Goal: Transaction & Acquisition: Purchase product/service

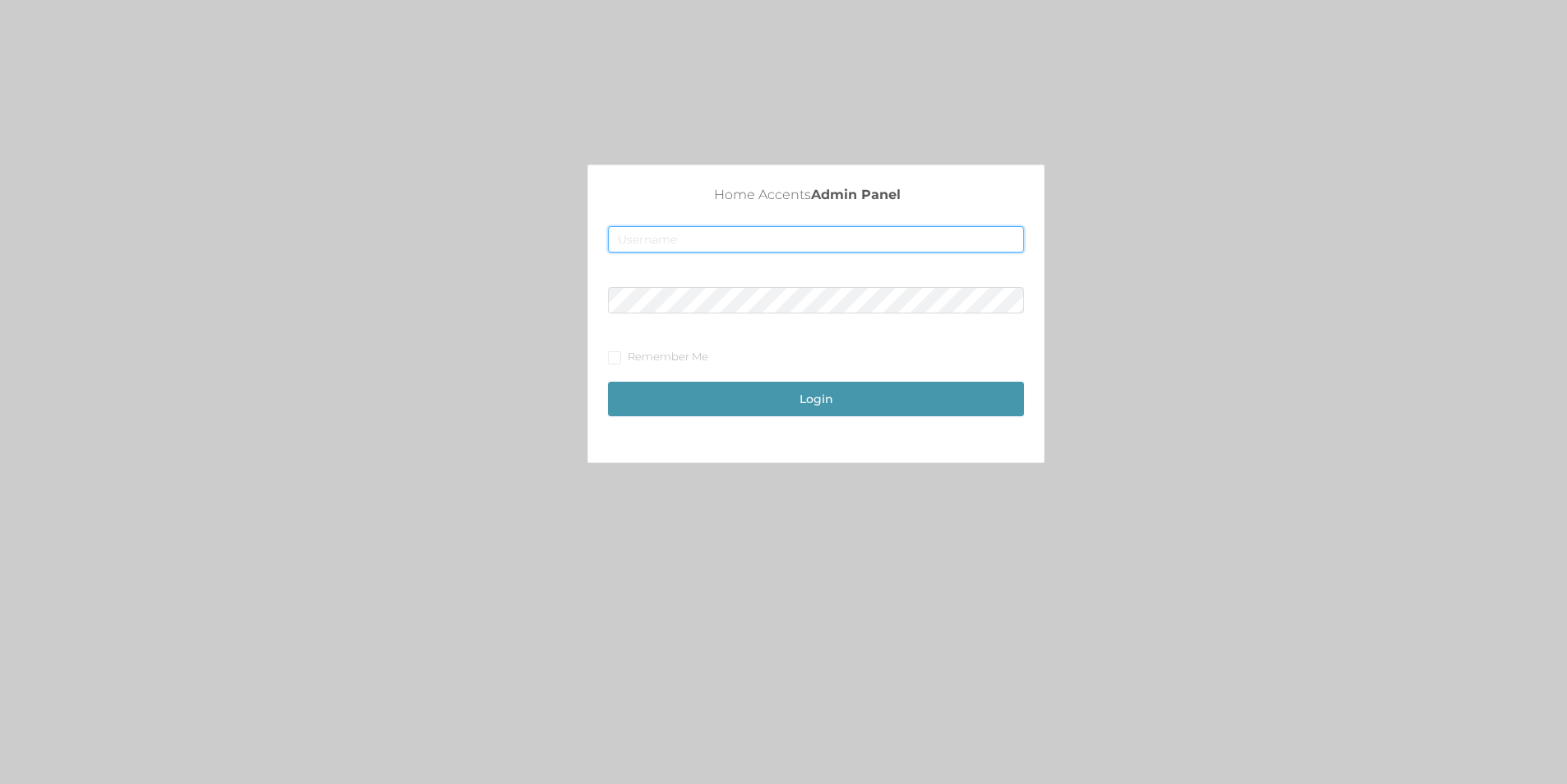
type input "[EMAIL_ADDRESS][DOMAIN_NAME]"
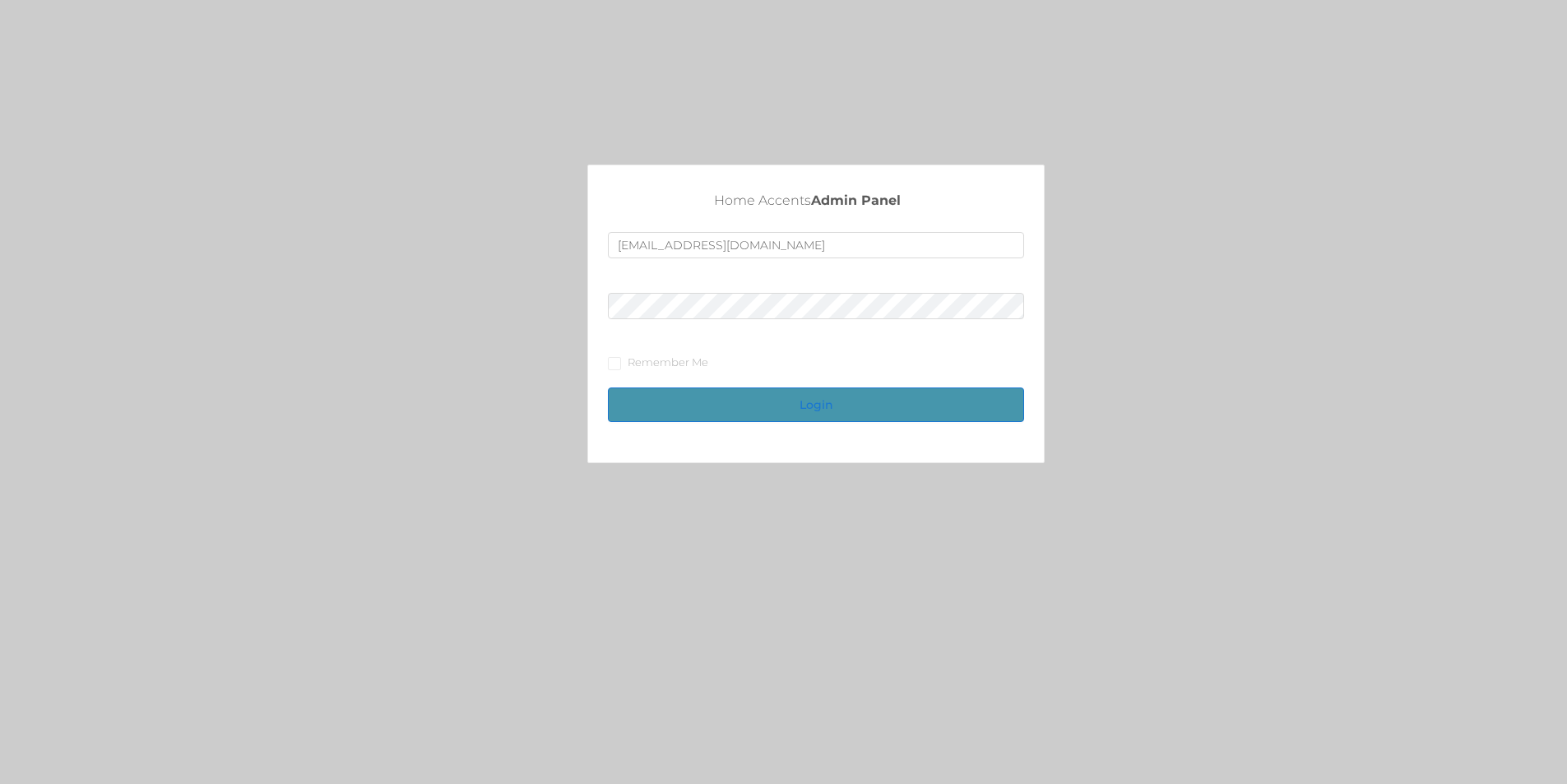
click at [658, 398] on button "Login" at bounding box center [816, 404] width 416 height 35
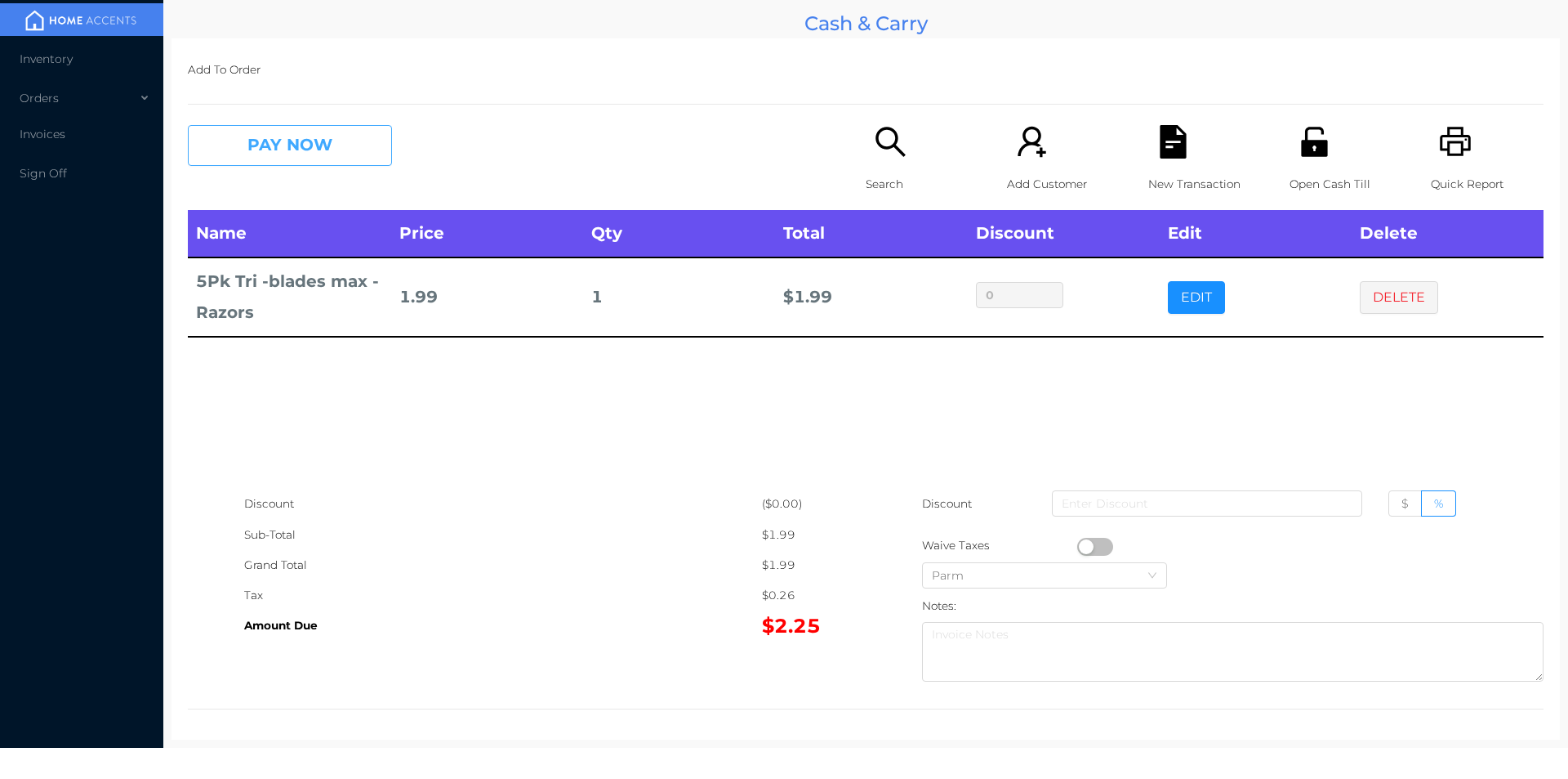
click at [271, 133] on button "PAY NOW" at bounding box center [290, 146] width 204 height 41
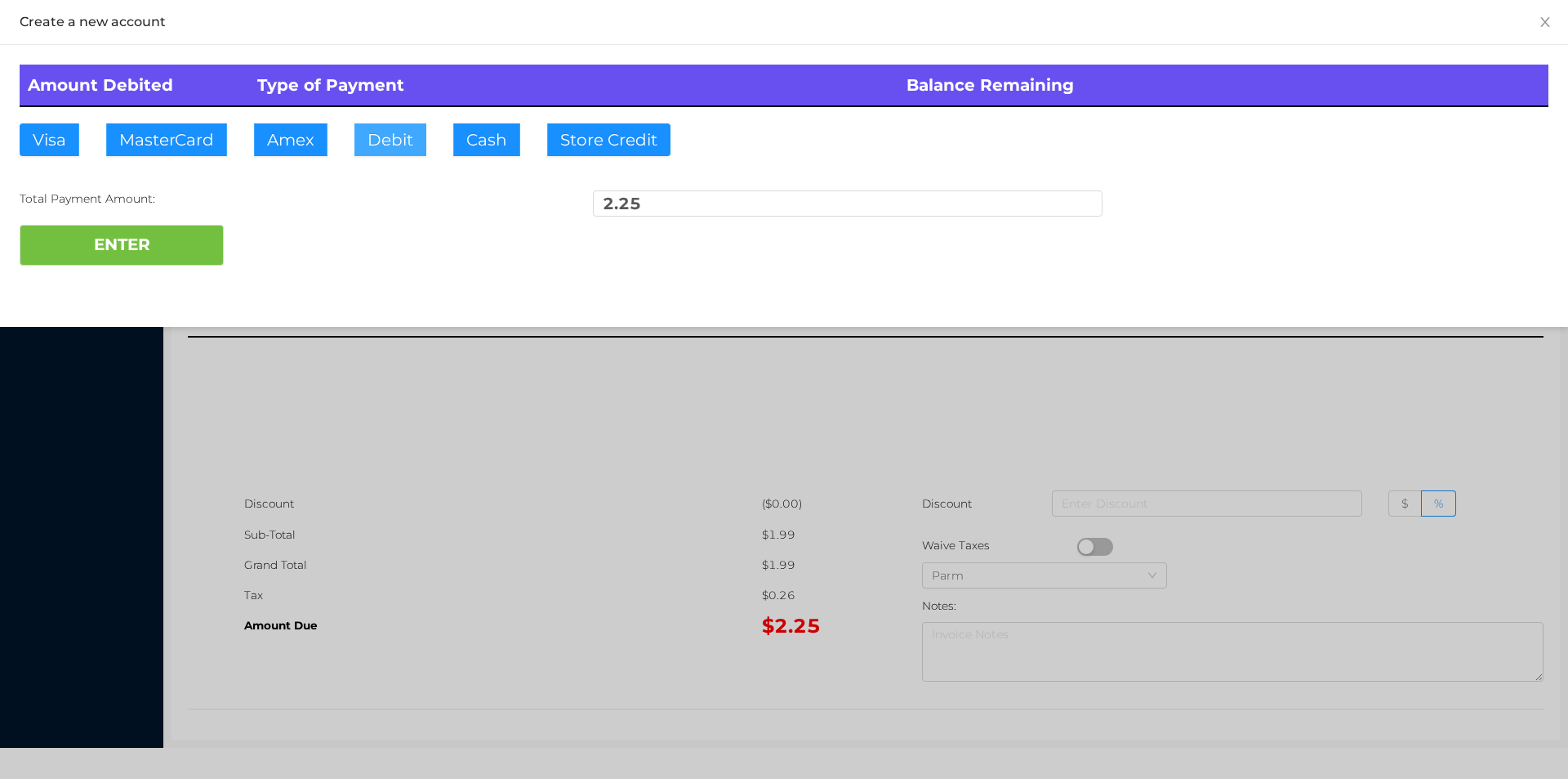
click at [376, 147] on button "Debit" at bounding box center [390, 139] width 72 height 33
click at [161, 238] on button "ENTER" at bounding box center [122, 245] width 204 height 41
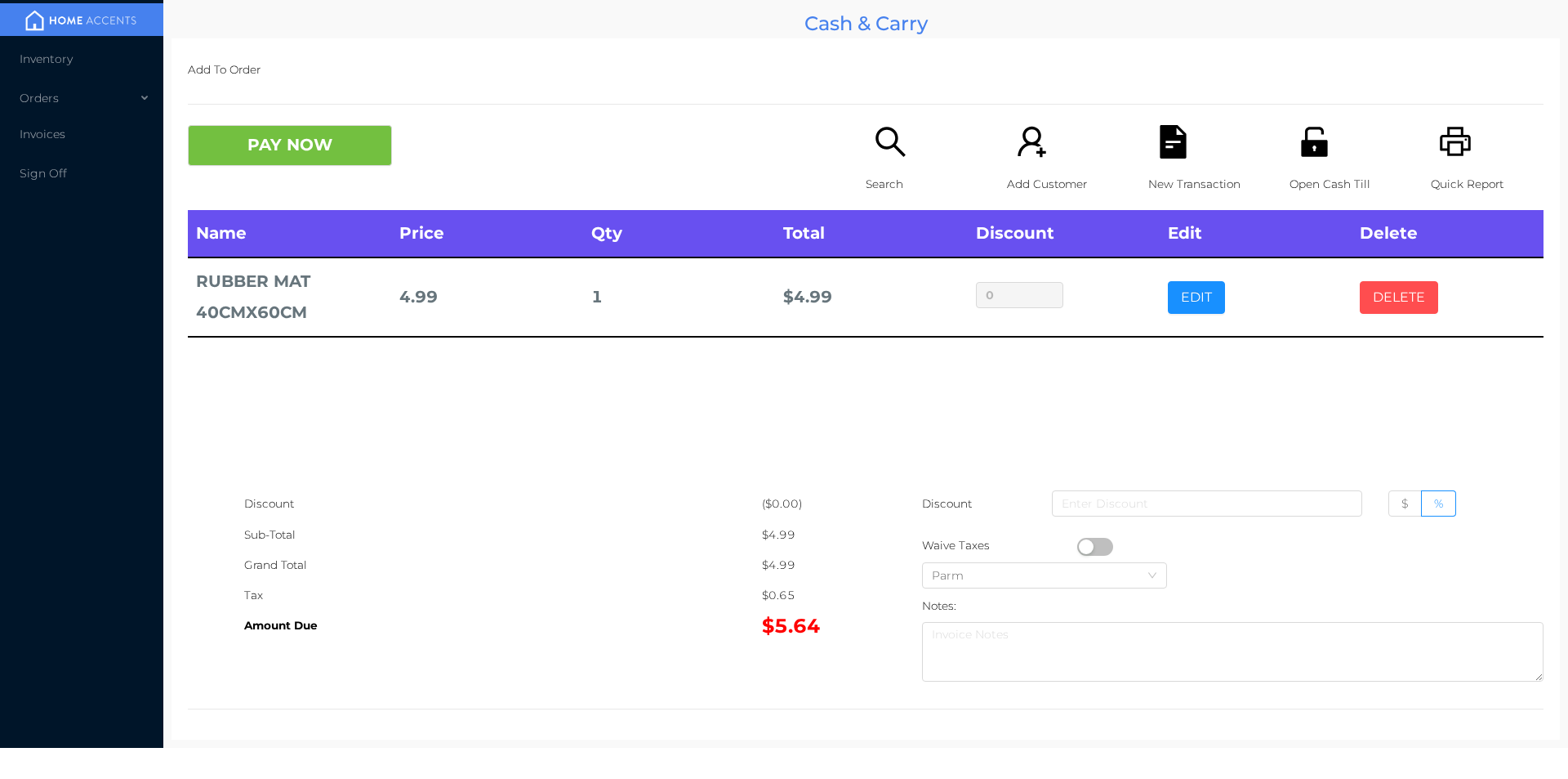
click at [1399, 302] on button "DELETE" at bounding box center [1399, 297] width 79 height 33
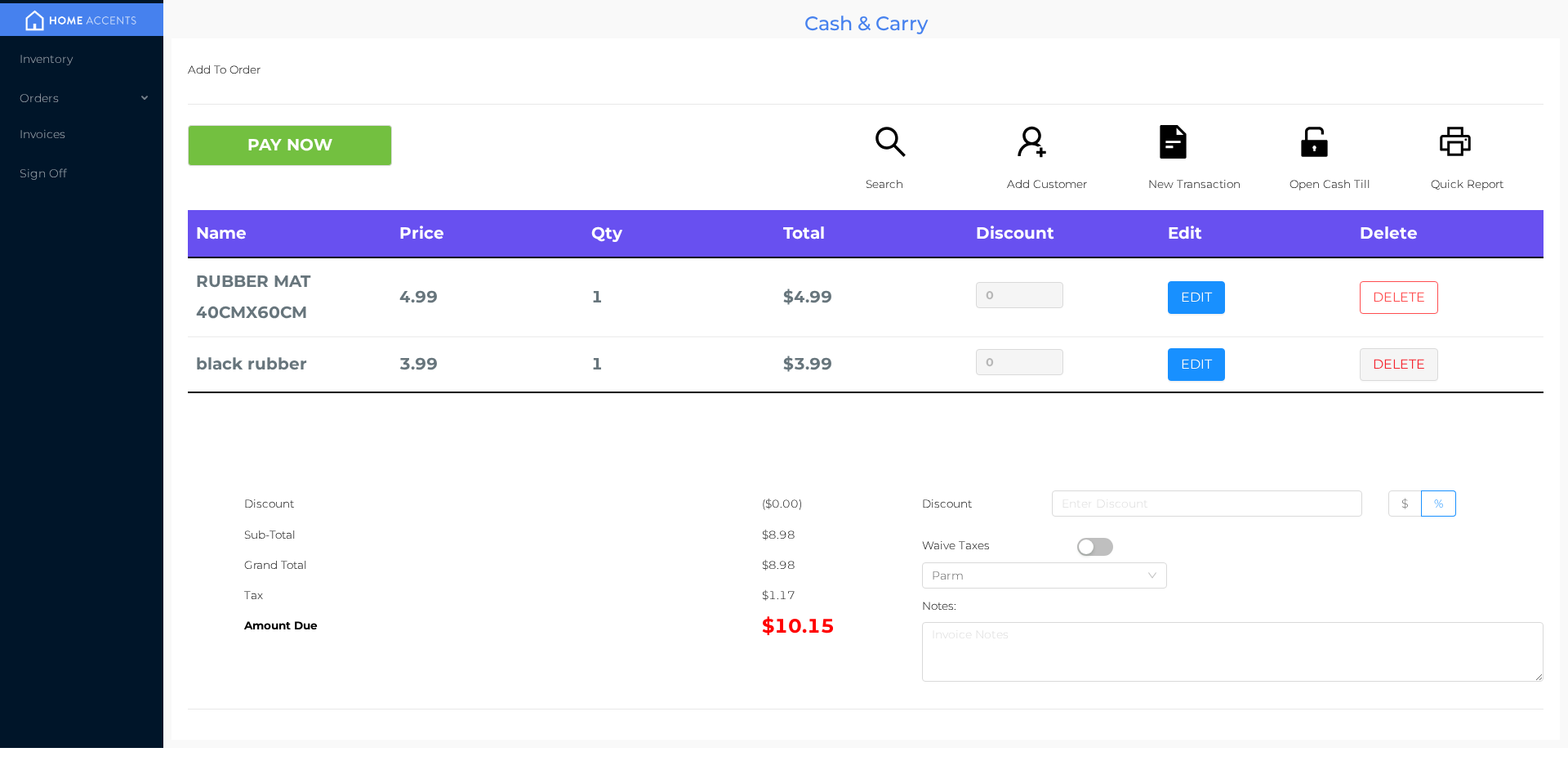
click at [1394, 309] on button "DELETE" at bounding box center [1399, 297] width 79 height 33
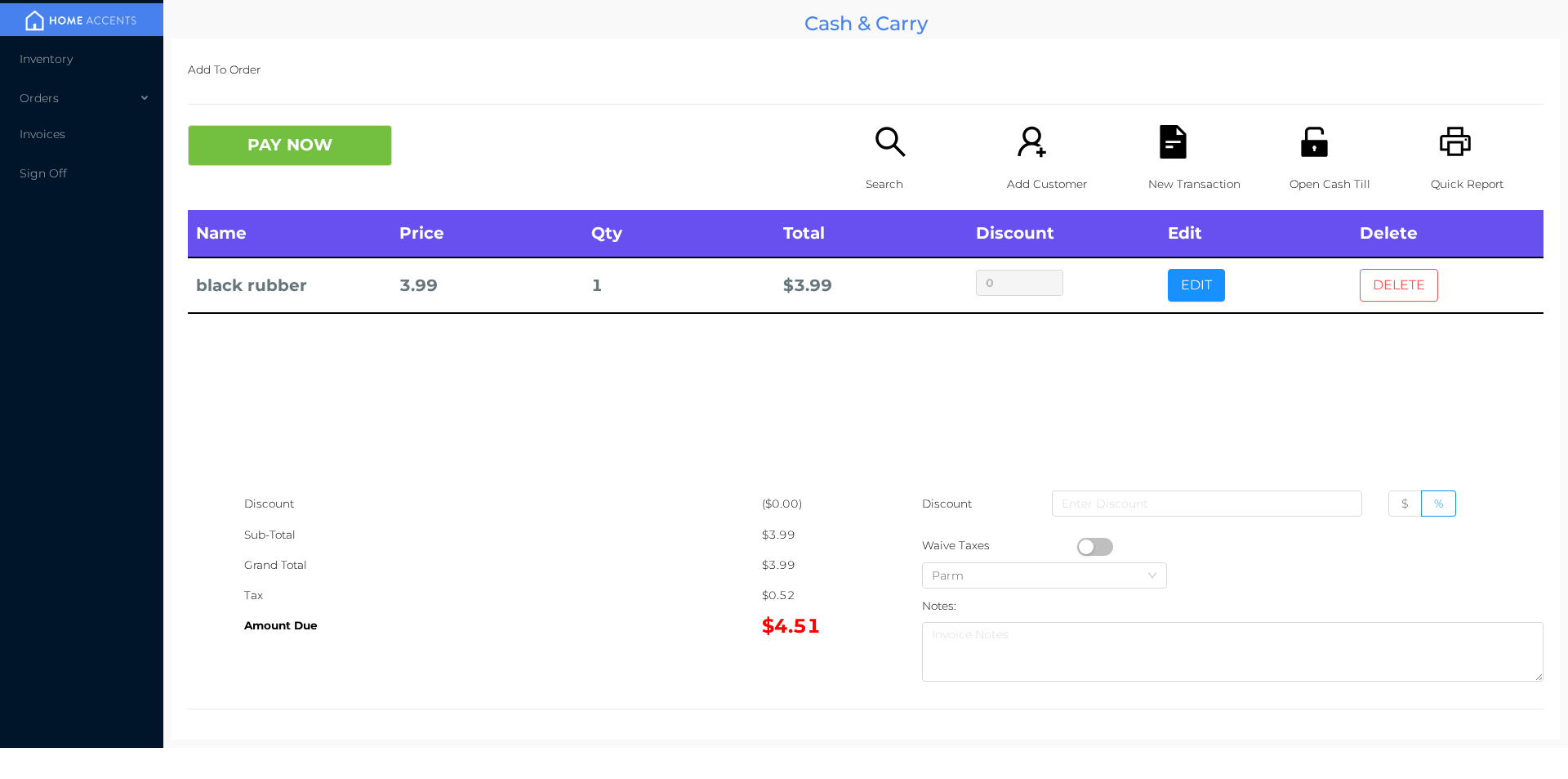
click at [1378, 296] on button "DELETE" at bounding box center [1399, 284] width 79 height 33
click at [900, 156] on icon "icon: search" at bounding box center [891, 142] width 34 height 34
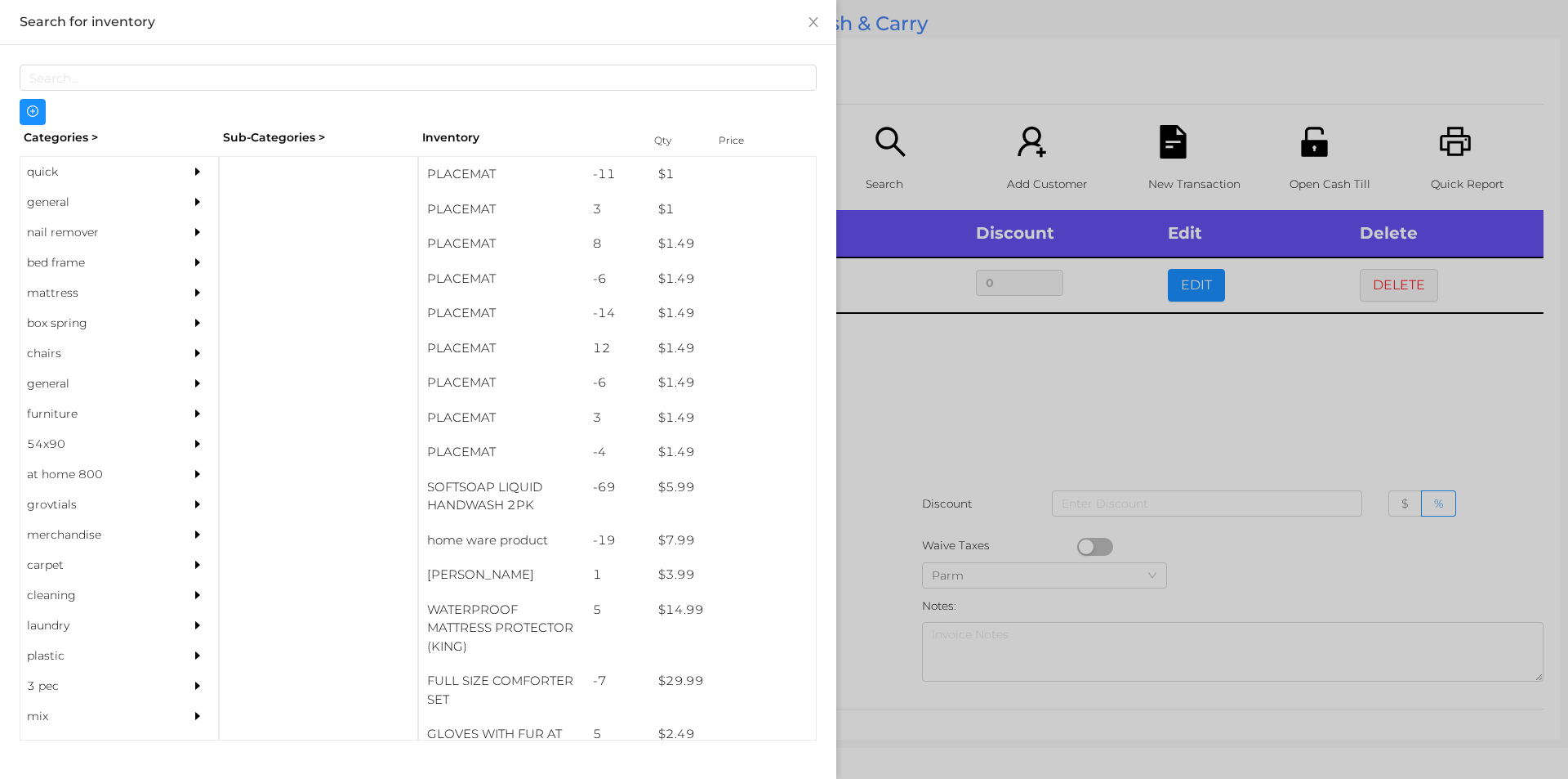
click at [255, 175] on div at bounding box center [318, 448] width 199 height 584
click at [59, 177] on div "quick" at bounding box center [94, 172] width 149 height 30
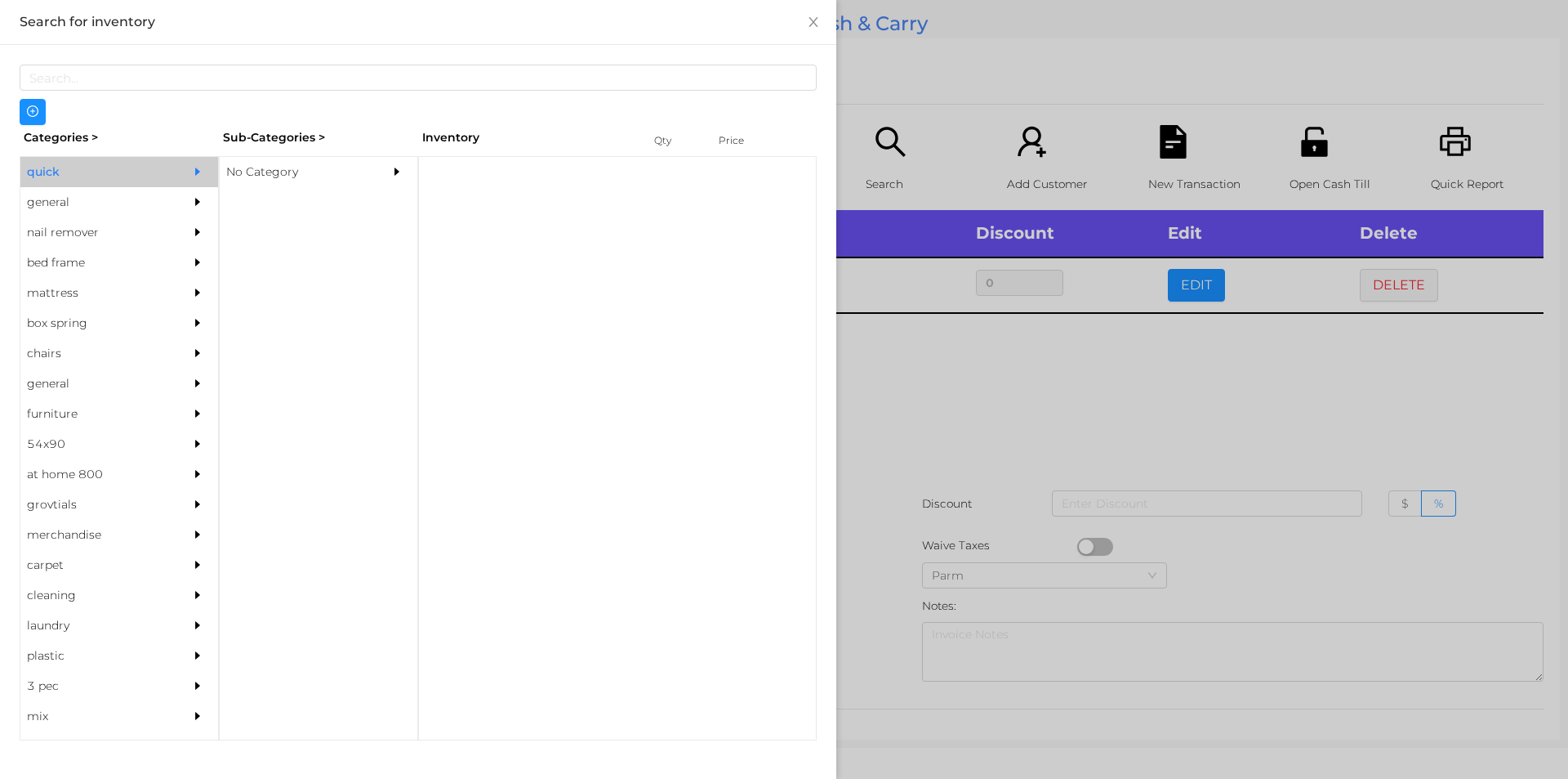
click at [287, 178] on div "No Category" at bounding box center [294, 172] width 149 height 30
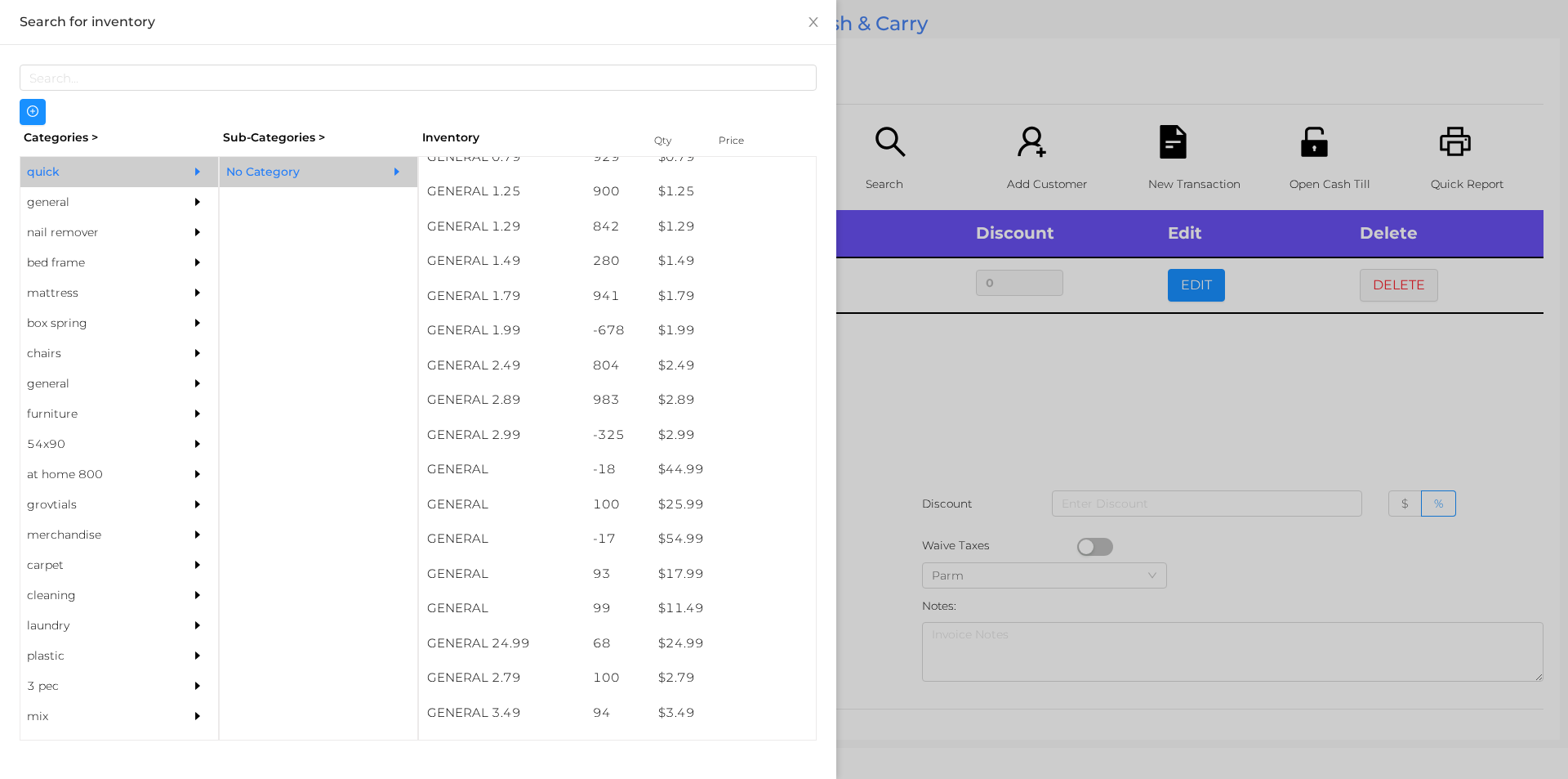
scroll to position [455, 0]
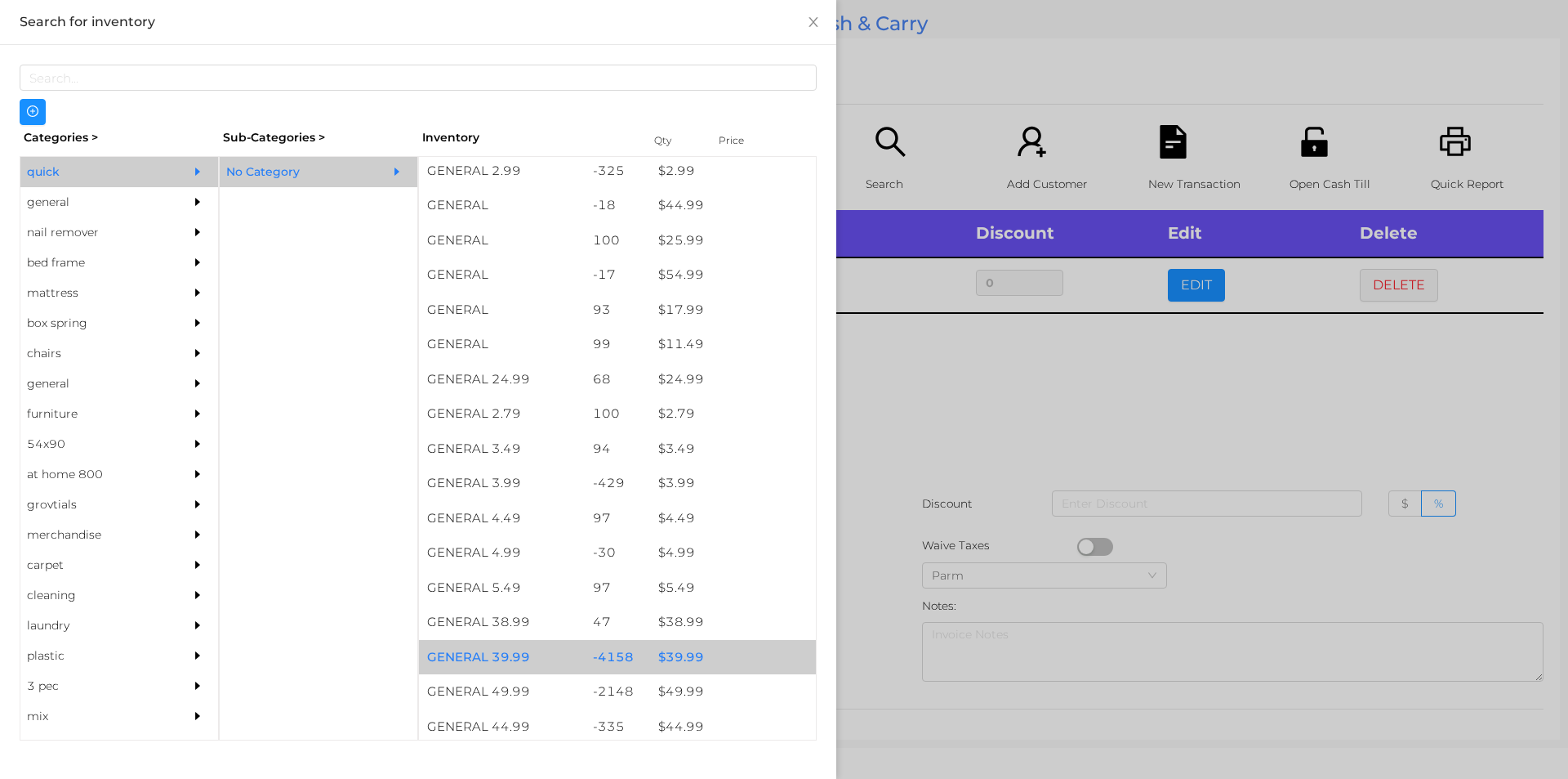
click at [682, 650] on div "$ 39.99" at bounding box center [732, 657] width 165 height 36
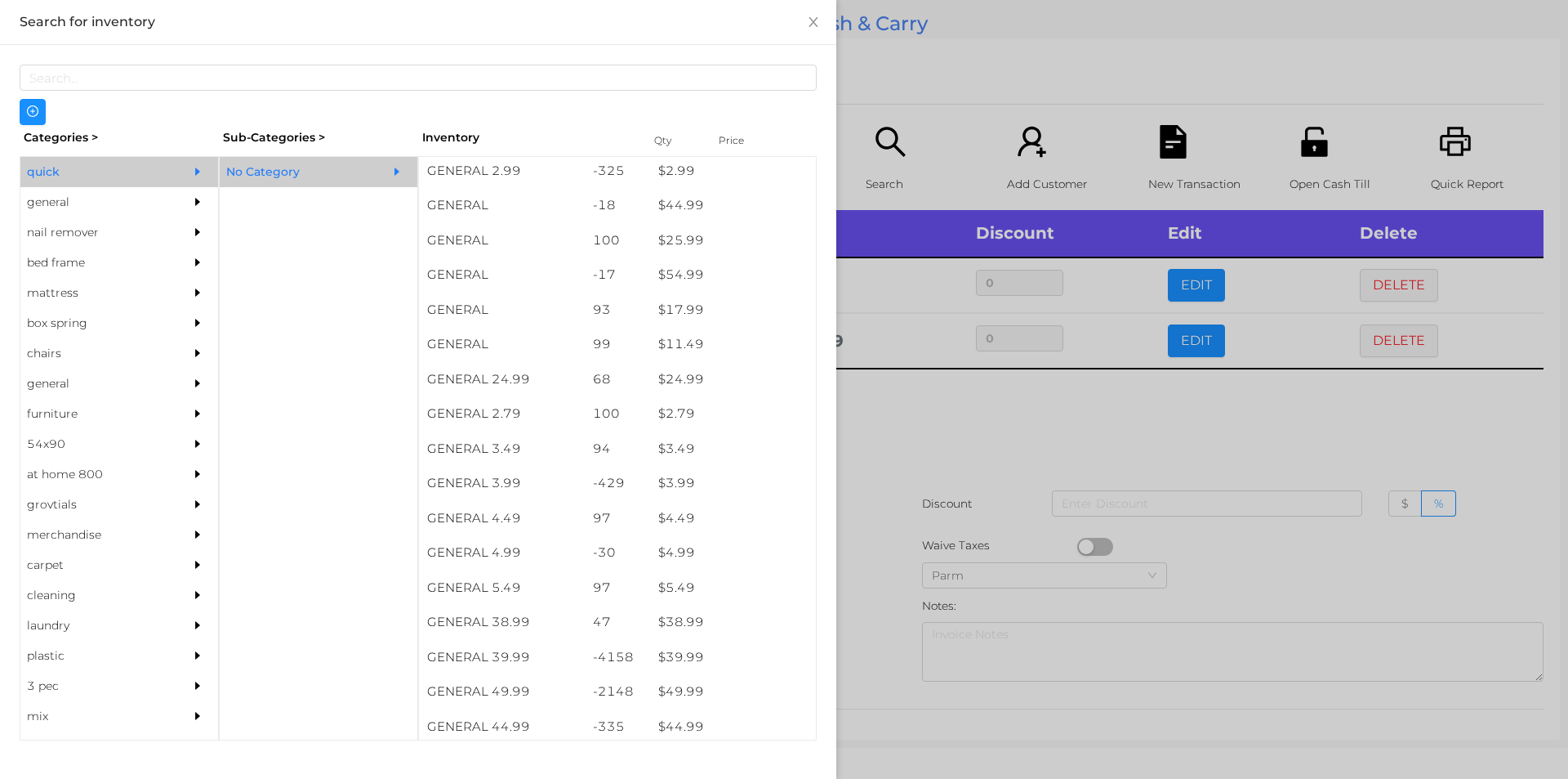
click at [1004, 432] on div at bounding box center [784, 389] width 1568 height 779
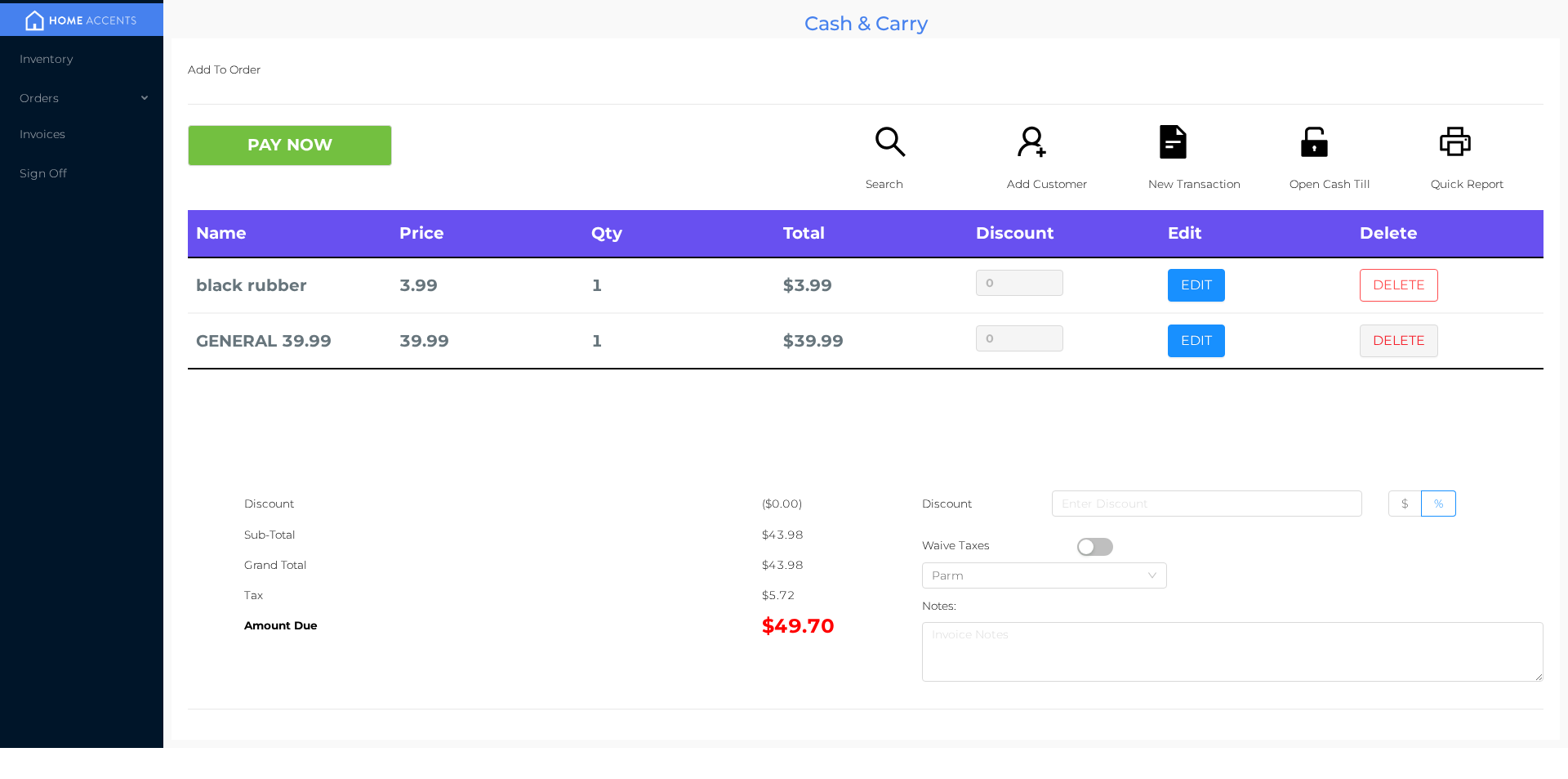
click at [1392, 272] on button "DELETE" at bounding box center [1399, 284] width 79 height 33
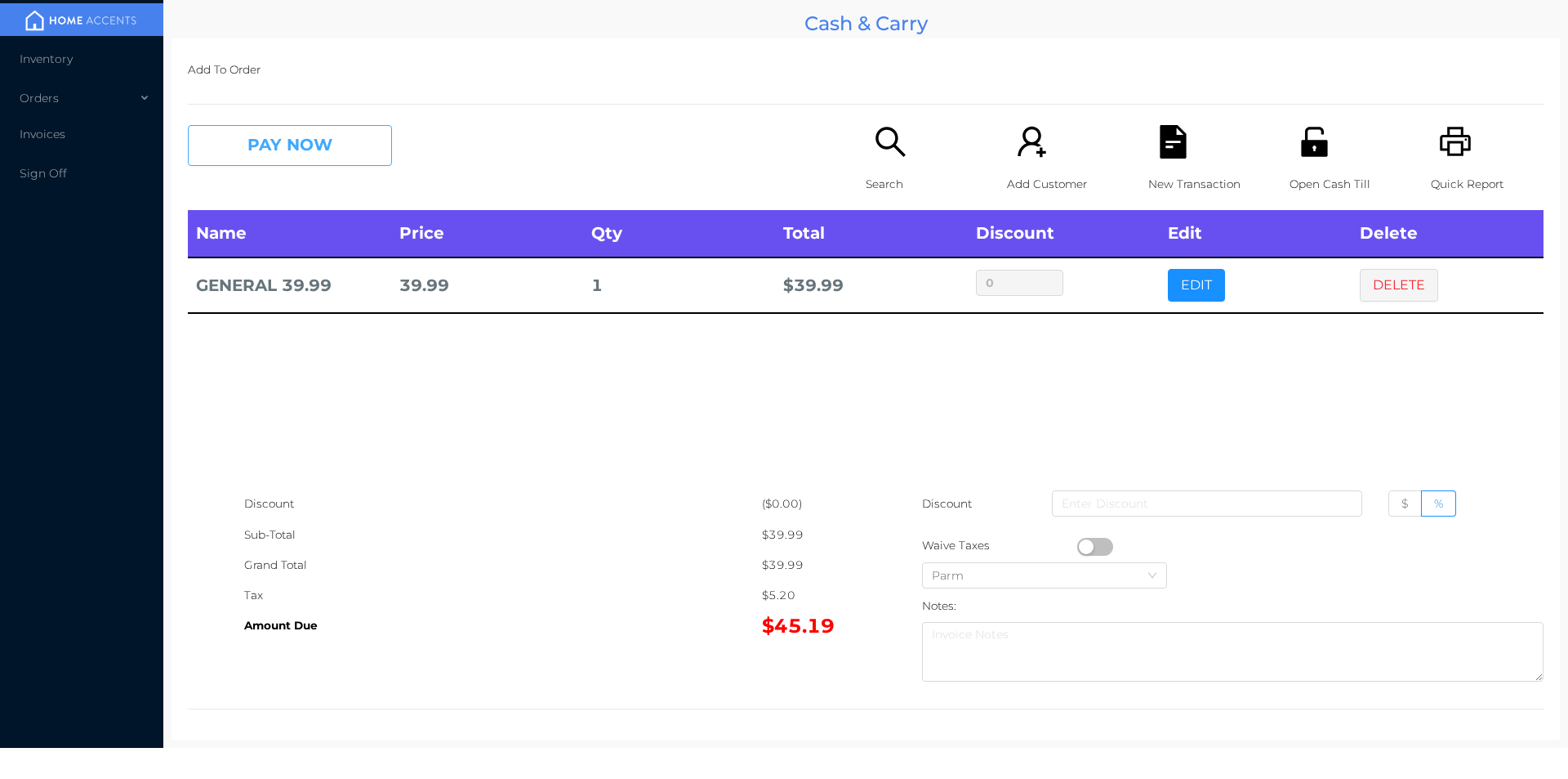
click at [281, 145] on button "PAY NOW" at bounding box center [290, 146] width 204 height 41
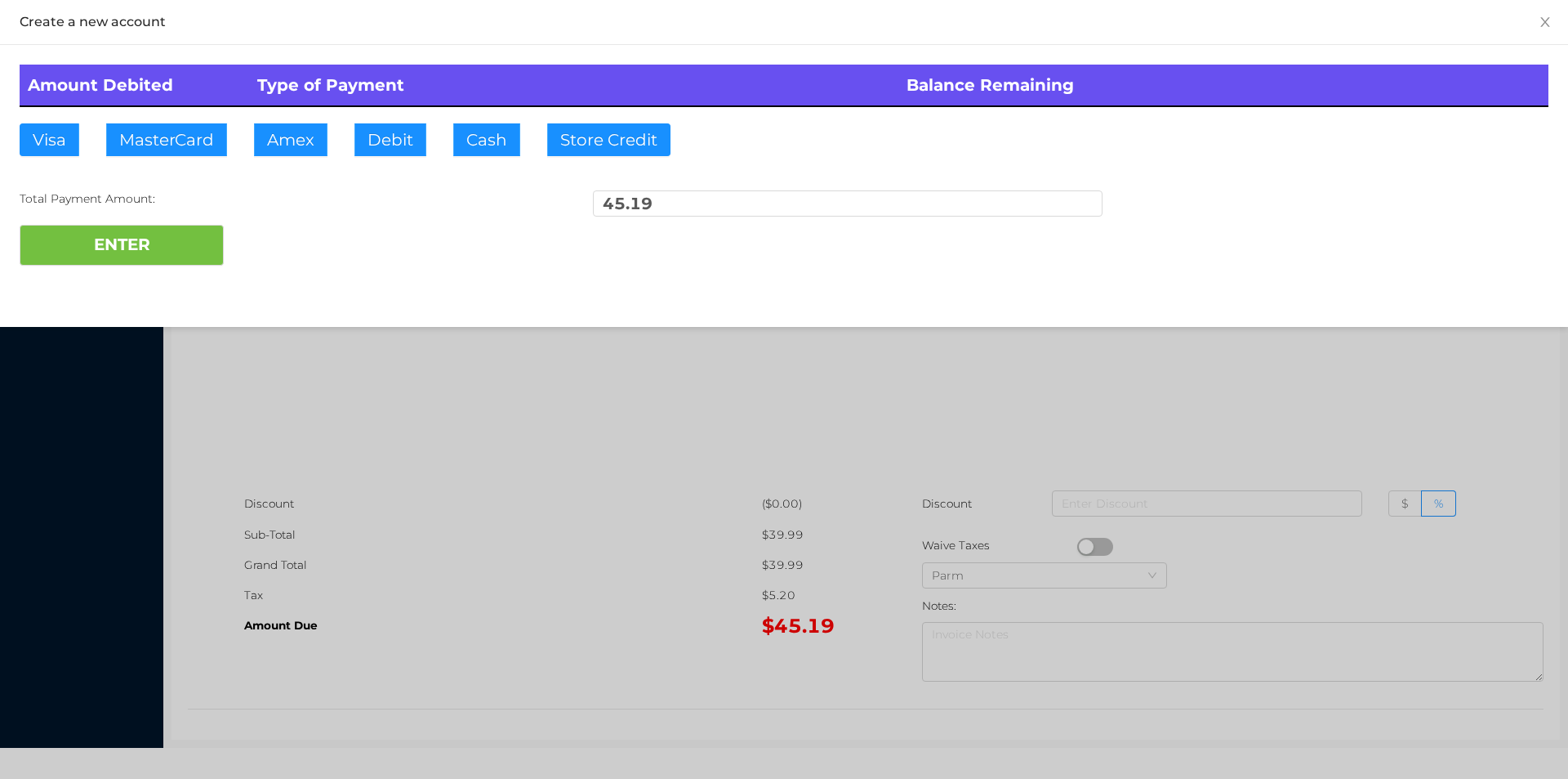
click at [285, 229] on div "ENTER" at bounding box center [784, 245] width 1529 height 41
click at [410, 475] on div at bounding box center [784, 389] width 1568 height 779
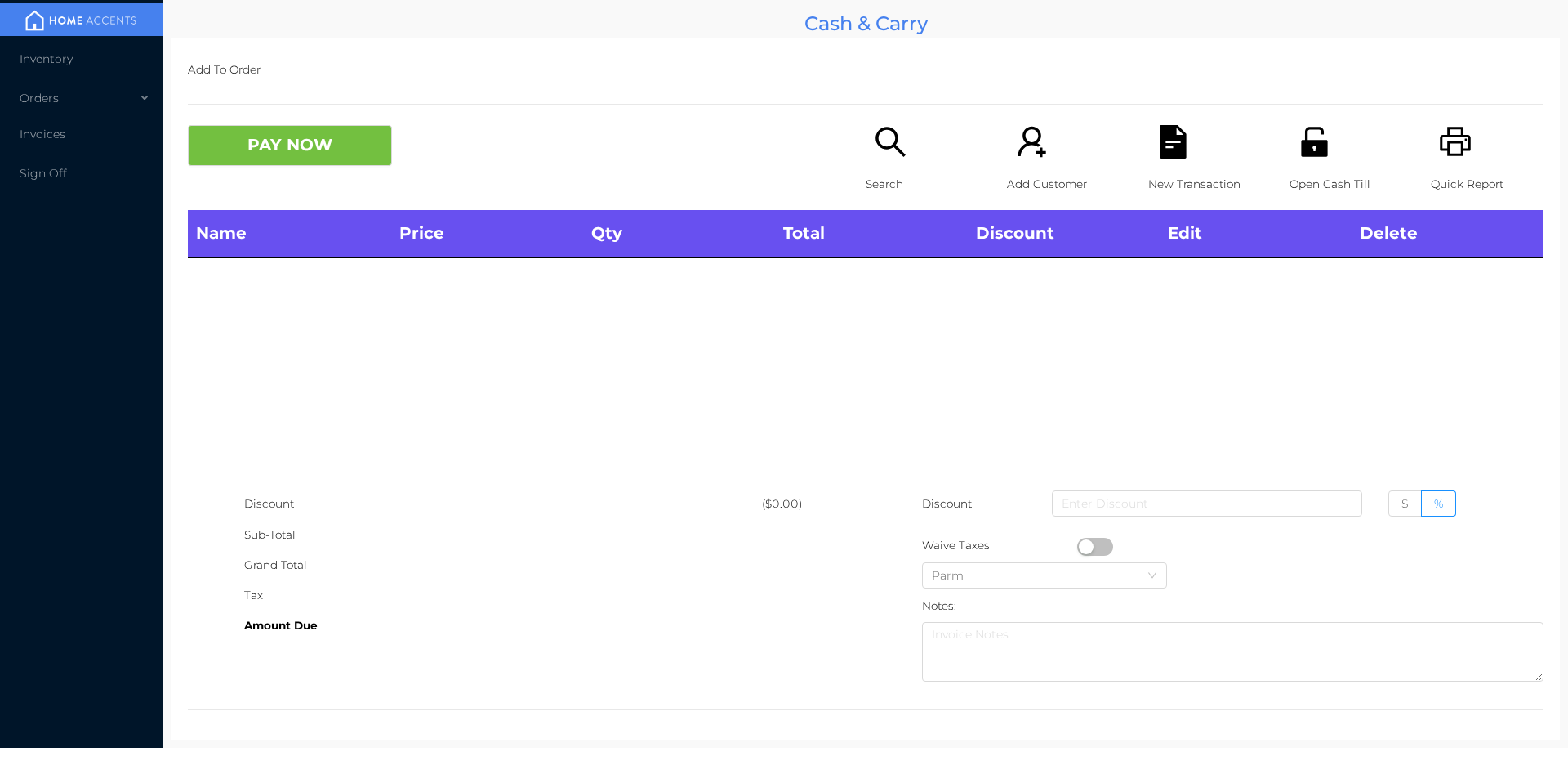
click at [900, 161] on div "Search" at bounding box center [922, 167] width 113 height 85
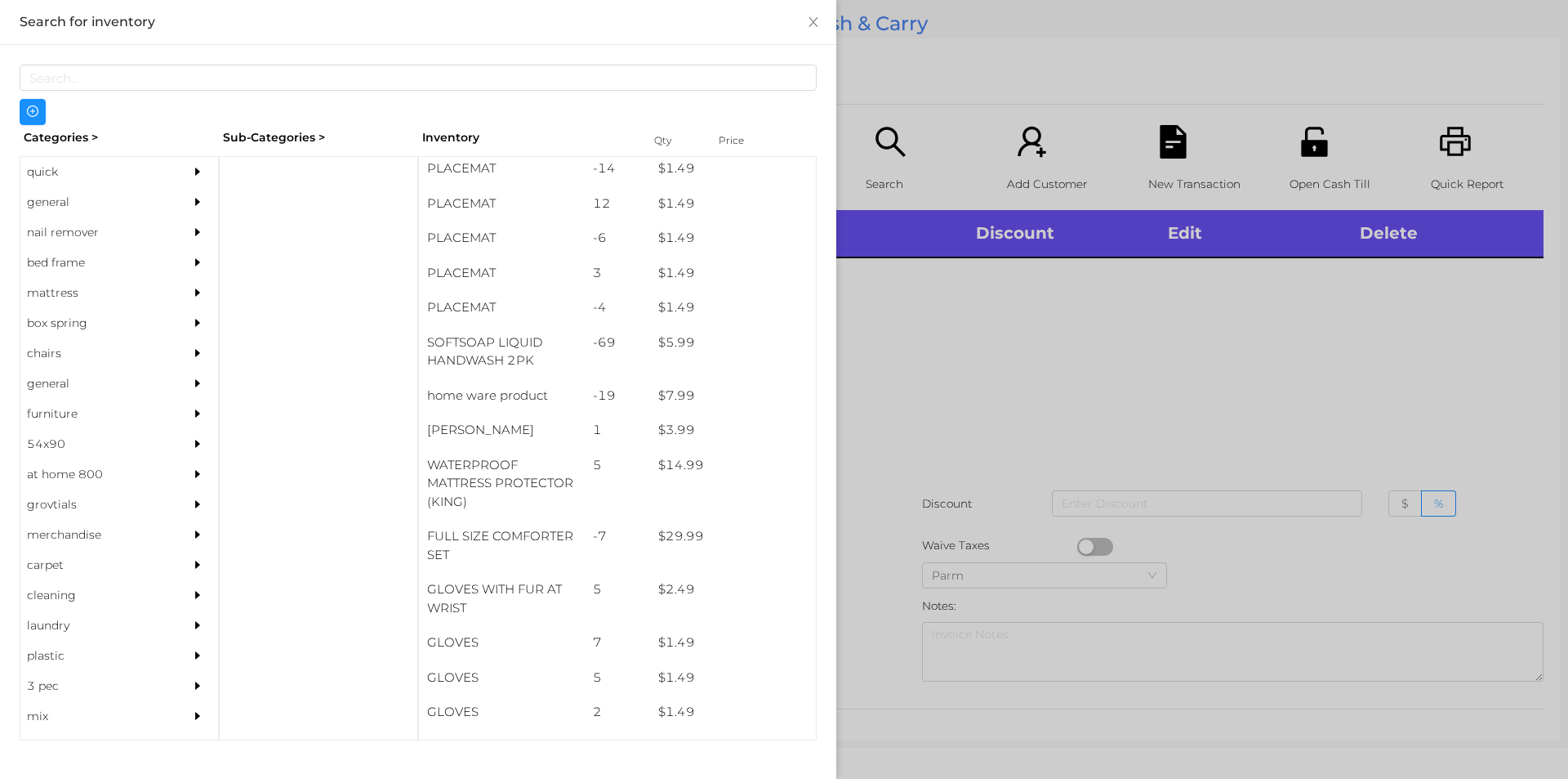
scroll to position [239, 0]
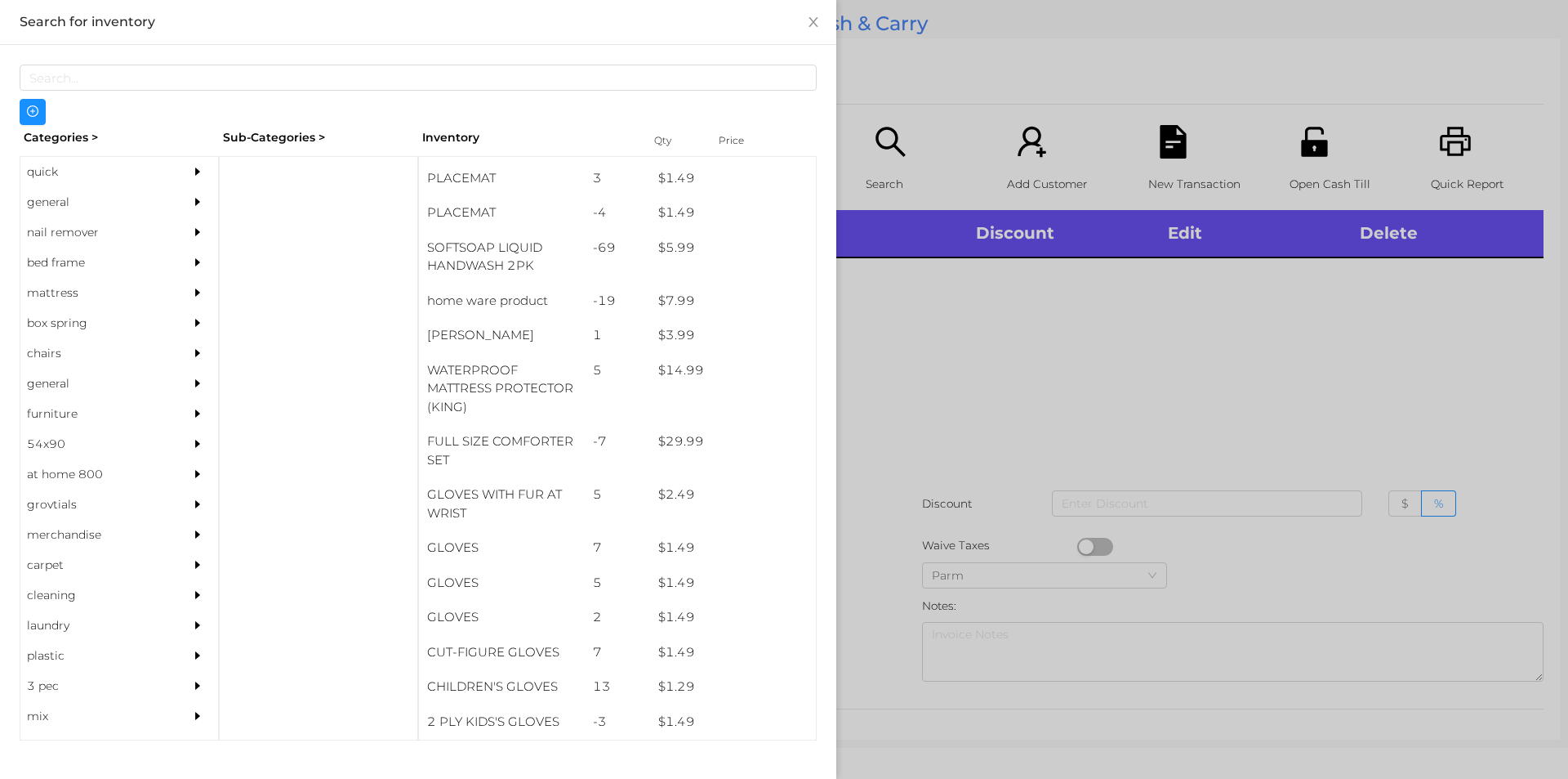
click at [66, 191] on div "general" at bounding box center [94, 202] width 149 height 30
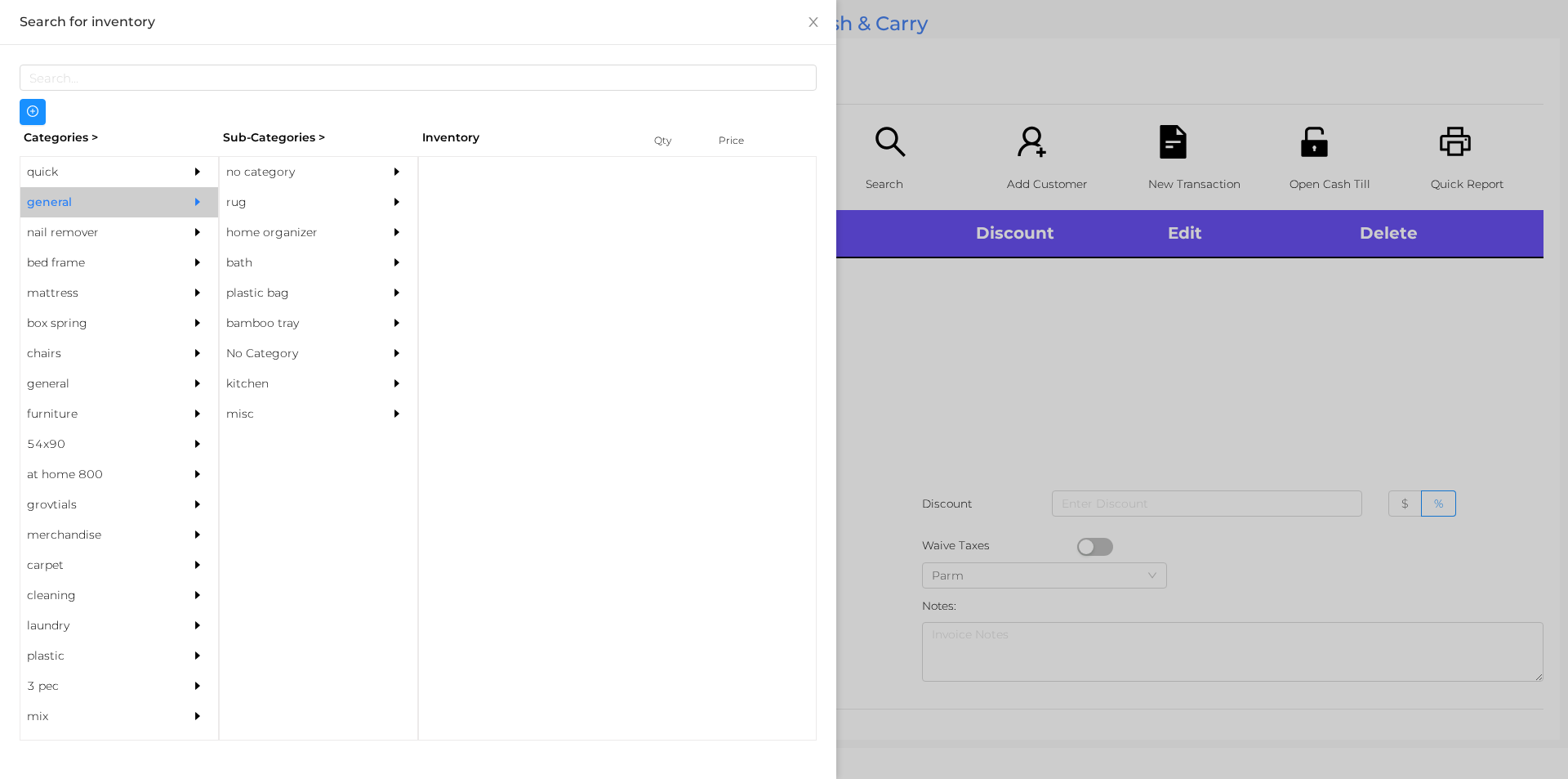
scroll to position [0, 0]
click at [293, 161] on div "no category" at bounding box center [294, 172] width 149 height 30
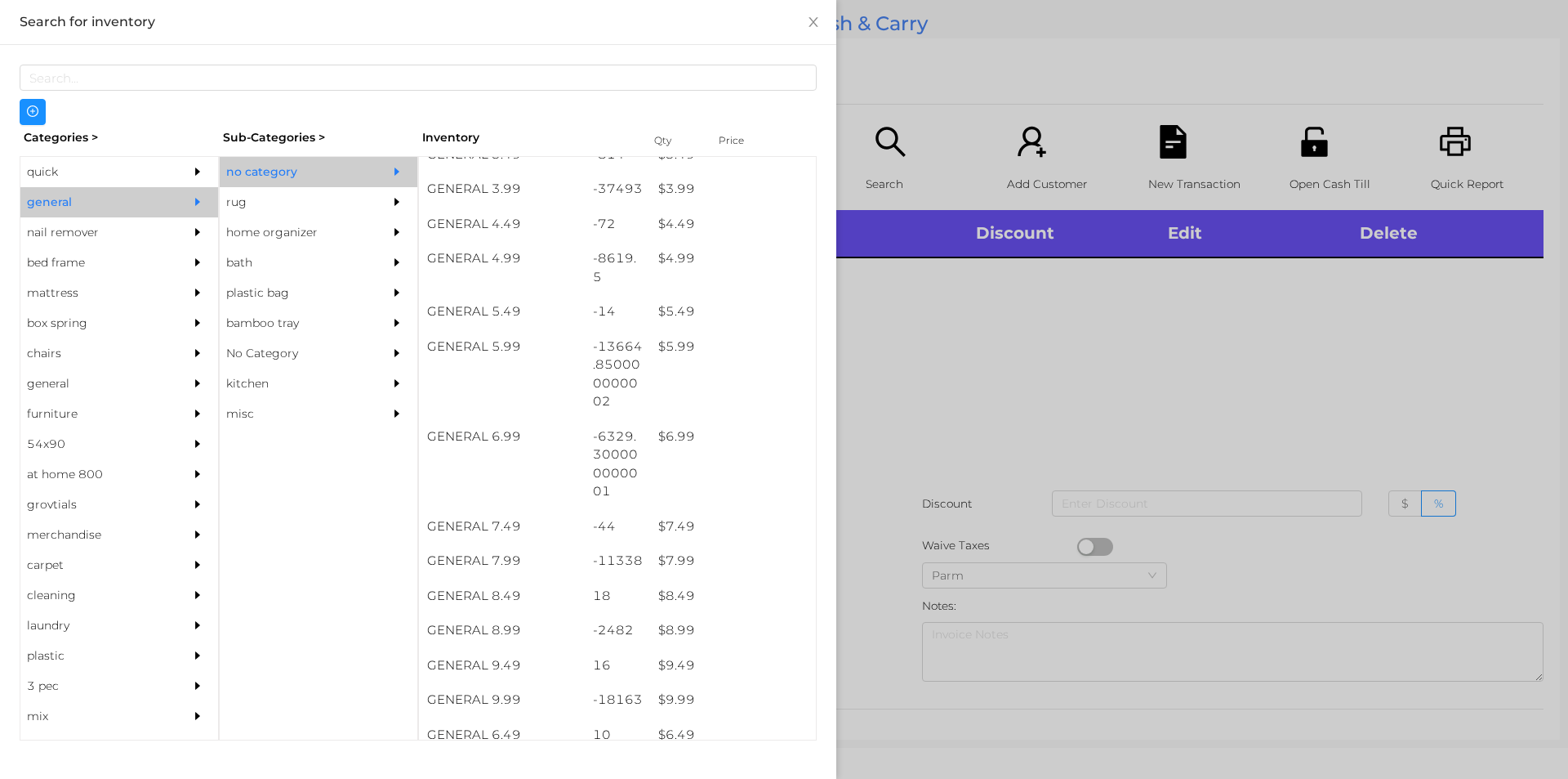
scroll to position [471, 0]
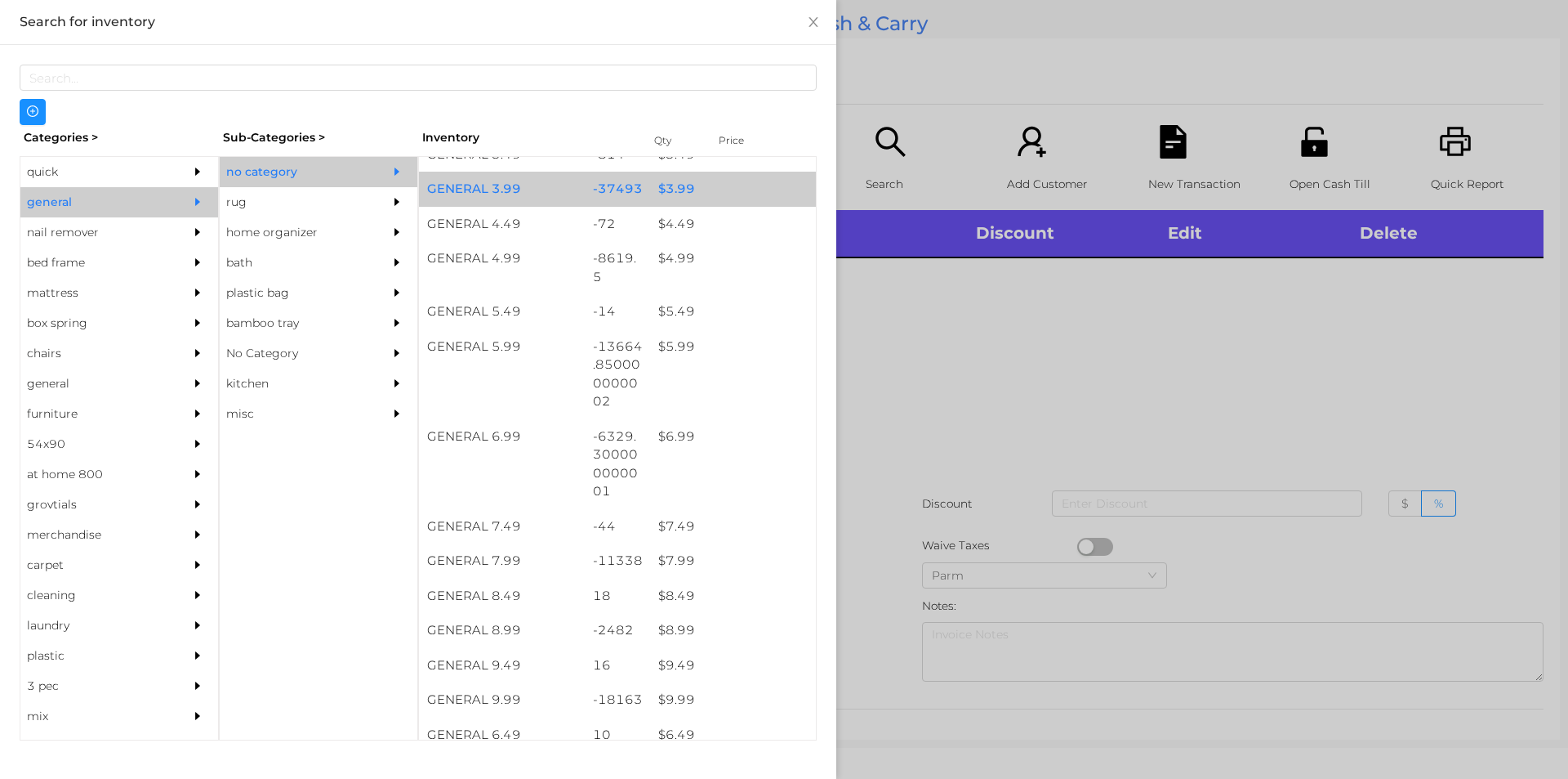
click at [691, 188] on div "$ 3.99" at bounding box center [732, 189] width 165 height 36
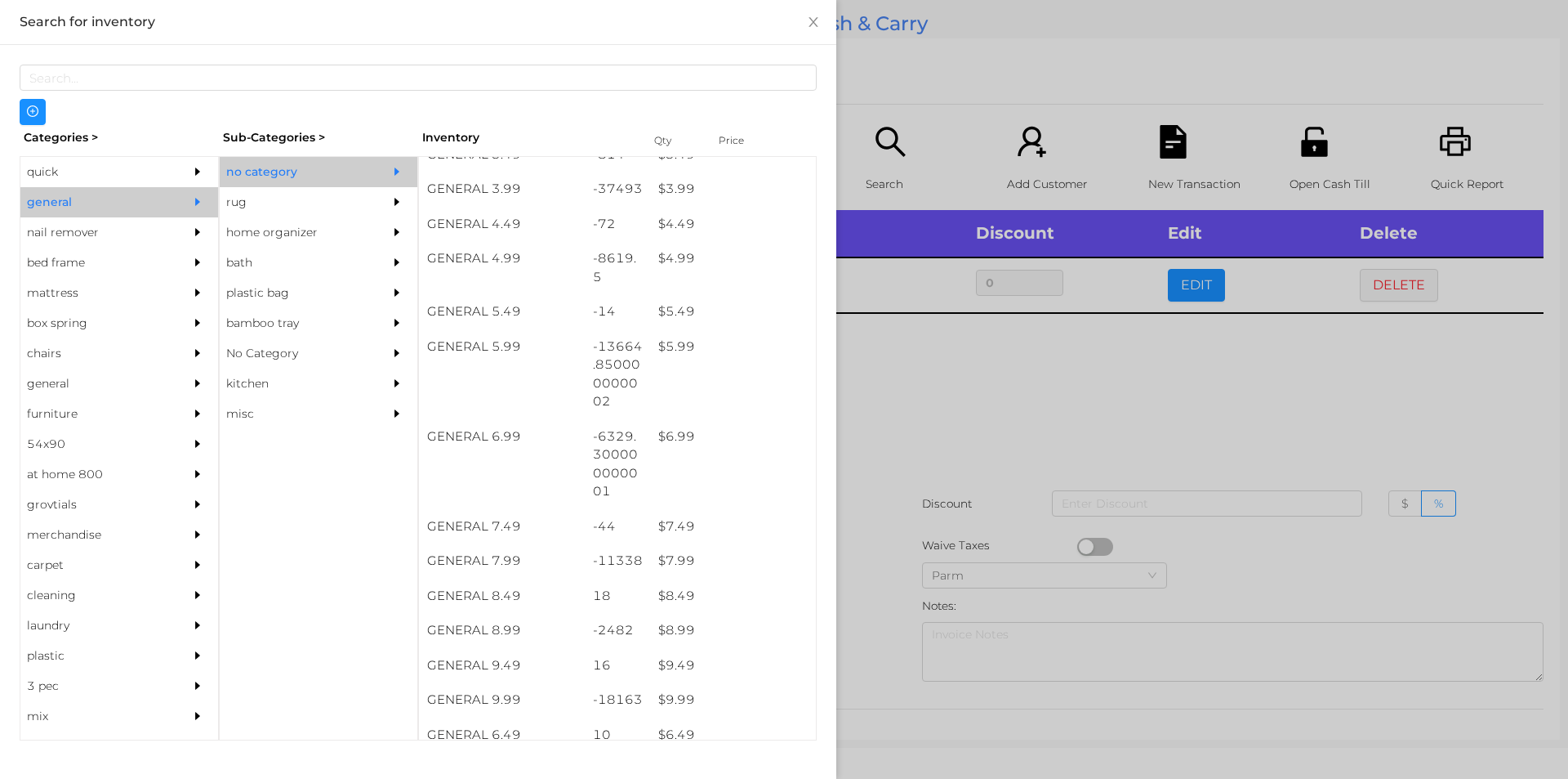
click at [1007, 464] on div at bounding box center [784, 389] width 1568 height 779
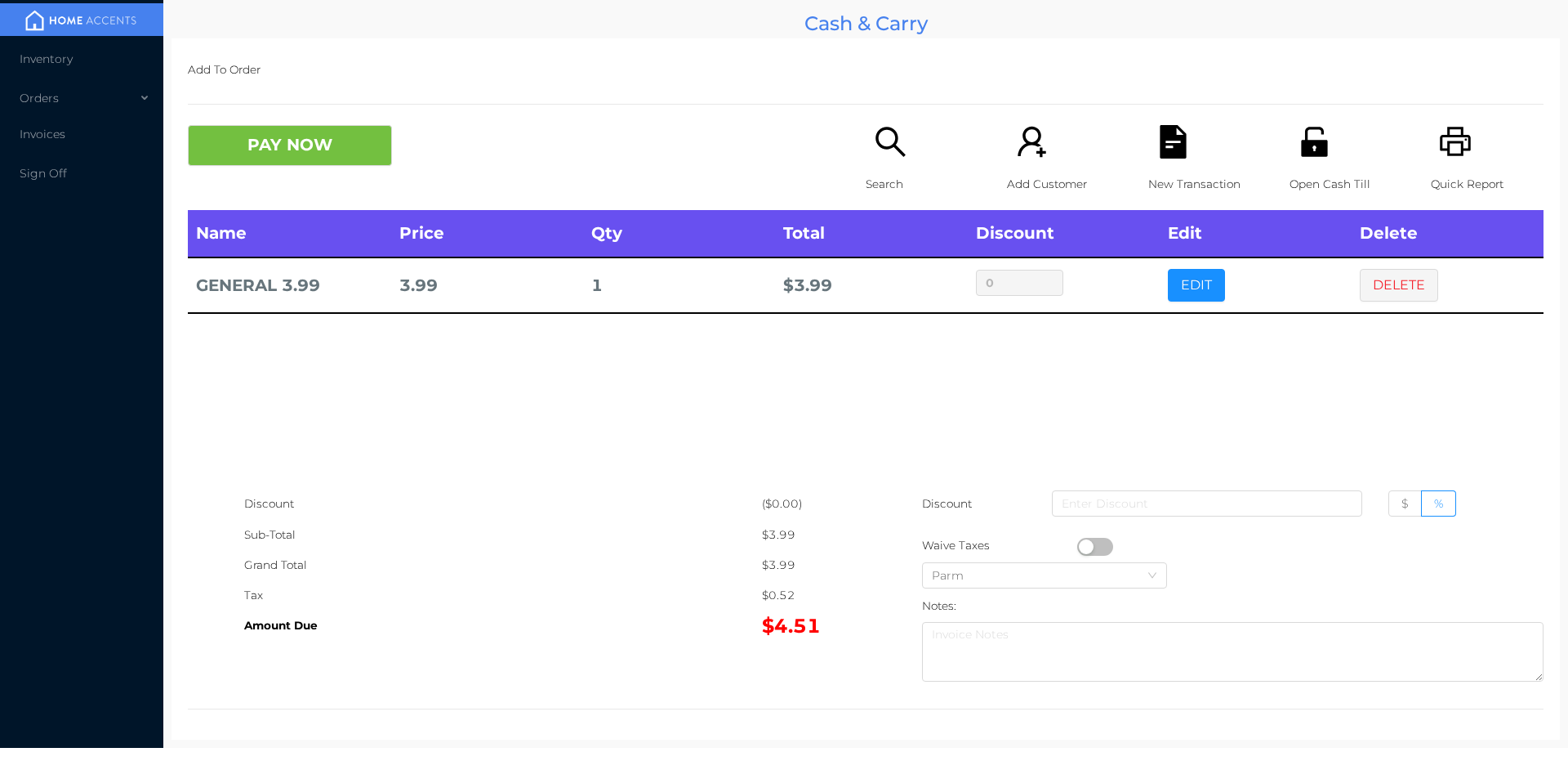
click at [1078, 541] on button "button" at bounding box center [1095, 546] width 36 height 18
click at [314, 107] on div "Add To Order PAY NOW Search Add Customer New Transaction Open Cash Till Quick R…" at bounding box center [865, 389] width 1388 height 701
click at [267, 139] on button "PAY NOW" at bounding box center [290, 146] width 204 height 41
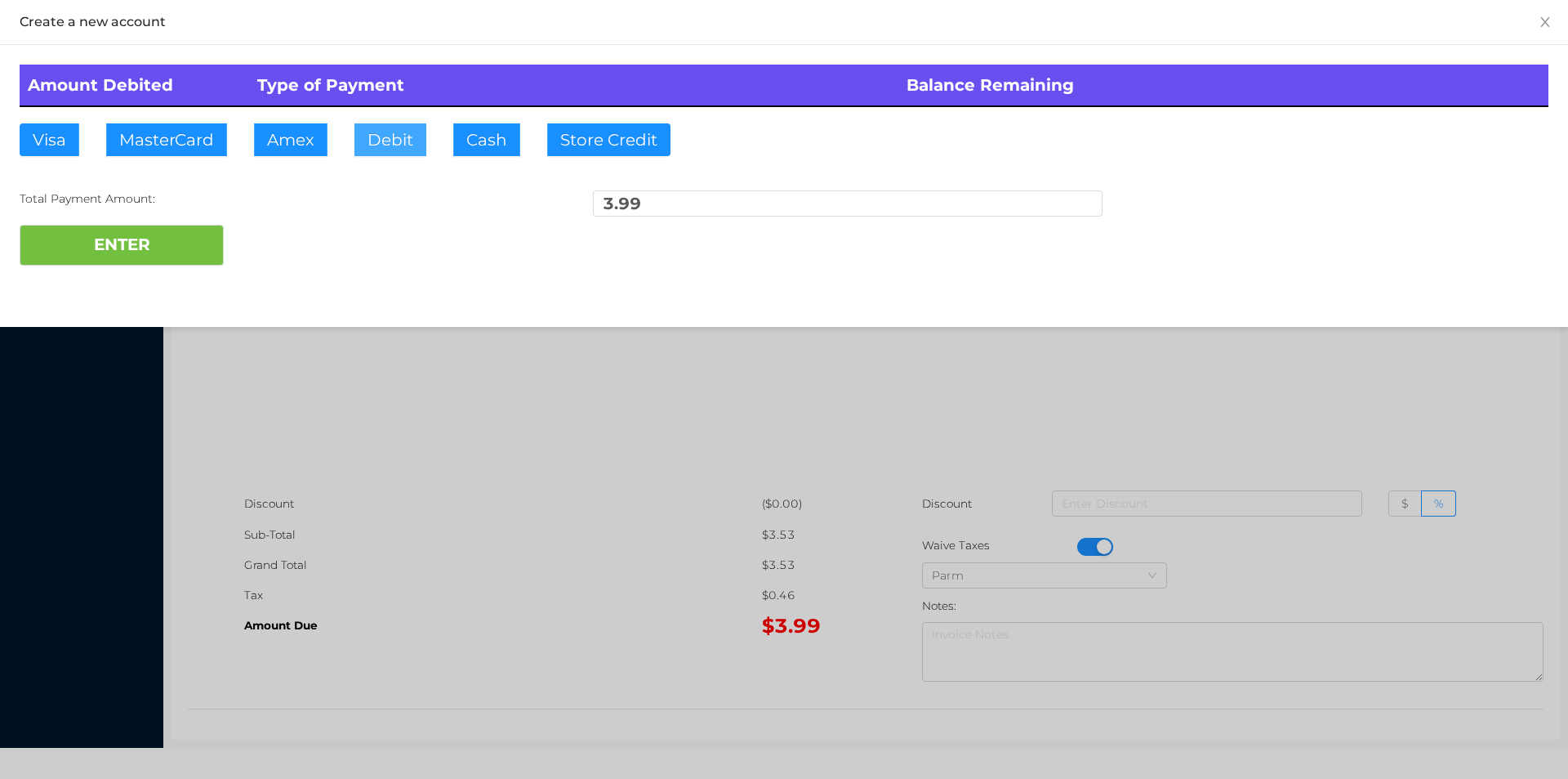
click at [359, 150] on button "Debit" at bounding box center [390, 139] width 72 height 33
click at [387, 142] on button "Debit" at bounding box center [390, 139] width 72 height 33
click at [142, 259] on button "ENTER" at bounding box center [122, 245] width 204 height 41
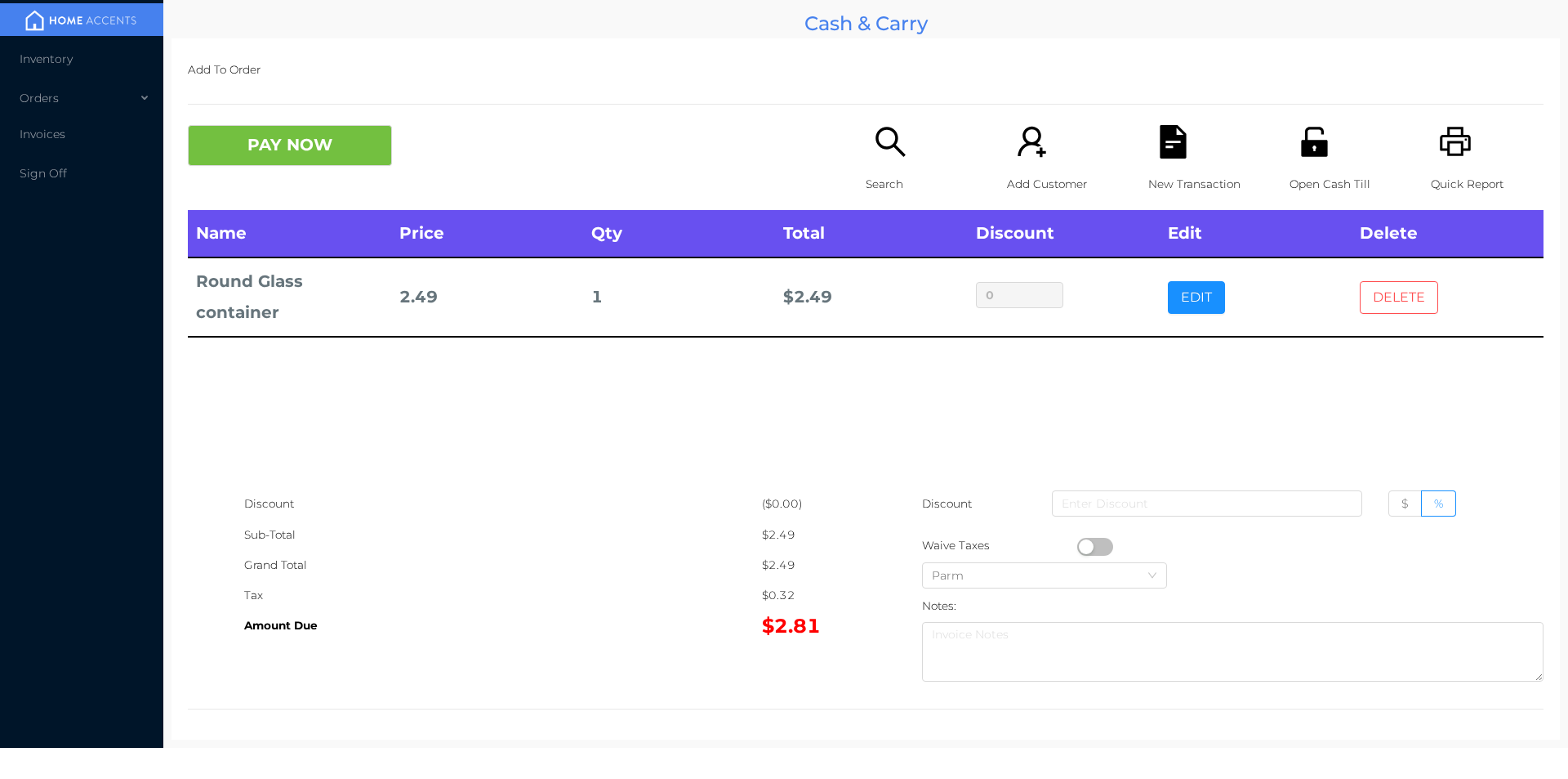
click at [1418, 300] on button "DELETE" at bounding box center [1399, 297] width 79 height 33
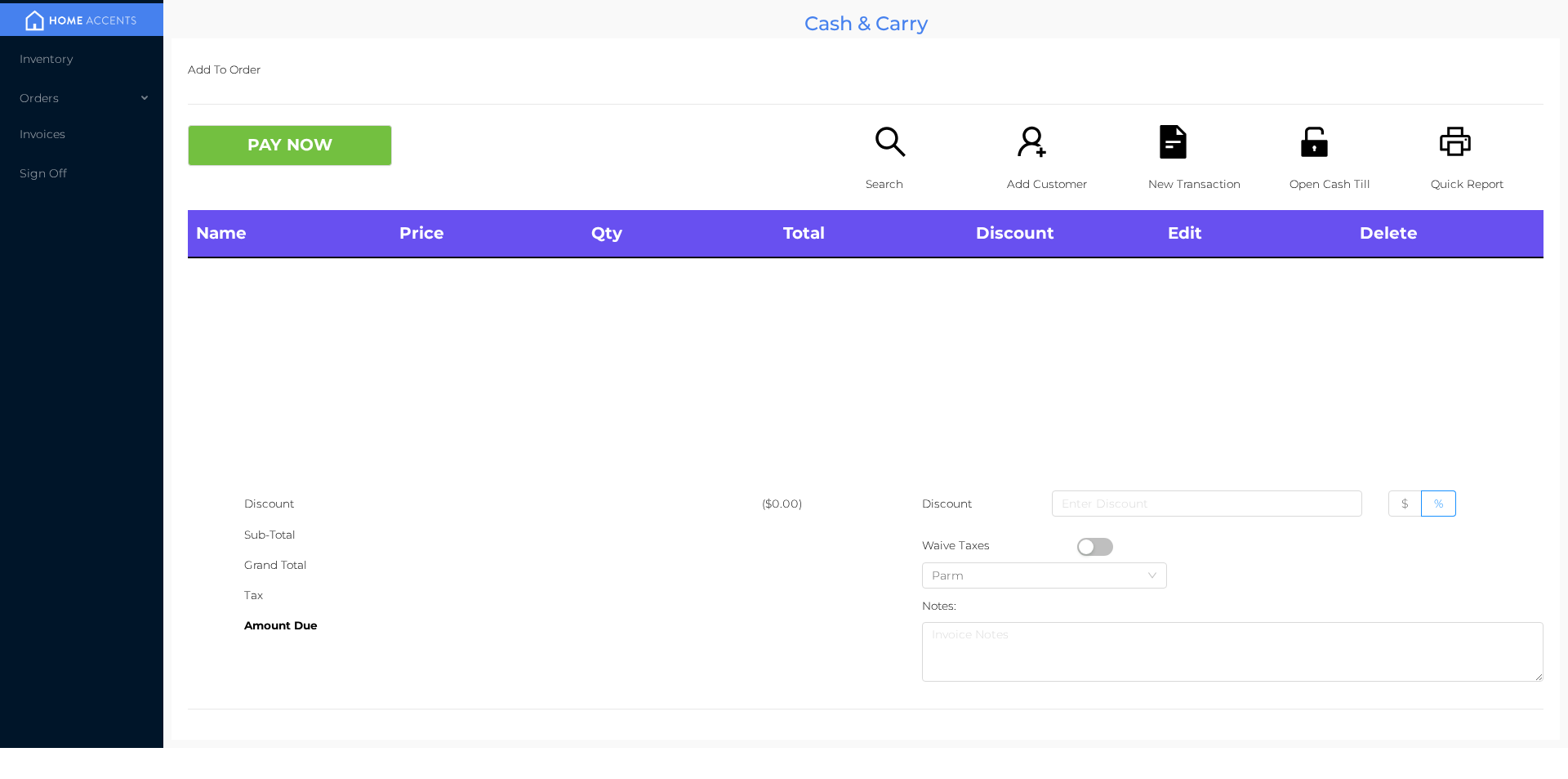
click at [897, 139] on icon "icon: search" at bounding box center [891, 142] width 34 height 34
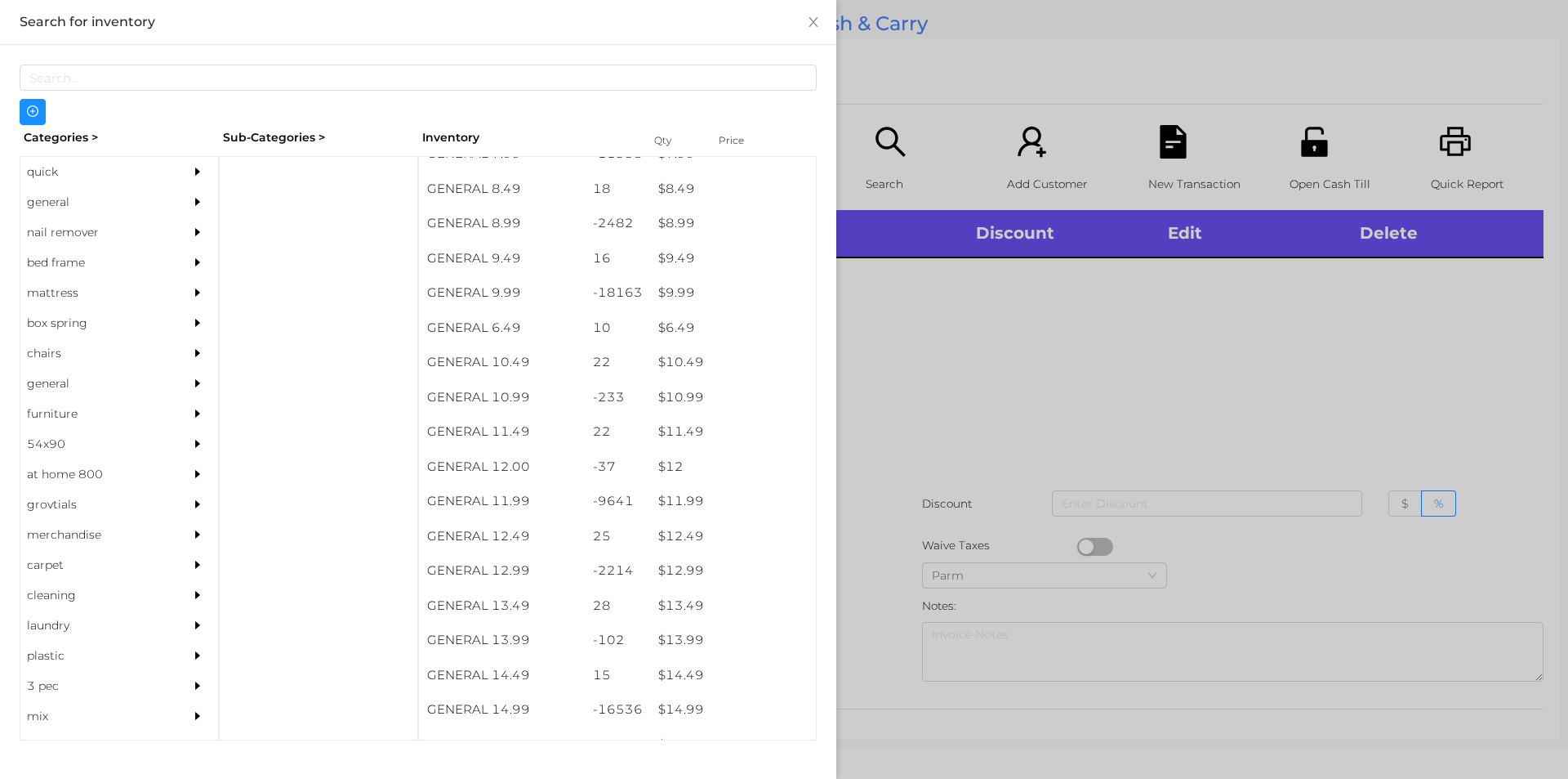
scroll to position [900, 0]
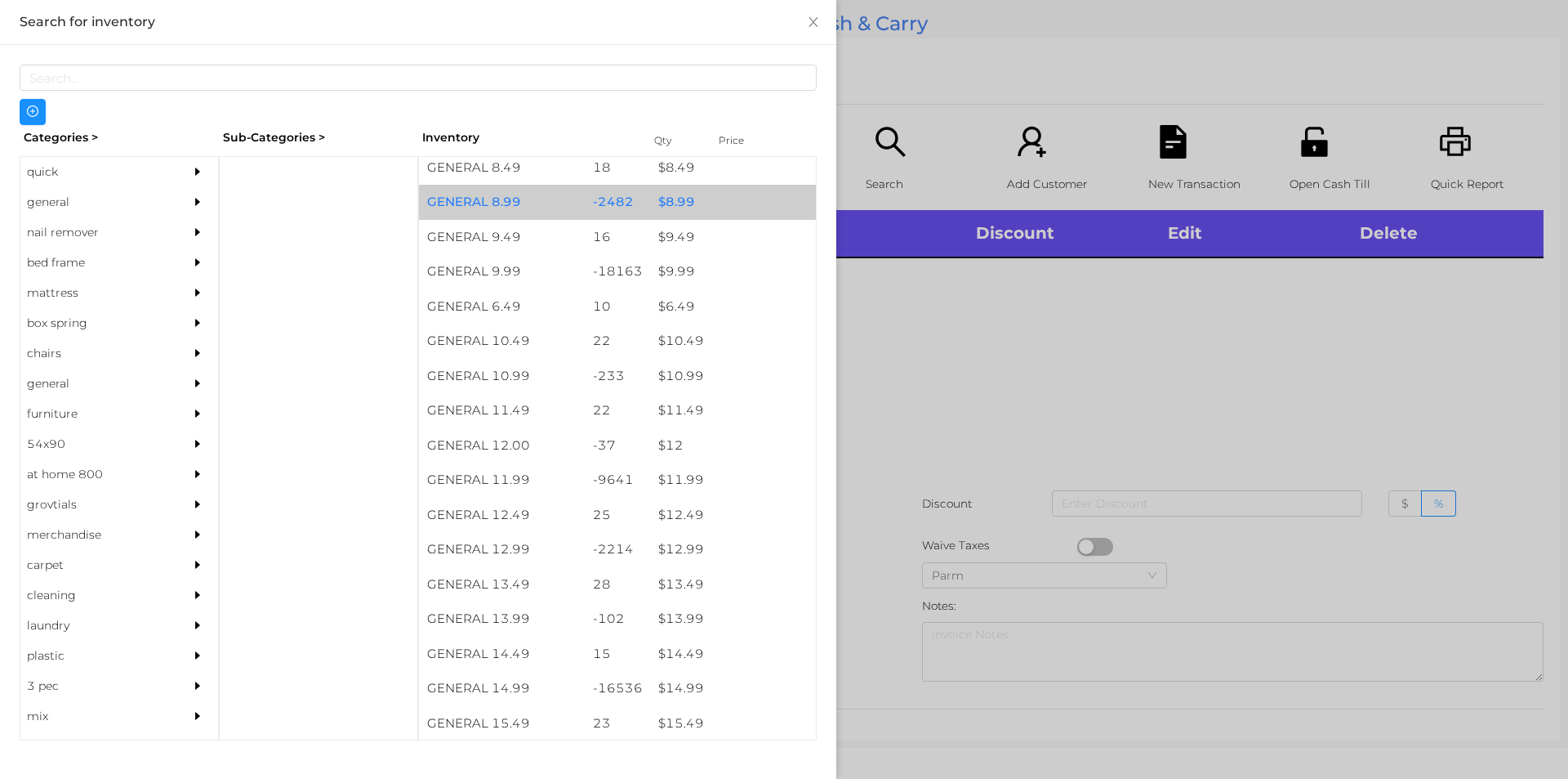
click at [693, 200] on div "$ 8.99" at bounding box center [732, 202] width 165 height 36
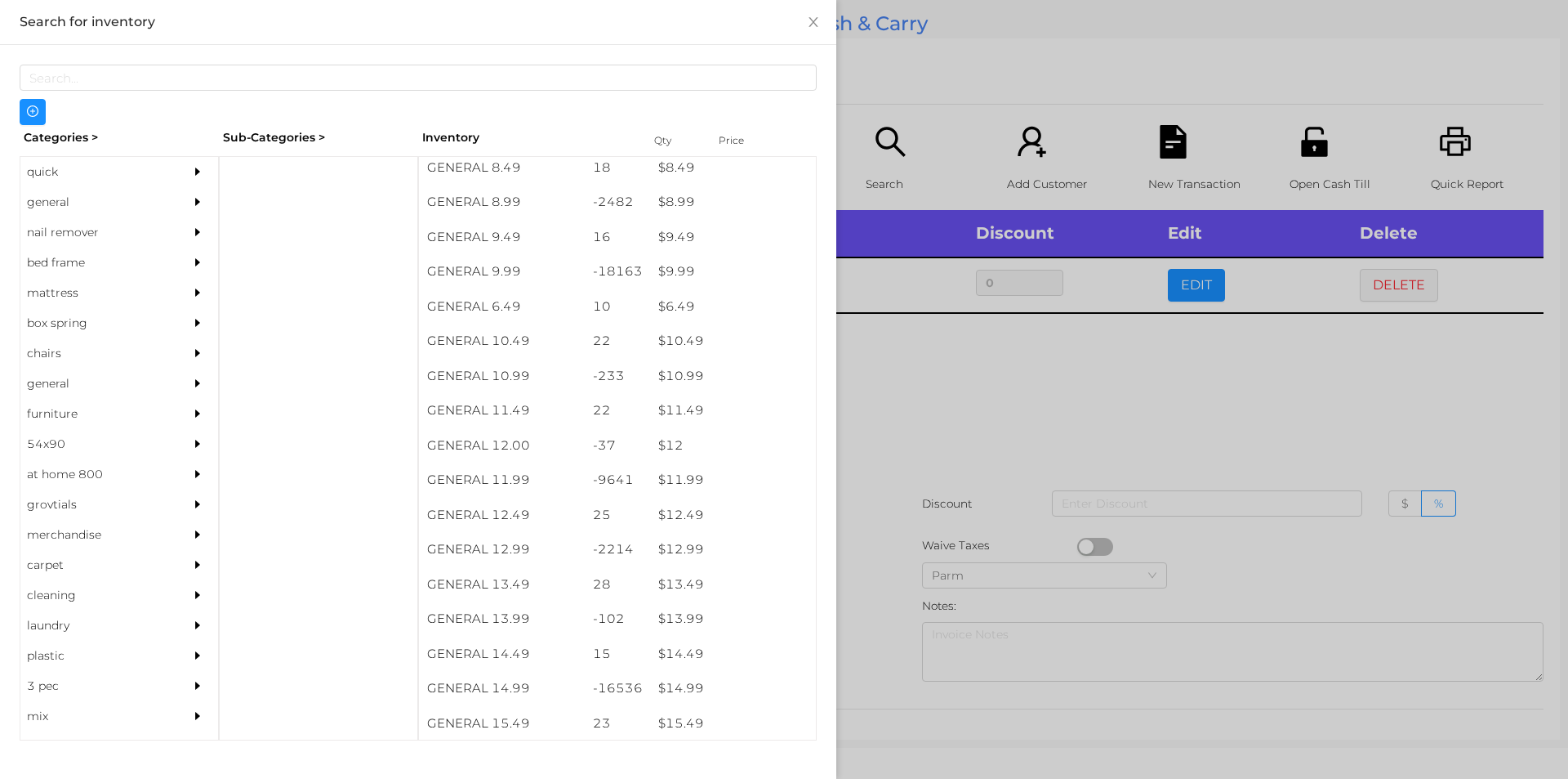
click at [1057, 378] on div at bounding box center [784, 389] width 1568 height 779
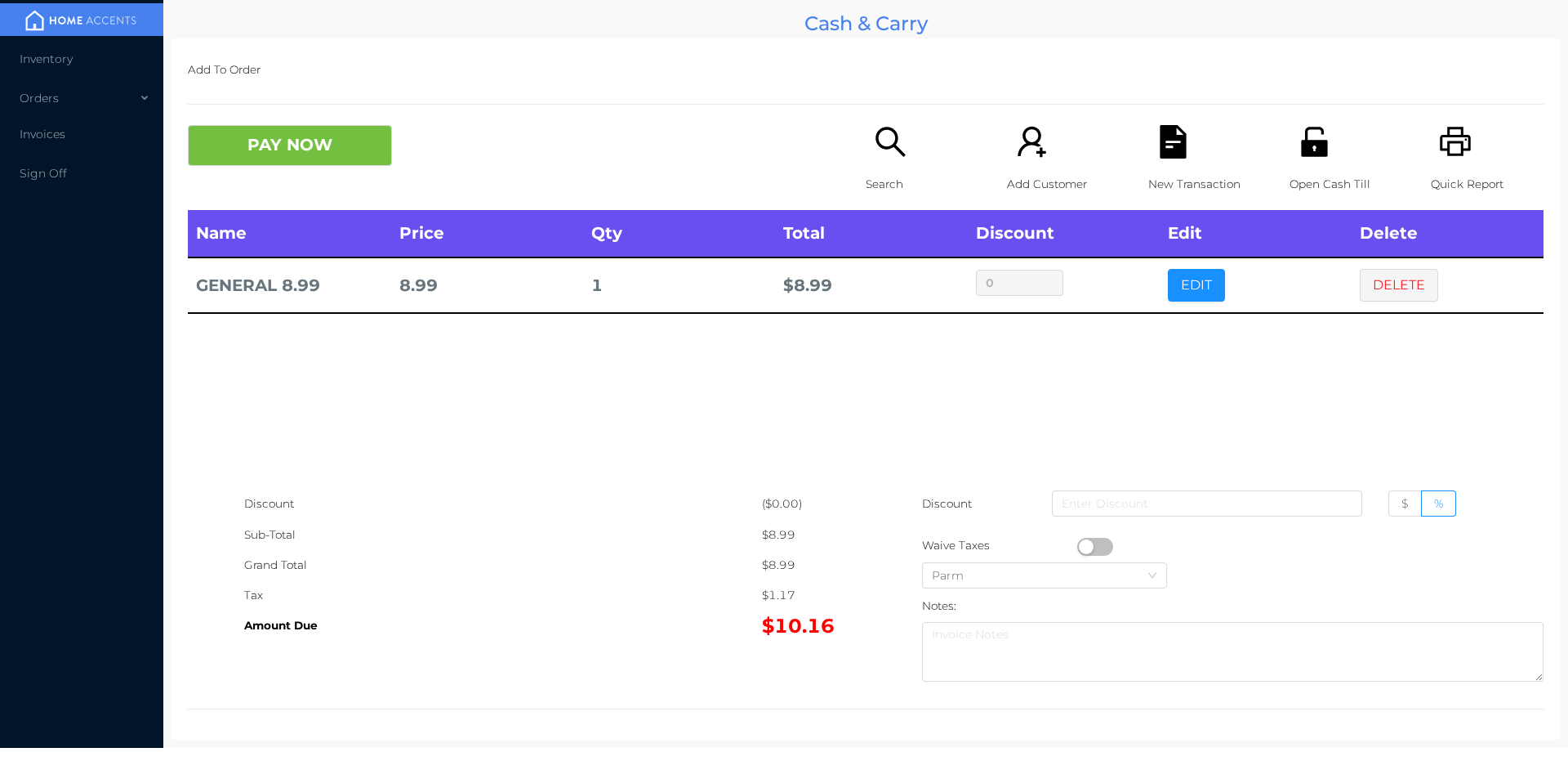
click at [1158, 147] on icon "icon: file-text" at bounding box center [1173, 142] width 34 height 34
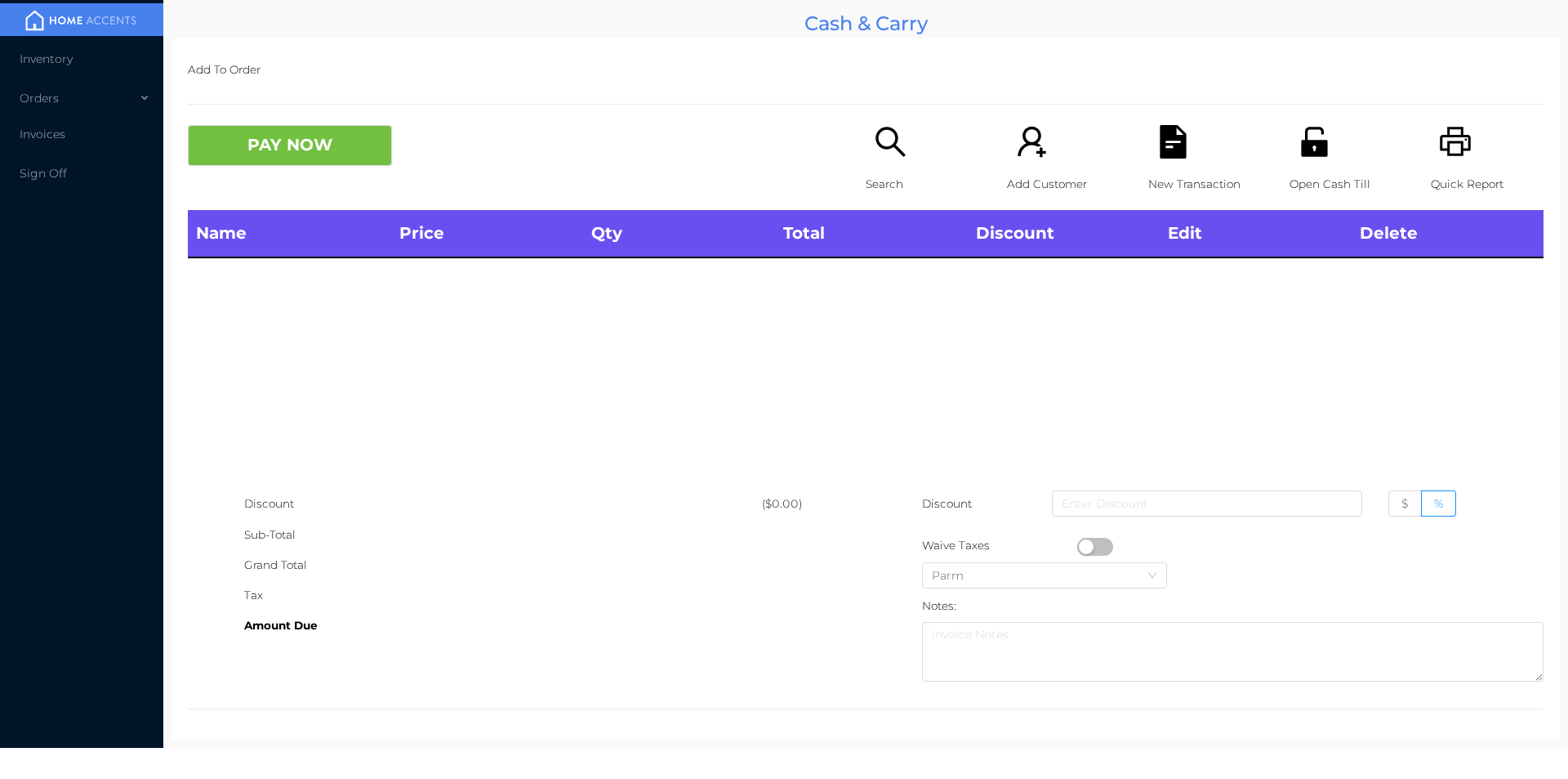
click at [1458, 133] on icon "icon: printer" at bounding box center [1456, 142] width 34 height 34
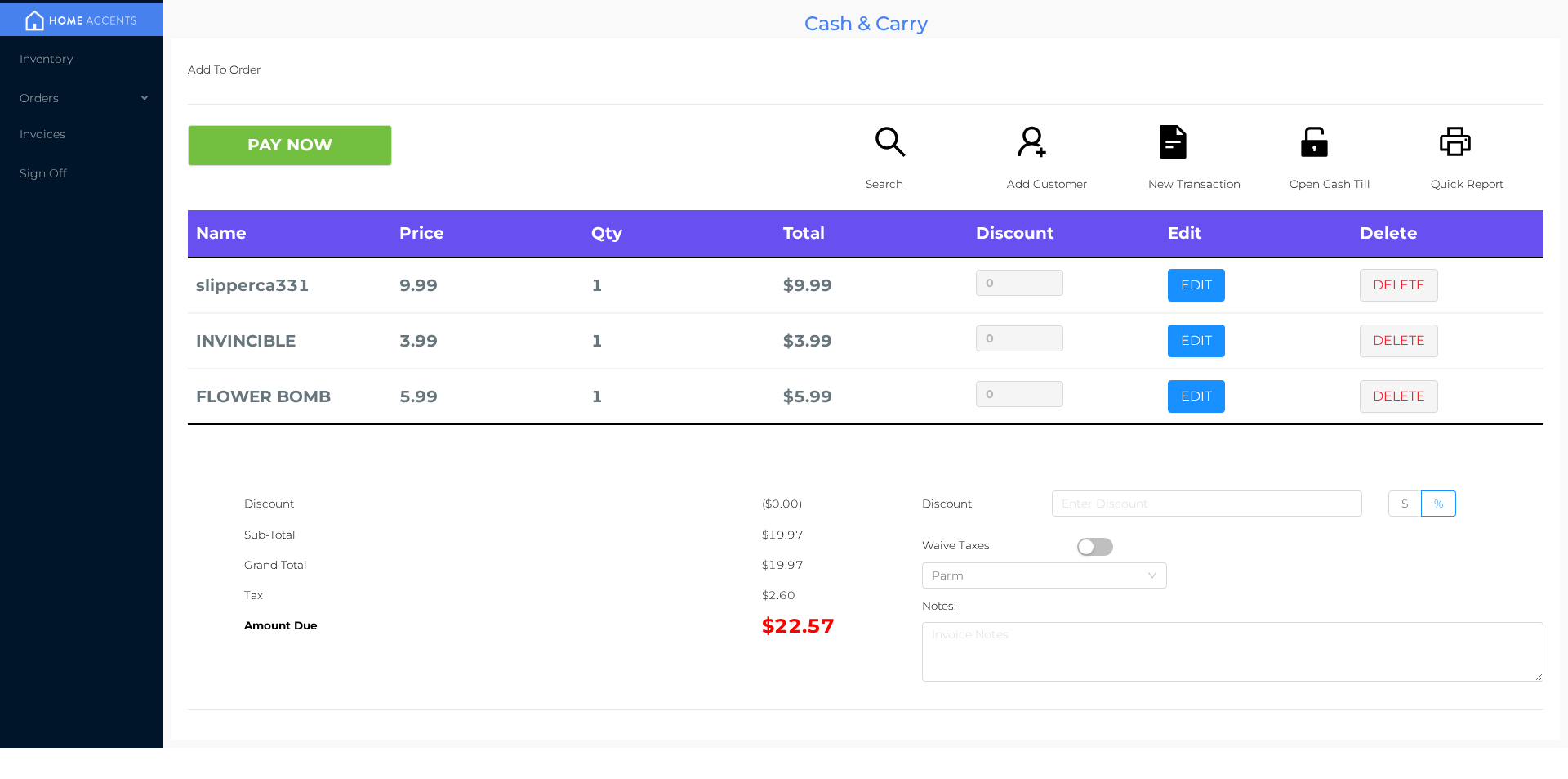
click at [1158, 146] on icon "icon: file-text" at bounding box center [1173, 142] width 34 height 34
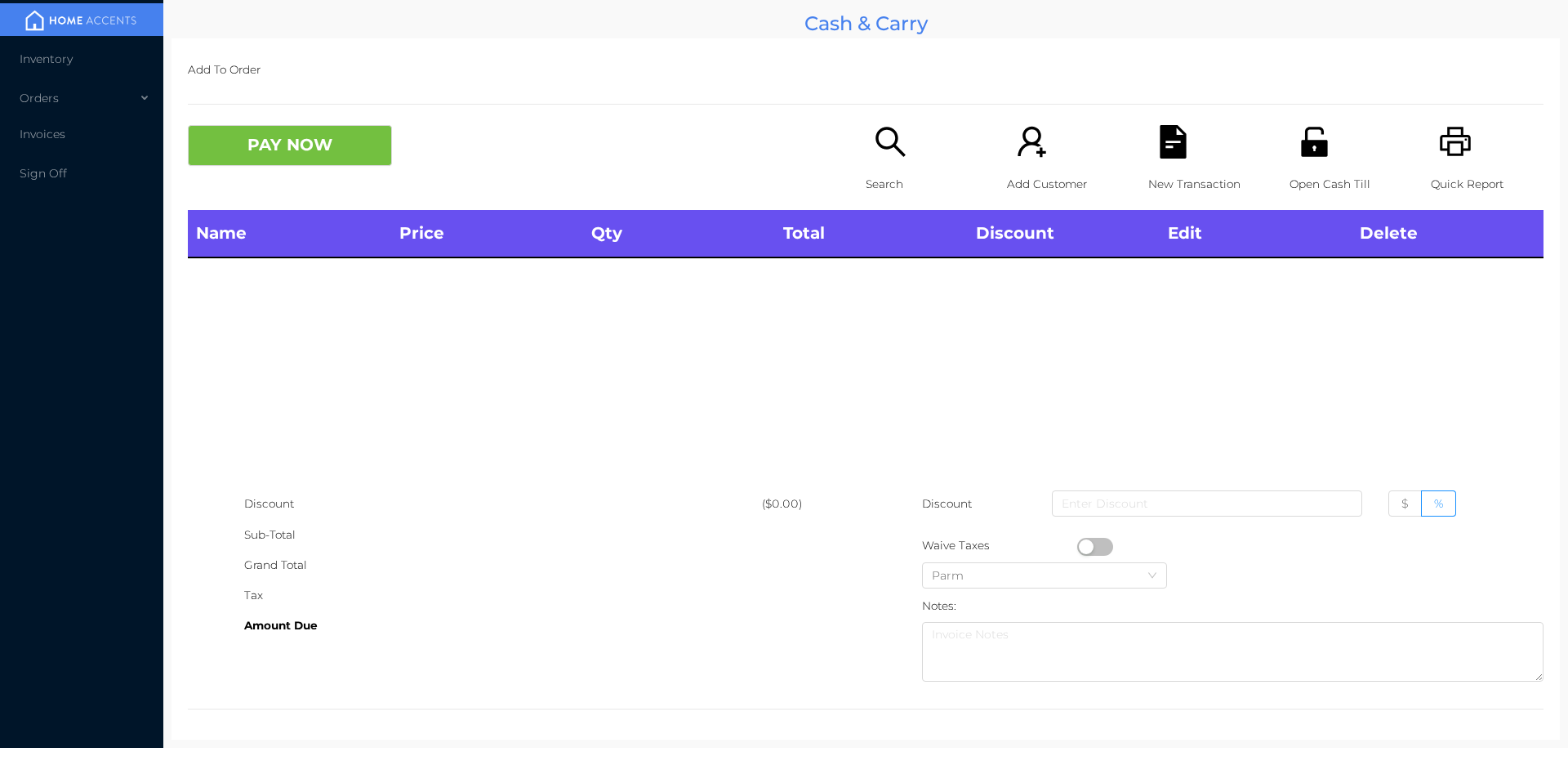
click at [1460, 165] on div "Quick Report" at bounding box center [1487, 167] width 113 height 85
click at [300, 127] on button "PAY NOW" at bounding box center [290, 146] width 204 height 41
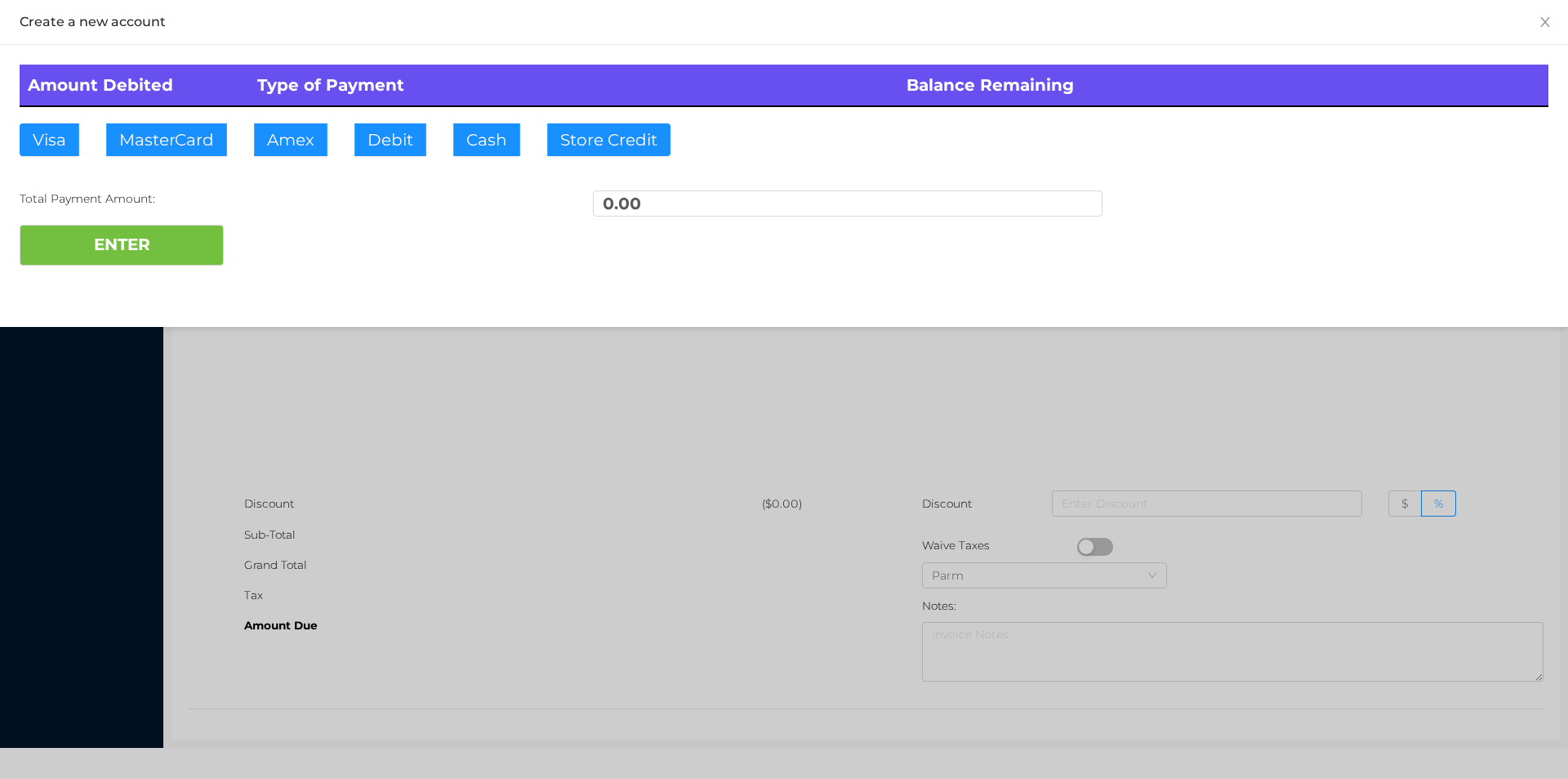
click at [465, 340] on div at bounding box center [784, 389] width 1568 height 779
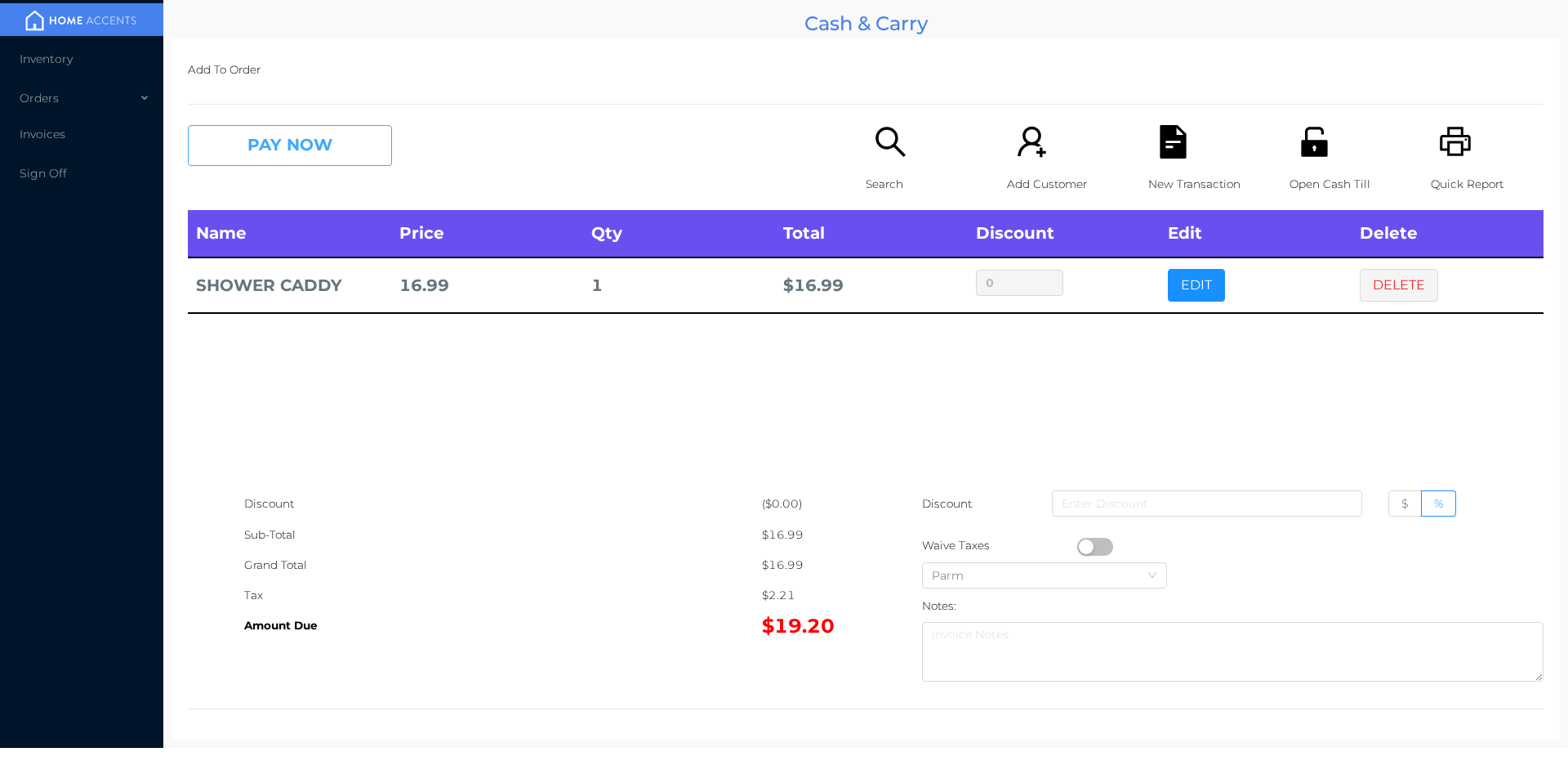
click at [251, 157] on button "PAY NOW" at bounding box center [290, 146] width 204 height 41
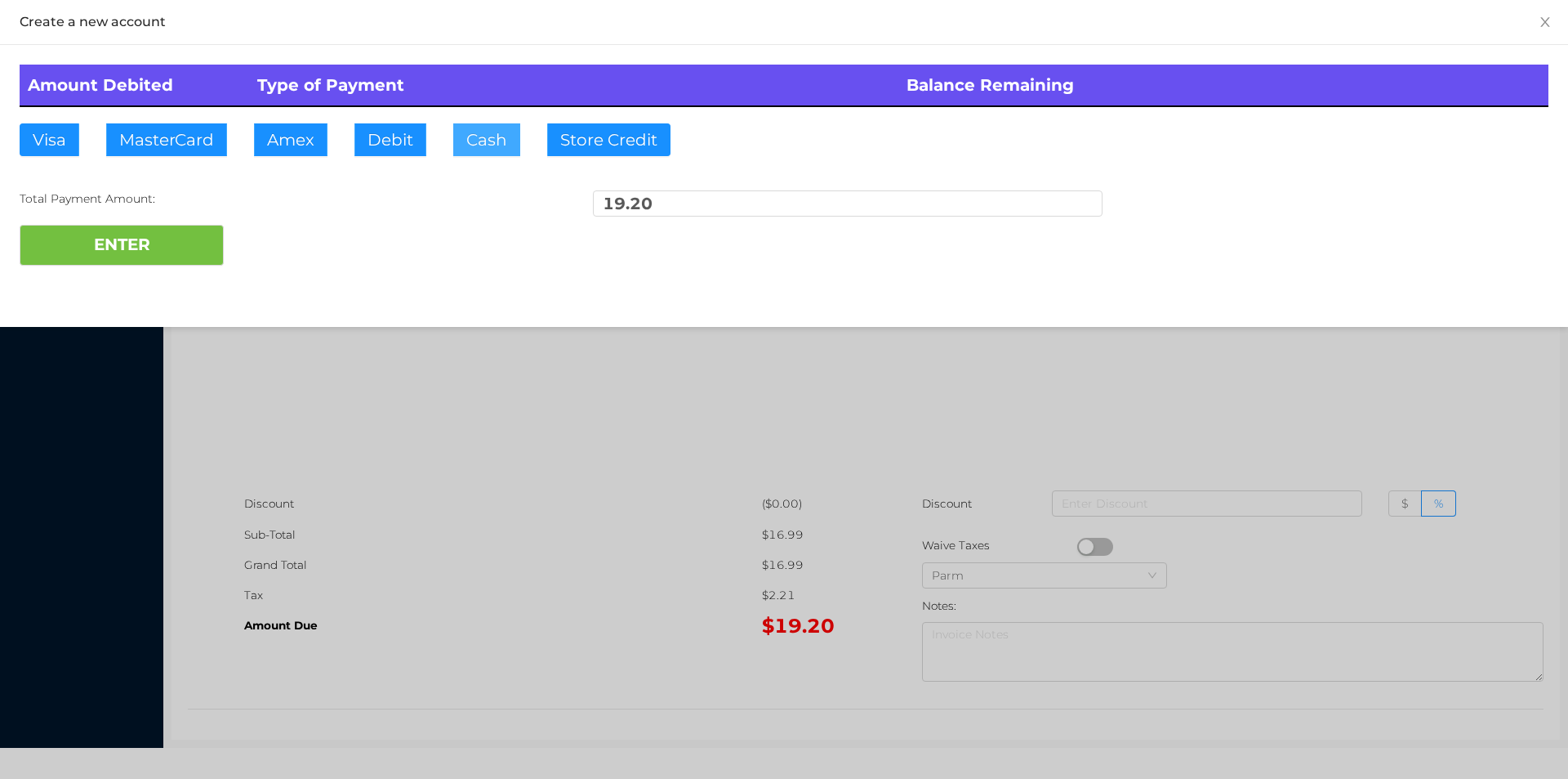
click at [469, 147] on button "Cash" at bounding box center [487, 139] width 67 height 33
type input "100."
click at [188, 231] on button "ENTER" at bounding box center [122, 245] width 204 height 41
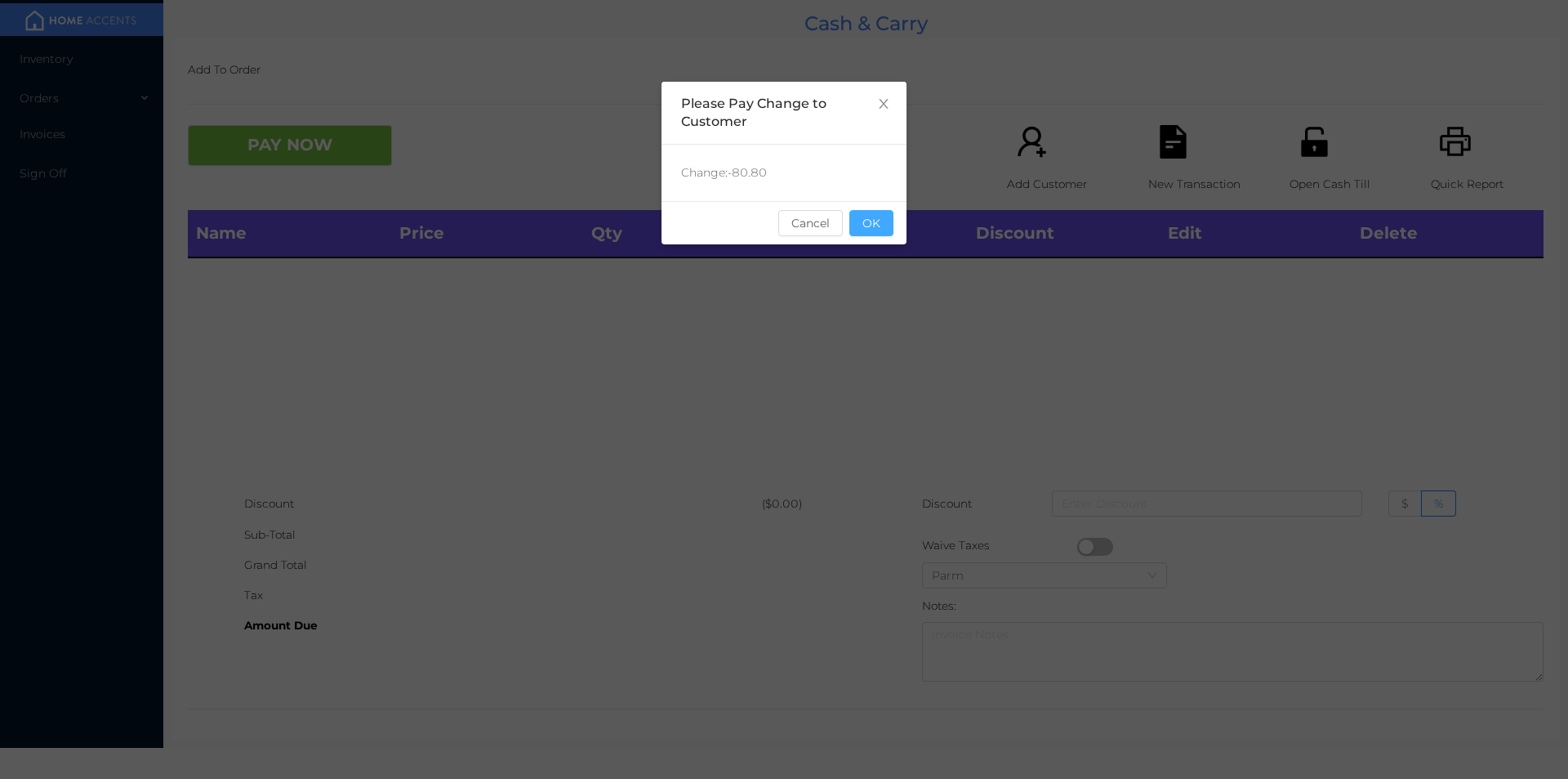
click at [875, 231] on button "OK" at bounding box center [871, 224] width 44 height 26
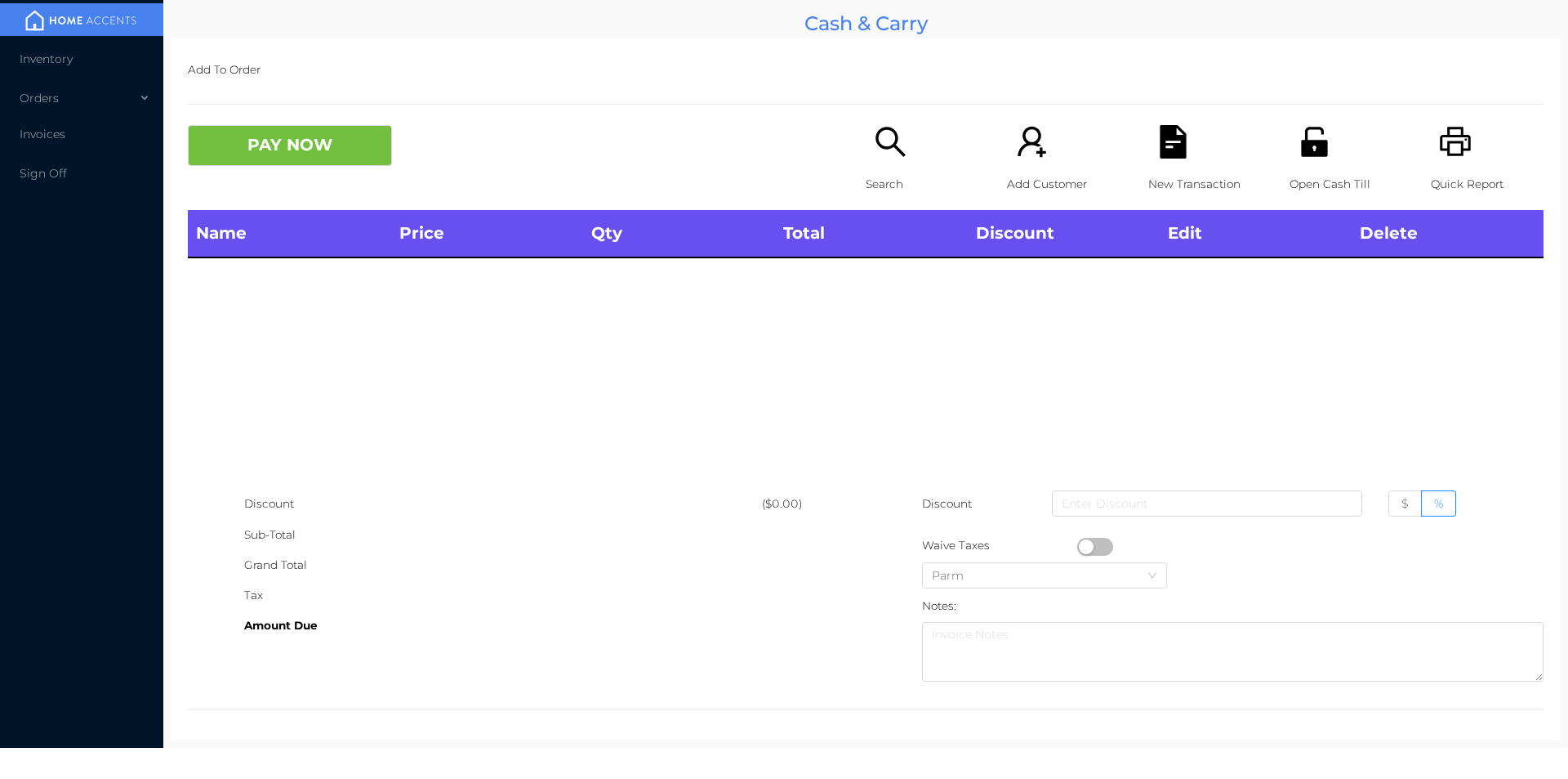
click at [870, 178] on p "Search" at bounding box center [922, 184] width 113 height 30
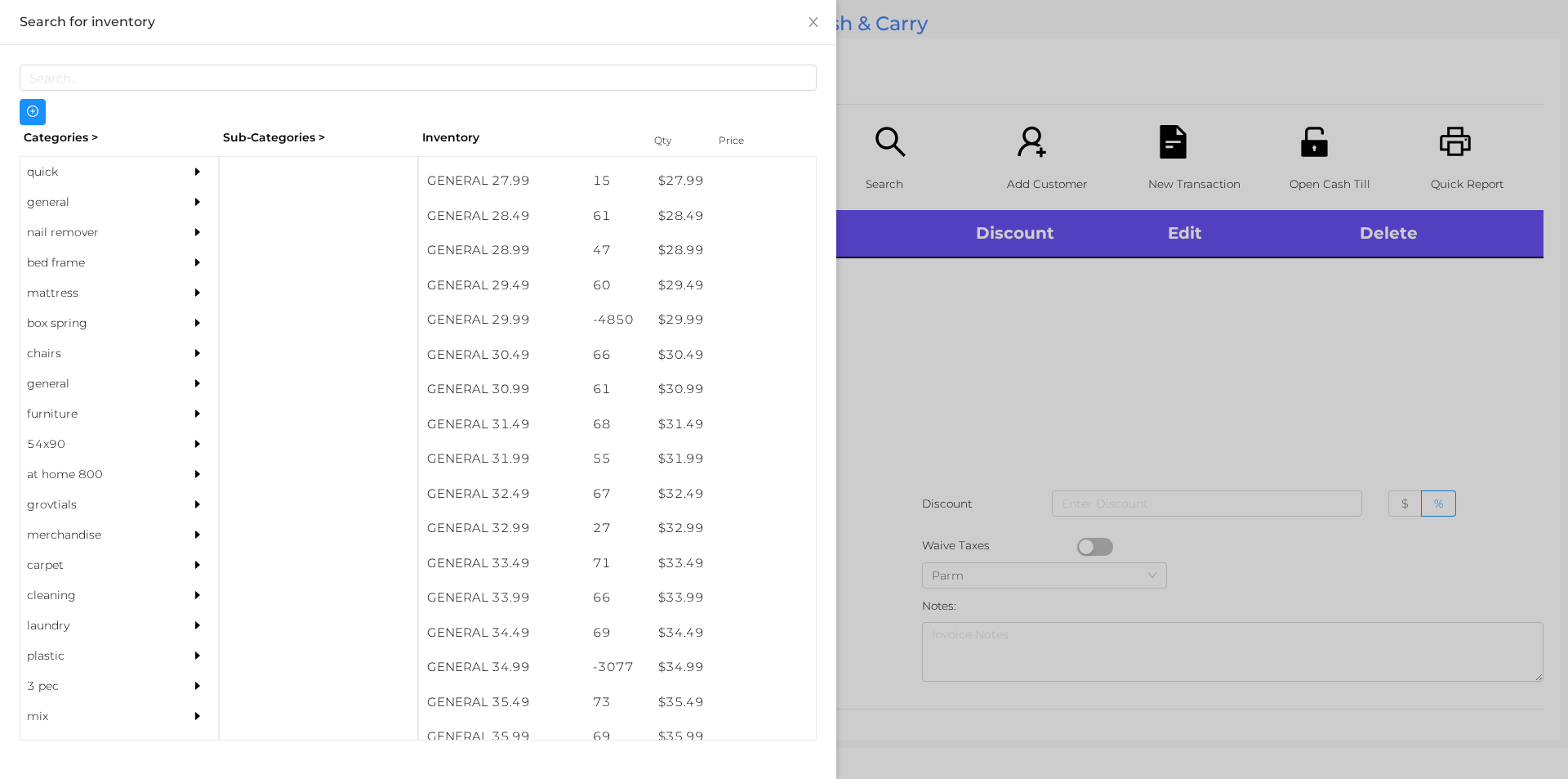
scroll to position [2316, 0]
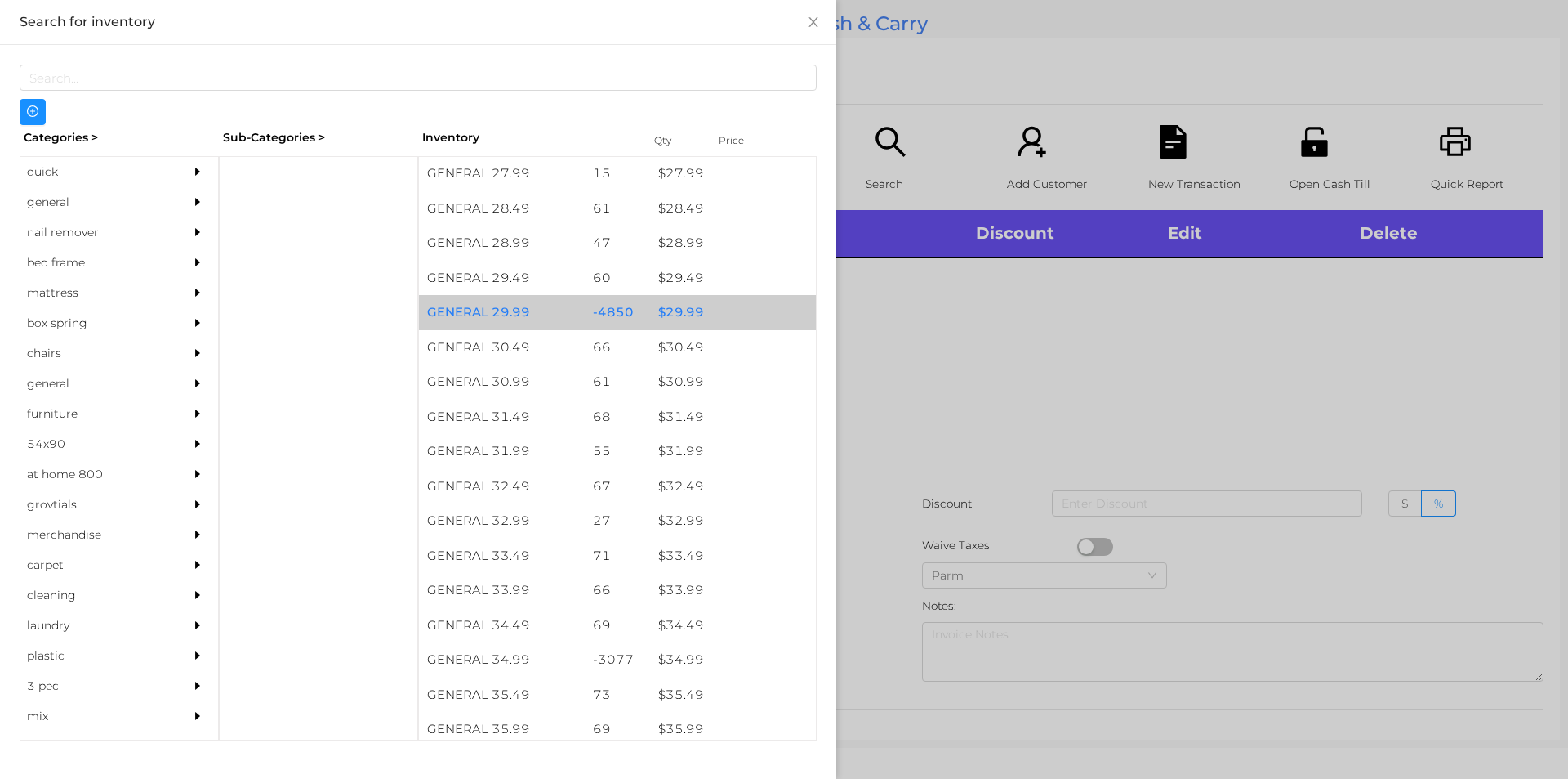
click at [627, 298] on div "-4850" at bounding box center [617, 312] width 66 height 36
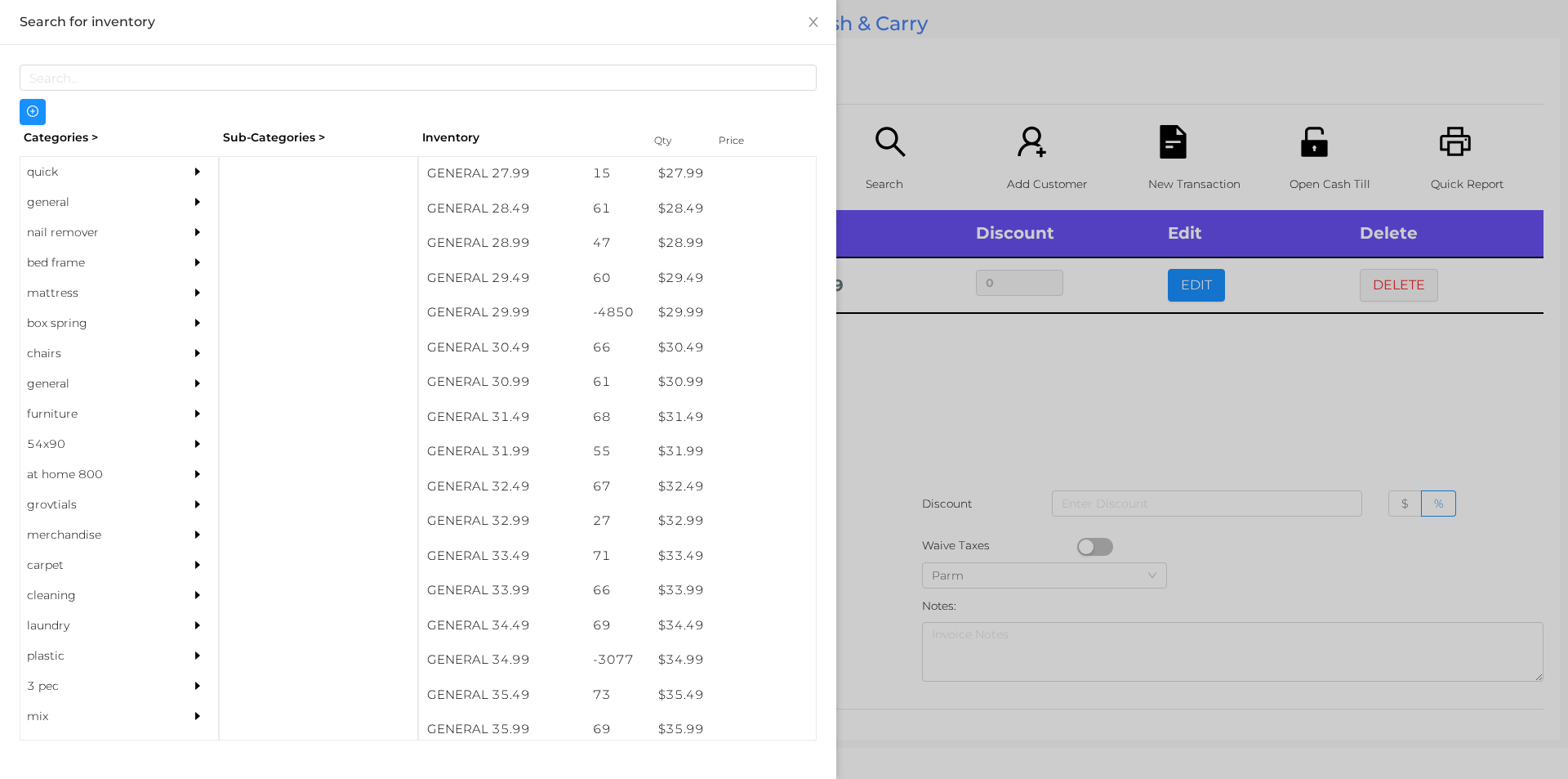
click at [979, 449] on div at bounding box center [784, 389] width 1568 height 779
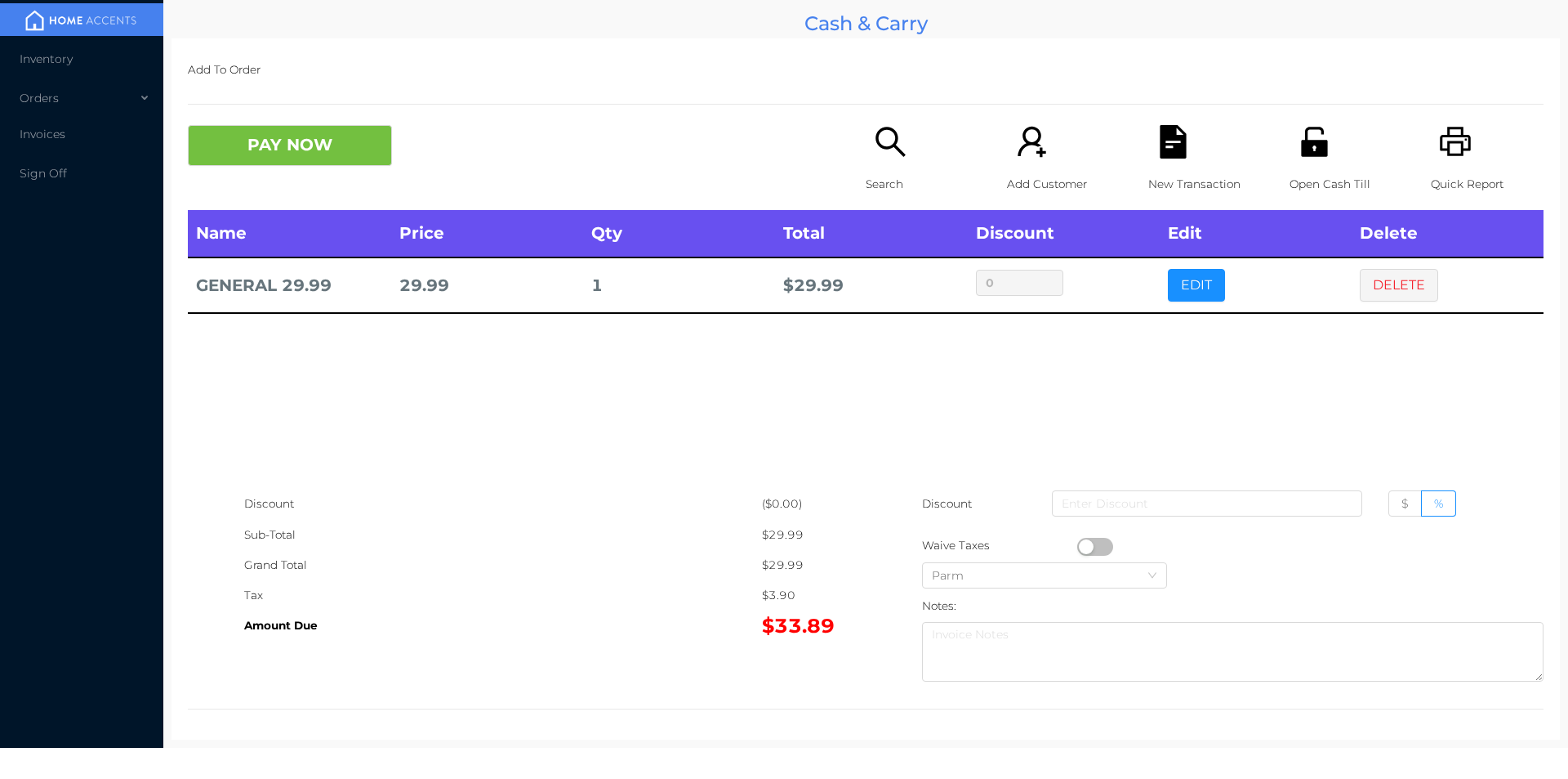
click at [882, 139] on icon "icon: search" at bounding box center [891, 142] width 34 height 34
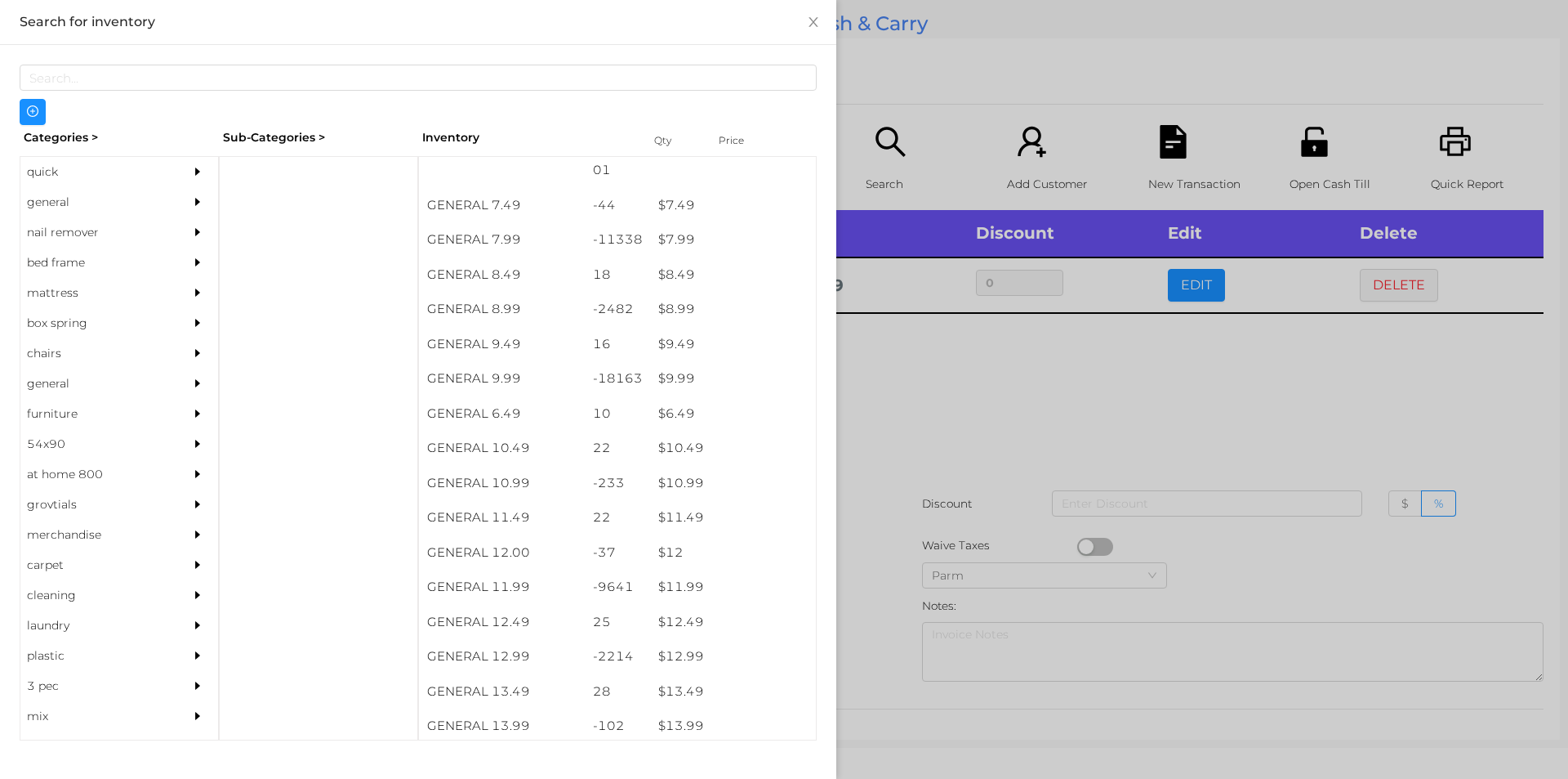
scroll to position [813, 0]
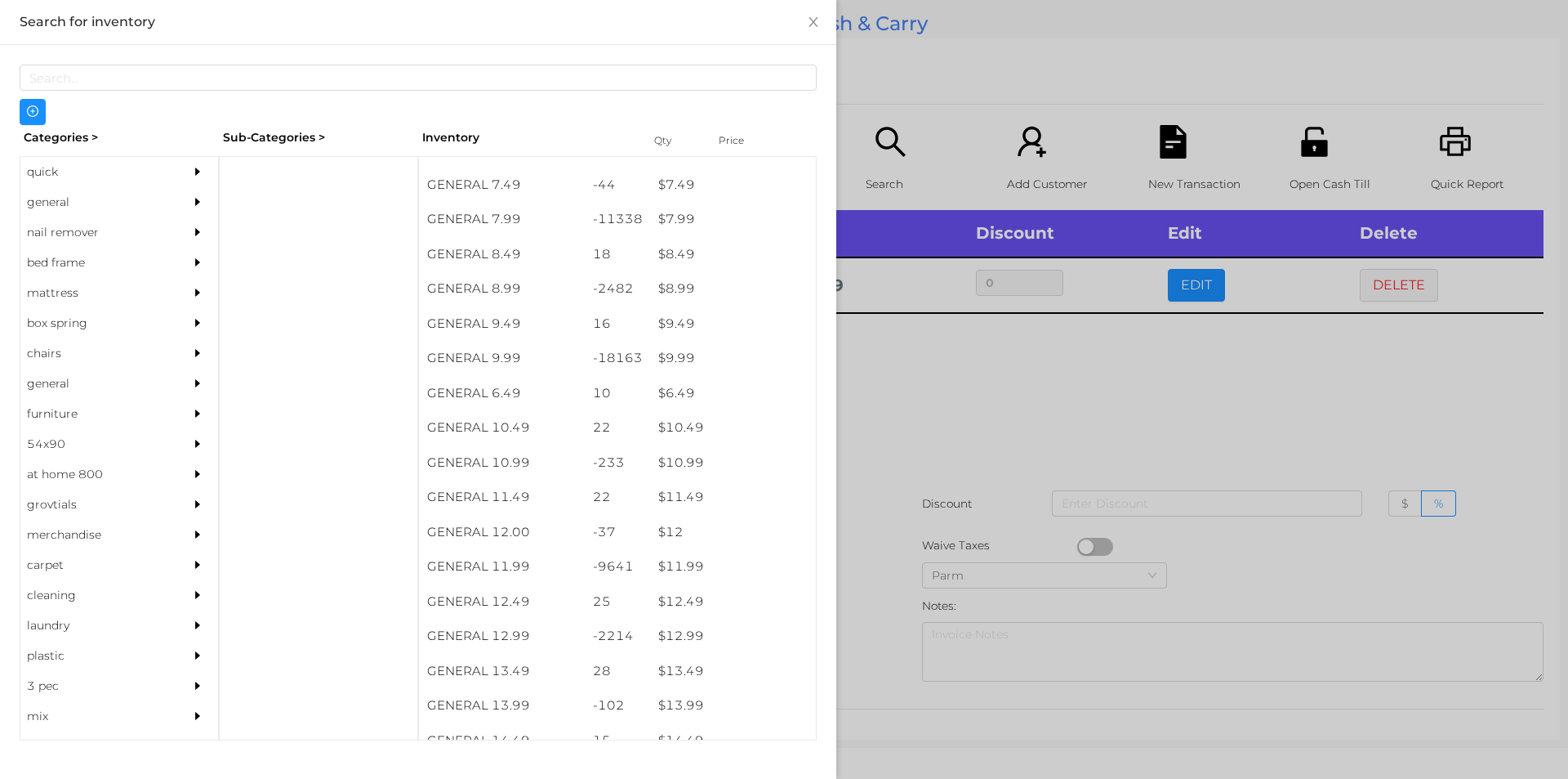
click at [77, 201] on div "general" at bounding box center [94, 202] width 149 height 30
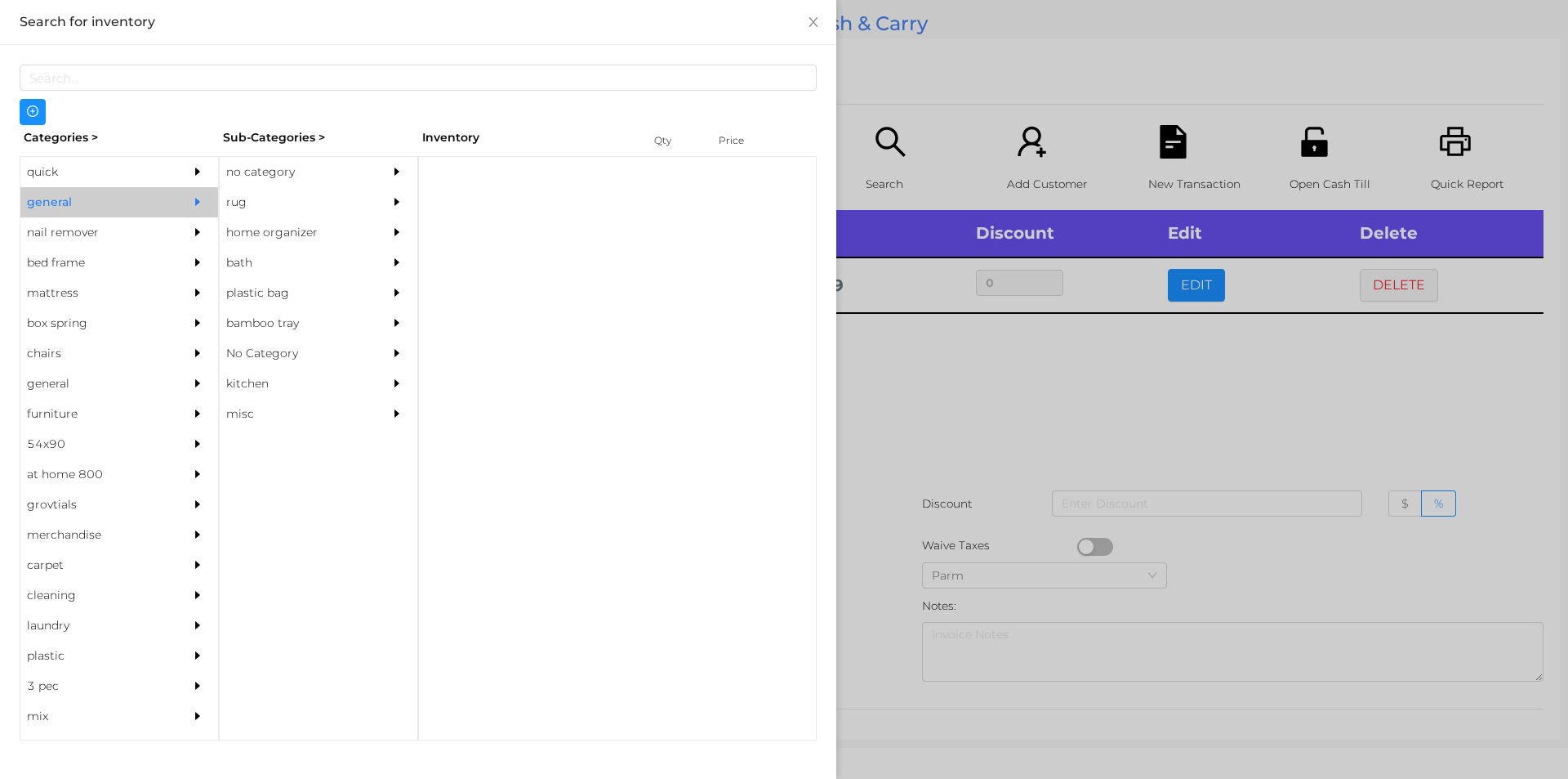
scroll to position [0, 0]
click at [78, 197] on div "general" at bounding box center [94, 202] width 149 height 30
click at [309, 159] on div "no category" at bounding box center [294, 172] width 149 height 30
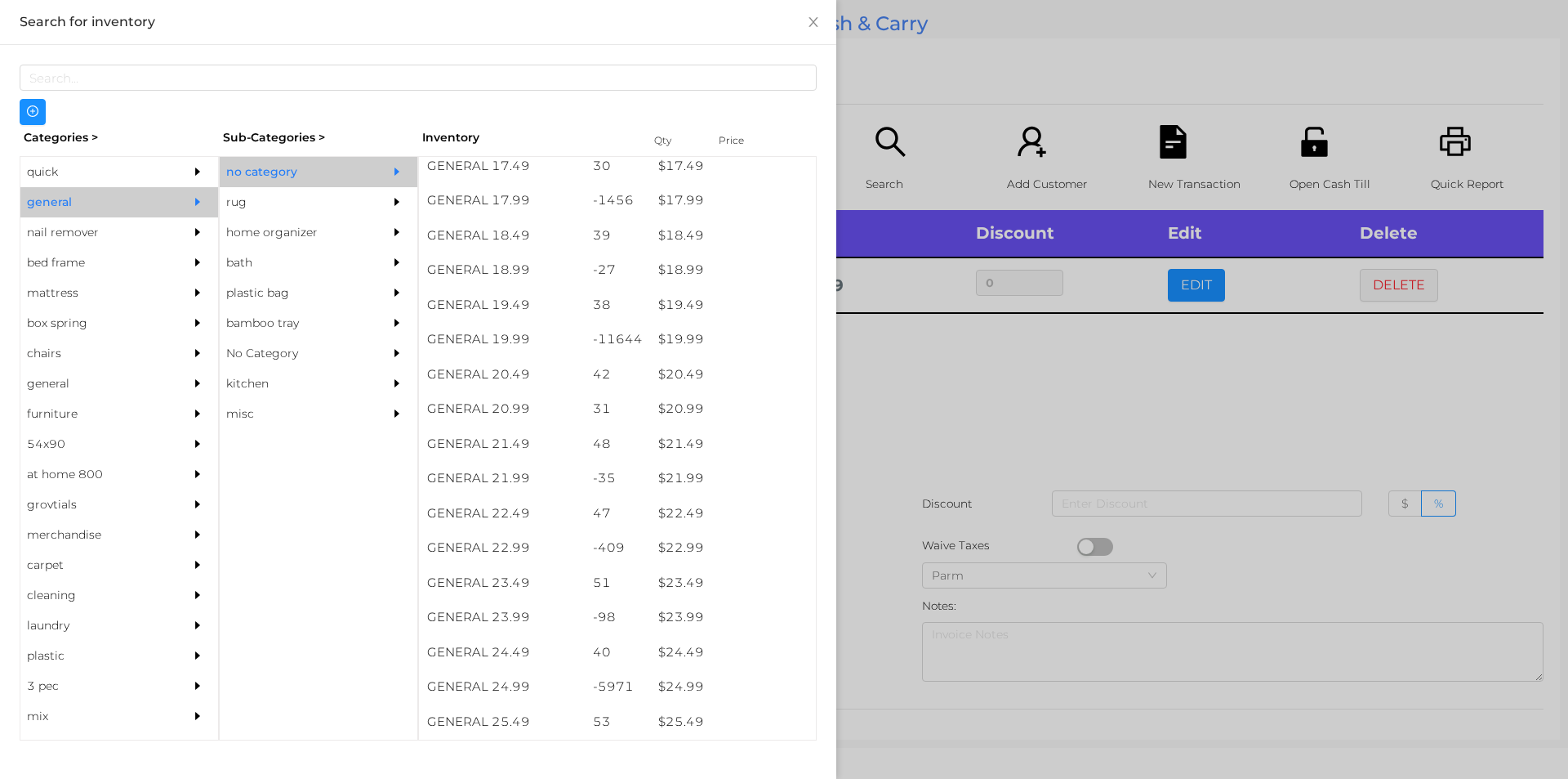
scroll to position [1593, 0]
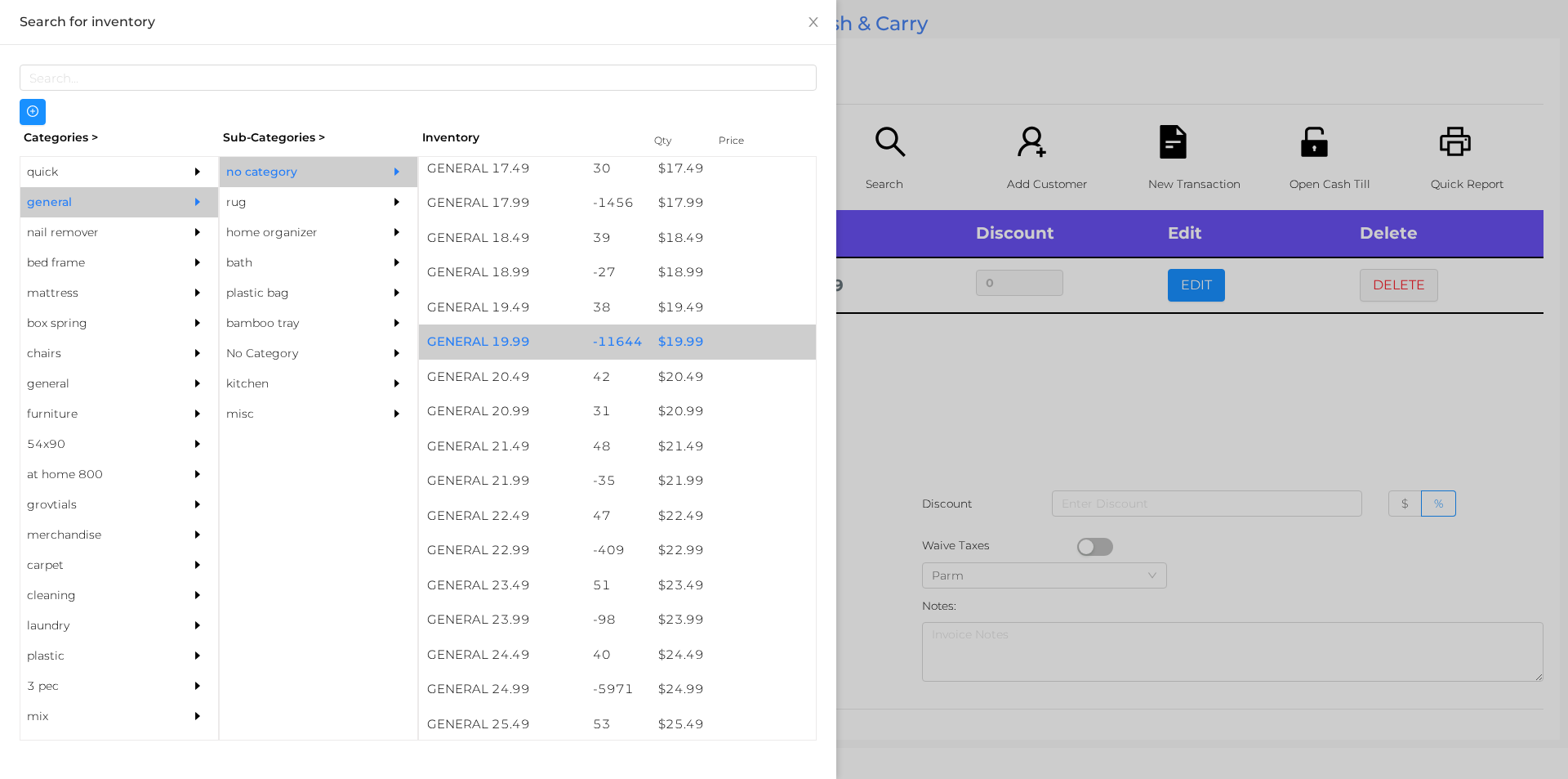
click at [706, 351] on div "$ 19.99" at bounding box center [732, 342] width 165 height 36
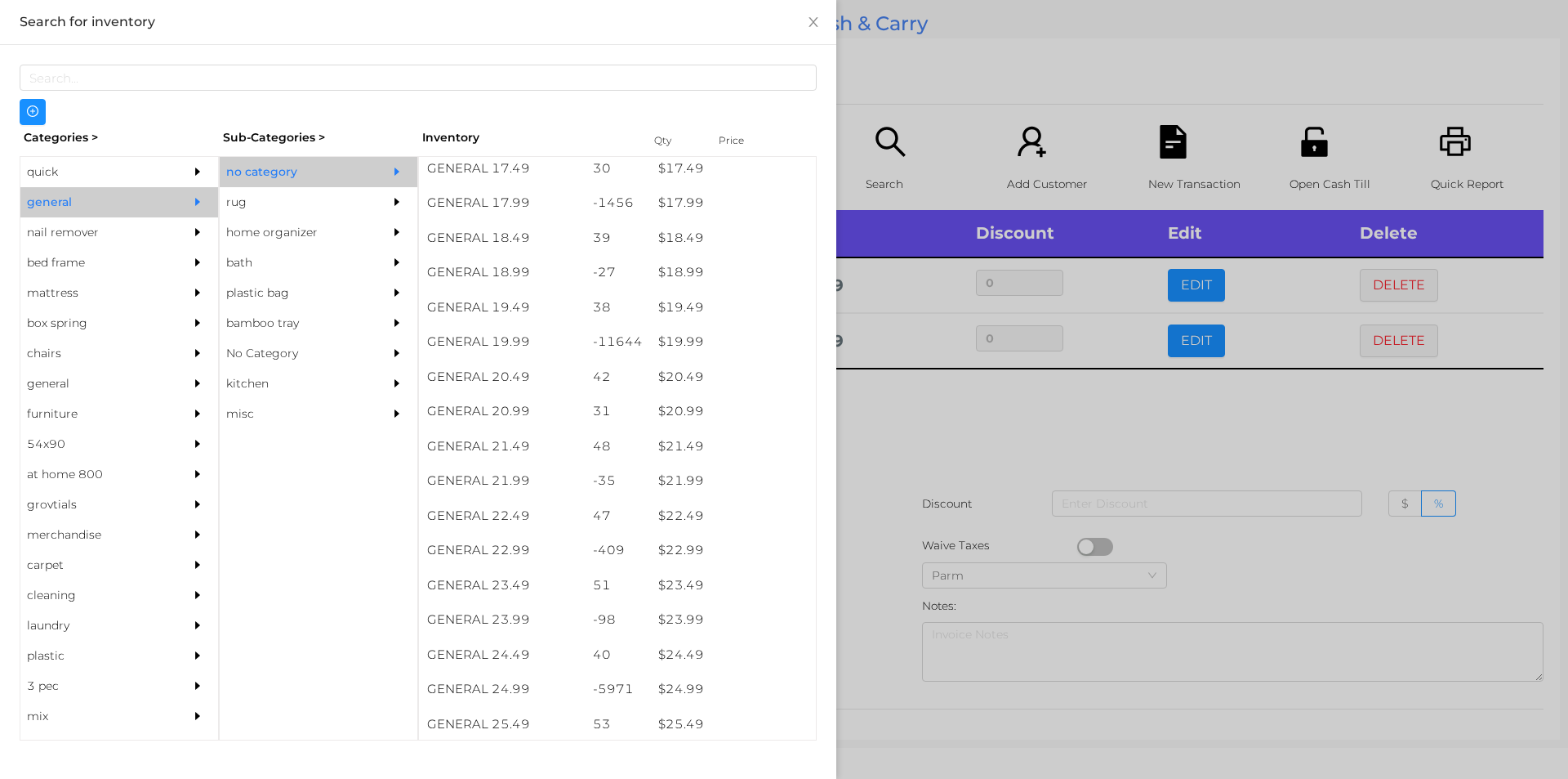
click at [949, 471] on div at bounding box center [784, 389] width 1568 height 779
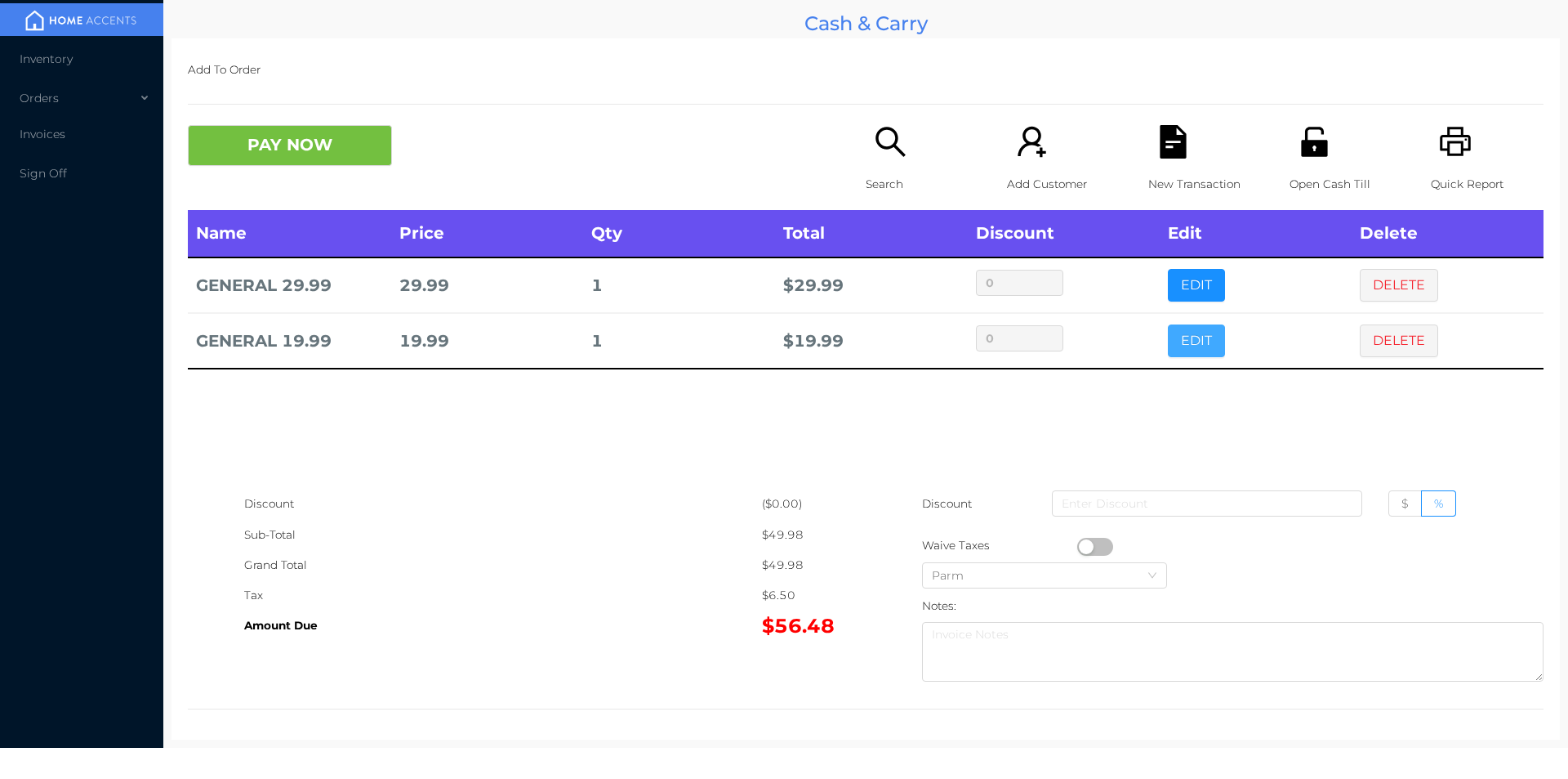
click at [1204, 325] on button "EDIT" at bounding box center [1196, 340] width 57 height 33
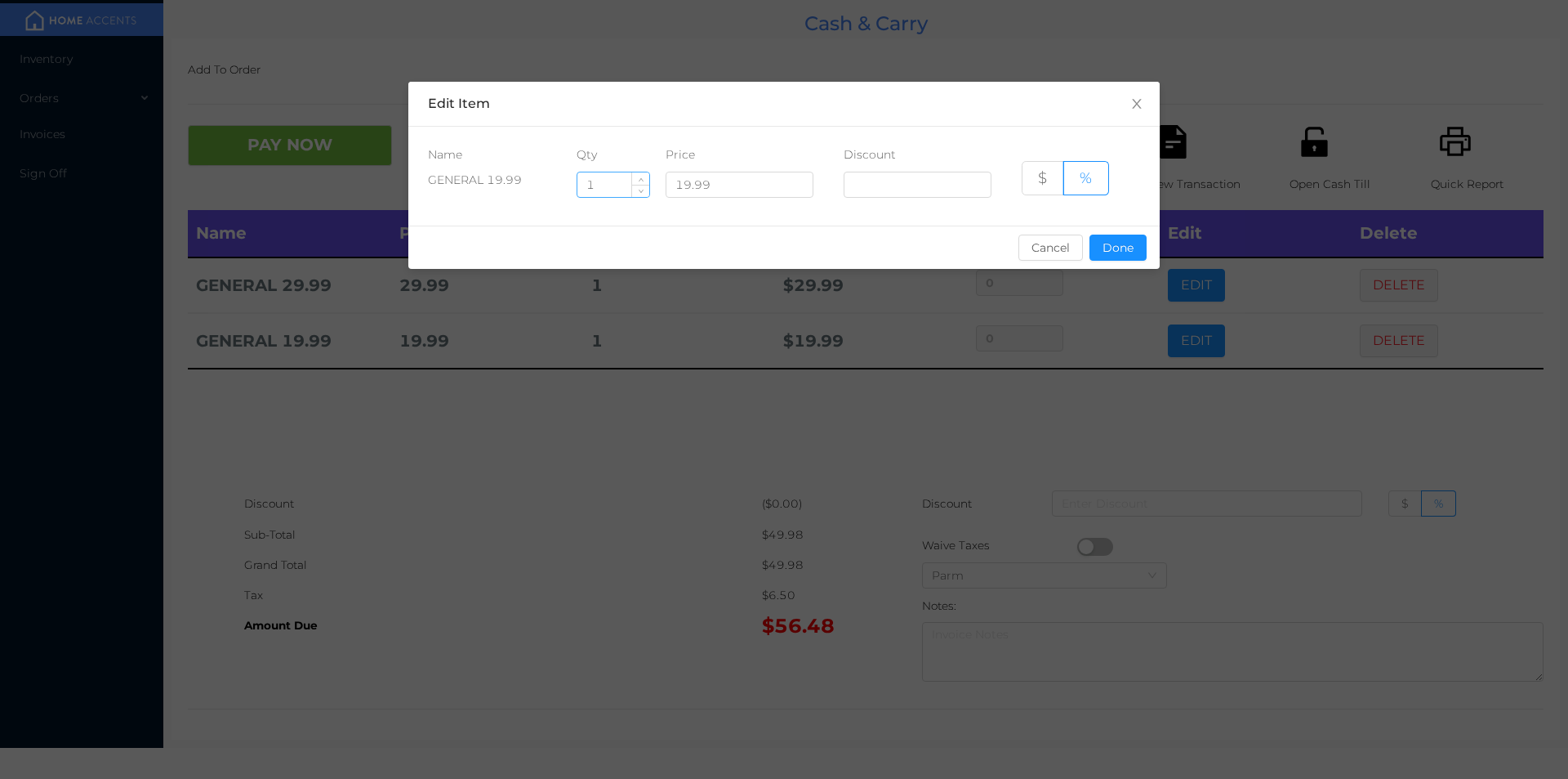
click at [611, 180] on input "1" at bounding box center [613, 184] width 72 height 24
type input "5"
click at [1110, 247] on button "Done" at bounding box center [1117, 248] width 57 height 26
type input "0%"
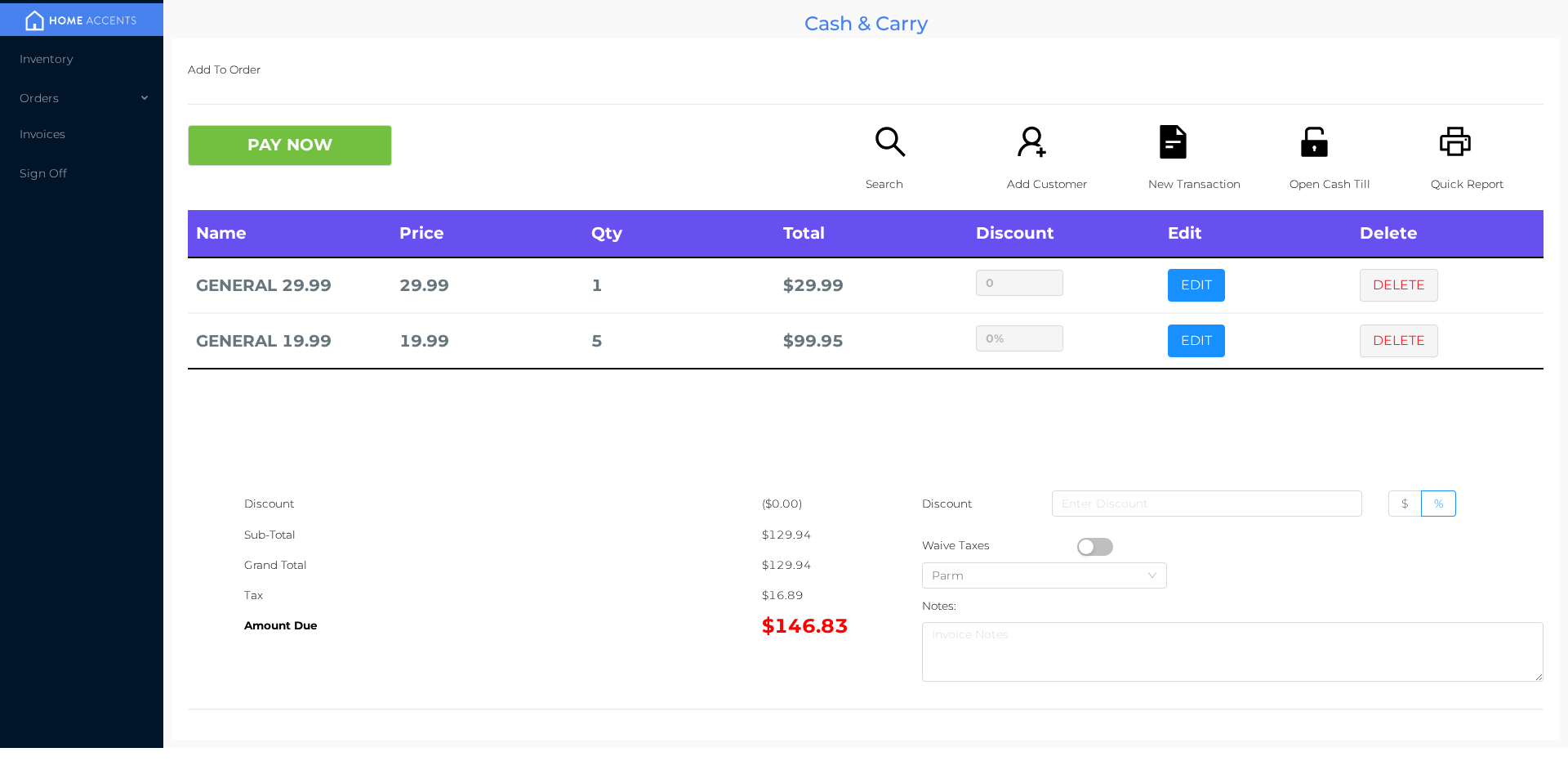
click at [1176, 151] on icon "icon: file-text" at bounding box center [1172, 142] width 26 height 34
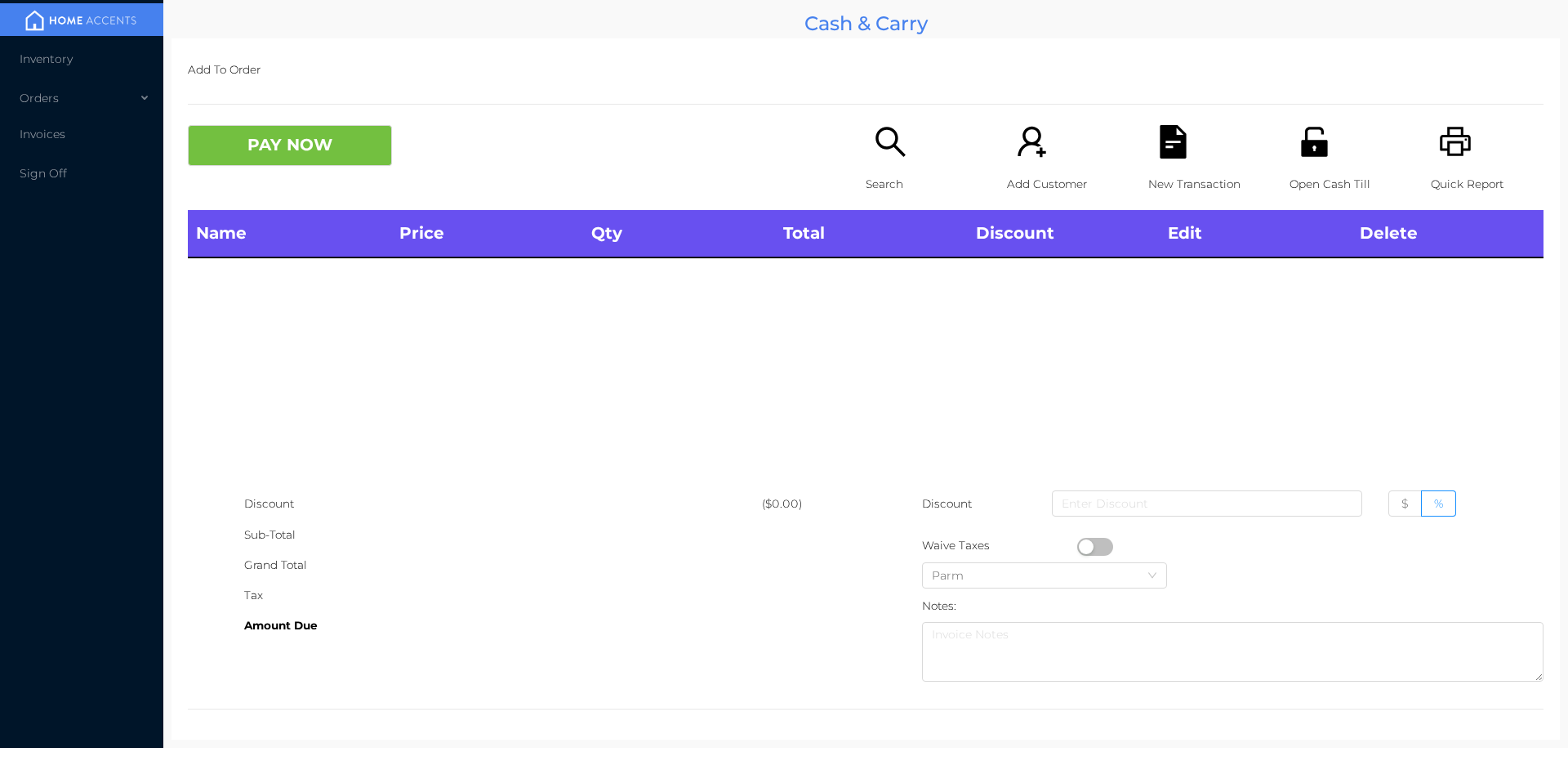
click at [1448, 152] on icon "icon: printer" at bounding box center [1456, 142] width 34 height 34
click at [1291, 181] on p "Open Cash Till" at bounding box center [1345, 184] width 113 height 30
click at [886, 139] on icon "icon: search" at bounding box center [891, 142] width 34 height 34
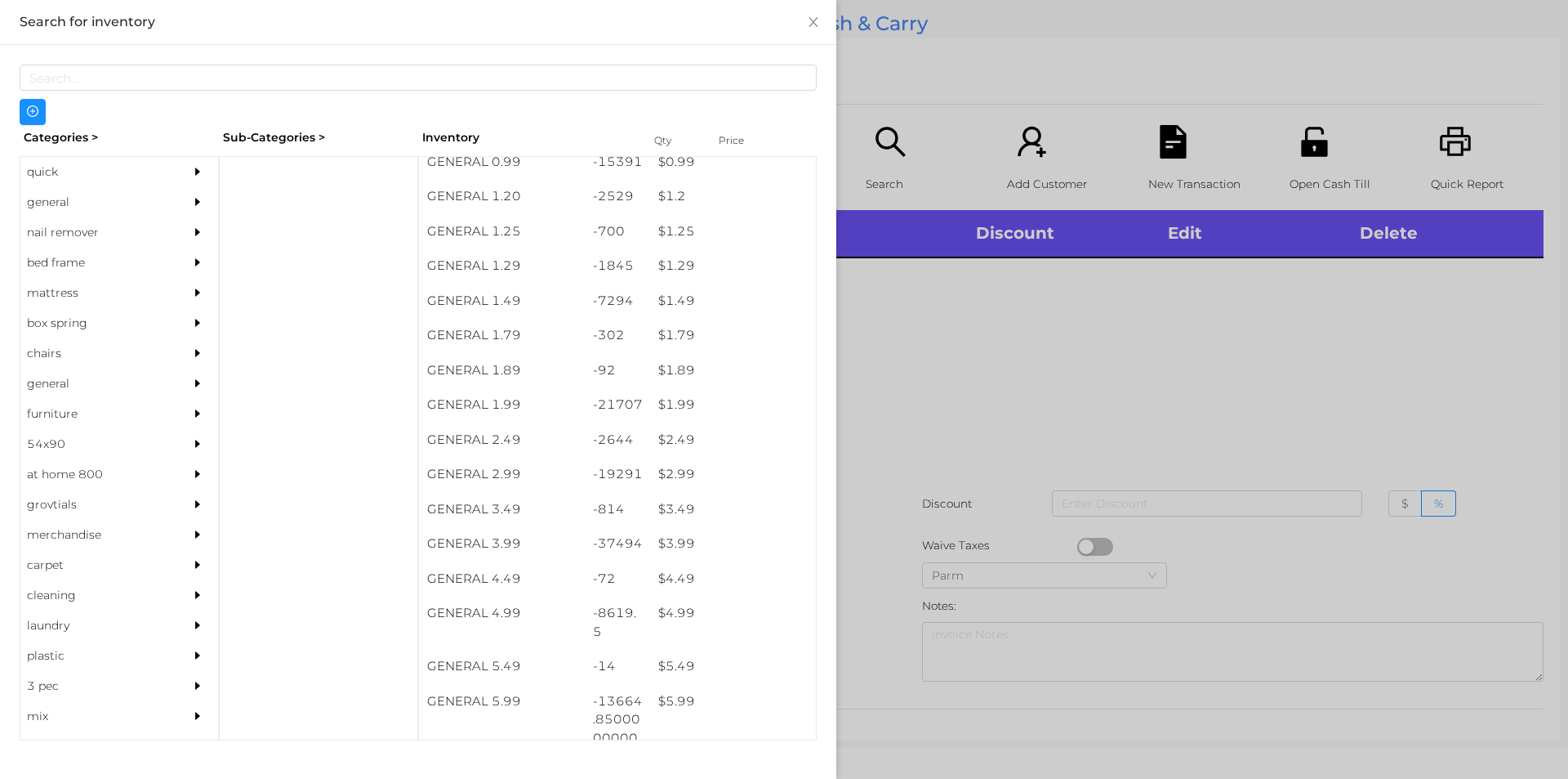
scroll to position [197, 0]
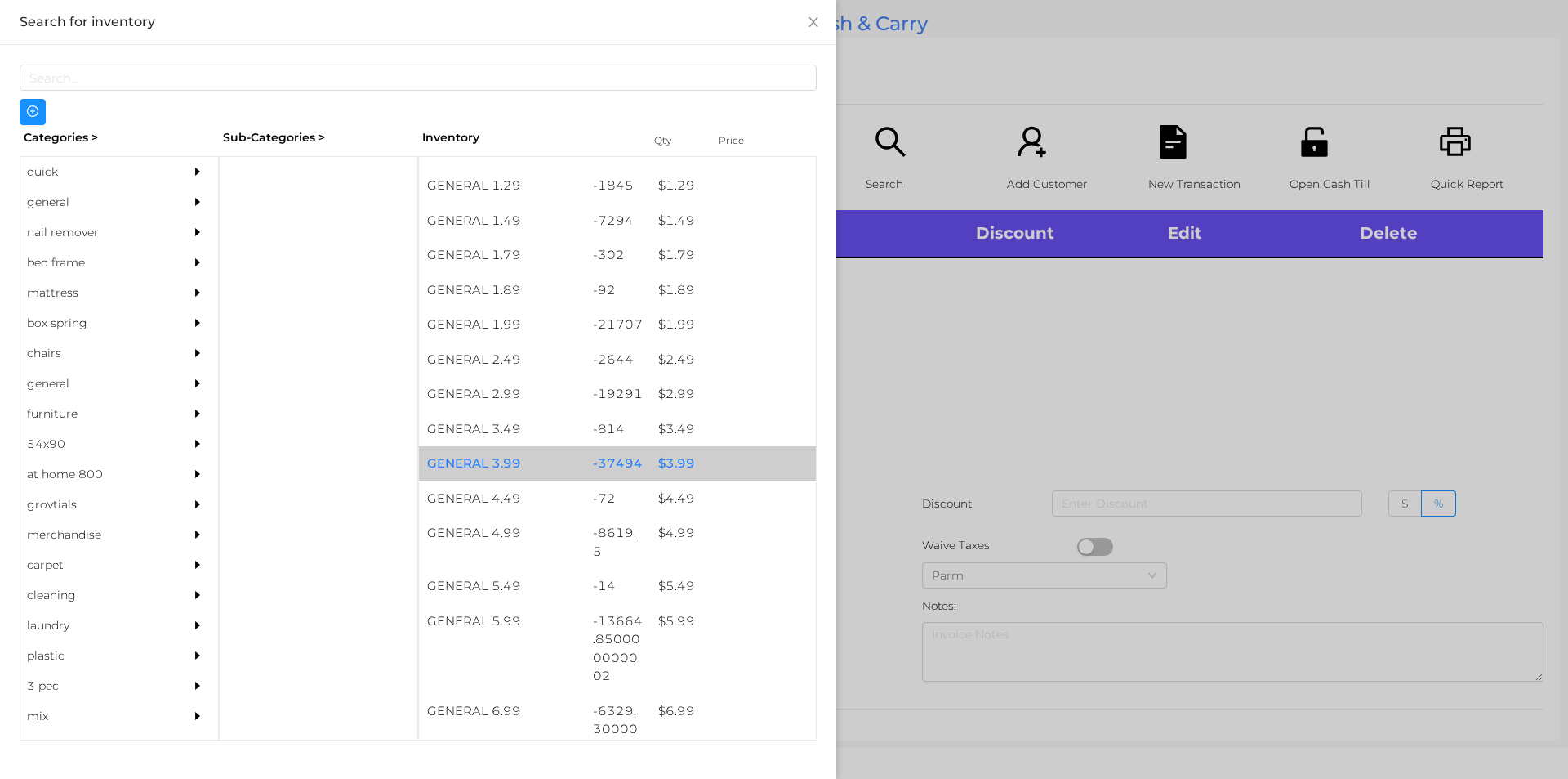
click at [693, 460] on div "$ 3.99" at bounding box center [732, 464] width 165 height 36
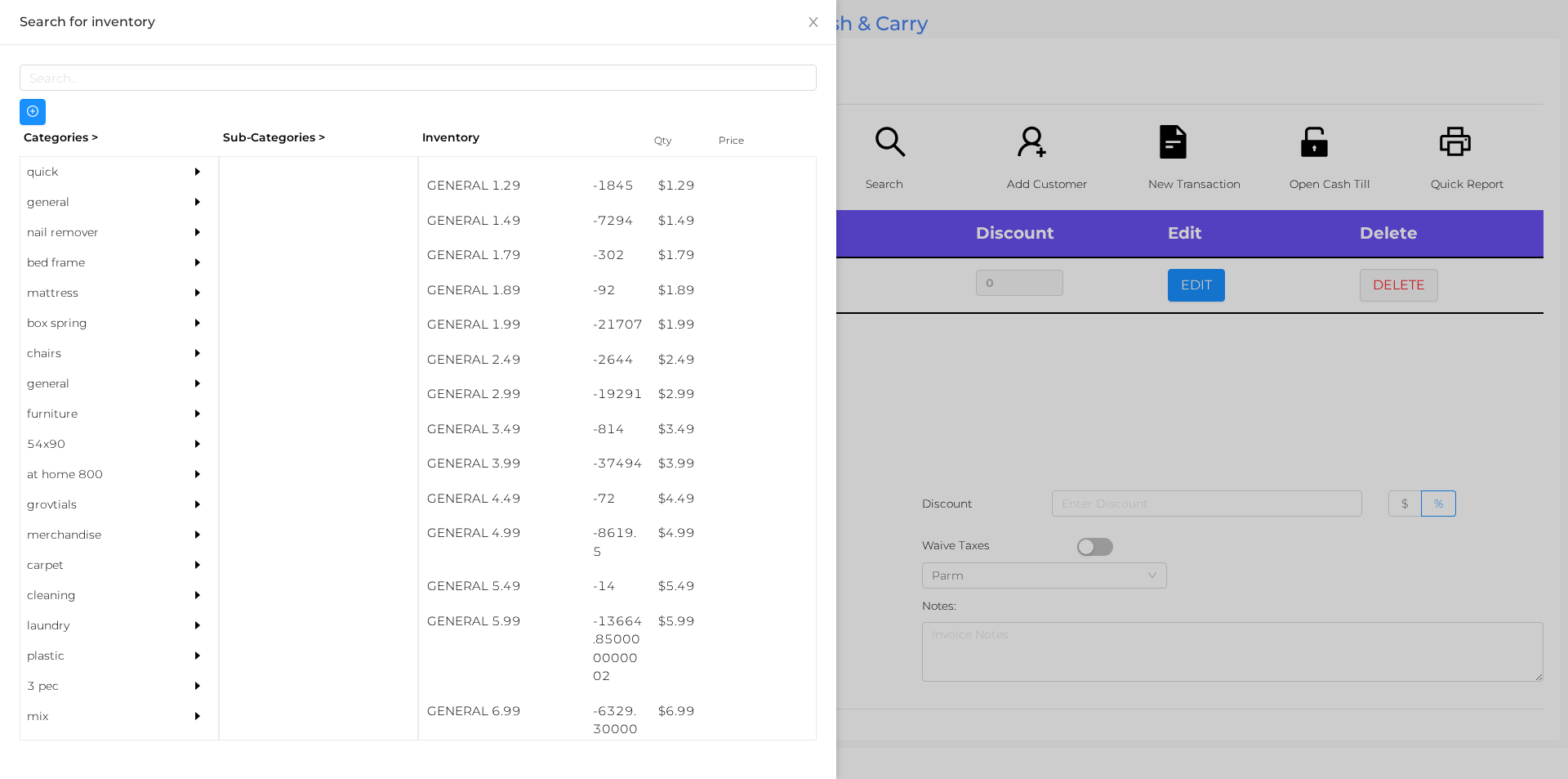
click at [967, 558] on div at bounding box center [784, 389] width 1568 height 779
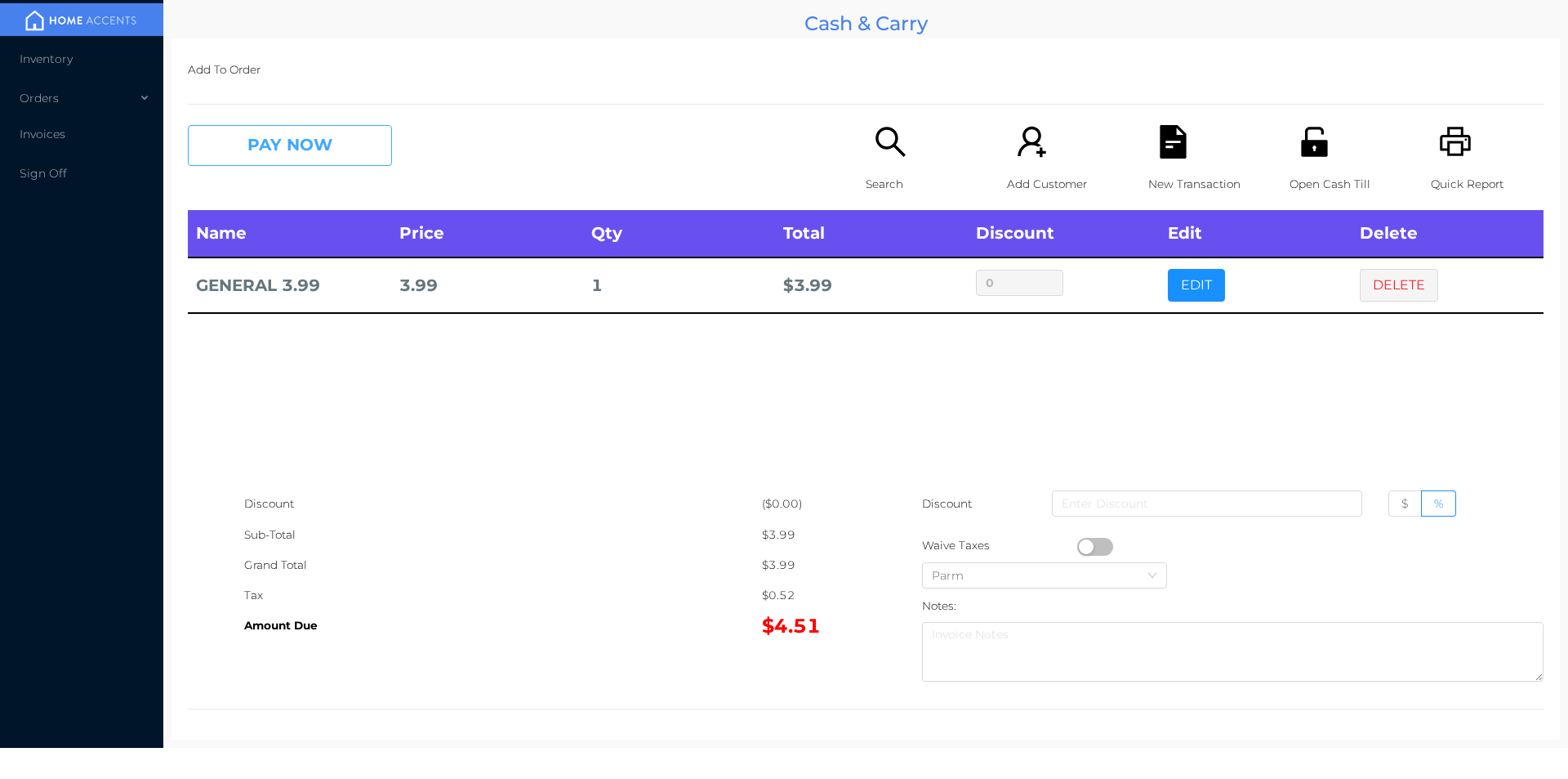
click at [285, 160] on button "PAY NOW" at bounding box center [290, 146] width 204 height 41
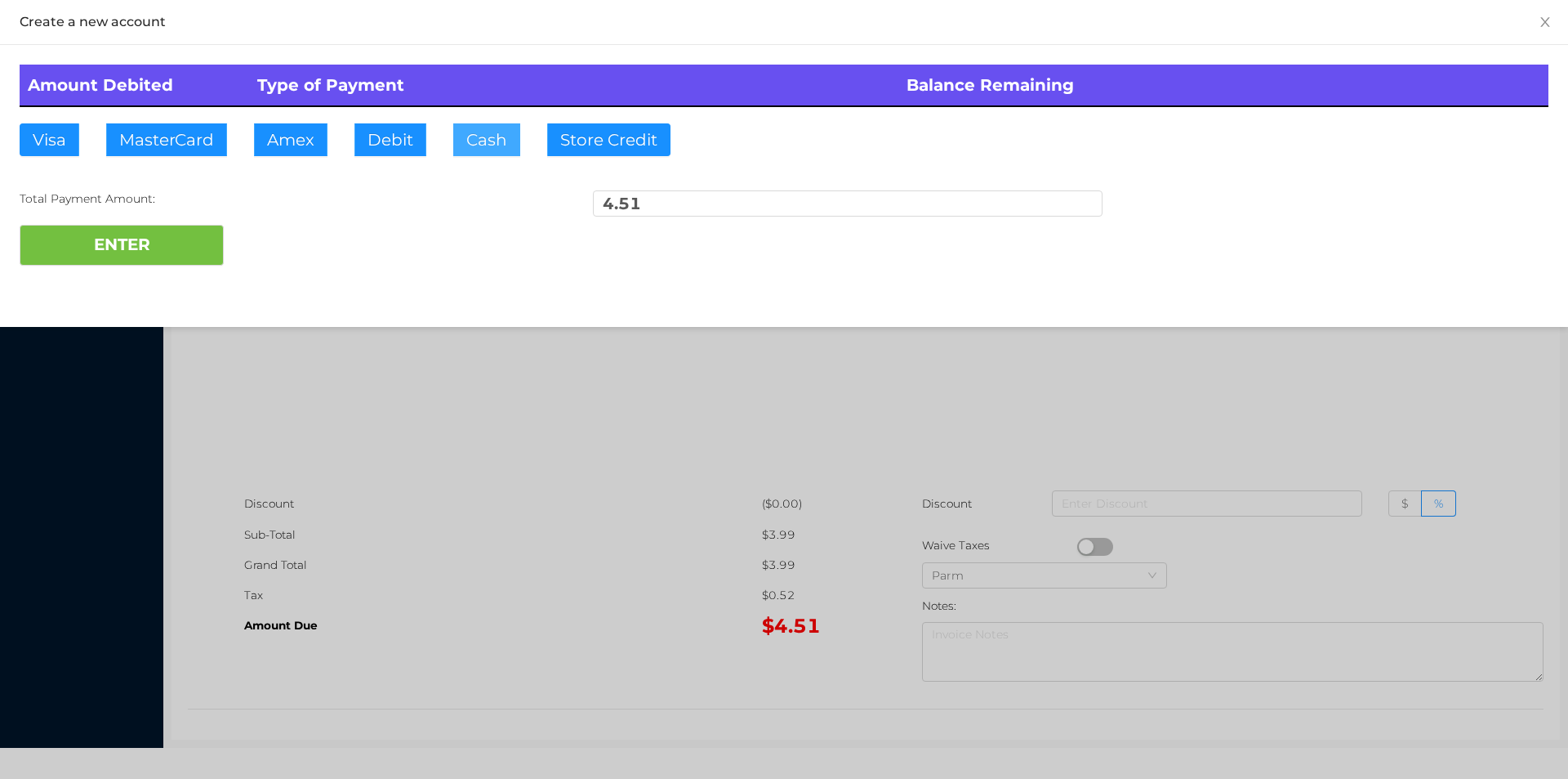
click at [487, 139] on button "Cash" at bounding box center [487, 139] width 67 height 33
click at [149, 235] on button "ENTER" at bounding box center [122, 245] width 204 height 41
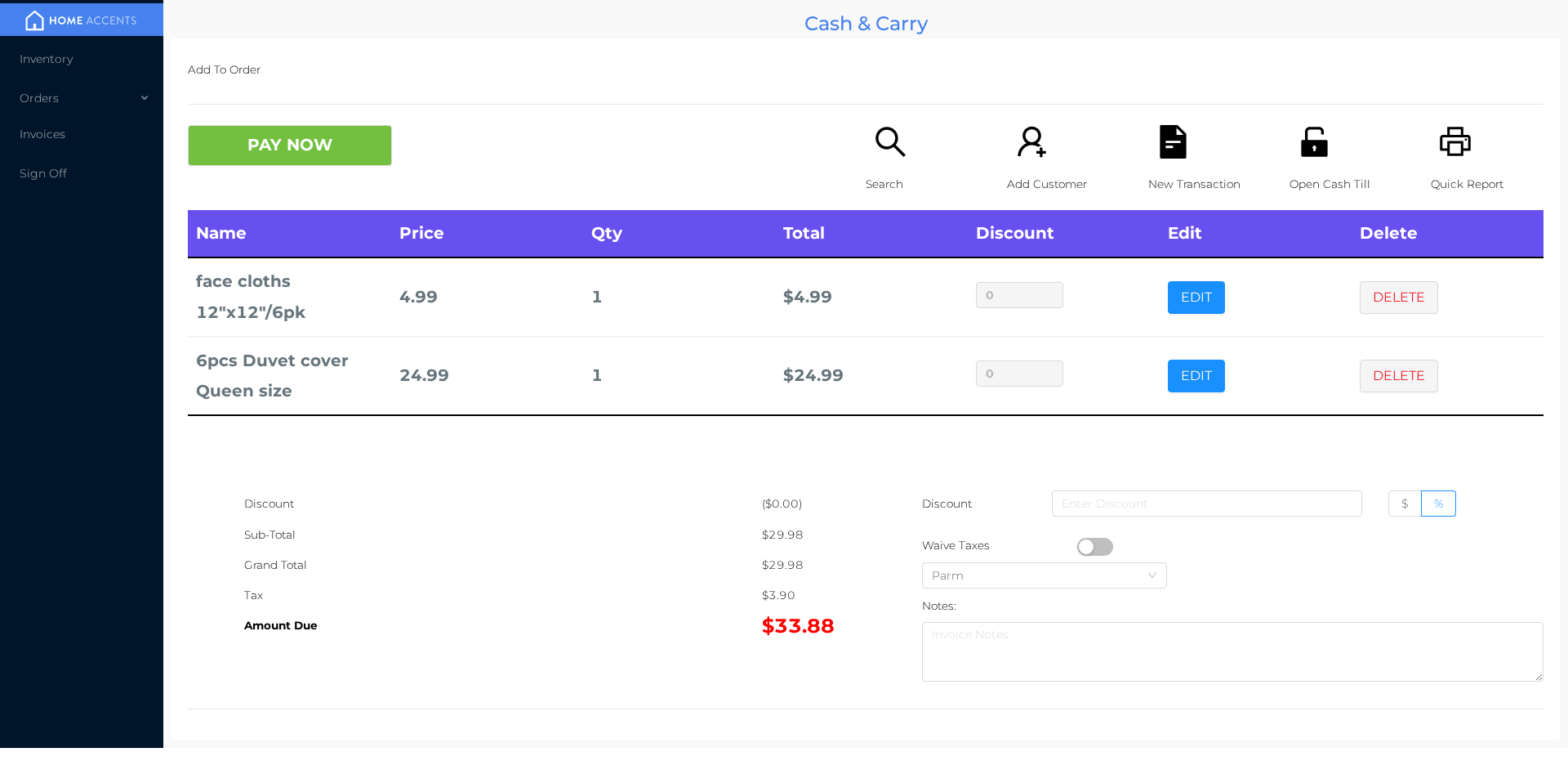
click at [908, 184] on p "Search" at bounding box center [922, 184] width 113 height 30
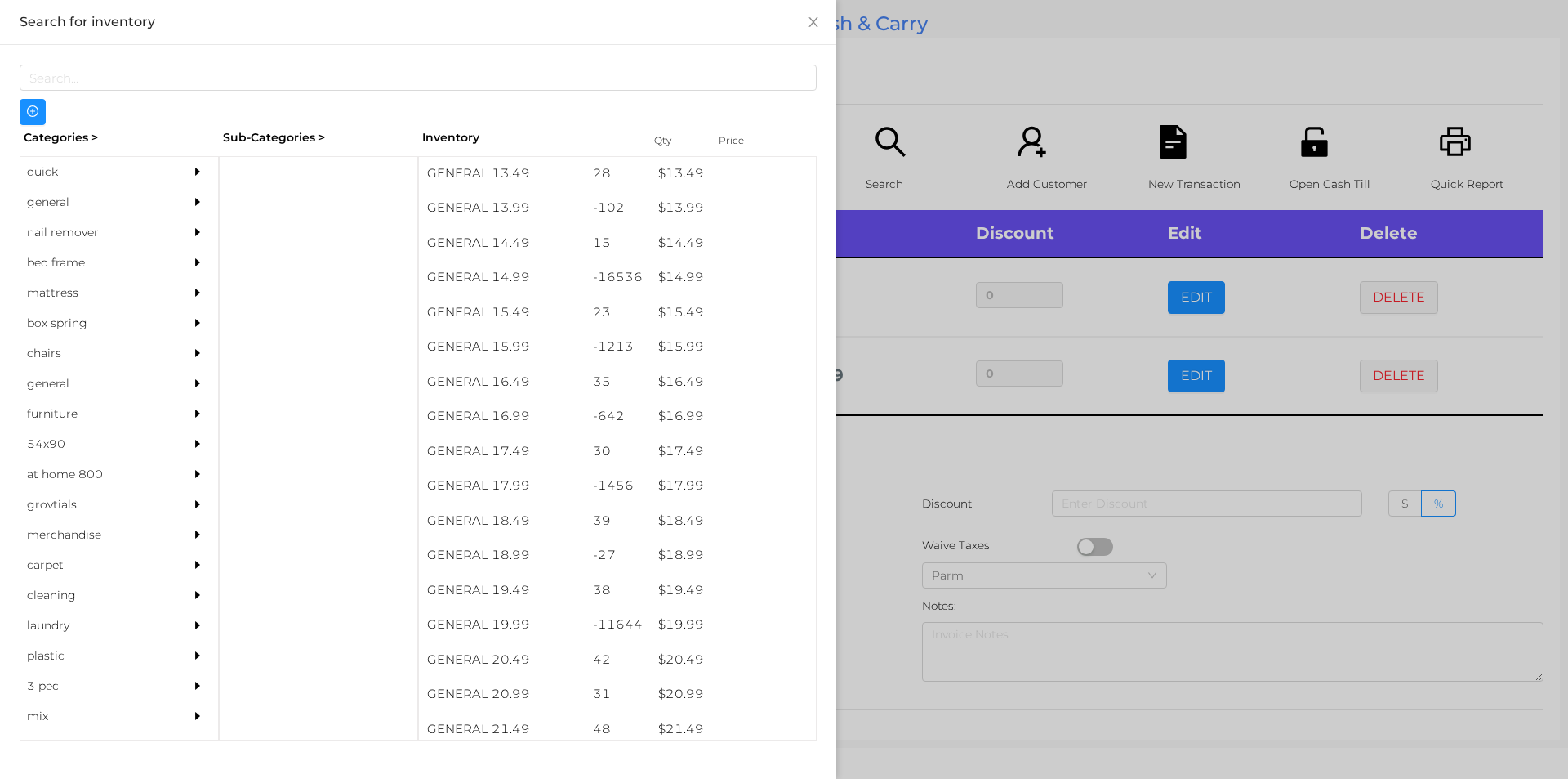
scroll to position [1310, 0]
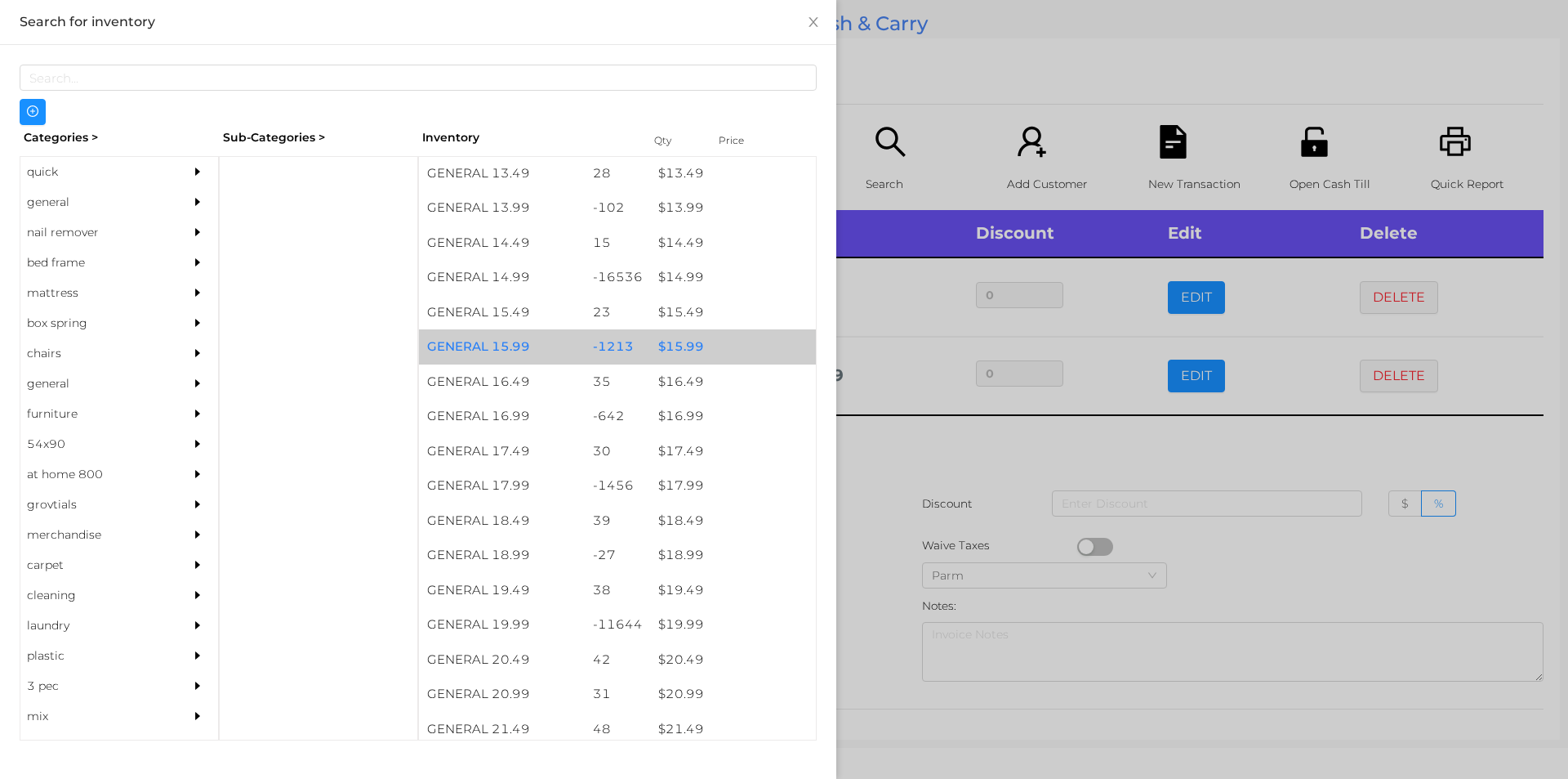
click at [615, 352] on div "-1213" at bounding box center [617, 347] width 66 height 36
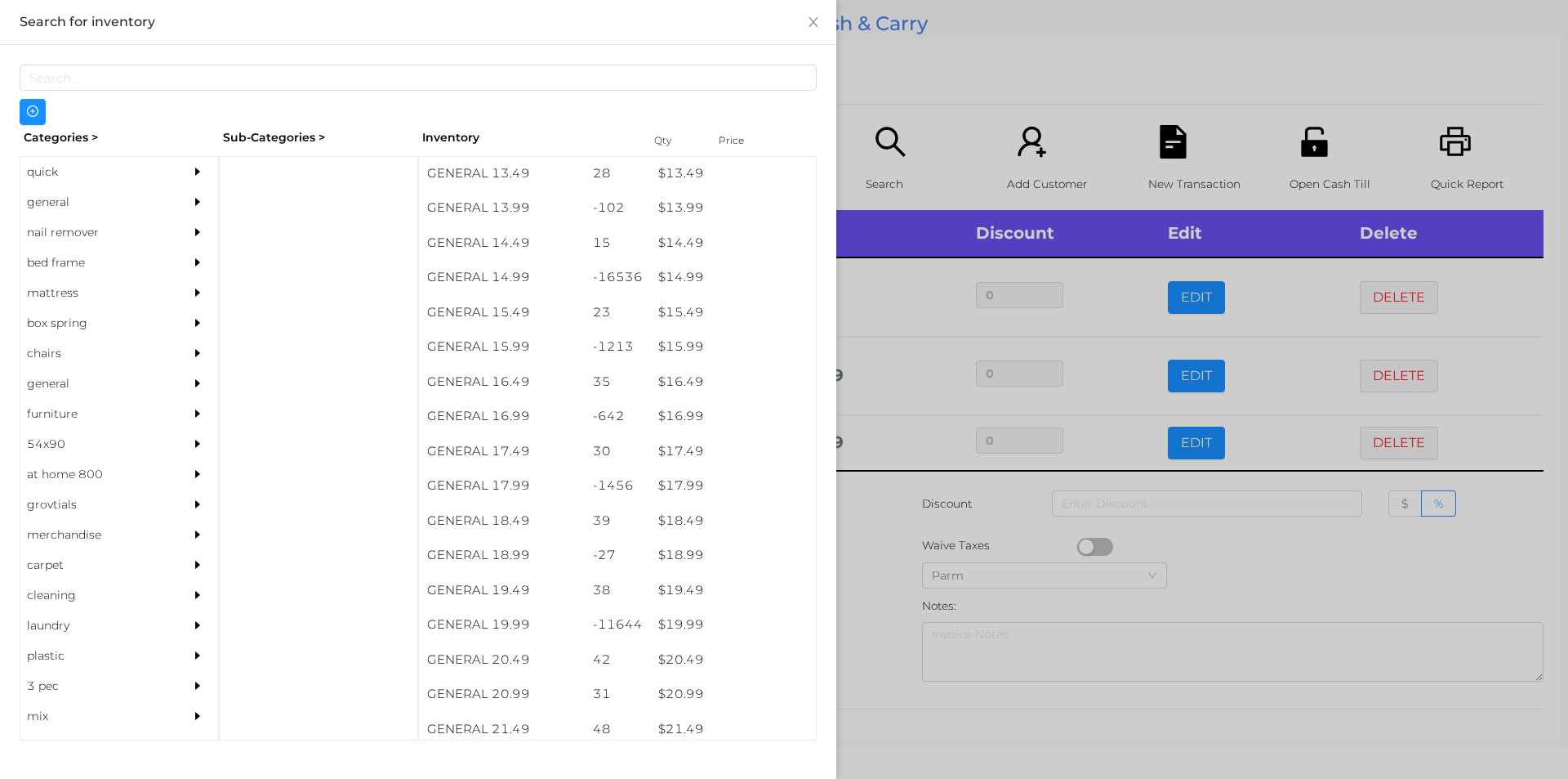
click at [921, 100] on div at bounding box center [784, 389] width 1568 height 779
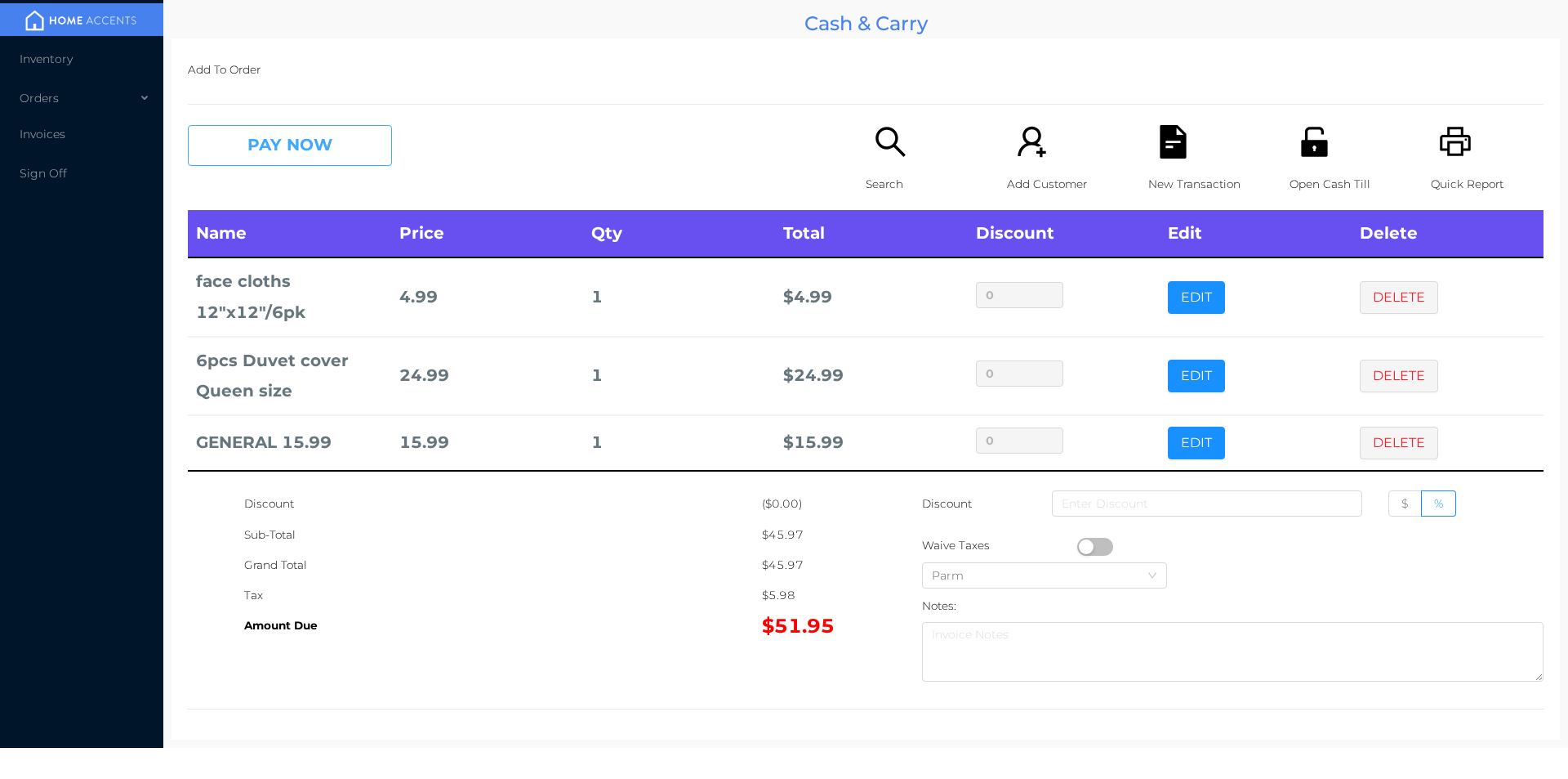
click at [280, 143] on button "PAY NOW" at bounding box center [290, 146] width 204 height 41
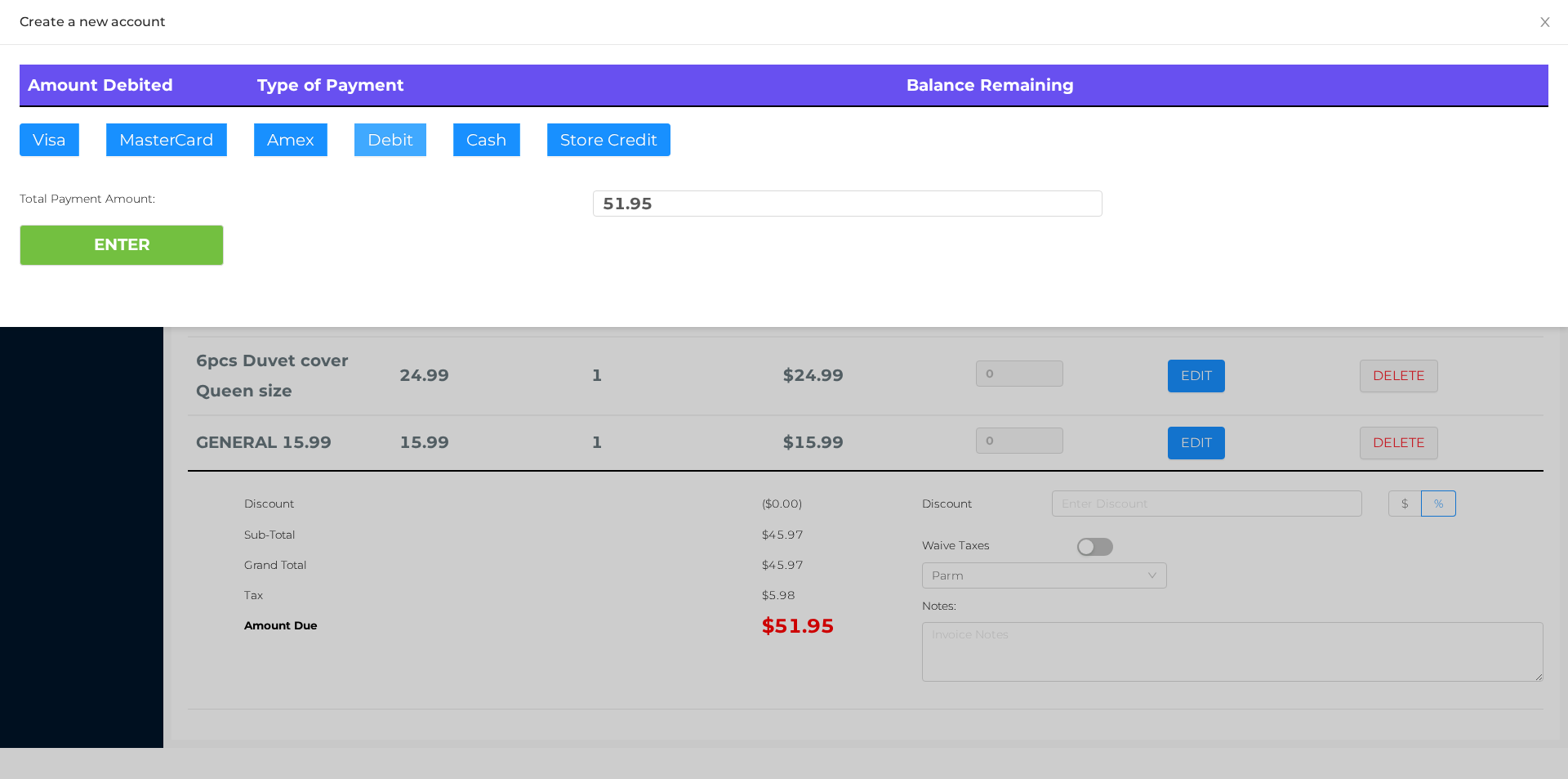
click at [396, 127] on button "Debit" at bounding box center [390, 139] width 72 height 33
type input "100"
click at [129, 259] on button "ENTER" at bounding box center [122, 245] width 204 height 41
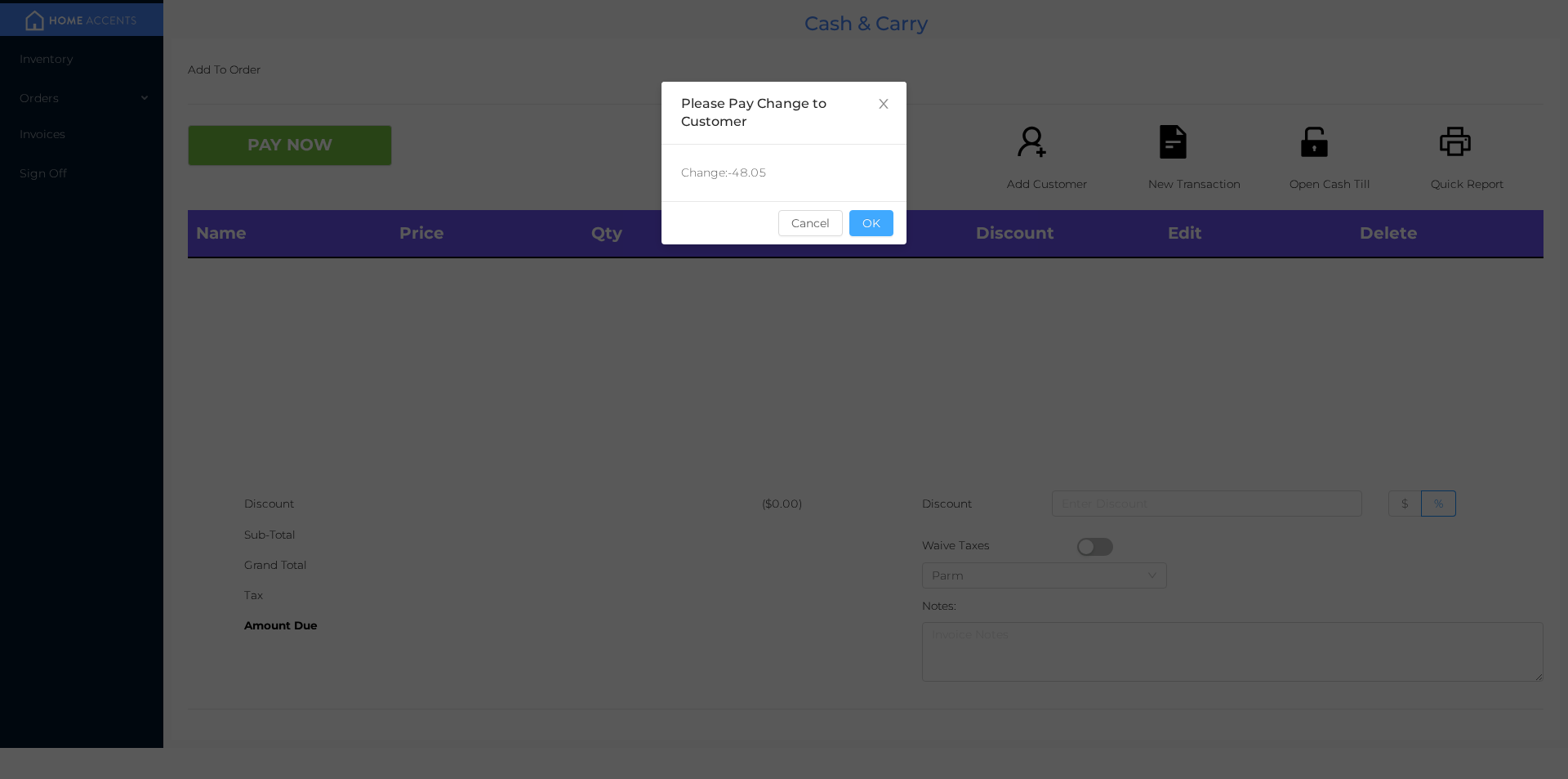
click at [862, 229] on button "OK" at bounding box center [871, 224] width 44 height 26
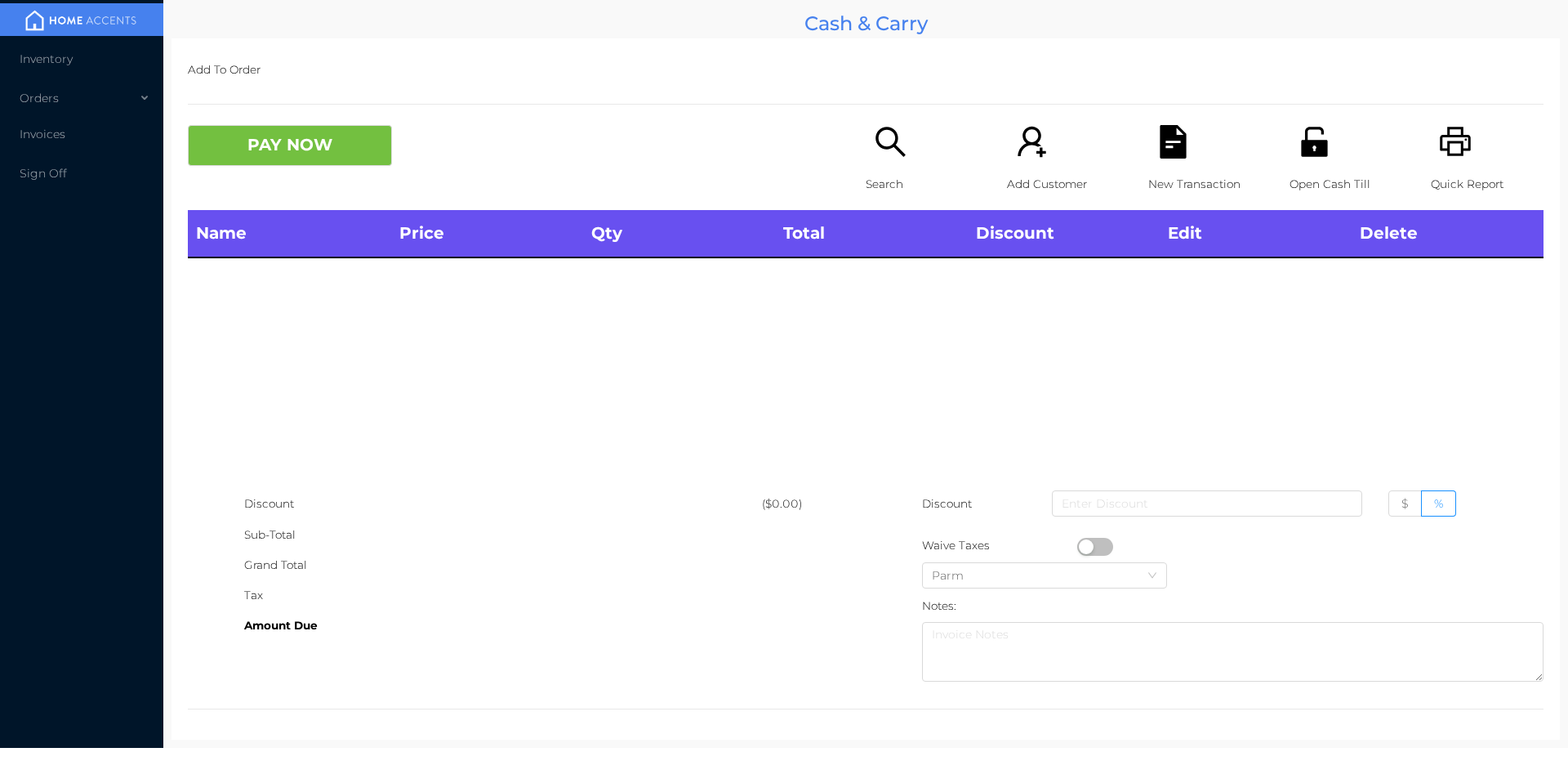
click at [571, 520] on div "Sub-Total" at bounding box center [503, 535] width 518 height 30
click at [898, 151] on icon "icon: search" at bounding box center [891, 142] width 34 height 34
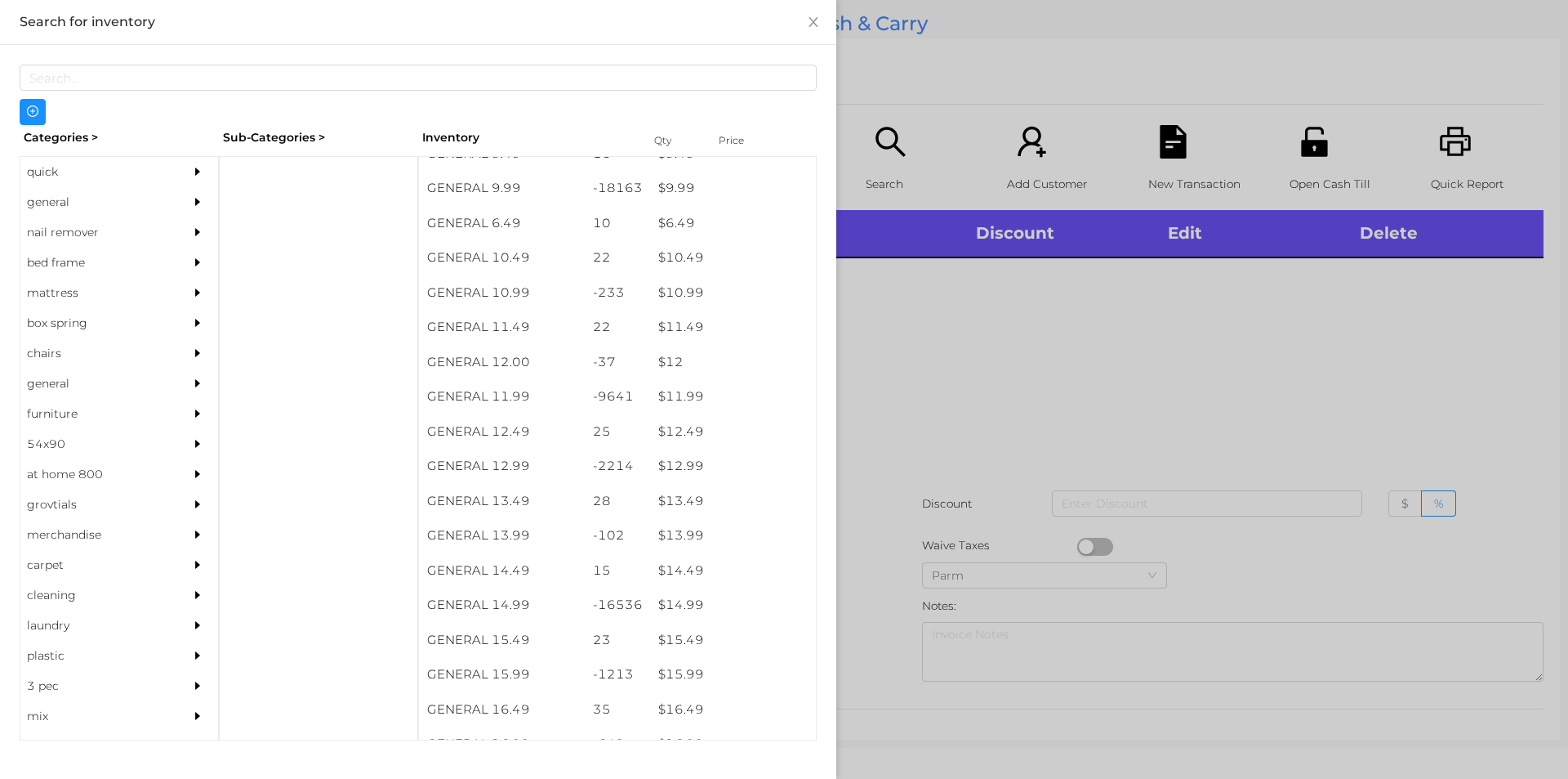
scroll to position [998, 0]
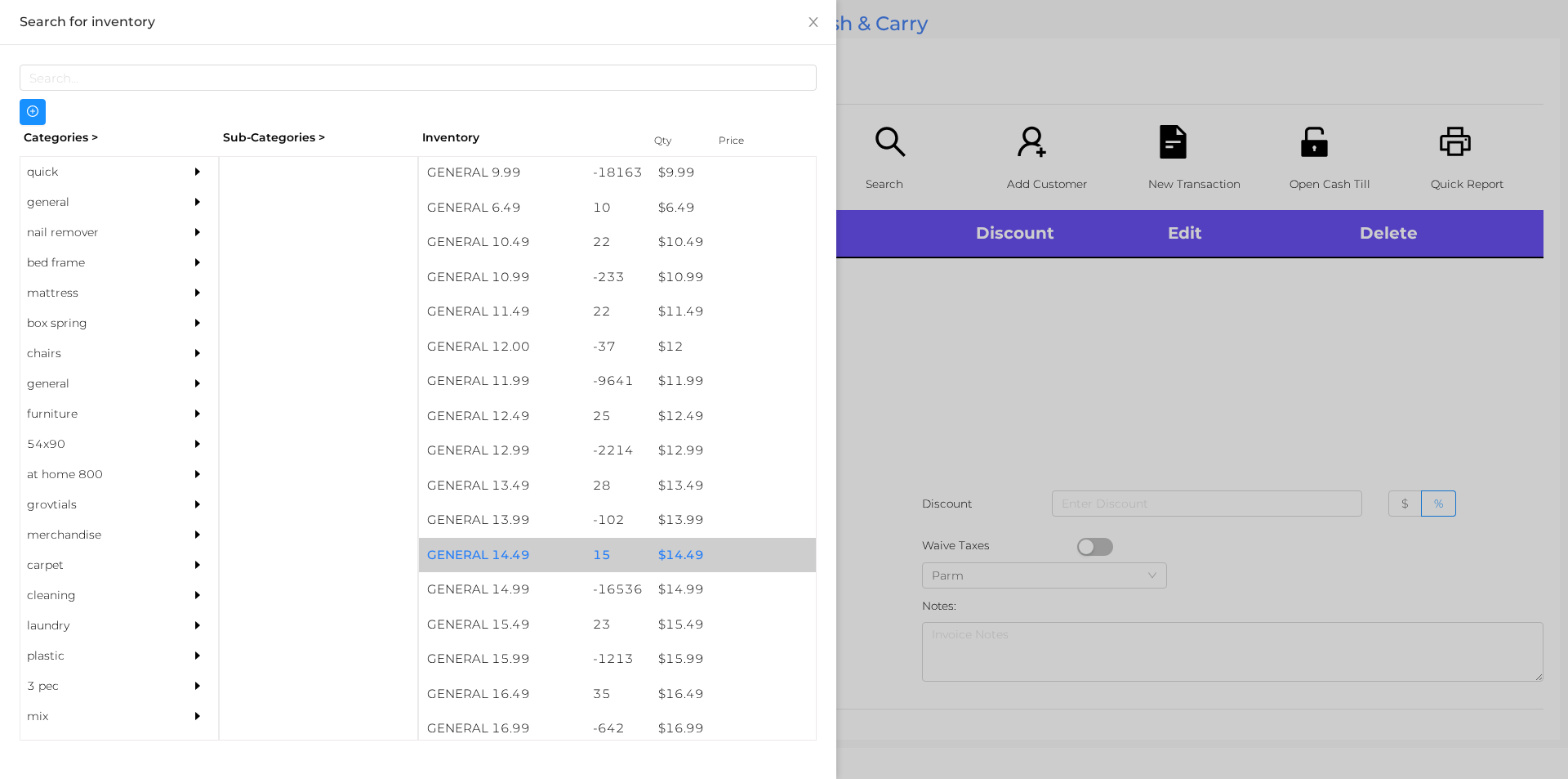
click at [668, 570] on div "$ 14.49" at bounding box center [732, 555] width 165 height 36
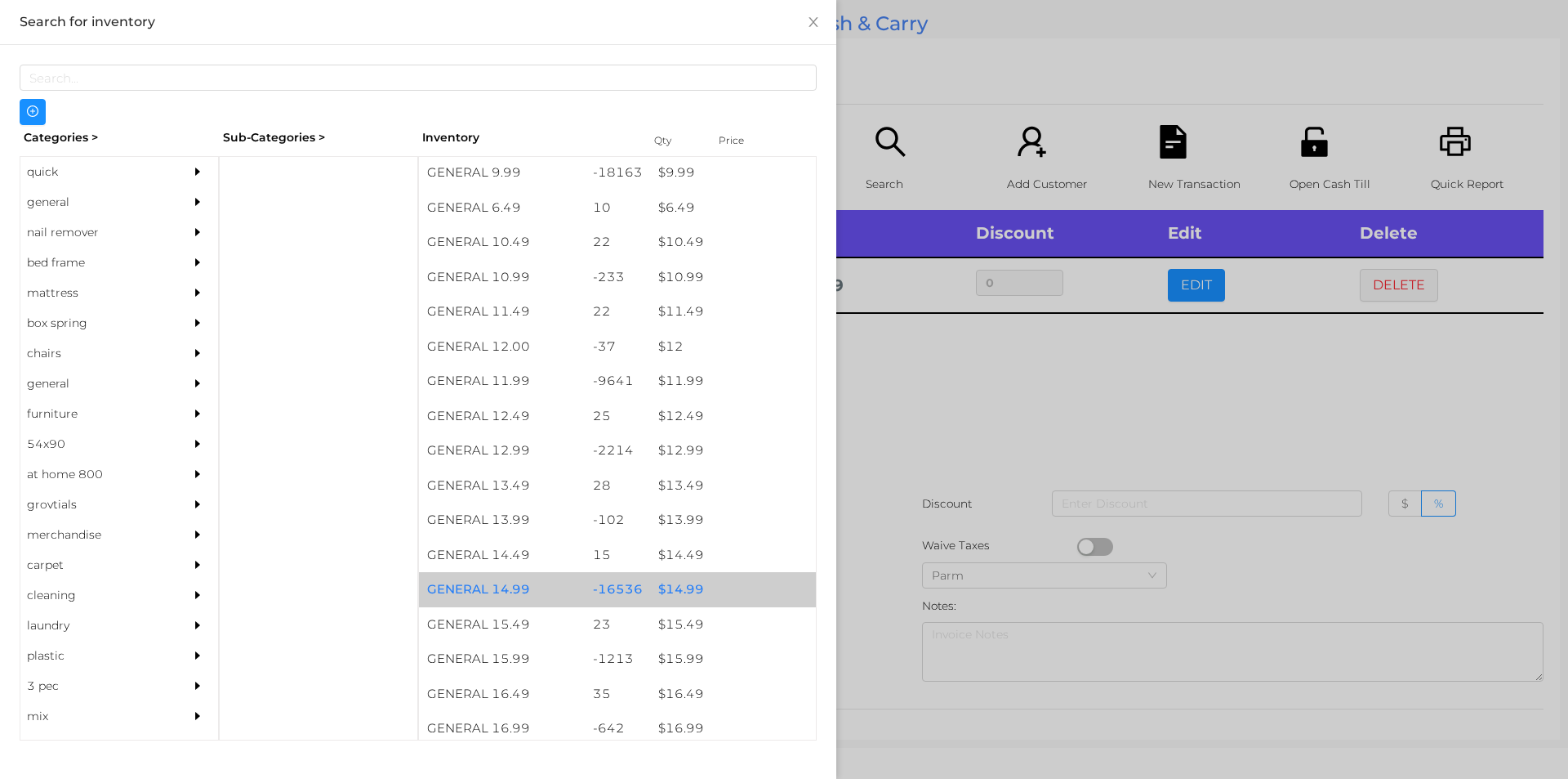
click at [661, 592] on div "$ 14.99" at bounding box center [732, 589] width 165 height 36
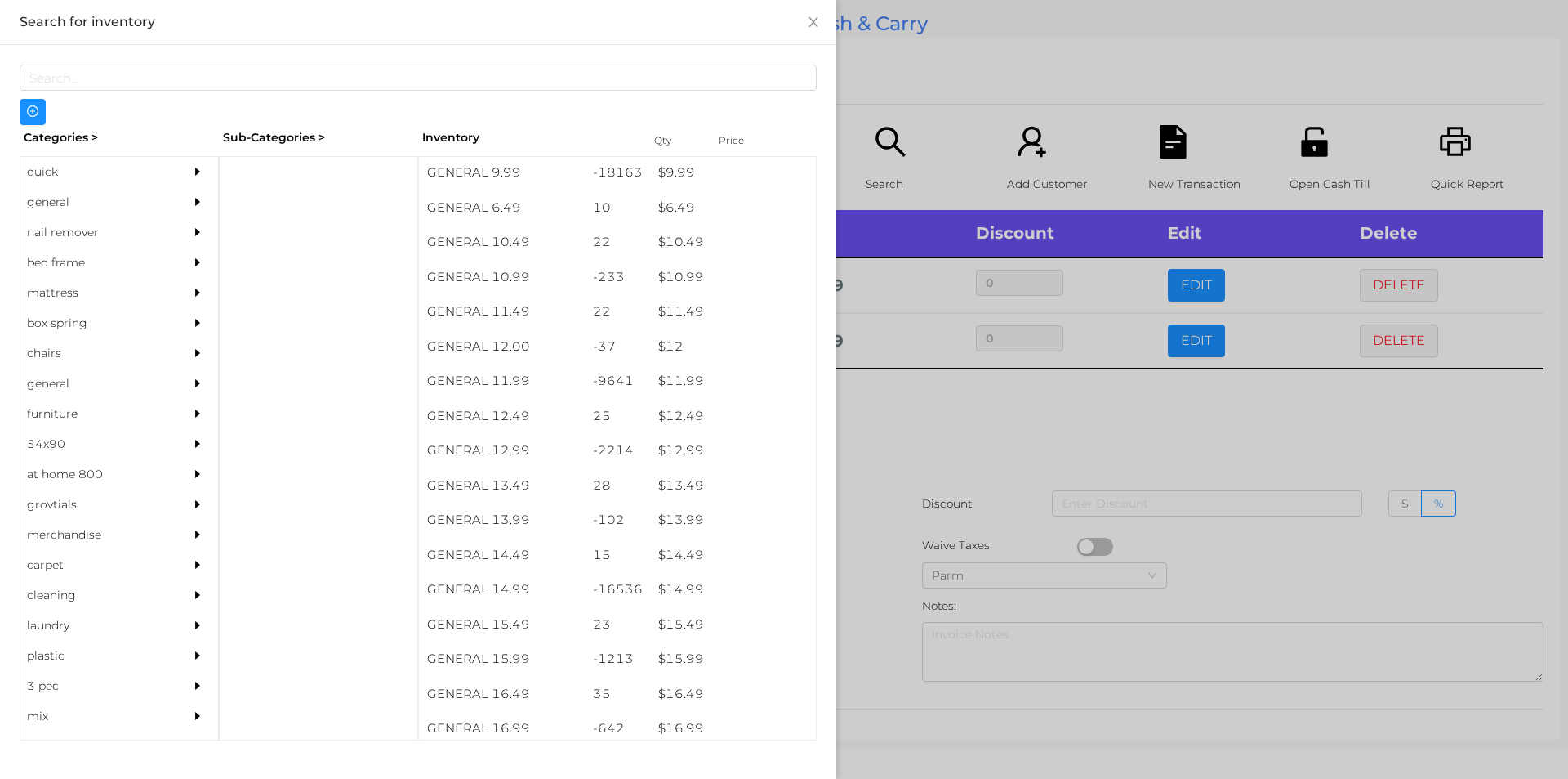
click at [945, 433] on div at bounding box center [784, 389] width 1568 height 779
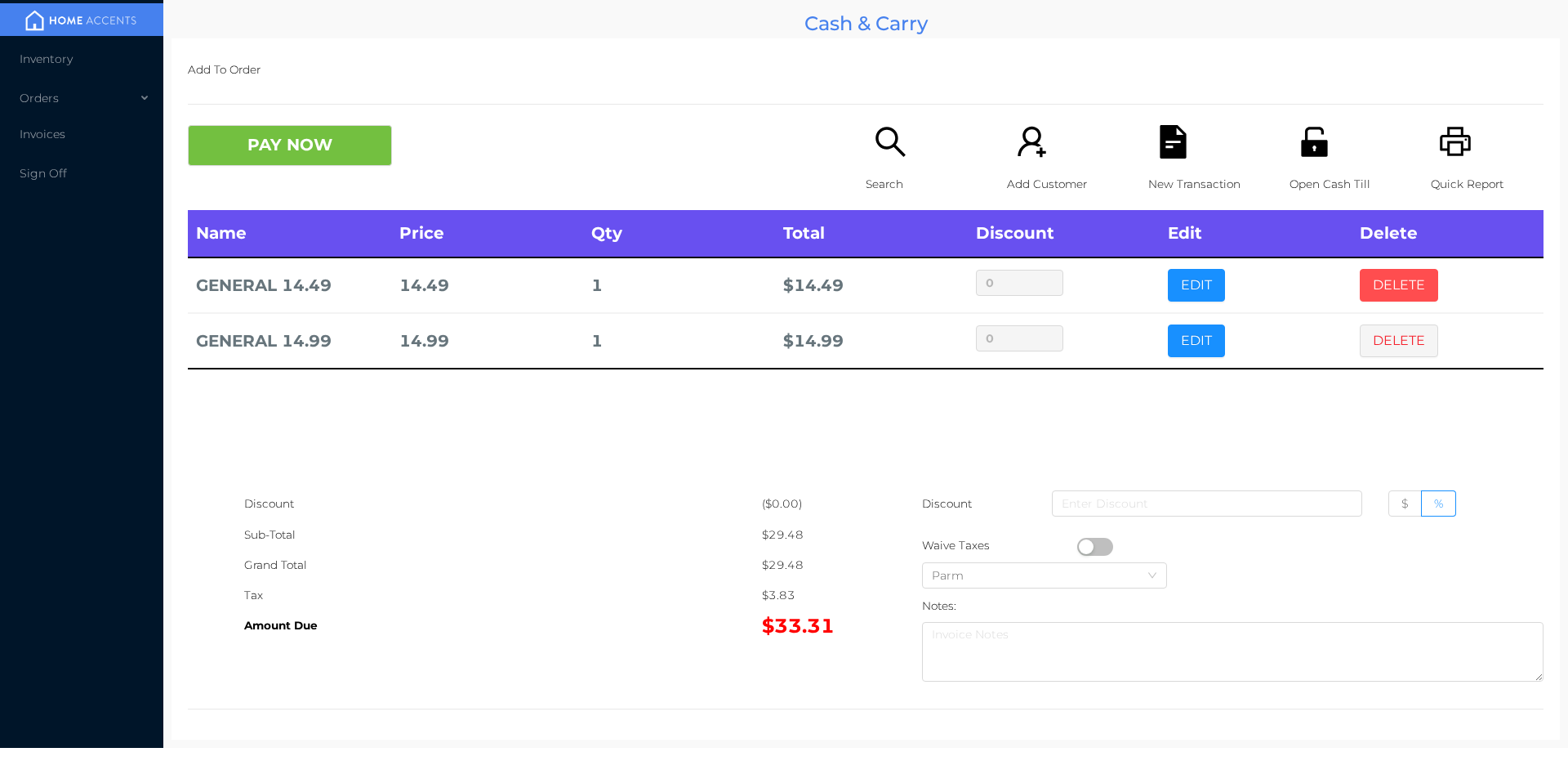
click at [1359, 281] on button "DELETE" at bounding box center [1399, 284] width 79 height 33
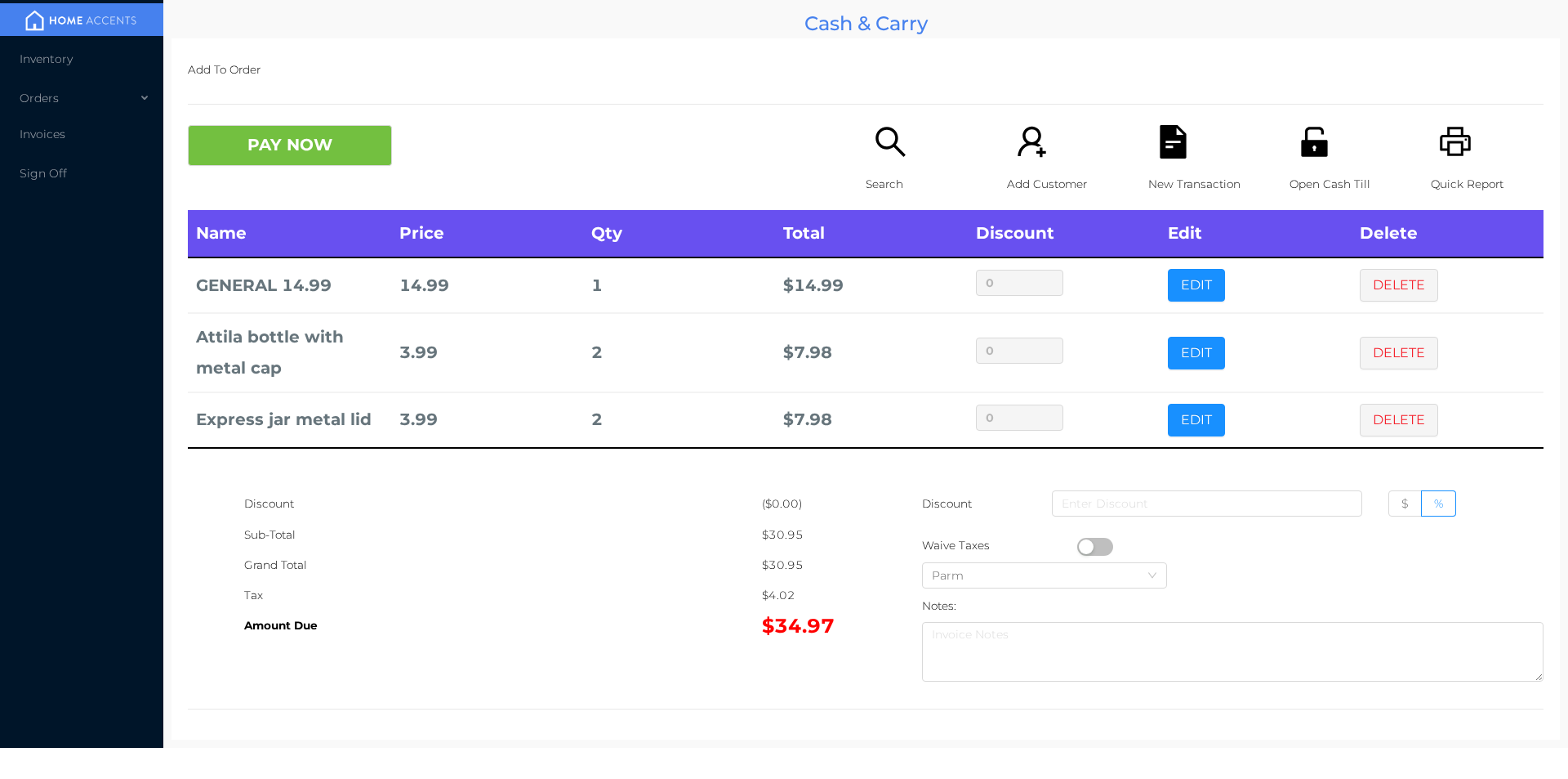
click at [1077, 546] on button "button" at bounding box center [1095, 546] width 36 height 18
click at [1222, 499] on input at bounding box center [1207, 503] width 310 height 26
click at [1159, 141] on icon "icon: file-text" at bounding box center [1172, 142] width 26 height 34
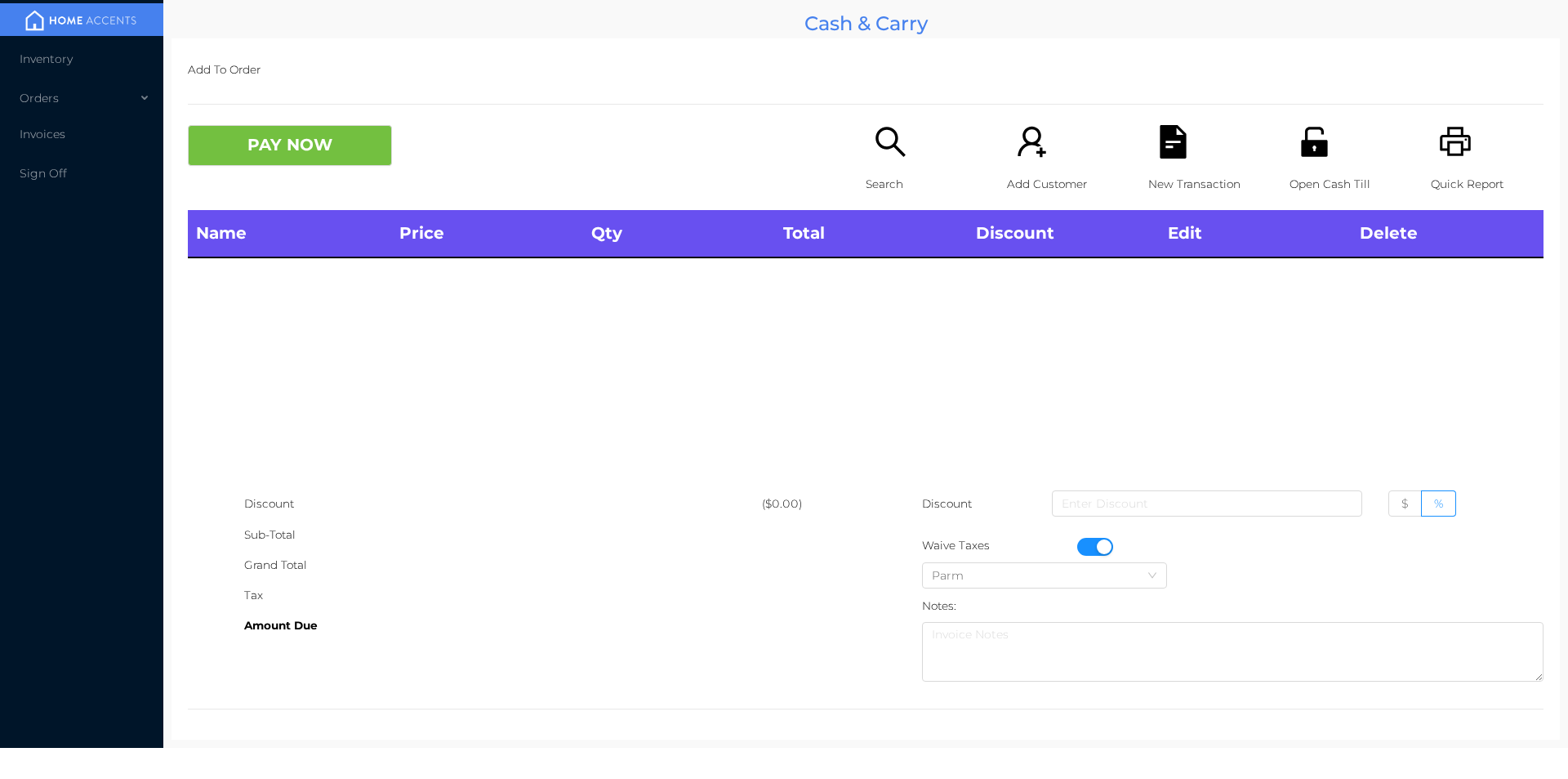
click at [1450, 150] on icon "icon: printer" at bounding box center [1456, 142] width 34 height 34
click at [1116, 473] on div "Name Price Qty Total Discount Edit Delete" at bounding box center [866, 350] width 1356 height 279
click at [1097, 547] on button "button" at bounding box center [1095, 546] width 36 height 18
click at [907, 138] on div "Search" at bounding box center [922, 167] width 113 height 85
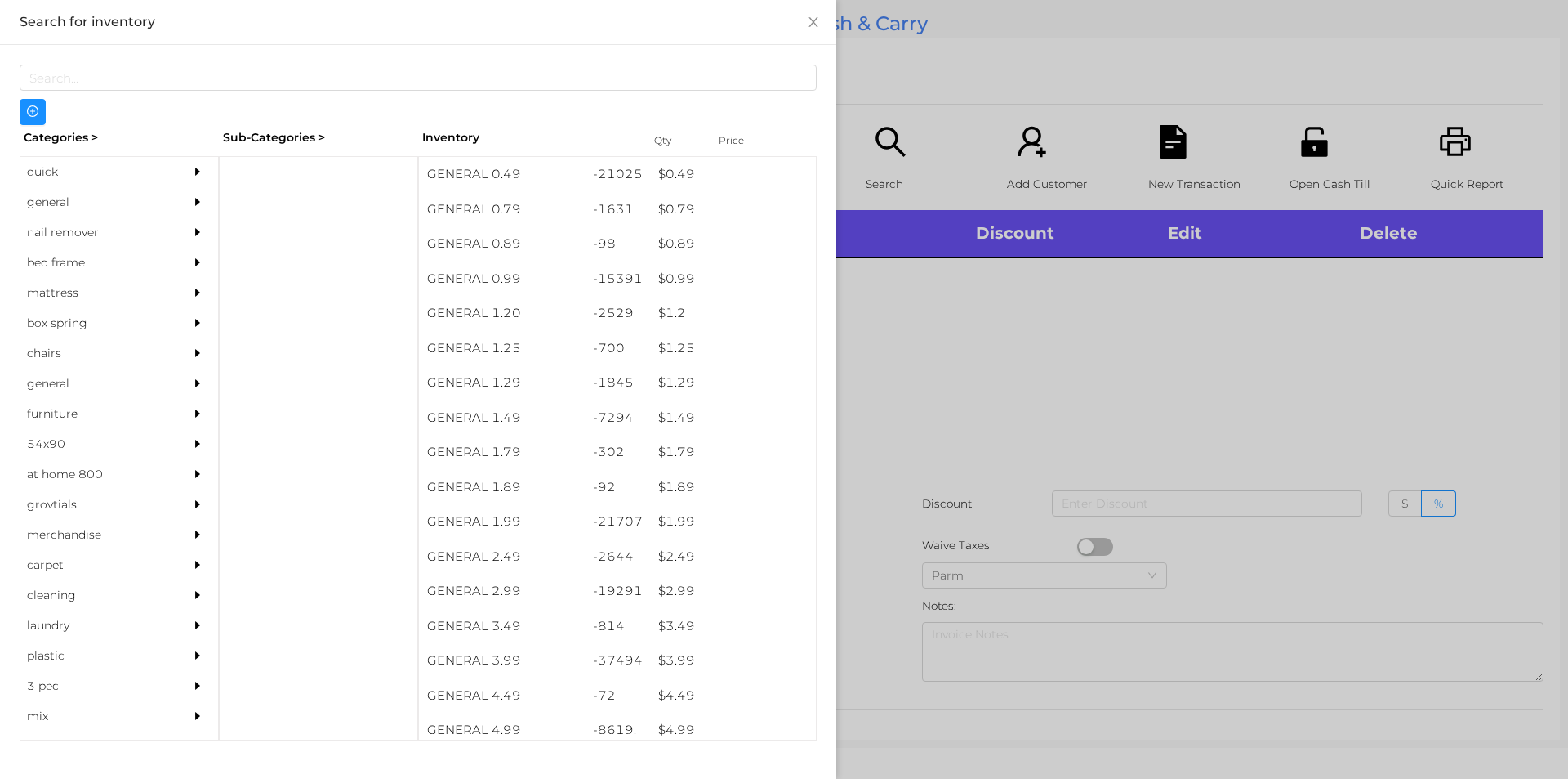
click at [86, 169] on div "quick" at bounding box center [94, 172] width 149 height 30
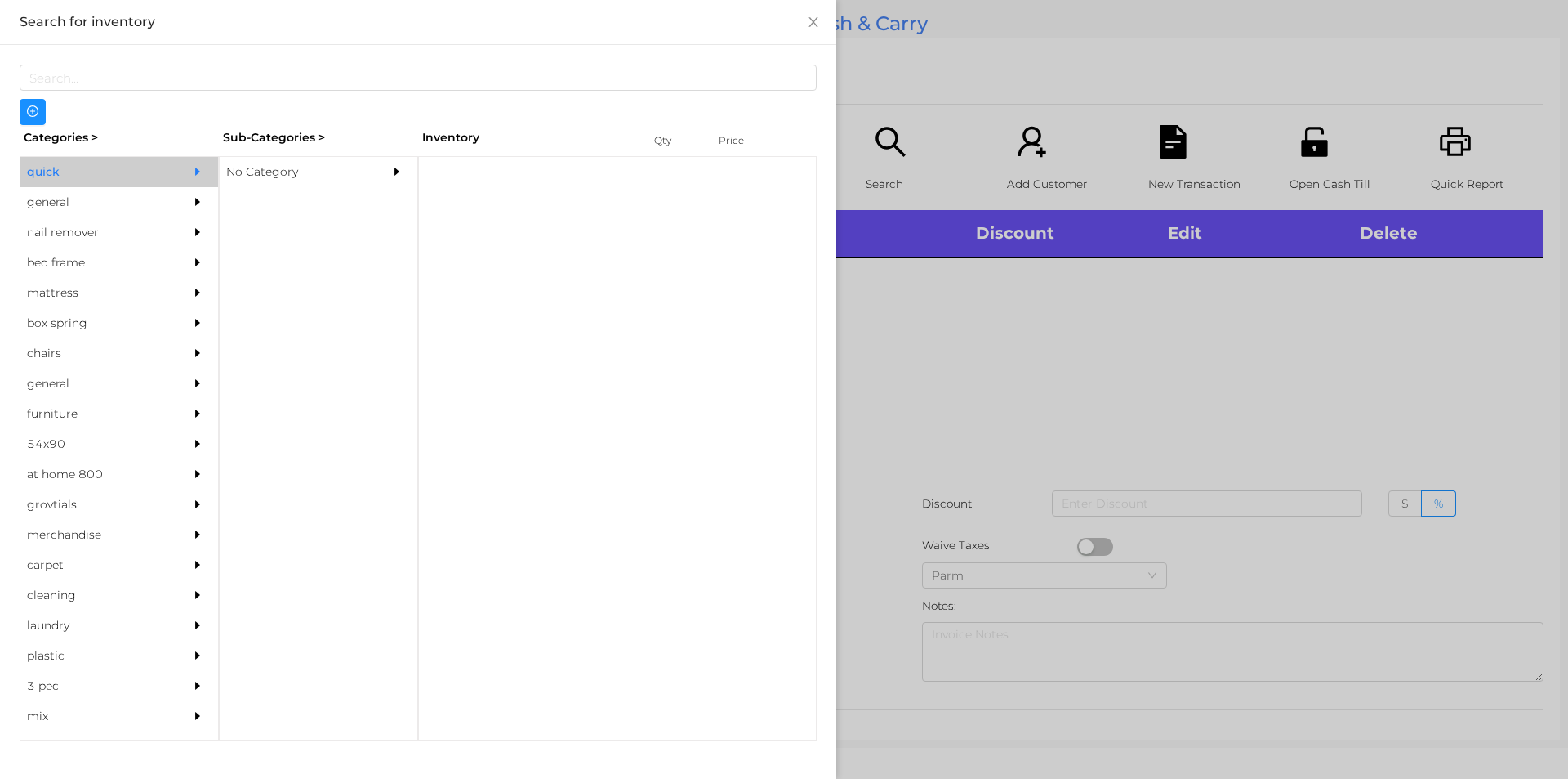
click at [266, 168] on div "No Category" at bounding box center [294, 172] width 149 height 30
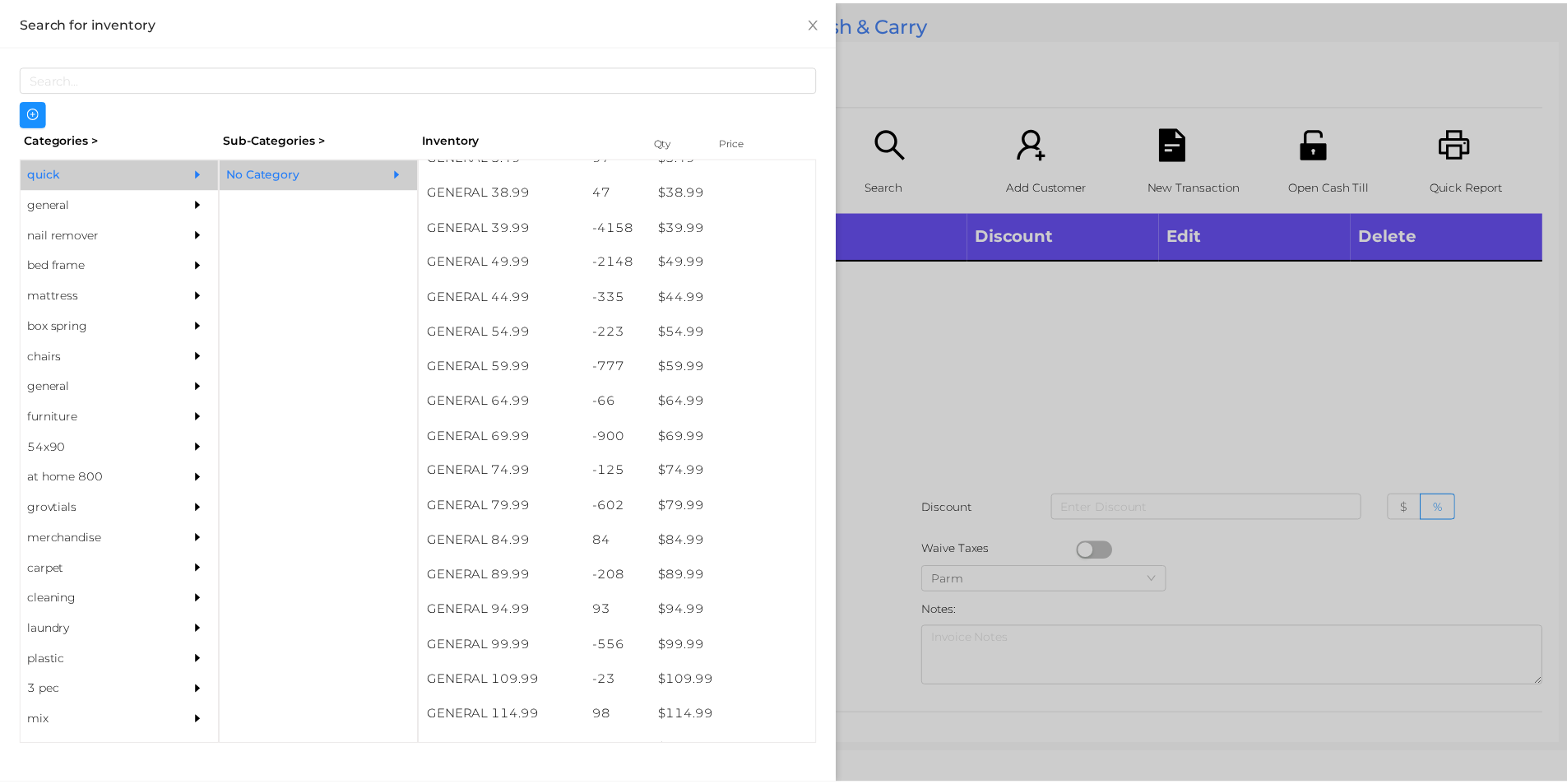
scroll to position [893, 0]
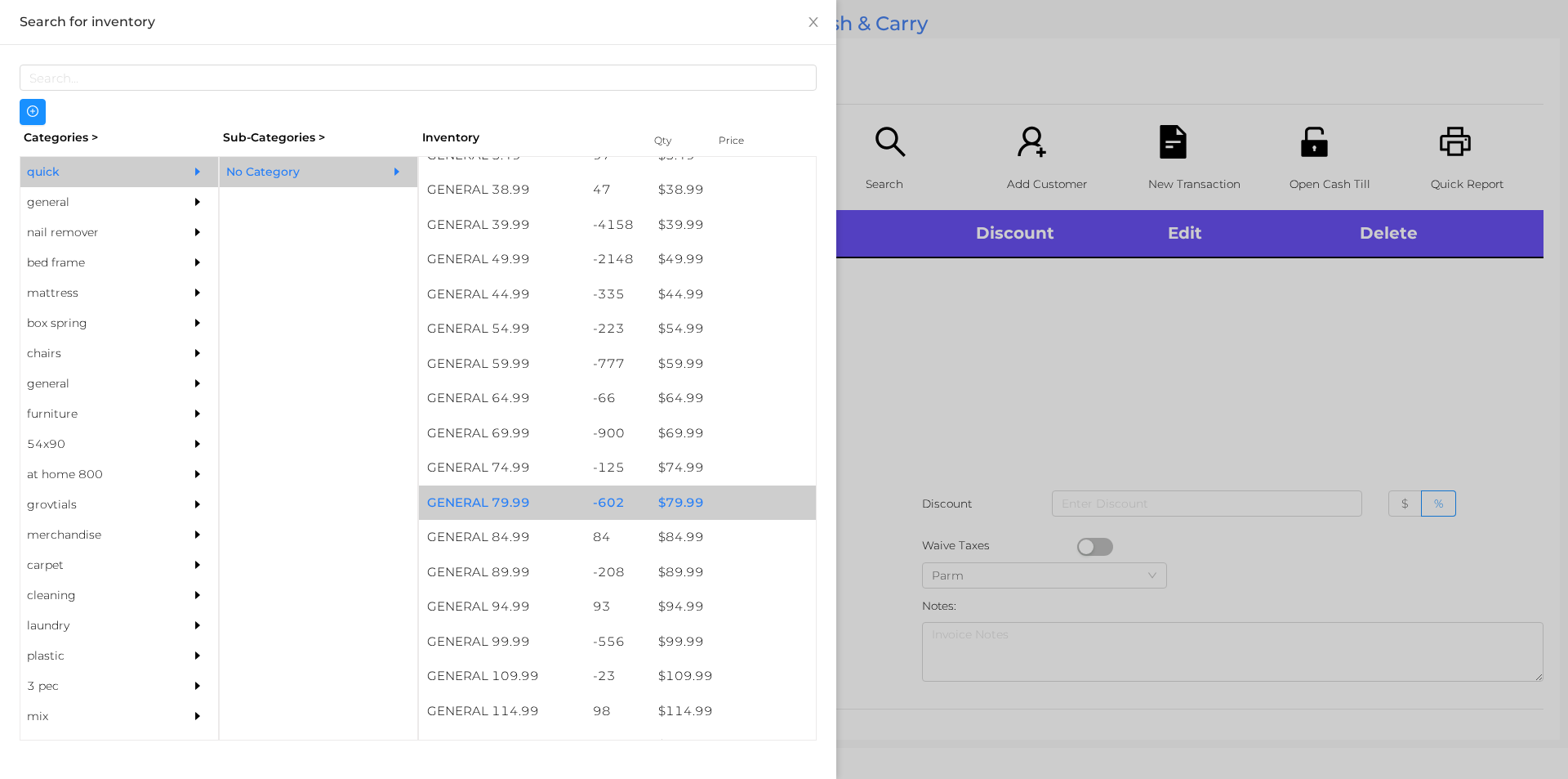
click at [725, 500] on div "$ 79.99" at bounding box center [732, 503] width 165 height 36
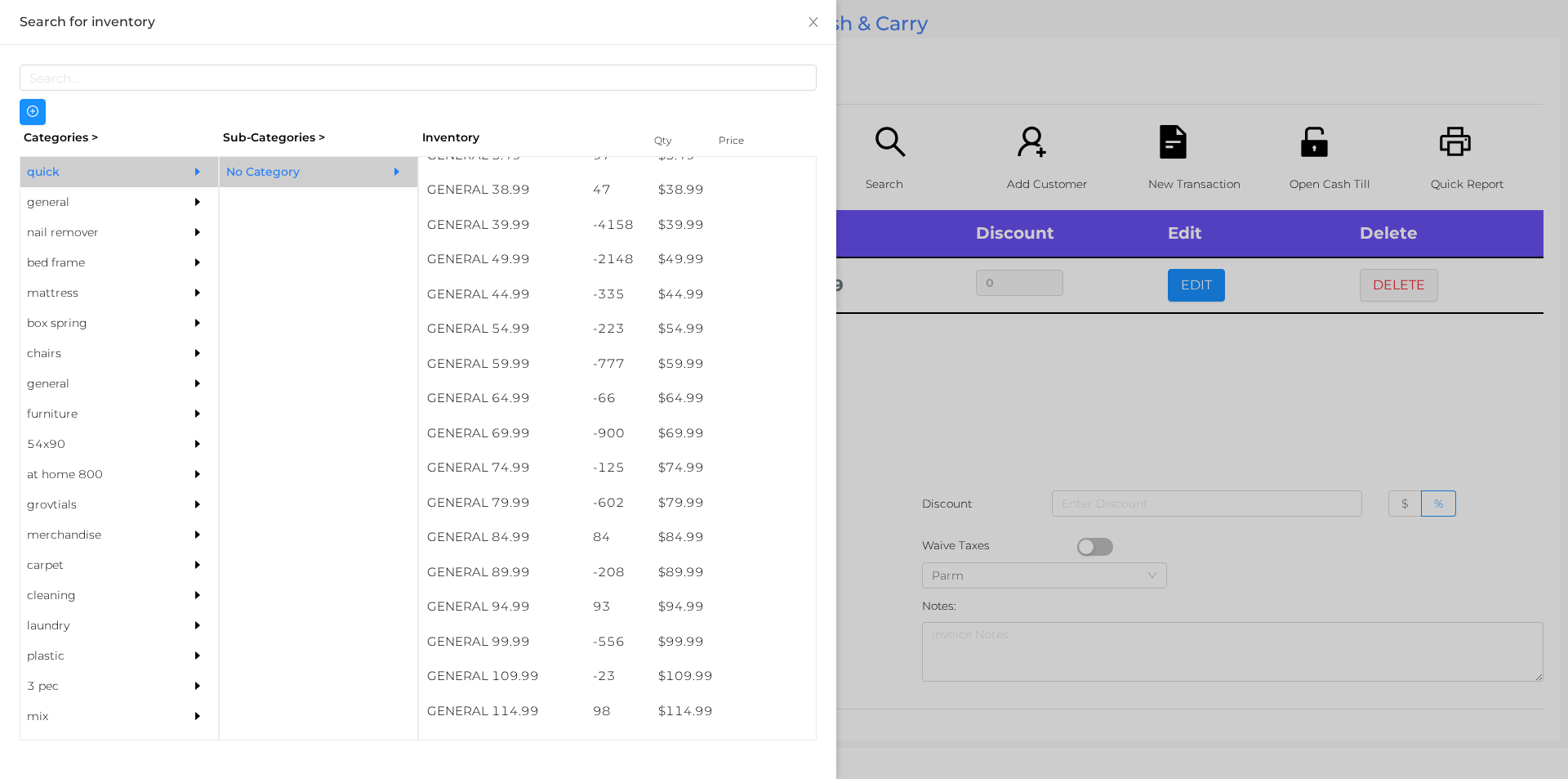
click at [975, 469] on div at bounding box center [784, 389] width 1568 height 779
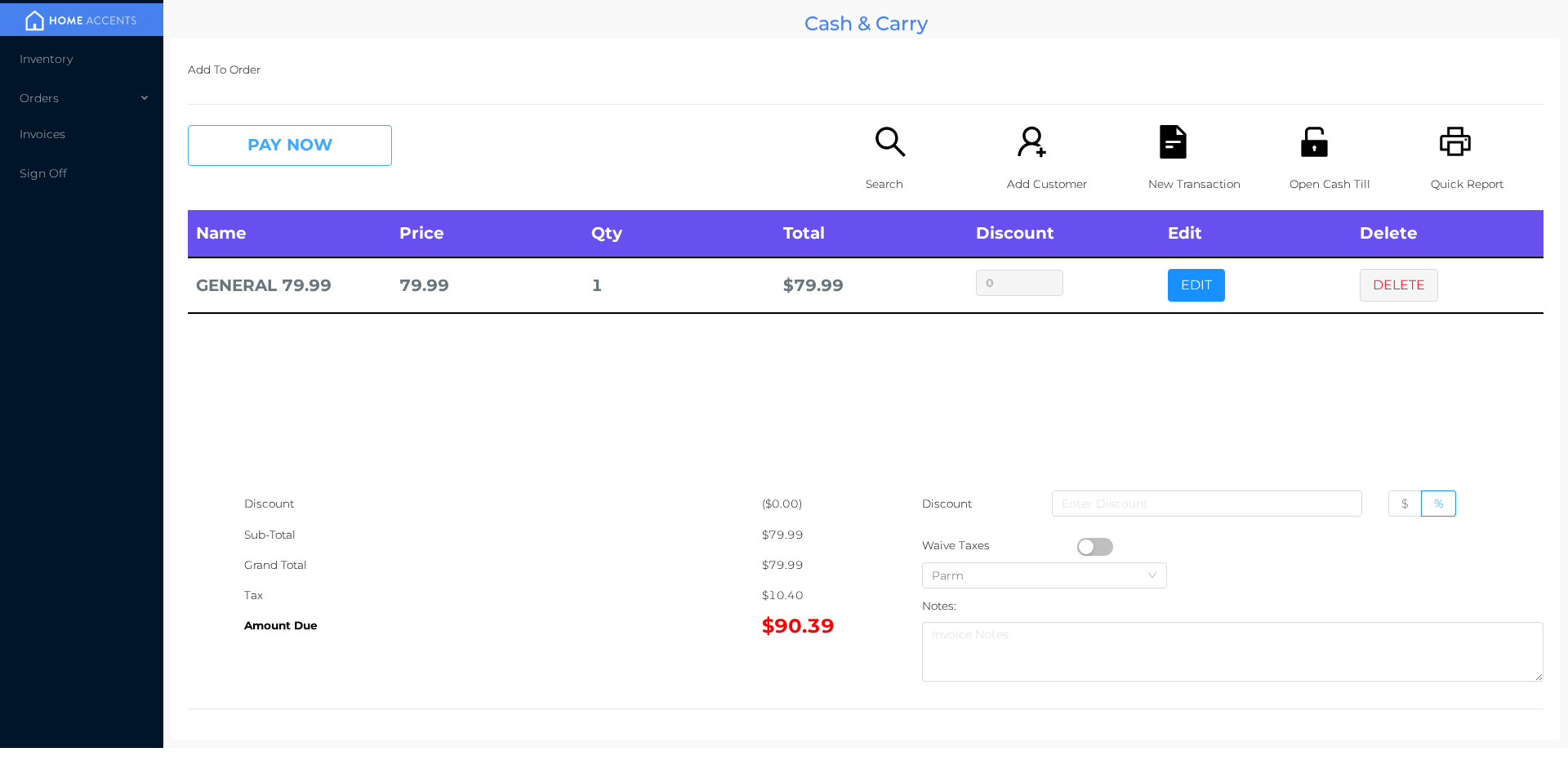
click at [295, 151] on button "PAY NOW" at bounding box center [290, 146] width 204 height 41
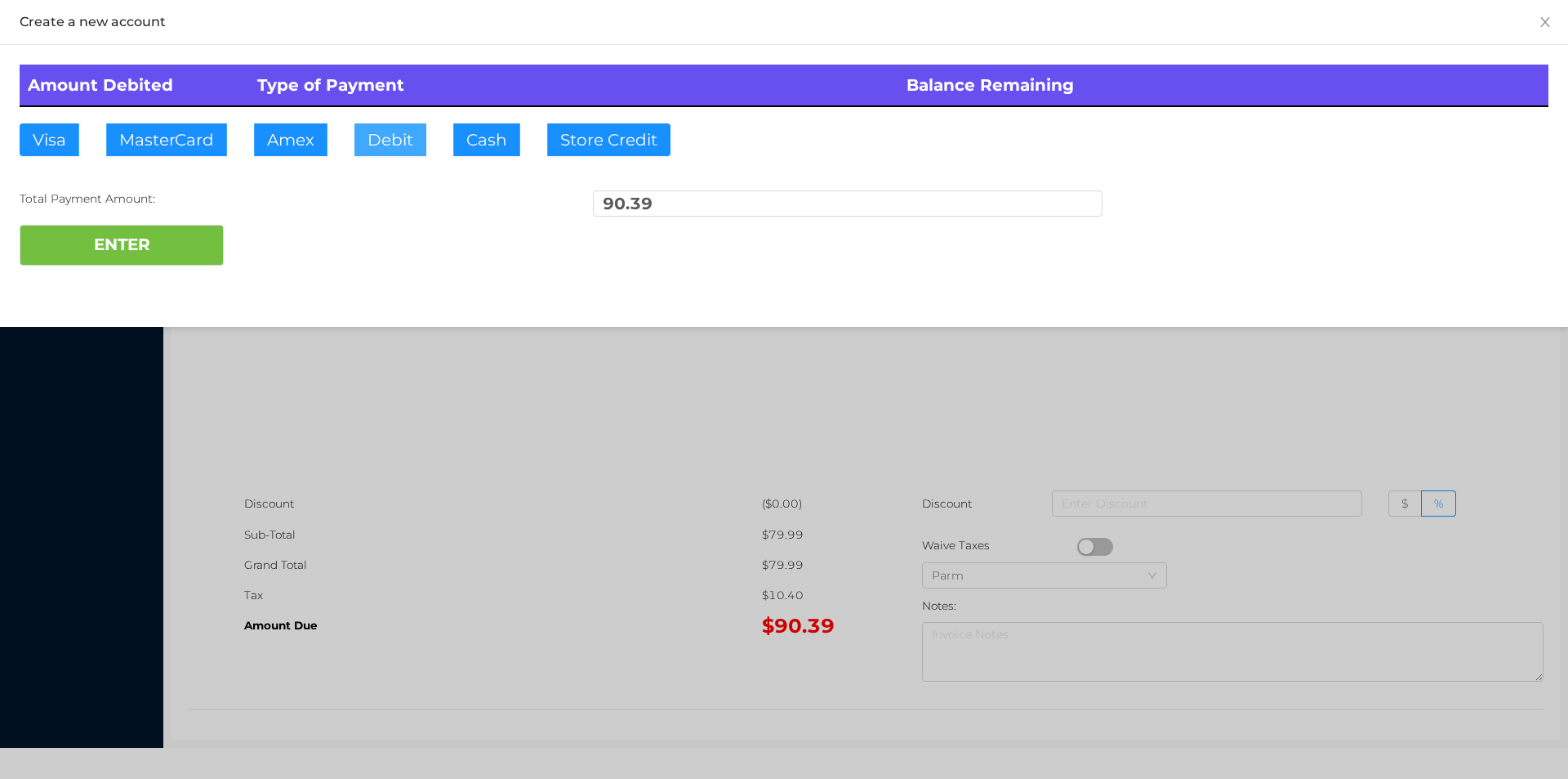
click at [424, 144] on button "Debit" at bounding box center [390, 139] width 72 height 33
click at [146, 259] on button "ENTER" at bounding box center [122, 245] width 204 height 41
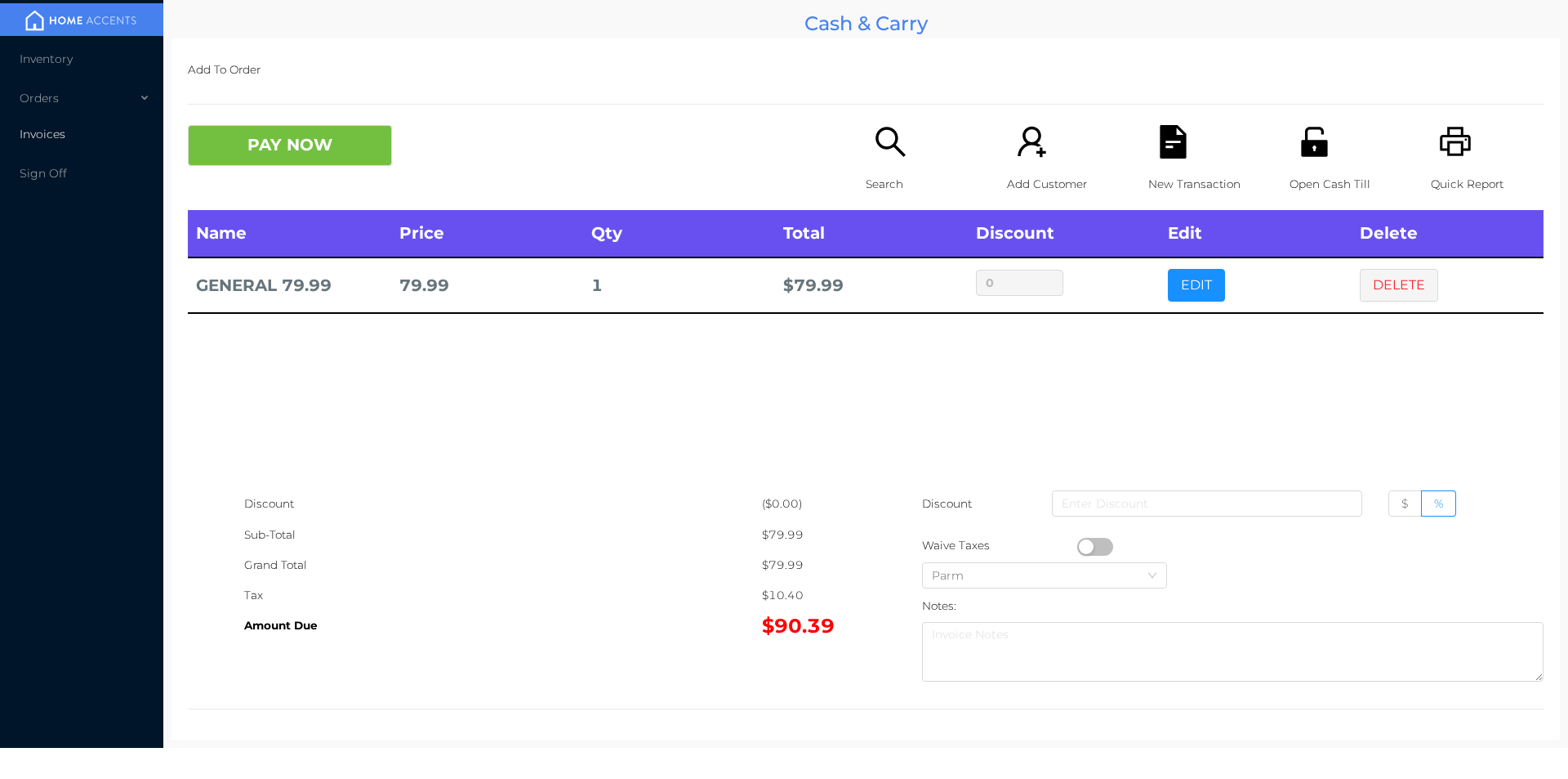
click at [62, 145] on li "Invoices" at bounding box center [81, 134] width 164 height 33
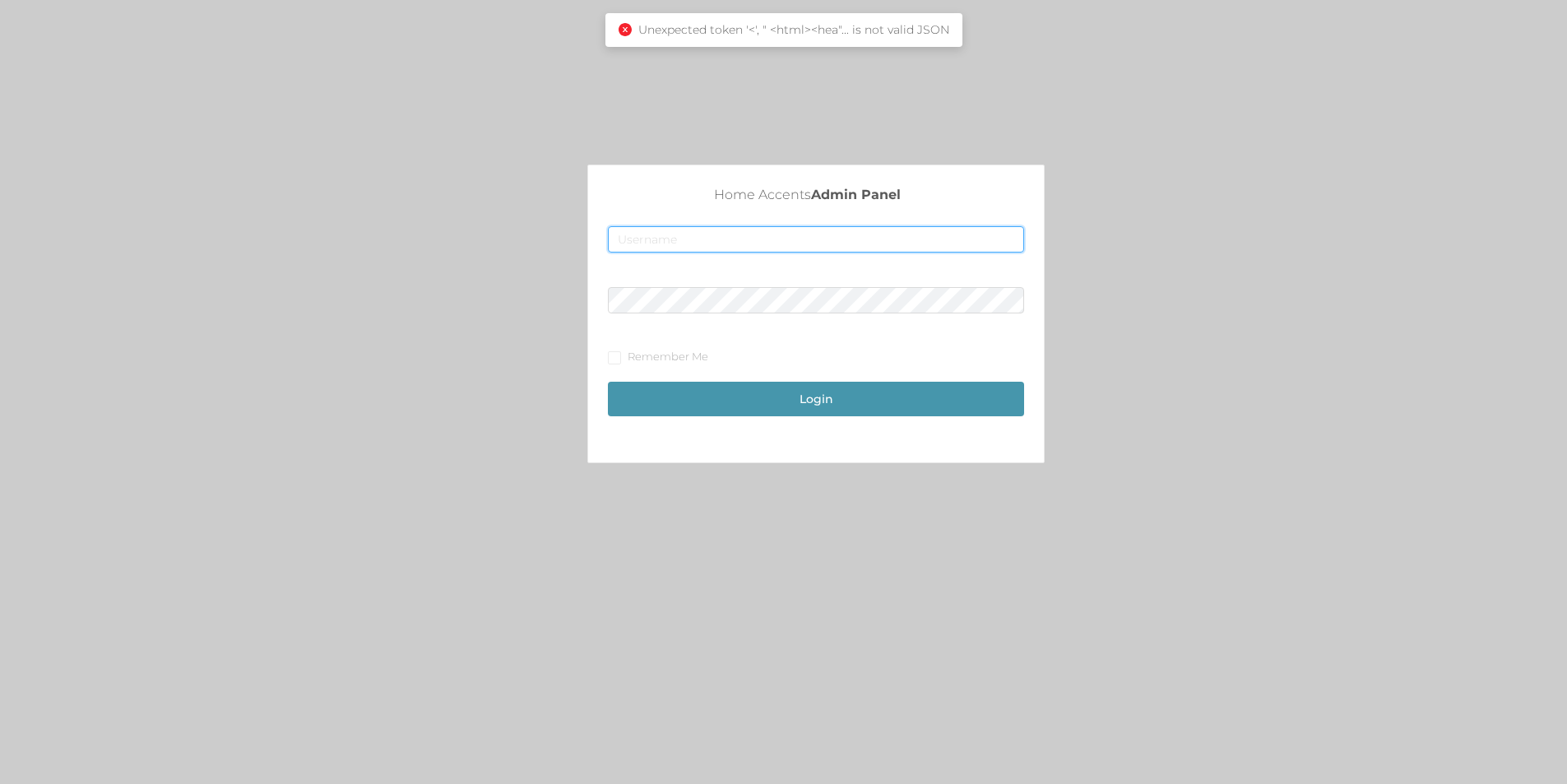
type input "merch2@accents.pw"
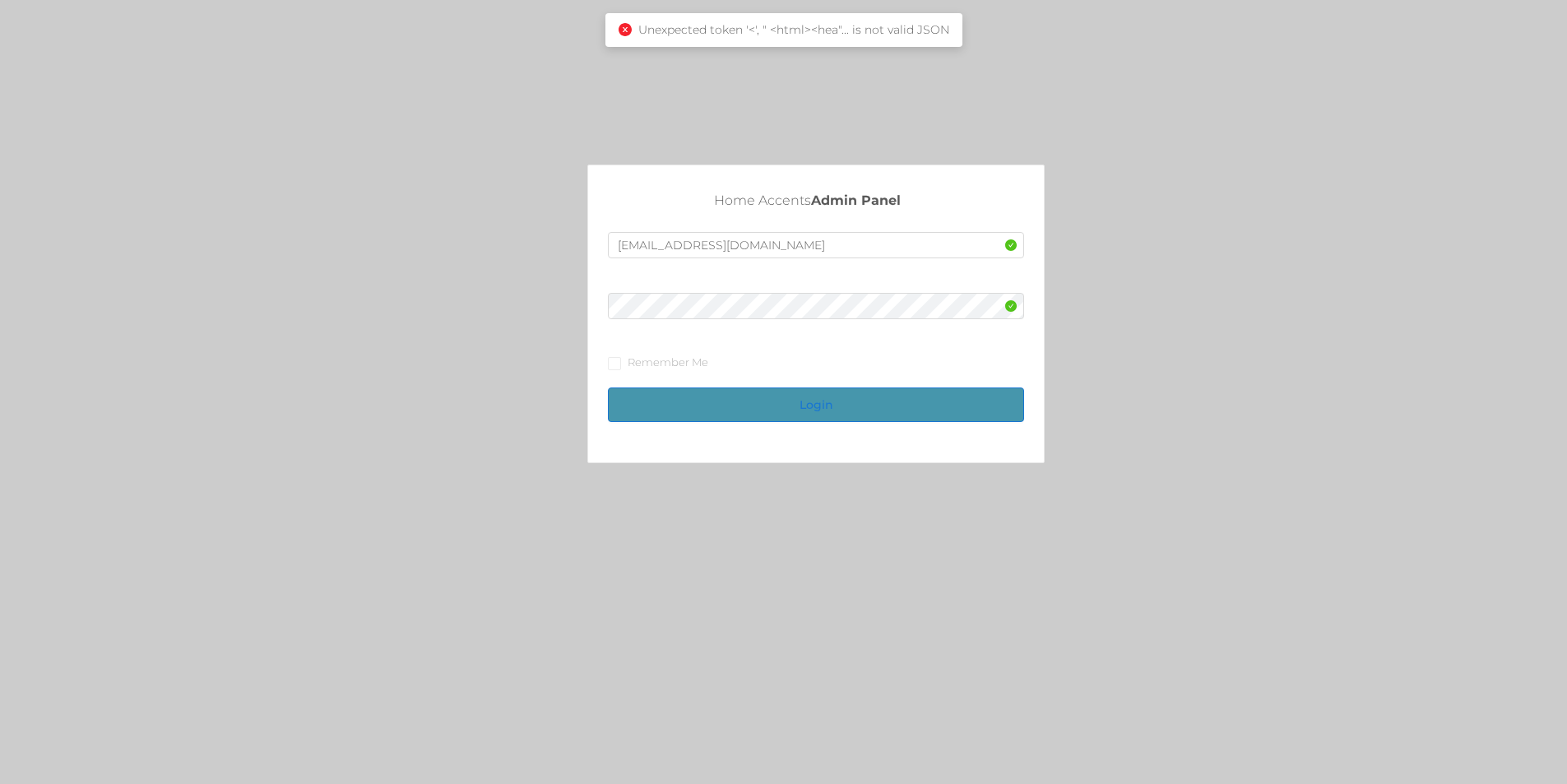
click at [876, 393] on button "Login" at bounding box center [816, 404] width 416 height 35
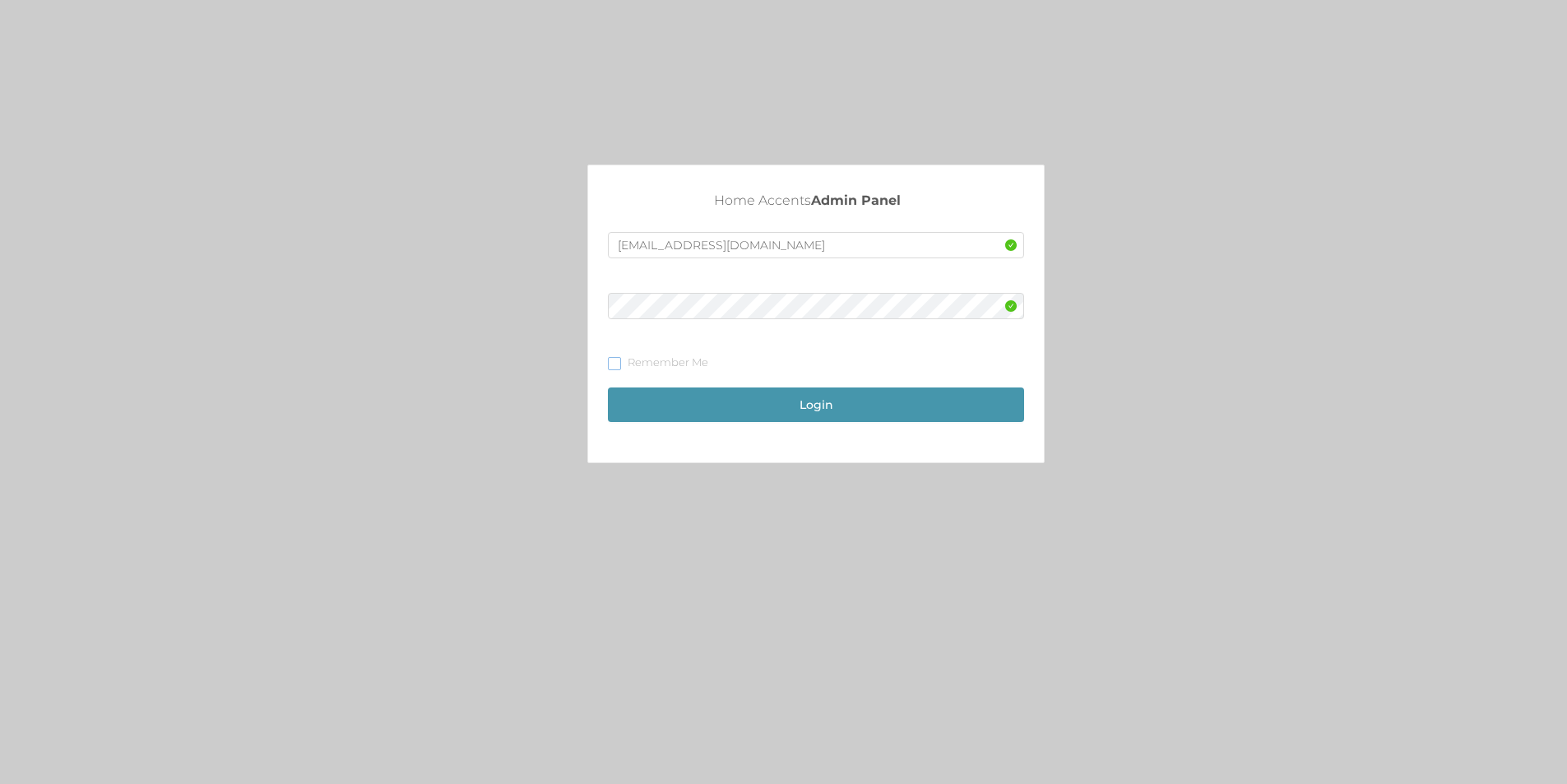
click at [614, 364] on input "Remember Me" at bounding box center [614, 362] width 11 height 11
checkbox input "true"
click at [823, 406] on button "Login" at bounding box center [816, 404] width 416 height 35
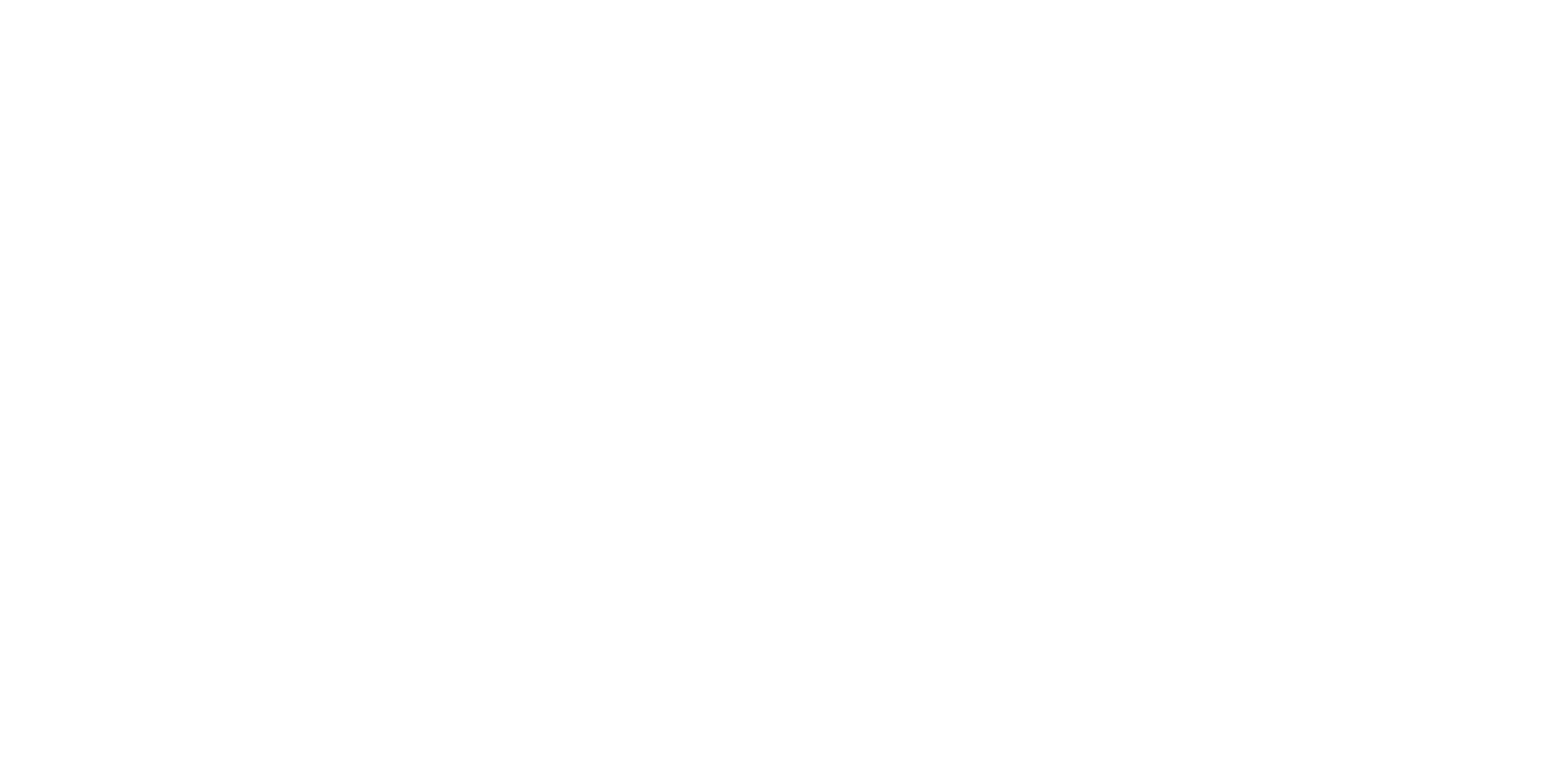
click at [411, 352] on html at bounding box center [784, 389] width 1568 height 779
click at [339, 501] on html at bounding box center [784, 389] width 1568 height 779
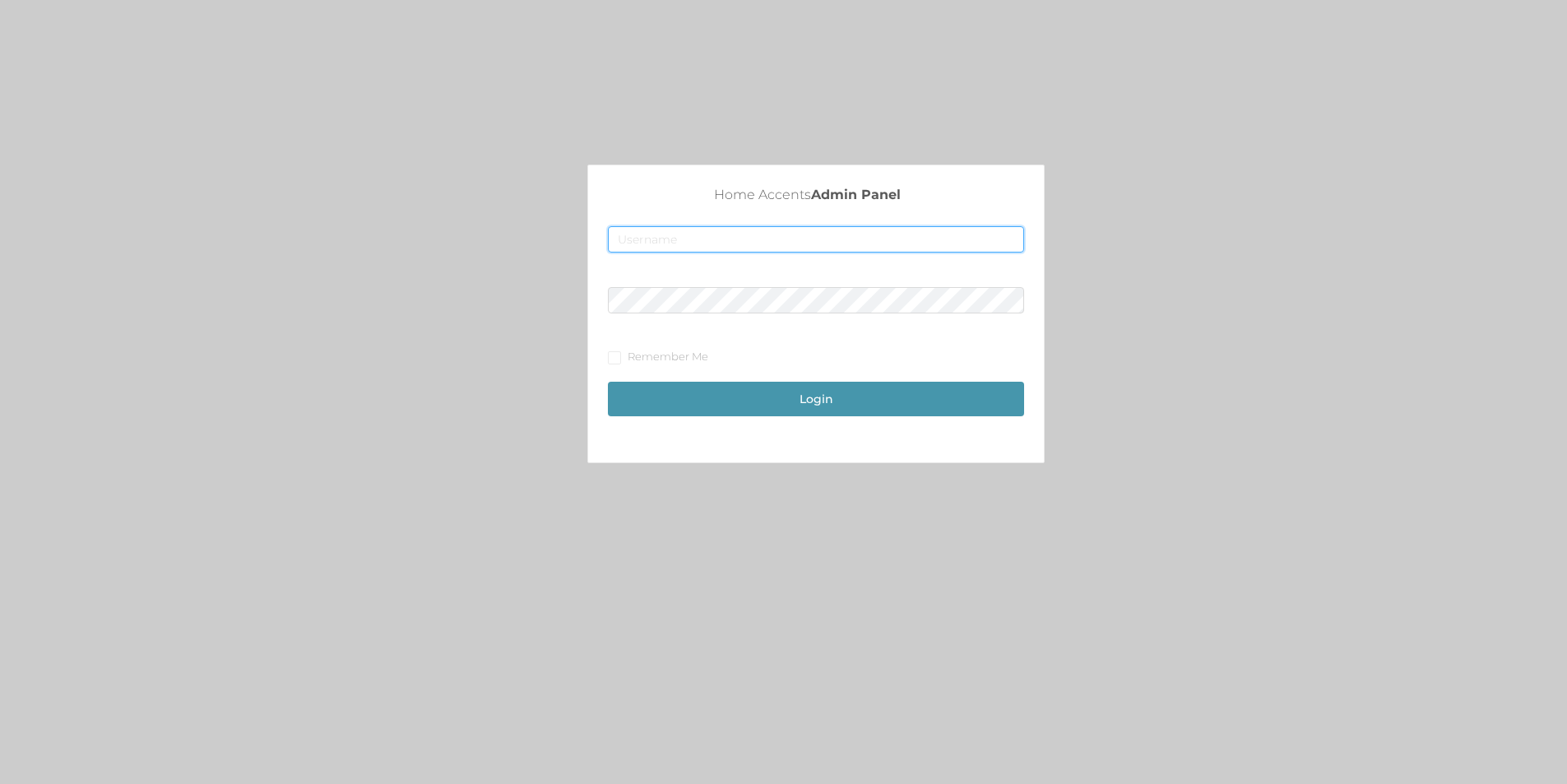
type input "[EMAIL_ADDRESS][DOMAIN_NAME]"
click at [811, 395] on button "Login" at bounding box center [816, 398] width 416 height 35
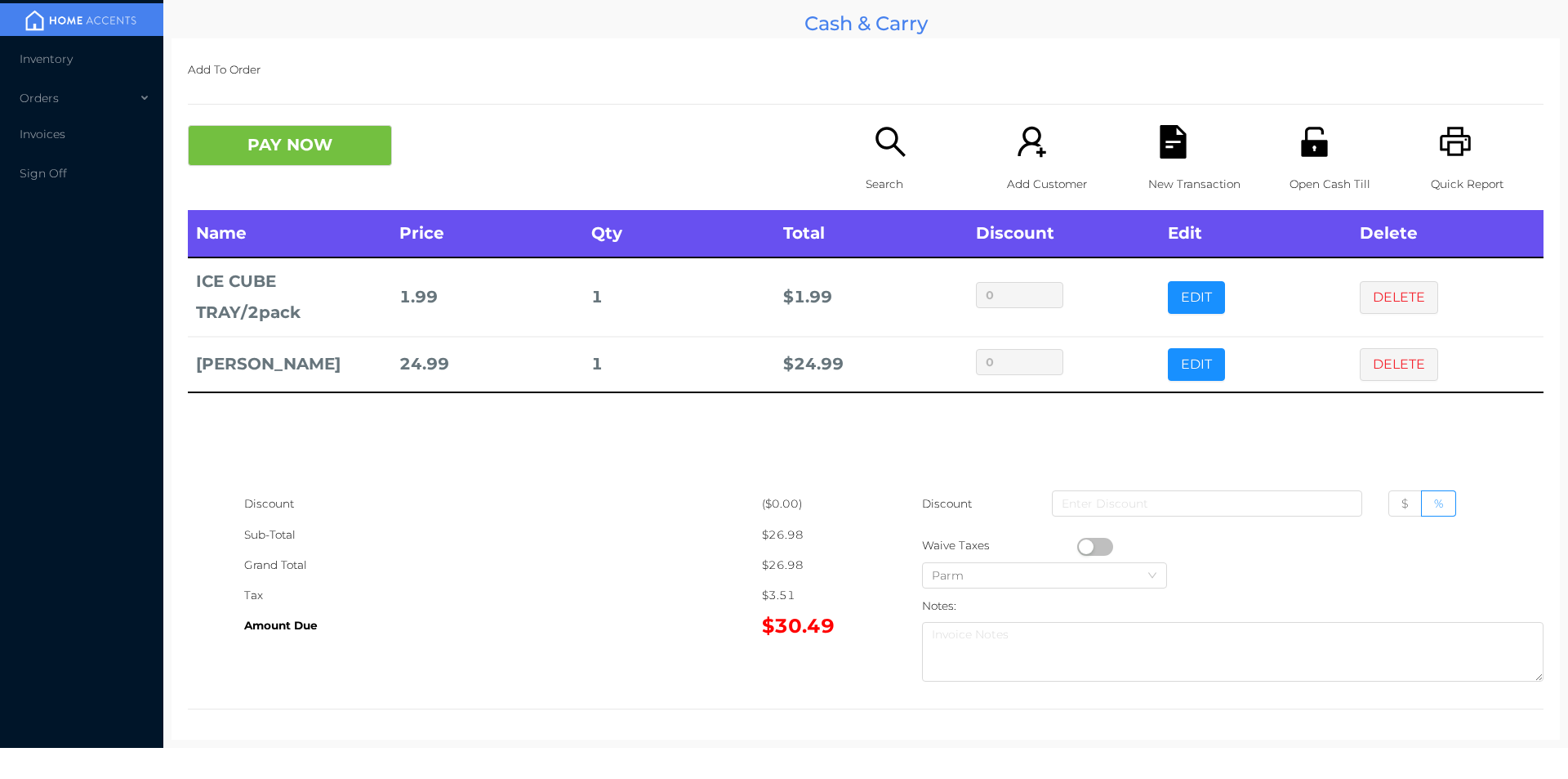
click at [1078, 541] on button "button" at bounding box center [1095, 546] width 36 height 18
click at [29, 128] on span "Invoices" at bounding box center [42, 134] width 46 height 15
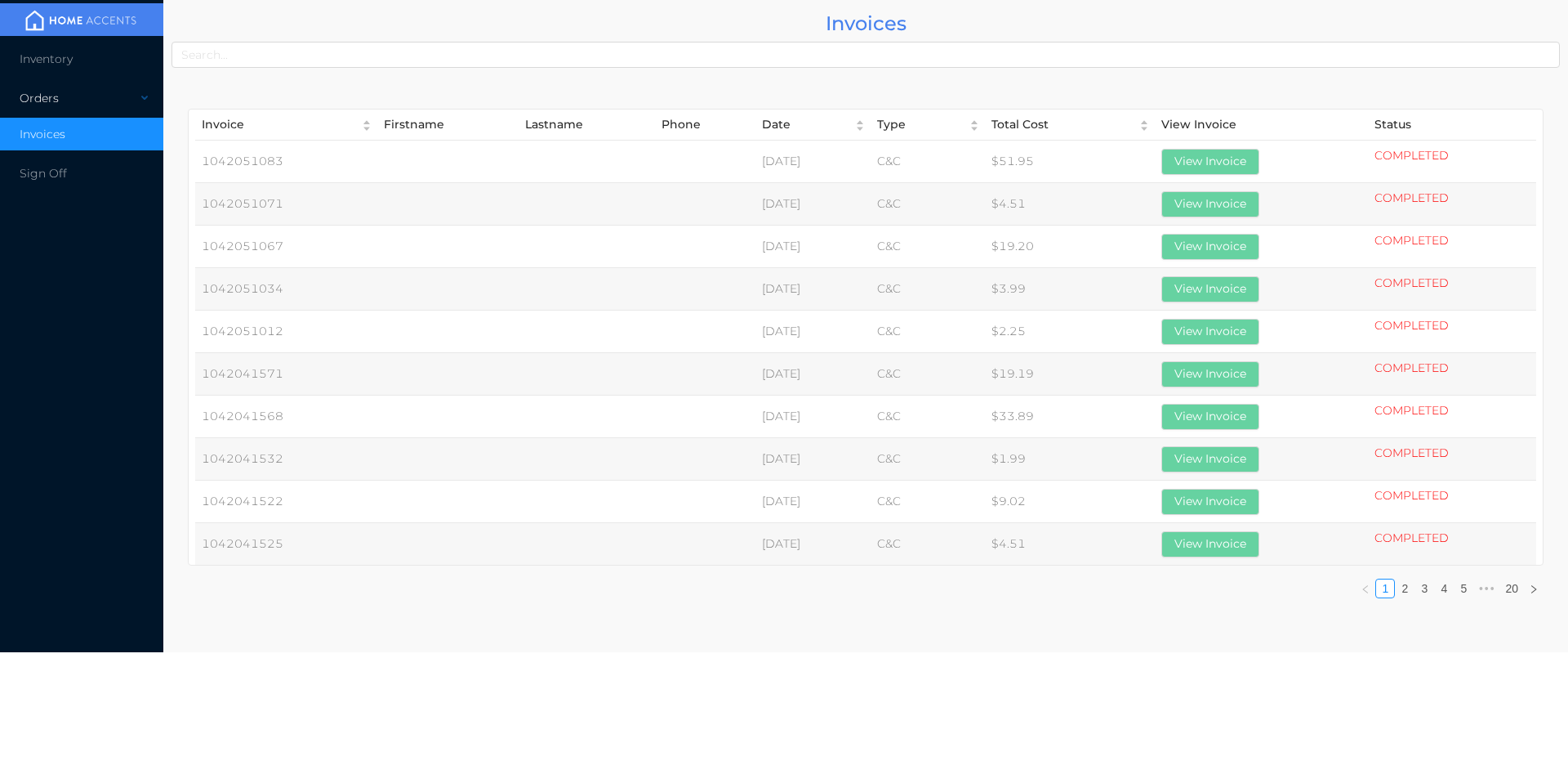
click at [68, 98] on div "Orders" at bounding box center [81, 97] width 164 height 33
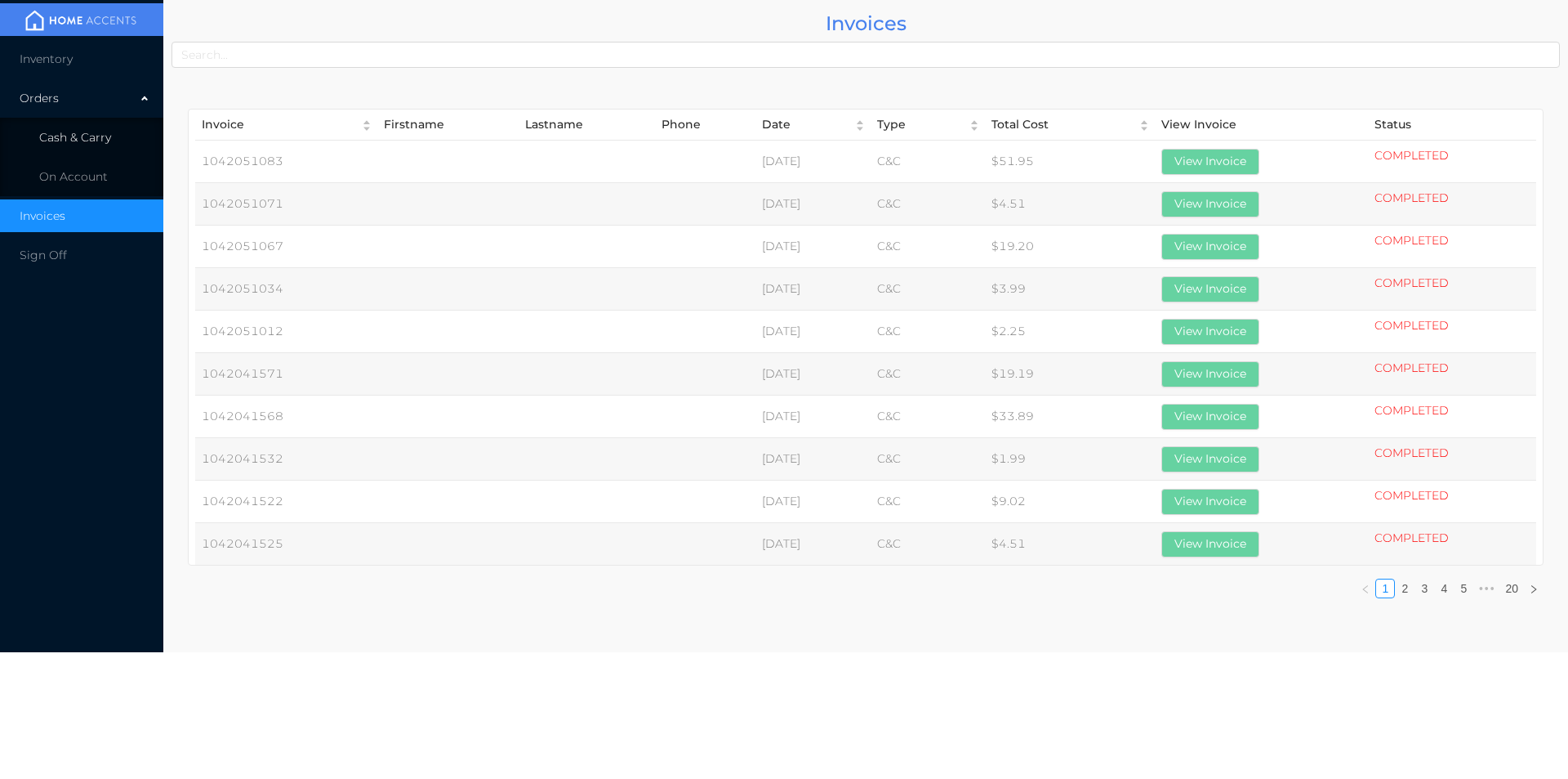
click at [110, 143] on li "Cash & Carry" at bounding box center [81, 137] width 164 height 33
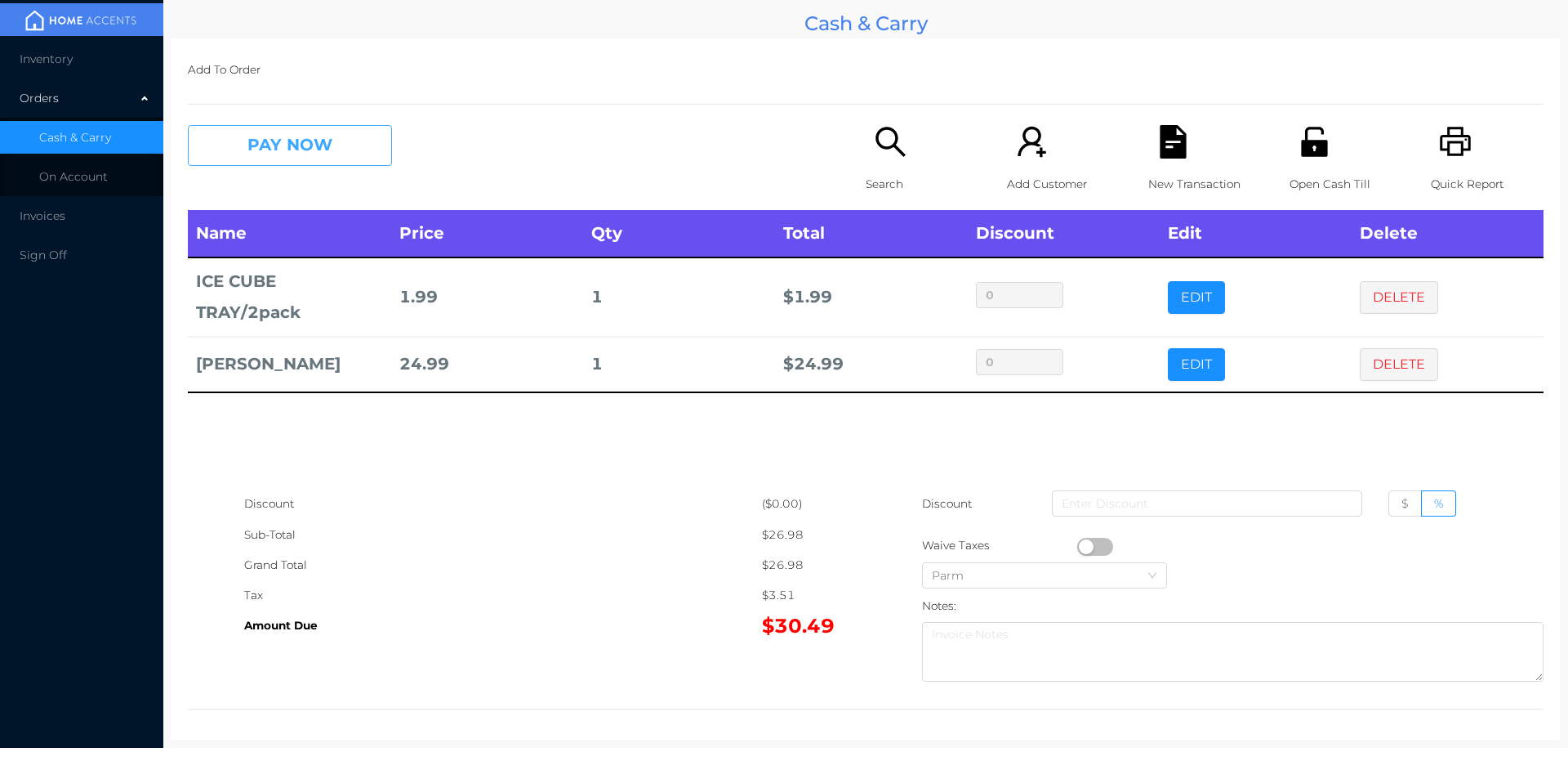
click at [241, 130] on button "PAY NOW" at bounding box center [290, 146] width 204 height 41
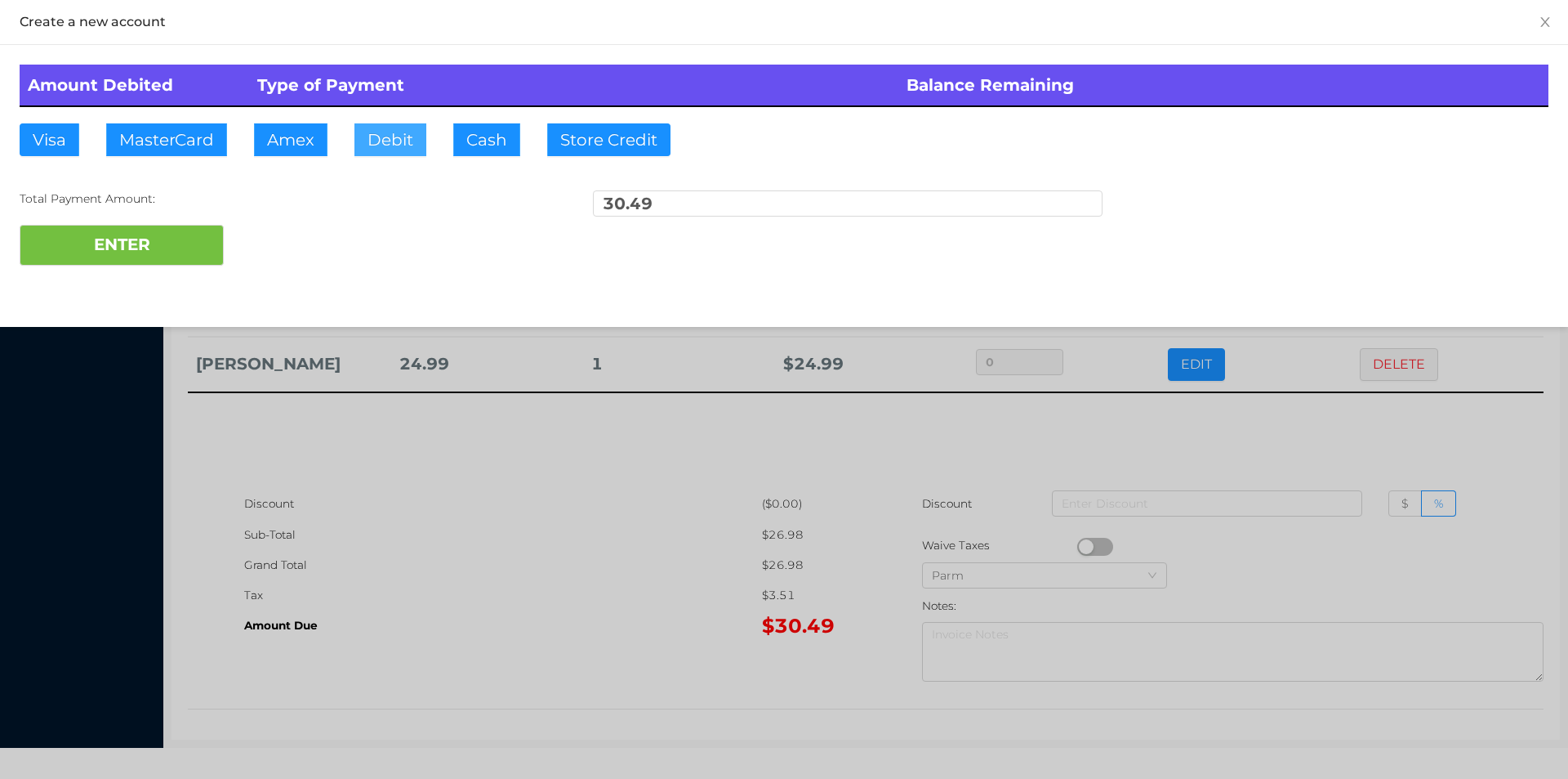
click at [397, 147] on button "Debit" at bounding box center [390, 139] width 72 height 33
click at [175, 245] on button "ENTER" at bounding box center [122, 245] width 204 height 41
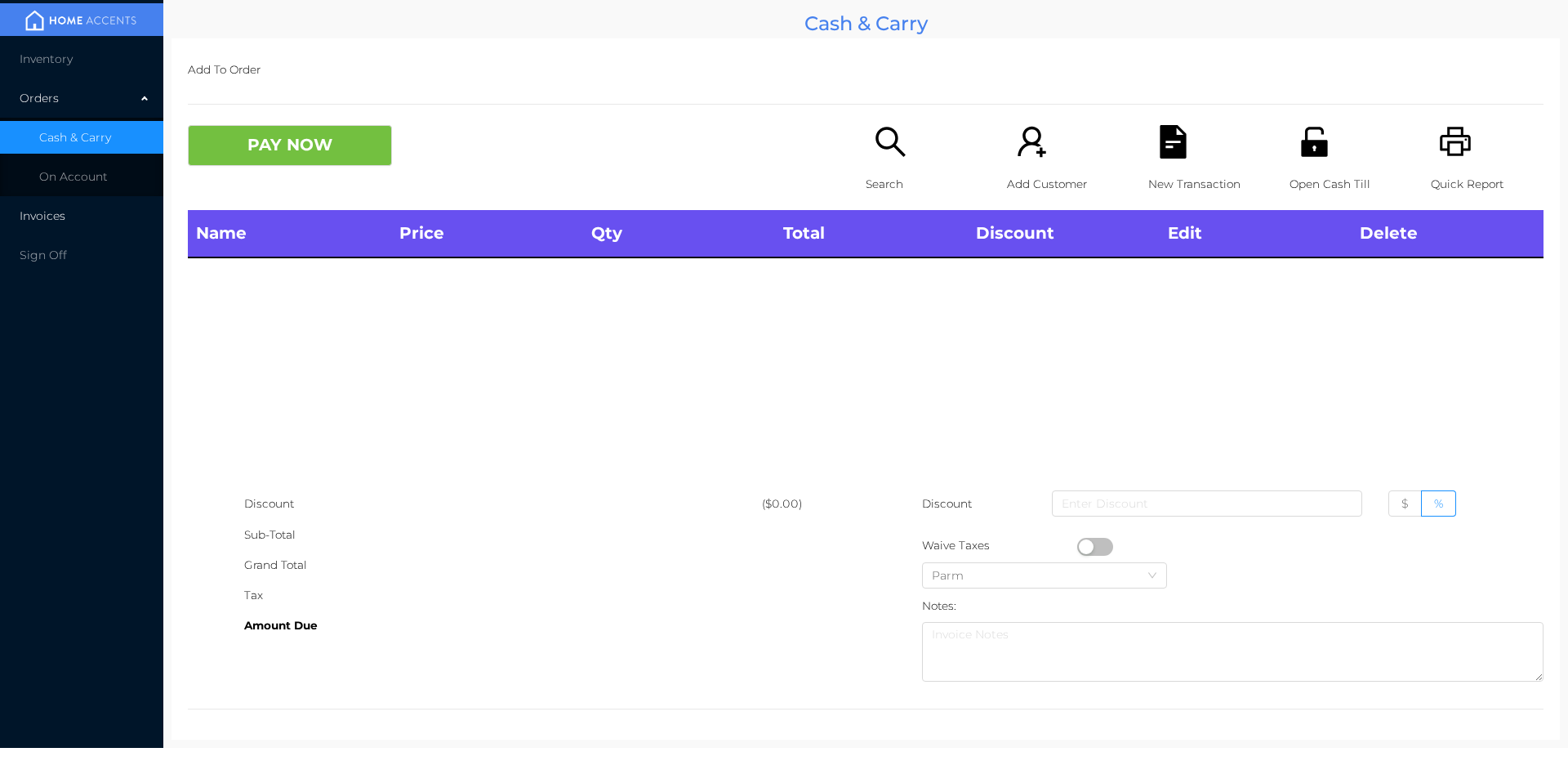
click at [74, 206] on li "Invoices" at bounding box center [81, 215] width 164 height 33
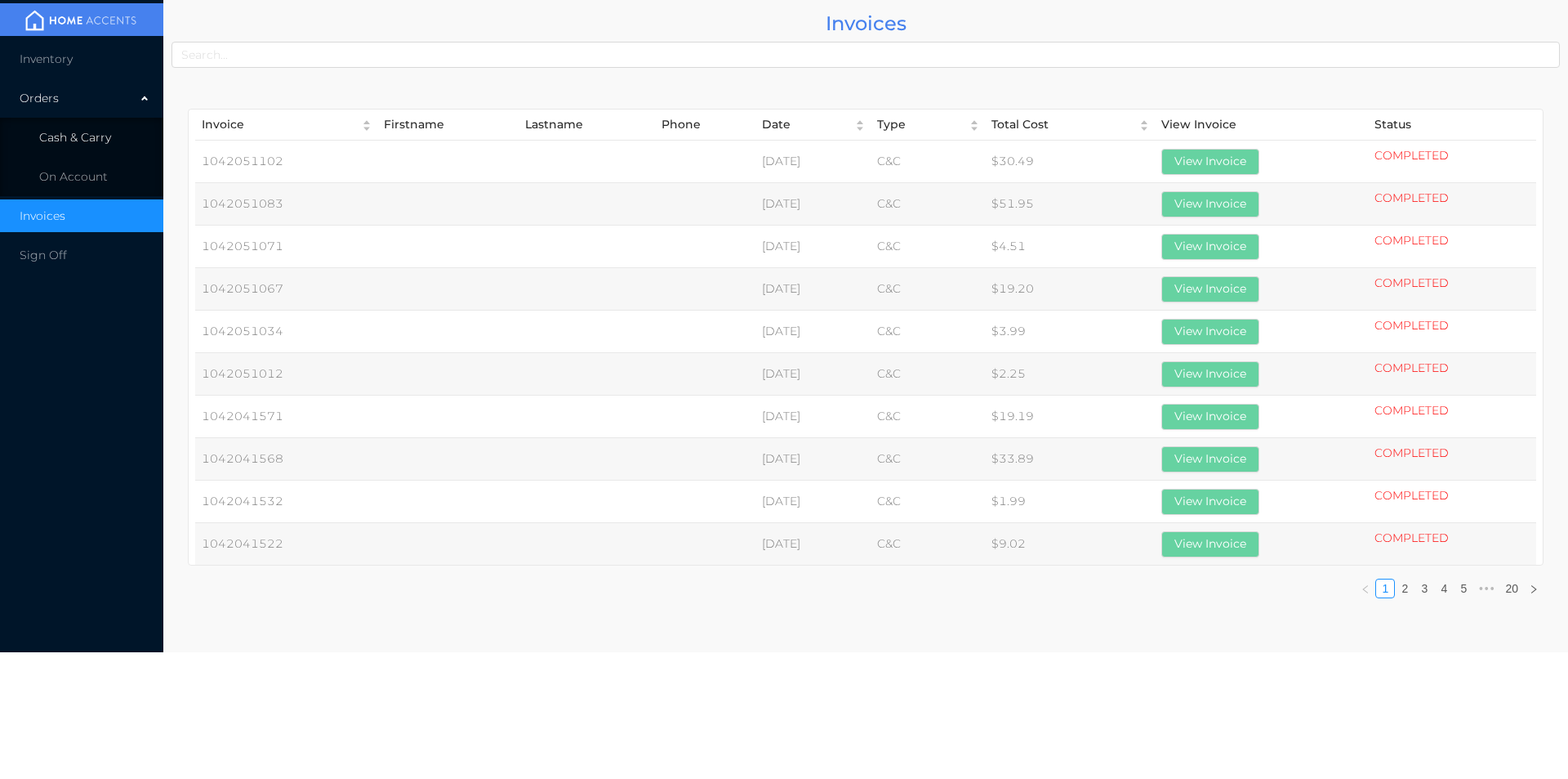
click at [71, 143] on span "Cash & Carry" at bounding box center [75, 137] width 72 height 15
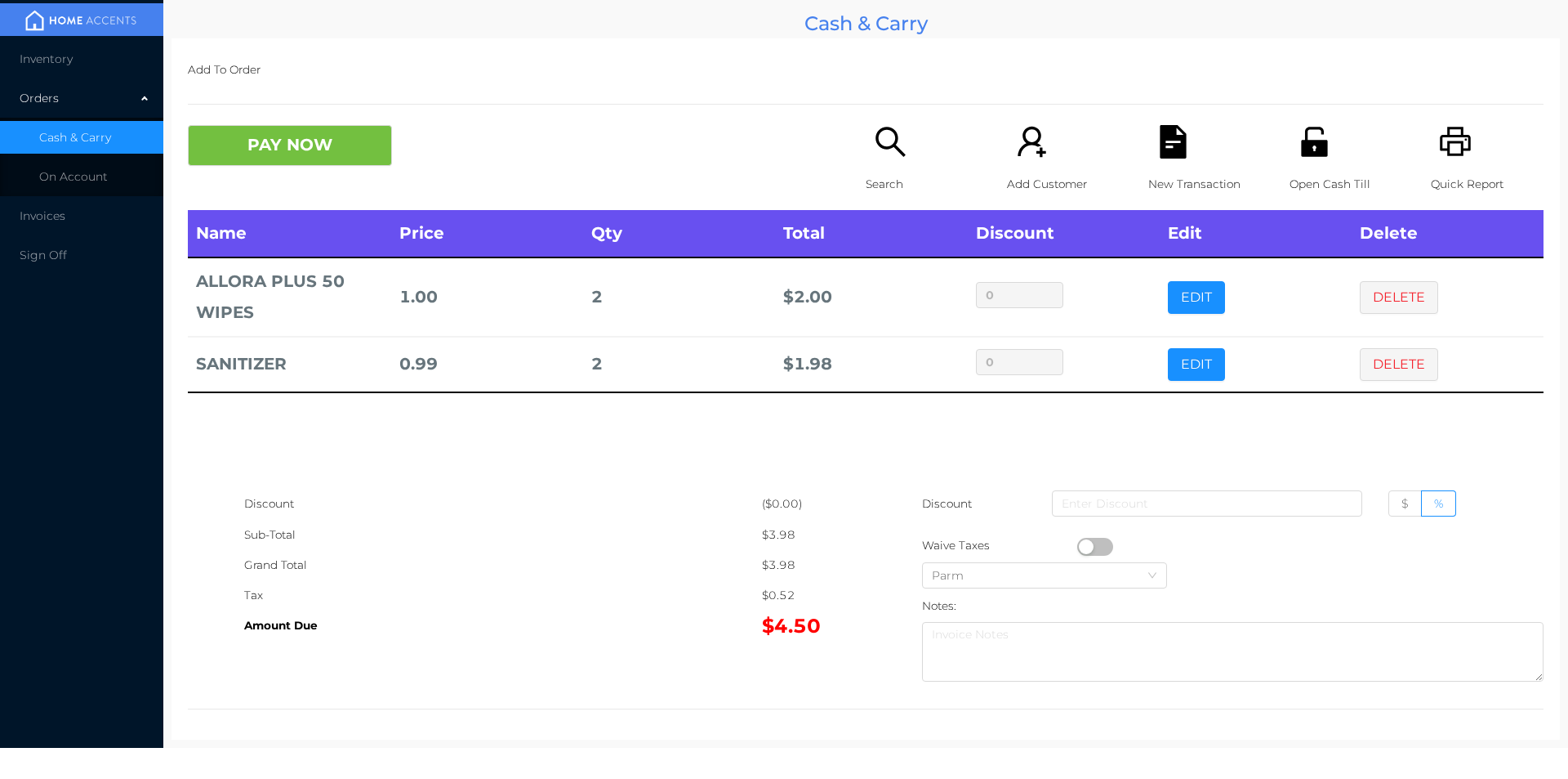
click at [887, 162] on div "Search" at bounding box center [922, 167] width 113 height 85
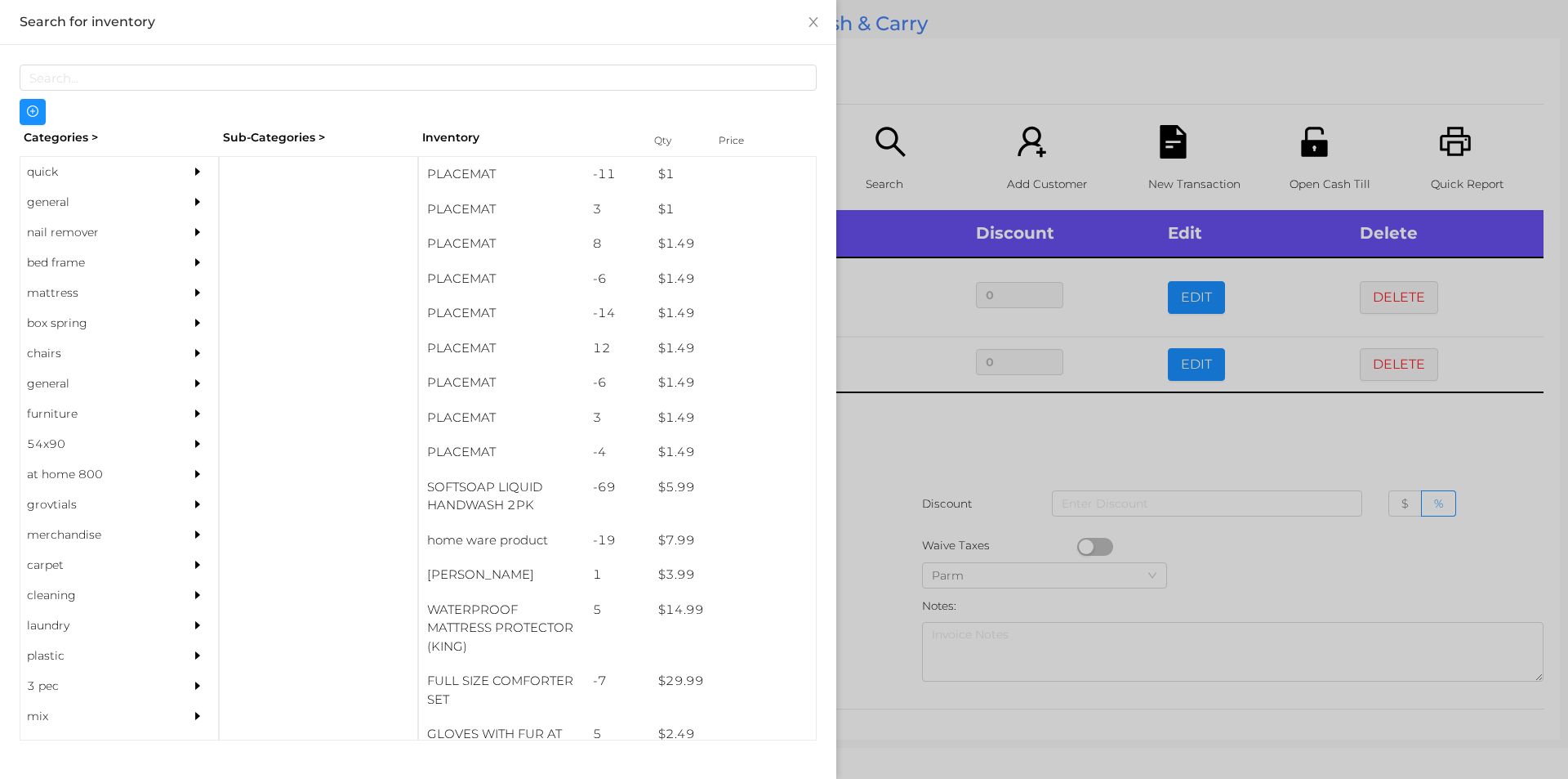
click at [36, 197] on div "general" at bounding box center [94, 202] width 149 height 30
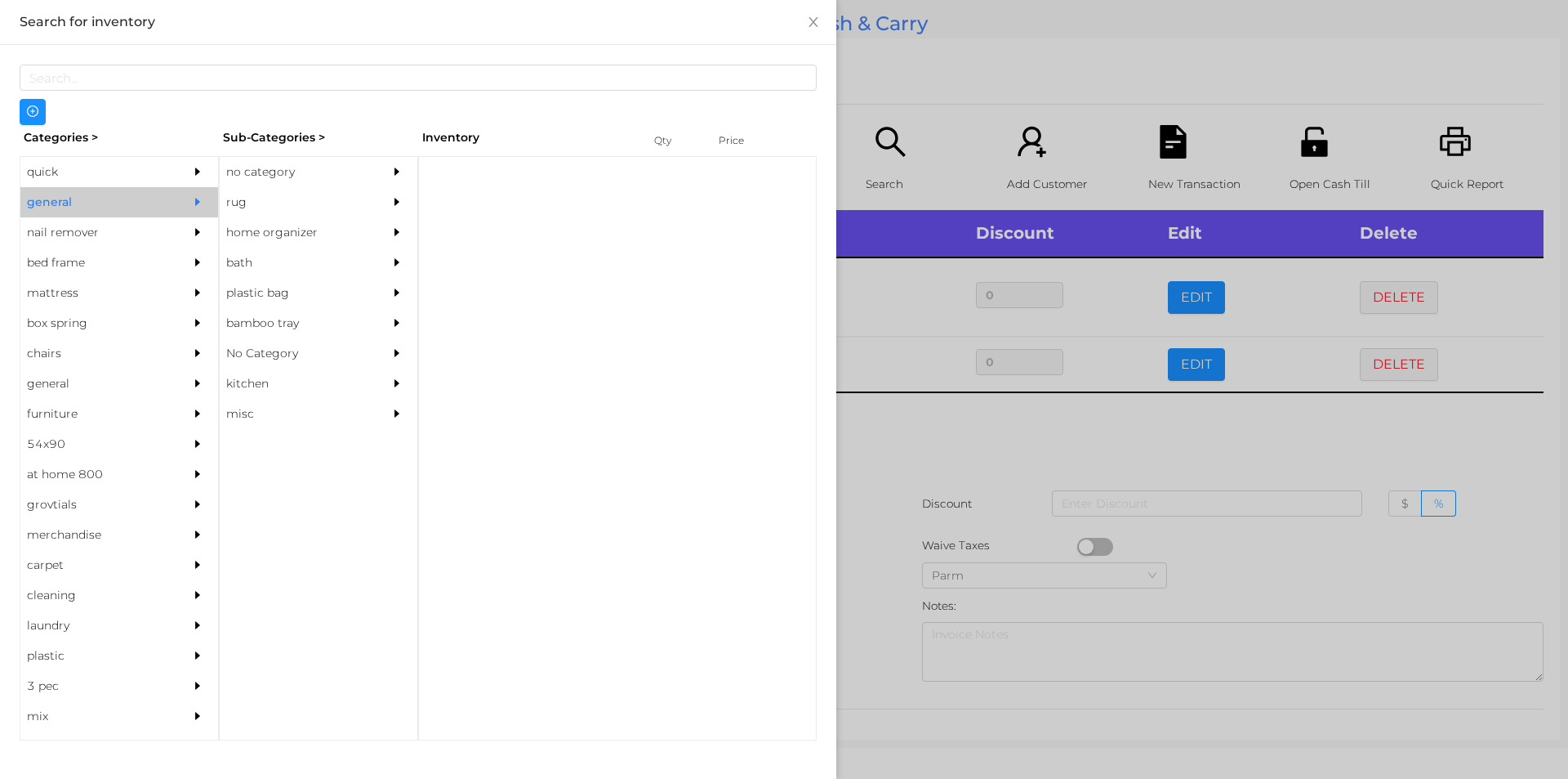
click at [264, 166] on div "no category" at bounding box center [294, 172] width 149 height 30
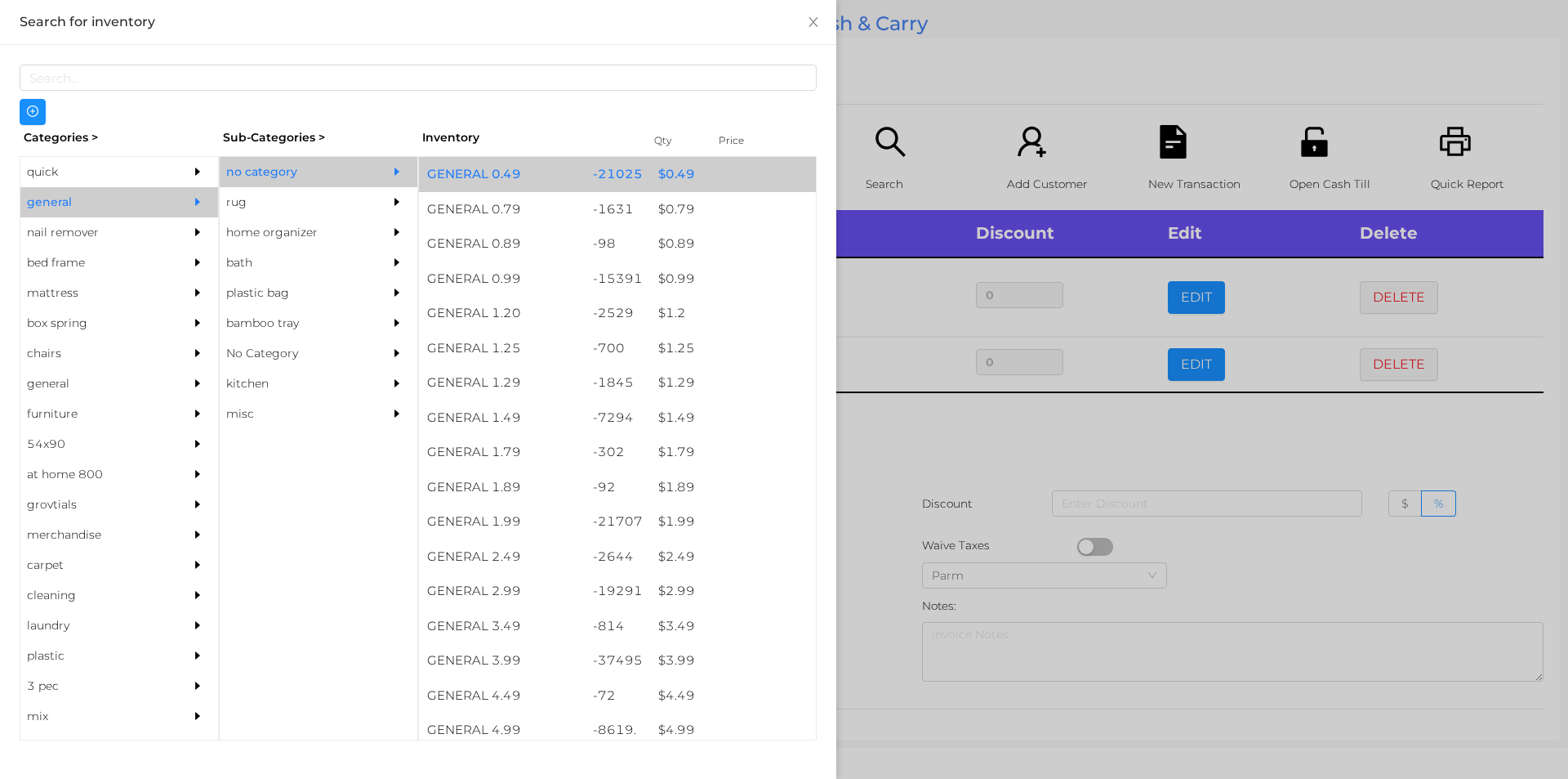
click at [662, 176] on div "$ 0.49" at bounding box center [732, 175] width 165 height 36
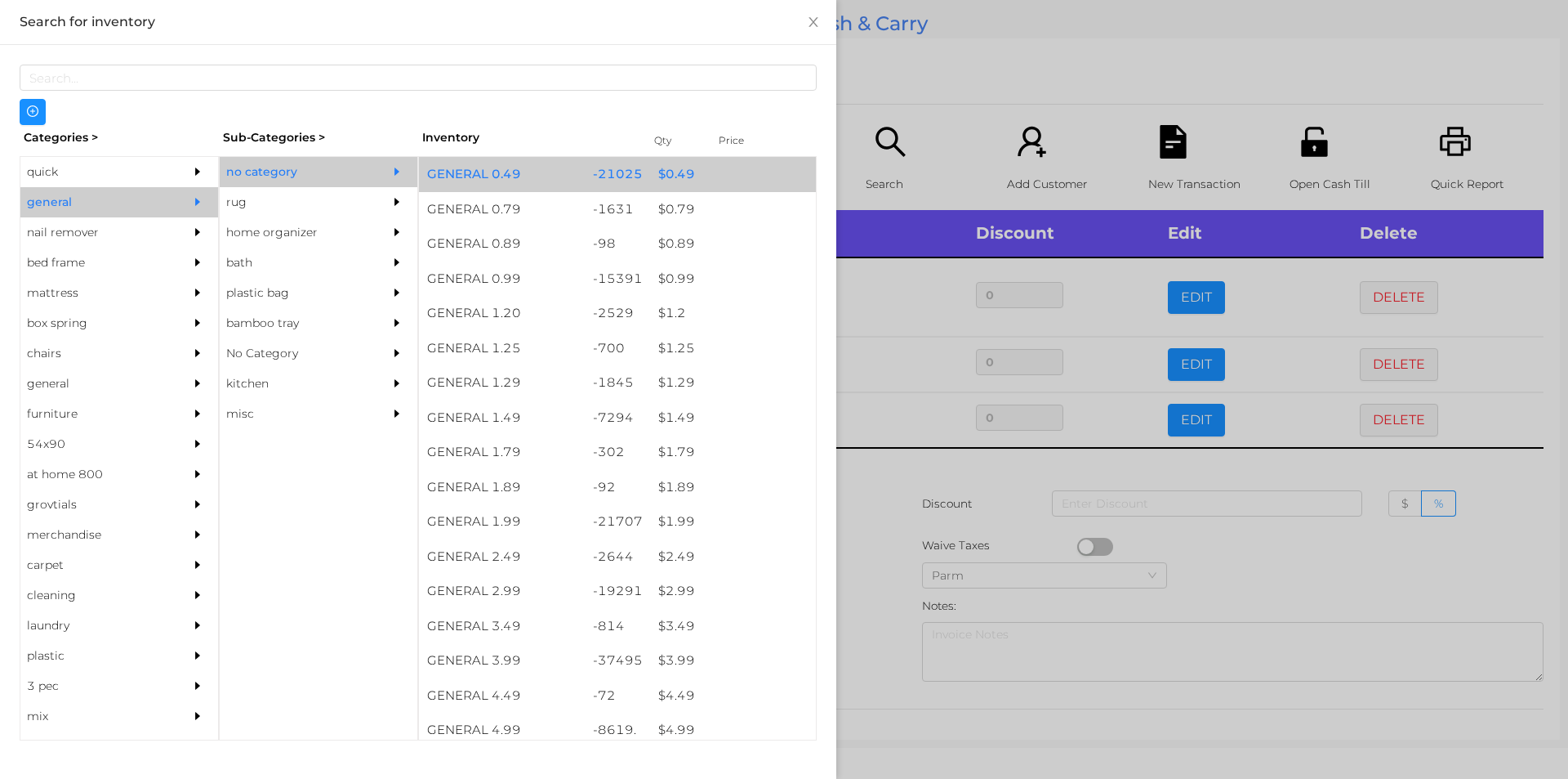
click at [668, 175] on div "$ 0.49" at bounding box center [732, 175] width 165 height 36
click at [669, 179] on div "$ 0.49" at bounding box center [732, 175] width 165 height 36
click at [673, 178] on div "$ 0.49" at bounding box center [732, 175] width 165 height 36
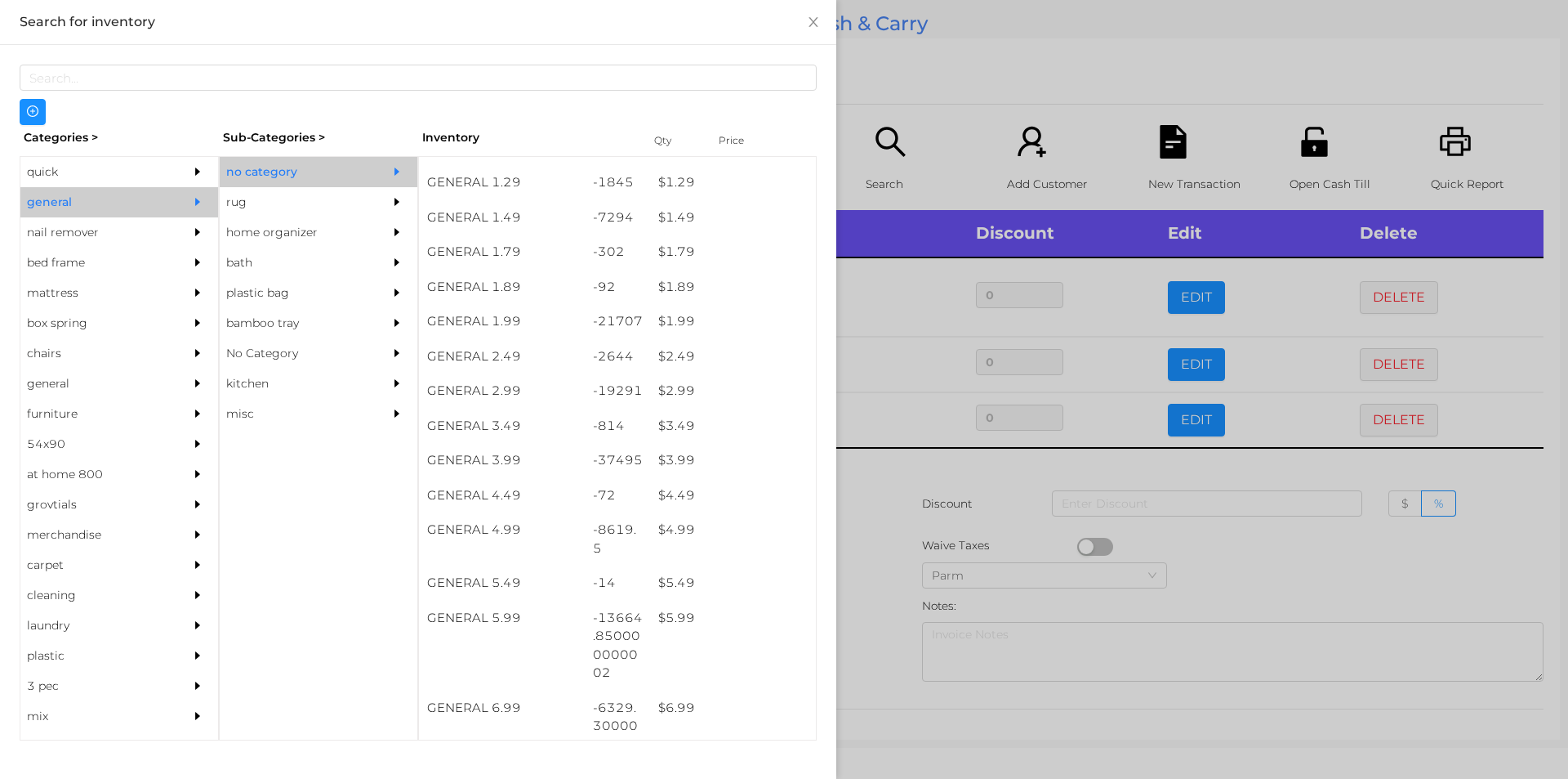
scroll to position [206, 0]
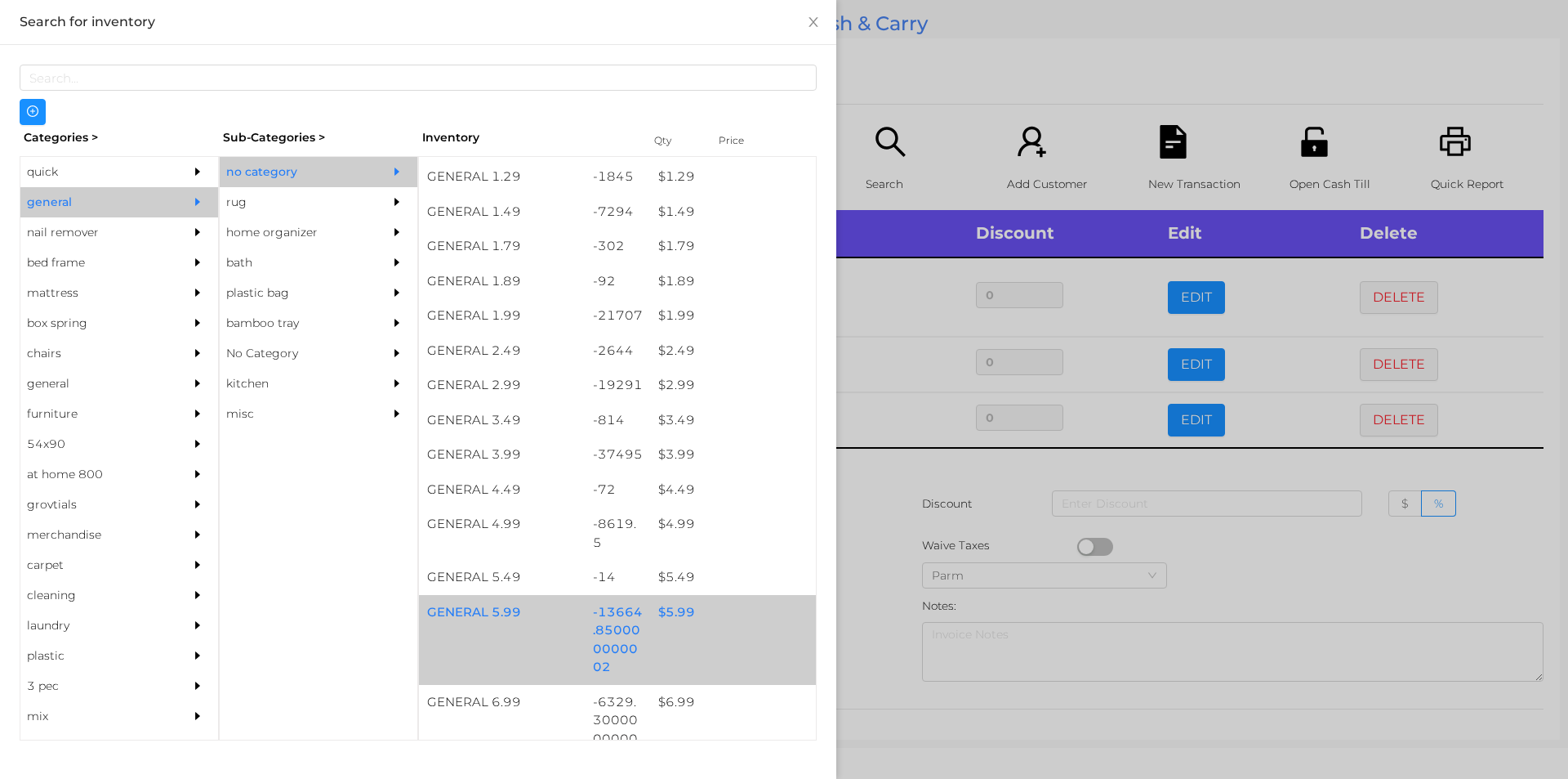
click at [662, 615] on div "$ 5.99" at bounding box center [732, 613] width 165 height 36
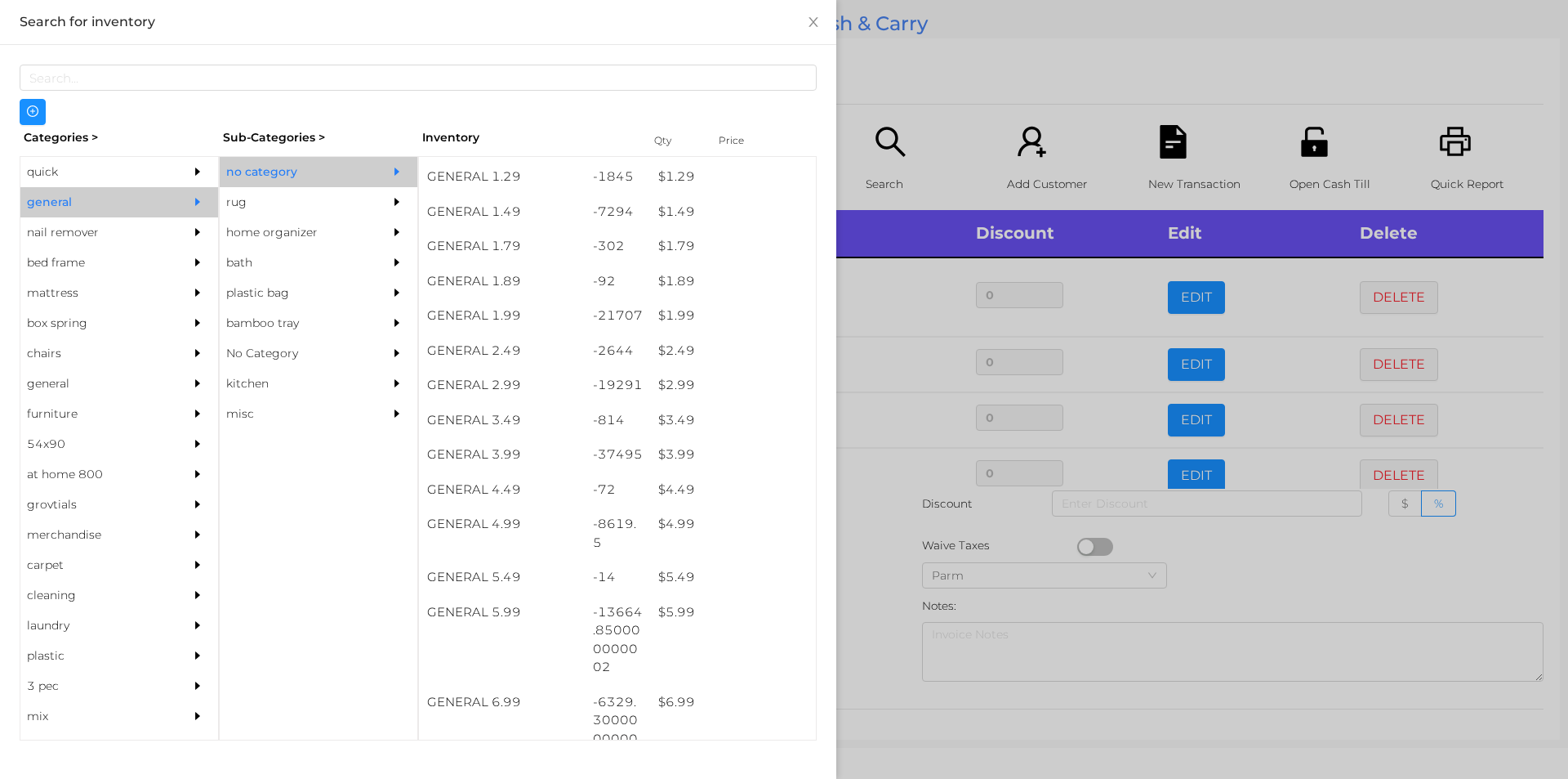
click at [856, 556] on div at bounding box center [784, 389] width 1568 height 779
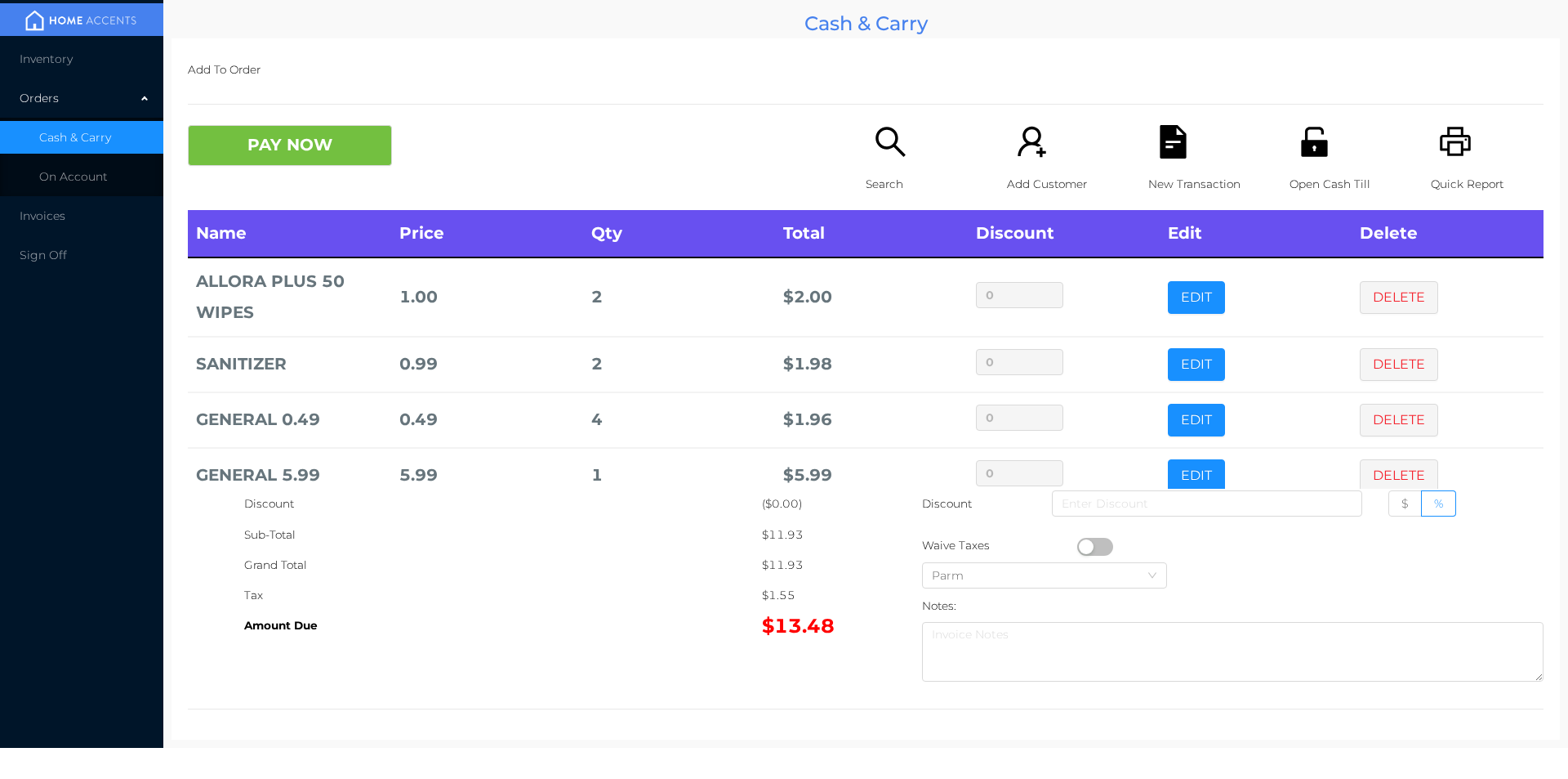
scroll to position [31, 0]
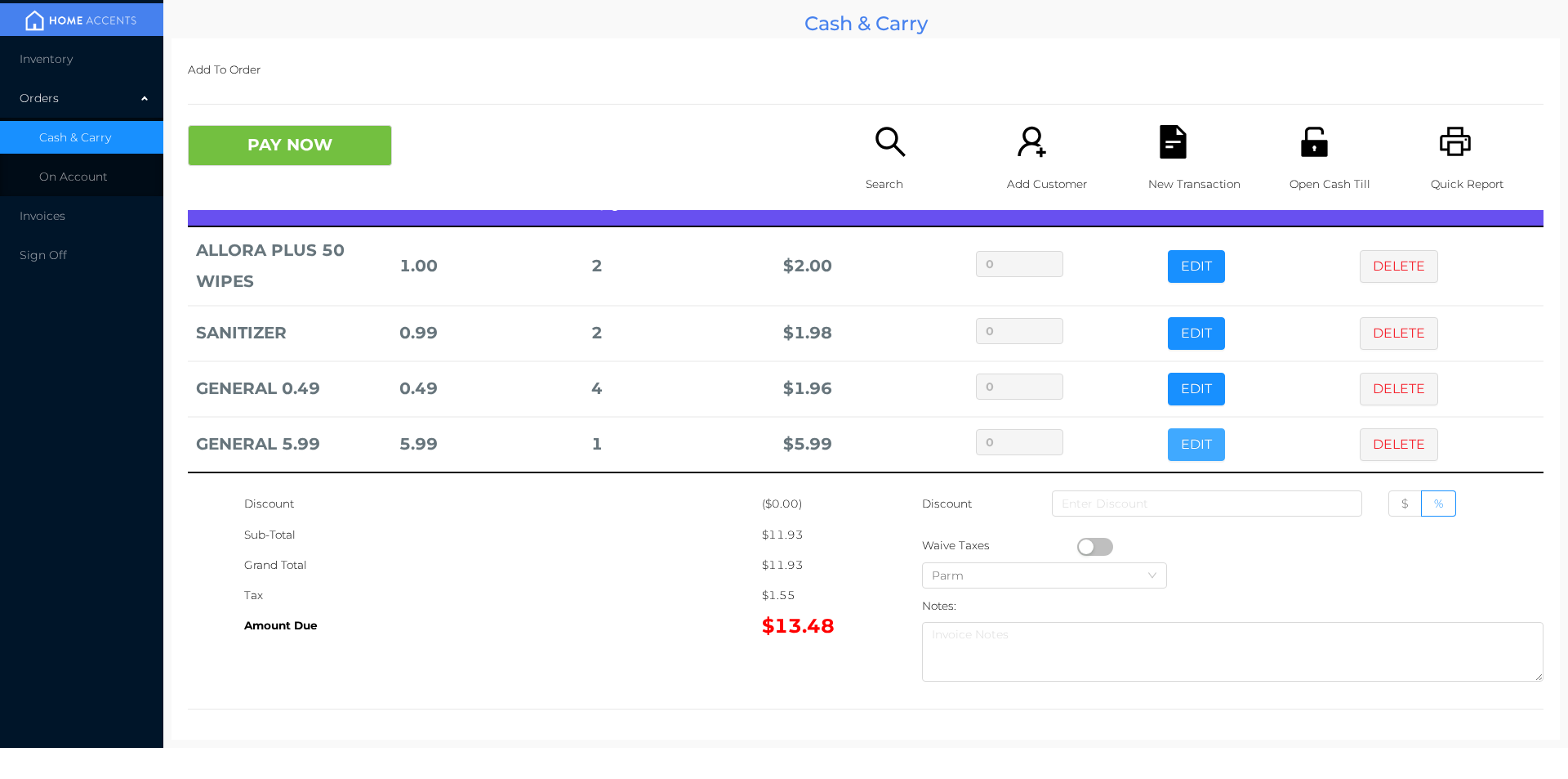
click at [1197, 439] on button "EDIT" at bounding box center [1196, 444] width 57 height 33
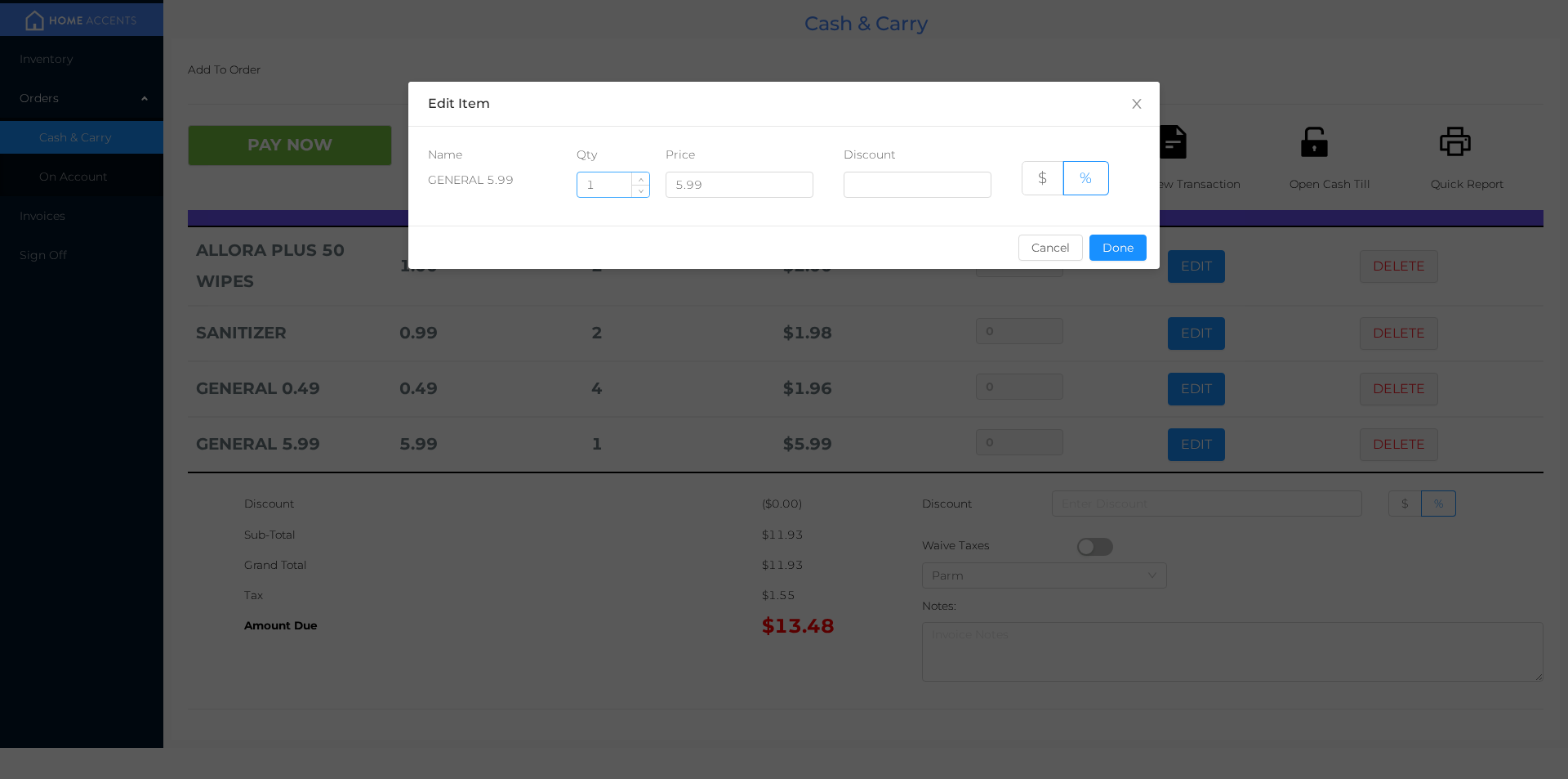
click at [624, 187] on input "1" at bounding box center [613, 184] width 72 height 24
type input "1.5"
click at [1125, 251] on button "Done" at bounding box center [1117, 248] width 57 height 26
type input "0%"
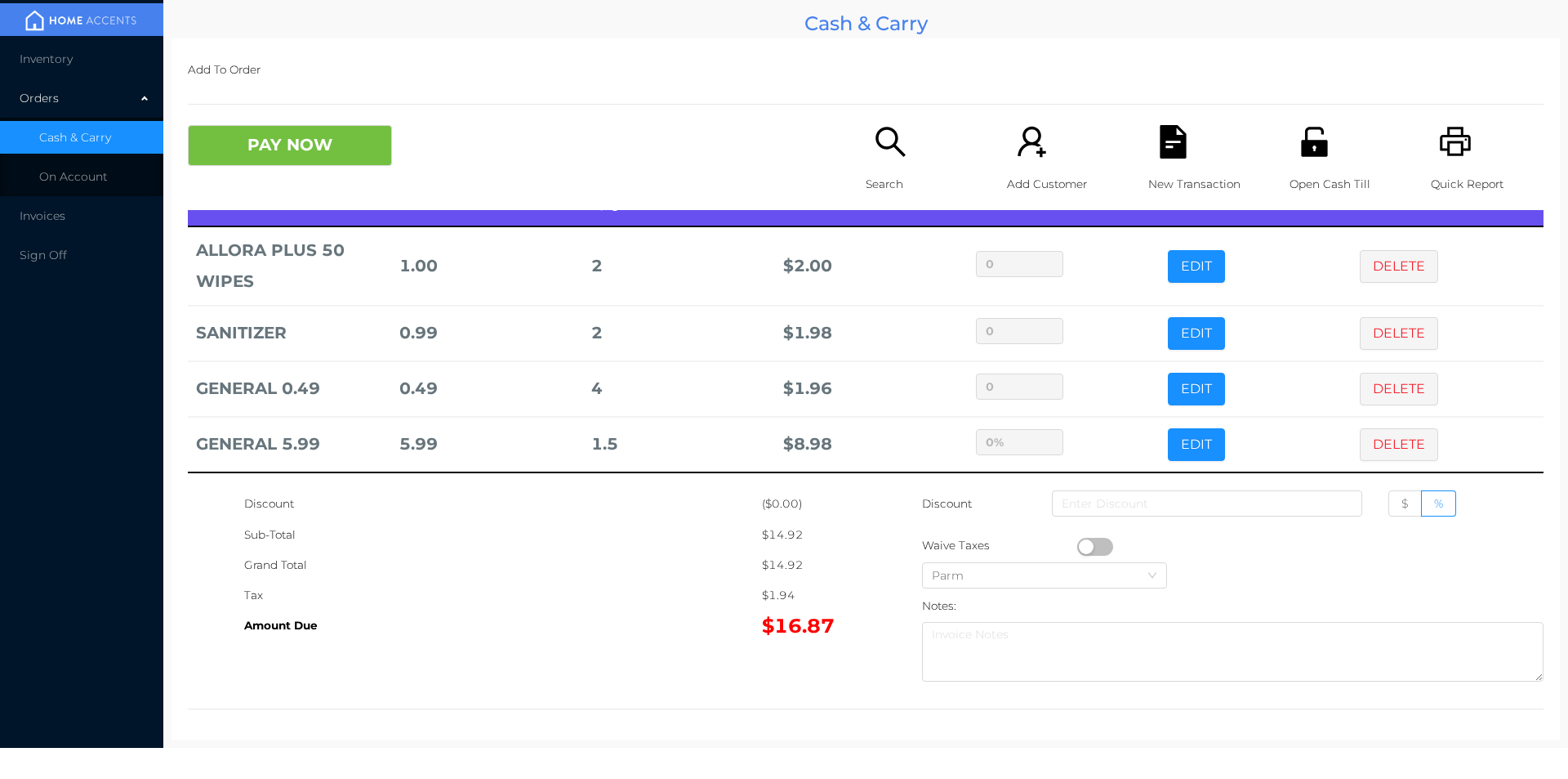
click at [651, 583] on div "Tax" at bounding box center [503, 595] width 518 height 30
click at [321, 143] on button "PAY NOW" at bounding box center [290, 146] width 204 height 41
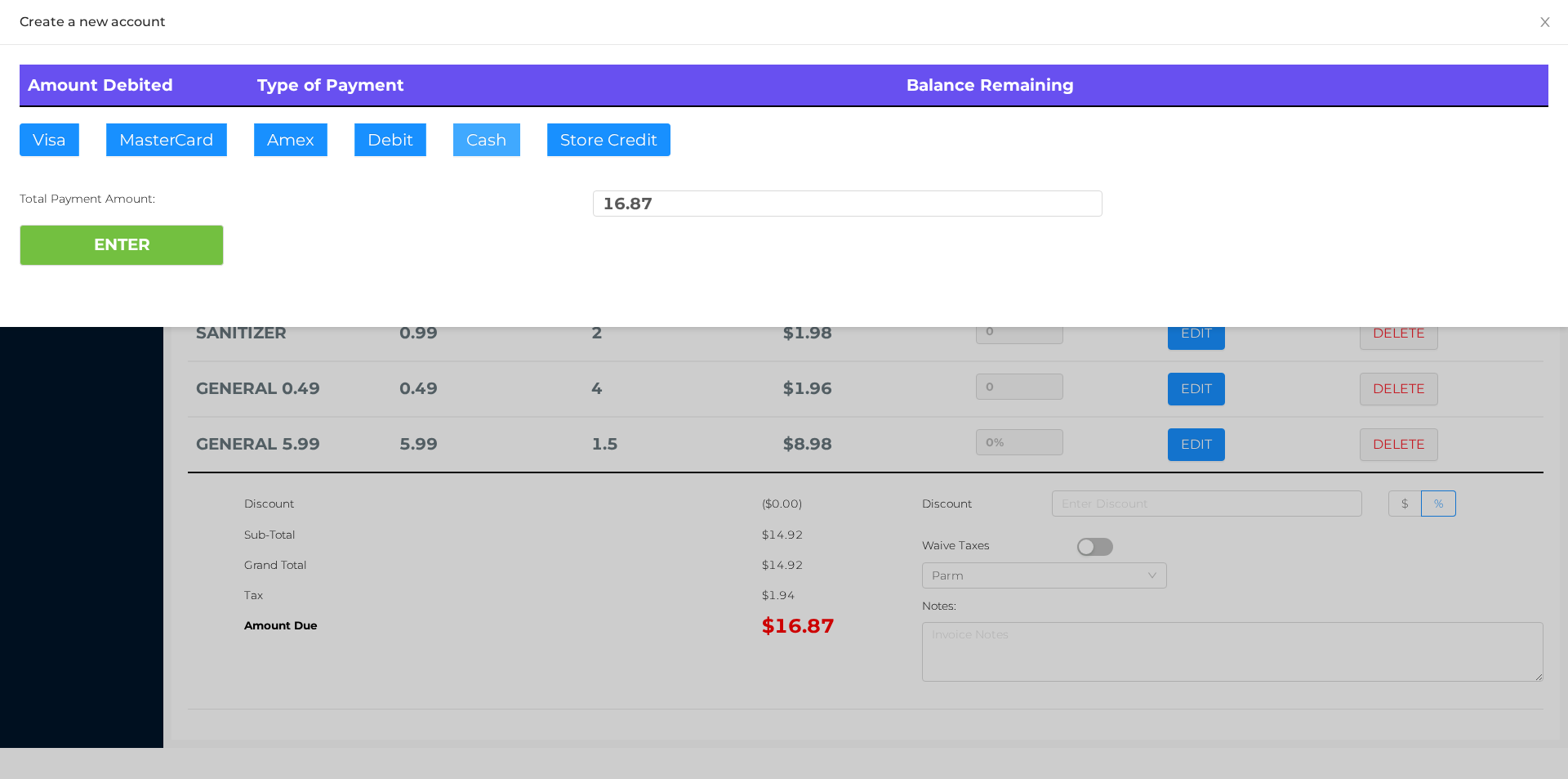
click at [470, 131] on button "Cash" at bounding box center [487, 139] width 67 height 33
type input "20."
click at [145, 260] on button "ENTER" at bounding box center [122, 245] width 204 height 41
type input "0"
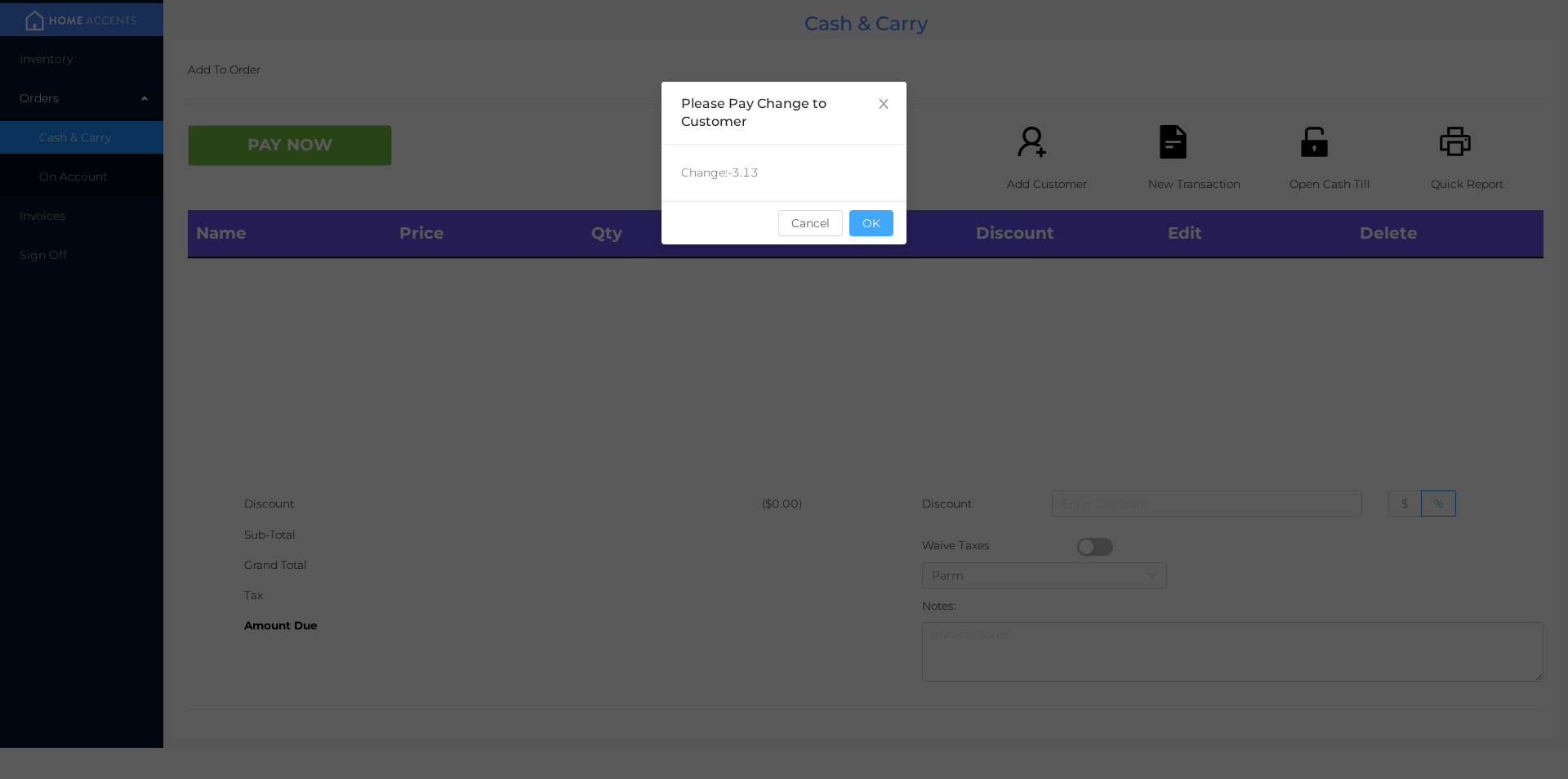
click at [882, 229] on button "OK" at bounding box center [871, 224] width 44 height 26
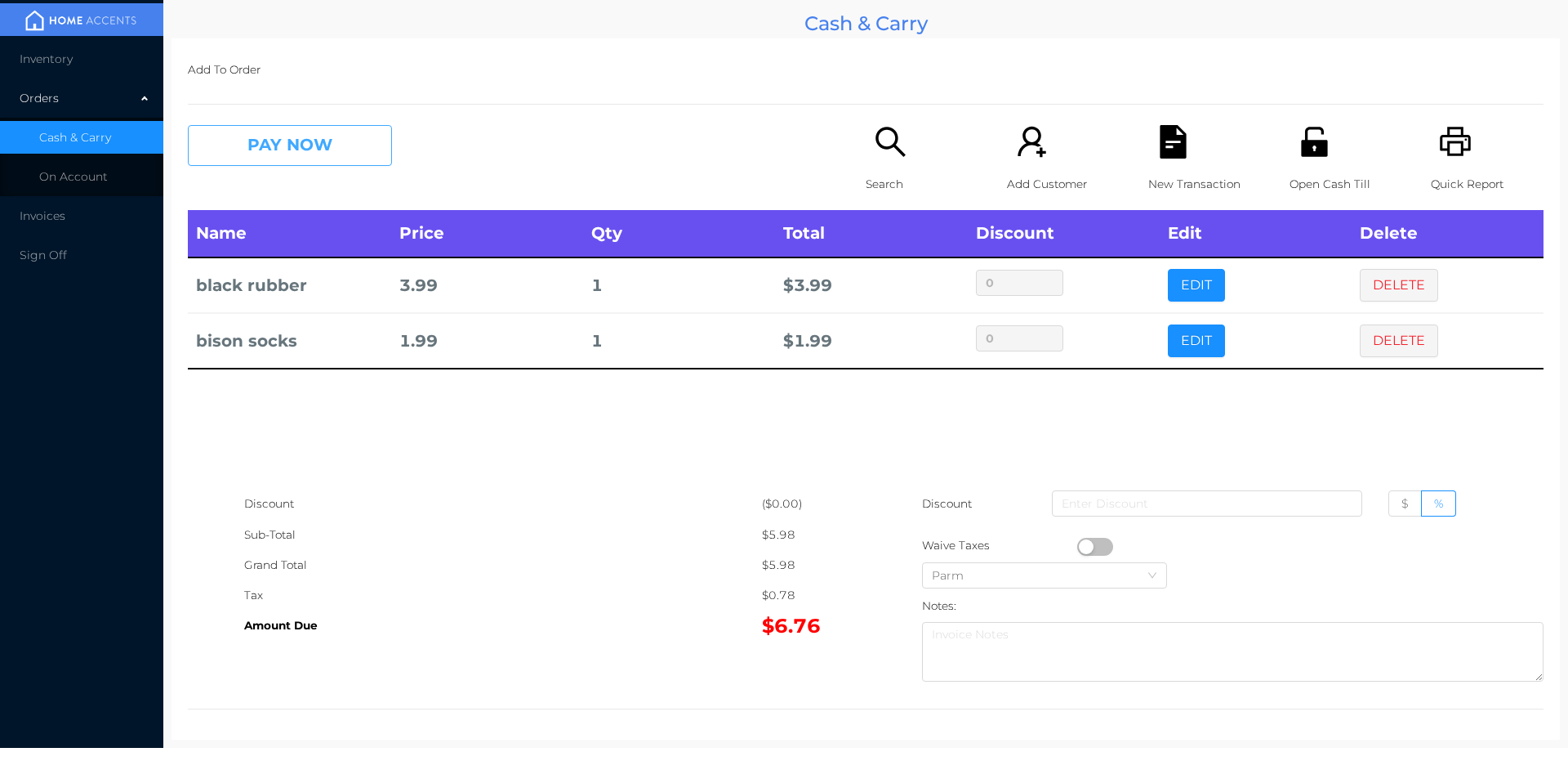
click at [281, 135] on button "PAY NOW" at bounding box center [290, 146] width 204 height 41
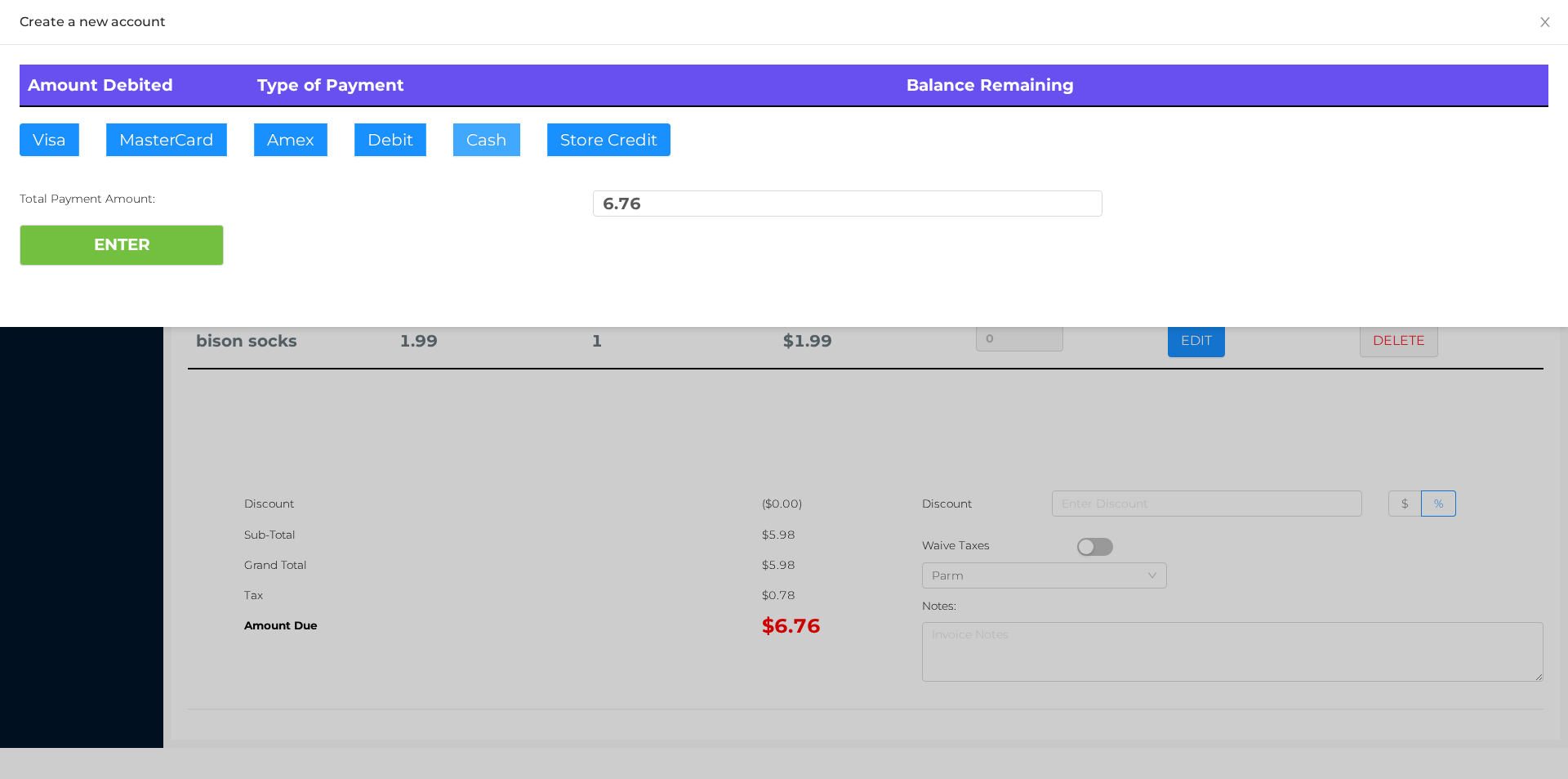
click at [480, 151] on button "Cash" at bounding box center [487, 139] width 67 height 33
type input "20."
click at [136, 261] on button "ENTER" at bounding box center [122, 245] width 204 height 41
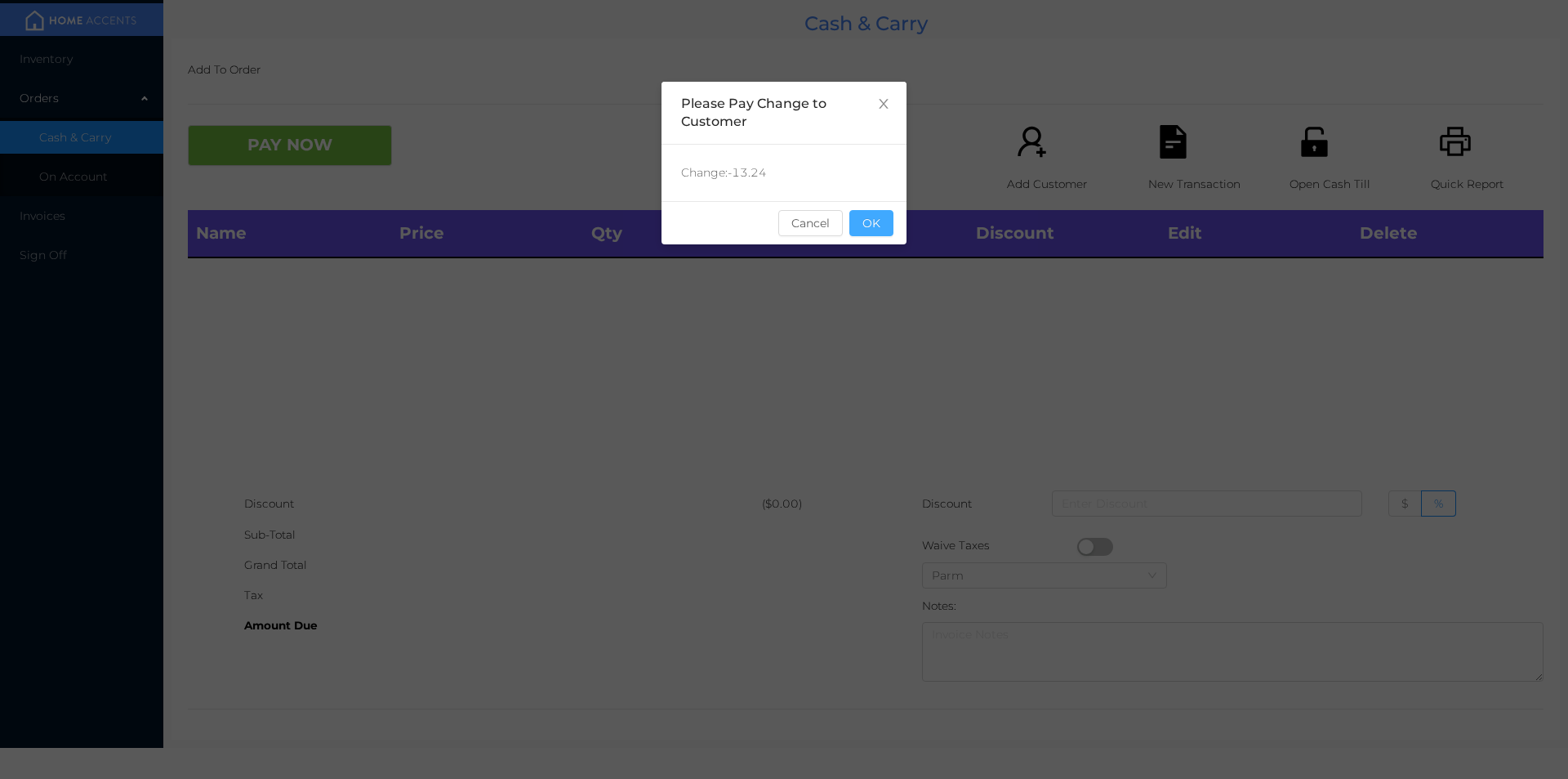
click at [873, 234] on button "OK" at bounding box center [871, 224] width 44 height 26
click at [891, 333] on div "Name Price Qty Total Discount Edit Delete" at bounding box center [866, 350] width 1356 height 279
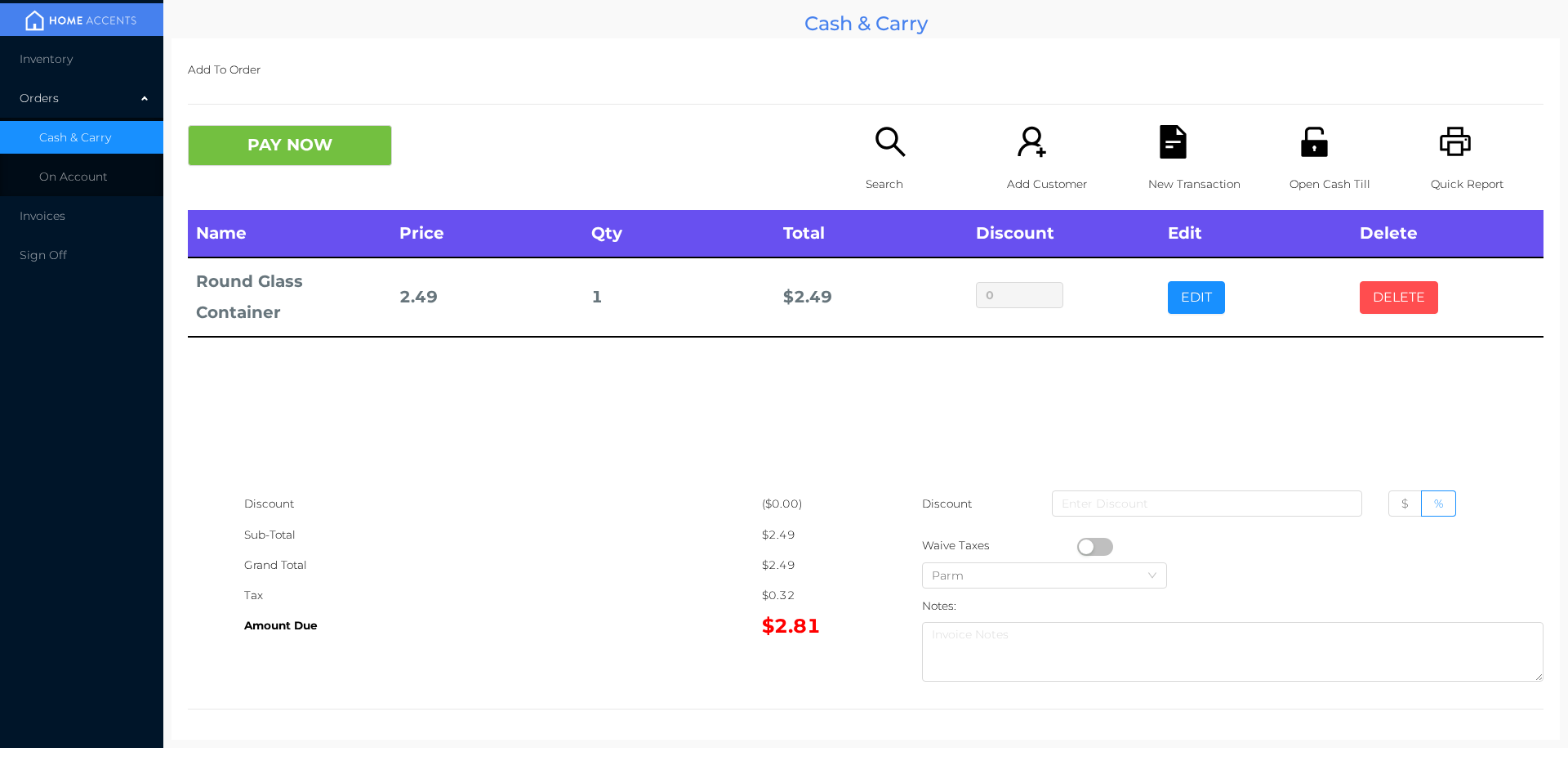
click at [1374, 294] on button "DELETE" at bounding box center [1399, 297] width 79 height 33
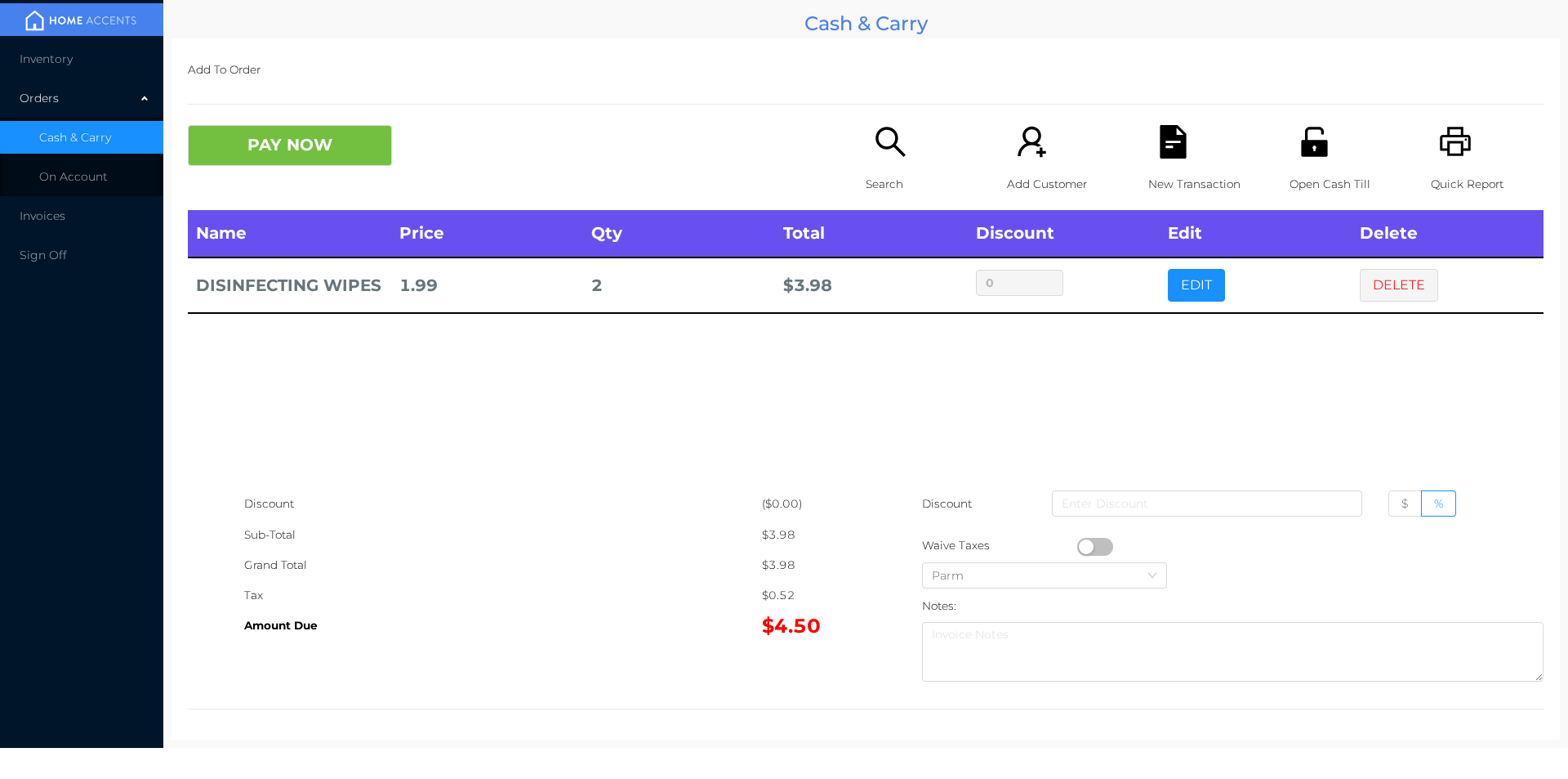
click at [872, 165] on div "Search" at bounding box center [922, 167] width 113 height 85
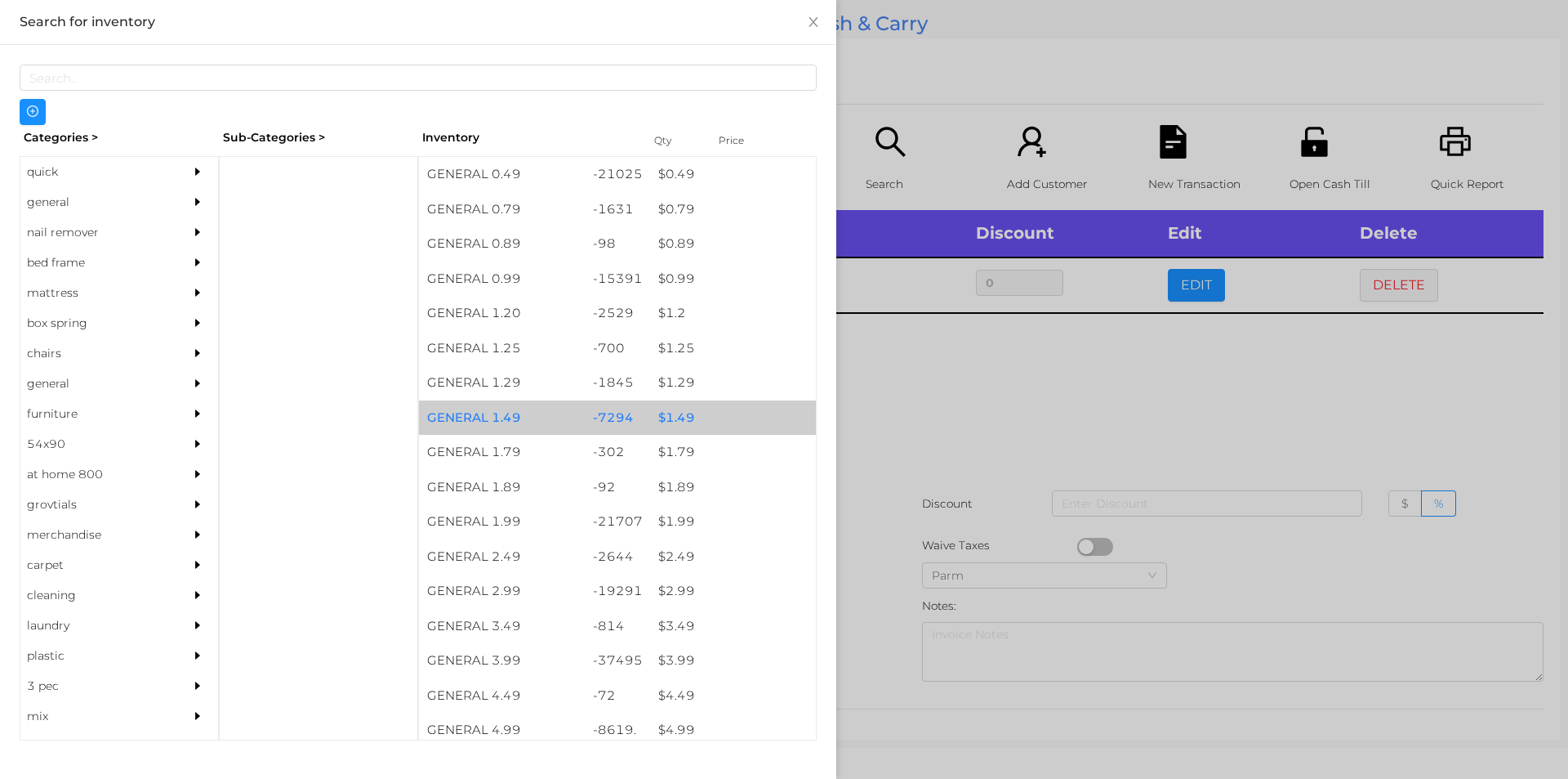
click at [669, 417] on div "$ 1.49" at bounding box center [732, 418] width 165 height 36
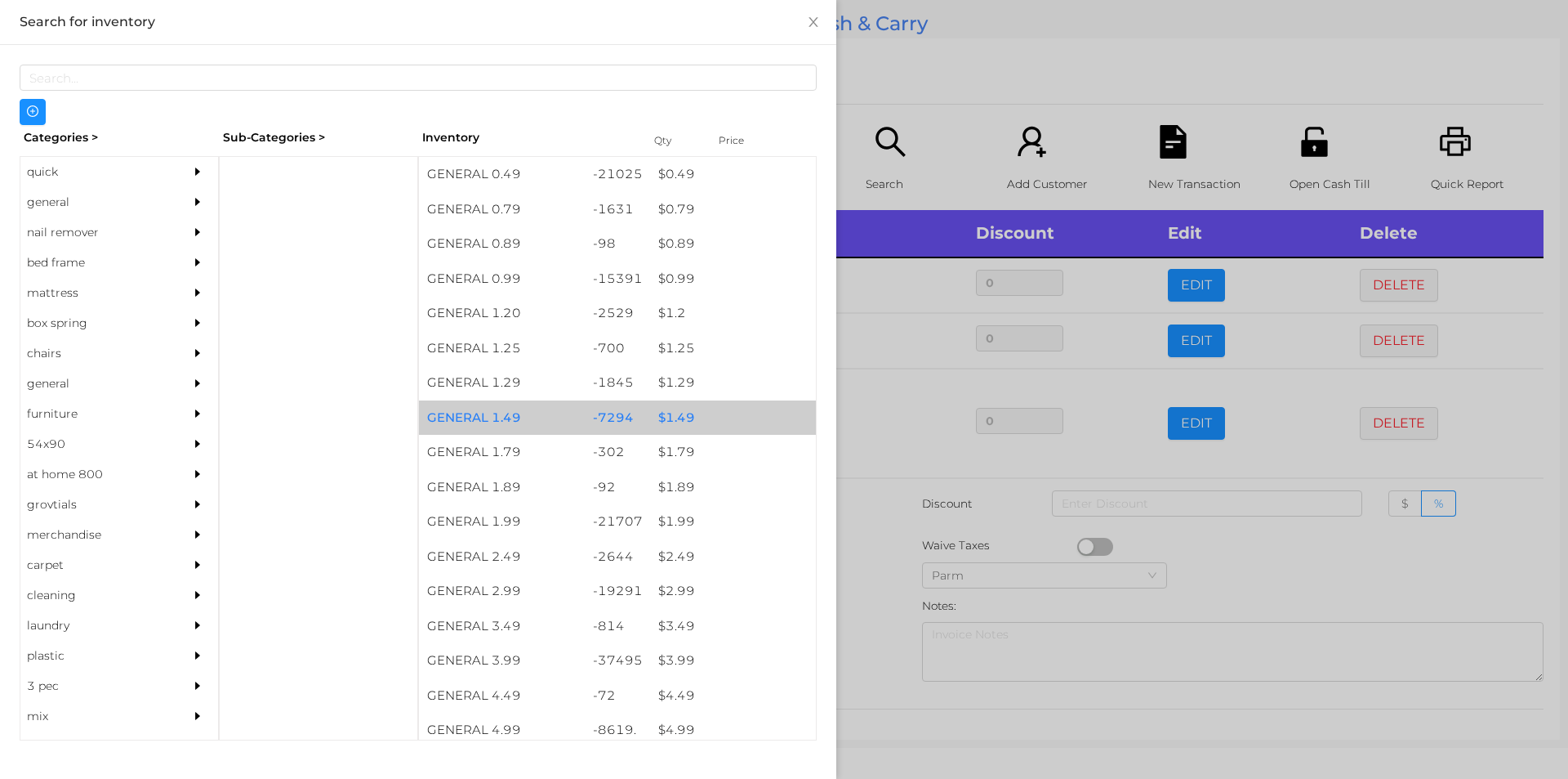
click at [681, 417] on div "$ 1.49" at bounding box center [732, 418] width 165 height 36
click at [1246, 531] on div at bounding box center [784, 389] width 1568 height 779
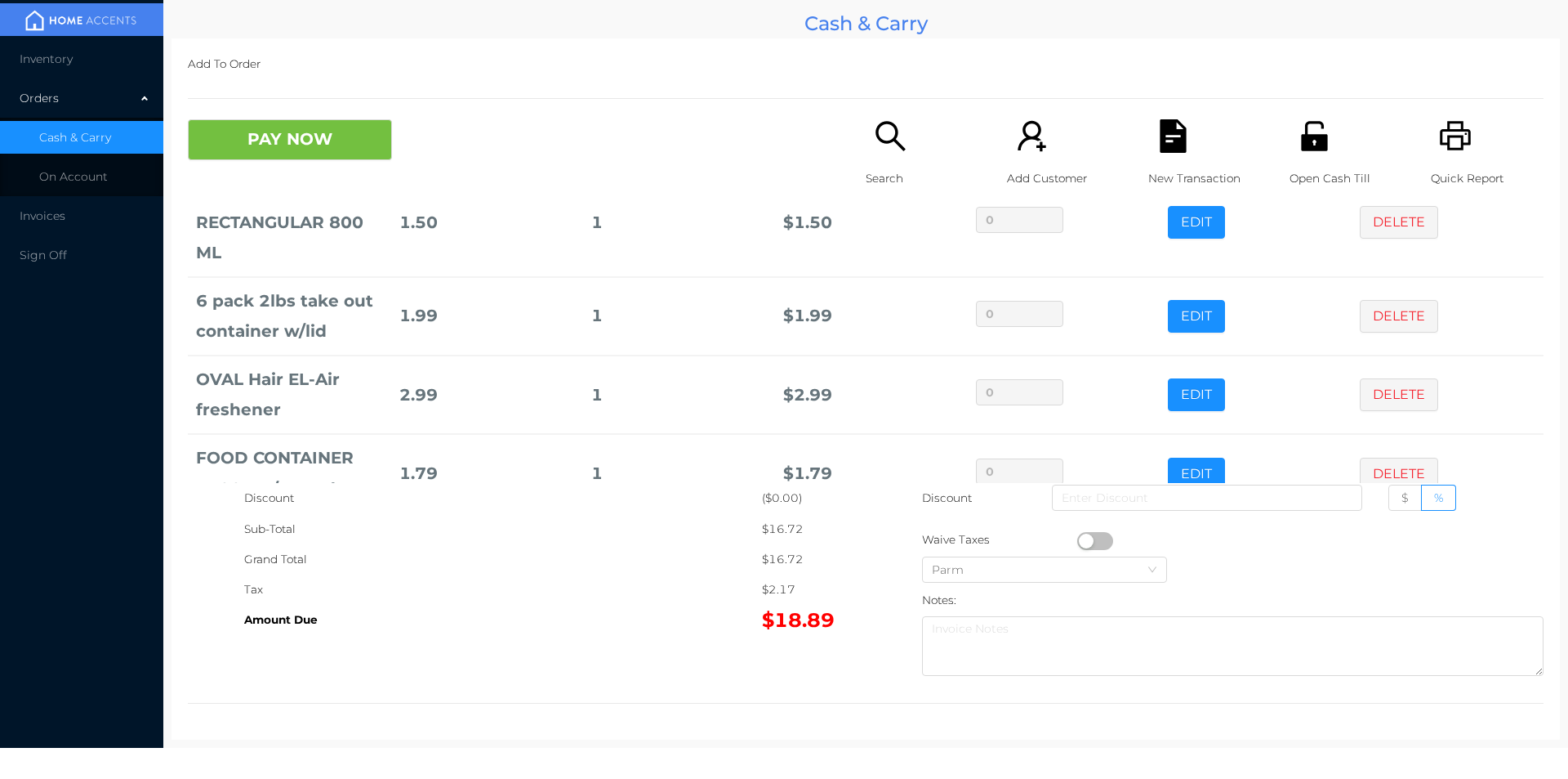
scroll to position [344, 0]
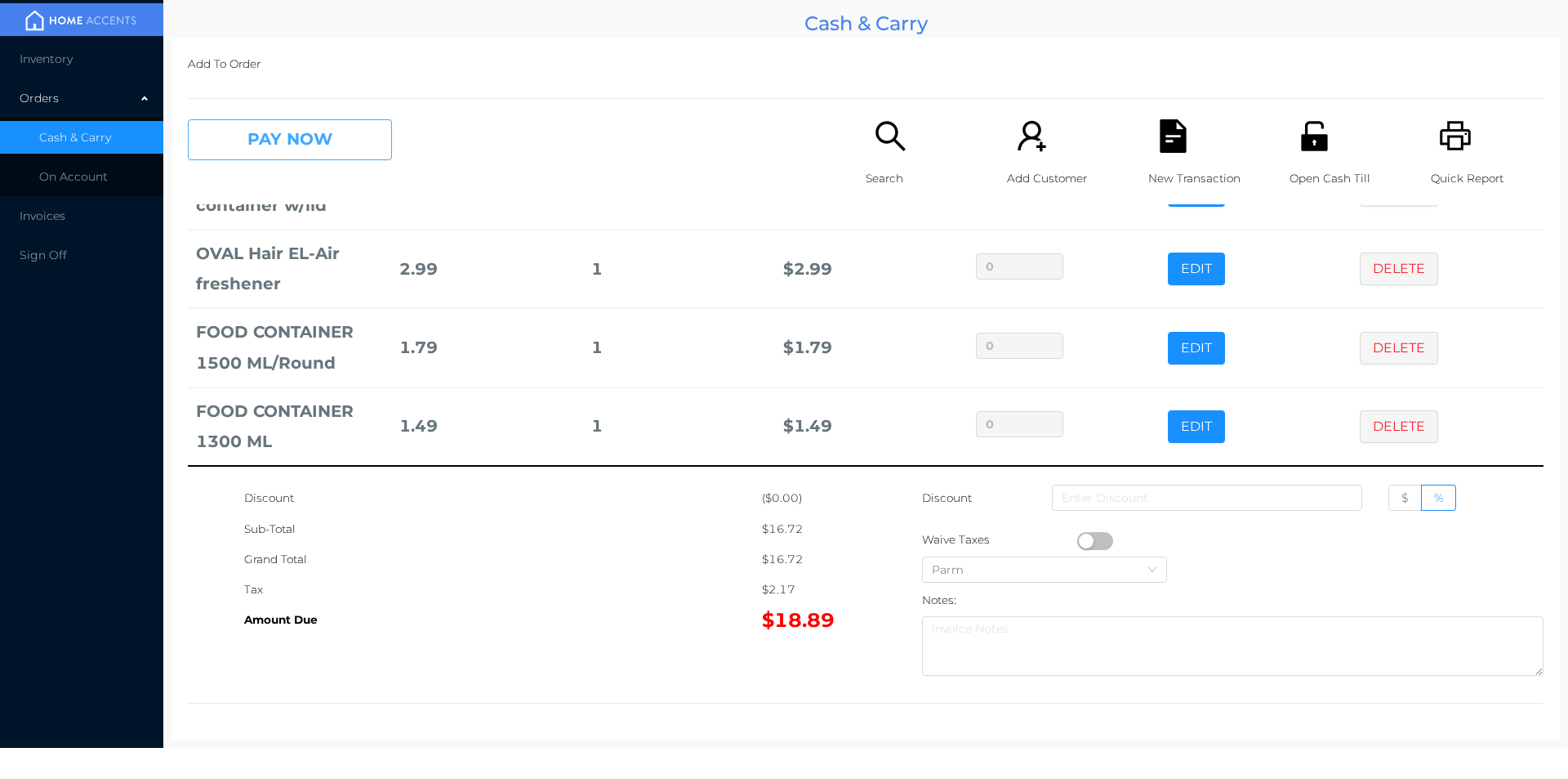
click at [273, 141] on button "PAY NOW" at bounding box center [290, 140] width 204 height 41
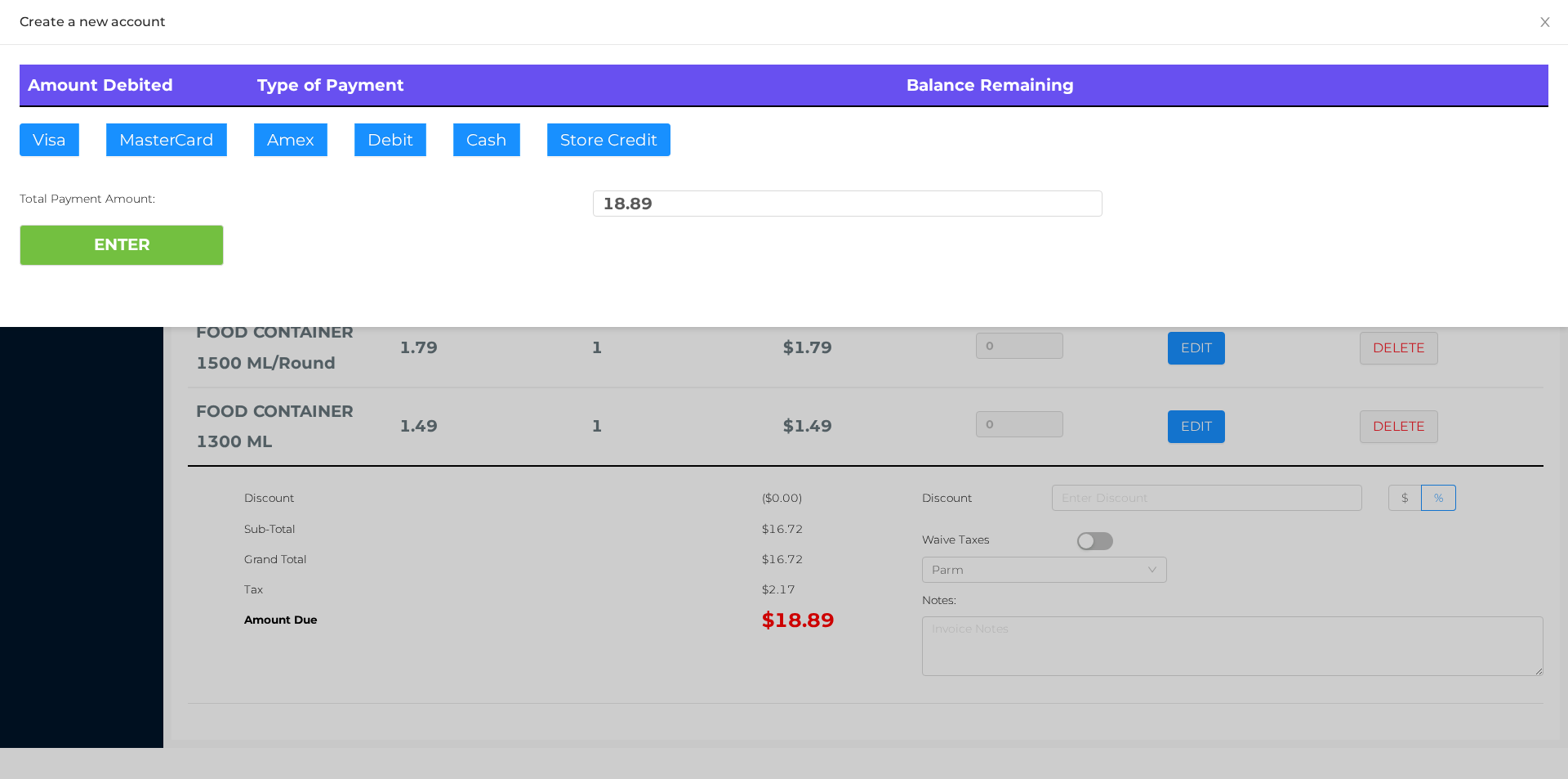
click at [570, 555] on div at bounding box center [784, 389] width 1568 height 779
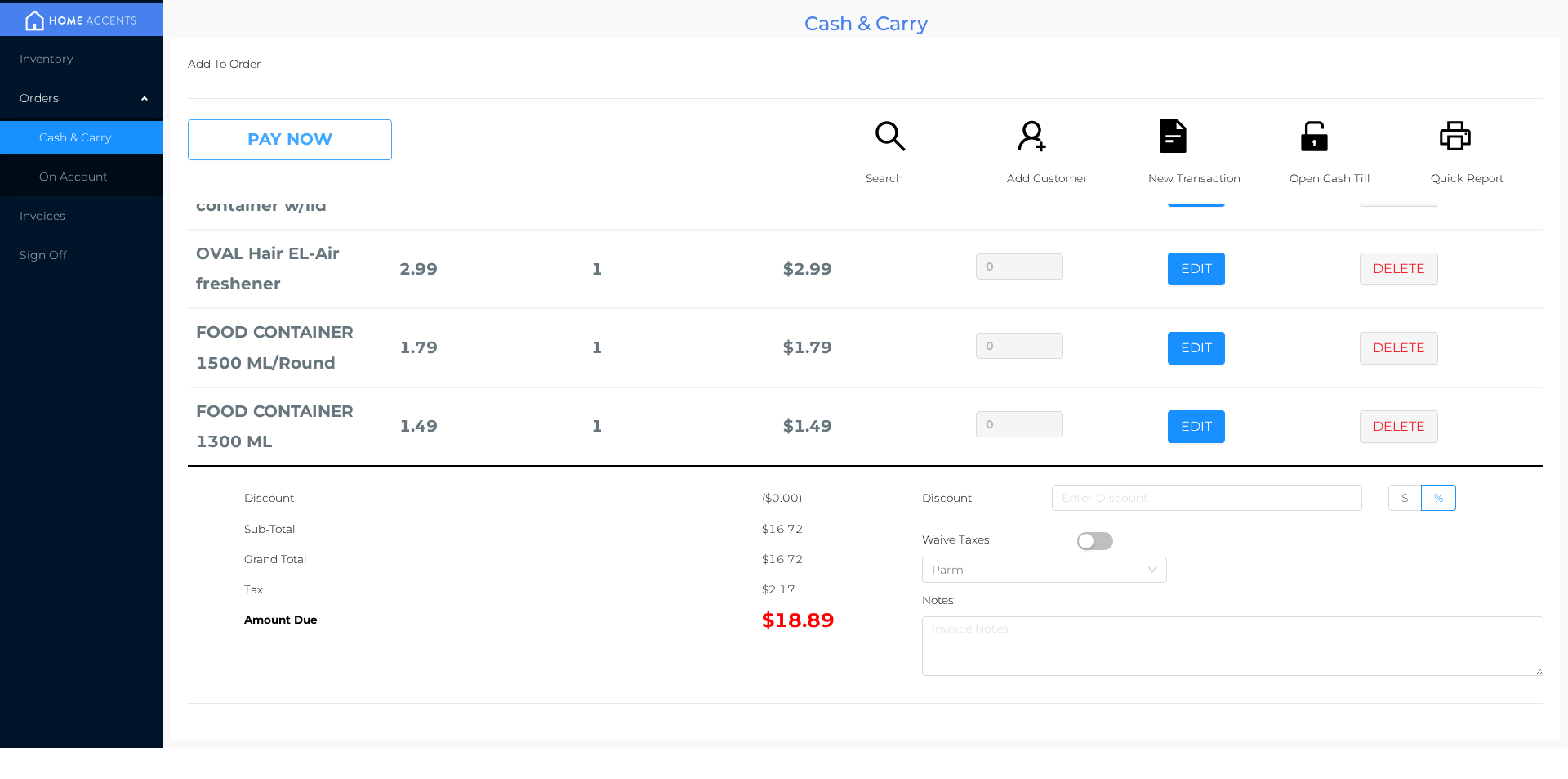
click at [326, 154] on button "PAY NOW" at bounding box center [290, 140] width 204 height 41
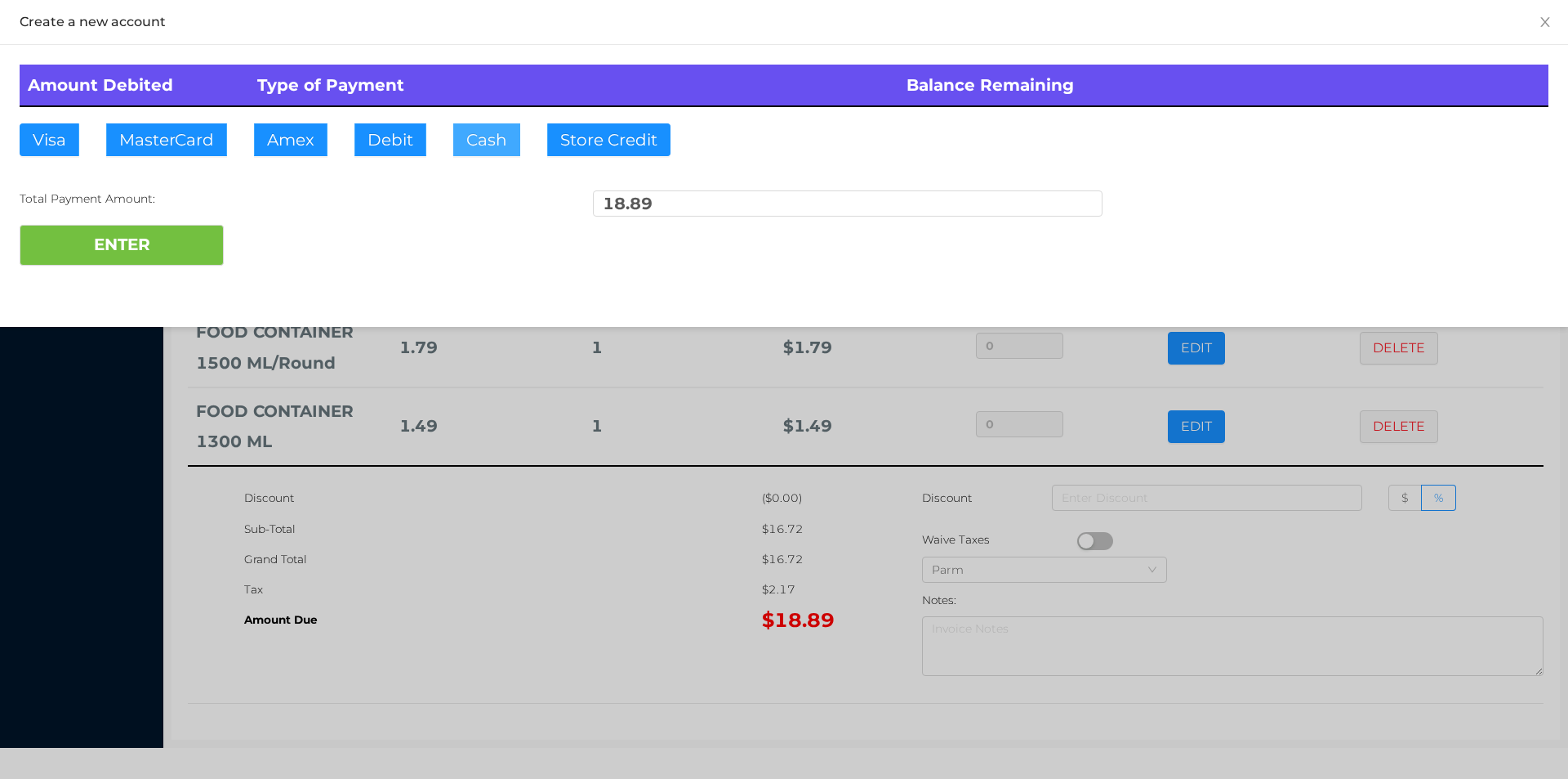
click at [483, 144] on button "Cash" at bounding box center [487, 139] width 67 height 33
type input "20."
click at [208, 249] on button "ENTER" at bounding box center [122, 245] width 204 height 41
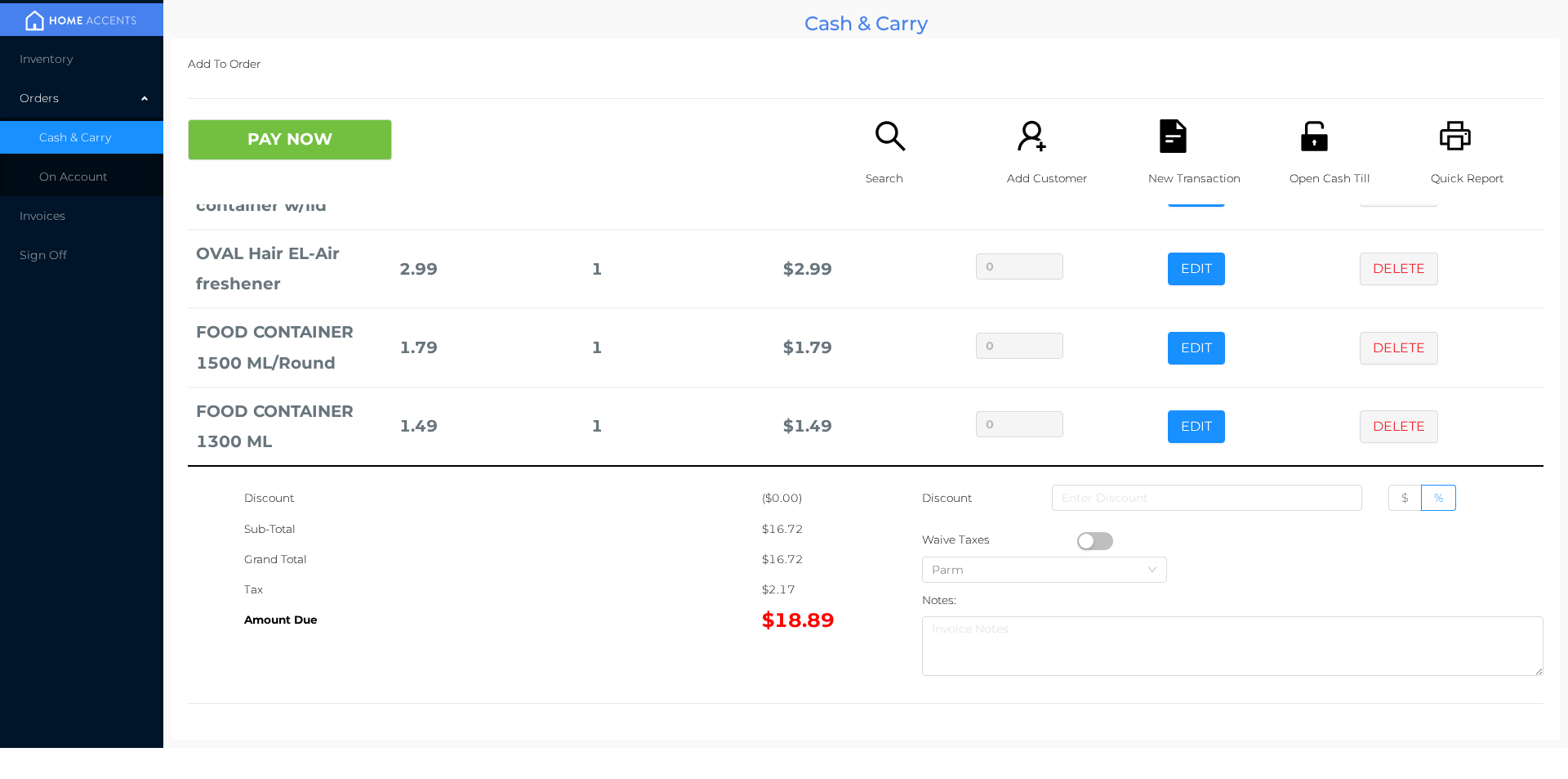
scroll to position [0, 0]
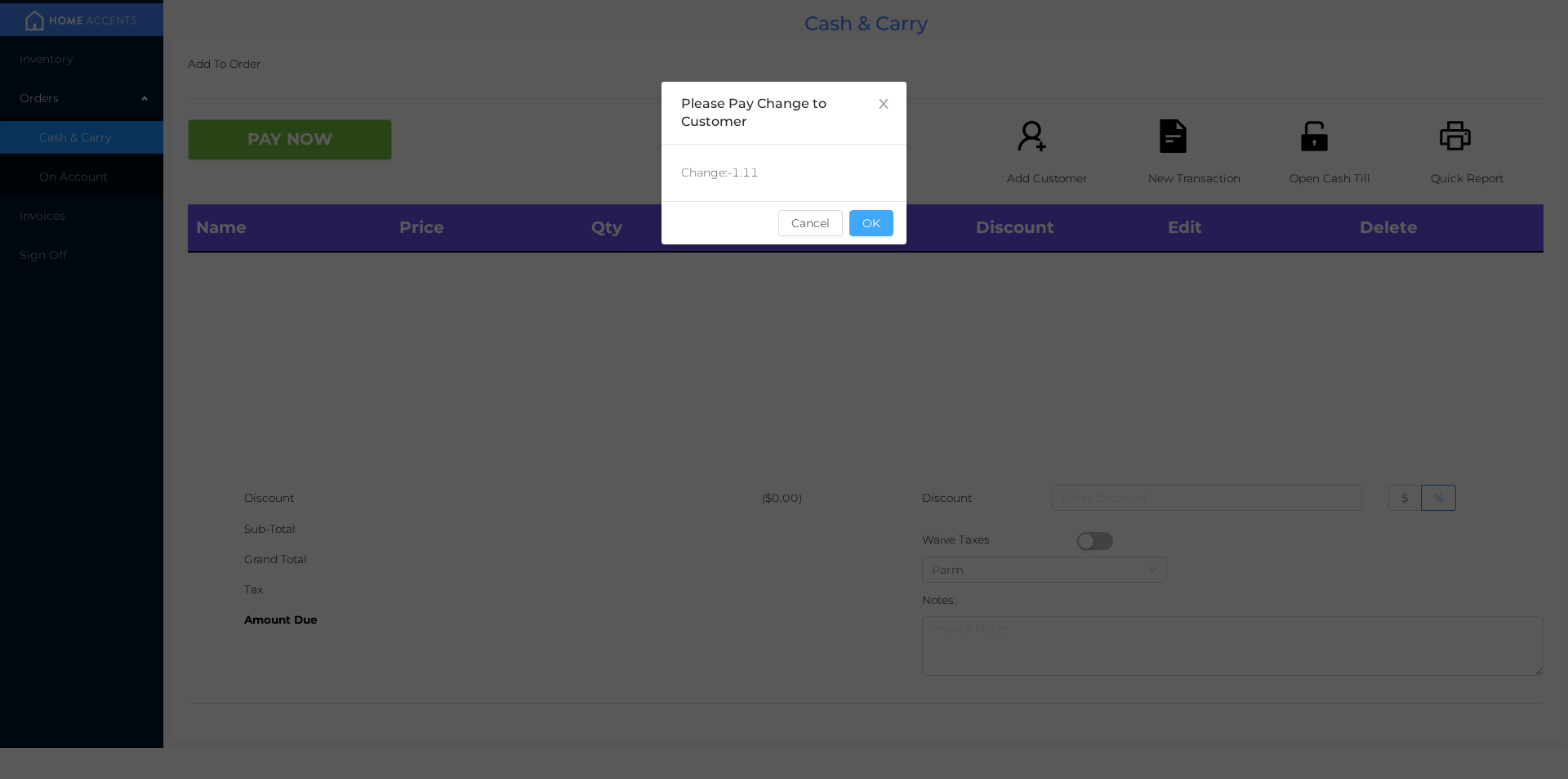
click at [878, 225] on button "OK" at bounding box center [871, 224] width 44 height 26
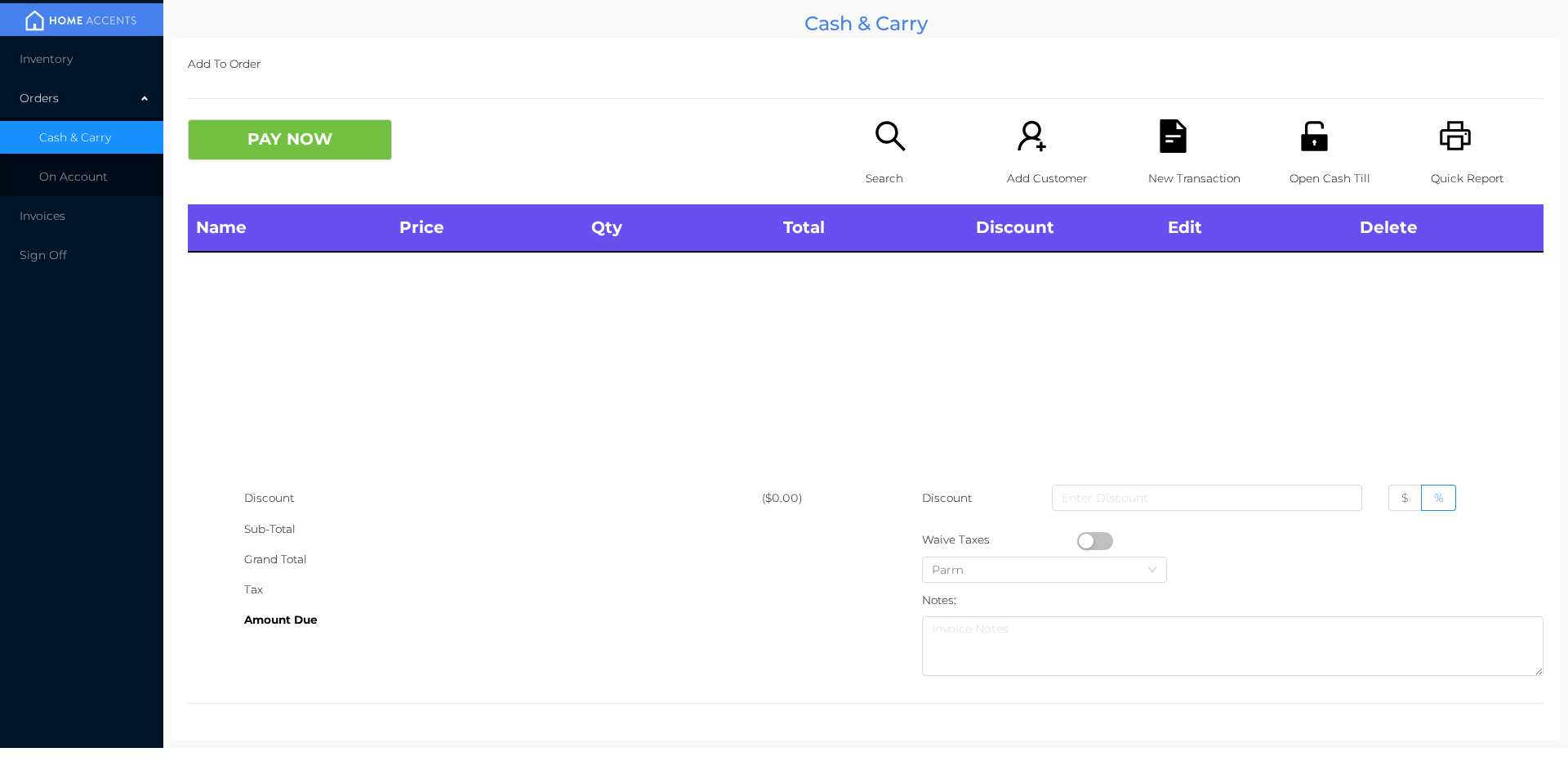
click at [876, 297] on div "Name Price Qty Total Discount Edit Delete" at bounding box center [866, 343] width 1356 height 279
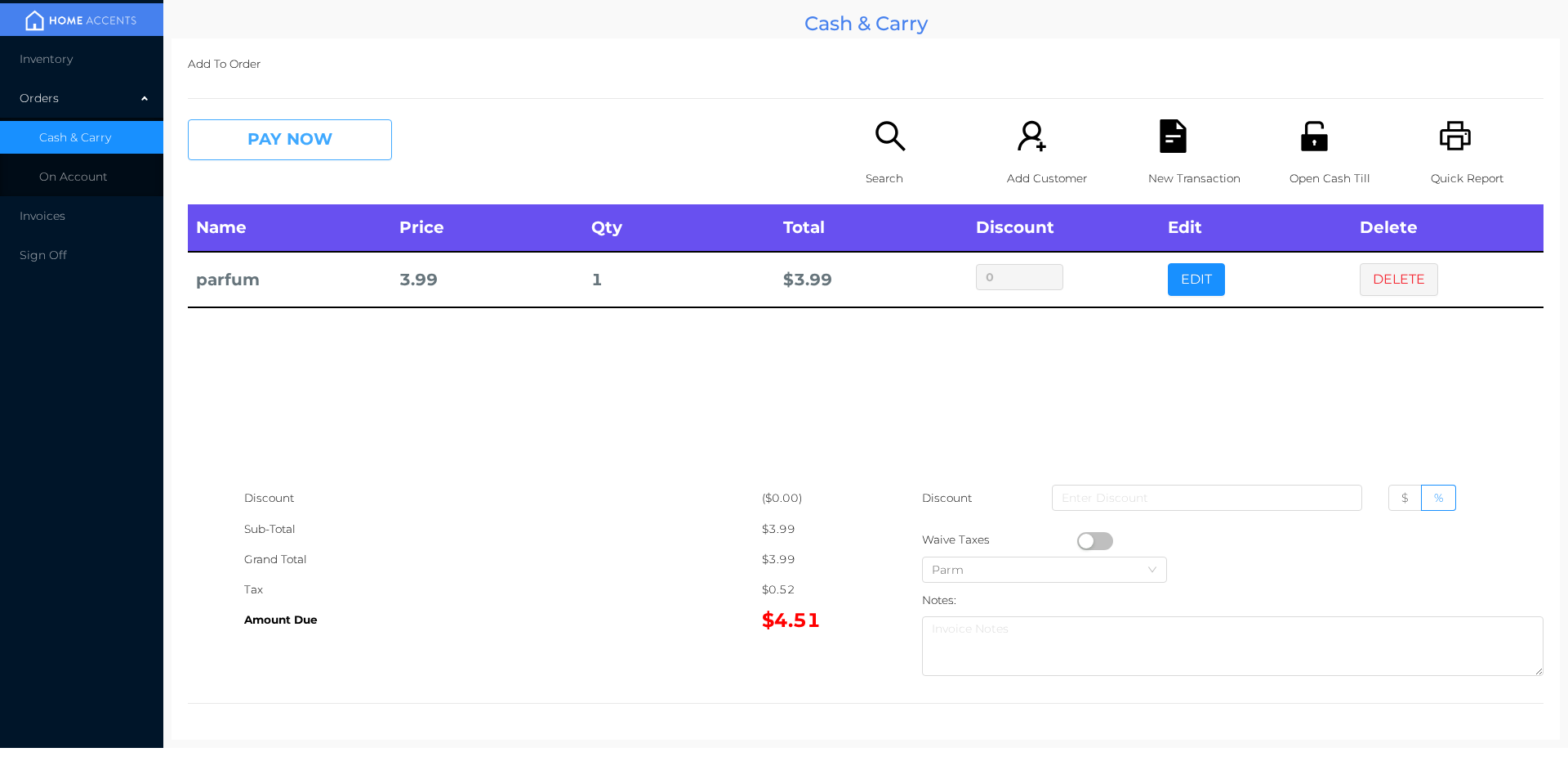
click at [313, 149] on button "PAY NOW" at bounding box center [290, 140] width 204 height 41
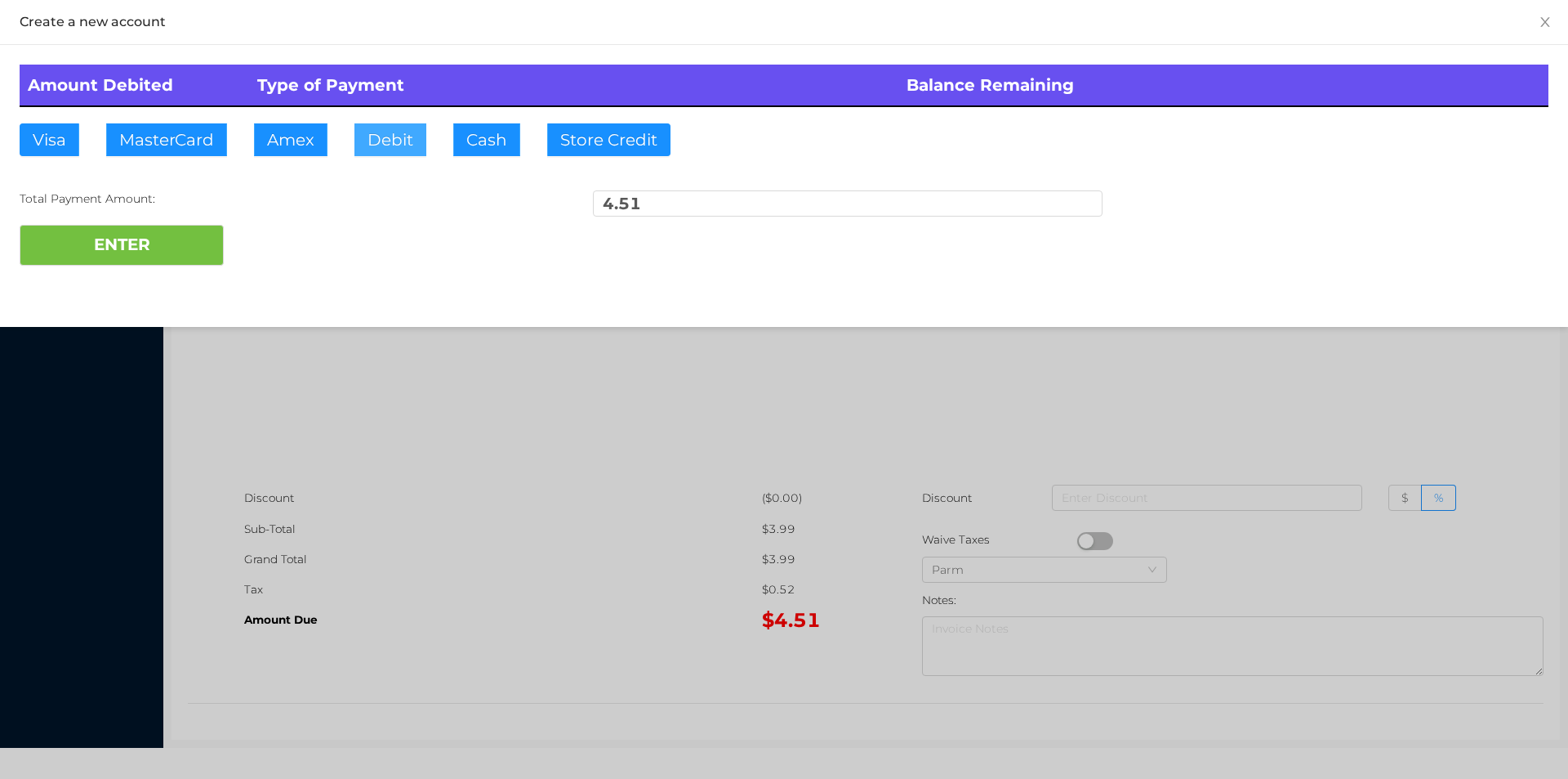
click at [376, 137] on button "Debit" at bounding box center [390, 139] width 72 height 33
click at [171, 249] on button "ENTER" at bounding box center [122, 245] width 204 height 41
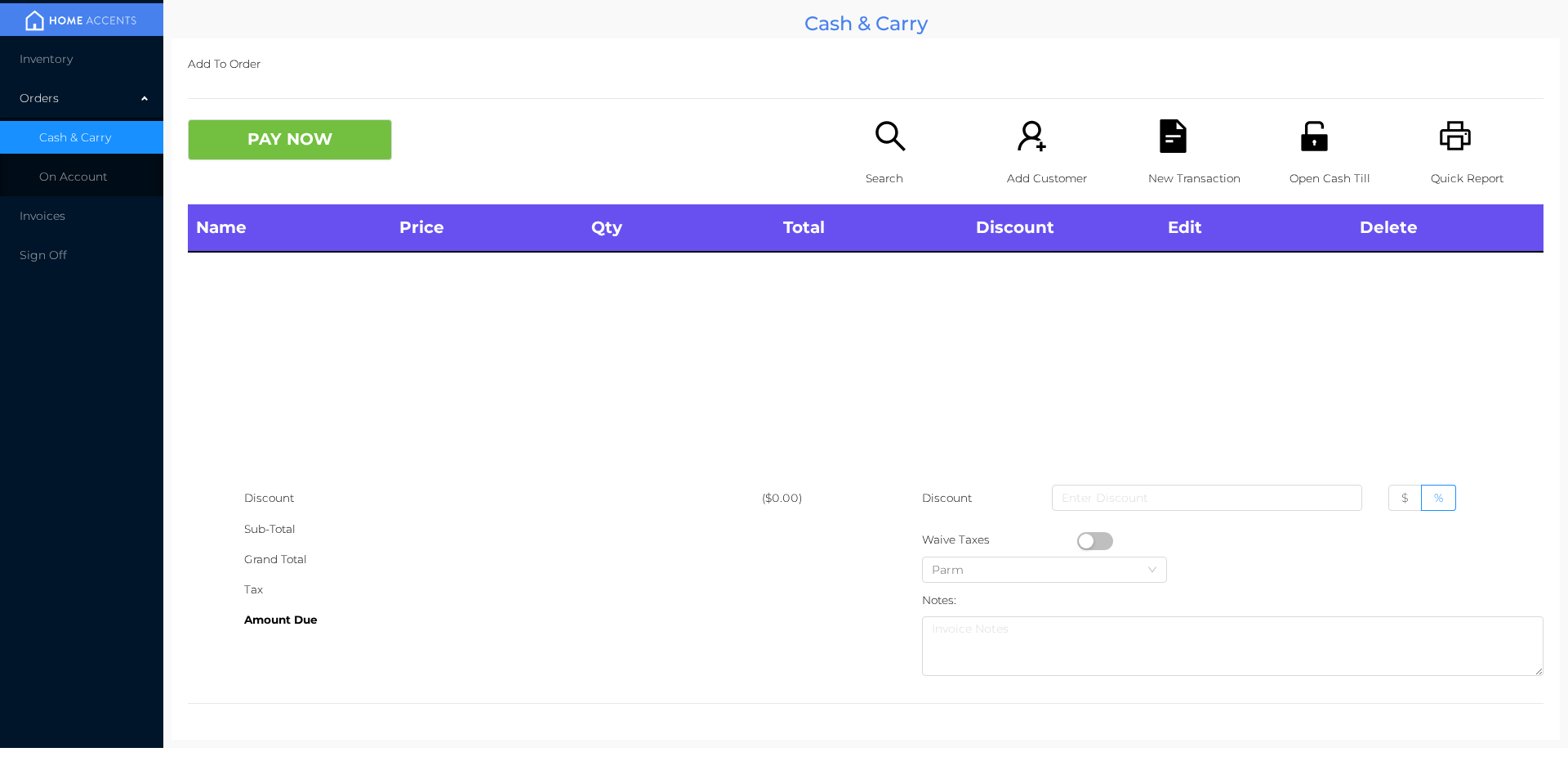
click at [1315, 139] on icon "icon: unlock" at bounding box center [1315, 135] width 26 height 29
click at [874, 146] on icon "icon: search" at bounding box center [891, 137] width 34 height 34
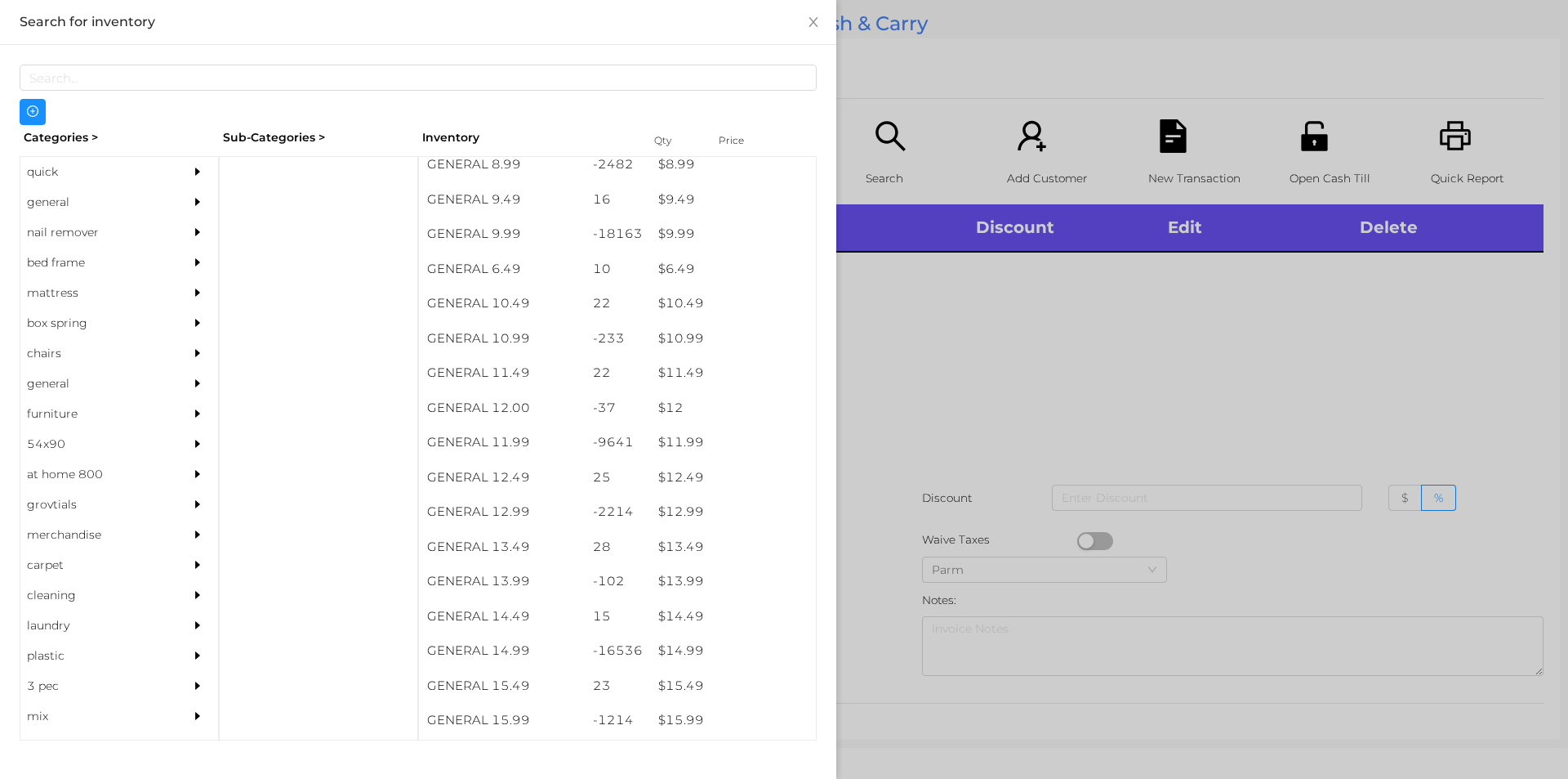
scroll to position [938, 0]
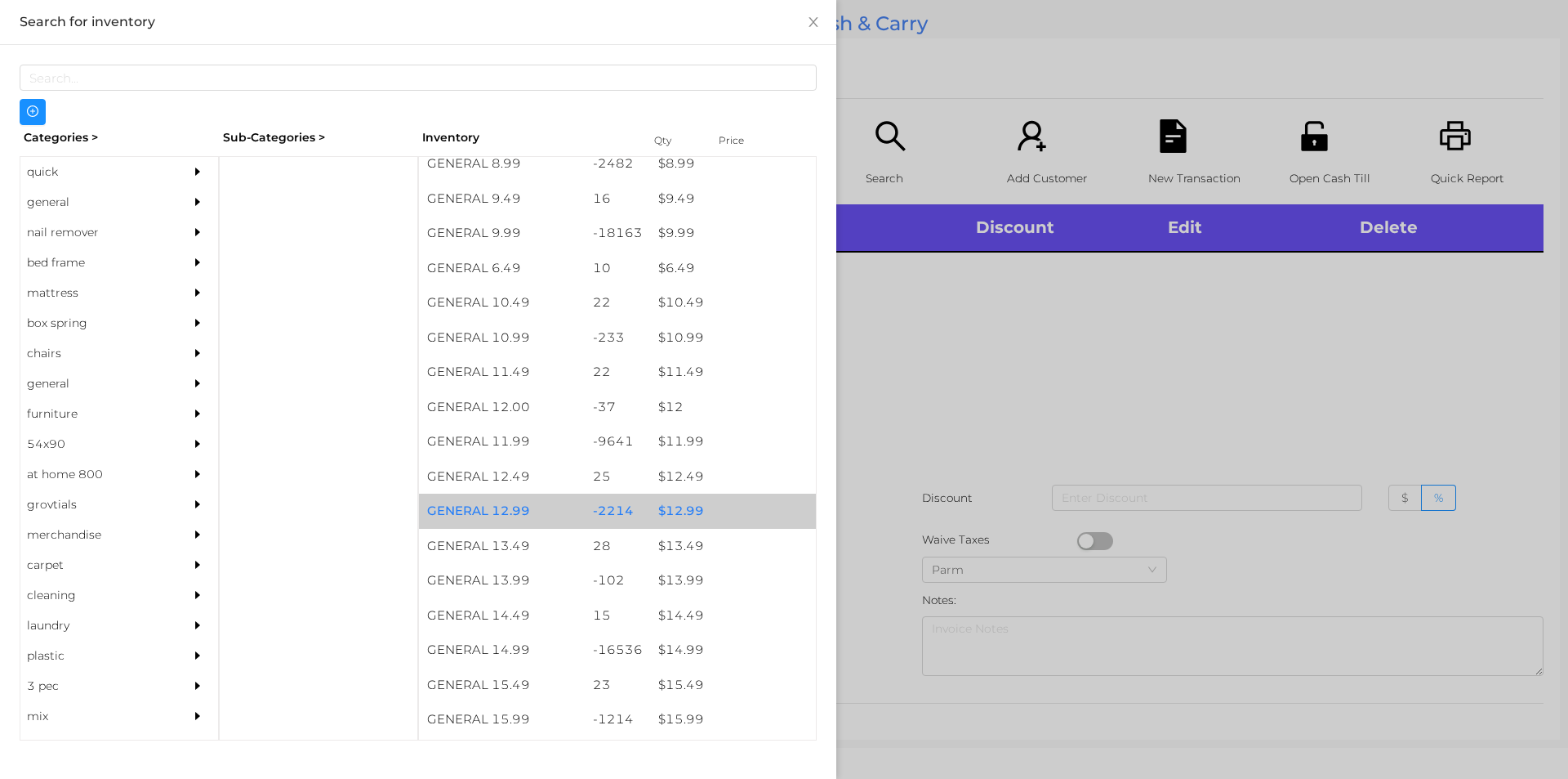
click at [662, 513] on div "$ 12.99" at bounding box center [732, 512] width 165 height 36
click at [669, 507] on div "$ 12.99" at bounding box center [732, 512] width 165 height 36
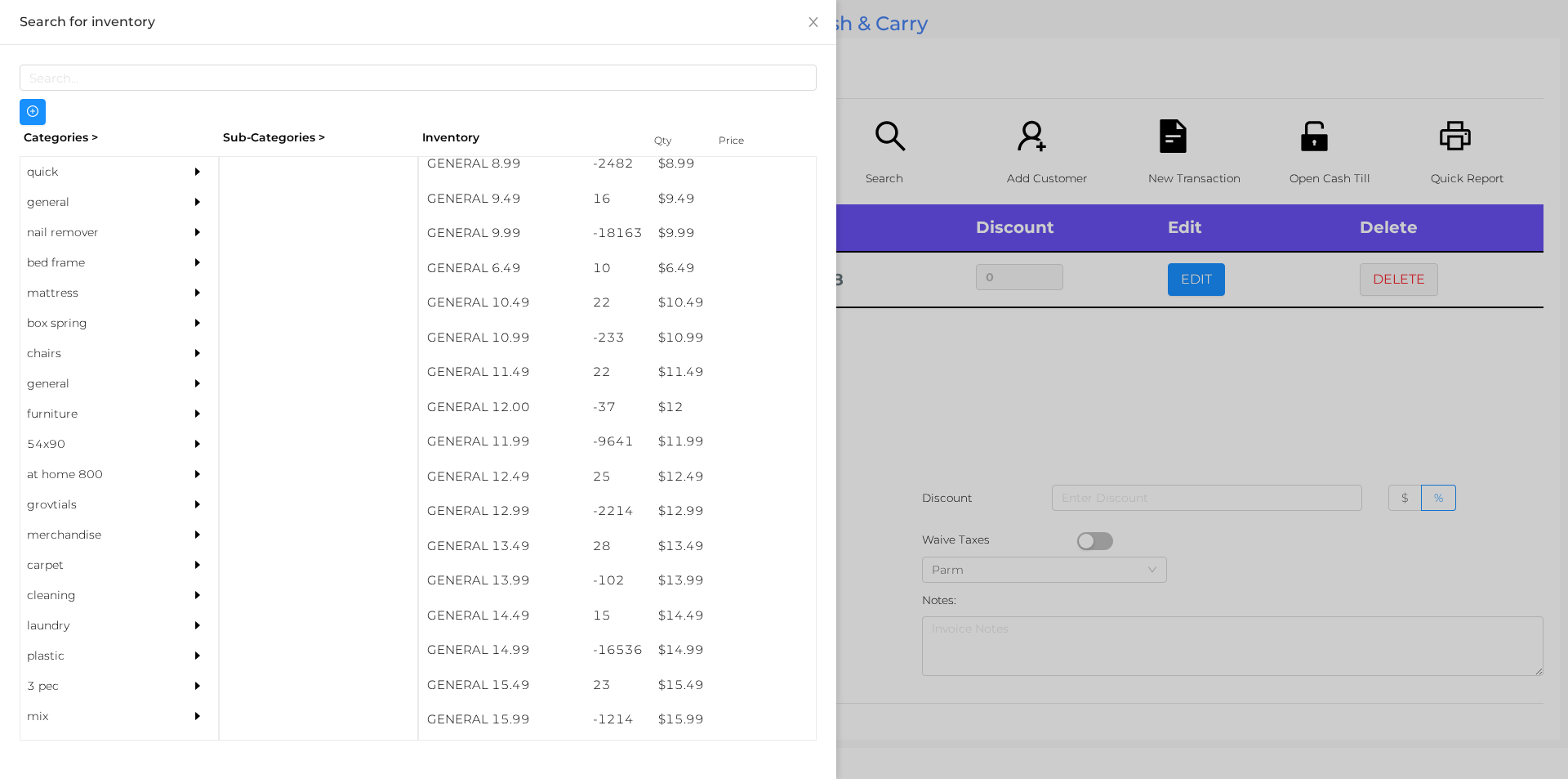
click at [895, 384] on div at bounding box center [784, 389] width 1568 height 779
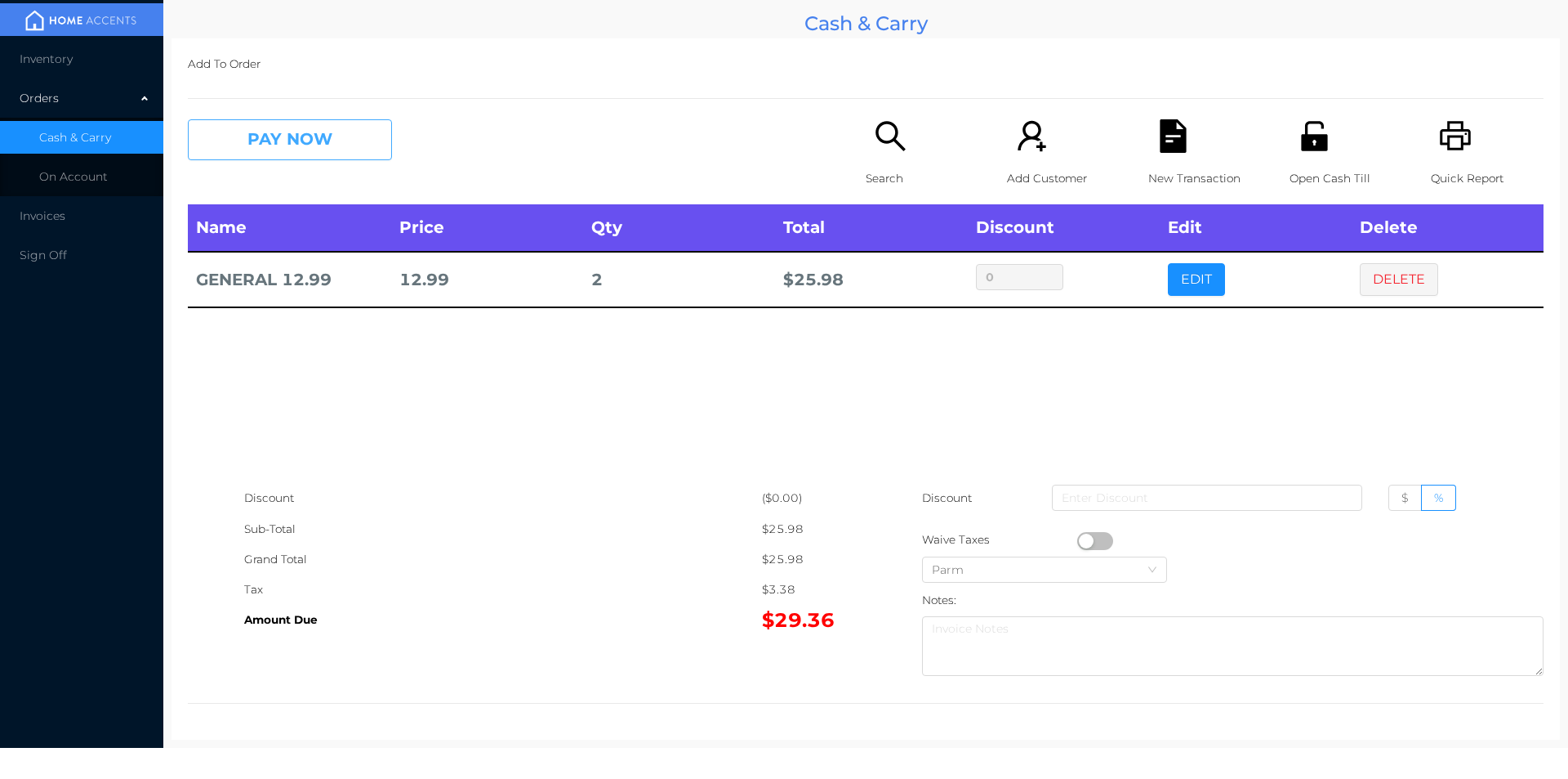
click at [320, 150] on button "PAY NOW" at bounding box center [290, 140] width 204 height 41
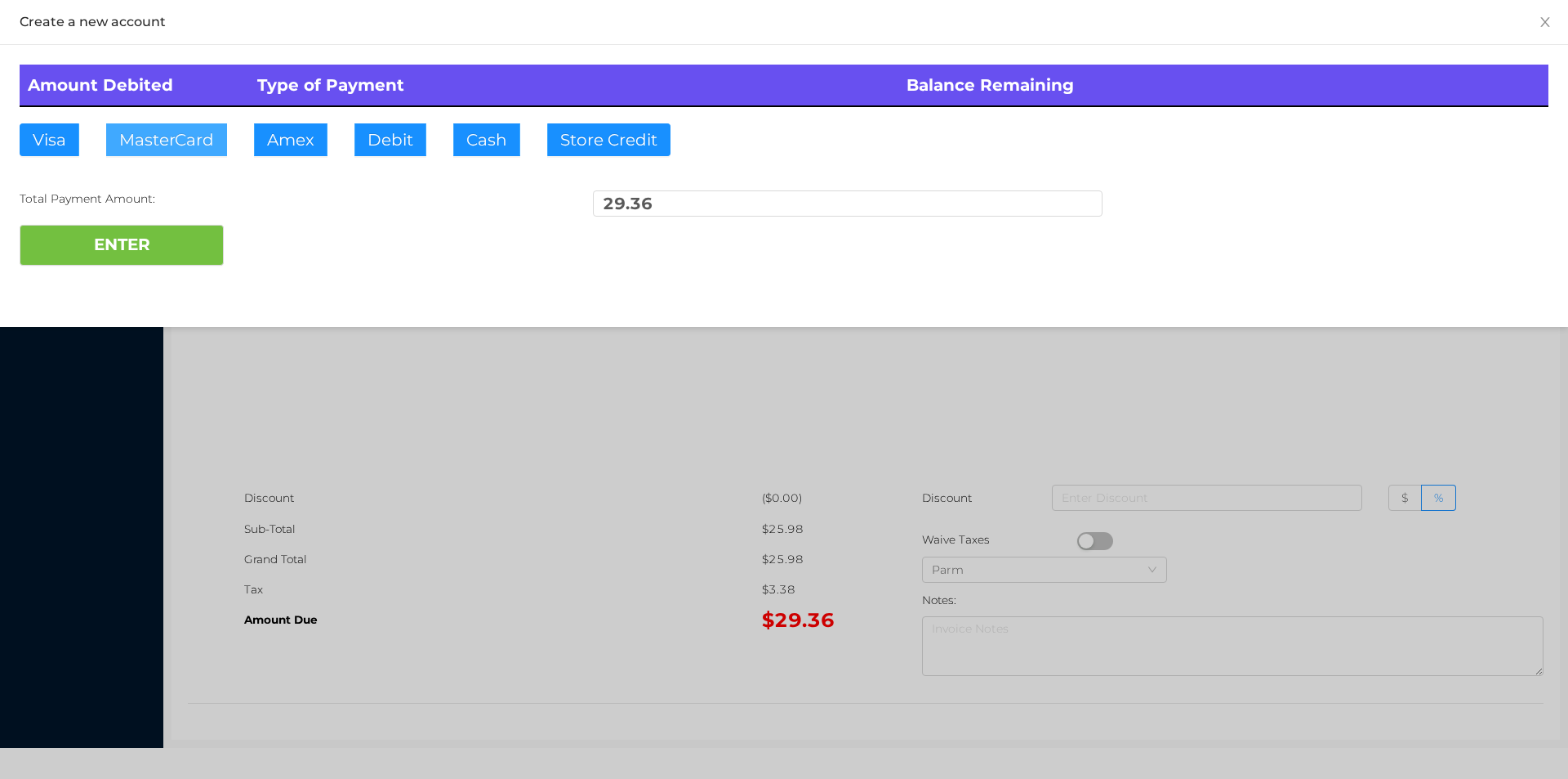
click at [171, 139] on button "MasterCard" at bounding box center [166, 139] width 121 height 33
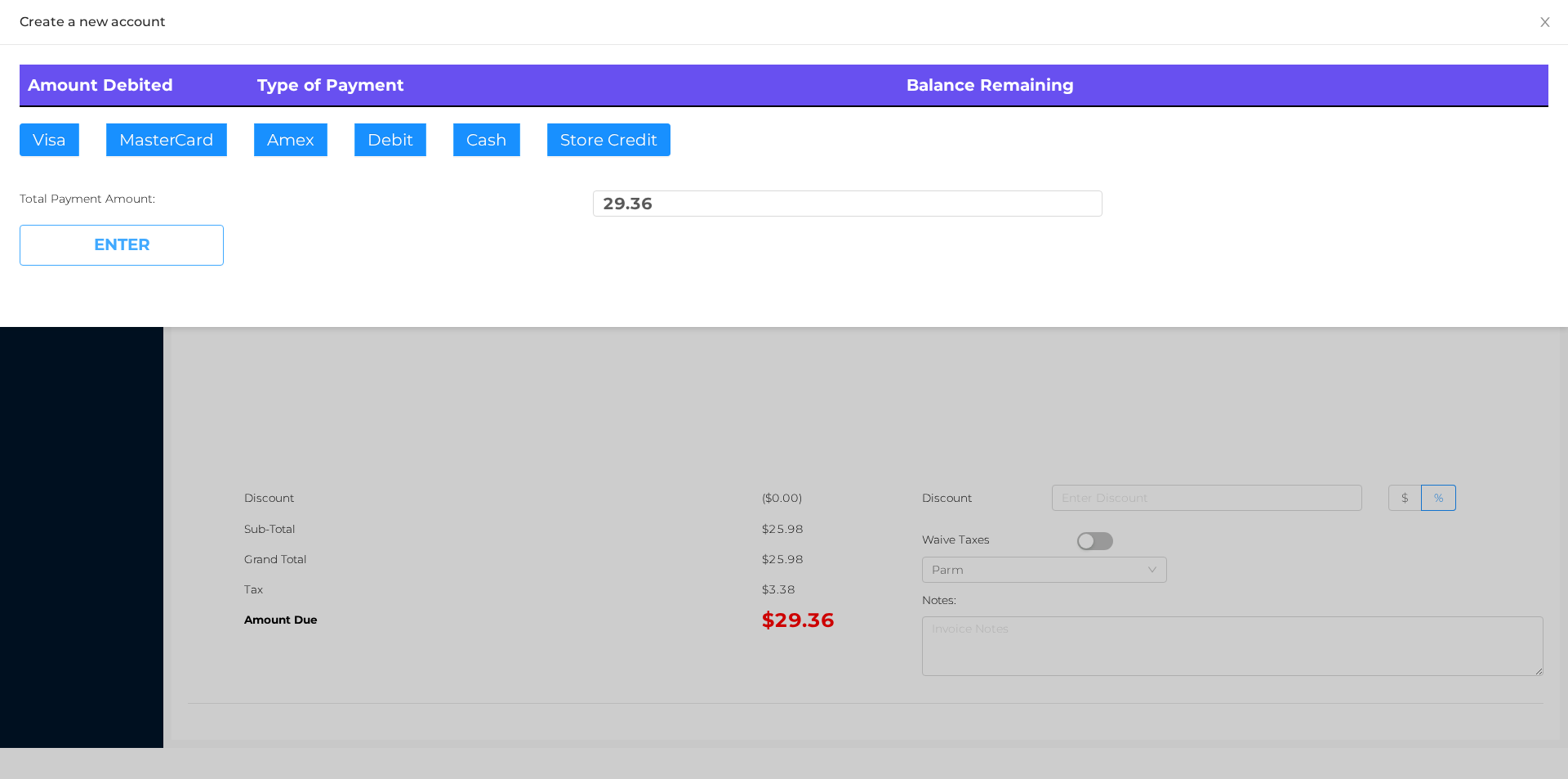
click at [189, 259] on button "ENTER" at bounding box center [122, 245] width 204 height 41
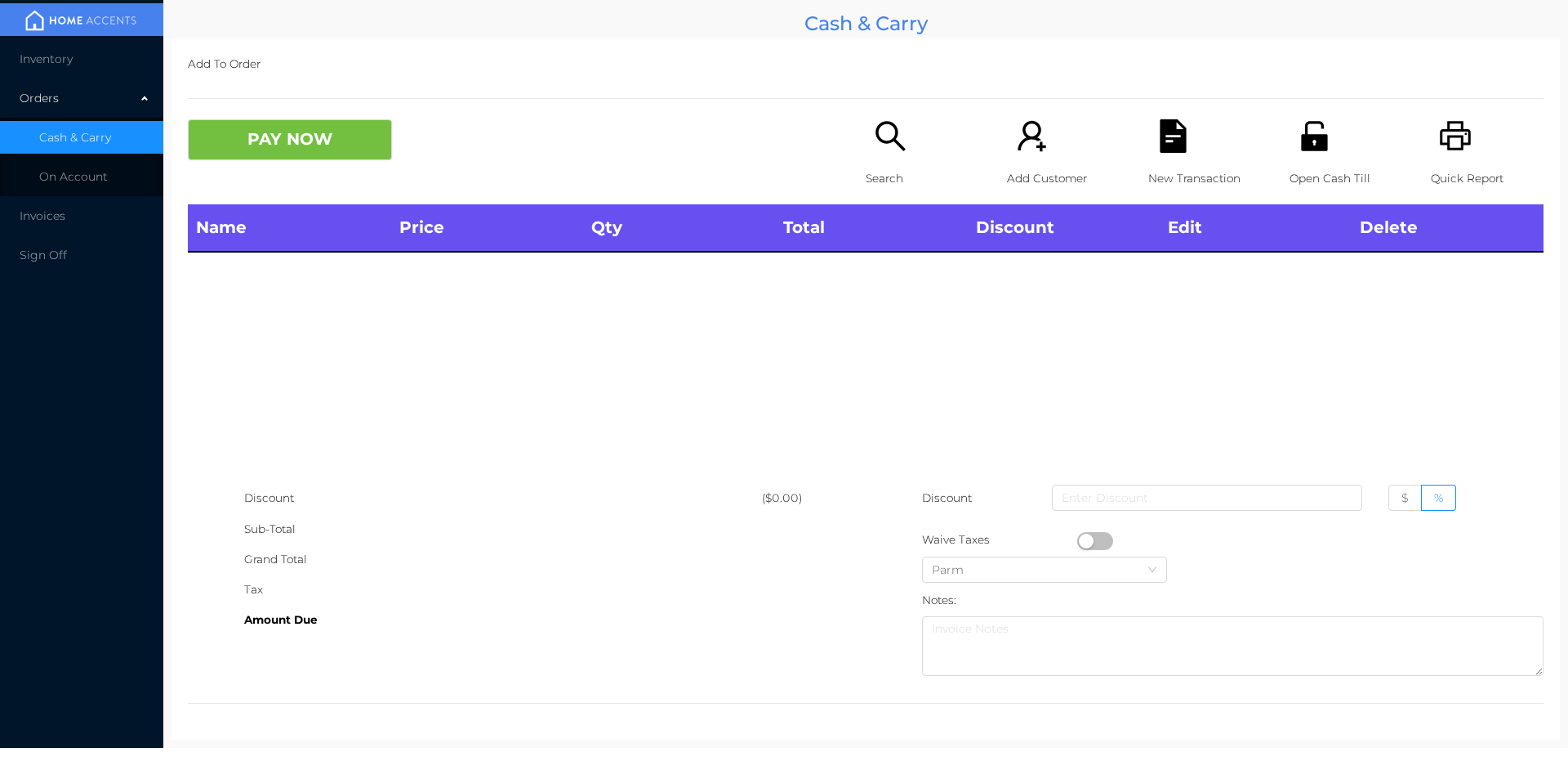
click at [894, 143] on icon "icon: search" at bounding box center [891, 137] width 34 height 34
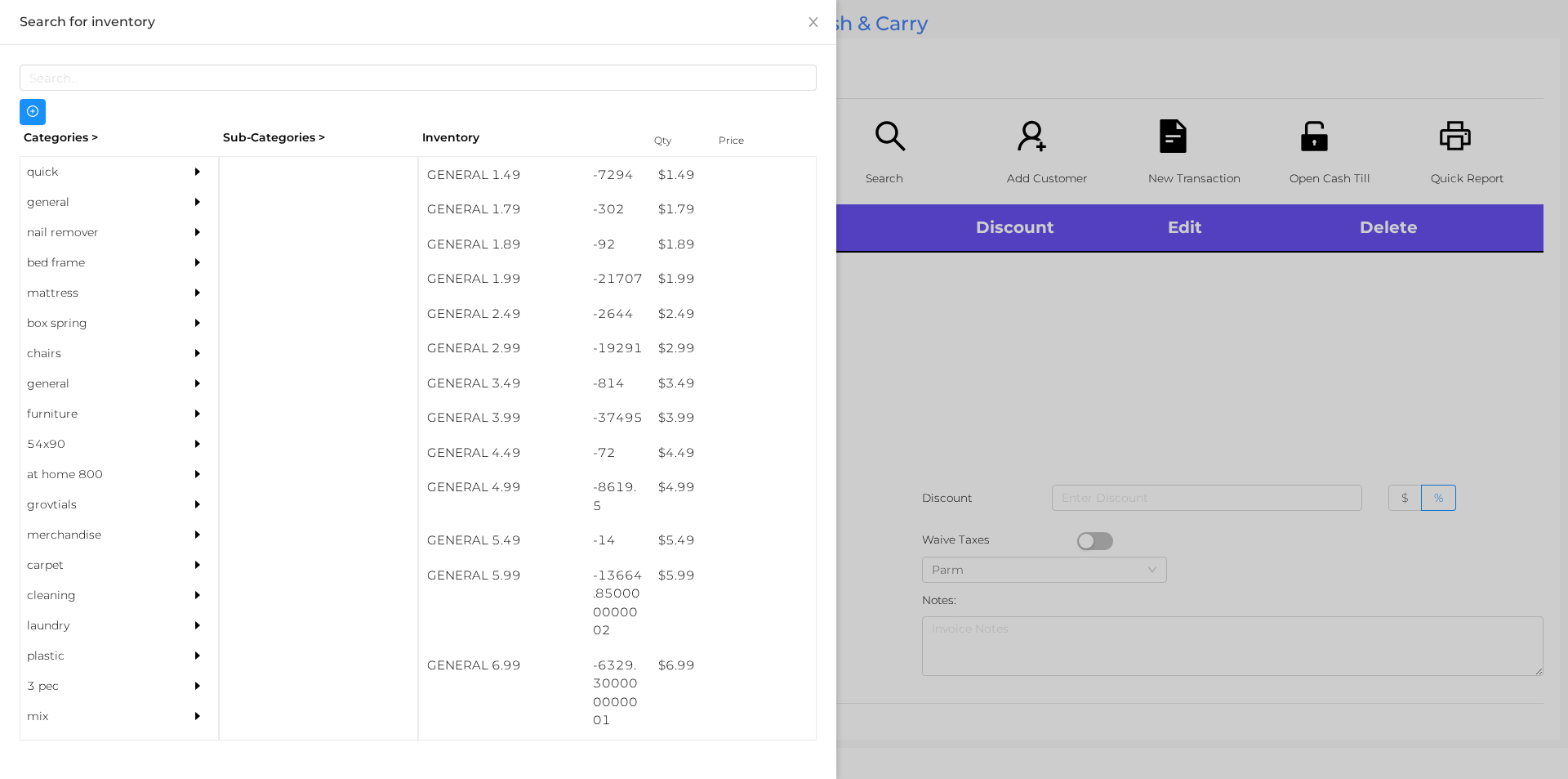
scroll to position [245, 0]
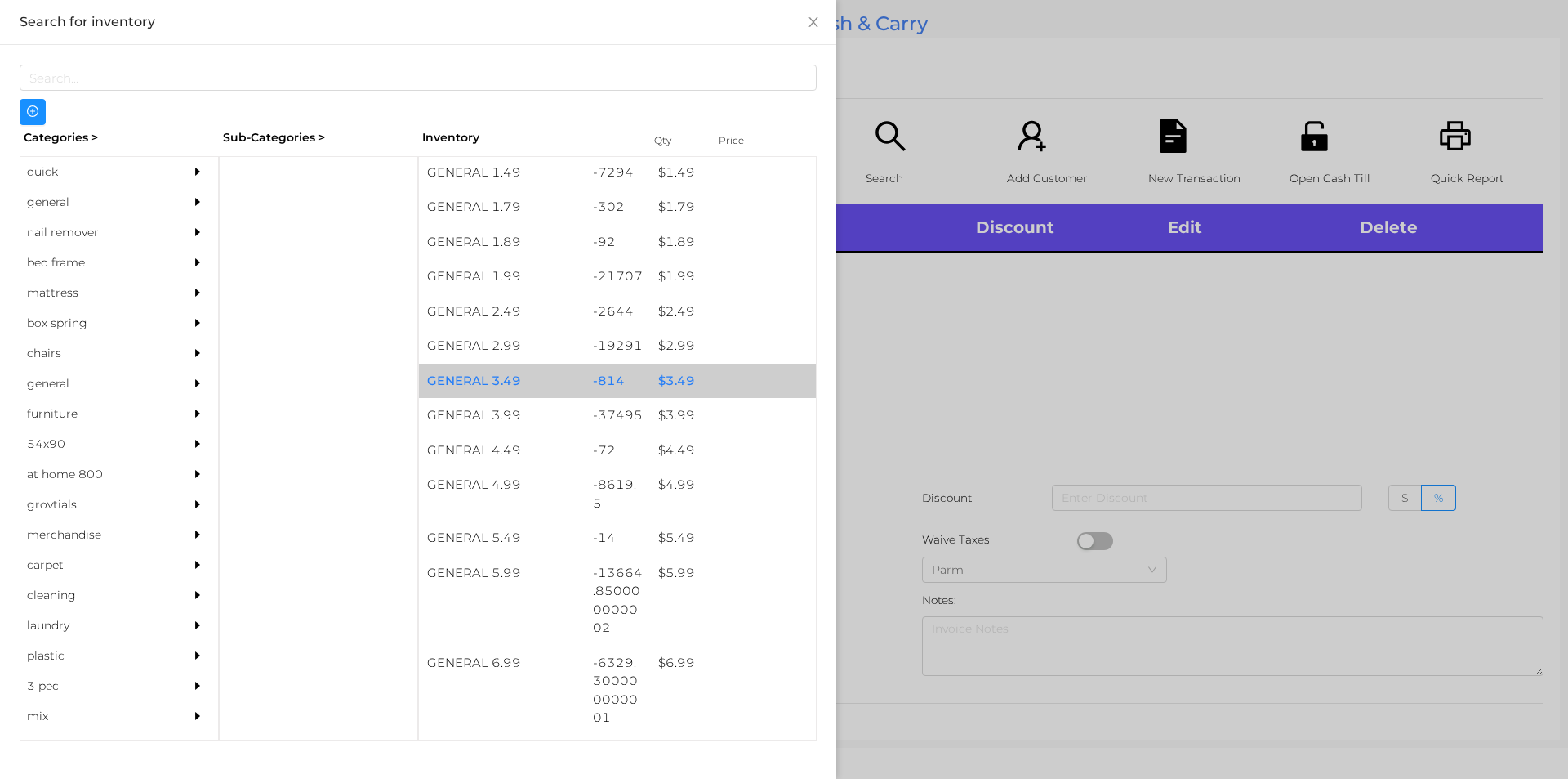
click at [712, 378] on div "$ 3.49" at bounding box center [732, 382] width 165 height 36
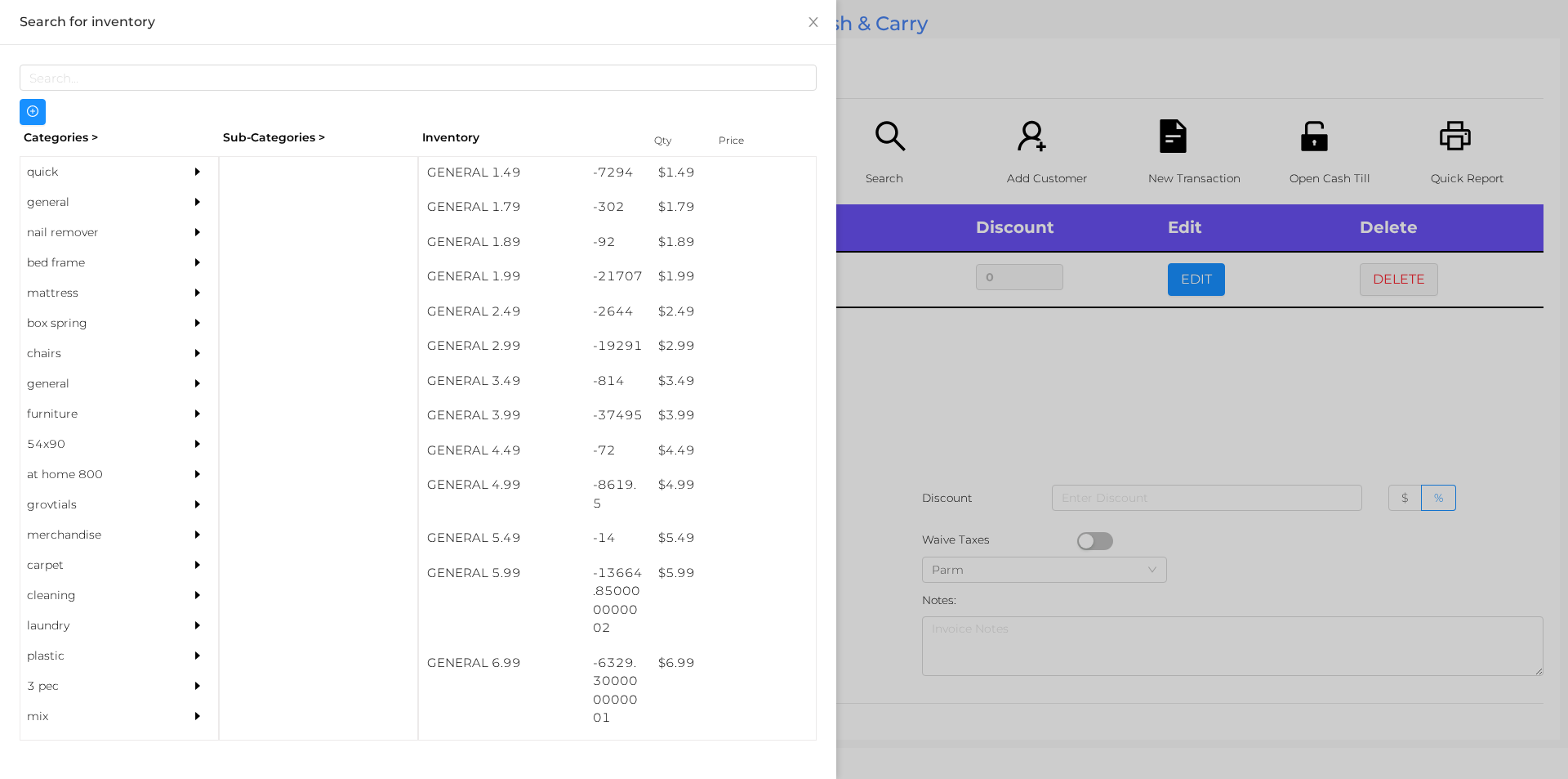
click at [901, 452] on div at bounding box center [784, 389] width 1568 height 779
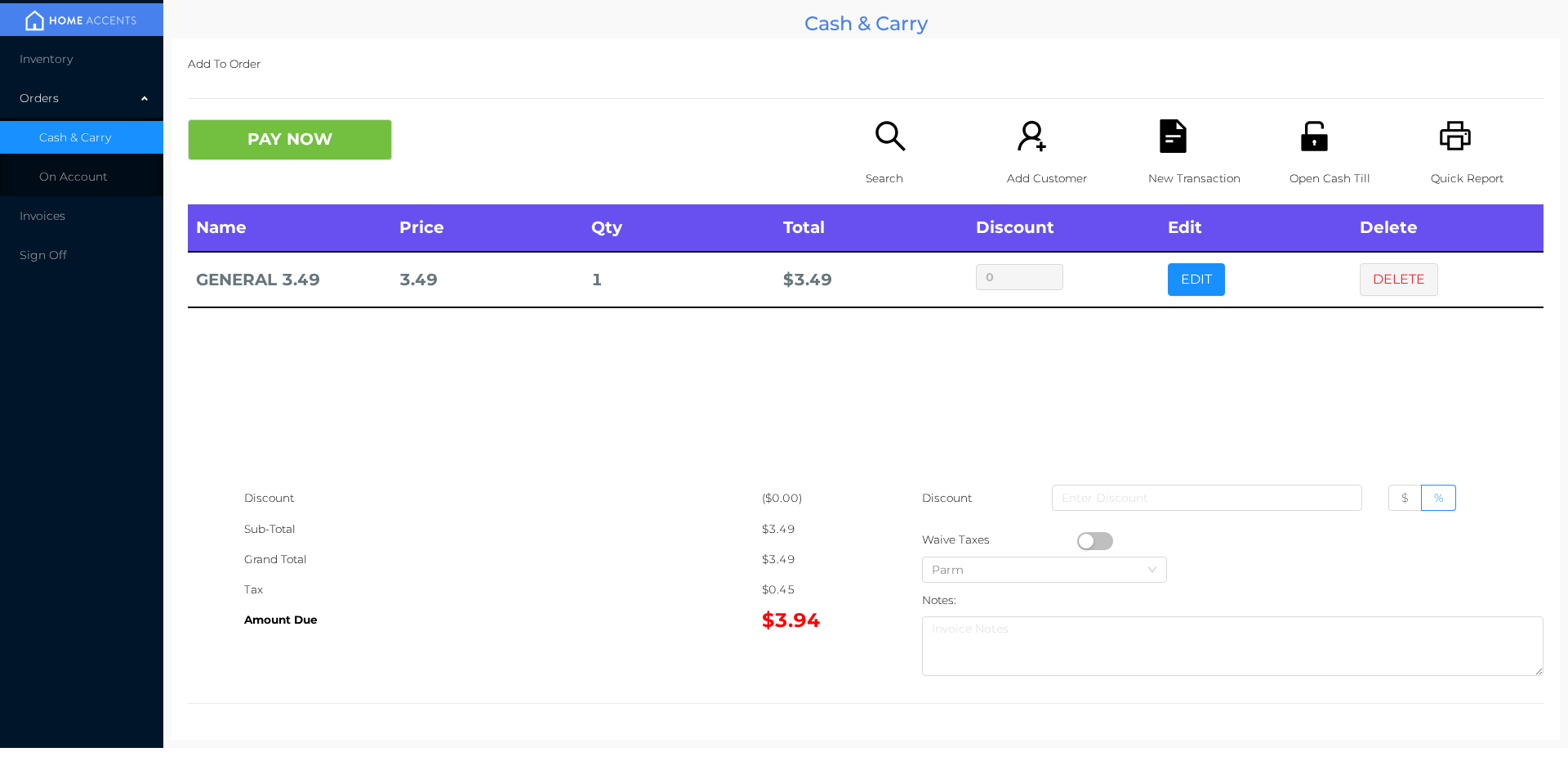
click at [1078, 533] on button "button" at bounding box center [1095, 541] width 36 height 18
click at [295, 126] on button "PAY NOW" at bounding box center [290, 140] width 204 height 41
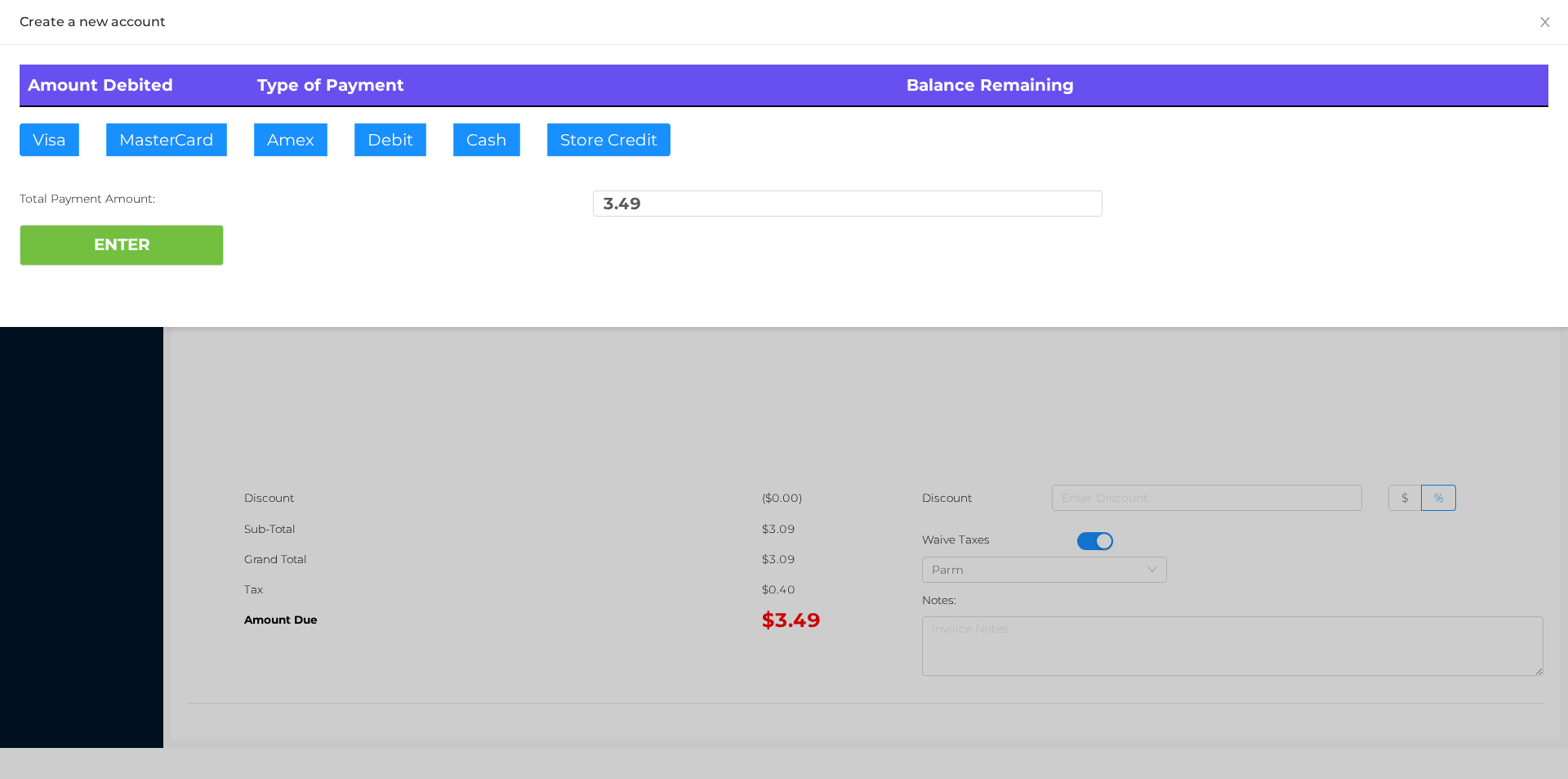
click at [1128, 520] on div at bounding box center [784, 389] width 1568 height 779
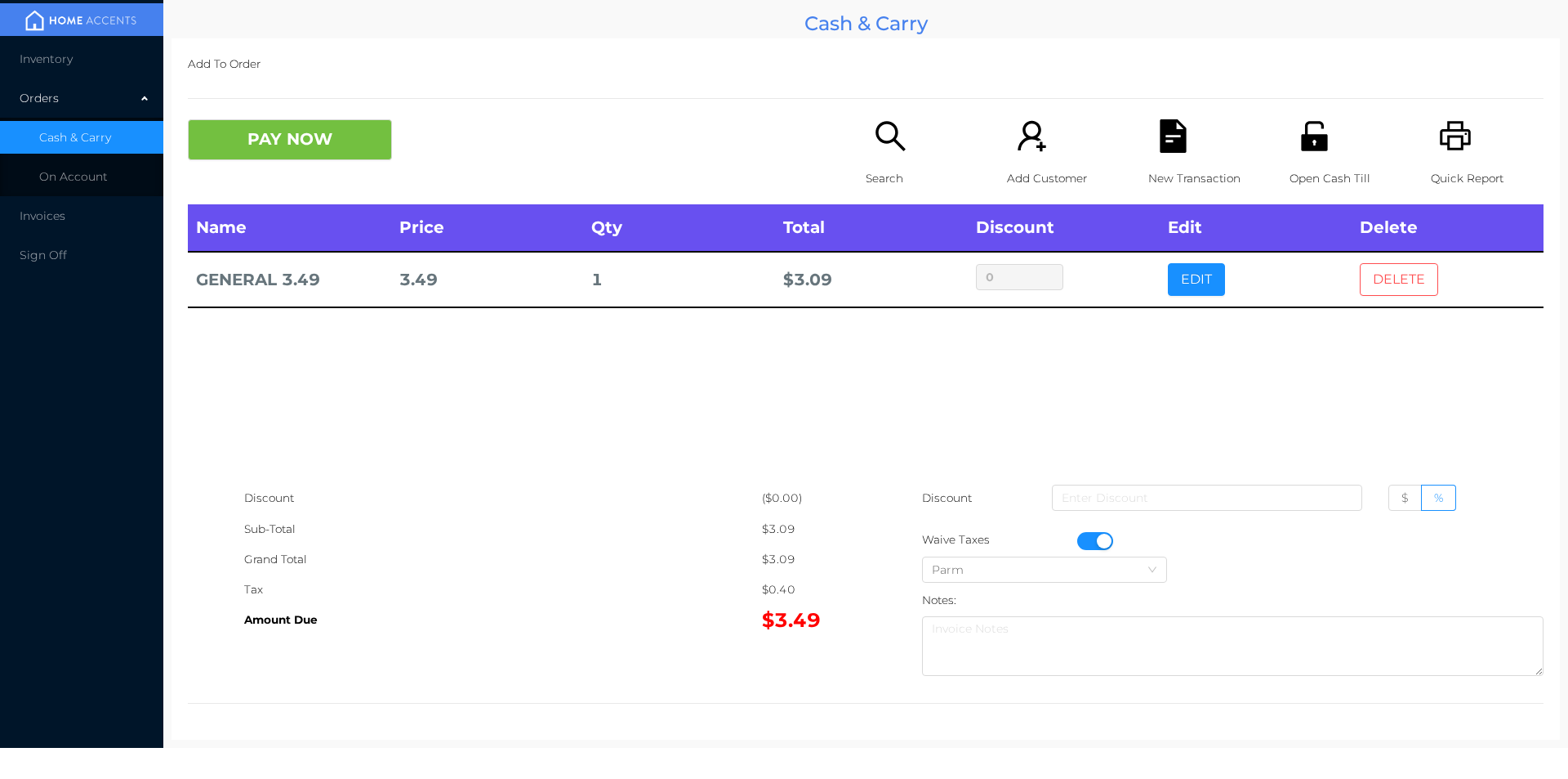
click at [1371, 277] on button "DELETE" at bounding box center [1399, 279] width 79 height 33
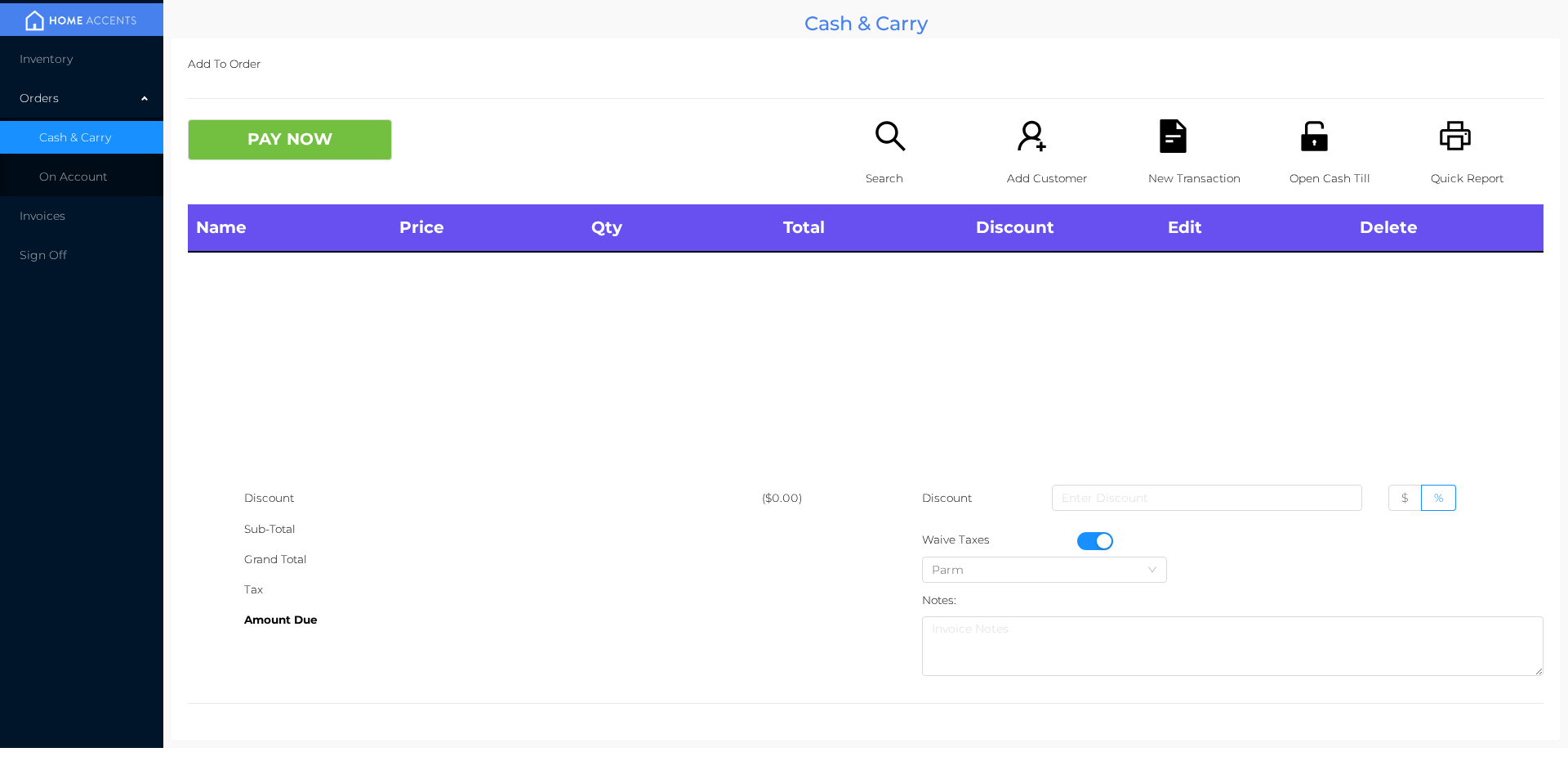
click at [905, 142] on div "Search" at bounding box center [922, 162] width 113 height 85
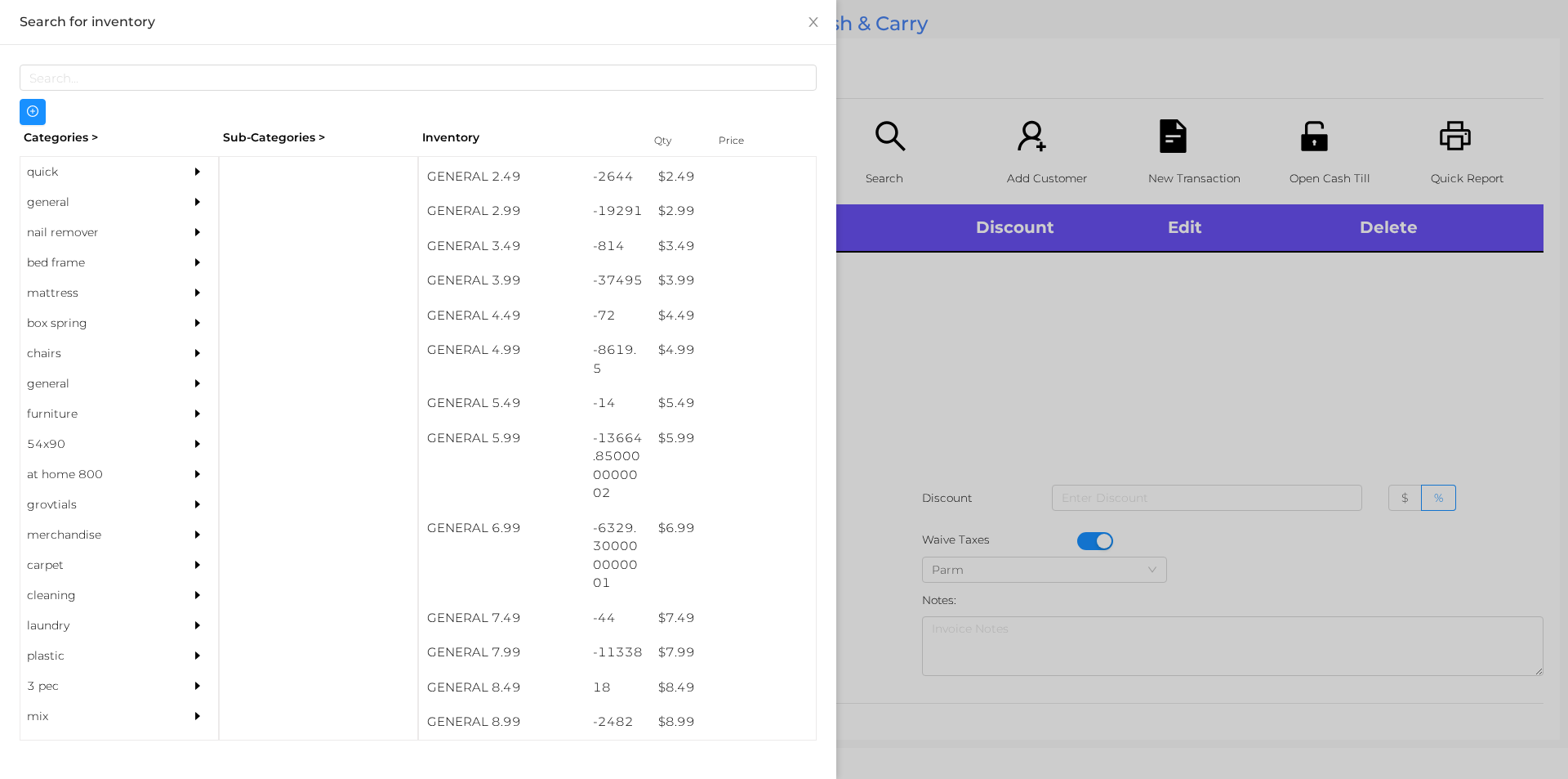
scroll to position [330, 0]
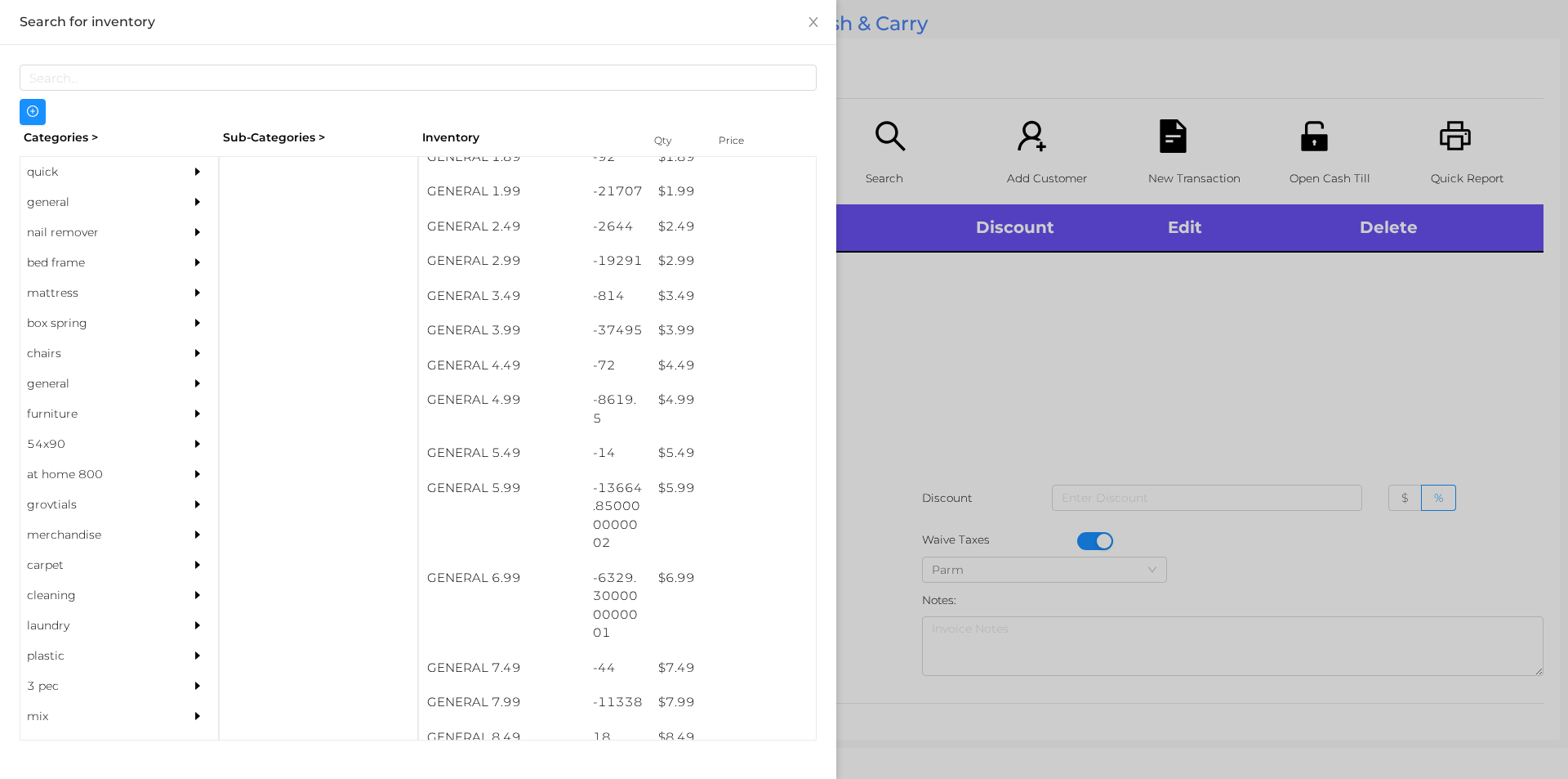
click at [669, 300] on div "$ 3.49" at bounding box center [732, 296] width 165 height 36
click at [914, 418] on div at bounding box center [784, 389] width 1568 height 779
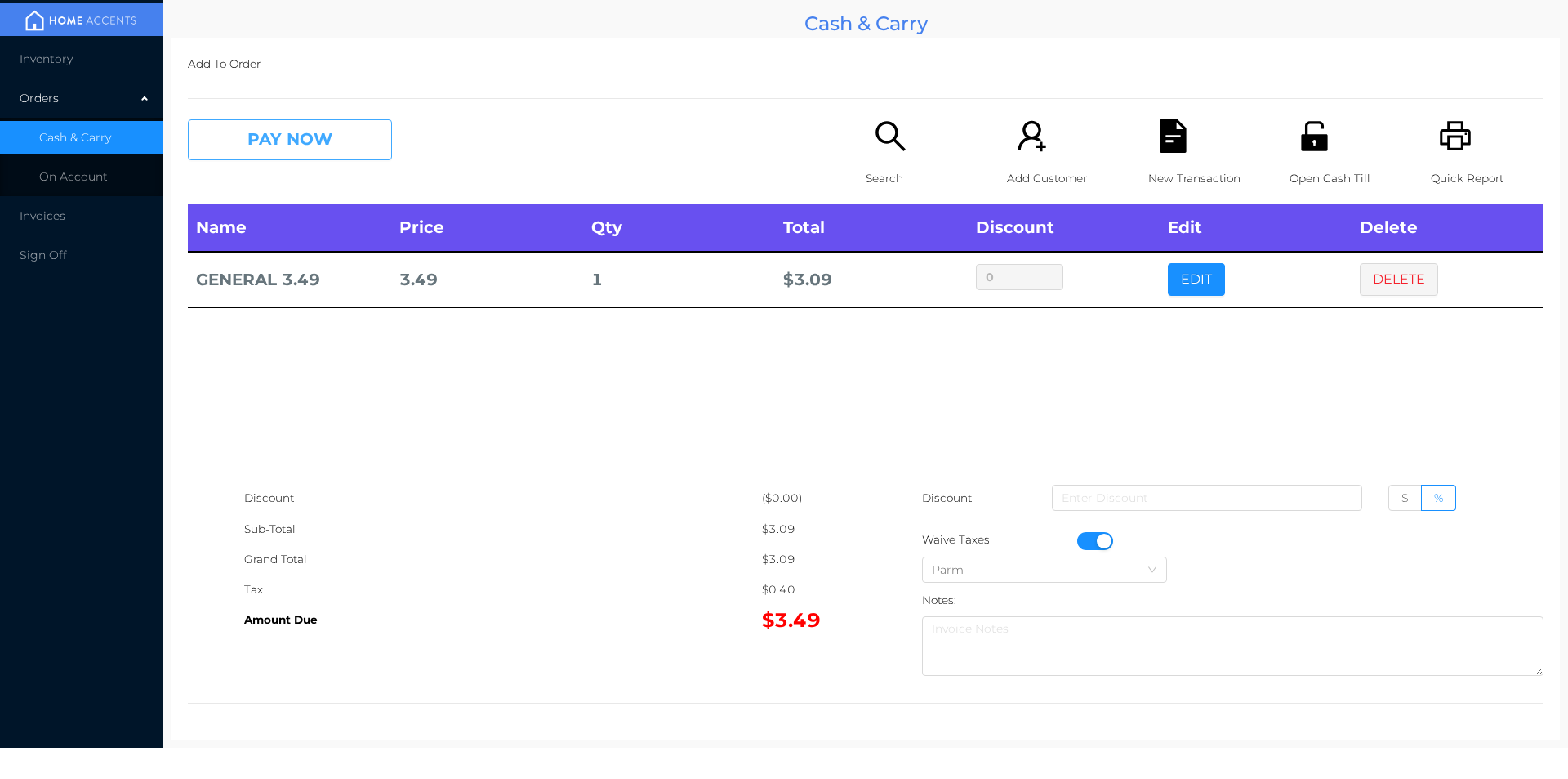
click at [297, 132] on button "PAY NOW" at bounding box center [290, 140] width 204 height 41
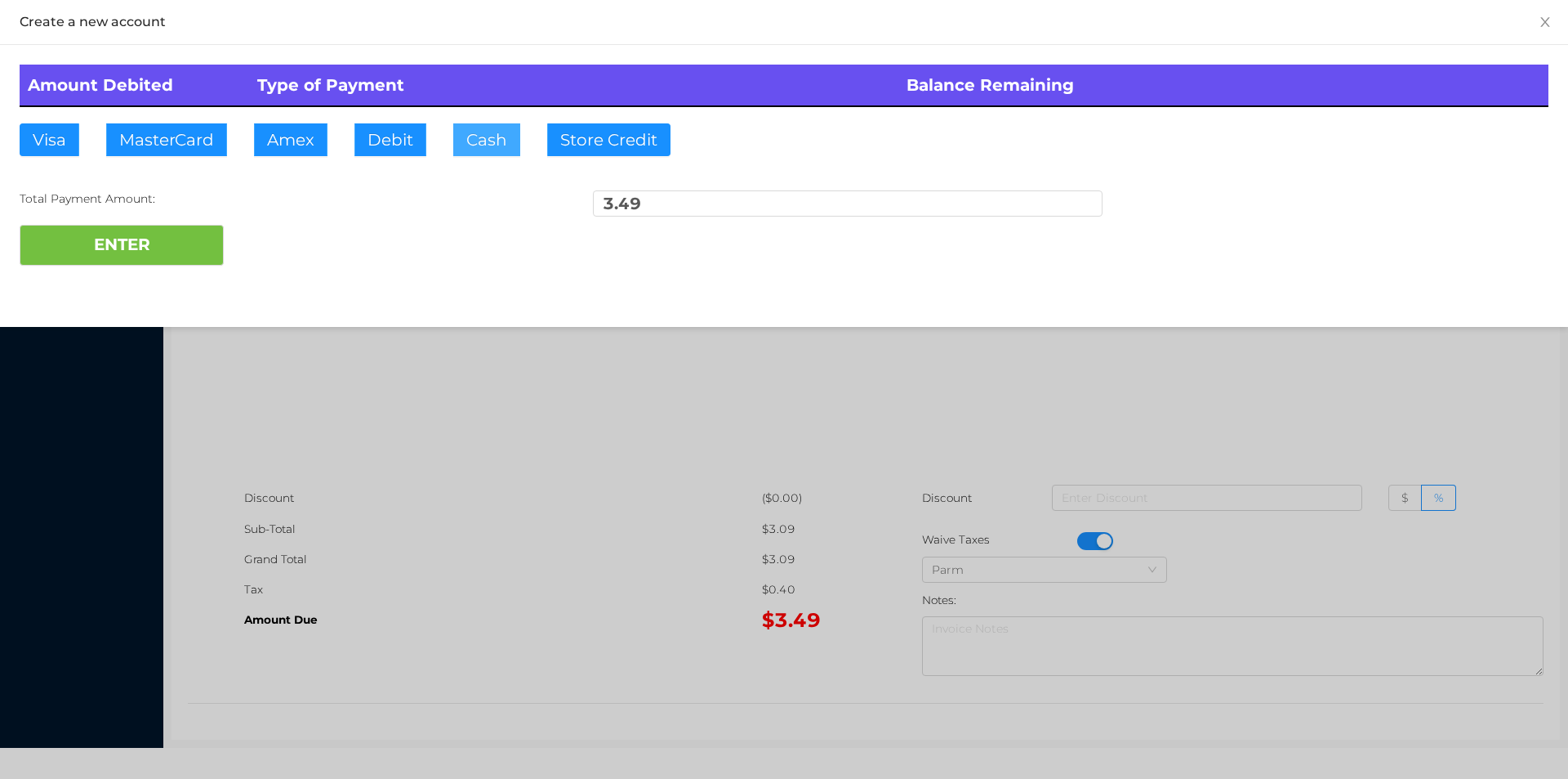
click at [489, 145] on button "Cash" at bounding box center [487, 139] width 67 height 33
type input "5"
click at [96, 229] on button "ENTER" at bounding box center [122, 245] width 204 height 41
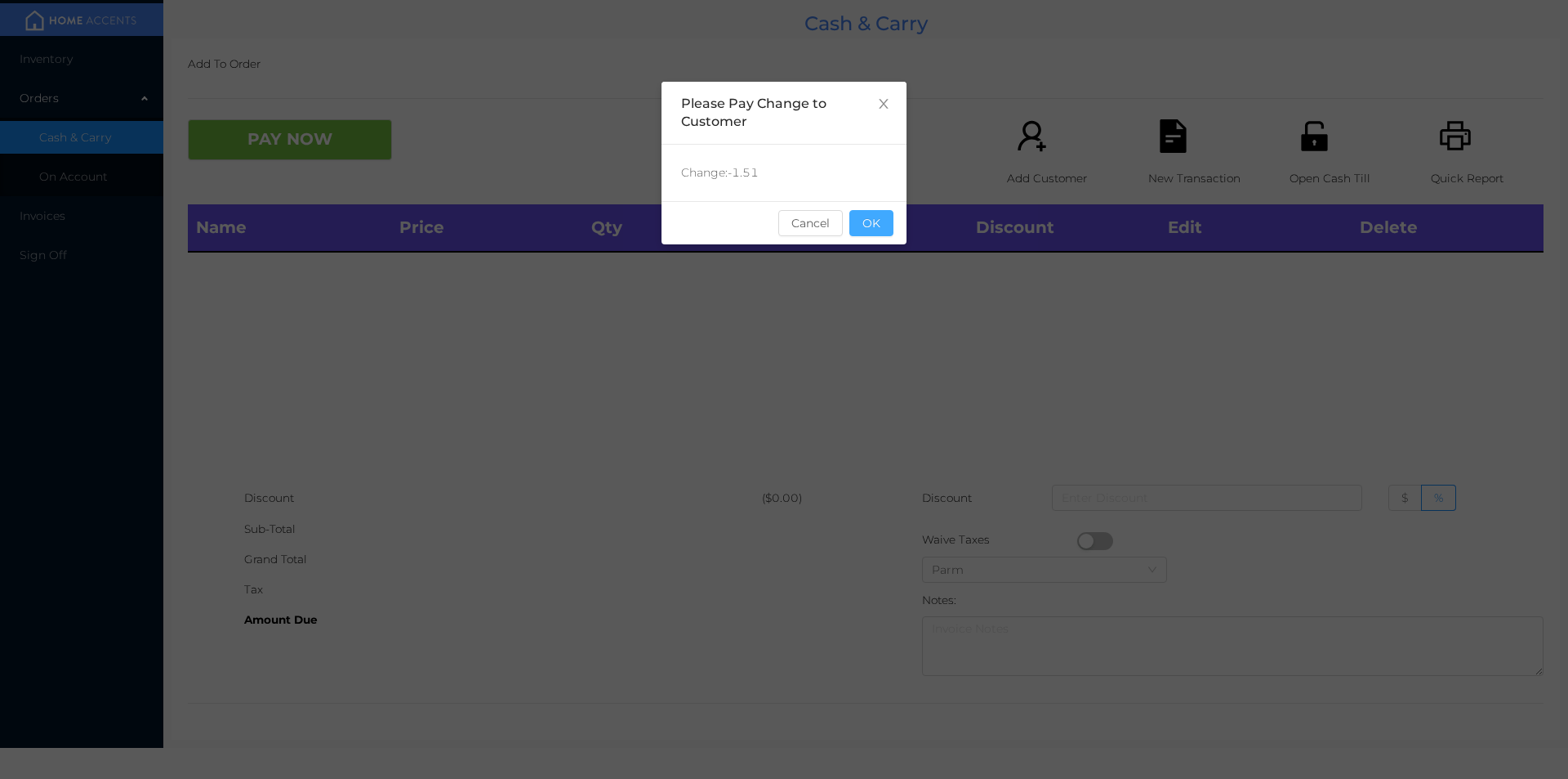
click at [857, 217] on button "OK" at bounding box center [871, 224] width 44 height 26
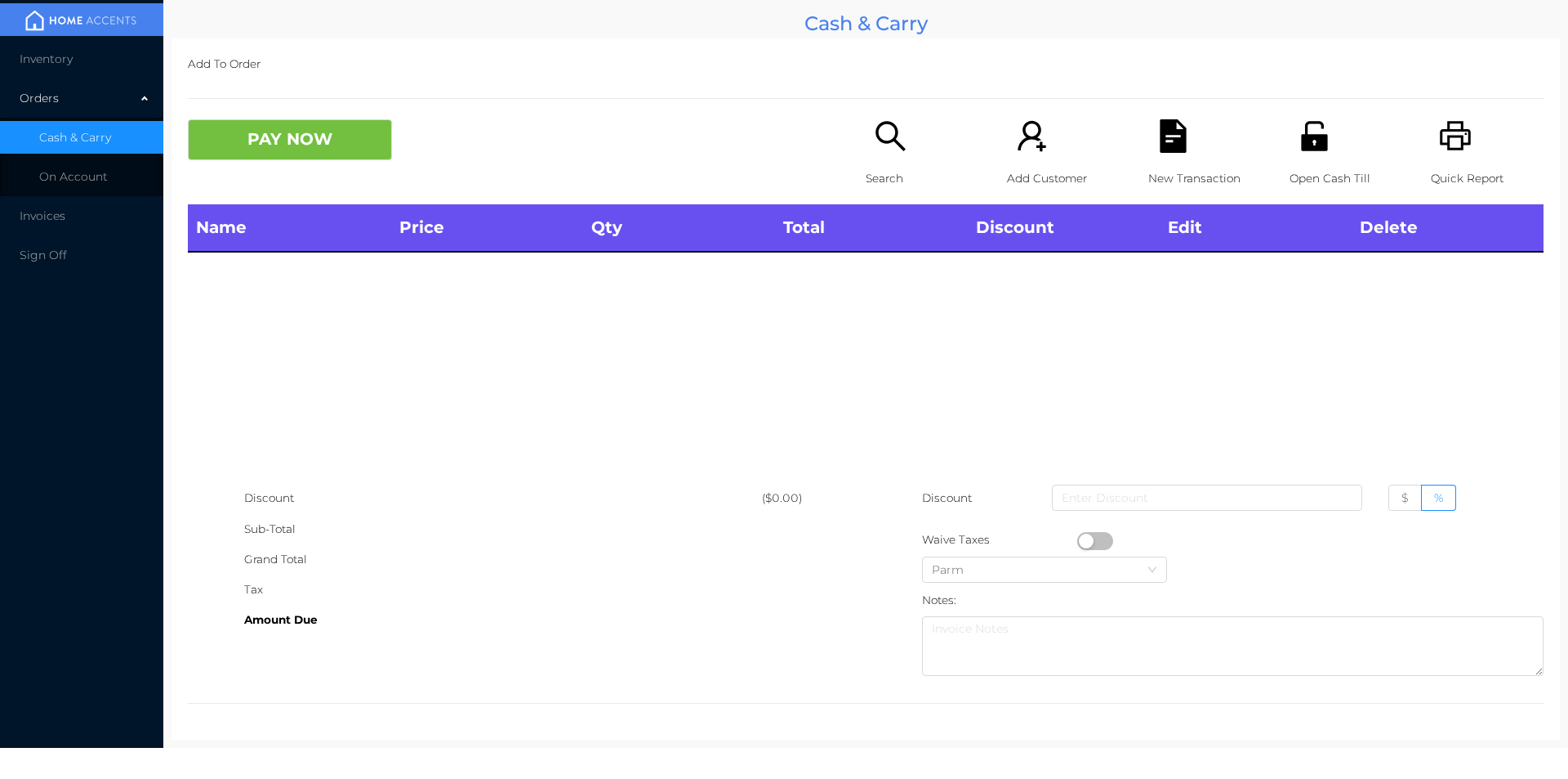
click at [874, 145] on icon "icon: search" at bounding box center [891, 137] width 34 height 34
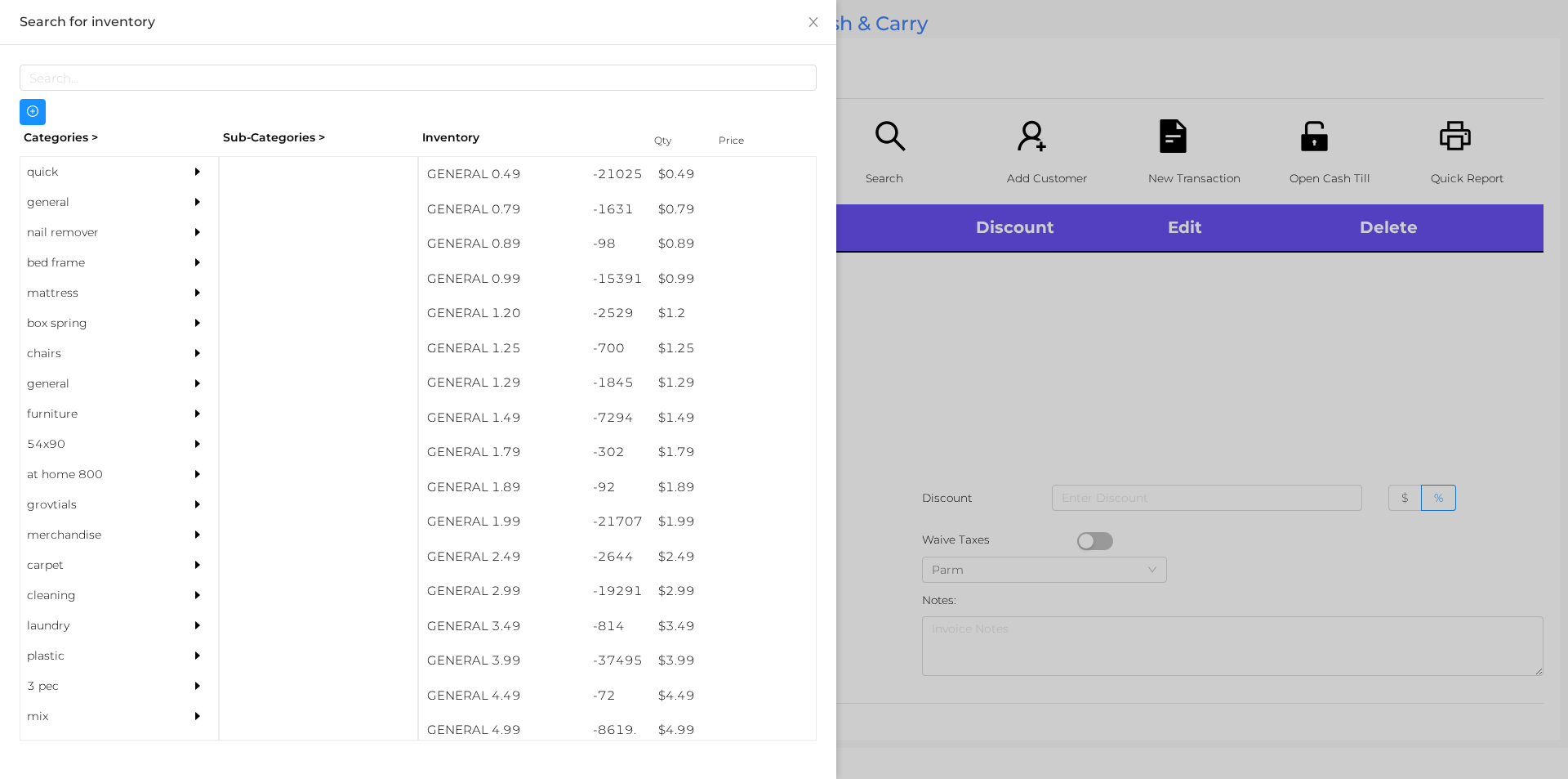
click at [70, 133] on div "Categories >" at bounding box center [119, 137] width 199 height 25
click at [85, 185] on div "quick" at bounding box center [94, 172] width 149 height 30
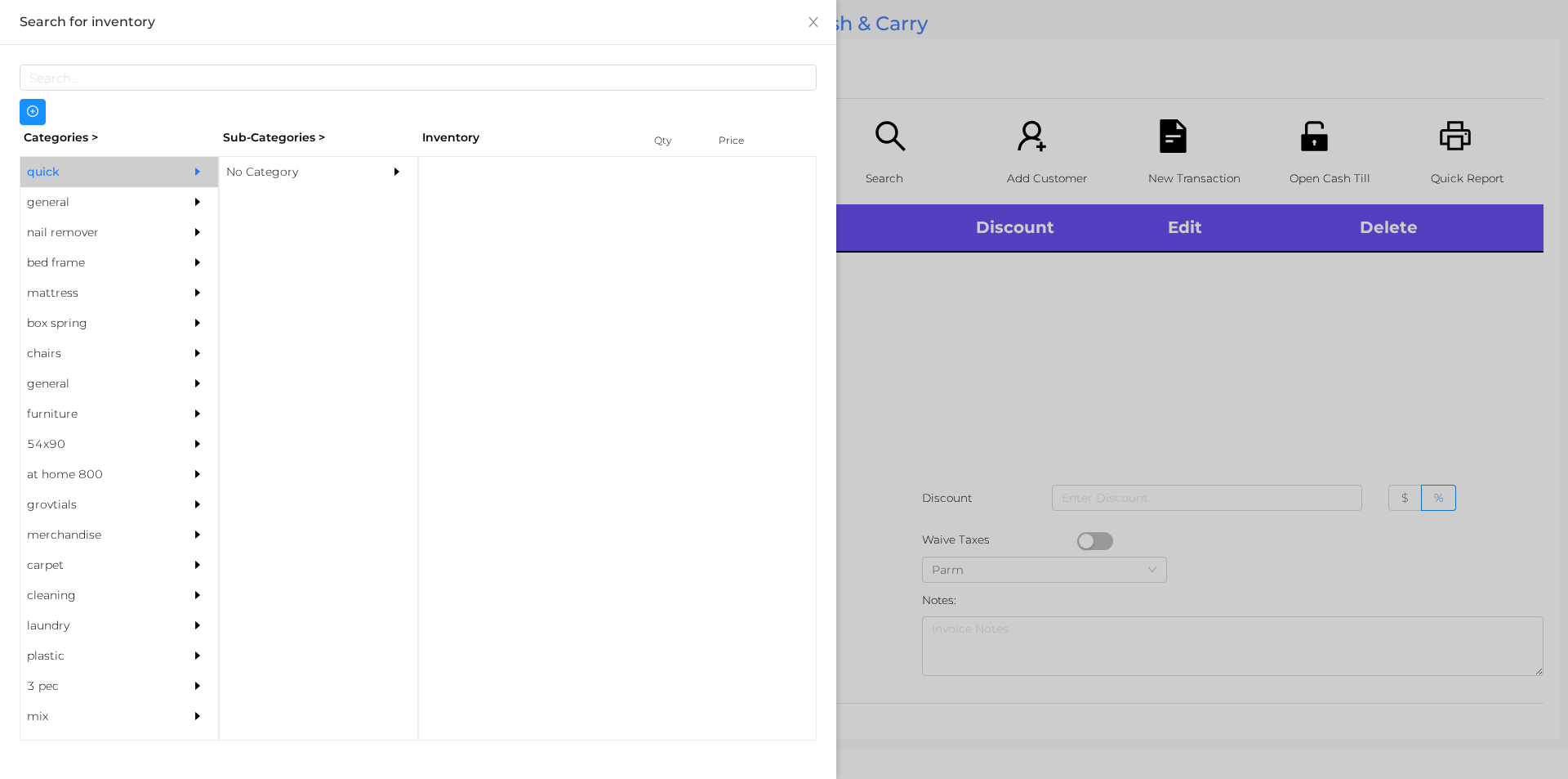
click at [320, 183] on div "No Category" at bounding box center [294, 172] width 149 height 30
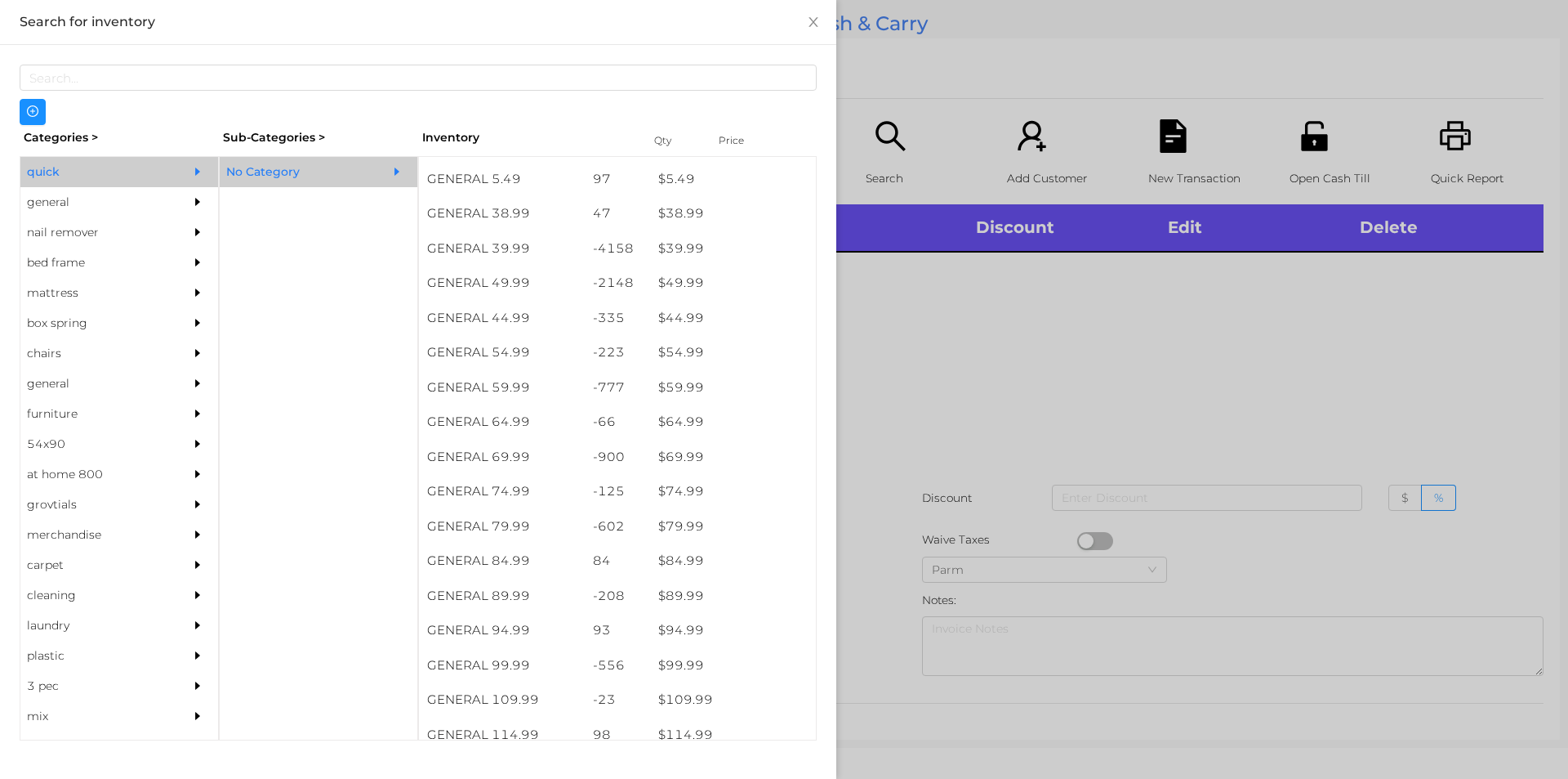
scroll to position [861, 0]
click at [1023, 429] on div at bounding box center [784, 389] width 1568 height 779
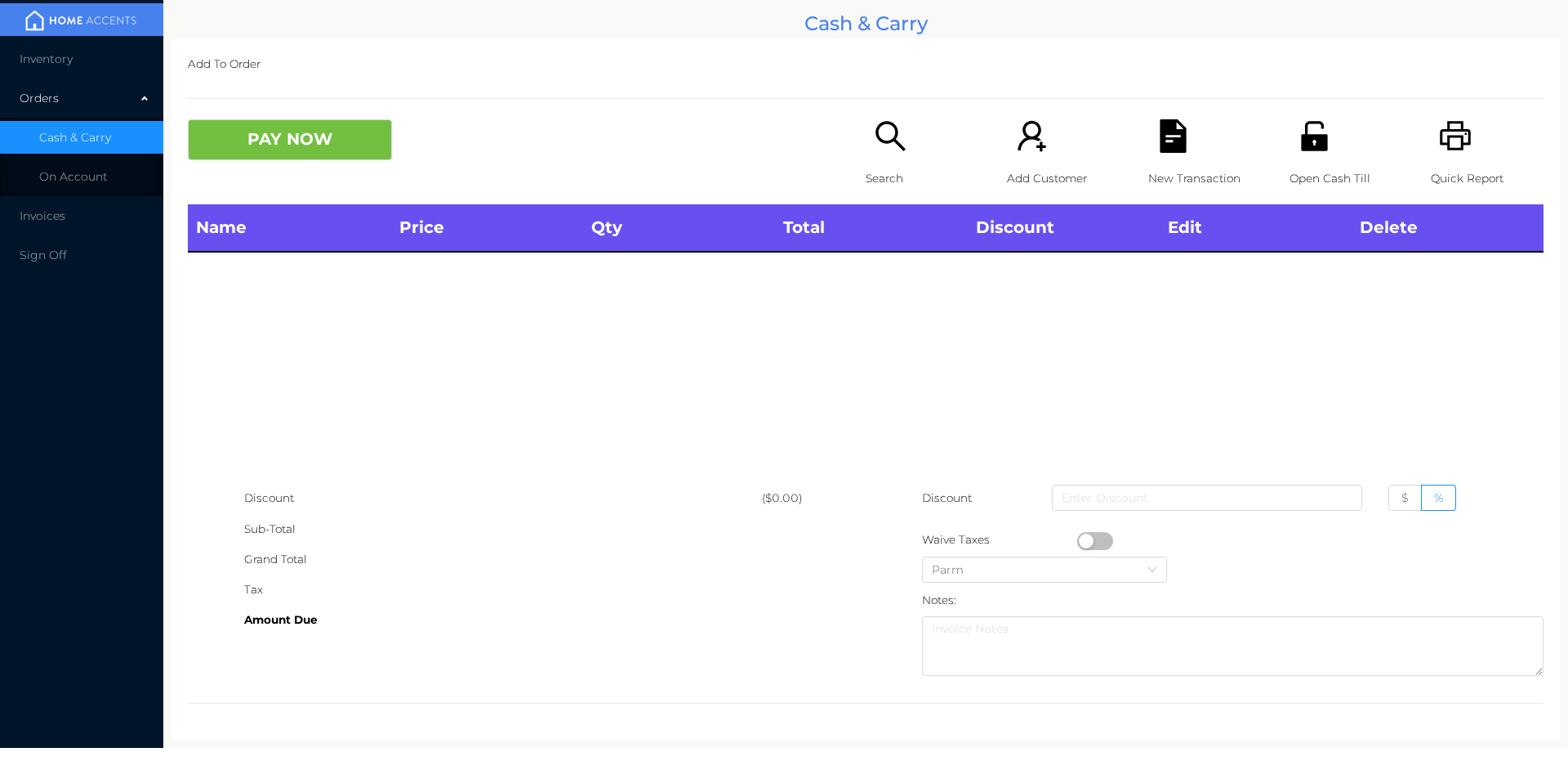
click at [875, 139] on icon "icon: search" at bounding box center [889, 135] width 29 height 29
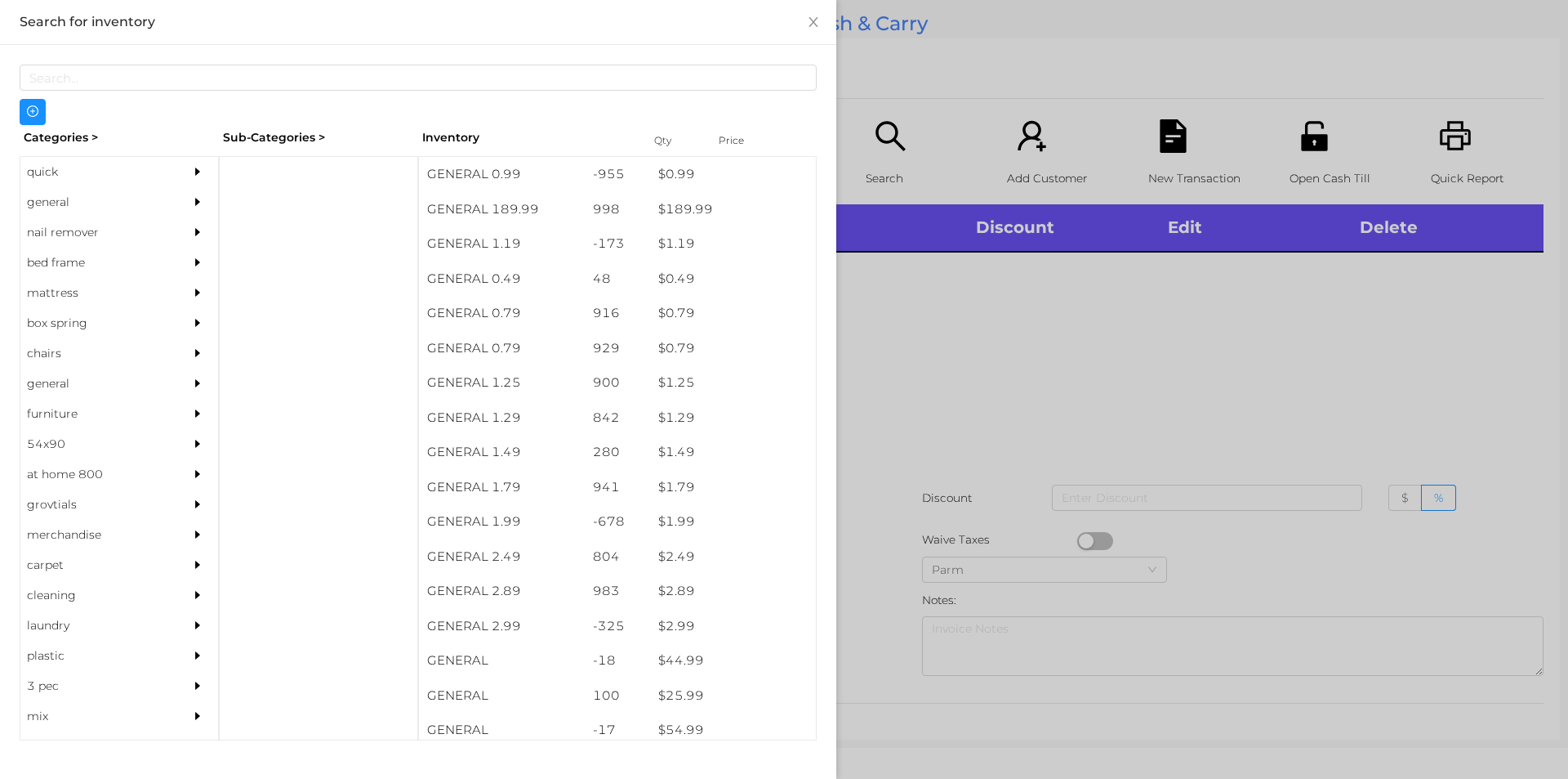
click at [712, 178] on div "$ 0.99" at bounding box center [732, 175] width 165 height 36
click at [1004, 379] on div at bounding box center [784, 389] width 1568 height 779
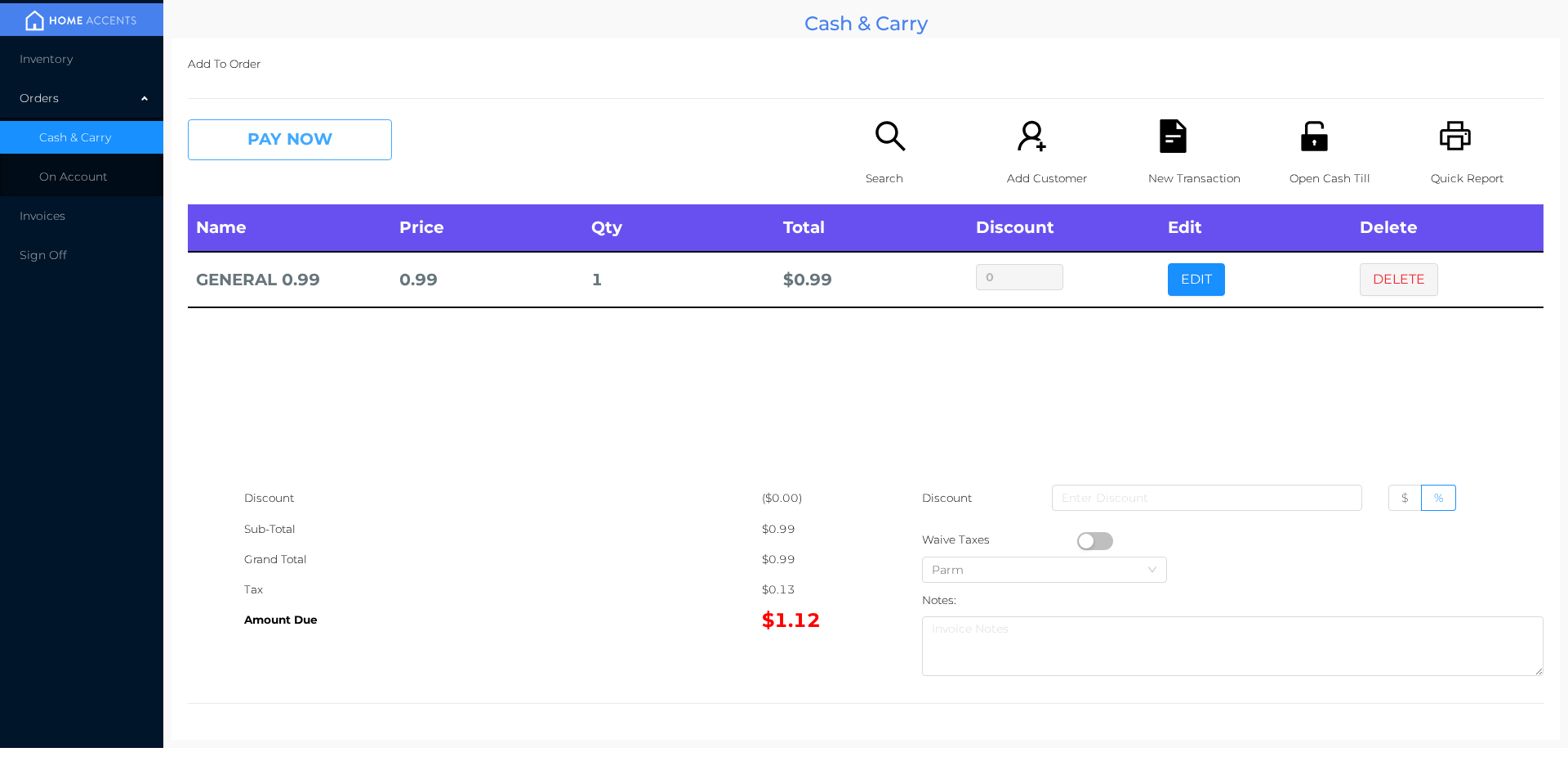
click at [290, 139] on button "PAY NOW" at bounding box center [290, 140] width 204 height 41
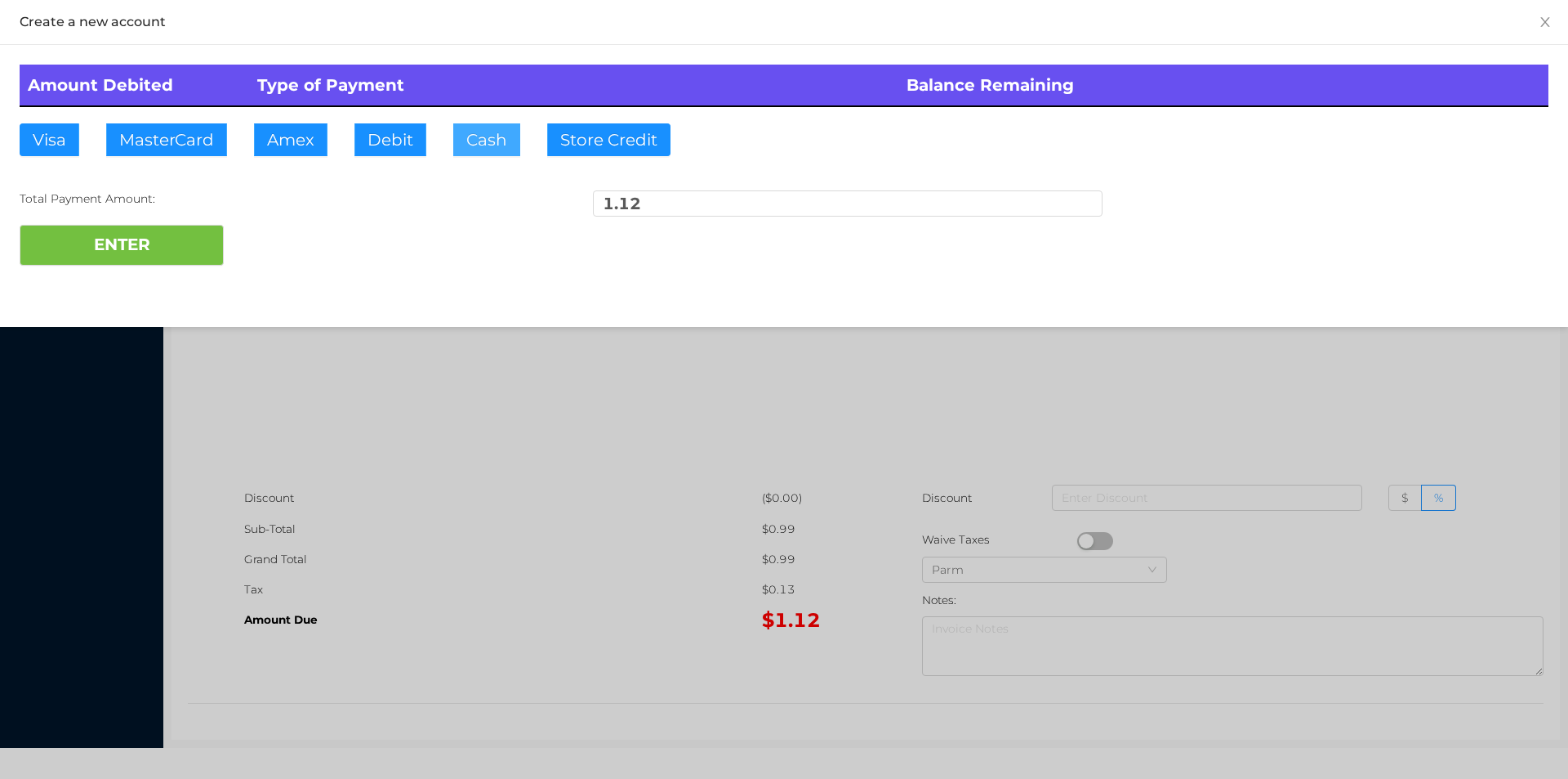
click at [483, 143] on button "Cash" at bounding box center [487, 139] width 67 height 33
click at [109, 265] on button "ENTER" at bounding box center [122, 245] width 204 height 41
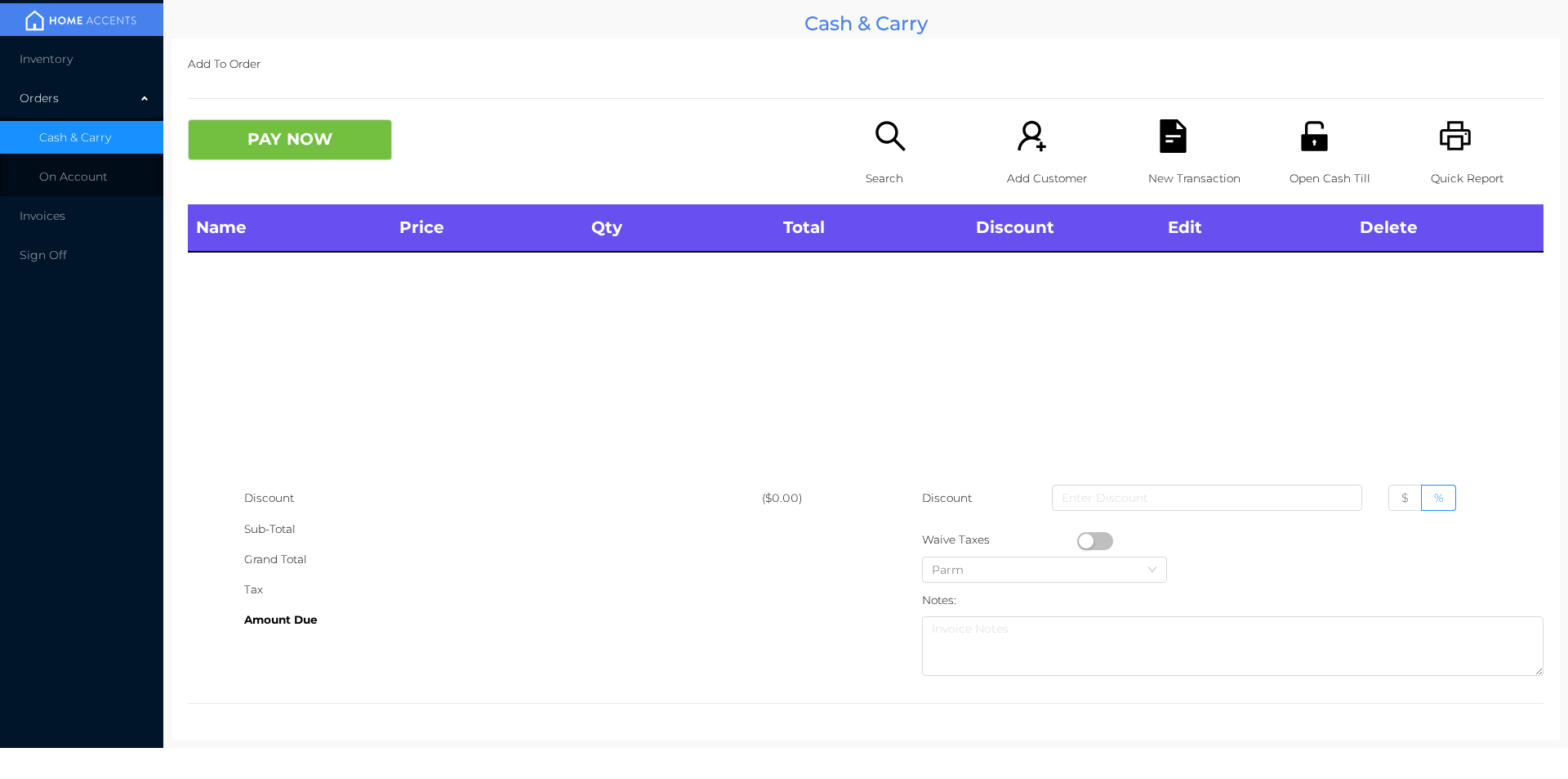
click at [1165, 398] on div "Name Price Qty Total Discount Edit Delete" at bounding box center [866, 343] width 1356 height 279
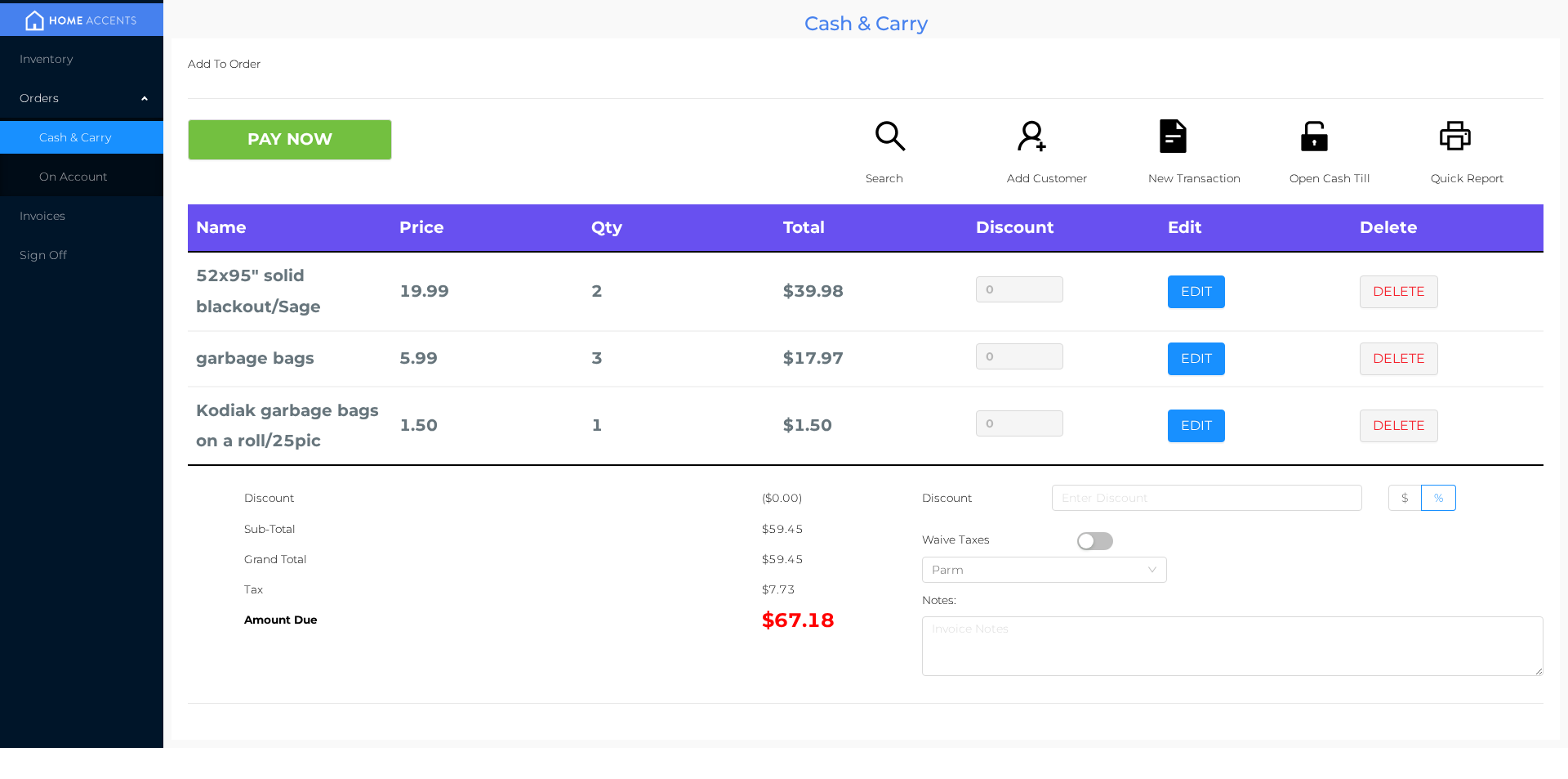
click at [1150, 154] on div "New Transaction" at bounding box center [1204, 162] width 113 height 85
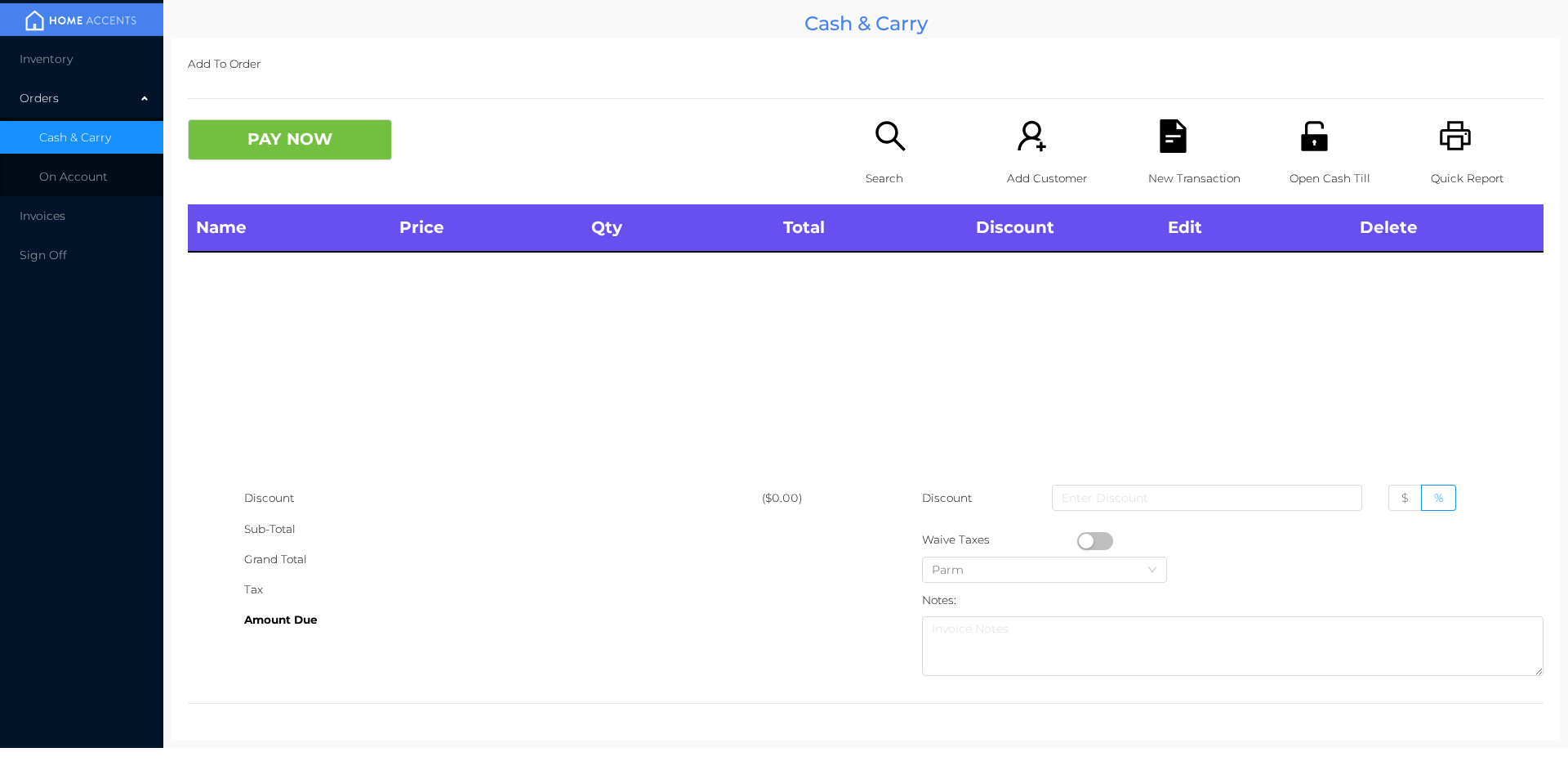
click at [1453, 133] on icon "icon: printer" at bounding box center [1456, 137] width 34 height 34
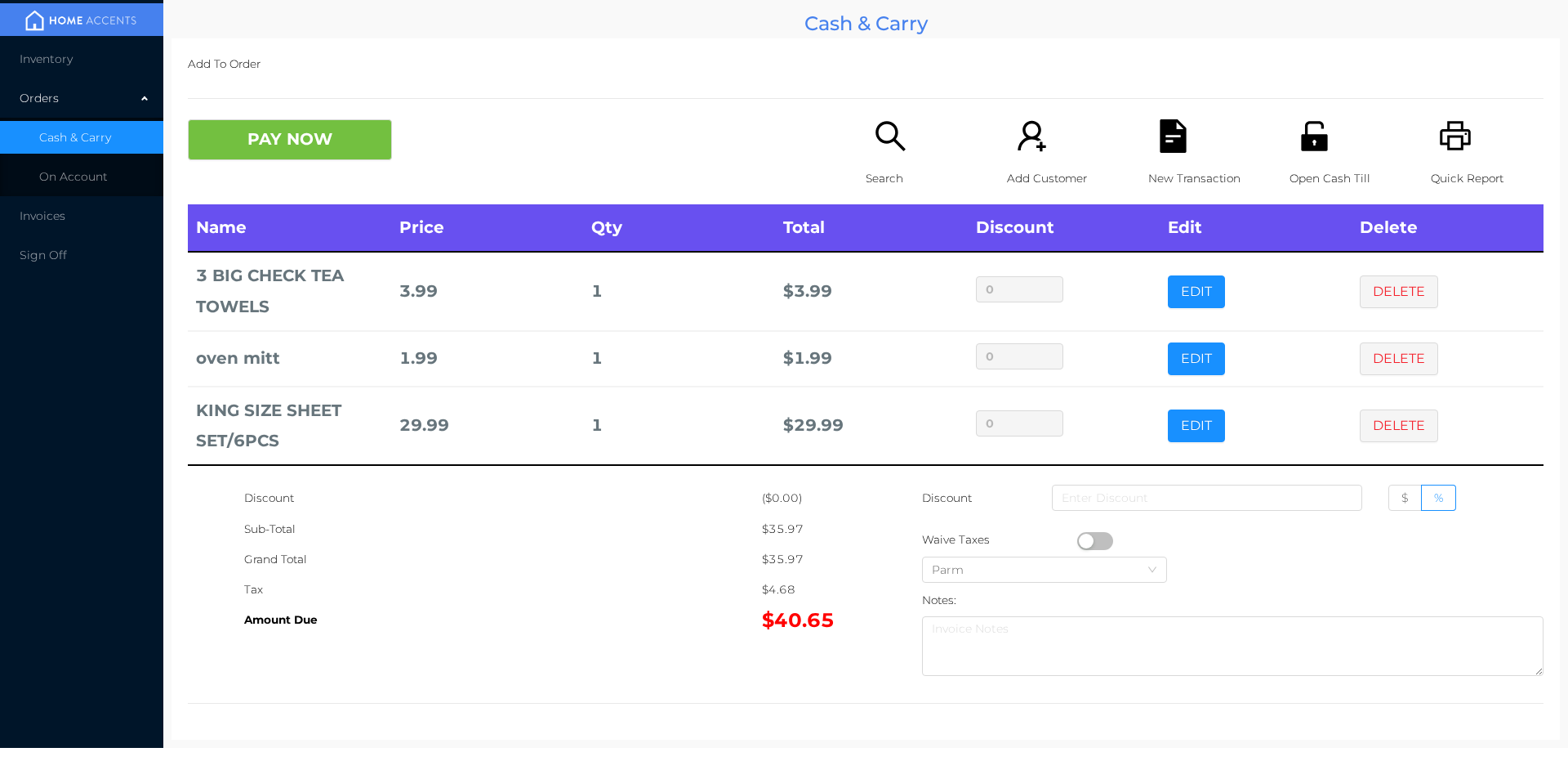
click at [928, 129] on div "Search" at bounding box center [922, 162] width 113 height 85
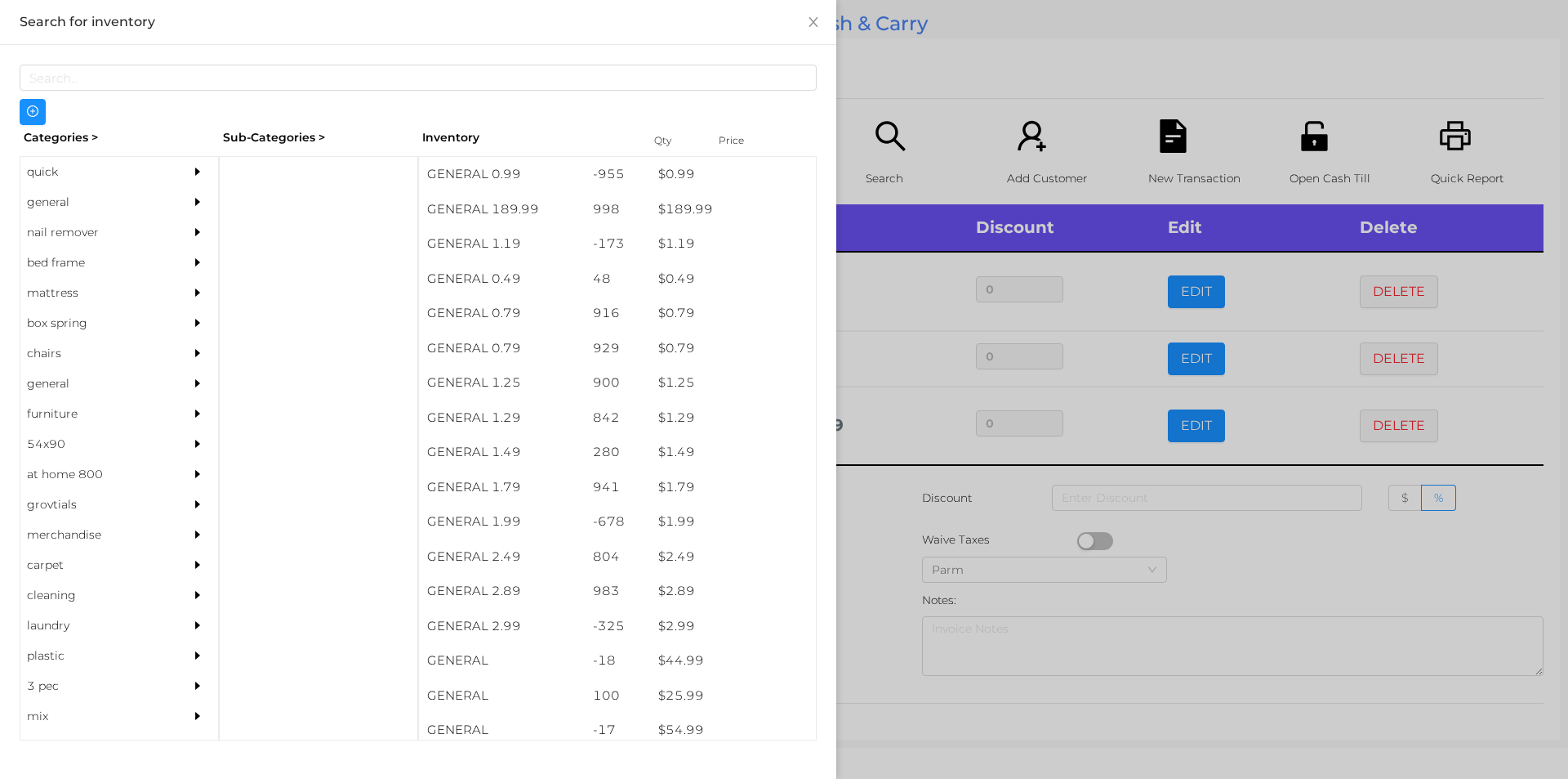
click at [98, 176] on div "quick" at bounding box center [94, 172] width 149 height 30
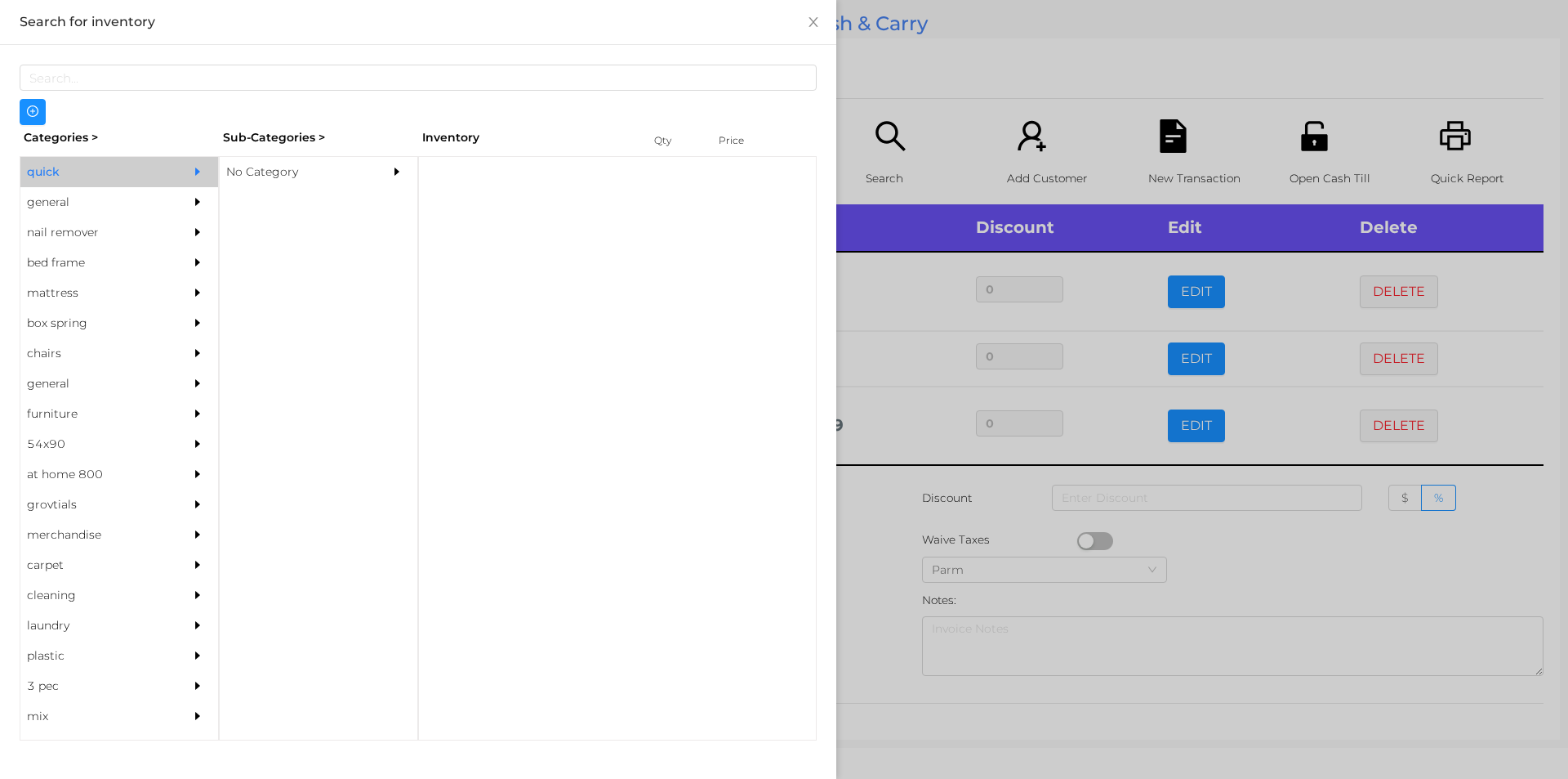
click at [342, 167] on div "No Category" at bounding box center [294, 172] width 149 height 30
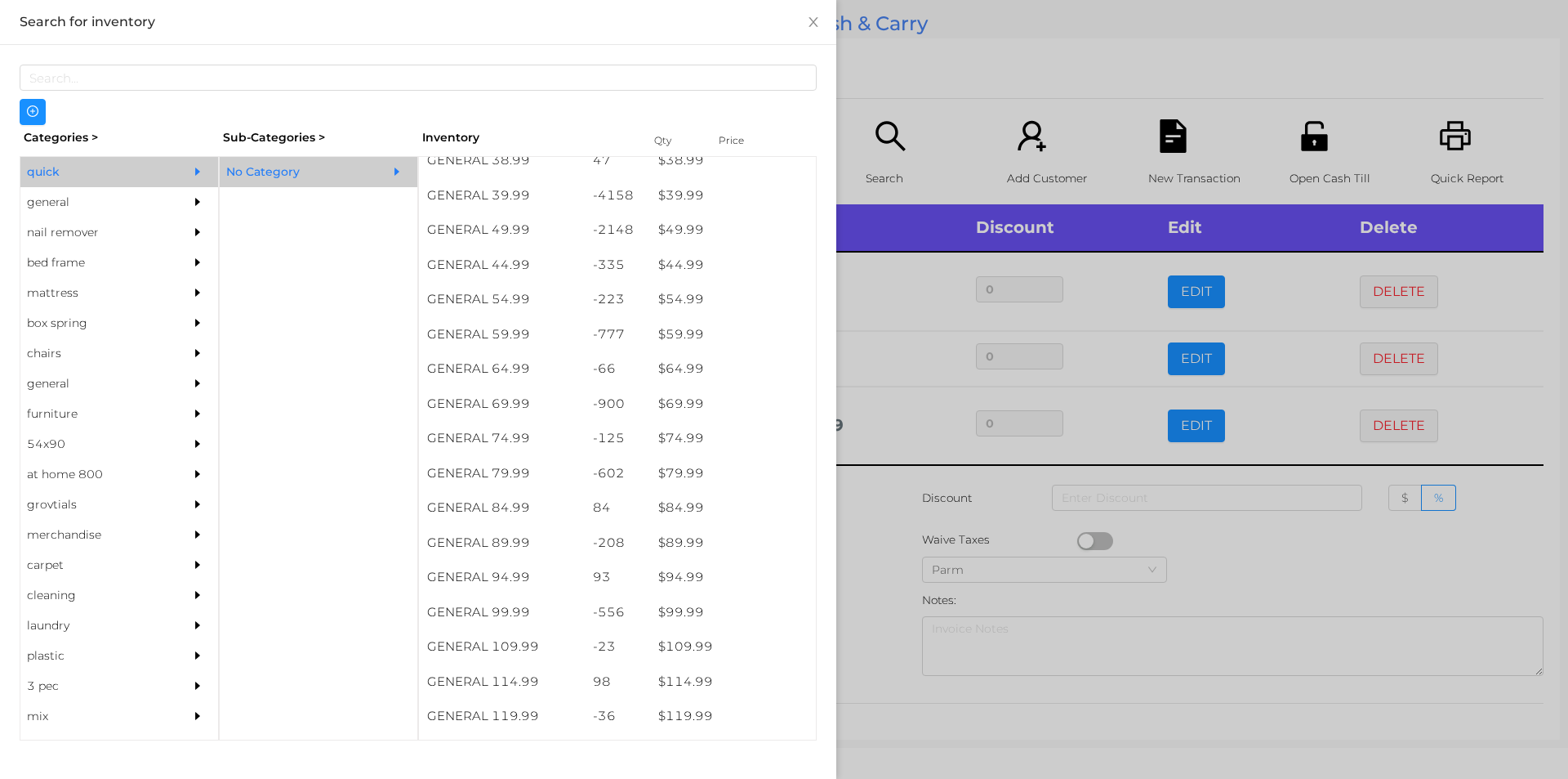
scroll to position [918, 0]
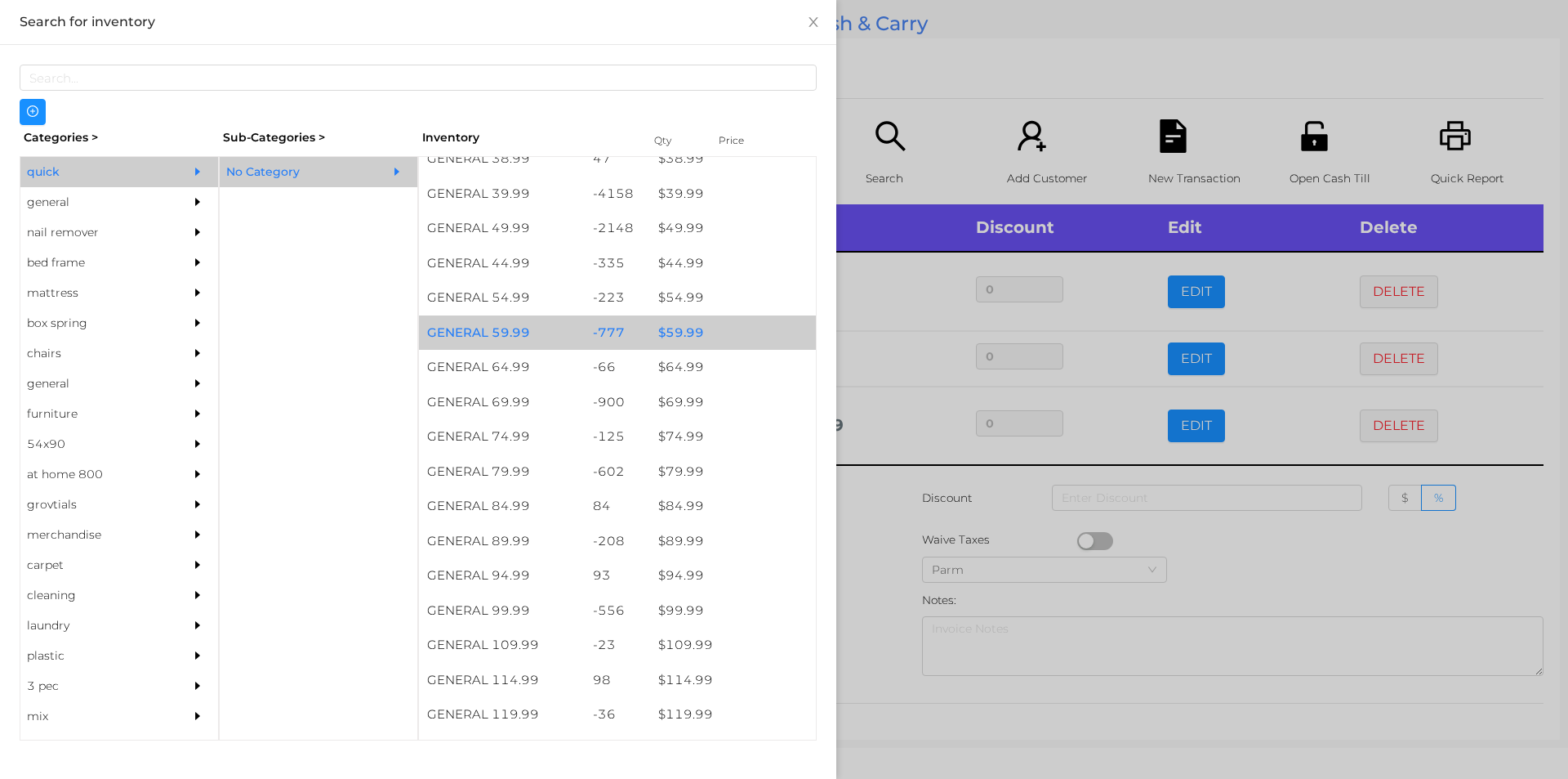
click at [681, 322] on div "$ 59.99" at bounding box center [732, 333] width 165 height 36
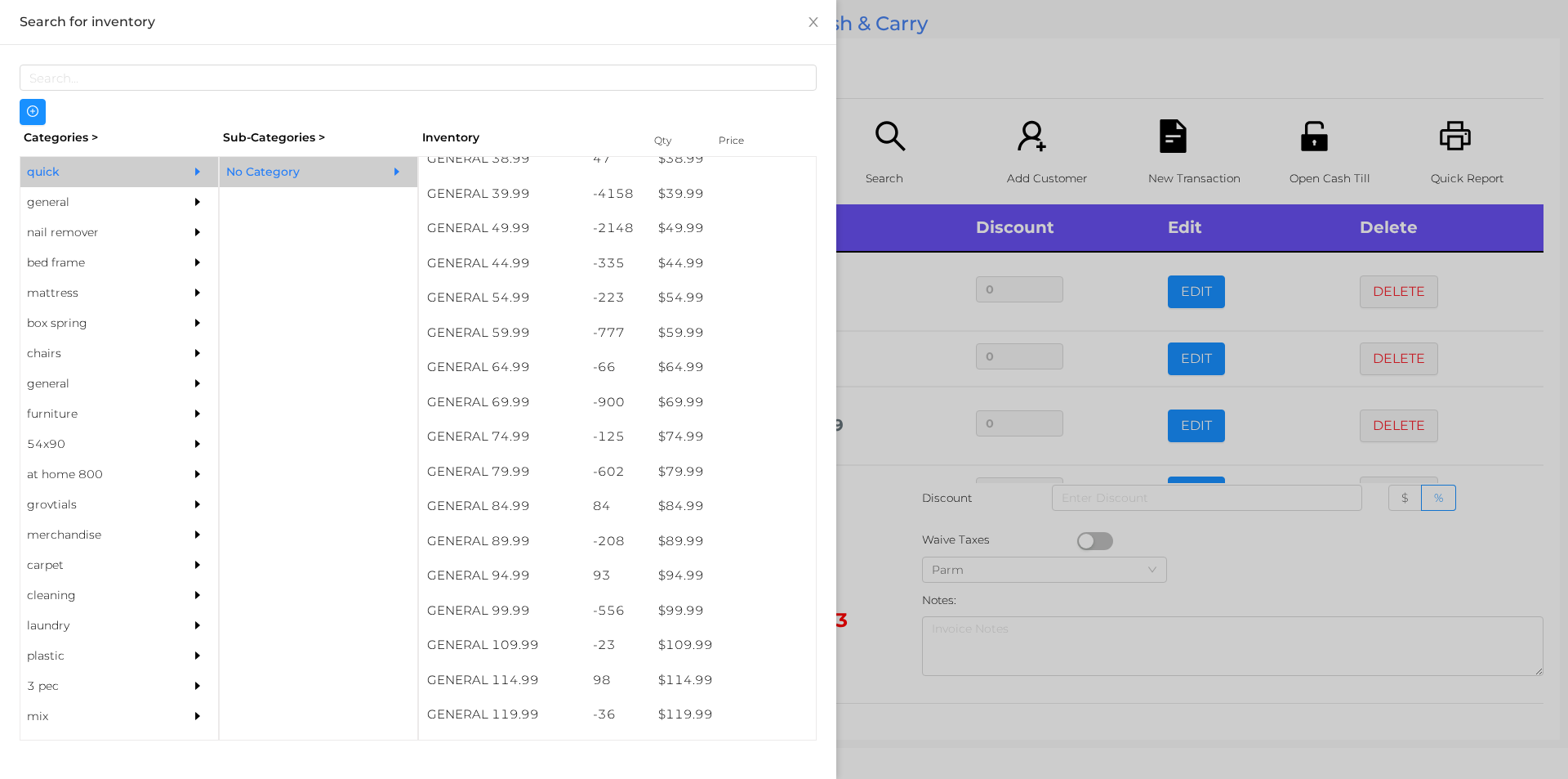
click at [912, 83] on div at bounding box center [784, 389] width 1568 height 779
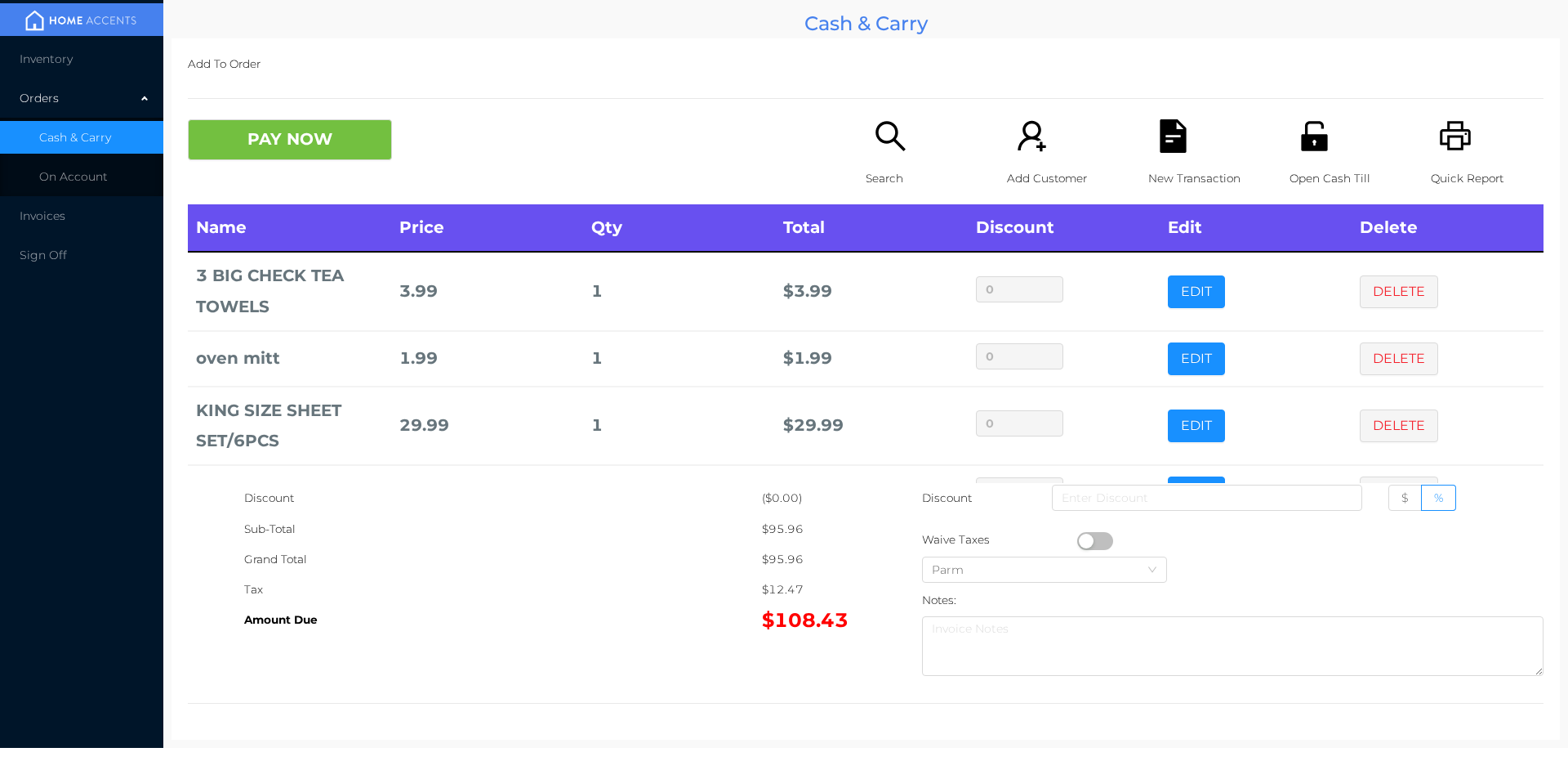
click at [1181, 151] on div "New Transaction" at bounding box center [1204, 162] width 113 height 85
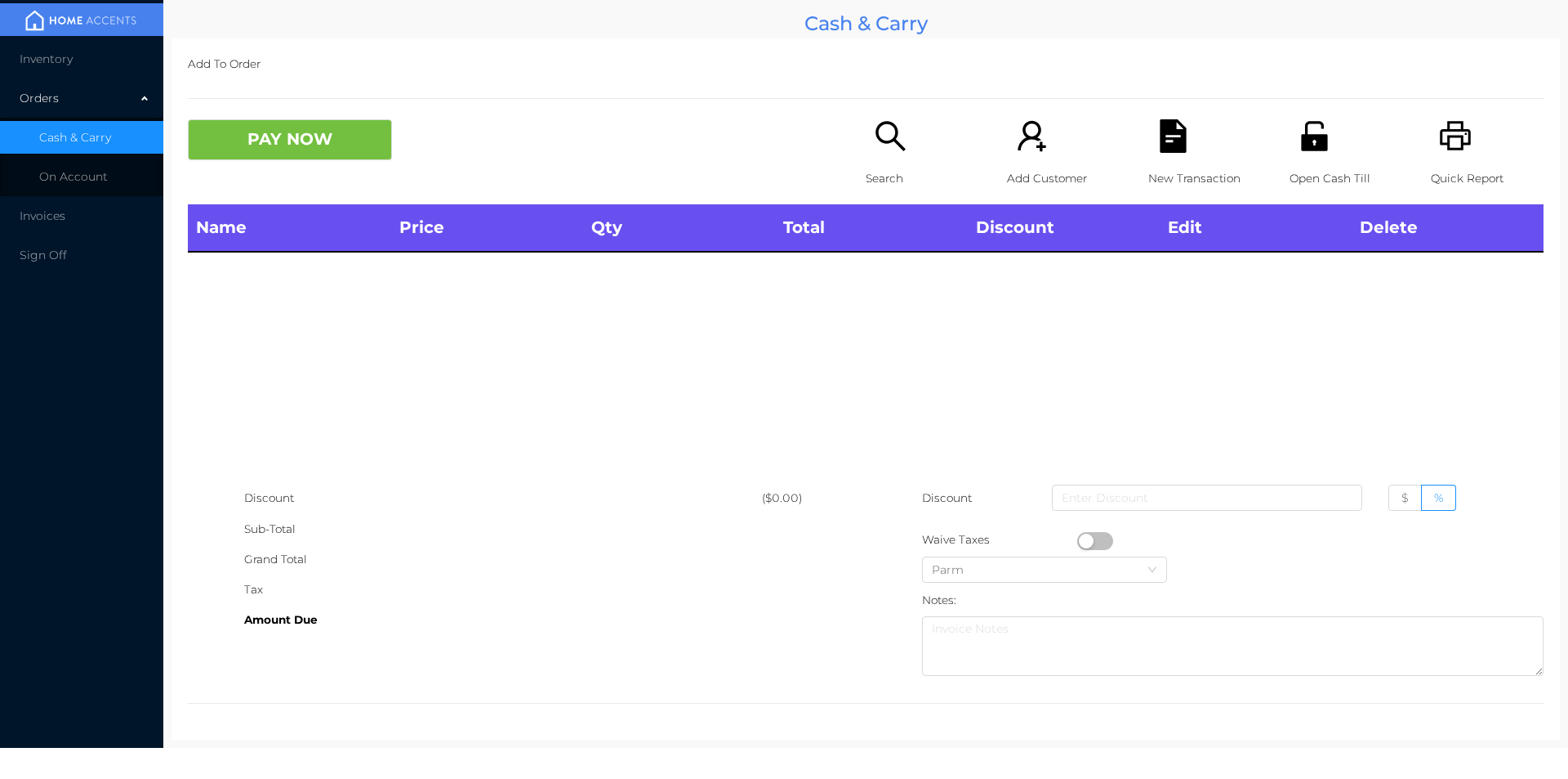
click at [1439, 122] on icon "icon: printer" at bounding box center [1456, 137] width 34 height 34
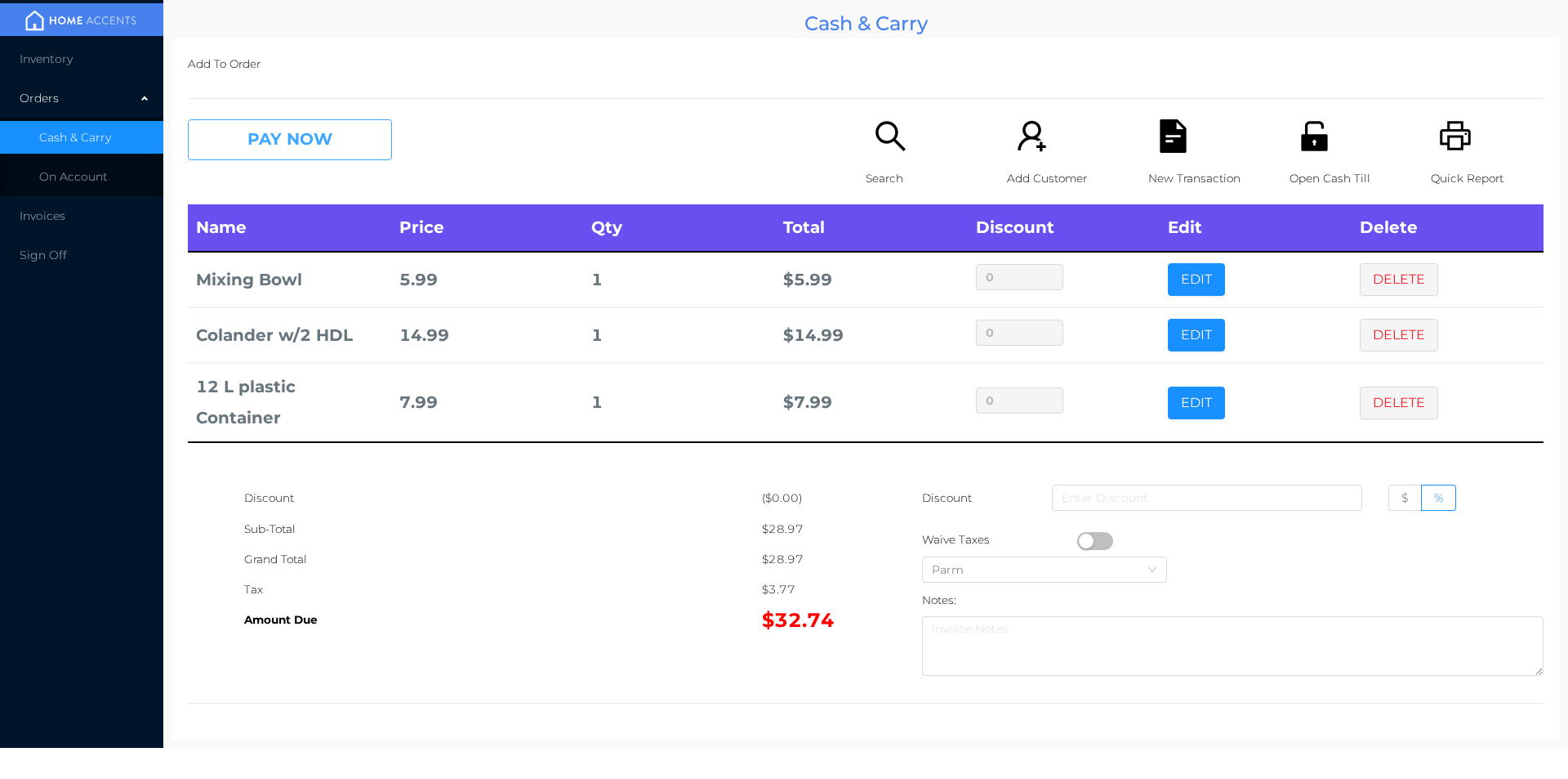
click at [287, 143] on button "PAY NOW" at bounding box center [290, 140] width 204 height 41
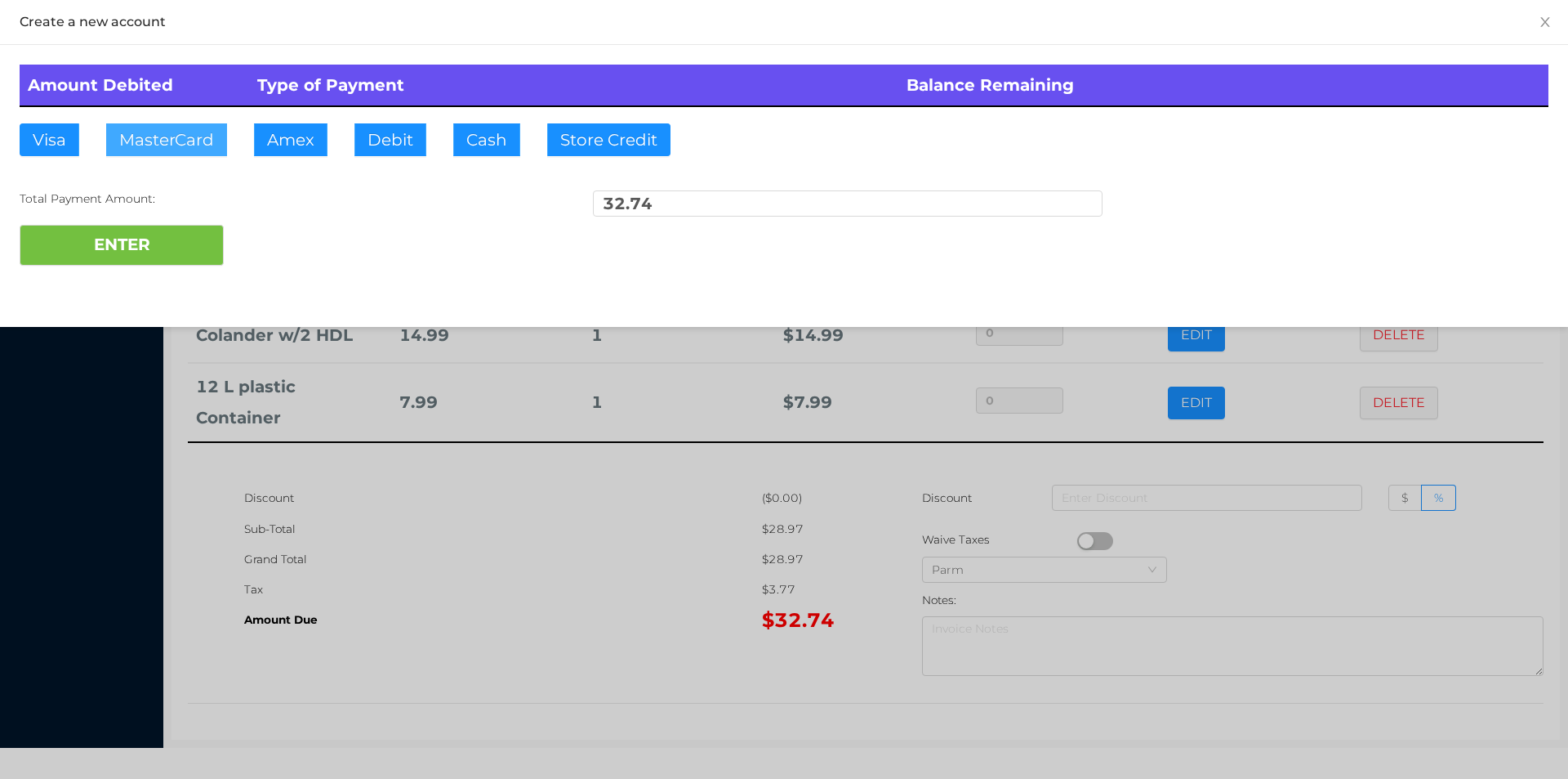
click at [157, 128] on button "MasterCard" at bounding box center [166, 139] width 121 height 33
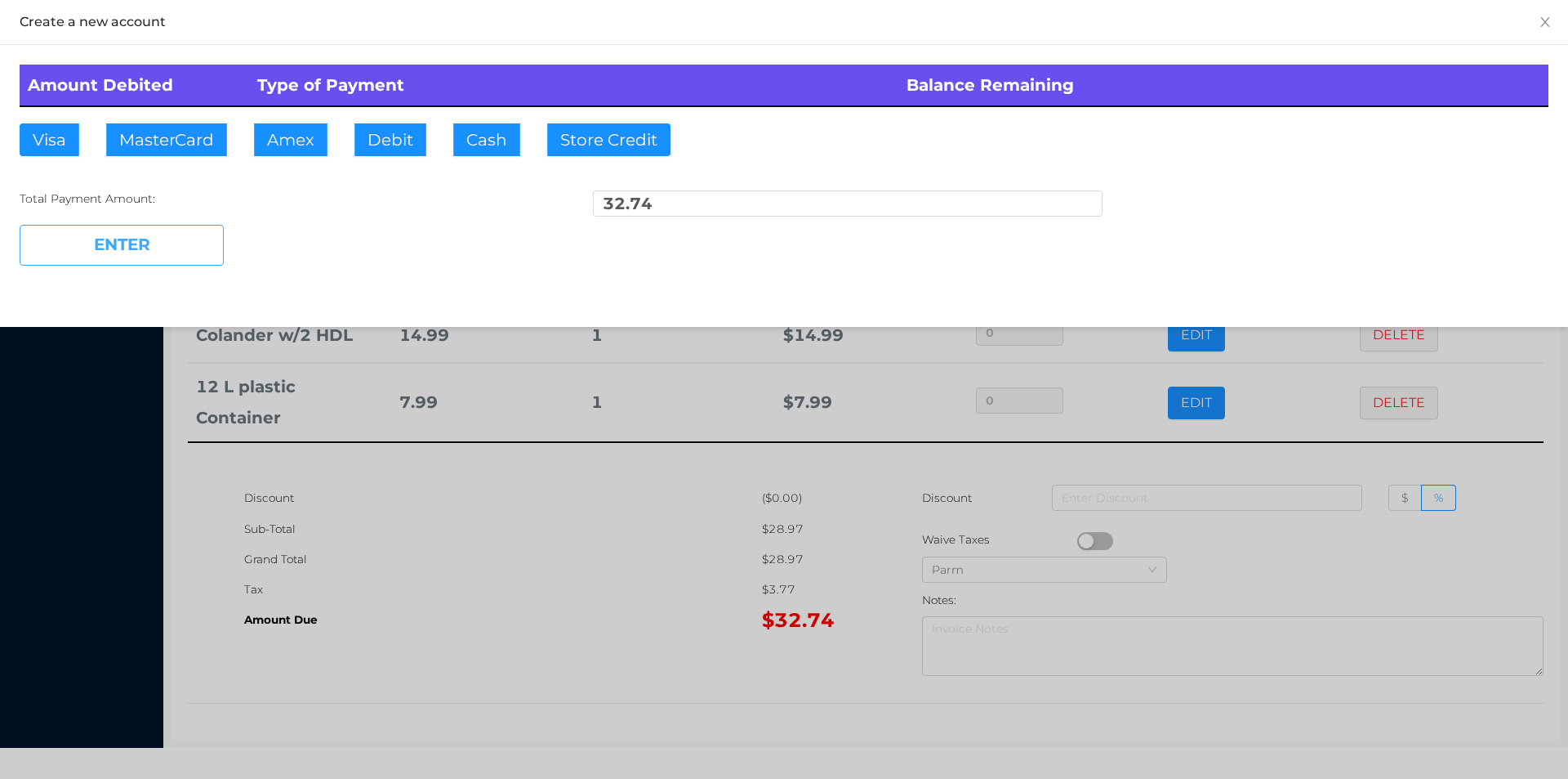
click at [171, 262] on button "ENTER" at bounding box center [122, 245] width 204 height 41
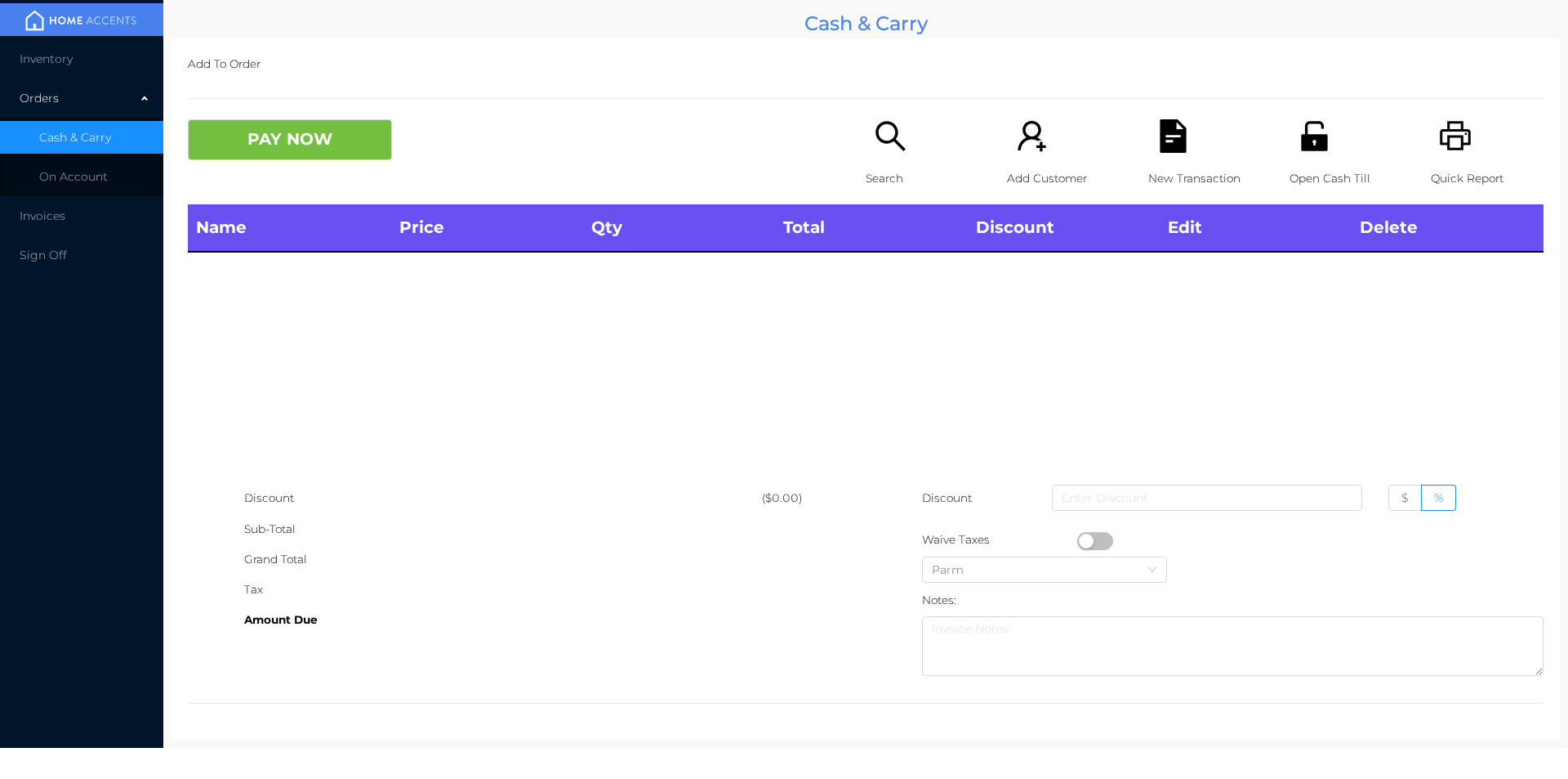
click at [882, 171] on p "Search" at bounding box center [922, 179] width 113 height 30
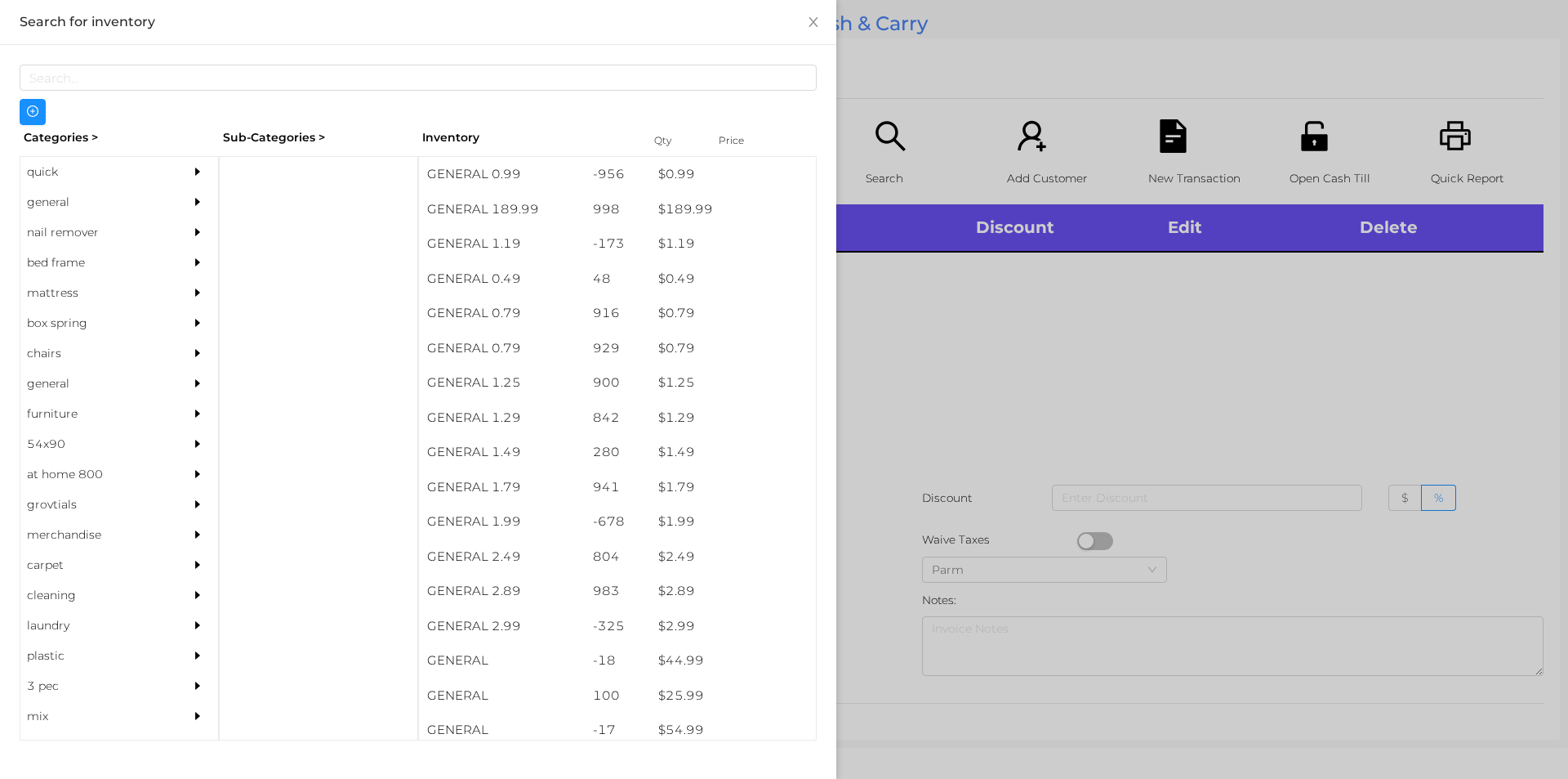
click at [57, 170] on div "quick" at bounding box center [94, 172] width 149 height 30
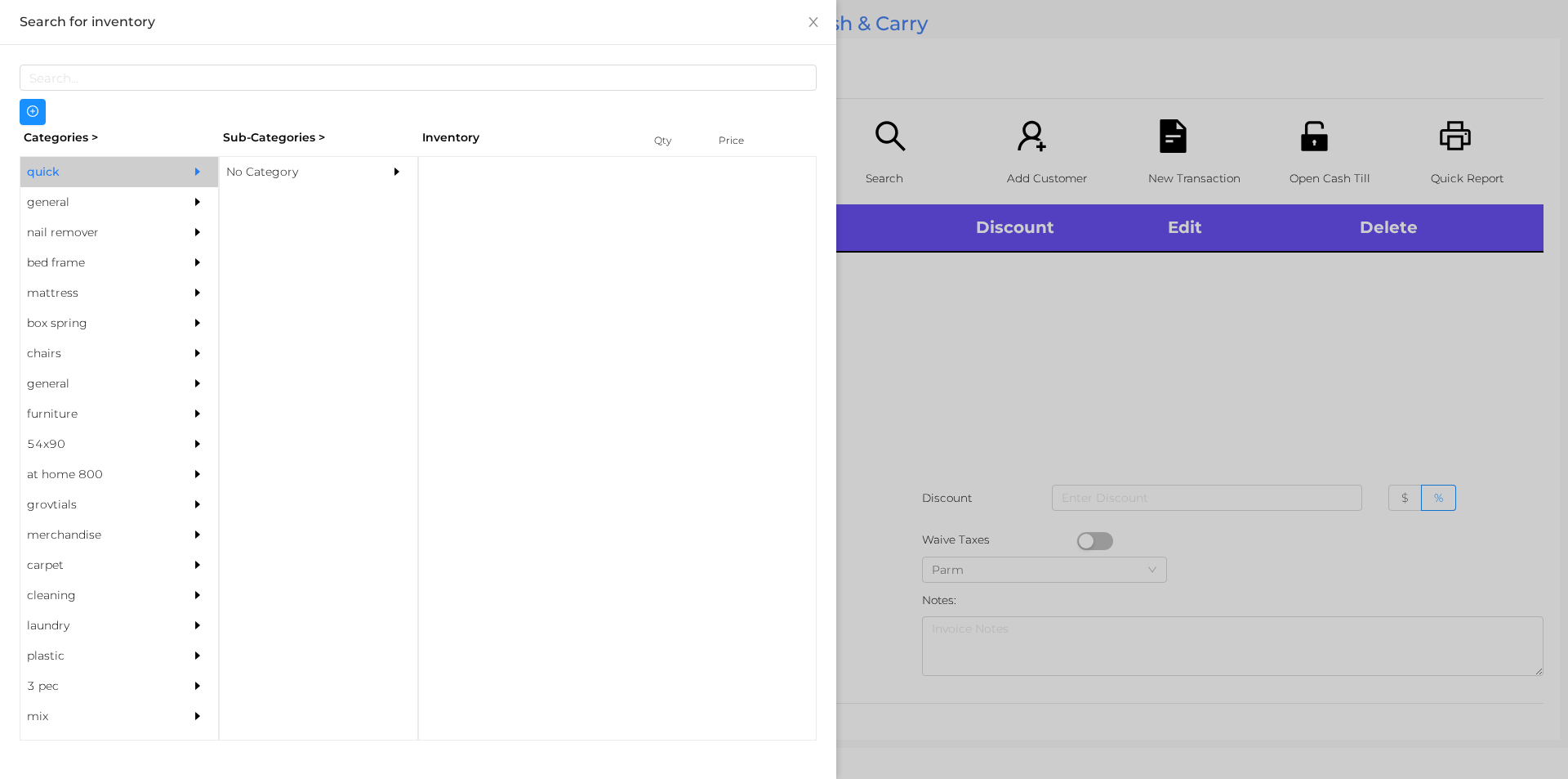
click at [283, 174] on div "No Category" at bounding box center [294, 172] width 149 height 30
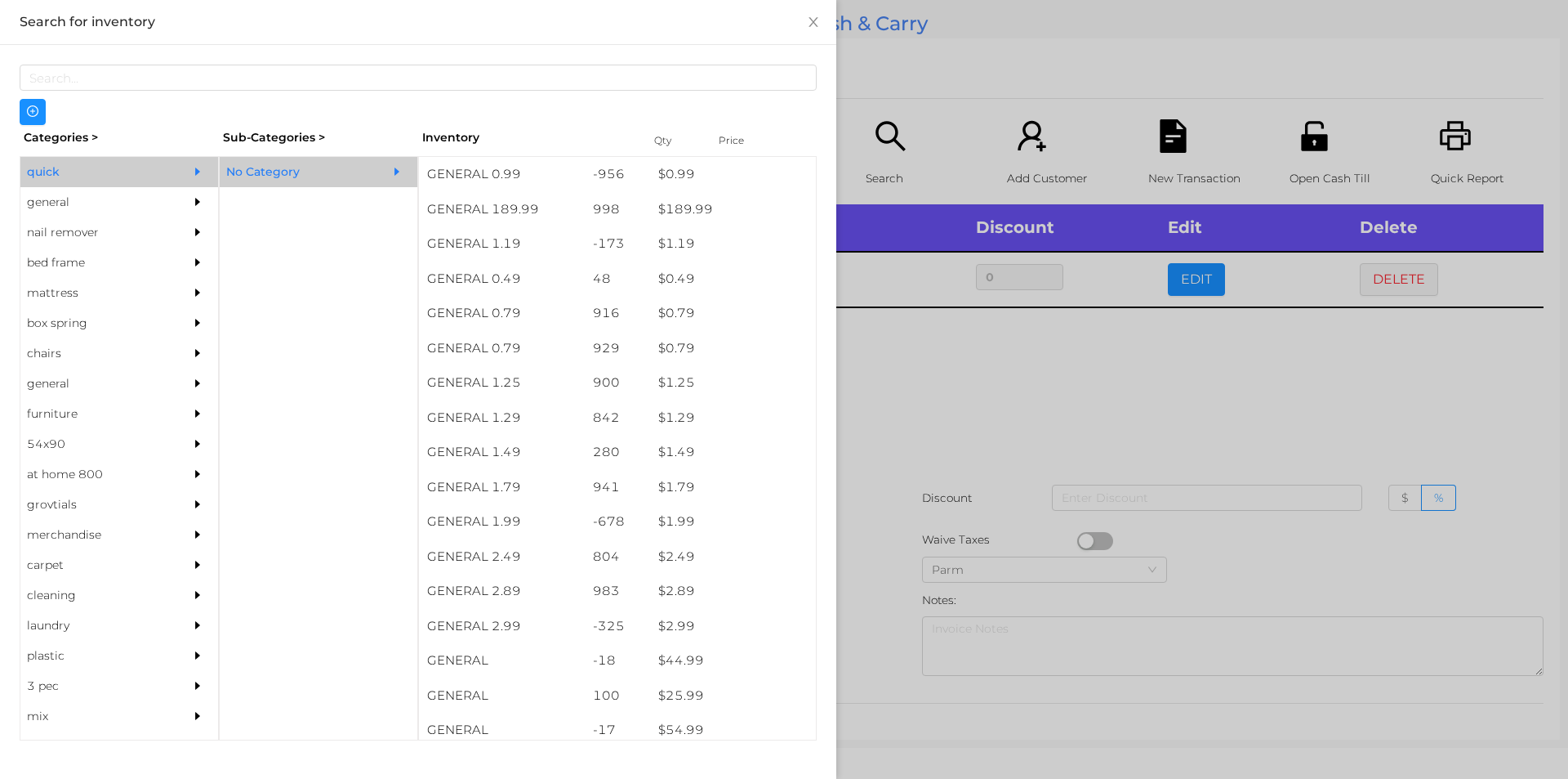
click at [1024, 383] on div at bounding box center [784, 389] width 1568 height 779
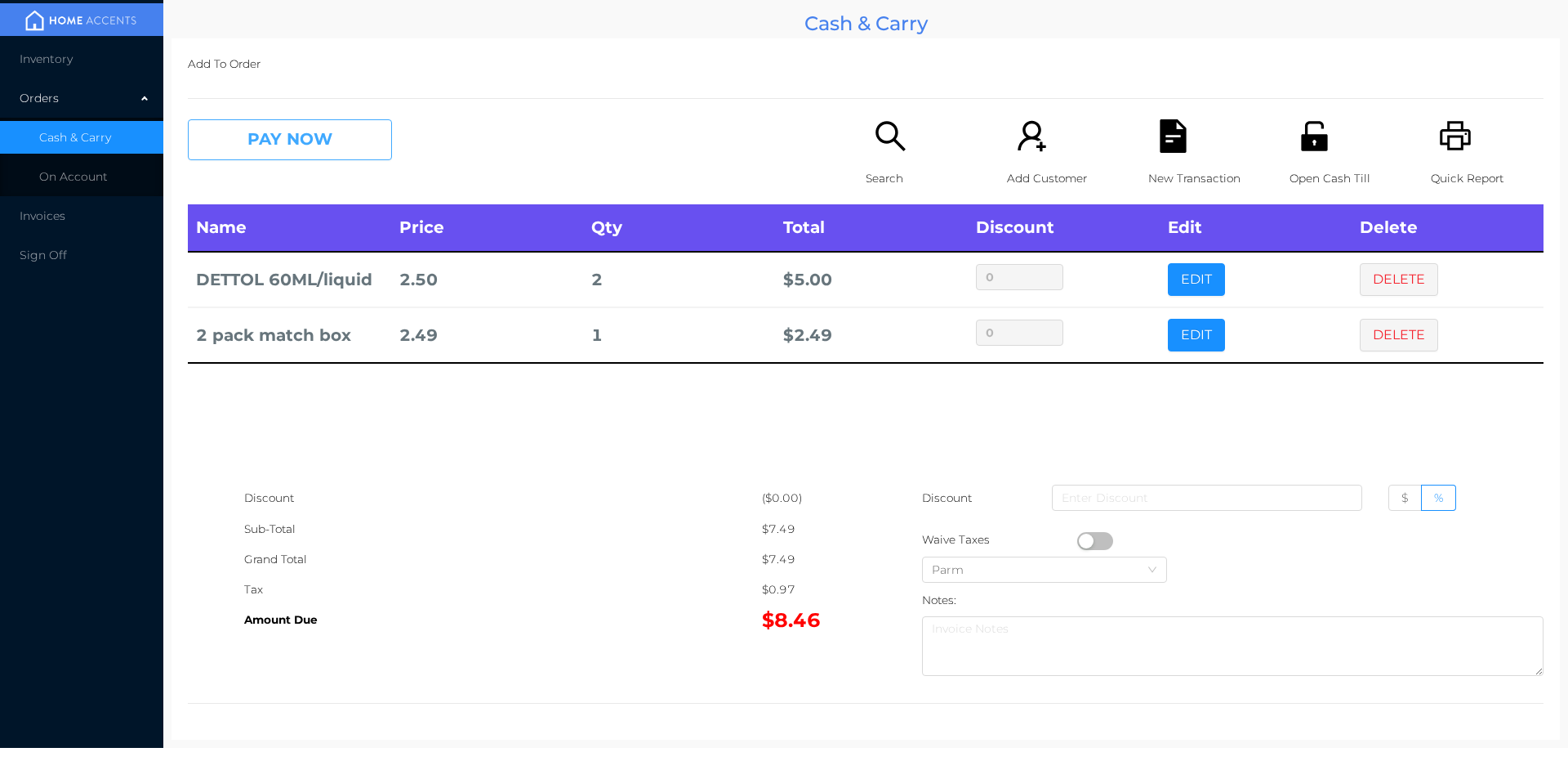
click at [290, 144] on button "PAY NOW" at bounding box center [290, 140] width 204 height 41
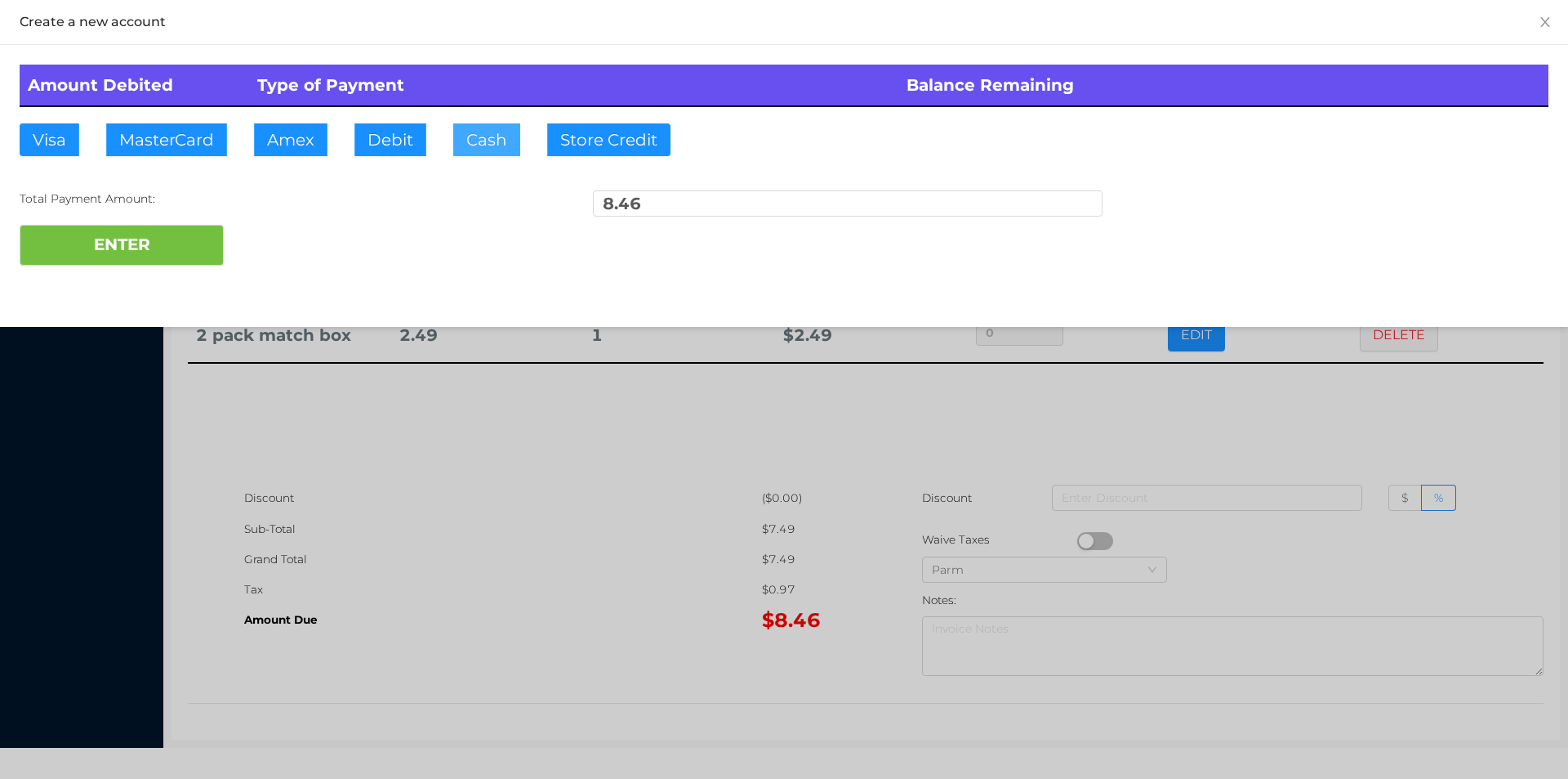
click at [464, 145] on button "Cash" at bounding box center [487, 139] width 67 height 33
type input "20."
click at [150, 244] on button "ENTER" at bounding box center [122, 245] width 204 height 41
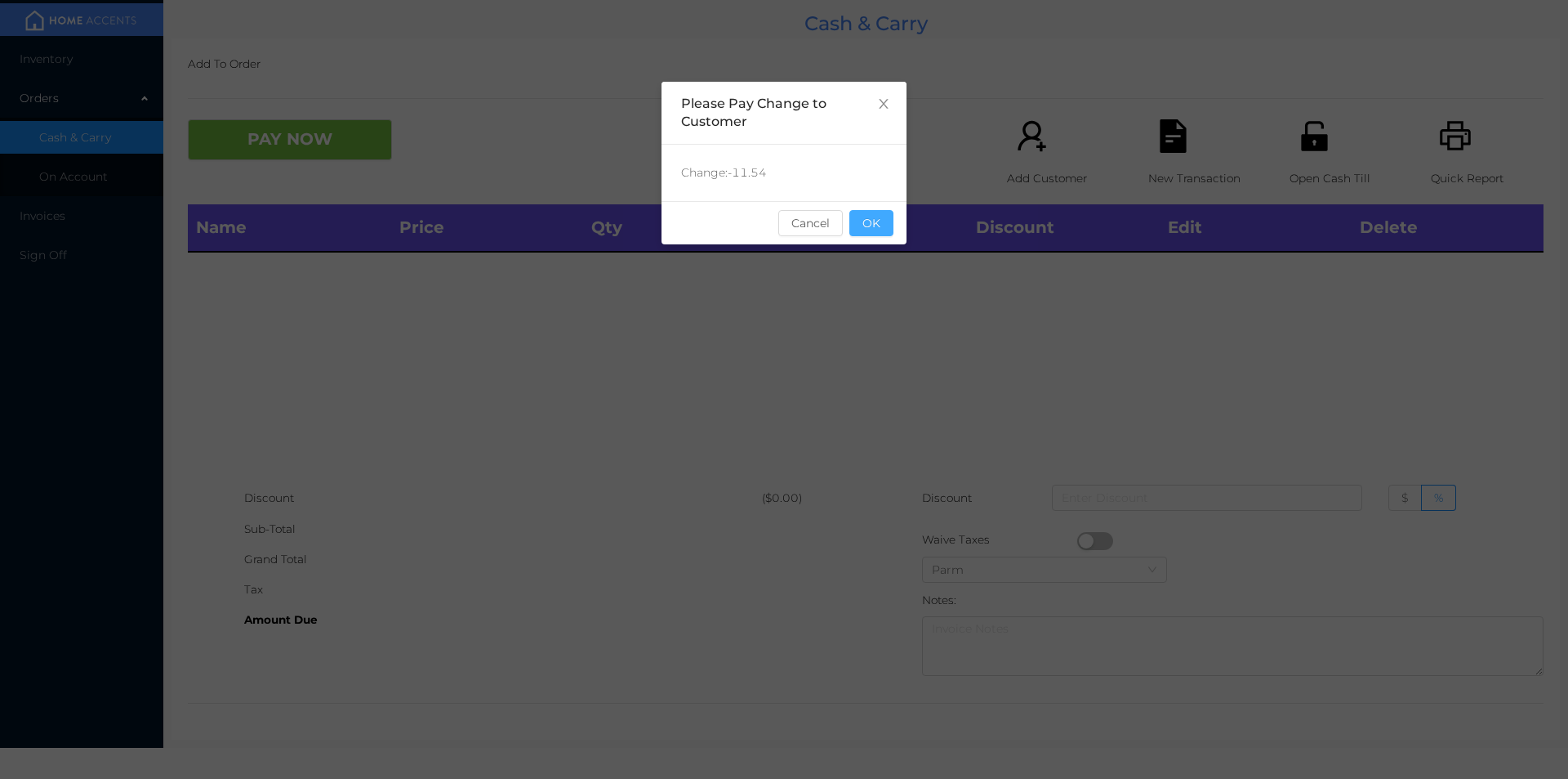
click at [882, 224] on button "OK" at bounding box center [871, 224] width 44 height 26
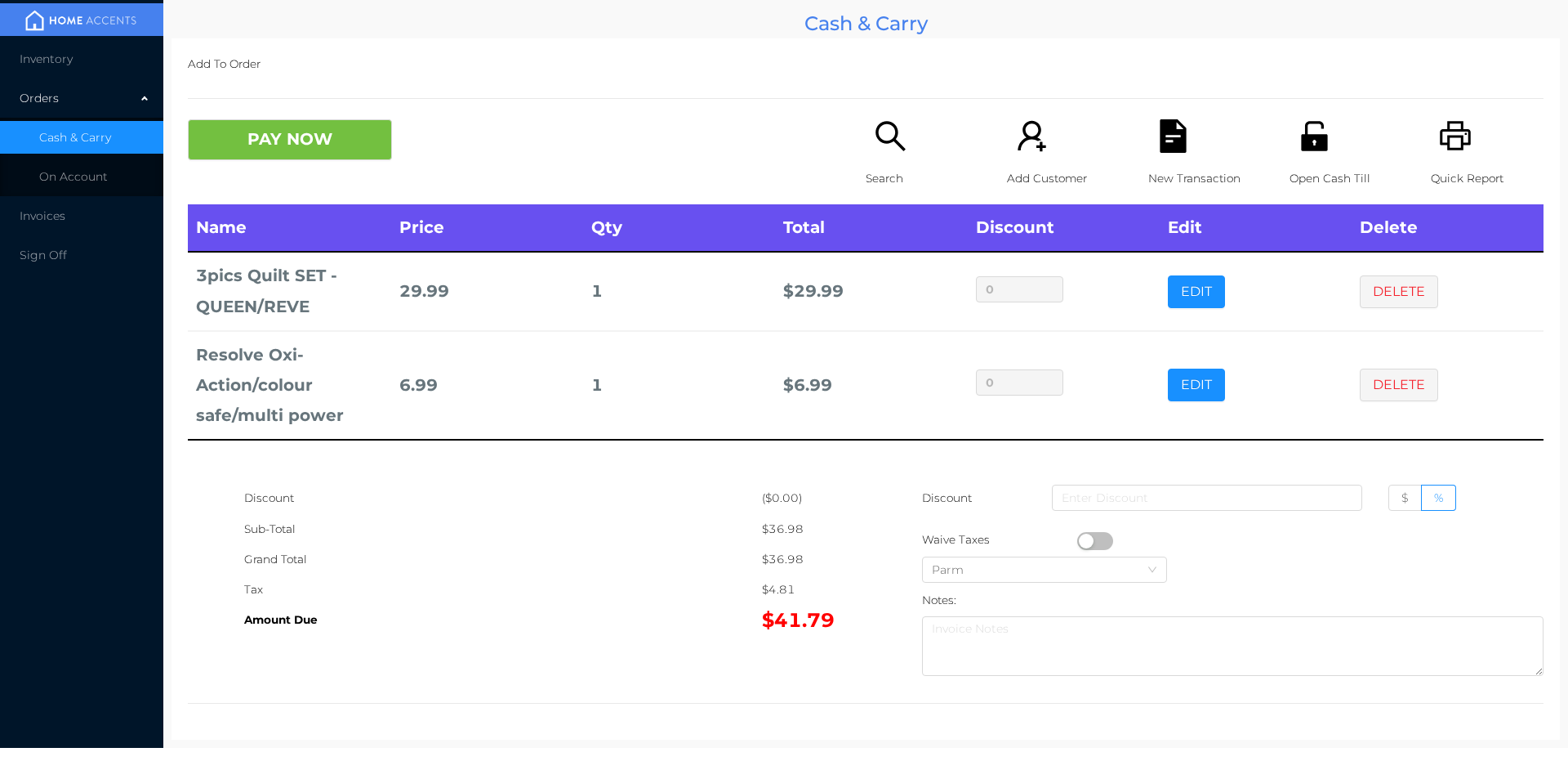
click at [1163, 151] on icon "icon: file-text" at bounding box center [1172, 137] width 26 height 34
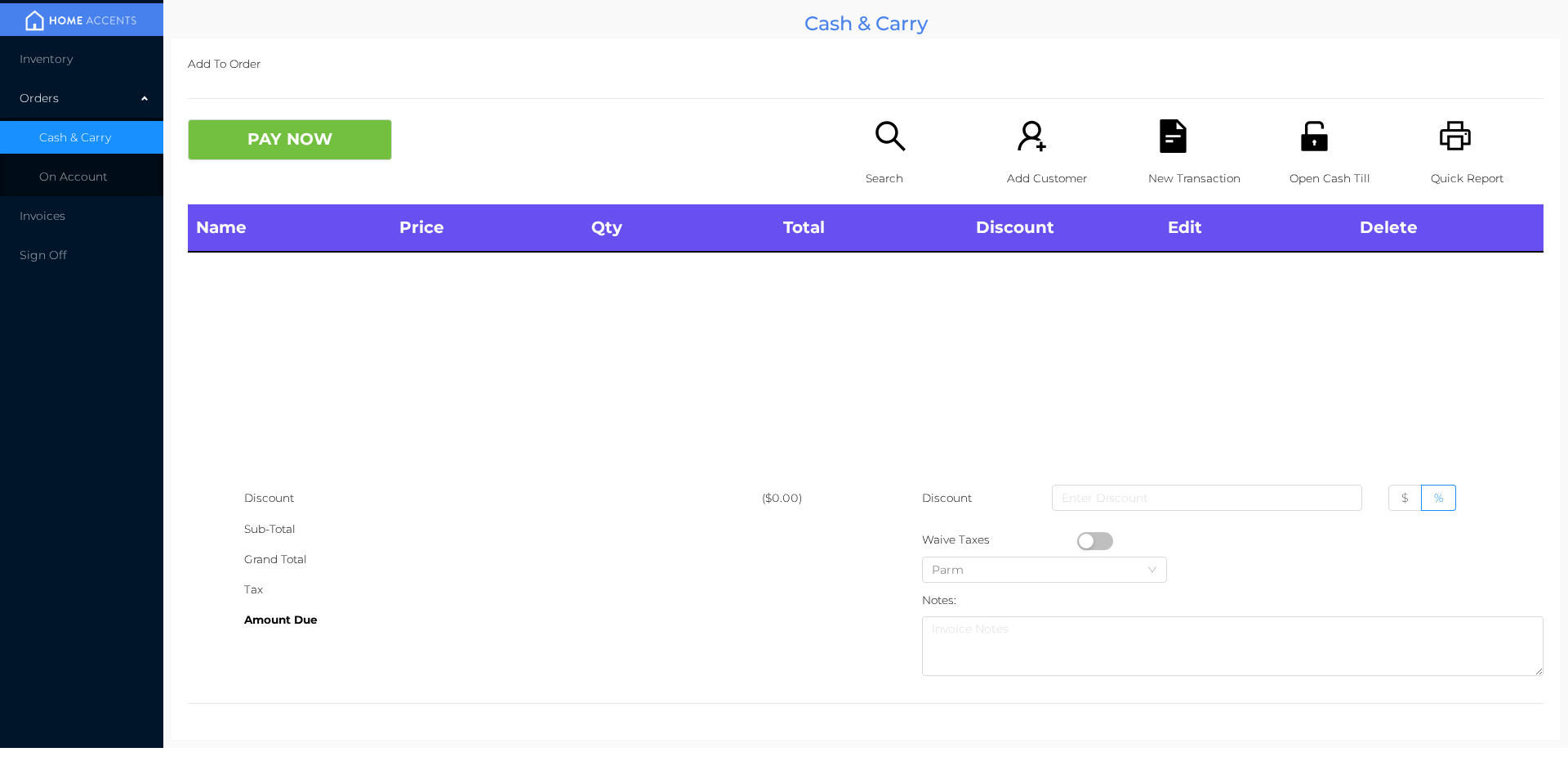
click at [1439, 143] on icon "icon: printer" at bounding box center [1456, 137] width 34 height 34
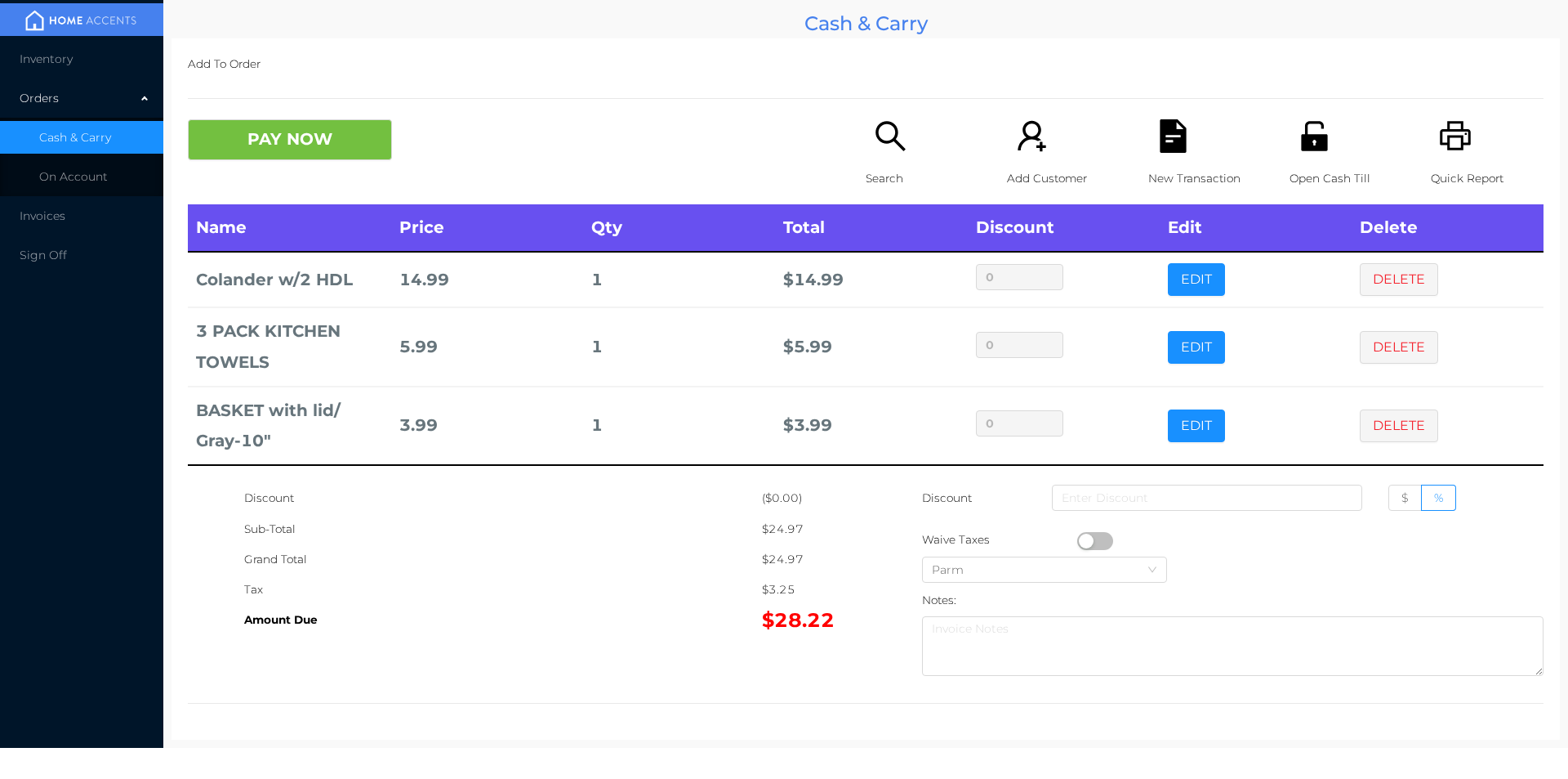
click at [308, 154] on button "PAY NOW" at bounding box center [290, 140] width 204 height 41
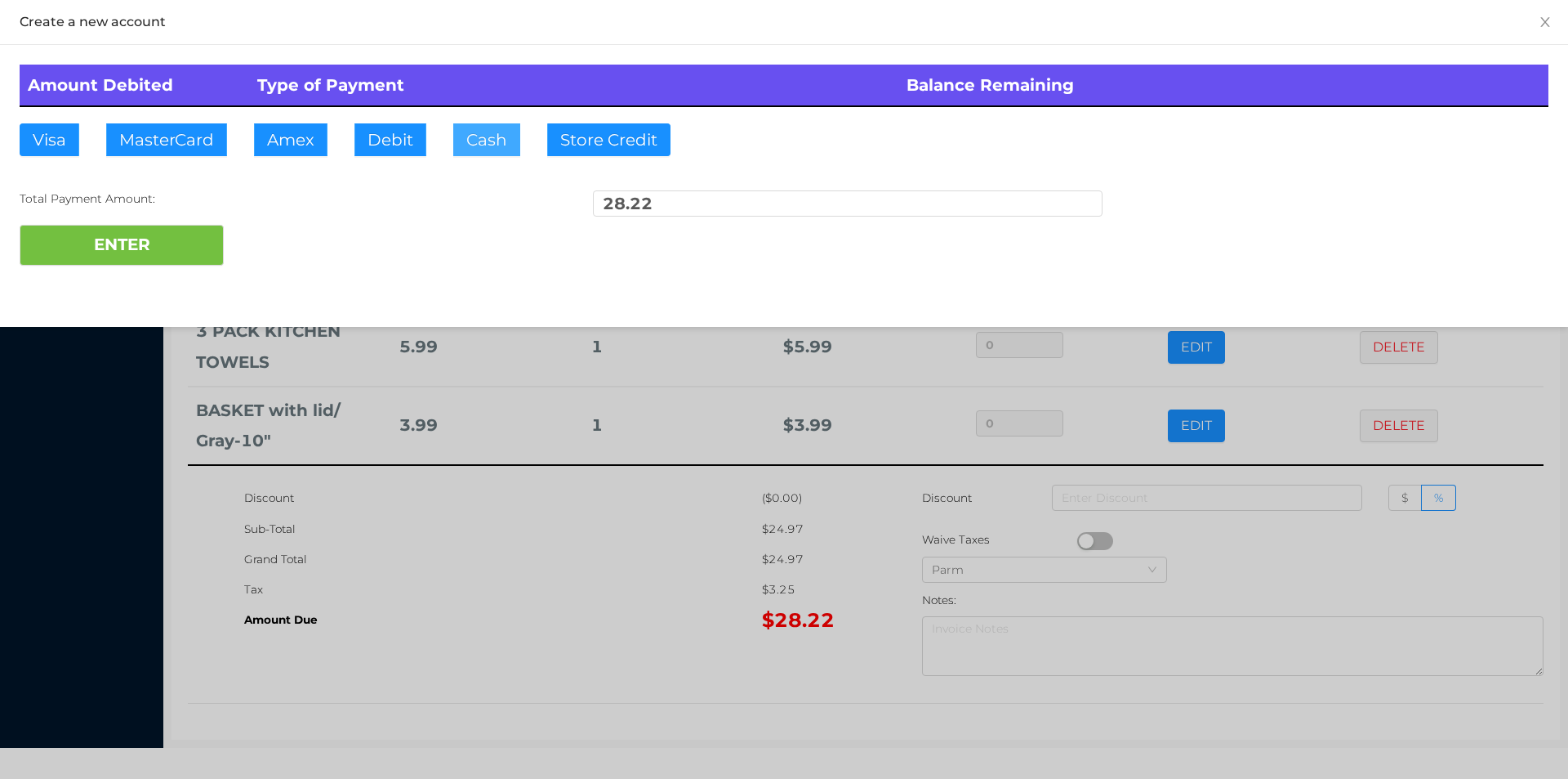
click at [486, 137] on button "Cash" at bounding box center [487, 139] width 67 height 33
type input "30"
click at [134, 240] on button "ENTER" at bounding box center [122, 245] width 204 height 41
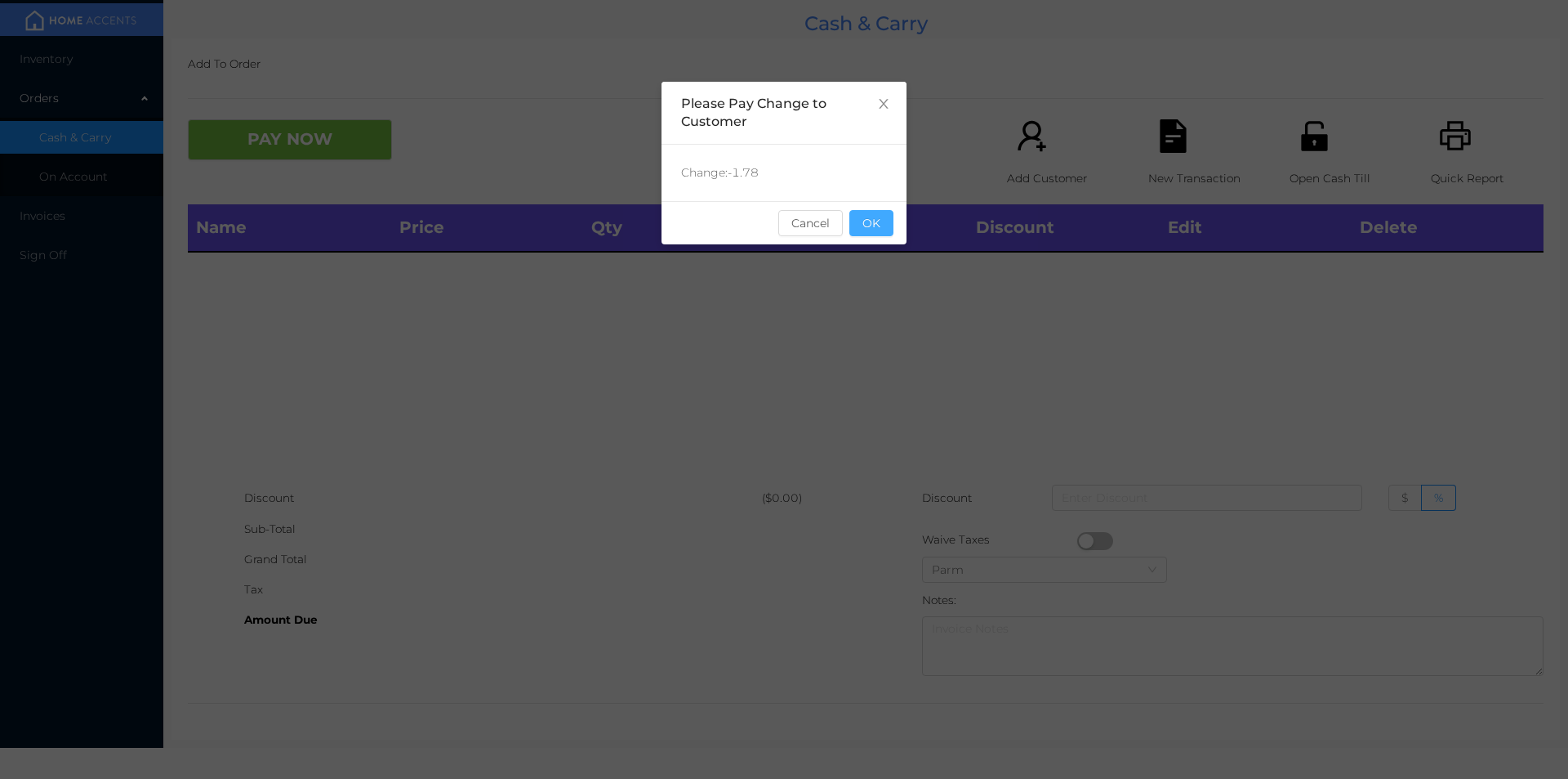
click at [881, 233] on button "OK" at bounding box center [871, 224] width 44 height 26
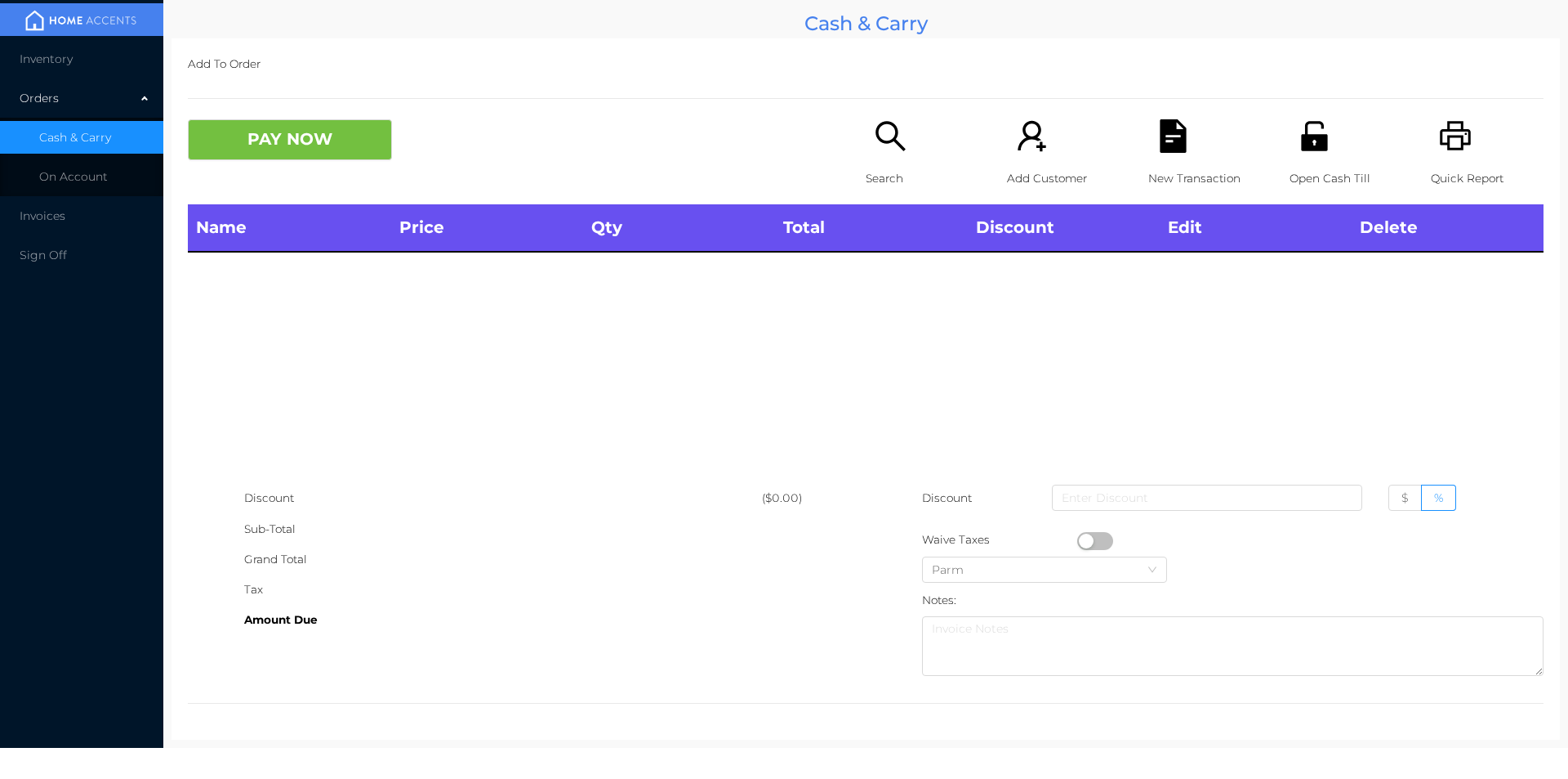
click at [880, 139] on icon "icon: search" at bounding box center [891, 137] width 34 height 34
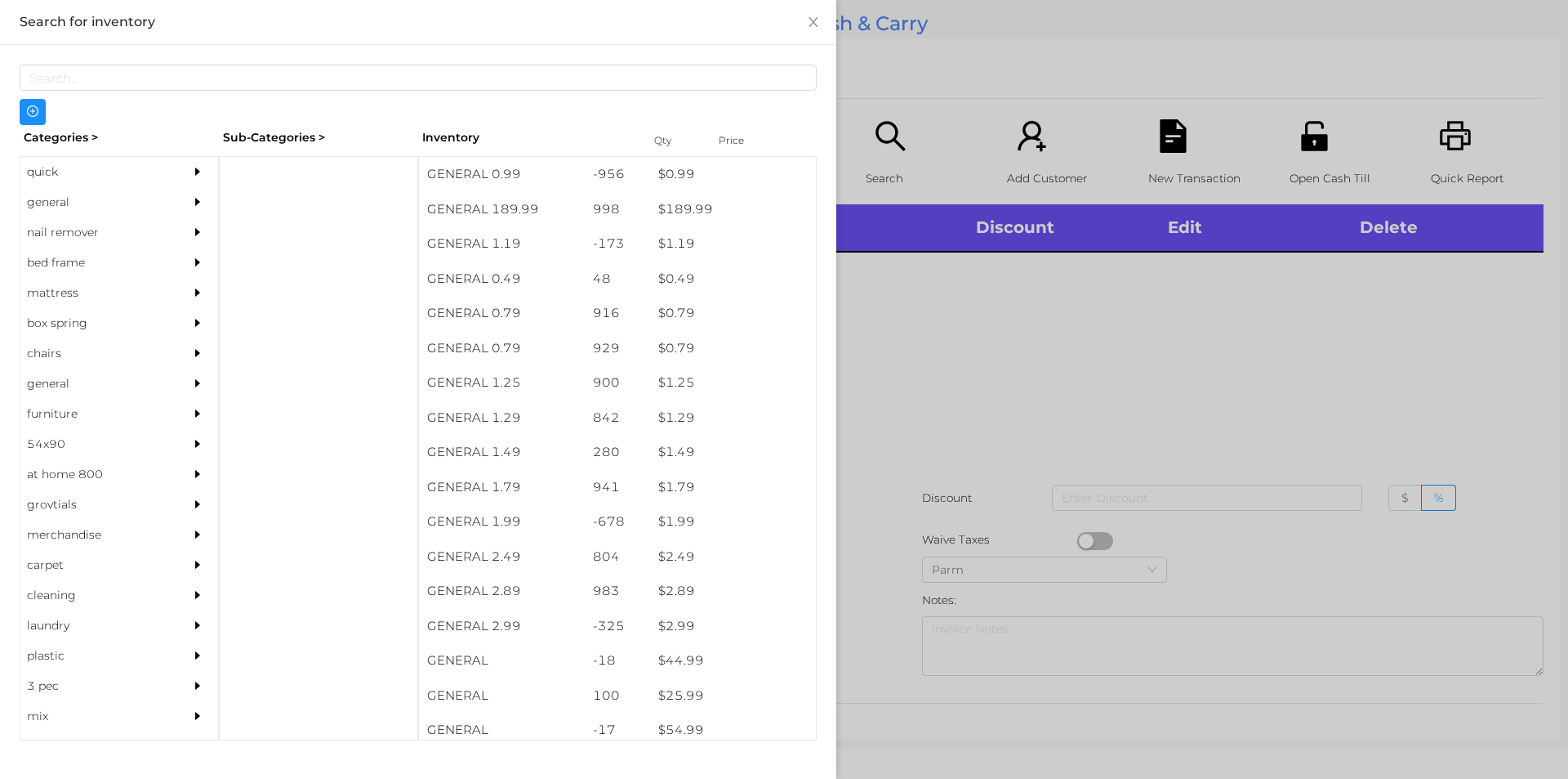
click at [100, 188] on div "general" at bounding box center [94, 202] width 149 height 30
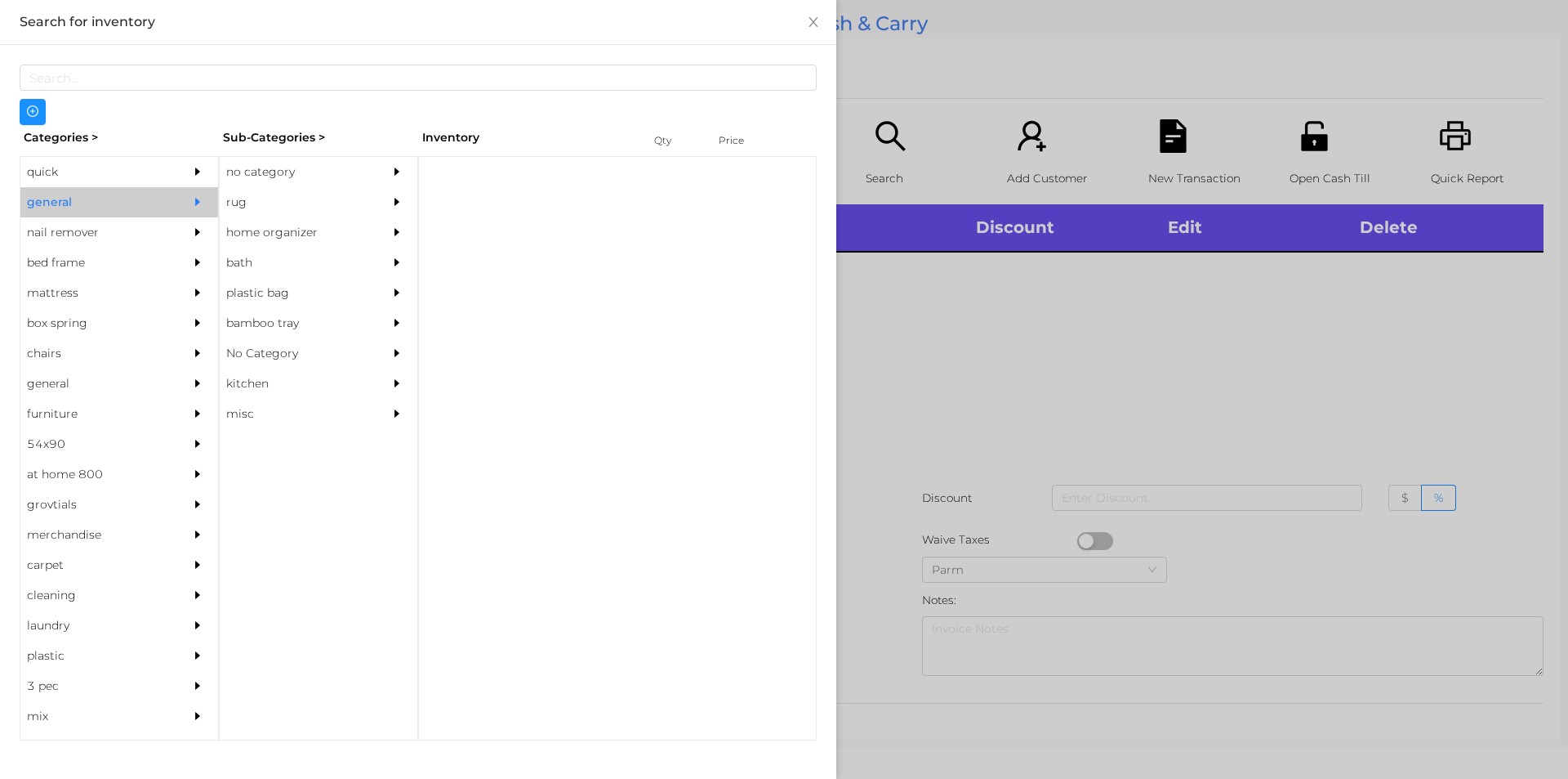
click at [338, 159] on div "no category" at bounding box center [294, 172] width 149 height 30
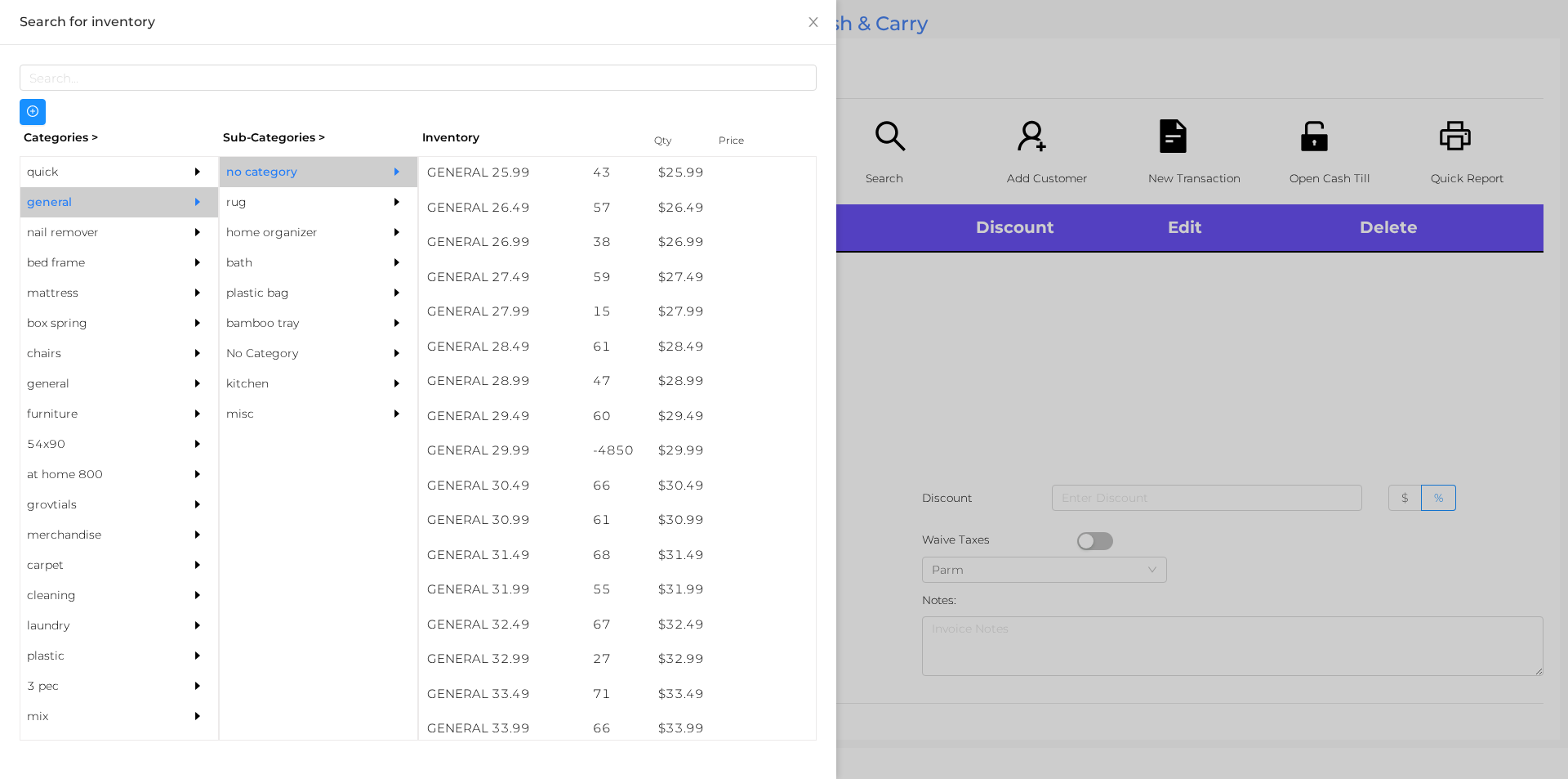
scroll to position [2179, 0]
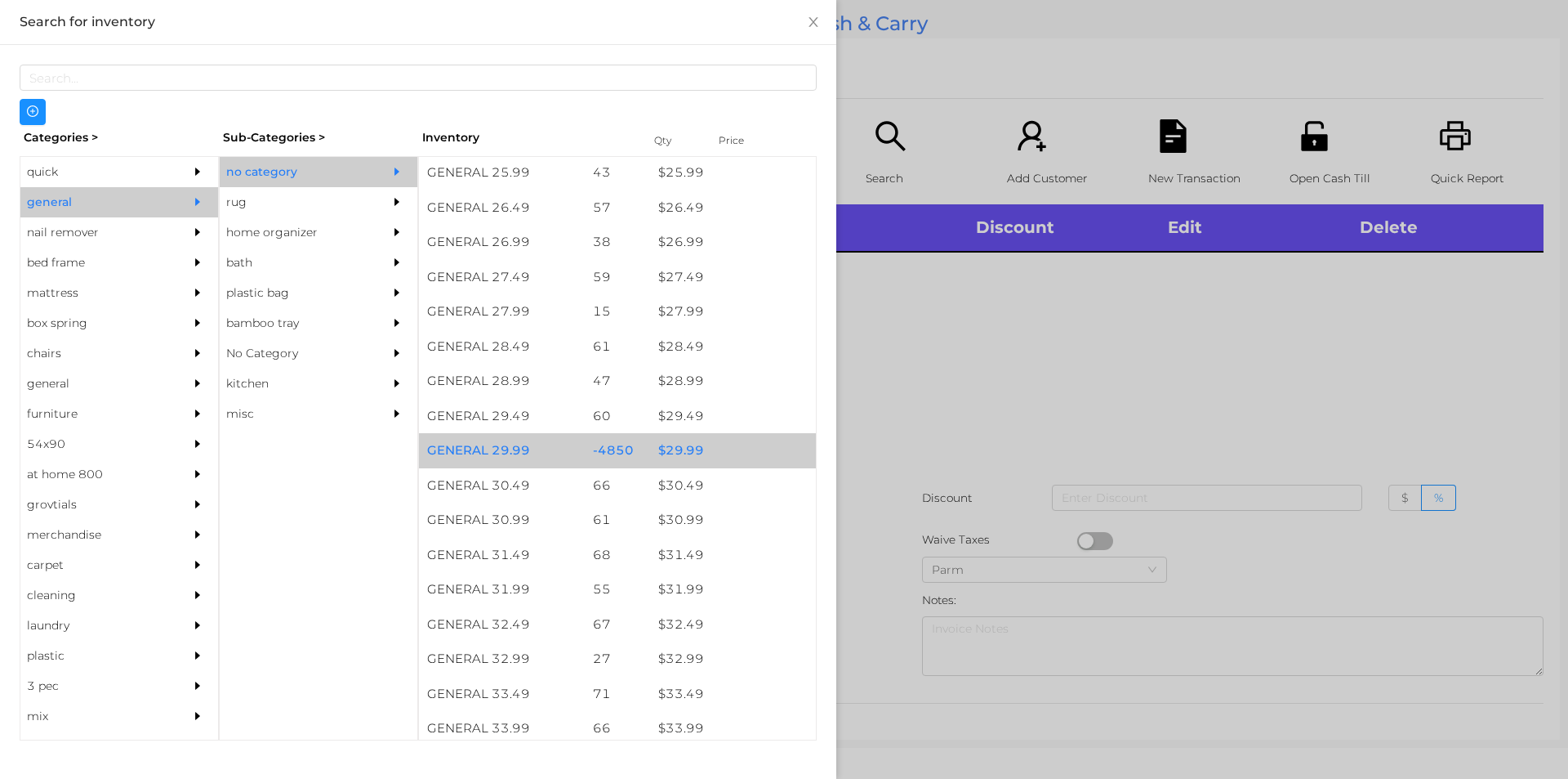
click at [692, 463] on div "$ 29.99" at bounding box center [732, 451] width 165 height 36
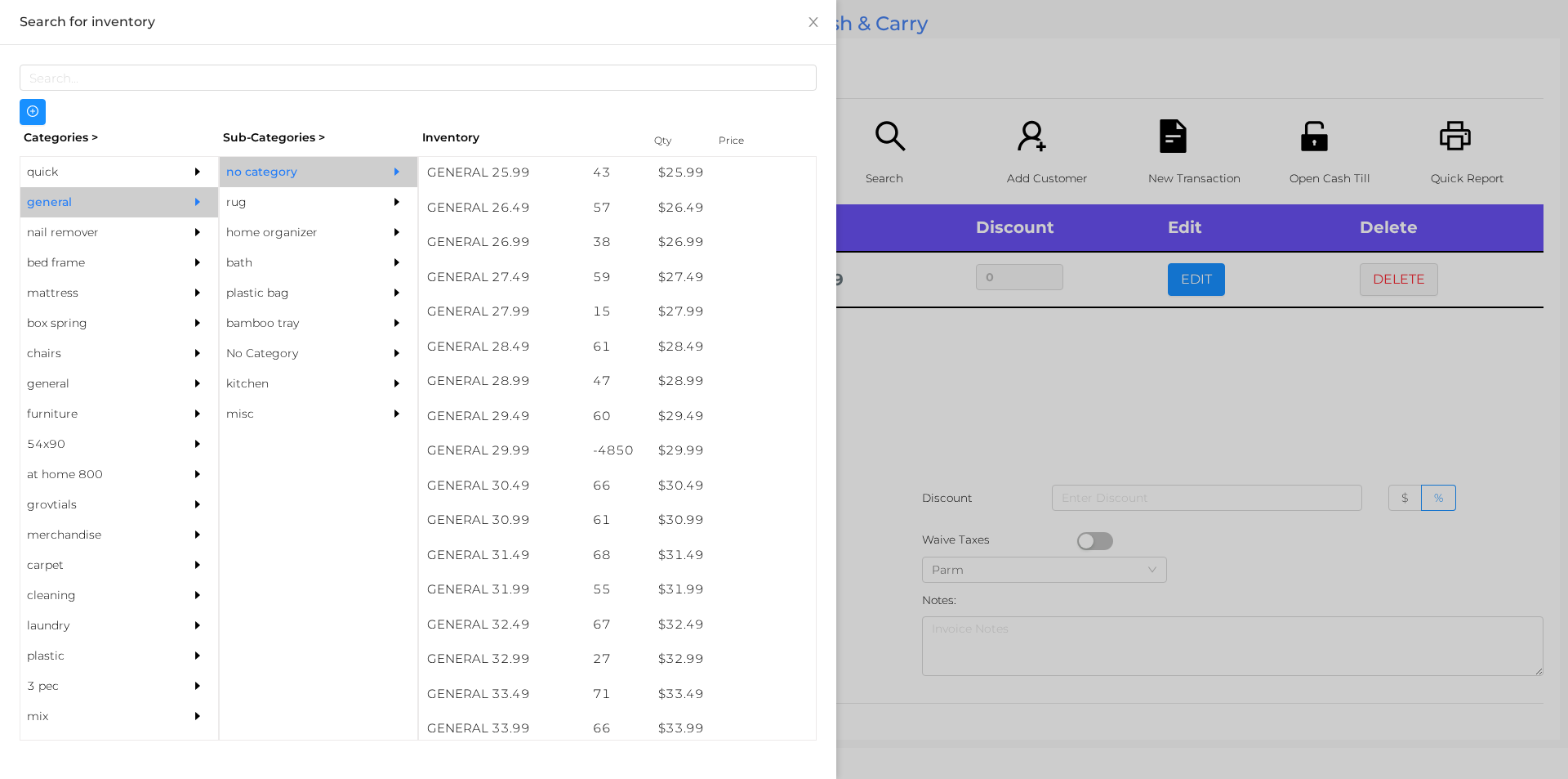
click at [929, 422] on div at bounding box center [784, 389] width 1568 height 779
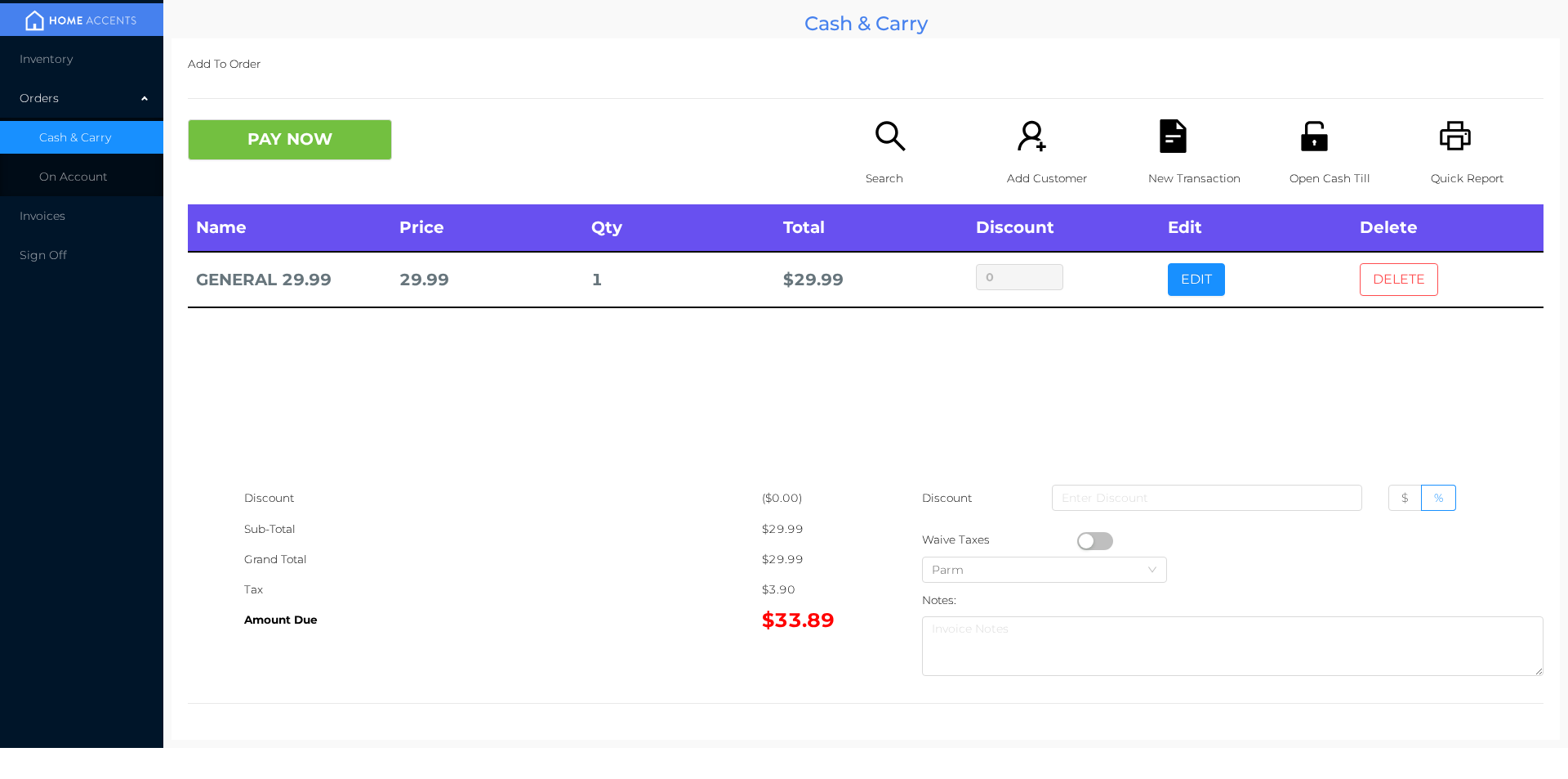
click at [1376, 276] on button "DELETE" at bounding box center [1399, 279] width 79 height 33
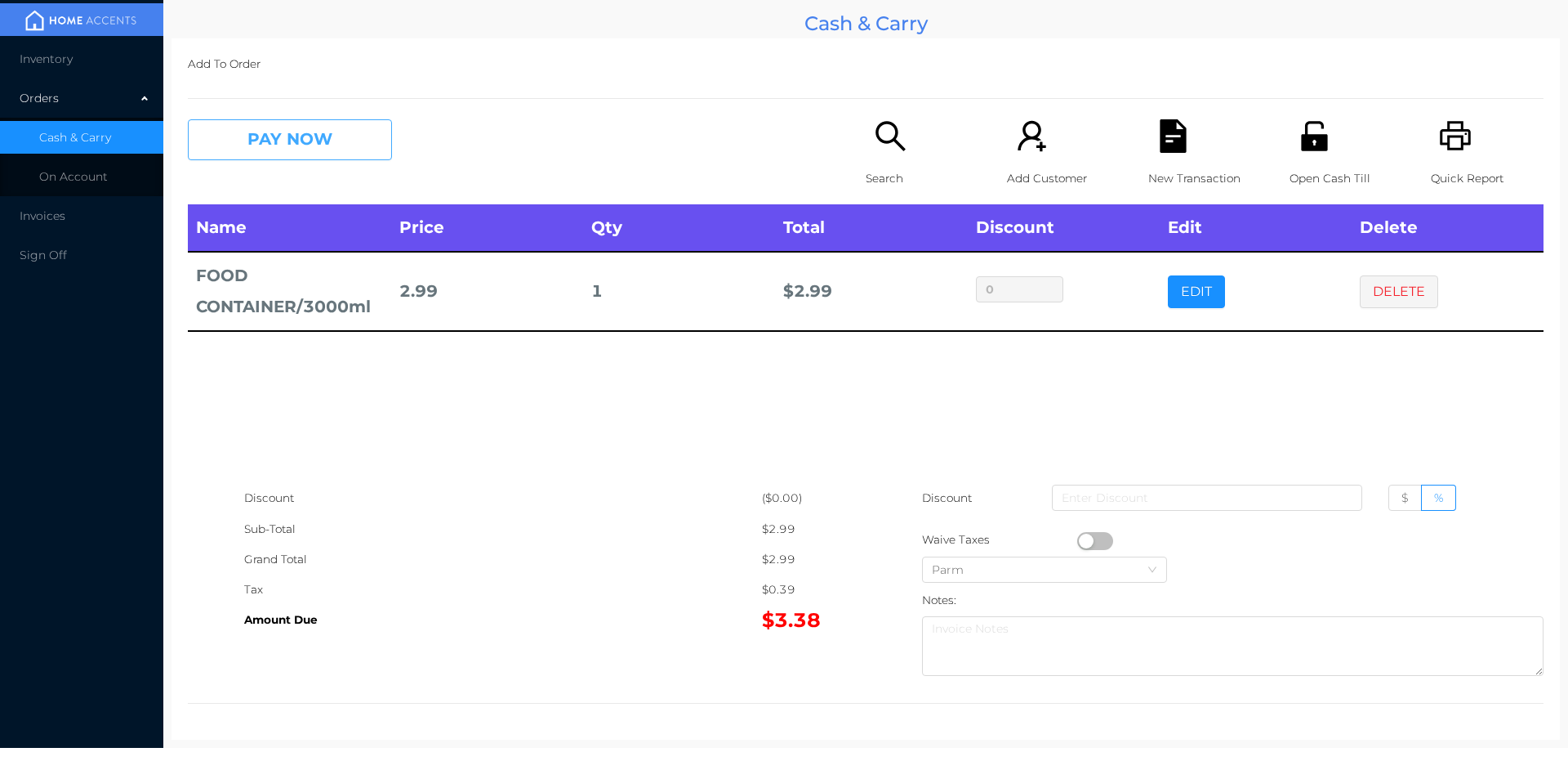
click at [265, 138] on button "PAY NOW" at bounding box center [290, 140] width 204 height 41
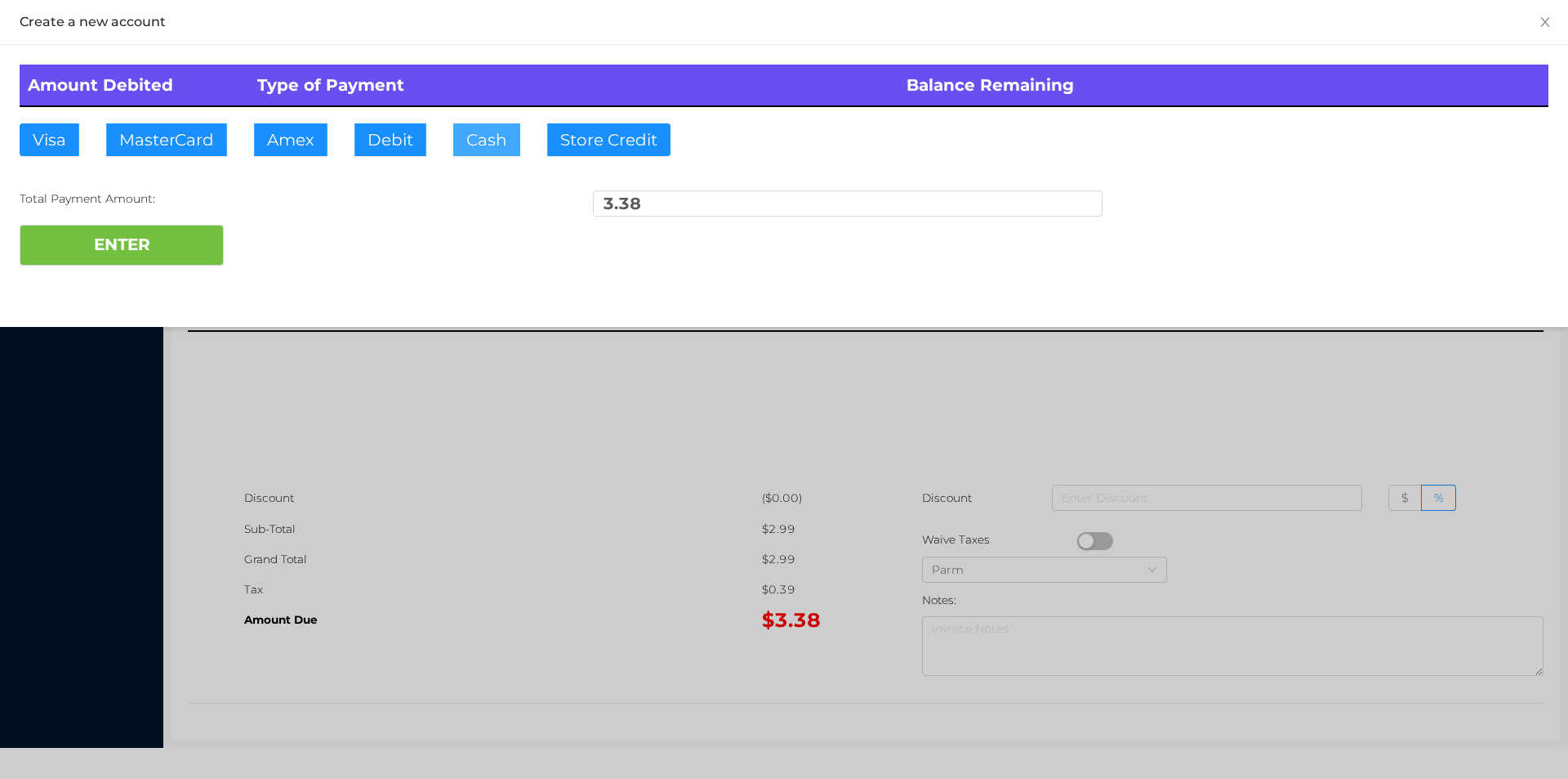
click at [493, 133] on button "Cash" at bounding box center [487, 139] width 67 height 33
type input "3.50"
click at [135, 252] on button "ENTER" at bounding box center [122, 245] width 204 height 41
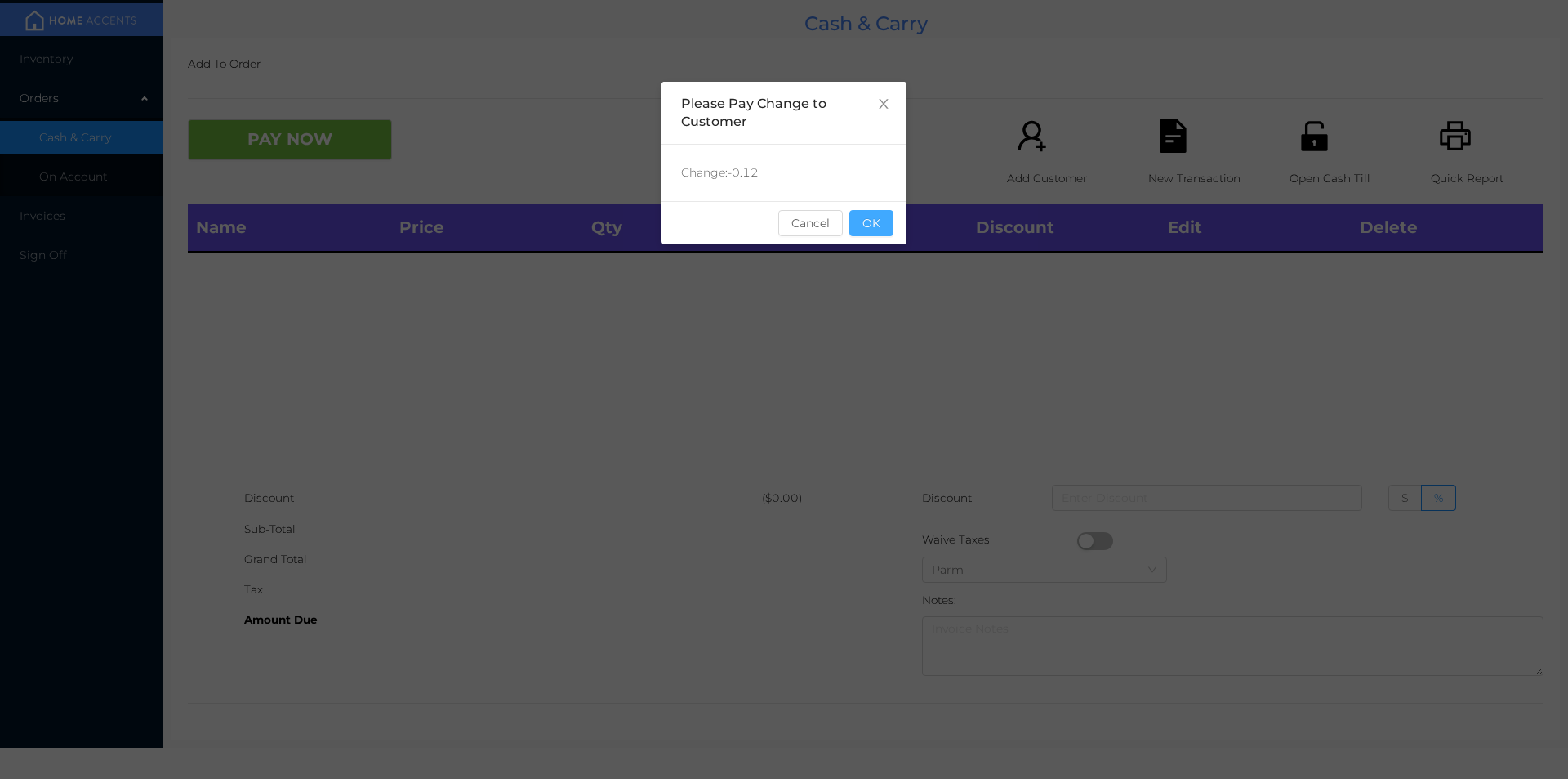
click at [862, 230] on button "OK" at bounding box center [871, 224] width 44 height 26
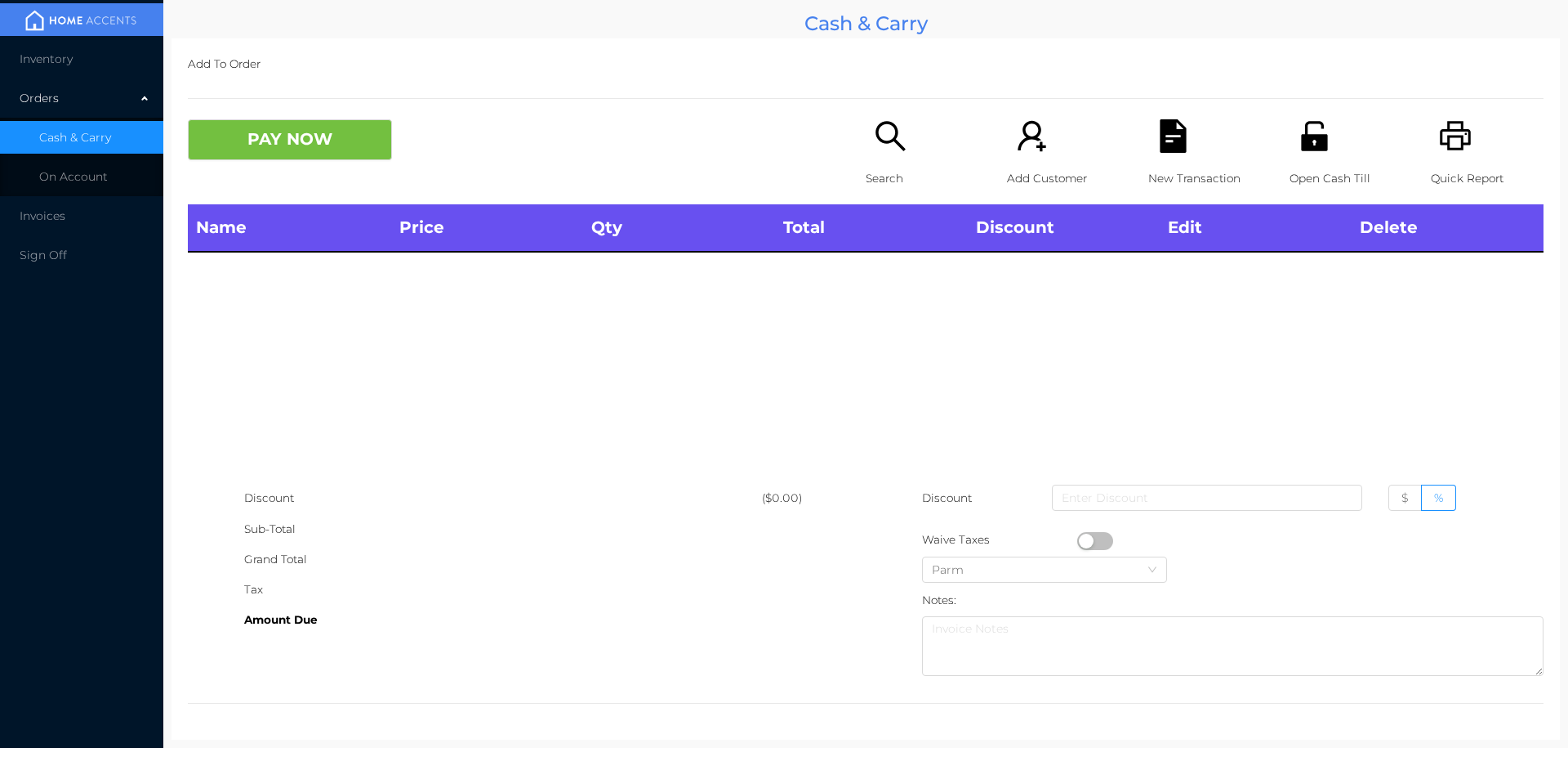
click at [885, 154] on div "Search" at bounding box center [922, 162] width 113 height 85
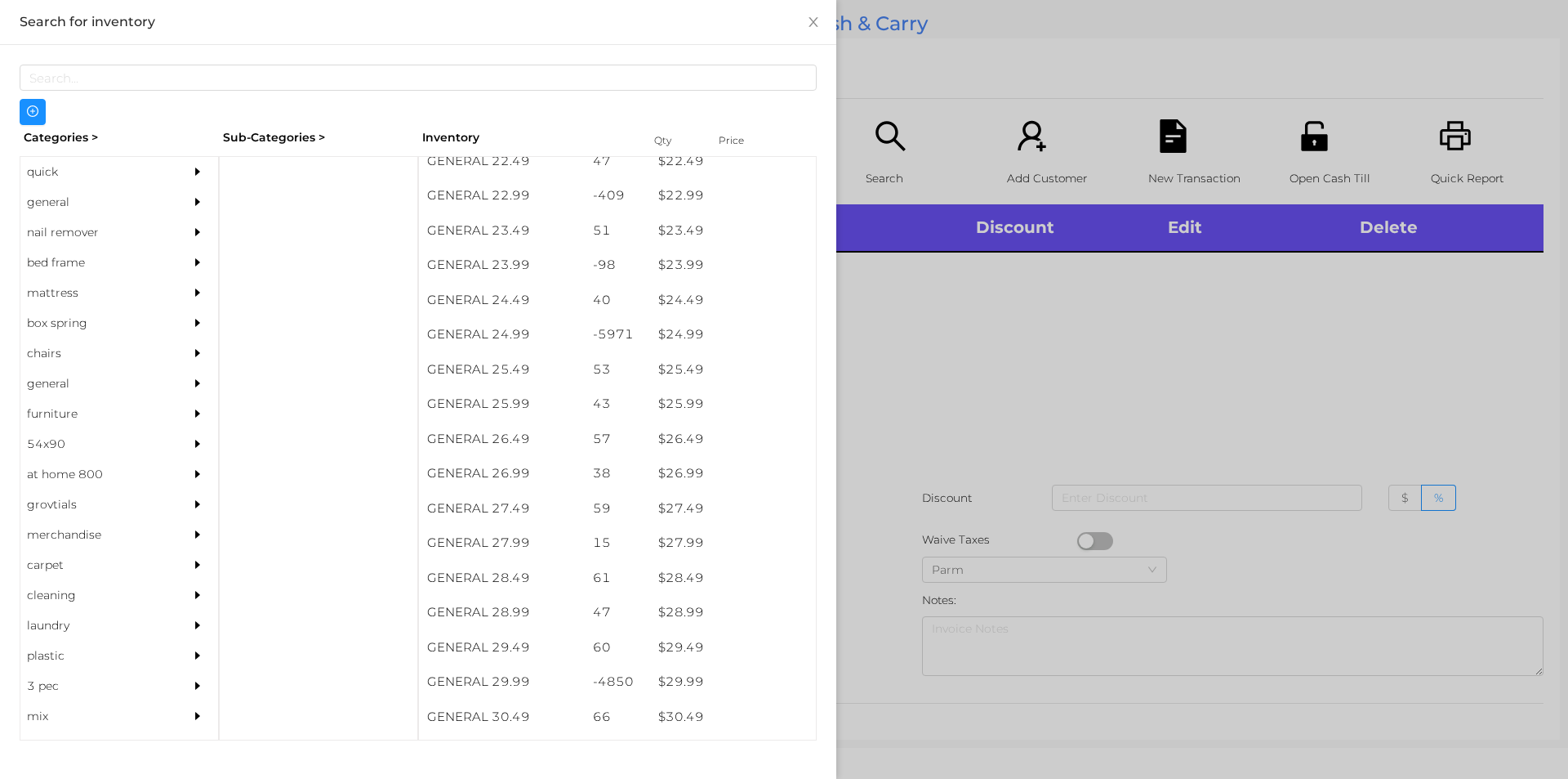
scroll to position [1967, 0]
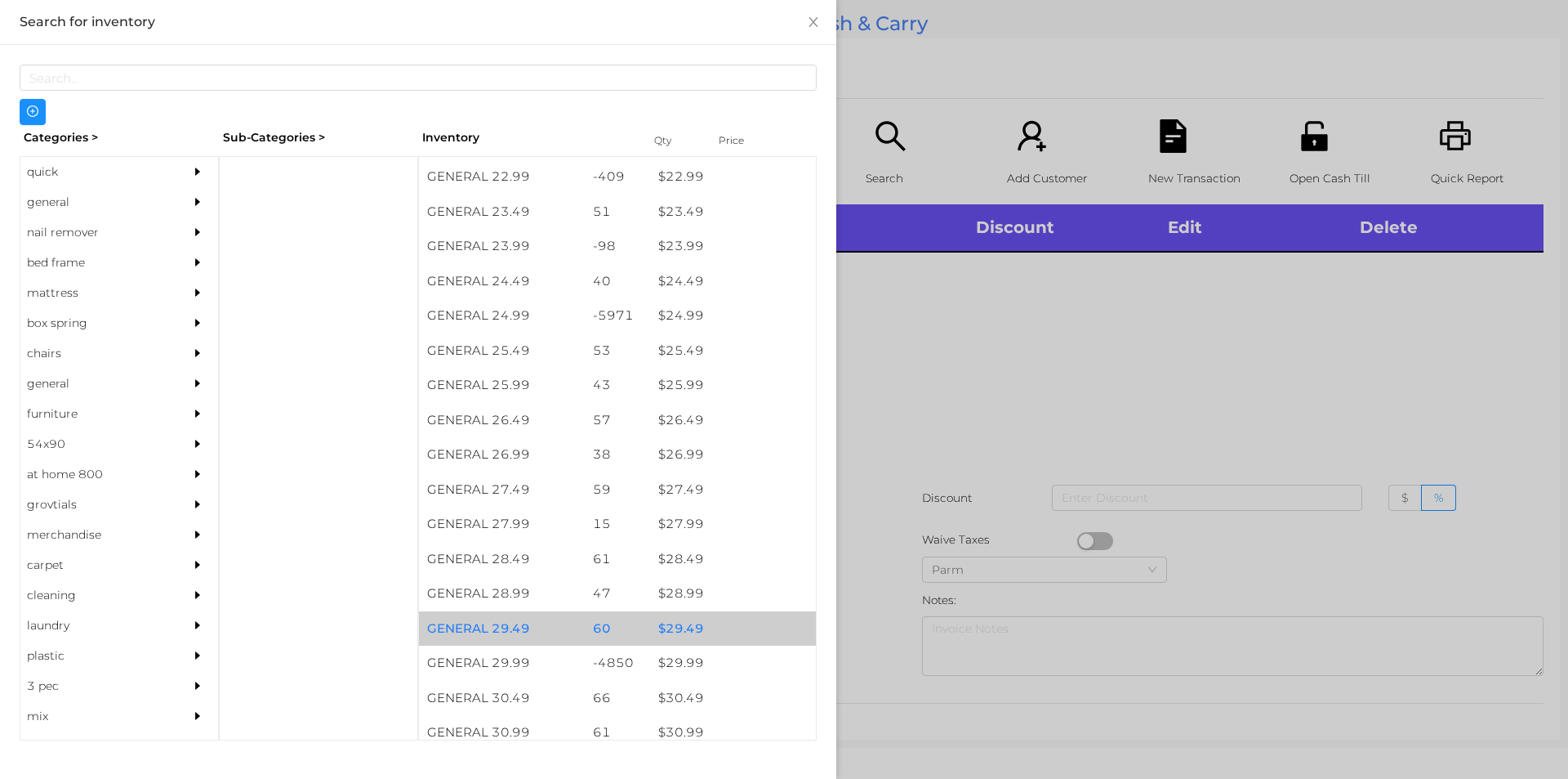
click at [715, 643] on div "$ 29.49" at bounding box center [732, 628] width 165 height 36
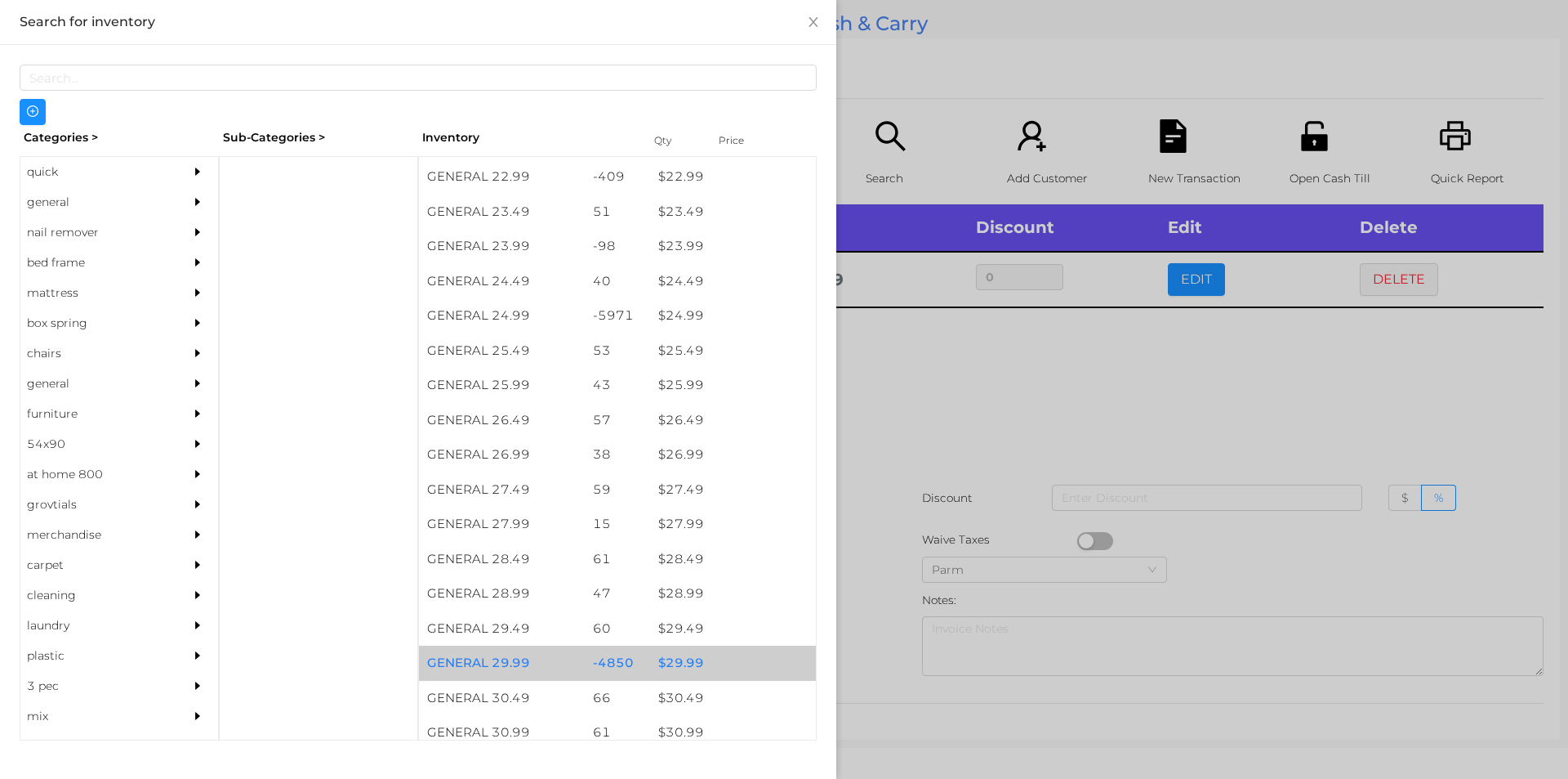
click at [706, 663] on div "$ 29.99" at bounding box center [732, 663] width 165 height 36
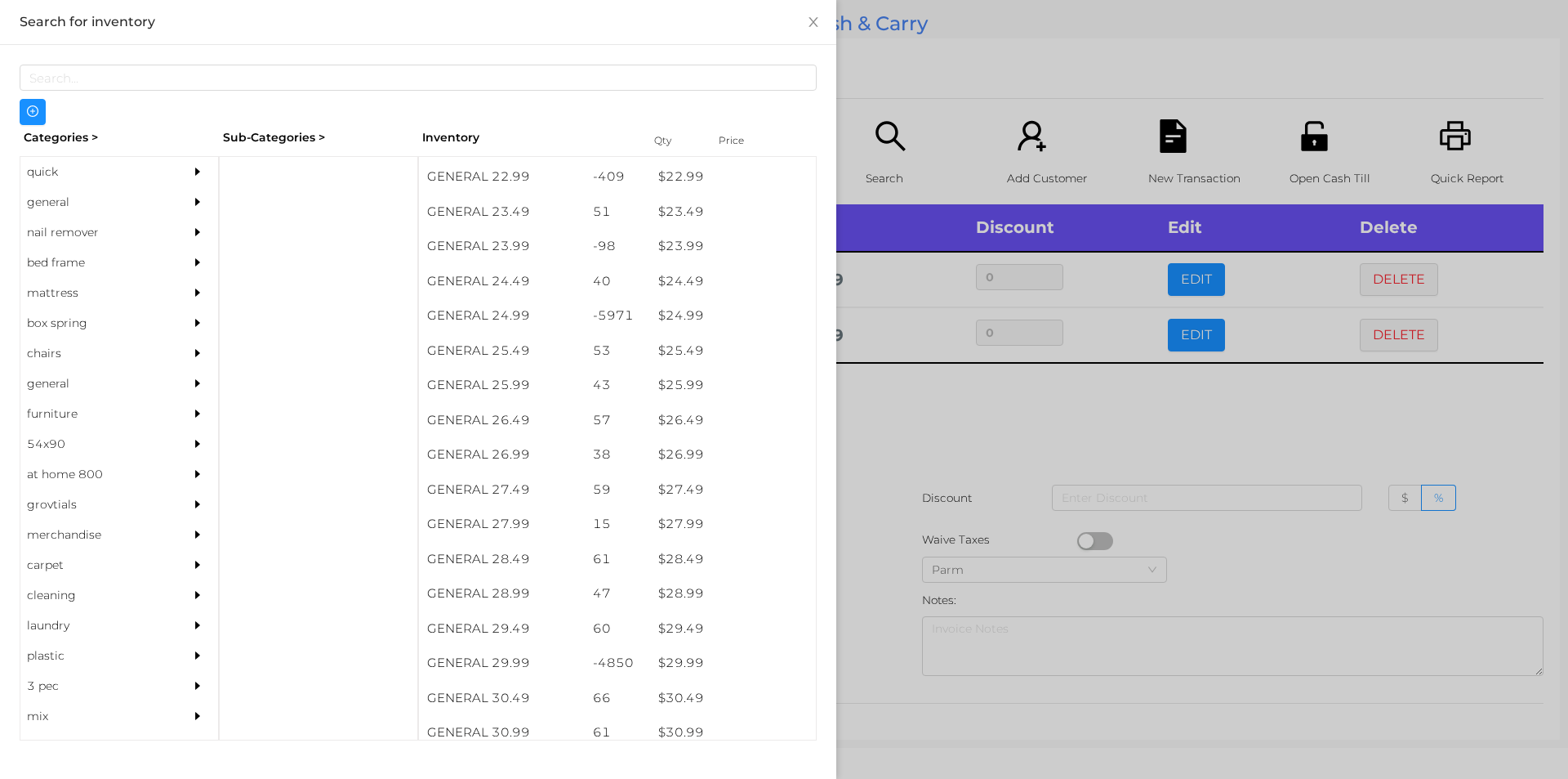
click at [904, 466] on div at bounding box center [784, 389] width 1568 height 779
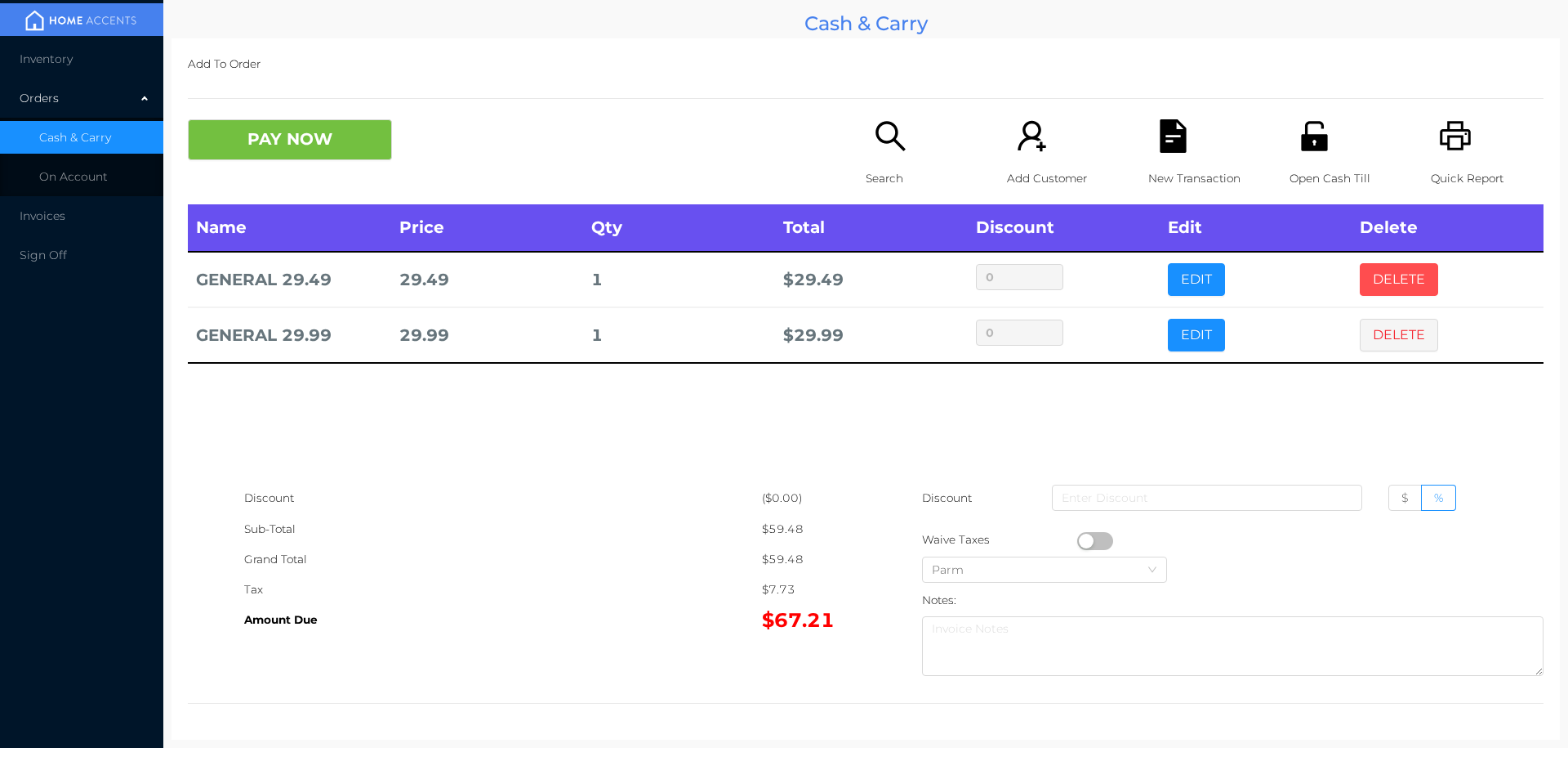
click at [1364, 273] on button "DELETE" at bounding box center [1399, 279] width 79 height 33
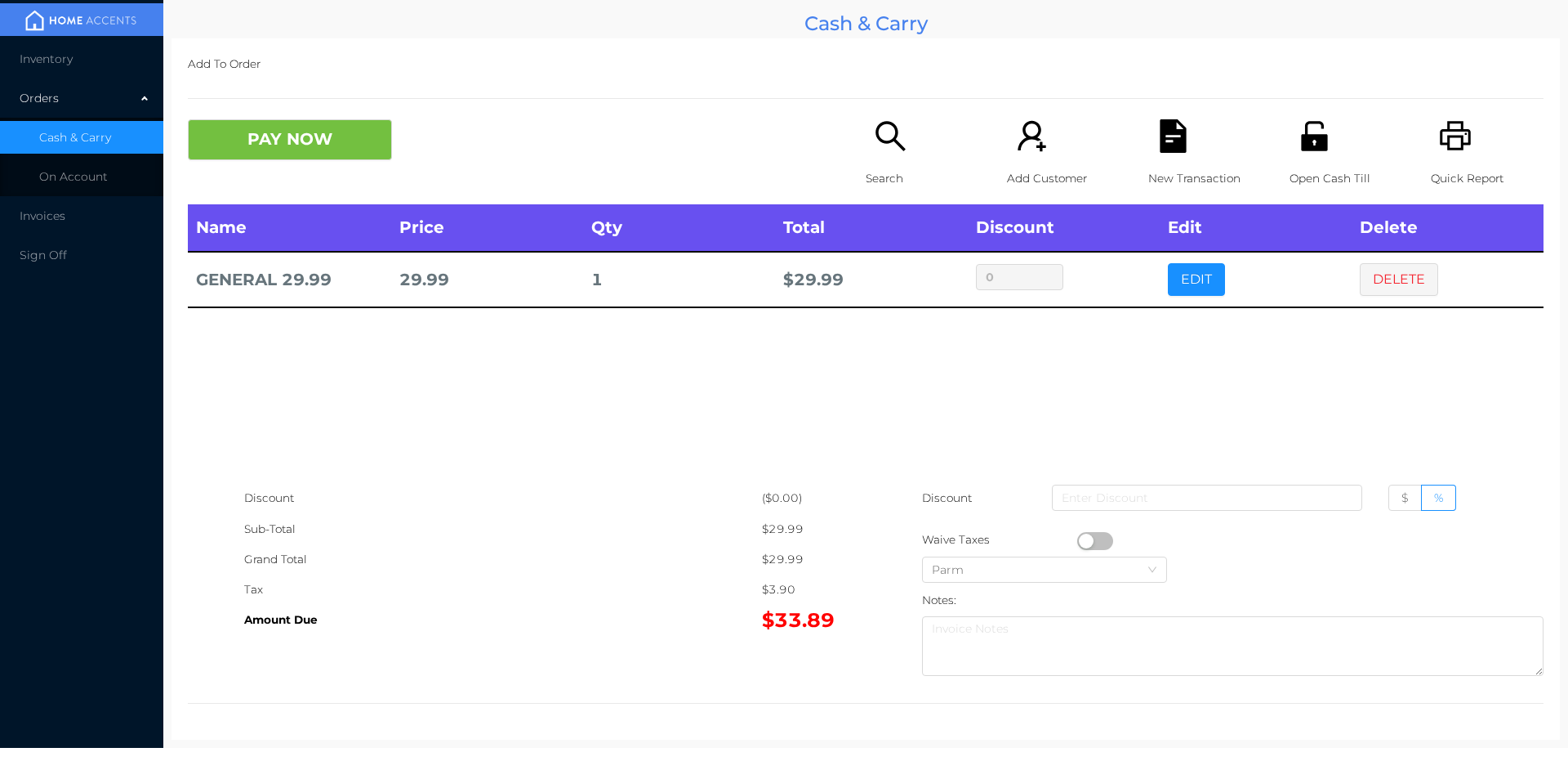
click at [1167, 151] on icon "icon: file-text" at bounding box center [1172, 137] width 26 height 34
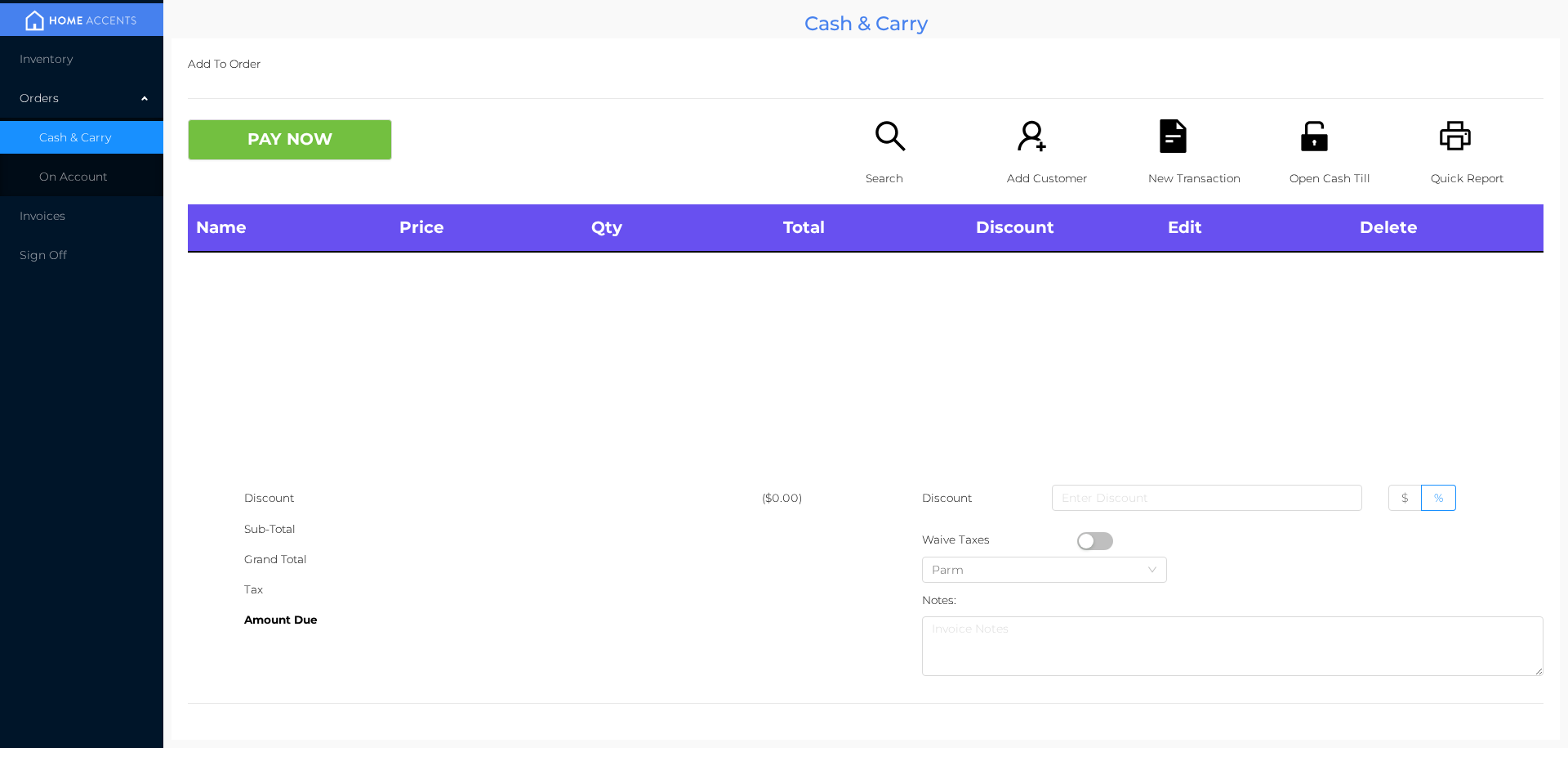
click at [882, 180] on p "Search" at bounding box center [922, 179] width 113 height 30
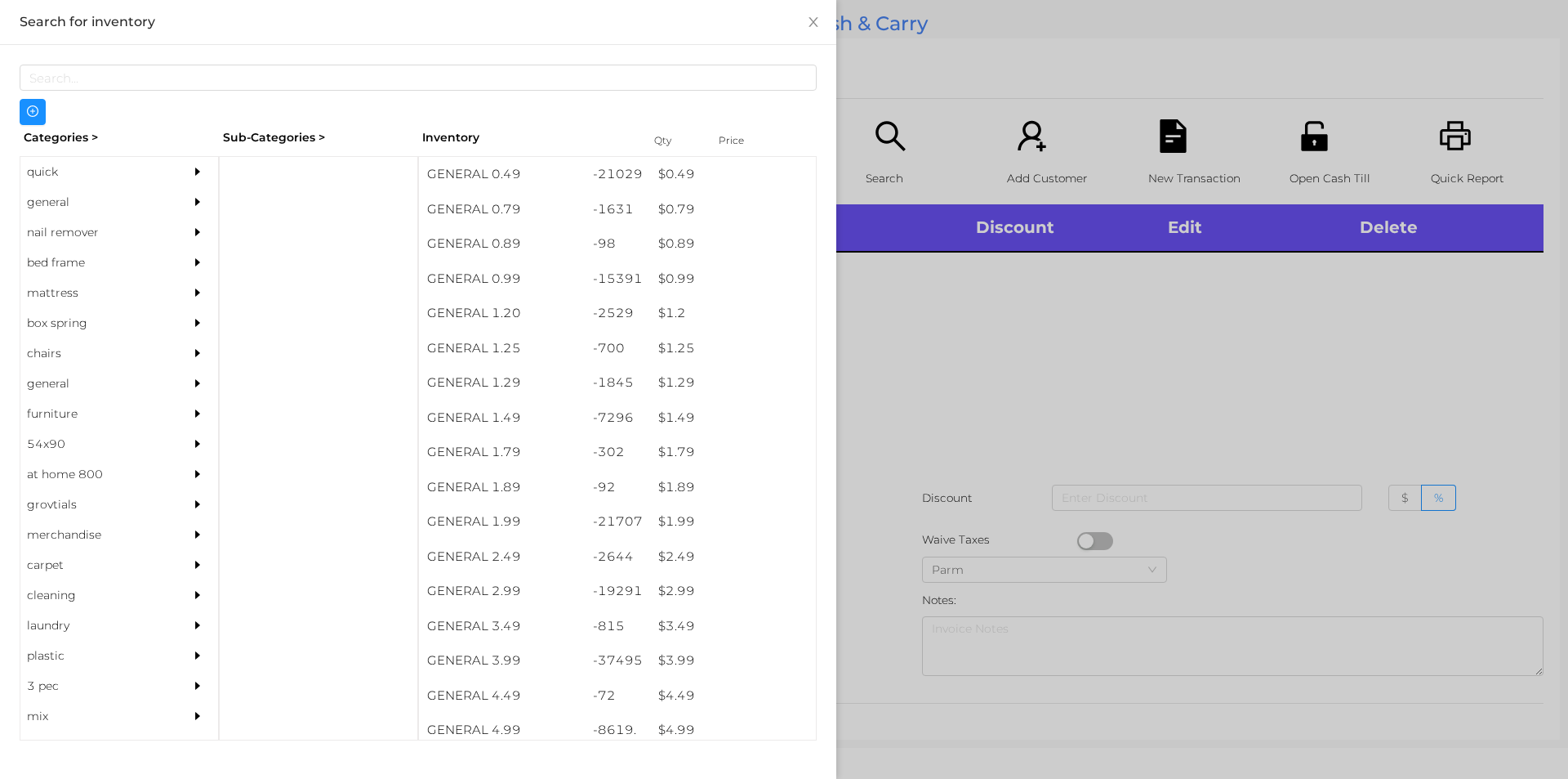
click at [48, 162] on div "quick" at bounding box center [94, 172] width 149 height 30
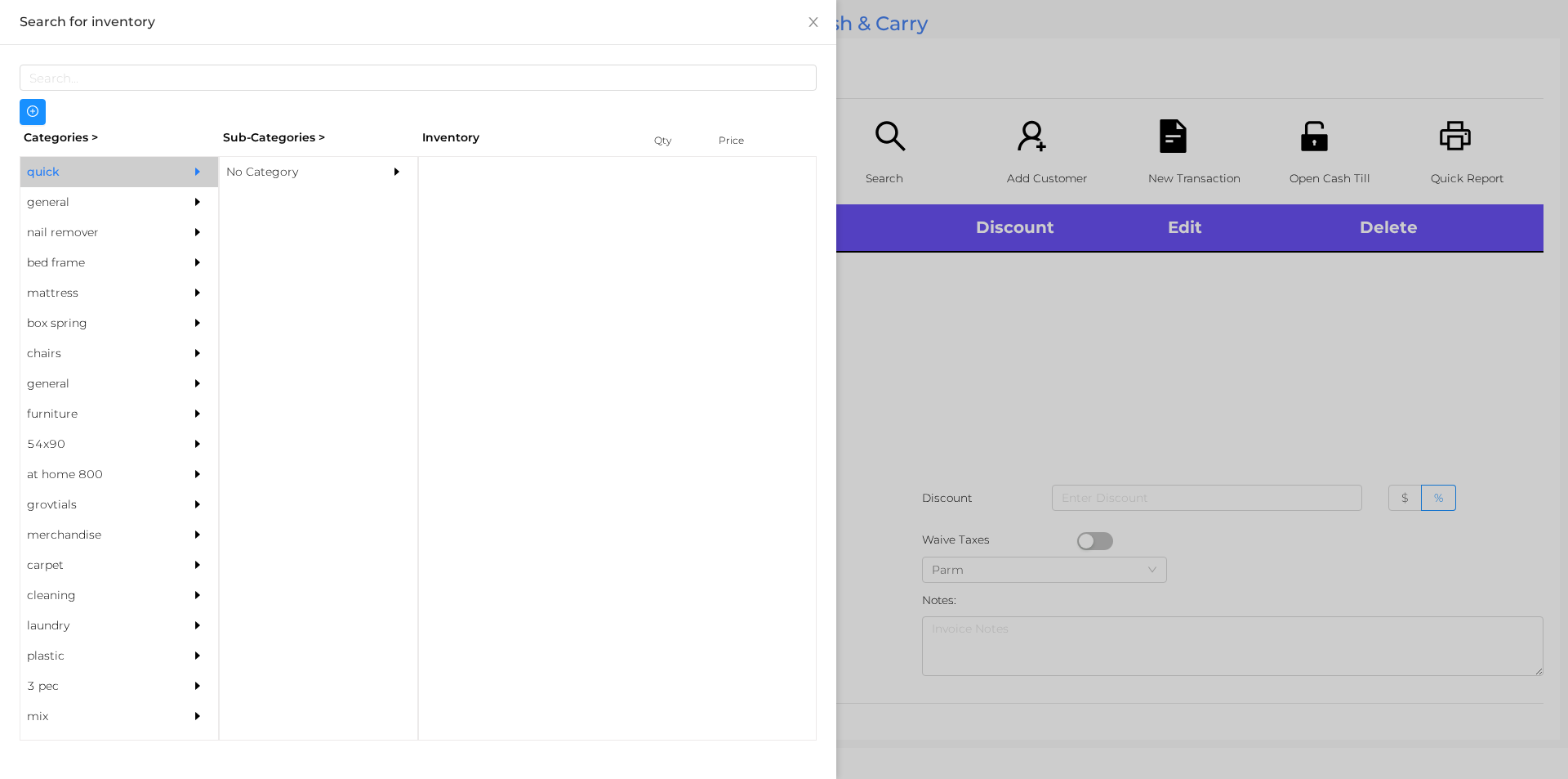
click at [247, 171] on div "No Category" at bounding box center [294, 172] width 149 height 30
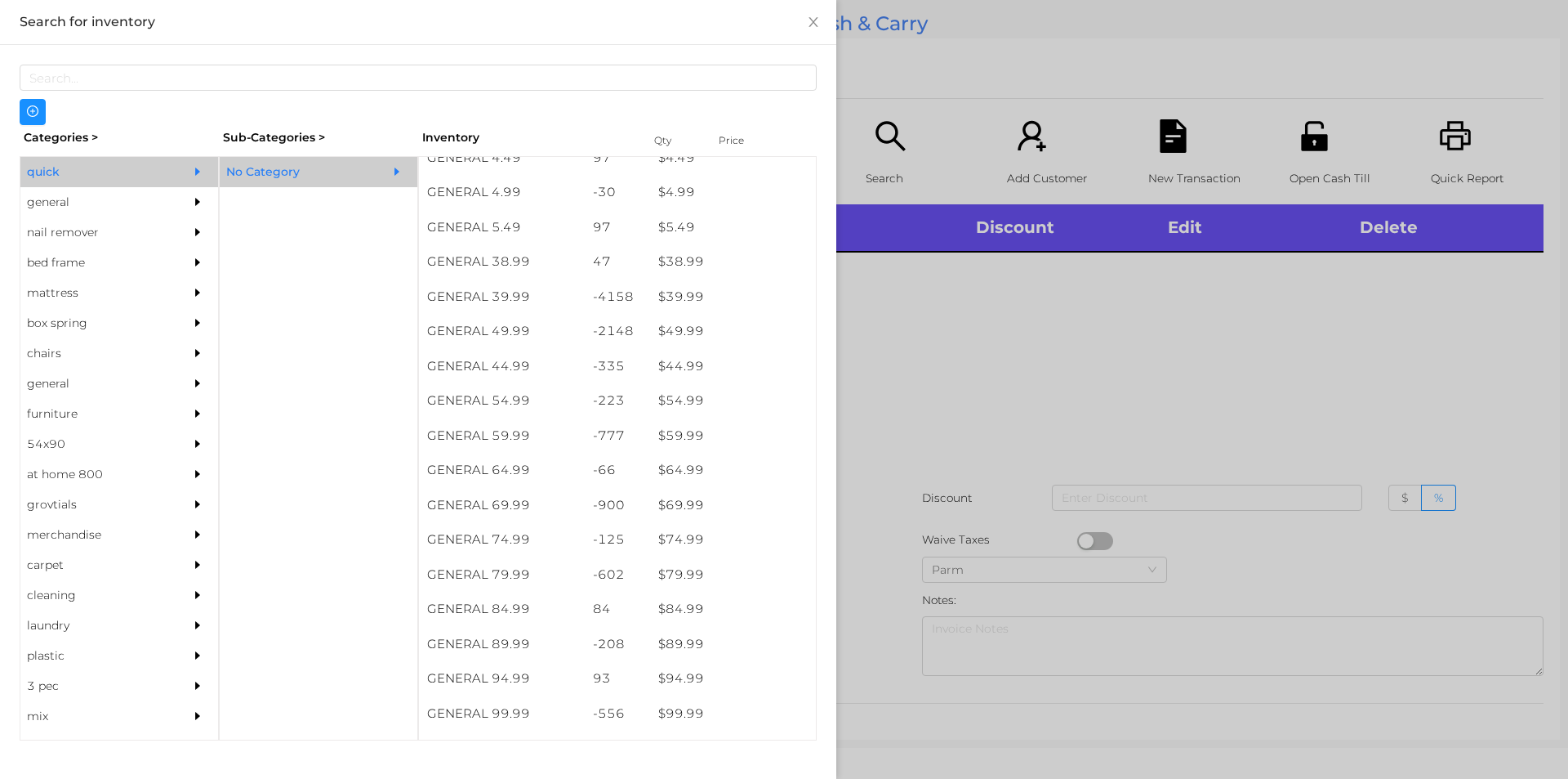
scroll to position [822, 0]
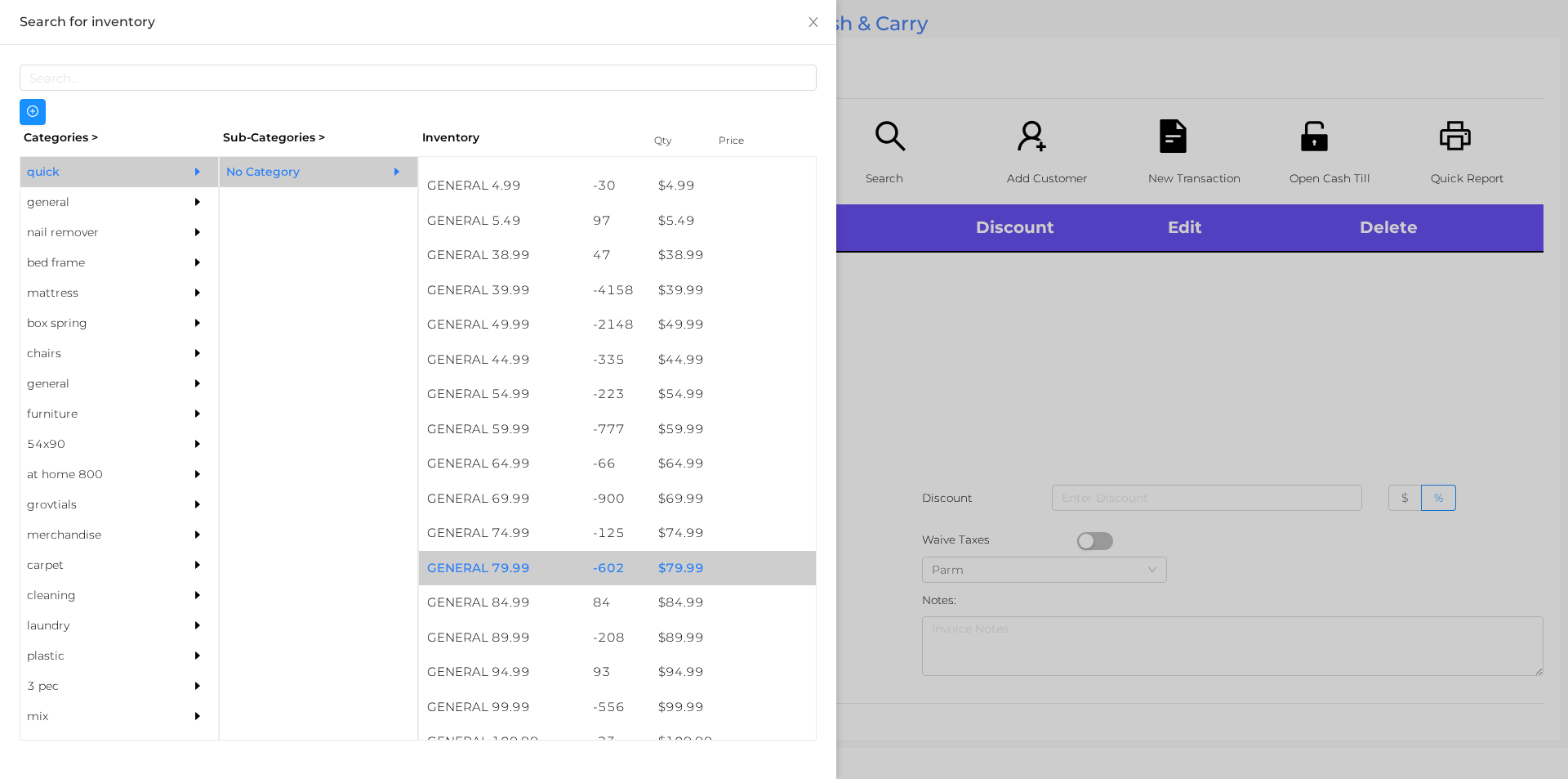
click at [682, 576] on div "$ 79.99" at bounding box center [732, 569] width 165 height 36
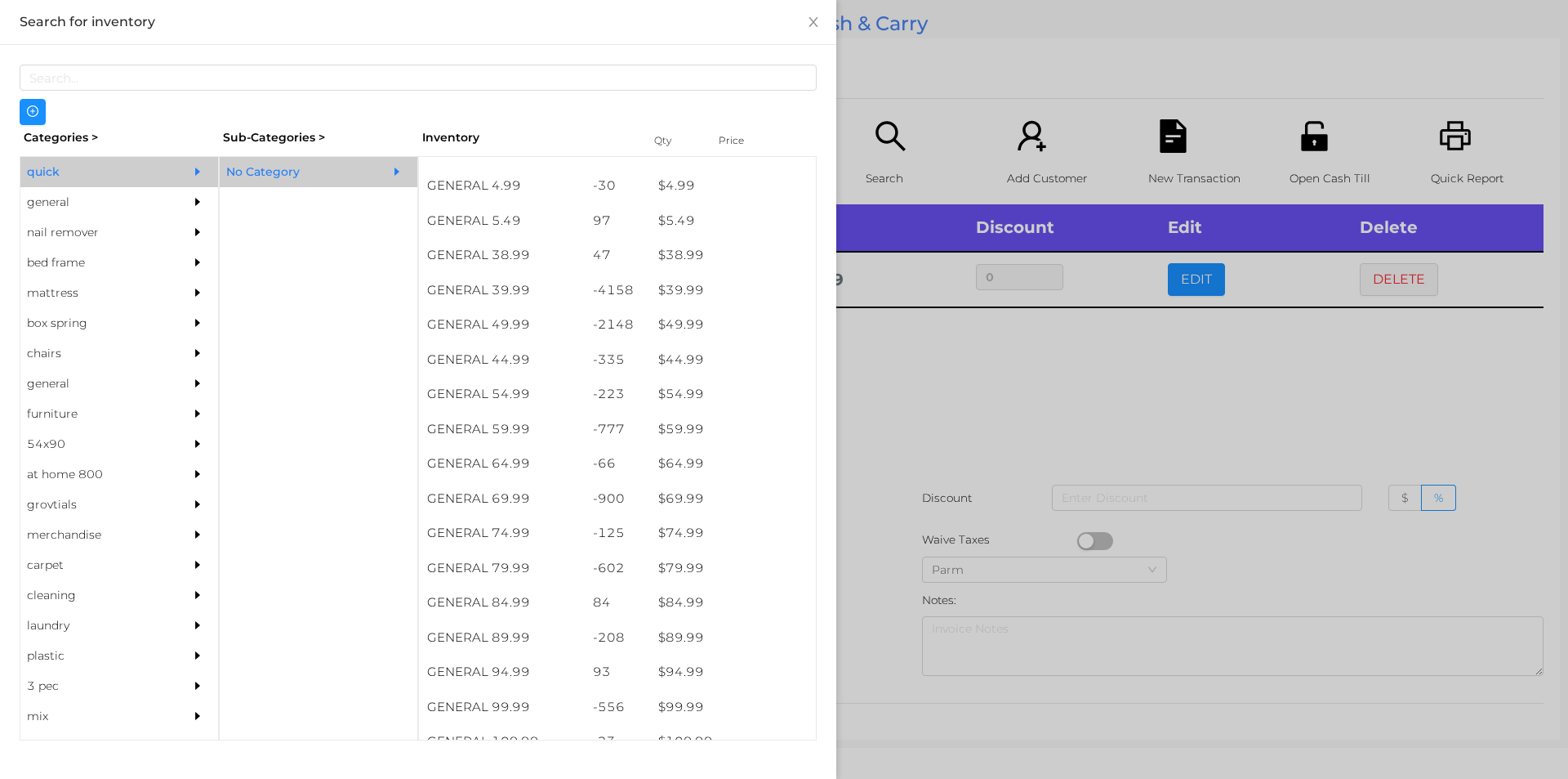
click at [1016, 464] on div at bounding box center [784, 389] width 1568 height 779
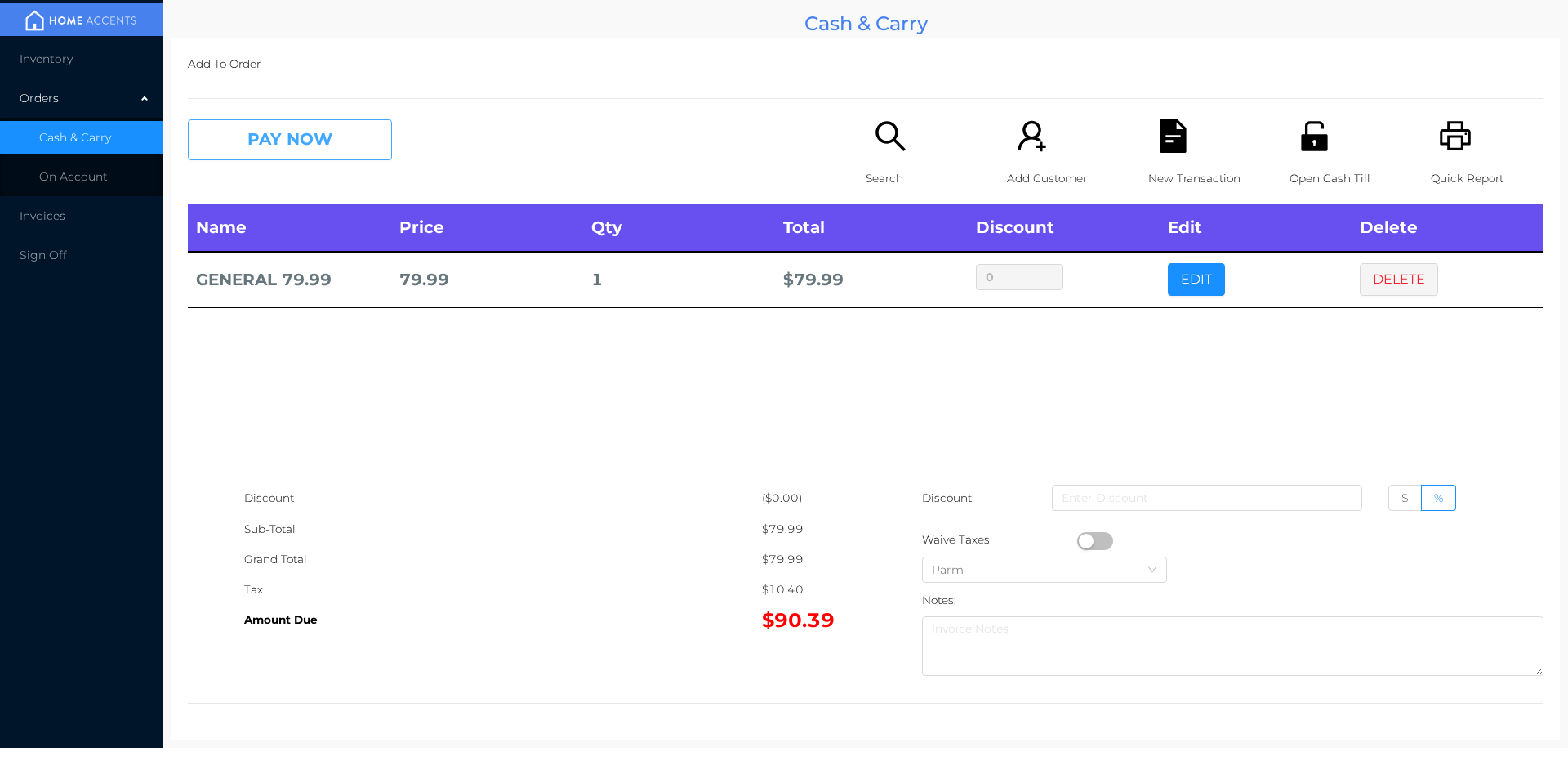
click at [263, 156] on button "PAY NOW" at bounding box center [290, 140] width 204 height 41
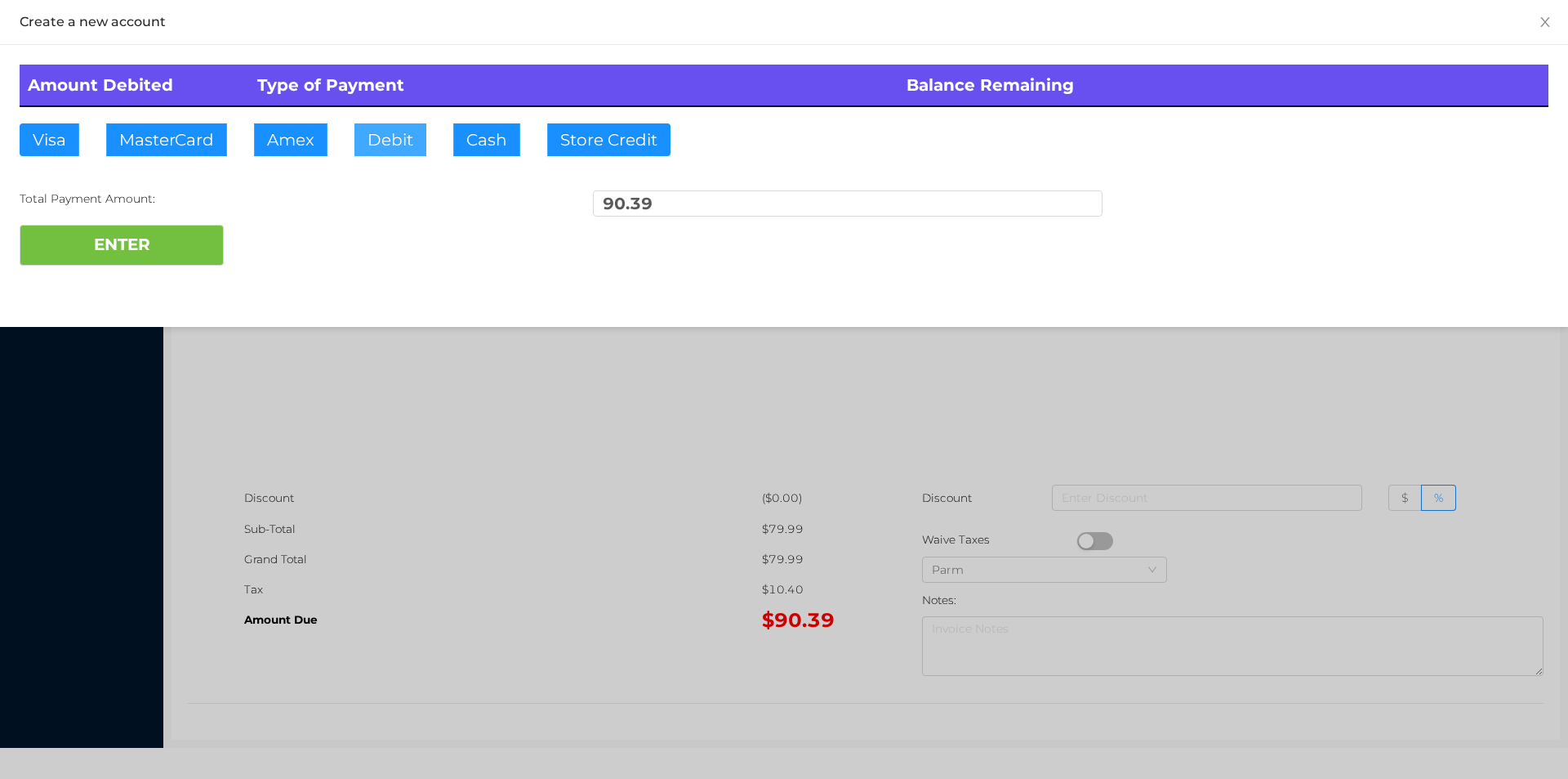
click at [396, 145] on button "Debit" at bounding box center [390, 139] width 72 height 33
click at [138, 230] on button "ENTER" at bounding box center [122, 245] width 204 height 41
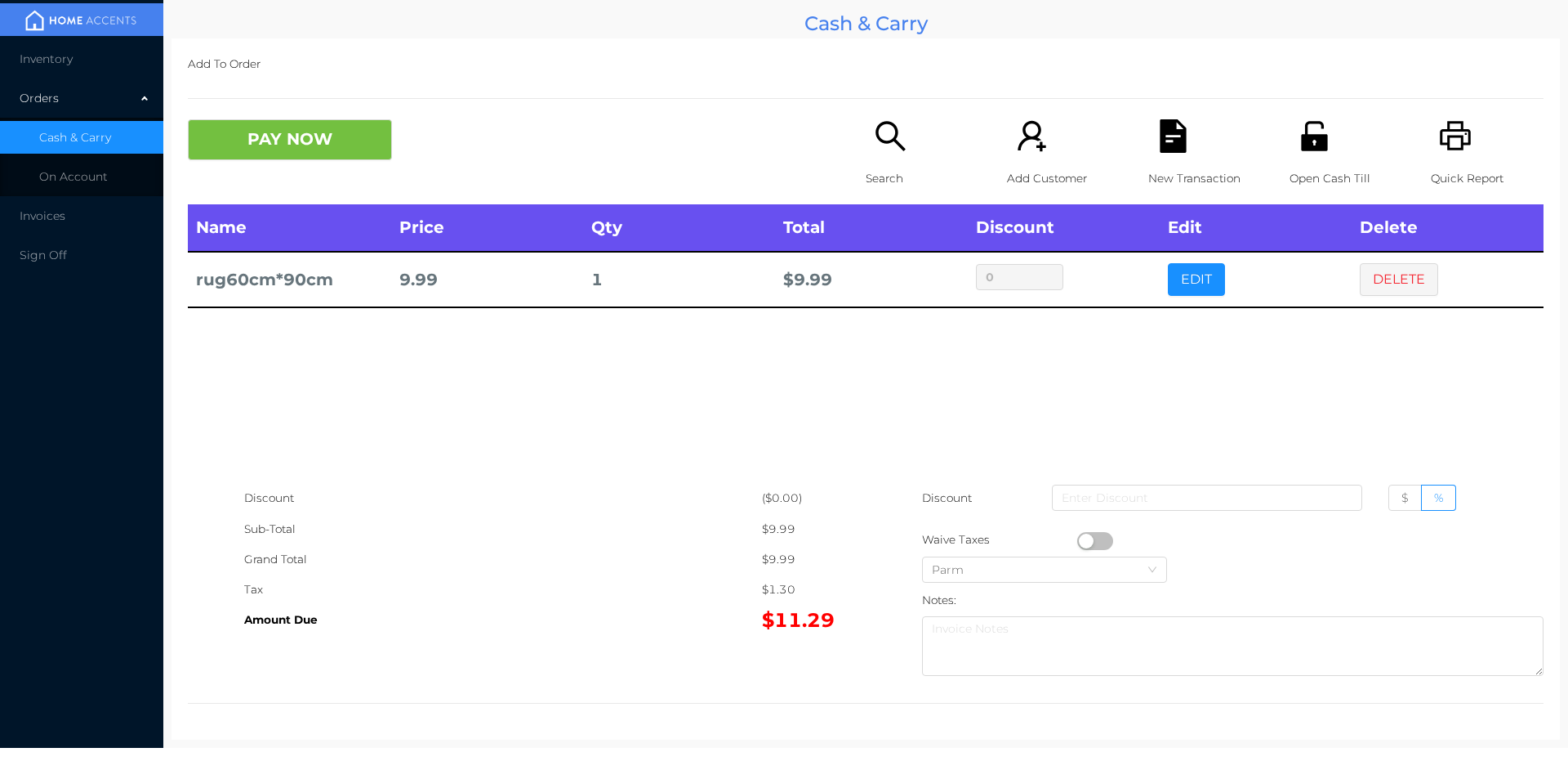
click at [874, 121] on icon "icon: search" at bounding box center [891, 137] width 34 height 34
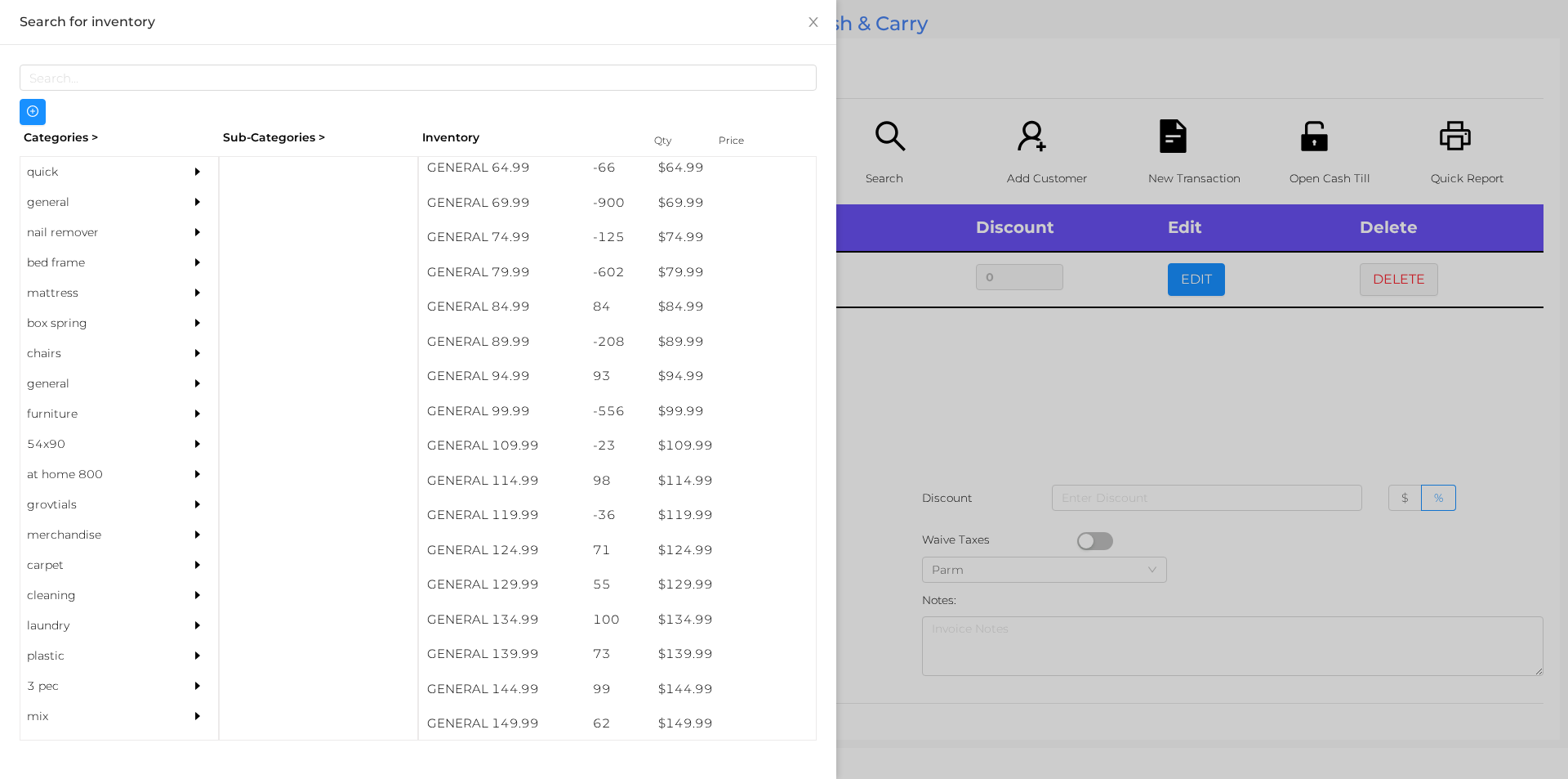
scroll to position [1116, 0]
click at [80, 194] on div "general" at bounding box center [94, 202] width 149 height 30
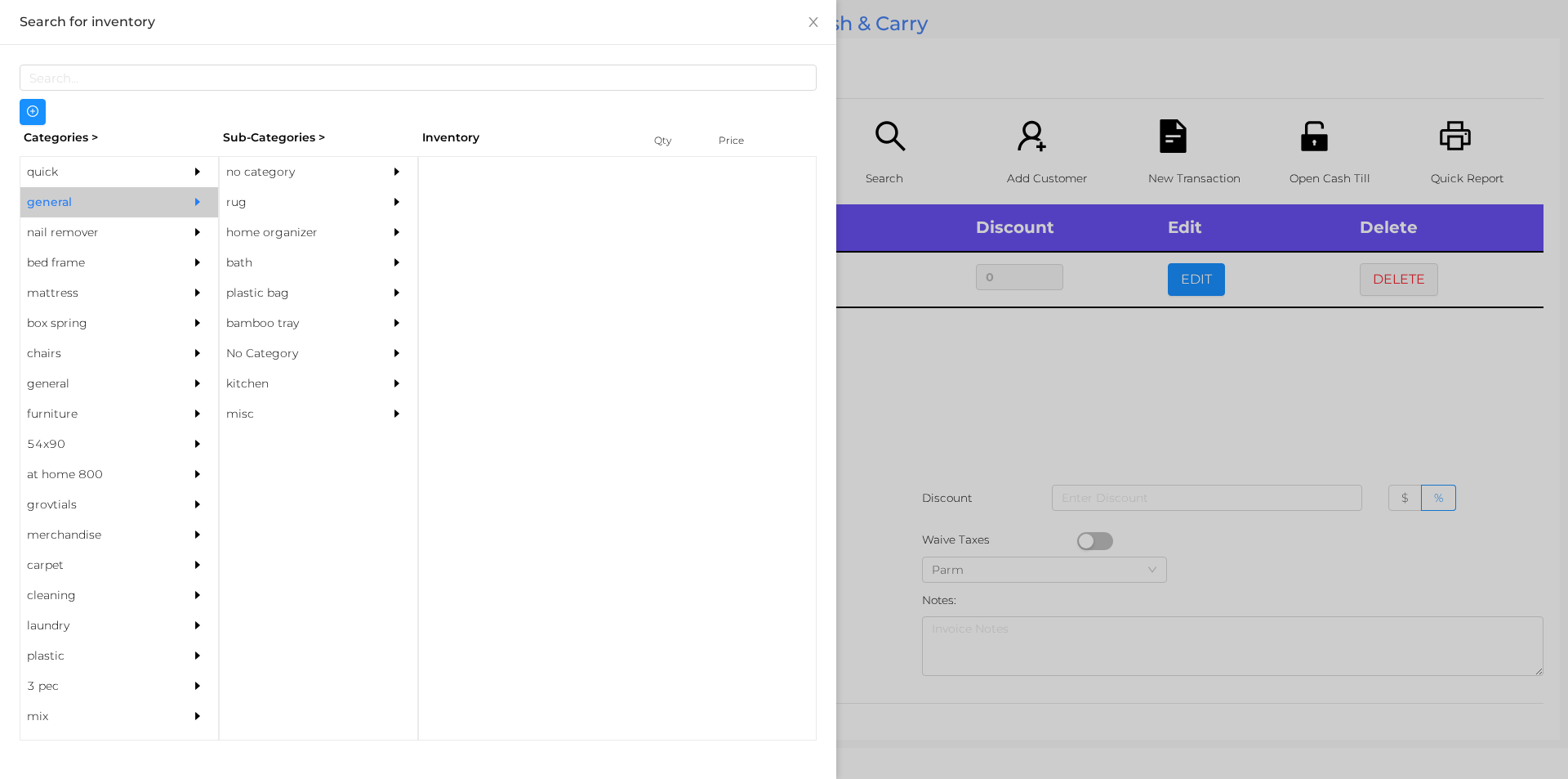
scroll to position [0, 0]
click at [277, 174] on div "no category" at bounding box center [294, 172] width 149 height 30
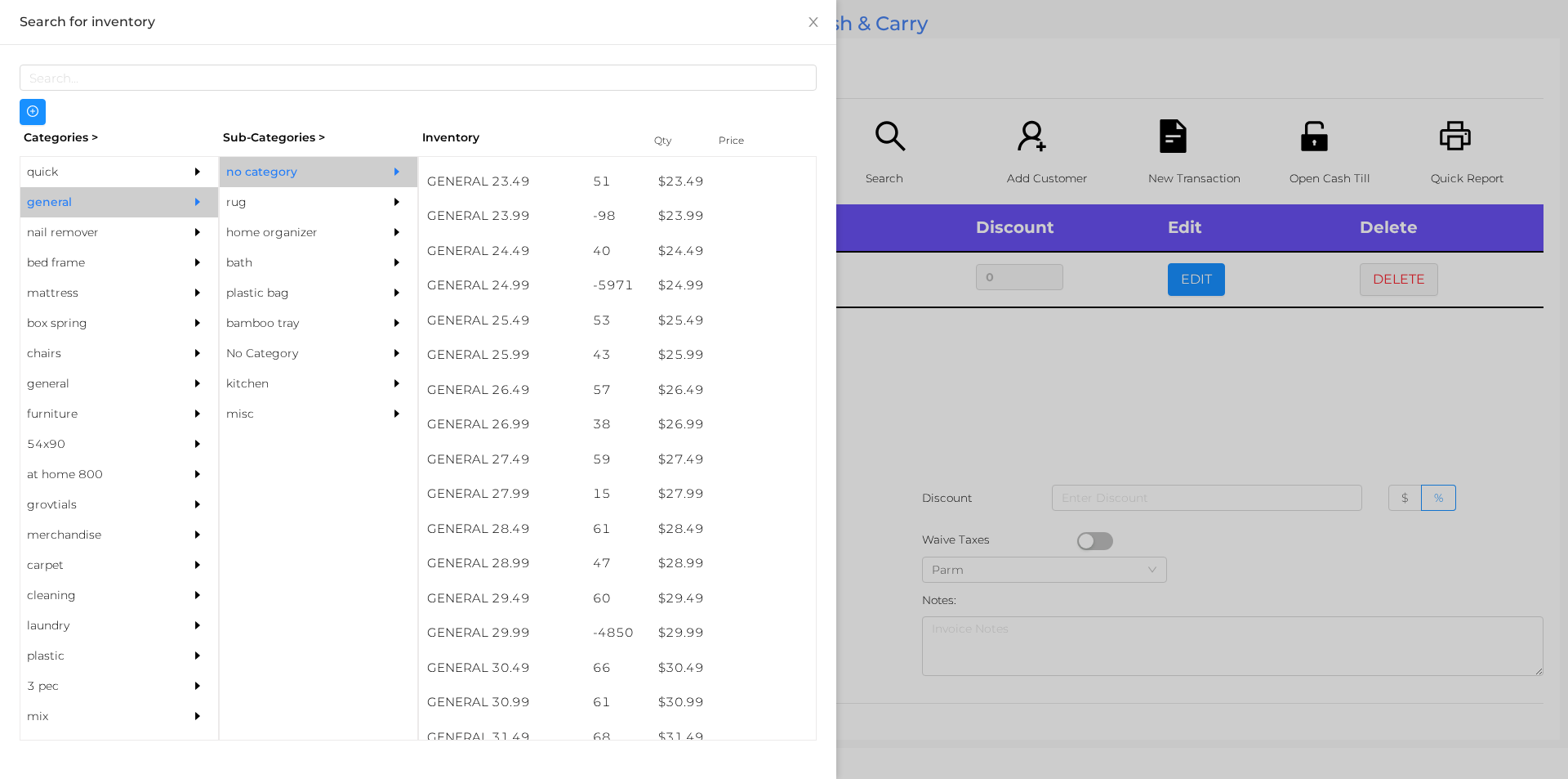
scroll to position [1990, 0]
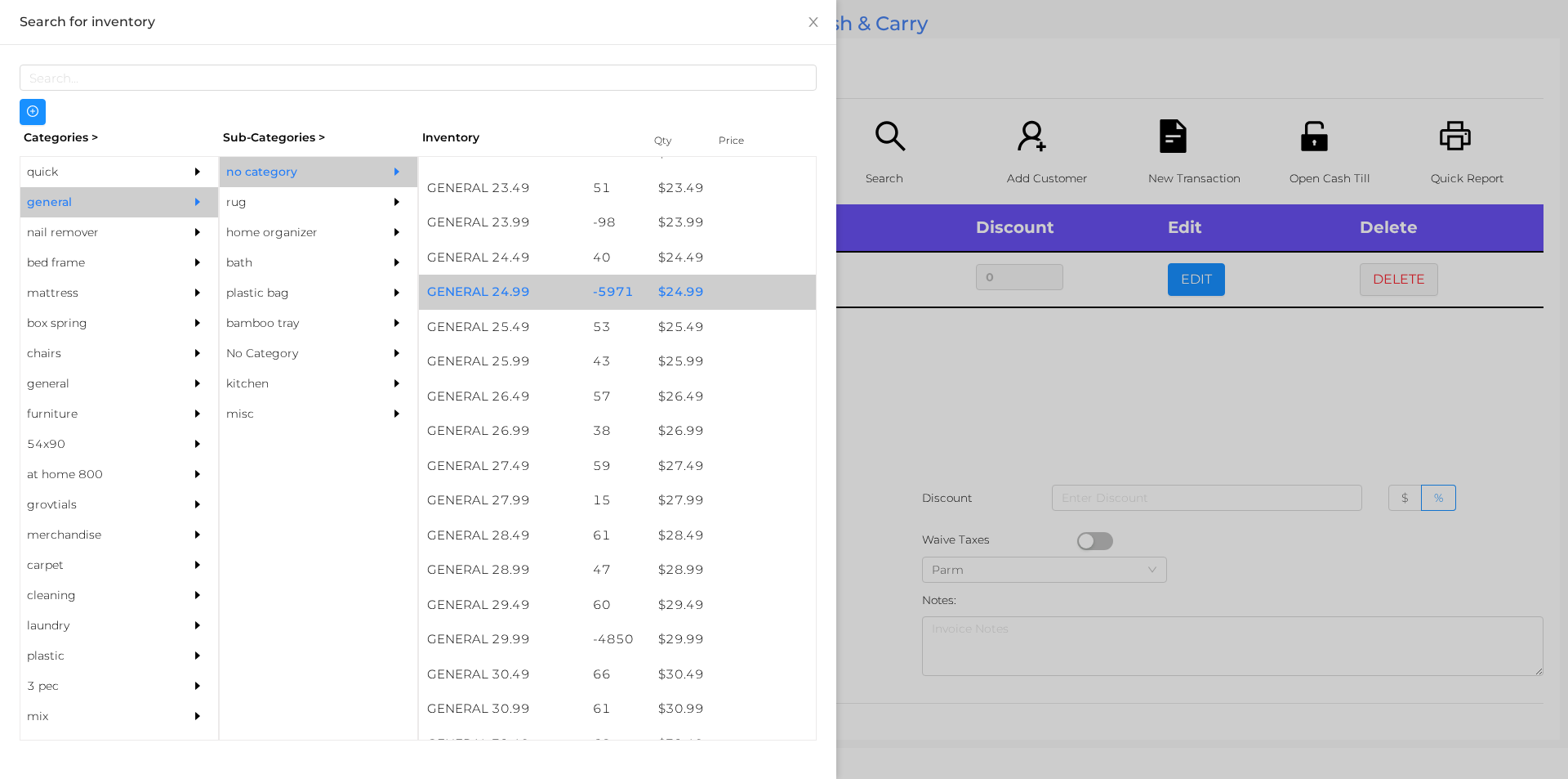
click at [698, 297] on div "$ 24.99" at bounding box center [732, 293] width 165 height 36
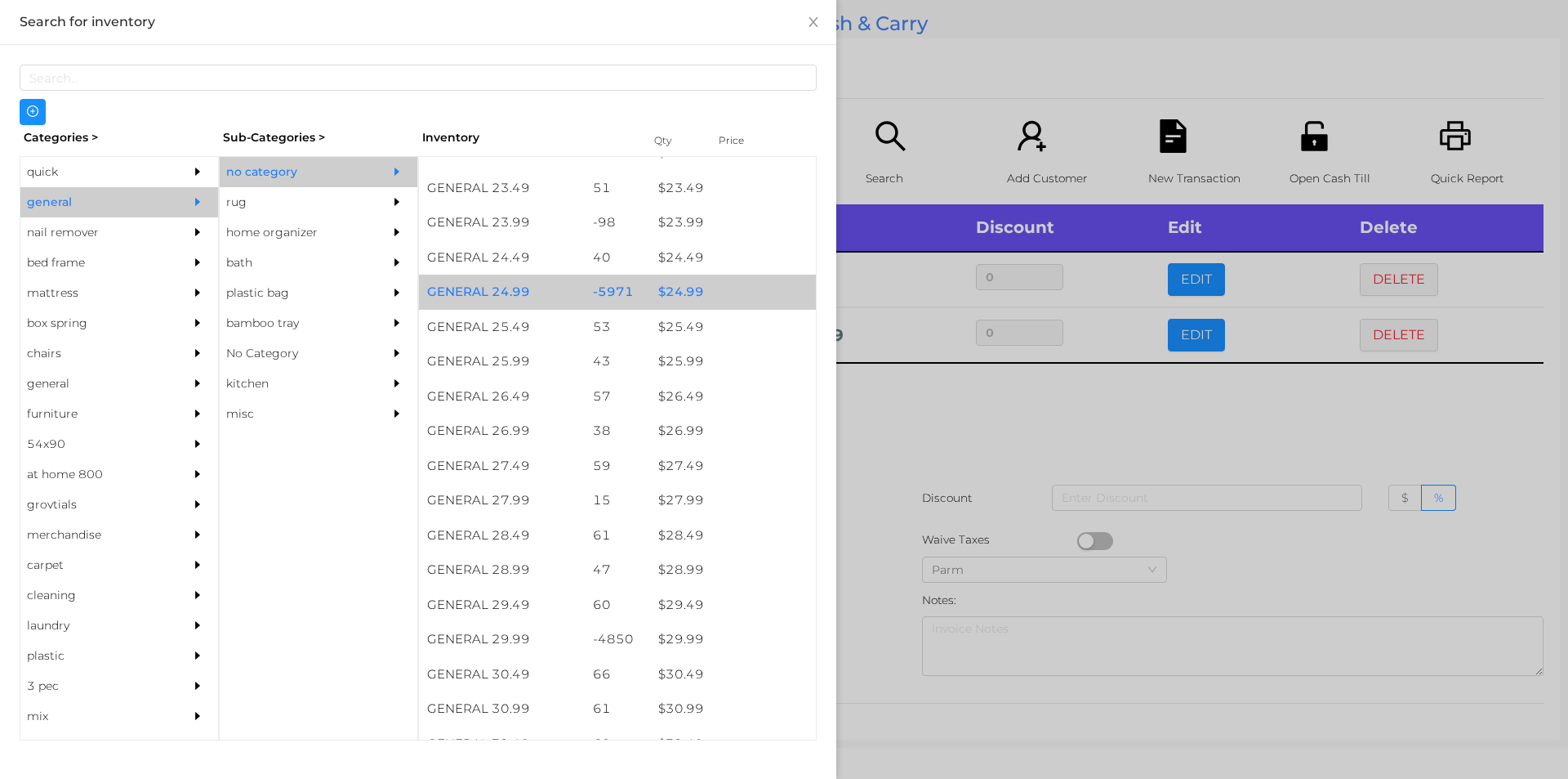
click at [708, 293] on div "$ 24.99" at bounding box center [732, 293] width 165 height 36
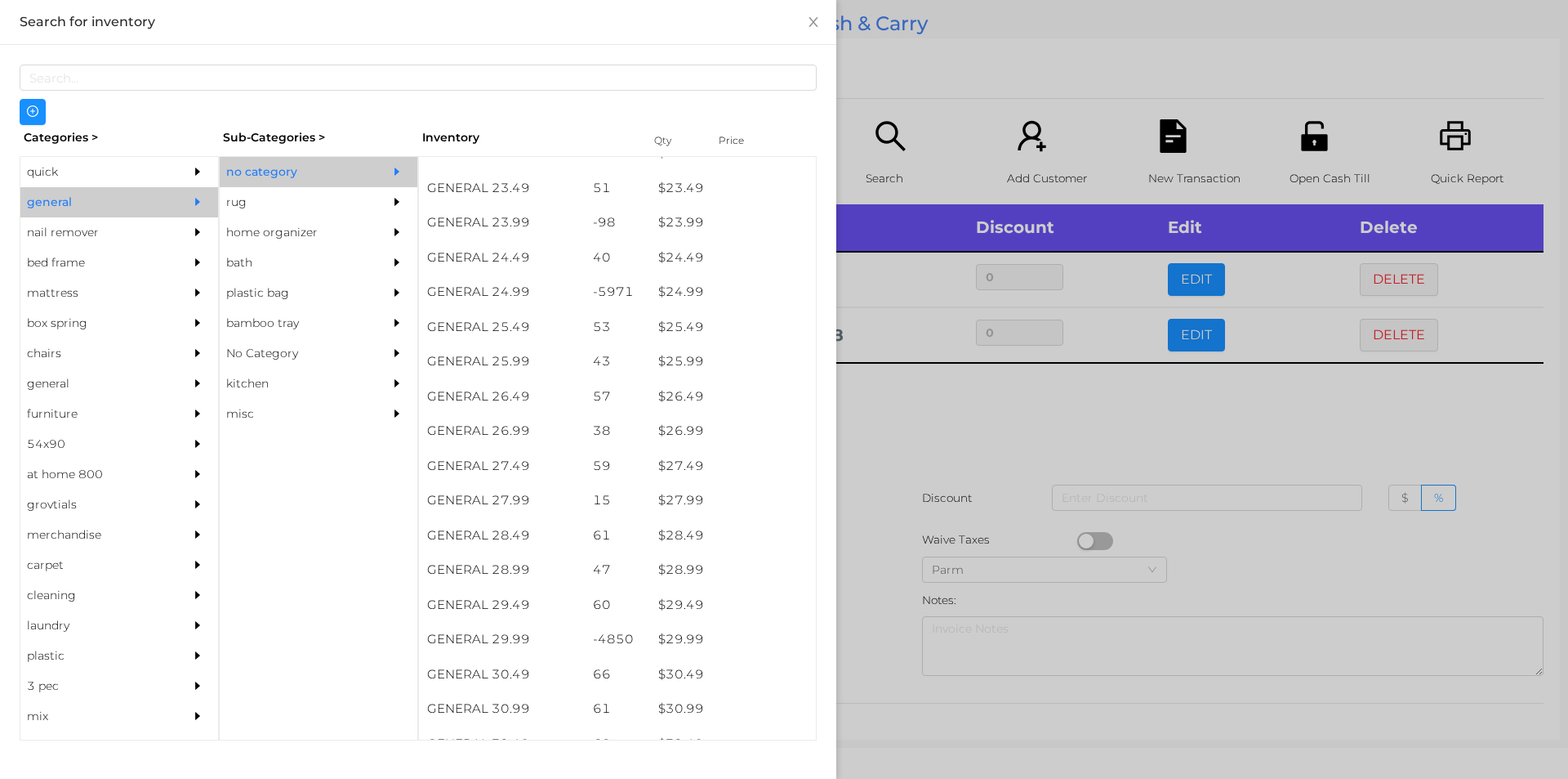
click at [965, 1] on div at bounding box center [784, 389] width 1568 height 779
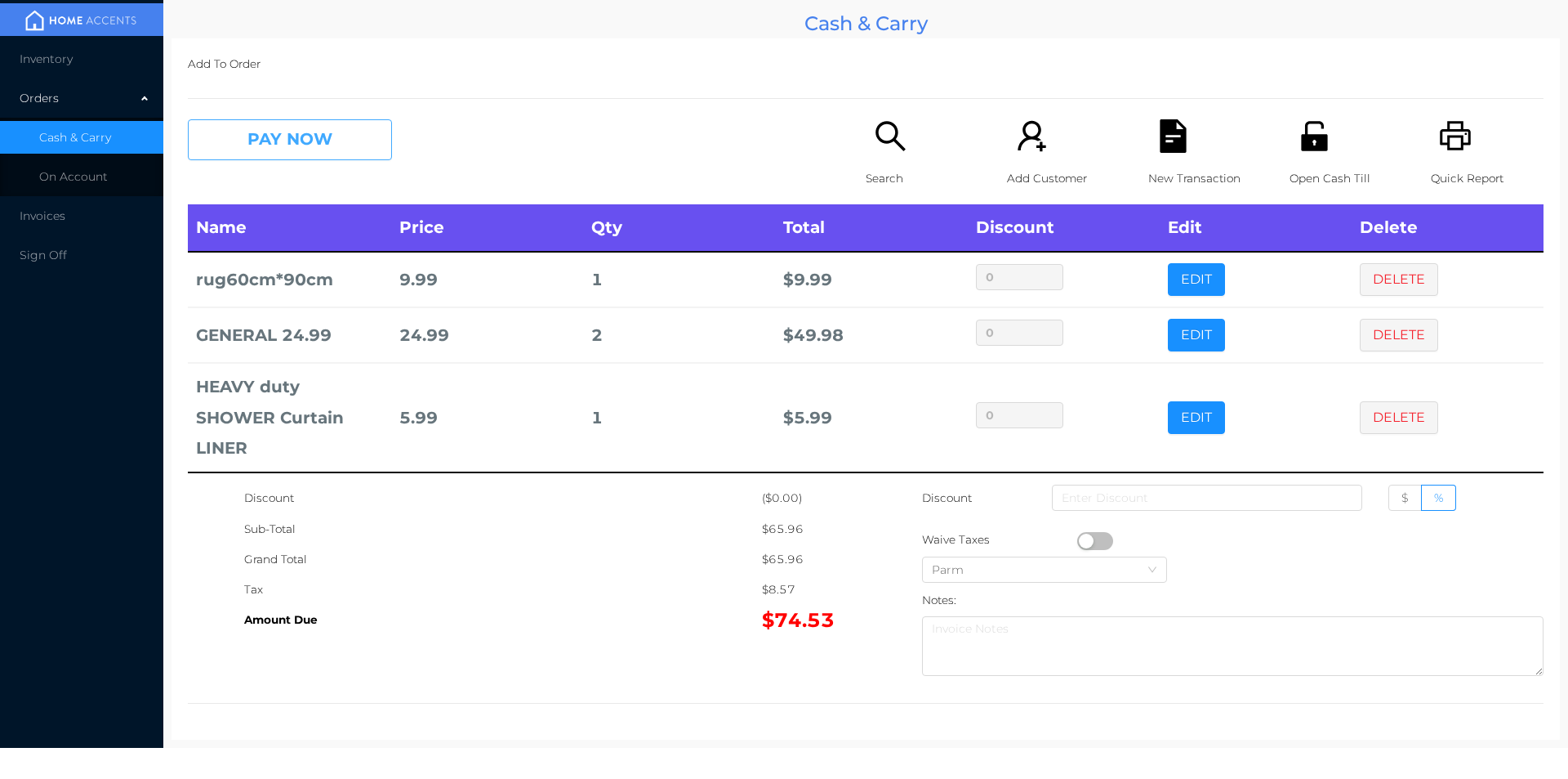
click at [326, 154] on button "PAY NOW" at bounding box center [290, 140] width 204 height 41
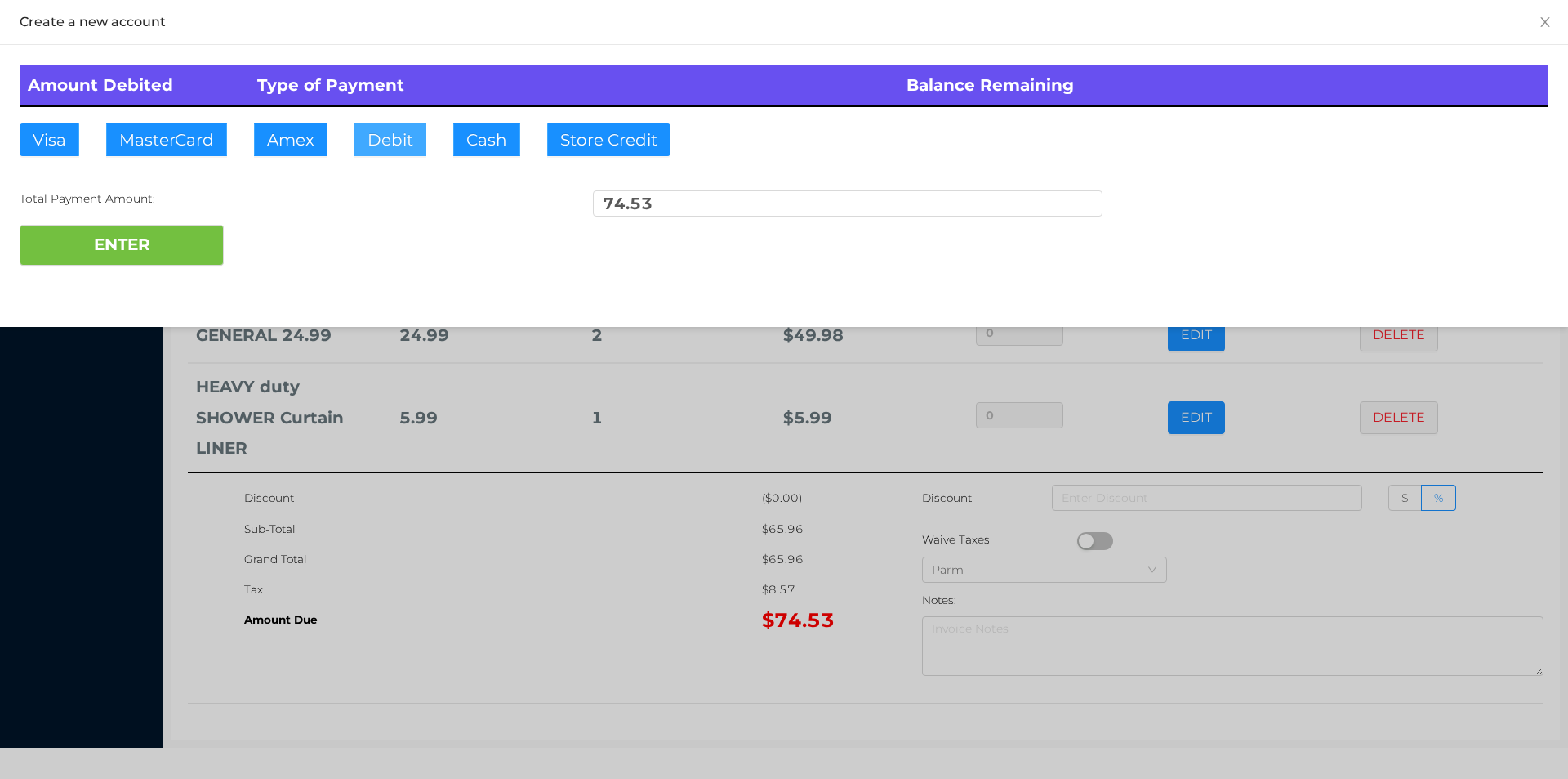
click at [405, 146] on button "Debit" at bounding box center [390, 139] width 72 height 33
click at [129, 238] on button "ENTER" at bounding box center [122, 245] width 204 height 41
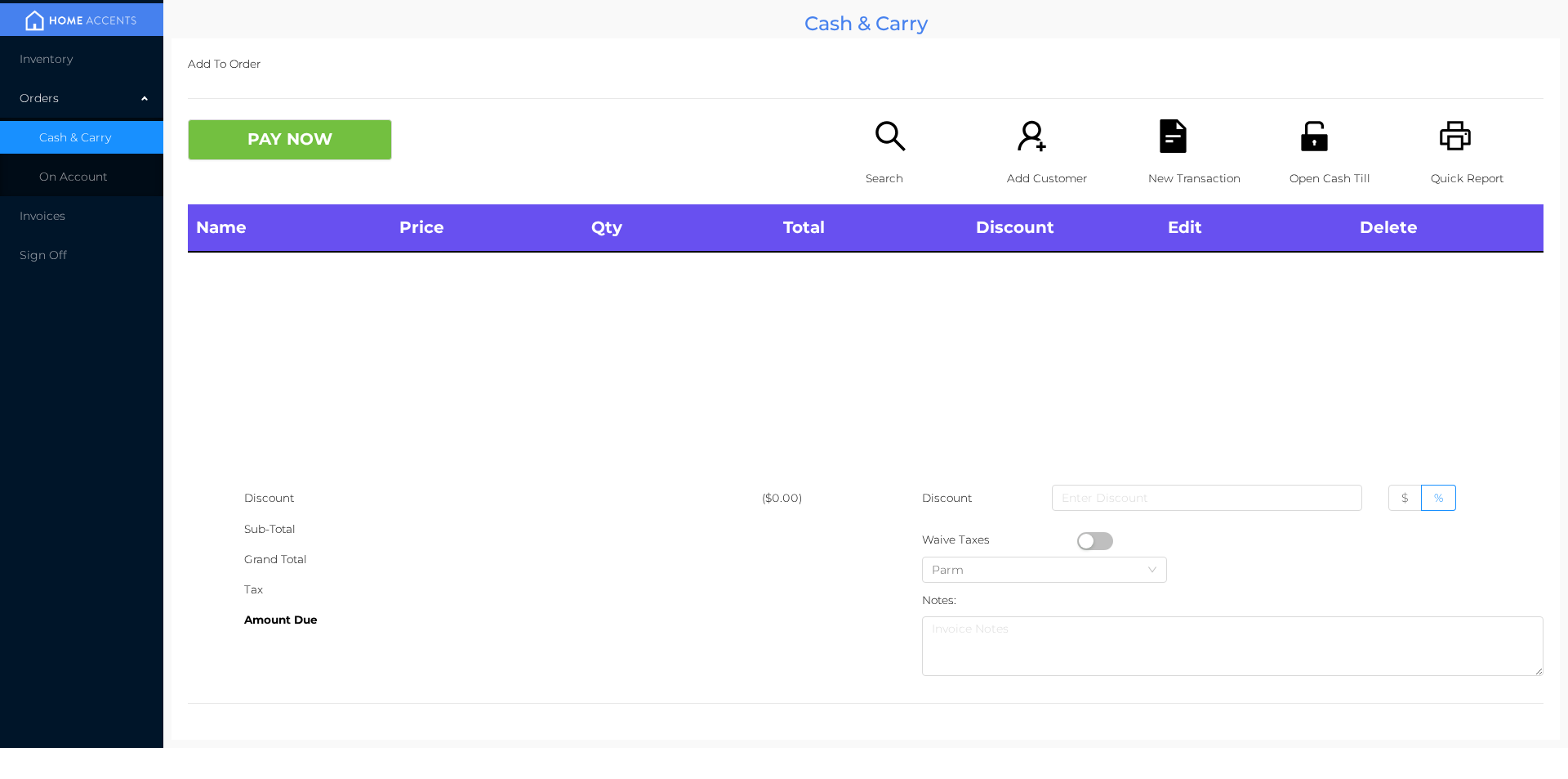
click at [874, 145] on icon "icon: search" at bounding box center [891, 137] width 34 height 34
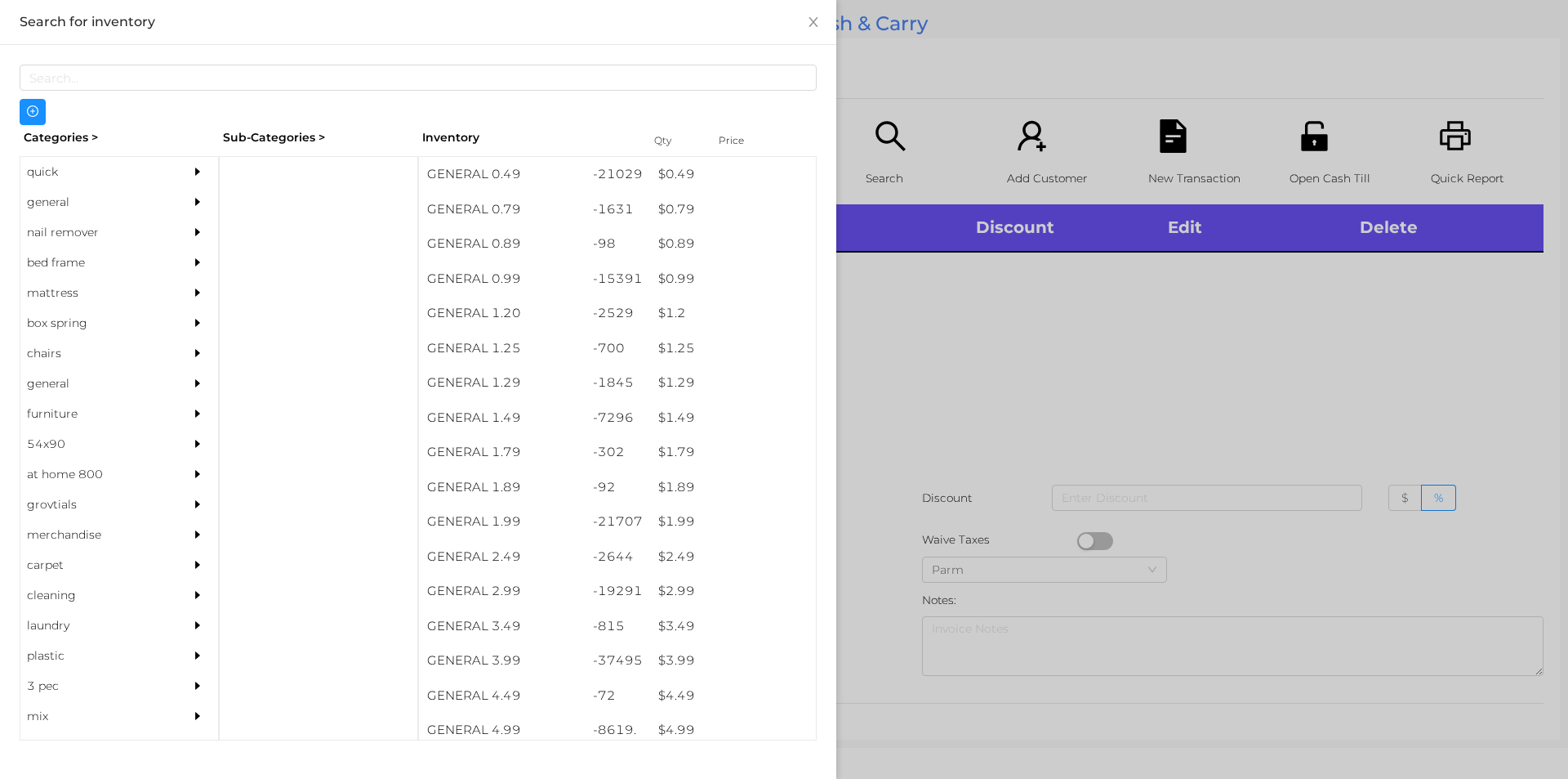
click at [61, 205] on div "general" at bounding box center [94, 202] width 149 height 30
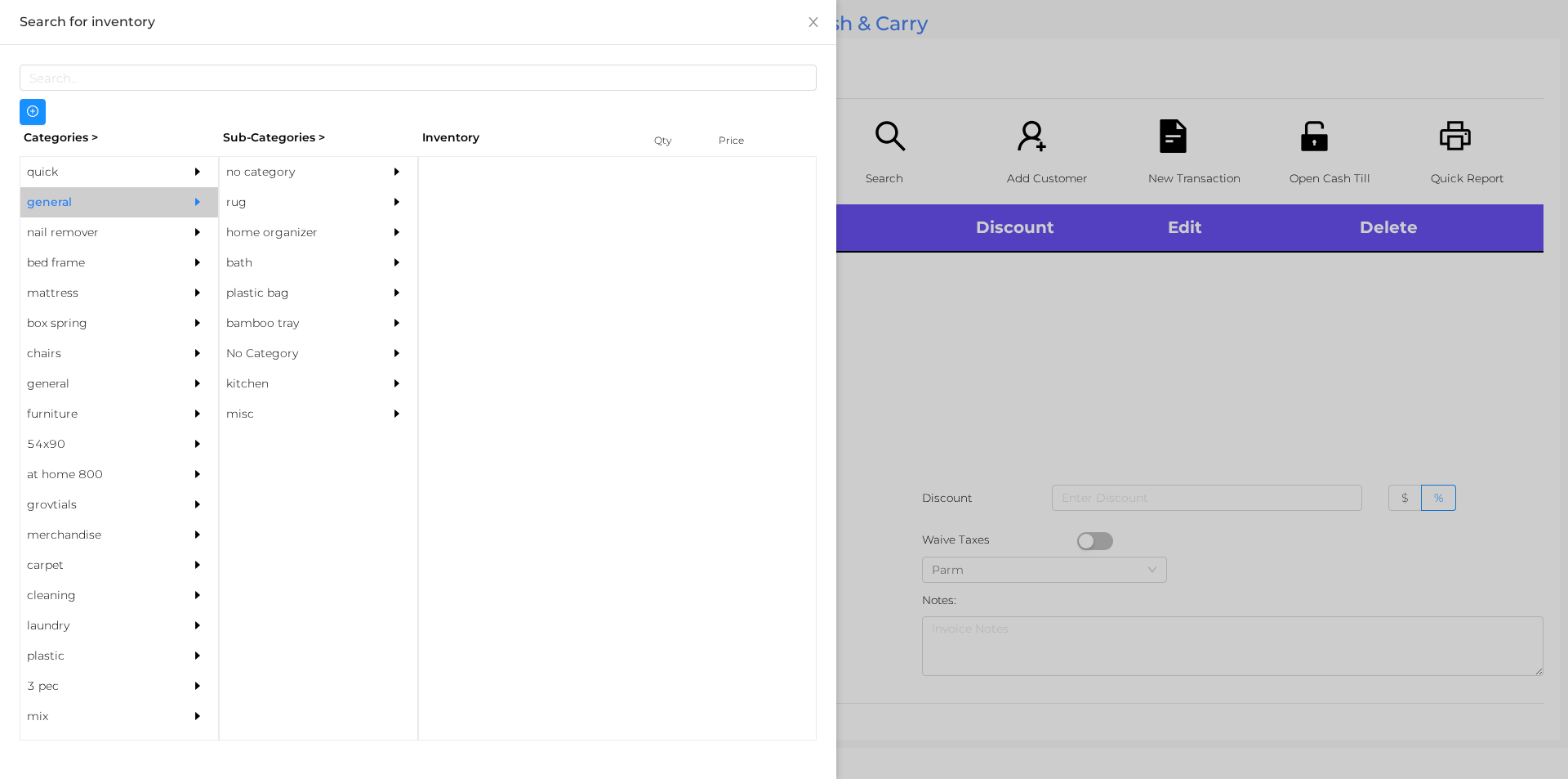
click at [249, 171] on div "no category" at bounding box center [294, 172] width 149 height 30
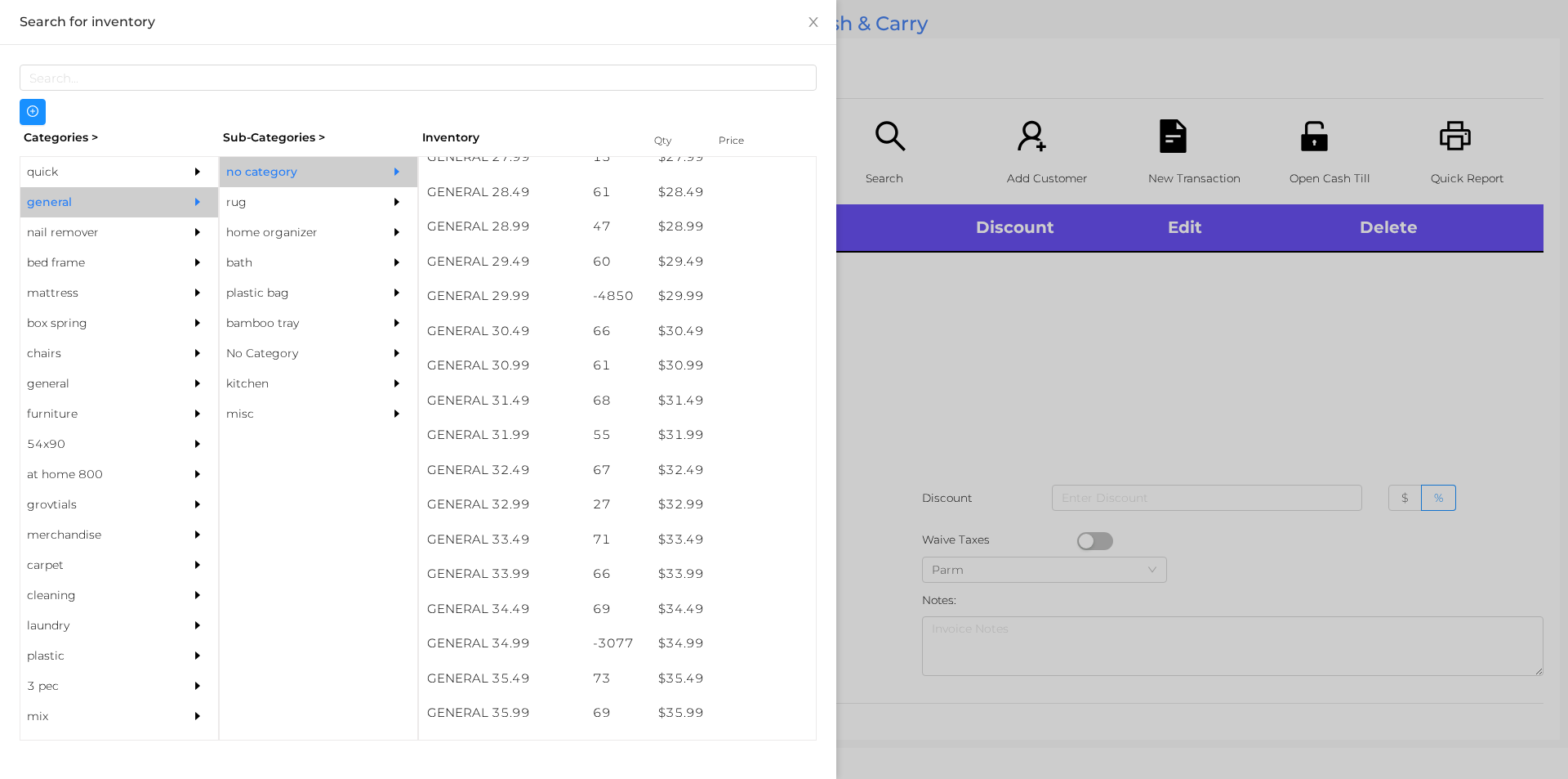
scroll to position [2333, 0]
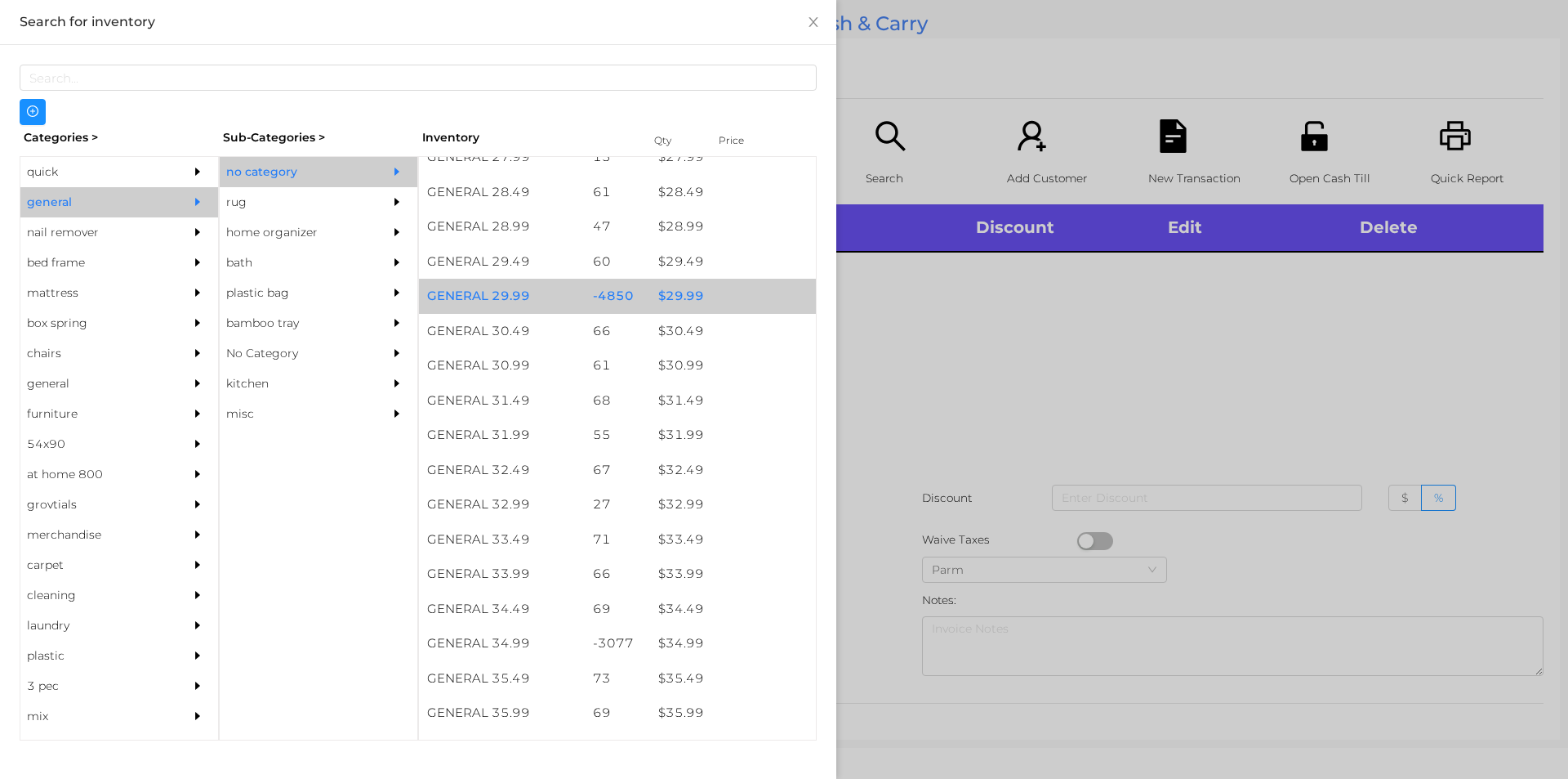
click at [711, 296] on div "$ 29.99" at bounding box center [732, 296] width 165 height 36
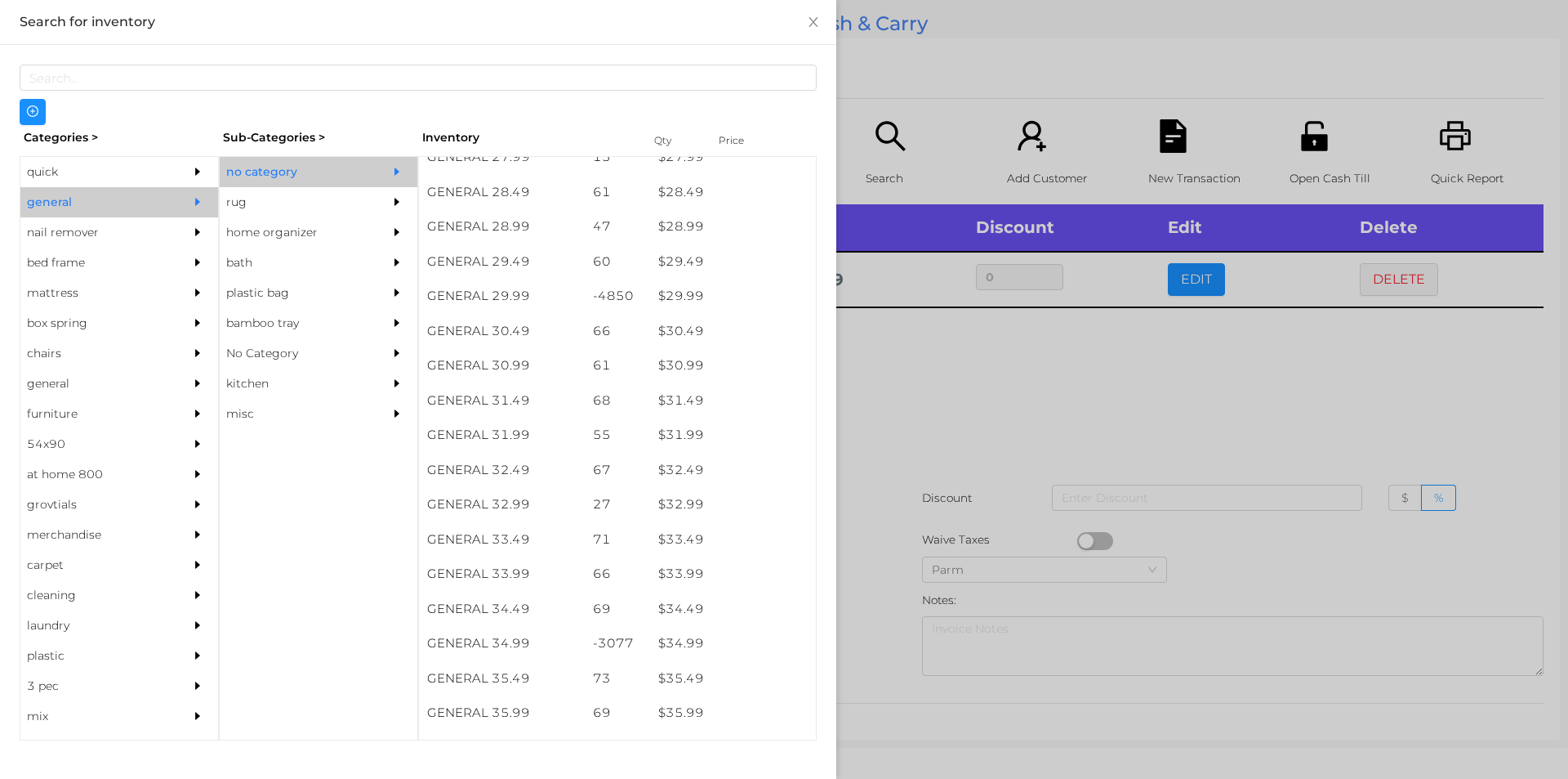
click at [929, 348] on div at bounding box center [784, 389] width 1568 height 779
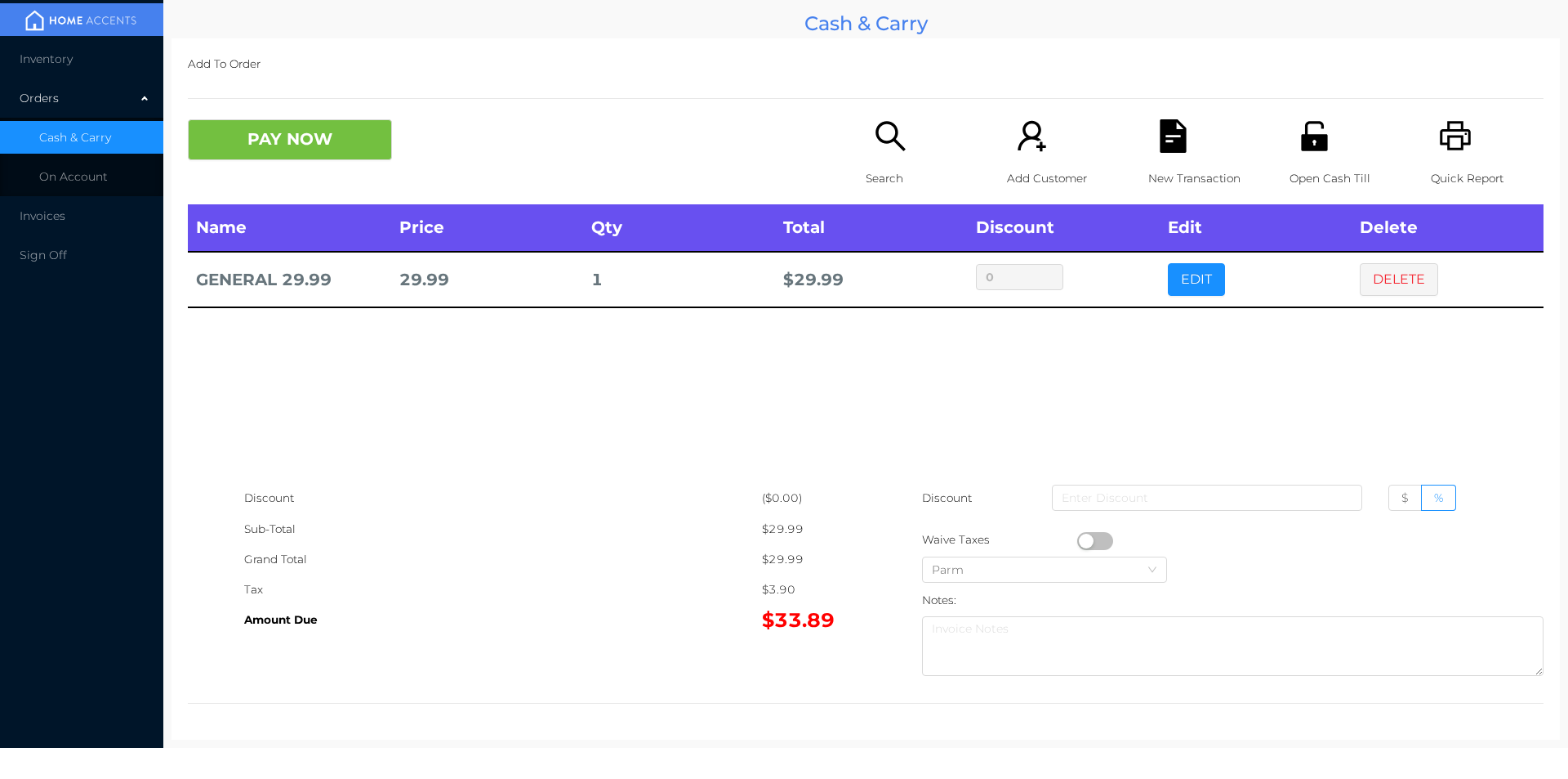
click at [888, 150] on icon "icon: search" at bounding box center [891, 137] width 34 height 34
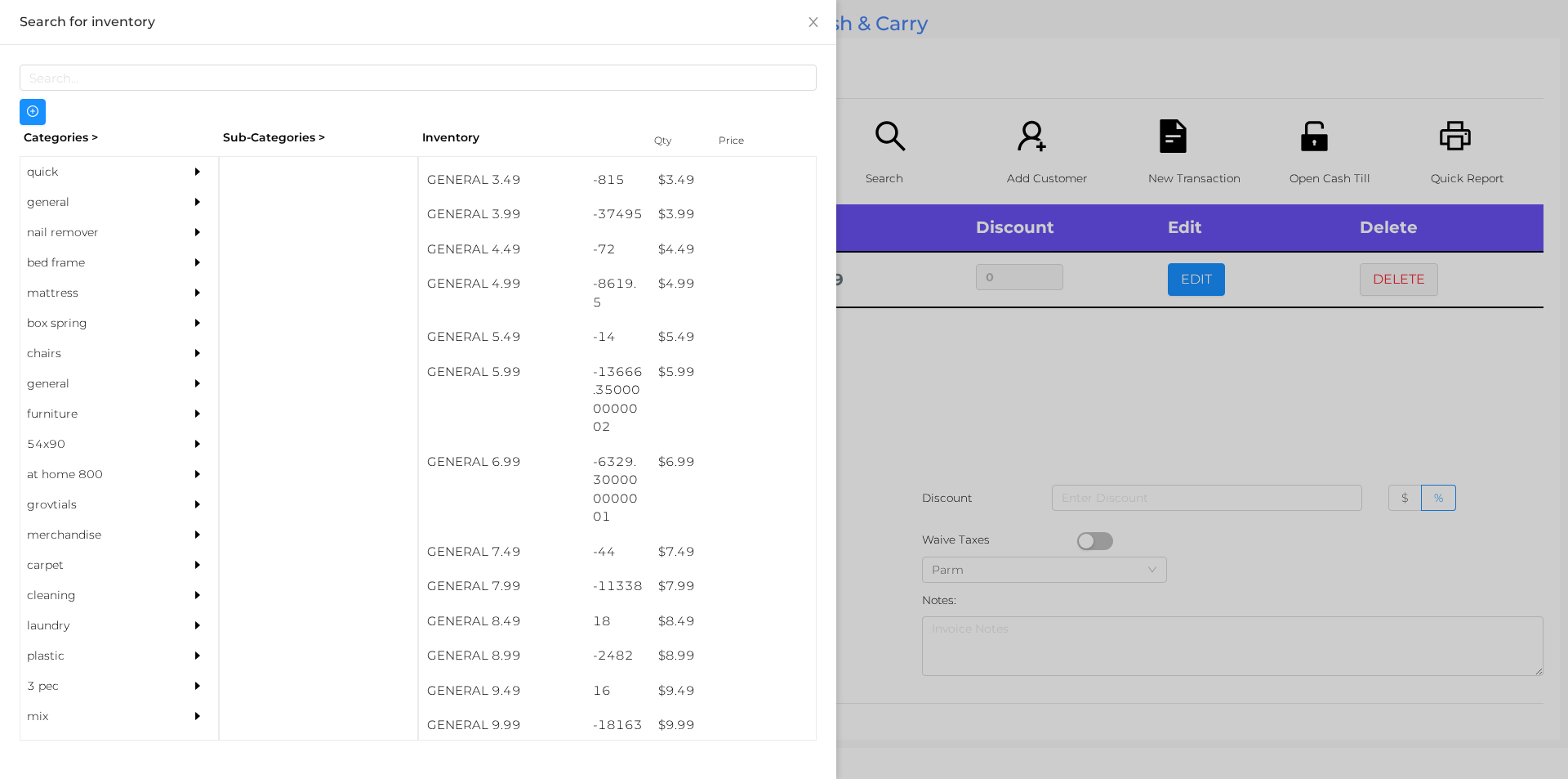
scroll to position [447, 0]
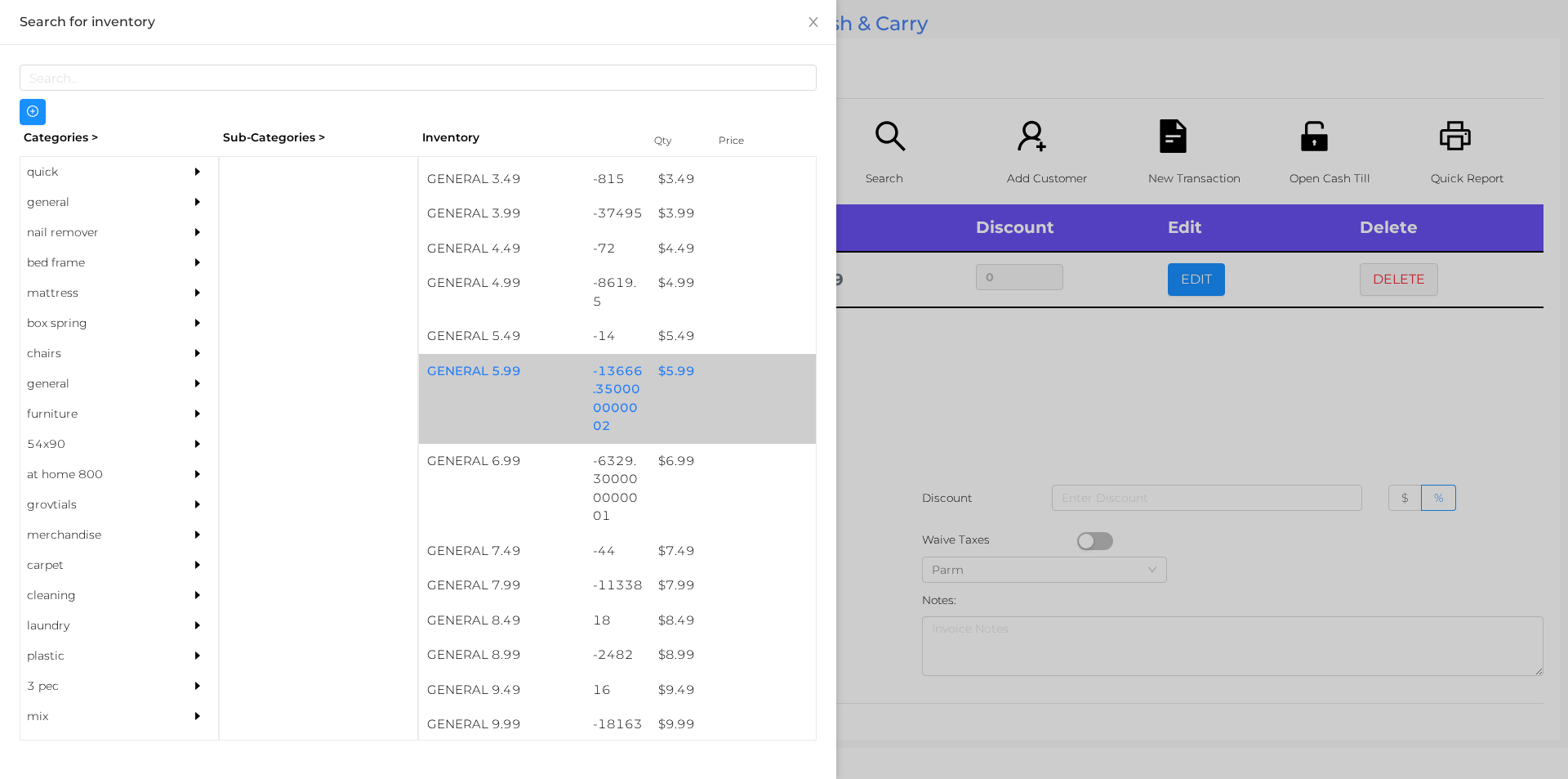
click at [710, 379] on div "$ 5.99" at bounding box center [732, 371] width 165 height 36
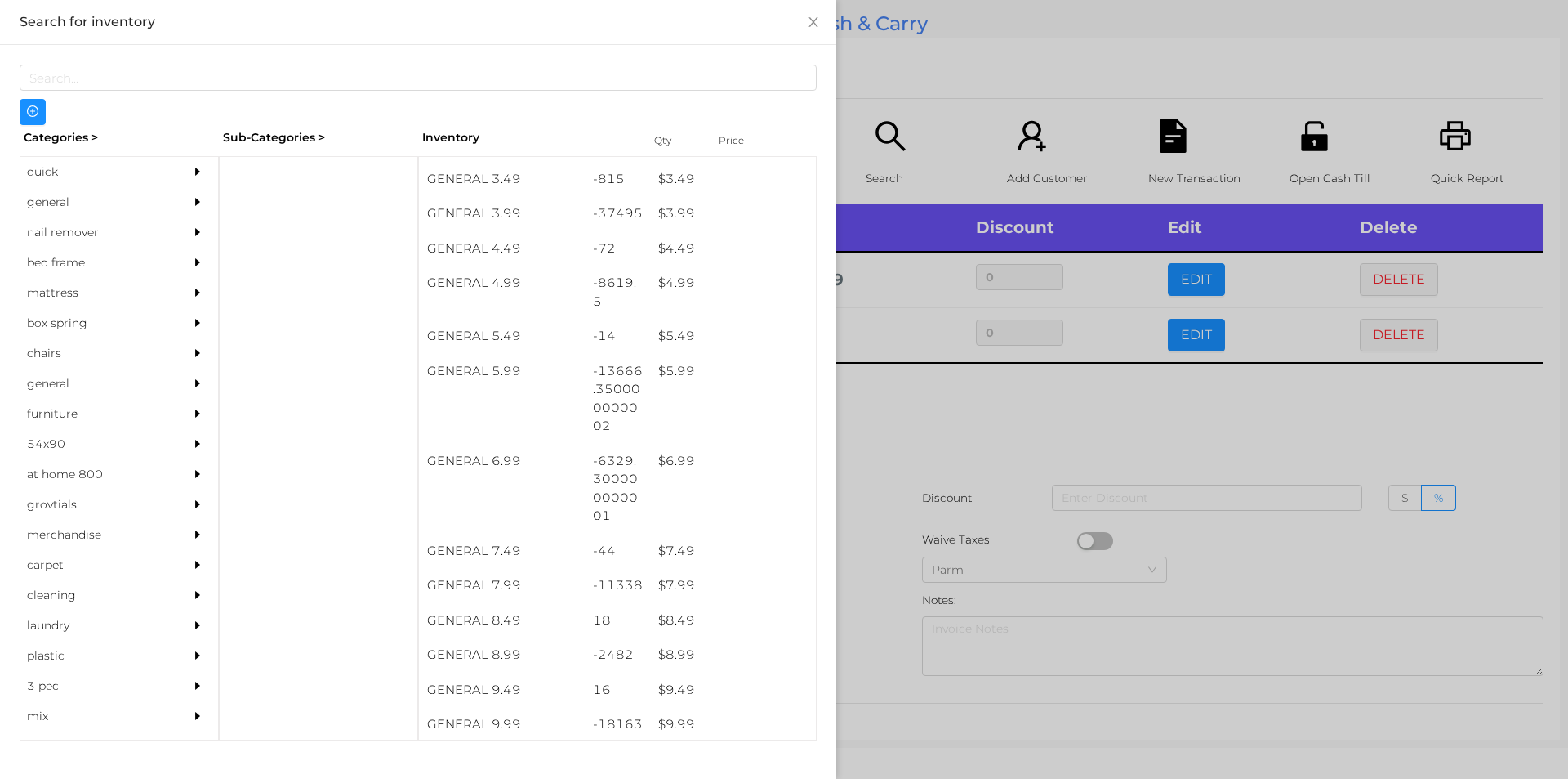
click at [945, 401] on div at bounding box center [784, 389] width 1568 height 779
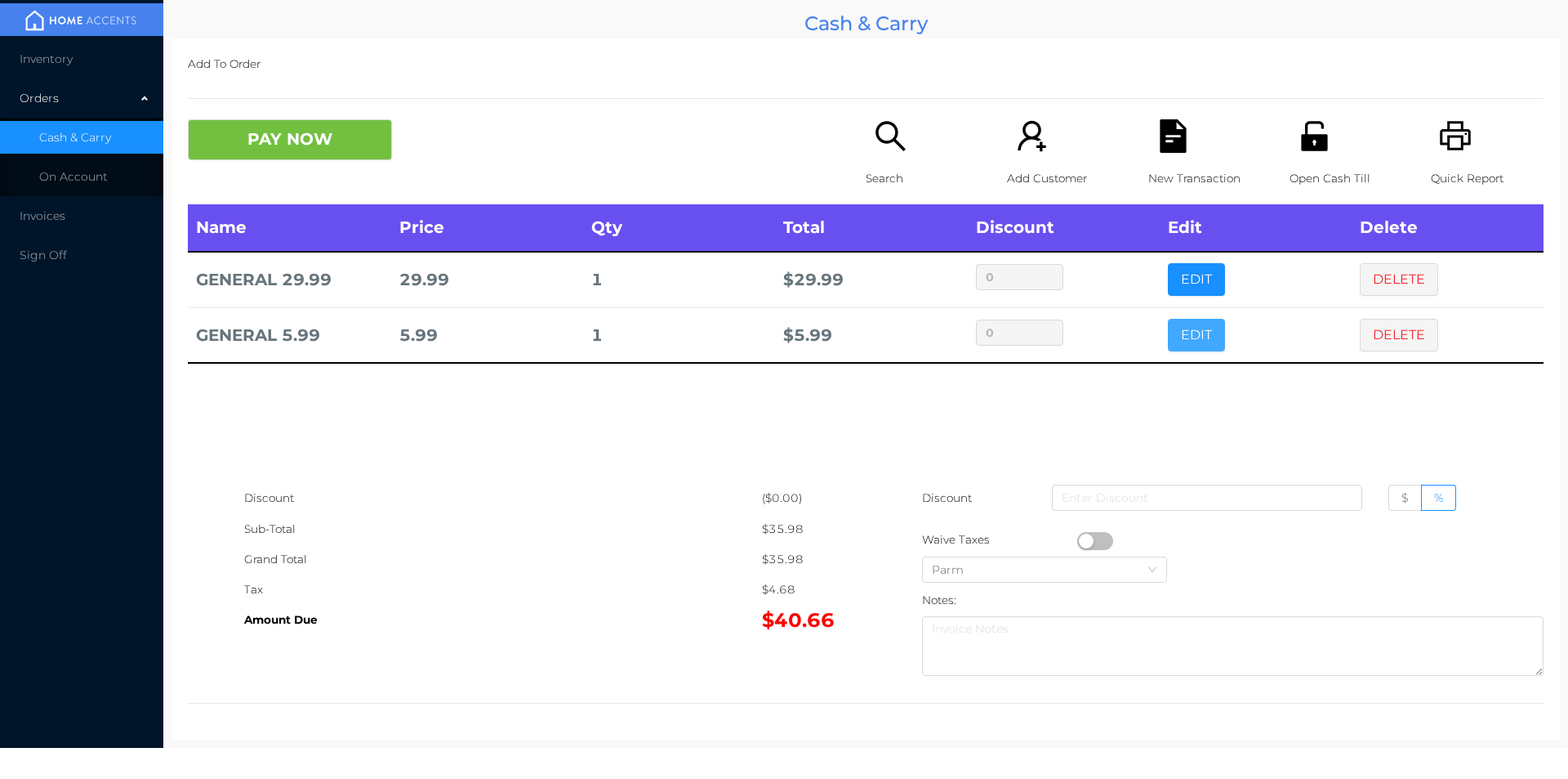
click at [1202, 340] on button "EDIT" at bounding box center [1196, 335] width 57 height 33
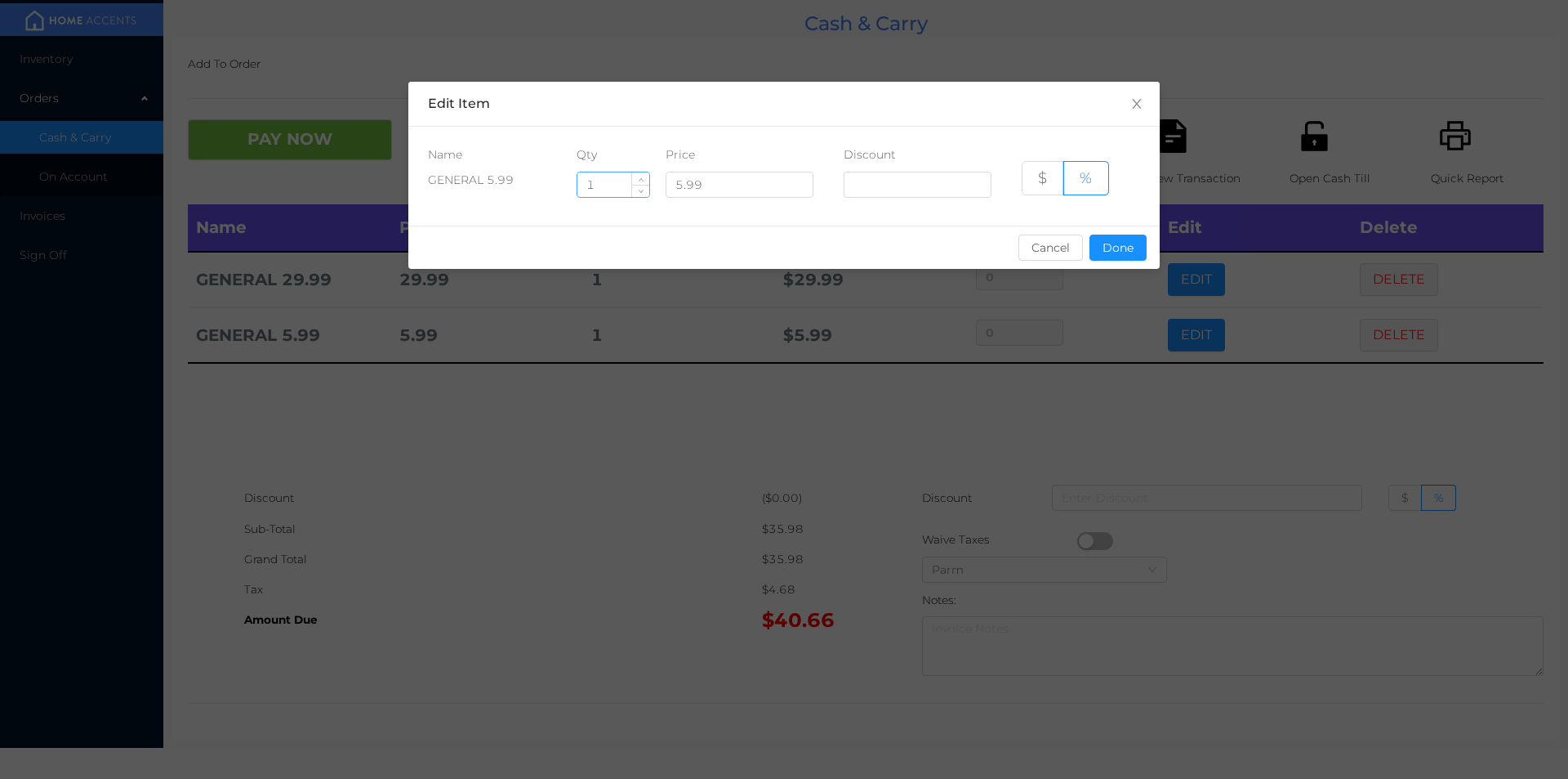
click at [606, 180] on input "1" at bounding box center [613, 184] width 72 height 24
type input "1.5"
click at [1141, 248] on button "Done" at bounding box center [1117, 248] width 57 height 26
type input "0%"
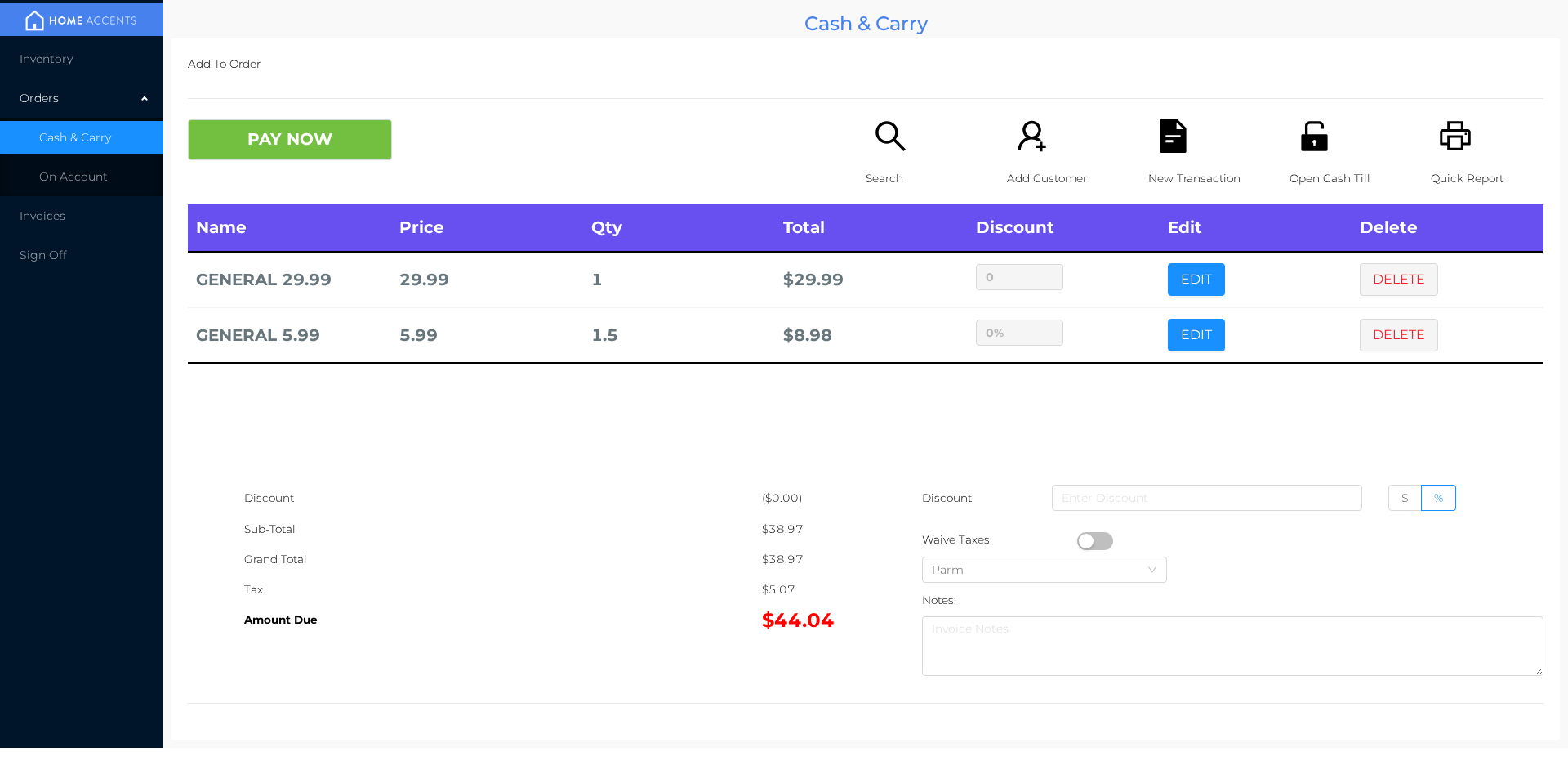
click at [1321, 140] on icon "icon: unlock" at bounding box center [1315, 137] width 34 height 34
click at [344, 151] on button "PAY NOW" at bounding box center [290, 140] width 204 height 41
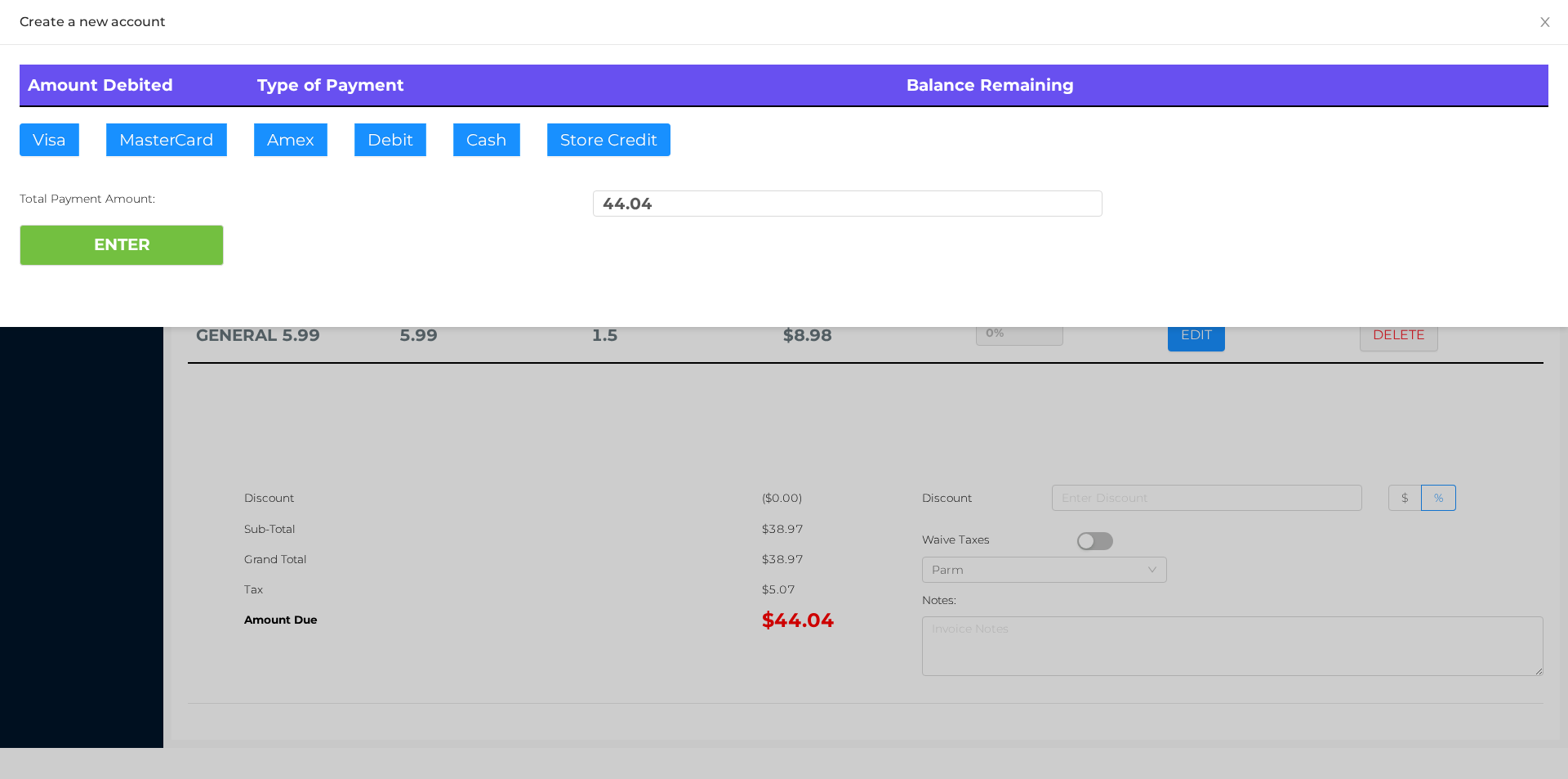
click at [1315, 415] on div at bounding box center [784, 389] width 1568 height 779
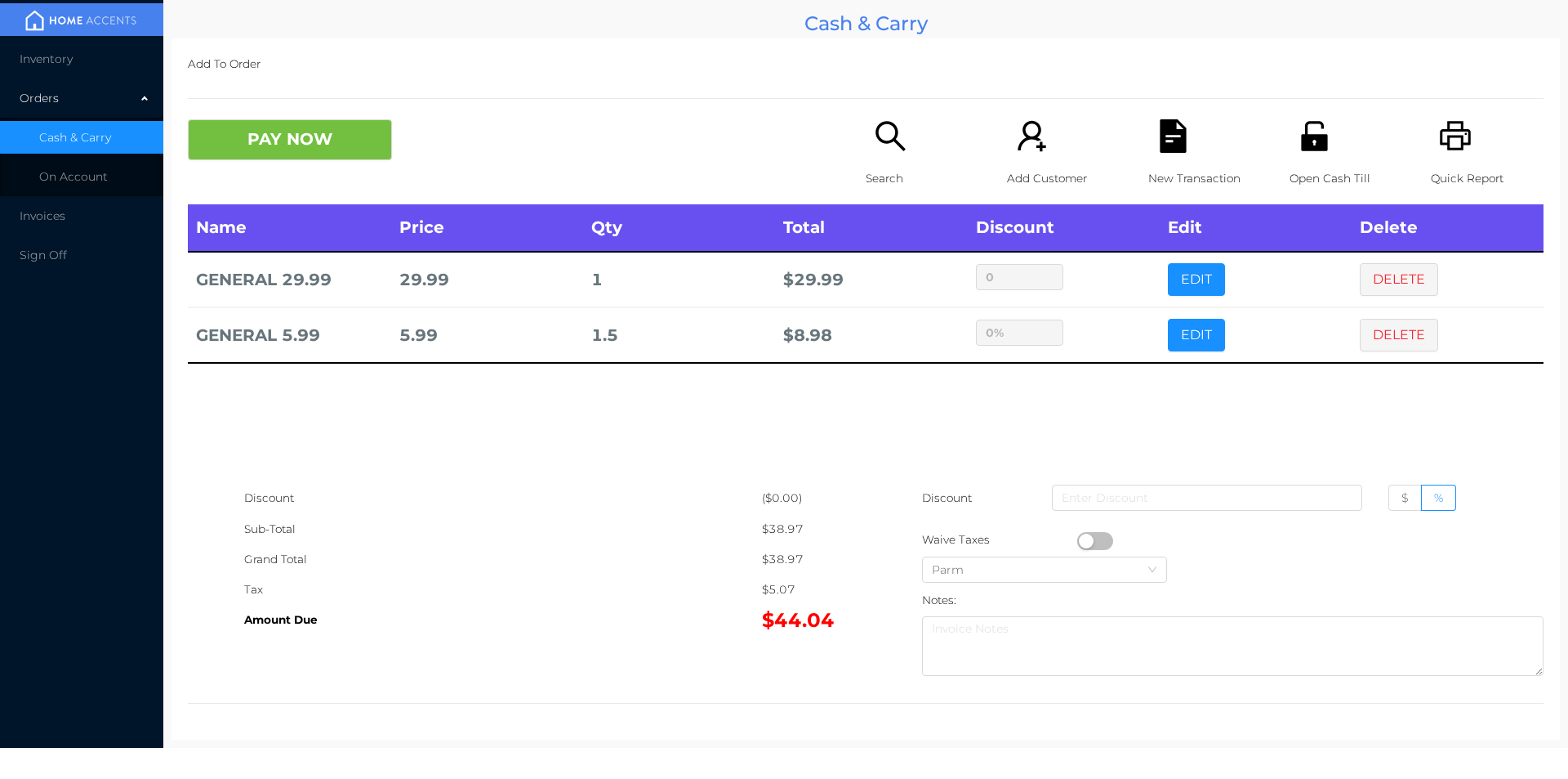
click at [1327, 125] on div "Open Cash Till" at bounding box center [1345, 162] width 113 height 85
click at [1158, 136] on icon "icon: file-text" at bounding box center [1173, 137] width 34 height 34
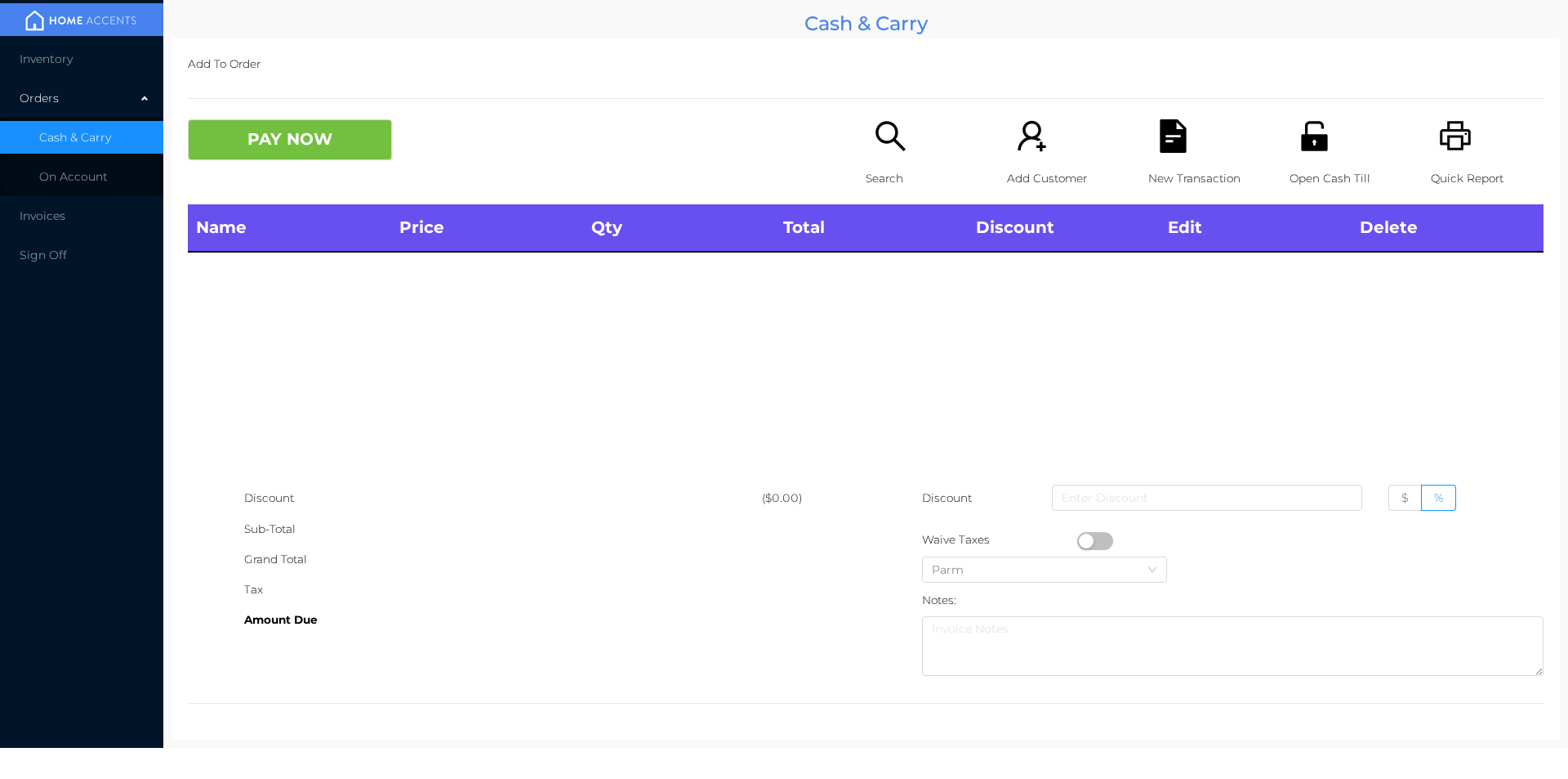
click at [893, 160] on div "Search" at bounding box center [922, 162] width 113 height 85
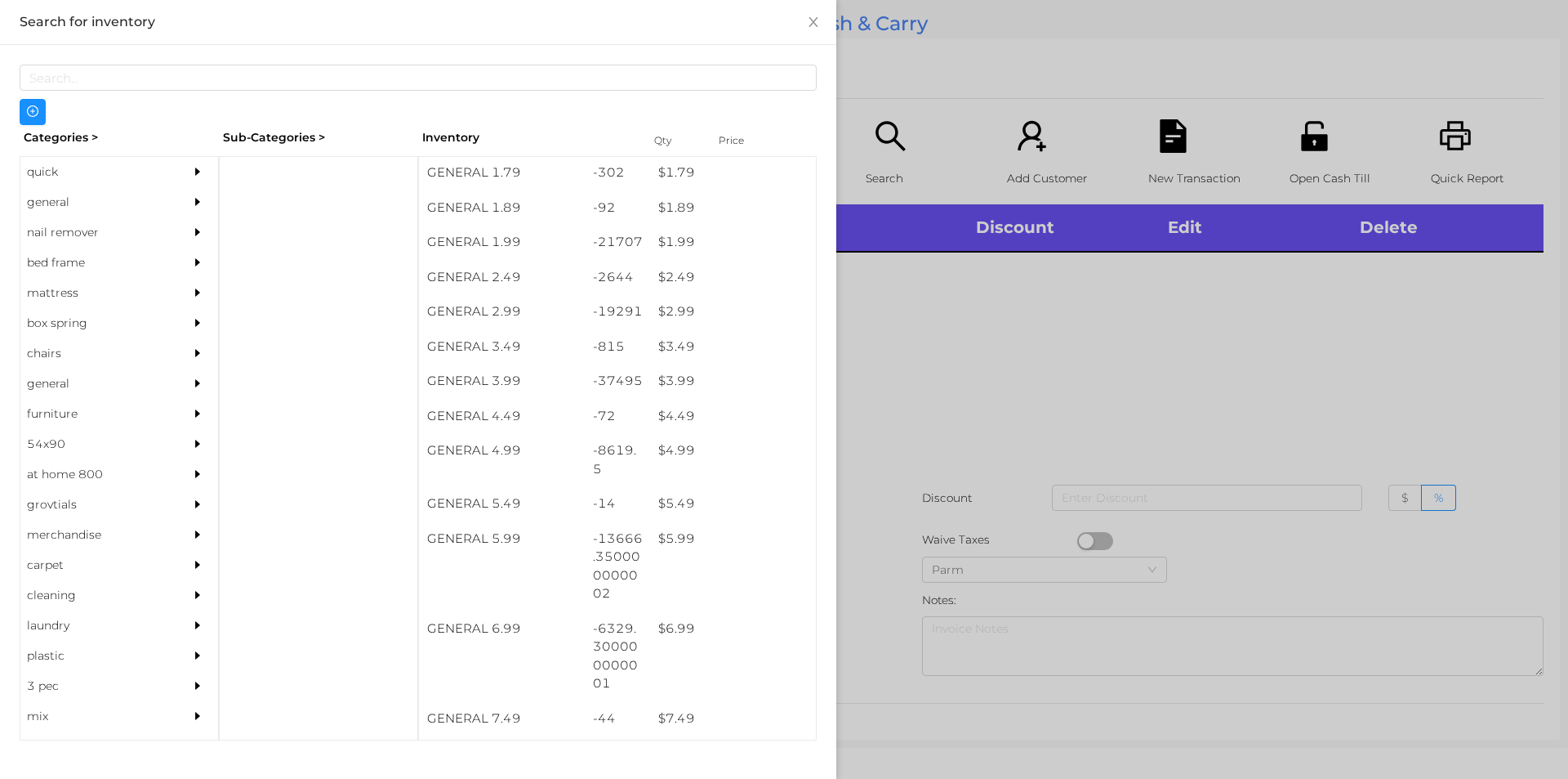
scroll to position [281, 0]
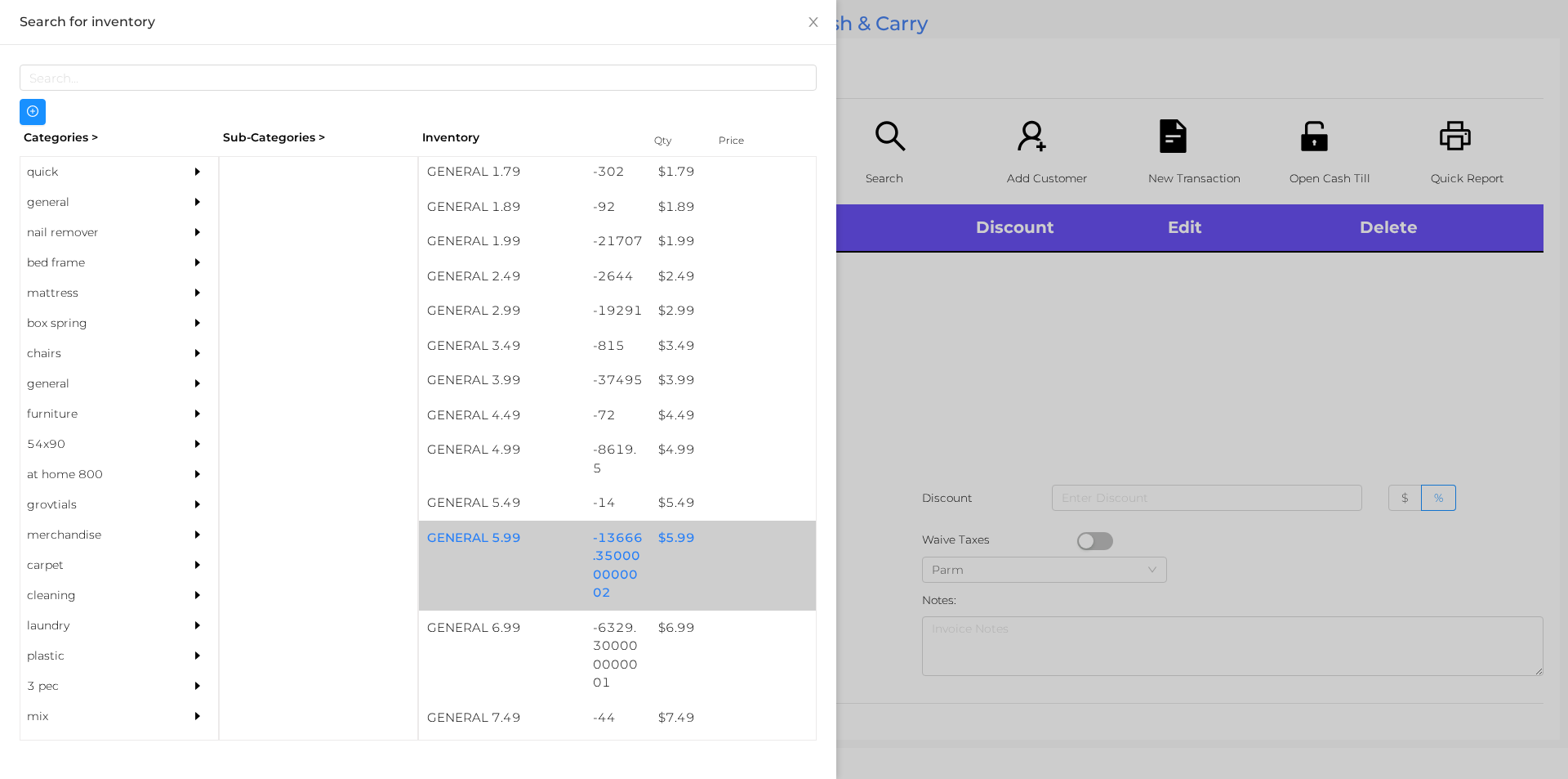
click at [682, 547] on div "$ 5.99" at bounding box center [732, 538] width 165 height 36
click at [691, 540] on div "$ 5.99" at bounding box center [732, 538] width 165 height 36
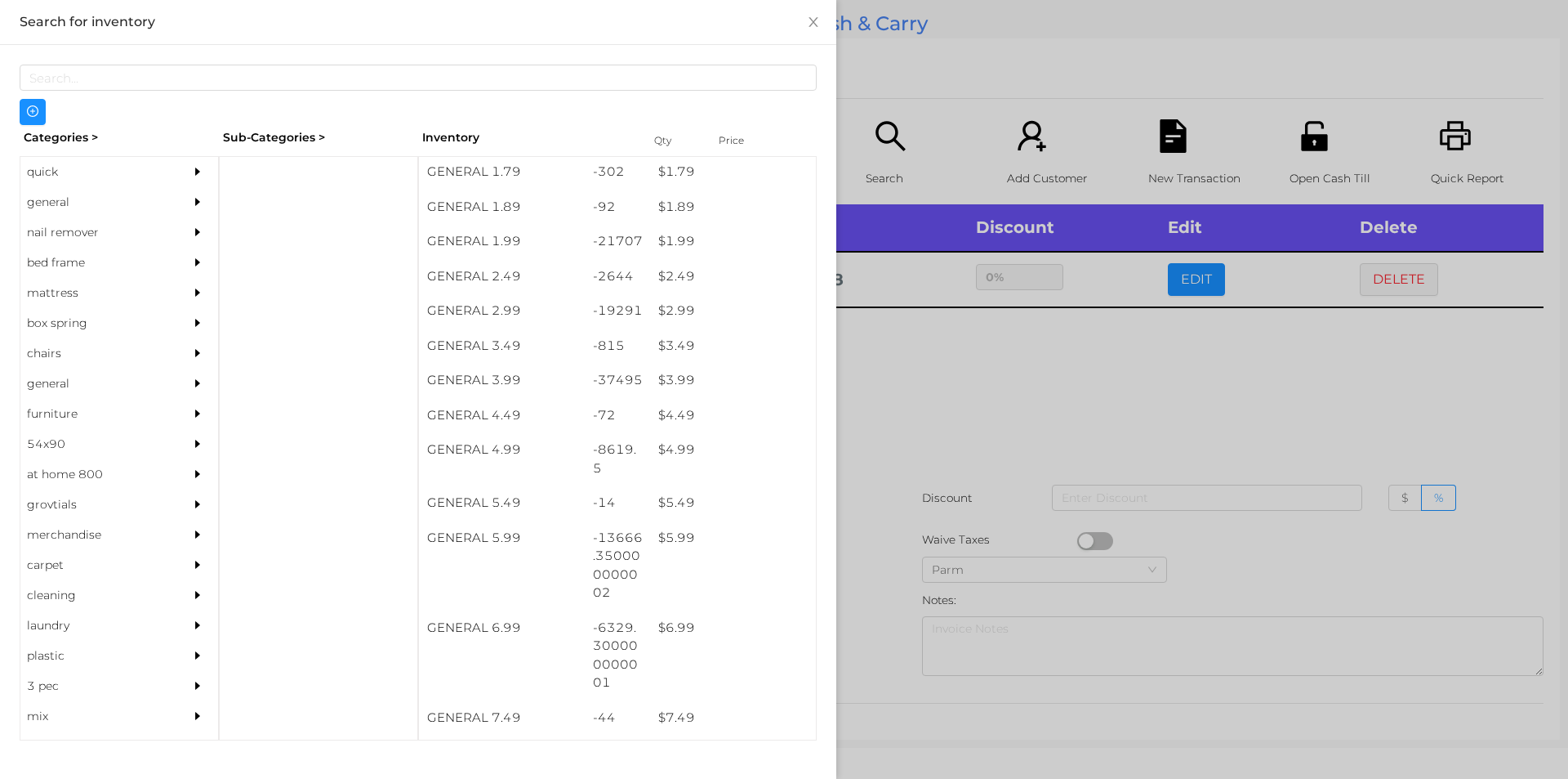
click at [964, 426] on div at bounding box center [784, 389] width 1568 height 779
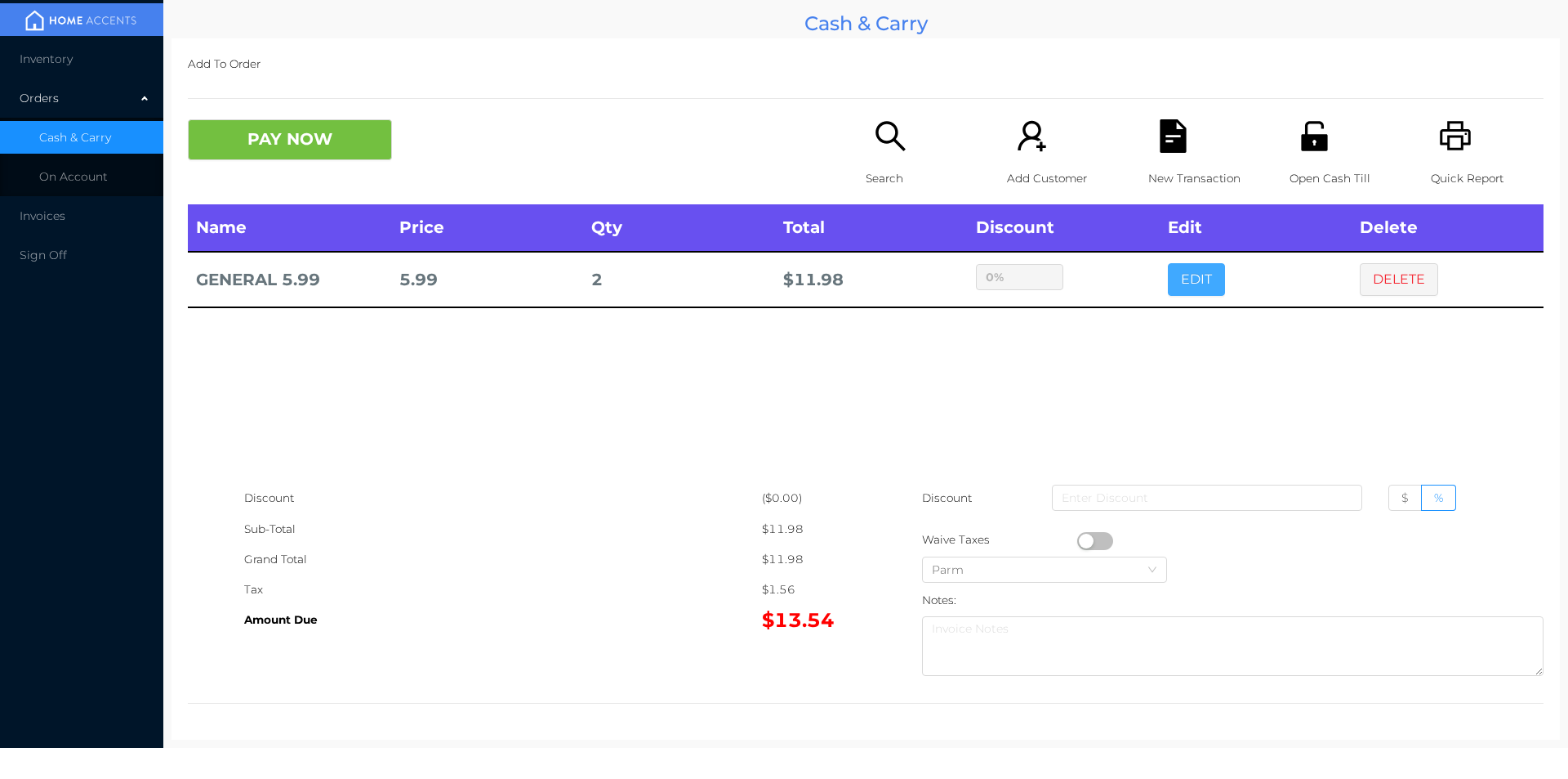
click at [1185, 285] on button "EDIT" at bounding box center [1196, 279] width 57 height 33
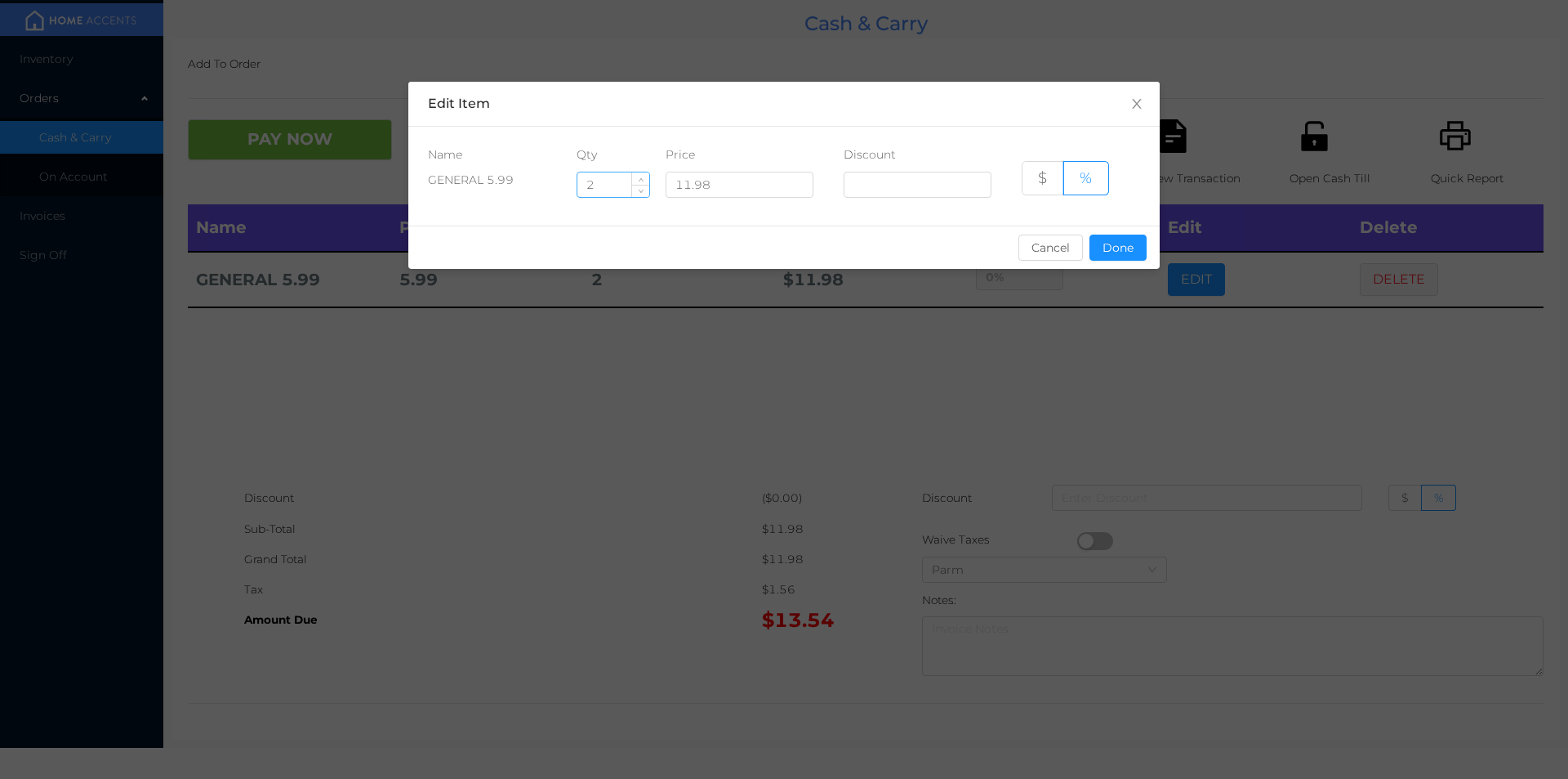
click at [593, 180] on input "2" at bounding box center [613, 184] width 72 height 24
type input "2.5"
click at [1117, 253] on button "Done" at bounding box center [1117, 248] width 57 height 26
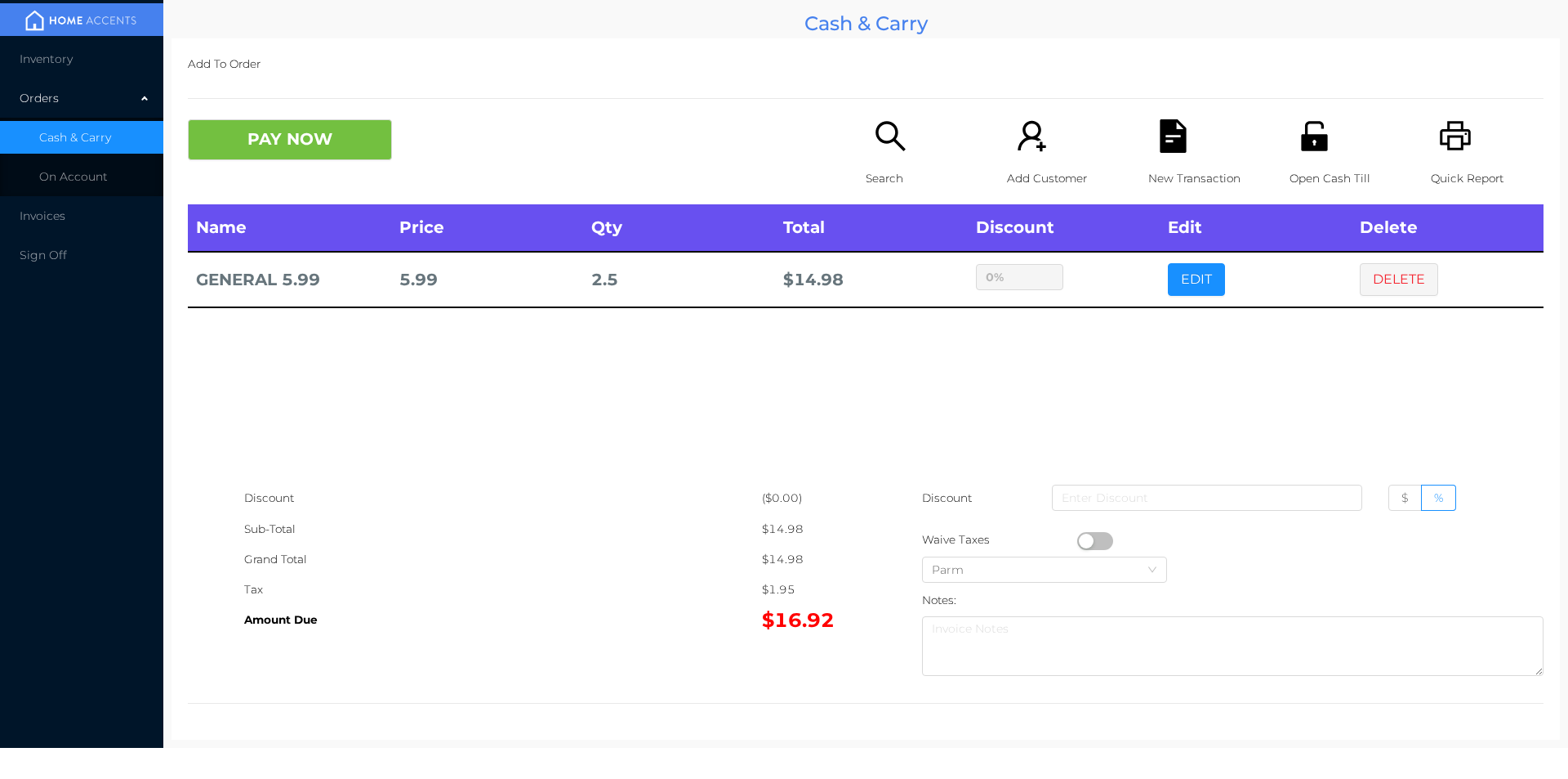
click at [1457, 133] on icon "icon: printer" at bounding box center [1456, 137] width 34 height 34
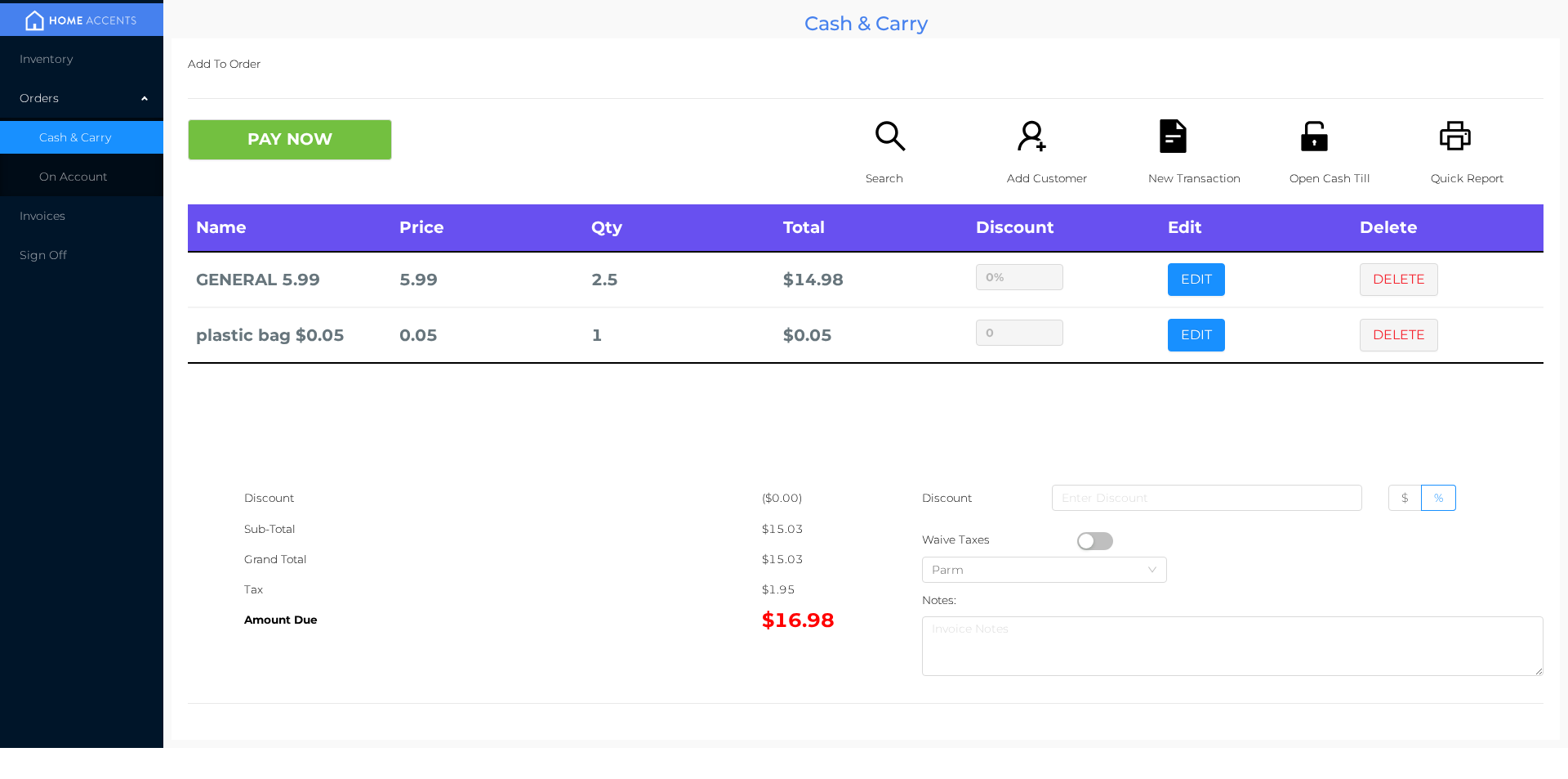
click at [1211, 454] on div "Name Price Qty Total Discount Edit Delete GENERAL 5.99 5.99 2.5 $ 14.98 0% EDIT…" at bounding box center [866, 343] width 1356 height 279
click at [283, 144] on button "PAY NOW" at bounding box center [290, 140] width 204 height 41
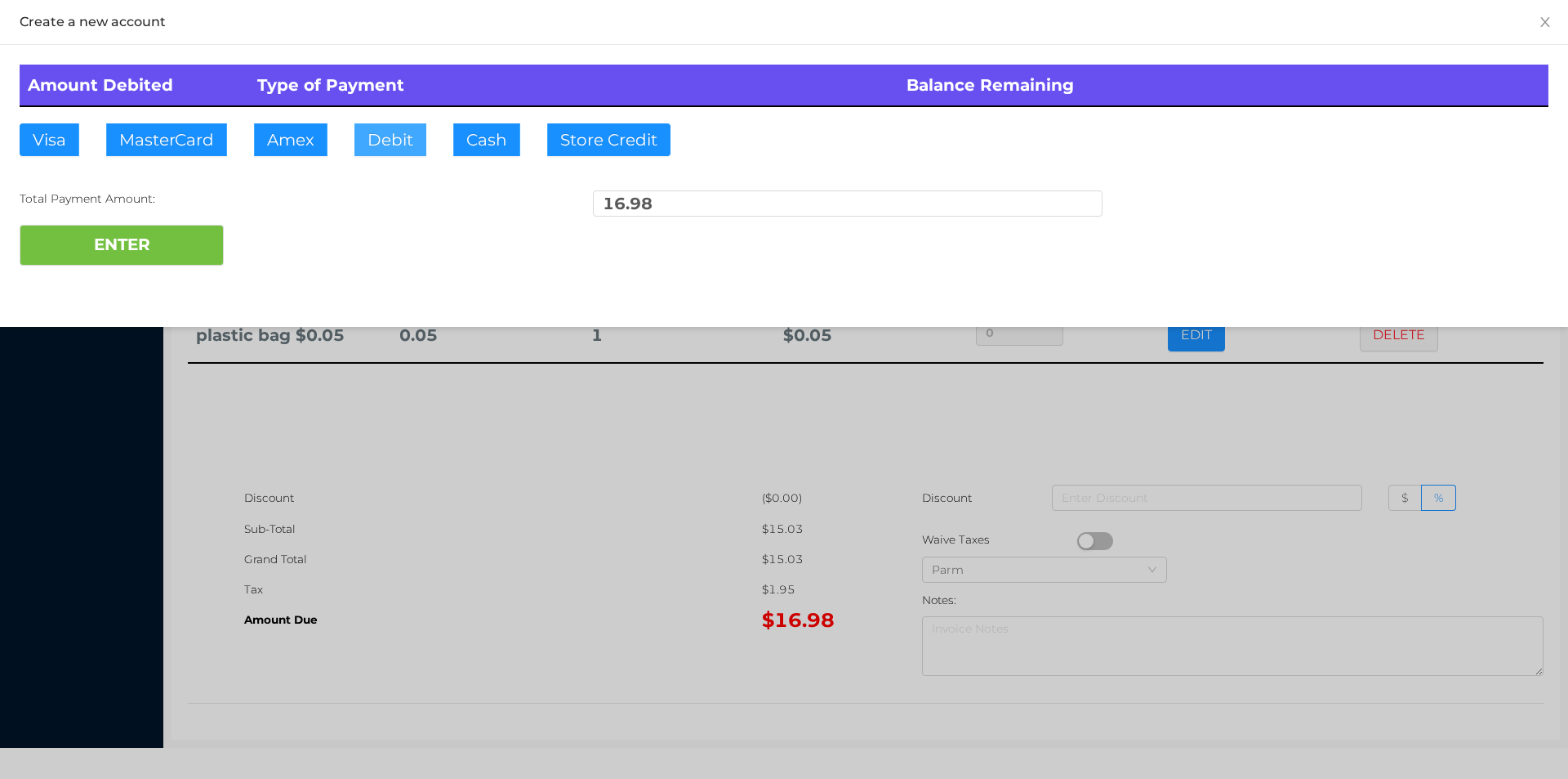
click at [396, 153] on button "Debit" at bounding box center [390, 139] width 72 height 33
click at [143, 259] on button "ENTER" at bounding box center [122, 245] width 204 height 41
type input "0"
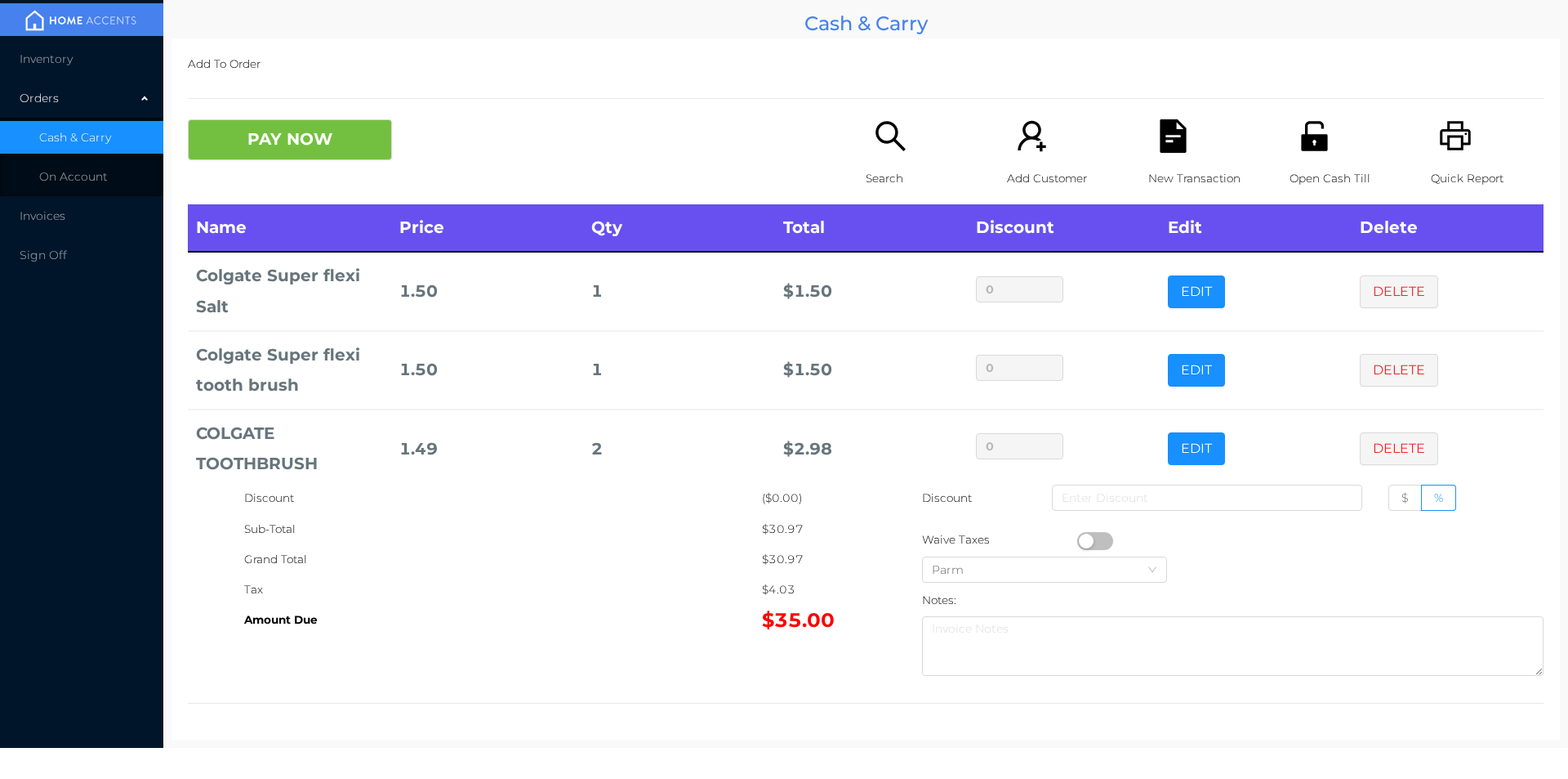
click at [335, 145] on button "PAY NOW" at bounding box center [290, 140] width 204 height 41
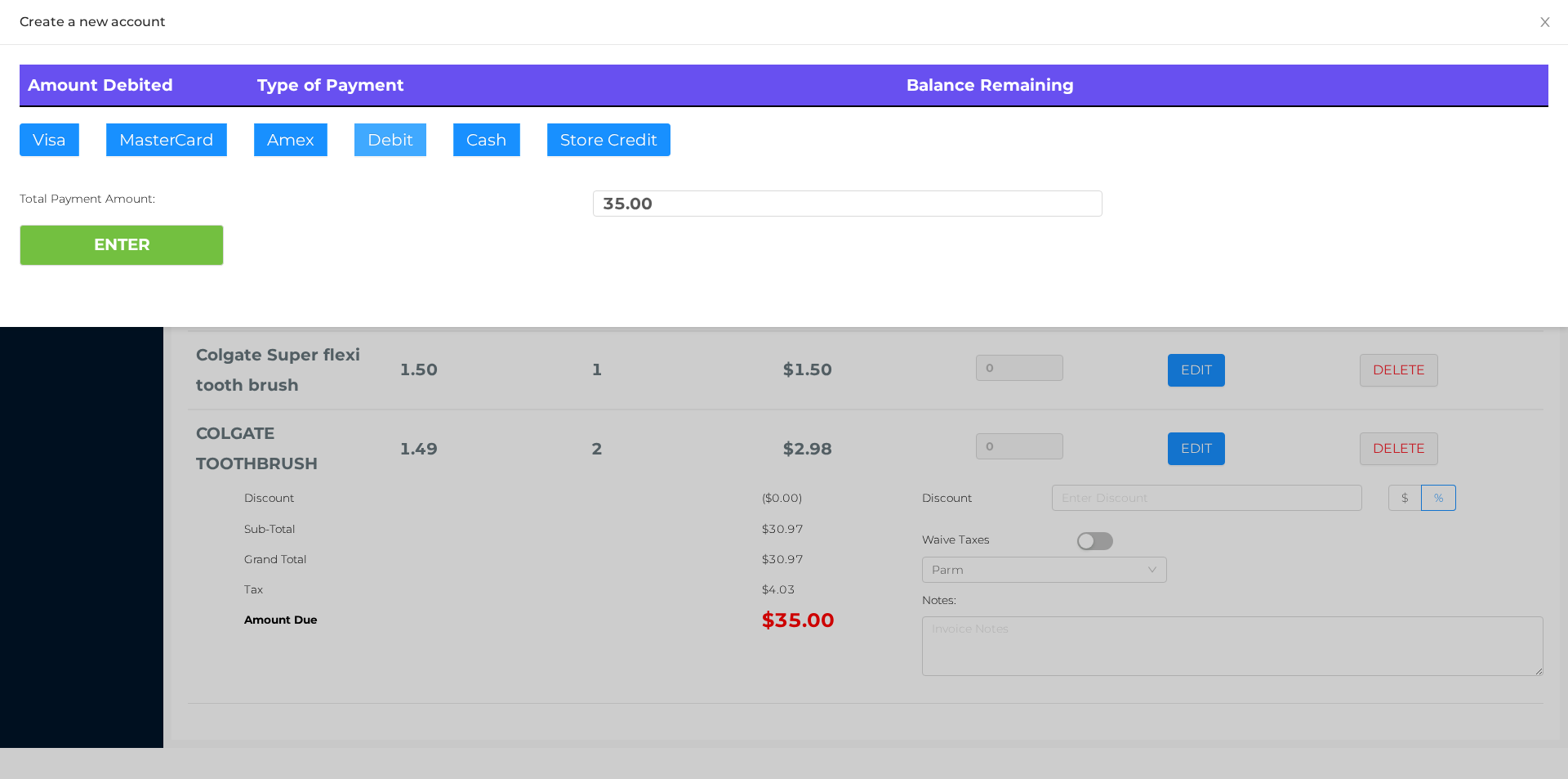
click at [392, 127] on button "Debit" at bounding box center [390, 139] width 72 height 33
click at [192, 239] on button "ENTER" at bounding box center [122, 245] width 204 height 41
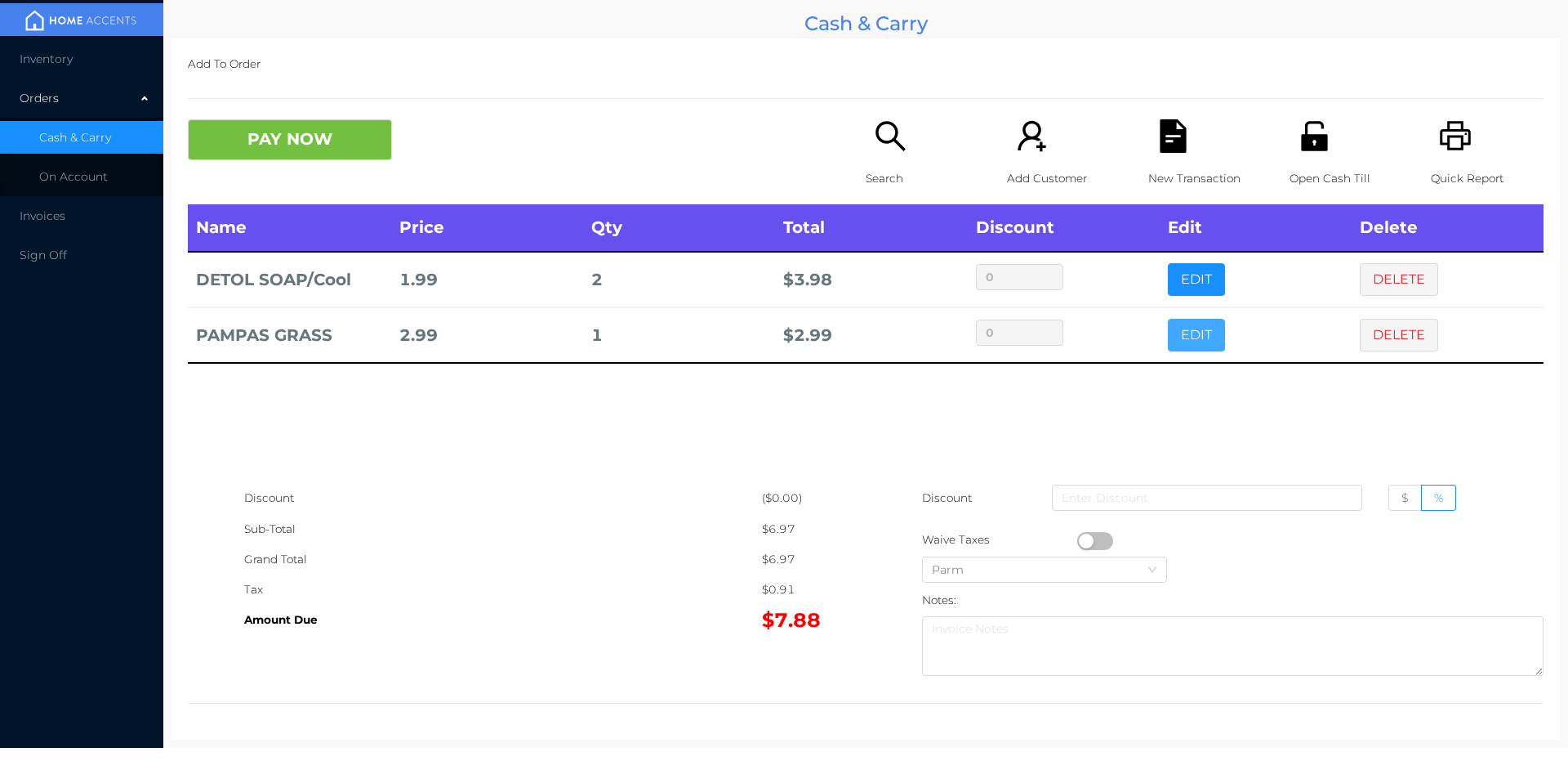
click at [1185, 325] on button "EDIT" at bounding box center [1196, 335] width 57 height 33
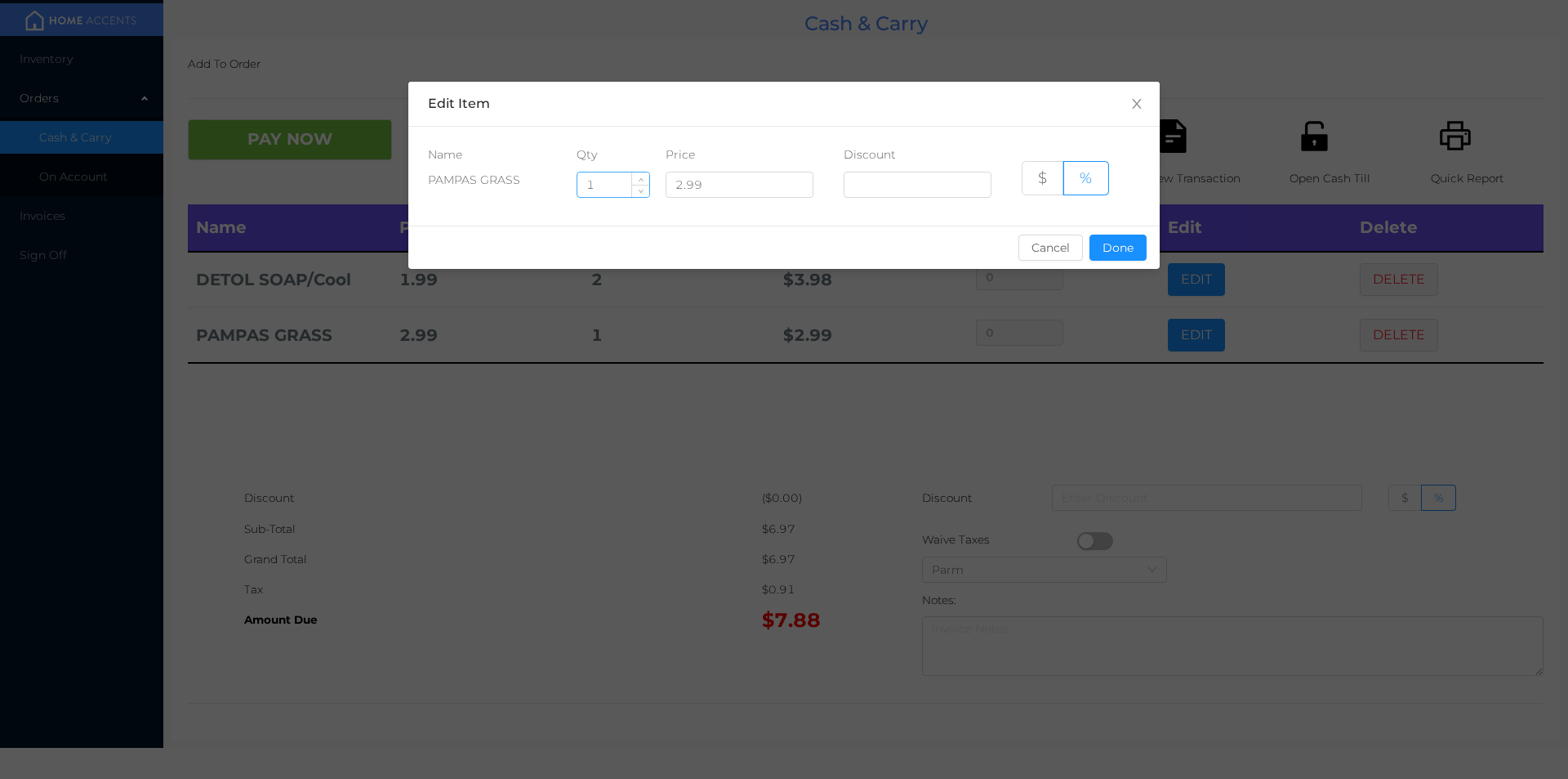
click at [617, 184] on input "1" at bounding box center [613, 184] width 72 height 24
type input "4"
click at [1125, 256] on button "Done" at bounding box center [1117, 248] width 57 height 26
click at [1101, 359] on div "sentinelStart Edit Item Name Qty Price Discount PAMPAS GRASS 4 2.99 $ % Cancel …" at bounding box center [784, 389] width 1568 height 779
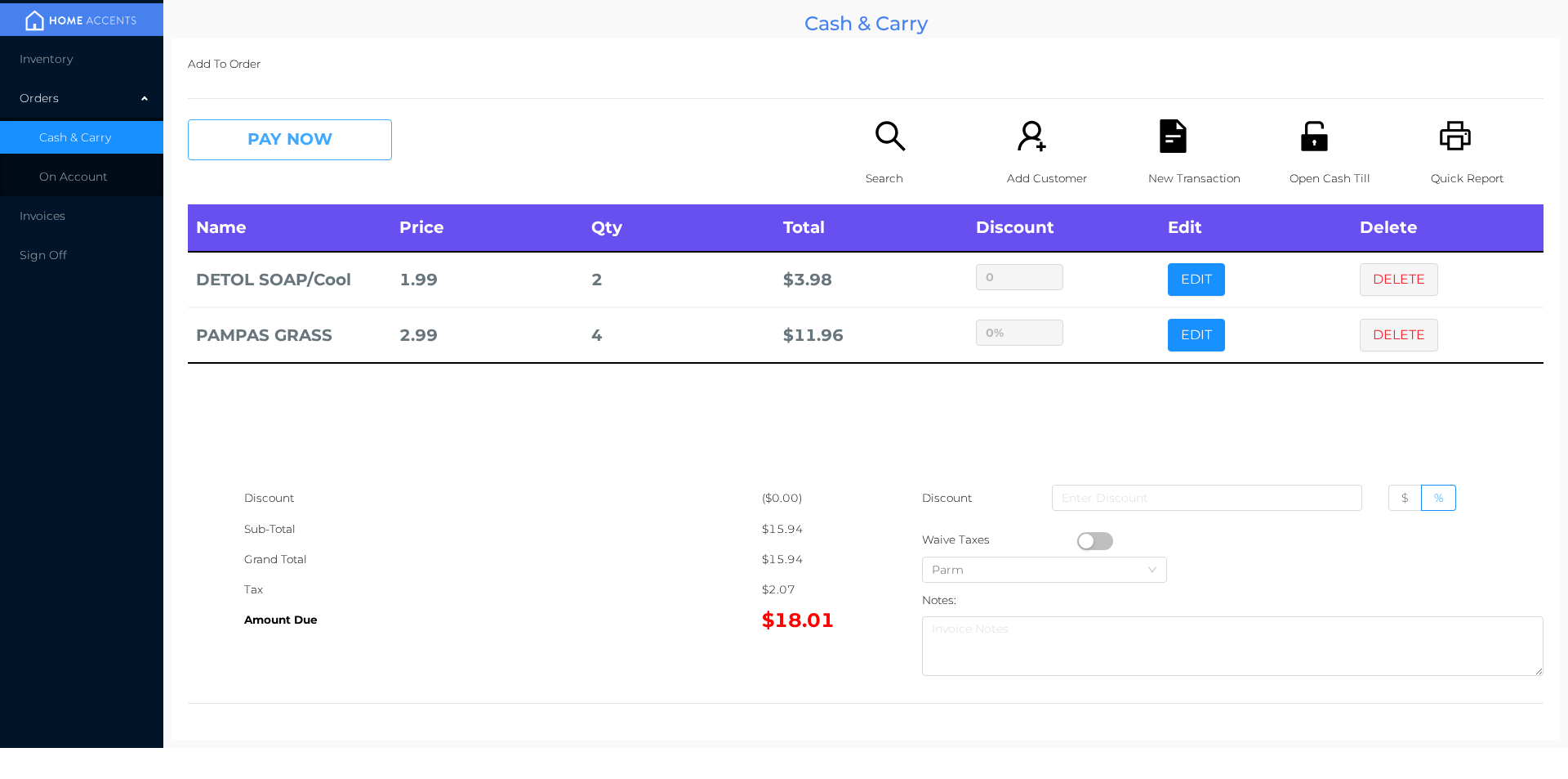
click at [254, 141] on button "PAY NOW" at bounding box center [290, 140] width 204 height 41
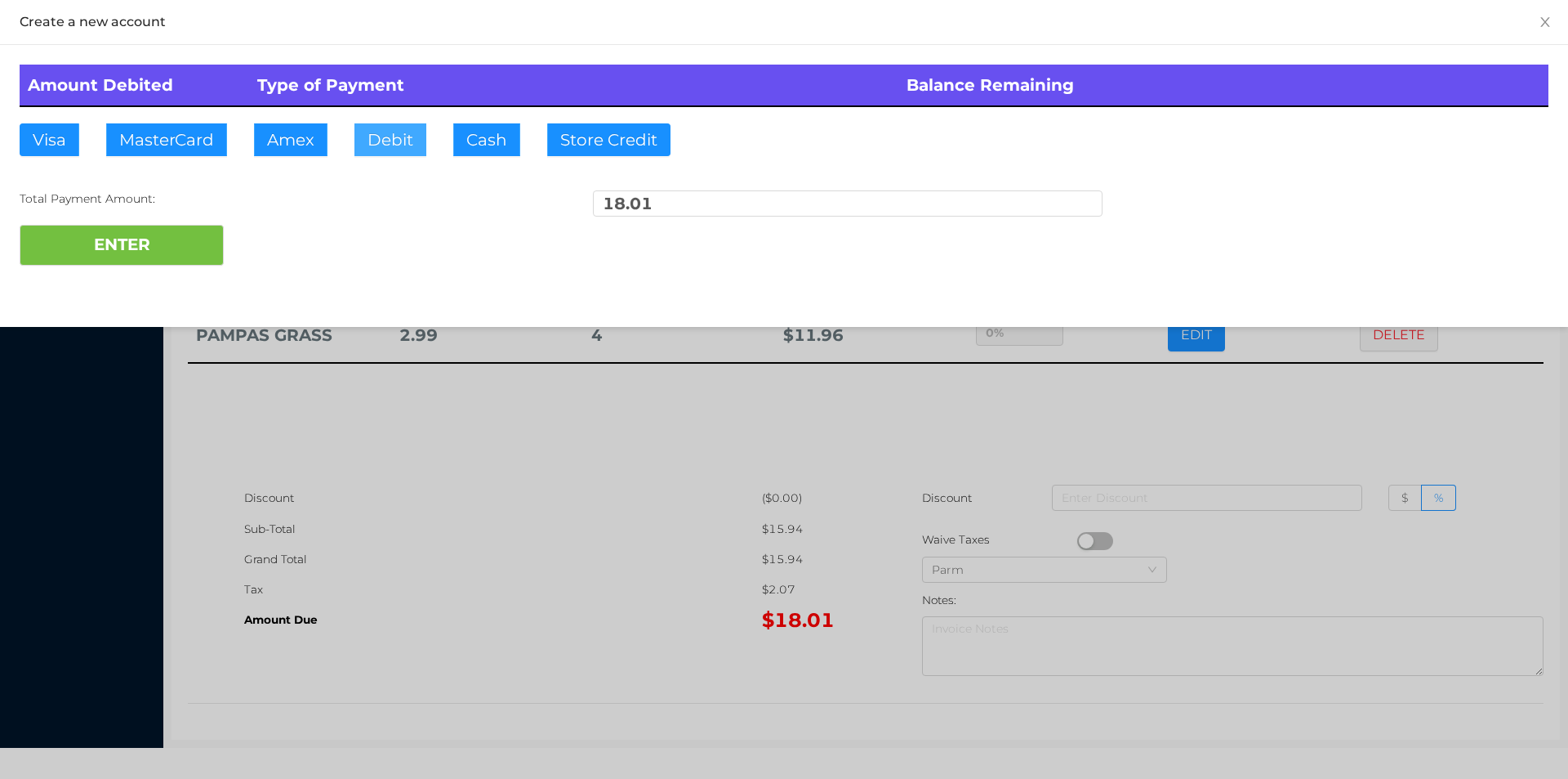
click at [393, 128] on button "Debit" at bounding box center [390, 139] width 72 height 33
click at [153, 239] on button "ENTER" at bounding box center [122, 245] width 204 height 41
type input "0"
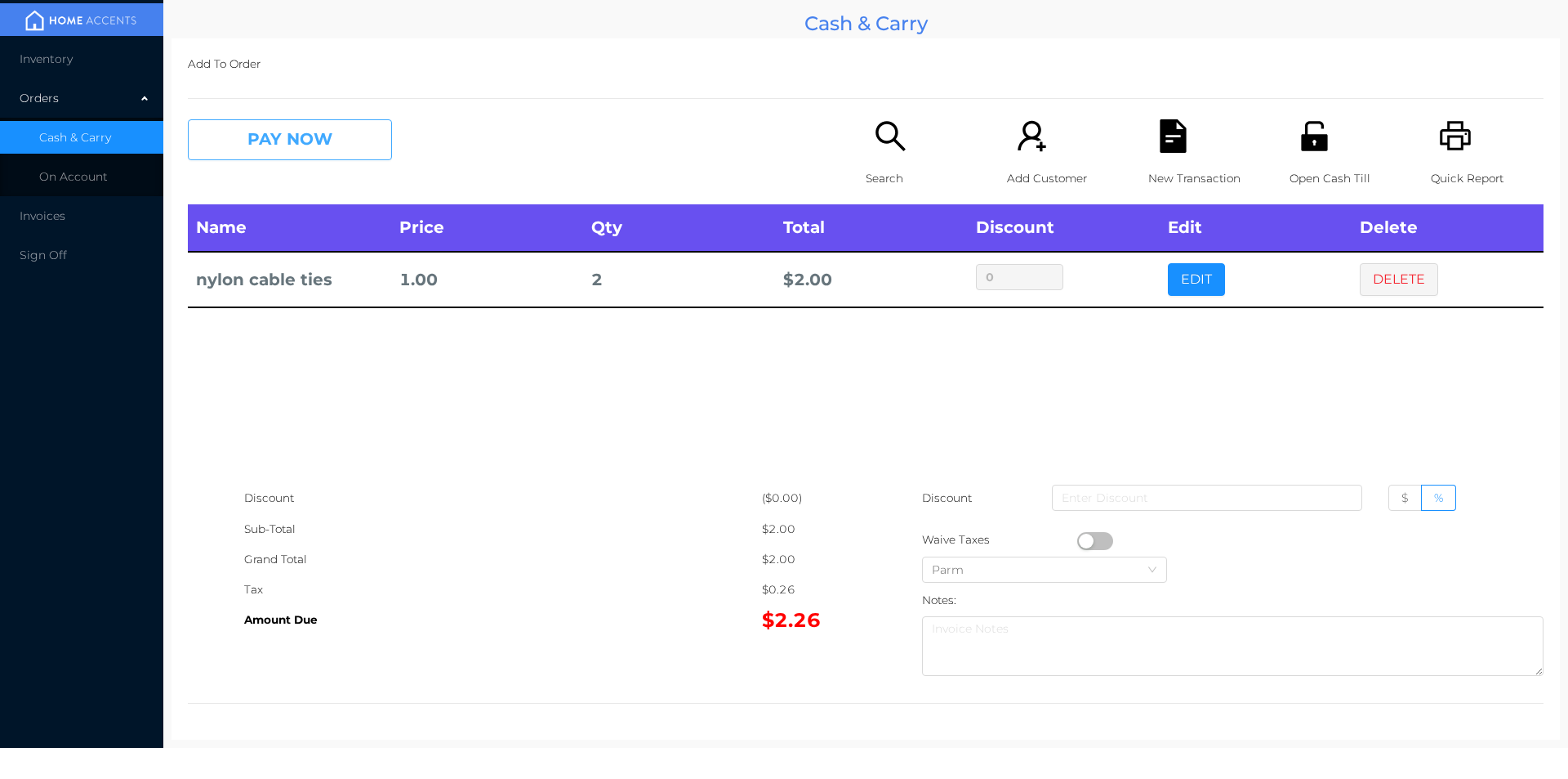
click at [358, 160] on button "PAY NOW" at bounding box center [290, 140] width 204 height 41
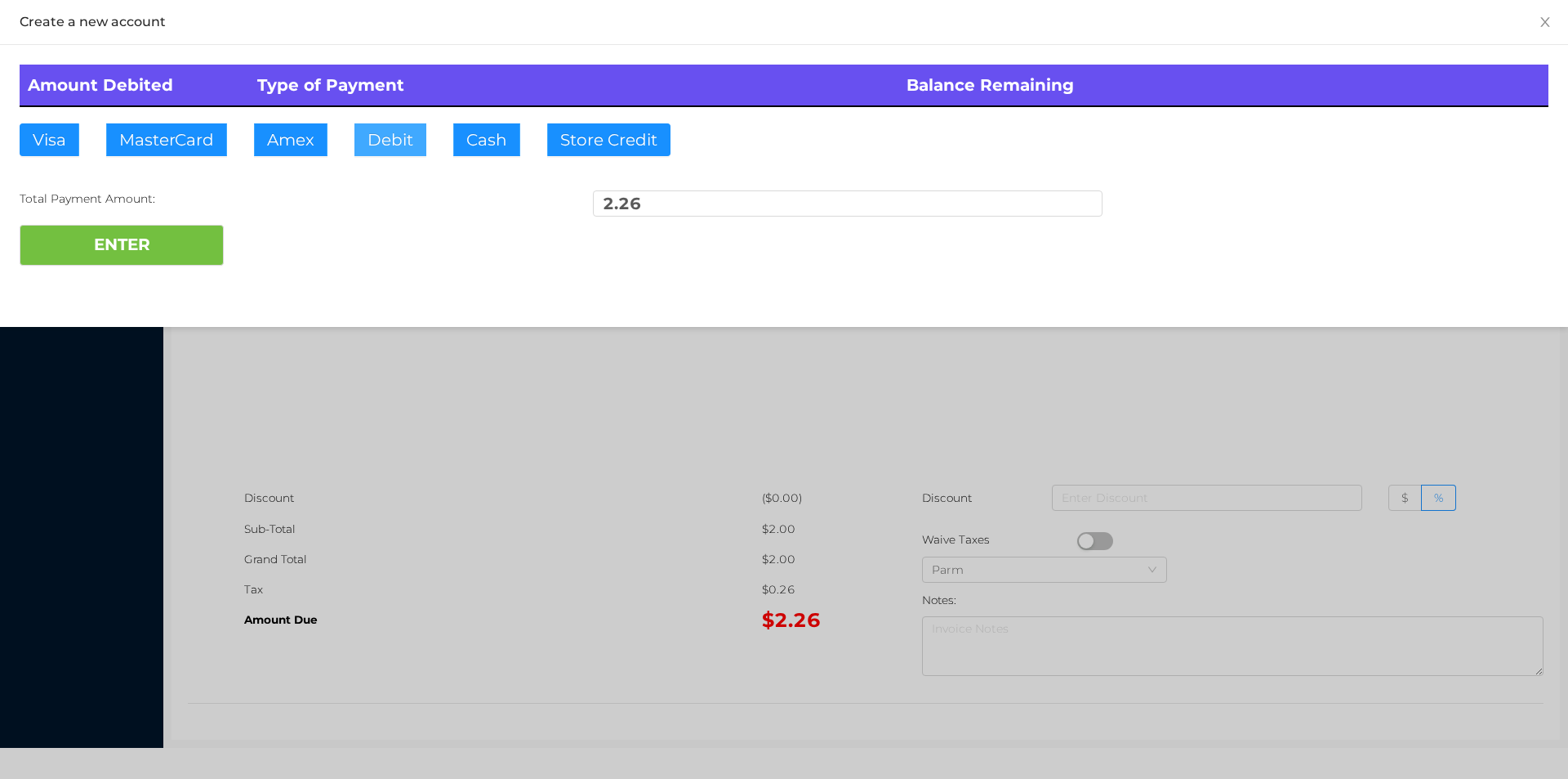
click at [423, 128] on button "Debit" at bounding box center [390, 139] width 72 height 33
click at [178, 264] on button "ENTER" at bounding box center [122, 245] width 204 height 41
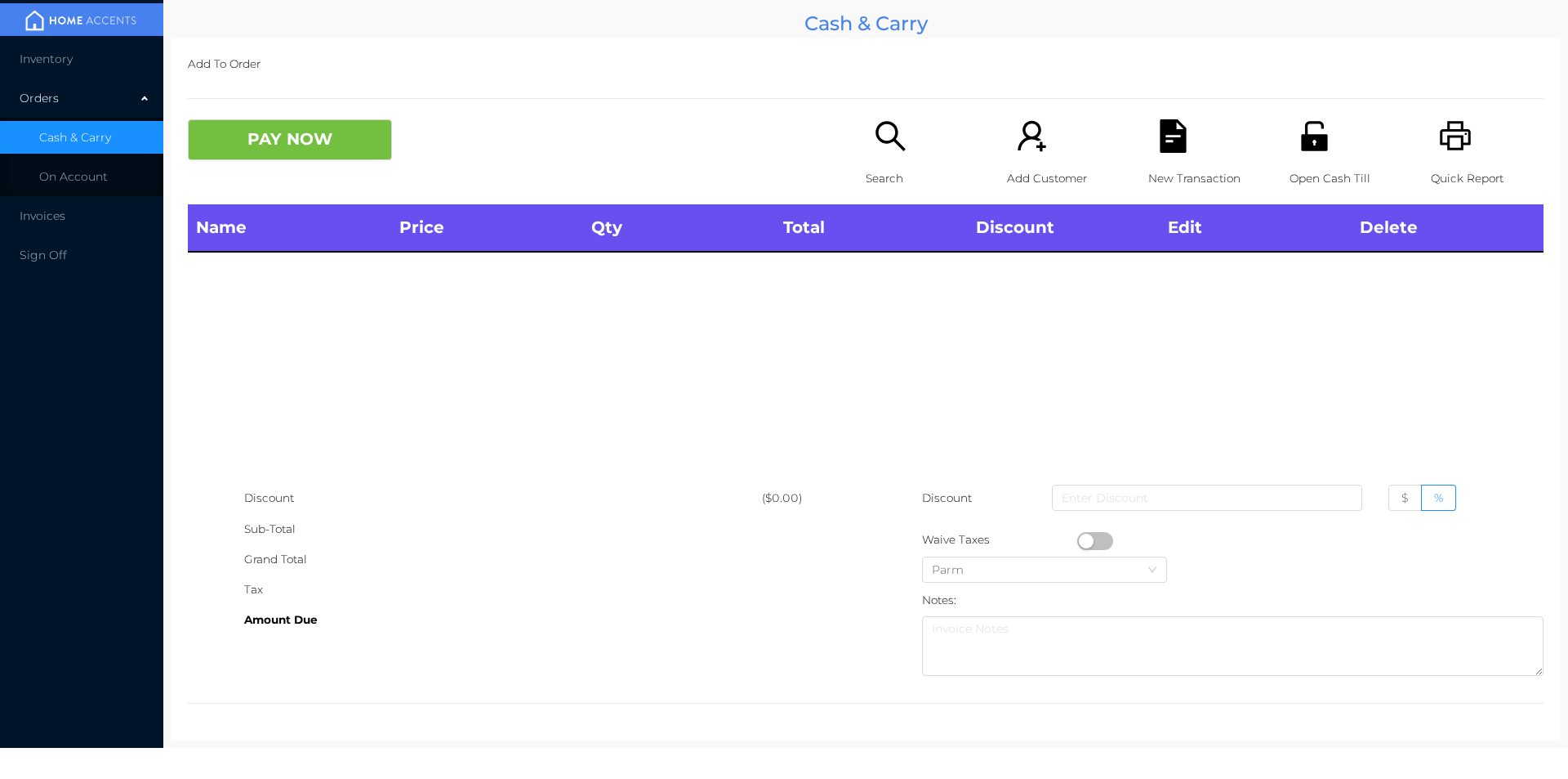
click at [1335, 150] on div "Open Cash Till" at bounding box center [1345, 162] width 113 height 85
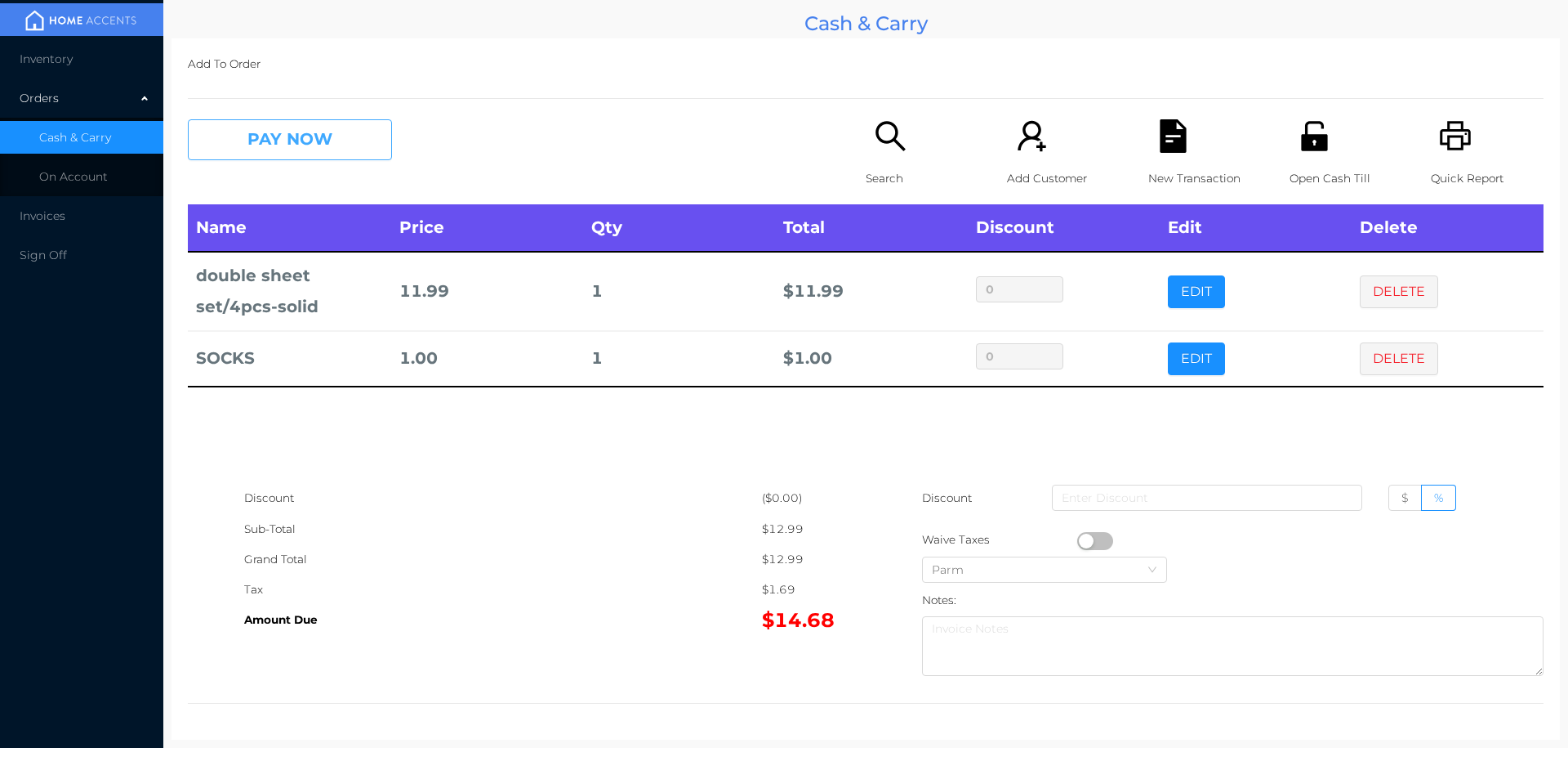
click at [254, 151] on button "PAY NOW" at bounding box center [290, 140] width 204 height 41
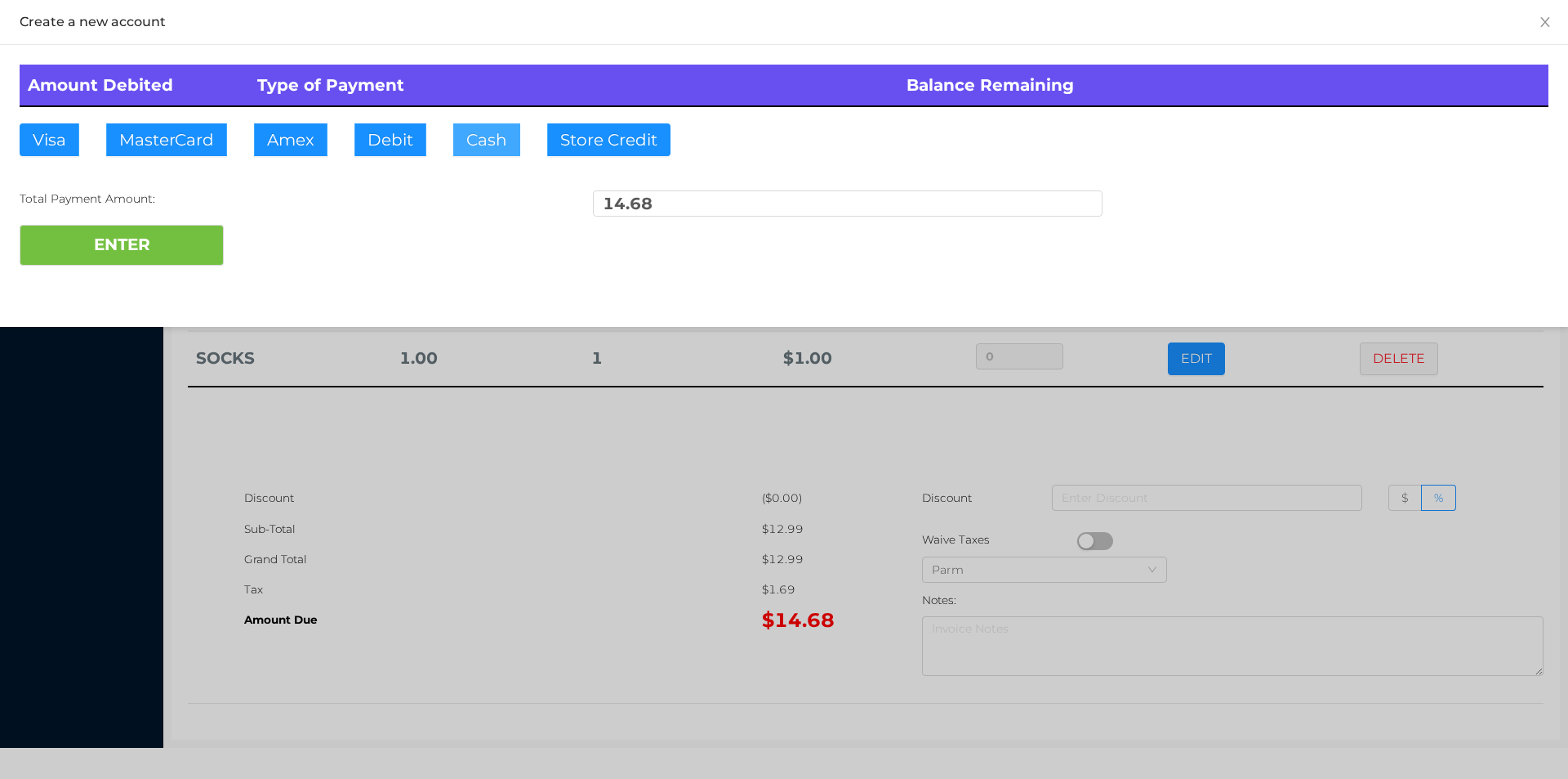
click at [483, 139] on button "Cash" at bounding box center [487, 139] width 67 height 33
type input "20"
click at [117, 259] on button "ENTER" at bounding box center [122, 245] width 204 height 41
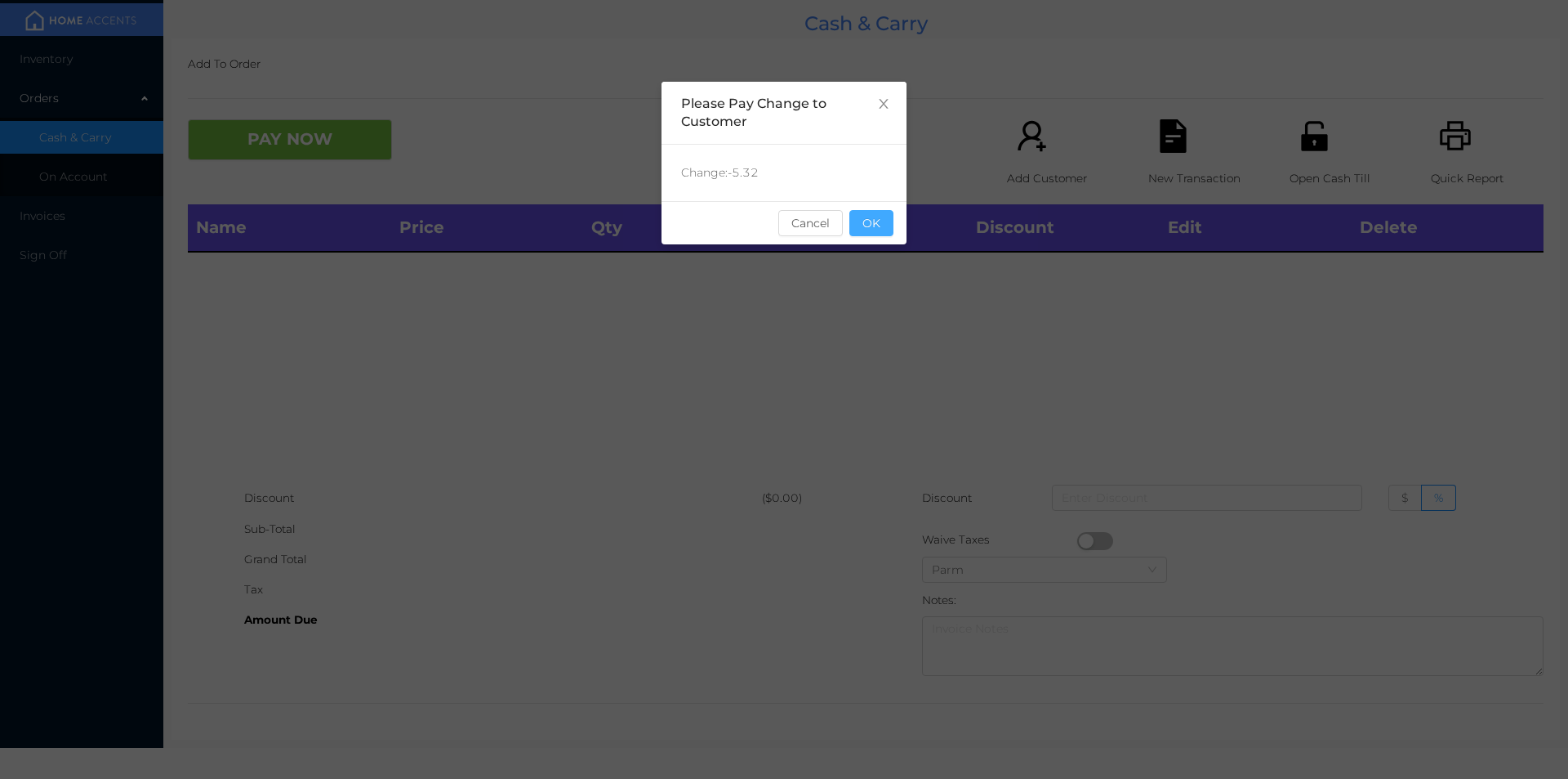
click at [890, 223] on button "OK" at bounding box center [871, 224] width 44 height 26
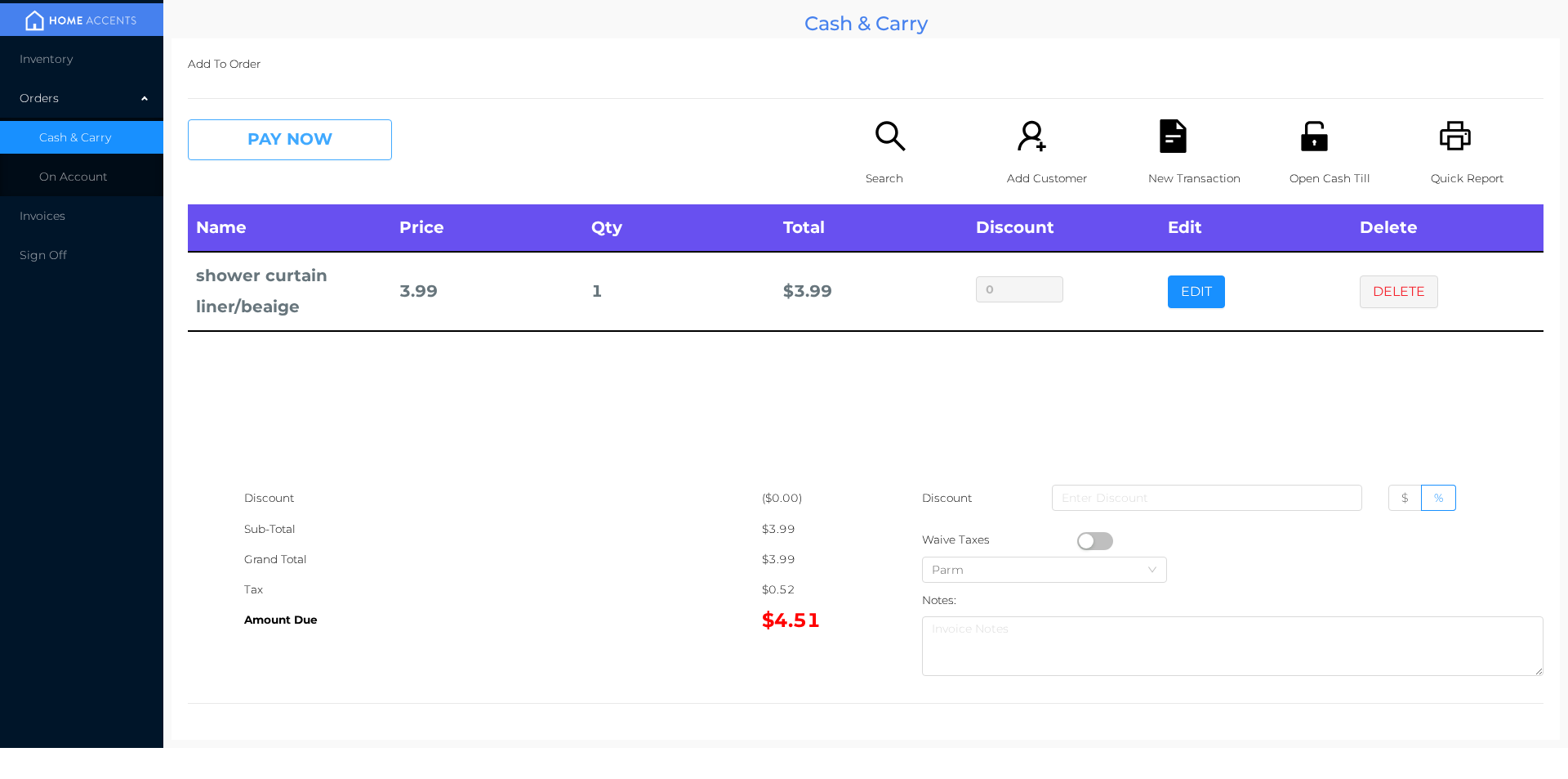
click at [296, 132] on button "PAY NOW" at bounding box center [290, 140] width 204 height 41
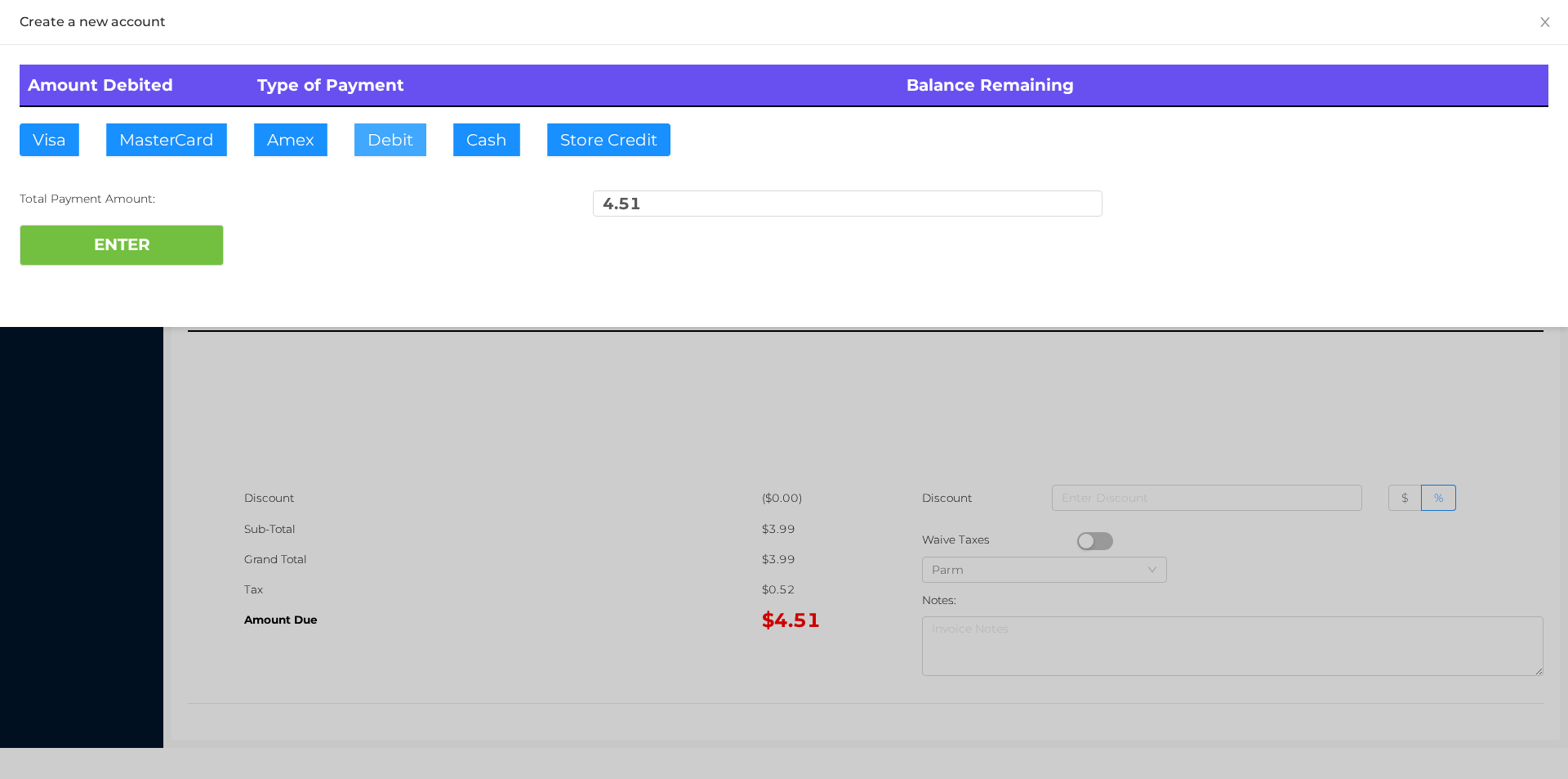
click at [404, 152] on button "Debit" at bounding box center [390, 139] width 72 height 33
click at [197, 236] on button "ENTER" at bounding box center [122, 245] width 204 height 41
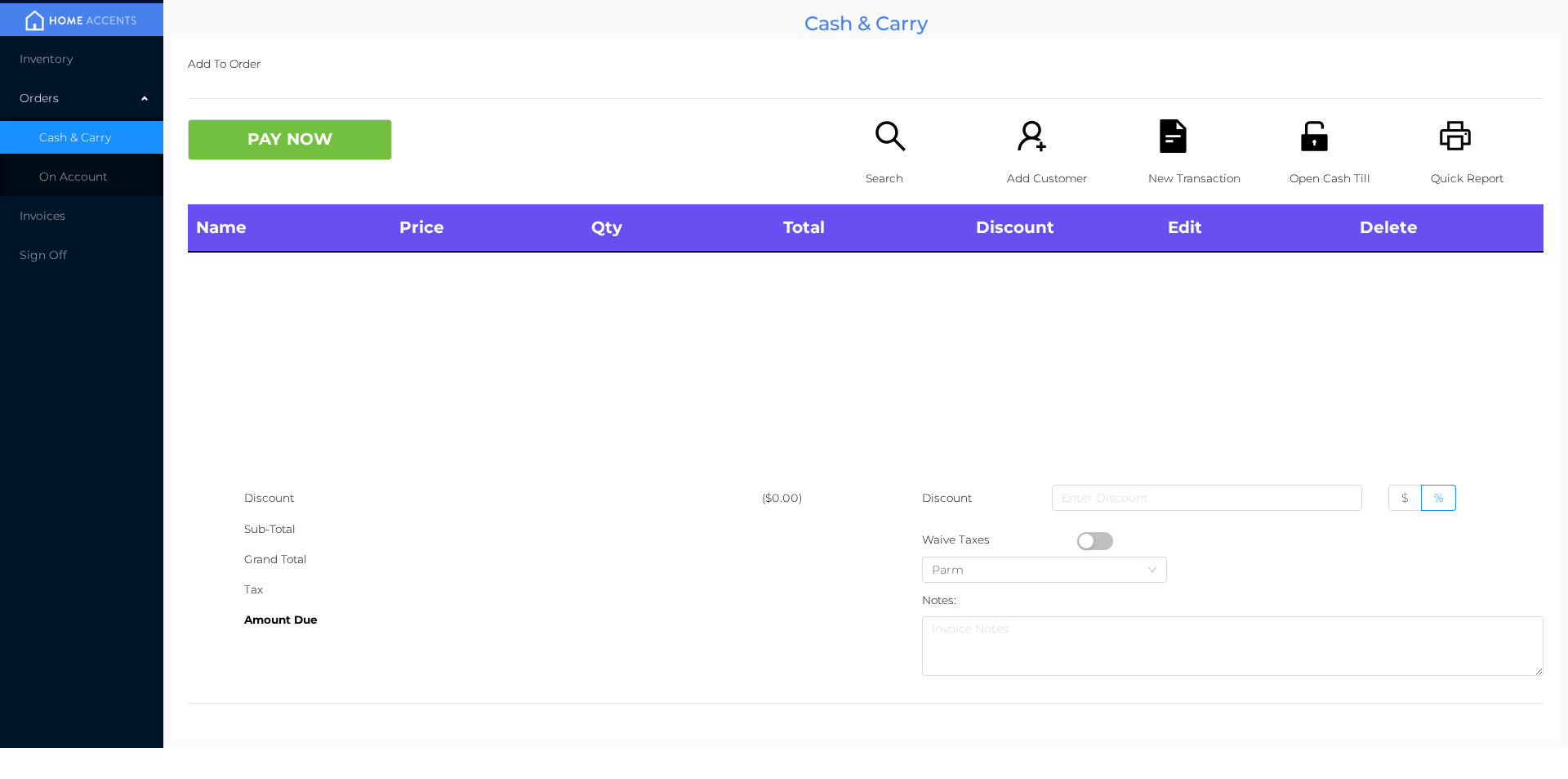
click at [1310, 154] on div "Open Cash Till" at bounding box center [1345, 162] width 113 height 85
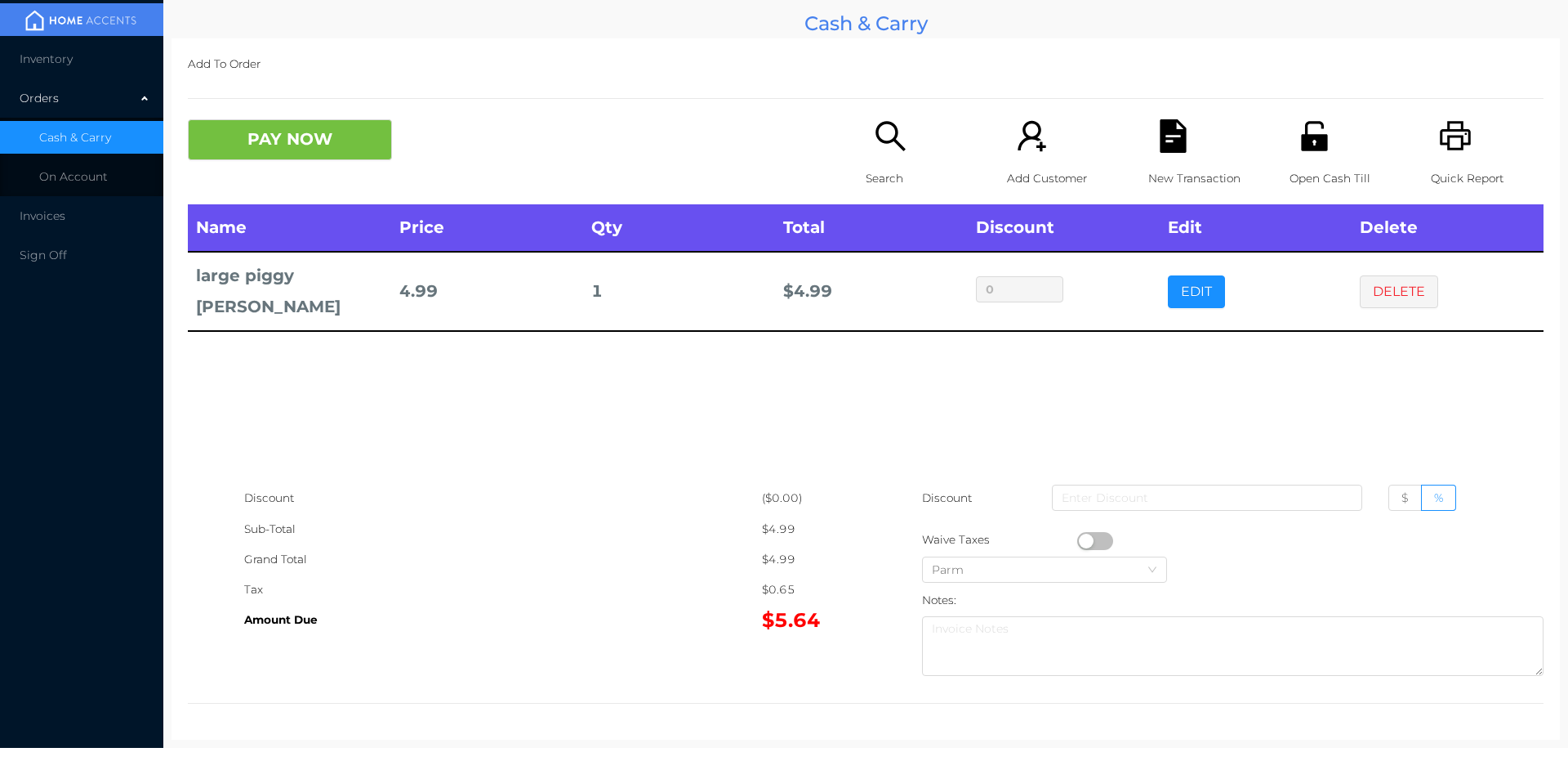
click at [258, 121] on button "PAY NOW" at bounding box center [290, 140] width 204 height 41
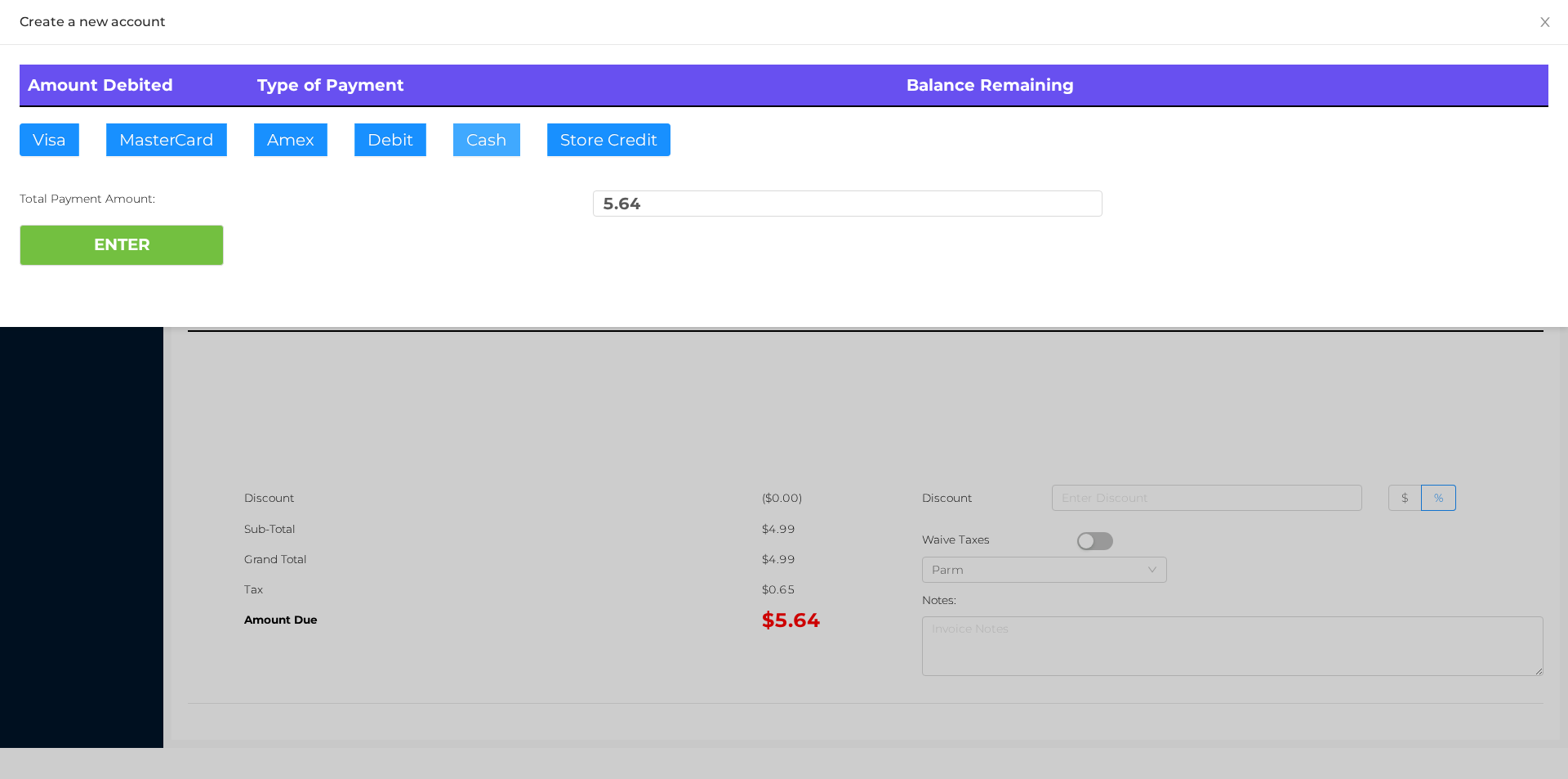
click at [493, 149] on button "Cash" at bounding box center [487, 139] width 67 height 33
type input "6"
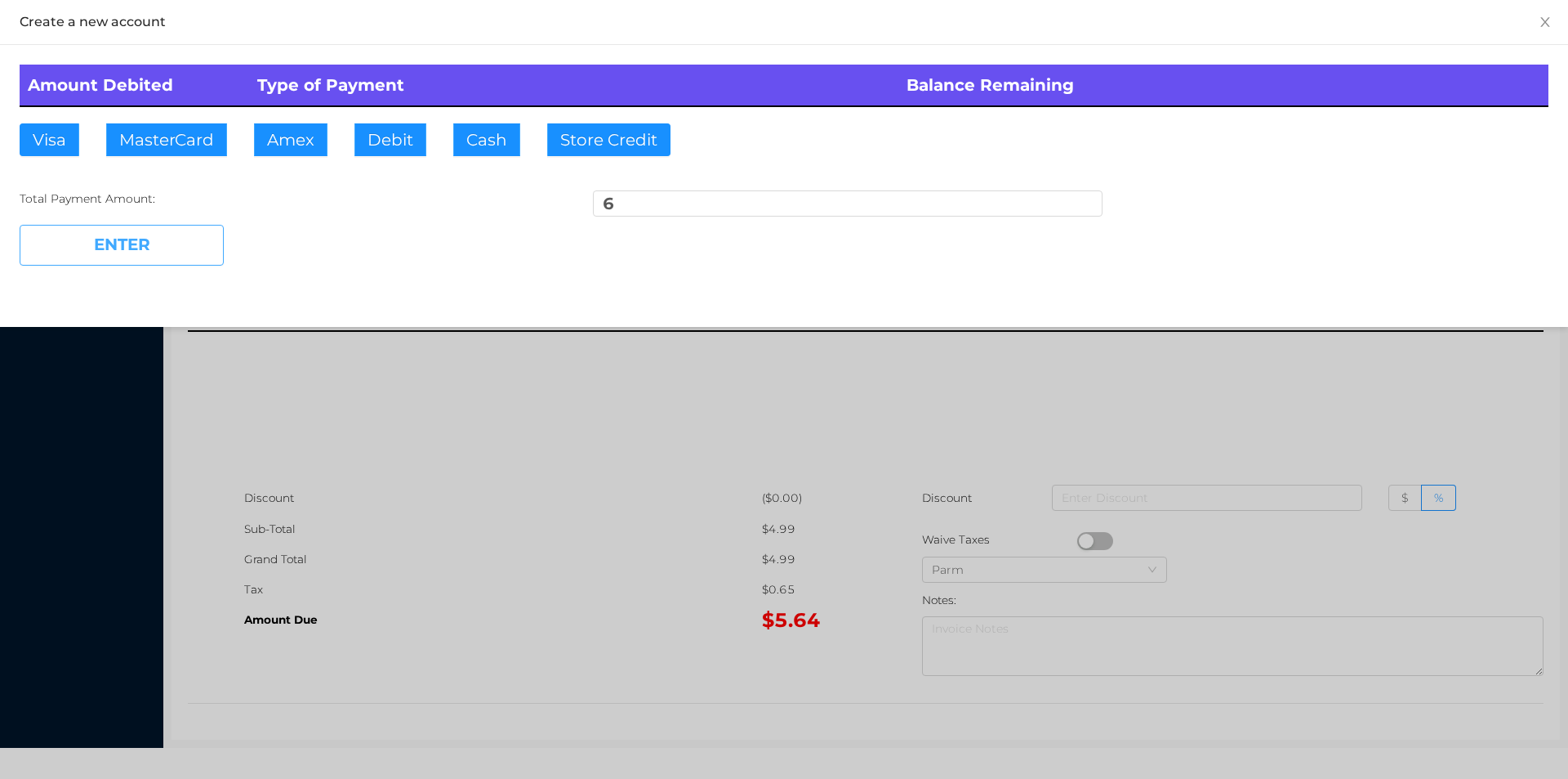
click at [142, 243] on button "ENTER" at bounding box center [122, 245] width 204 height 41
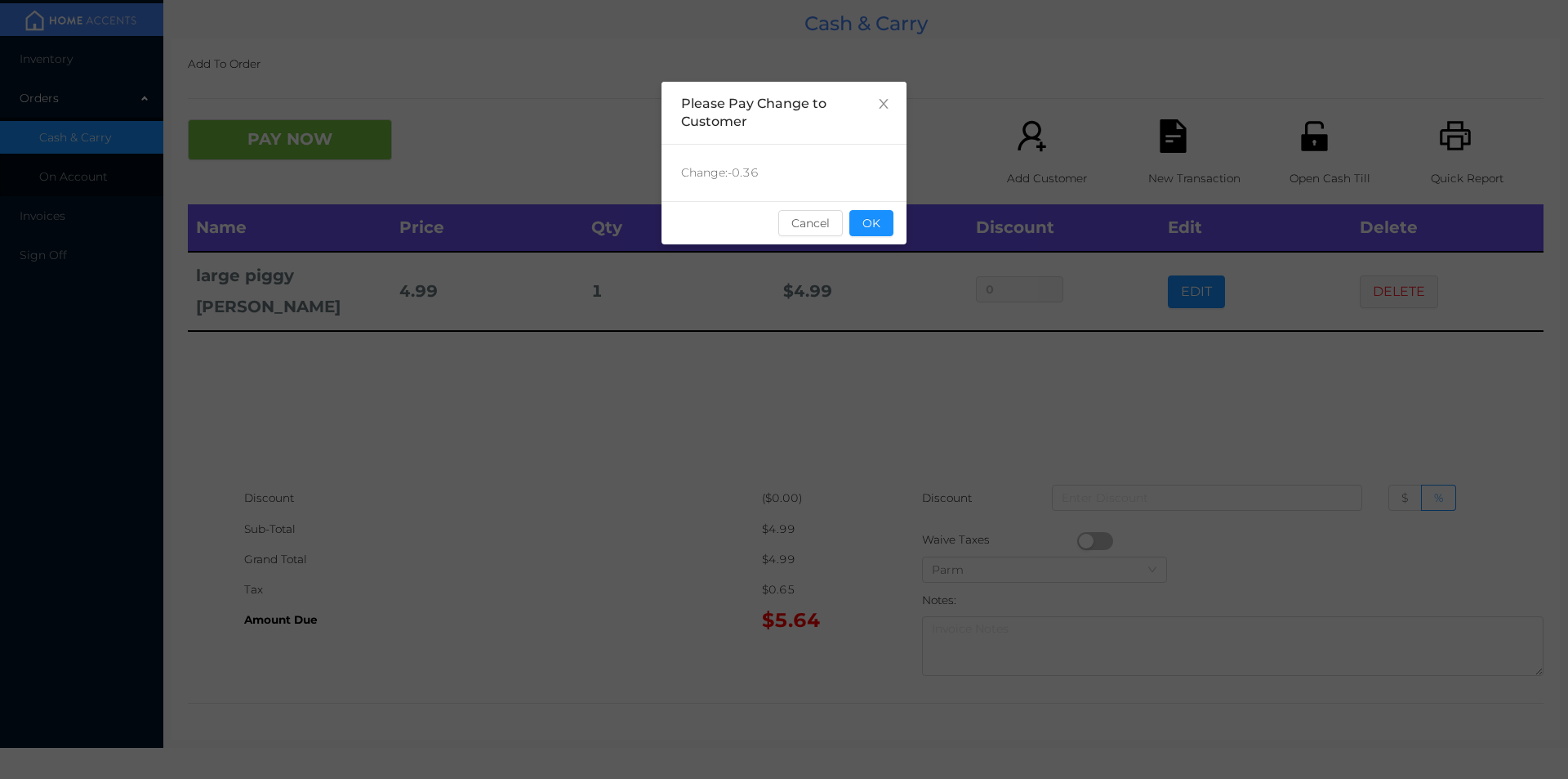
click at [870, 212] on button "OK" at bounding box center [871, 224] width 44 height 26
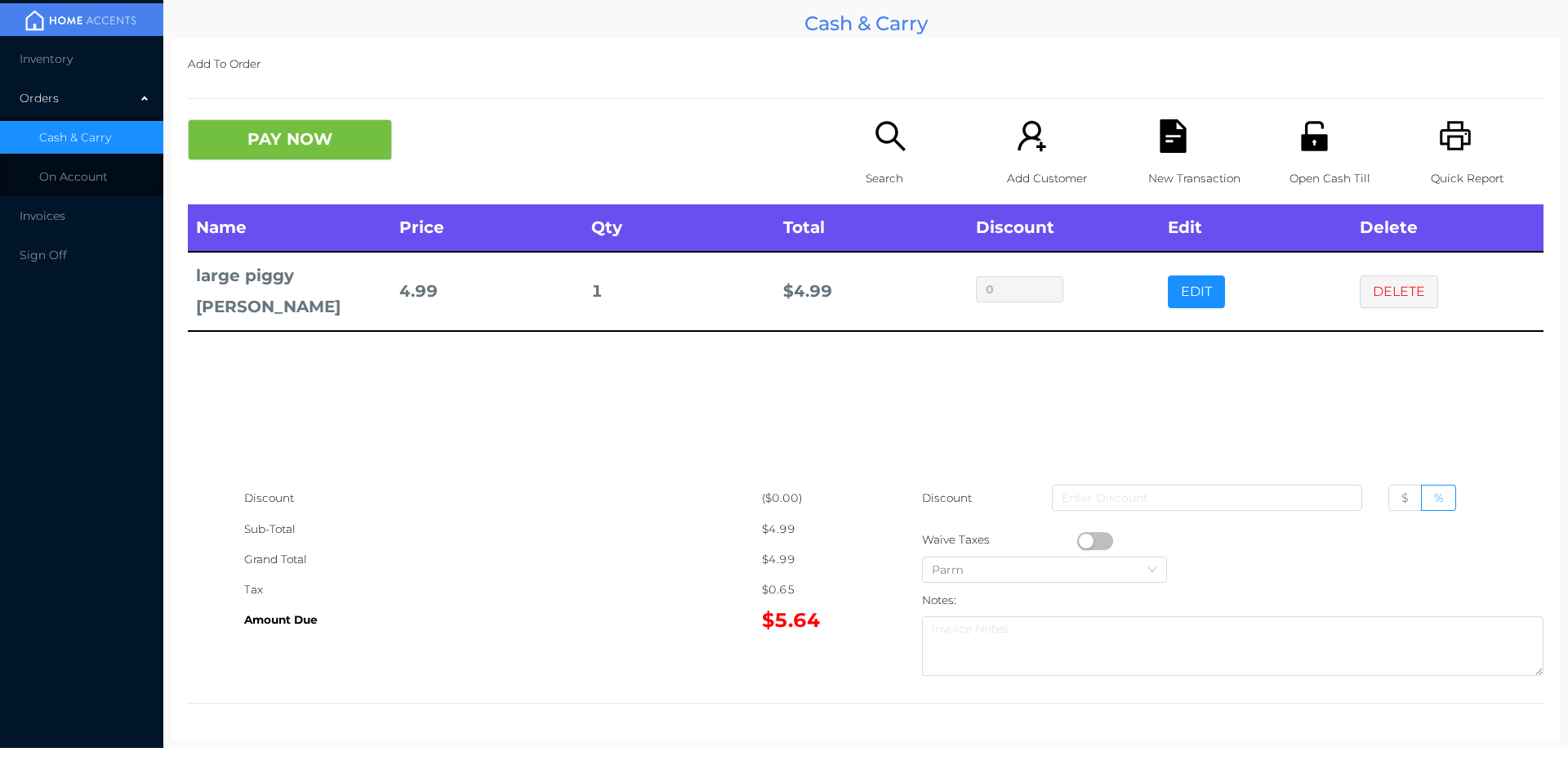
click at [37, 207] on li "Invoices" at bounding box center [81, 215] width 164 height 33
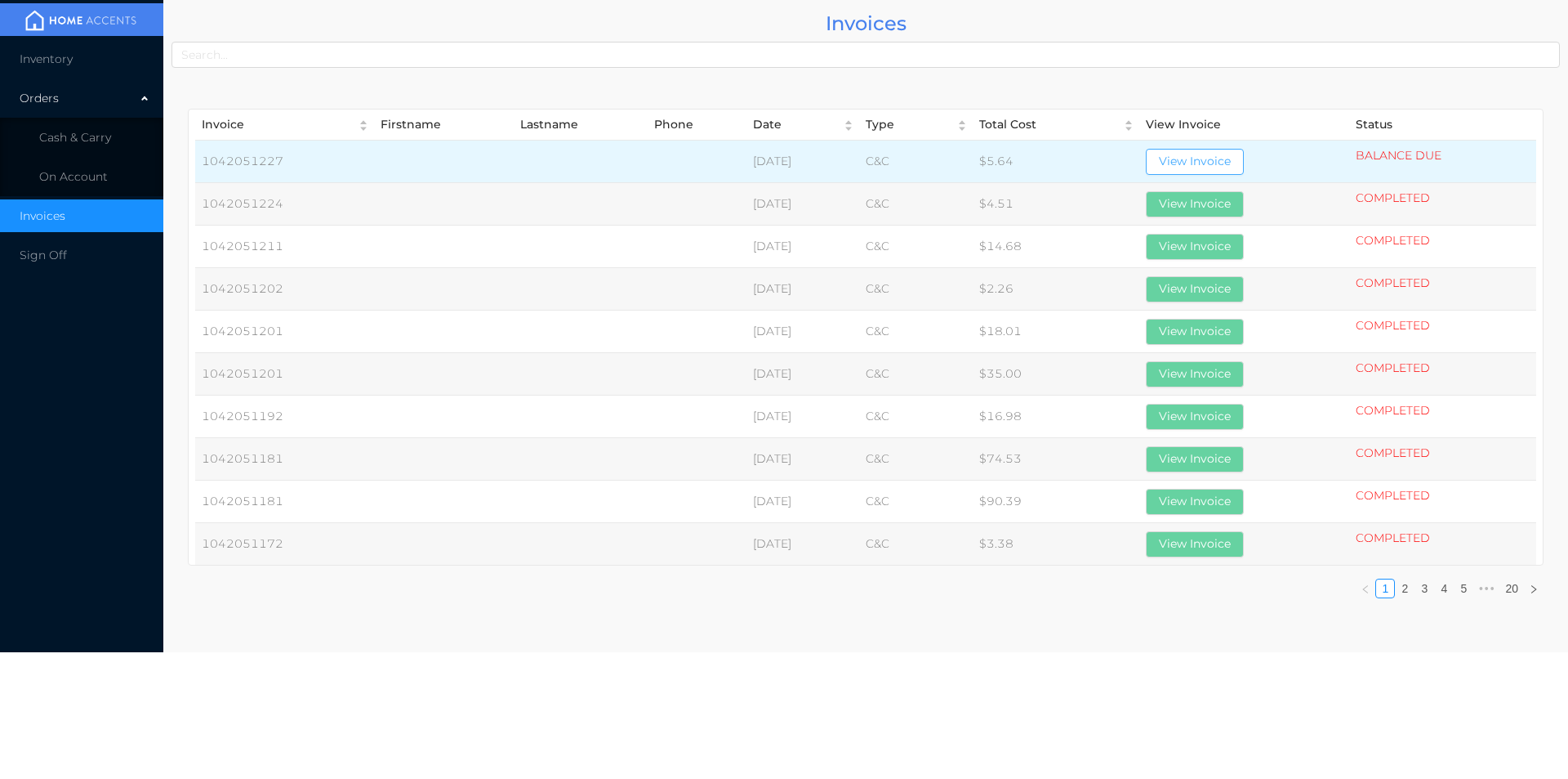
click at [1211, 171] on button "View Invoice" at bounding box center [1195, 162] width 98 height 26
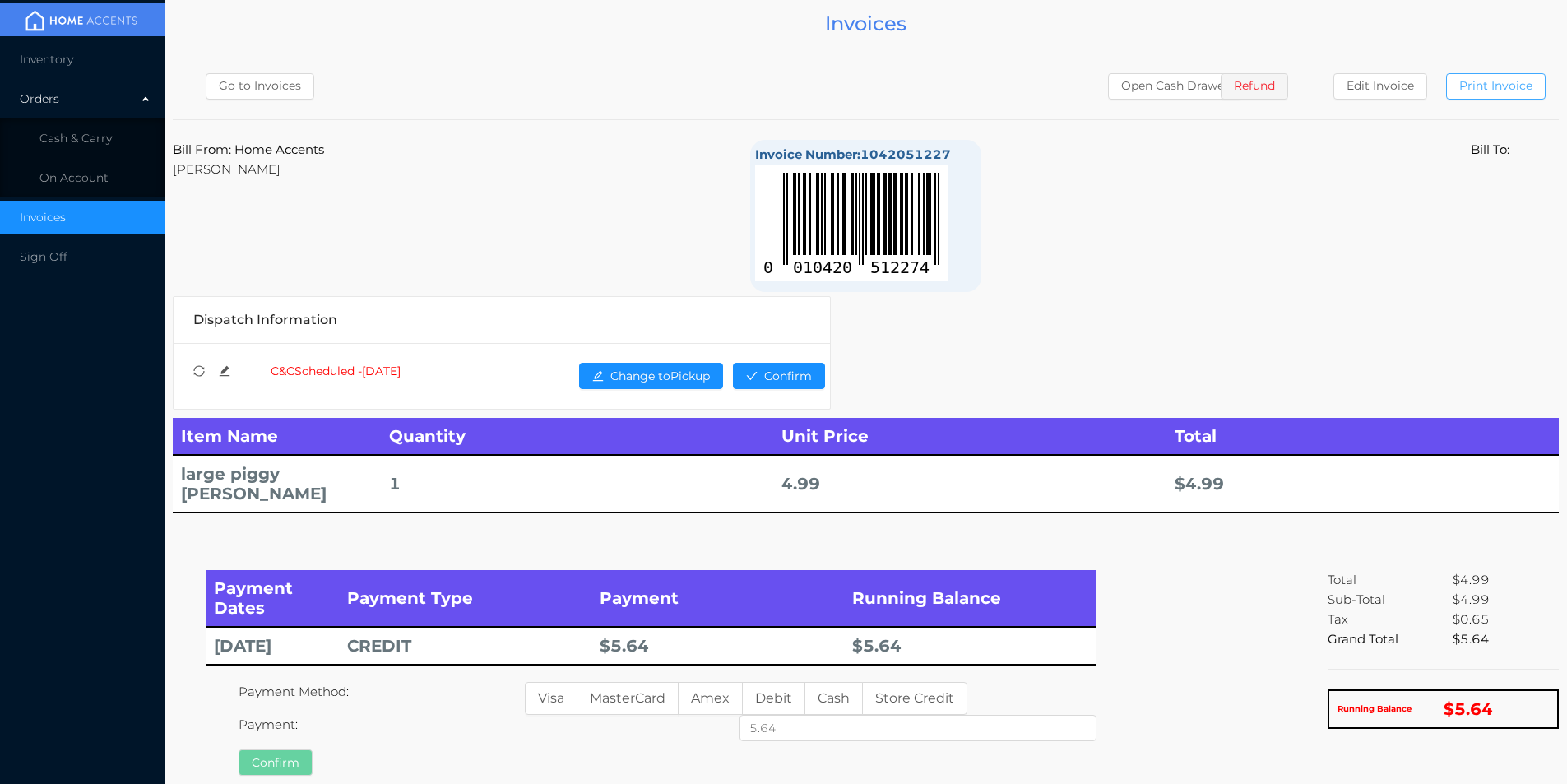
click at [1507, 81] on button "Print Invoice" at bounding box center [1496, 87] width 100 height 26
click at [84, 127] on li "Cash & Carry" at bounding box center [82, 137] width 165 height 33
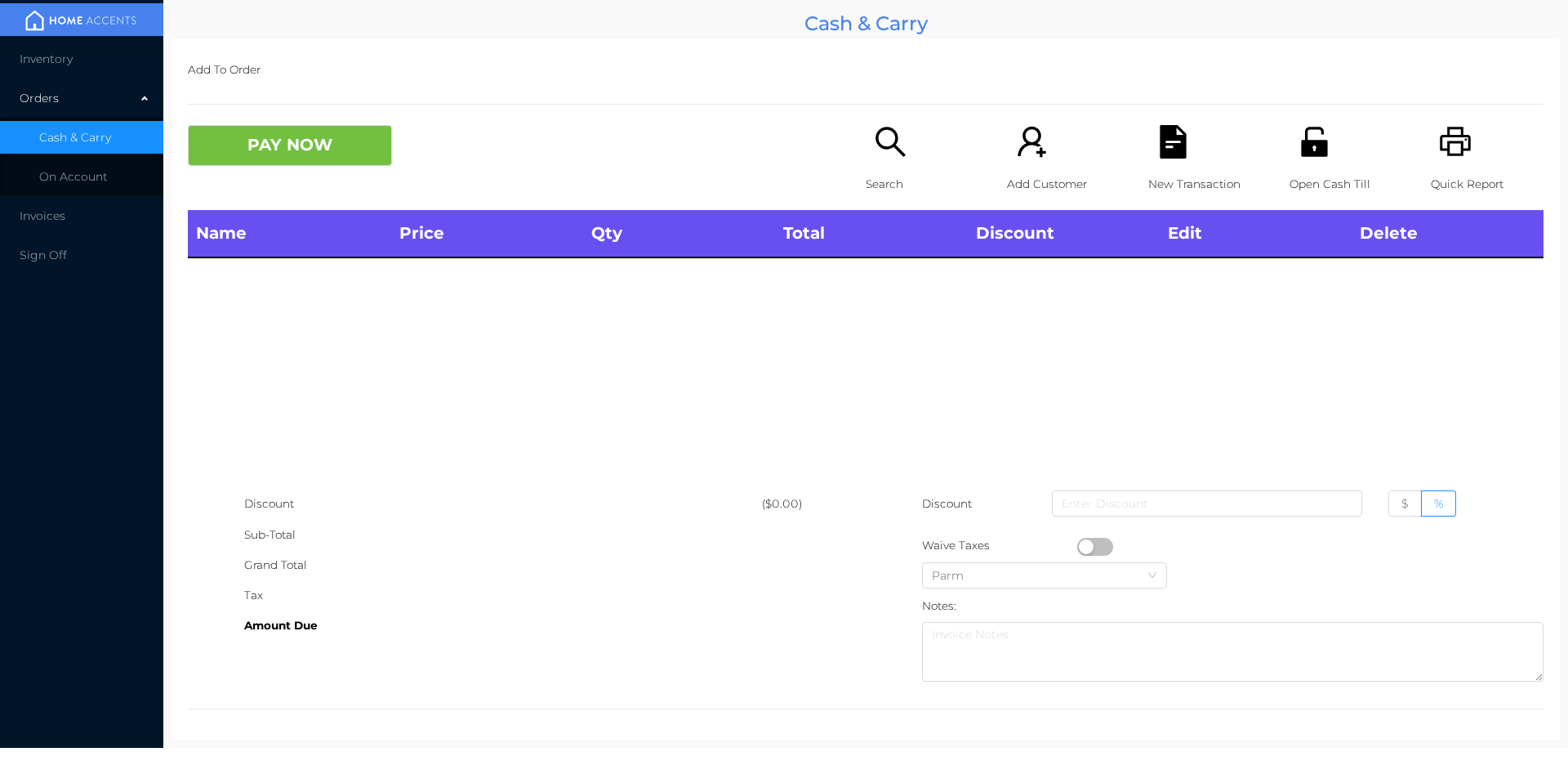
click at [876, 151] on icon "icon: search" at bounding box center [891, 142] width 34 height 34
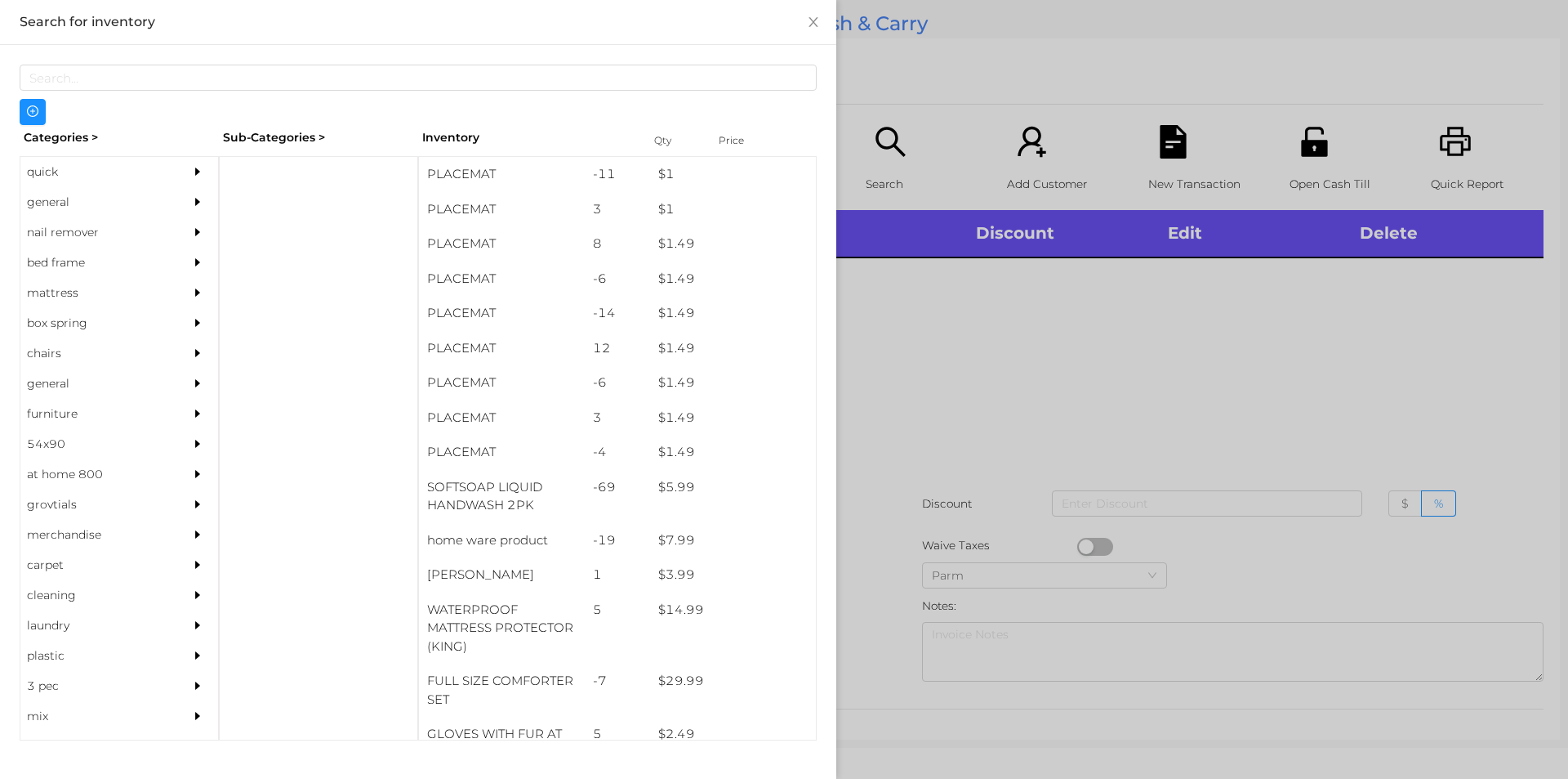
click at [41, 168] on div "quick" at bounding box center [94, 172] width 149 height 30
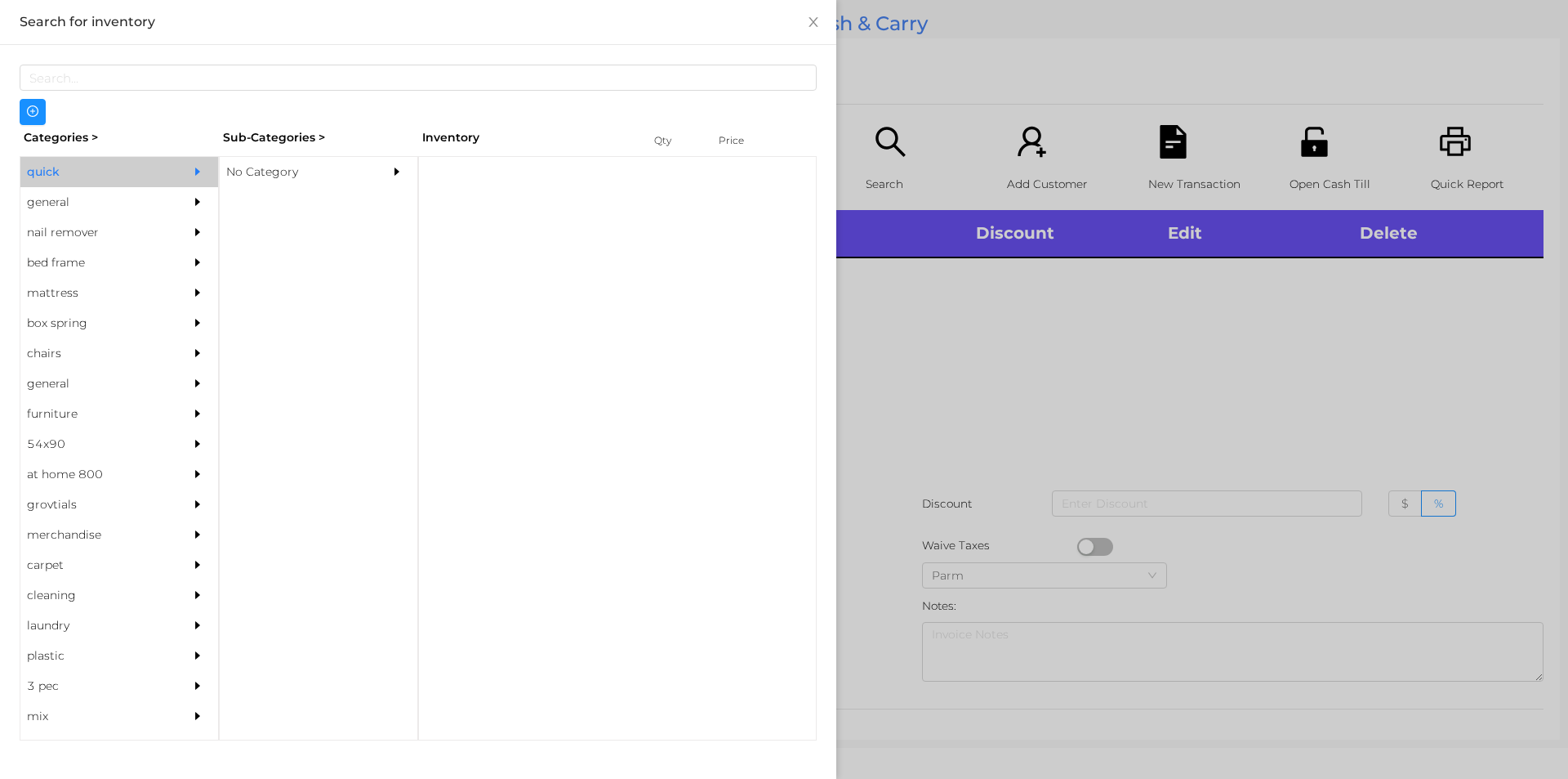
click at [228, 160] on div "No Category" at bounding box center [294, 172] width 149 height 30
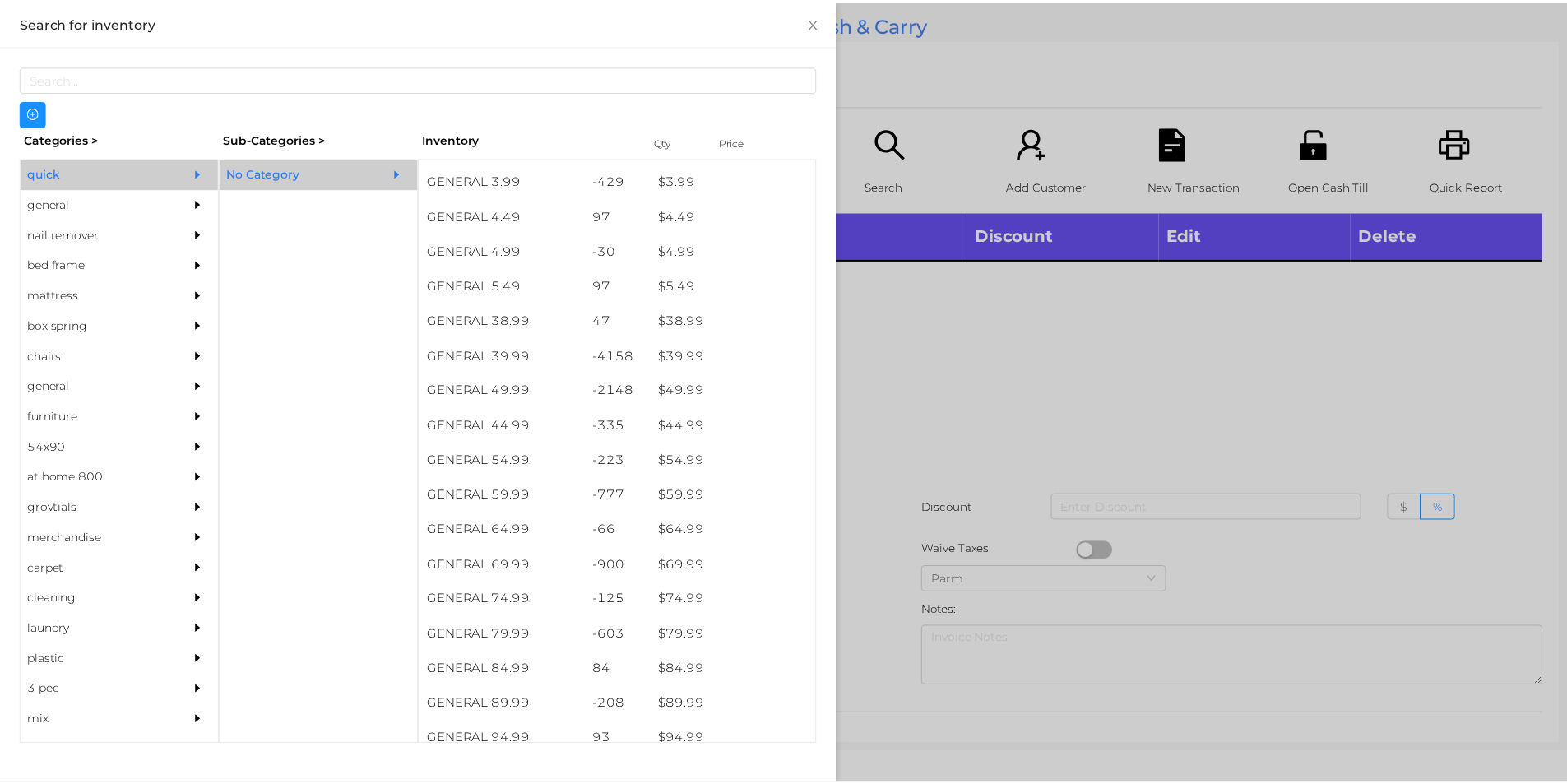
scroll to position [764, 0]
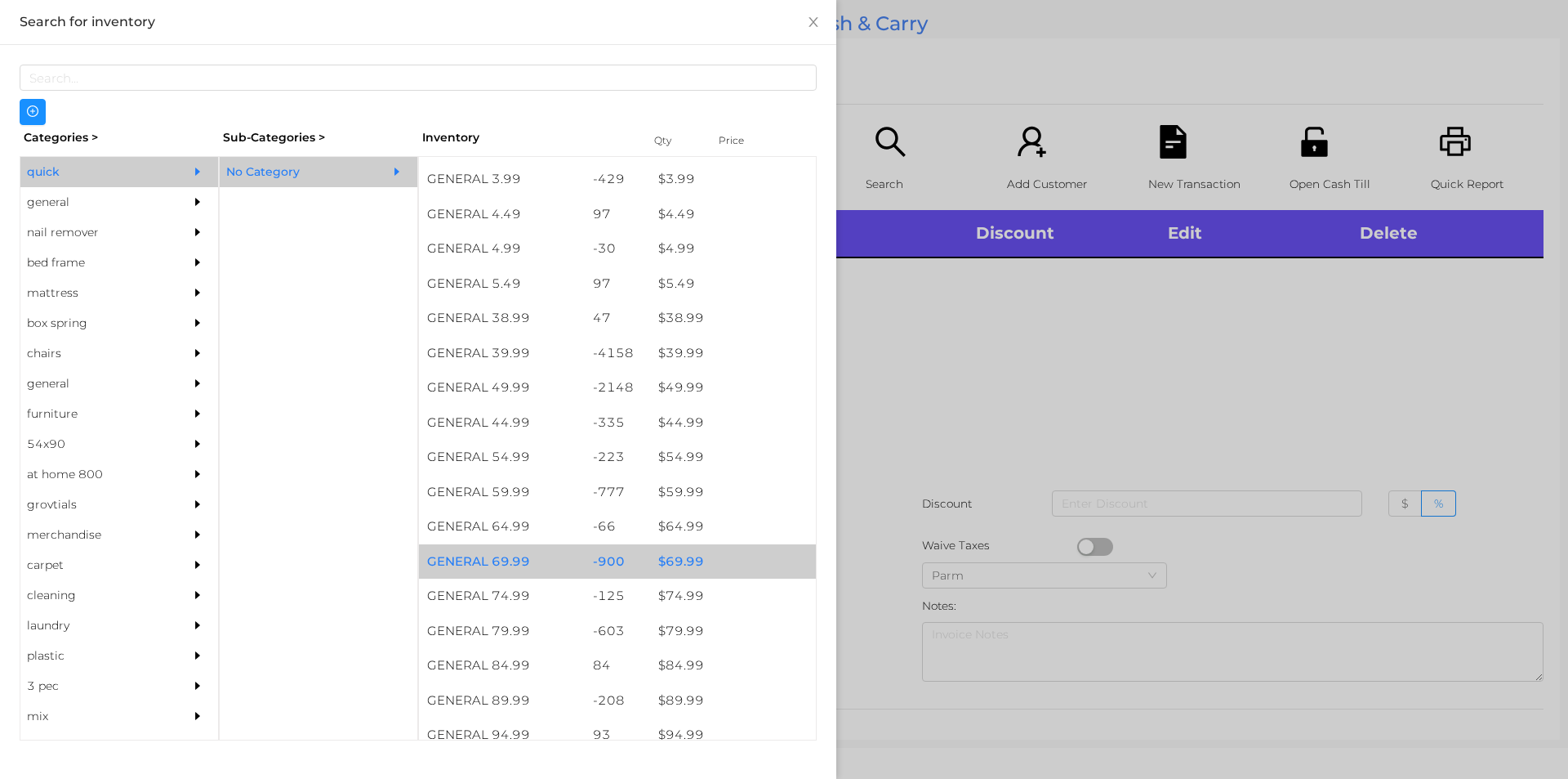
click at [700, 566] on div "$ 69.99" at bounding box center [732, 562] width 165 height 36
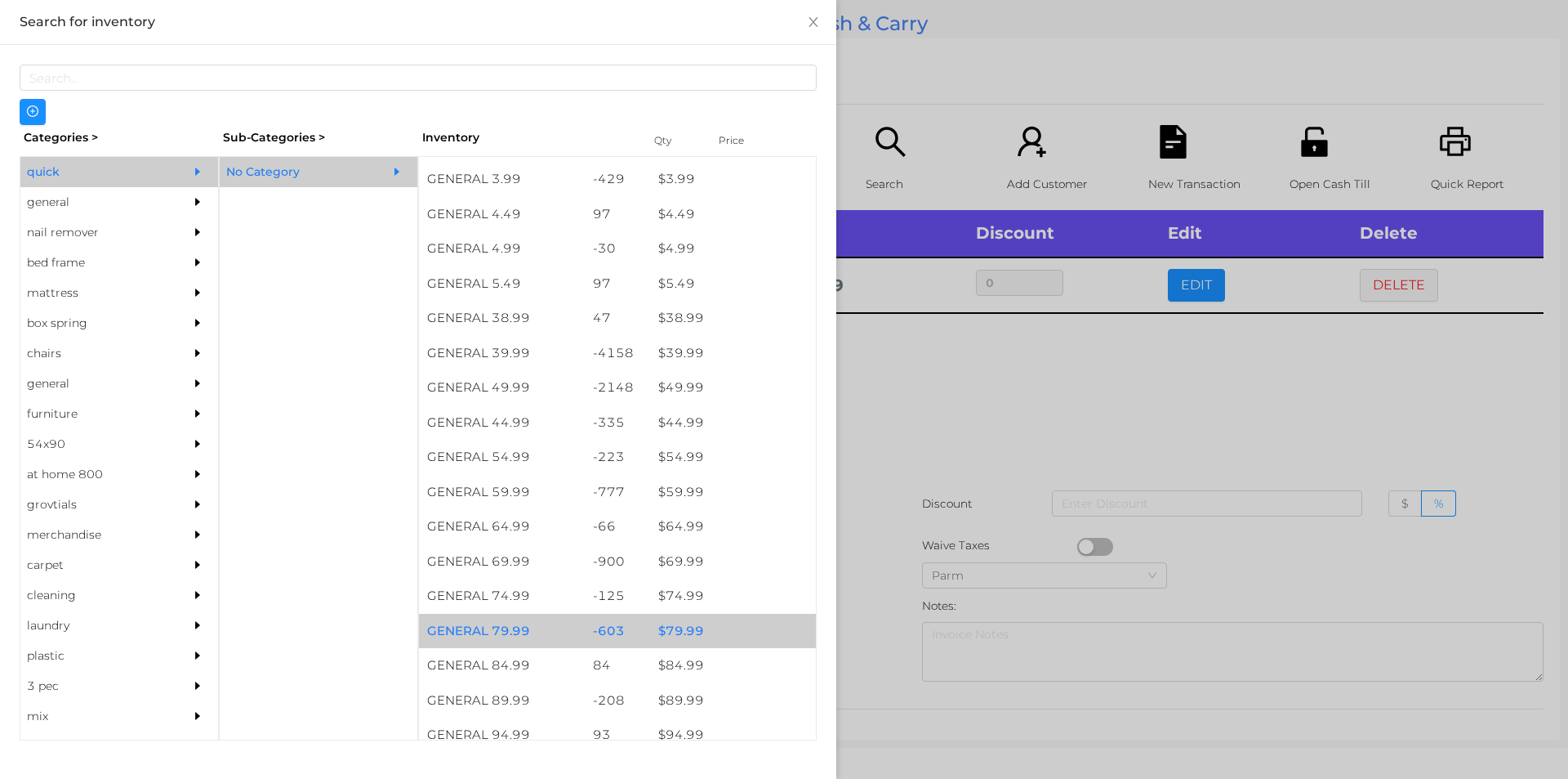
click at [714, 630] on div "$ 79.99" at bounding box center [732, 631] width 165 height 36
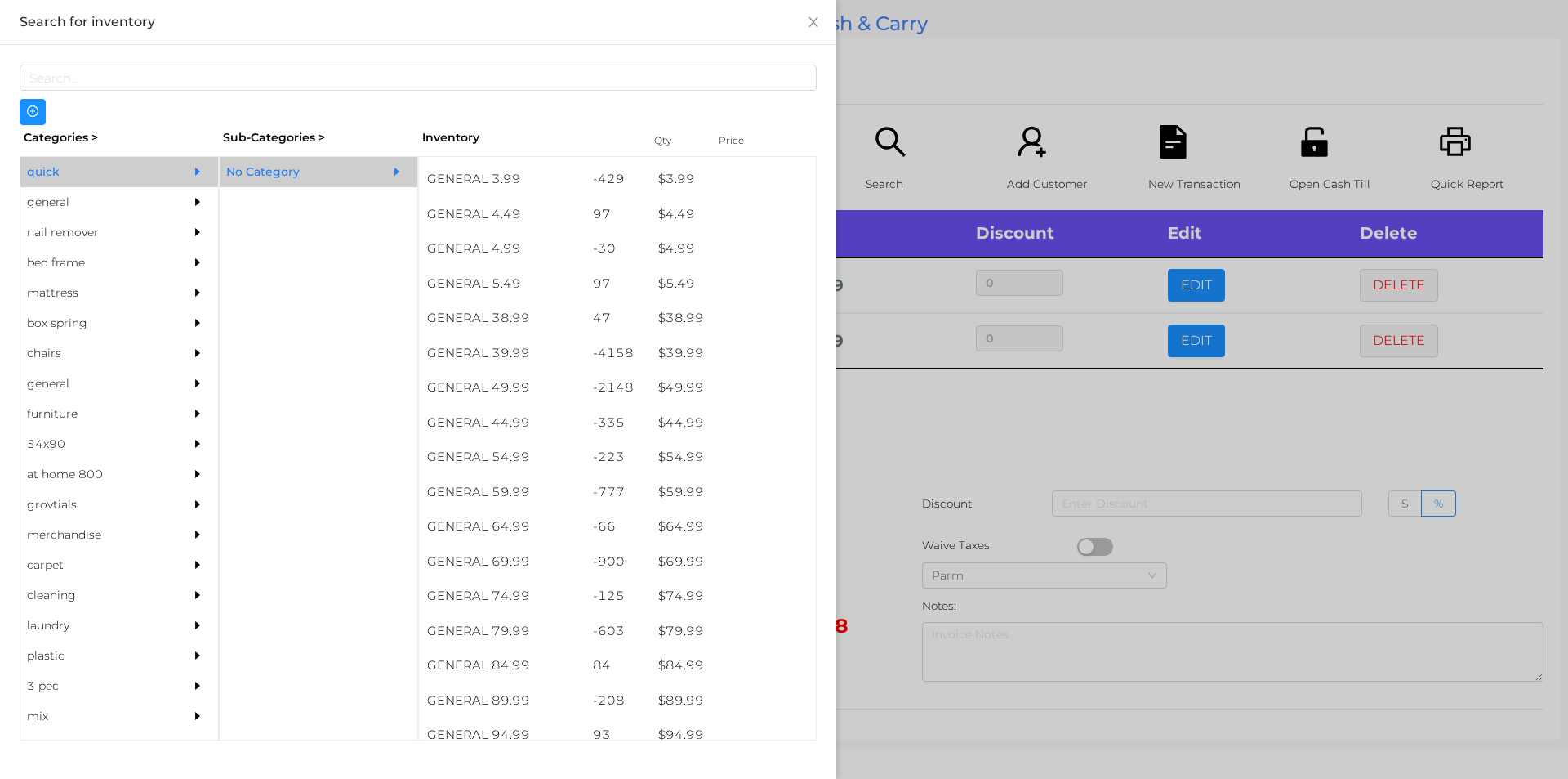
click at [923, 494] on div at bounding box center [784, 389] width 1568 height 779
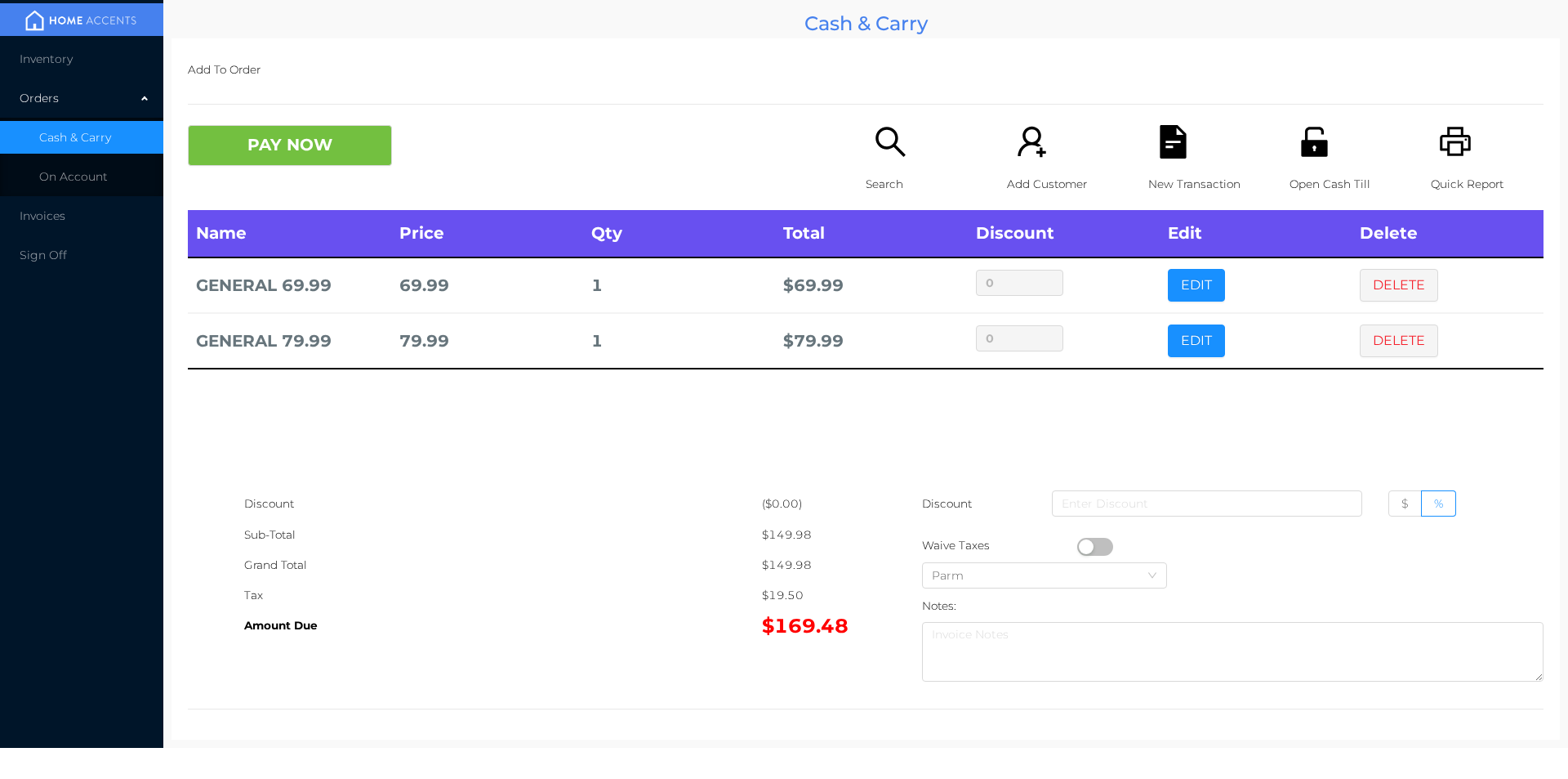
click at [1159, 144] on icon "icon: file-text" at bounding box center [1172, 142] width 26 height 34
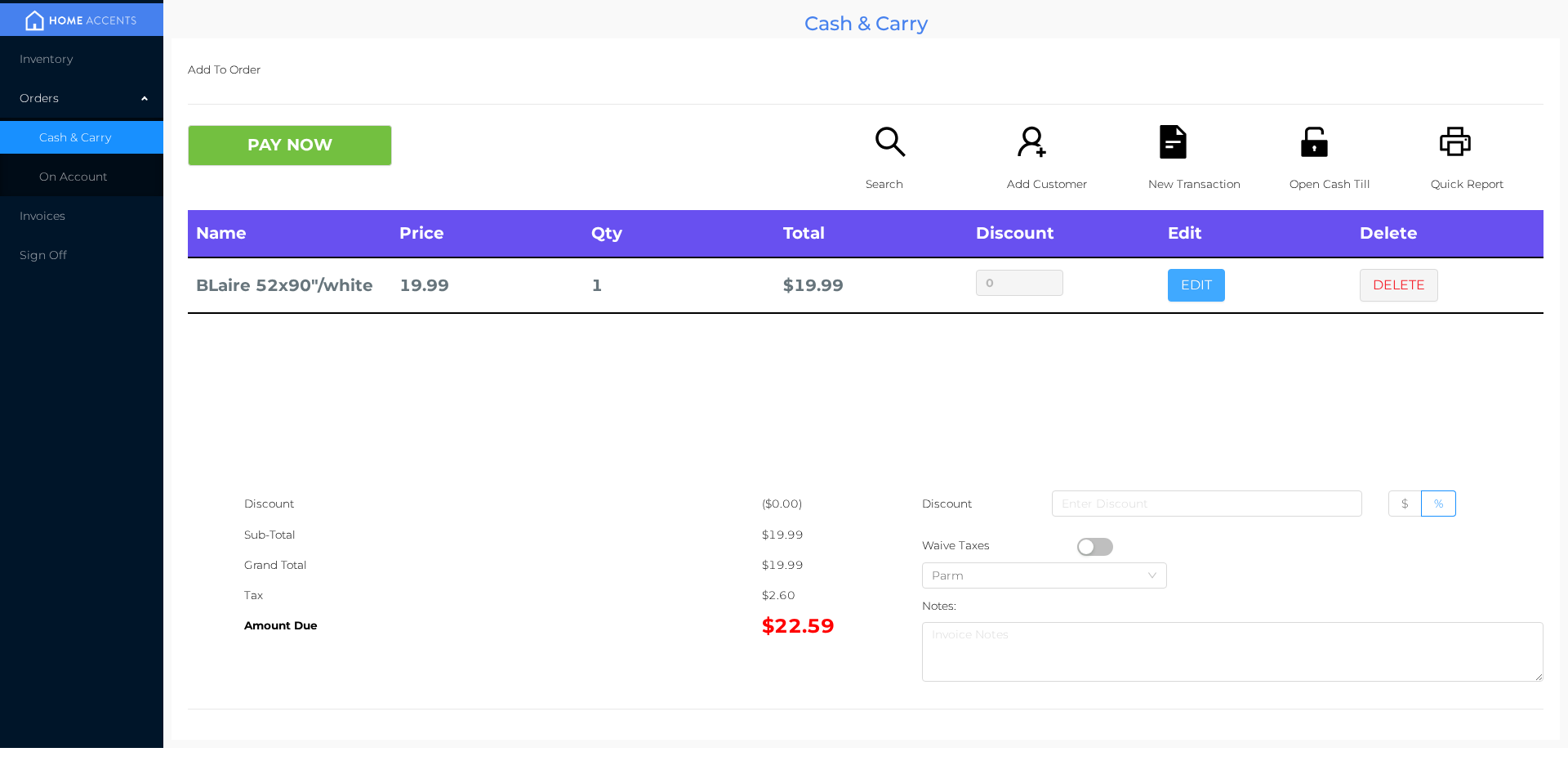
click at [1194, 277] on button "EDIT" at bounding box center [1196, 284] width 57 height 33
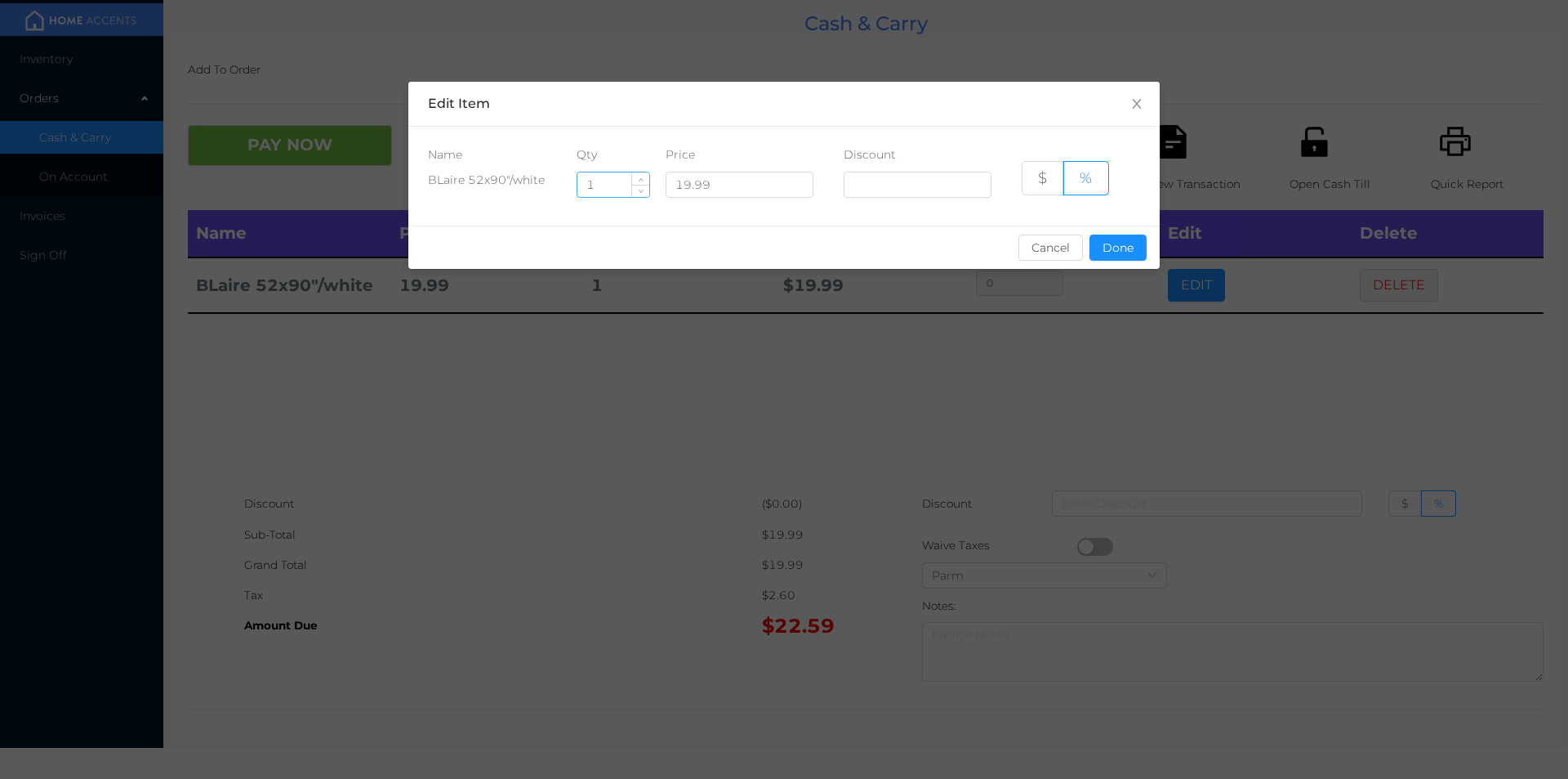
click at [609, 178] on input "1" at bounding box center [613, 184] width 72 height 24
type input "4"
click at [1120, 256] on button "Done" at bounding box center [1117, 248] width 57 height 26
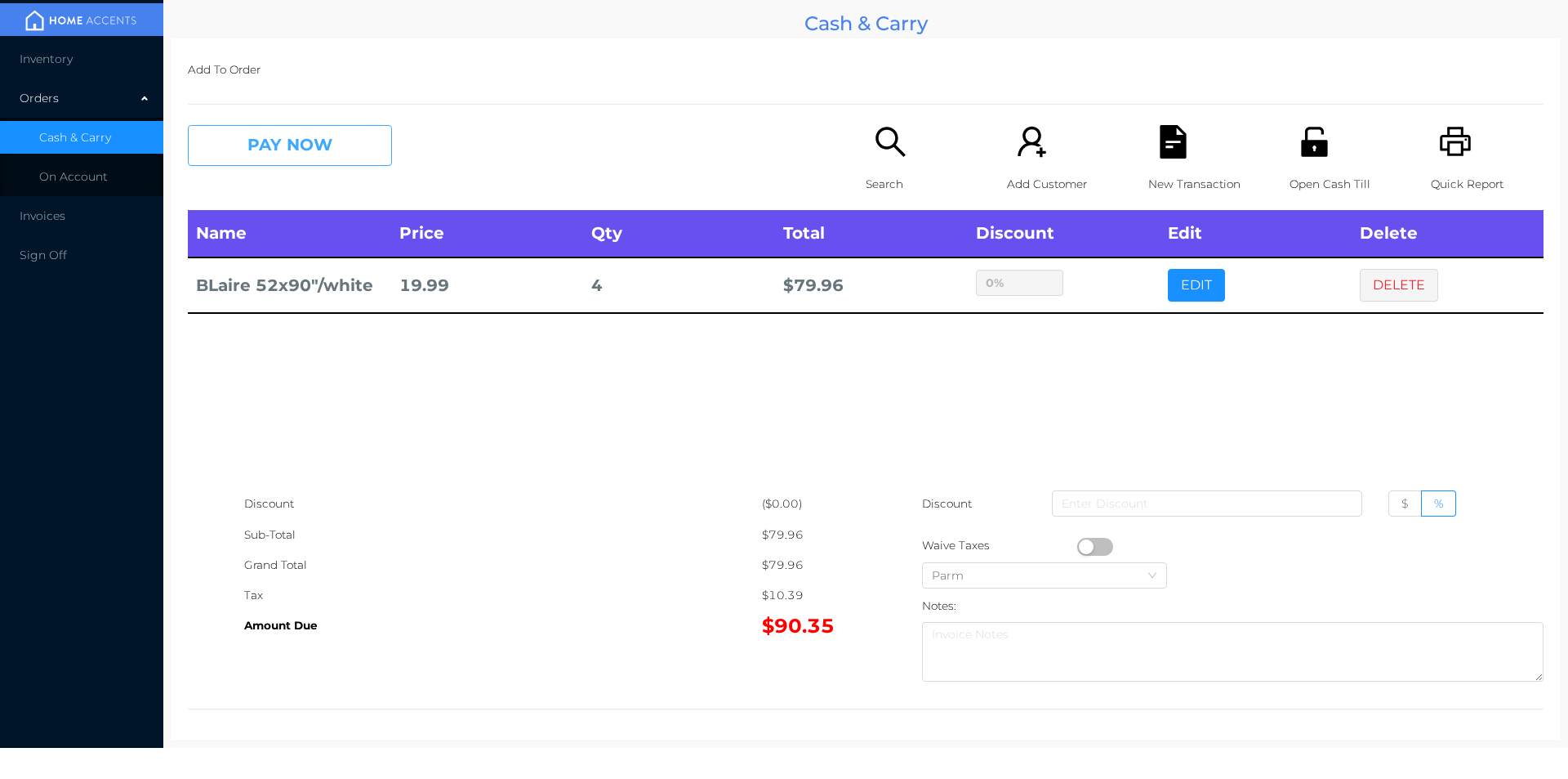
click at [321, 126] on button "PAY NOW" at bounding box center [290, 146] width 204 height 41
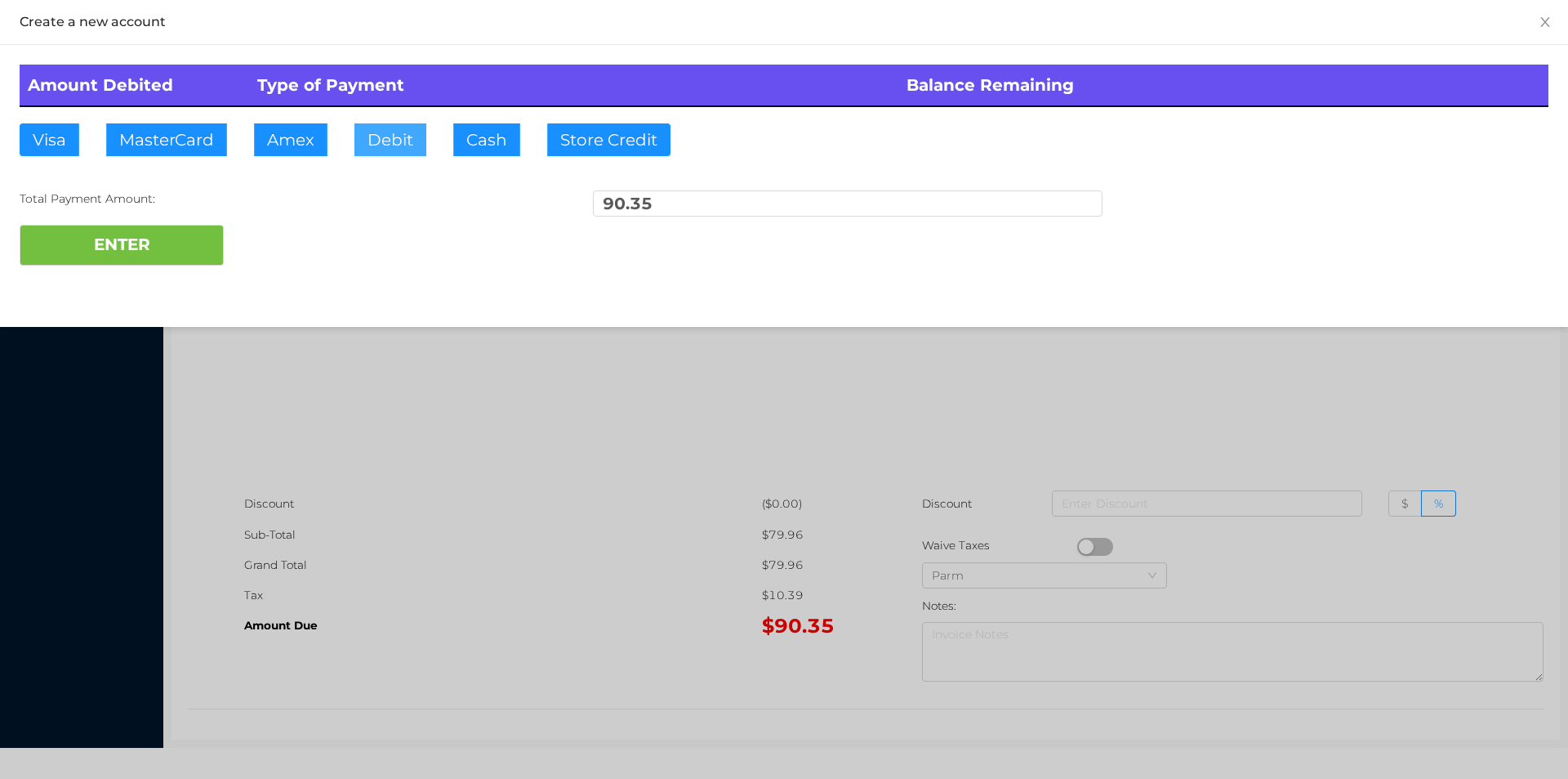
click at [381, 137] on button "Debit" at bounding box center [390, 139] width 72 height 33
click at [171, 239] on button "ENTER" at bounding box center [122, 245] width 204 height 41
type input "0"
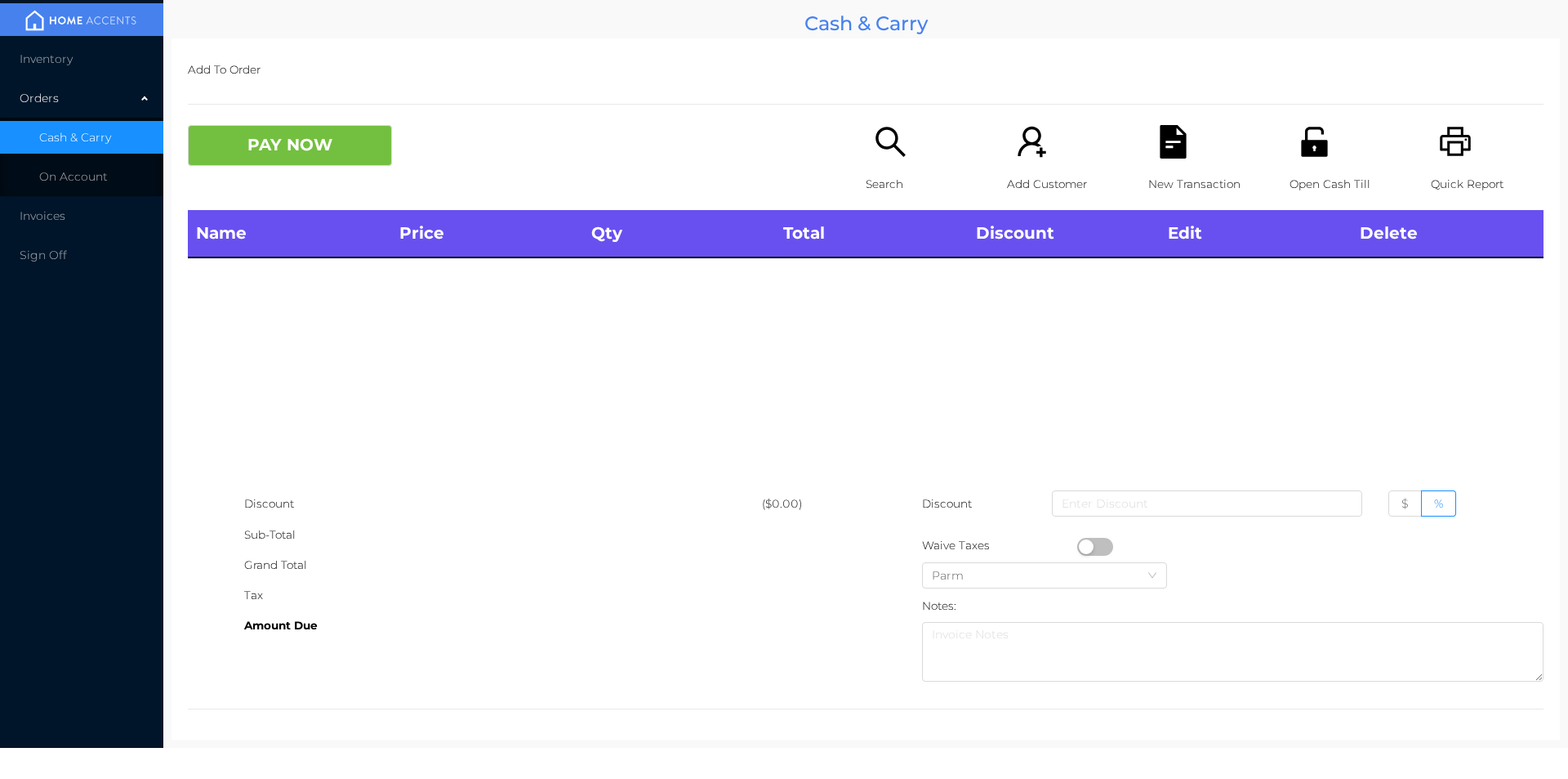
click at [876, 139] on icon "icon: search" at bounding box center [891, 142] width 34 height 34
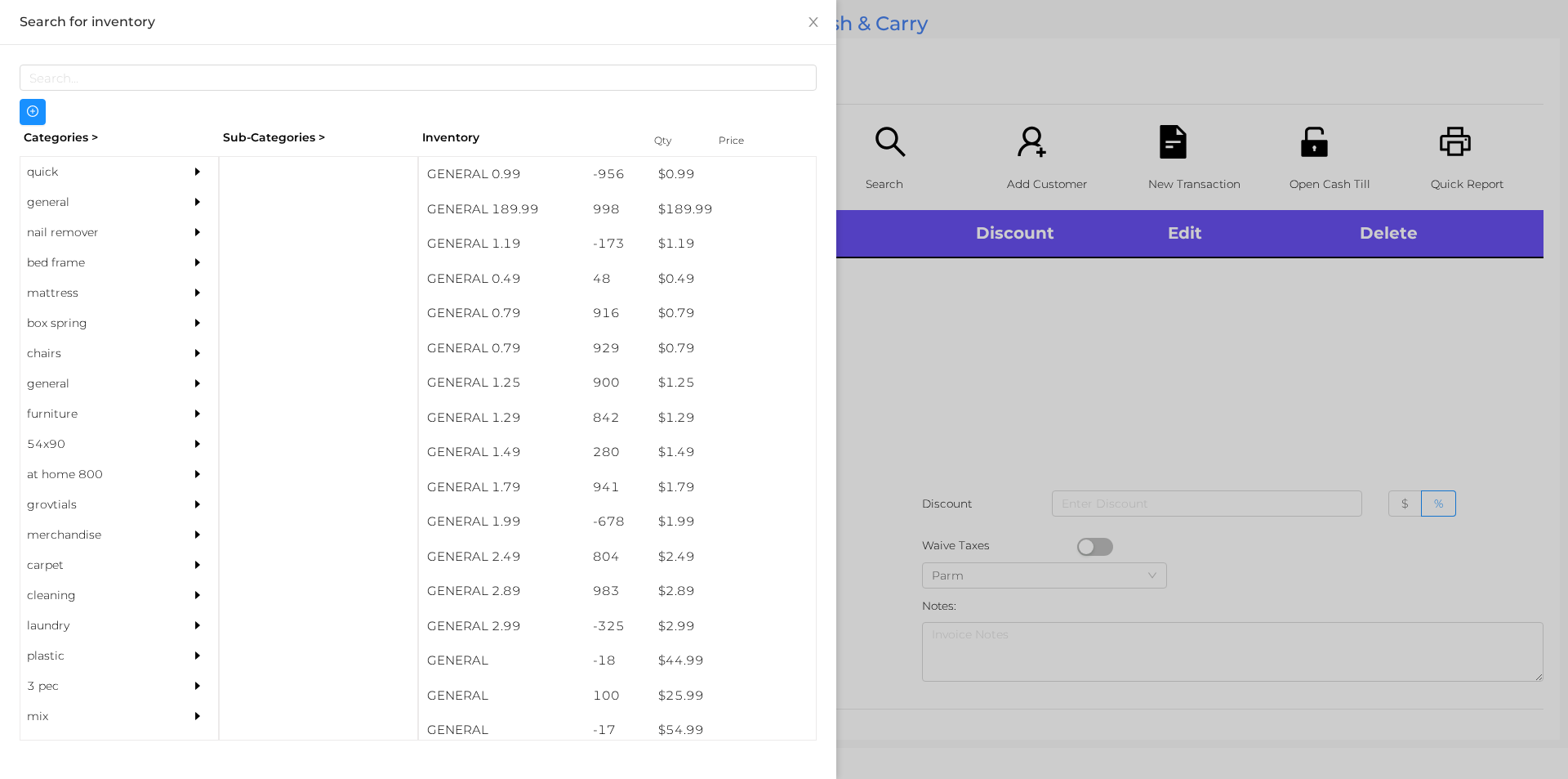
click at [62, 227] on div "nail remover" at bounding box center [94, 232] width 149 height 30
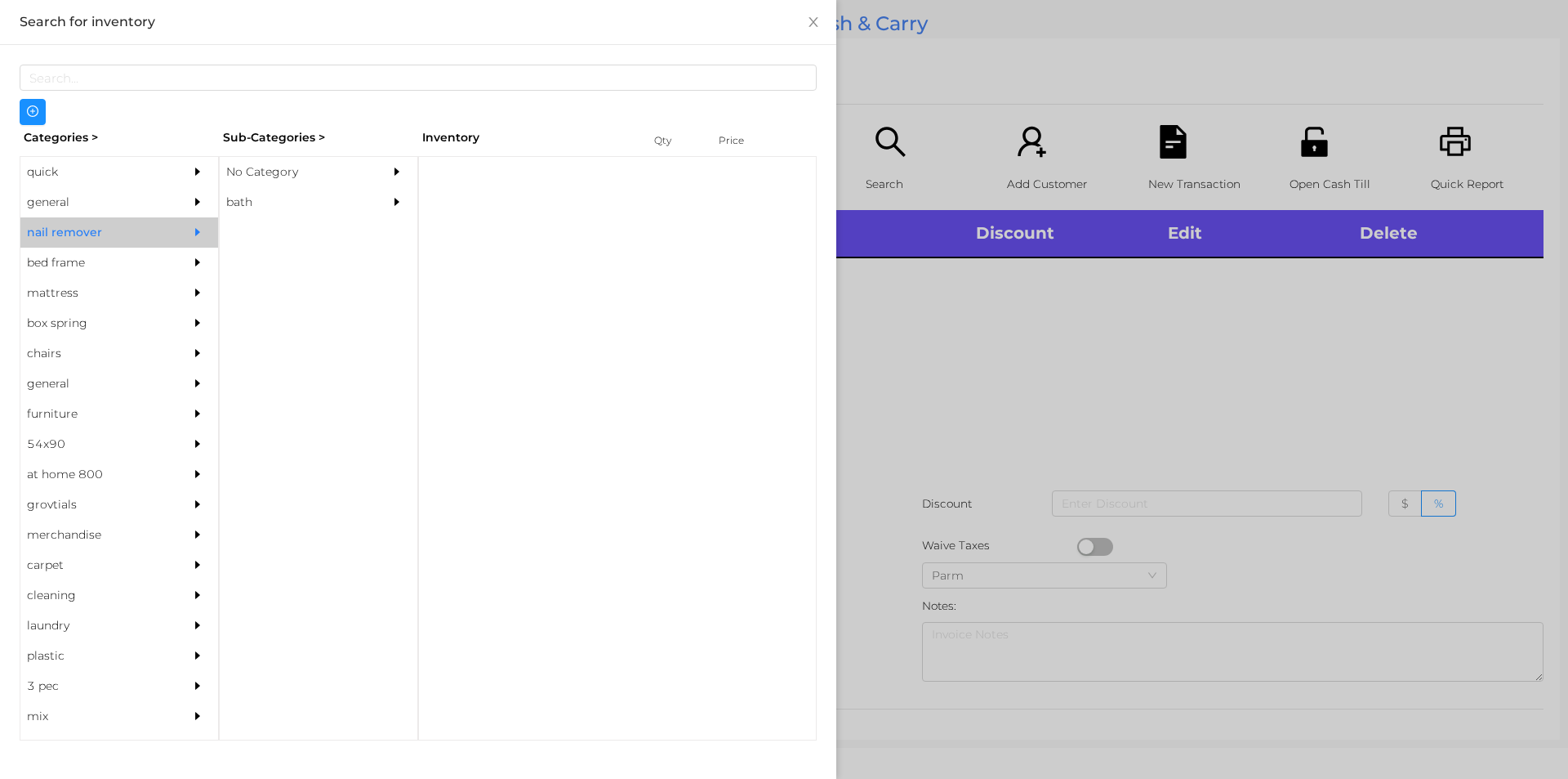
click at [82, 191] on div "general" at bounding box center [94, 202] width 149 height 30
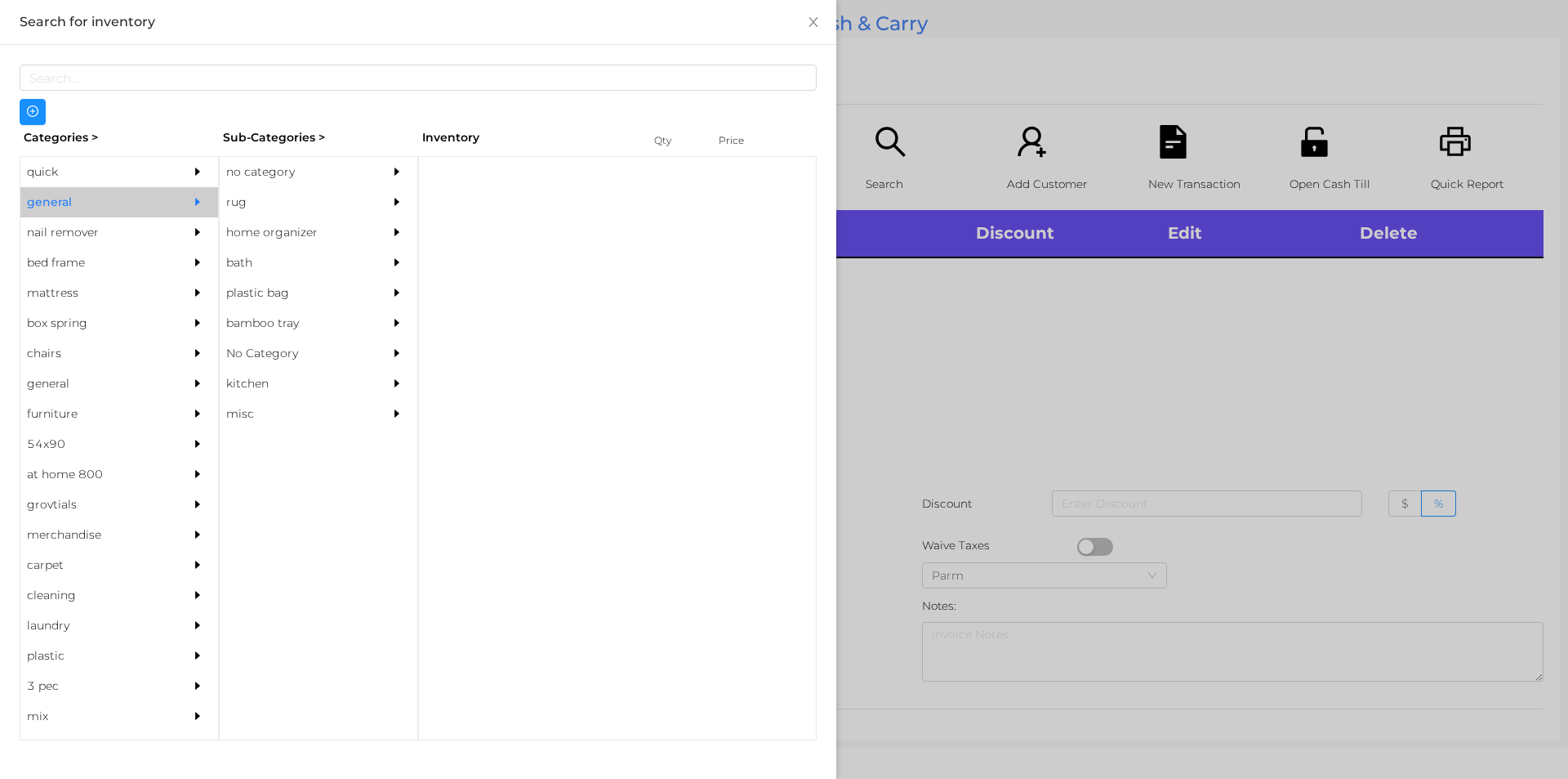
click at [305, 162] on div "no category" at bounding box center [294, 172] width 149 height 30
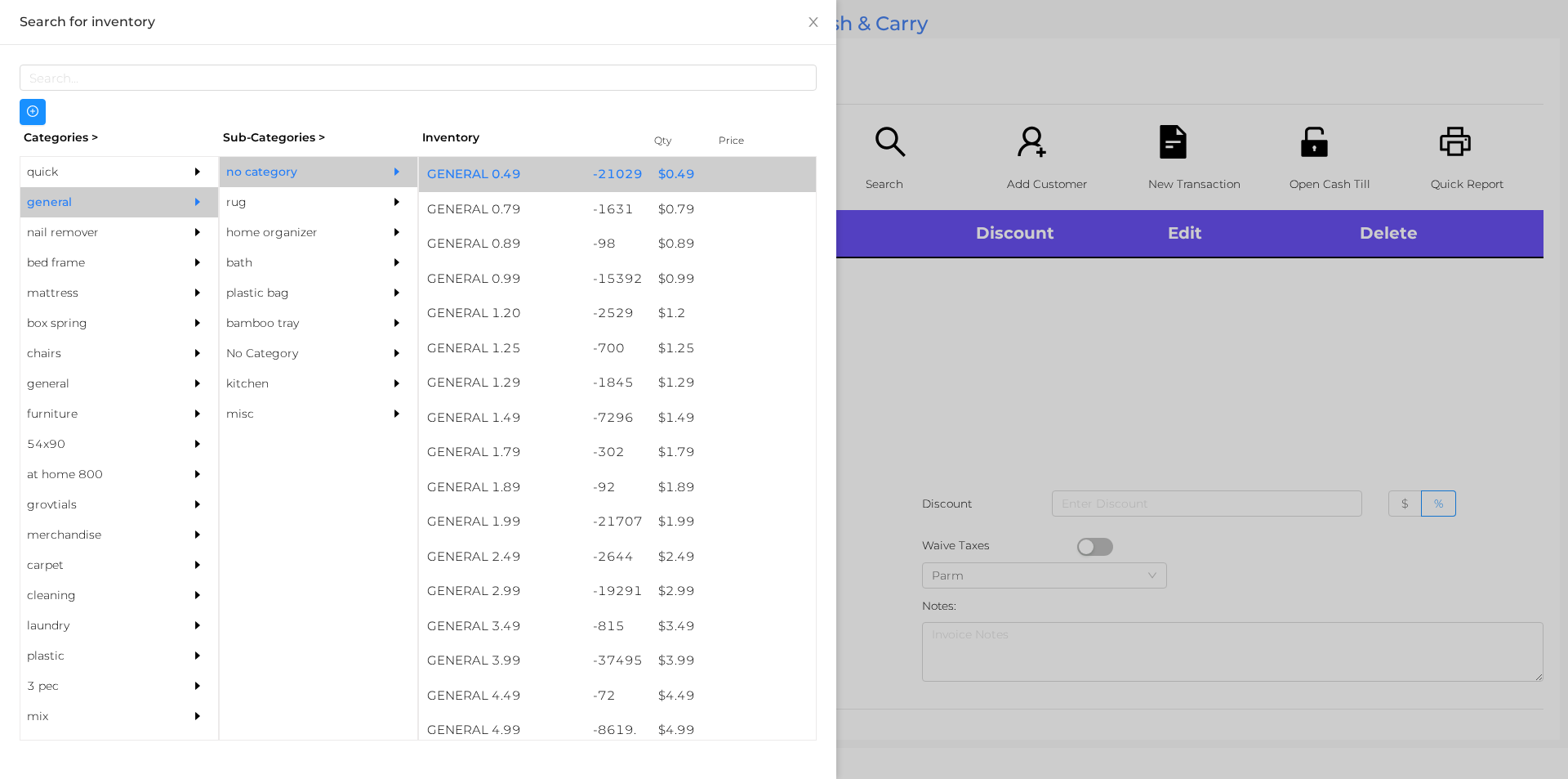
click at [657, 167] on div "$ 0.49" at bounding box center [732, 175] width 165 height 36
click at [670, 165] on div "$ 0.49" at bounding box center [732, 175] width 165 height 36
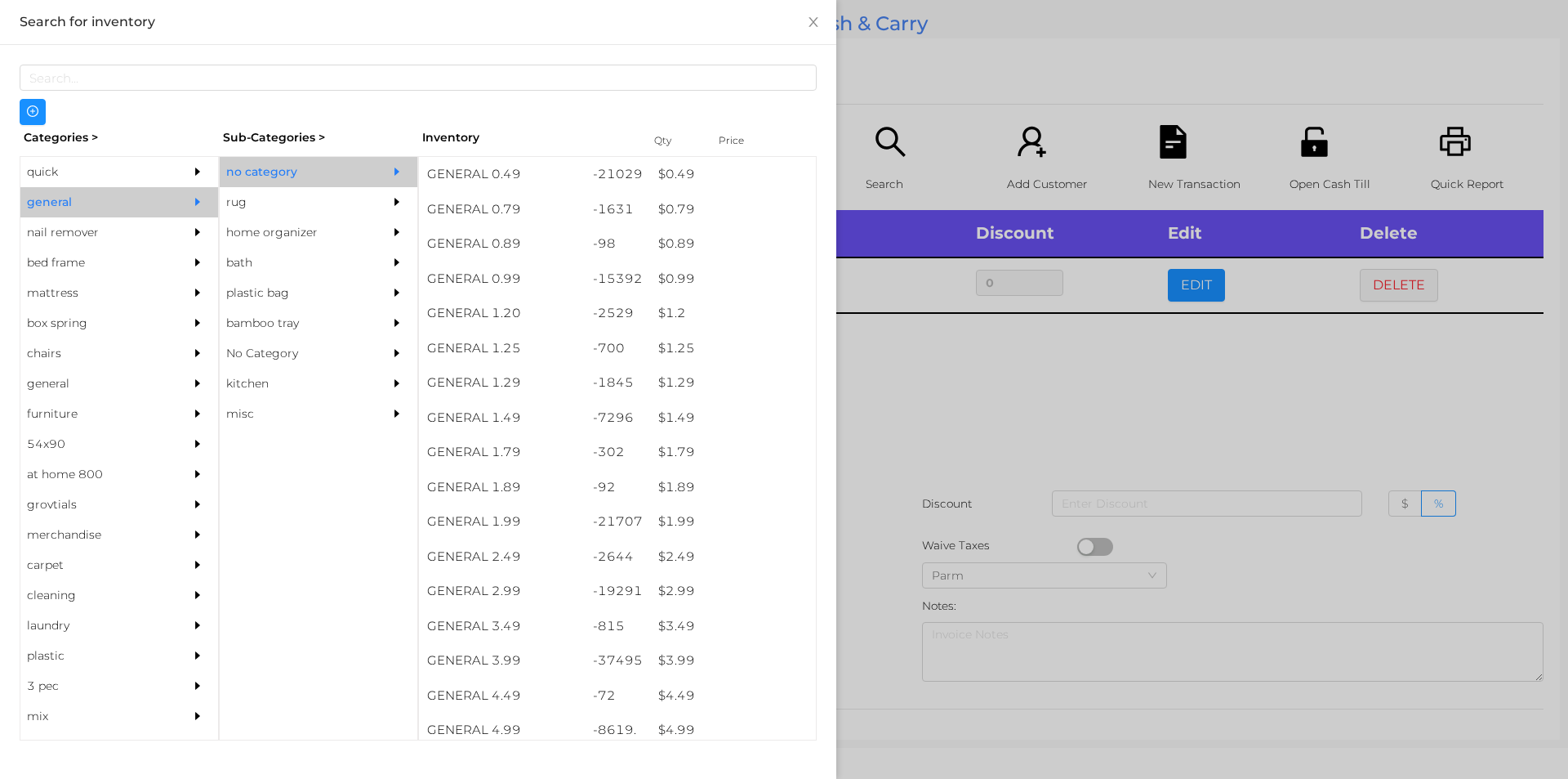
click at [899, 86] on div at bounding box center [784, 389] width 1568 height 779
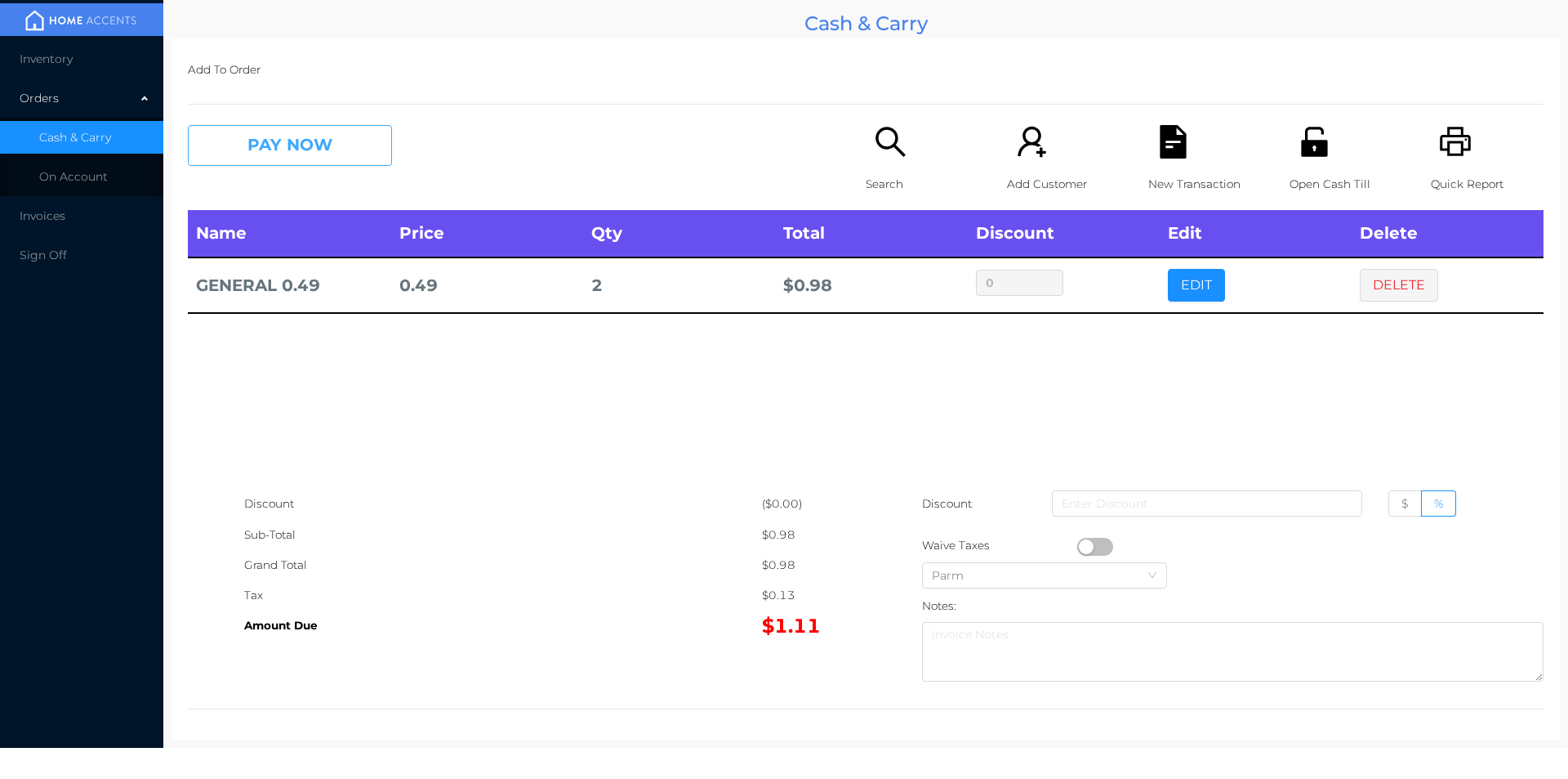
click at [324, 160] on button "PAY NOW" at bounding box center [290, 146] width 204 height 41
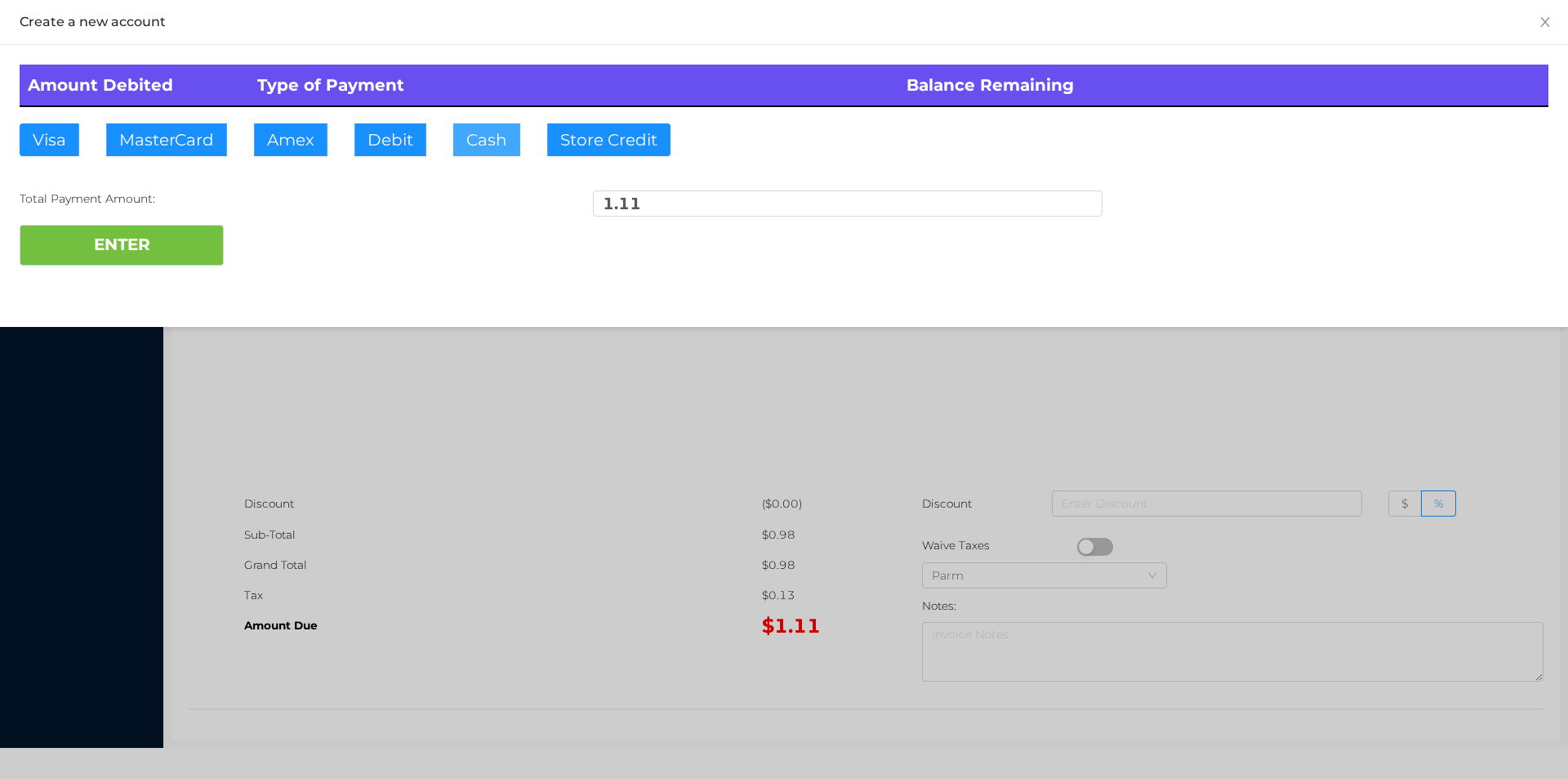
click at [469, 149] on button "Cash" at bounding box center [487, 139] width 67 height 33
click at [158, 259] on button "ENTER" at bounding box center [122, 245] width 204 height 41
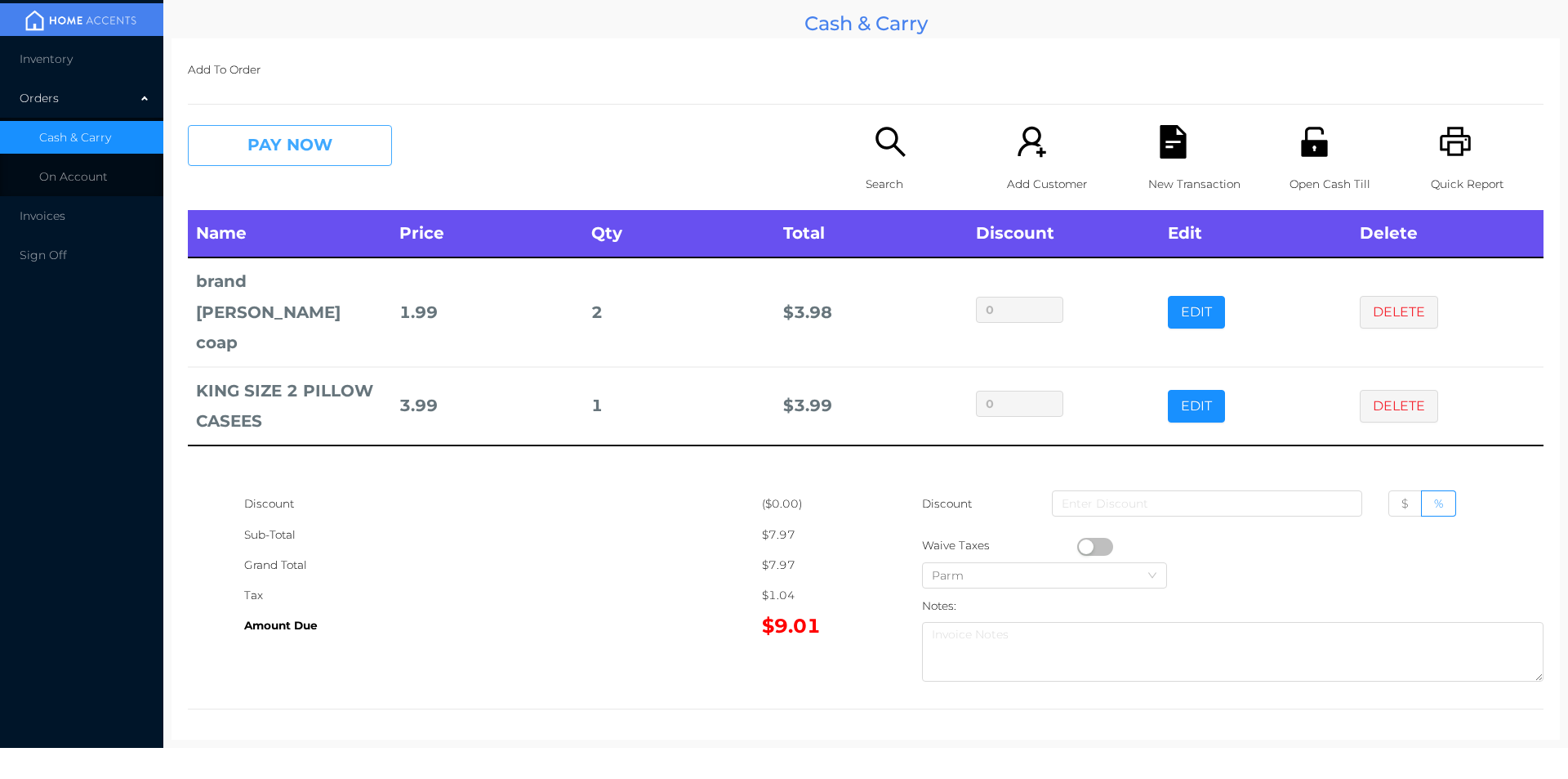
click at [306, 141] on button "PAY NOW" at bounding box center [290, 146] width 204 height 41
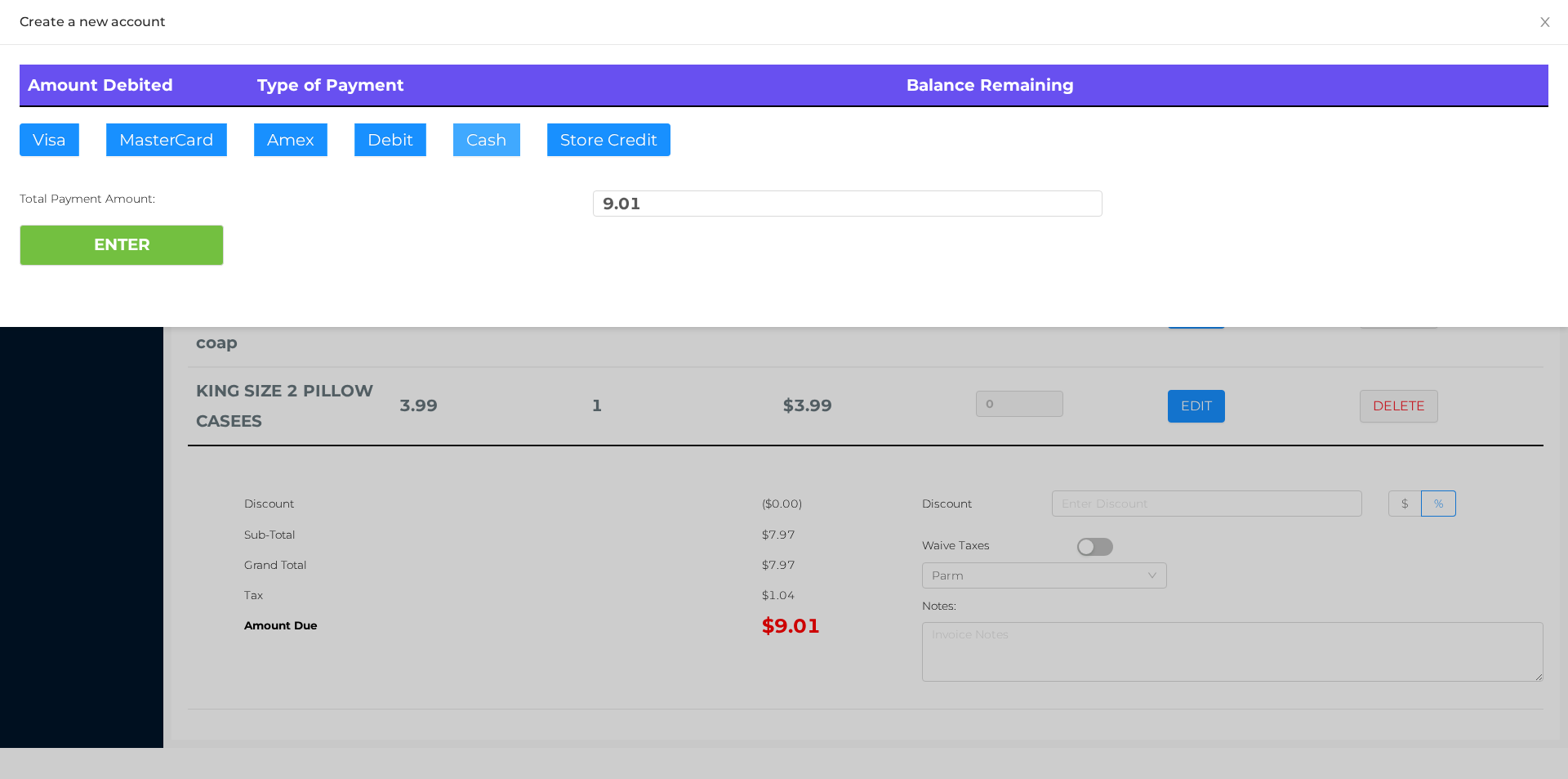
click at [472, 151] on button "Cash" at bounding box center [487, 139] width 67 height 33
click at [165, 249] on button "ENTER" at bounding box center [122, 245] width 204 height 41
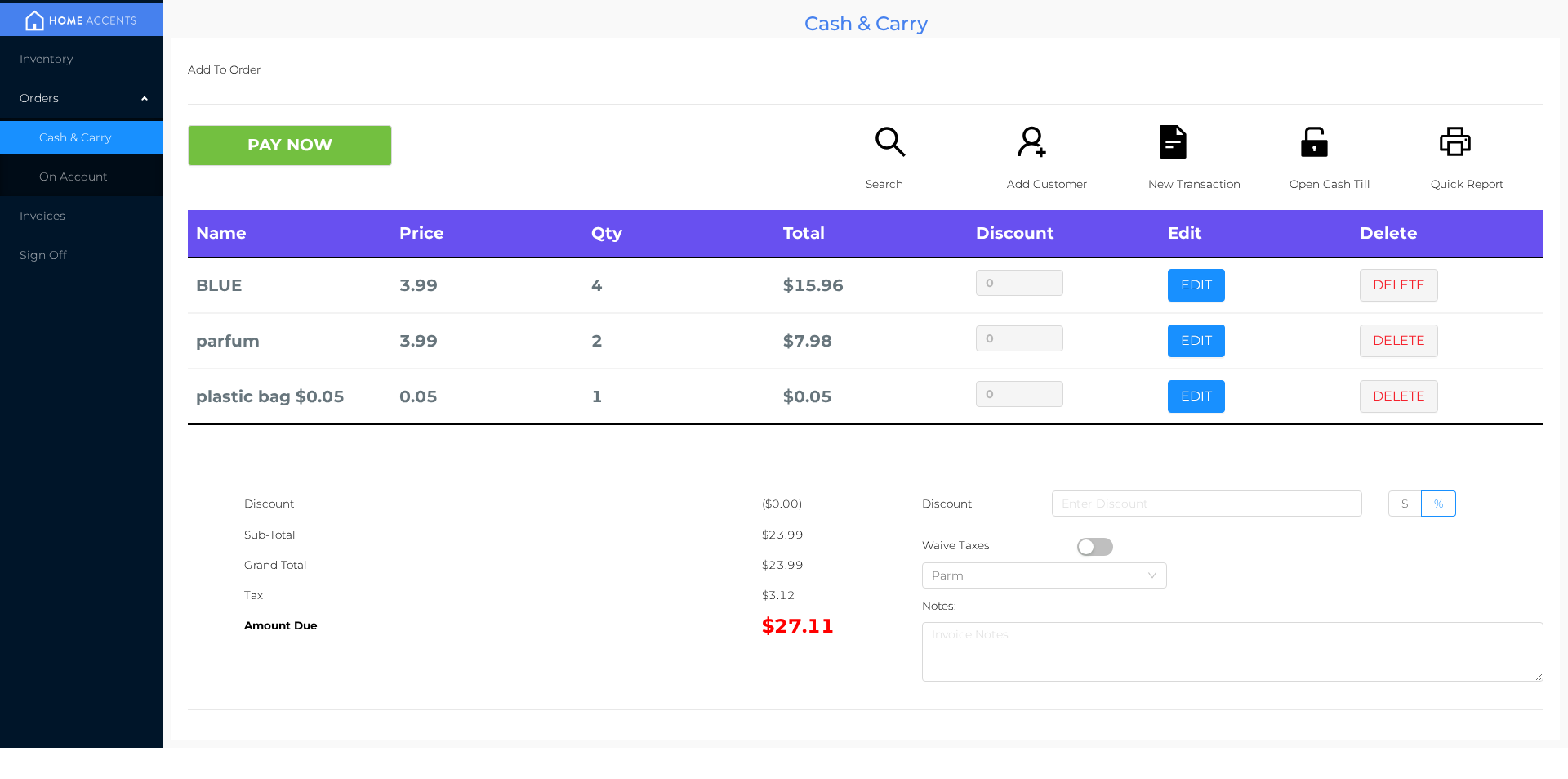
click at [1302, 141] on icon "icon: unlock" at bounding box center [1315, 140] width 26 height 29
click at [282, 128] on button "PAY NOW" at bounding box center [290, 146] width 204 height 41
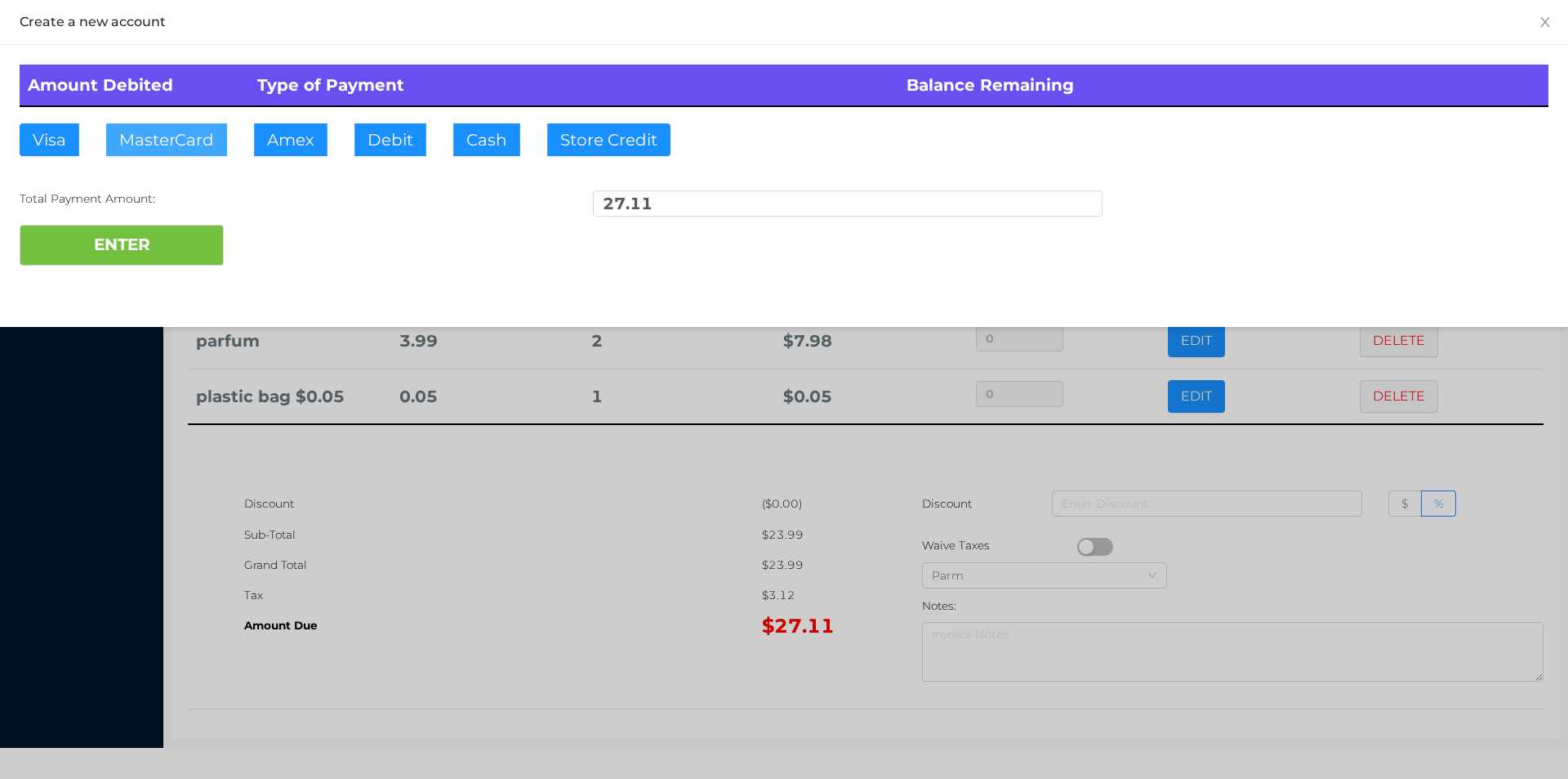
click at [168, 143] on button "MasterCard" at bounding box center [166, 139] width 121 height 33
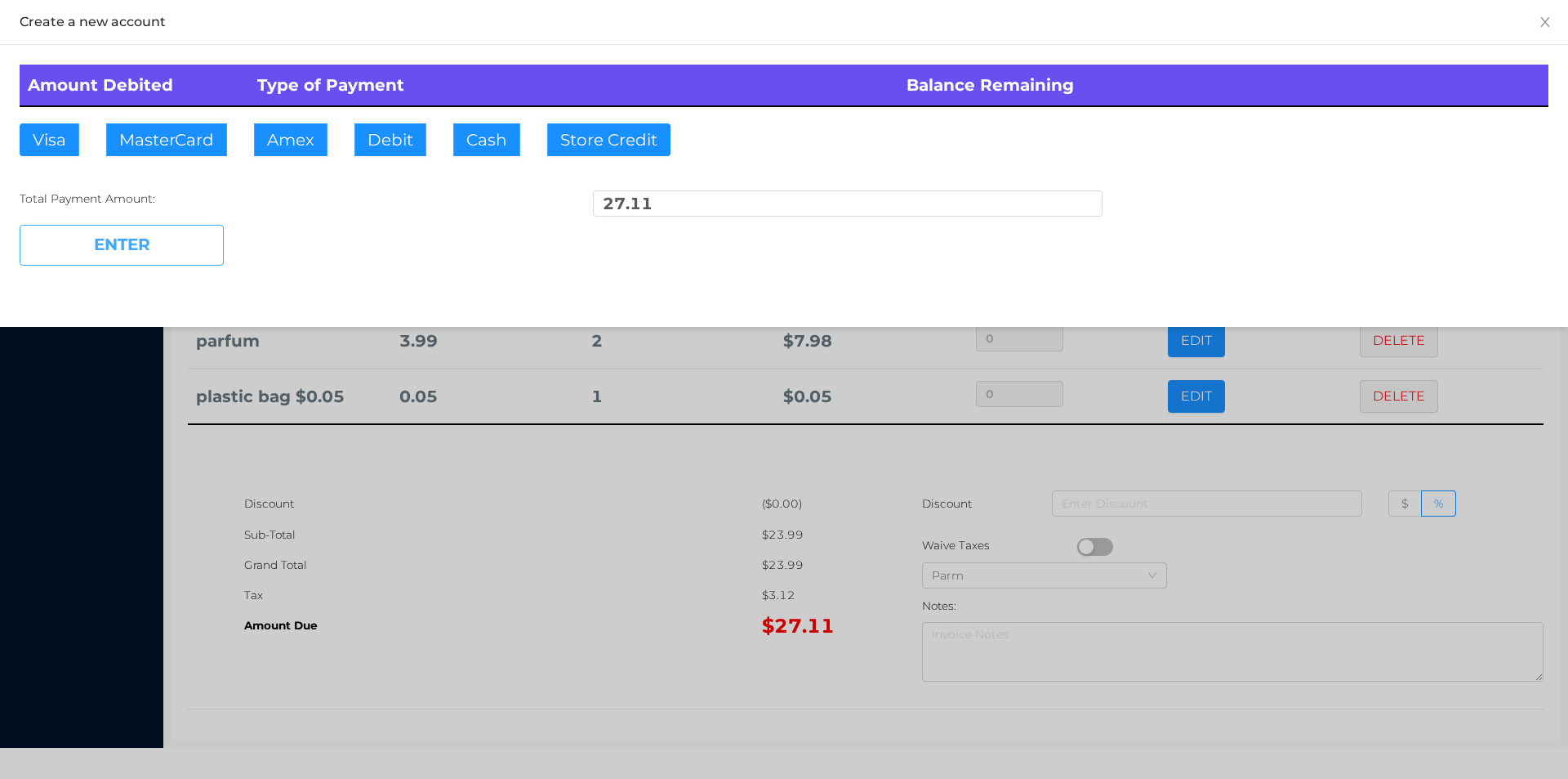
click at [150, 242] on button "ENTER" at bounding box center [122, 245] width 204 height 41
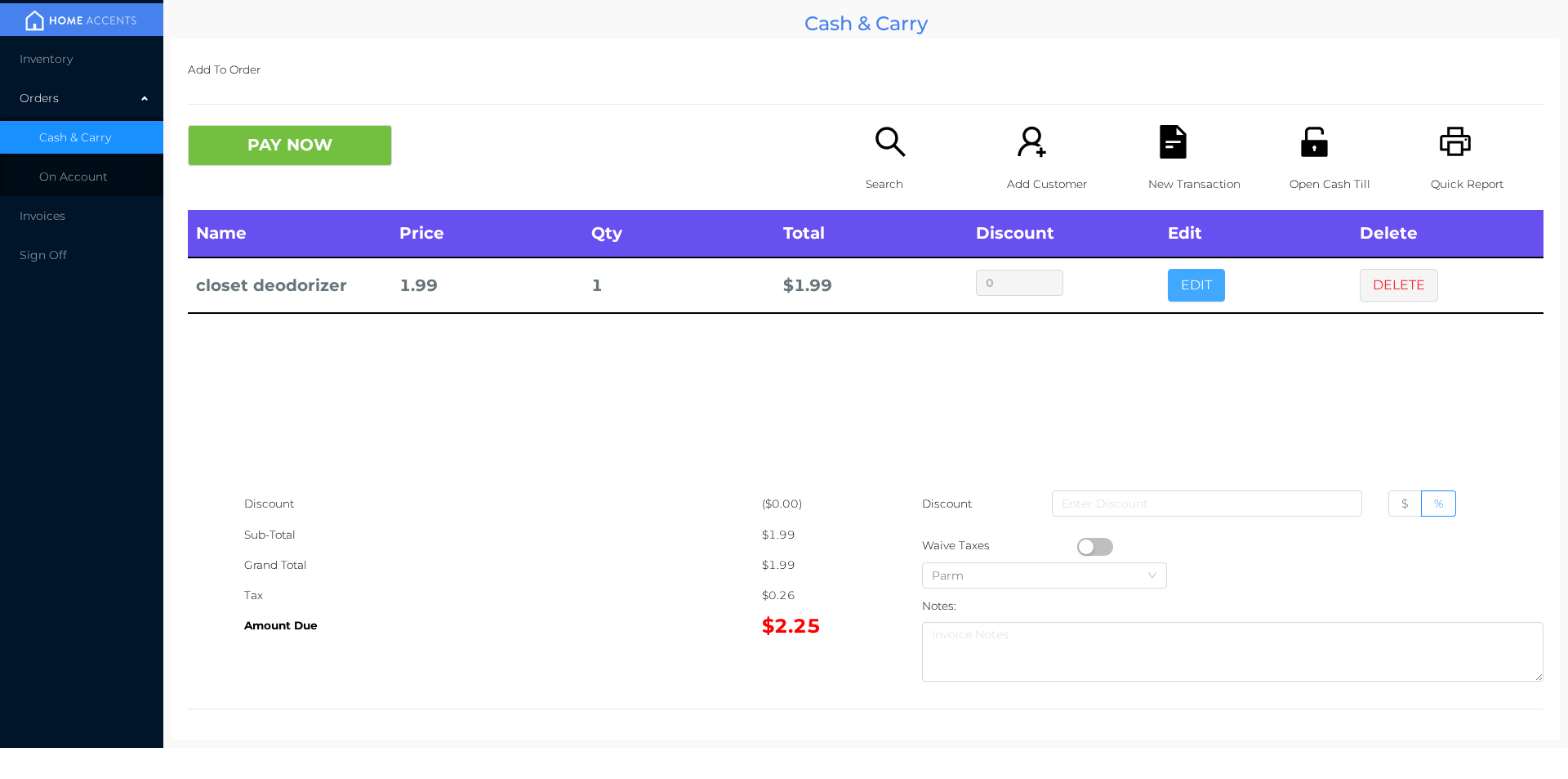
click at [1193, 281] on button "EDIT" at bounding box center [1196, 284] width 57 height 33
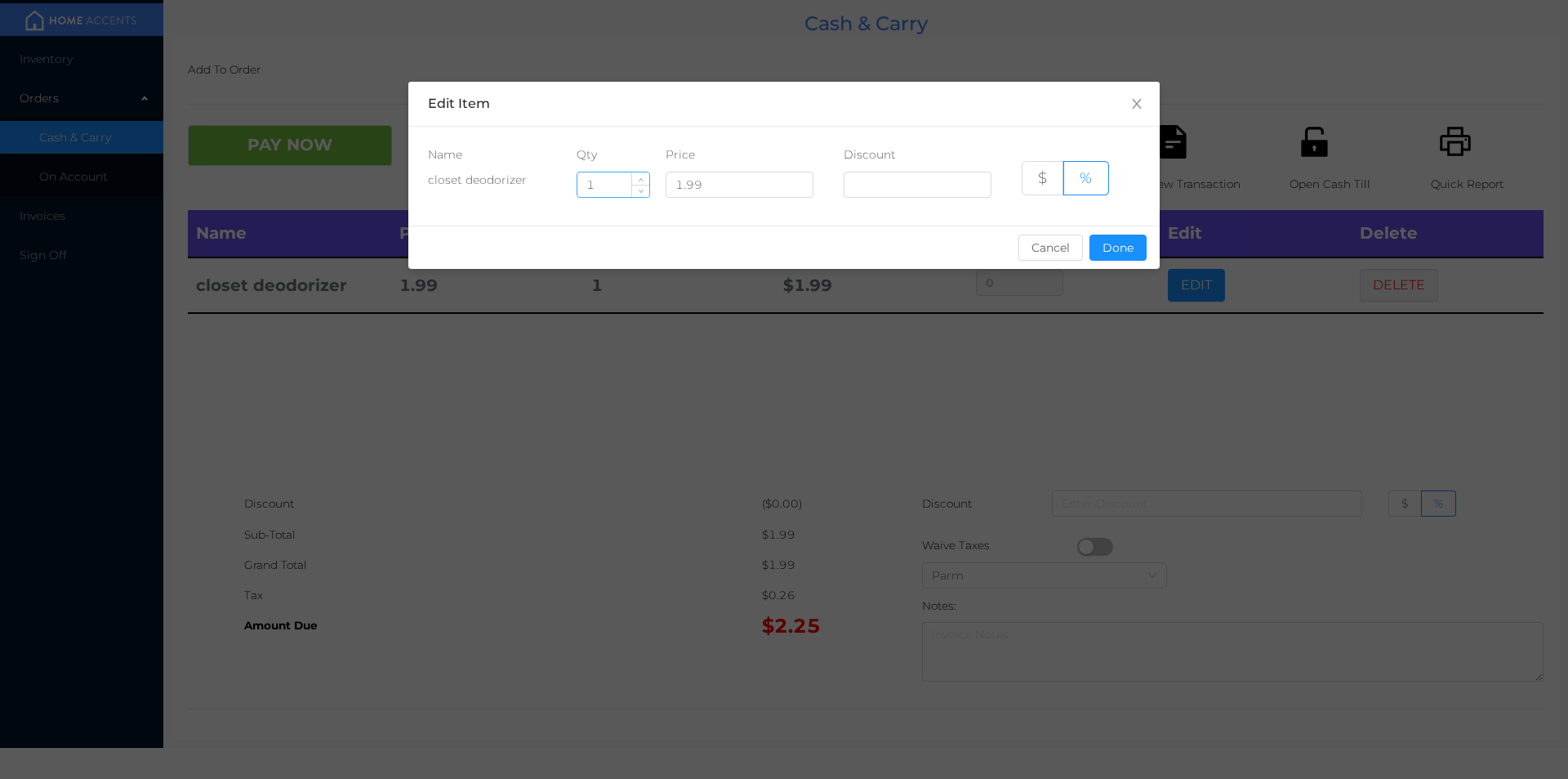
click at [587, 174] on input "1" at bounding box center [613, 184] width 72 height 24
click at [593, 145] on div "Name Qty Price Discount closet deodorizer 1 1.99 $ %" at bounding box center [784, 176] width 752 height 99
click at [595, 184] on input "1" at bounding box center [613, 184] width 72 height 24
type input "5"
click at [1115, 250] on button "Done" at bounding box center [1117, 248] width 57 height 26
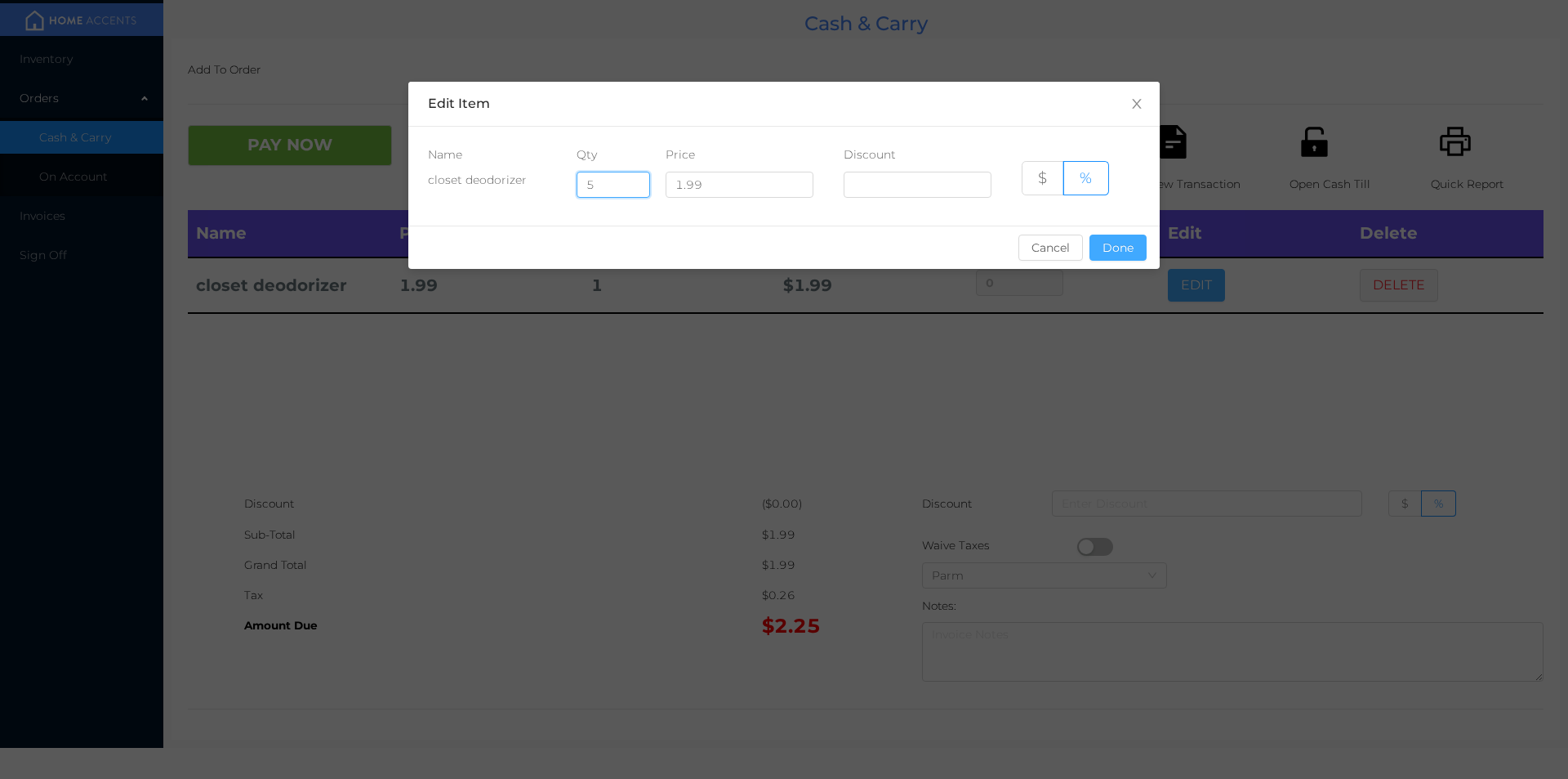
type input "0%"
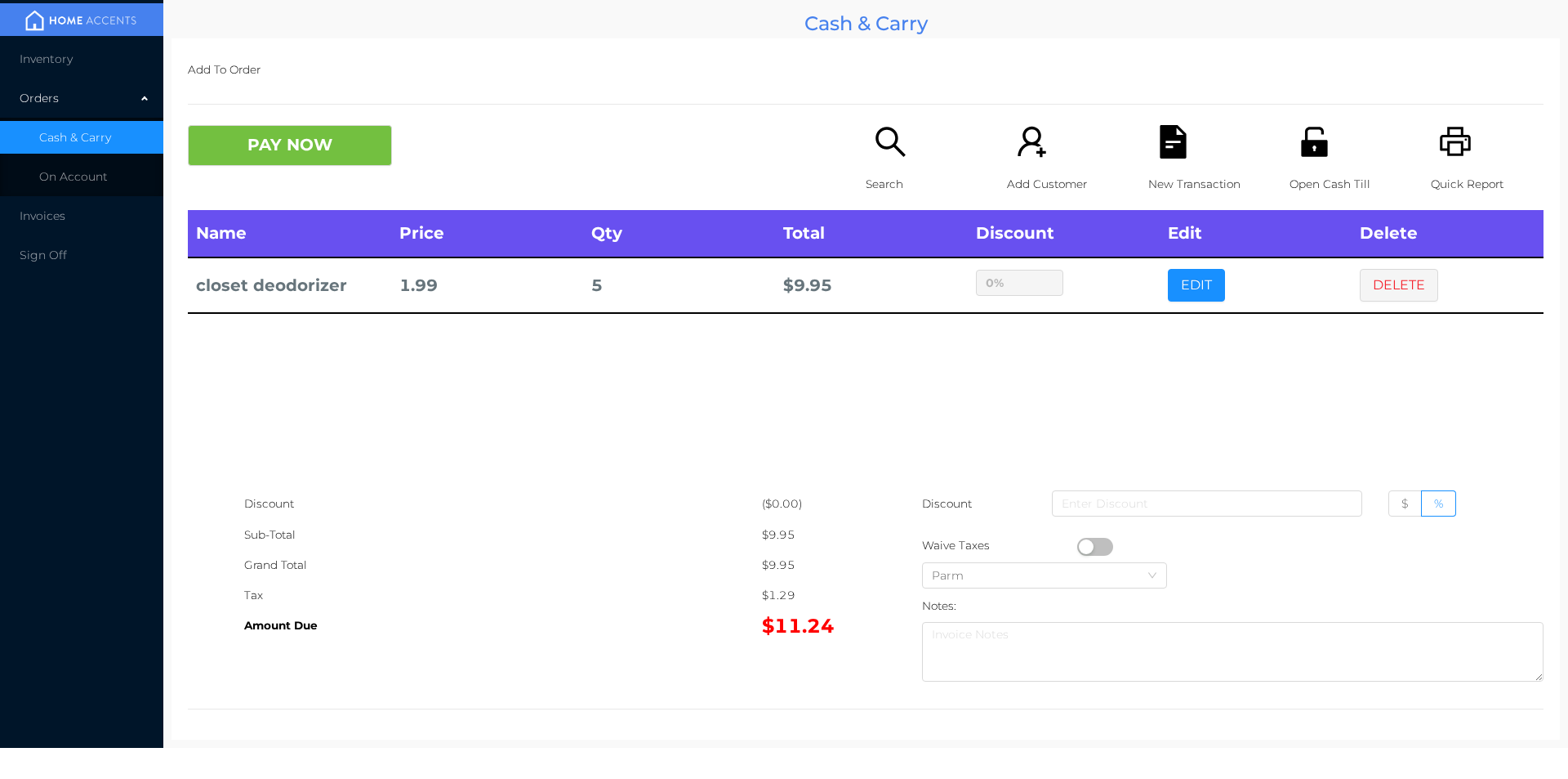
click at [1084, 542] on button "button" at bounding box center [1095, 546] width 36 height 18
click at [1148, 166] on div "New Transaction" at bounding box center [1204, 167] width 113 height 85
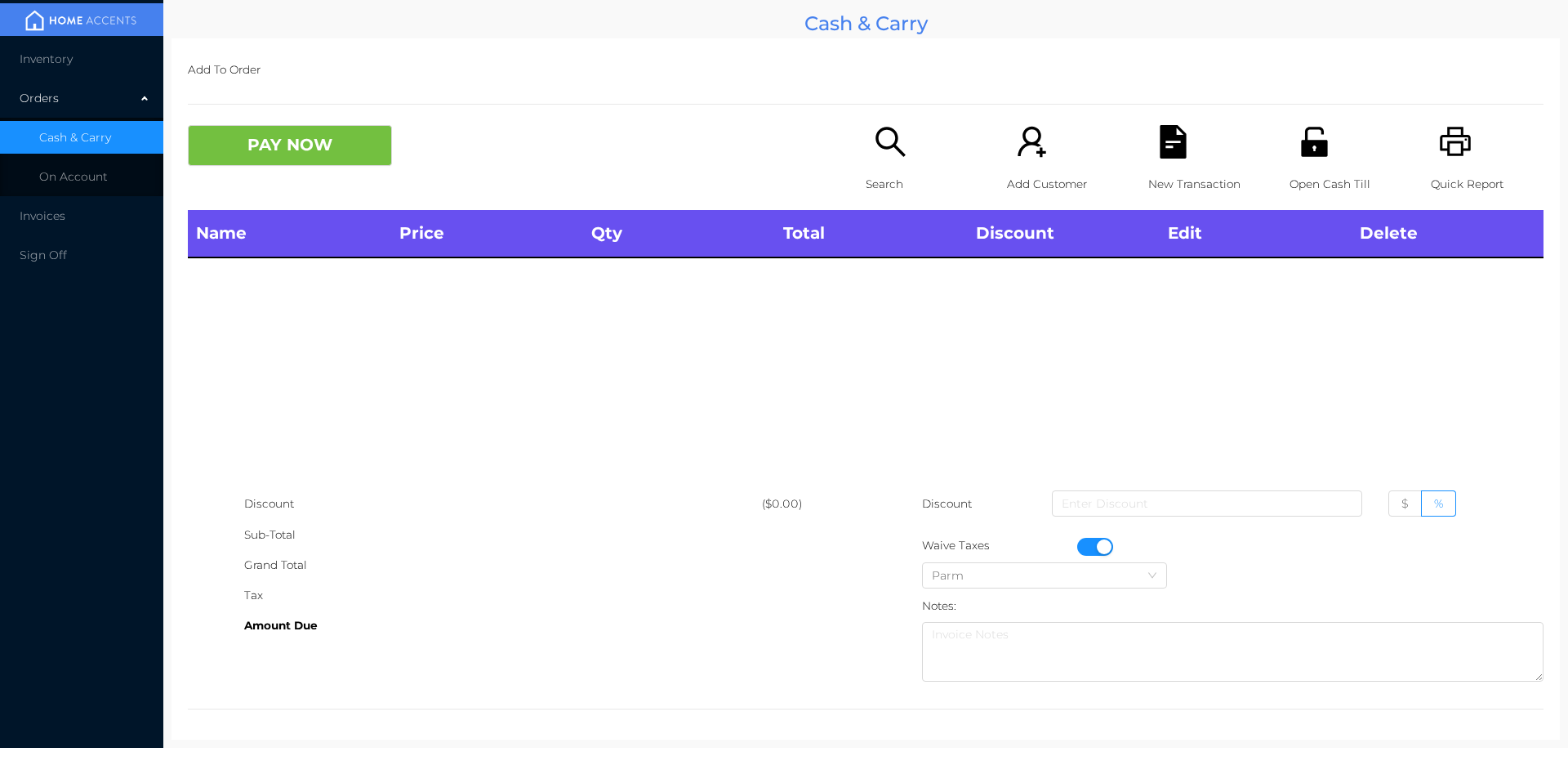
click at [1460, 151] on icon "icon: printer" at bounding box center [1456, 142] width 34 height 34
click at [1103, 553] on button "button" at bounding box center [1095, 546] width 36 height 18
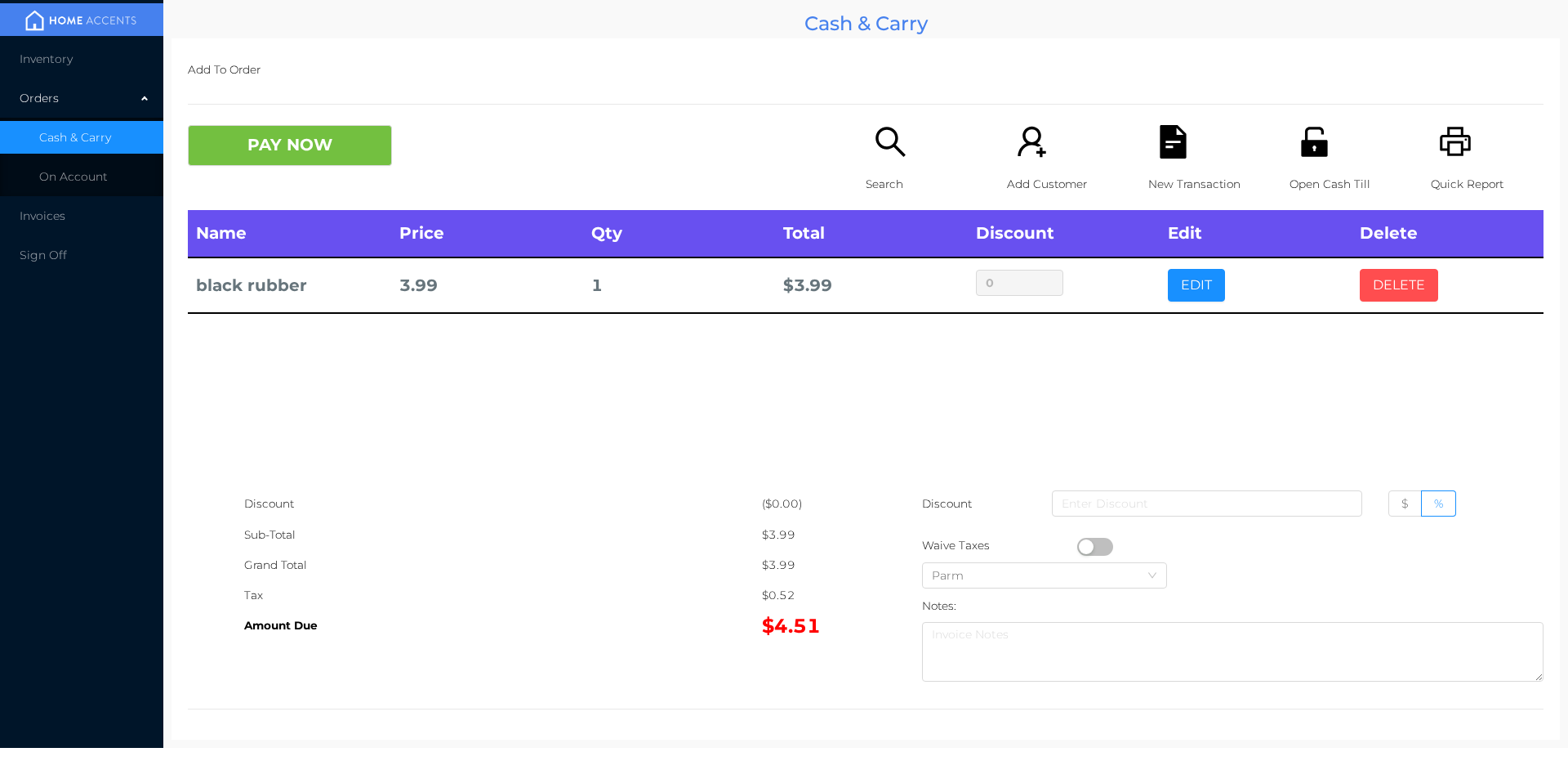
click at [1412, 281] on button "DELETE" at bounding box center [1399, 284] width 79 height 33
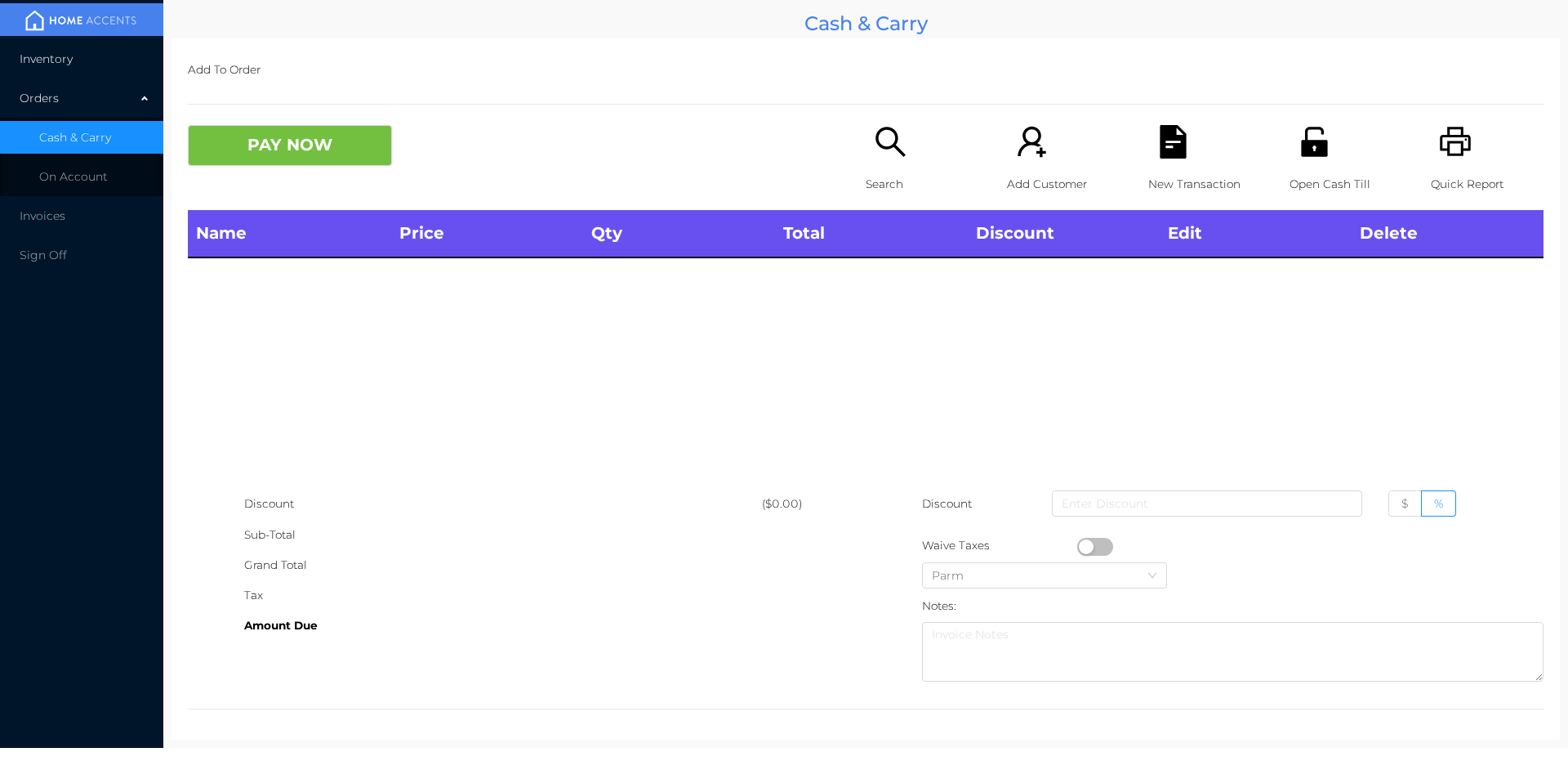
click at [53, 60] on span "Inventory" at bounding box center [46, 59] width 53 height 15
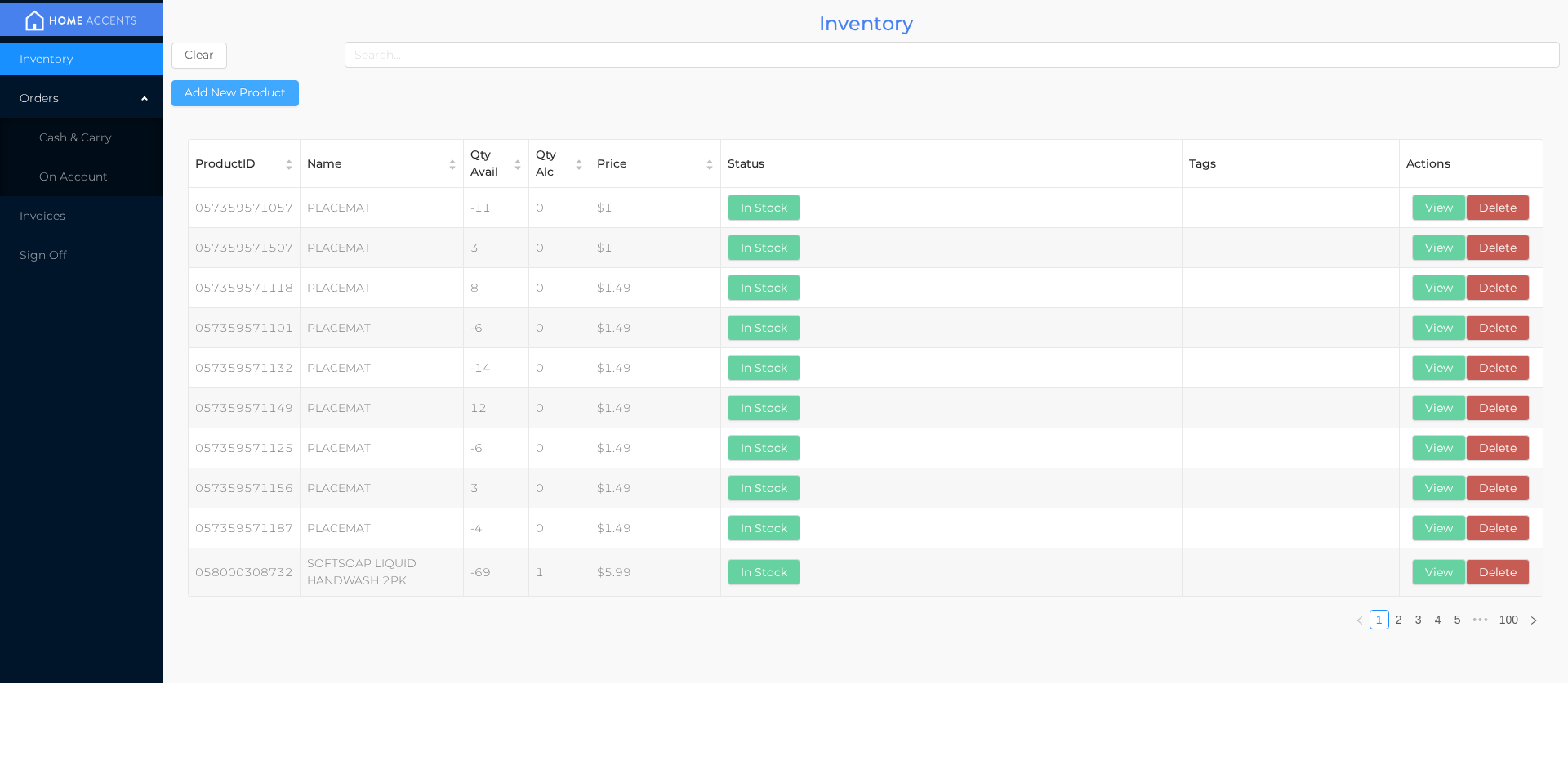
click at [249, 105] on button "Add New Product" at bounding box center [235, 94] width 127 height 26
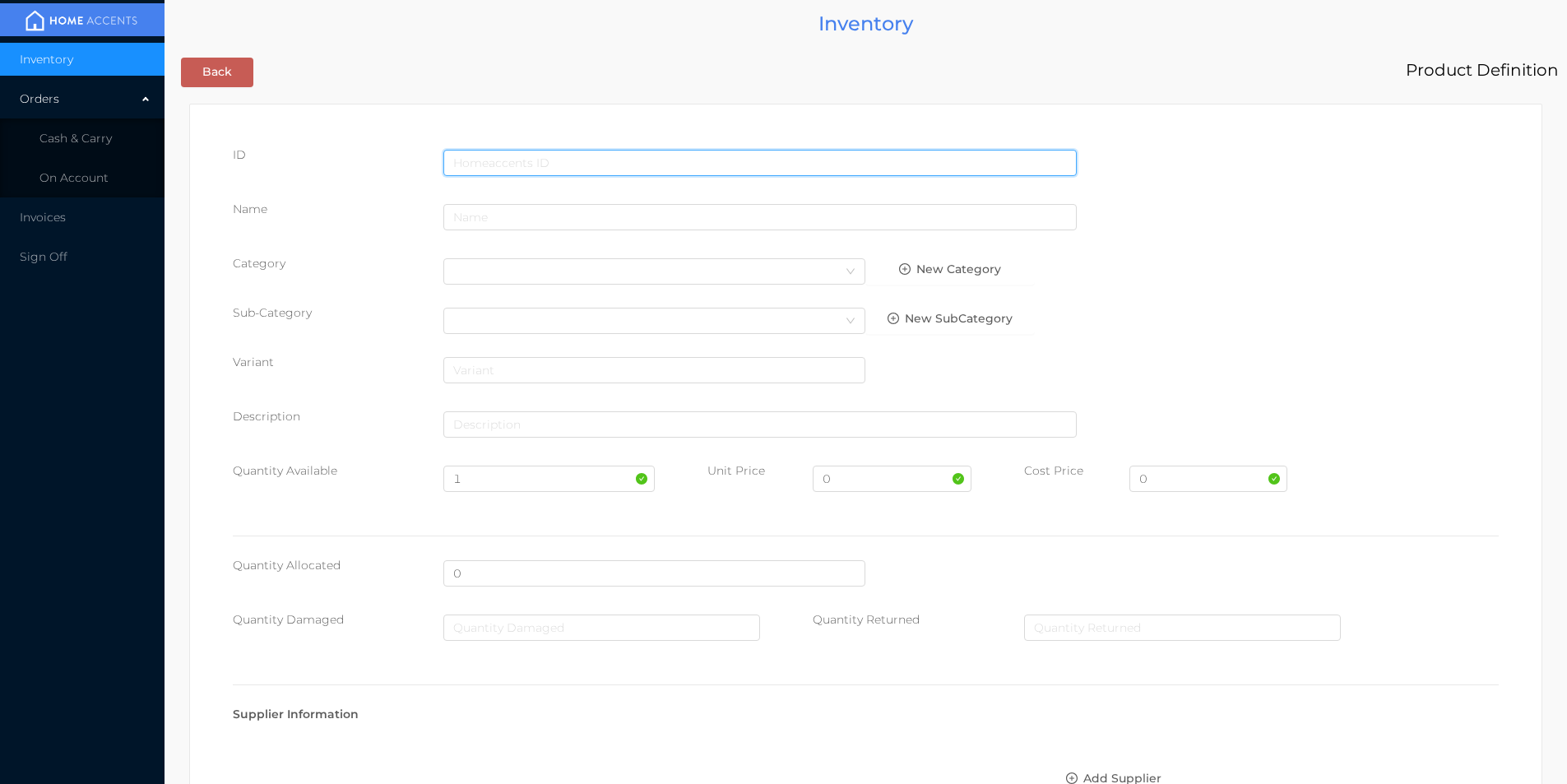
click at [492, 152] on input "text" at bounding box center [760, 163] width 634 height 26
type input "881490500009"
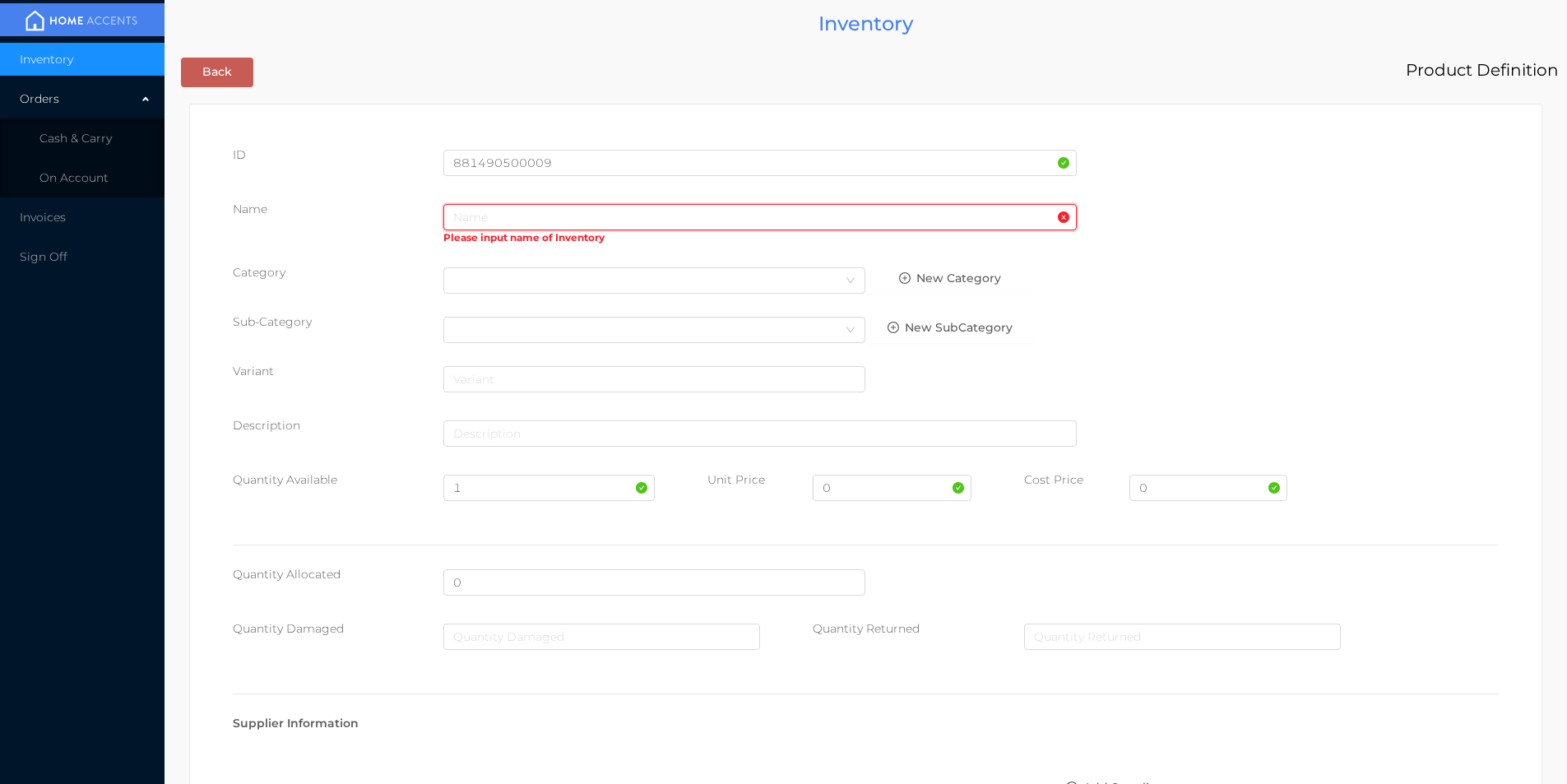
click at [525, 212] on input "text" at bounding box center [760, 217] width 634 height 26
click at [370, 184] on div "ID 881490500009" at bounding box center [865, 168] width 1266 height 46
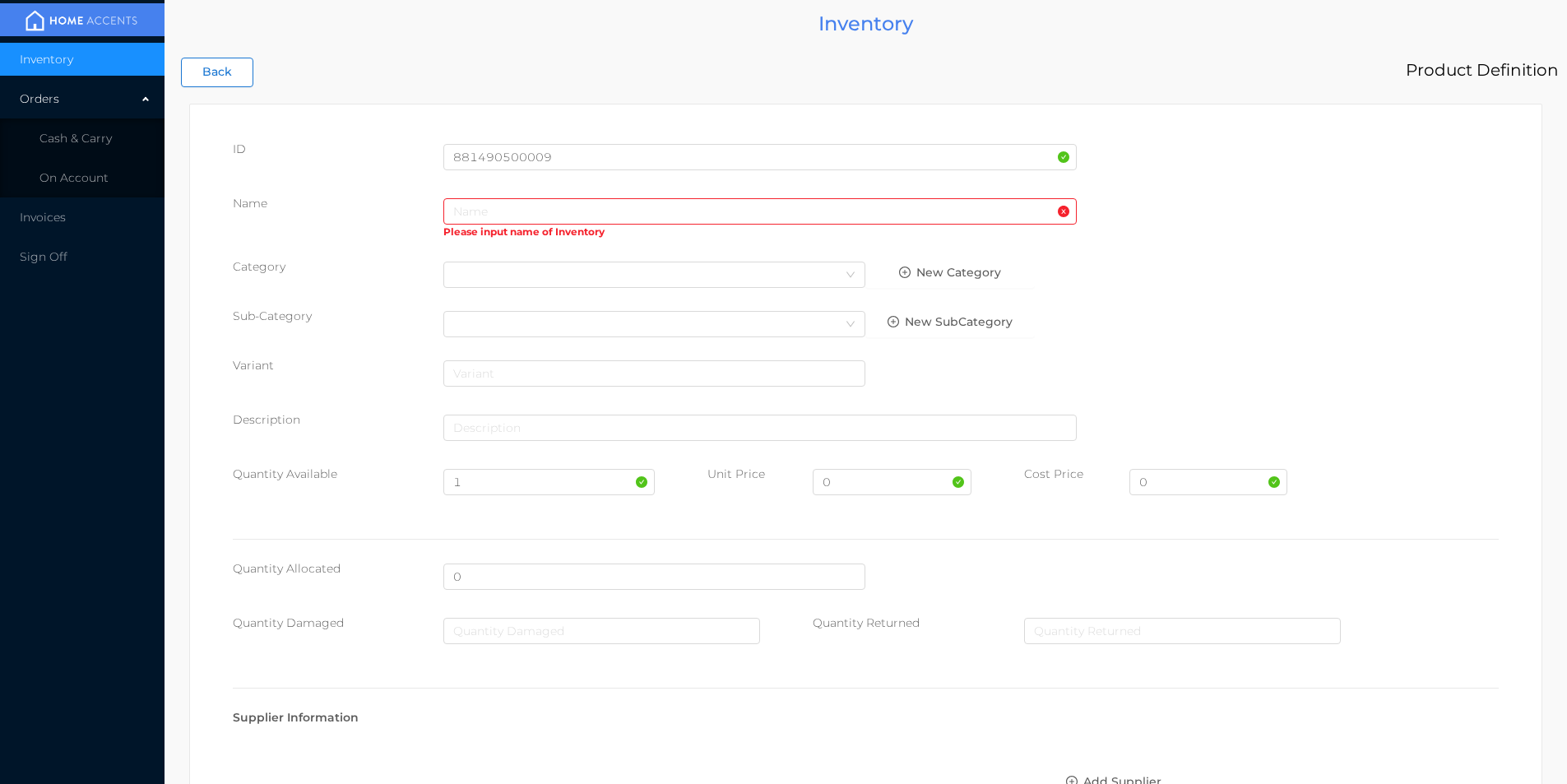
click at [214, 75] on button "Back" at bounding box center [217, 72] width 73 height 29
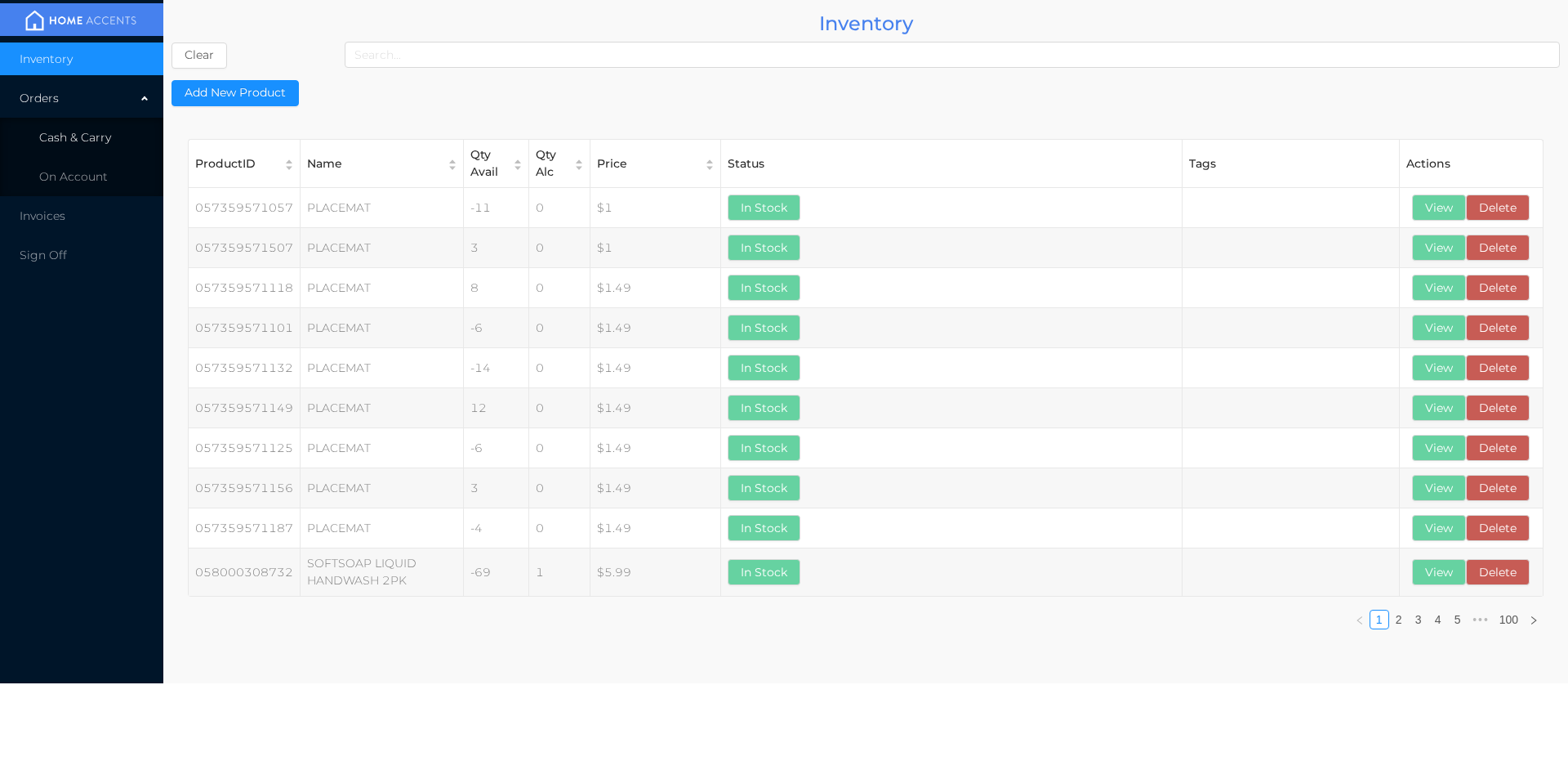
click at [83, 134] on span "Cash & Carry" at bounding box center [75, 137] width 72 height 15
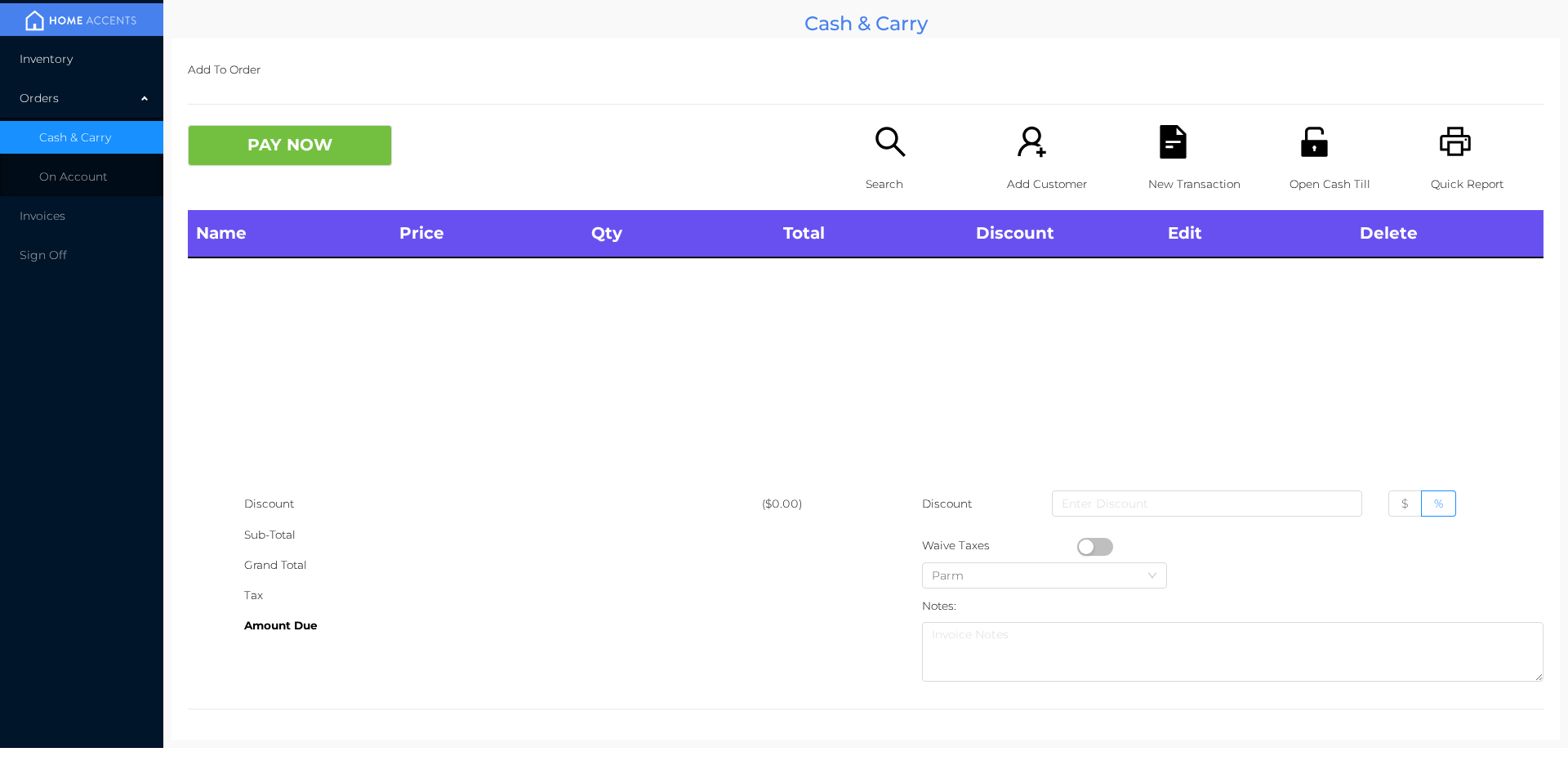
click at [55, 68] on li "Inventory" at bounding box center [81, 58] width 164 height 33
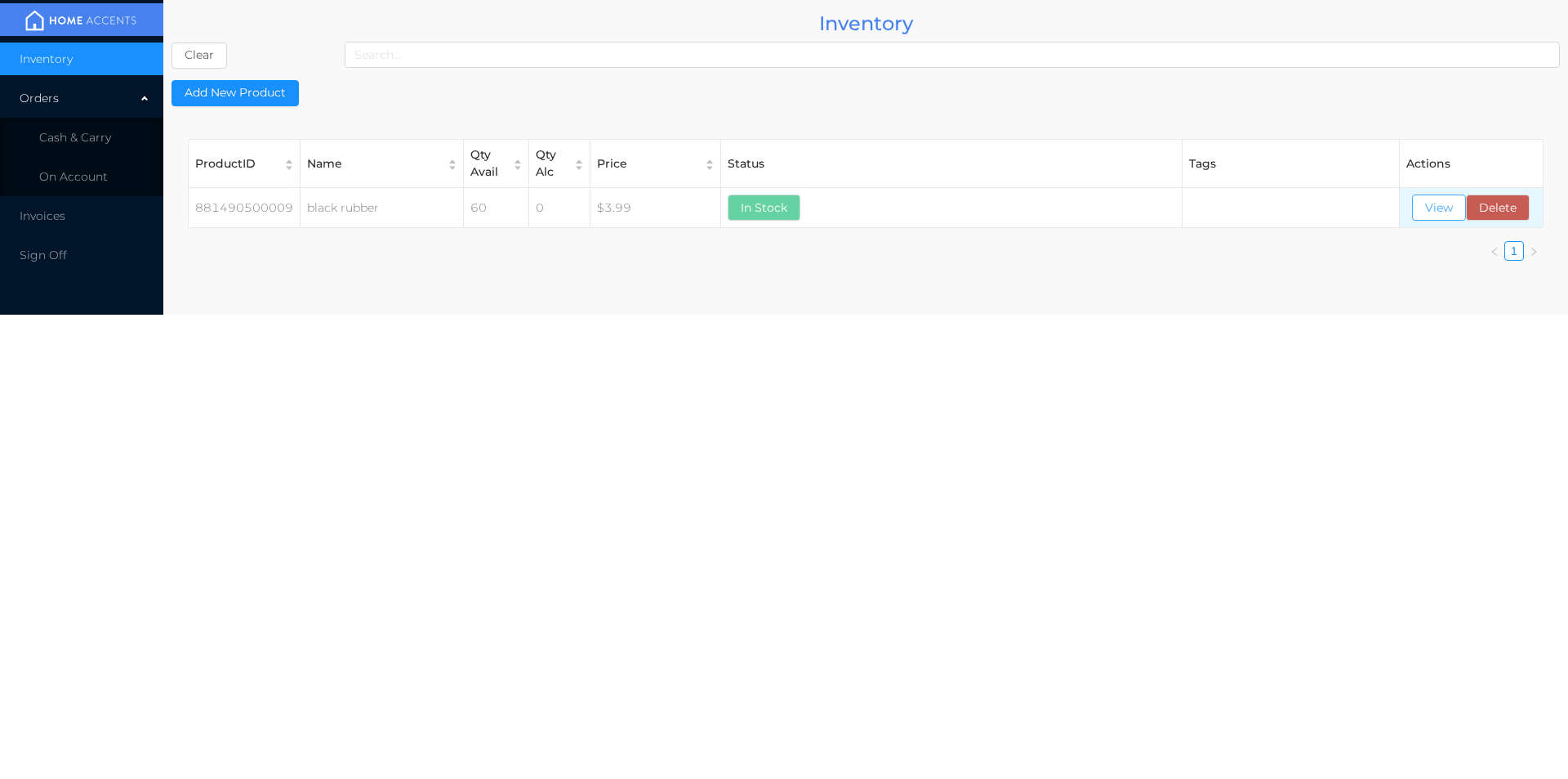
click at [1417, 207] on button "View" at bounding box center [1439, 208] width 54 height 26
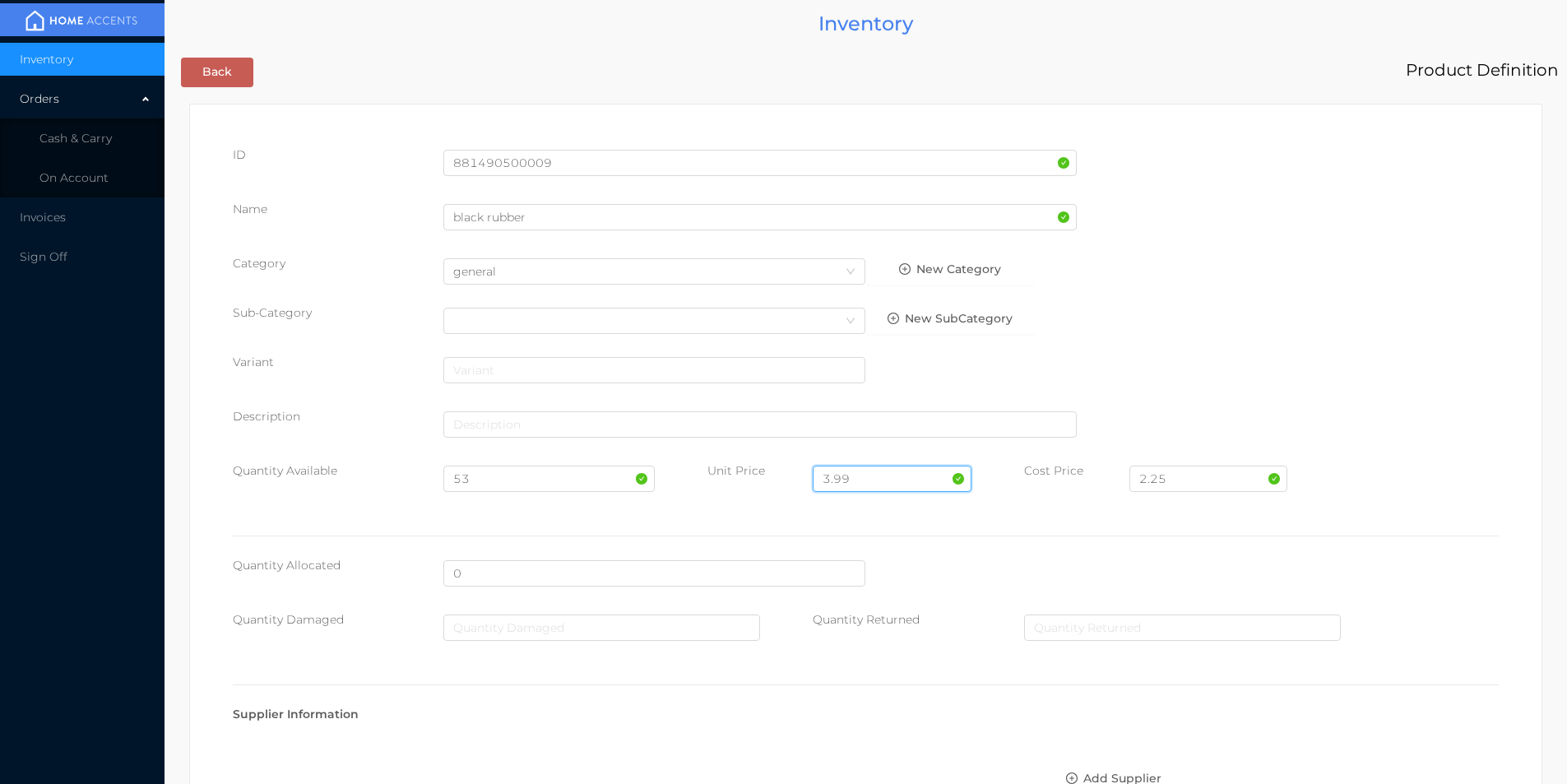
click at [859, 478] on input "3.99" at bounding box center [892, 478] width 158 height 26
type input "3"
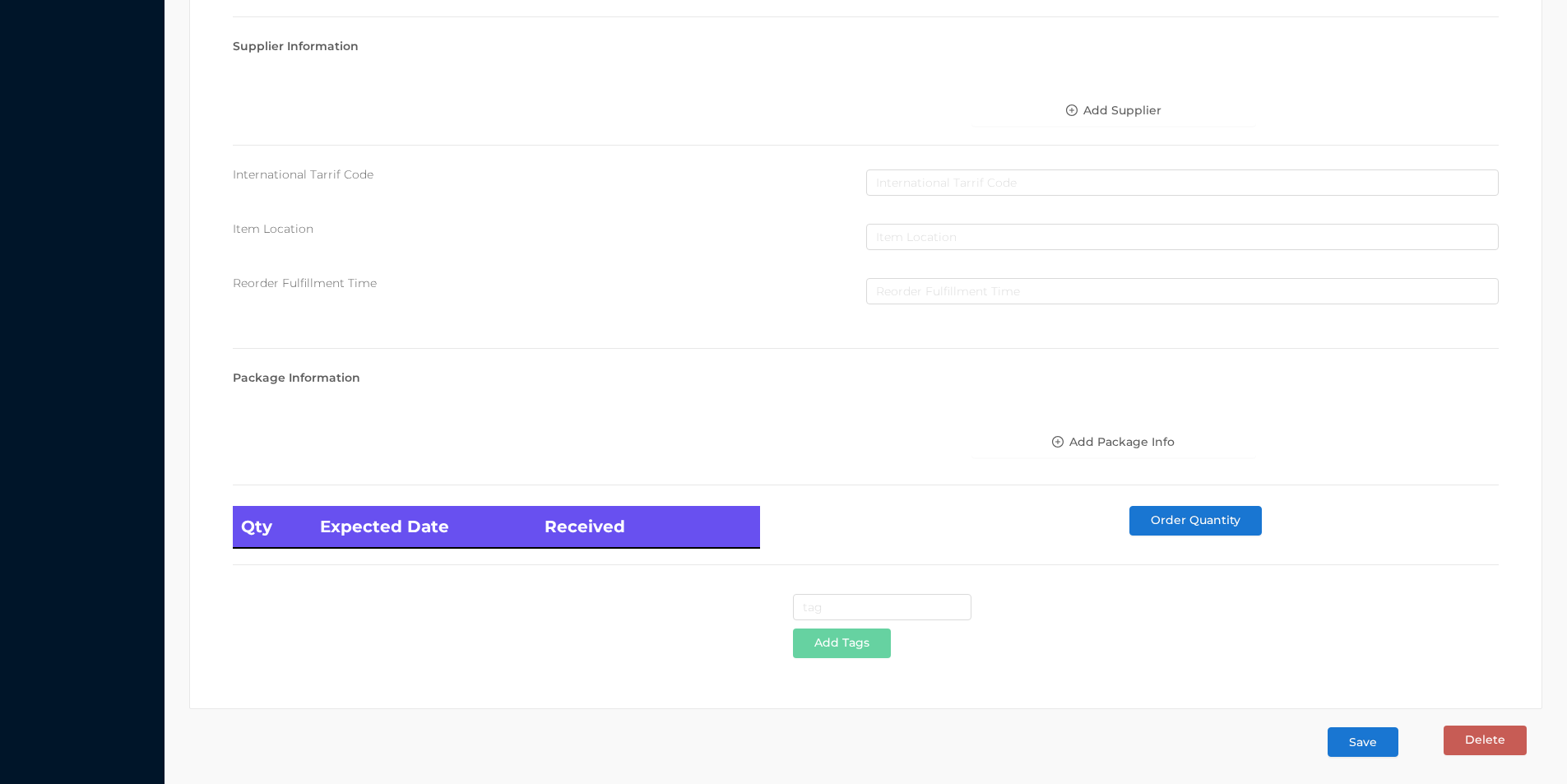
scroll to position [670, 0]
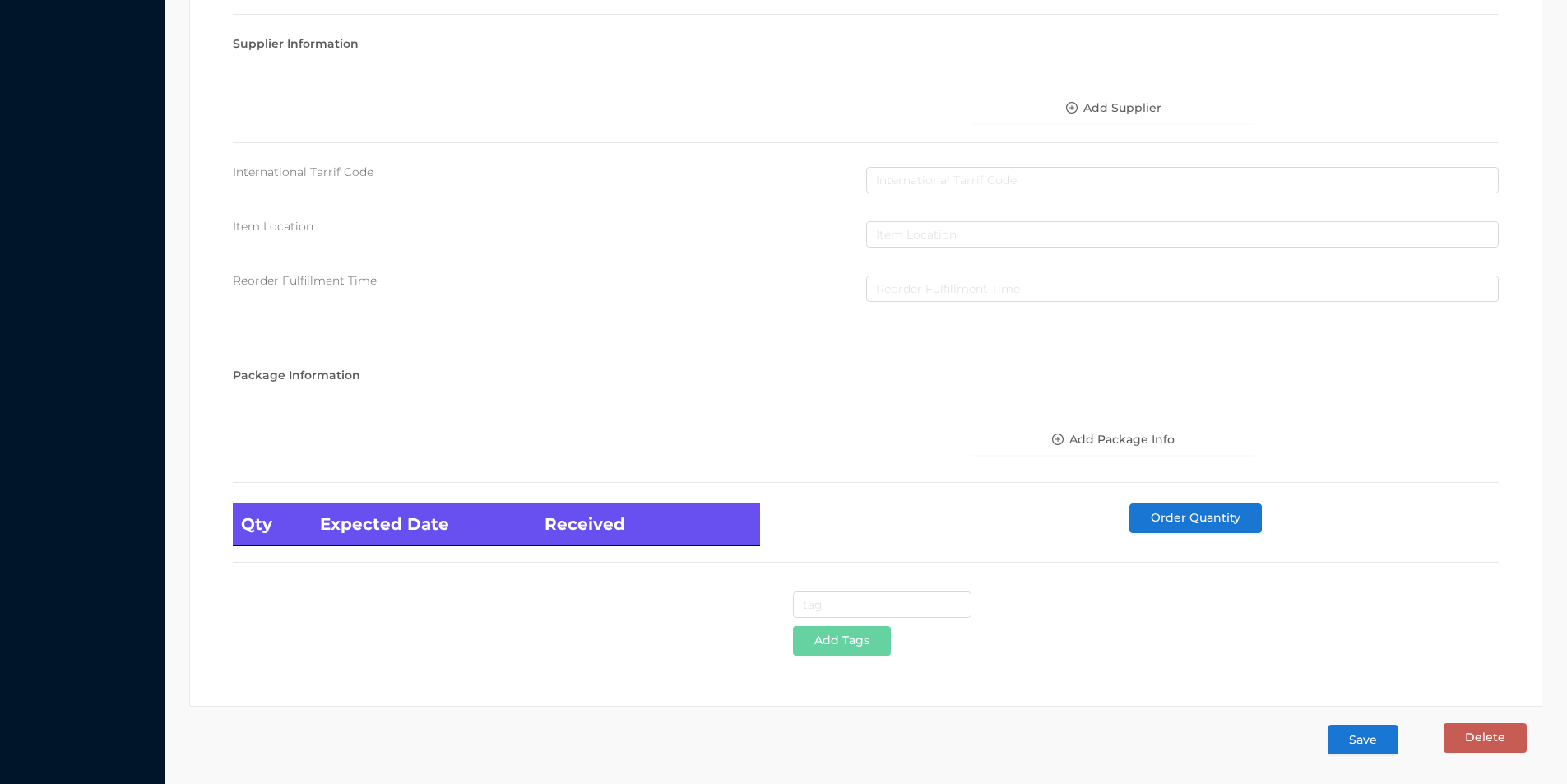
type input "4.99"
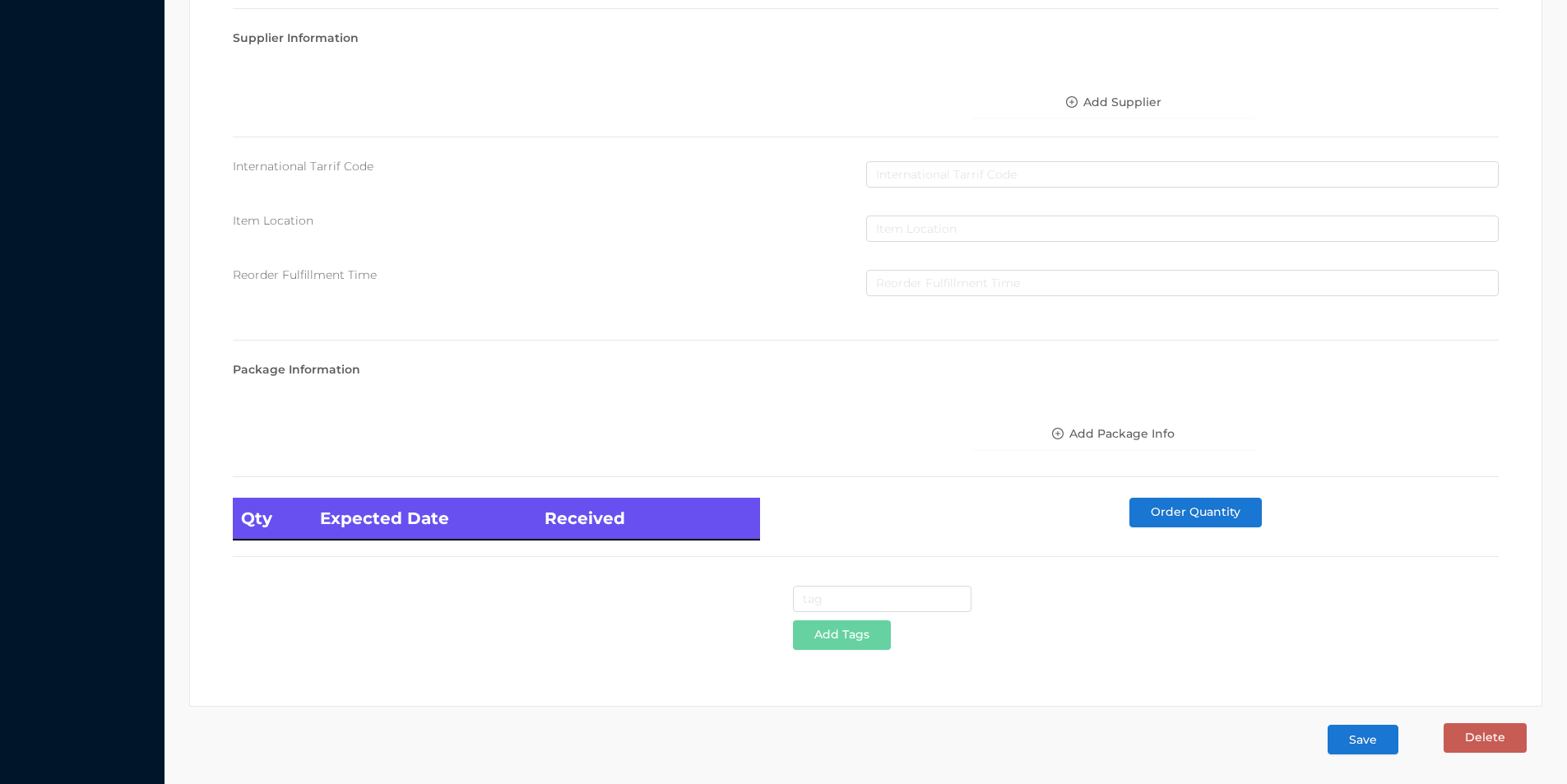
click at [1362, 744] on button "Save" at bounding box center [1363, 739] width 71 height 29
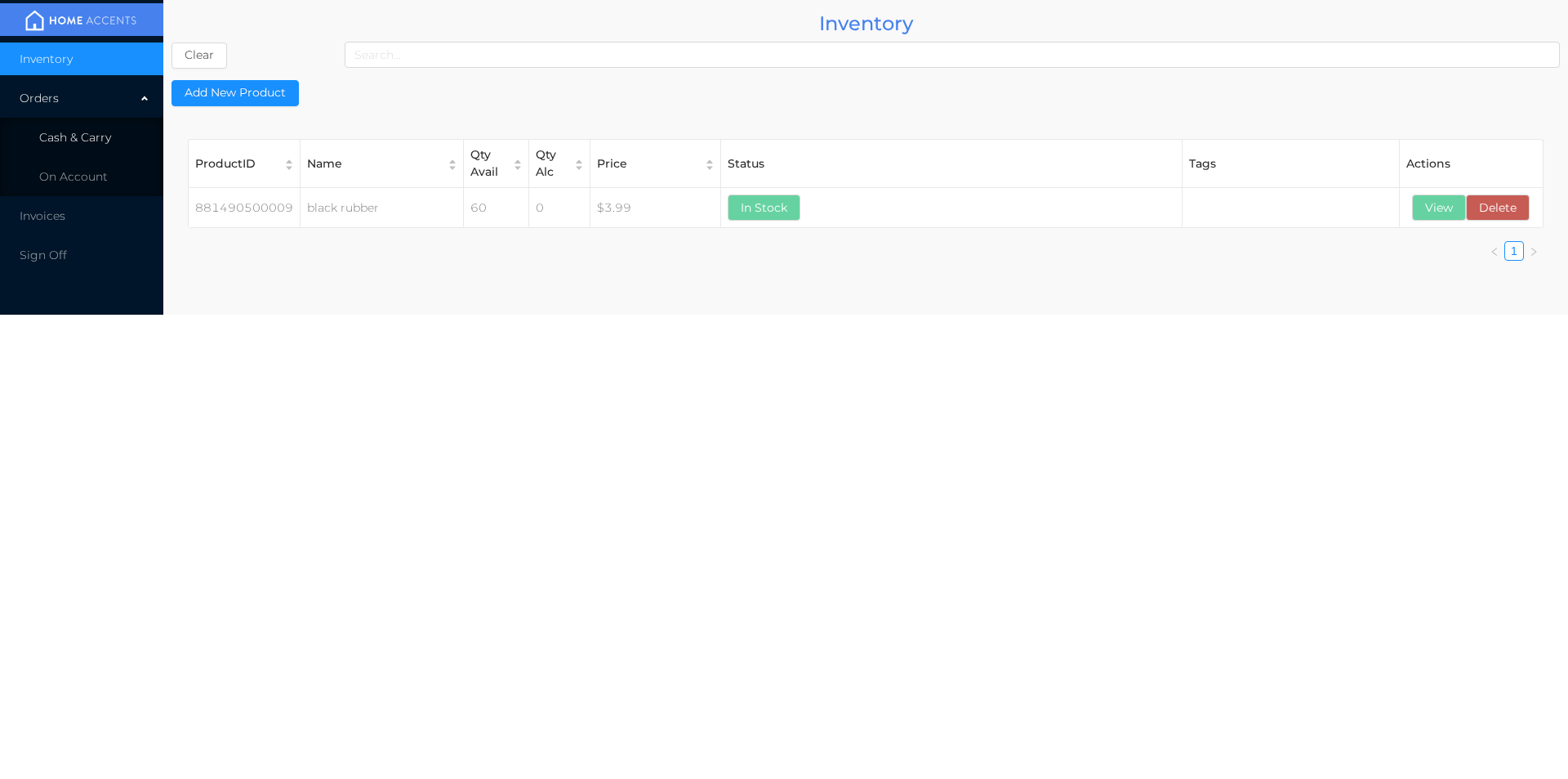
click at [79, 126] on li "Cash & Carry" at bounding box center [81, 137] width 164 height 33
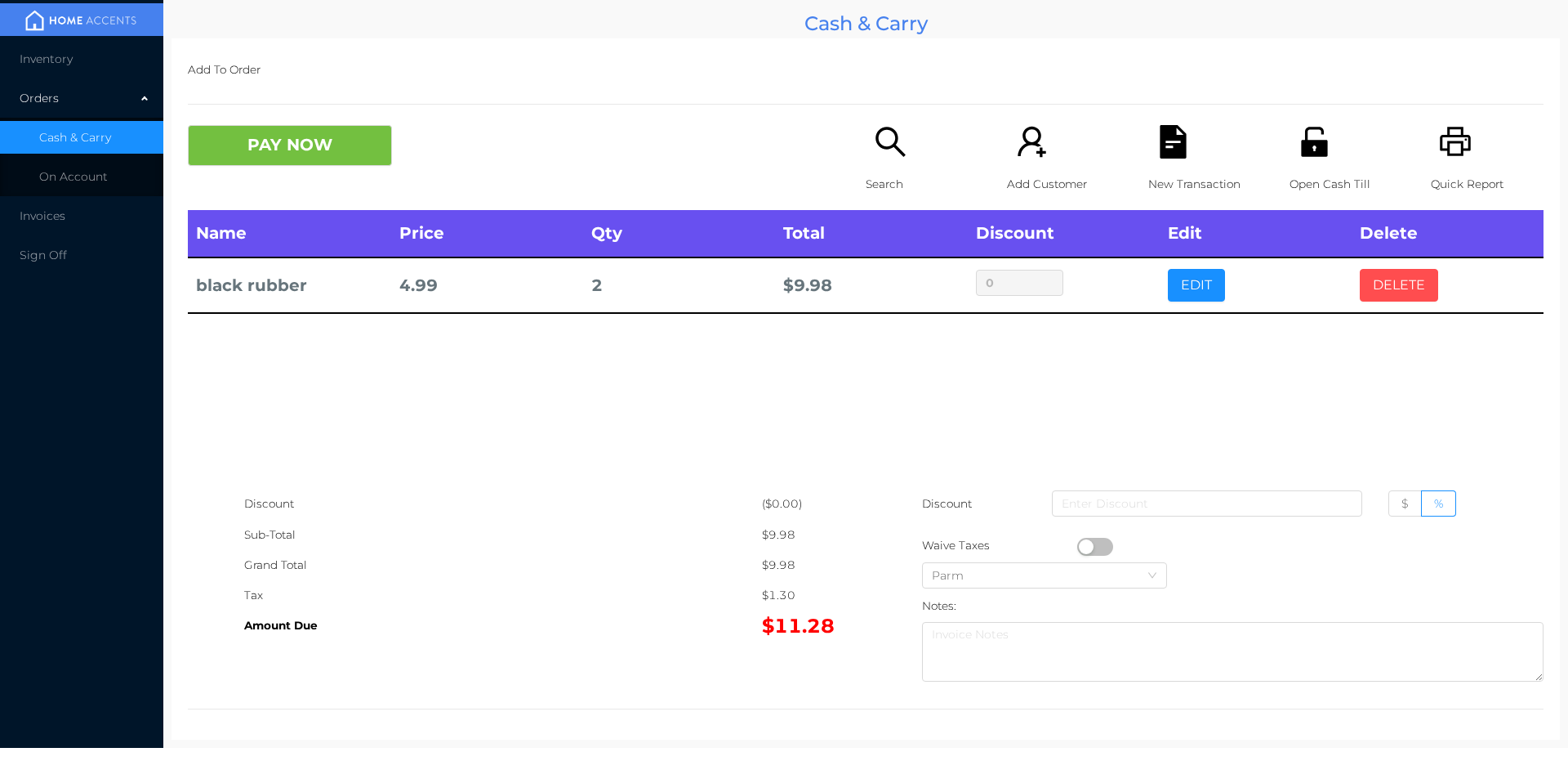
click at [1373, 275] on button "DELETE" at bounding box center [1399, 284] width 79 height 33
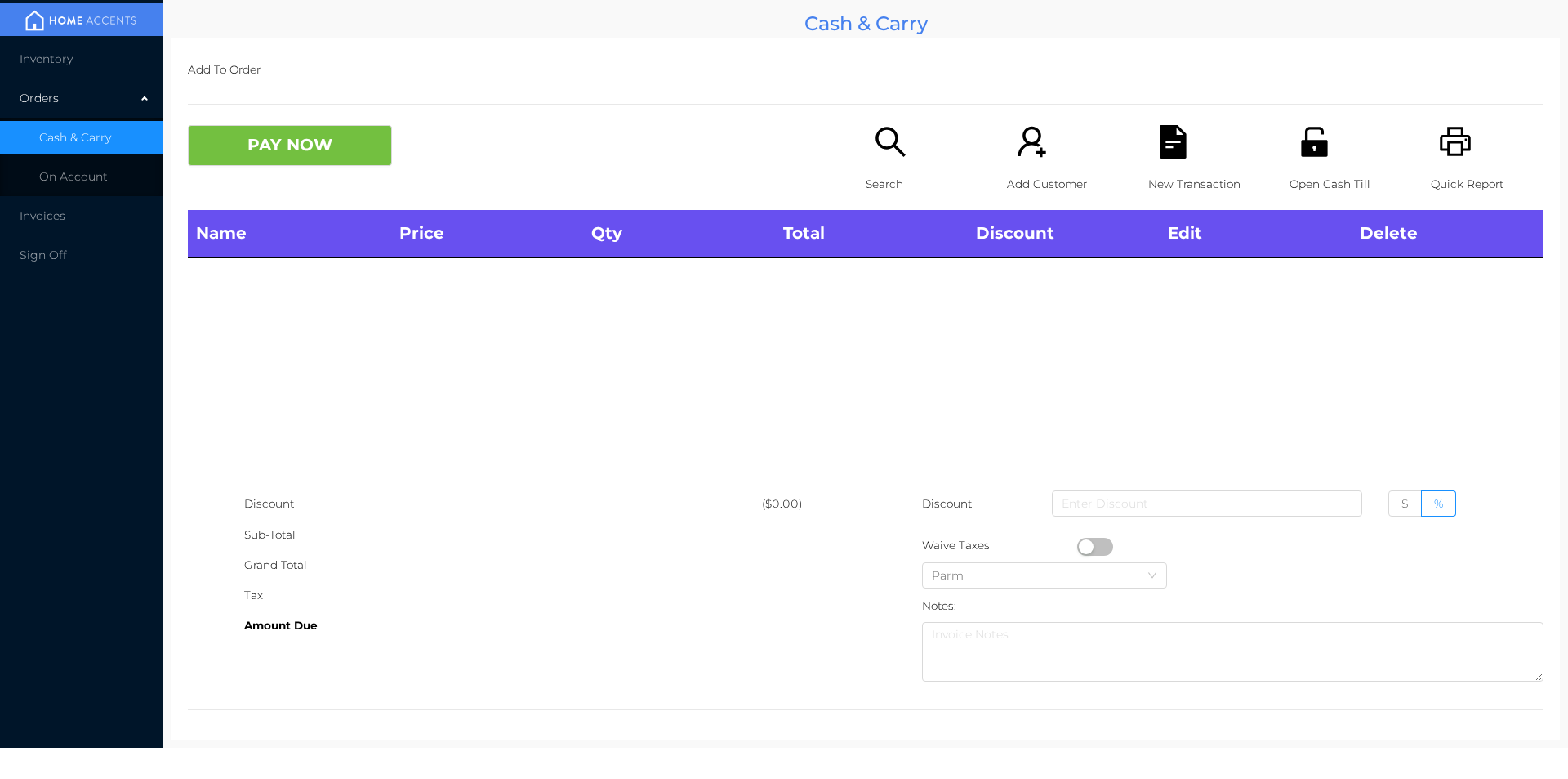
click at [75, 81] on div "Orders" at bounding box center [81, 97] width 164 height 33
click at [62, 62] on span "Inventory" at bounding box center [46, 59] width 53 height 15
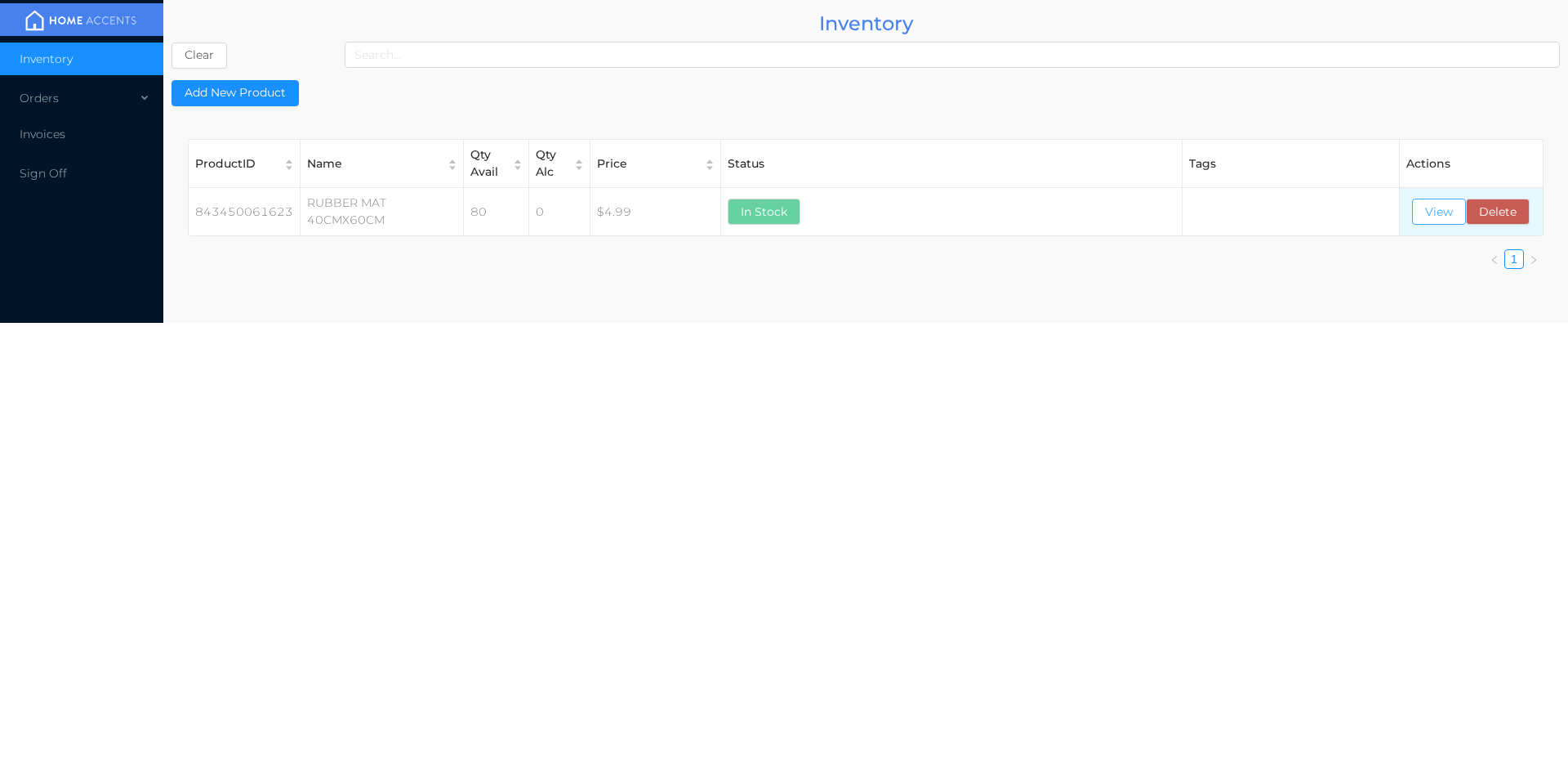
click at [1432, 210] on button "View" at bounding box center [1439, 211] width 54 height 26
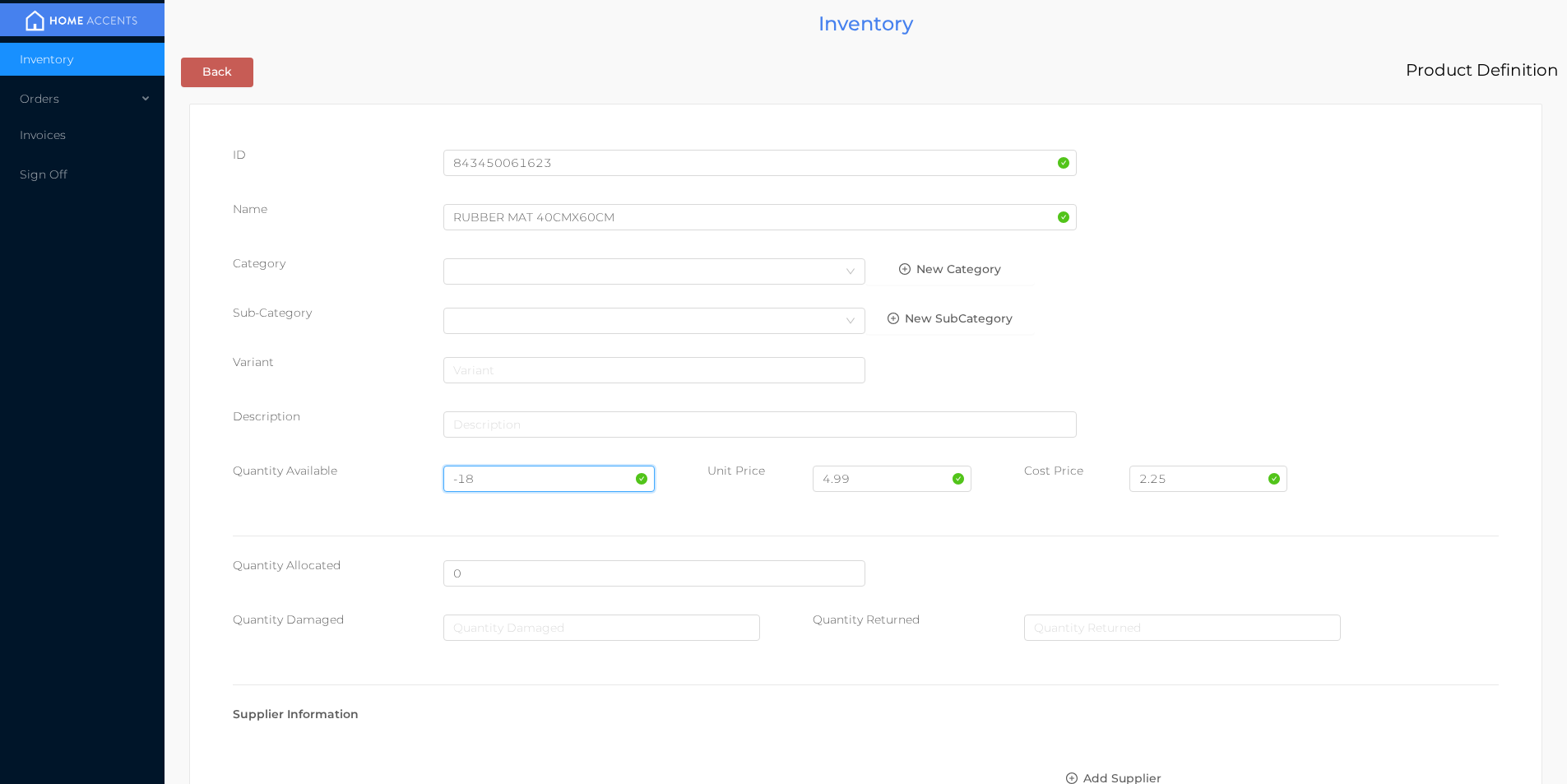
click at [490, 474] on input "-18" at bounding box center [549, 478] width 211 height 26
type input "-"
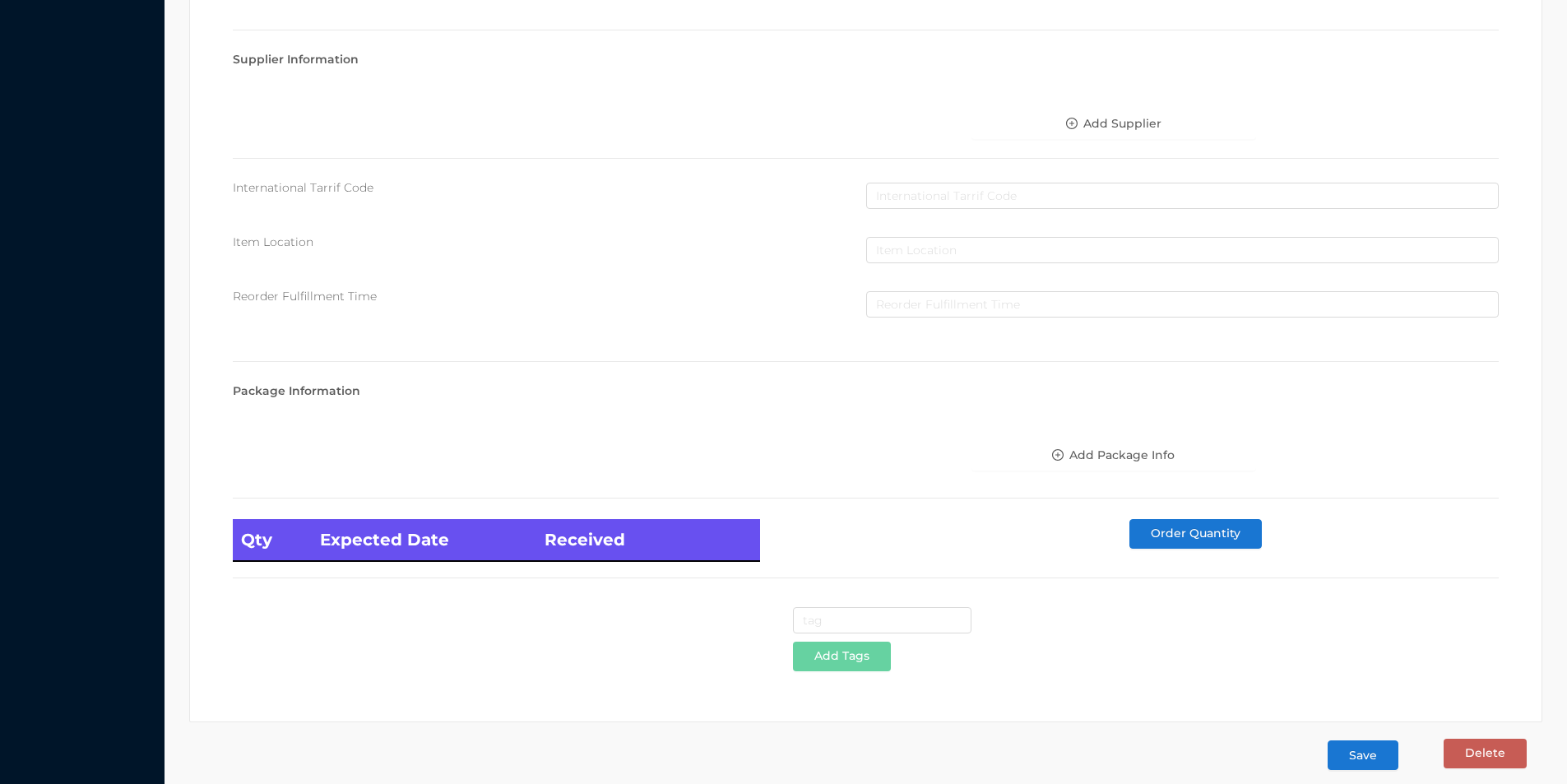
scroll to position [670, 0]
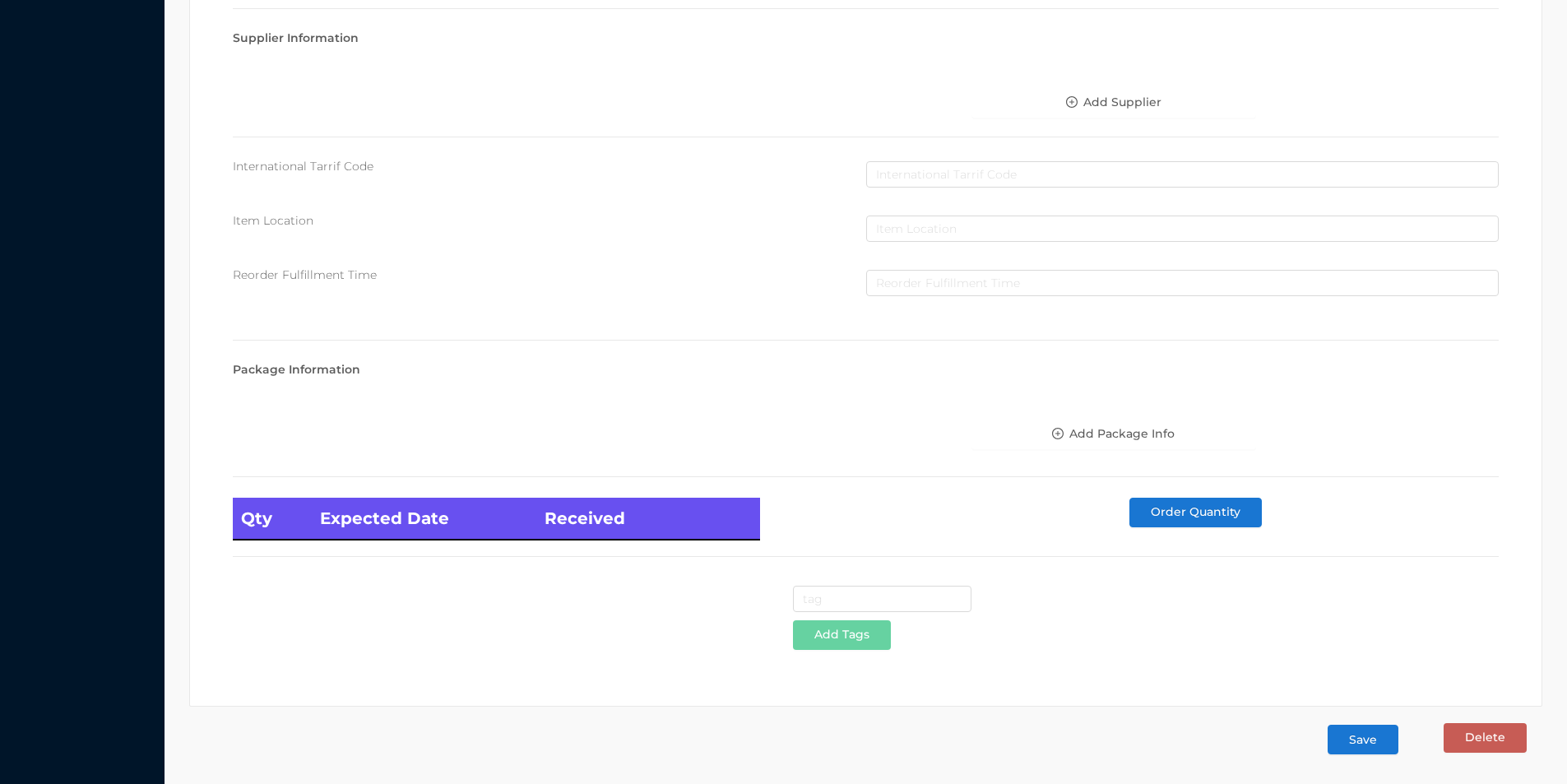
type input "100"
click at [1369, 738] on button "Save" at bounding box center [1363, 739] width 71 height 29
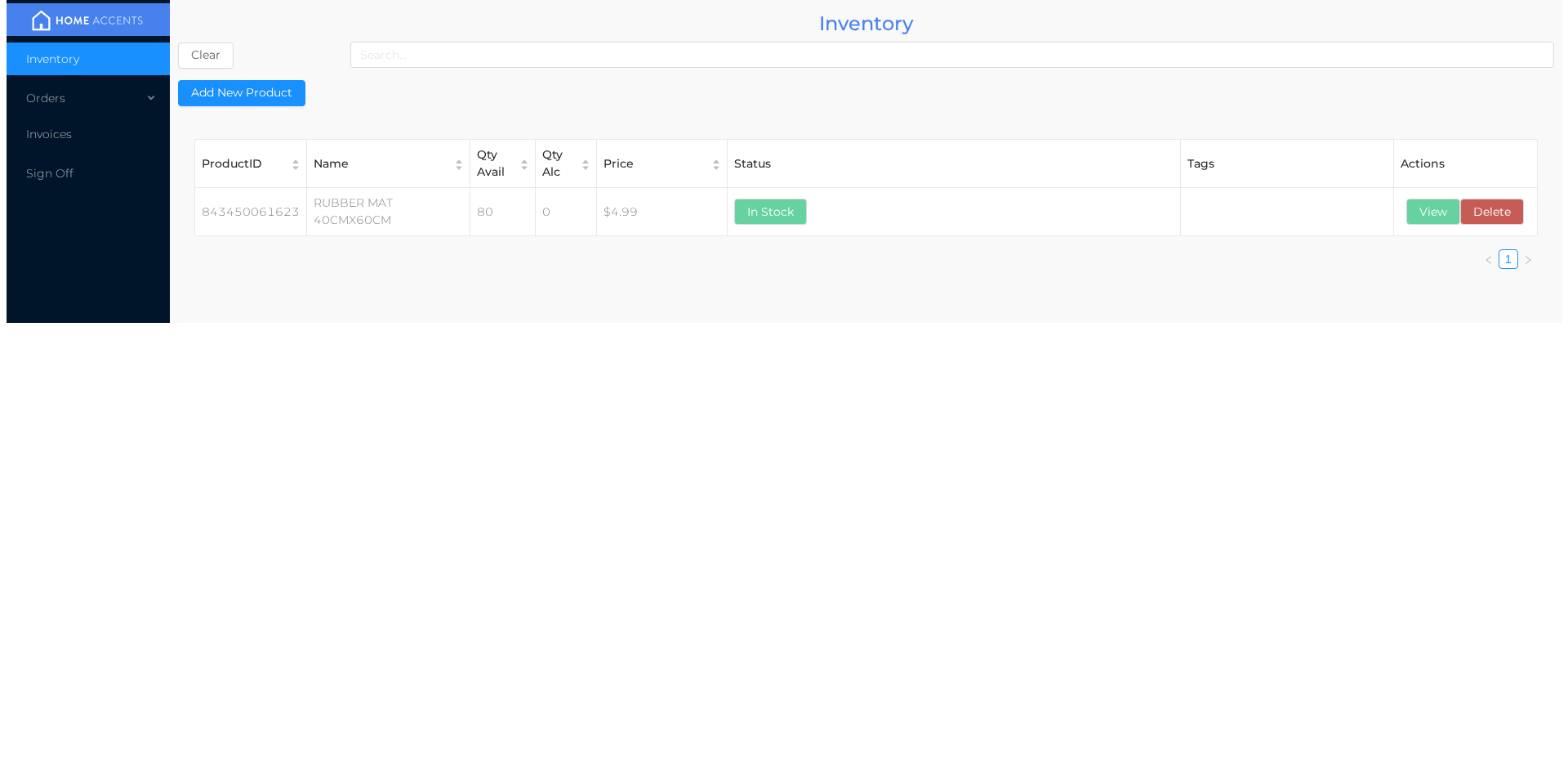
scroll to position [0, 0]
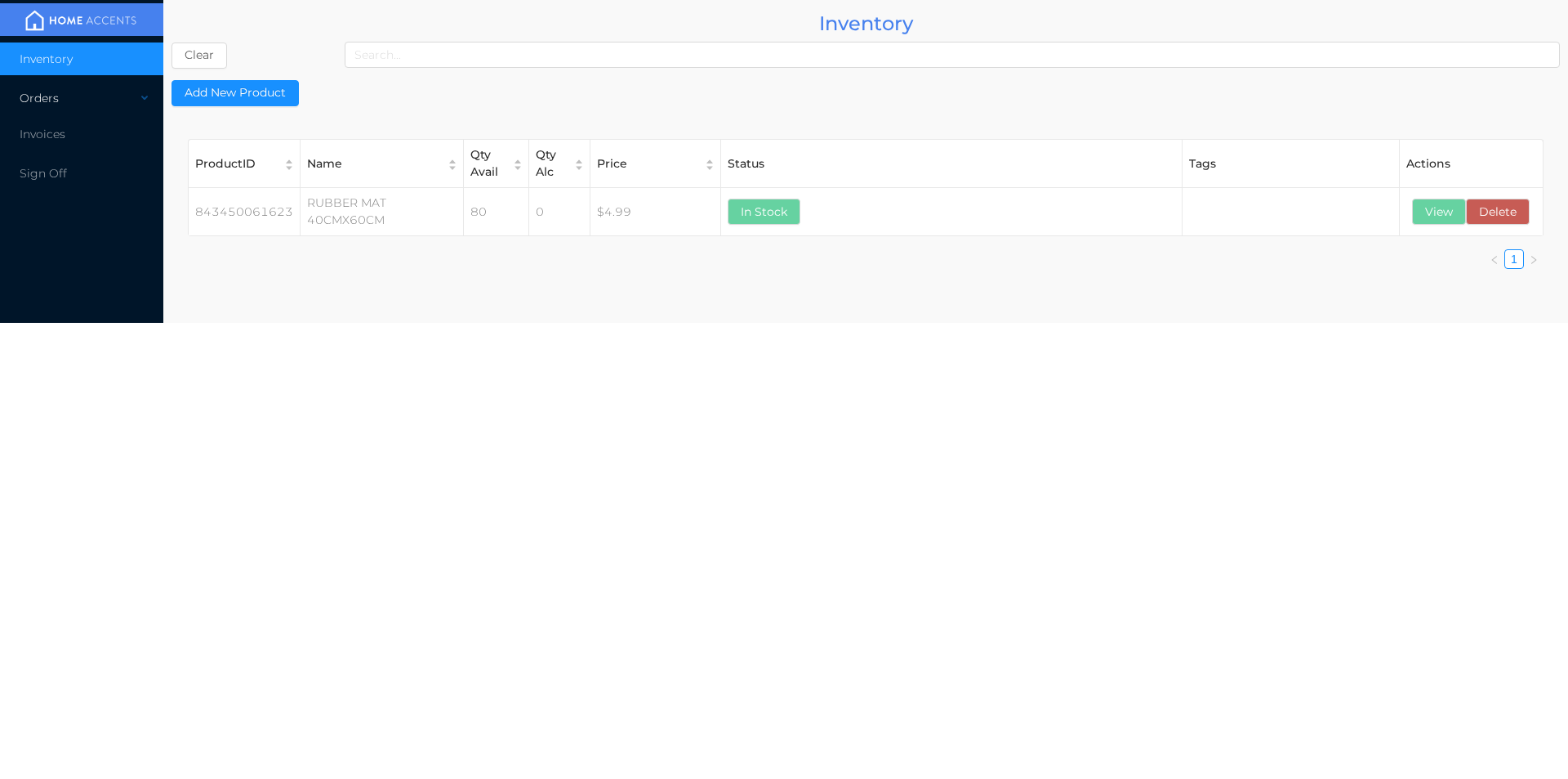
click at [59, 100] on div "Orders" at bounding box center [81, 97] width 164 height 33
click at [95, 138] on span "Cash & Carry" at bounding box center [75, 137] width 72 height 15
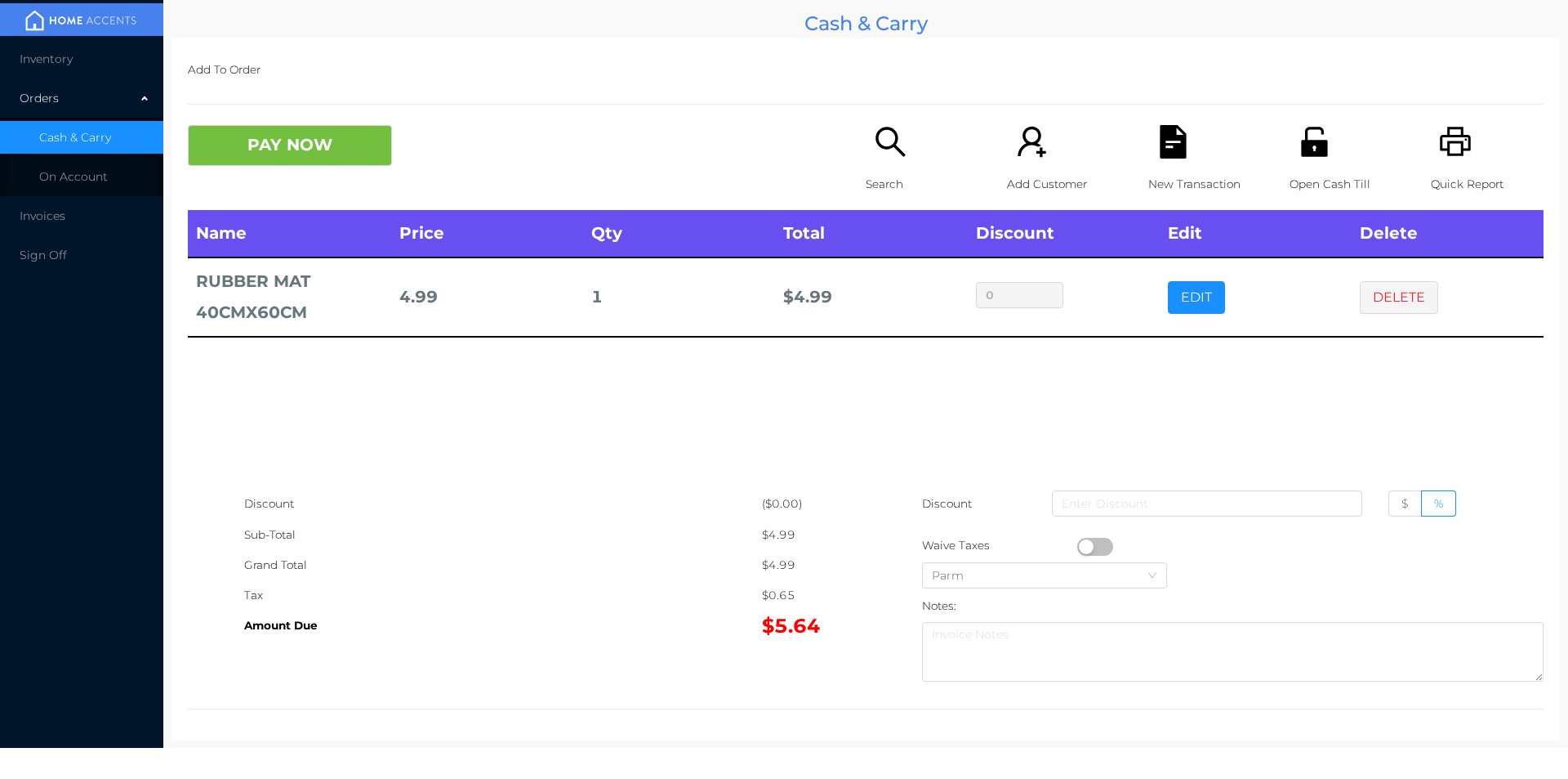
click at [577, 430] on div "Name Price Qty Total Discount Edit Delete RUBBER MAT 40CMX60CM 4.99 1 $ 4.99 0 …" at bounding box center [866, 350] width 1356 height 279
click at [1386, 310] on button "DELETE" at bounding box center [1399, 297] width 79 height 33
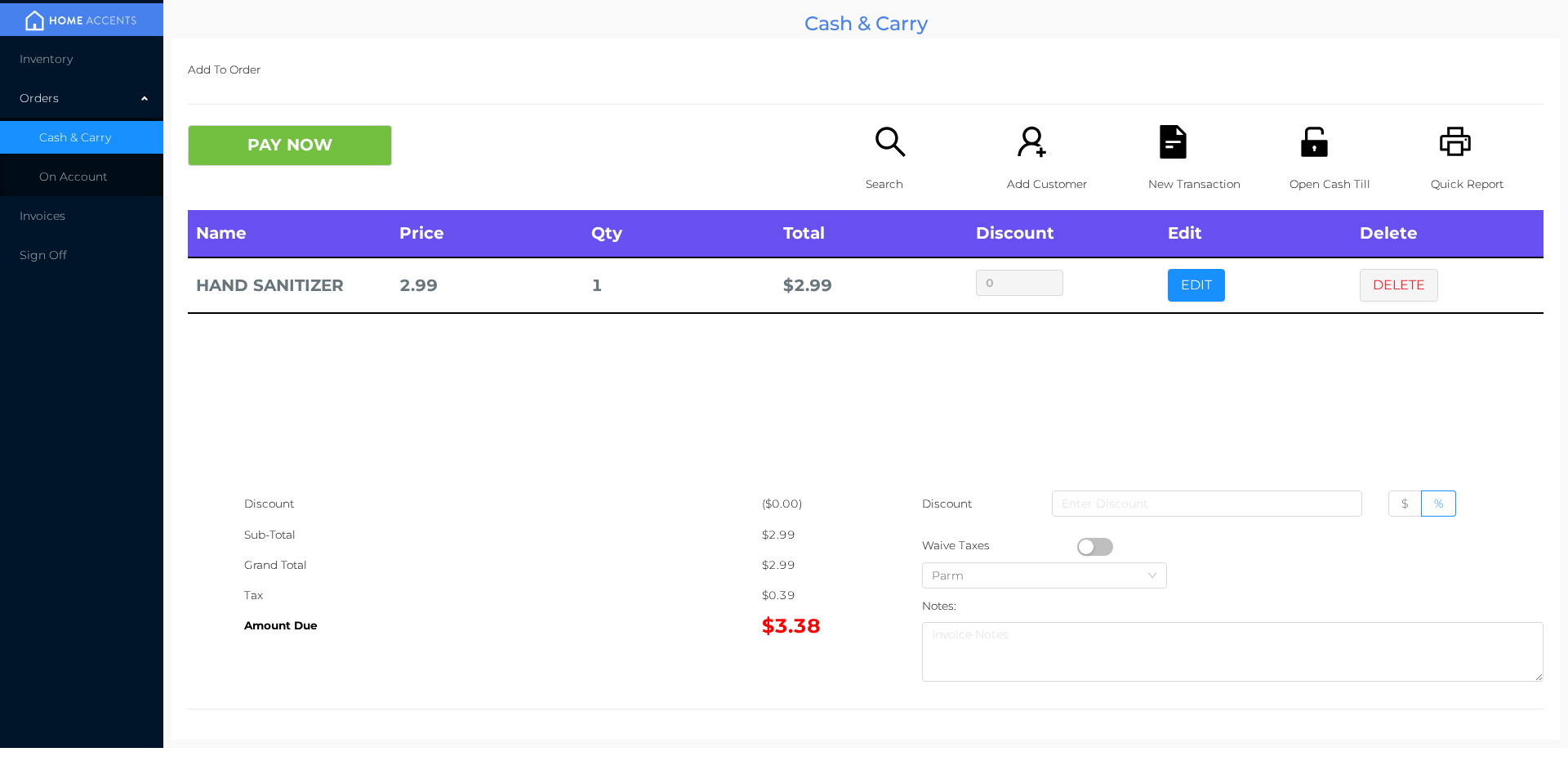
click at [899, 160] on div "Search" at bounding box center [922, 167] width 113 height 85
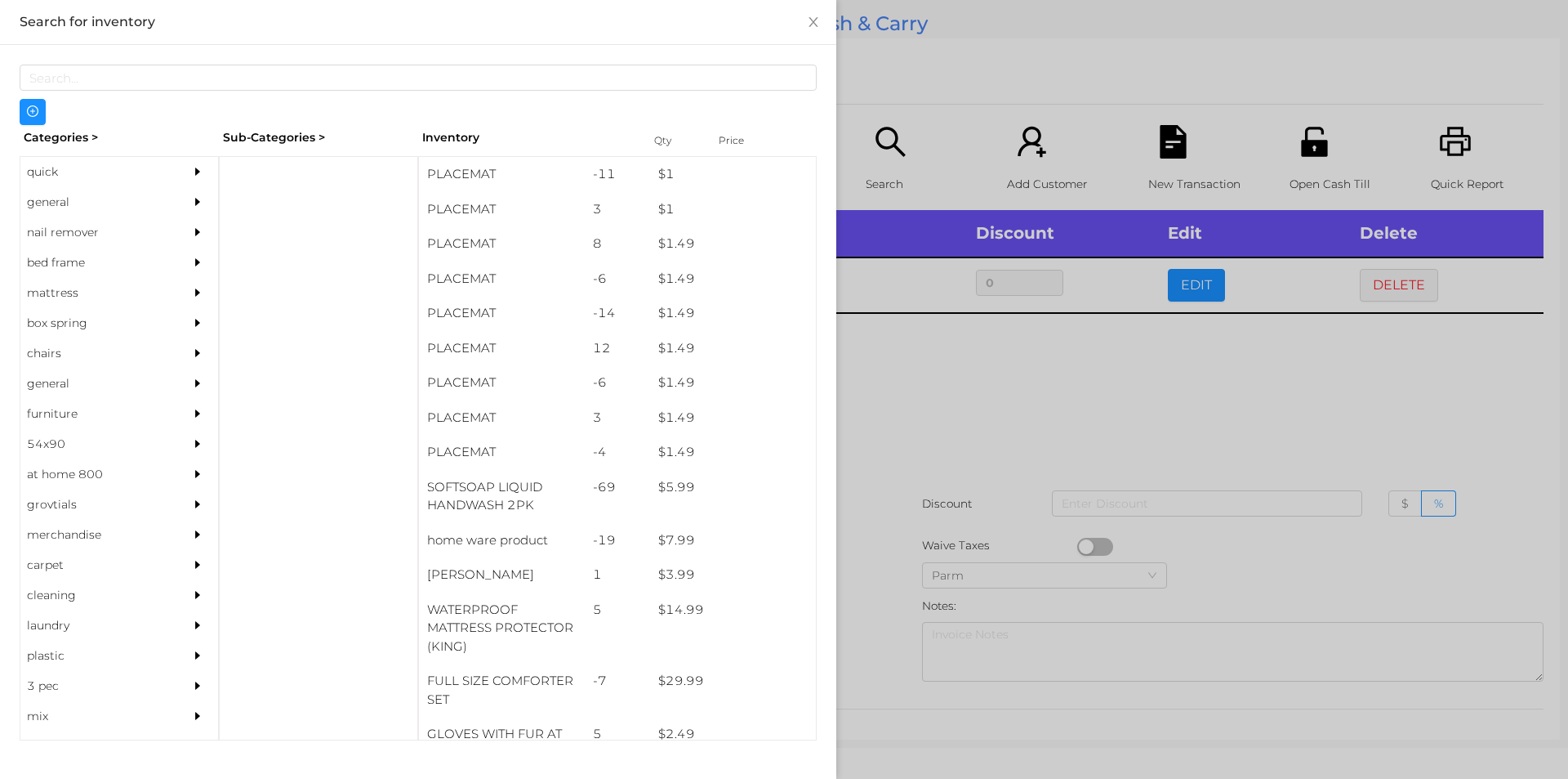
click at [36, 192] on div "general" at bounding box center [94, 202] width 149 height 30
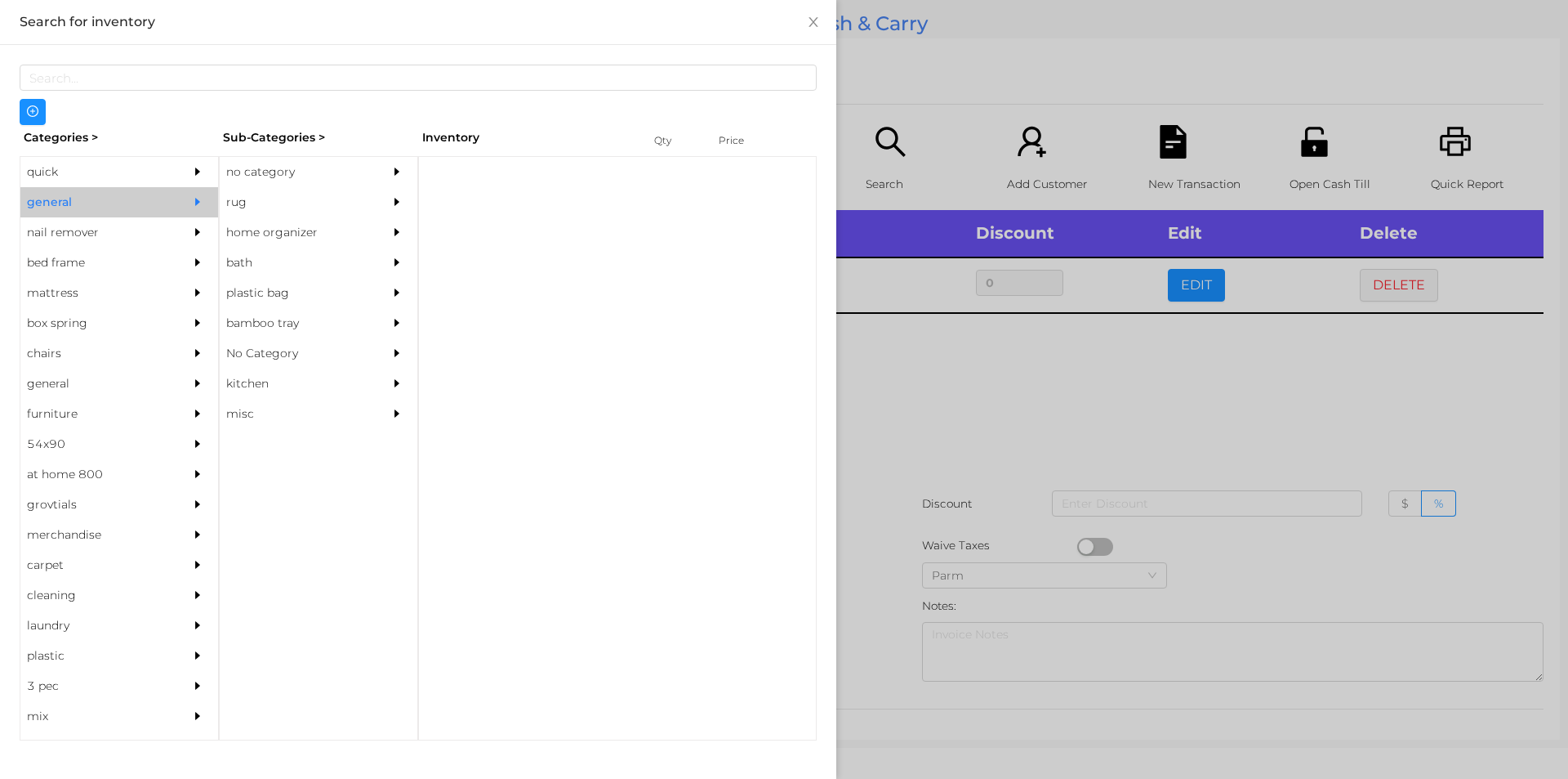
click at [251, 173] on div "no category" at bounding box center [294, 172] width 149 height 30
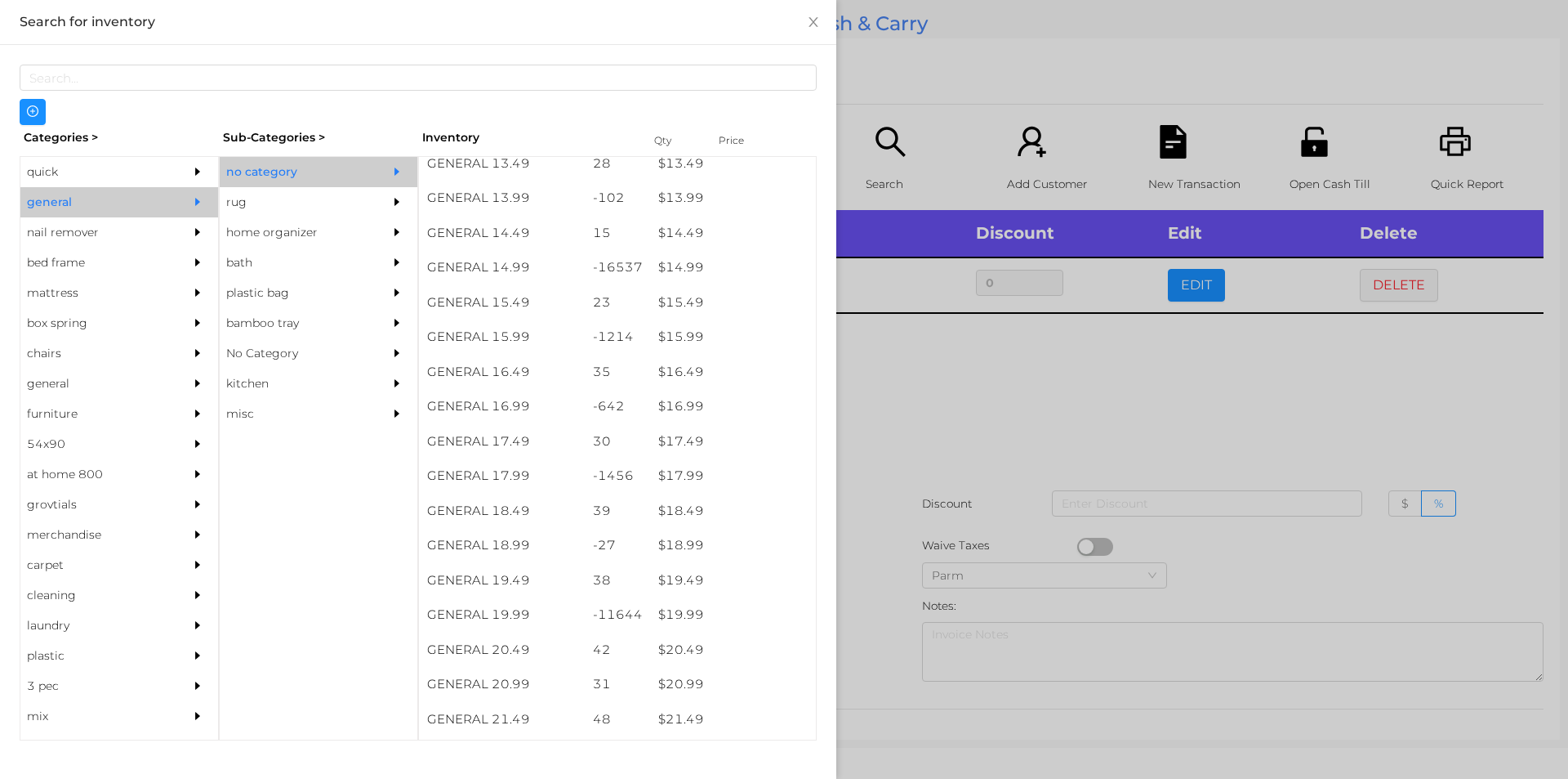
scroll to position [1321, 0]
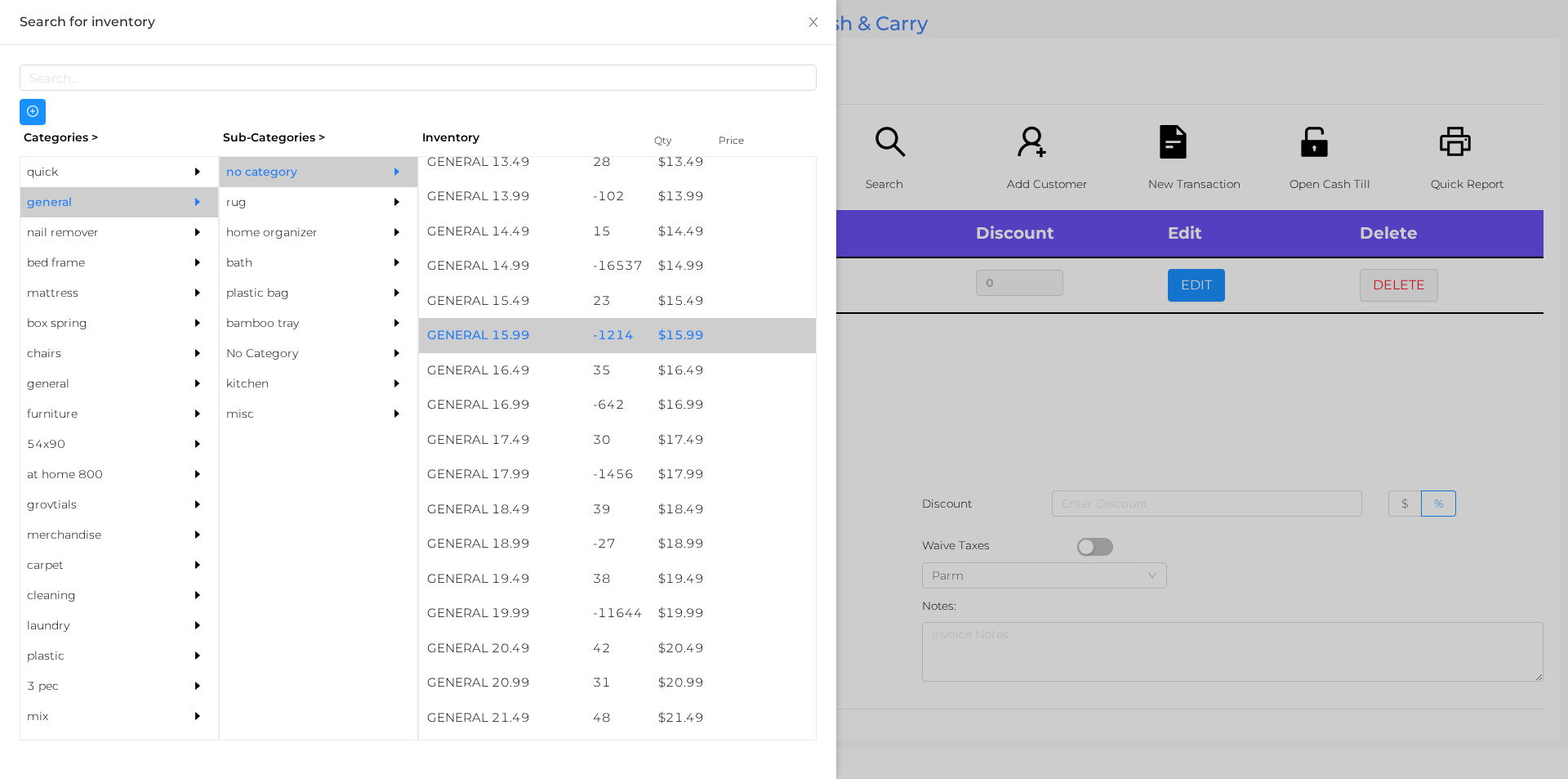
click at [675, 340] on div "$ 15.99" at bounding box center [732, 336] width 165 height 36
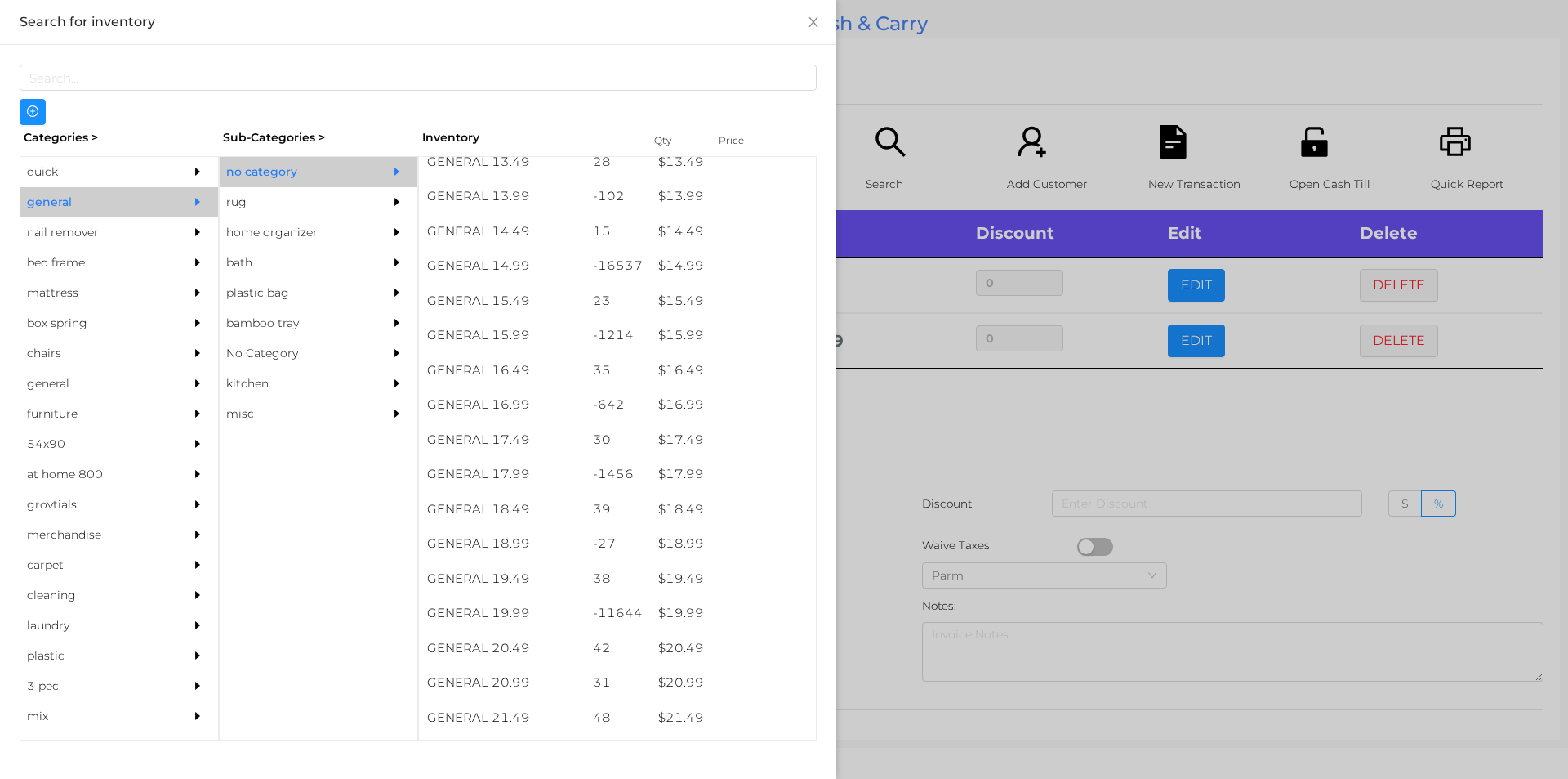
click at [899, 455] on div at bounding box center [784, 389] width 1568 height 779
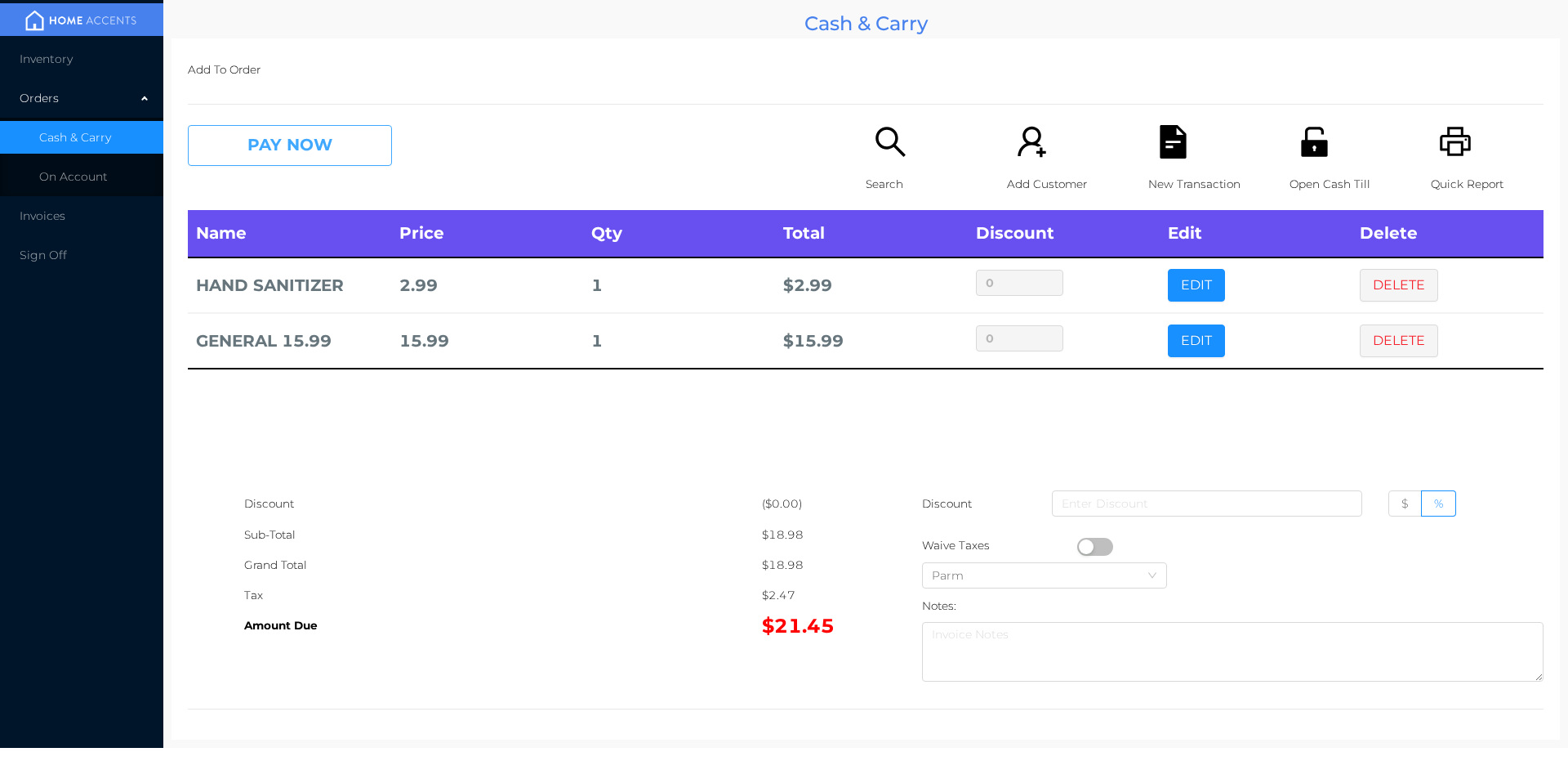
click at [283, 162] on button "PAY NOW" at bounding box center [290, 146] width 204 height 41
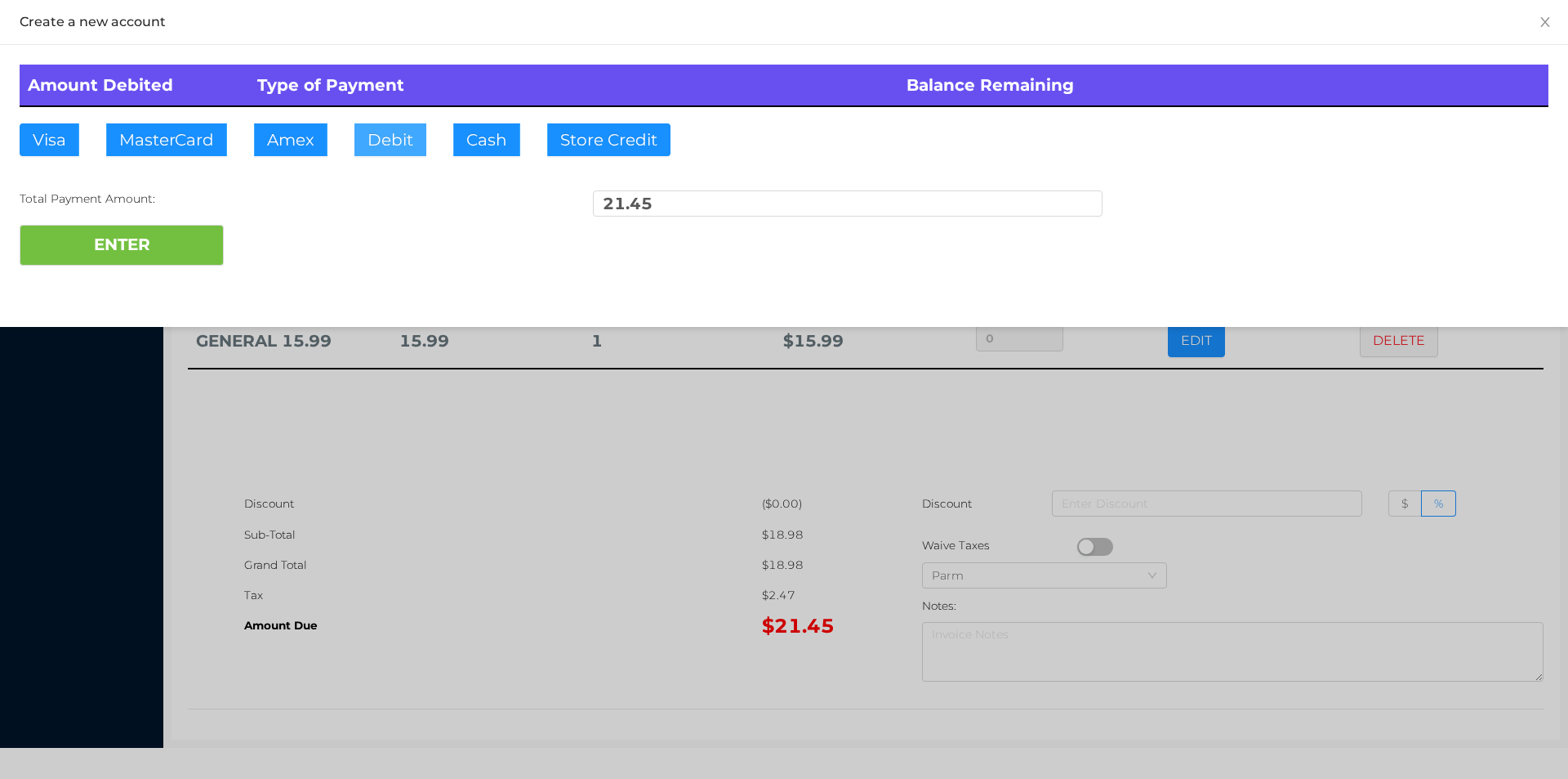
click at [385, 148] on button "Debit" at bounding box center [390, 139] width 72 height 33
click at [140, 259] on button "ENTER" at bounding box center [122, 245] width 204 height 41
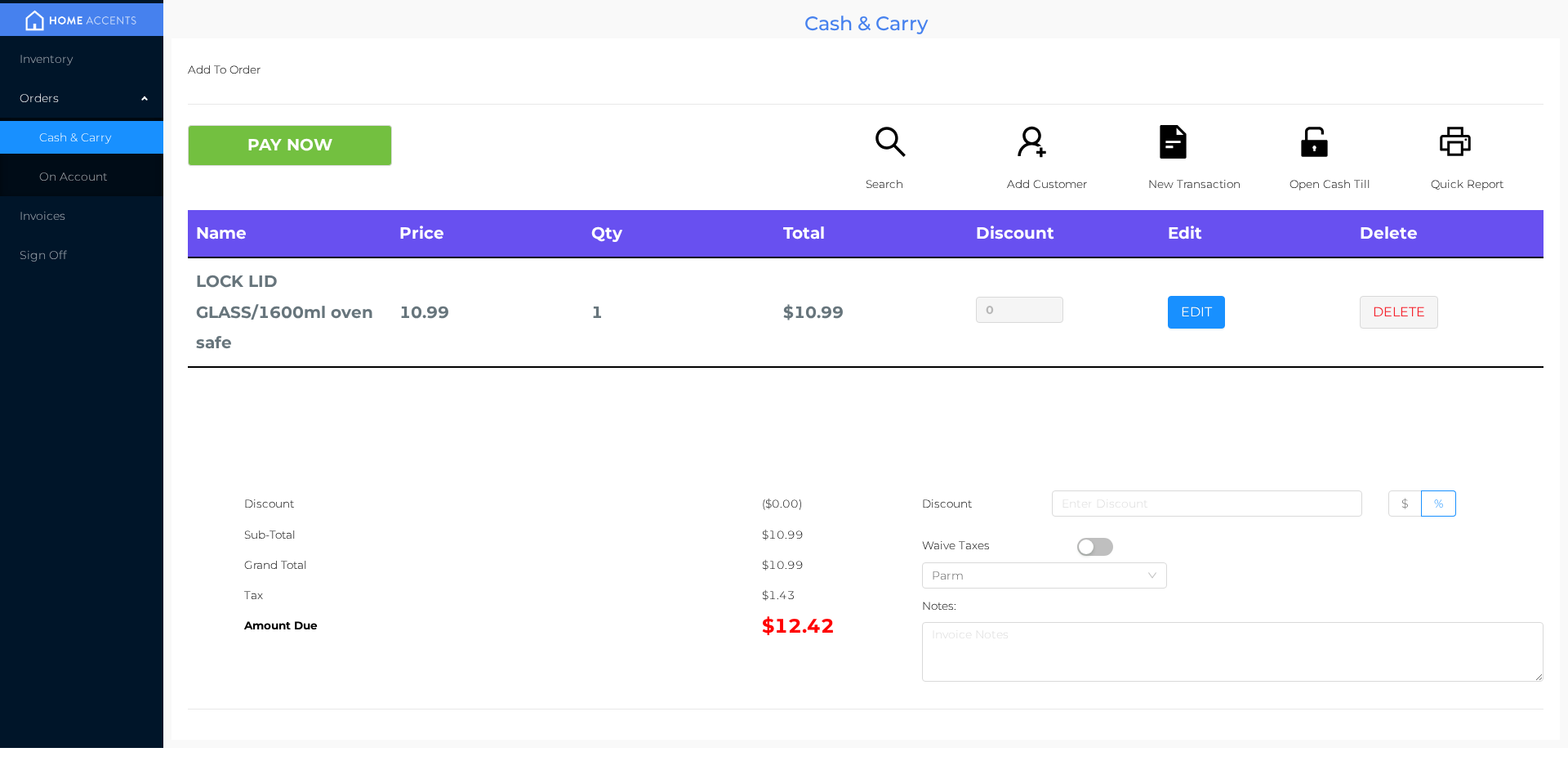
click at [882, 169] on p "Search" at bounding box center [922, 184] width 113 height 30
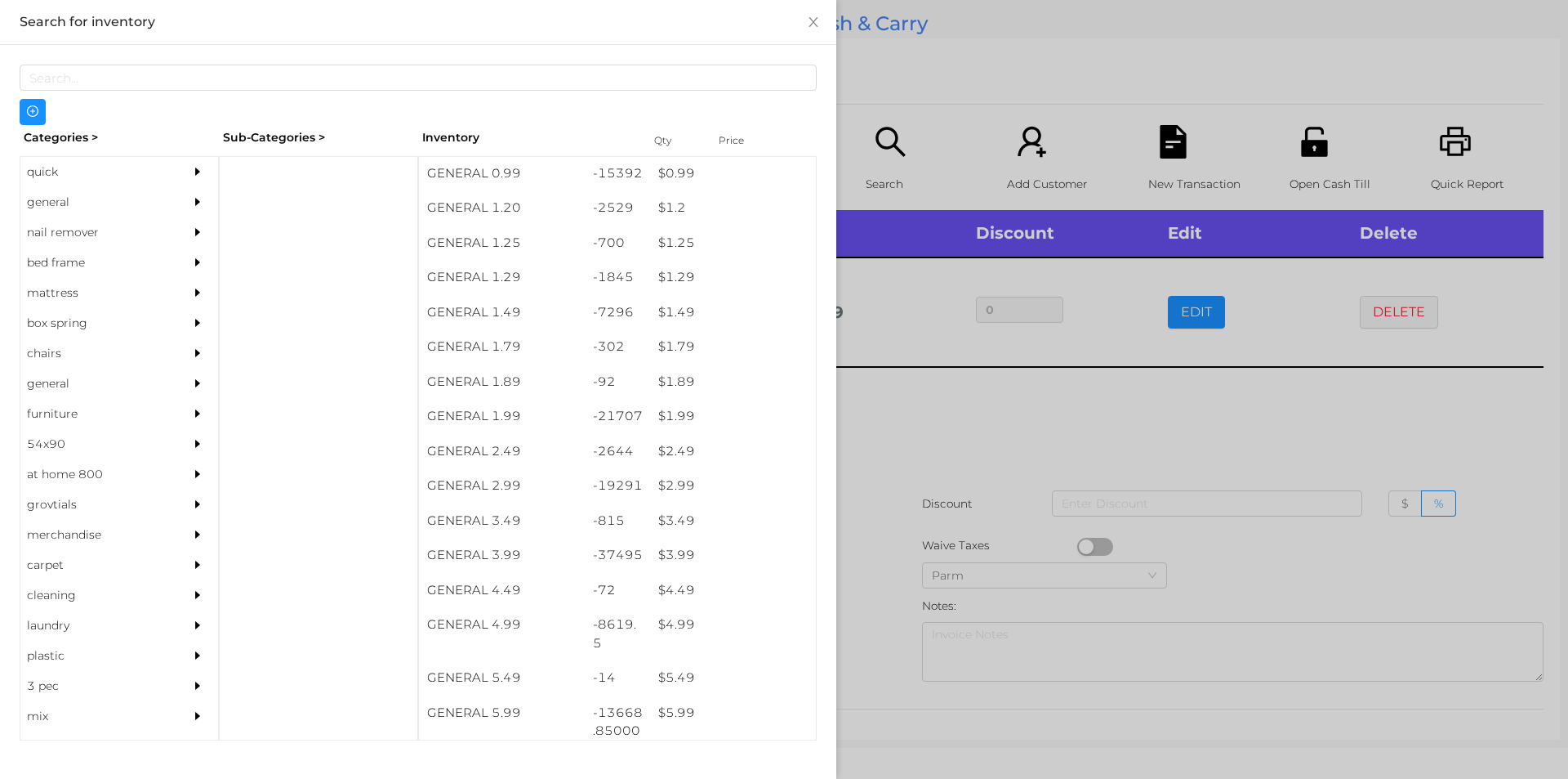
scroll to position [106, 0]
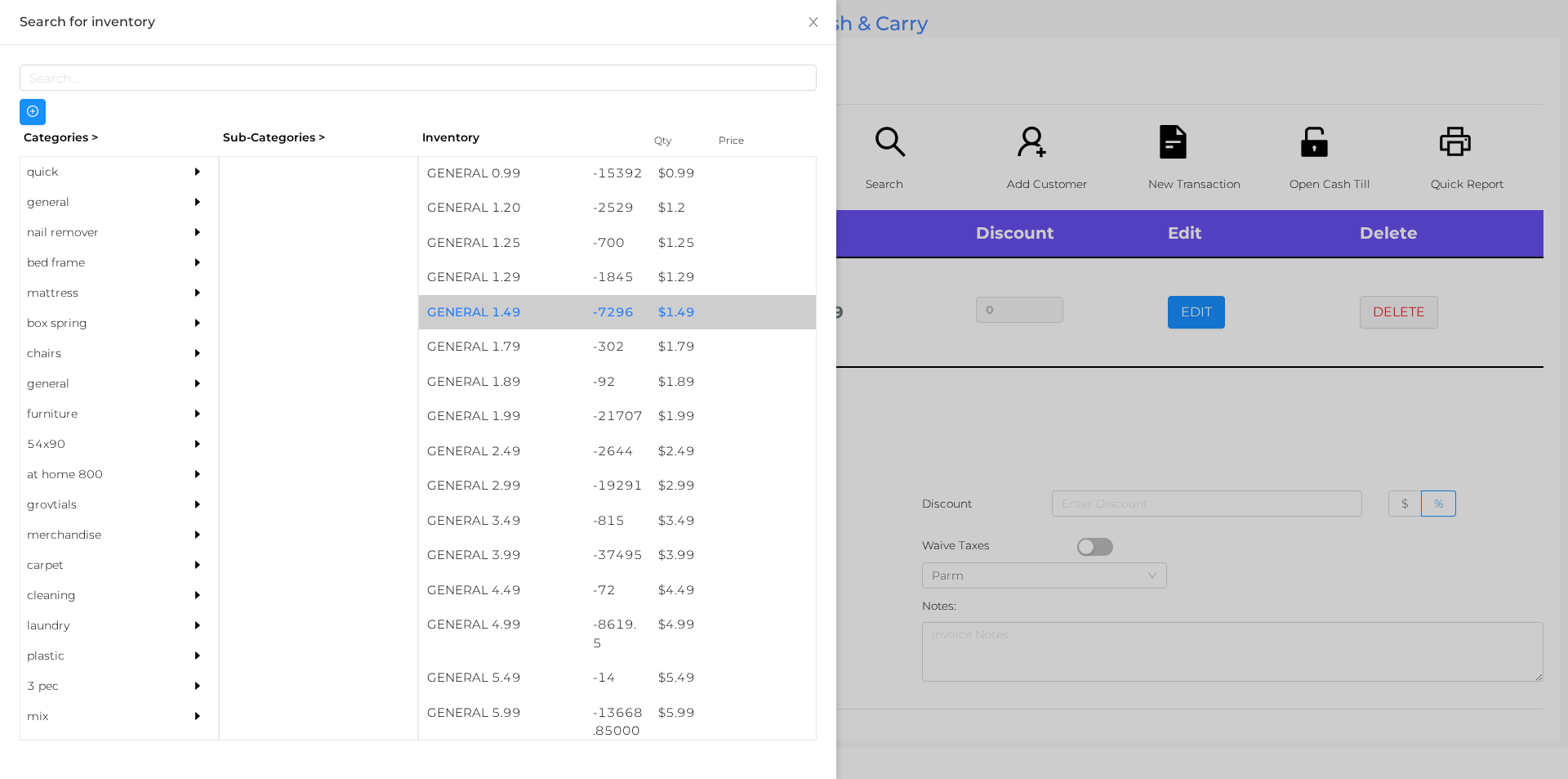
click at [695, 310] on div "$ 1.49" at bounding box center [732, 312] width 165 height 36
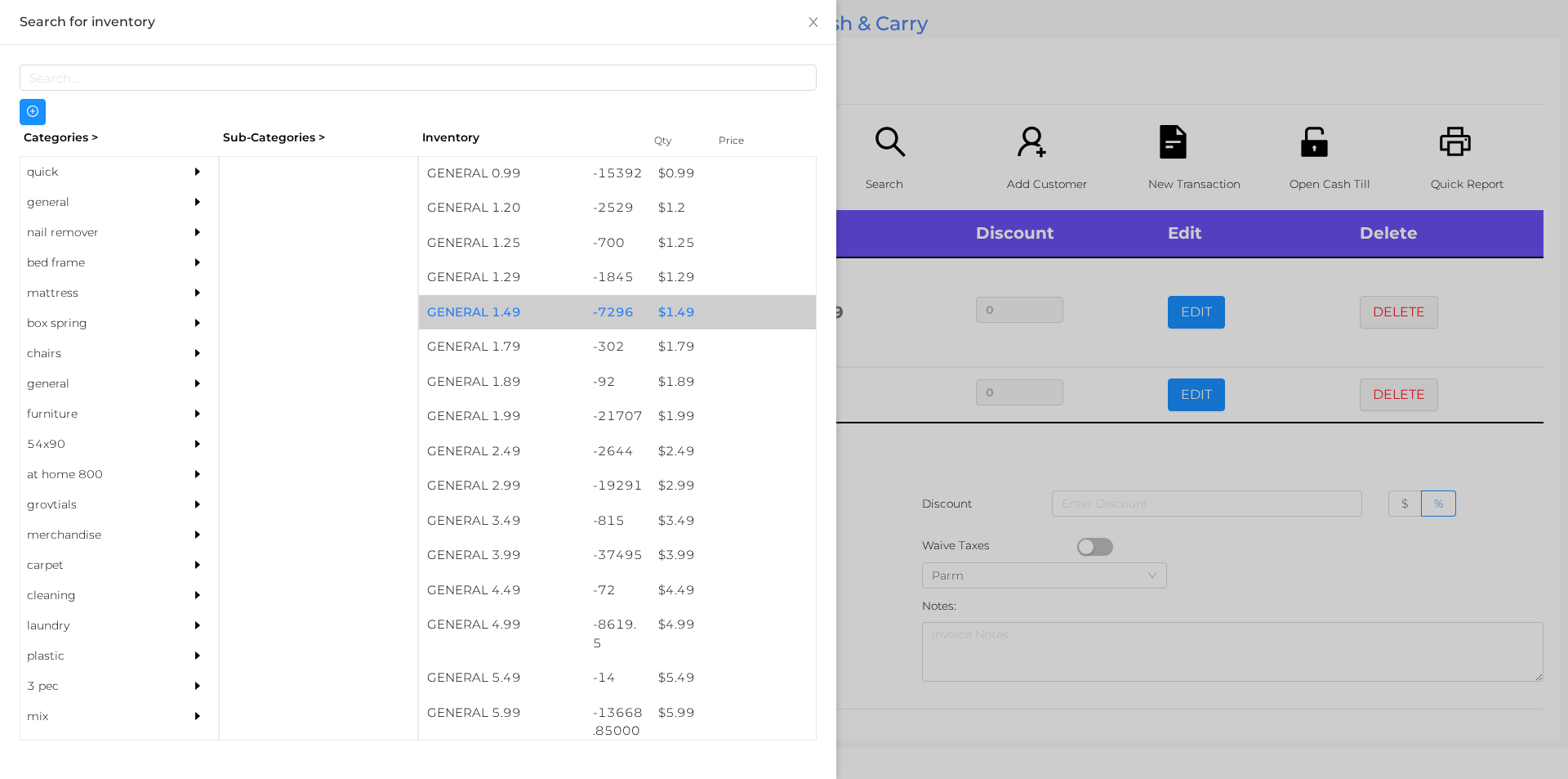
click at [717, 414] on div "$ 1.99" at bounding box center [732, 416] width 165 height 36
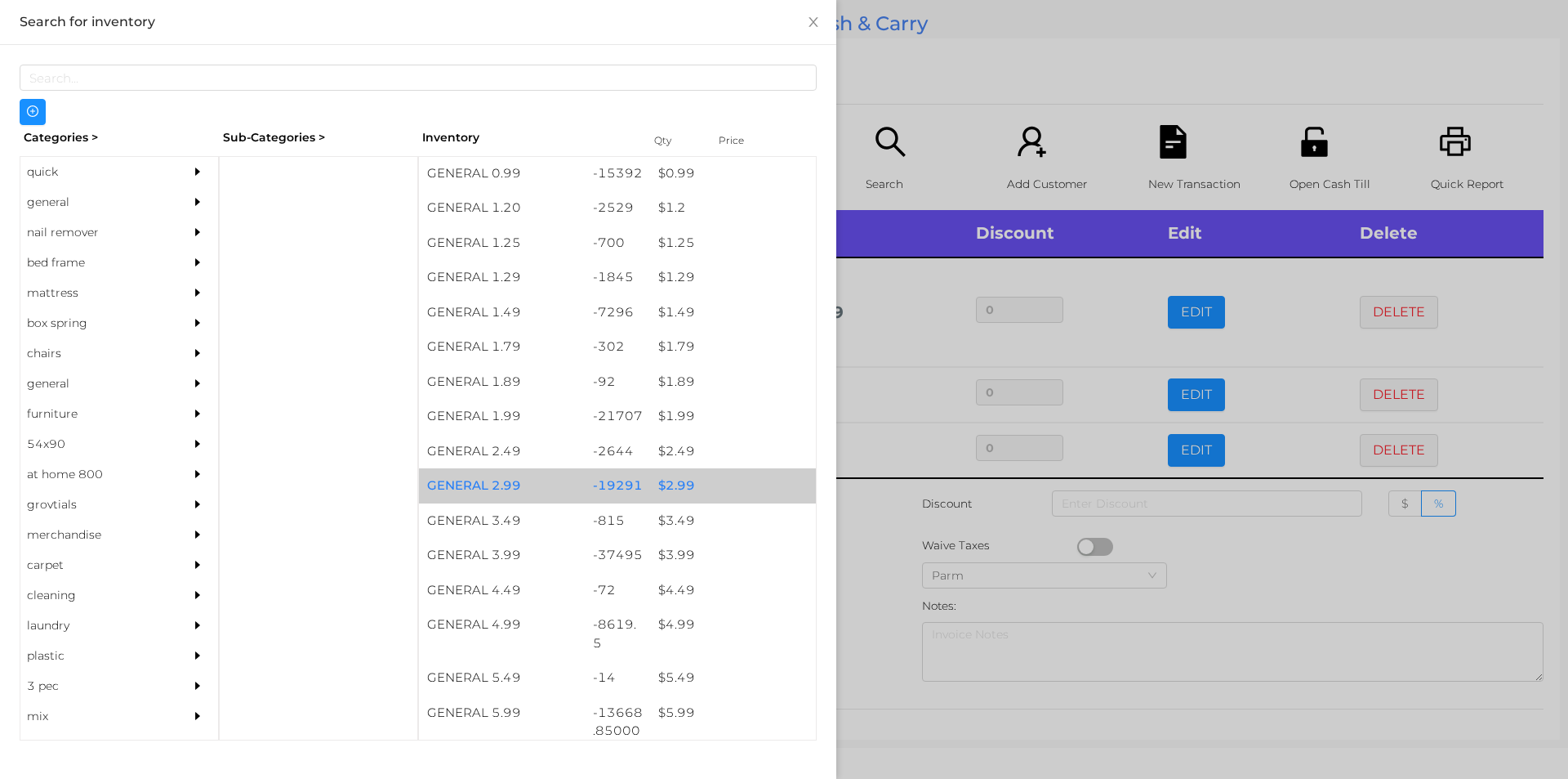
click at [695, 480] on div "$ 2.99" at bounding box center [732, 486] width 165 height 36
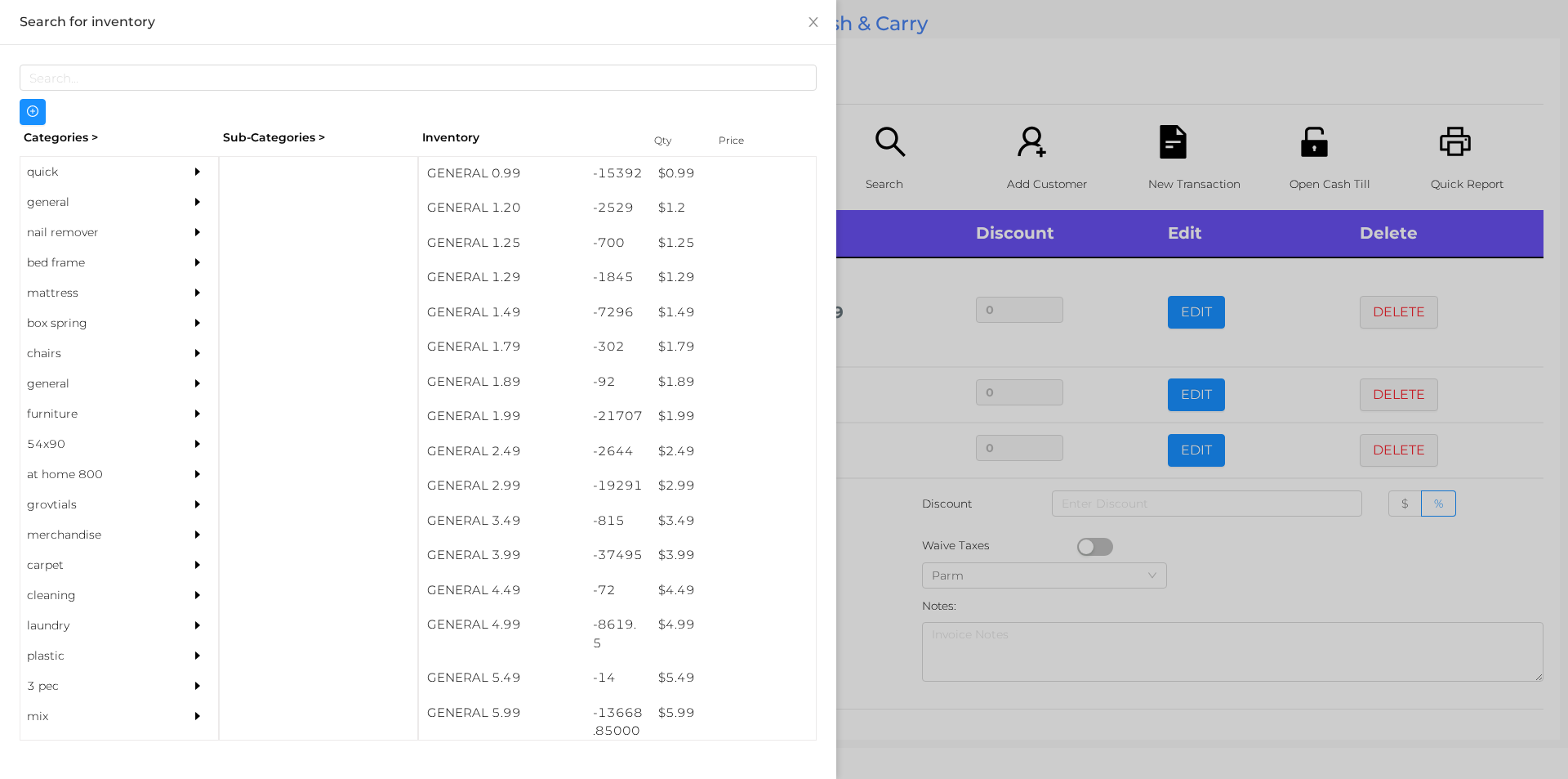
click at [1036, 126] on div at bounding box center [784, 389] width 1568 height 779
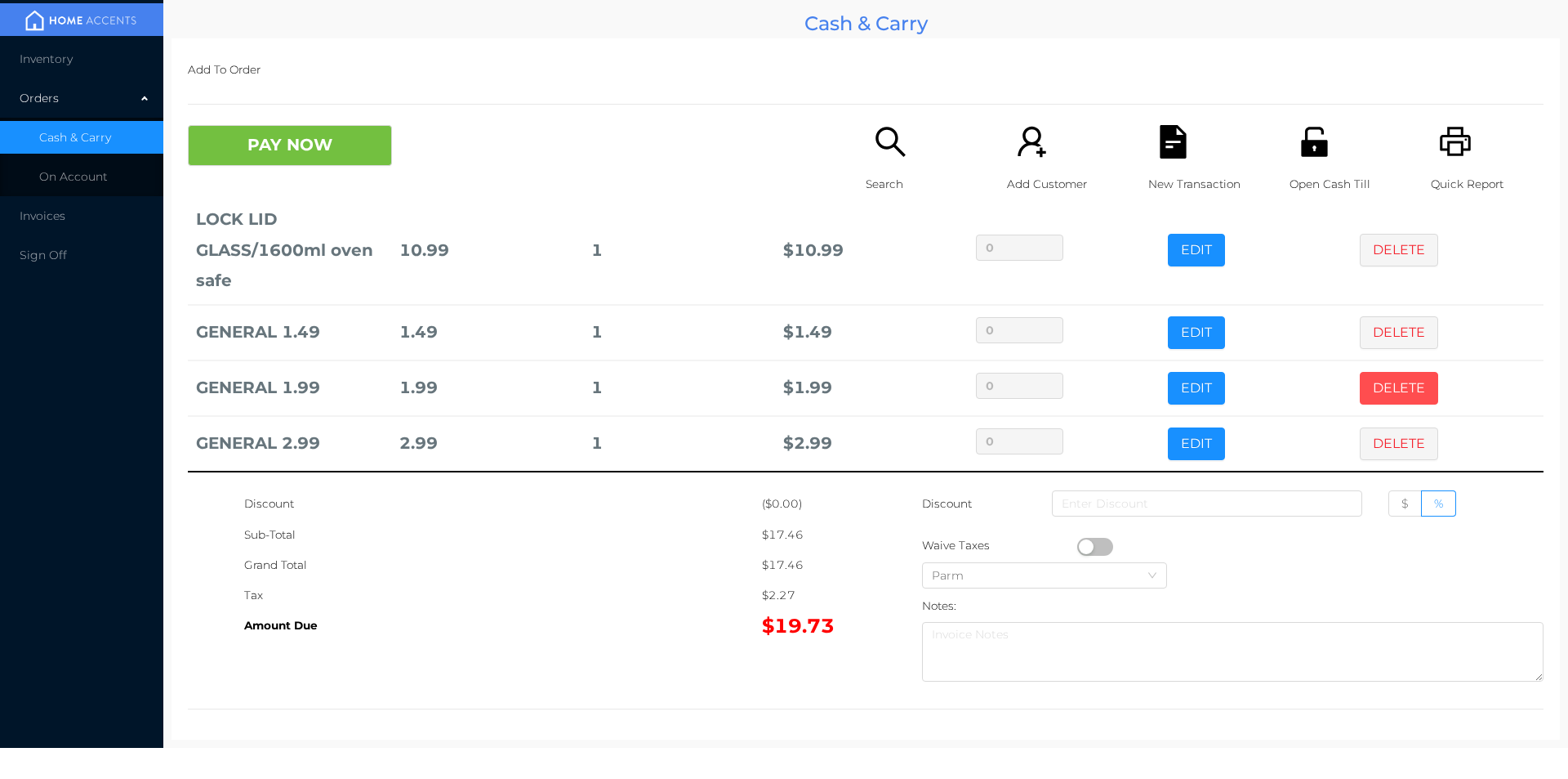
click at [1367, 382] on button "DELETE" at bounding box center [1399, 387] width 79 height 33
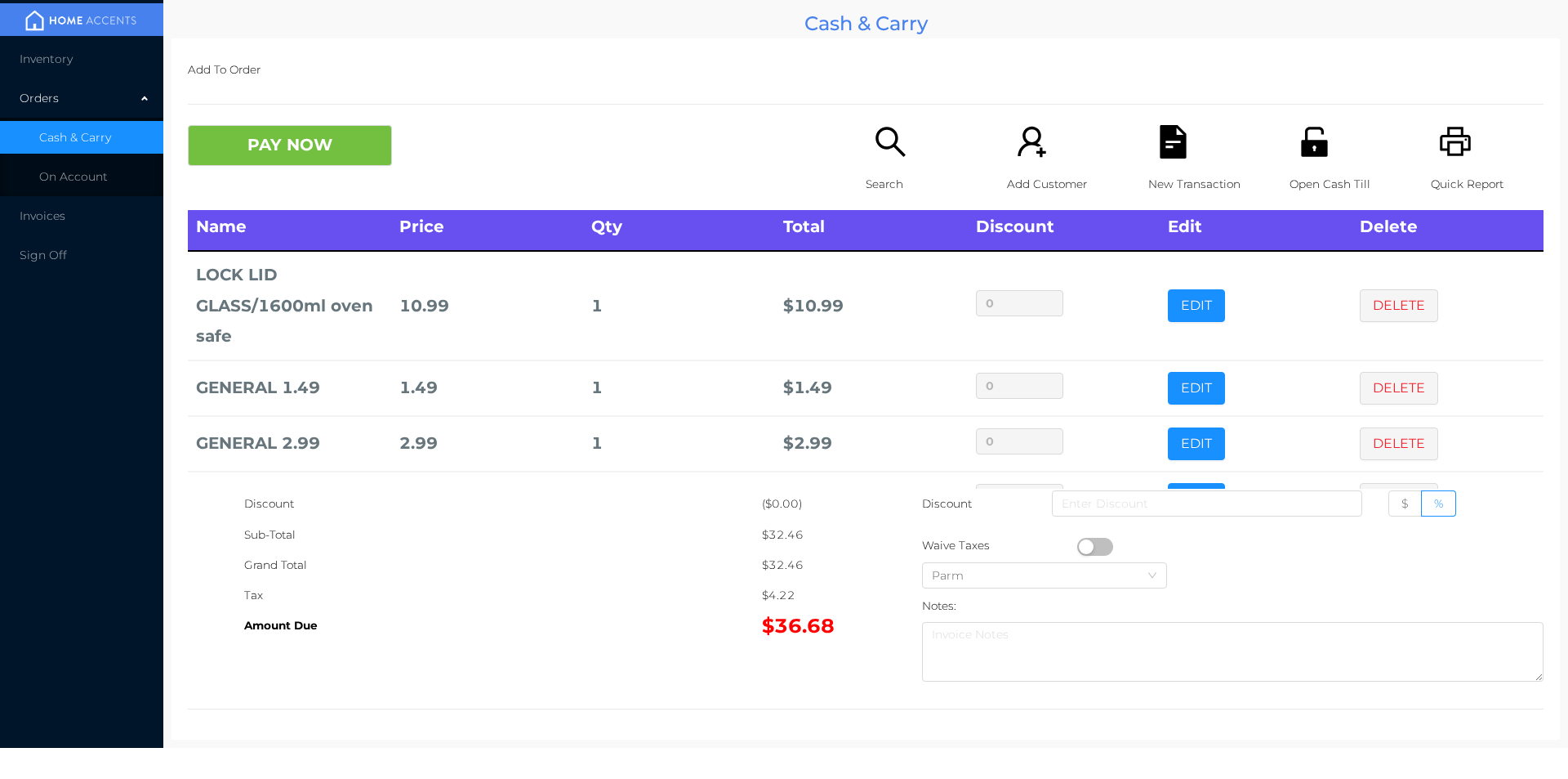
scroll to position [62, 0]
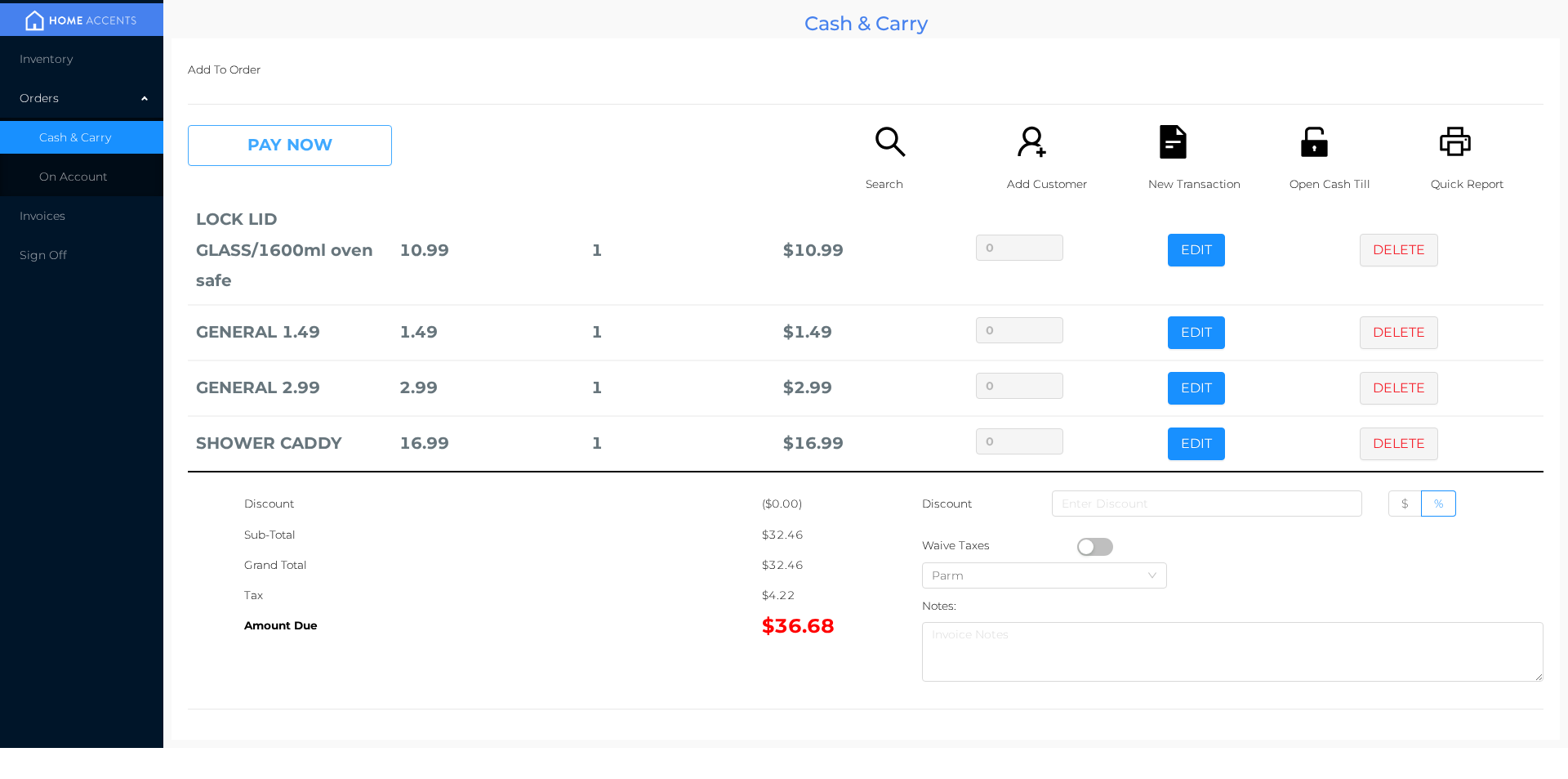
click at [332, 144] on button "PAY NOW" at bounding box center [290, 146] width 204 height 41
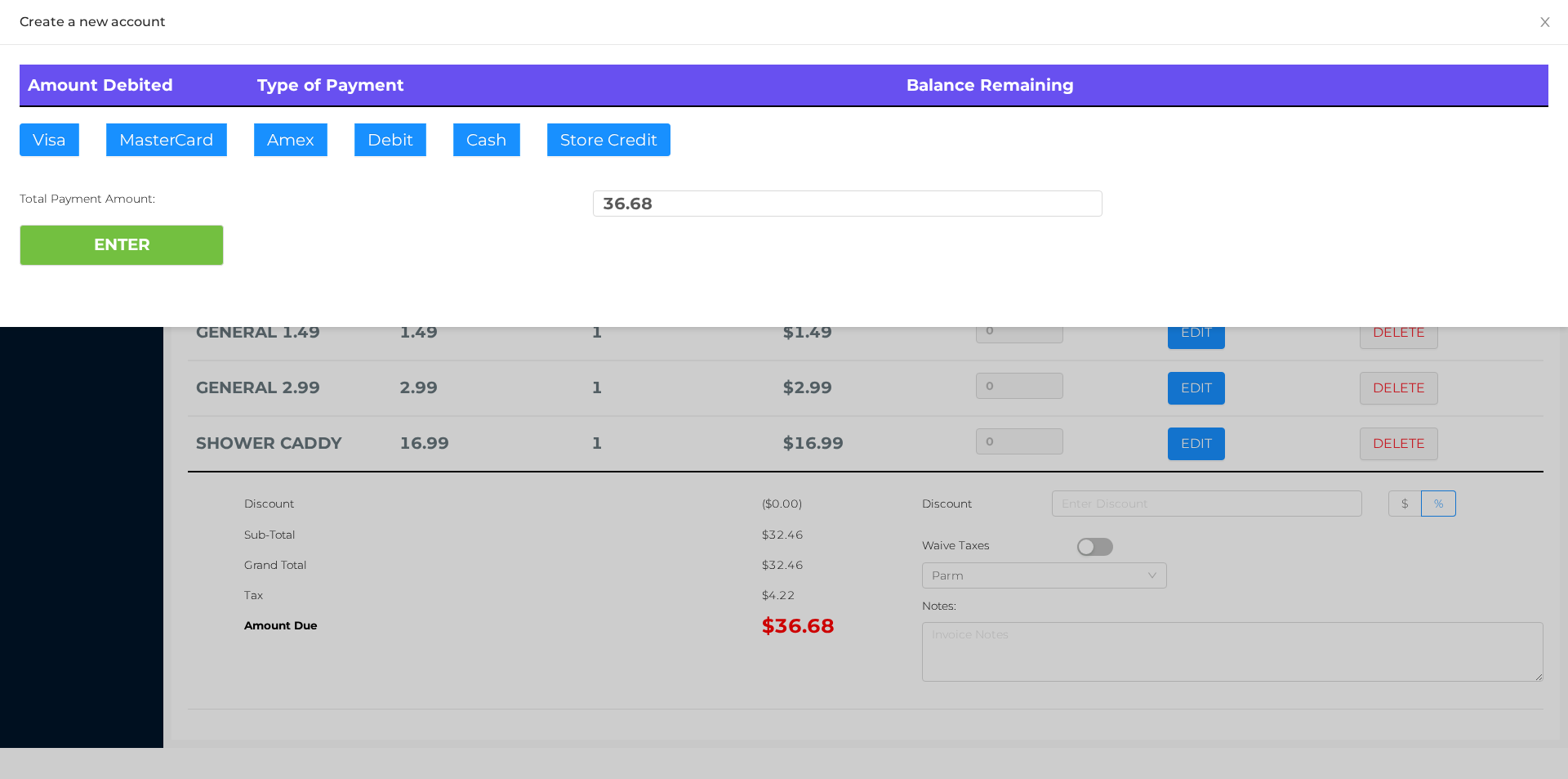
click at [404, 122] on div "Amount Debited Type of Payment Balance Remaining Visa MasterCard Amex Debit Cas…" at bounding box center [784, 165] width 1568 height 240
click at [191, 234] on button "ENTER" at bounding box center [122, 245] width 204 height 41
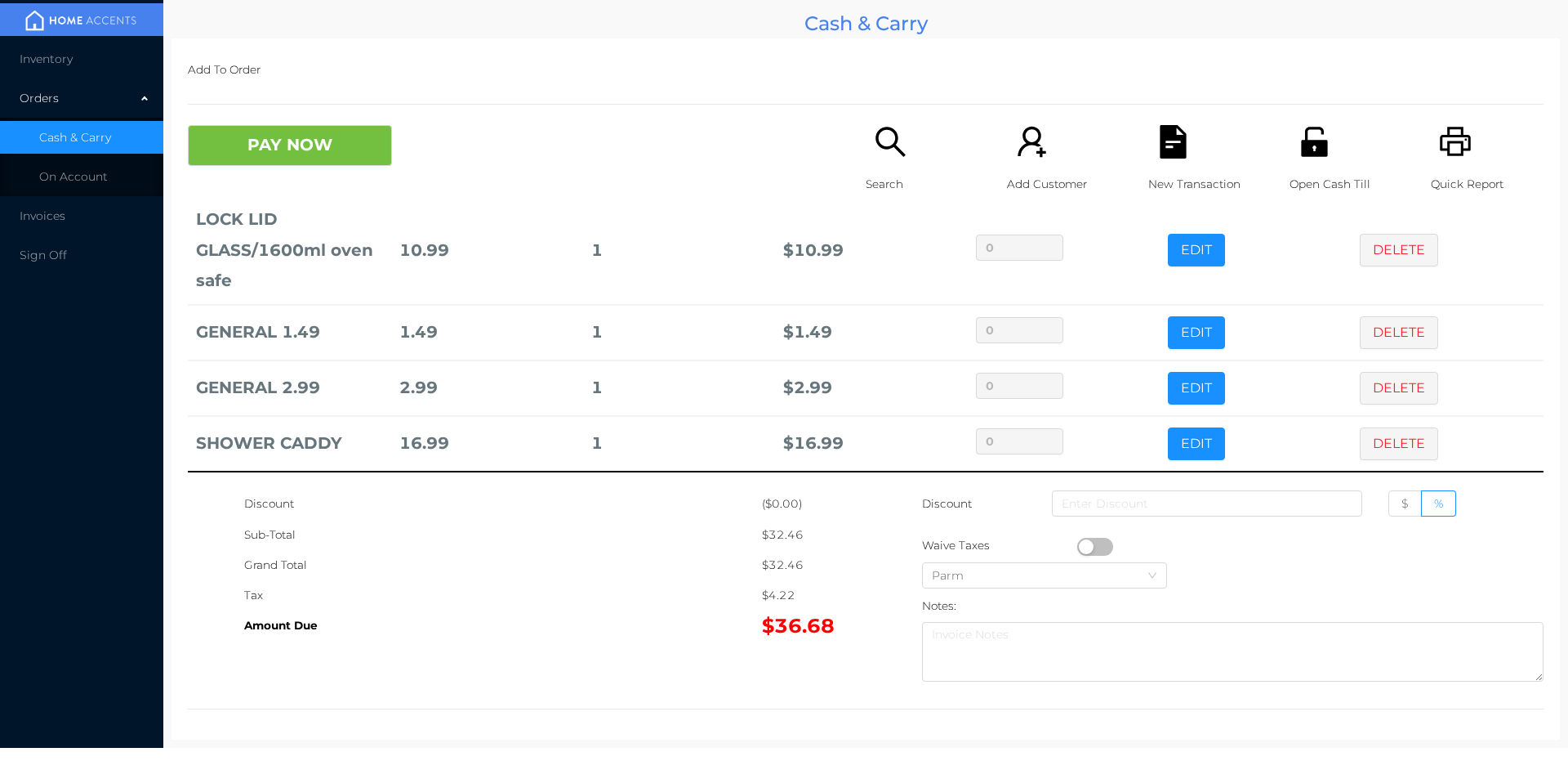
scroll to position [0, 0]
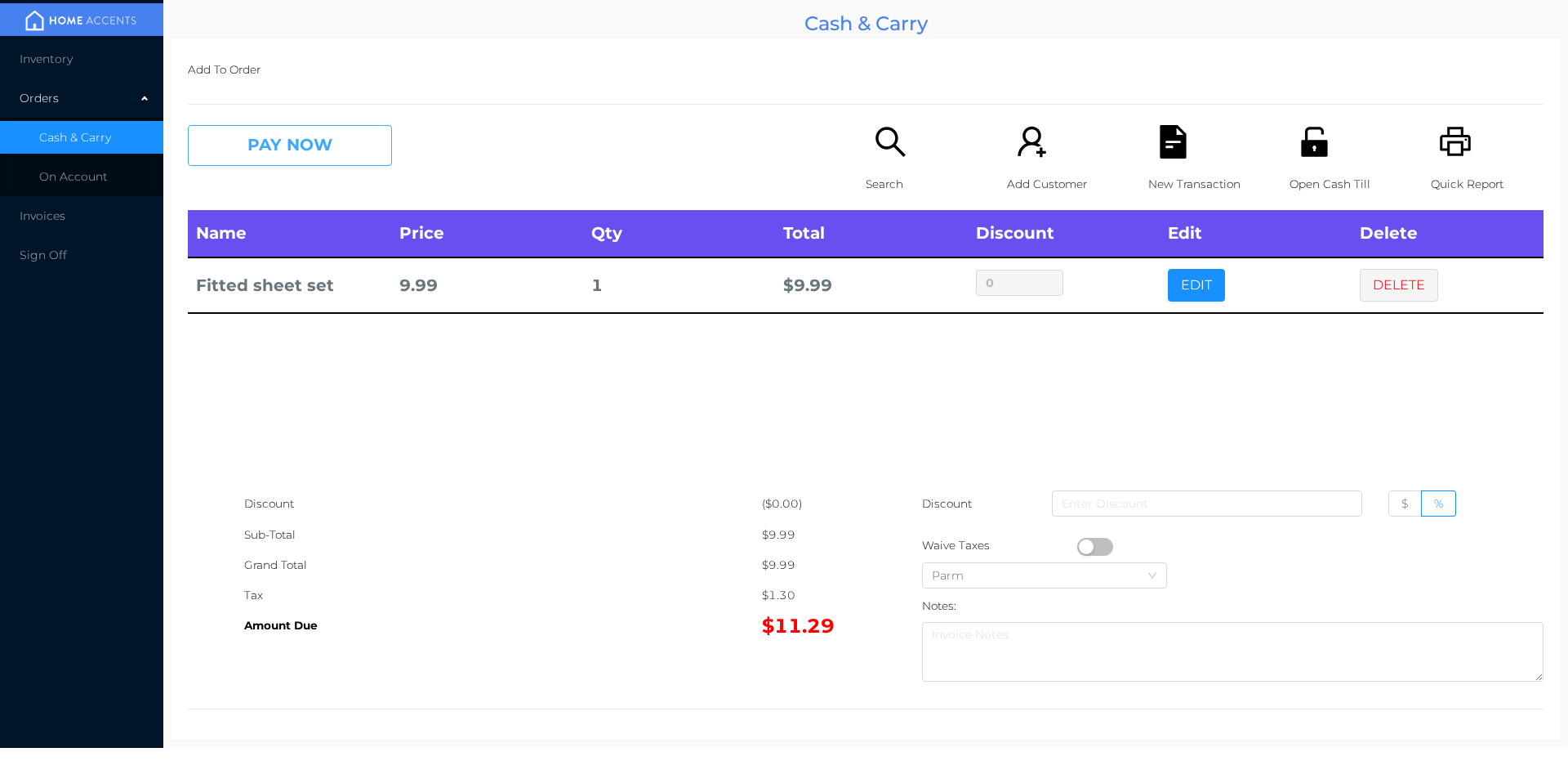
click at [281, 152] on button "PAY NOW" at bounding box center [290, 146] width 204 height 41
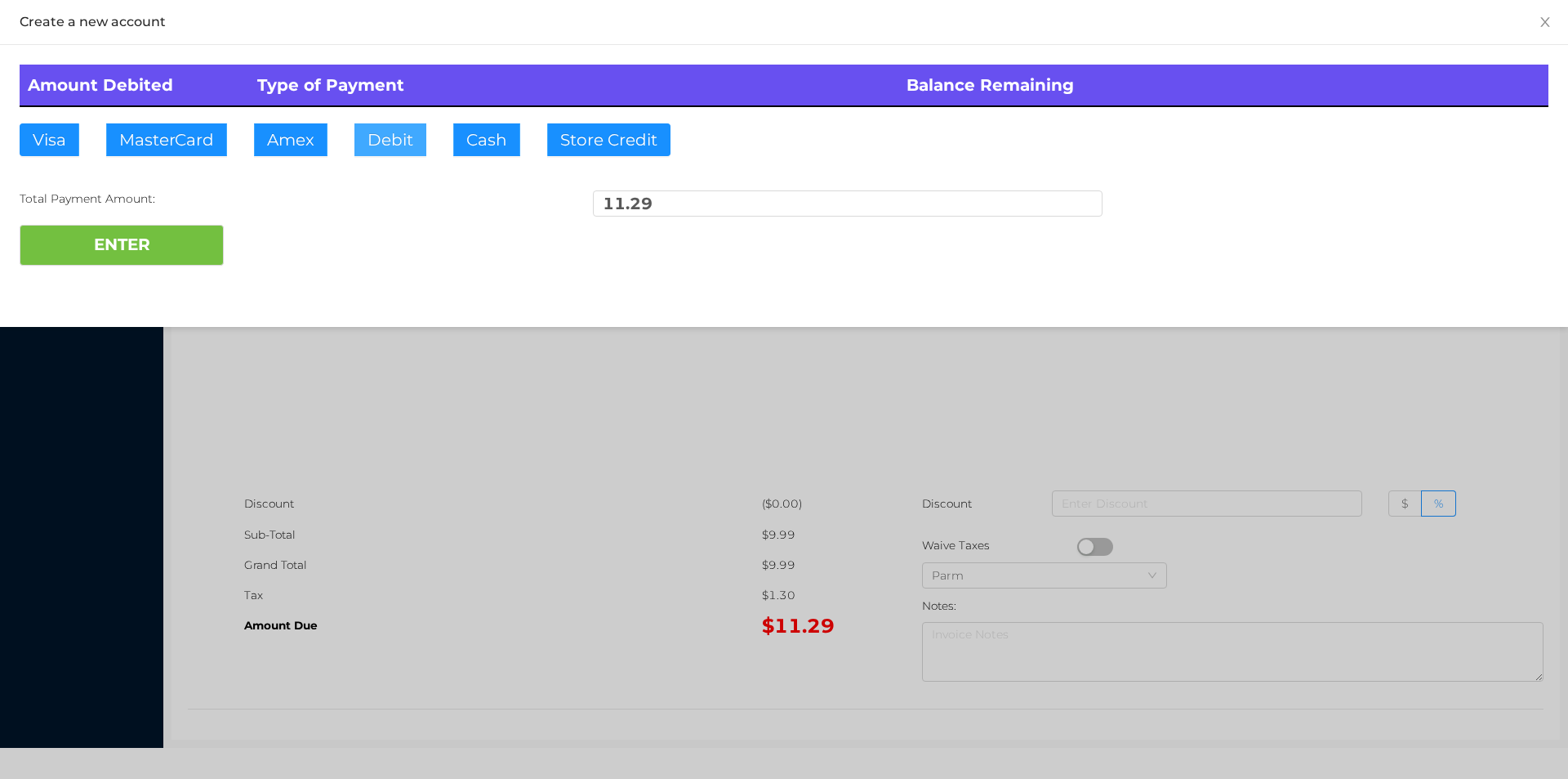
click at [382, 152] on button "Debit" at bounding box center [390, 139] width 72 height 33
click at [167, 262] on button "ENTER" at bounding box center [122, 245] width 204 height 41
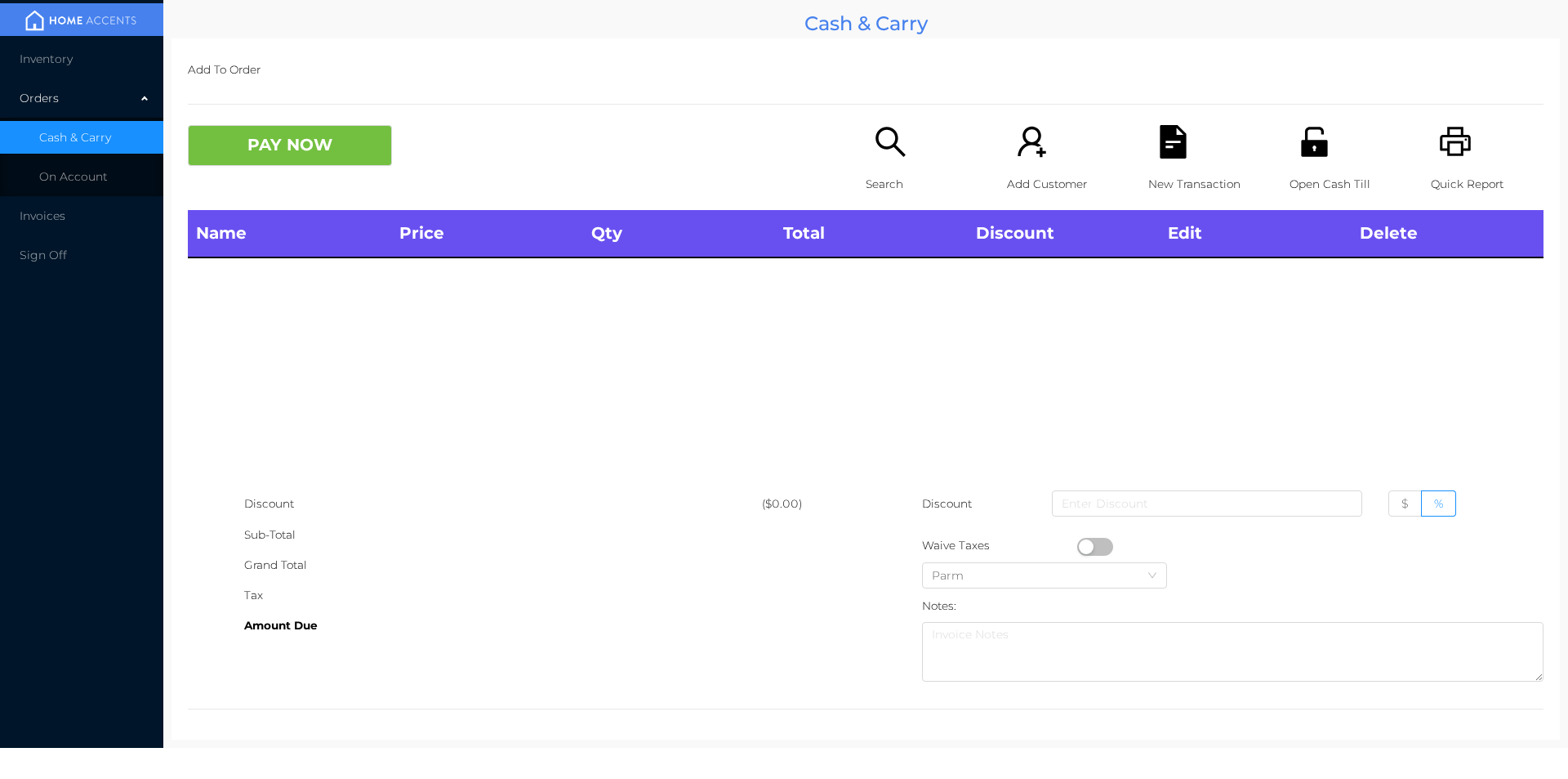
click at [867, 141] on div "Search" at bounding box center [922, 167] width 113 height 85
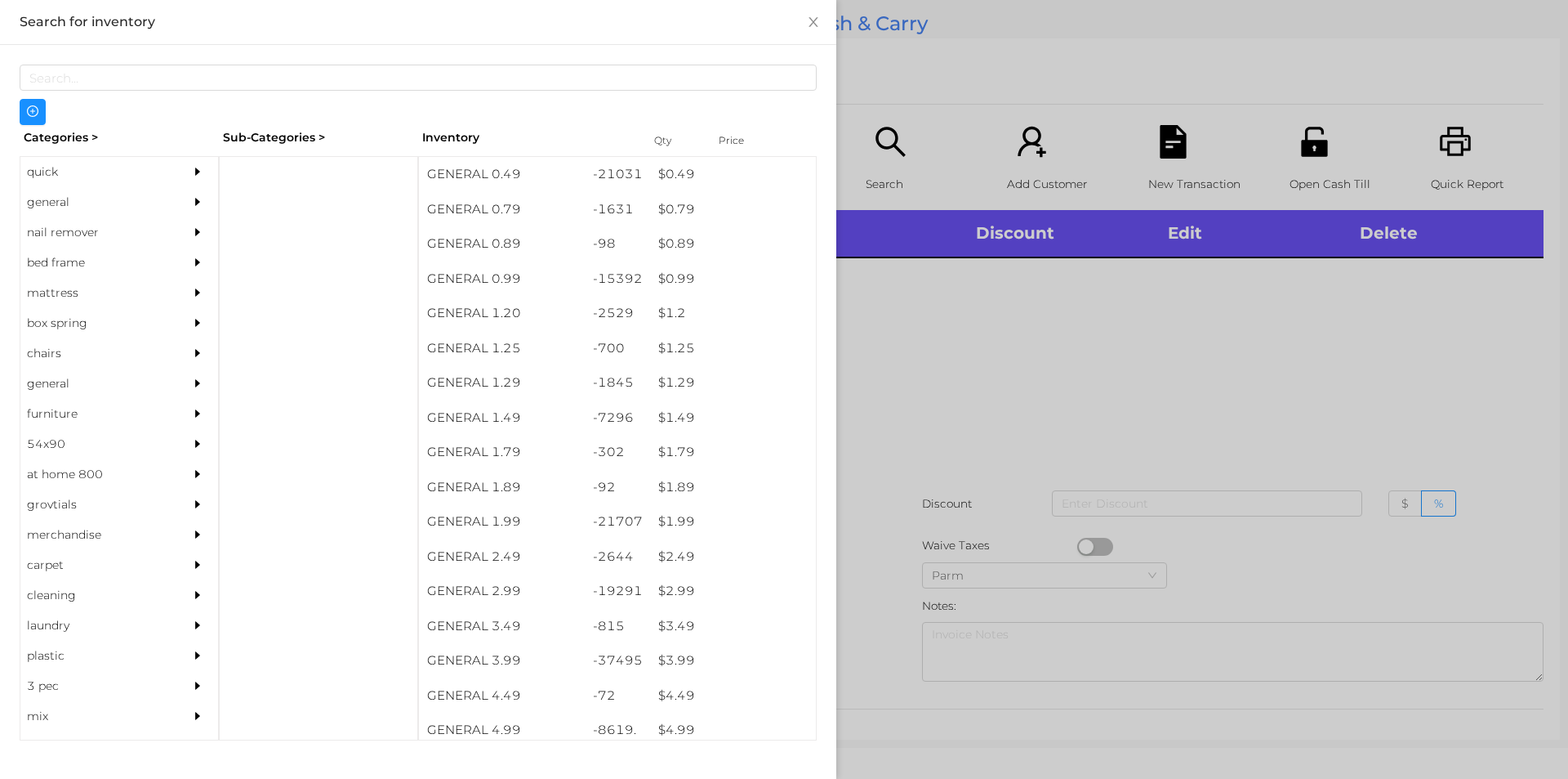
click at [94, 178] on div "quick" at bounding box center [94, 172] width 149 height 30
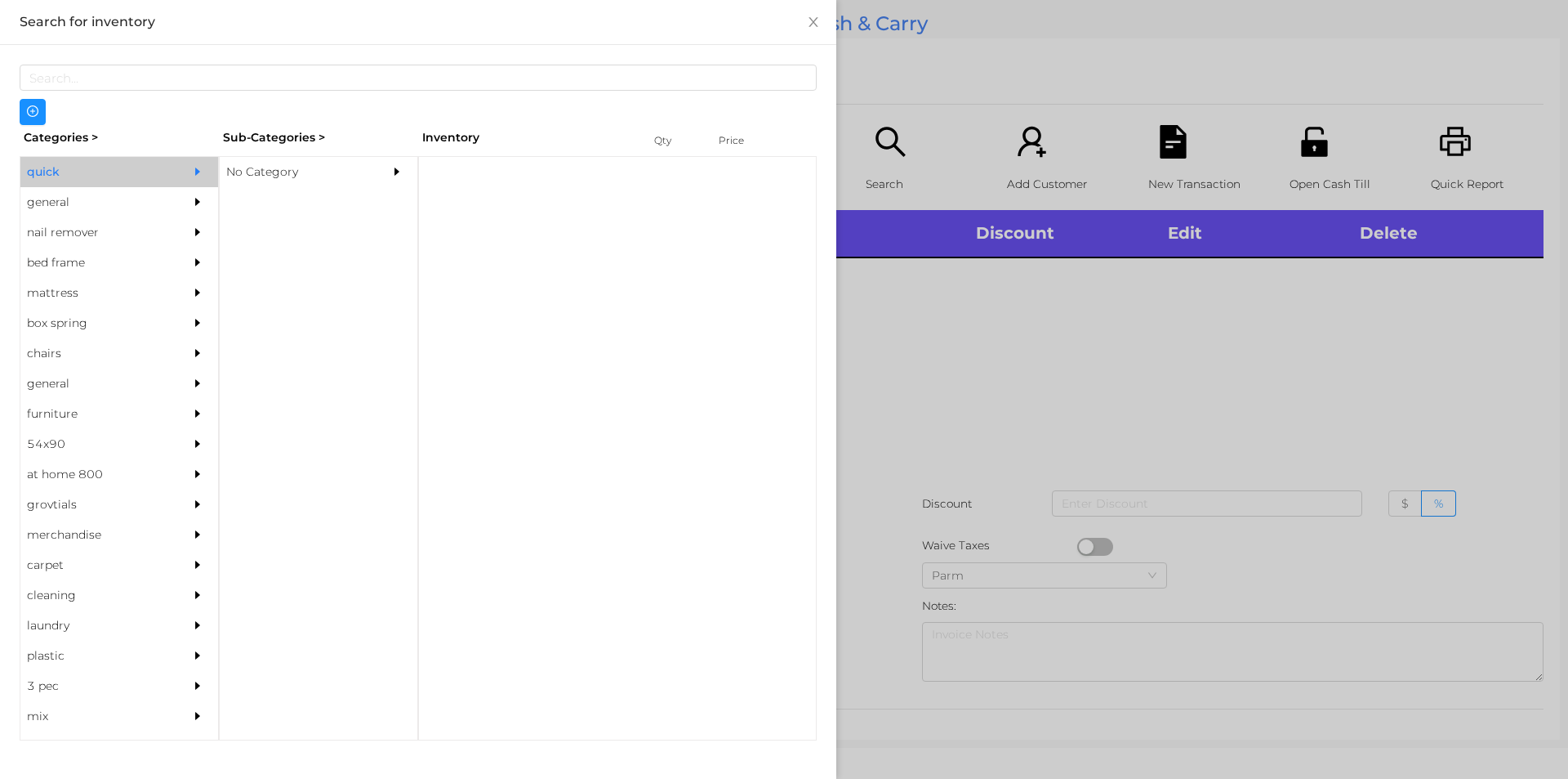
click at [359, 174] on div "No Category" at bounding box center [294, 172] width 149 height 30
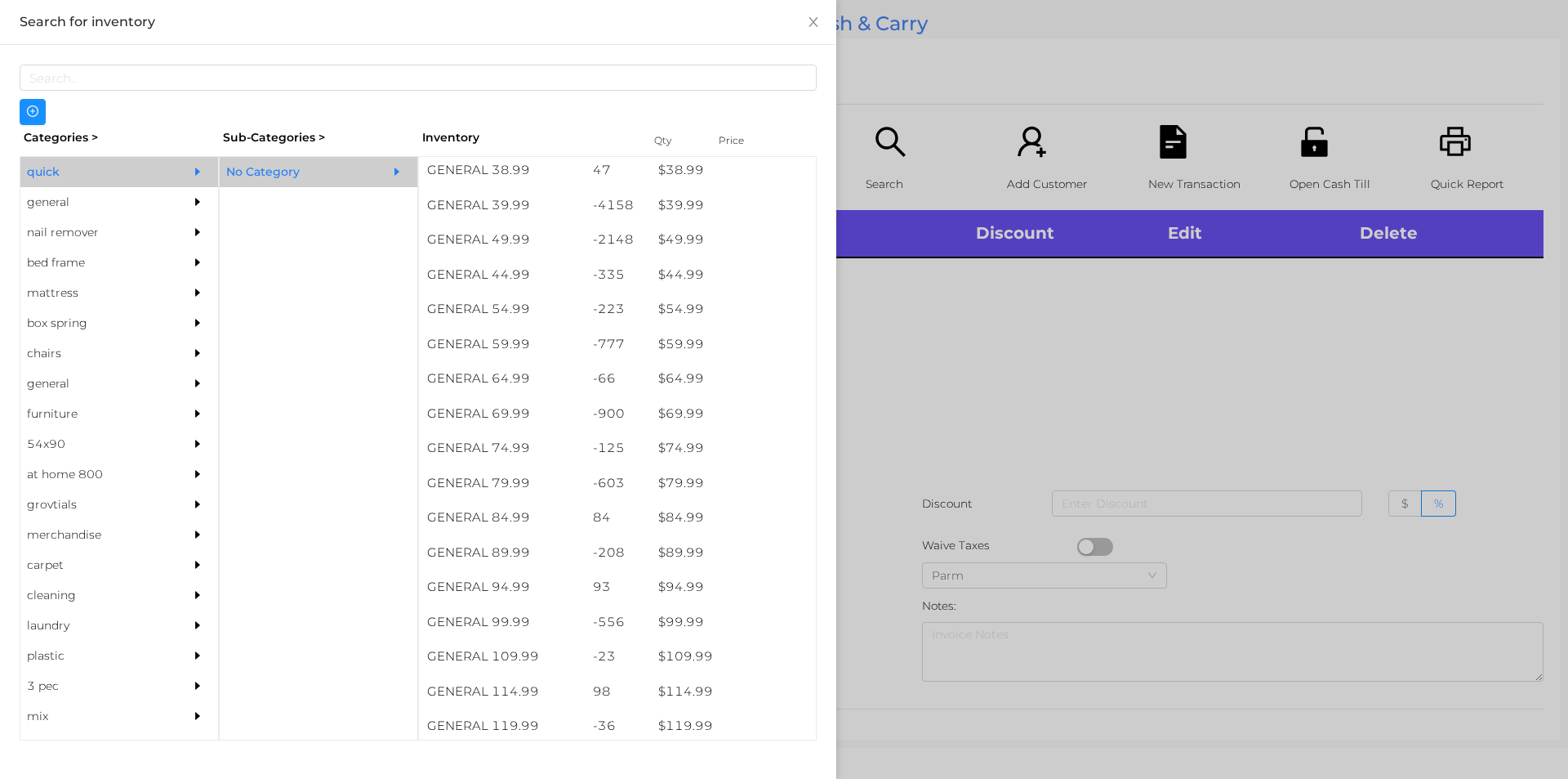
scroll to position [1042, 0]
click at [689, 346] on div "$ 79.99" at bounding box center [732, 349] width 165 height 36
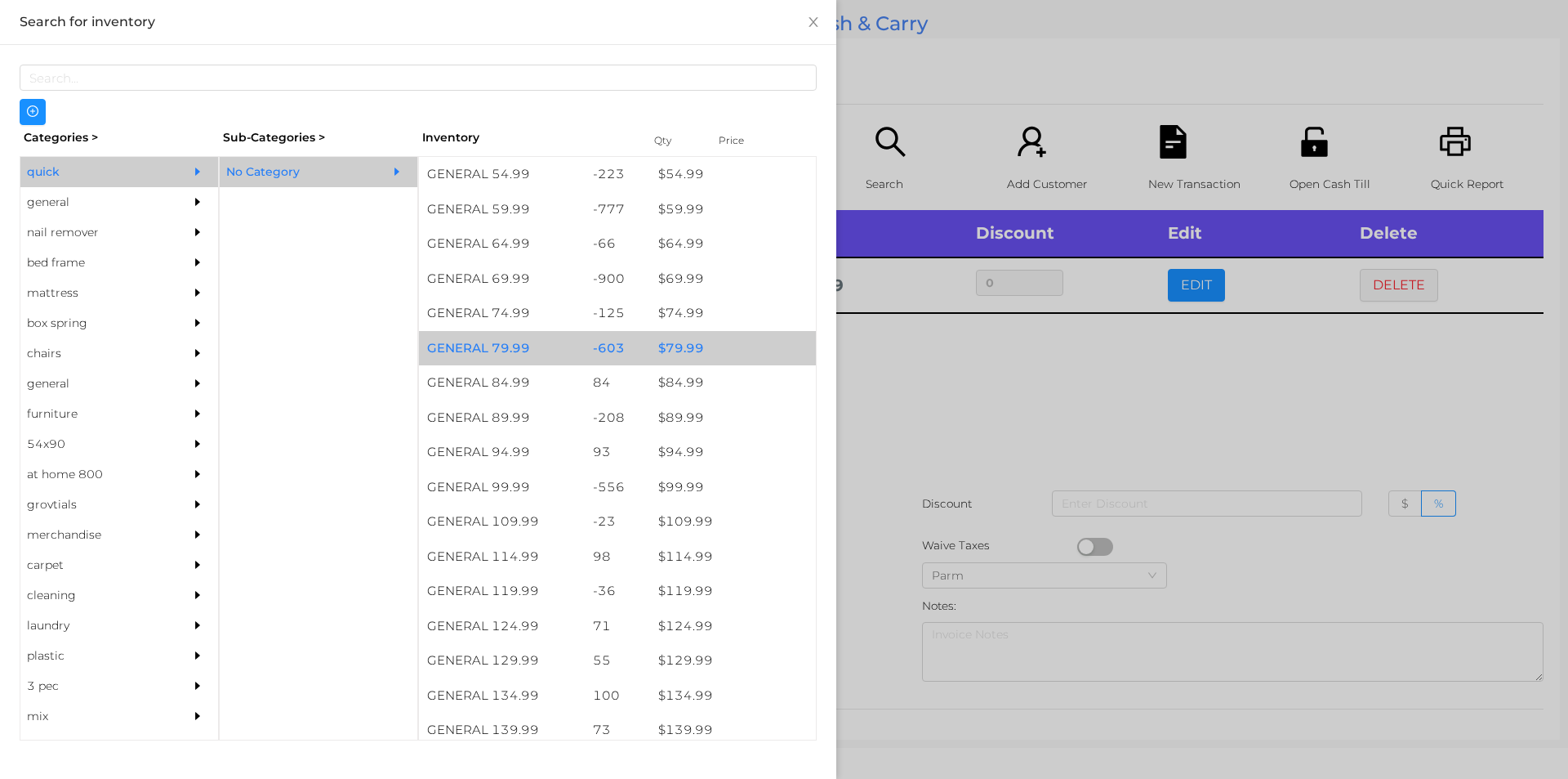
click at [688, 353] on div "$ 79.99" at bounding box center [732, 349] width 165 height 36
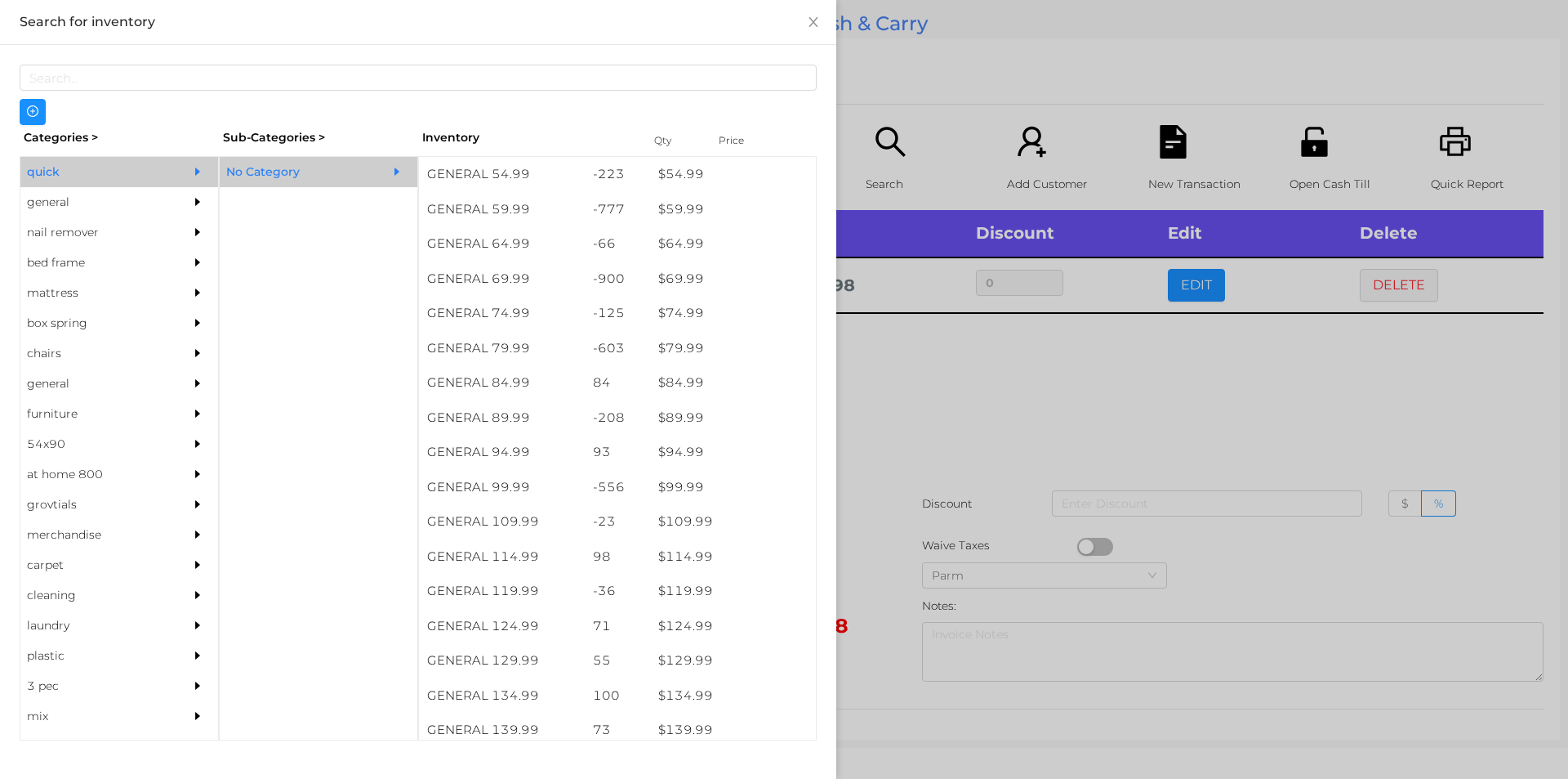
click at [985, 384] on div at bounding box center [784, 389] width 1568 height 779
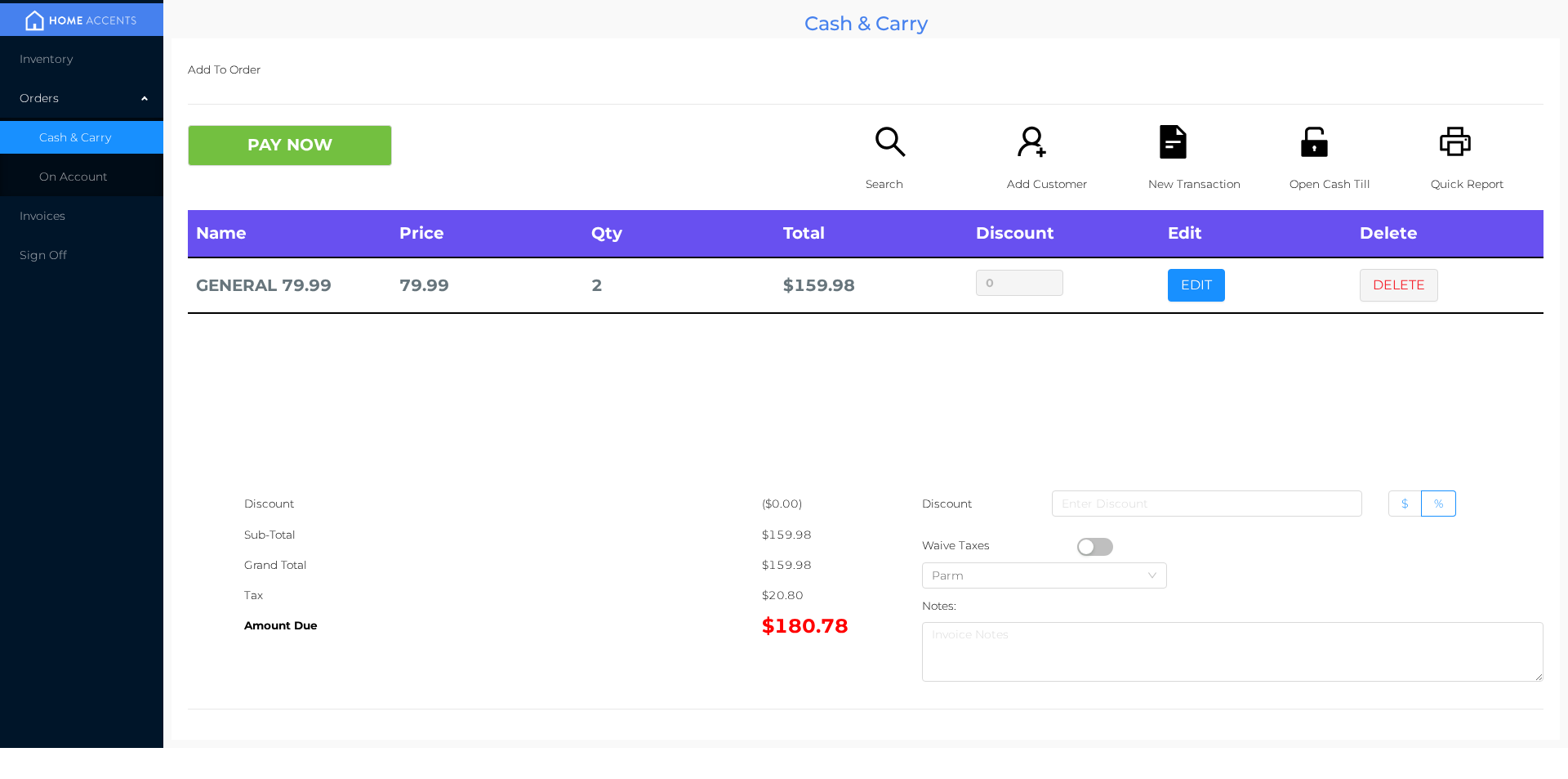
click at [1402, 503] on span "$" at bounding box center [1405, 503] width 7 height 15
click at [1402, 507] on input "$" at bounding box center [1402, 507] width 0 height 0
click at [1186, 499] on input at bounding box center [1207, 503] width 310 height 26
type input "10"
click at [304, 137] on button "PAY NOW" at bounding box center [290, 146] width 204 height 41
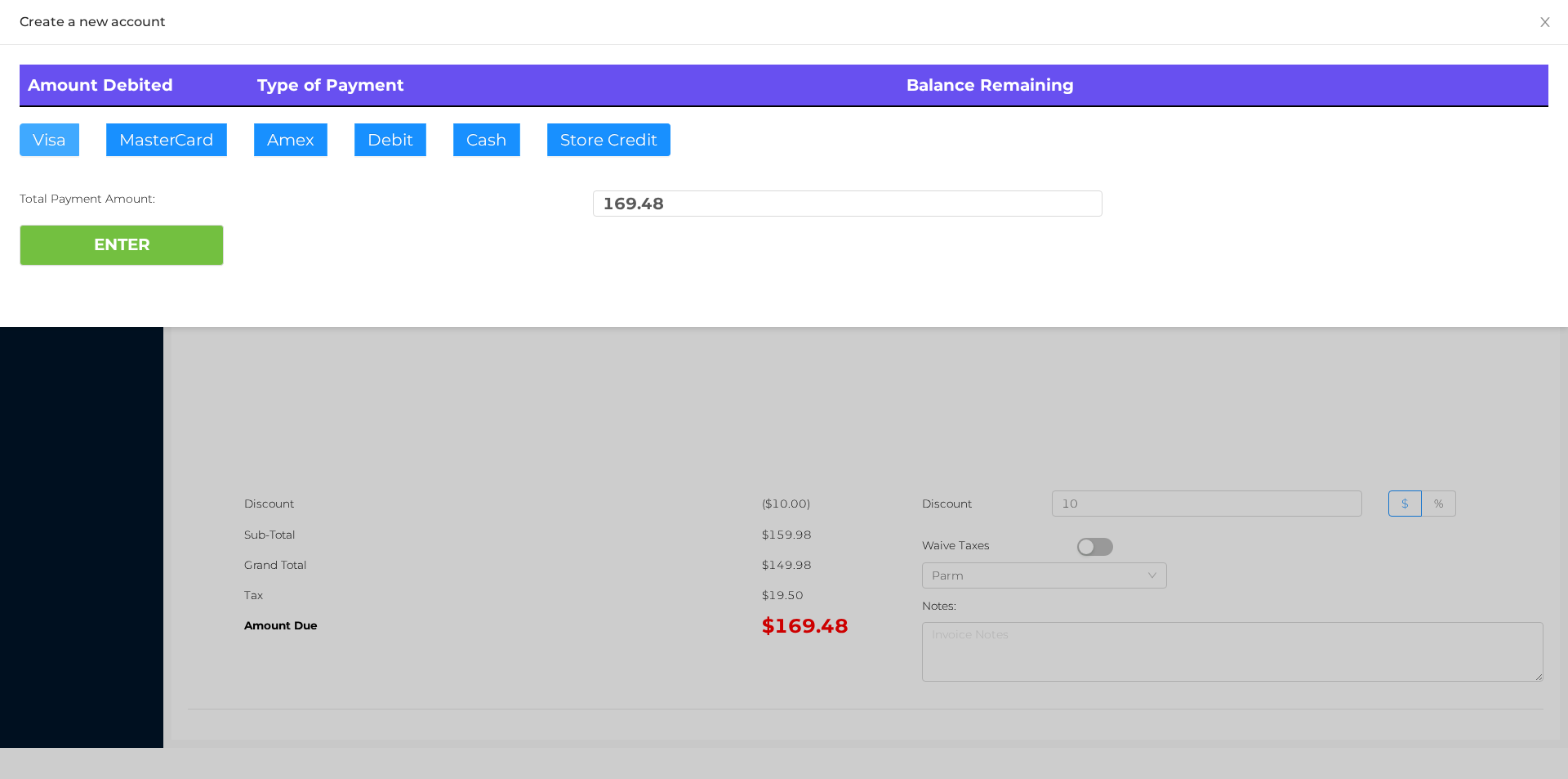
click at [36, 150] on button "Visa" at bounding box center [50, 139] width 60 height 33
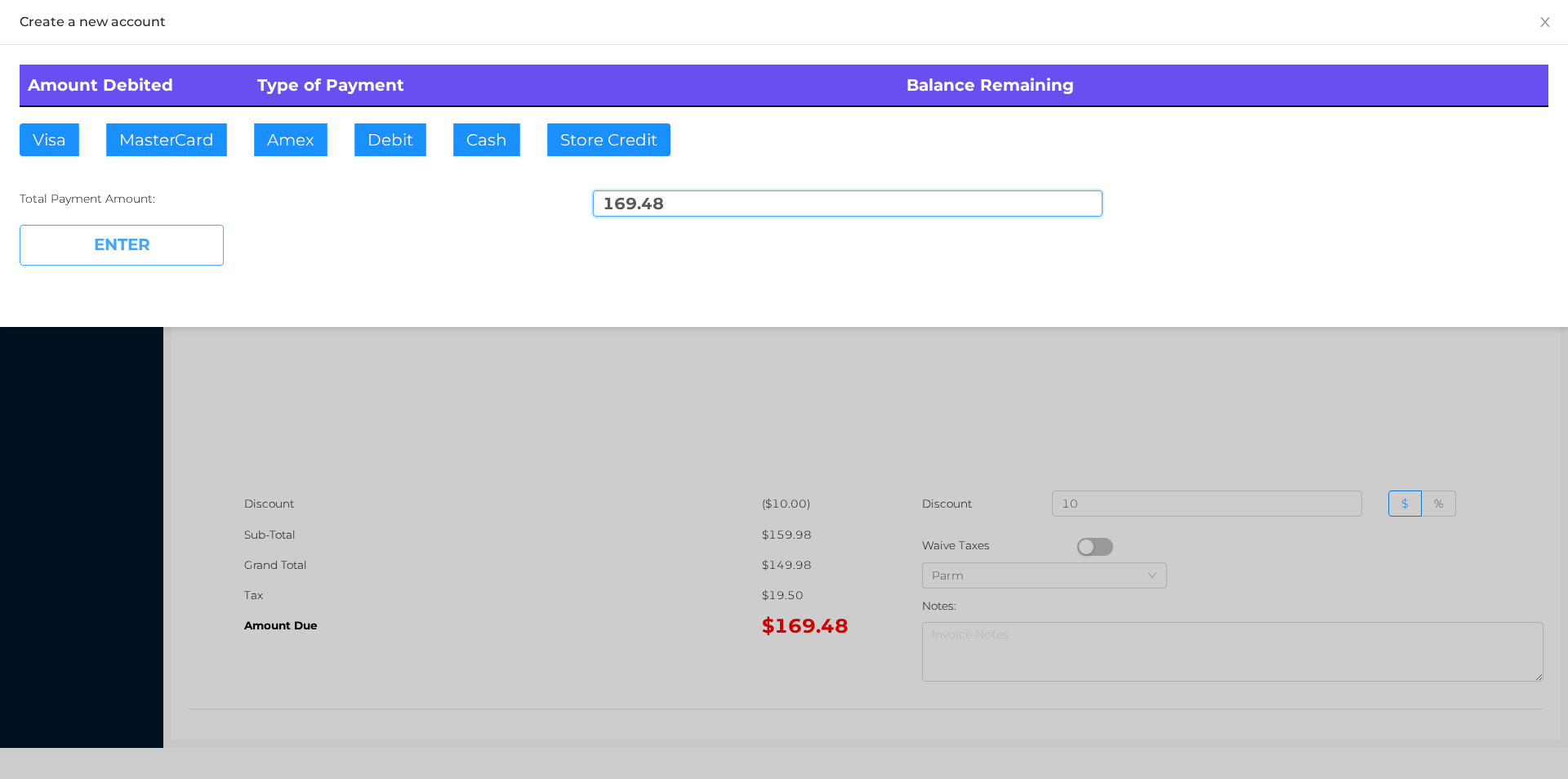
click at [95, 238] on button "ENTER" at bounding box center [122, 245] width 204 height 41
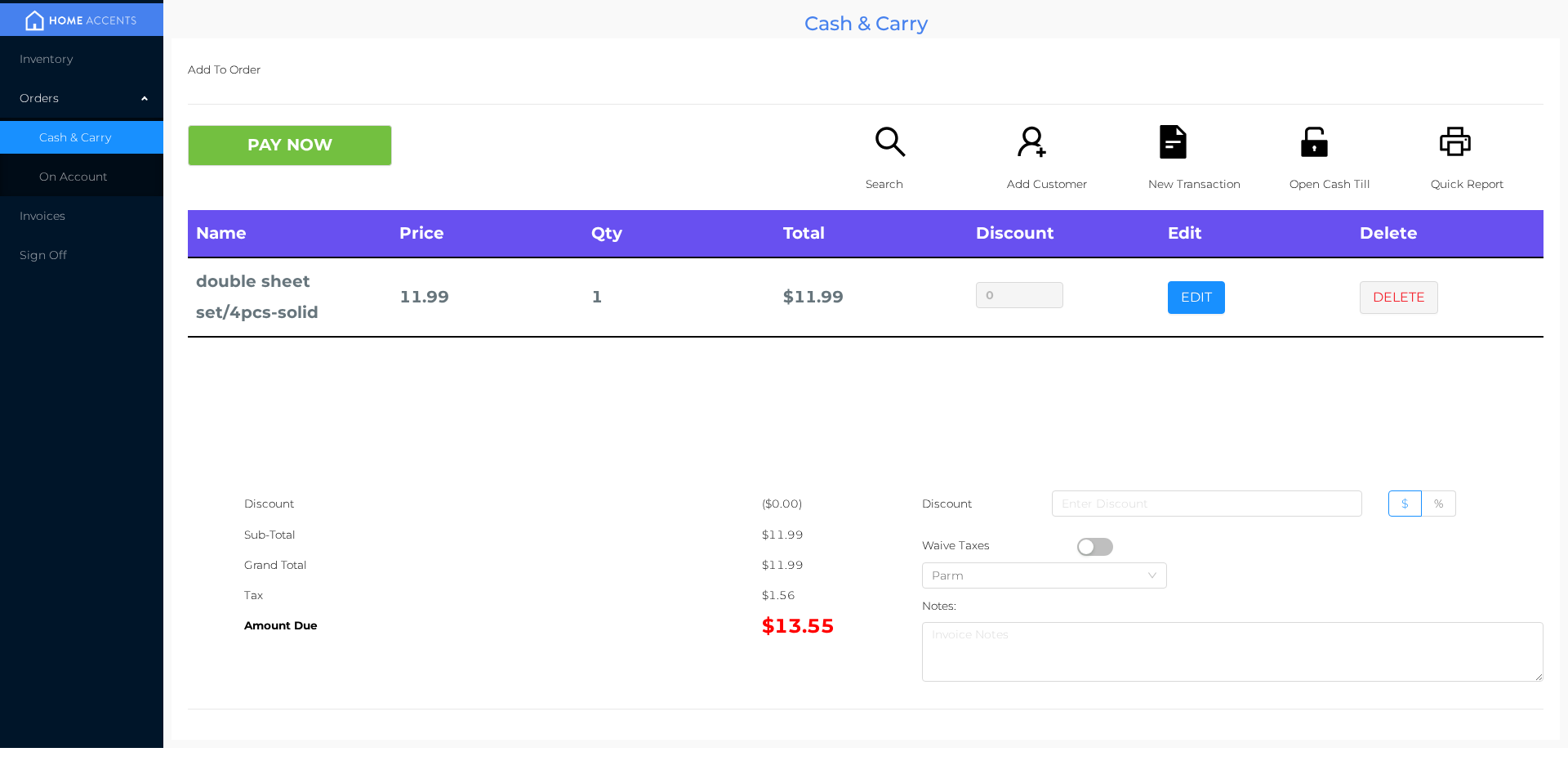
click at [1324, 395] on div "Name Price Qty Total Discount Edit Delete double sheet set/4pcs-solid 11.99 1 $…" at bounding box center [866, 350] width 1356 height 279
click at [1159, 155] on icon "icon: file-text" at bounding box center [1172, 142] width 26 height 34
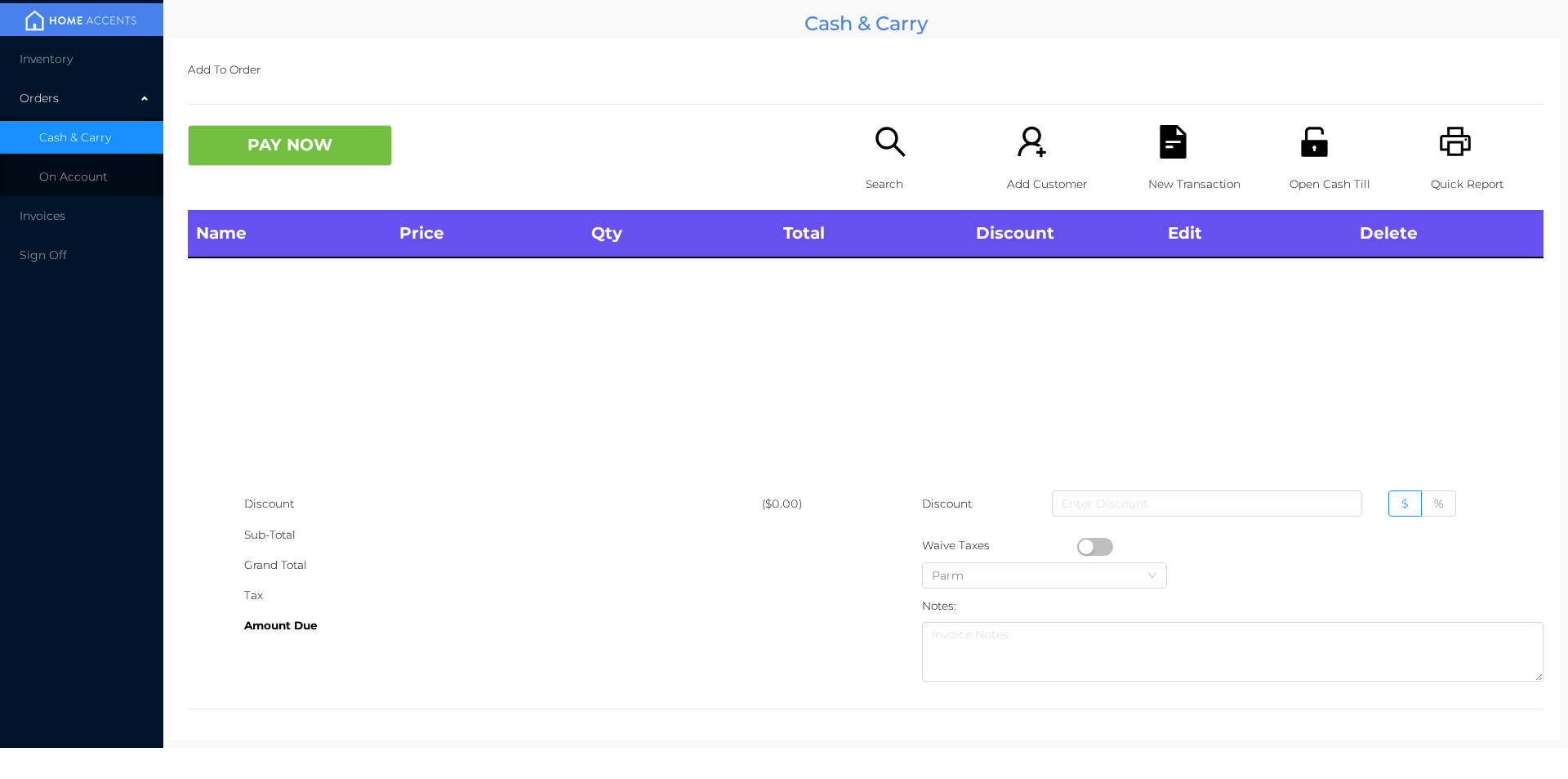
click at [1369, 438] on div "Name Price Qty Total Discount Edit Delete" at bounding box center [866, 350] width 1356 height 279
click at [1308, 158] on icon "icon: unlock" at bounding box center [1315, 142] width 34 height 34
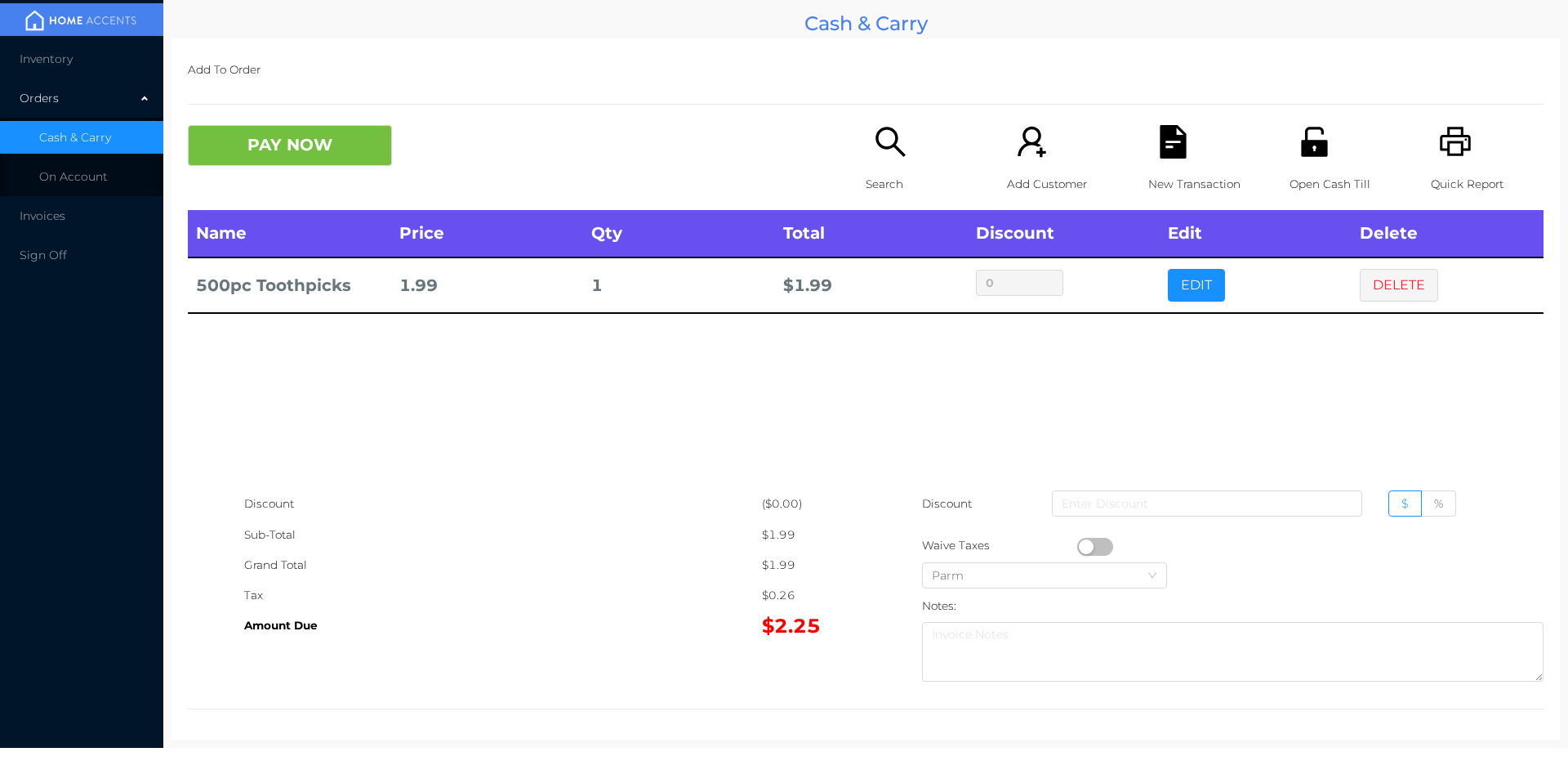
click at [875, 158] on icon "icon: search" at bounding box center [891, 142] width 34 height 34
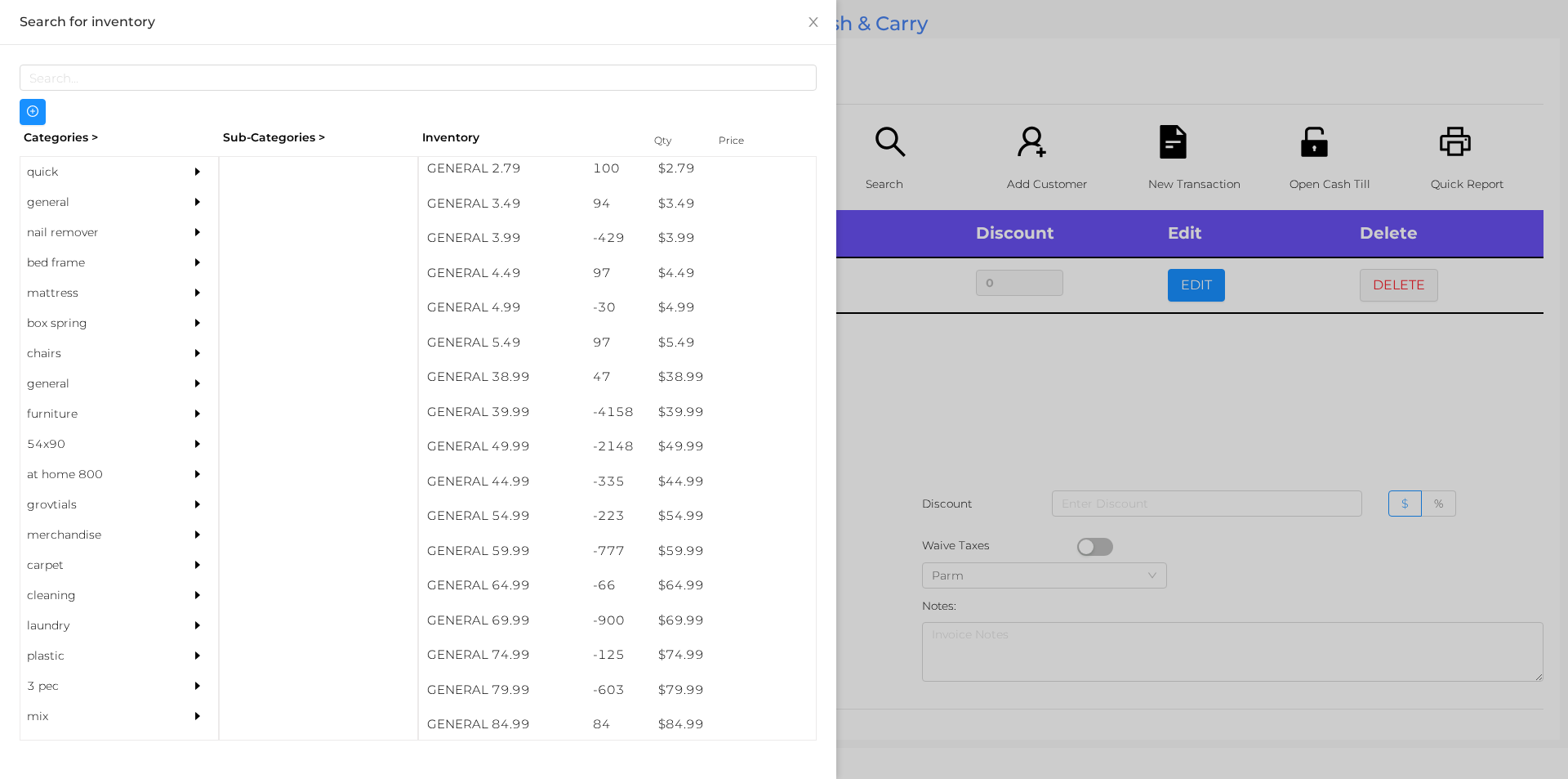
scroll to position [727, 0]
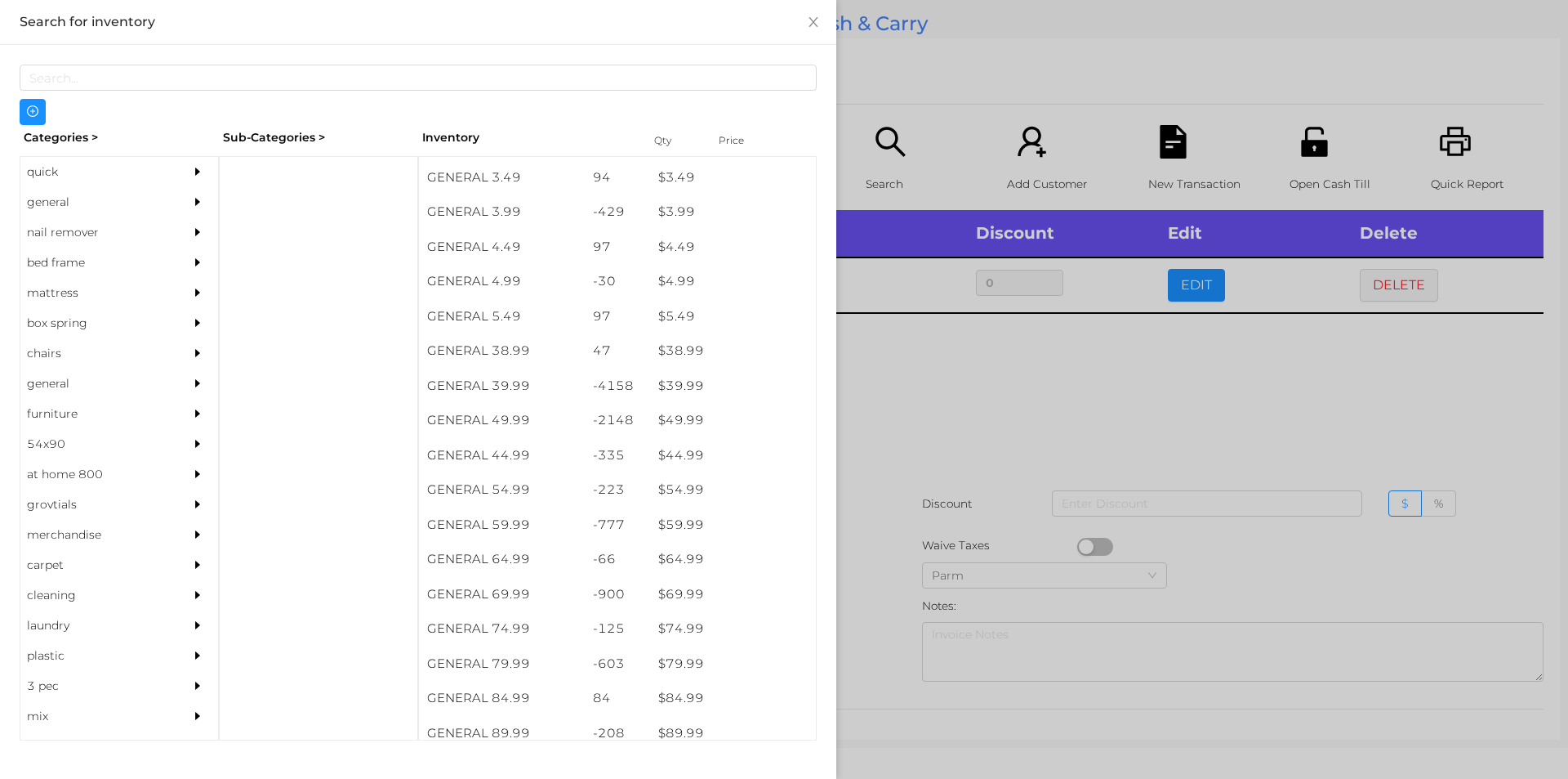
click at [61, 207] on div "general" at bounding box center [94, 202] width 149 height 30
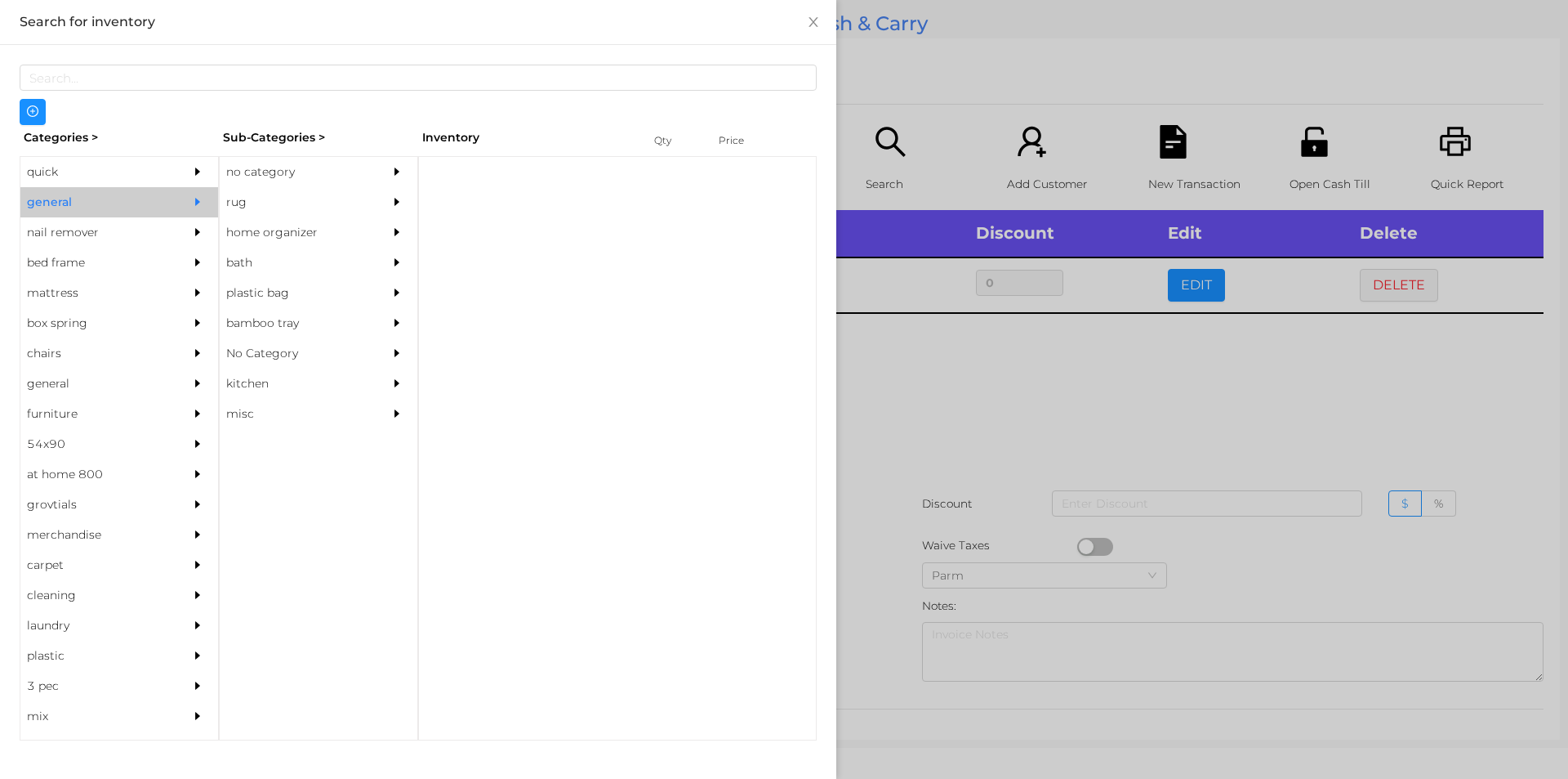
scroll to position [0, 0]
click at [242, 161] on div "no category" at bounding box center [294, 172] width 149 height 30
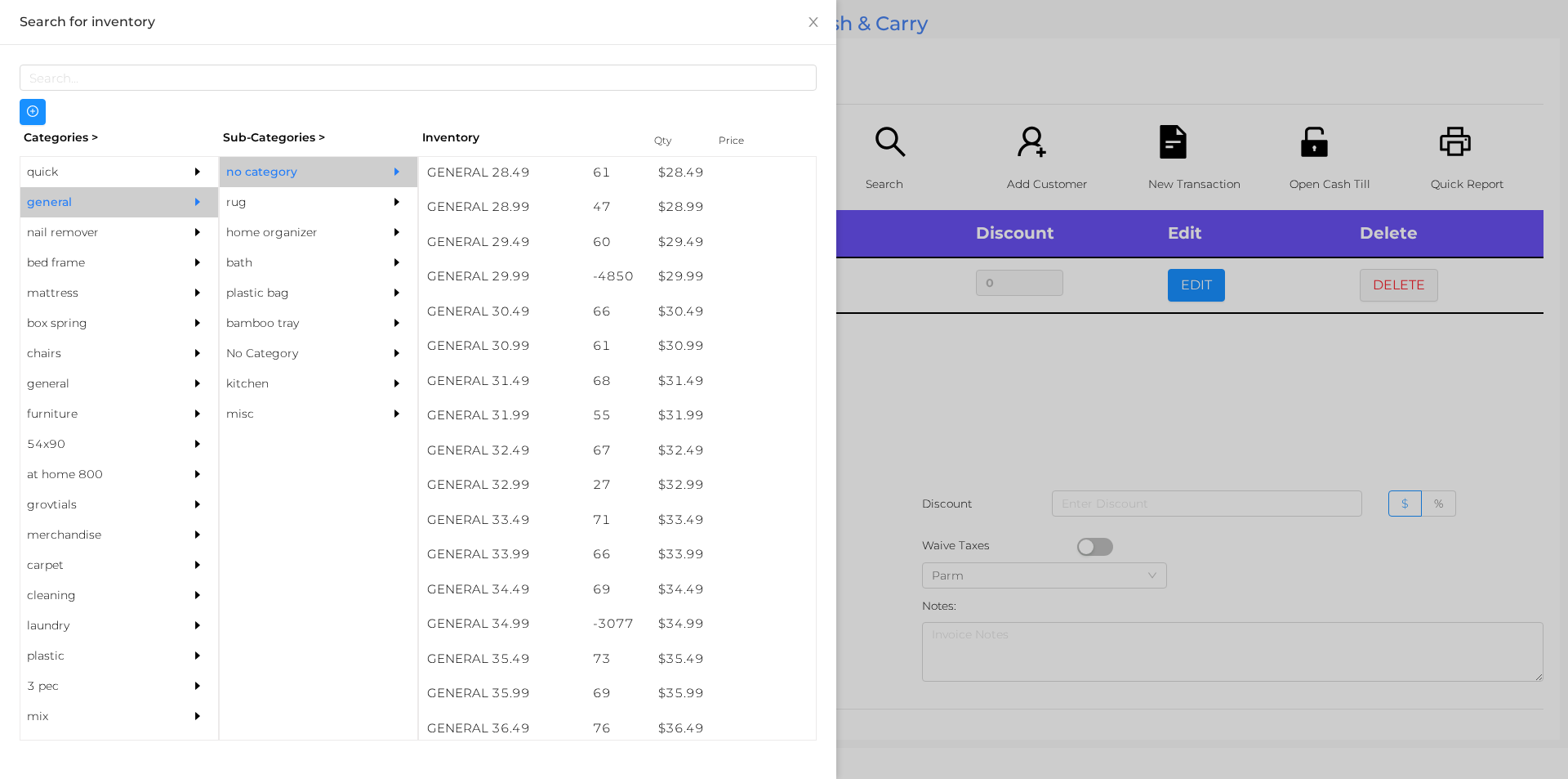
scroll to position [2356, 0]
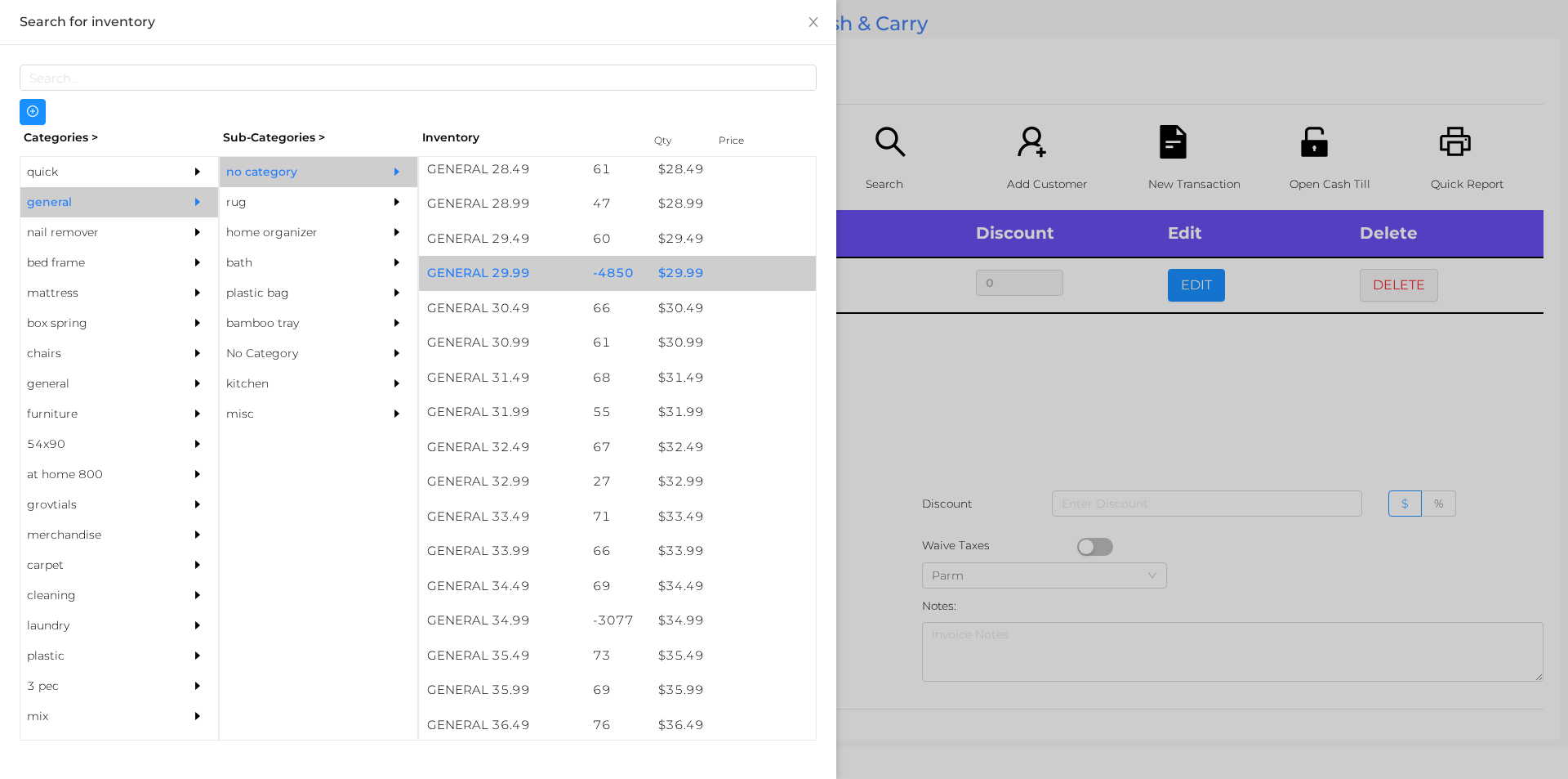
click at [766, 273] on div "$ 29.99" at bounding box center [732, 273] width 165 height 36
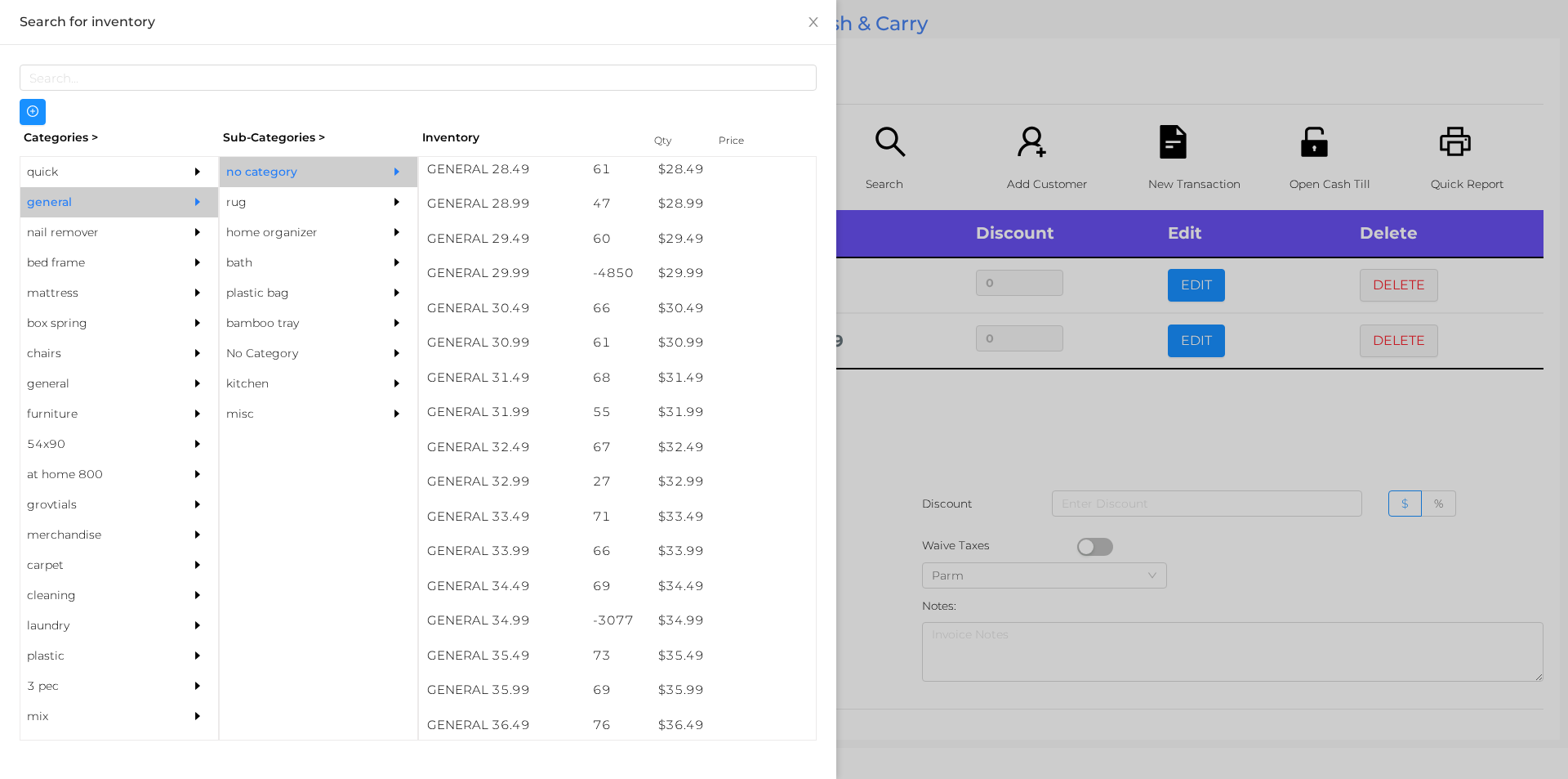
click at [964, 482] on div at bounding box center [784, 389] width 1568 height 779
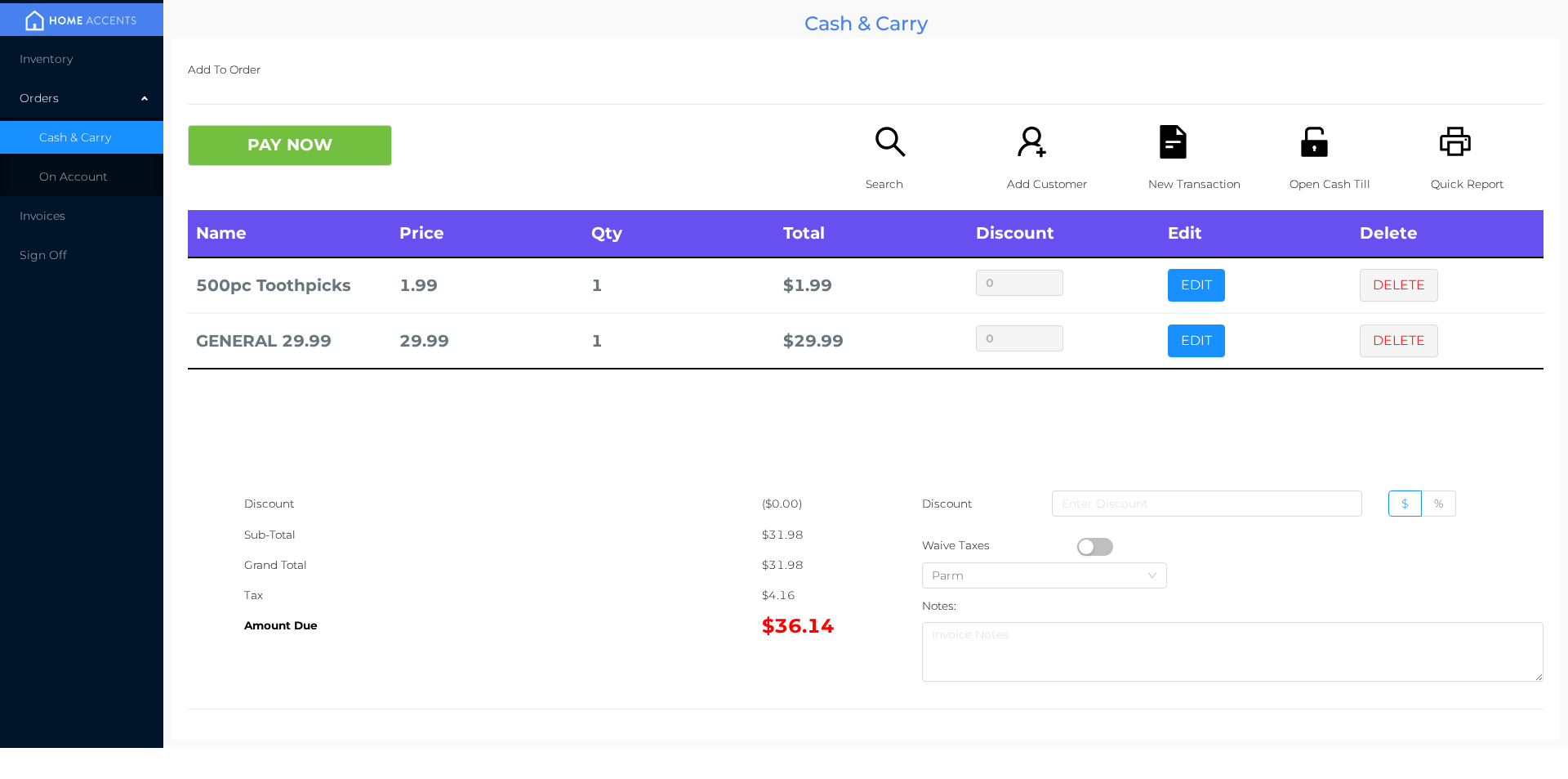
click at [266, 108] on div "Add To Order PAY NOW Search Add Customer New Transaction Open Cash Till Quick R…" at bounding box center [865, 389] width 1388 height 701
click at [262, 129] on button "PAY NOW" at bounding box center [290, 146] width 204 height 41
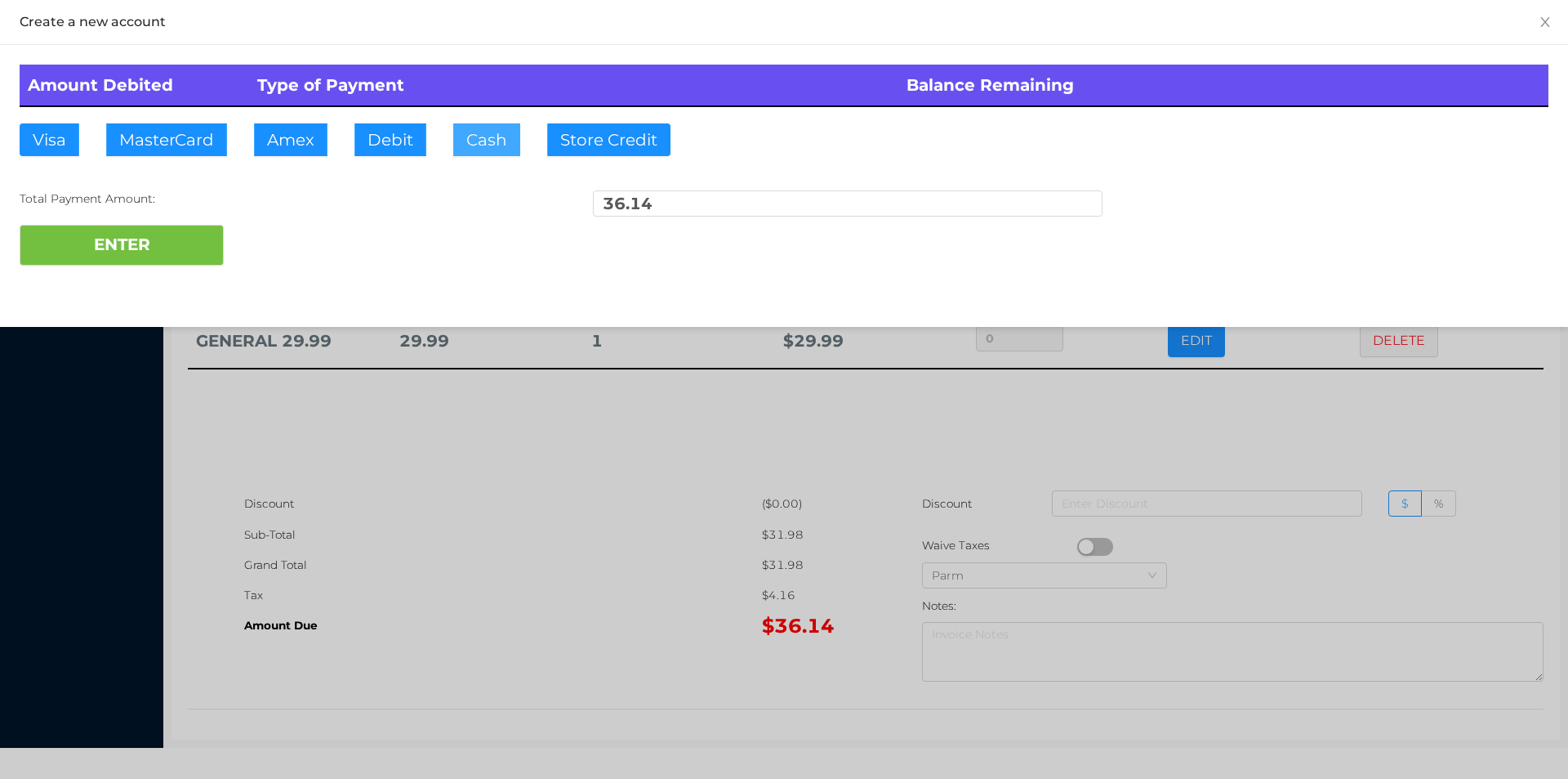
click at [493, 144] on button "Cash" at bounding box center [487, 139] width 67 height 33
type input "50"
click at [188, 265] on button "ENTER" at bounding box center [122, 245] width 204 height 41
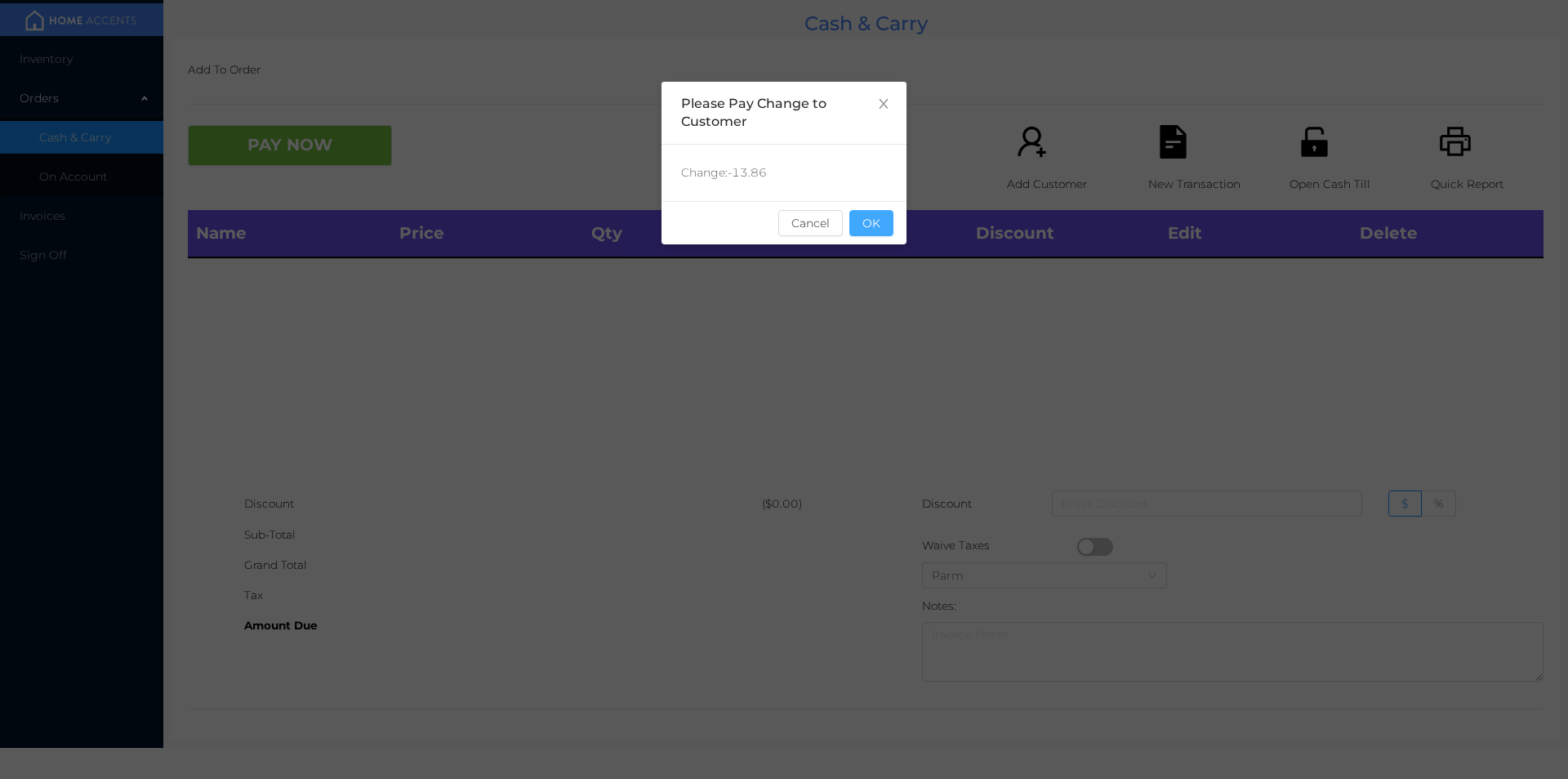
click at [884, 234] on button "OK" at bounding box center [871, 224] width 44 height 26
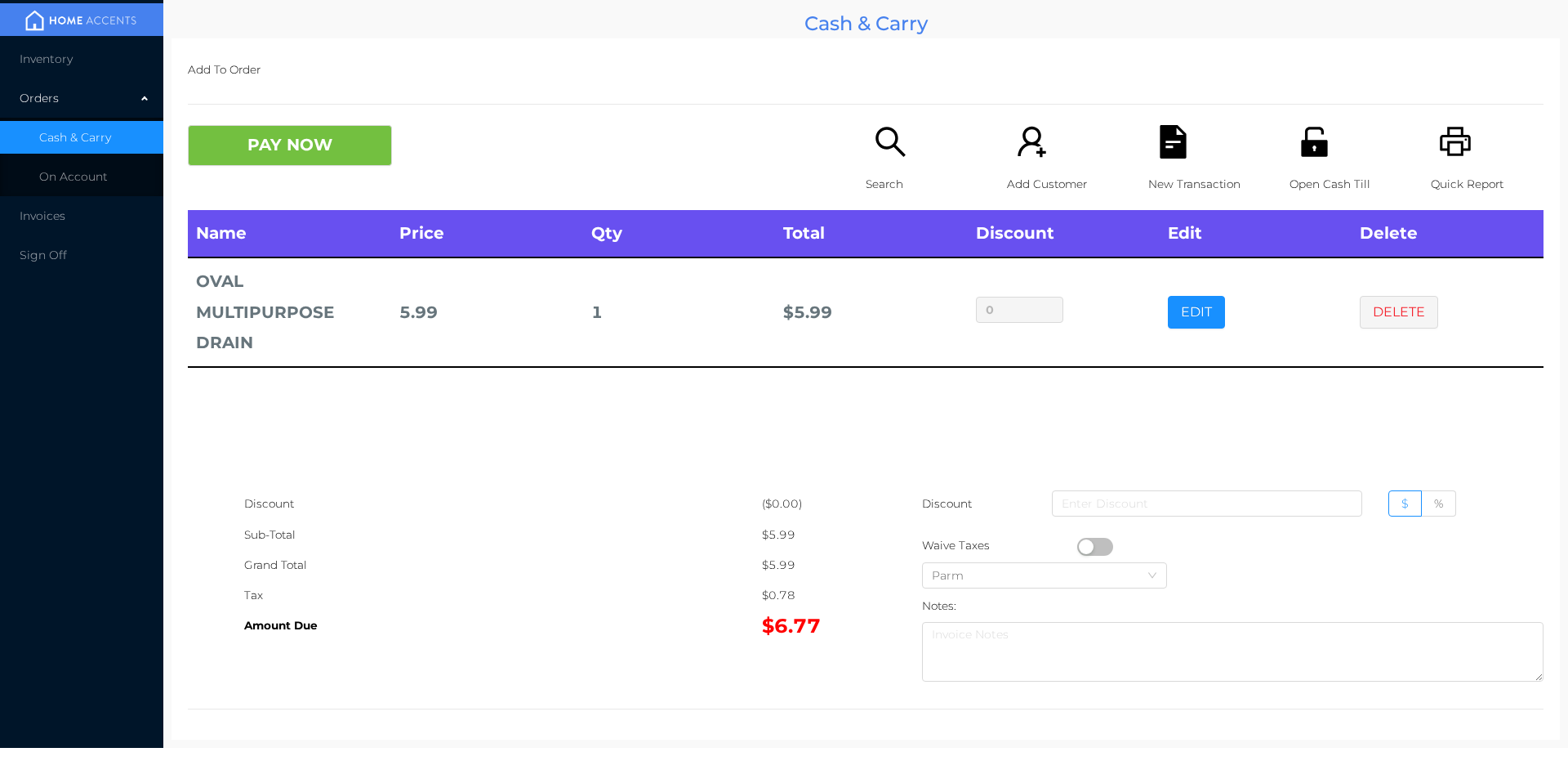
click at [1168, 133] on icon "icon: file-text" at bounding box center [1173, 142] width 34 height 34
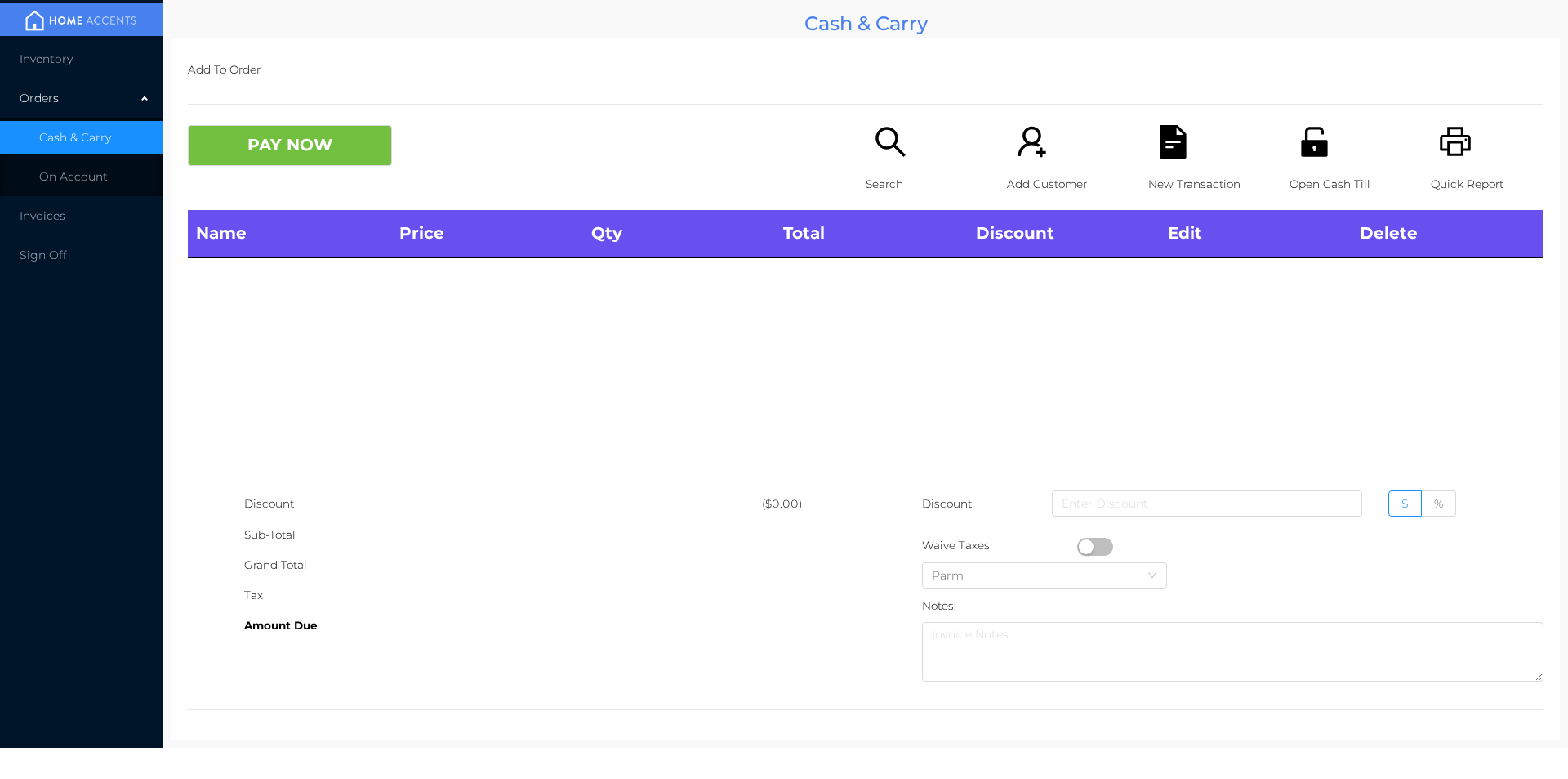
click at [1307, 142] on icon "icon: unlock" at bounding box center [1315, 140] width 26 height 29
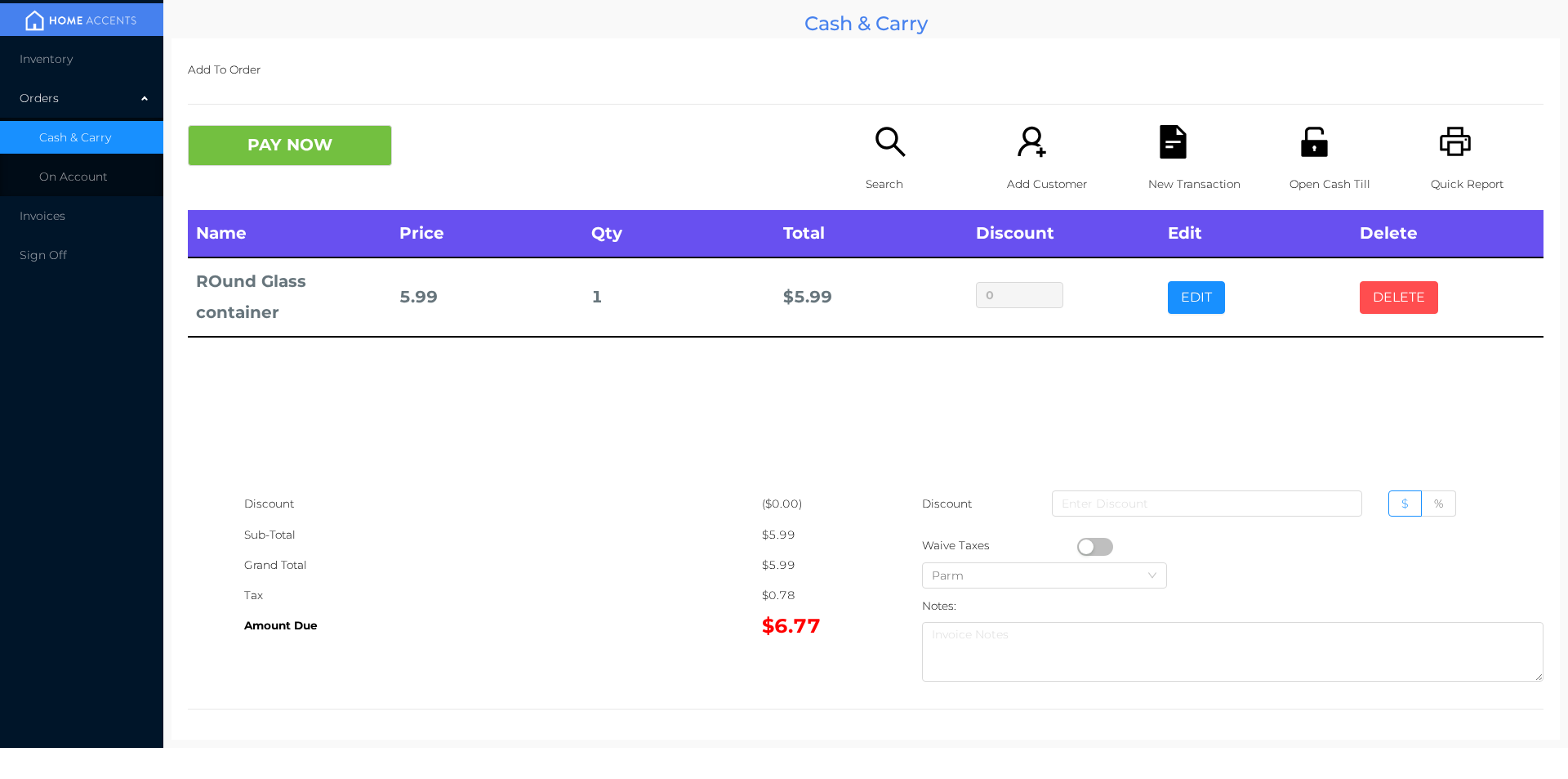
click at [1394, 304] on button "DELETE" at bounding box center [1399, 297] width 79 height 33
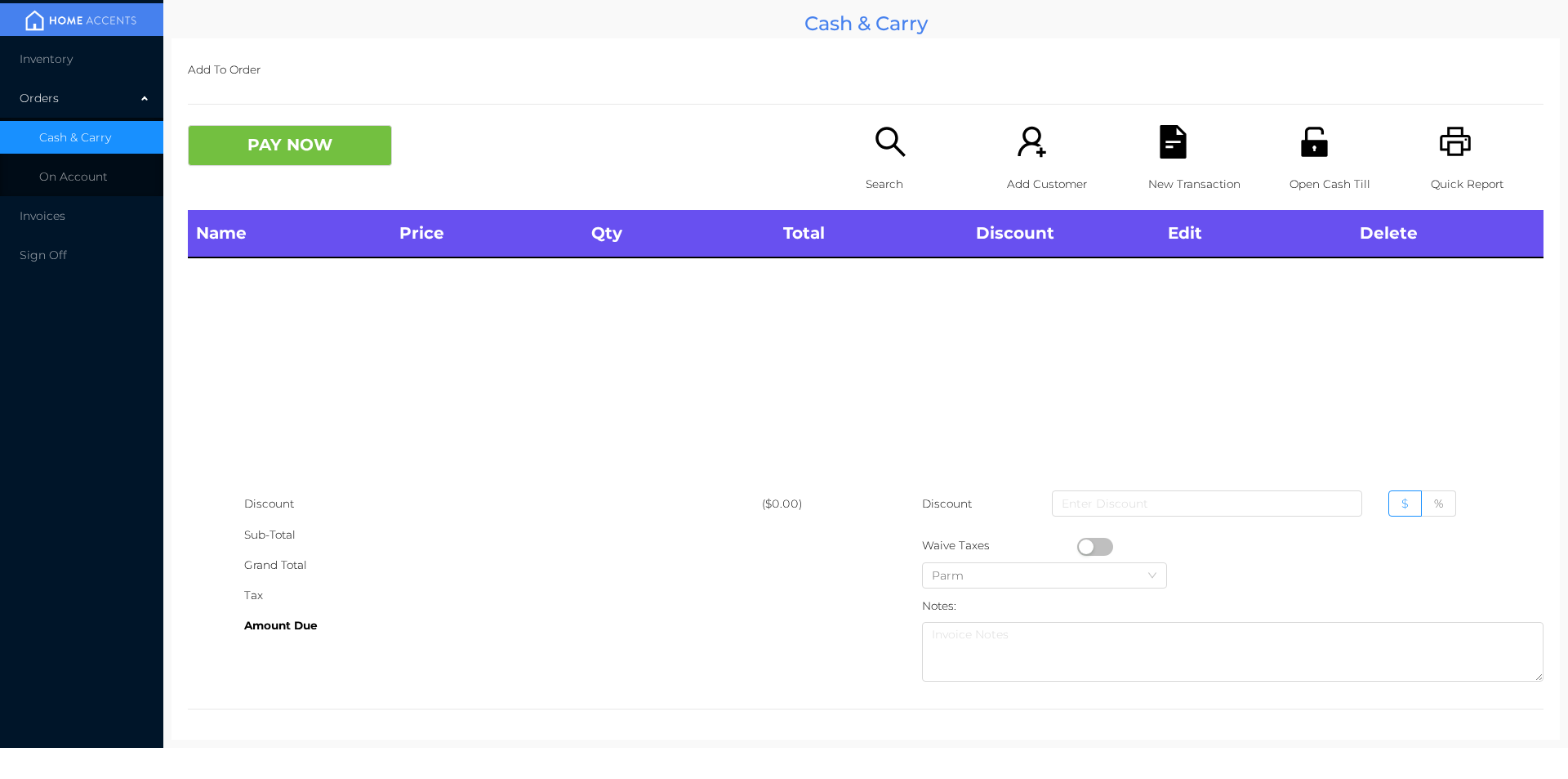
click at [866, 171] on p "Search" at bounding box center [922, 184] width 113 height 30
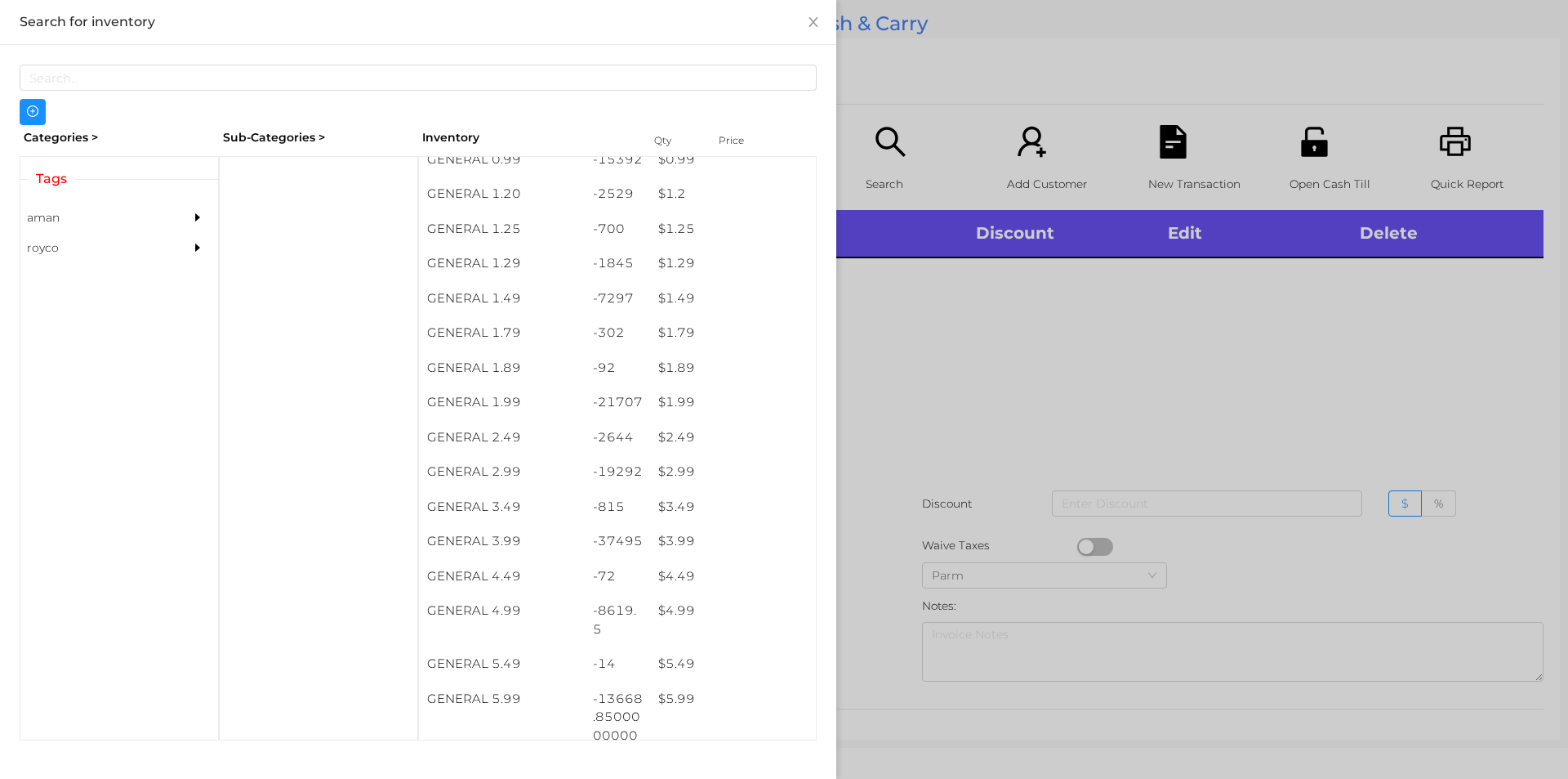
scroll to position [154, 0]
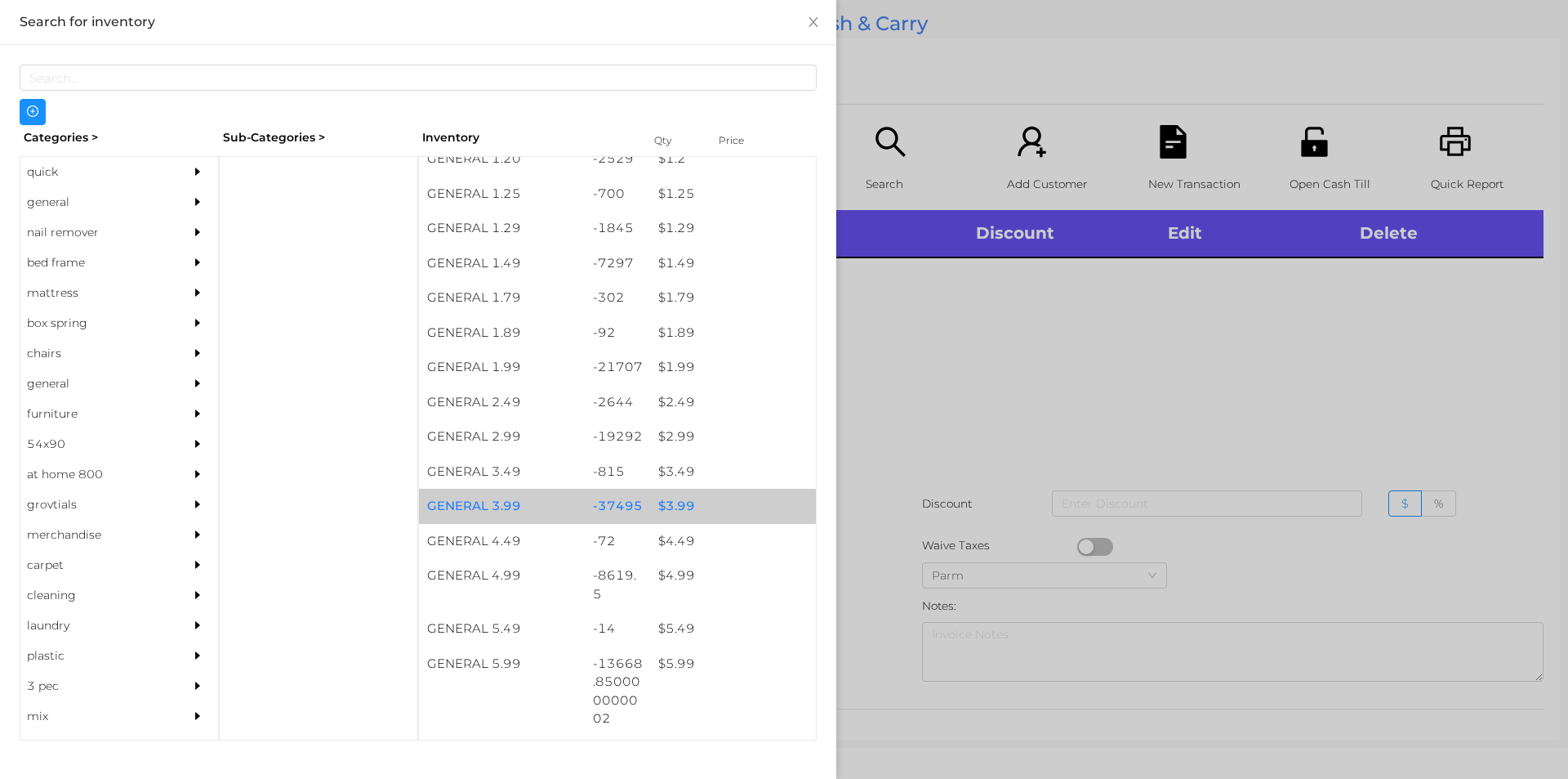
click at [607, 518] on div "-37495" at bounding box center [617, 506] width 66 height 36
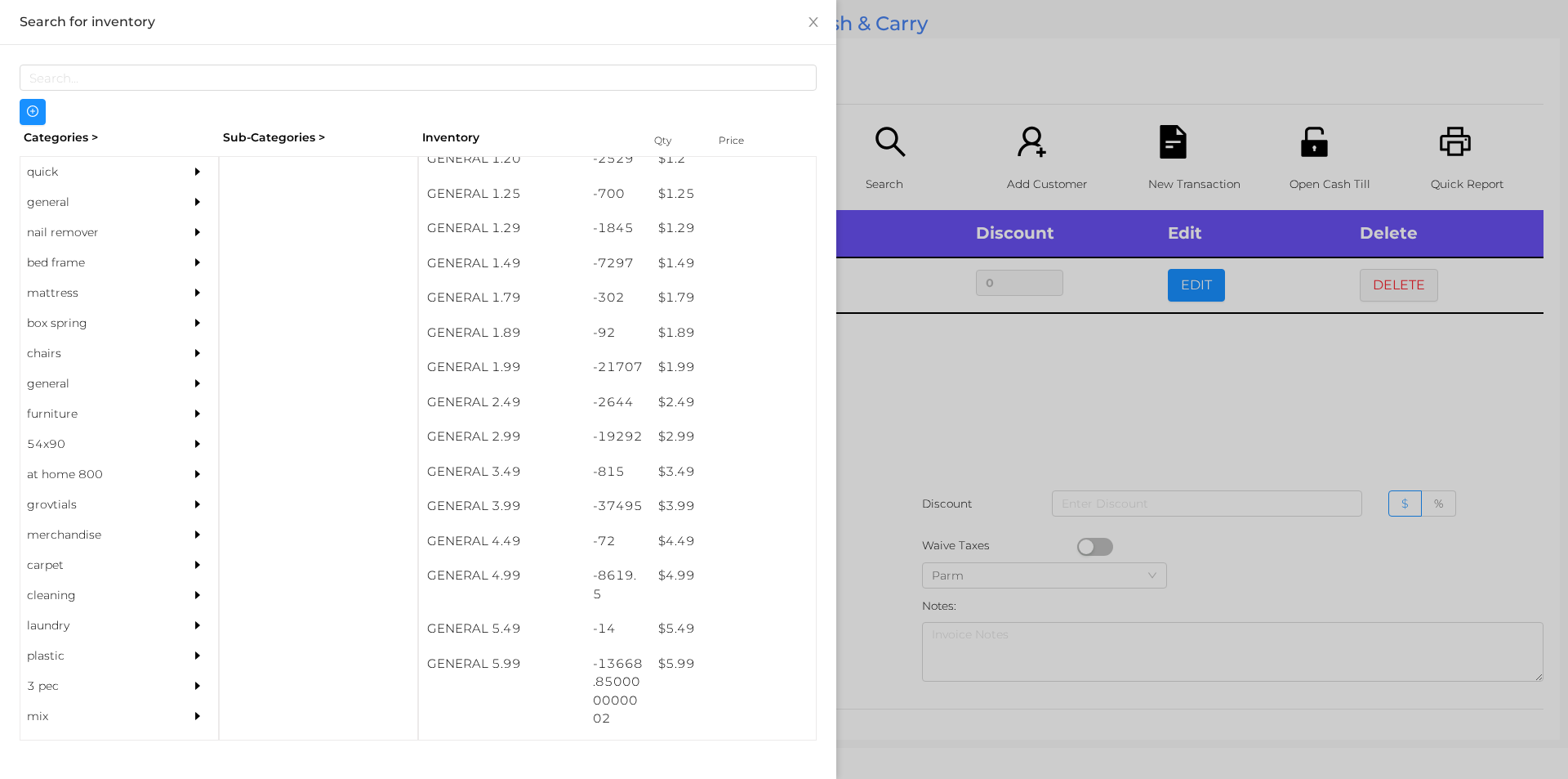
click at [914, 527] on div at bounding box center [784, 389] width 1568 height 779
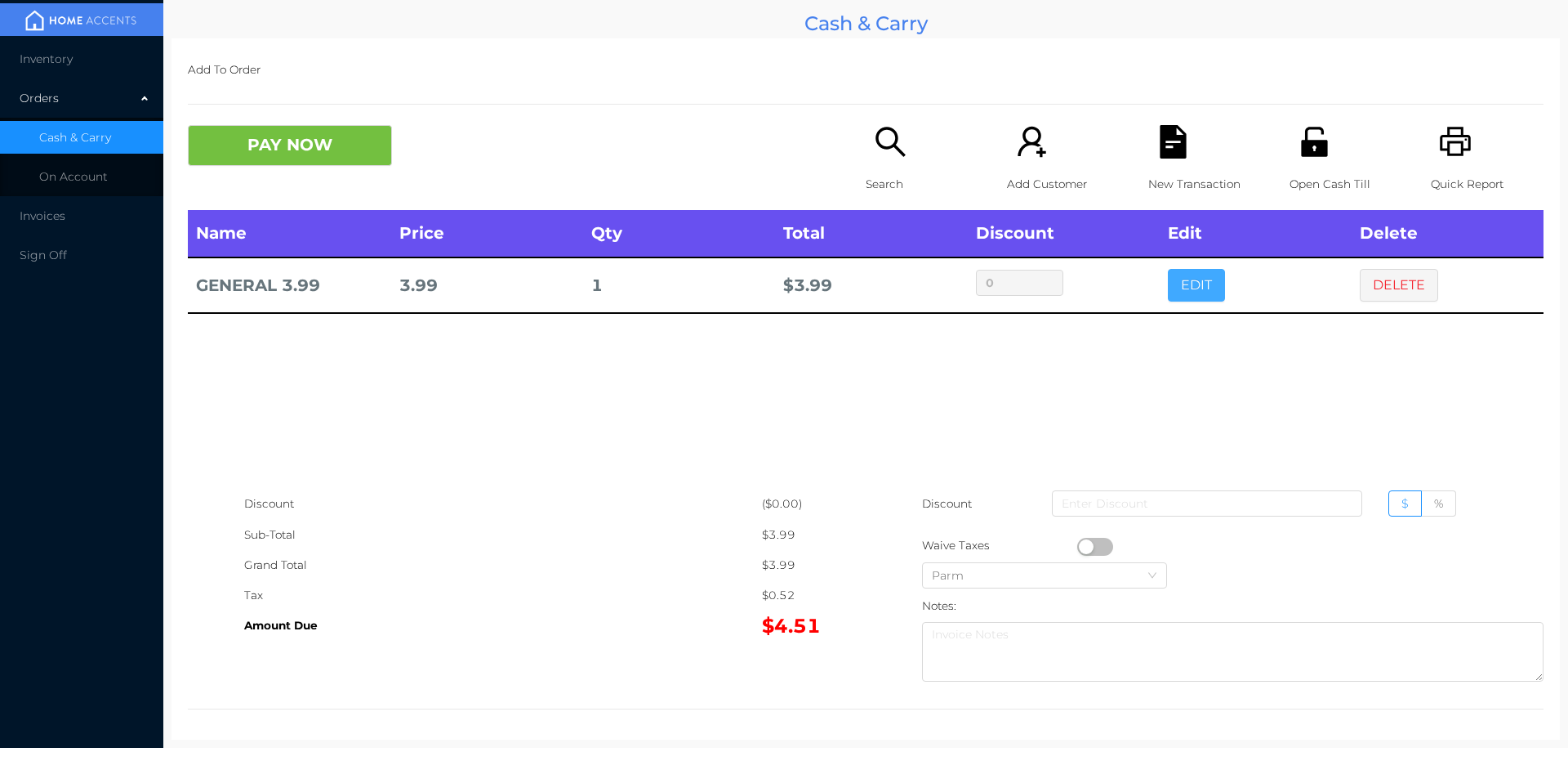
click at [1172, 290] on button "EDIT" at bounding box center [1196, 284] width 57 height 33
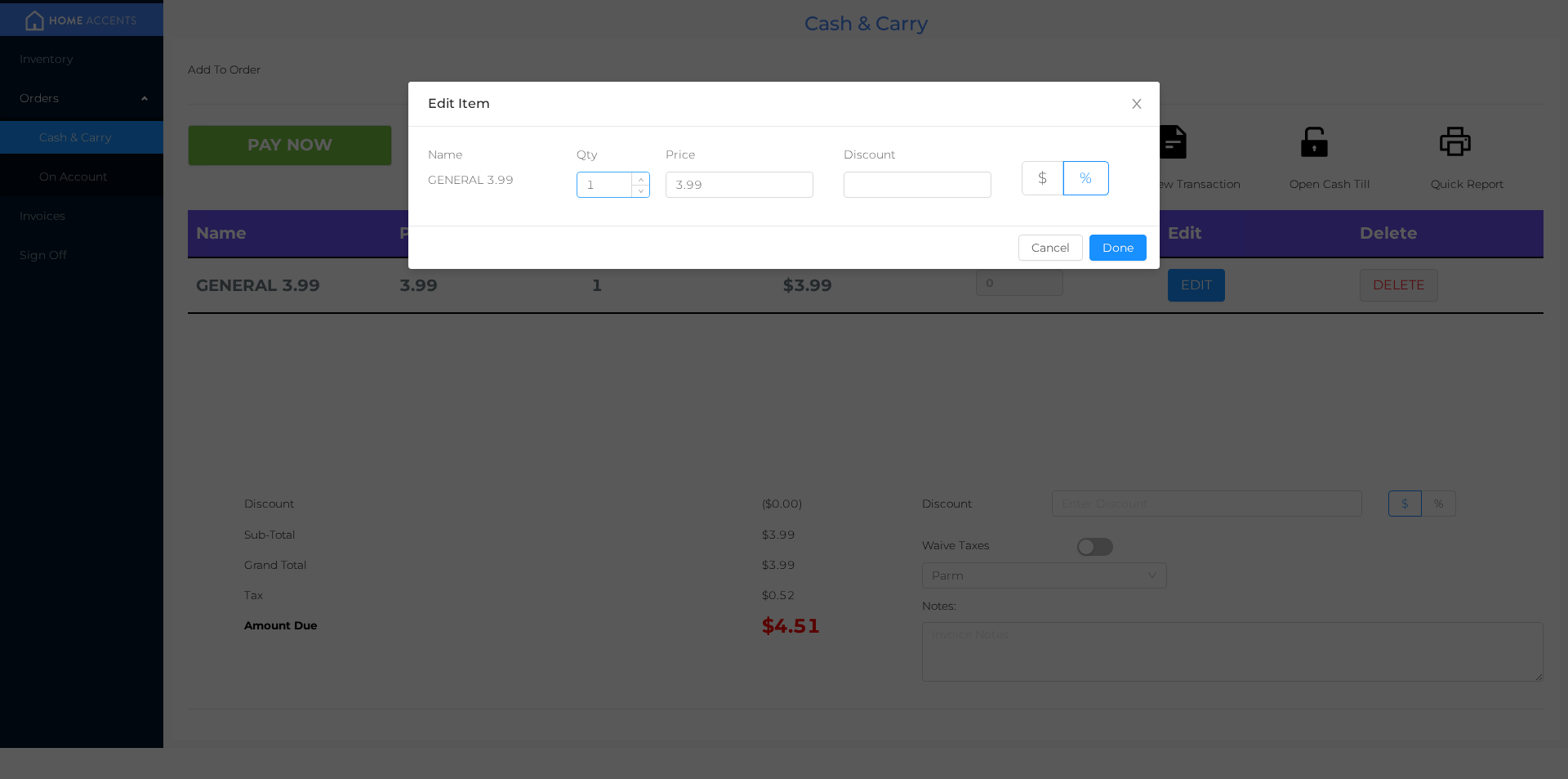
click at [618, 181] on input "1" at bounding box center [613, 184] width 72 height 24
type input "6"
click at [1116, 249] on button "Done" at bounding box center [1117, 248] width 57 height 26
type input "0%"
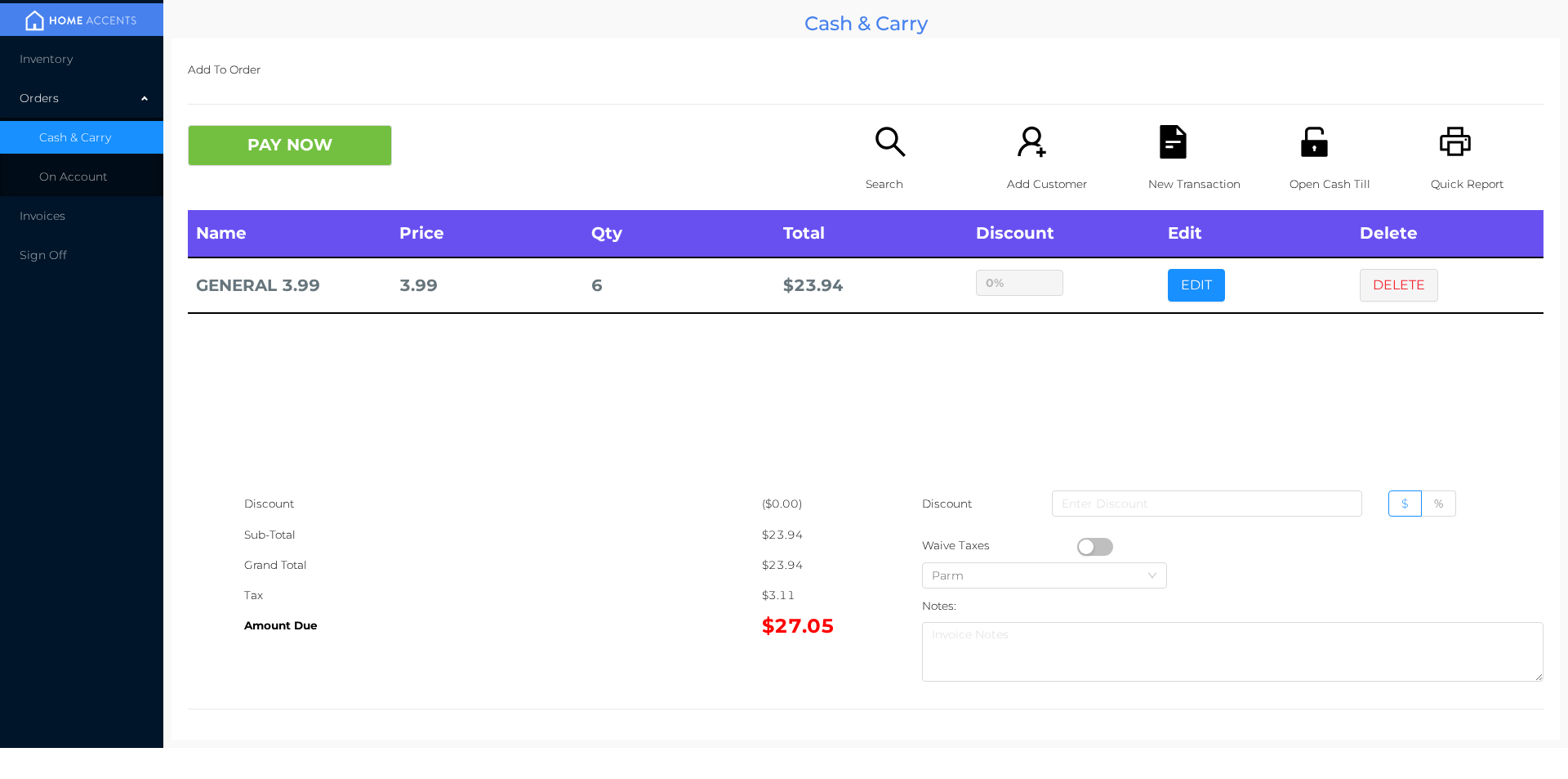
click at [262, 87] on div "Add To Order PAY NOW Search Add Customer New Transaction Open Cash Till Quick R…" at bounding box center [865, 389] width 1388 height 701
click at [295, 142] on button "PAY NOW" at bounding box center [290, 146] width 204 height 41
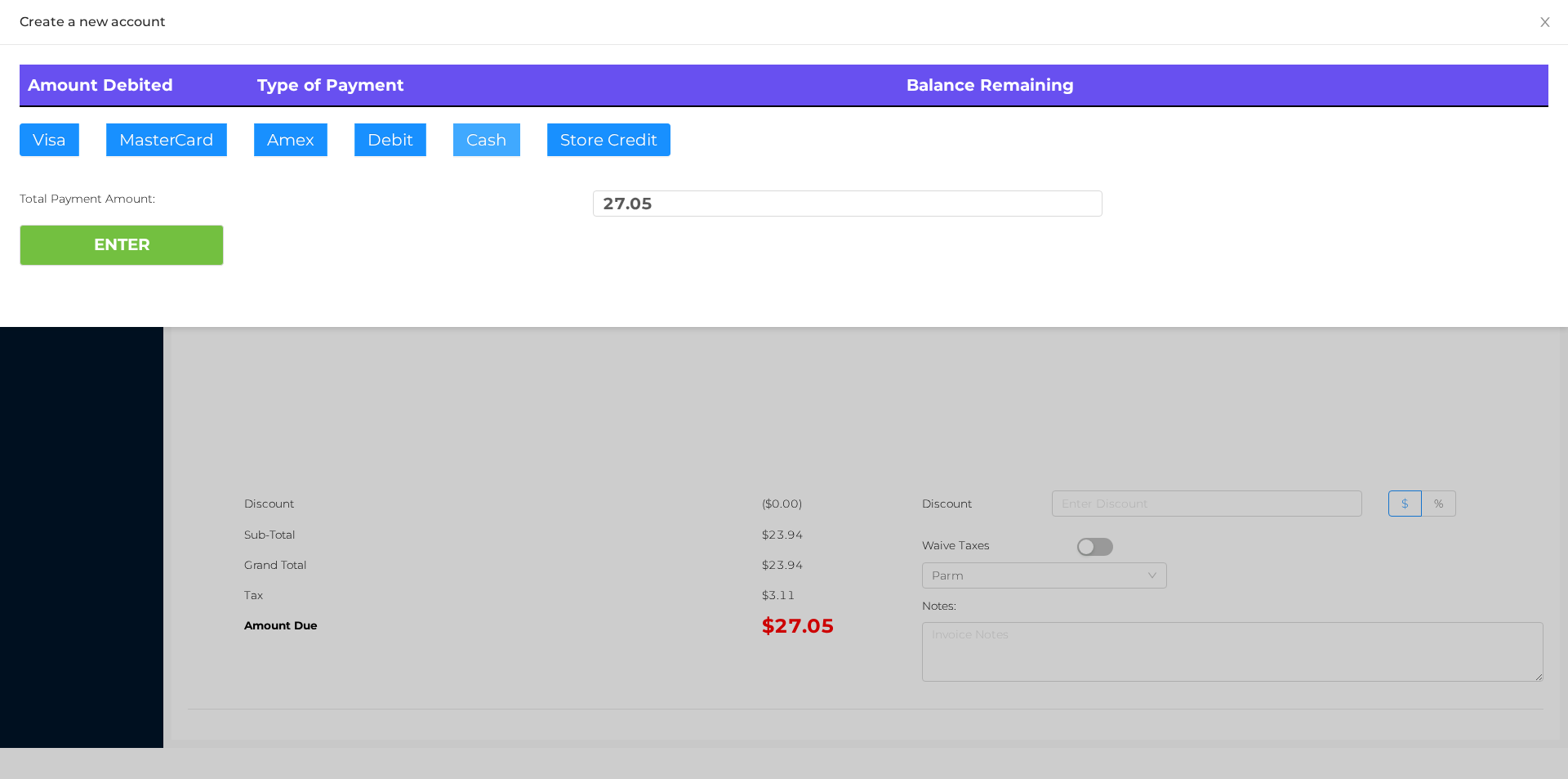
click at [495, 137] on button "Cash" at bounding box center [487, 139] width 67 height 33
type input "50"
click at [155, 262] on button "ENTER" at bounding box center [122, 245] width 204 height 41
type input "0"
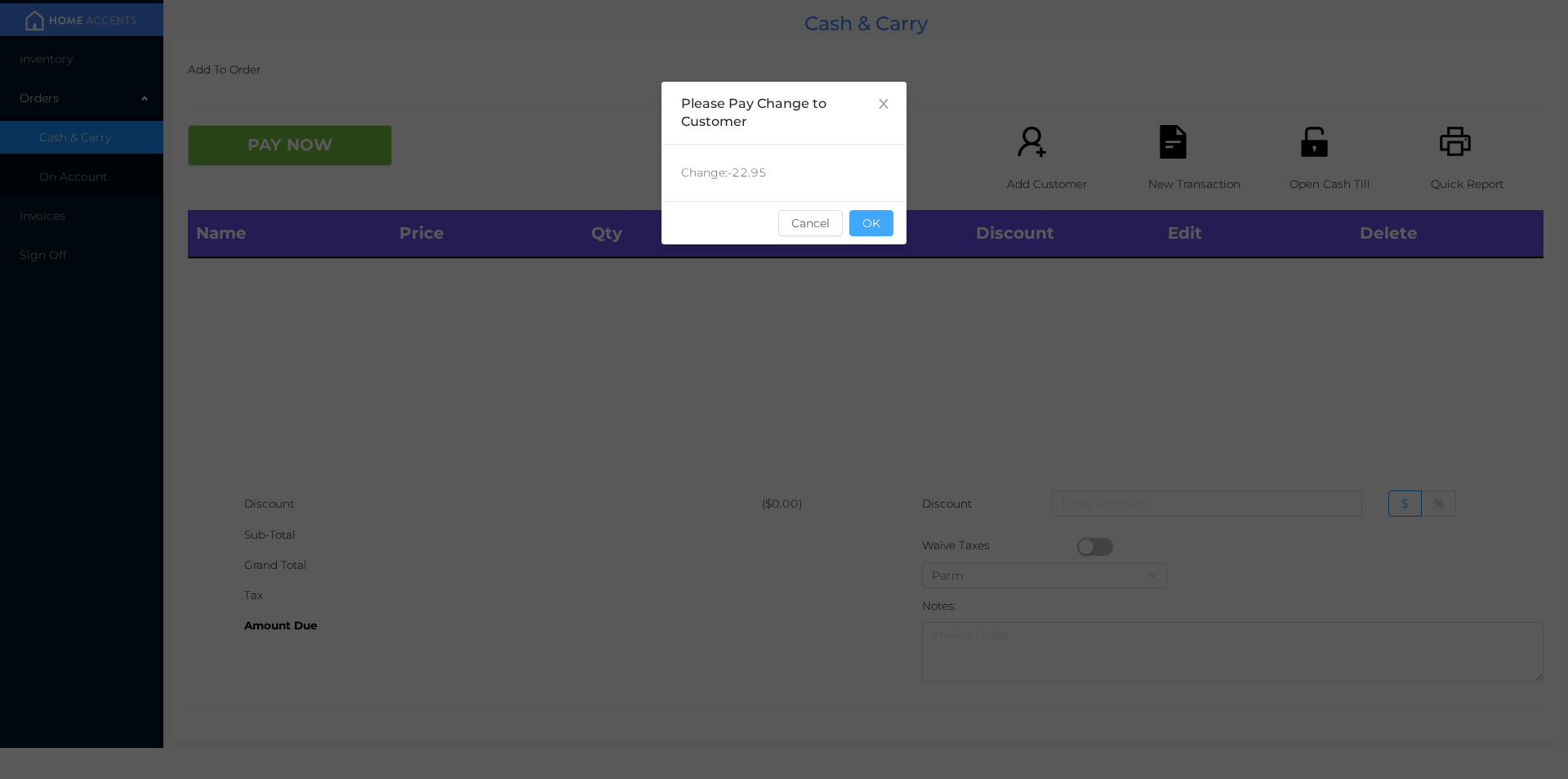
click at [870, 231] on button "OK" at bounding box center [871, 224] width 44 height 26
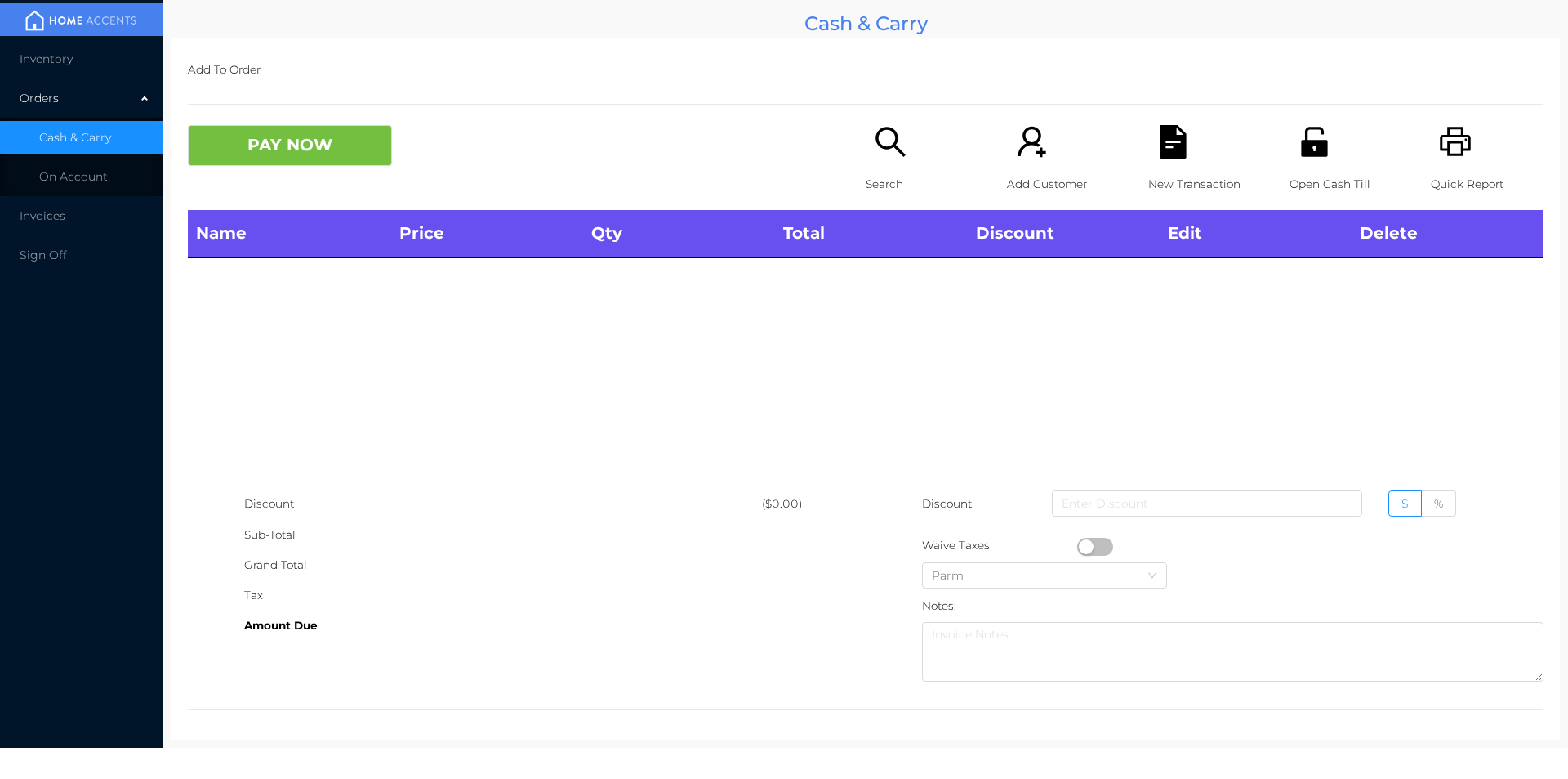
click at [892, 150] on icon "icon: search" at bounding box center [889, 140] width 29 height 29
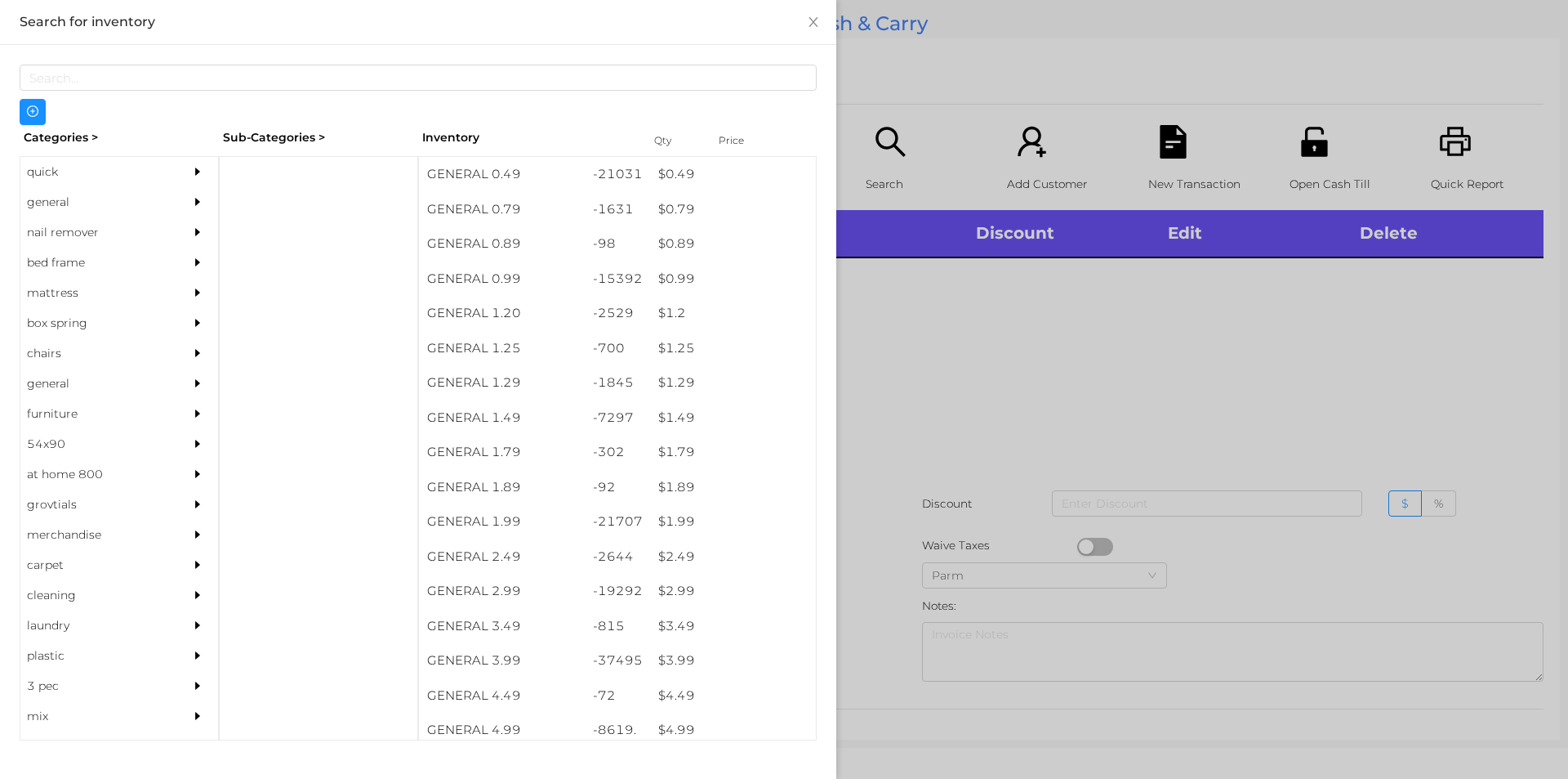
click at [88, 163] on div "quick" at bounding box center [94, 172] width 149 height 30
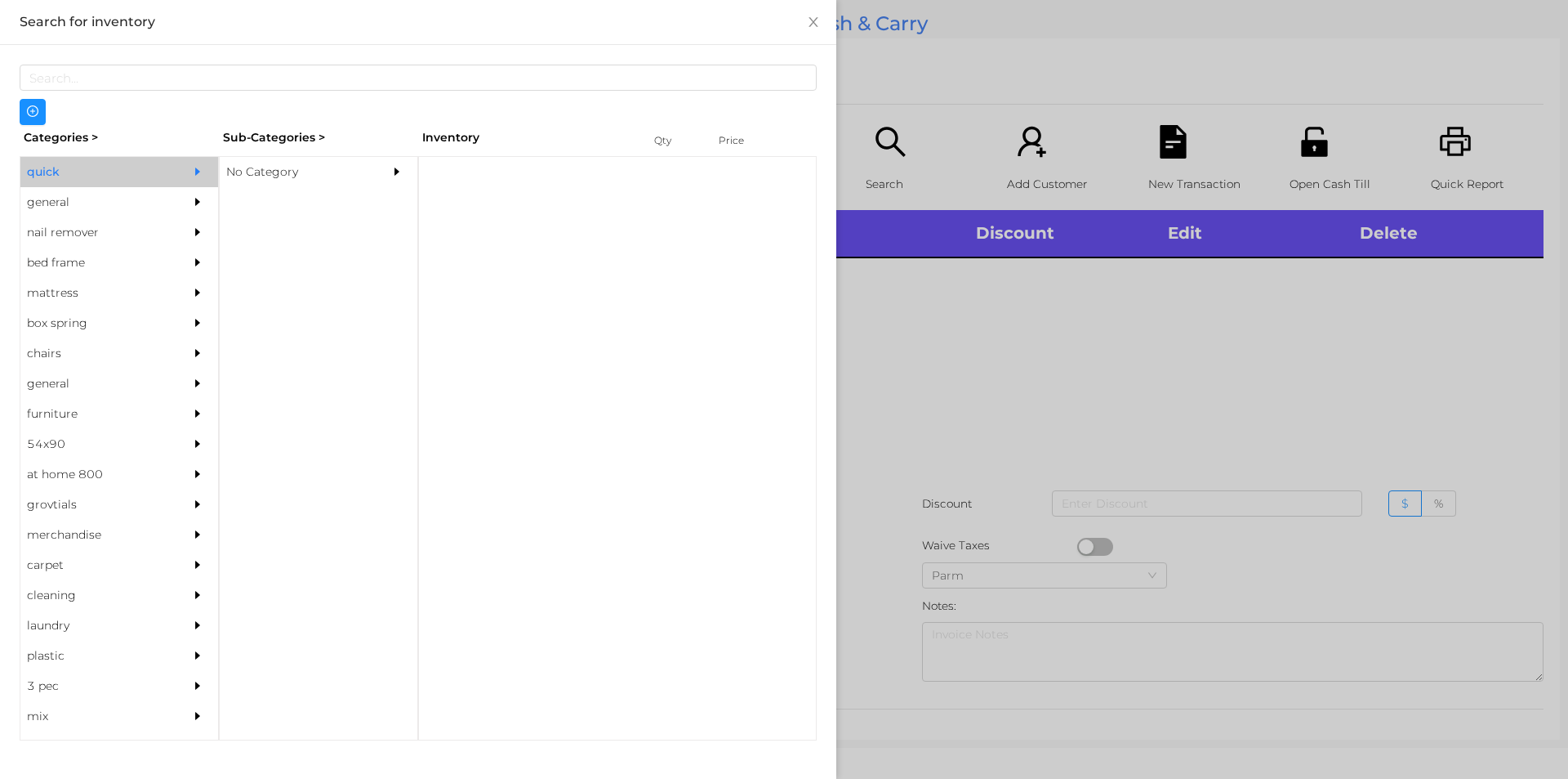
click at [298, 160] on div "No Category" at bounding box center [294, 172] width 149 height 30
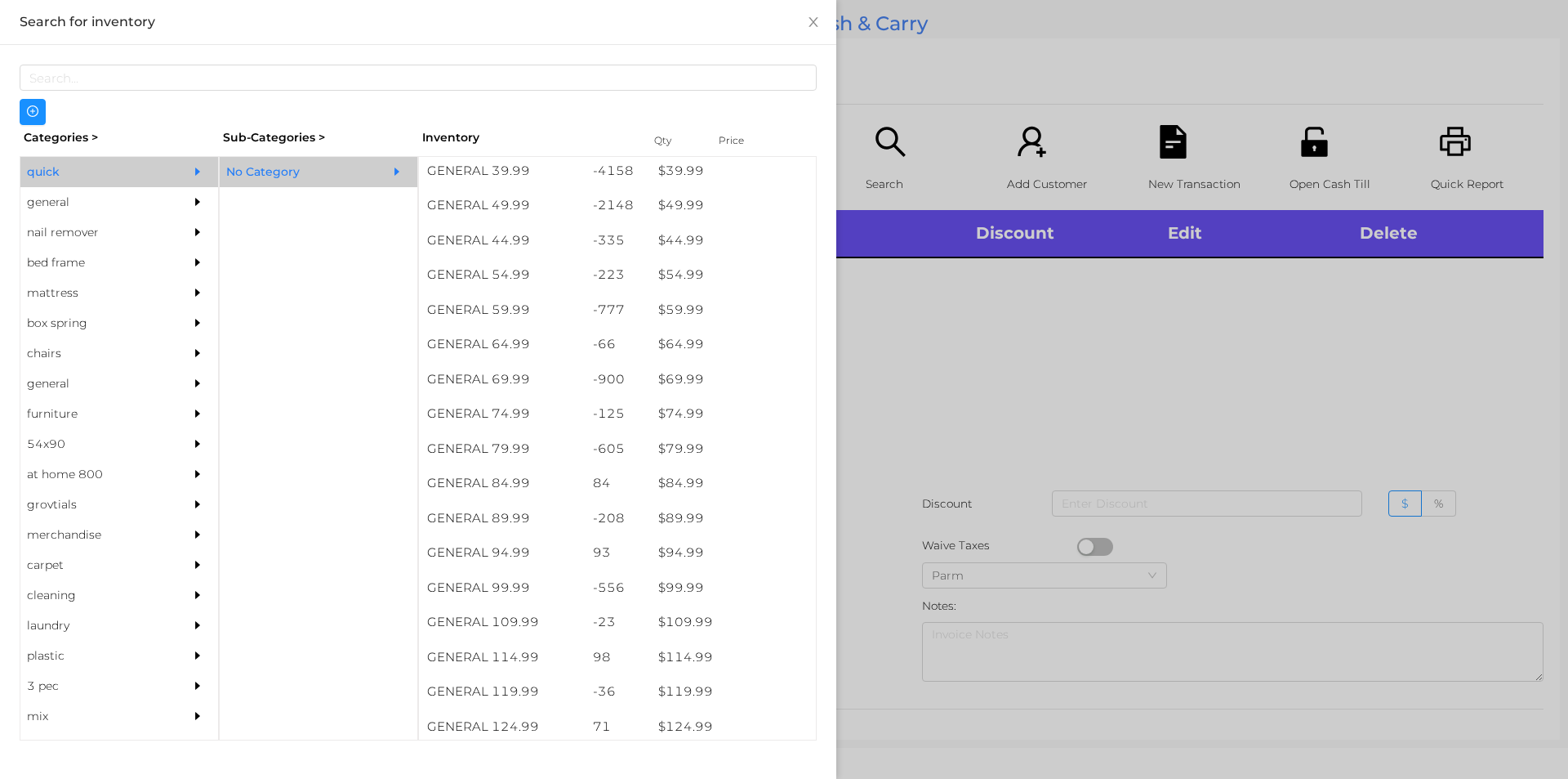
scroll to position [940, 0]
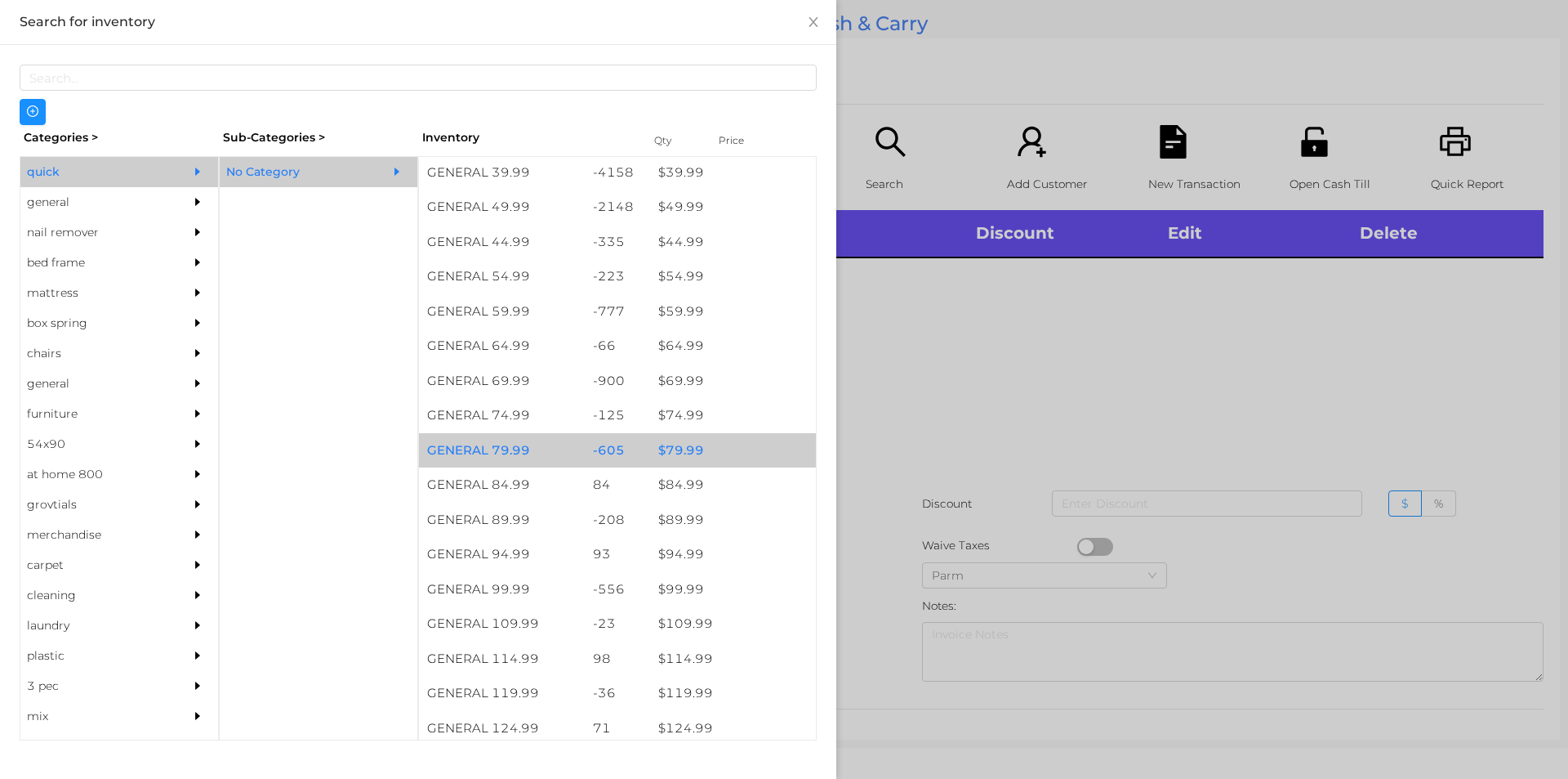
click at [698, 446] on div "$ 79.99" at bounding box center [732, 451] width 165 height 36
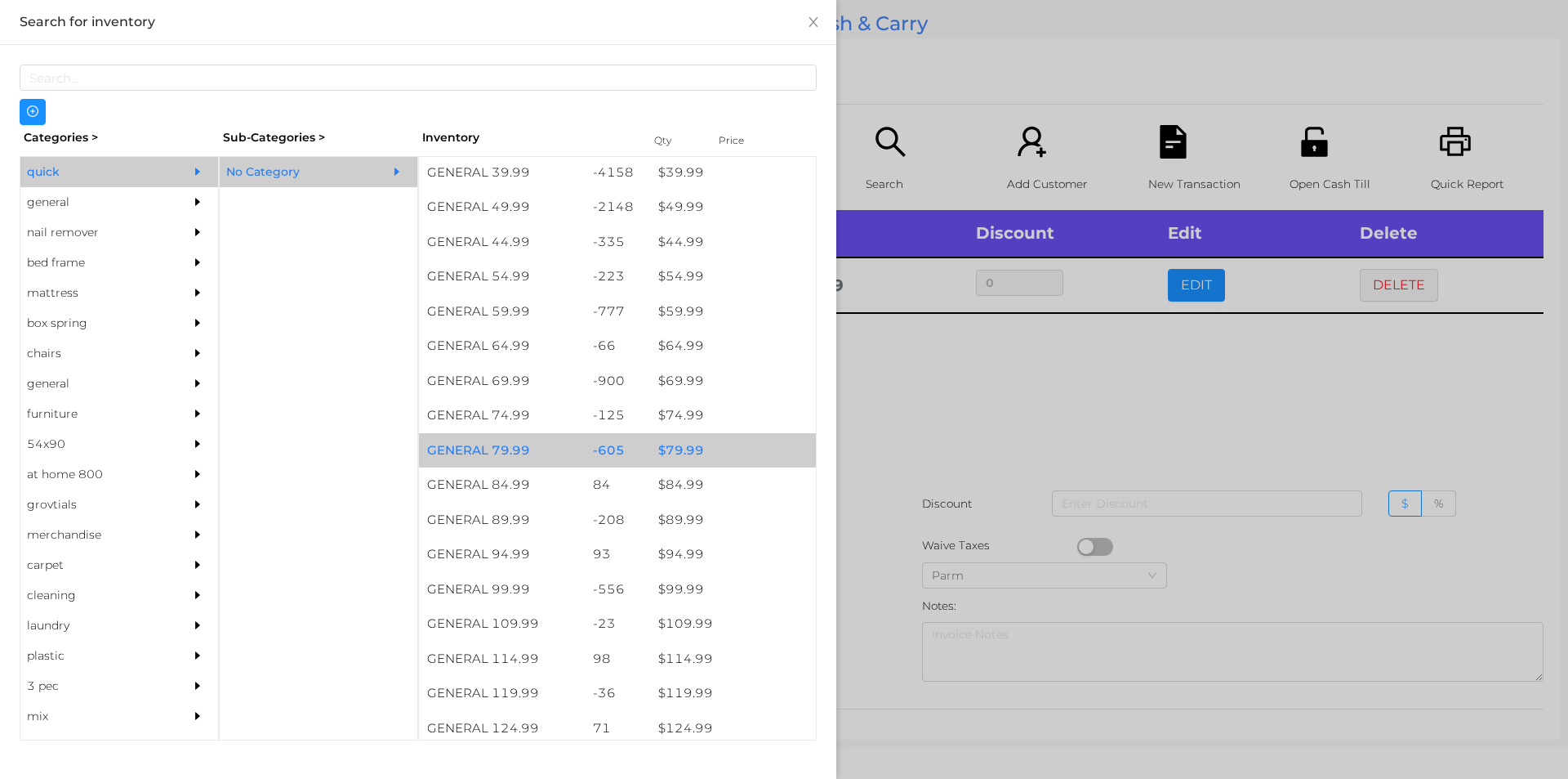
click at [727, 452] on div "$ 79.99" at bounding box center [732, 451] width 165 height 36
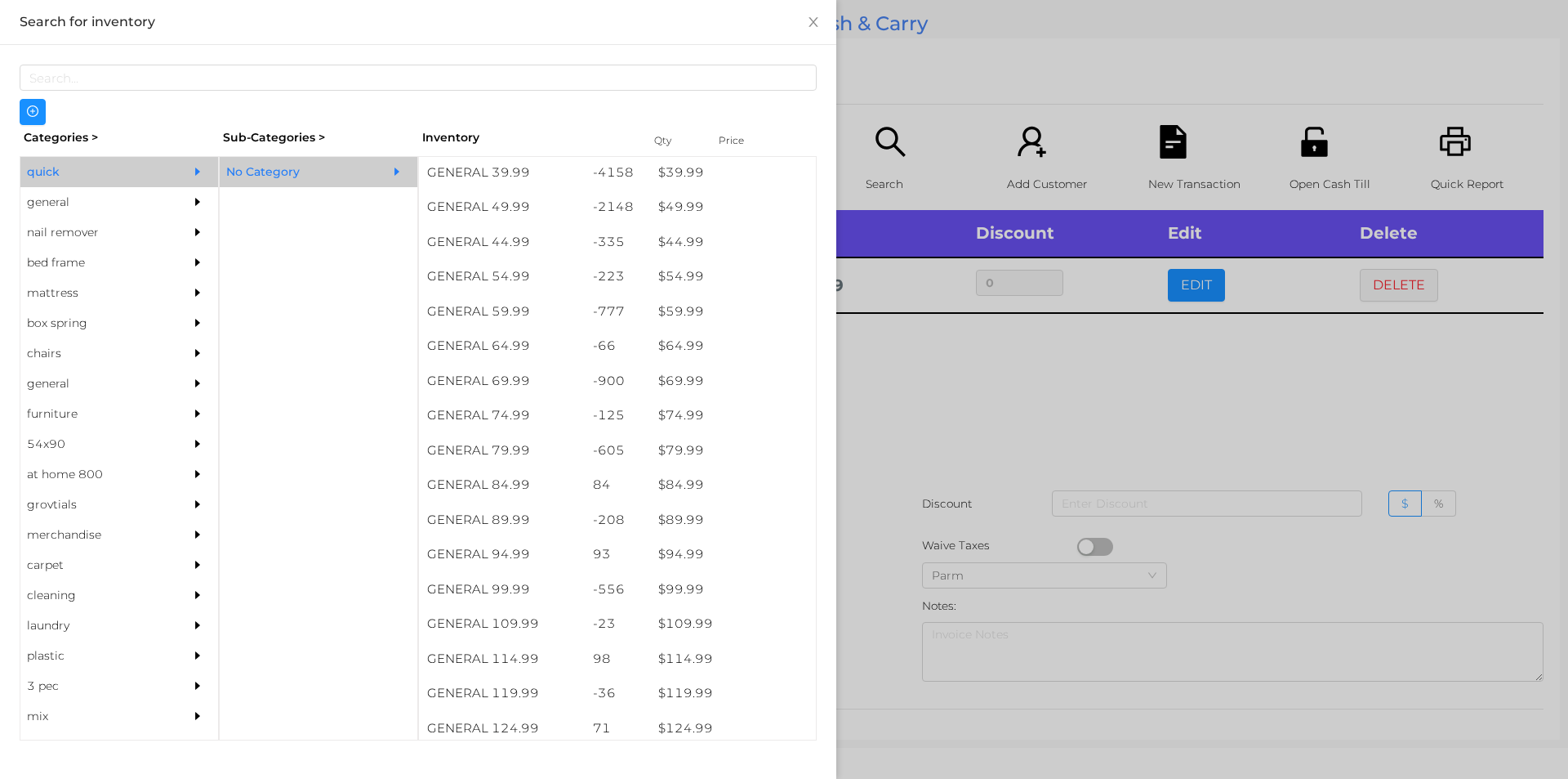
click at [985, 453] on div at bounding box center [784, 389] width 1568 height 779
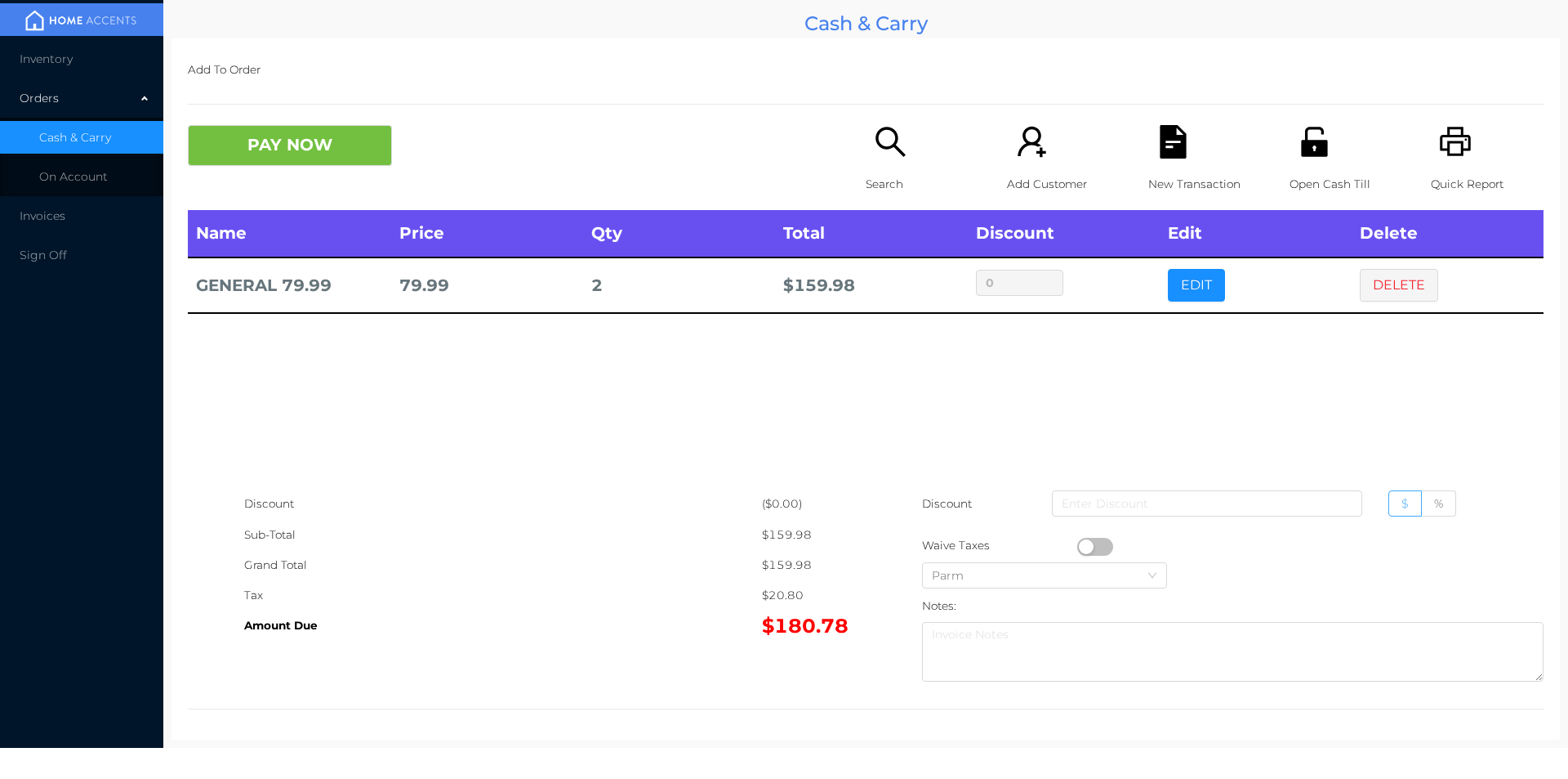
click at [1388, 508] on label "$" at bounding box center [1405, 503] width 34 height 26
click at [1402, 507] on input "$" at bounding box center [1402, 507] width 0 height 0
click at [1269, 506] on input at bounding box center [1207, 503] width 310 height 26
type input "10"
click at [323, 148] on button "PAY NOW" at bounding box center [290, 146] width 204 height 41
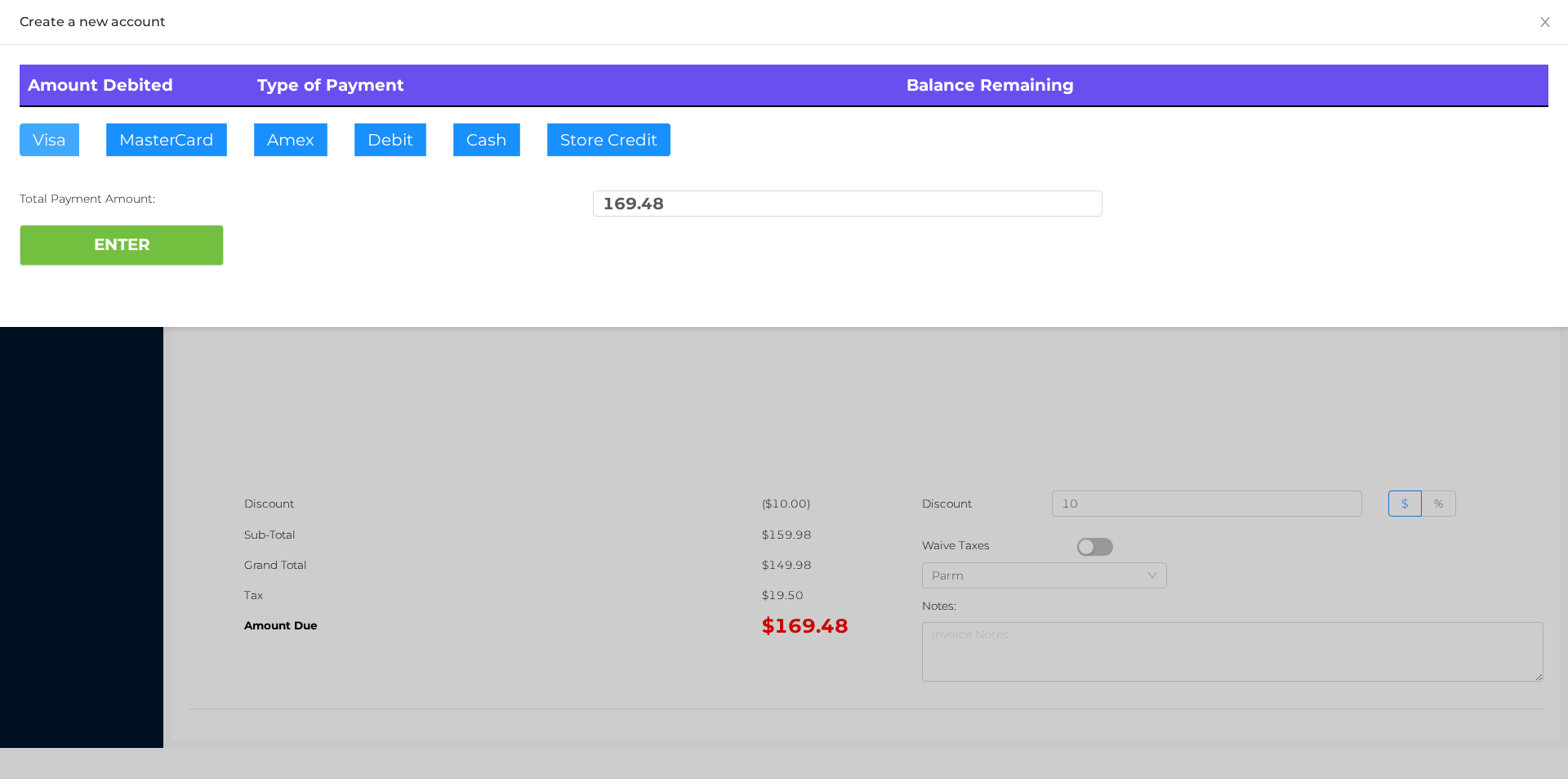
click at [45, 152] on button "Visa" at bounding box center [50, 139] width 60 height 33
click at [77, 238] on button "ENTER" at bounding box center [122, 245] width 204 height 41
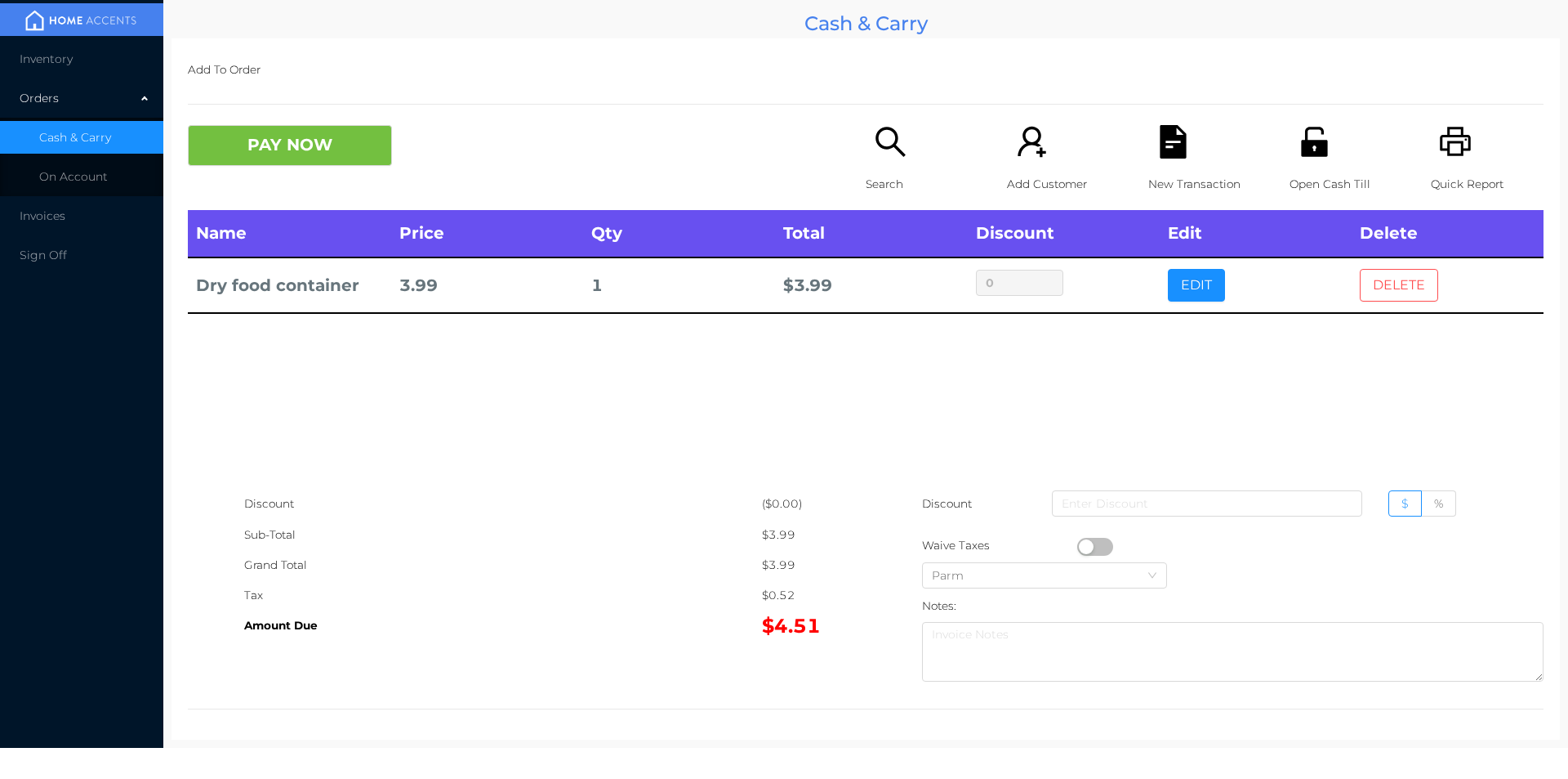
click at [1406, 282] on button "DELETE" at bounding box center [1399, 284] width 79 height 33
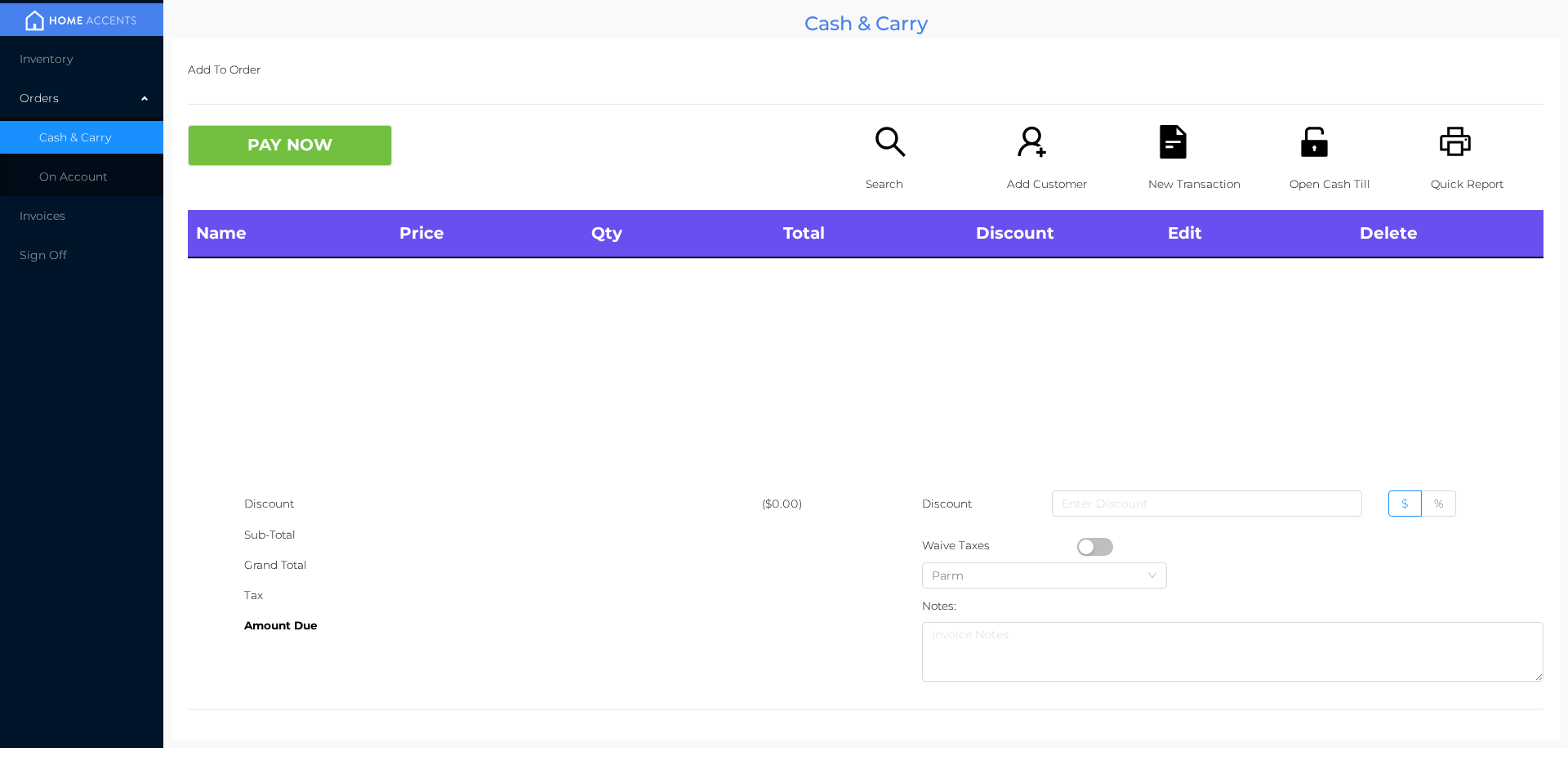
click at [902, 148] on div "Search" at bounding box center [922, 167] width 113 height 85
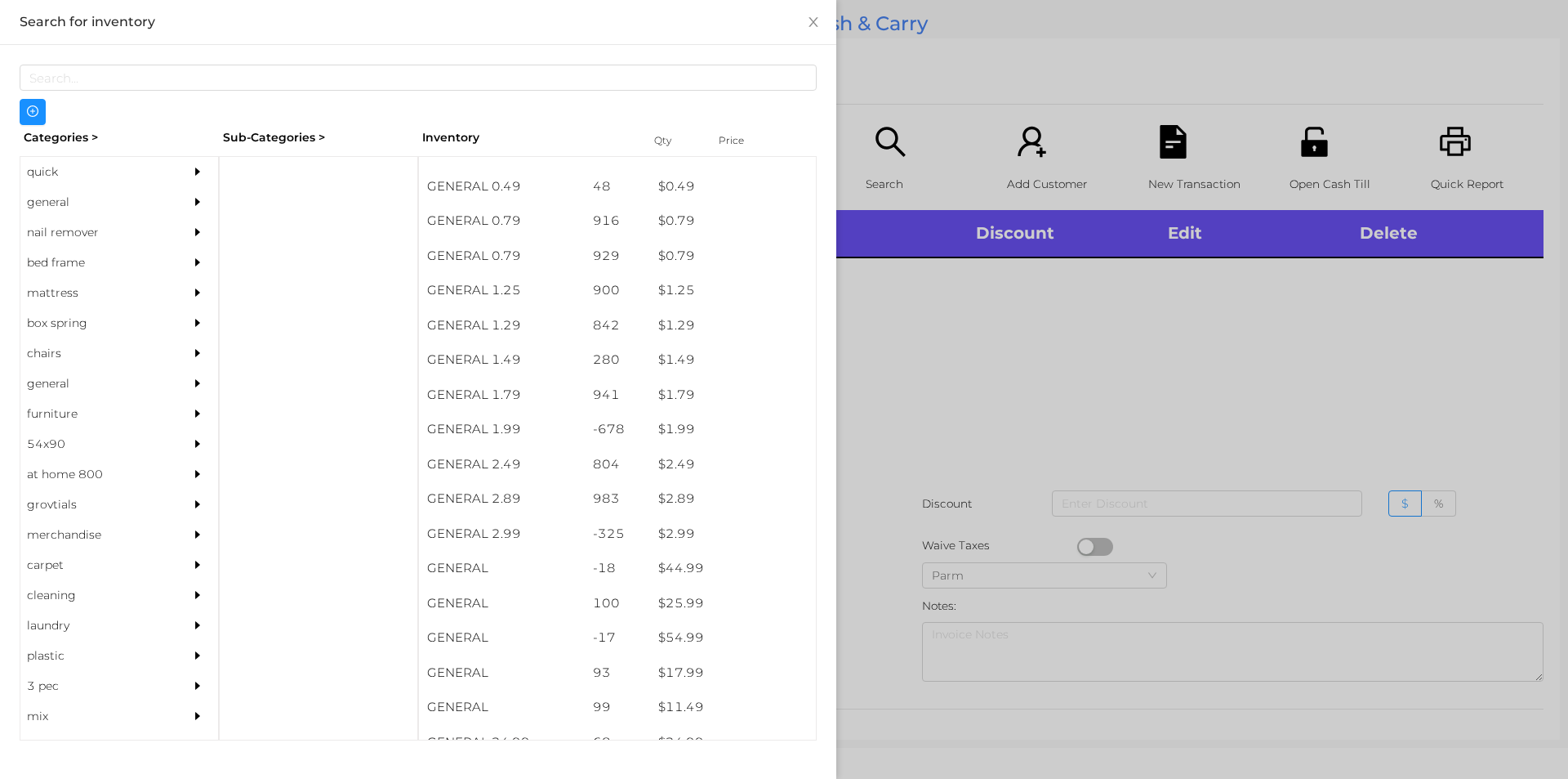
scroll to position [98, 0]
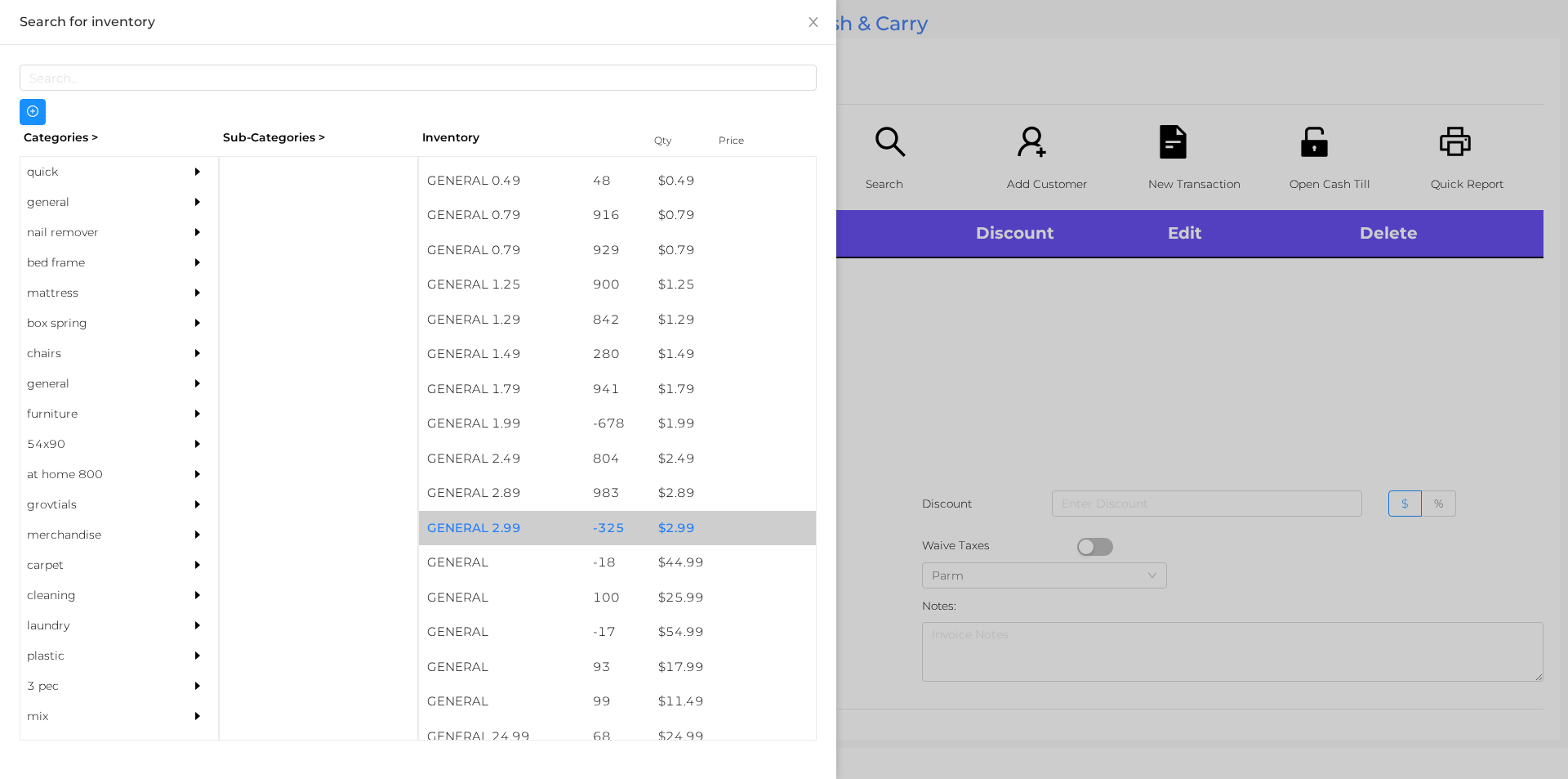
click at [705, 531] on div "$ 2.99" at bounding box center [732, 528] width 165 height 36
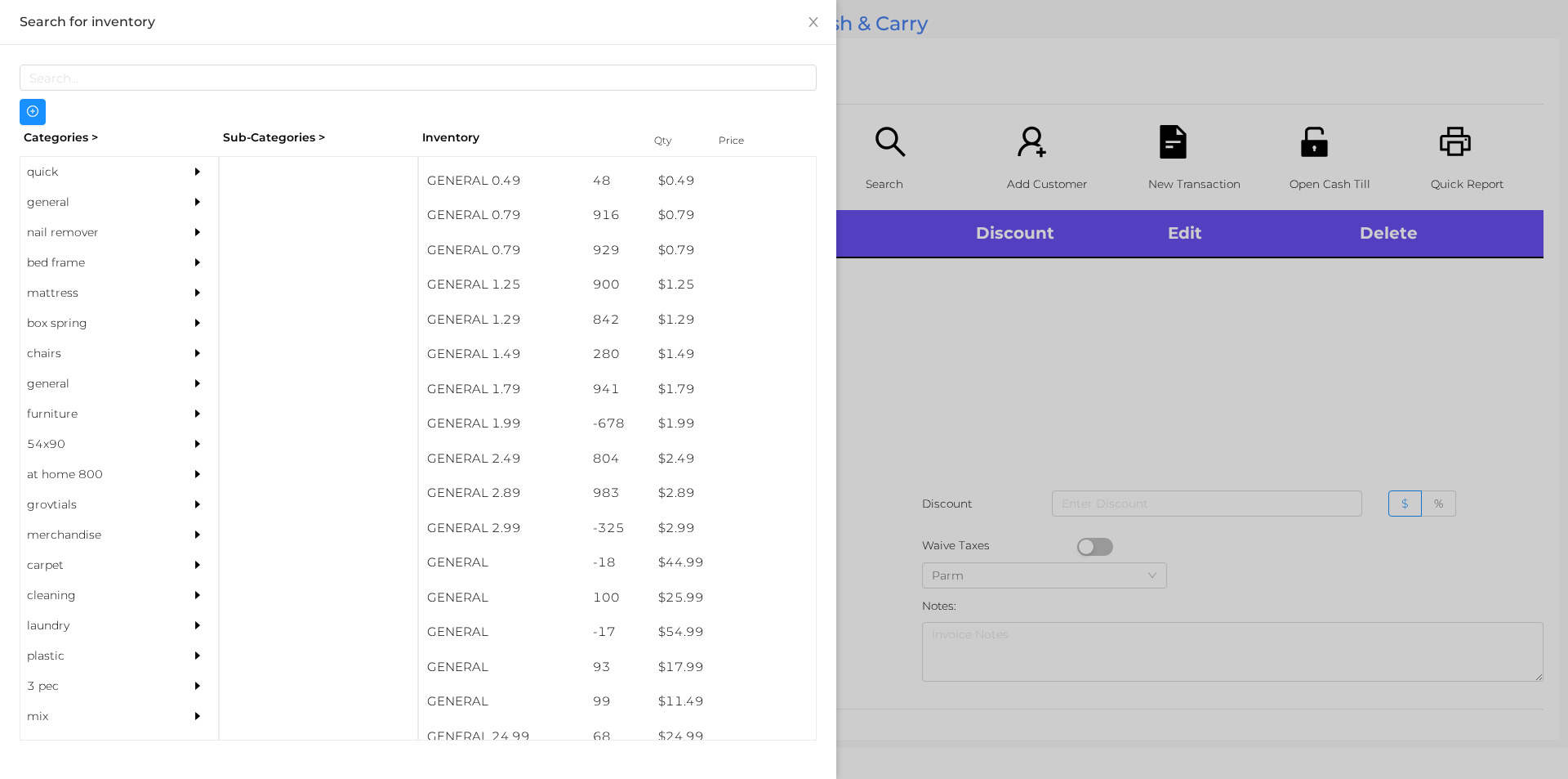
click at [862, 484] on div at bounding box center [784, 389] width 1568 height 779
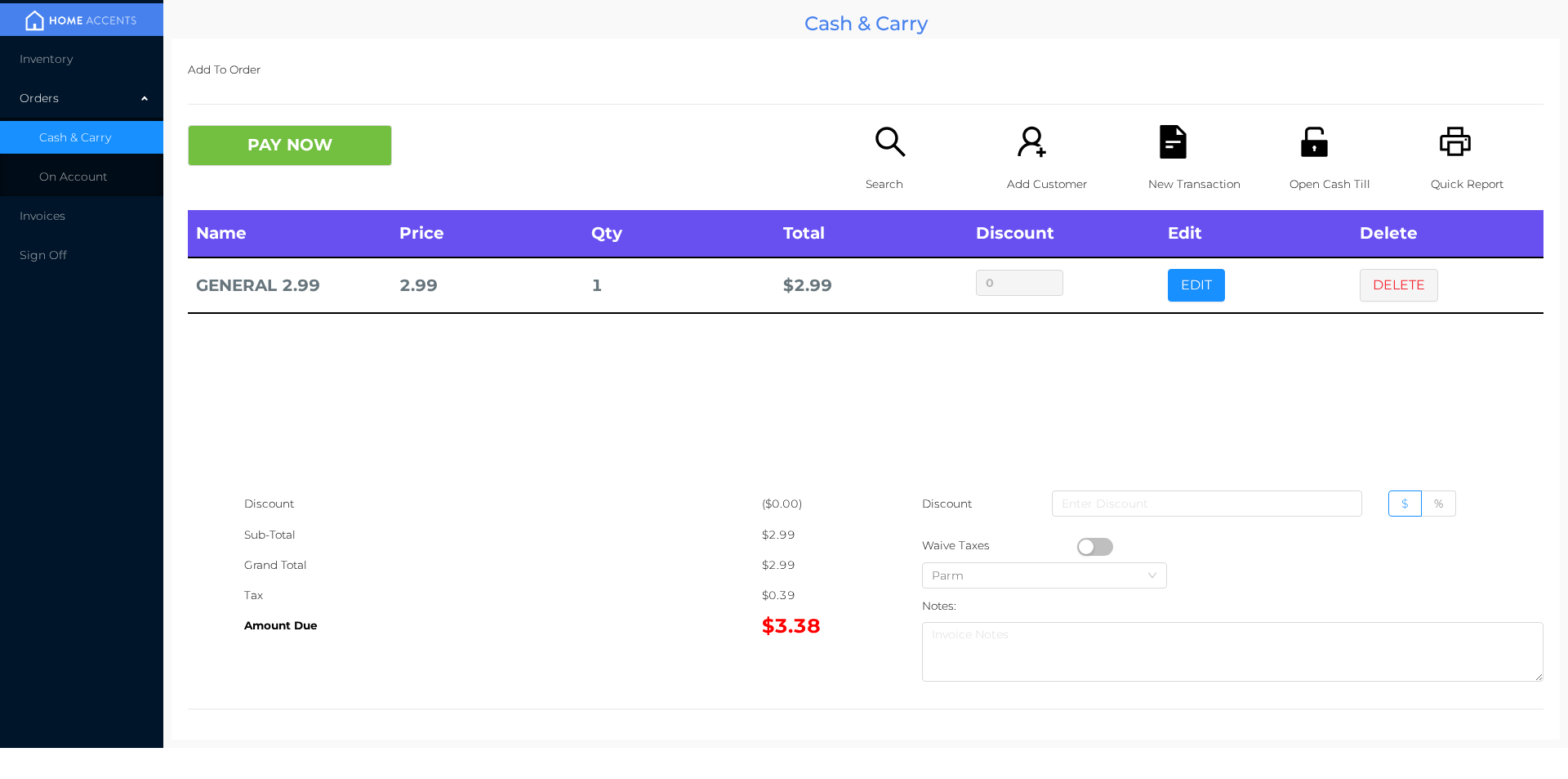
click at [1313, 155] on icon "icon: unlock" at bounding box center [1315, 140] width 26 height 29
click at [294, 154] on button "PAY NOW" at bounding box center [290, 146] width 204 height 41
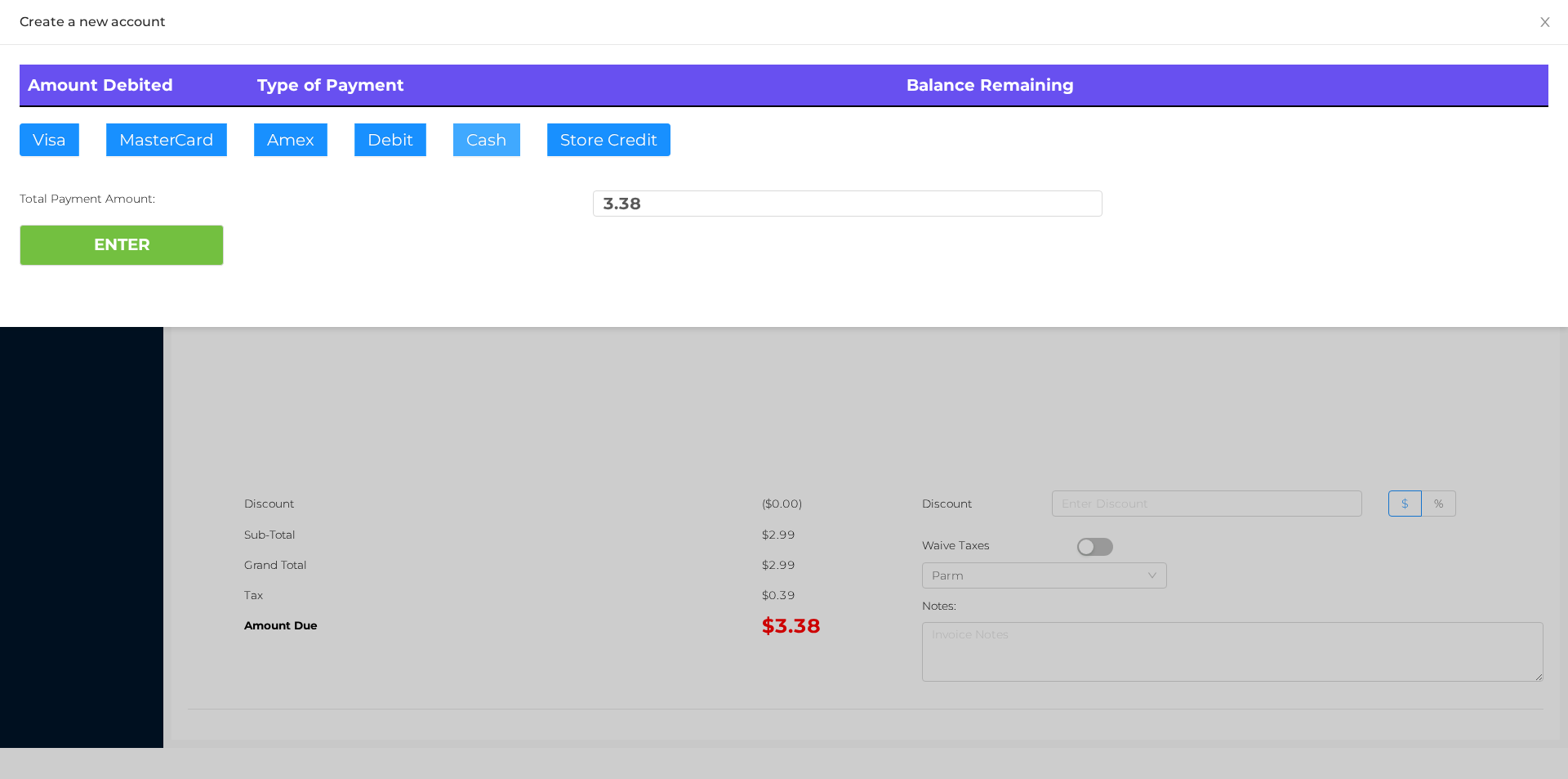
click at [475, 150] on button "Cash" at bounding box center [487, 139] width 67 height 33
type input "5"
click at [122, 282] on div "Amount Debited Type of Payment Balance Remaining Visa MasterCard Amex Debit Cas…" at bounding box center [784, 165] width 1568 height 240
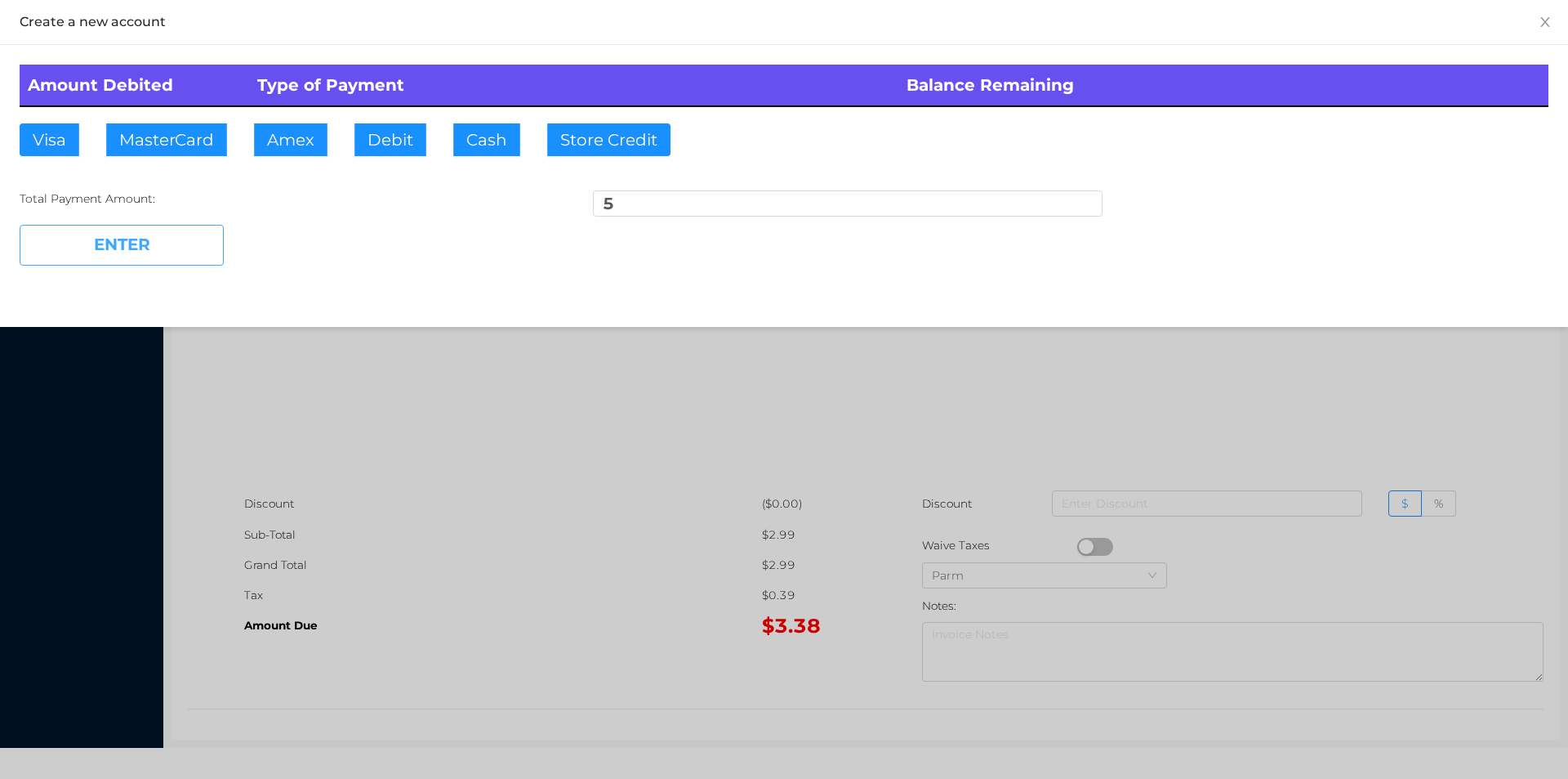
click at [119, 237] on button "ENTER" at bounding box center [122, 245] width 204 height 41
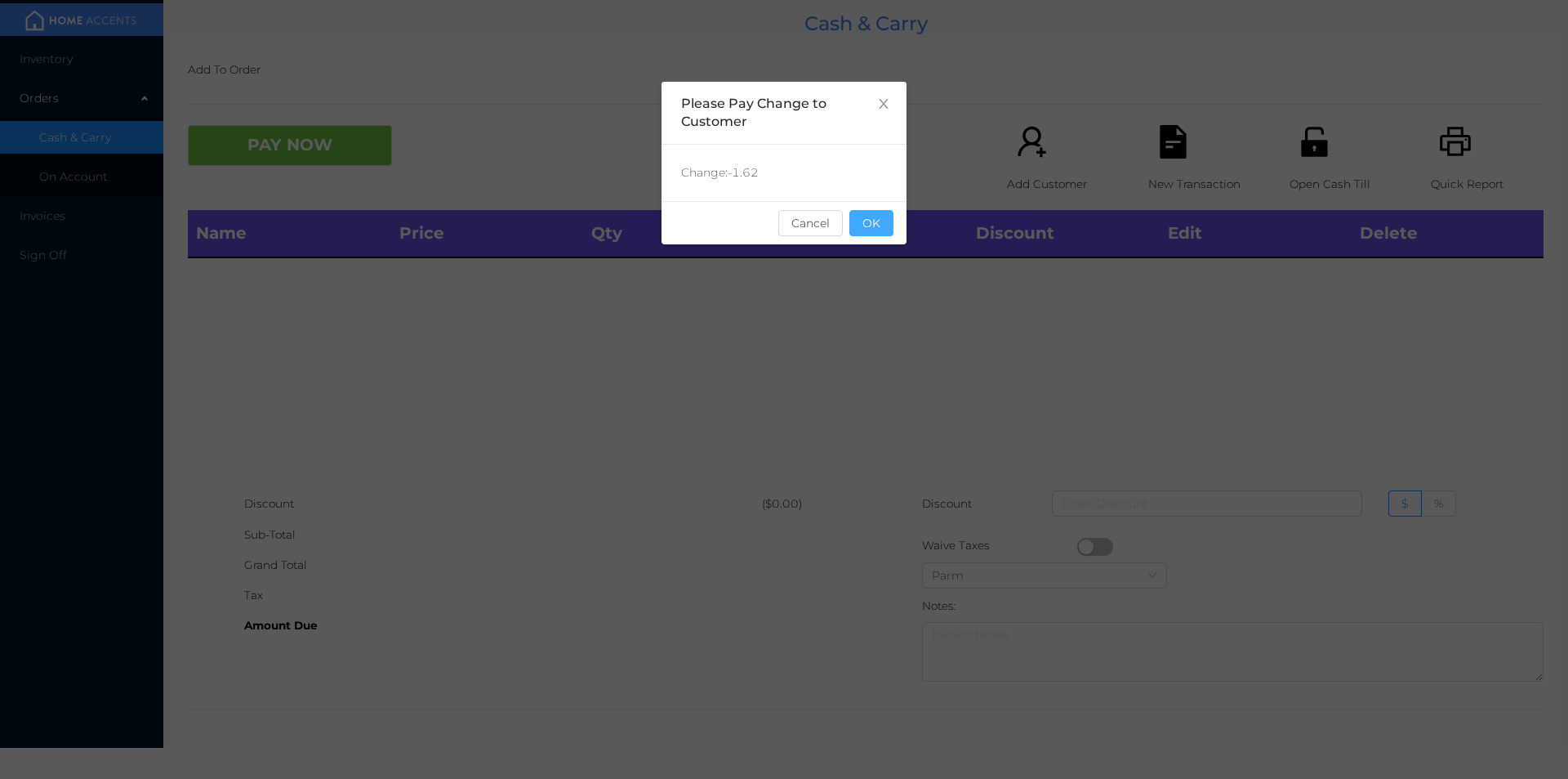
click at [881, 219] on button "OK" at bounding box center [871, 224] width 44 height 26
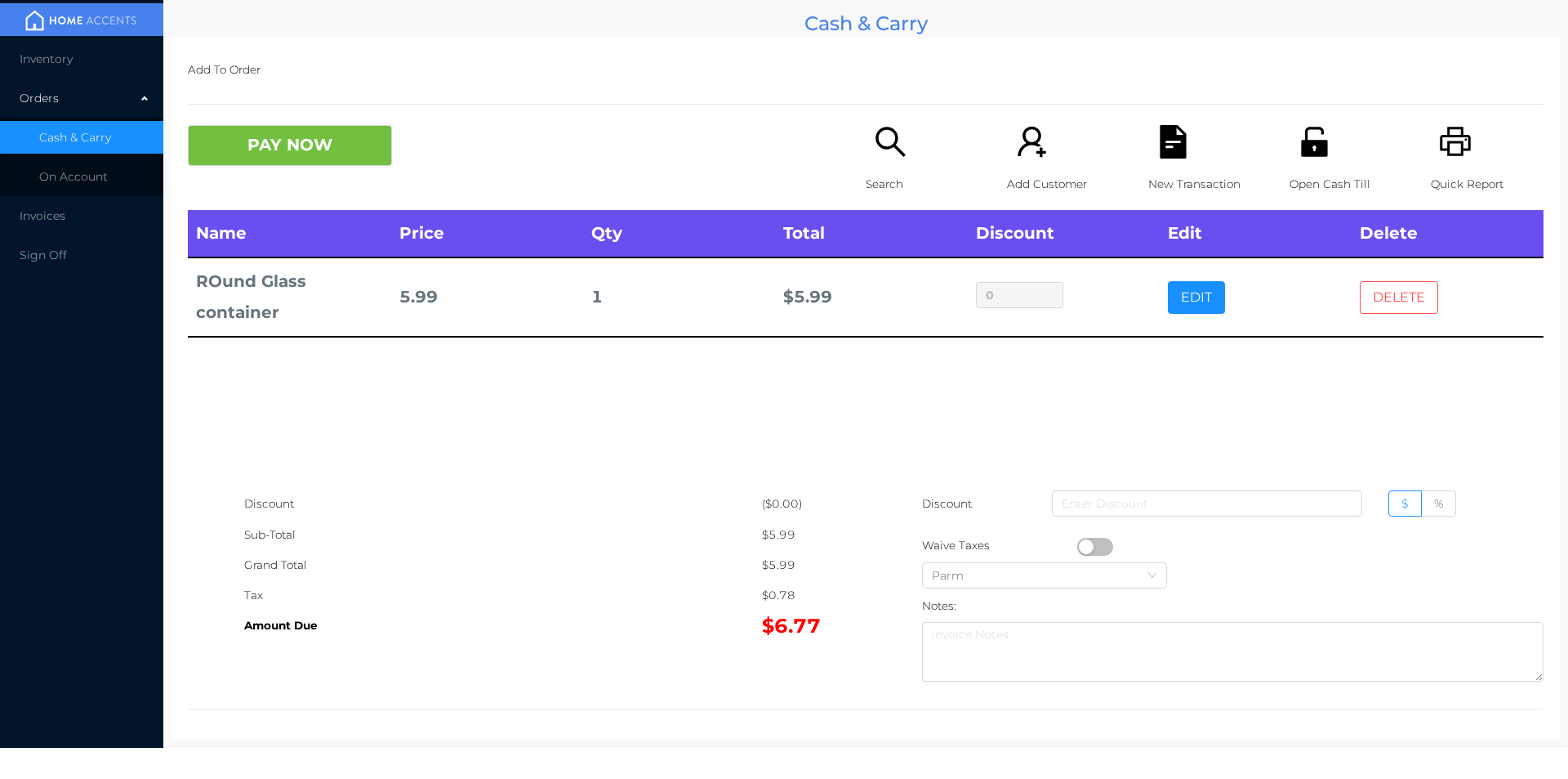
click at [1389, 300] on button "DELETE" at bounding box center [1399, 297] width 79 height 33
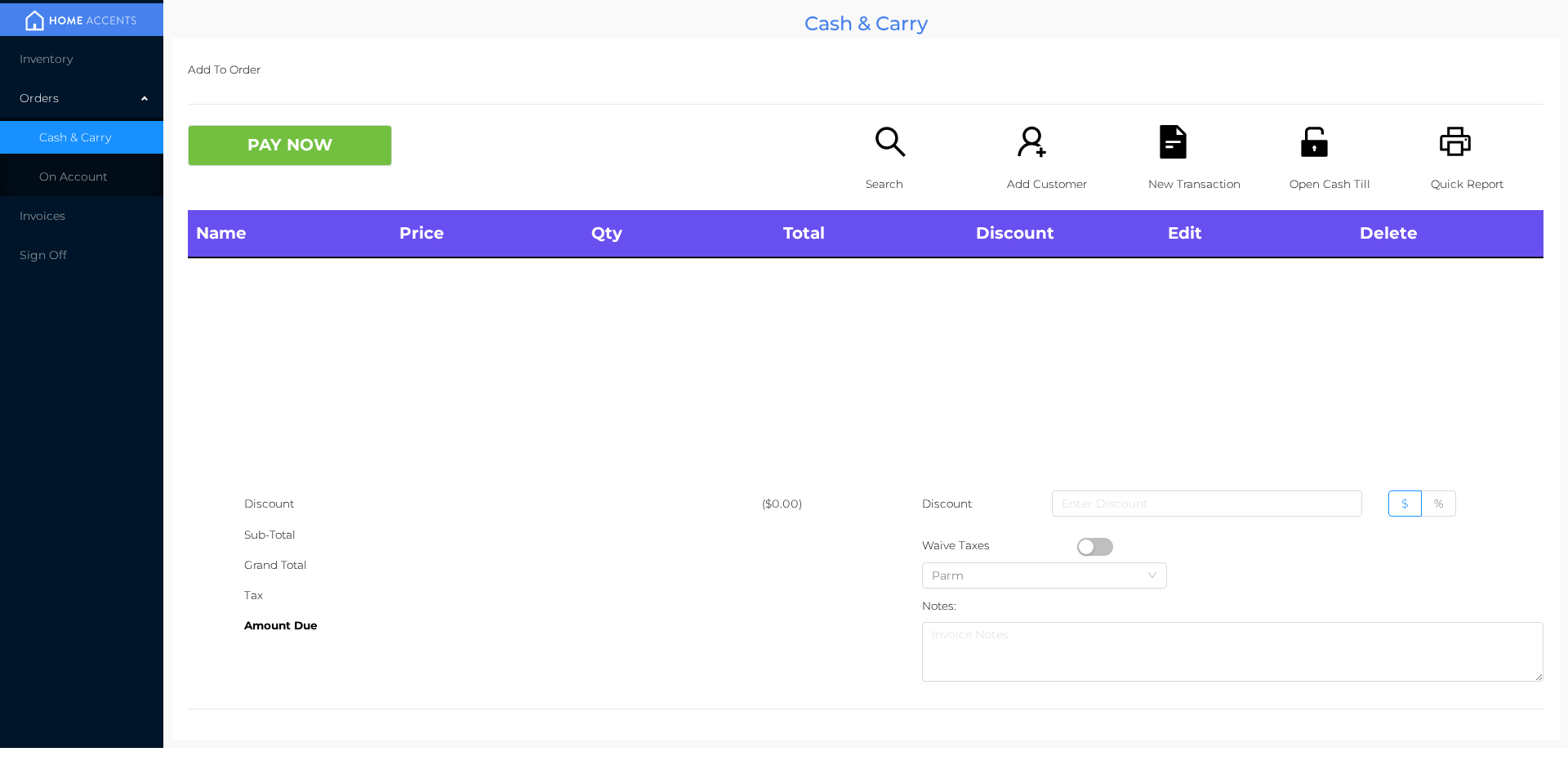
click at [874, 157] on icon "icon: search" at bounding box center [891, 142] width 34 height 34
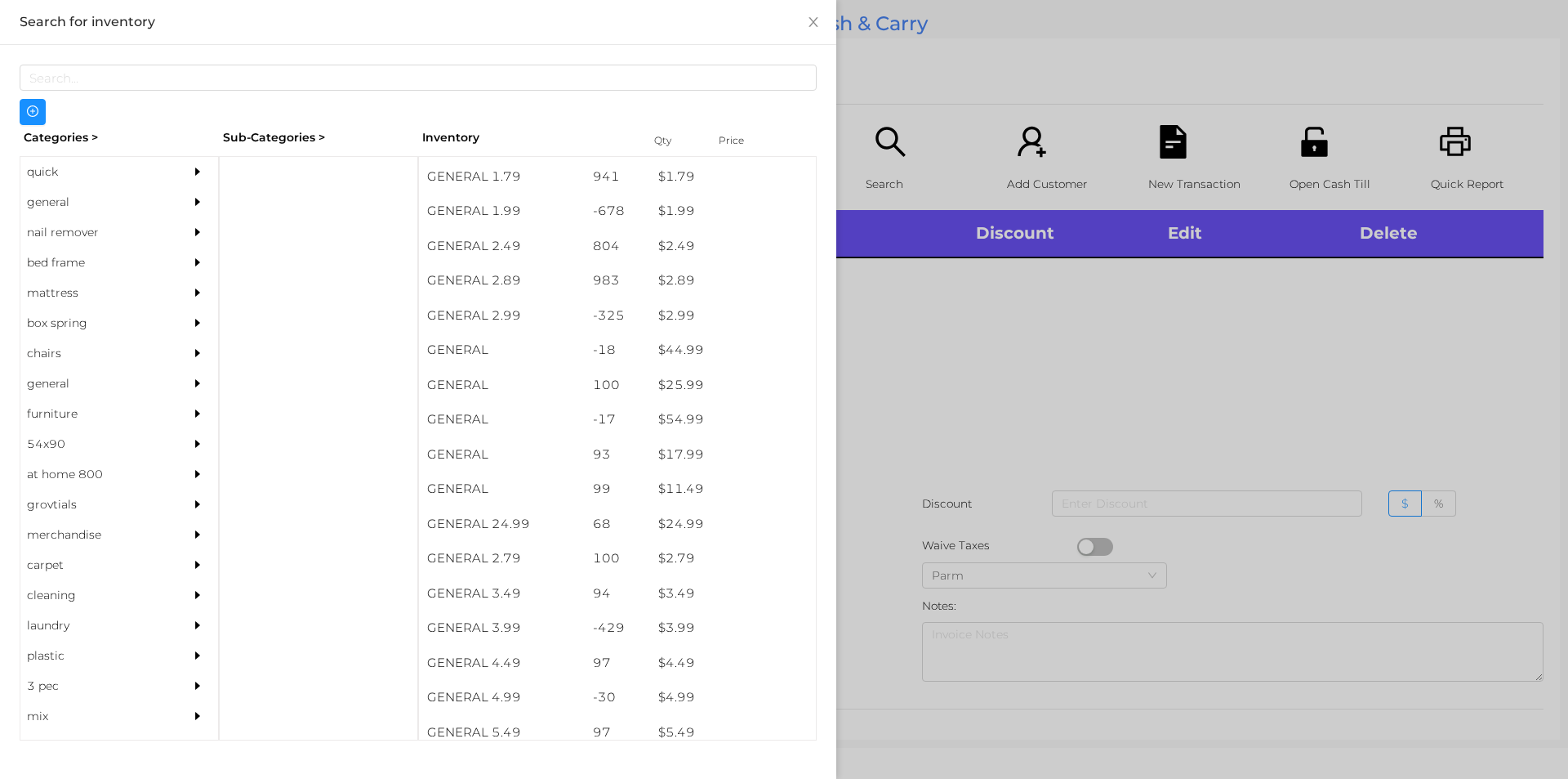
scroll to position [310, 0]
click at [62, 204] on div "general" at bounding box center [94, 202] width 149 height 30
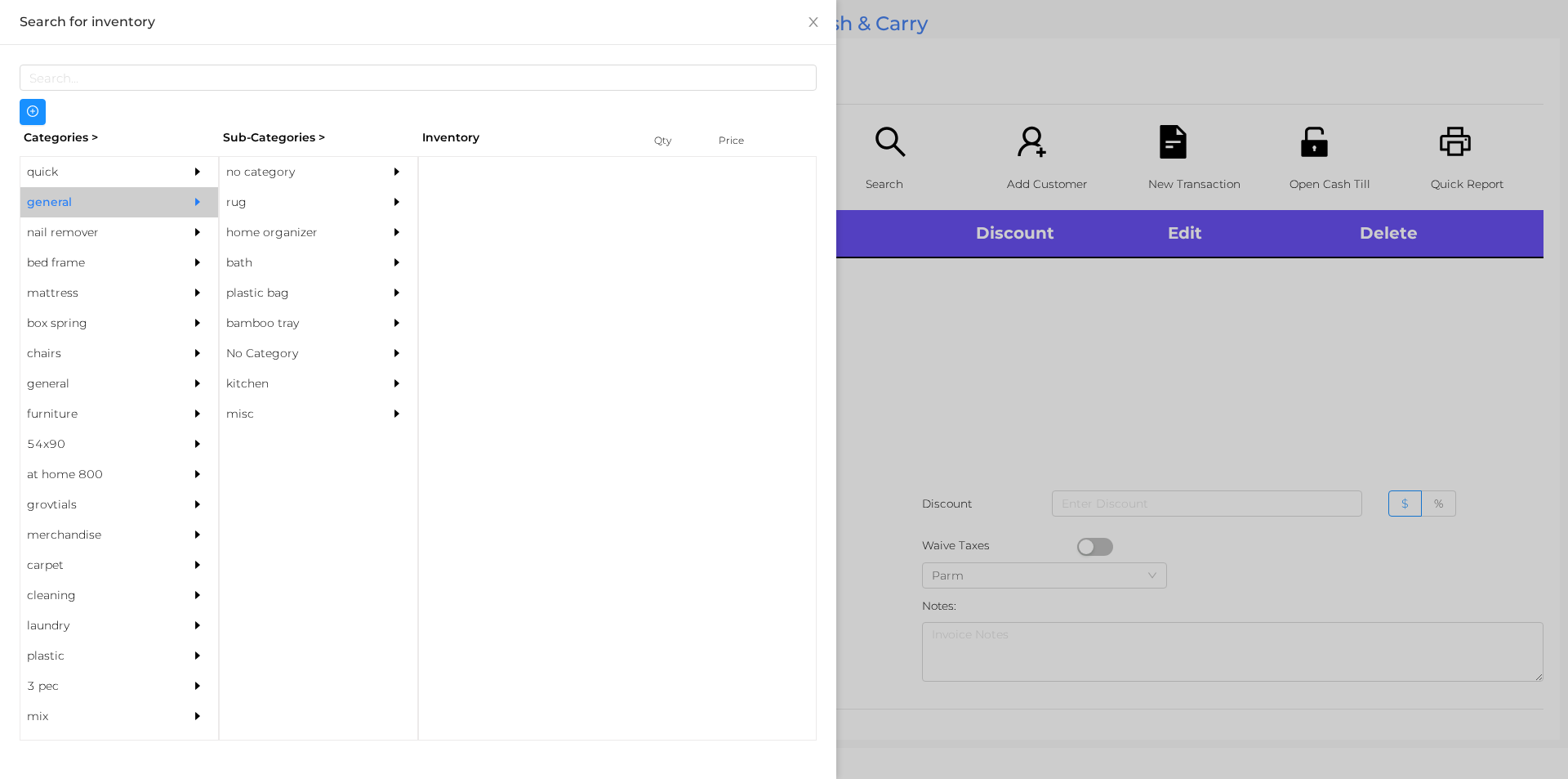
scroll to position [0, 0]
click at [275, 170] on div "no category" at bounding box center [294, 172] width 149 height 30
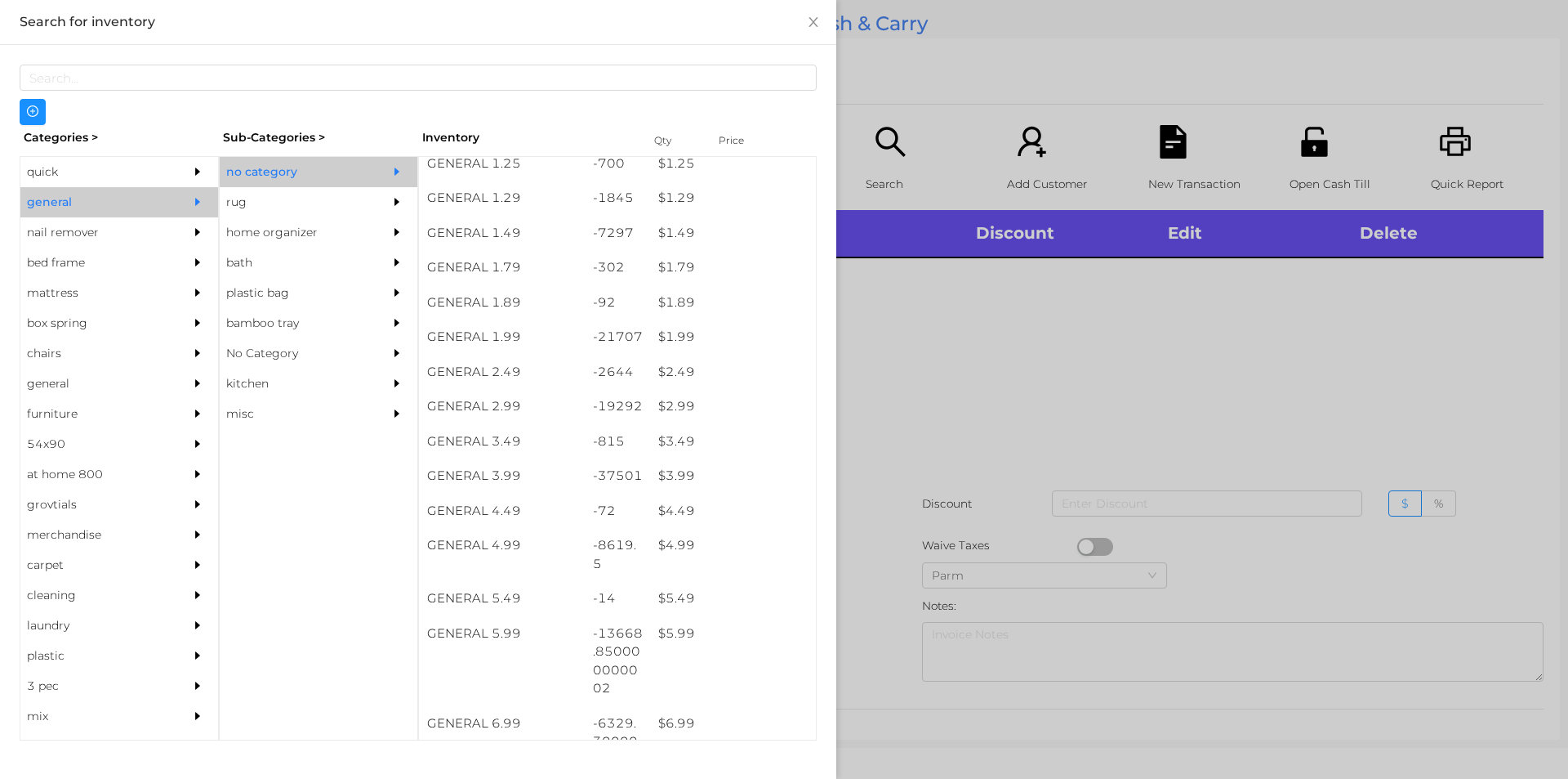
scroll to position [308, 0]
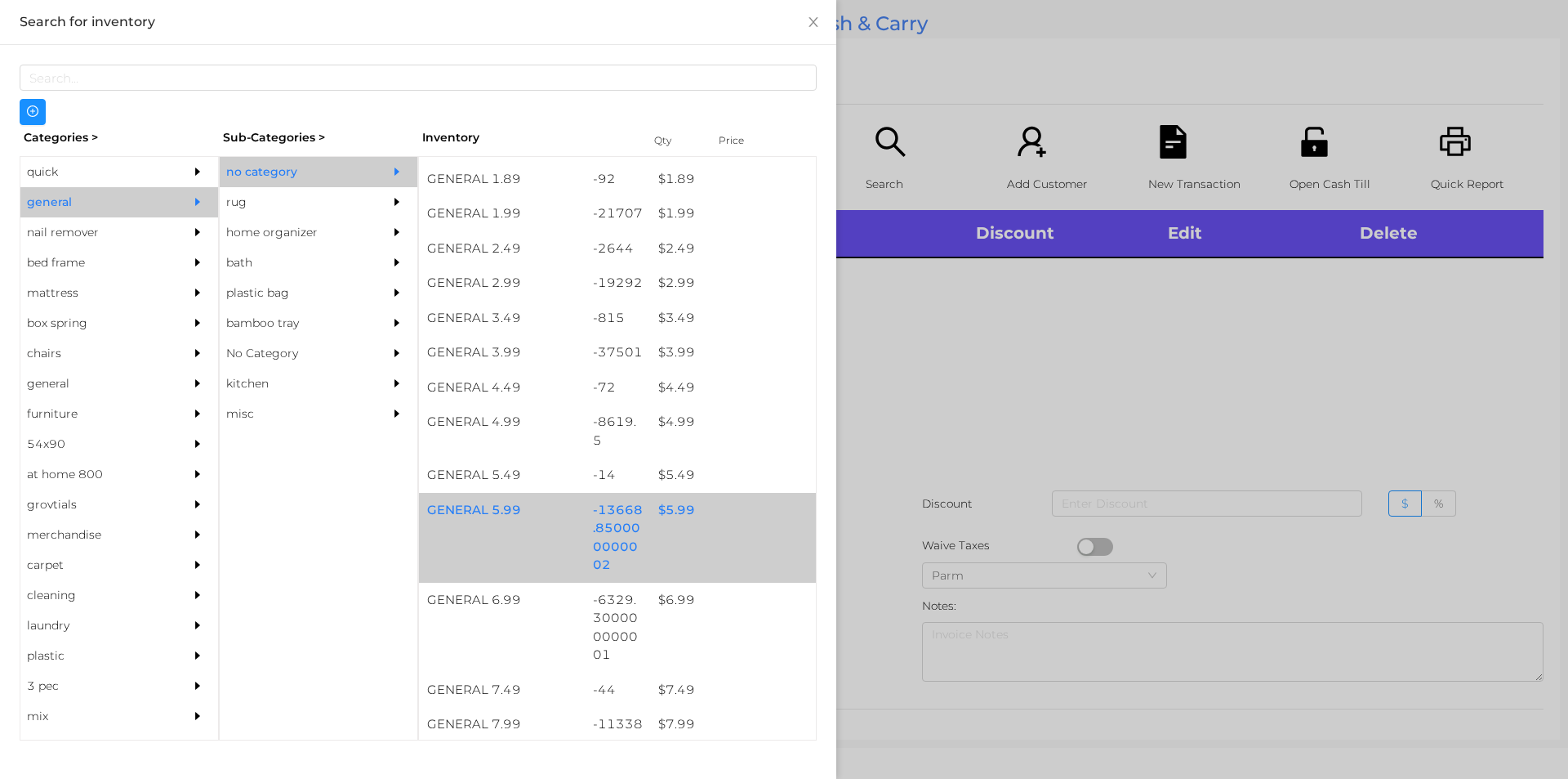
click at [665, 512] on div "$ 5.99" at bounding box center [732, 511] width 165 height 36
click at [678, 504] on div "$ 5.99" at bounding box center [732, 511] width 165 height 36
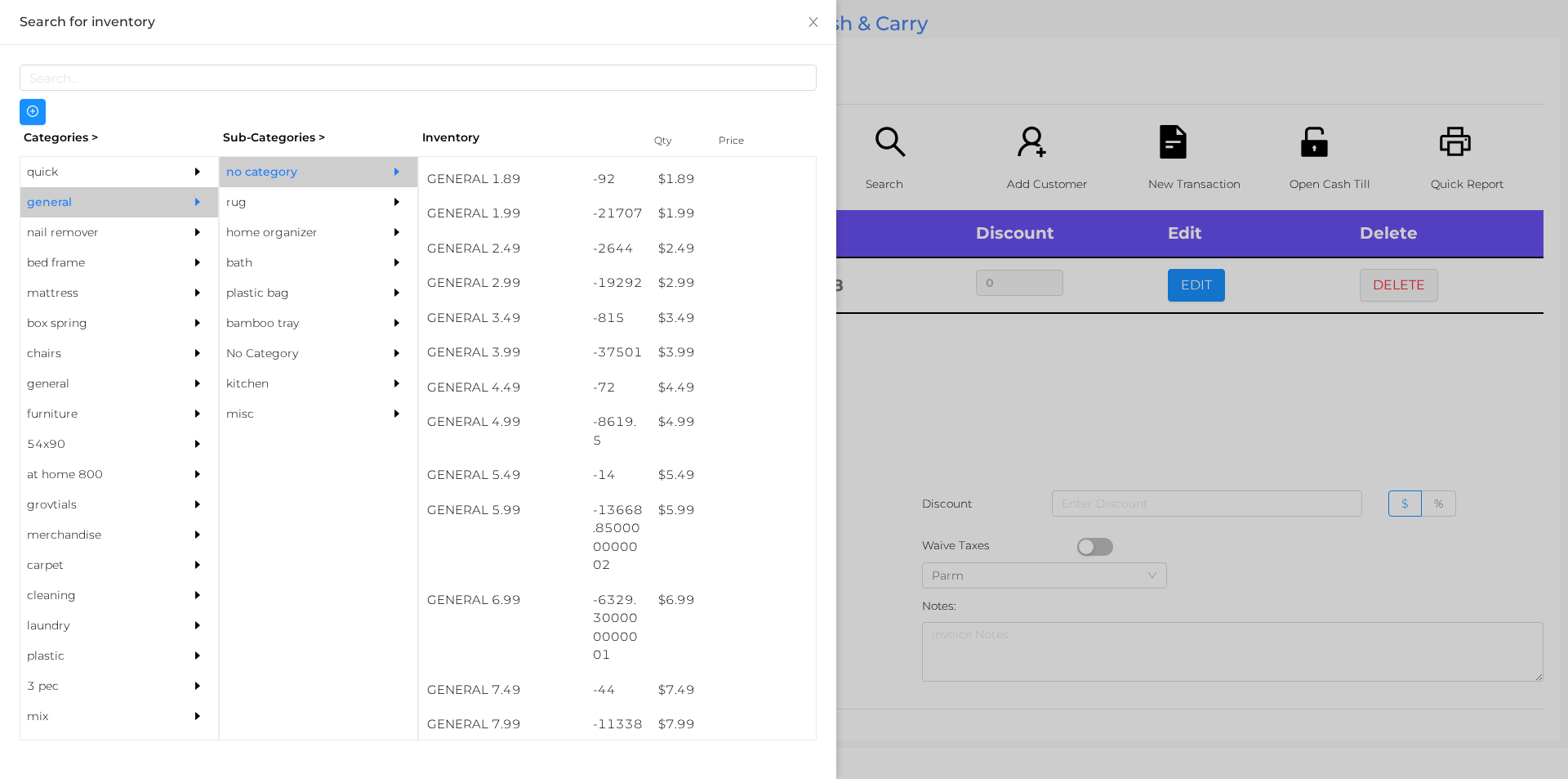
click at [898, 430] on div at bounding box center [784, 389] width 1568 height 779
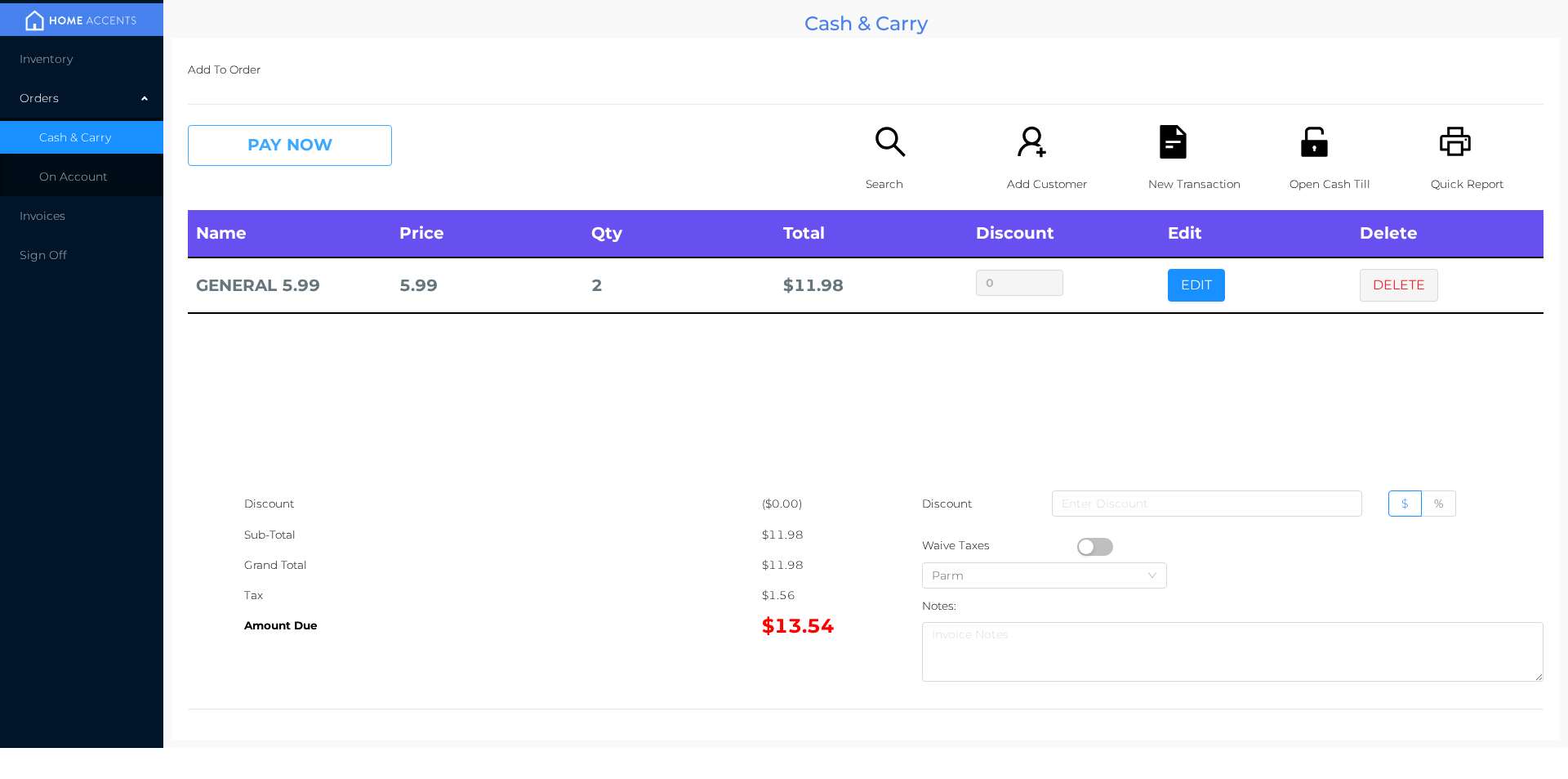
click at [293, 142] on button "PAY NOW" at bounding box center [290, 146] width 204 height 41
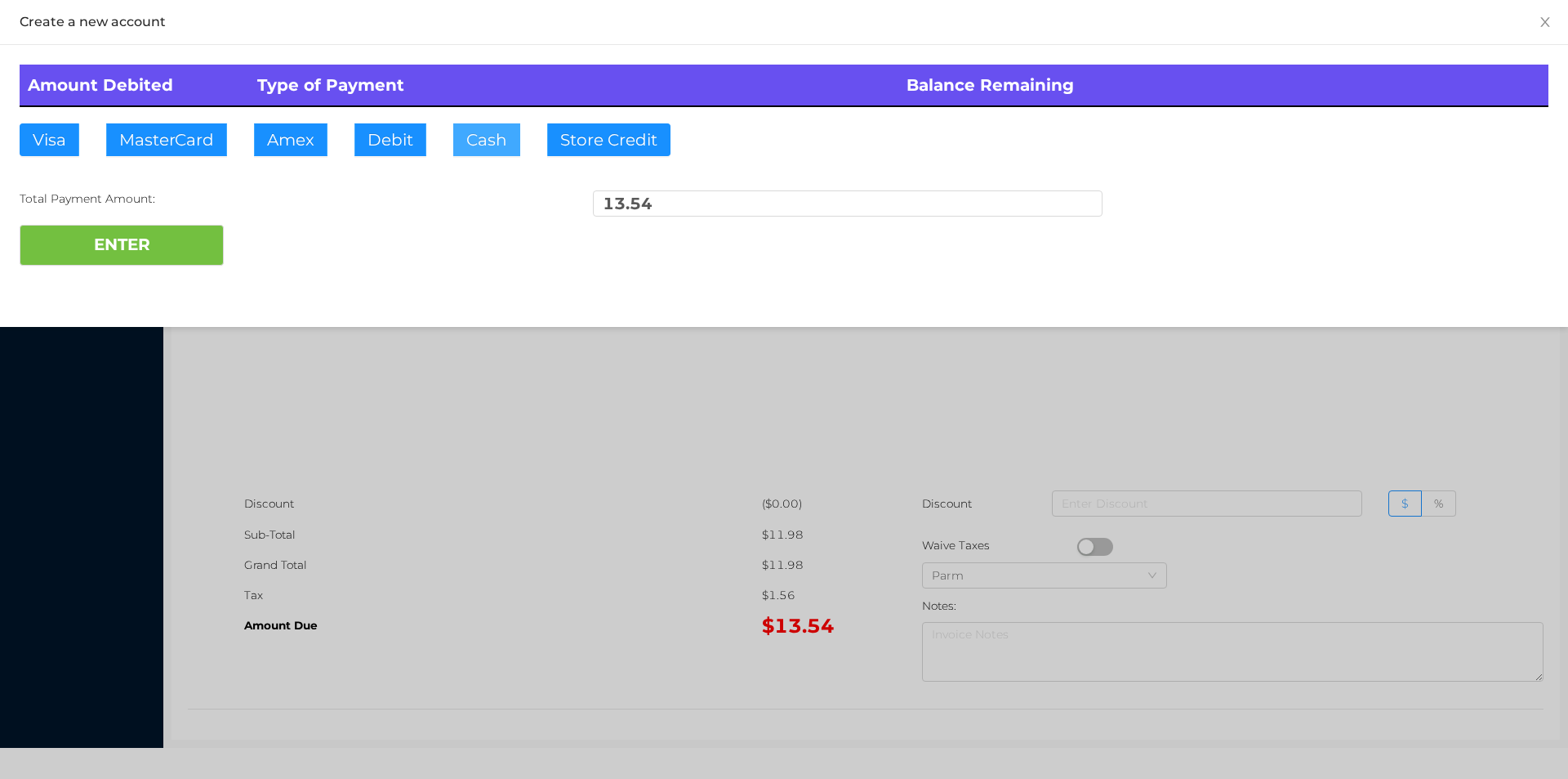
click at [472, 139] on button "Cash" at bounding box center [487, 139] width 67 height 33
type input "14."
click at [153, 243] on button "ENTER" at bounding box center [122, 245] width 204 height 41
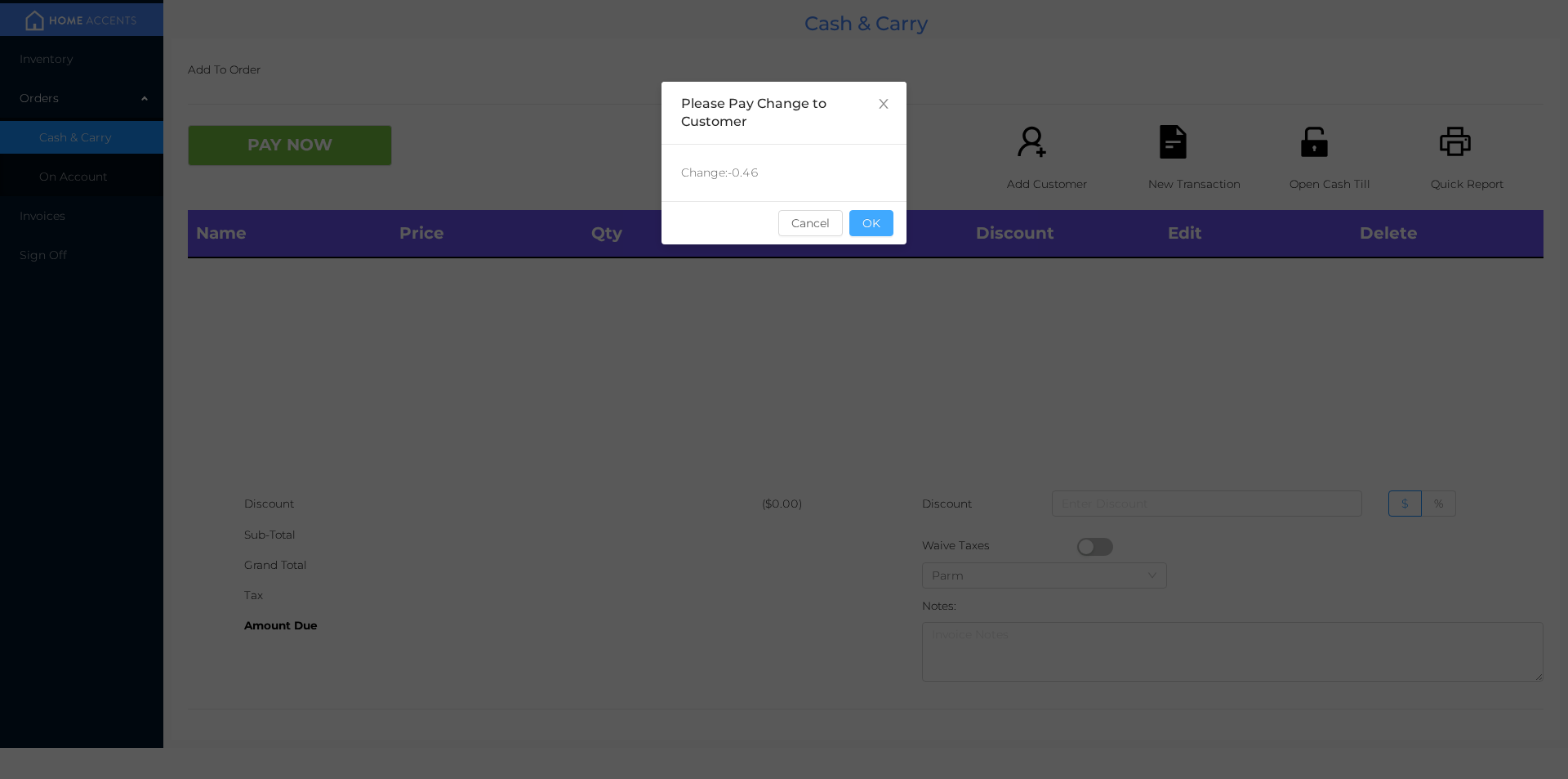
click at [881, 230] on button "OK" at bounding box center [871, 224] width 44 height 26
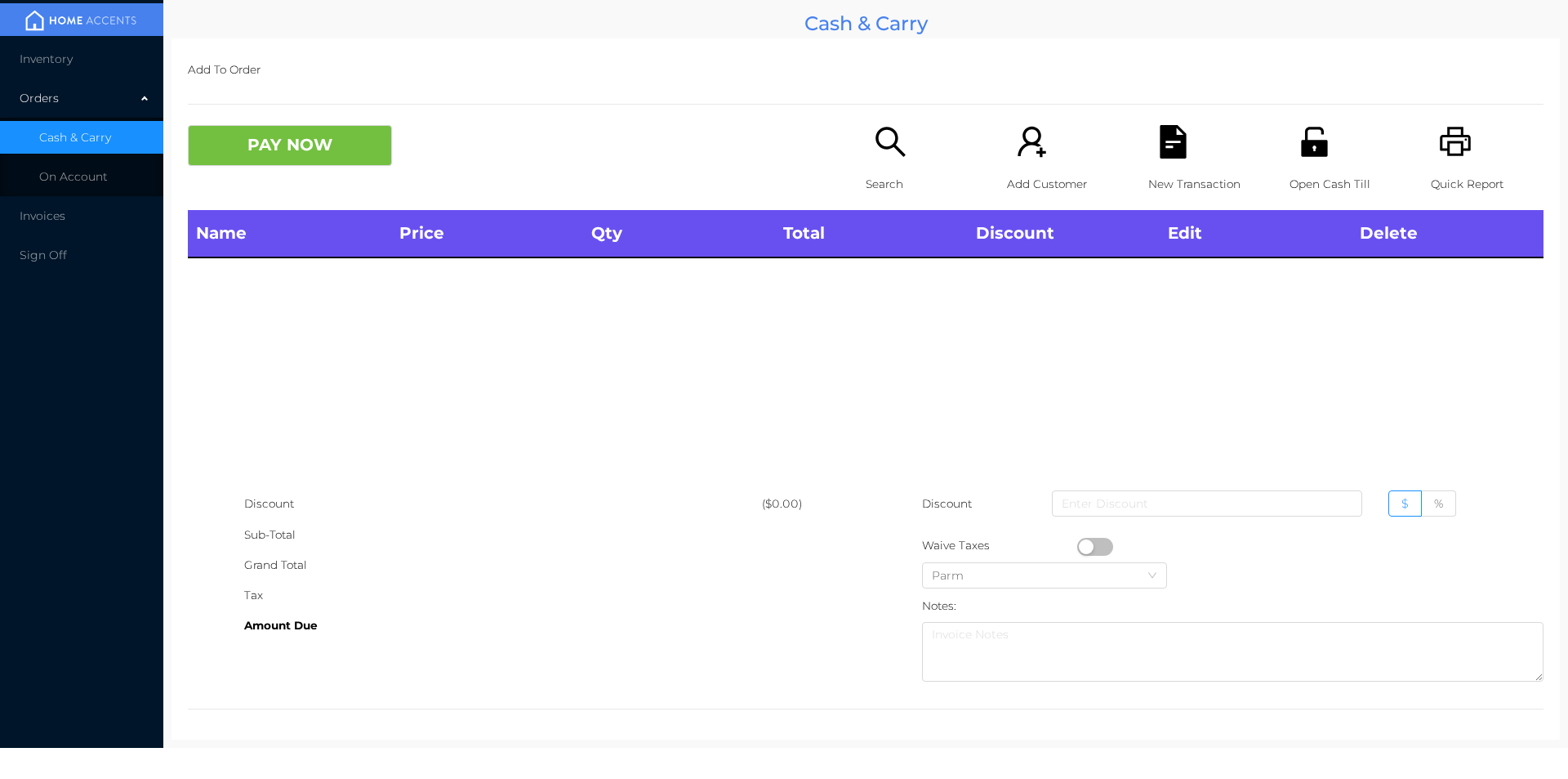
click at [1306, 150] on icon "icon: unlock" at bounding box center [1315, 140] width 26 height 29
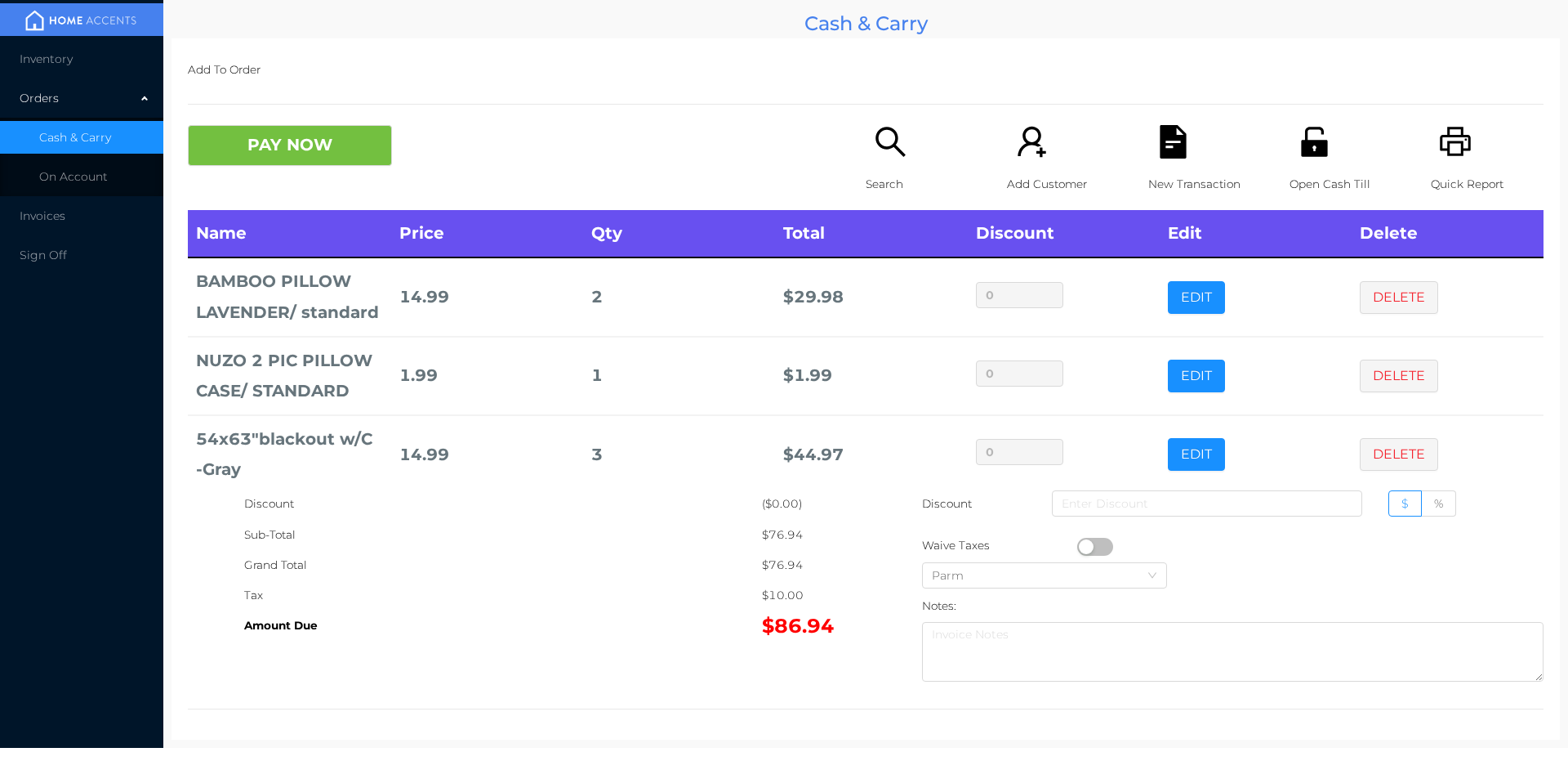
click at [879, 131] on icon "icon: search" at bounding box center [891, 142] width 34 height 34
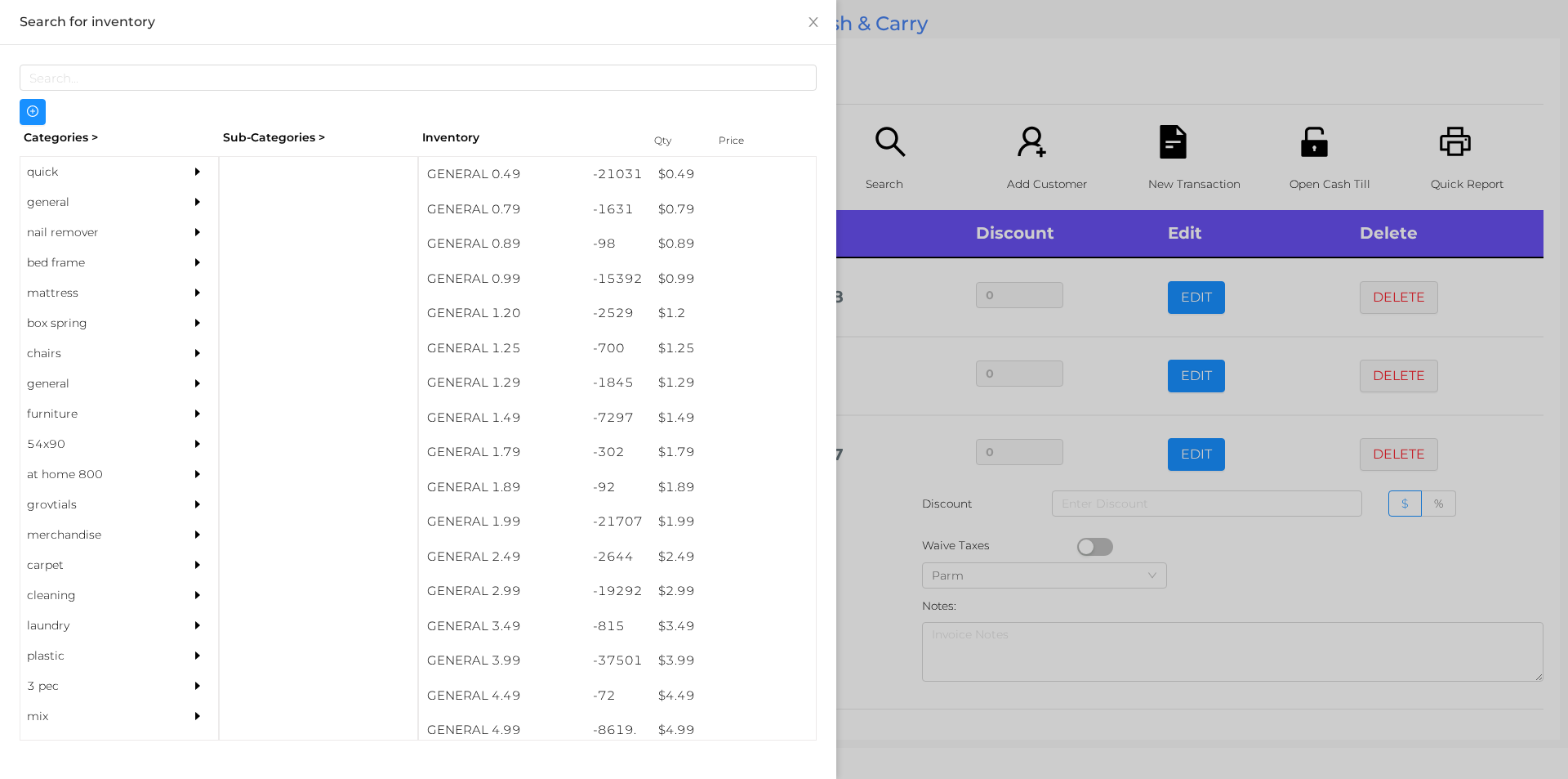
click at [67, 201] on div "general" at bounding box center [94, 202] width 149 height 30
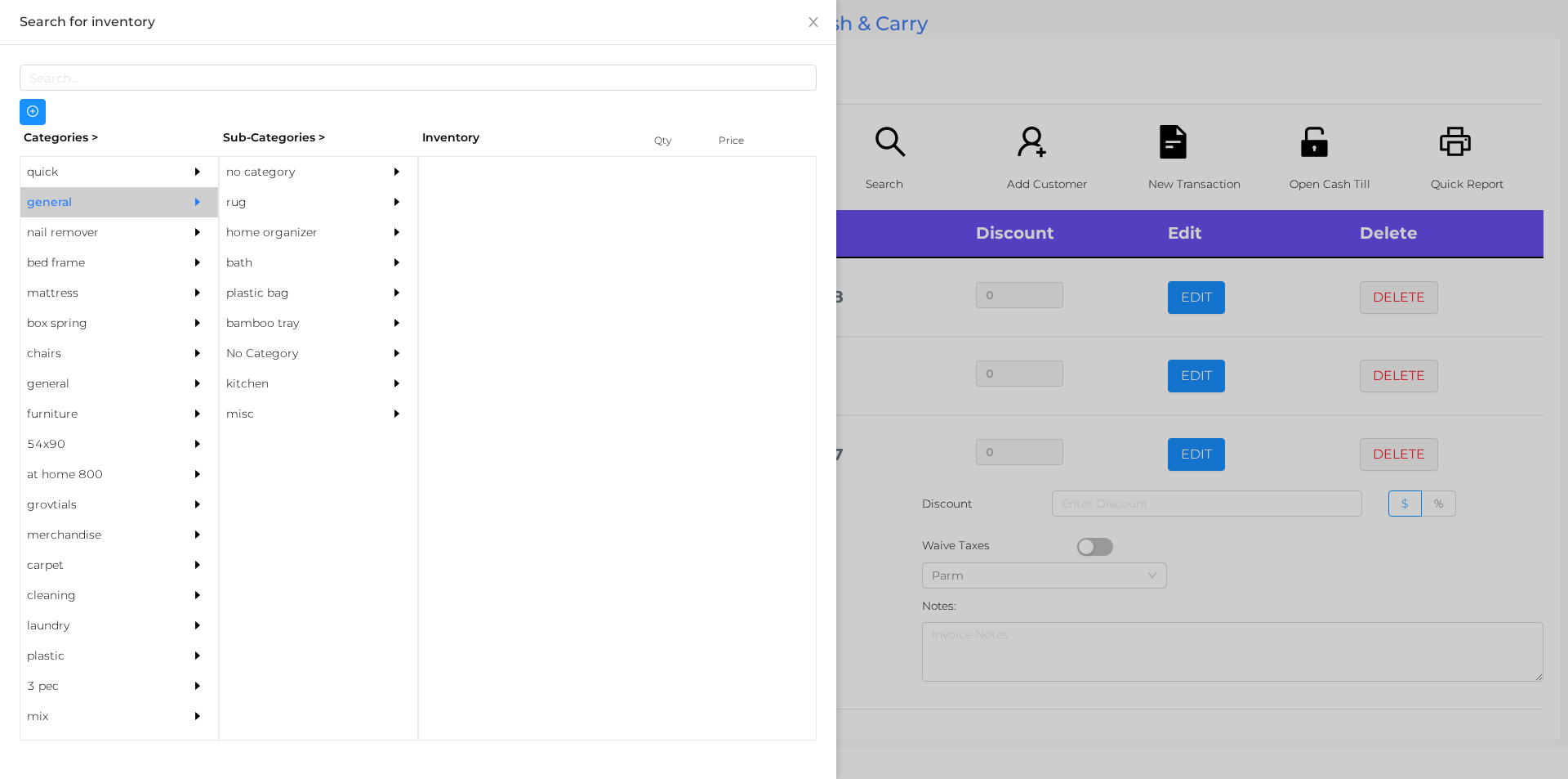
click at [64, 168] on div "quick" at bounding box center [94, 172] width 149 height 30
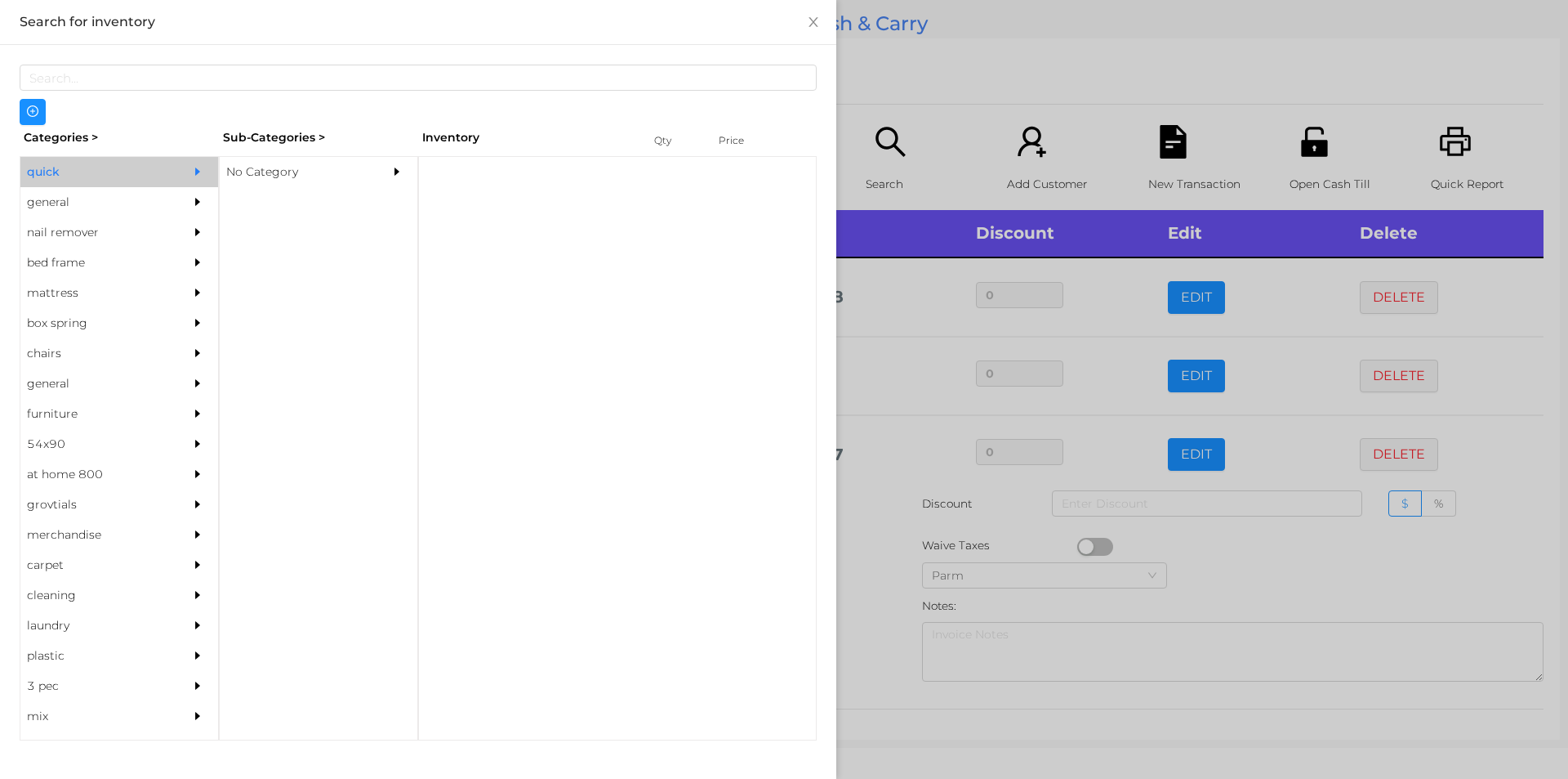
click at [251, 158] on div "No Category" at bounding box center [294, 172] width 149 height 30
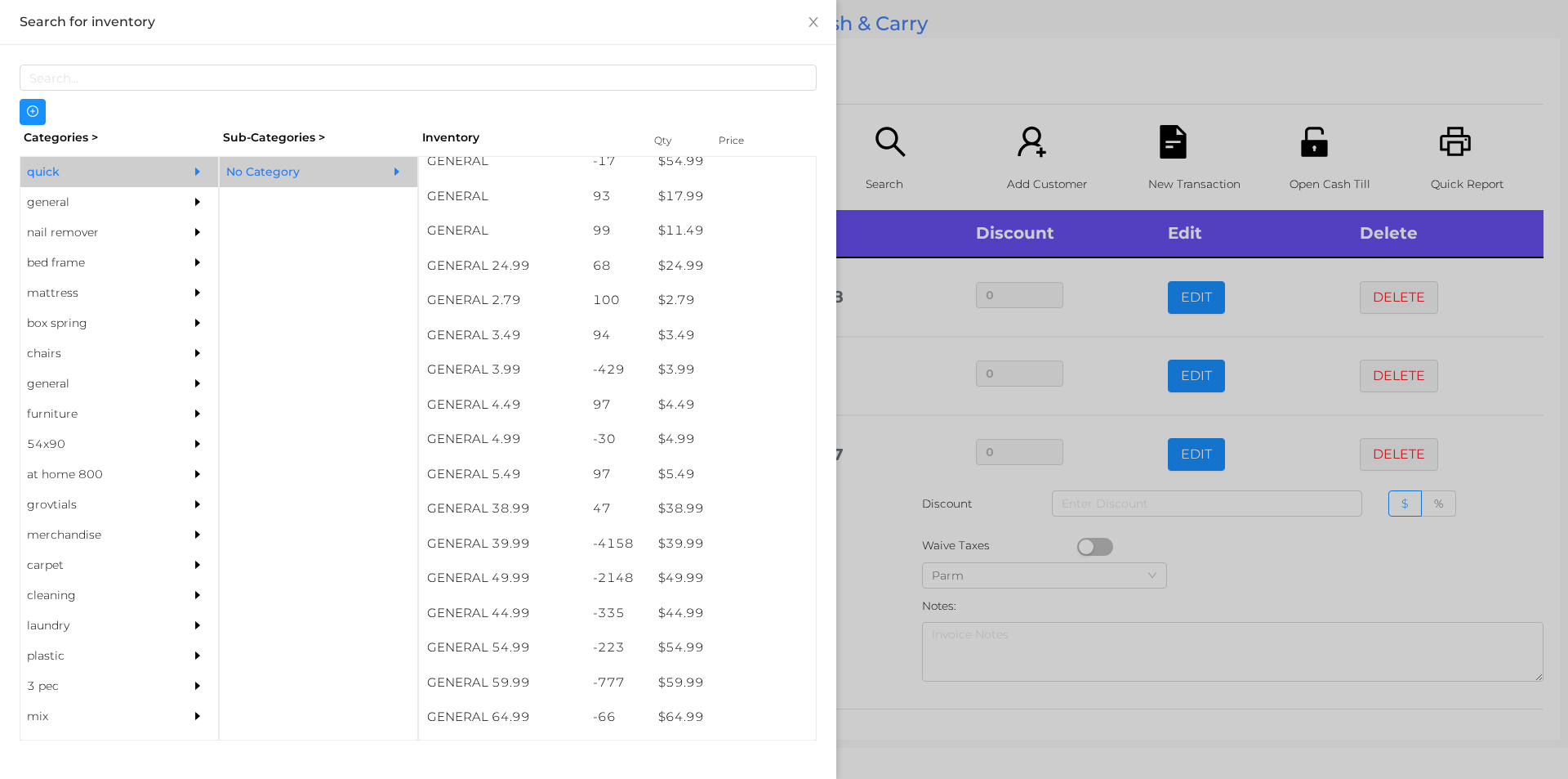
scroll to position [571, 0]
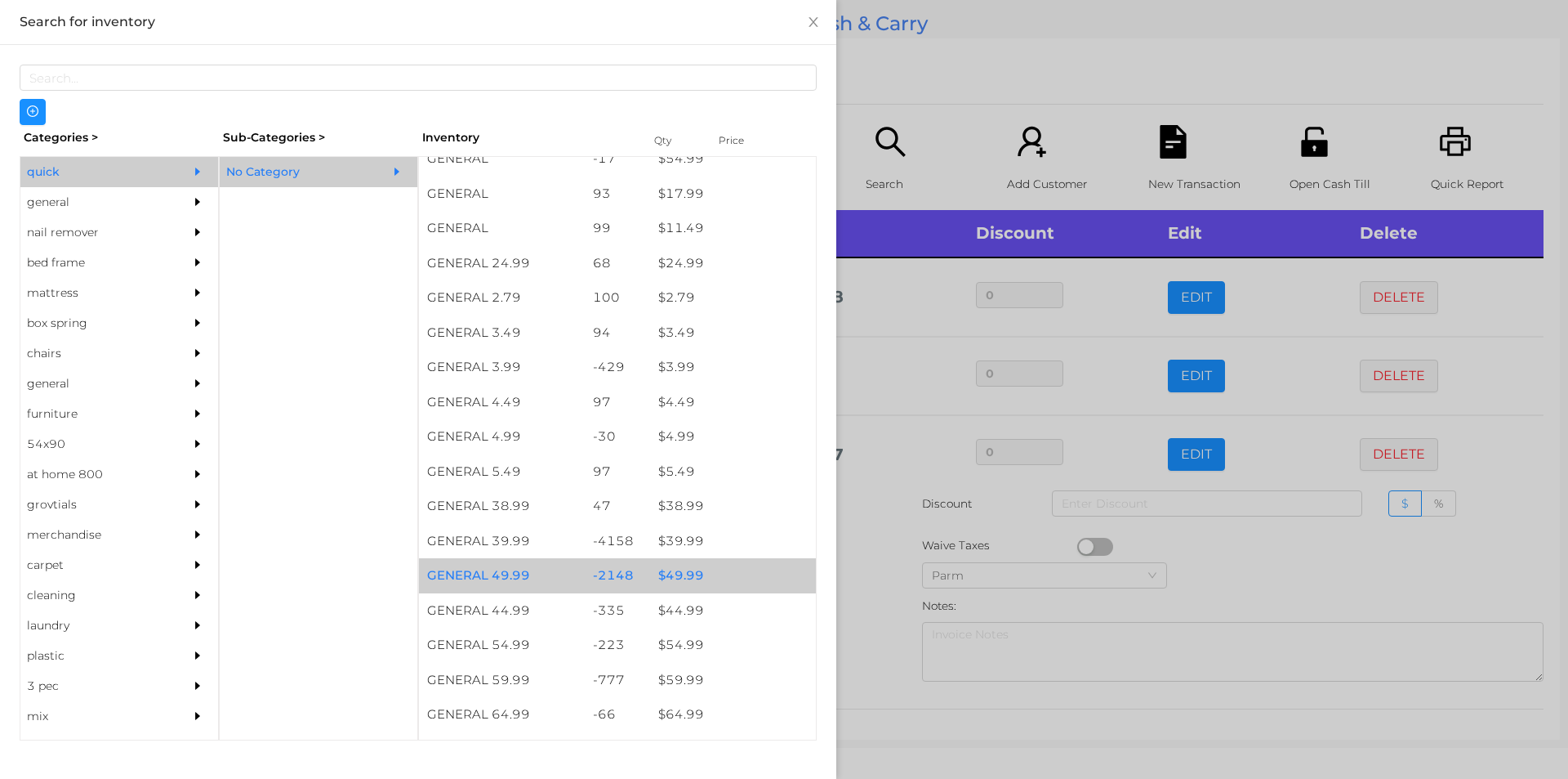
click at [680, 581] on div "$ 49.99" at bounding box center [732, 576] width 165 height 36
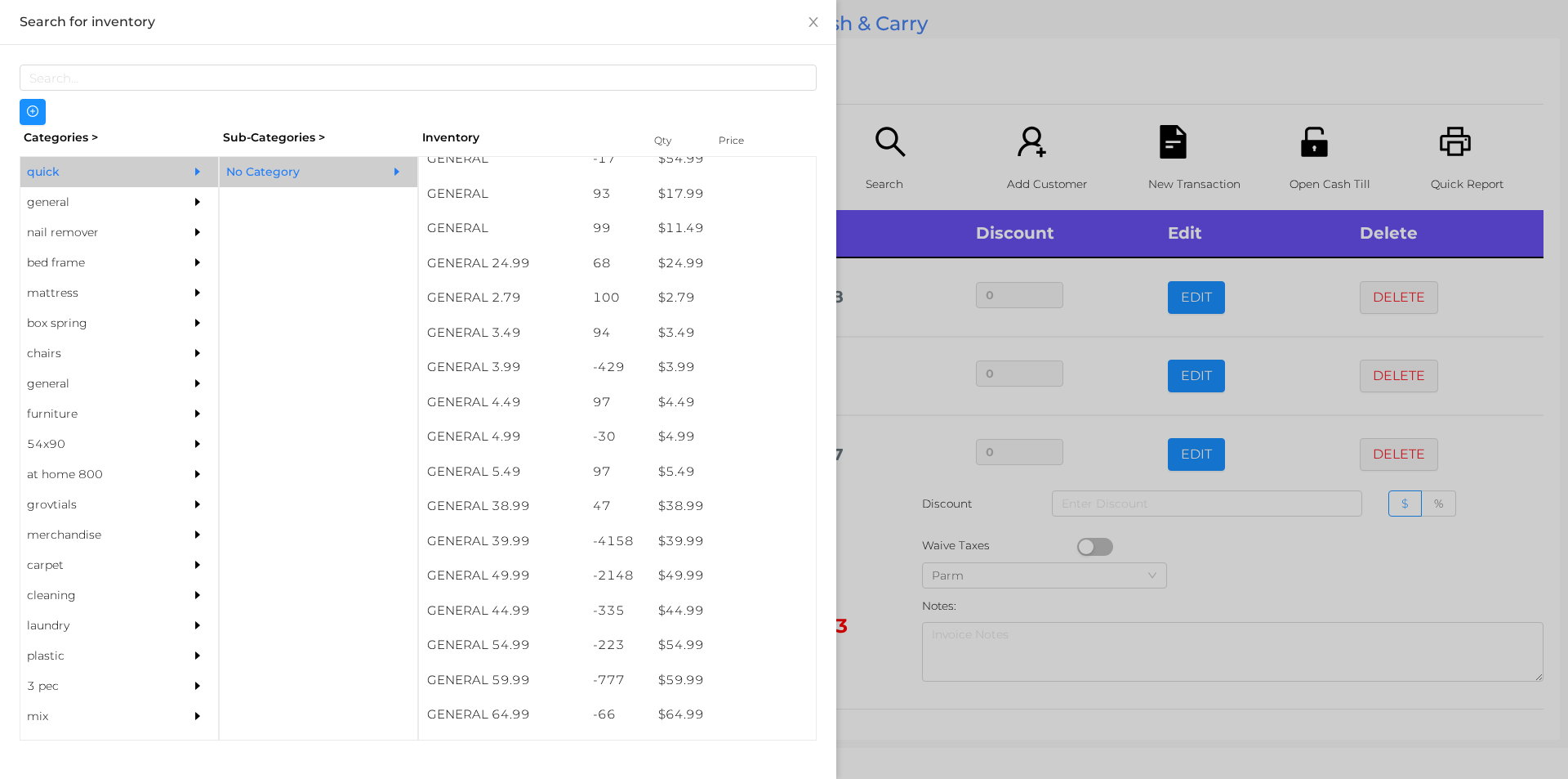
click at [860, 590] on div at bounding box center [784, 389] width 1568 height 779
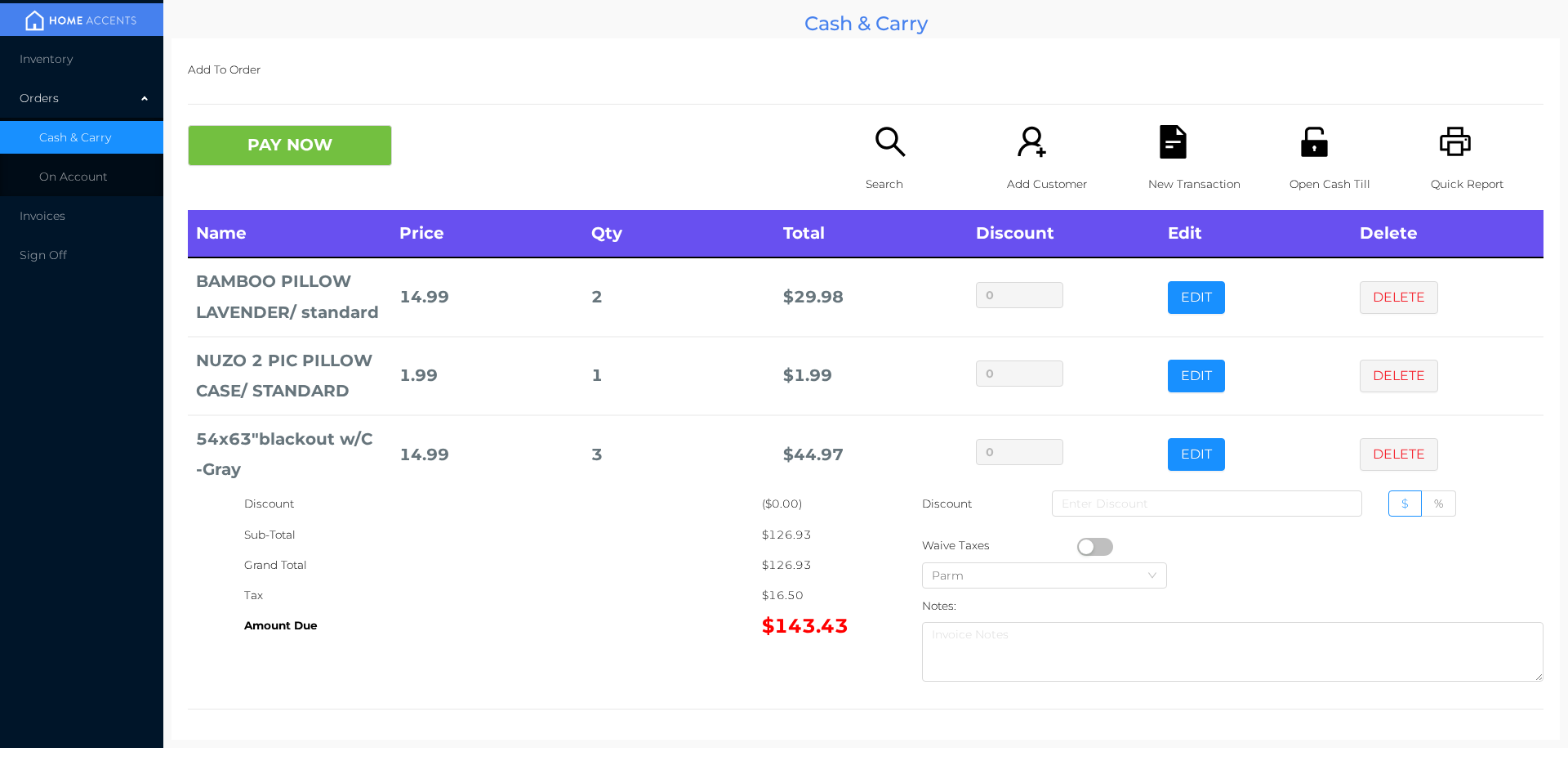
scroll to position [78, 0]
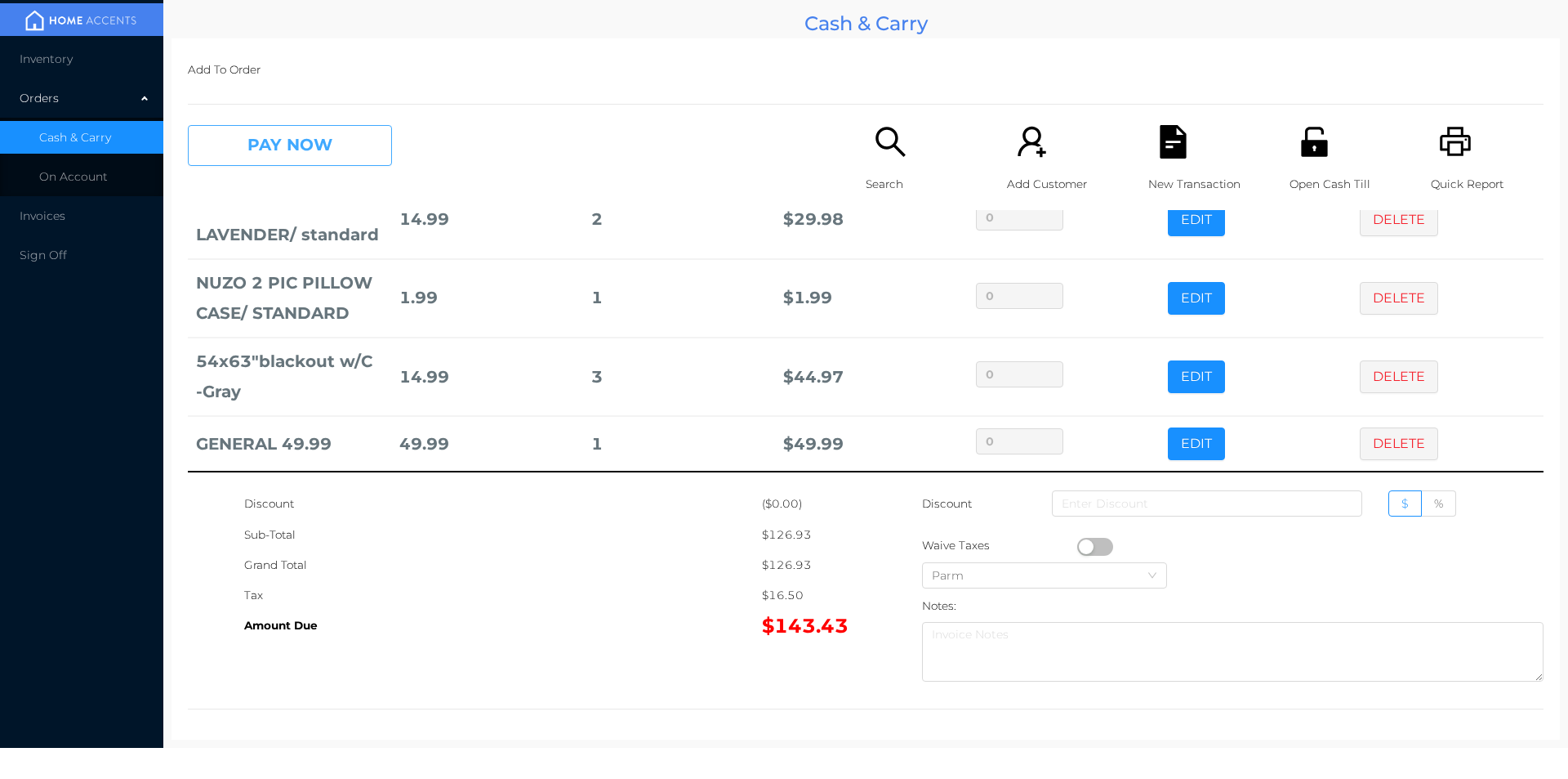
click at [318, 146] on button "PAY NOW" at bounding box center [290, 146] width 204 height 41
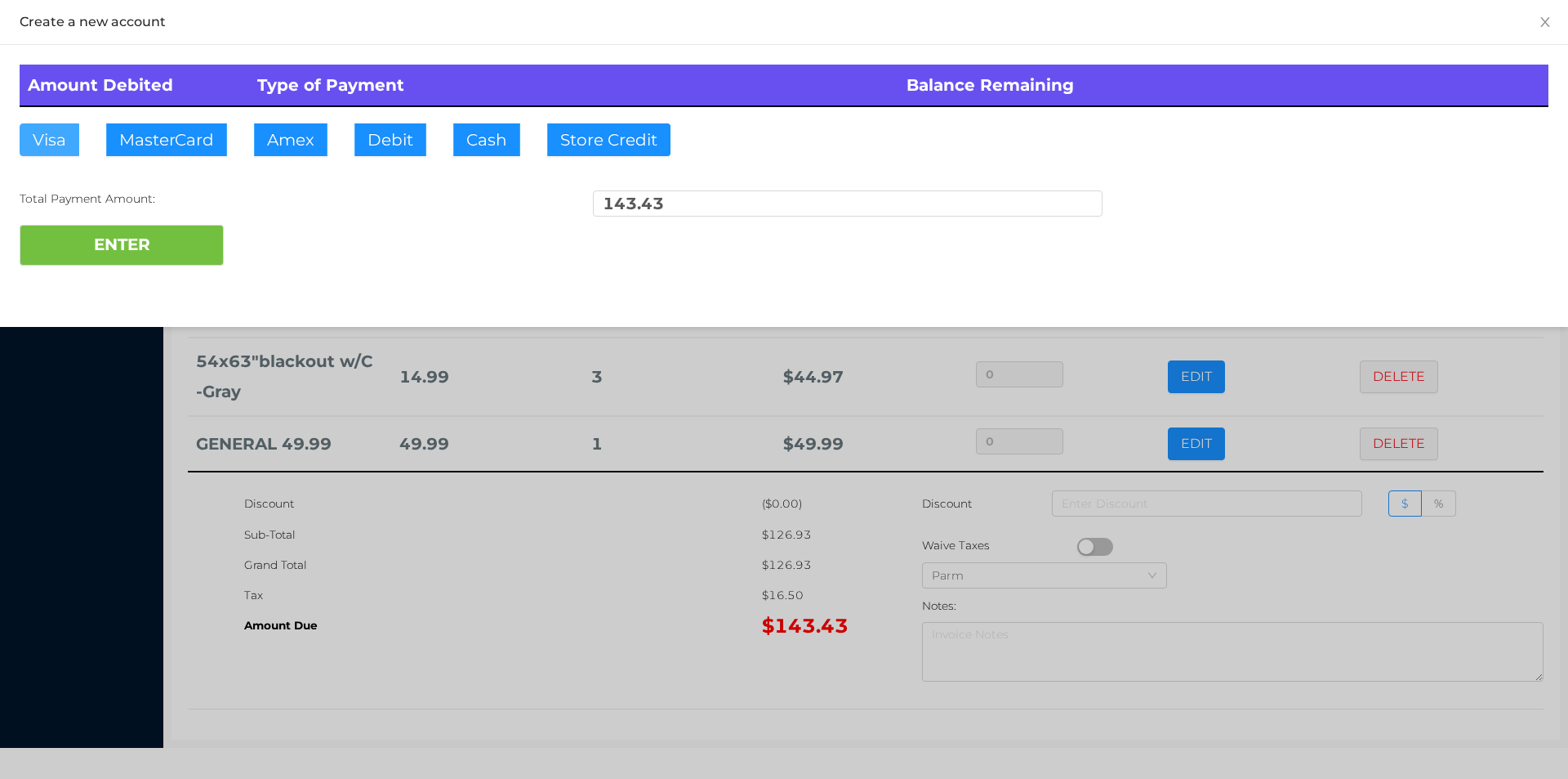
click at [53, 145] on button "Visa" at bounding box center [50, 139] width 60 height 33
click at [69, 249] on button "ENTER" at bounding box center [122, 245] width 204 height 41
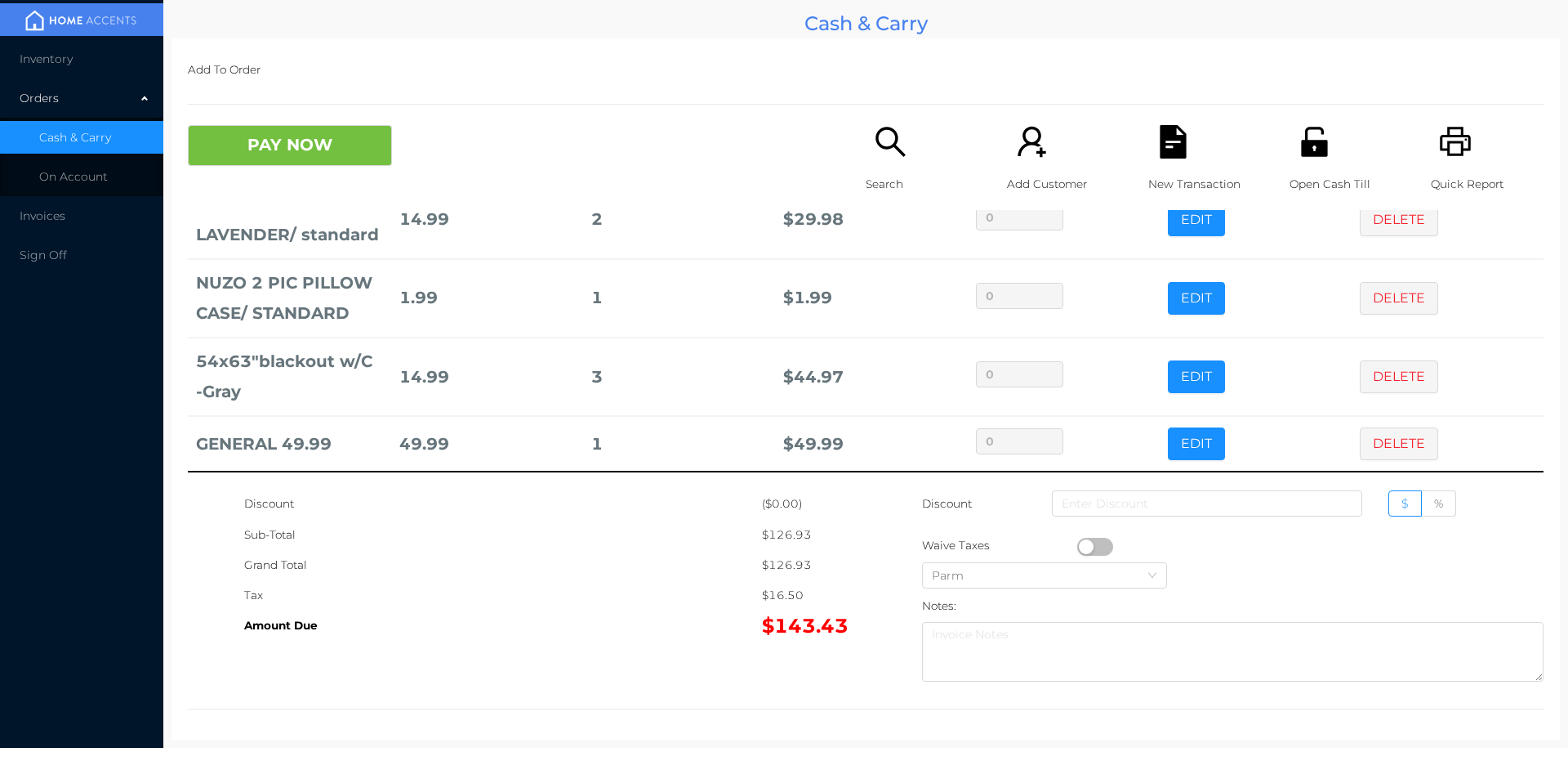
scroll to position [0, 0]
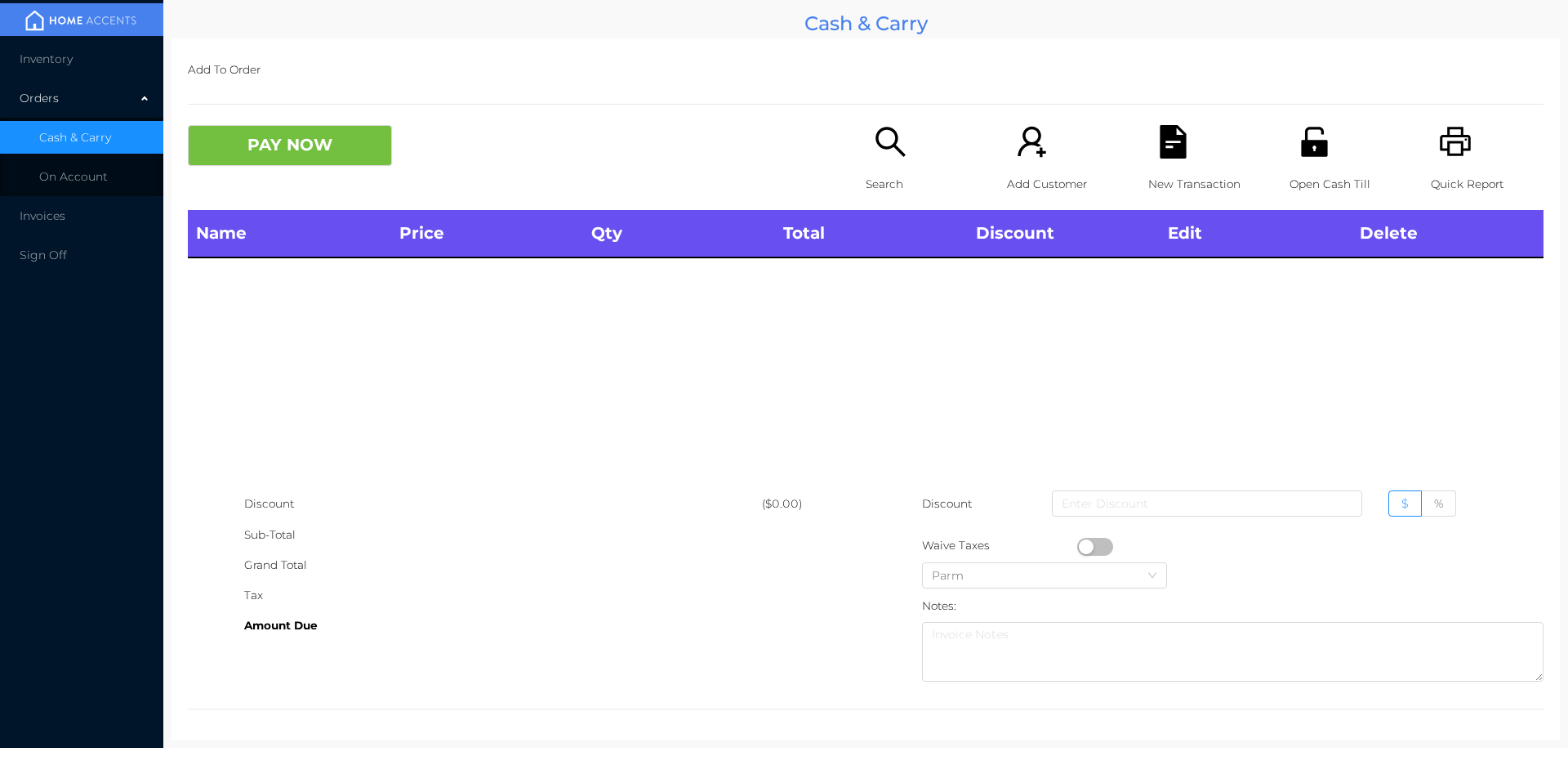
click at [866, 173] on p "Search" at bounding box center [922, 184] width 113 height 30
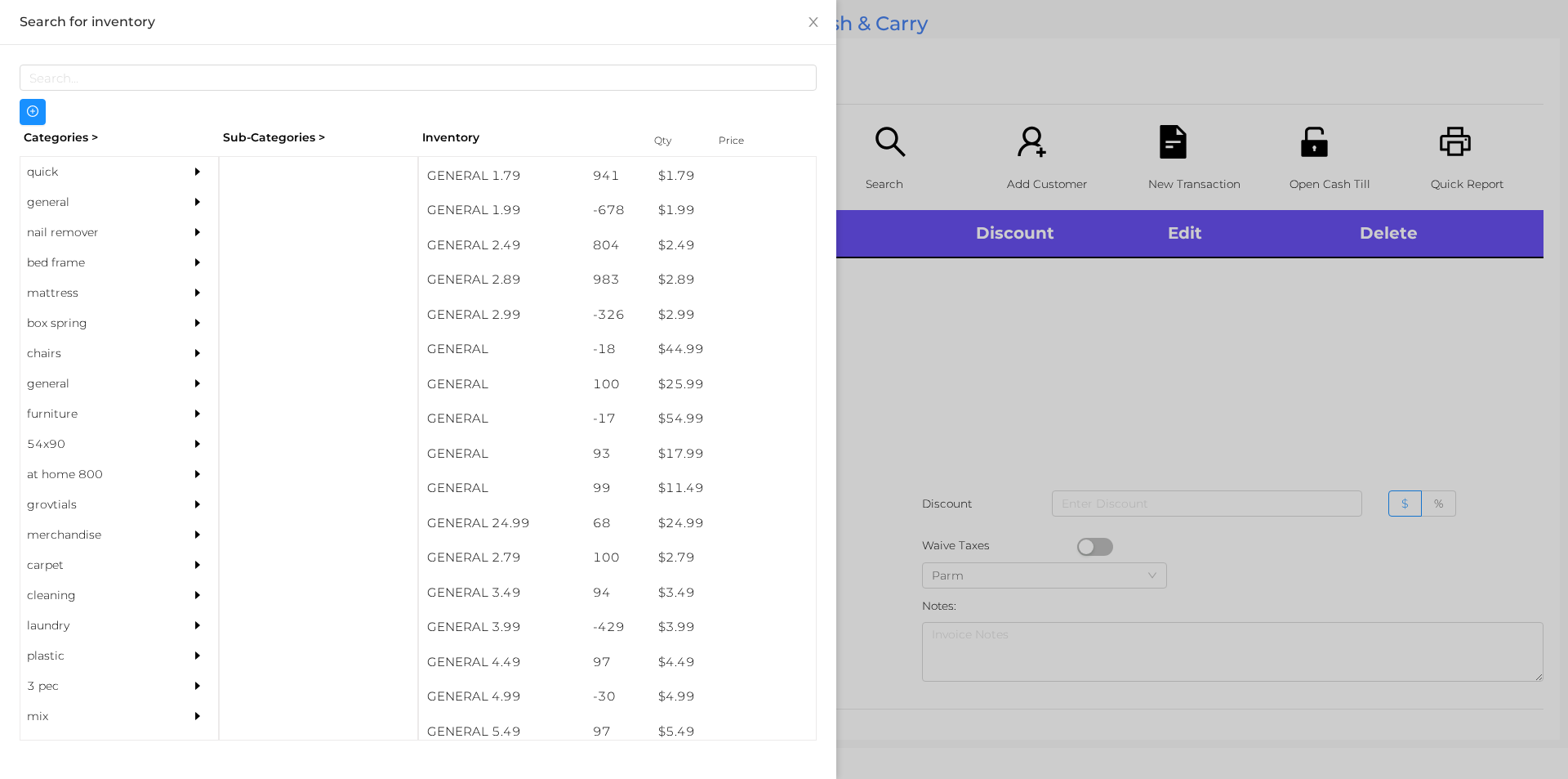
scroll to position [310, 0]
click at [66, 204] on div "general" at bounding box center [94, 202] width 149 height 30
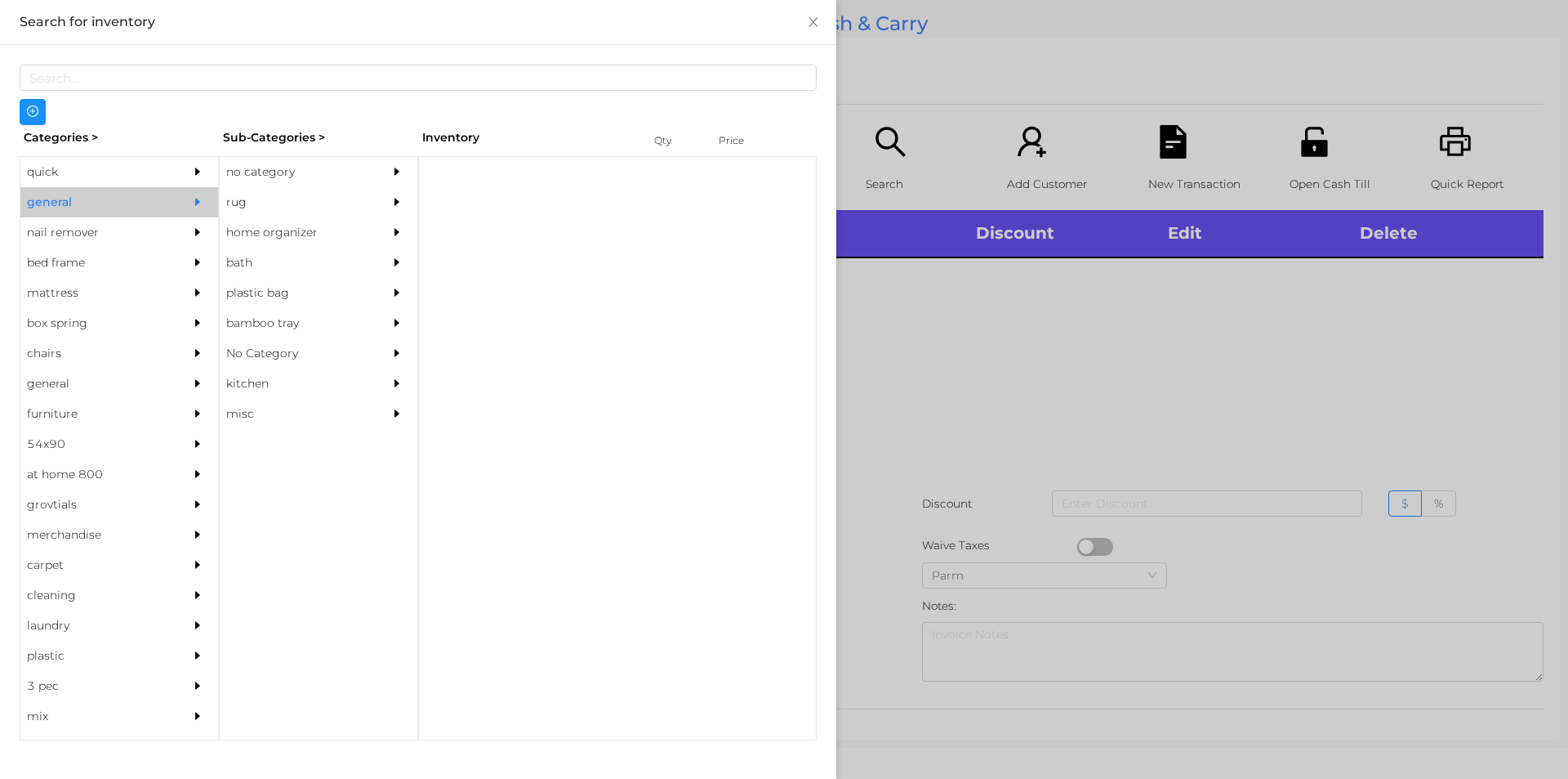
scroll to position [0, 0]
click at [257, 171] on div "no category" at bounding box center [294, 172] width 149 height 30
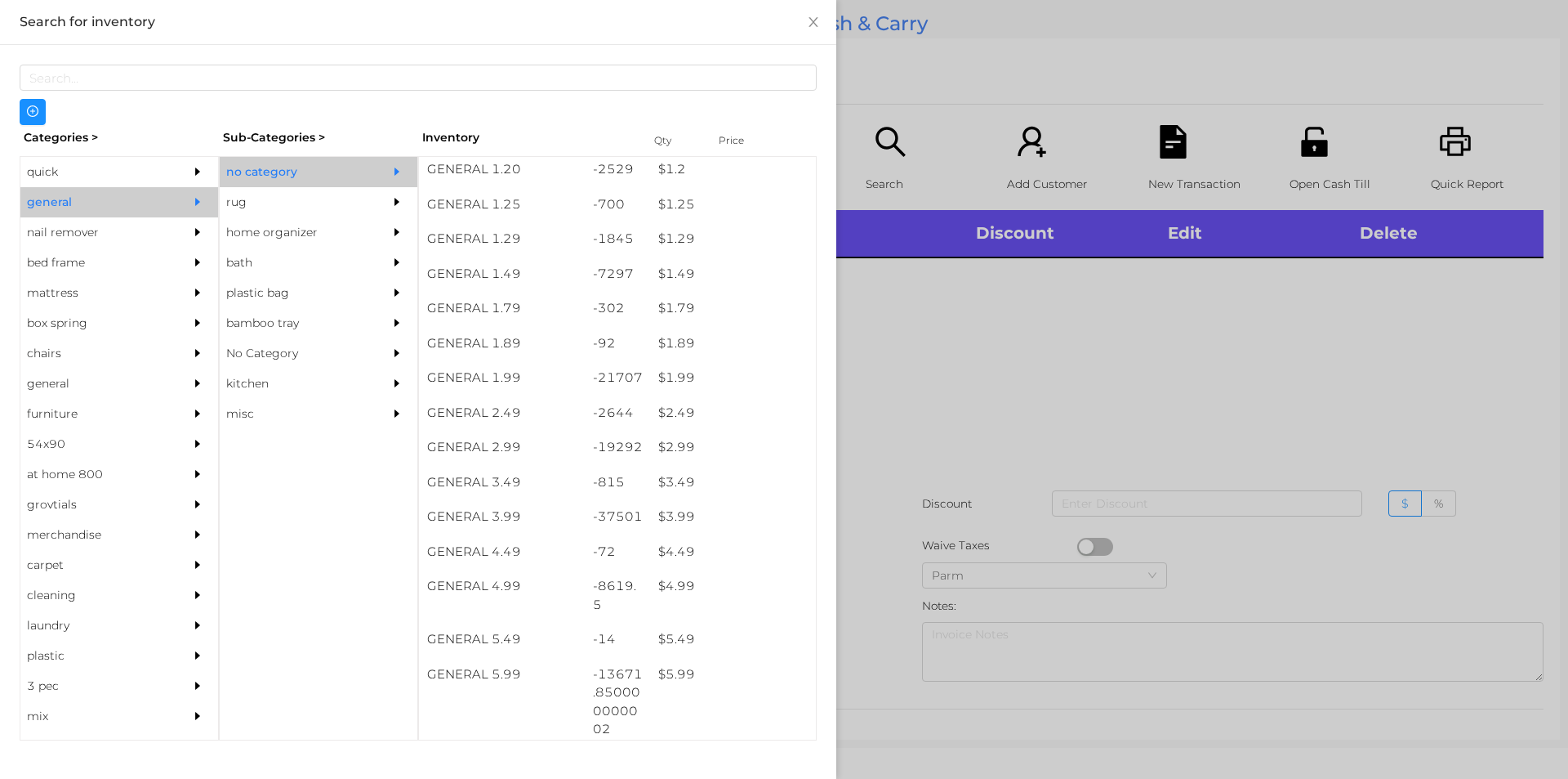
scroll to position [234, 0]
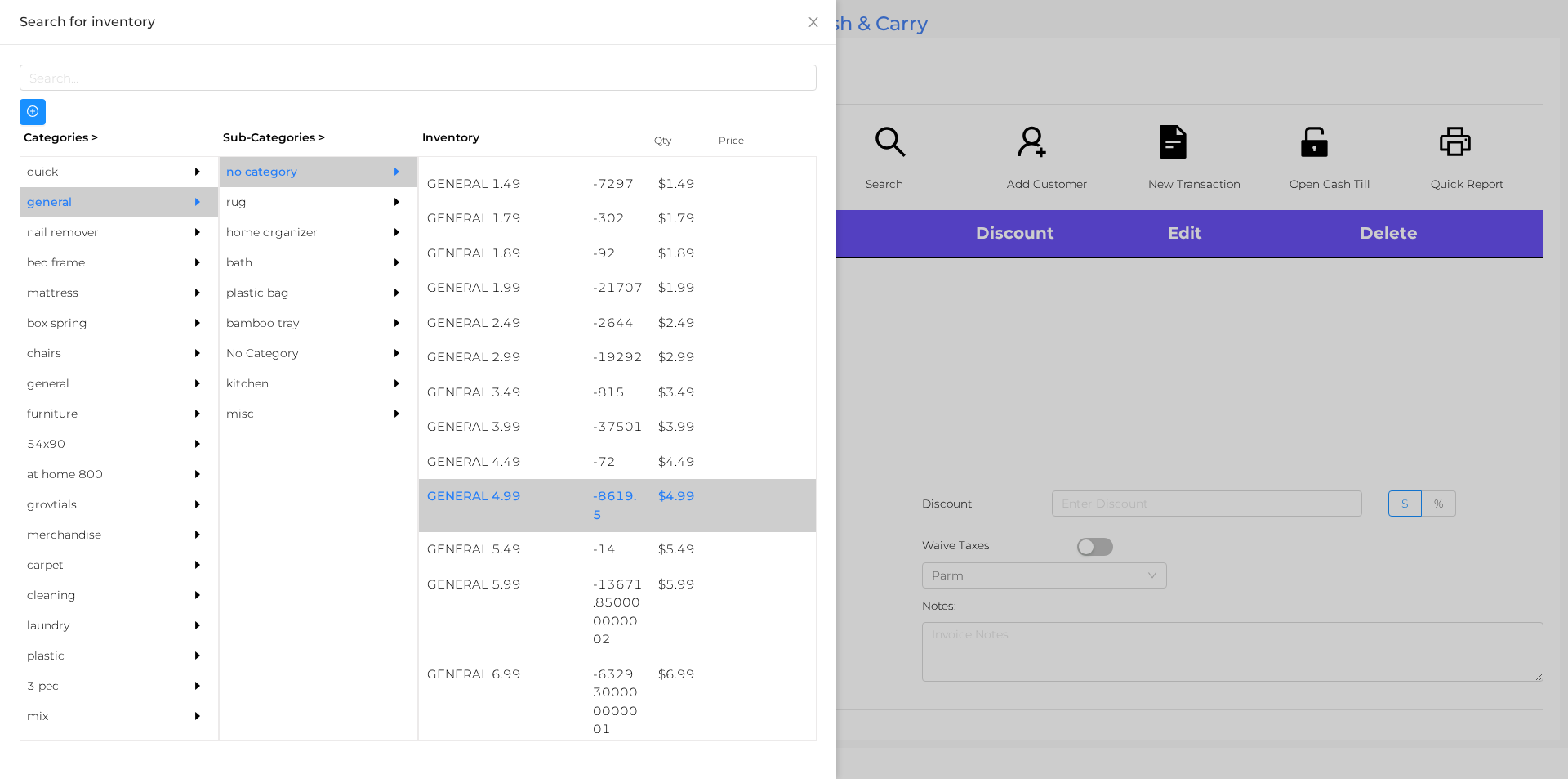
click at [674, 494] on div "$ 4.99" at bounding box center [732, 497] width 165 height 36
click at [674, 492] on div "$ 4.99" at bounding box center [732, 497] width 165 height 36
click at [664, 495] on div "$ 4.99" at bounding box center [732, 497] width 165 height 36
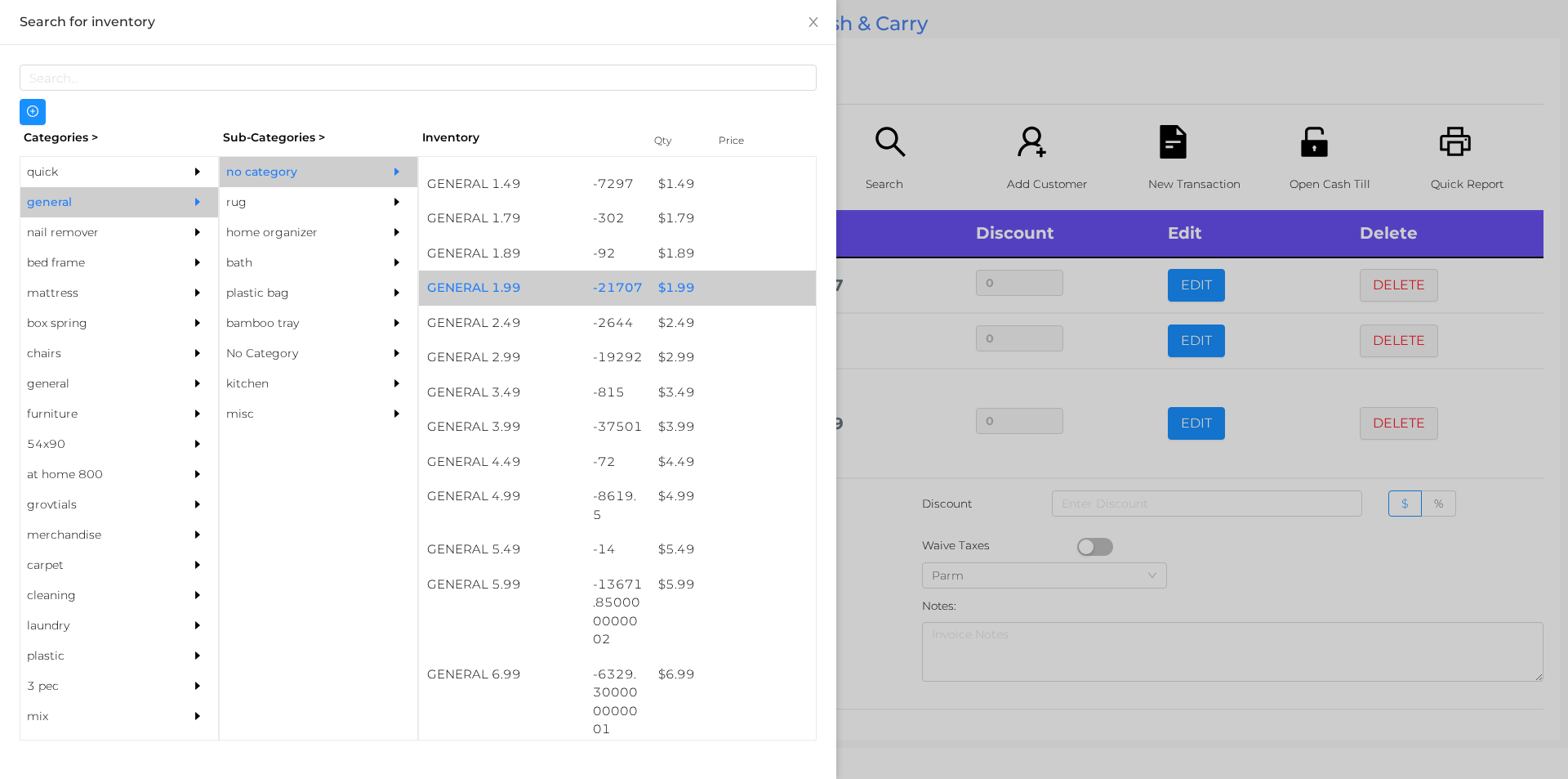
click at [663, 286] on div "$ 1.99" at bounding box center [732, 288] width 165 height 36
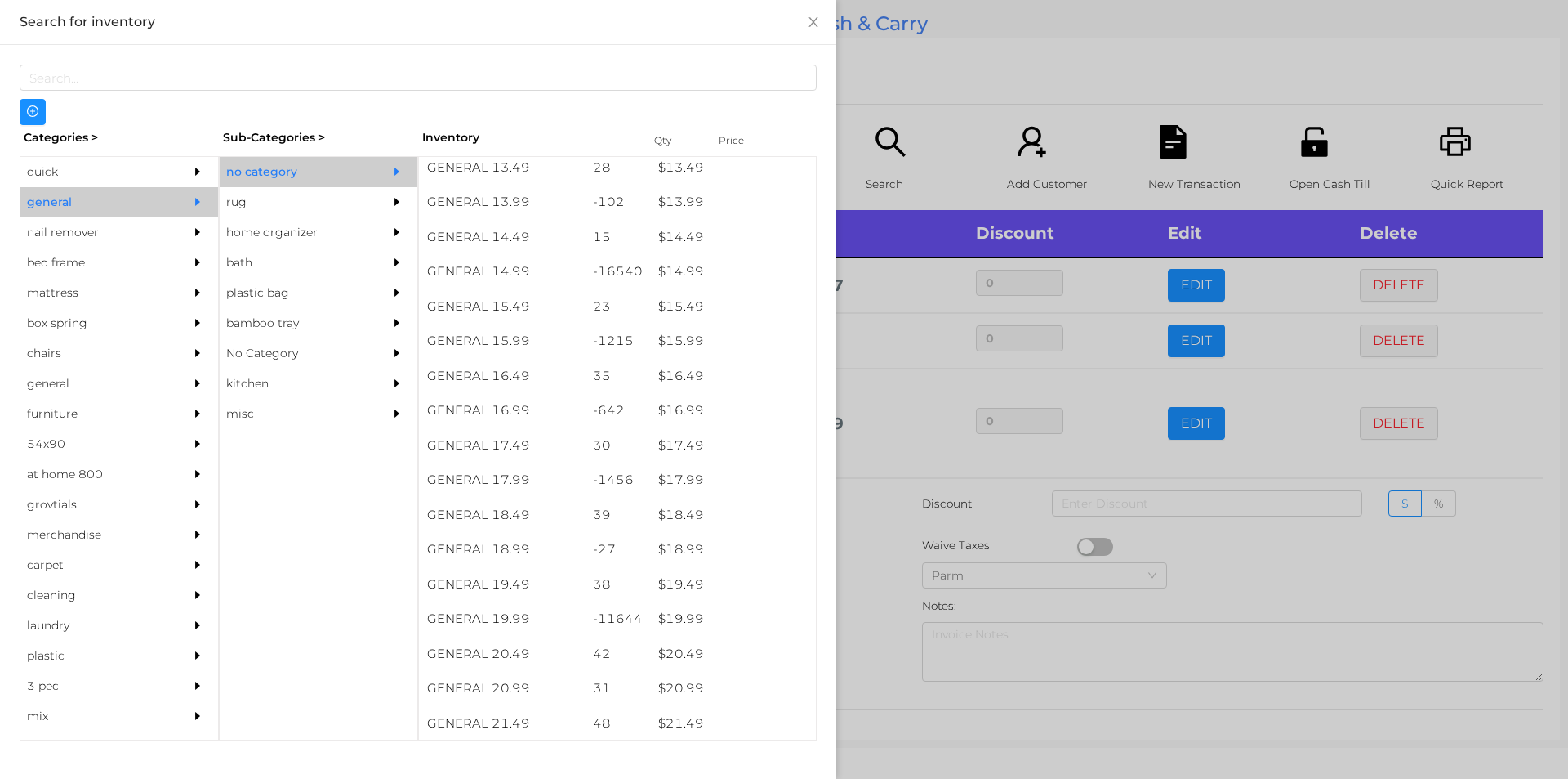
scroll to position [1325, 0]
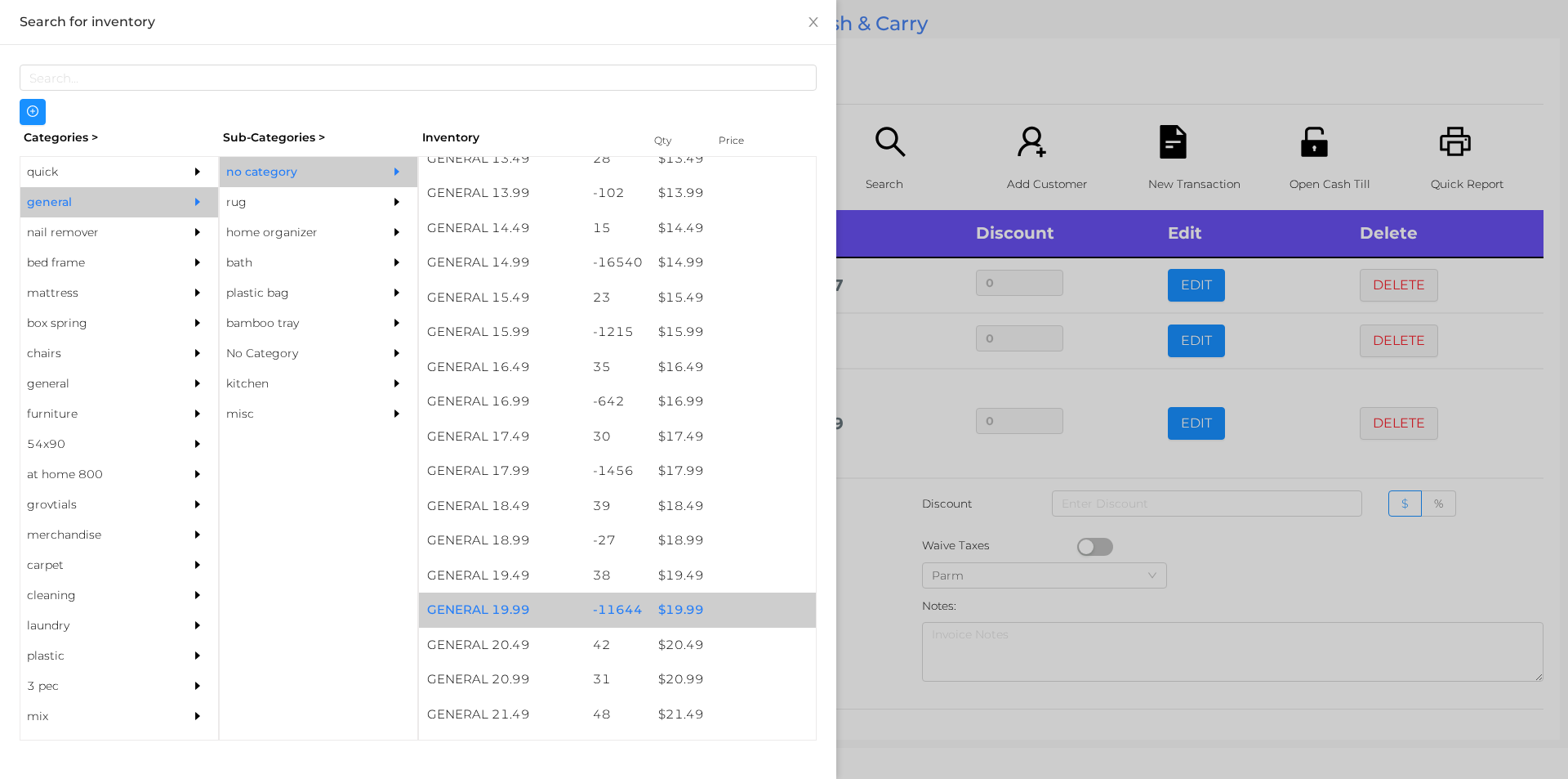
click at [671, 613] on div "$ 19.99" at bounding box center [732, 610] width 165 height 36
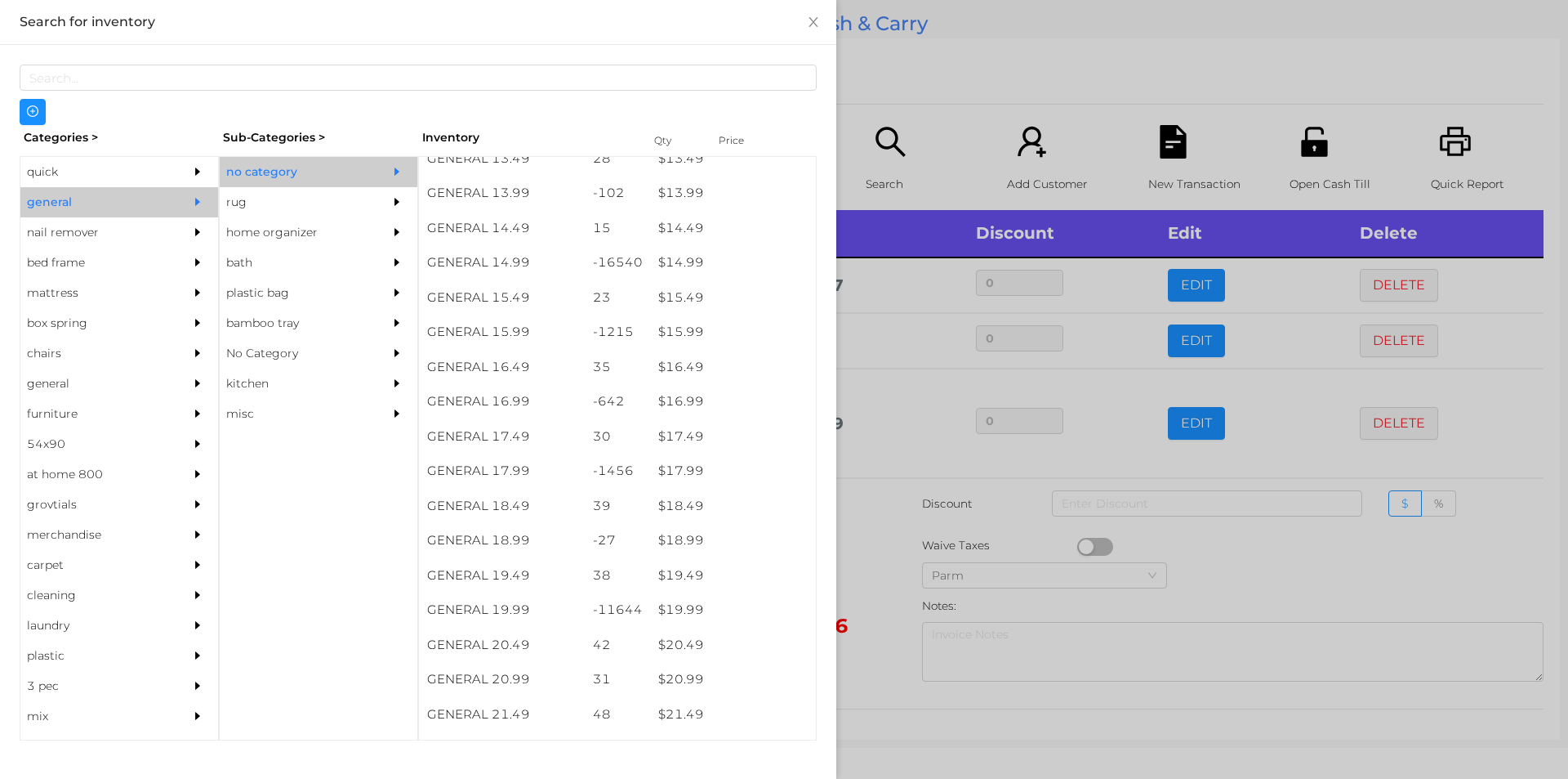
click at [865, 662] on div at bounding box center [784, 389] width 1568 height 779
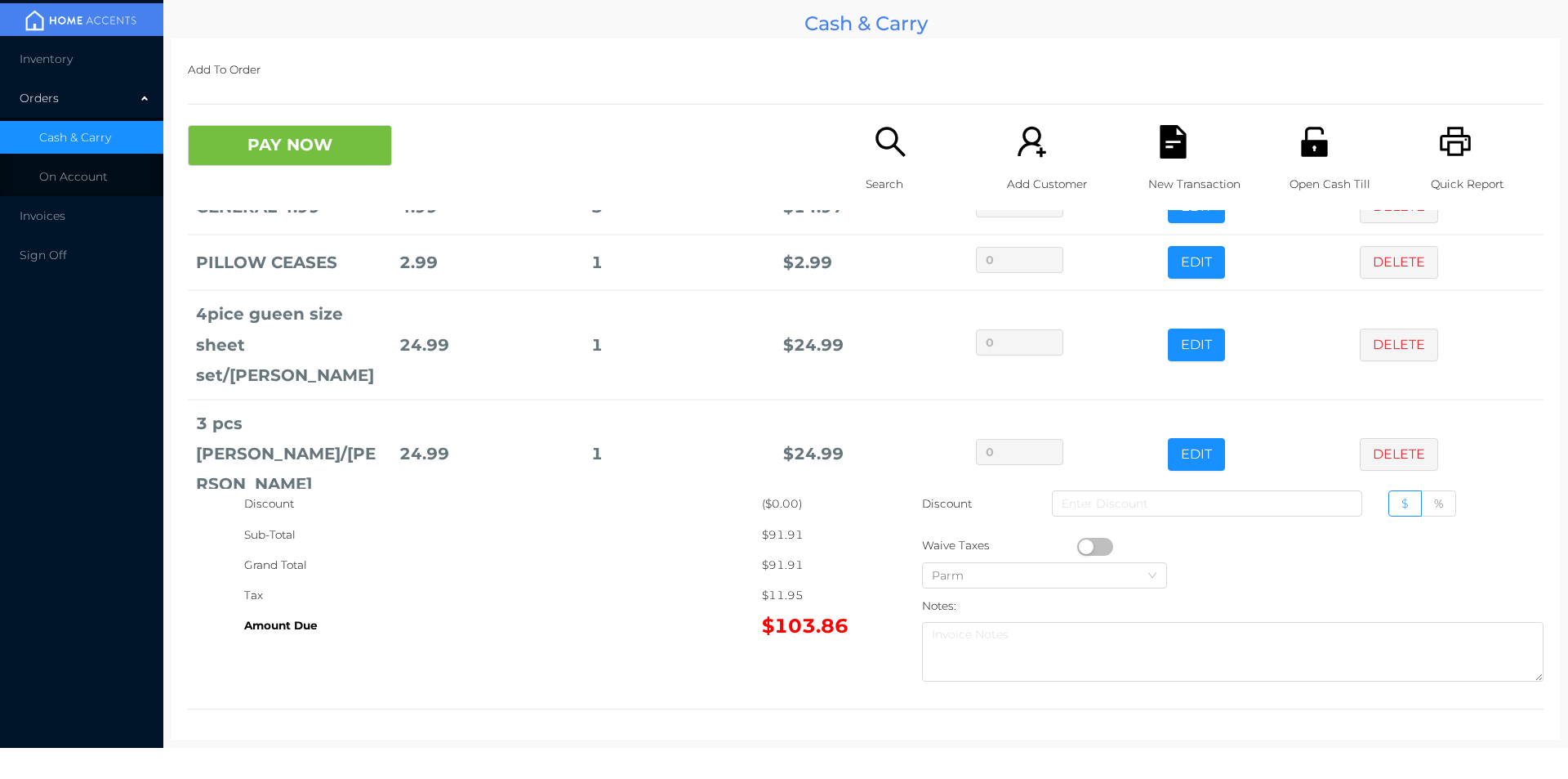
scroll to position [222, 0]
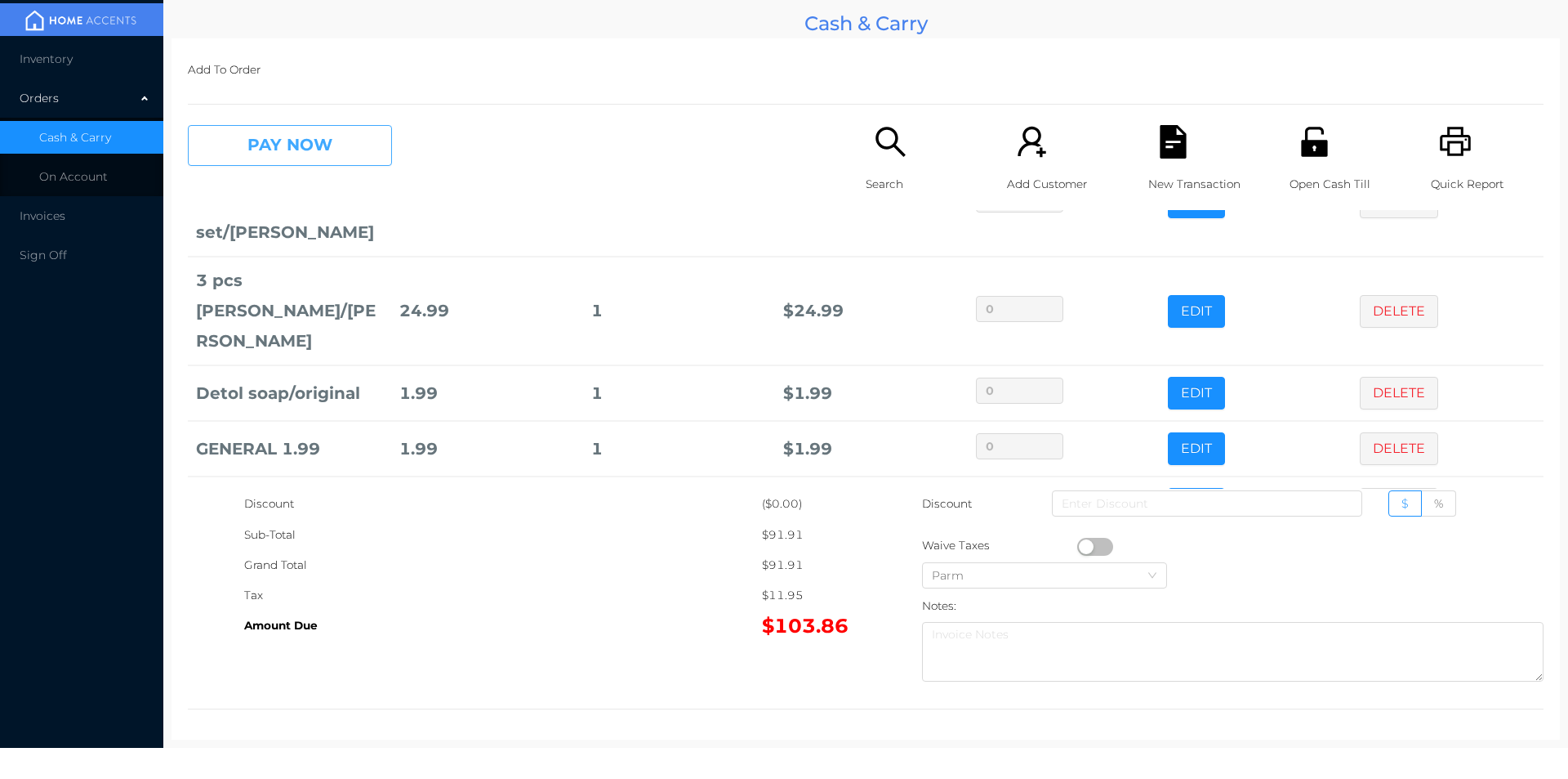
click at [281, 140] on button "PAY NOW" at bounding box center [290, 146] width 204 height 41
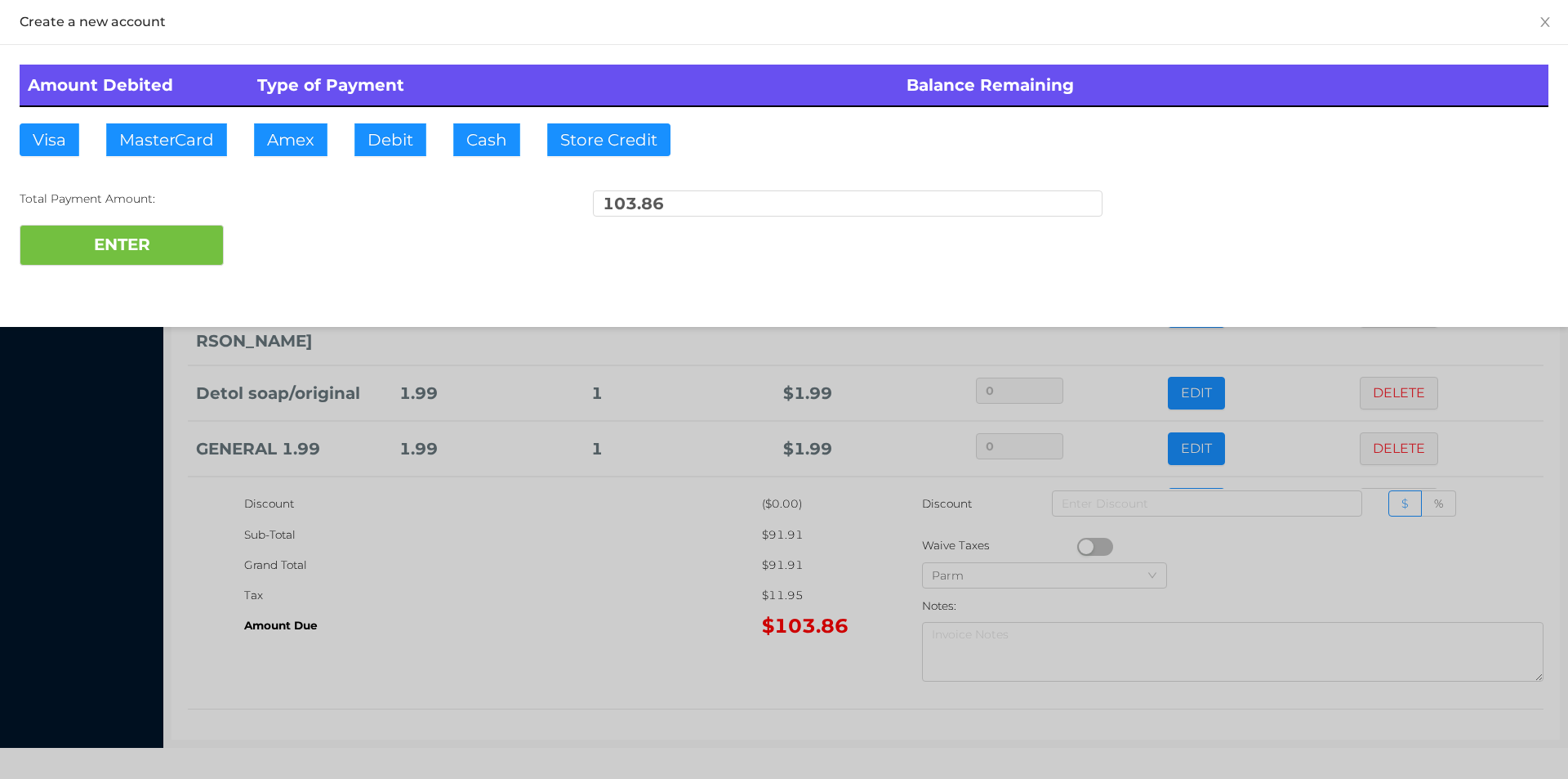
click at [266, 247] on div "ENTER" at bounding box center [784, 245] width 1529 height 41
click at [594, 589] on div at bounding box center [784, 389] width 1568 height 779
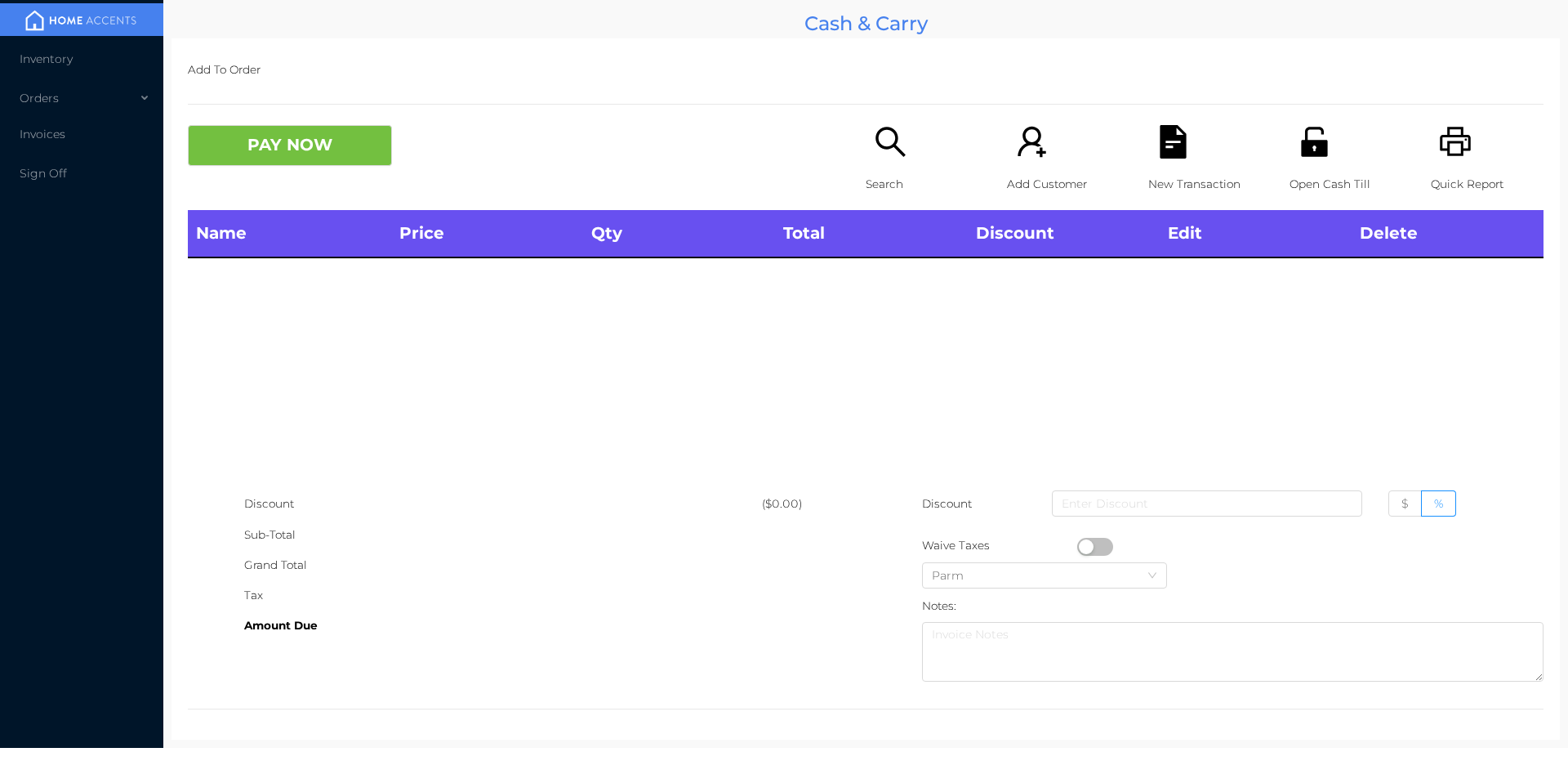
click at [1296, 179] on p "Open Cash Till" at bounding box center [1345, 184] width 113 height 30
click at [55, 69] on li "Inventory" at bounding box center [81, 58] width 164 height 33
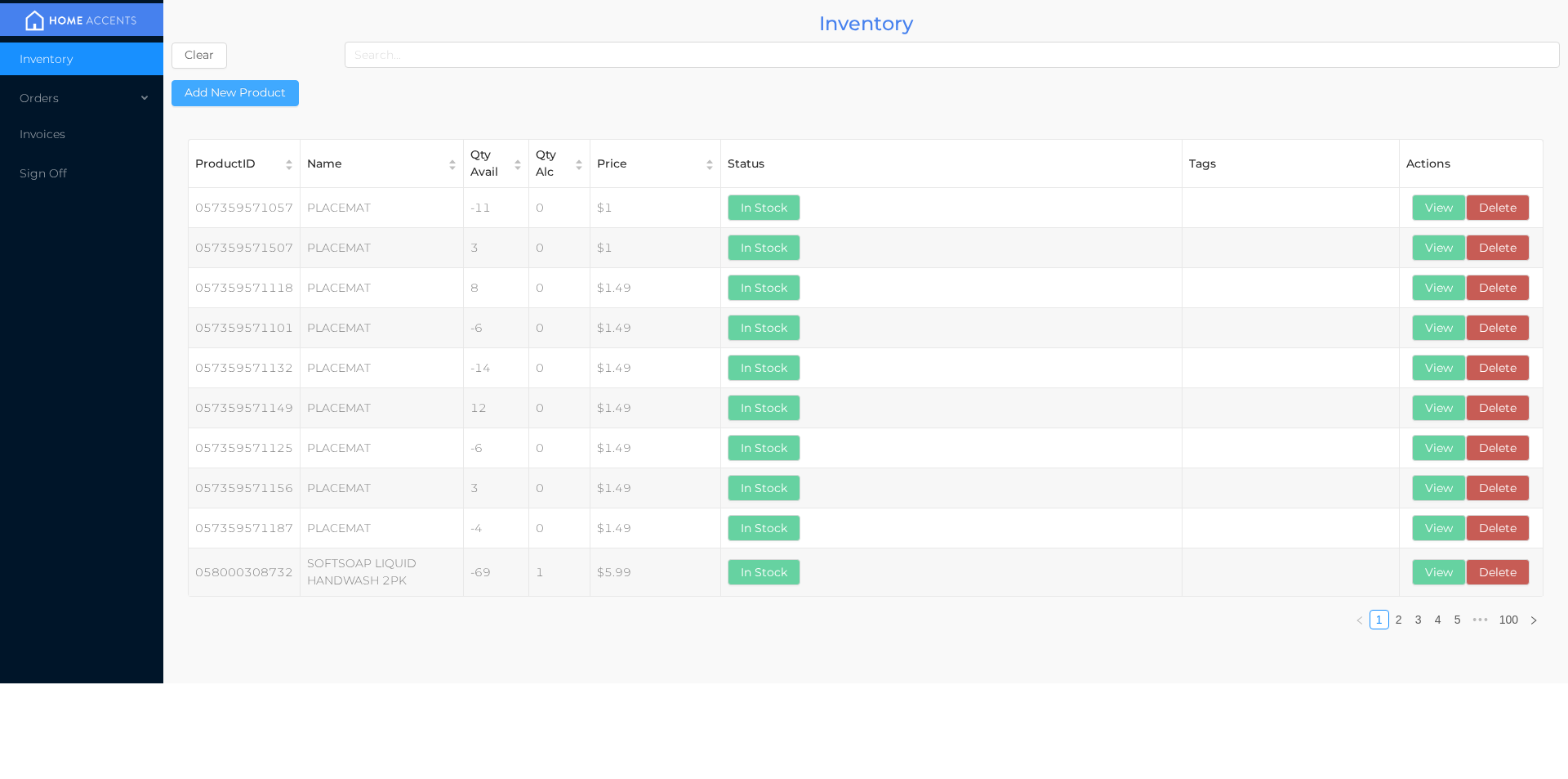
click at [248, 98] on button "Add New Product" at bounding box center [235, 94] width 127 height 26
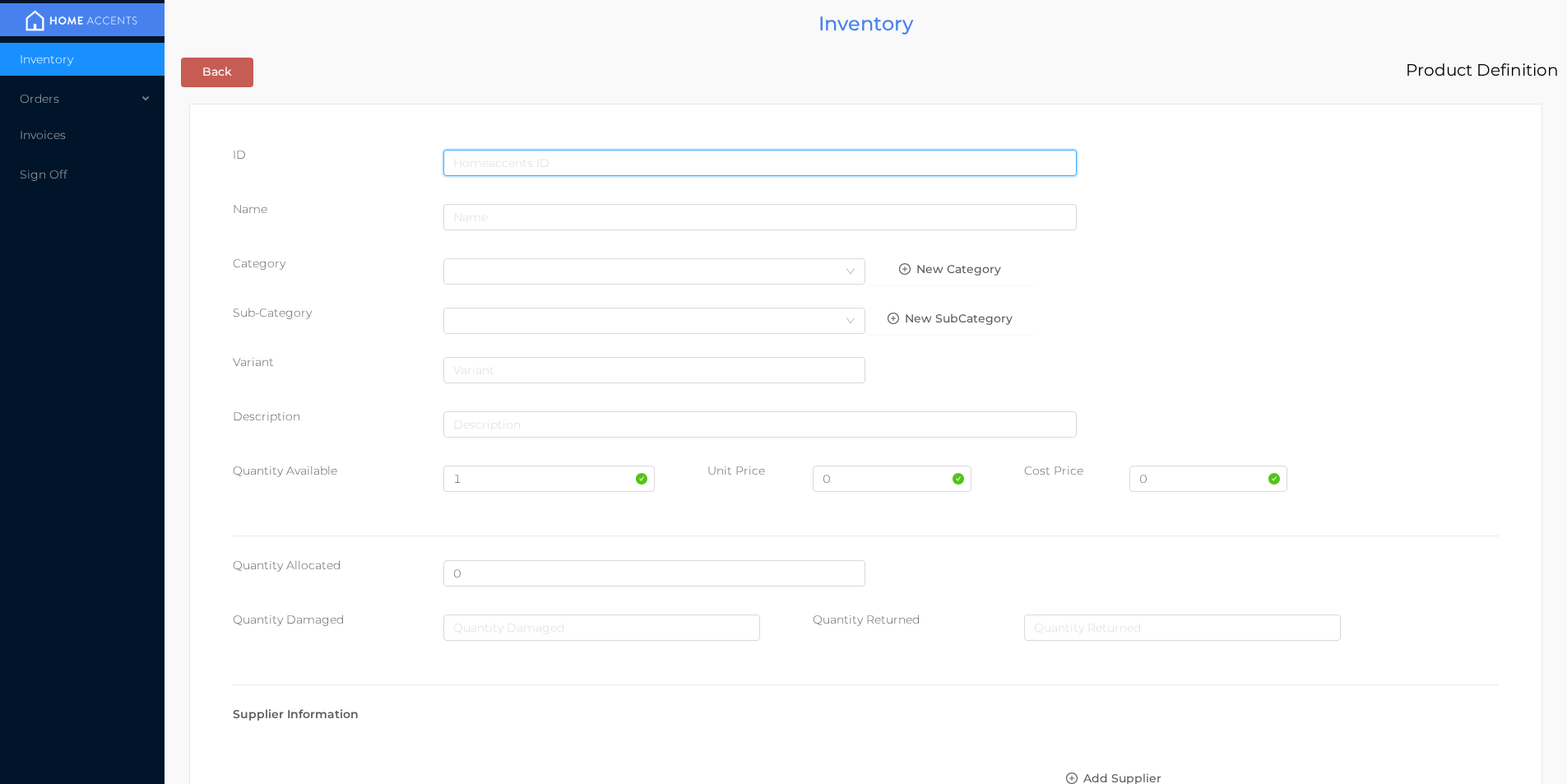
click at [480, 160] on input "text" at bounding box center [760, 163] width 634 height 26
type input "843450061630"
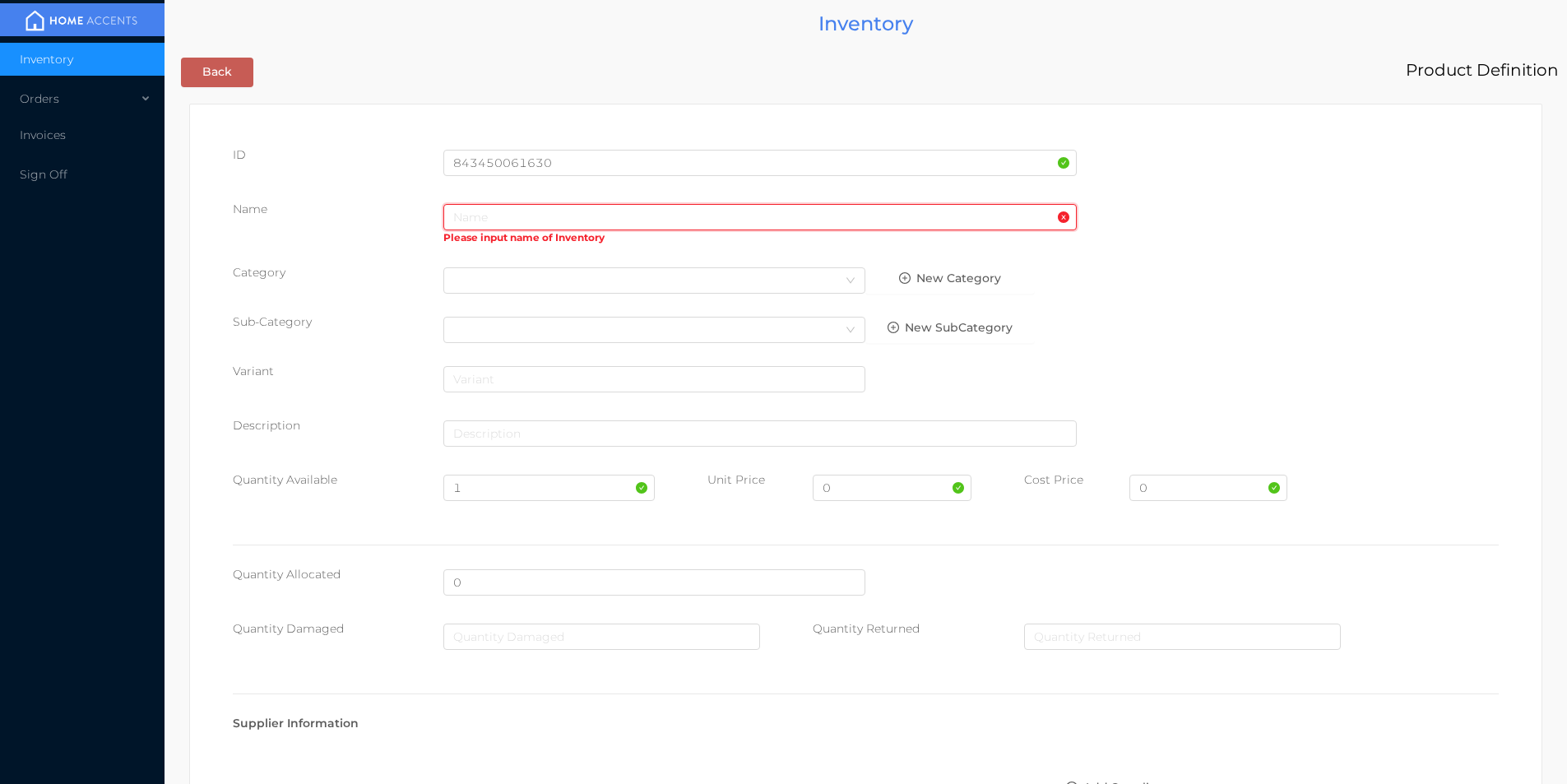
click at [482, 215] on input "text" at bounding box center [760, 217] width 634 height 26
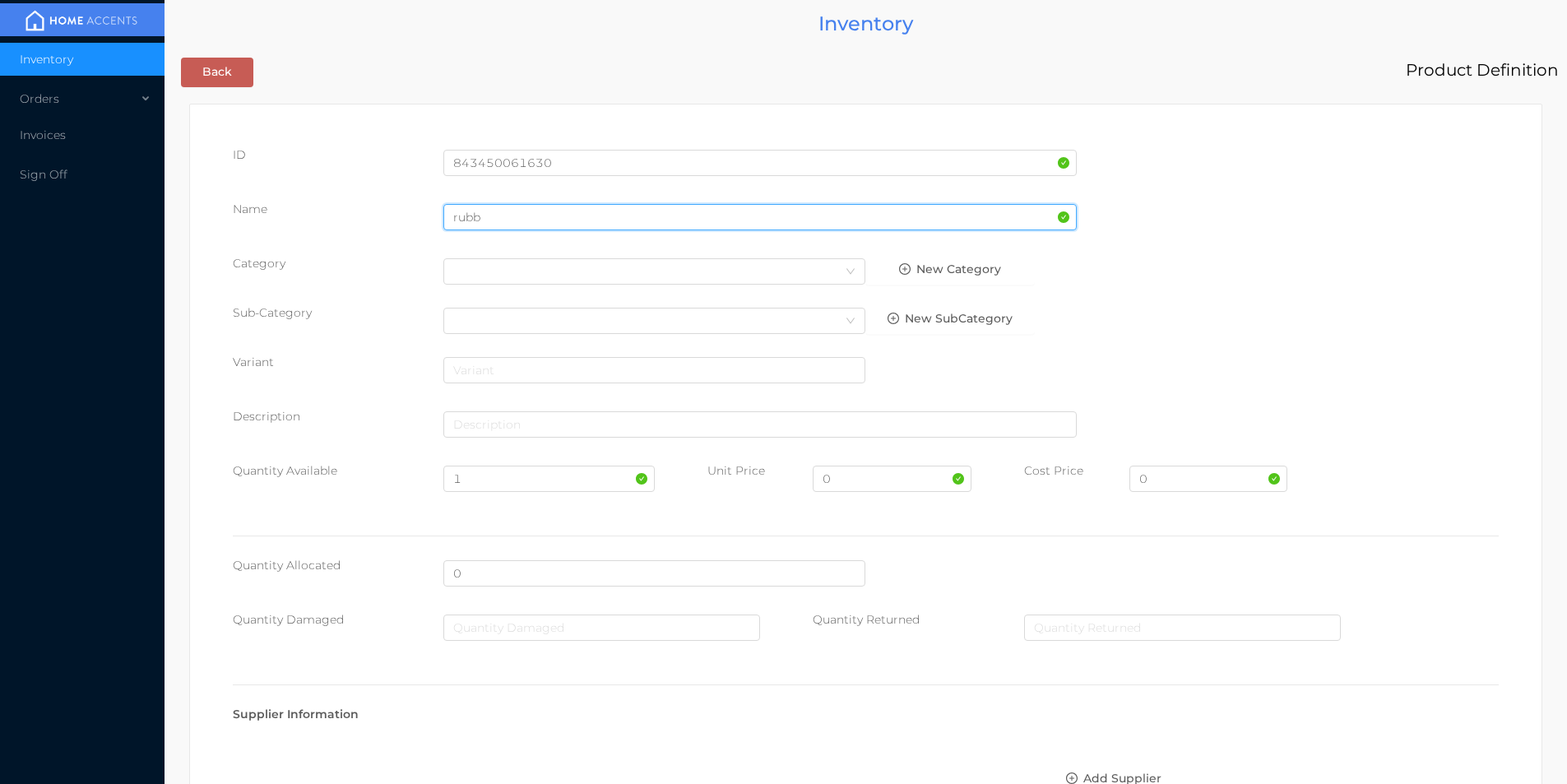
click at [506, 216] on input "rubb" at bounding box center [760, 217] width 634 height 26
type input "RUBBER MAT 50*80cm"
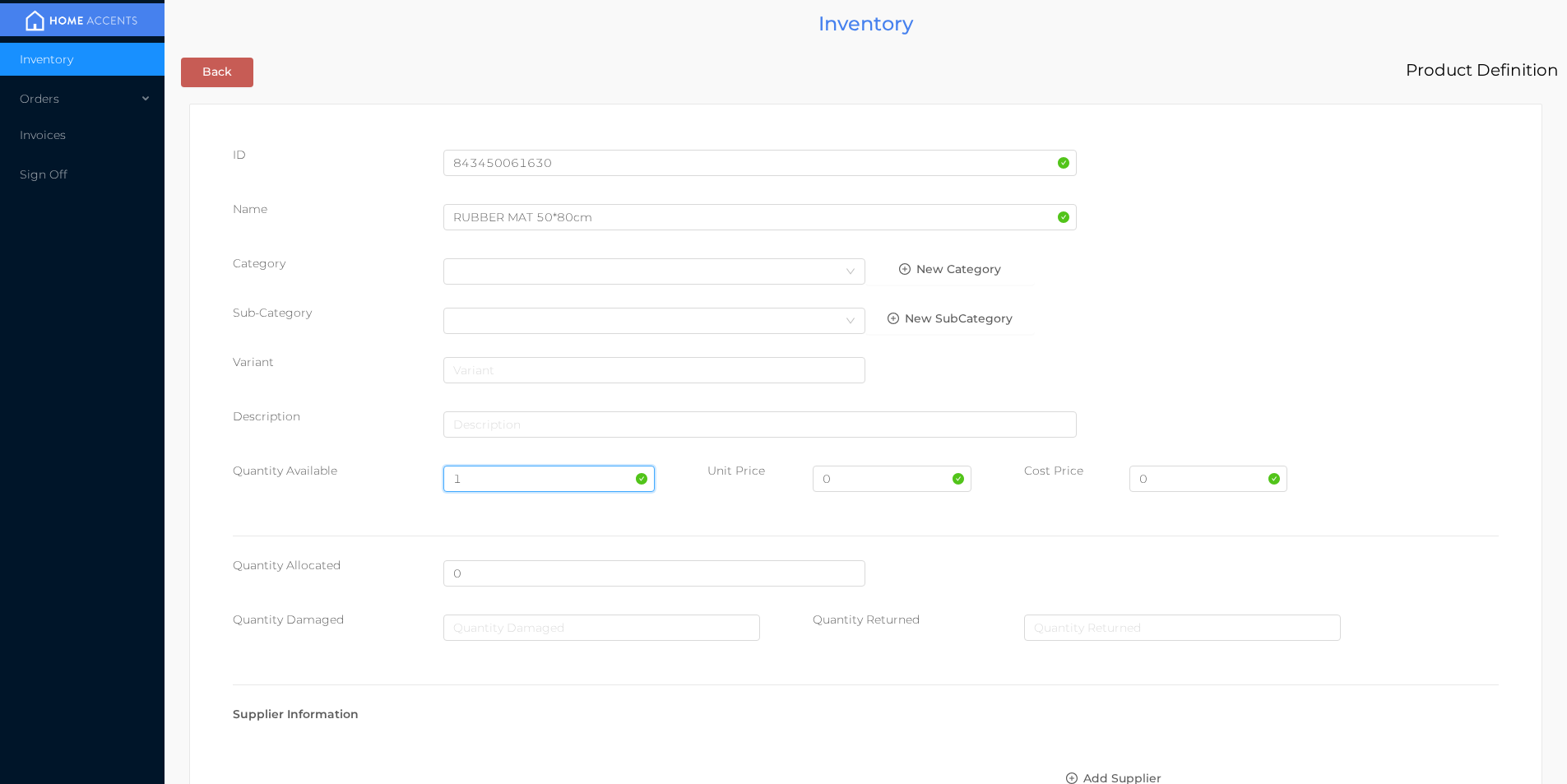
click at [473, 482] on input "1" at bounding box center [549, 478] width 211 height 26
type input "100"
click at [851, 474] on input "0" at bounding box center [892, 478] width 158 height 26
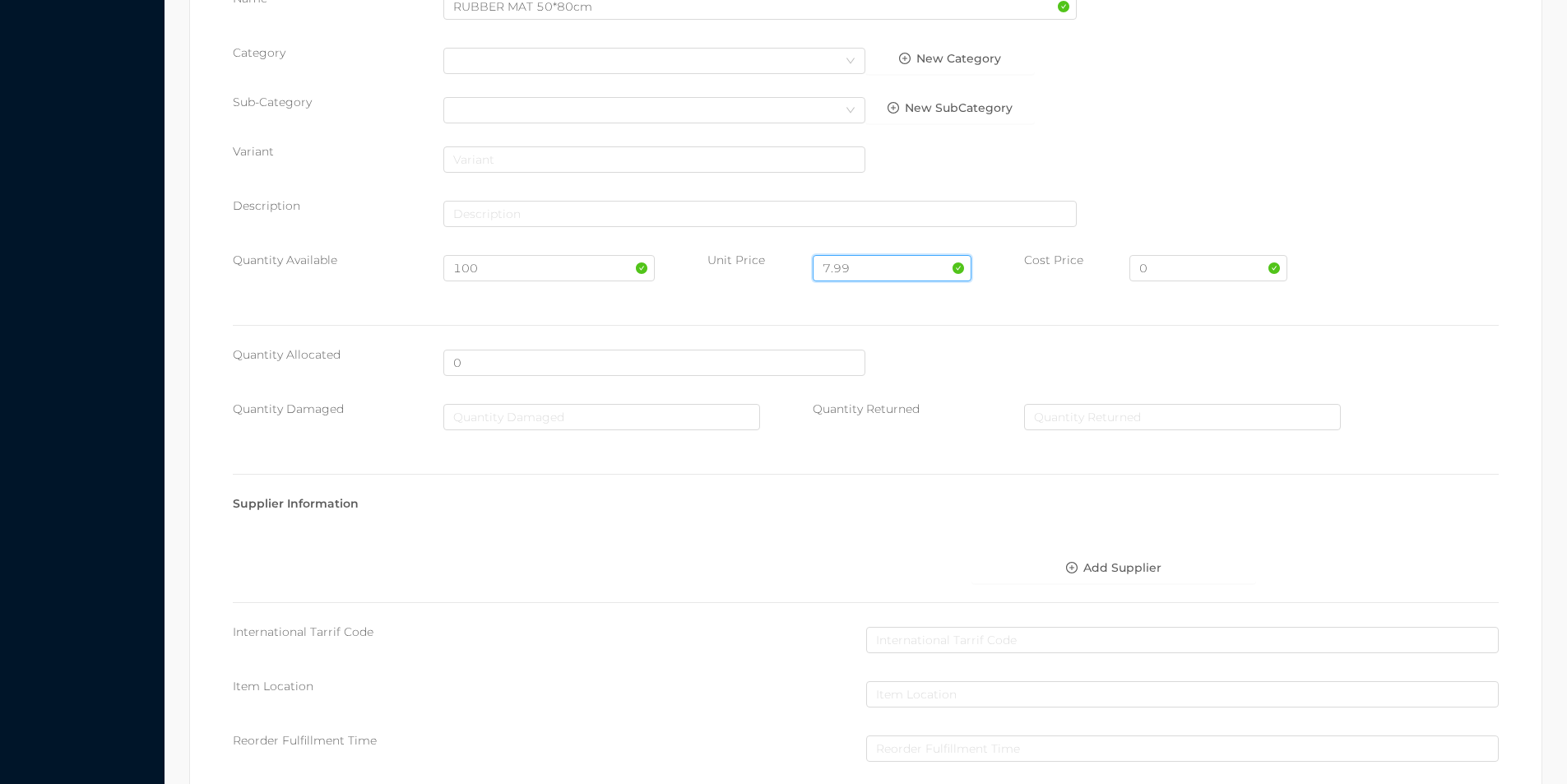
scroll to position [582, 0]
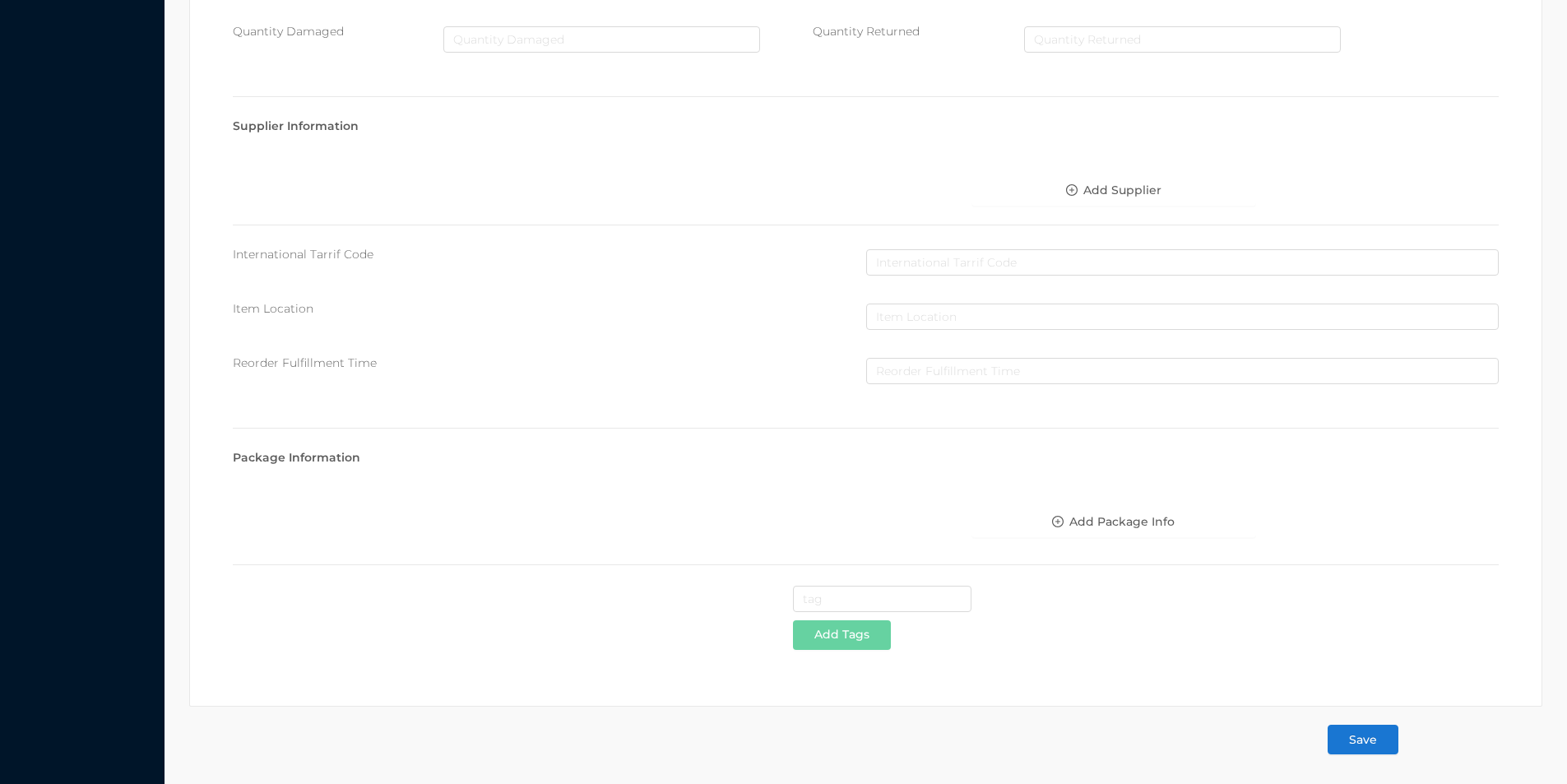
type input "7.99"
click at [1369, 744] on button "Save" at bounding box center [1363, 739] width 71 height 29
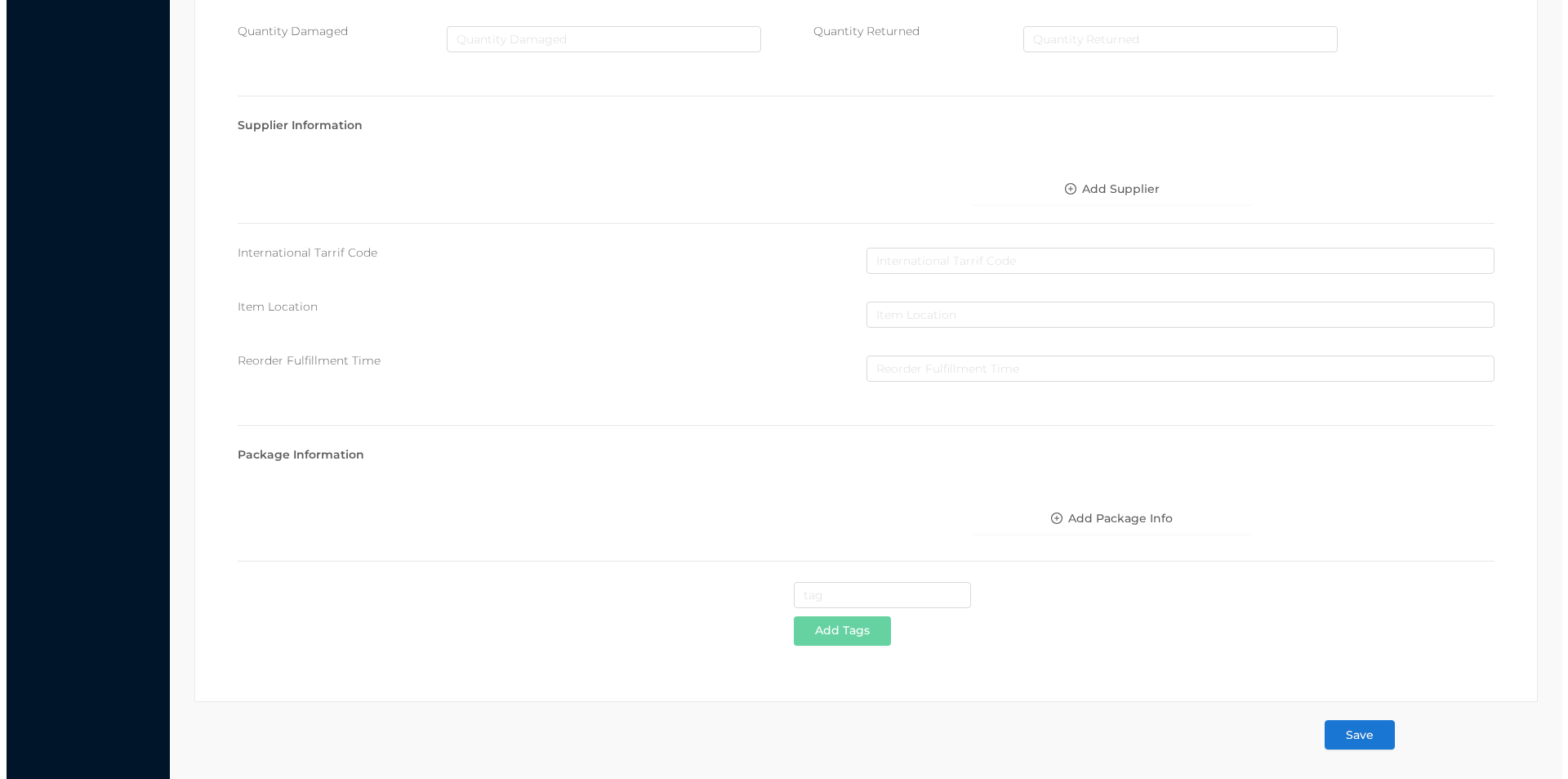
scroll to position [0, 0]
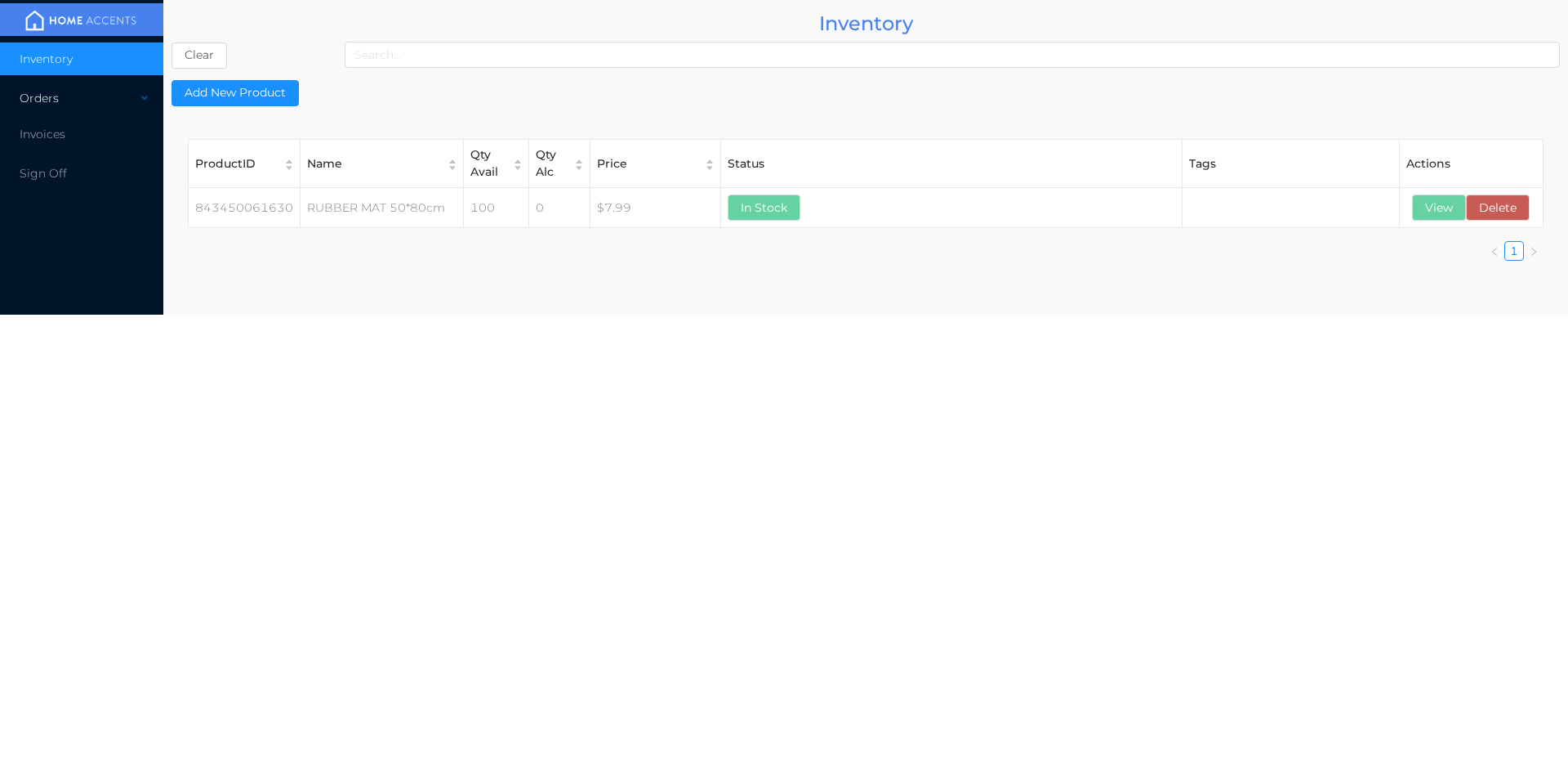
click at [50, 96] on div "Orders" at bounding box center [81, 97] width 164 height 33
click at [82, 147] on li "Cash & Carry" at bounding box center [81, 137] width 164 height 33
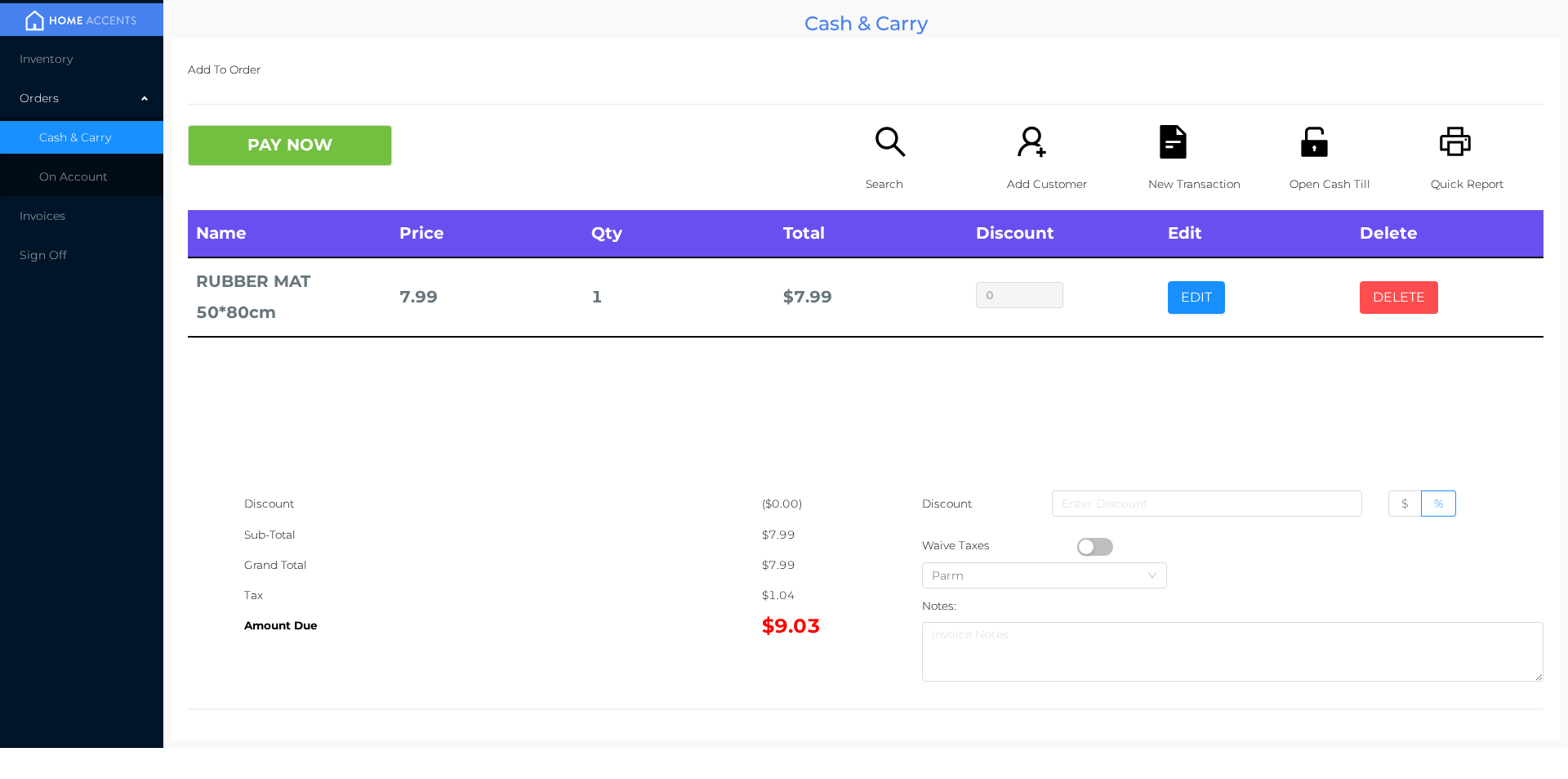
click at [1384, 301] on button "DELETE" at bounding box center [1399, 297] width 79 height 33
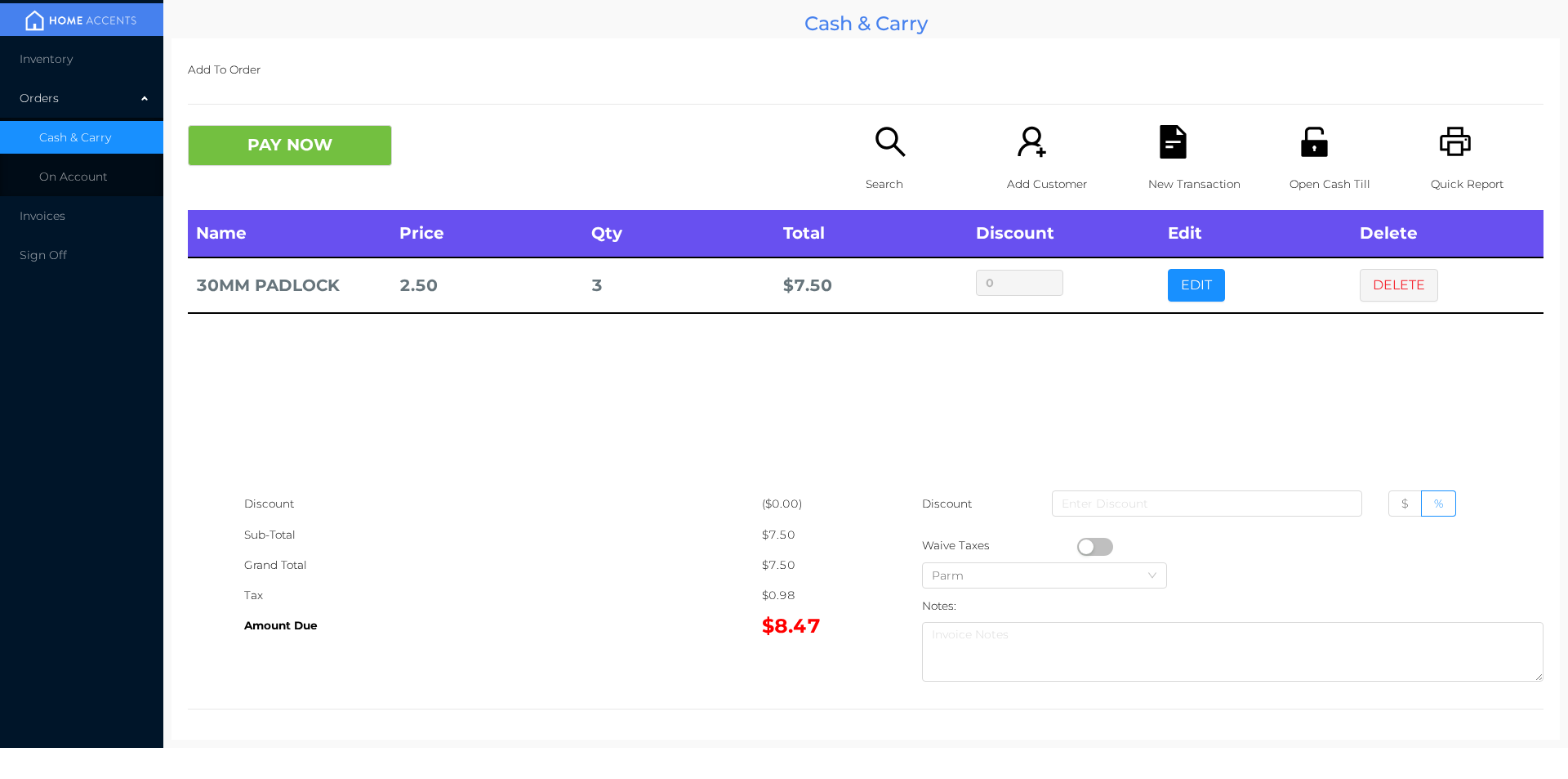
click at [1199, 286] on button "EDIT" at bounding box center [1196, 284] width 57 height 33
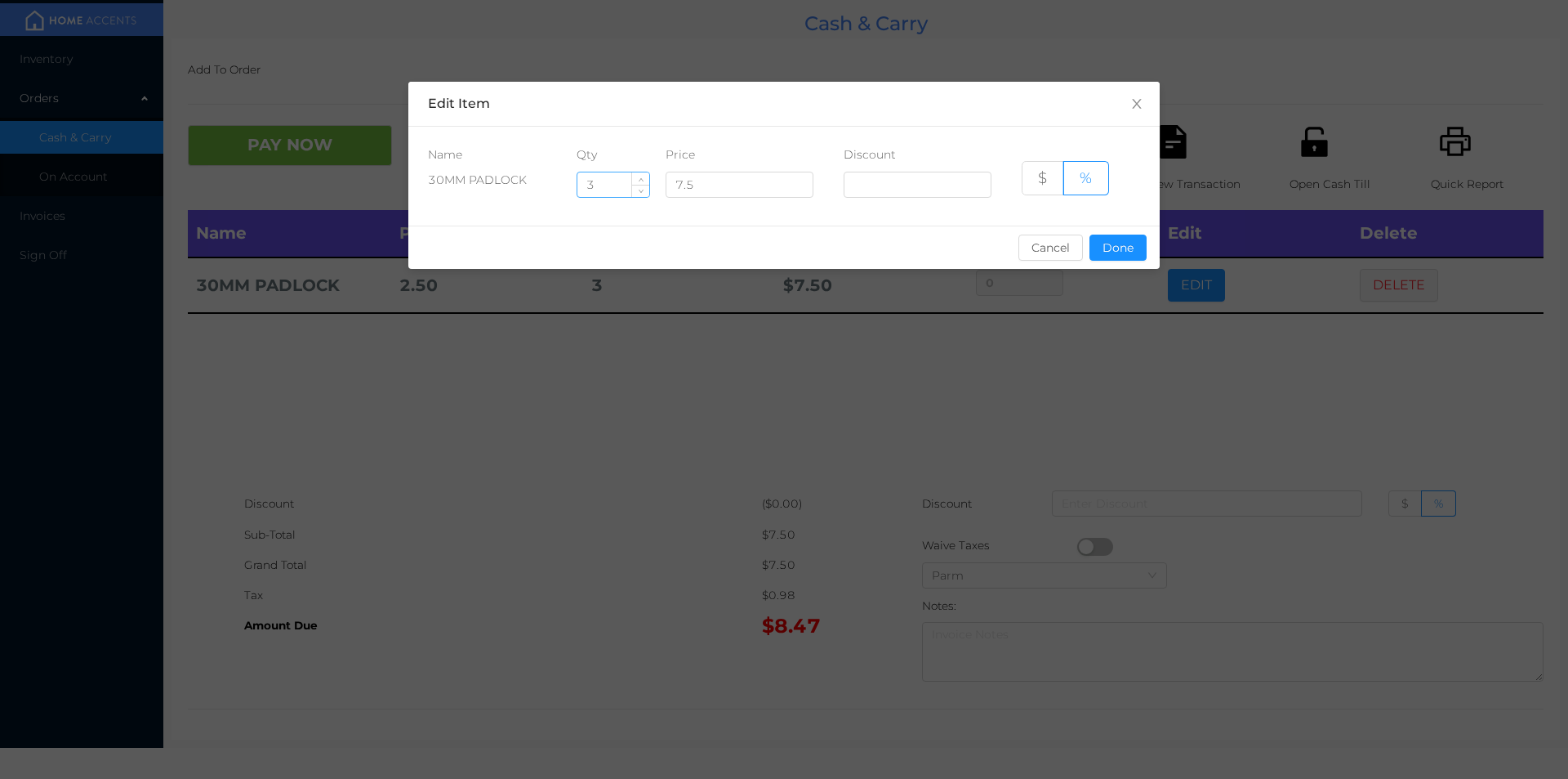
click at [601, 183] on input "3" at bounding box center [613, 184] width 72 height 24
type input "2"
click at [1101, 259] on button "Done" at bounding box center [1117, 248] width 57 height 26
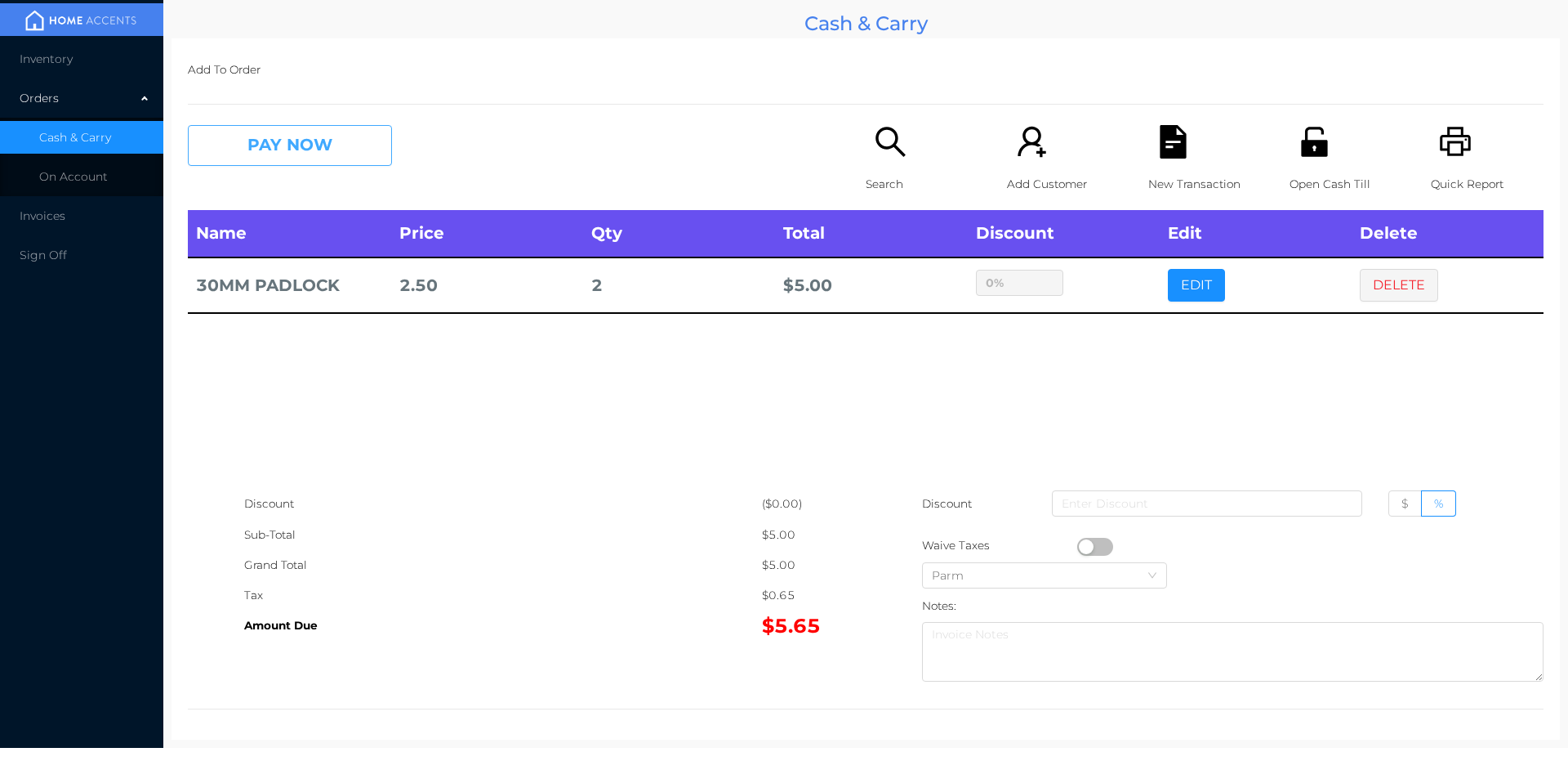
click at [339, 166] on button "PAY NOW" at bounding box center [290, 146] width 204 height 41
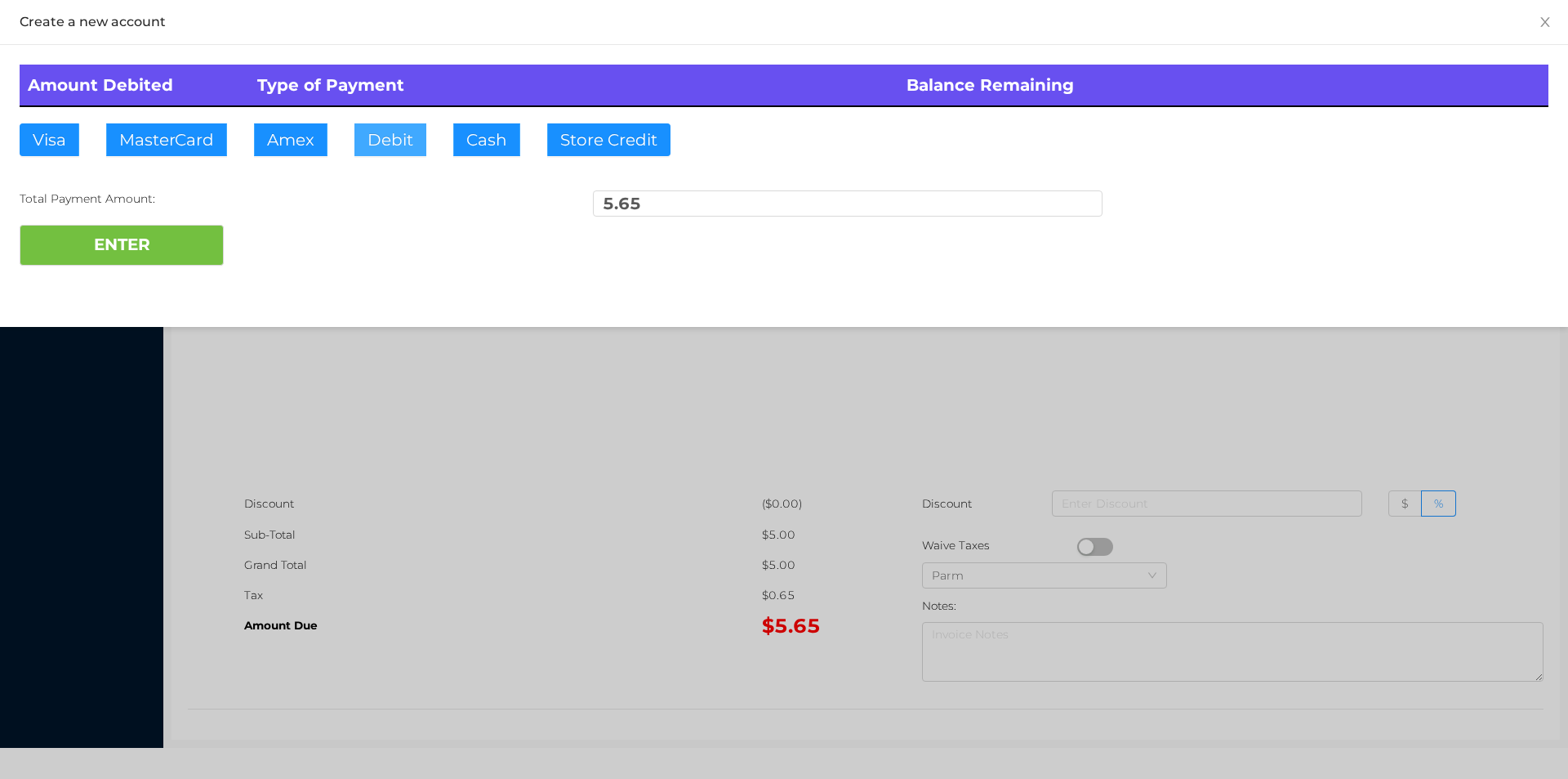
click at [408, 148] on button "Debit" at bounding box center [390, 139] width 72 height 33
click at [156, 237] on button "ENTER" at bounding box center [122, 245] width 204 height 41
type input "0"
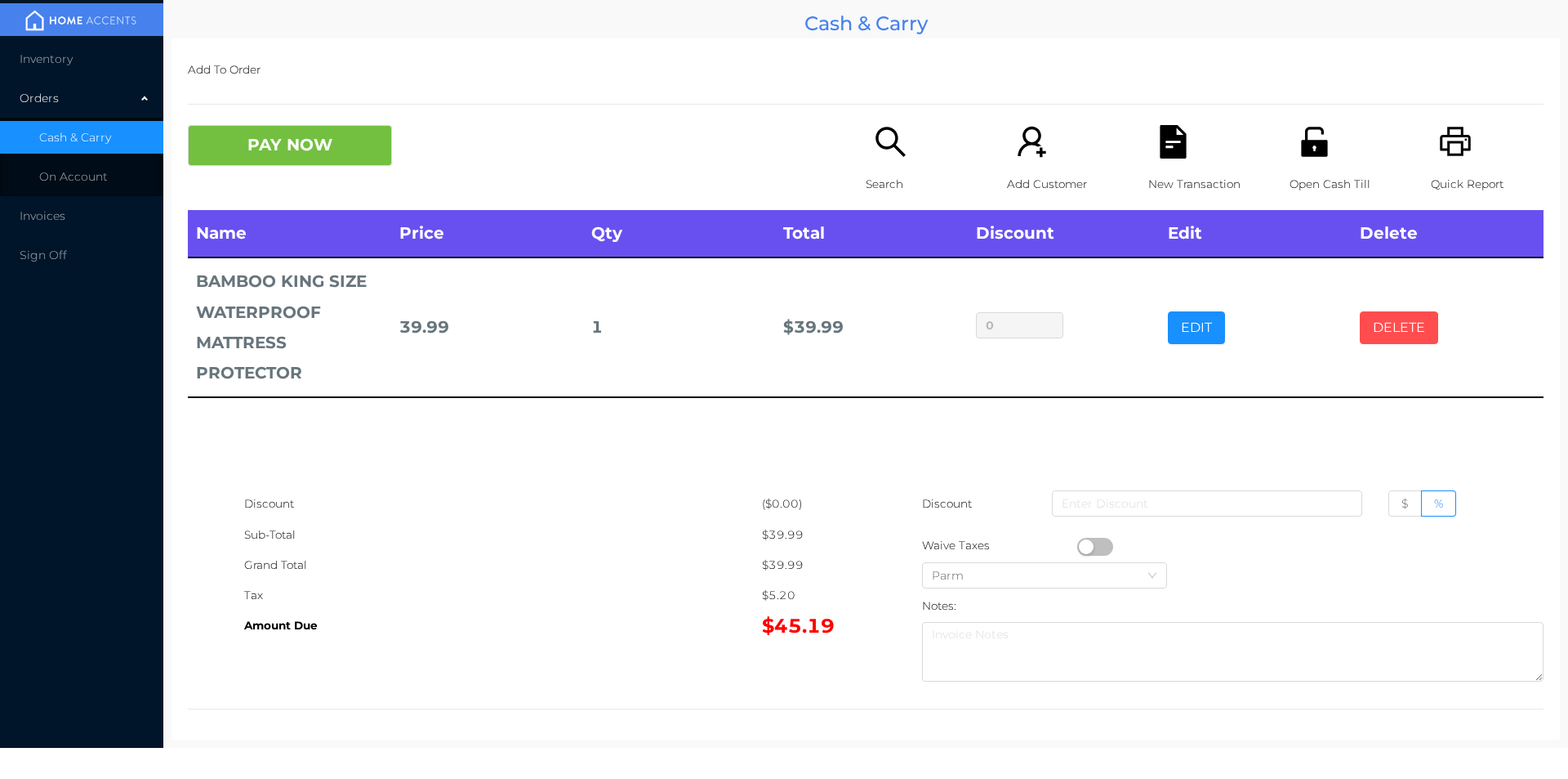
click at [1359, 332] on button "DELETE" at bounding box center [1399, 327] width 79 height 33
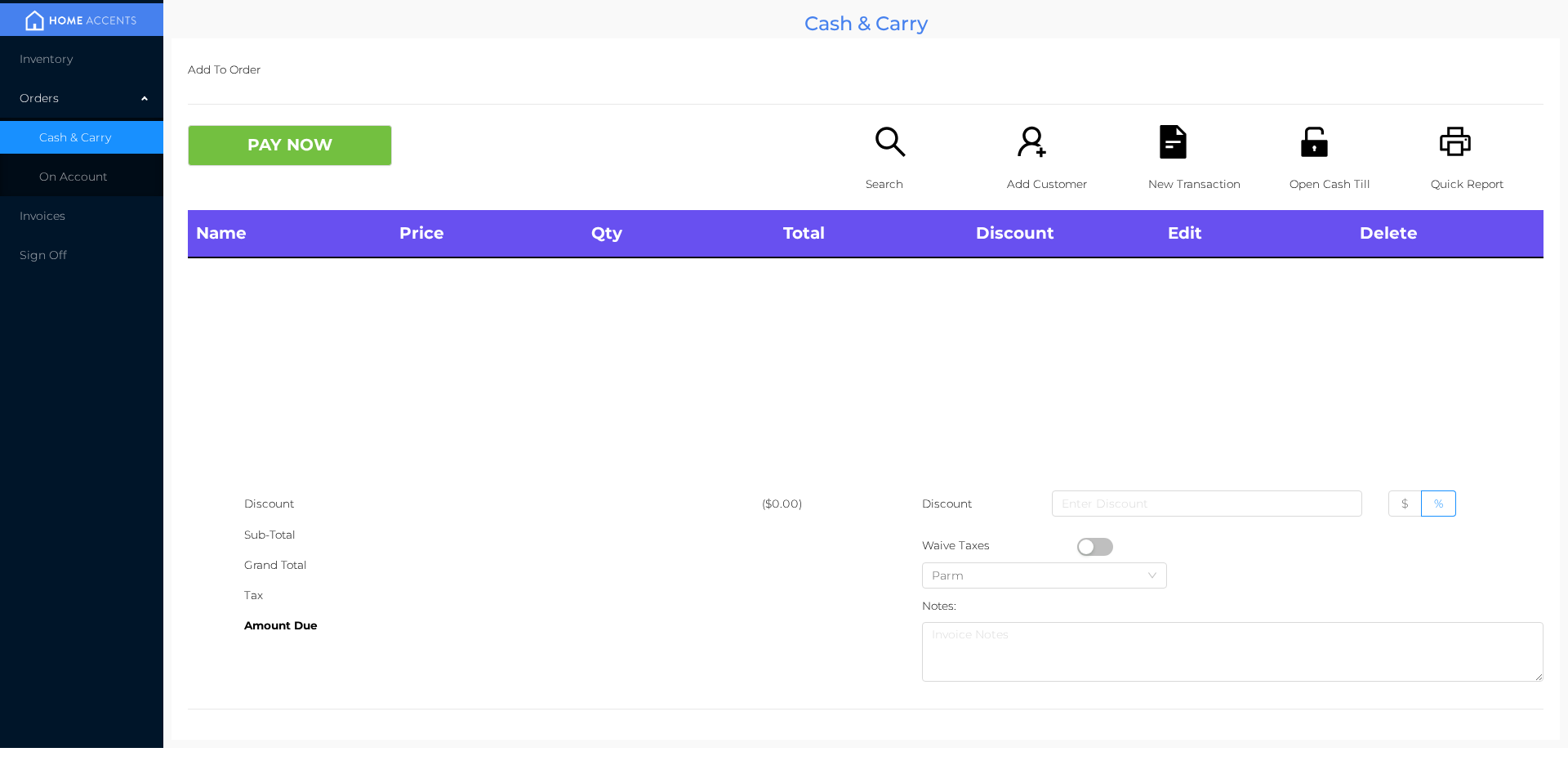
click at [916, 146] on div "Search" at bounding box center [922, 167] width 113 height 85
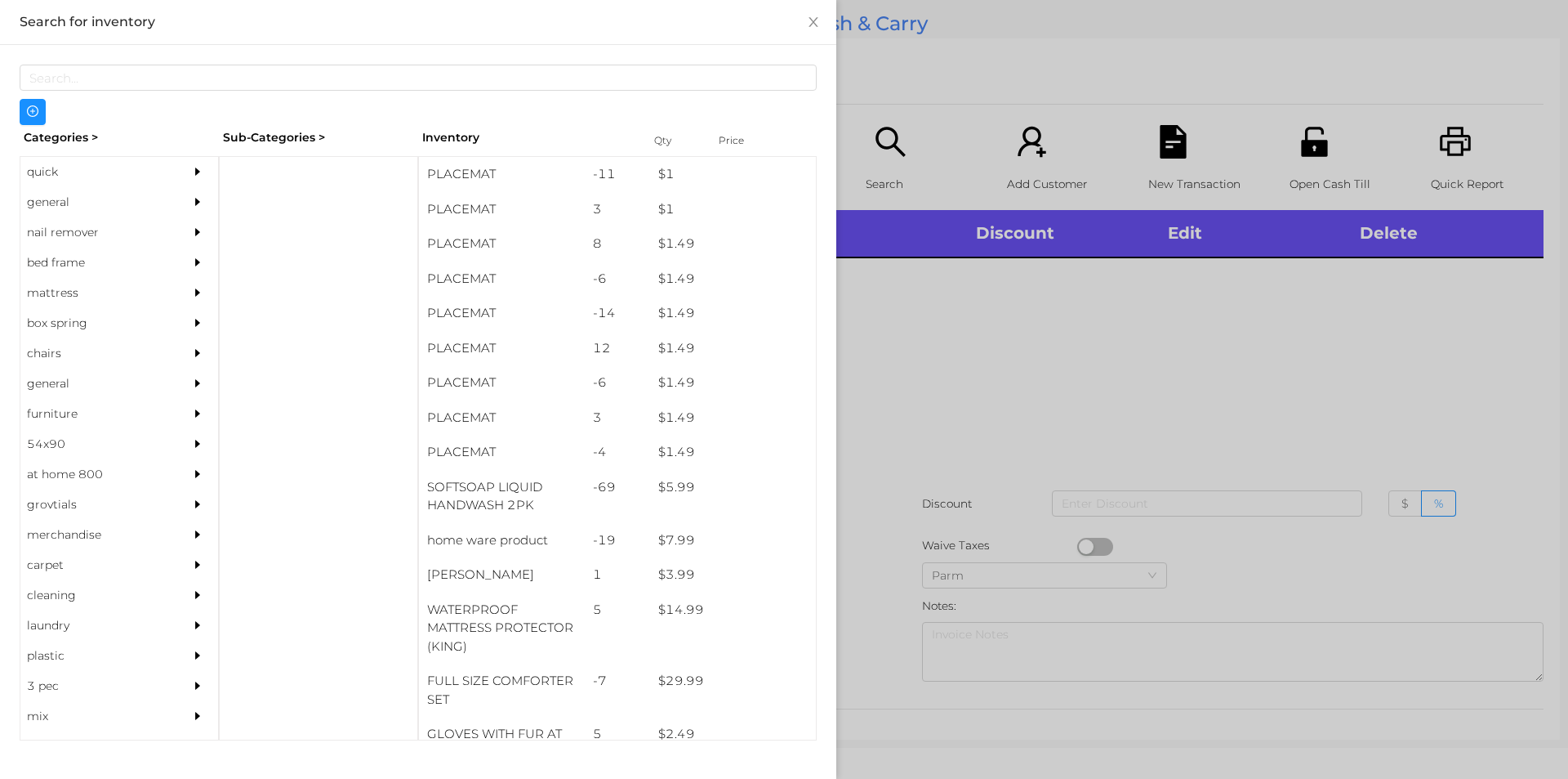
click at [81, 161] on div "quick" at bounding box center [94, 172] width 149 height 30
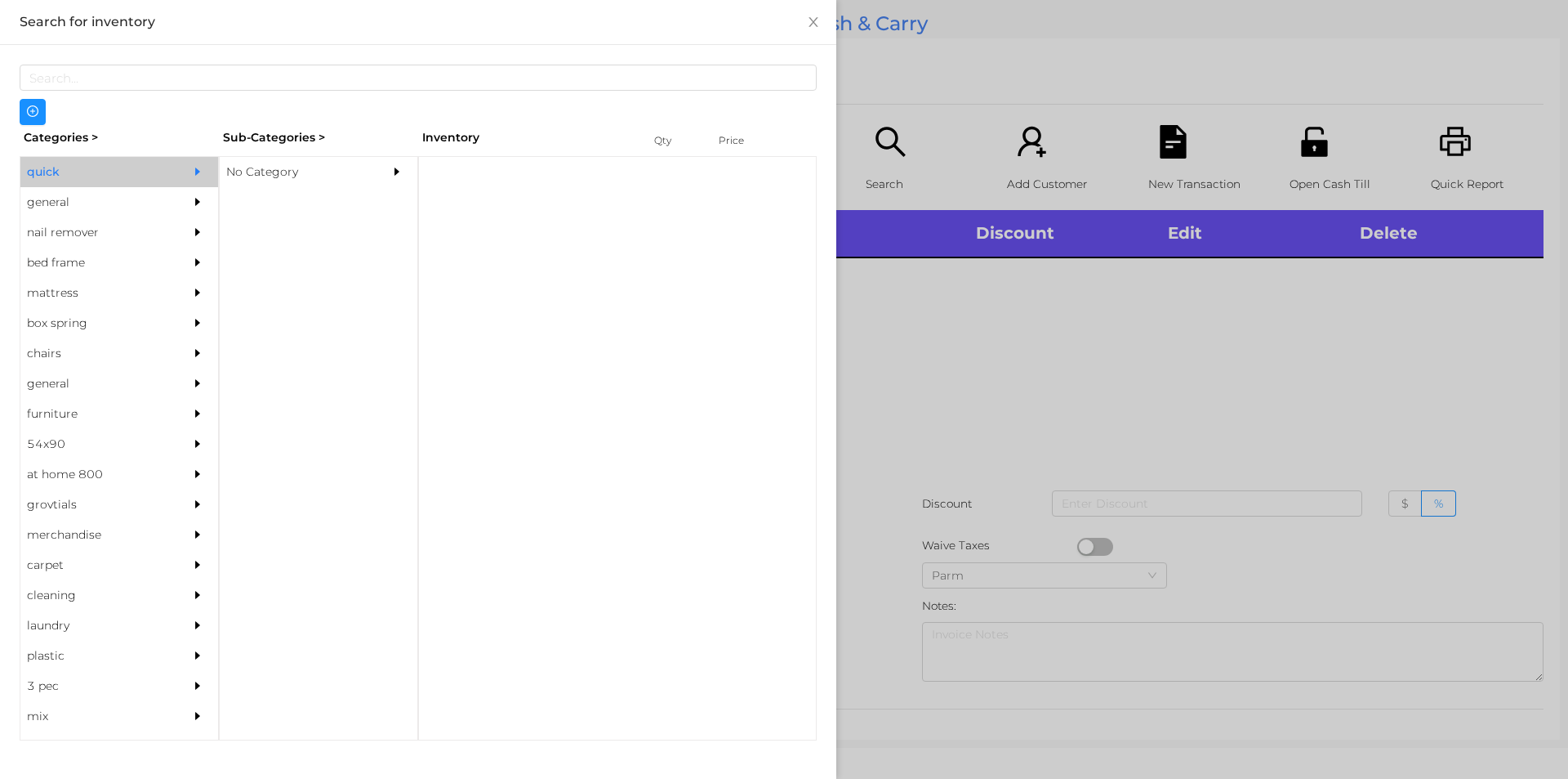
click at [336, 170] on div "No Category" at bounding box center [294, 172] width 149 height 30
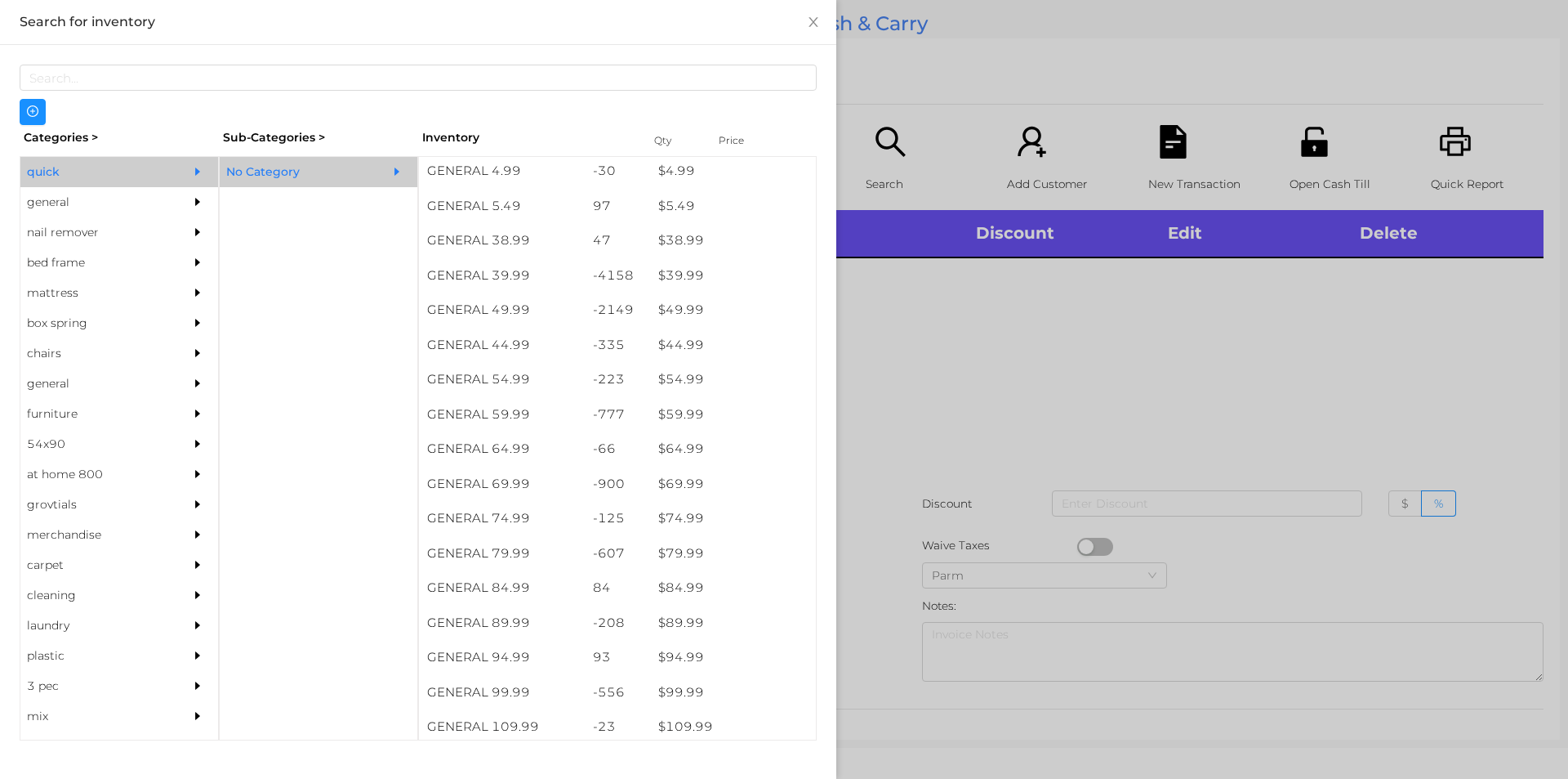
scroll to position [837, 0]
click at [663, 277] on div "$ 39.99" at bounding box center [732, 276] width 165 height 36
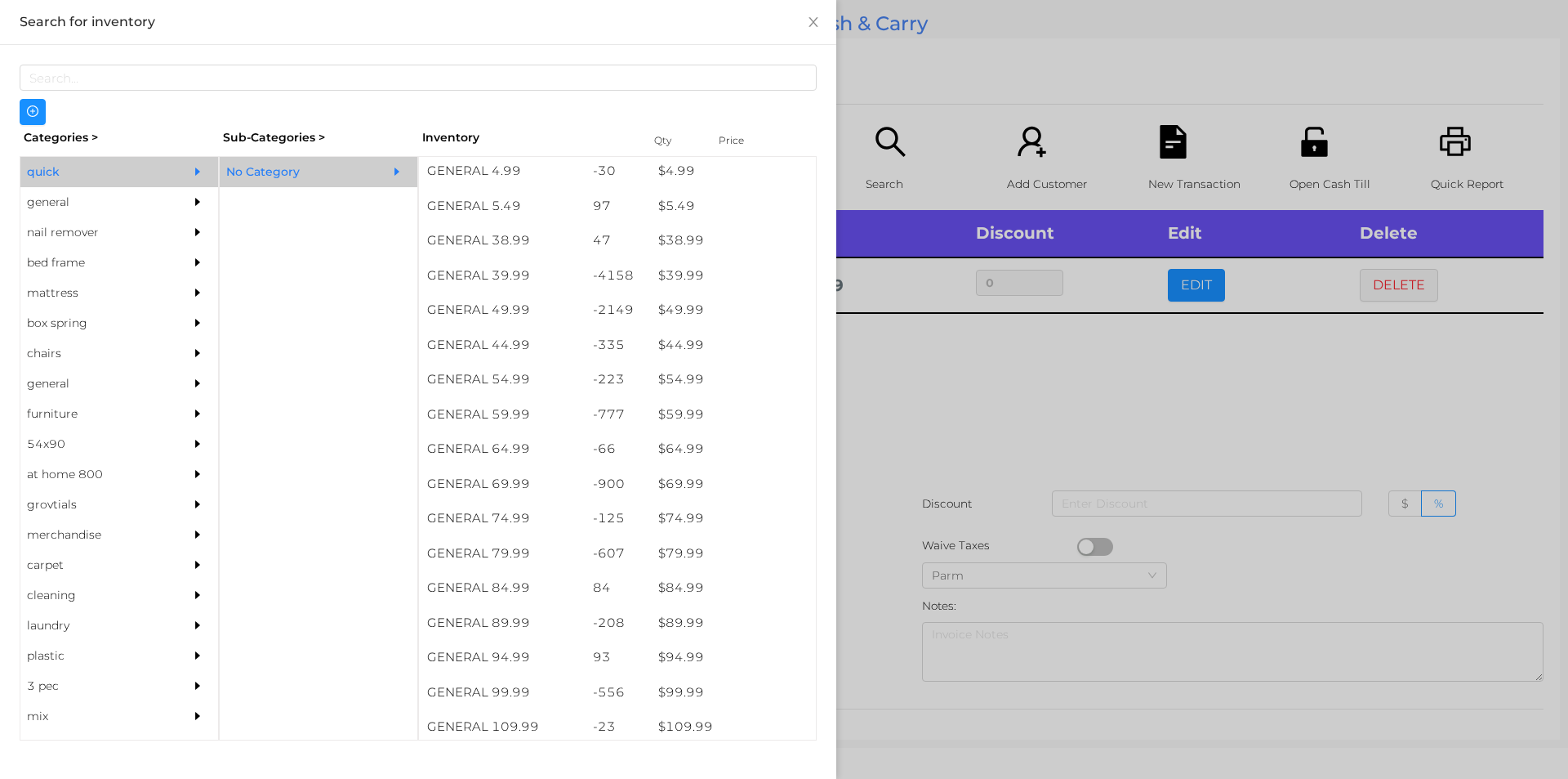
click at [914, 469] on div at bounding box center [784, 389] width 1568 height 779
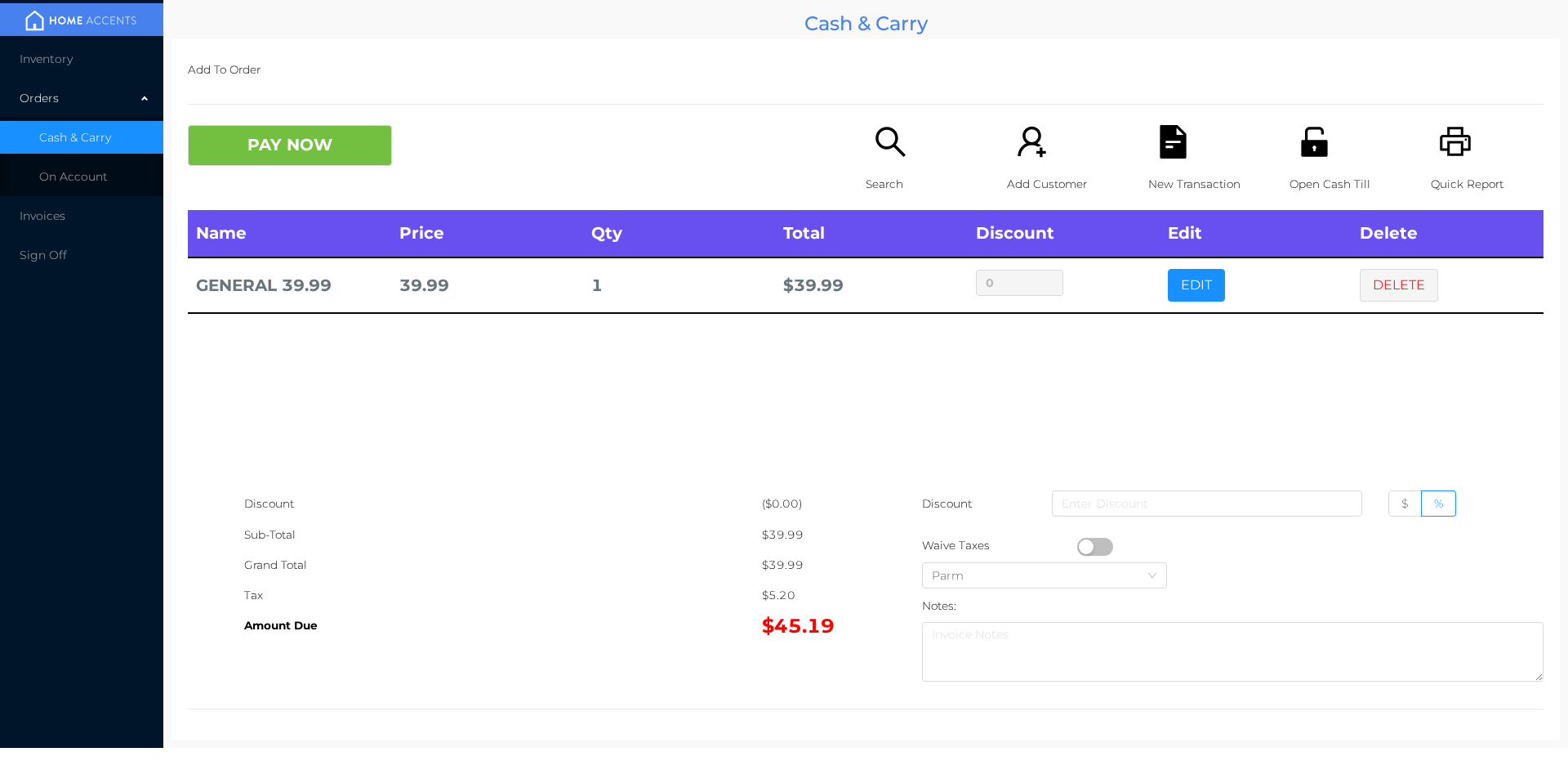
click at [1081, 546] on button "button" at bounding box center [1095, 546] width 36 height 18
click at [1115, 509] on input at bounding box center [1207, 503] width 310 height 26
click at [1093, 548] on button "button" at bounding box center [1095, 546] width 36 height 18
click at [1101, 549] on button "button" at bounding box center [1095, 546] width 36 height 18
click at [295, 150] on button "PAY NOW" at bounding box center [290, 146] width 204 height 41
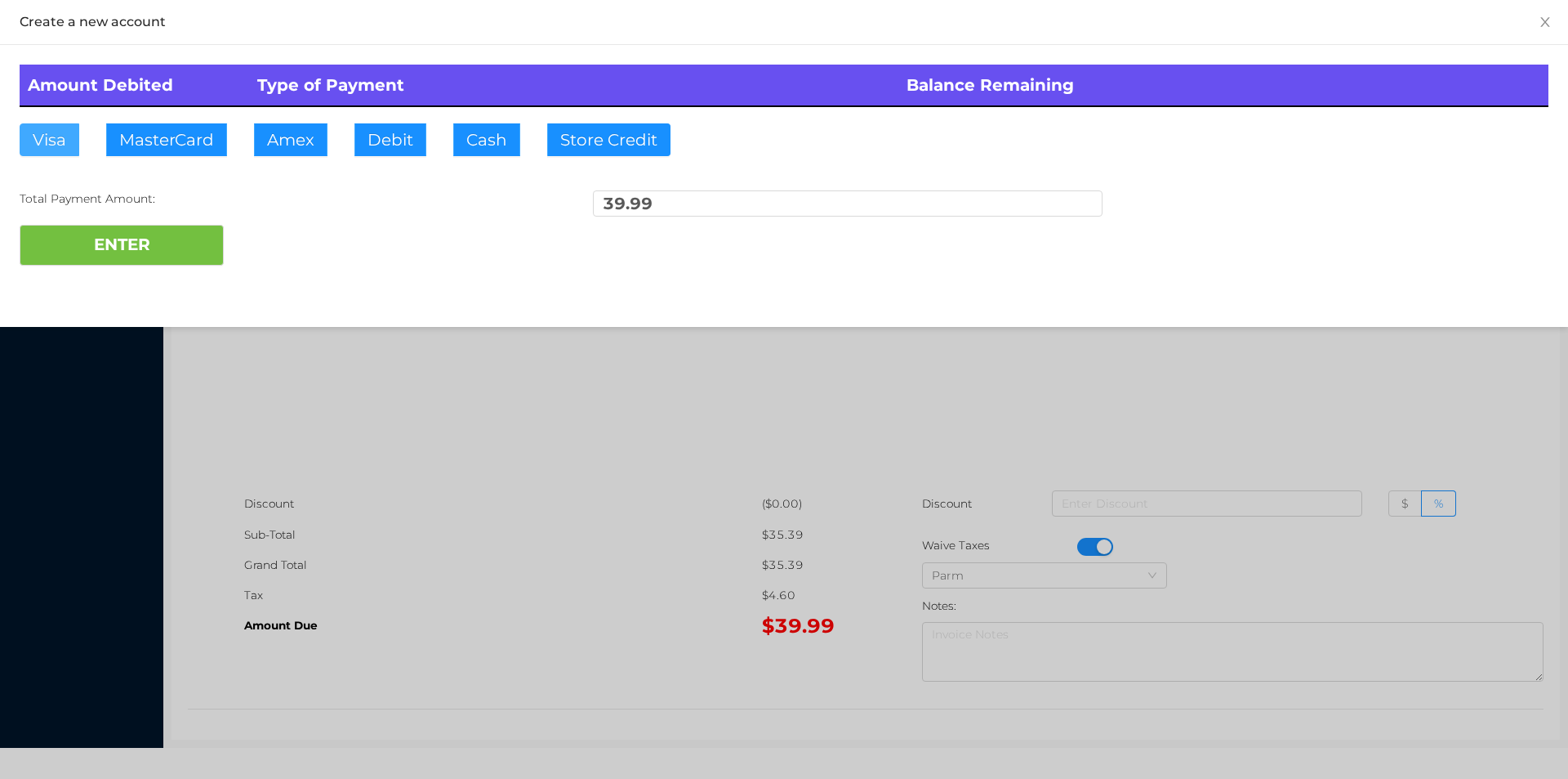
click at [62, 135] on button "Visa" at bounding box center [50, 139] width 60 height 33
click at [109, 228] on button "ENTER" at bounding box center [122, 245] width 204 height 41
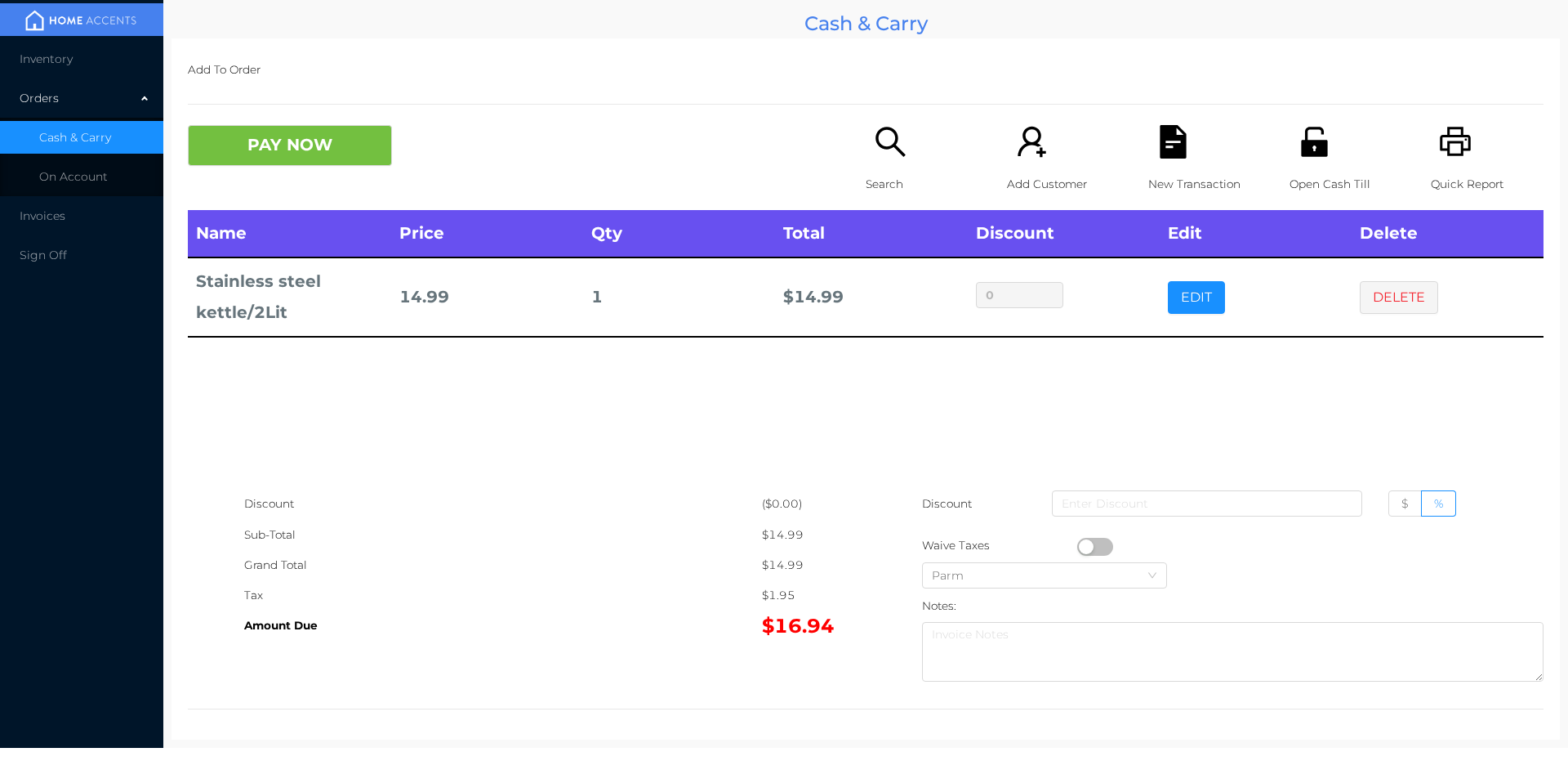
click at [867, 108] on div "Add To Order PAY NOW Search Add Customer New Transaction Open Cash Till Quick R…" at bounding box center [865, 389] width 1388 height 701
click at [898, 168] on div "Search" at bounding box center [922, 167] width 113 height 85
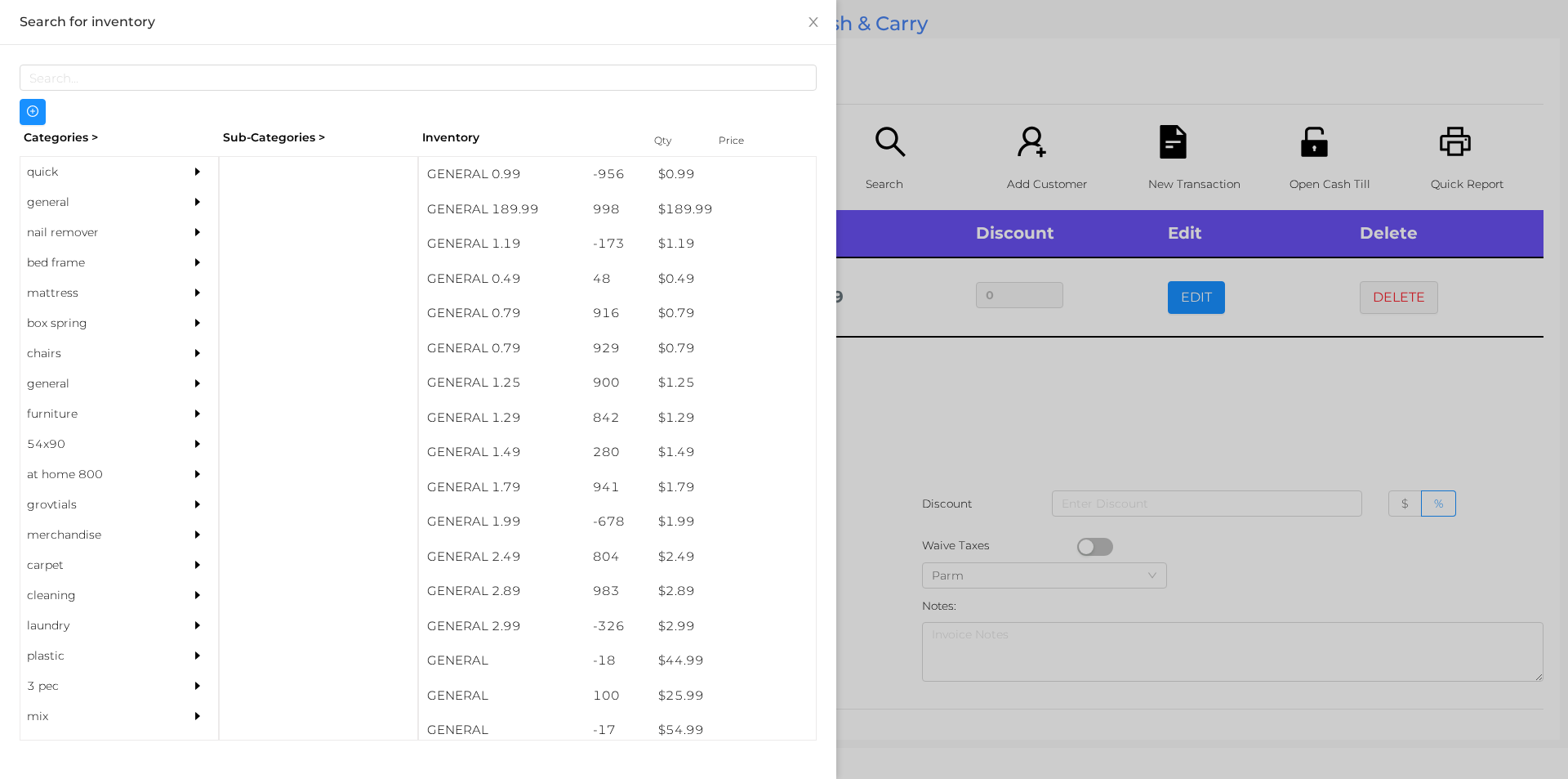
click at [100, 200] on div "general" at bounding box center [94, 202] width 149 height 30
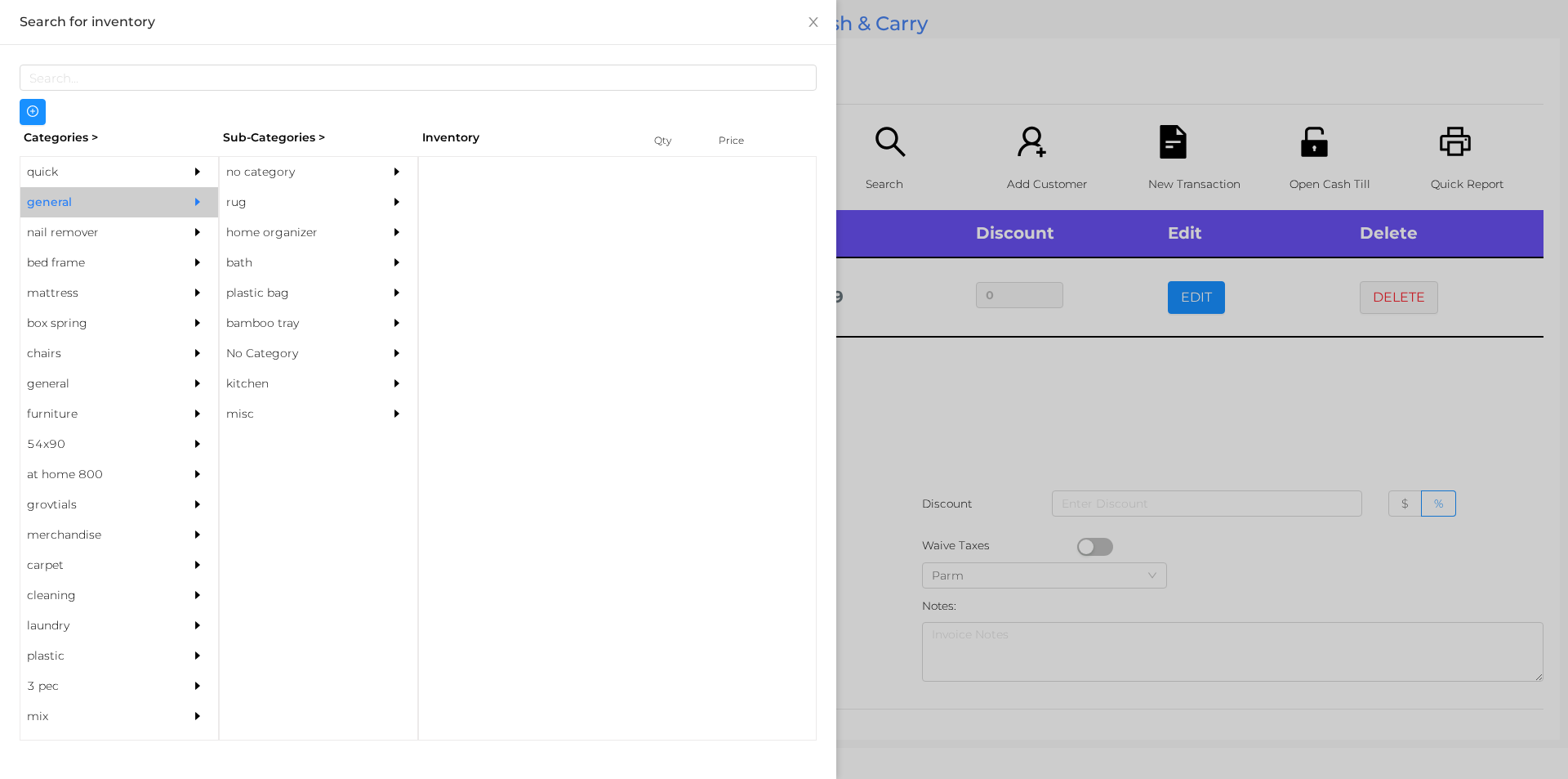
click at [327, 164] on div "no category" at bounding box center [294, 172] width 149 height 30
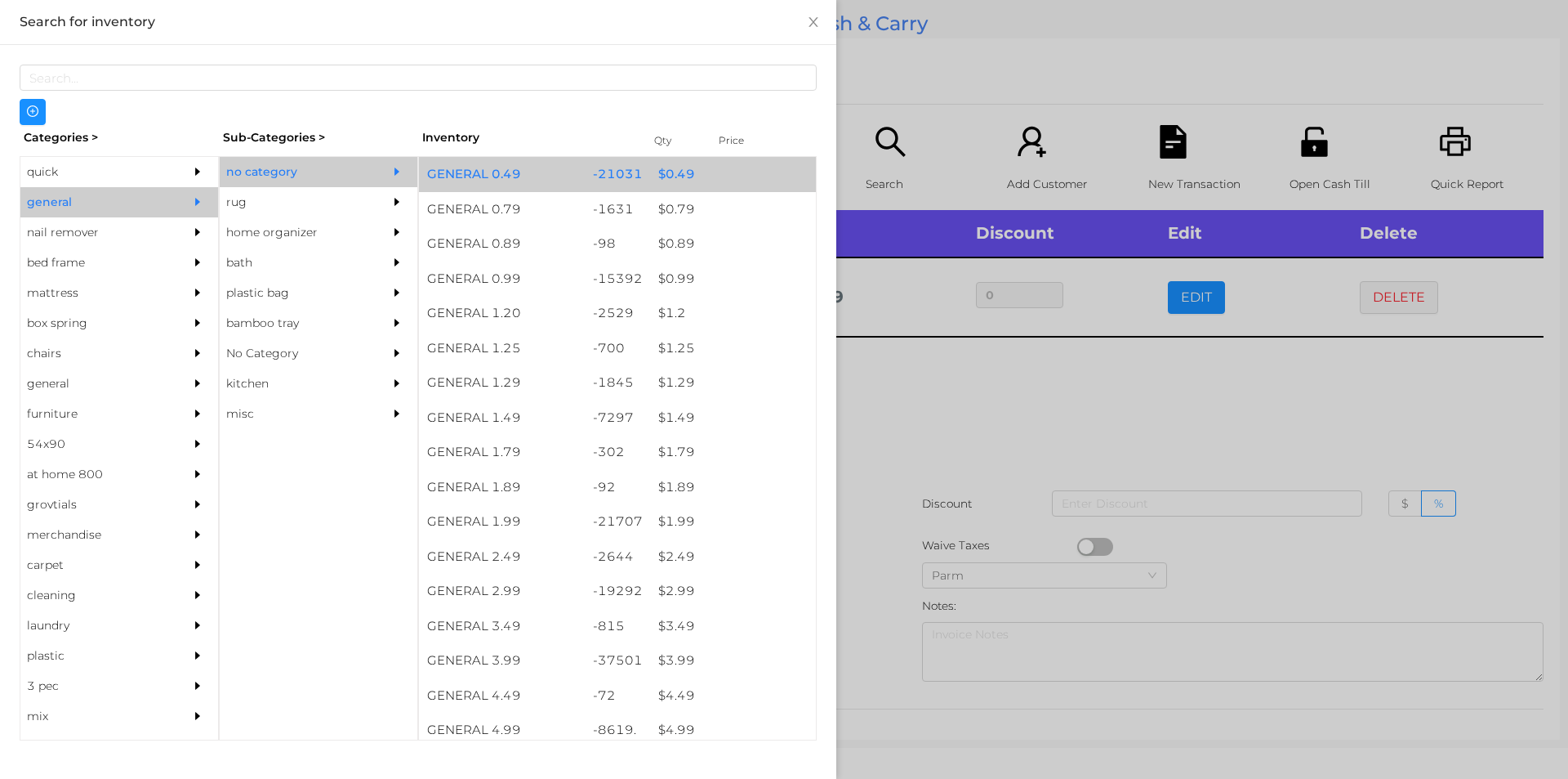
click at [705, 171] on div "$ 0.49" at bounding box center [732, 175] width 165 height 36
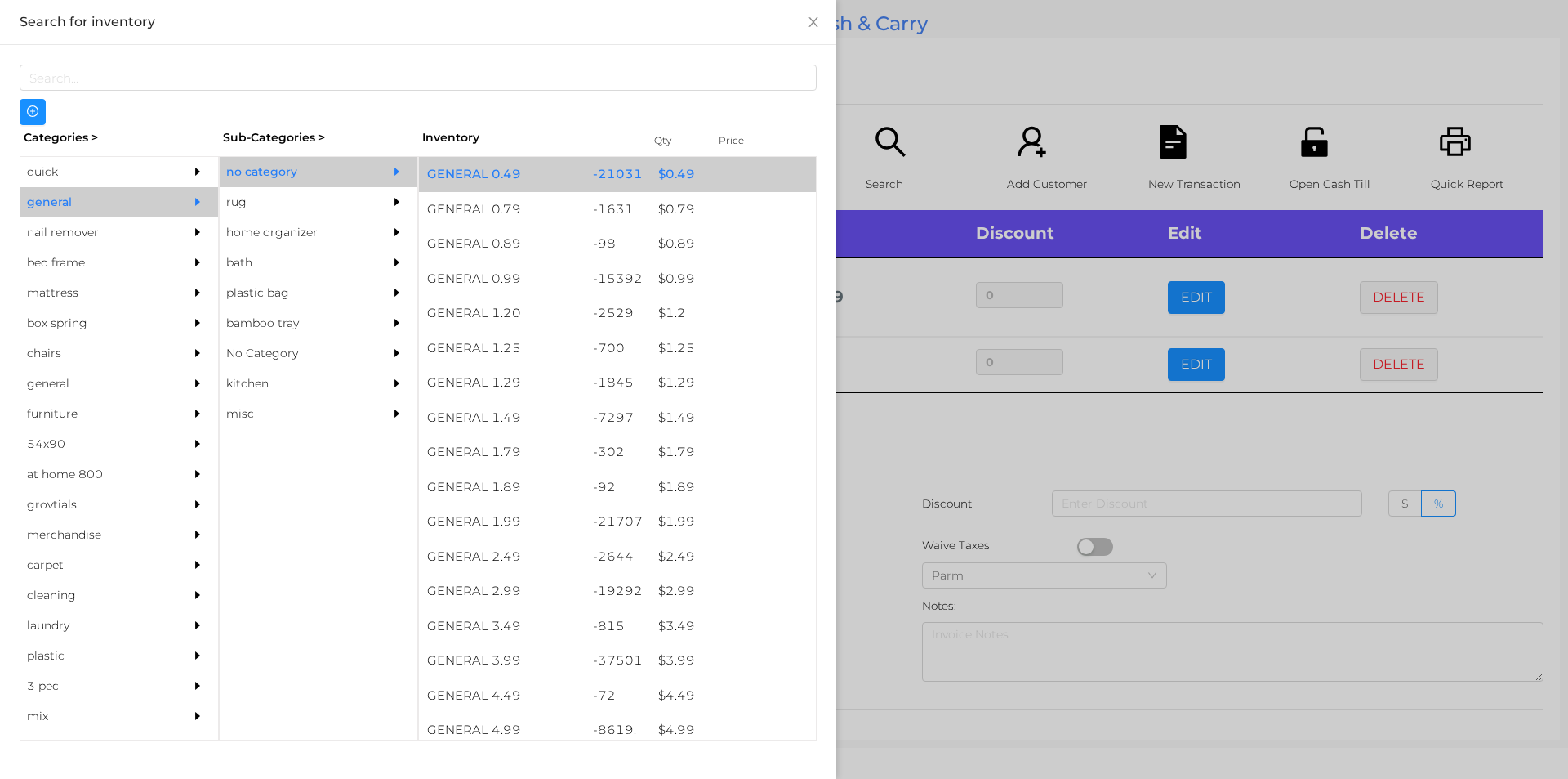
click at [692, 171] on div "$ 0.49" at bounding box center [732, 175] width 165 height 36
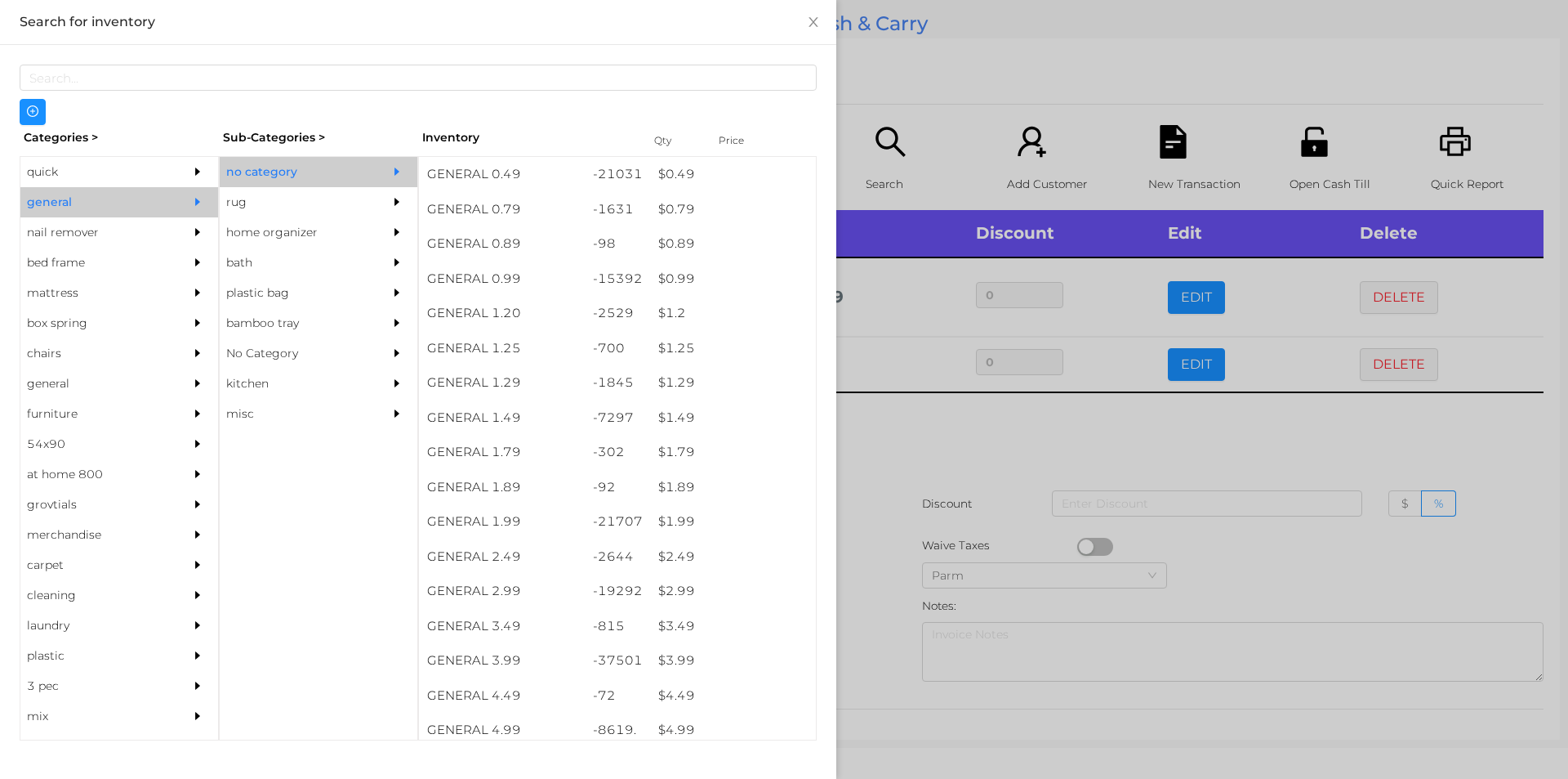
click at [917, 77] on div at bounding box center [784, 389] width 1568 height 779
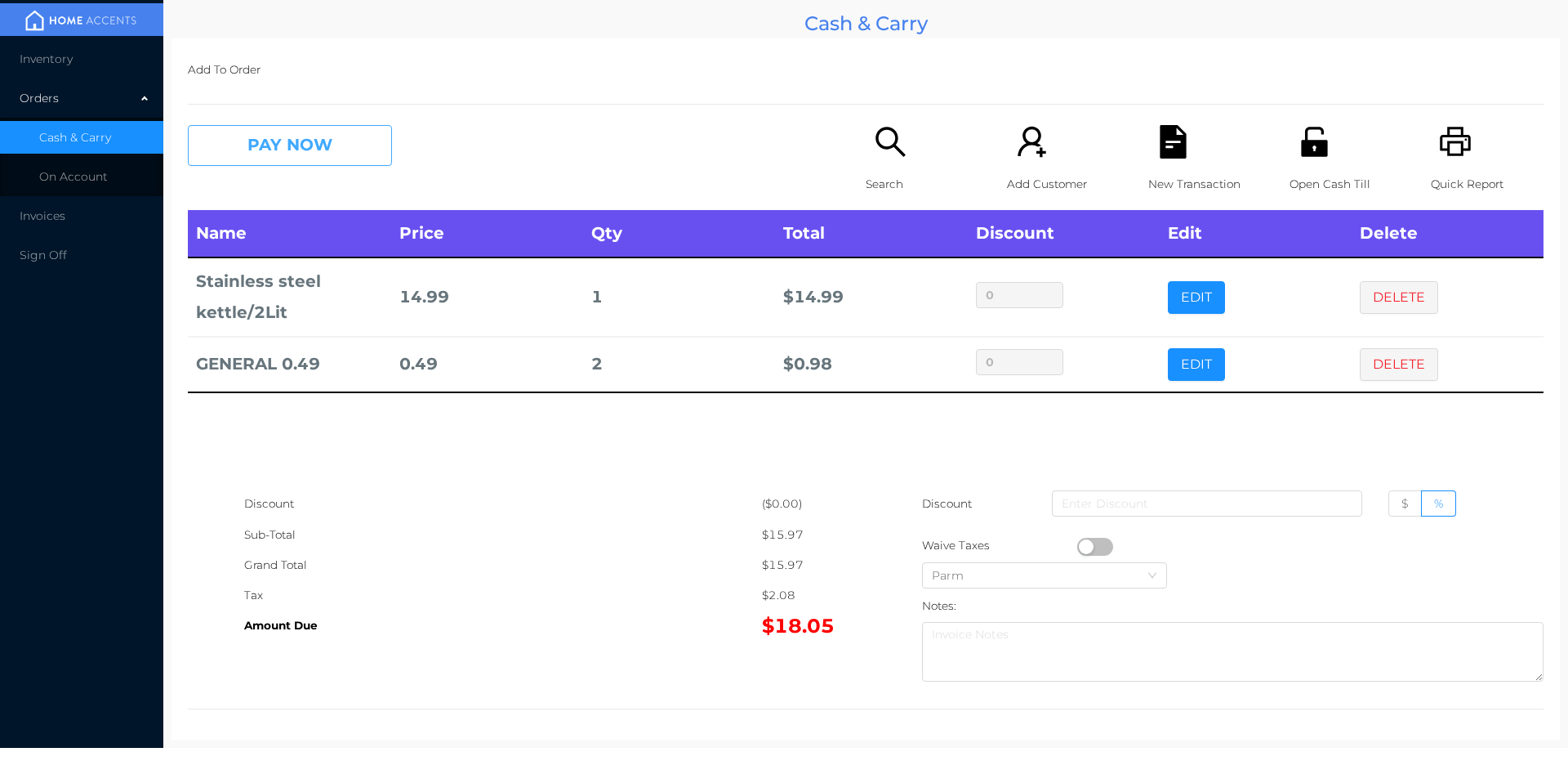
click at [301, 147] on button "PAY NOW" at bounding box center [290, 146] width 204 height 41
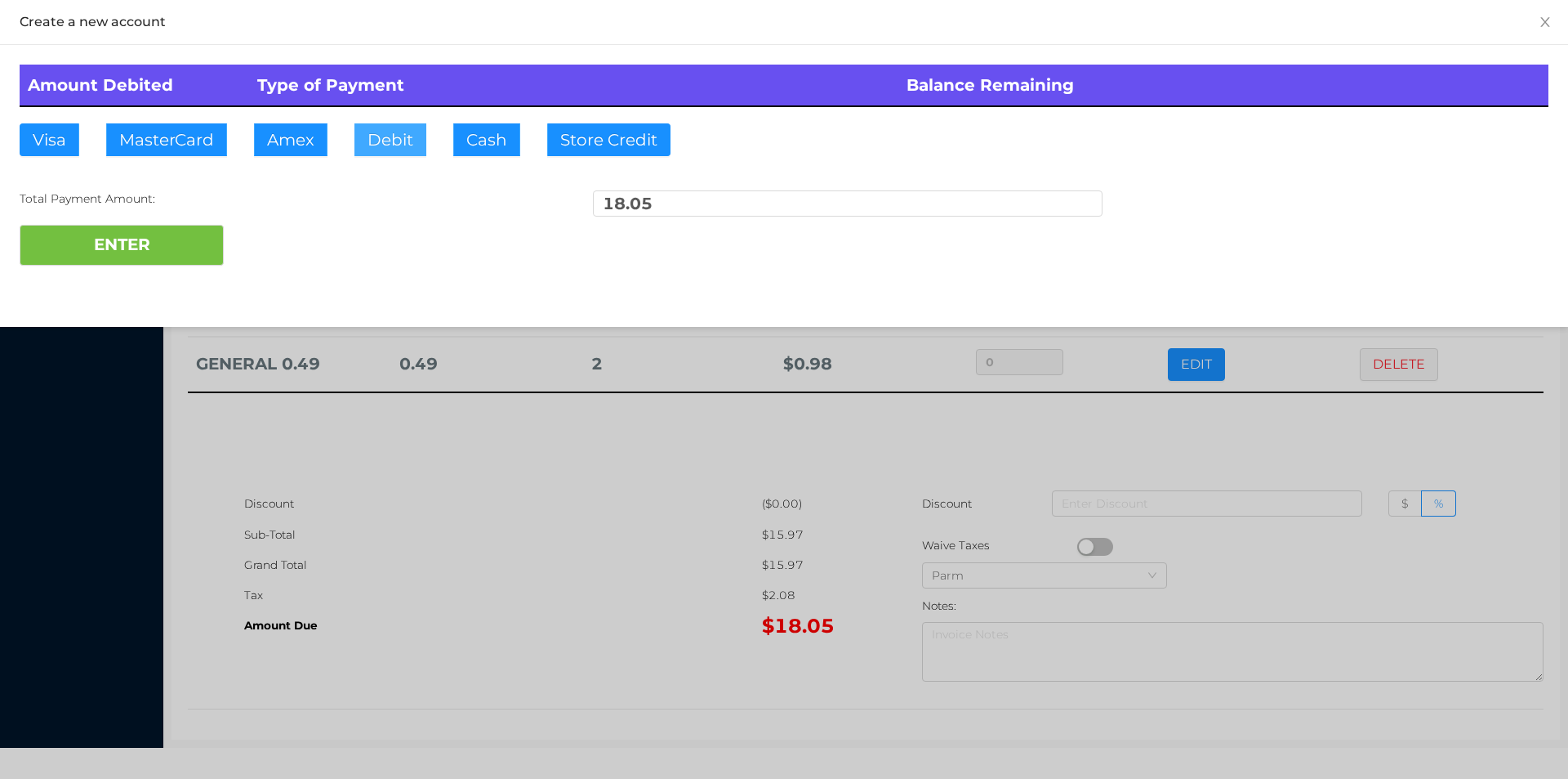
click at [411, 154] on button "Debit" at bounding box center [390, 139] width 72 height 33
click at [204, 249] on button "ENTER" at bounding box center [122, 245] width 204 height 41
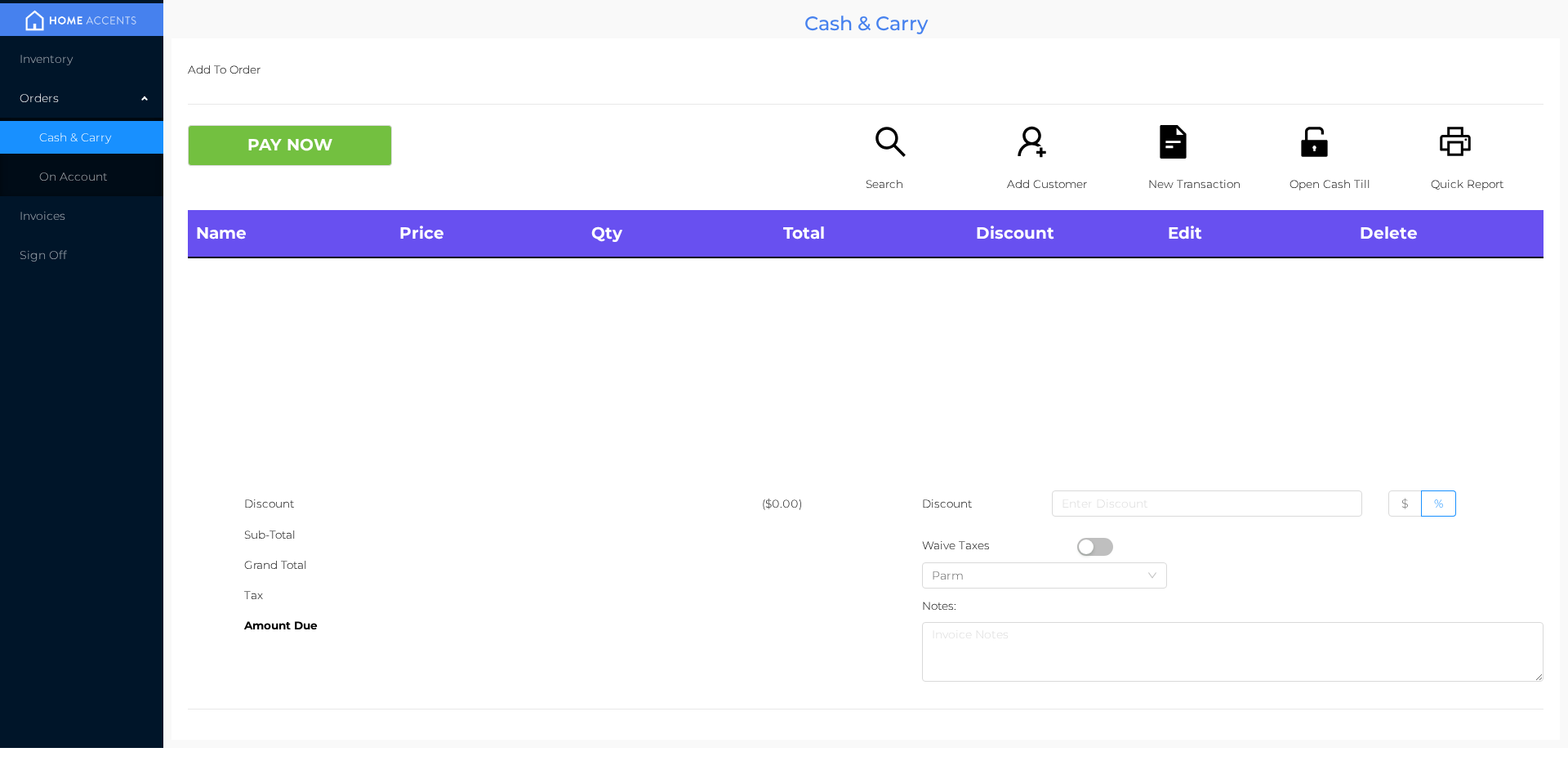
click at [1315, 154] on icon "icon: unlock" at bounding box center [1315, 140] width 26 height 29
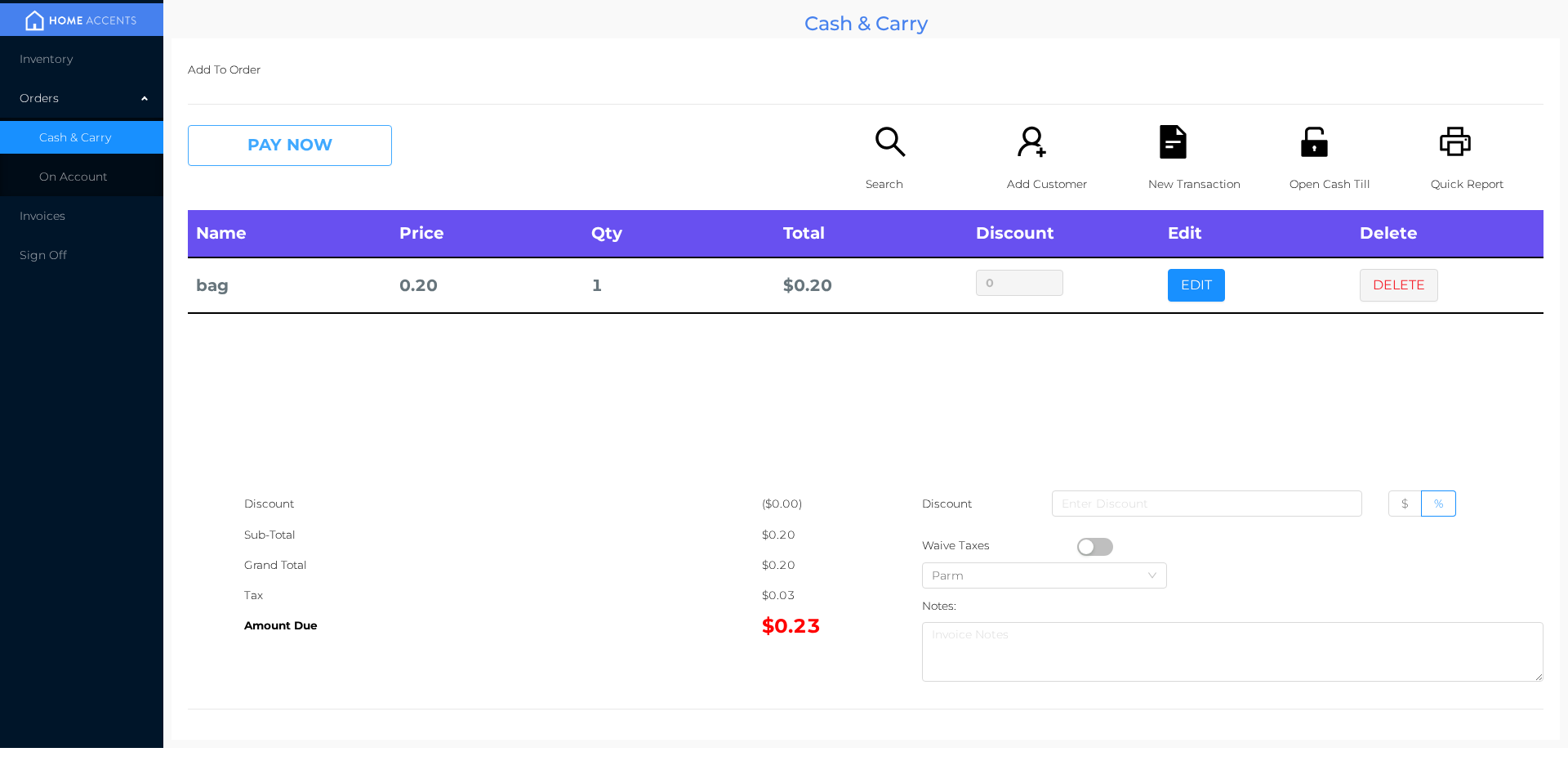
click at [334, 150] on button "PAY NOW" at bounding box center [290, 146] width 204 height 41
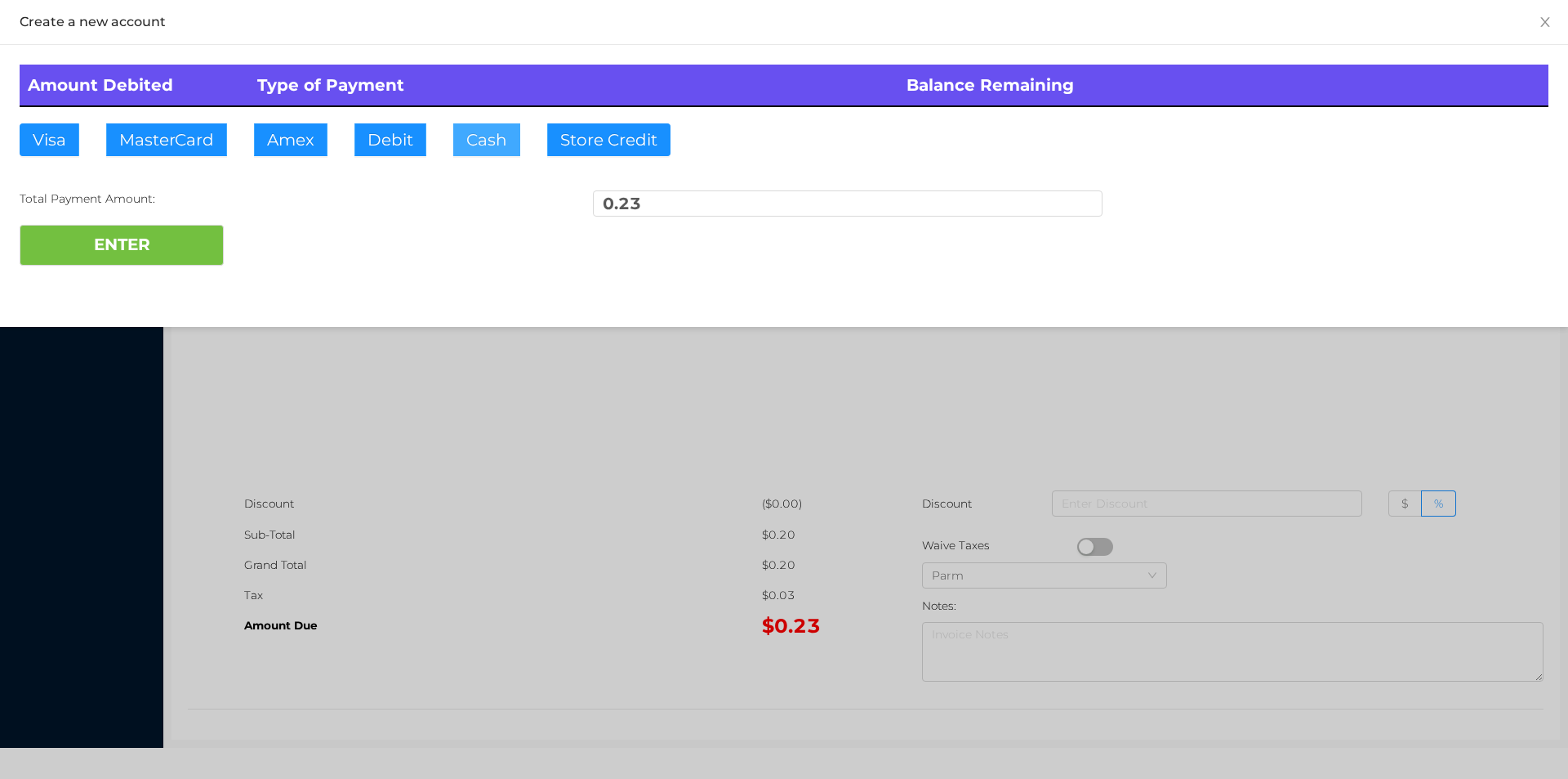
click at [492, 138] on button "Cash" at bounding box center [487, 139] width 67 height 33
click at [180, 246] on button "ENTER" at bounding box center [122, 245] width 204 height 41
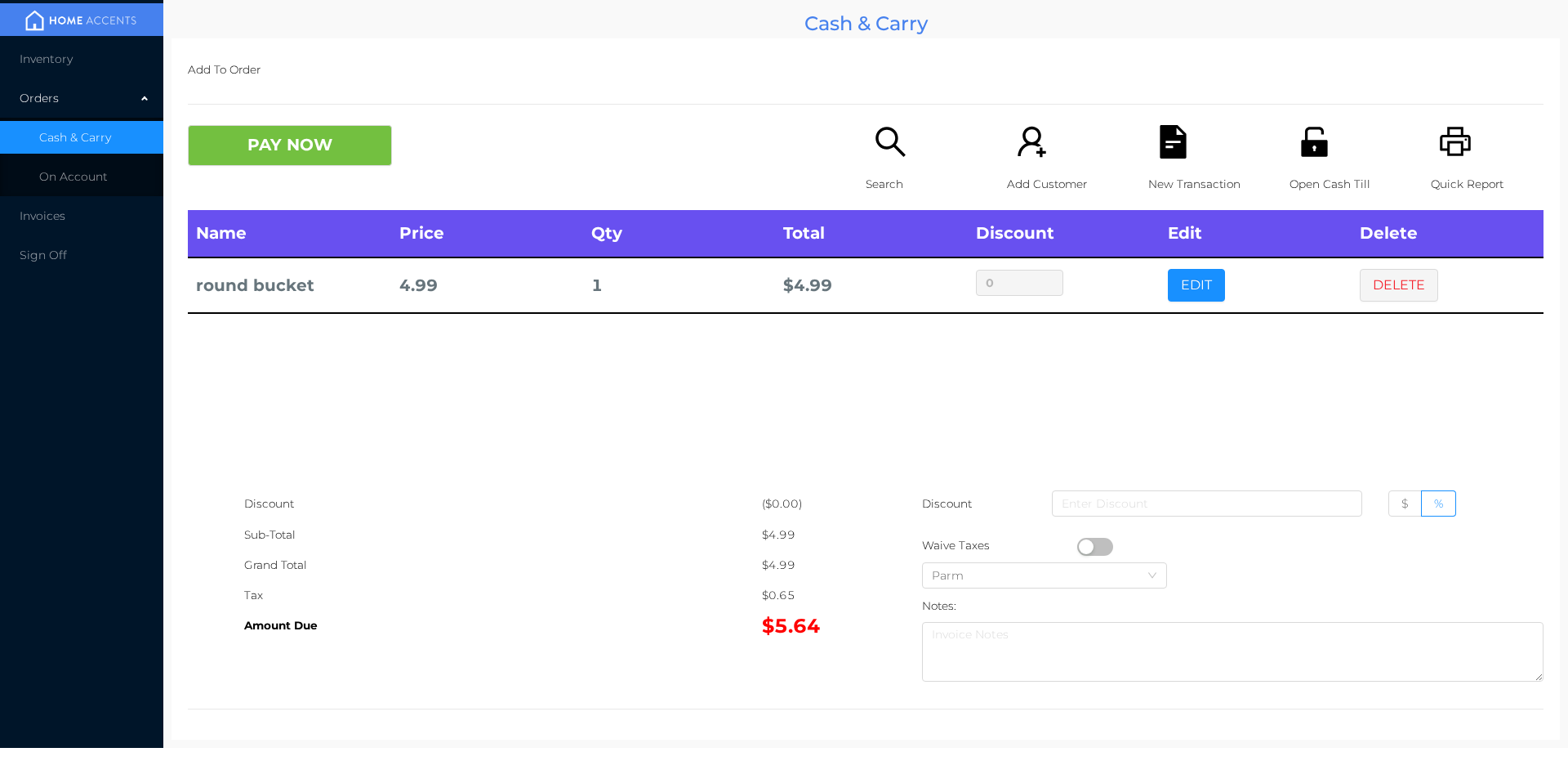
click at [888, 184] on p "Search" at bounding box center [922, 184] width 113 height 30
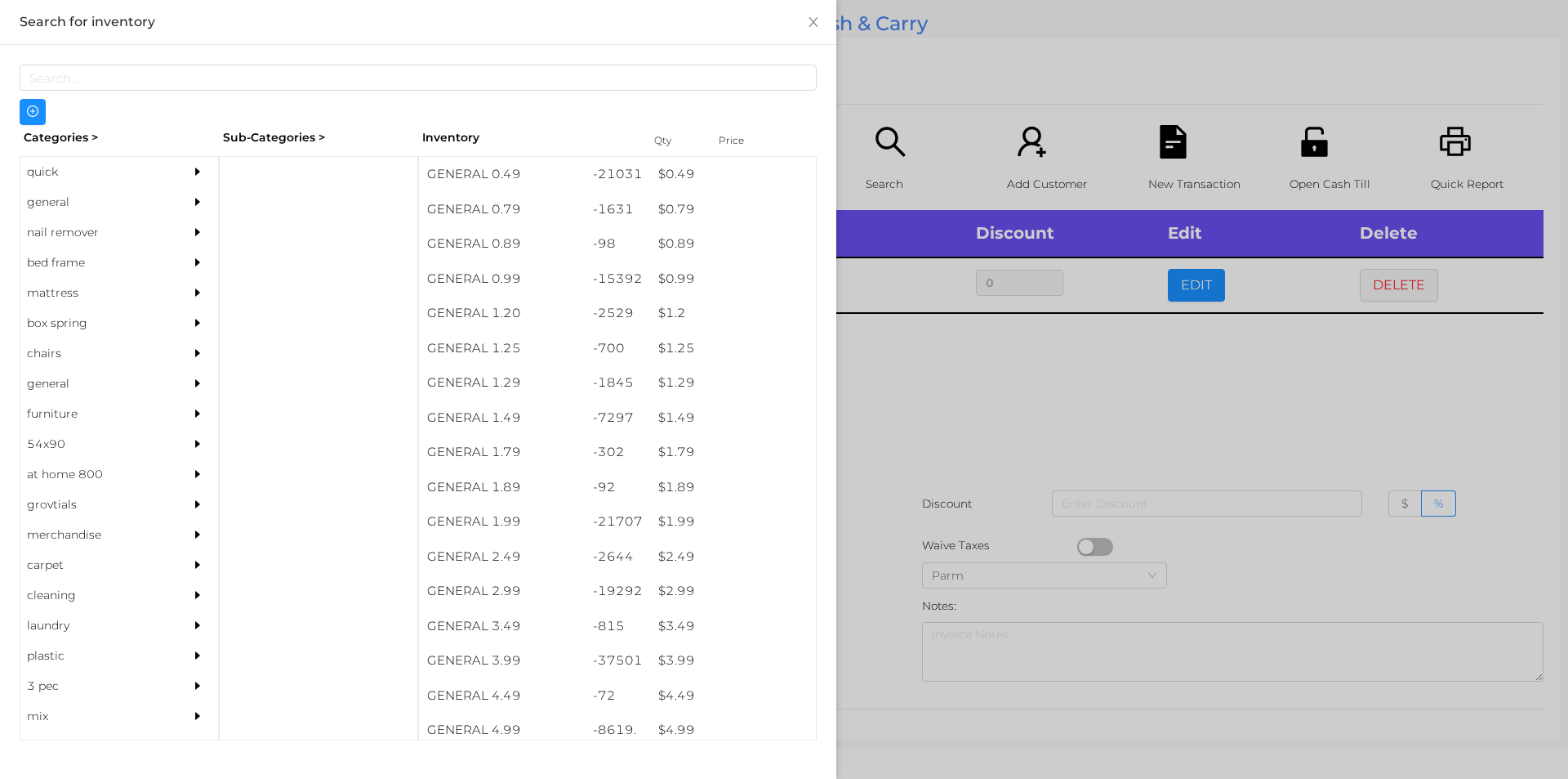
click at [49, 176] on div "quick" at bounding box center [94, 172] width 149 height 30
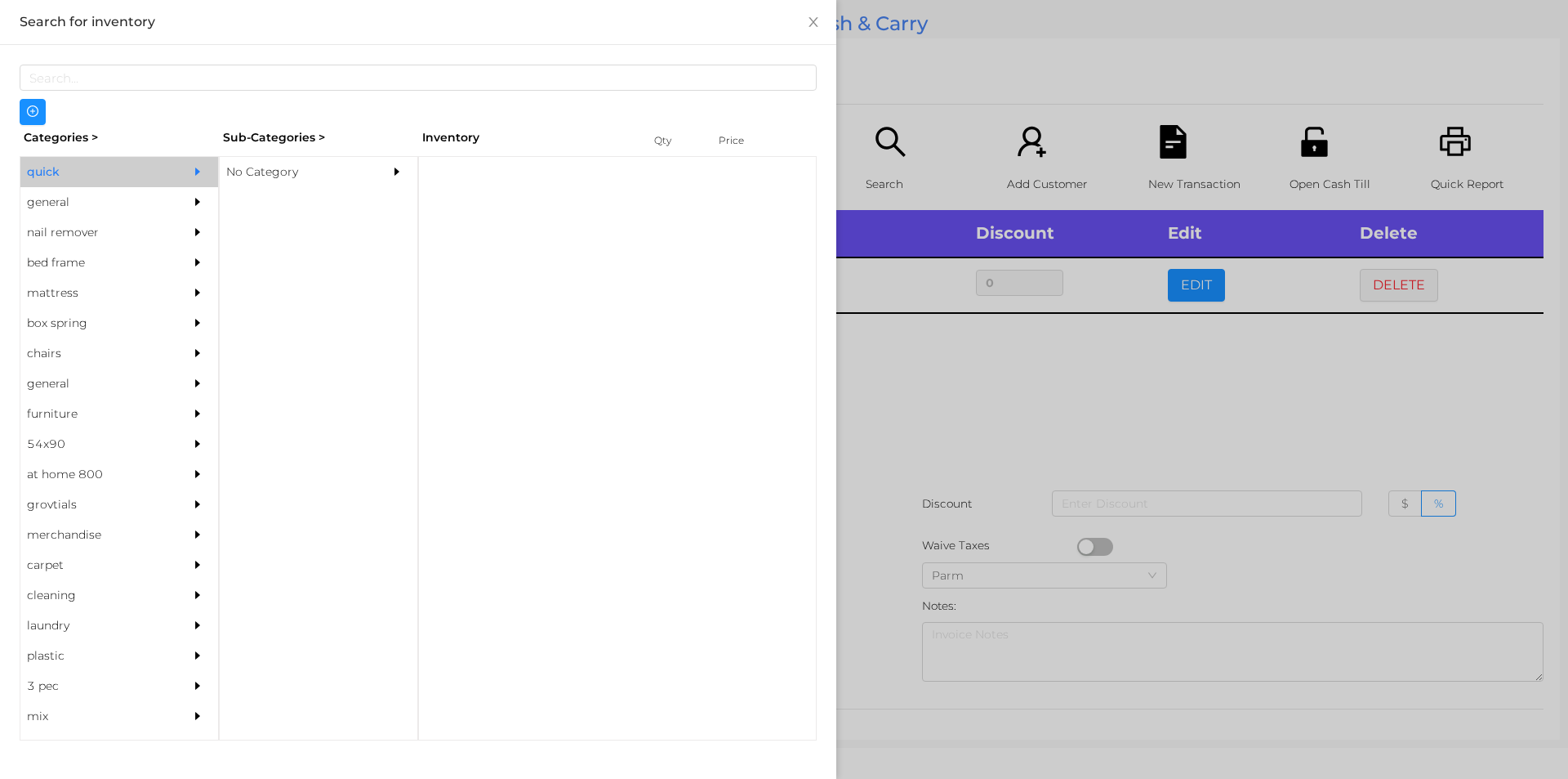
click at [229, 179] on div "No Category" at bounding box center [294, 172] width 149 height 30
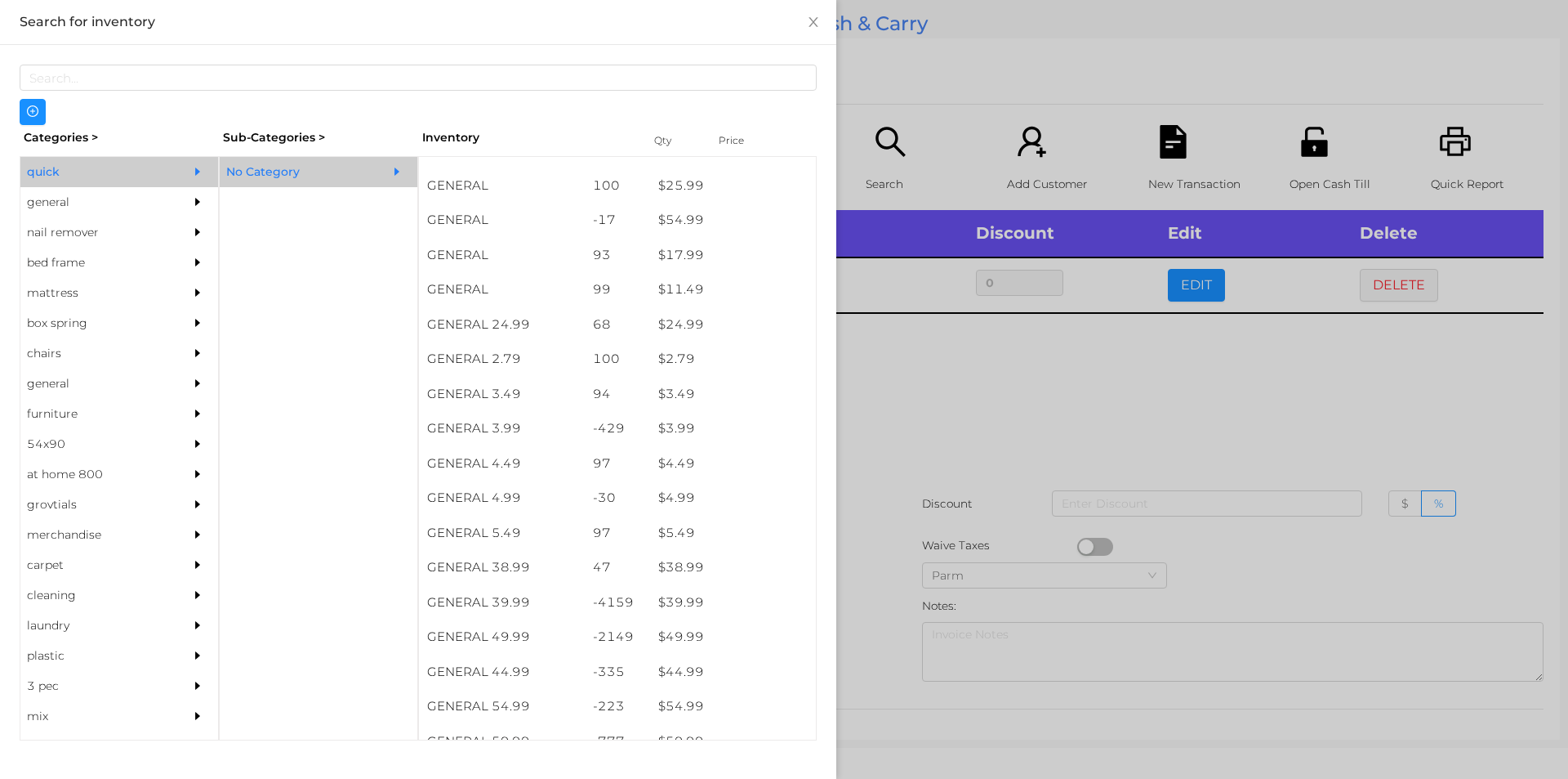
scroll to position [512, 0]
click at [681, 606] on div "$ 39.99" at bounding box center [732, 600] width 165 height 36
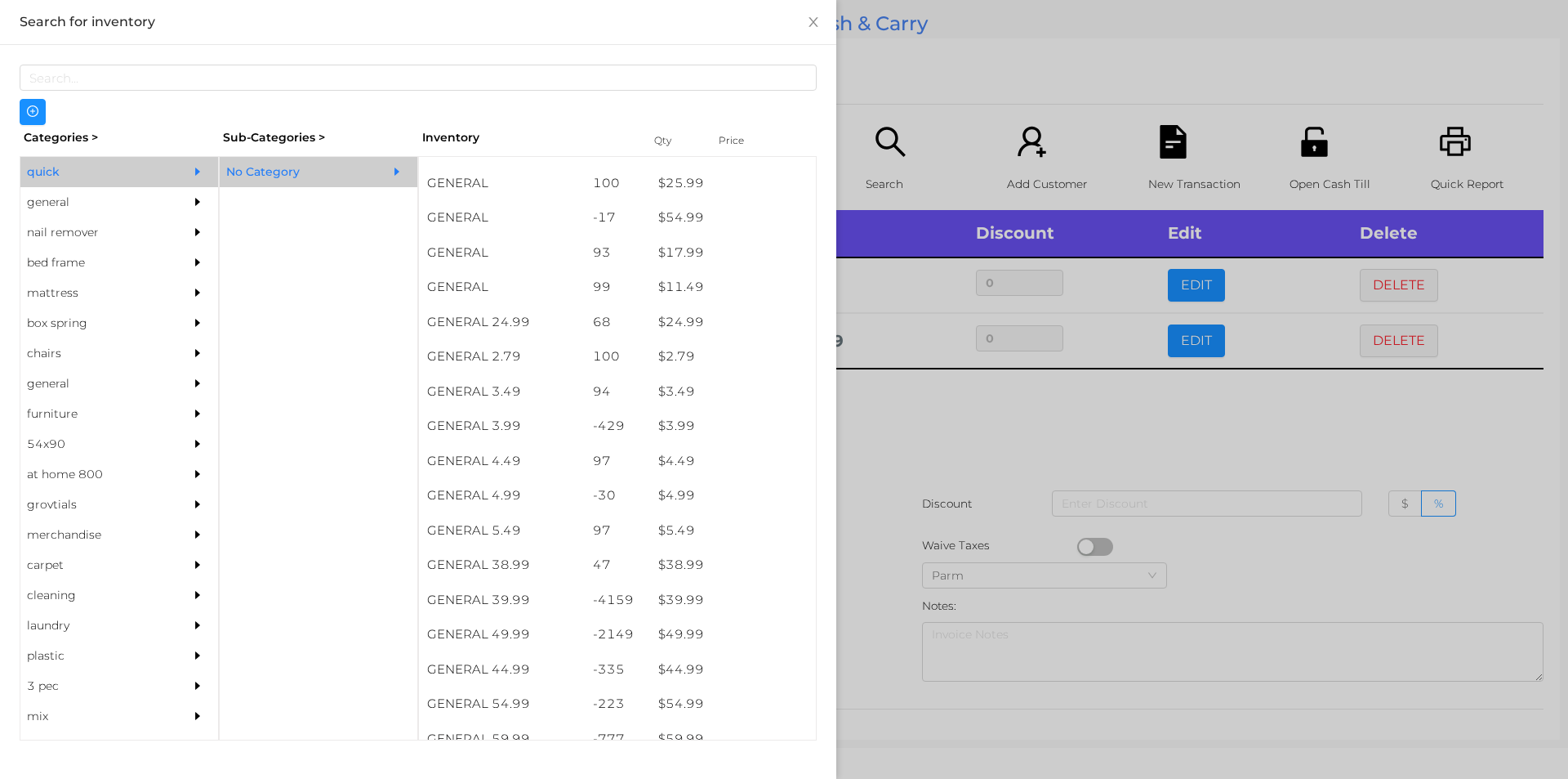
click at [875, 602] on div at bounding box center [784, 389] width 1568 height 779
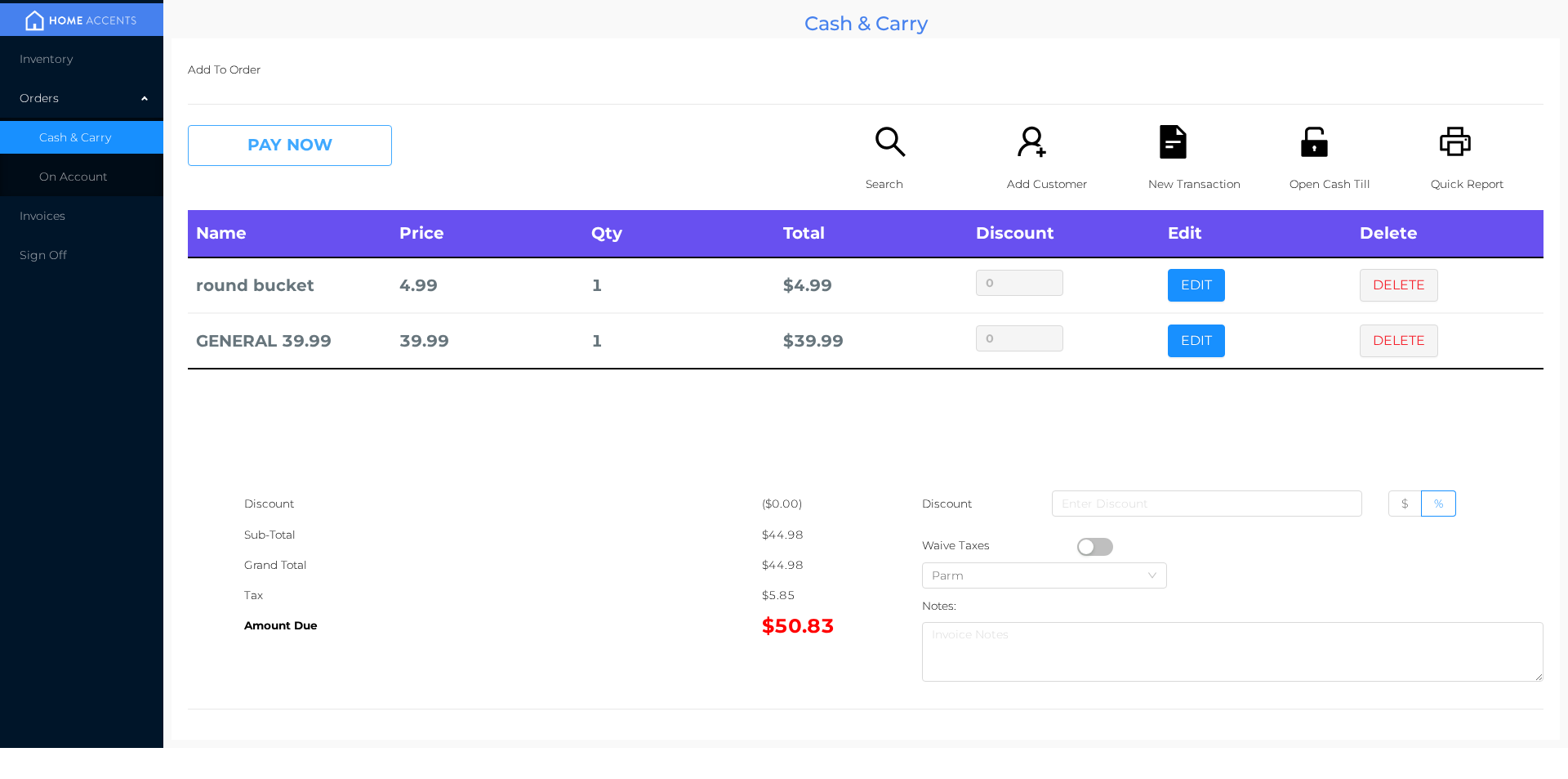
click at [286, 161] on button "PAY NOW" at bounding box center [290, 146] width 204 height 41
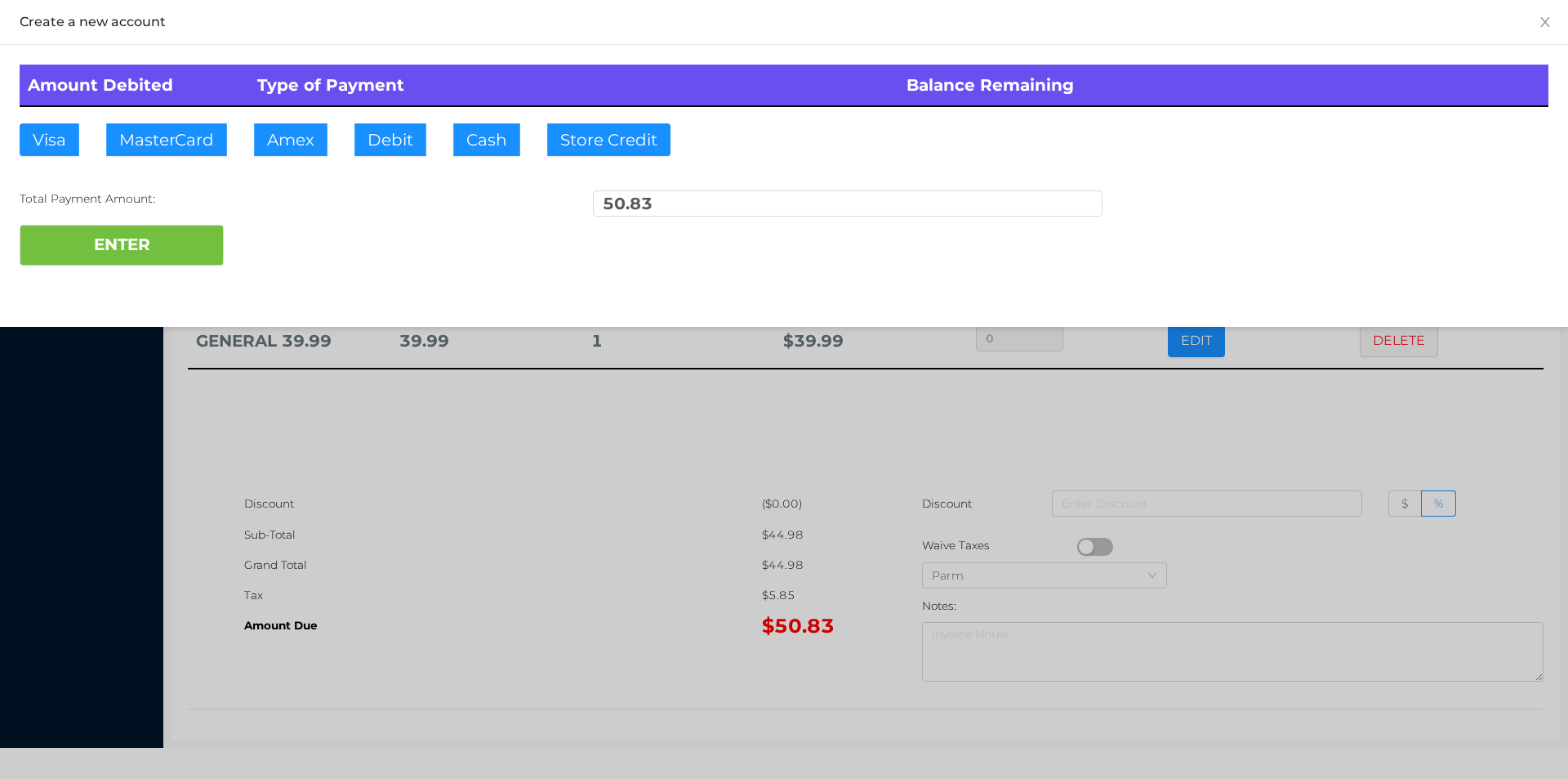
click at [529, 533] on div at bounding box center [784, 389] width 1568 height 779
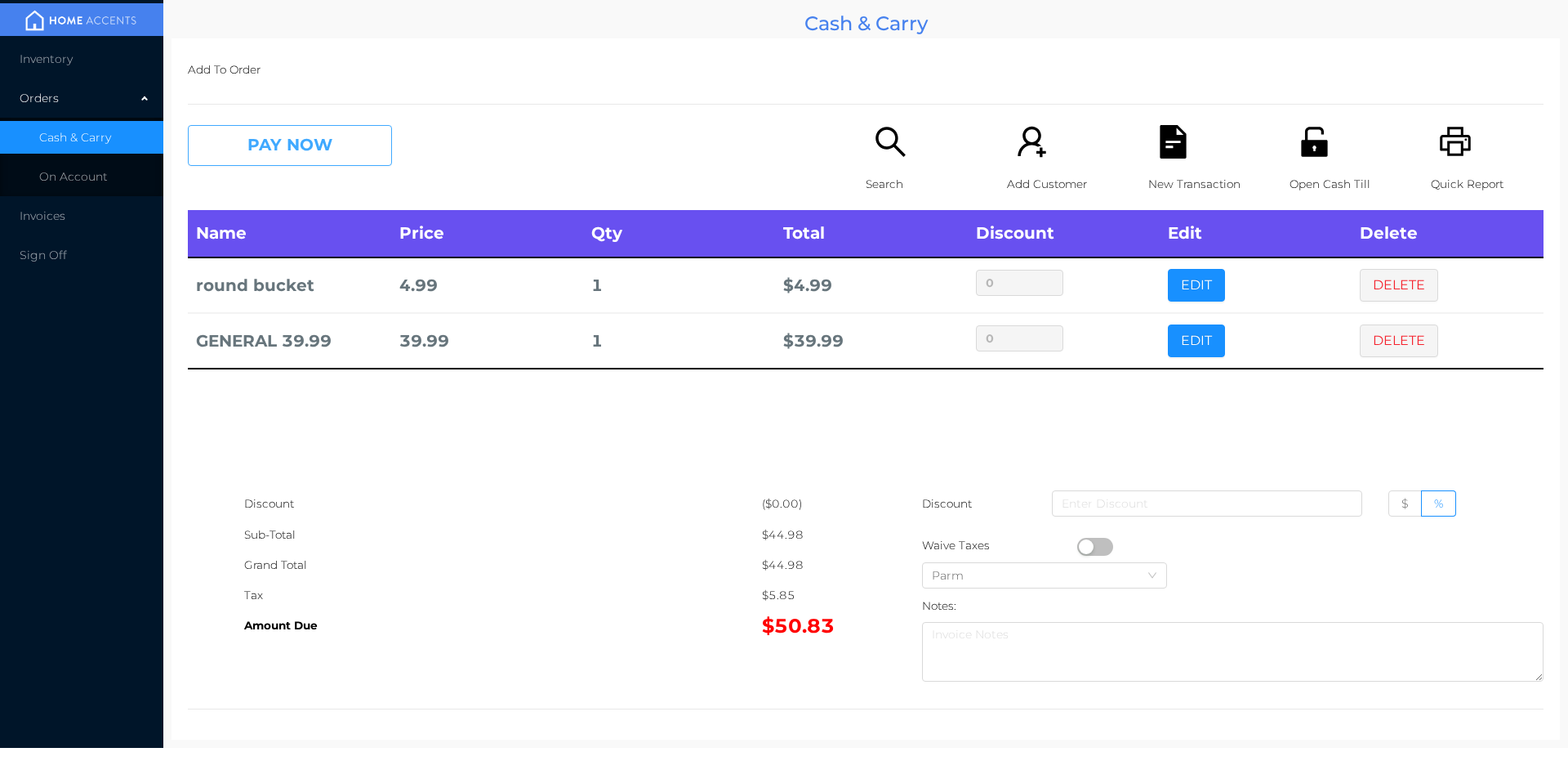
click at [273, 158] on button "PAY NOW" at bounding box center [290, 146] width 204 height 41
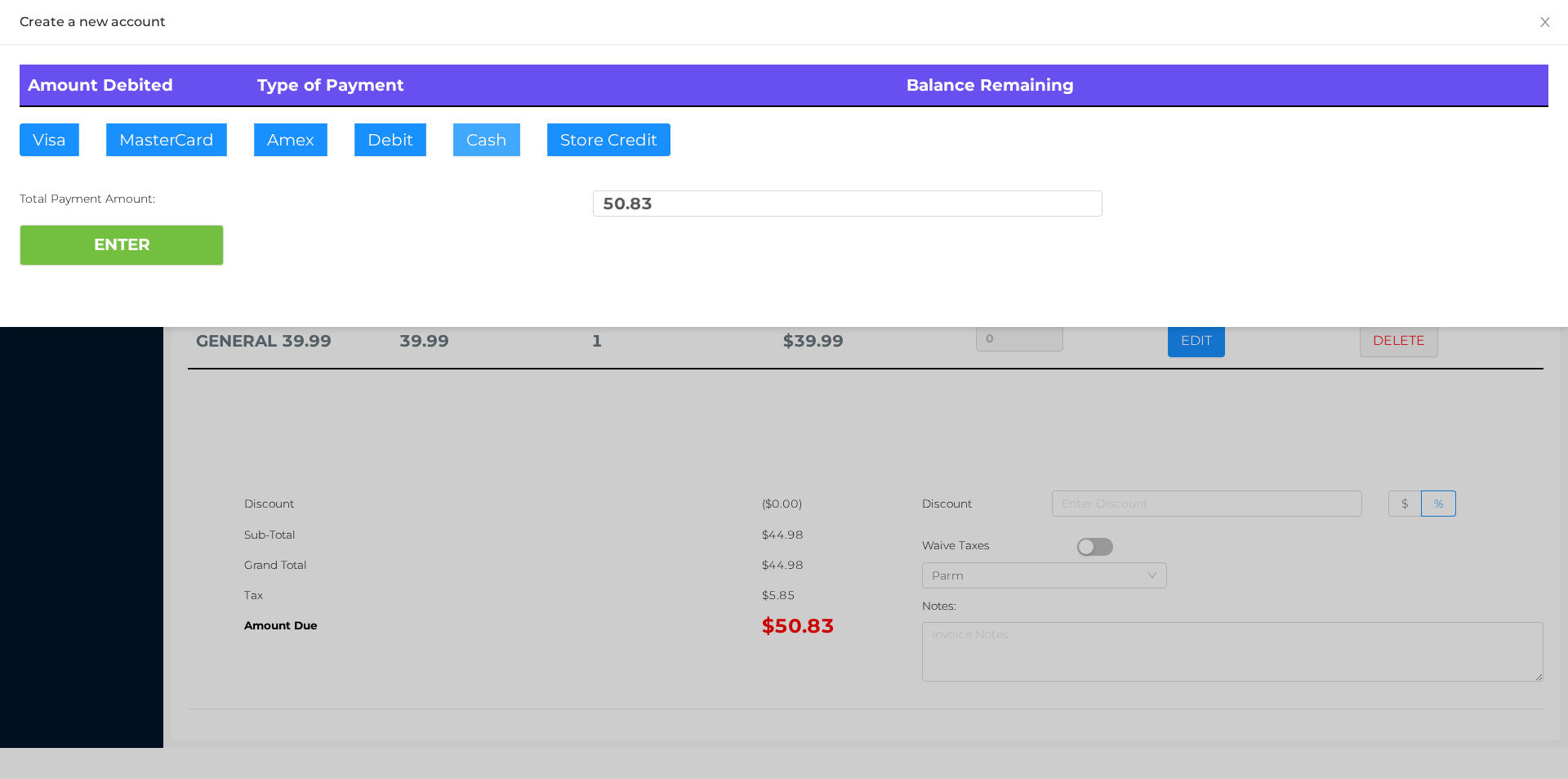
click at [482, 123] on button "Cash" at bounding box center [487, 139] width 67 height 33
click at [535, 594] on div at bounding box center [784, 389] width 1568 height 779
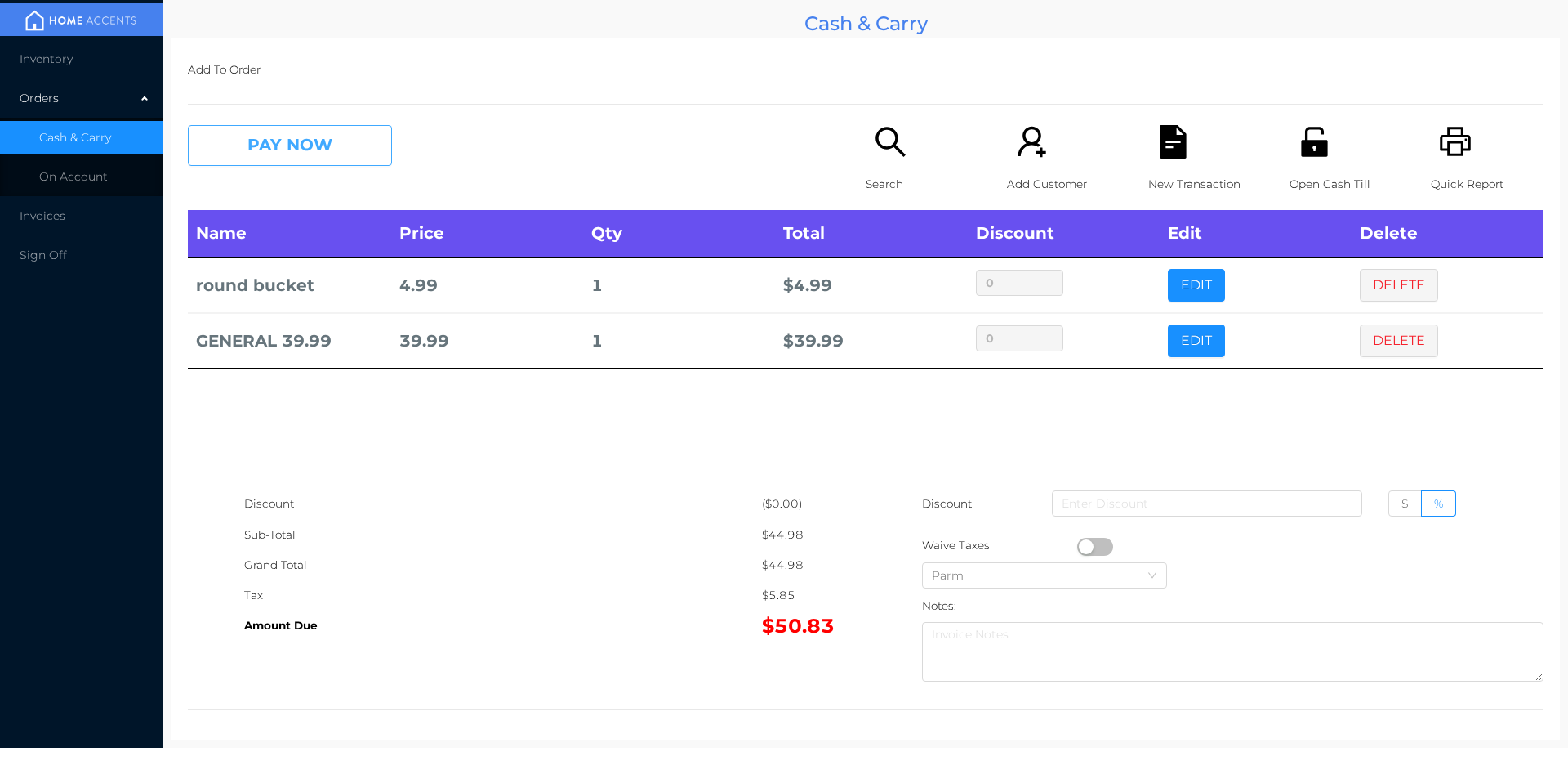
click at [220, 137] on button "PAY NOW" at bounding box center [290, 146] width 204 height 41
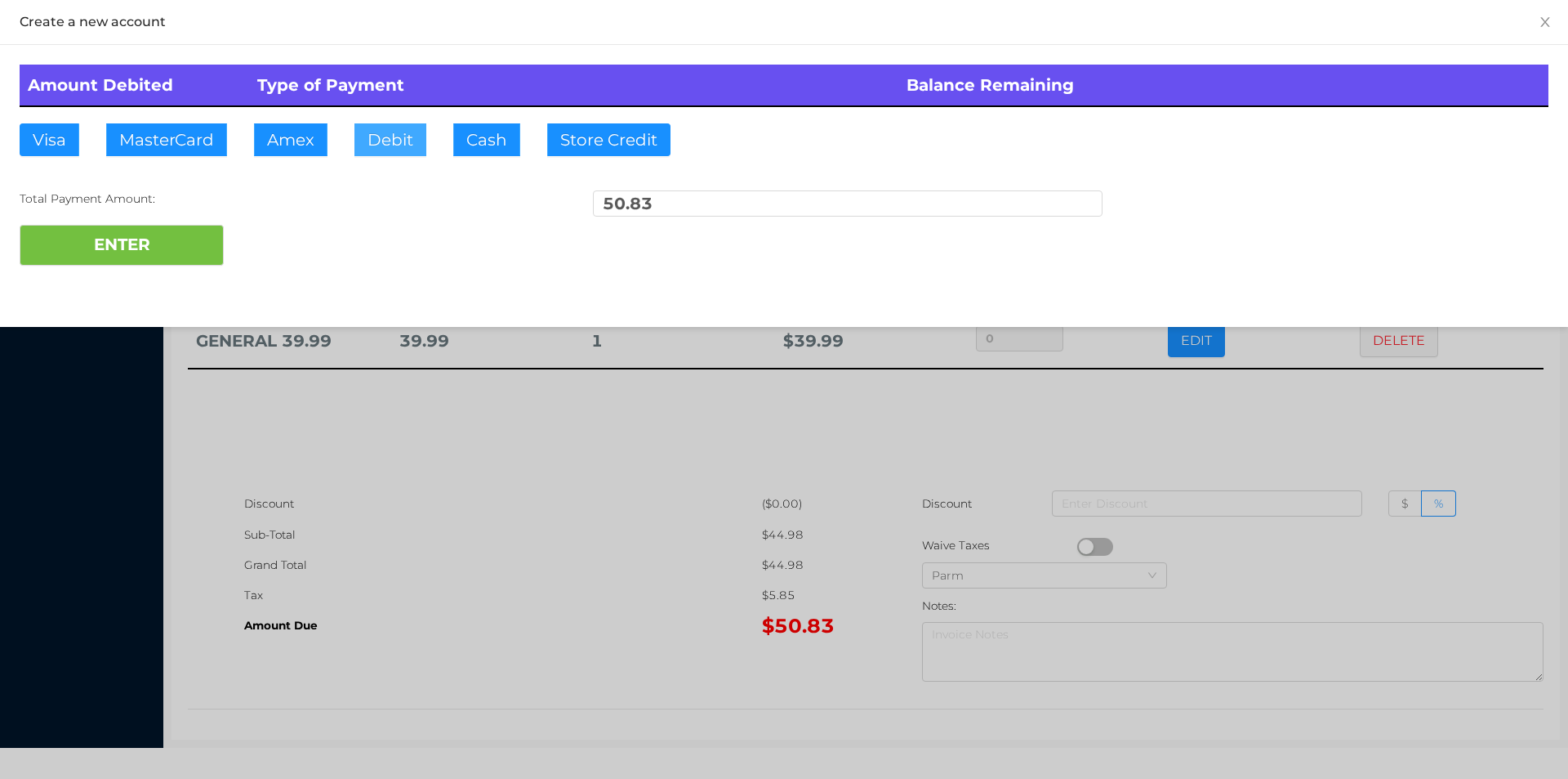
click at [381, 135] on button "Debit" at bounding box center [390, 139] width 72 height 33
click at [162, 245] on button "ENTER" at bounding box center [122, 245] width 204 height 41
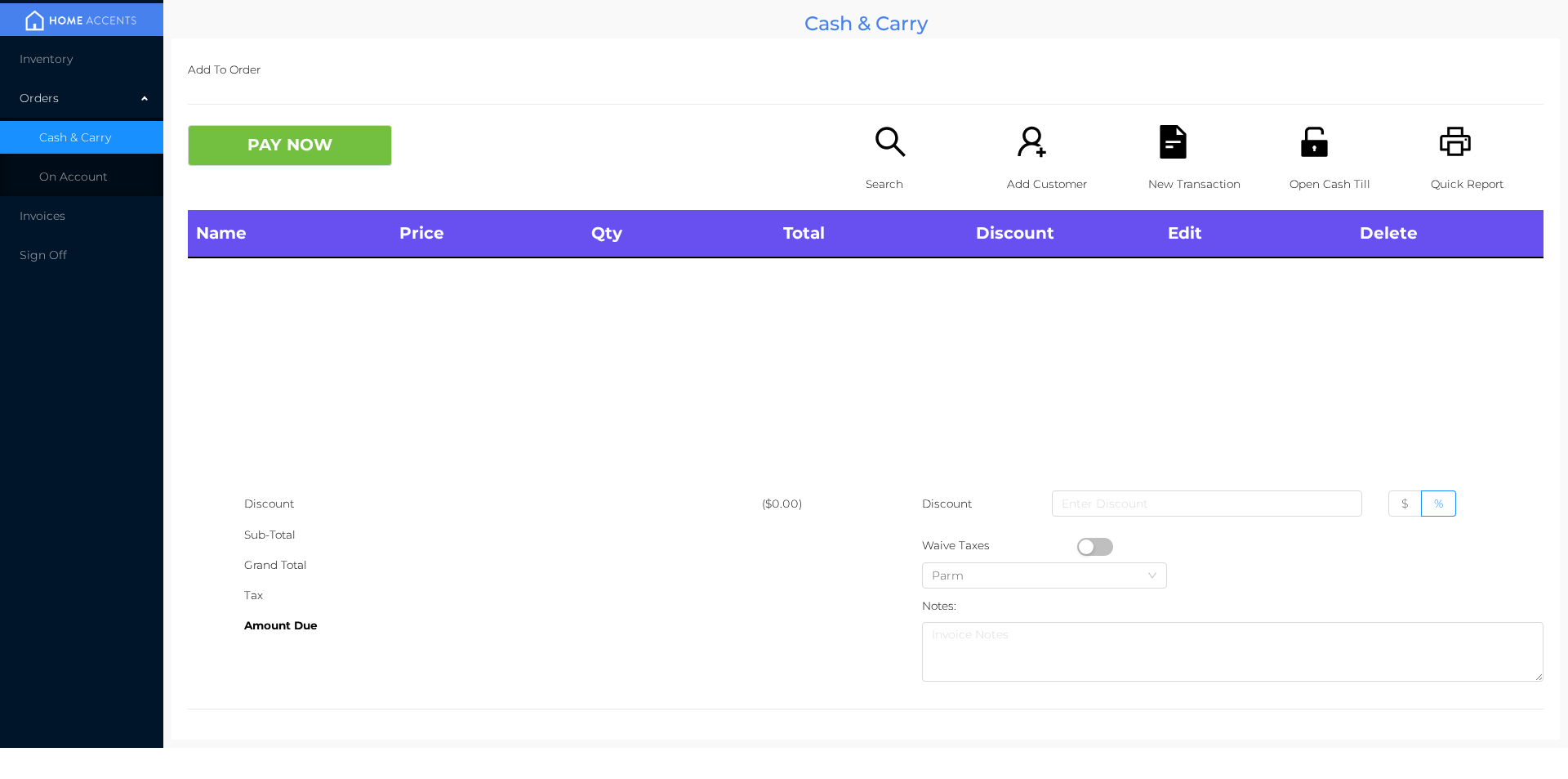
click at [881, 167] on div "Search" at bounding box center [922, 167] width 113 height 85
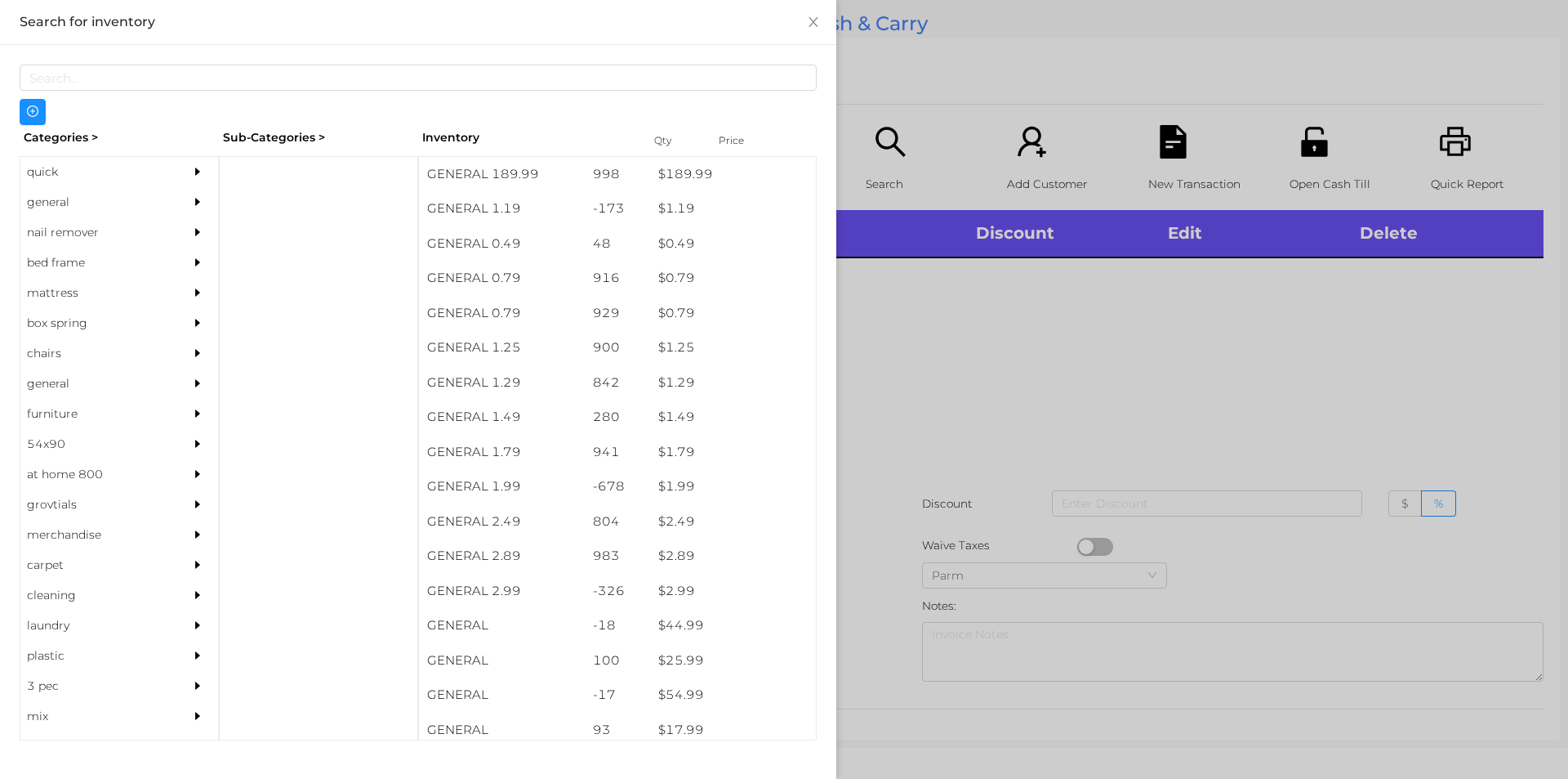
scroll to position [0, 0]
click at [71, 197] on div "general" at bounding box center [94, 202] width 149 height 30
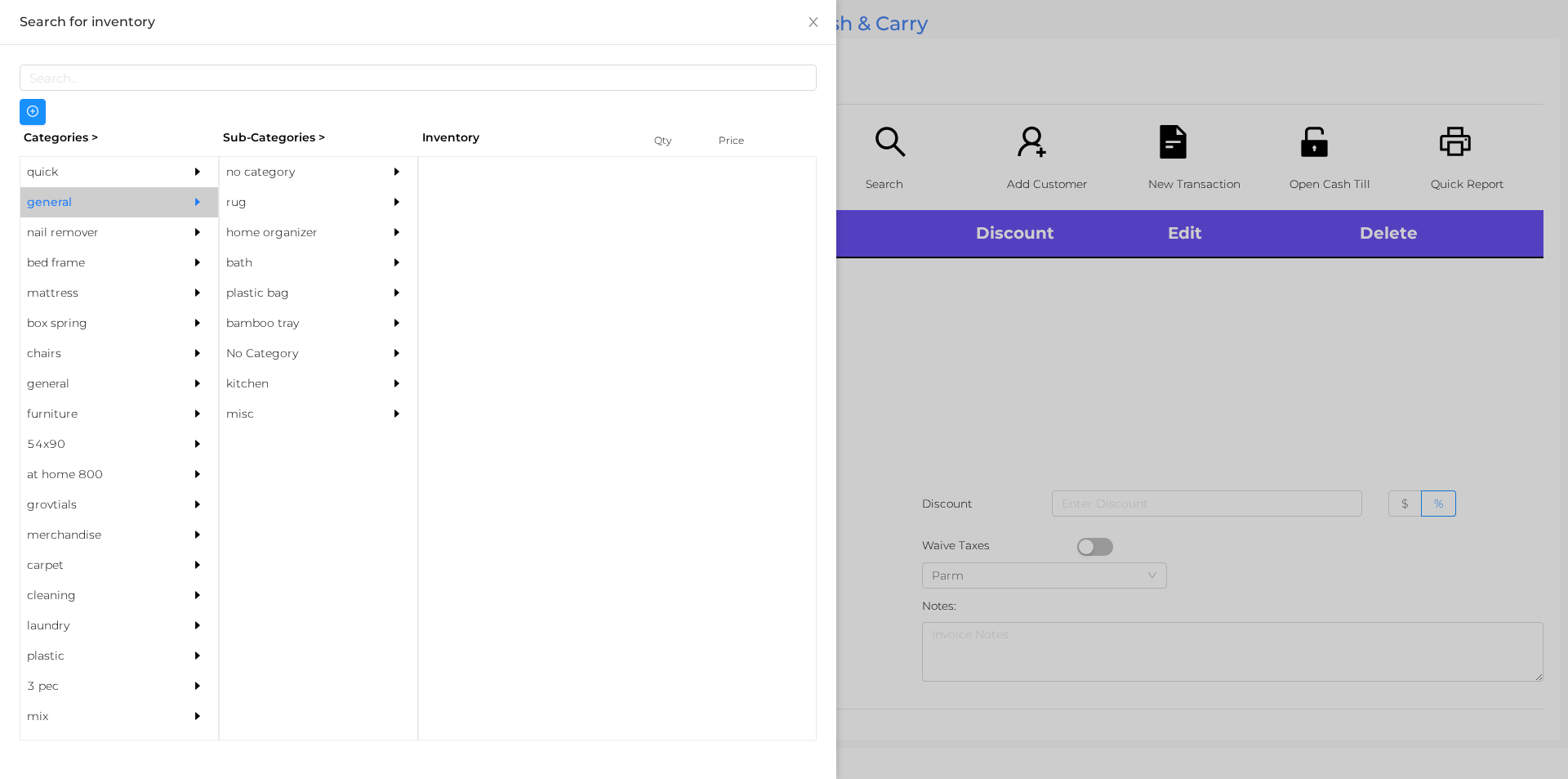
click at [296, 167] on div "no category" at bounding box center [294, 172] width 149 height 30
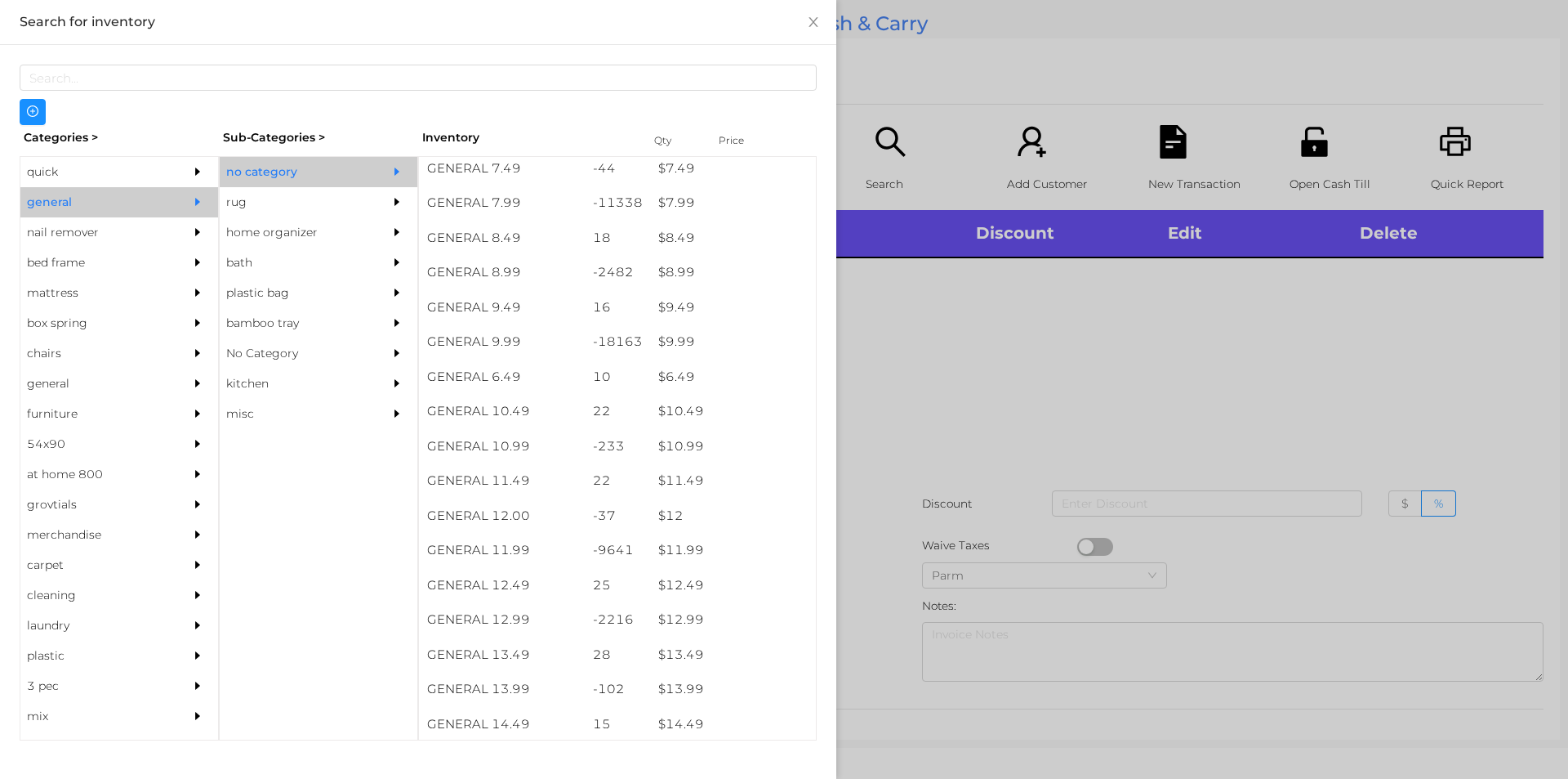
scroll to position [829, 0]
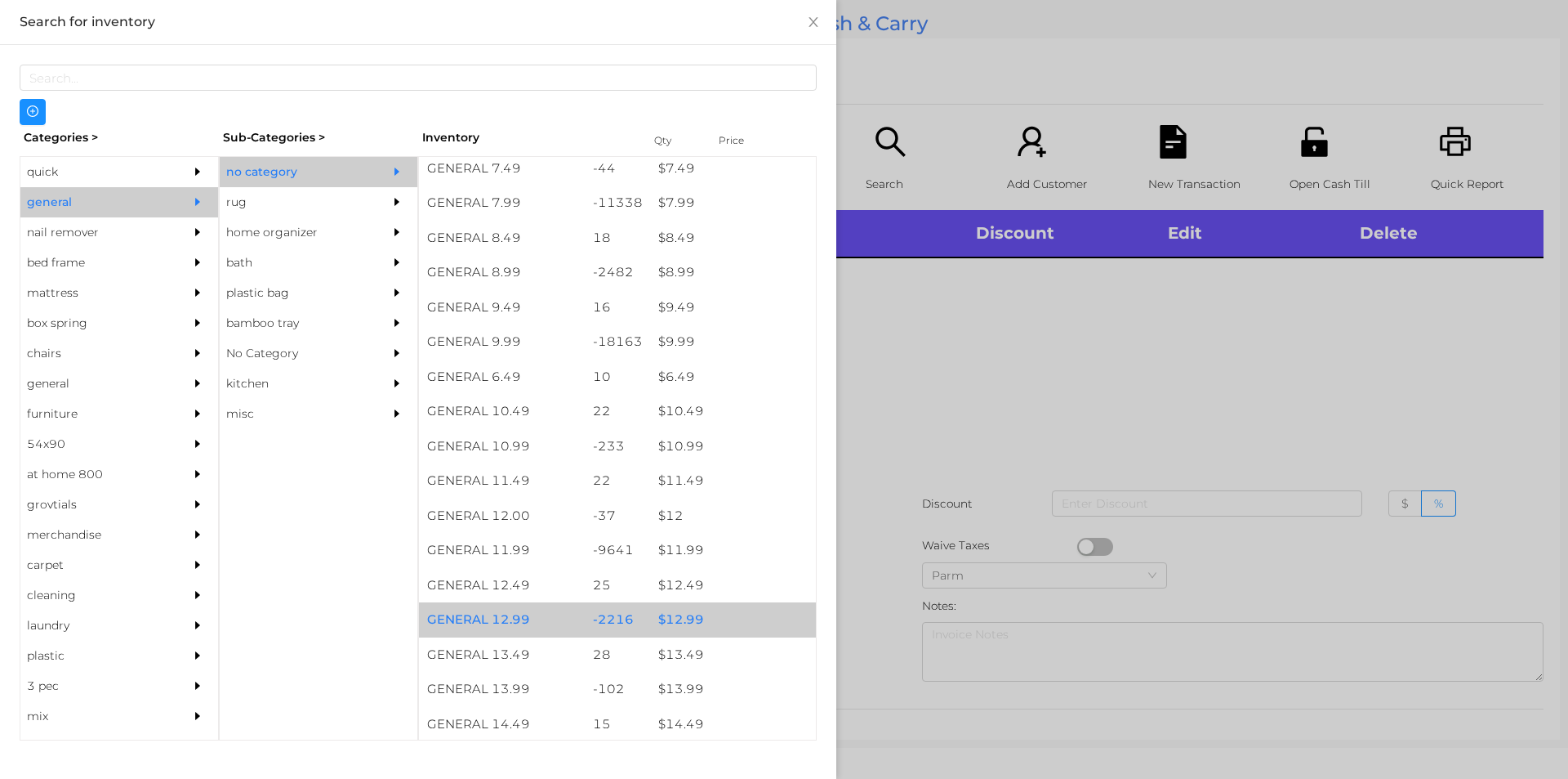
click at [683, 612] on div "$ 12.99" at bounding box center [732, 620] width 165 height 36
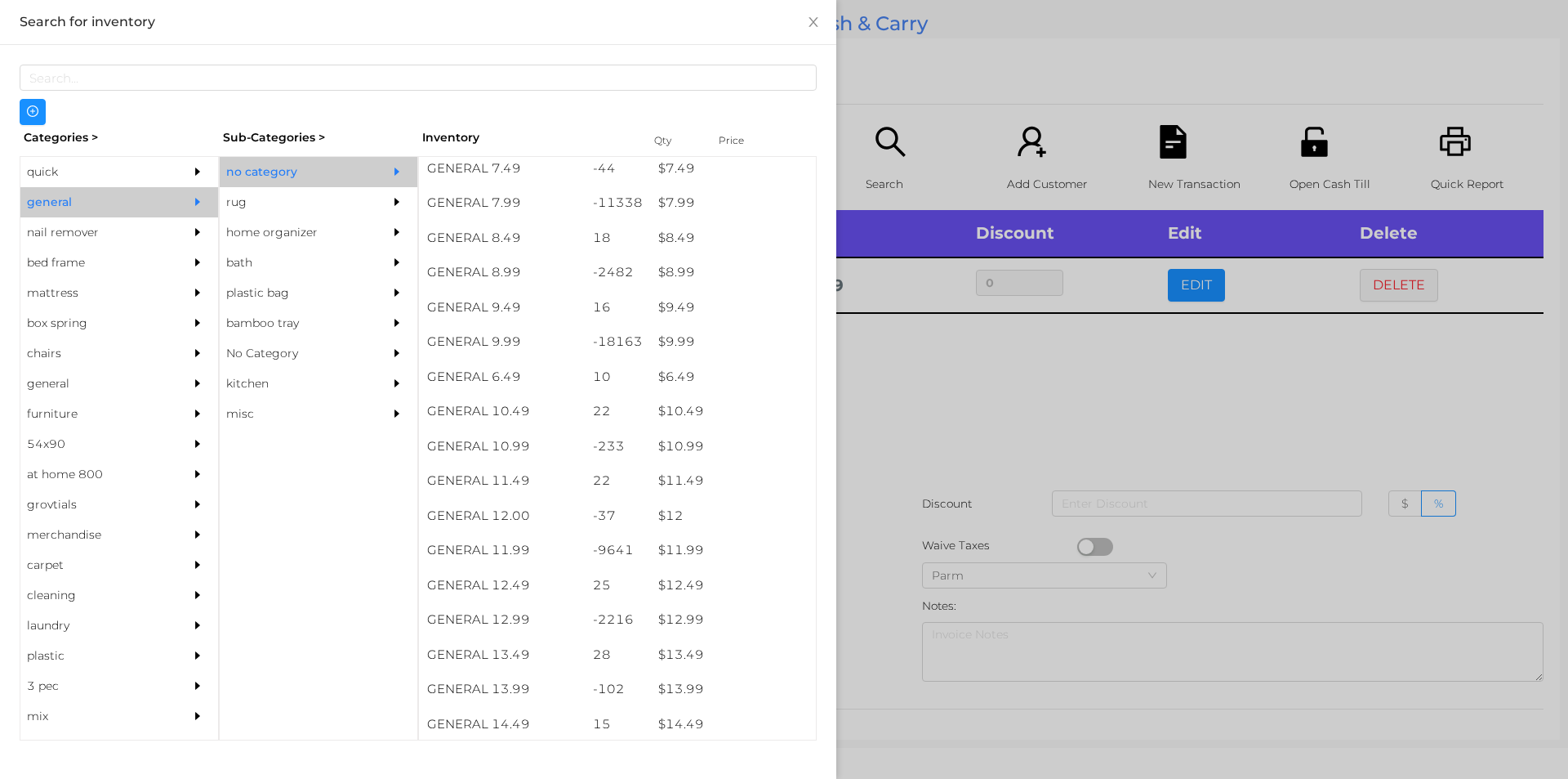
click at [903, 545] on div at bounding box center [784, 389] width 1568 height 779
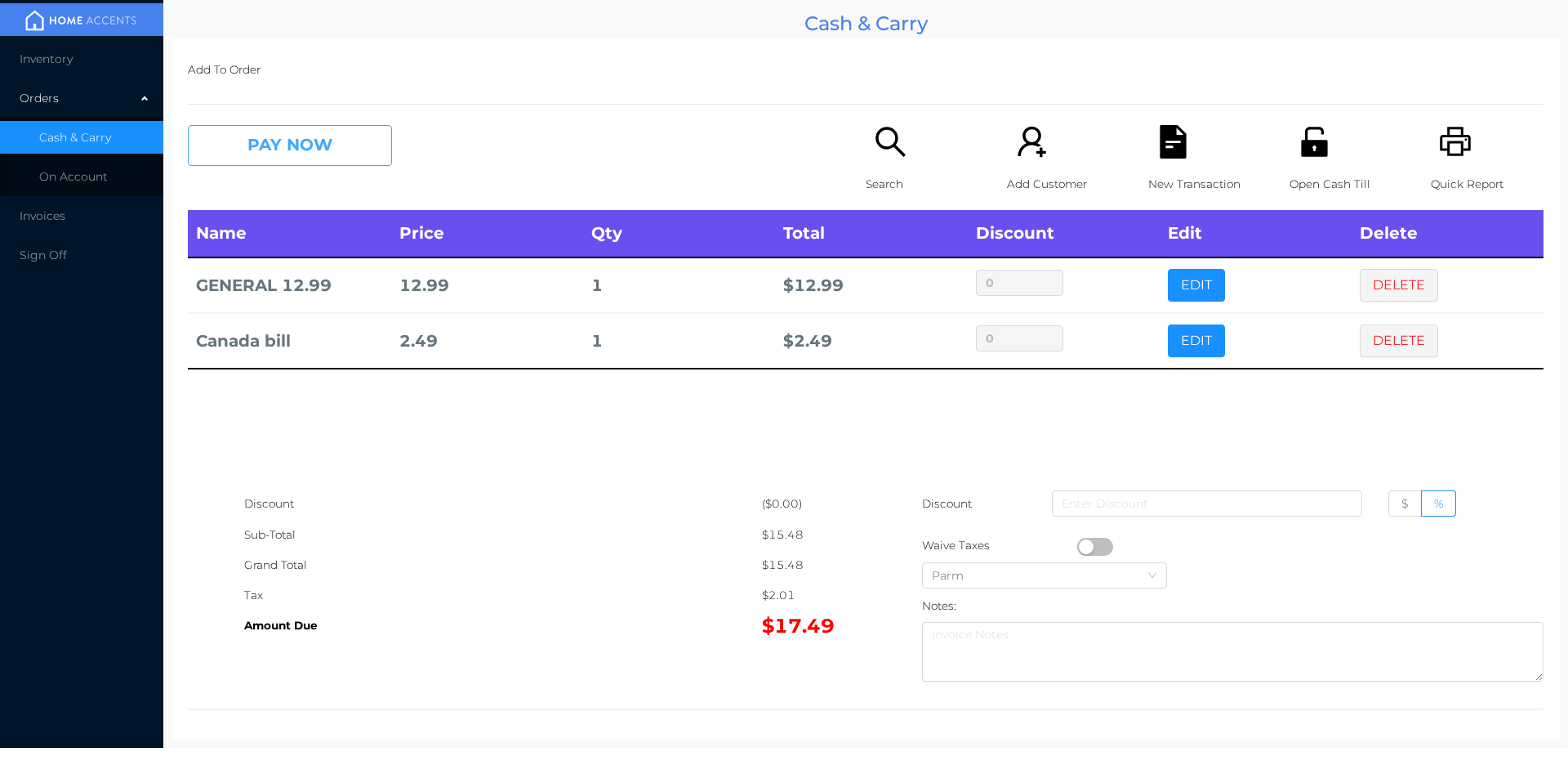
click at [237, 156] on button "PAY NOW" at bounding box center [290, 146] width 204 height 41
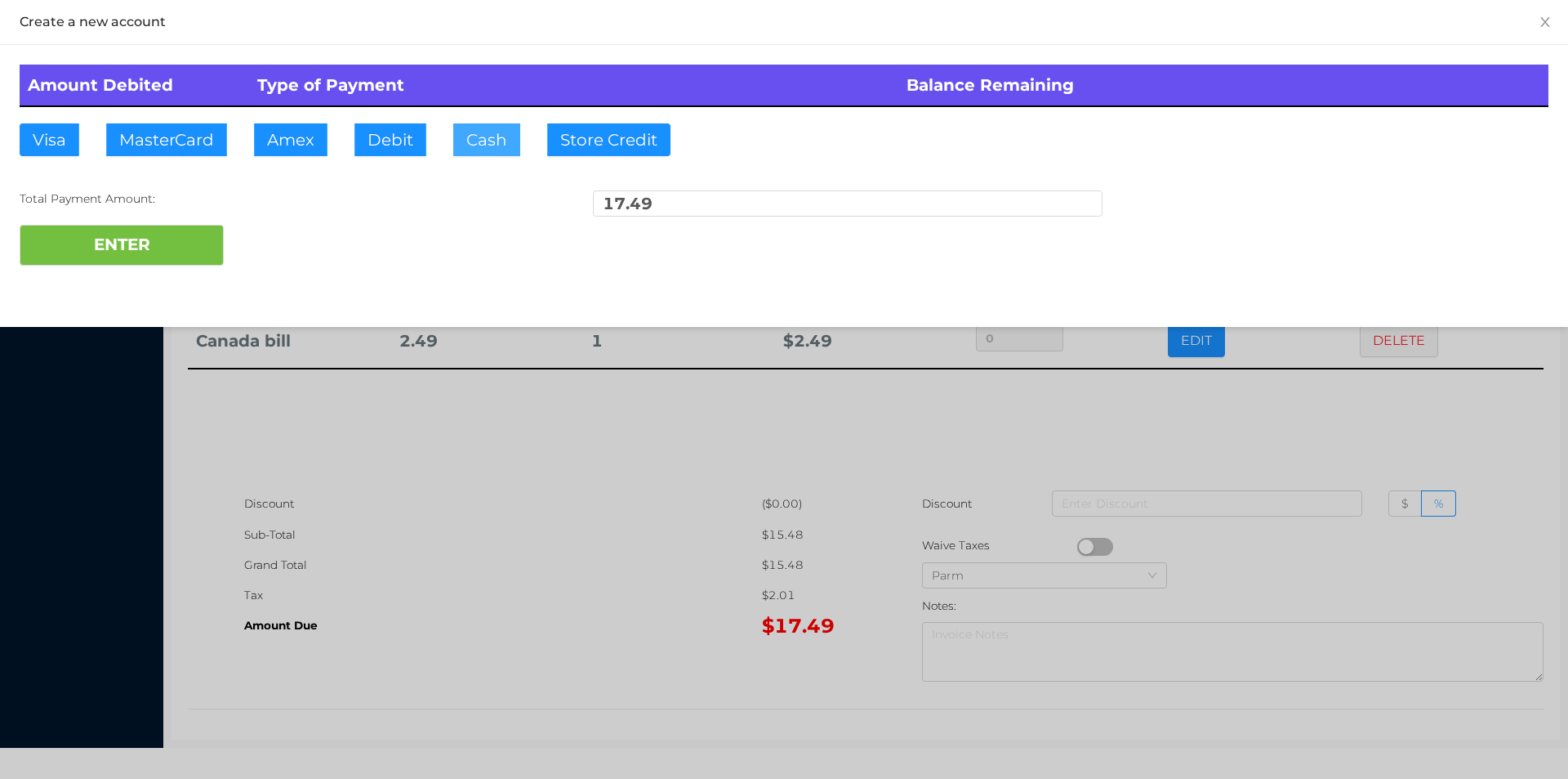
click at [504, 153] on button "Cash" at bounding box center [487, 139] width 67 height 33
type input "20"
click at [122, 233] on button "ENTER" at bounding box center [122, 245] width 204 height 41
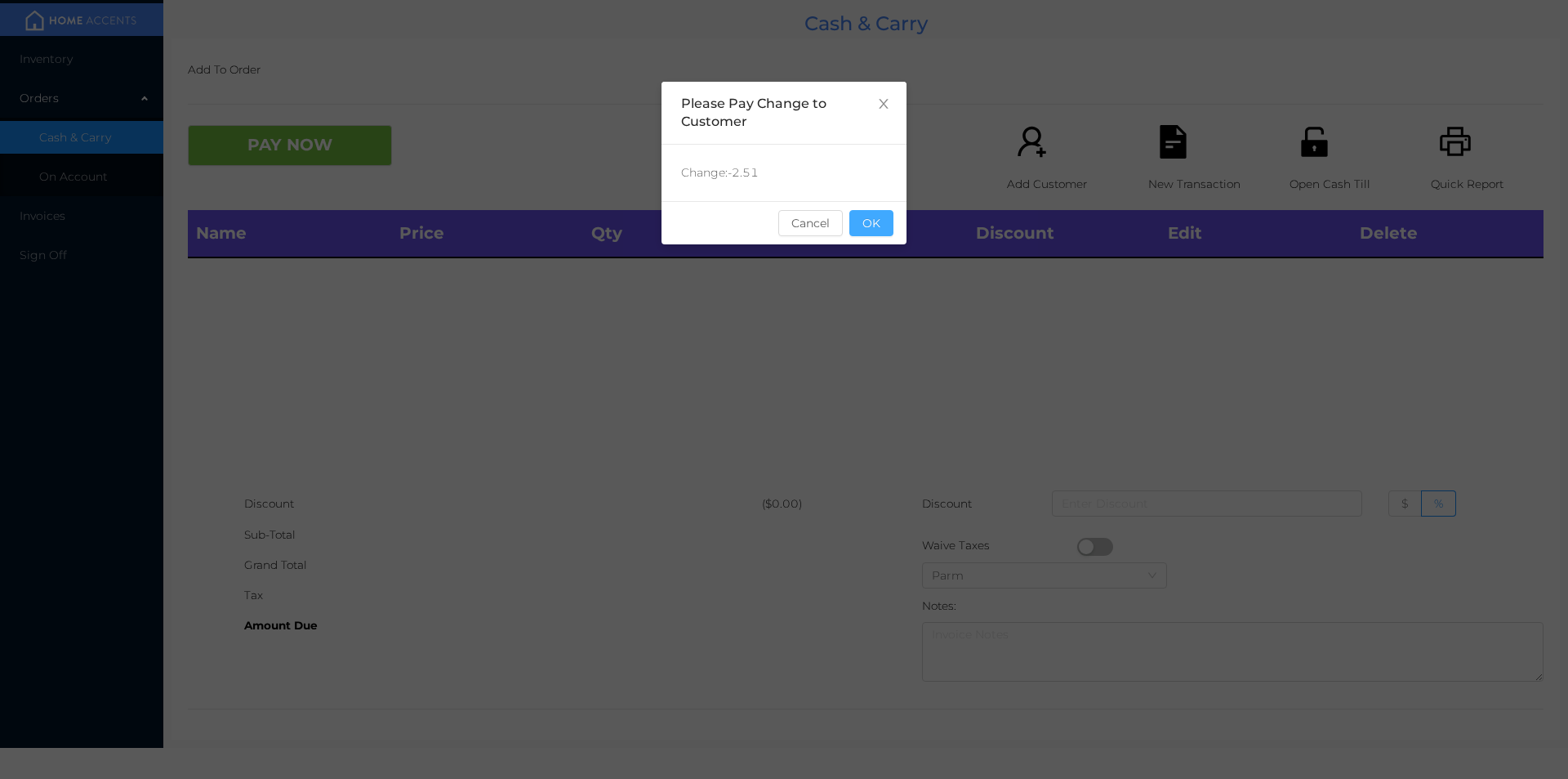
click at [880, 230] on button "OK" at bounding box center [871, 224] width 44 height 26
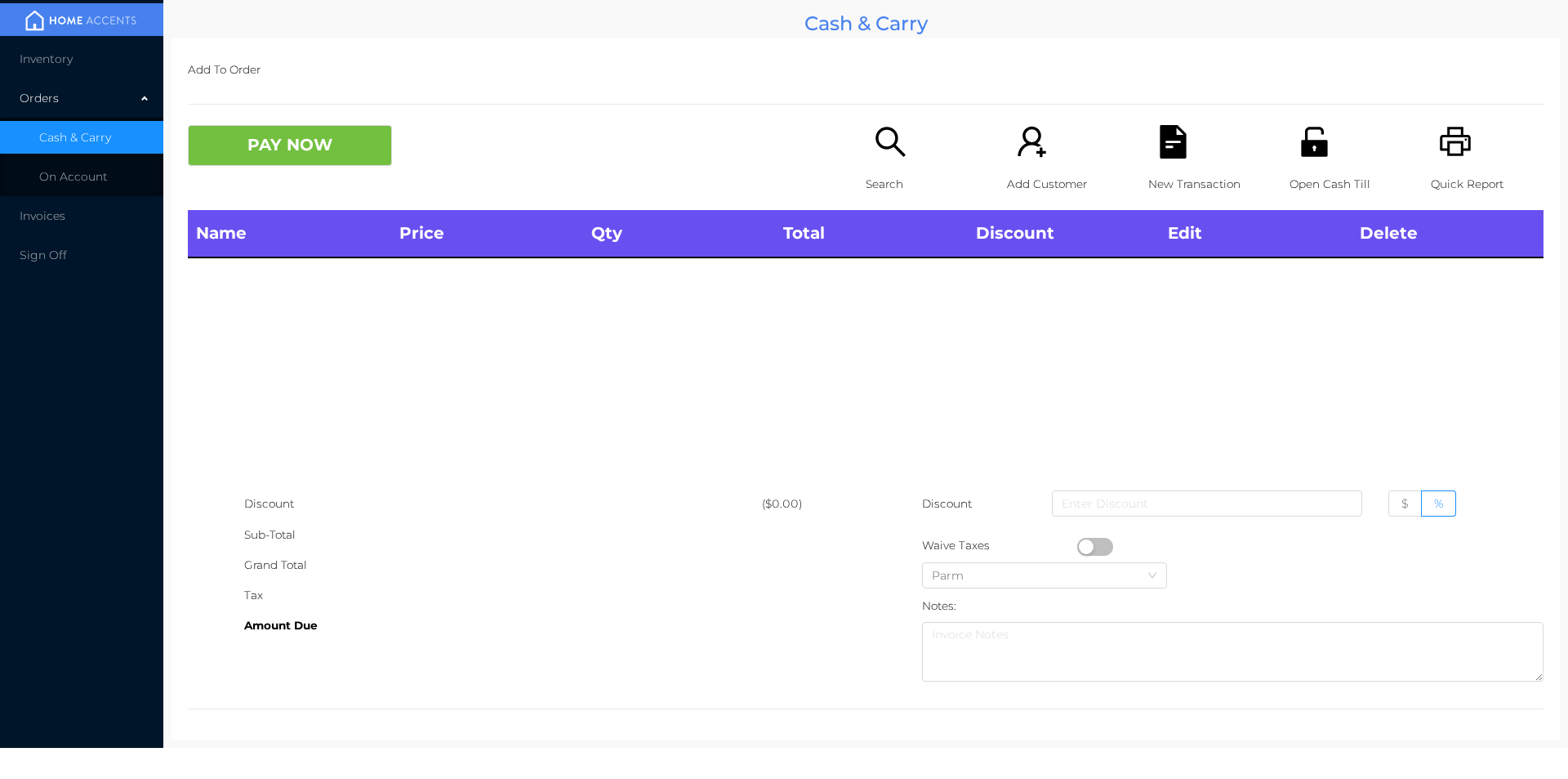
click at [874, 134] on icon "icon: search" at bounding box center [891, 142] width 34 height 34
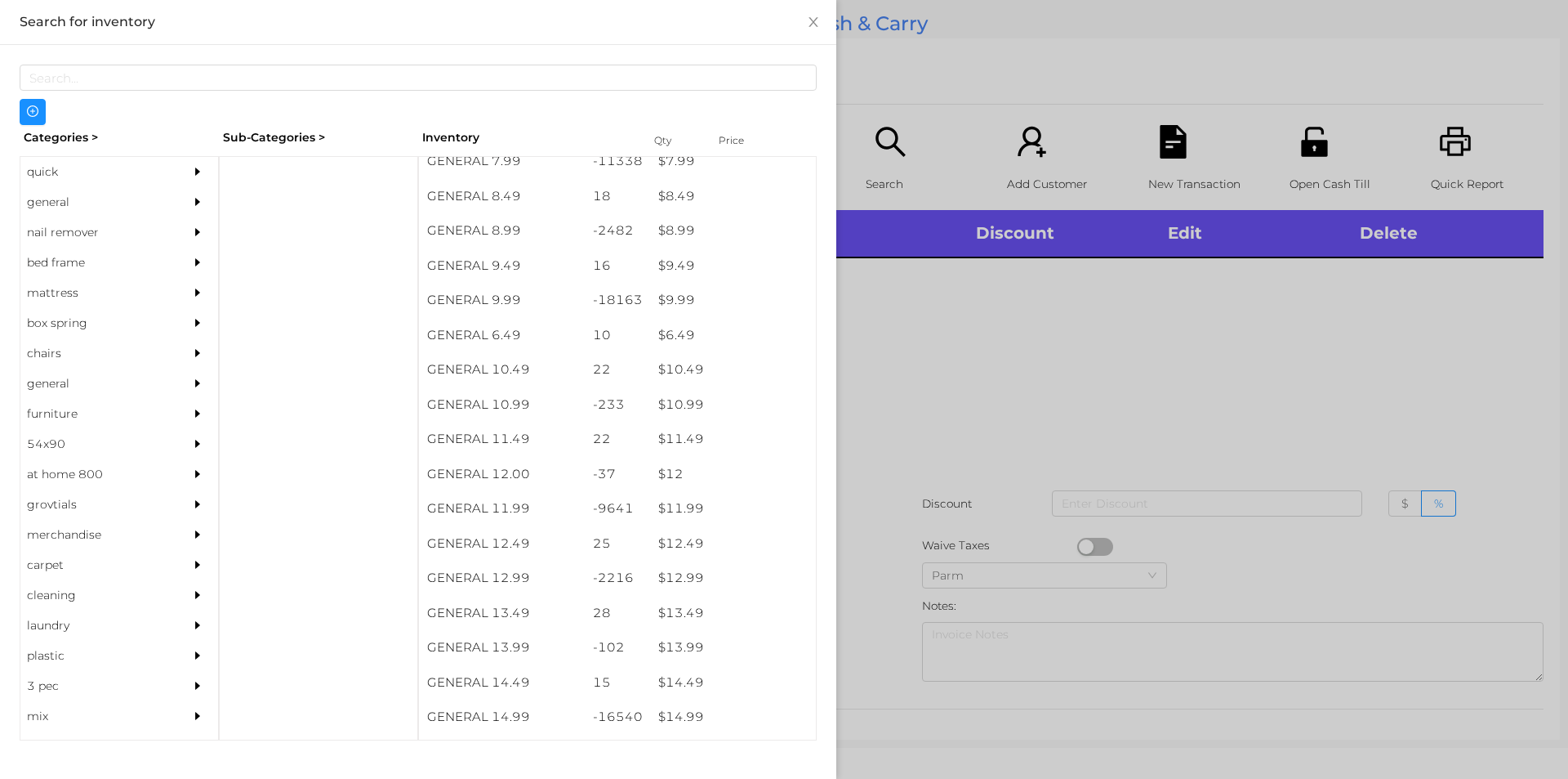
scroll to position [871, 0]
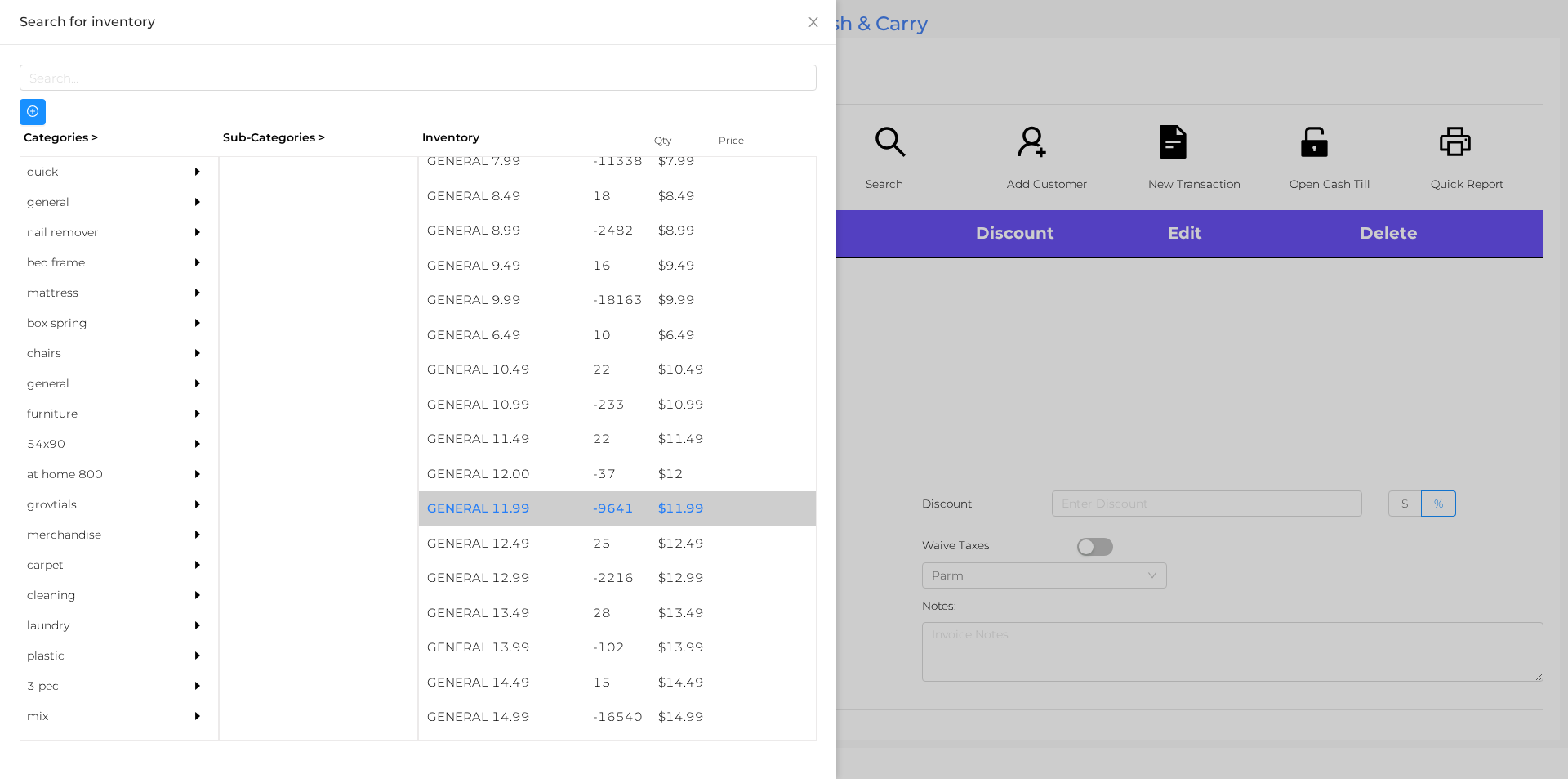
click at [695, 511] on div "$ 11.99" at bounding box center [732, 509] width 165 height 36
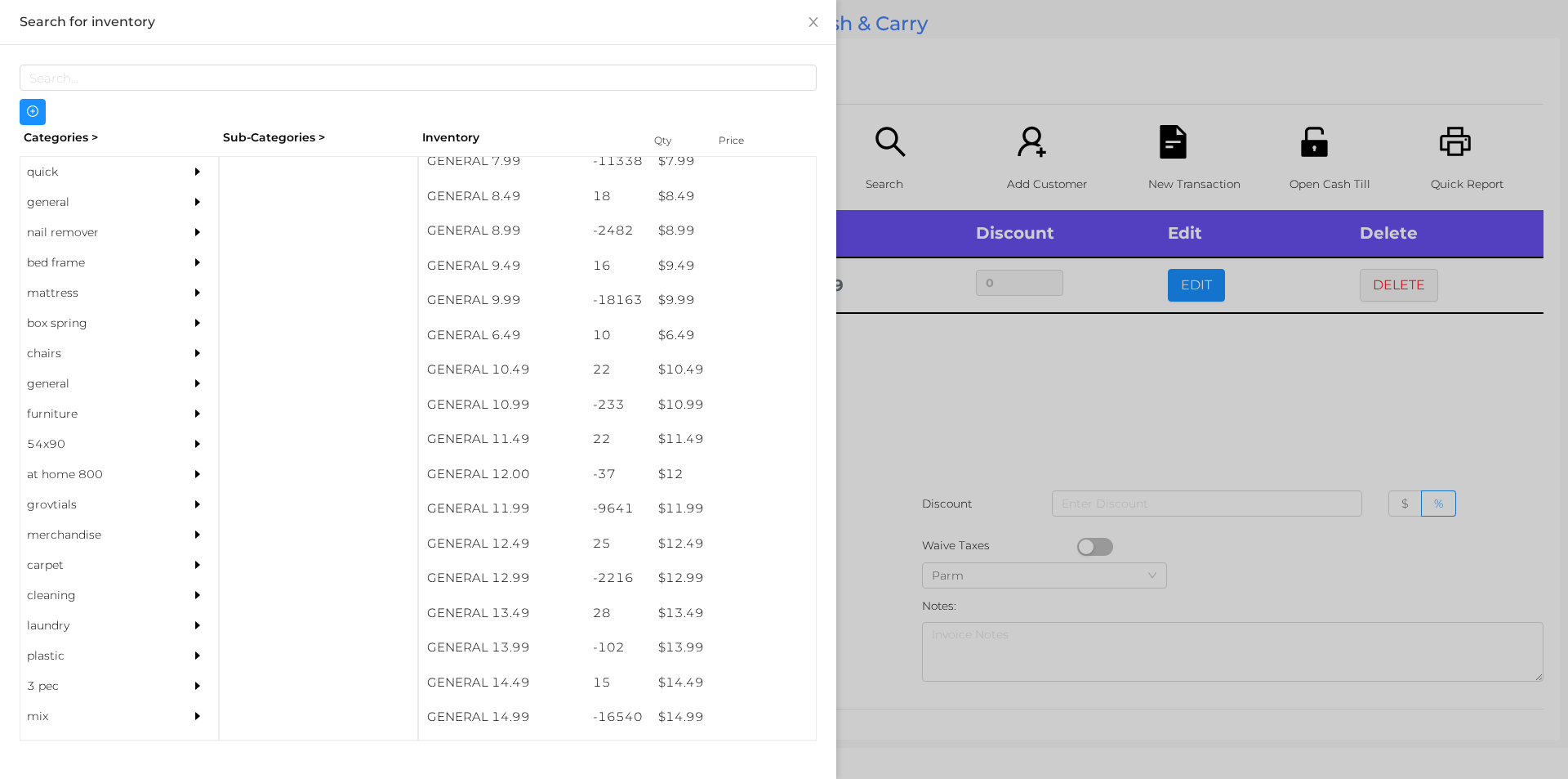
click at [864, 482] on div at bounding box center [784, 389] width 1568 height 779
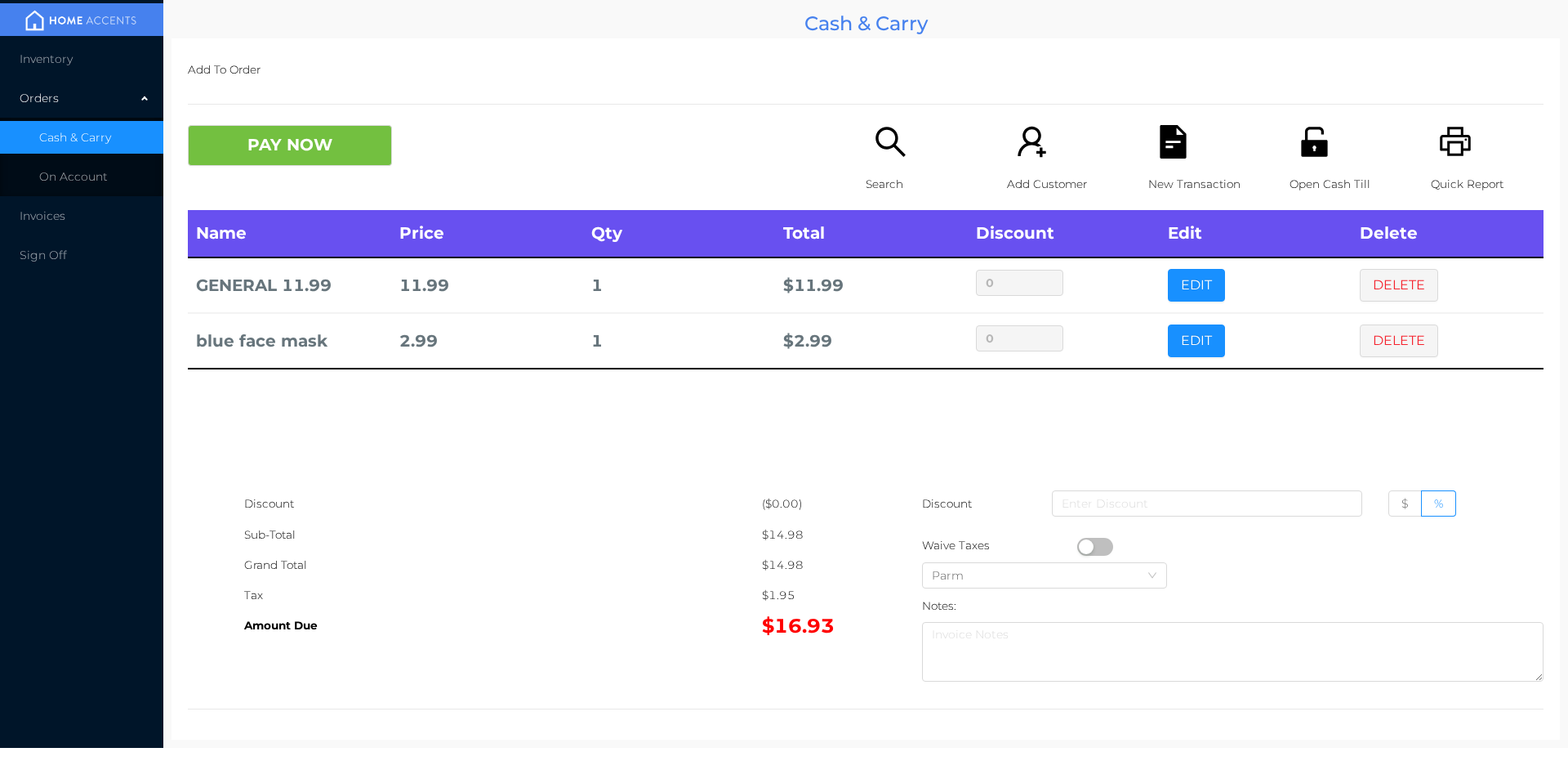
click at [295, 148] on button "PAY NOW" at bounding box center [290, 146] width 204 height 41
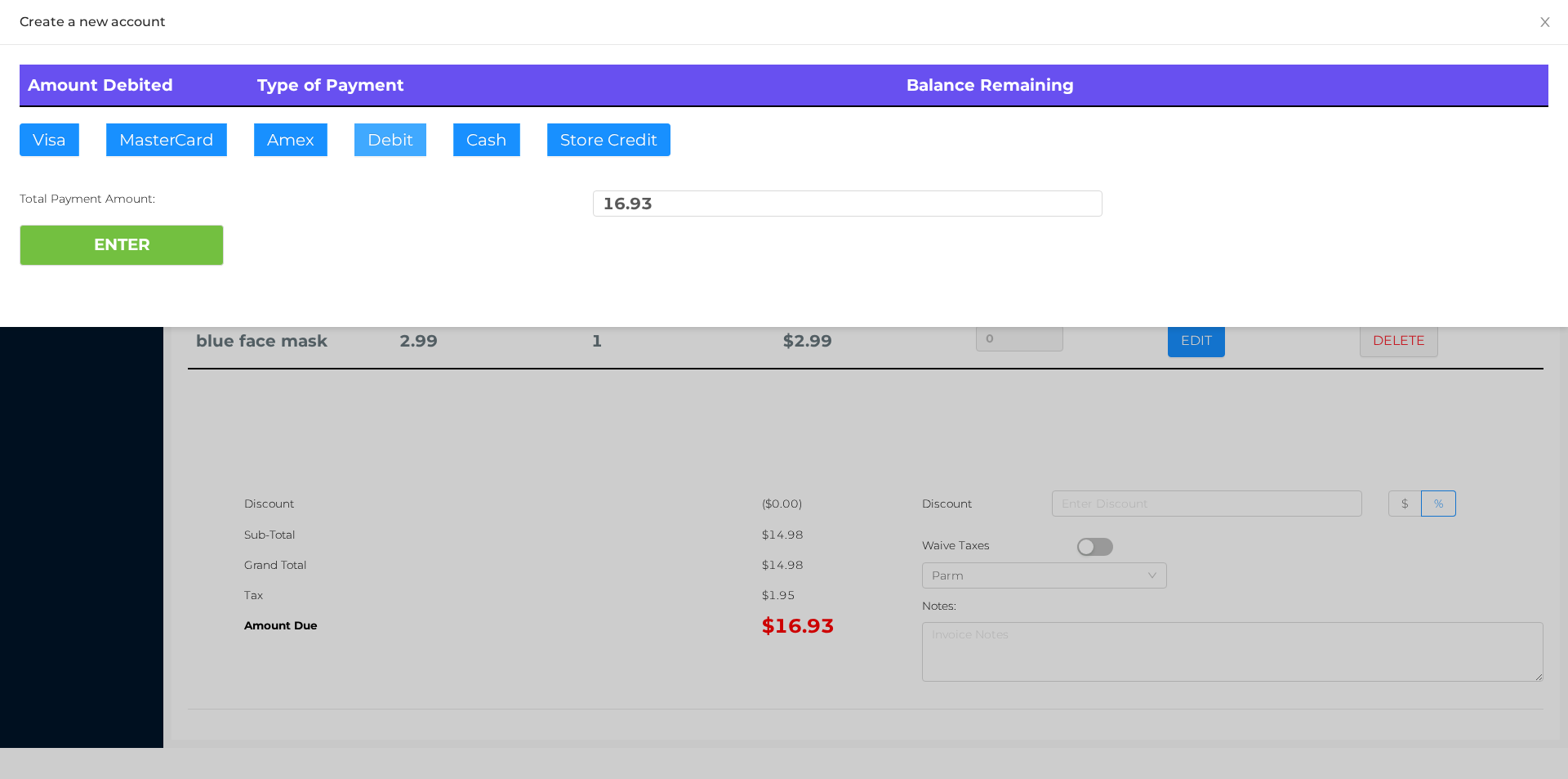
click at [379, 143] on button "Debit" at bounding box center [390, 139] width 72 height 33
click at [161, 242] on button "ENTER" at bounding box center [122, 245] width 204 height 41
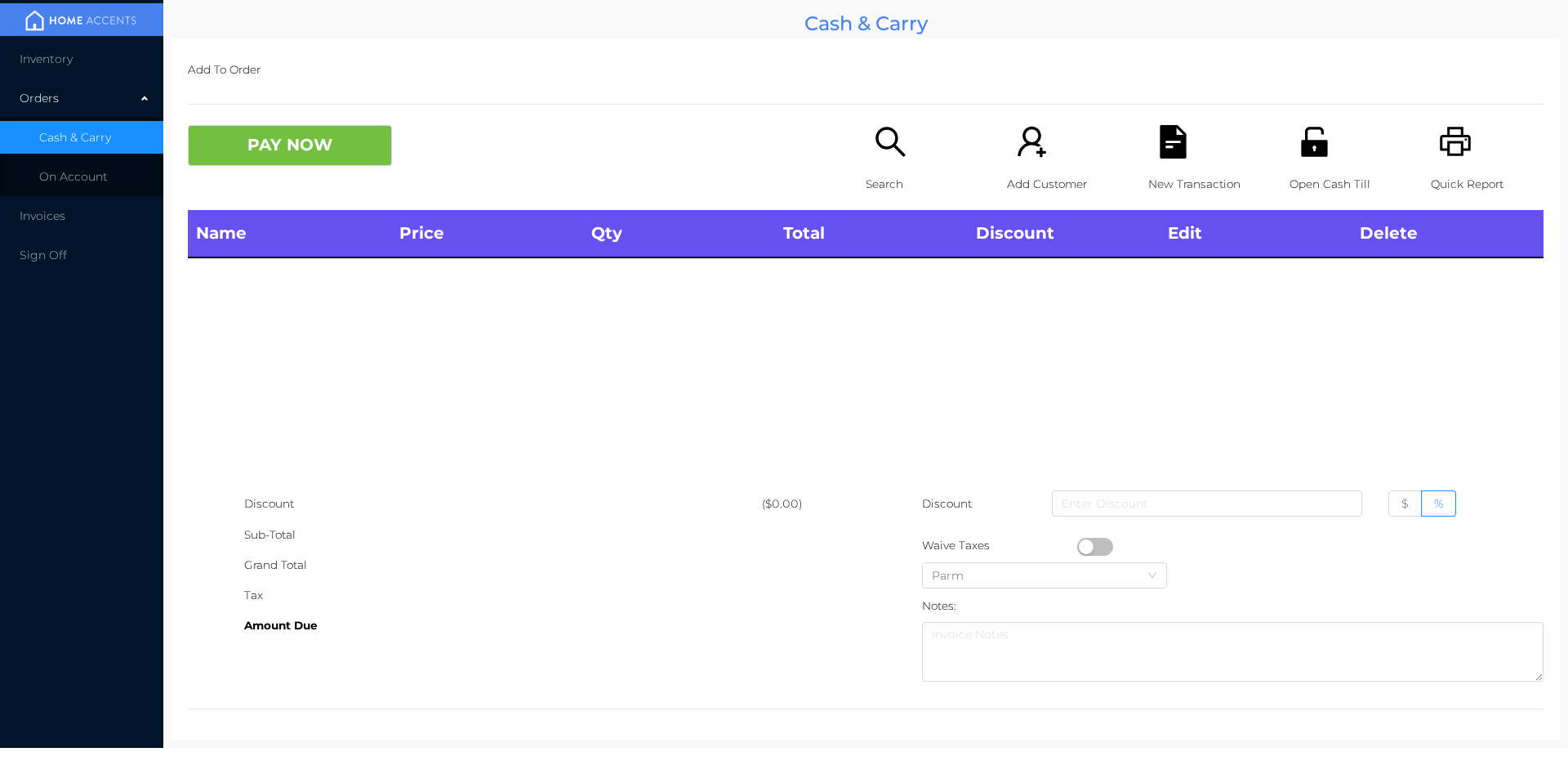
click at [879, 155] on icon "icon: search" at bounding box center [891, 142] width 34 height 34
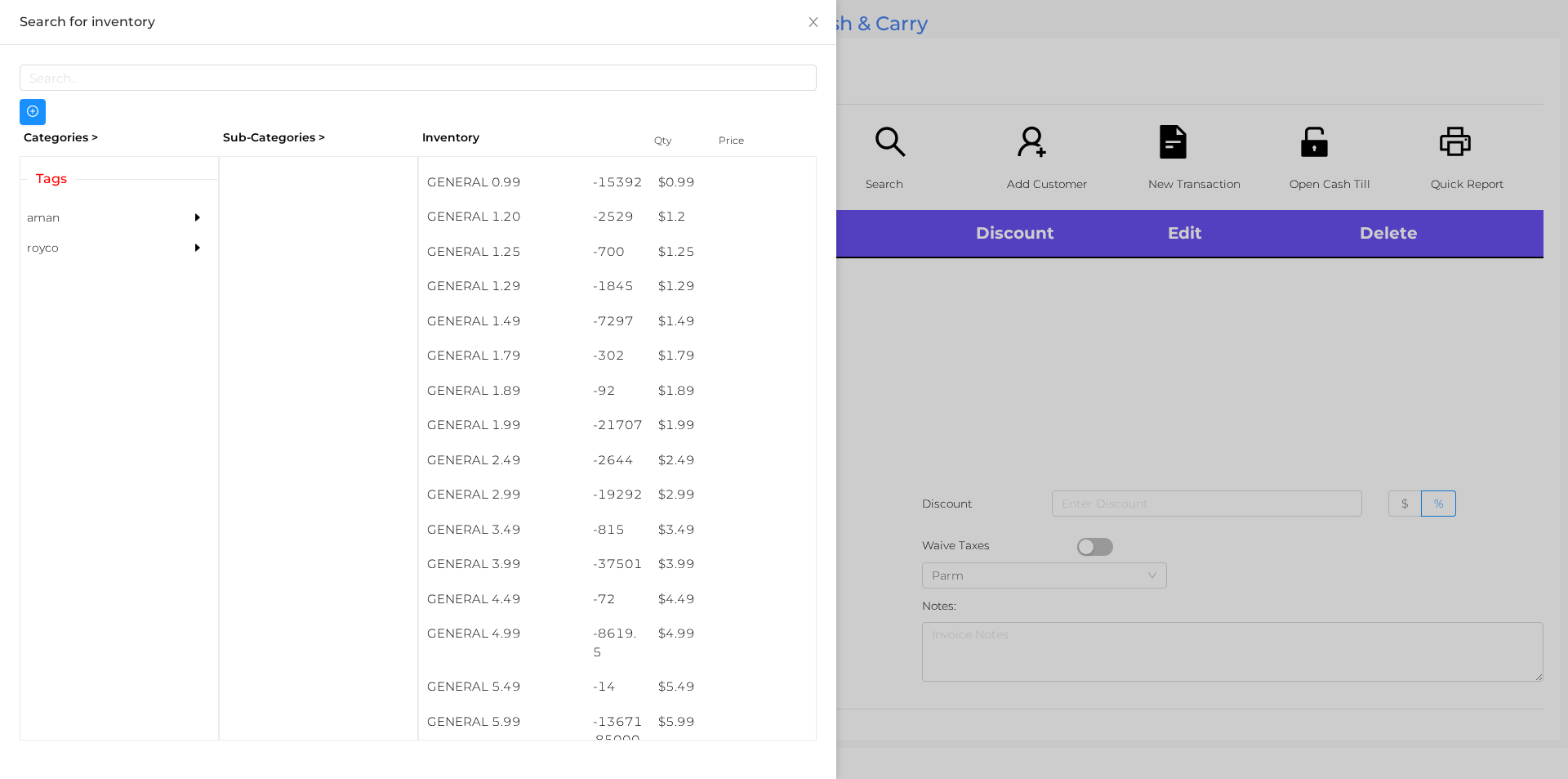
scroll to position [93, 0]
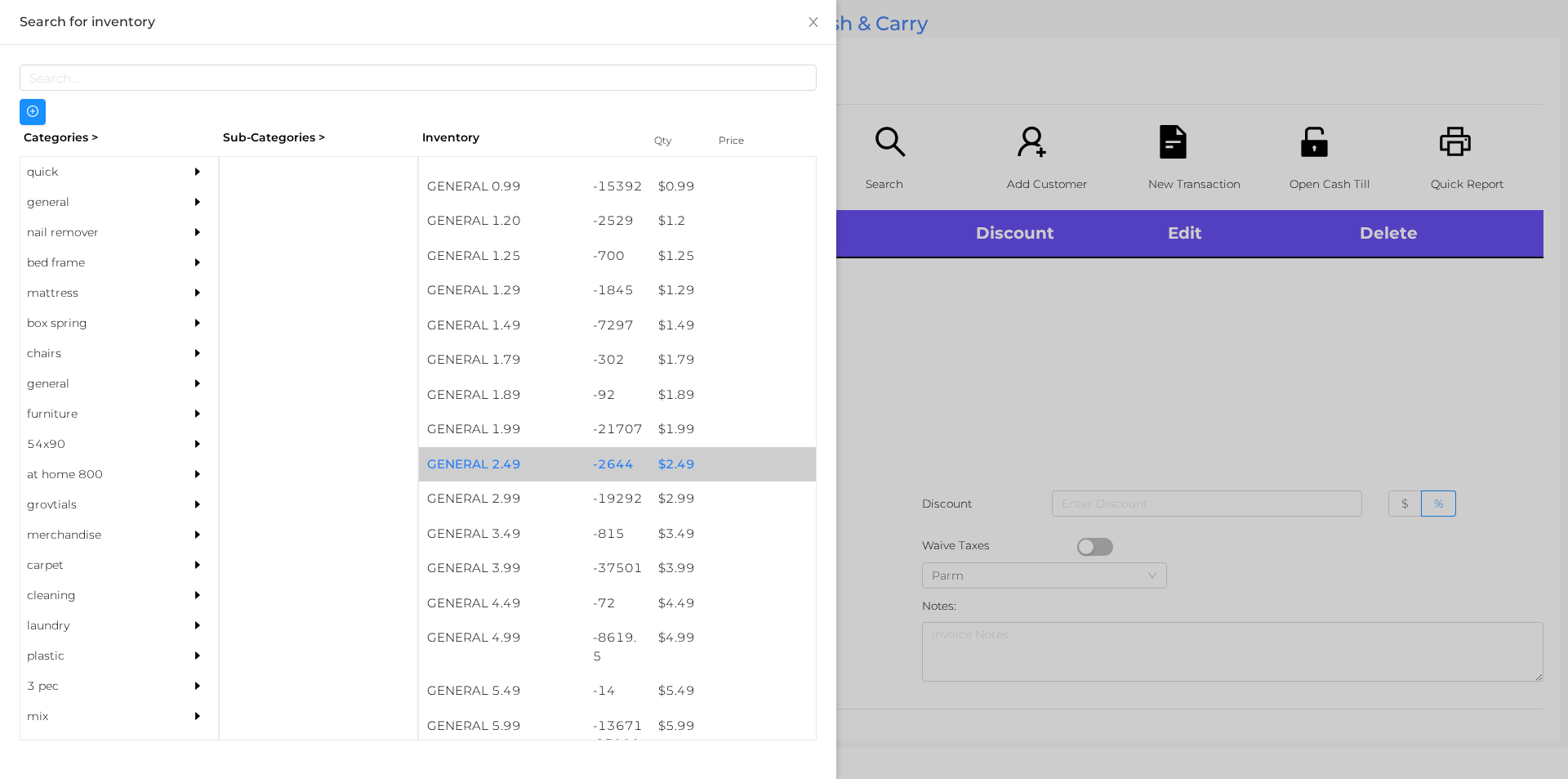
click at [600, 479] on div "-2644" at bounding box center [617, 465] width 66 height 36
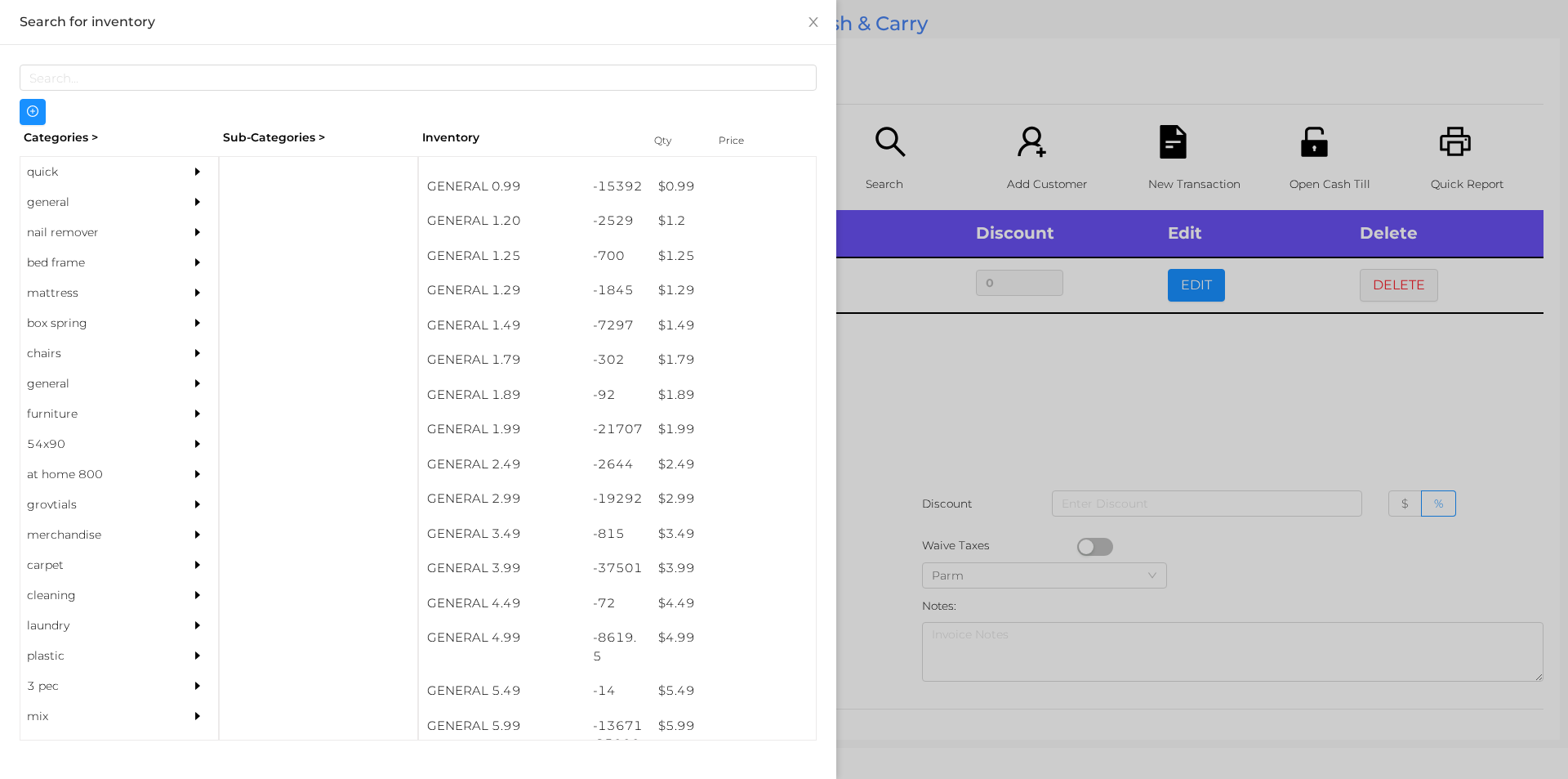
click at [1037, 427] on div at bounding box center [784, 389] width 1568 height 779
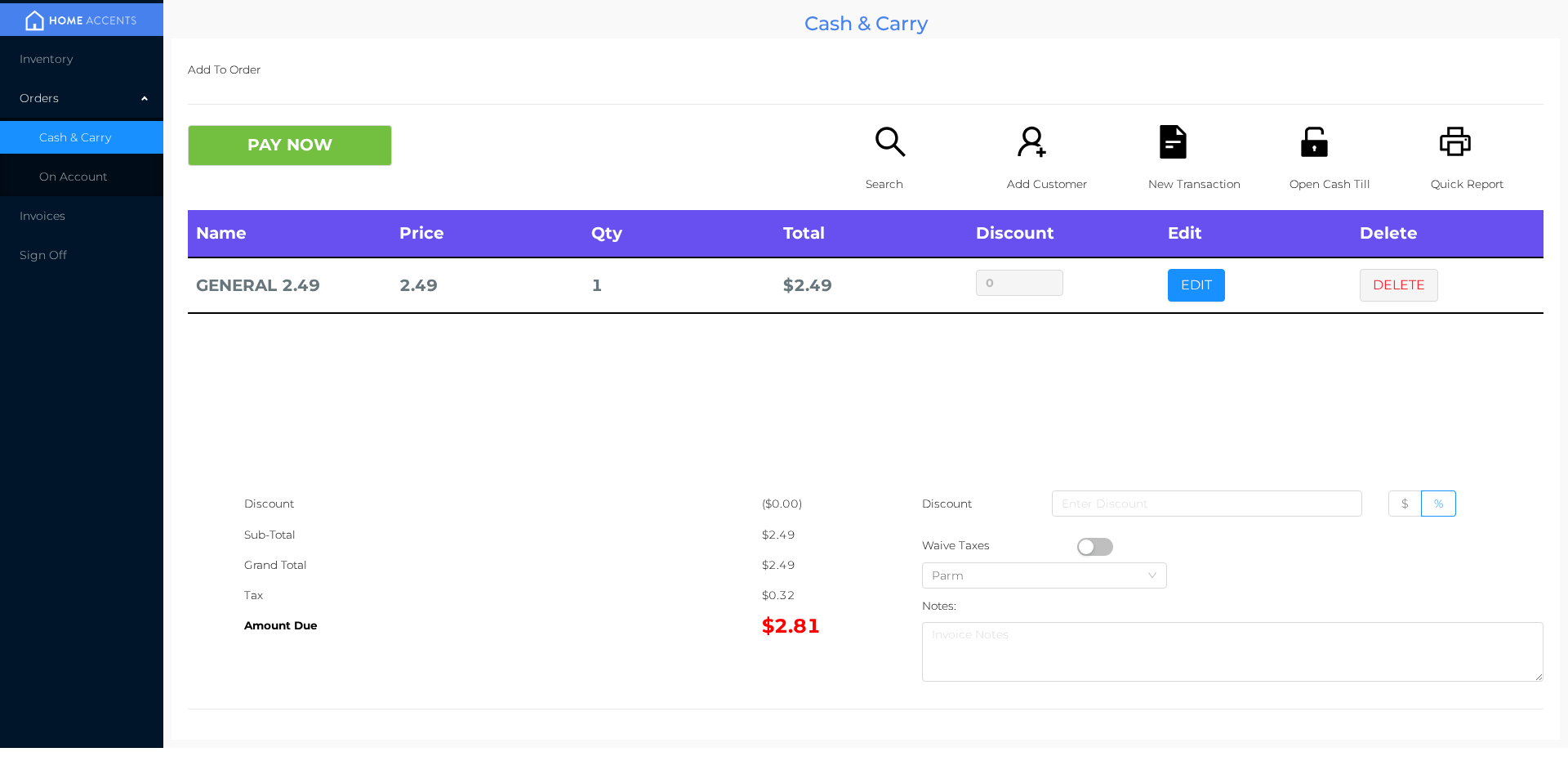
click at [866, 153] on div "Search" at bounding box center [922, 167] width 113 height 85
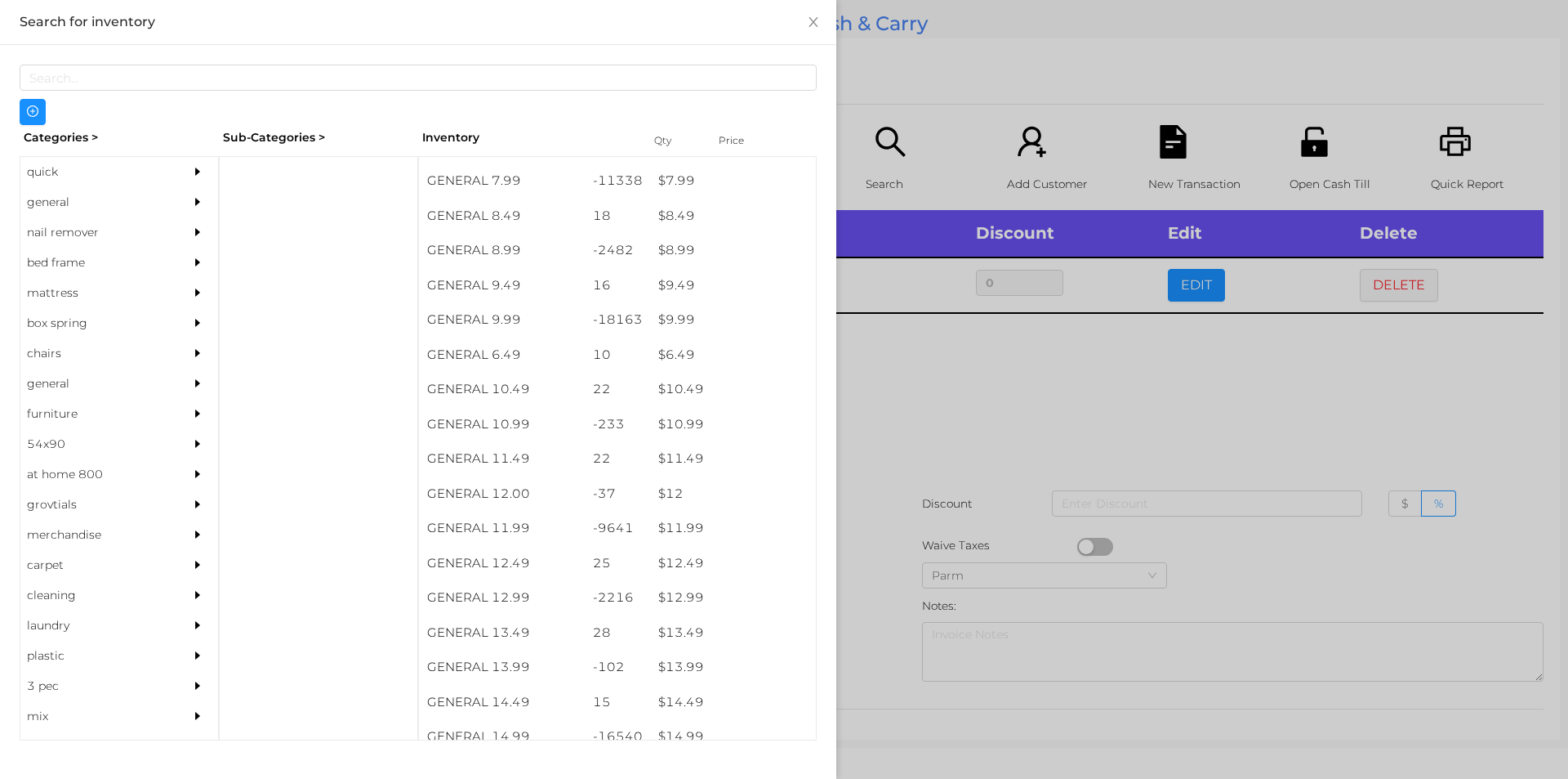
scroll to position [886, 0]
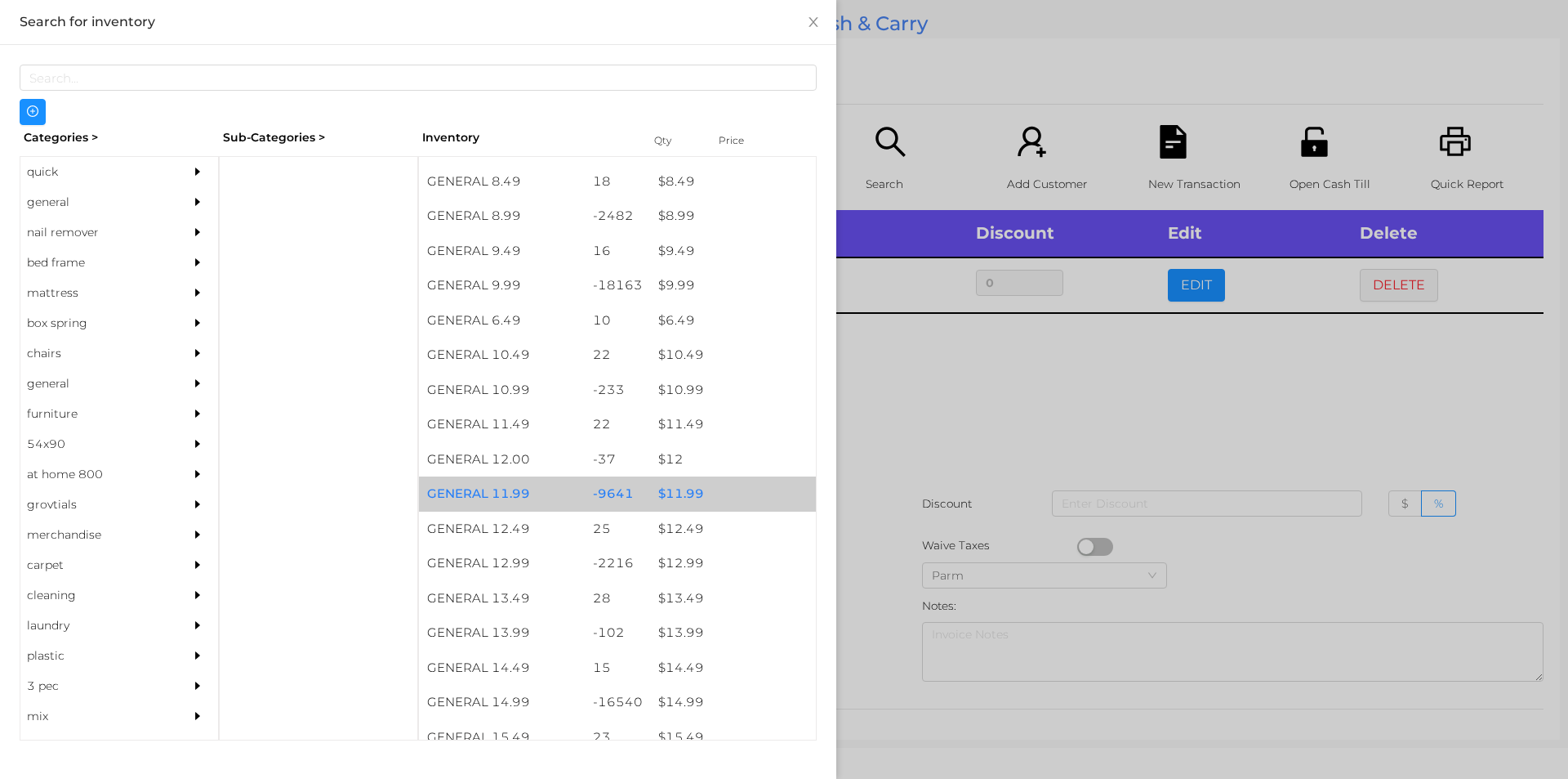
click at [682, 486] on div "$ 11.99" at bounding box center [732, 494] width 165 height 36
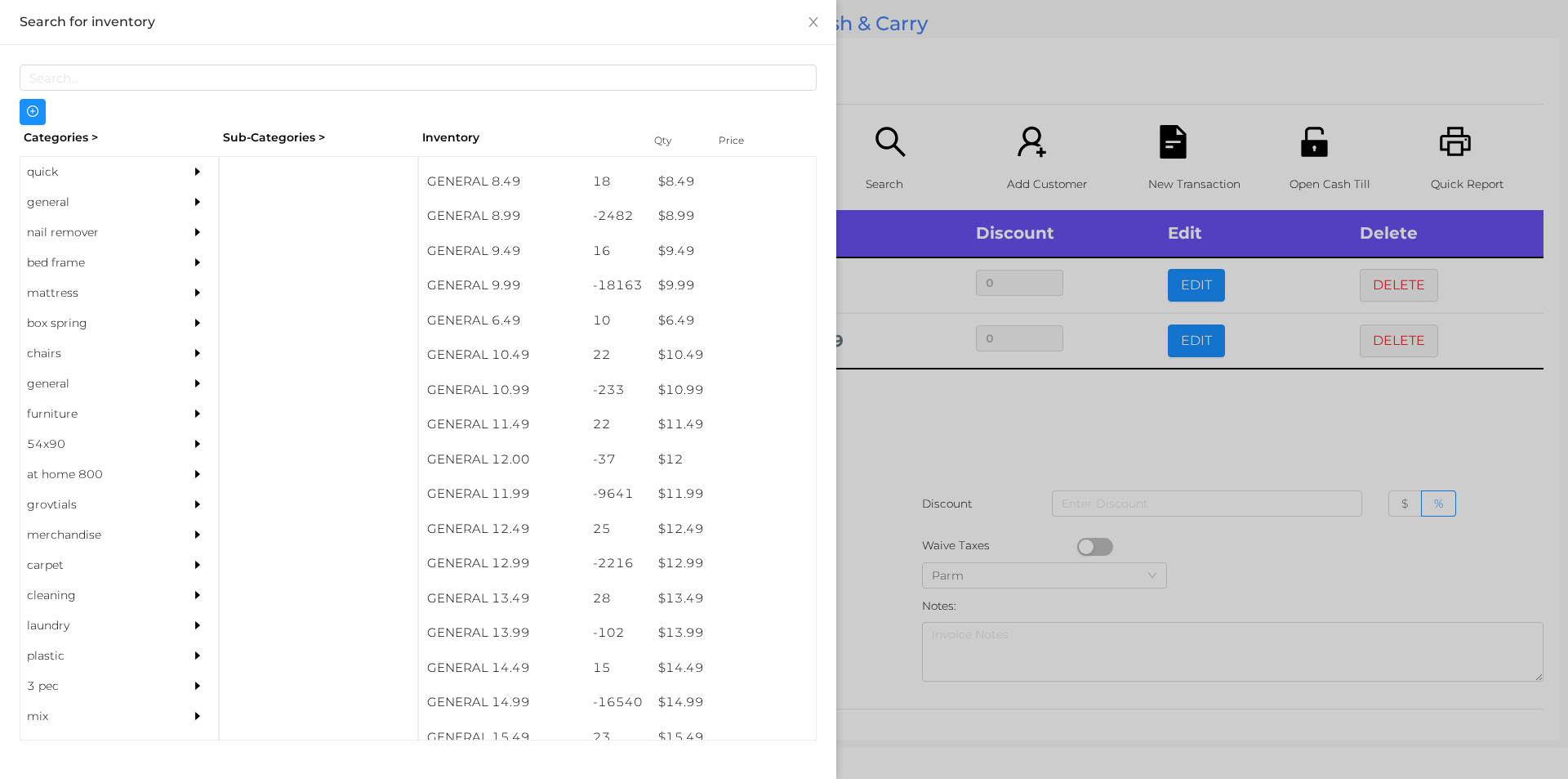
click at [950, 488] on div at bounding box center [784, 389] width 1568 height 779
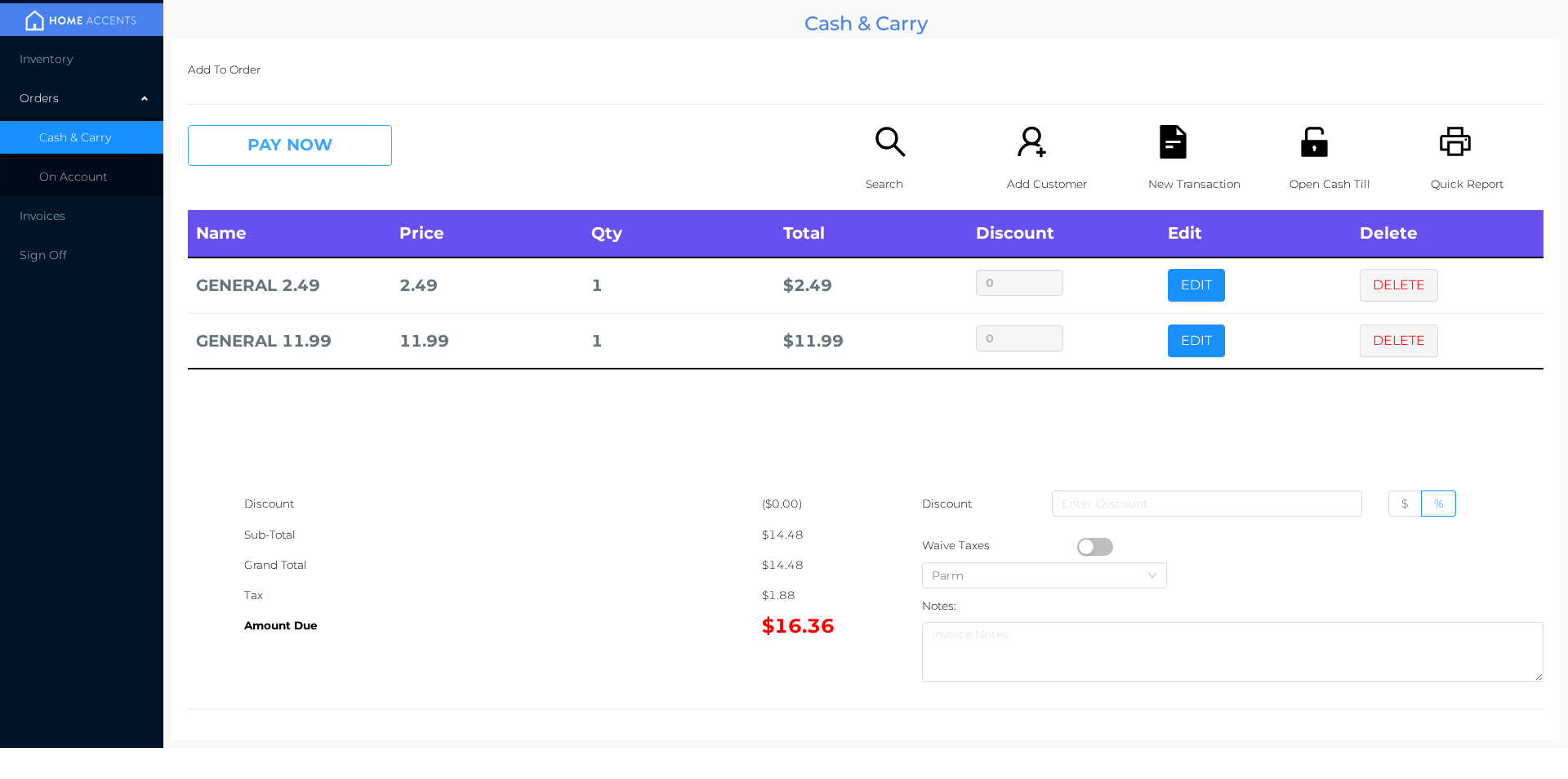
click at [295, 135] on button "PAY NOW" at bounding box center [290, 146] width 204 height 41
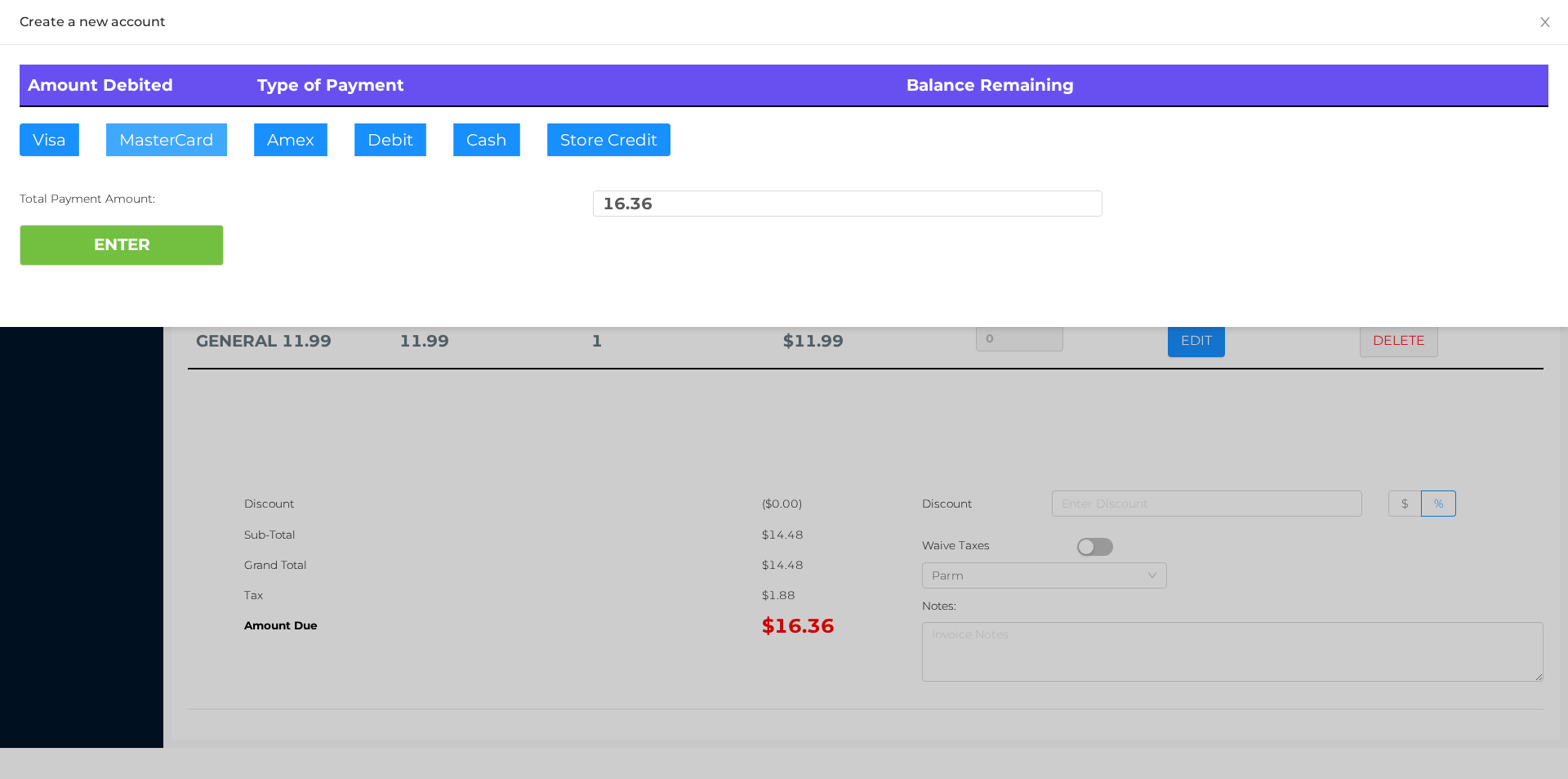
click at [191, 133] on button "MasterCard" at bounding box center [166, 139] width 121 height 33
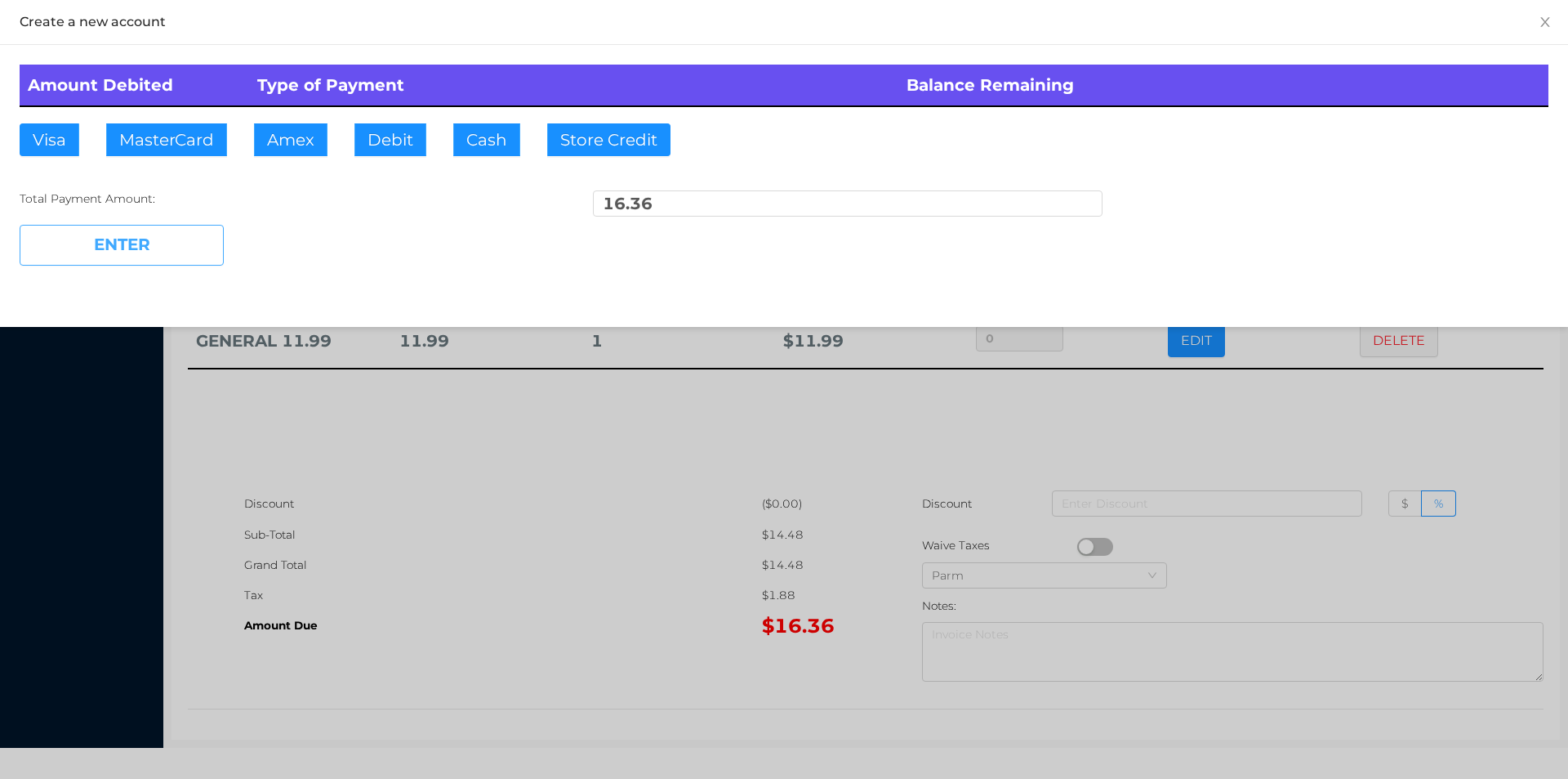
click at [107, 239] on button "ENTER" at bounding box center [122, 245] width 204 height 41
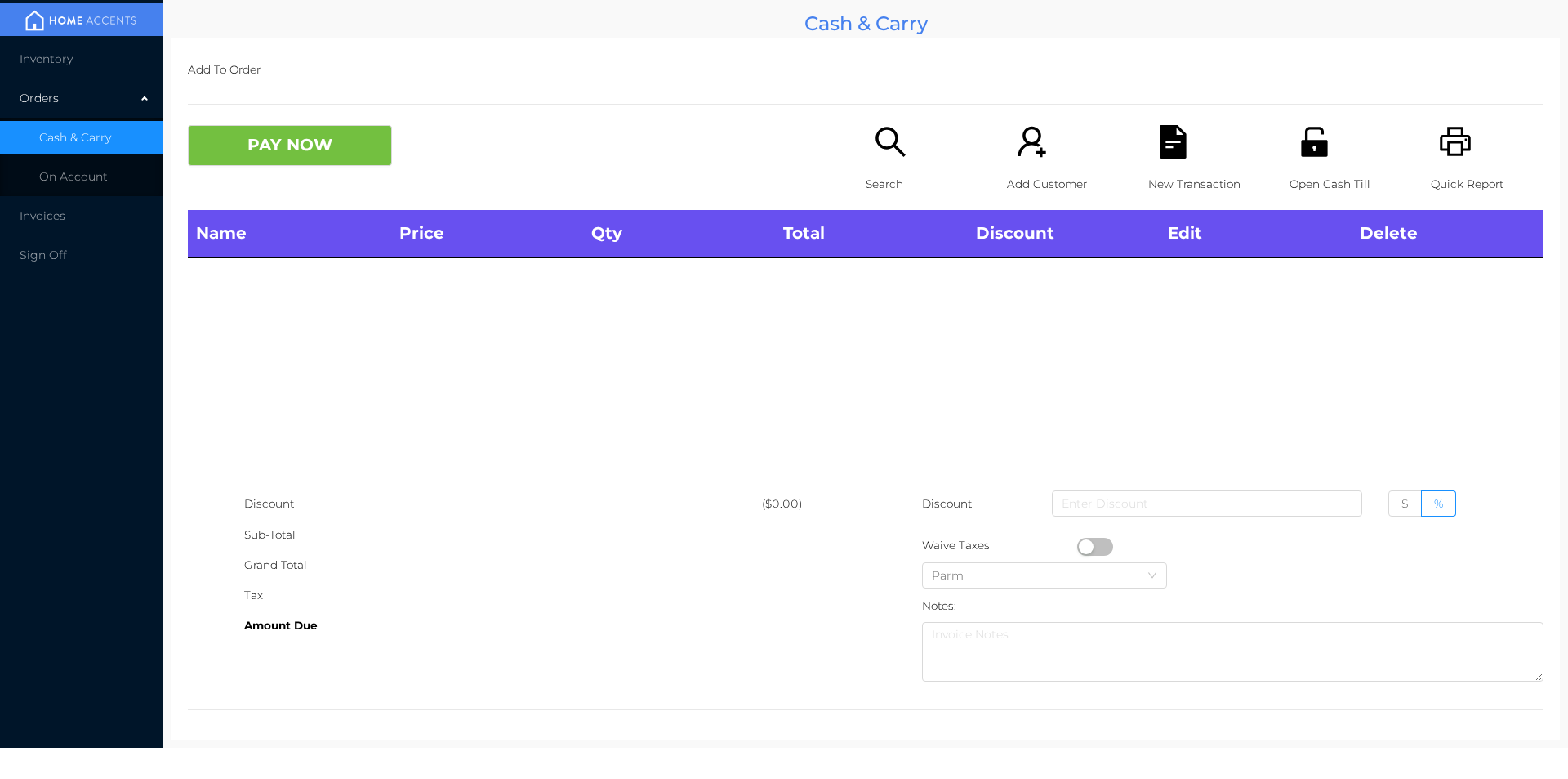
click at [896, 183] on p "Search" at bounding box center [922, 184] width 113 height 30
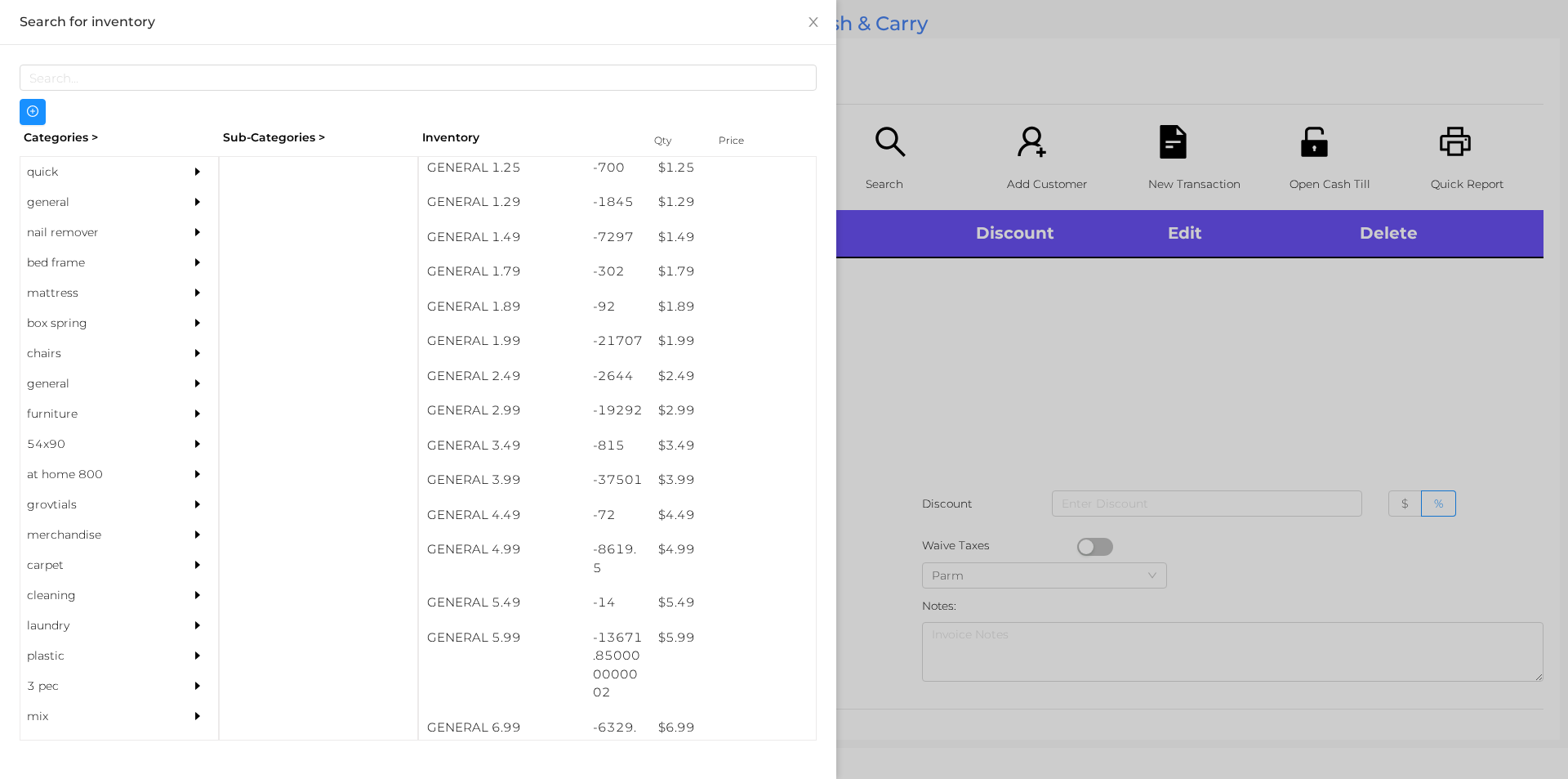
scroll to position [187, 0]
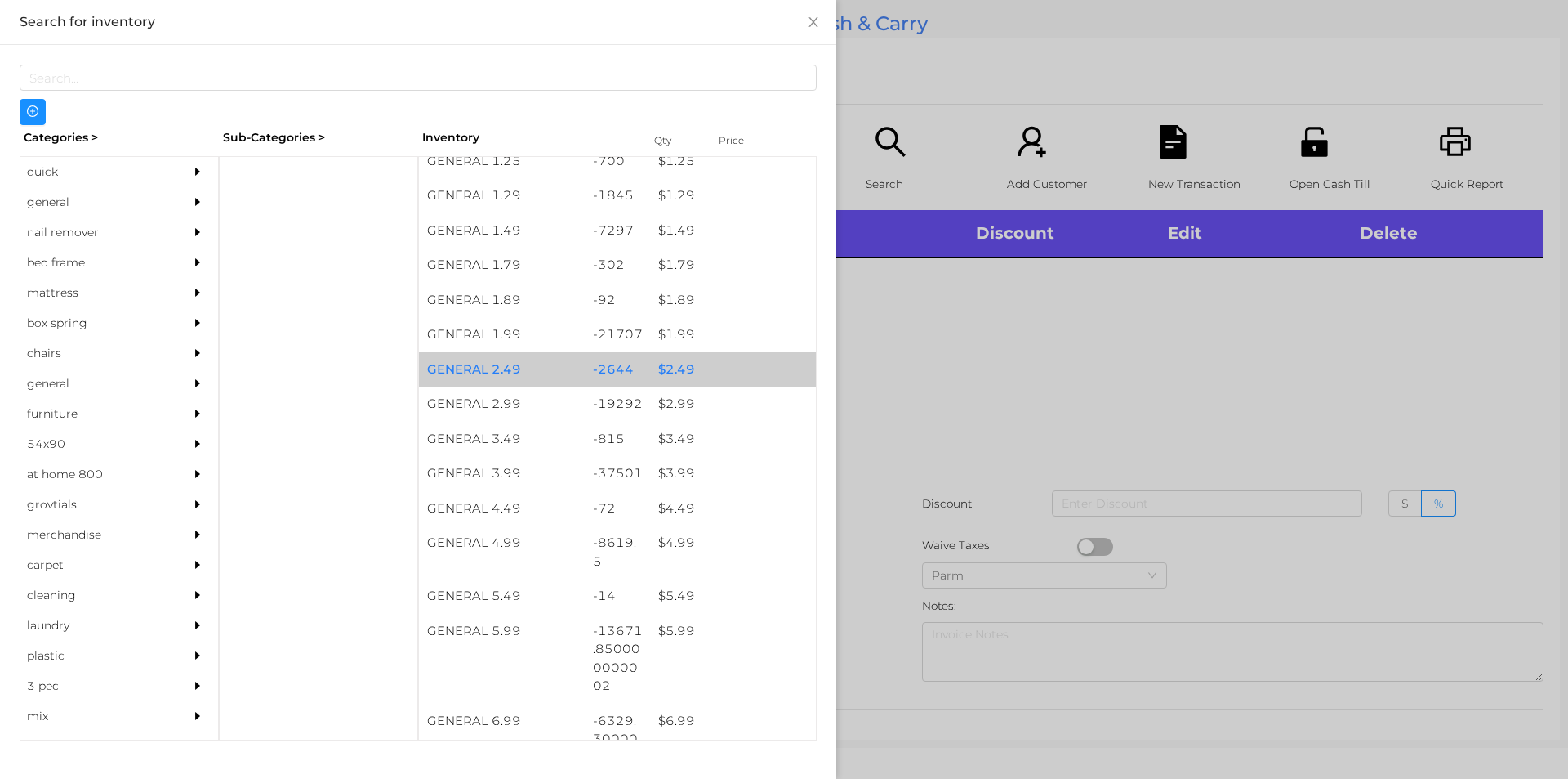
click at [722, 378] on div "$ 2.49" at bounding box center [732, 370] width 165 height 36
click at [722, 366] on div "$ 2.49" at bounding box center [732, 370] width 165 height 36
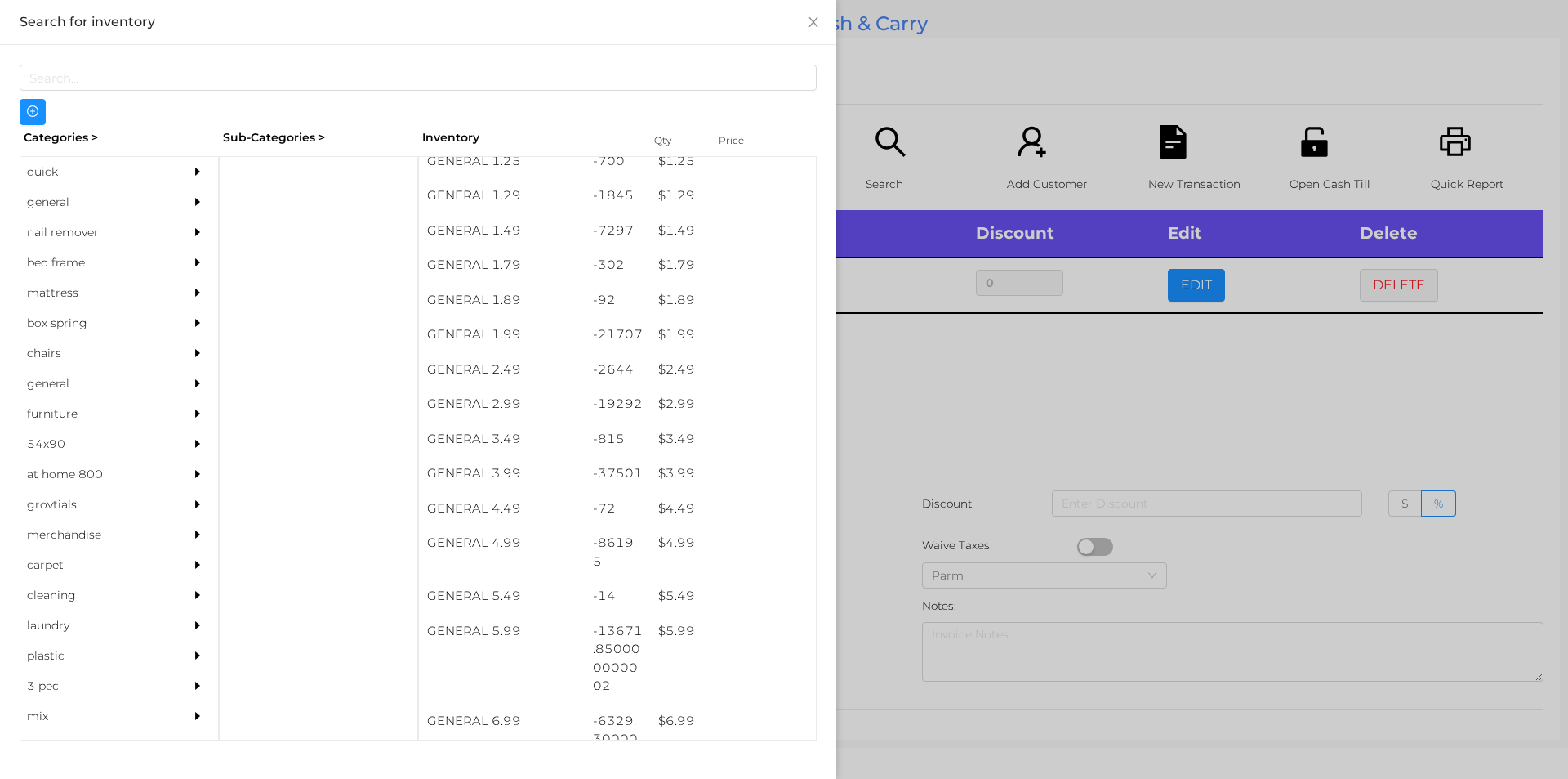
click at [956, 489] on div at bounding box center [784, 389] width 1568 height 779
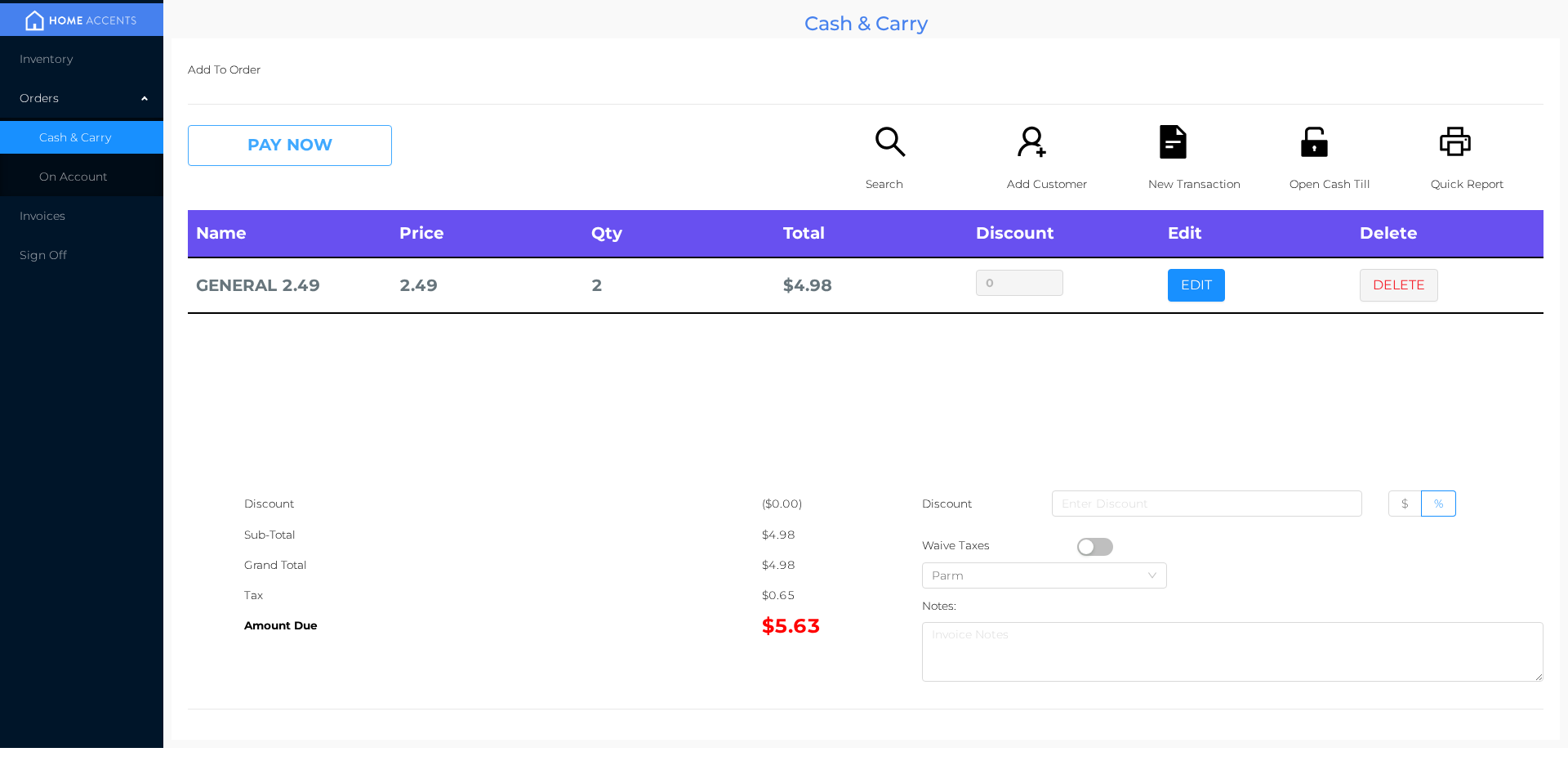
click at [291, 145] on button "PAY NOW" at bounding box center [290, 146] width 204 height 41
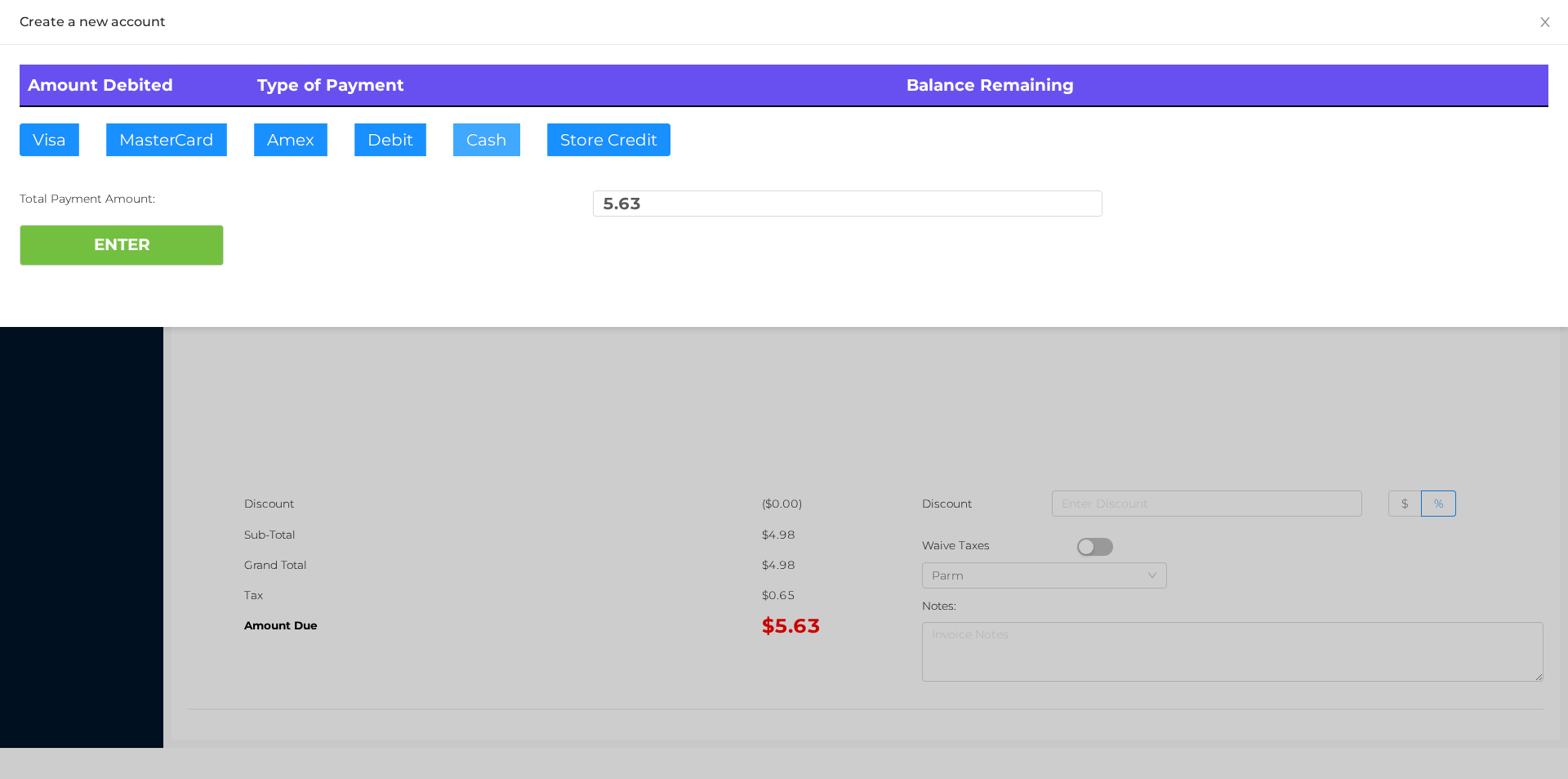
click at [477, 137] on button "Cash" at bounding box center [487, 139] width 67 height 33
type input "10"
click at [117, 242] on button "ENTER" at bounding box center [122, 245] width 204 height 41
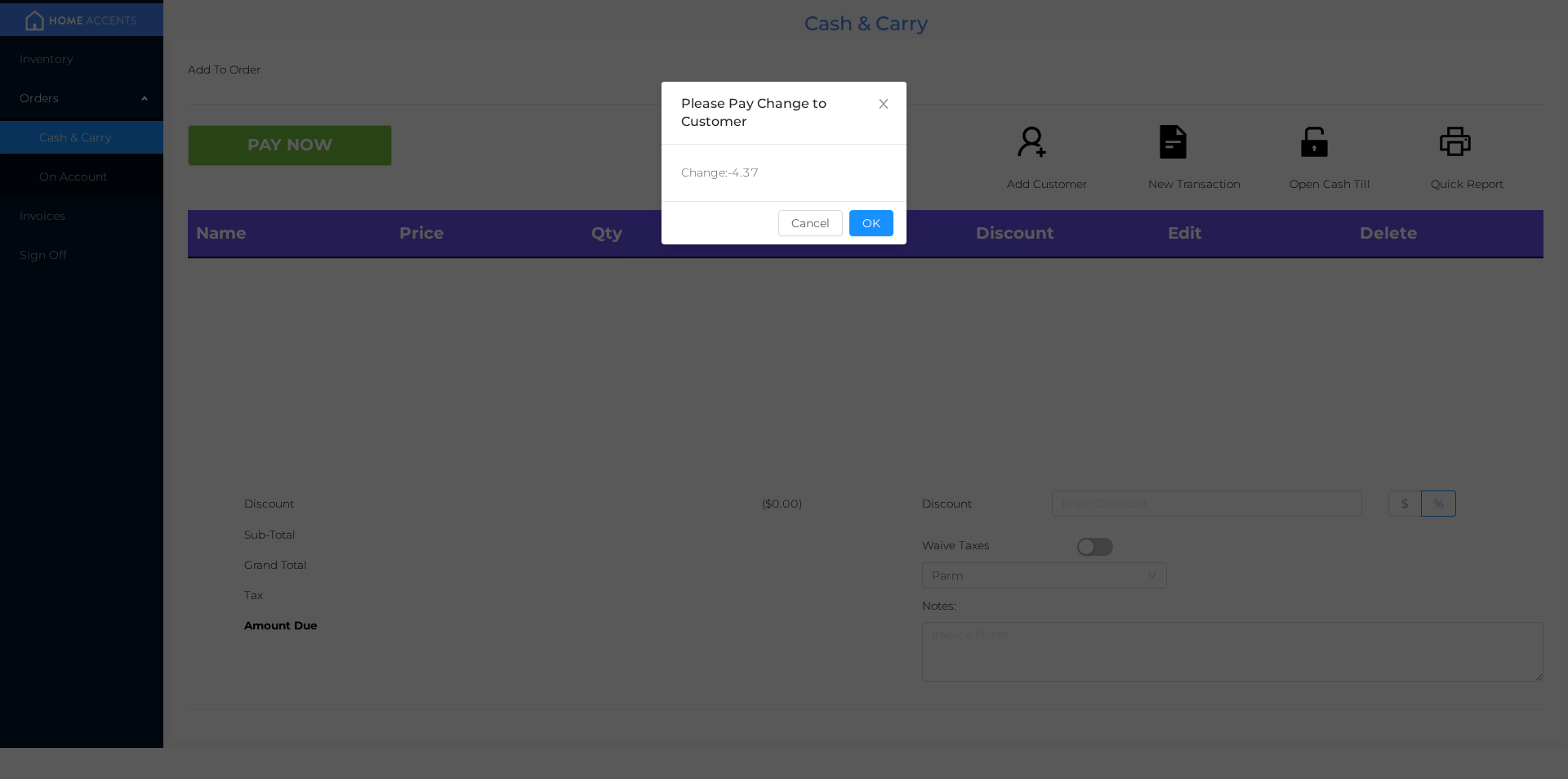
click at [921, 230] on div "sentinelStart Please Pay Change to Customer Change: -4.37 Cancel OK sentinelEnd" at bounding box center [784, 389] width 1568 height 779
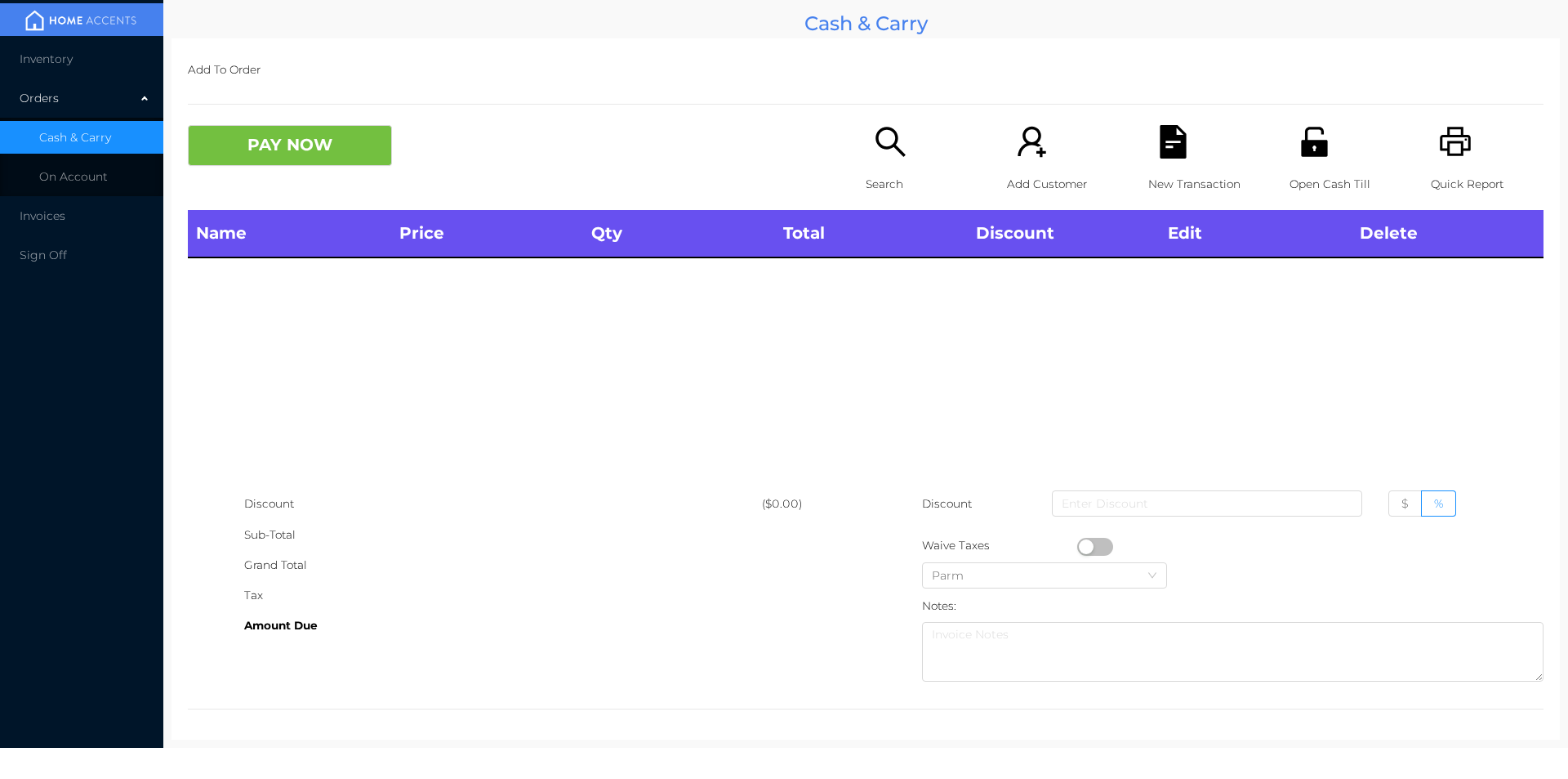
click at [1298, 151] on icon "icon: unlock" at bounding box center [1315, 142] width 34 height 34
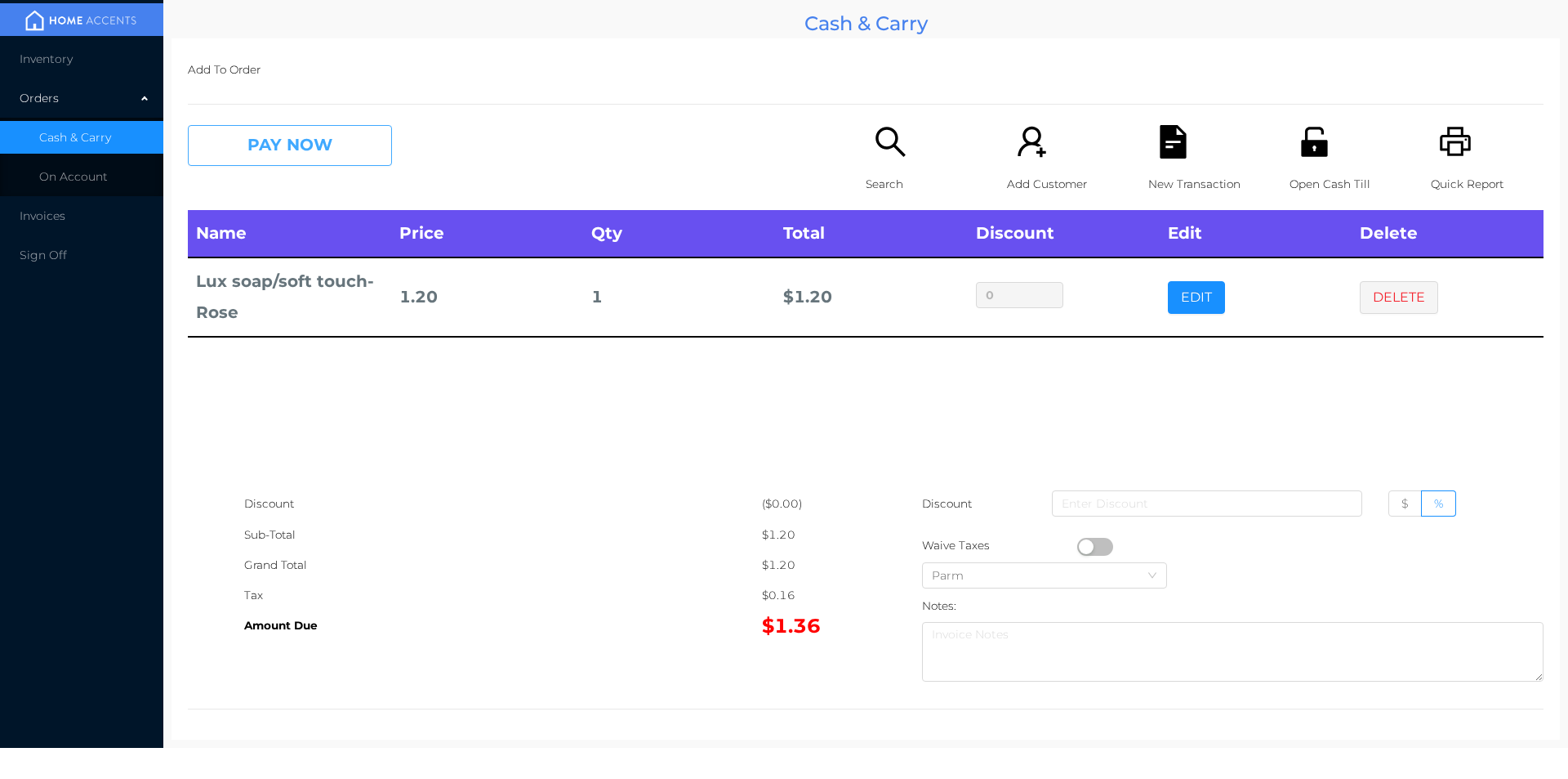
click at [320, 164] on button "PAY NOW" at bounding box center [290, 146] width 204 height 41
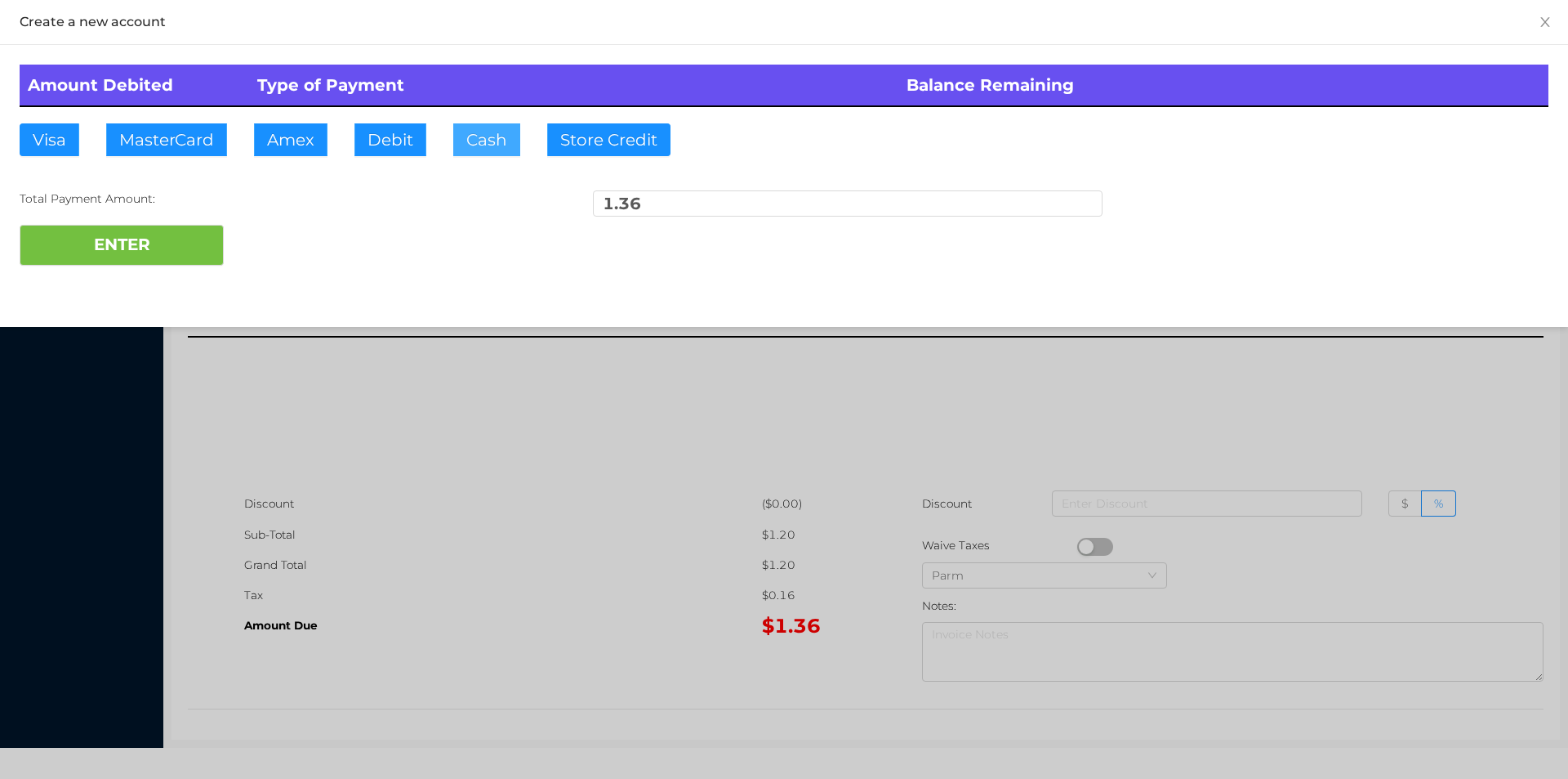
click at [491, 130] on button "Cash" at bounding box center [487, 139] width 67 height 33
type input "2"
click at [98, 243] on button "ENTER" at bounding box center [122, 245] width 204 height 41
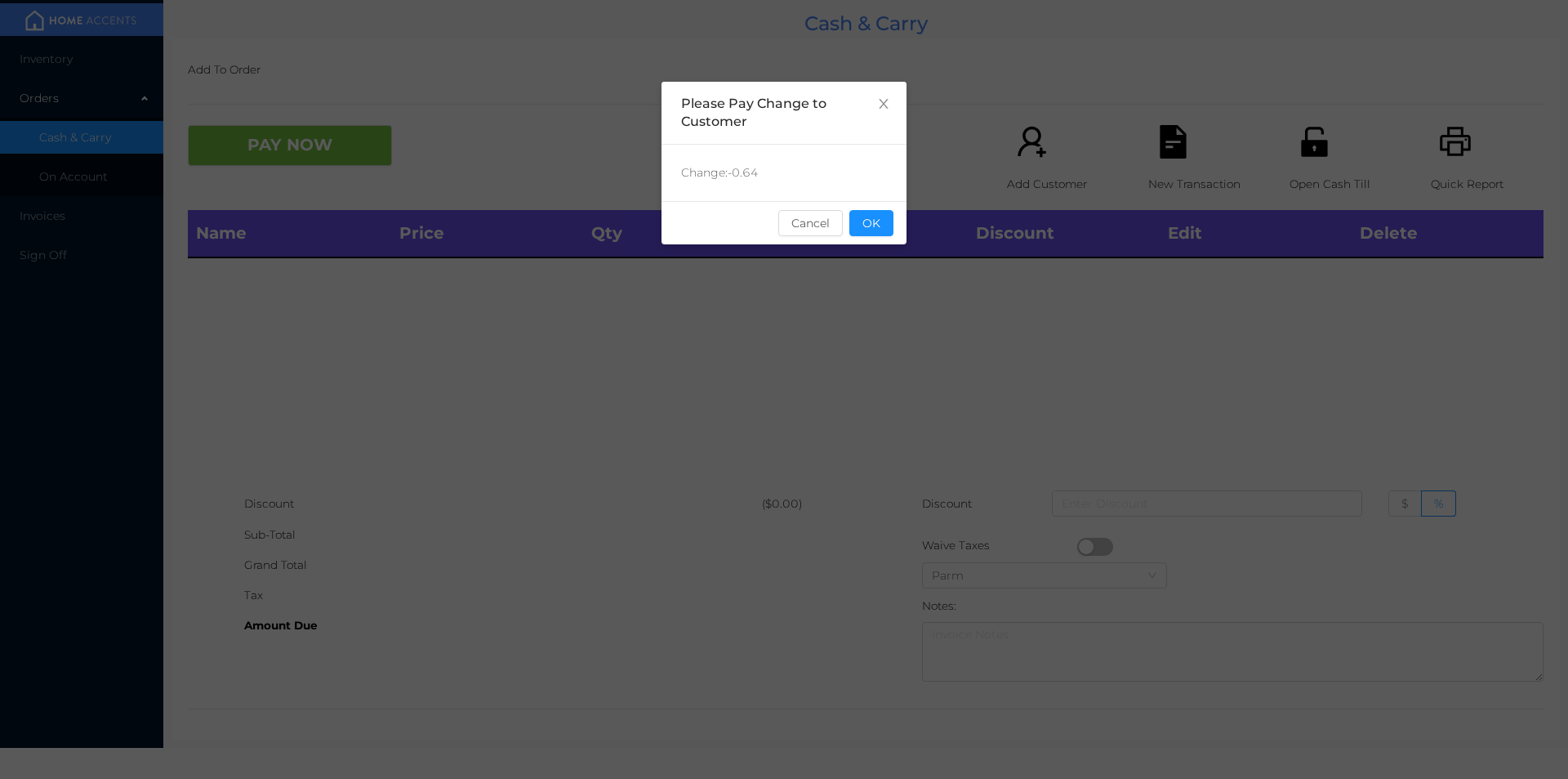
click at [892, 271] on div "sentinelStart Please Pay Change to Customer Change: -0.64 Cancel OK sentinelEnd" at bounding box center [784, 244] width 245 height 326
click at [857, 234] on button "OK" at bounding box center [871, 224] width 44 height 26
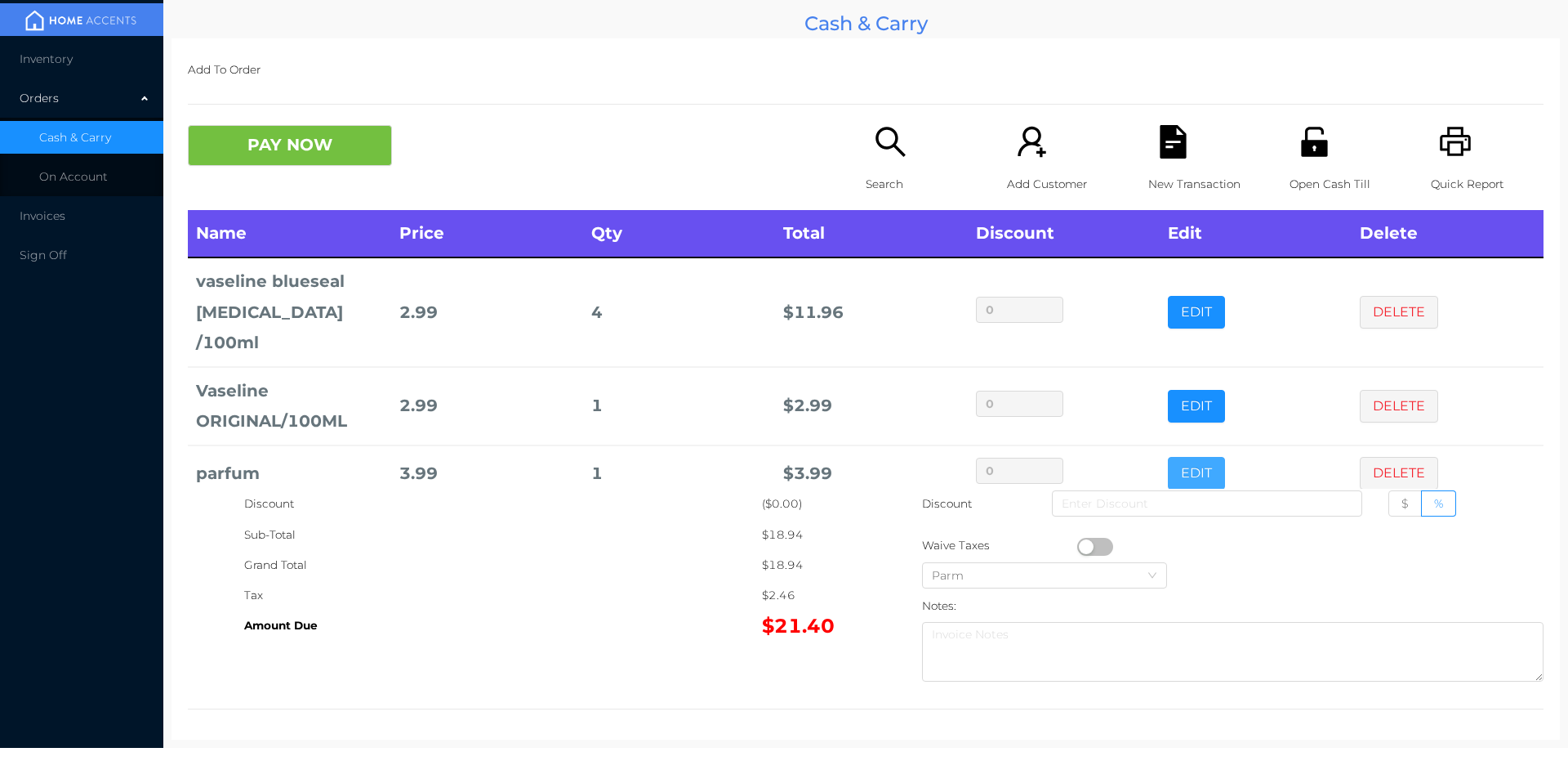
click at [1186, 456] on button "EDIT" at bounding box center [1196, 472] width 57 height 33
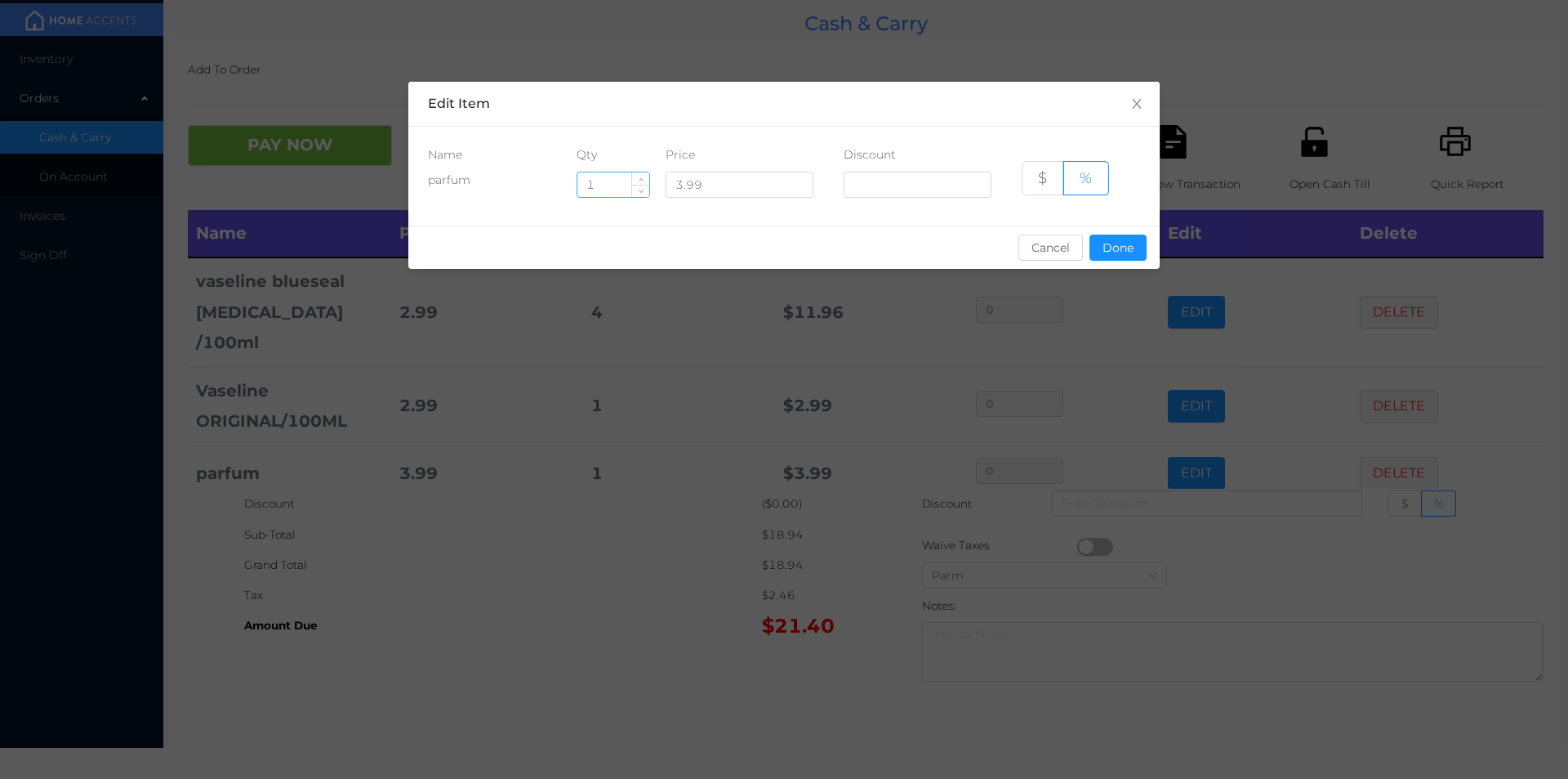
click at [609, 178] on input "1" at bounding box center [613, 184] width 72 height 24
type input "5"
click at [1121, 250] on button "Done" at bounding box center [1117, 248] width 57 height 26
type input "0%"
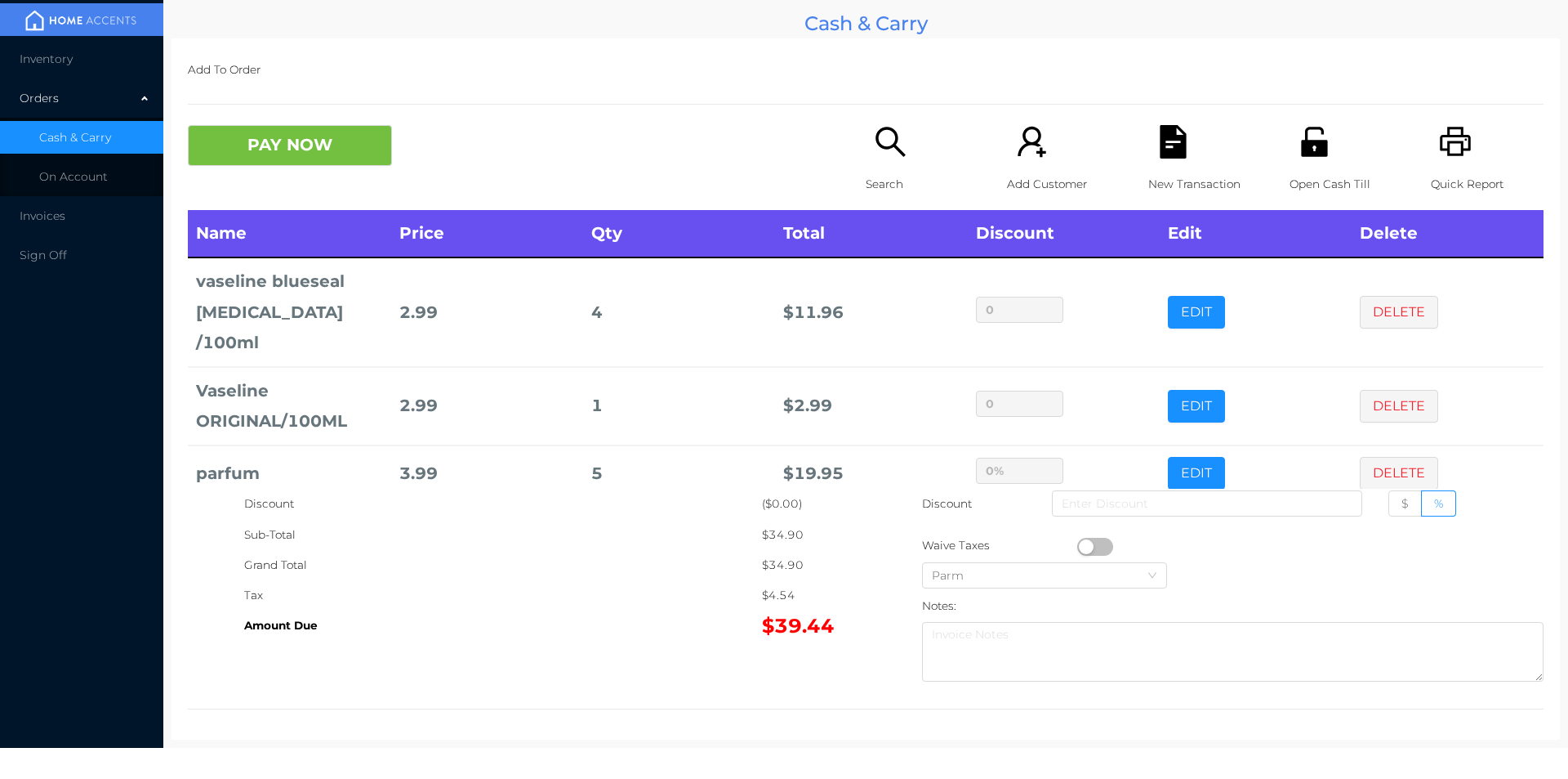
click at [907, 152] on div "Search" at bounding box center [922, 167] width 113 height 85
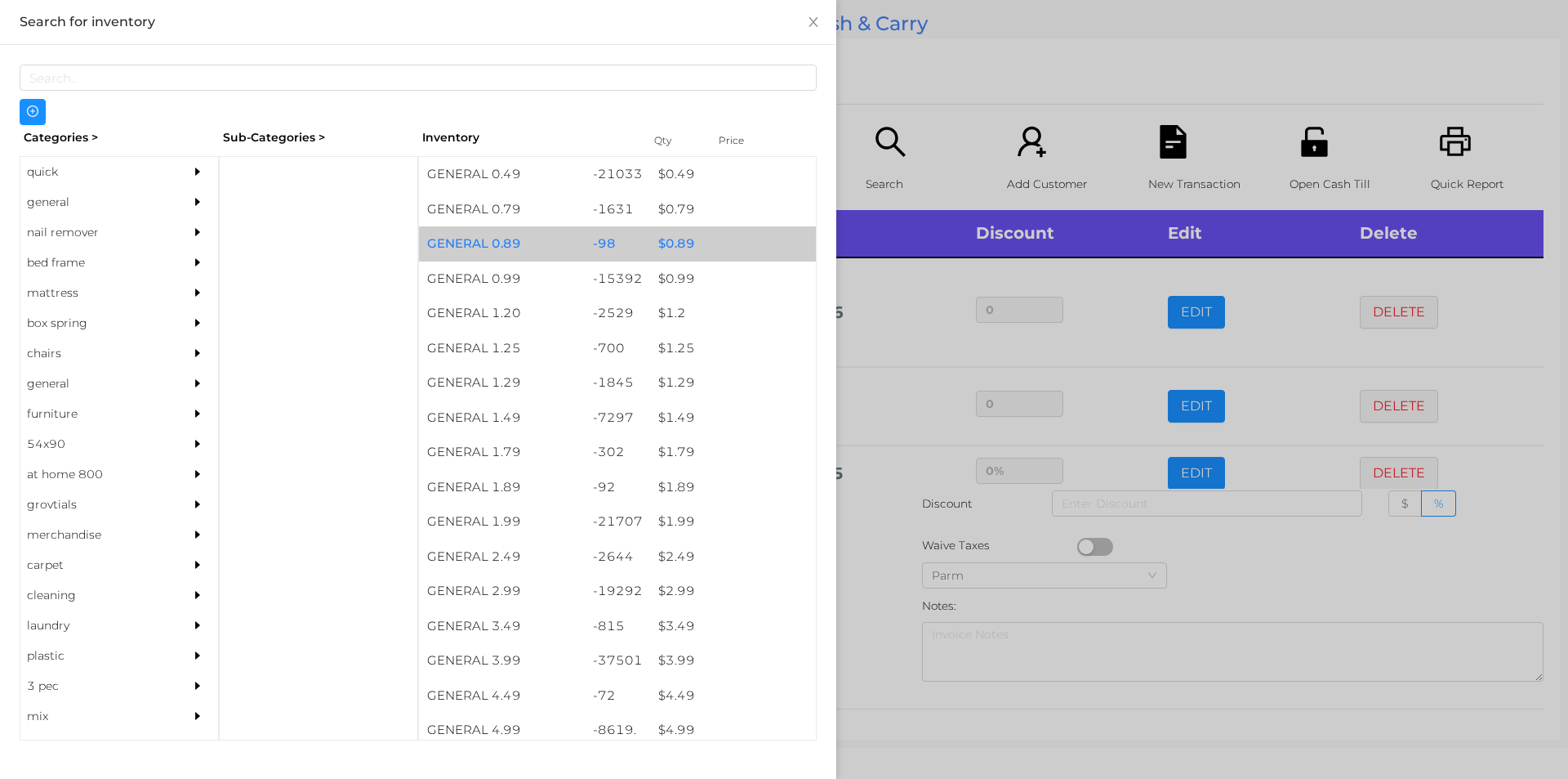
click at [708, 243] on div "$ 0.89" at bounding box center [732, 244] width 165 height 36
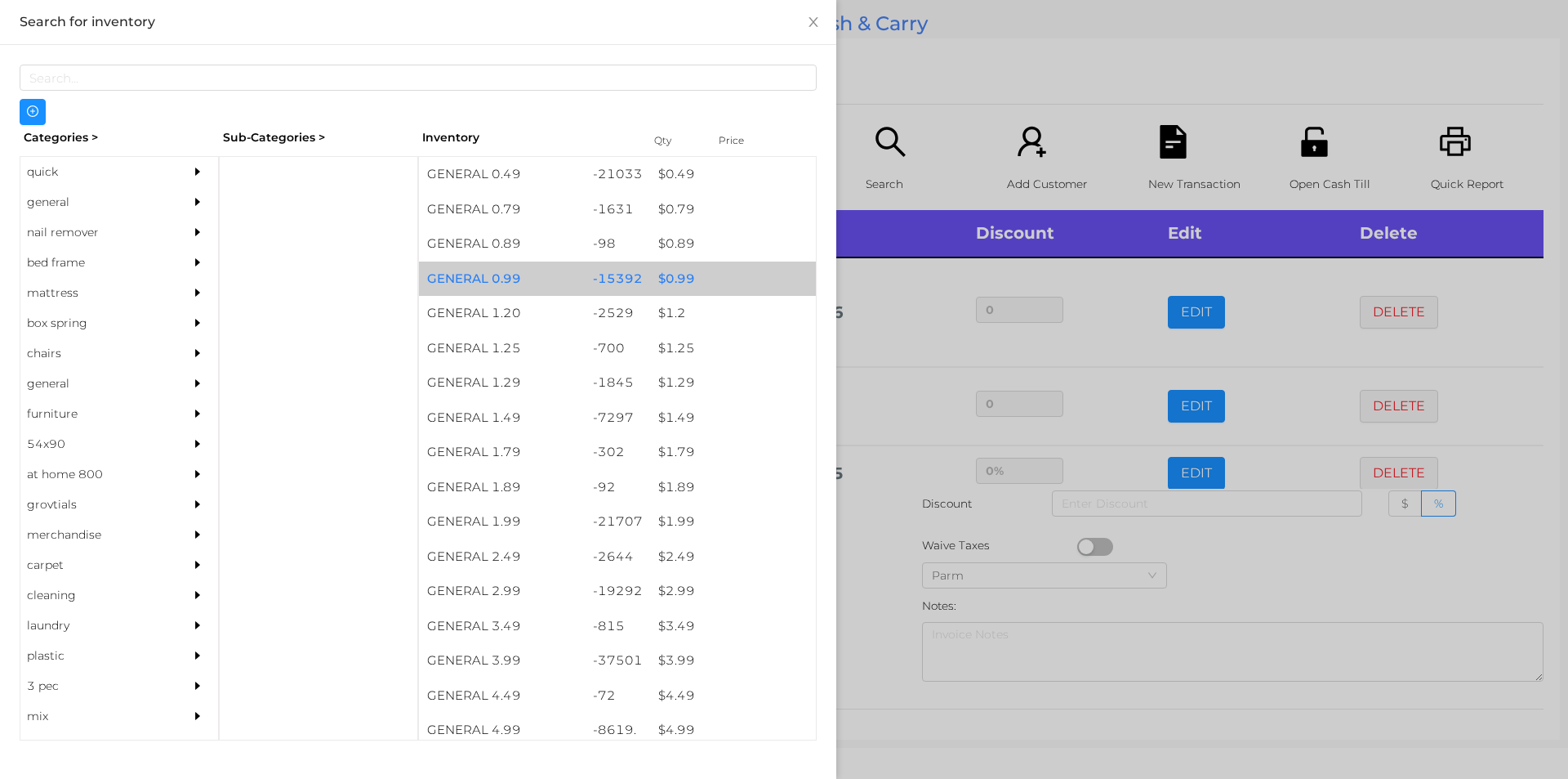
click at [751, 263] on div "$ 0.99" at bounding box center [732, 280] width 165 height 36
click at [747, 278] on div "$ 0.99" at bounding box center [732, 280] width 165 height 36
click at [760, 289] on div "$ 0.99" at bounding box center [732, 280] width 165 height 36
click at [776, 279] on div "$ 0.99" at bounding box center [732, 280] width 165 height 36
click at [786, 277] on div "$ 0.99" at bounding box center [732, 280] width 165 height 36
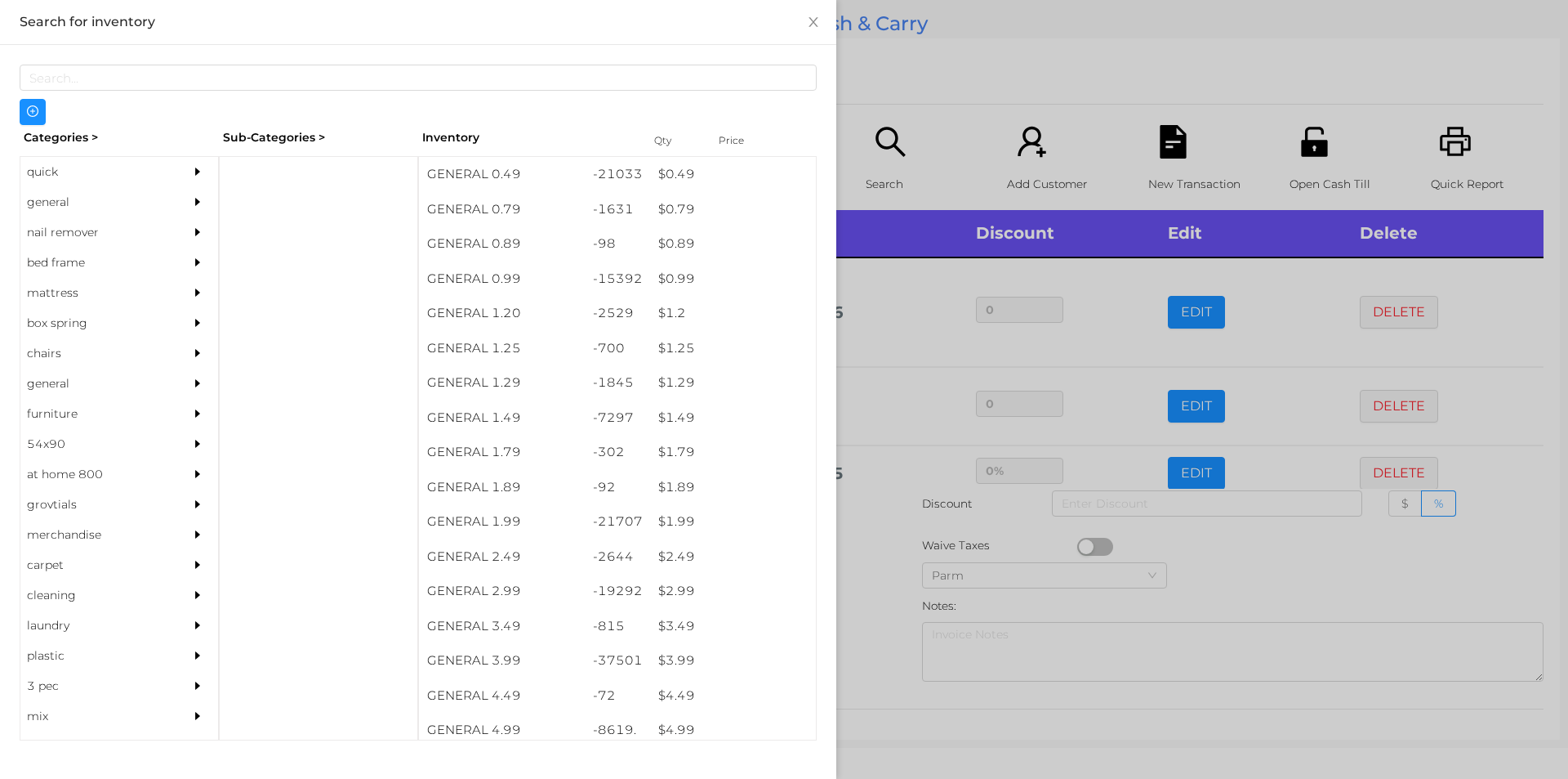
click at [940, 102] on div at bounding box center [784, 389] width 1568 height 779
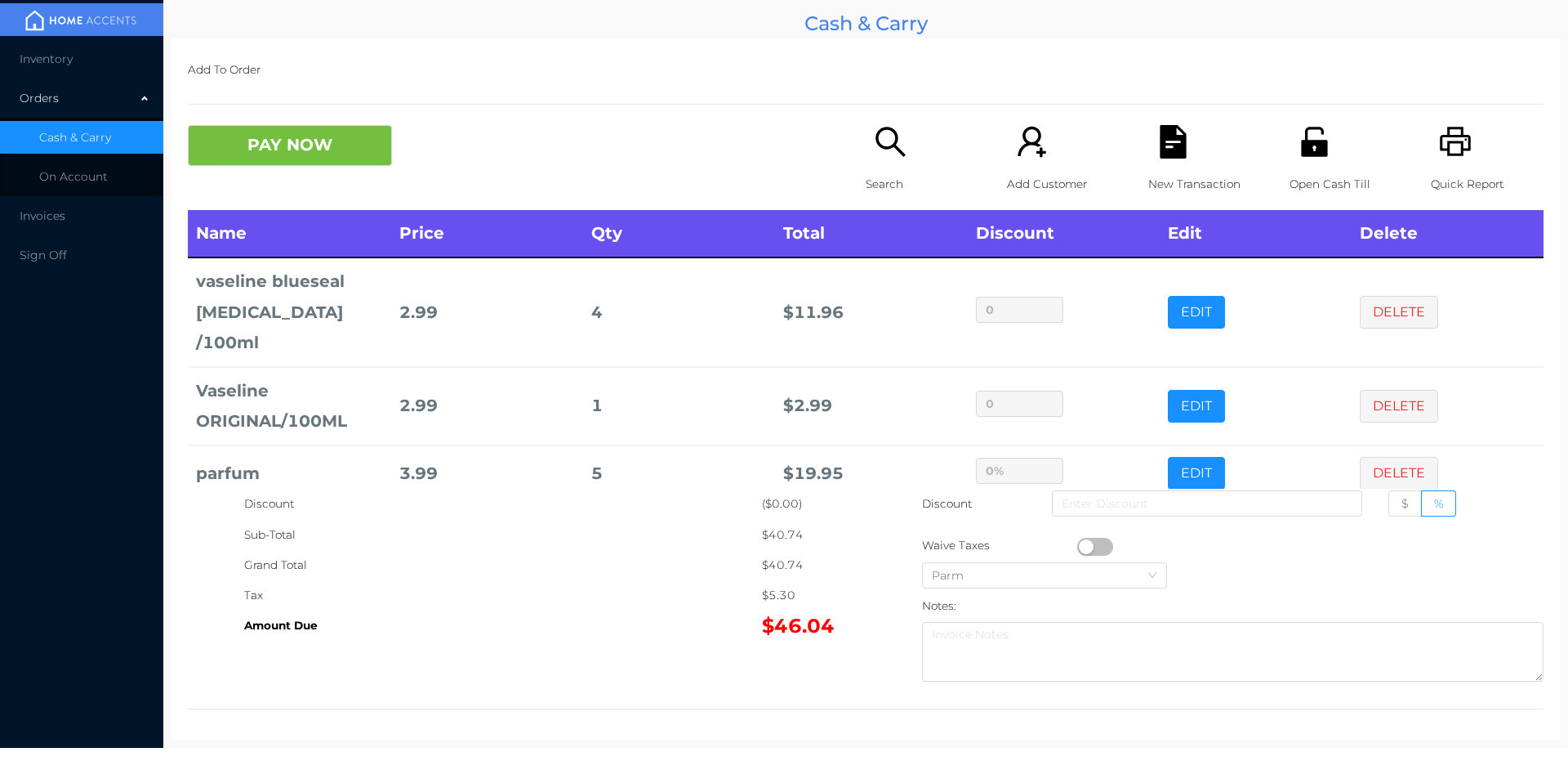
scroll to position [110, 0]
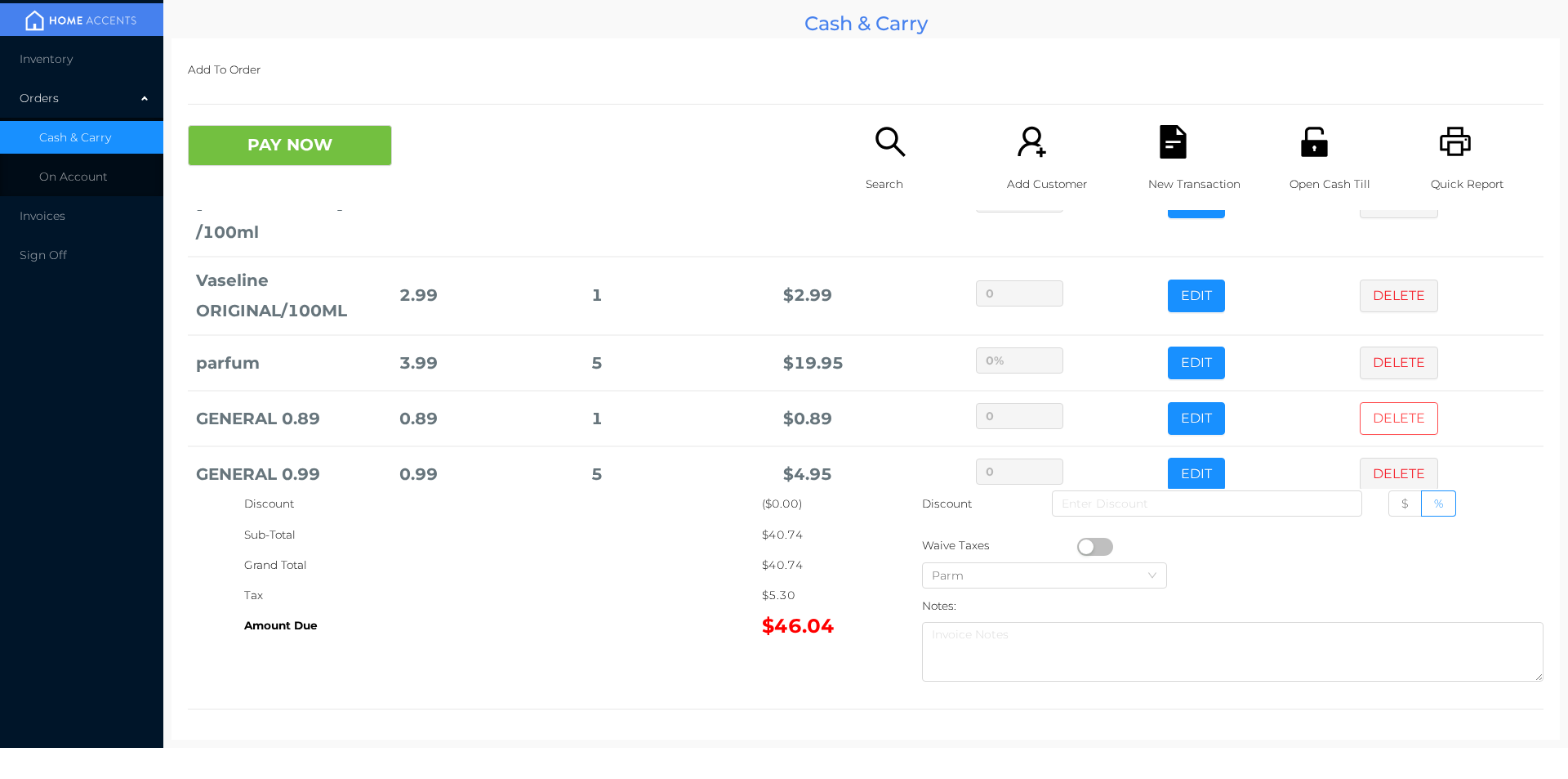
click at [1374, 402] on button "DELETE" at bounding box center [1399, 418] width 79 height 33
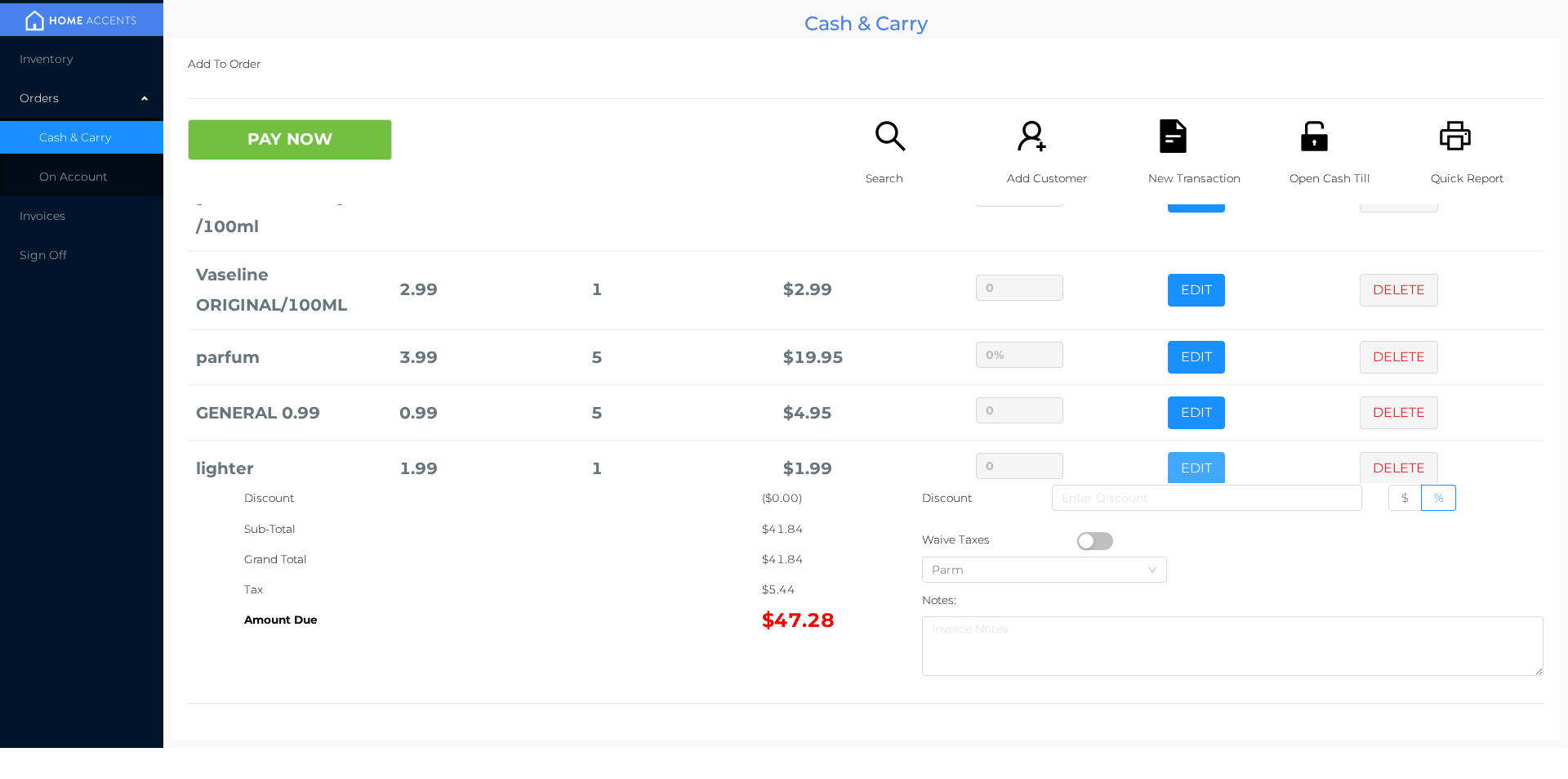
click at [1168, 452] on button "EDIT" at bounding box center [1196, 468] width 57 height 33
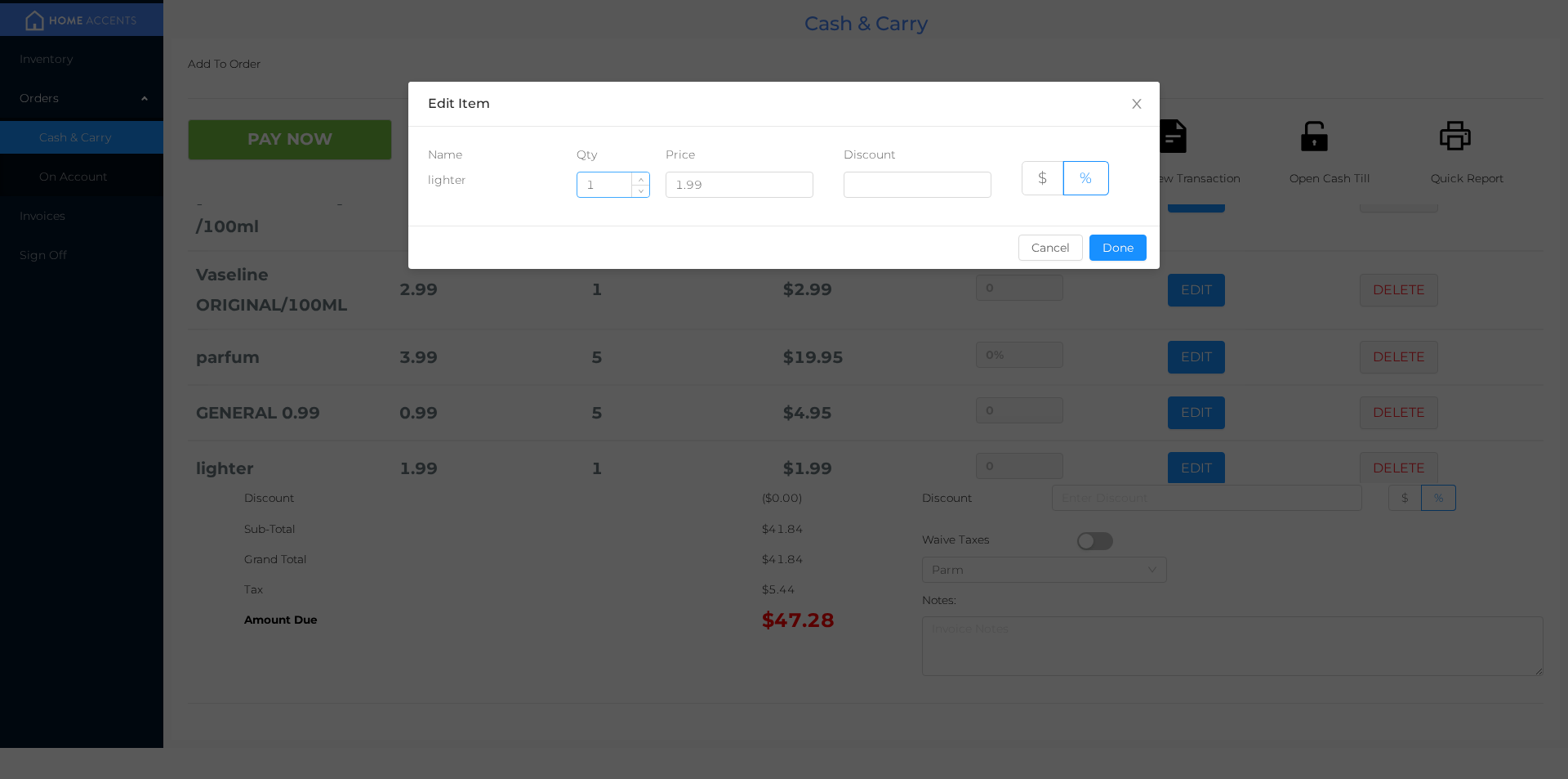
click at [610, 184] on input "1" at bounding box center [613, 184] width 72 height 24
type input "5"
click at [1114, 250] on button "Done" at bounding box center [1117, 248] width 57 height 26
type input "0%"
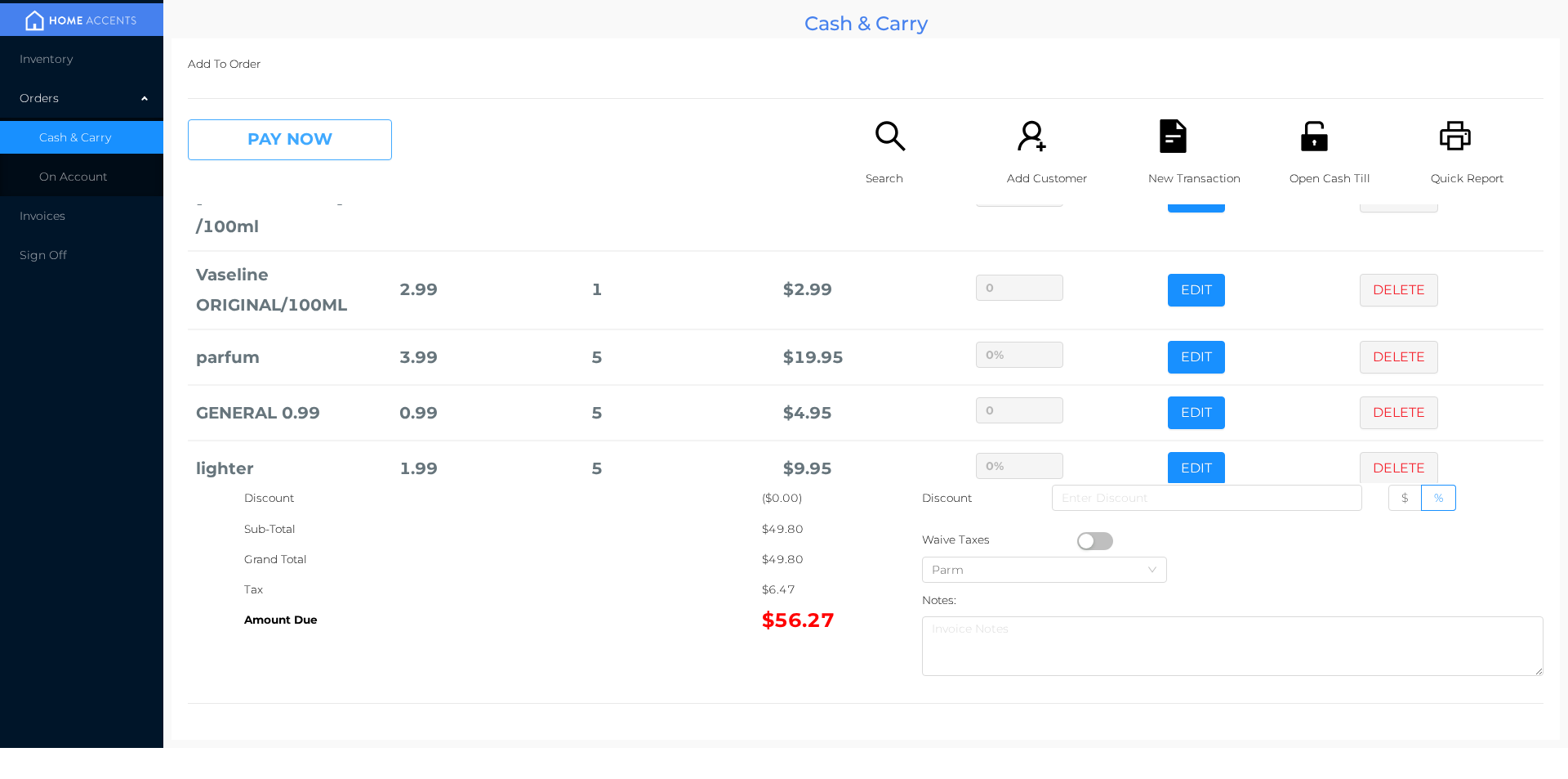
click at [295, 141] on button "PAY NOW" at bounding box center [290, 140] width 204 height 41
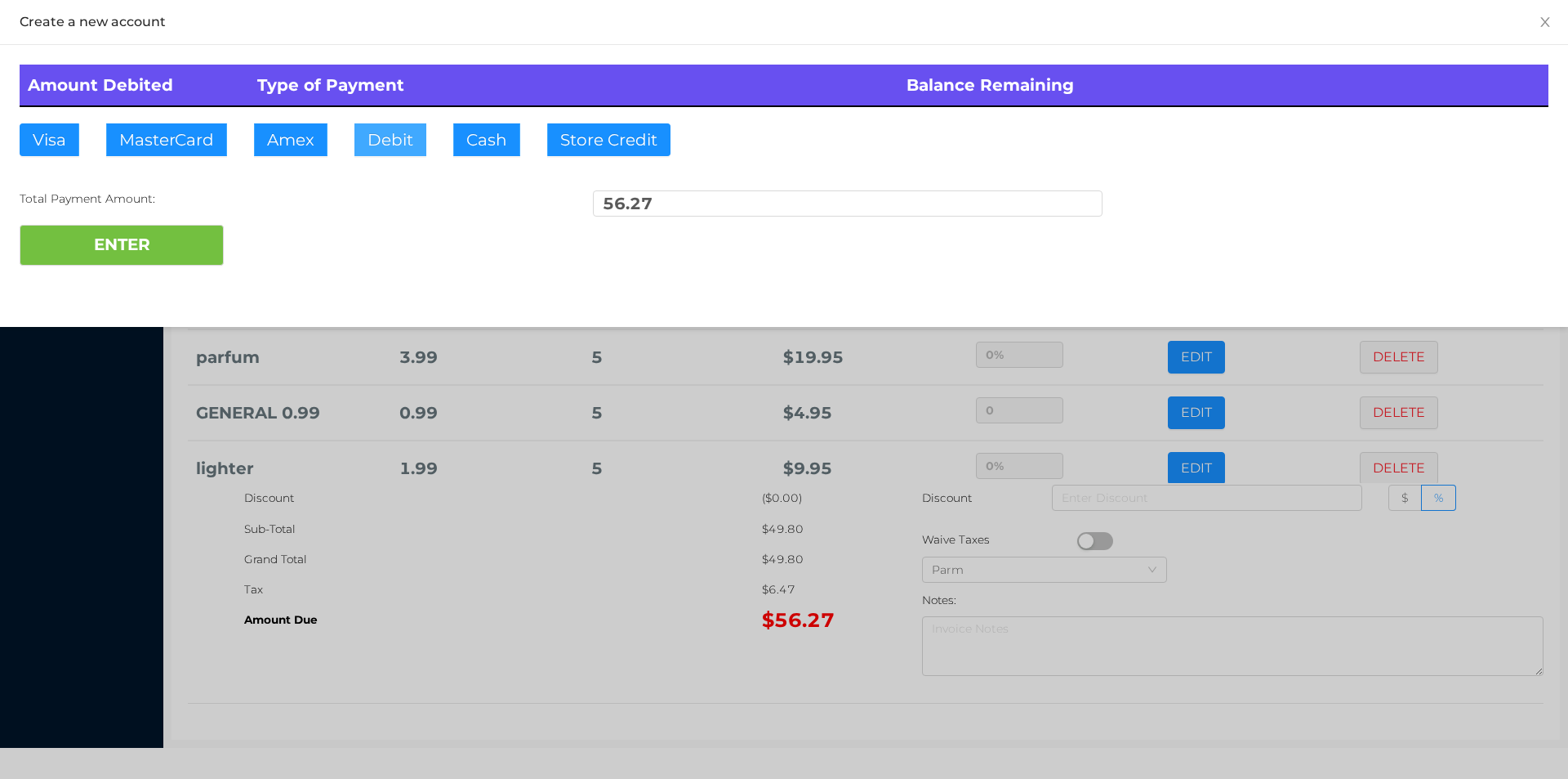
click at [391, 149] on button "Debit" at bounding box center [390, 139] width 72 height 33
type input "60"
click at [147, 249] on button "ENTER" at bounding box center [122, 245] width 204 height 41
type input "0"
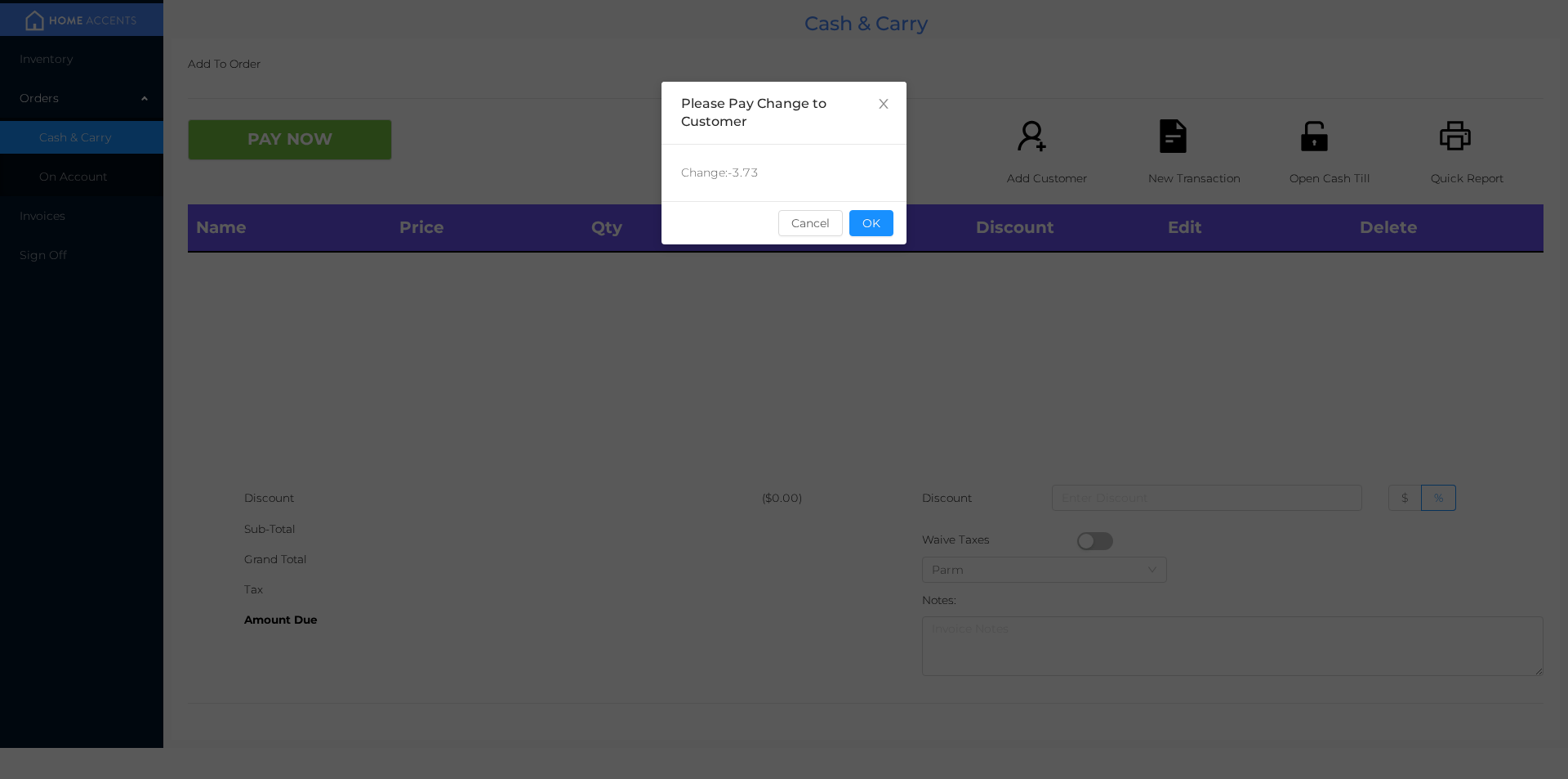
scroll to position [0, 0]
click at [869, 222] on button "OK" at bounding box center [871, 224] width 44 height 26
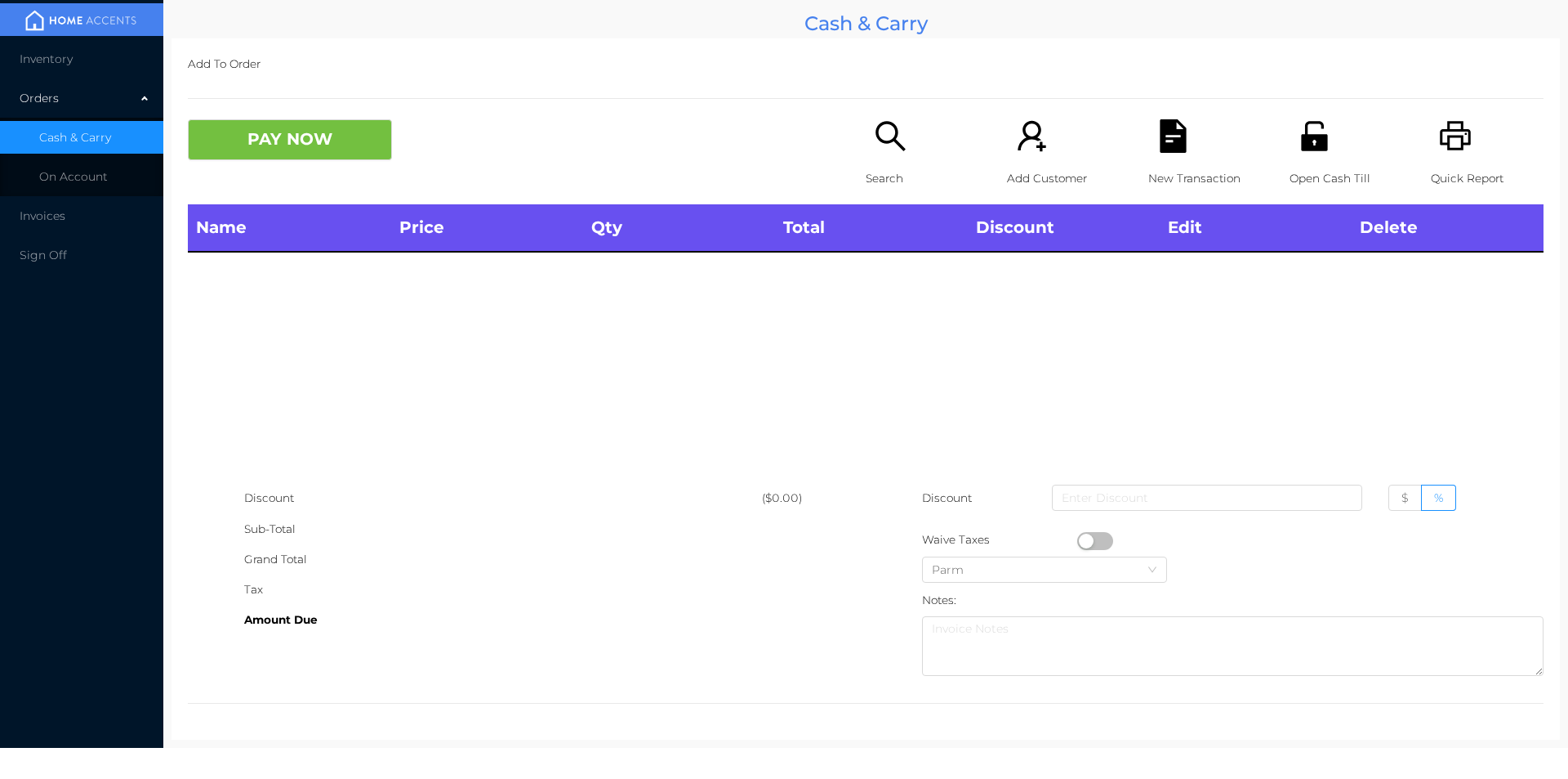
click at [882, 166] on p "Search" at bounding box center [922, 179] width 113 height 30
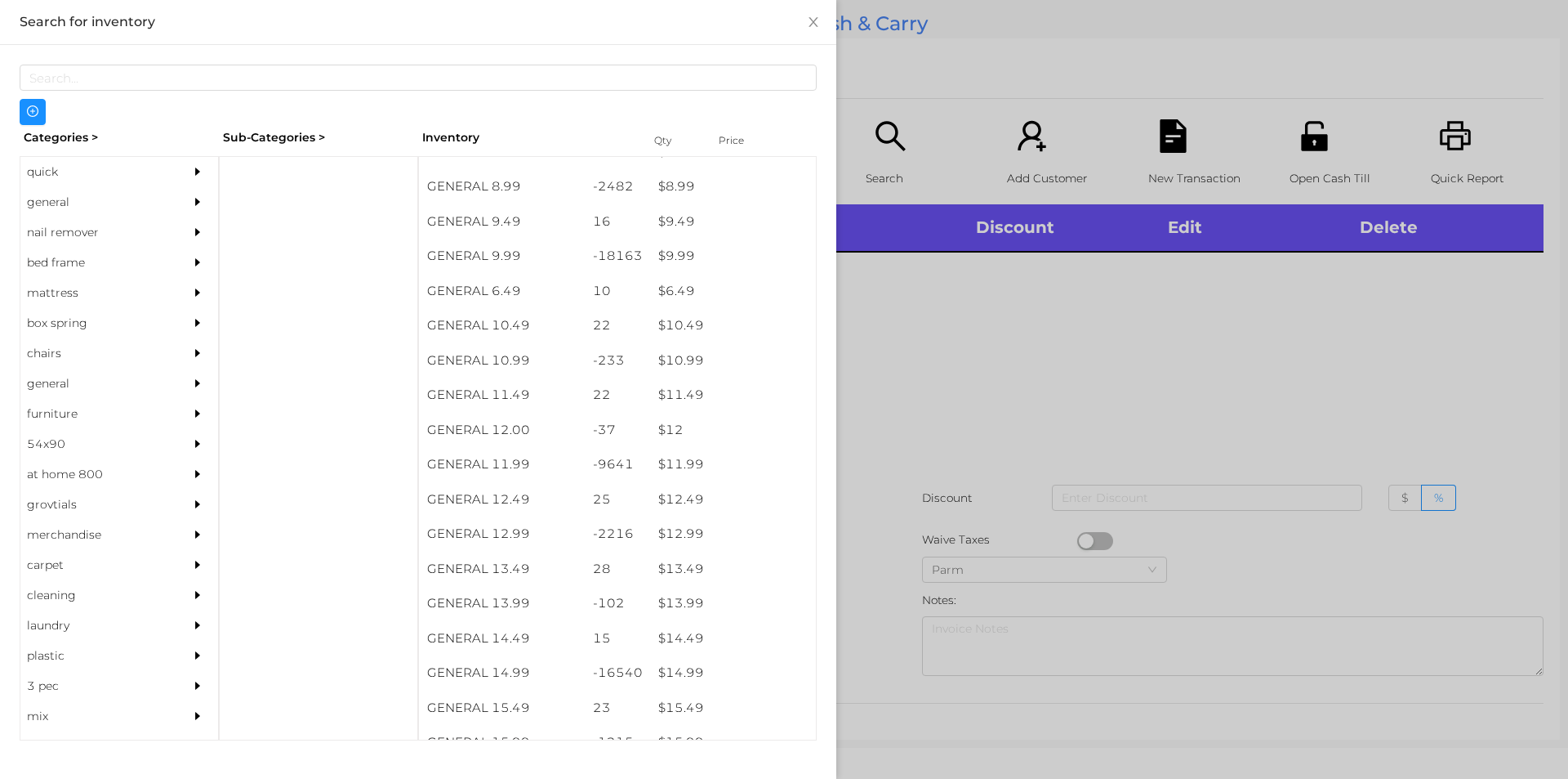
scroll to position [1044, 0]
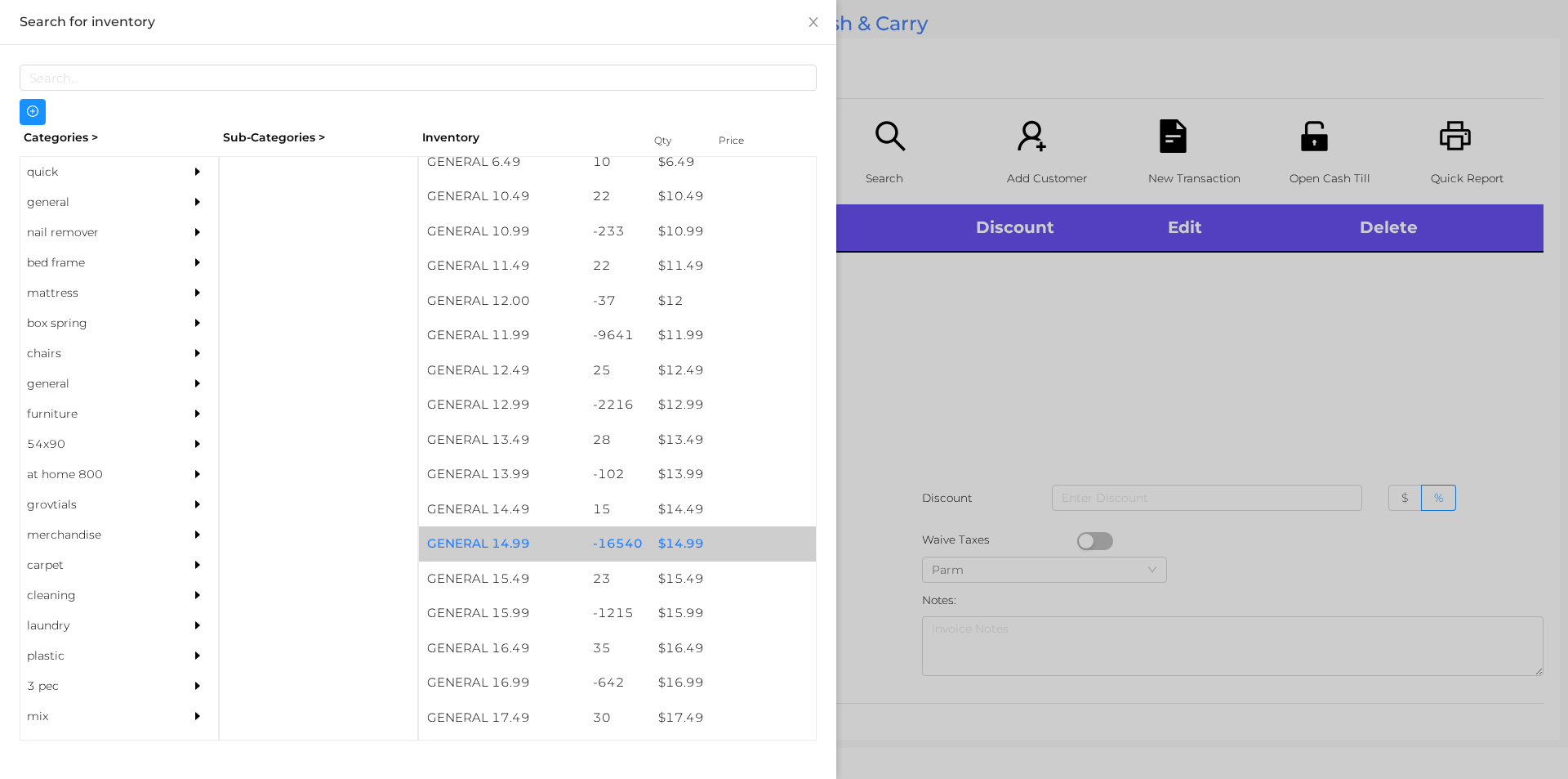
click at [666, 546] on div "$ 14.99" at bounding box center [732, 544] width 165 height 36
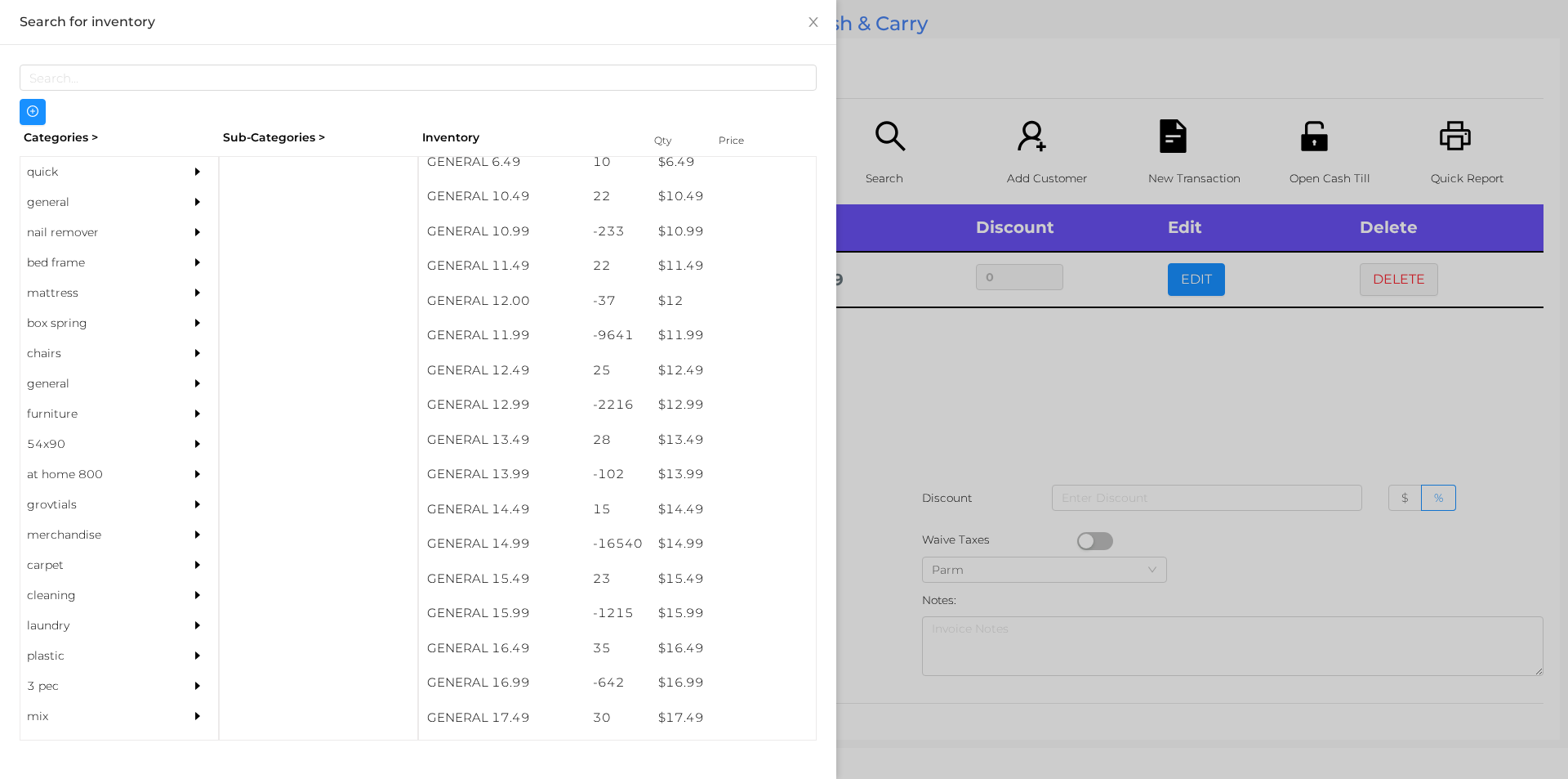
click at [959, 480] on div at bounding box center [784, 389] width 1568 height 779
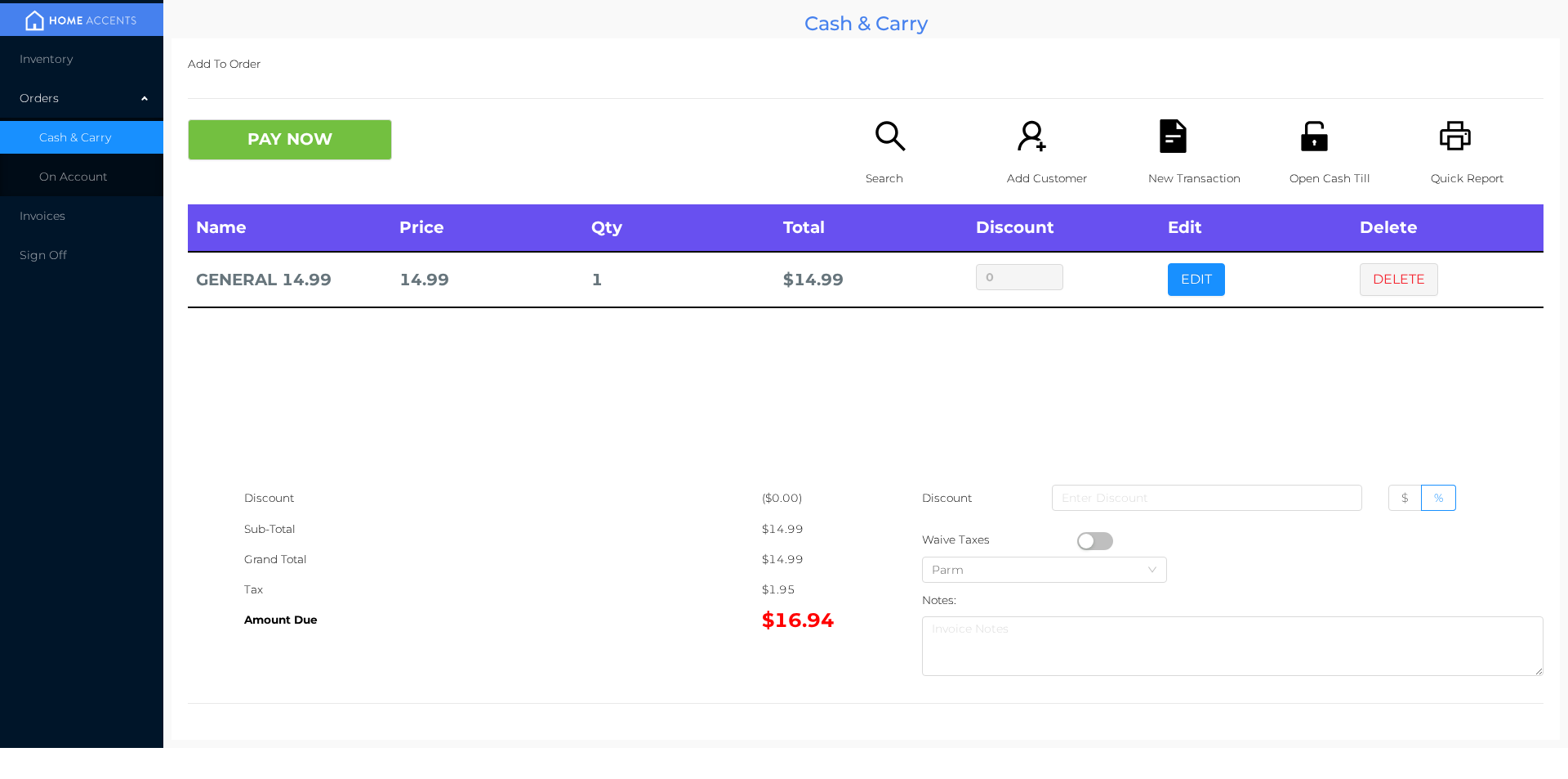
click at [1299, 356] on div "Name Price Qty Total Discount Edit Delete GENERAL 14.99 14.99 1 $ 14.99 0 EDIT …" at bounding box center [866, 343] width 1356 height 279
click at [1153, 164] on p "New Transaction" at bounding box center [1204, 179] width 113 height 30
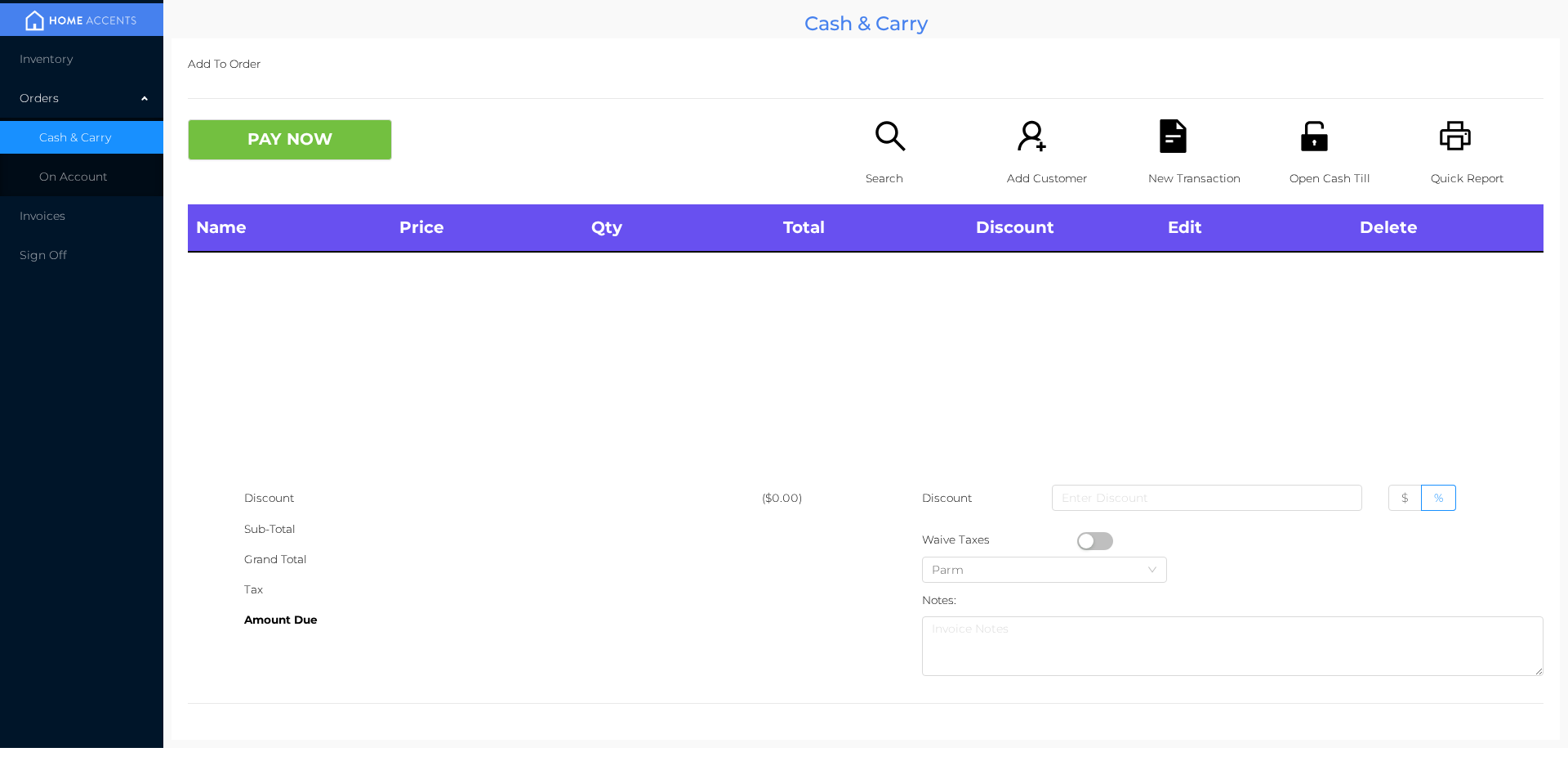
click at [1359, 134] on div "Open Cash Till" at bounding box center [1345, 162] width 113 height 85
click at [890, 166] on p "Search" at bounding box center [922, 179] width 113 height 30
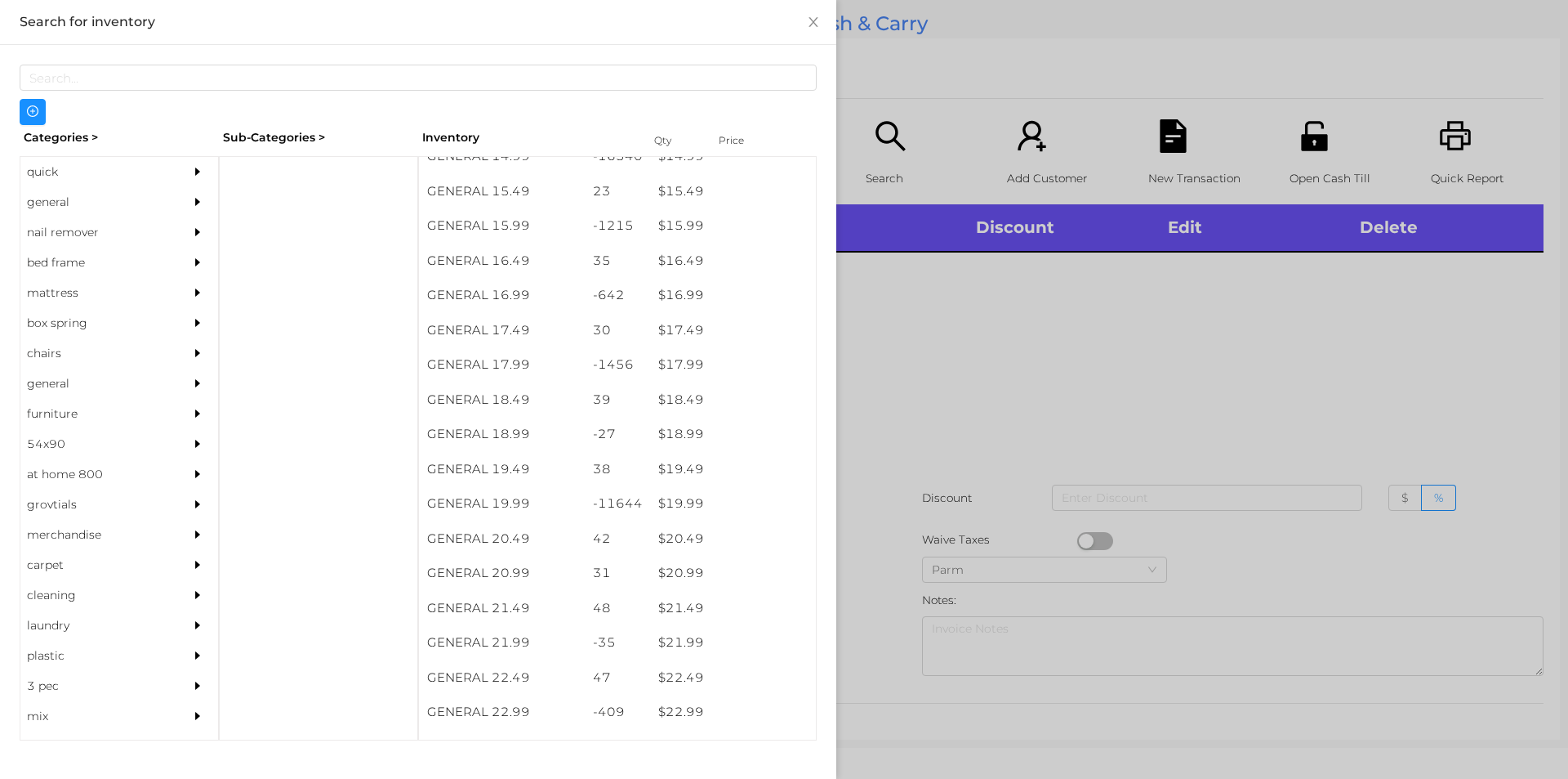
scroll to position [1424, 0]
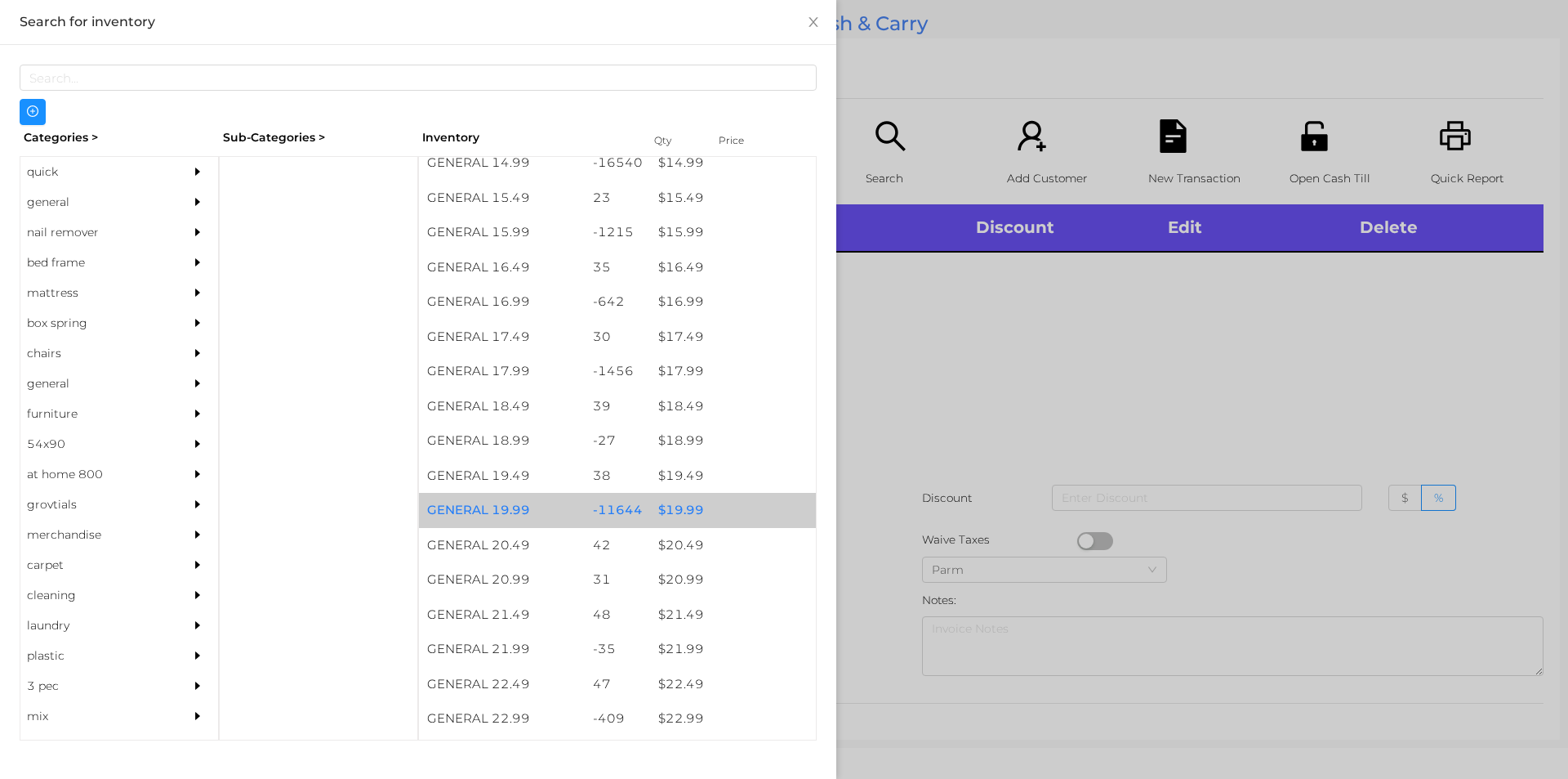
click at [674, 513] on div "$ 19.99" at bounding box center [732, 511] width 165 height 36
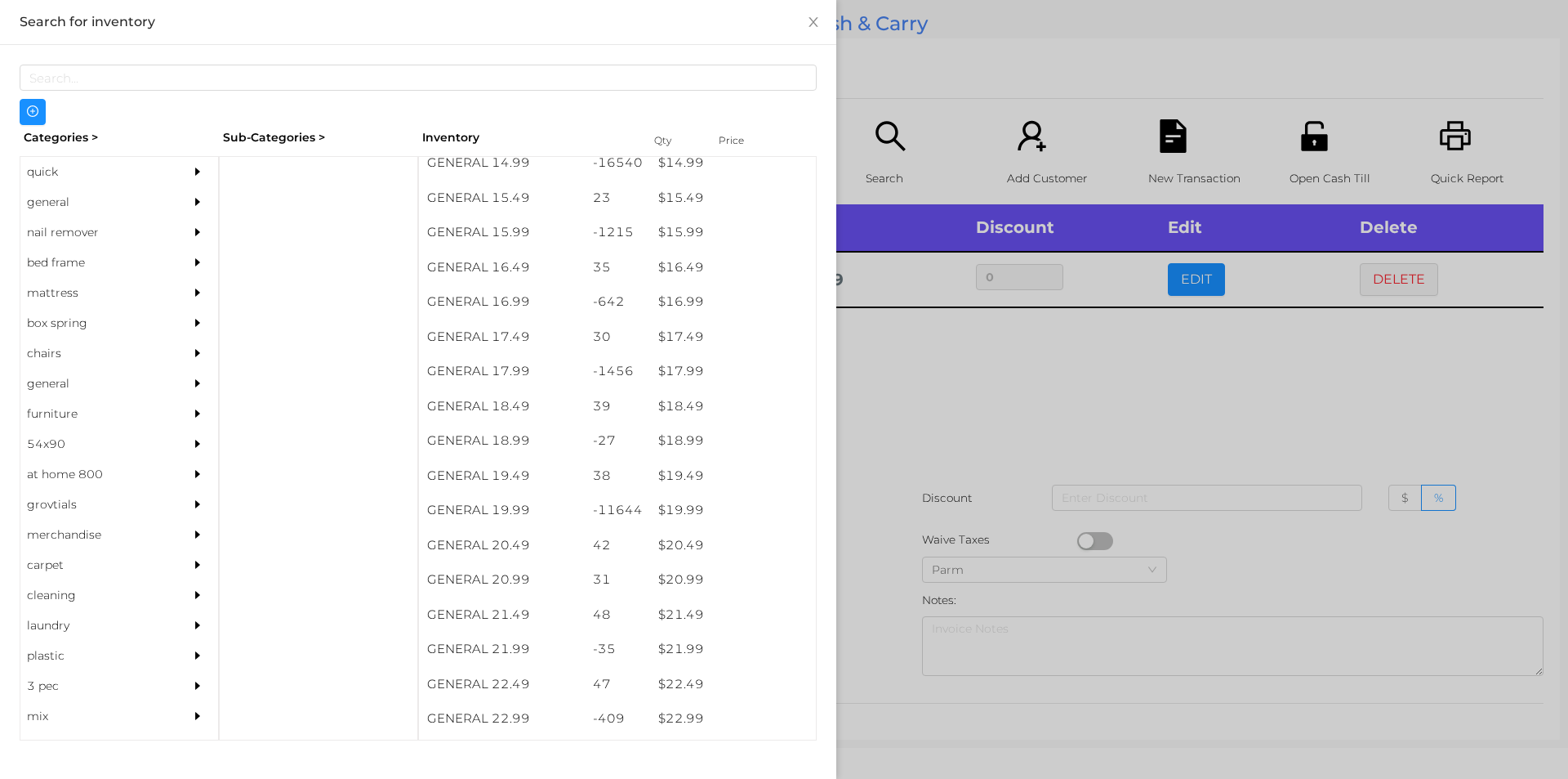
click at [1041, 383] on div at bounding box center [784, 389] width 1568 height 779
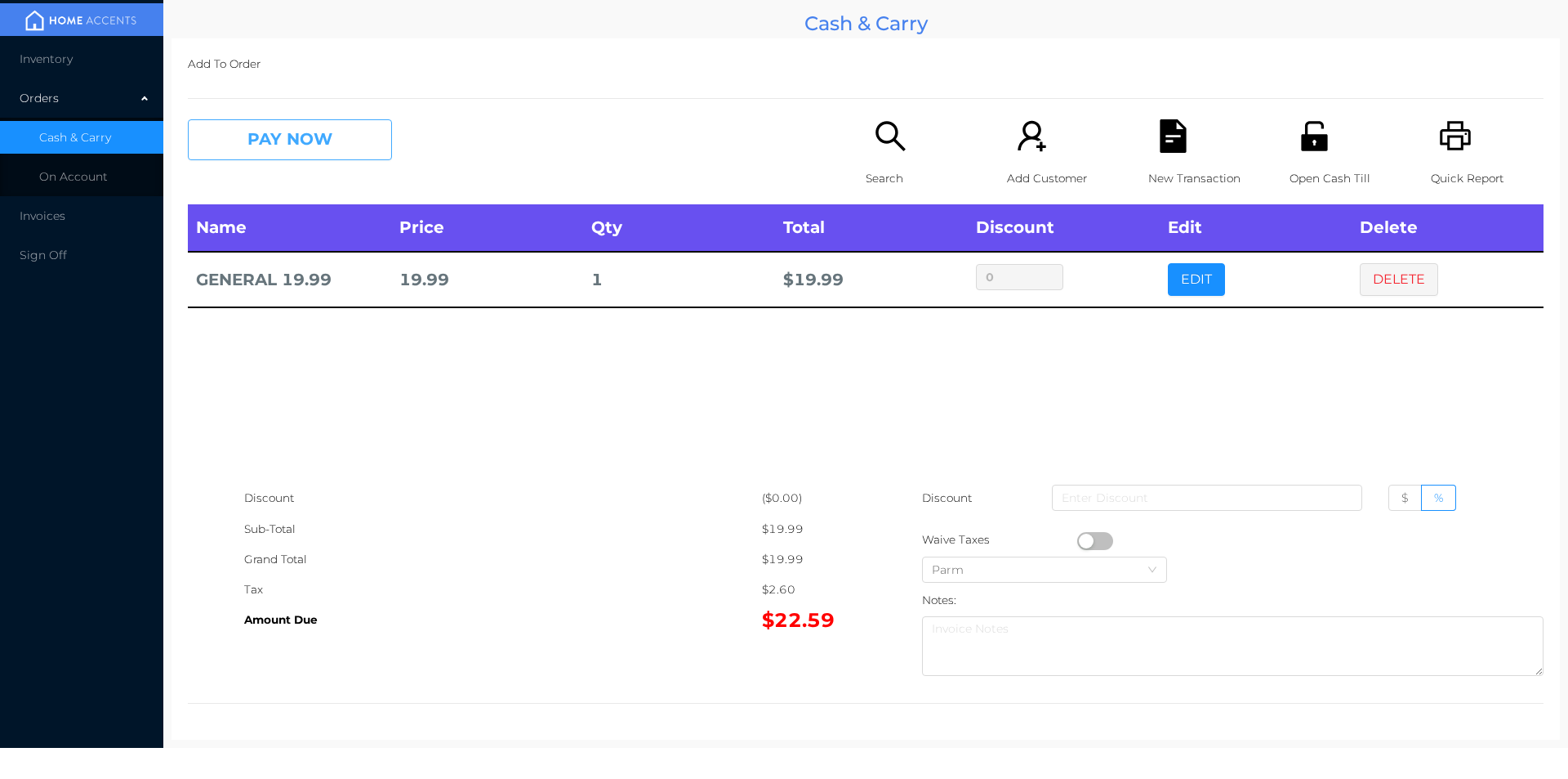
click at [271, 155] on button "PAY NOW" at bounding box center [290, 140] width 204 height 41
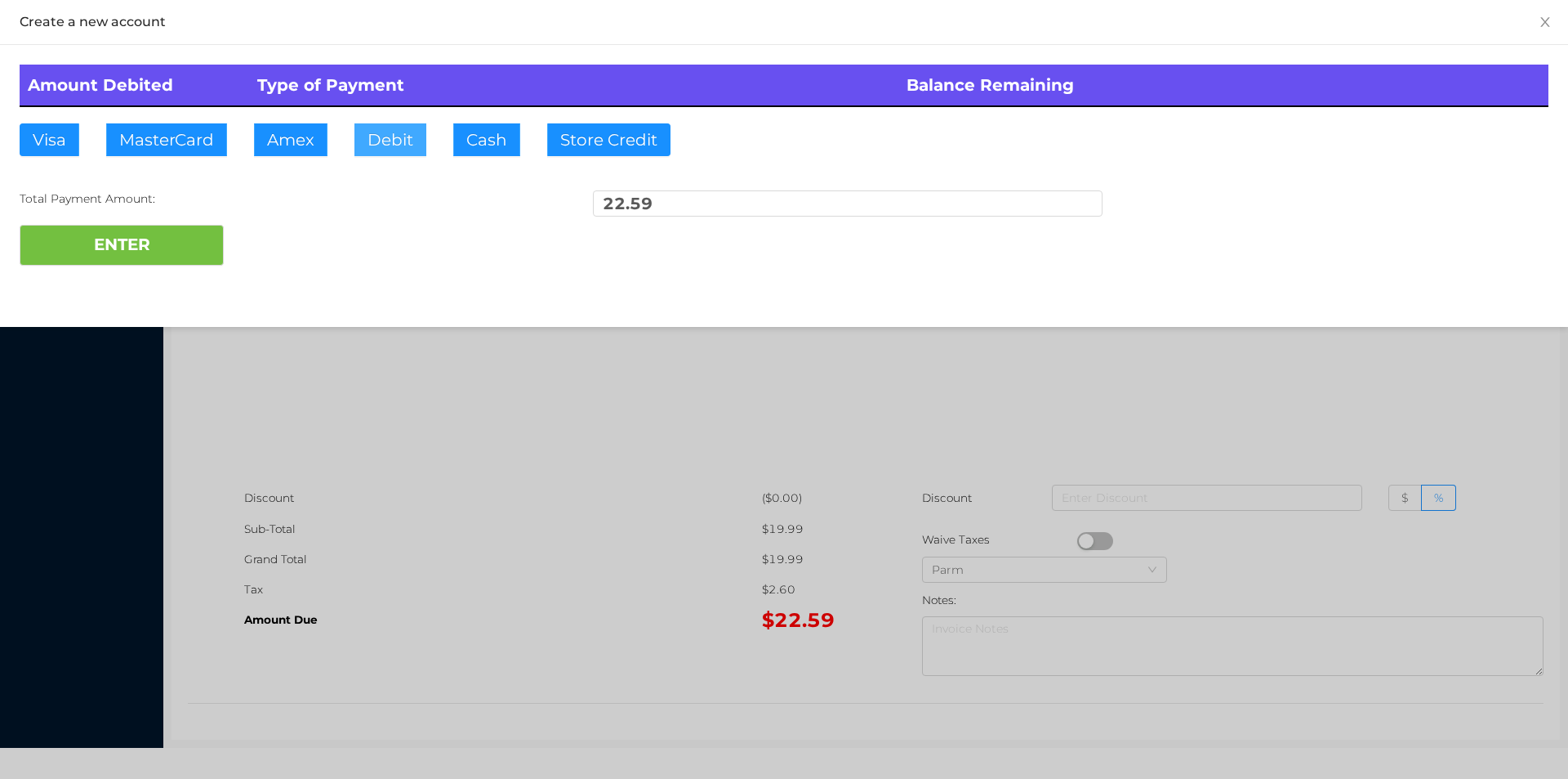
click at [405, 142] on button "Debit" at bounding box center [390, 139] width 72 height 33
click at [151, 247] on button "ENTER" at bounding box center [122, 245] width 204 height 41
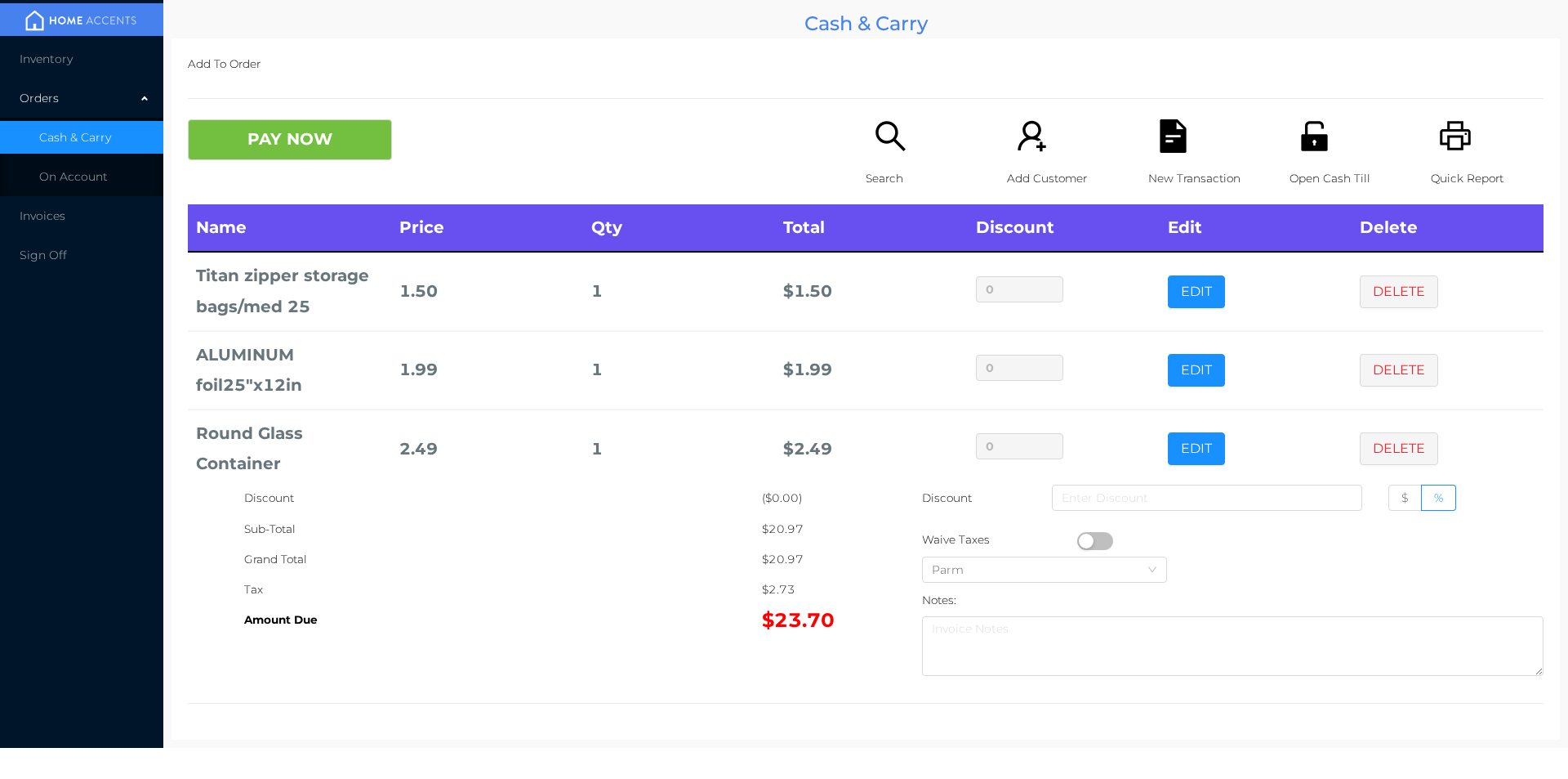
scroll to position [100, 0]
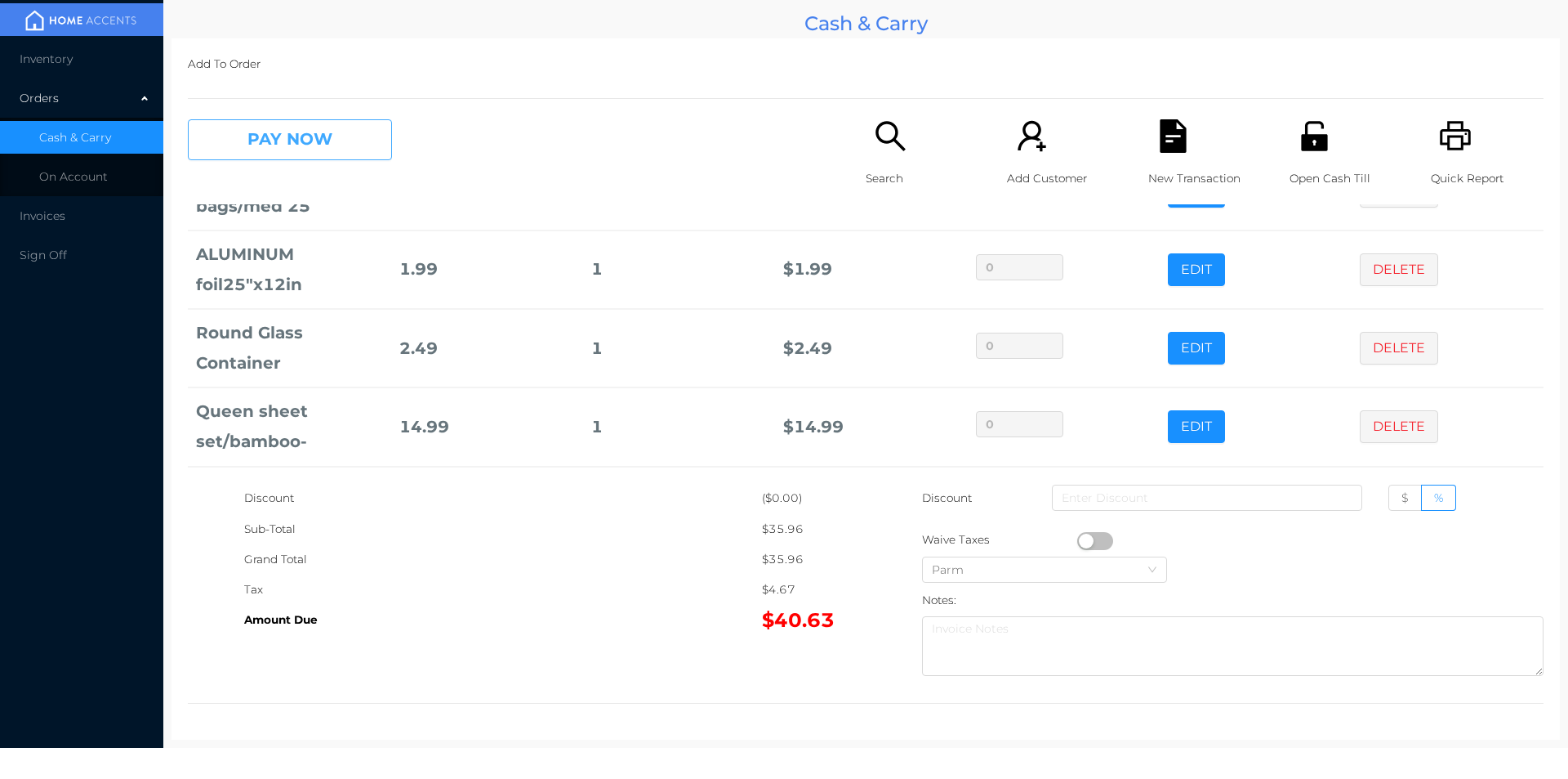
click at [301, 139] on button "PAY NOW" at bounding box center [290, 140] width 204 height 41
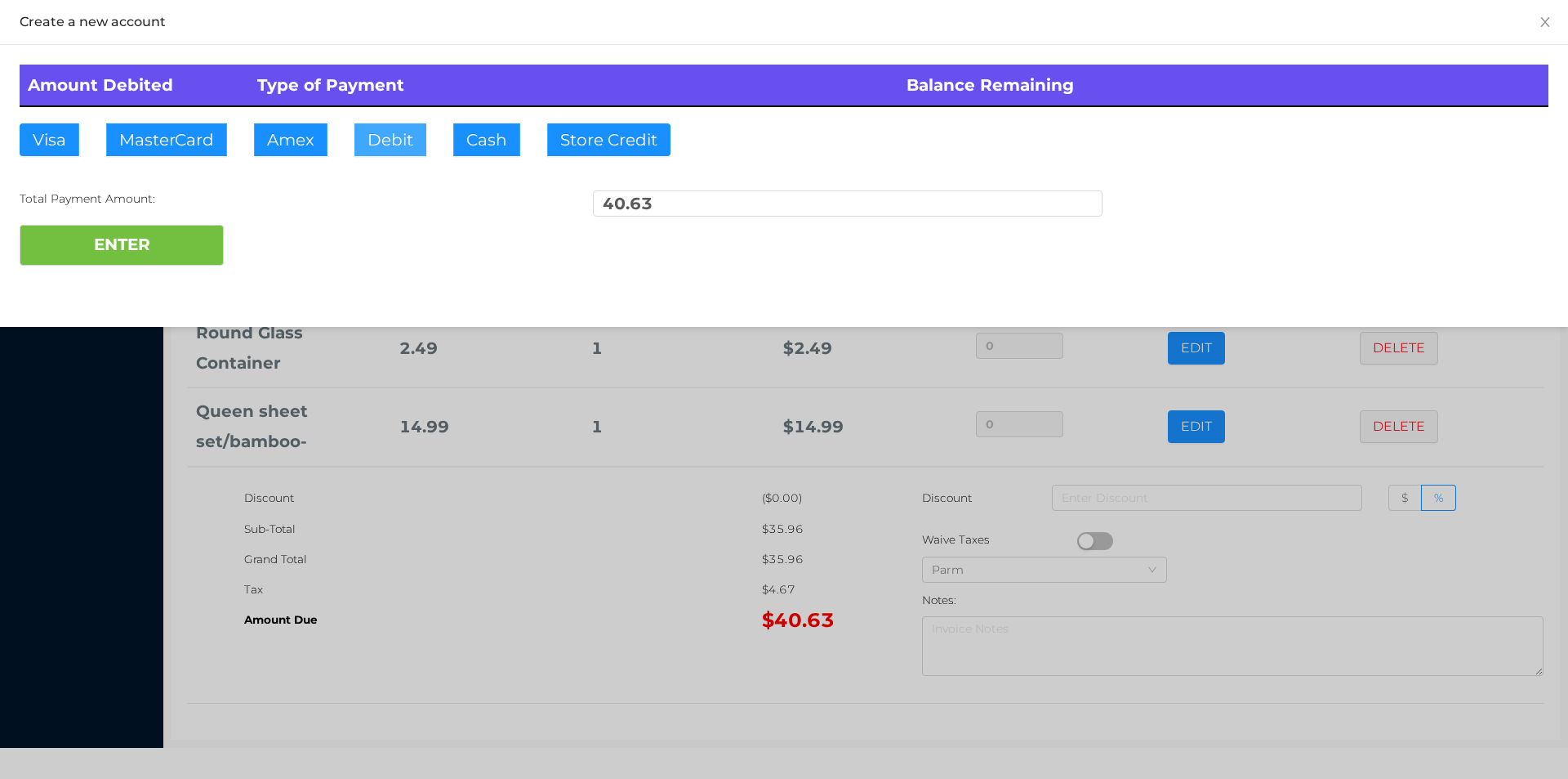
click at [391, 124] on button "Debit" at bounding box center [390, 139] width 72 height 33
click at [178, 232] on button "ENTER" at bounding box center [122, 245] width 204 height 41
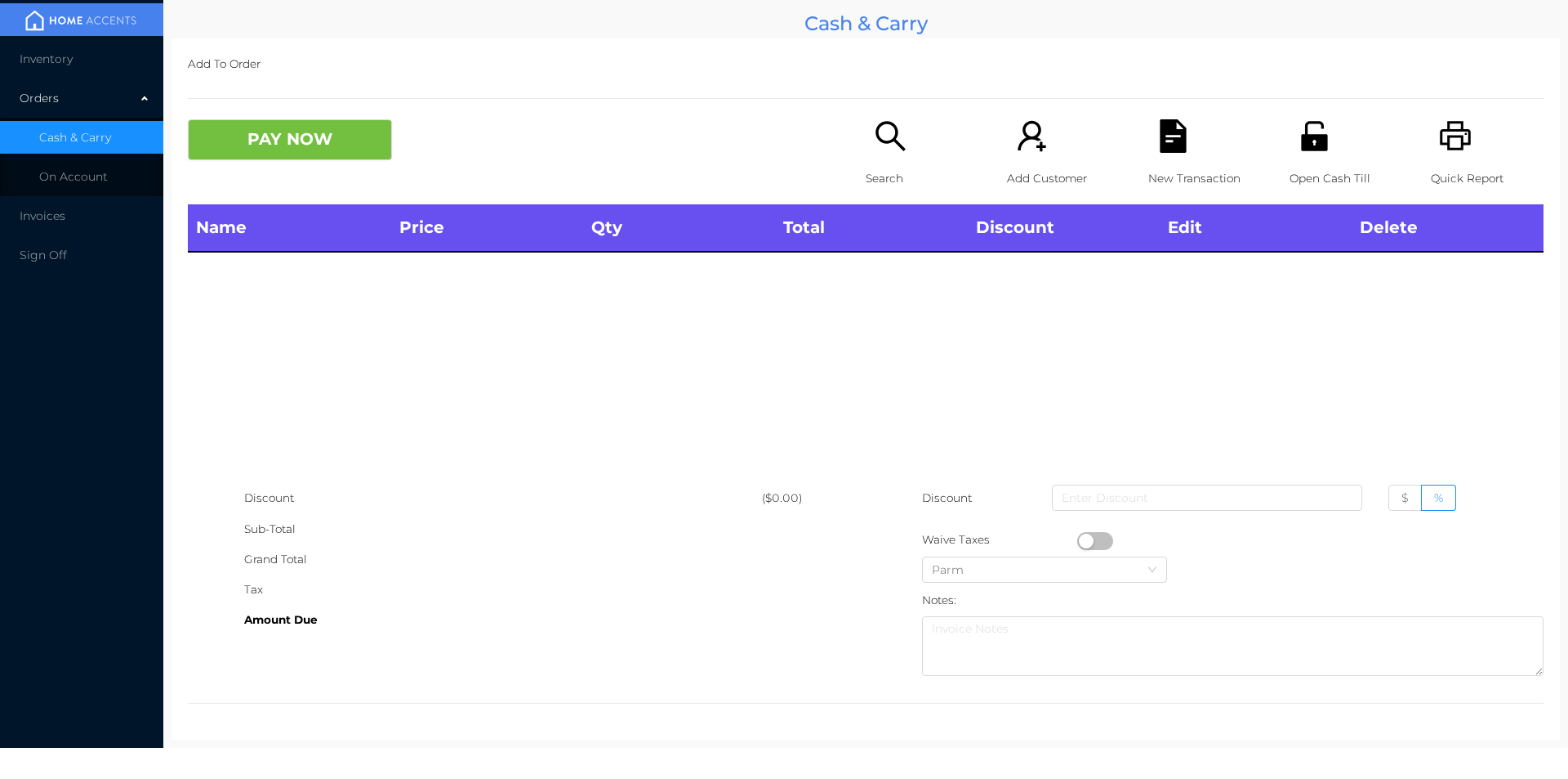
scroll to position [0, 0]
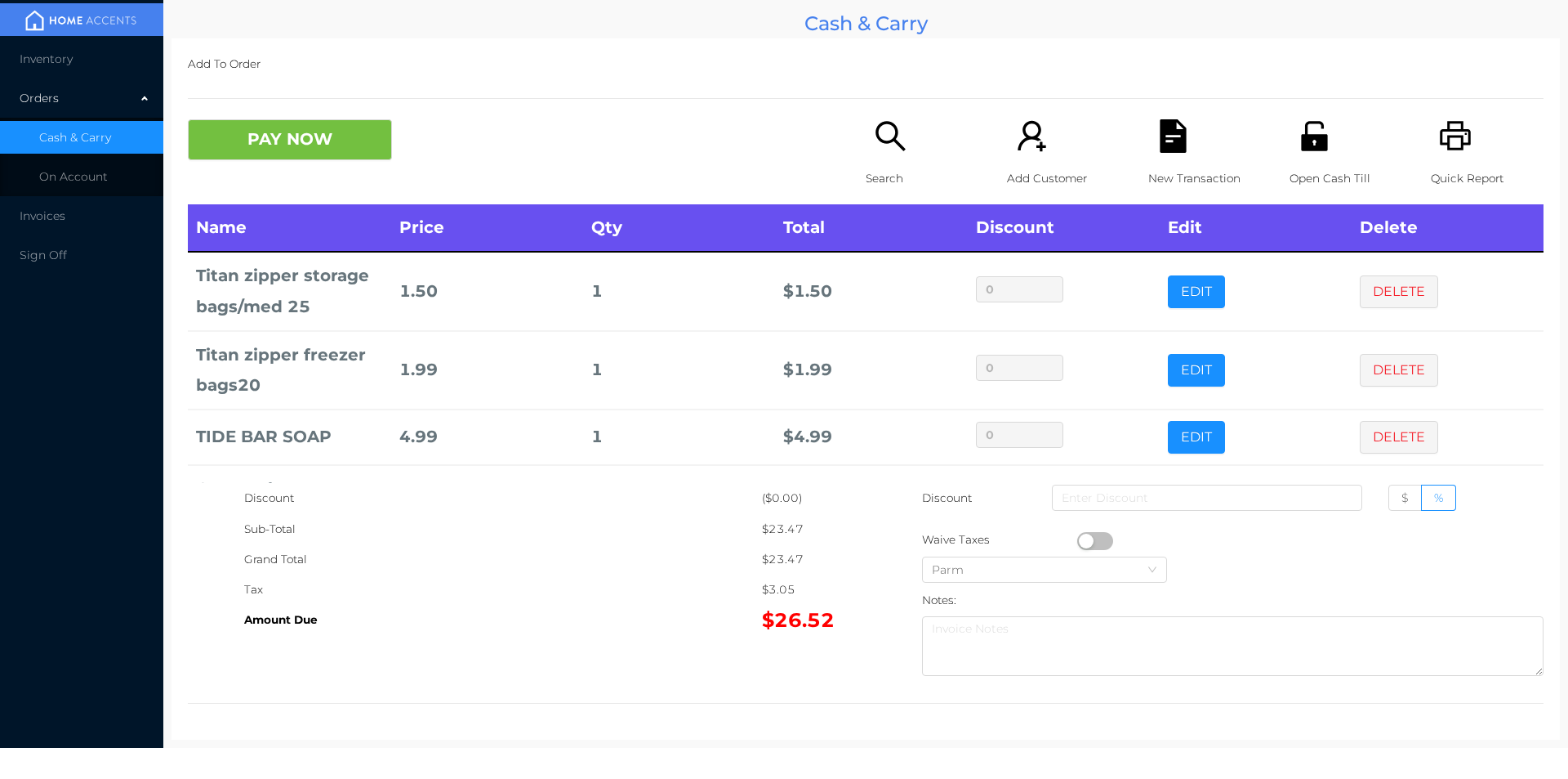
click at [309, 125] on button "PAY NOW" at bounding box center [290, 140] width 204 height 41
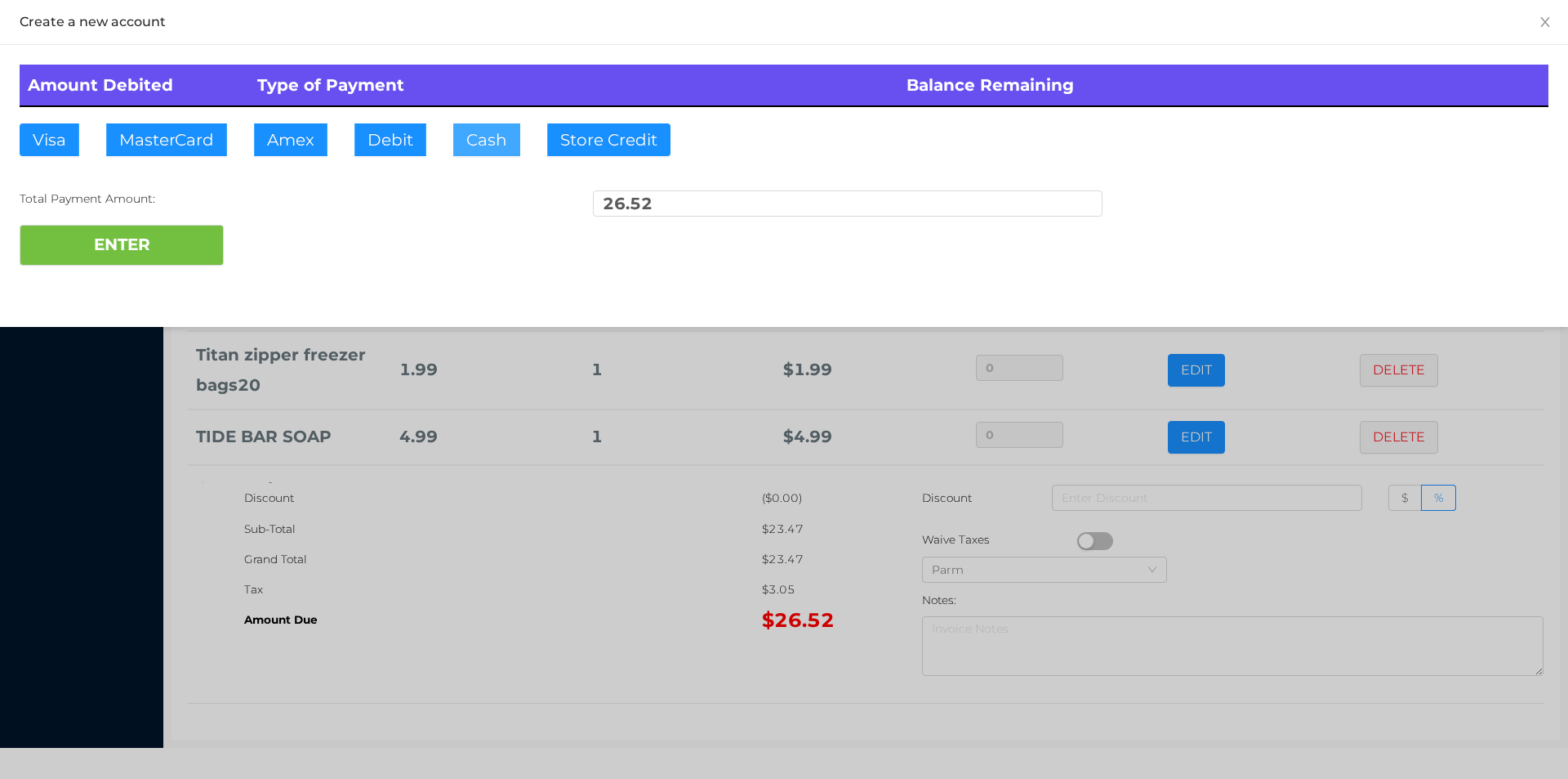
click at [478, 136] on button "Cash" at bounding box center [487, 139] width 67 height 33
type input "30"
click at [108, 228] on button "ENTER" at bounding box center [122, 245] width 204 height 41
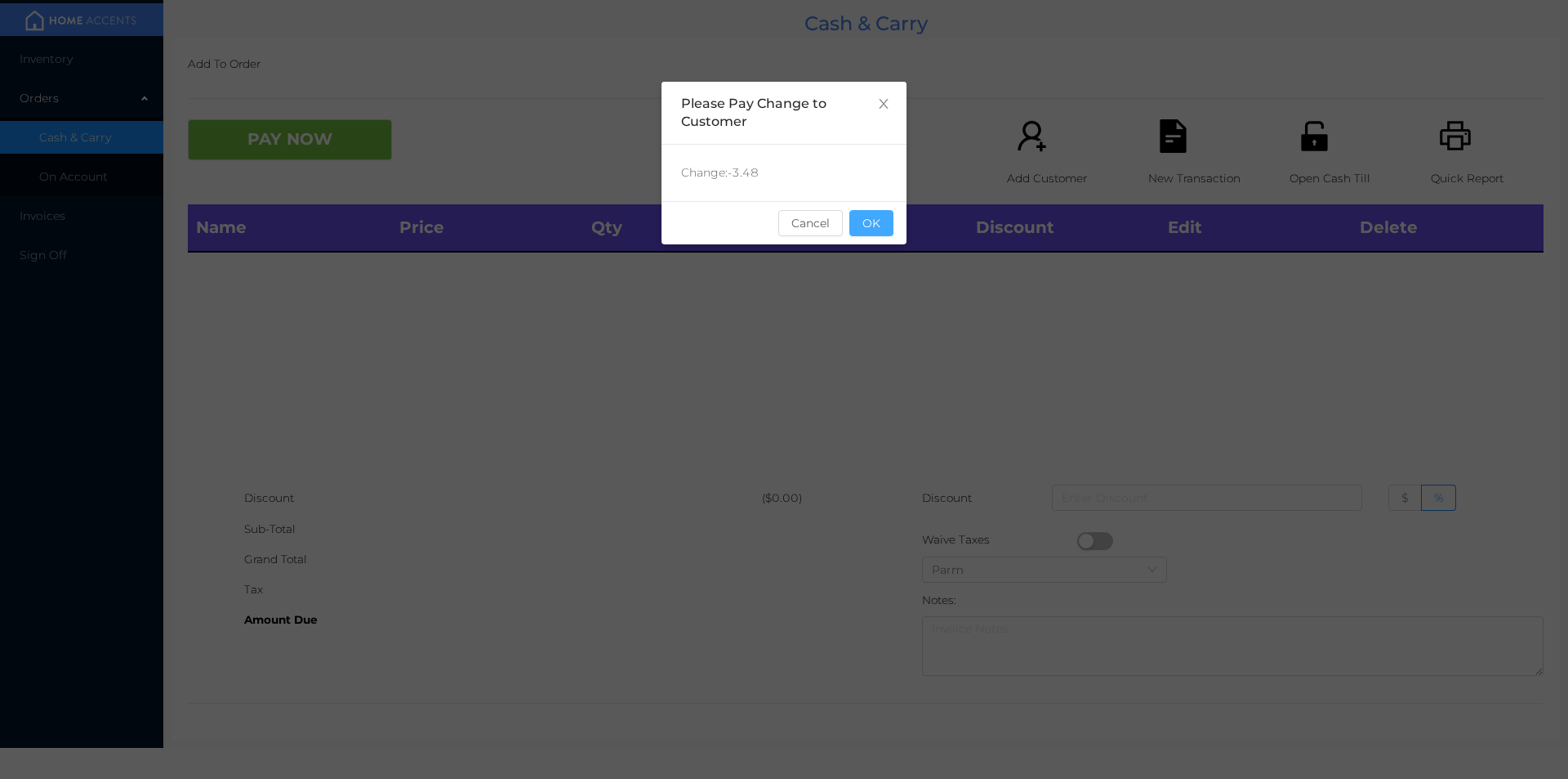
click at [874, 236] on button "OK" at bounding box center [871, 224] width 44 height 26
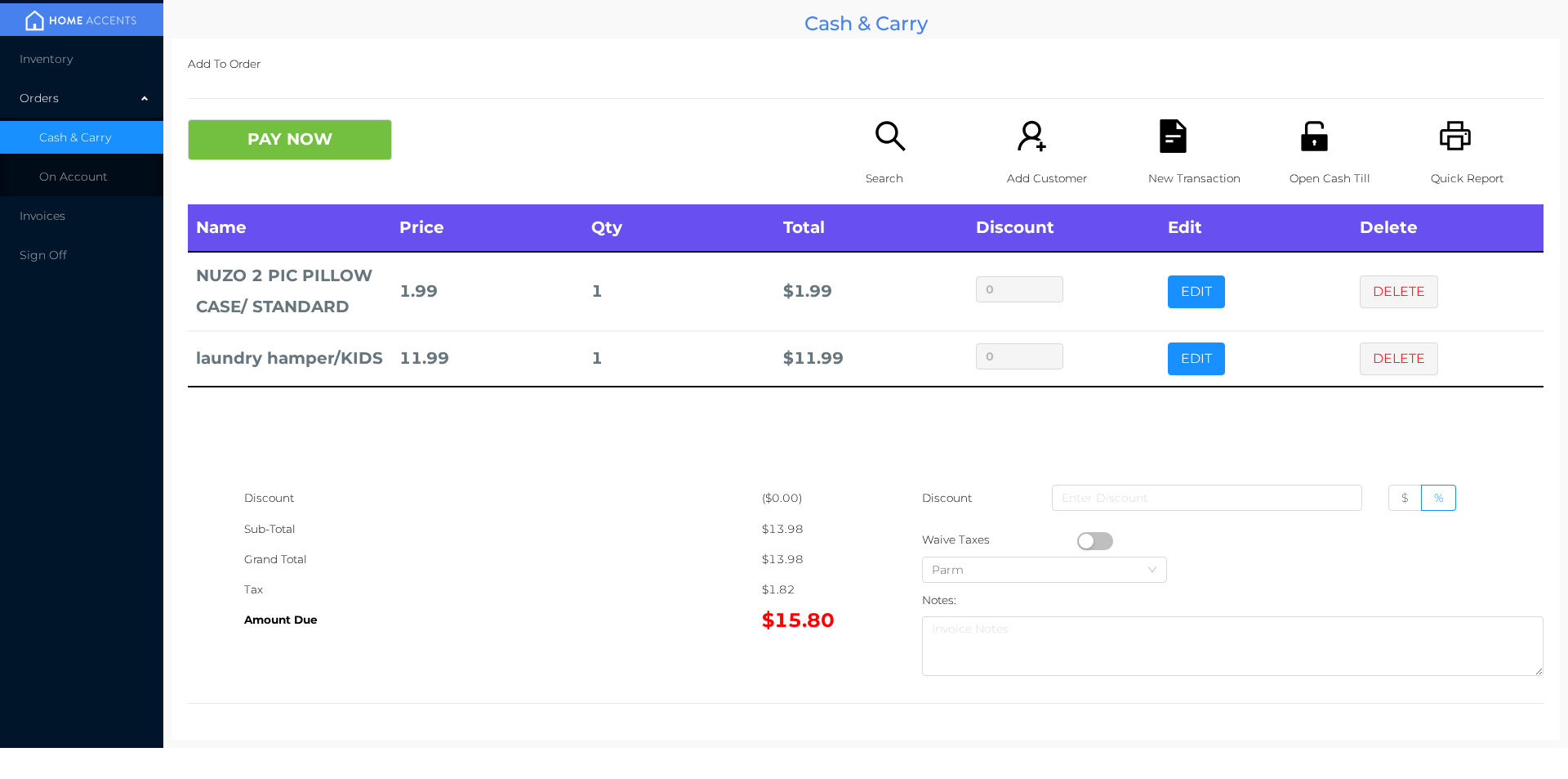
click at [1162, 165] on p "New Transaction" at bounding box center [1204, 179] width 113 height 30
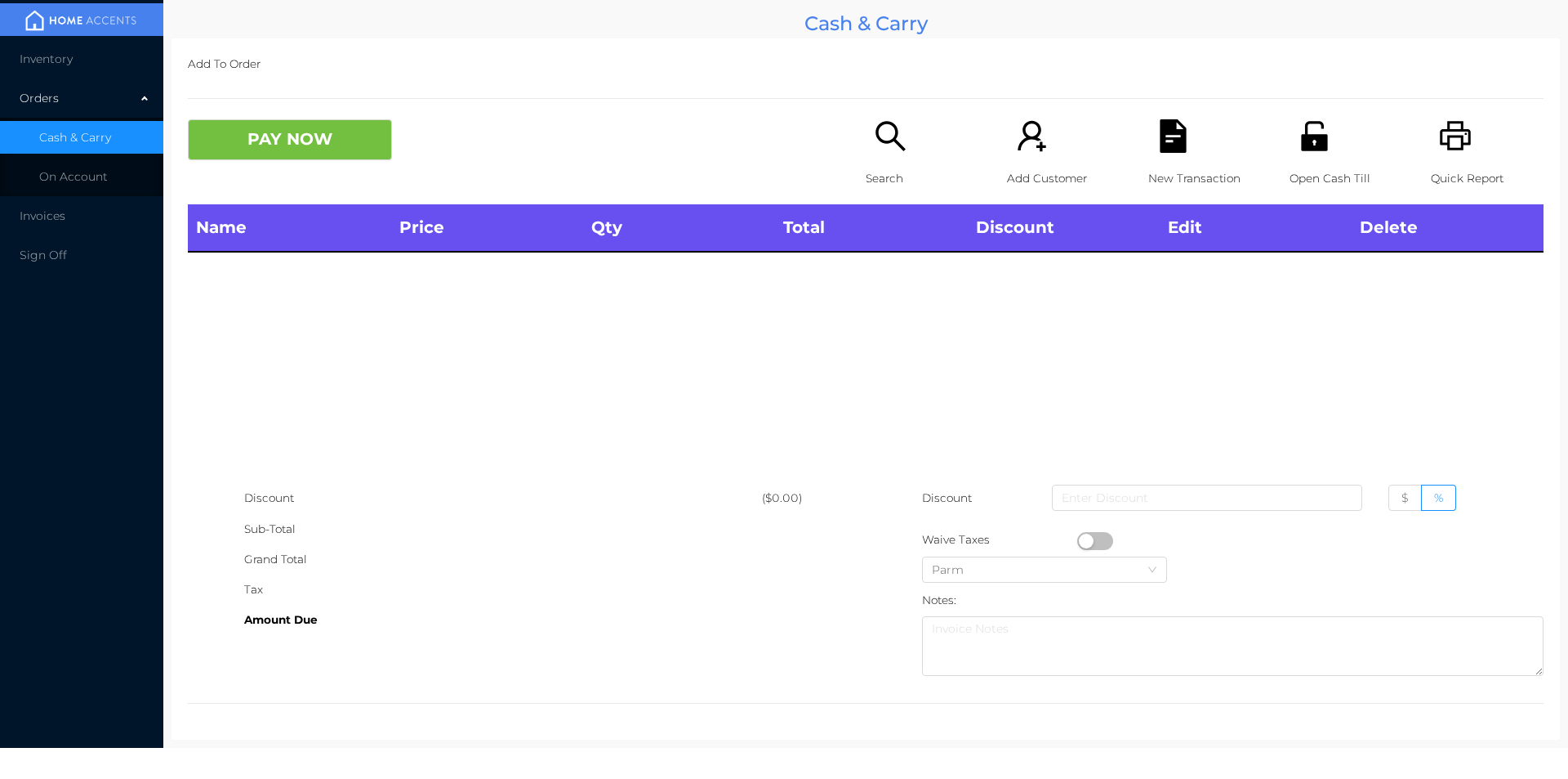
click at [1431, 164] on p "Quick Report" at bounding box center [1487, 179] width 113 height 30
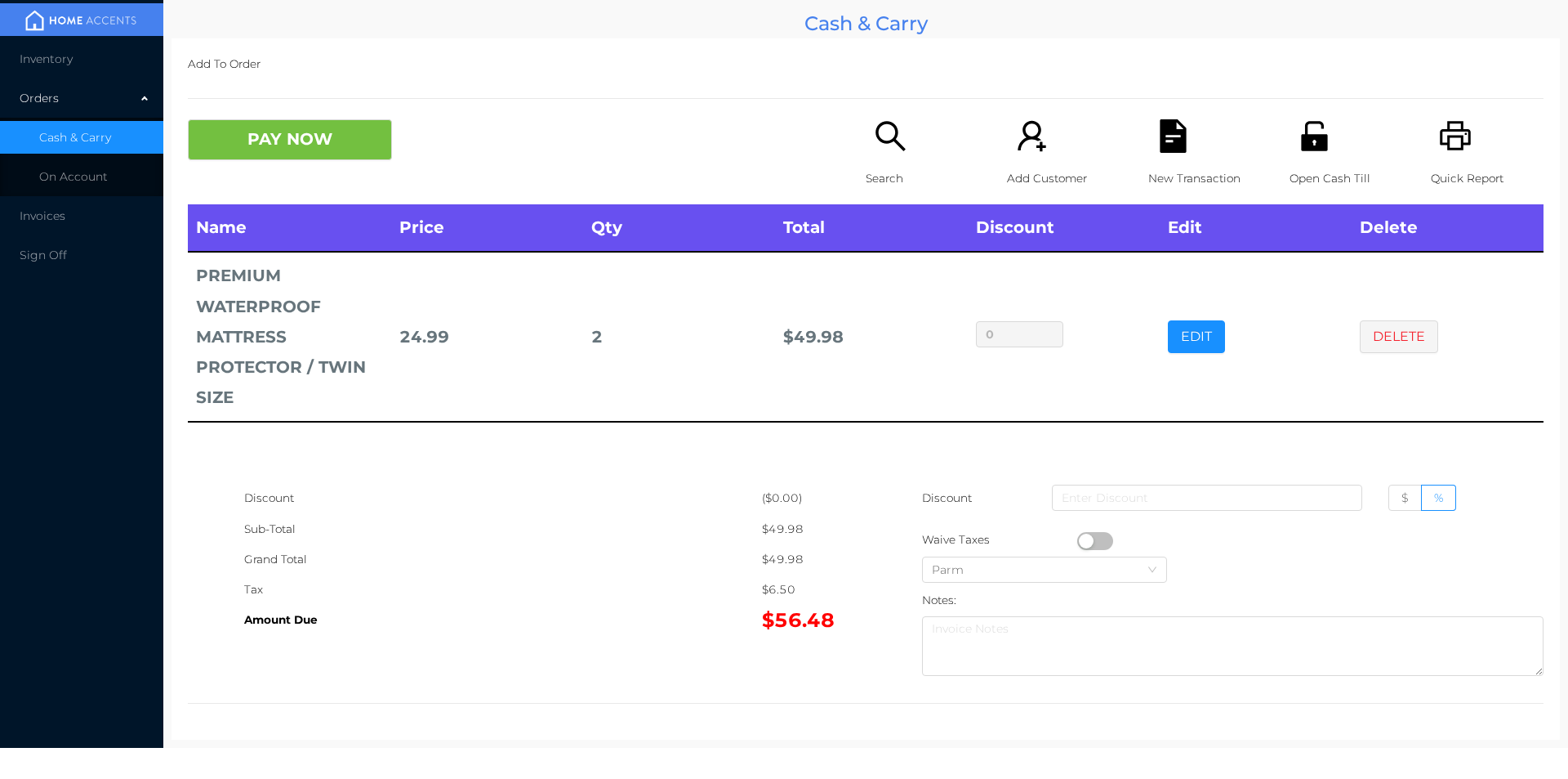
click at [1313, 164] on p "Open Cash Till" at bounding box center [1345, 179] width 113 height 30
click at [246, 144] on button "PAY NOW" at bounding box center [290, 140] width 204 height 41
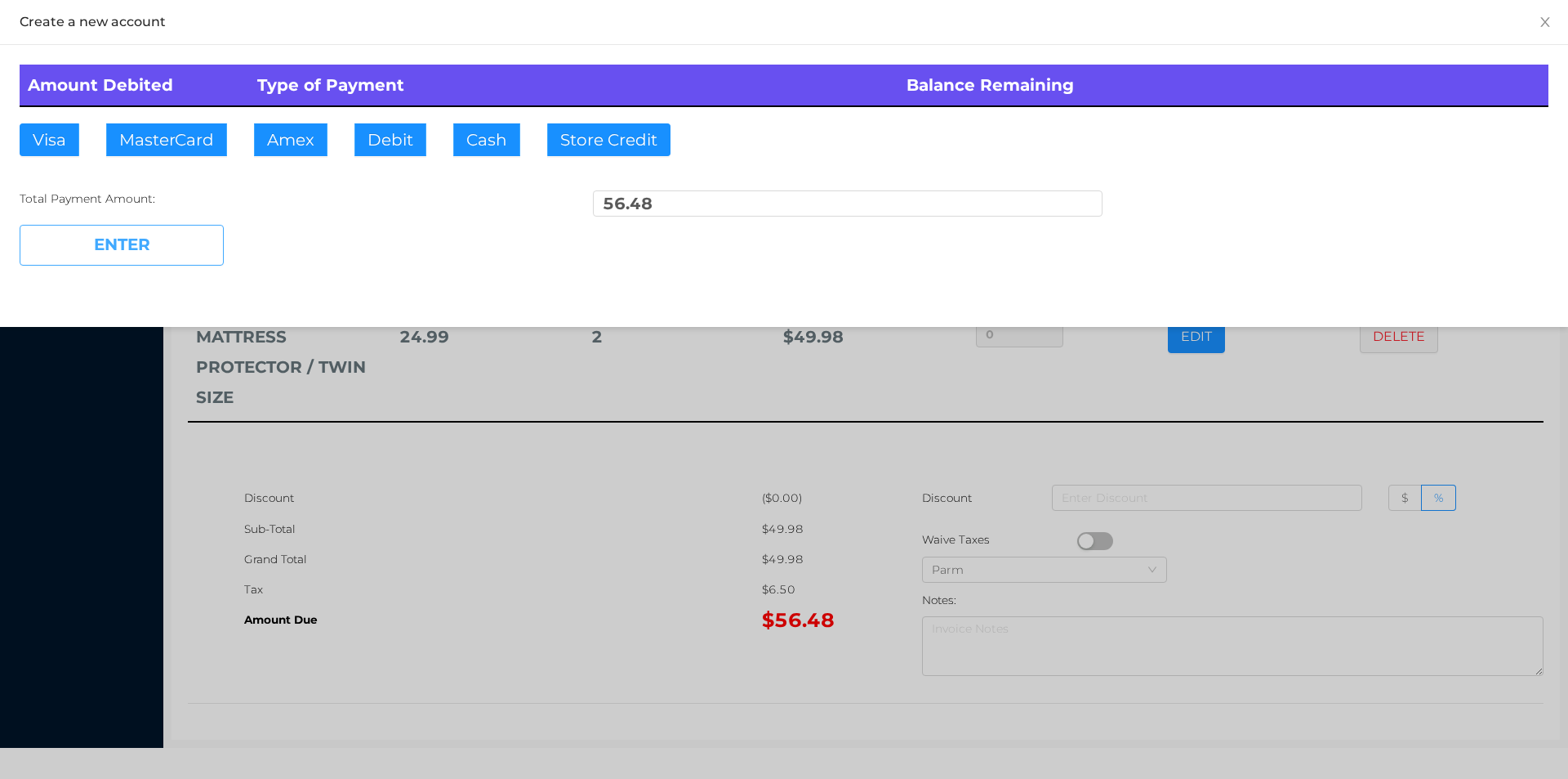
click at [107, 236] on button "ENTER" at bounding box center [122, 245] width 204 height 41
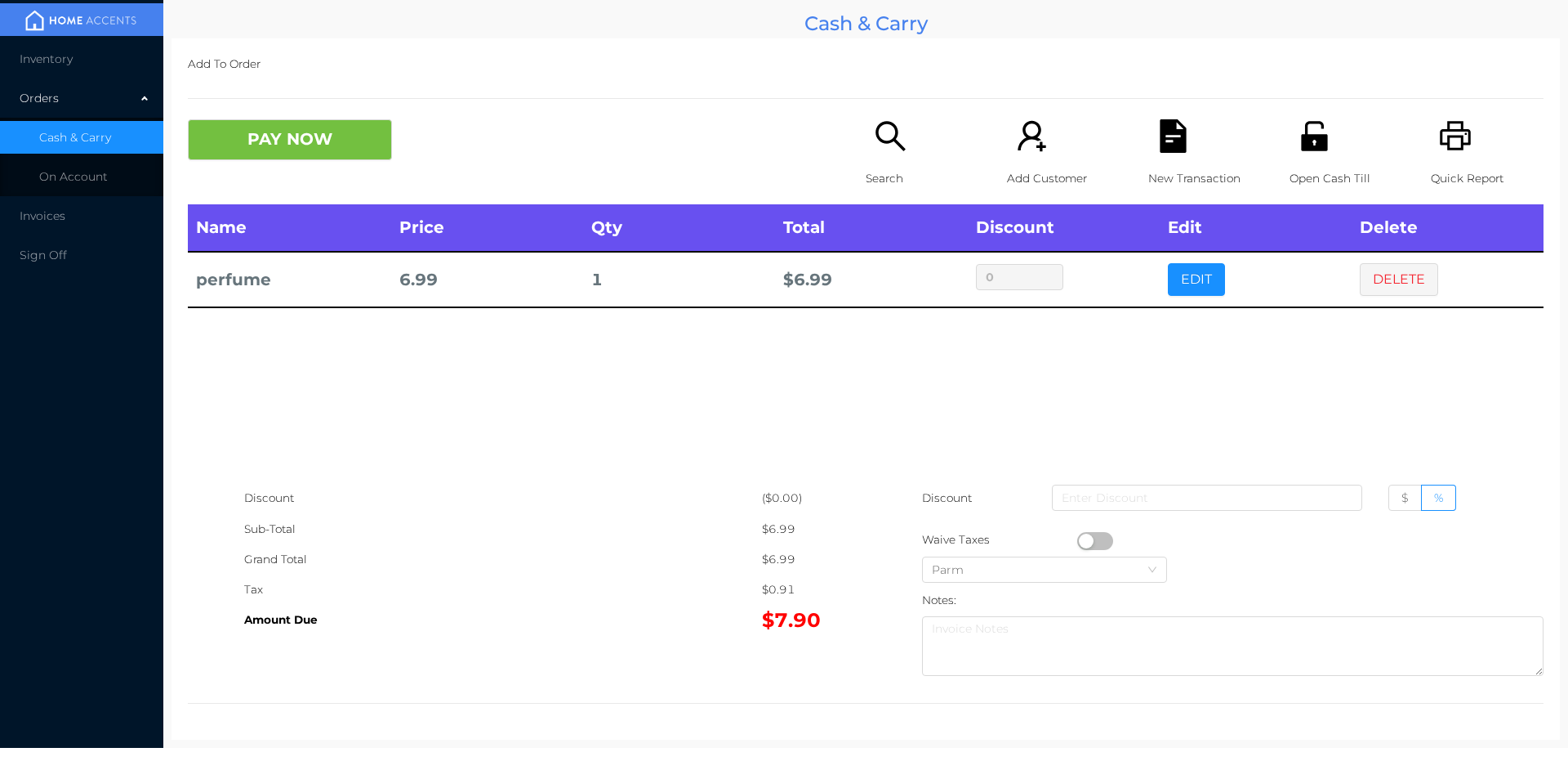
click at [875, 158] on div "Search" at bounding box center [922, 162] width 113 height 85
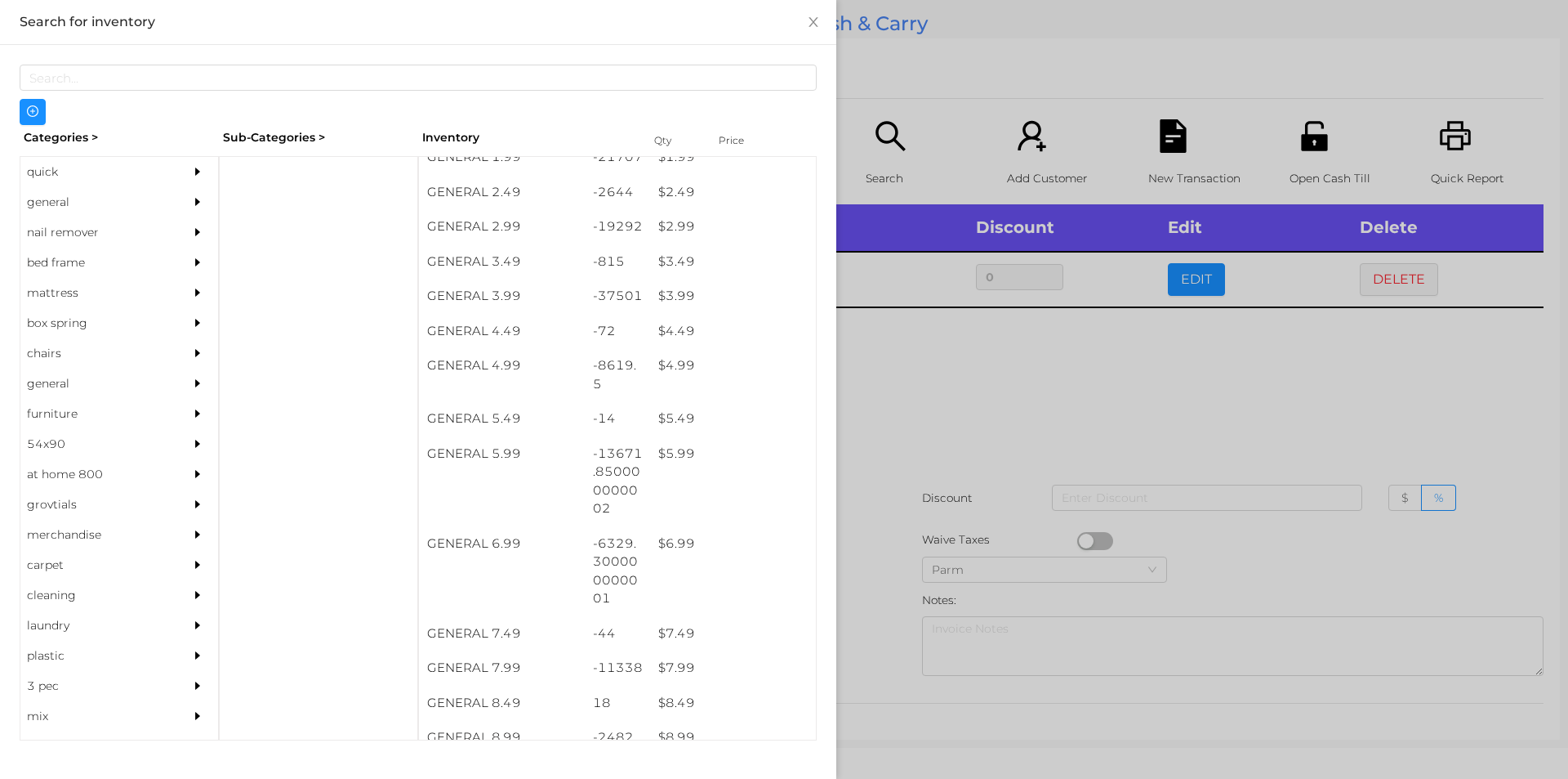
scroll to position [336, 0]
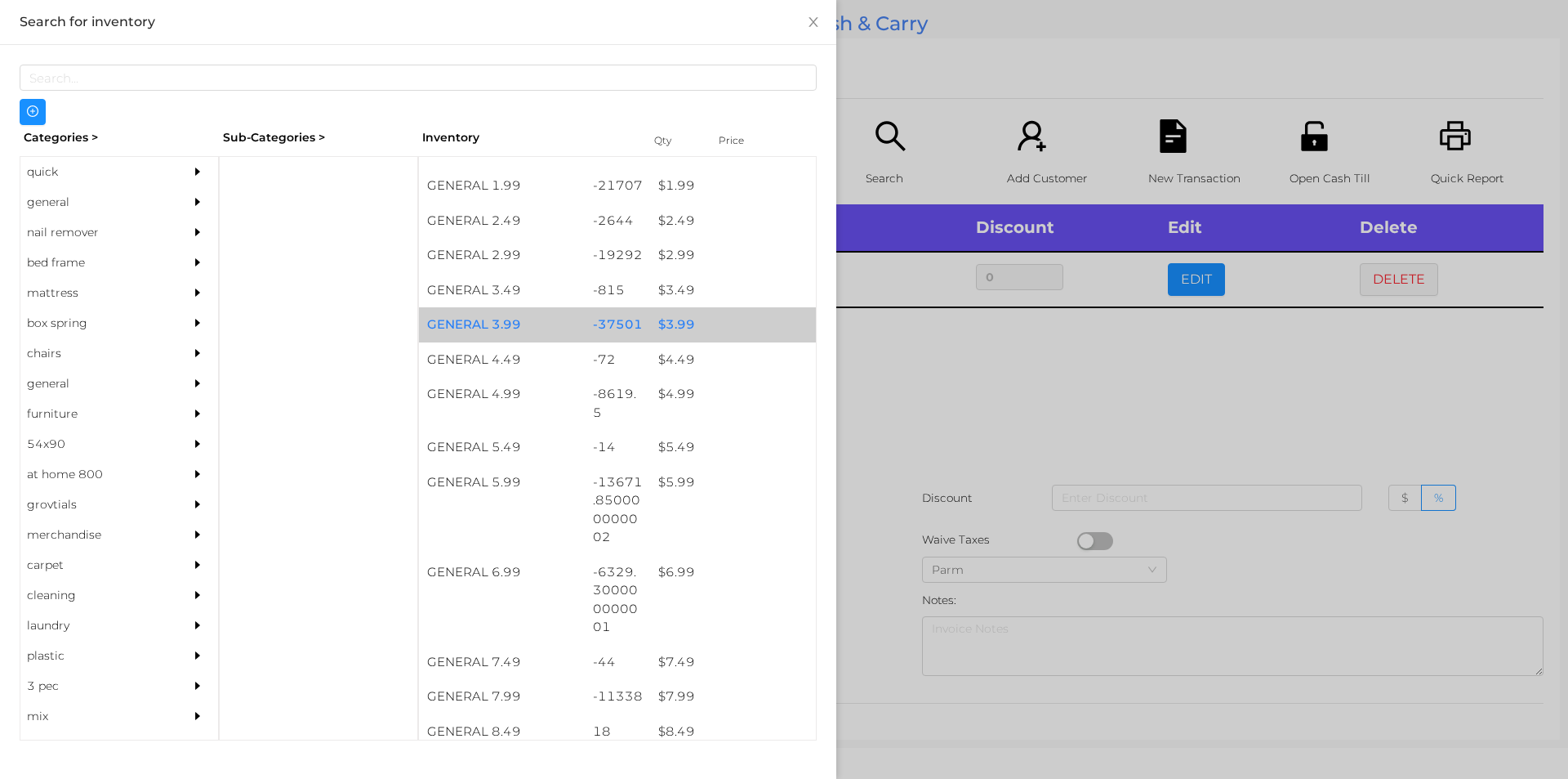
click at [606, 313] on div "-37501" at bounding box center [617, 325] width 66 height 36
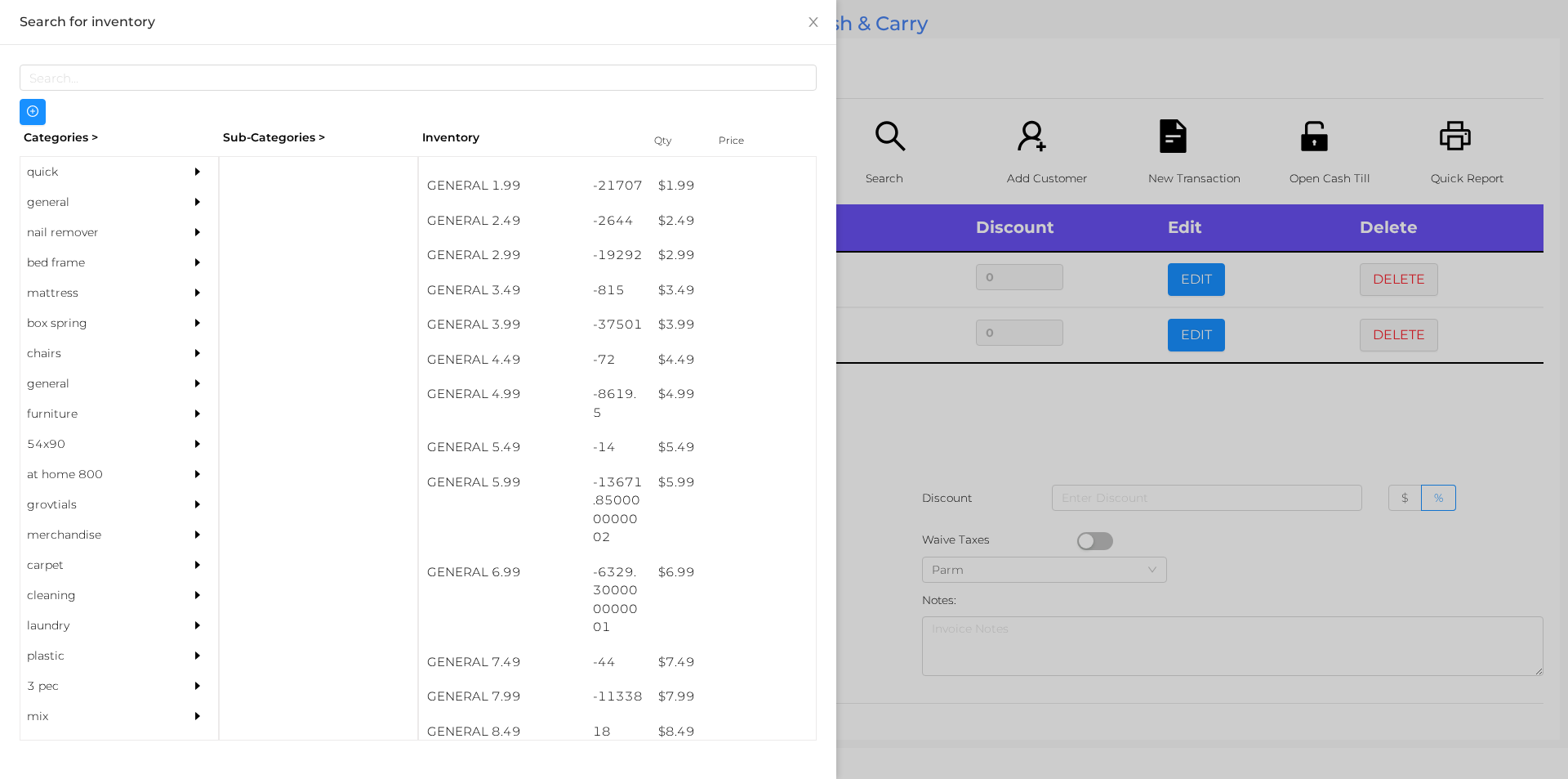
click at [946, 503] on div at bounding box center [784, 389] width 1568 height 779
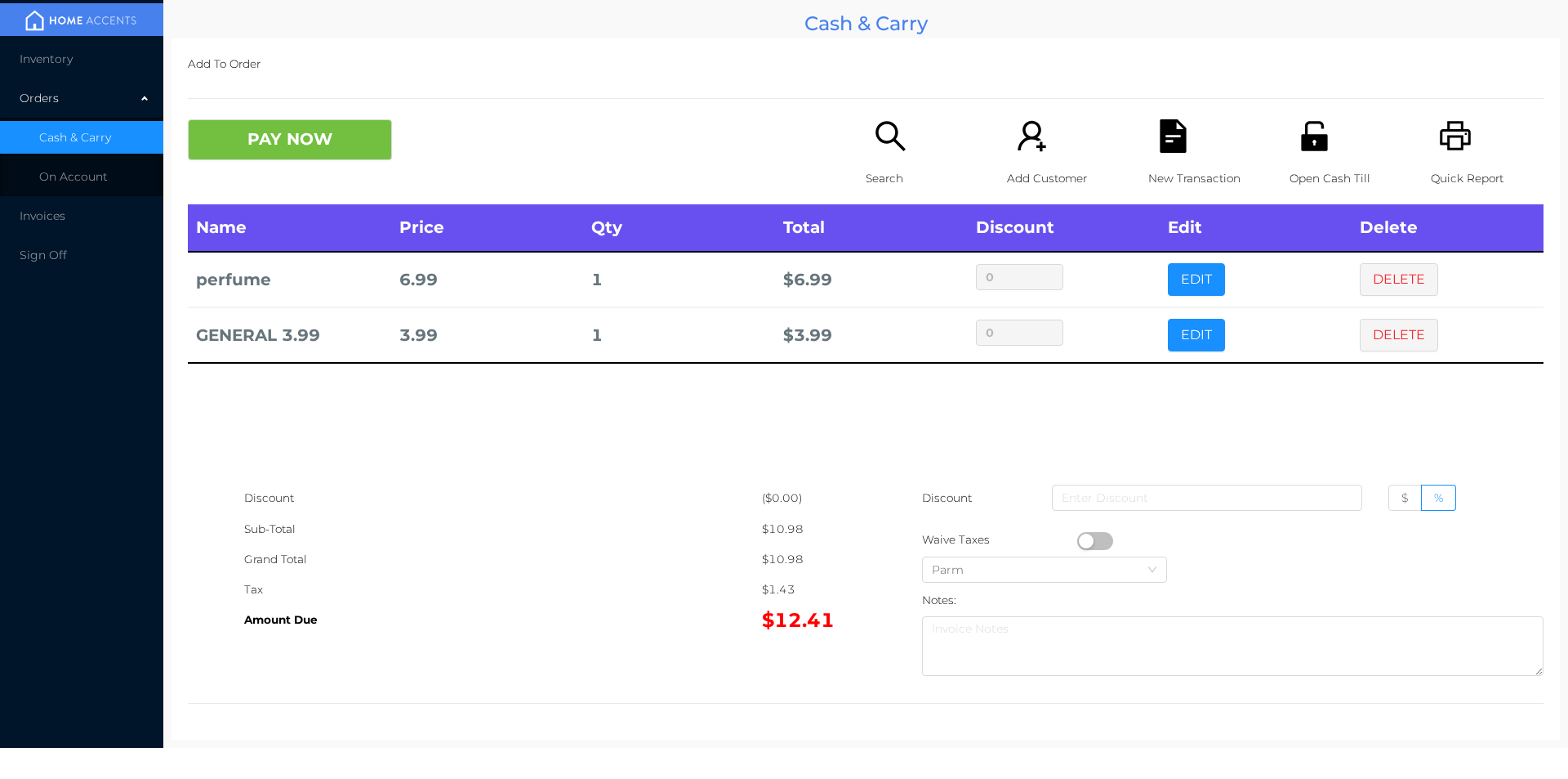
click at [1001, 440] on div "Name Price Qty Total Discount Edit Delete perfume 6.99 1 $ 6.99 0 EDIT DELETE G…" at bounding box center [866, 343] width 1356 height 279
click at [1157, 148] on icon "icon: file-text" at bounding box center [1173, 137] width 34 height 34
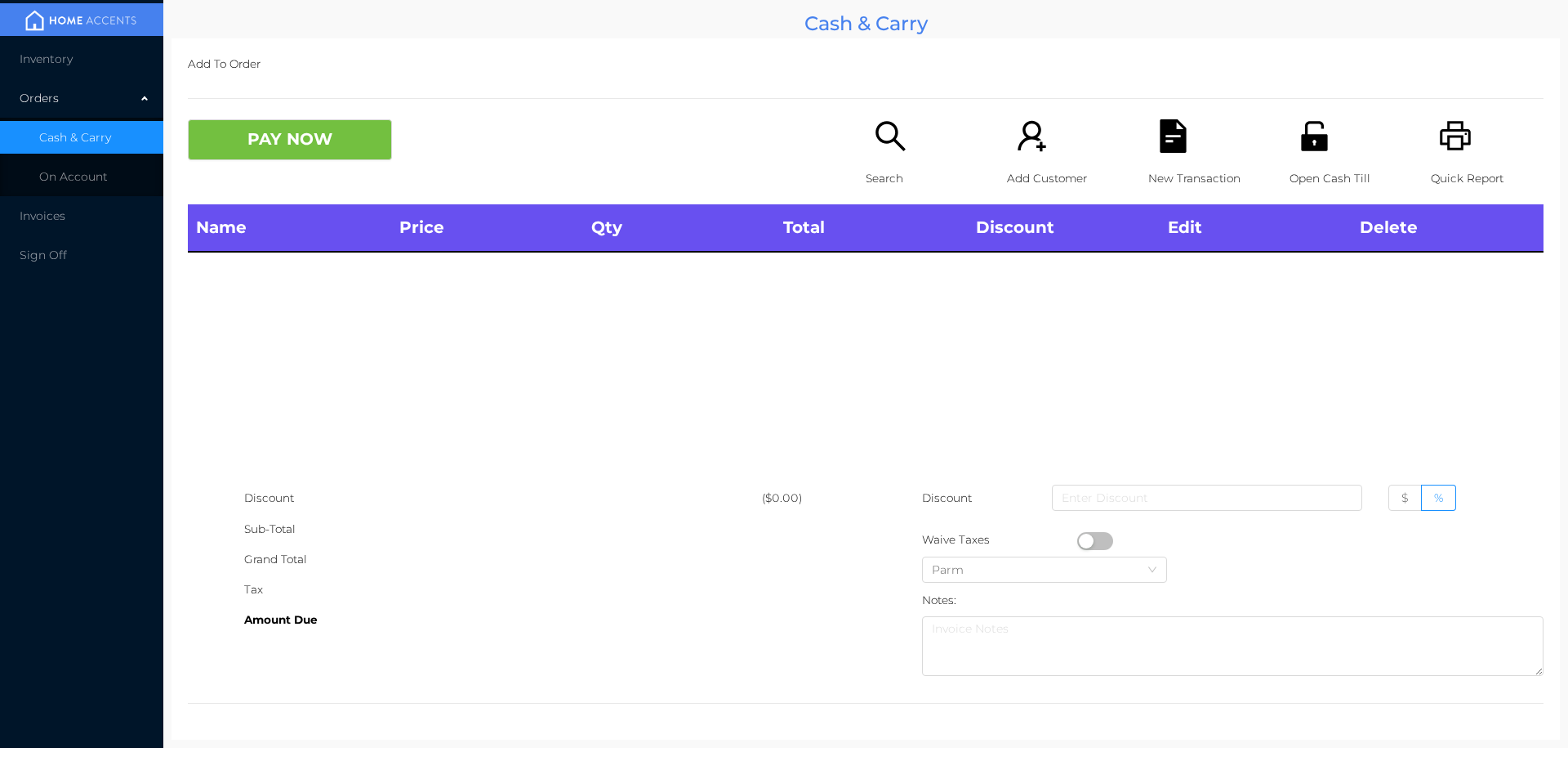
click at [1306, 125] on icon "icon: unlock" at bounding box center [1315, 137] width 34 height 34
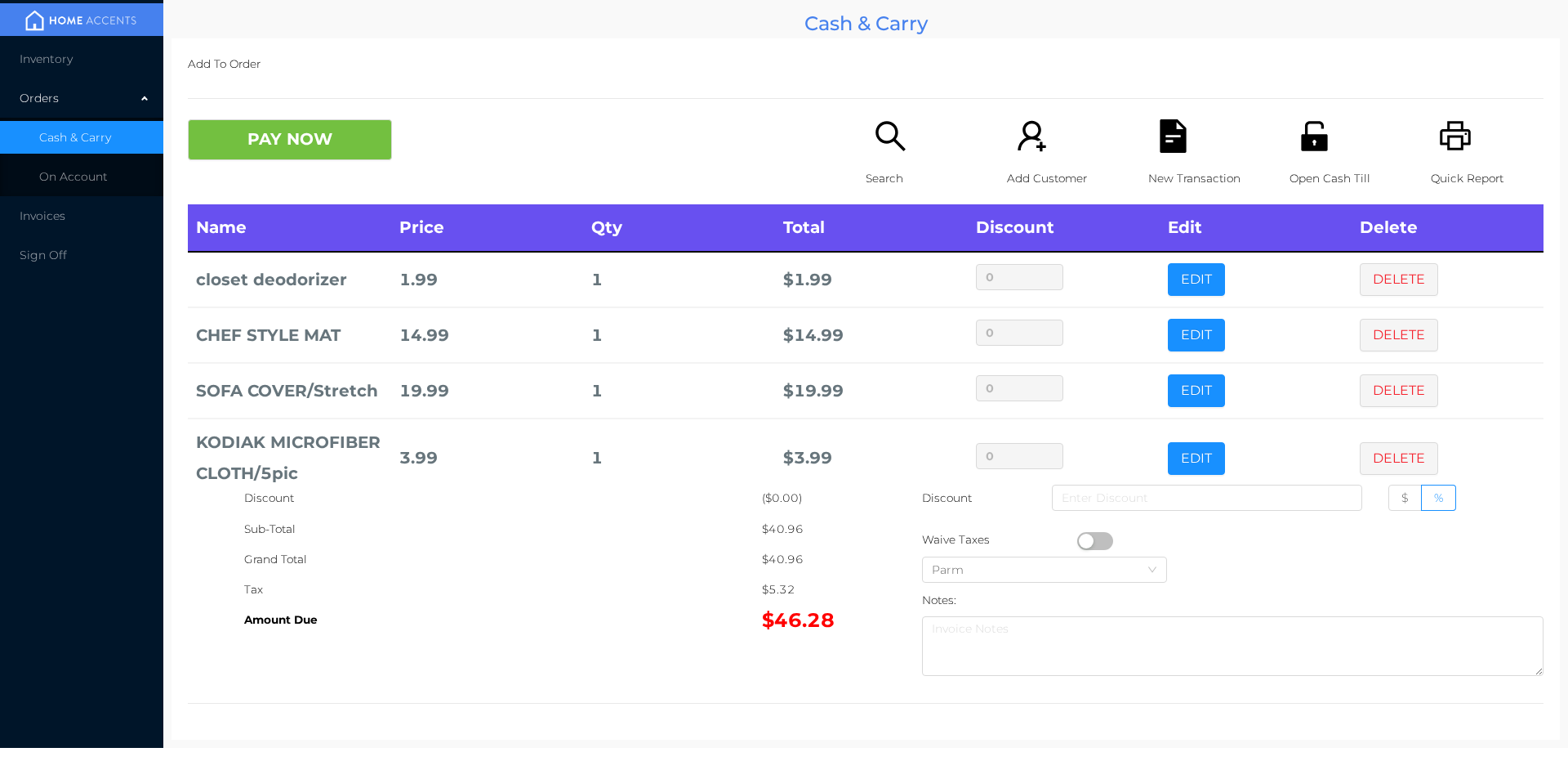
click at [1299, 153] on div "Open Cash Till" at bounding box center [1345, 162] width 113 height 85
click at [1311, 164] on p "Open Cash Till" at bounding box center [1345, 179] width 113 height 30
click at [268, 151] on button "PAY NOW" at bounding box center [290, 140] width 204 height 41
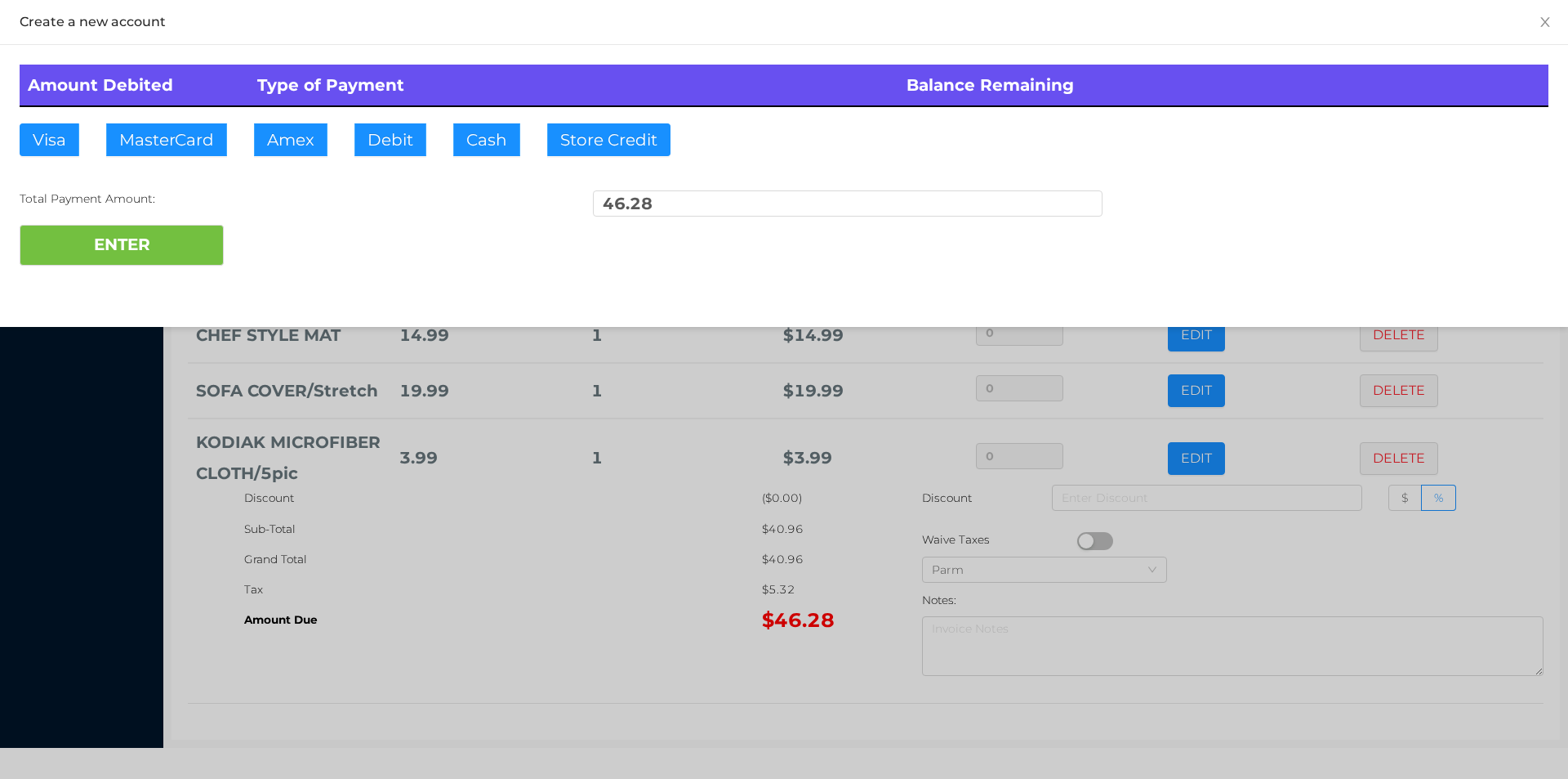
click at [282, 234] on div "ENTER" at bounding box center [784, 245] width 1529 height 41
click at [275, 242] on div "ENTER" at bounding box center [784, 245] width 1529 height 41
click at [558, 538] on div at bounding box center [784, 389] width 1568 height 779
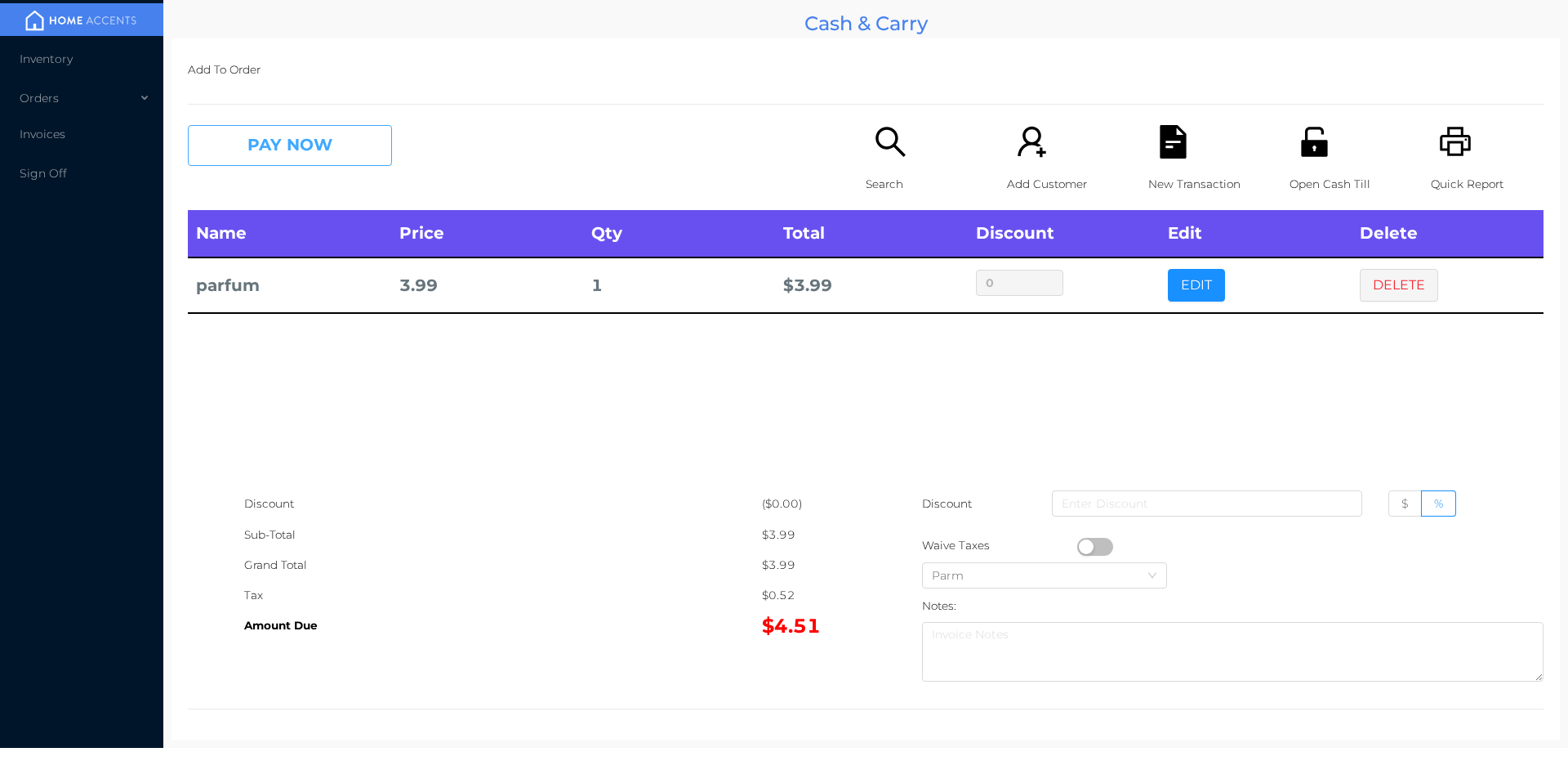
click at [275, 151] on button "PAY NOW" at bounding box center [290, 146] width 204 height 41
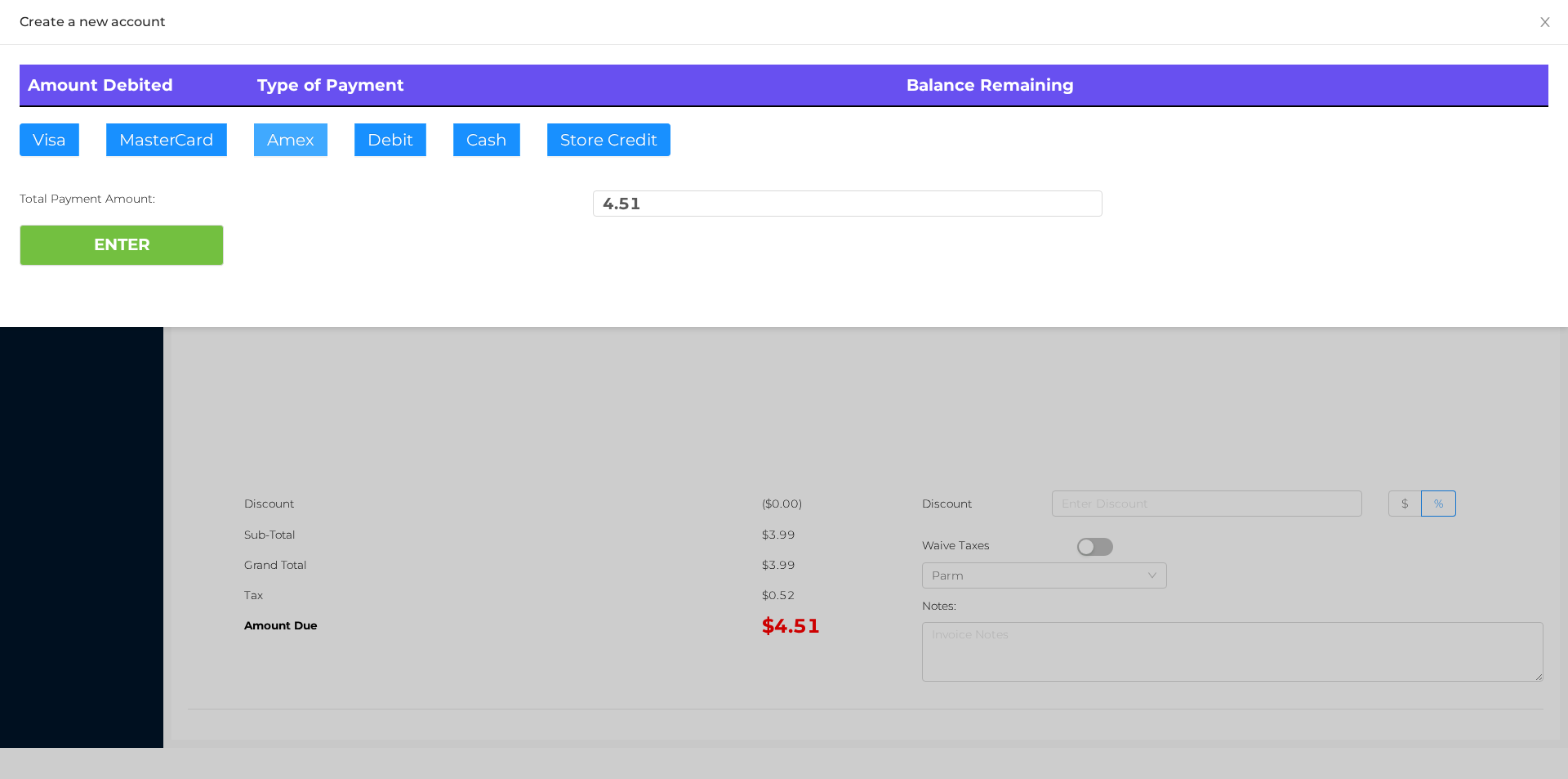
click at [294, 154] on button "Amex" at bounding box center [291, 139] width 74 height 33
click at [520, 436] on div at bounding box center [784, 389] width 1568 height 779
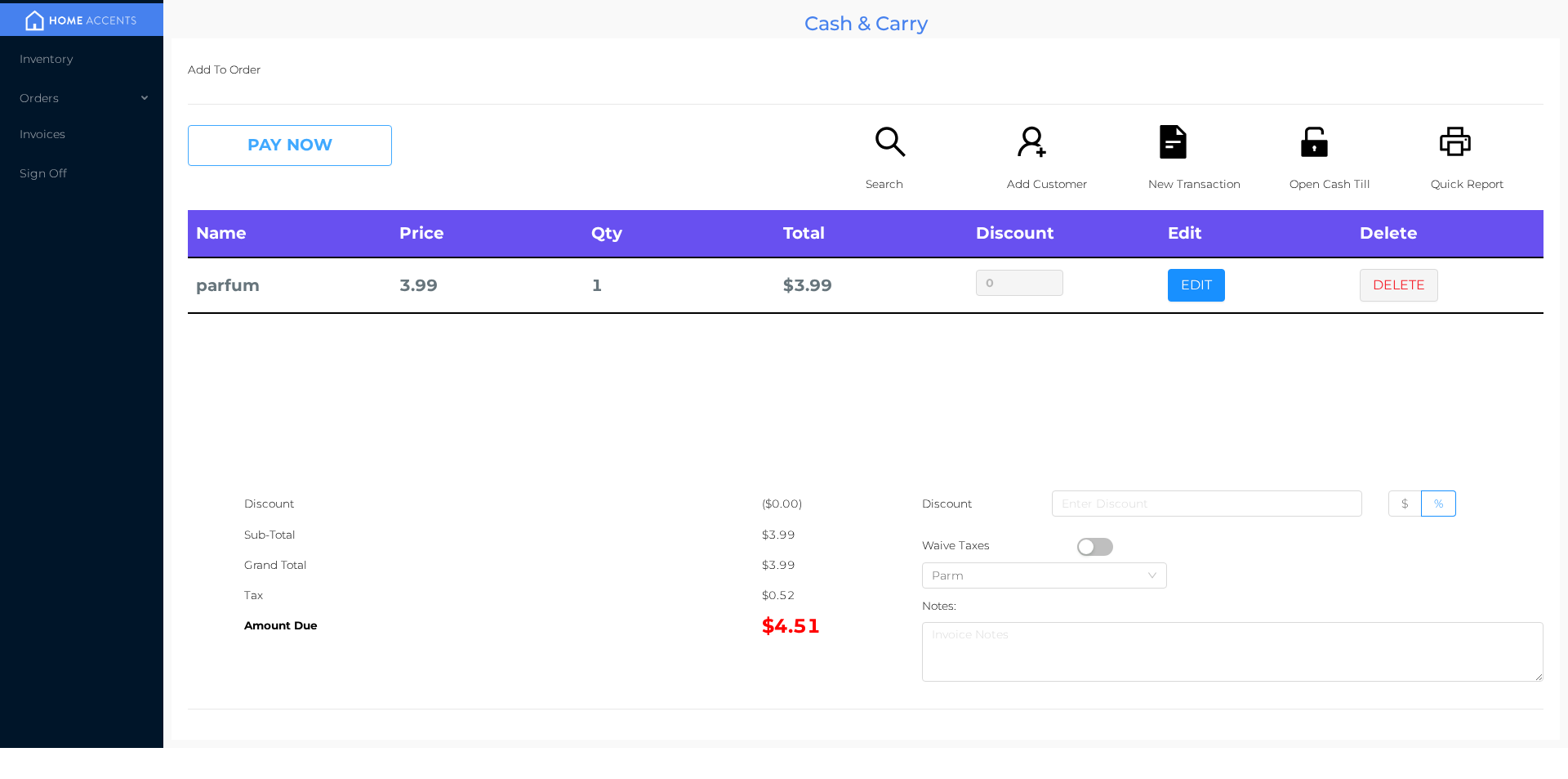
click at [301, 143] on button "PAY NOW" at bounding box center [290, 146] width 204 height 41
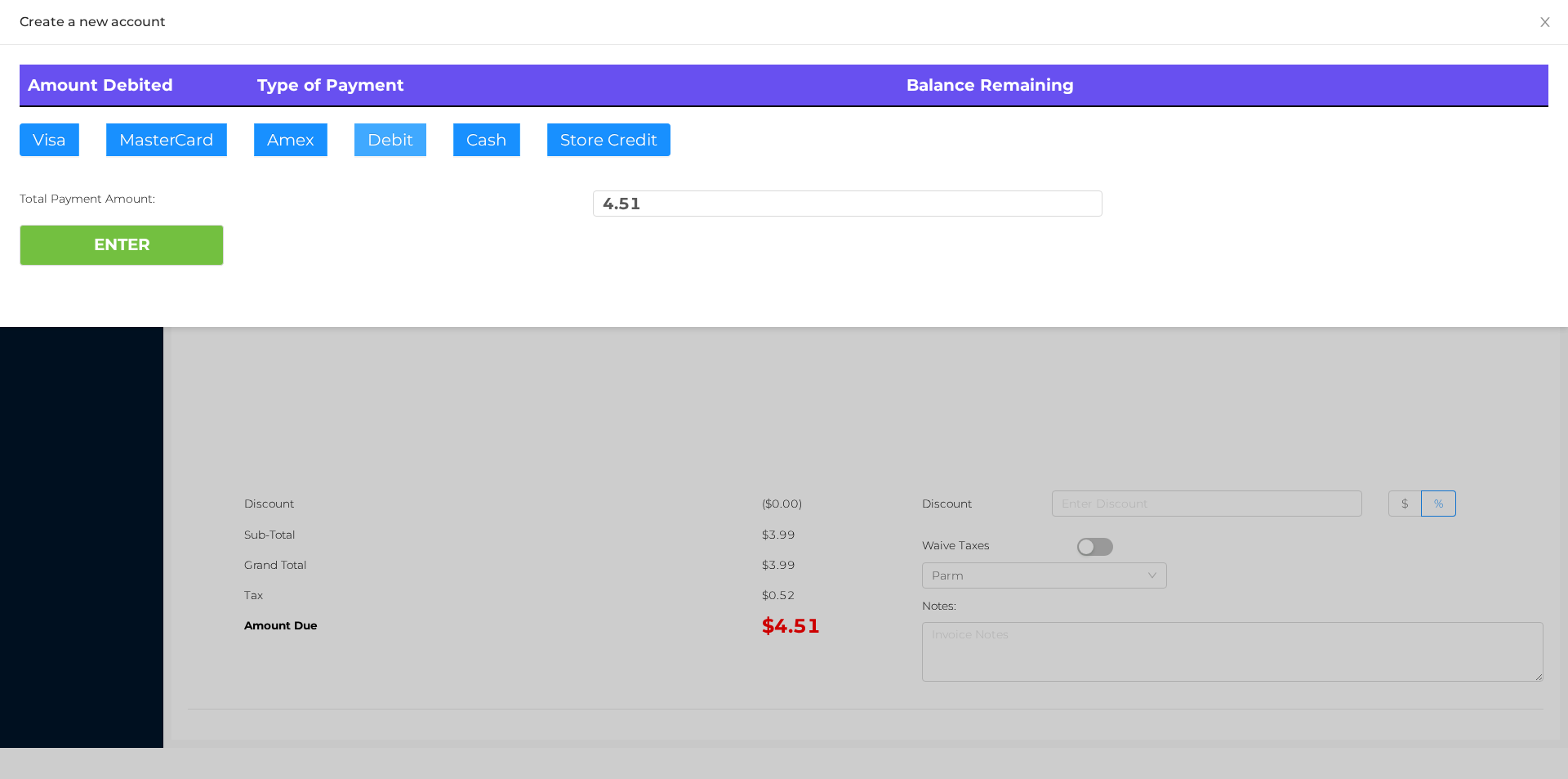
click at [379, 144] on button "Debit" at bounding box center [390, 139] width 72 height 33
click at [205, 234] on button "ENTER" at bounding box center [122, 245] width 204 height 41
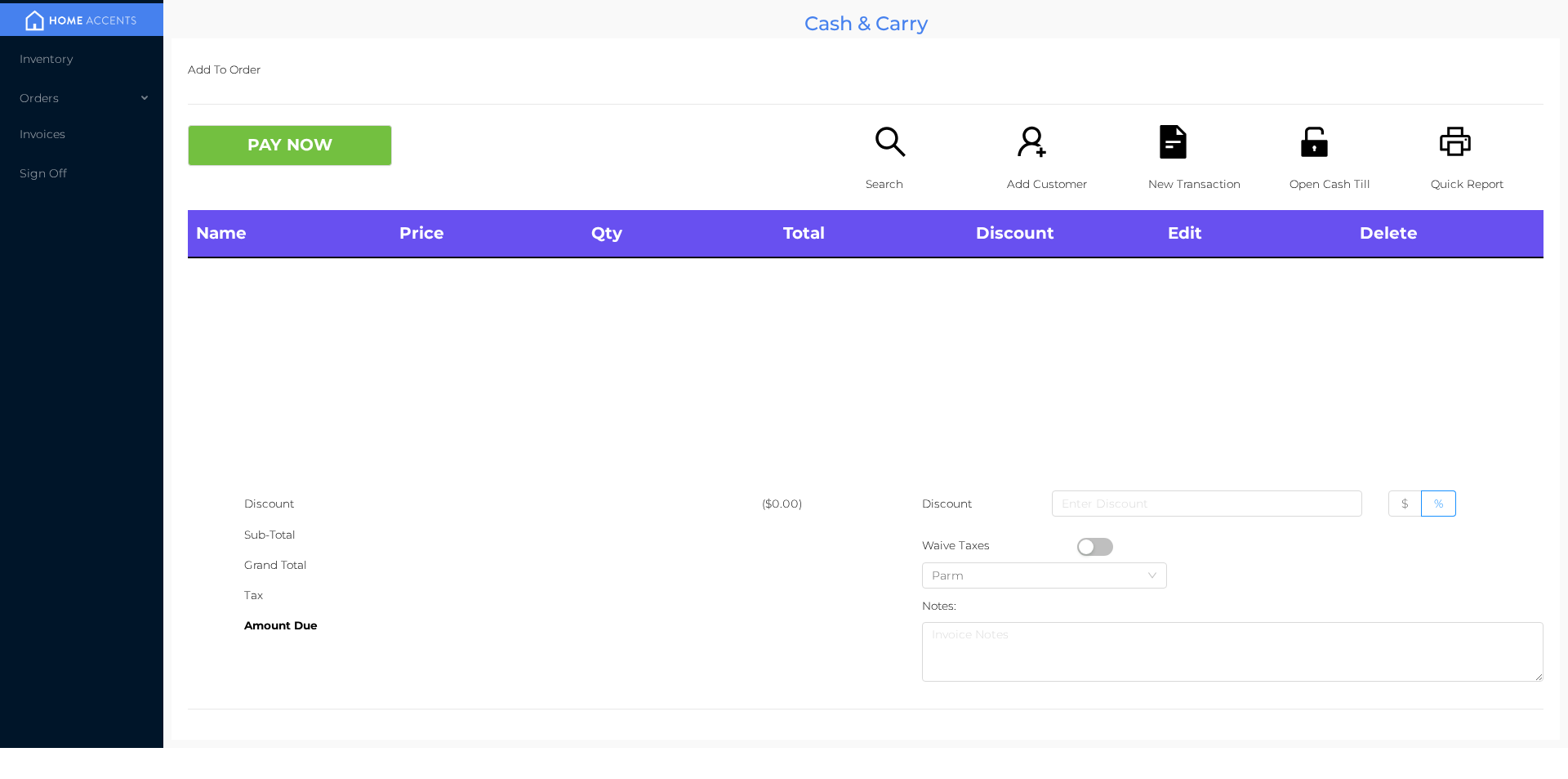
click at [888, 148] on icon "icon: search" at bounding box center [889, 140] width 29 height 29
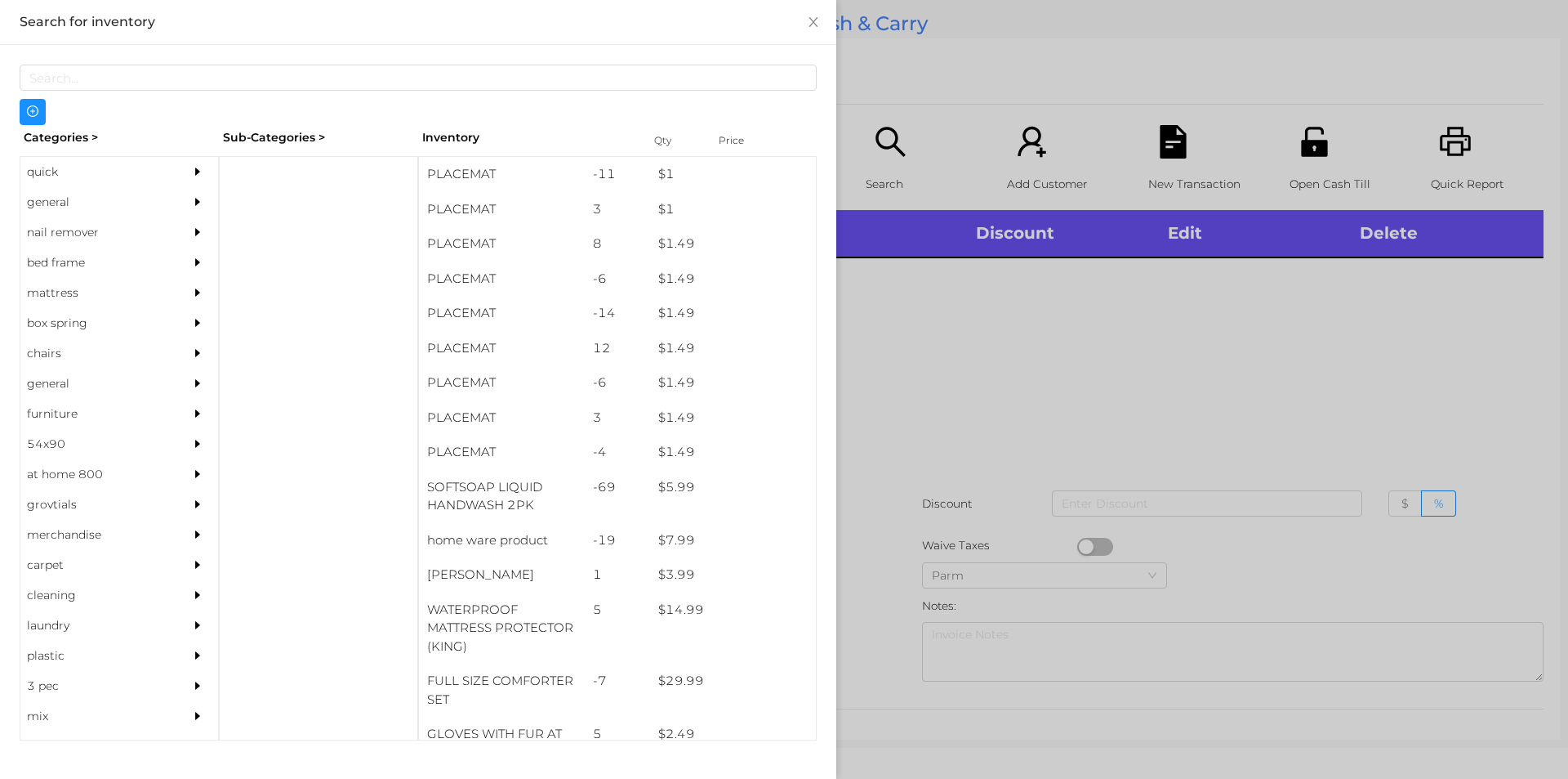
click at [887, 133] on div at bounding box center [784, 389] width 1568 height 779
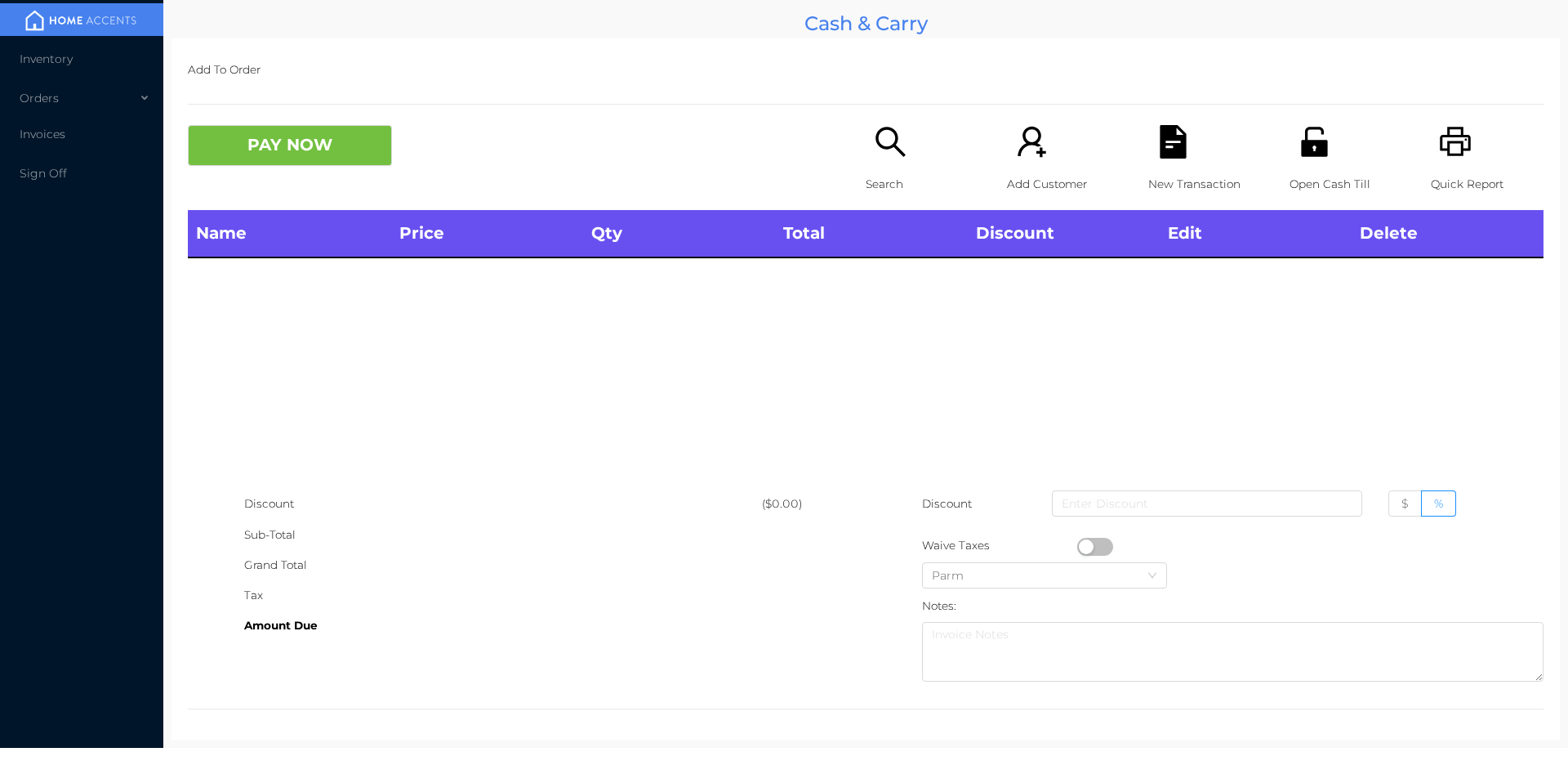
click at [881, 141] on icon "icon: search" at bounding box center [891, 142] width 34 height 34
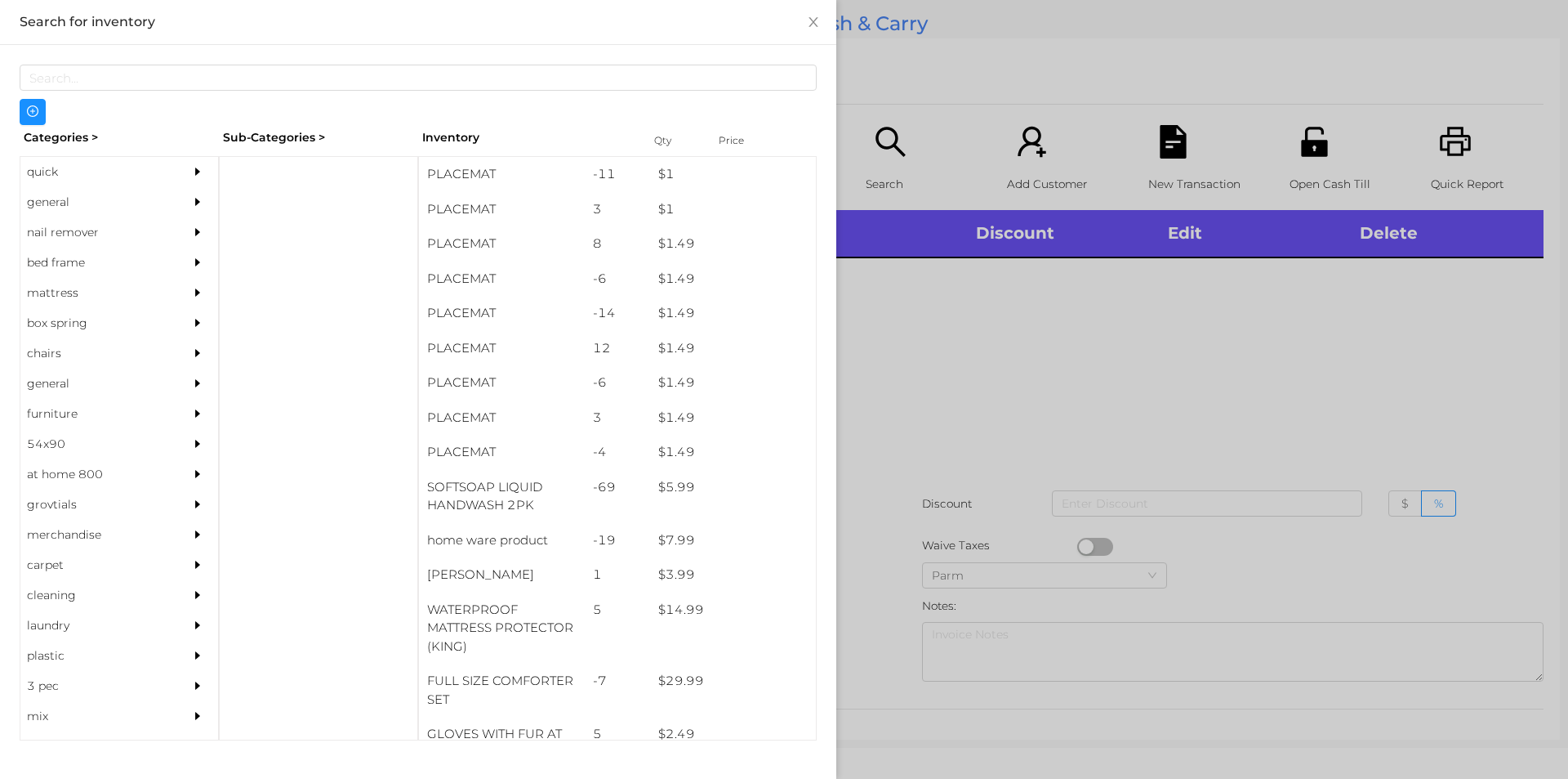
click at [60, 177] on div "quick" at bounding box center [94, 172] width 149 height 30
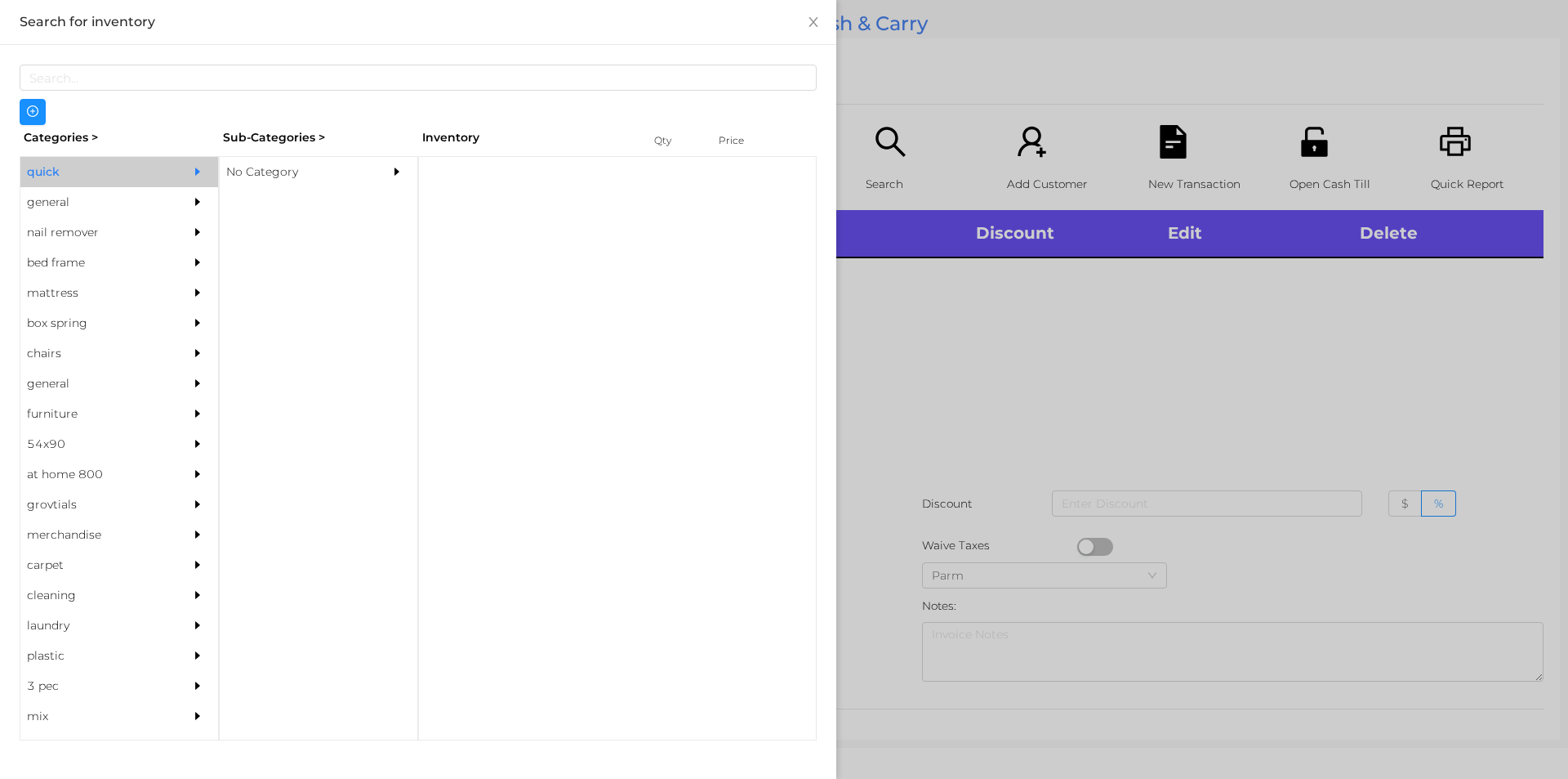
click at [252, 176] on div "No Category" at bounding box center [294, 172] width 149 height 30
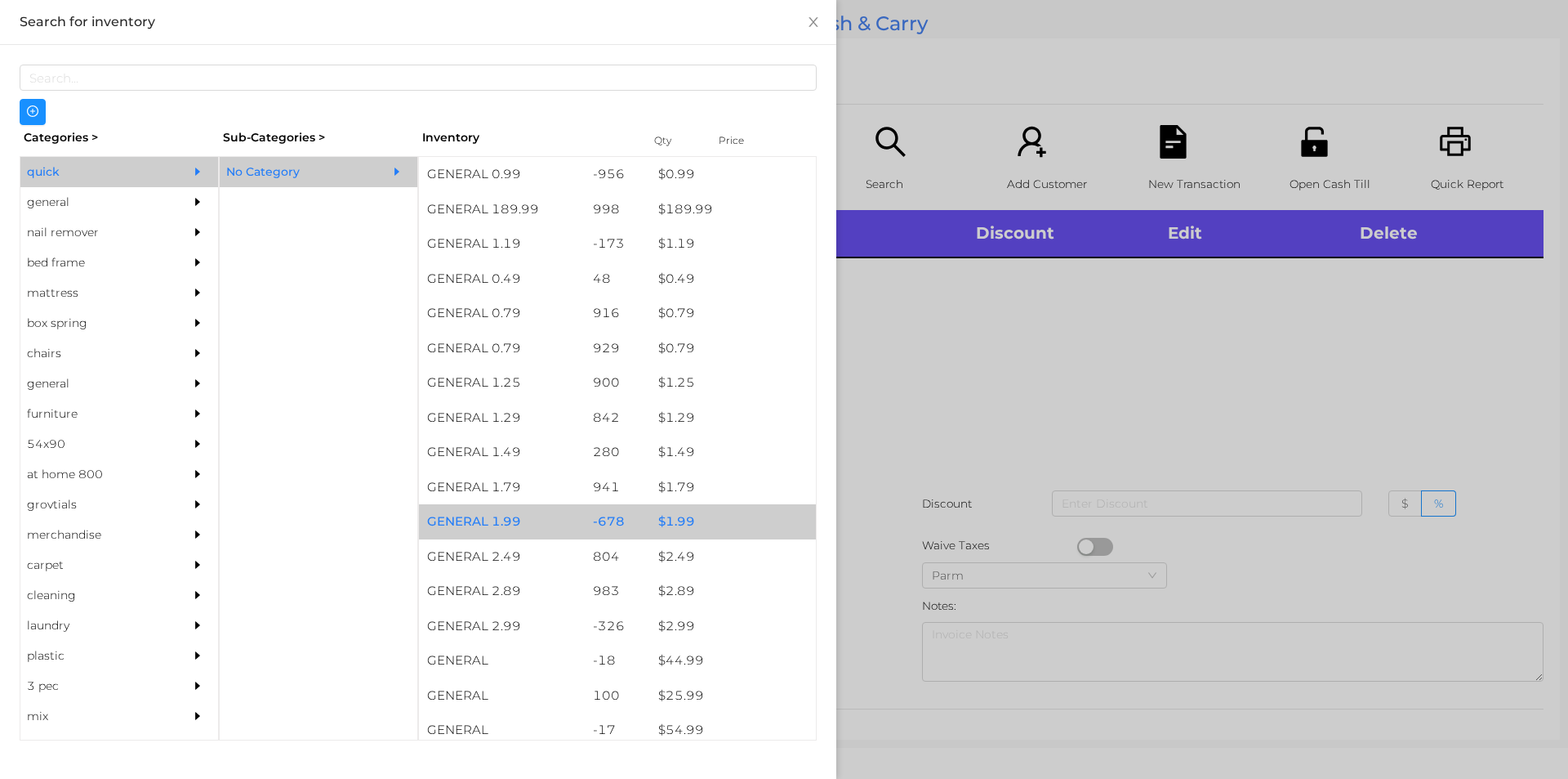
click at [535, 519] on div "GENERAL 1.99" at bounding box center [501, 522] width 165 height 36
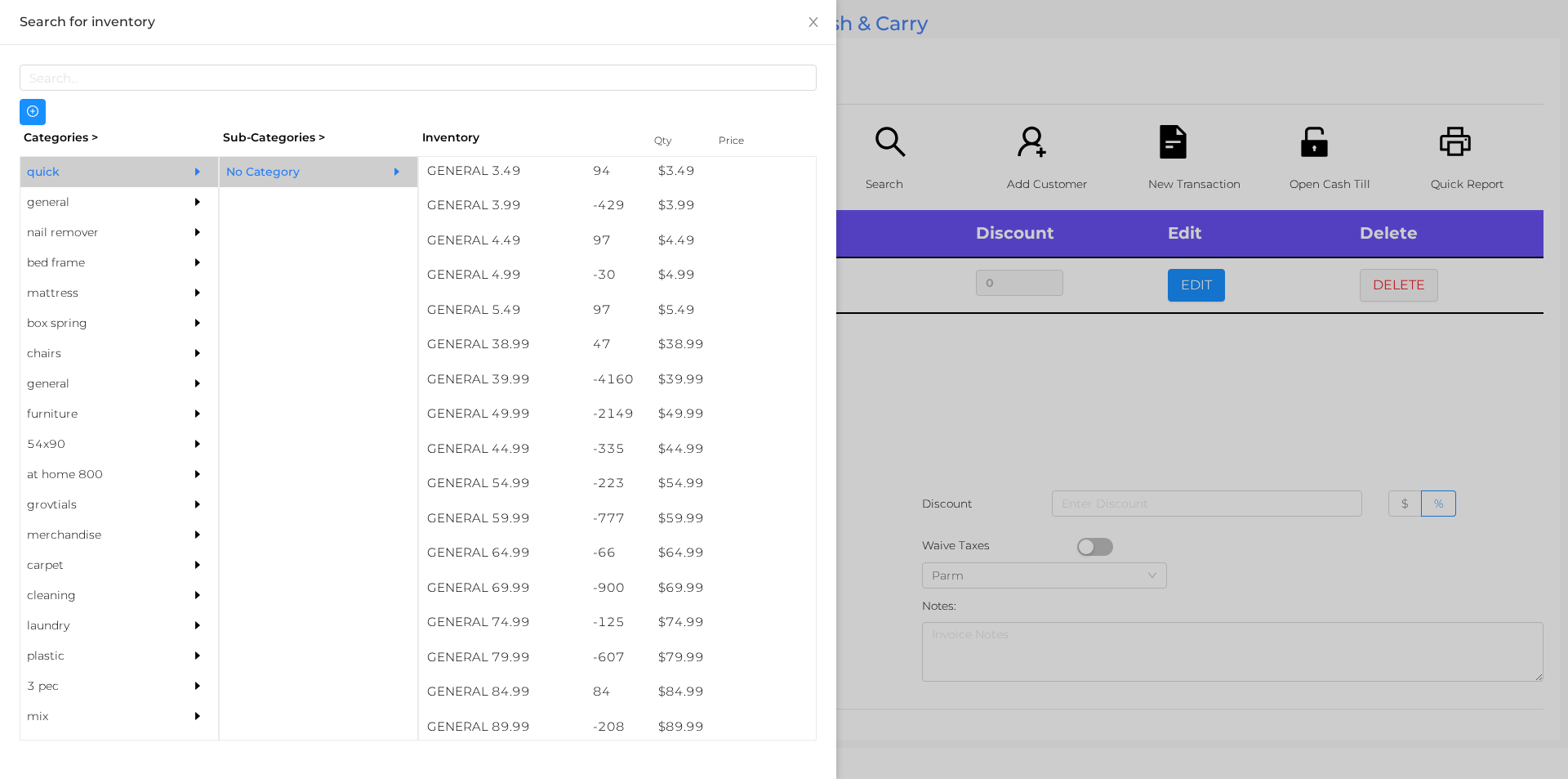
scroll to position [733, 0]
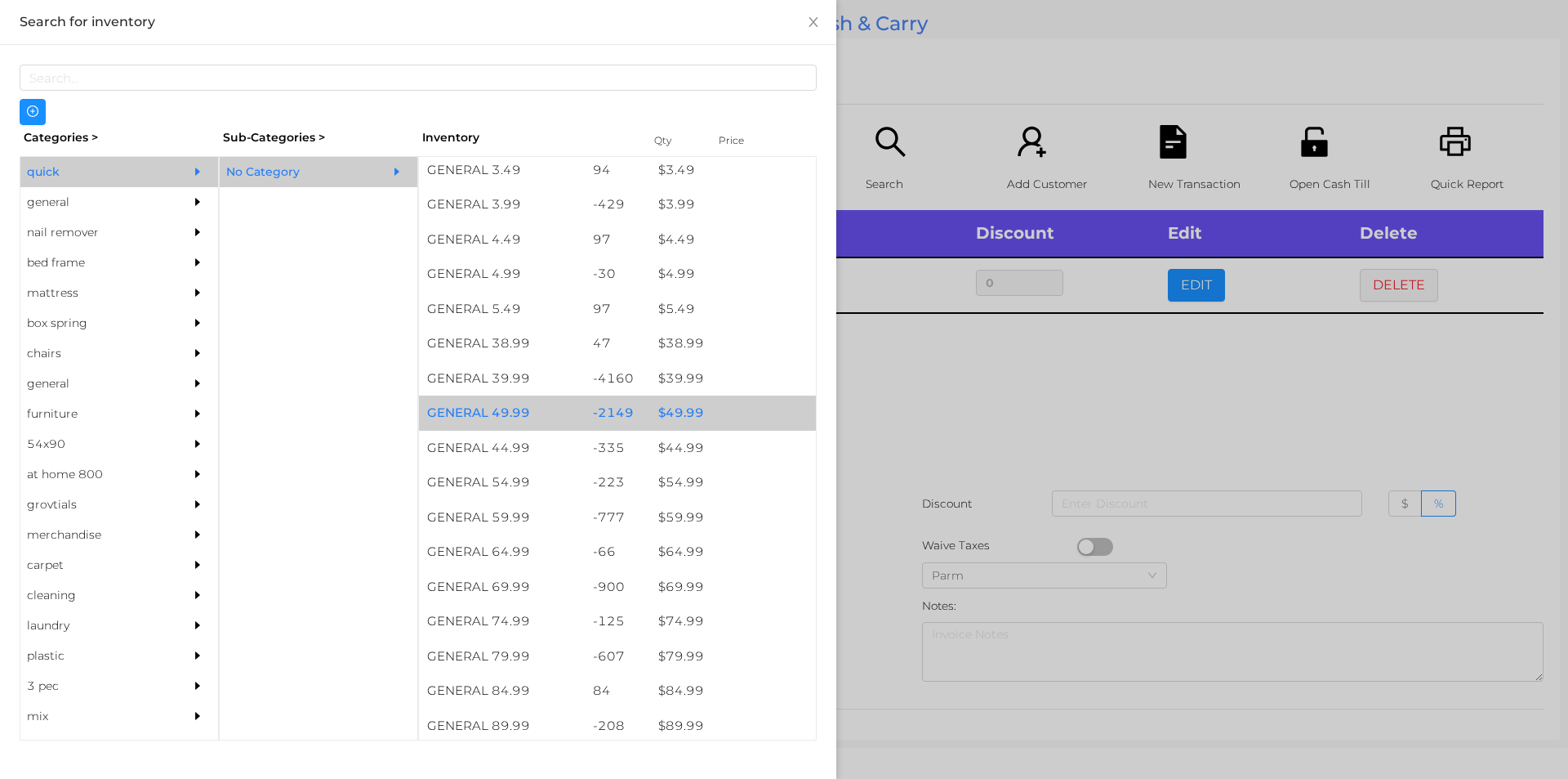
click at [681, 414] on div "$ 49.99" at bounding box center [732, 413] width 165 height 36
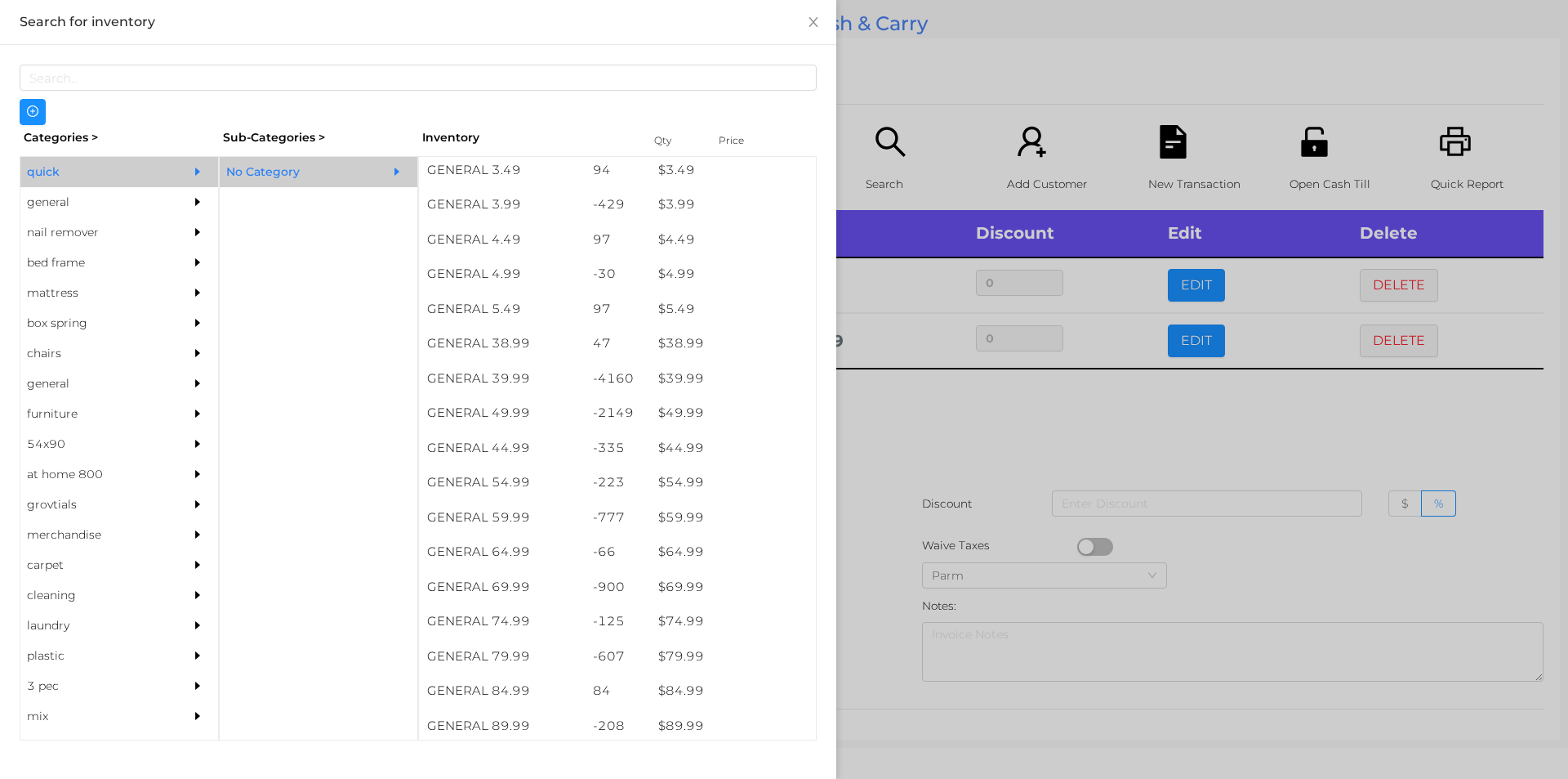
click at [1028, 411] on div at bounding box center [784, 389] width 1568 height 779
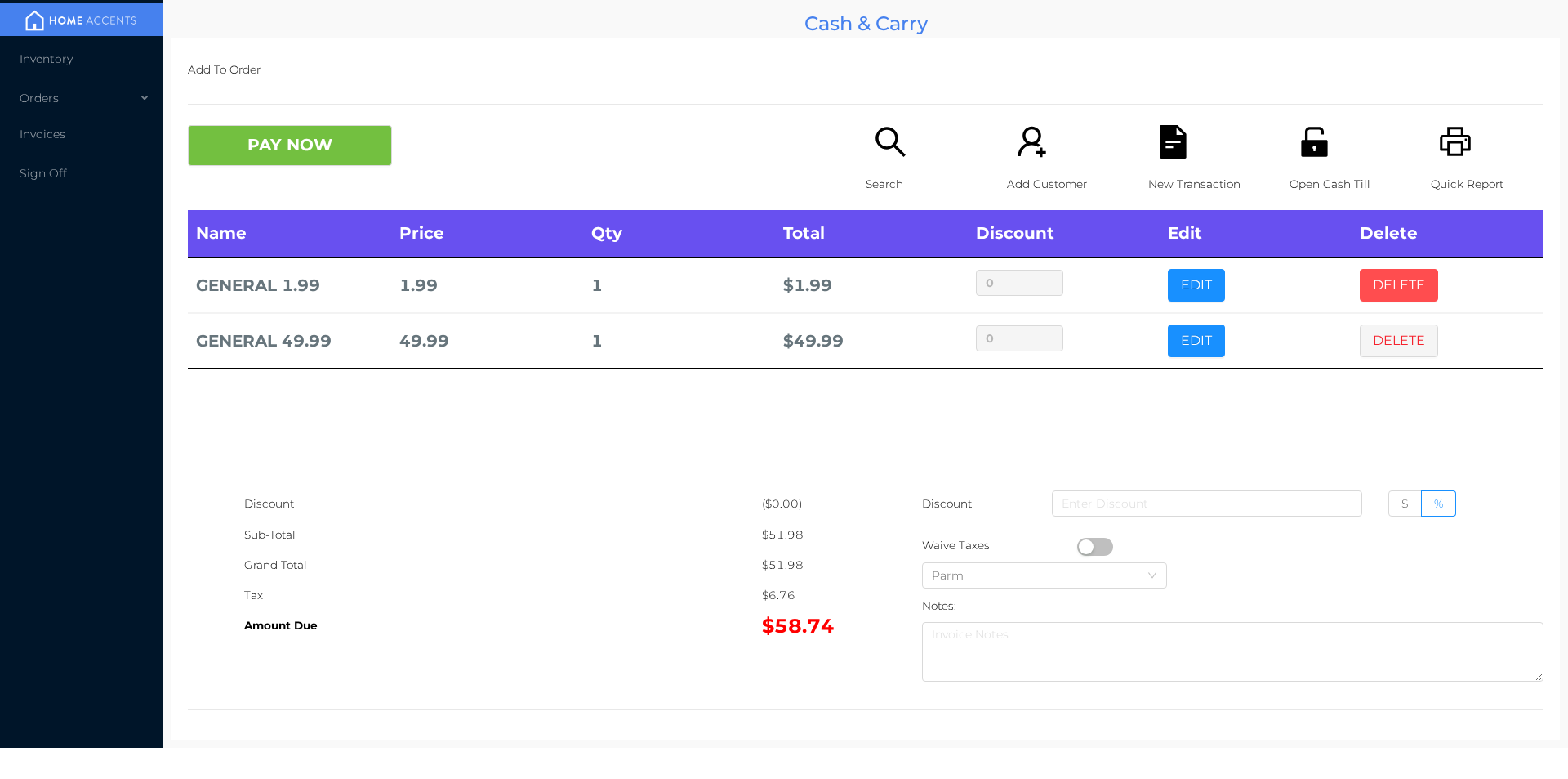
click at [1359, 274] on button "DELETE" at bounding box center [1399, 284] width 79 height 33
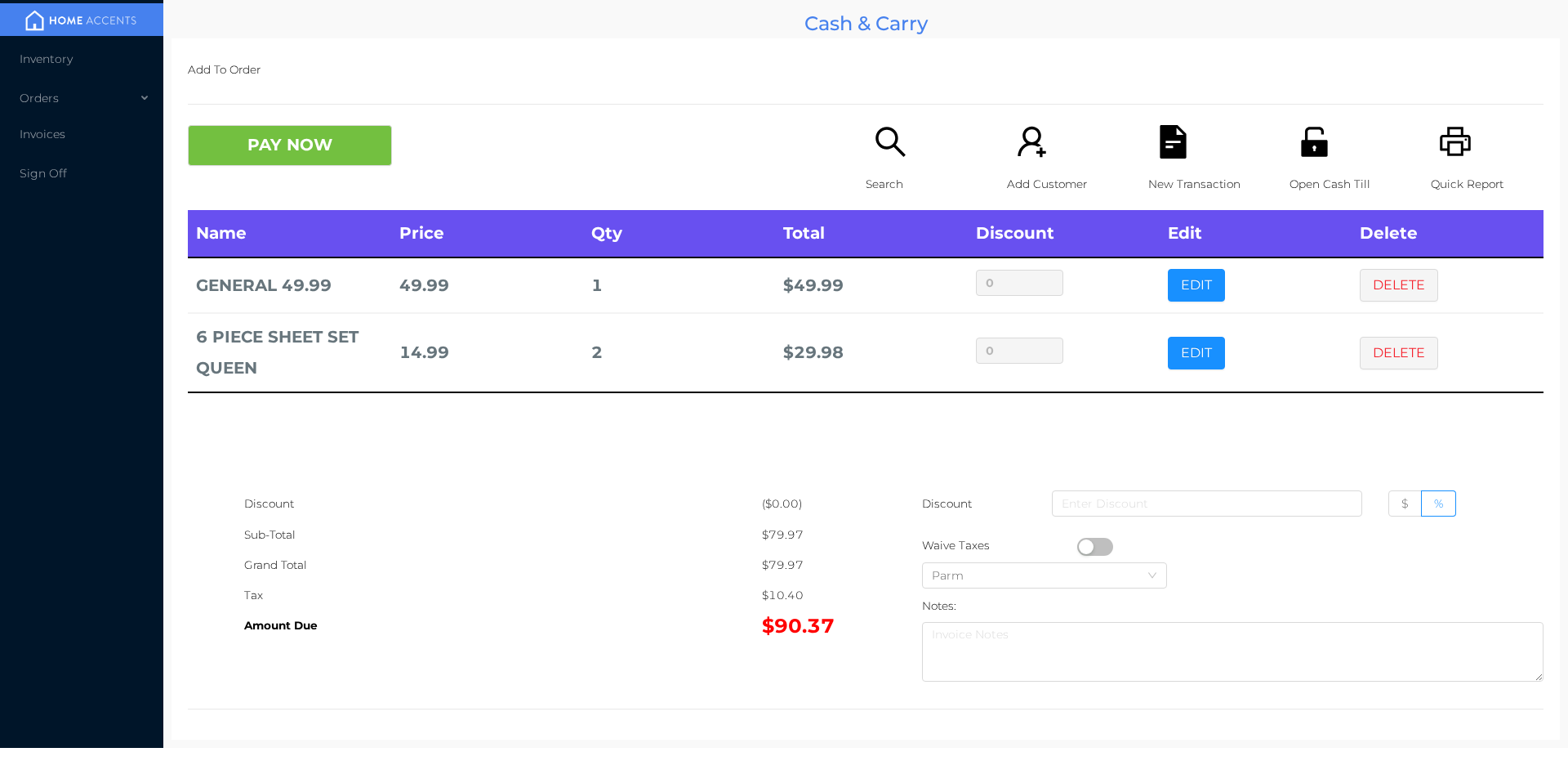
click at [874, 151] on icon "icon: search" at bounding box center [891, 142] width 34 height 34
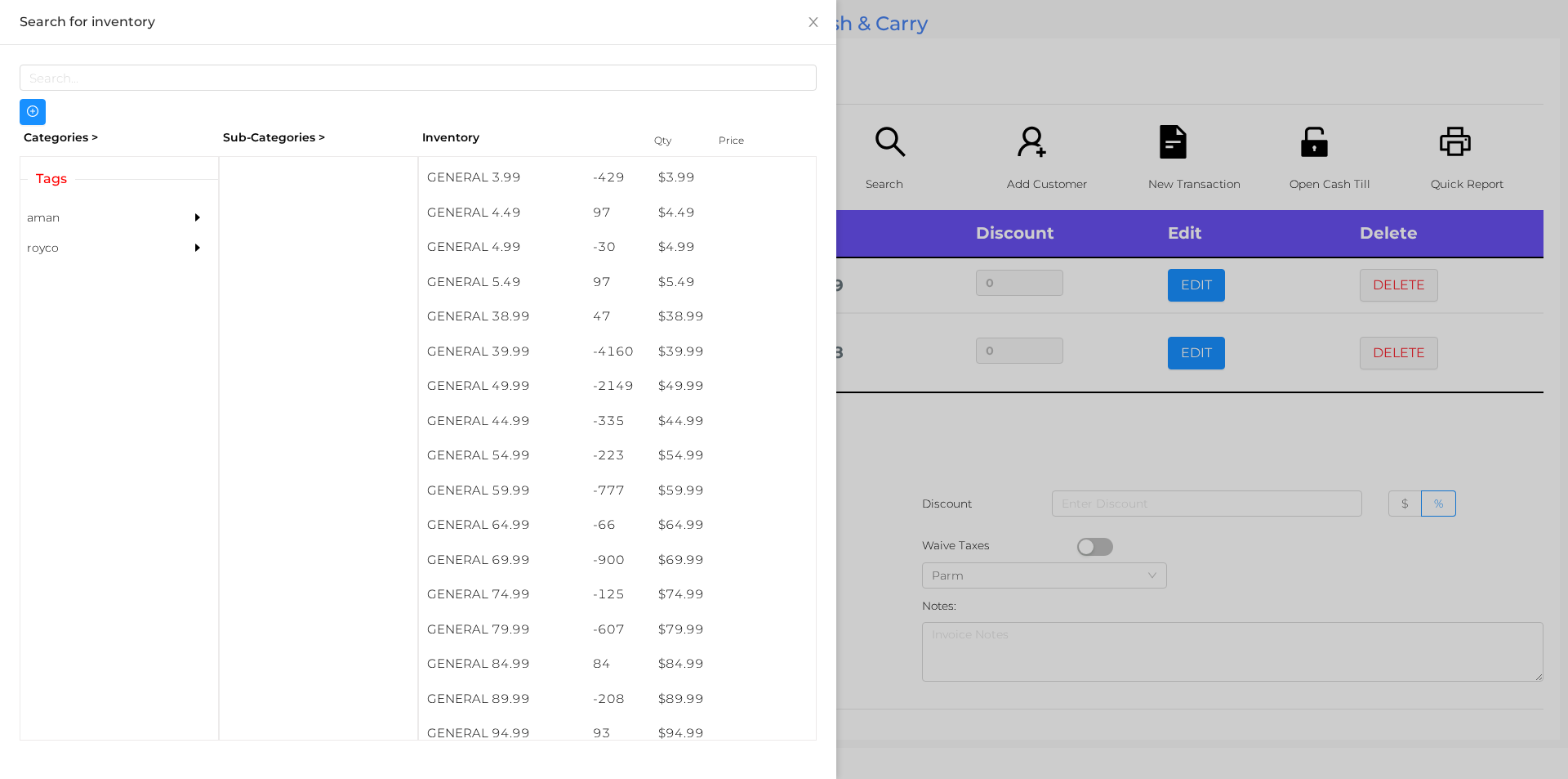
scroll to position [790, 0]
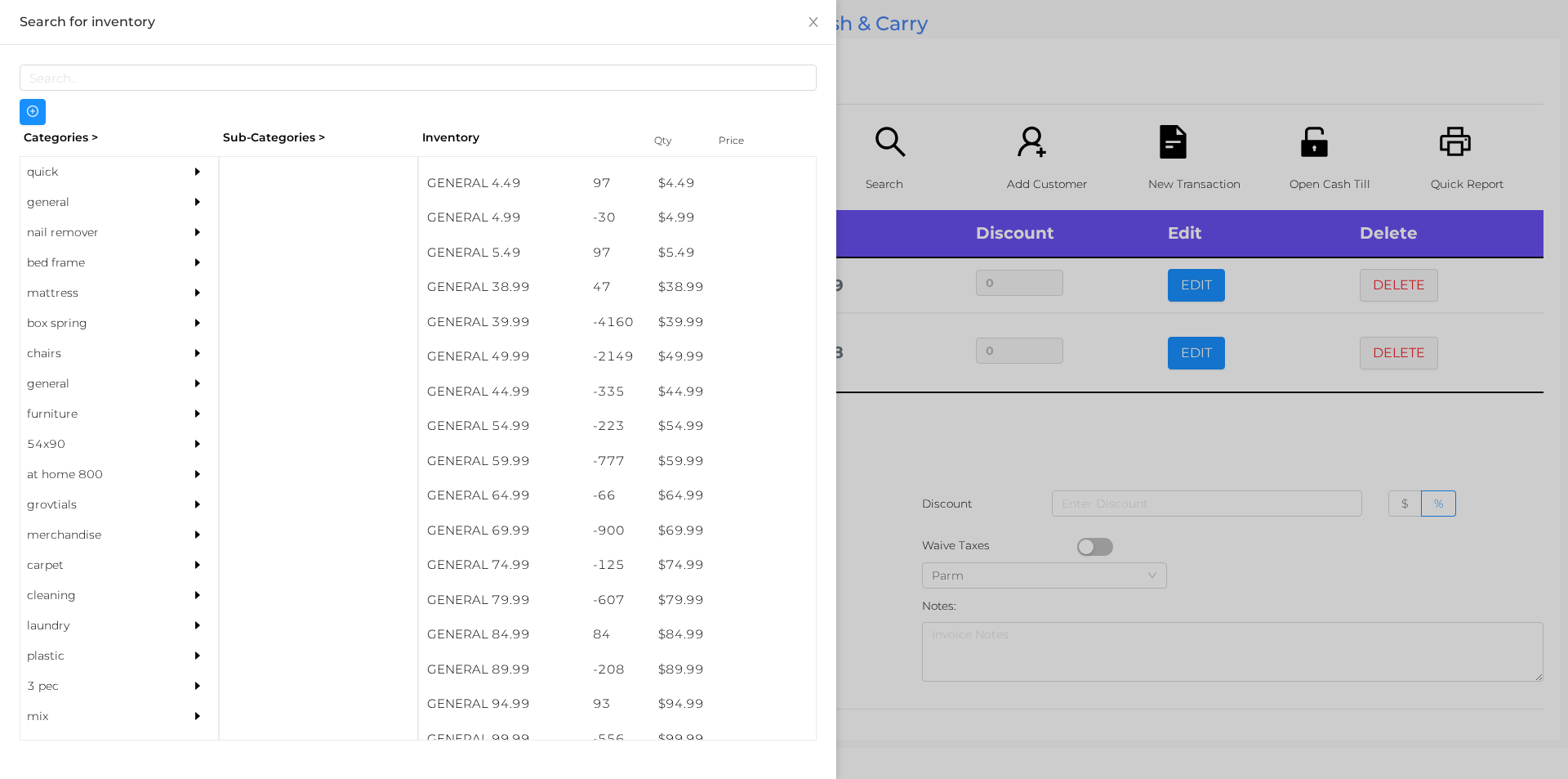
click at [44, 191] on div "general" at bounding box center [94, 202] width 149 height 30
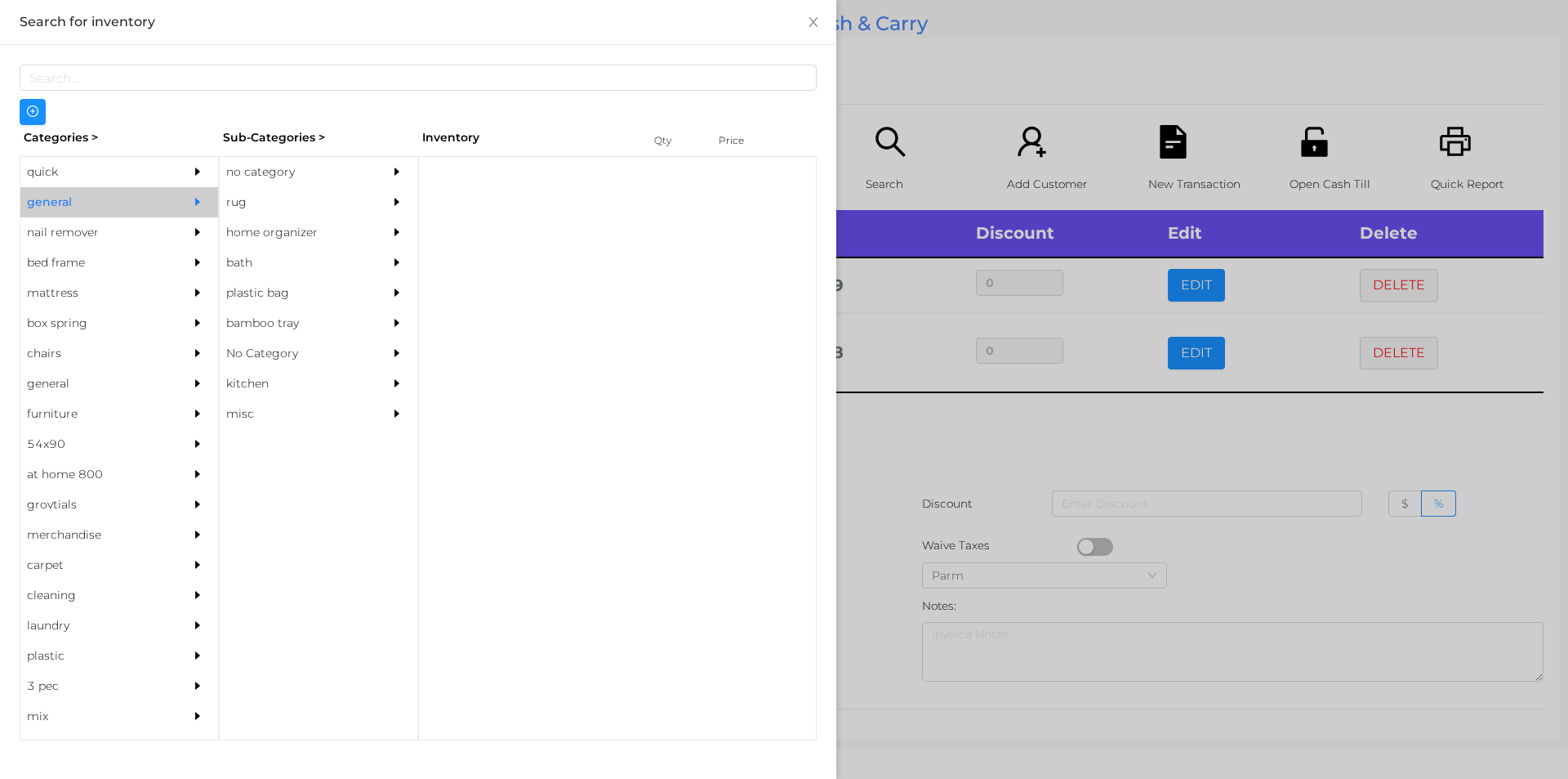
scroll to position [0, 0]
click at [264, 178] on div "no category" at bounding box center [294, 172] width 149 height 30
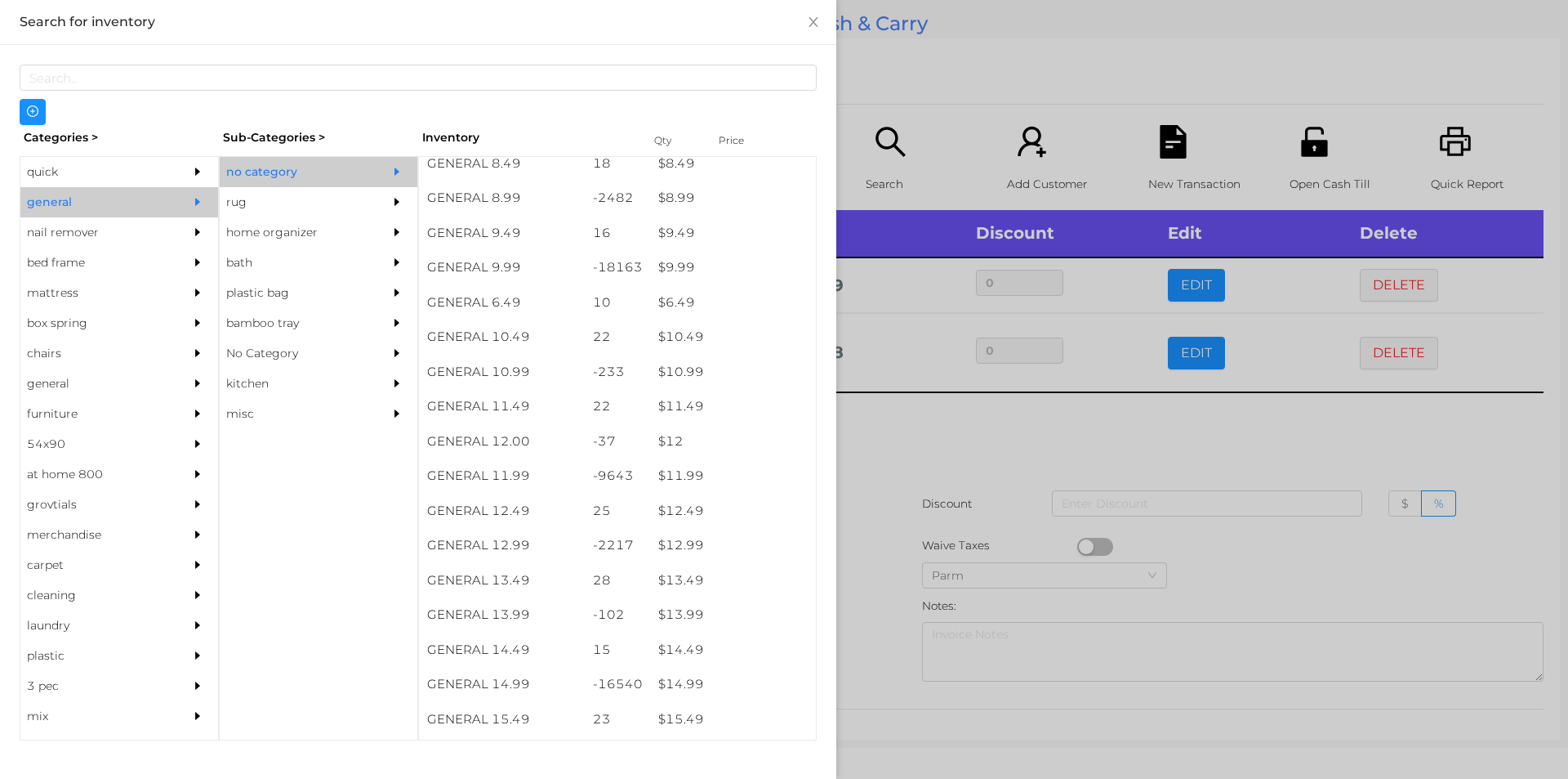
scroll to position [902, 0]
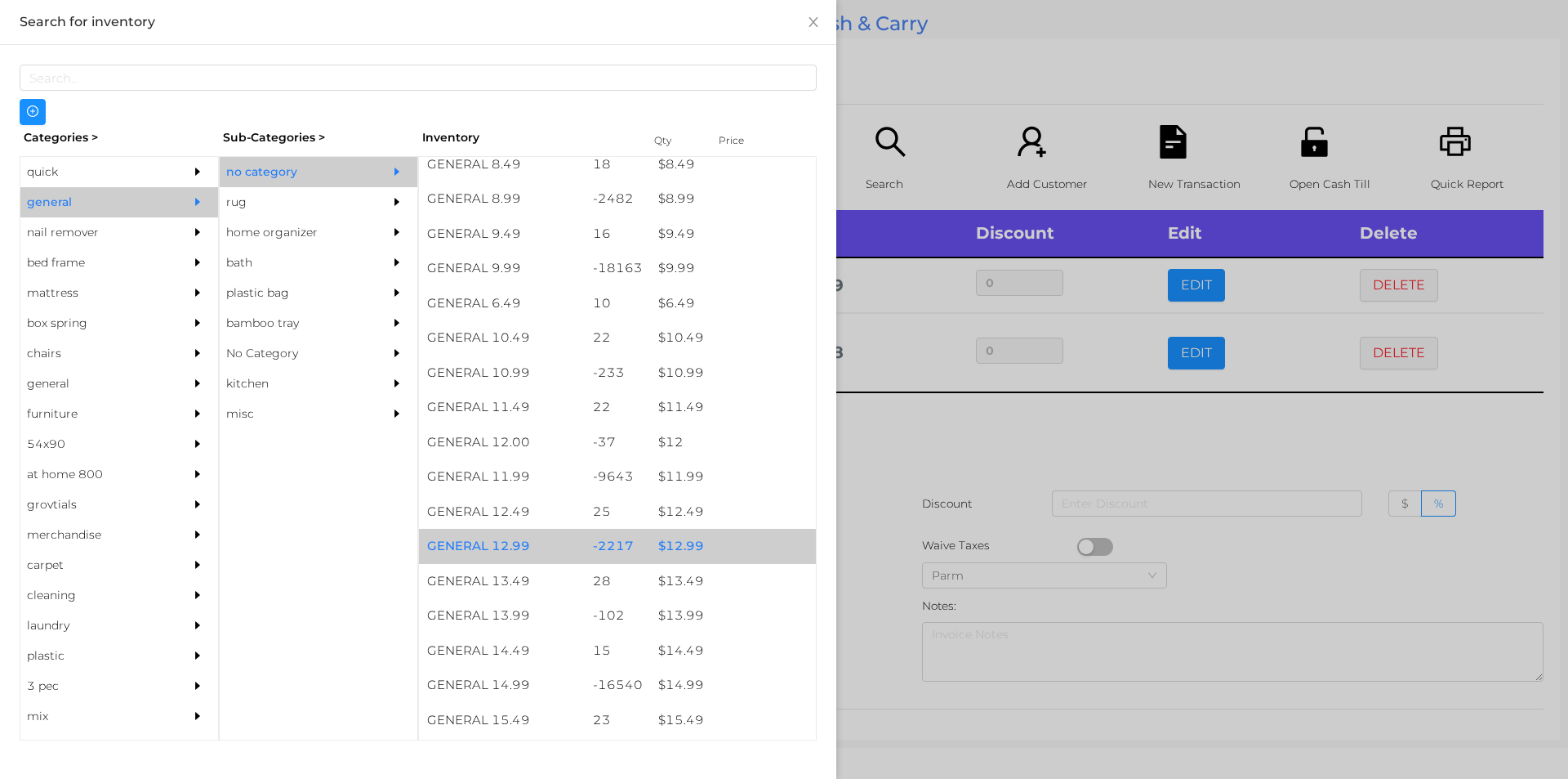
click at [678, 539] on div "$ 12.99" at bounding box center [732, 546] width 165 height 36
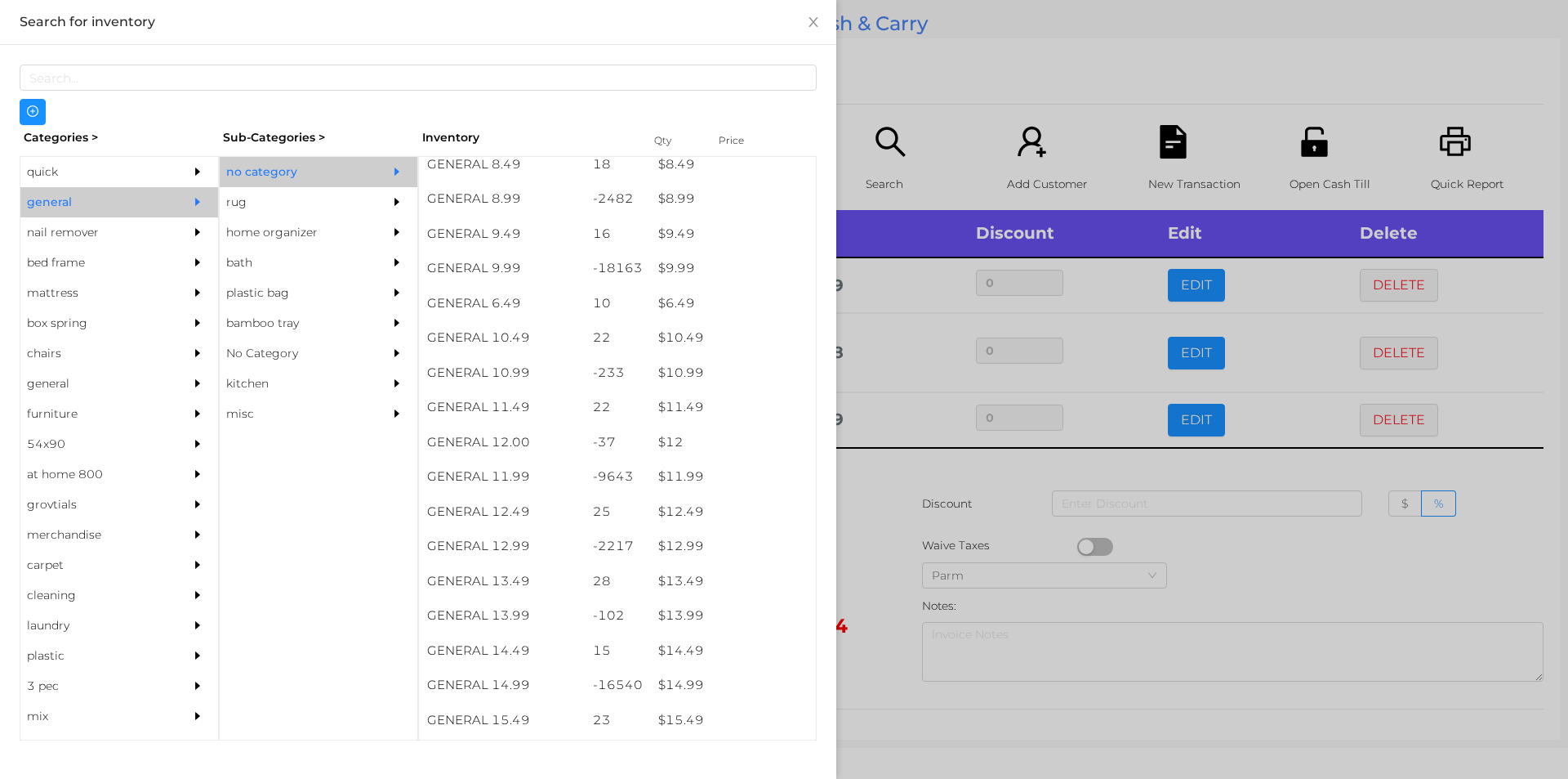
click at [897, 474] on div at bounding box center [784, 389] width 1568 height 779
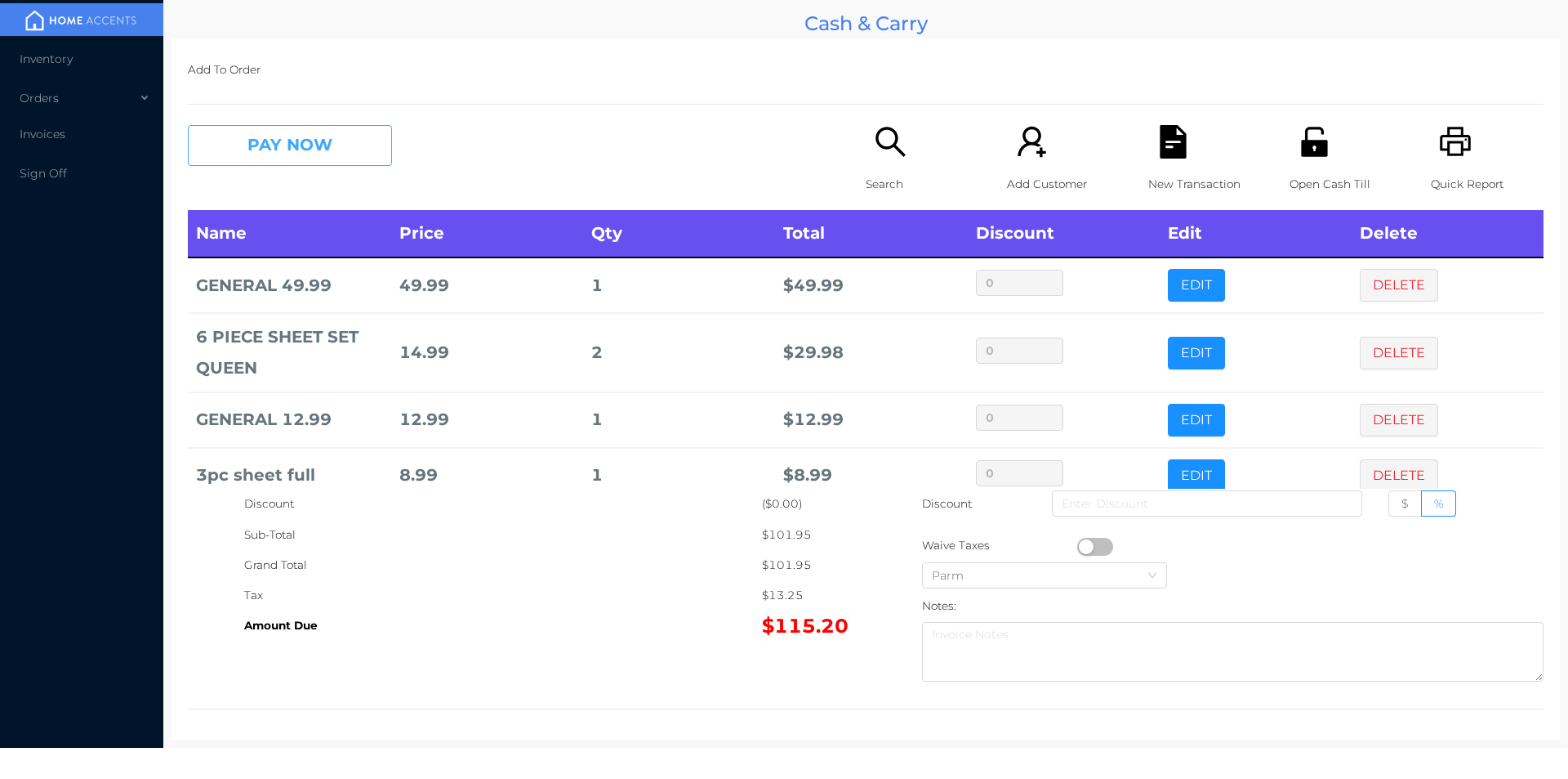
click at [290, 151] on button "PAY NOW" at bounding box center [290, 146] width 204 height 41
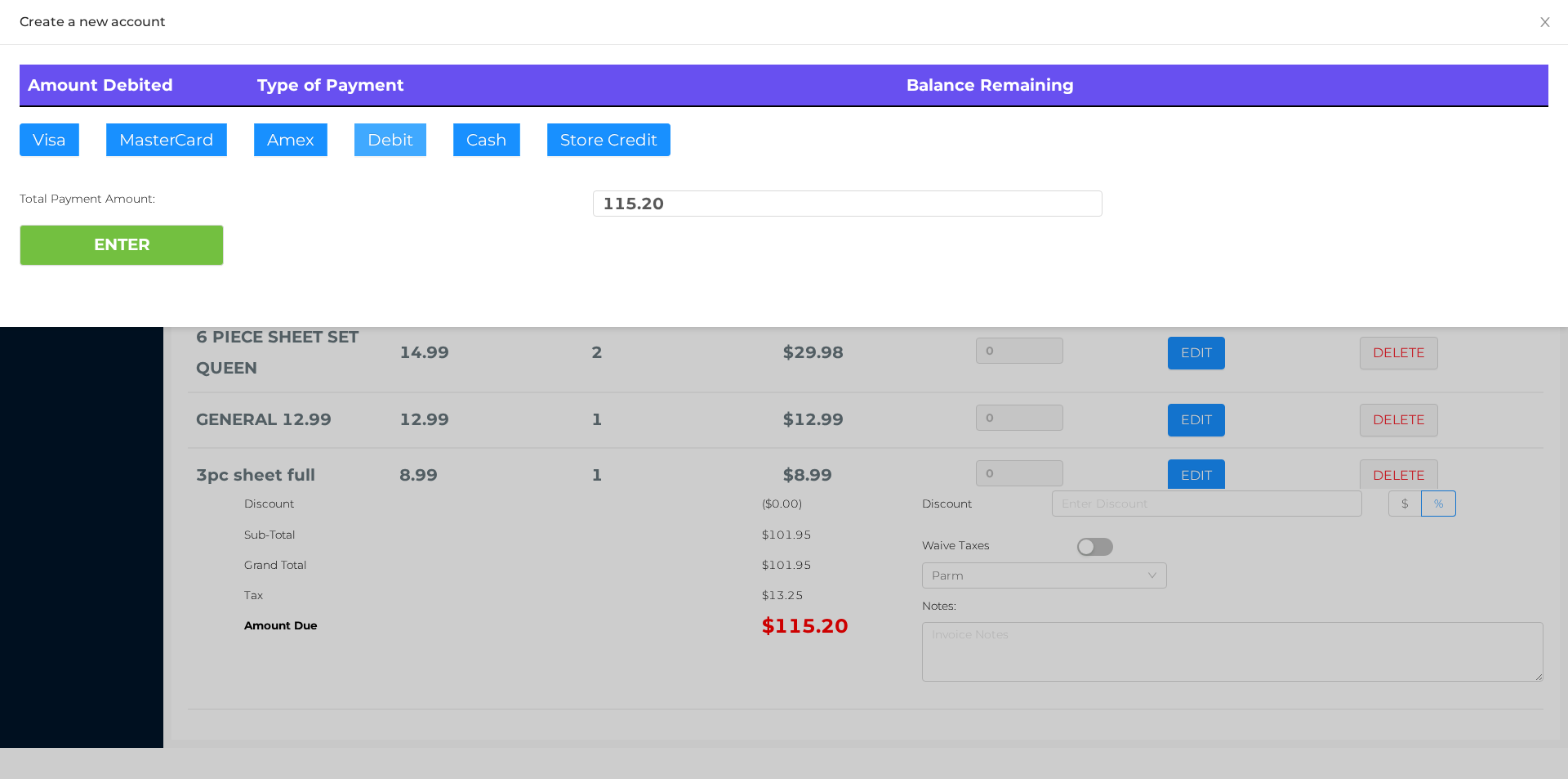
click at [377, 151] on button "Debit" at bounding box center [390, 139] width 72 height 33
click at [134, 257] on button "ENTER" at bounding box center [122, 245] width 204 height 41
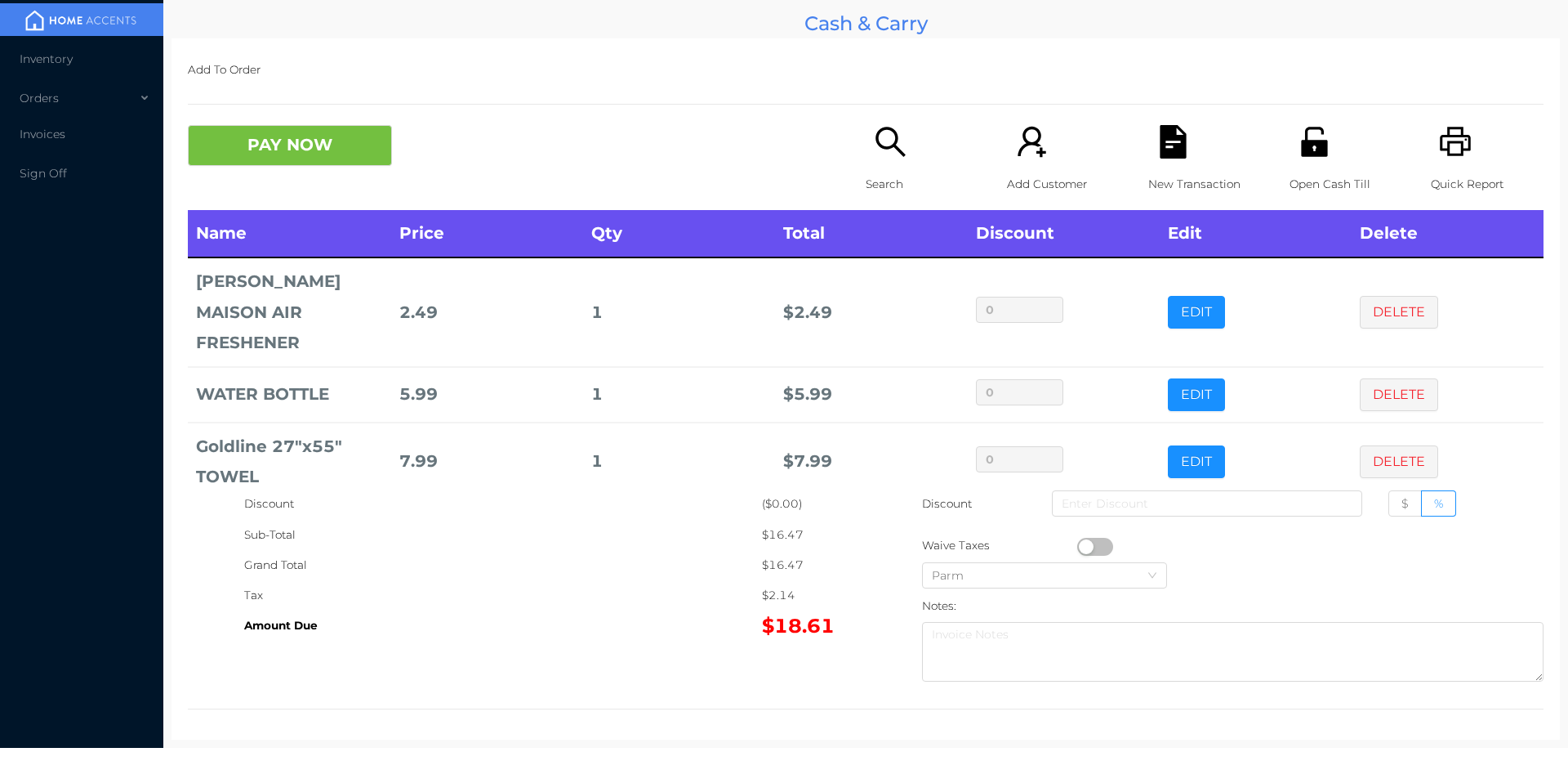
click at [1307, 130] on icon "icon: unlock" at bounding box center [1315, 142] width 34 height 34
click at [1188, 145] on div "New Transaction" at bounding box center [1204, 167] width 113 height 85
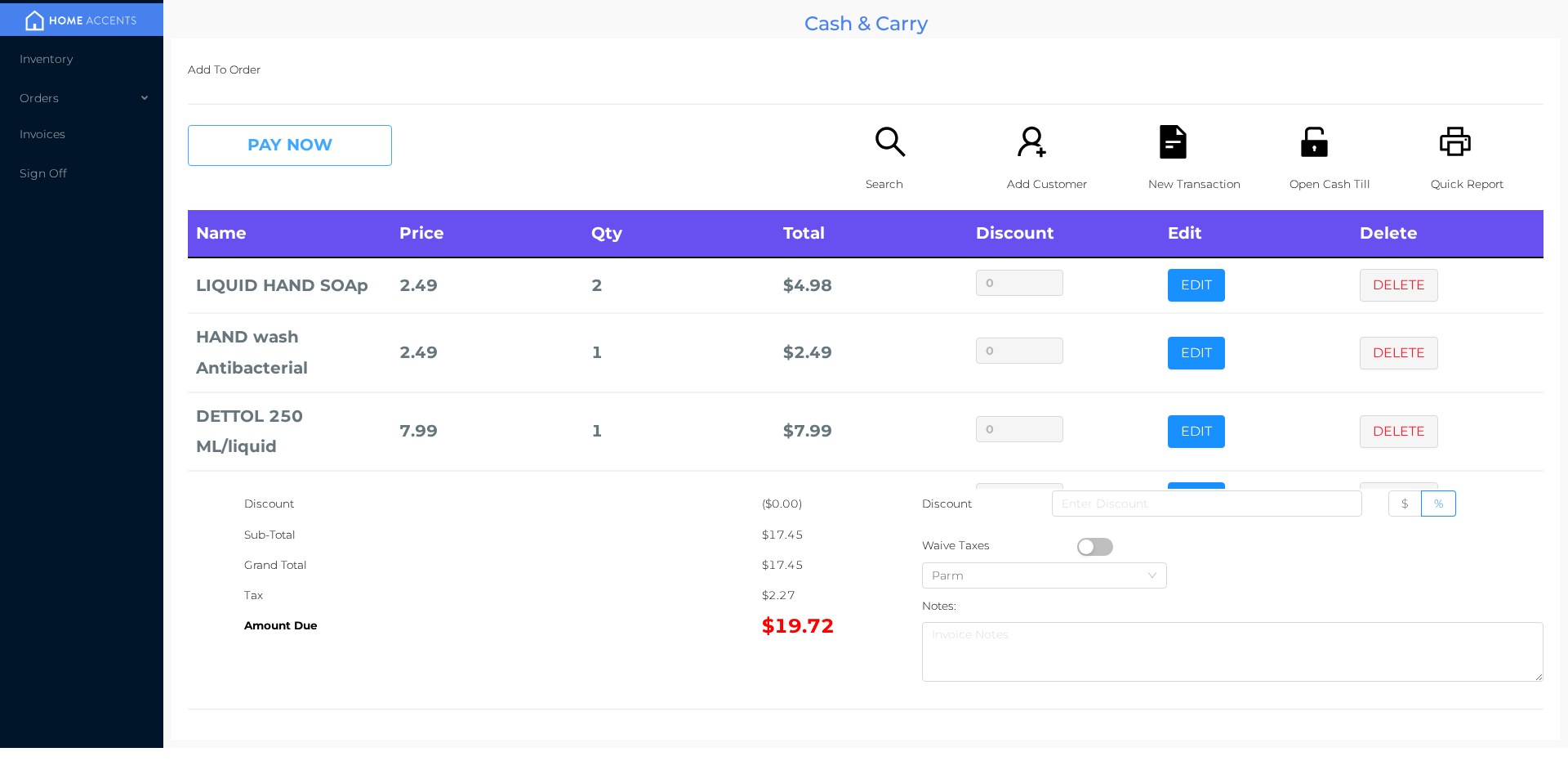
click at [270, 156] on button "PAY NOW" at bounding box center [290, 146] width 204 height 41
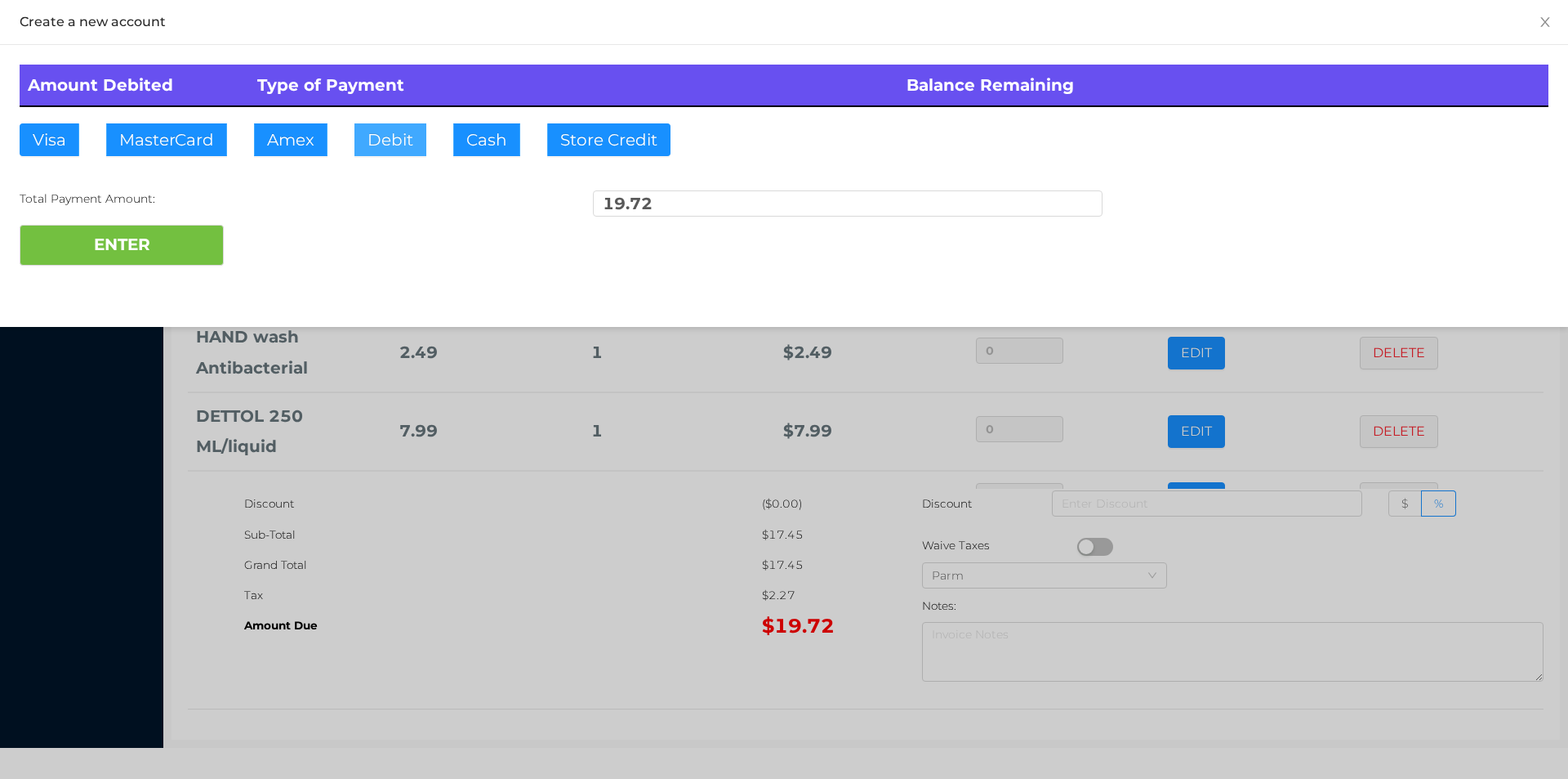
click at [374, 136] on button "Debit" at bounding box center [390, 139] width 72 height 33
click at [177, 250] on button "ENTER" at bounding box center [122, 245] width 204 height 41
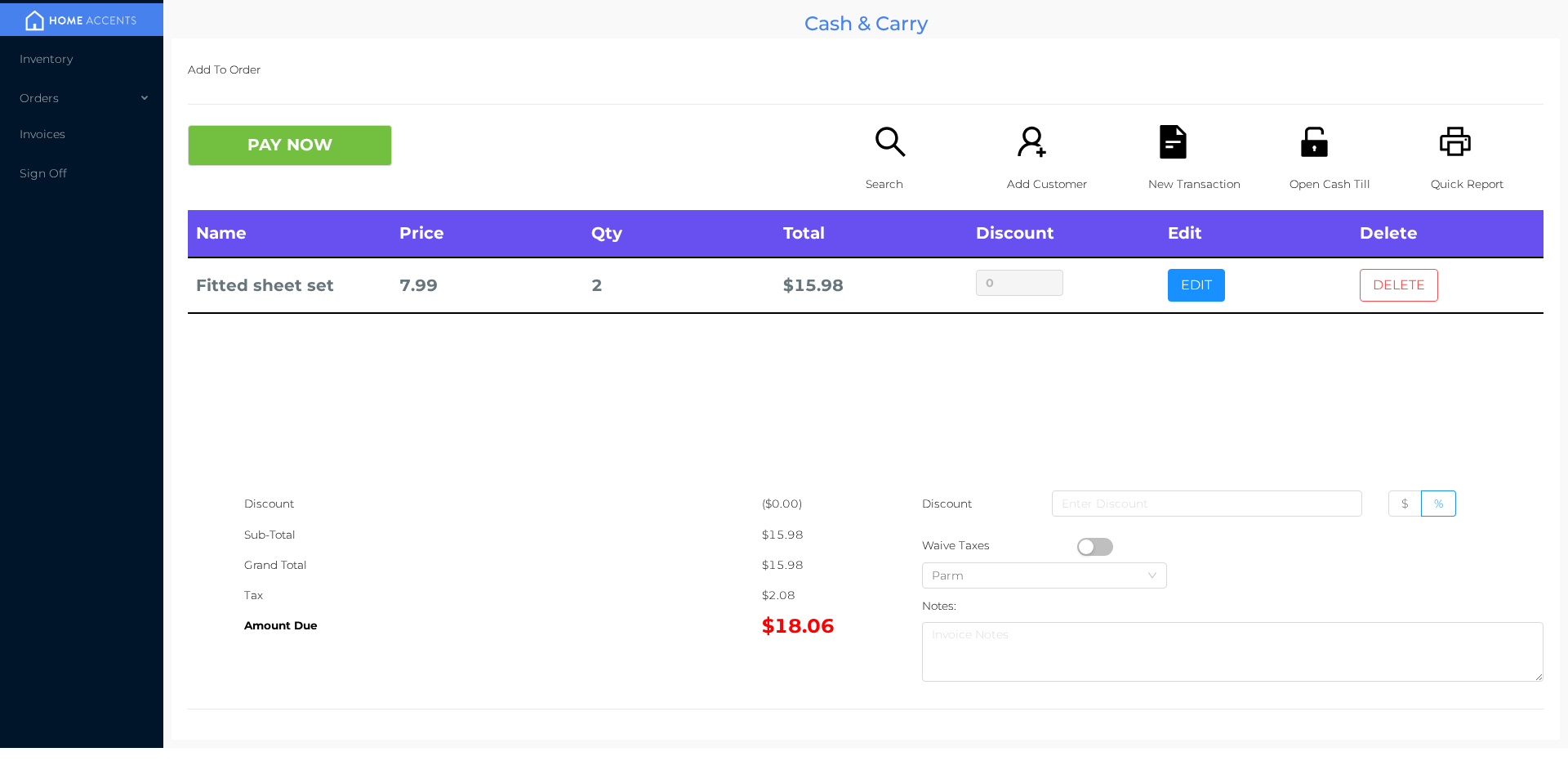
click at [1388, 289] on button "DELETE" at bounding box center [1399, 284] width 79 height 33
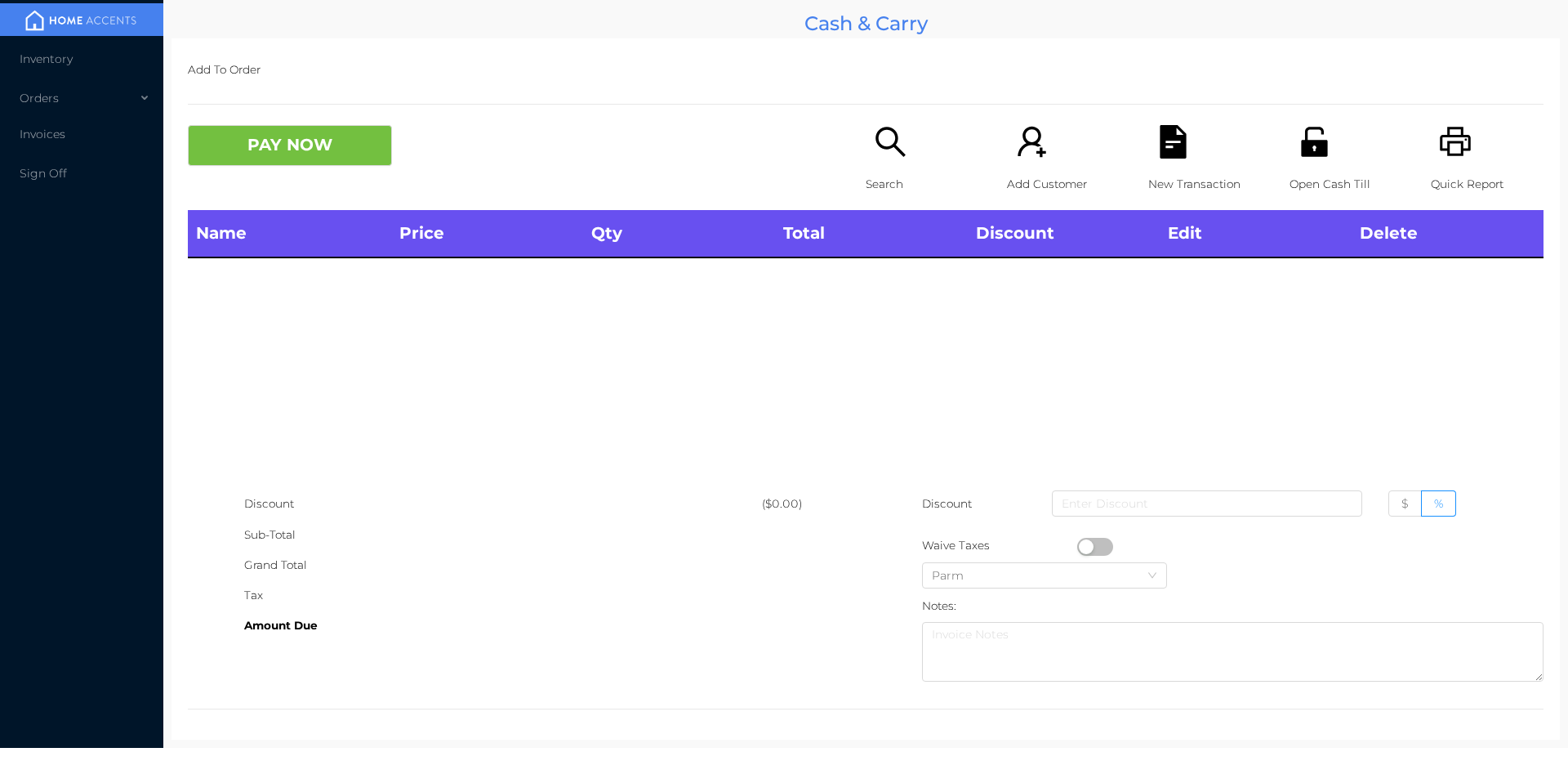
click at [866, 147] on div "Search" at bounding box center [922, 167] width 113 height 85
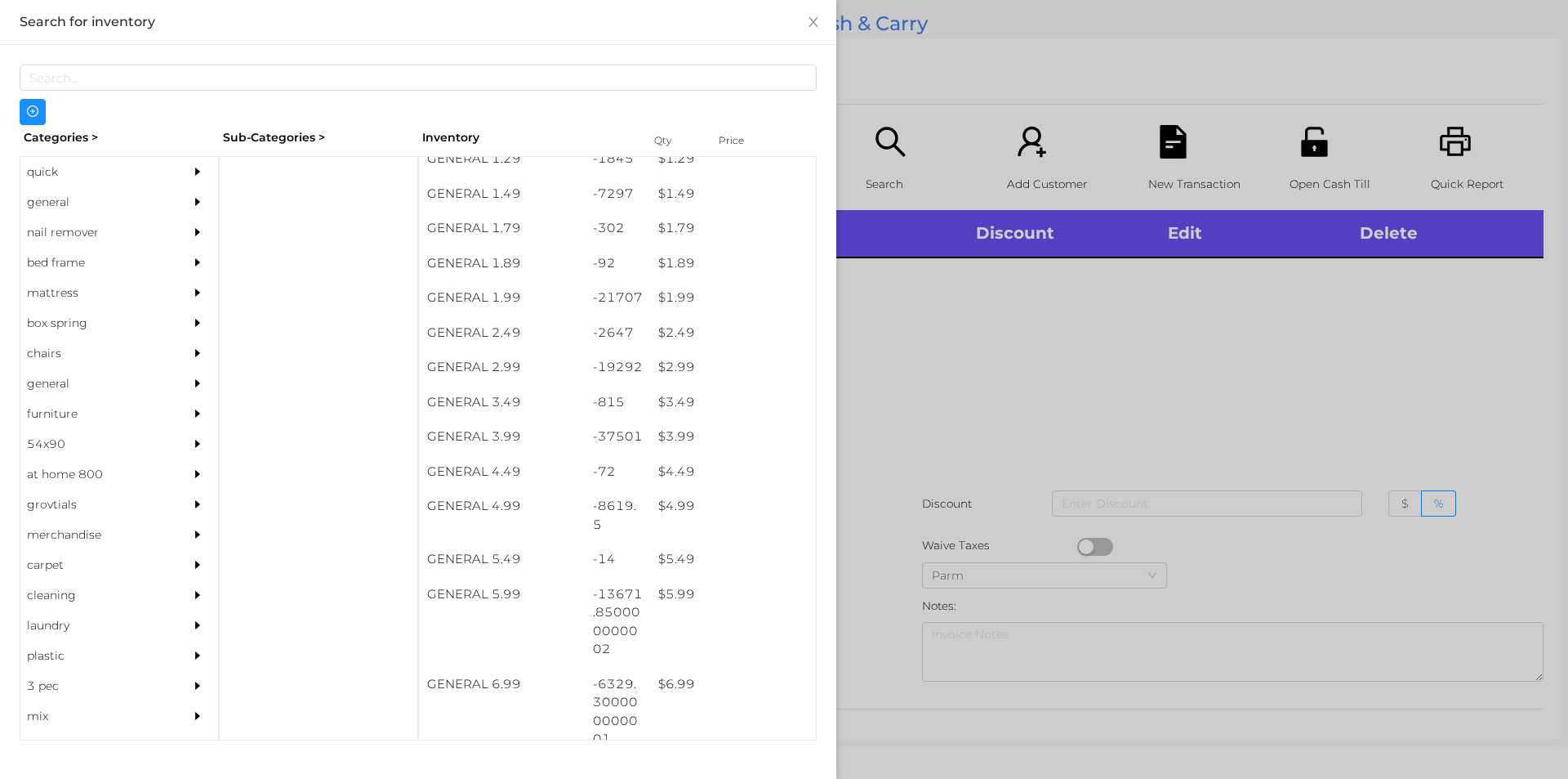
scroll to position [224, 0]
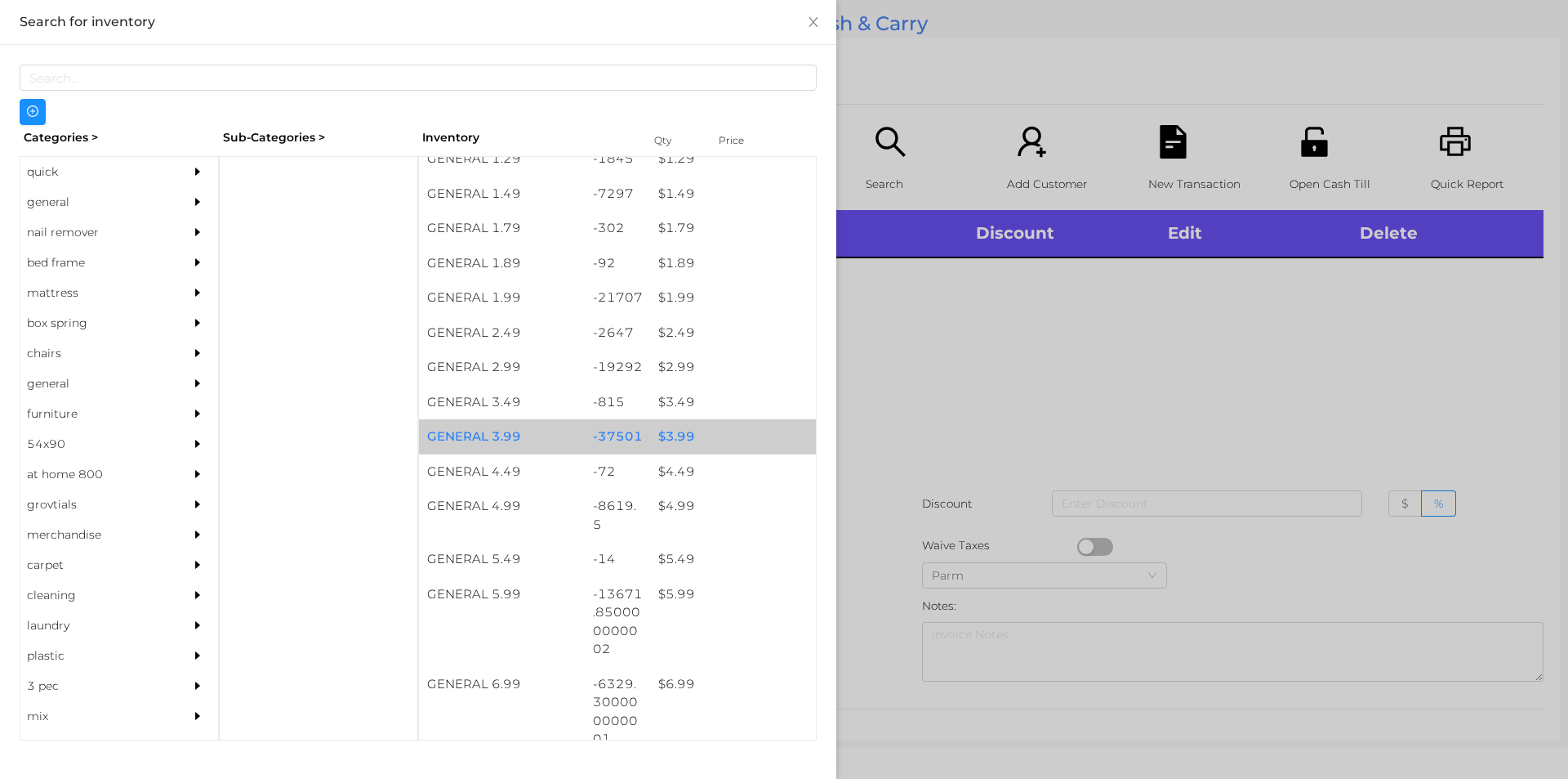
click at [628, 441] on div "-37501" at bounding box center [617, 437] width 66 height 36
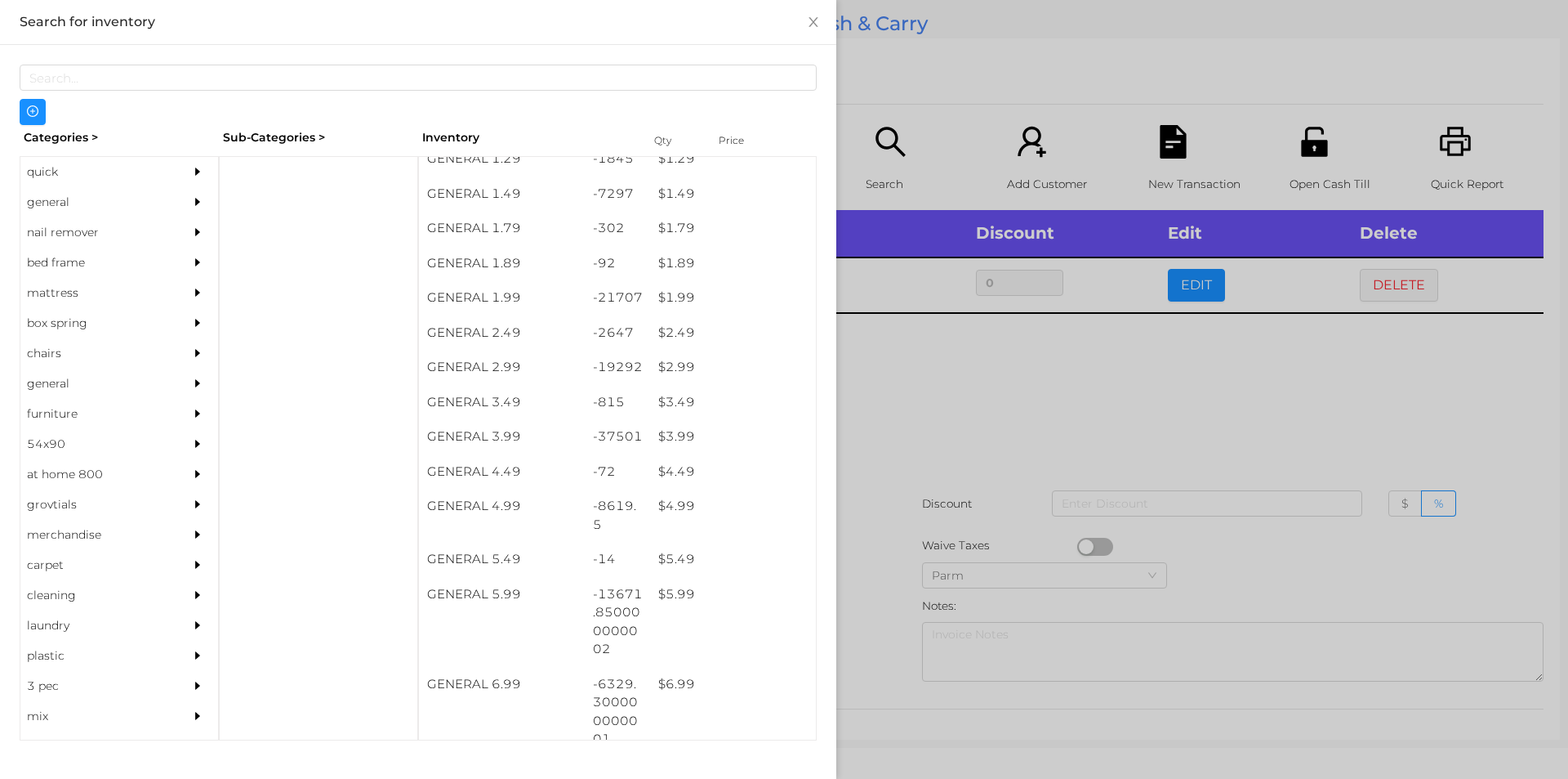
click at [886, 563] on div at bounding box center [784, 389] width 1568 height 779
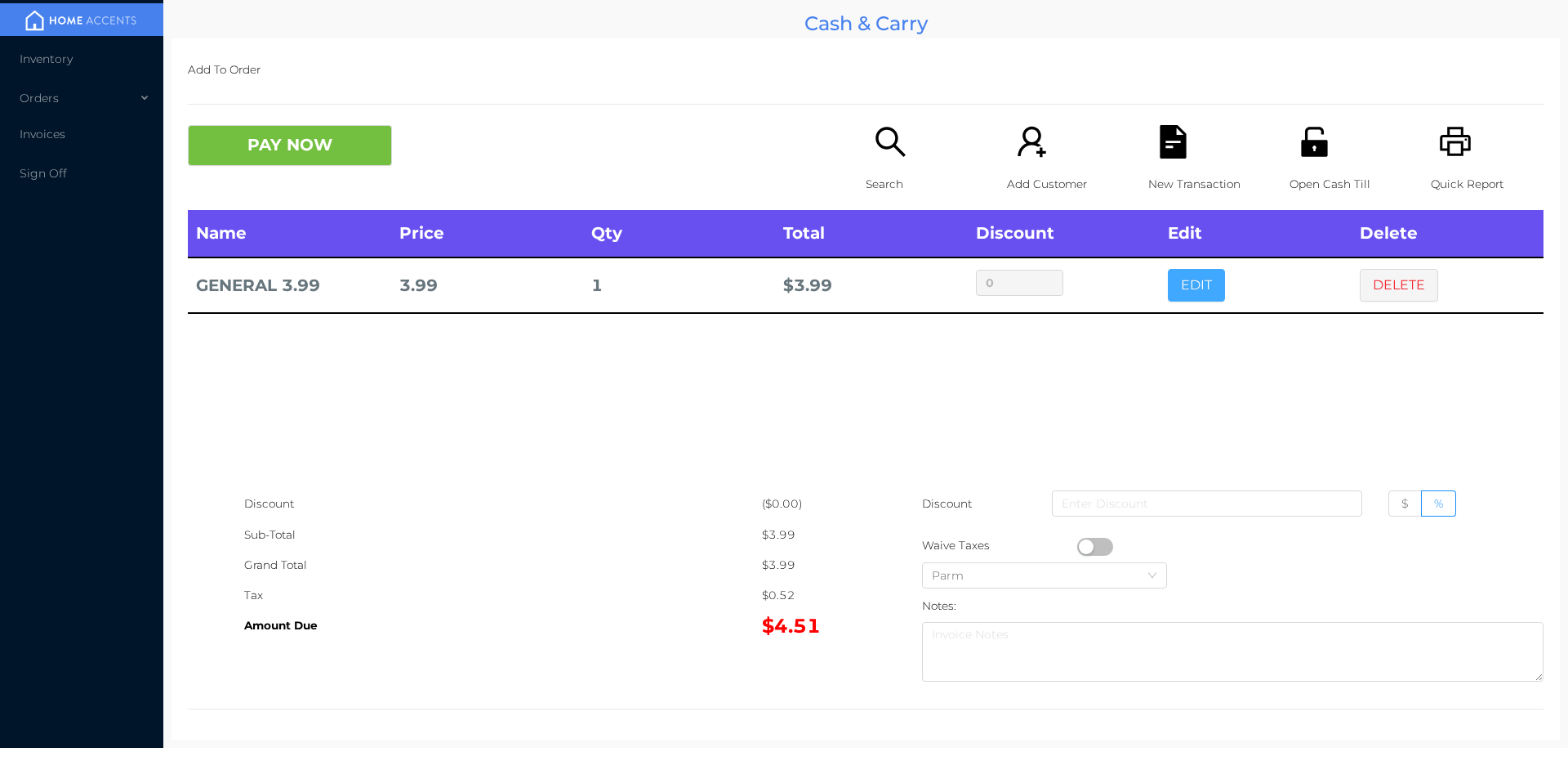
click at [1192, 297] on button "EDIT" at bounding box center [1196, 284] width 57 height 33
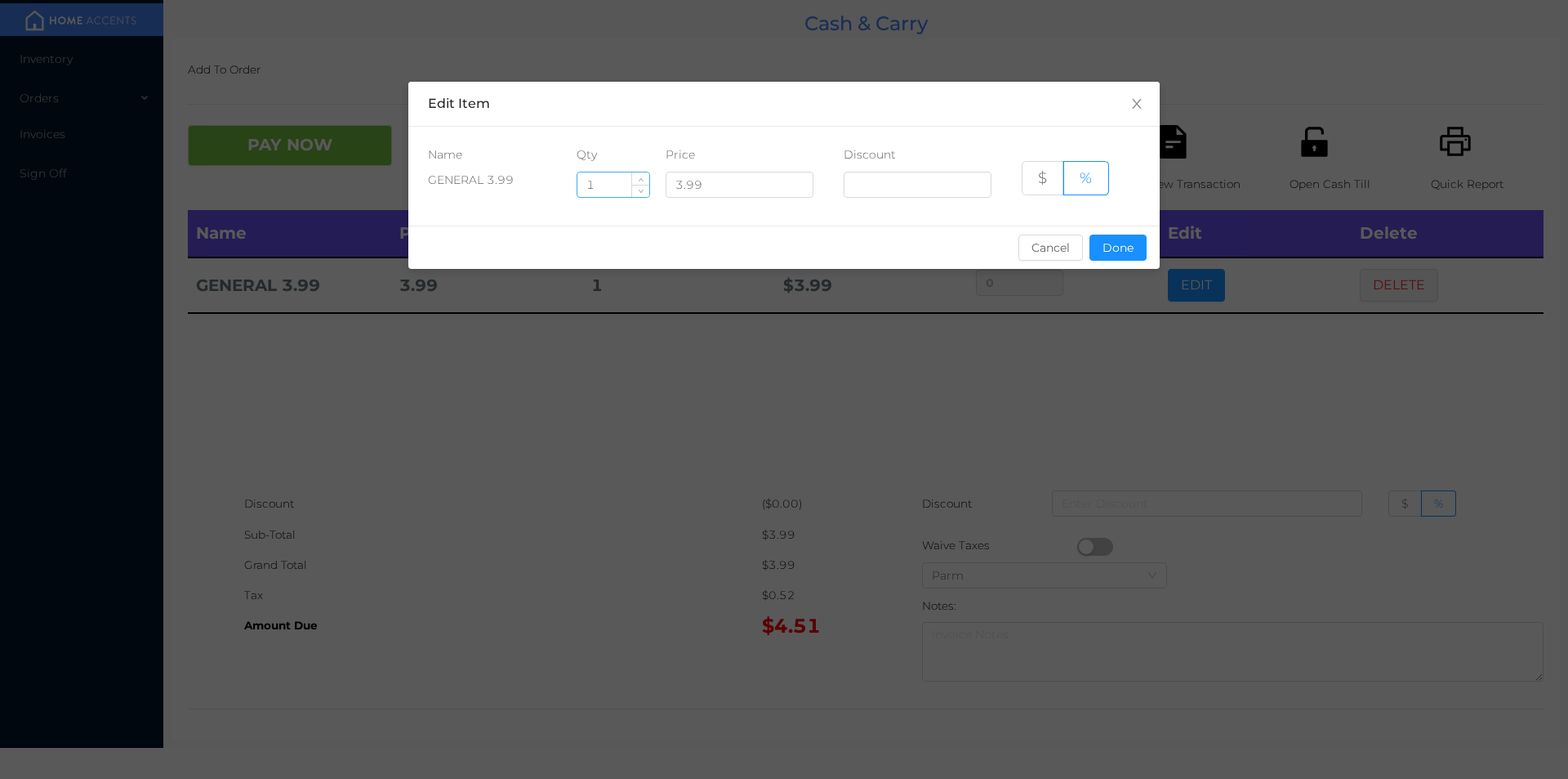
click at [607, 190] on input "1" at bounding box center [613, 184] width 72 height 24
type input "4"
click at [1104, 250] on button "Done" at bounding box center [1117, 248] width 57 height 26
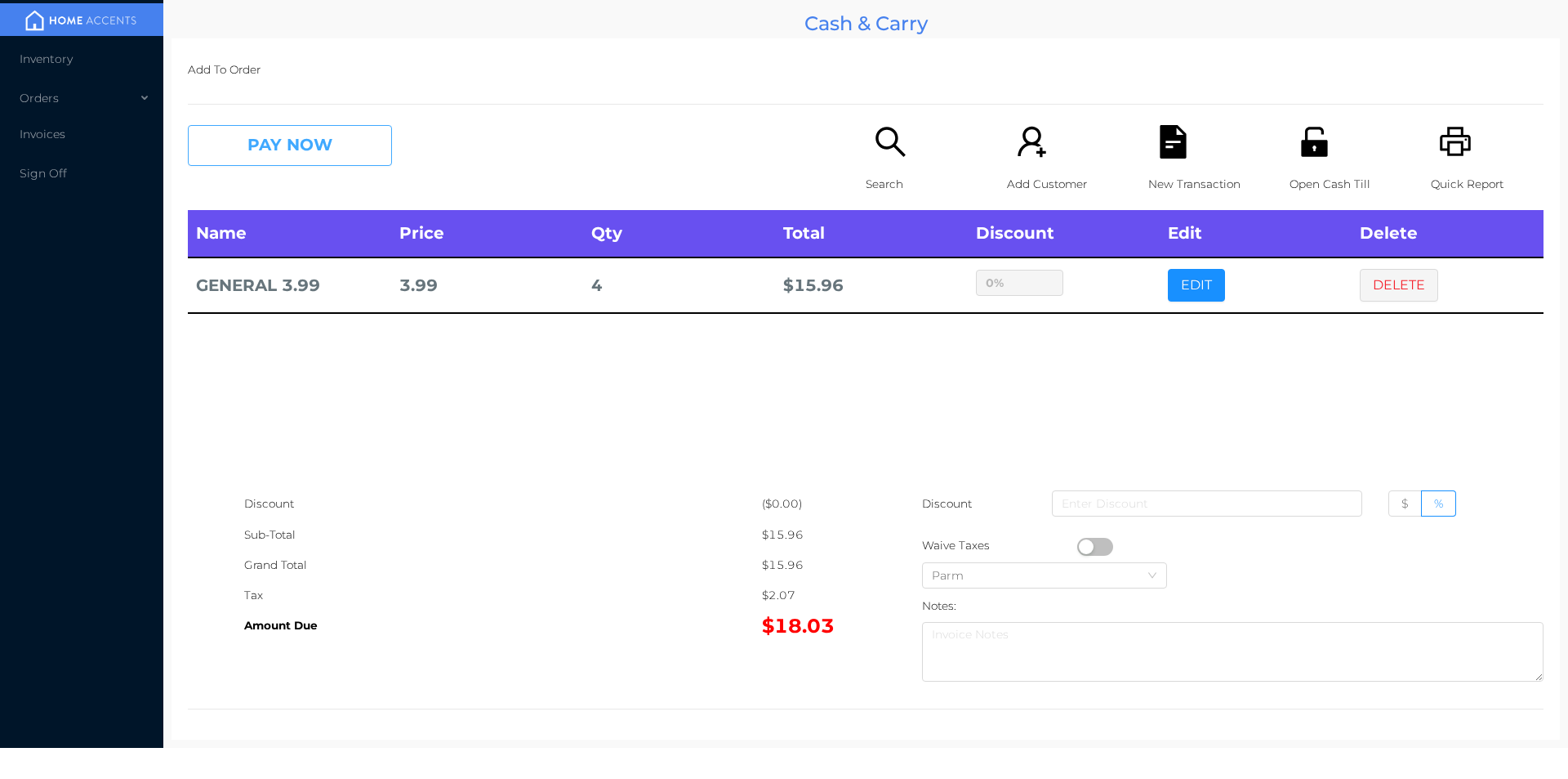
click at [332, 154] on button "PAY NOW" at bounding box center [290, 146] width 204 height 41
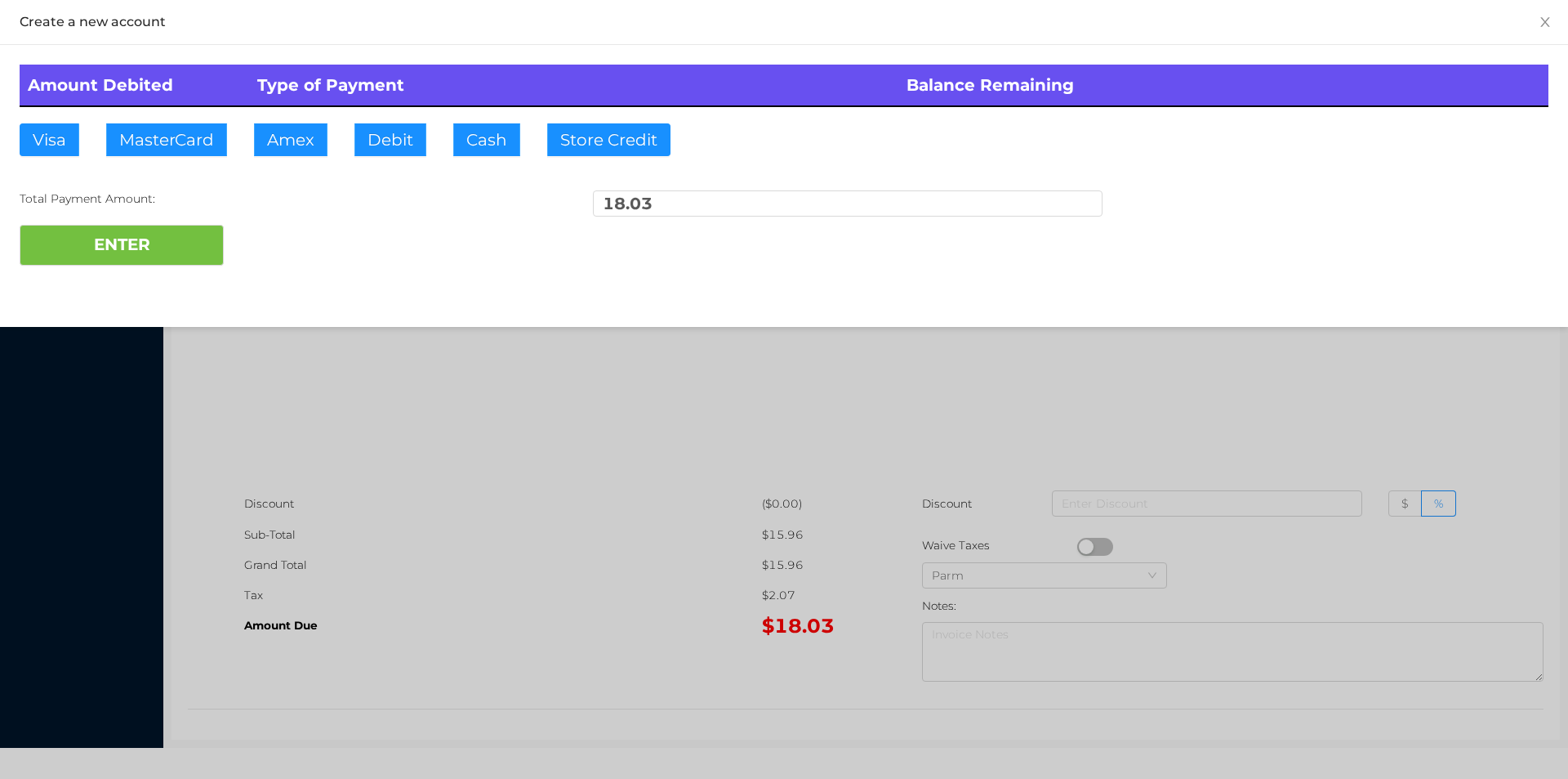
click at [466, 184] on div "Amount Debited Type of Payment Balance Remaining Visa MasterCard Amex Debit Cas…" at bounding box center [784, 165] width 1568 height 240
click at [203, 247] on button "ENTER" at bounding box center [122, 245] width 204 height 41
type input "0"
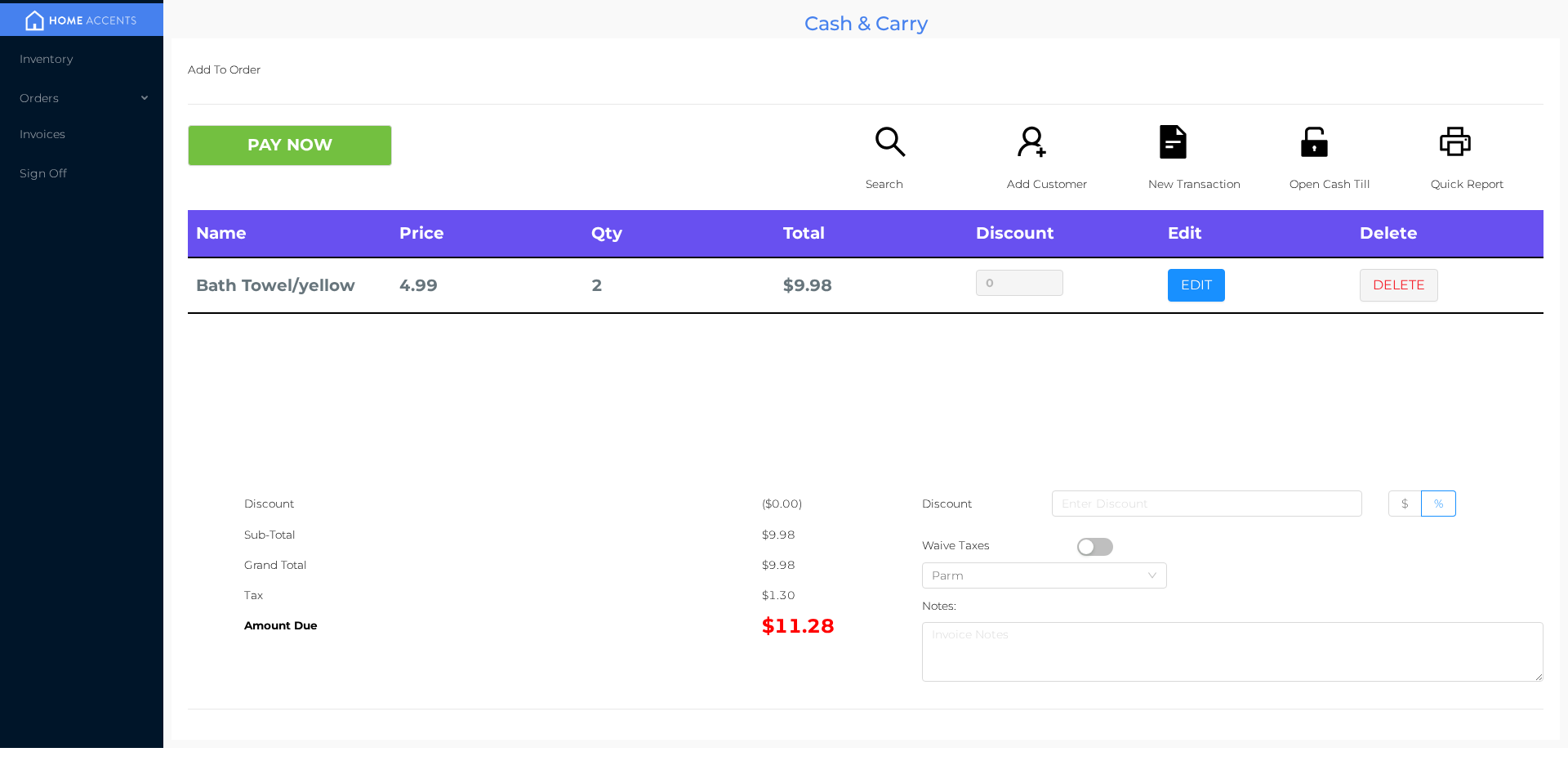
click at [888, 147] on icon "icon: search" at bounding box center [889, 140] width 29 height 29
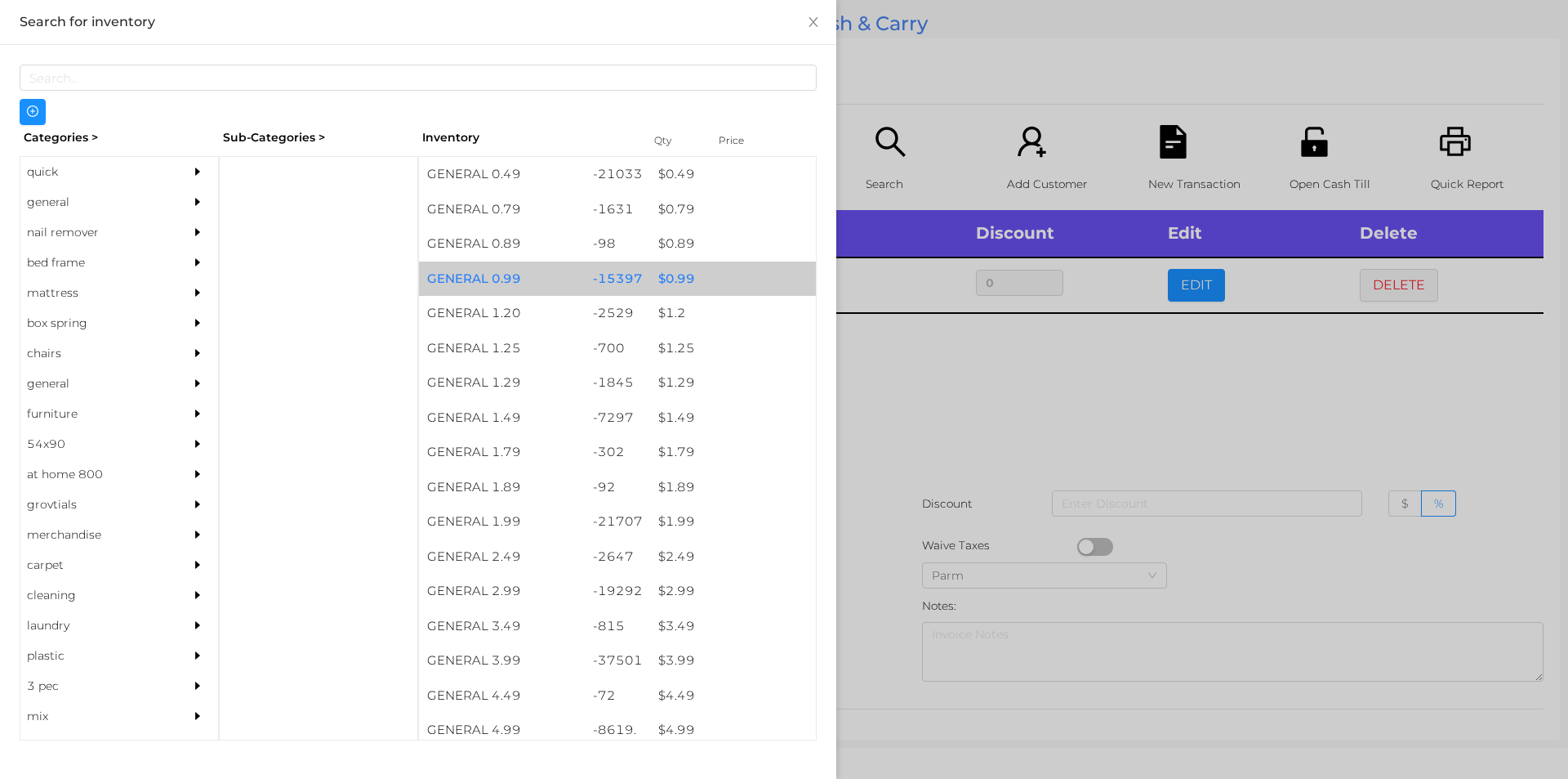
click at [669, 265] on div "$ 0.99" at bounding box center [732, 280] width 165 height 36
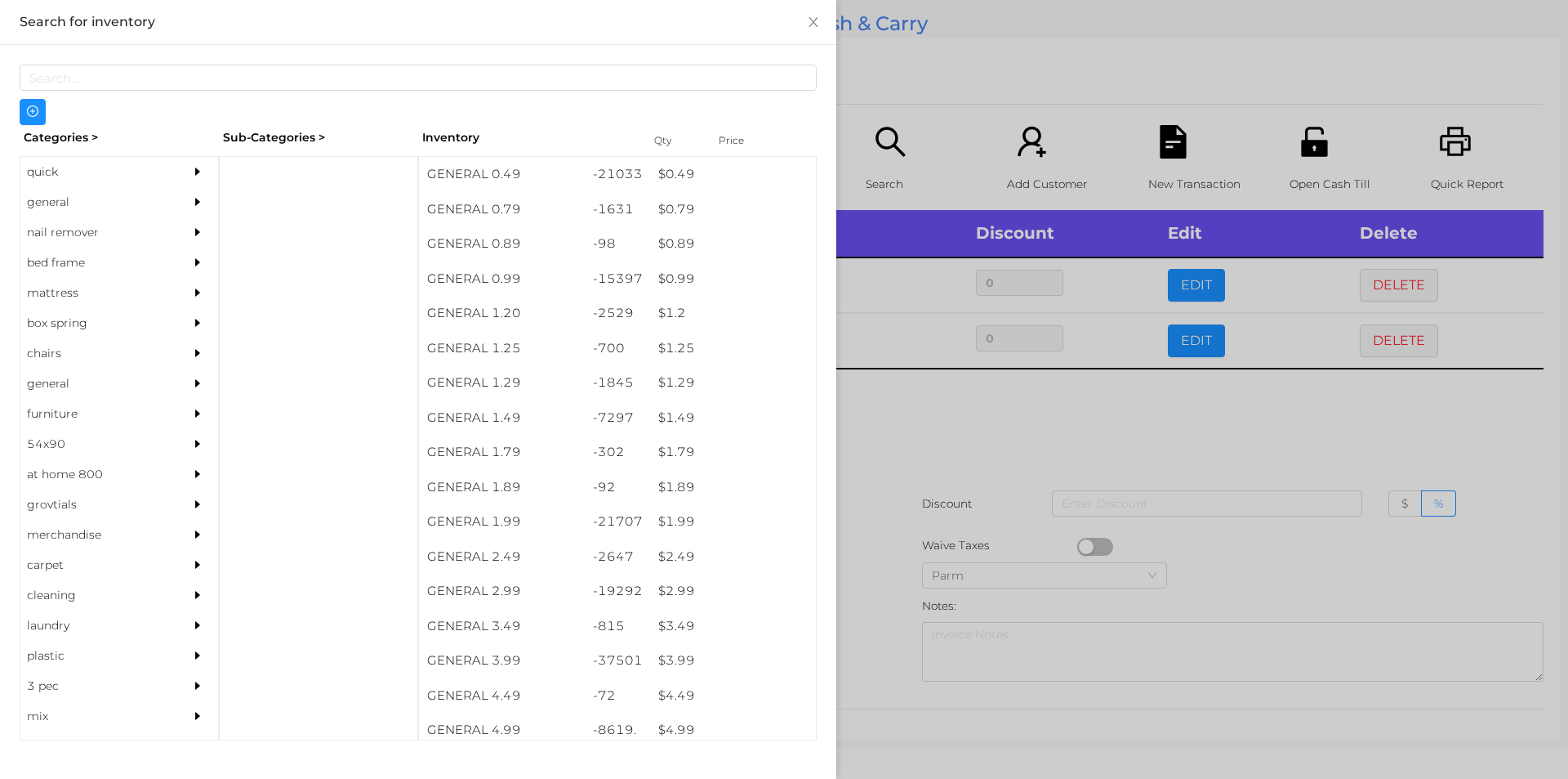
click at [886, 70] on div at bounding box center [784, 389] width 1568 height 779
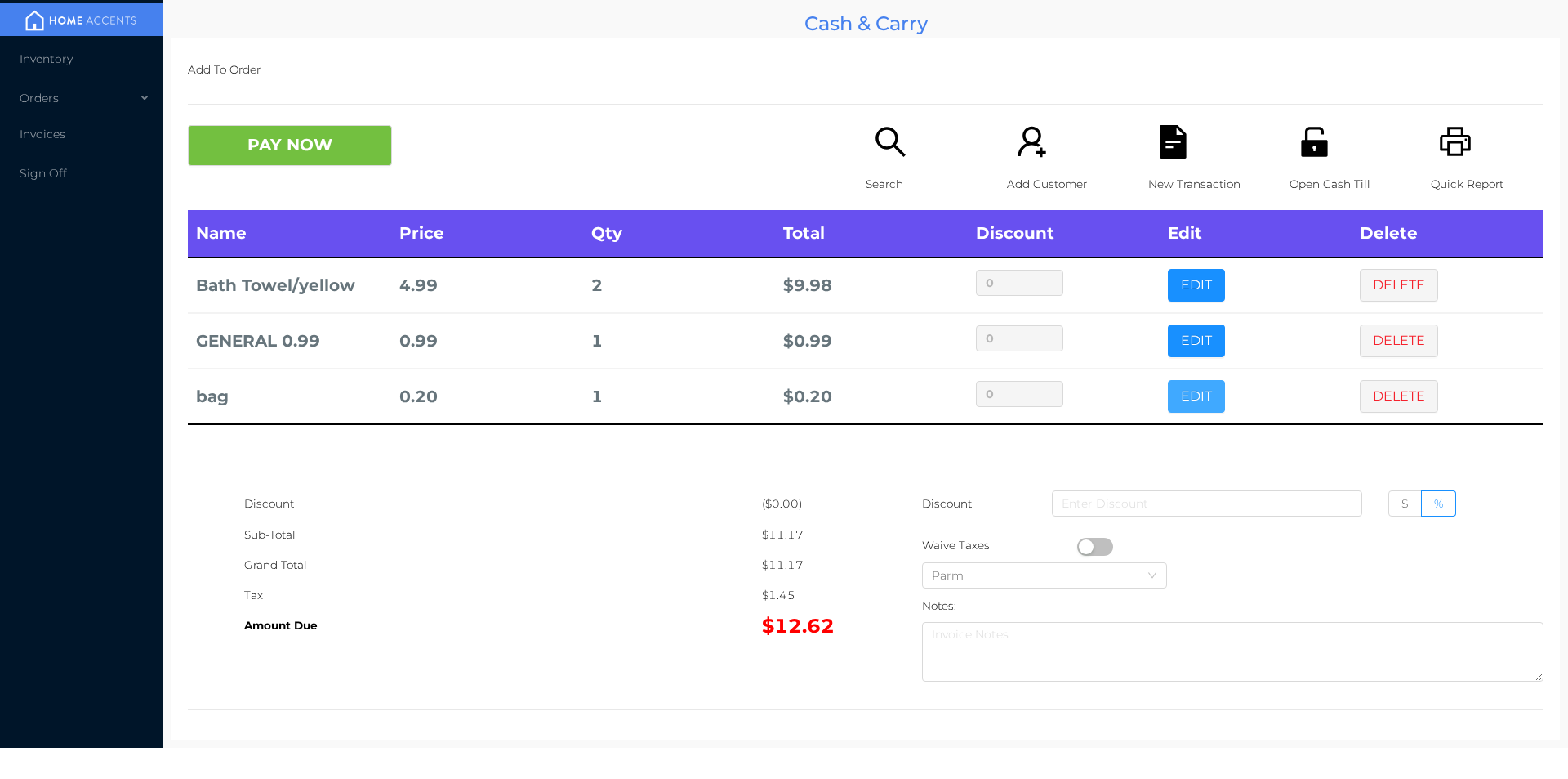
click at [1171, 402] on button "EDIT" at bounding box center [1196, 396] width 57 height 33
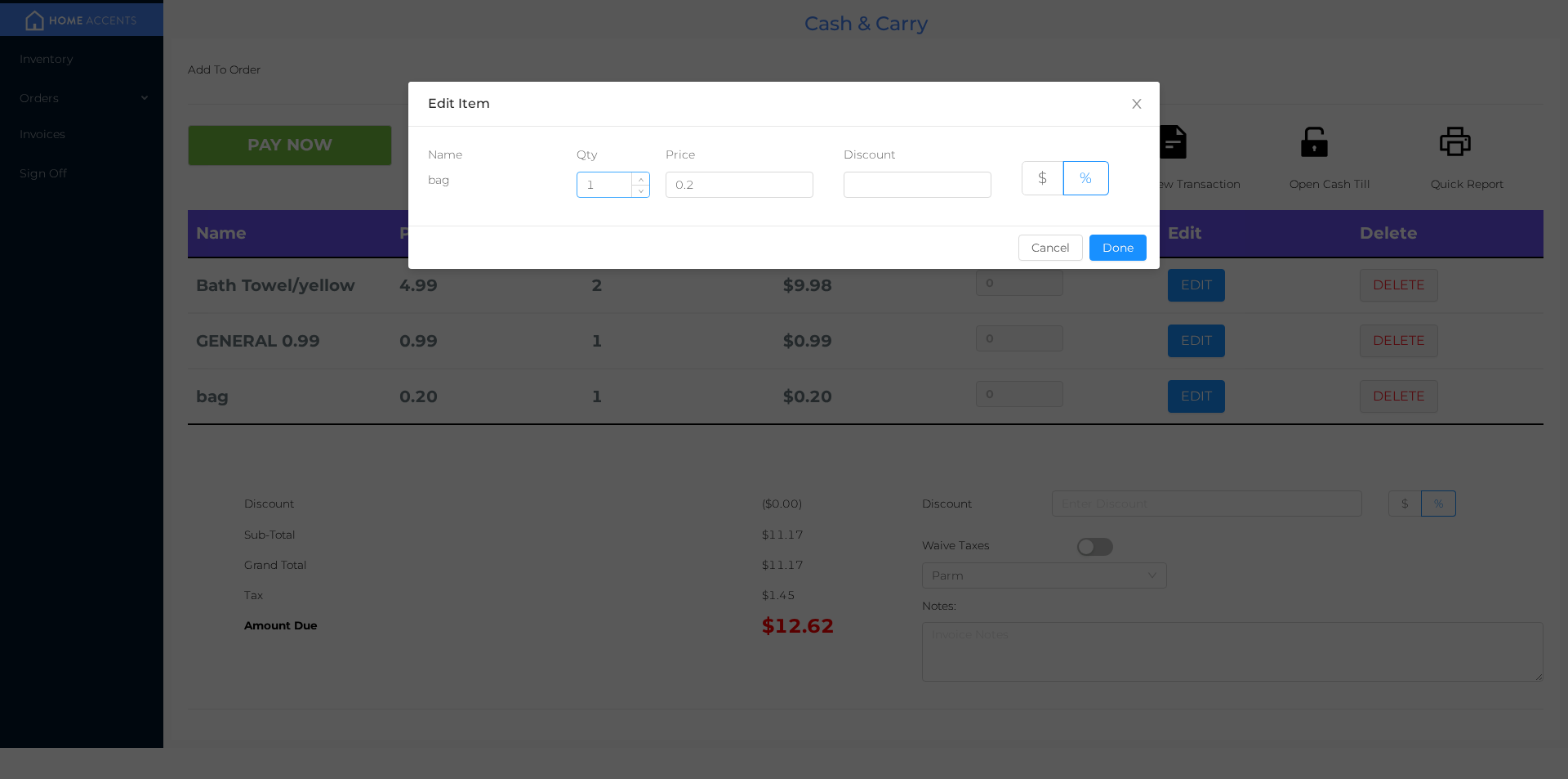
click at [613, 183] on input "1" at bounding box center [613, 184] width 72 height 24
type input "6"
click at [1109, 242] on button "Done" at bounding box center [1117, 248] width 57 height 26
type input "0%"
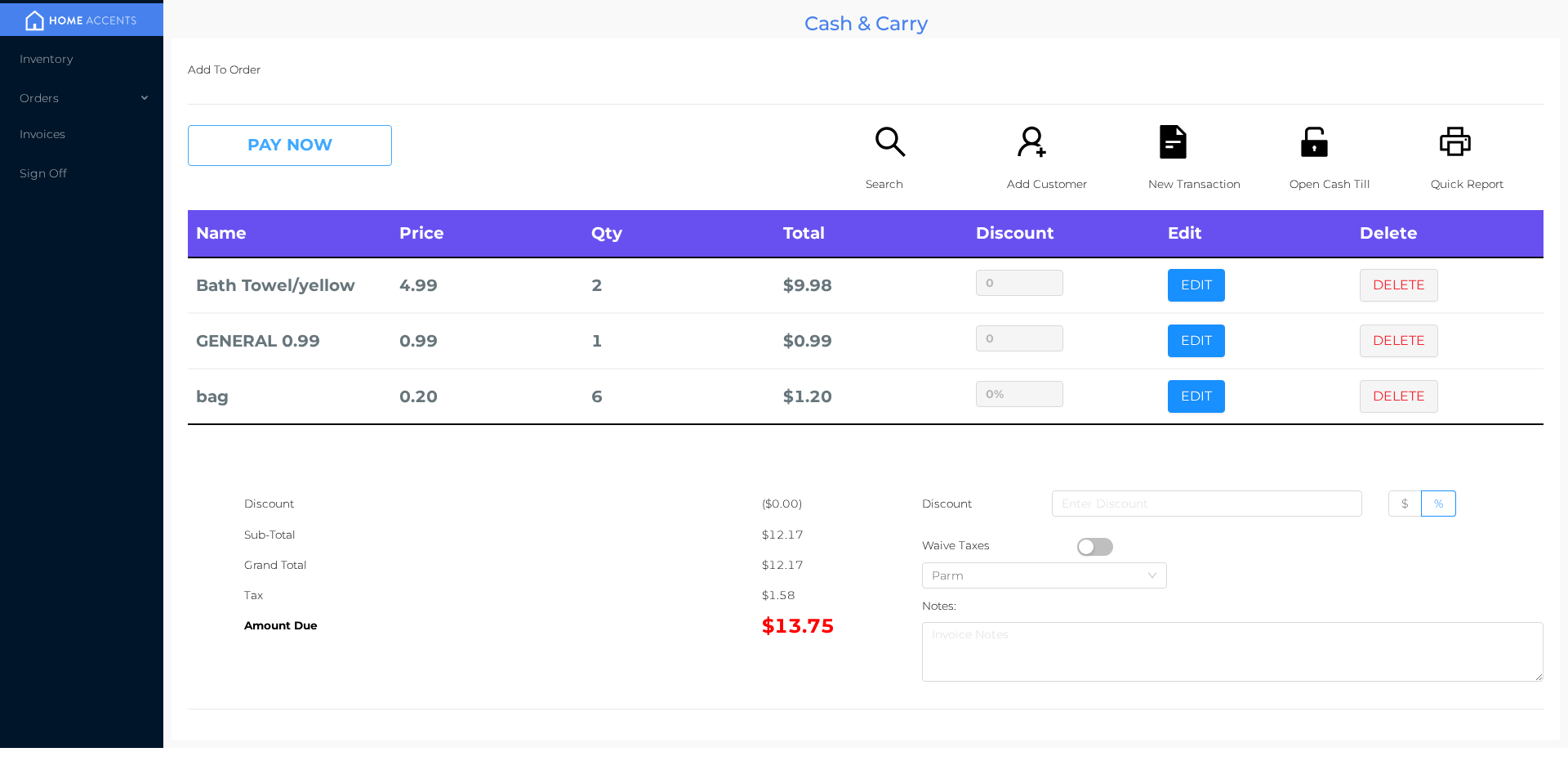
click at [287, 140] on button "PAY NOW" at bounding box center [290, 146] width 204 height 41
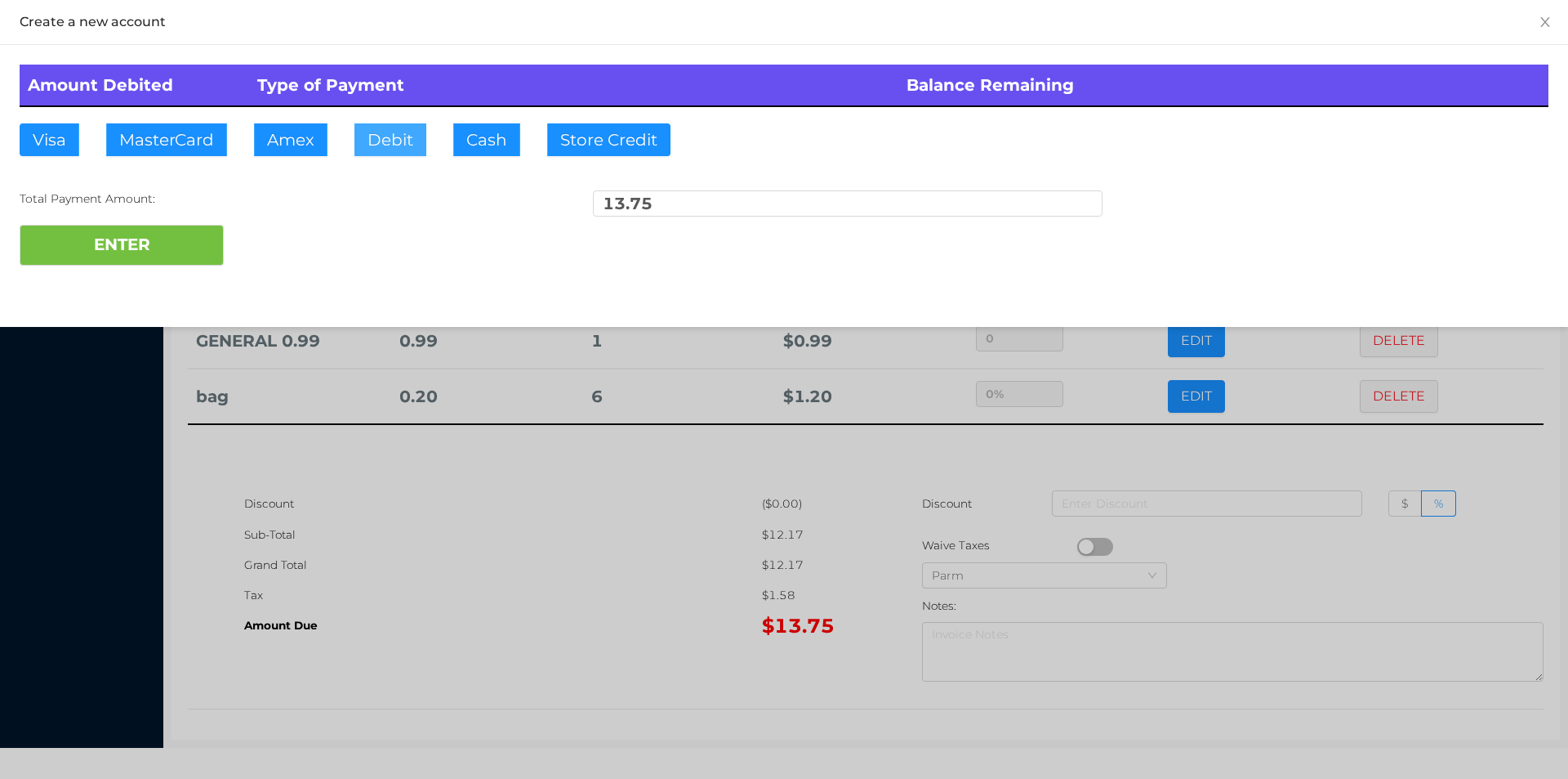
click at [409, 126] on button "Debit" at bounding box center [390, 139] width 72 height 33
type input "20"
click at [165, 262] on button "ENTER" at bounding box center [122, 245] width 204 height 41
type input "0"
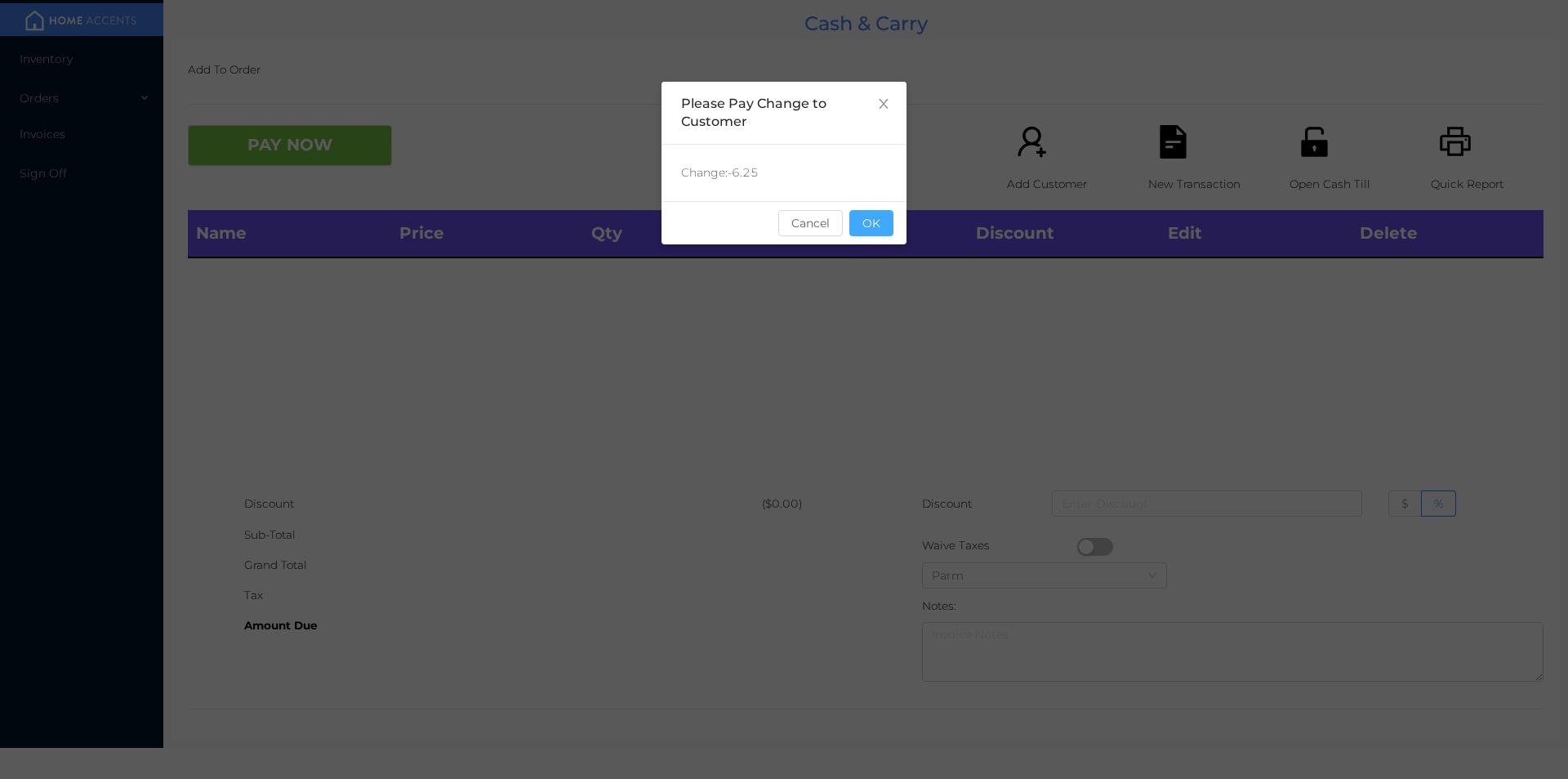
click at [860, 225] on button "OK" at bounding box center [871, 224] width 44 height 26
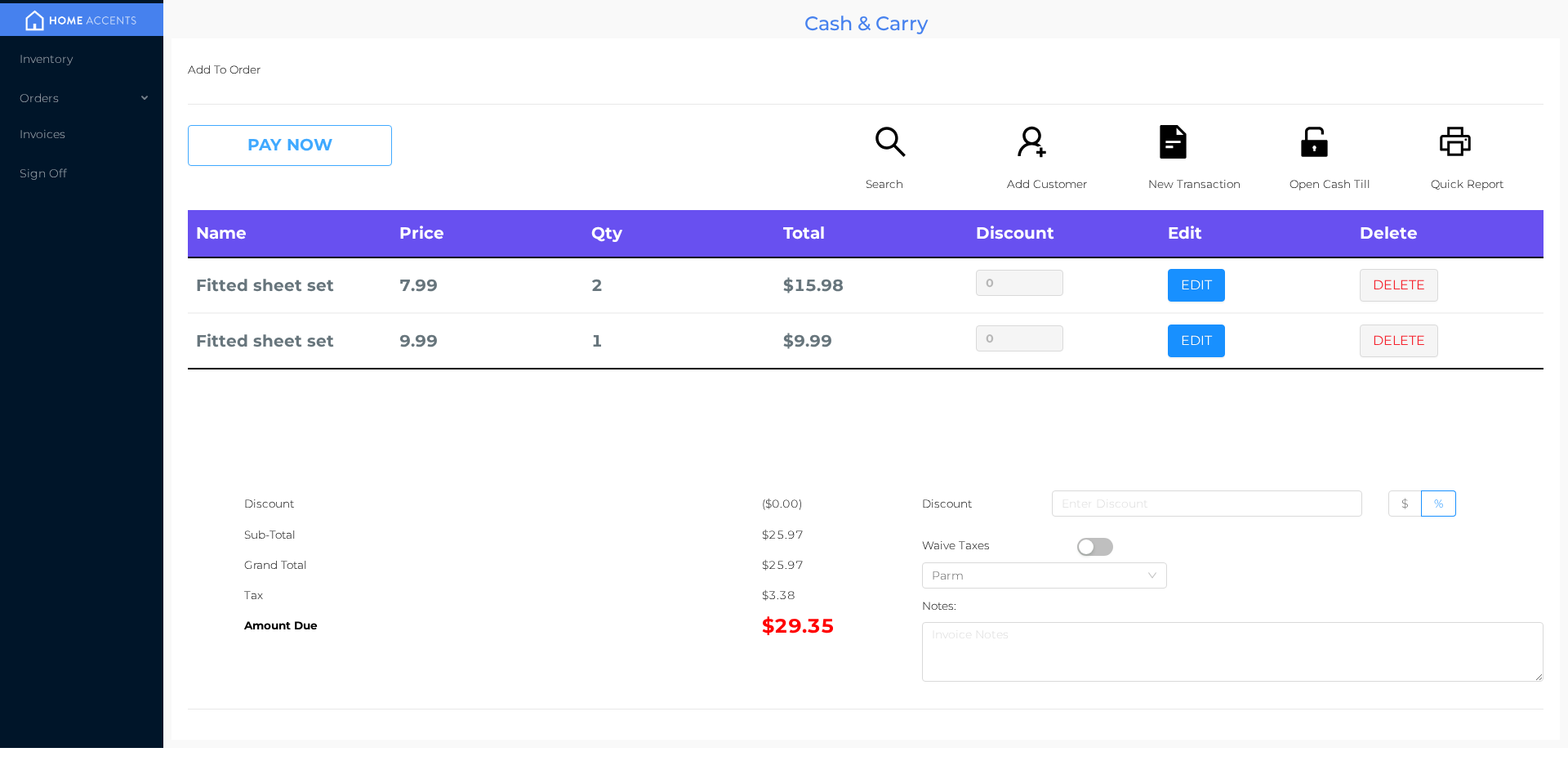
click at [294, 157] on button "PAY NOW" at bounding box center [290, 146] width 204 height 41
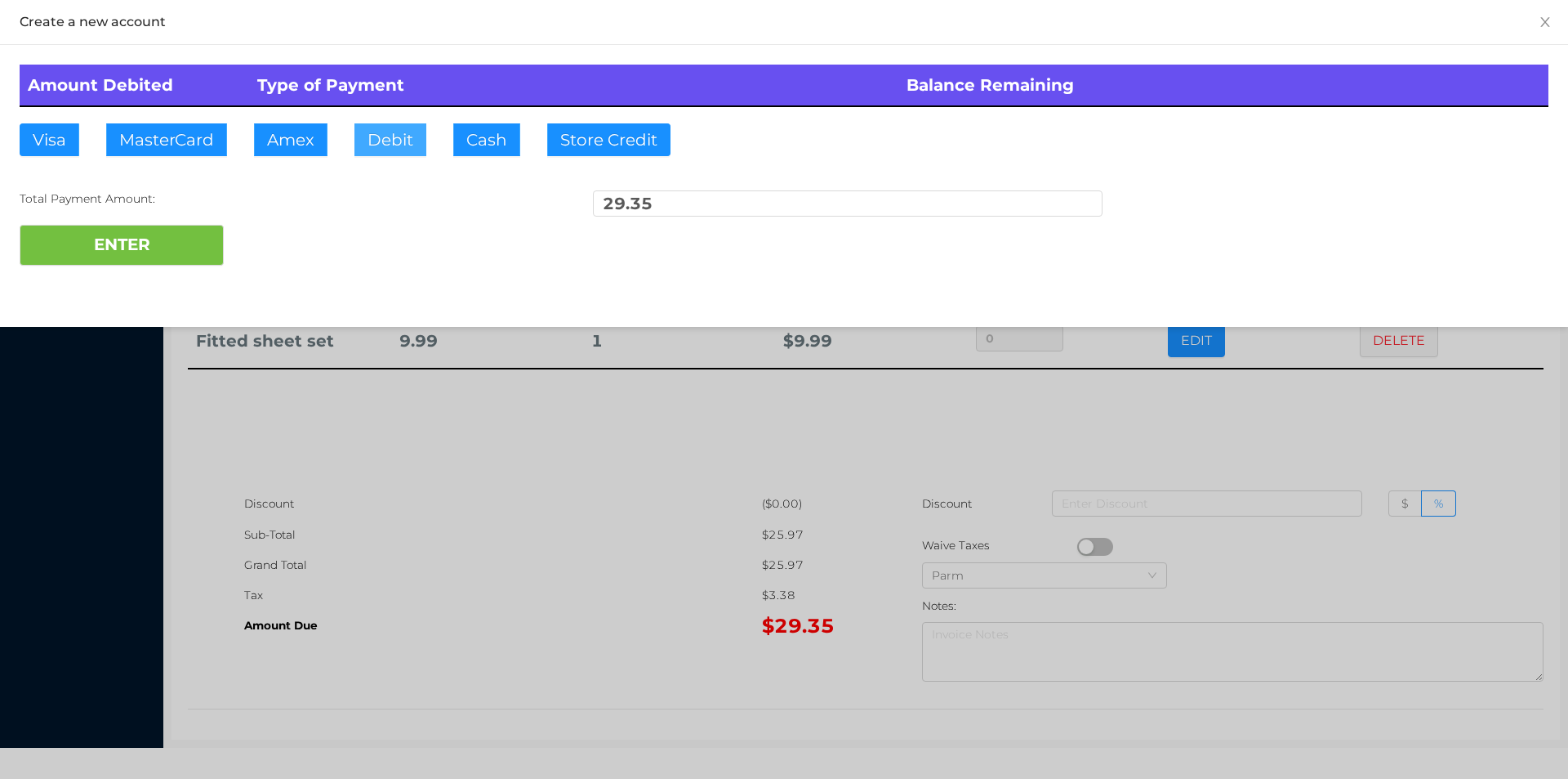
click at [398, 143] on button "Debit" at bounding box center [390, 139] width 72 height 33
click at [161, 254] on button "ENTER" at bounding box center [122, 245] width 204 height 41
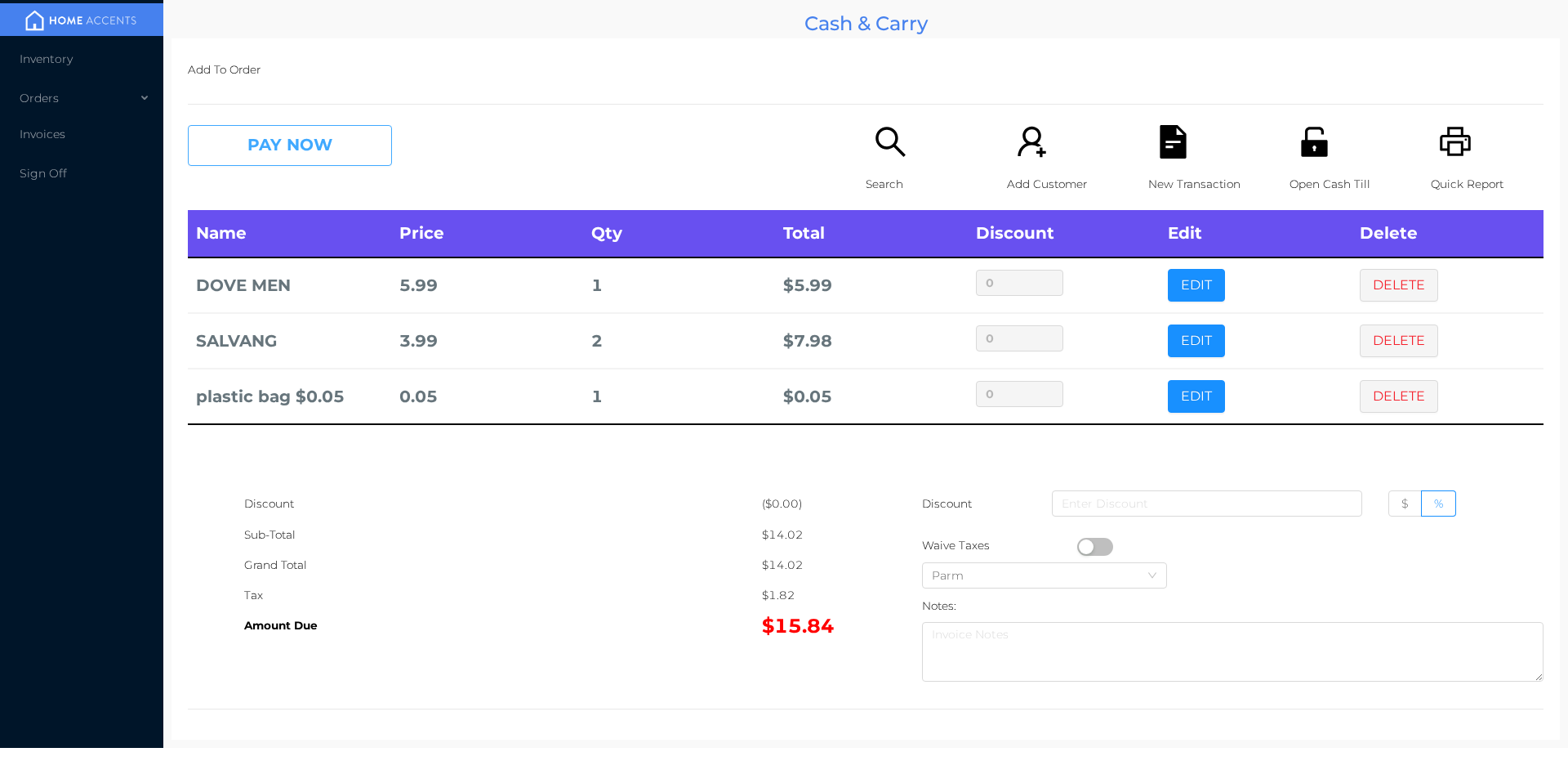
click at [331, 158] on button "PAY NOW" at bounding box center [290, 146] width 204 height 41
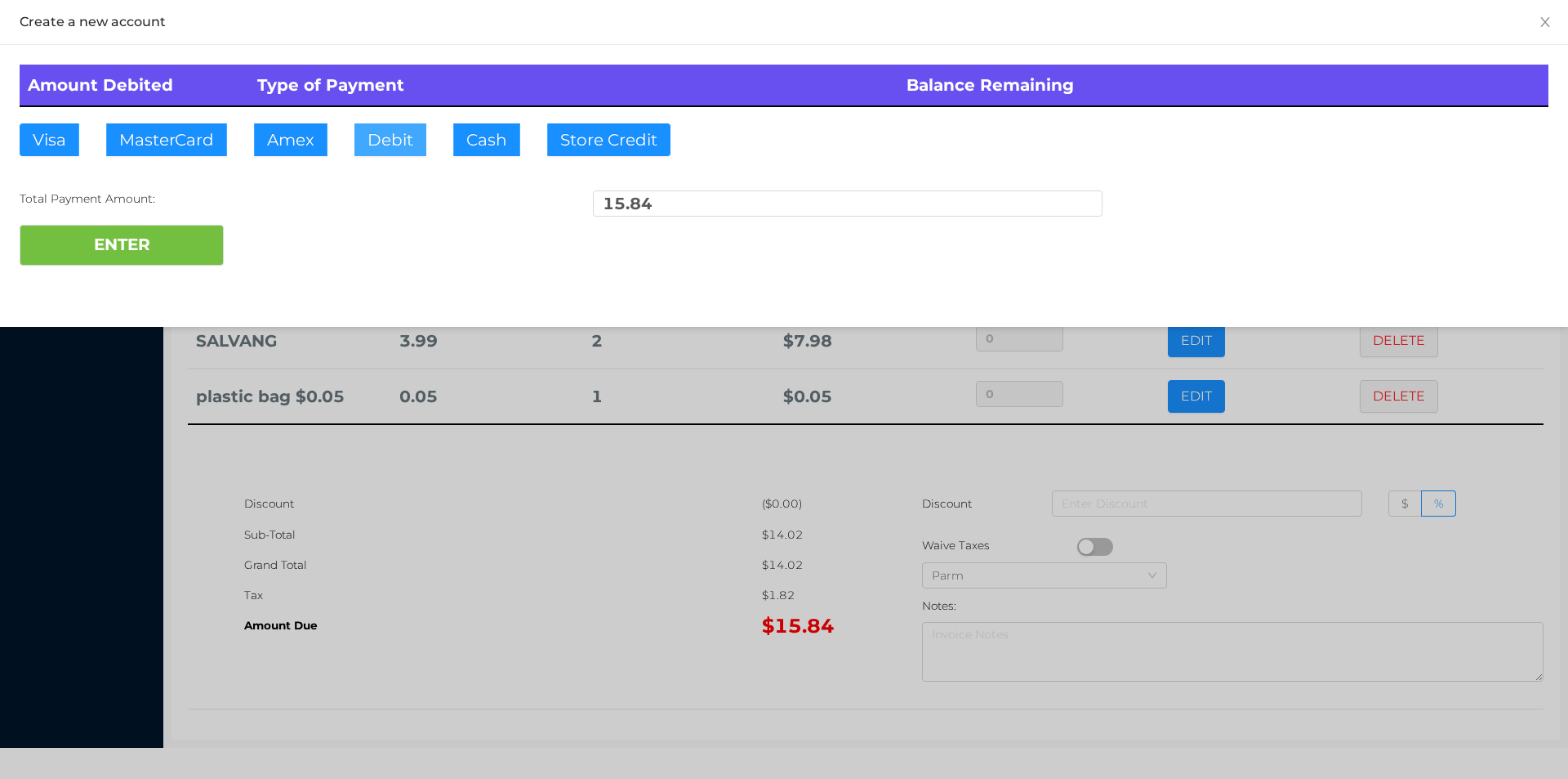
click at [404, 145] on button "Debit" at bounding box center [390, 139] width 72 height 33
click at [194, 229] on button "ENTER" at bounding box center [122, 245] width 204 height 41
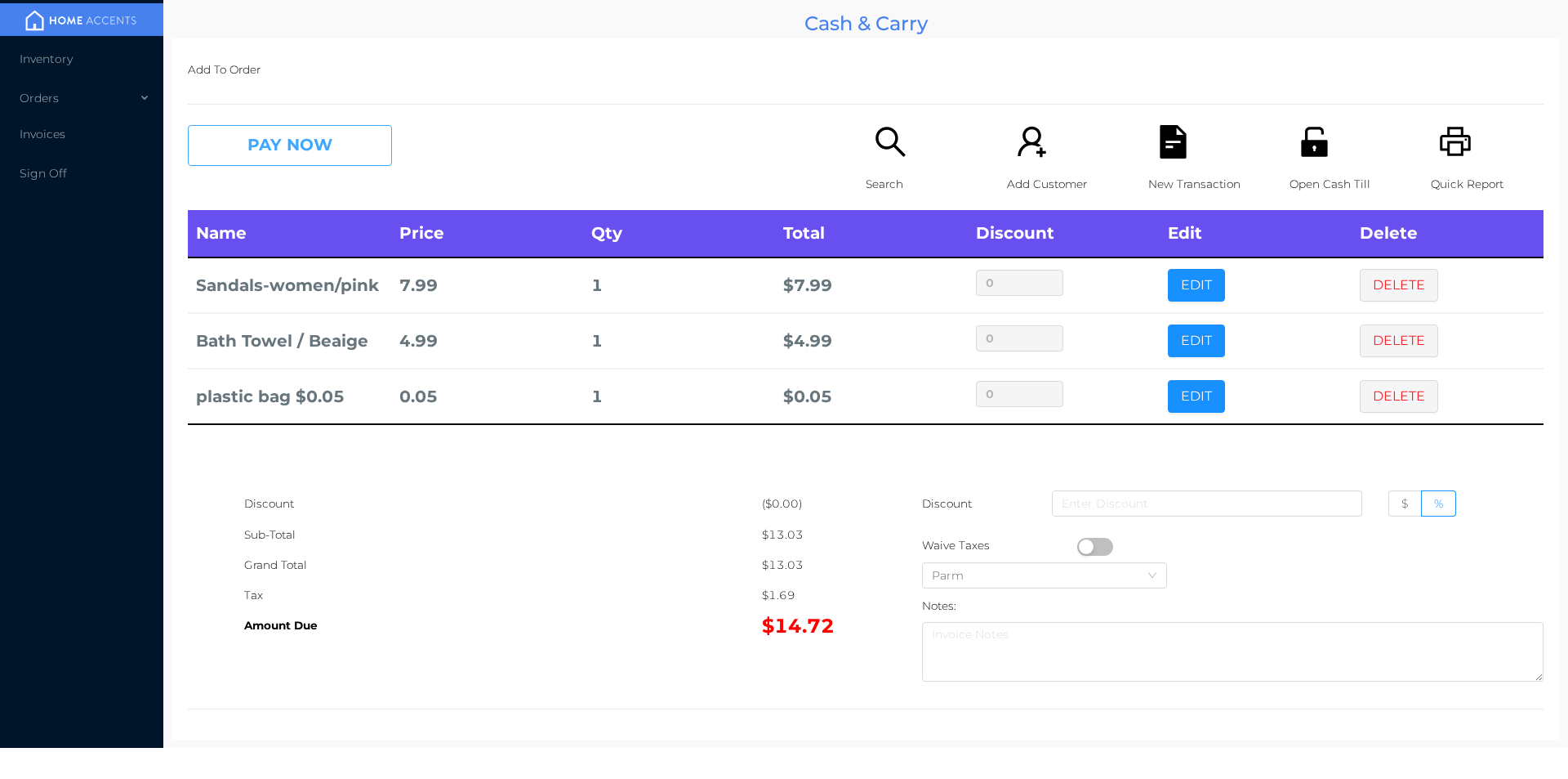
click at [352, 130] on button "PAY NOW" at bounding box center [290, 146] width 204 height 41
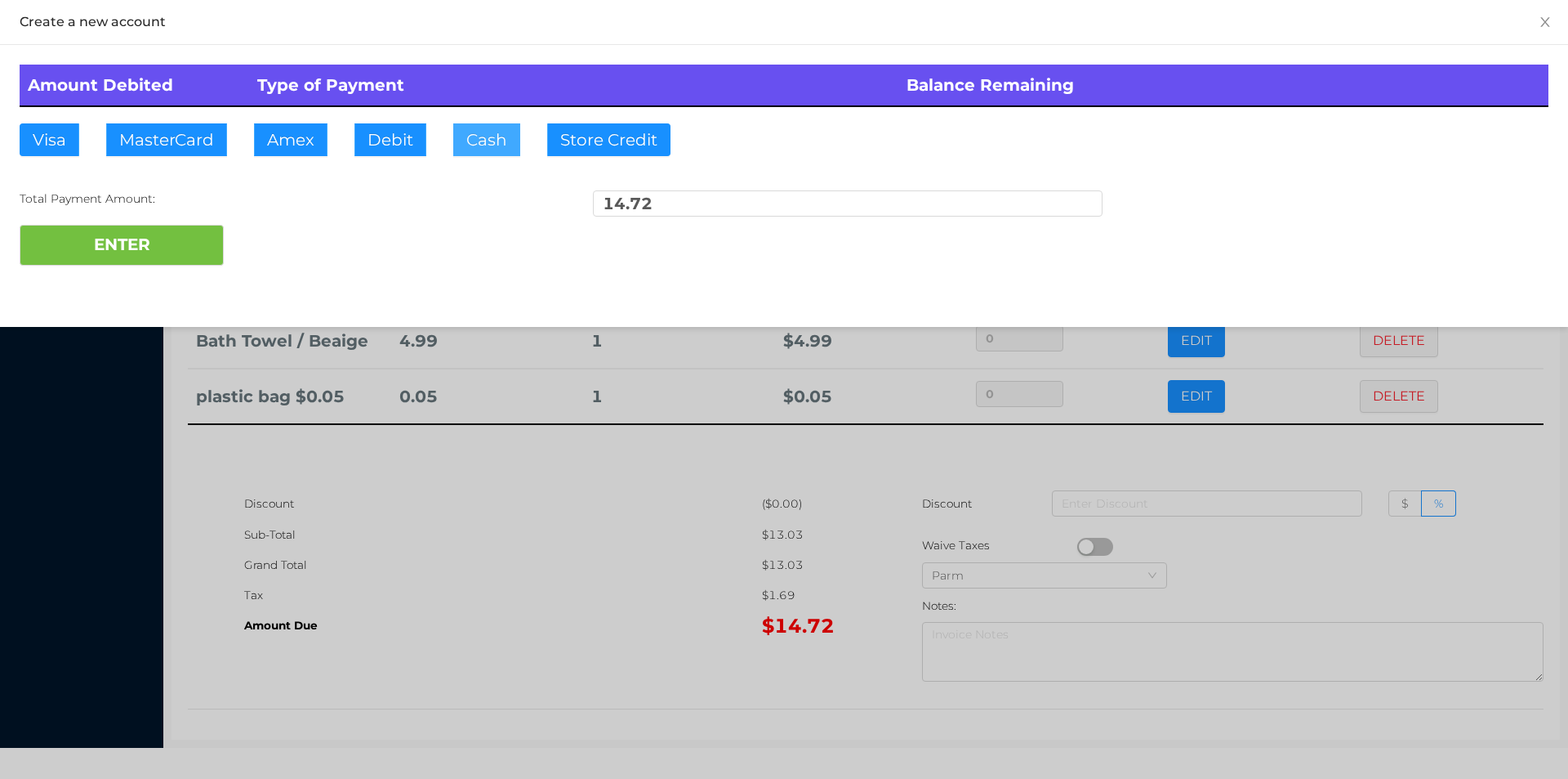
click at [492, 152] on button "Cash" at bounding box center [487, 139] width 67 height 33
type input "100"
click at [188, 247] on button "ENTER" at bounding box center [122, 245] width 204 height 41
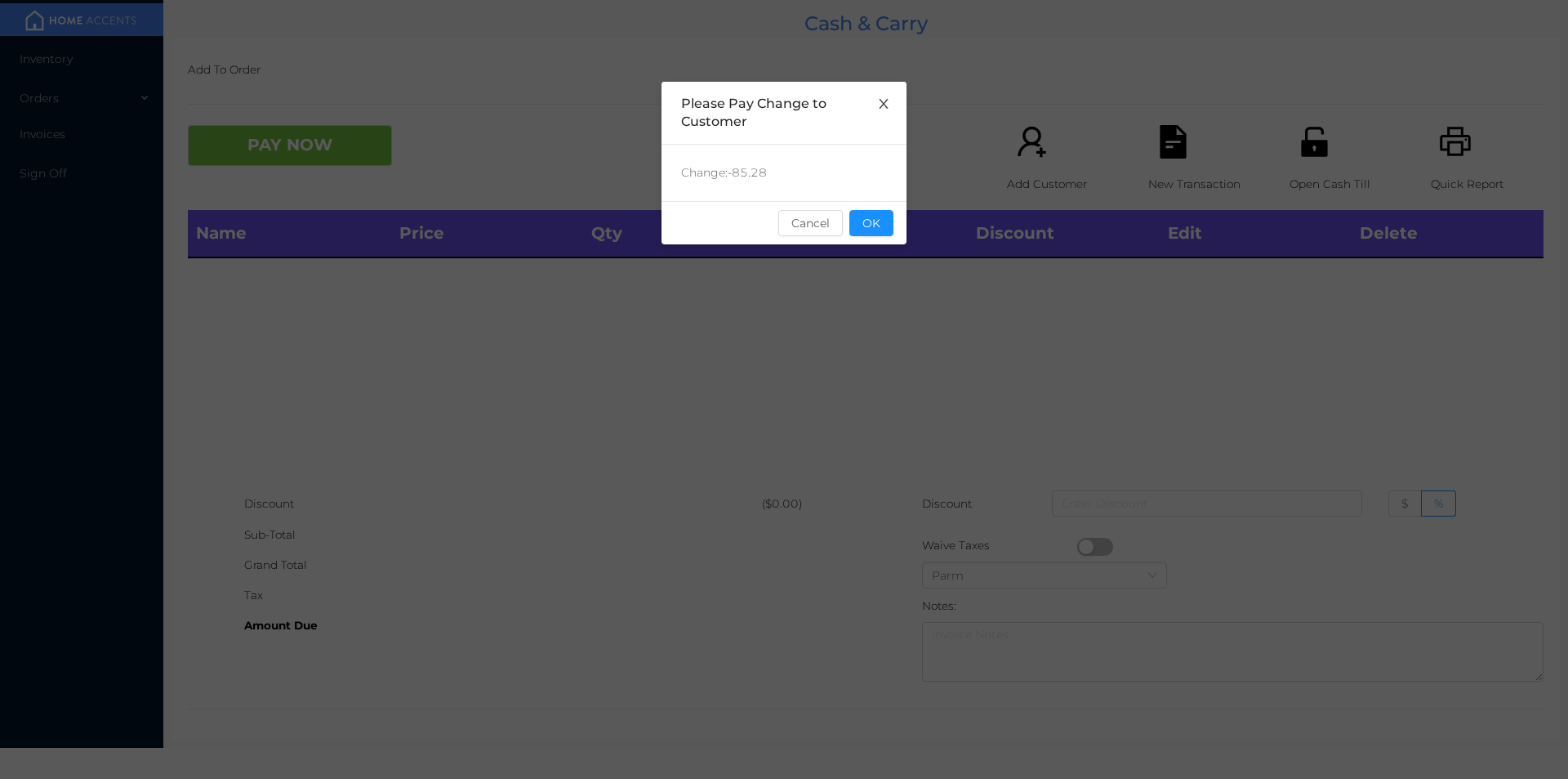
click at [895, 94] on span "Close" at bounding box center [884, 104] width 46 height 46
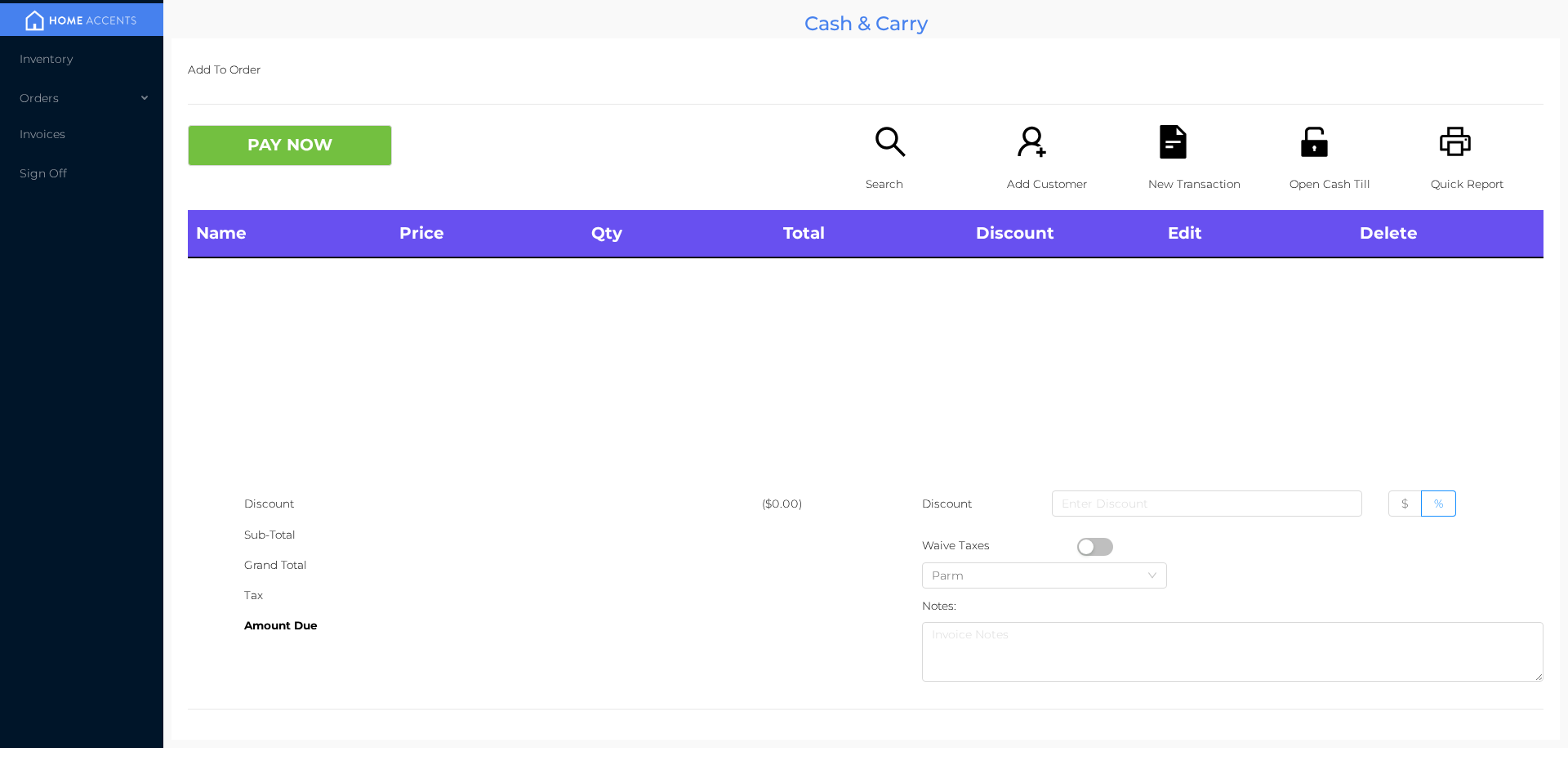
click at [1444, 147] on icon "icon: printer" at bounding box center [1456, 142] width 34 height 34
click at [876, 151] on icon "icon: search" at bounding box center [891, 142] width 34 height 34
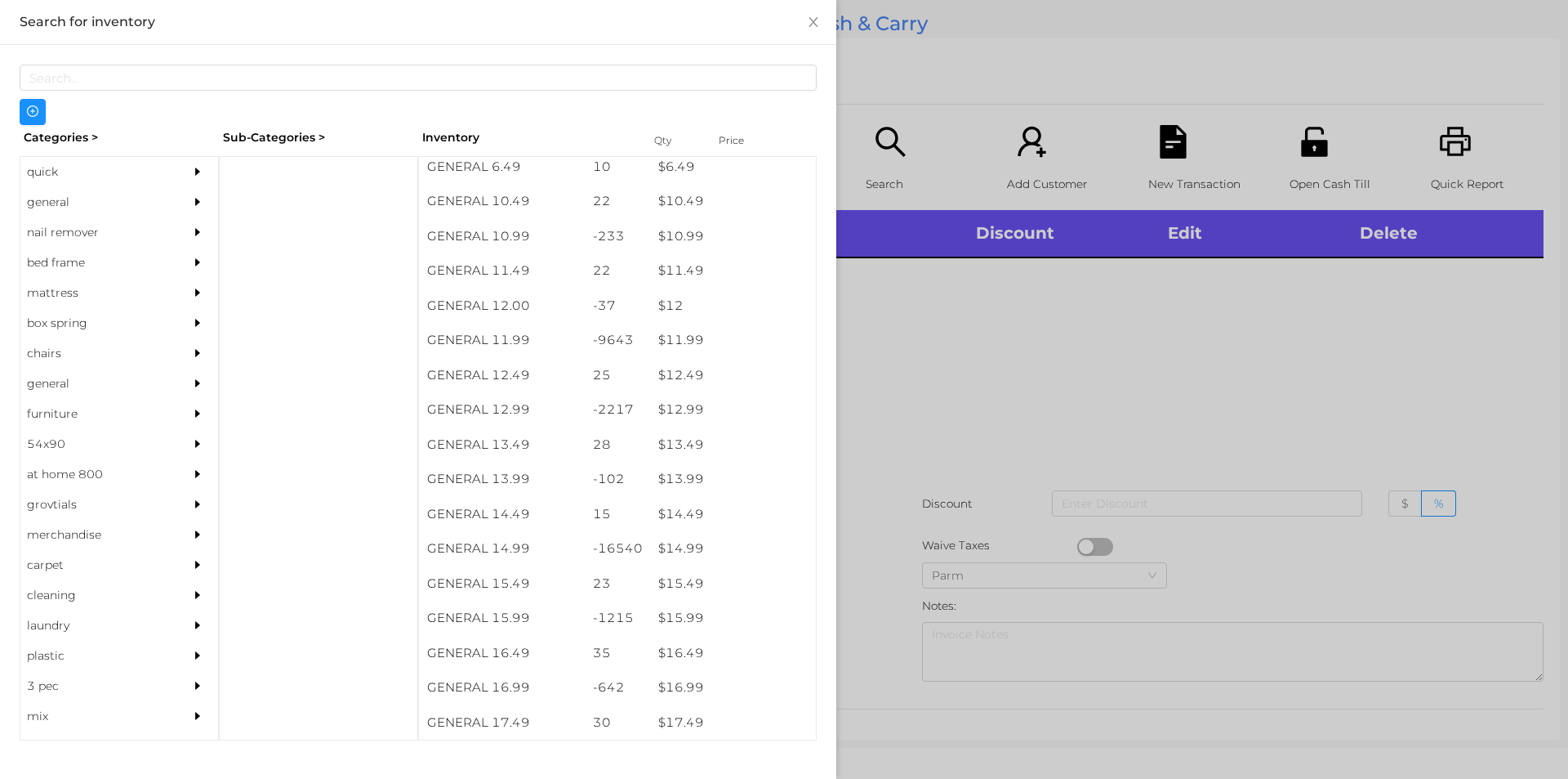
scroll to position [1045, 0]
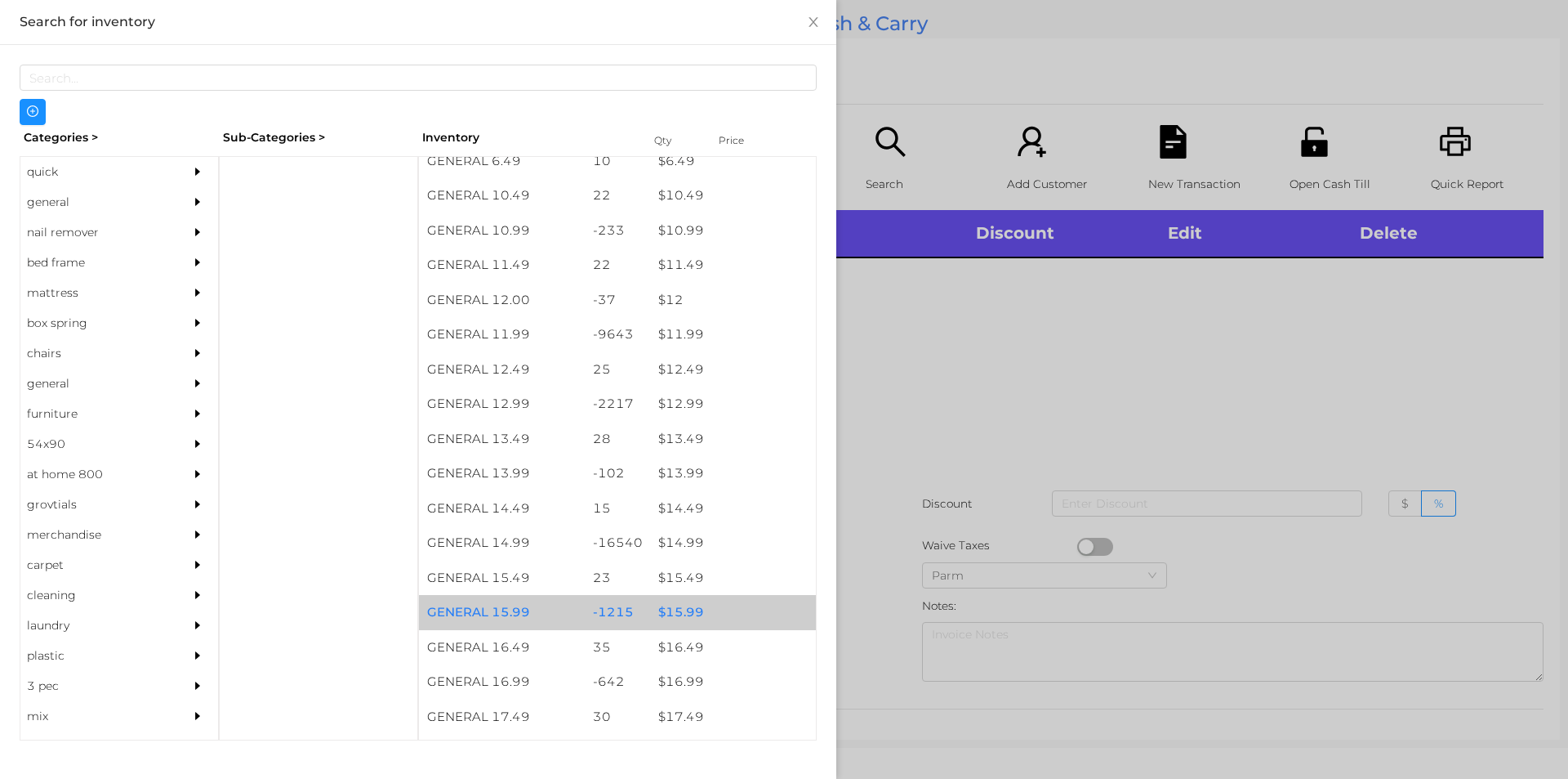
click at [713, 609] on div "$ 15.99" at bounding box center [732, 613] width 165 height 36
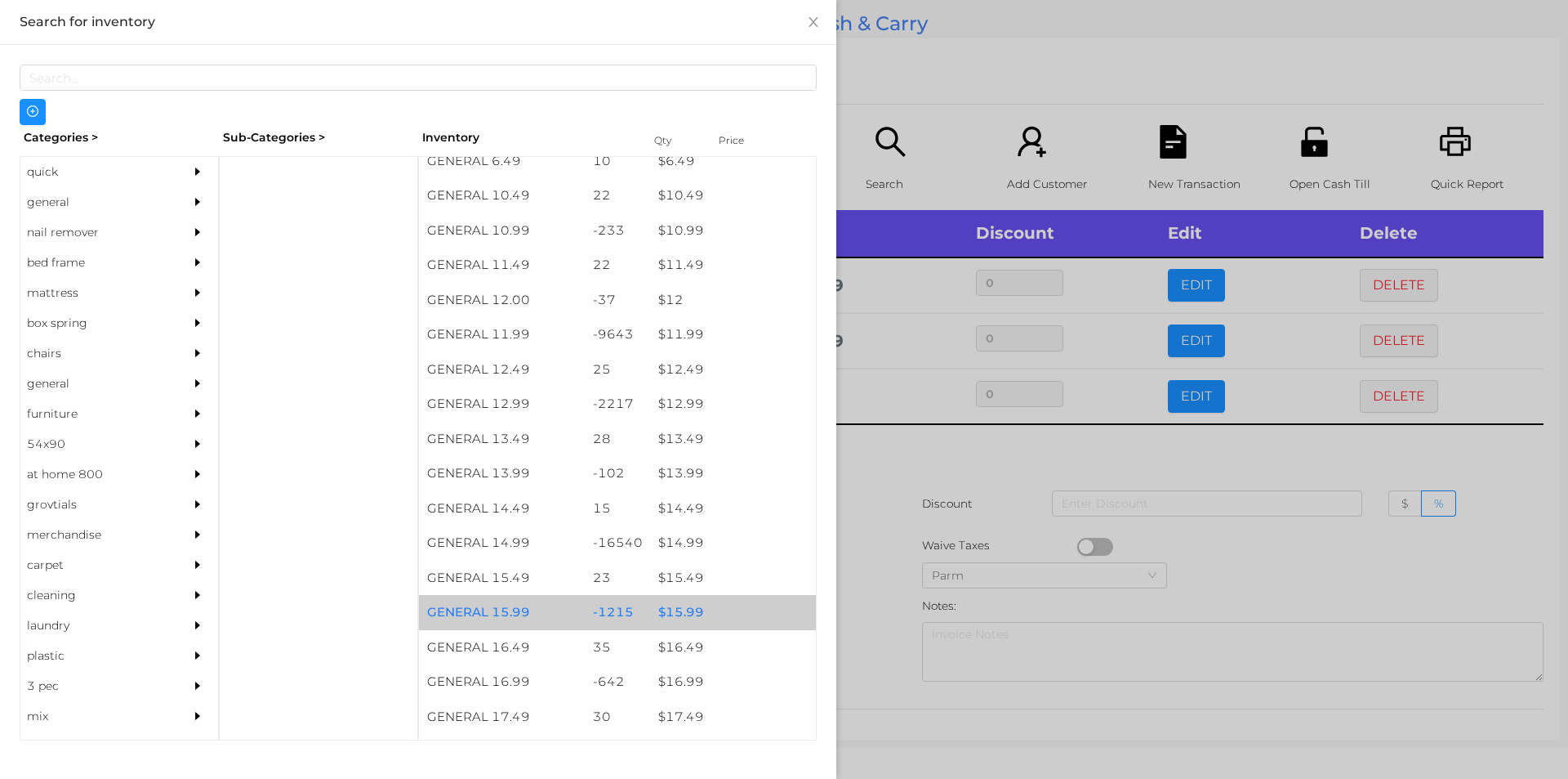
click at [864, 481] on div at bounding box center [784, 389] width 1568 height 779
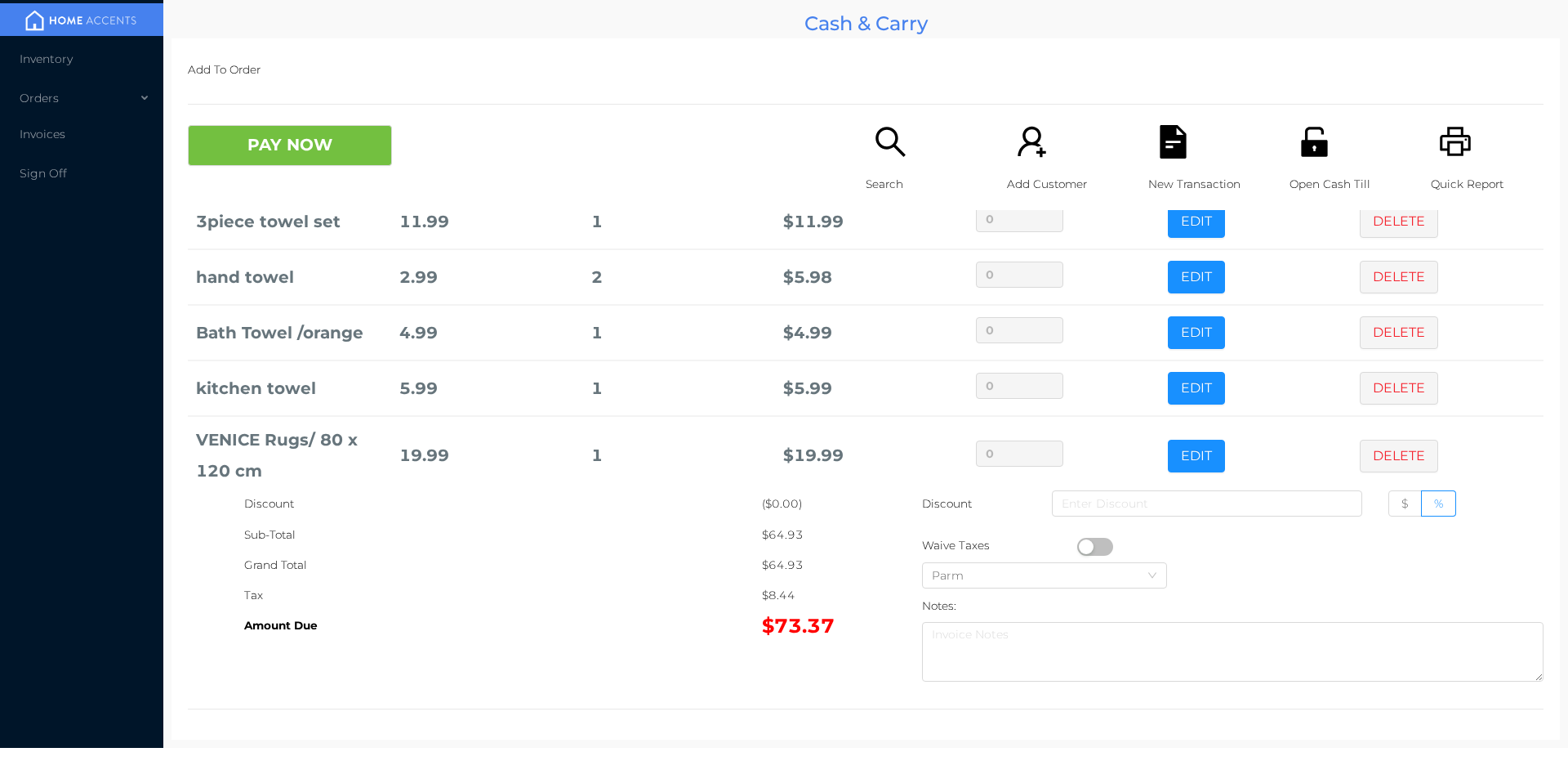
scroll to position [142, 0]
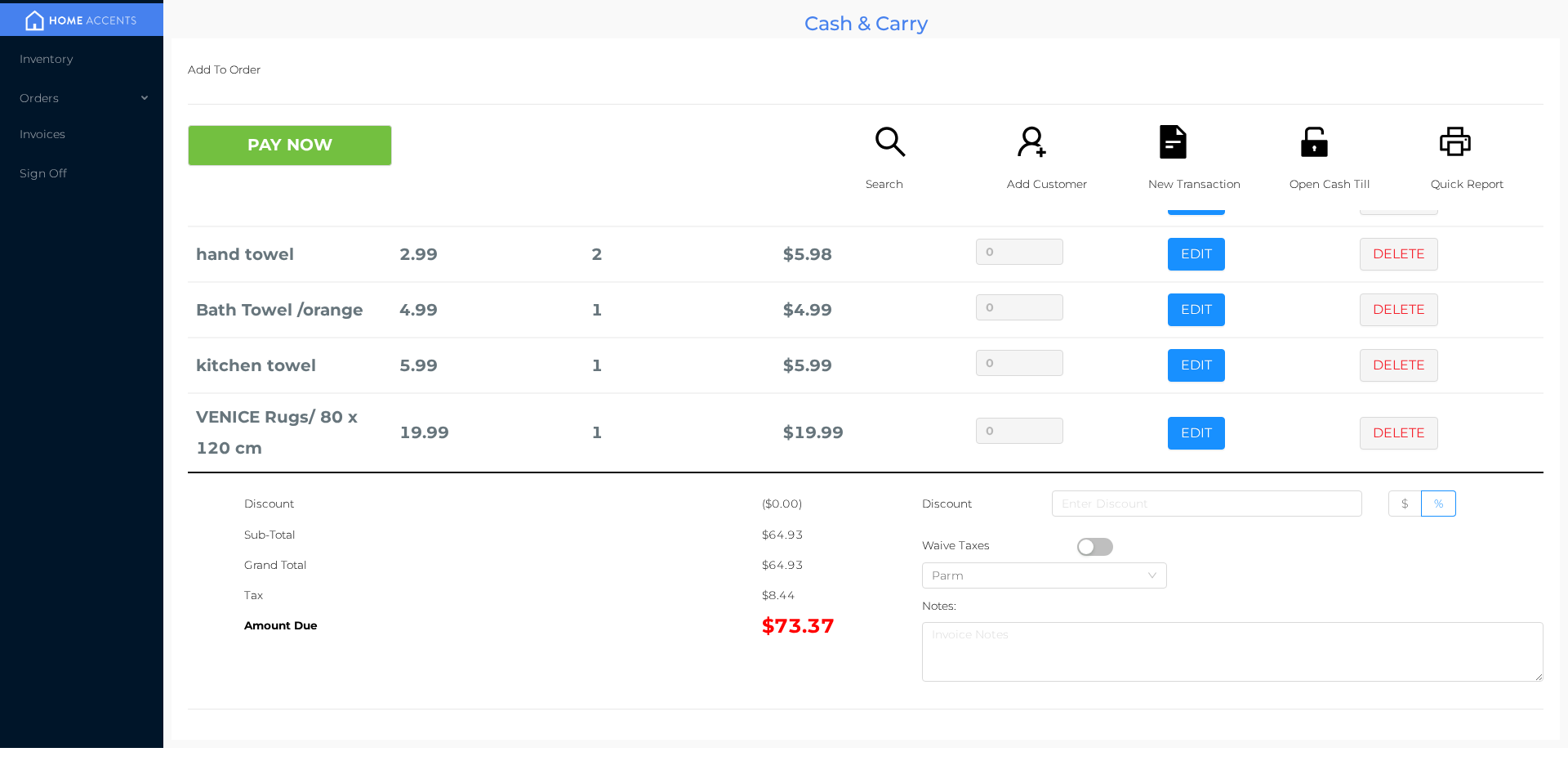
click at [891, 129] on icon "icon: search" at bounding box center [891, 142] width 34 height 34
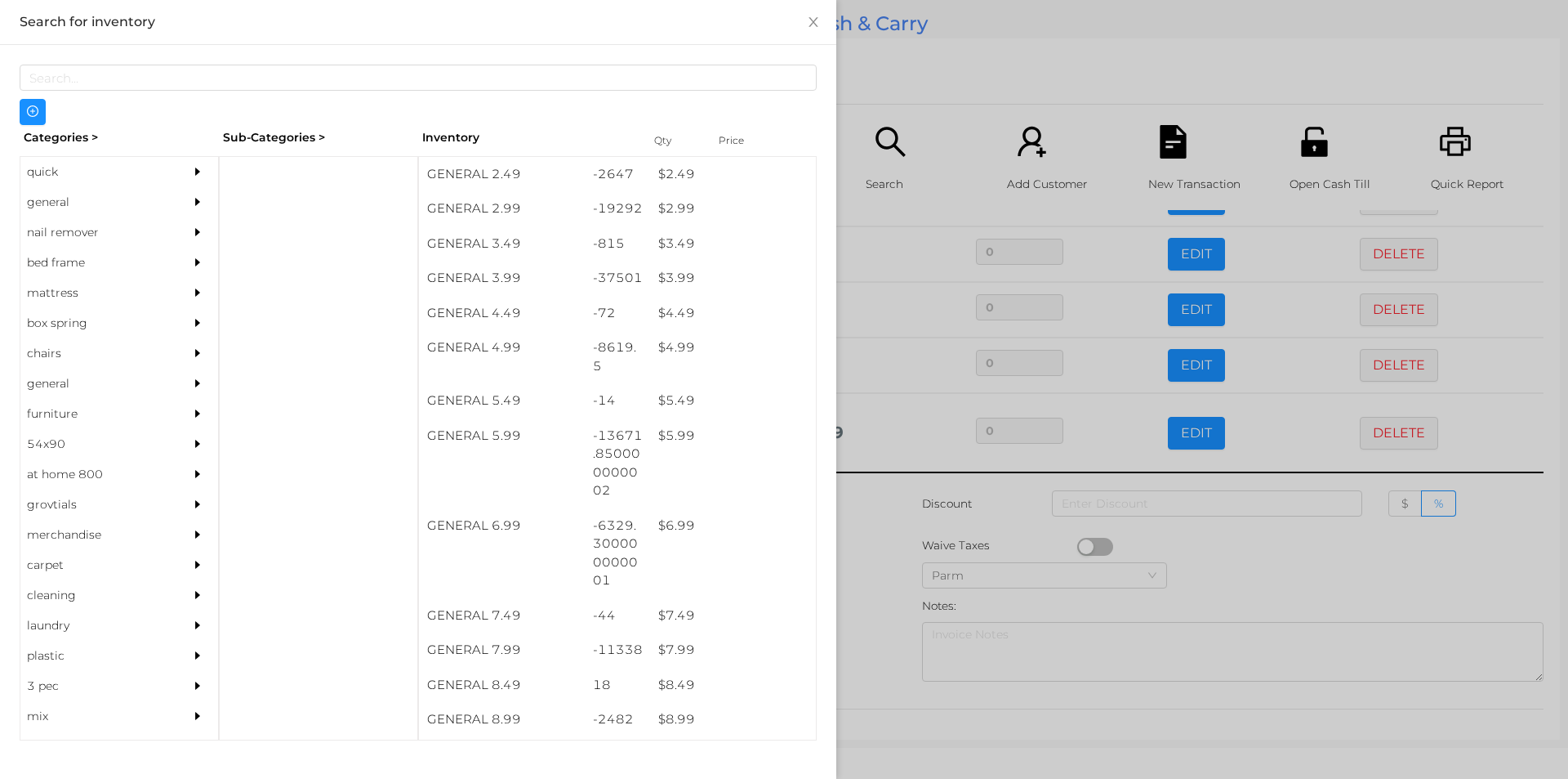
scroll to position [393, 0]
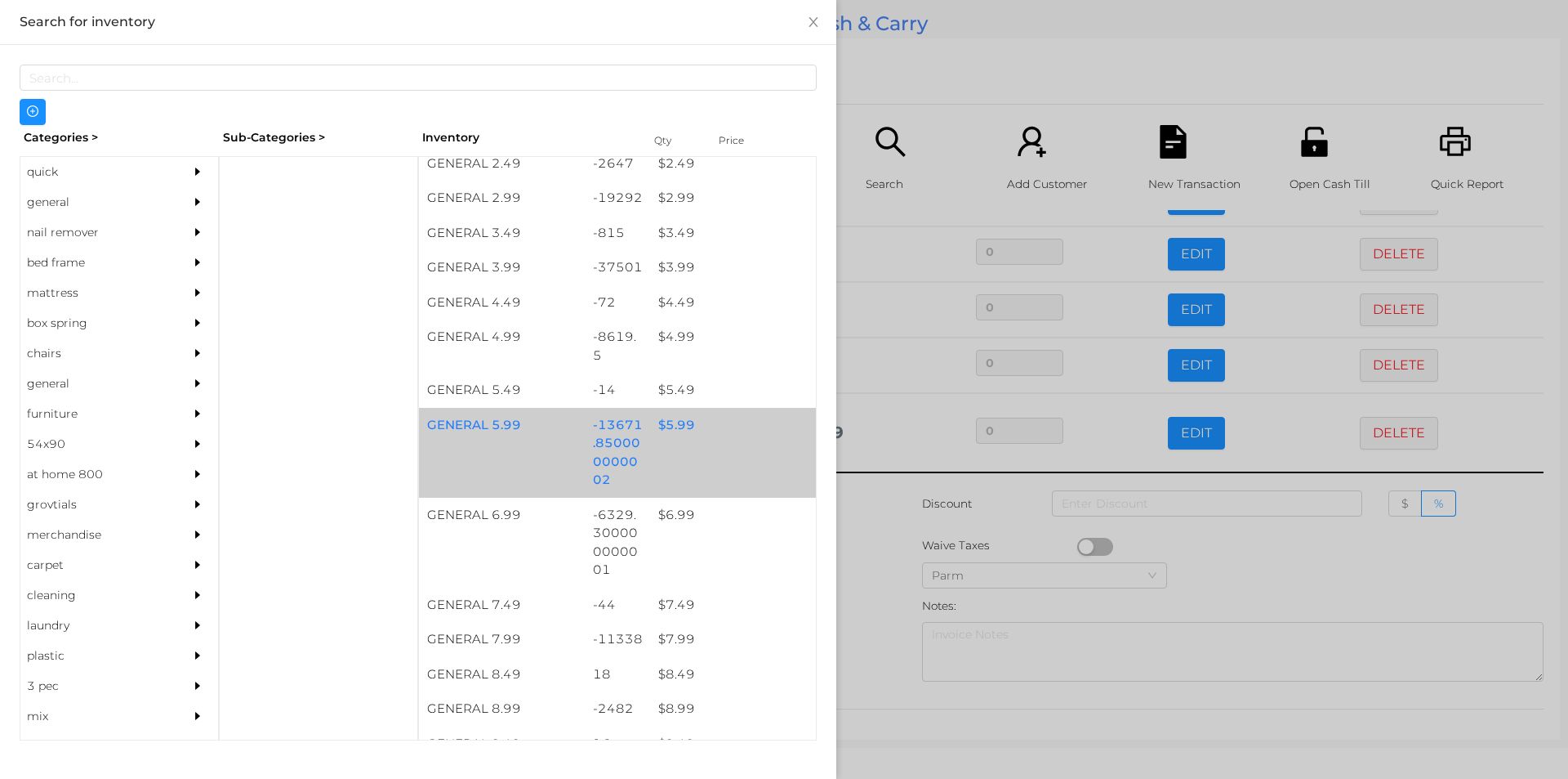
click at [718, 424] on div "$ 5.99" at bounding box center [732, 426] width 165 height 36
click at [743, 422] on div "$ 5.99" at bounding box center [732, 426] width 165 height 36
click at [759, 422] on div "$ 5.99" at bounding box center [732, 426] width 165 height 36
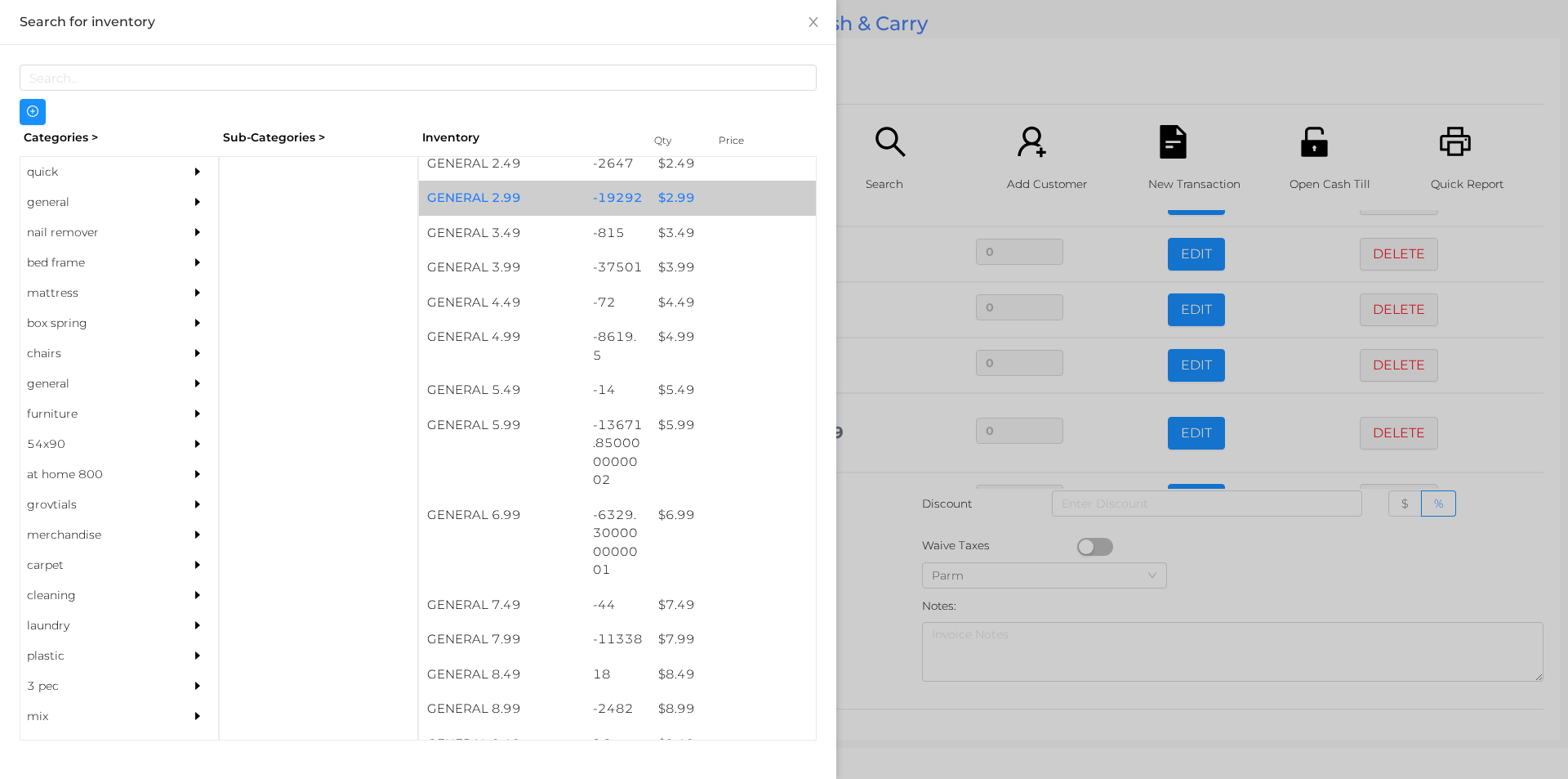
click at [719, 195] on div "$ 2.99" at bounding box center [732, 198] width 165 height 36
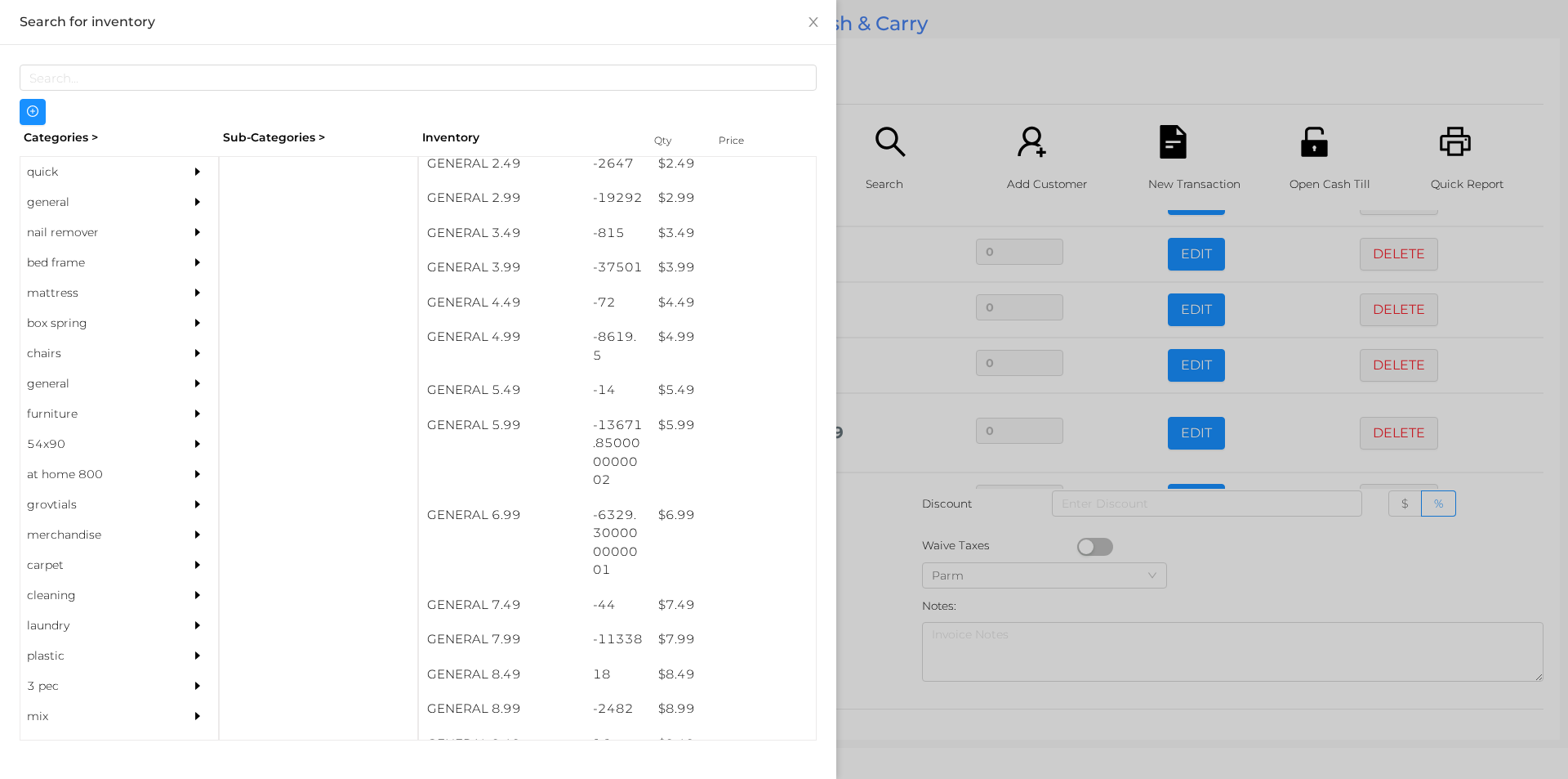
click at [882, 638] on div at bounding box center [784, 389] width 1568 height 779
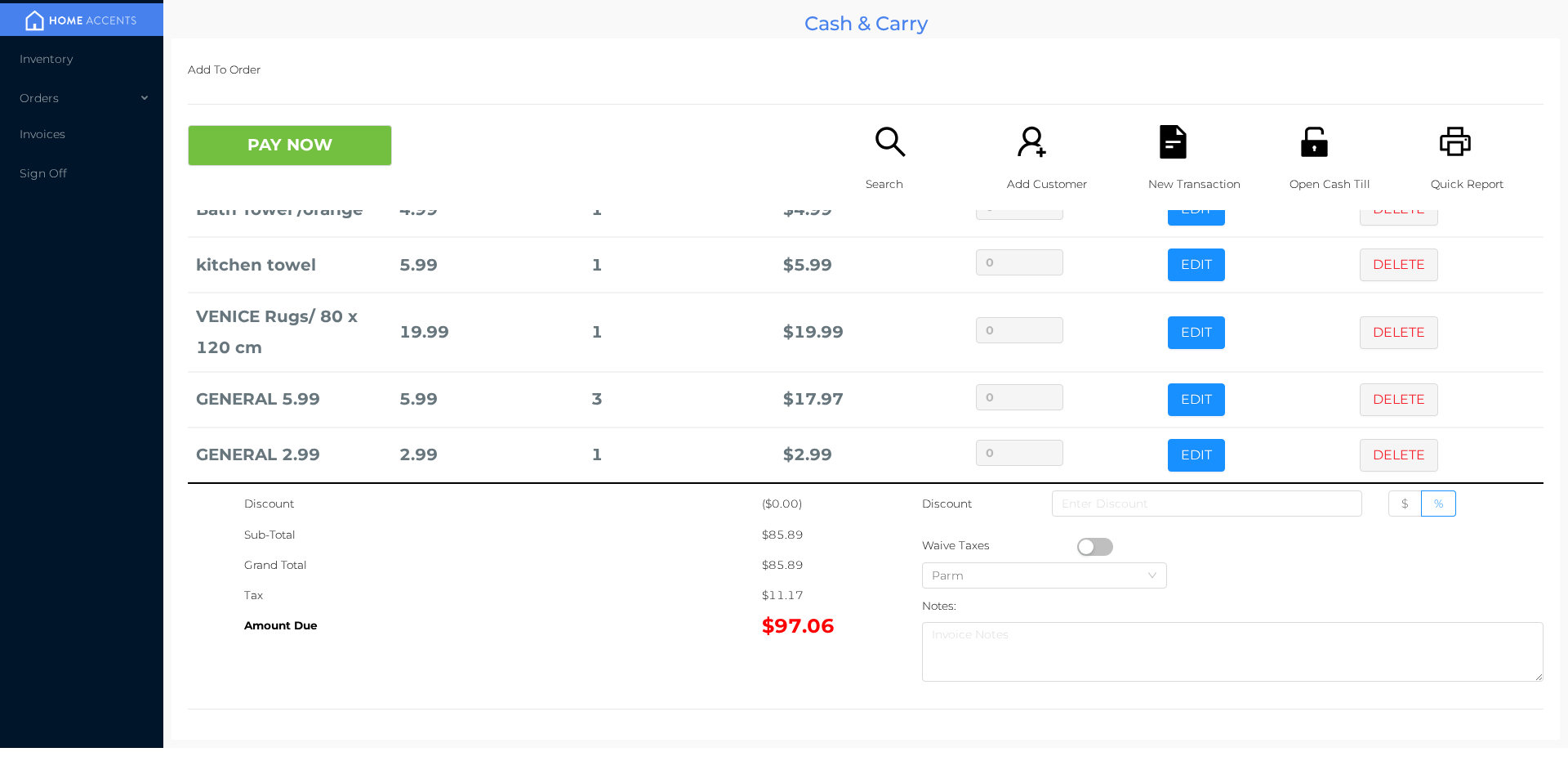
scroll to position [244, 0]
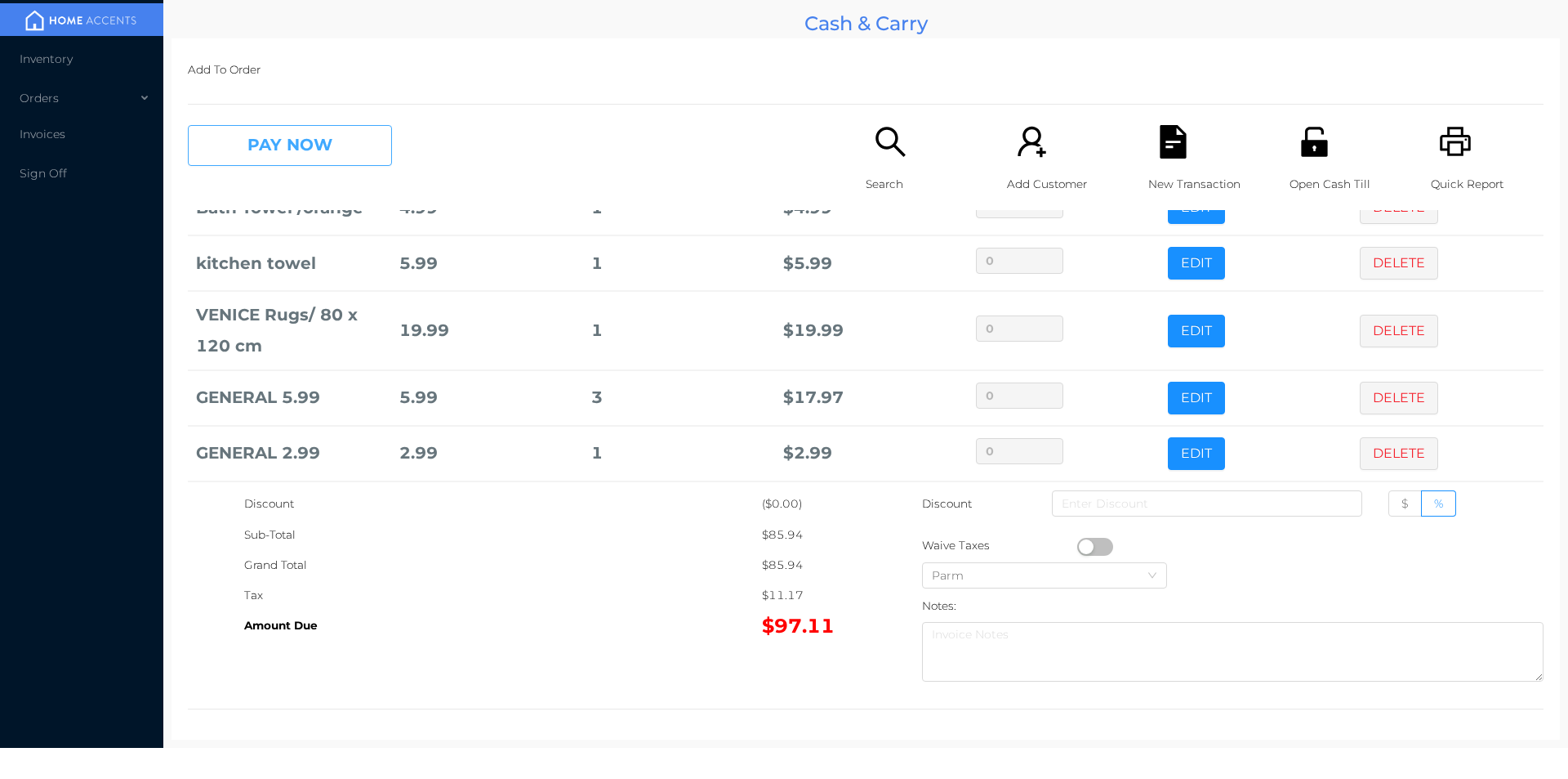
click at [385, 143] on button "PAY NOW" at bounding box center [290, 146] width 204 height 41
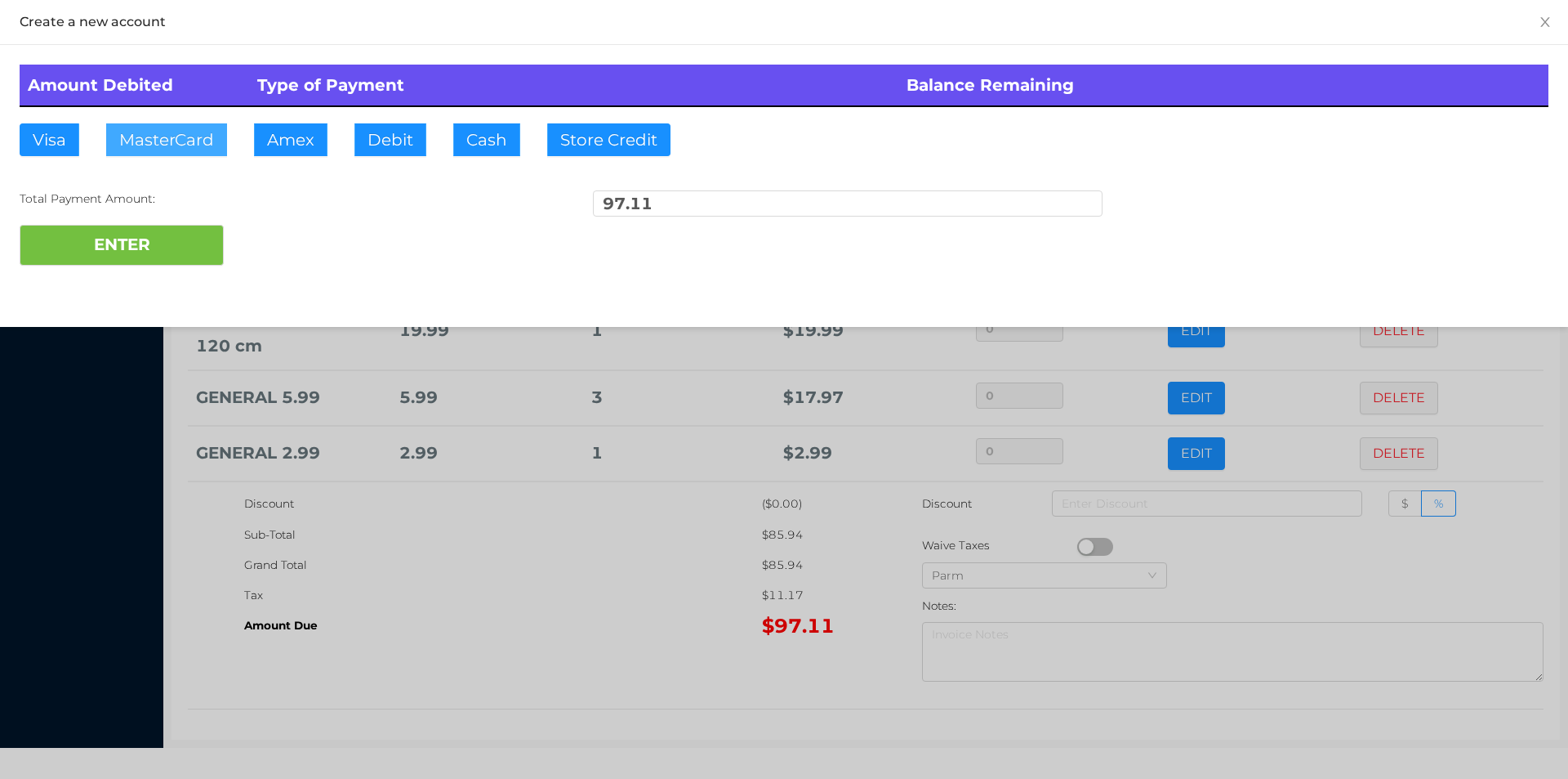
click at [189, 129] on button "MasterCard" at bounding box center [166, 139] width 121 height 33
click at [188, 143] on button "MasterCard" at bounding box center [166, 139] width 121 height 33
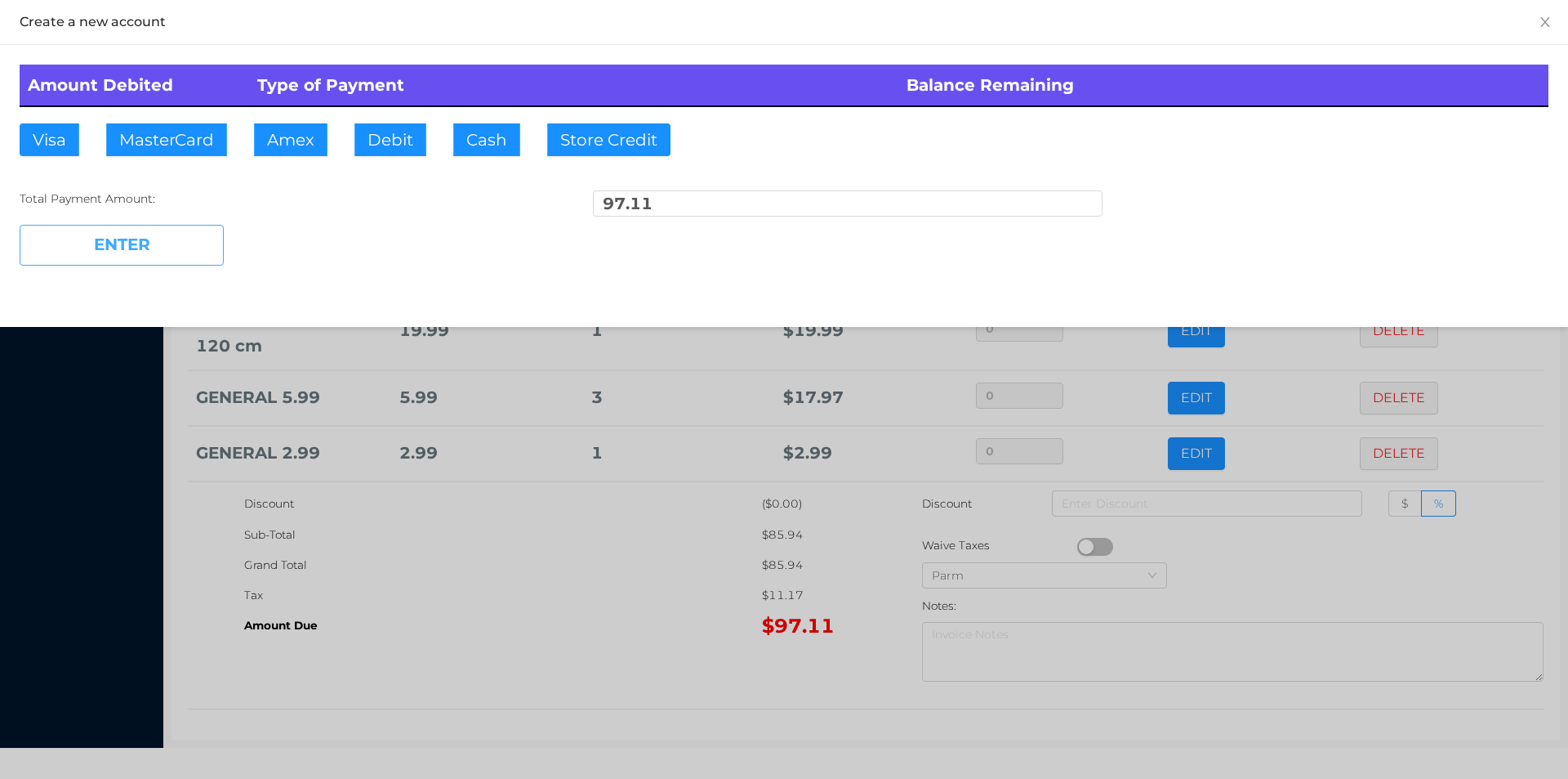
click at [201, 230] on button "ENTER" at bounding box center [122, 245] width 204 height 41
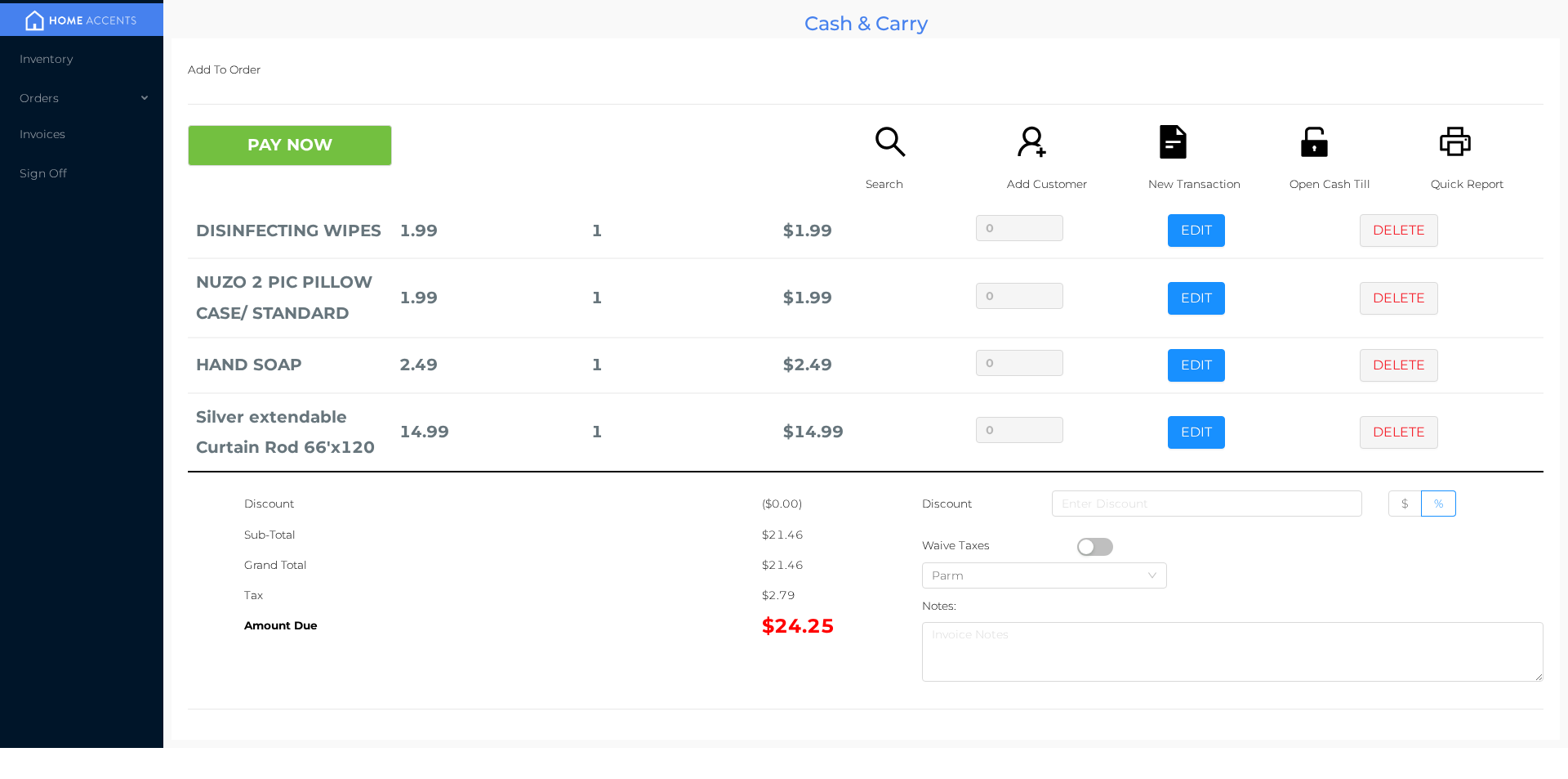
scroll to position [77, 0]
click at [349, 139] on button "PAY NOW" at bounding box center [290, 146] width 204 height 41
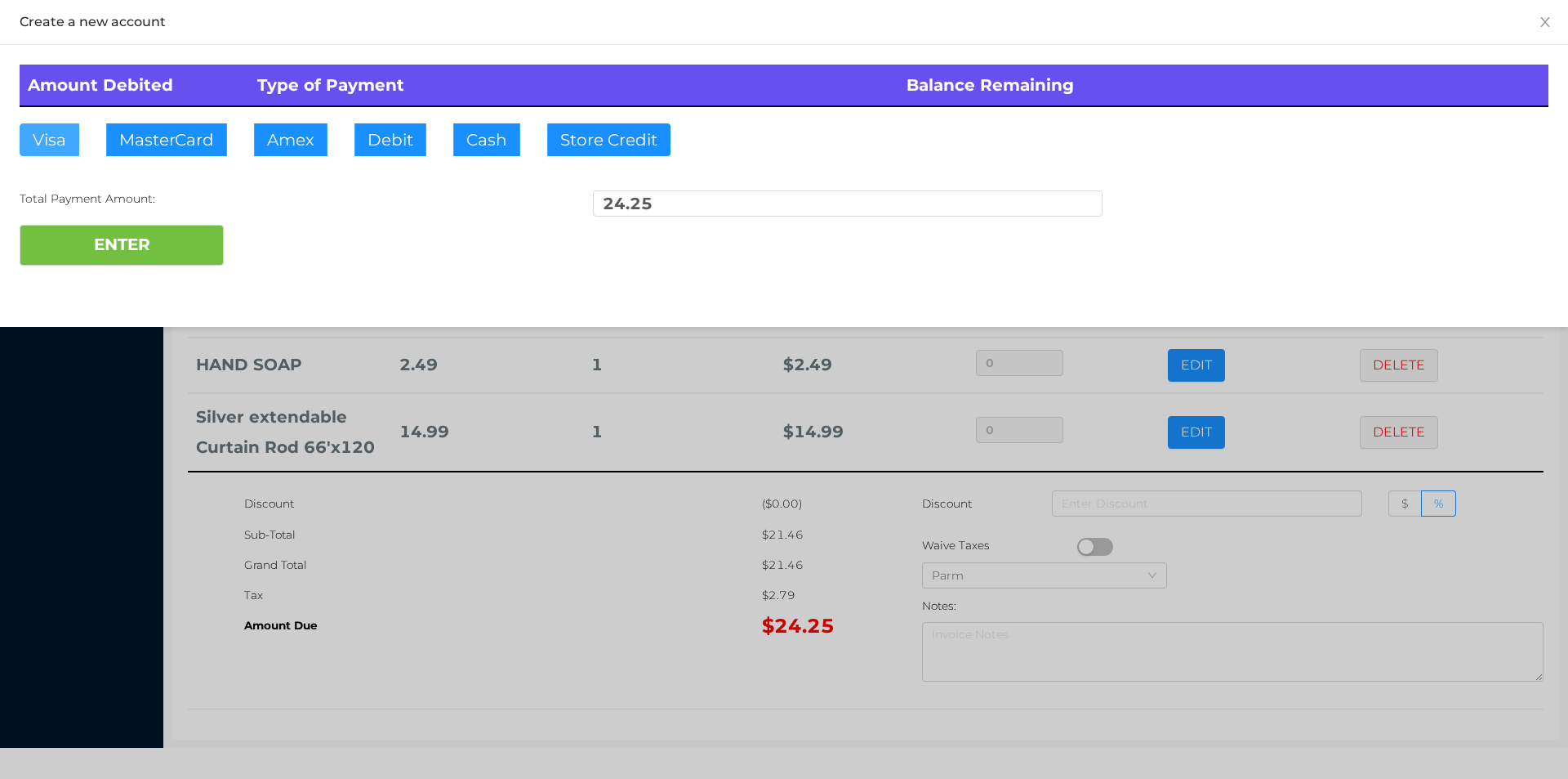
click at [59, 141] on button "Visa" at bounding box center [50, 139] width 60 height 33
click at [138, 240] on button "ENTER" at bounding box center [122, 245] width 204 height 41
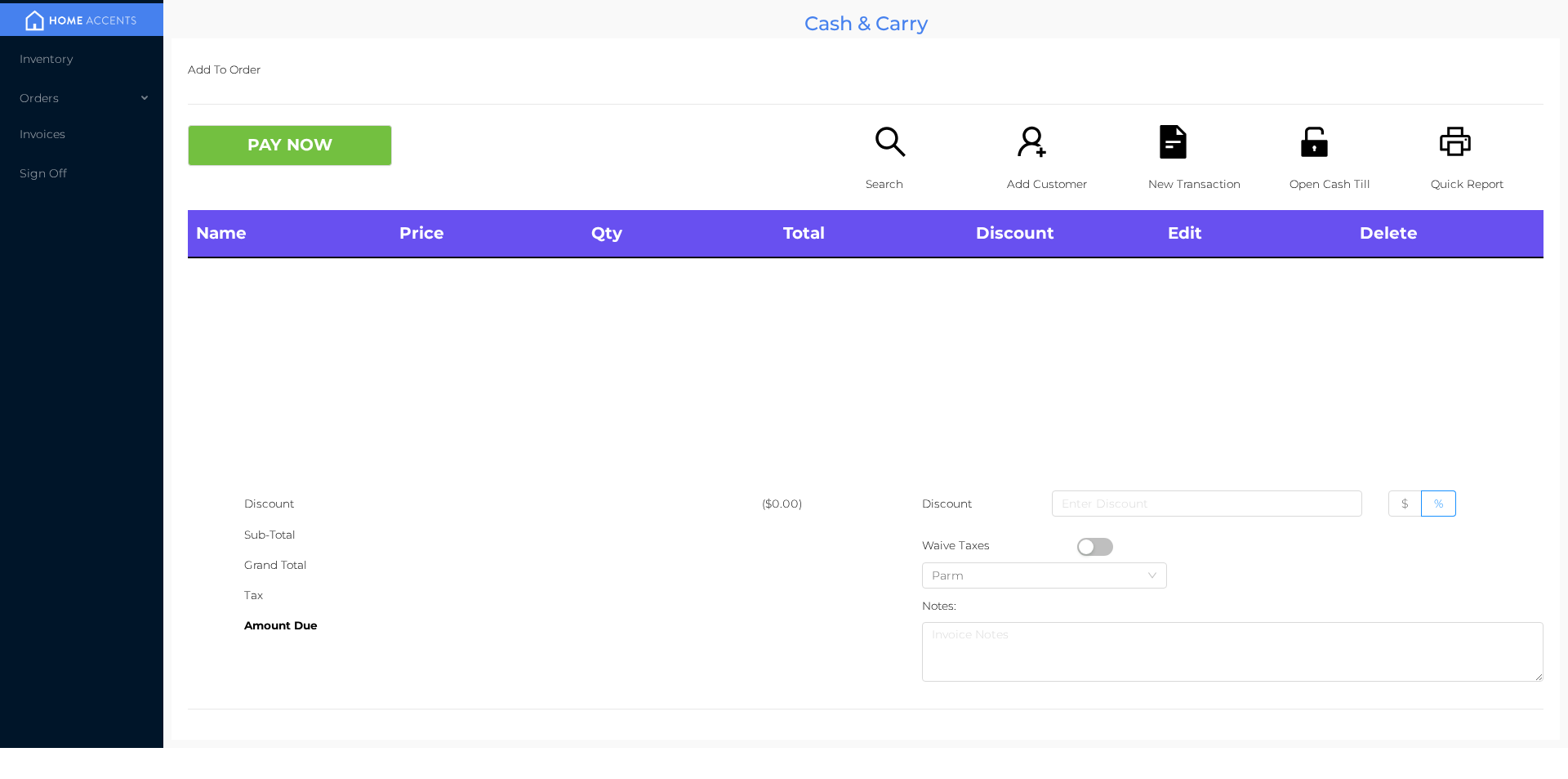
scroll to position [0, 0]
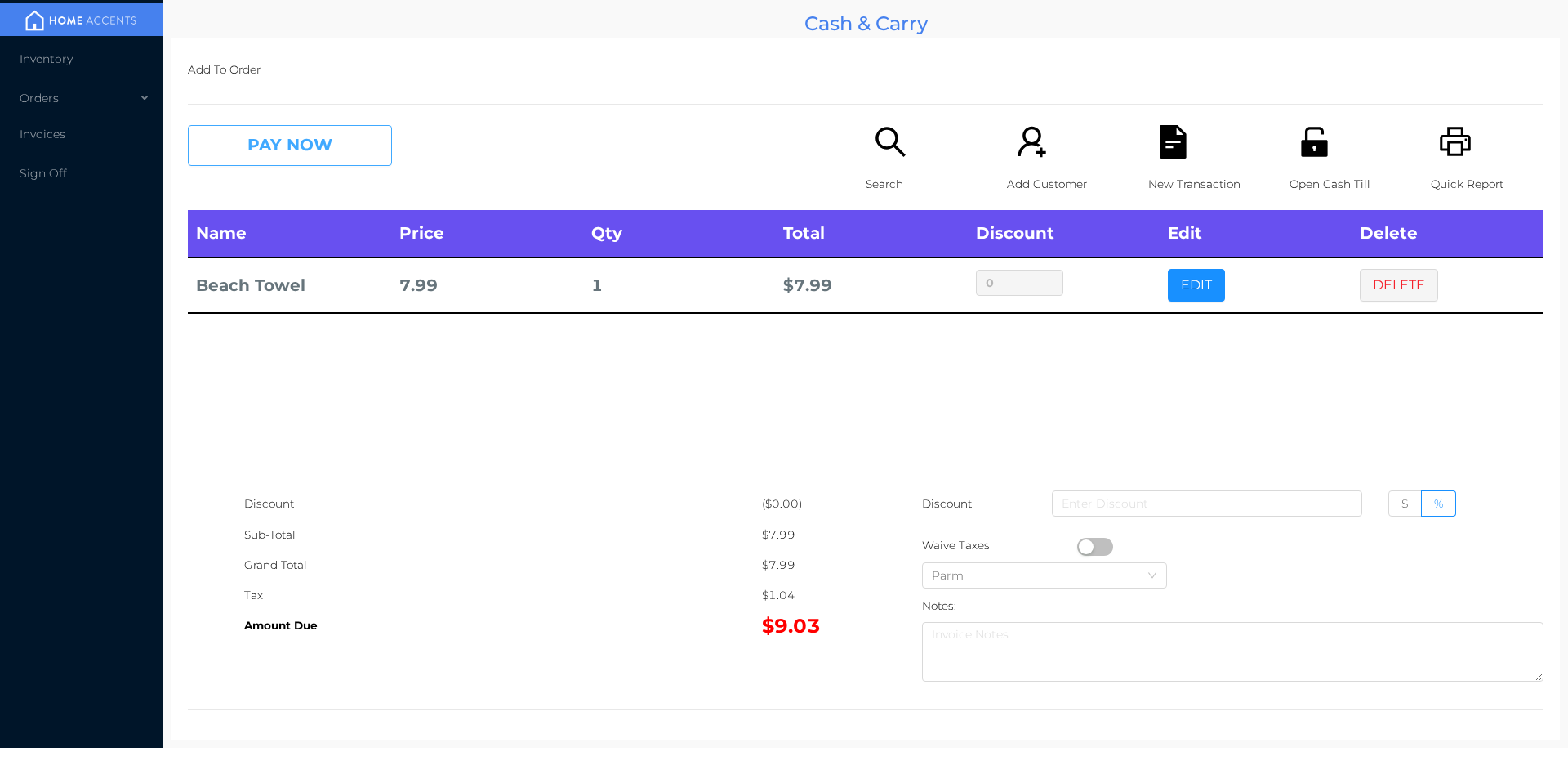
click at [314, 138] on button "PAY NOW" at bounding box center [290, 146] width 204 height 41
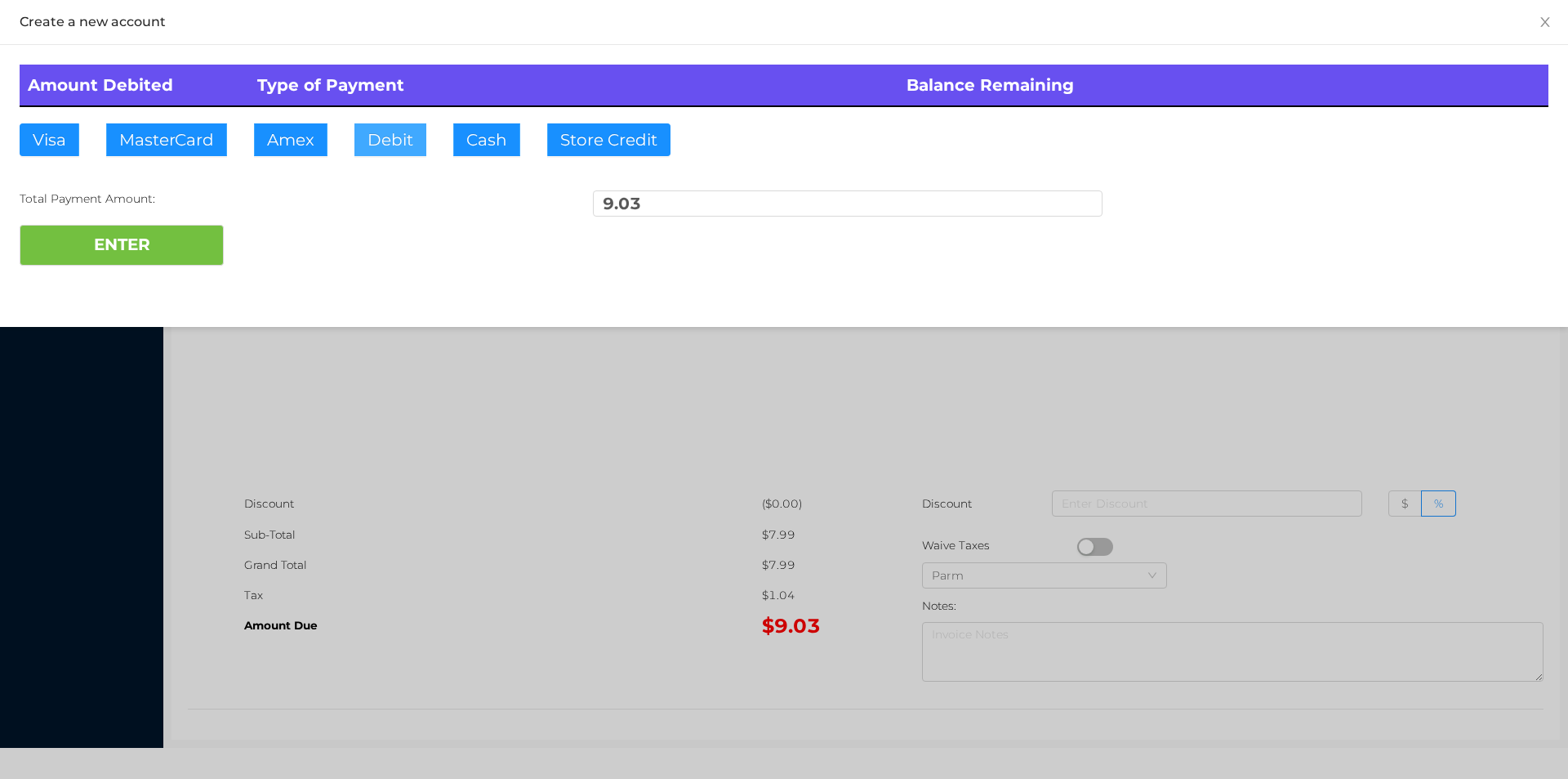
click at [406, 138] on button "Debit" at bounding box center [390, 139] width 72 height 33
click at [158, 255] on button "ENTER" at bounding box center [122, 245] width 204 height 41
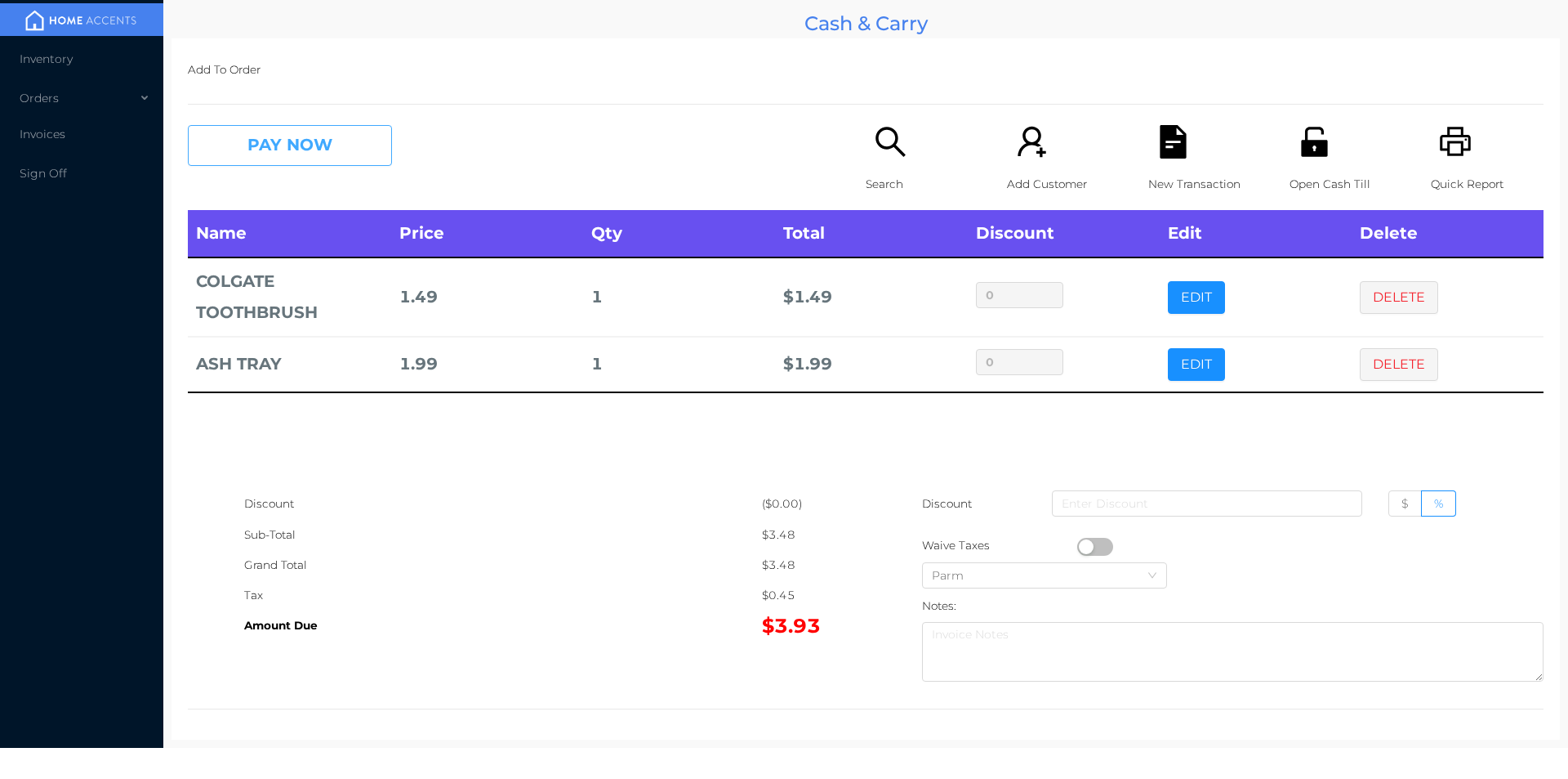
click at [367, 151] on button "PAY NOW" at bounding box center [290, 146] width 204 height 41
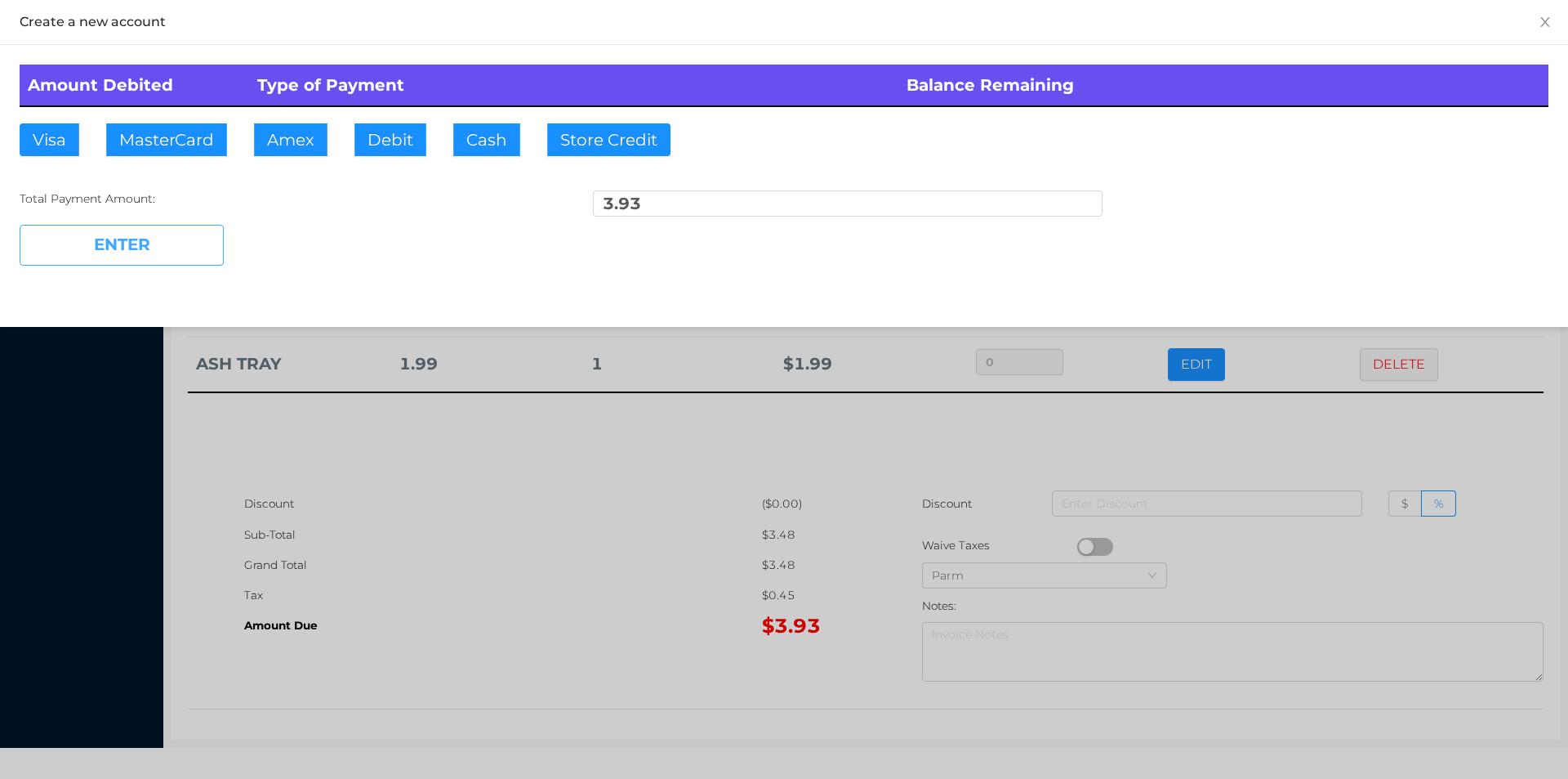
click at [197, 242] on button "ENTER" at bounding box center [122, 245] width 204 height 41
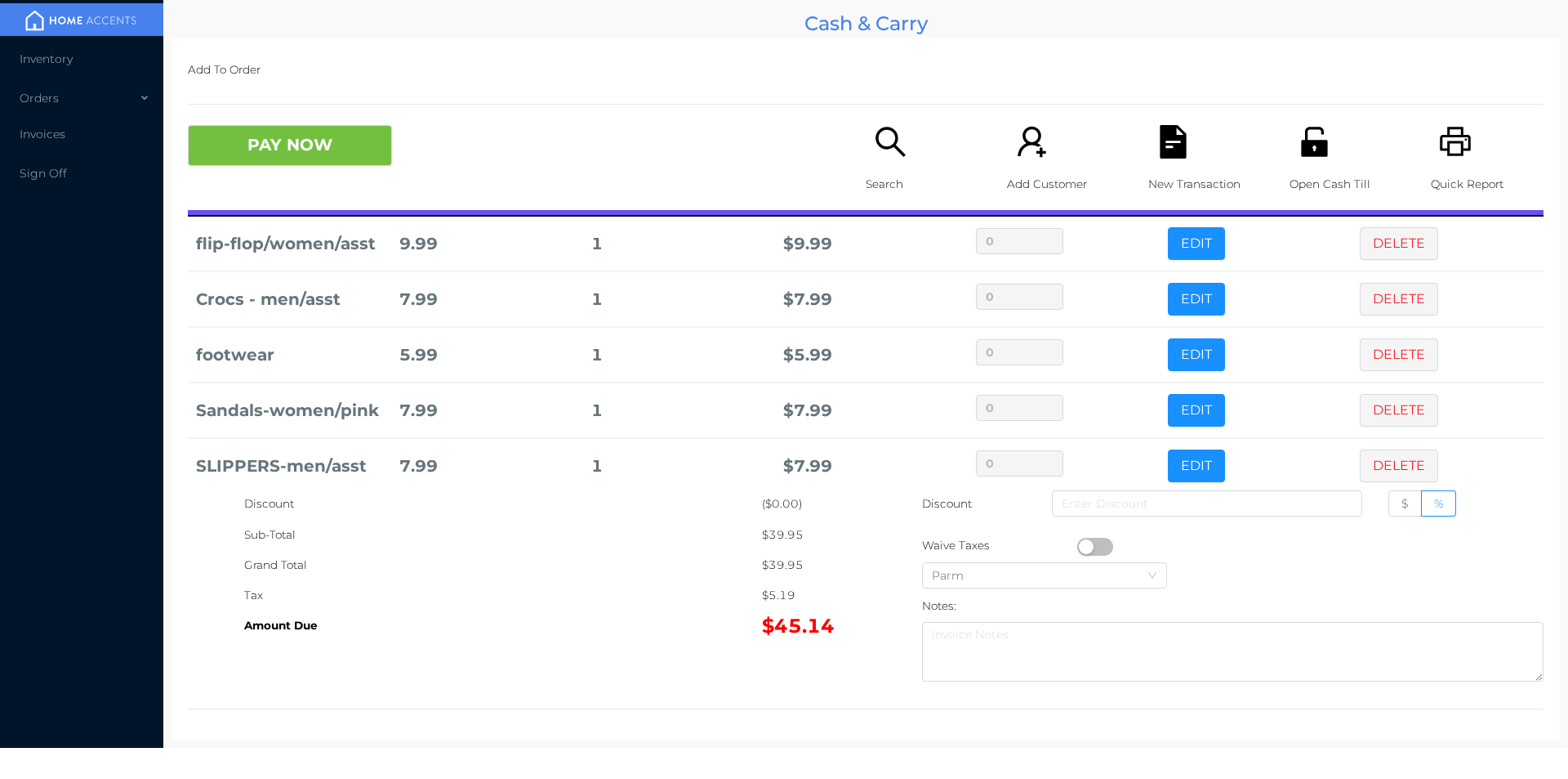
scroll to position [64, 0]
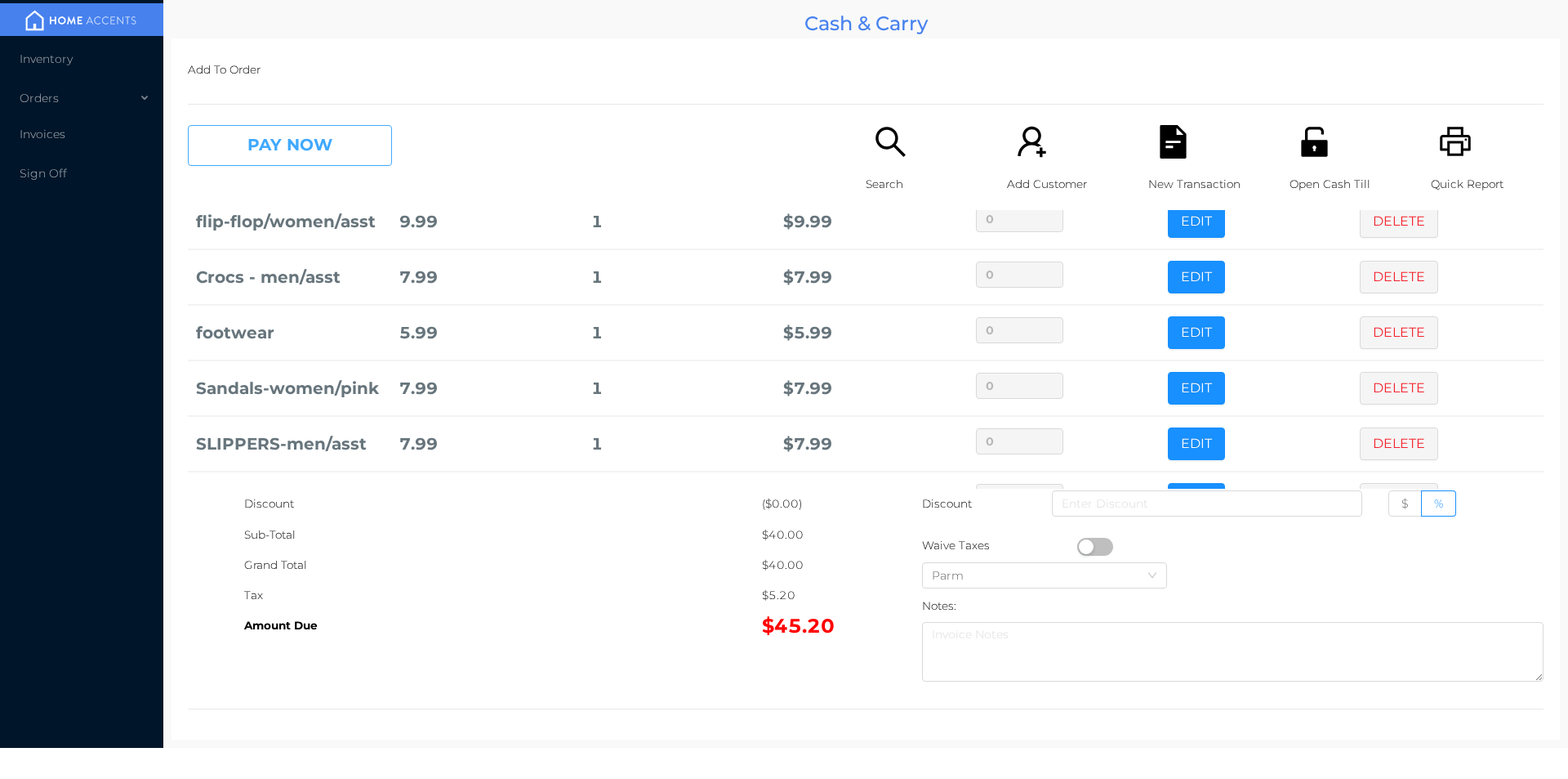
click at [359, 136] on button "PAY NOW" at bounding box center [290, 146] width 204 height 41
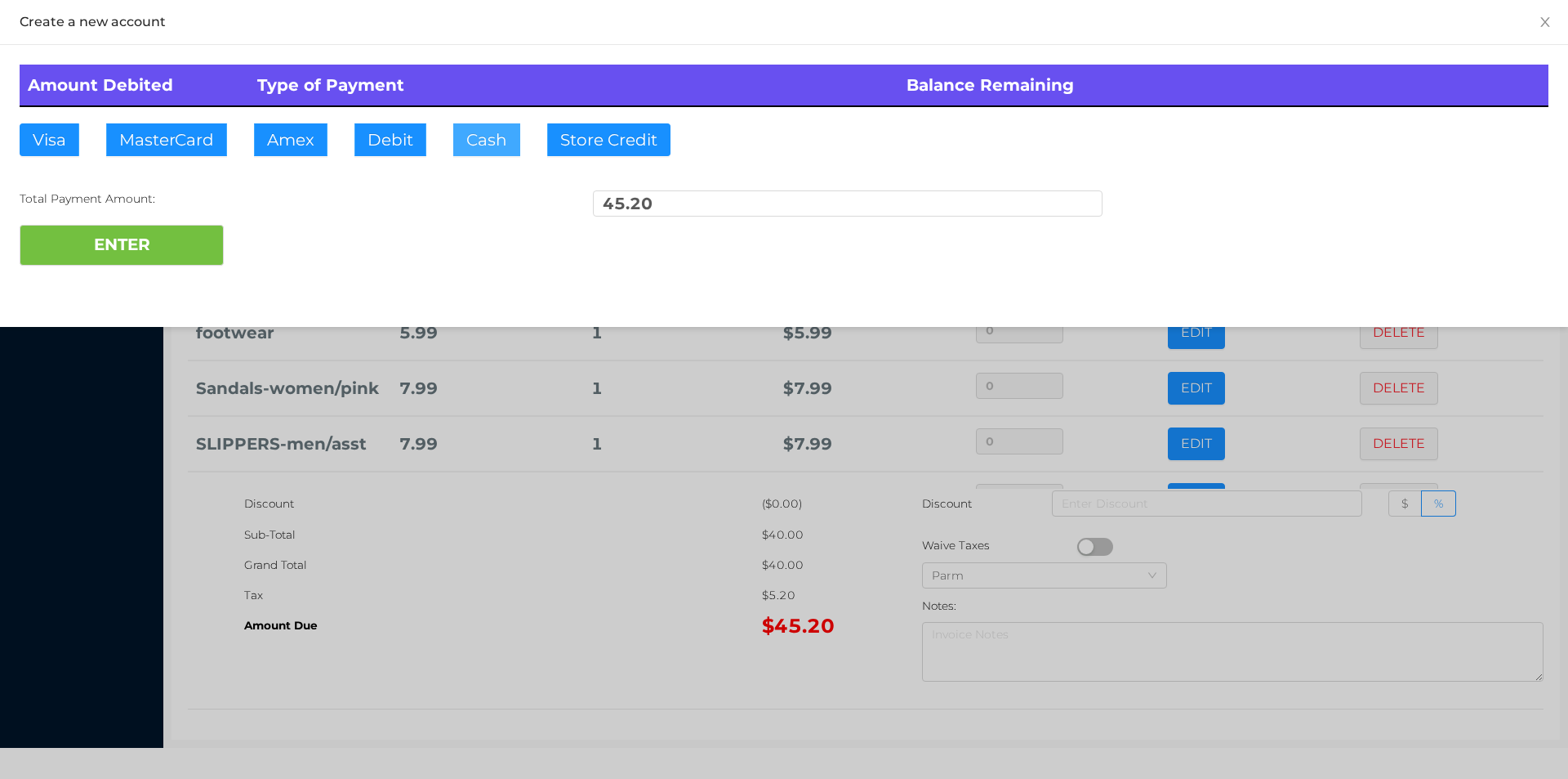
click at [479, 142] on button "Cash" at bounding box center [487, 139] width 67 height 33
click at [176, 263] on button "ENTER" at bounding box center [122, 245] width 204 height 41
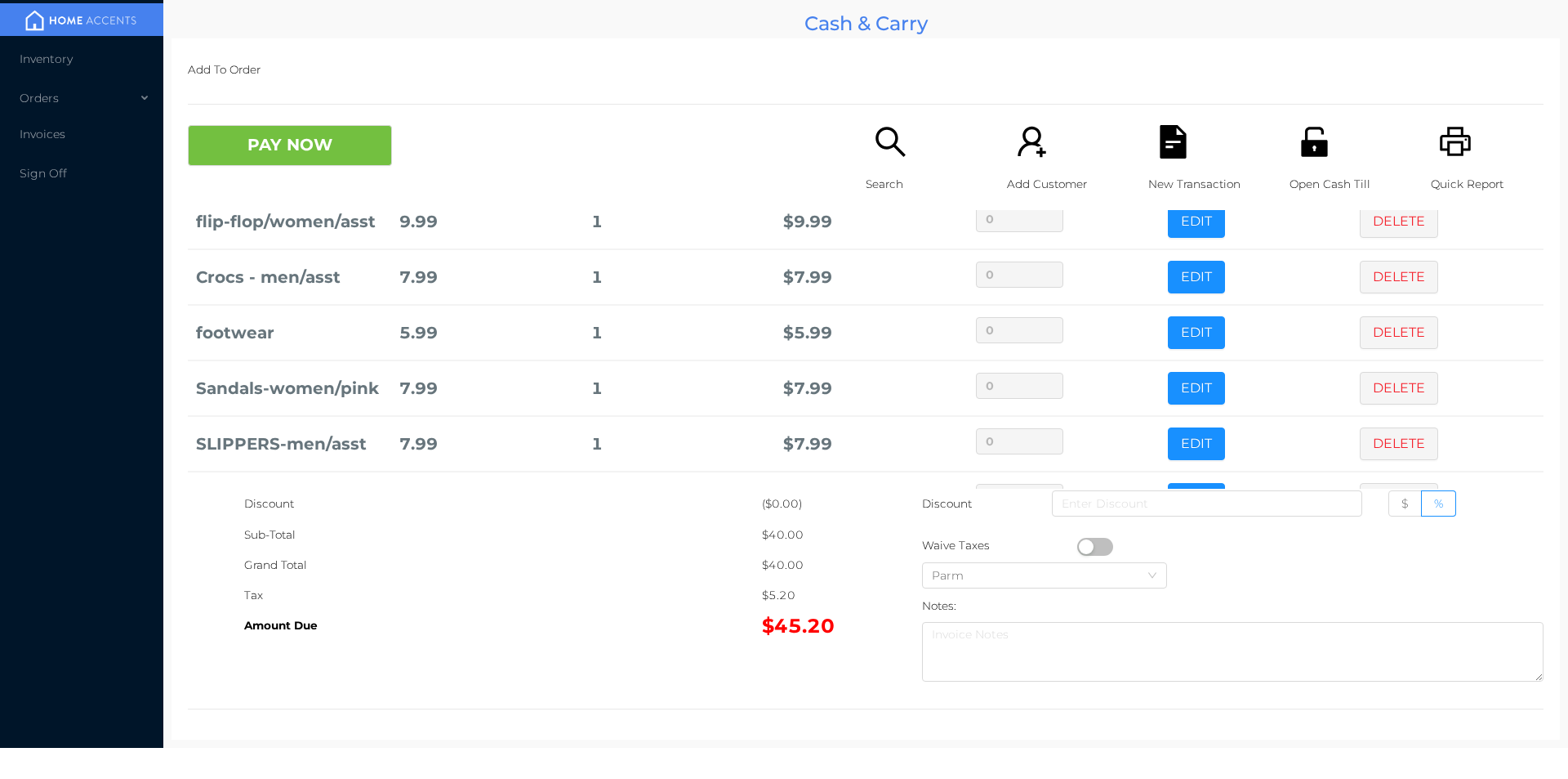
scroll to position [0, 0]
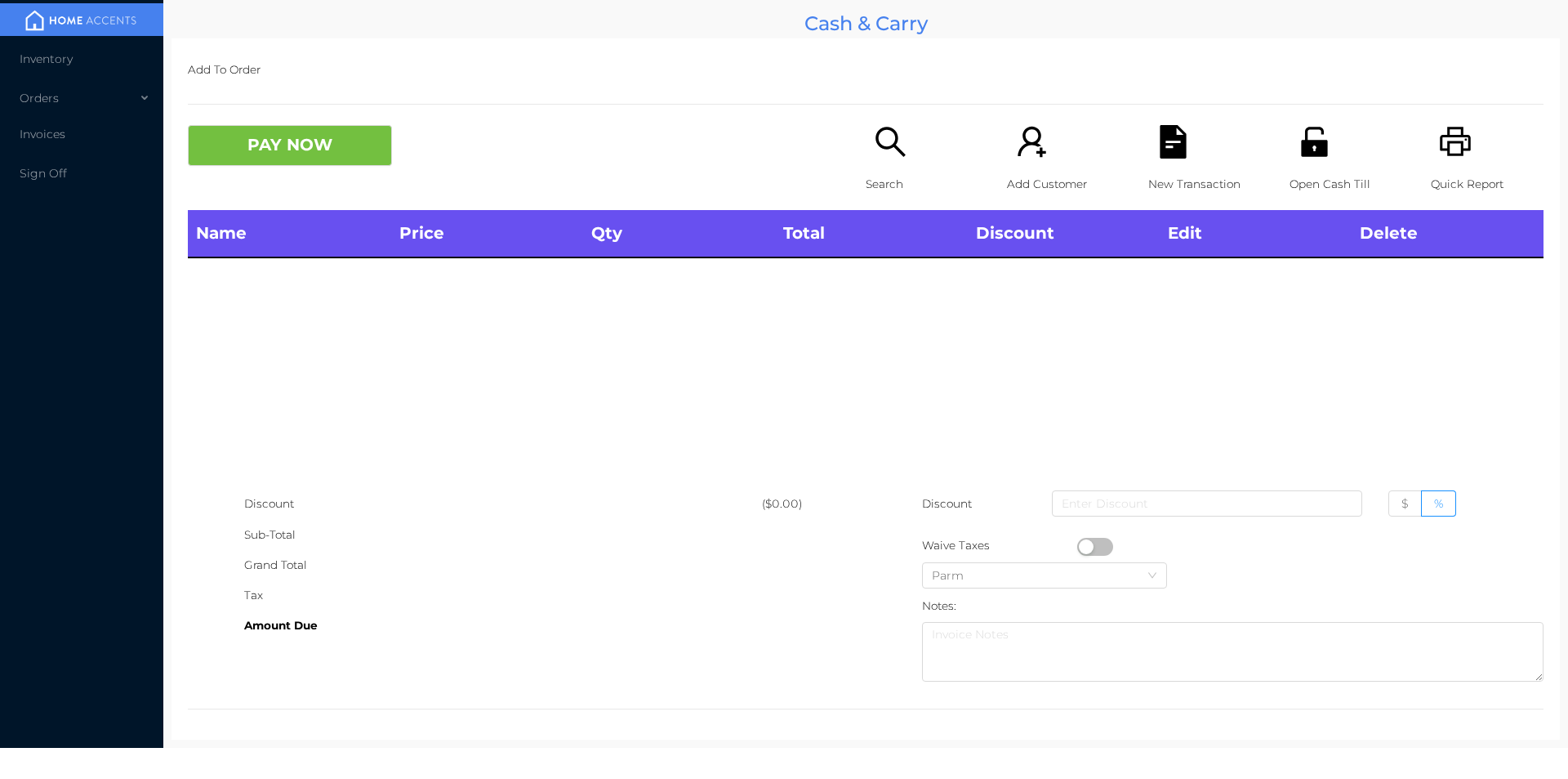
click at [885, 162] on div "Search" at bounding box center [922, 167] width 113 height 85
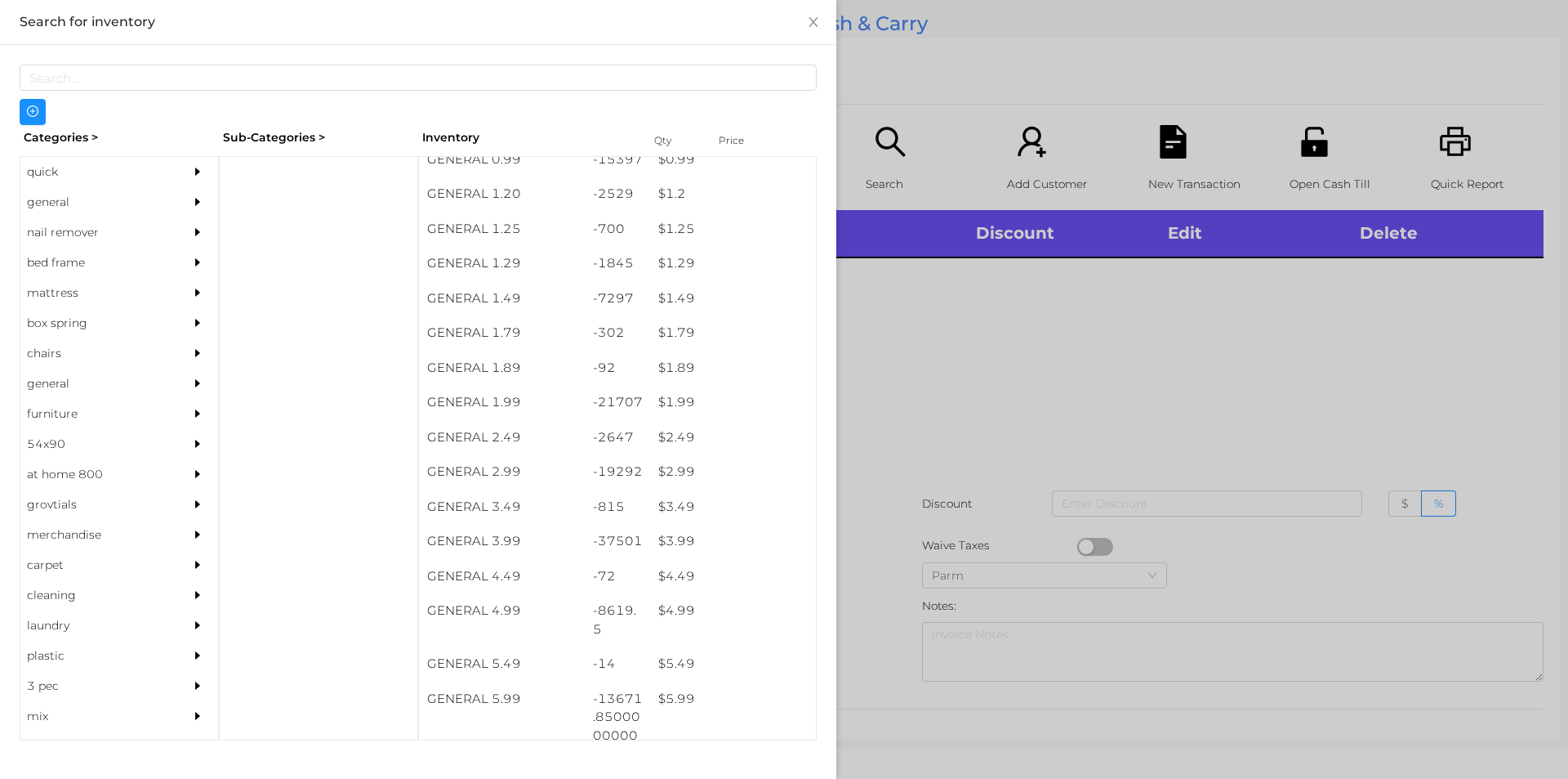
scroll to position [120, 0]
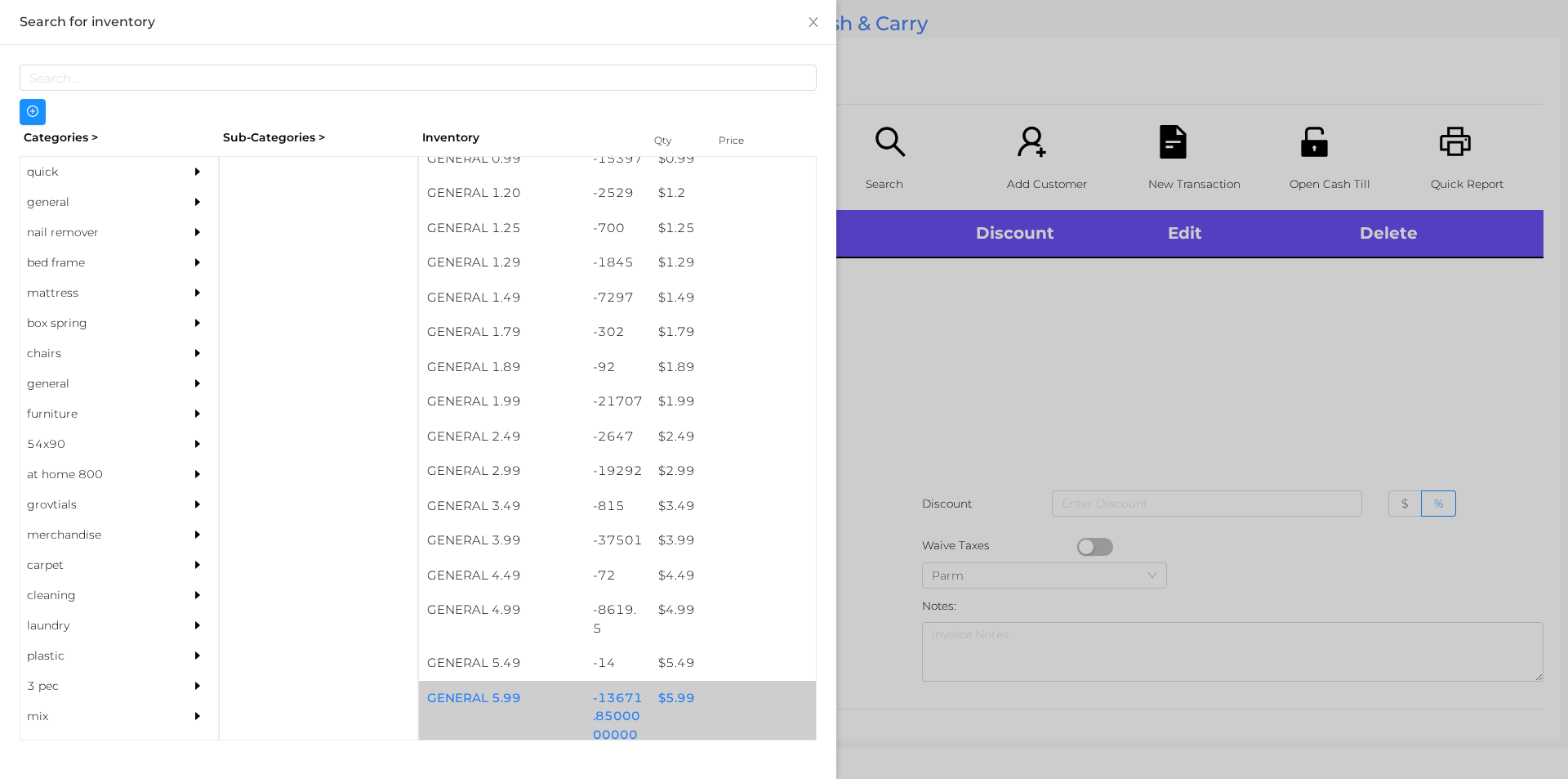
click at [720, 698] on div "$ 5.99" at bounding box center [732, 699] width 165 height 36
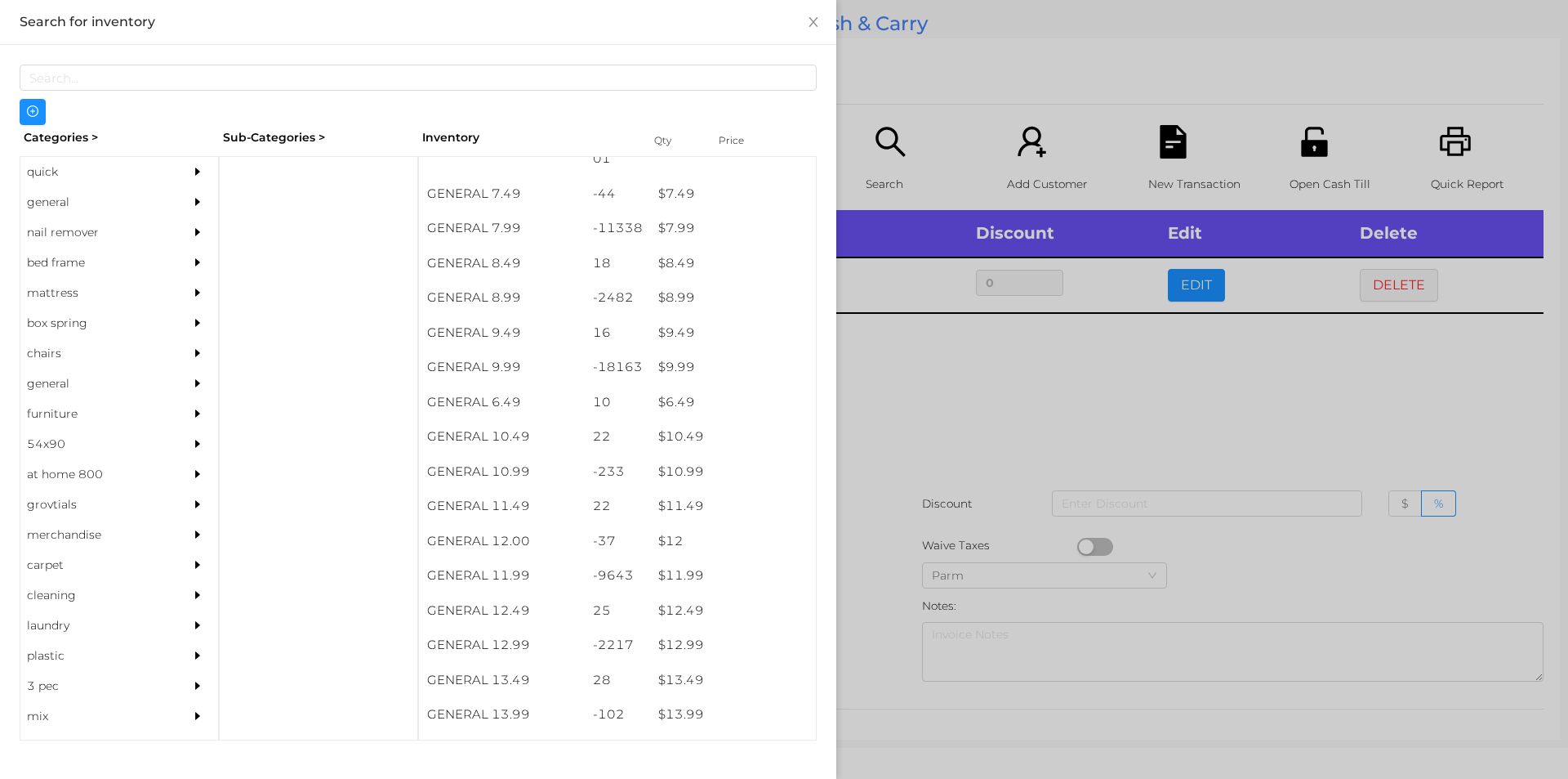
scroll to position [804, 0]
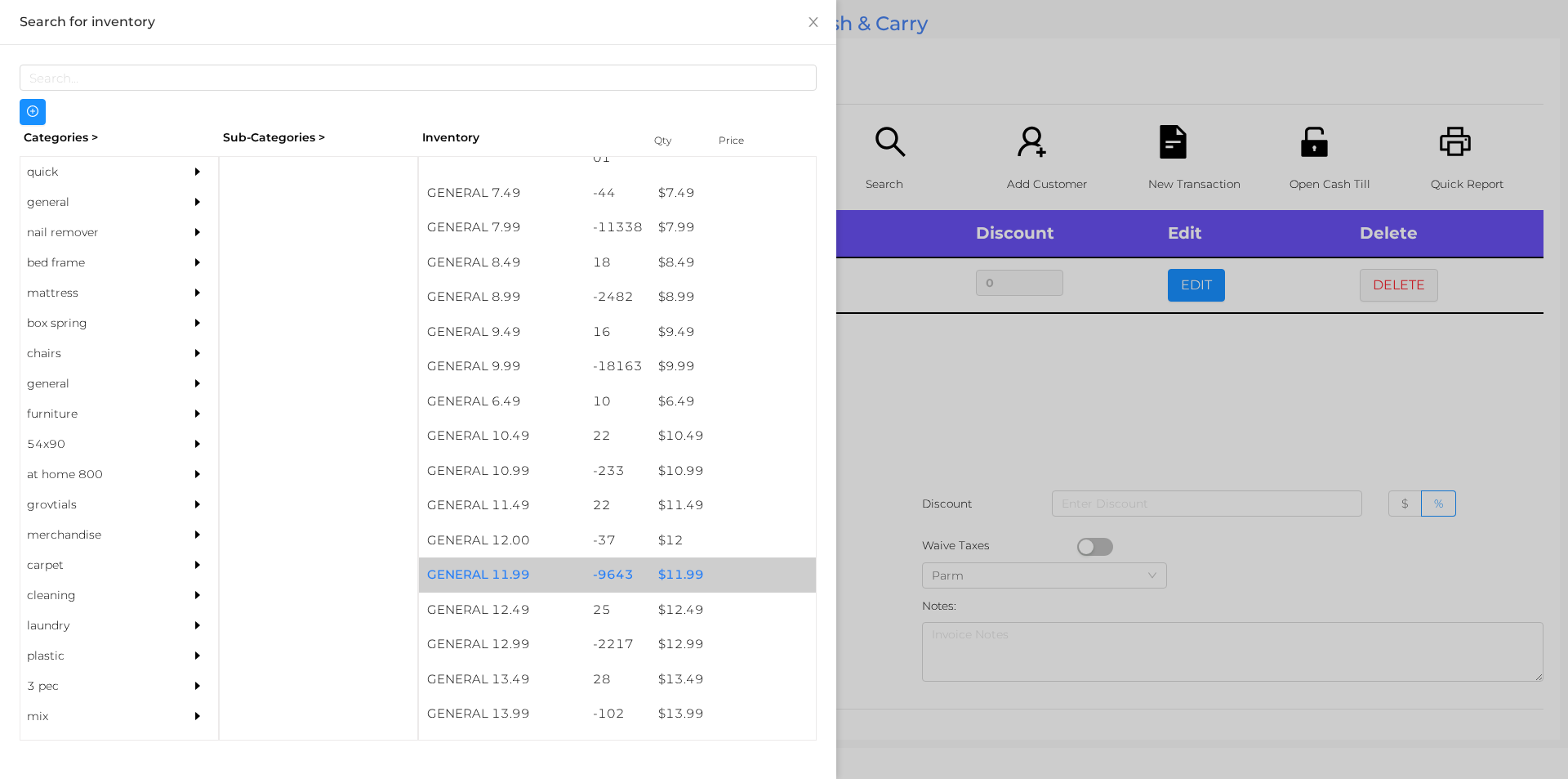
click at [726, 581] on div "$ 11.99" at bounding box center [732, 575] width 165 height 36
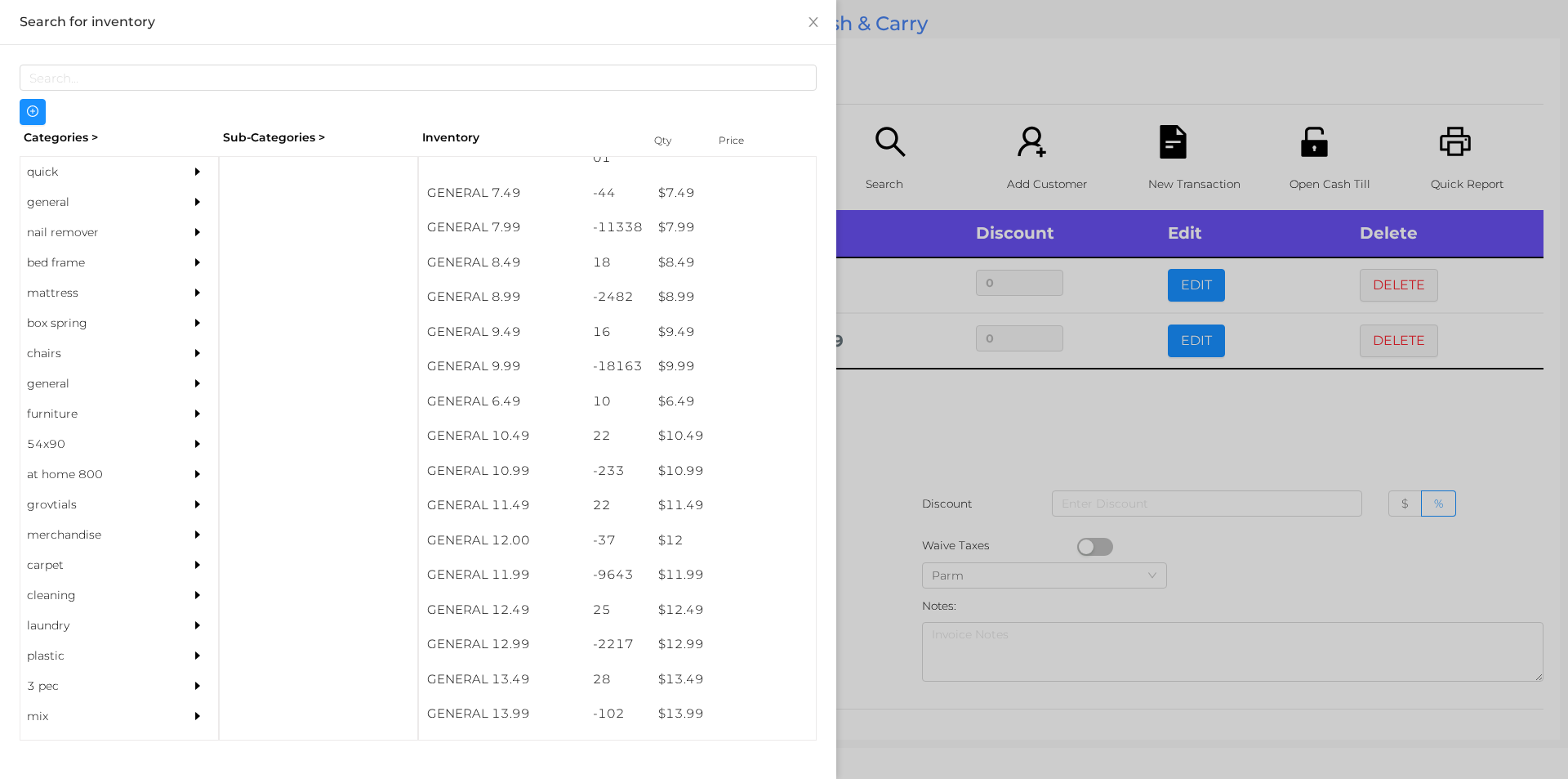
click at [920, 435] on div at bounding box center [784, 389] width 1568 height 779
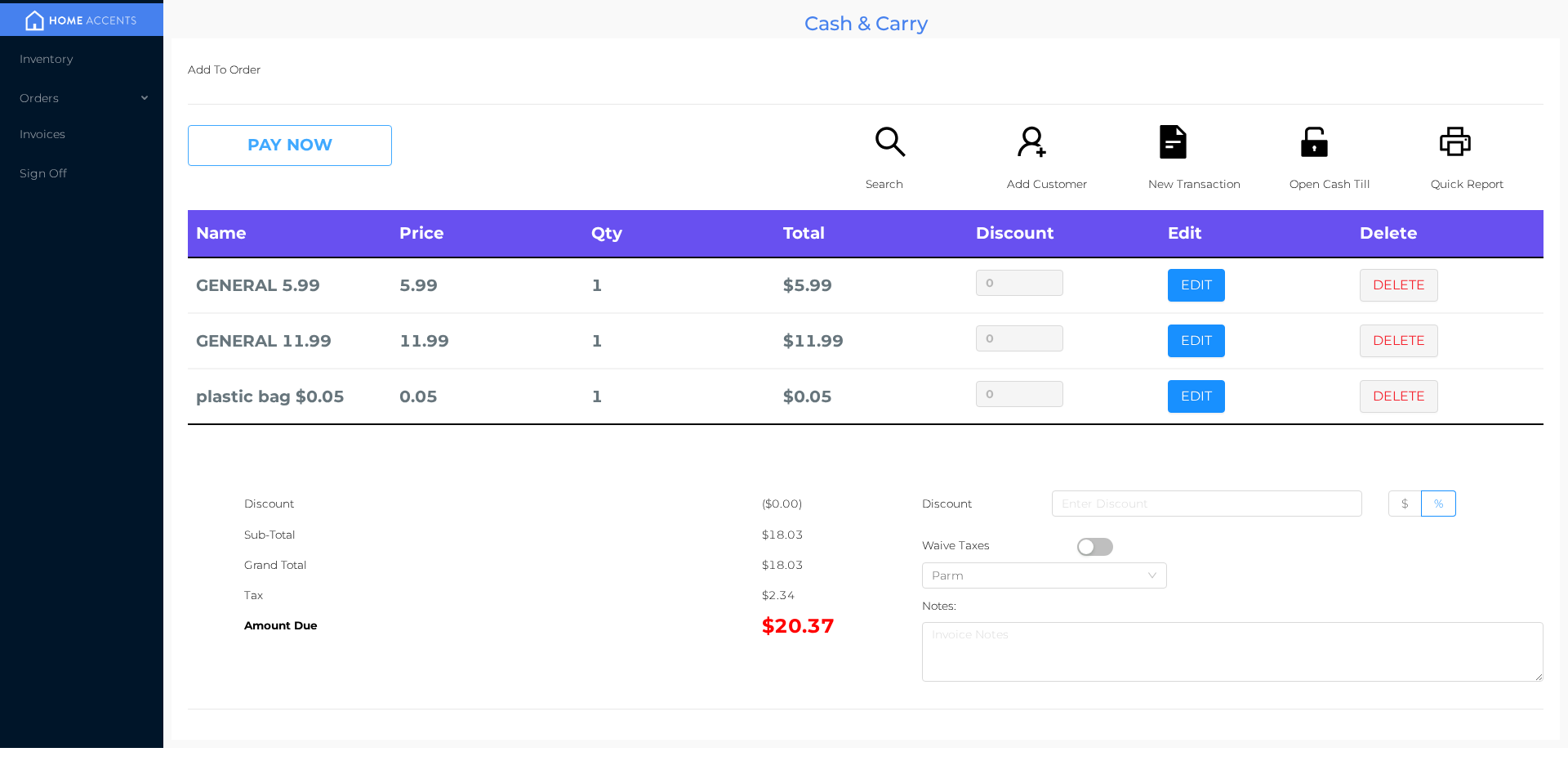
click at [353, 135] on button "PAY NOW" at bounding box center [290, 146] width 204 height 41
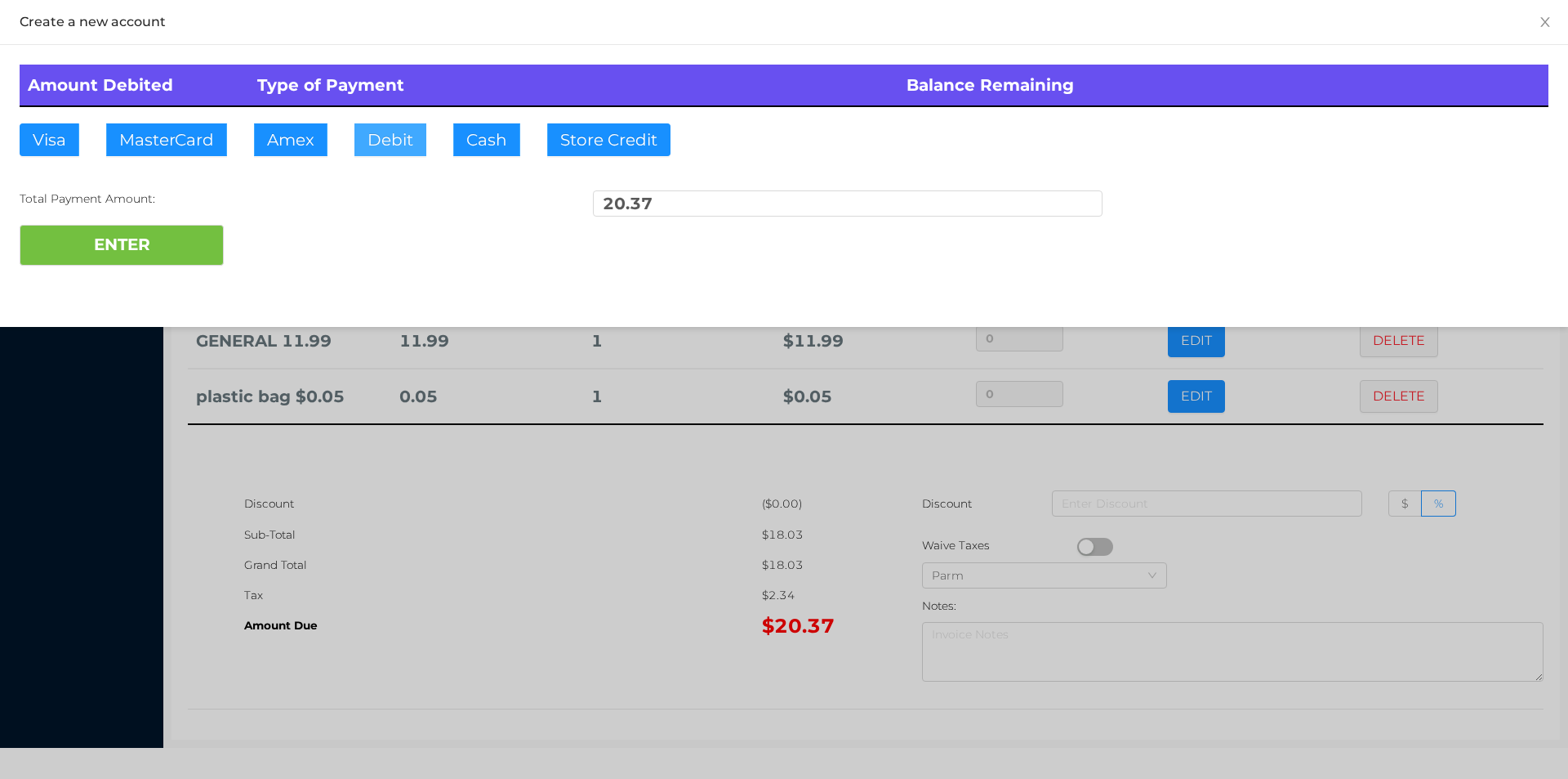
click at [396, 147] on button "Debit" at bounding box center [390, 139] width 72 height 33
click at [201, 258] on button "ENTER" at bounding box center [122, 245] width 204 height 41
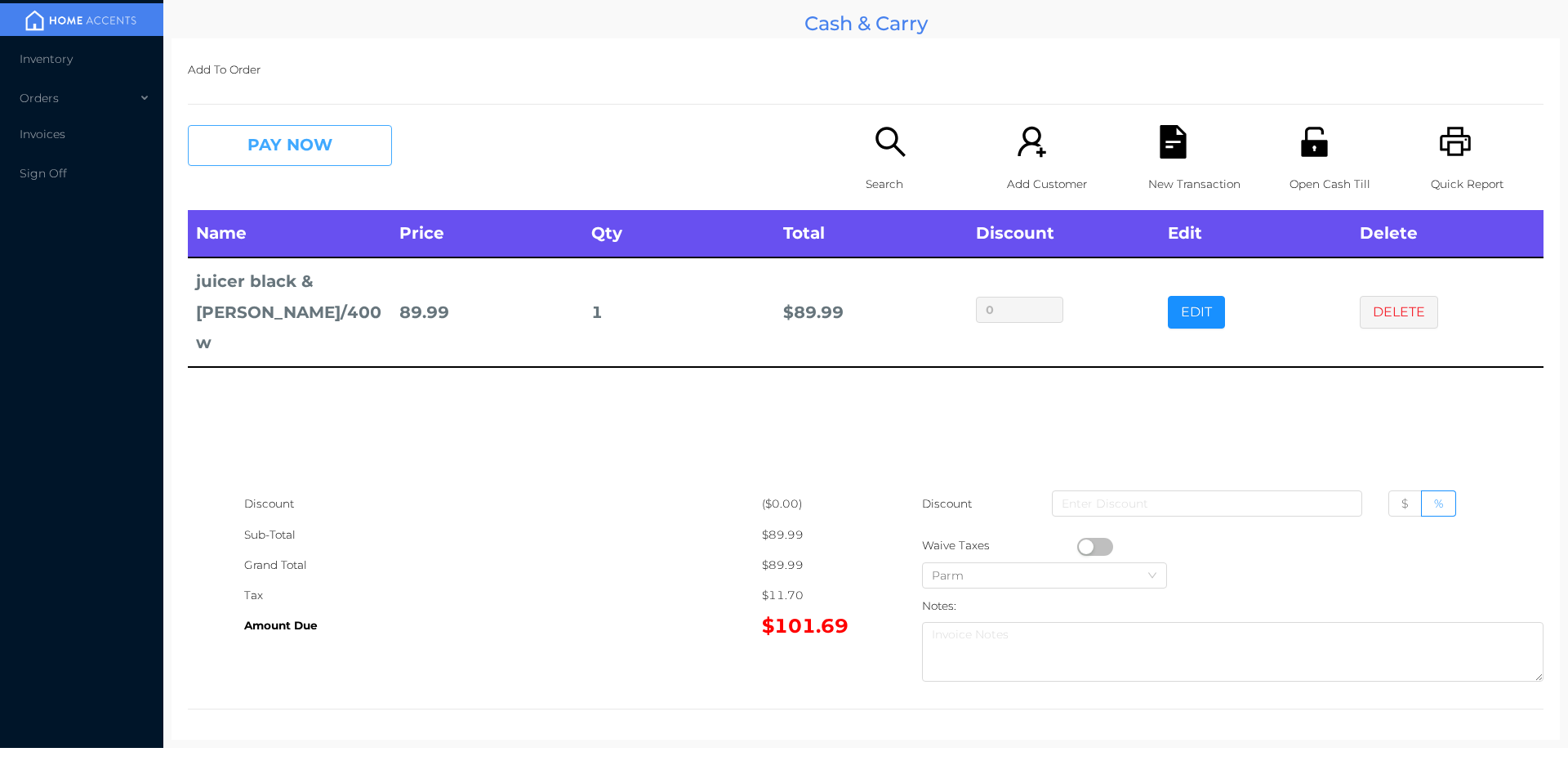
click at [352, 126] on button "PAY NOW" at bounding box center [290, 146] width 204 height 41
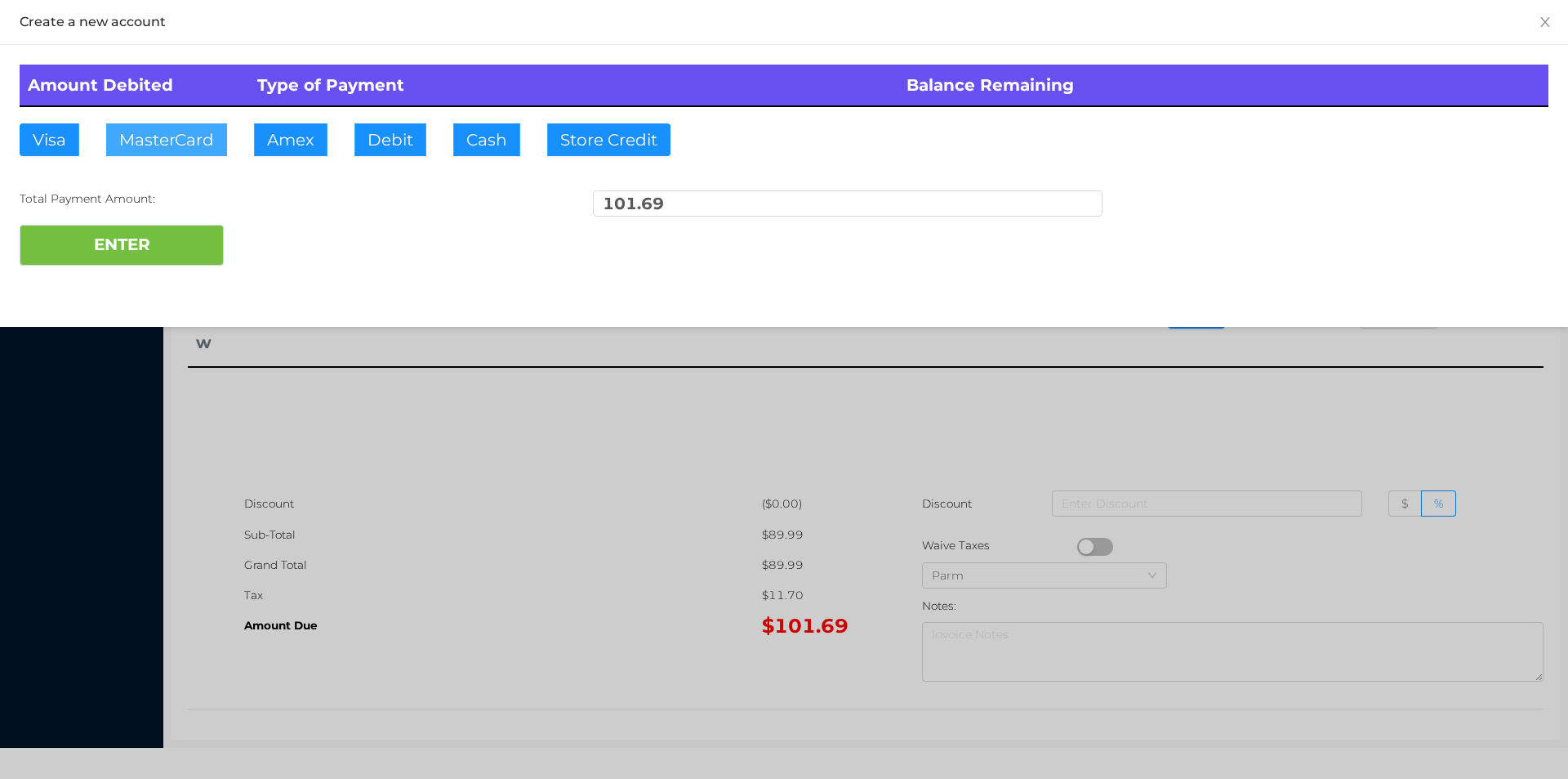
click at [177, 151] on button "MasterCard" at bounding box center [166, 139] width 121 height 33
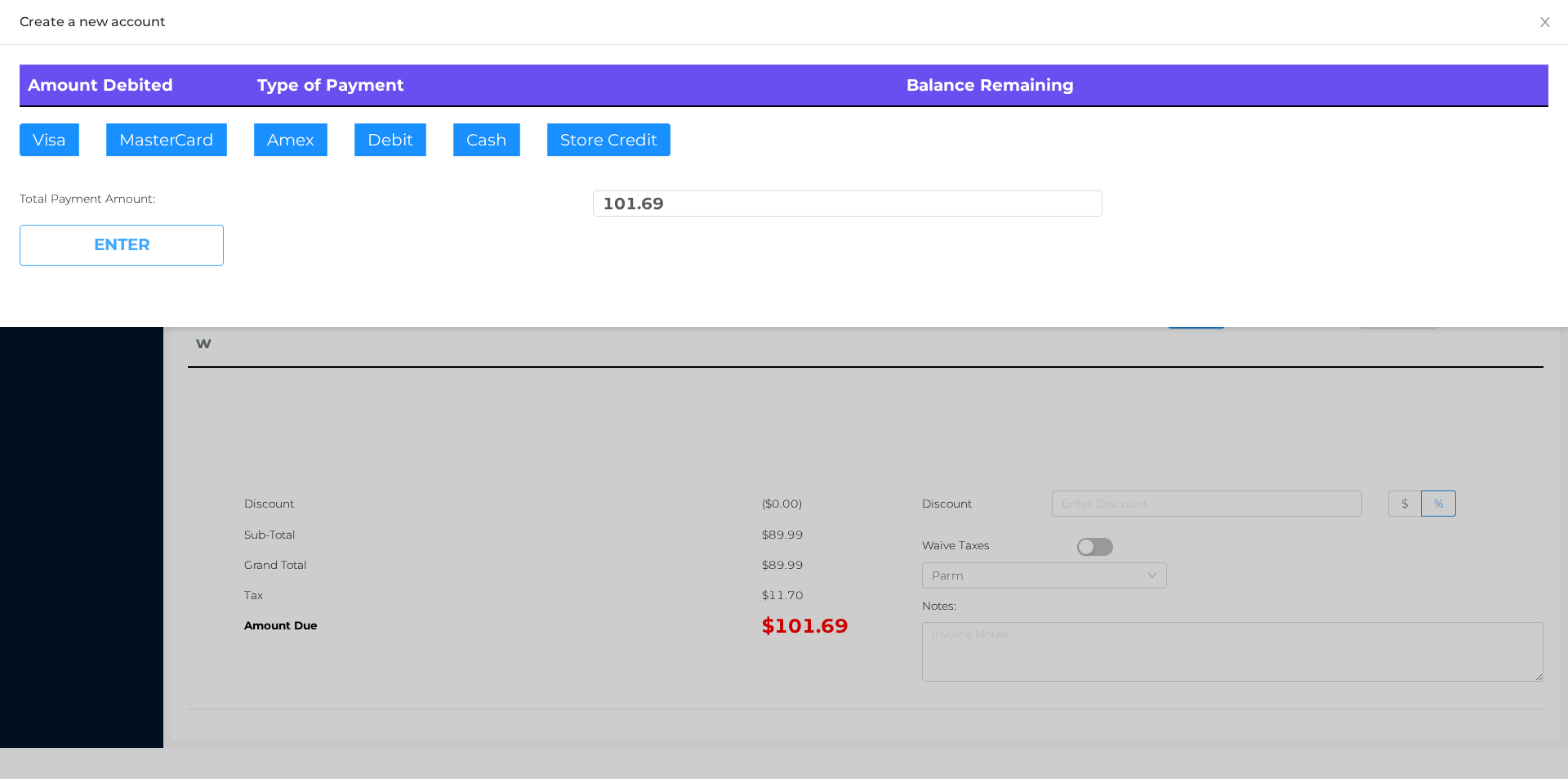
click at [172, 234] on button "ENTER" at bounding box center [122, 245] width 204 height 41
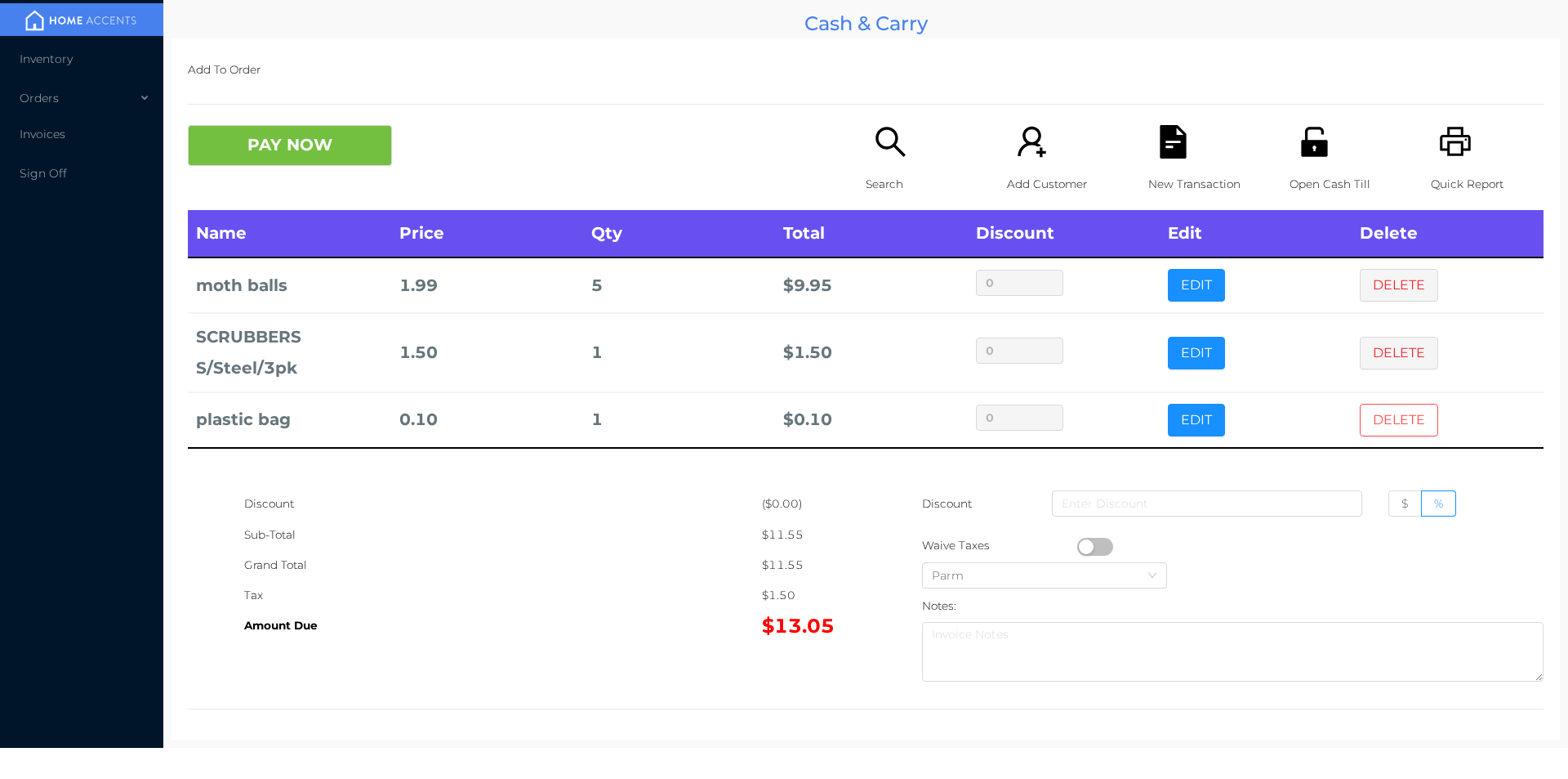
click at [1395, 419] on button "DELETE" at bounding box center [1399, 420] width 79 height 33
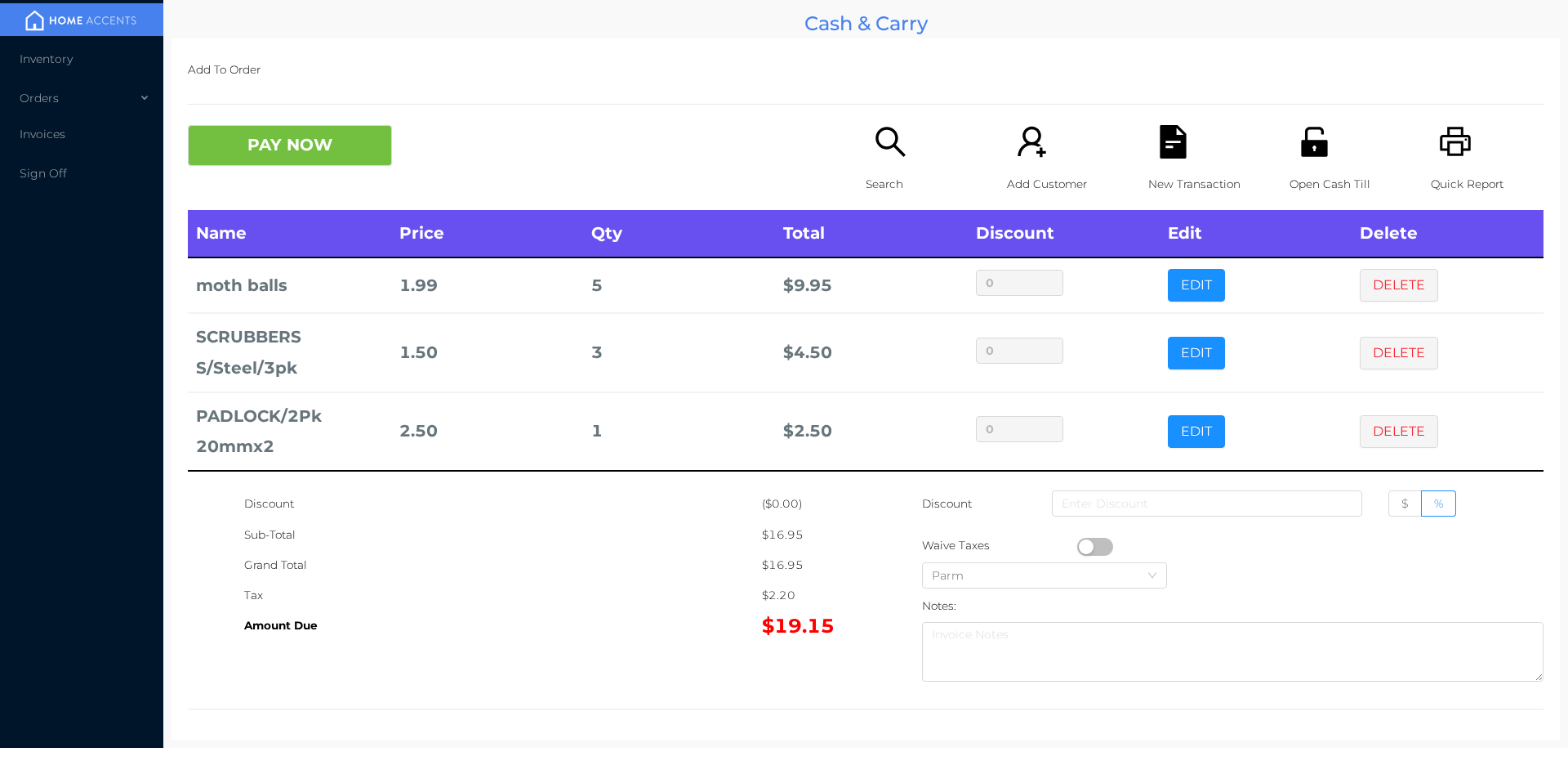
click at [877, 128] on icon "icon: search" at bounding box center [889, 140] width 29 height 29
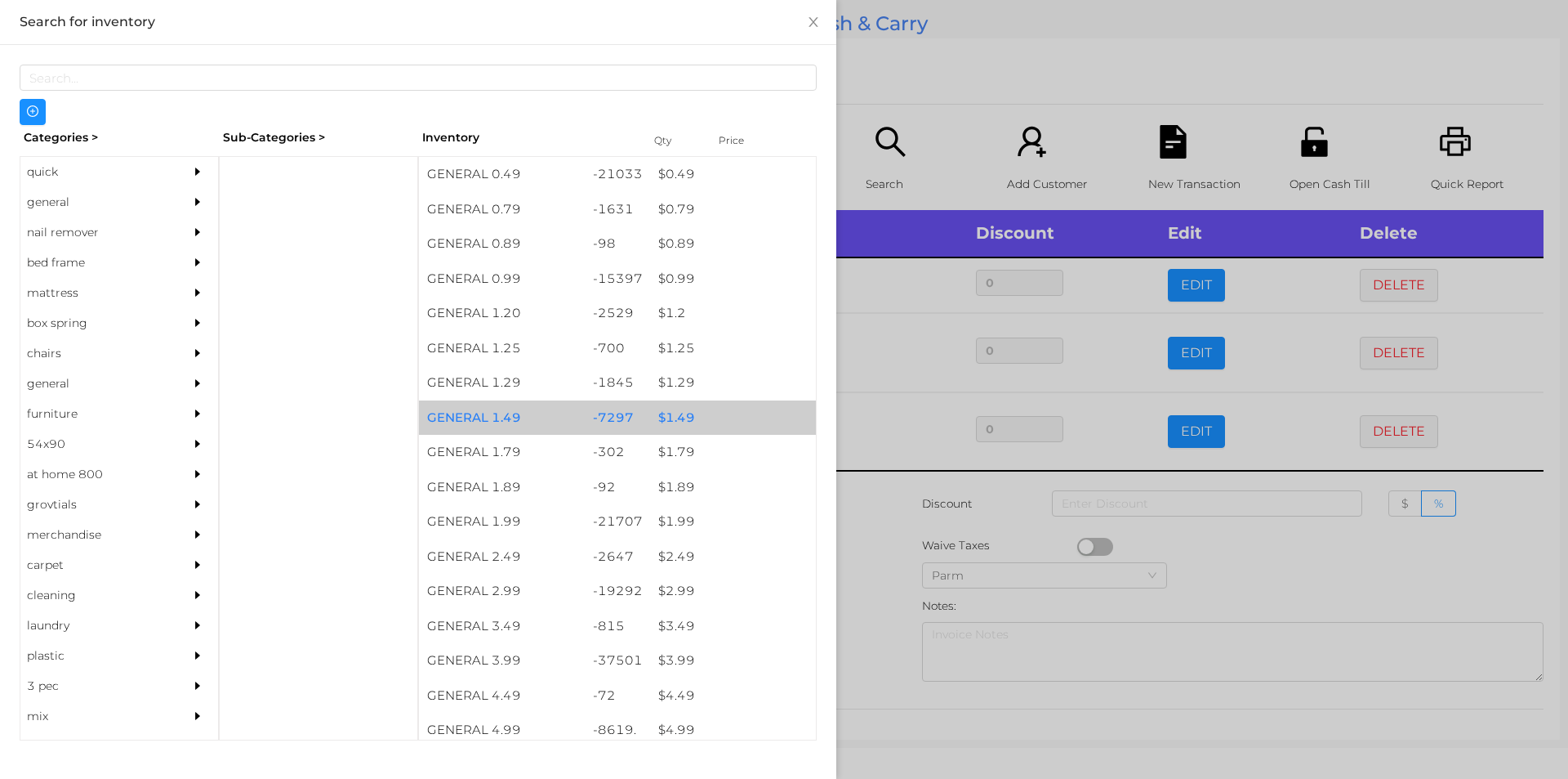
click at [708, 421] on div "$ 1.49" at bounding box center [732, 418] width 165 height 36
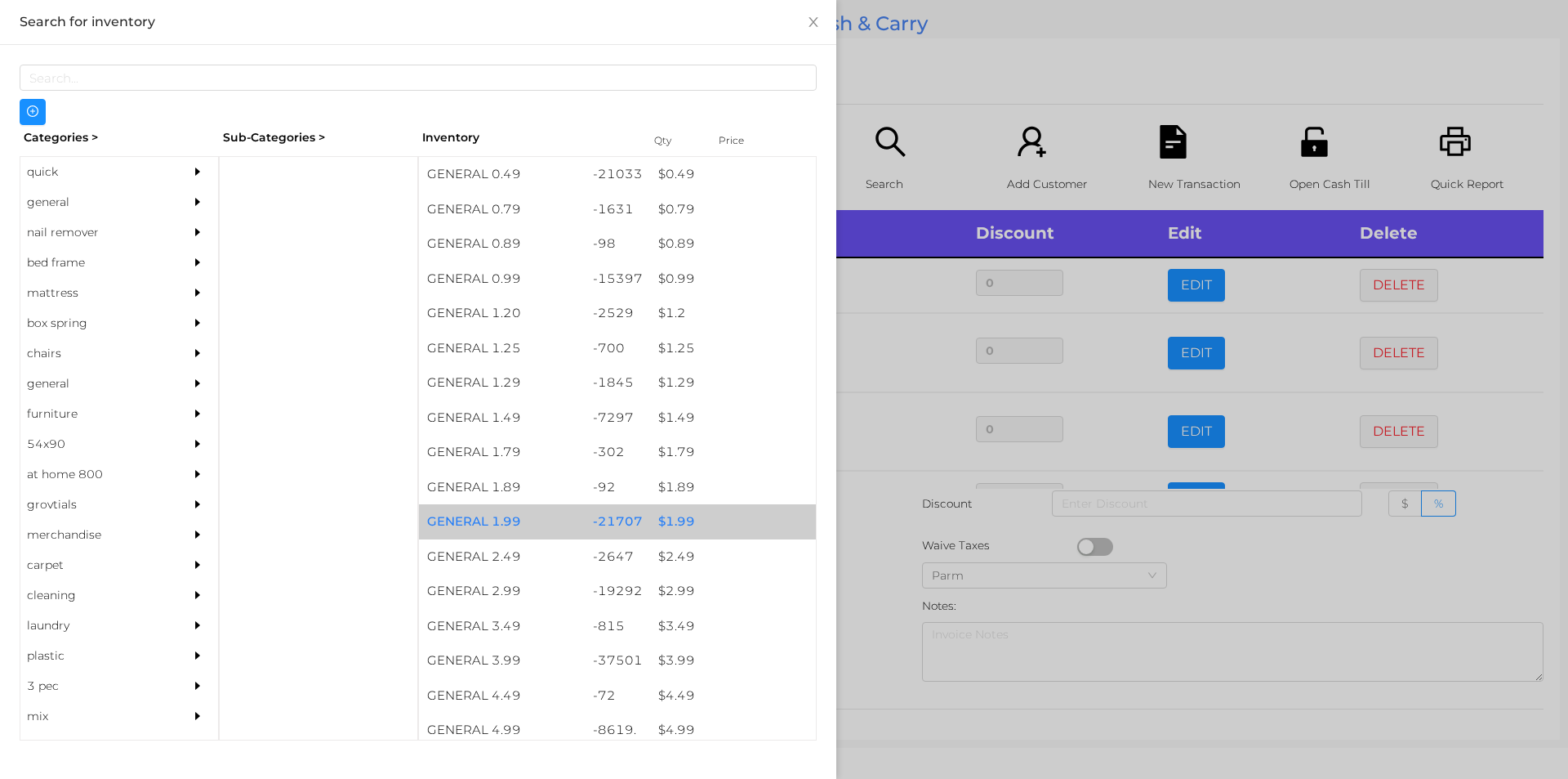
click at [715, 531] on div "$ 1.99" at bounding box center [732, 522] width 165 height 36
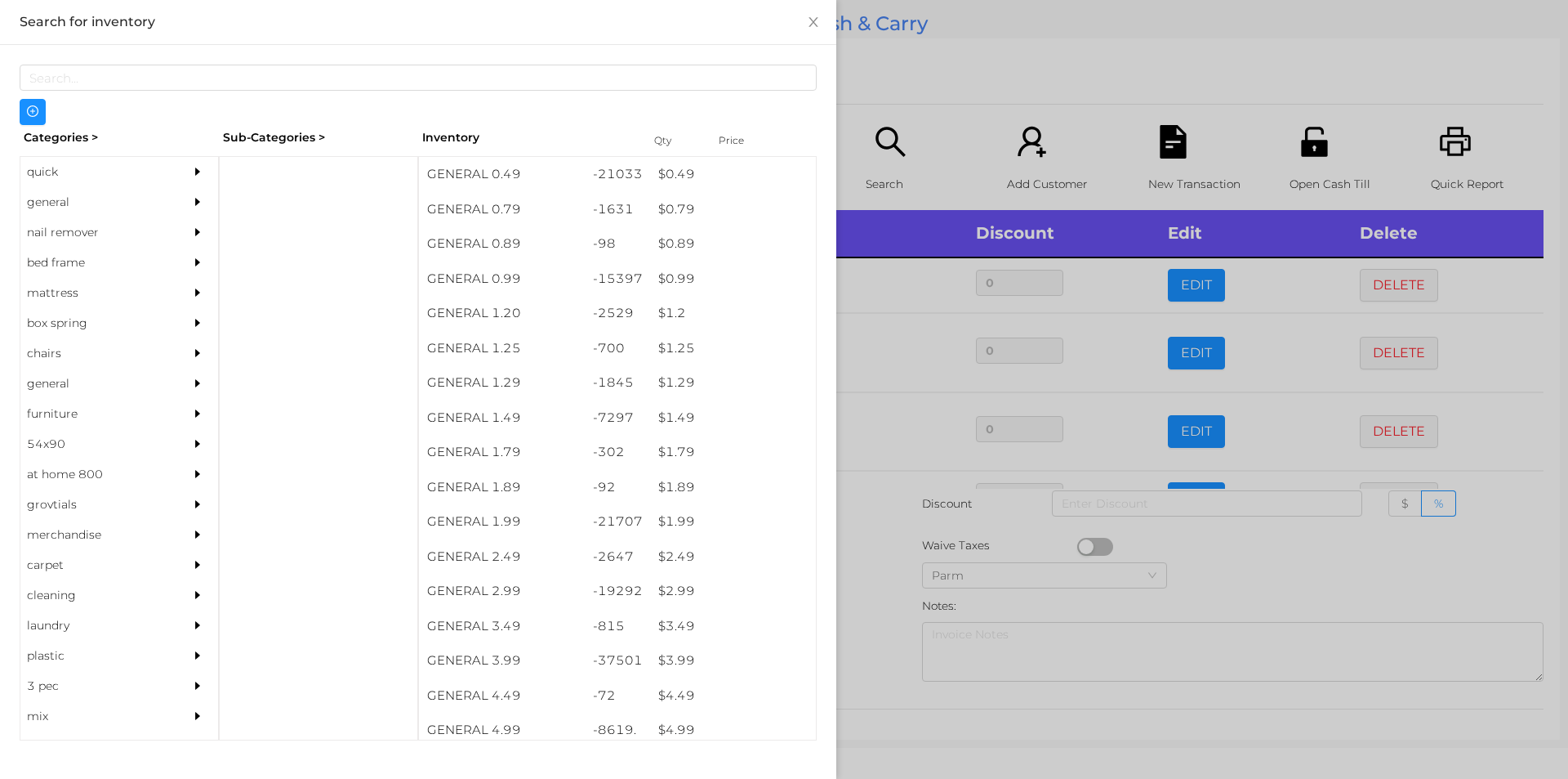
click at [877, 614] on div at bounding box center [784, 389] width 1568 height 779
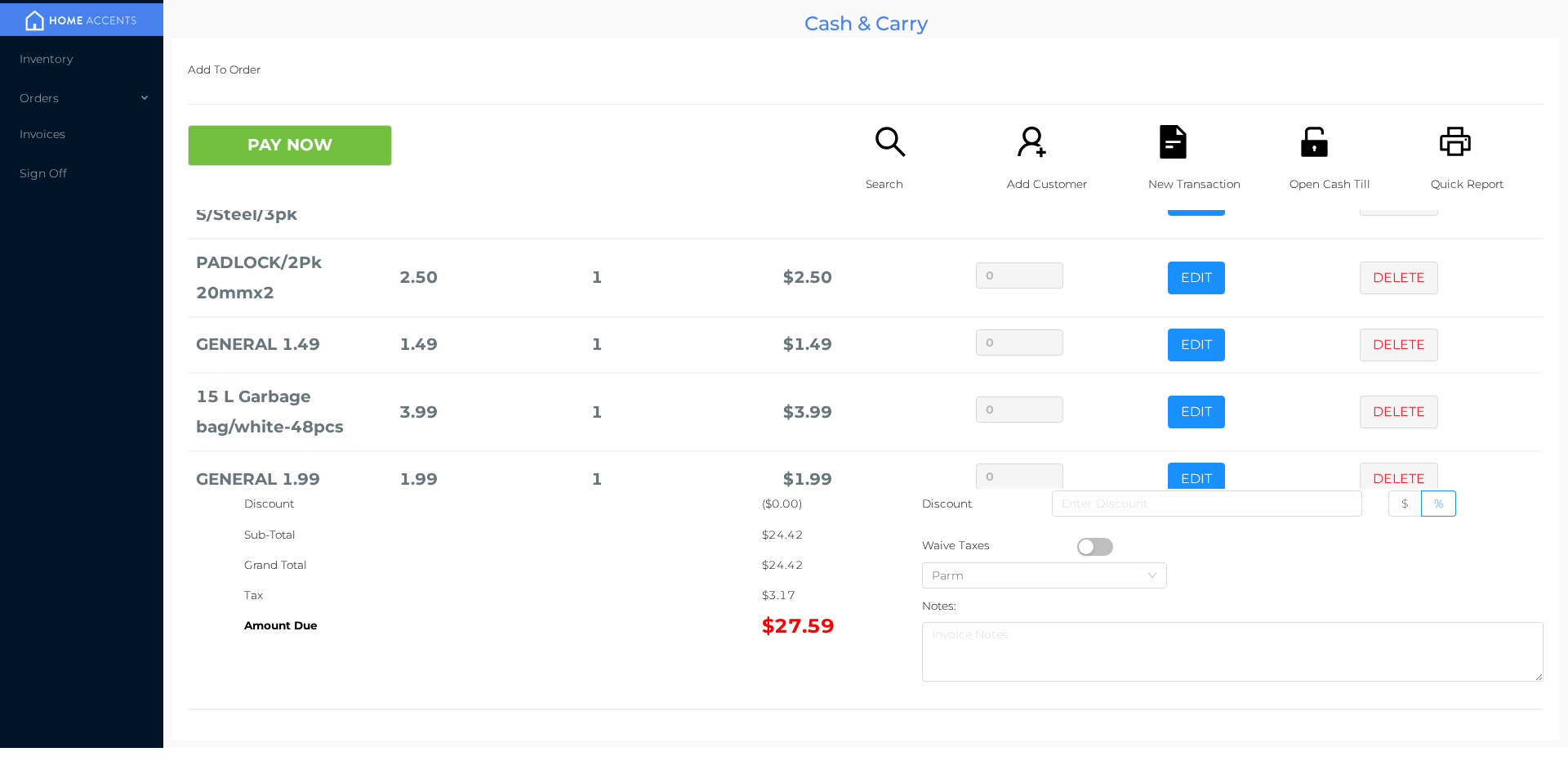
scroll to position [189, 0]
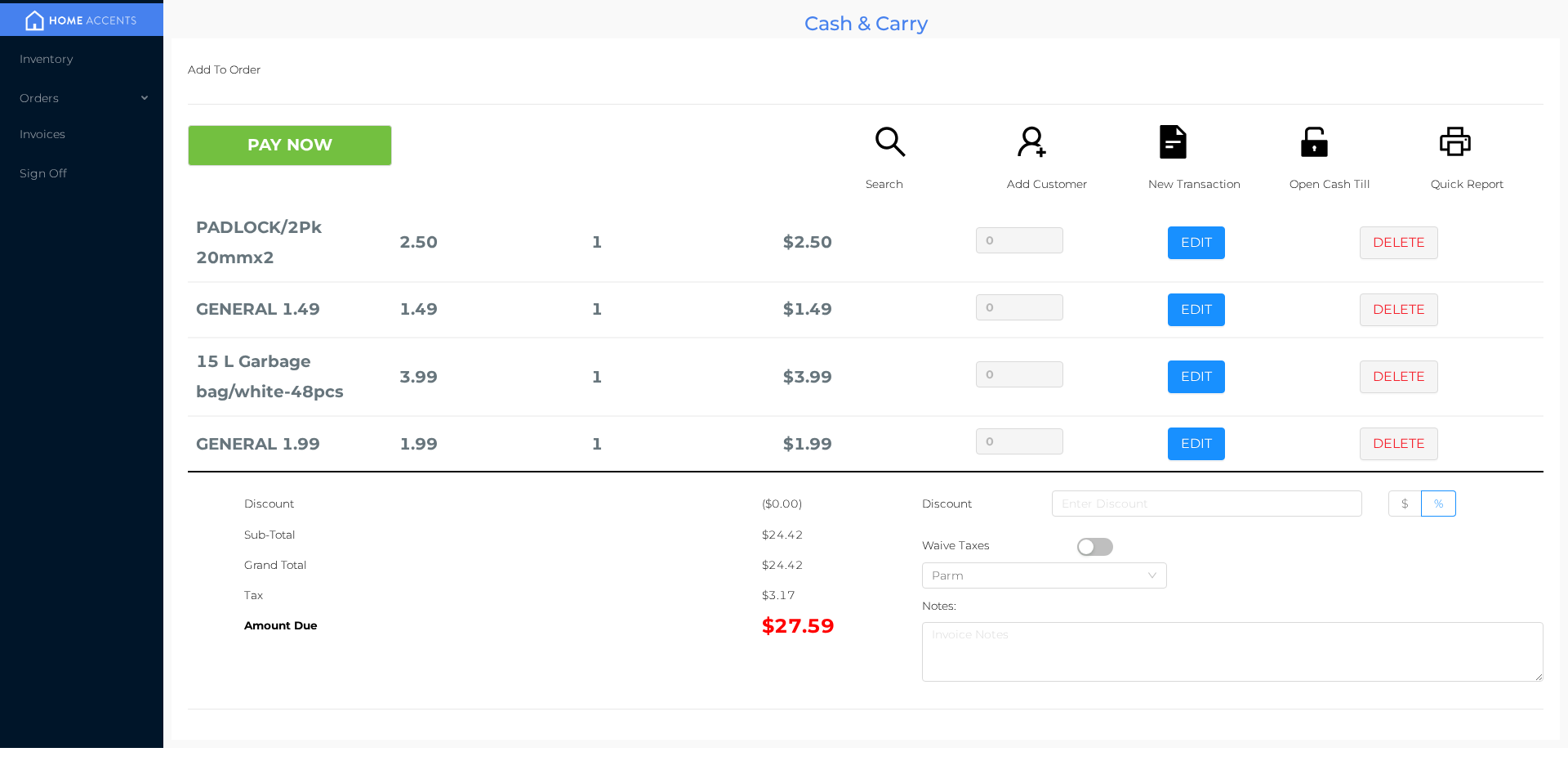
click at [896, 126] on icon "icon: search" at bounding box center [891, 142] width 34 height 34
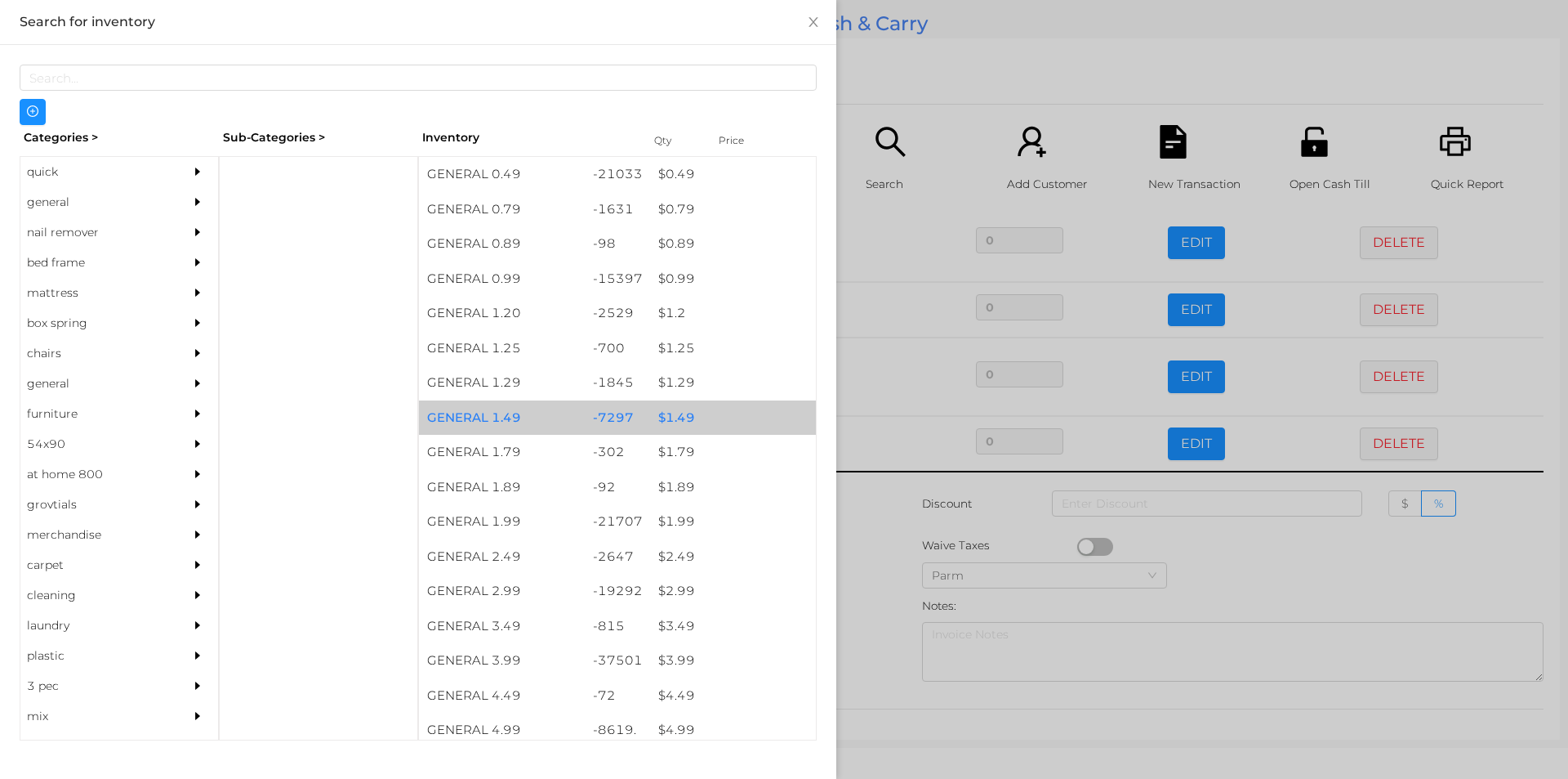
click at [724, 405] on div "$ 1.49" at bounding box center [732, 418] width 165 height 36
click at [759, 414] on div "$ 1.49" at bounding box center [732, 418] width 165 height 36
click at [783, 417] on div "$ 1.49" at bounding box center [732, 418] width 165 height 36
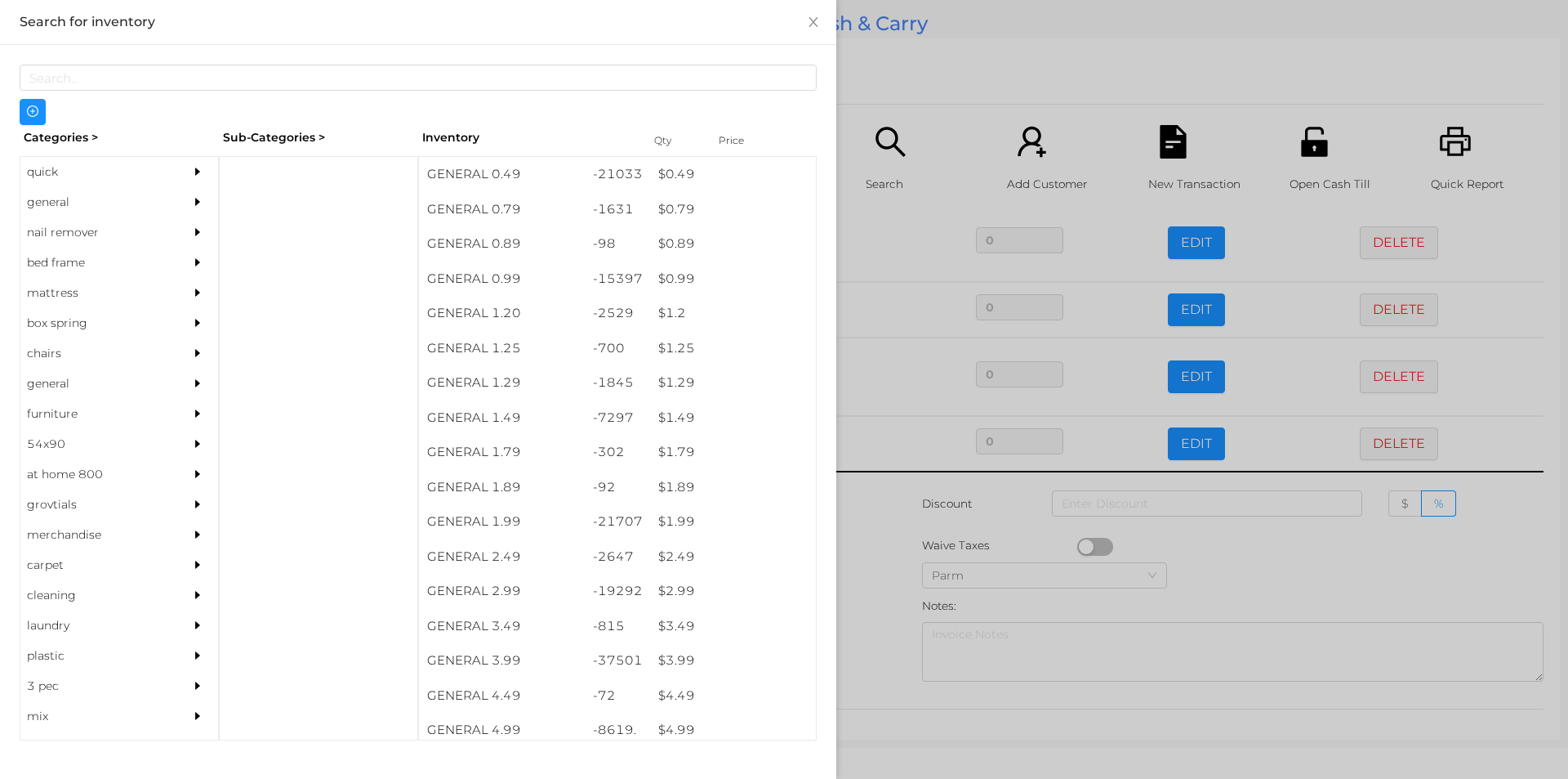
click at [883, 559] on div at bounding box center [784, 389] width 1568 height 779
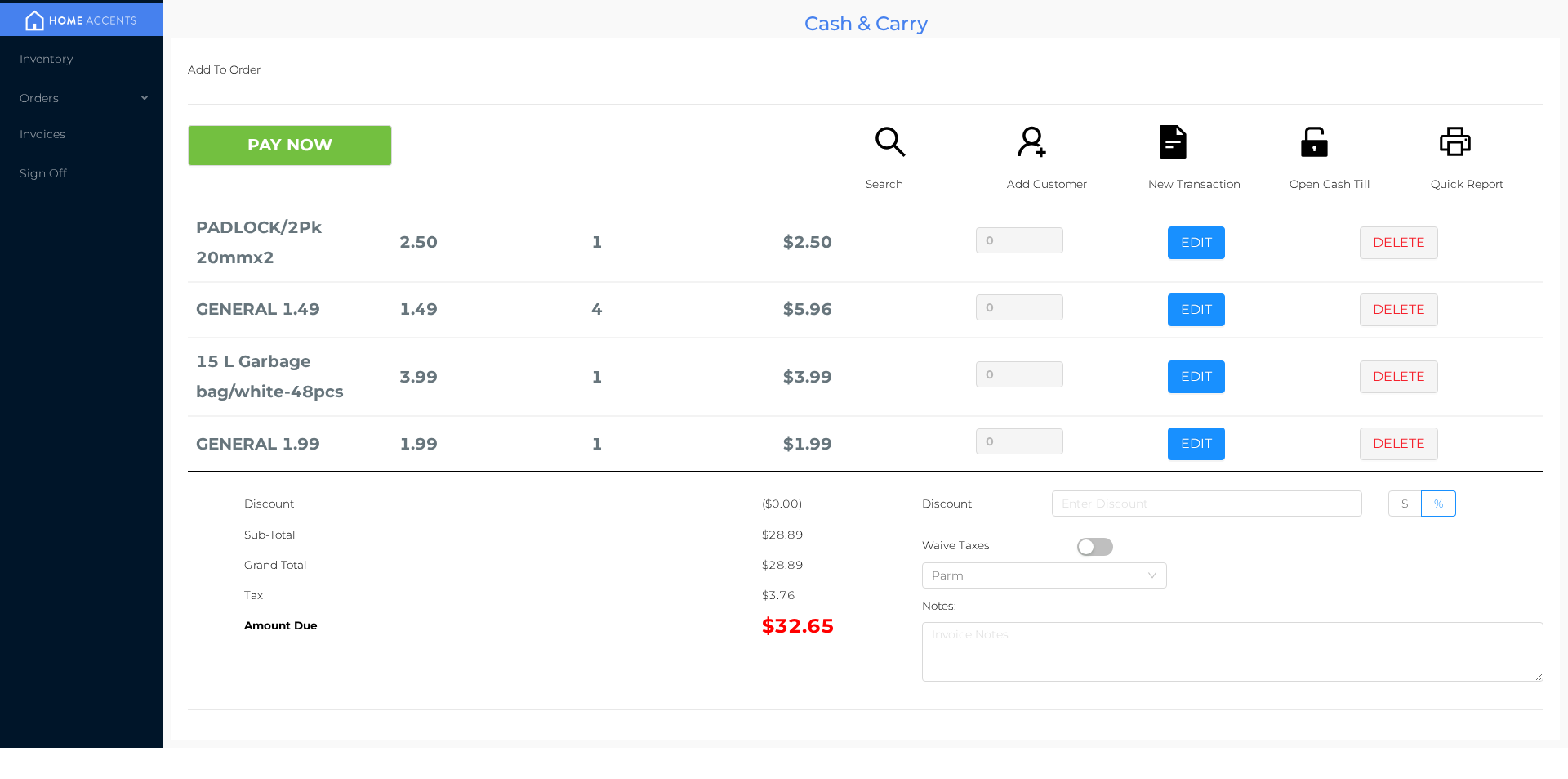
scroll to position [6, 0]
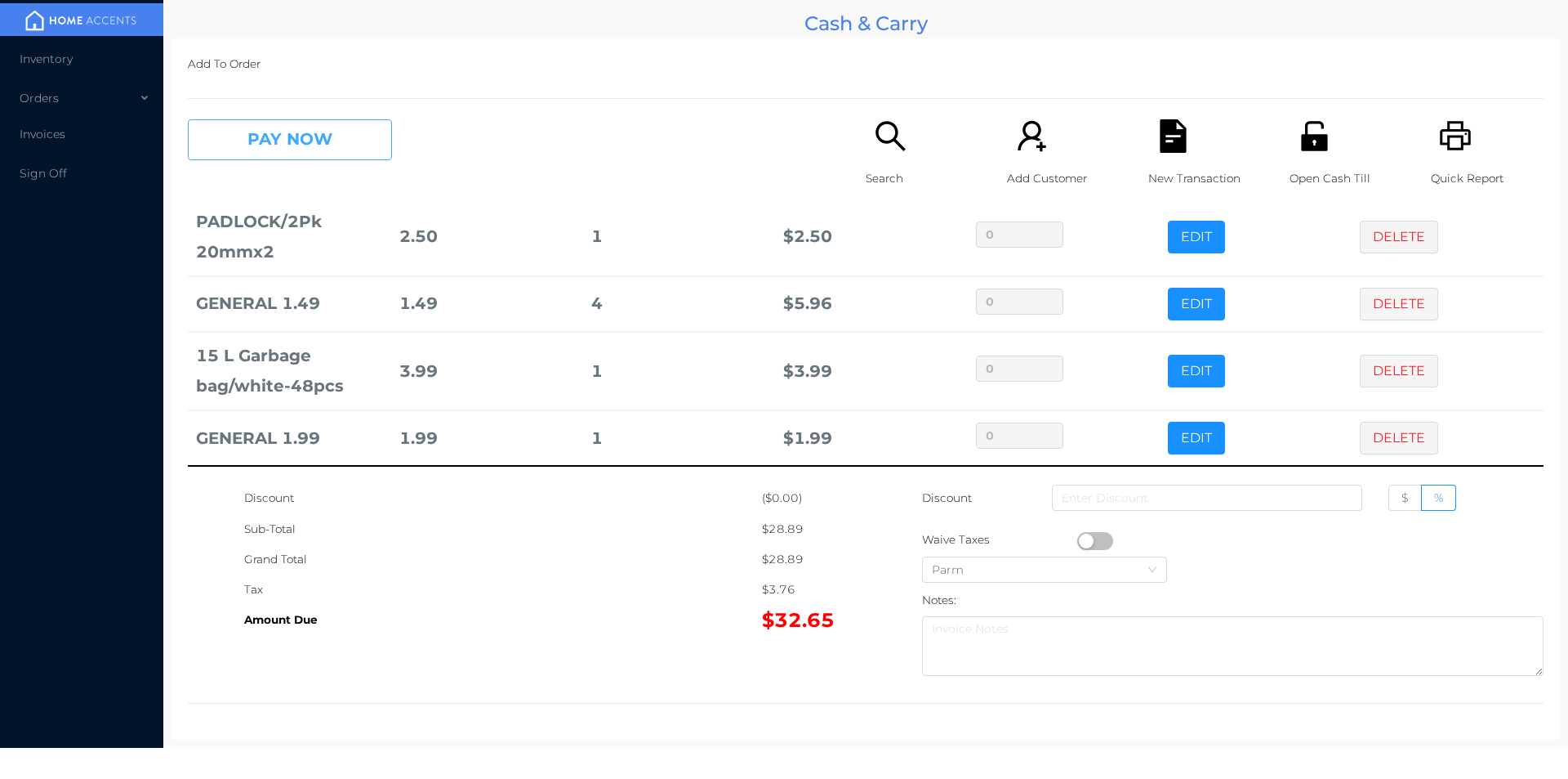
click at [338, 130] on button "PAY NOW" at bounding box center [290, 140] width 204 height 41
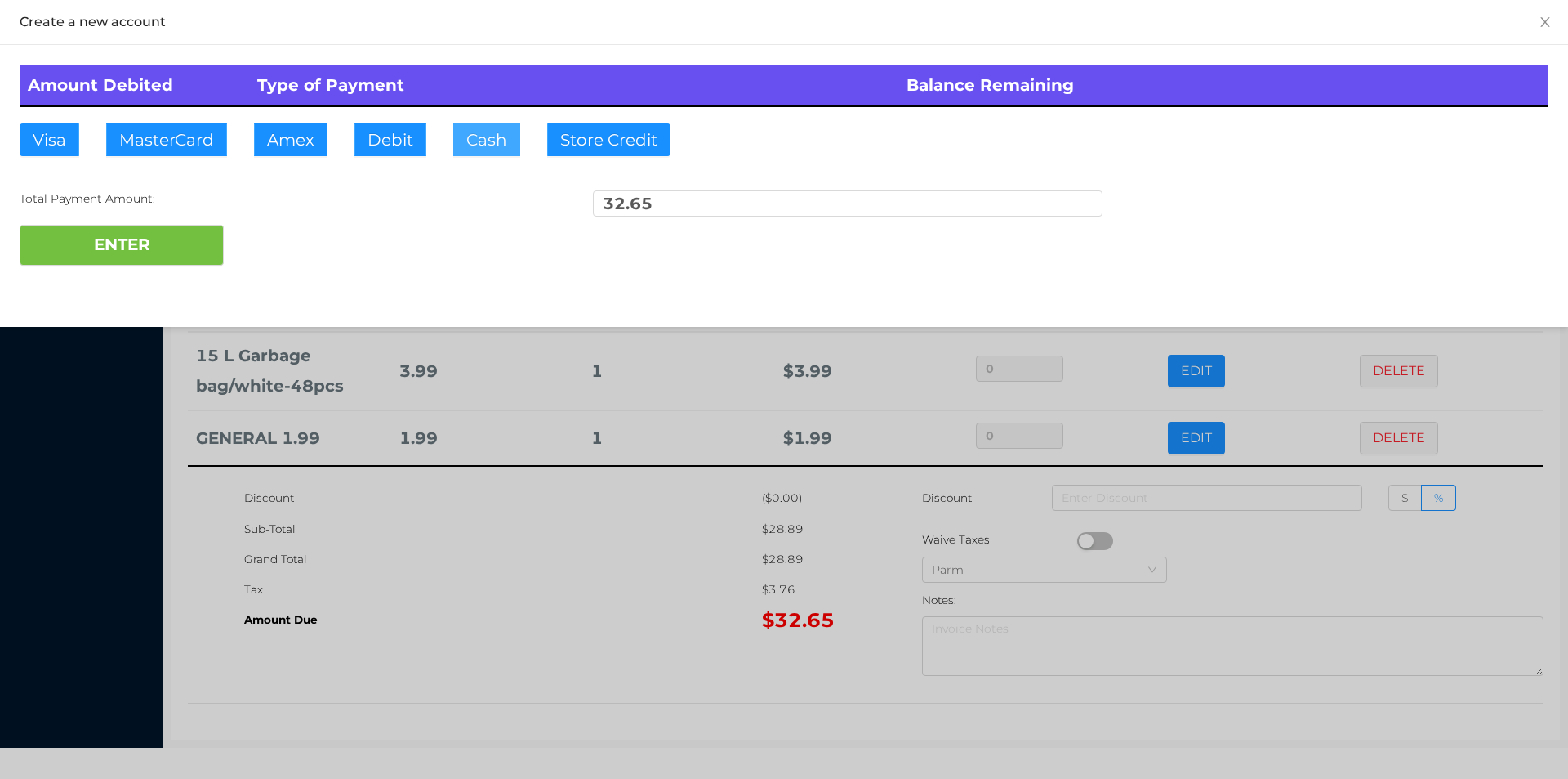
click at [486, 142] on button "Cash" at bounding box center [487, 139] width 67 height 33
click at [178, 253] on button "ENTER" at bounding box center [122, 245] width 204 height 41
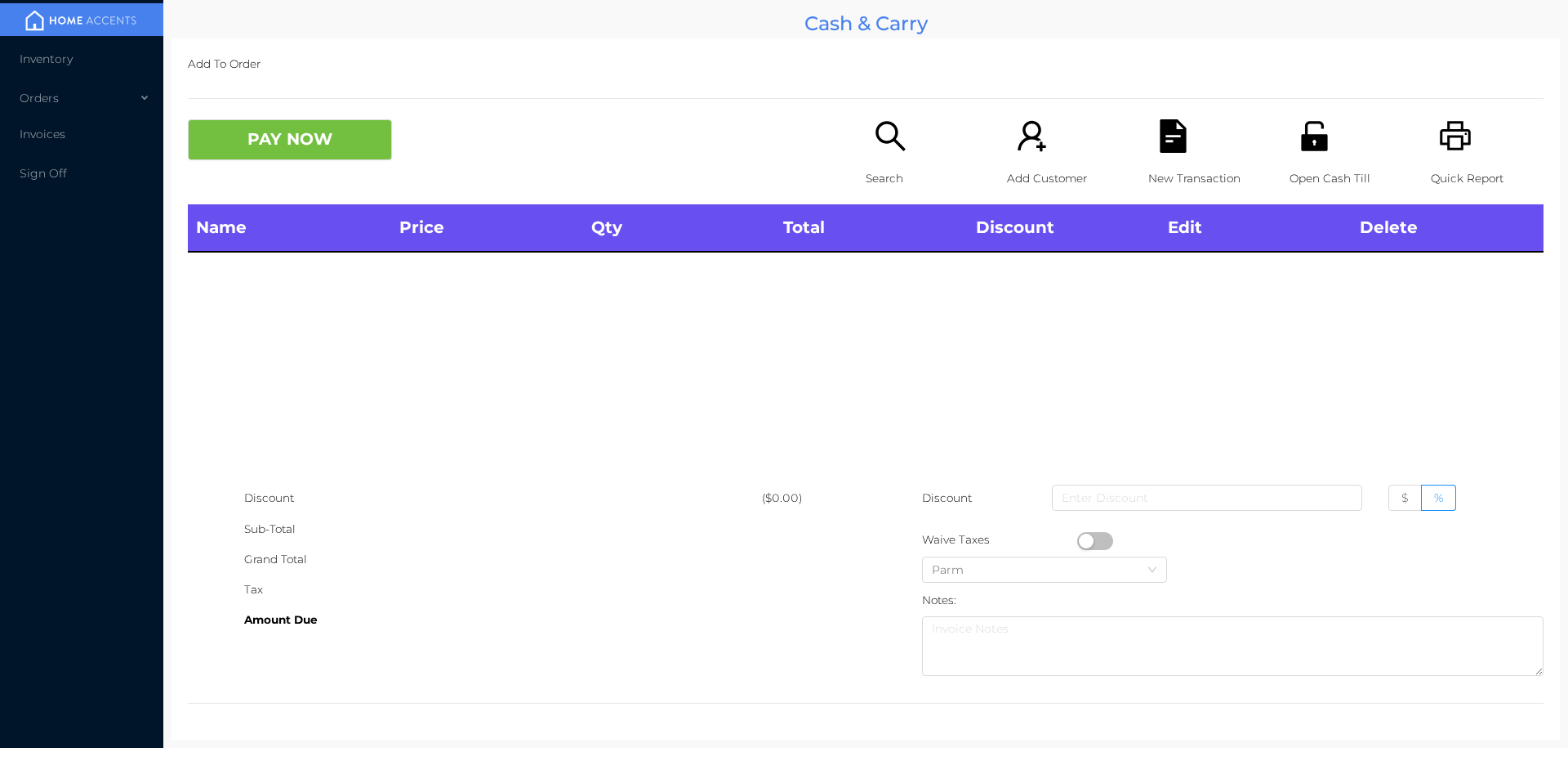
scroll to position [0, 0]
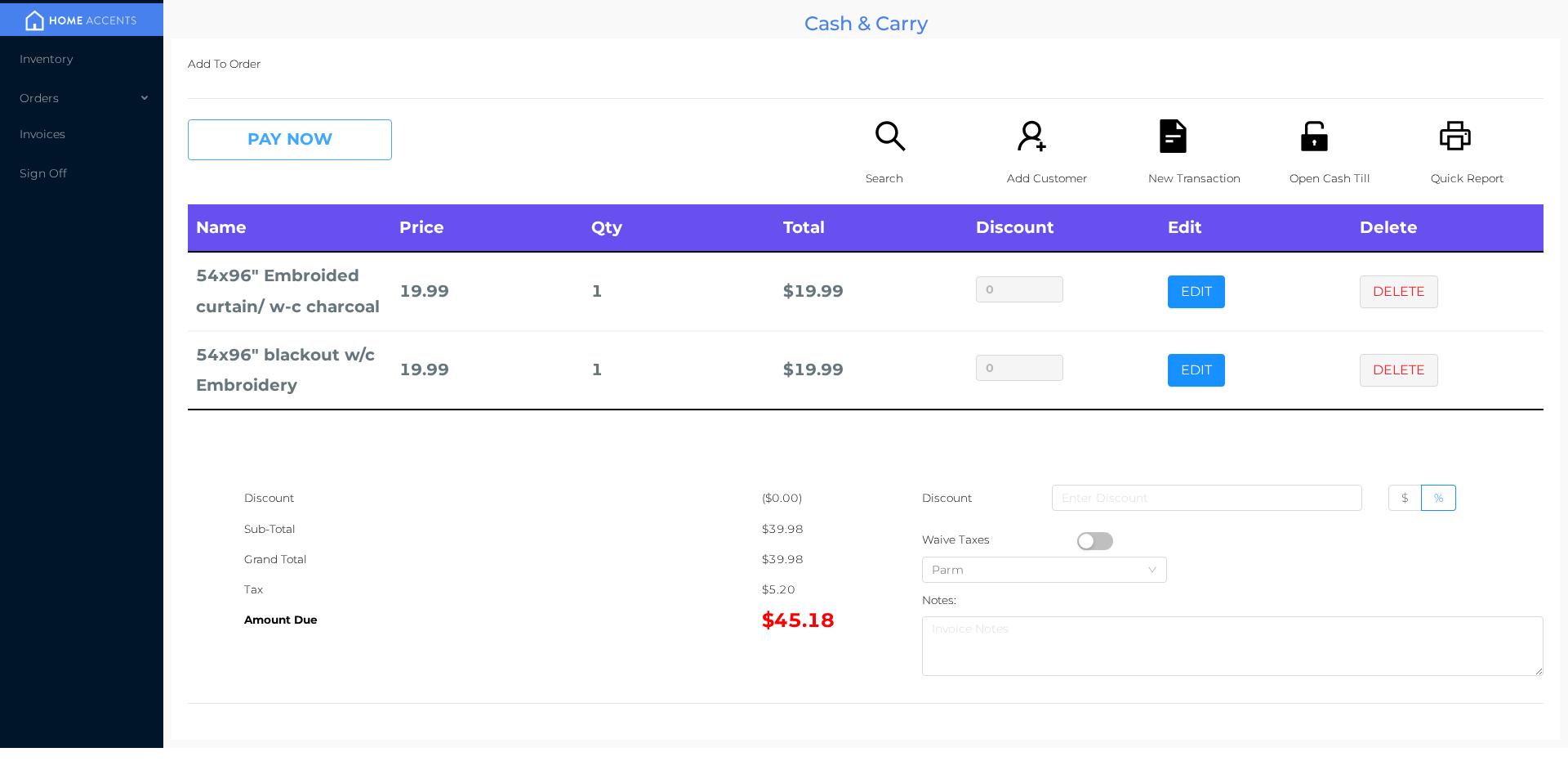
click at [296, 151] on button "PAY NOW" at bounding box center [290, 140] width 204 height 41
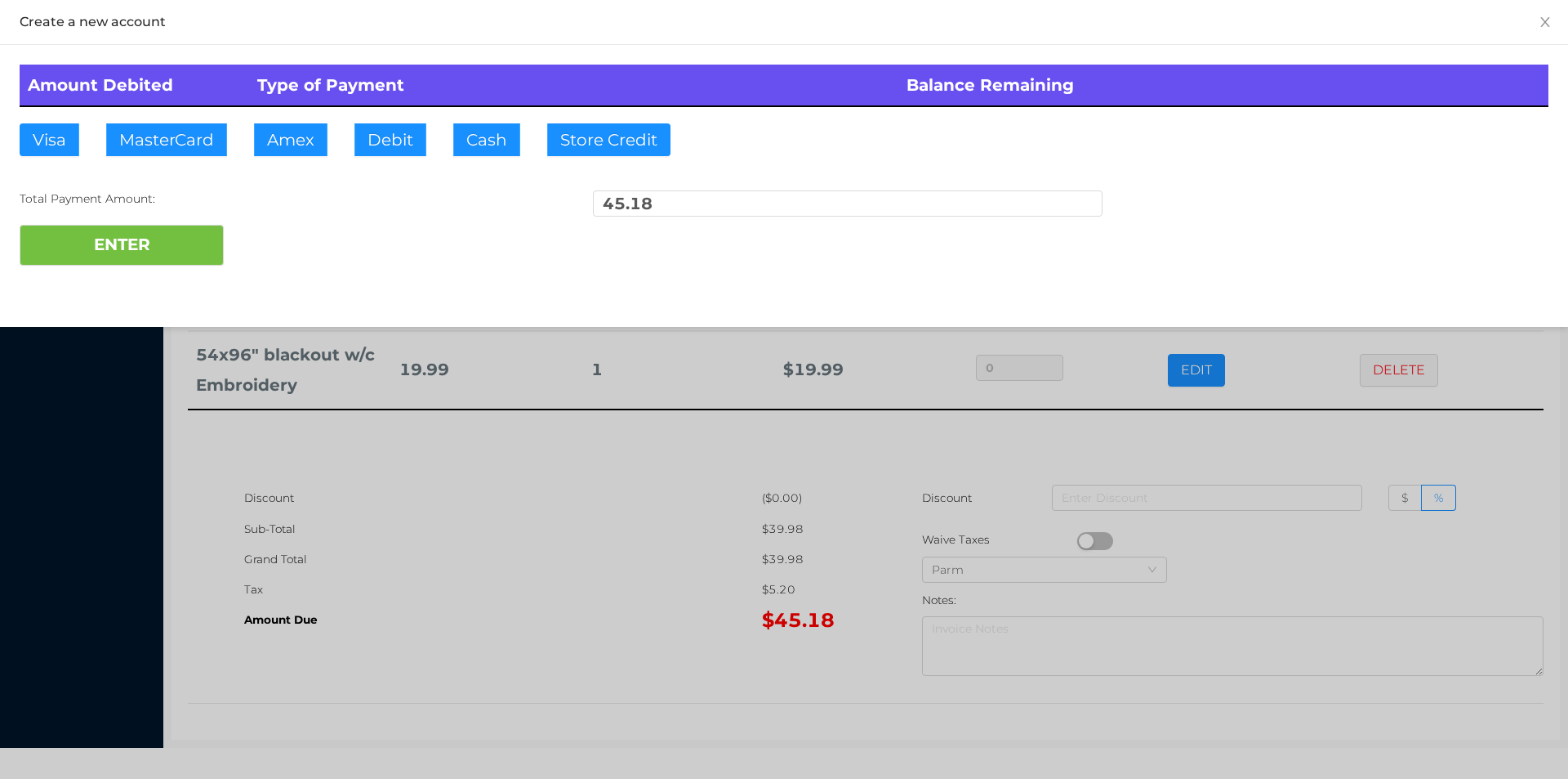
click at [439, 93] on th "Type of Payment" at bounding box center [573, 85] width 650 height 42
click at [411, 139] on button "Debit" at bounding box center [390, 139] width 72 height 33
click at [212, 254] on button "ENTER" at bounding box center [122, 245] width 204 height 41
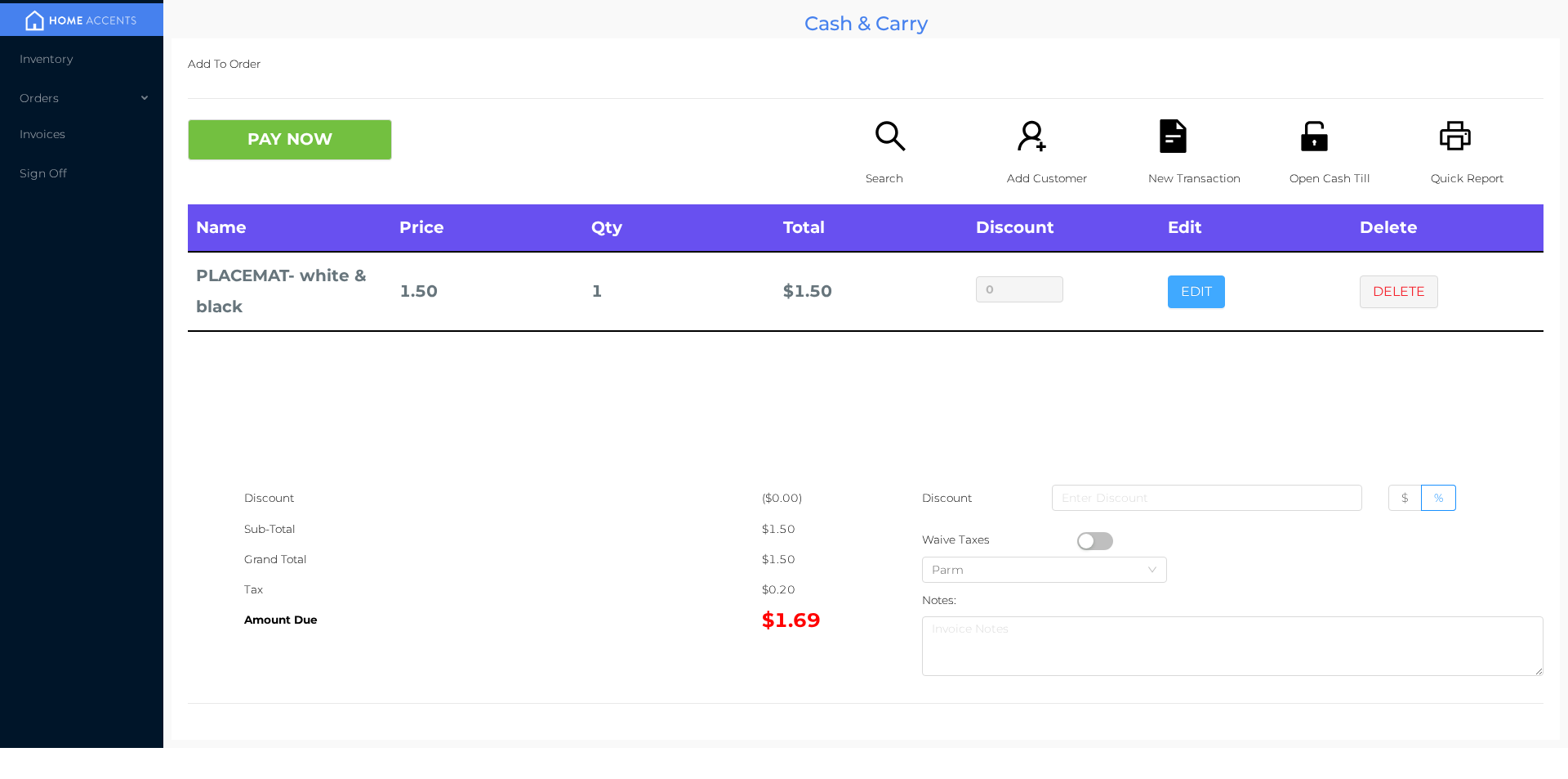
click at [1210, 300] on button "EDIT" at bounding box center [1196, 291] width 57 height 33
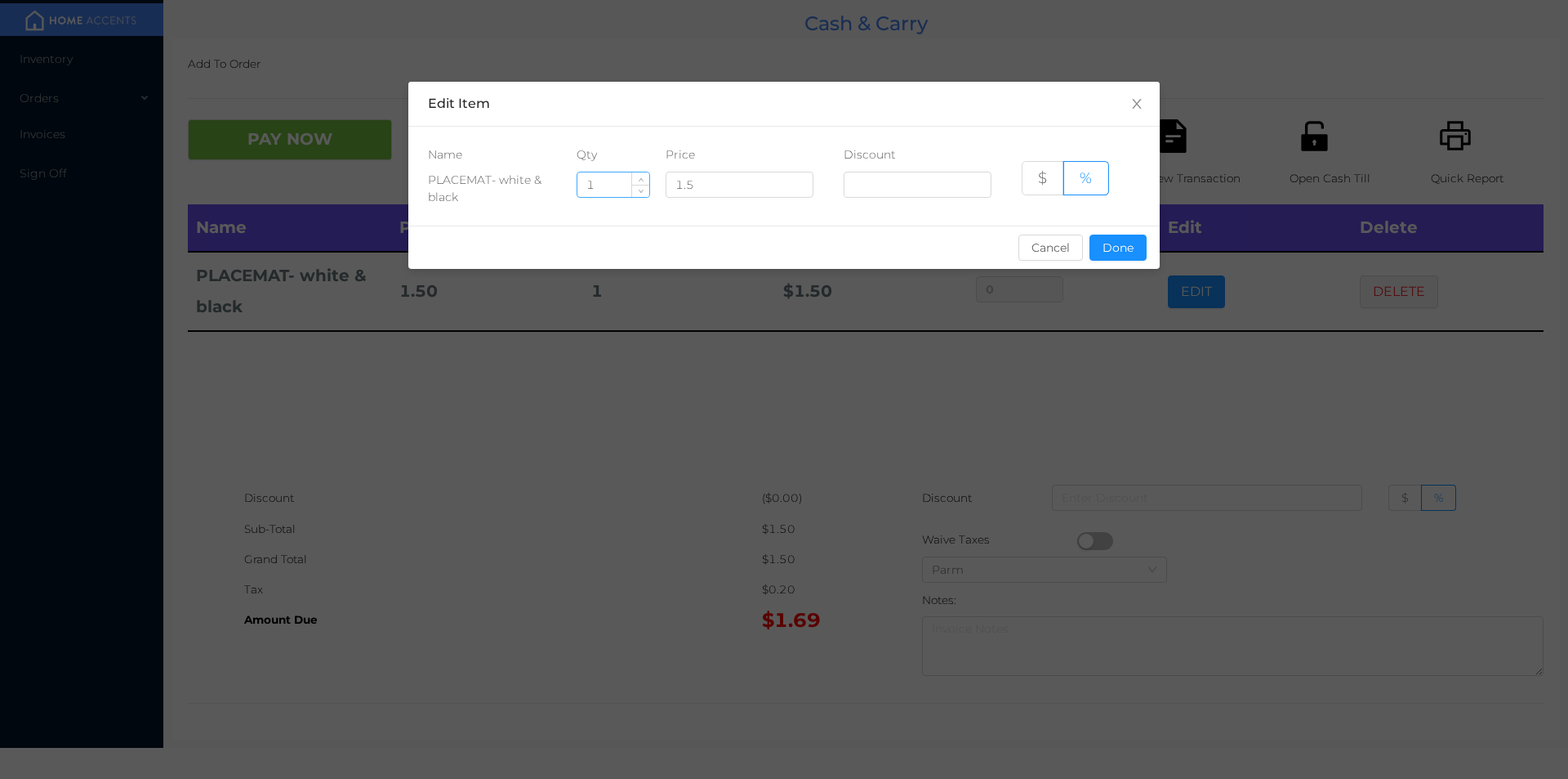
click at [618, 188] on input "1" at bounding box center [613, 184] width 72 height 24
type input "3"
click at [1101, 250] on button "Done" at bounding box center [1117, 248] width 57 height 26
type input "0%"
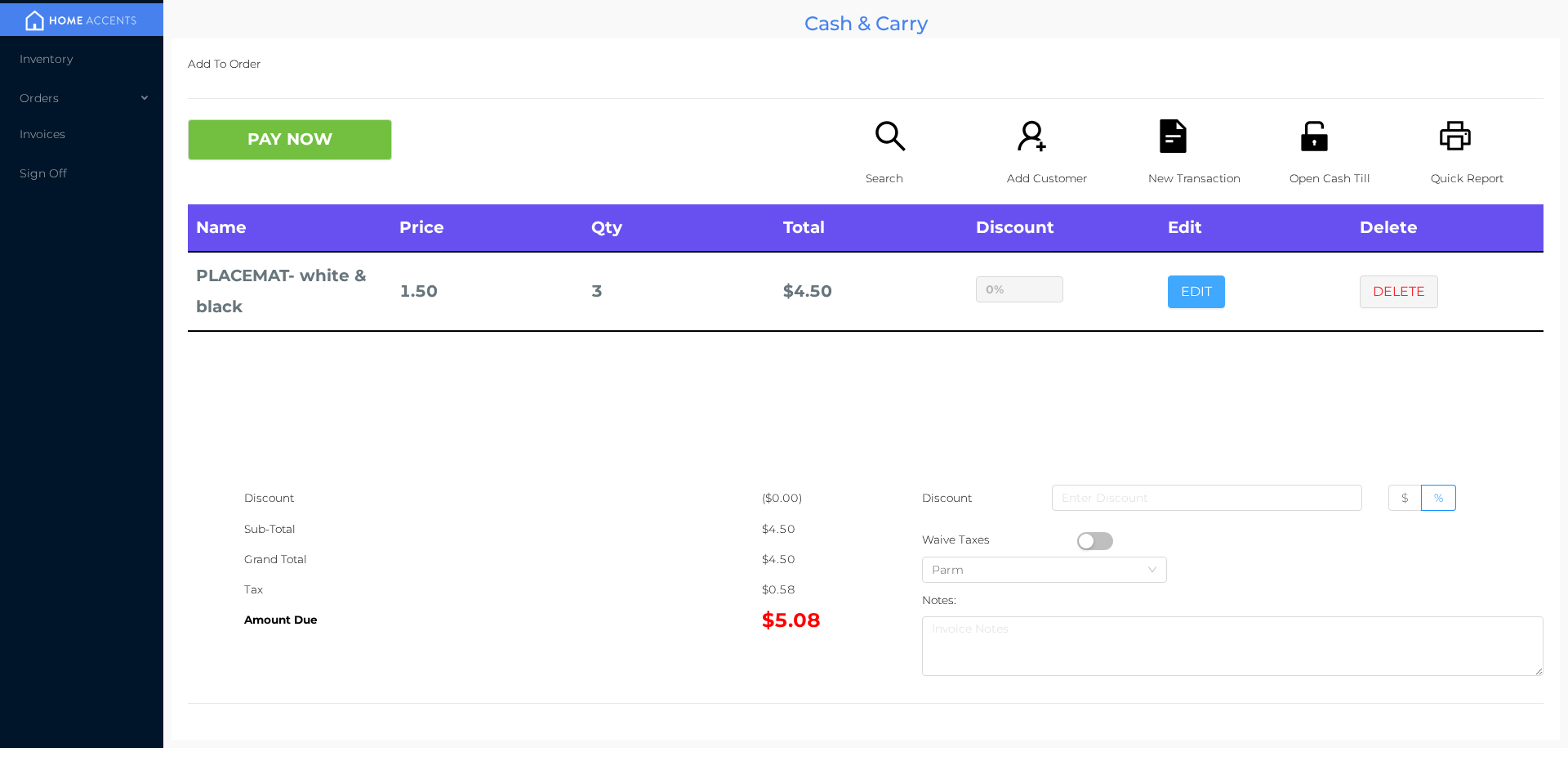
click at [1168, 275] on button "EDIT" at bounding box center [1196, 291] width 57 height 33
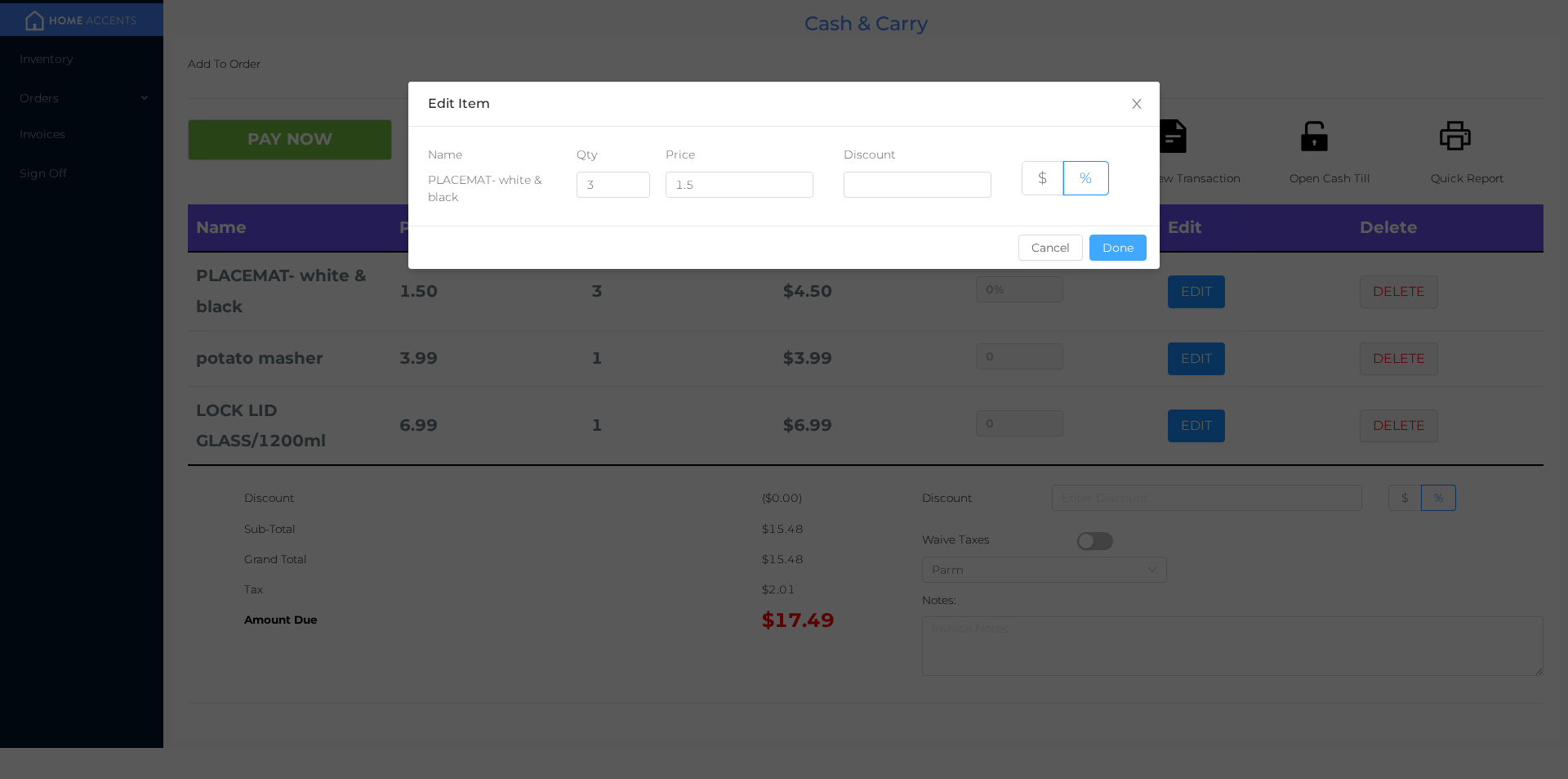
click at [1121, 253] on button "Done" at bounding box center [1117, 248] width 57 height 26
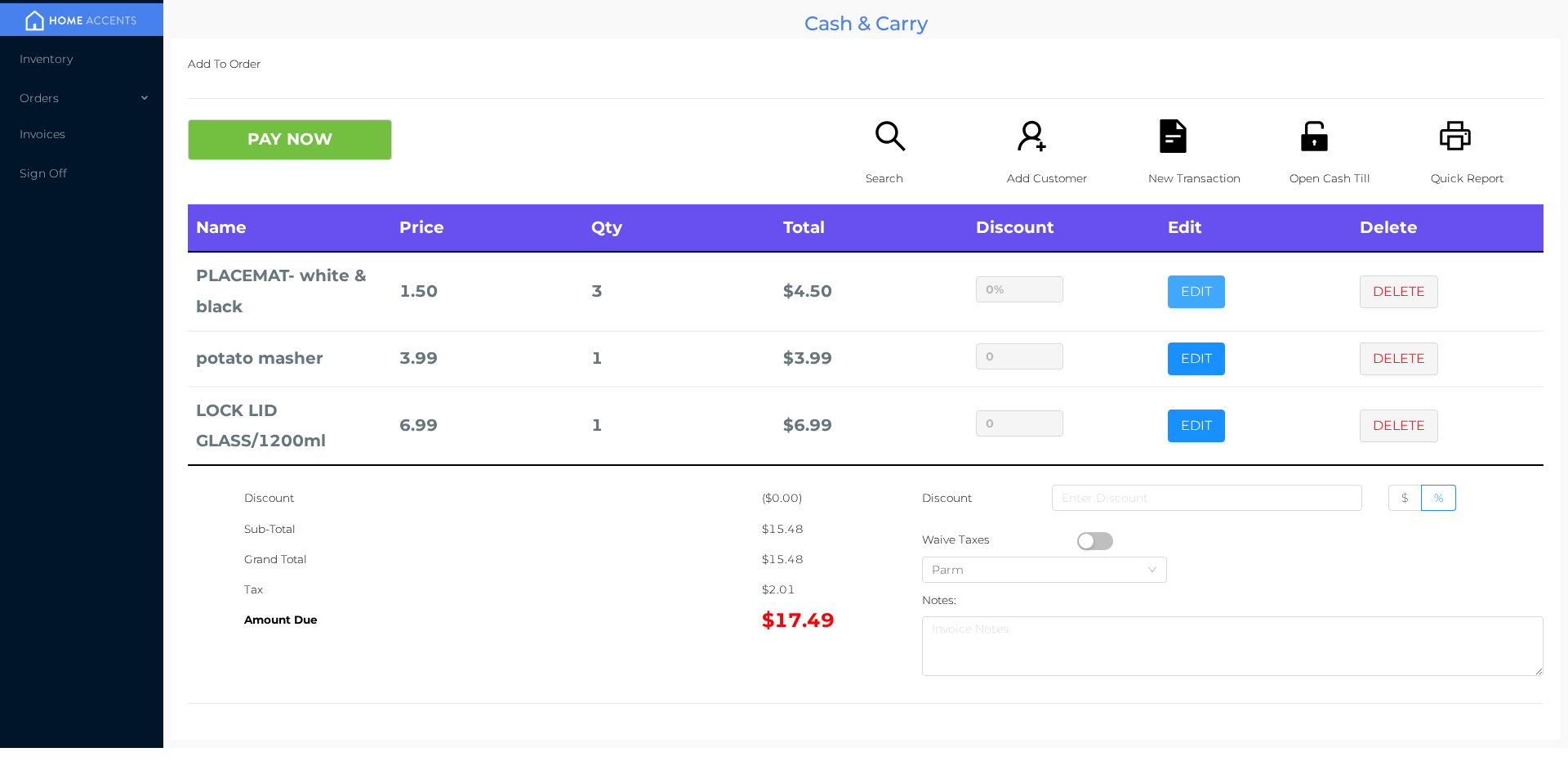
click at [1168, 275] on button "EDIT" at bounding box center [1196, 291] width 57 height 33
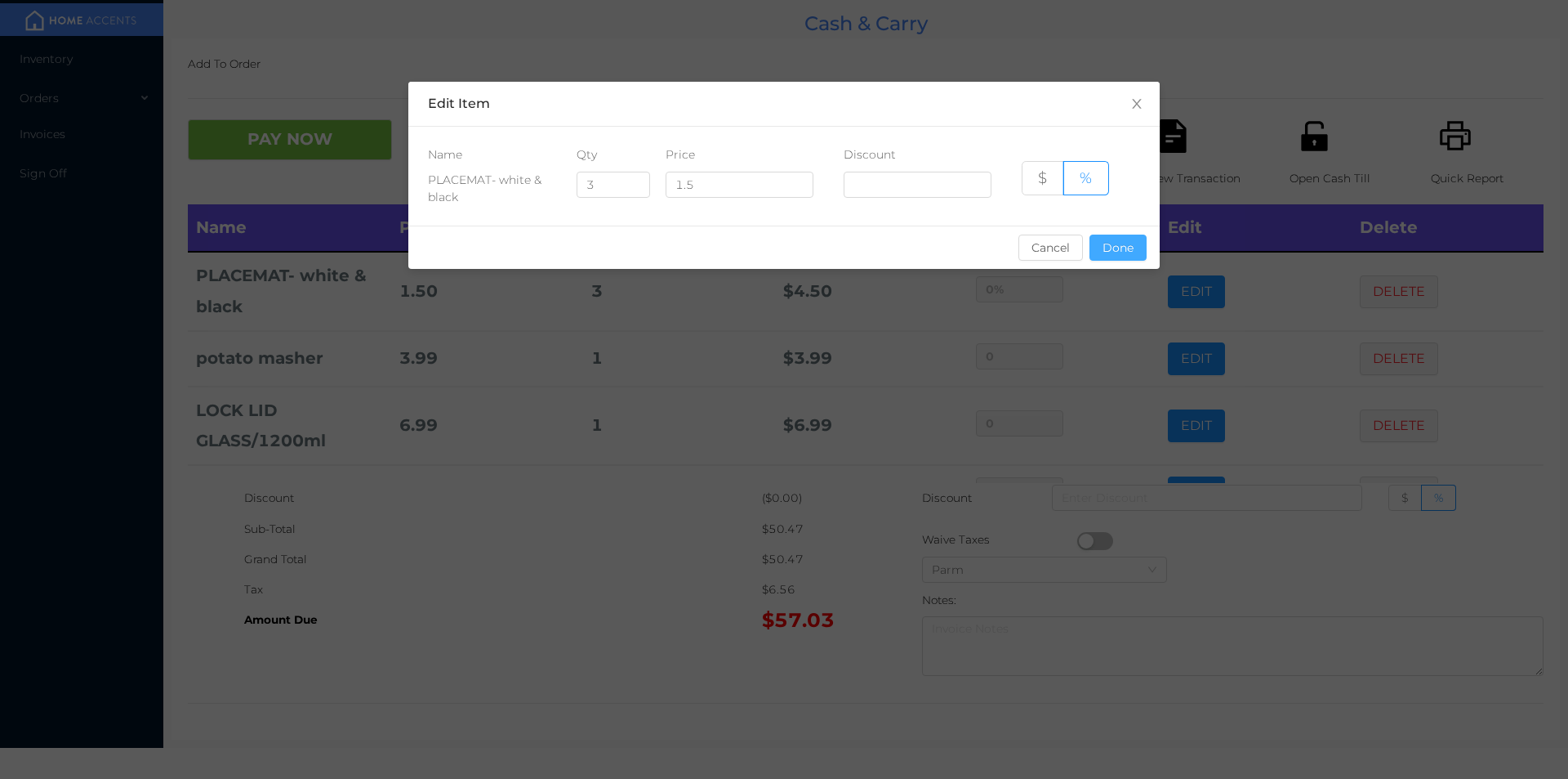
click at [1124, 258] on button "Done" at bounding box center [1117, 248] width 57 height 26
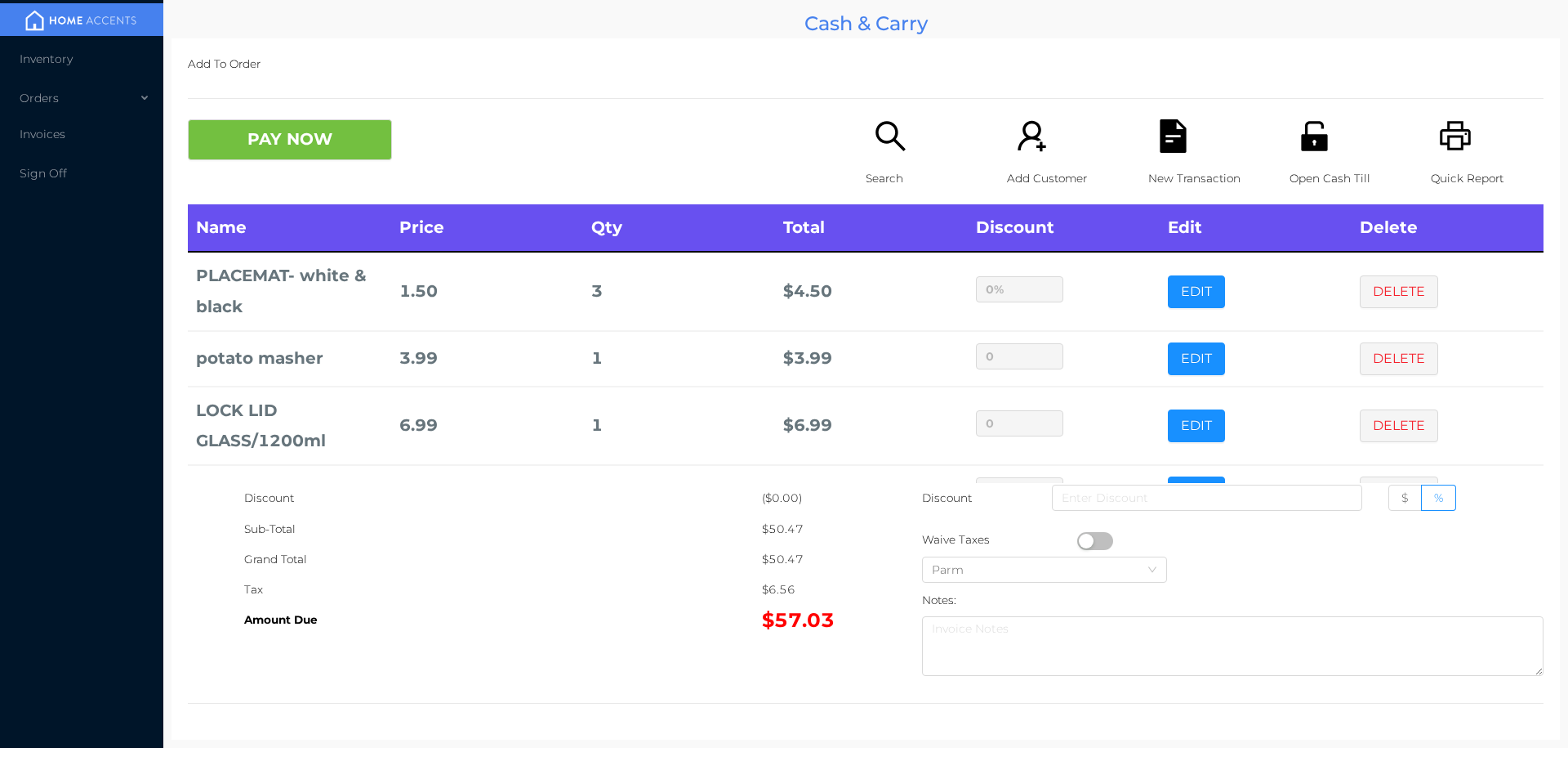
click at [1162, 146] on icon "icon: file-text" at bounding box center [1172, 137] width 26 height 34
click at [1445, 135] on icon "icon: printer" at bounding box center [1456, 137] width 34 height 34
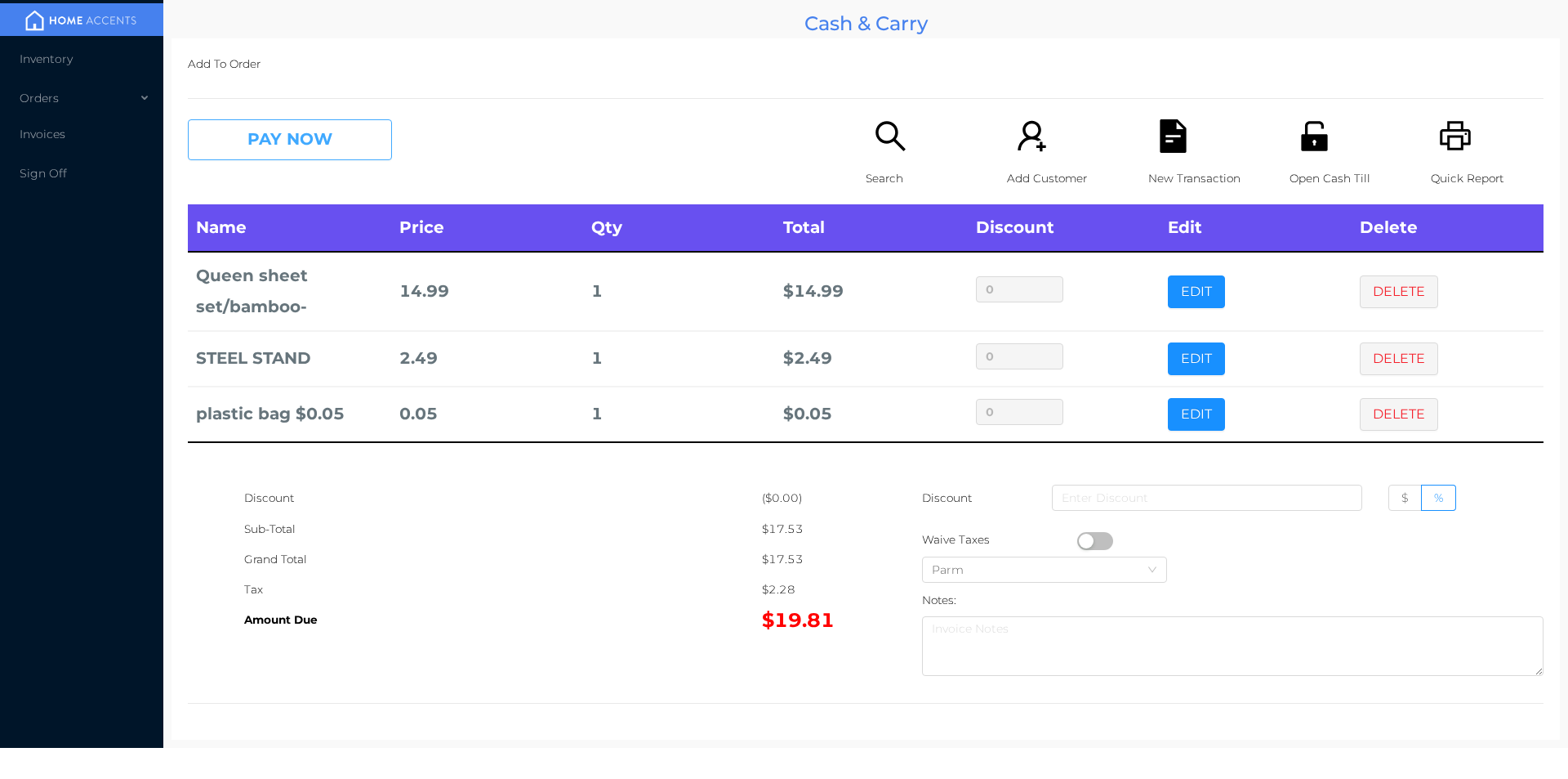
click at [298, 141] on button "PAY NOW" at bounding box center [290, 140] width 204 height 41
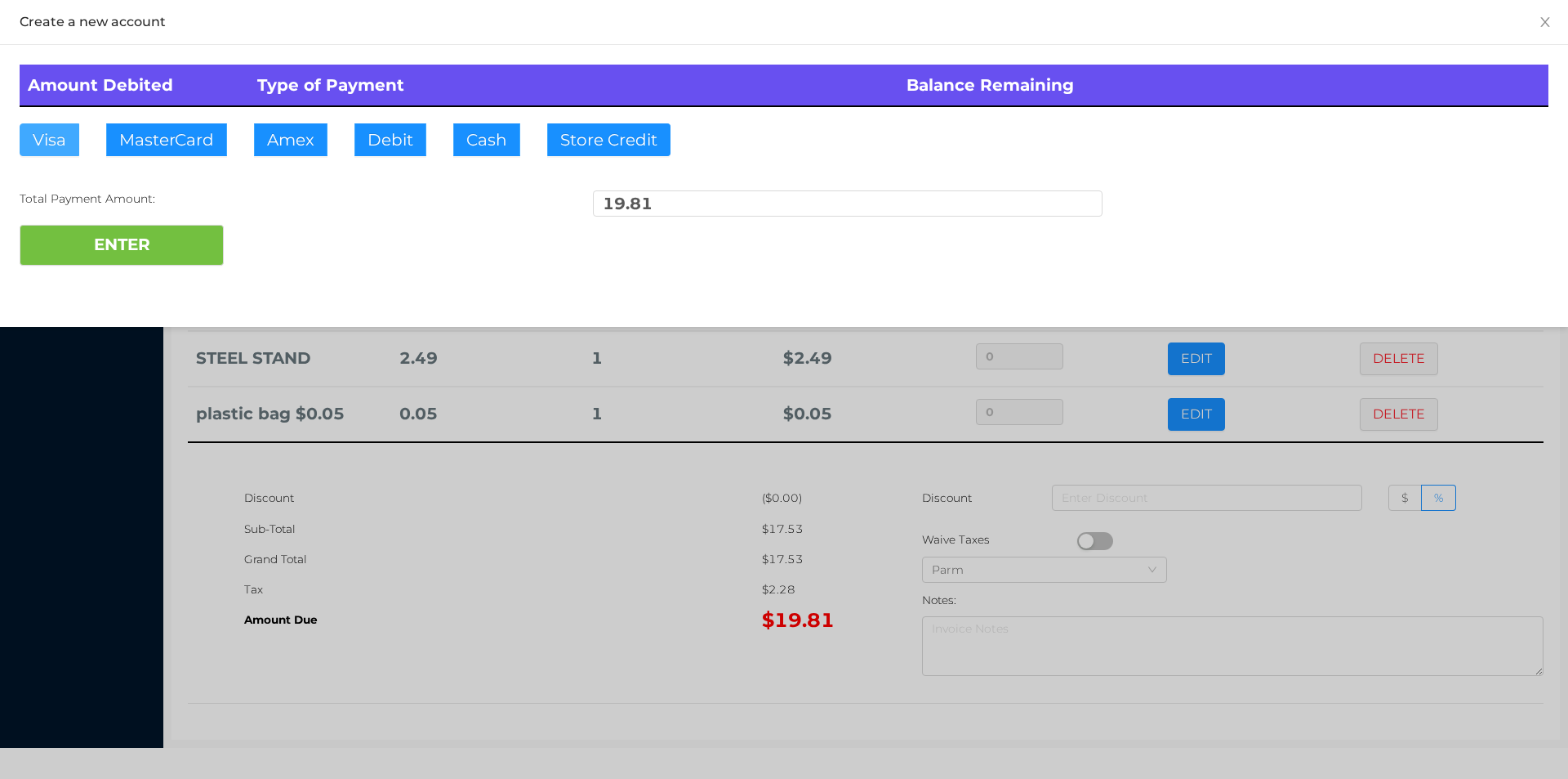
click at [51, 144] on button "Visa" at bounding box center [50, 139] width 60 height 33
click at [94, 260] on button "ENTER" at bounding box center [122, 245] width 204 height 41
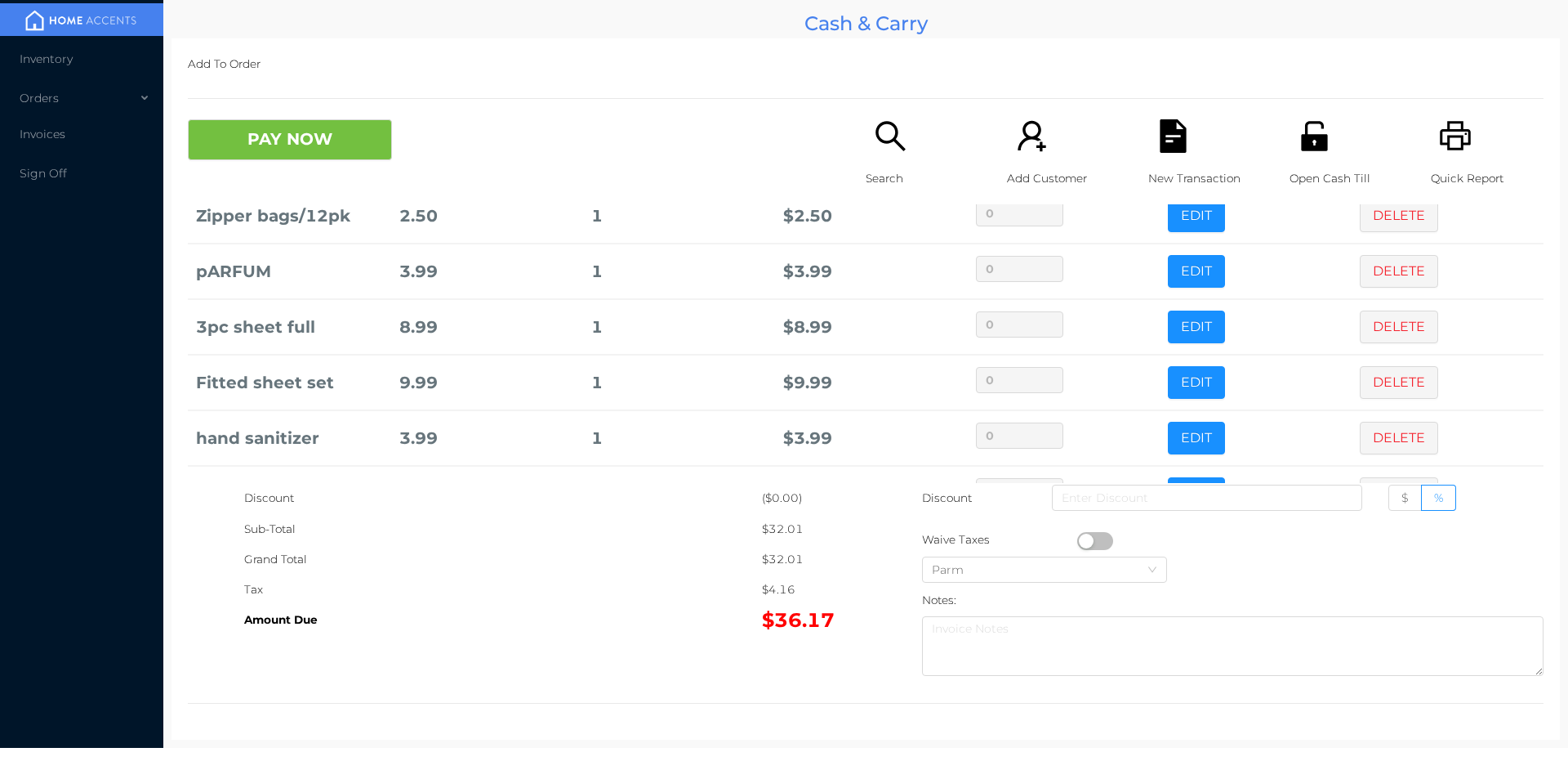
scroll to position [175, 0]
click at [1172, 141] on icon "icon: file-text" at bounding box center [1172, 137] width 26 height 34
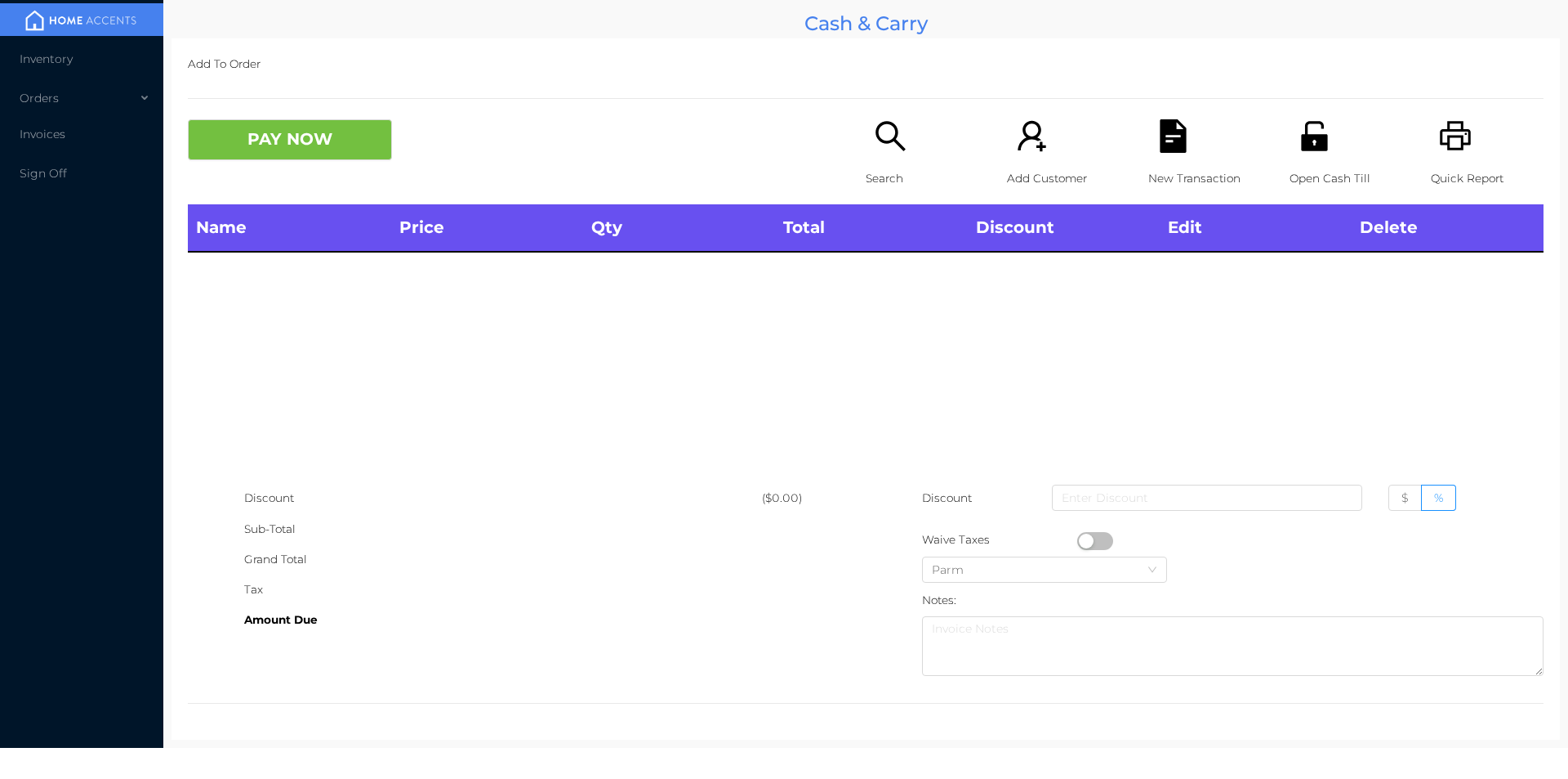
click at [1454, 122] on icon "icon: printer" at bounding box center [1456, 137] width 34 height 34
click at [889, 168] on p "Search" at bounding box center [922, 179] width 113 height 30
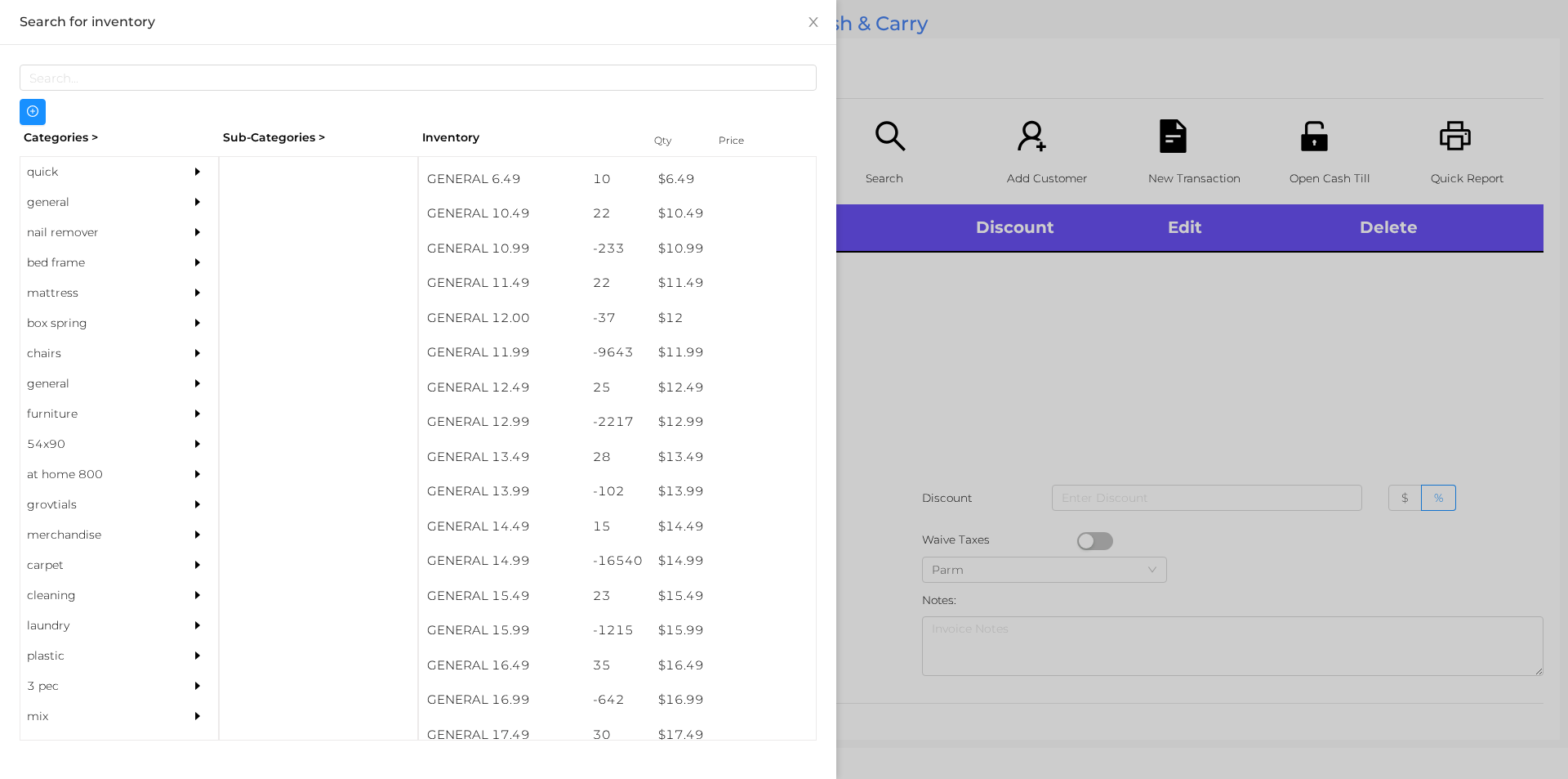
scroll to position [1031, 0]
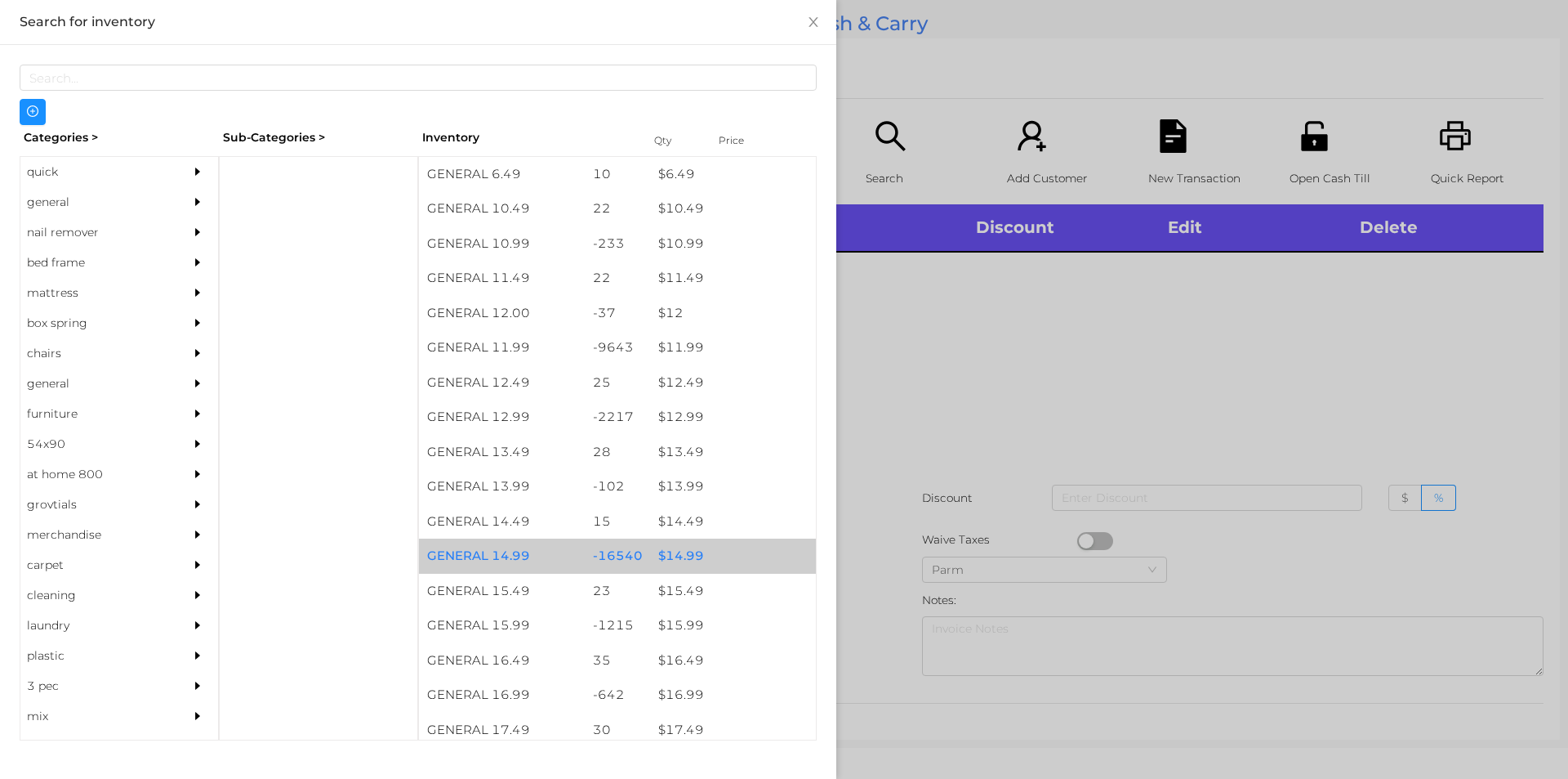
click at [675, 566] on div "$ 14.99" at bounding box center [732, 556] width 165 height 36
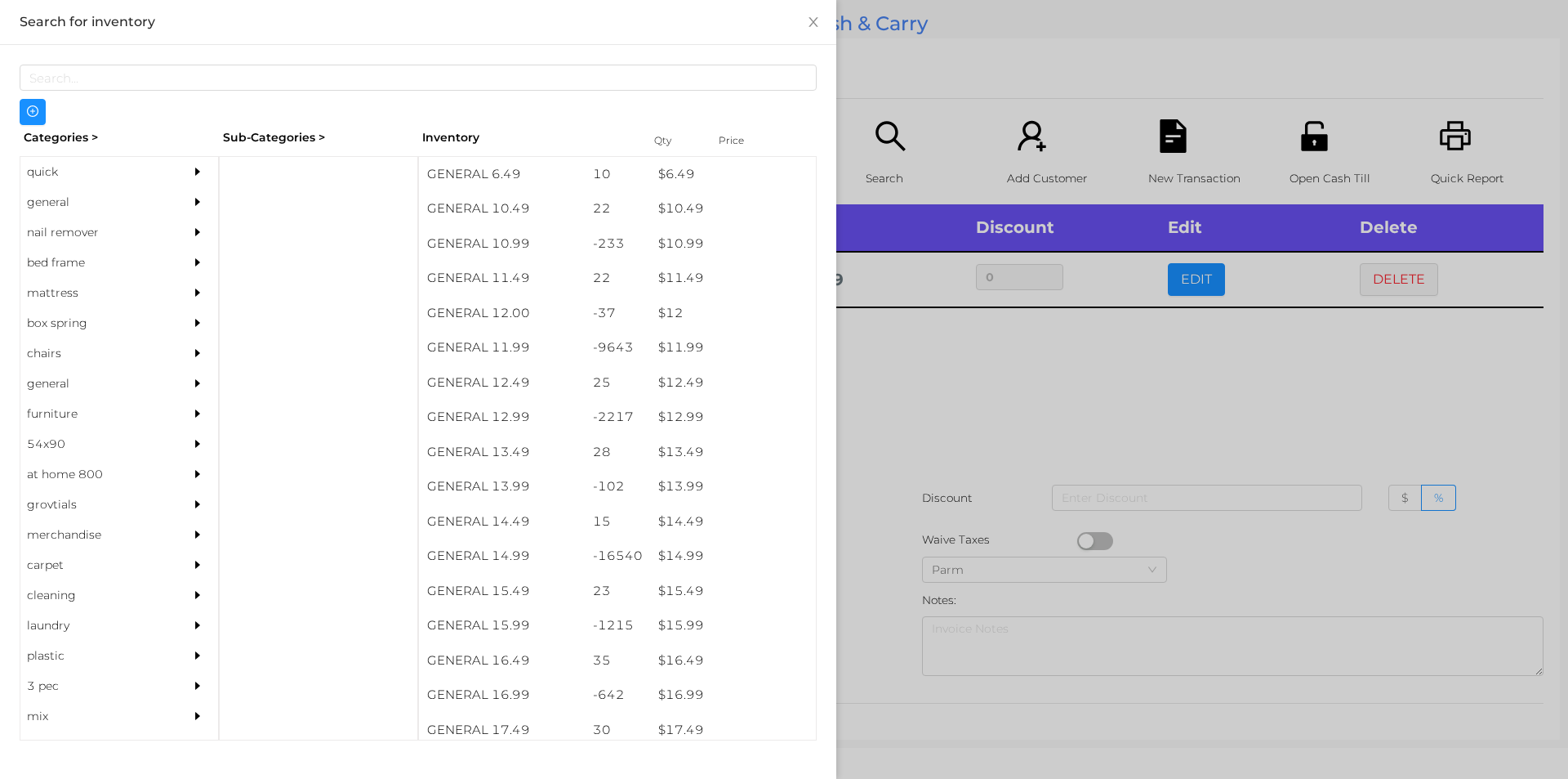
click at [934, 517] on div at bounding box center [784, 389] width 1568 height 779
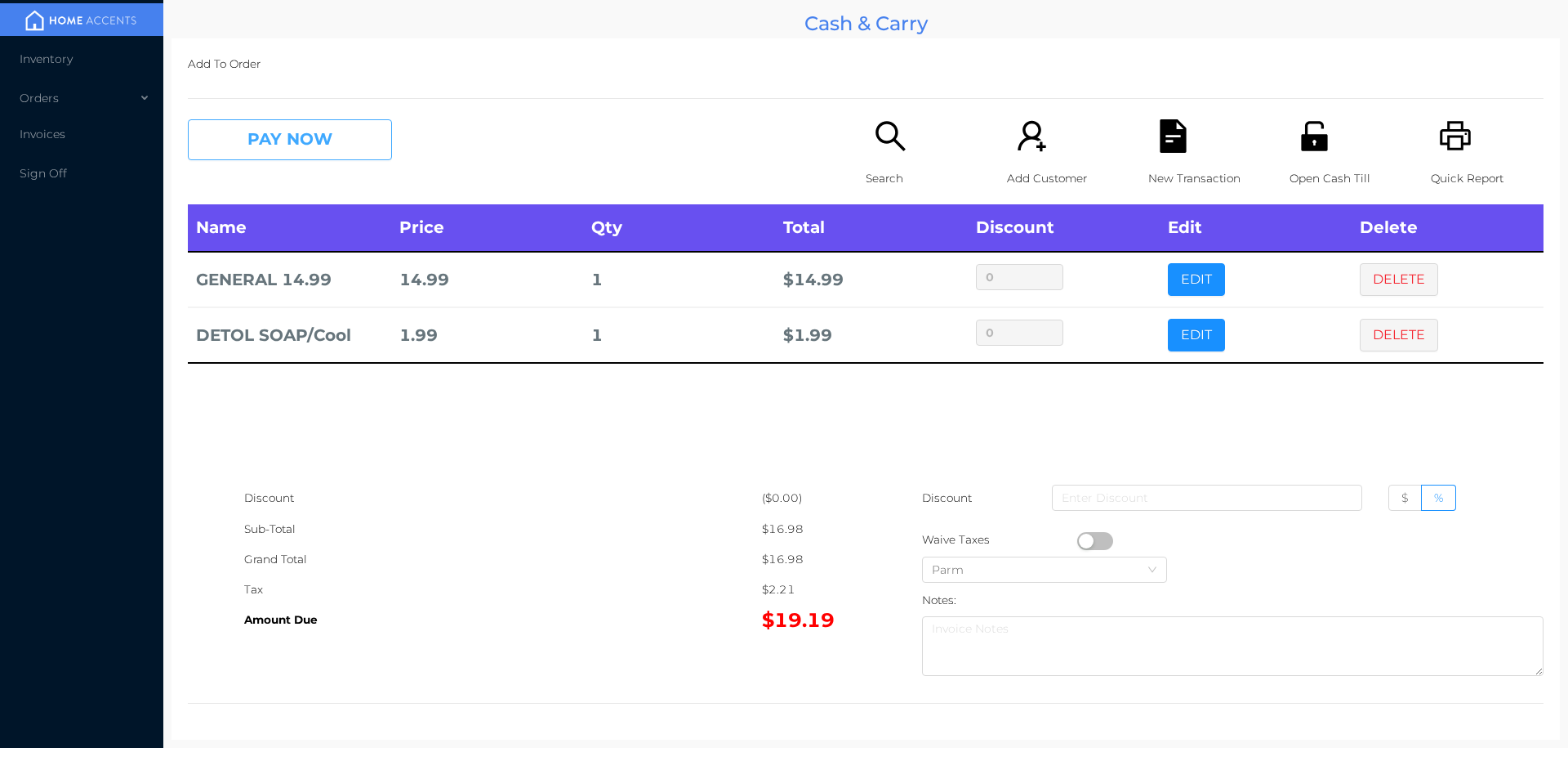
click at [264, 132] on button "PAY NOW" at bounding box center [290, 140] width 204 height 41
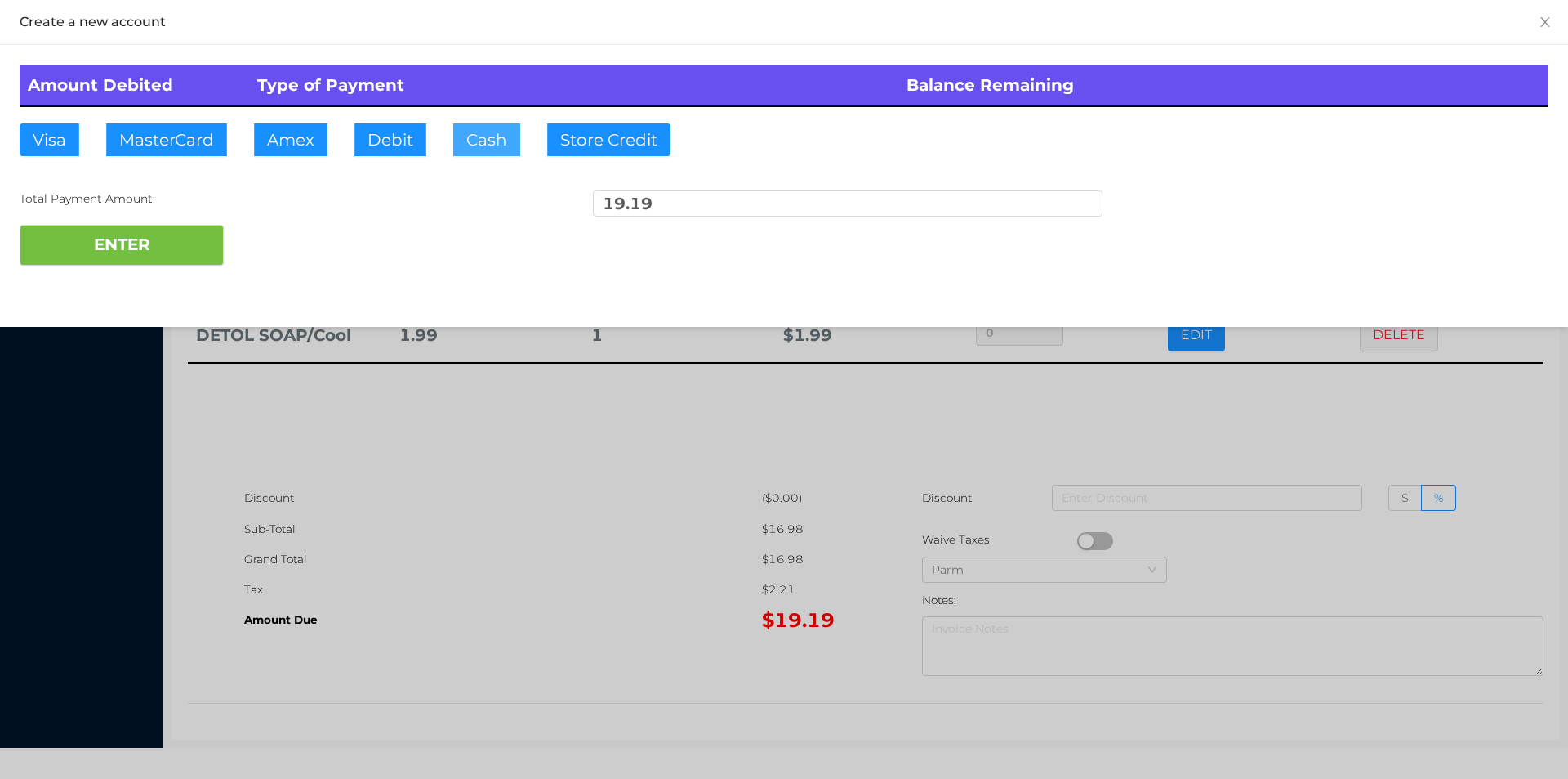
click at [474, 140] on button "Cash" at bounding box center [487, 139] width 67 height 33
type input "20"
click at [117, 230] on button "ENTER" at bounding box center [122, 245] width 204 height 41
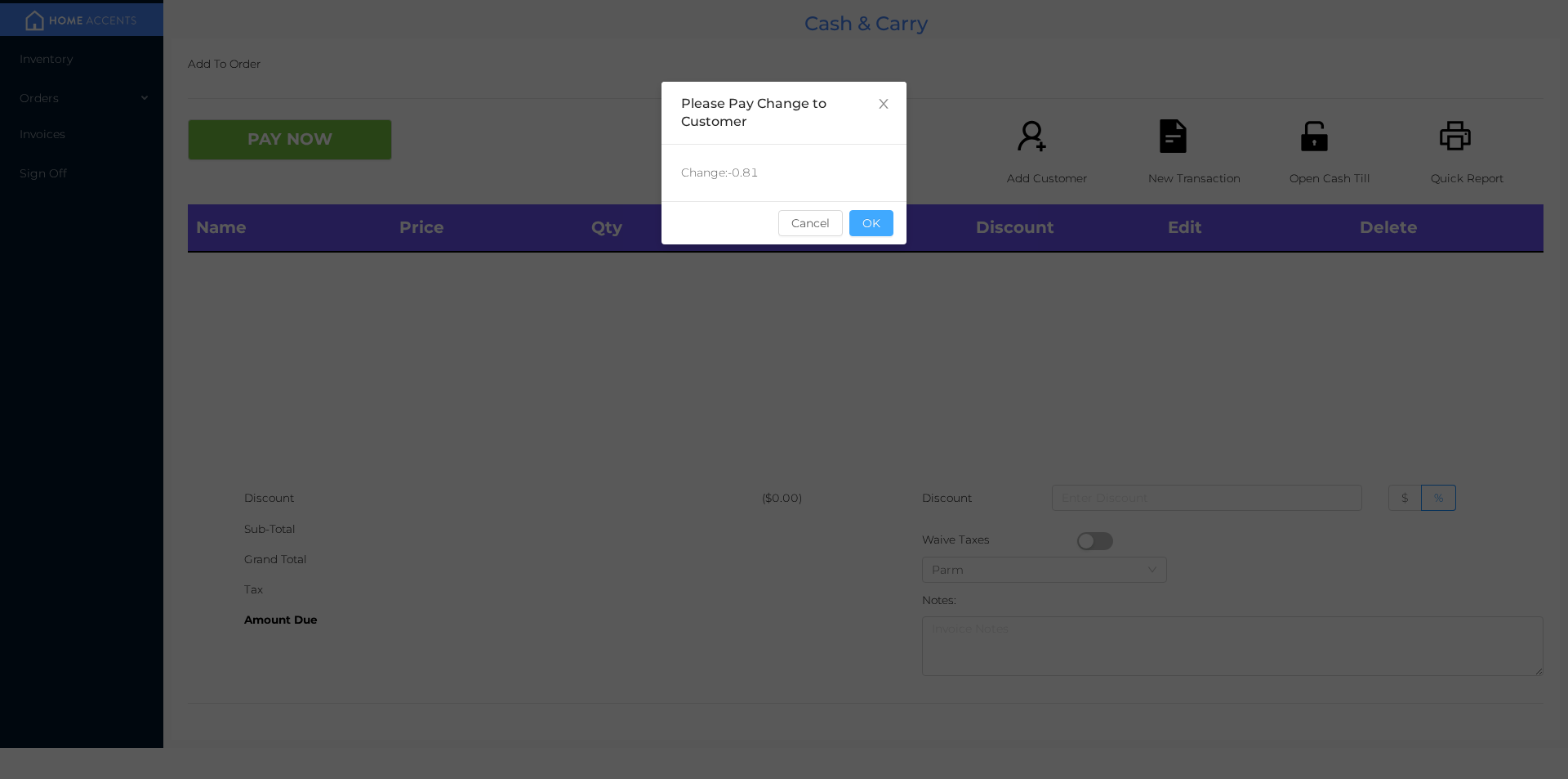
click at [874, 213] on button "OK" at bounding box center [871, 224] width 44 height 26
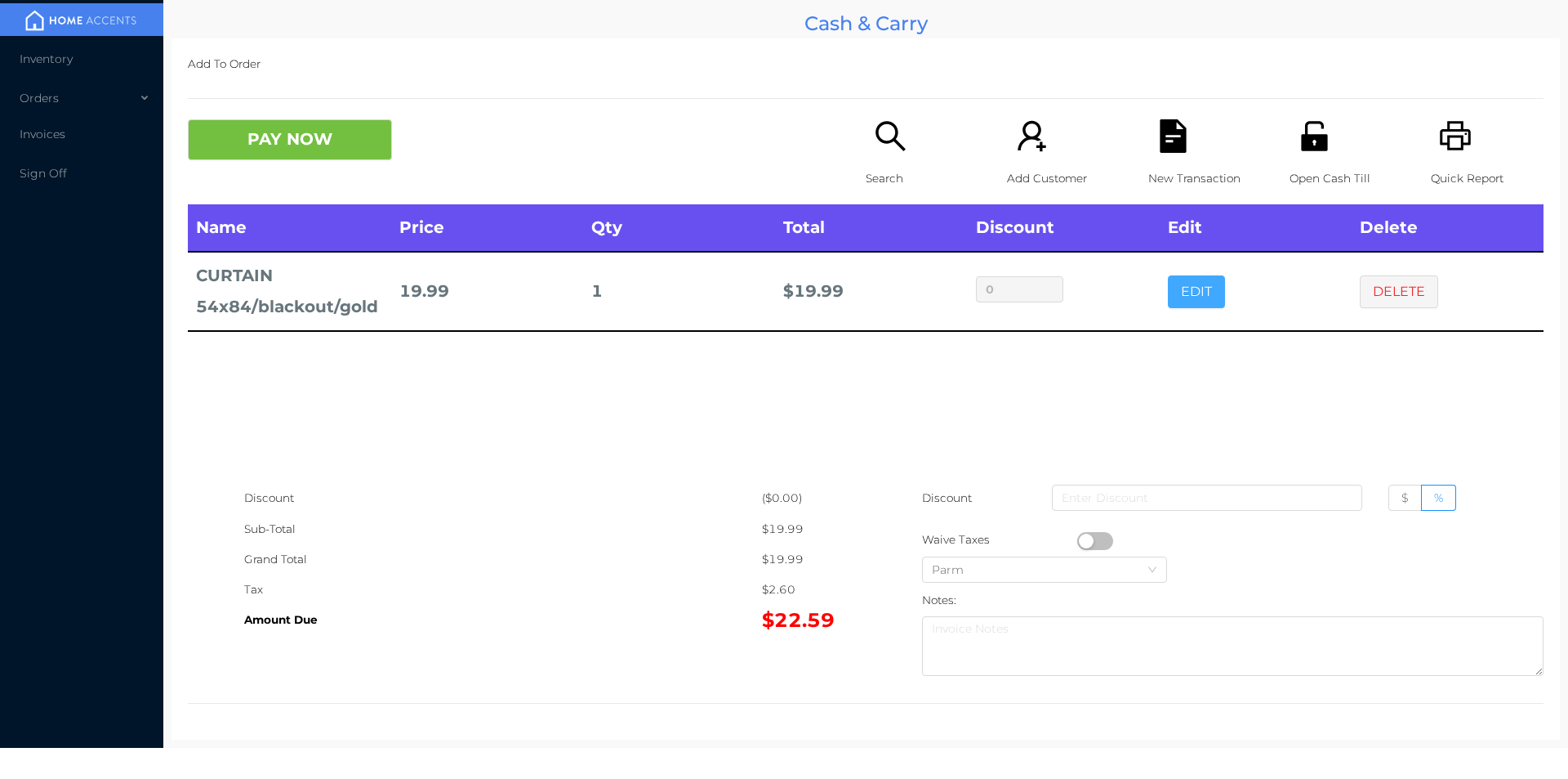
click at [1181, 302] on button "EDIT" at bounding box center [1196, 291] width 57 height 33
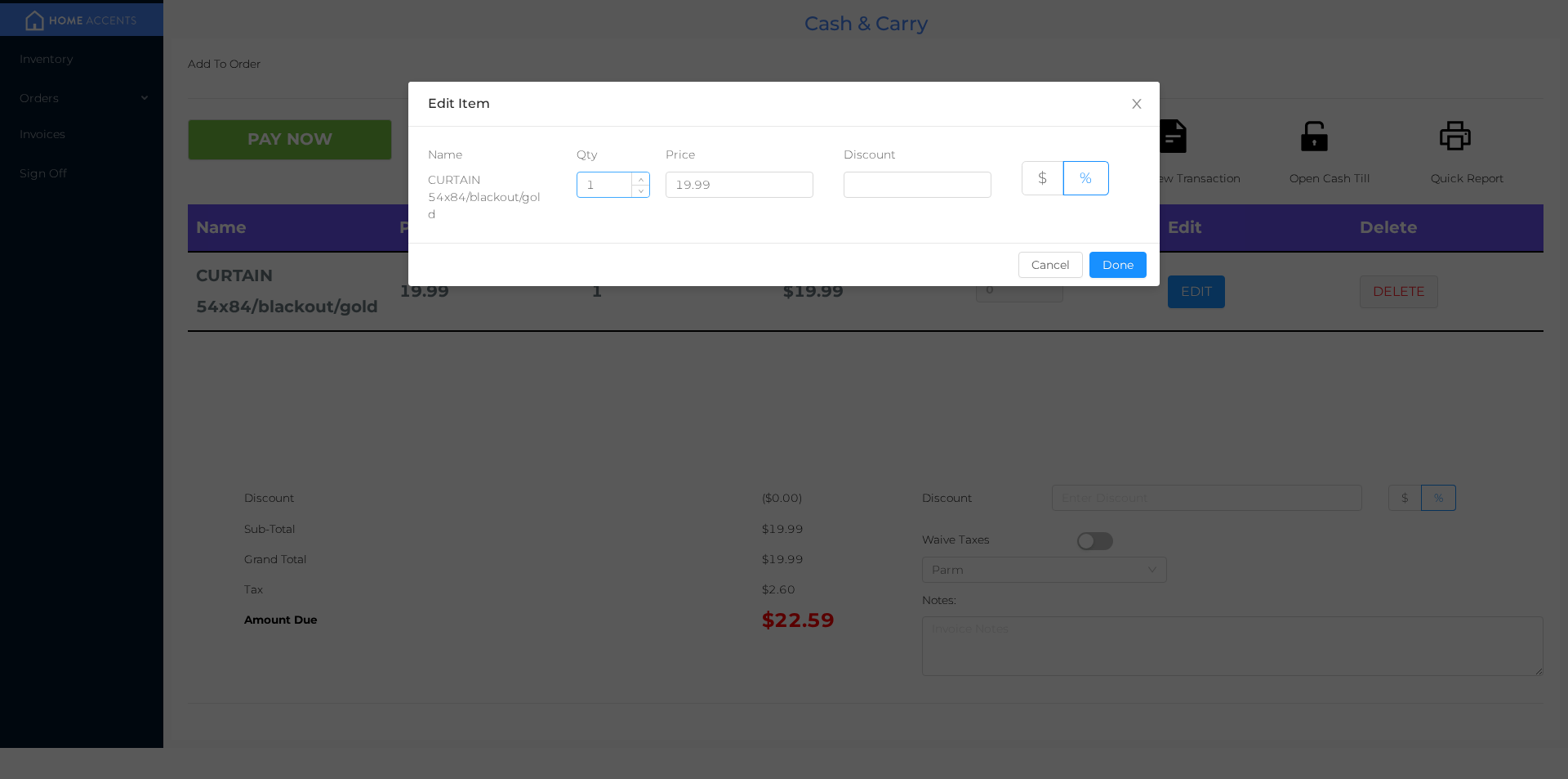
click at [614, 181] on input "1" at bounding box center [613, 184] width 72 height 24
type input "4"
click at [1118, 271] on button "Done" at bounding box center [1117, 265] width 57 height 26
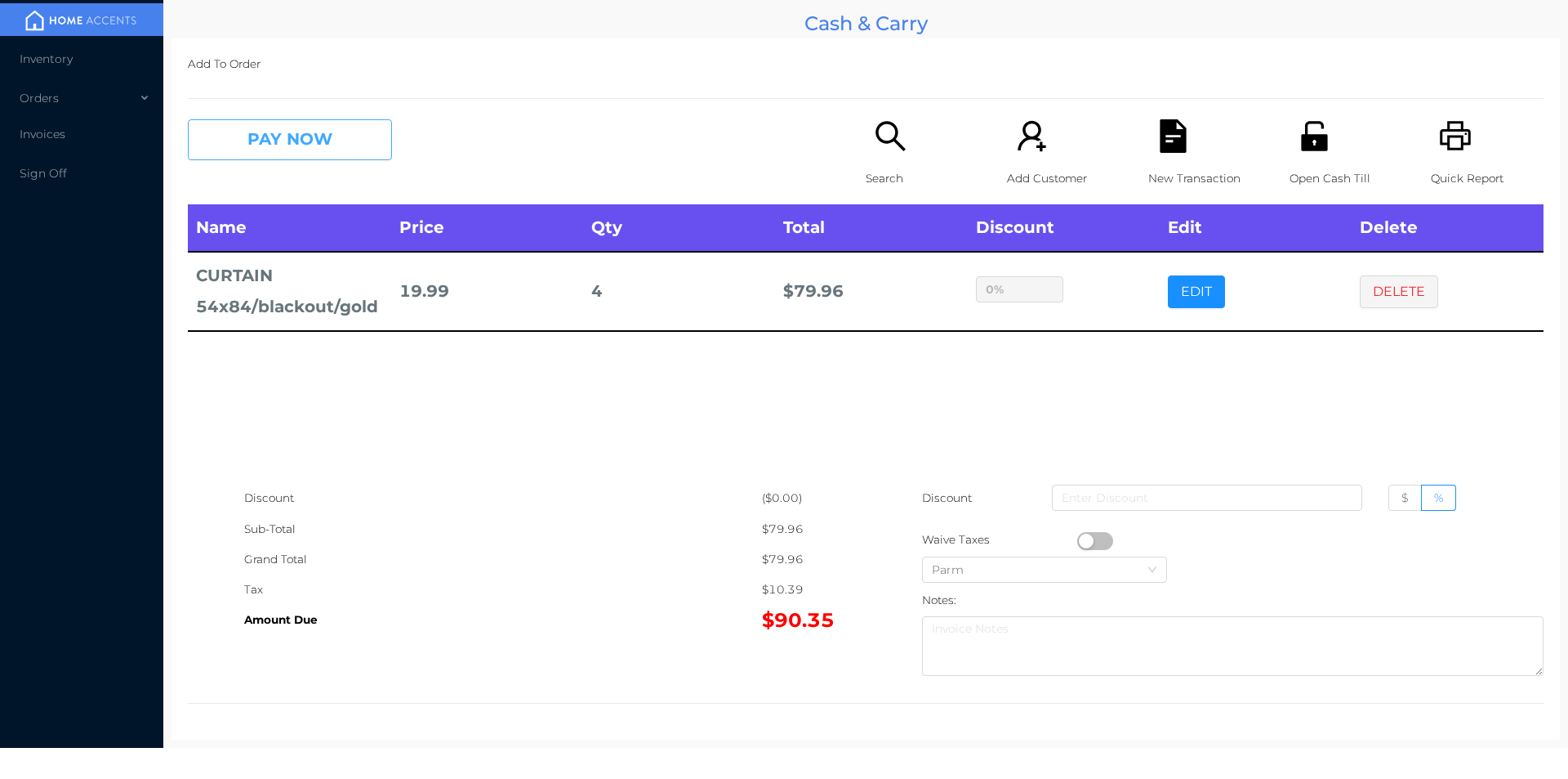
click at [312, 153] on button "PAY NOW" at bounding box center [290, 140] width 204 height 41
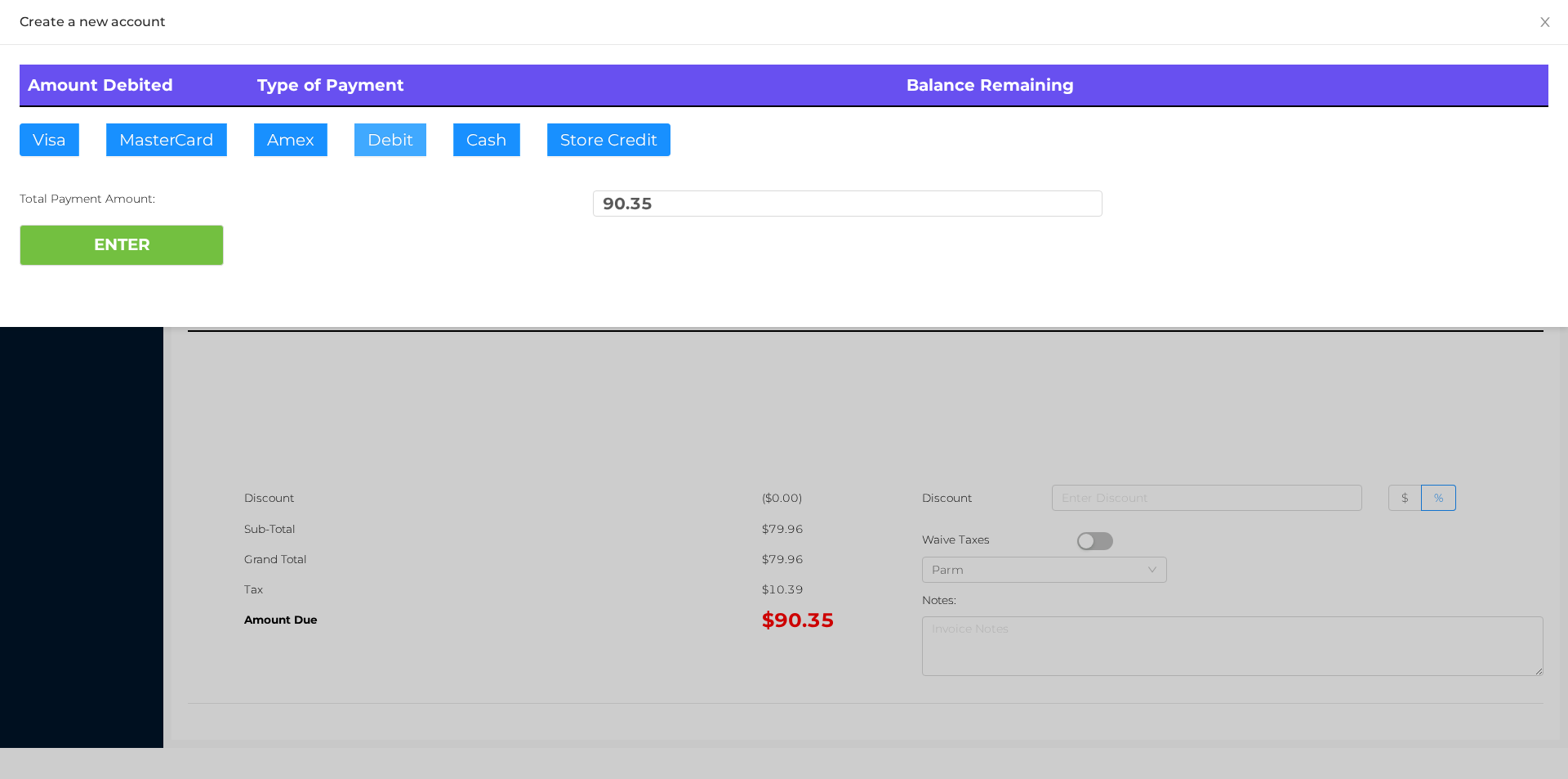
click at [386, 139] on button "Debit" at bounding box center [390, 139] width 72 height 33
click at [175, 253] on button "ENTER" at bounding box center [122, 245] width 204 height 41
type input "0"
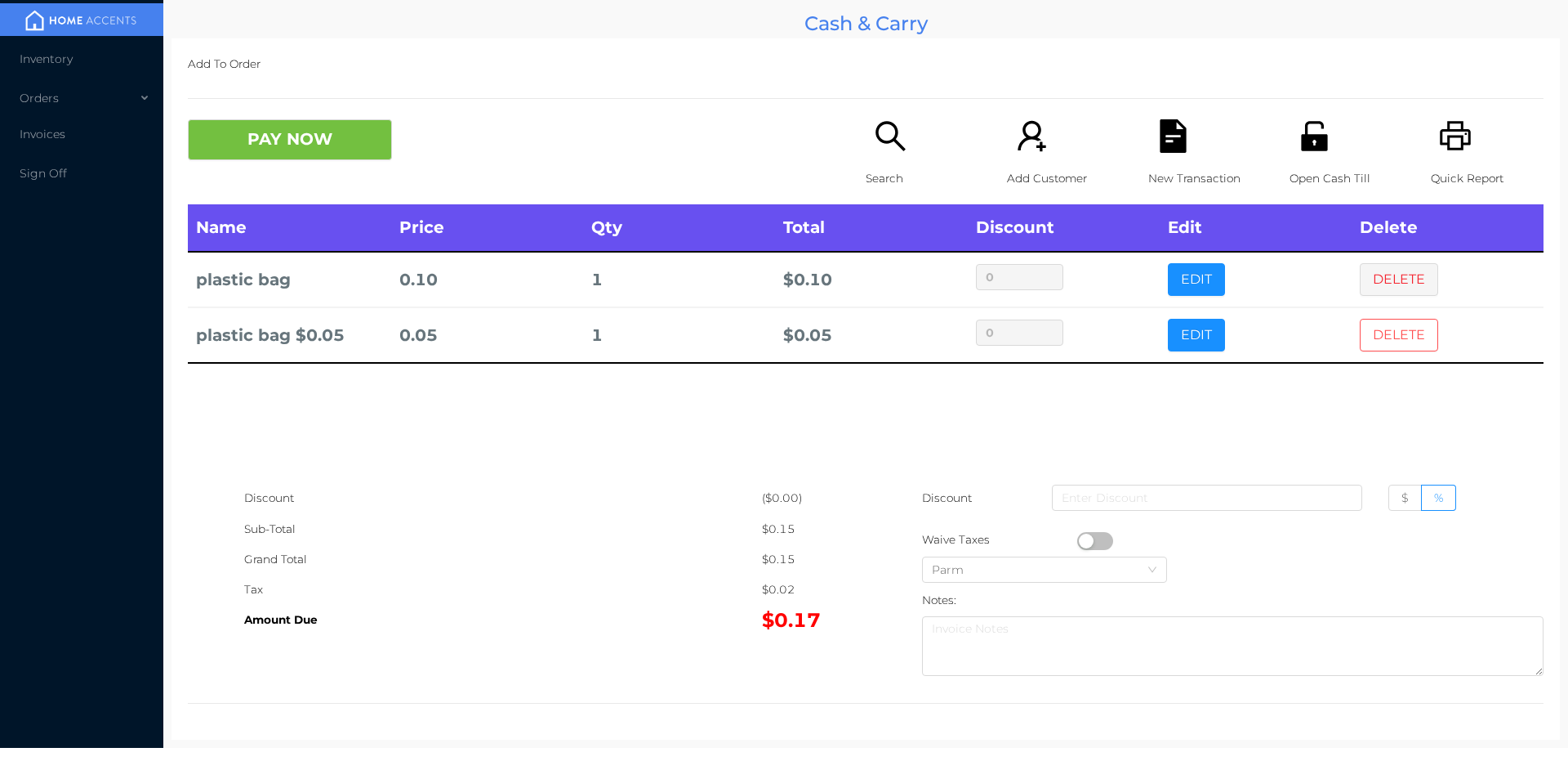
click at [1395, 336] on button "DELETE" at bounding box center [1399, 335] width 79 height 33
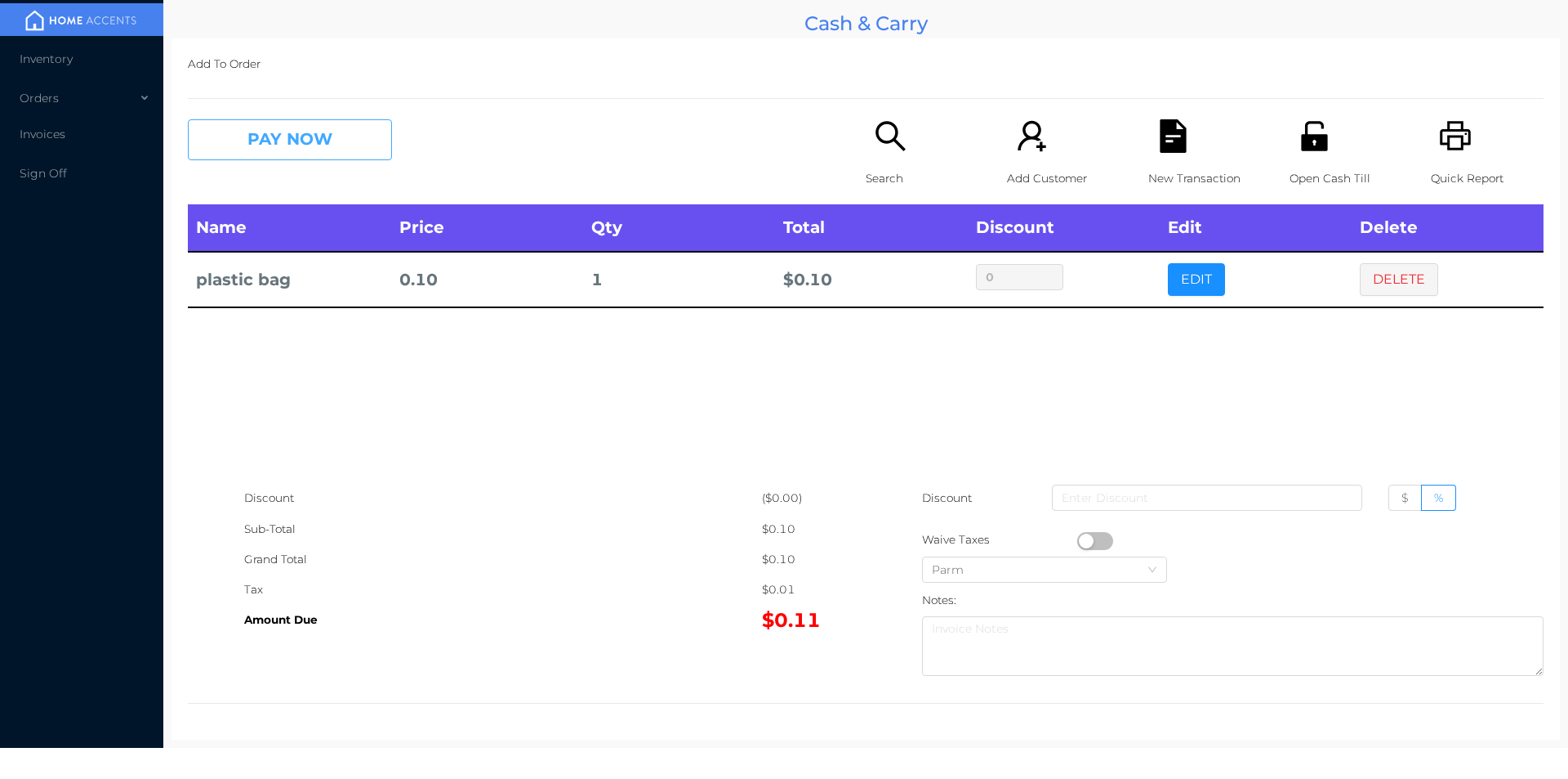
click at [311, 154] on button "PAY NOW" at bounding box center [290, 140] width 204 height 41
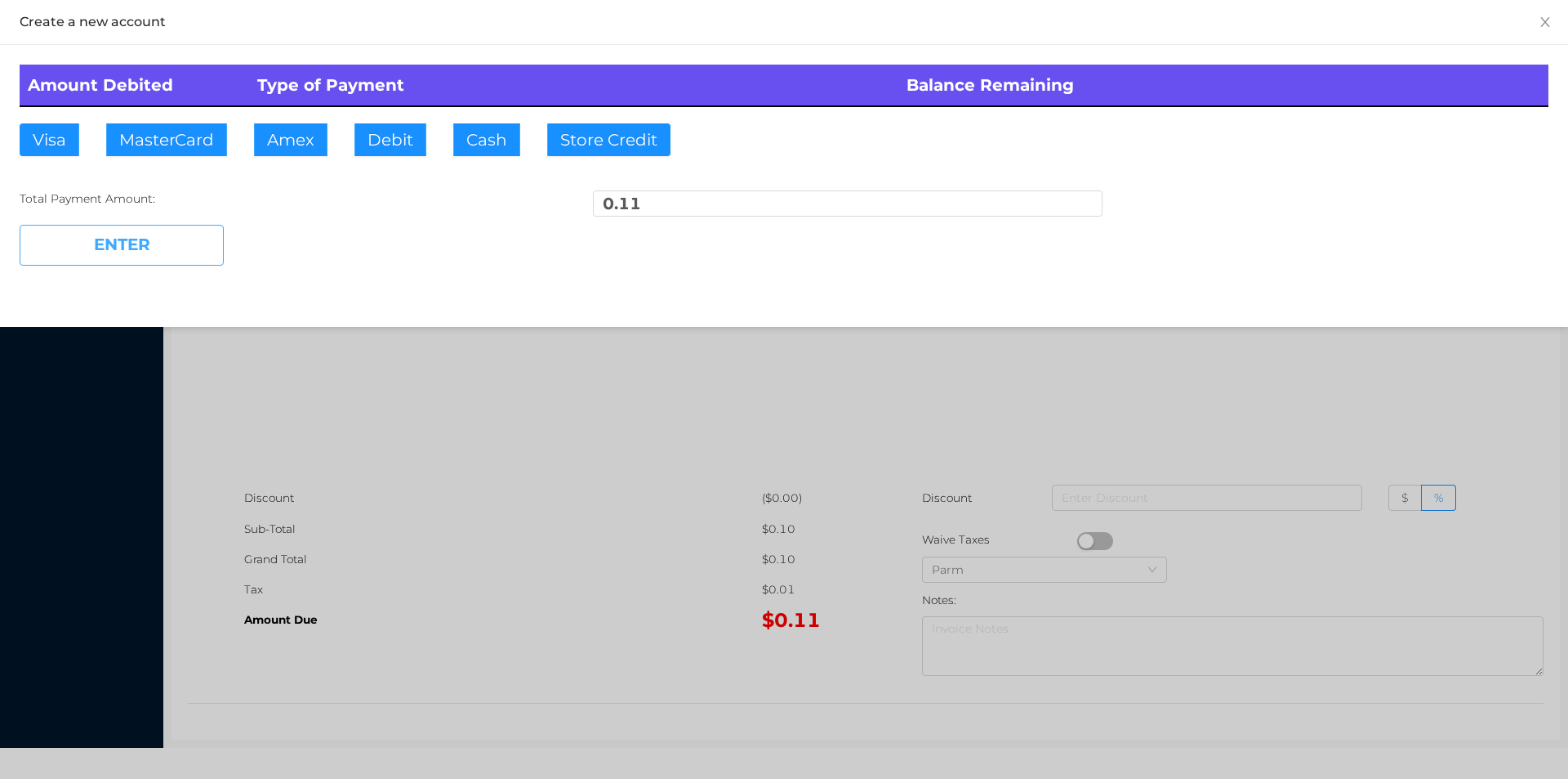
click at [169, 229] on button "ENTER" at bounding box center [122, 245] width 204 height 41
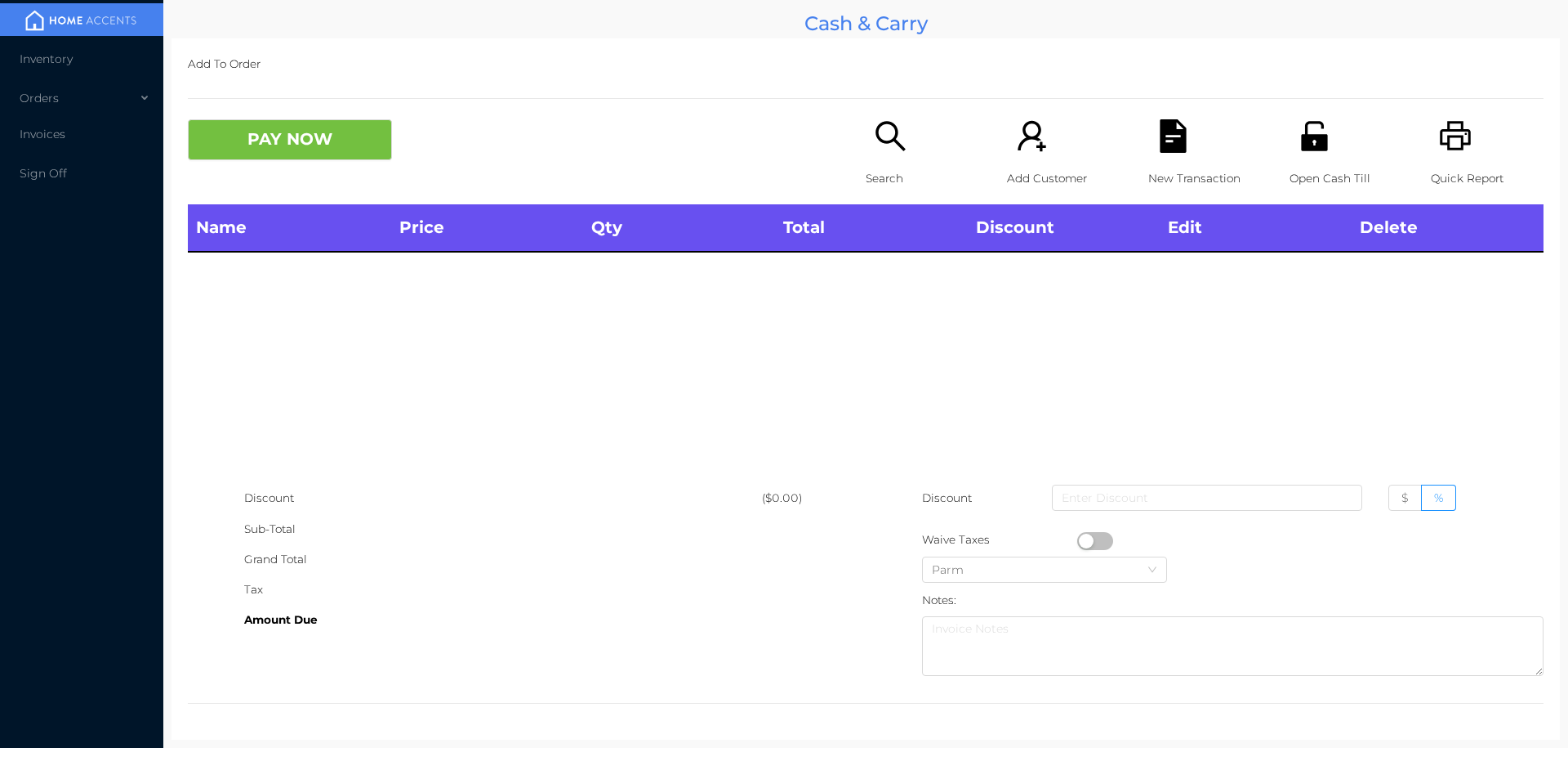
click at [866, 195] on div "Search" at bounding box center [922, 162] width 113 height 85
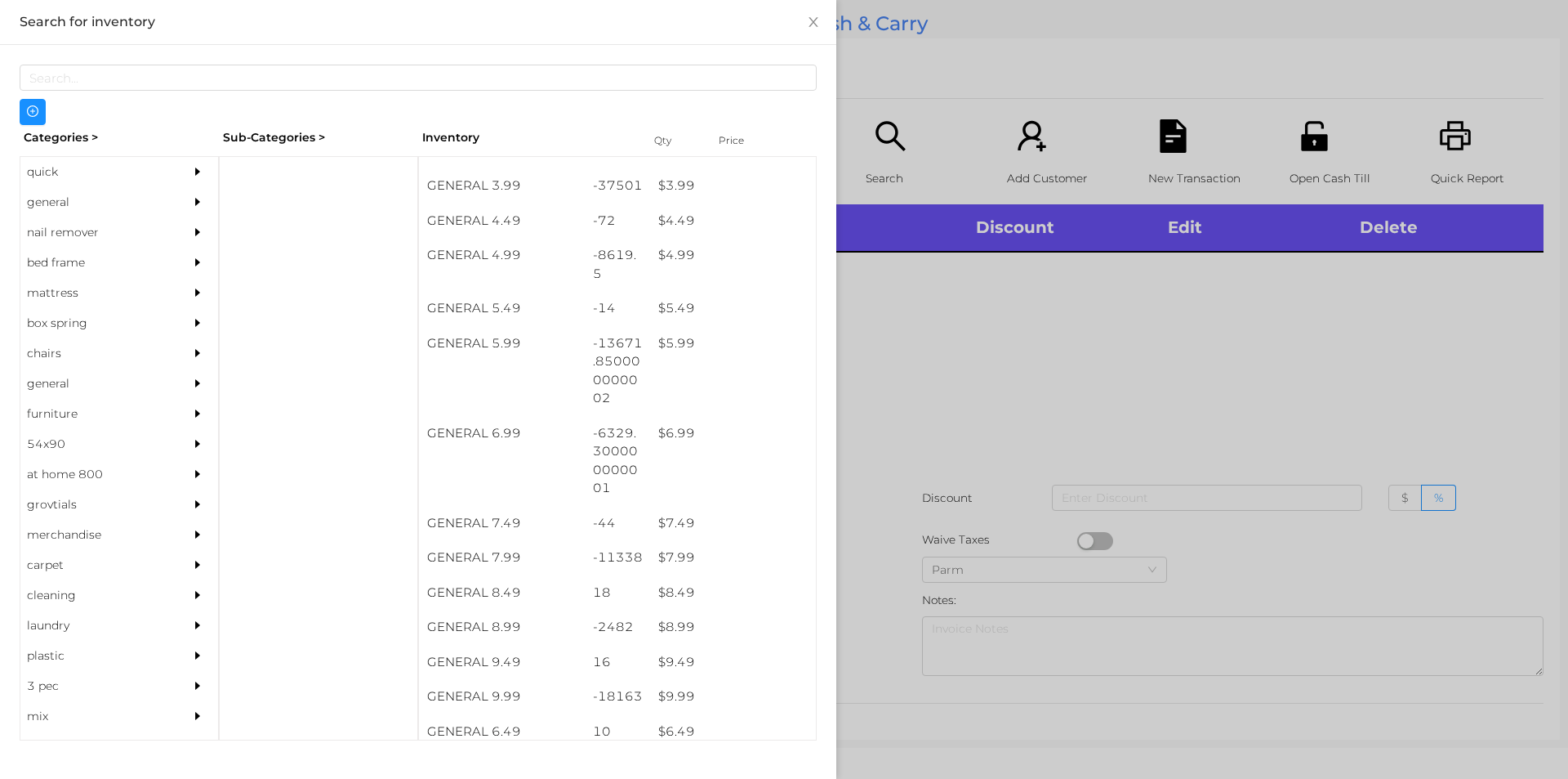
scroll to position [474, 0]
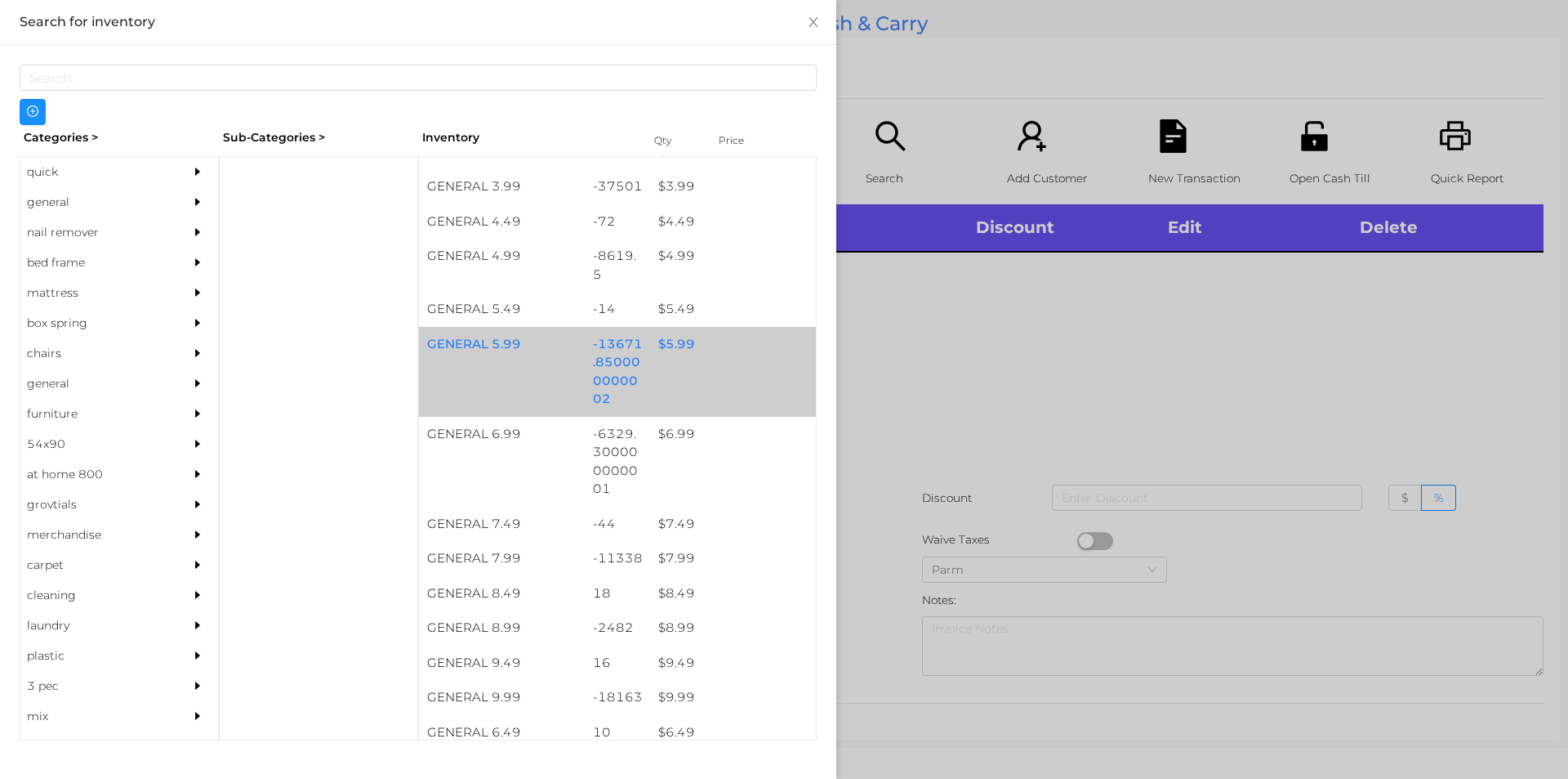
click at [651, 353] on div "$ 5.99" at bounding box center [732, 344] width 165 height 36
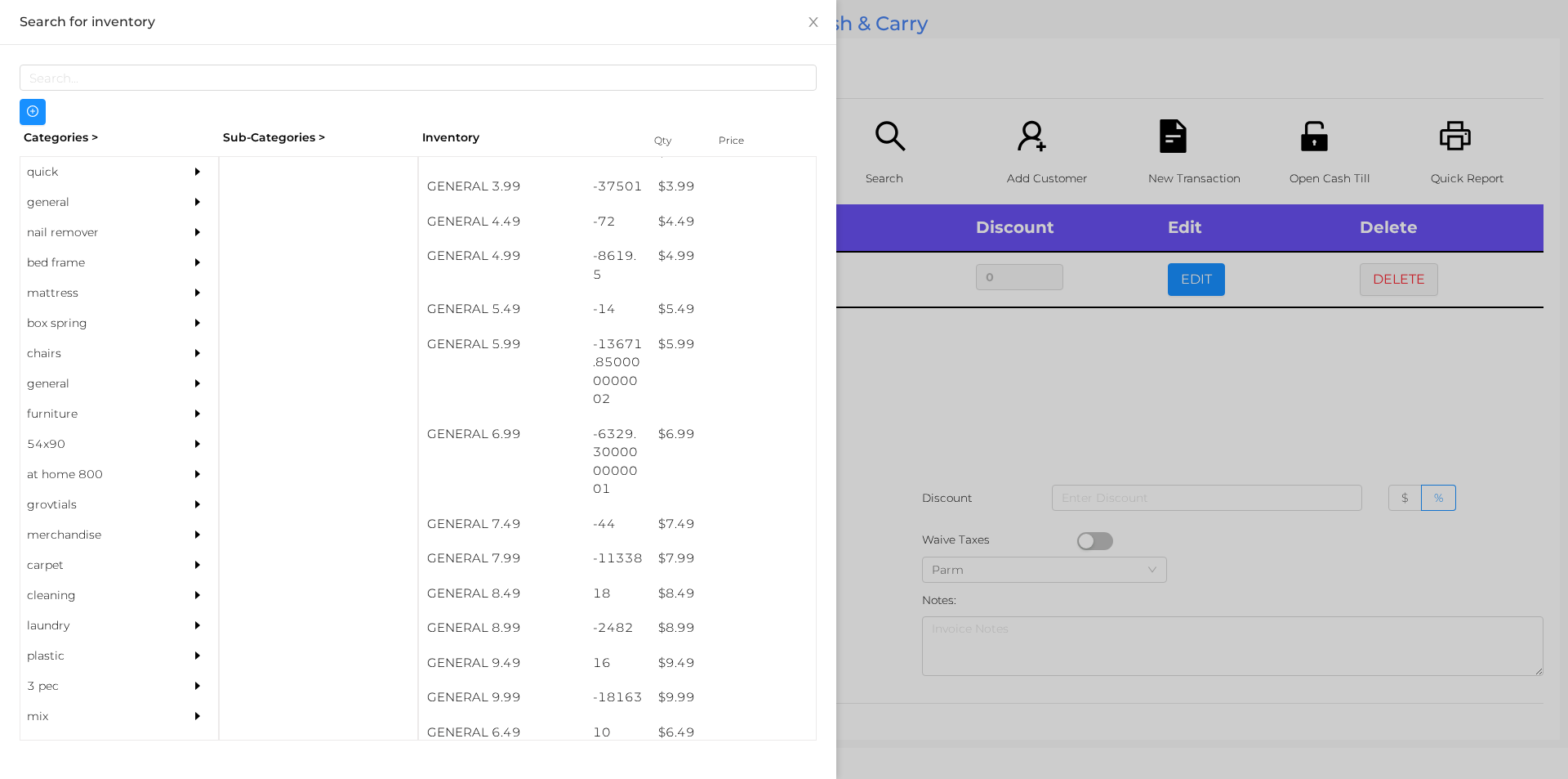
click at [907, 449] on div at bounding box center [784, 389] width 1568 height 779
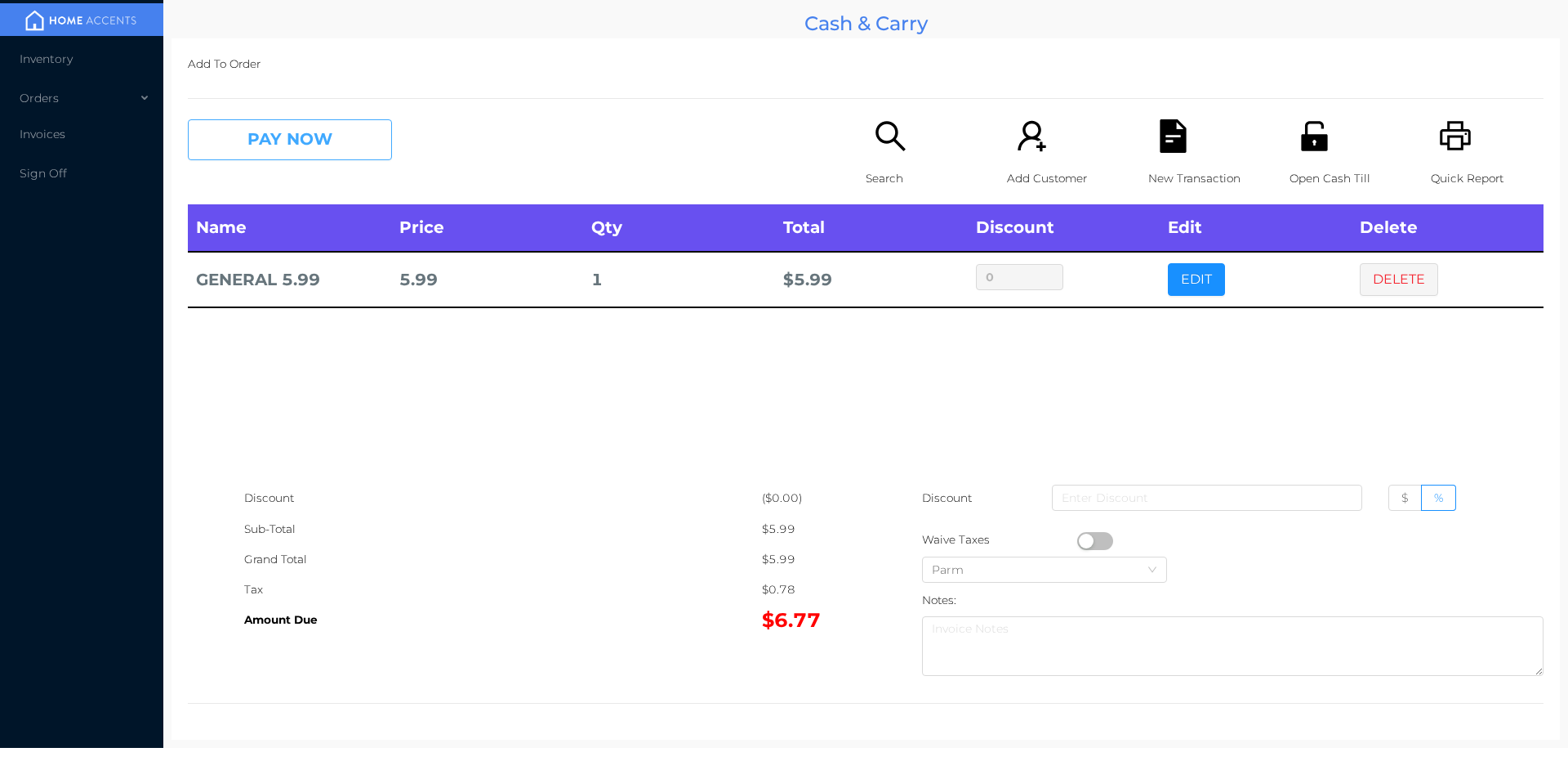
click at [300, 126] on button "PAY NOW" at bounding box center [290, 140] width 204 height 41
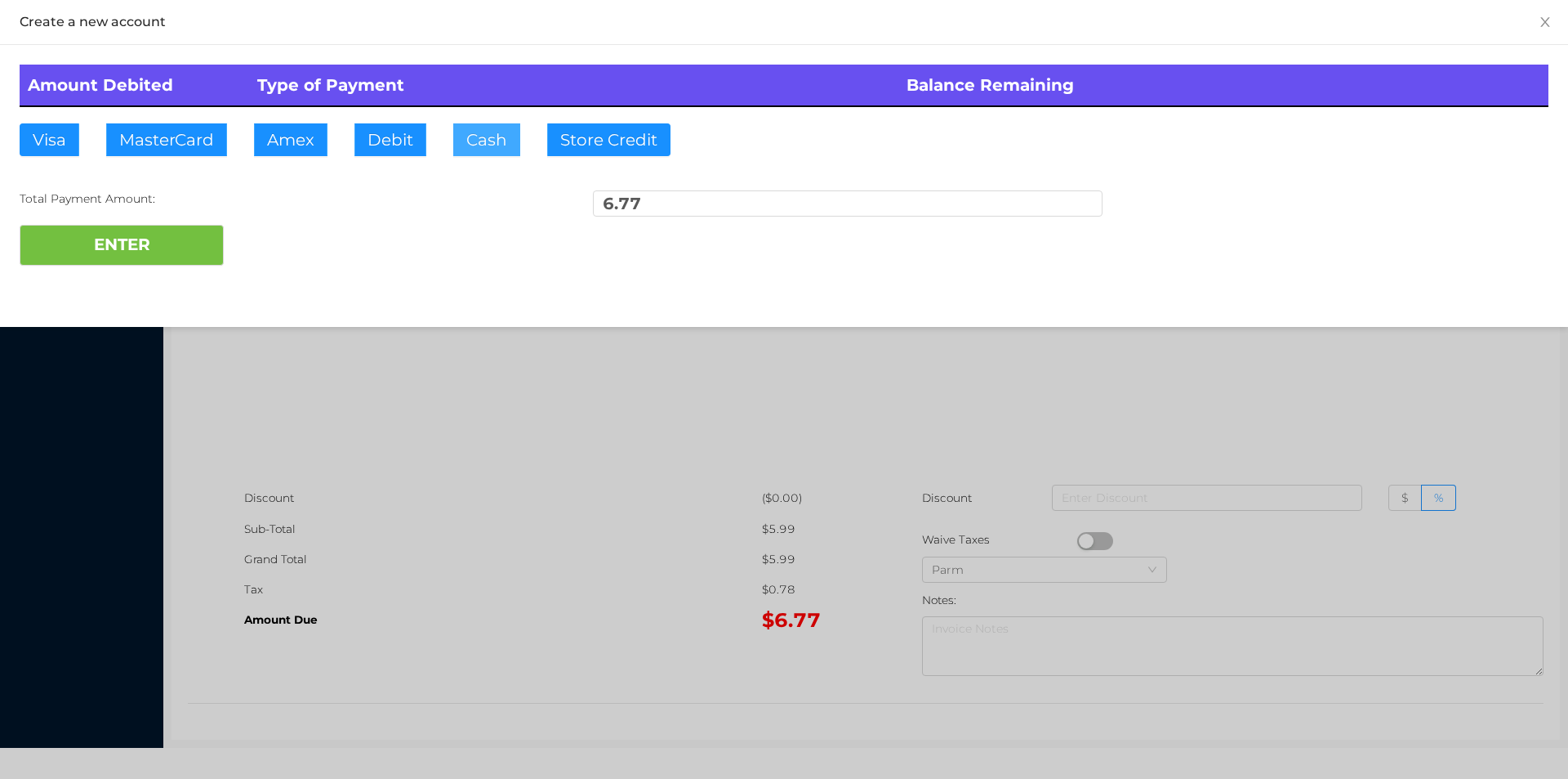
click at [478, 151] on button "Cash" at bounding box center [487, 139] width 67 height 33
click at [119, 257] on button "ENTER" at bounding box center [122, 245] width 204 height 41
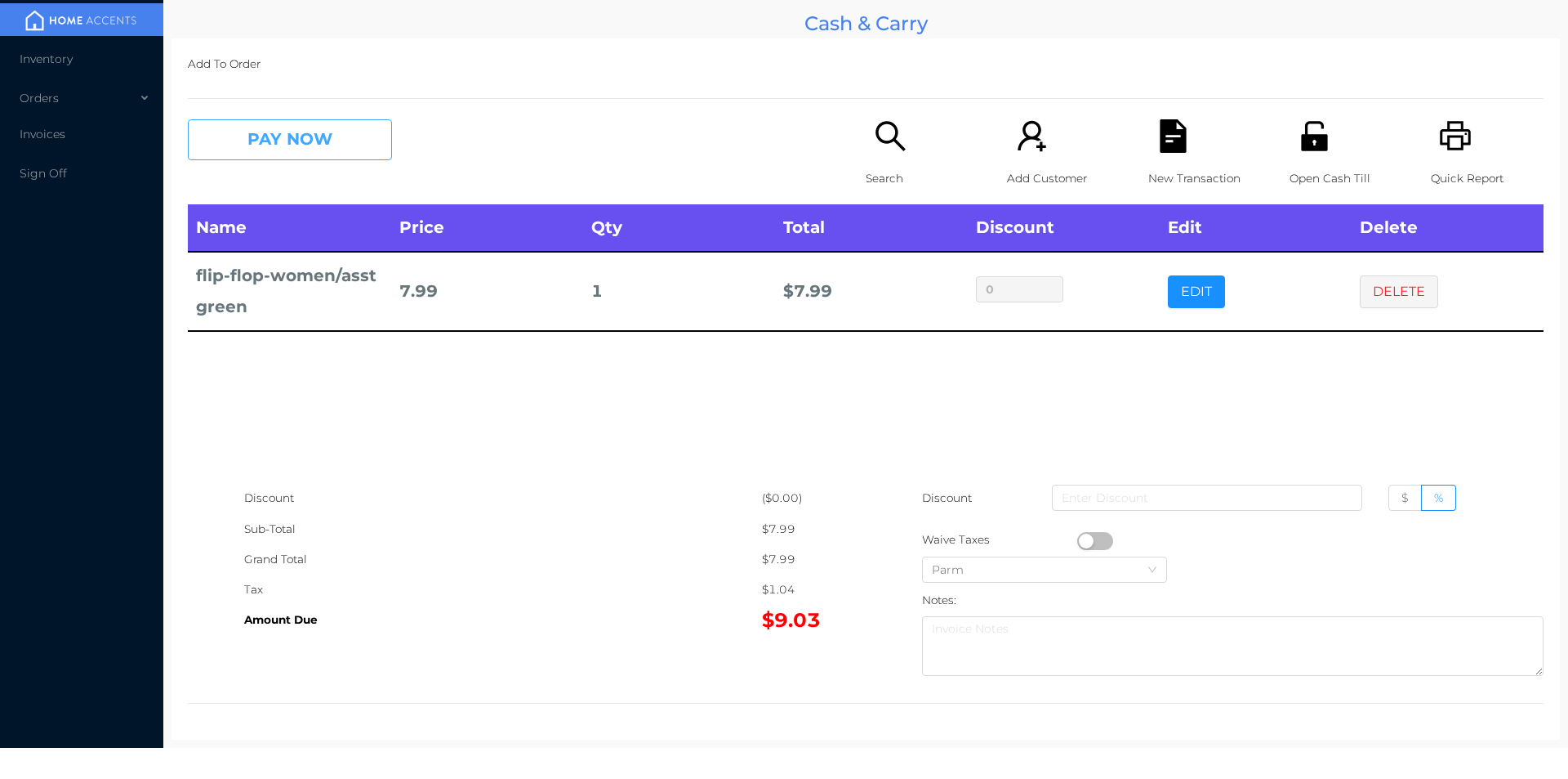
click at [313, 143] on button "PAY NOW" at bounding box center [290, 140] width 204 height 41
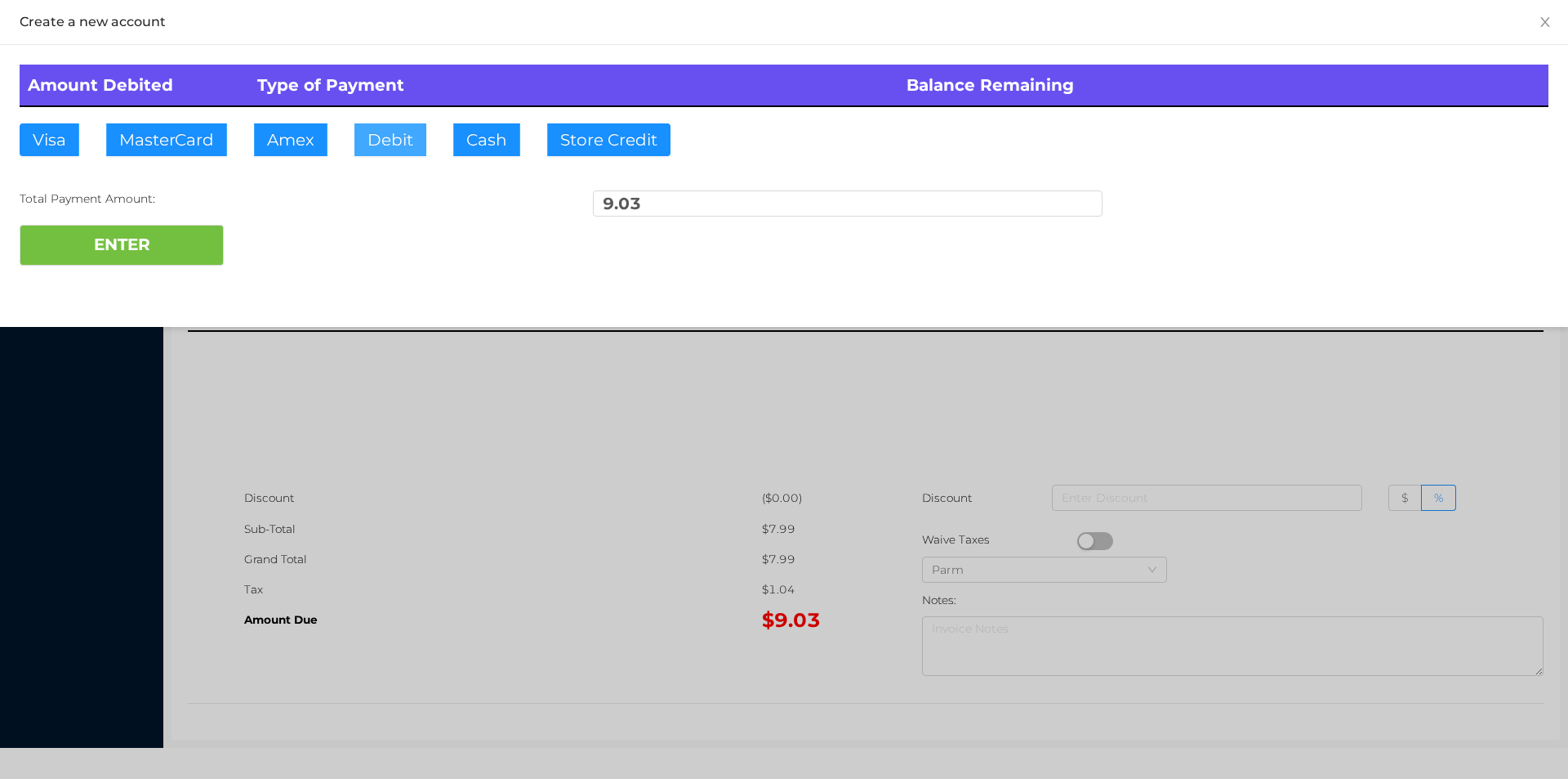
click at [421, 139] on button "Debit" at bounding box center [390, 139] width 72 height 33
click at [110, 244] on button "ENTER" at bounding box center [122, 245] width 204 height 41
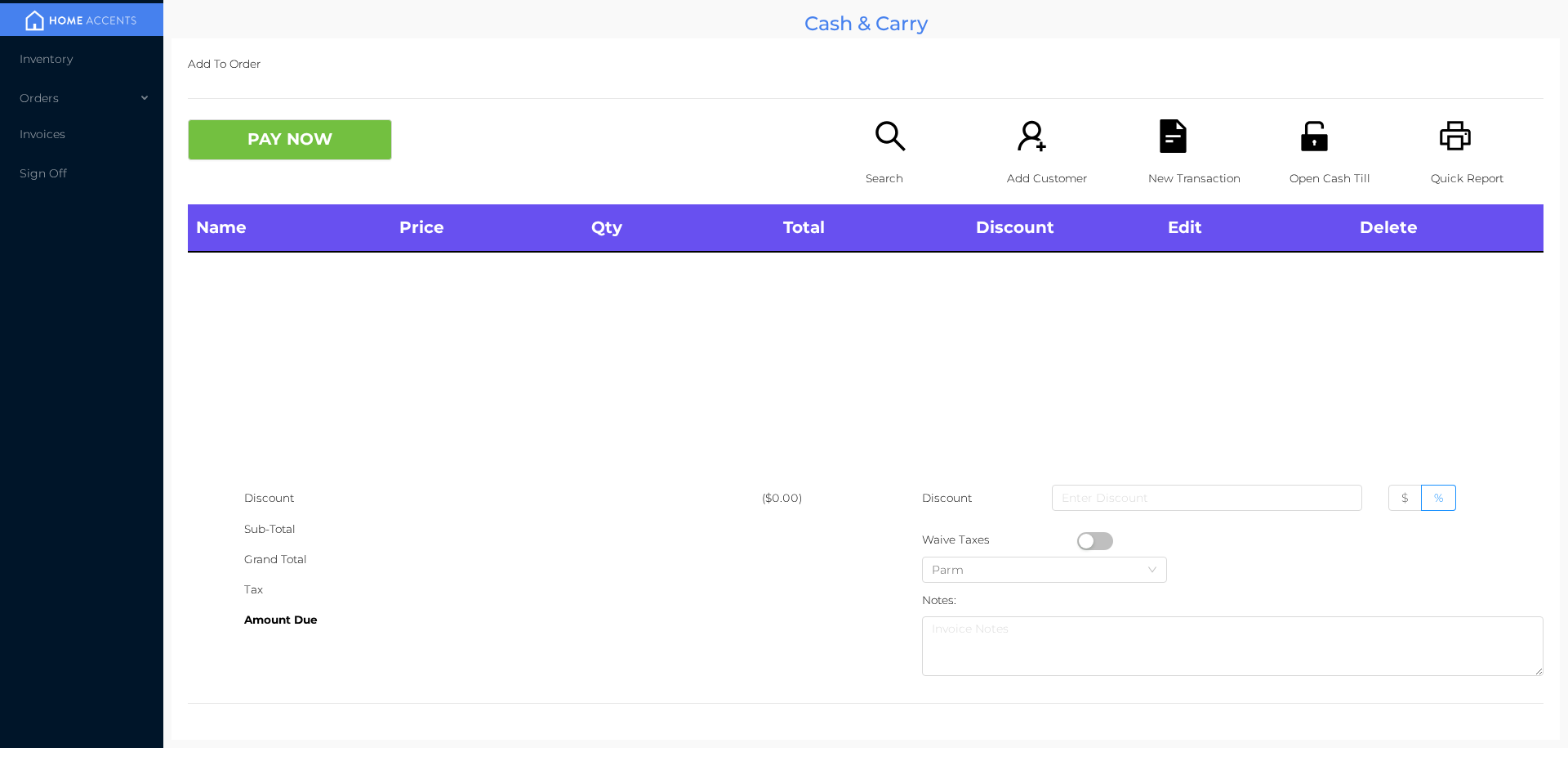
click at [888, 147] on icon "icon: search" at bounding box center [891, 137] width 34 height 34
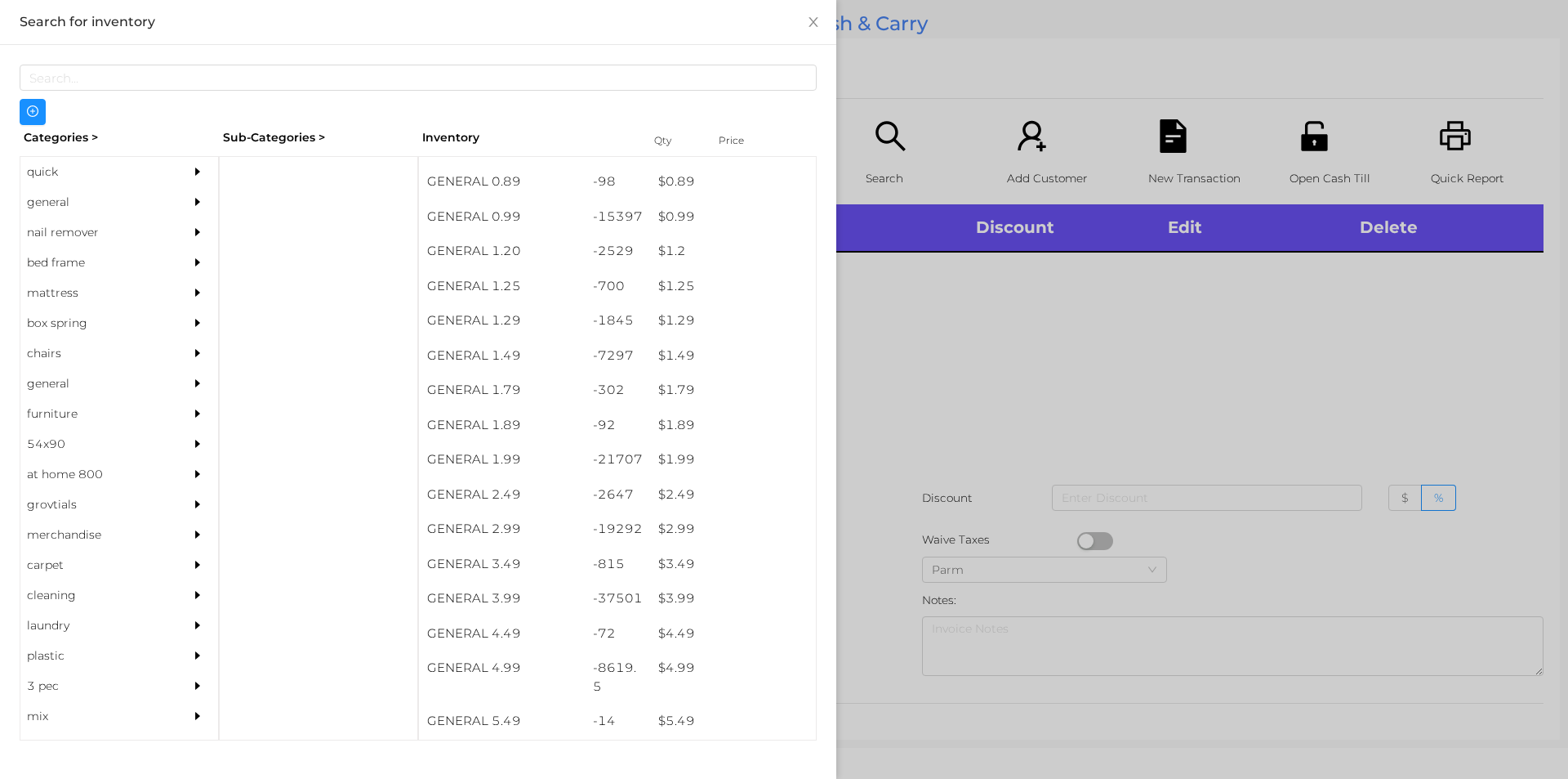
scroll to position [152, 0]
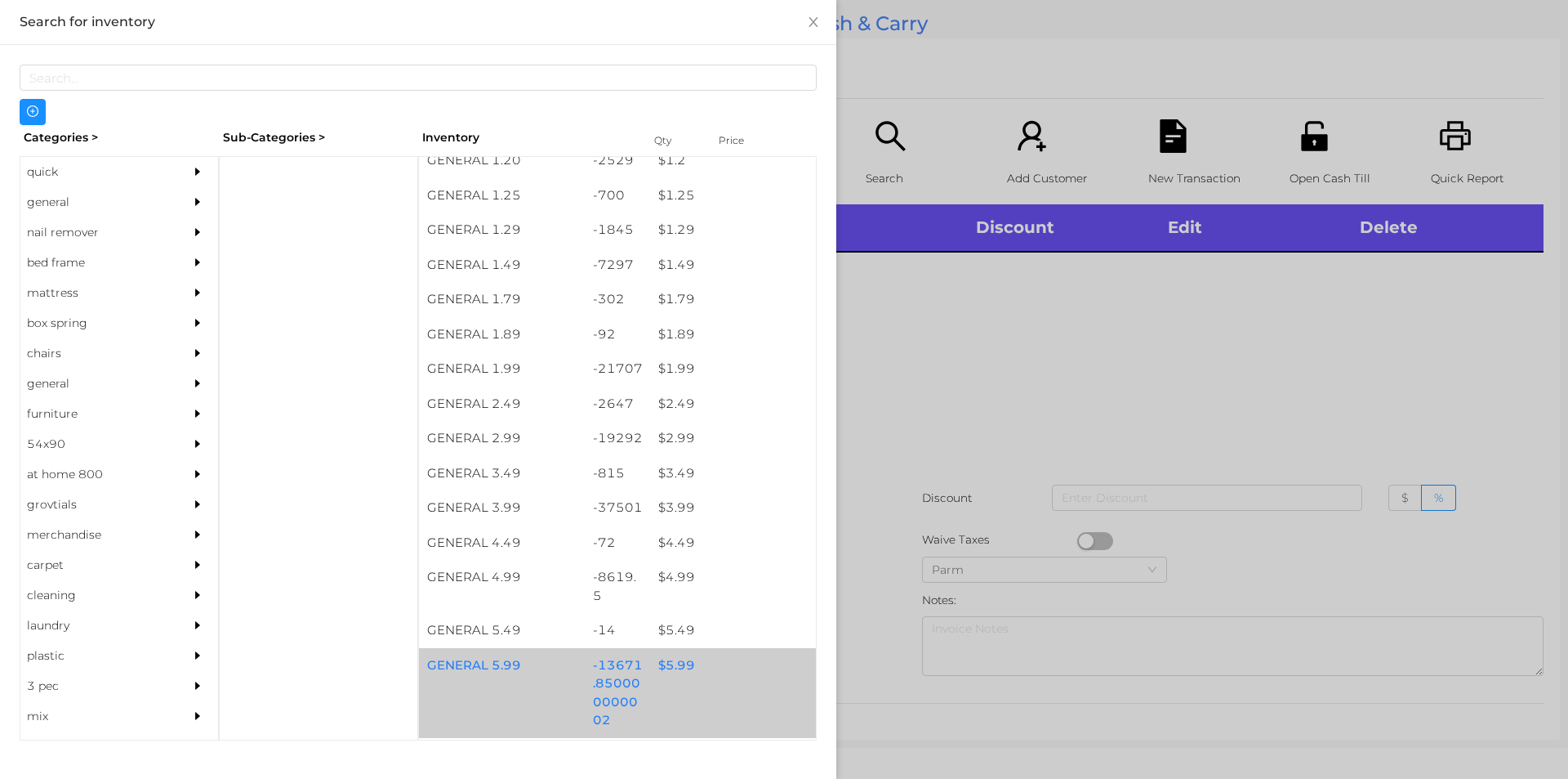
click at [665, 680] on div "$ 5.99" at bounding box center [732, 666] width 165 height 36
click at [664, 667] on div "$ 5.99" at bounding box center [732, 666] width 165 height 36
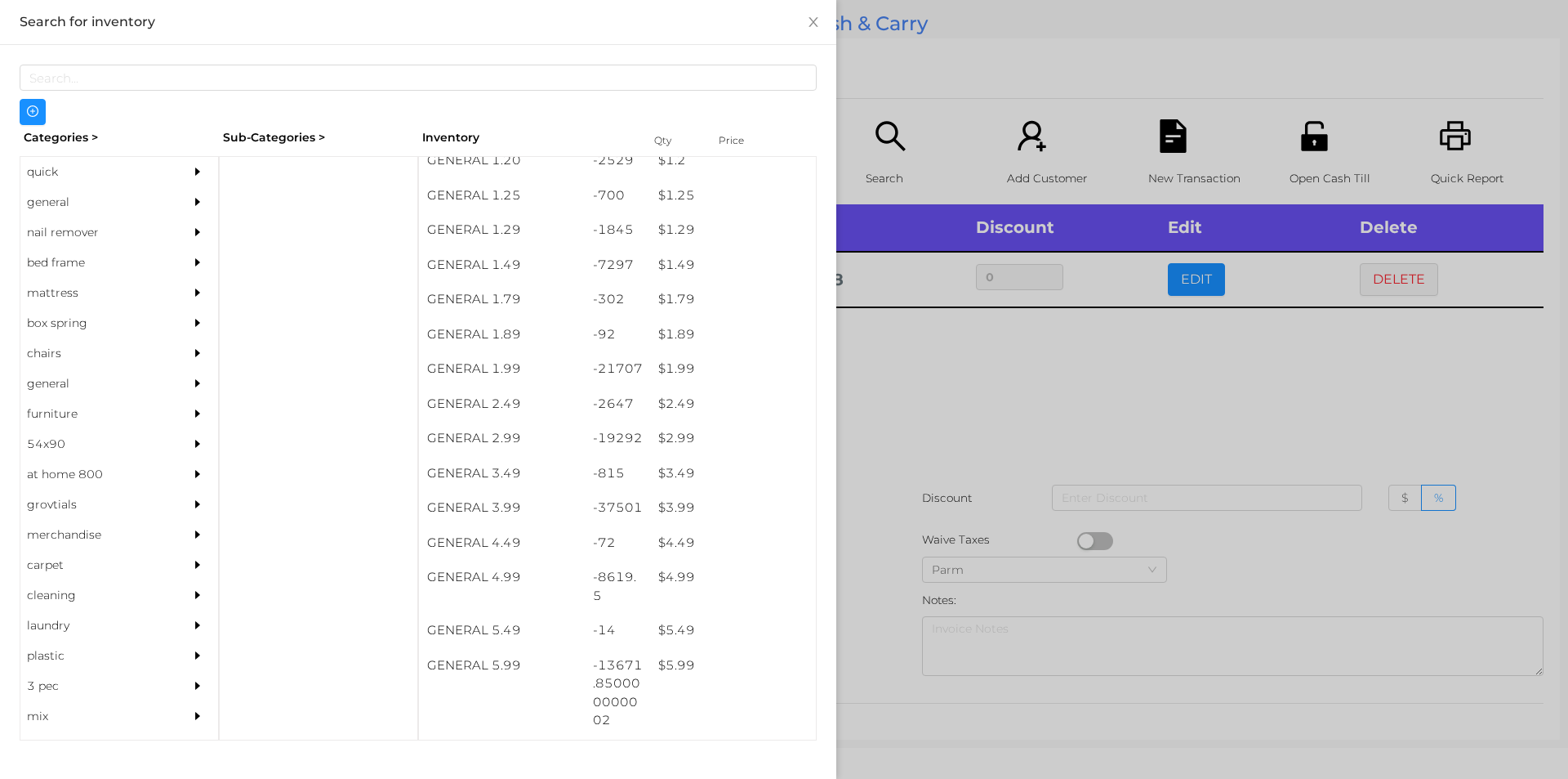
click at [972, 386] on div at bounding box center [784, 389] width 1568 height 779
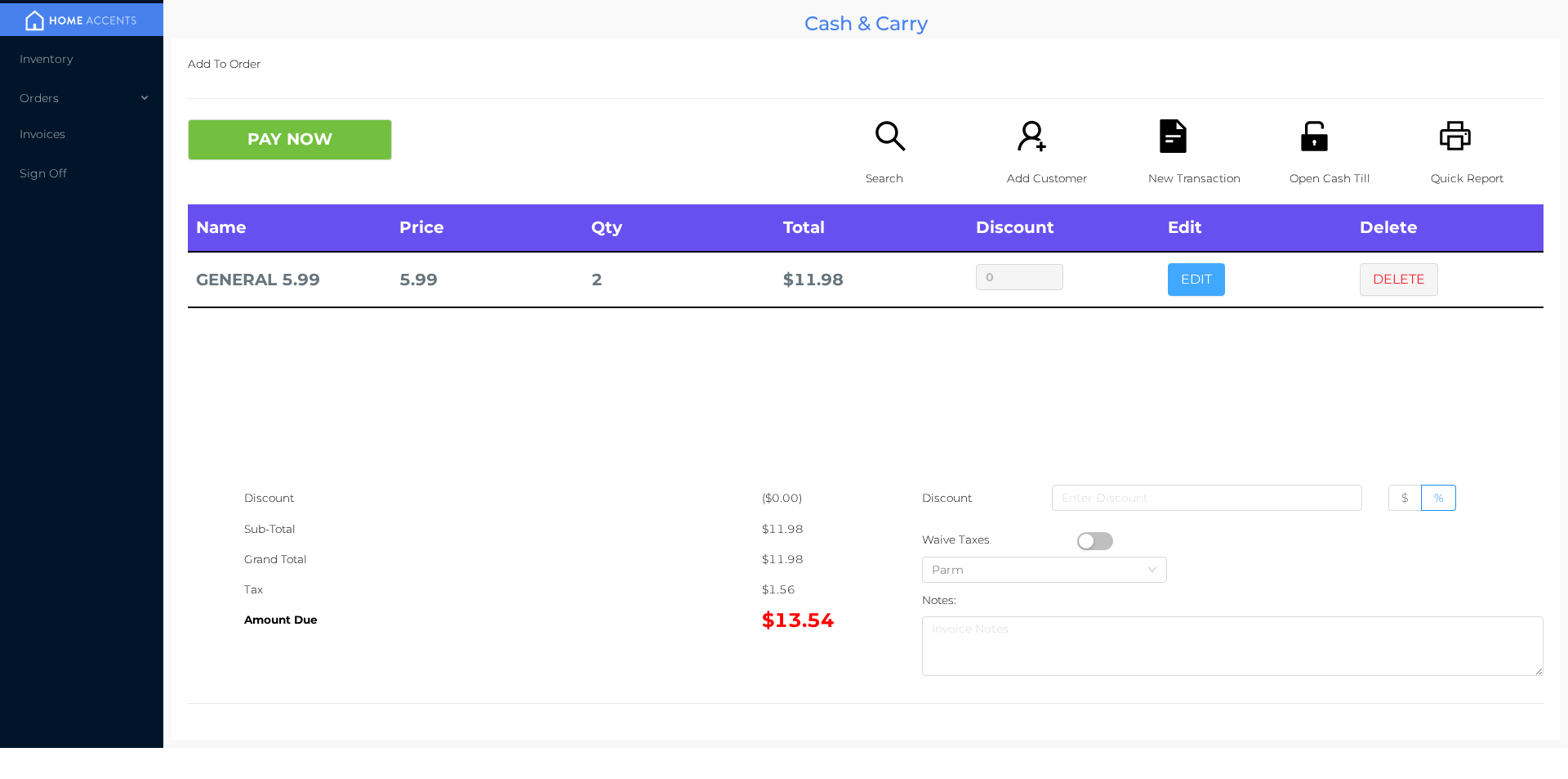
click at [1179, 286] on button "EDIT" at bounding box center [1196, 279] width 57 height 33
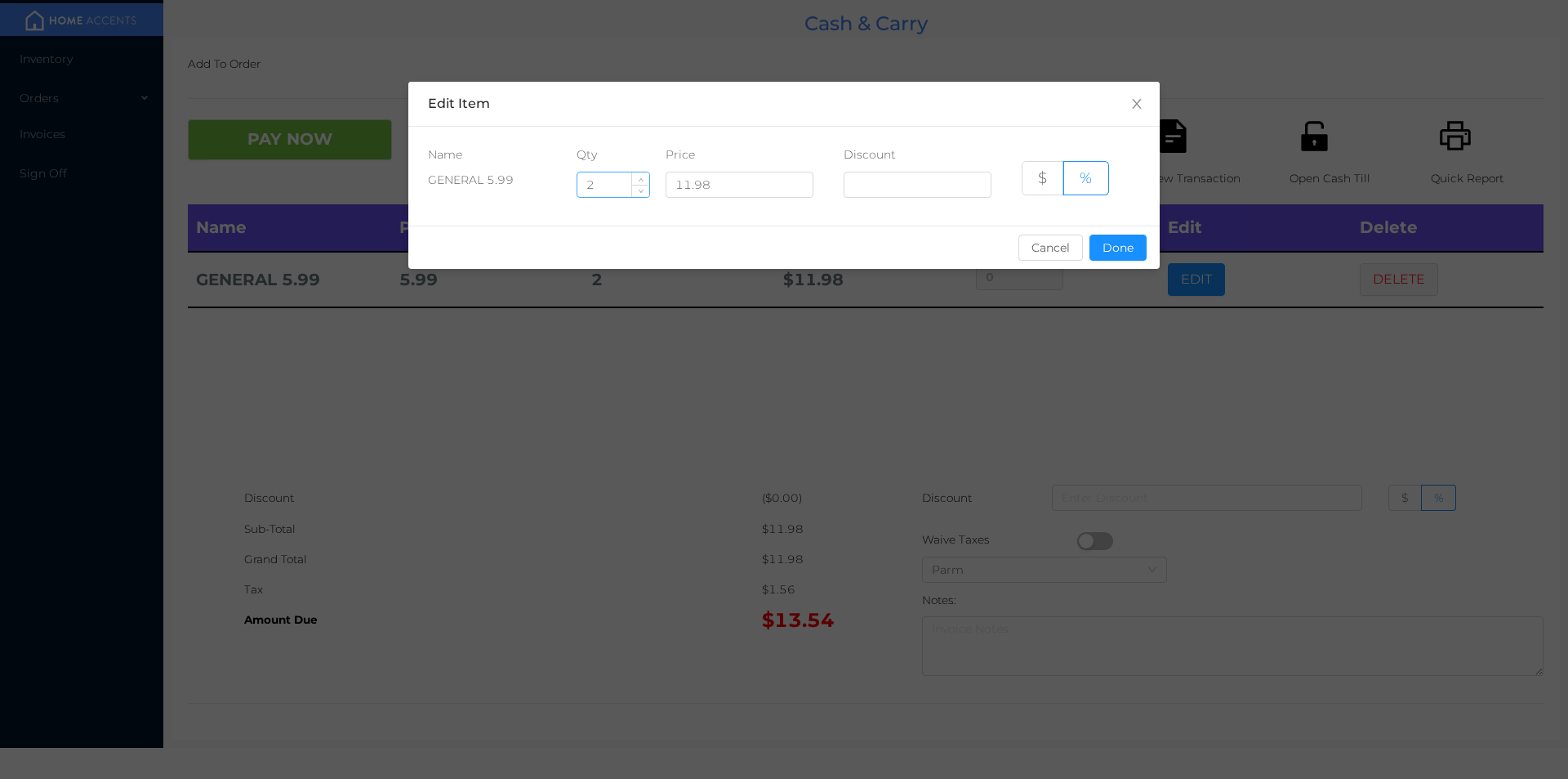
click at [625, 185] on input "2" at bounding box center [613, 184] width 72 height 24
type input "2.5"
click at [1116, 250] on button "Done" at bounding box center [1117, 248] width 57 height 26
type input "0%"
click at [1082, 313] on div "sentinelStart Edit Item Name Qty Price Discount GENERAL 5.99 2.5 11.98 $ % Canc…" at bounding box center [784, 389] width 1568 height 779
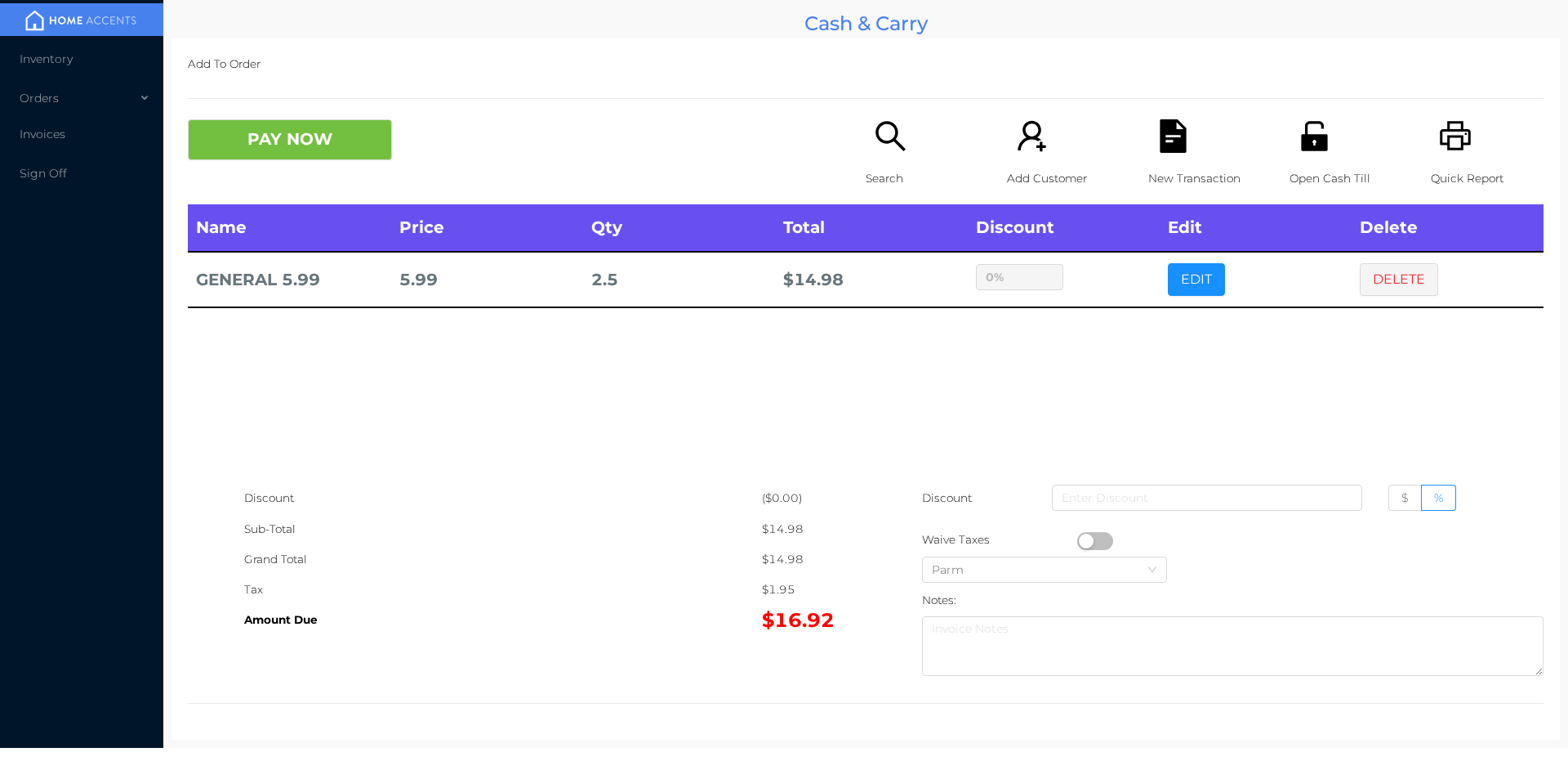
click at [874, 132] on icon "icon: search" at bounding box center [891, 137] width 34 height 34
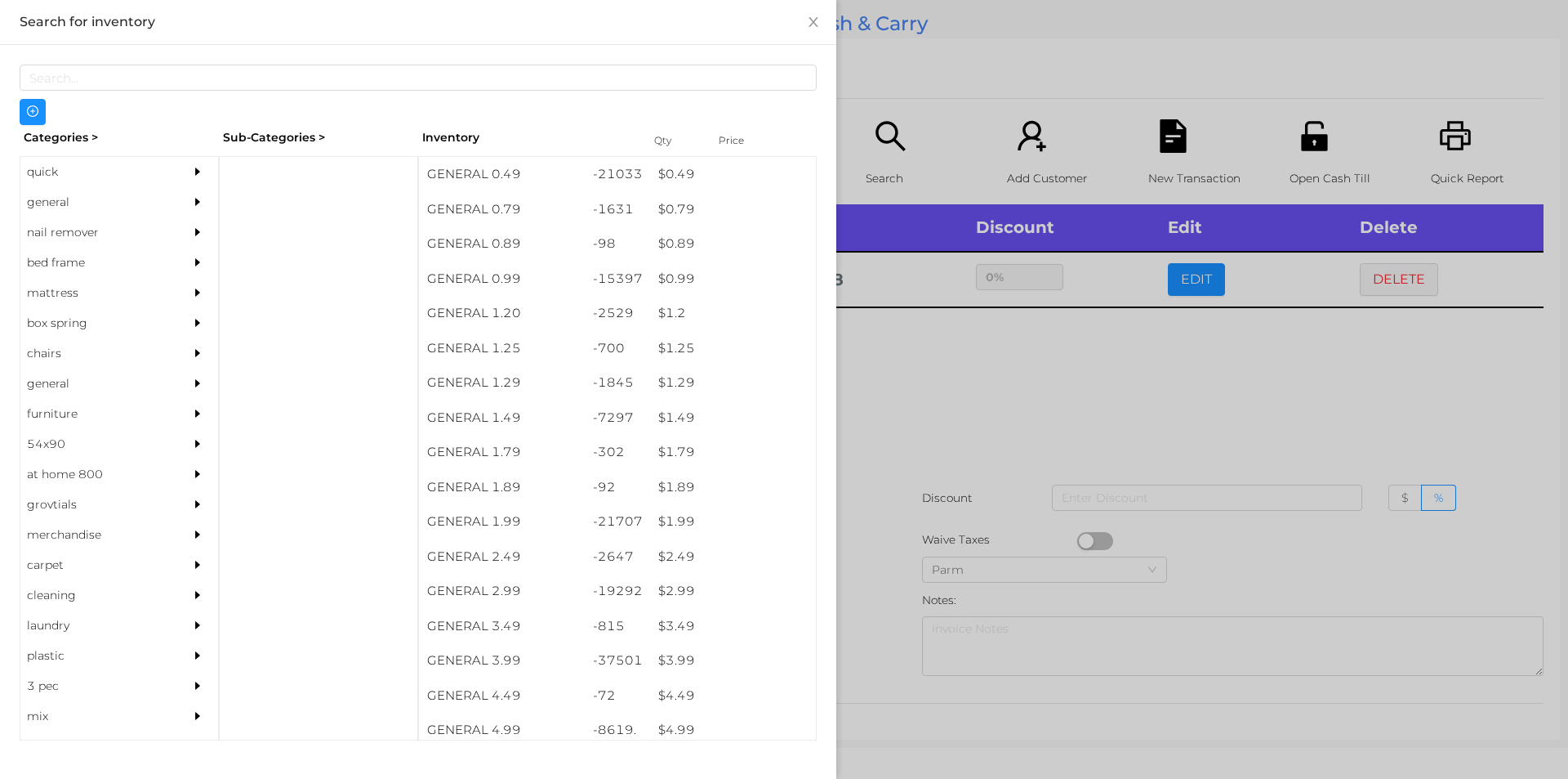
click at [1187, 276] on div at bounding box center [784, 389] width 1568 height 779
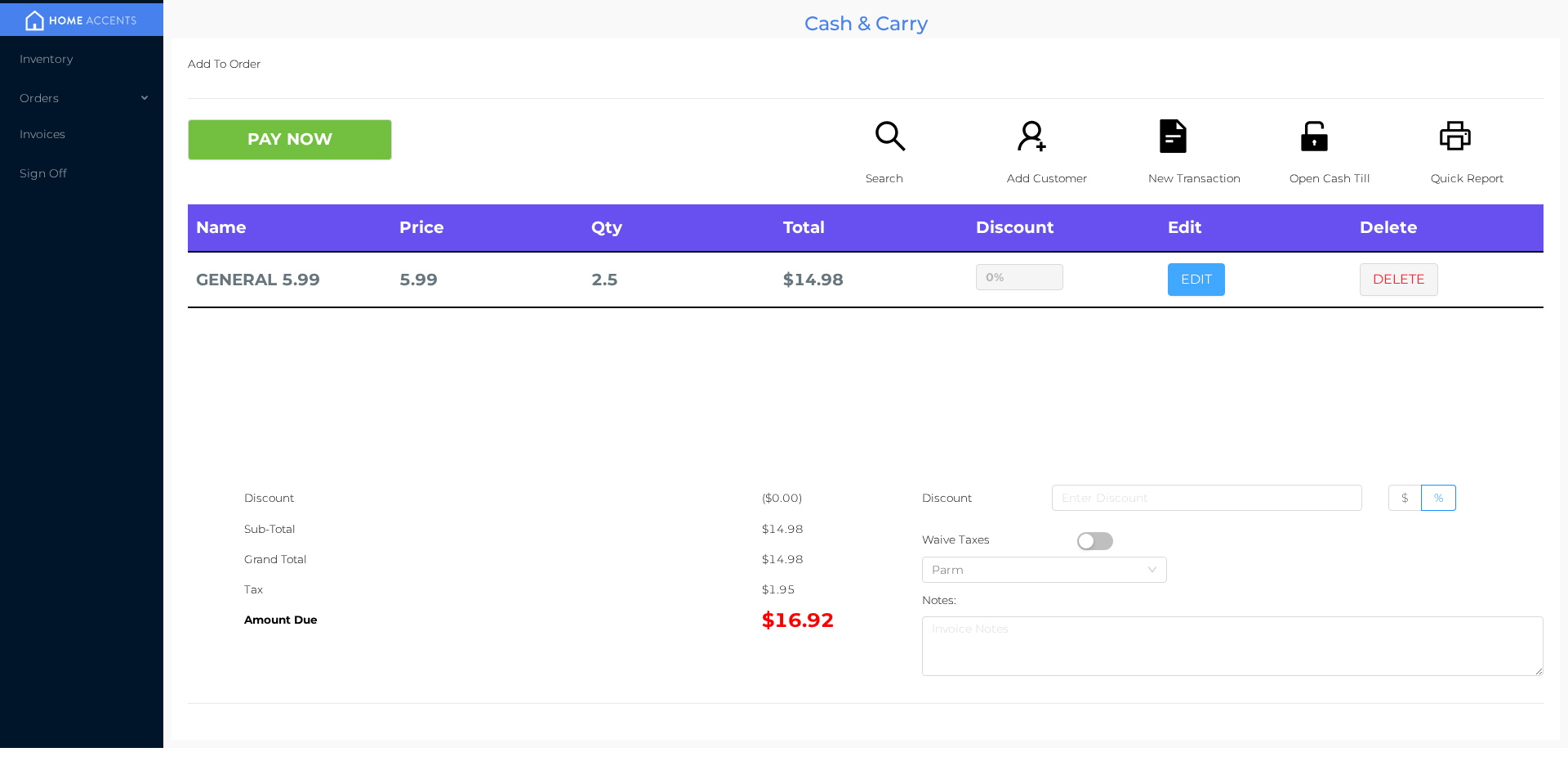
click at [1188, 277] on button "EDIT" at bounding box center [1196, 279] width 57 height 33
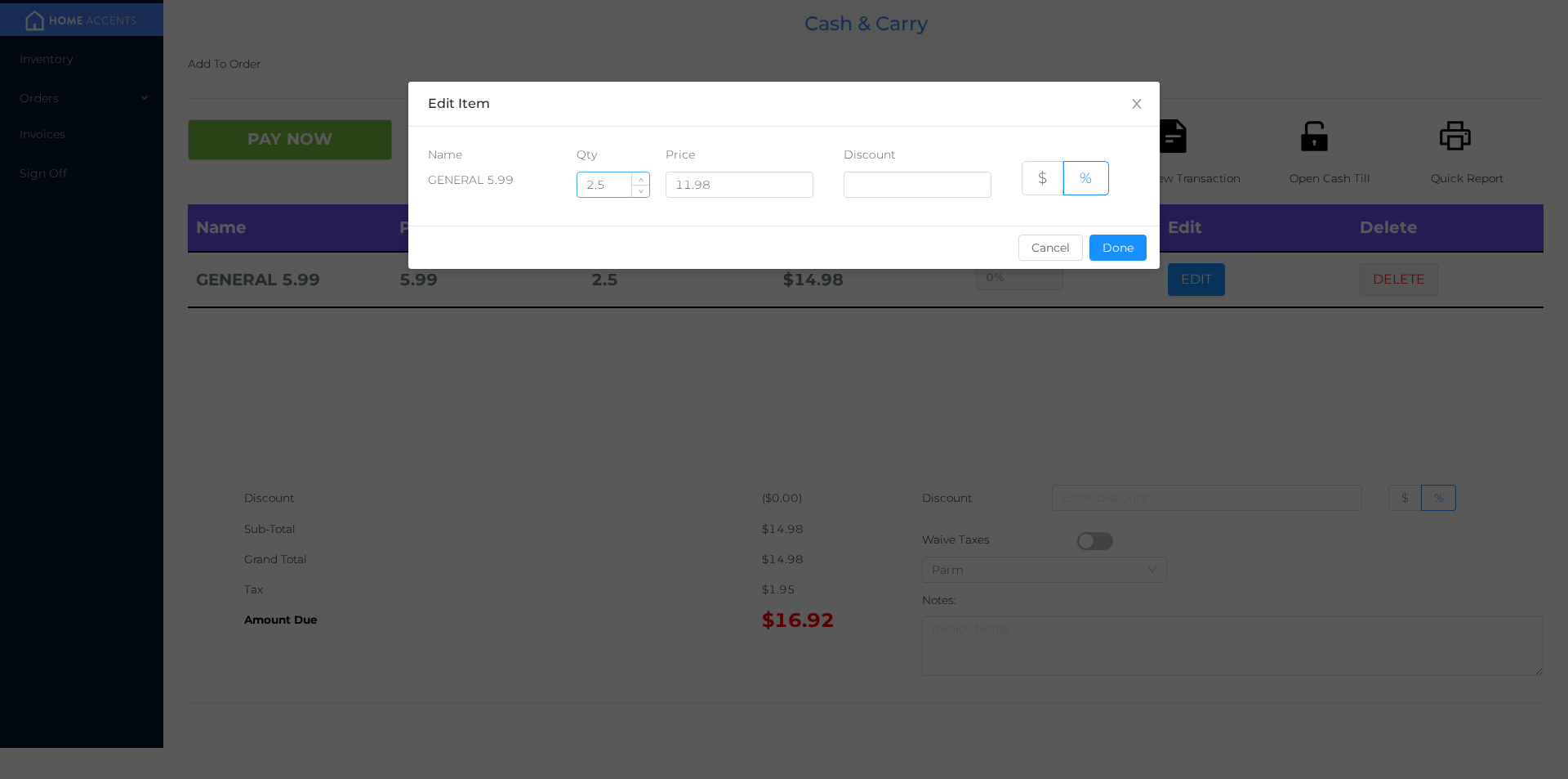
click at [628, 188] on input "2.5" at bounding box center [613, 184] width 72 height 24
type input "2"
type input "3.5"
click at [1115, 259] on button "Done" at bounding box center [1117, 248] width 57 height 26
click at [1094, 328] on div "sentinelStart Edit Item Name Qty Price Discount GENERAL 5.99 3.5 11.98 $ % Canc…" at bounding box center [784, 389] width 1568 height 779
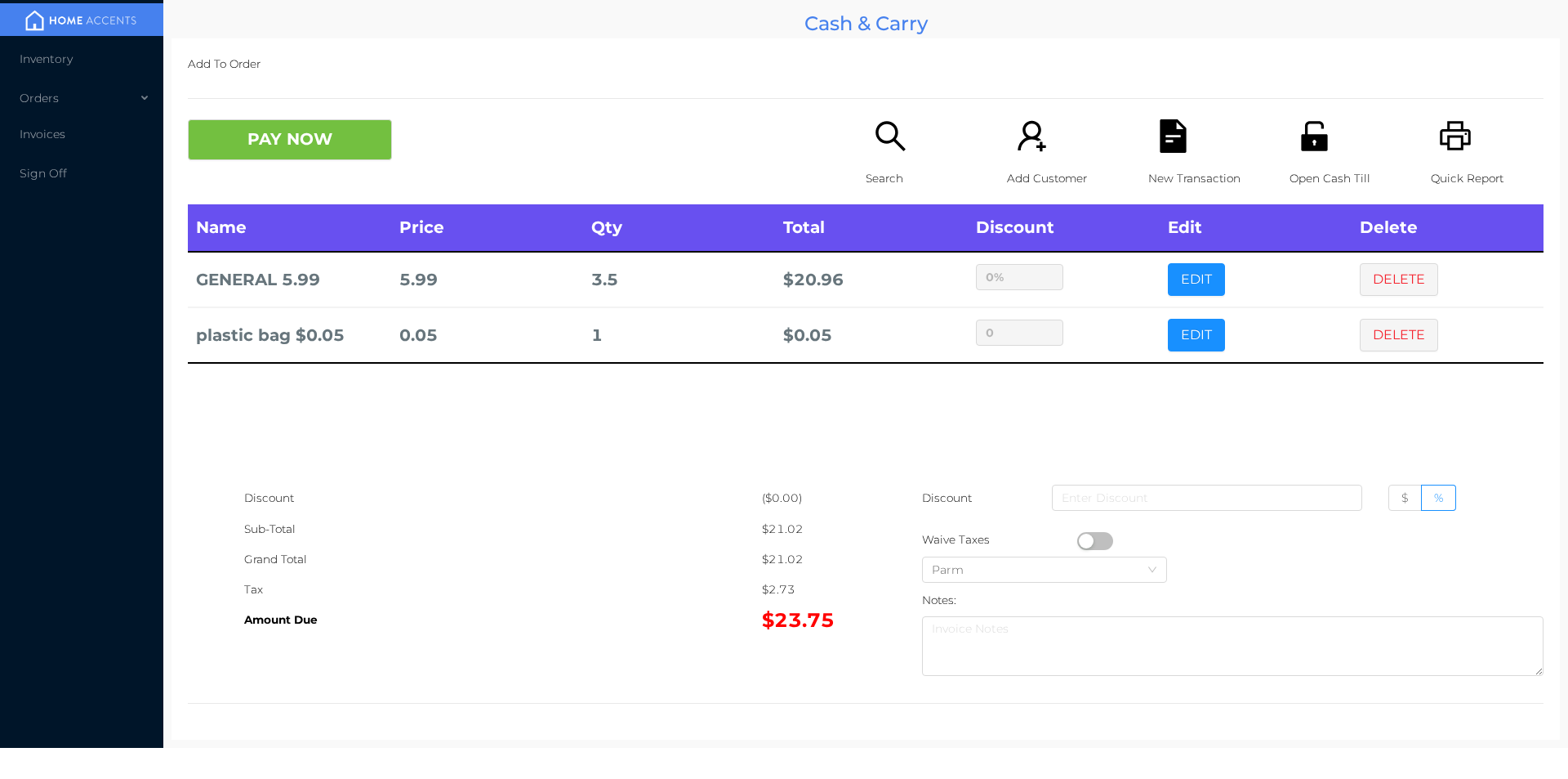
click at [289, 144] on button "PAY NOW" at bounding box center [290, 140] width 204 height 41
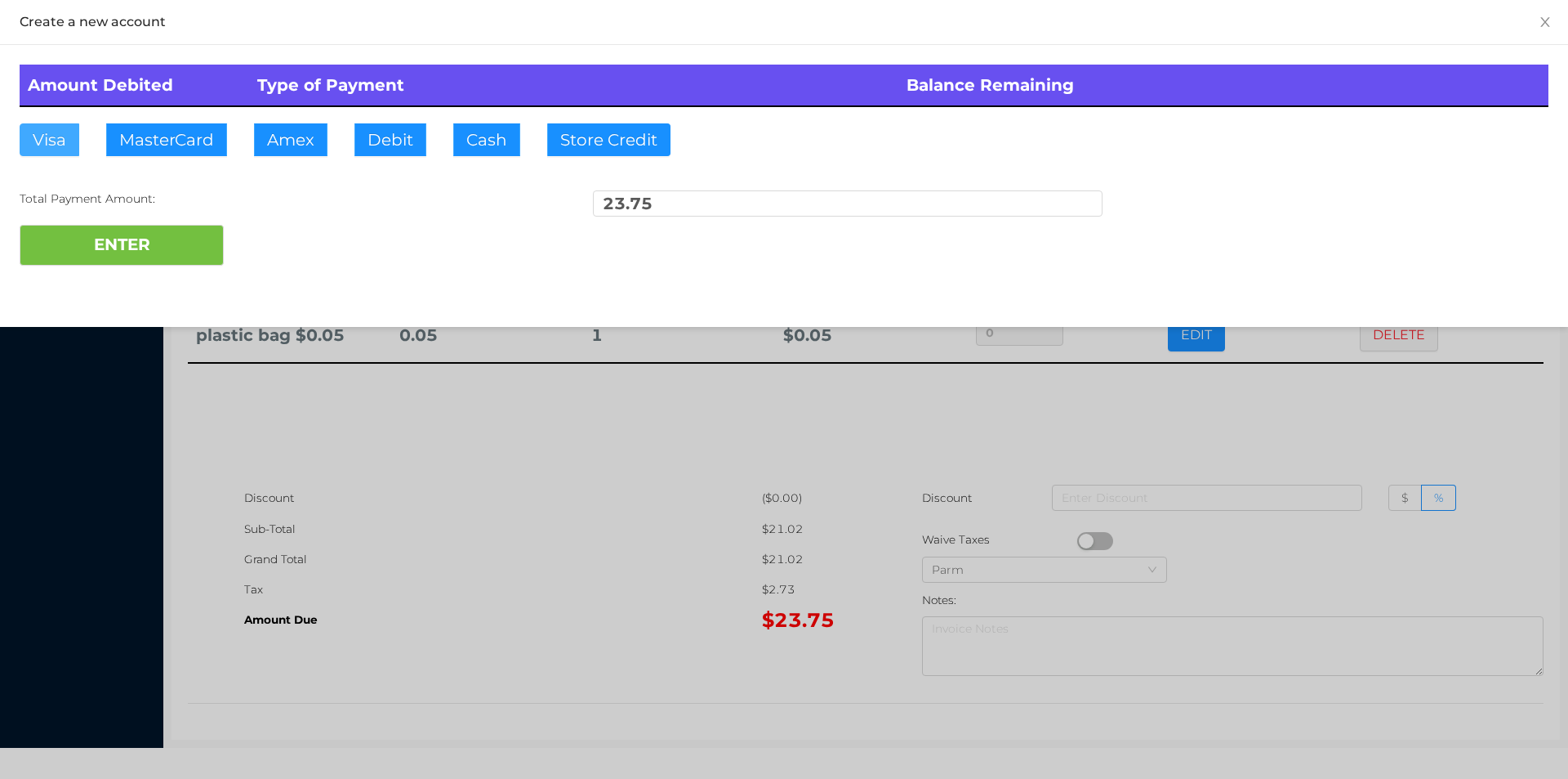
click at [46, 137] on button "Visa" at bounding box center [50, 139] width 60 height 33
click at [115, 241] on button "ENTER" at bounding box center [122, 245] width 204 height 41
type input "0"
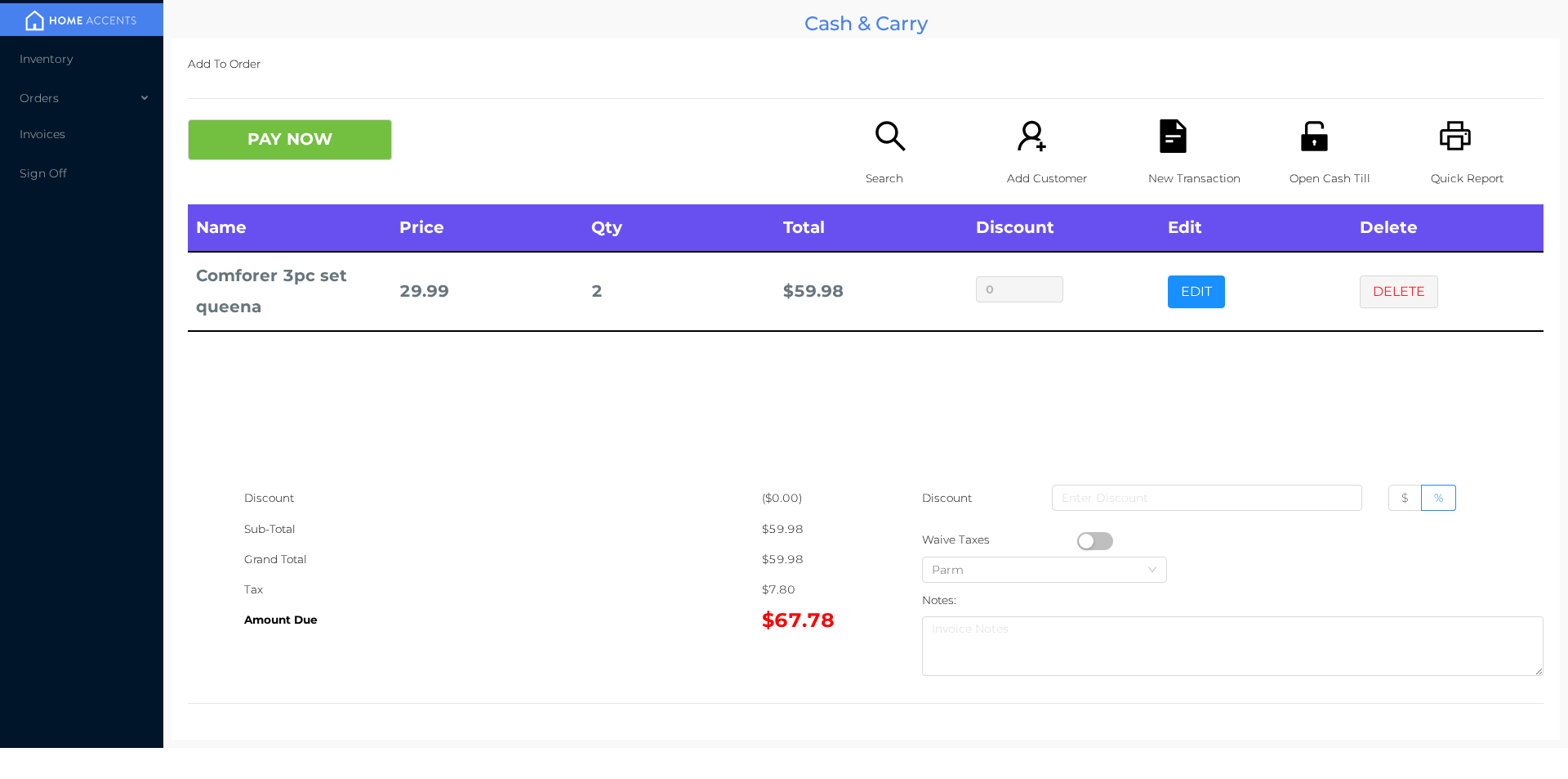
click at [237, 138] on button "PAY NOW" at bounding box center [290, 140] width 204 height 41
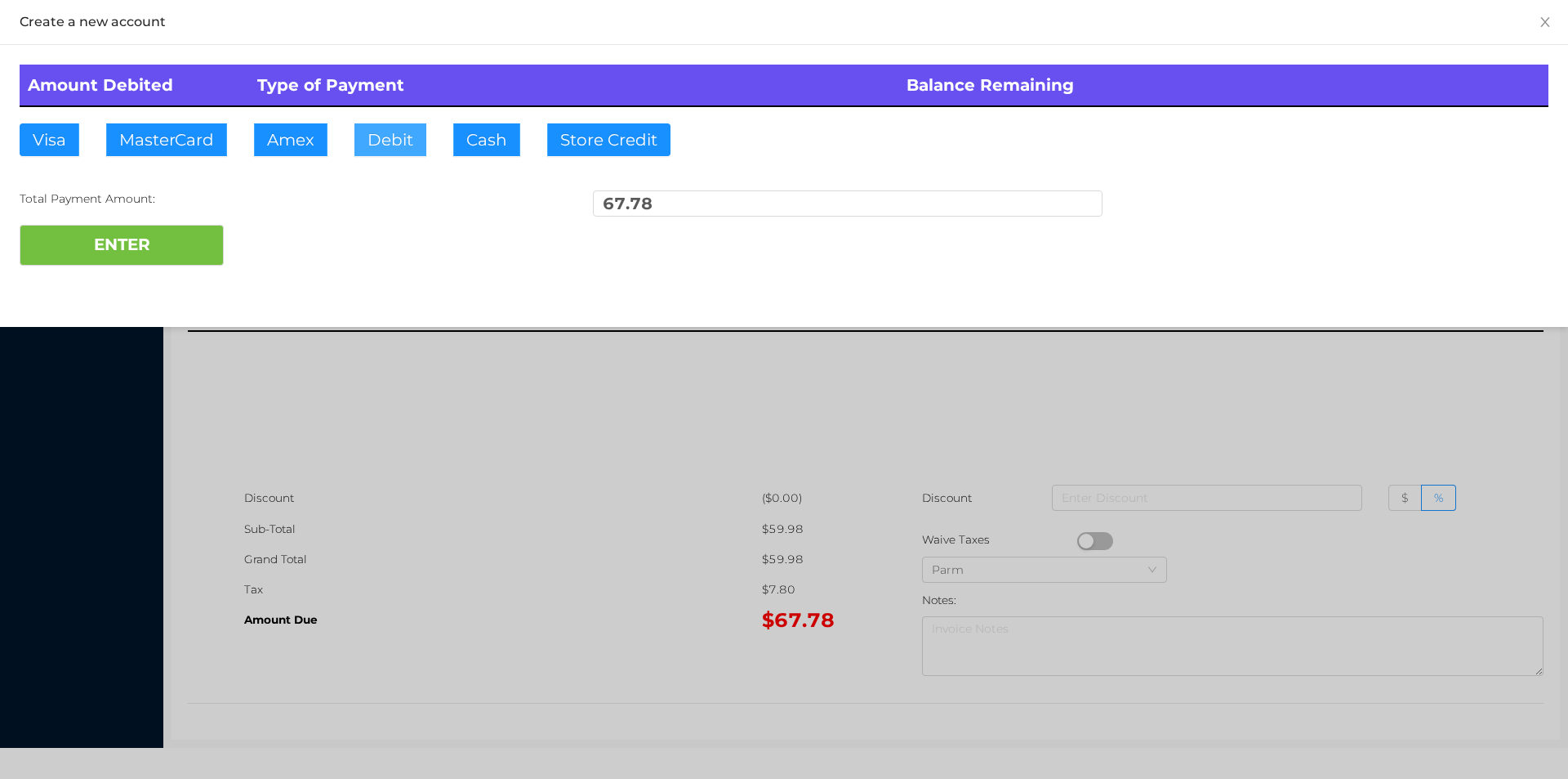
click at [388, 140] on button "Debit" at bounding box center [390, 139] width 72 height 33
click at [138, 245] on button "ENTER" at bounding box center [122, 245] width 204 height 41
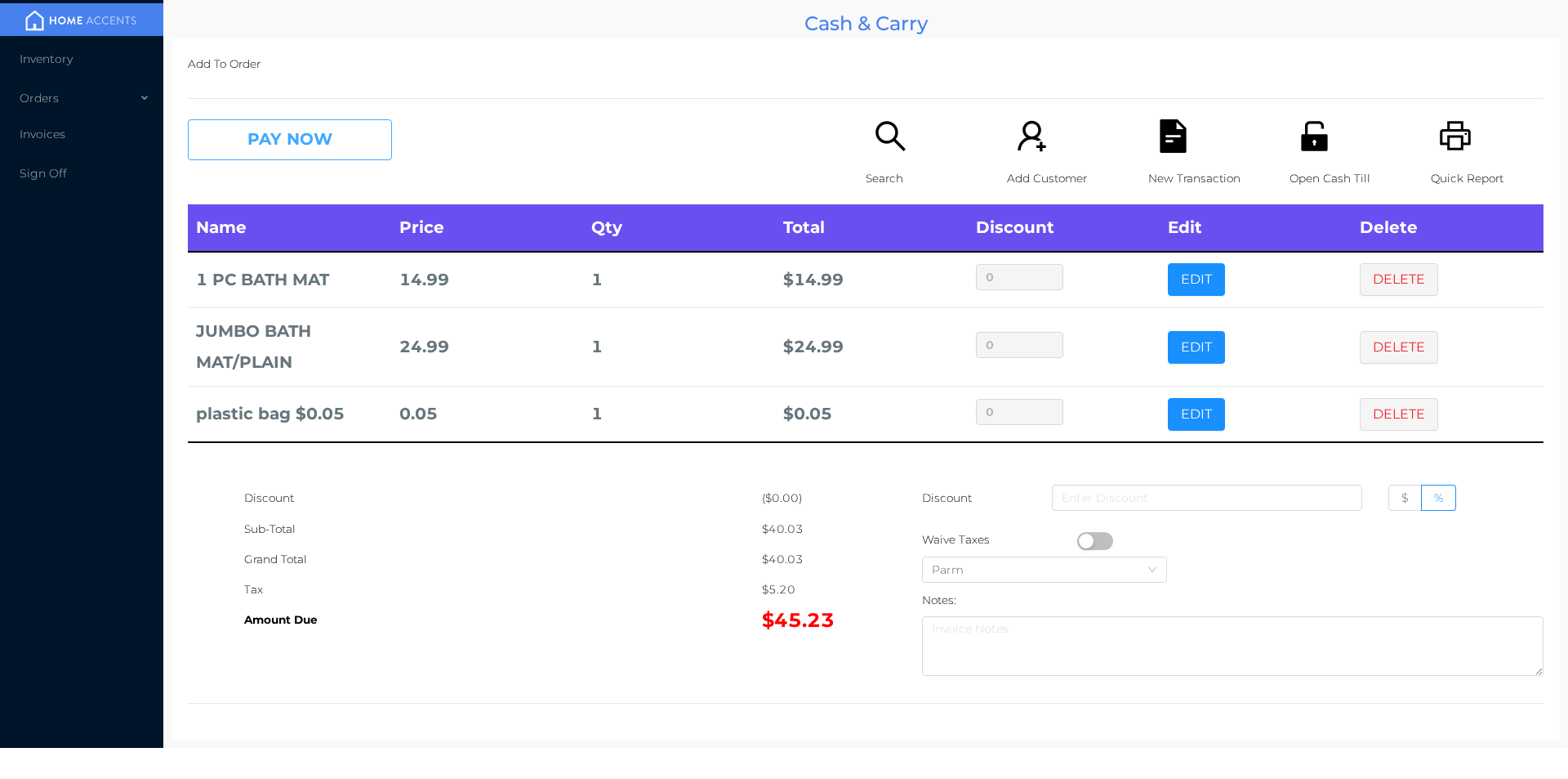
click at [289, 149] on button "PAY NOW" at bounding box center [290, 140] width 204 height 41
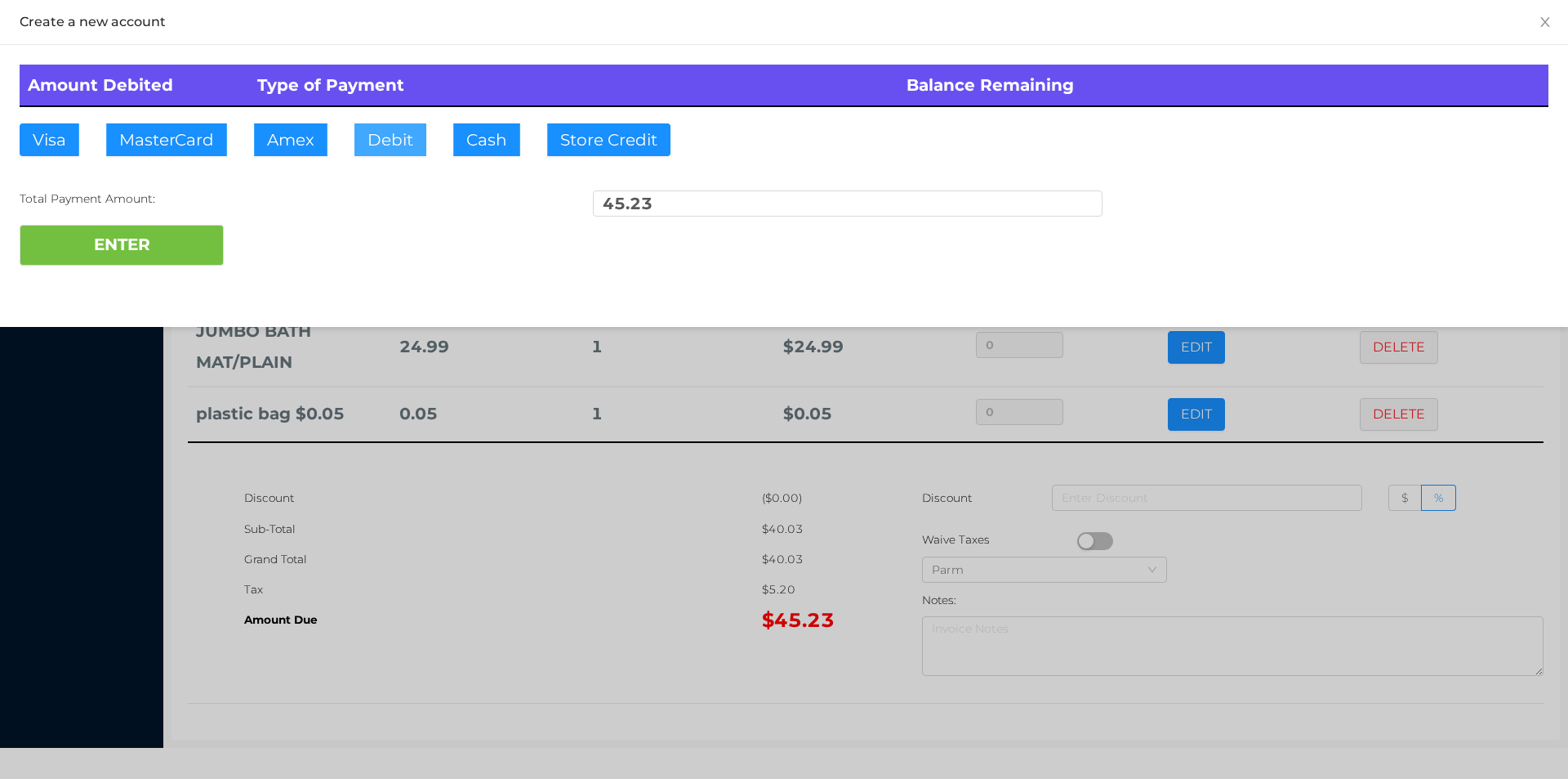
click at [365, 142] on button "Debit" at bounding box center [390, 139] width 72 height 33
click at [149, 227] on button "ENTER" at bounding box center [122, 245] width 204 height 41
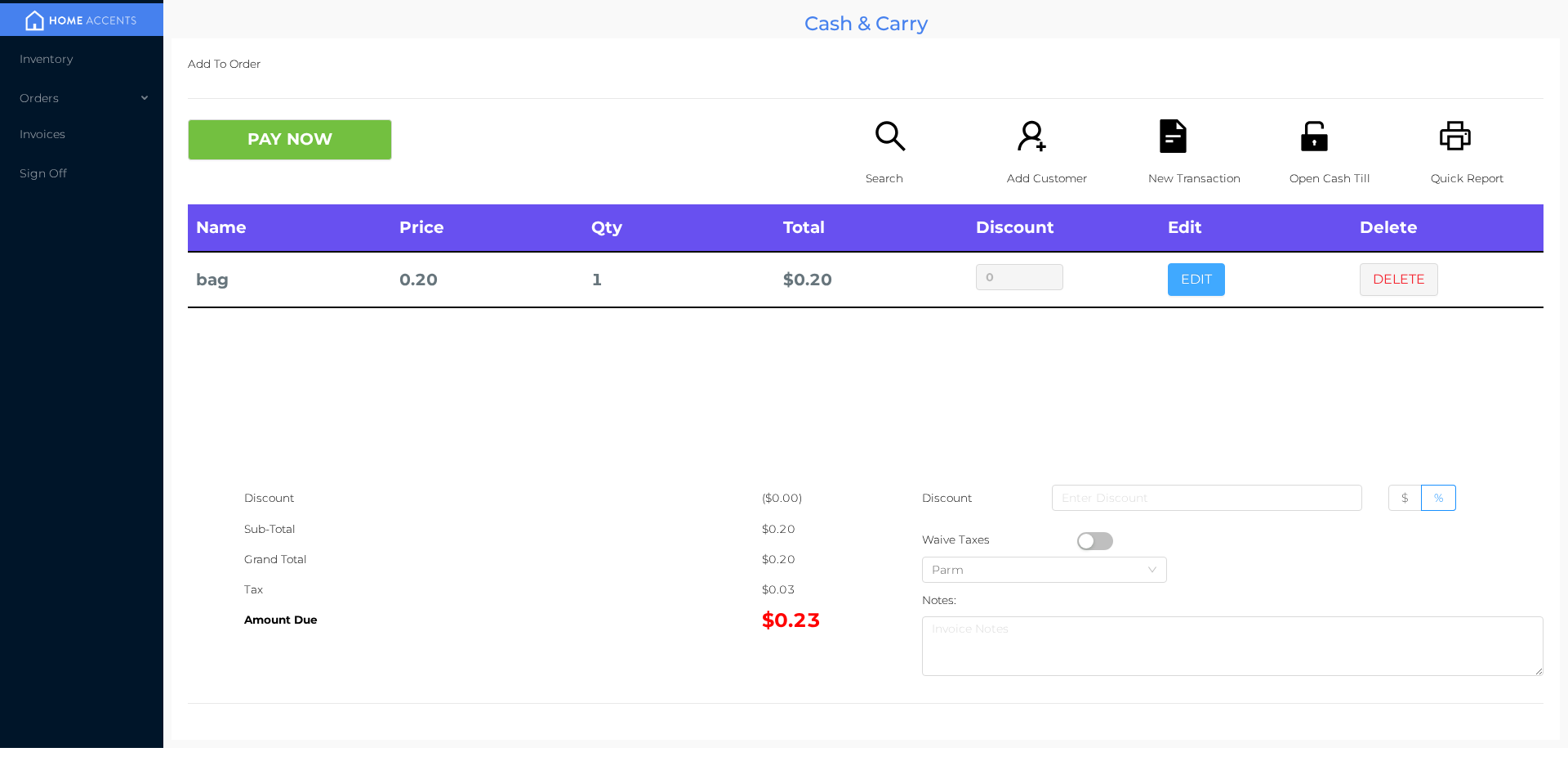
click at [1179, 267] on button "EDIT" at bounding box center [1196, 279] width 57 height 33
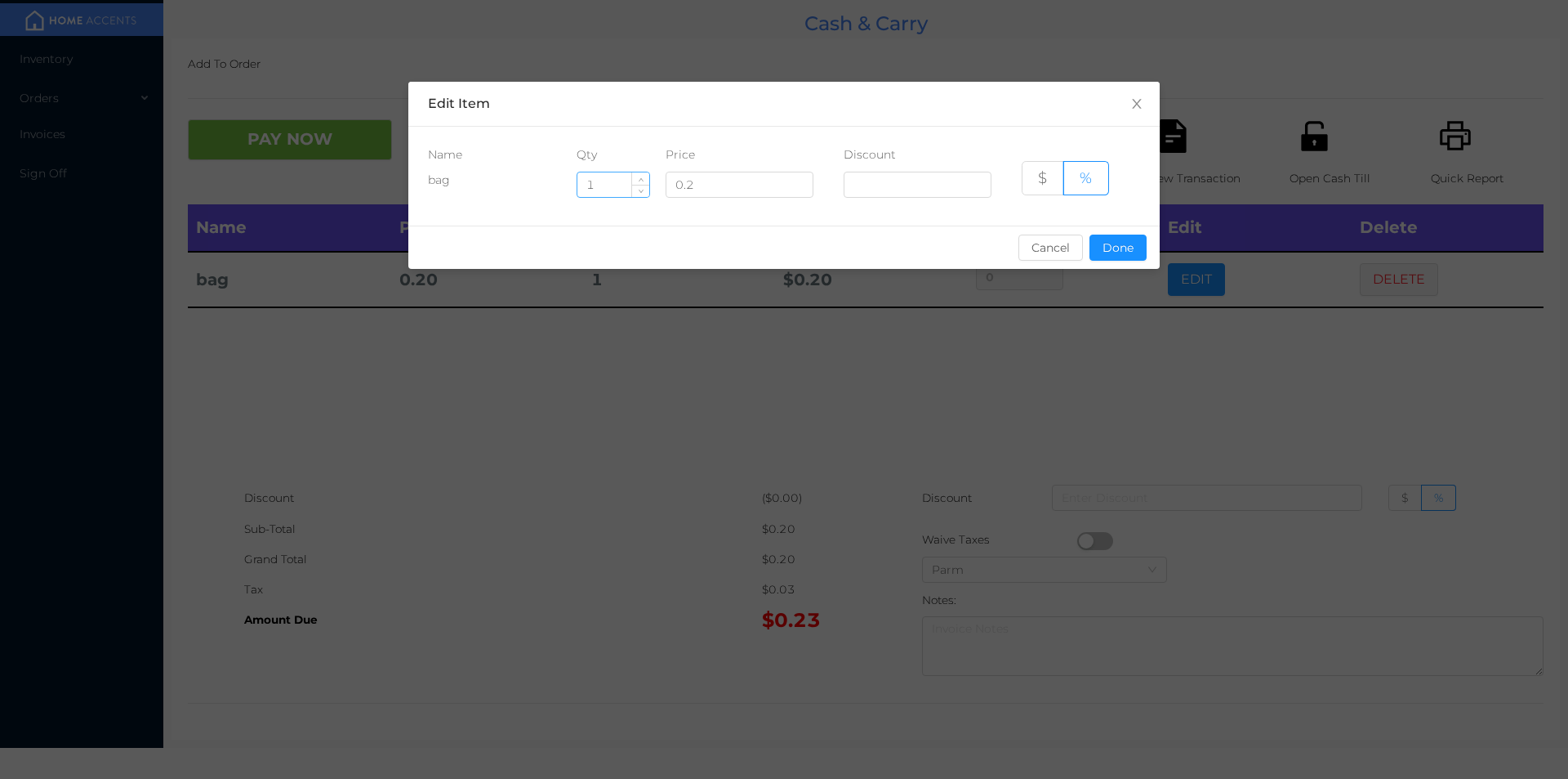
click at [618, 191] on input "1" at bounding box center [613, 184] width 72 height 24
type input "5"
click at [1116, 244] on button "Done" at bounding box center [1117, 248] width 57 height 26
type input "0%"
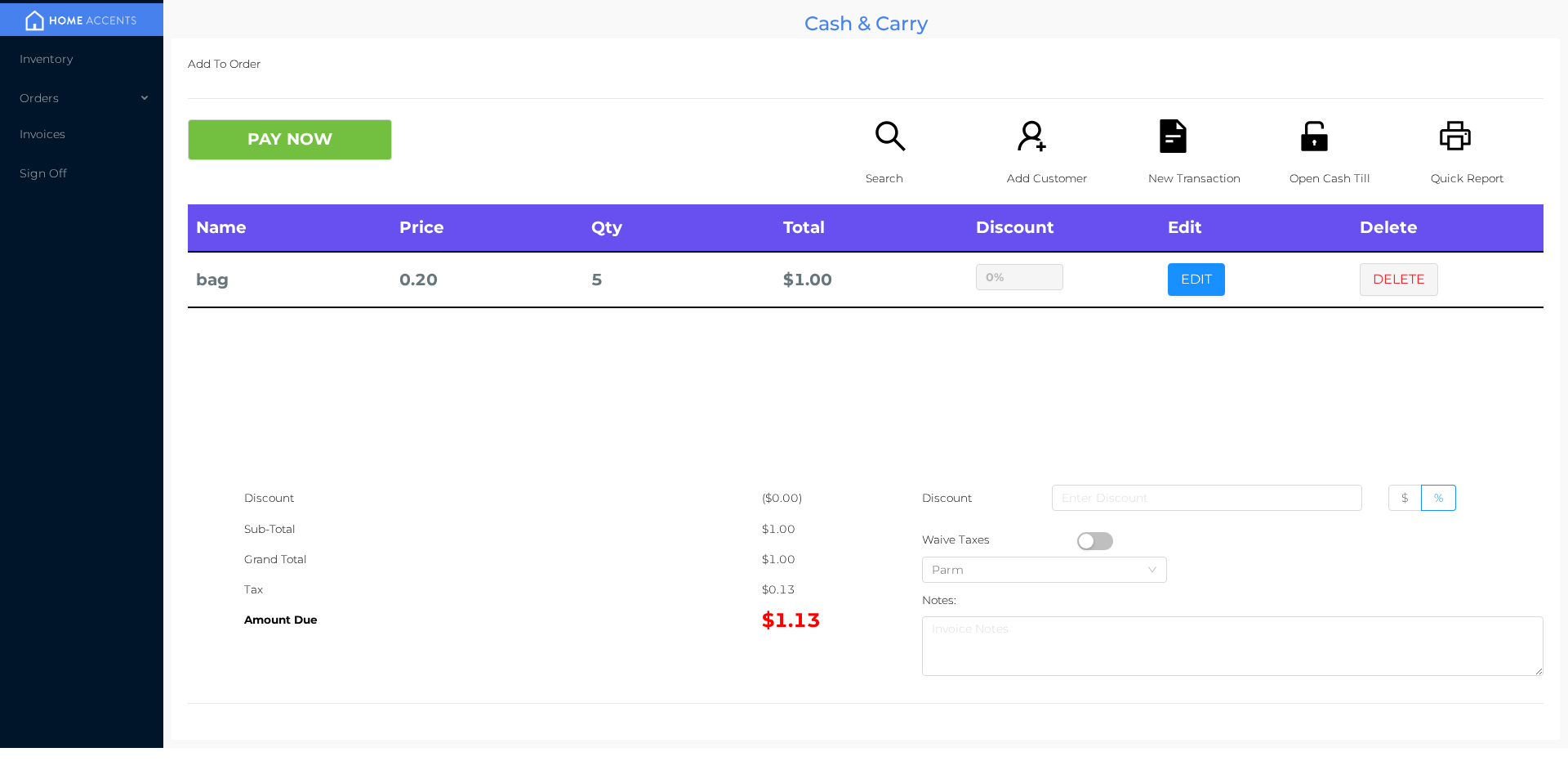
click at [1105, 324] on div "sentinelStart Edit Item Name Qty Price Discount bag 5 0.2 $ % Cancel Done senti…" at bounding box center [784, 389] width 1568 height 779
click at [257, 145] on button "PAY NOW" at bounding box center [290, 140] width 204 height 41
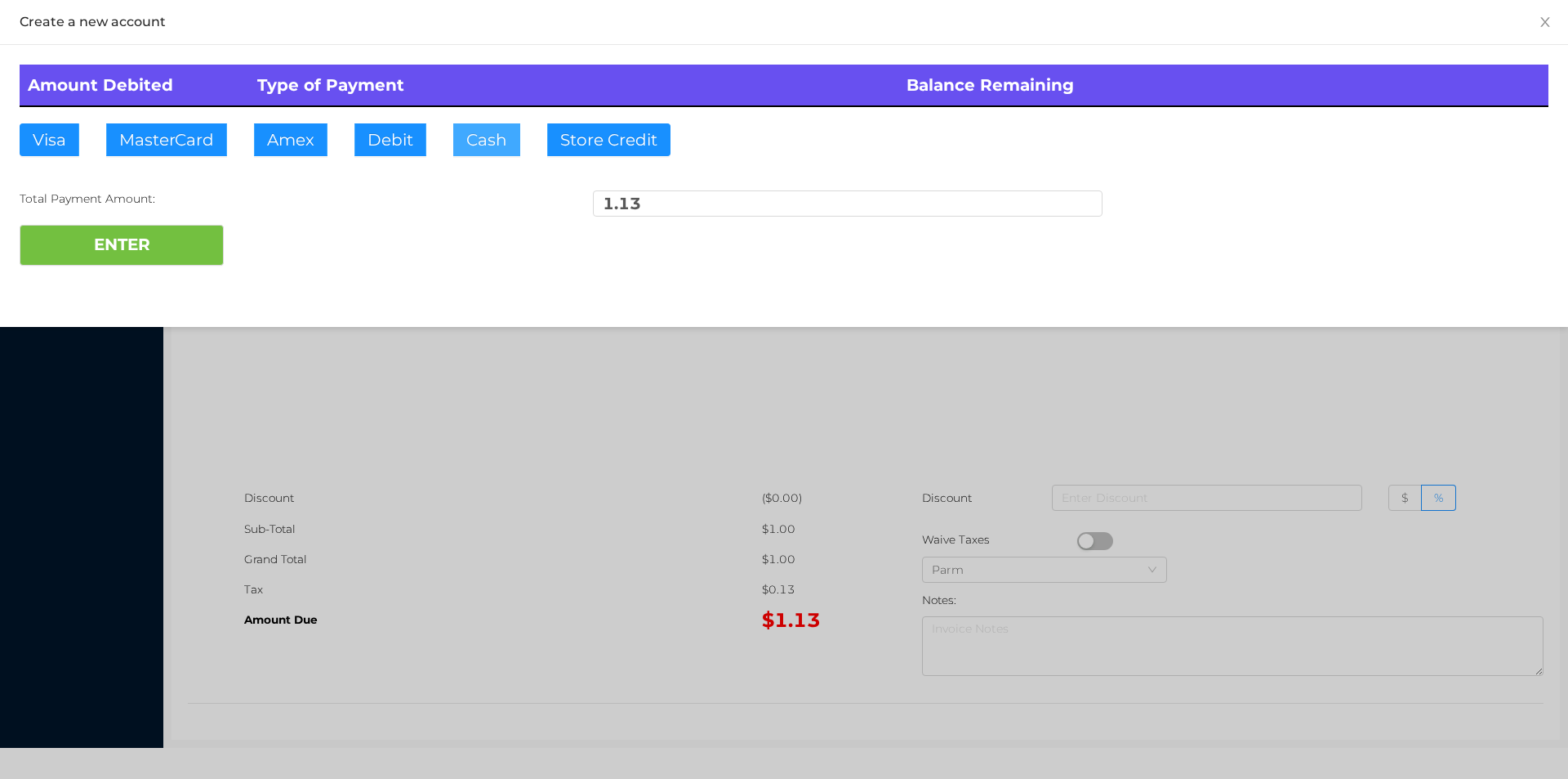
click at [473, 143] on button "Cash" at bounding box center [487, 139] width 67 height 33
type input "5."
click at [147, 259] on button "ENTER" at bounding box center [122, 245] width 204 height 41
type input "0"
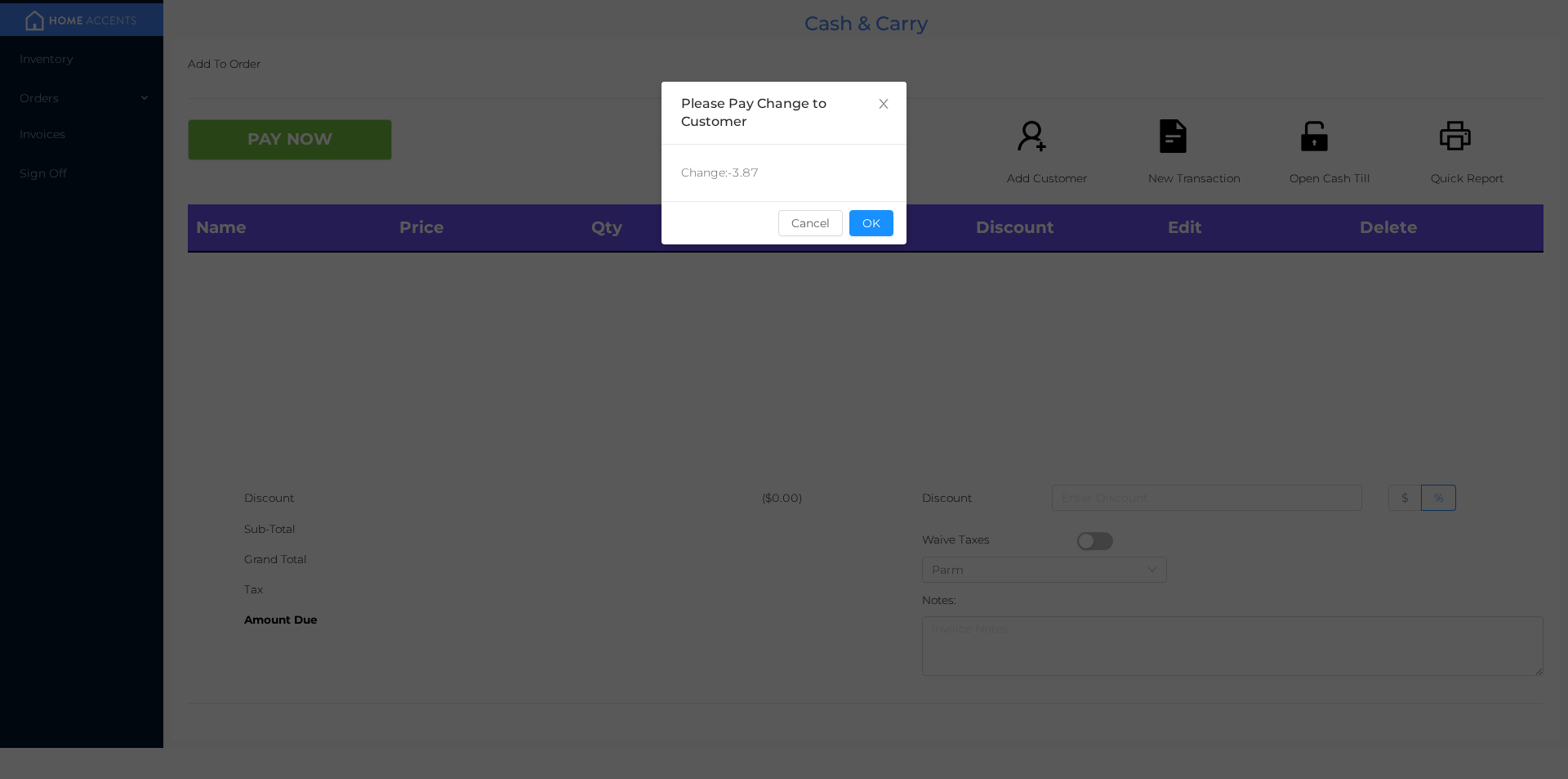
click at [870, 223] on button "OK" at bounding box center [871, 224] width 44 height 26
click at [885, 298] on div "Name Price Qty Total Discount Edit Delete" at bounding box center [866, 343] width 1356 height 279
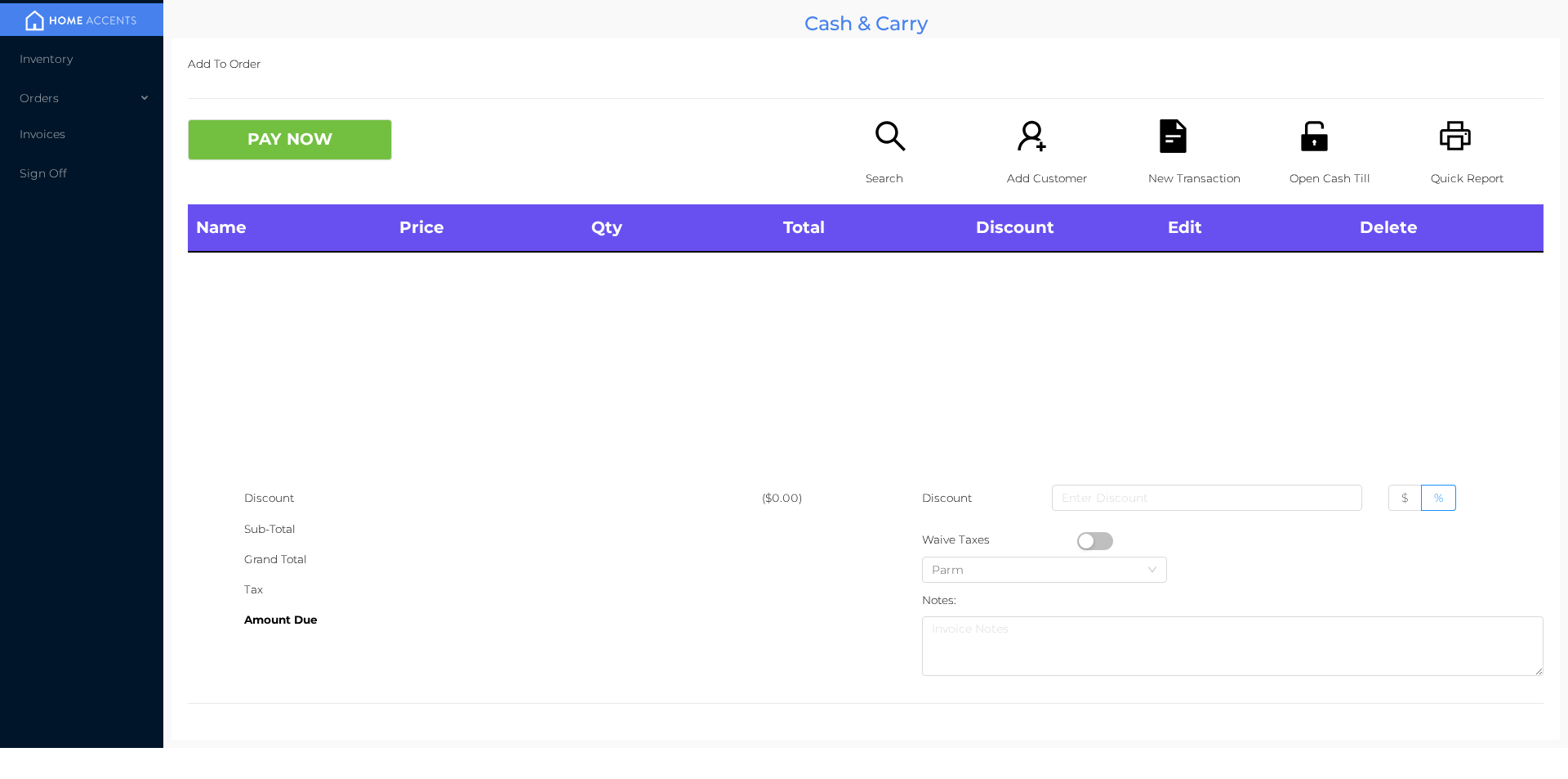
click at [884, 126] on icon "icon: search" at bounding box center [891, 137] width 34 height 34
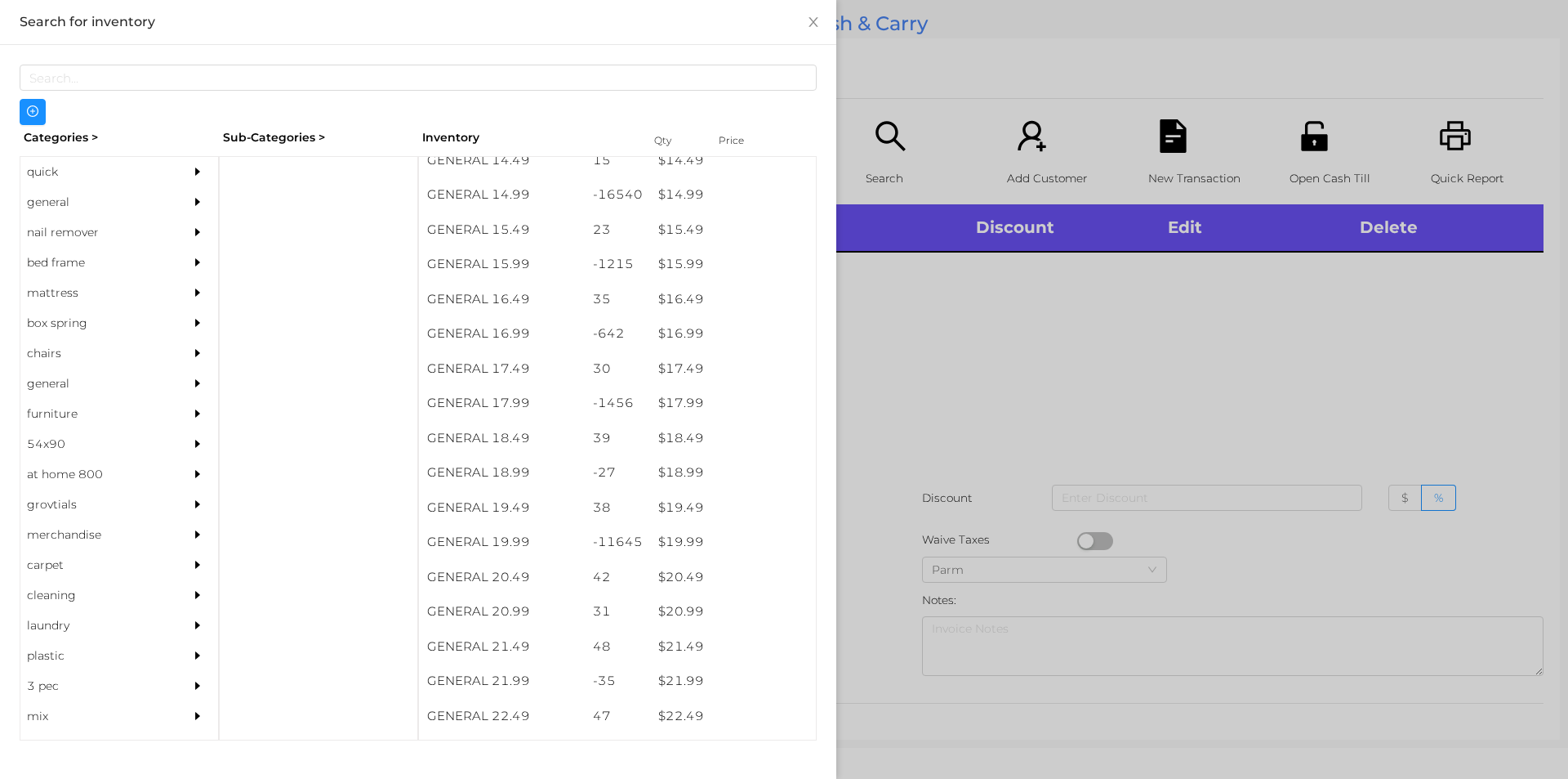
scroll to position [1410, 0]
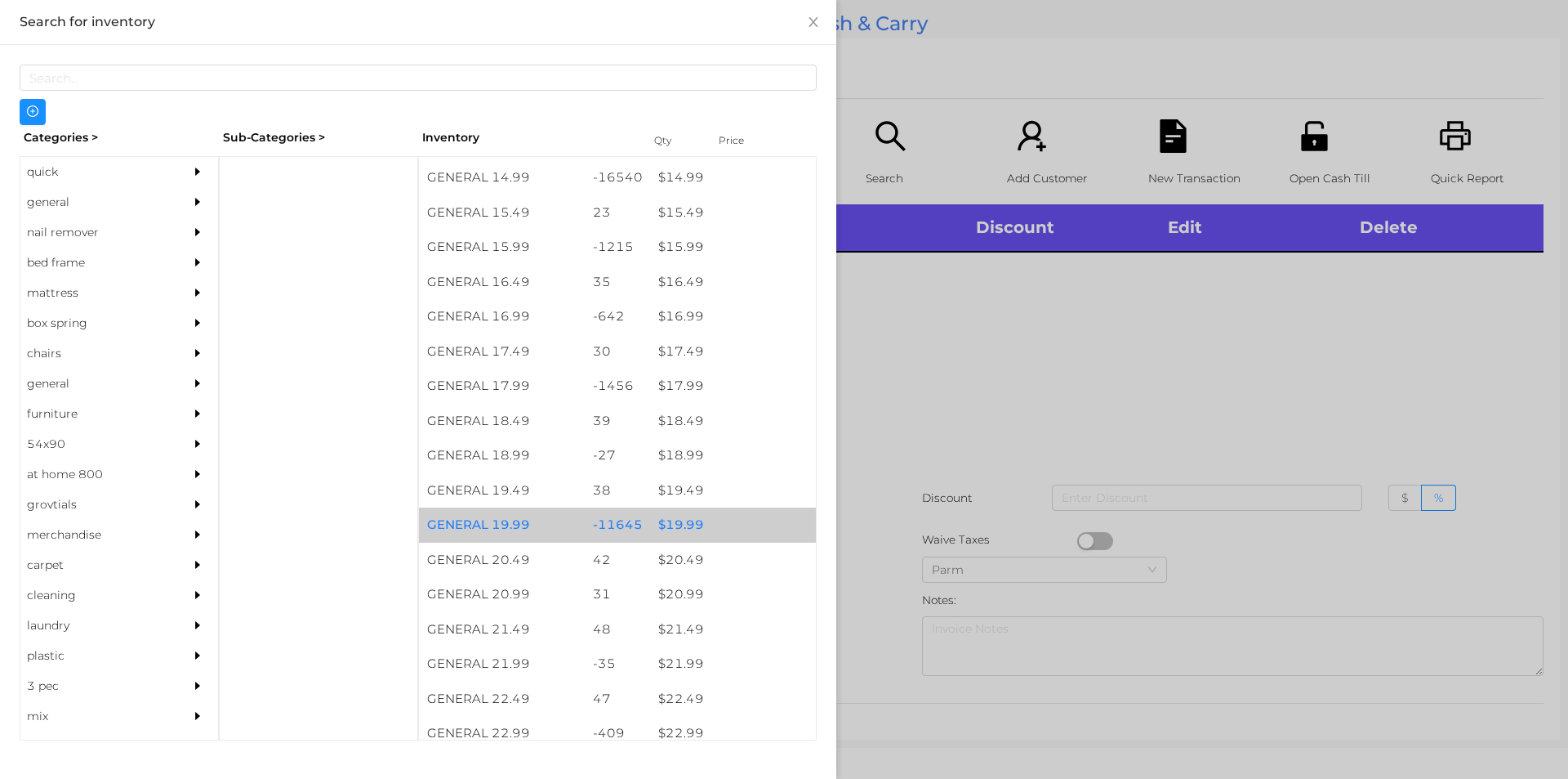
click at [686, 525] on div "$ 19.99" at bounding box center [732, 525] width 165 height 36
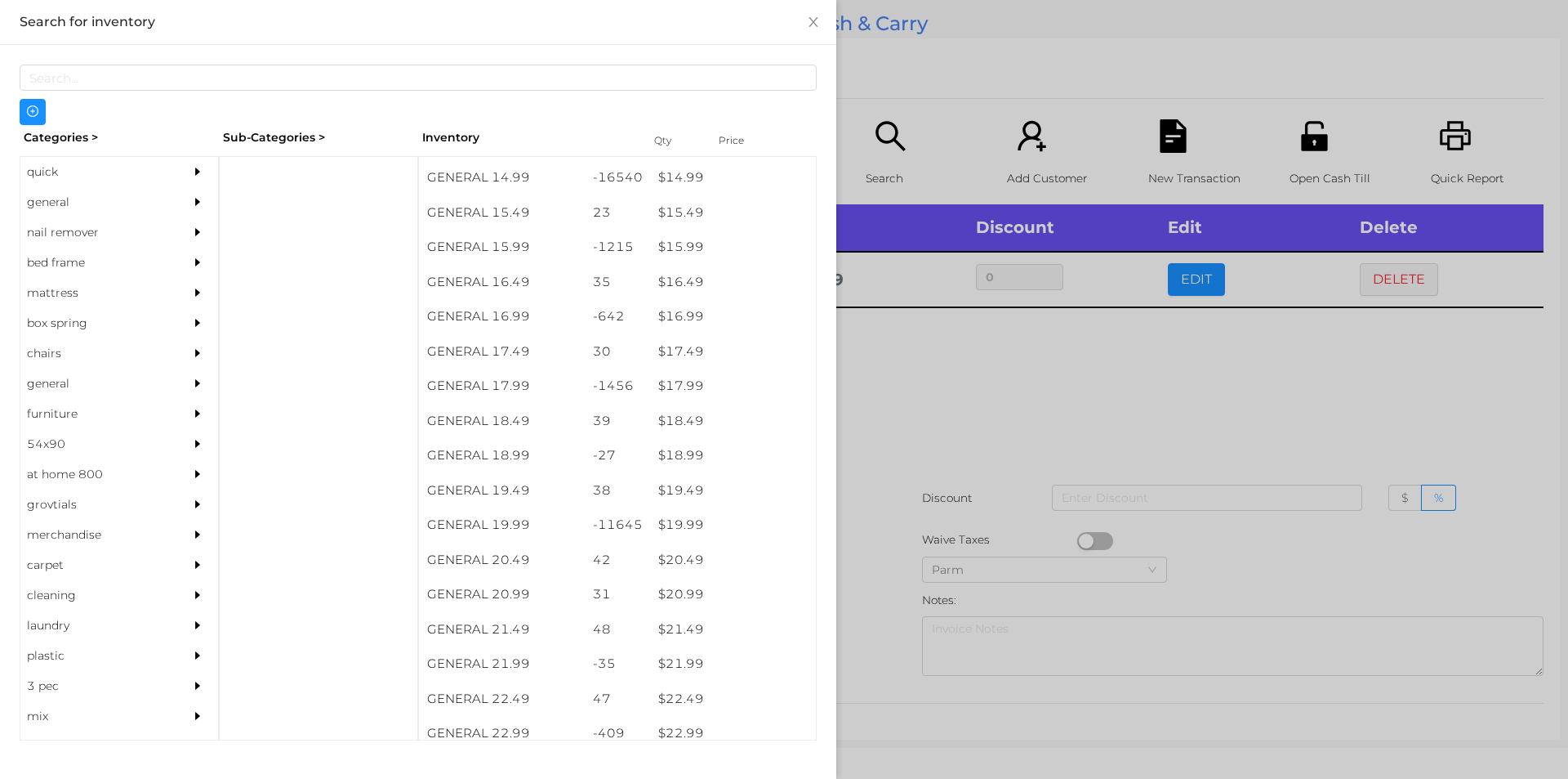
click at [927, 430] on div at bounding box center [784, 389] width 1568 height 779
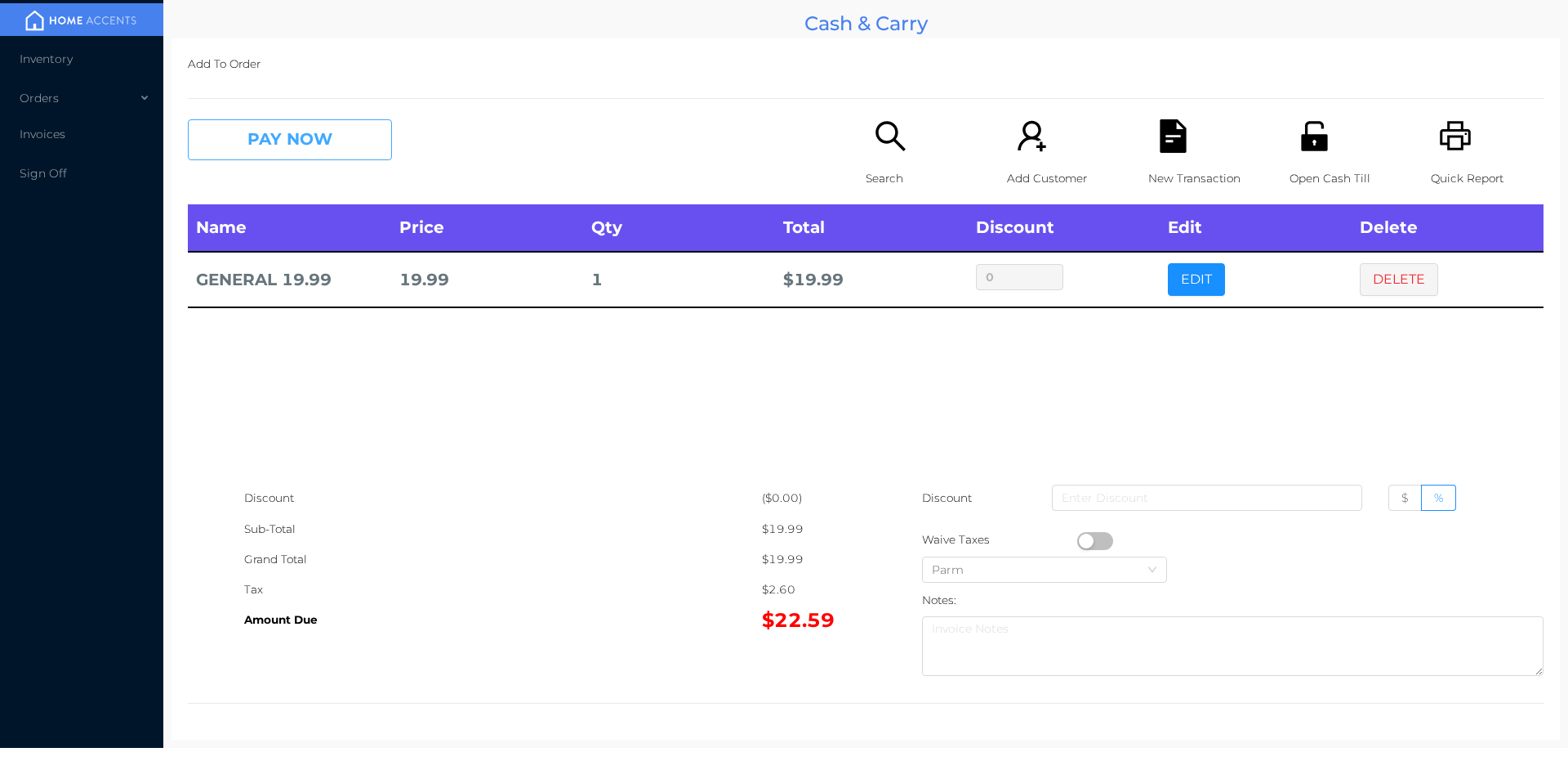
click at [317, 137] on button "PAY NOW" at bounding box center [290, 140] width 204 height 41
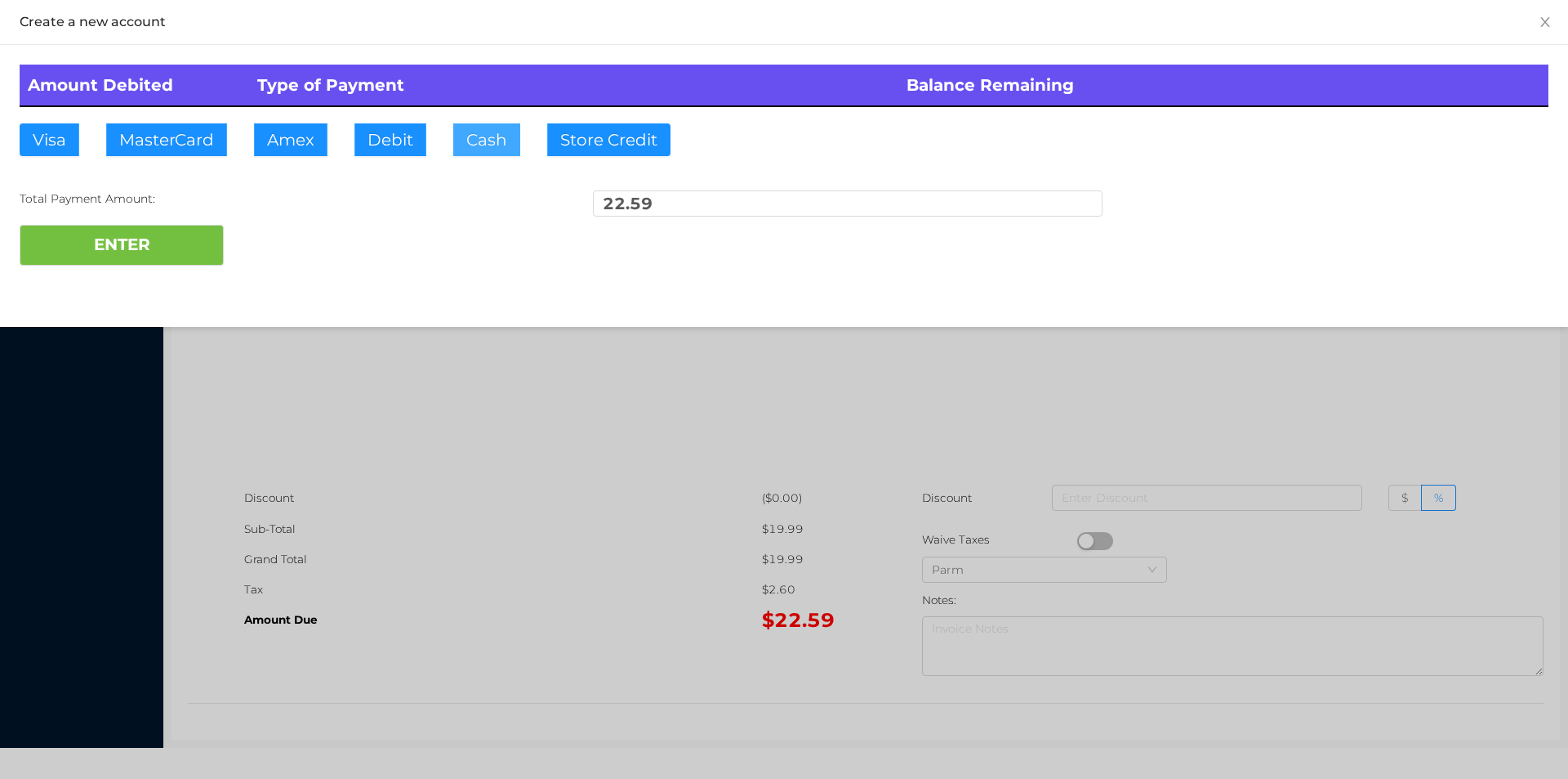
click at [493, 138] on button "Cash" at bounding box center [487, 139] width 67 height 33
click at [179, 235] on button "ENTER" at bounding box center [122, 245] width 204 height 41
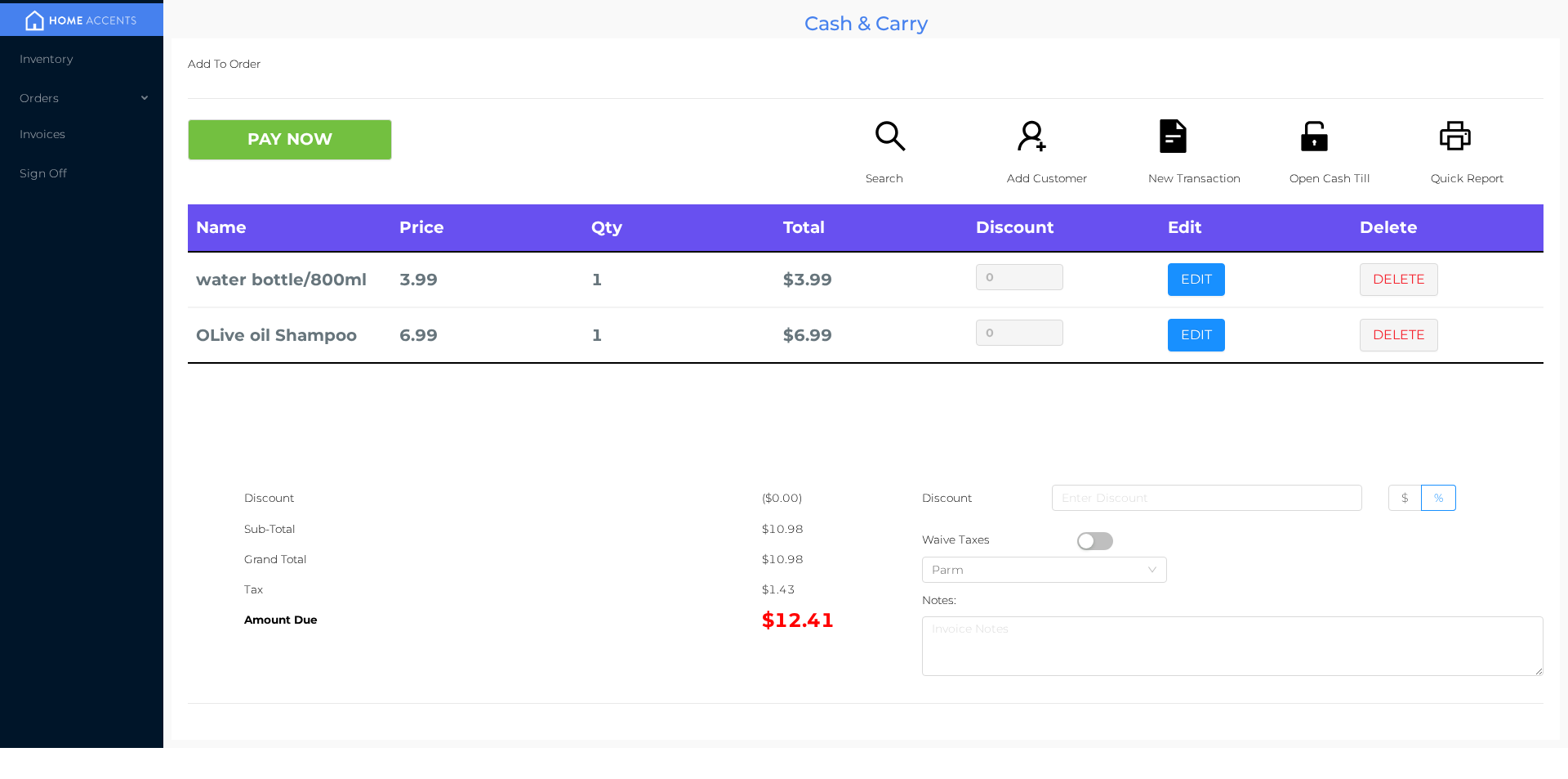
click at [254, 147] on button "PAY NOW" at bounding box center [290, 140] width 204 height 41
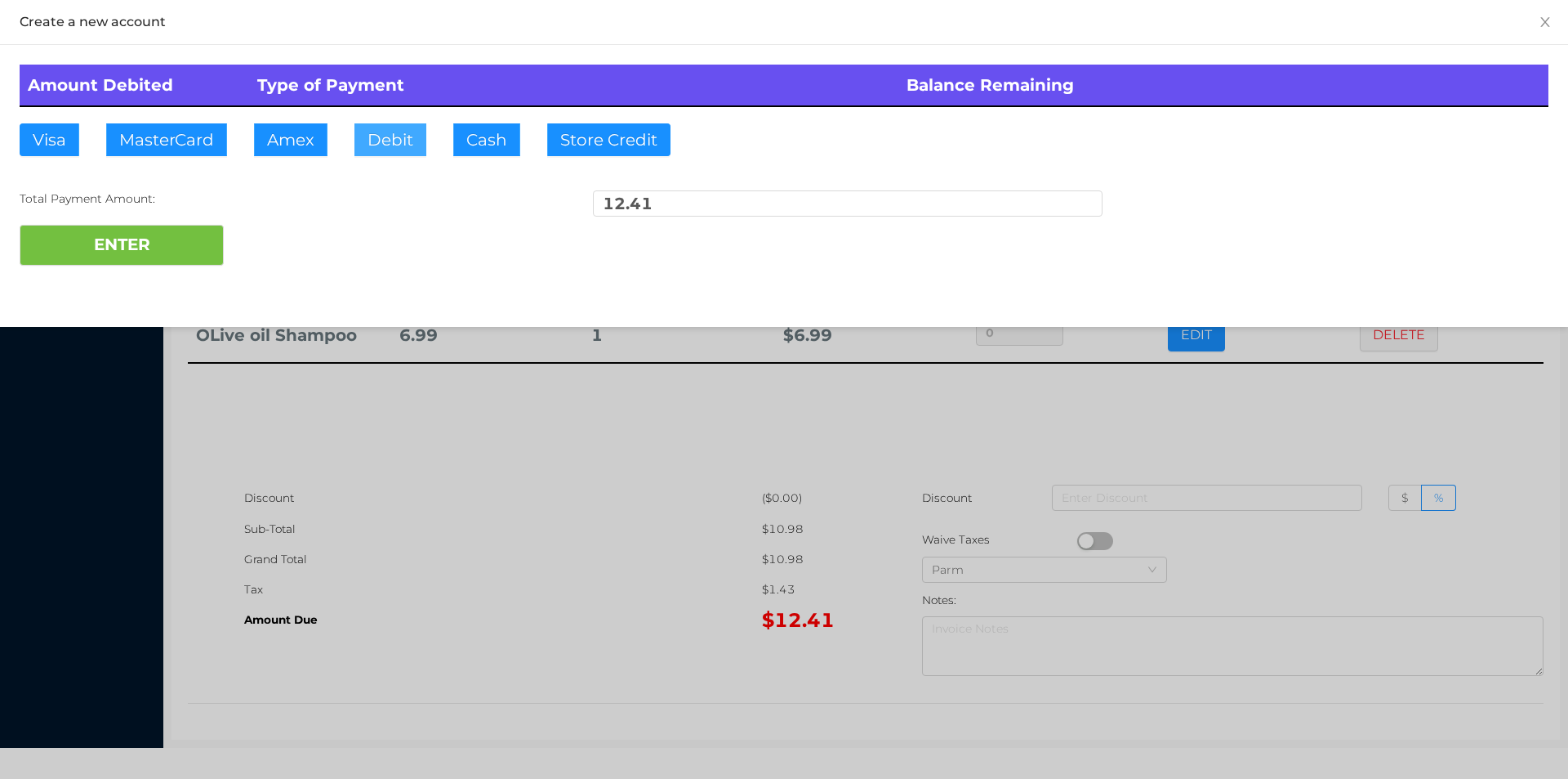
click at [378, 139] on button "Debit" at bounding box center [390, 139] width 72 height 33
type input "20."
click at [133, 238] on button "ENTER" at bounding box center [122, 245] width 204 height 41
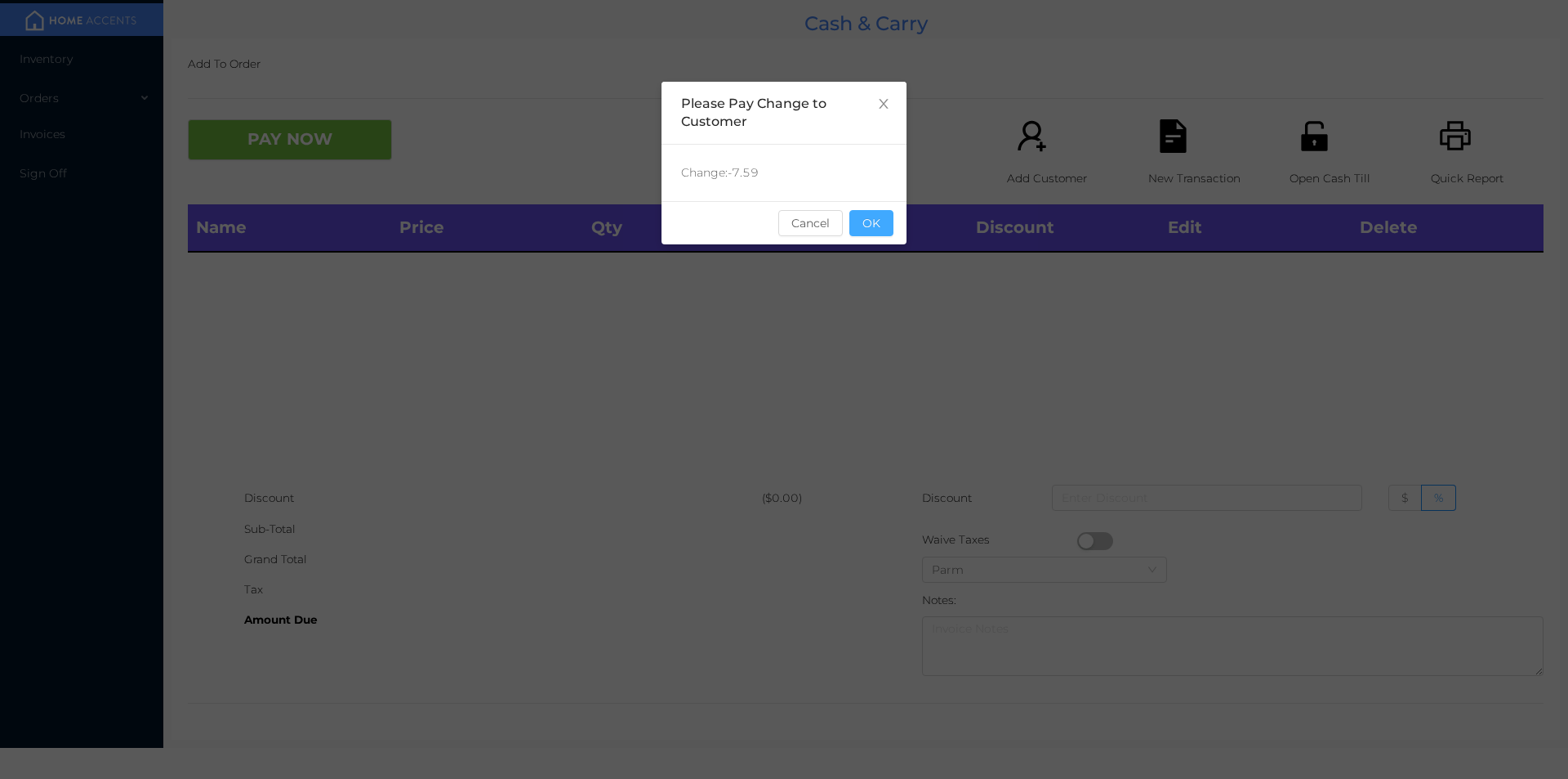
click at [871, 226] on button "OK" at bounding box center [871, 224] width 44 height 26
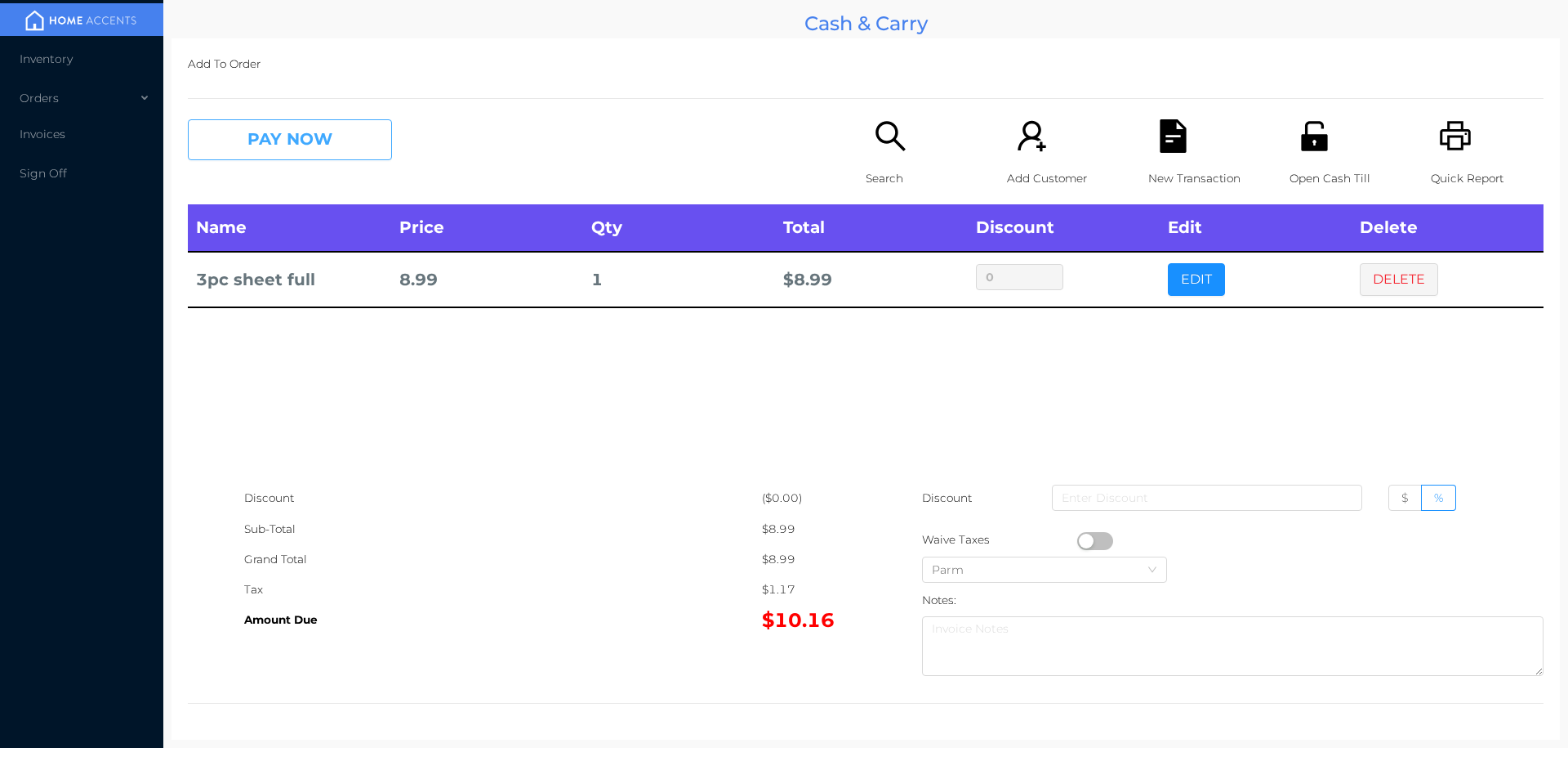
click at [318, 140] on button "PAY NOW" at bounding box center [290, 140] width 204 height 41
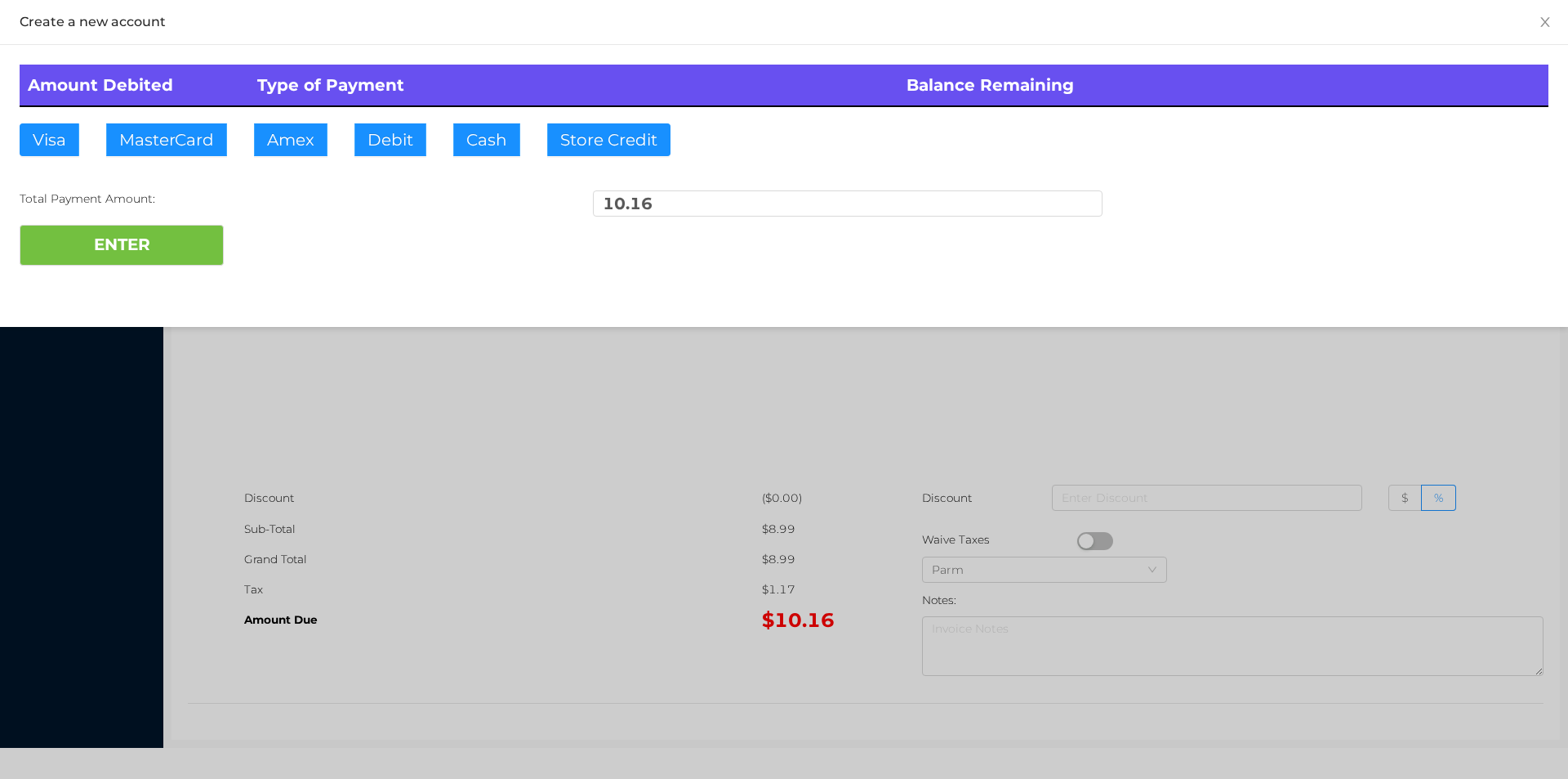
click at [710, 382] on div at bounding box center [784, 389] width 1568 height 779
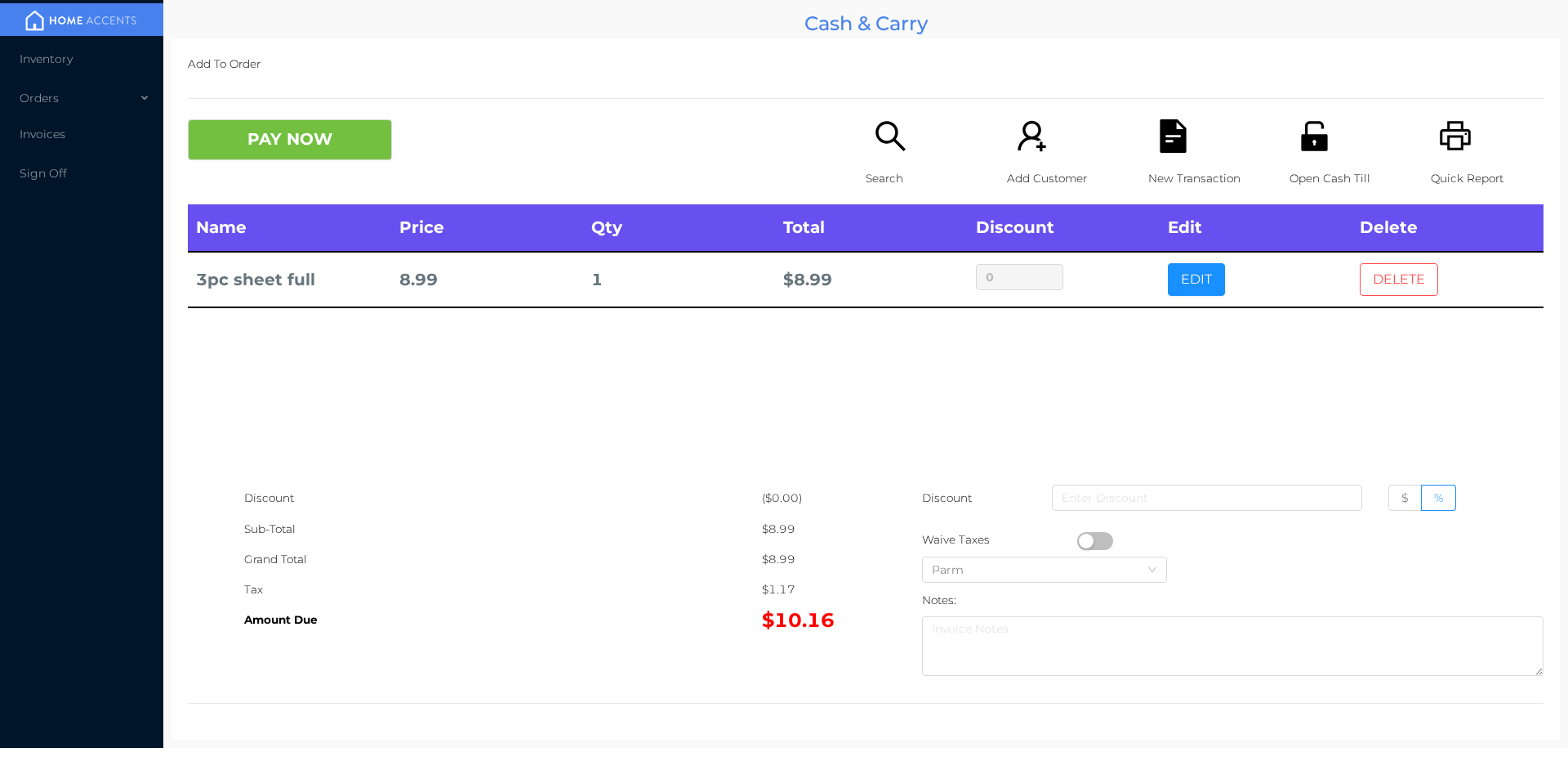
click at [1388, 293] on button "DELETE" at bounding box center [1399, 279] width 79 height 33
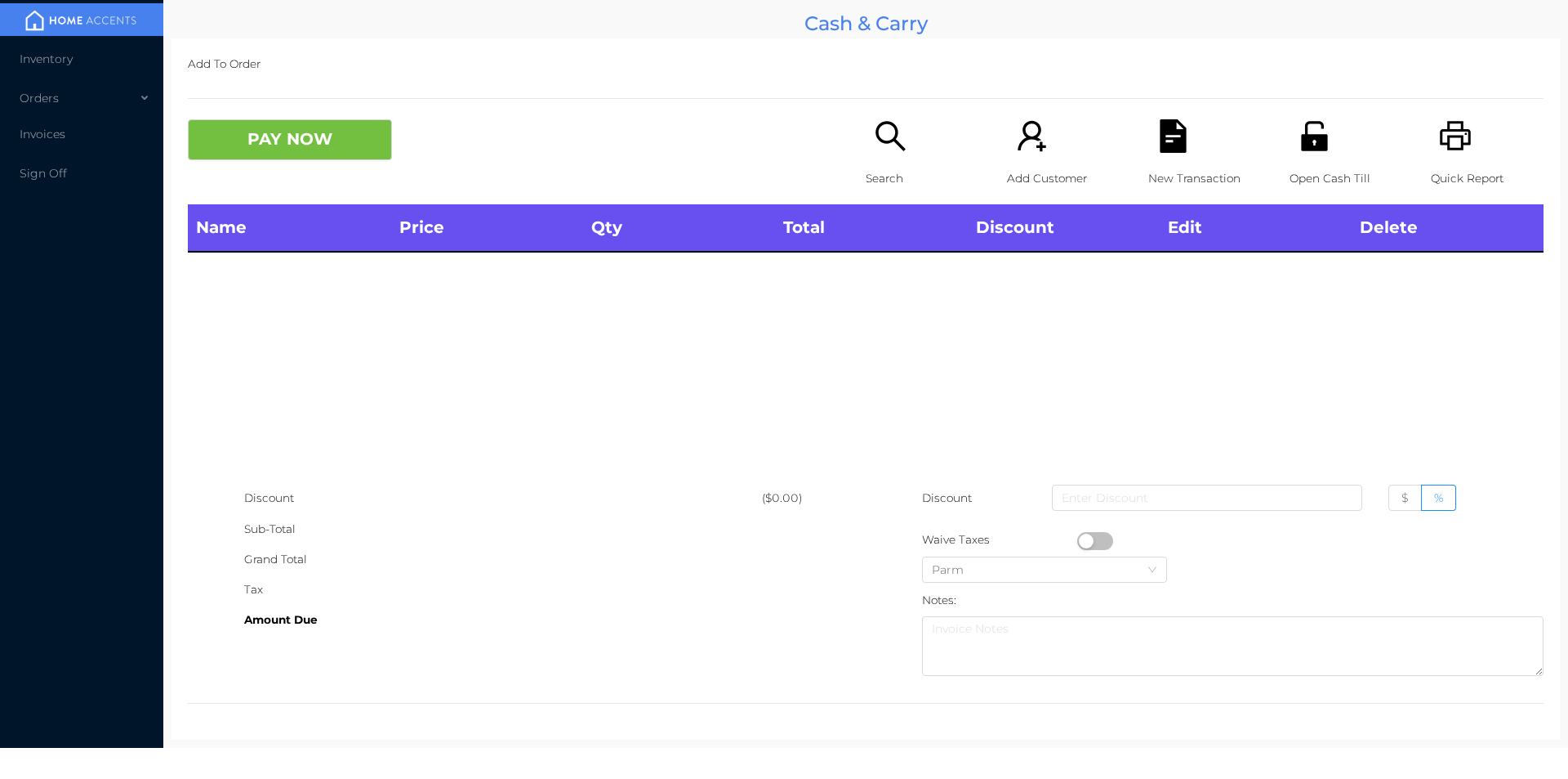
click at [1454, 164] on p "Quick Report" at bounding box center [1487, 179] width 113 height 30
click at [315, 151] on button "PAY NOW" at bounding box center [290, 140] width 204 height 41
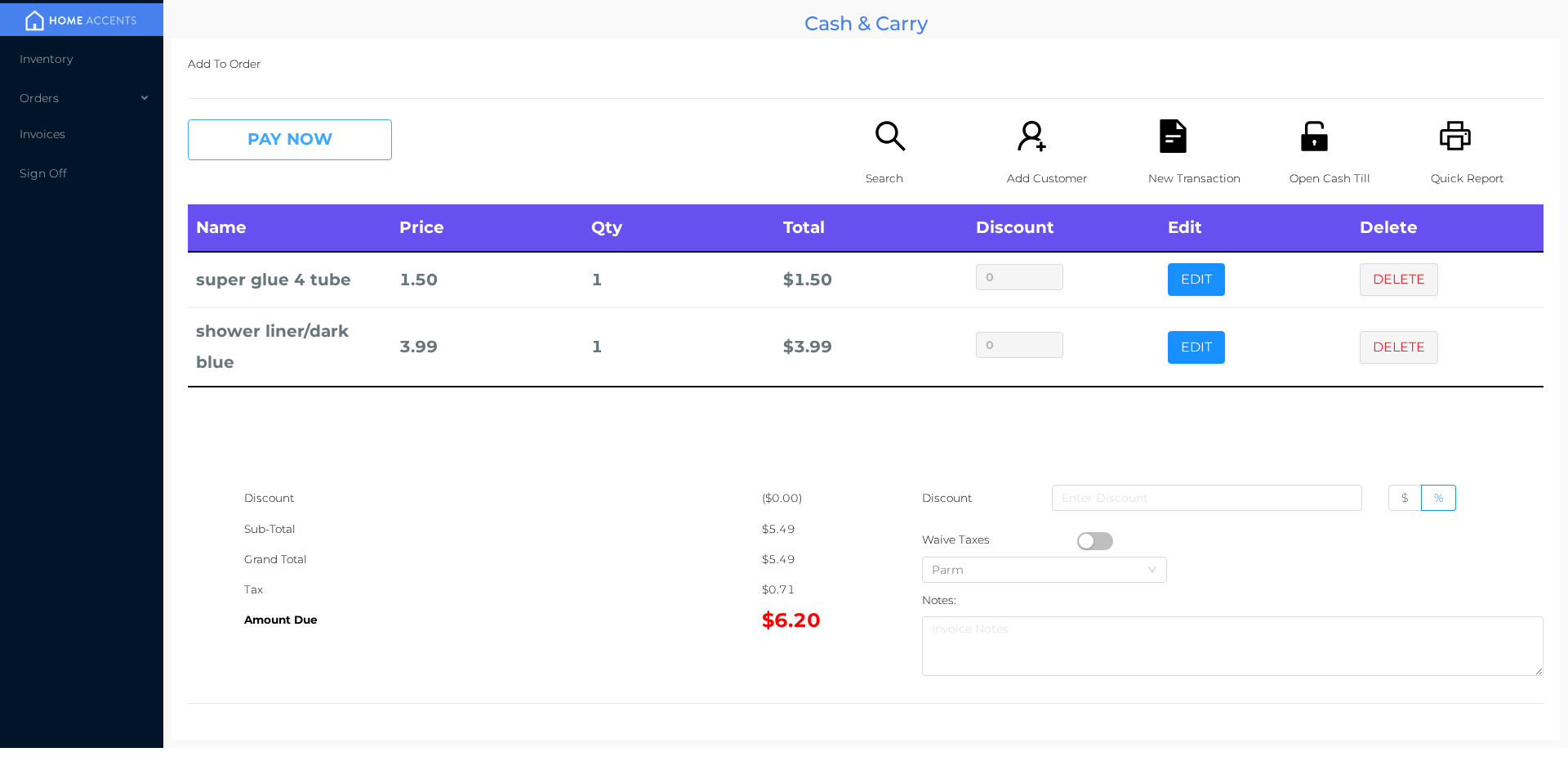
click at [304, 147] on button "PAY NOW" at bounding box center [290, 140] width 204 height 41
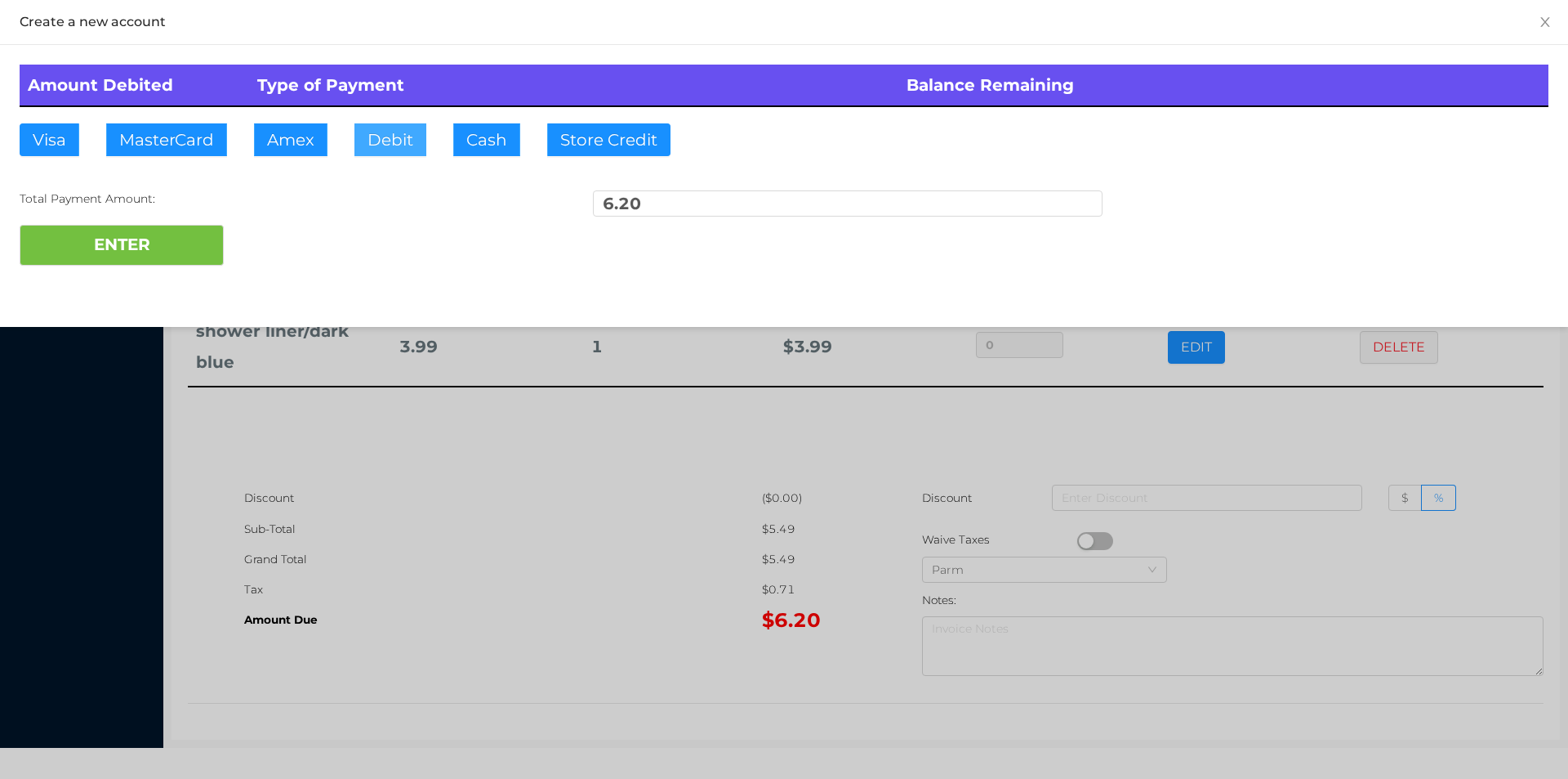
click at [378, 143] on button "Debit" at bounding box center [390, 139] width 72 height 33
click at [117, 246] on button "ENTER" at bounding box center [122, 245] width 204 height 41
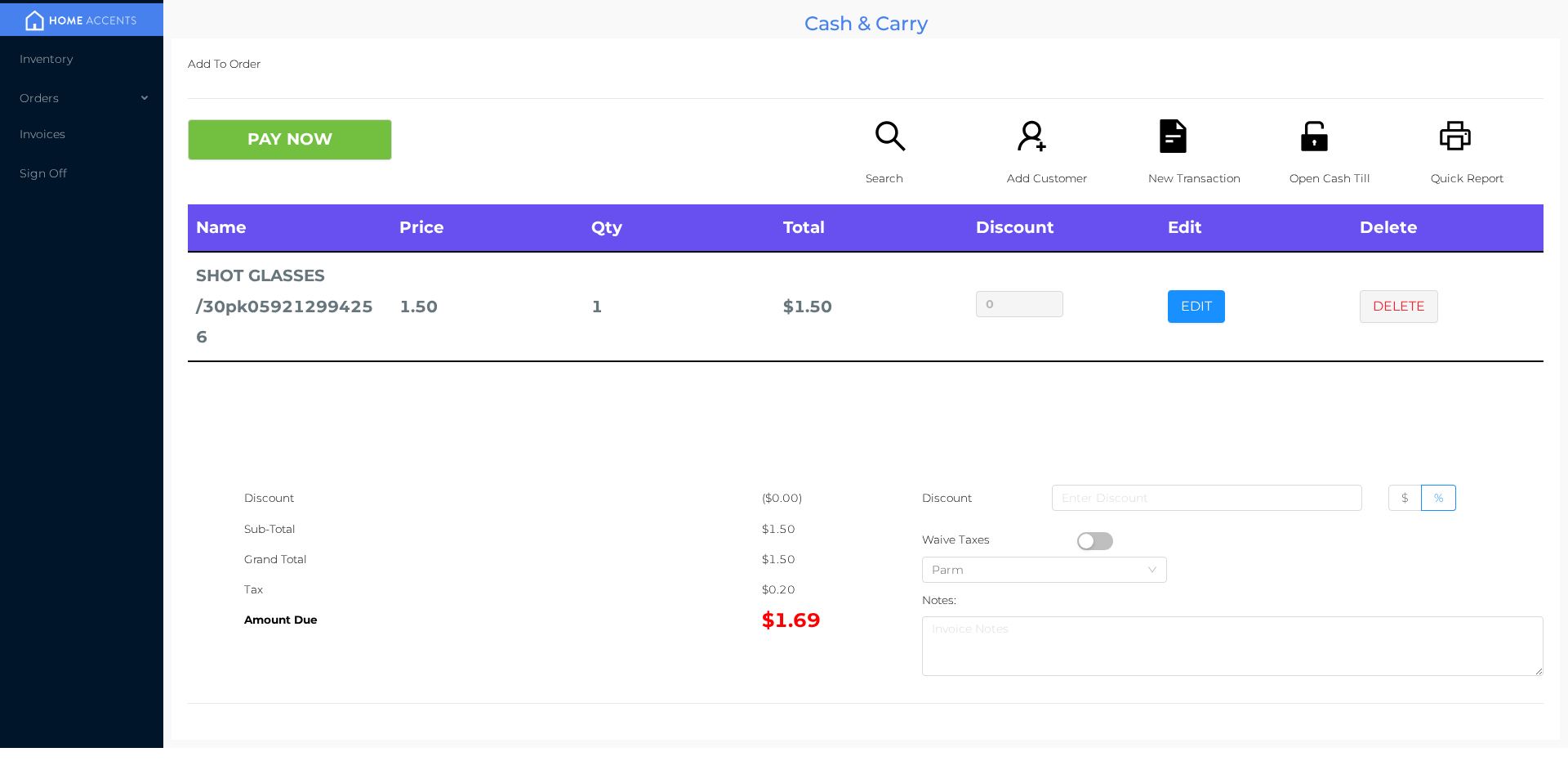
click at [300, 157] on button "PAY NOW" at bounding box center [290, 140] width 204 height 41
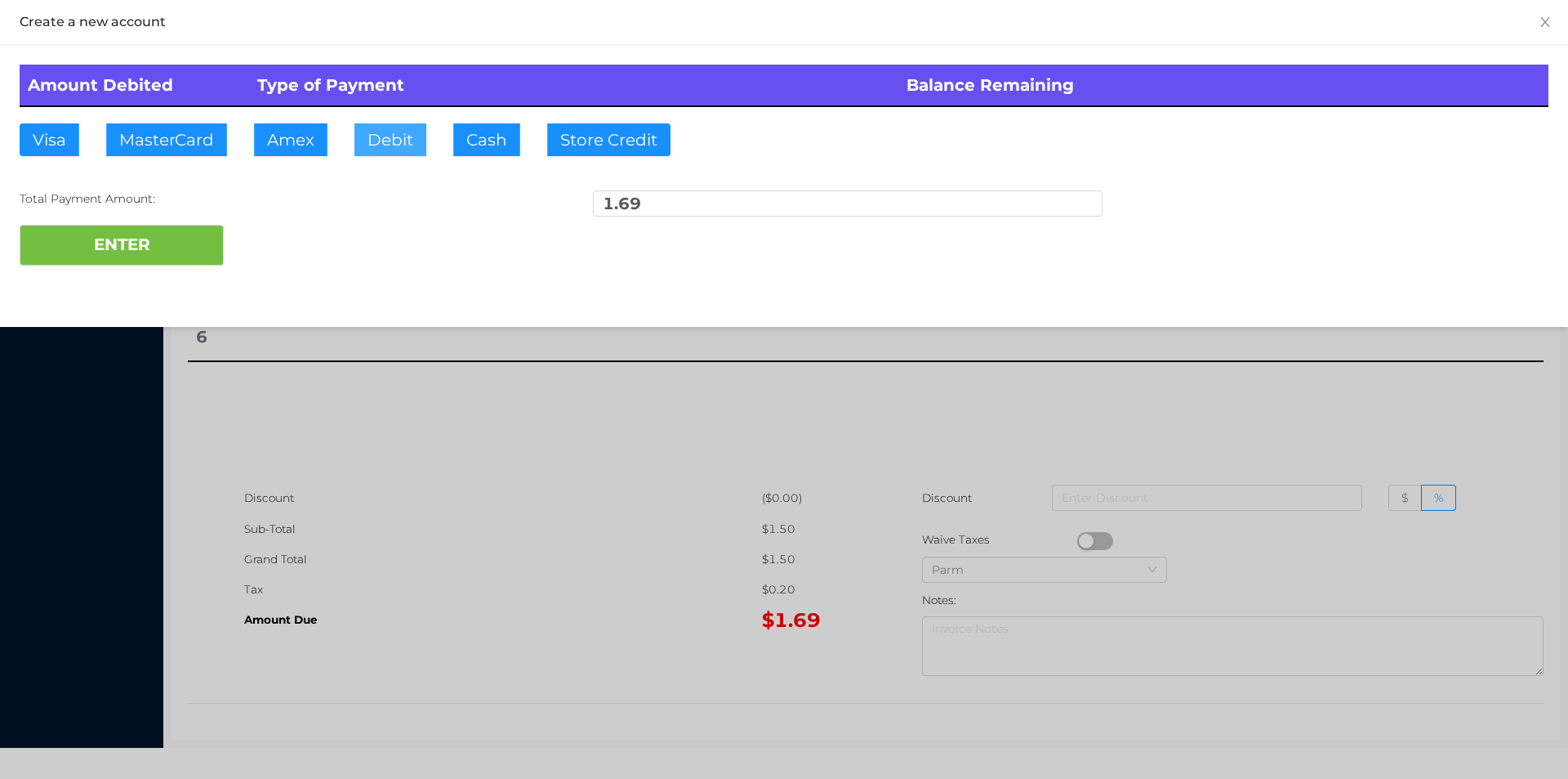
click at [393, 150] on button "Debit" at bounding box center [390, 139] width 72 height 33
click at [138, 259] on button "ENTER" at bounding box center [122, 245] width 204 height 41
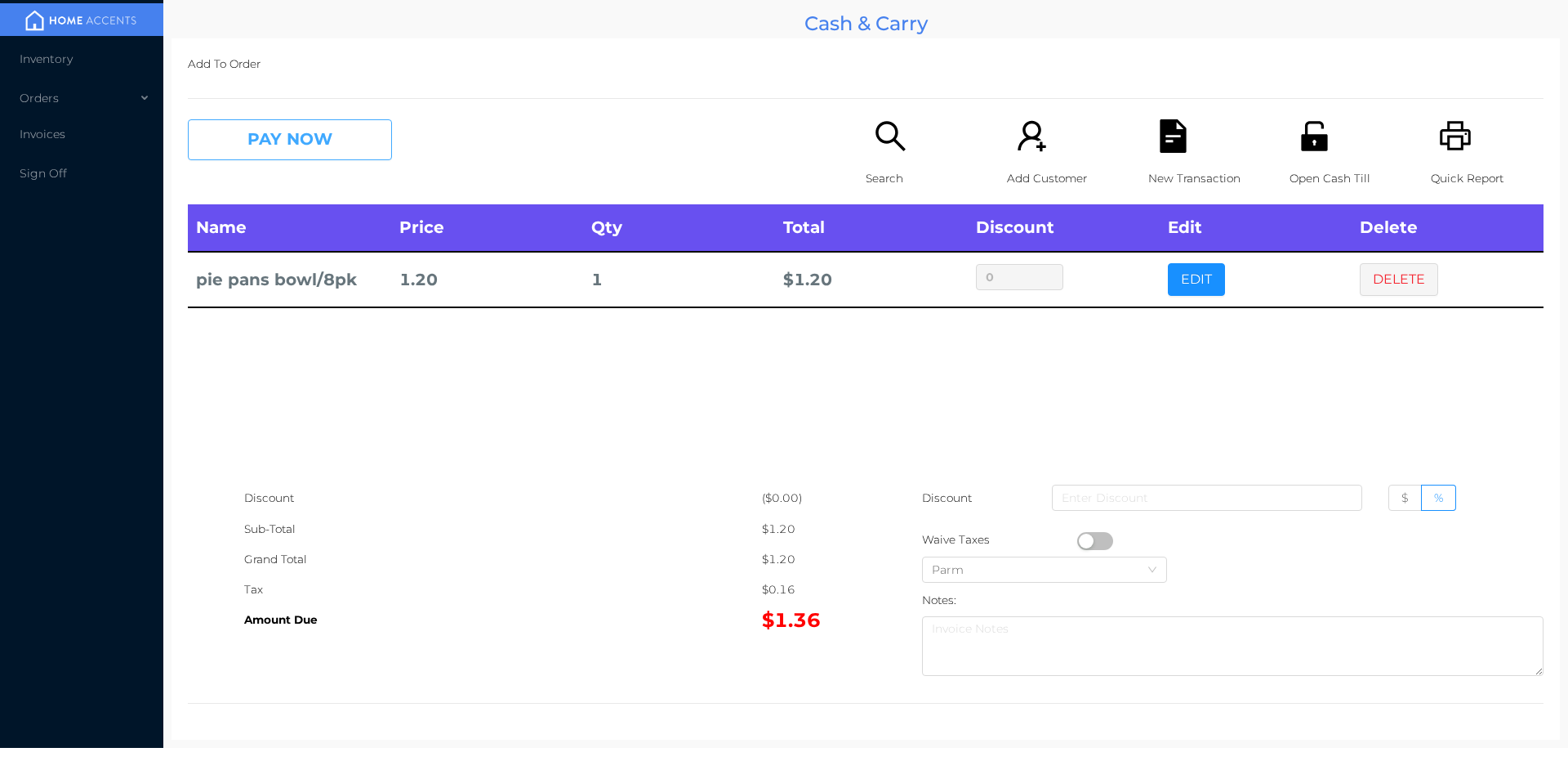
click at [285, 129] on button "PAY NOW" at bounding box center [290, 140] width 204 height 41
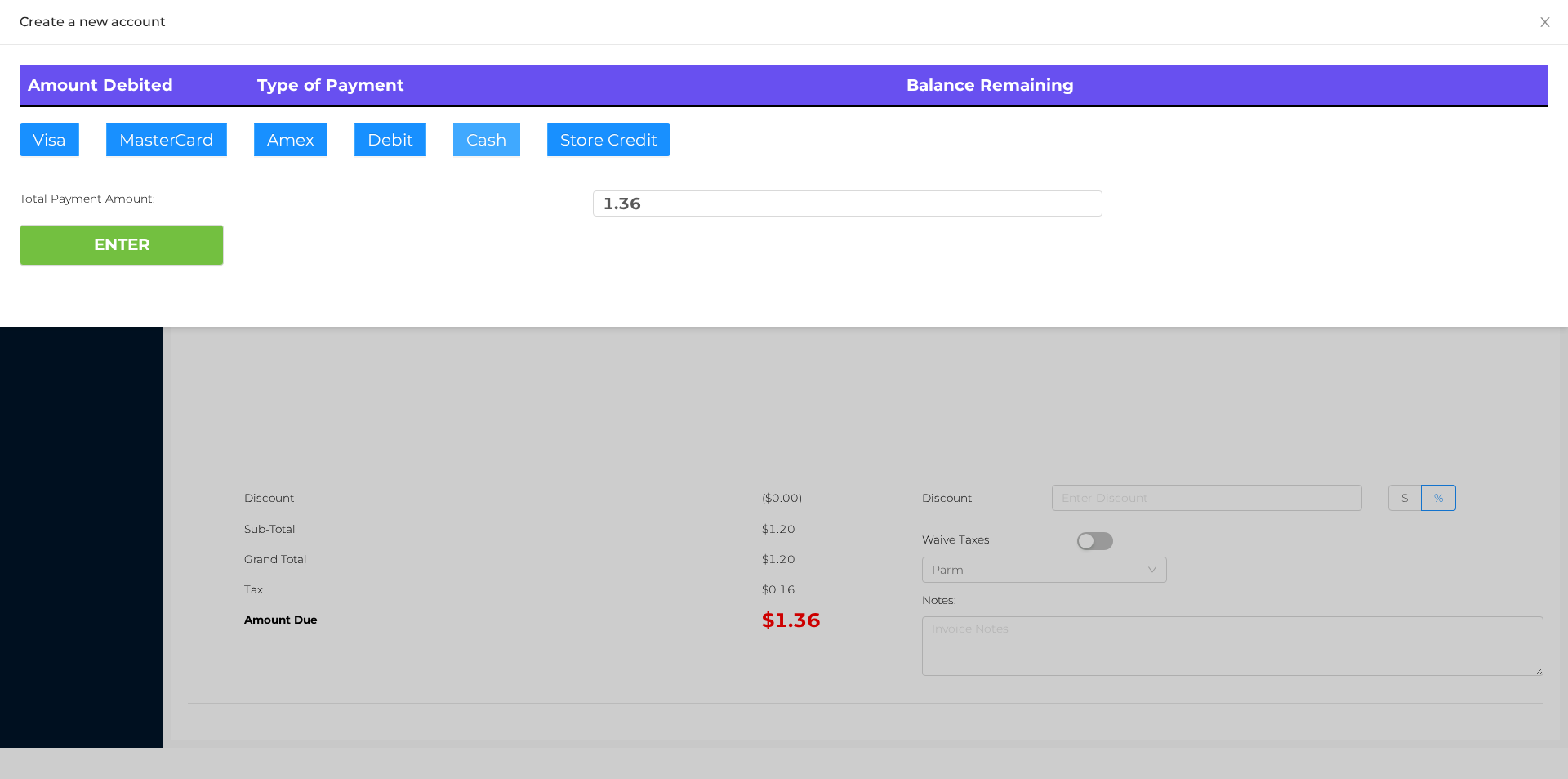
click at [482, 145] on button "Cash" at bounding box center [487, 139] width 67 height 33
type input "5."
click at [136, 256] on button "ENTER" at bounding box center [122, 245] width 204 height 41
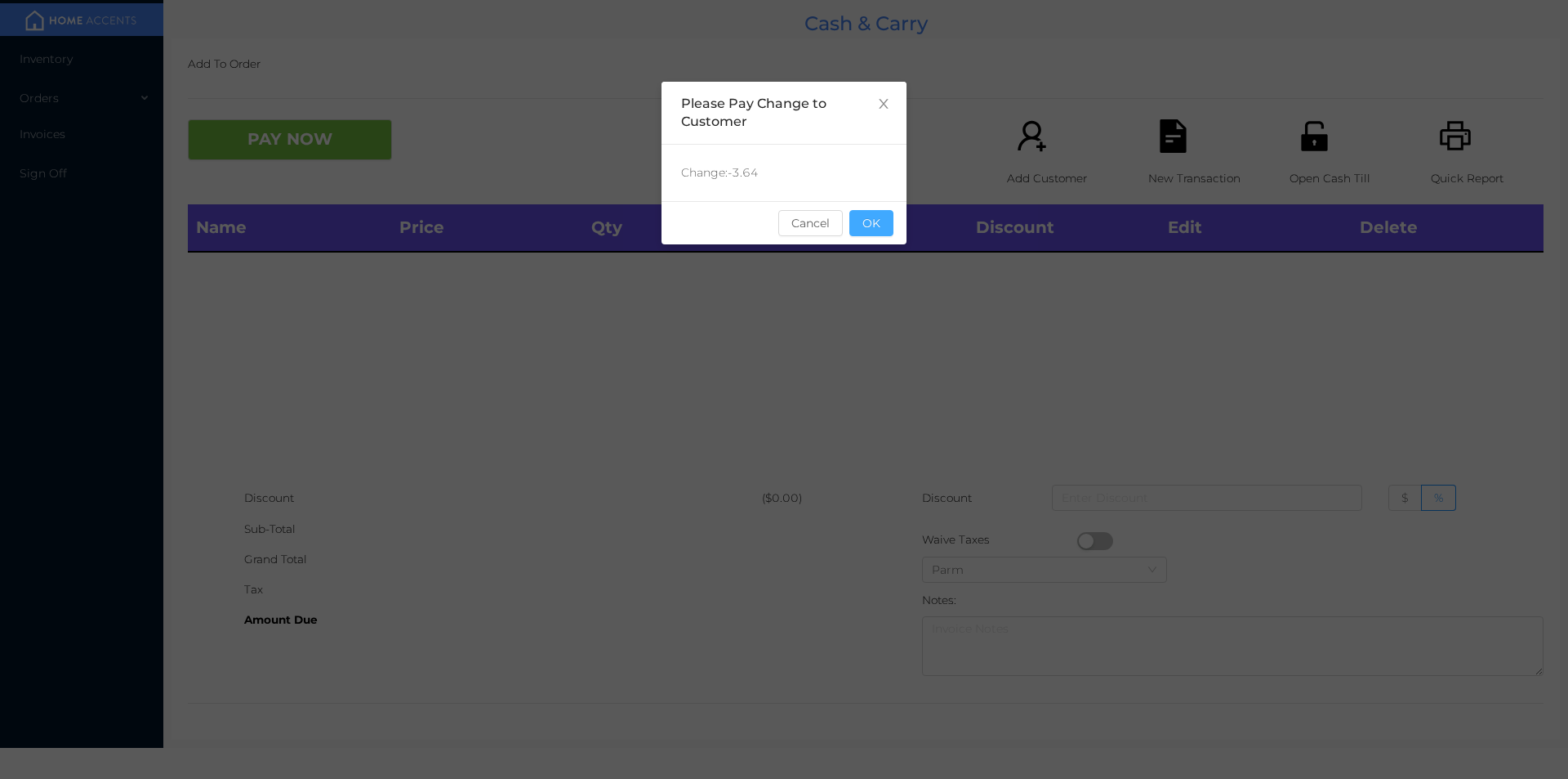
click at [885, 223] on button "OK" at bounding box center [871, 224] width 44 height 26
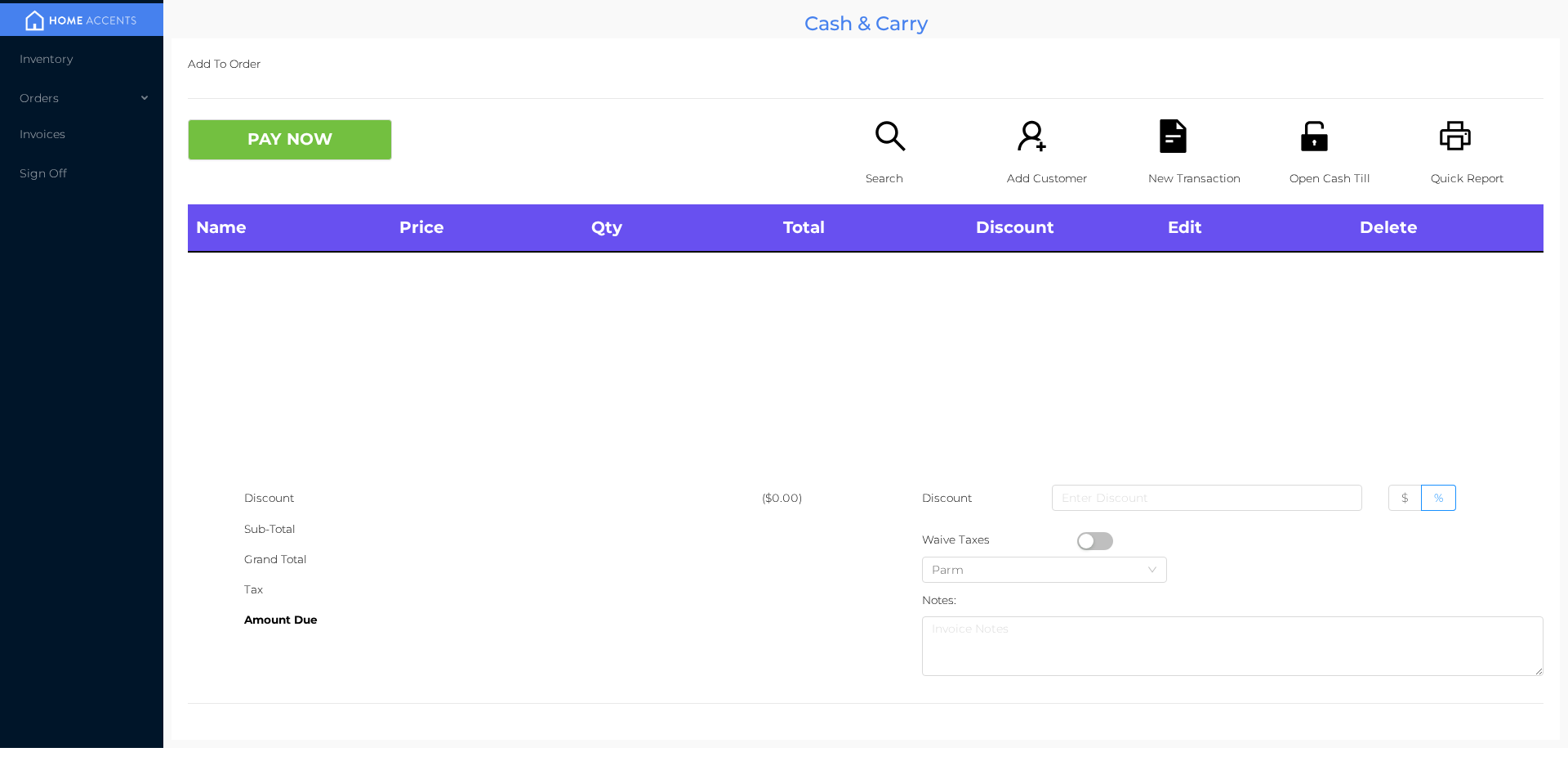
click at [881, 127] on icon "icon: search" at bounding box center [891, 137] width 34 height 34
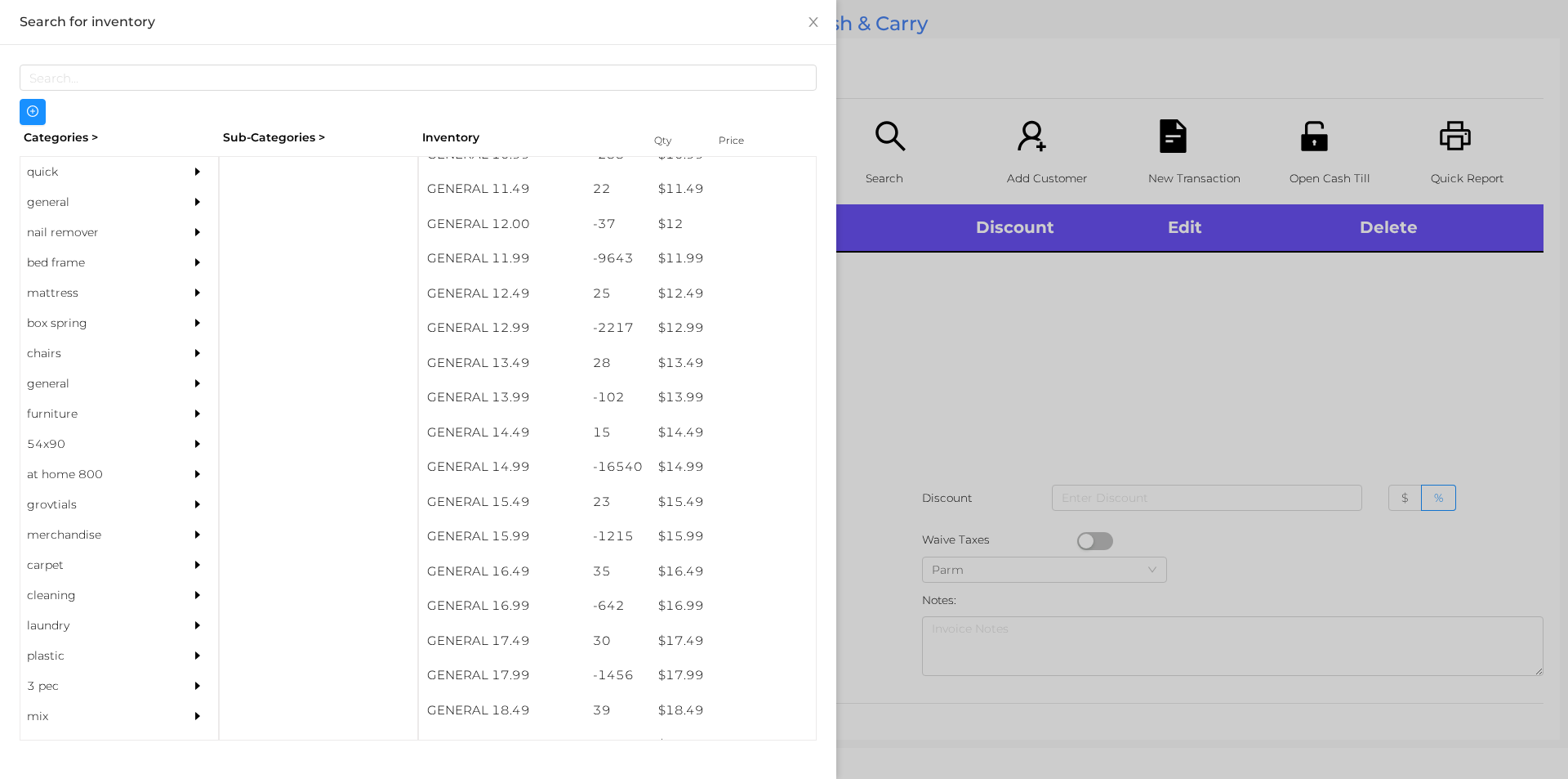
scroll to position [1126, 0]
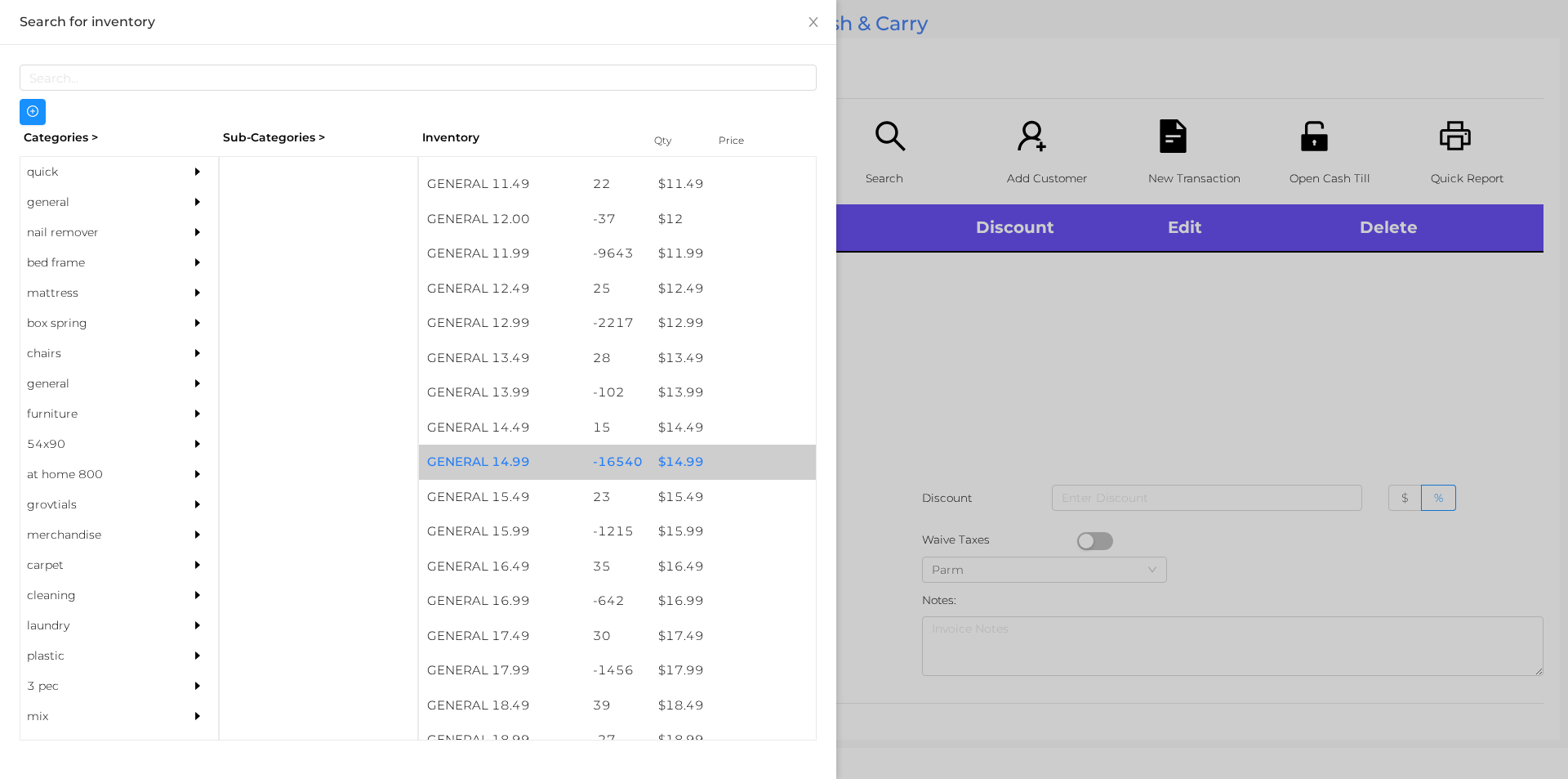
click at [691, 465] on div "$ 14.99" at bounding box center [732, 462] width 165 height 36
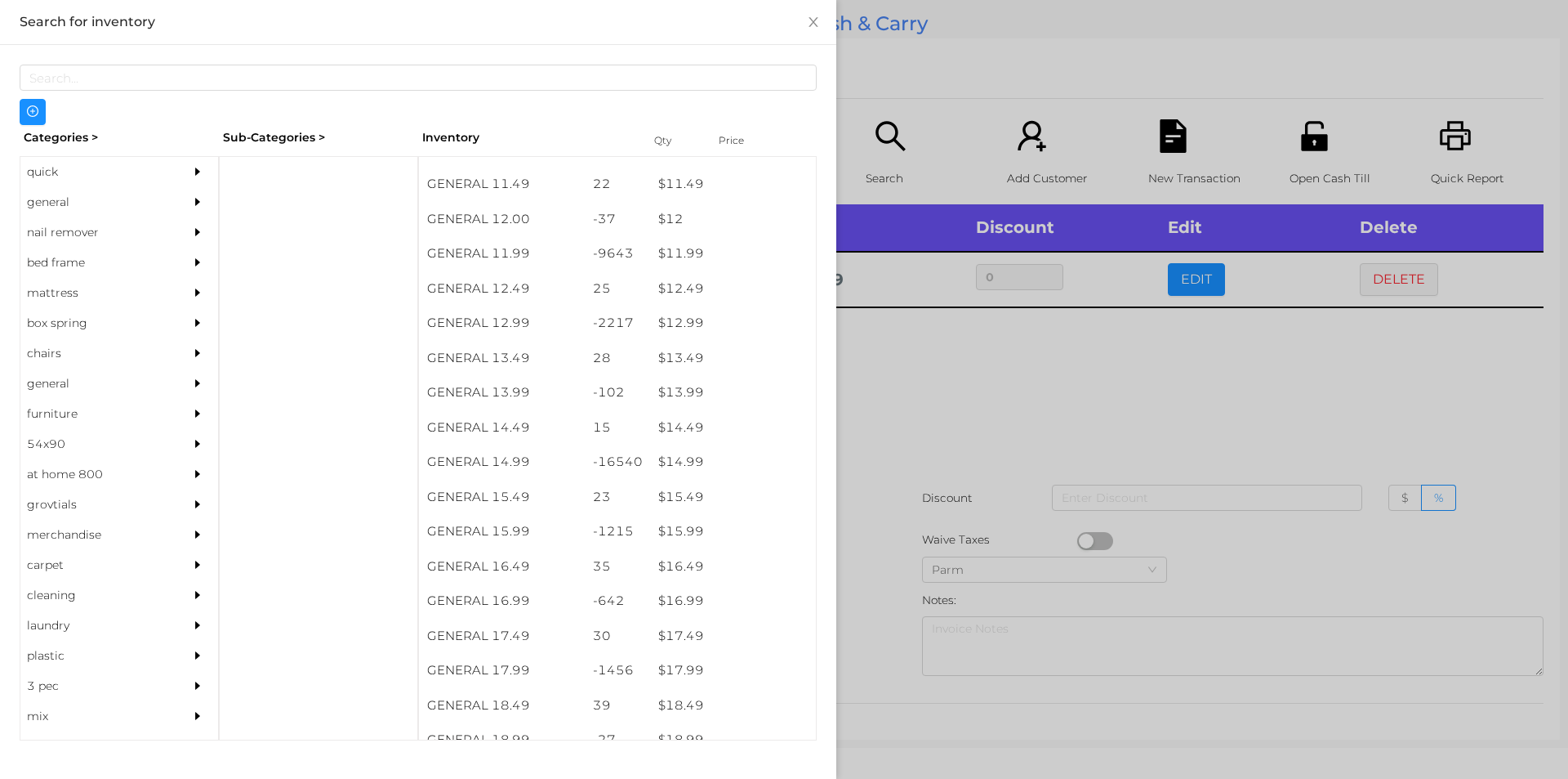
click at [989, 448] on div at bounding box center [784, 389] width 1568 height 779
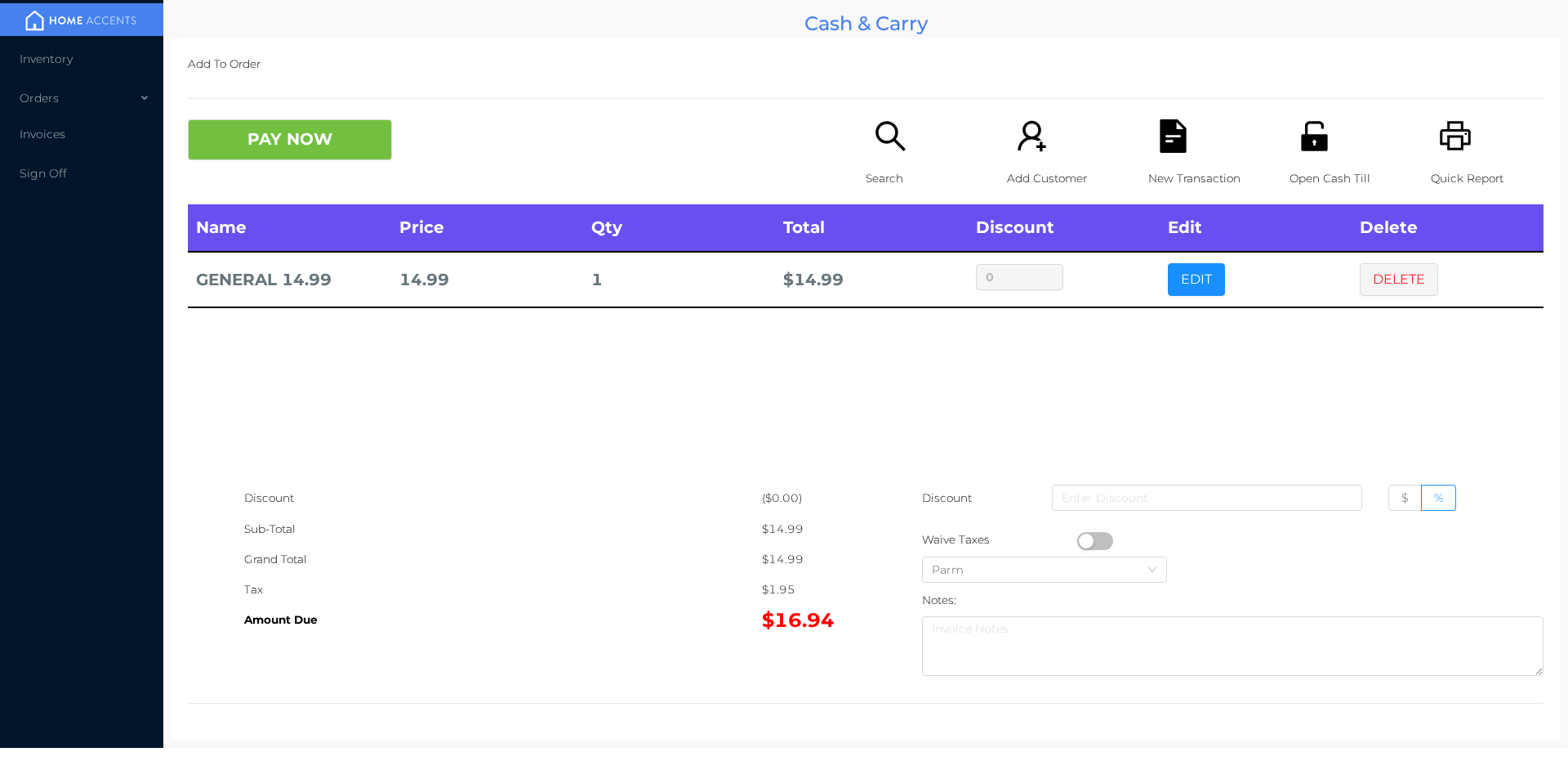
click at [900, 145] on icon "icon: search" at bounding box center [891, 137] width 34 height 34
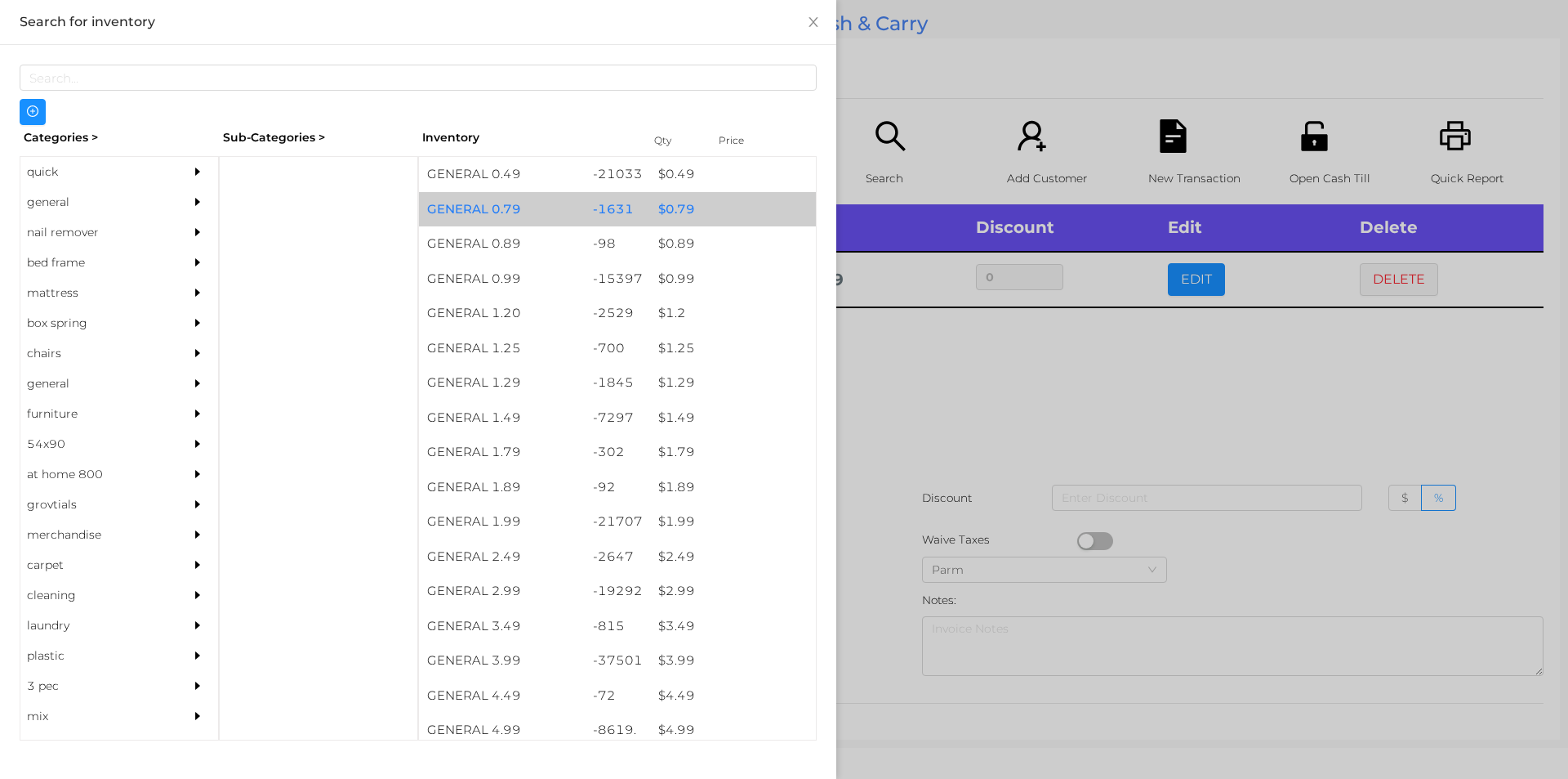
click at [699, 208] on div "$ 0.79" at bounding box center [732, 209] width 165 height 36
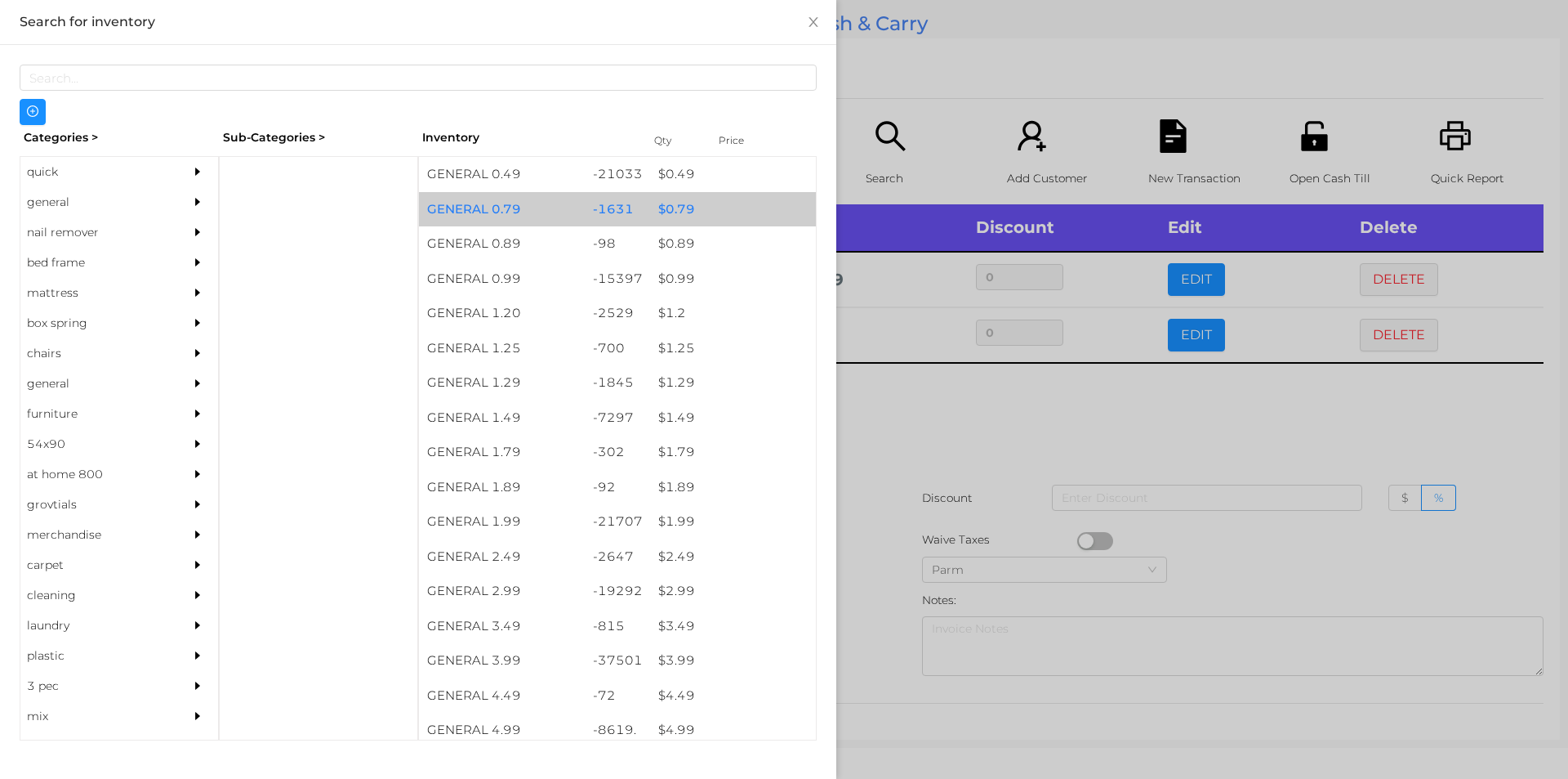
click at [698, 214] on div "$ 0.79" at bounding box center [732, 209] width 165 height 36
click at [689, 210] on div "$ 0.79" at bounding box center [732, 209] width 165 height 36
click at [686, 207] on div "$ 0.79" at bounding box center [732, 209] width 165 height 36
click at [689, 206] on div "$ 0.79" at bounding box center [732, 209] width 165 height 36
click at [693, 212] on div "$ 0.79" at bounding box center [732, 209] width 165 height 36
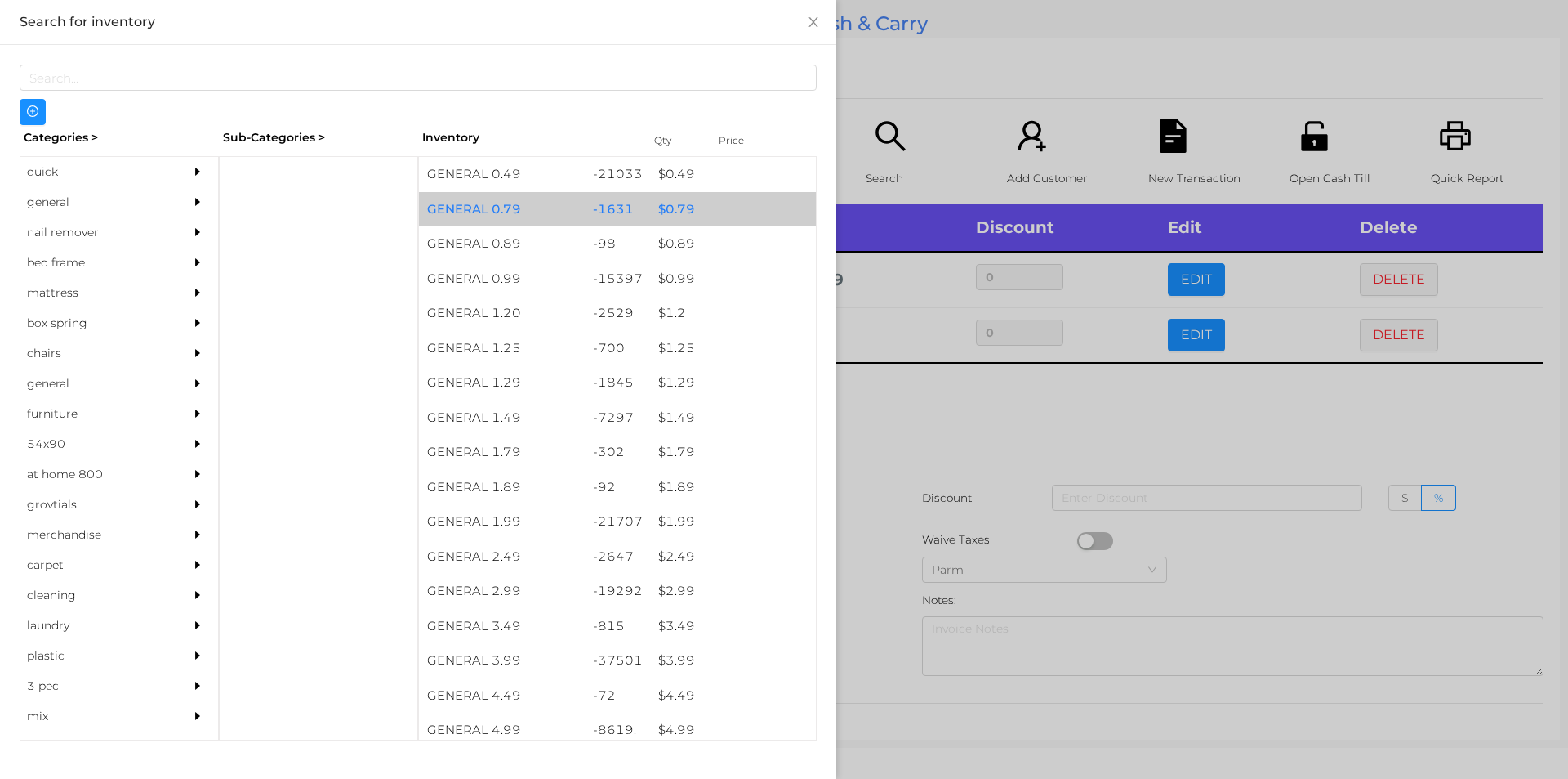
click at [689, 213] on div "$ 0.79" at bounding box center [732, 209] width 165 height 36
click at [692, 216] on div "$ 0.79" at bounding box center [732, 209] width 165 height 36
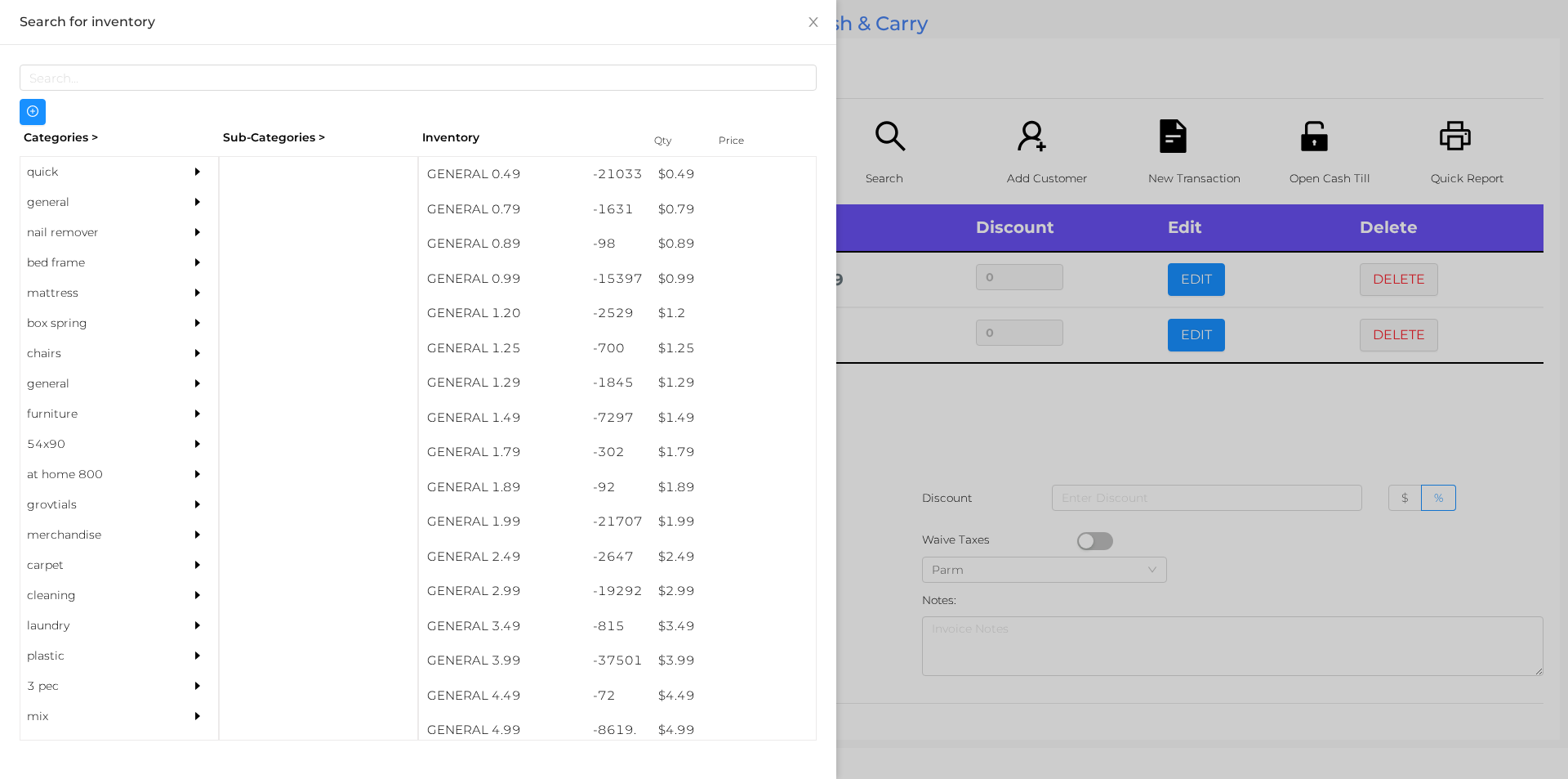
click at [985, 442] on div at bounding box center [784, 389] width 1568 height 779
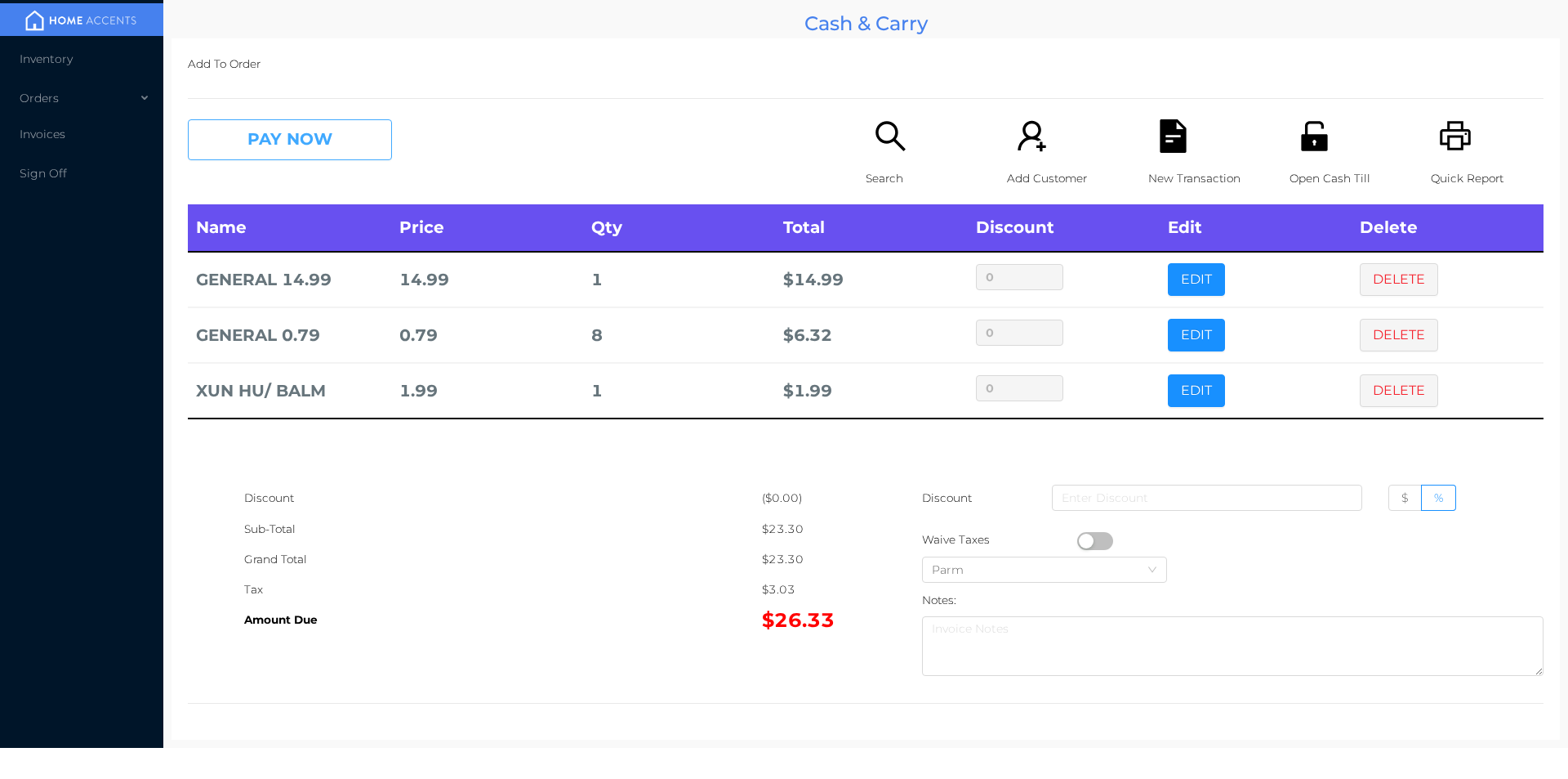
click at [297, 129] on button "PAY NOW" at bounding box center [290, 140] width 204 height 41
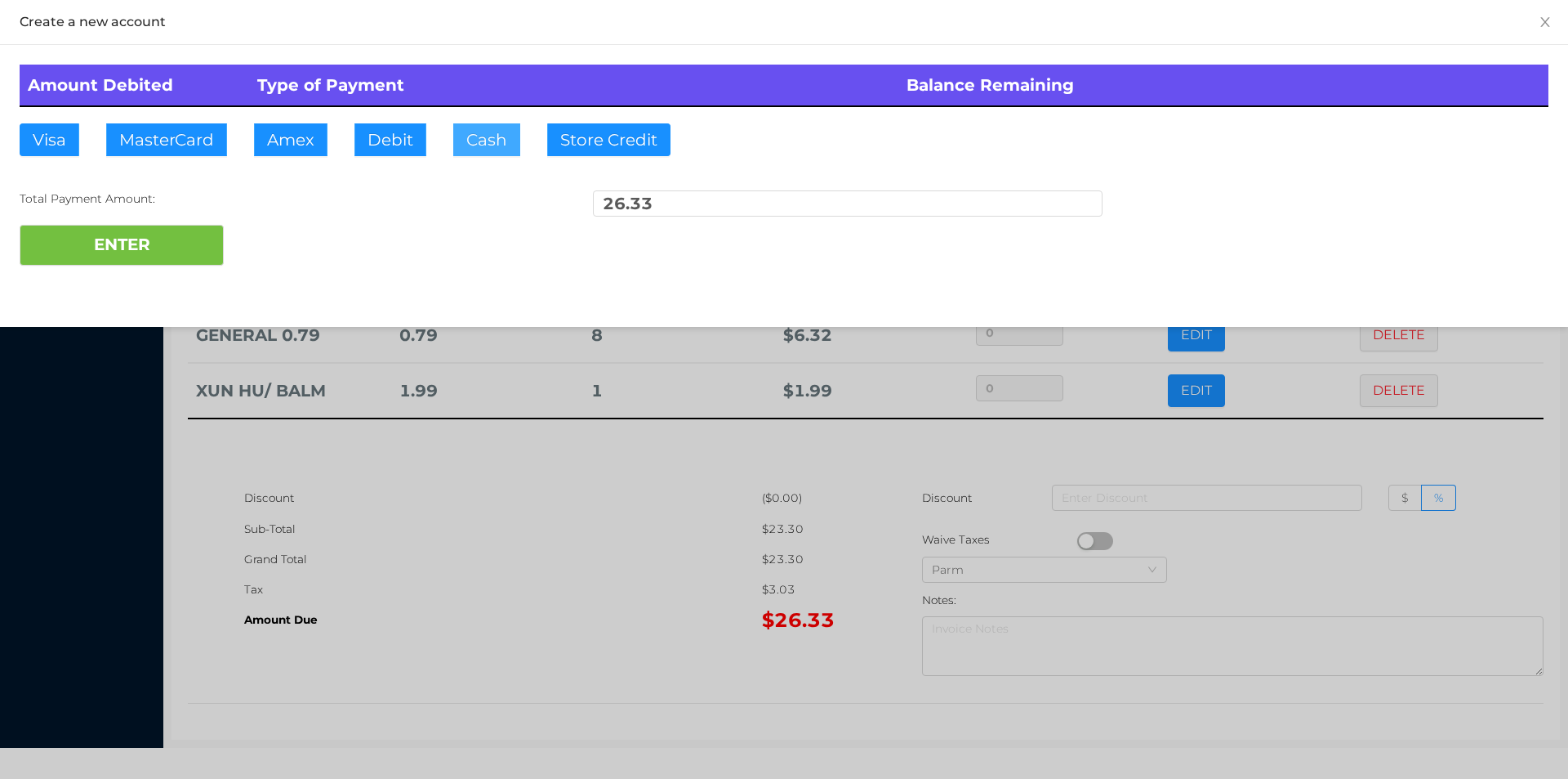
click at [489, 139] on button "Cash" at bounding box center [487, 139] width 67 height 33
type input "30"
click at [174, 255] on button "ENTER" at bounding box center [122, 245] width 204 height 41
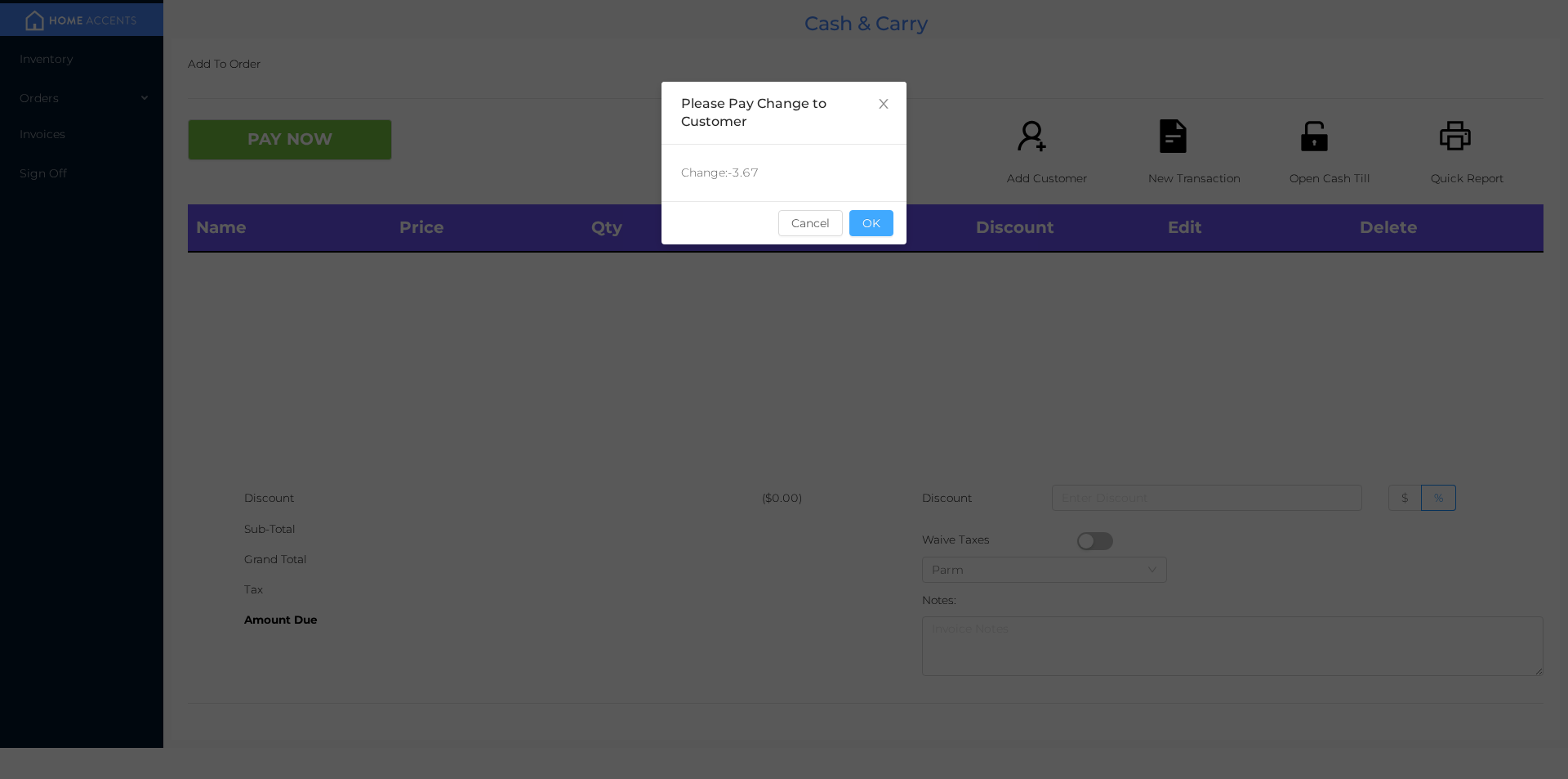
click at [881, 225] on button "OK" at bounding box center [871, 224] width 44 height 26
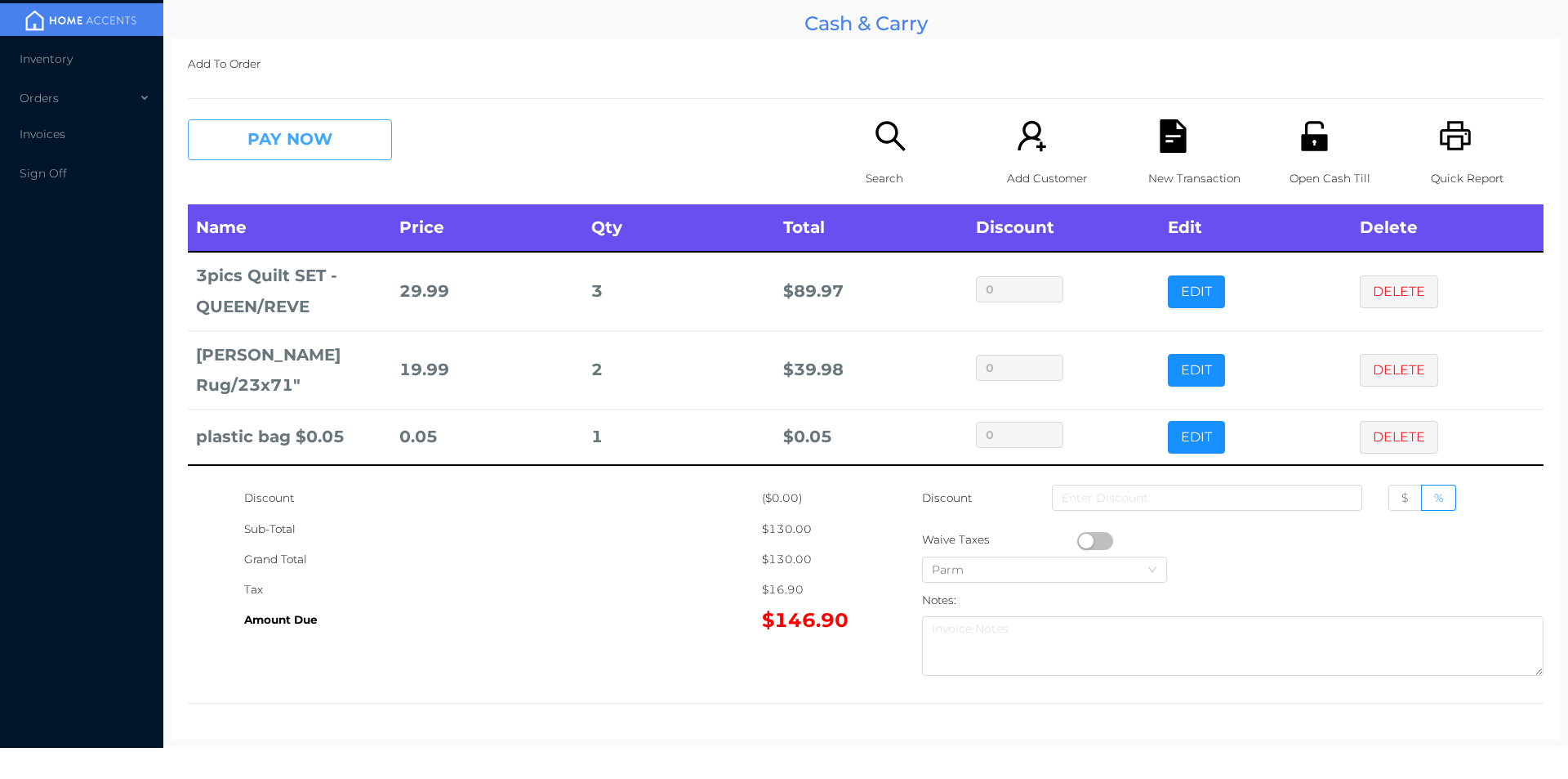
click at [354, 153] on button "PAY NOW" at bounding box center [290, 140] width 204 height 41
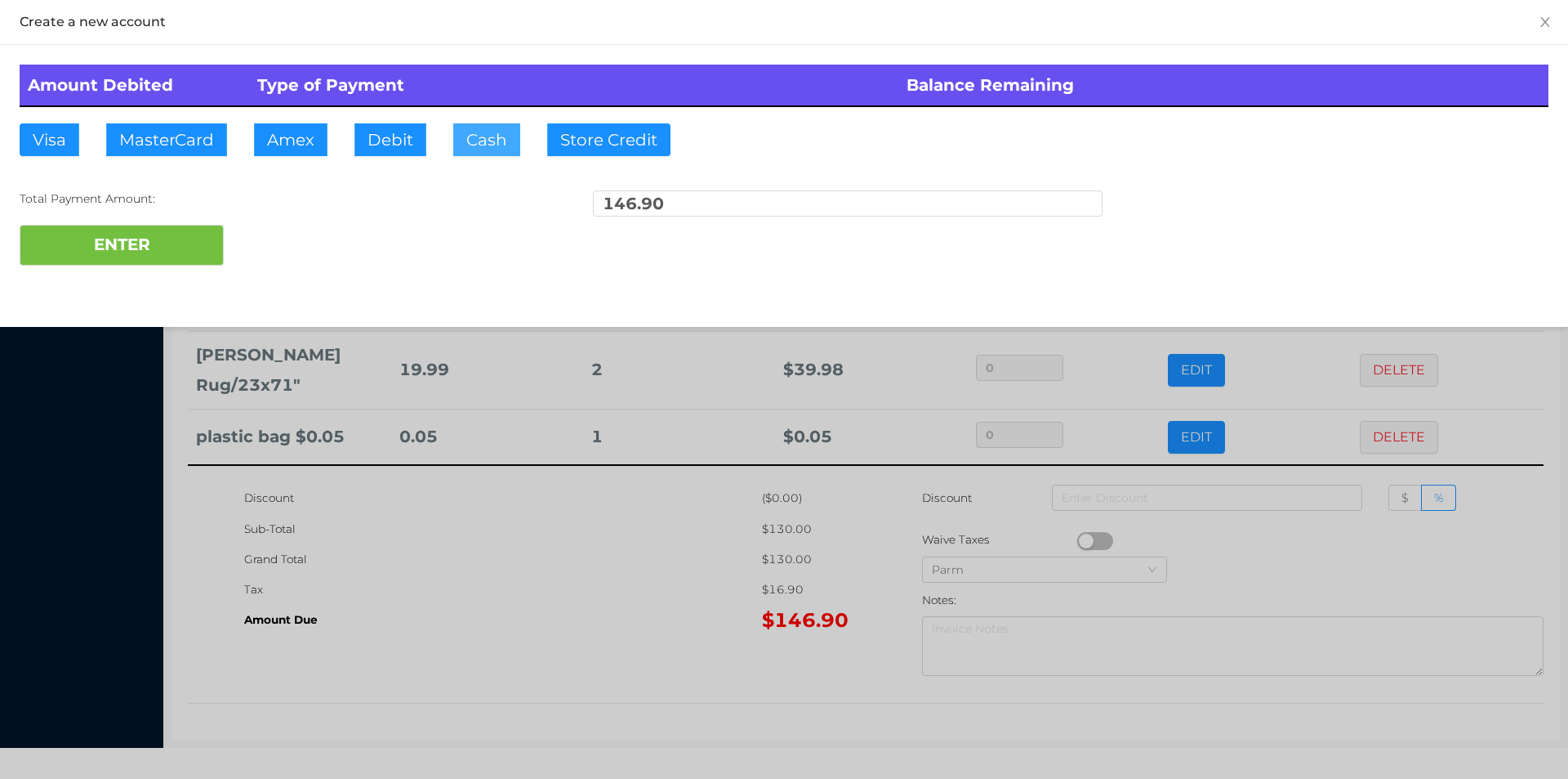
click at [497, 150] on button "Cash" at bounding box center [487, 139] width 67 height 33
type input "150"
click at [159, 238] on button "ENTER" at bounding box center [122, 245] width 204 height 41
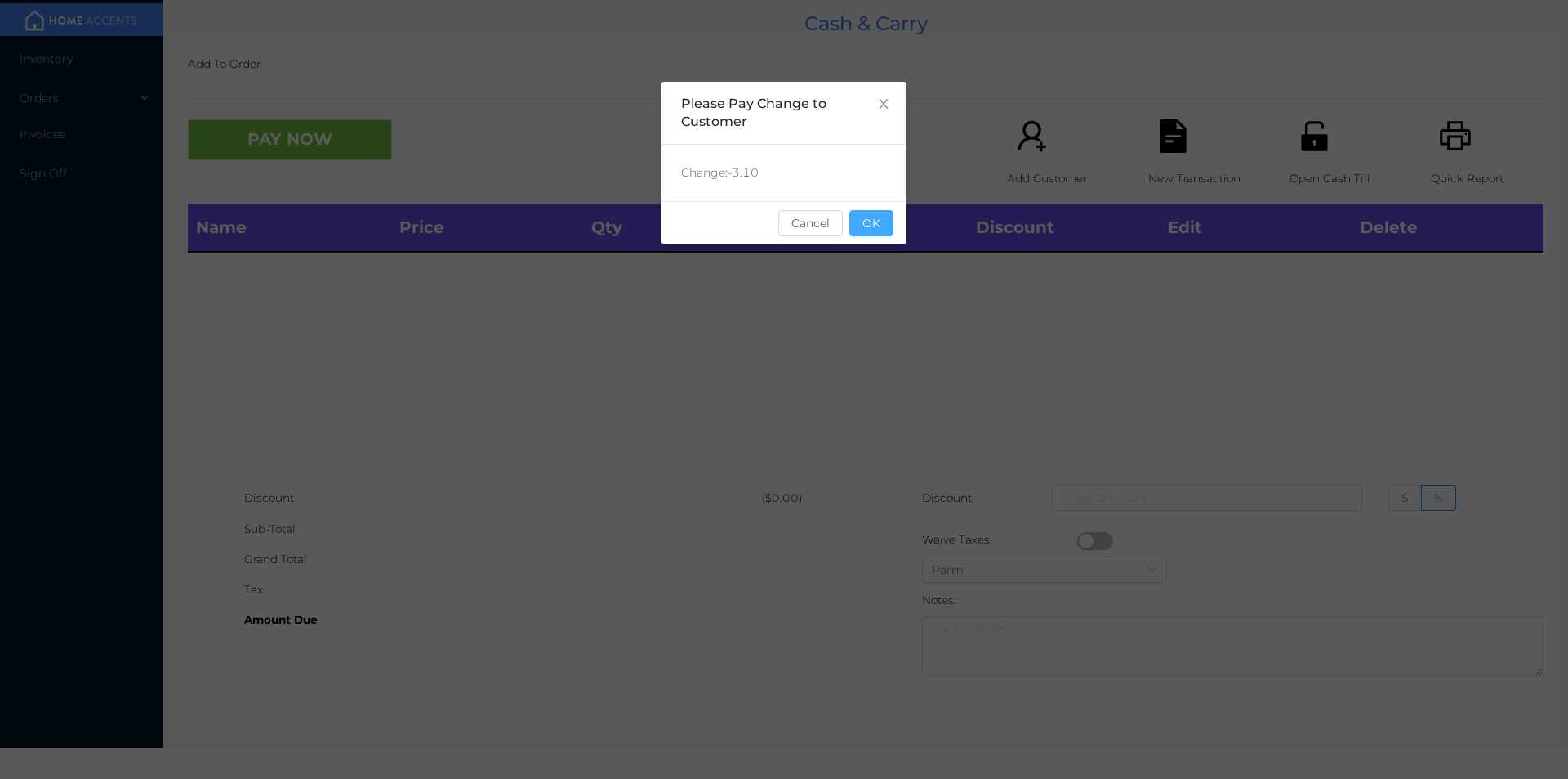
click at [879, 220] on button "OK" at bounding box center [871, 224] width 44 height 26
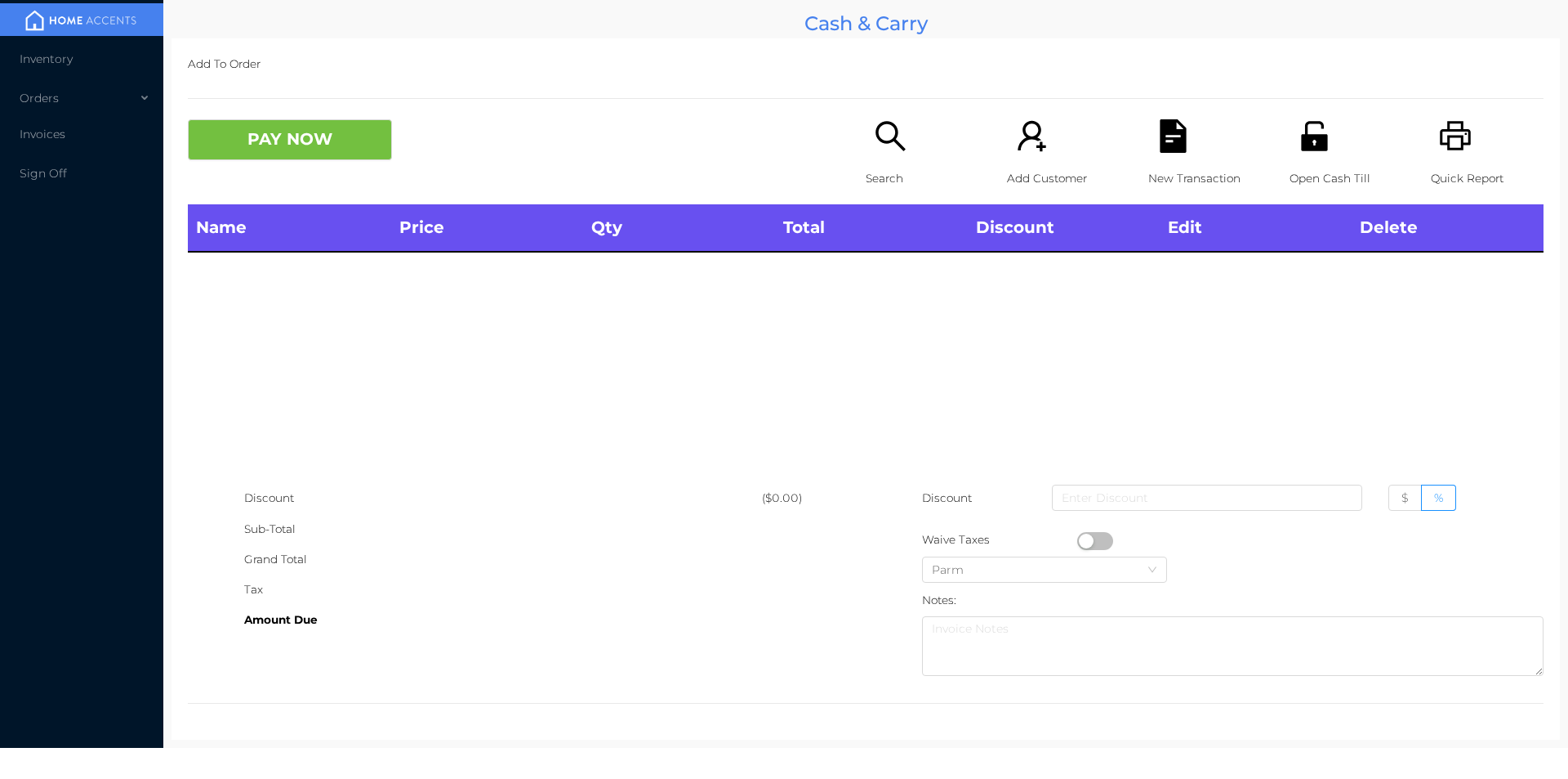
click at [875, 120] on icon "icon: search" at bounding box center [891, 137] width 34 height 34
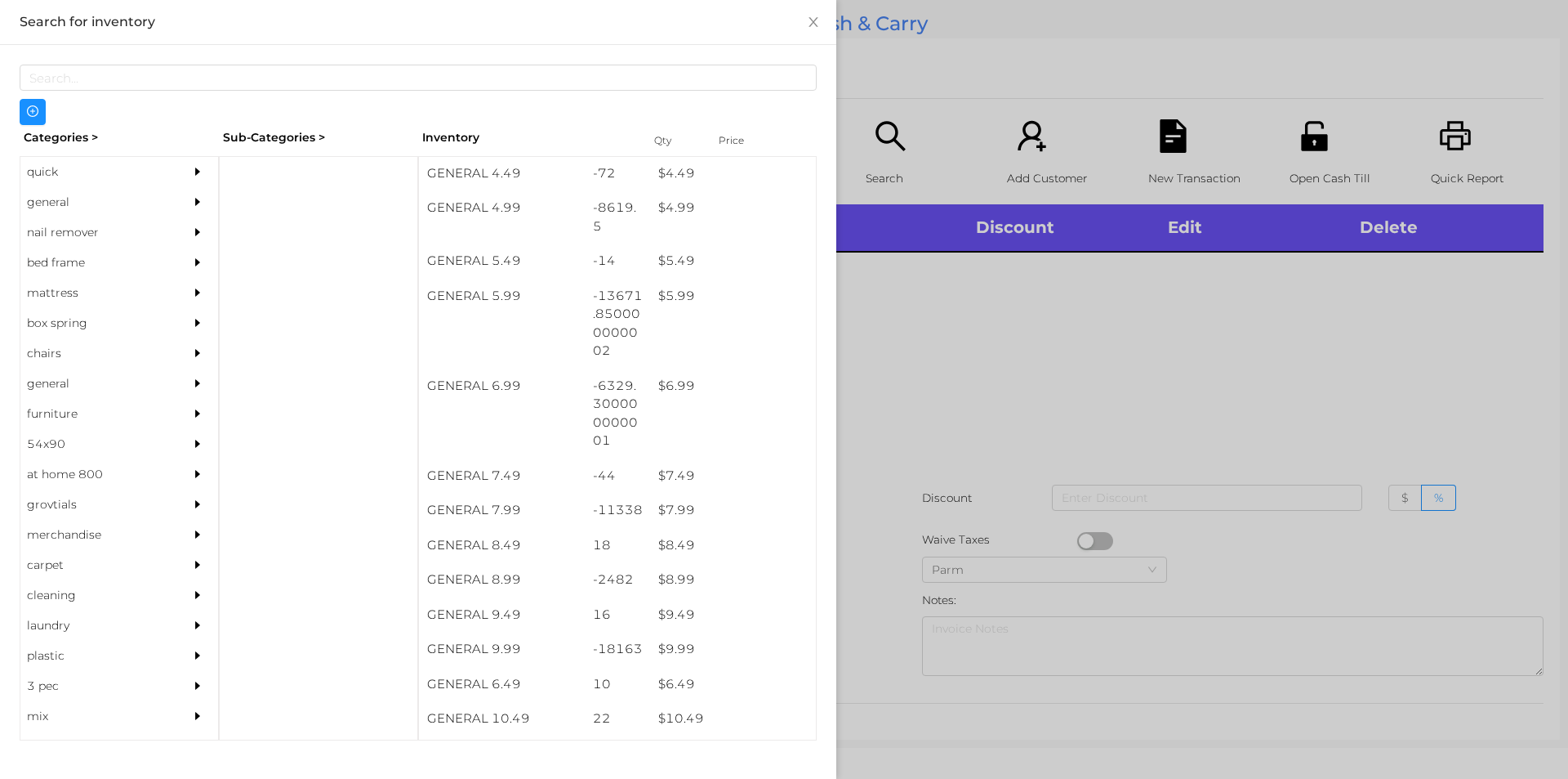
scroll to position [526, 0]
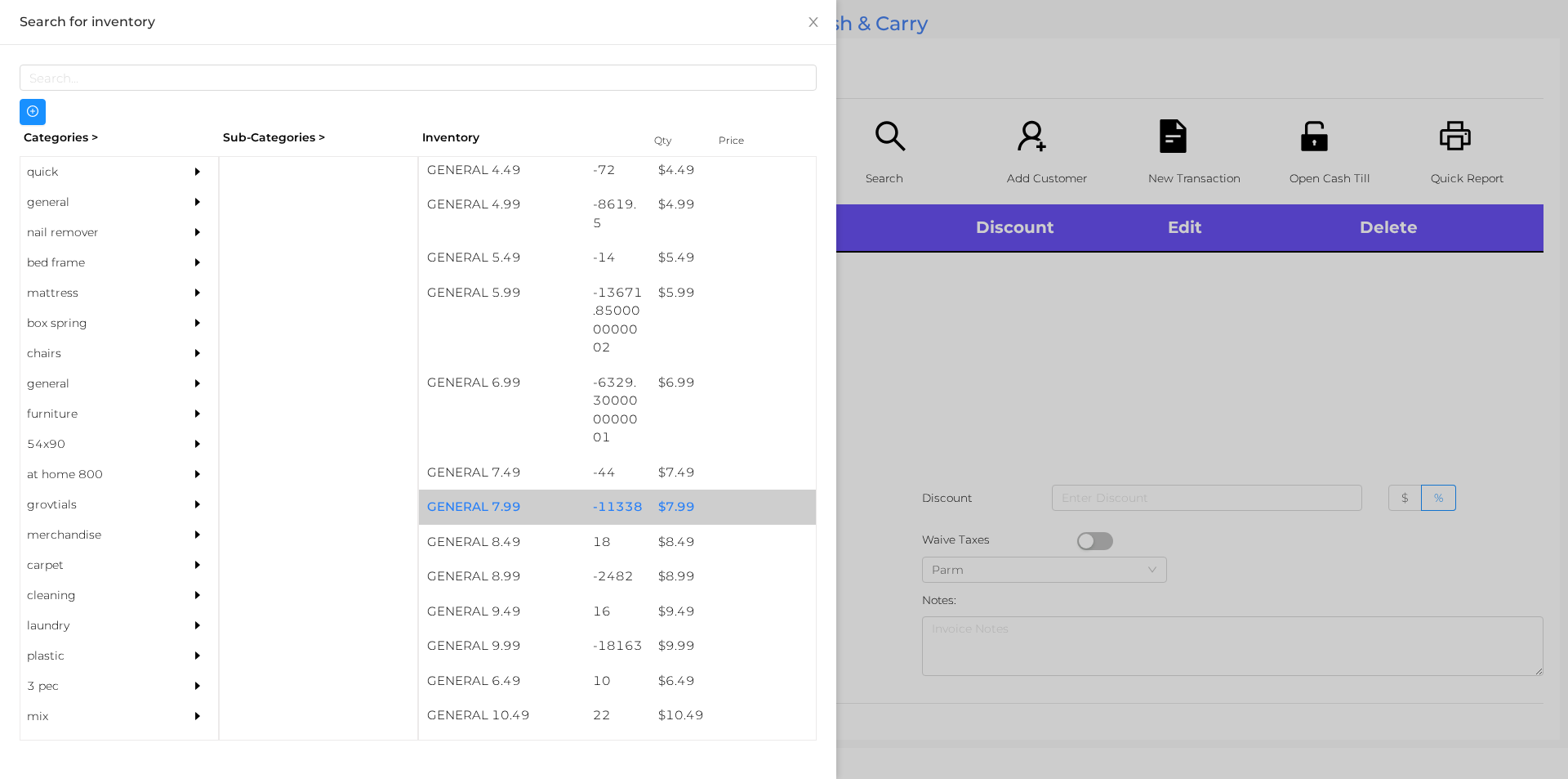
click at [682, 513] on div "$ 7.99" at bounding box center [732, 507] width 165 height 36
click at [669, 506] on div "$ 7.99" at bounding box center [732, 507] width 165 height 36
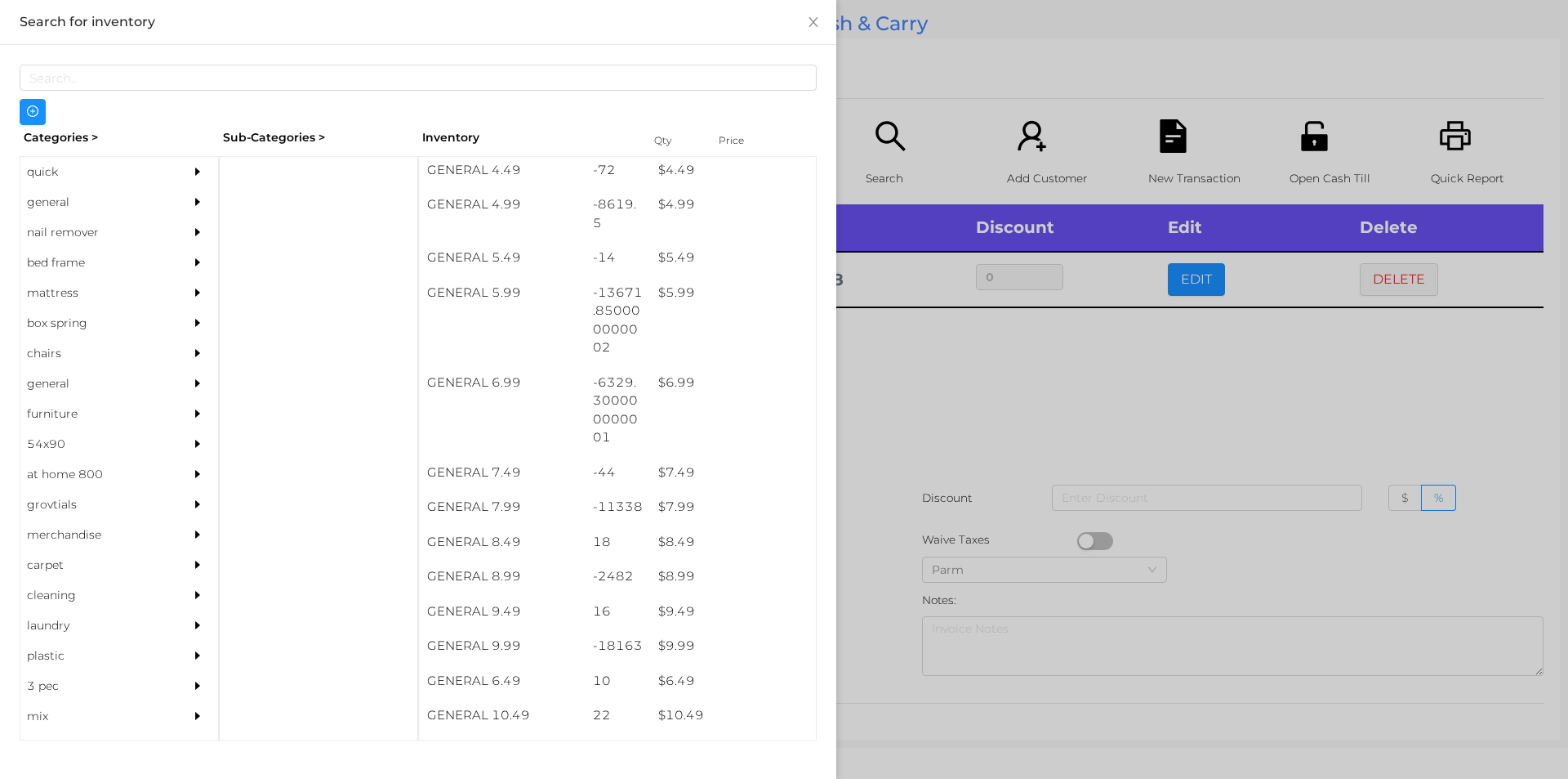
click at [927, 432] on div at bounding box center [784, 389] width 1568 height 779
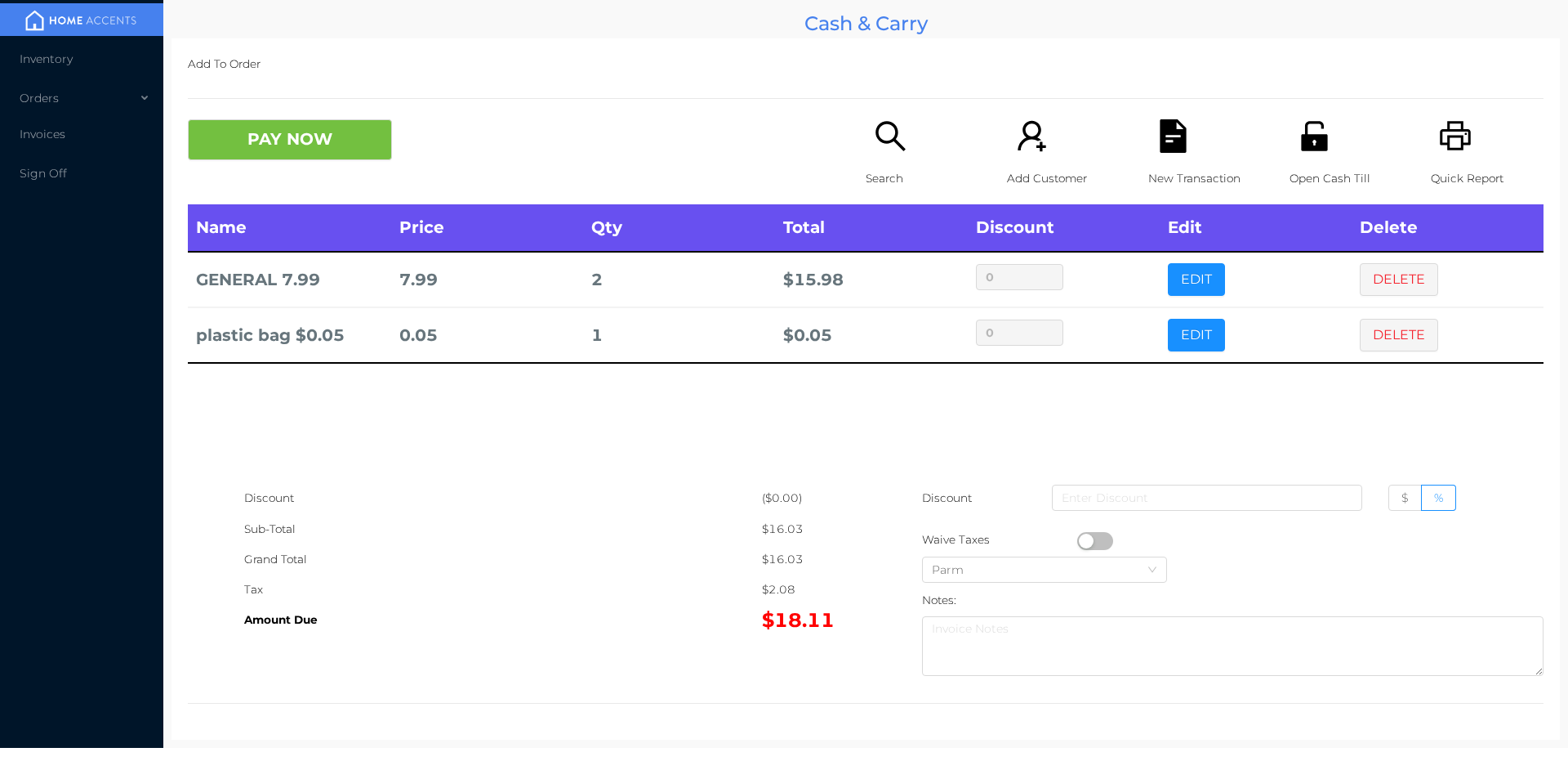
click at [1399, 333] on button "DELETE" at bounding box center [1399, 335] width 79 height 33
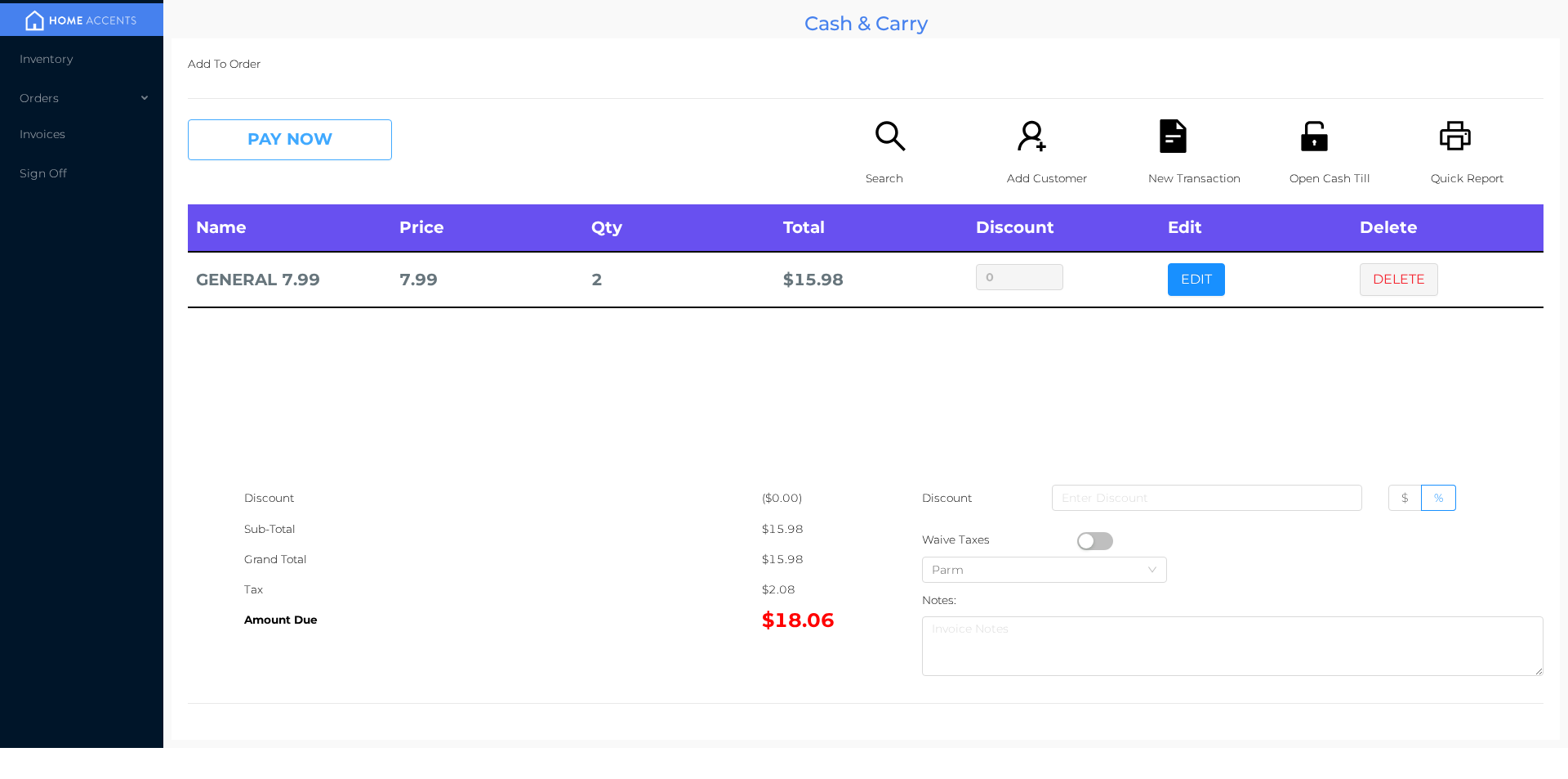
click at [316, 129] on button "PAY NOW" at bounding box center [290, 140] width 204 height 41
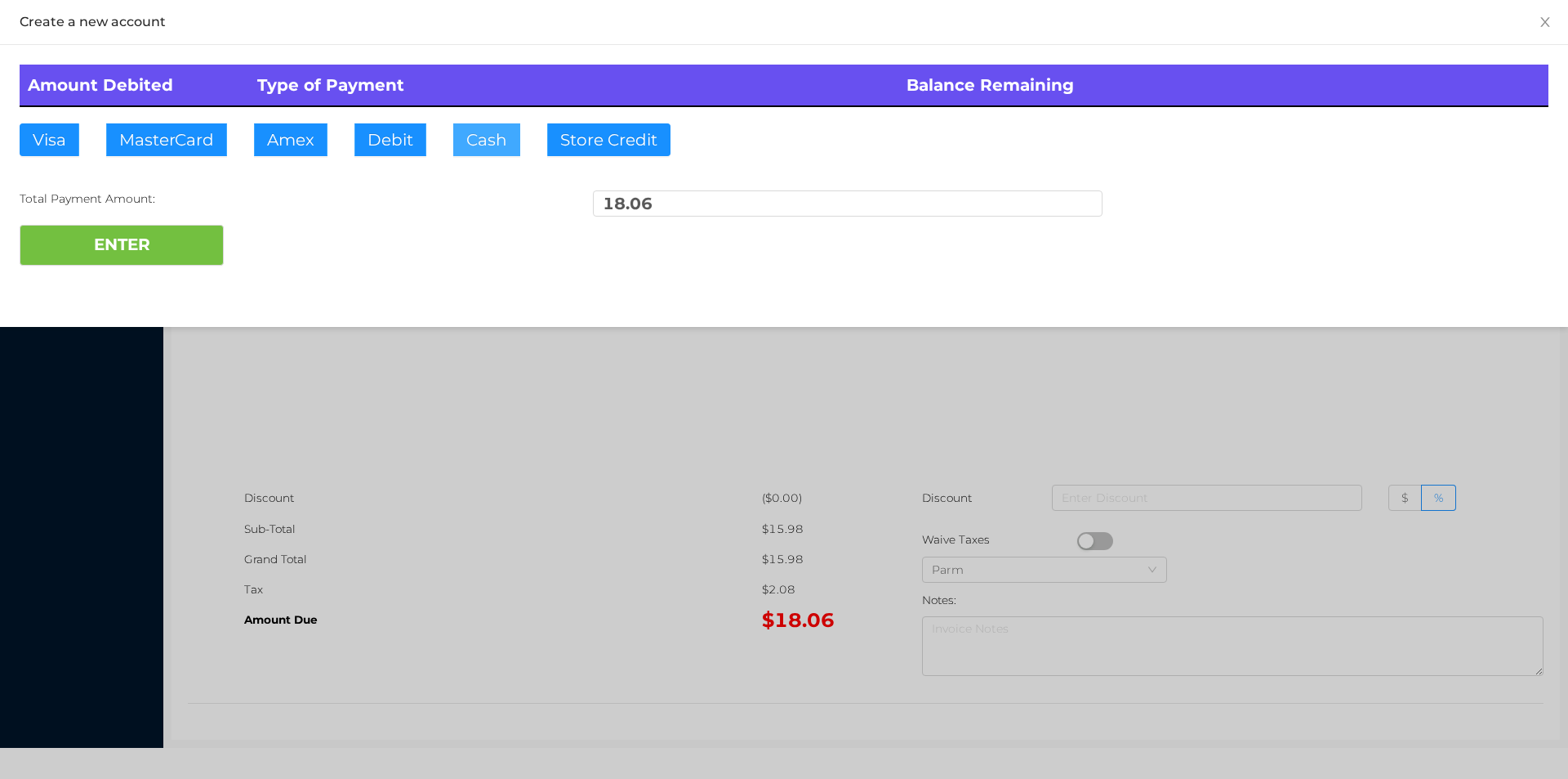
click at [481, 142] on button "Cash" at bounding box center [487, 139] width 67 height 33
type input "20"
click at [171, 262] on button "ENTER" at bounding box center [122, 245] width 204 height 41
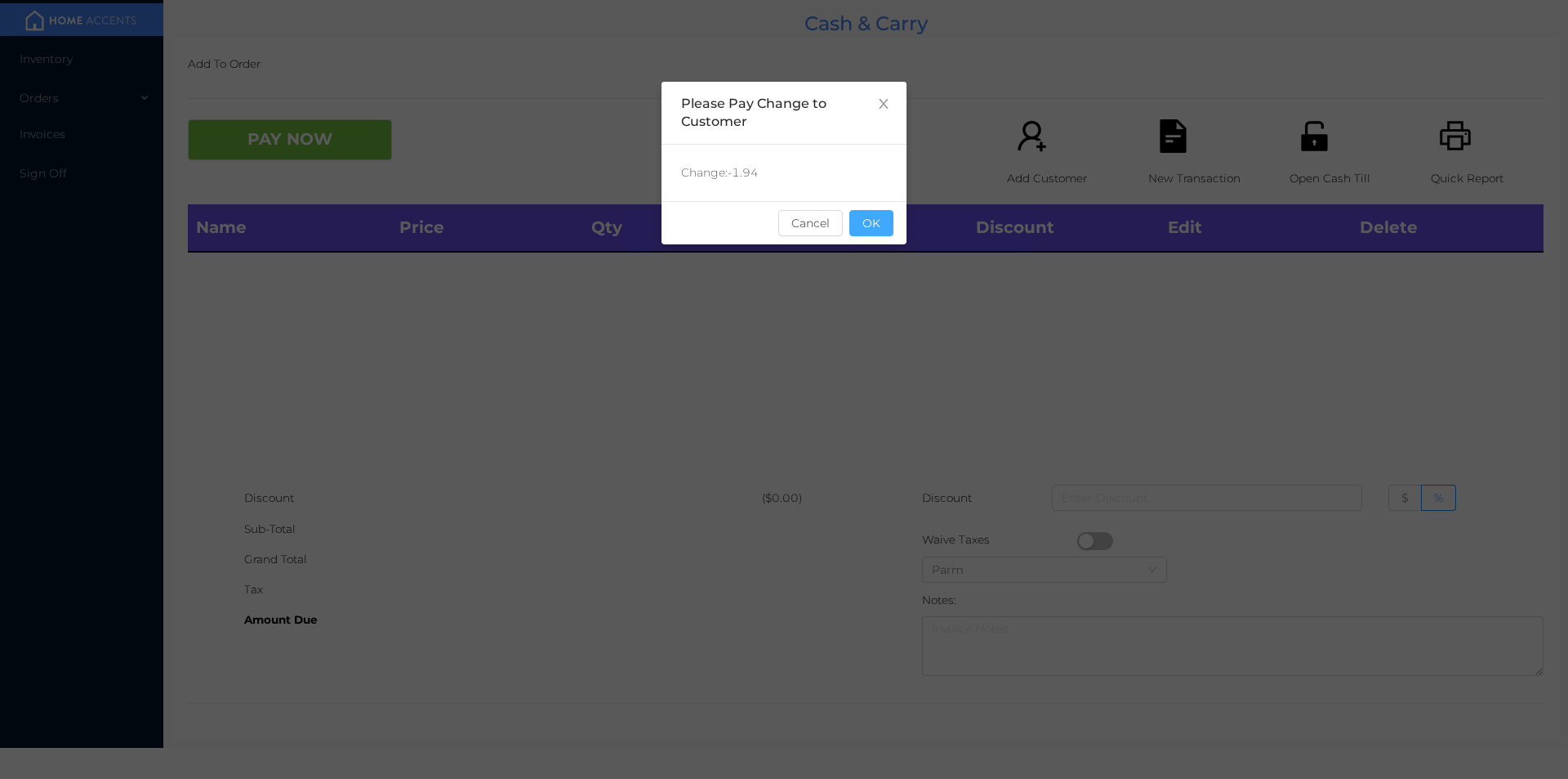
click at [872, 211] on button "OK" at bounding box center [871, 224] width 44 height 26
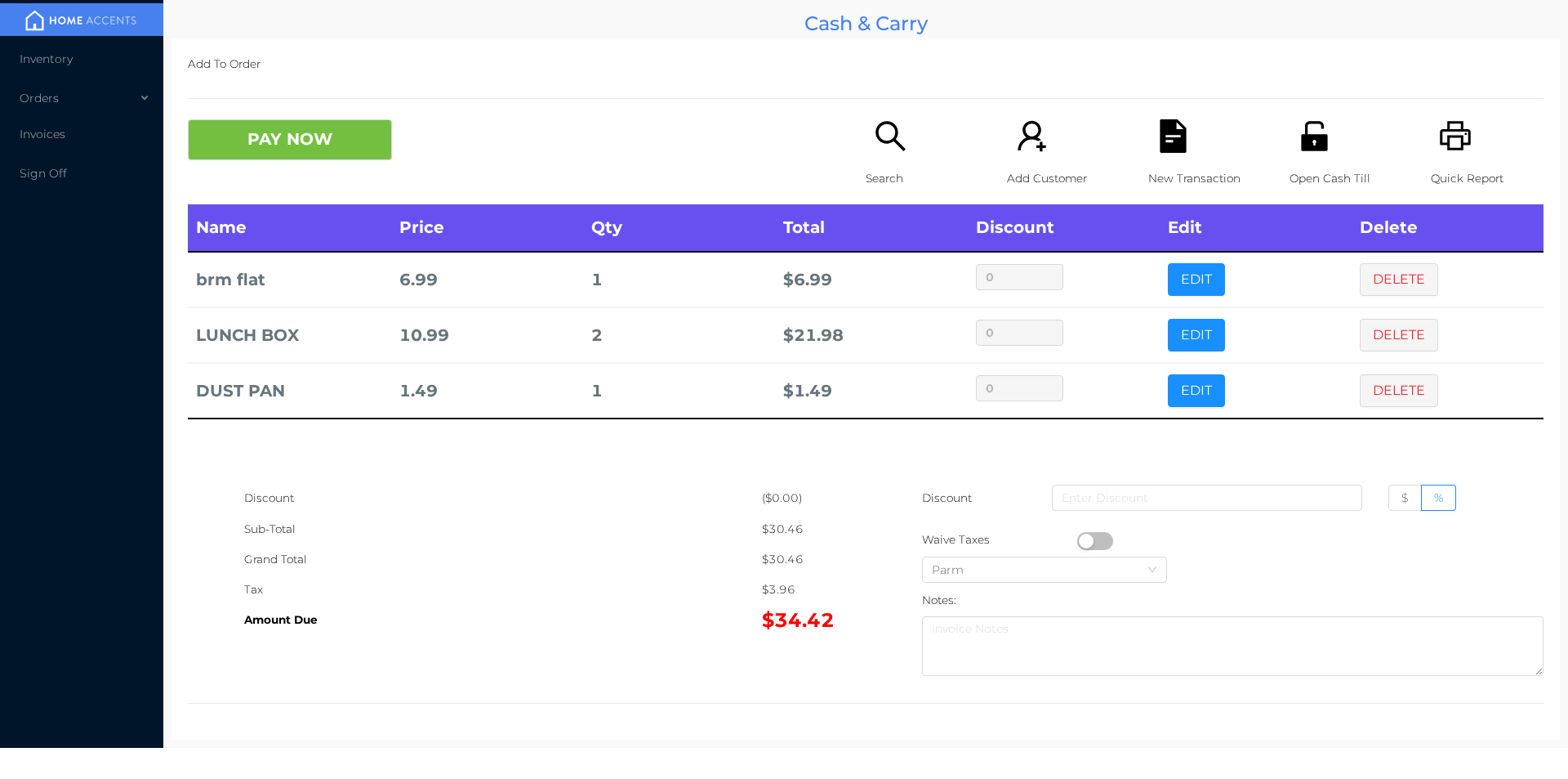
click at [874, 131] on icon "icon: search" at bounding box center [891, 137] width 34 height 34
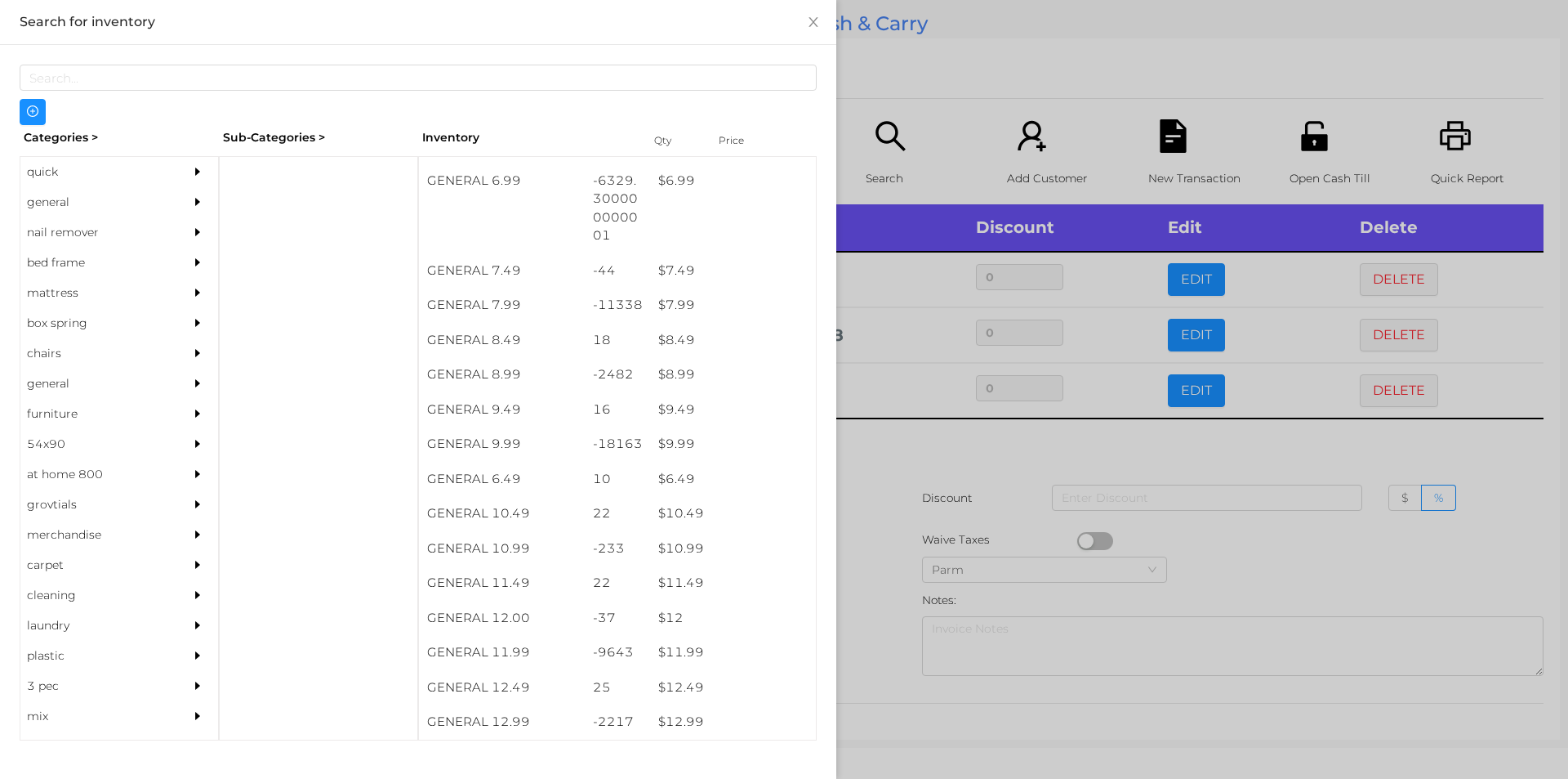
scroll to position [743, 0]
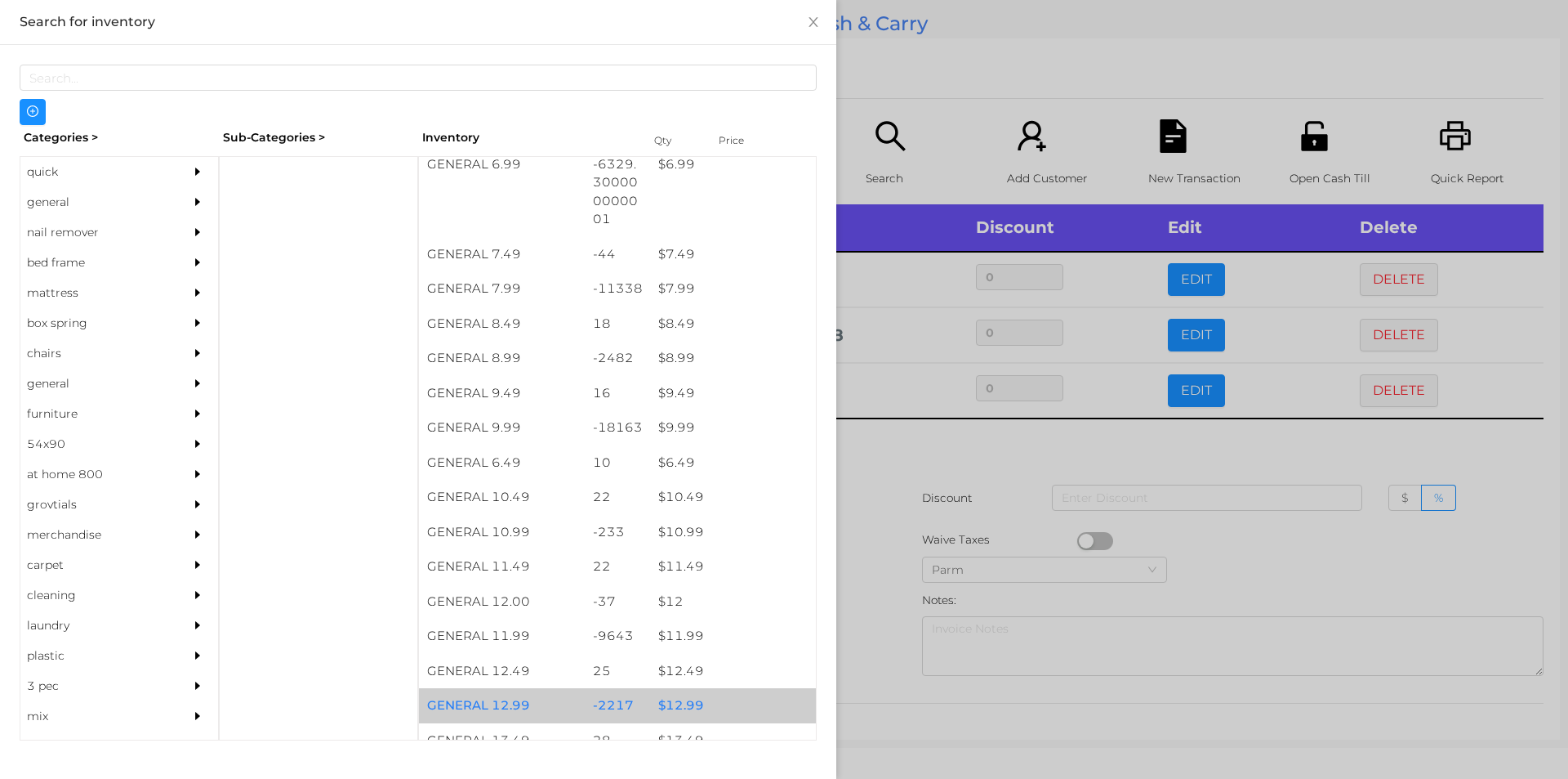
click at [672, 701] on div "$ 12.99" at bounding box center [732, 706] width 165 height 36
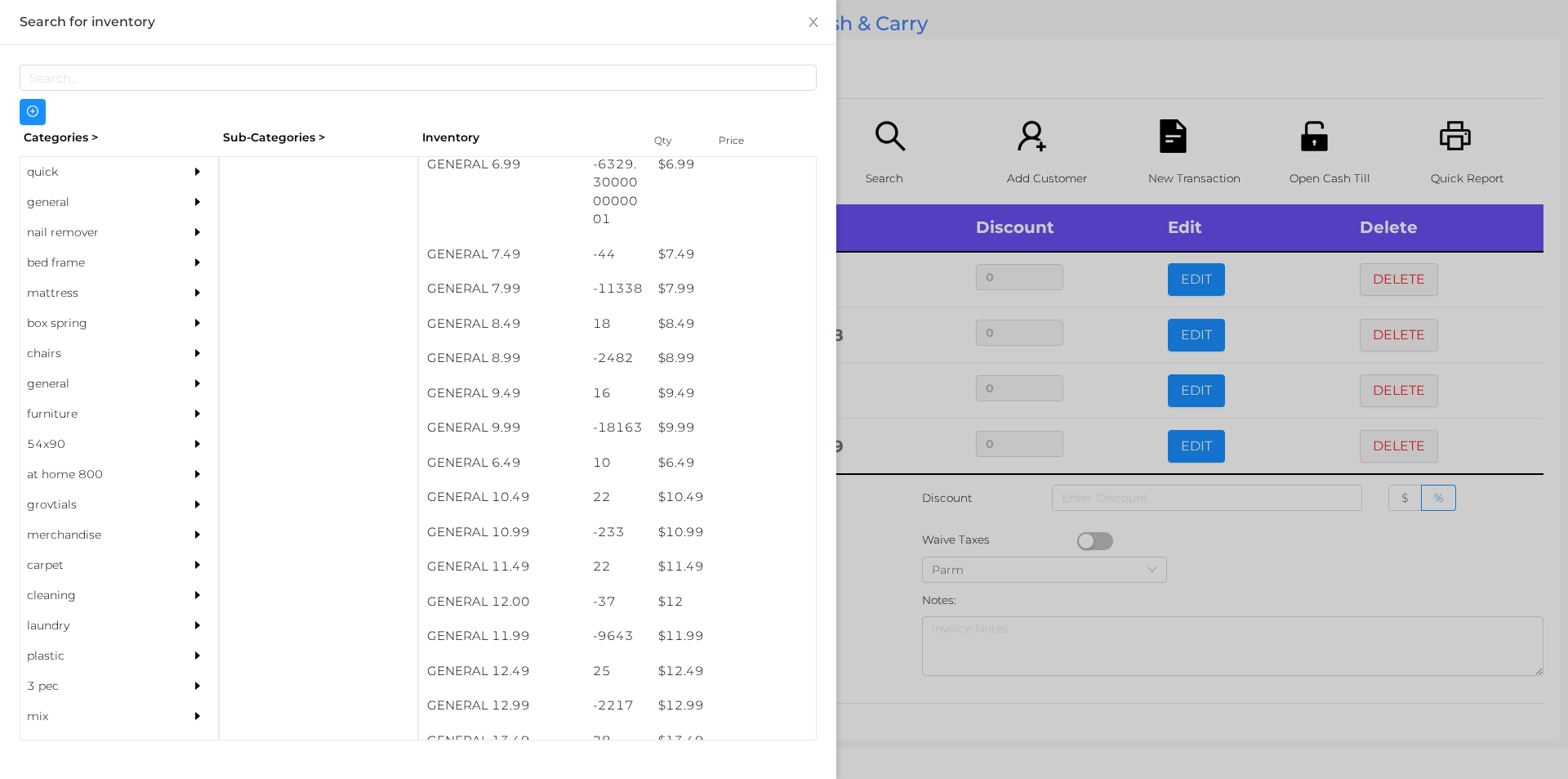
click at [881, 553] on div at bounding box center [784, 389] width 1568 height 779
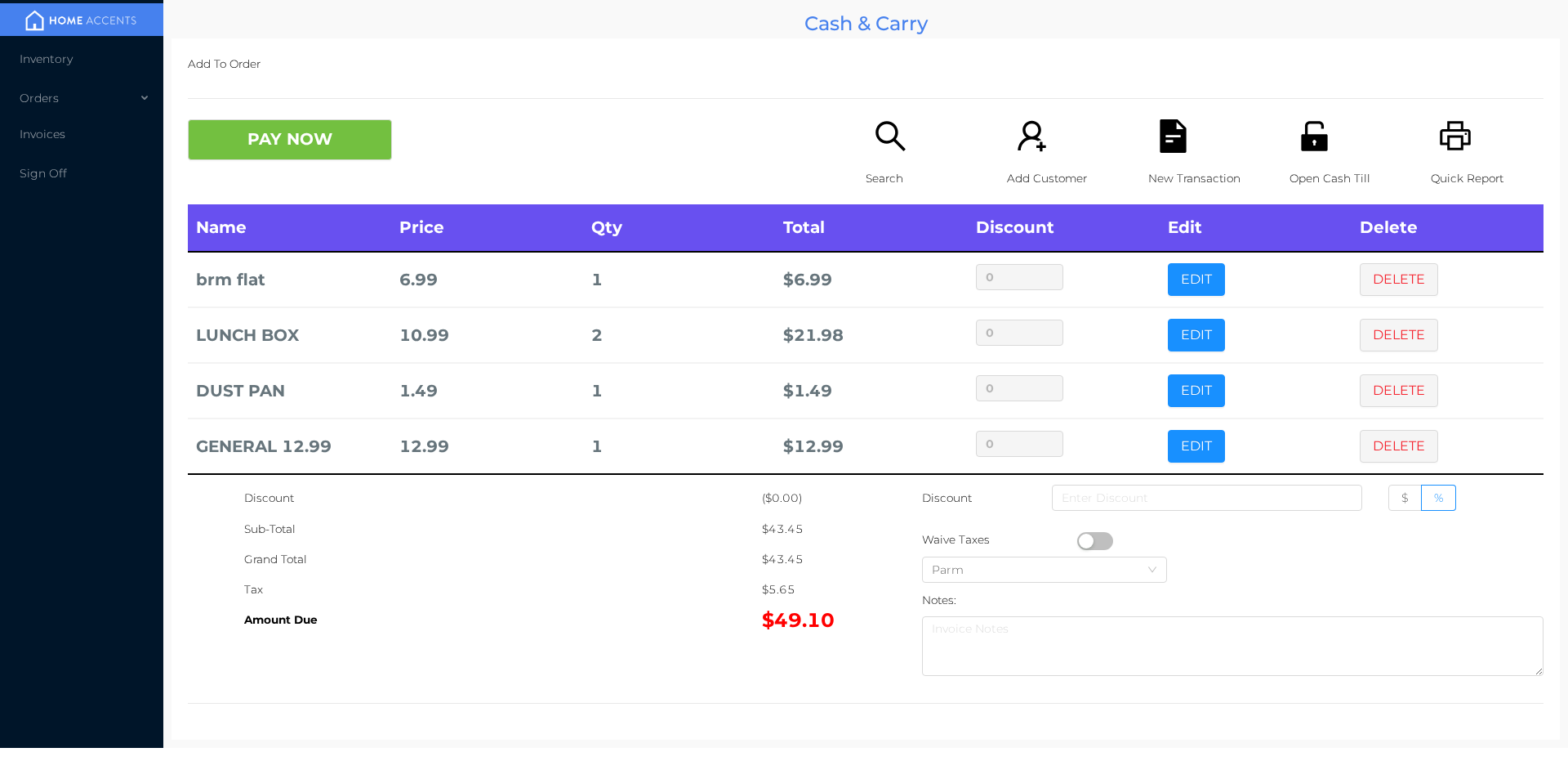
scroll to position [8, 0]
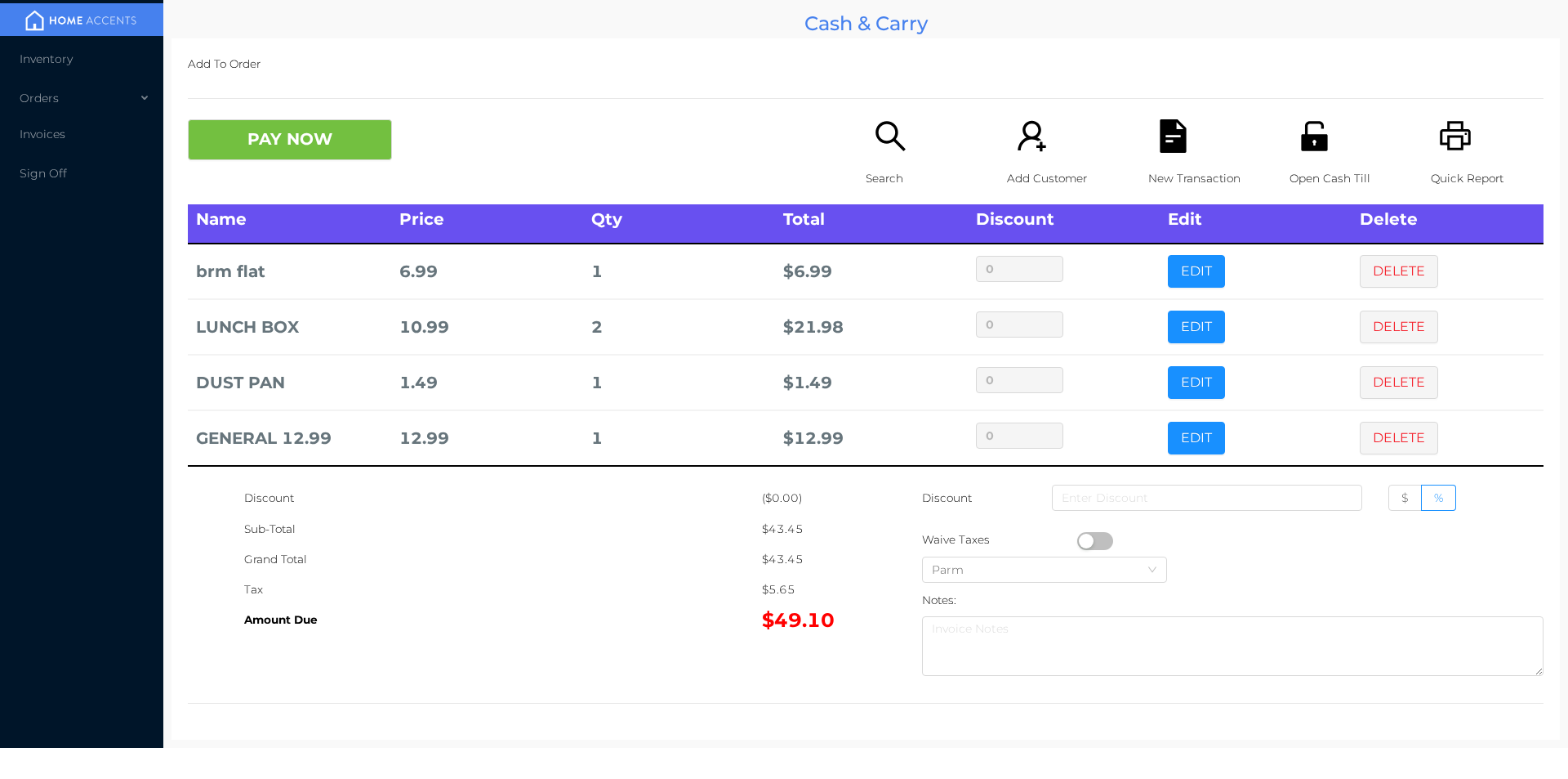
click at [875, 137] on icon "icon: search" at bounding box center [889, 135] width 29 height 29
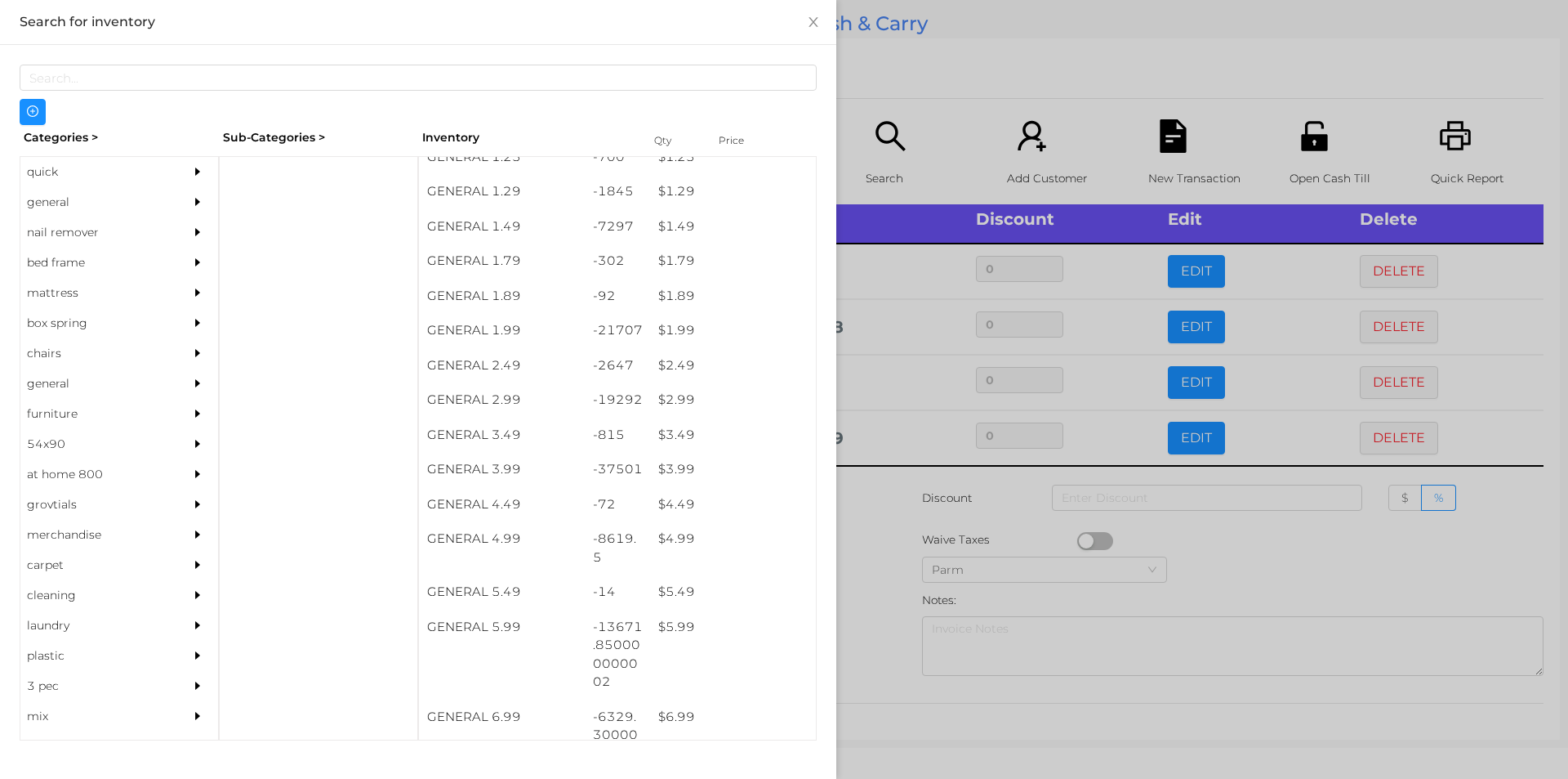
scroll to position [195, 0]
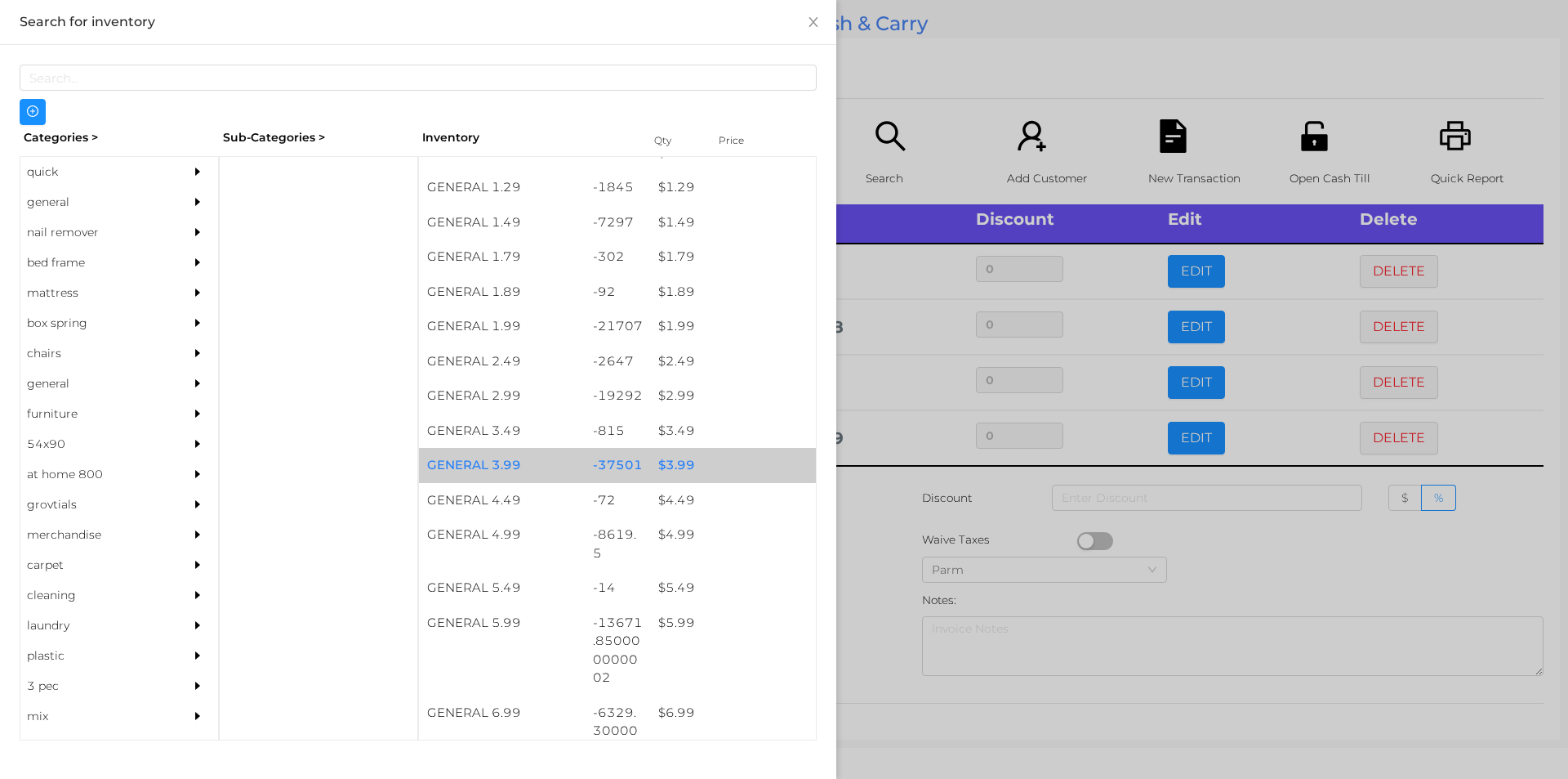
click at [670, 468] on div "$ 3.99" at bounding box center [732, 466] width 165 height 36
click at [675, 465] on div "$ 3.99" at bounding box center [732, 466] width 165 height 36
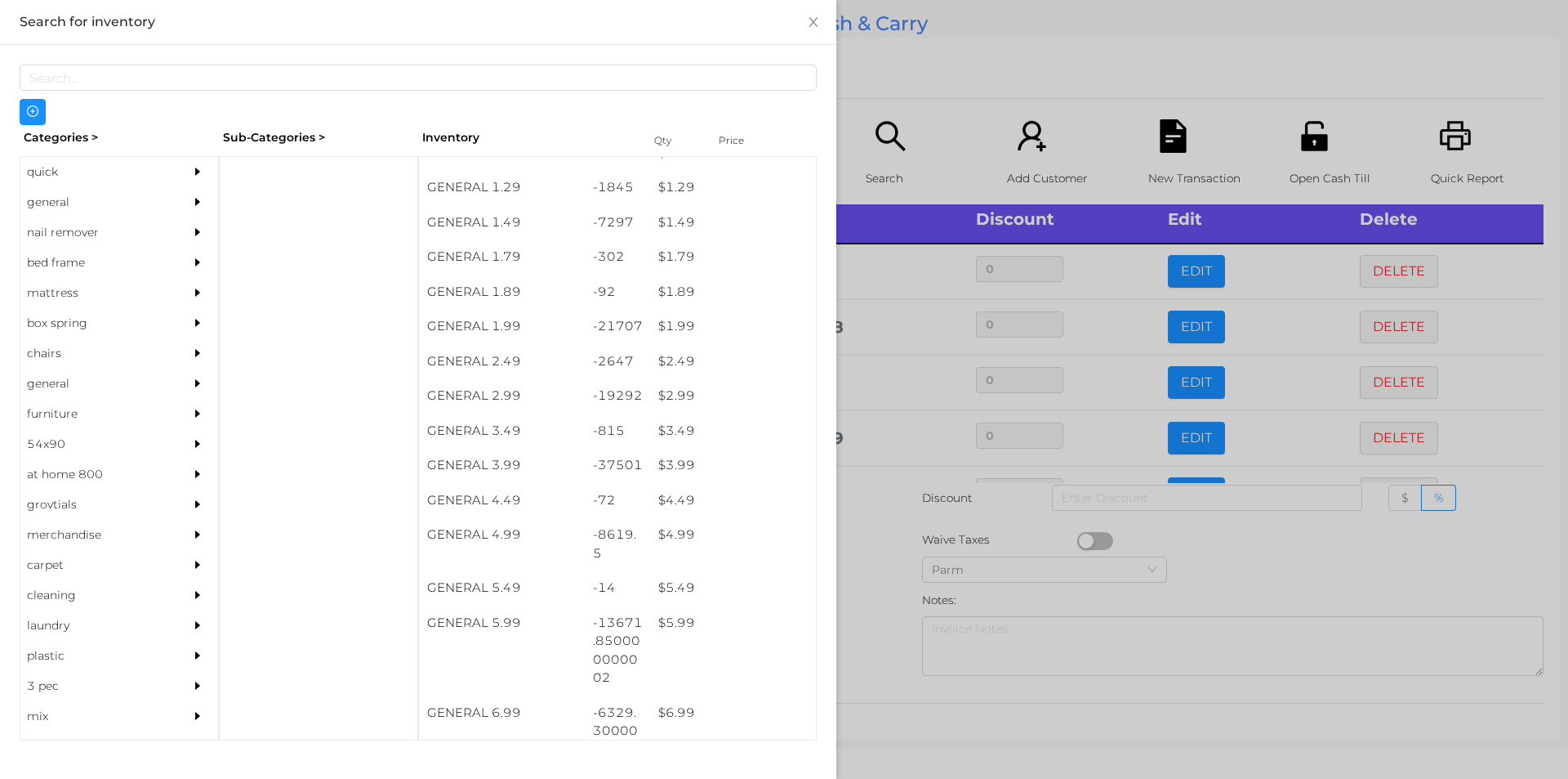
click at [871, 605] on div at bounding box center [784, 389] width 1568 height 779
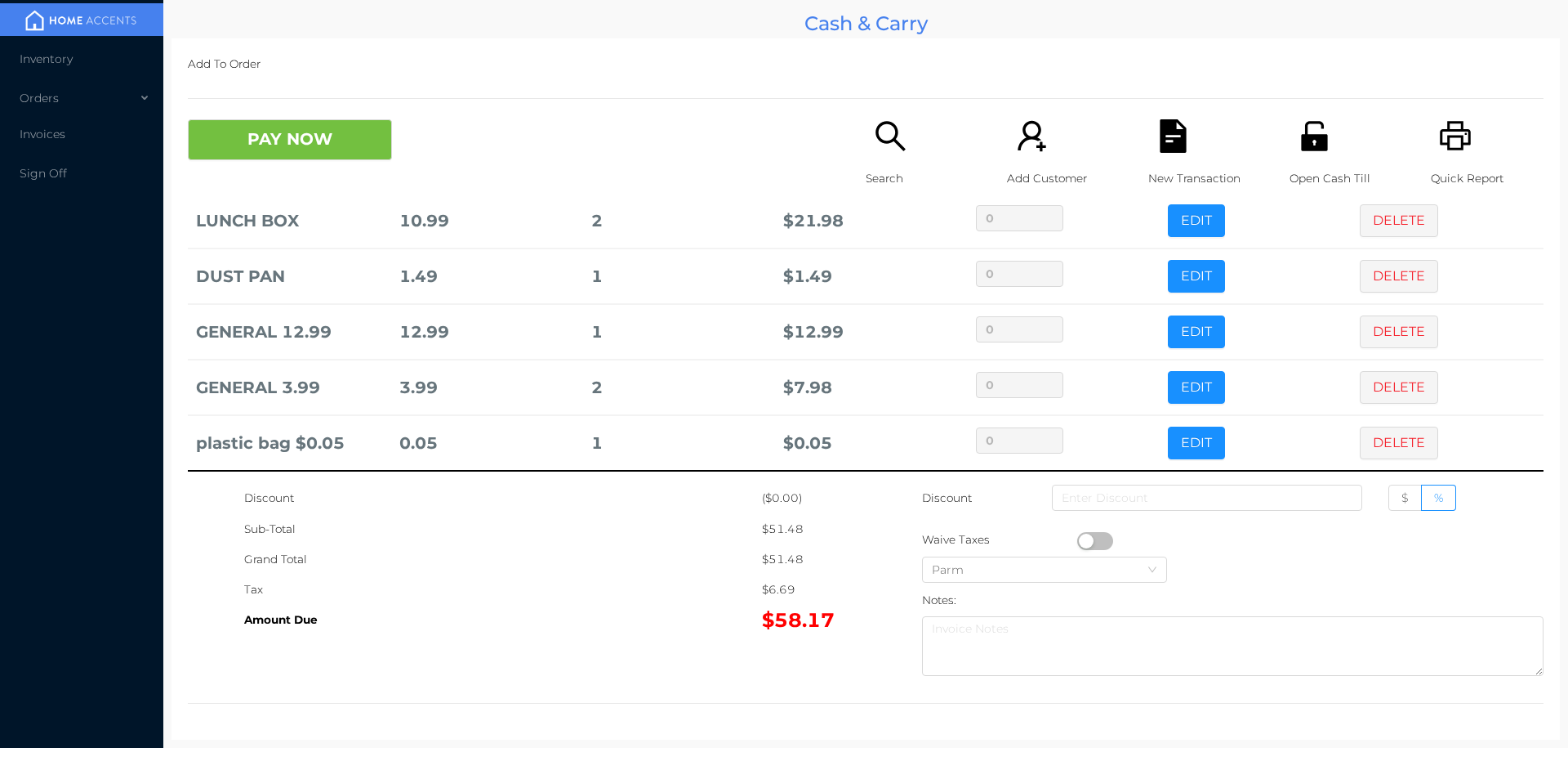
scroll to position [120, 0]
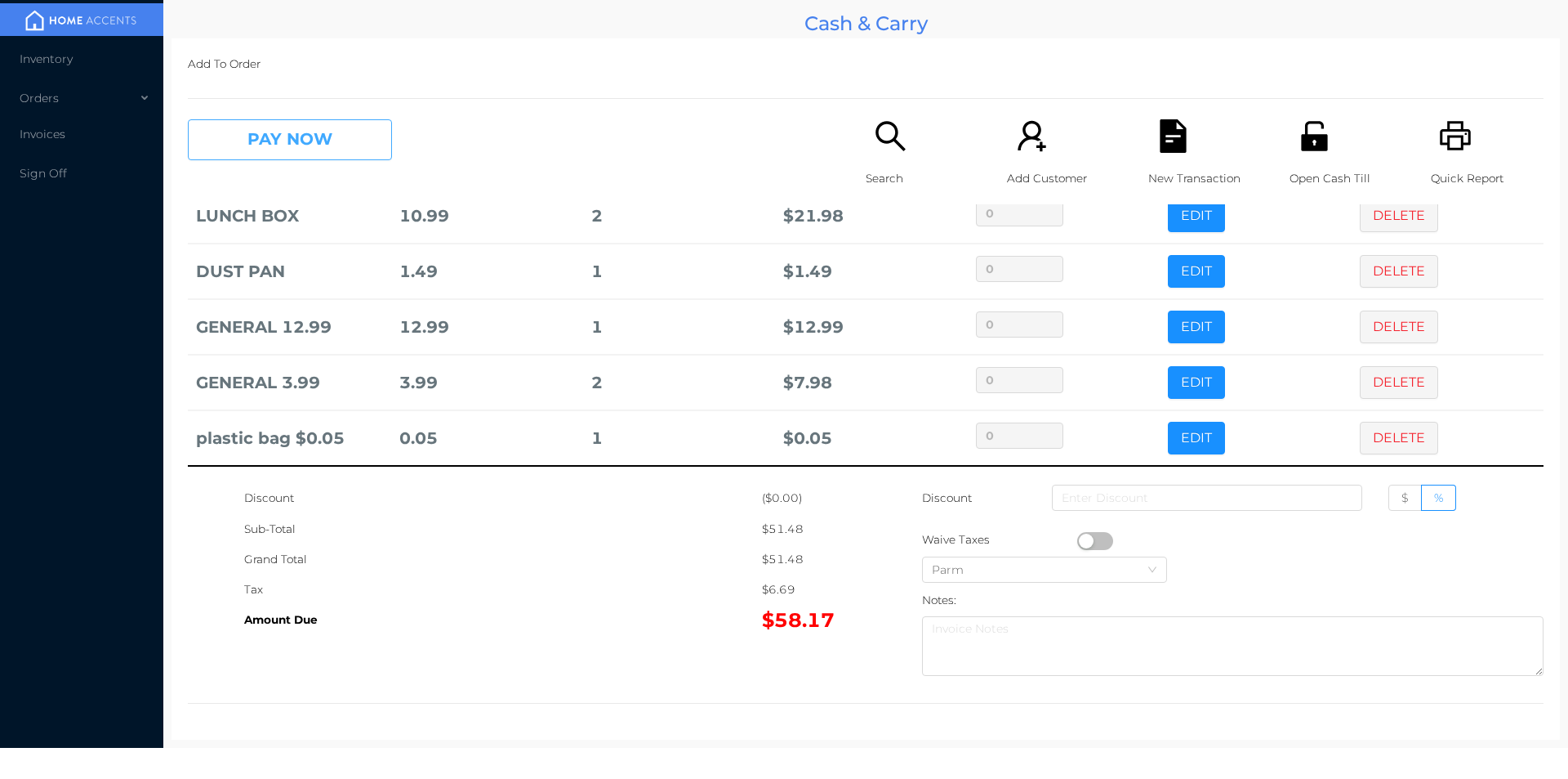
click at [320, 143] on button "PAY NOW" at bounding box center [290, 140] width 204 height 41
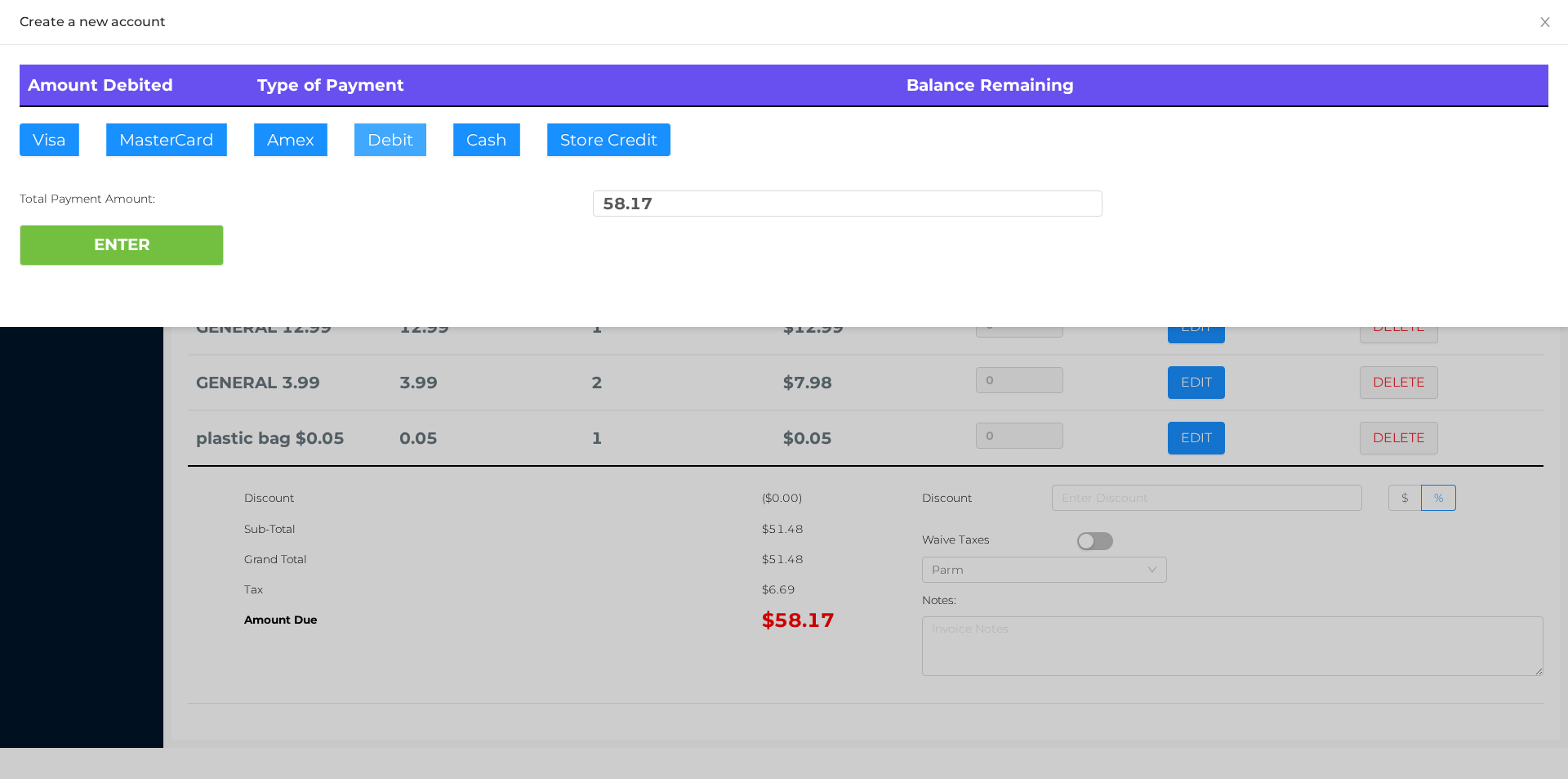
click at [387, 140] on button "Debit" at bounding box center [390, 139] width 72 height 33
click at [165, 246] on button "ENTER" at bounding box center [122, 245] width 204 height 41
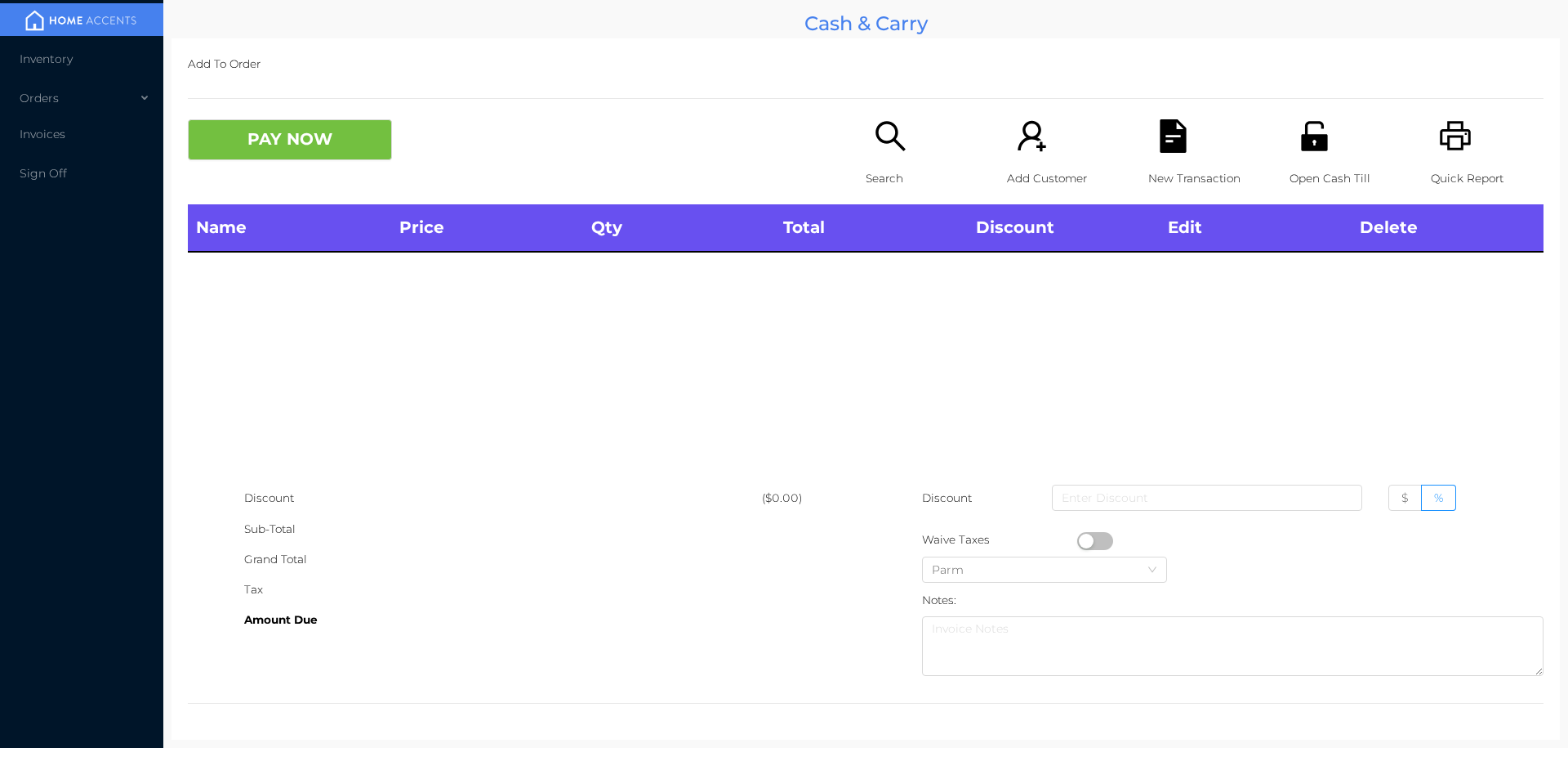
scroll to position [0, 0]
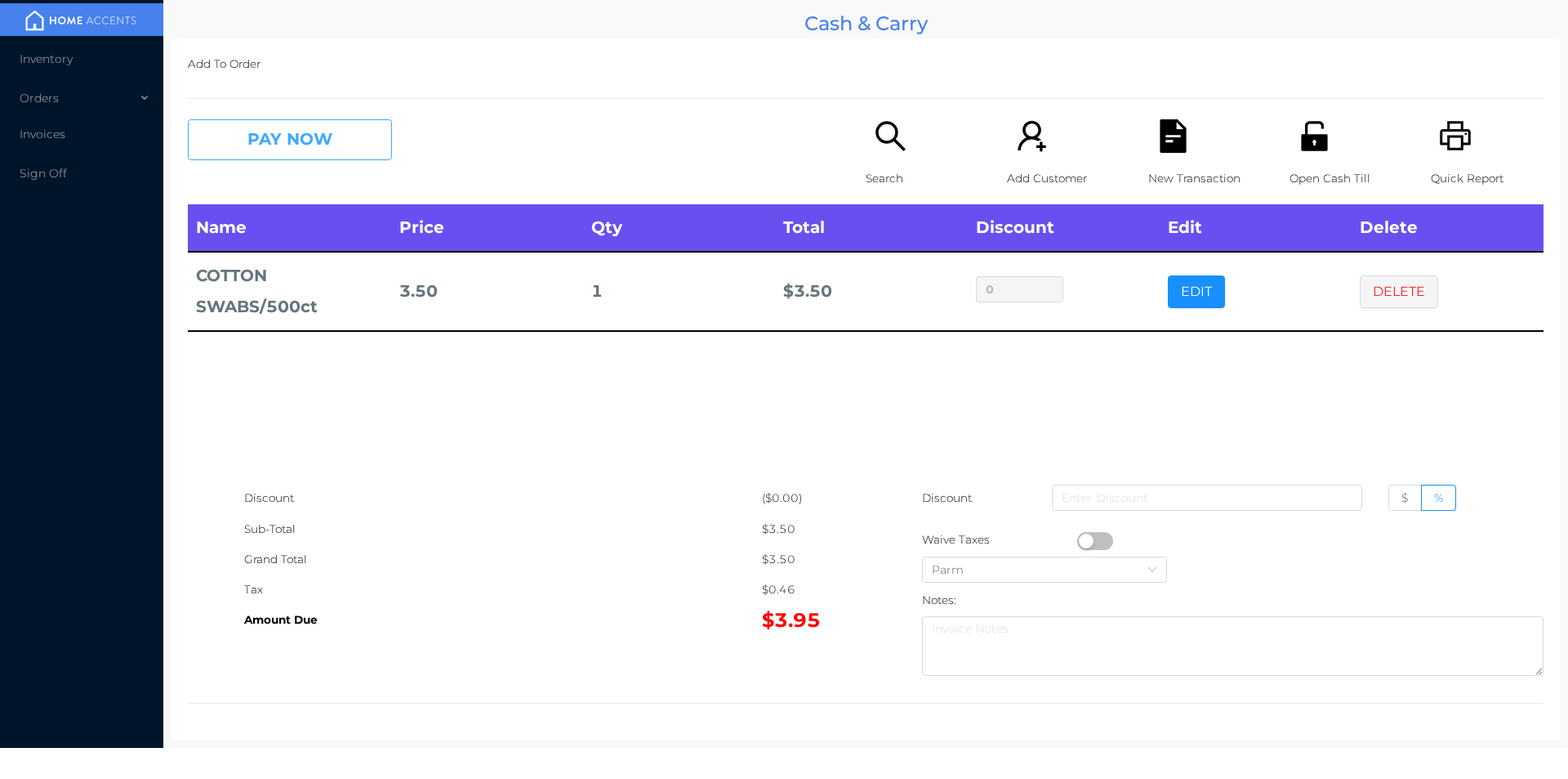
click at [338, 150] on button "PAY NOW" at bounding box center [290, 140] width 204 height 41
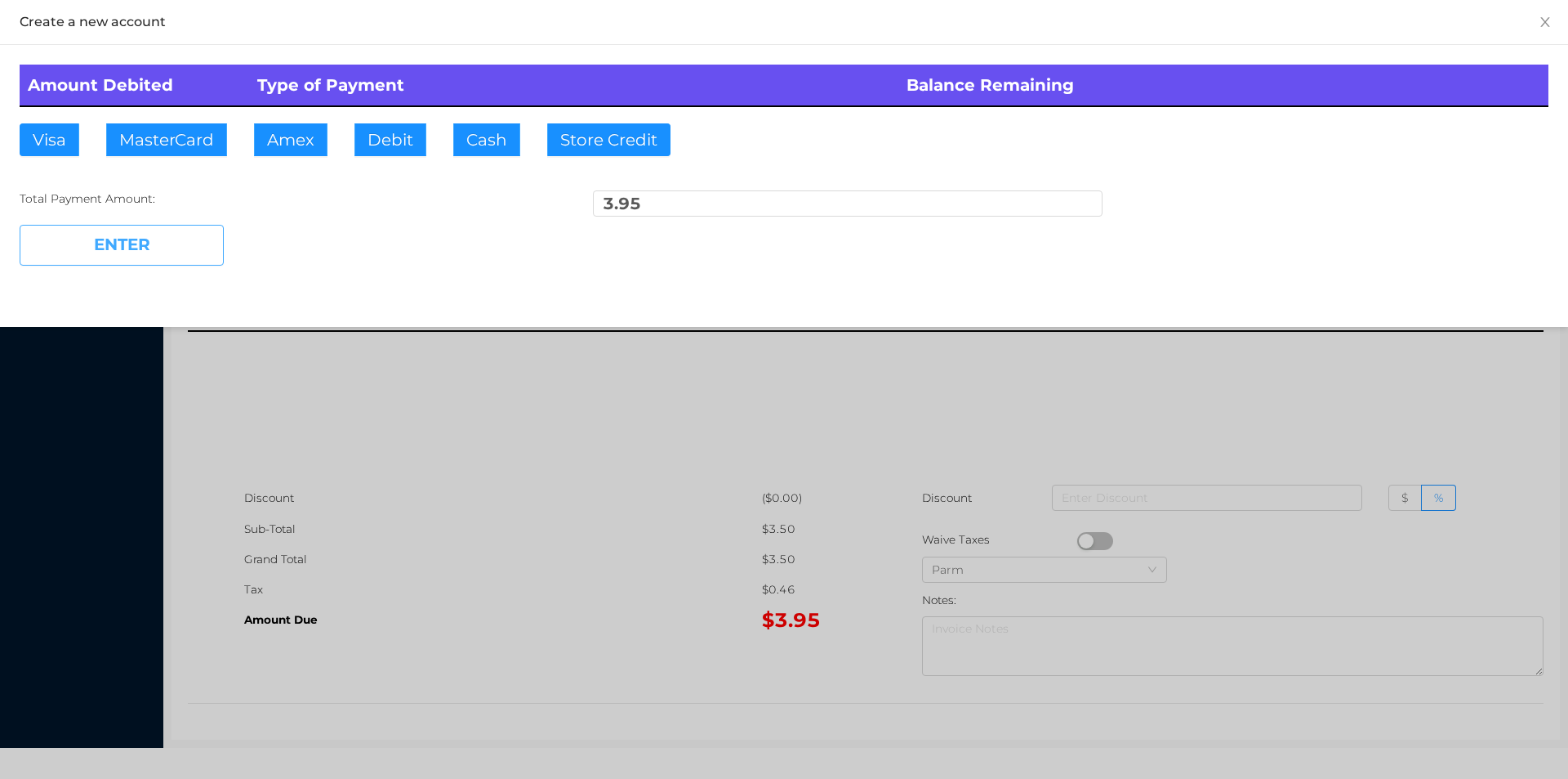
click at [172, 249] on button "ENTER" at bounding box center [122, 245] width 204 height 41
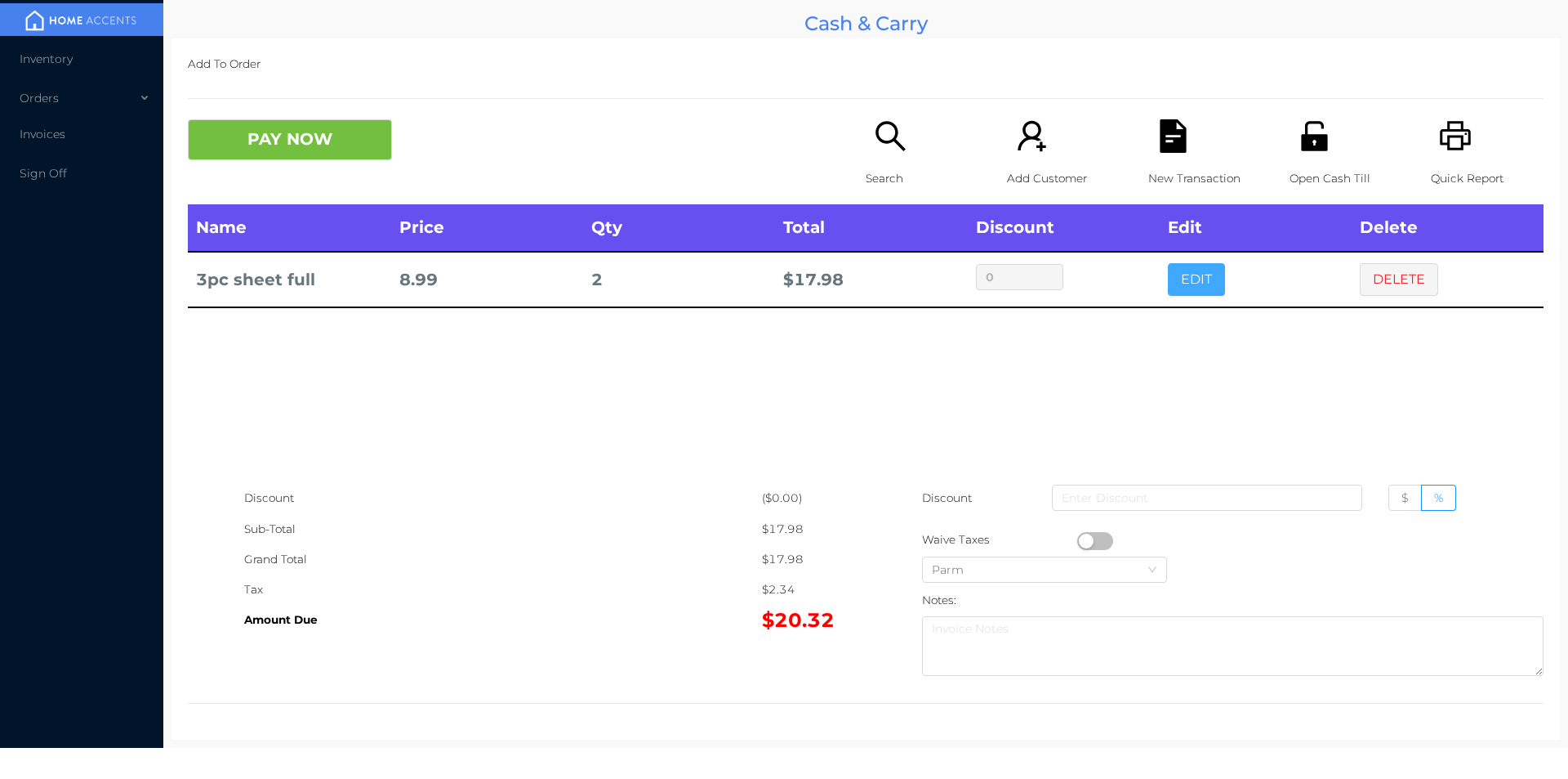
click at [1186, 286] on button "EDIT" at bounding box center [1196, 279] width 57 height 33
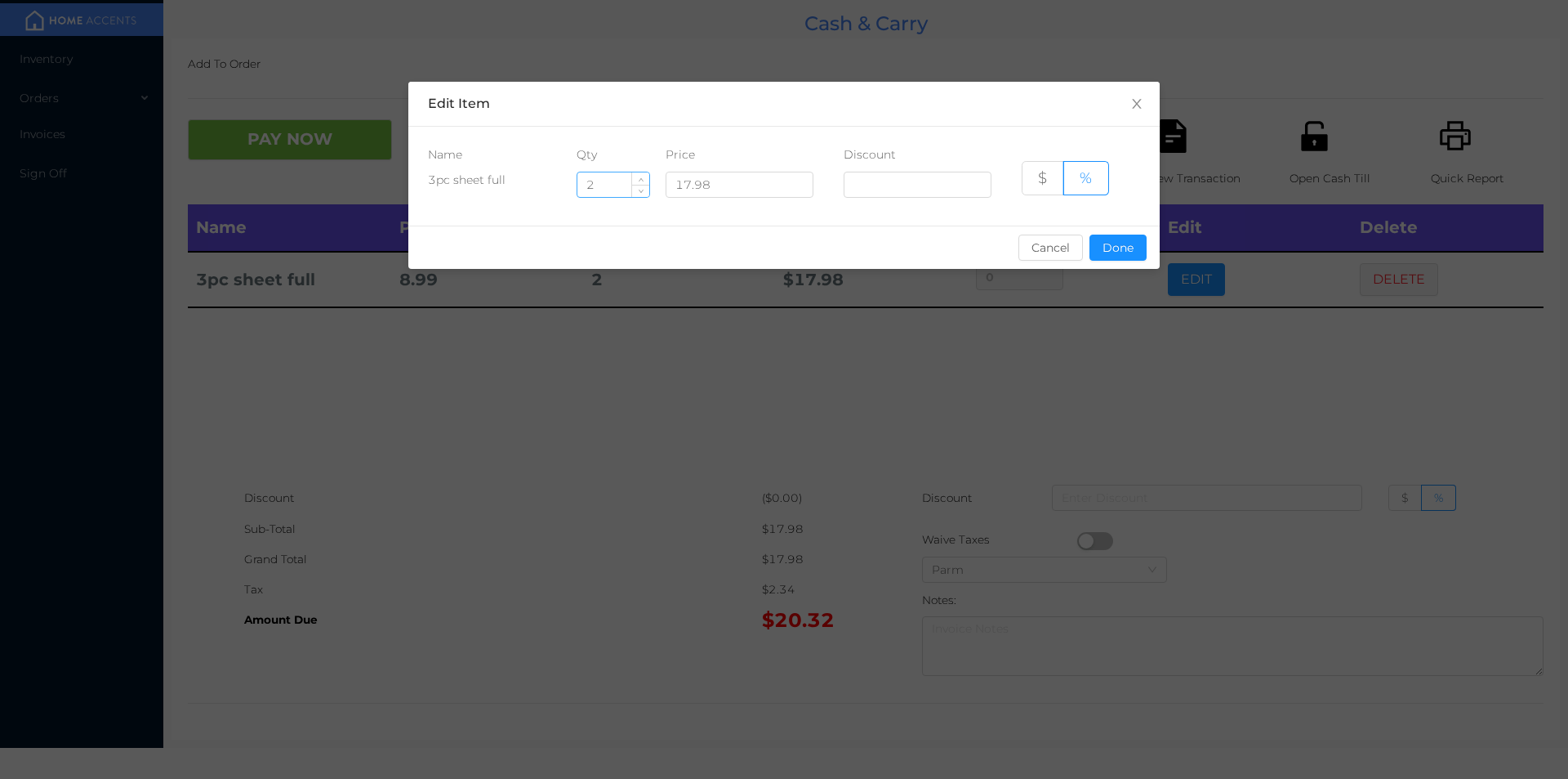
click at [611, 183] on input "2" at bounding box center [613, 184] width 72 height 24
type input "1"
click at [1106, 253] on button "Done" at bounding box center [1117, 248] width 57 height 26
type input "0%"
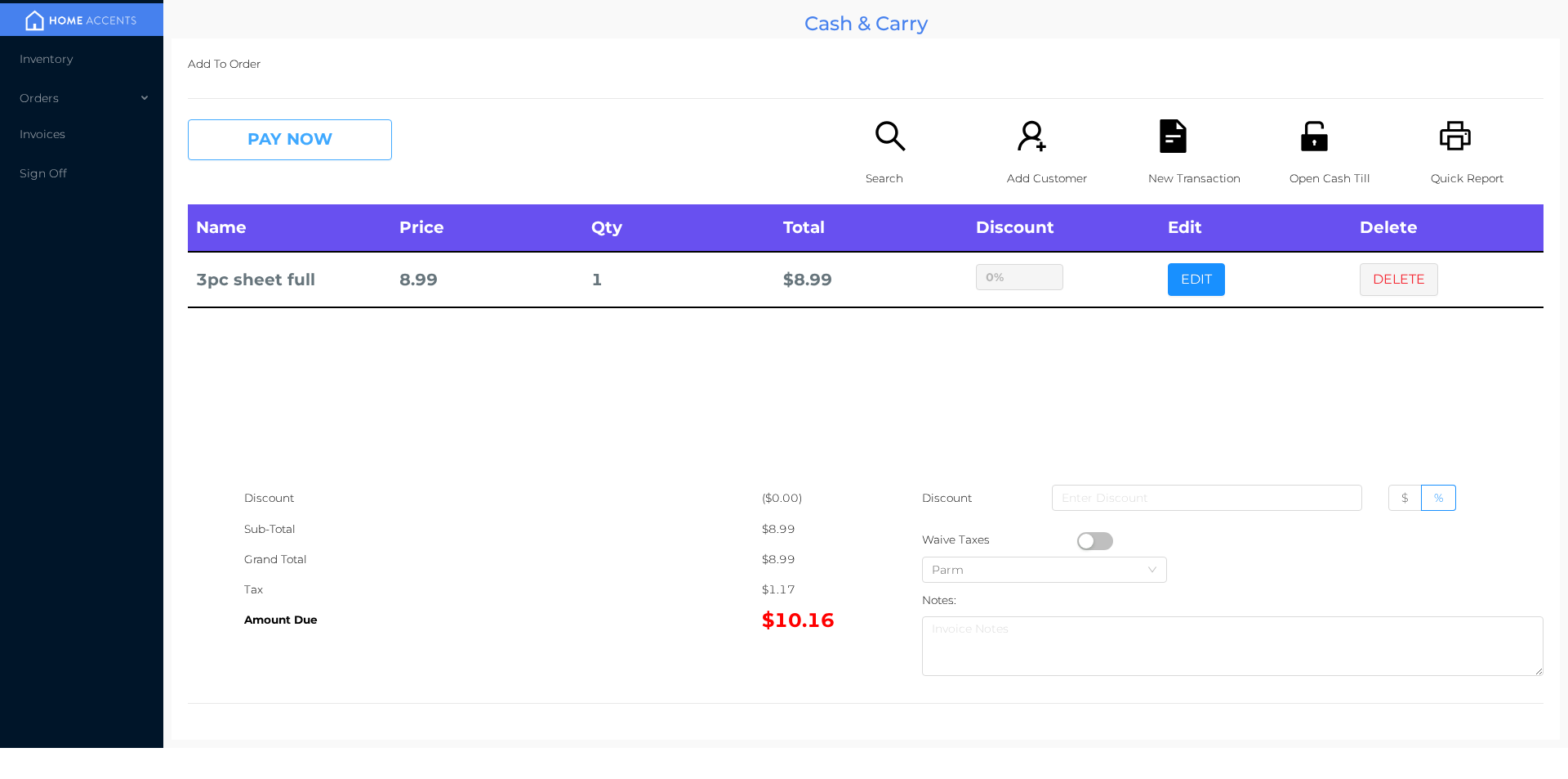
click at [279, 147] on button "PAY NOW" at bounding box center [290, 140] width 204 height 41
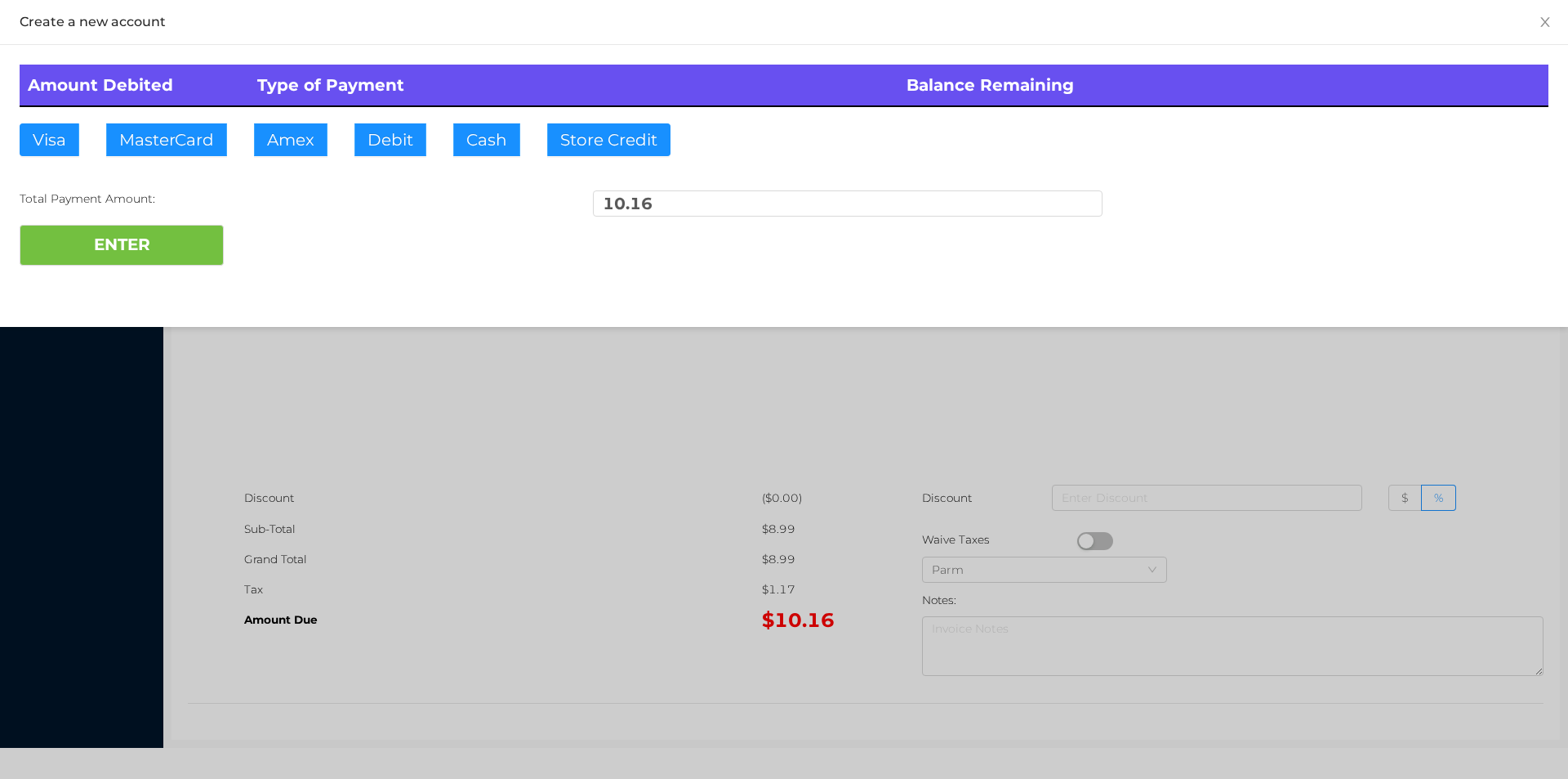
click at [297, 246] on div "ENTER" at bounding box center [784, 245] width 1529 height 41
click at [1244, 403] on div at bounding box center [784, 389] width 1568 height 779
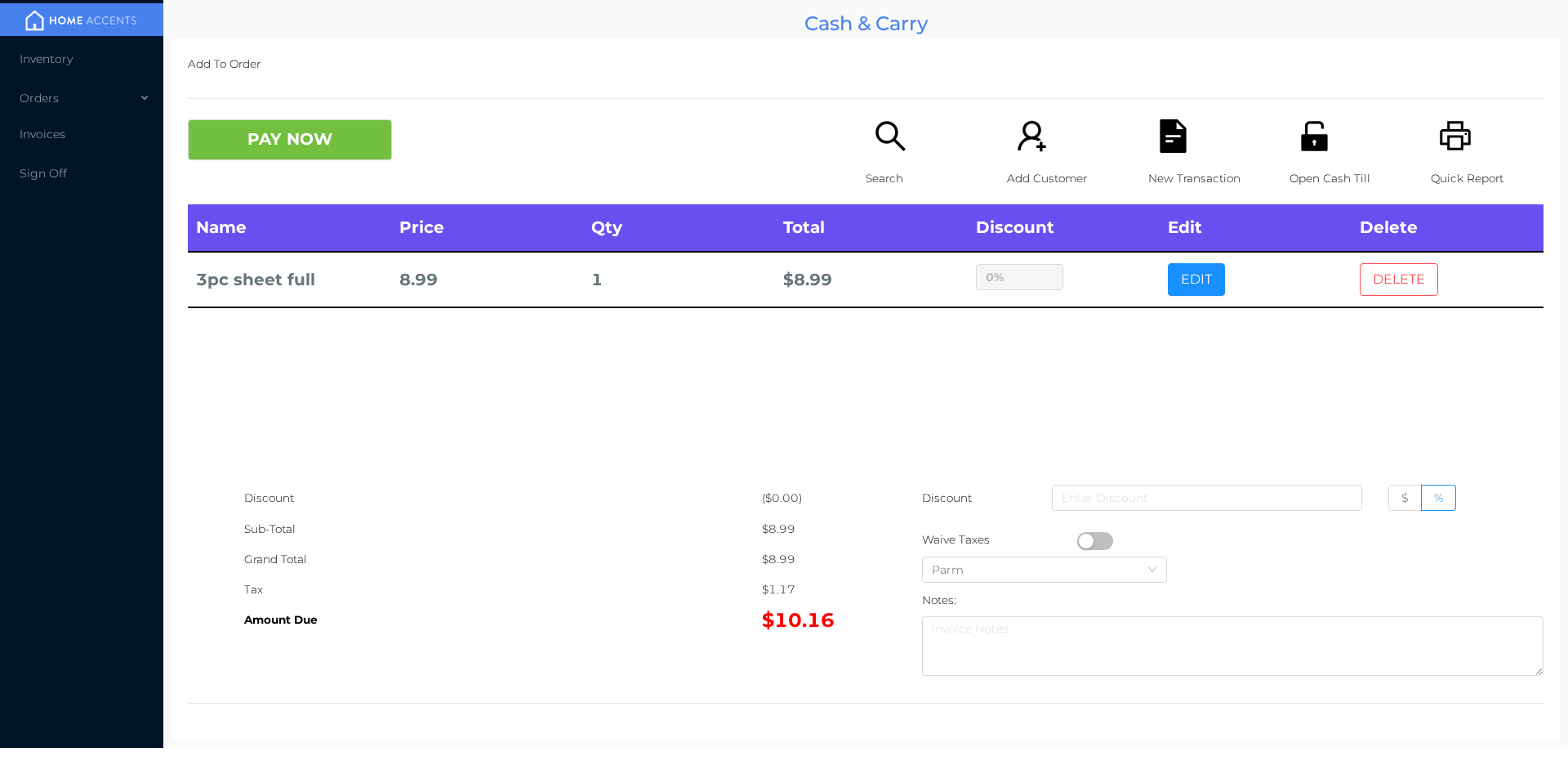
click at [1395, 279] on button "DELETE" at bounding box center [1399, 279] width 79 height 33
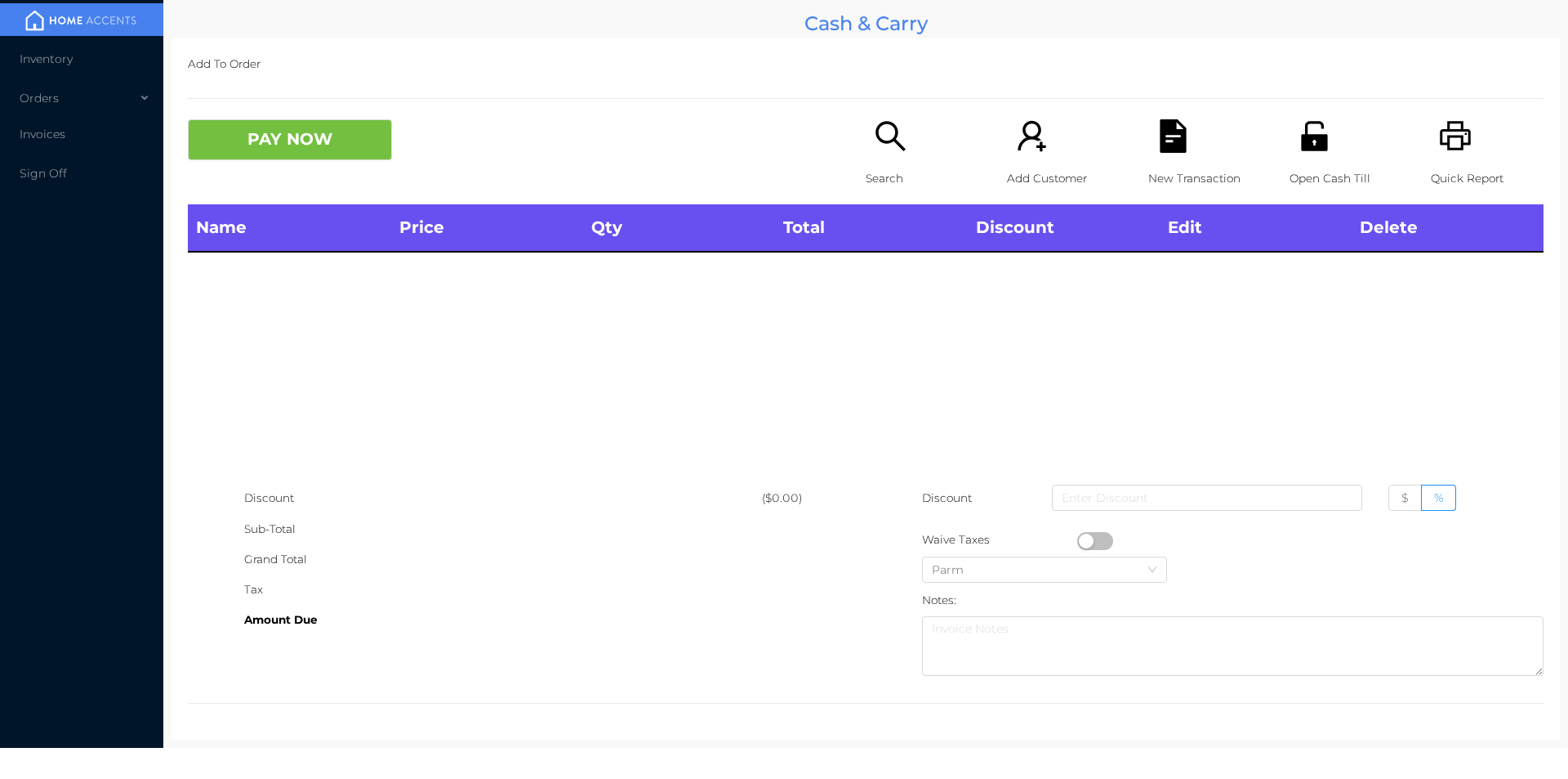
click at [1459, 133] on icon "icon: printer" at bounding box center [1455, 135] width 31 height 29
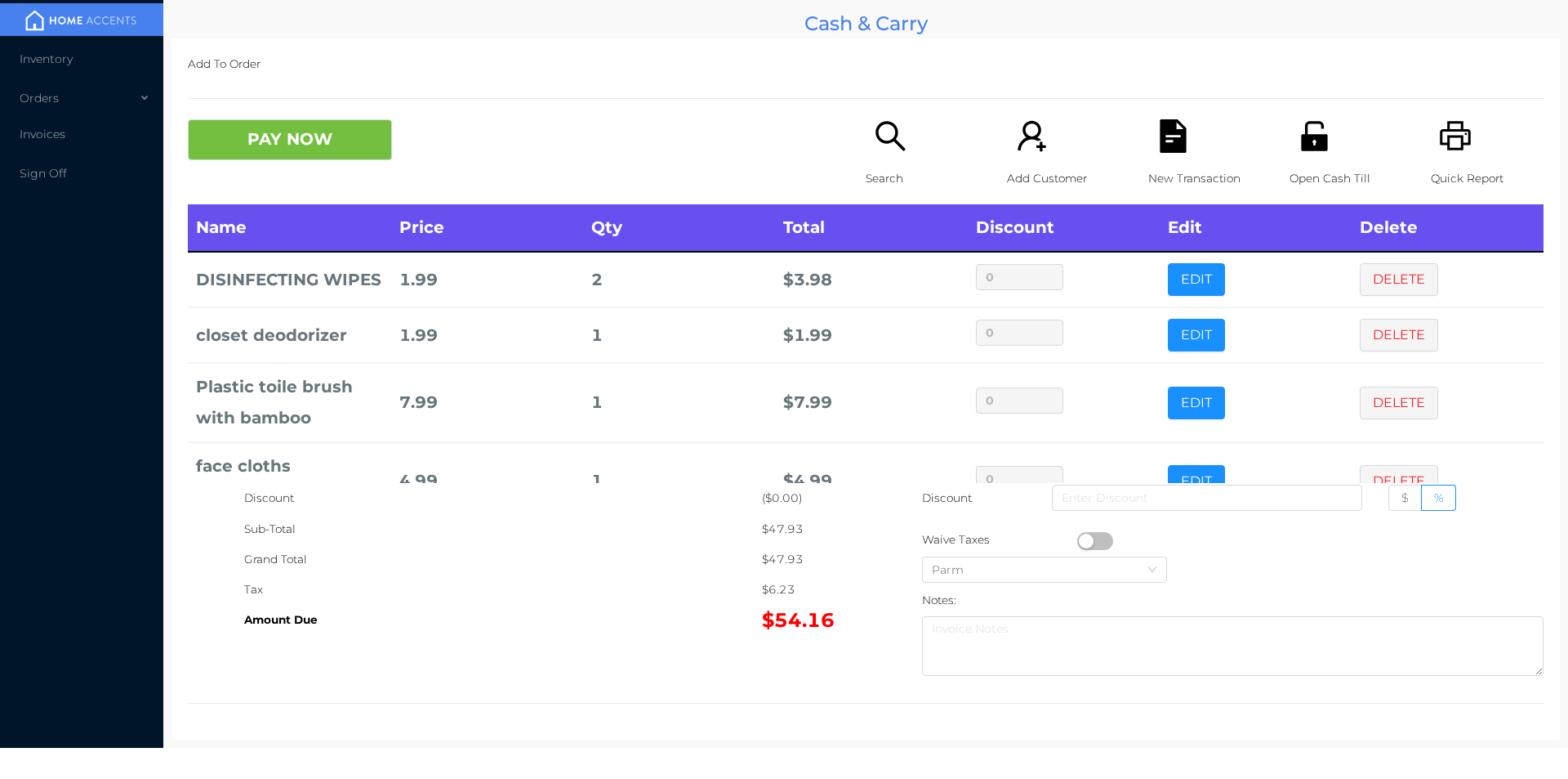
click at [820, 299] on td "$ 3.98" at bounding box center [870, 279] width 192 height 55
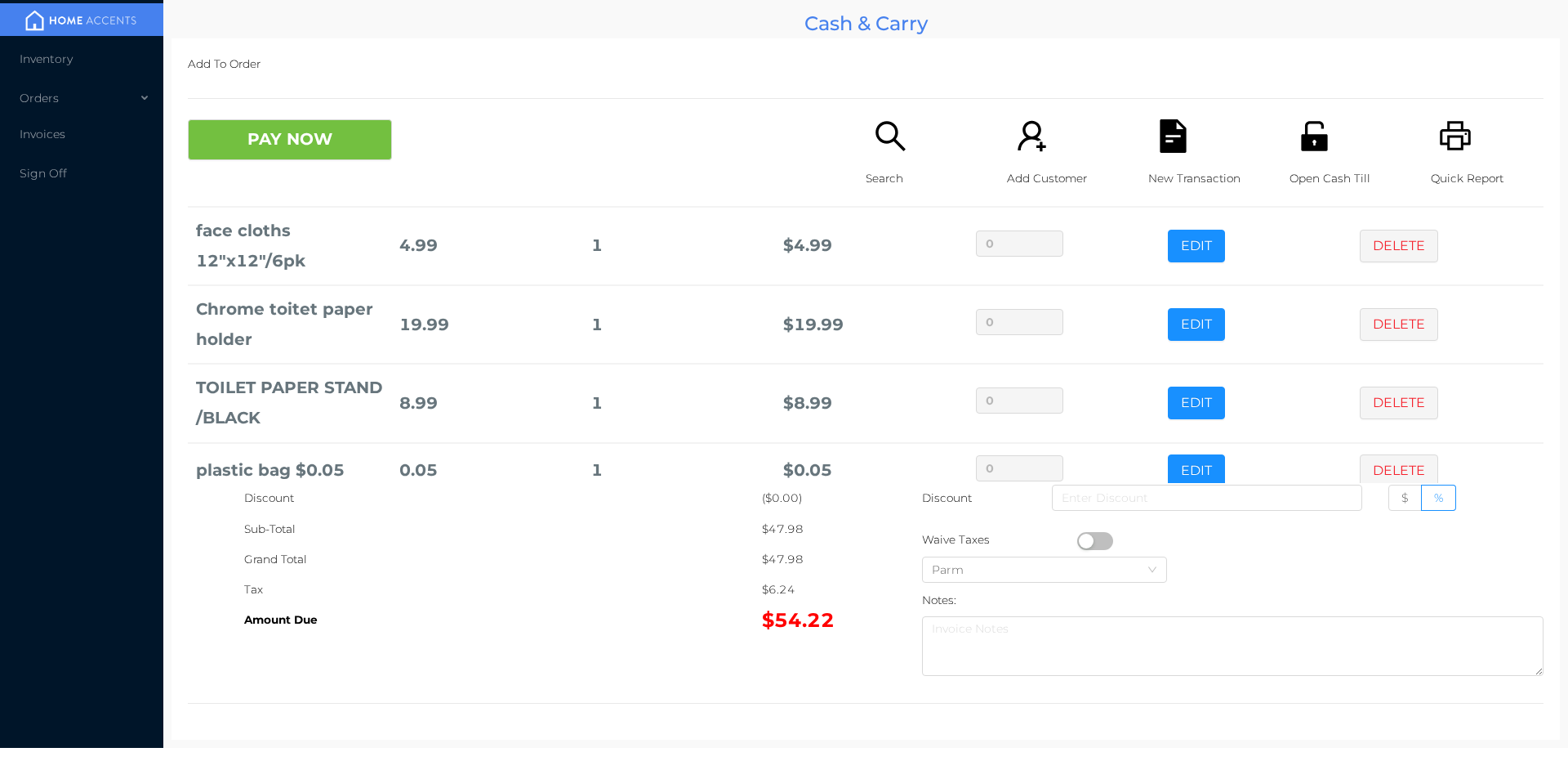
scroll to position [291, 0]
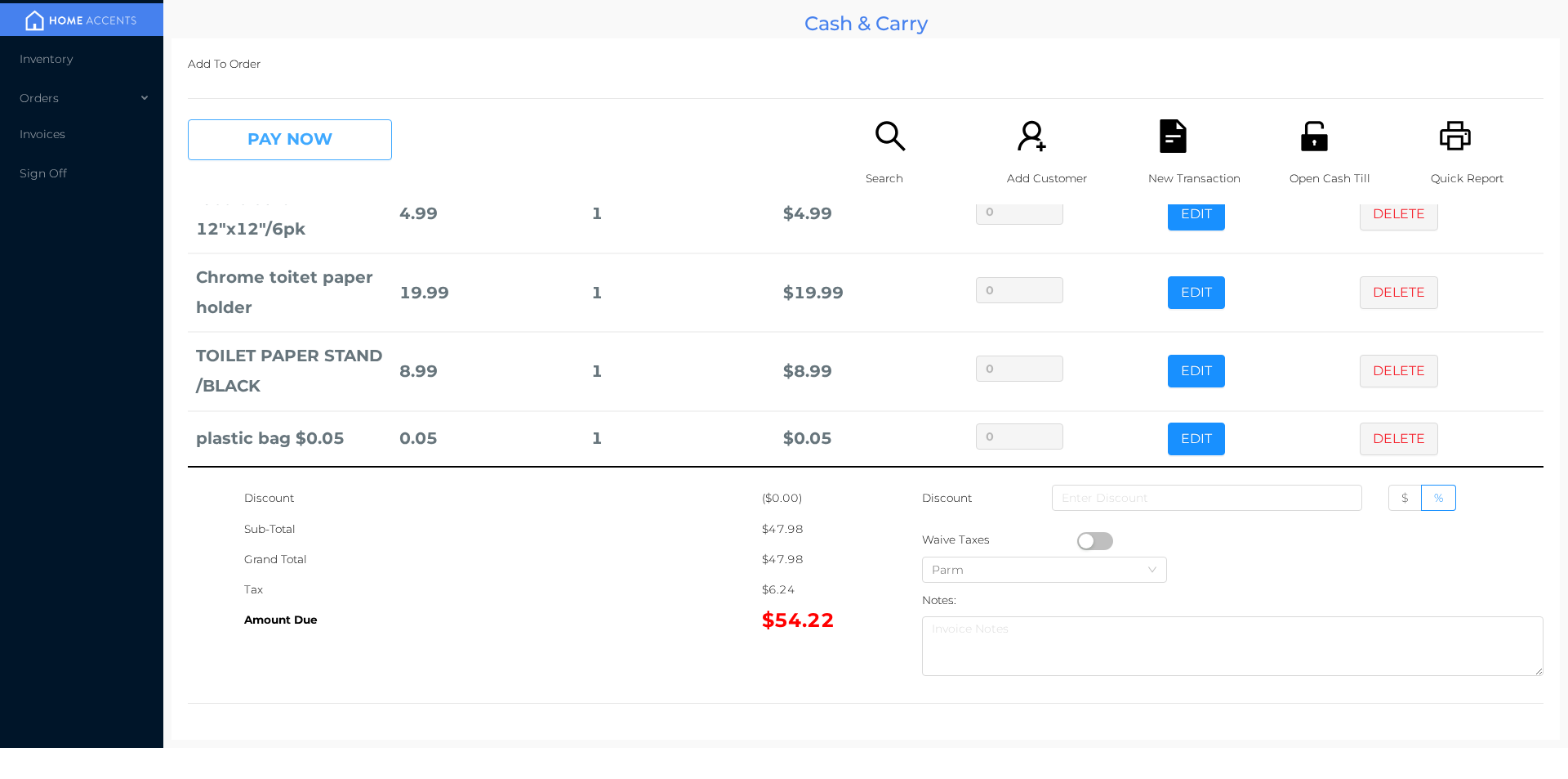
click at [274, 135] on button "PAY NOW" at bounding box center [290, 140] width 204 height 41
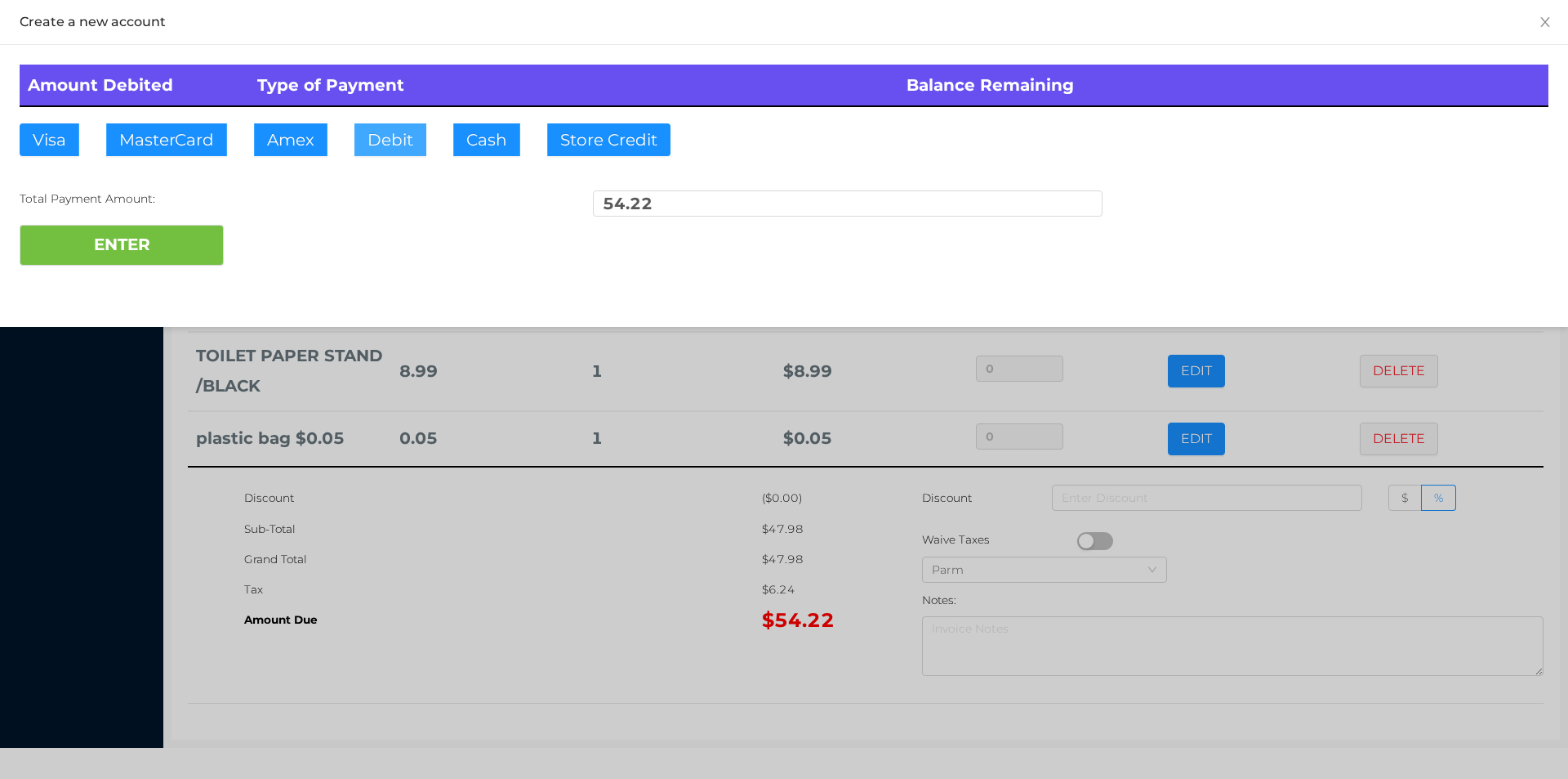
click at [382, 140] on button "Debit" at bounding box center [390, 139] width 72 height 33
click at [156, 233] on button "ENTER" at bounding box center [122, 245] width 204 height 41
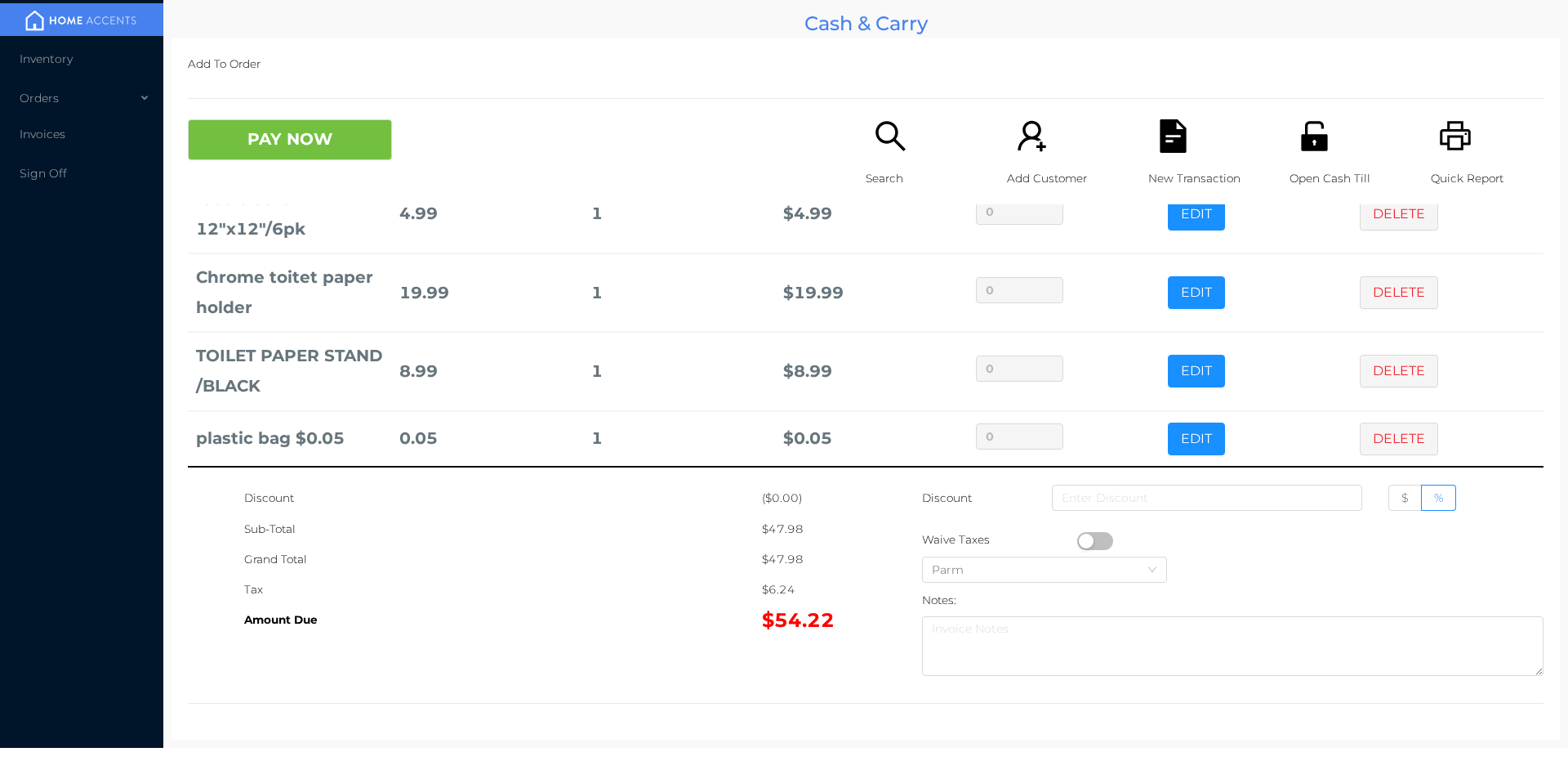
scroll to position [0, 0]
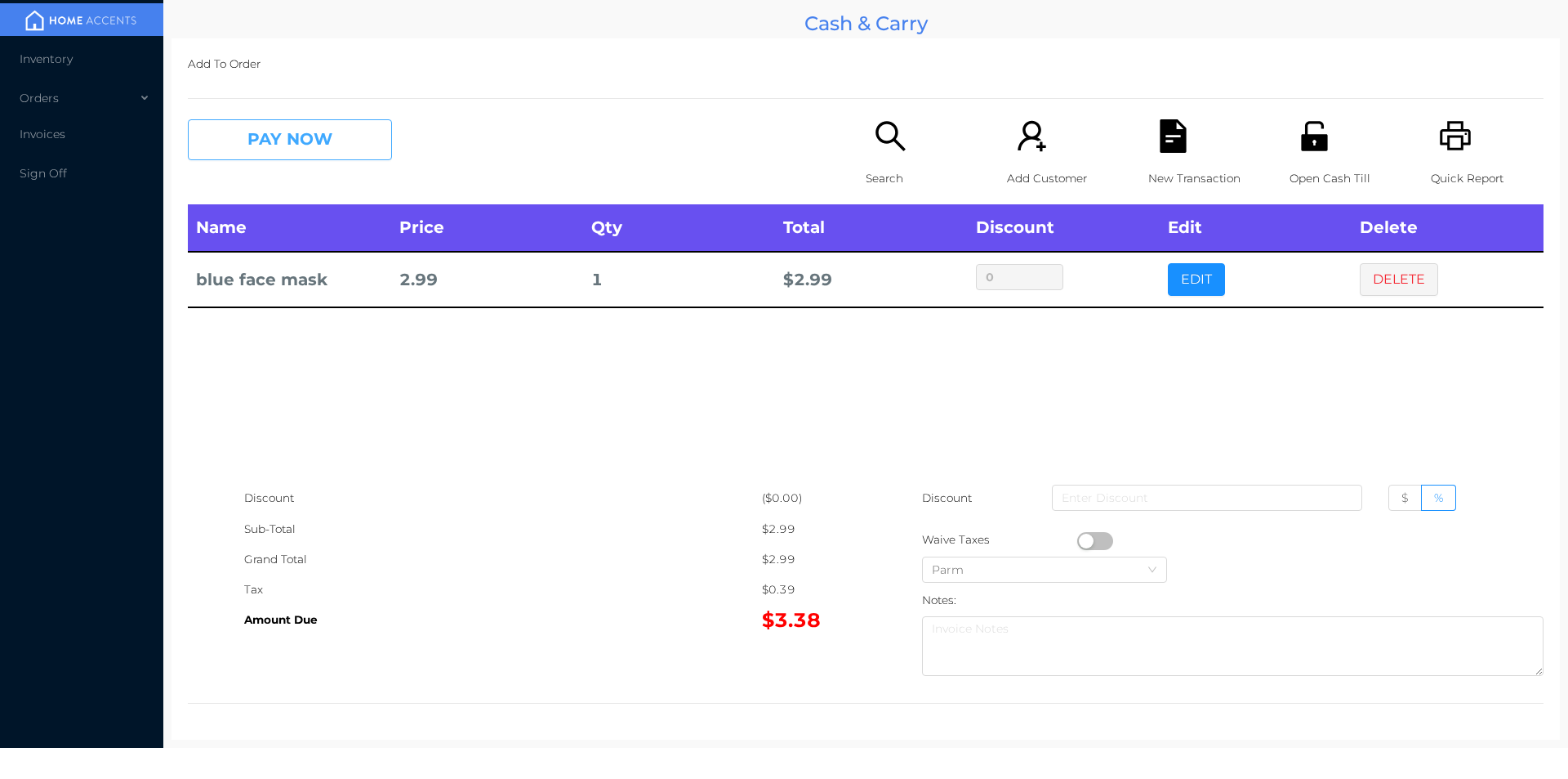
click at [294, 143] on button "PAY NOW" at bounding box center [290, 140] width 204 height 41
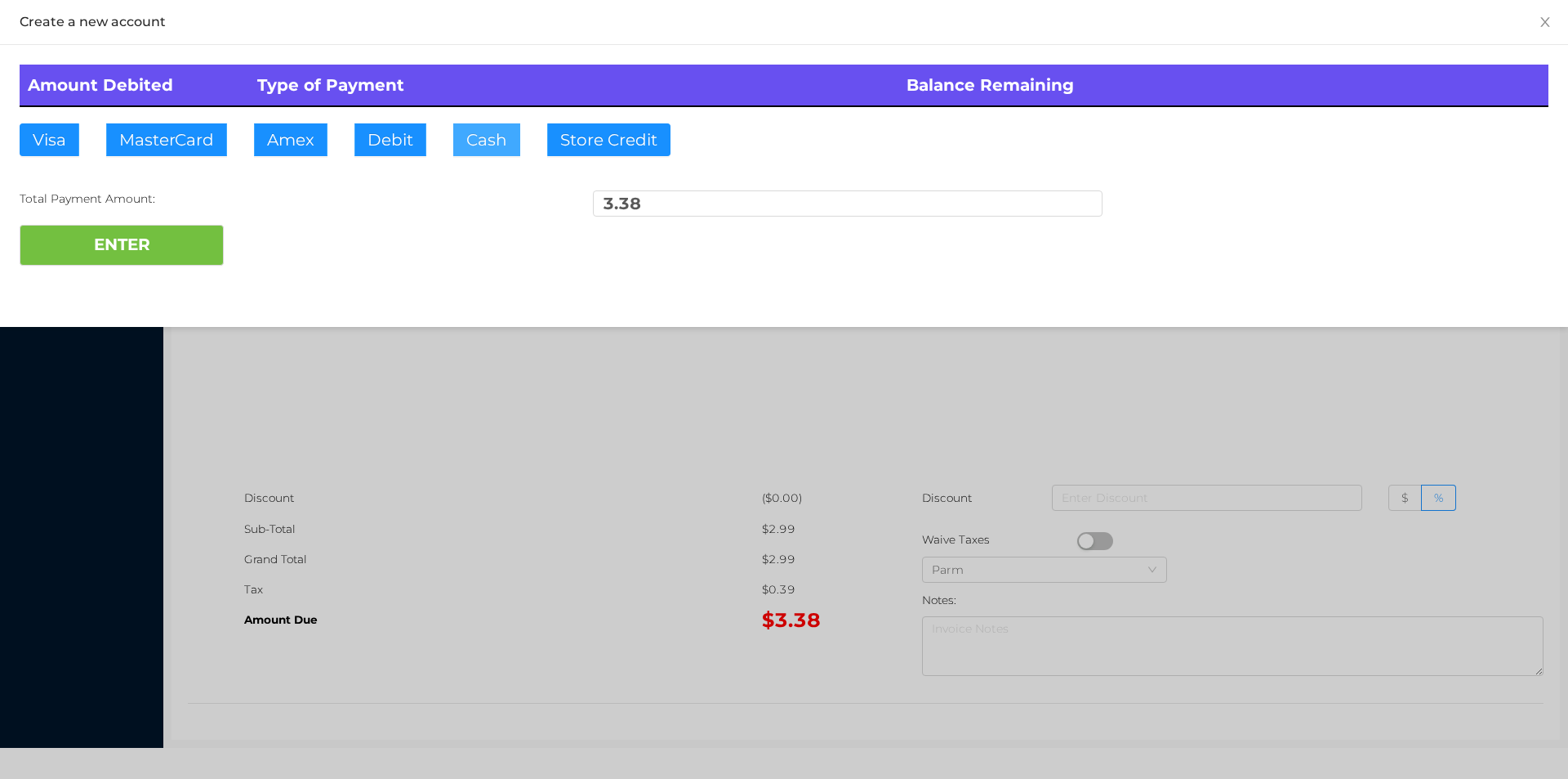
click at [480, 139] on button "Cash" at bounding box center [487, 139] width 67 height 33
type input "4."
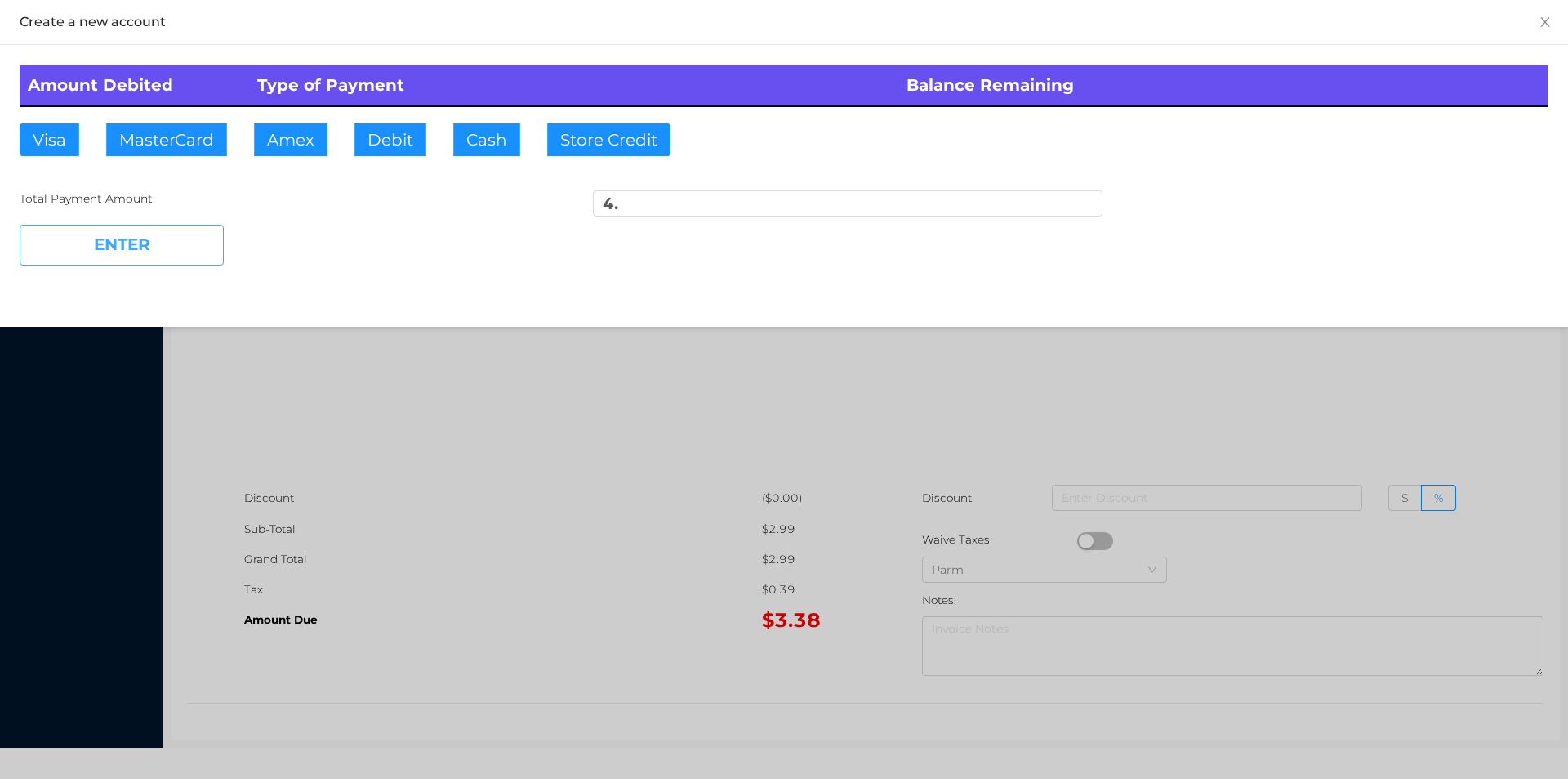
click at [151, 242] on button "ENTER" at bounding box center [122, 245] width 204 height 41
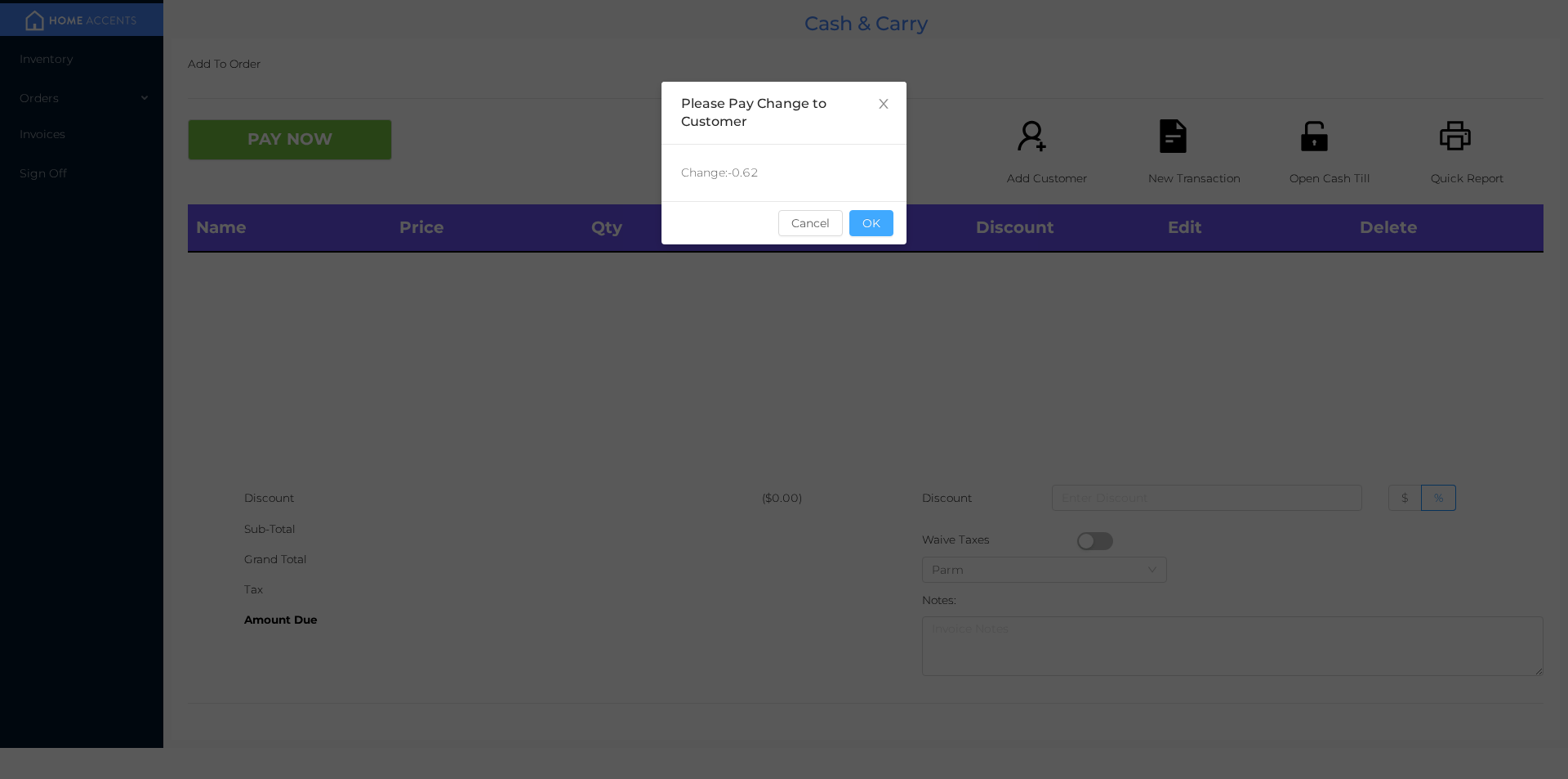
click at [878, 230] on button "OK" at bounding box center [871, 224] width 44 height 26
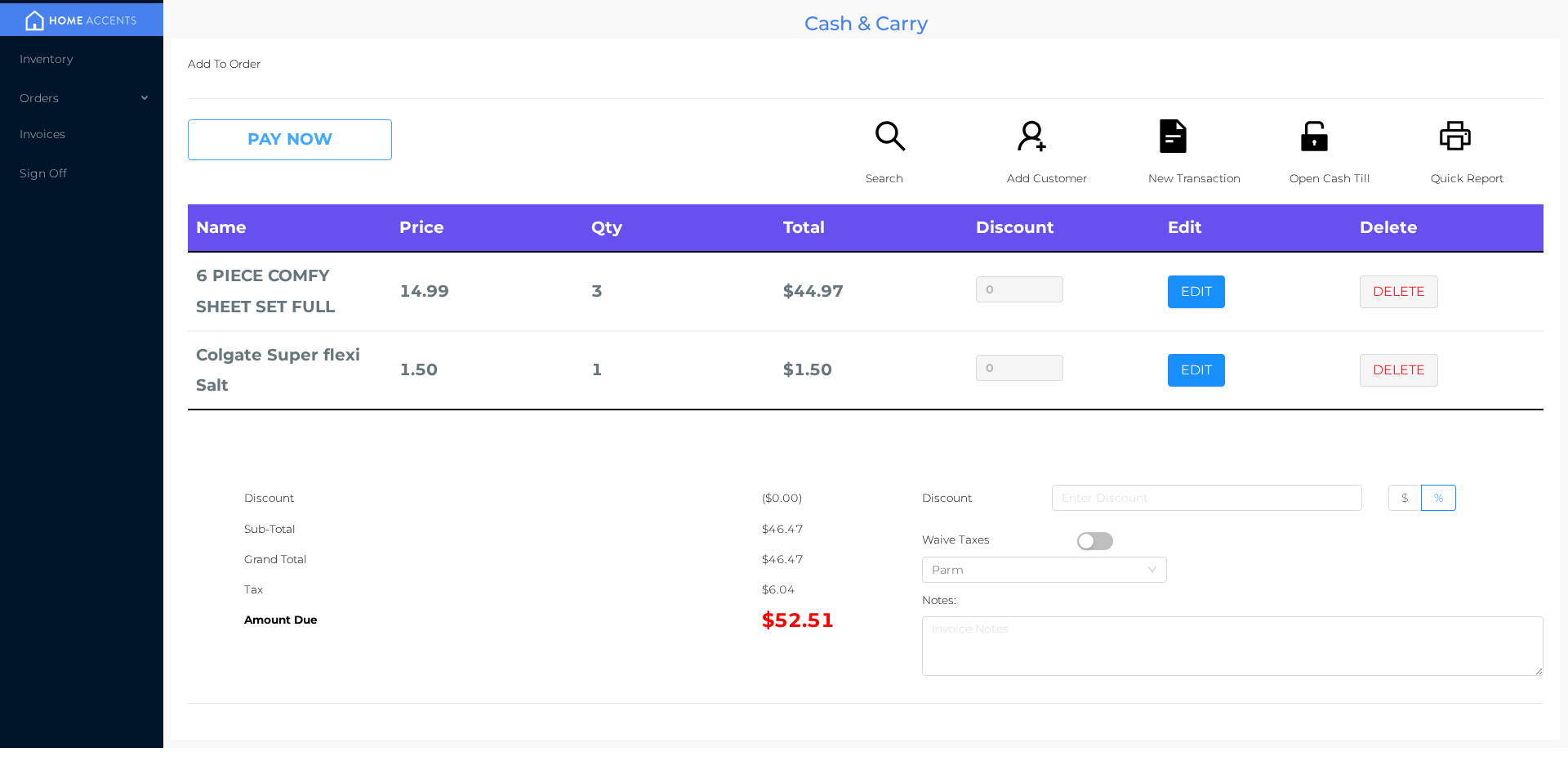
click at [298, 151] on button "PAY NOW" at bounding box center [290, 140] width 204 height 41
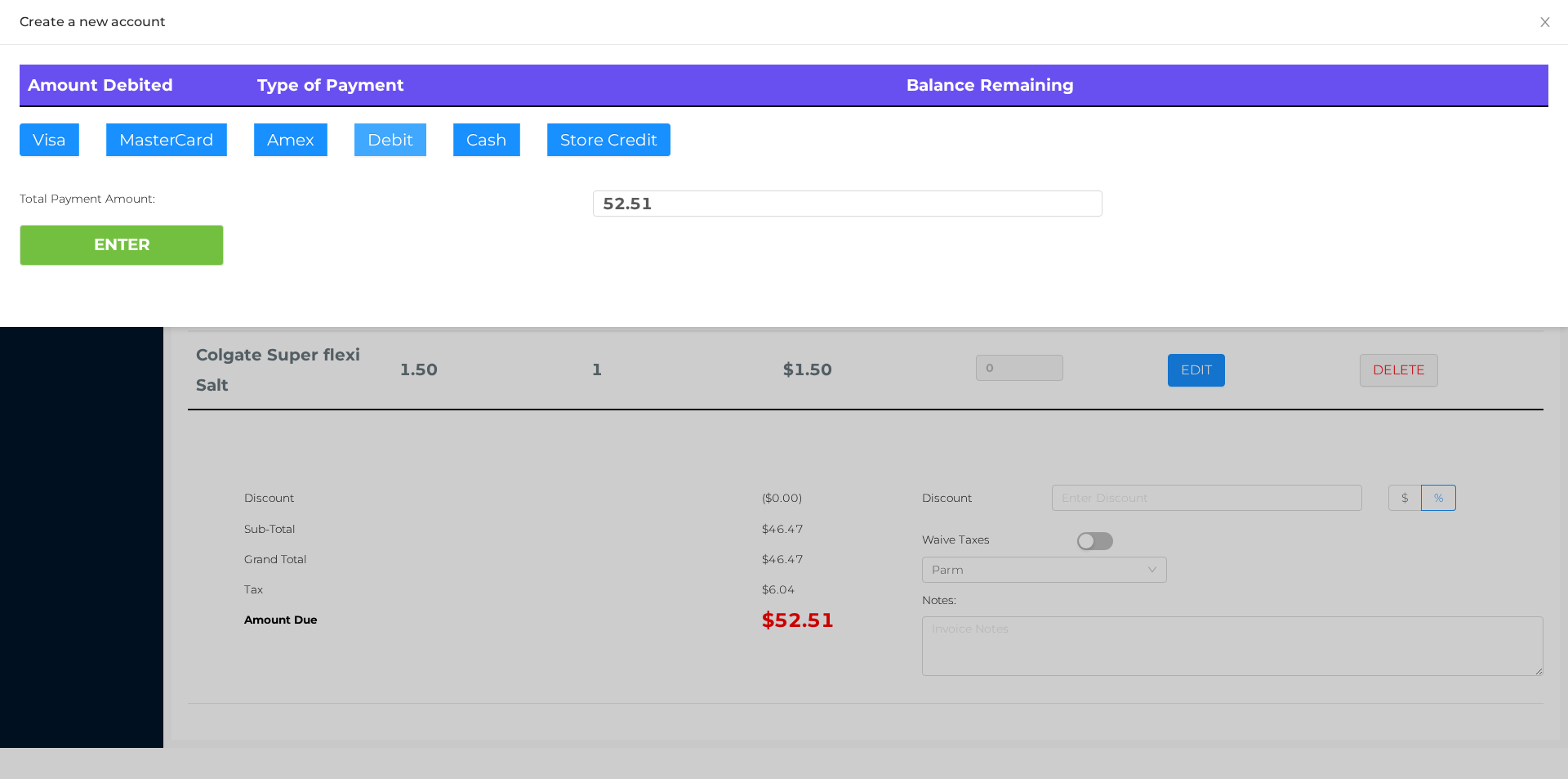
click at [420, 143] on button "Debit" at bounding box center [390, 139] width 72 height 33
click at [183, 242] on button "ENTER" at bounding box center [122, 245] width 204 height 41
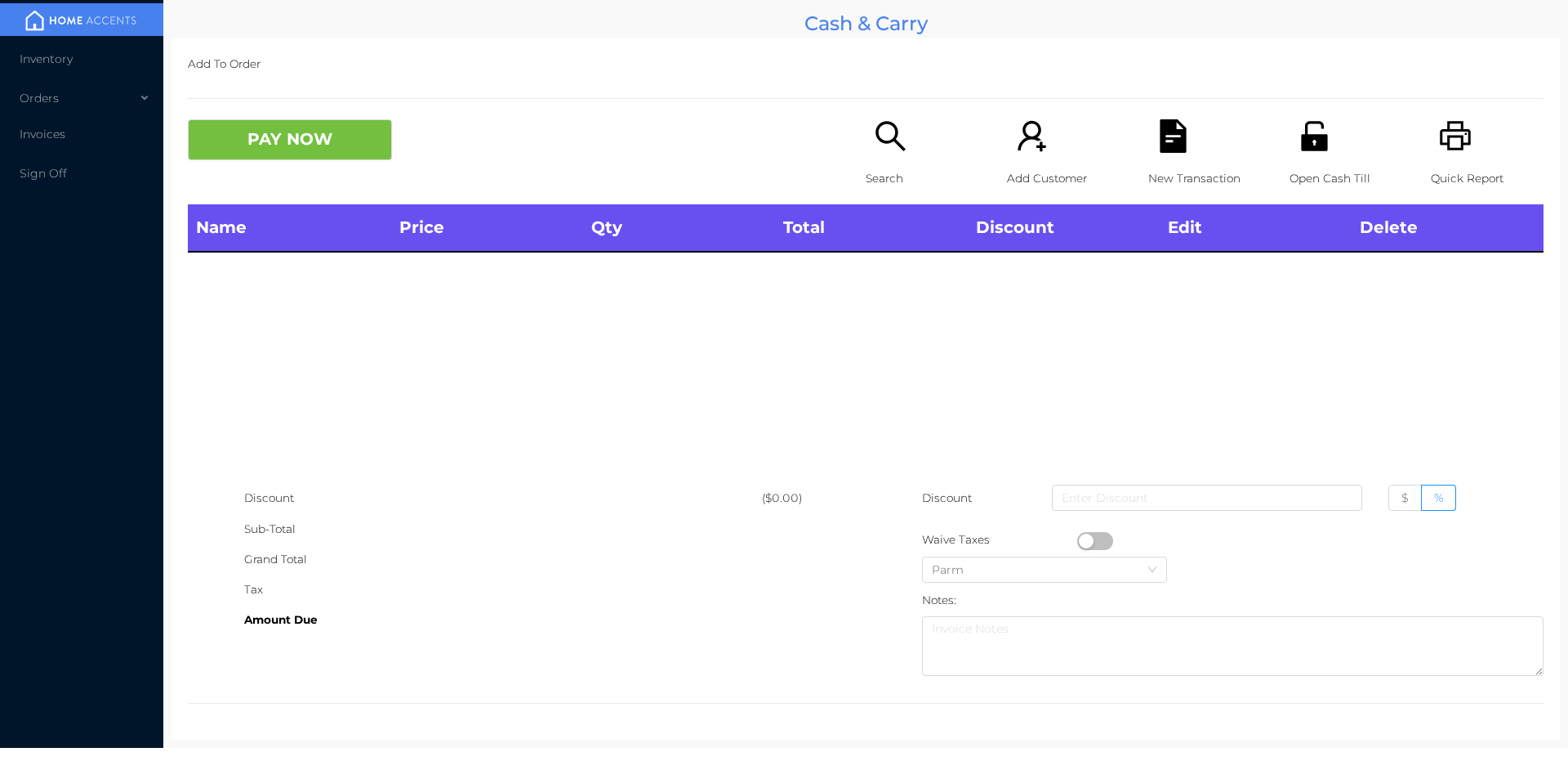
click at [894, 142] on icon "icon: search" at bounding box center [891, 137] width 34 height 34
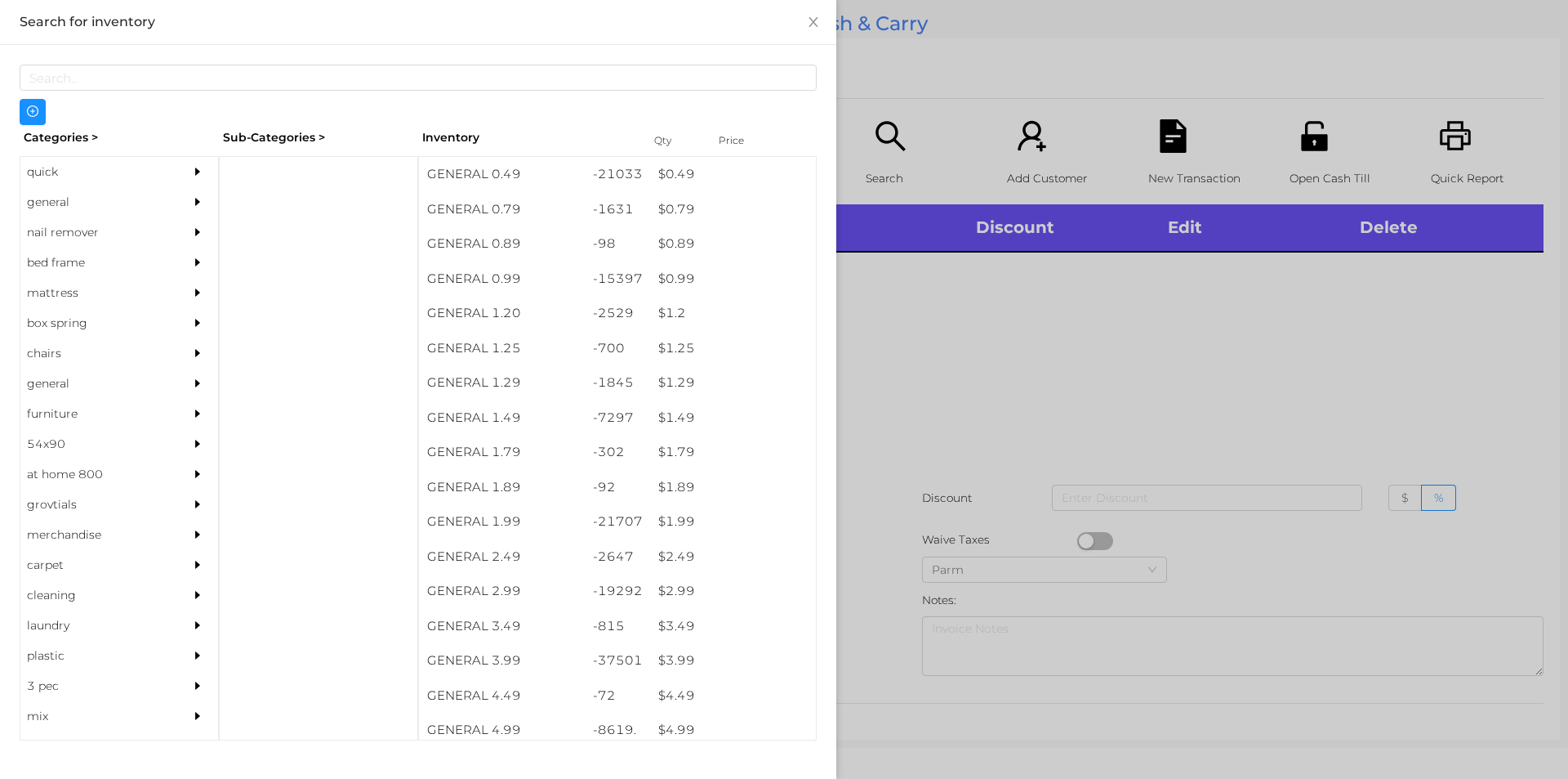
click at [94, 160] on div "quick" at bounding box center [94, 172] width 149 height 30
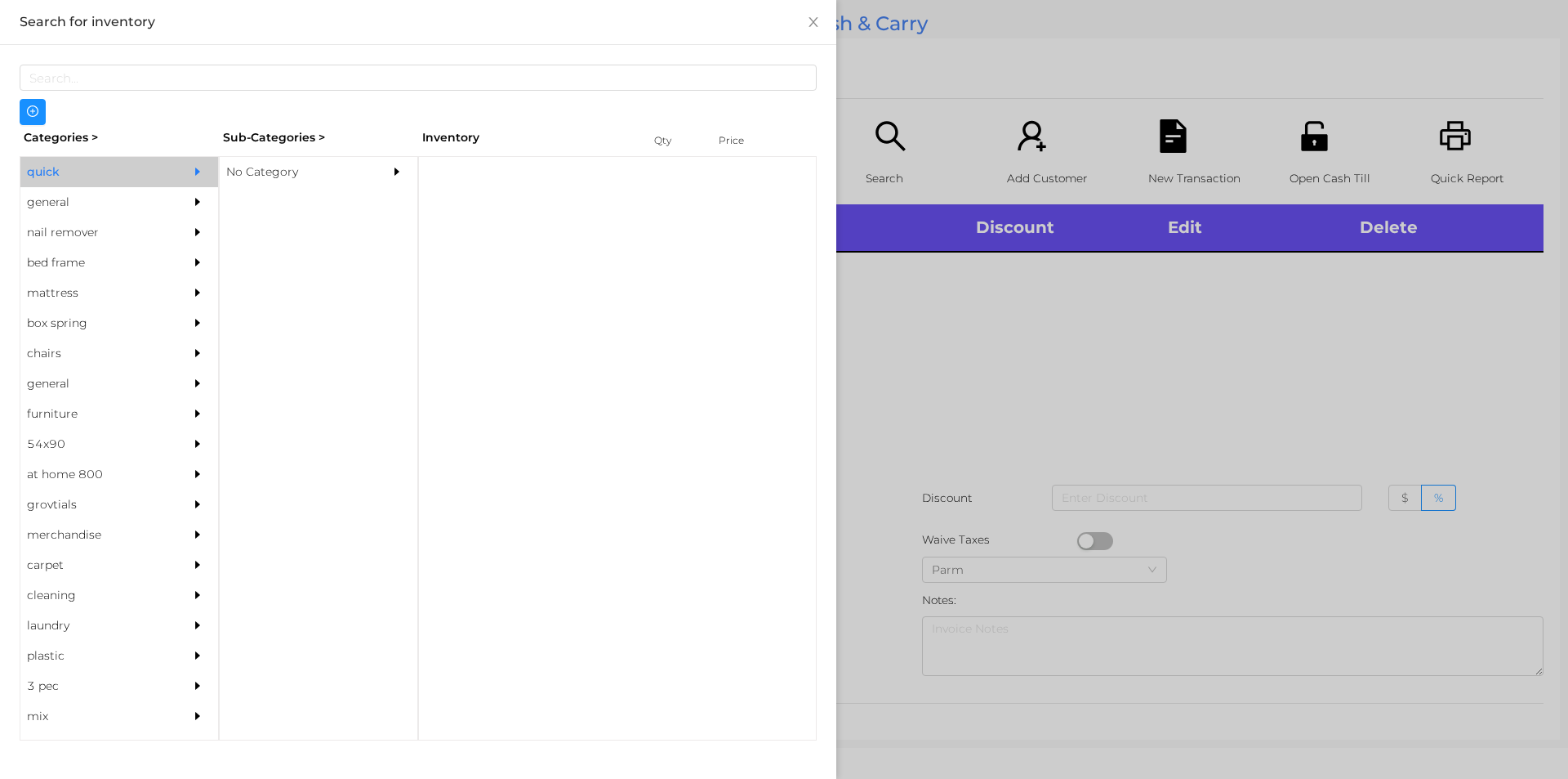
click at [278, 159] on div "No Category" at bounding box center [294, 172] width 149 height 30
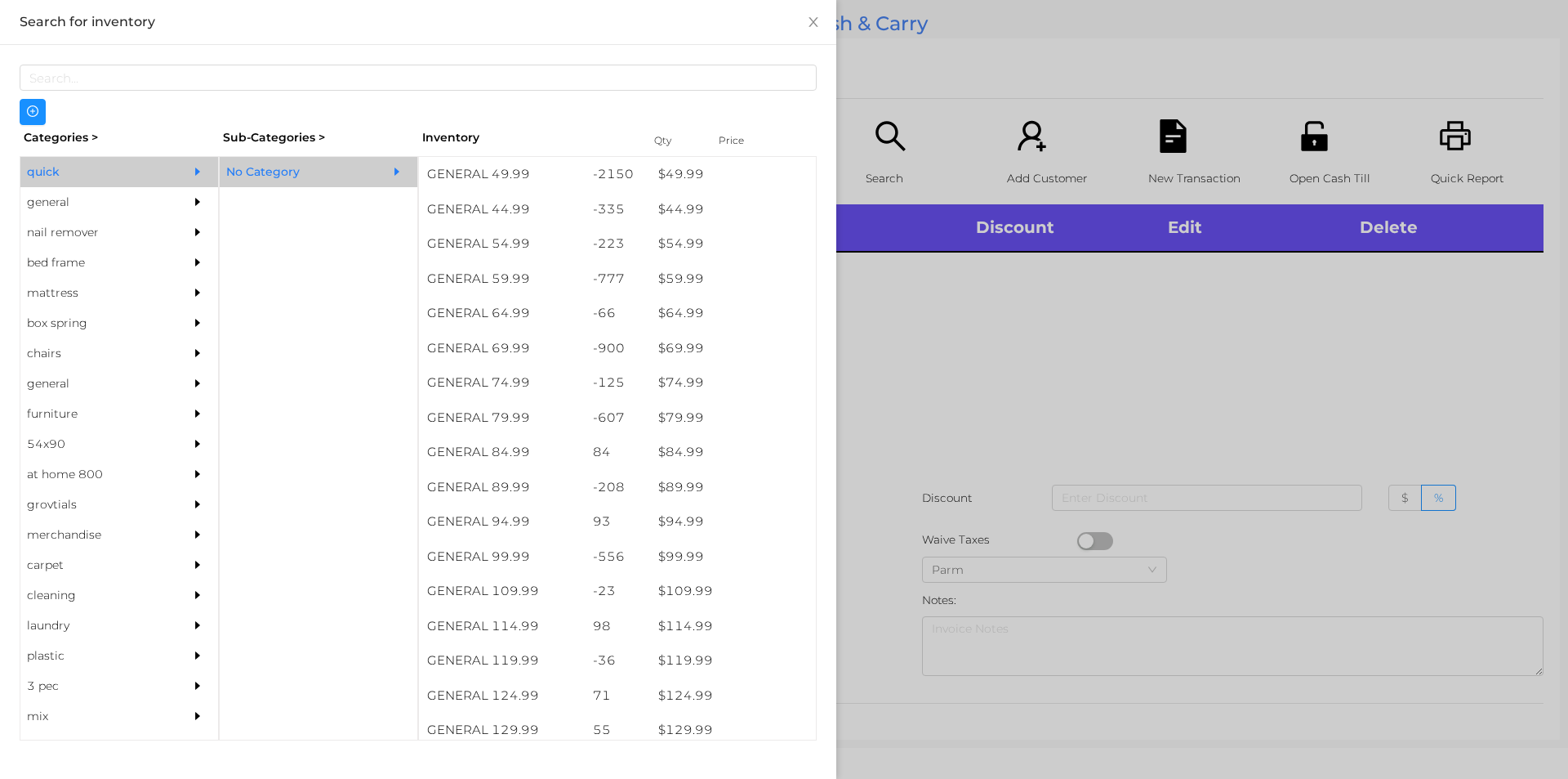
scroll to position [984, 0]
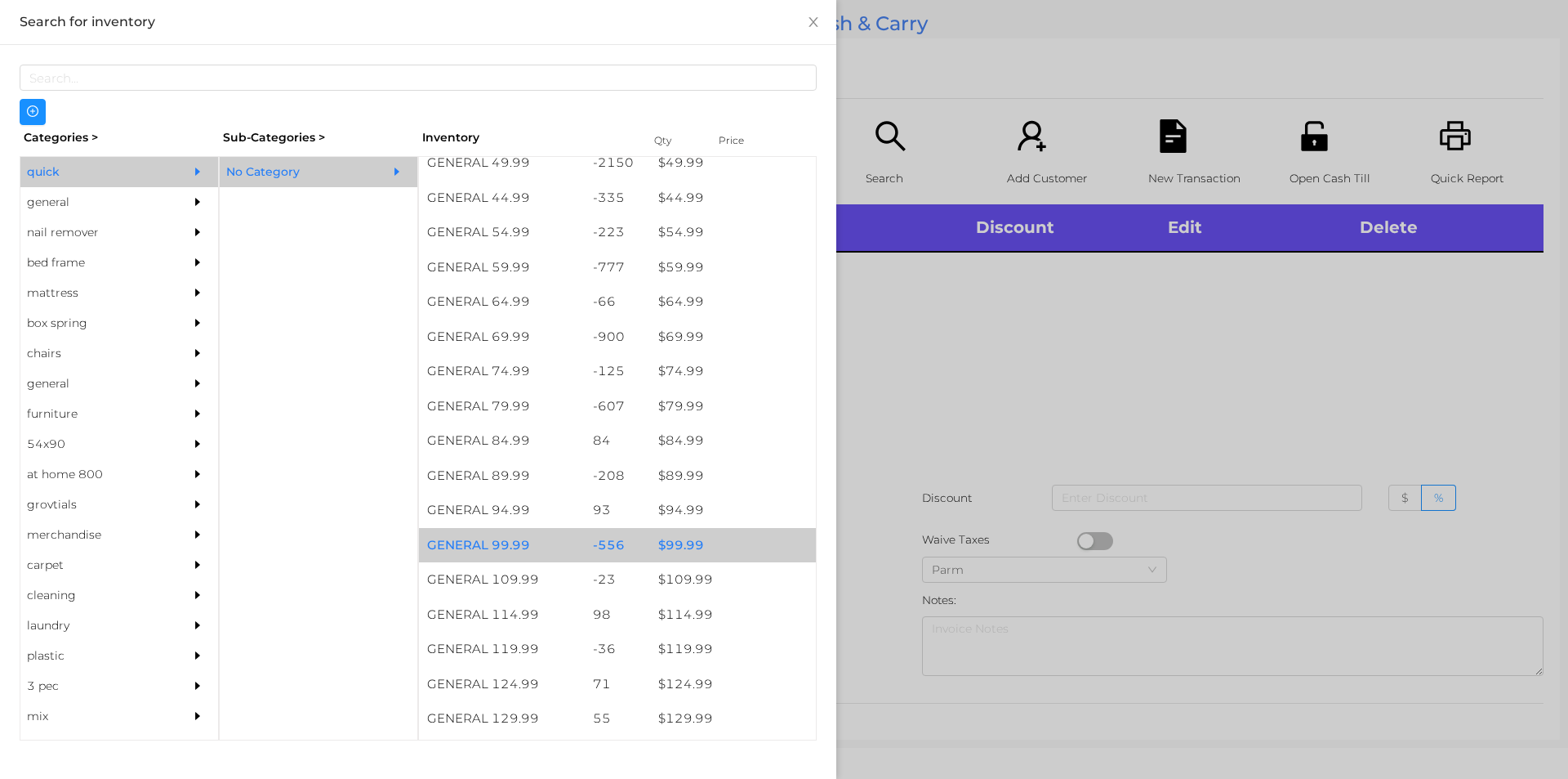
click at [682, 532] on div "$ 99.99" at bounding box center [732, 545] width 165 height 36
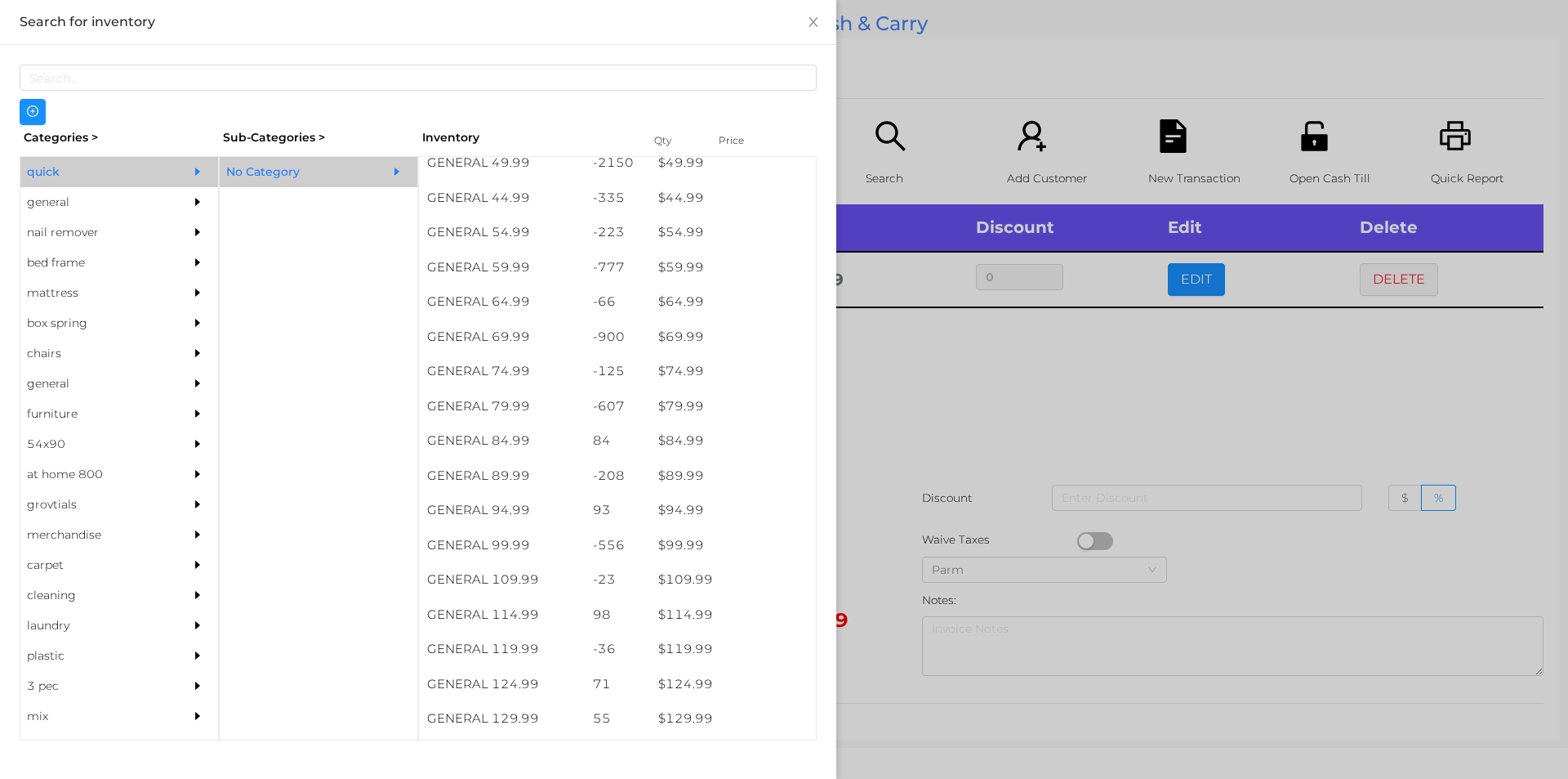
click at [937, 494] on div at bounding box center [784, 389] width 1568 height 779
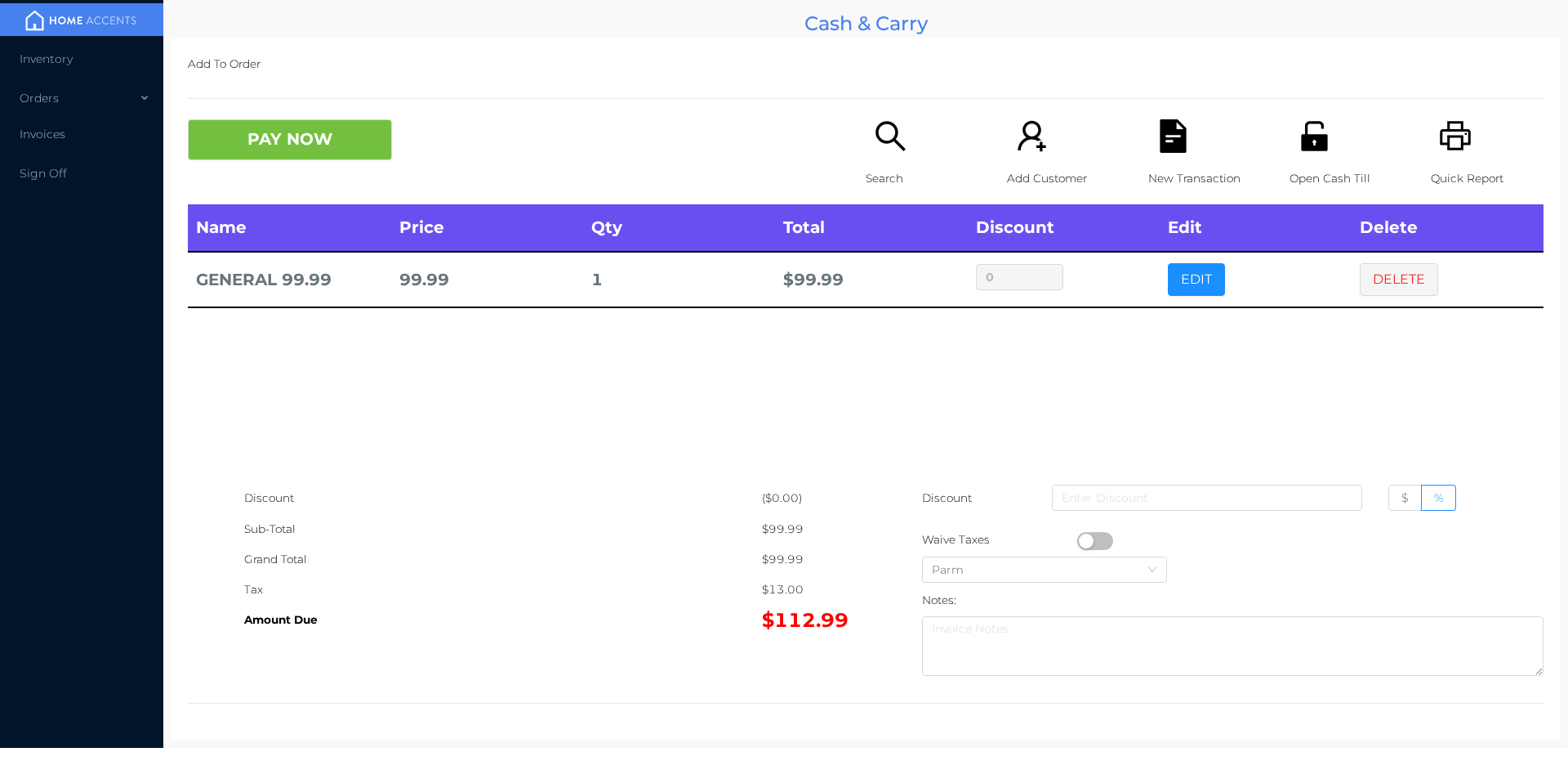
click at [1439, 152] on icon "icon: printer" at bounding box center [1456, 137] width 34 height 34
click at [303, 178] on div "PAY NOW Search Add Customer New Transaction Open Cash Till Quick Report" at bounding box center [866, 162] width 1356 height 85
click at [293, 152] on button "PAY NOW" at bounding box center [290, 140] width 204 height 41
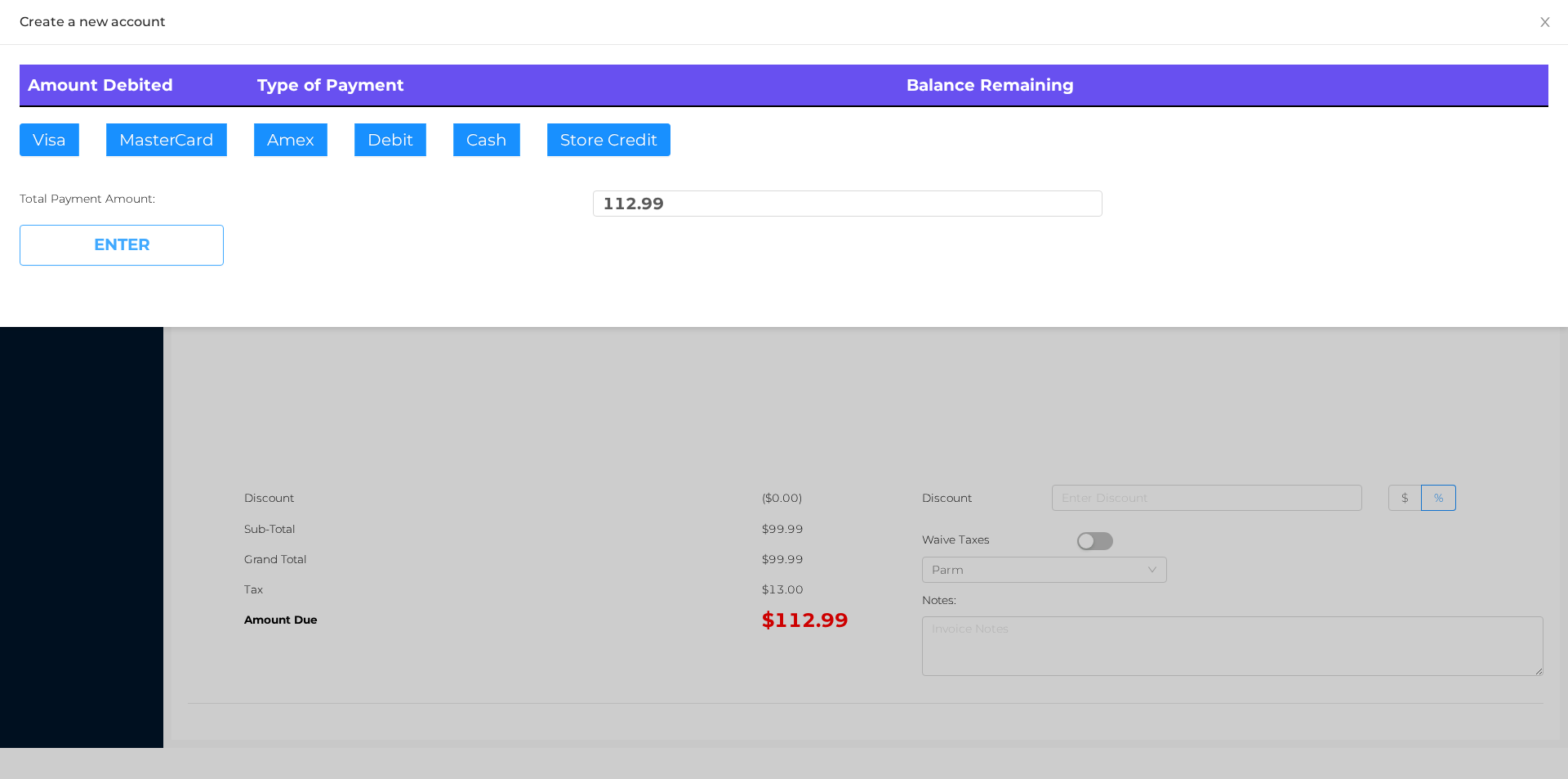
click at [127, 249] on button "ENTER" at bounding box center [122, 245] width 204 height 41
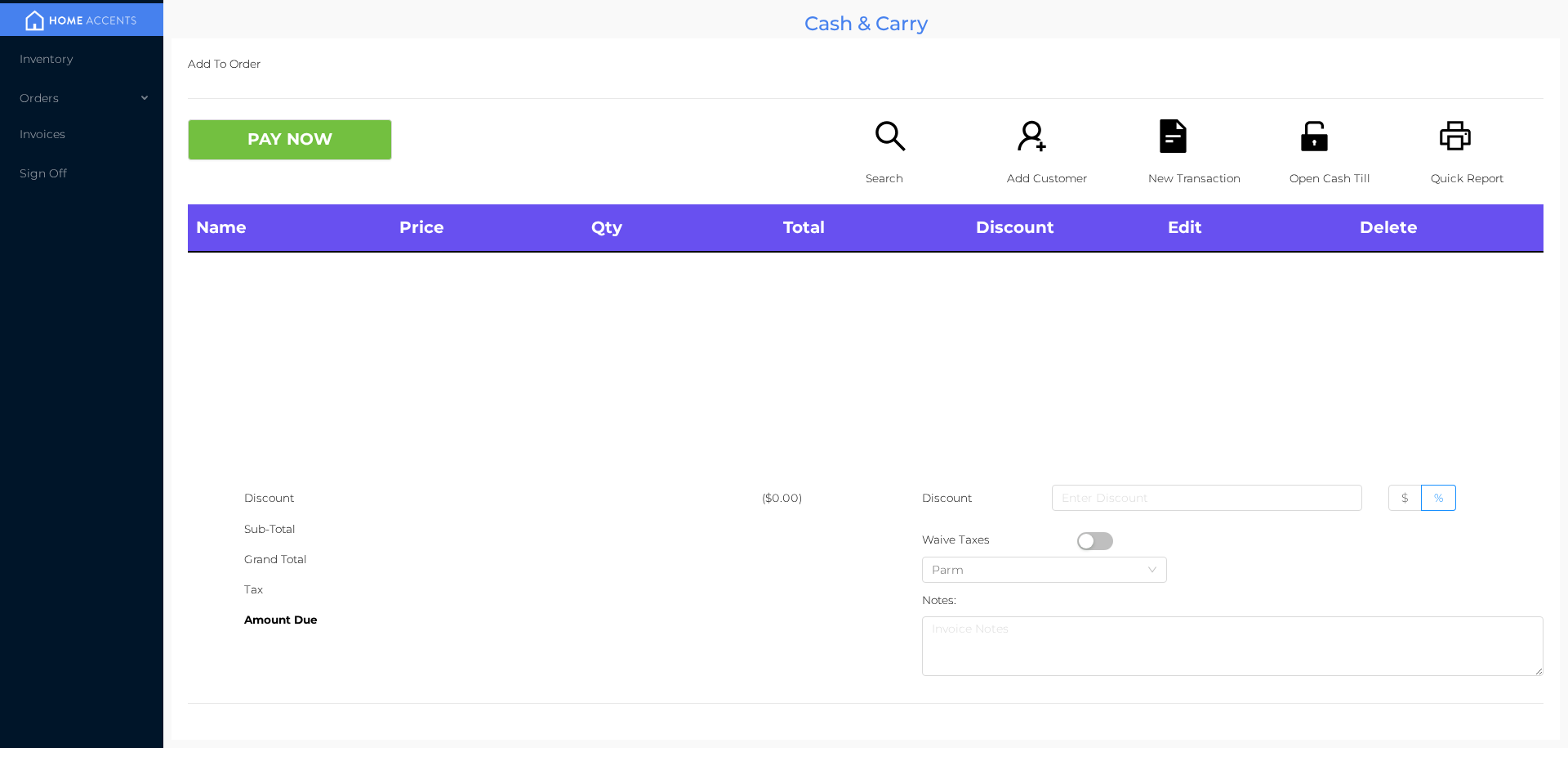
click at [874, 125] on icon "icon: search" at bounding box center [891, 137] width 34 height 34
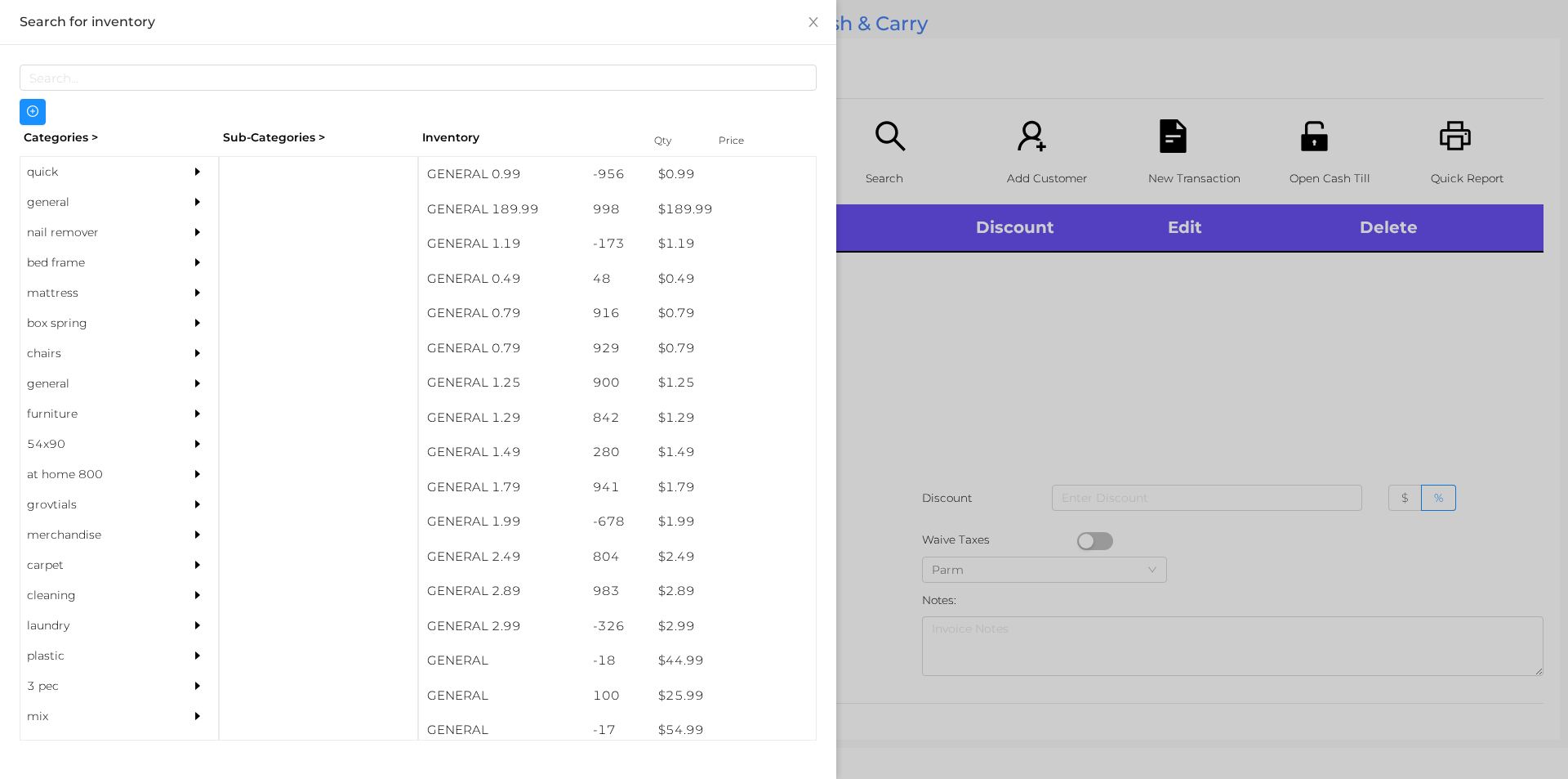
click at [73, 210] on div "general" at bounding box center [94, 202] width 149 height 30
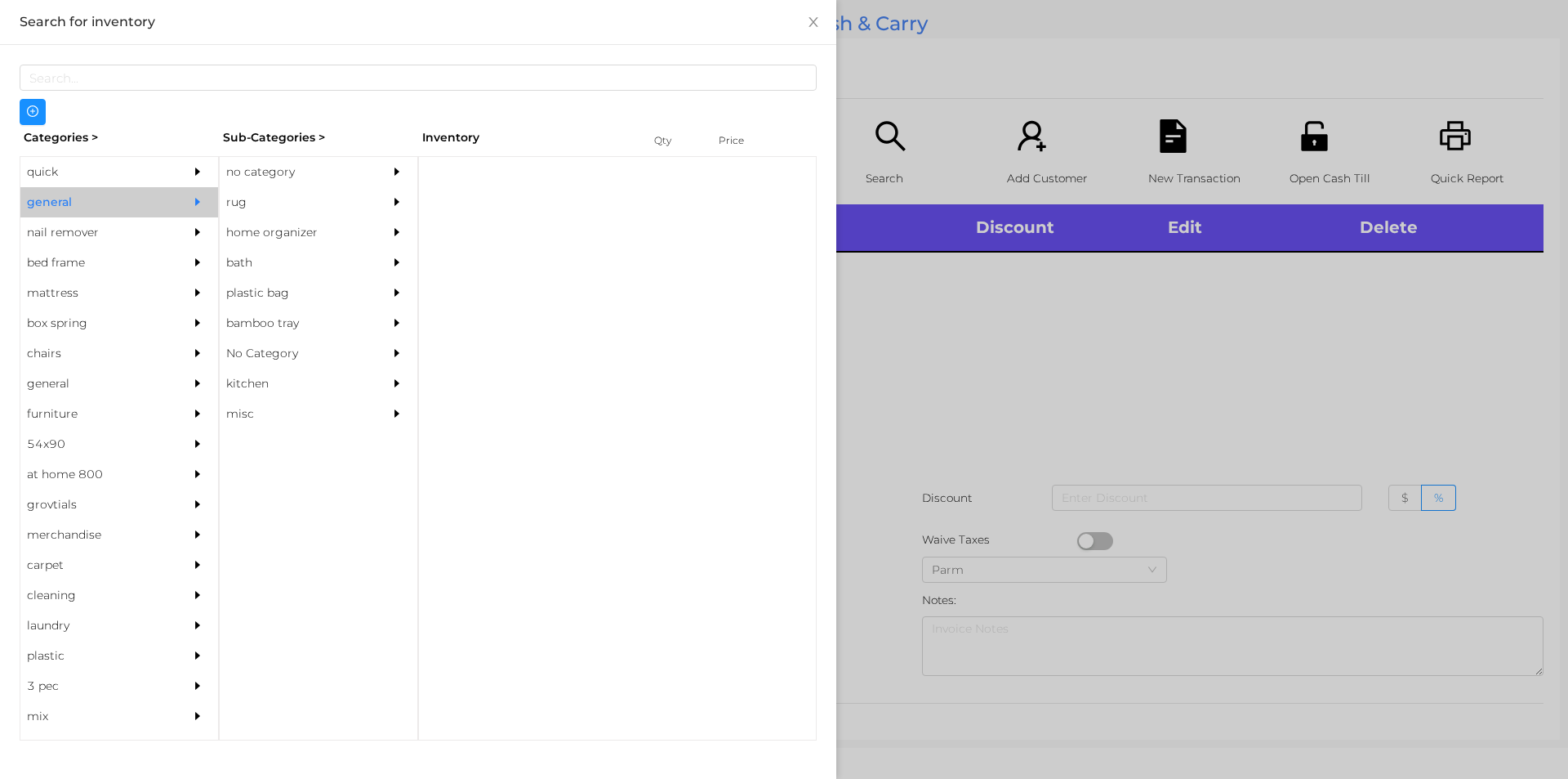
click at [305, 177] on div "no category" at bounding box center [294, 172] width 149 height 30
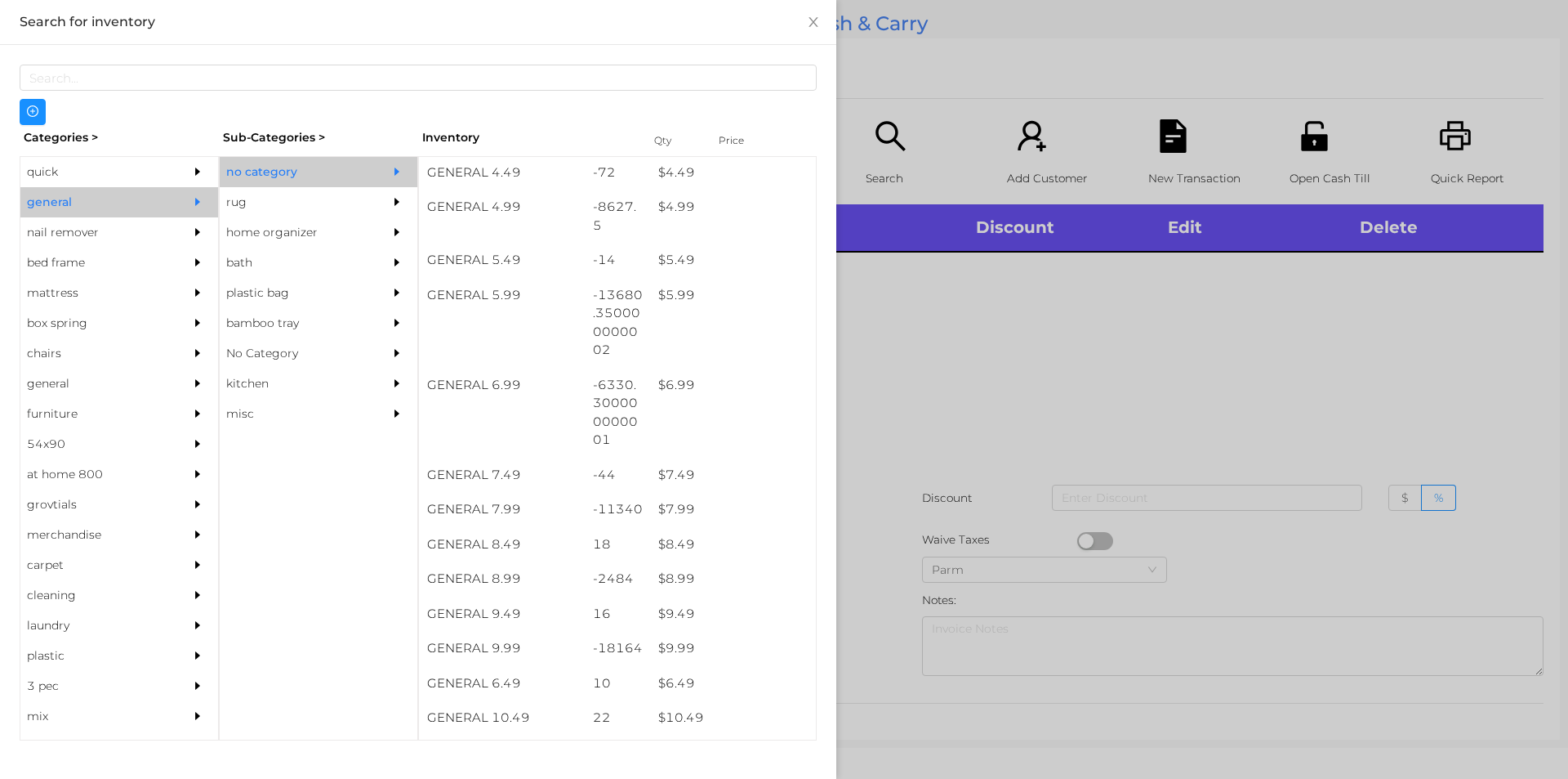
scroll to position [520, 0]
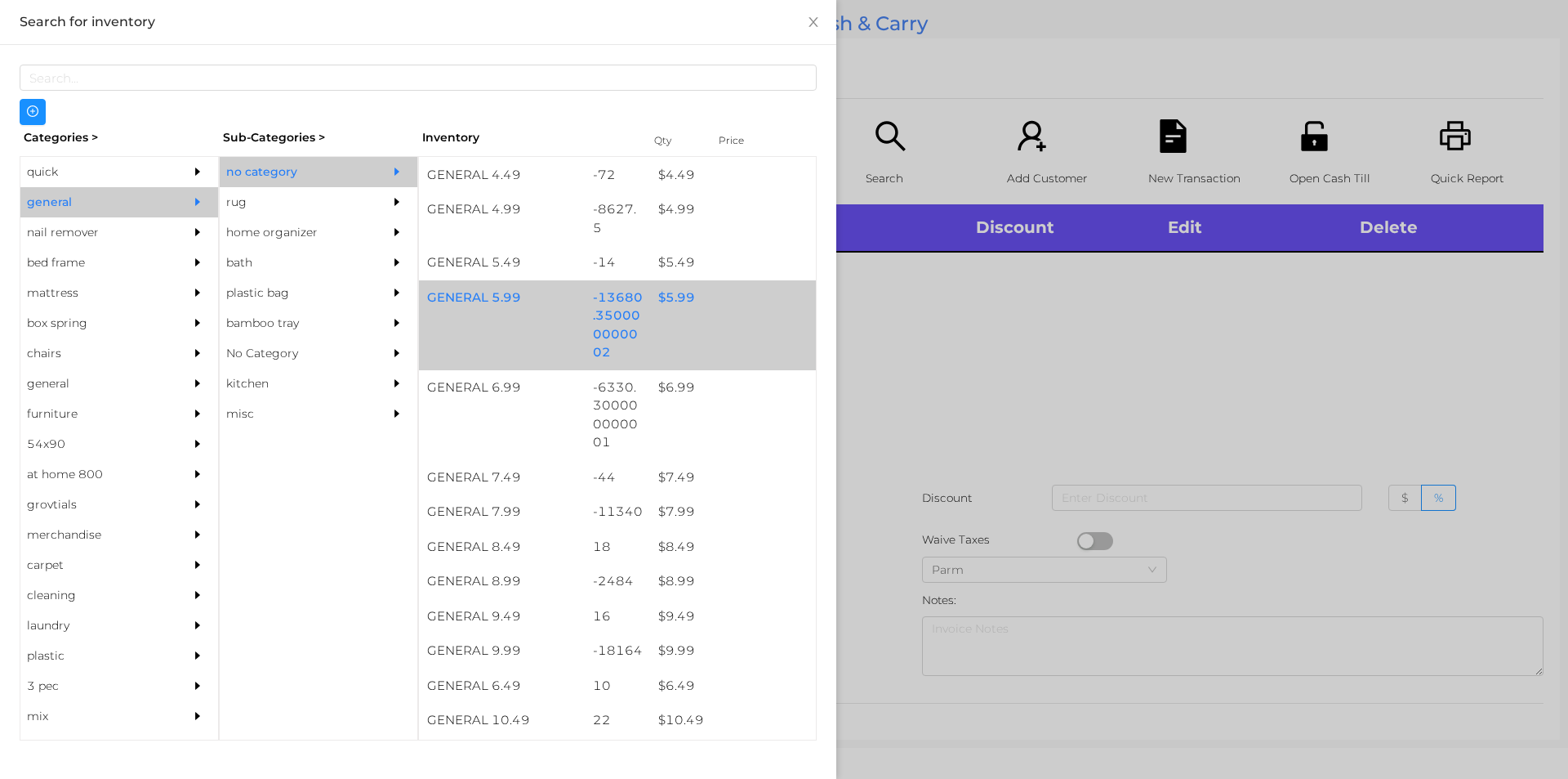
click at [699, 307] on div "$ 5.99" at bounding box center [732, 298] width 165 height 36
click at [711, 315] on div "GENERAL 5.99 -13680.350000000002 $ 5.99" at bounding box center [617, 325] width 397 height 90
click at [740, 316] on div "GENERAL 5.99 -13680.350000000002 $ 5.99" at bounding box center [617, 325] width 397 height 90
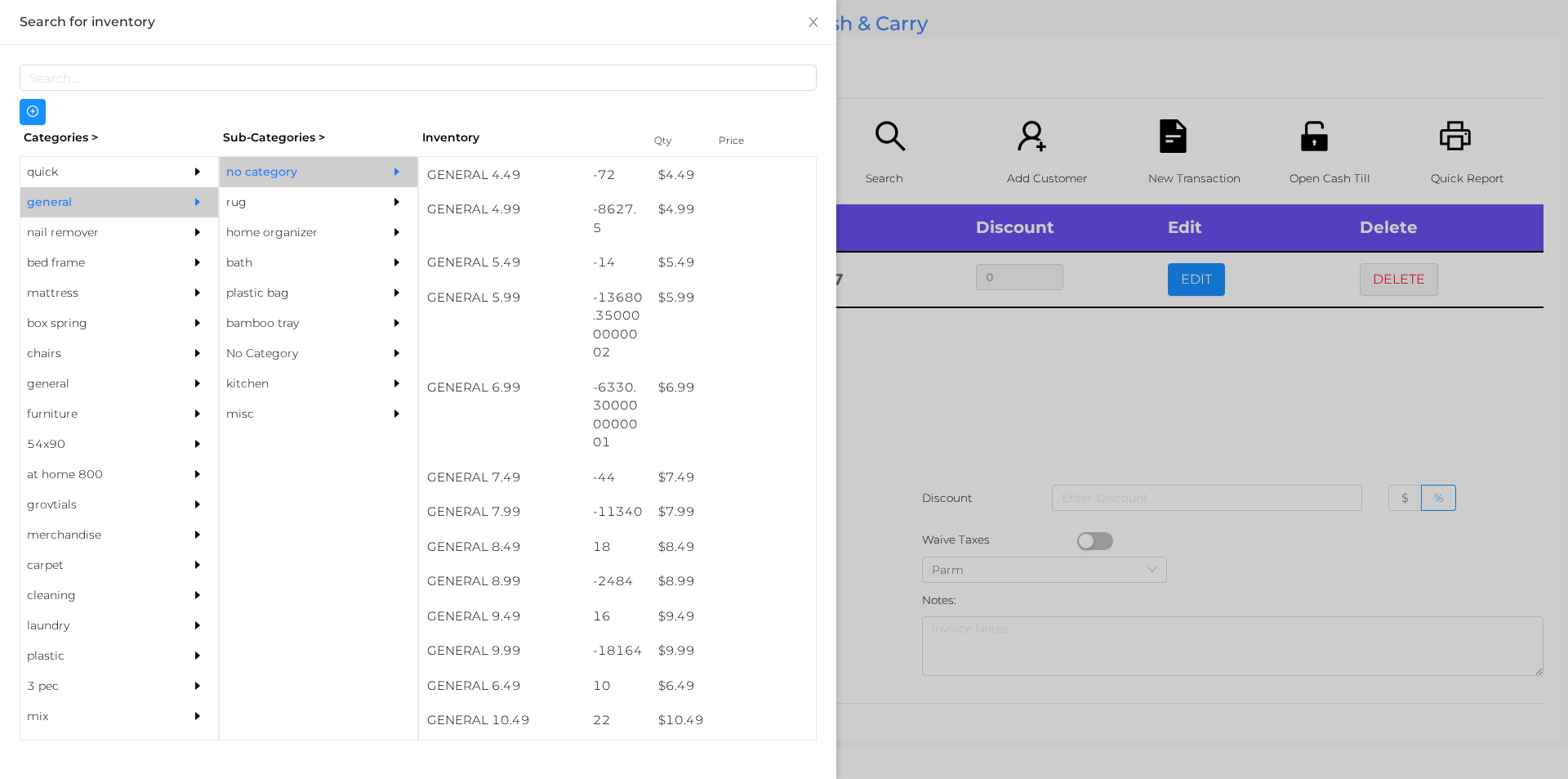
click at [958, 398] on div at bounding box center [784, 389] width 1568 height 779
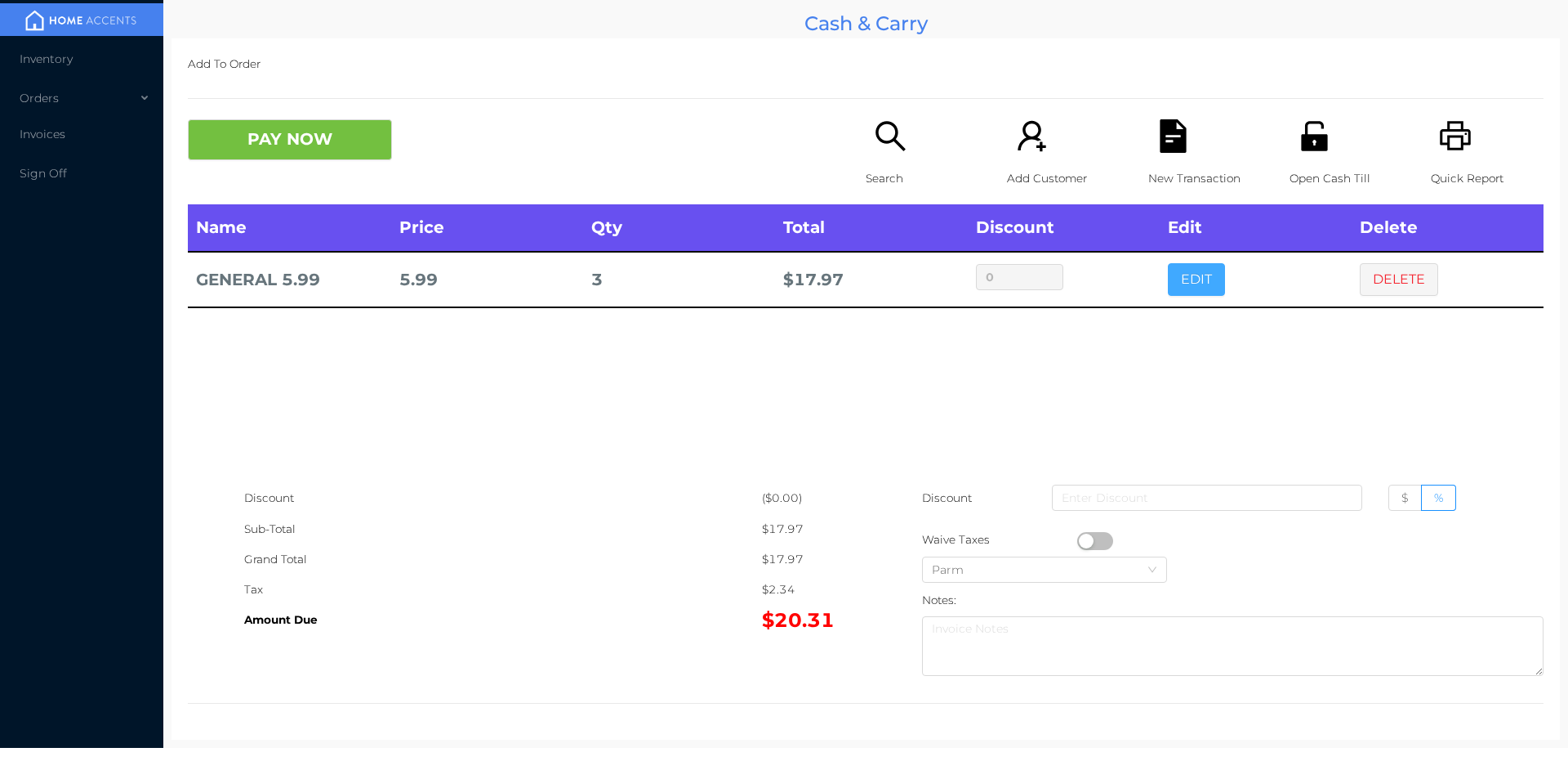
click at [1176, 286] on button "EDIT" at bounding box center [1196, 279] width 57 height 33
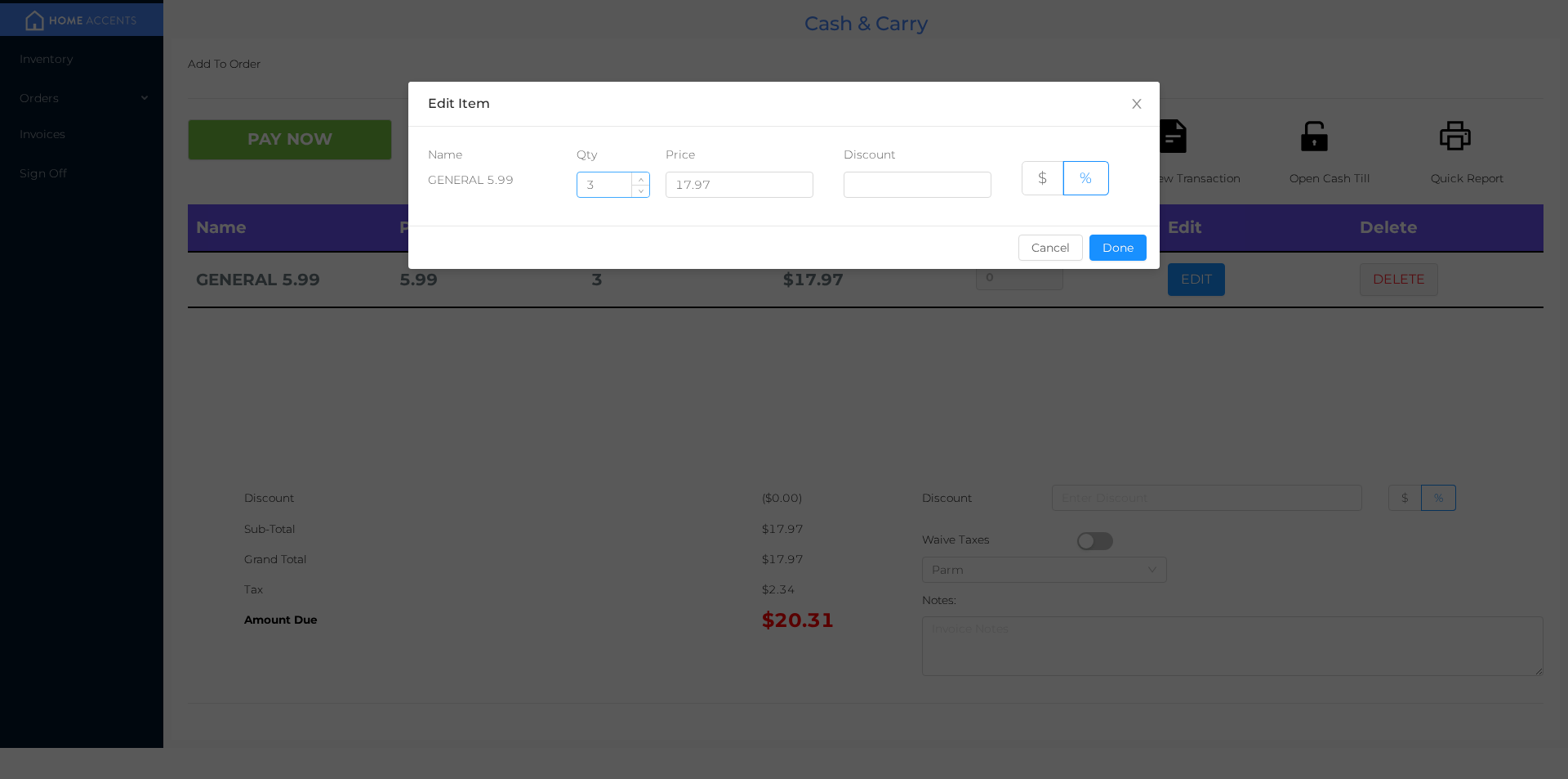
click at [604, 187] on input "3" at bounding box center [613, 184] width 72 height 24
type input "3.5"
click at [1131, 274] on div "sentinelStart Edit Item Name Qty Price Discount GENERAL 5.99 3.5 17.97 $ % Canc…" at bounding box center [784, 184] width 752 height 207
click at [1128, 238] on button "Done" at bounding box center [1117, 248] width 57 height 26
type input "0%"
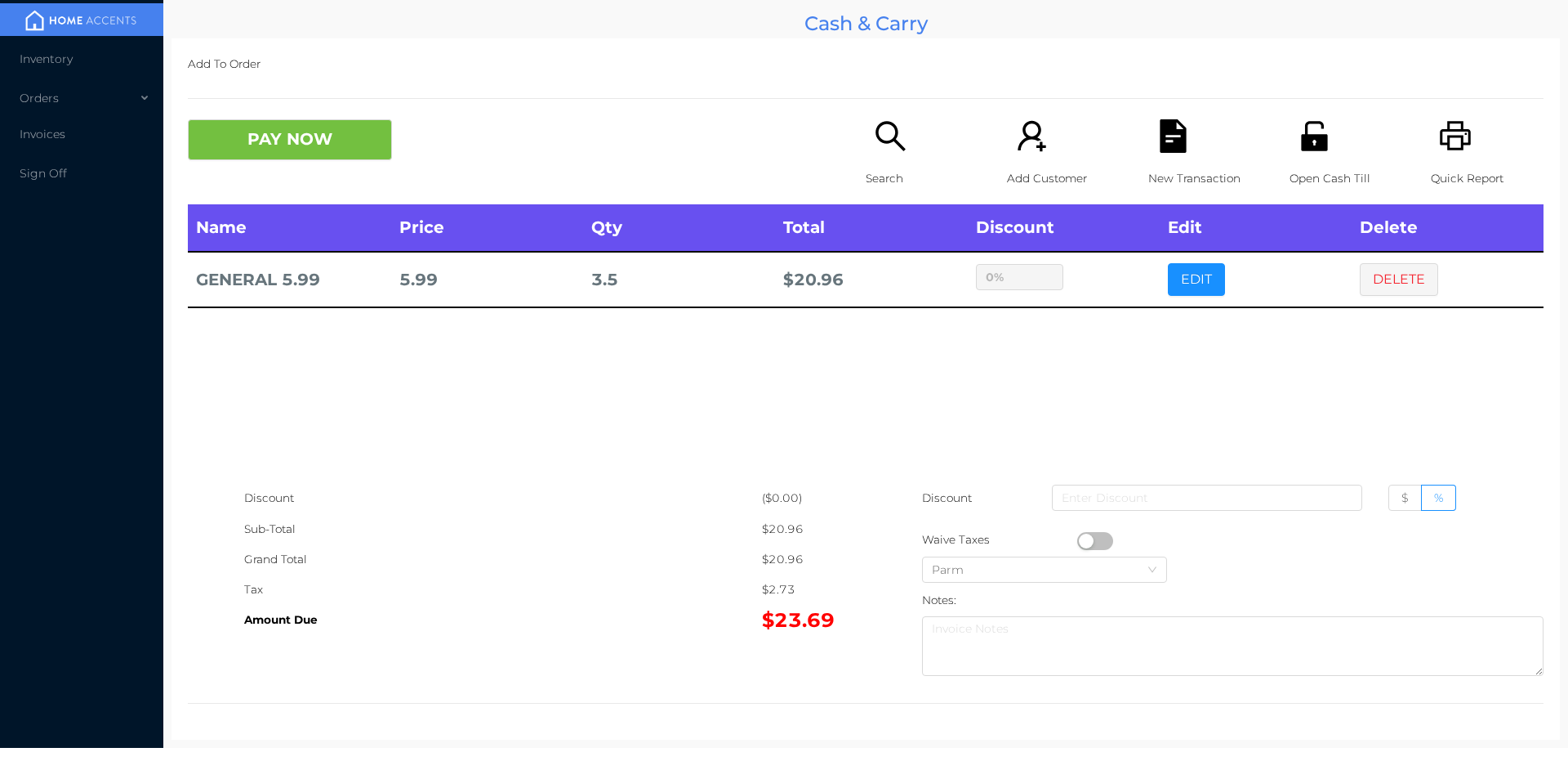
click at [888, 166] on p "Search" at bounding box center [922, 179] width 113 height 30
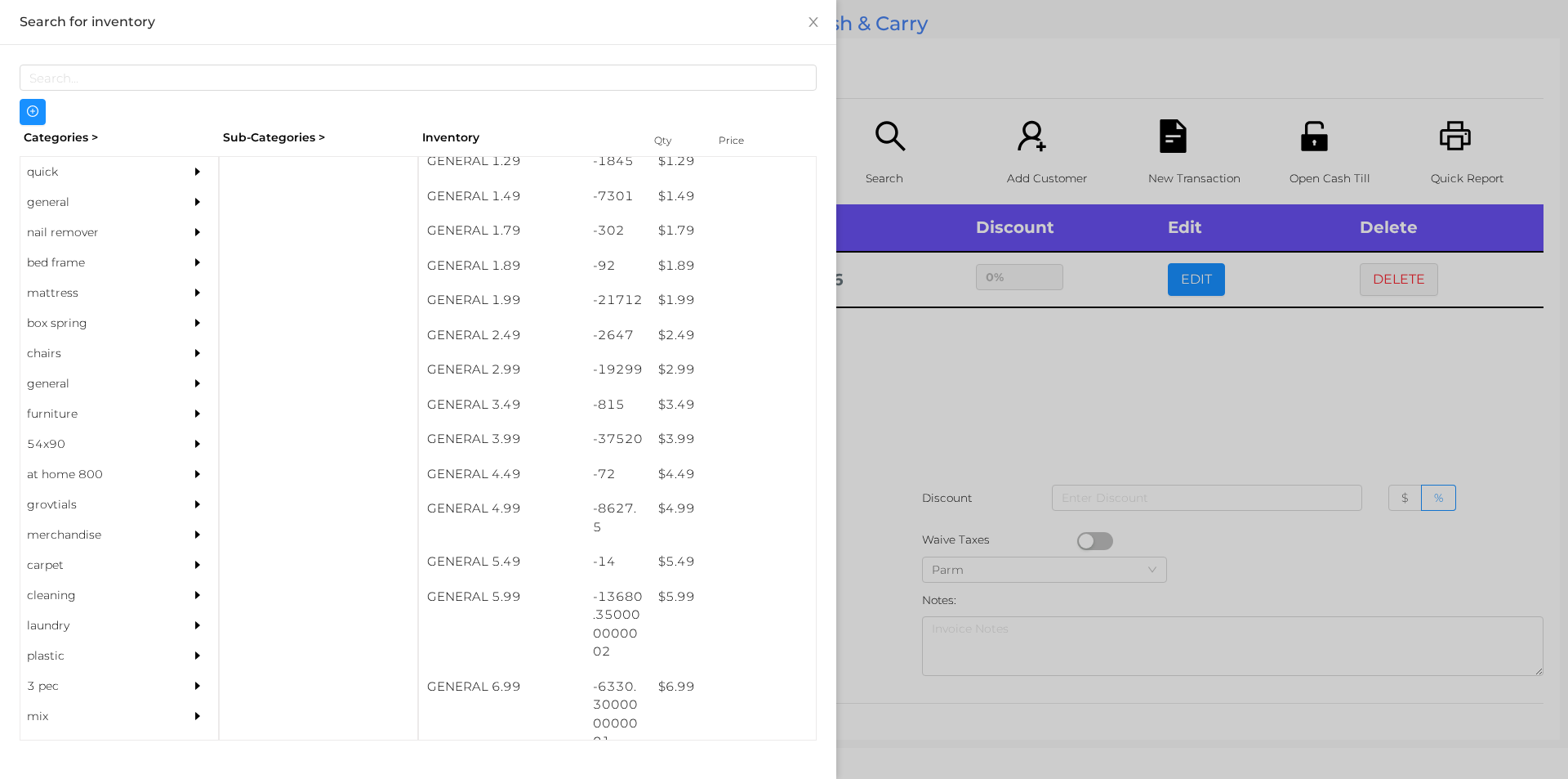
scroll to position [222, 0]
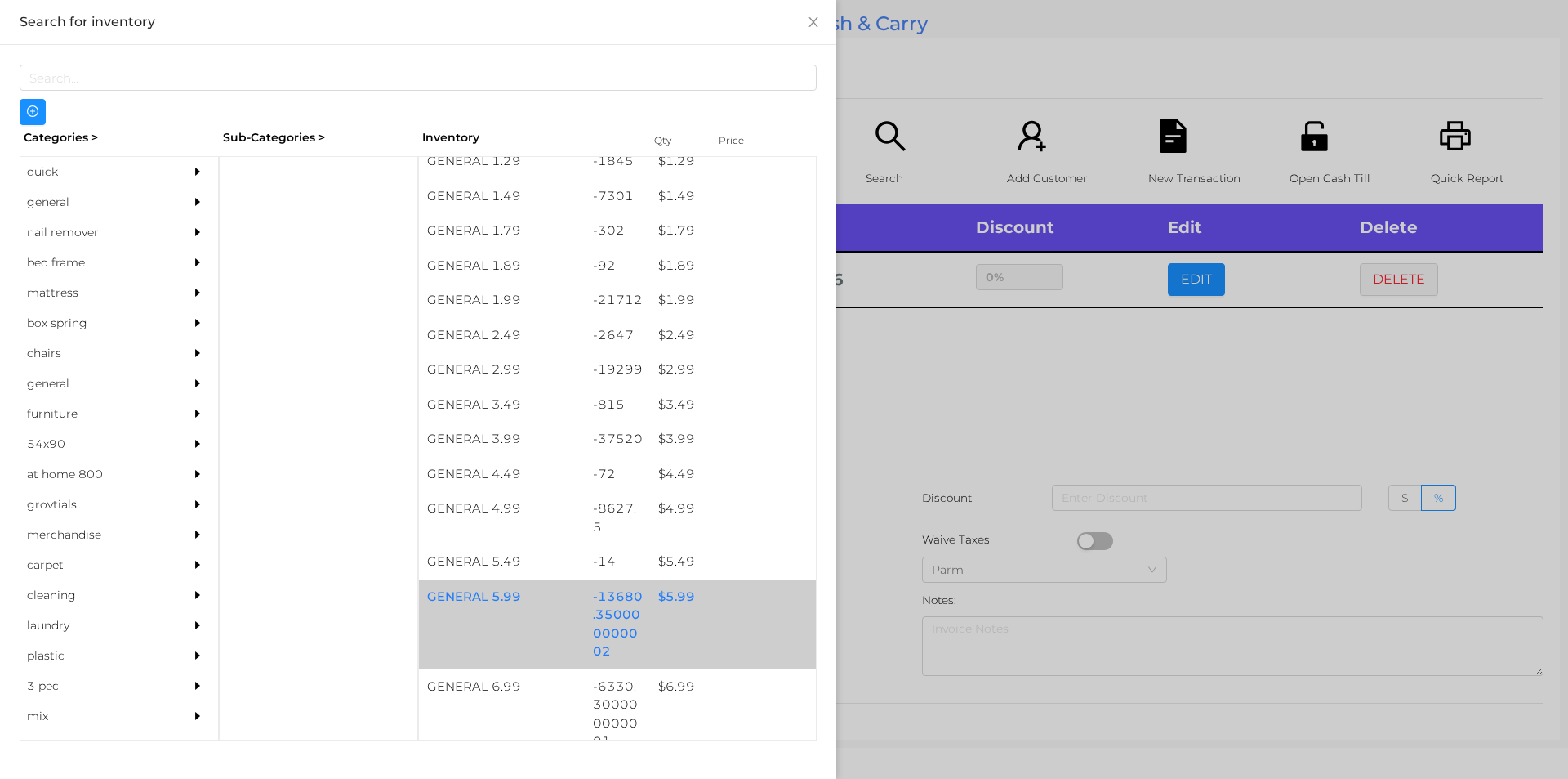
click at [720, 610] on div "$ 5.99" at bounding box center [732, 597] width 165 height 36
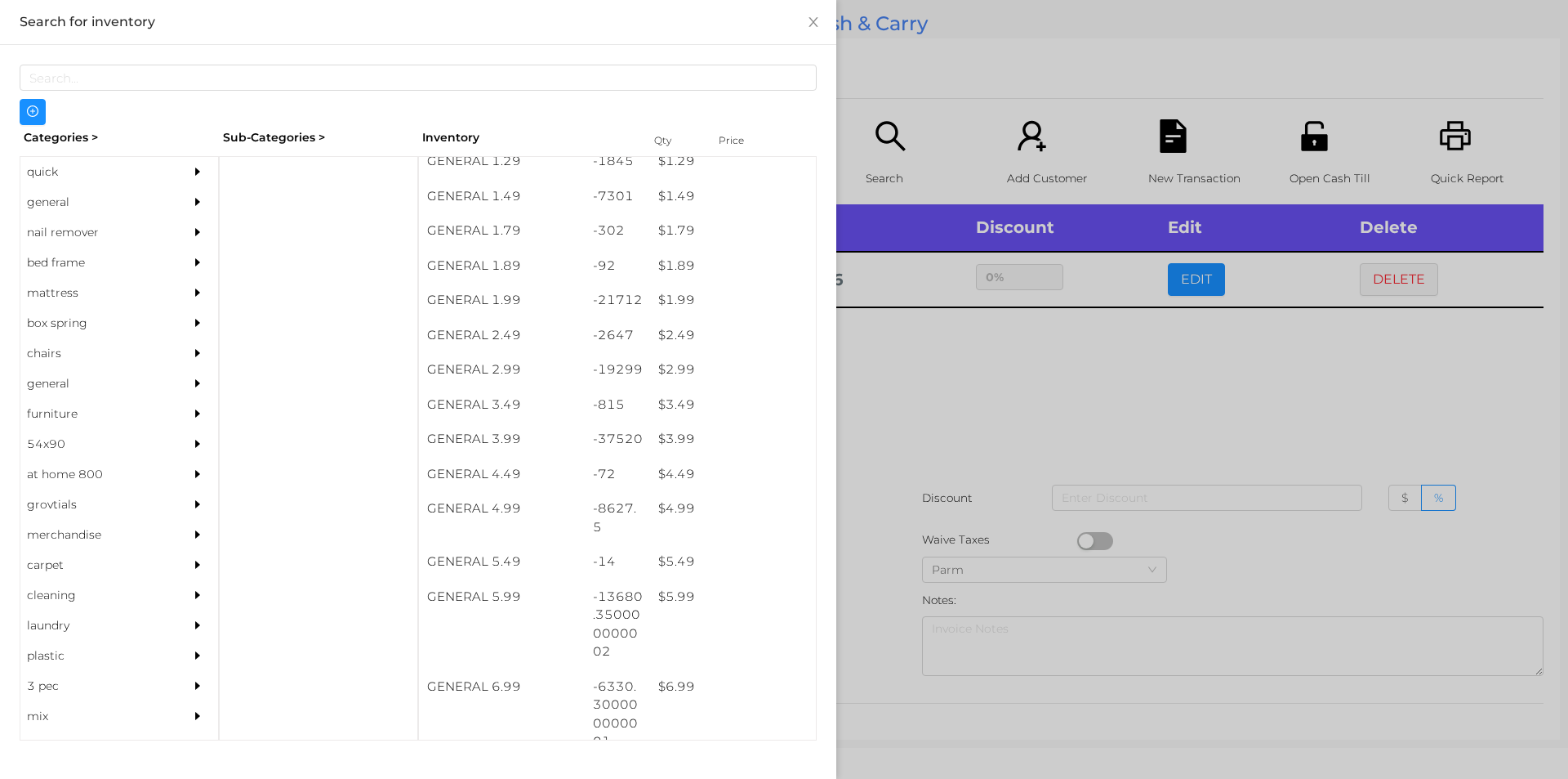
click at [973, 454] on div at bounding box center [784, 389] width 1568 height 779
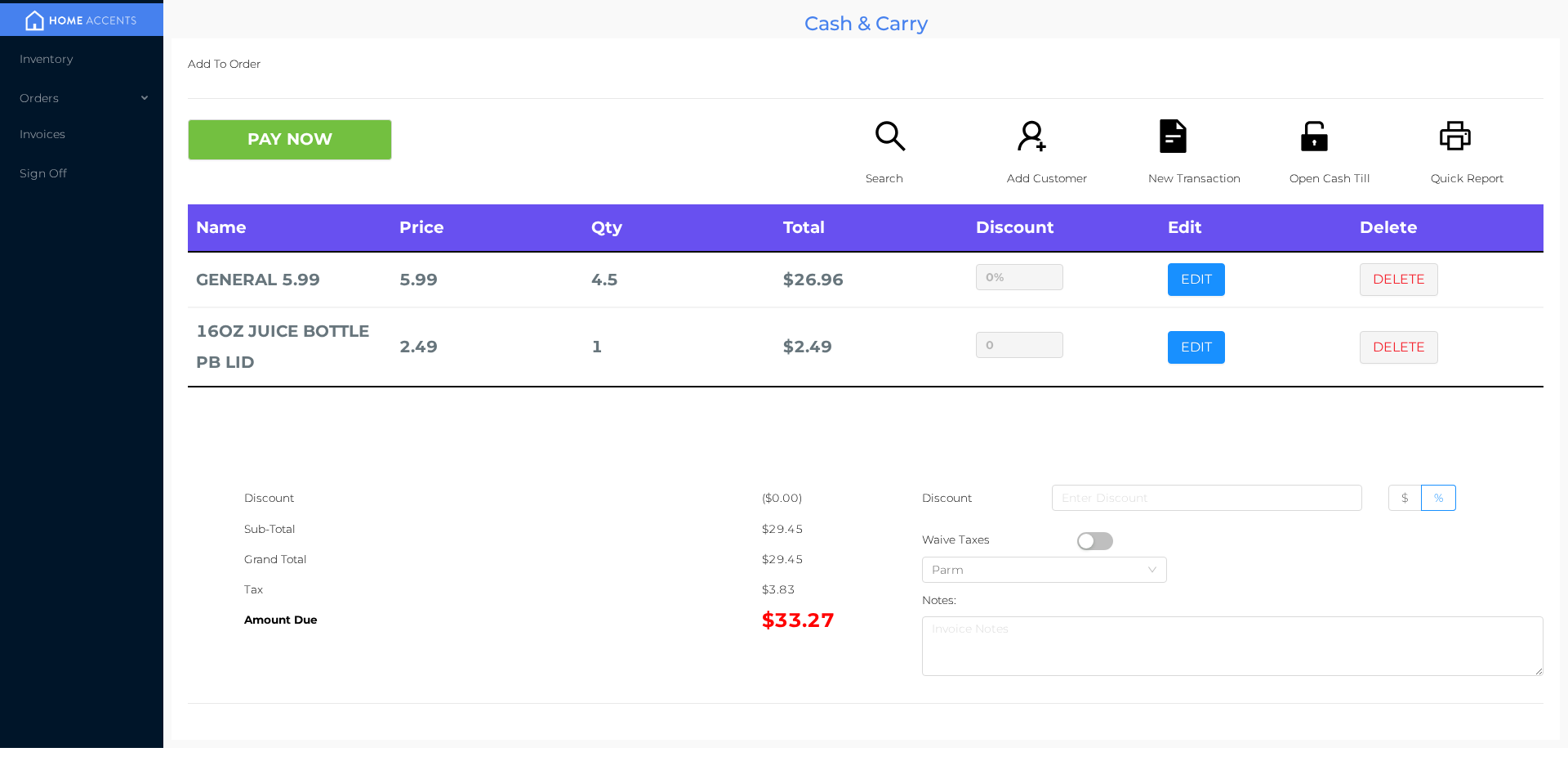
click at [1166, 158] on div "New Transaction" at bounding box center [1204, 162] width 113 height 85
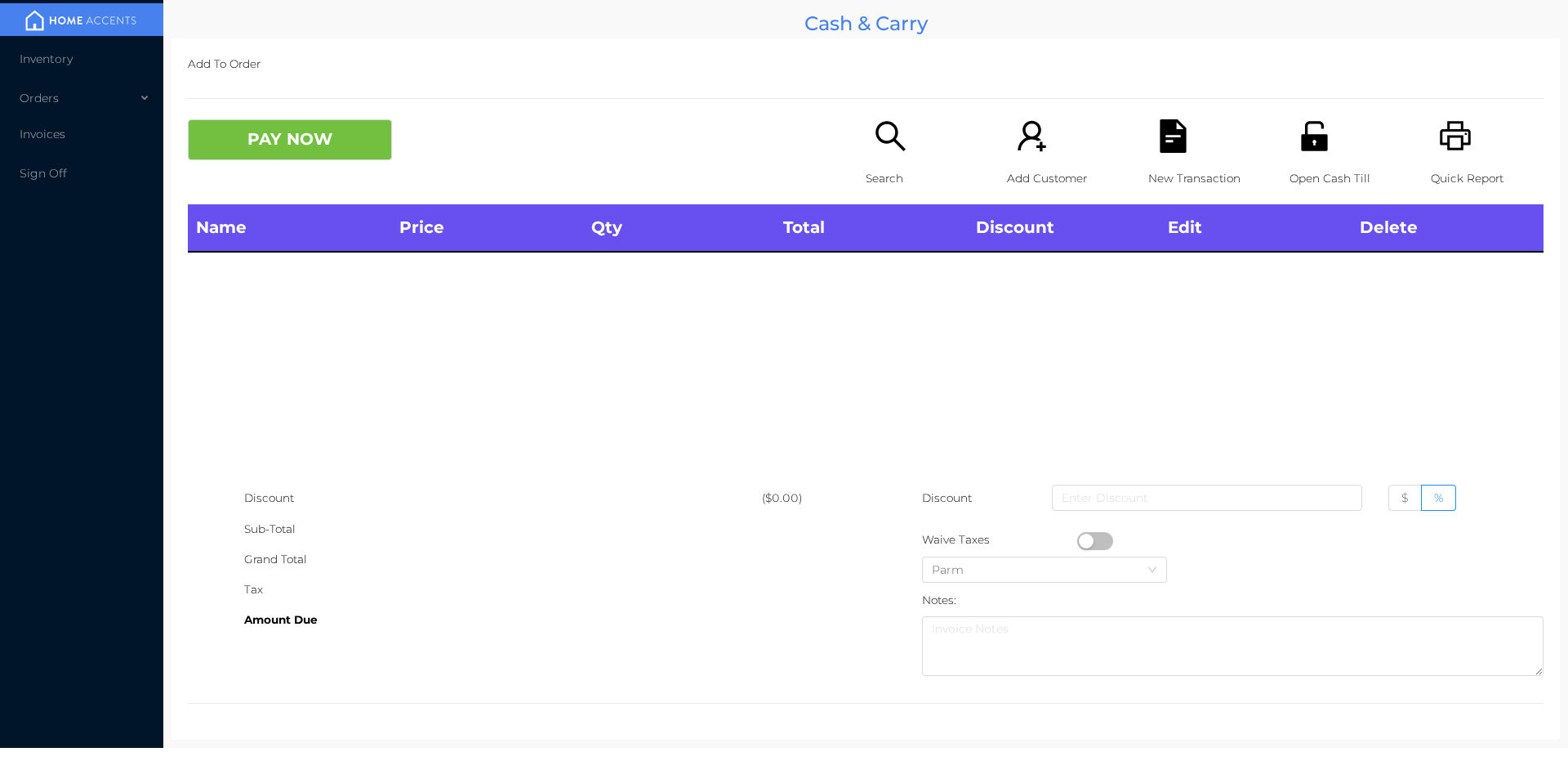
click at [1452, 152] on icon "icon: printer" at bounding box center [1456, 137] width 34 height 34
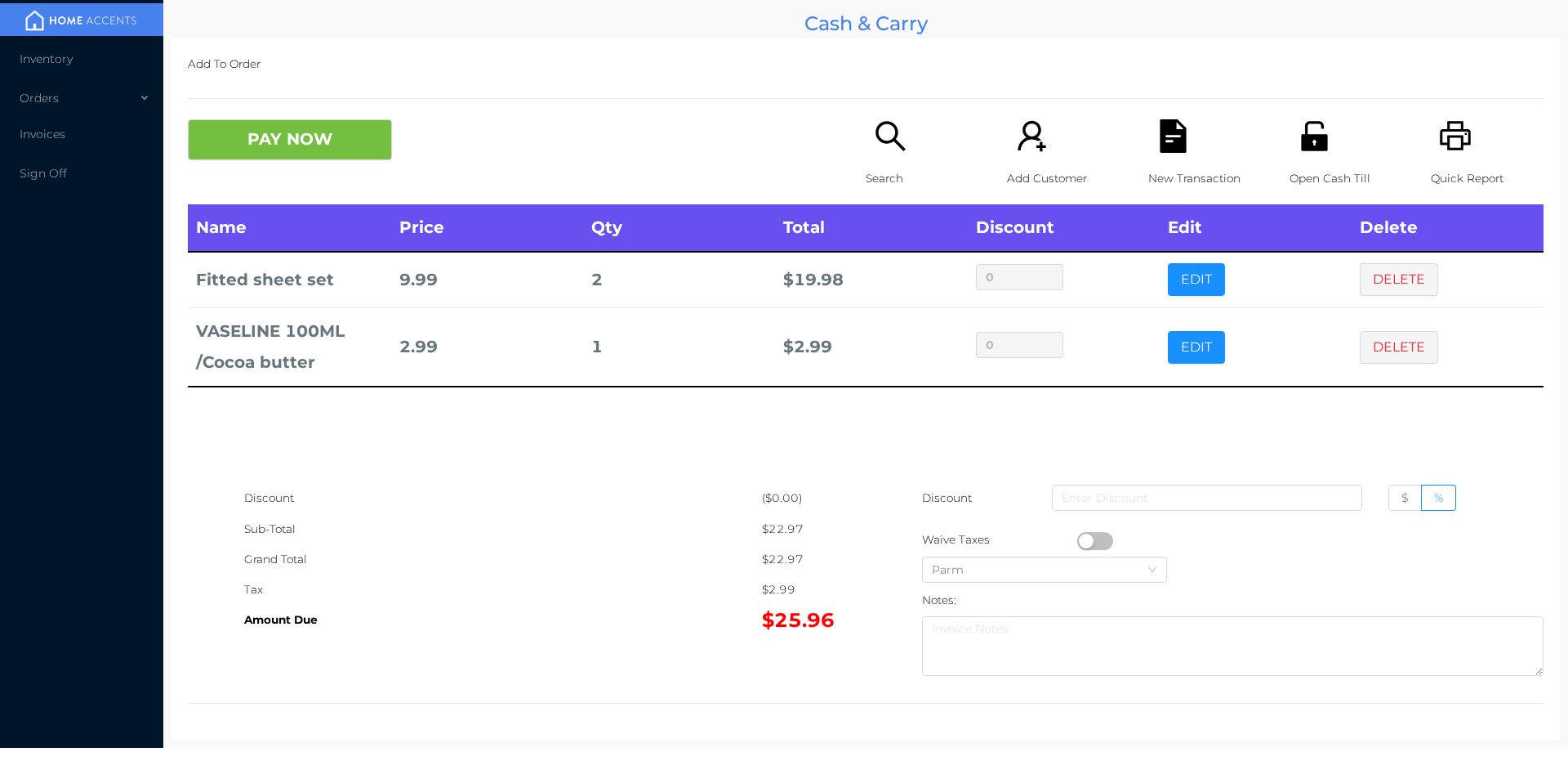
click at [1159, 149] on icon "icon: file-text" at bounding box center [1172, 137] width 26 height 34
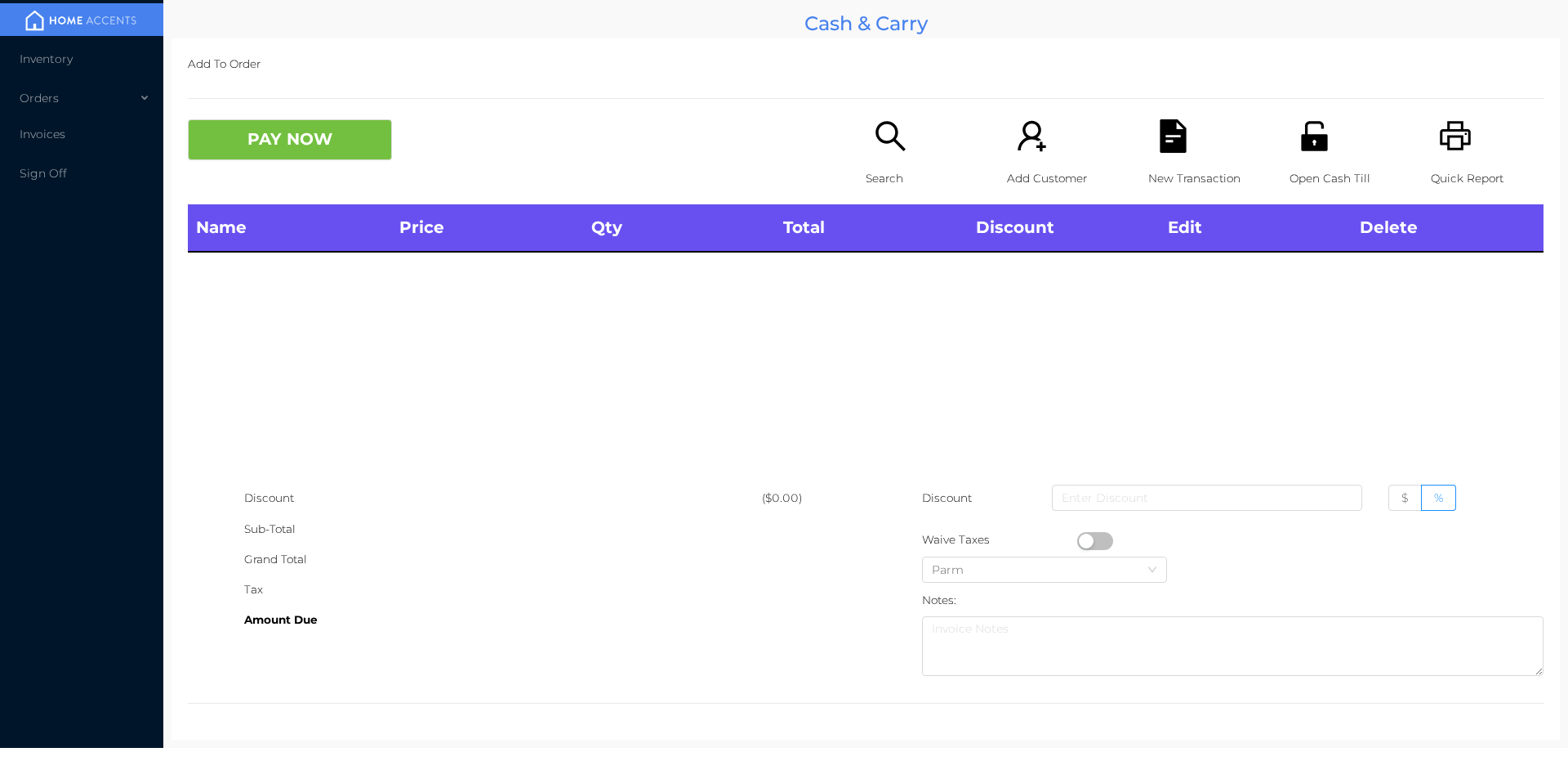
click at [1440, 145] on icon "icon: printer" at bounding box center [1455, 135] width 31 height 29
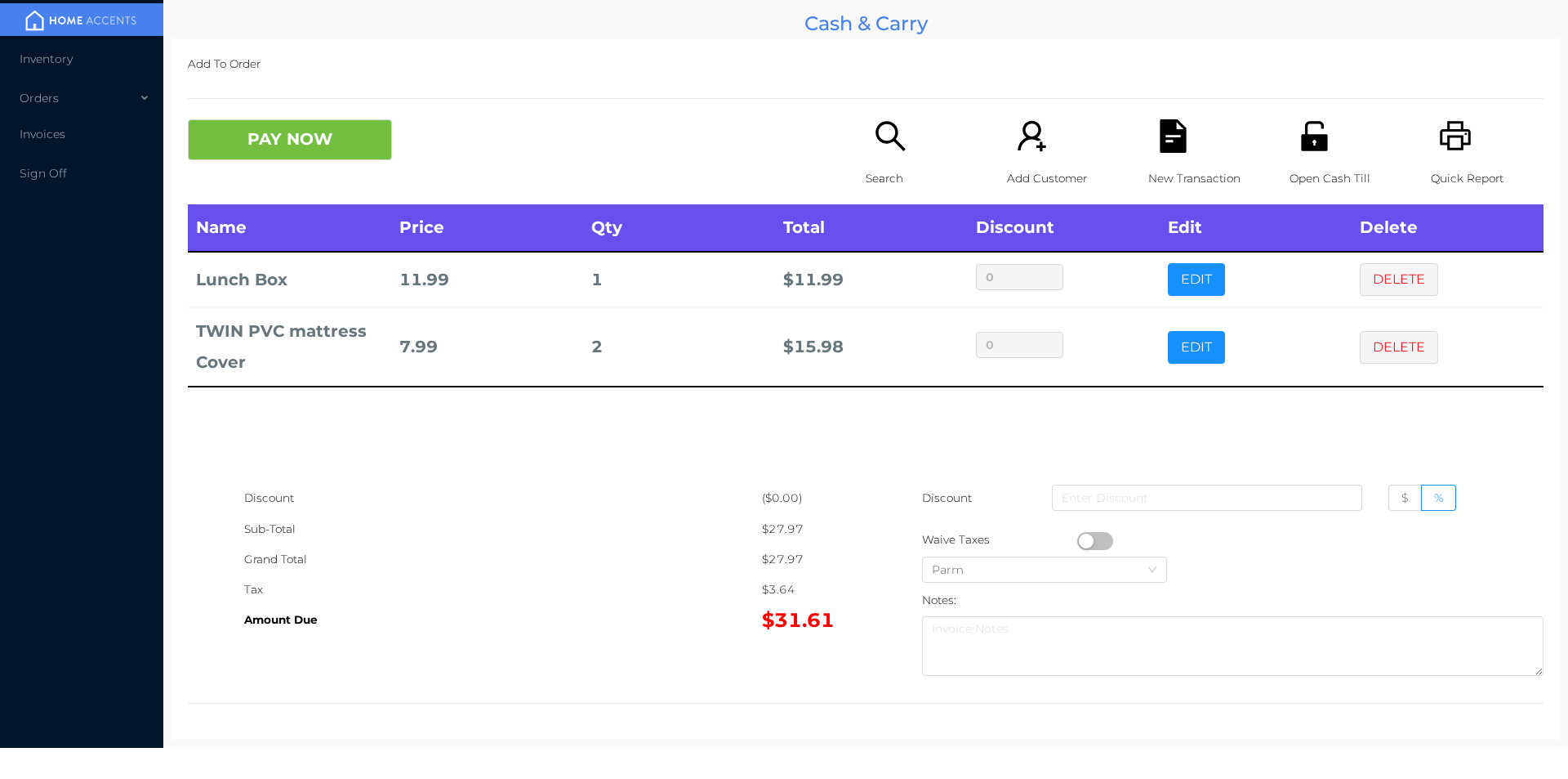
click at [866, 136] on div "Search" at bounding box center [922, 162] width 113 height 85
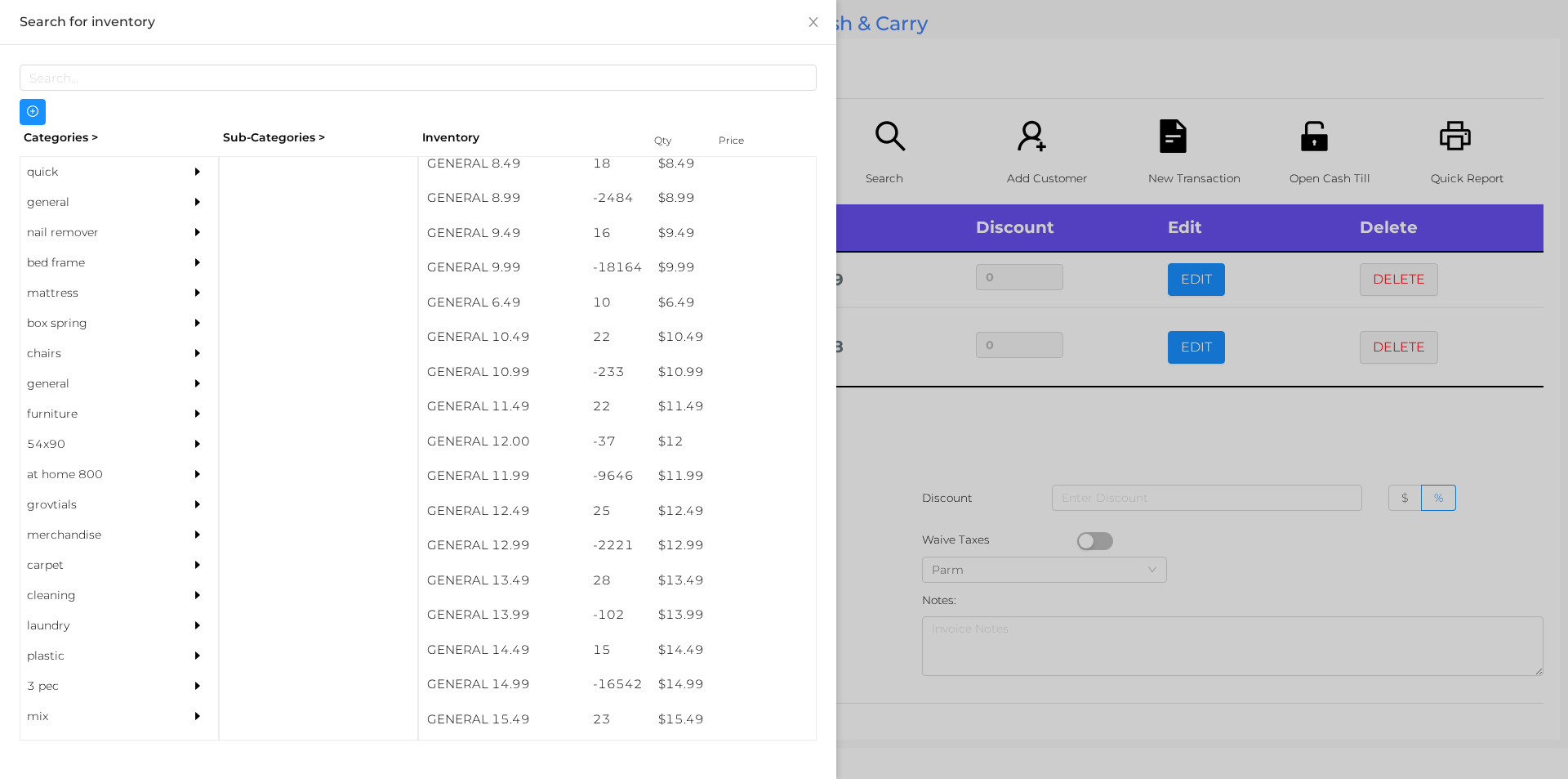
scroll to position [930, 0]
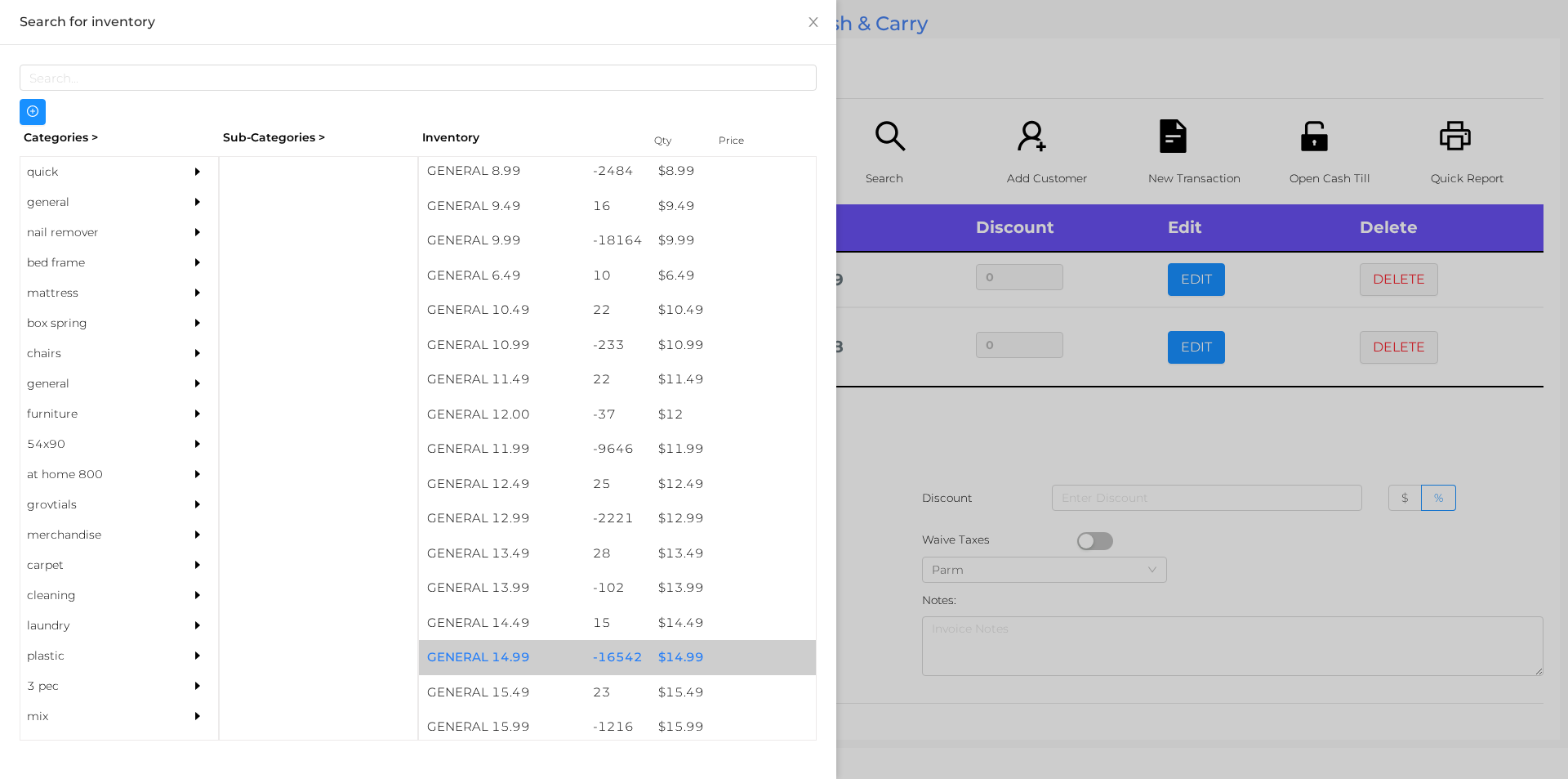
click at [685, 659] on div "$ 14.99" at bounding box center [732, 657] width 165 height 36
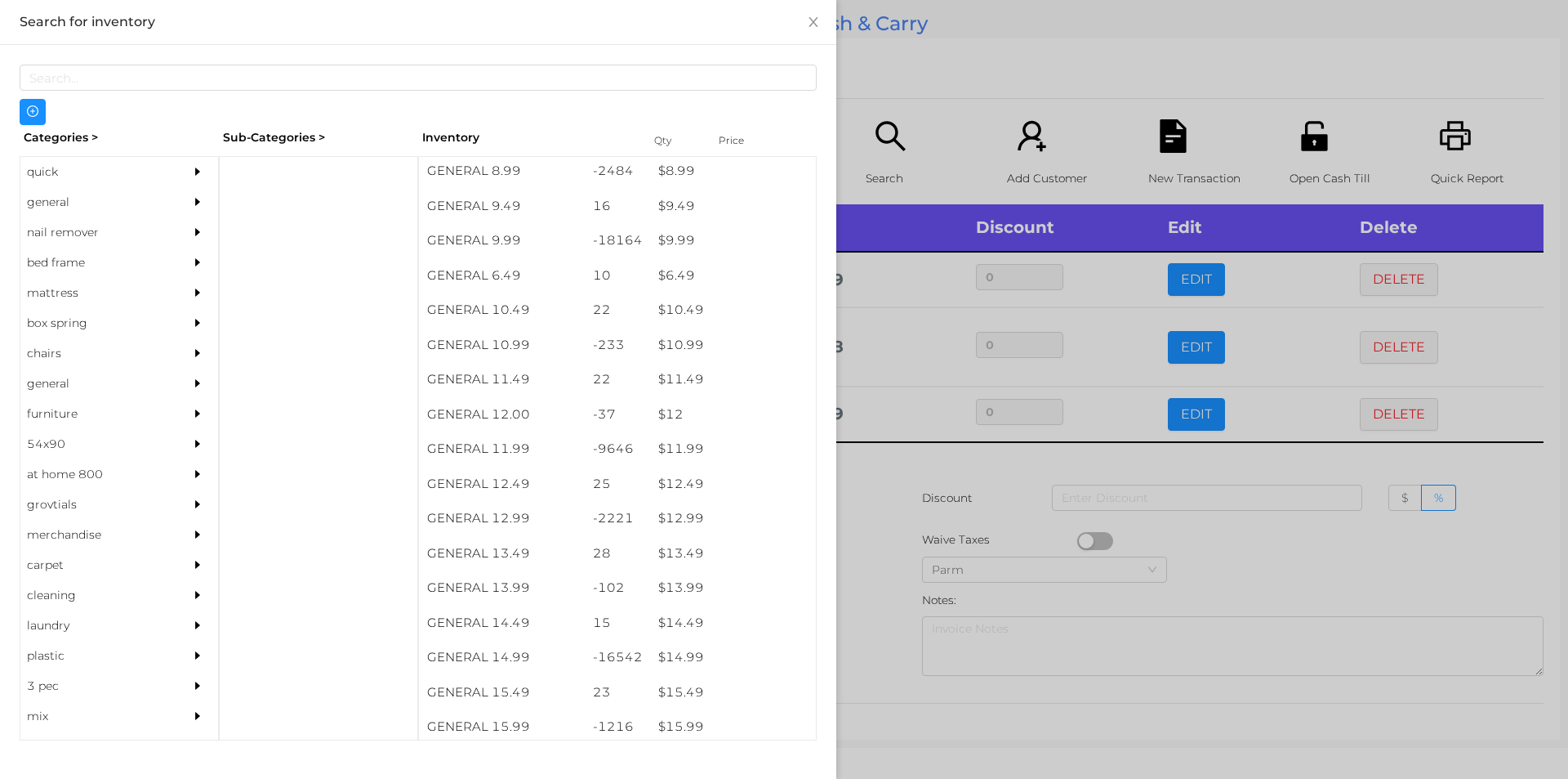
click at [927, 549] on div at bounding box center [784, 389] width 1568 height 779
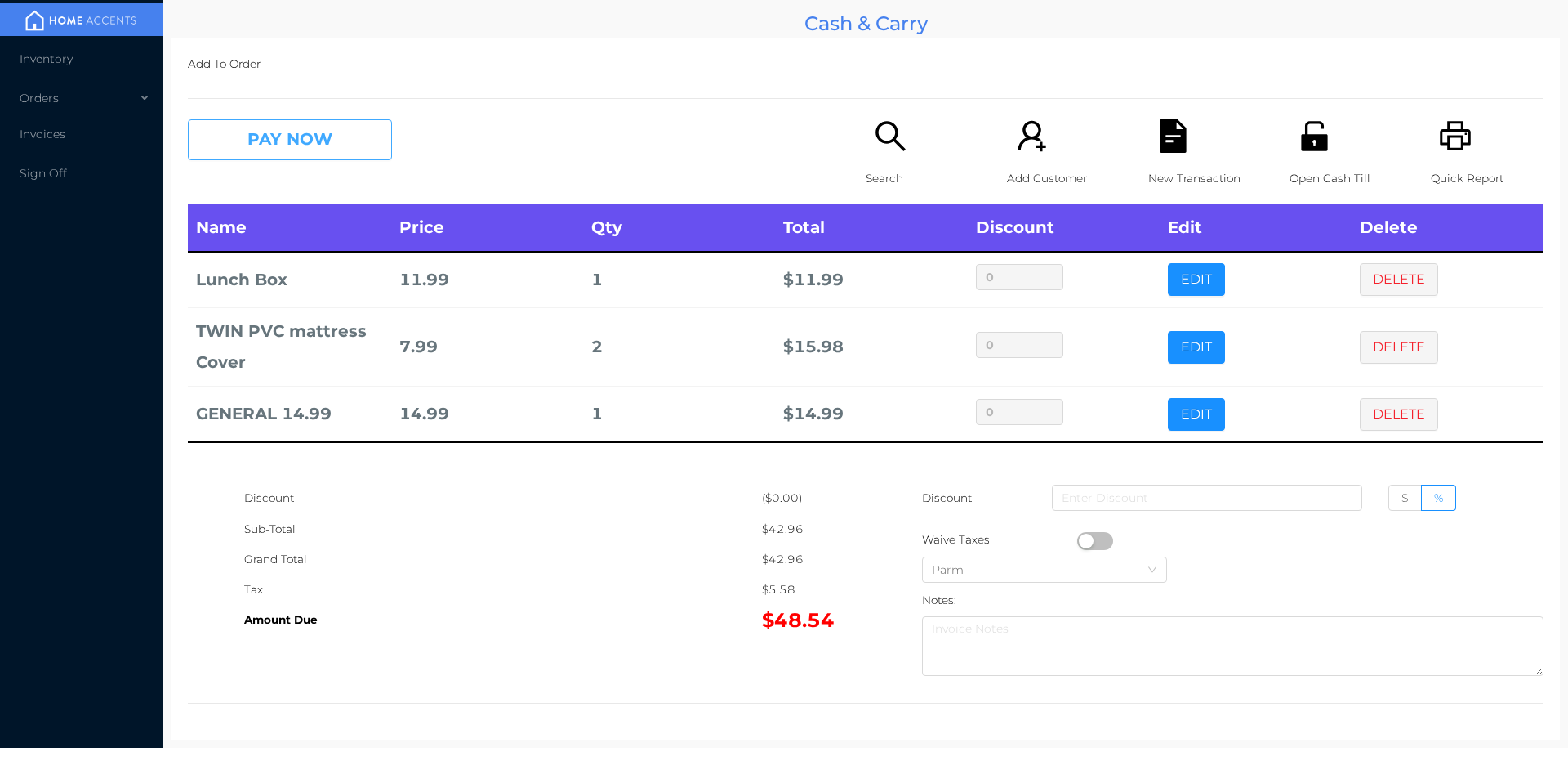
click at [302, 157] on button "PAY NOW" at bounding box center [290, 140] width 204 height 41
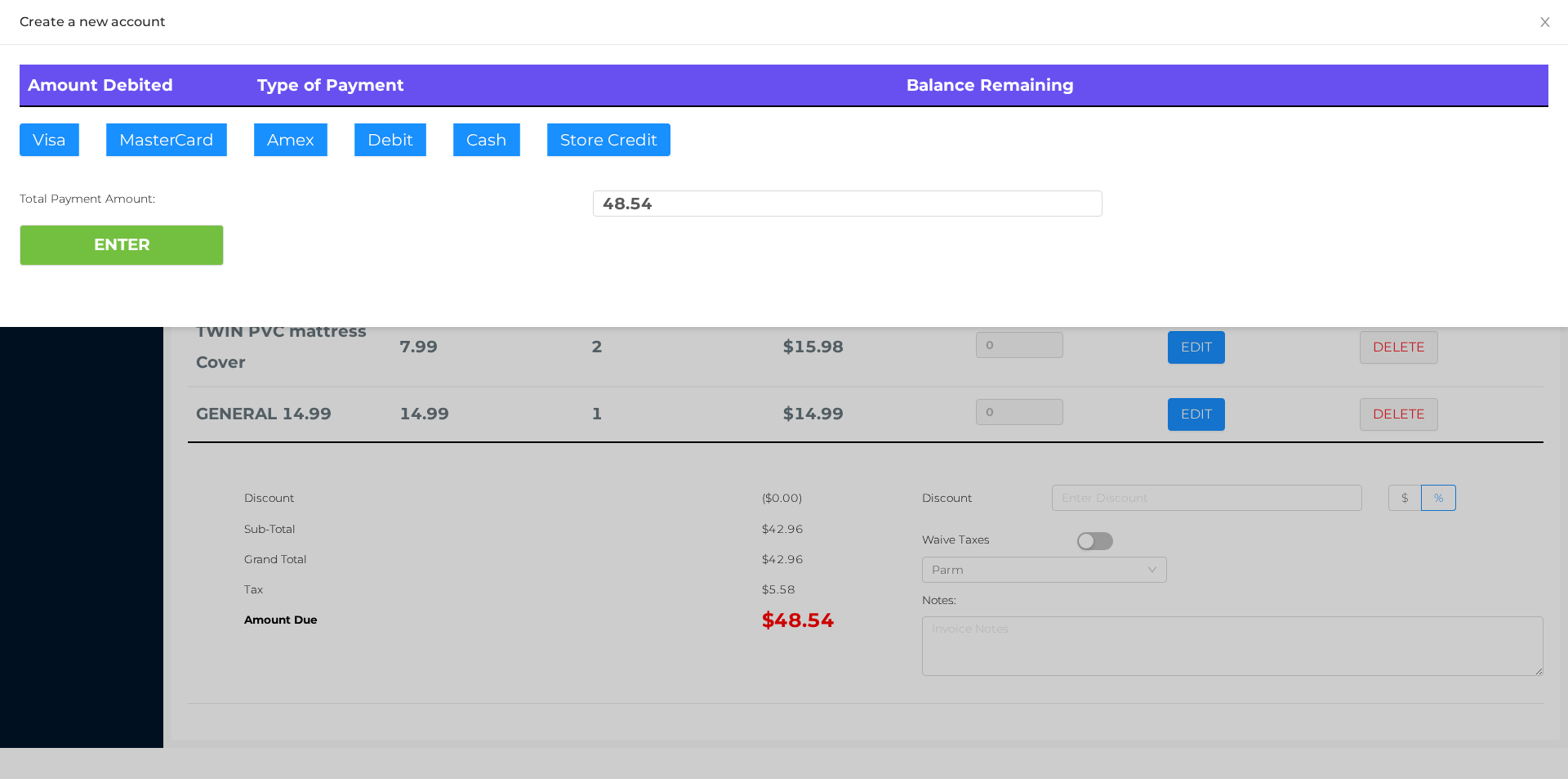
click at [314, 257] on div "ENTER" at bounding box center [784, 245] width 1529 height 41
click at [339, 253] on div "ENTER" at bounding box center [784, 245] width 1529 height 41
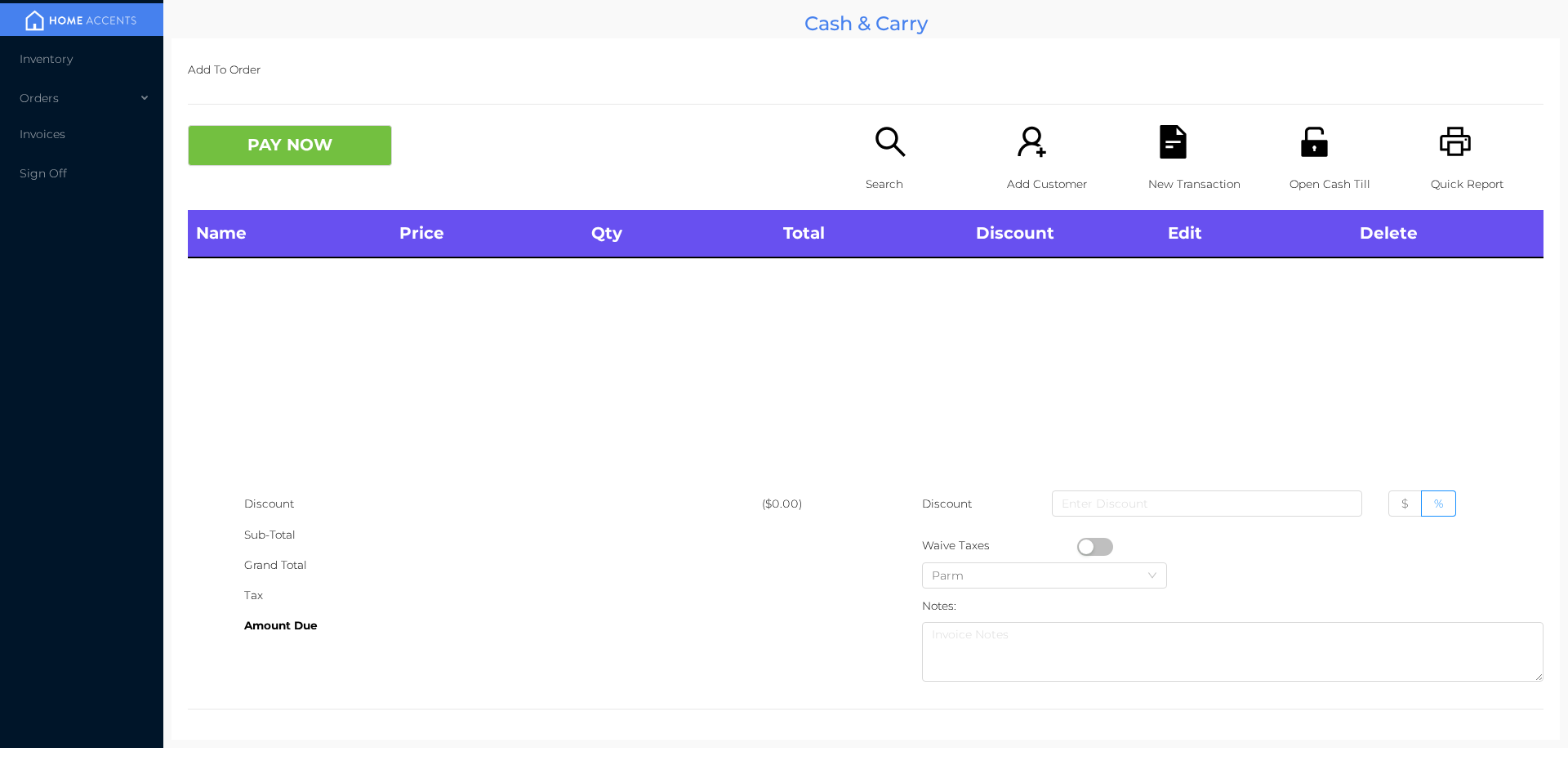
click at [894, 139] on icon "icon: search" at bounding box center [891, 142] width 34 height 34
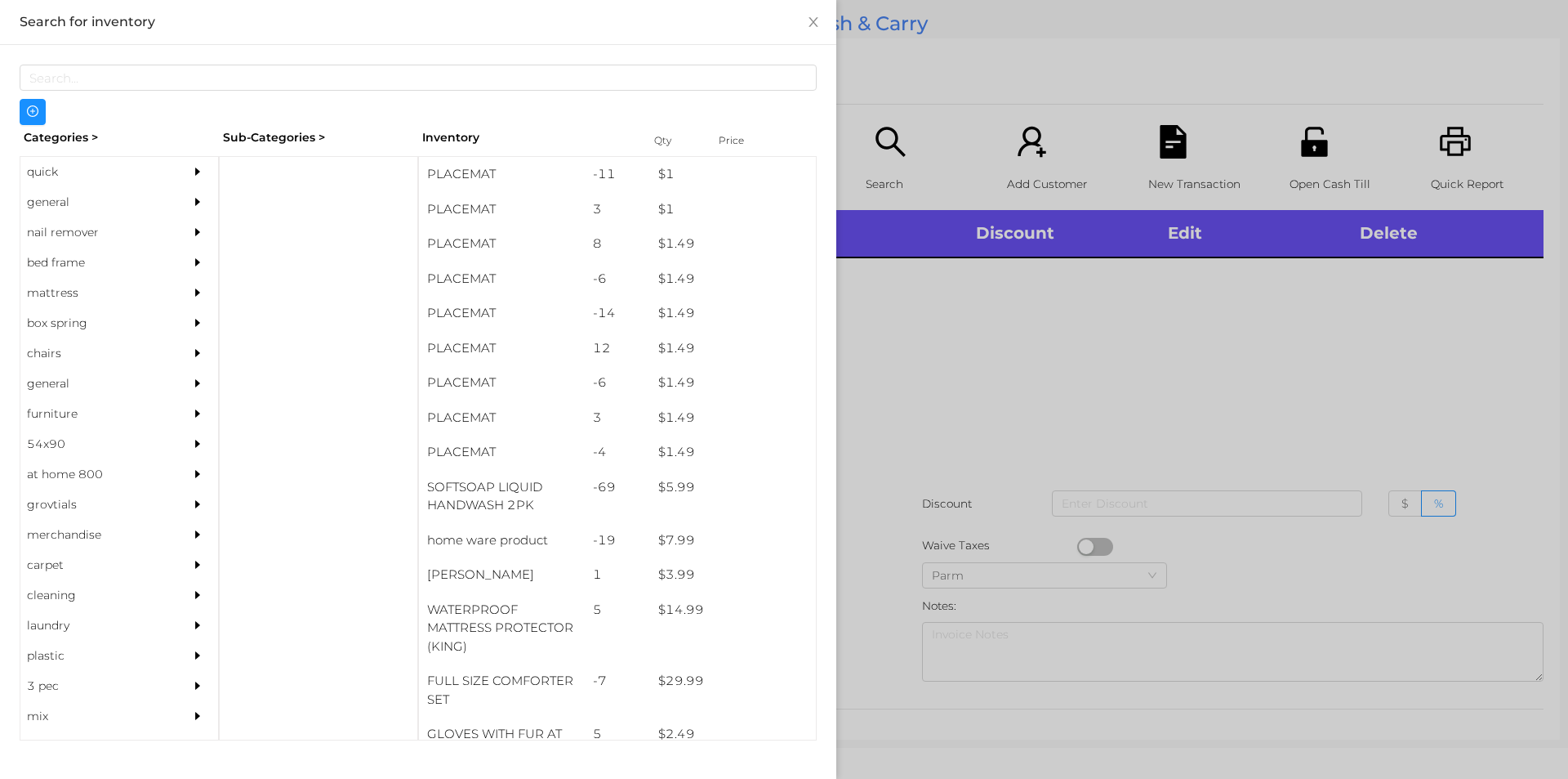
click at [94, 198] on div "general" at bounding box center [94, 202] width 149 height 30
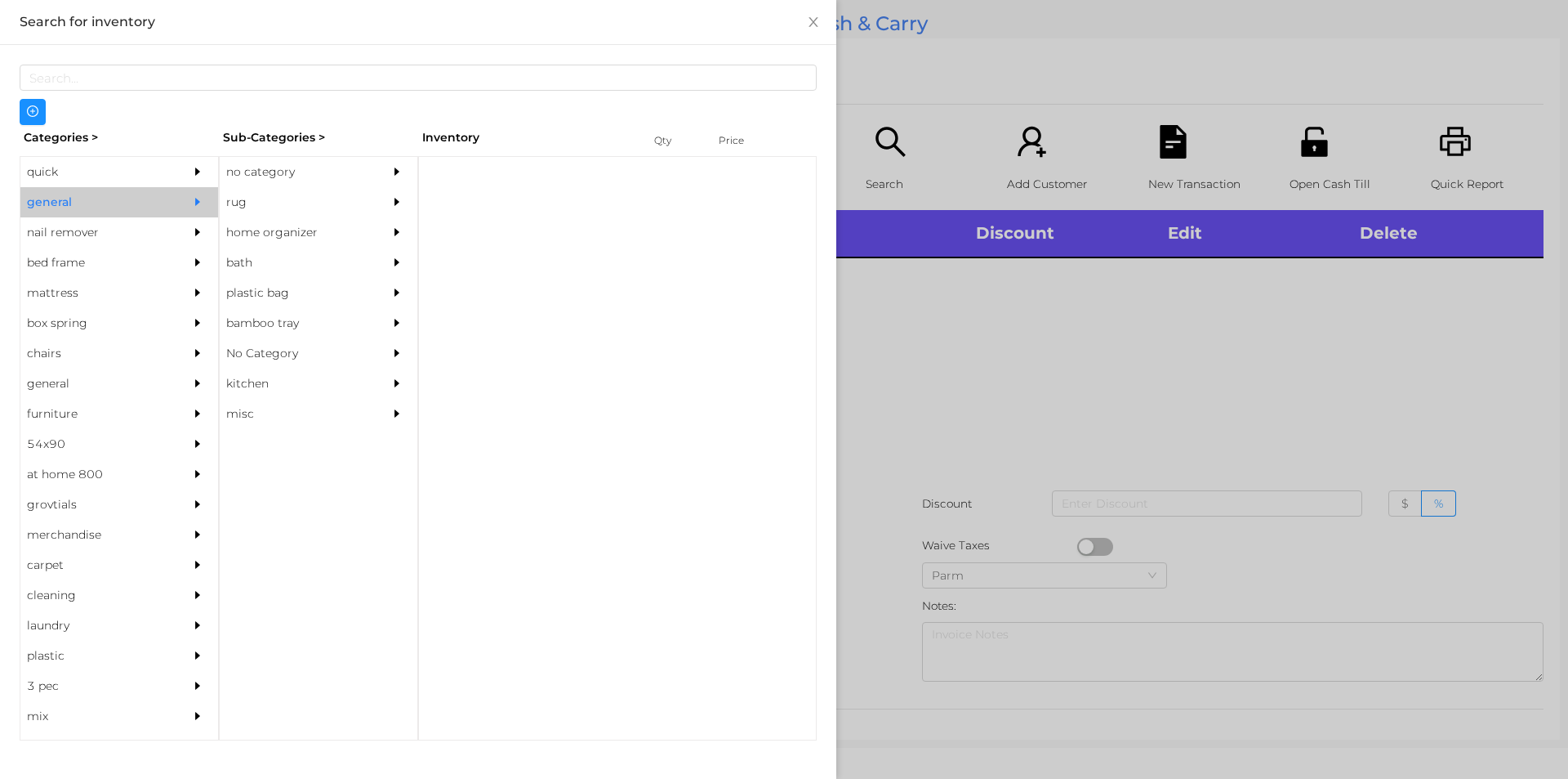
click at [276, 160] on div "no category" at bounding box center [294, 172] width 149 height 30
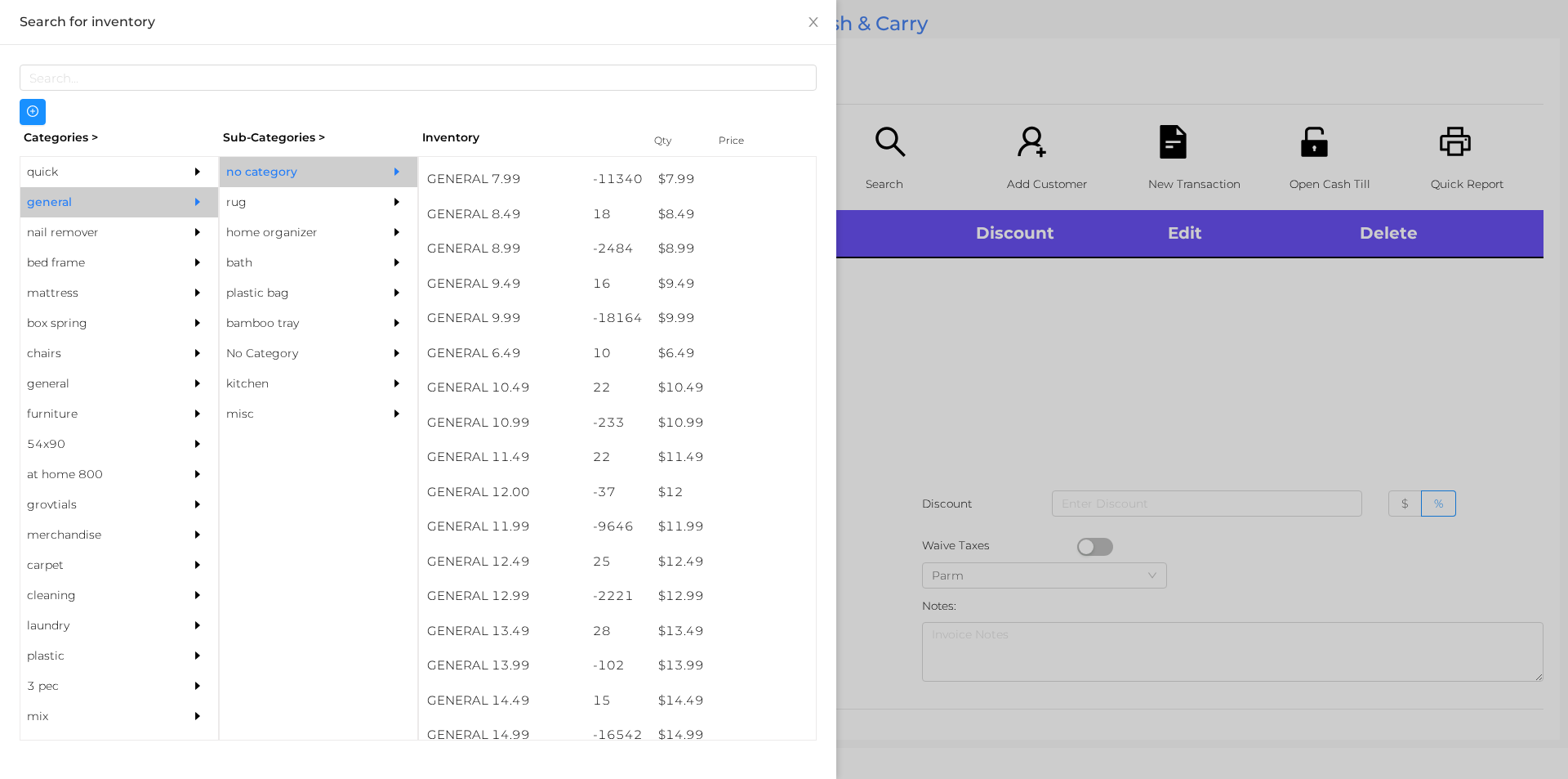
scroll to position [869, 0]
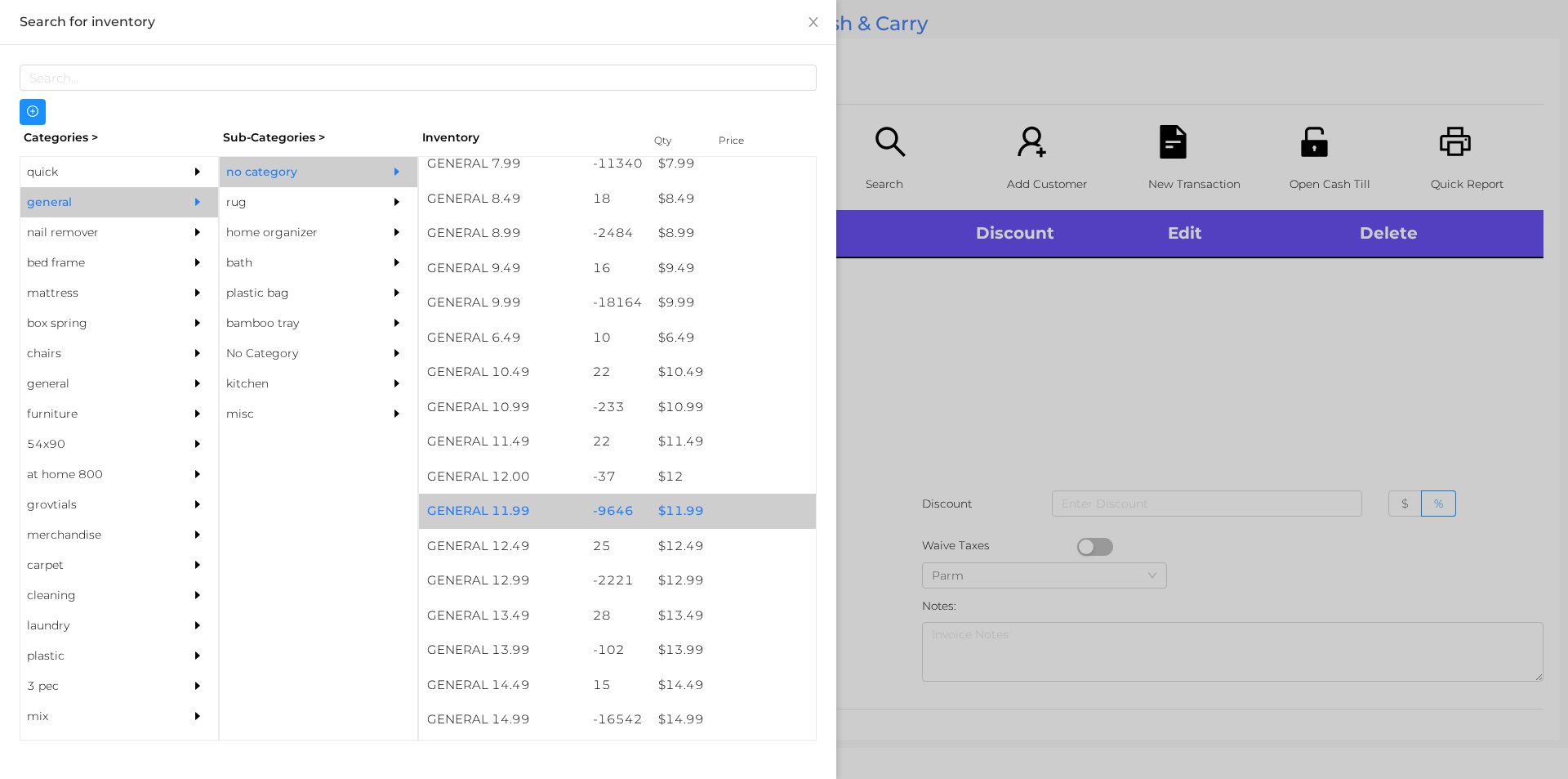
click at [695, 510] on div "$ 11.99" at bounding box center [732, 512] width 165 height 36
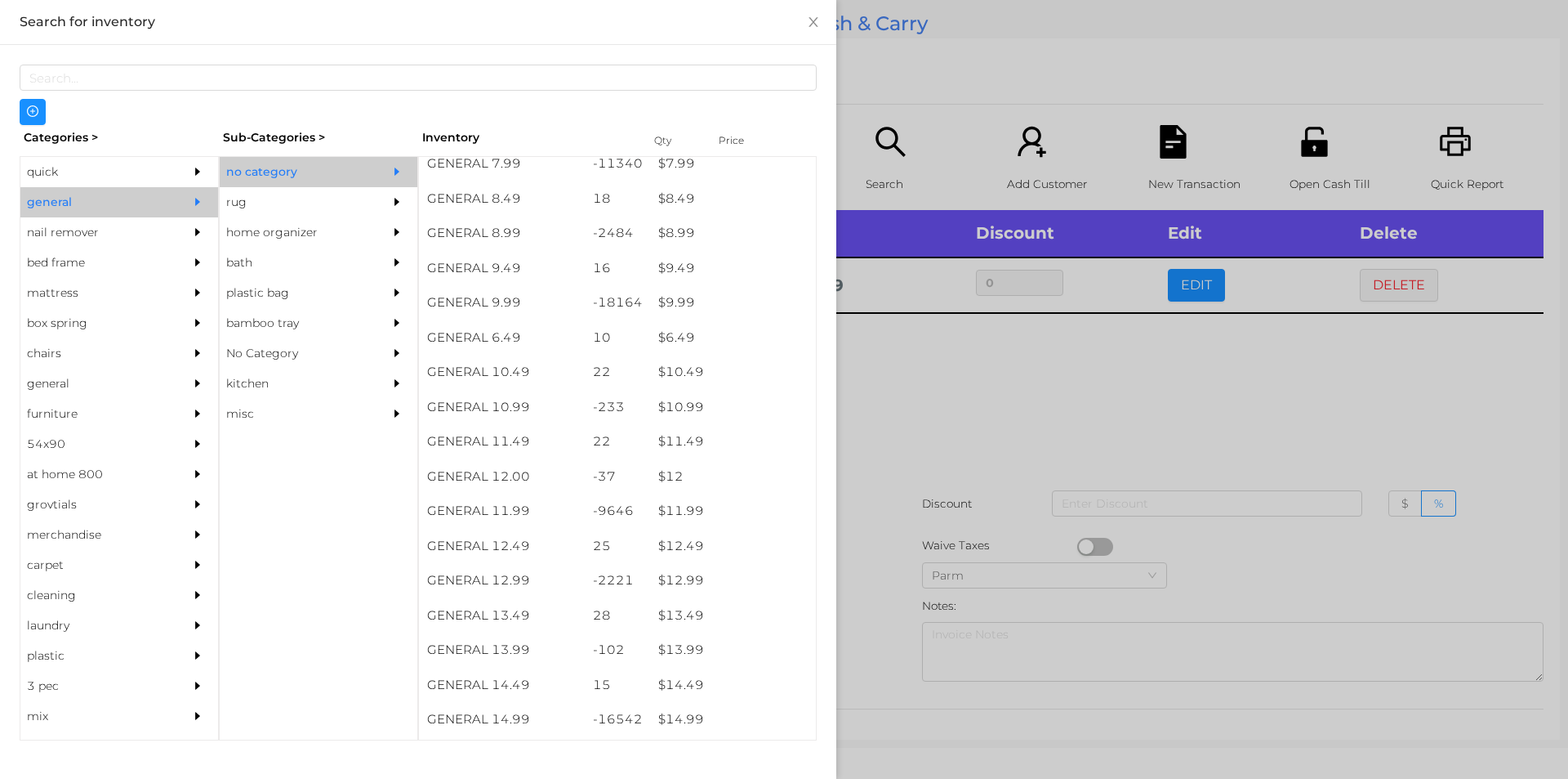
click at [902, 533] on div at bounding box center [784, 389] width 1568 height 779
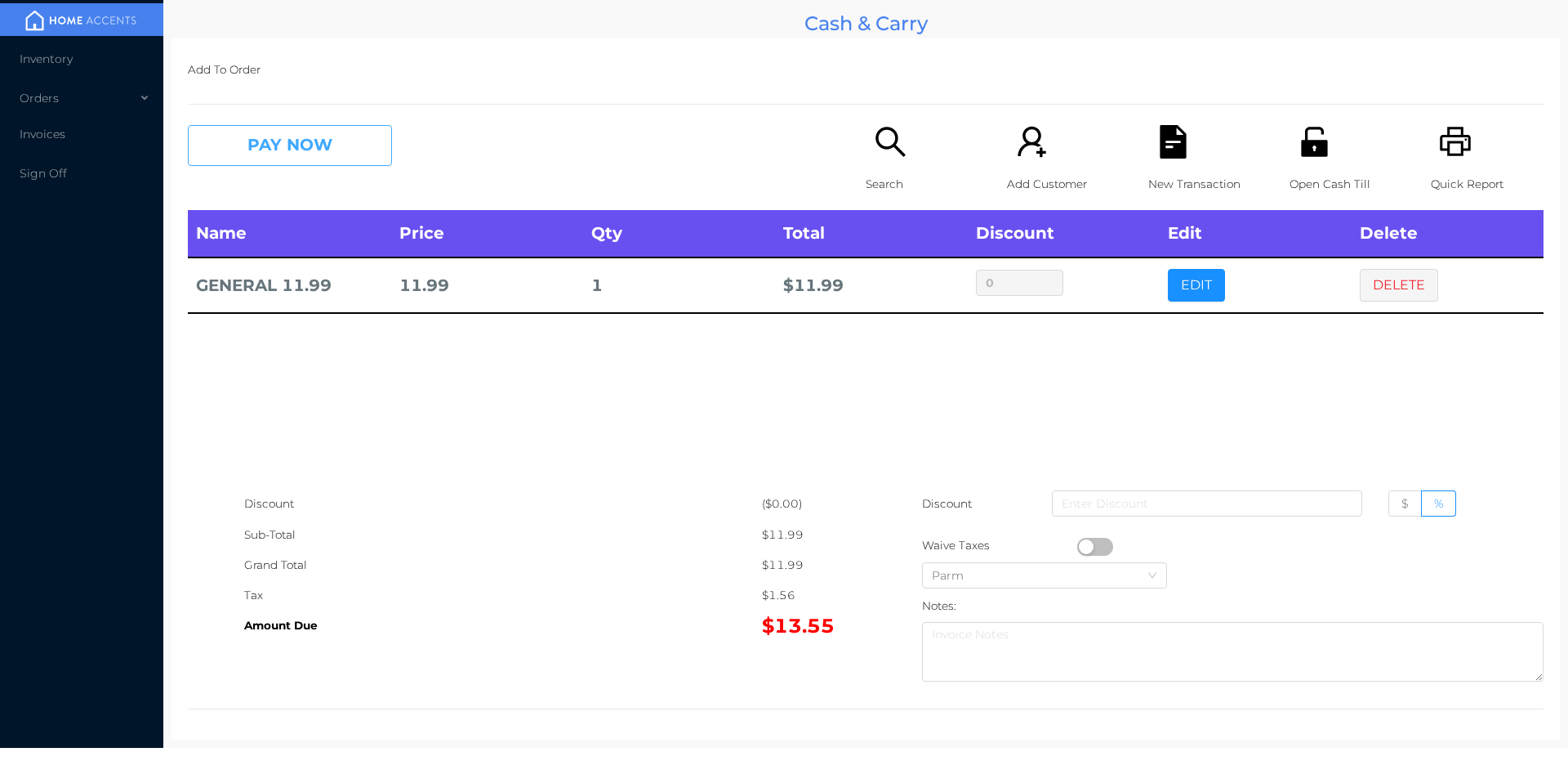
click at [338, 147] on button "PAY NOW" at bounding box center [290, 146] width 204 height 41
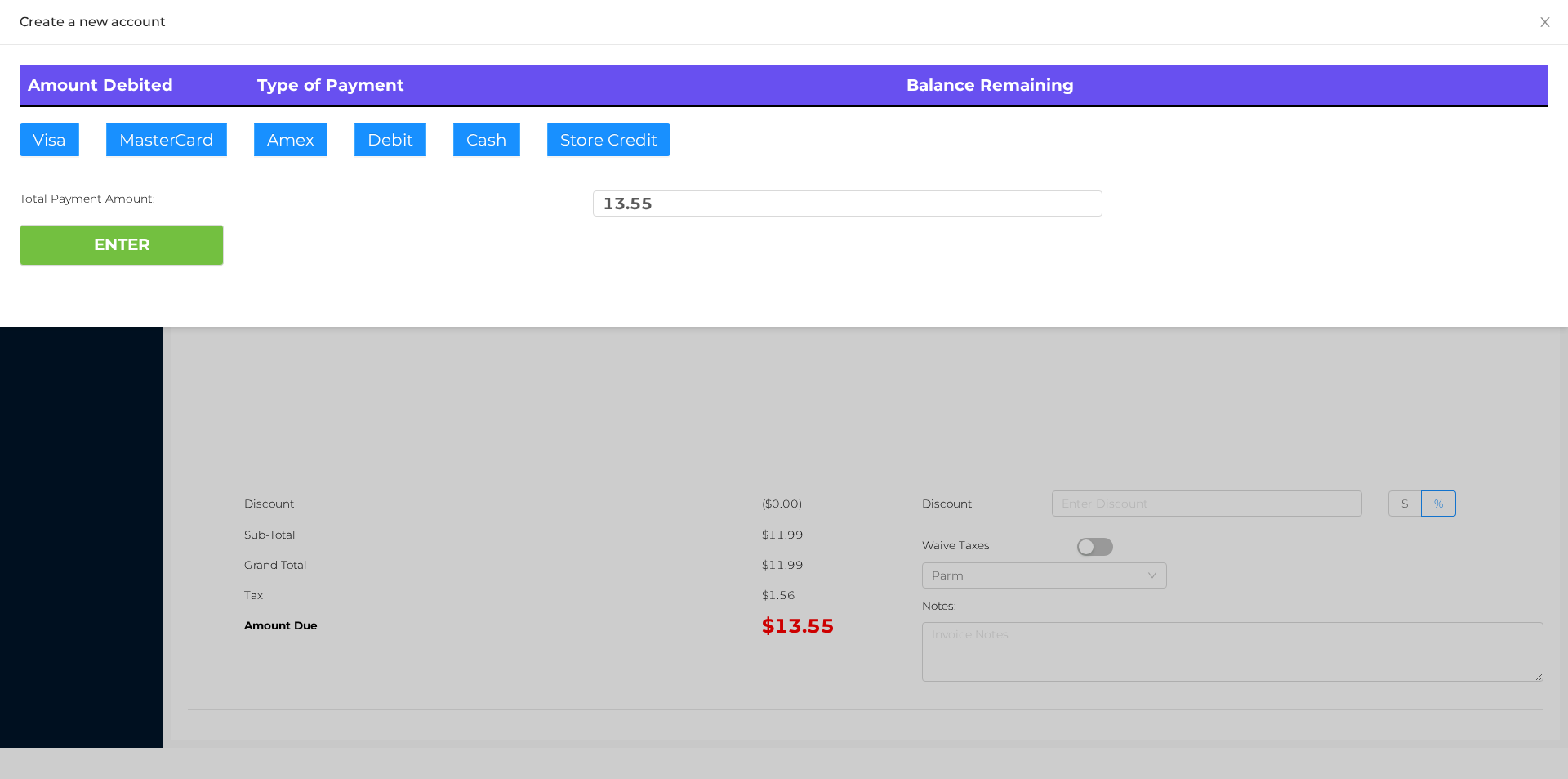
click at [1066, 417] on div at bounding box center [784, 389] width 1568 height 779
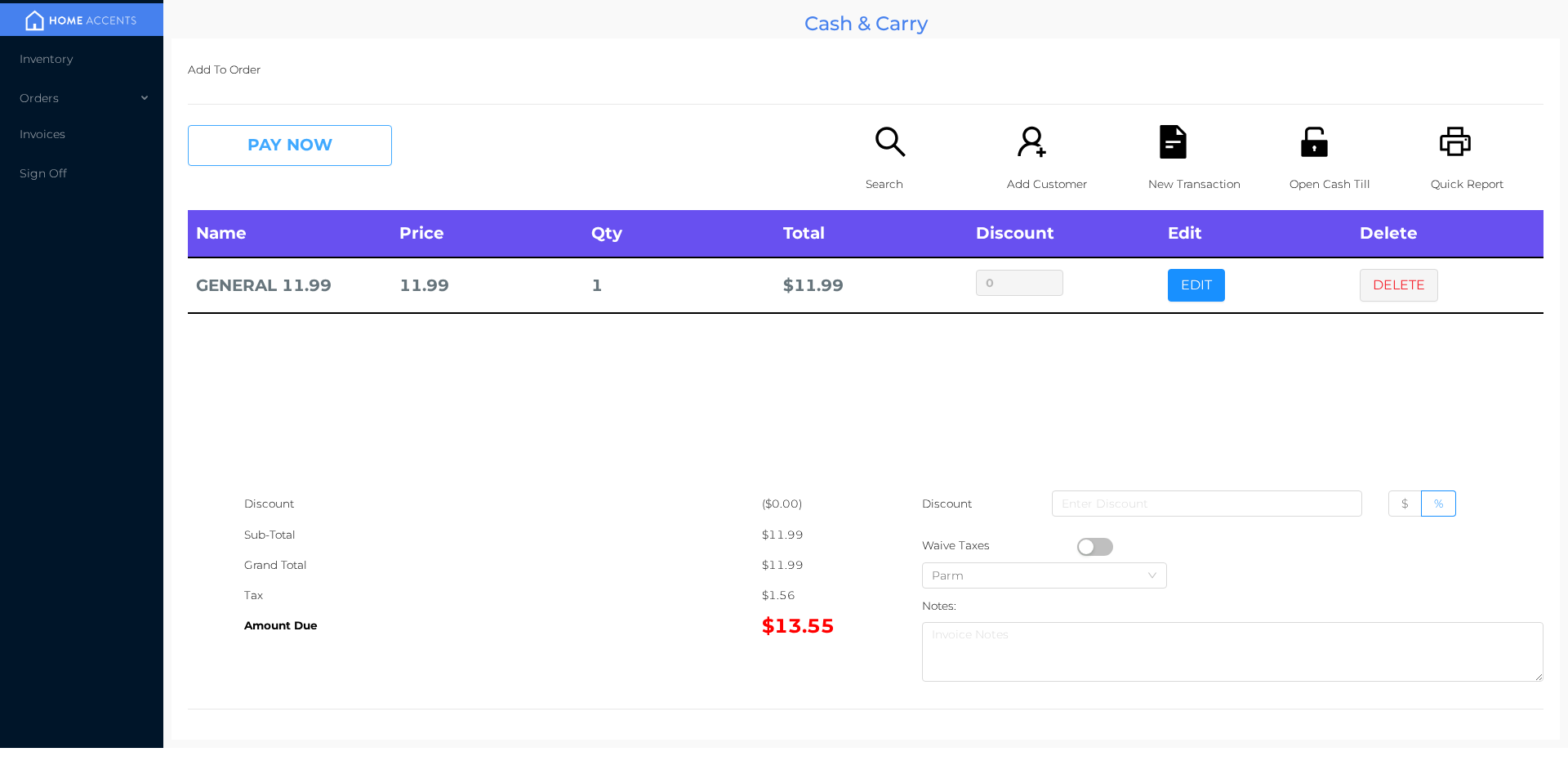
click at [305, 134] on button "PAY NOW" at bounding box center [290, 146] width 204 height 41
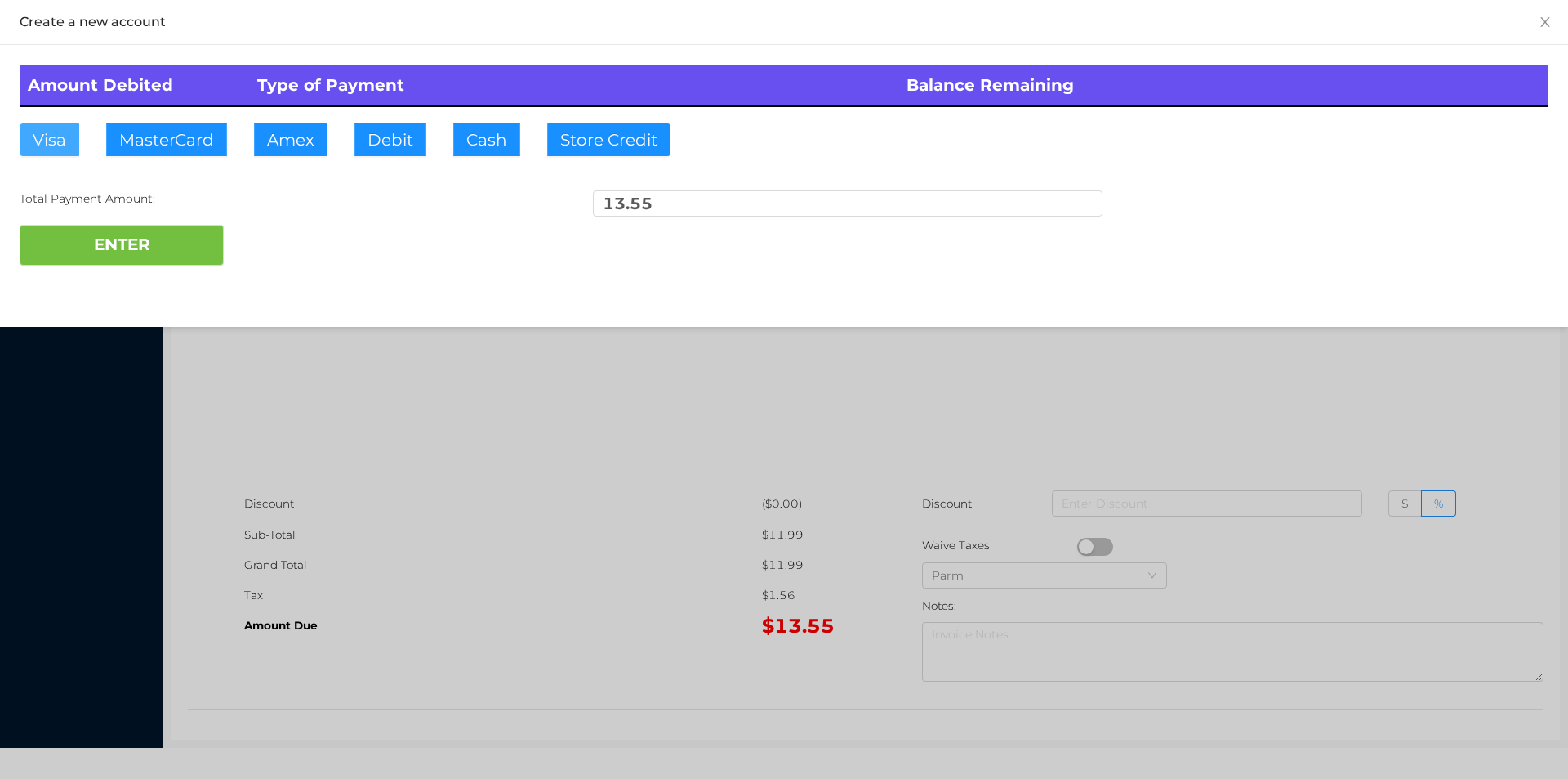
click at [39, 144] on button "Visa" at bounding box center [50, 139] width 60 height 33
click at [55, 248] on button "ENTER" at bounding box center [122, 245] width 204 height 41
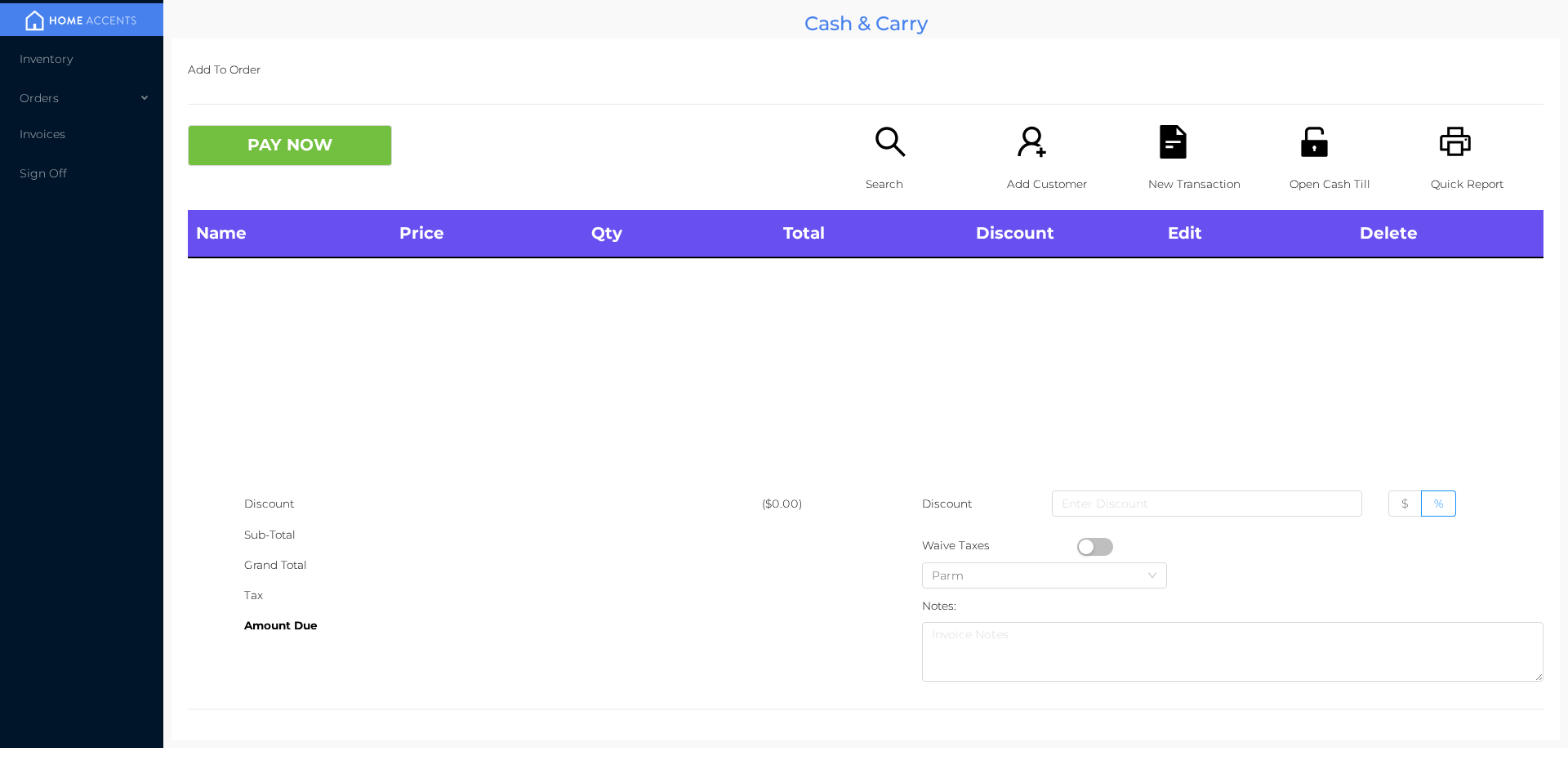
click at [1439, 127] on icon "icon: printer" at bounding box center [1456, 142] width 34 height 34
click at [1440, 136] on icon "icon: printer" at bounding box center [1455, 140] width 31 height 29
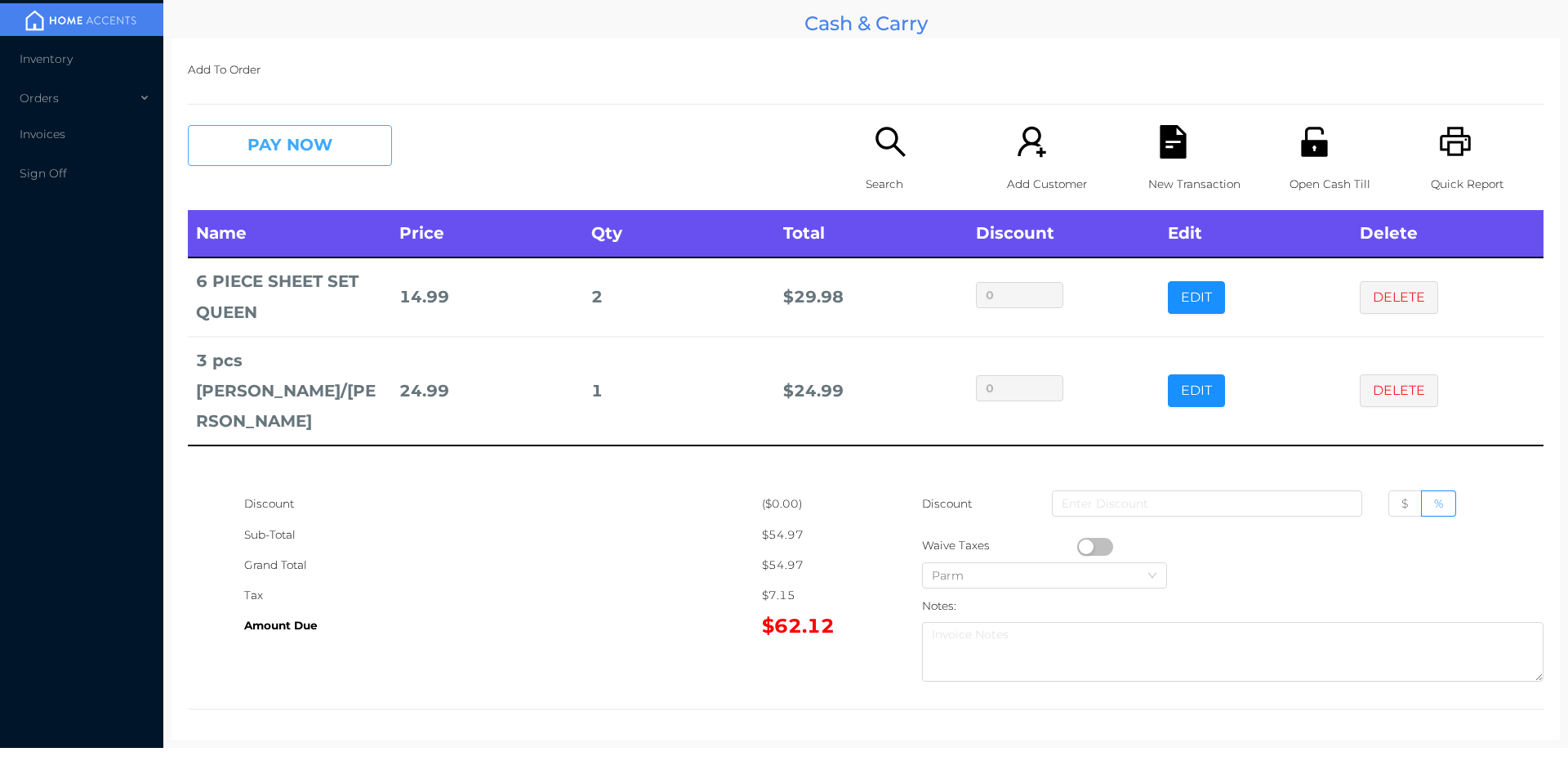
click at [294, 147] on button "PAY NOW" at bounding box center [290, 146] width 204 height 41
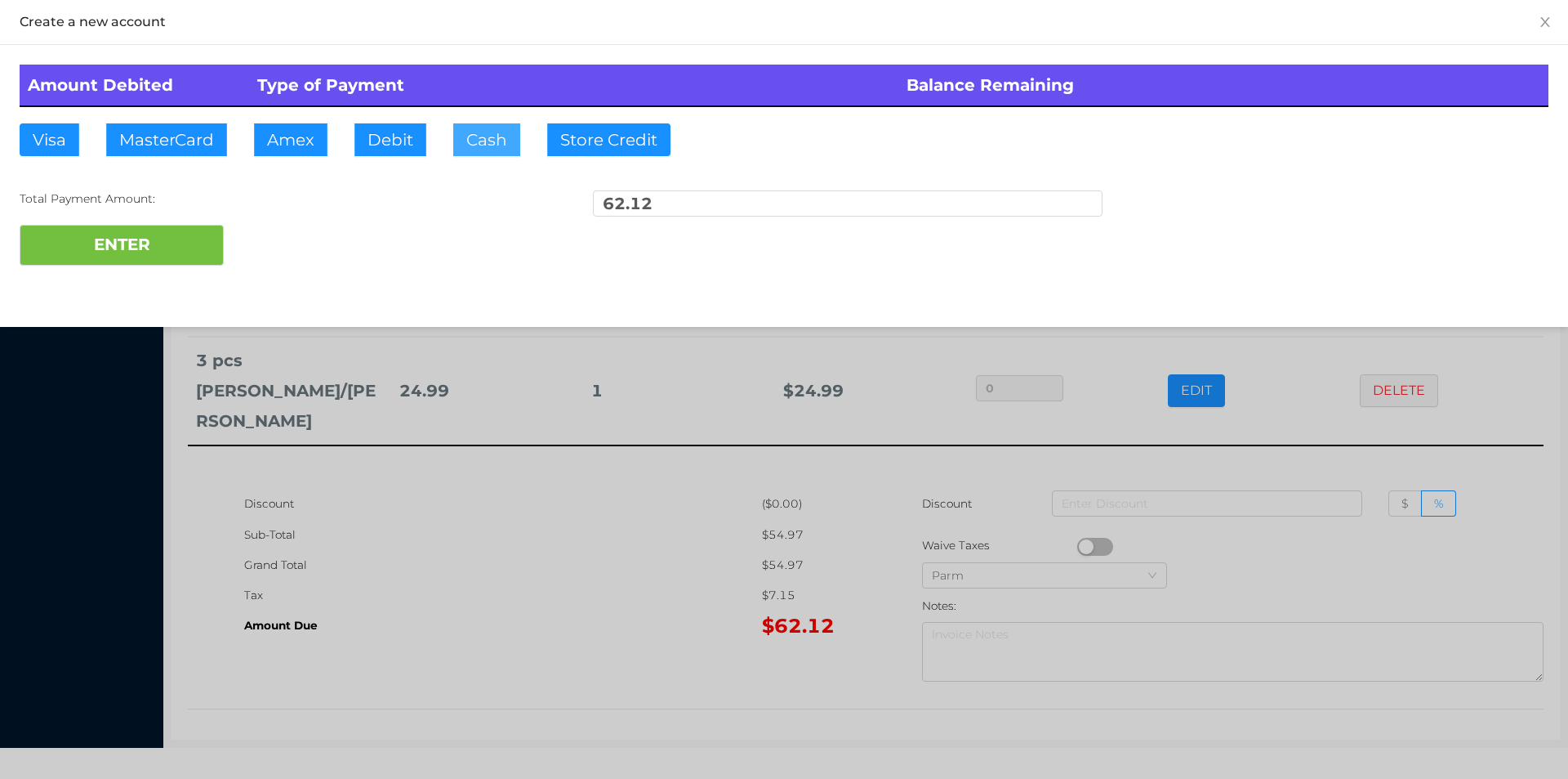
click at [482, 139] on button "Cash" at bounding box center [487, 139] width 67 height 33
type input "100"
click at [140, 232] on button "ENTER" at bounding box center [122, 245] width 204 height 41
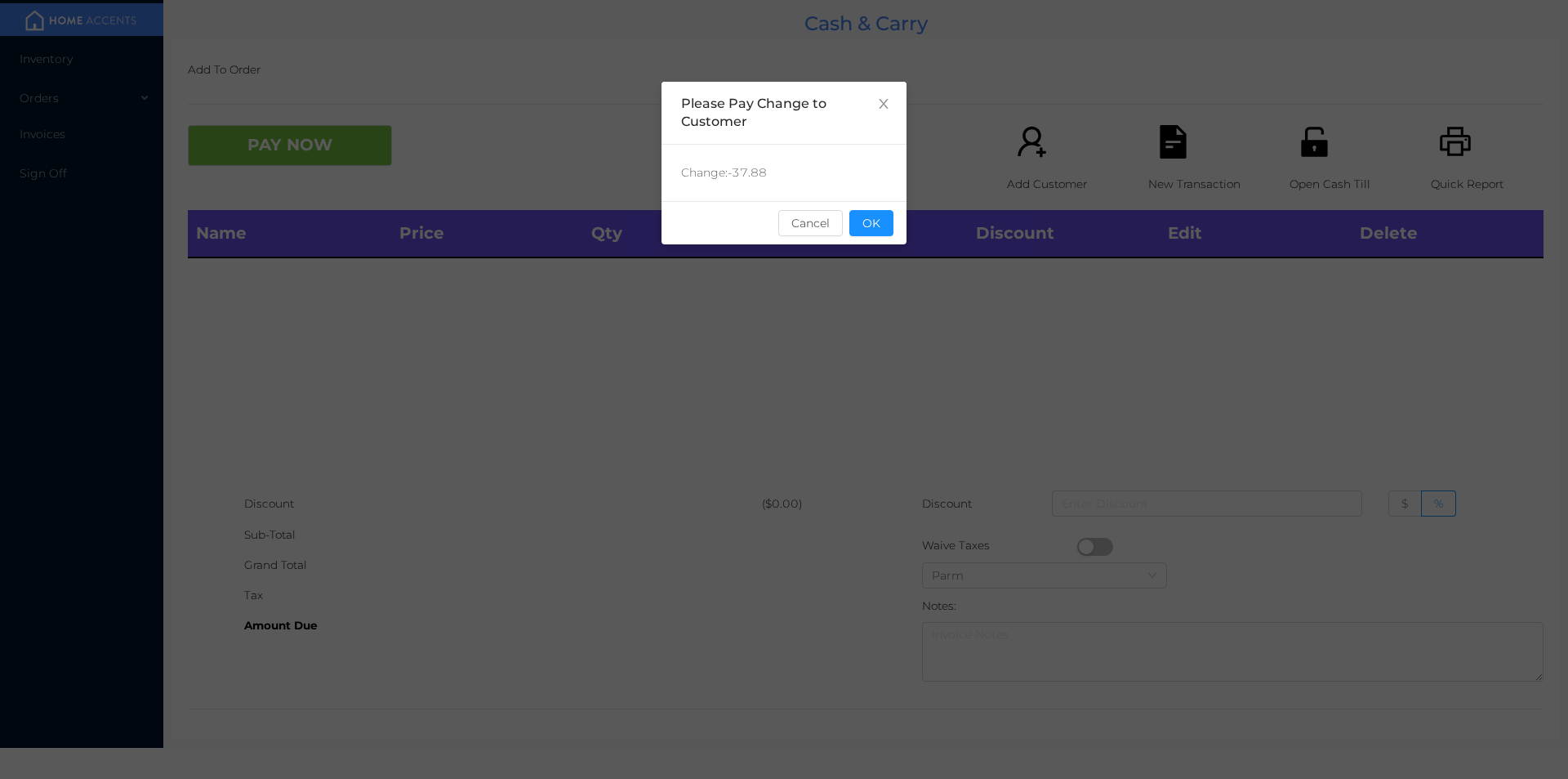
click at [908, 227] on div "sentinelStart Please Pay Change to Customer Change: -37.88 Cancel OK sentinelEnd" at bounding box center [784, 389] width 1568 height 779
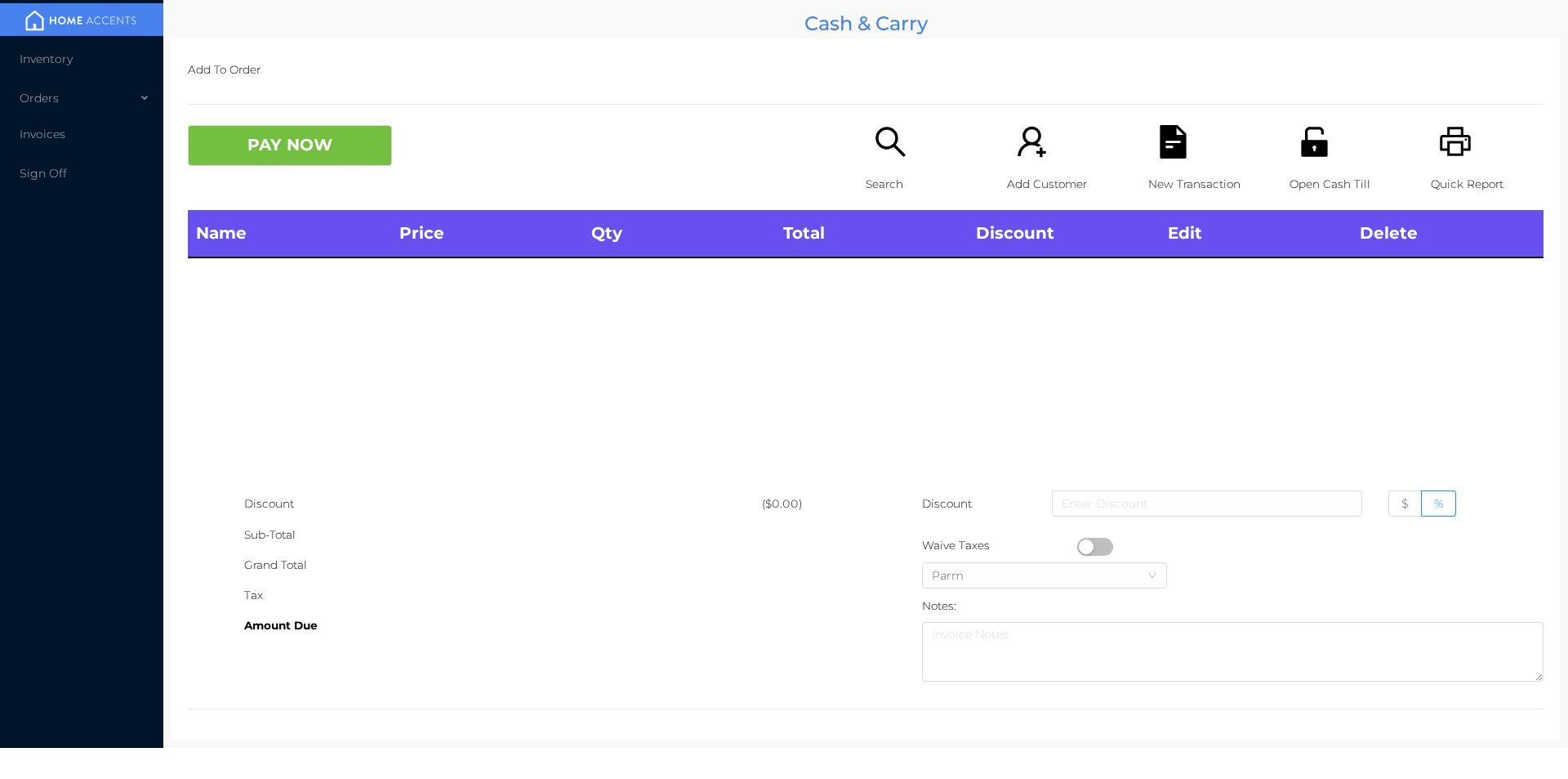
click at [1311, 143] on icon "icon: unlock" at bounding box center [1315, 140] width 26 height 29
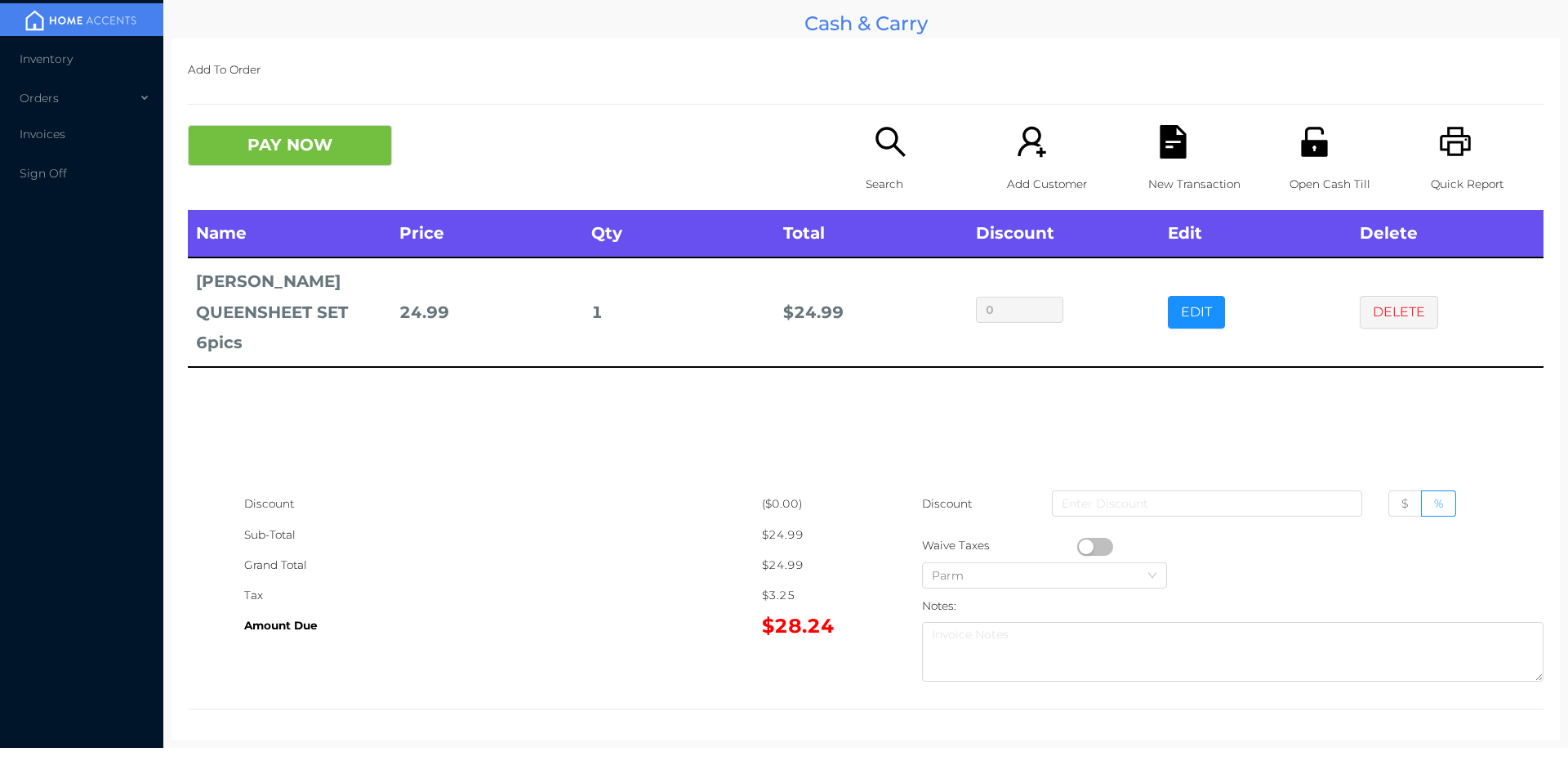
click at [892, 186] on p "Search" at bounding box center [922, 184] width 113 height 30
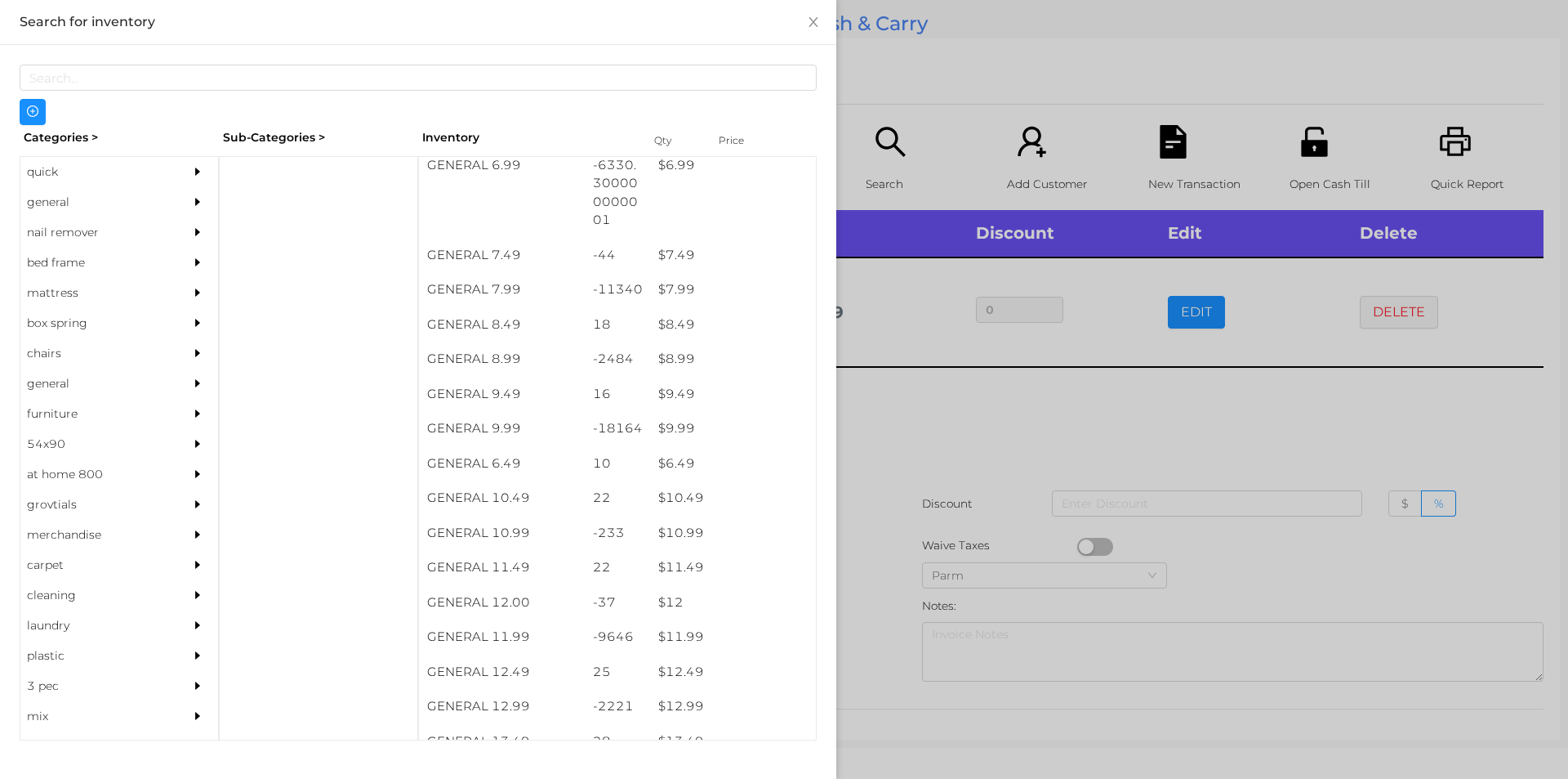
scroll to position [788, 0]
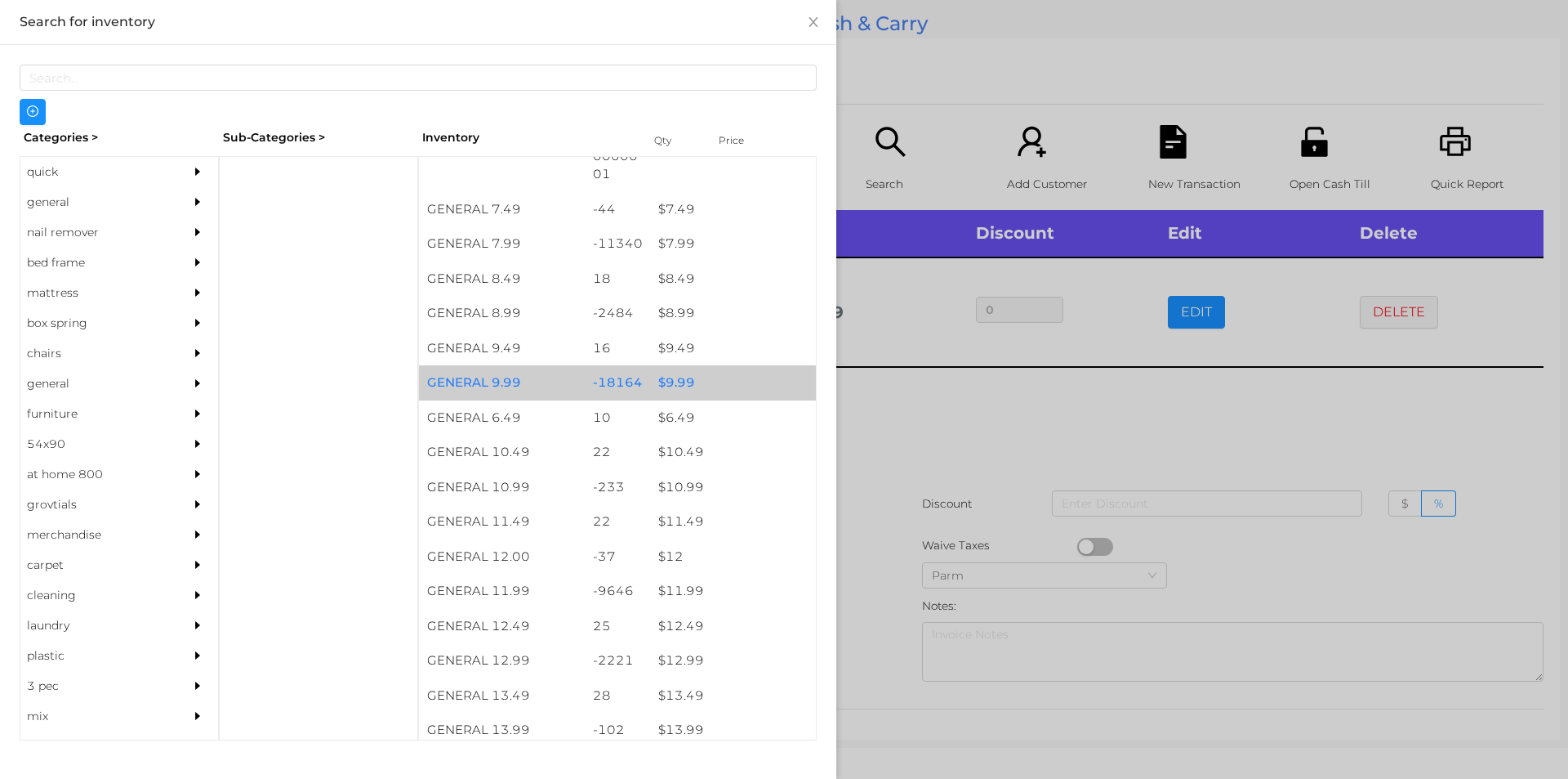
click at [692, 389] on div "$ 9.99" at bounding box center [732, 382] width 165 height 36
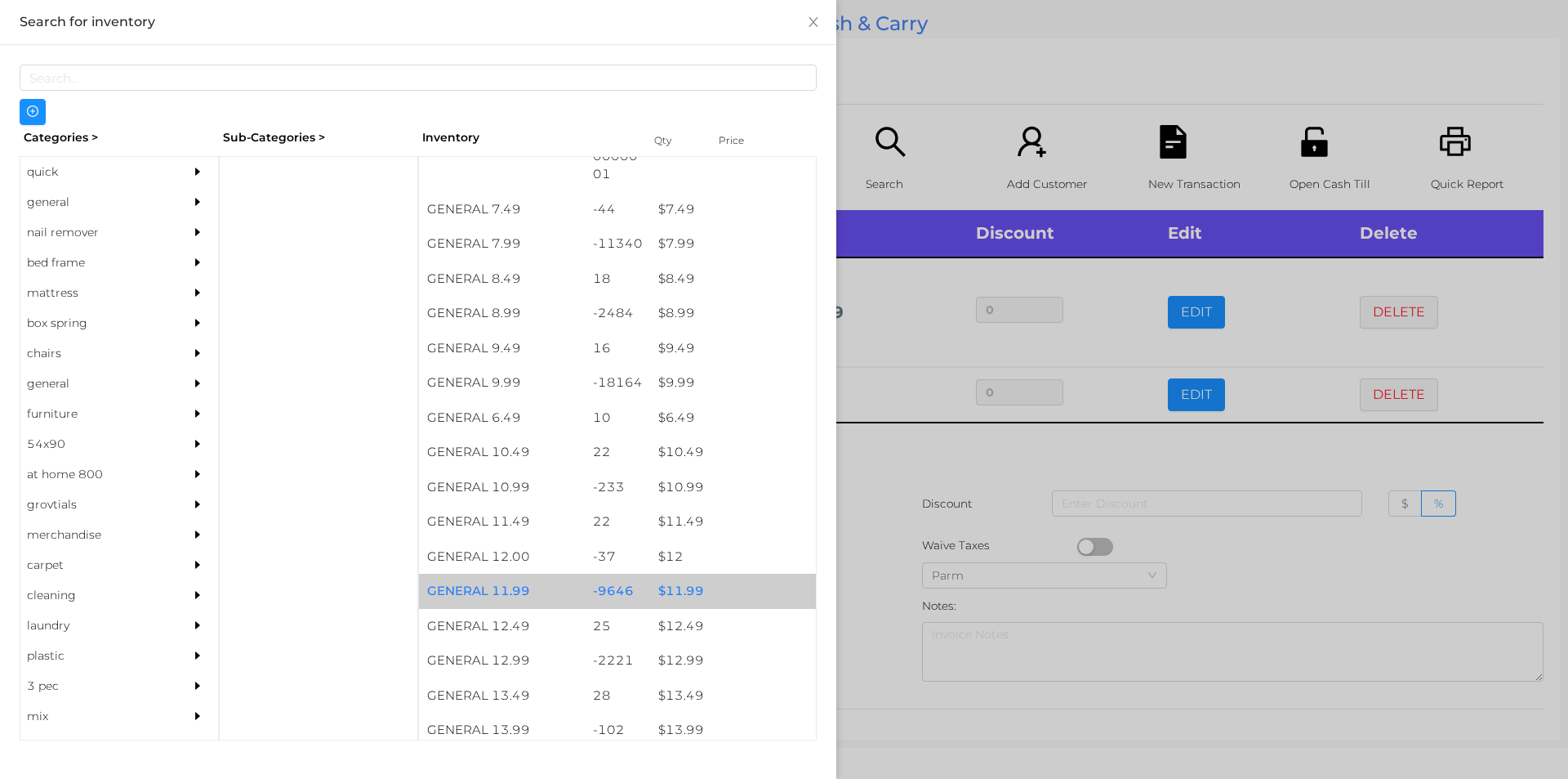
click at [675, 592] on div "$ 11.99" at bounding box center [732, 591] width 165 height 36
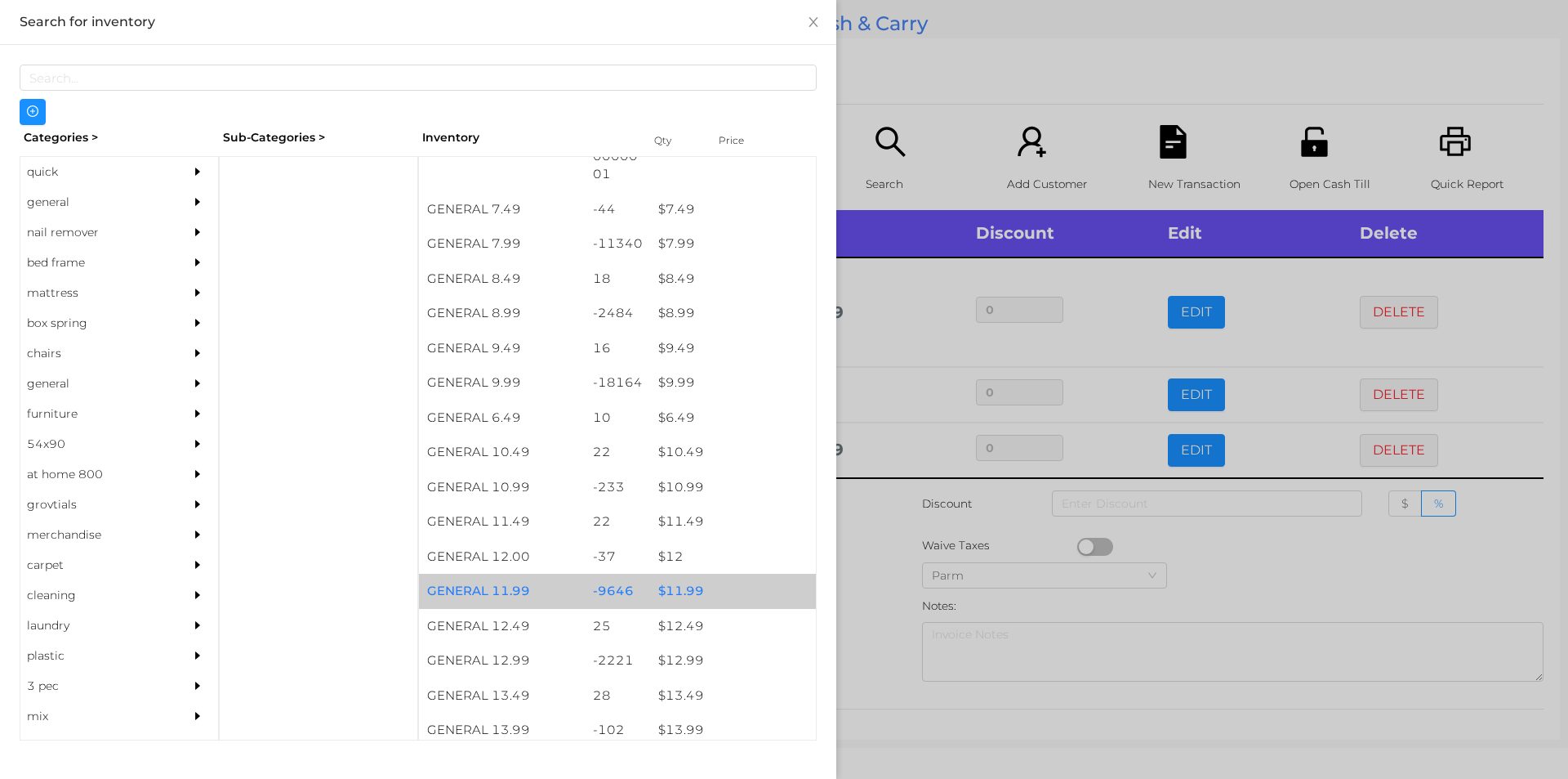
click at [683, 595] on div "$ 11.99" at bounding box center [732, 591] width 165 height 36
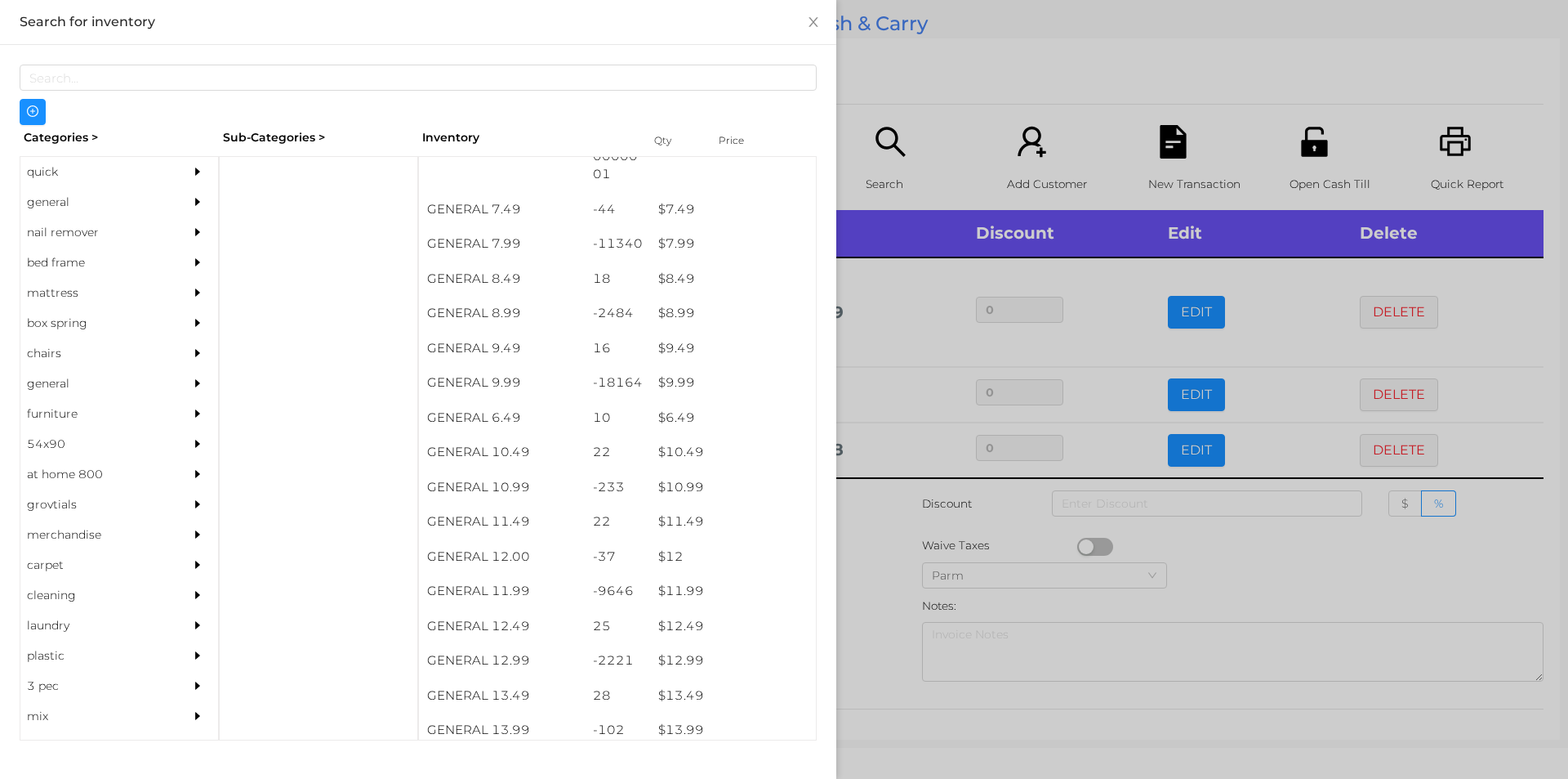
click at [911, 566] on div at bounding box center [784, 389] width 1568 height 779
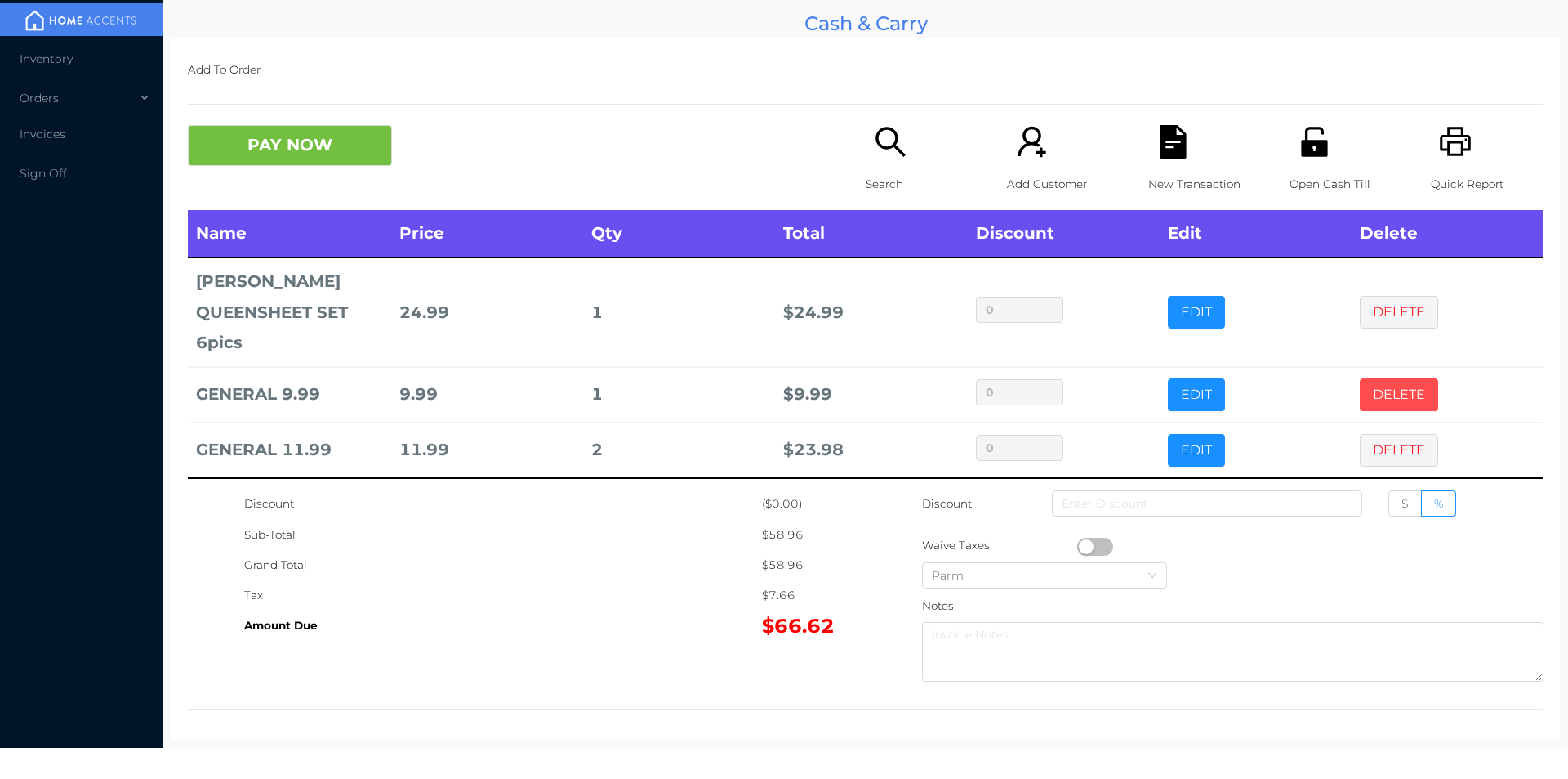
click at [1371, 385] on button "DELETE" at bounding box center [1399, 394] width 79 height 33
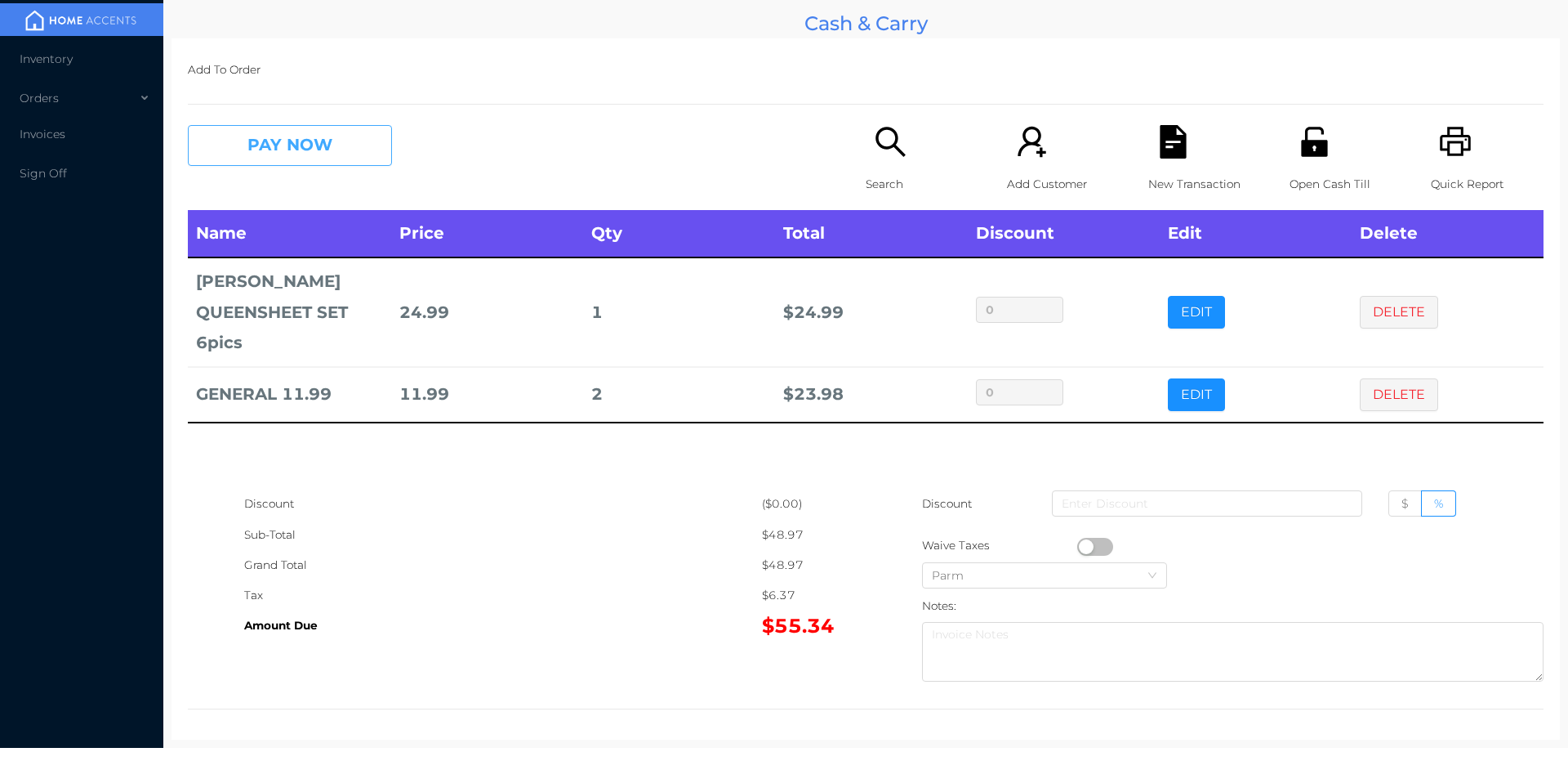
click at [274, 137] on button "PAY NOW" at bounding box center [290, 146] width 204 height 41
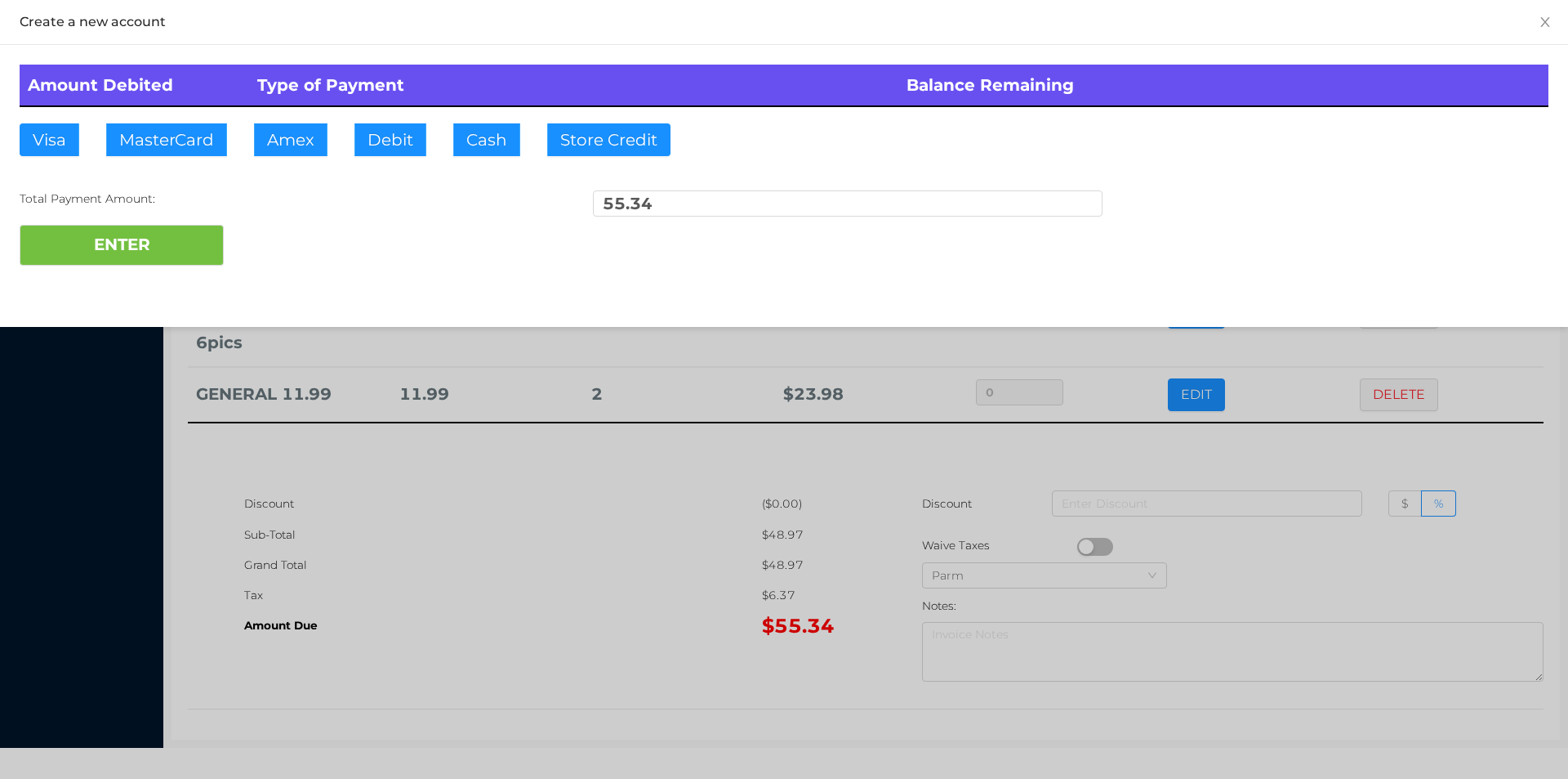
click at [267, 239] on div "ENTER" at bounding box center [784, 245] width 1529 height 41
click at [566, 531] on div at bounding box center [784, 389] width 1568 height 779
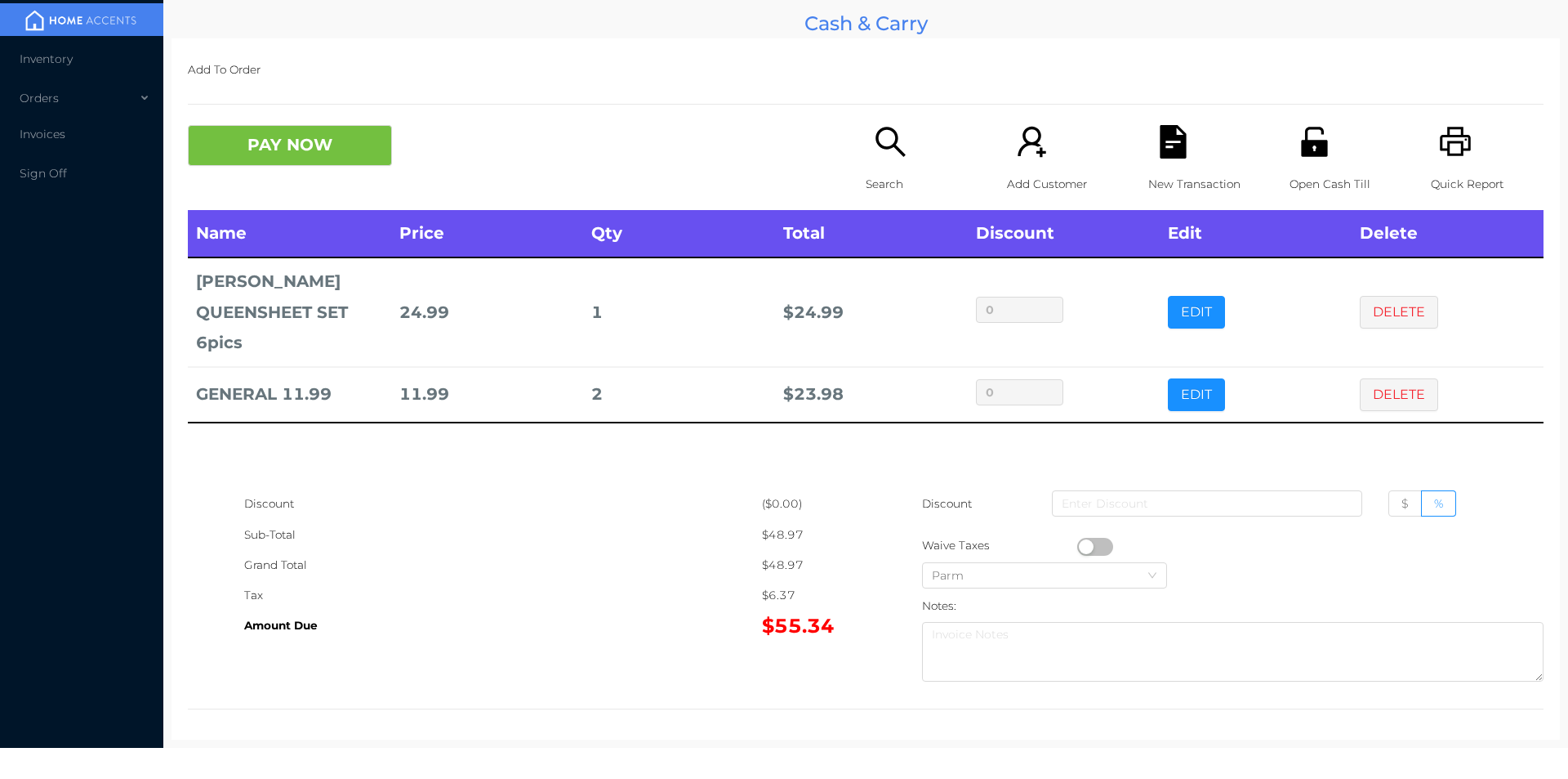
click at [1191, 137] on div "New Transaction" at bounding box center [1204, 167] width 113 height 85
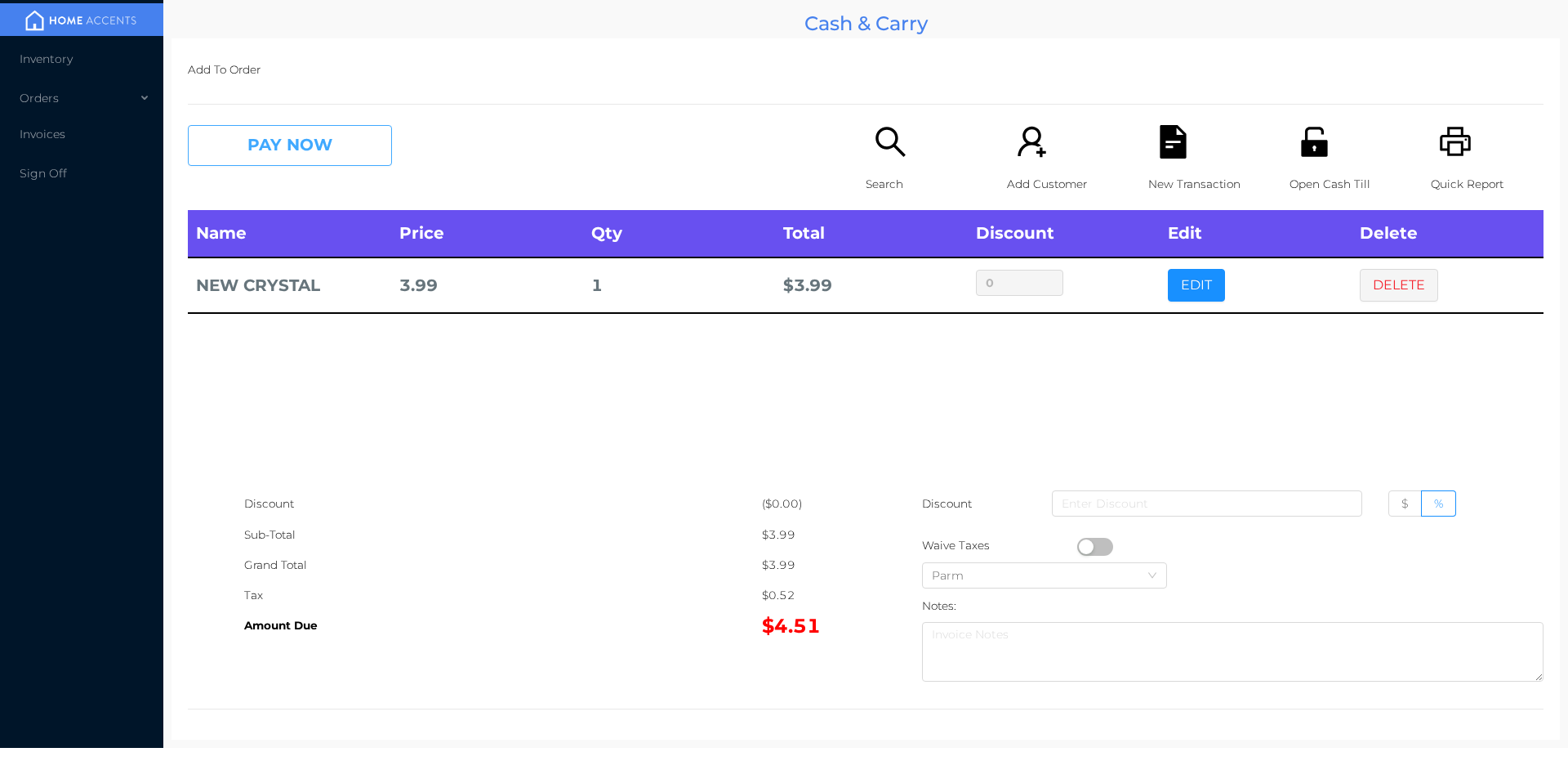
click at [352, 158] on button "PAY NOW" at bounding box center [290, 146] width 204 height 41
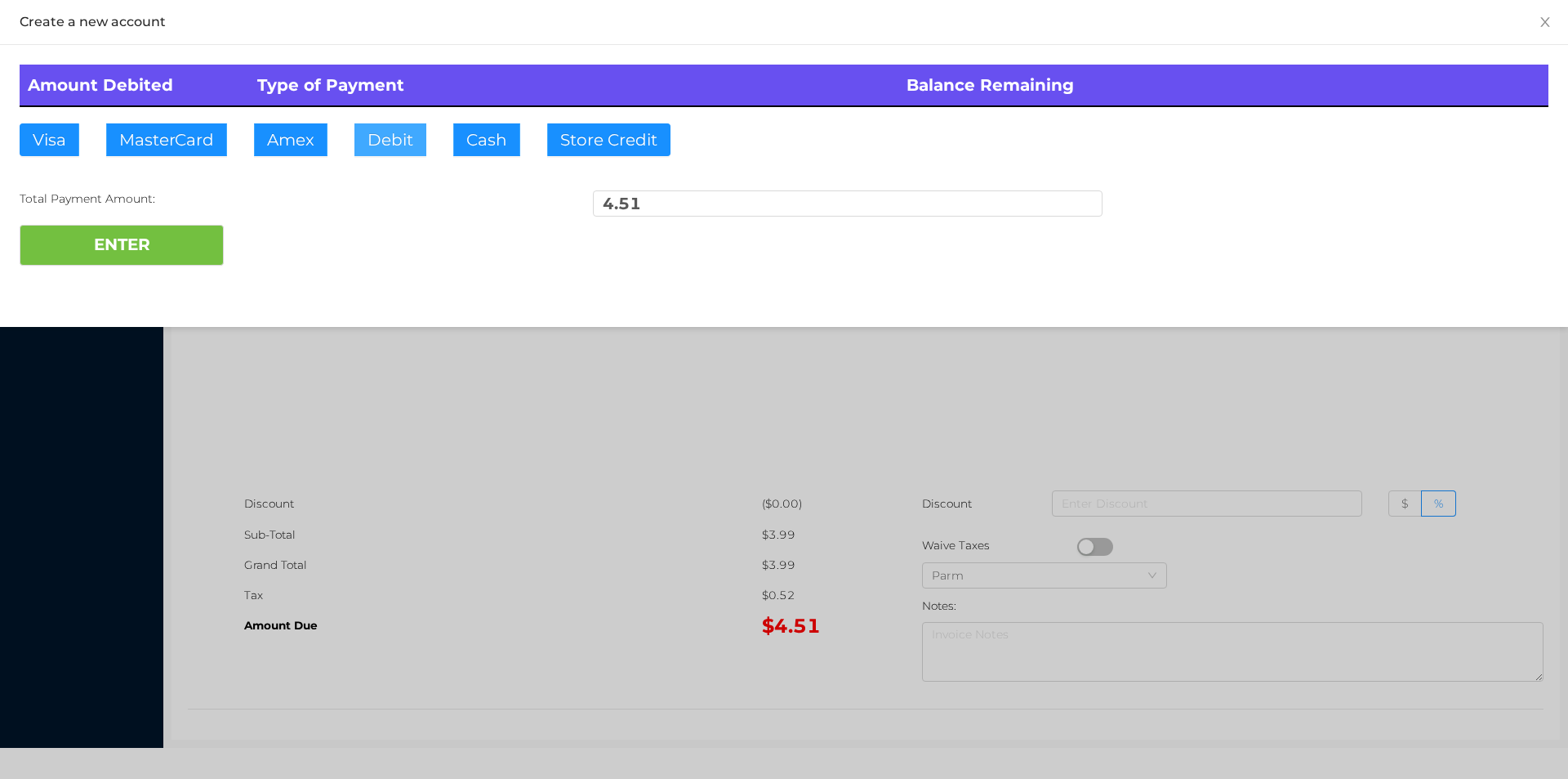
click at [384, 138] on button "Debit" at bounding box center [390, 139] width 72 height 33
click at [169, 249] on button "ENTER" at bounding box center [122, 245] width 204 height 41
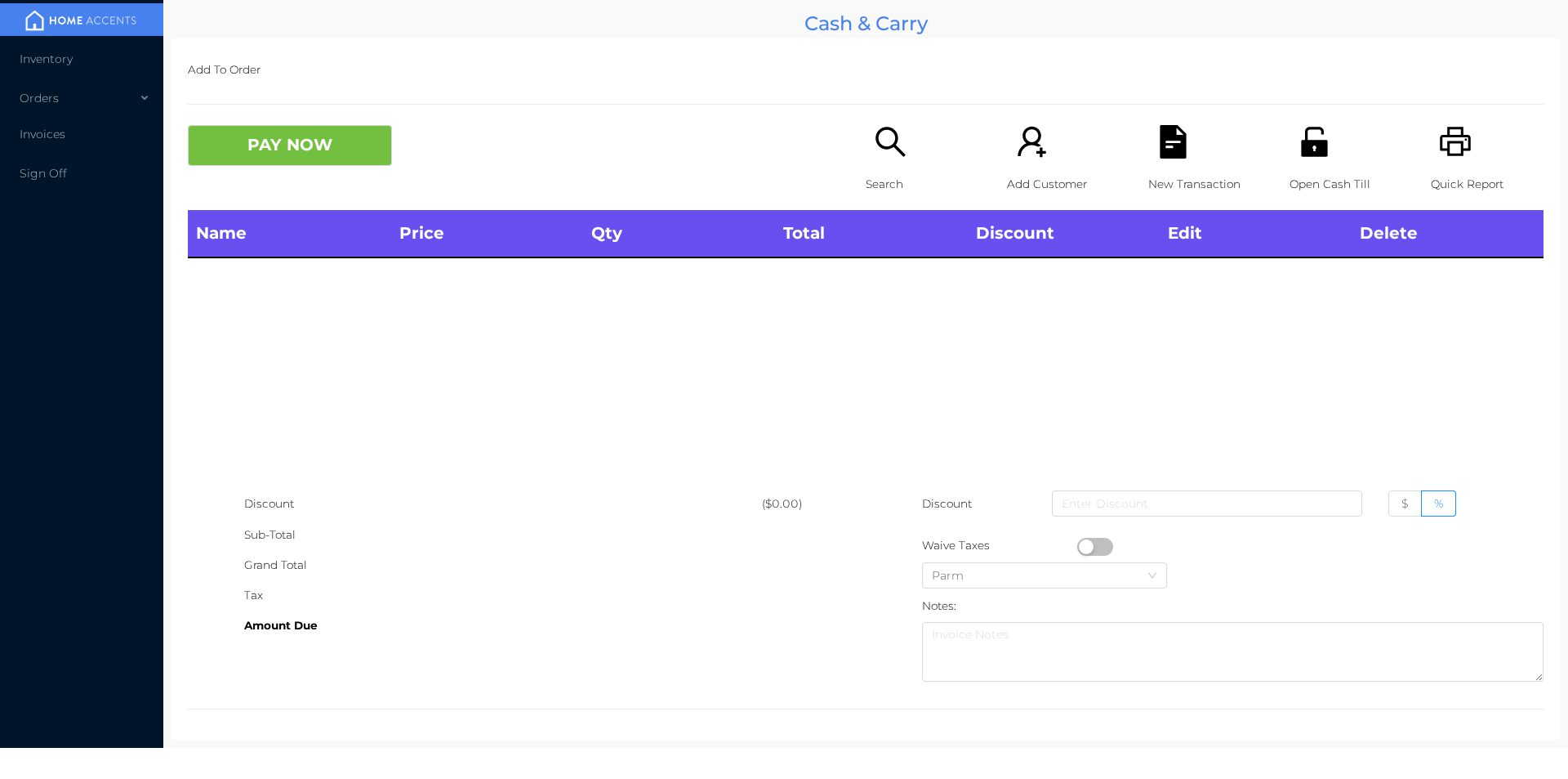
click at [875, 172] on p "Search" at bounding box center [922, 184] width 113 height 30
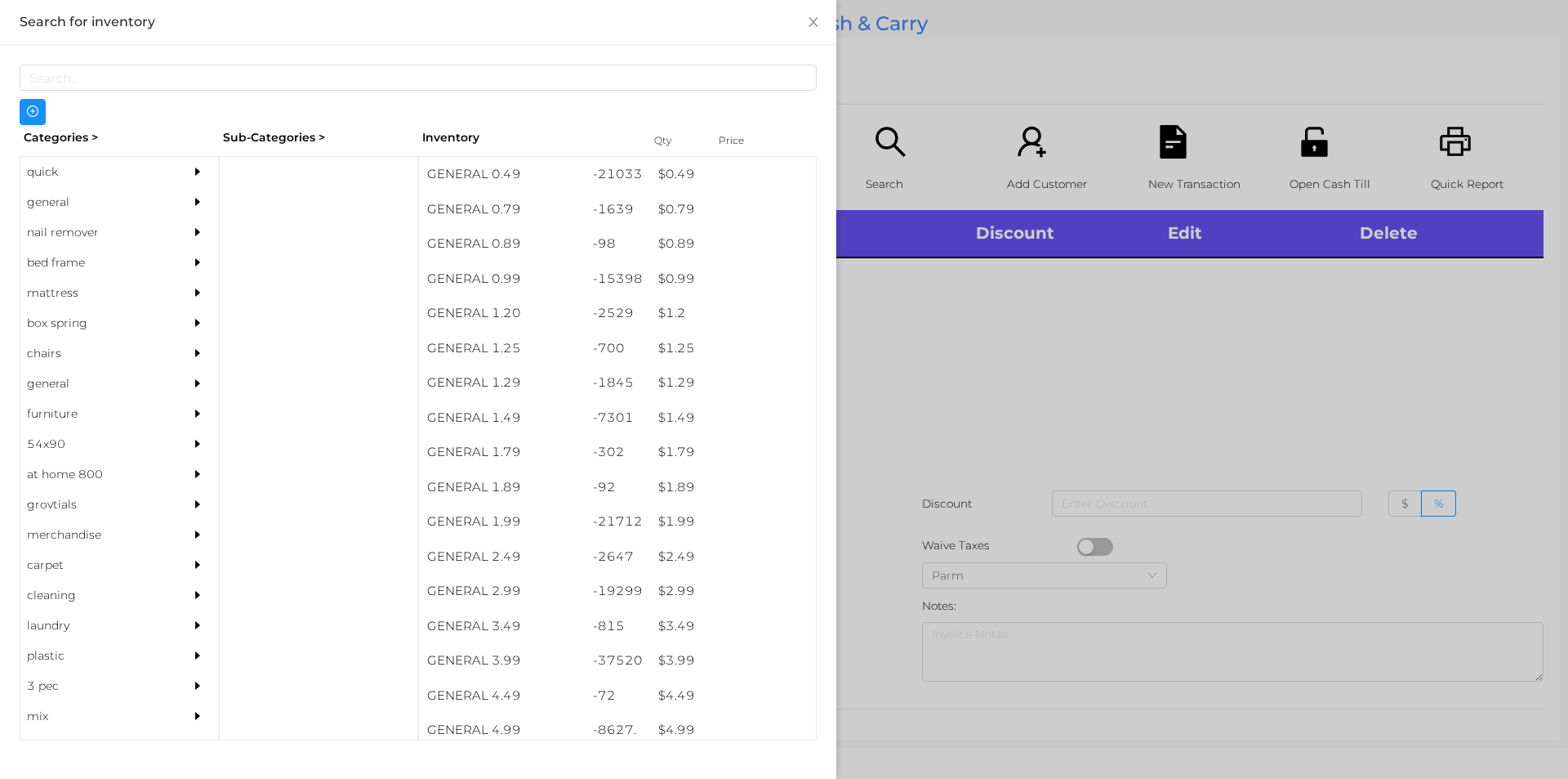
click at [56, 178] on div "quick" at bounding box center [94, 172] width 149 height 30
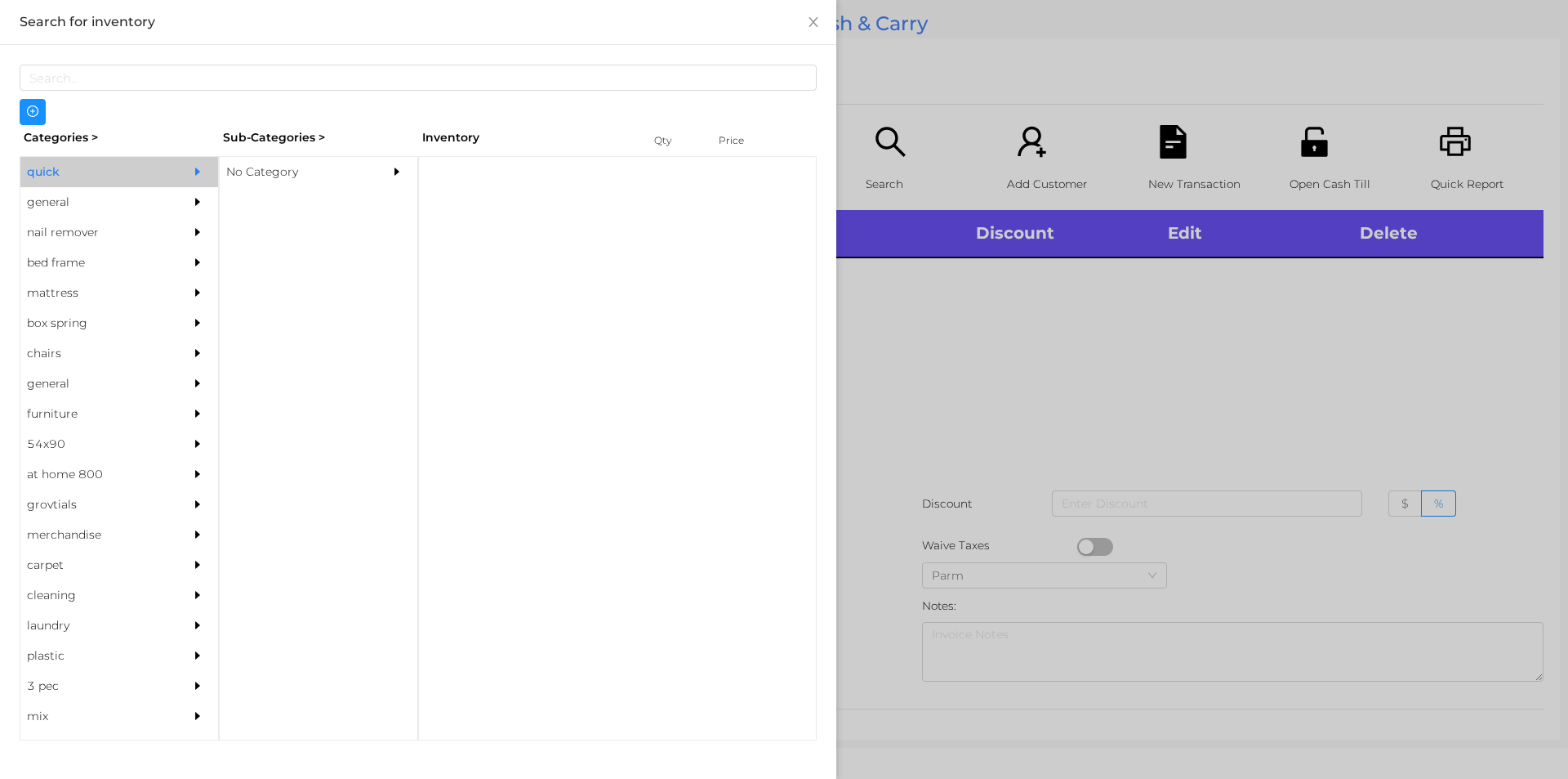
click at [267, 172] on div "No Category" at bounding box center [294, 172] width 149 height 30
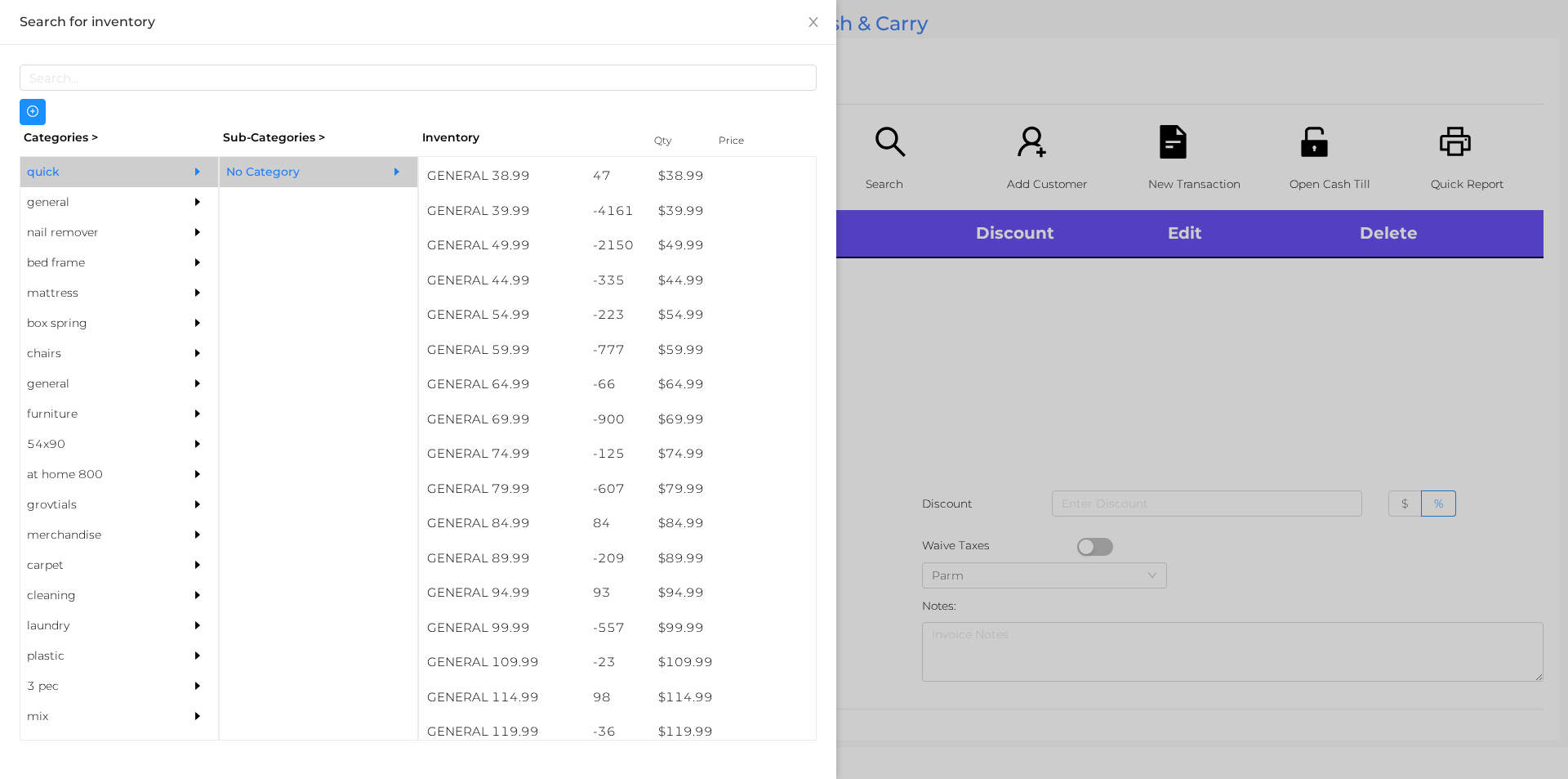
scroll to position [902, 0]
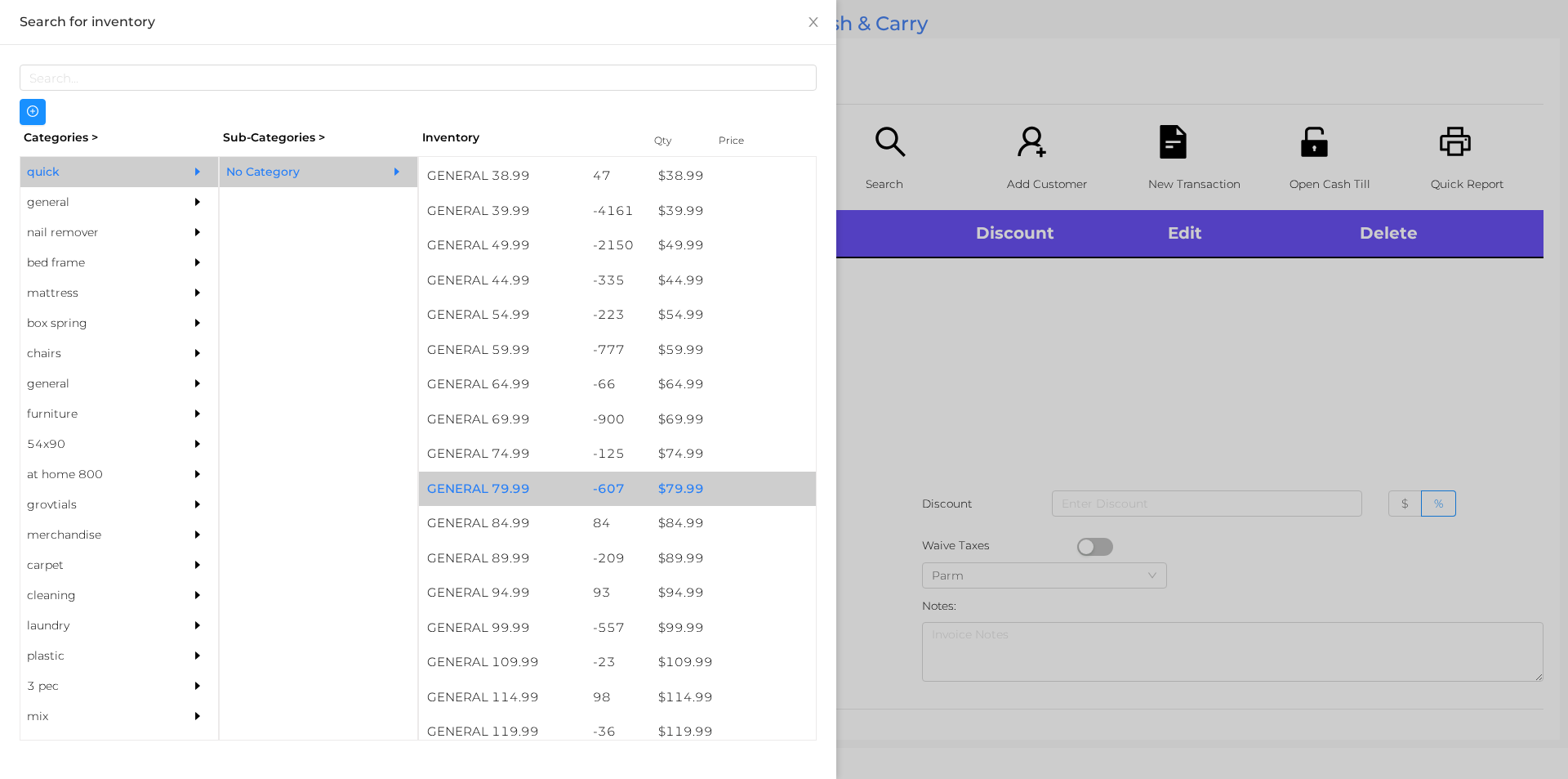
click at [678, 481] on div "$ 79.99" at bounding box center [732, 489] width 165 height 36
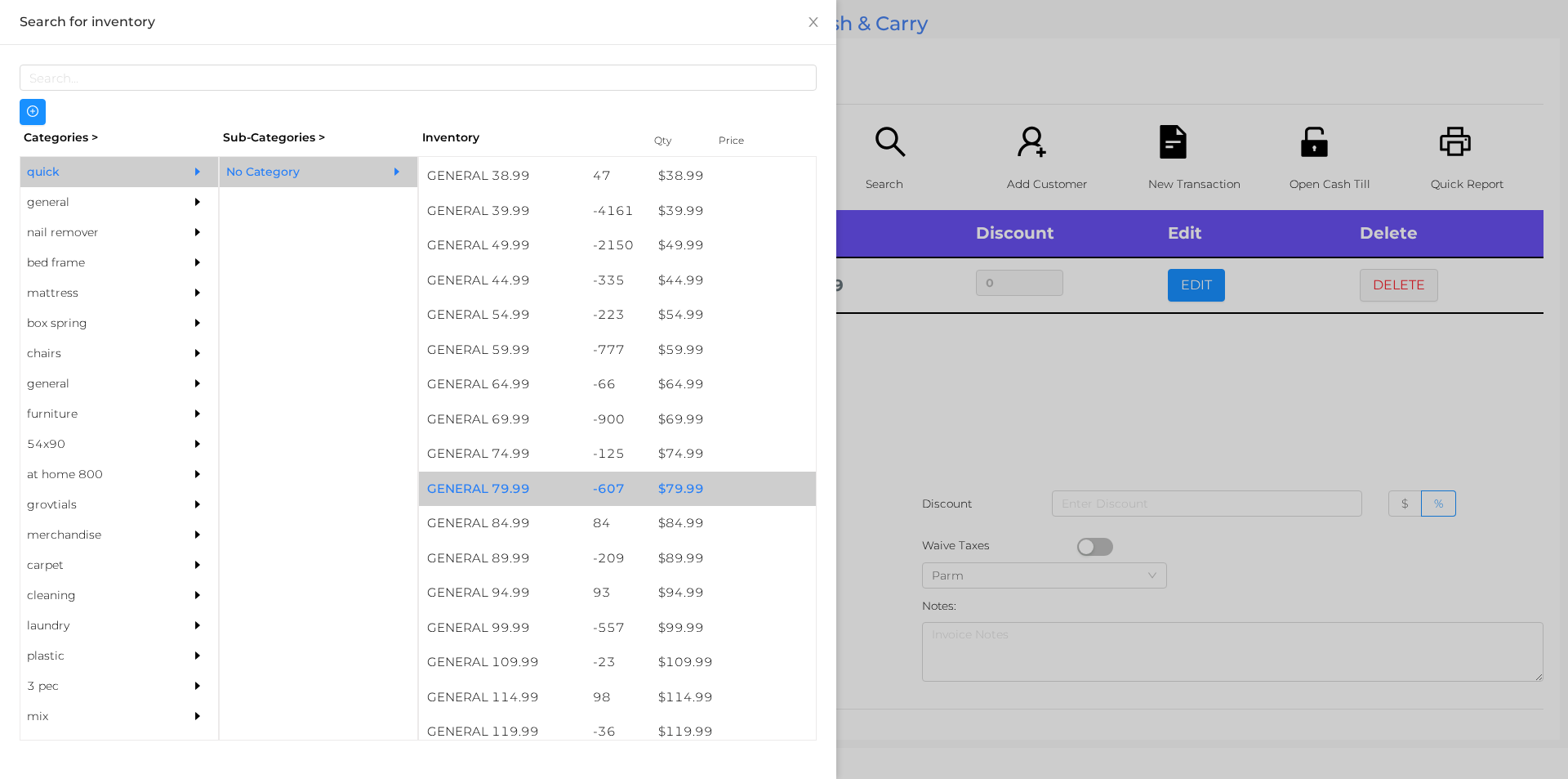
click at [695, 485] on div "$ 79.99" at bounding box center [732, 489] width 165 height 36
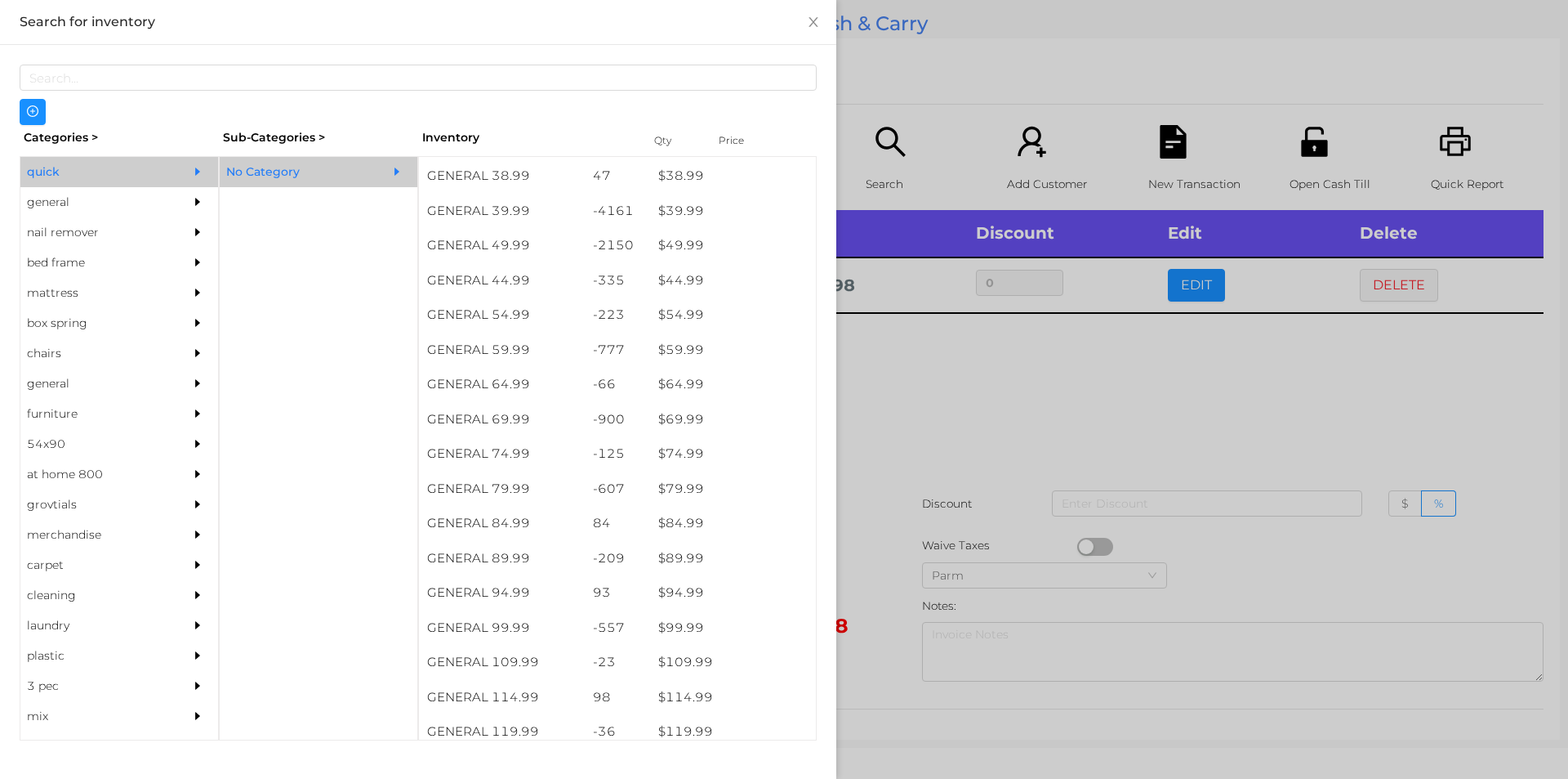
click at [940, 383] on div at bounding box center [784, 389] width 1568 height 779
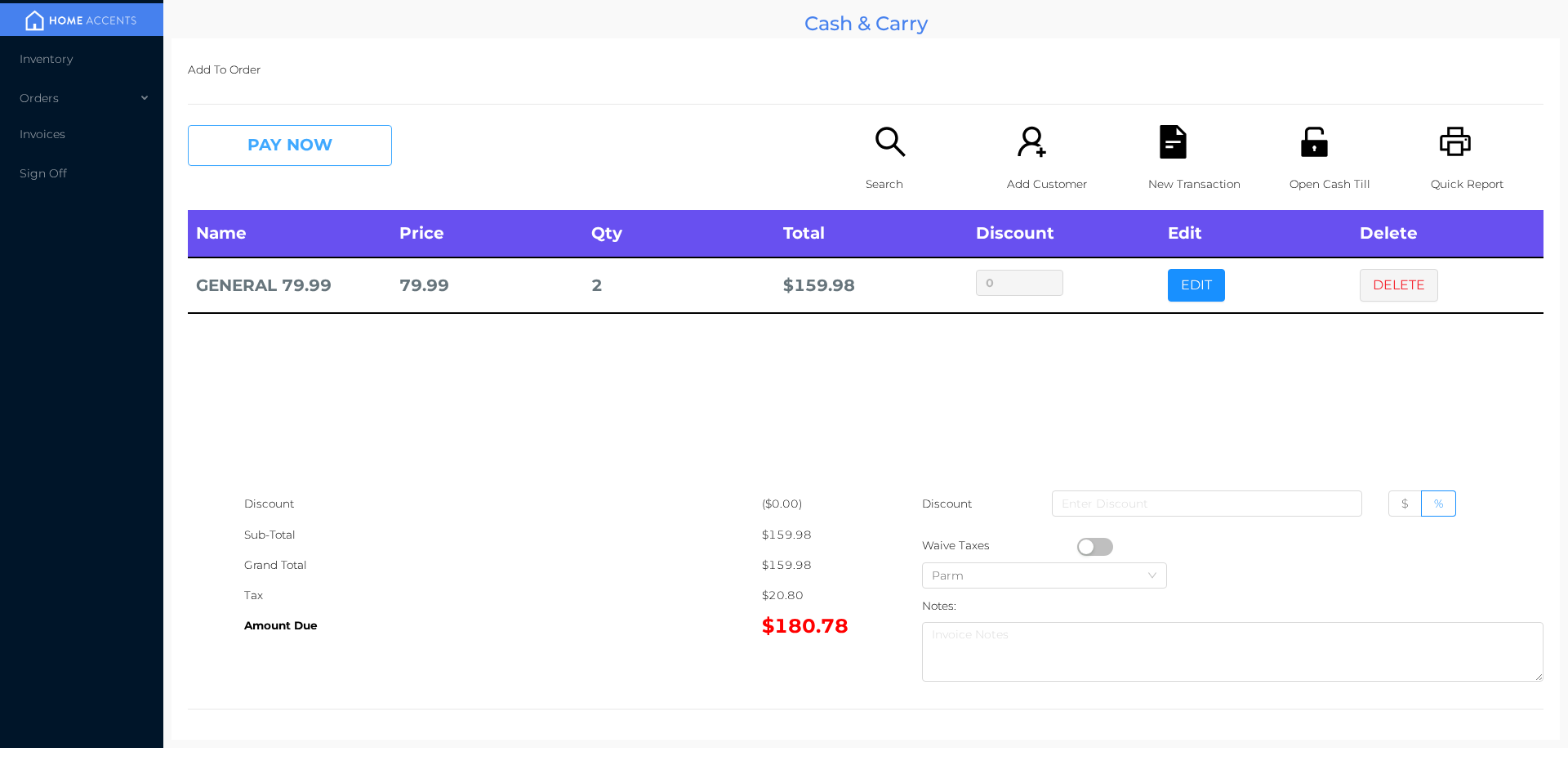
click at [265, 145] on button "PAY NOW" at bounding box center [290, 146] width 204 height 41
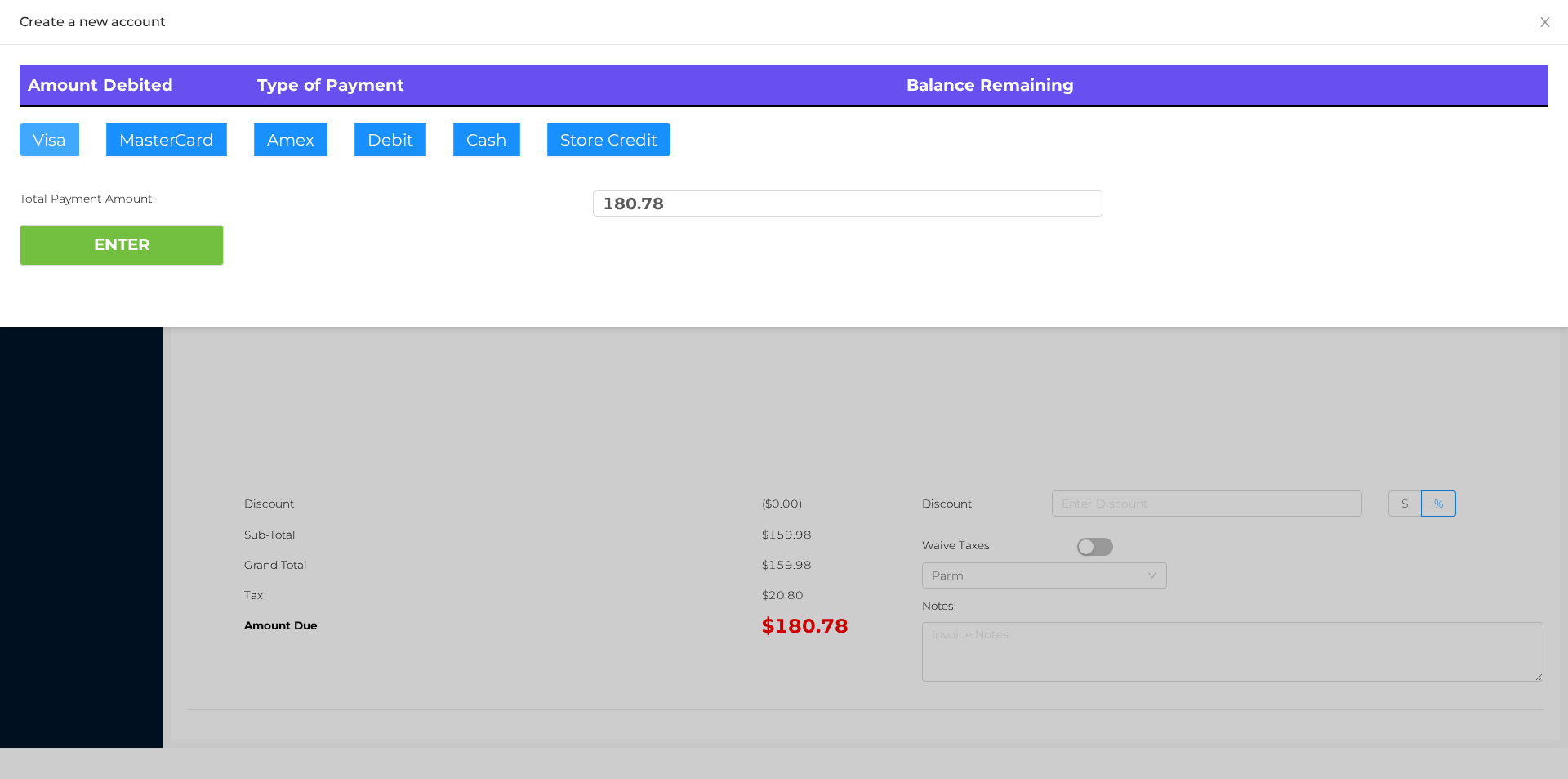
click at [40, 137] on button "Visa" at bounding box center [50, 139] width 60 height 33
click at [93, 233] on button "ENTER" at bounding box center [122, 245] width 204 height 41
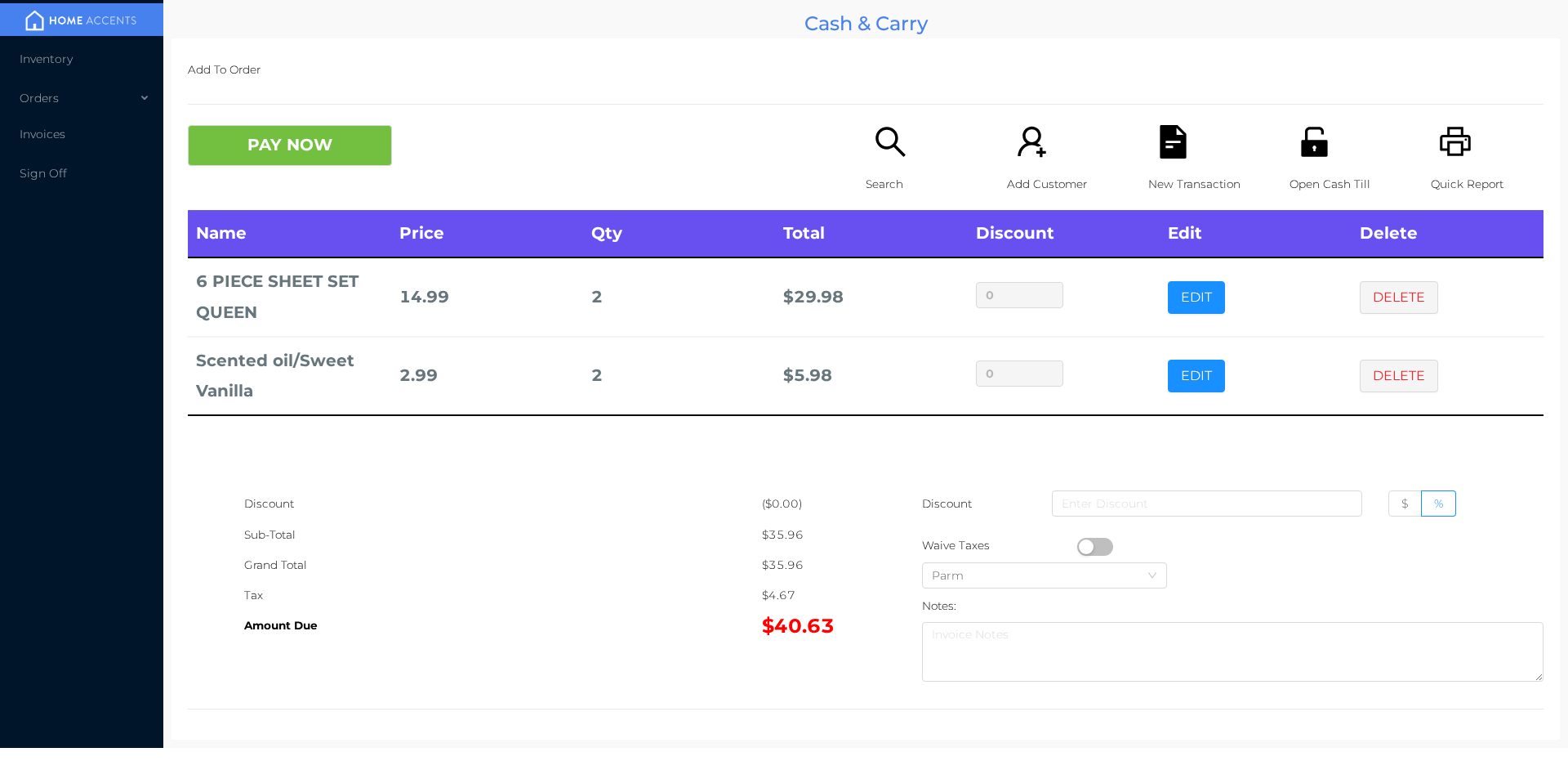
click at [1300, 165] on div "Open Cash Till" at bounding box center [1345, 167] width 113 height 85
click at [315, 161] on button "PAY NOW" at bounding box center [290, 146] width 204 height 41
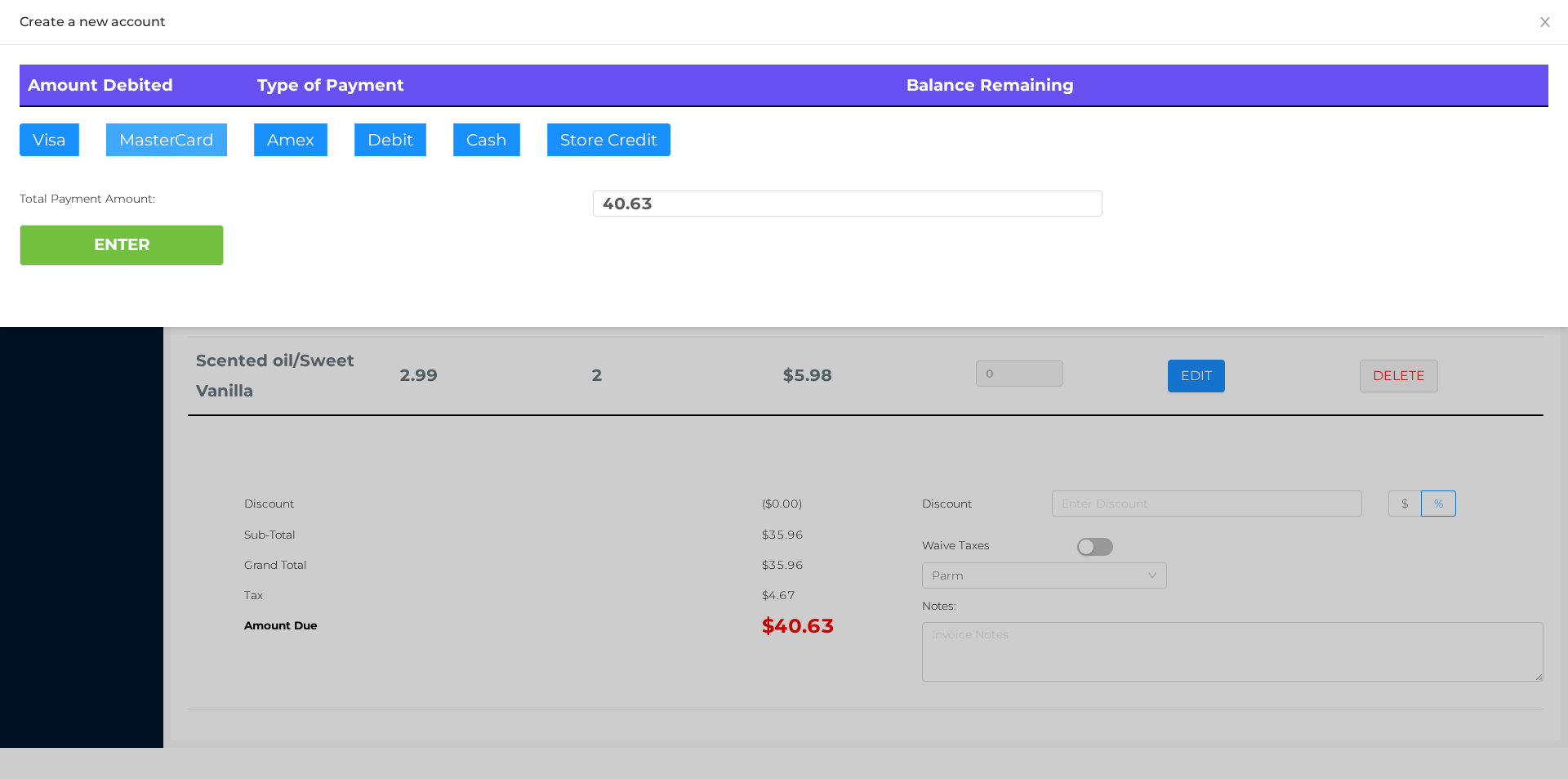
click at [182, 142] on button "MasterCard" at bounding box center [166, 139] width 121 height 33
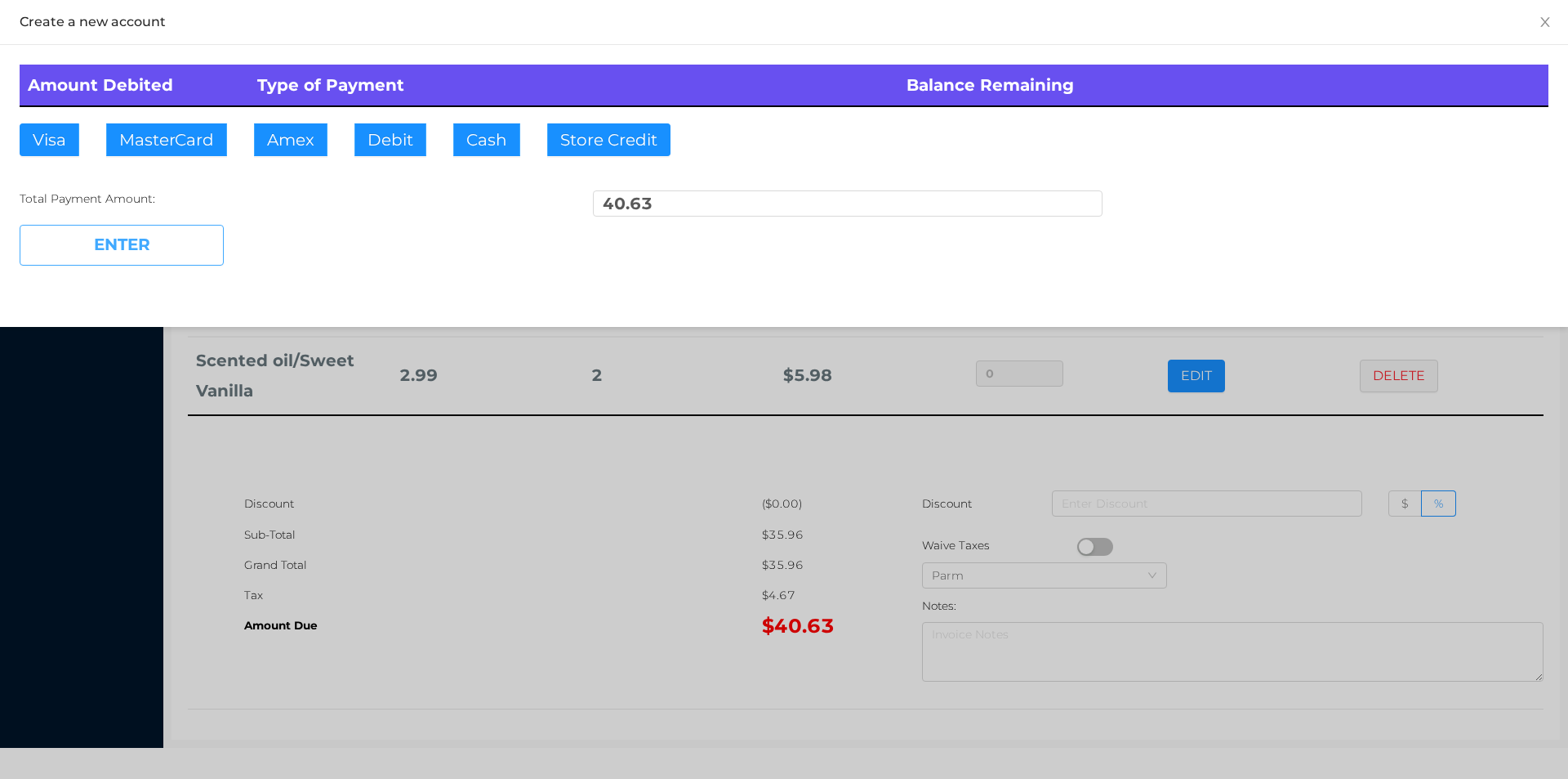
click at [156, 236] on button "ENTER" at bounding box center [122, 245] width 204 height 41
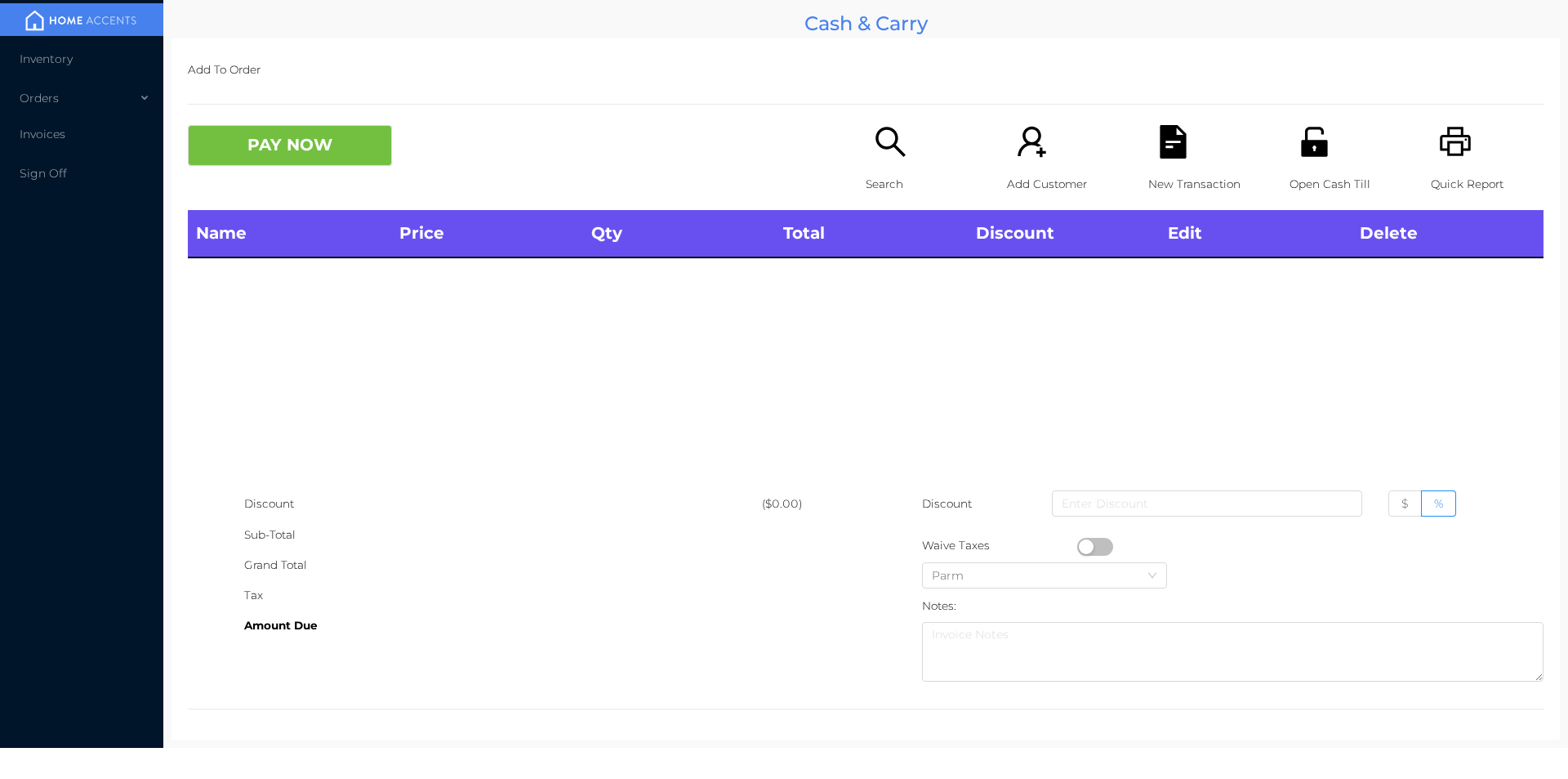
click at [1294, 166] on div "Open Cash Till" at bounding box center [1345, 167] width 113 height 85
click at [1309, 164] on div "Open Cash Till" at bounding box center [1345, 167] width 113 height 85
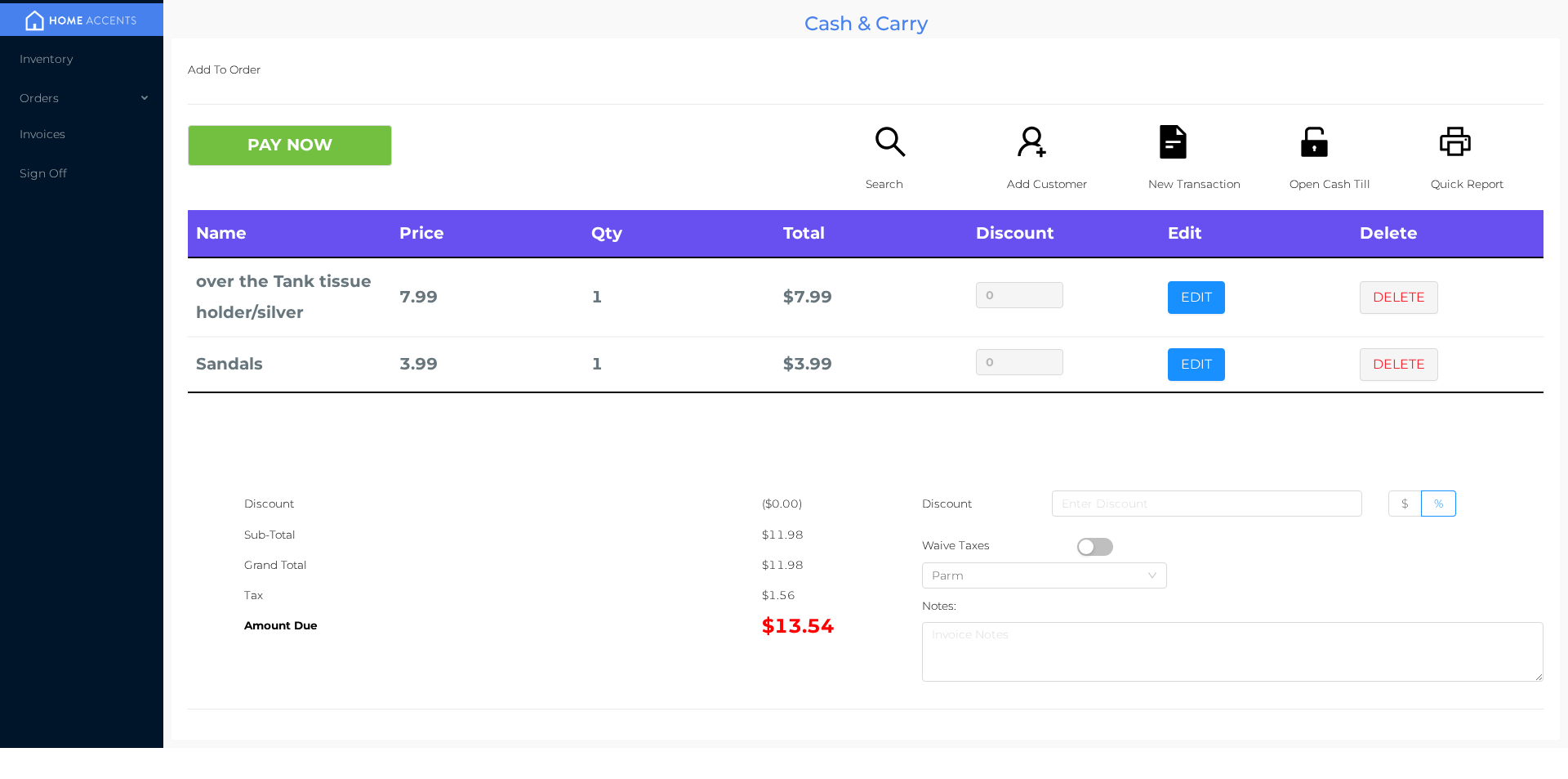
click at [874, 138] on icon "icon: search" at bounding box center [891, 142] width 34 height 34
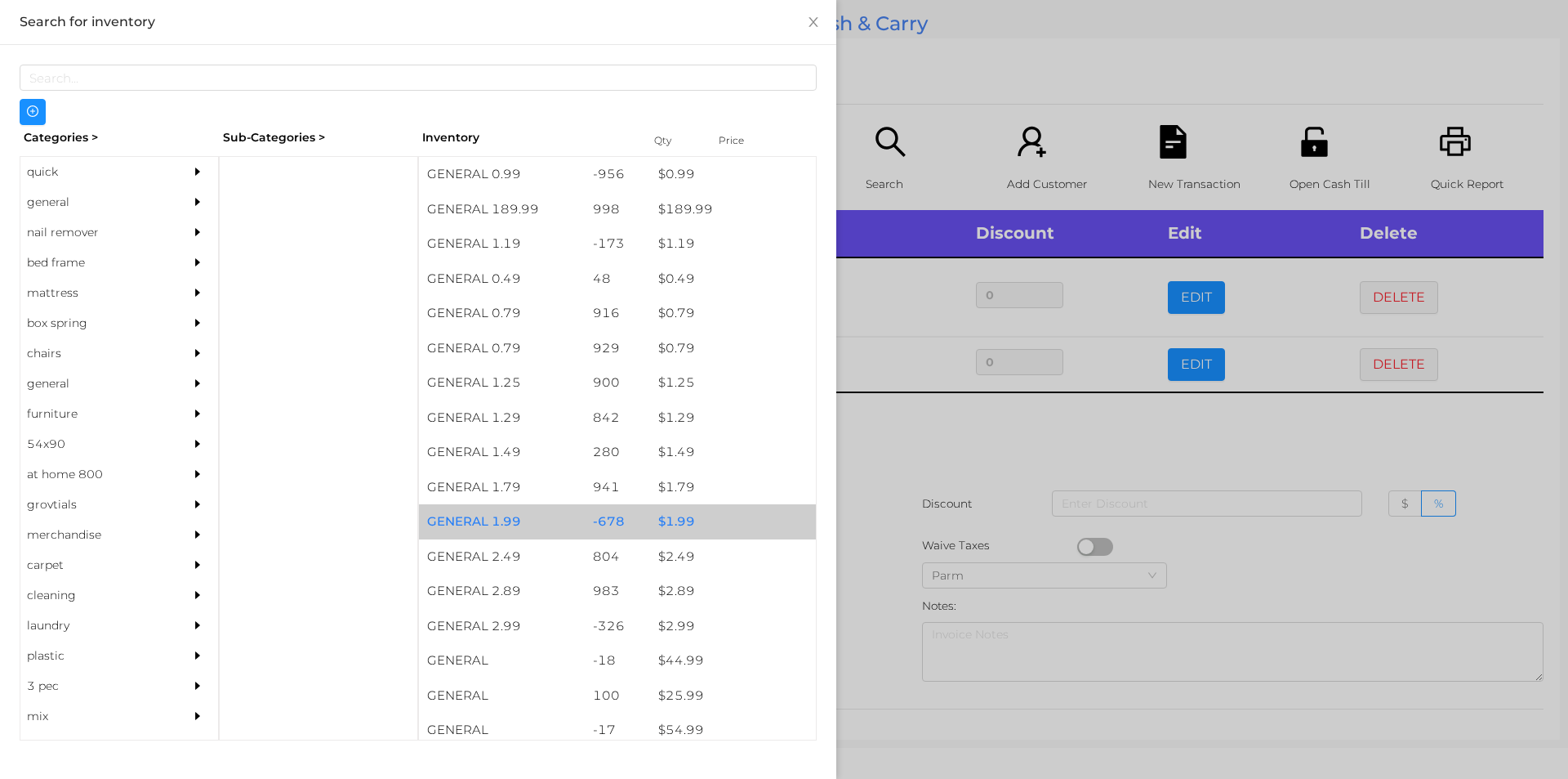
click at [682, 510] on div "$ 1.99" at bounding box center [732, 522] width 165 height 36
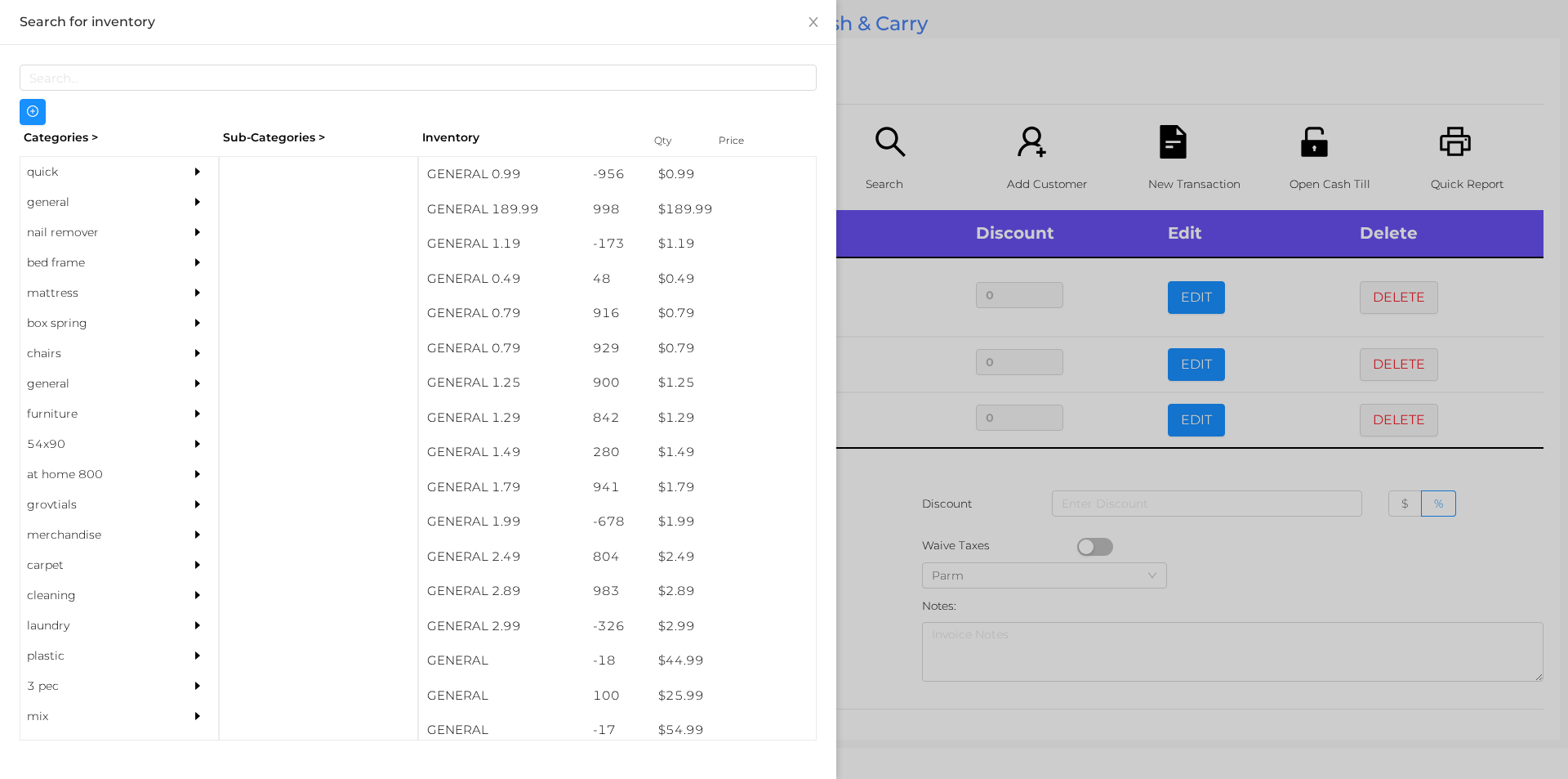
click at [856, 529] on div at bounding box center [784, 389] width 1568 height 779
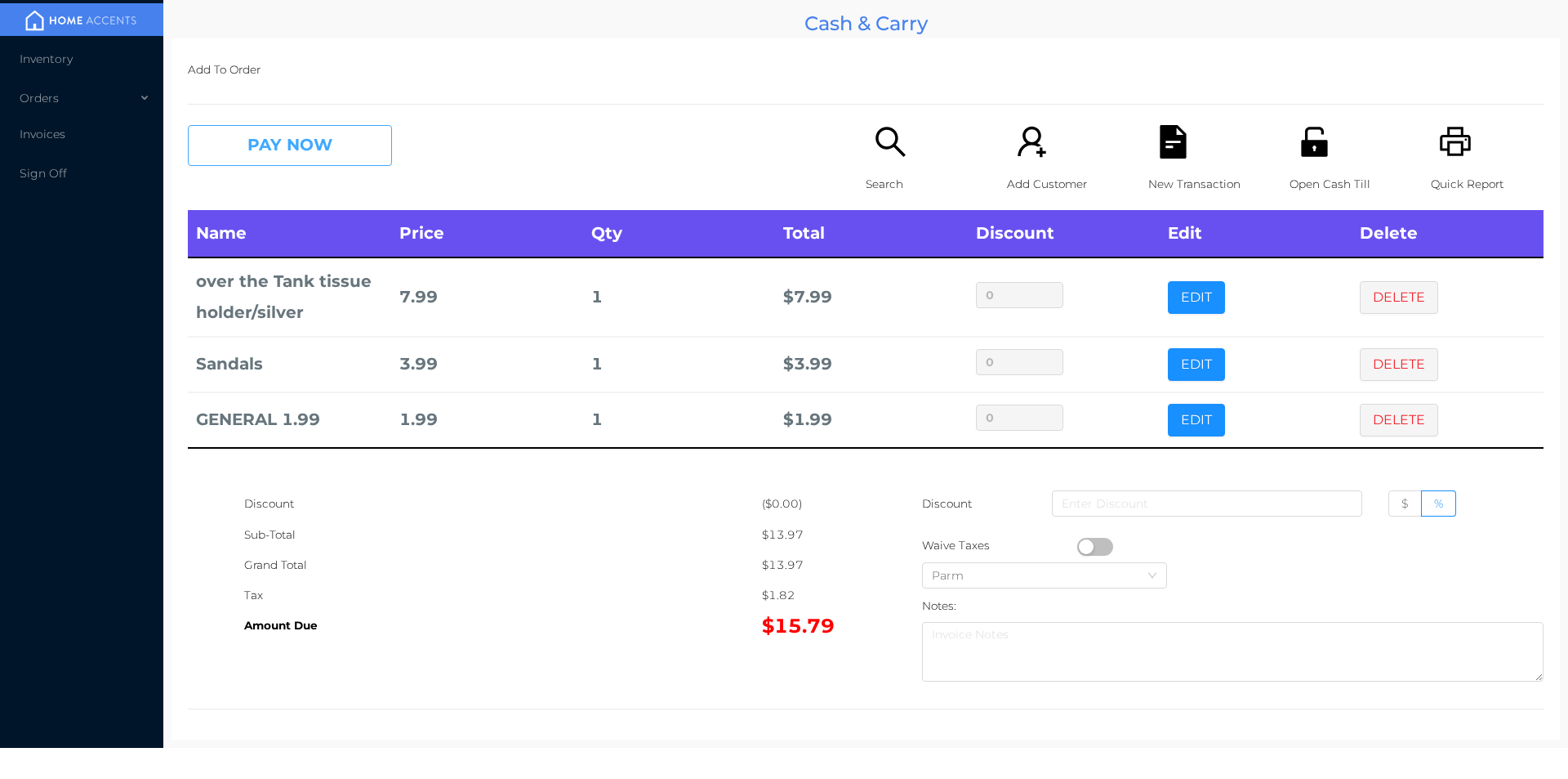
click at [330, 152] on button "PAY NOW" at bounding box center [290, 146] width 204 height 41
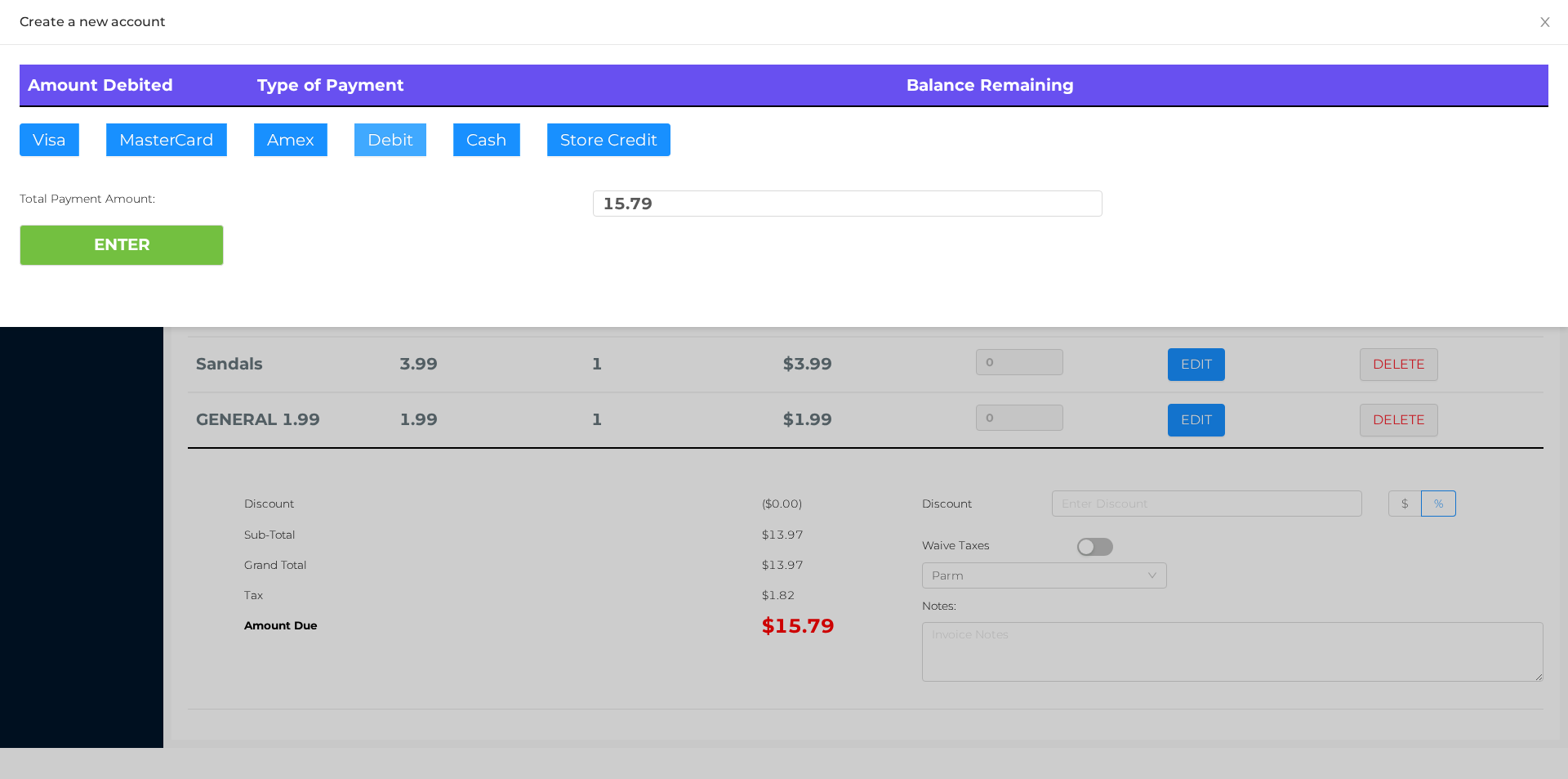
click at [383, 132] on button "Debit" at bounding box center [390, 139] width 72 height 33
click at [180, 247] on button "ENTER" at bounding box center [122, 245] width 204 height 41
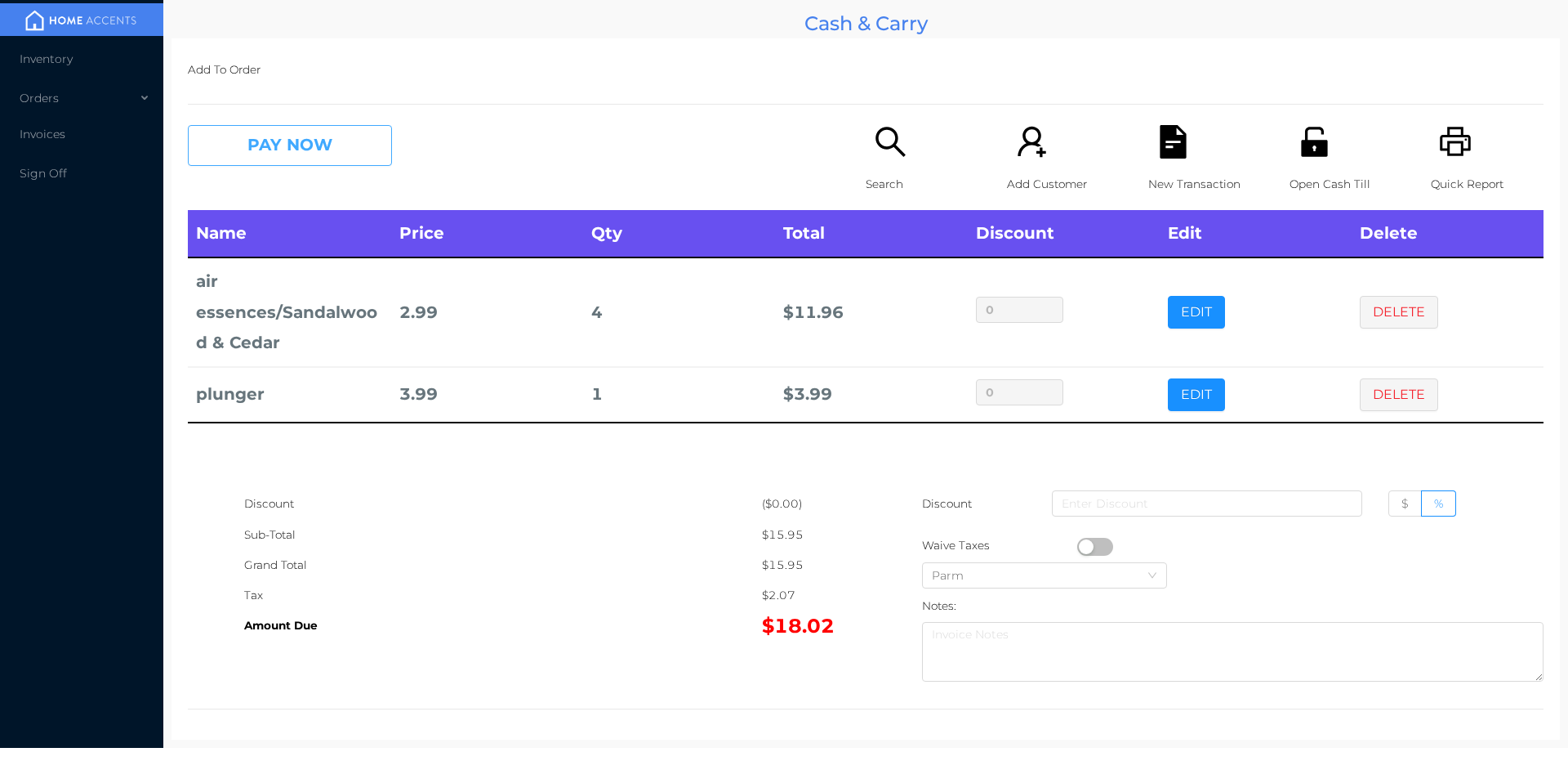
click at [295, 137] on button "PAY NOW" at bounding box center [290, 146] width 204 height 41
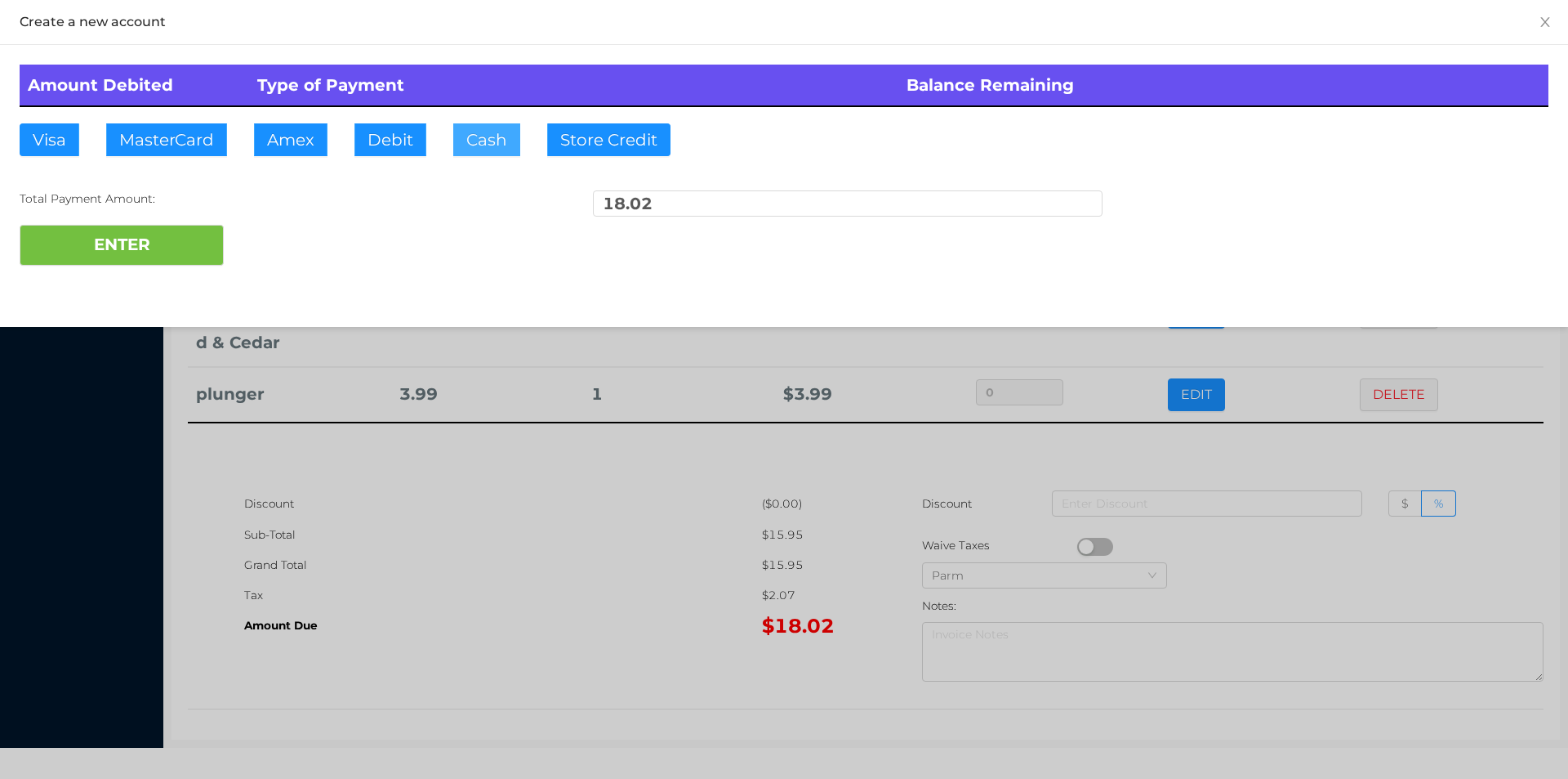
click at [474, 142] on button "Cash" at bounding box center [487, 139] width 67 height 33
type input "100."
click at [177, 258] on button "ENTER" at bounding box center [122, 245] width 204 height 41
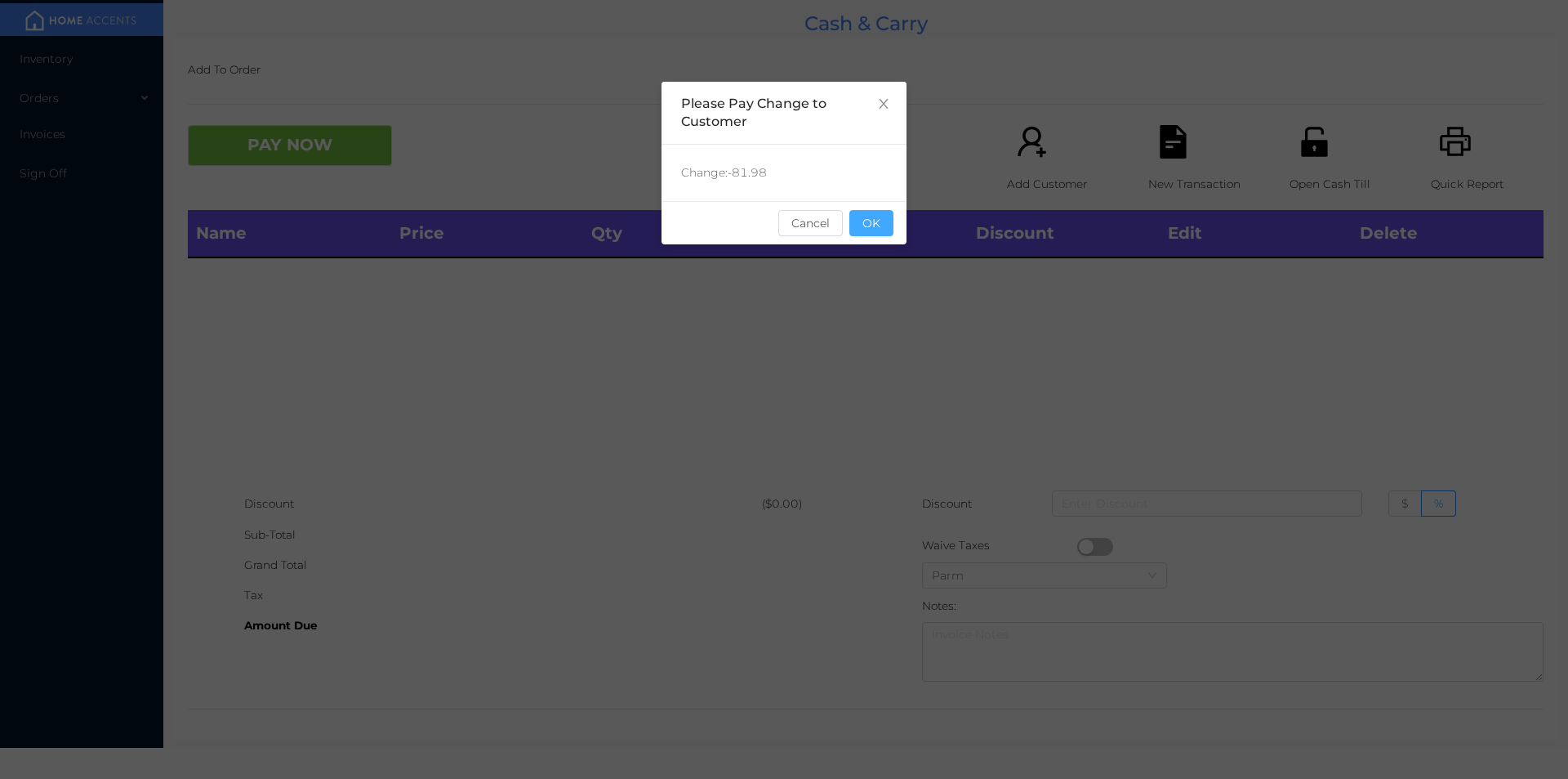
click at [875, 235] on button "OK" at bounding box center [871, 224] width 44 height 26
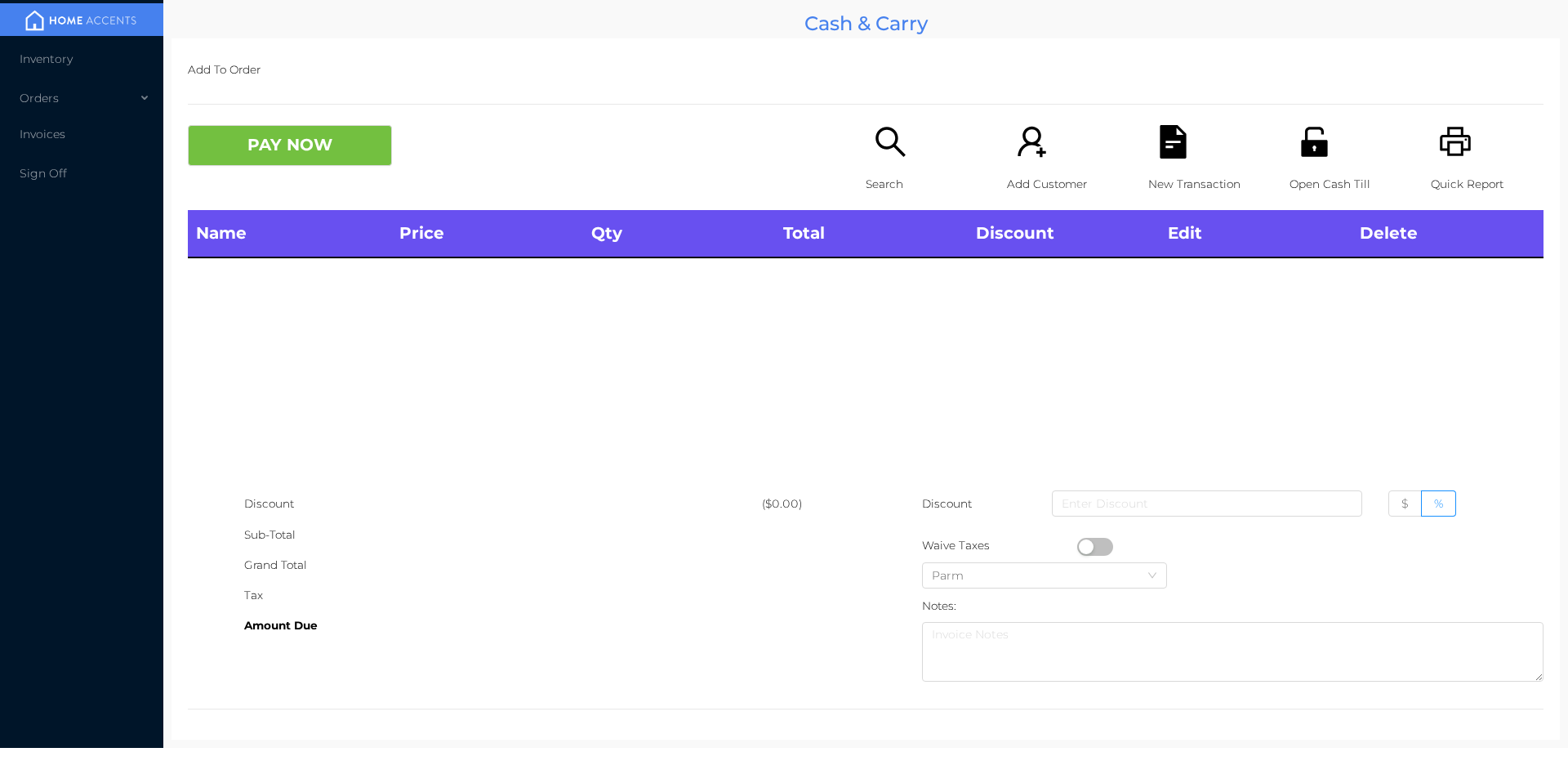
click at [875, 156] on icon "icon: search" at bounding box center [891, 142] width 34 height 34
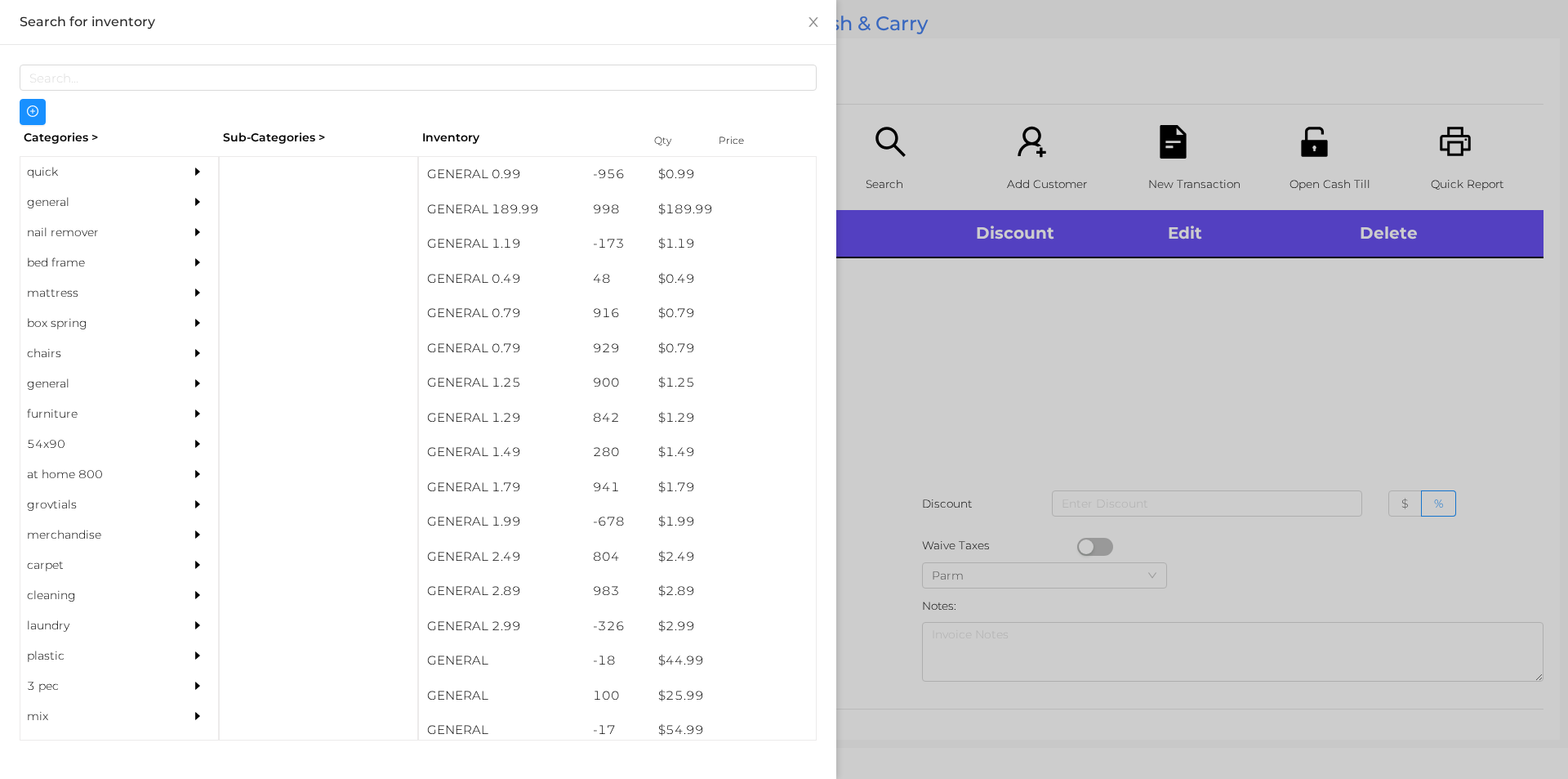
click at [74, 200] on div "general" at bounding box center [94, 202] width 149 height 30
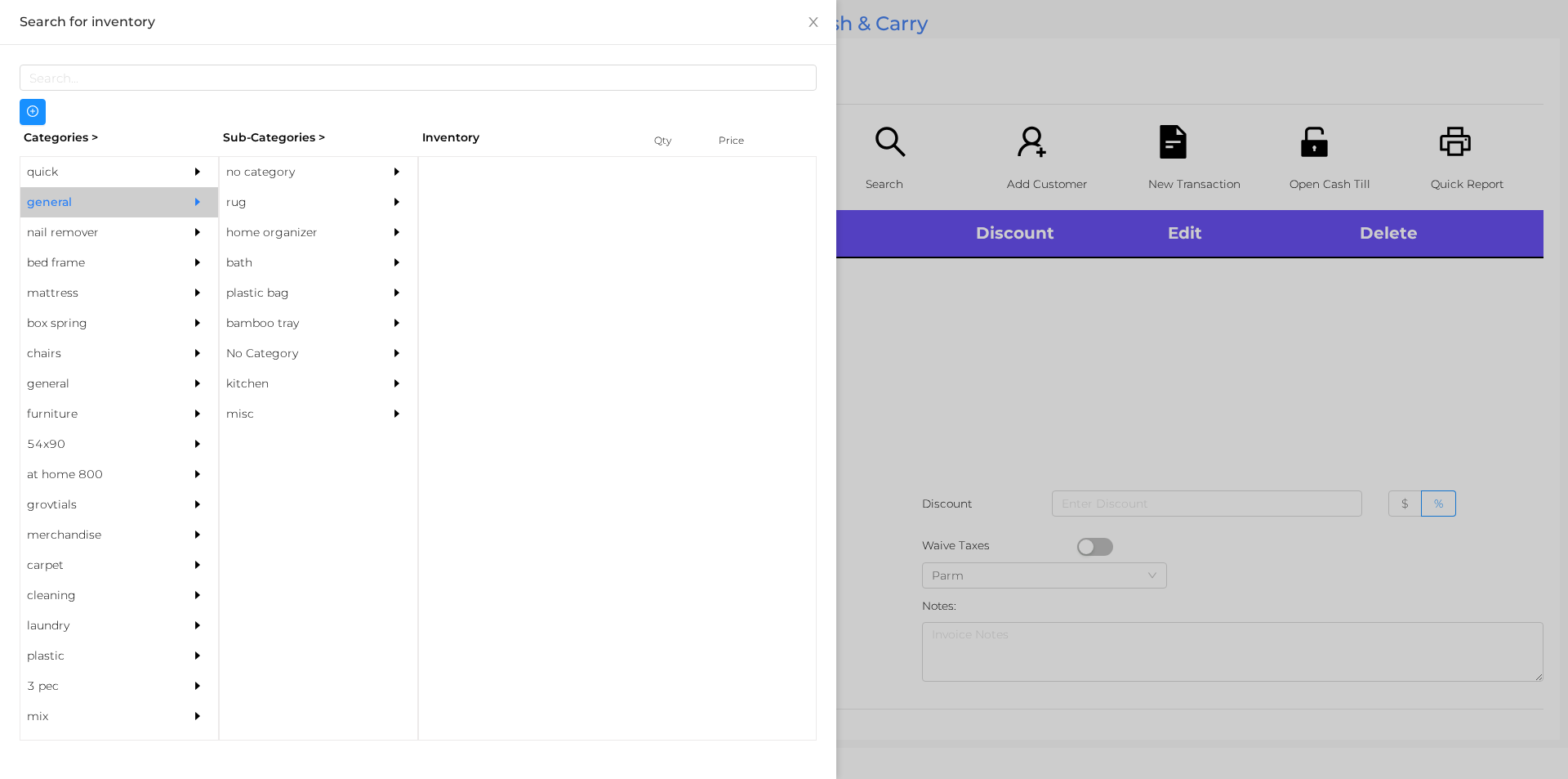
click at [281, 182] on div "no category" at bounding box center [294, 172] width 149 height 30
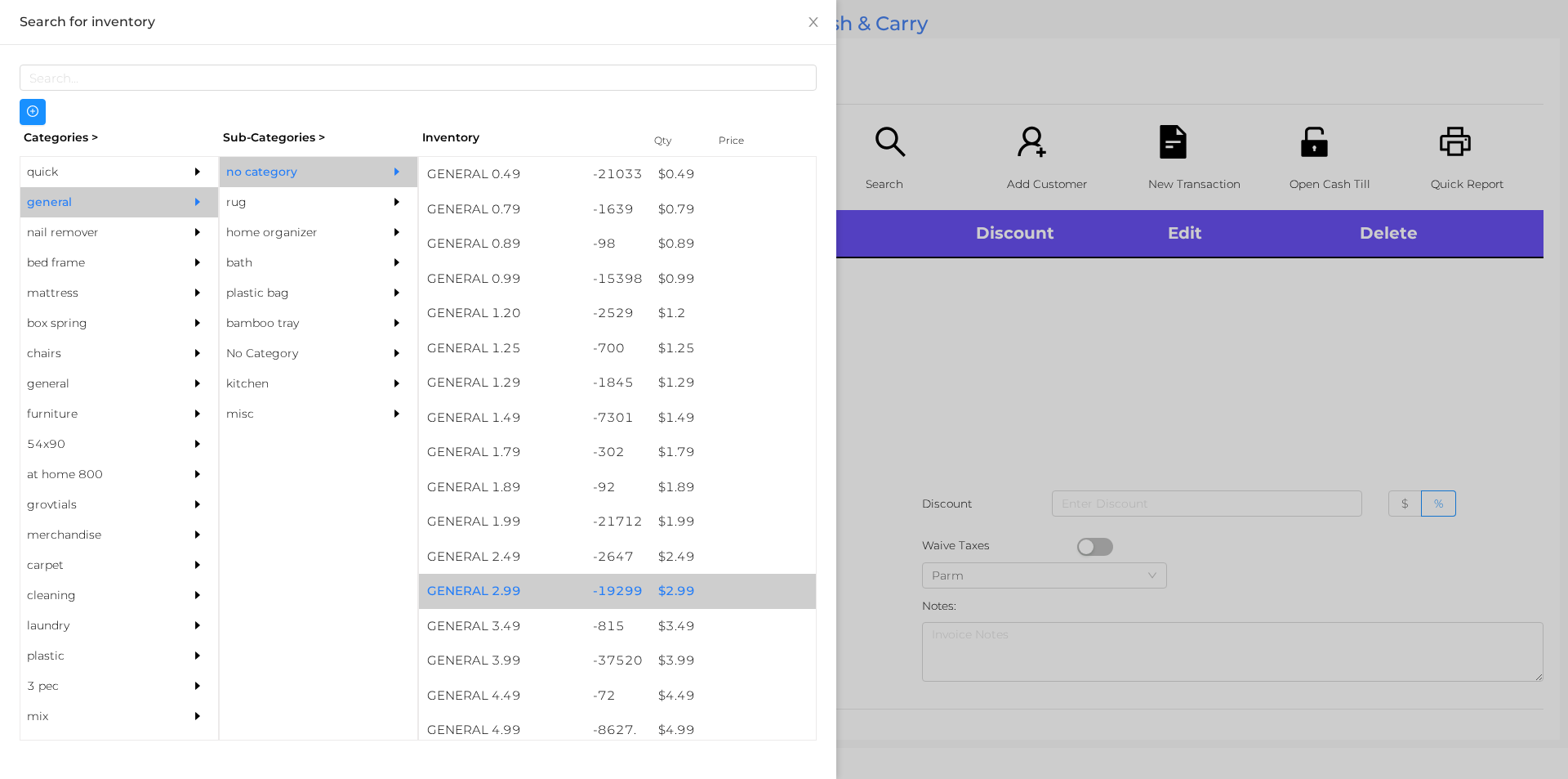
click at [681, 594] on div "$ 2.99" at bounding box center [732, 591] width 165 height 36
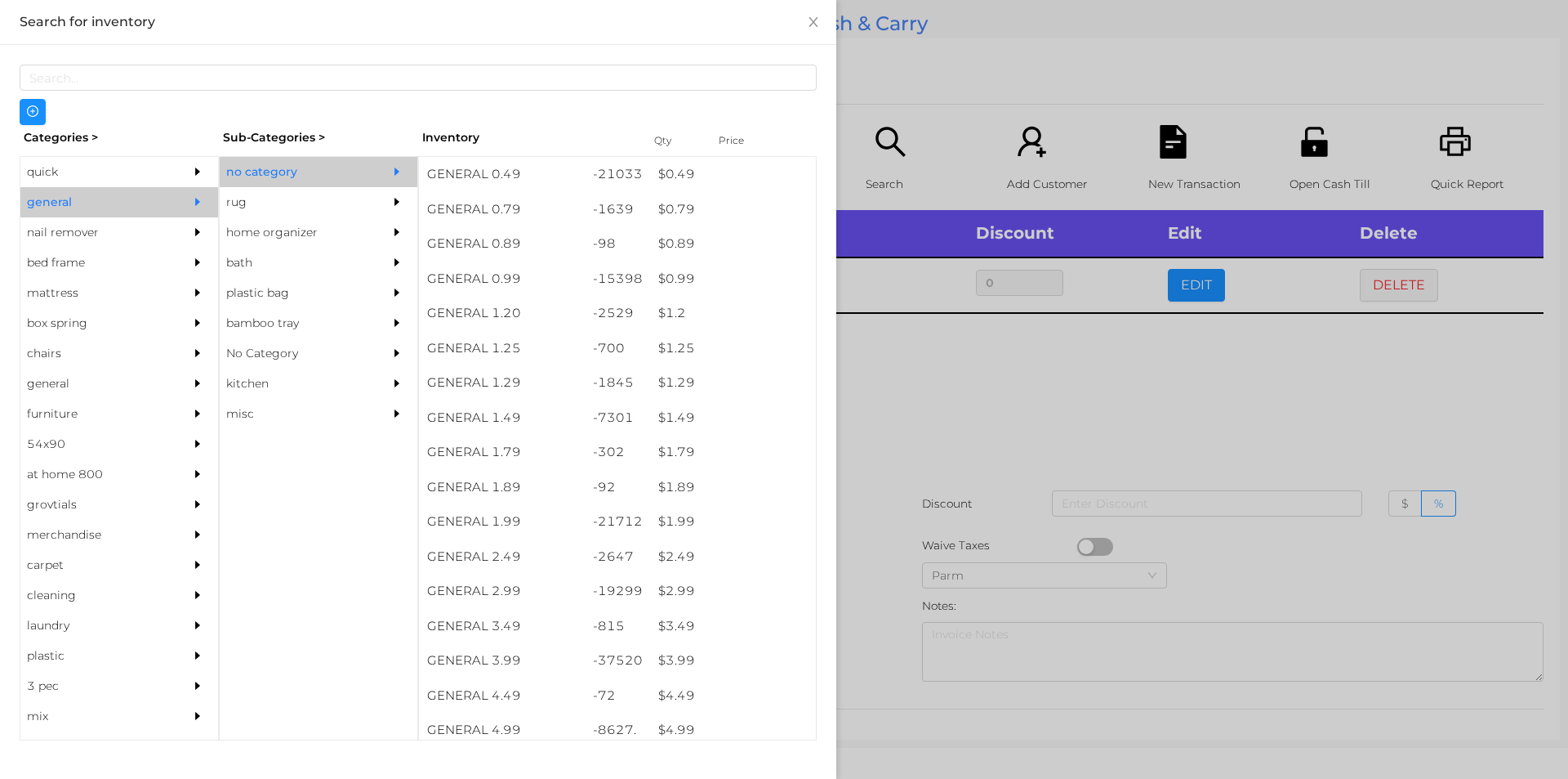
click at [914, 453] on div at bounding box center [784, 389] width 1568 height 779
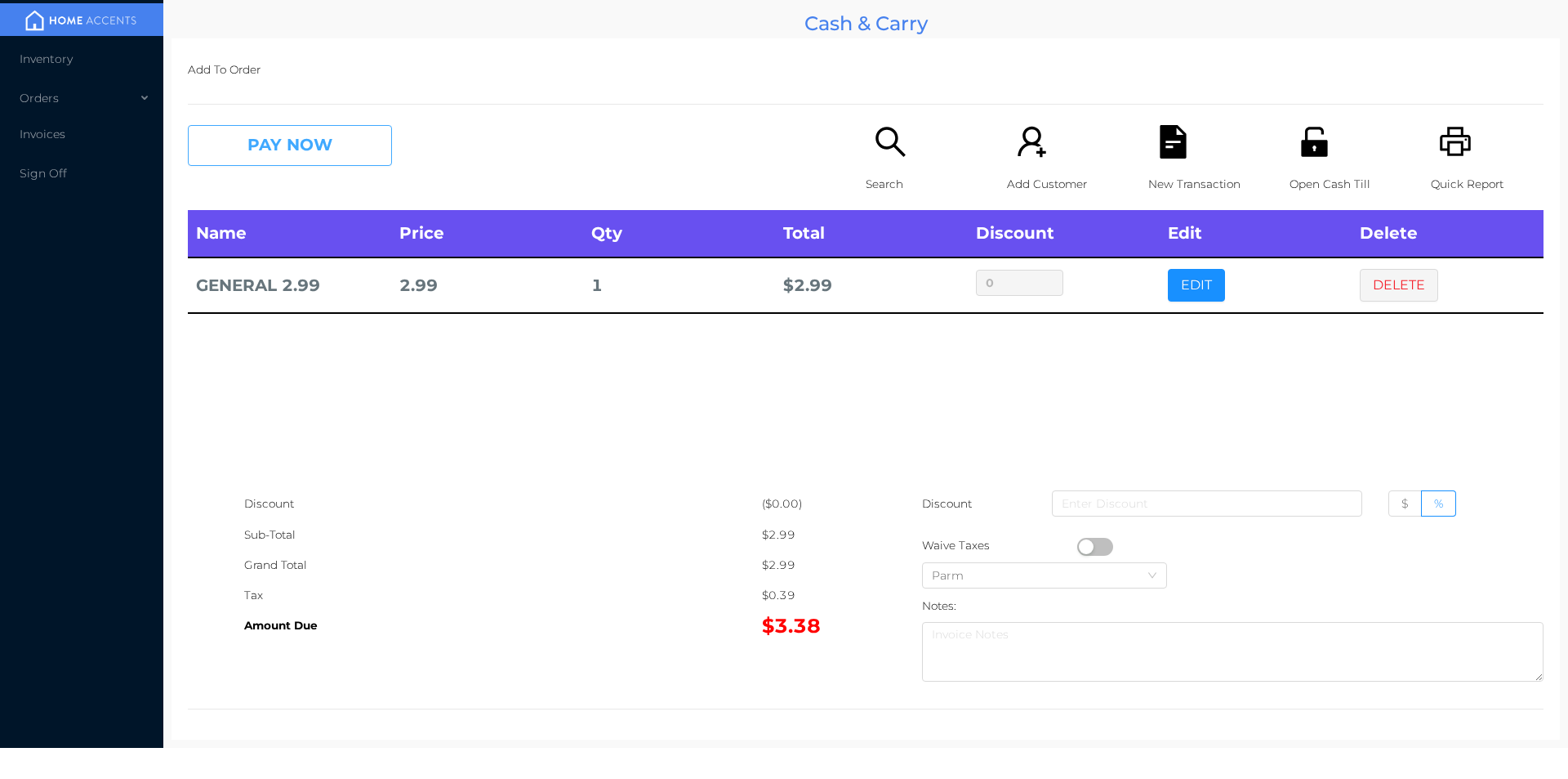
click at [268, 130] on button "PAY NOW" at bounding box center [290, 146] width 204 height 41
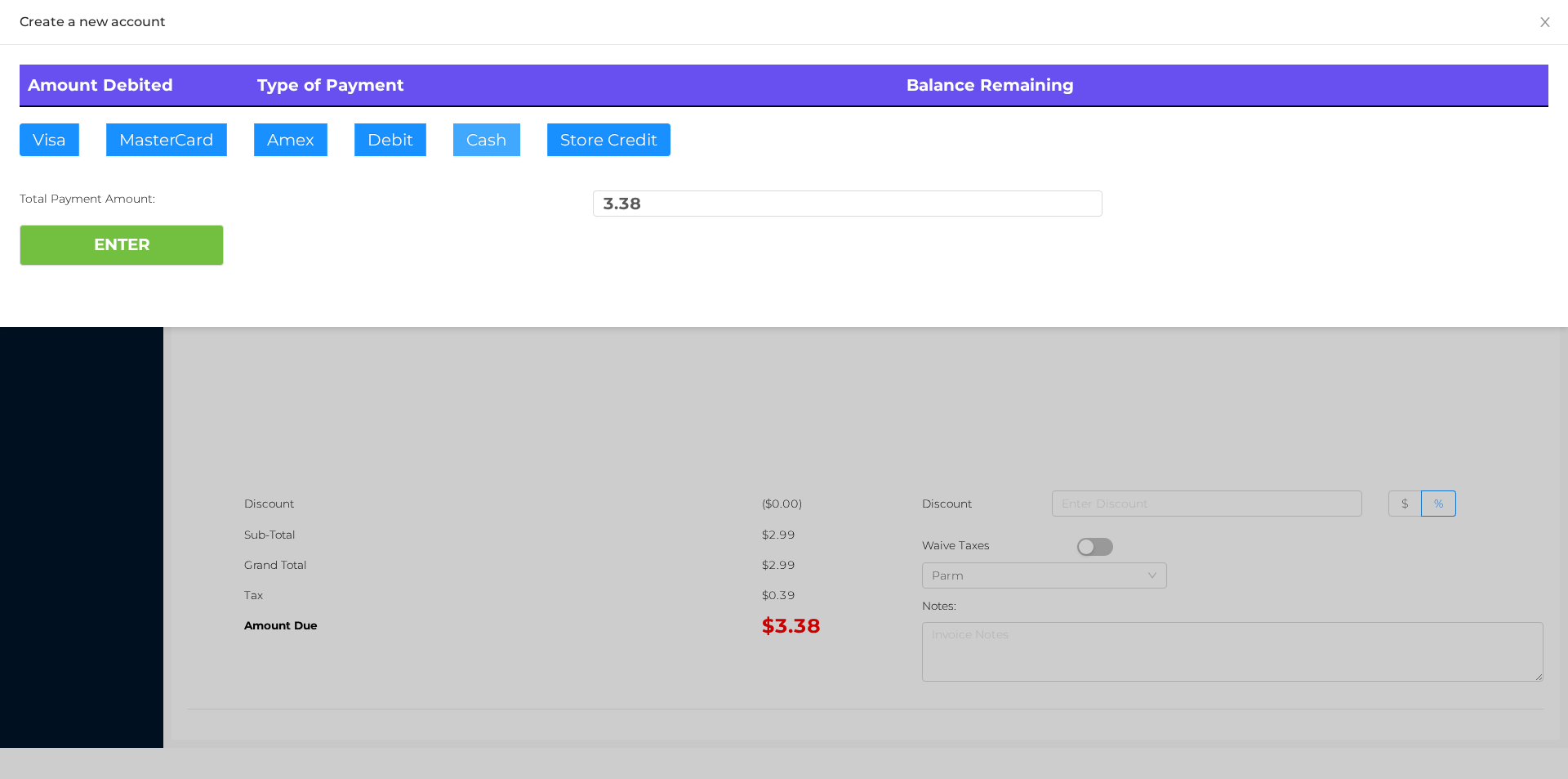
click at [469, 140] on button "Cash" at bounding box center [487, 139] width 67 height 33
type input "4."
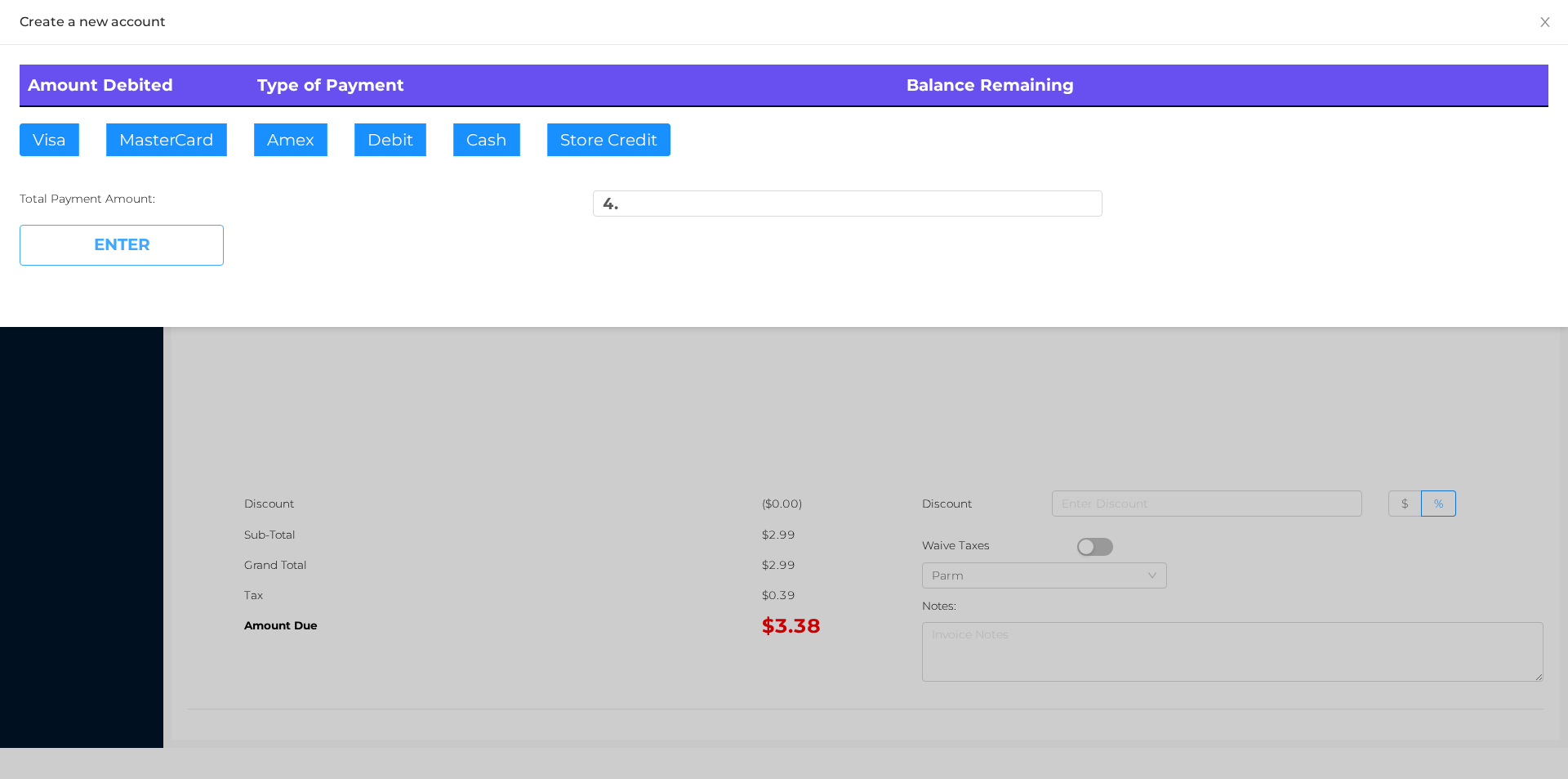
click at [157, 246] on button "ENTER" at bounding box center [122, 245] width 204 height 41
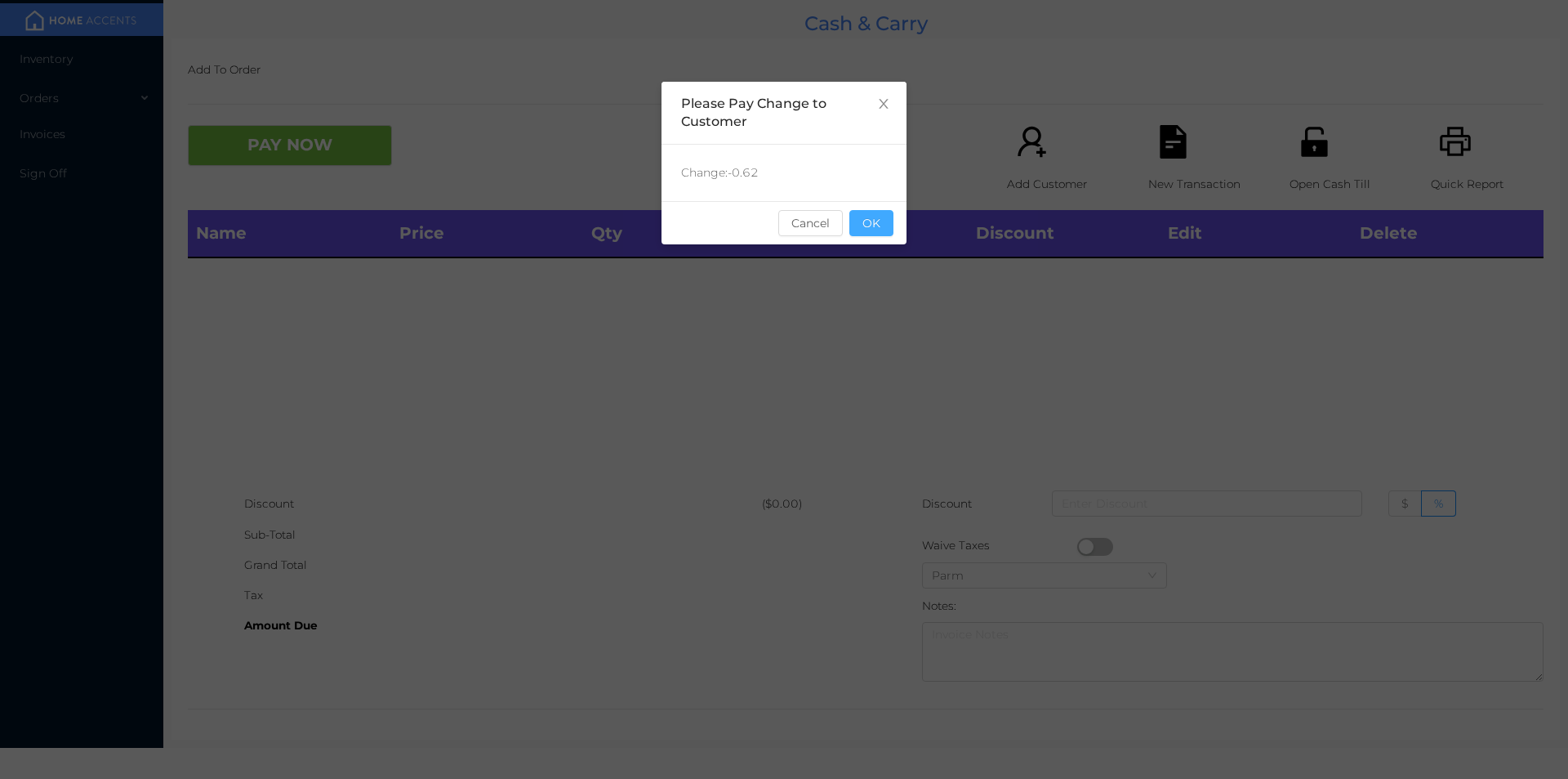
click at [882, 224] on button "OK" at bounding box center [871, 224] width 44 height 26
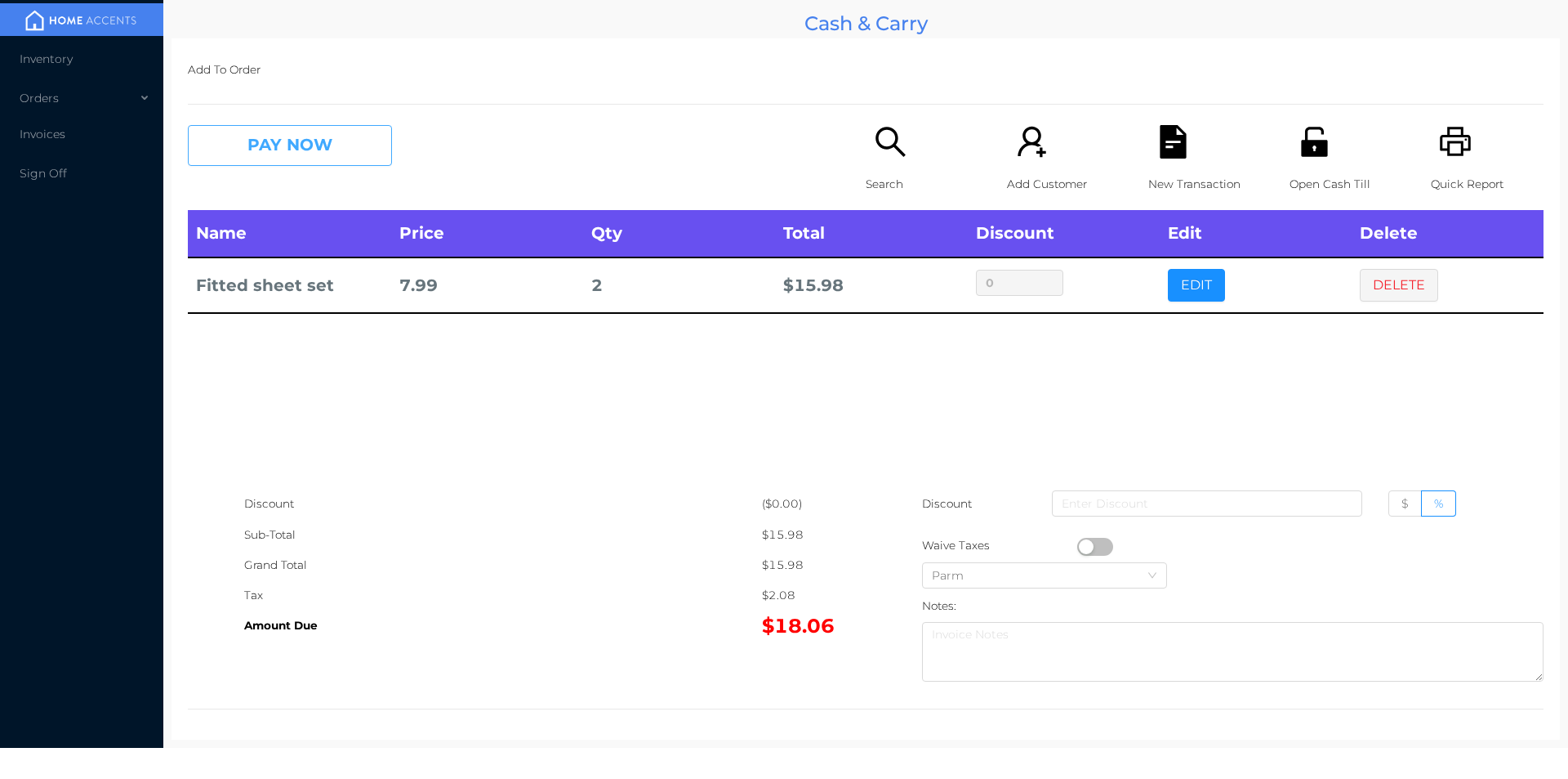
click at [260, 137] on button "PAY NOW" at bounding box center [290, 146] width 204 height 41
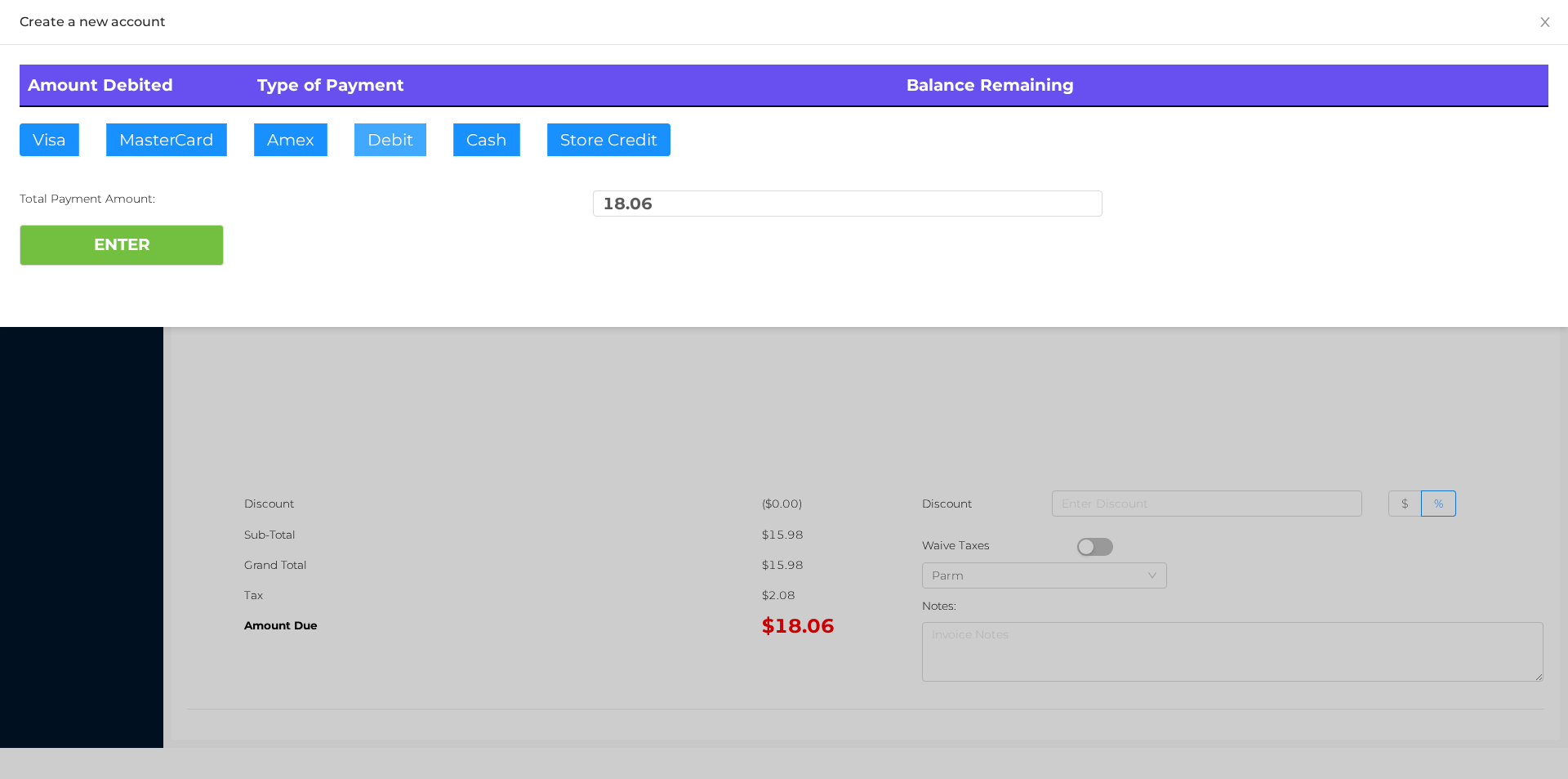
click at [397, 125] on button "Debit" at bounding box center [390, 139] width 72 height 33
type input "20."
click at [120, 259] on button "ENTER" at bounding box center [122, 245] width 204 height 41
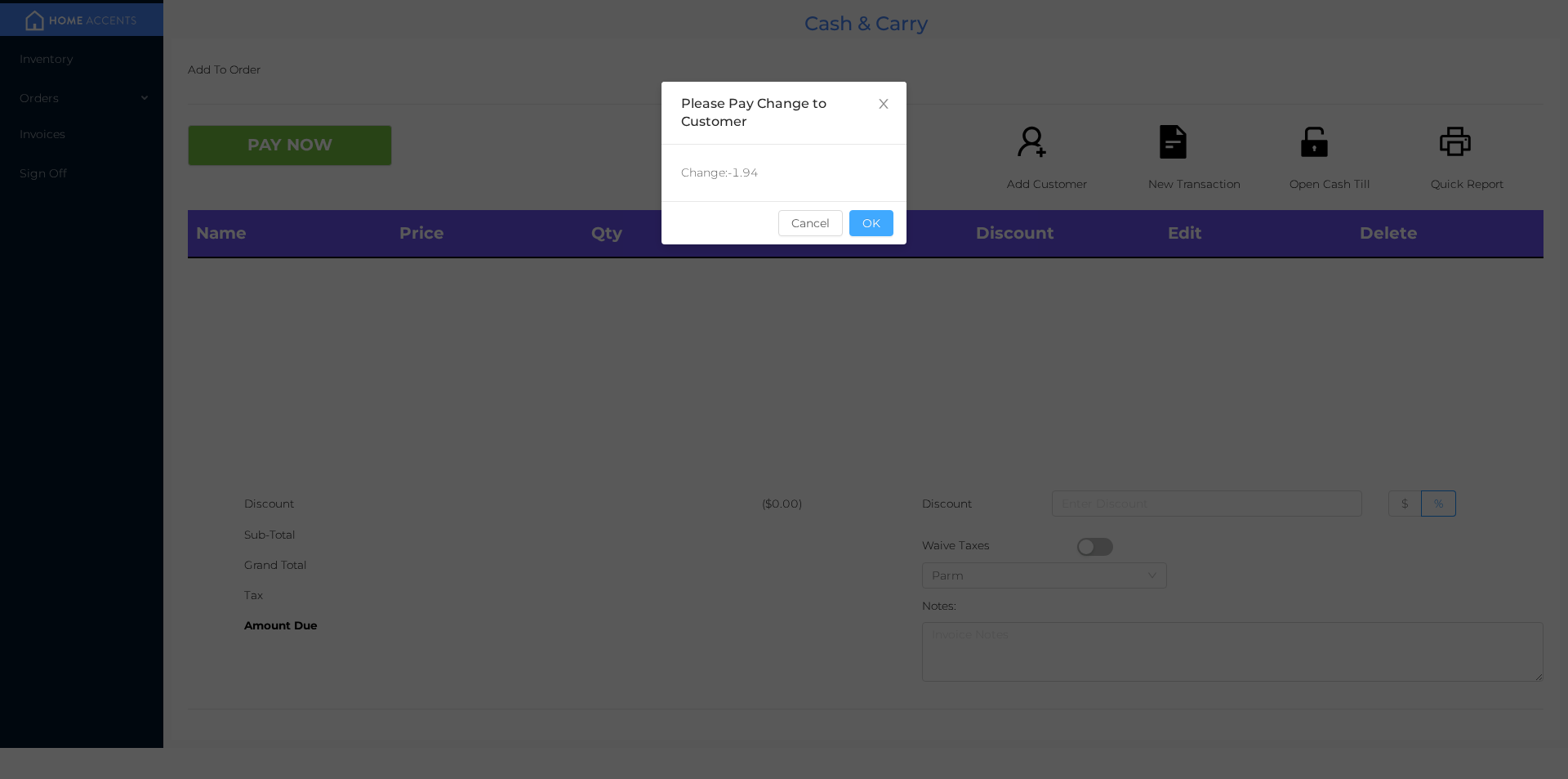
click at [875, 229] on button "OK" at bounding box center [871, 224] width 44 height 26
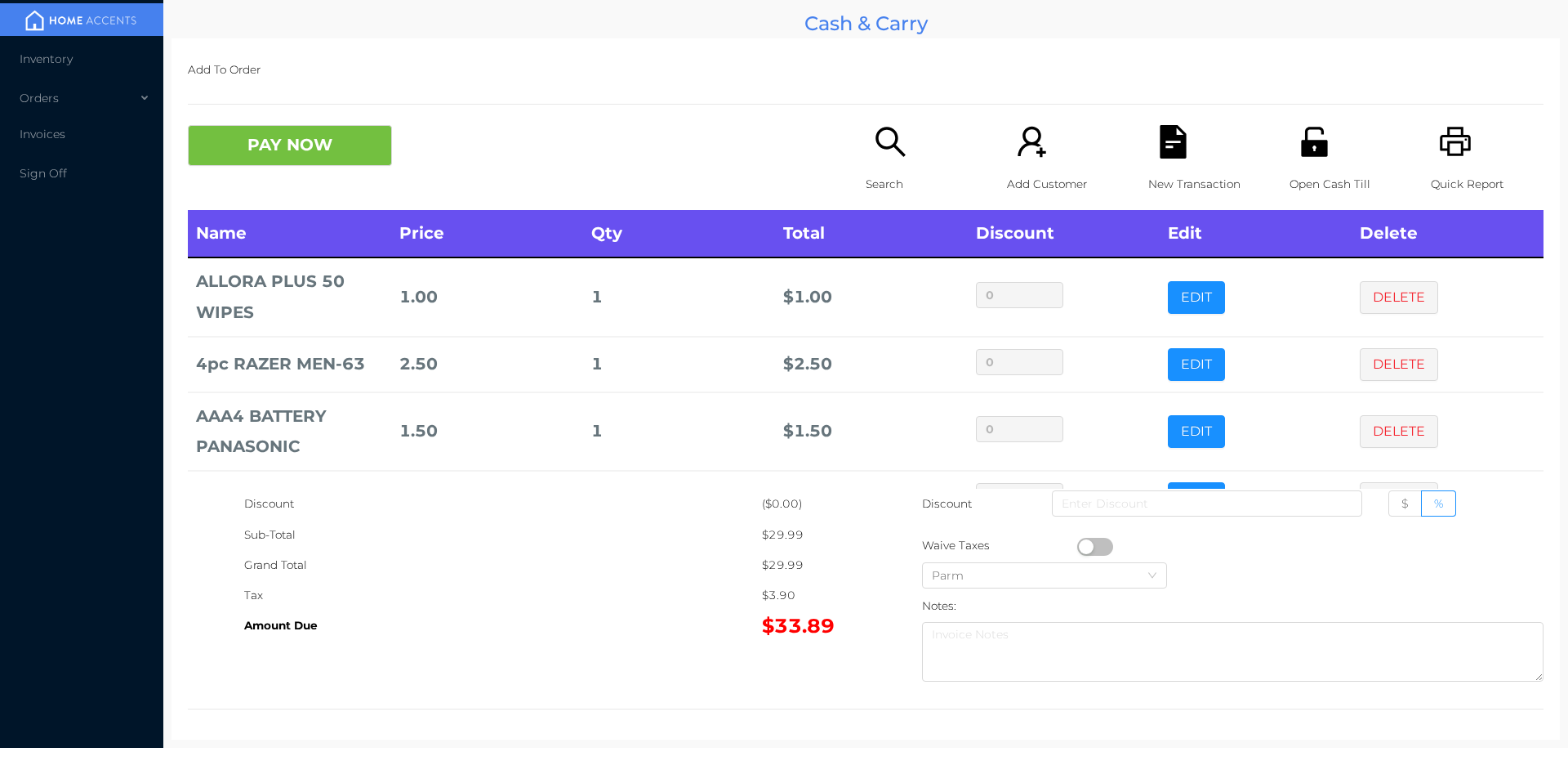
scroll to position [55, 0]
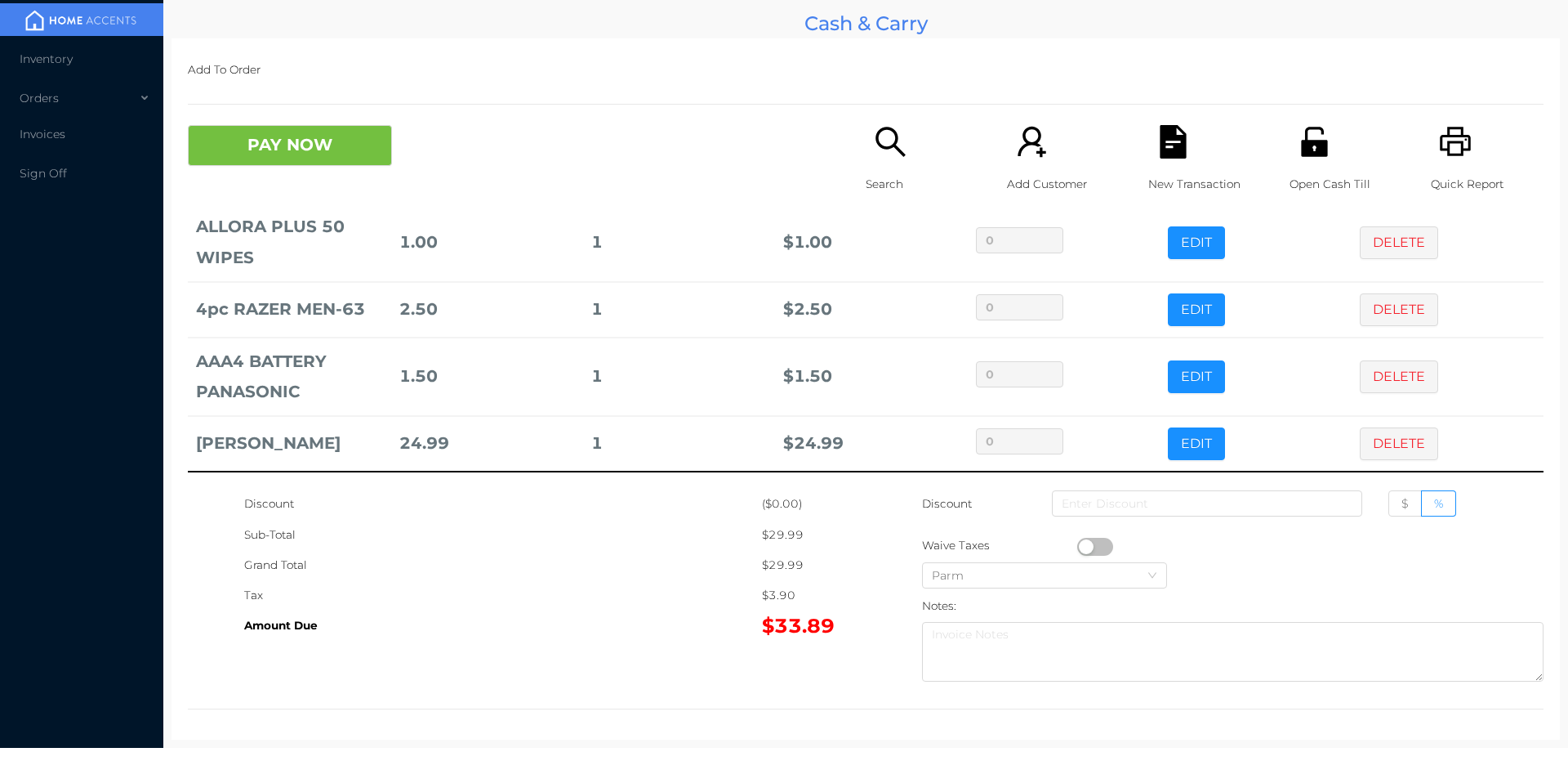
click at [1440, 151] on icon "icon: printer" at bounding box center [1456, 142] width 34 height 34
click at [1159, 156] on icon "icon: file-text" at bounding box center [1172, 142] width 26 height 34
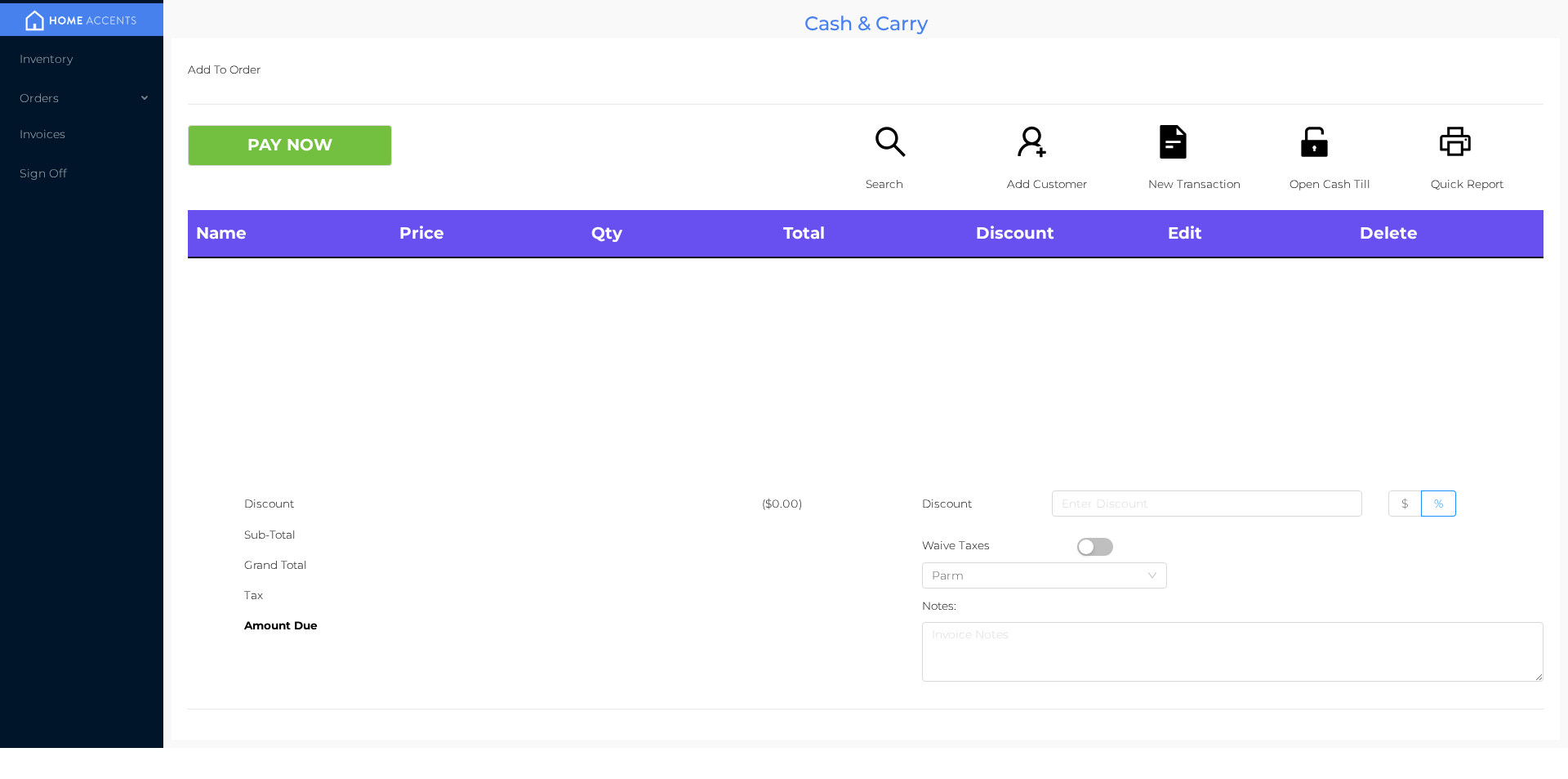
scroll to position [0, 0]
click at [371, 146] on button "PAY NOW" at bounding box center [290, 146] width 204 height 41
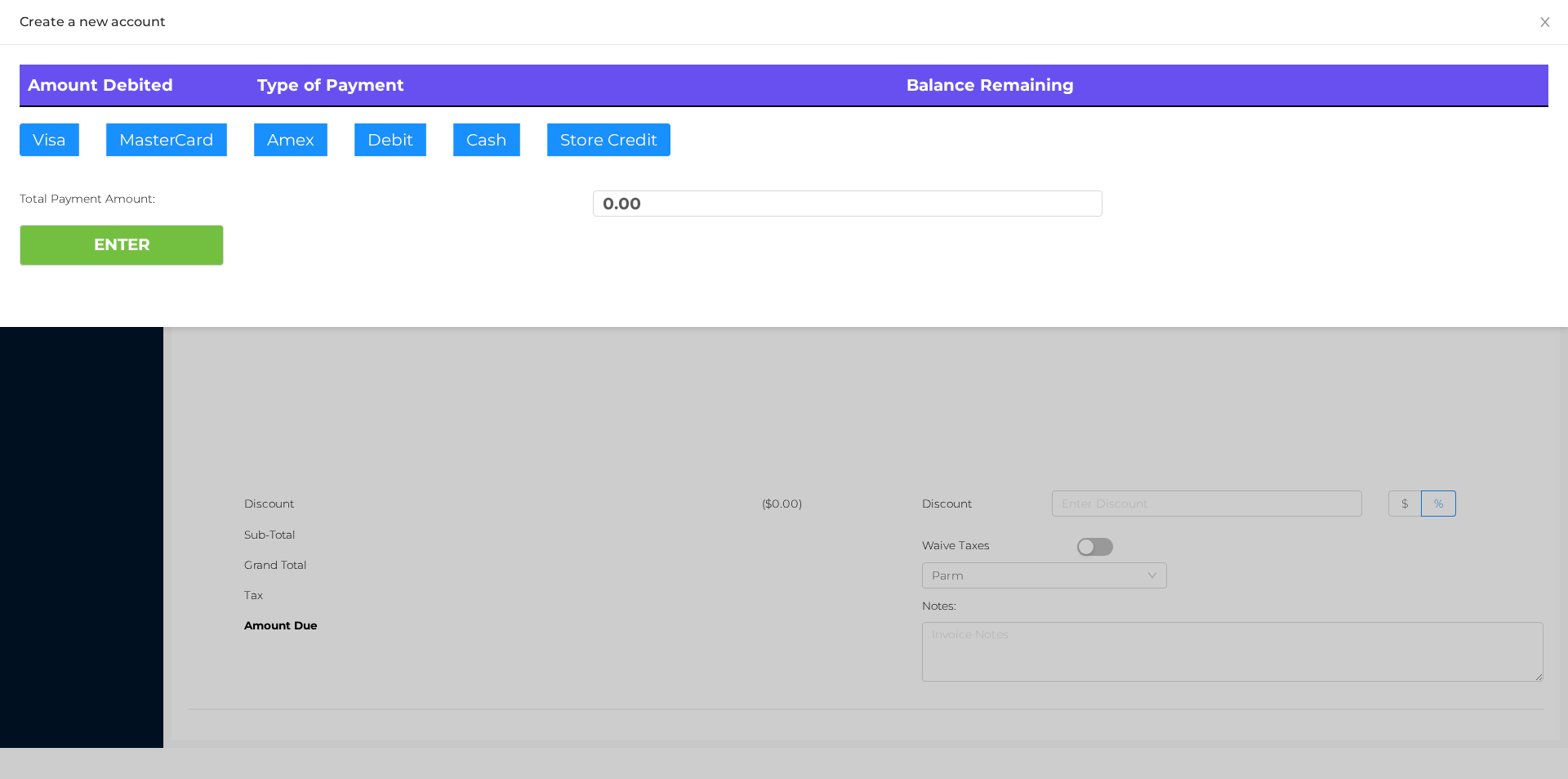
click at [1274, 392] on div at bounding box center [784, 389] width 1568 height 779
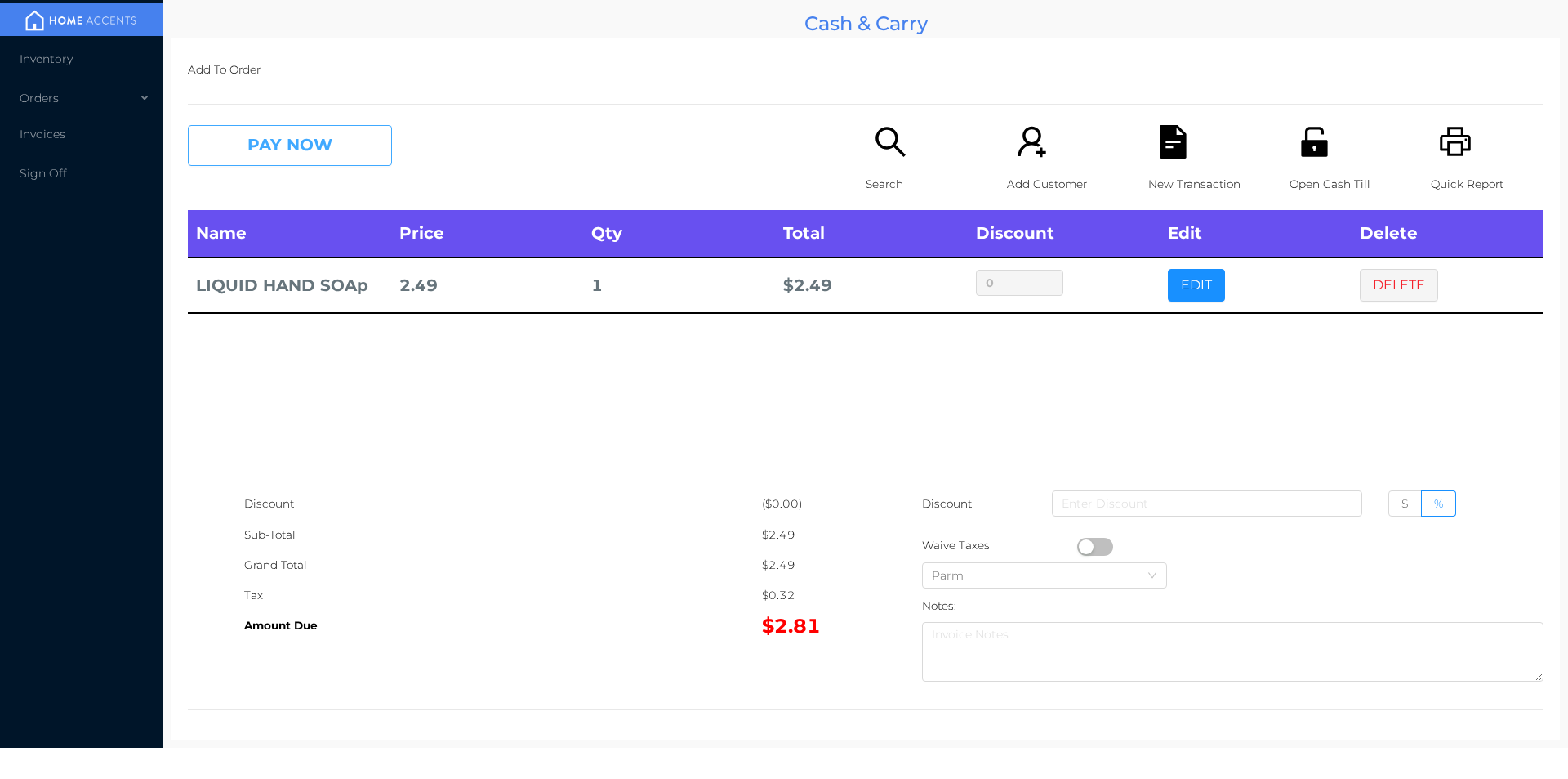
click at [286, 152] on button "PAY NOW" at bounding box center [290, 146] width 204 height 41
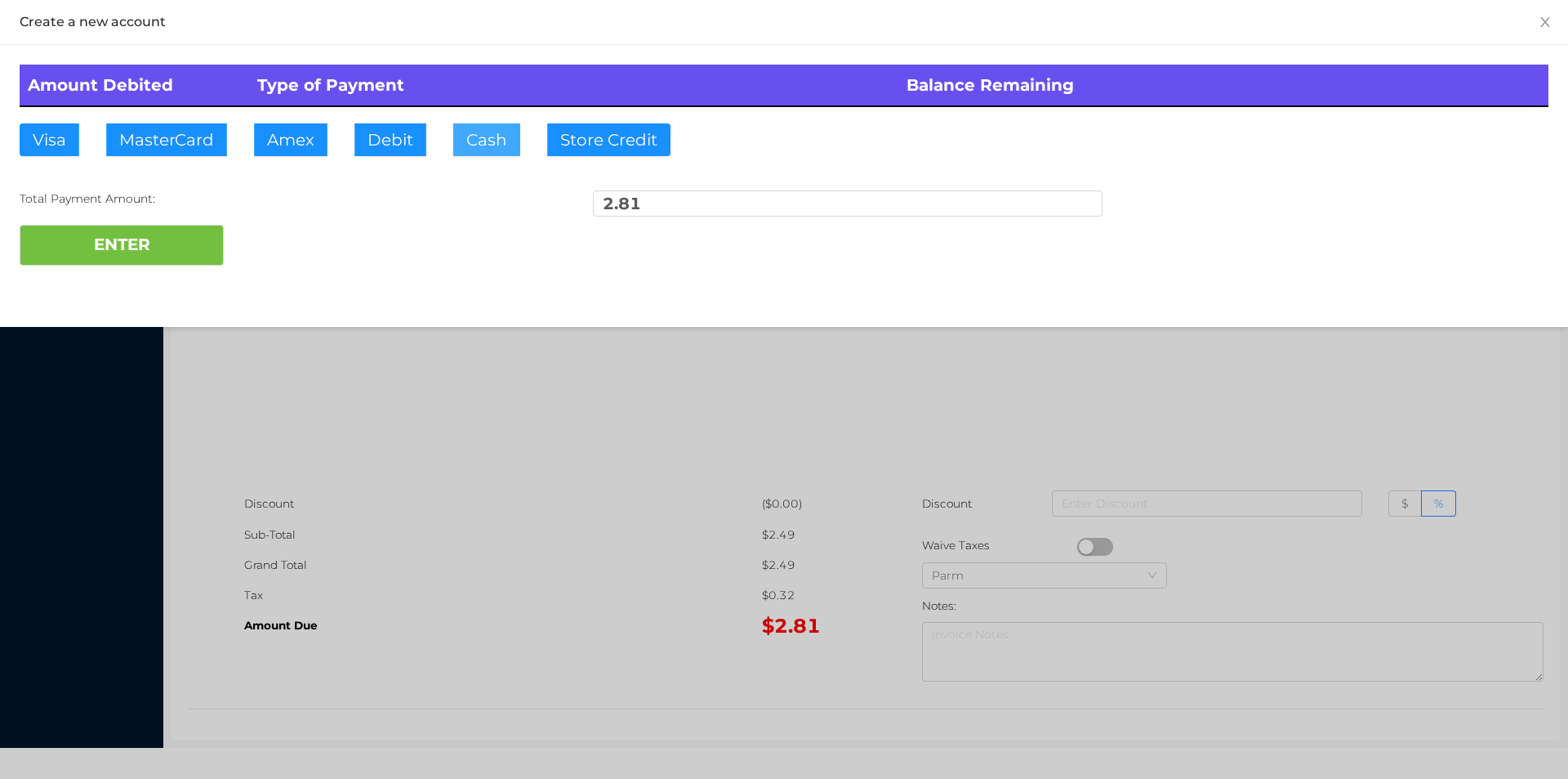
click at [471, 151] on button "Cash" at bounding box center [487, 139] width 67 height 33
click at [107, 263] on button "ENTER" at bounding box center [122, 245] width 204 height 41
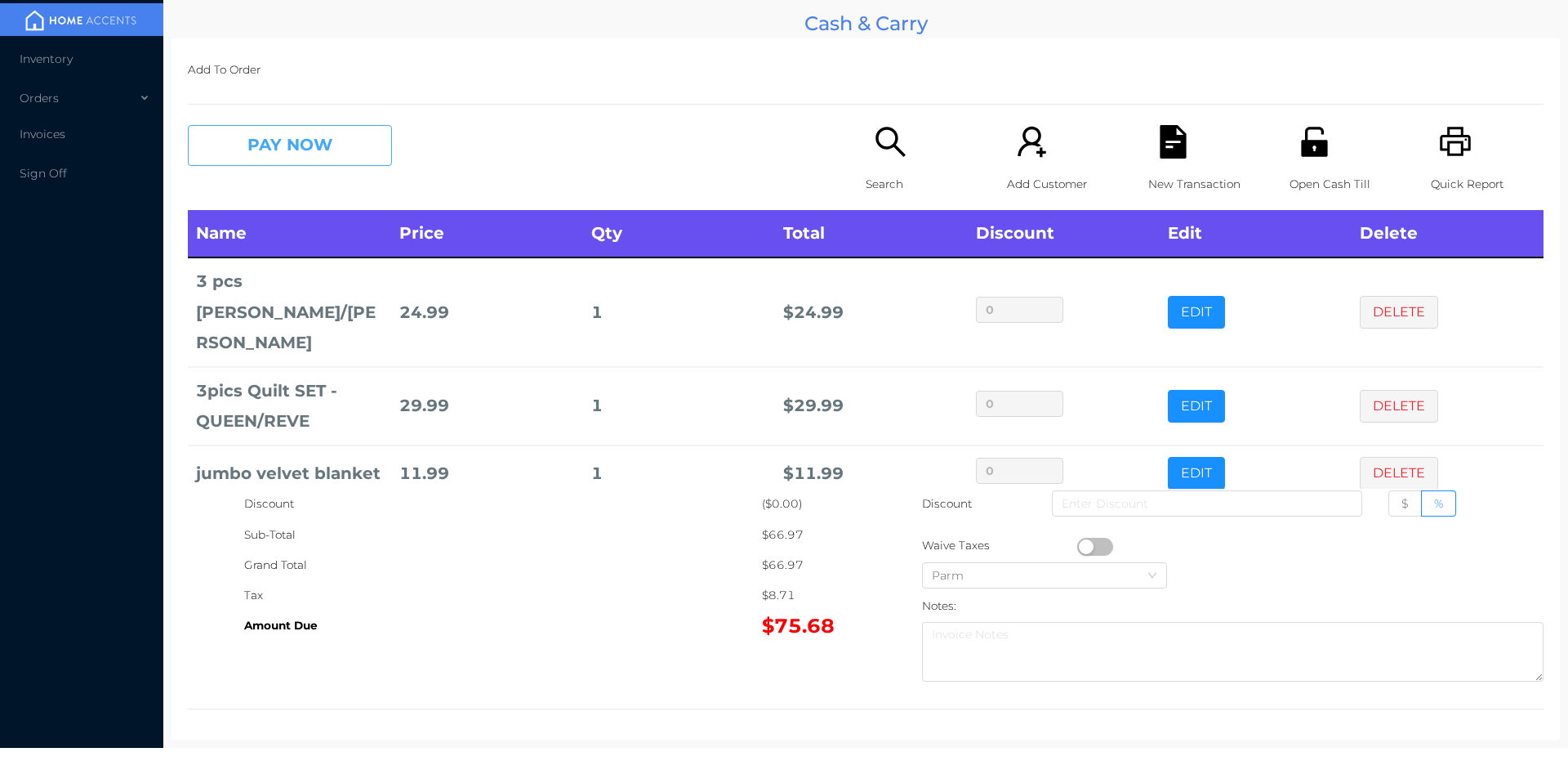
click at [275, 129] on button "PAY NOW" at bounding box center [290, 146] width 204 height 41
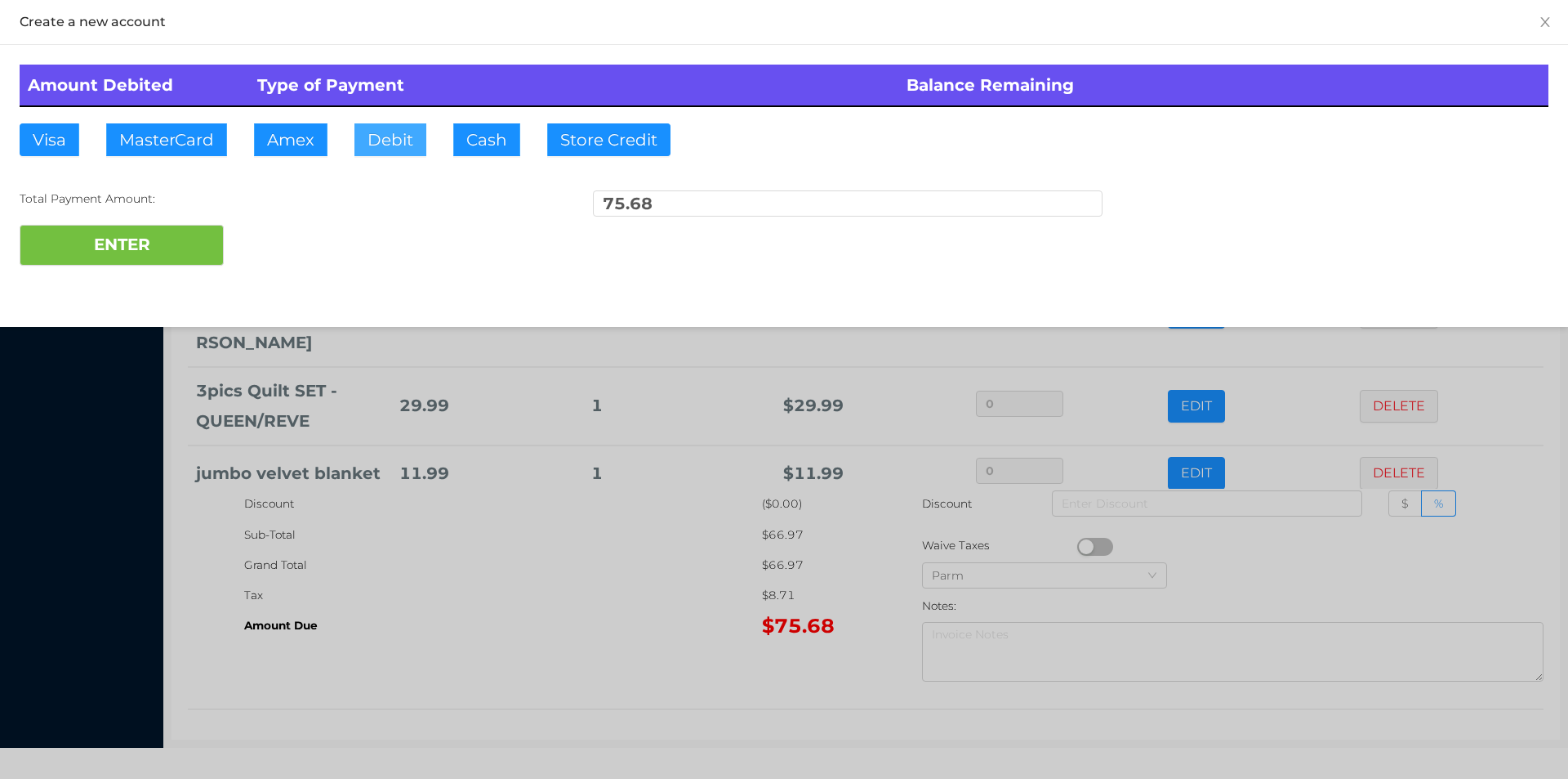
click at [374, 138] on button "Debit" at bounding box center [390, 139] width 72 height 33
click at [274, 237] on div "ENTER" at bounding box center [784, 245] width 1529 height 41
click at [285, 252] on div "ENTER" at bounding box center [784, 245] width 1529 height 41
click at [533, 599] on div at bounding box center [784, 389] width 1568 height 779
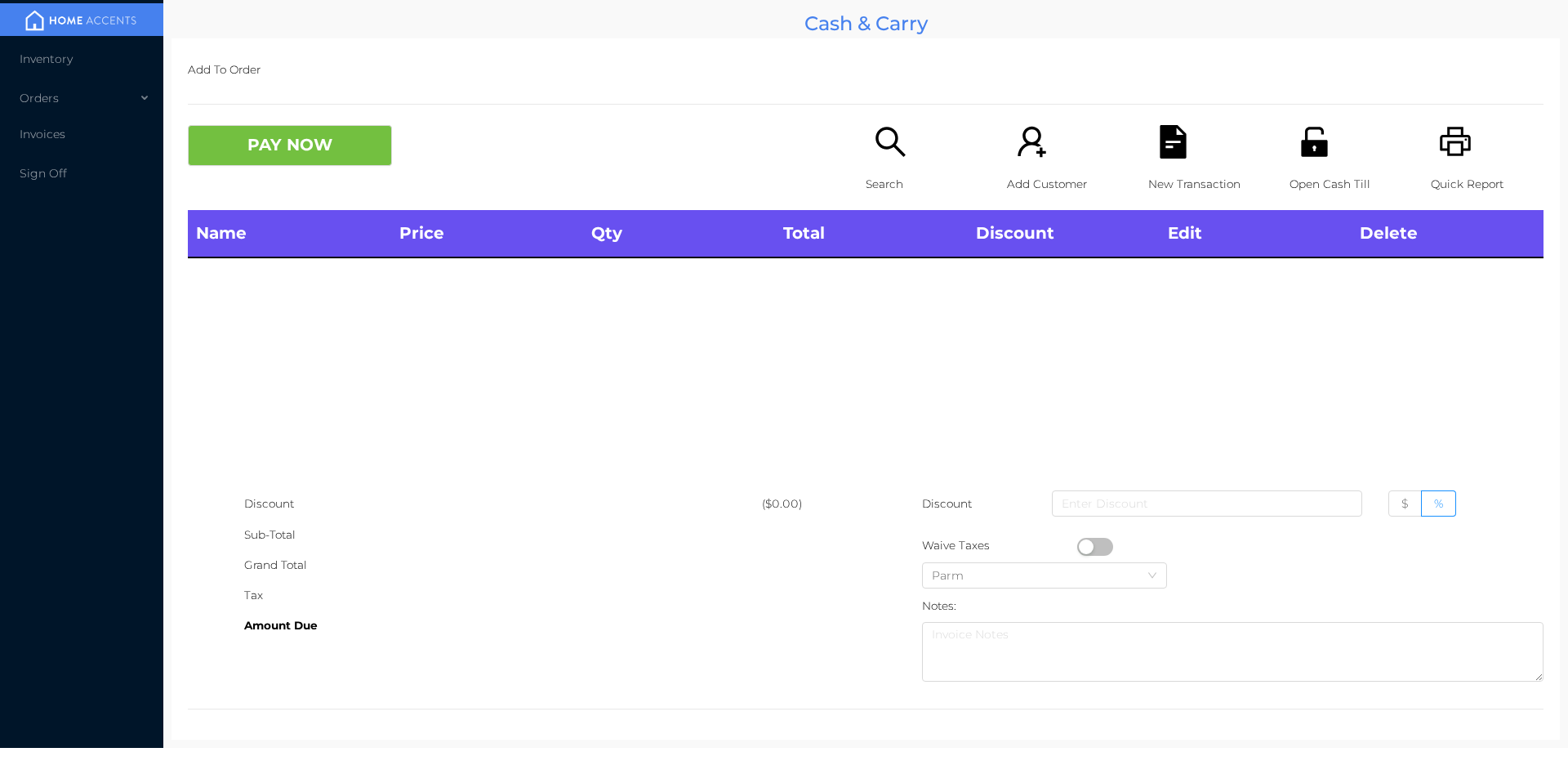
click at [880, 160] on div "Search" at bounding box center [922, 167] width 113 height 85
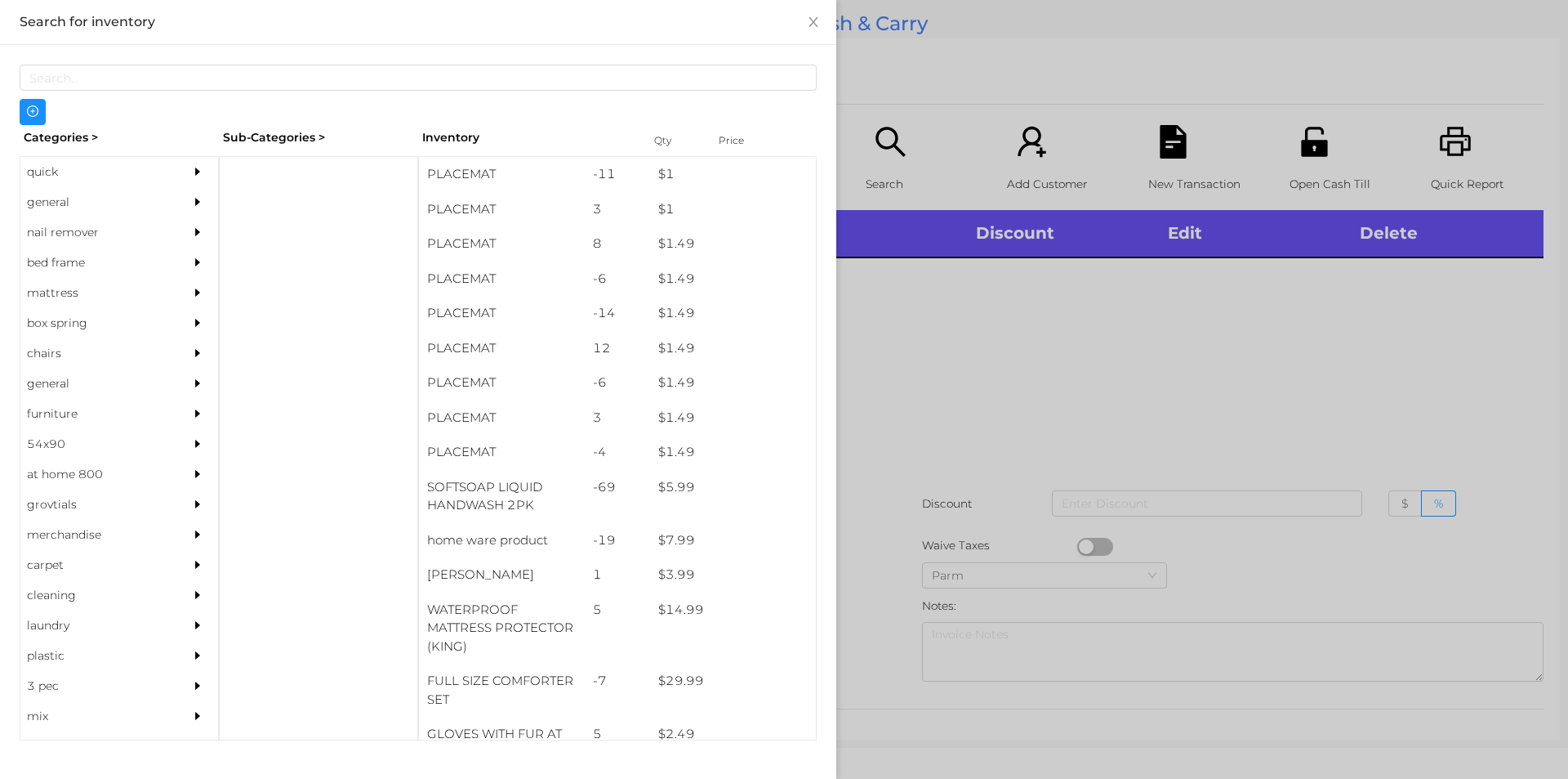
click at [55, 211] on div "general" at bounding box center [94, 202] width 149 height 30
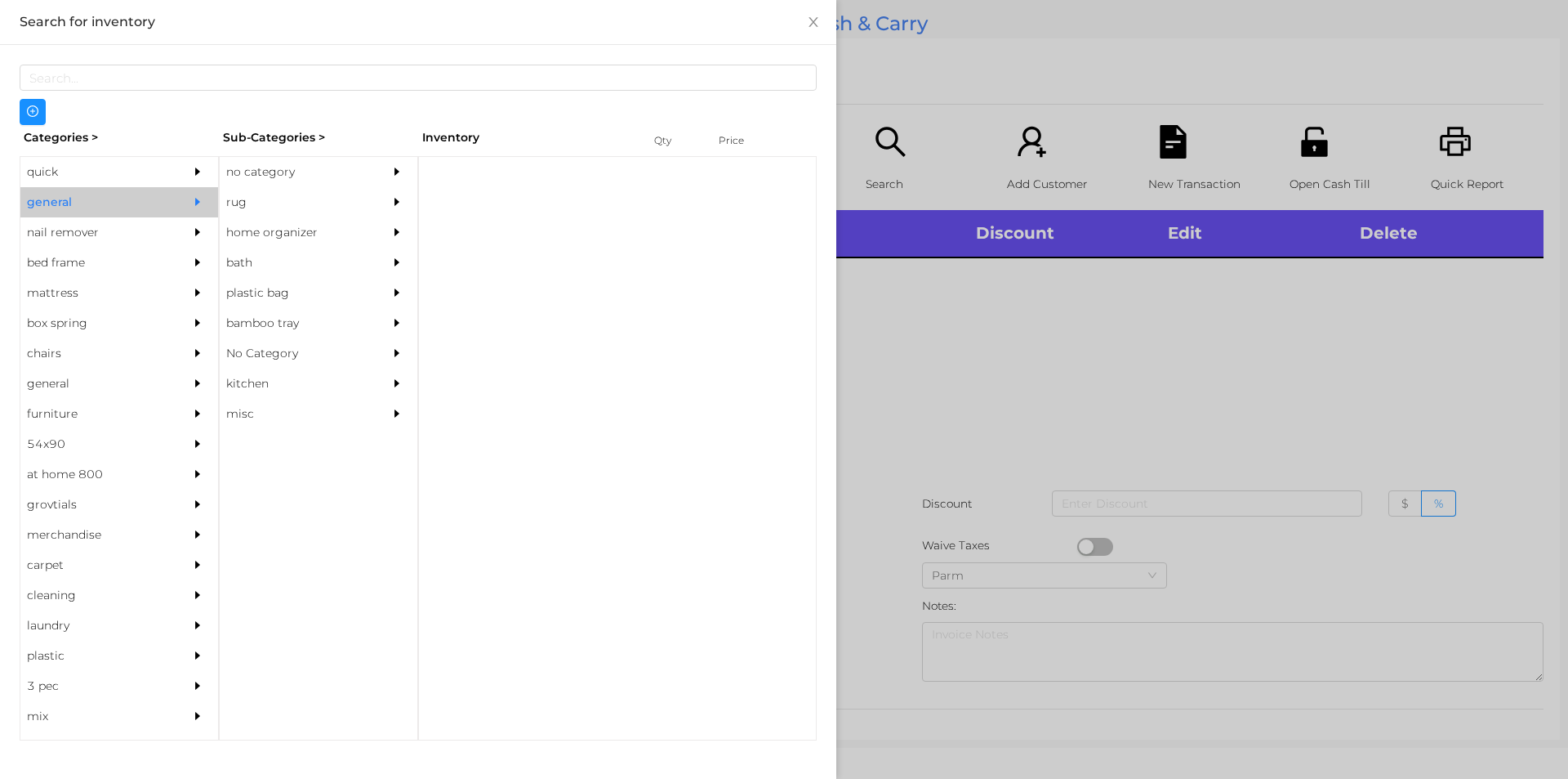
click at [254, 165] on div "no category" at bounding box center [294, 172] width 149 height 30
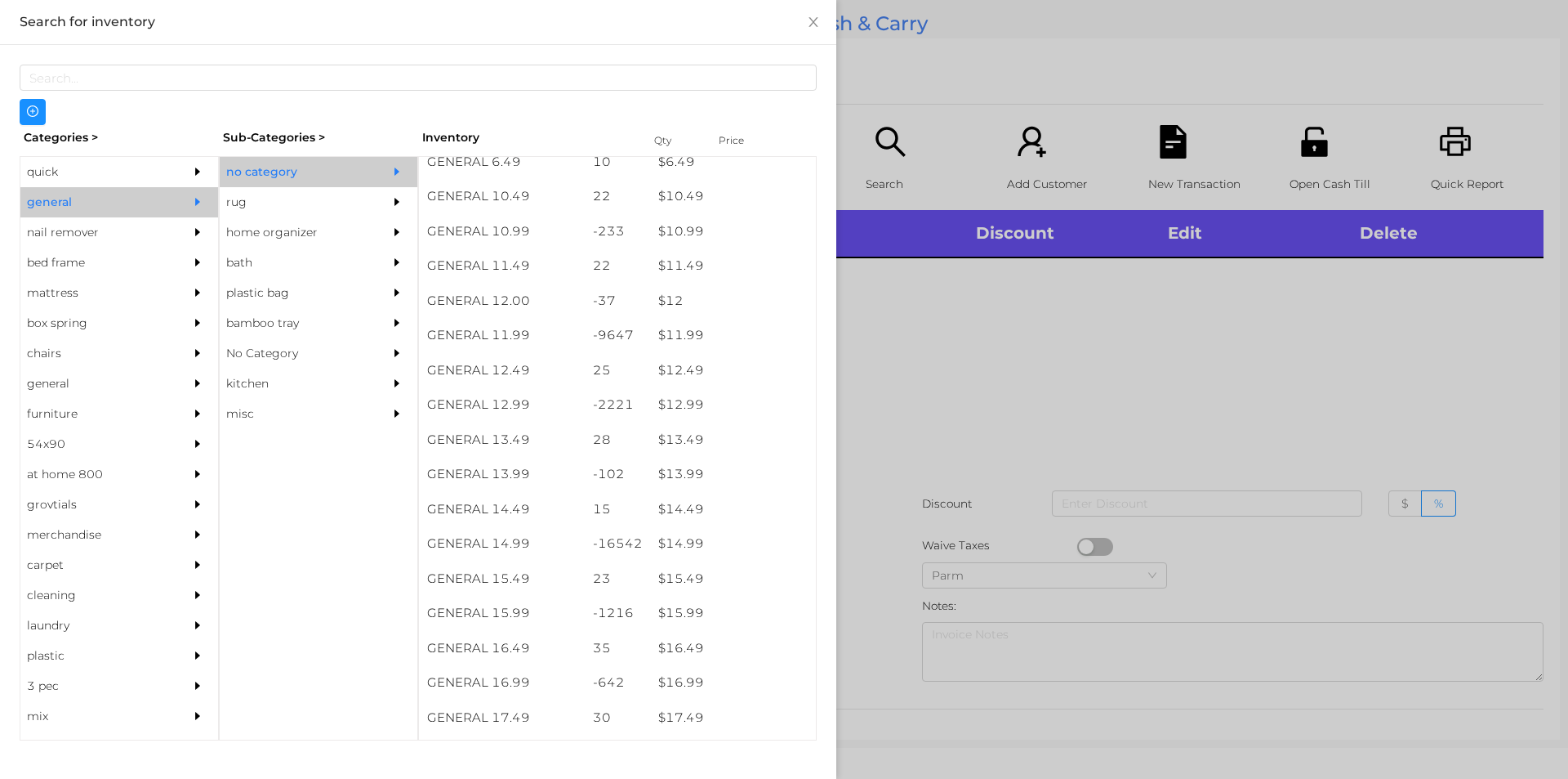
scroll to position [1075, 0]
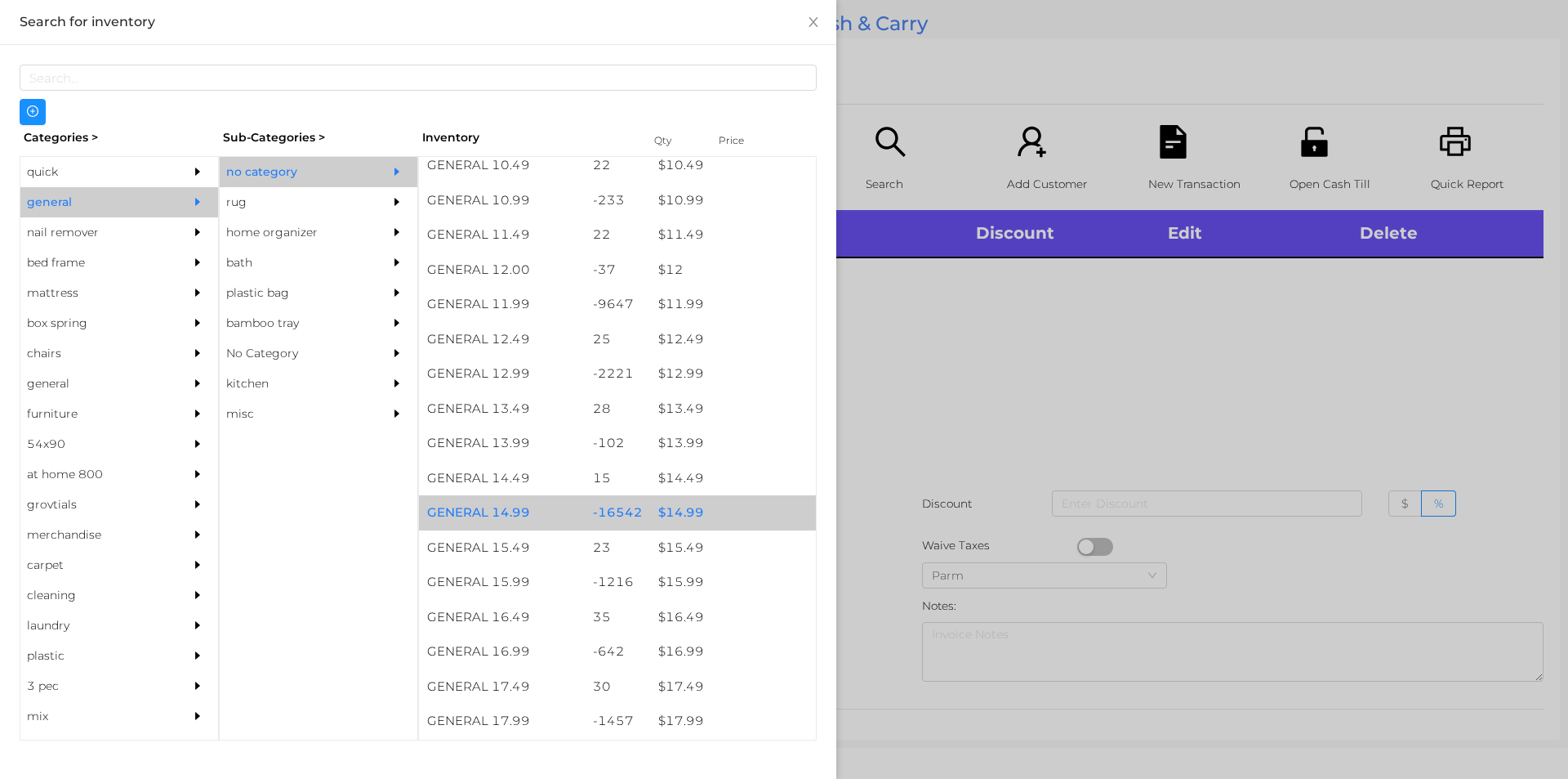
click at [675, 508] on div "$ 14.99" at bounding box center [732, 512] width 165 height 36
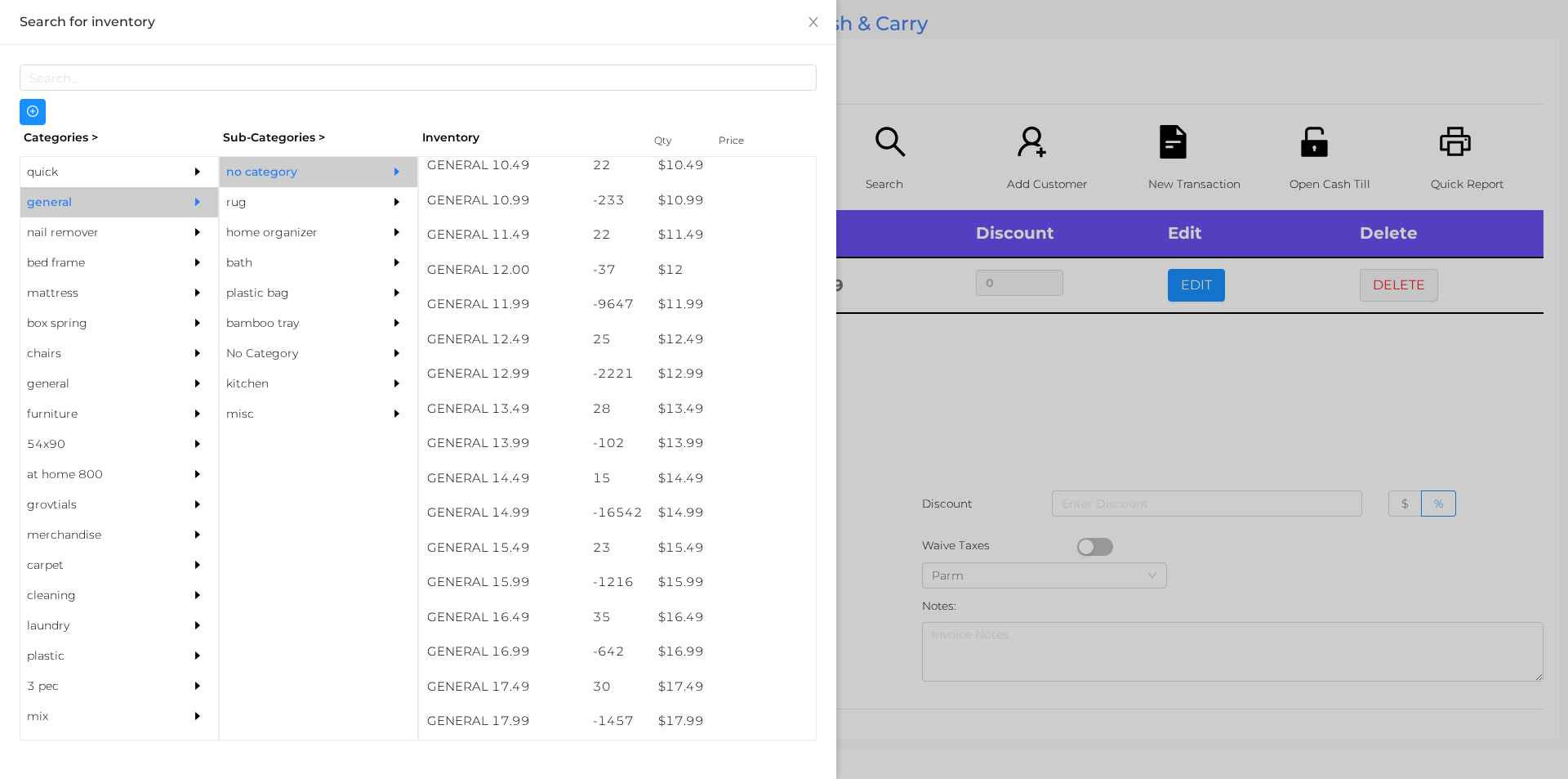
click at [925, 397] on div at bounding box center [784, 389] width 1568 height 779
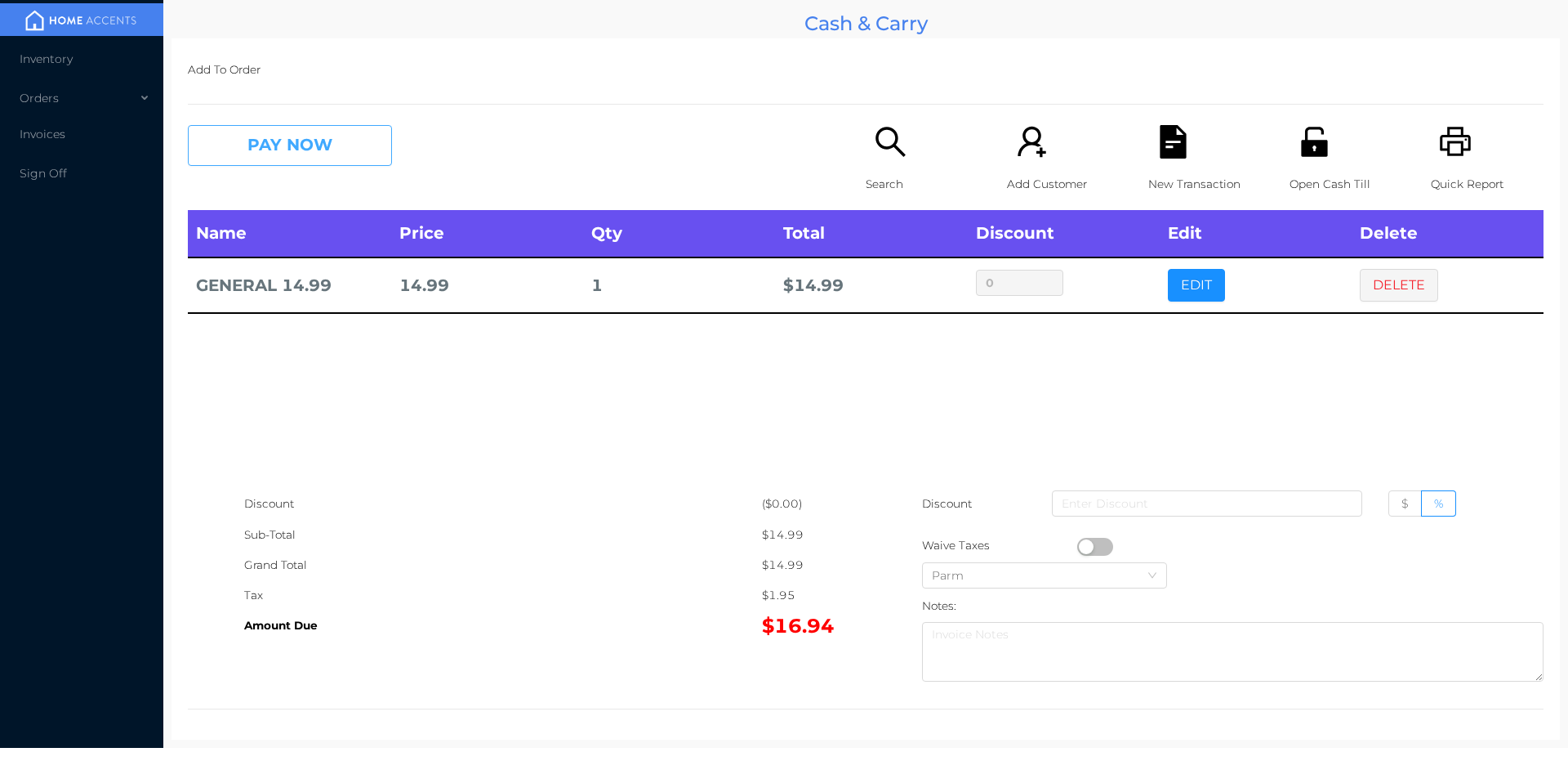
click at [352, 144] on button "PAY NOW" at bounding box center [290, 146] width 204 height 41
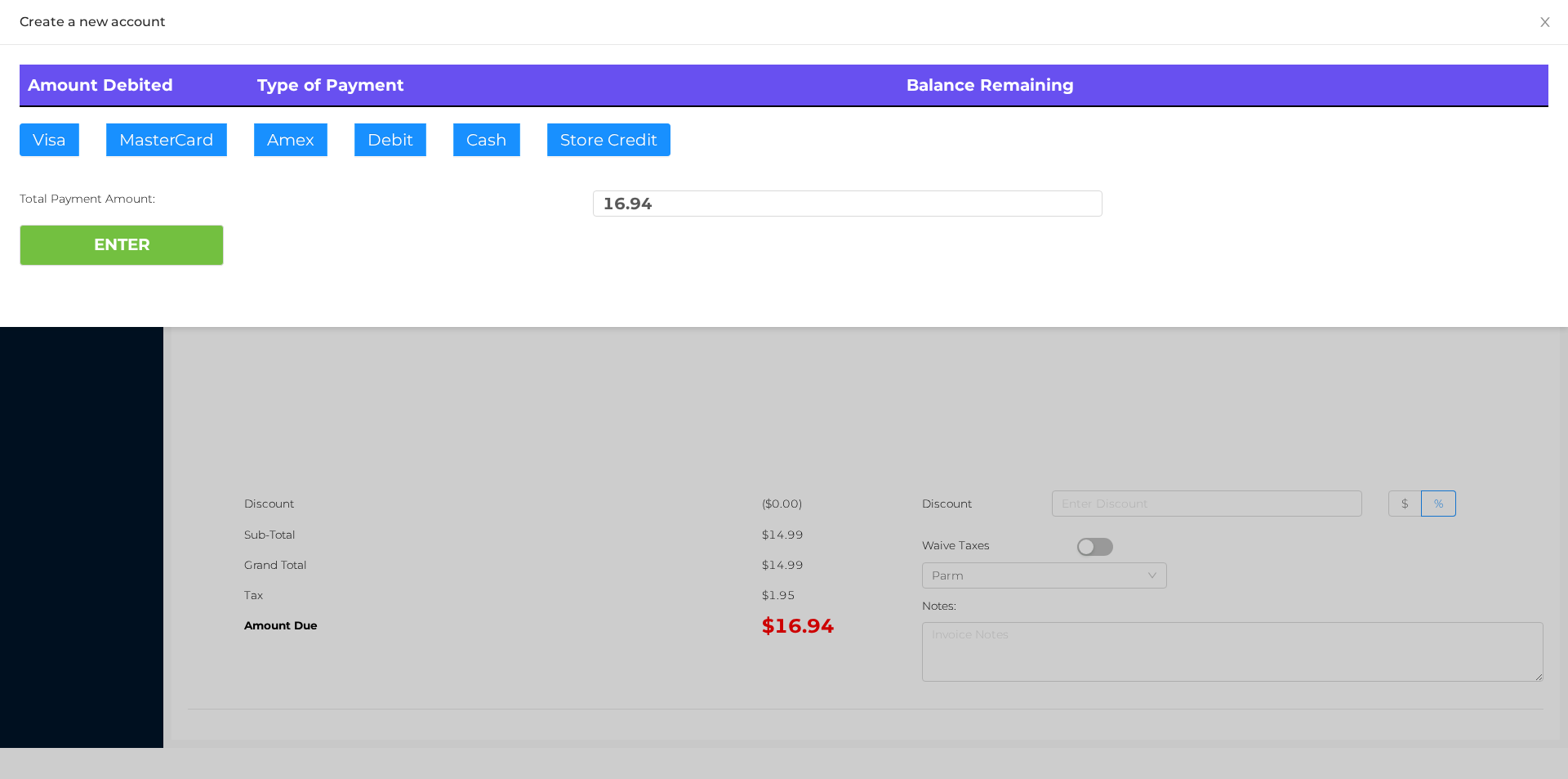
click at [307, 245] on div "ENTER" at bounding box center [784, 245] width 1529 height 41
click at [653, 401] on div at bounding box center [784, 389] width 1568 height 779
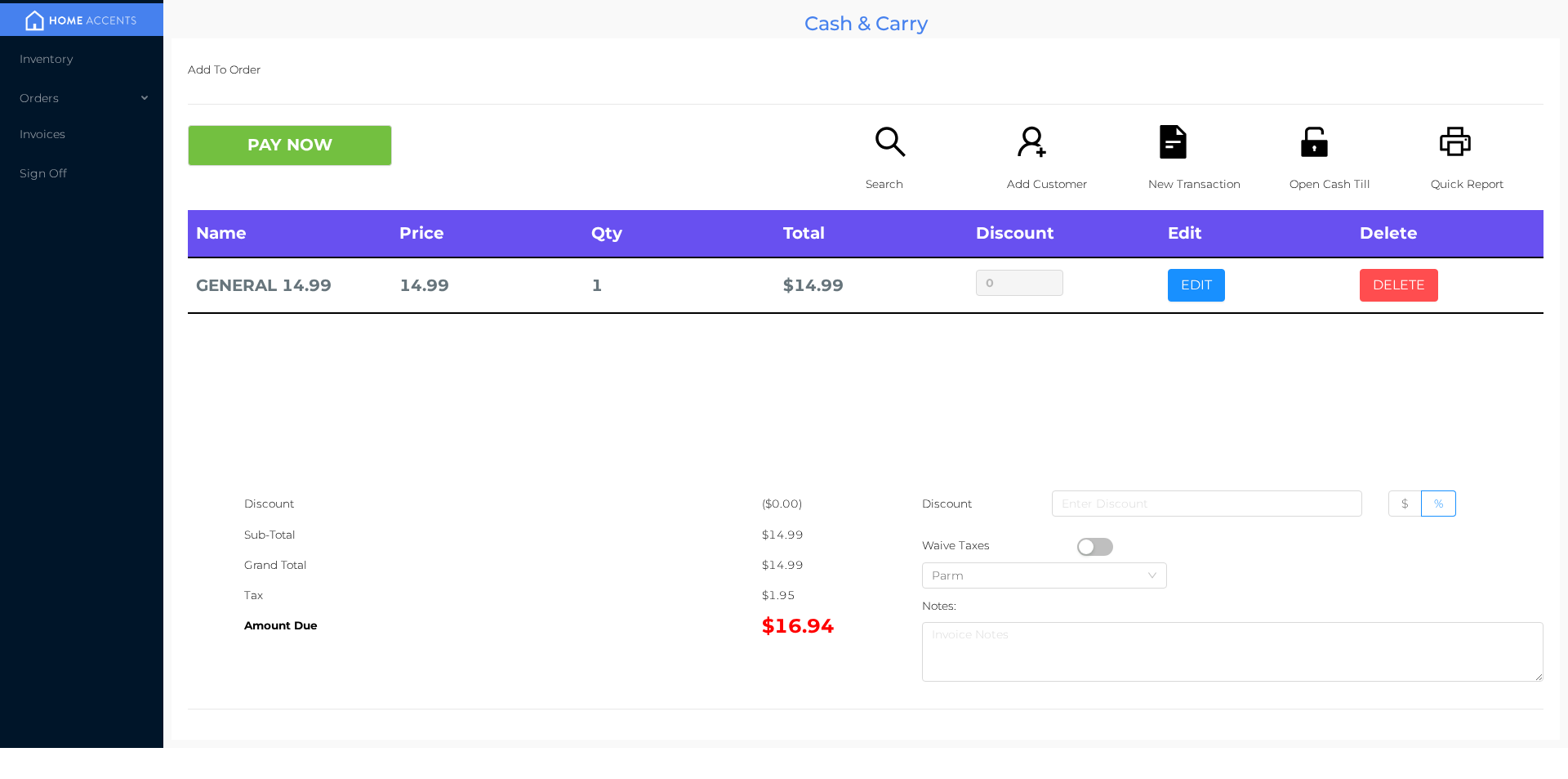
click at [1383, 287] on button "DELETE" at bounding box center [1399, 284] width 79 height 33
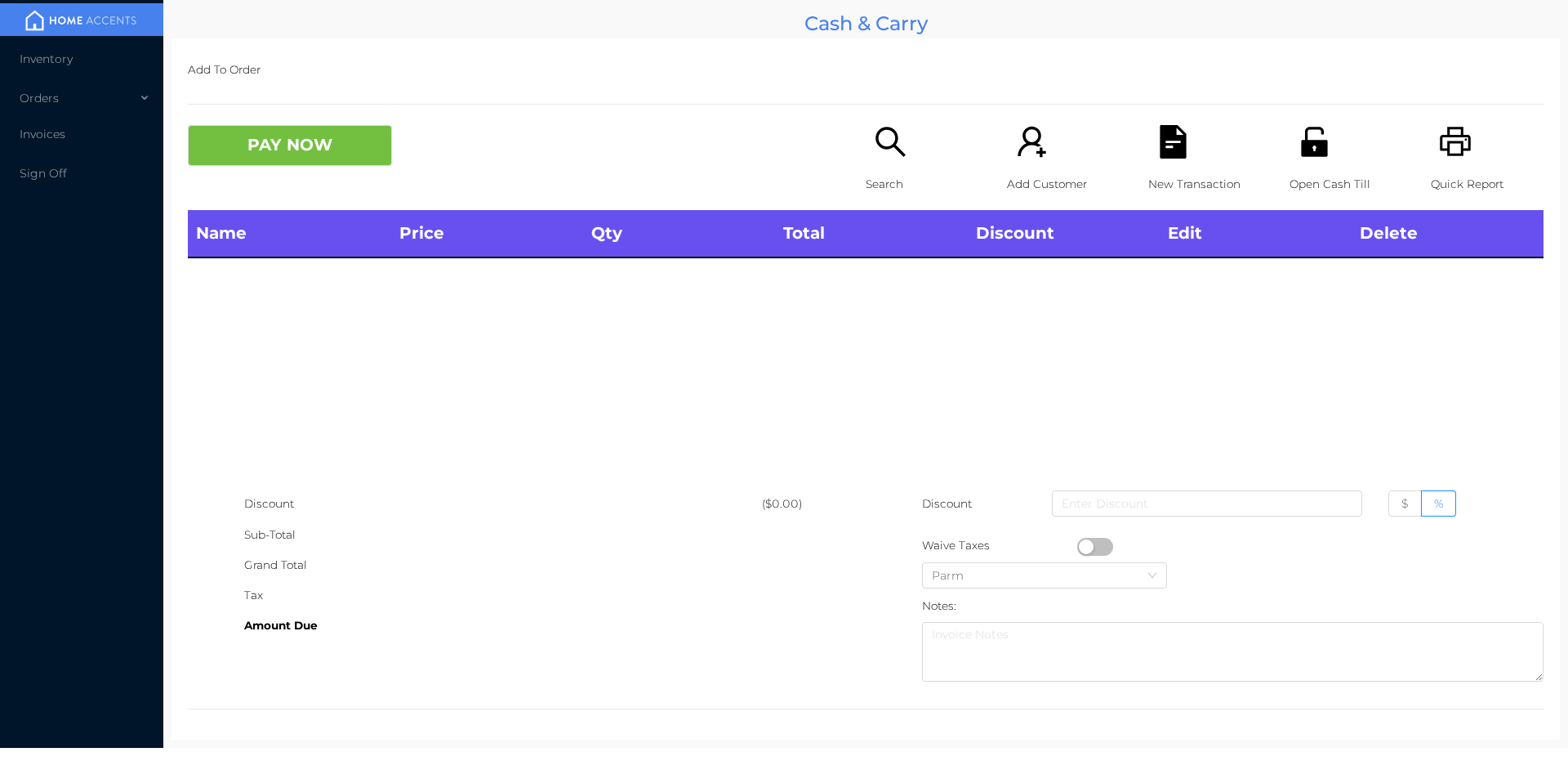
click at [1448, 172] on p "Quick Report" at bounding box center [1487, 184] width 113 height 30
click at [438, 390] on div "Name Price Qty Total Discount Edit Delete" at bounding box center [866, 350] width 1356 height 279
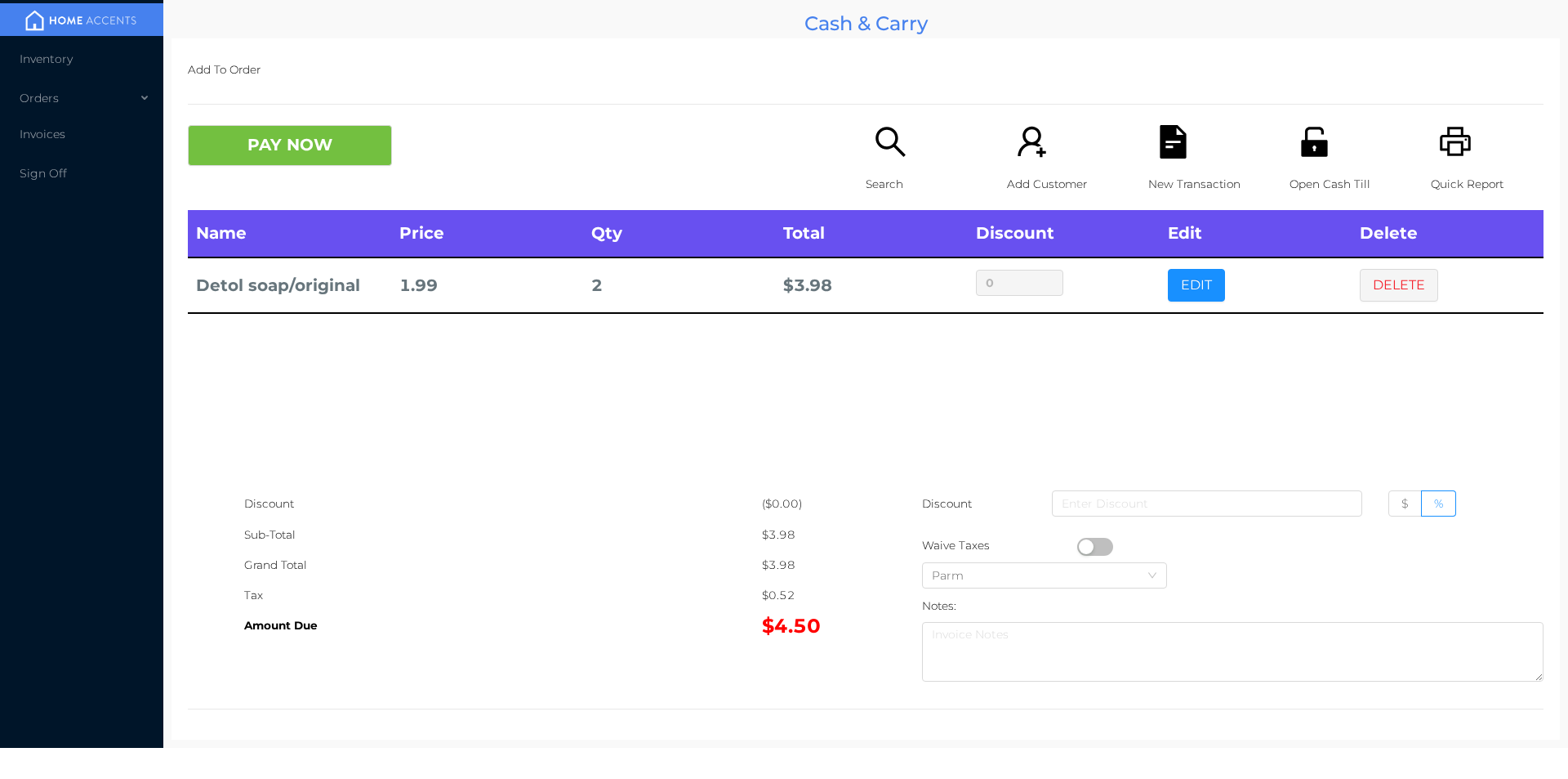
click at [1188, 281] on button "EDIT" at bounding box center [1196, 284] width 57 height 33
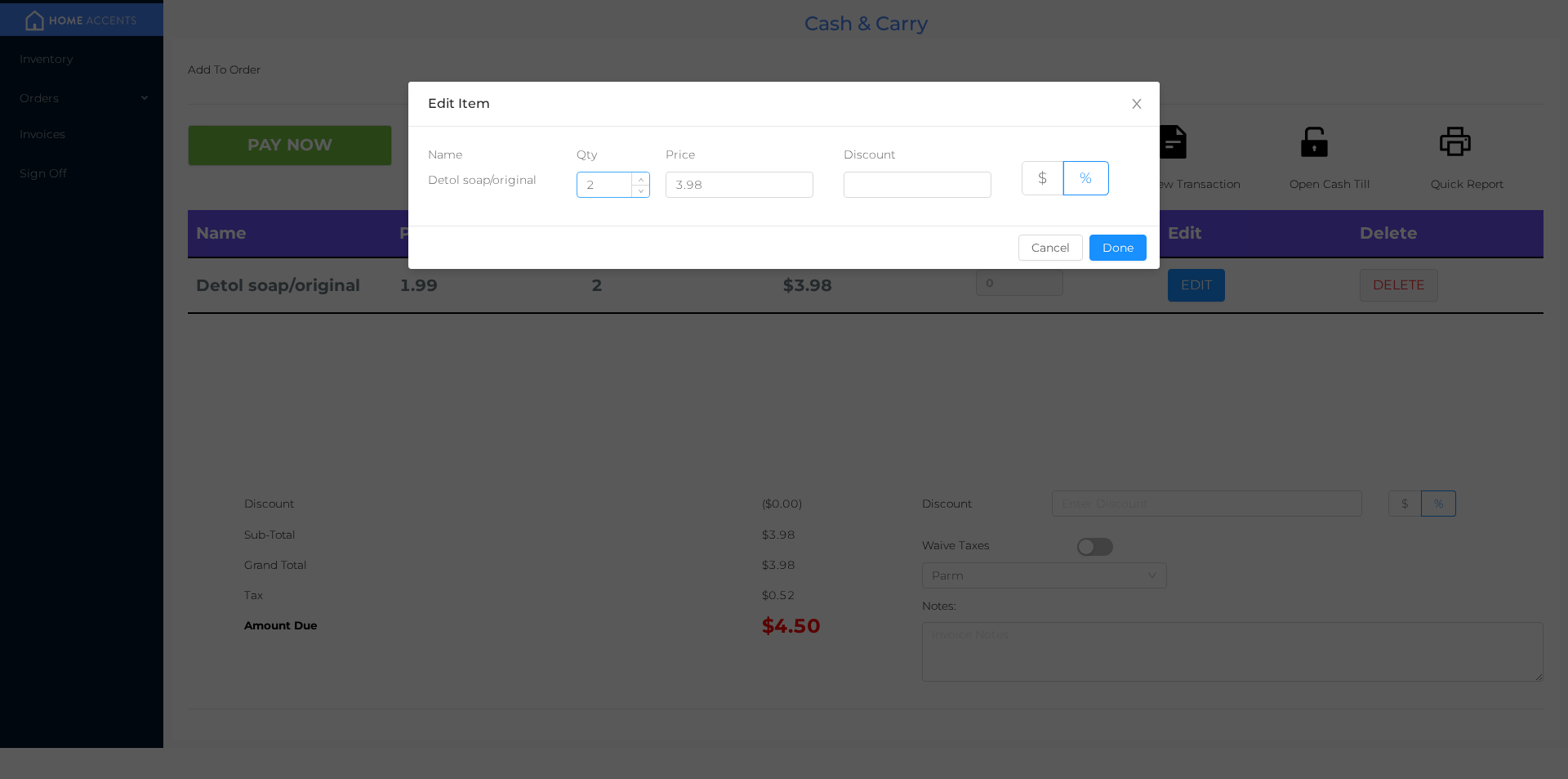
click at [612, 189] on input "2" at bounding box center [613, 184] width 72 height 24
type input "6"
click at [1101, 252] on button "Done" at bounding box center [1117, 248] width 57 height 26
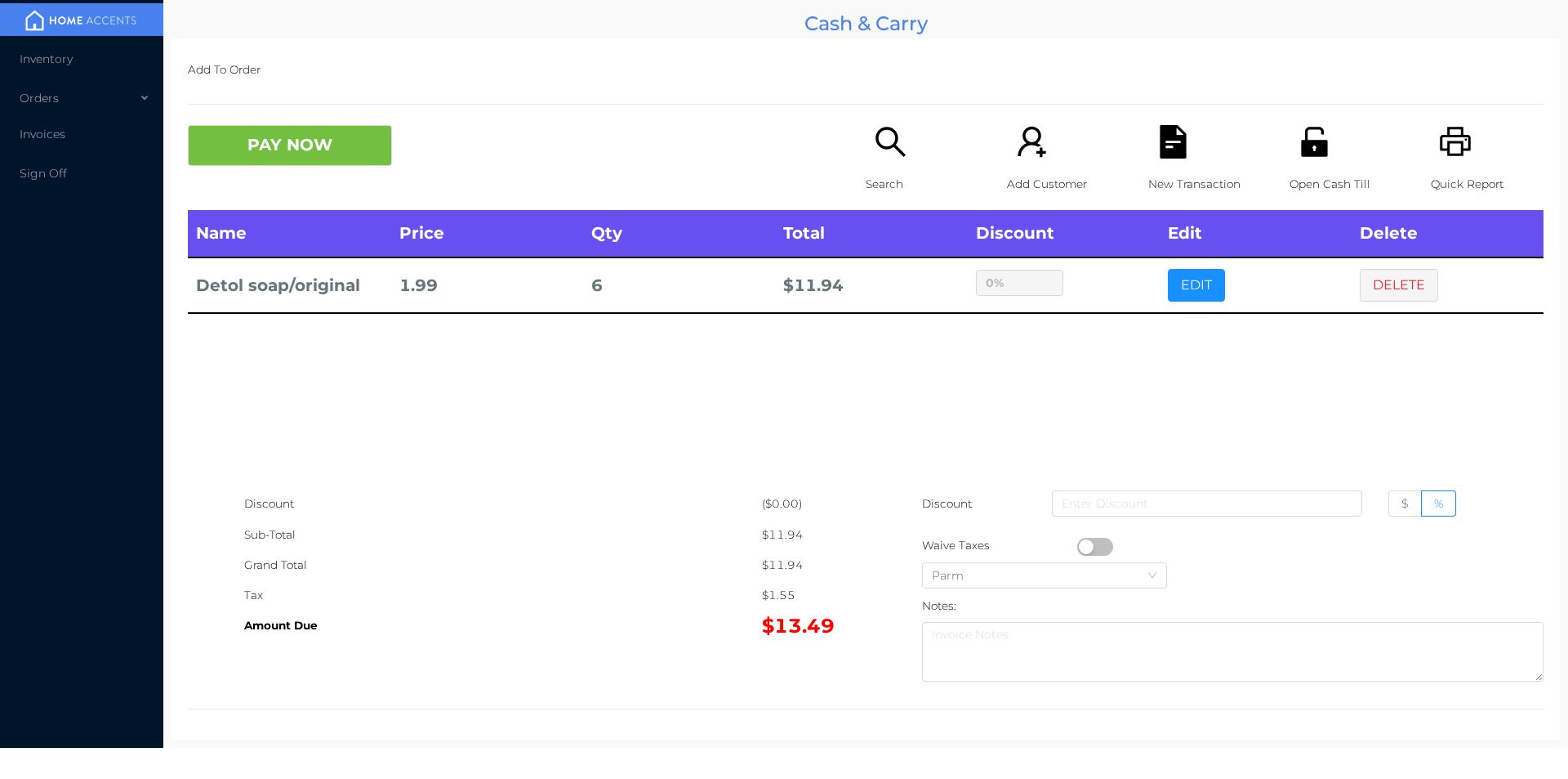
click at [1102, 322] on div "sentinelStart Edit Item Name Qty Price Discount Detol soap/original 6 3.98 $ % …" at bounding box center [784, 389] width 1568 height 779
click at [881, 163] on div "Search" at bounding box center [922, 167] width 113 height 85
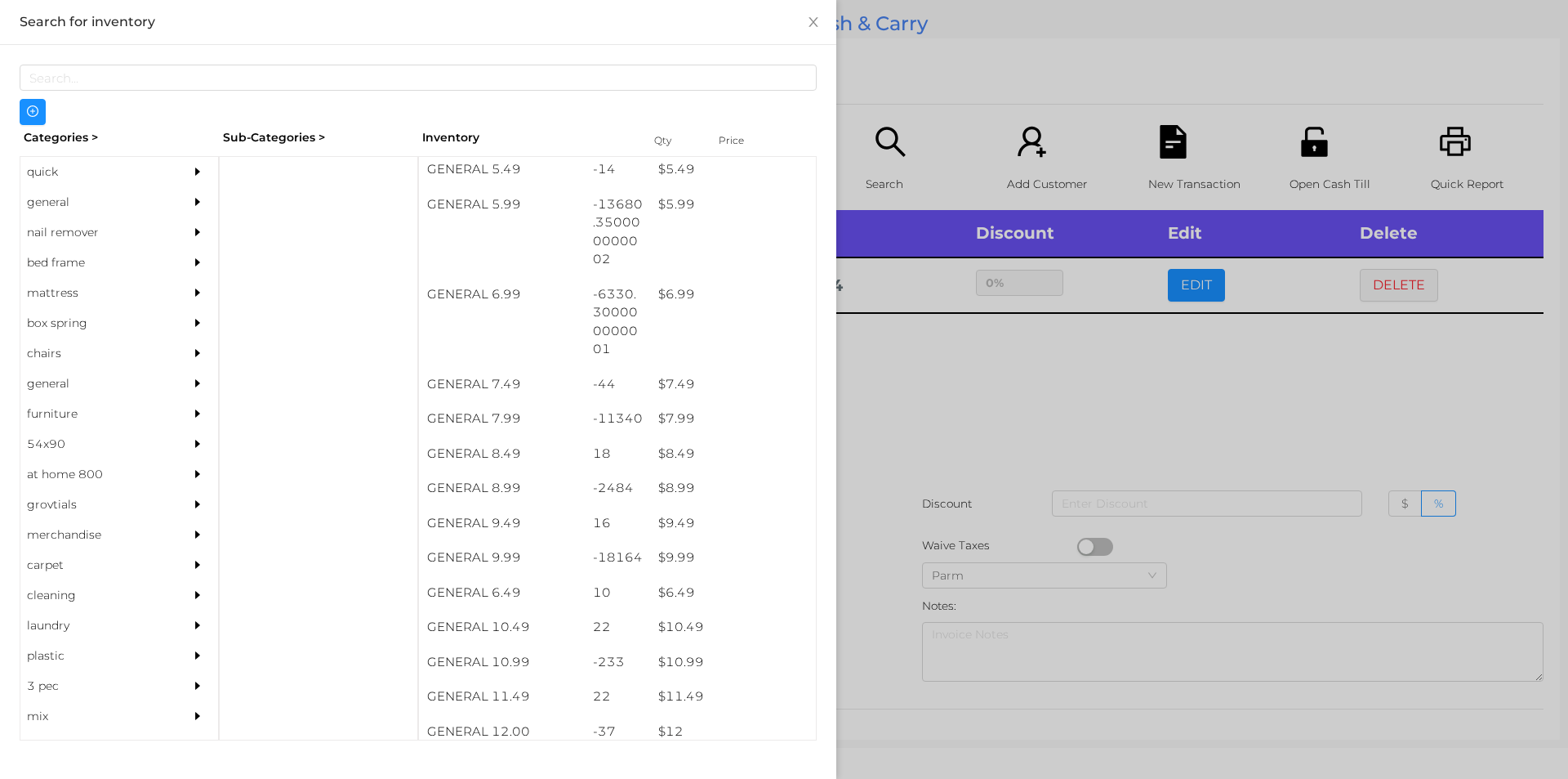
scroll to position [613, 0]
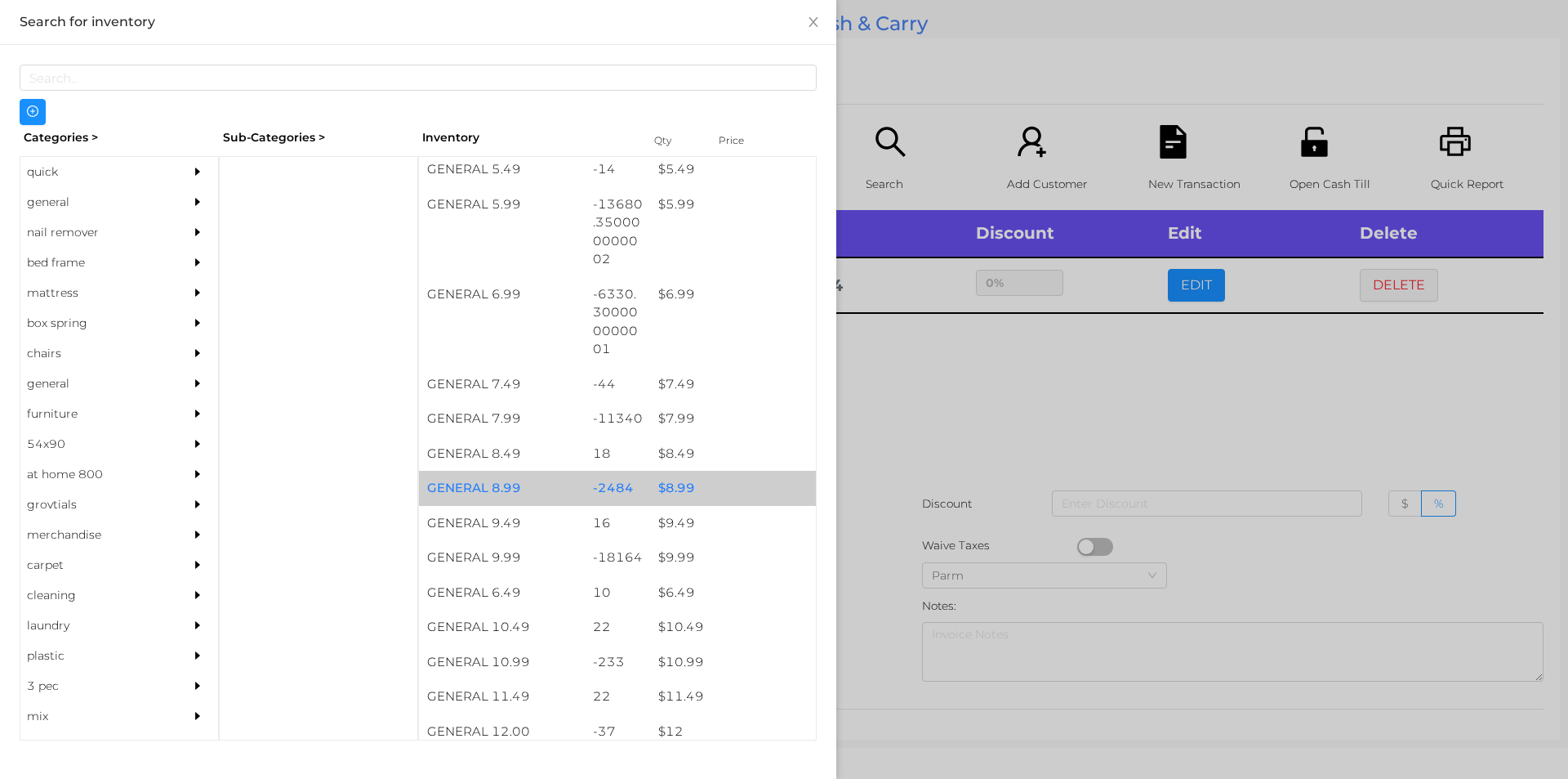
click at [674, 481] on div "$ 8.99" at bounding box center [732, 488] width 165 height 36
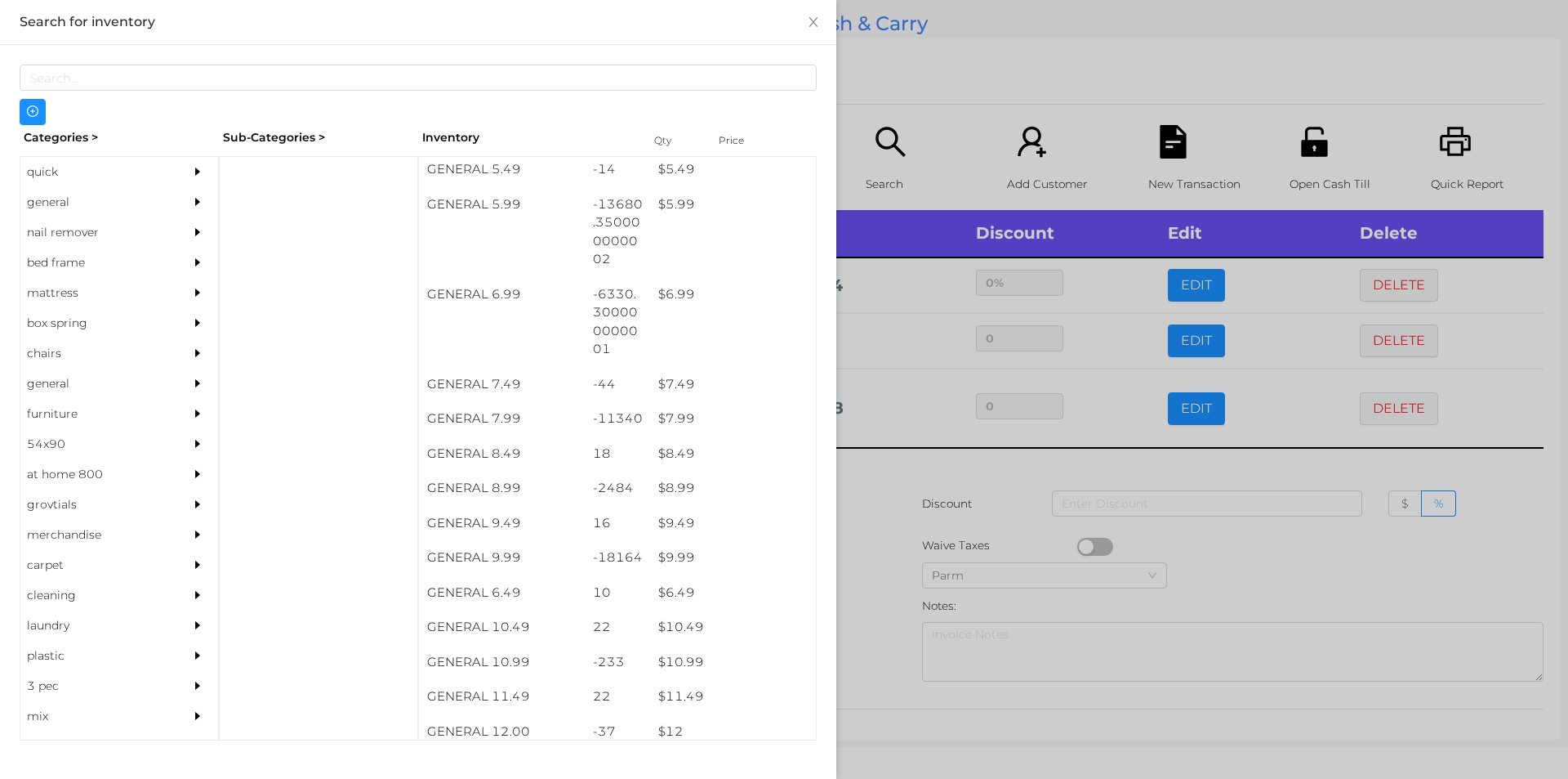
click at [1243, 542] on div at bounding box center [784, 389] width 1568 height 779
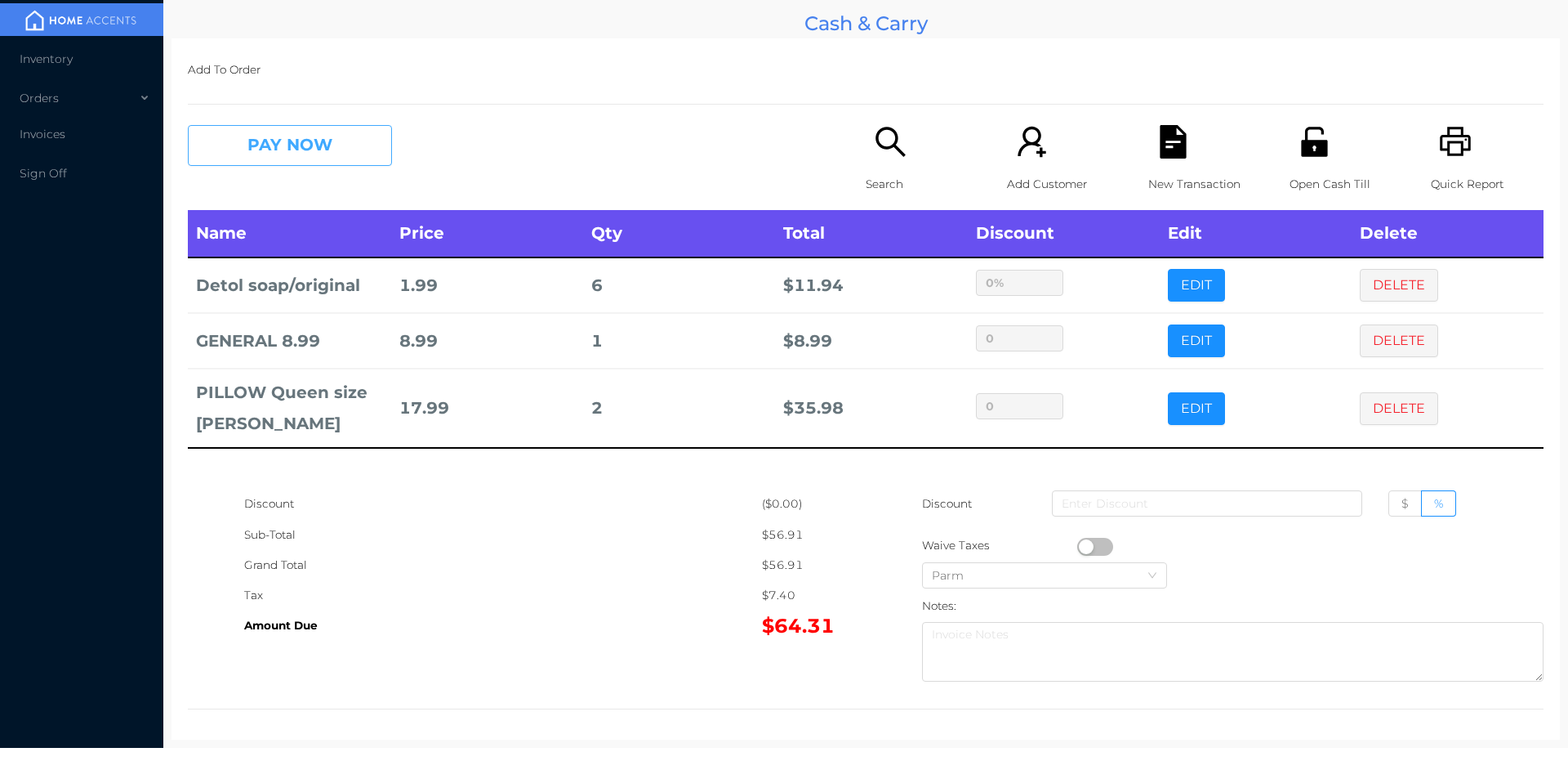
click at [277, 157] on button "PAY NOW" at bounding box center [290, 146] width 204 height 41
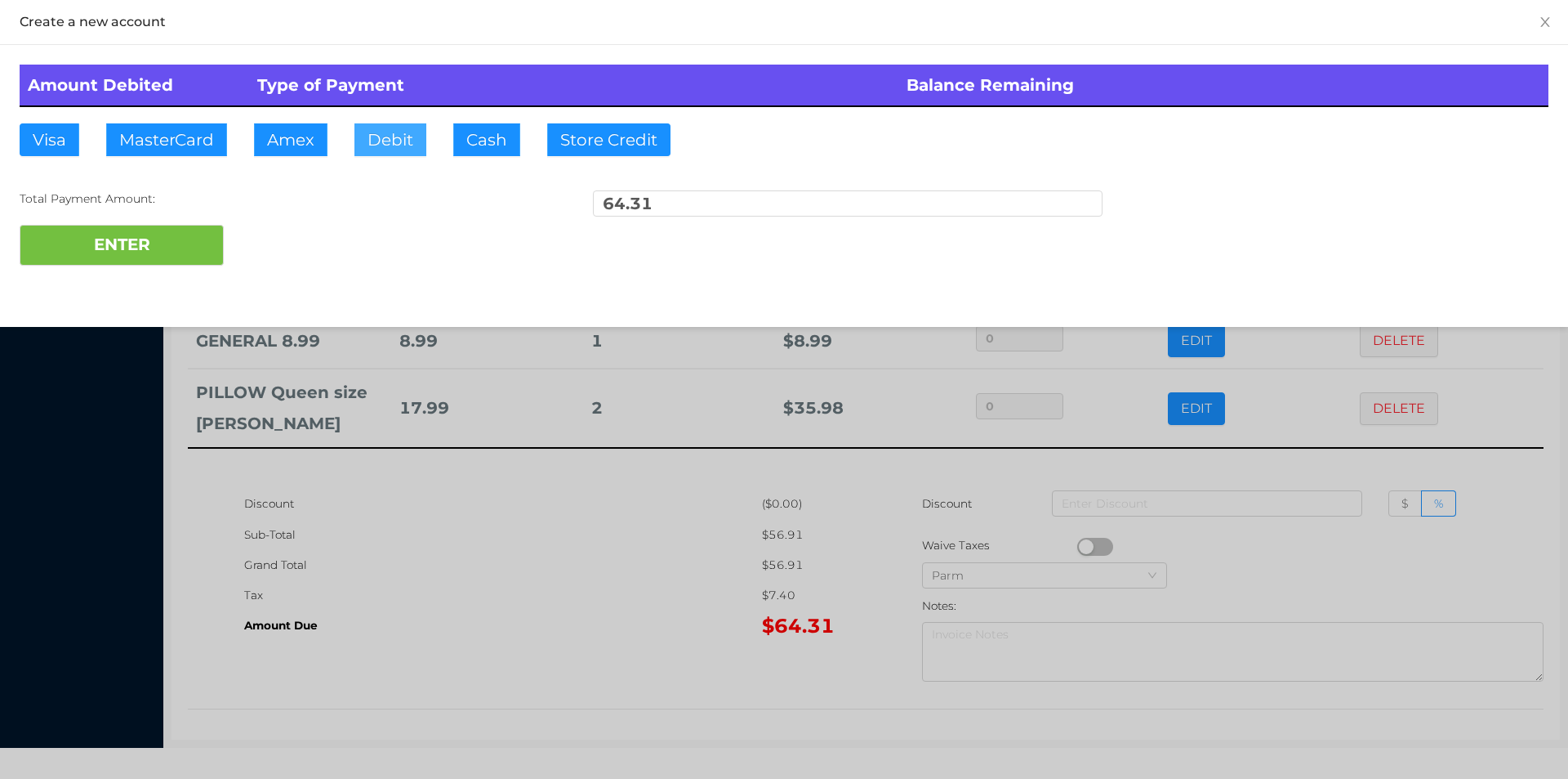
click at [372, 152] on button "Debit" at bounding box center [390, 139] width 72 height 33
click at [141, 256] on button "ENTER" at bounding box center [122, 245] width 204 height 41
type input "0"
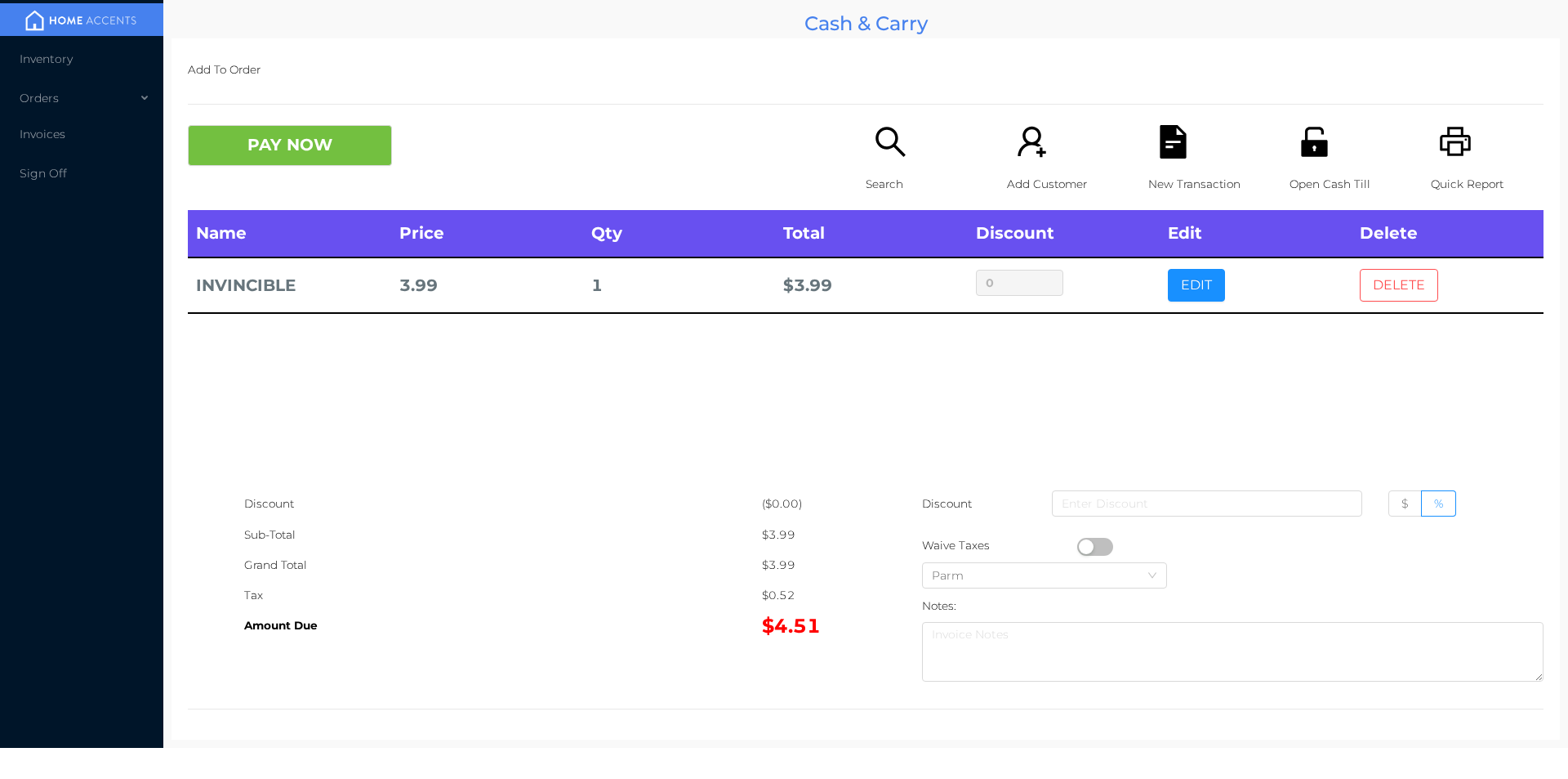
click at [1393, 281] on button "DELETE" at bounding box center [1399, 284] width 79 height 33
click at [1461, 137] on div "Quick Report" at bounding box center [1487, 167] width 113 height 85
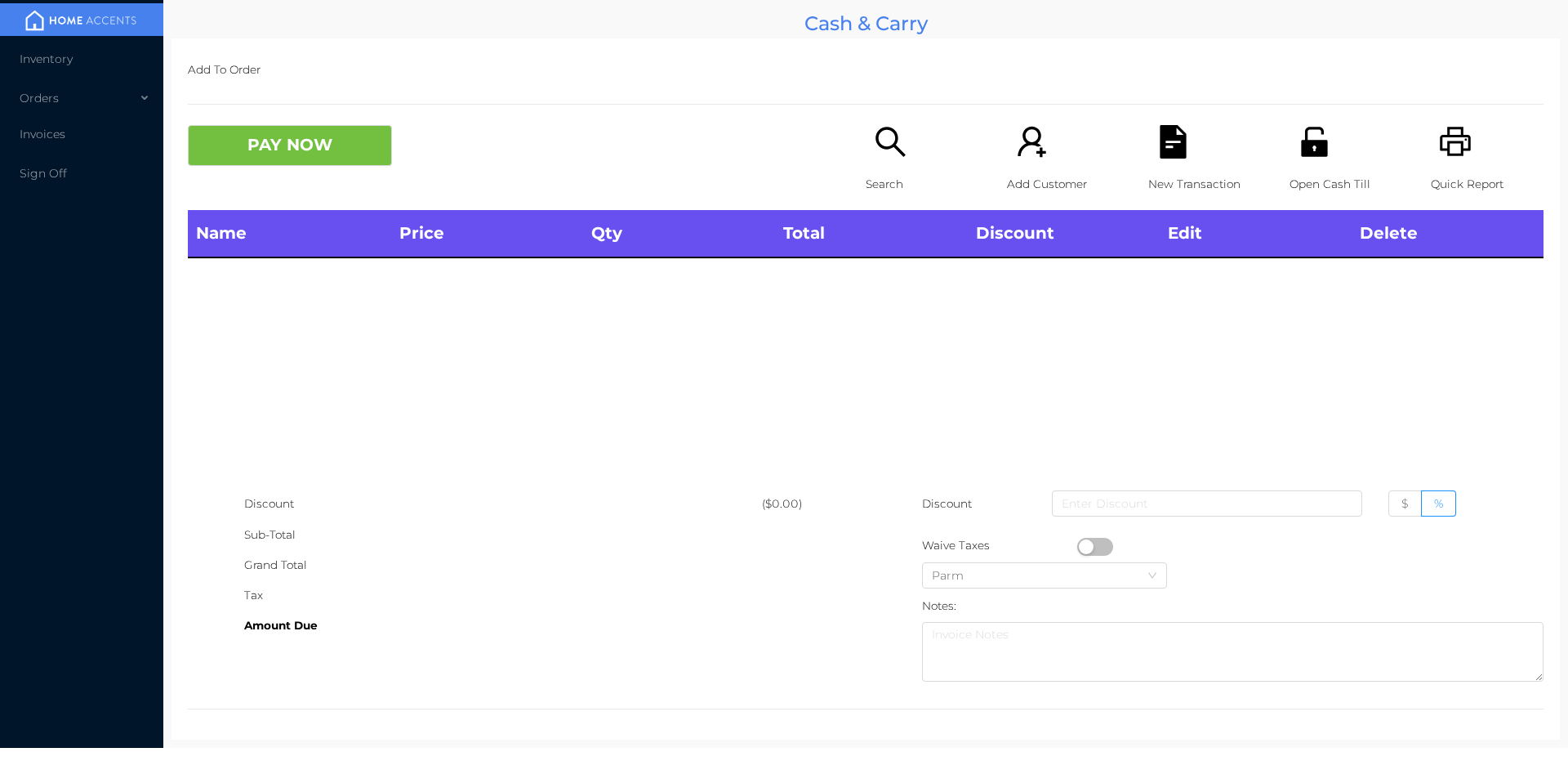
click at [309, 182] on div "PAY NOW Search Add Customer New Transaction Open Cash Till Quick Report" at bounding box center [866, 167] width 1356 height 85
click at [1263, 372] on div "Name Price Qty Total Discount Edit Delete" at bounding box center [866, 350] width 1356 height 279
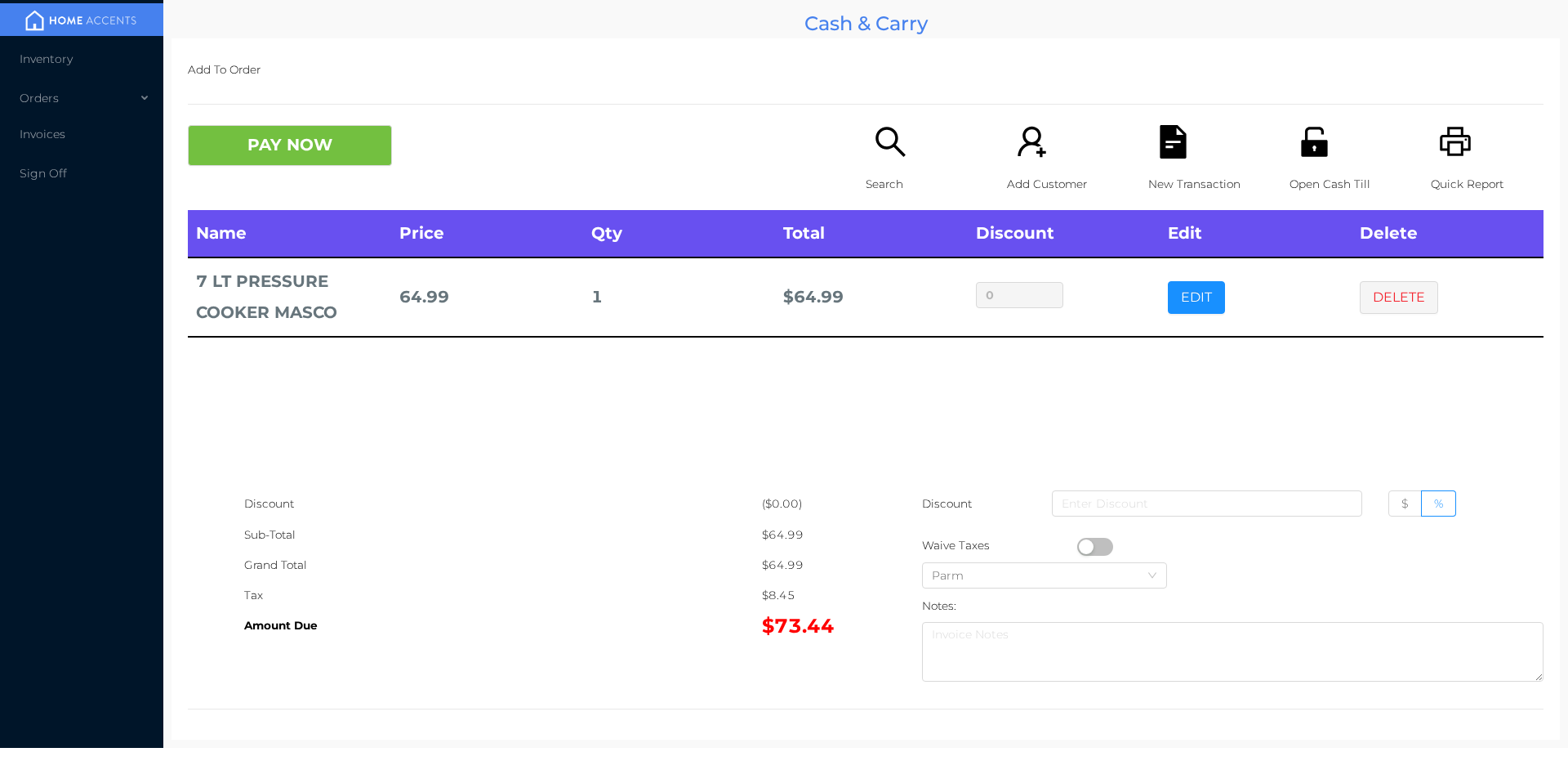
click at [883, 180] on p "Search" at bounding box center [922, 184] width 113 height 30
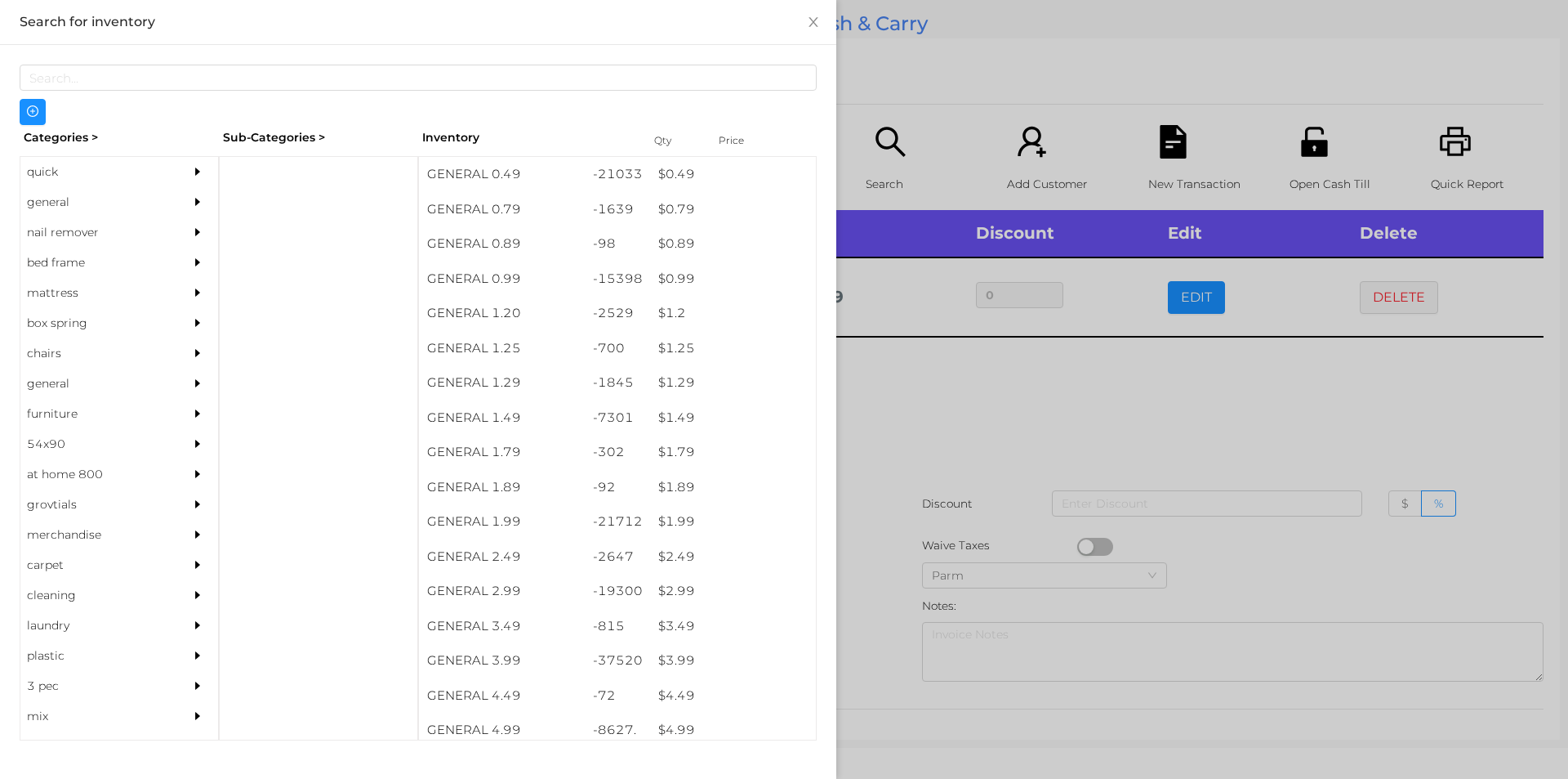
click at [52, 200] on div "general" at bounding box center [94, 202] width 149 height 30
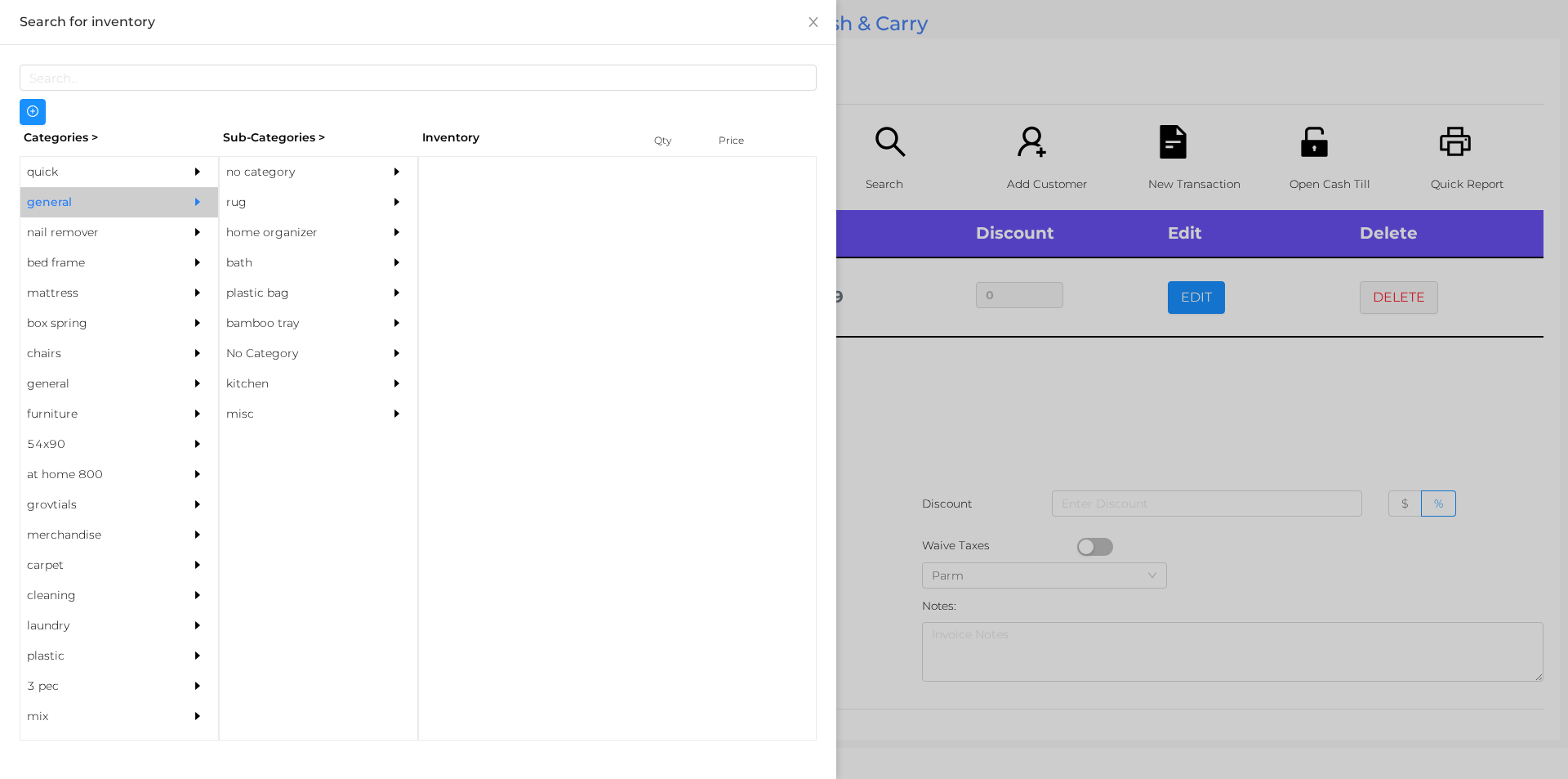
click at [262, 183] on div "no category" at bounding box center [294, 172] width 149 height 30
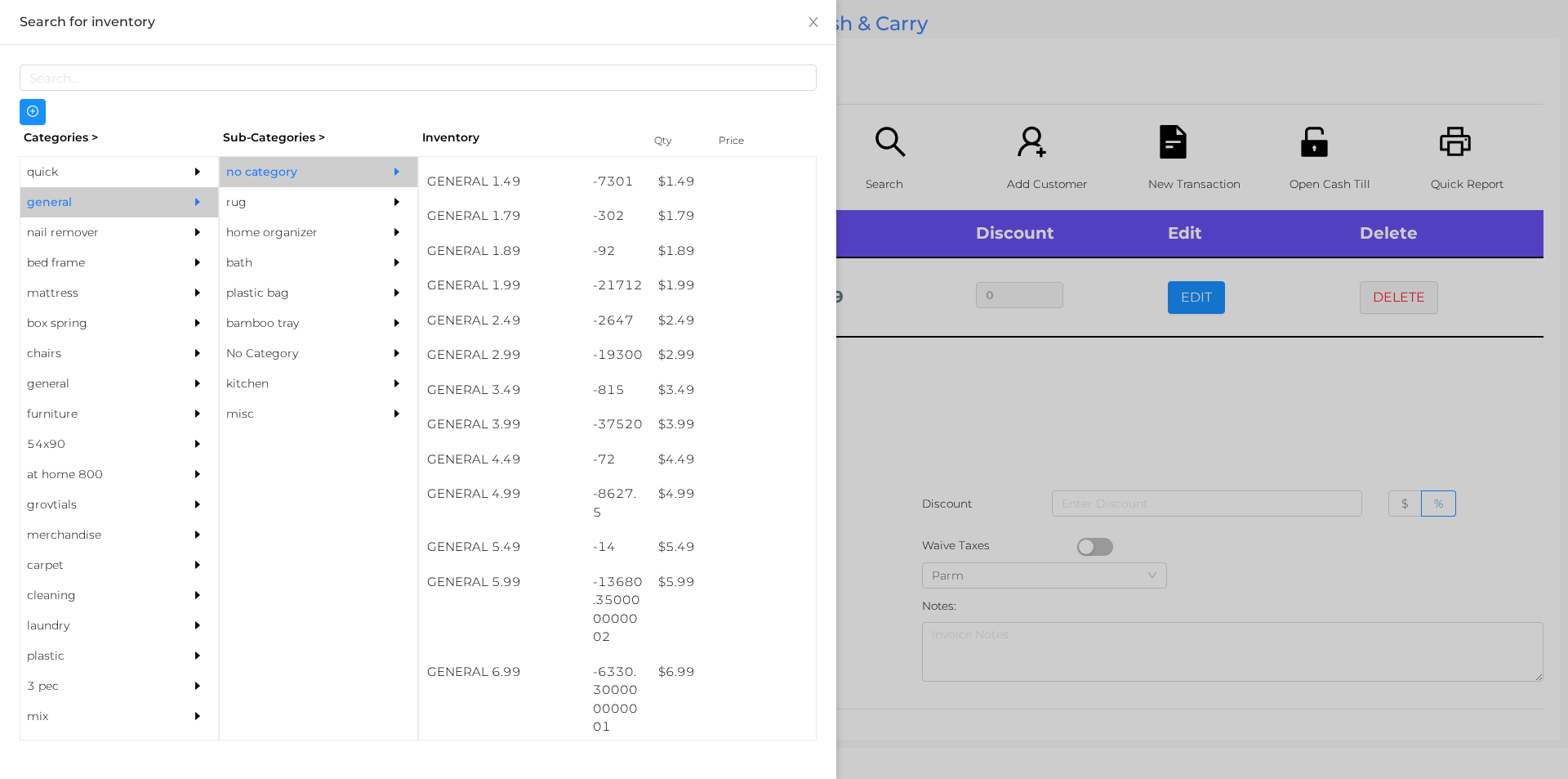
scroll to position [235, 0]
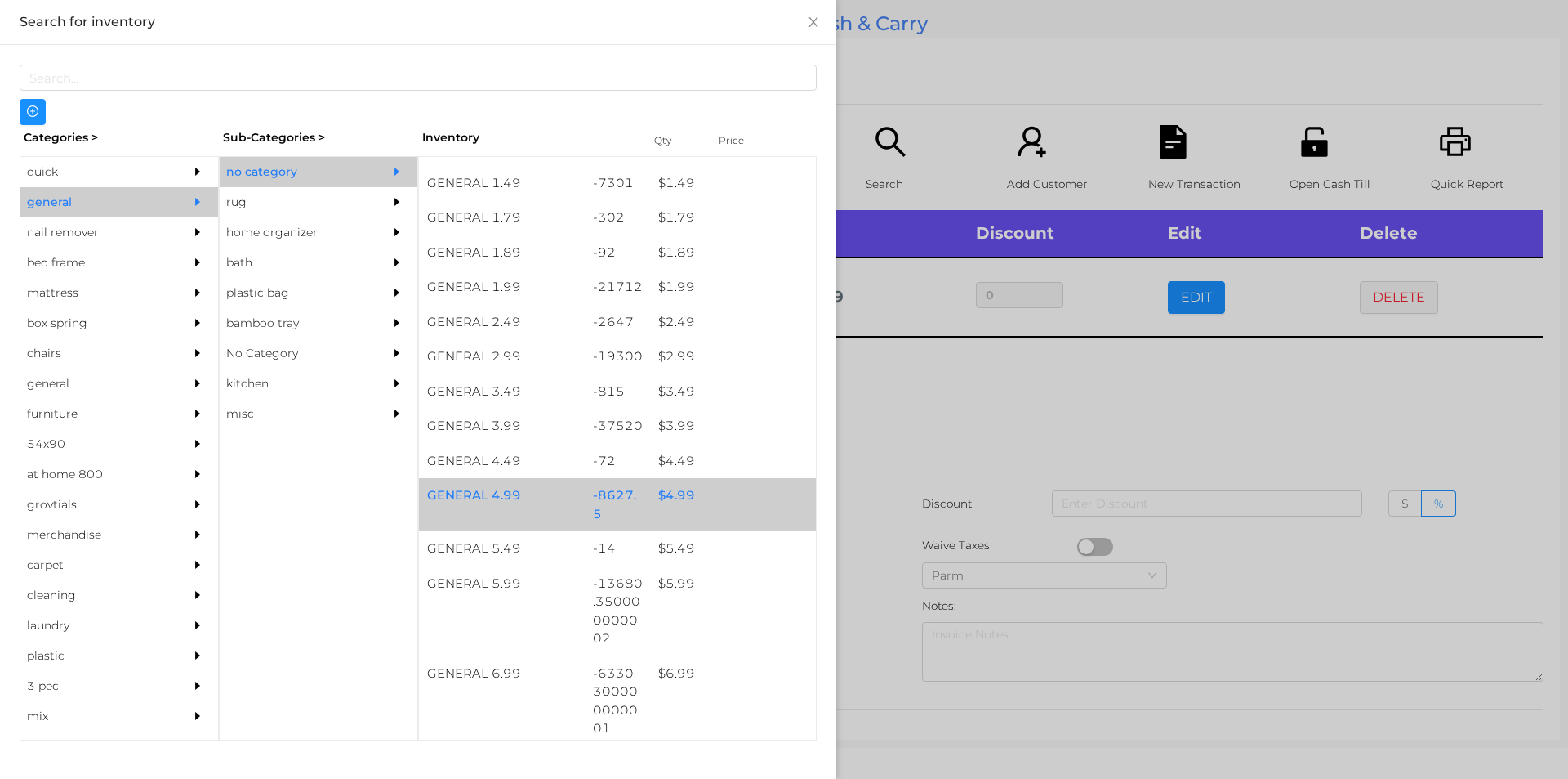
click at [672, 502] on div "$ 4.99" at bounding box center [732, 496] width 165 height 36
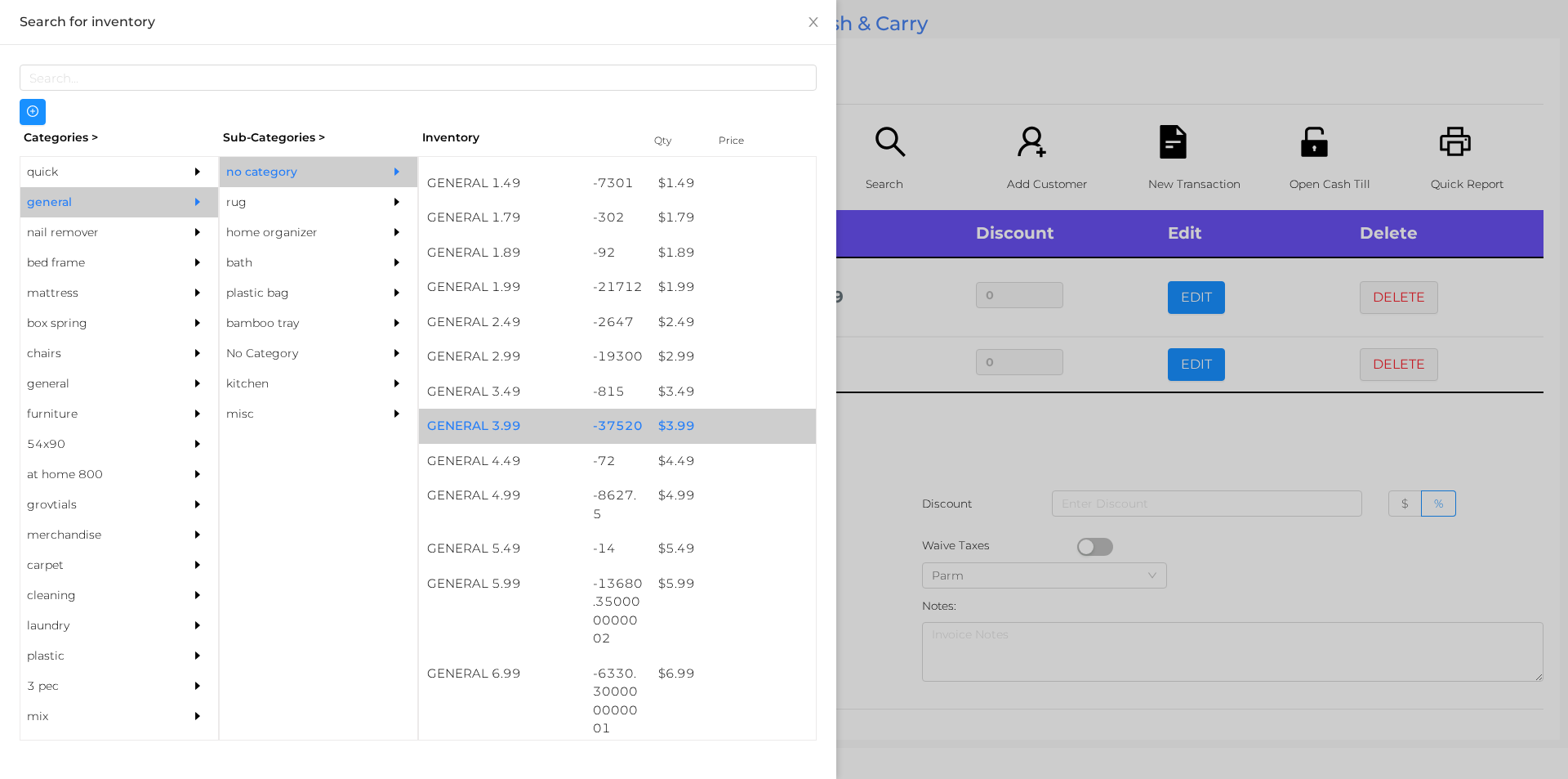
click at [669, 420] on div "$ 3.99" at bounding box center [732, 426] width 165 height 36
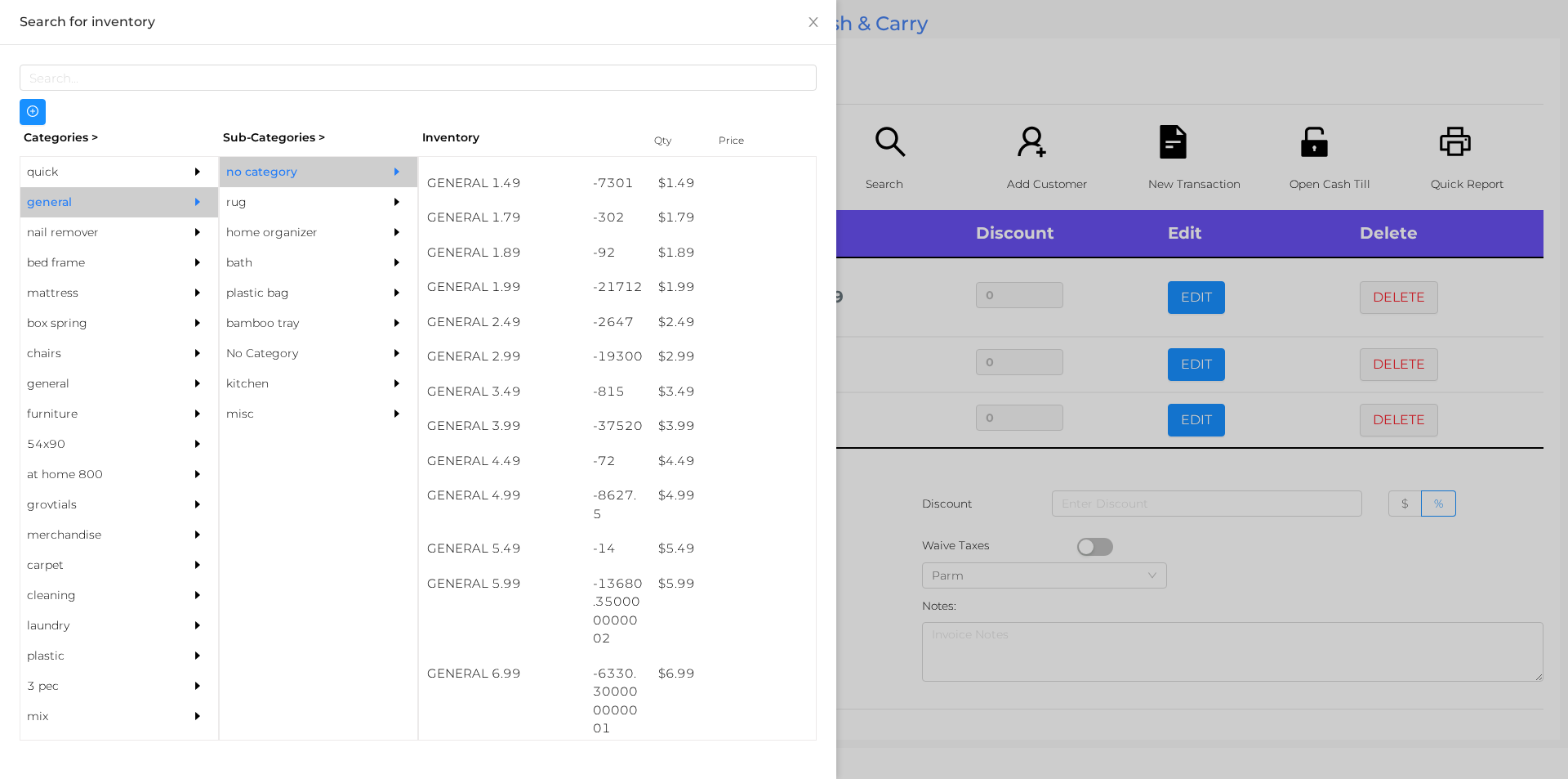
click at [905, 469] on div at bounding box center [784, 389] width 1568 height 779
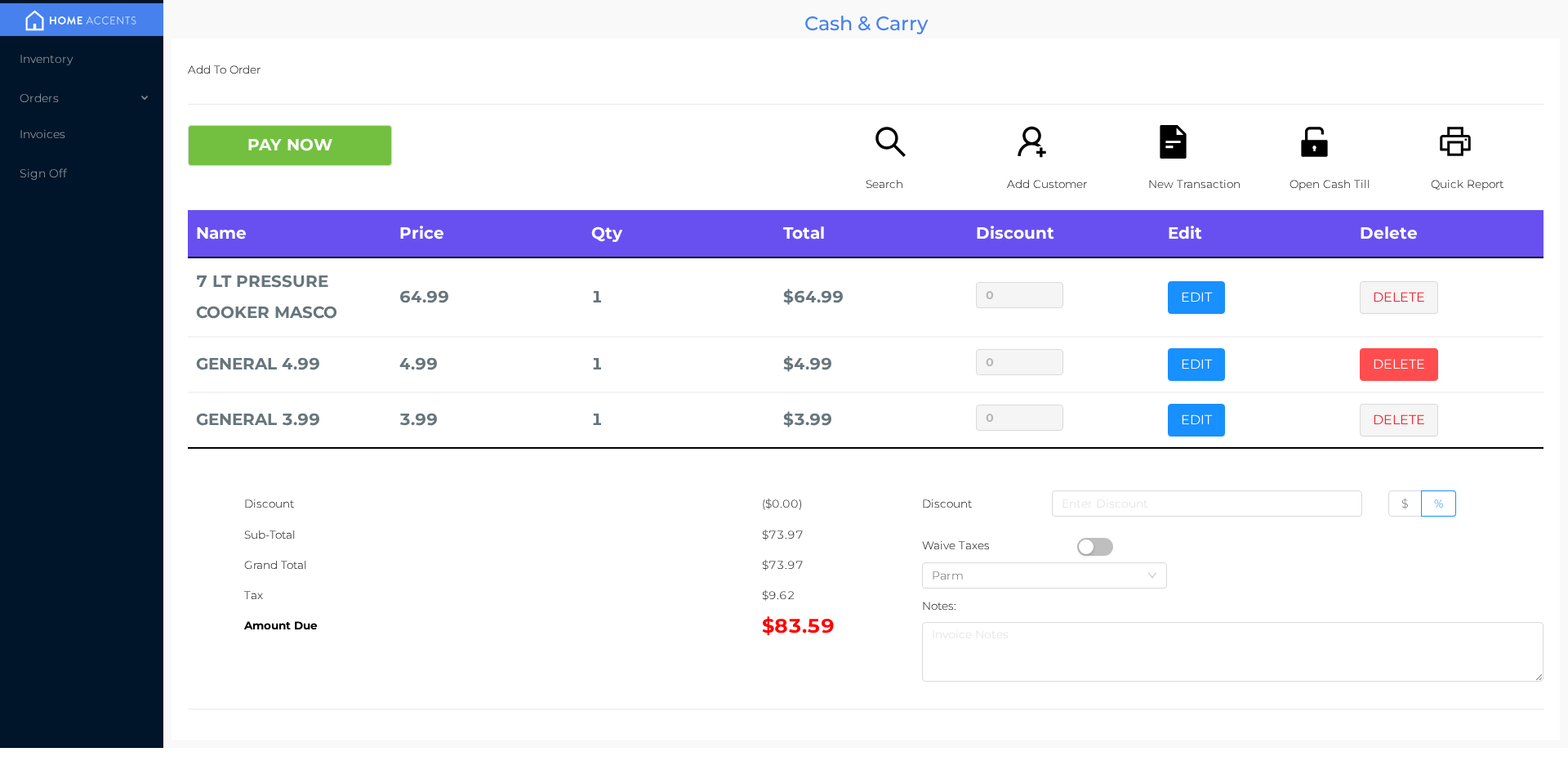
click at [1374, 353] on button "DELETE" at bounding box center [1399, 364] width 79 height 33
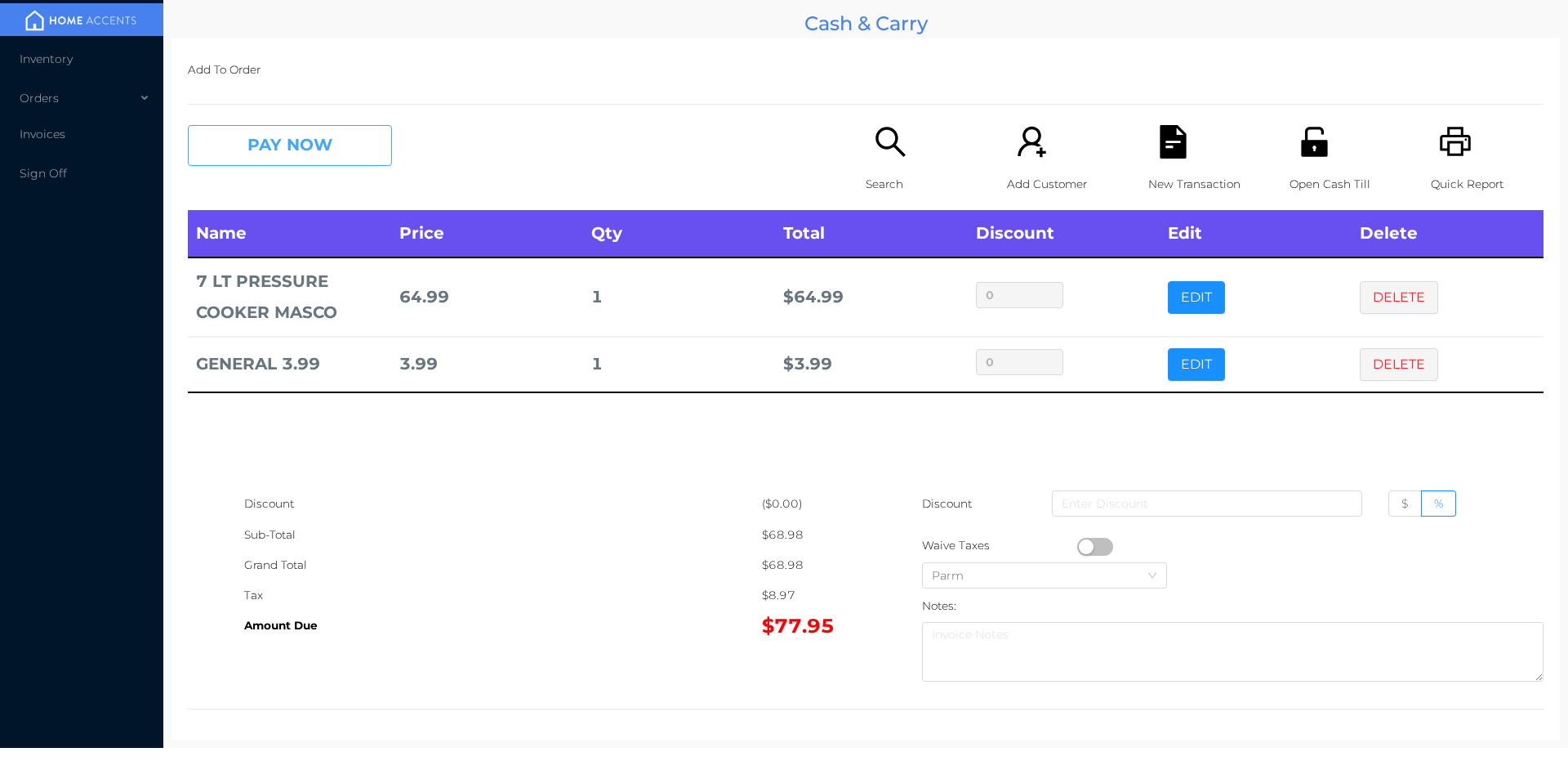
click at [314, 128] on button "PAY NOW" at bounding box center [290, 146] width 204 height 41
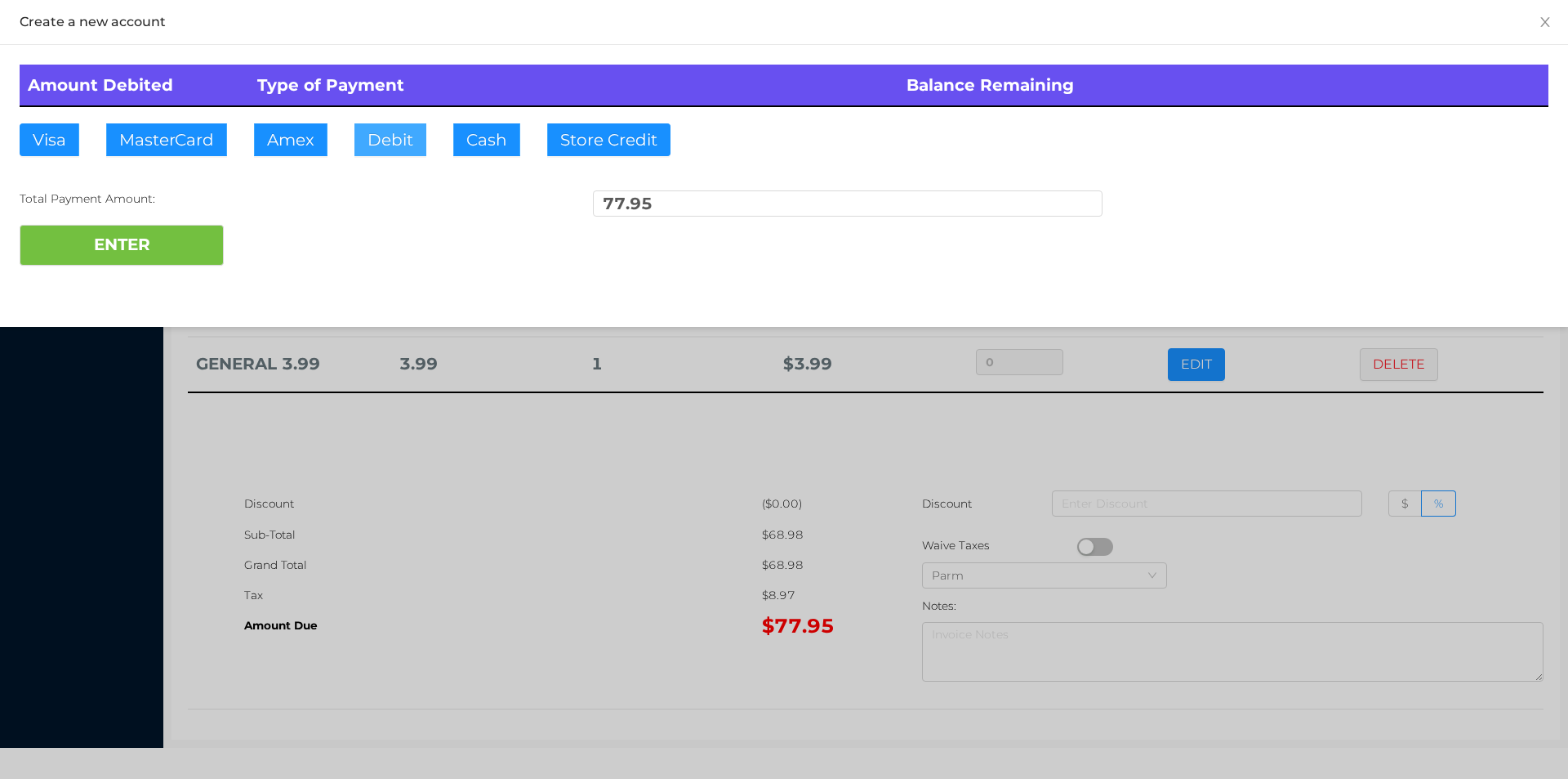
click at [381, 155] on button "Debit" at bounding box center [390, 139] width 72 height 33
click at [171, 258] on button "ENTER" at bounding box center [122, 245] width 204 height 41
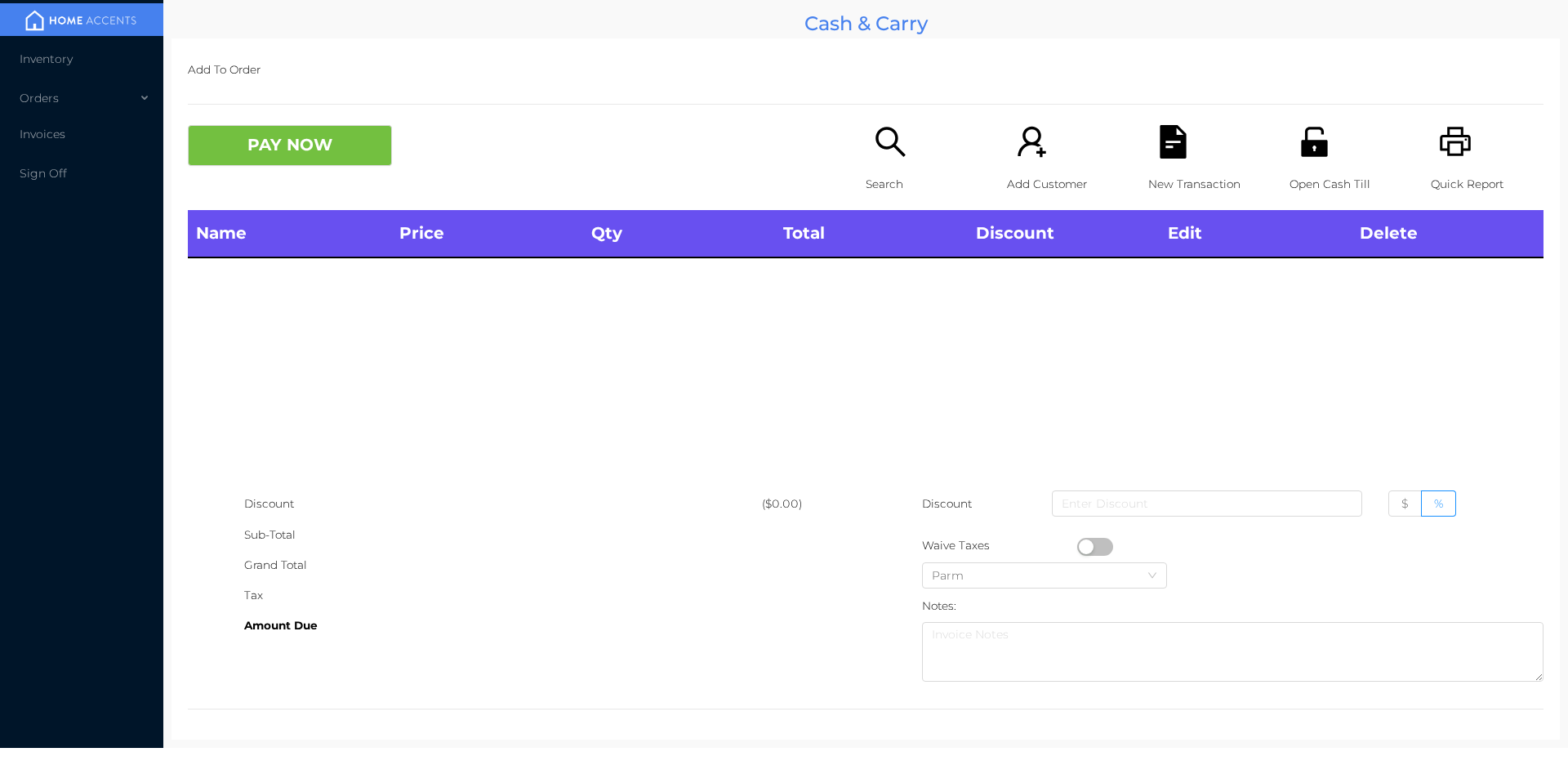
click at [1294, 169] on p "Open Cash Till" at bounding box center [1345, 184] width 113 height 30
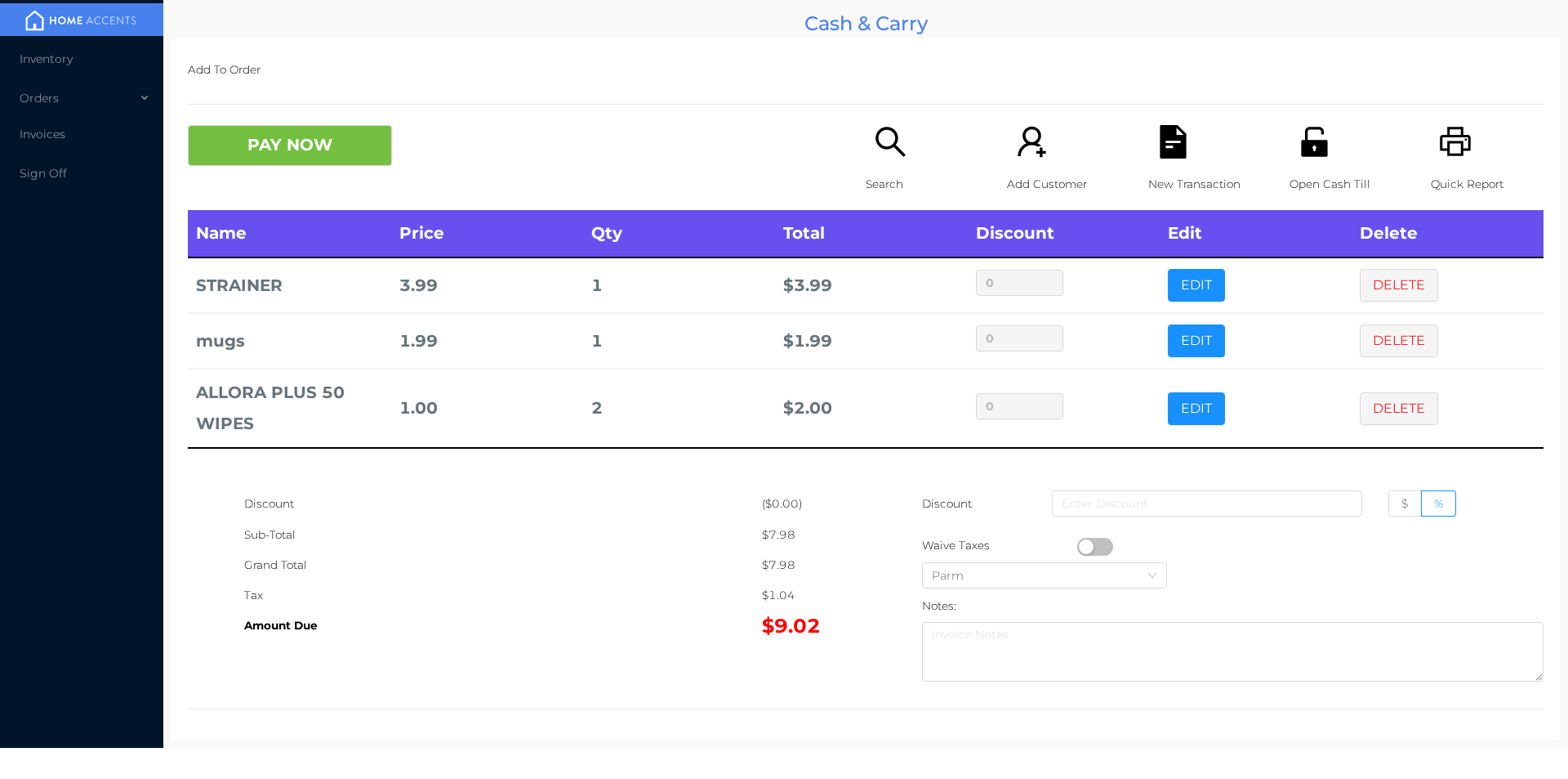
click at [882, 151] on icon "icon: search" at bounding box center [891, 142] width 34 height 34
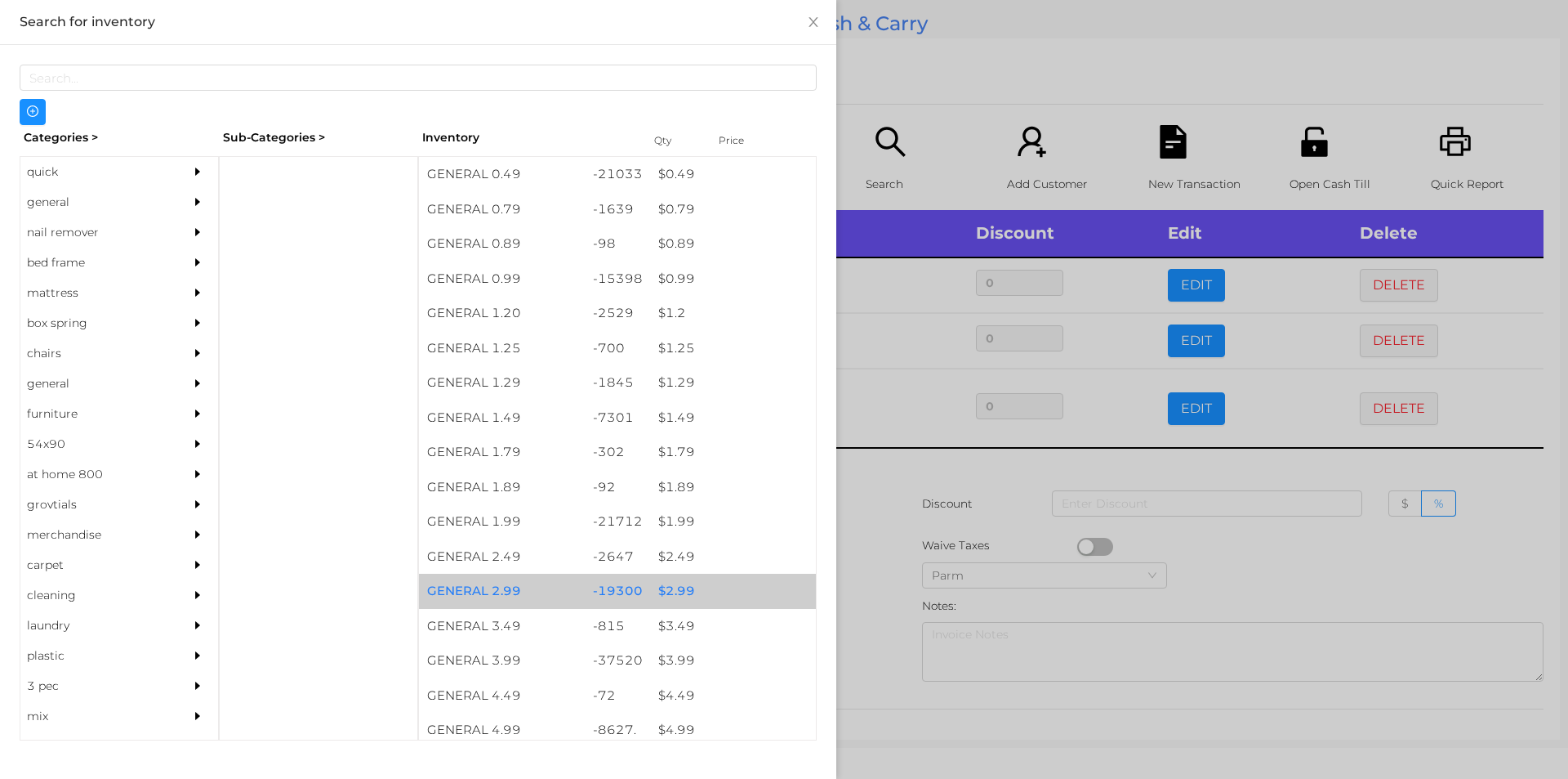
click at [679, 594] on div "$ 2.99" at bounding box center [732, 591] width 165 height 36
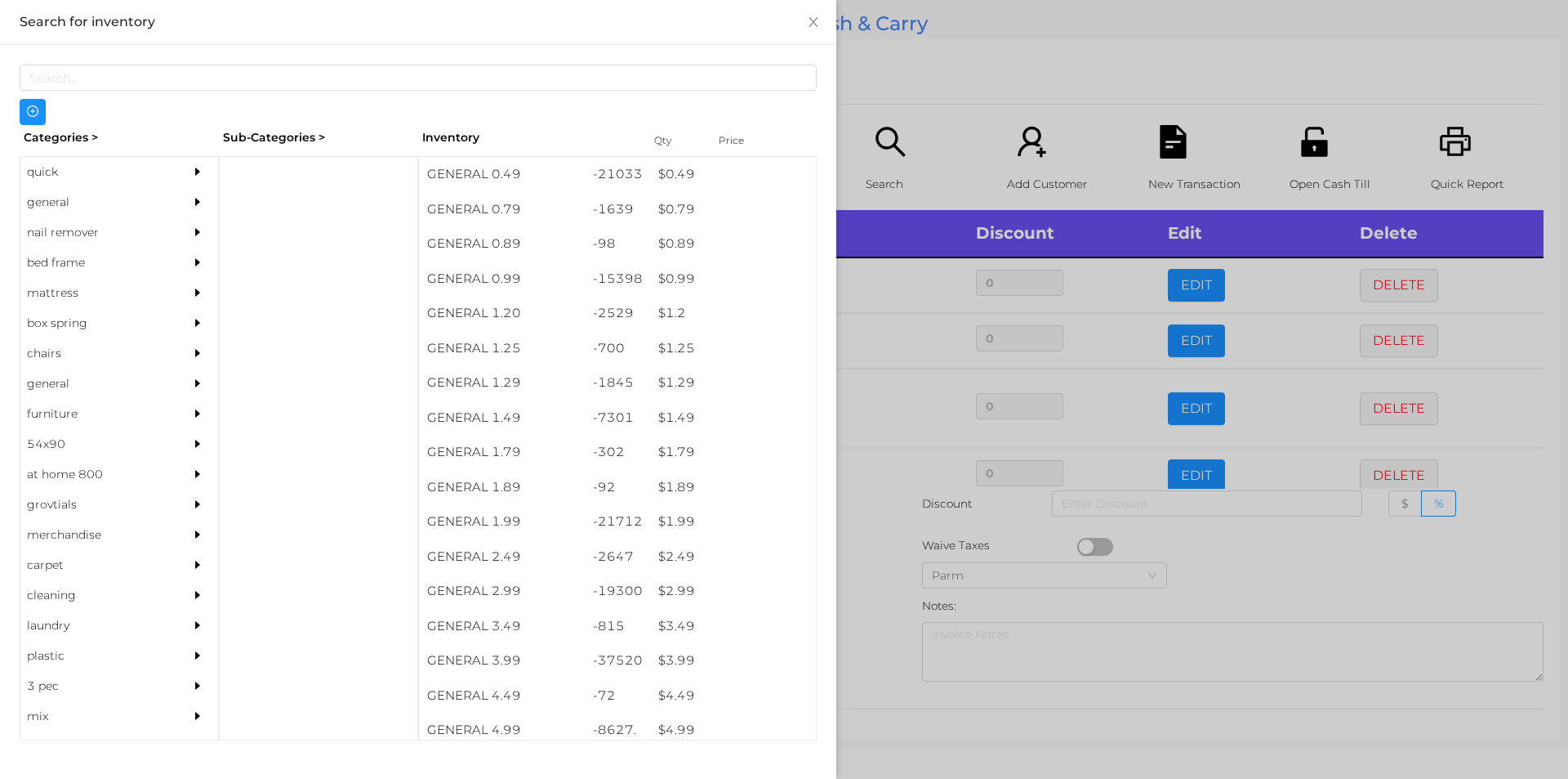
click at [880, 624] on div at bounding box center [784, 389] width 1568 height 779
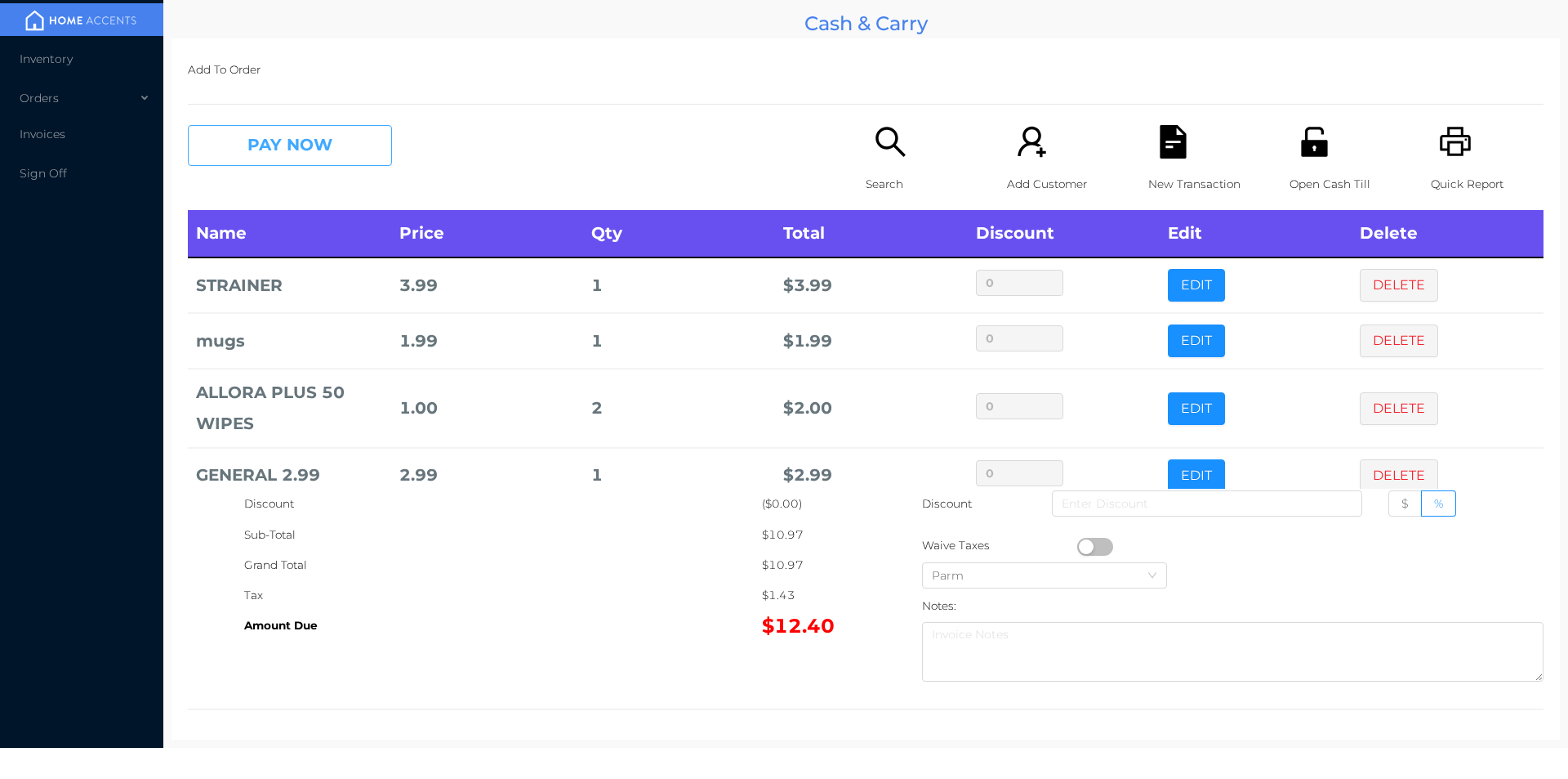
click at [326, 149] on button "PAY NOW" at bounding box center [290, 146] width 204 height 41
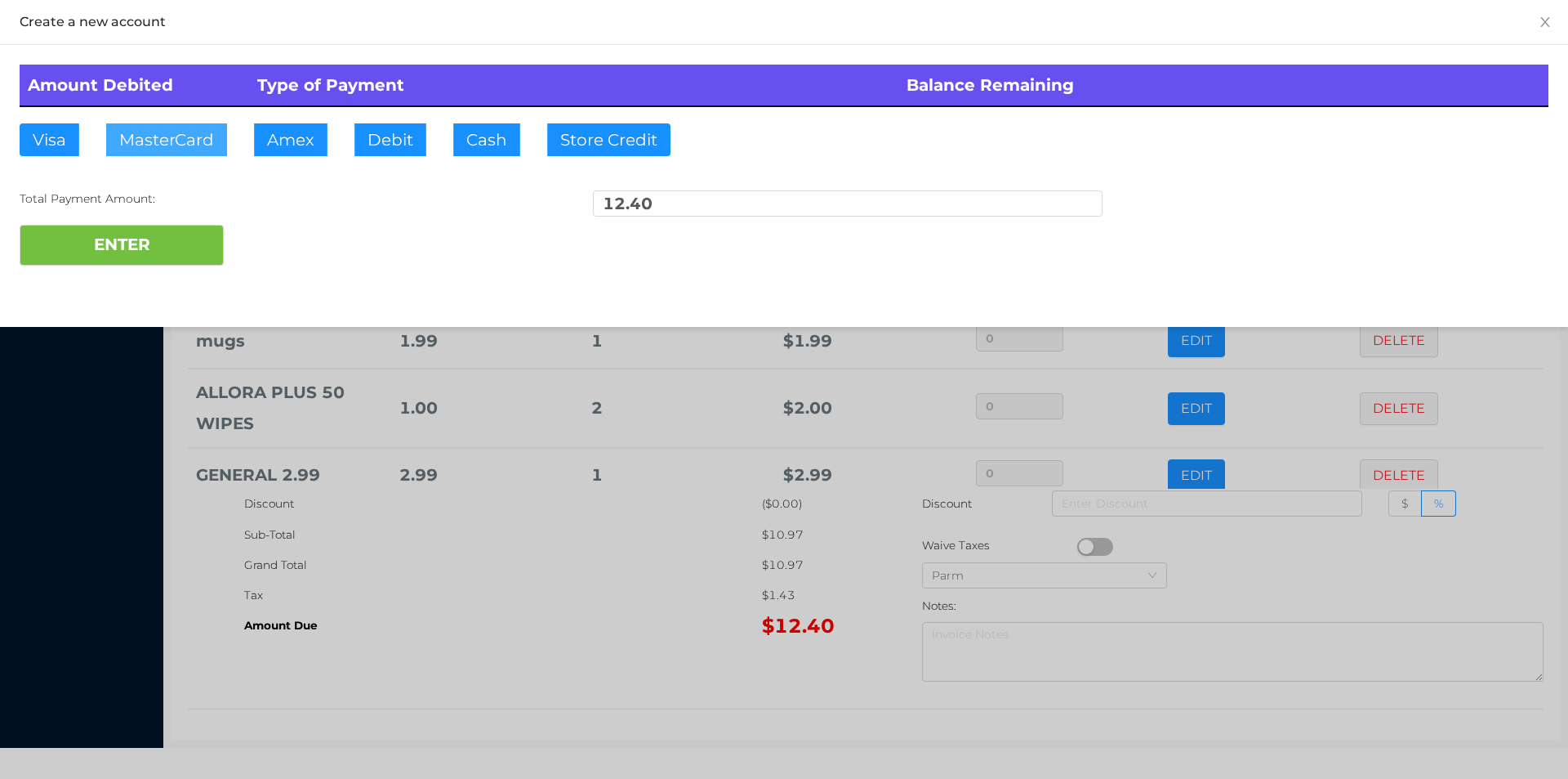
click at [151, 137] on button "MasterCard" at bounding box center [166, 139] width 121 height 33
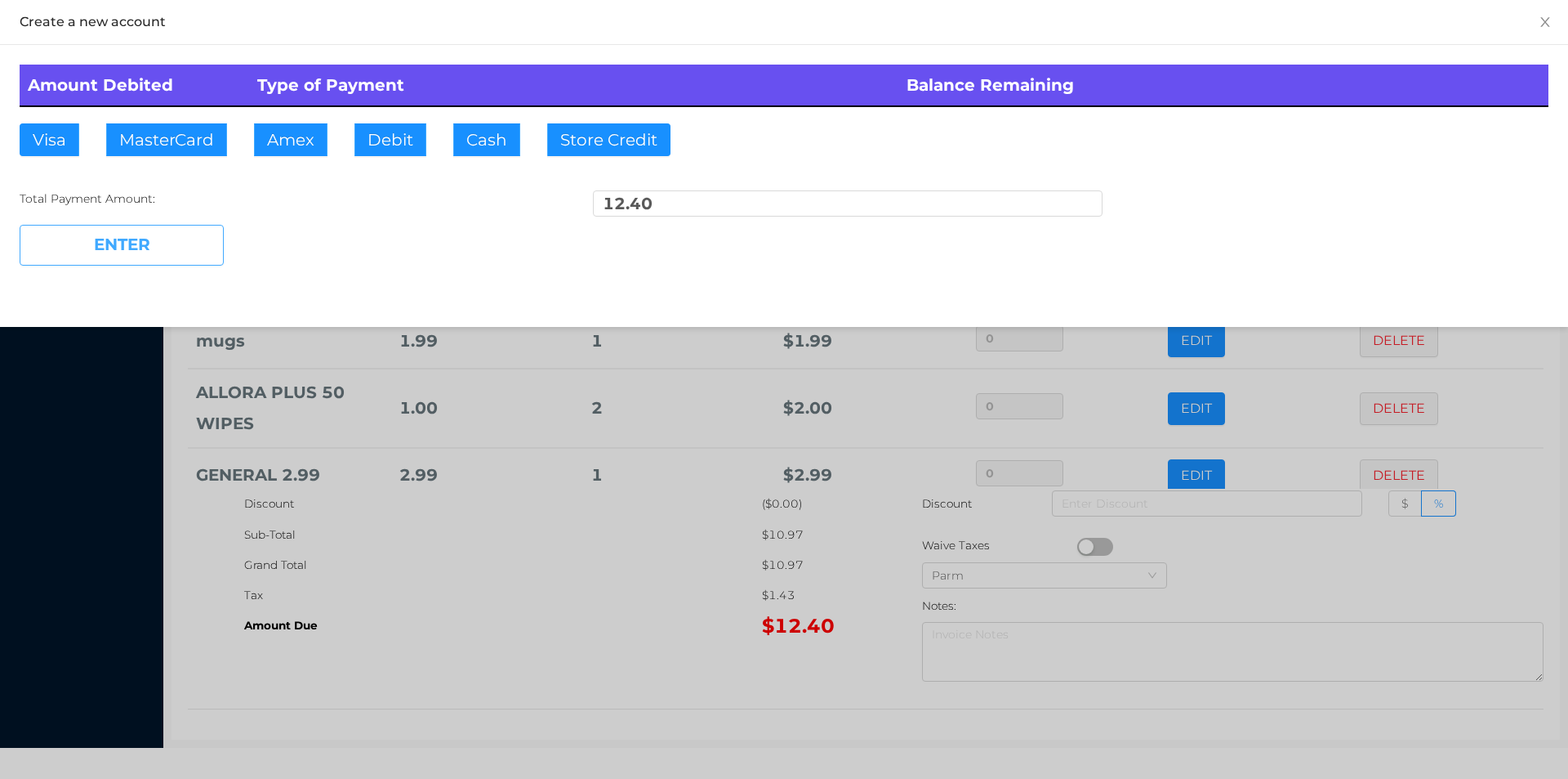
click at [111, 224] on button "ENTER" at bounding box center [122, 245] width 204 height 41
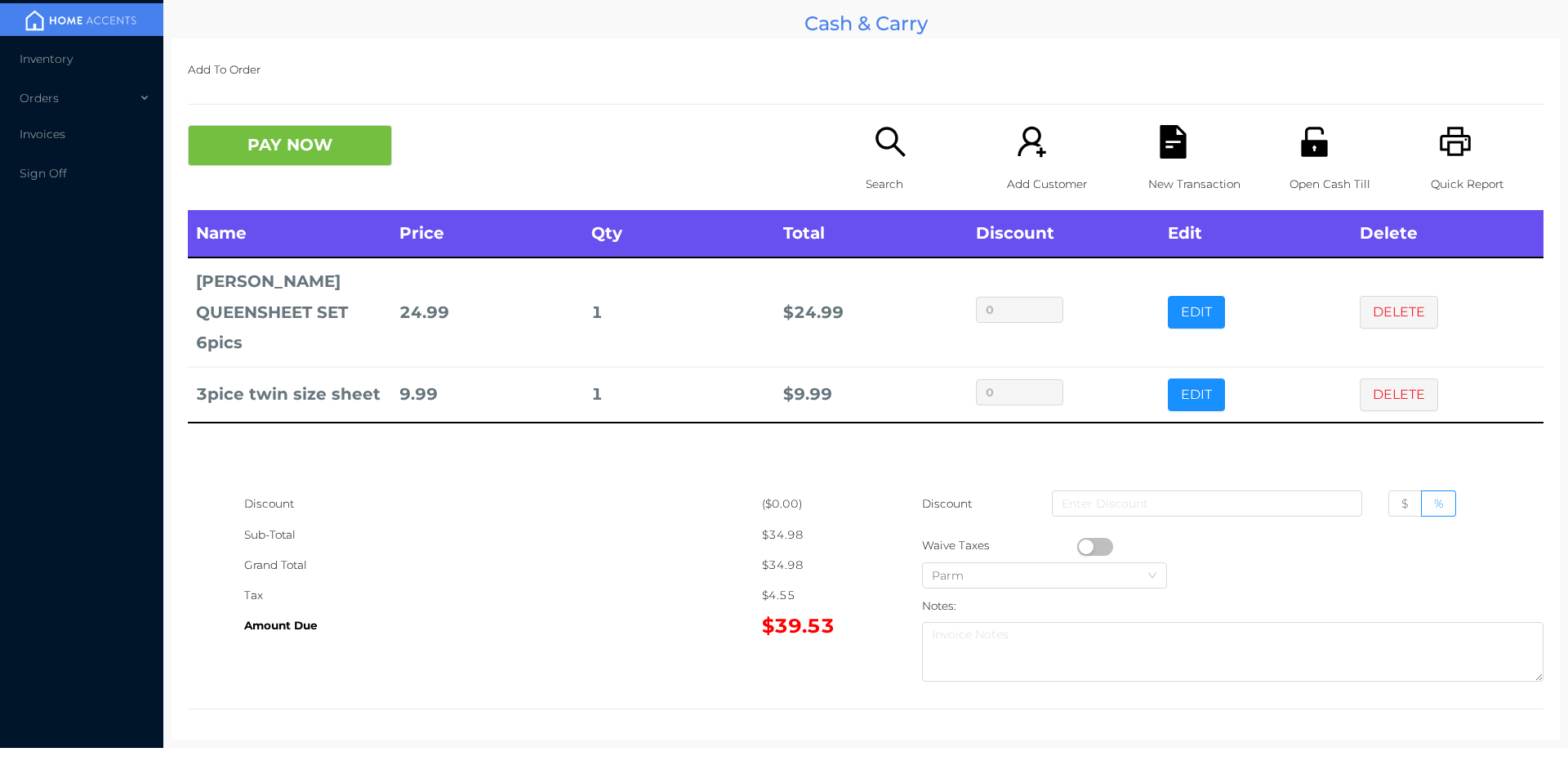
click at [338, 165] on button "PAY NOW" at bounding box center [290, 146] width 204 height 41
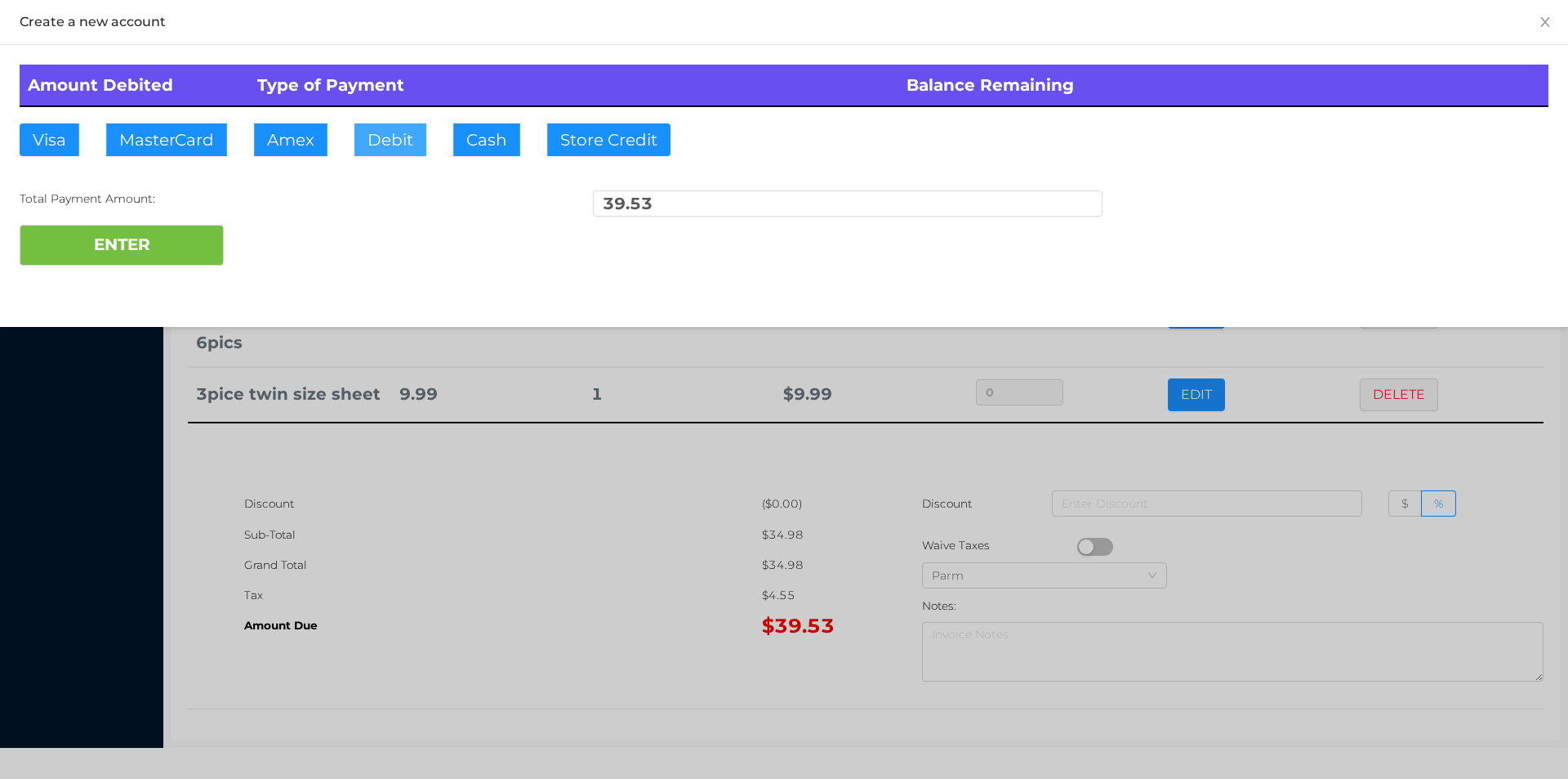
click at [358, 145] on button "Debit" at bounding box center [390, 139] width 72 height 33
click at [465, 461] on div at bounding box center [784, 389] width 1568 height 779
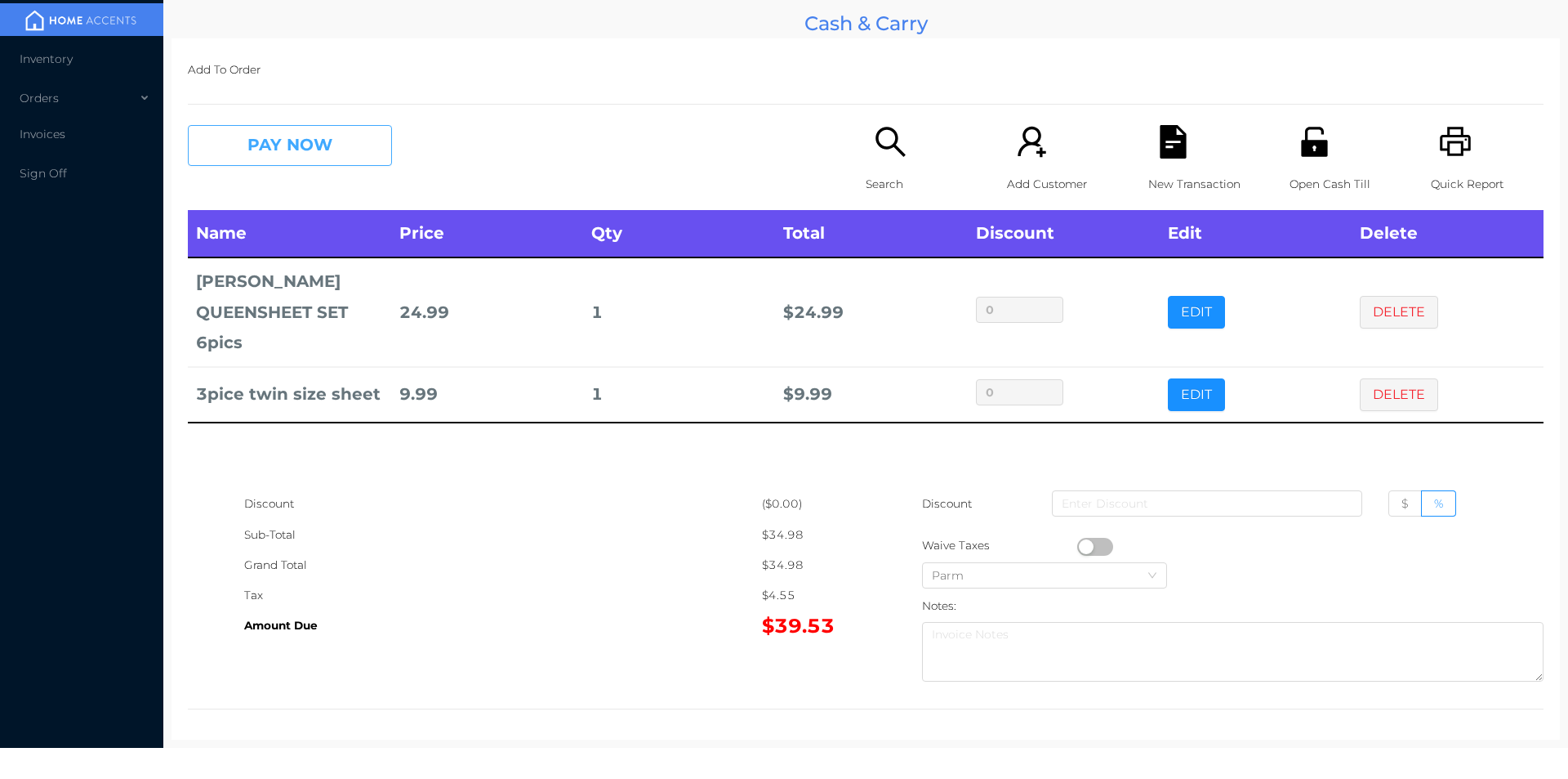
click at [365, 133] on button "PAY NOW" at bounding box center [290, 146] width 204 height 41
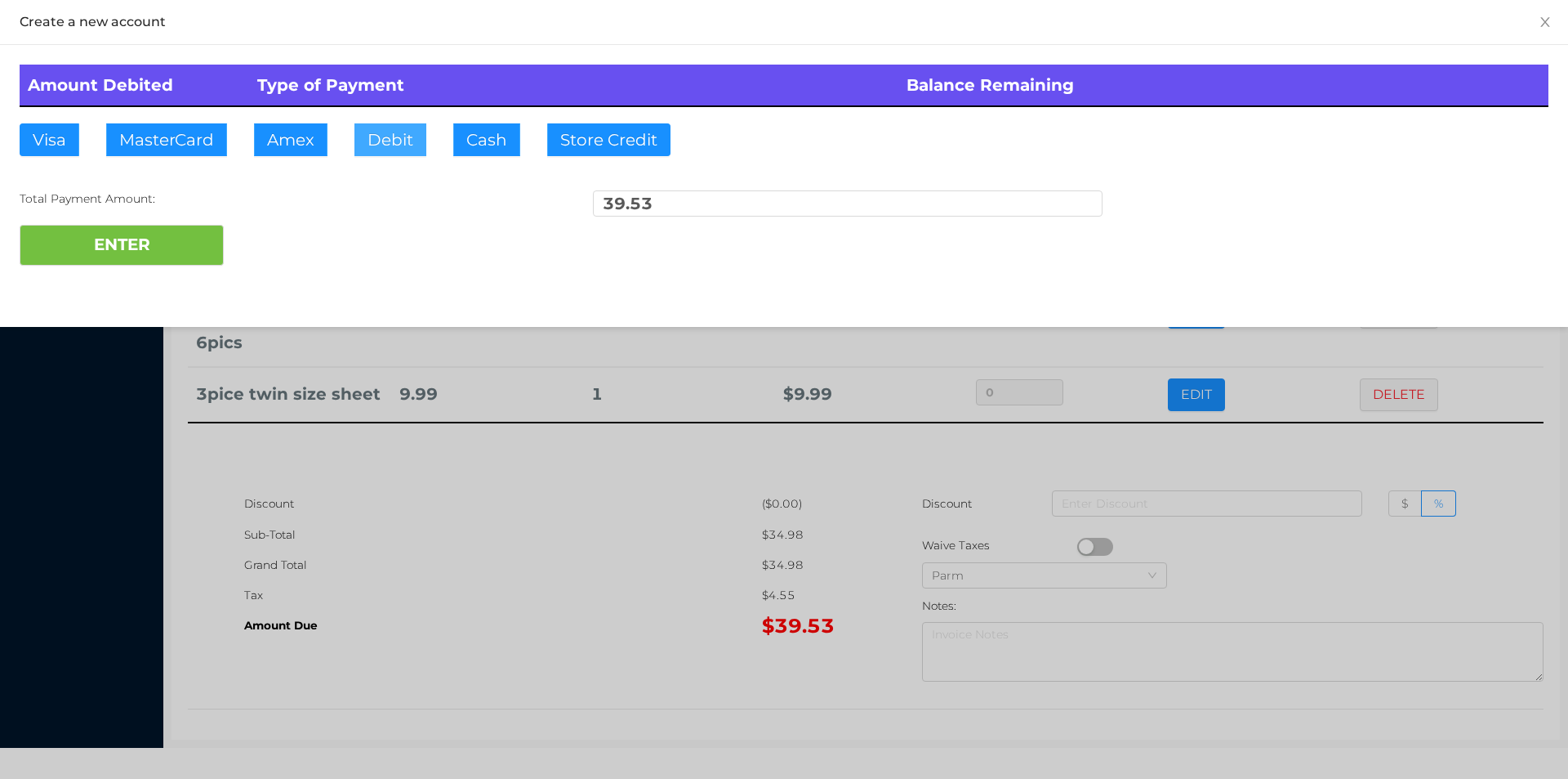
click at [391, 145] on button "Debit" at bounding box center [390, 139] width 72 height 33
click at [162, 248] on button "ENTER" at bounding box center [122, 245] width 204 height 41
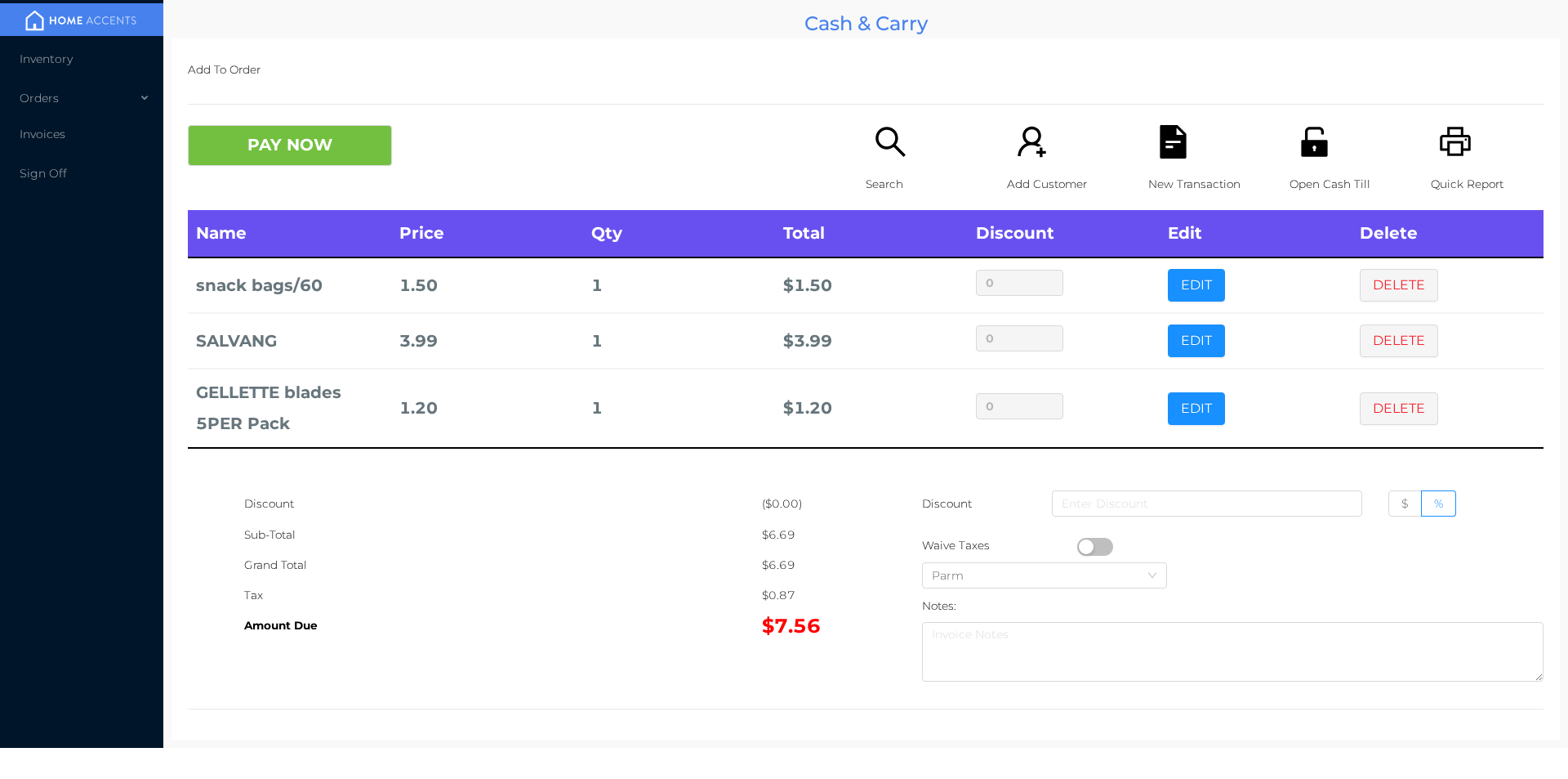
click at [1460, 157] on icon "icon: printer" at bounding box center [1456, 142] width 34 height 34
click at [1179, 138] on icon "icon: file-text" at bounding box center [1173, 142] width 34 height 34
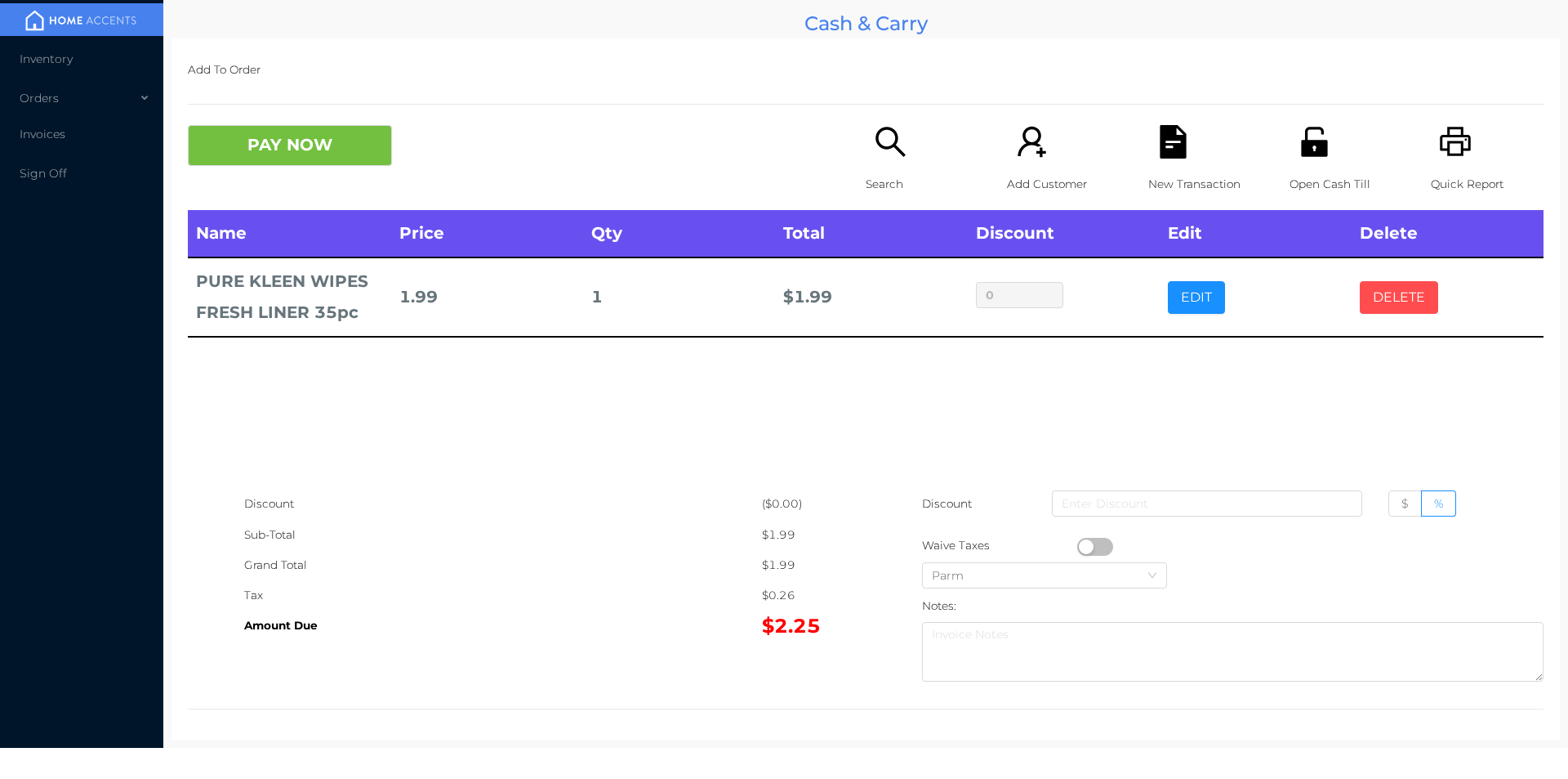
click at [1406, 301] on button "DELETE" at bounding box center [1399, 297] width 79 height 33
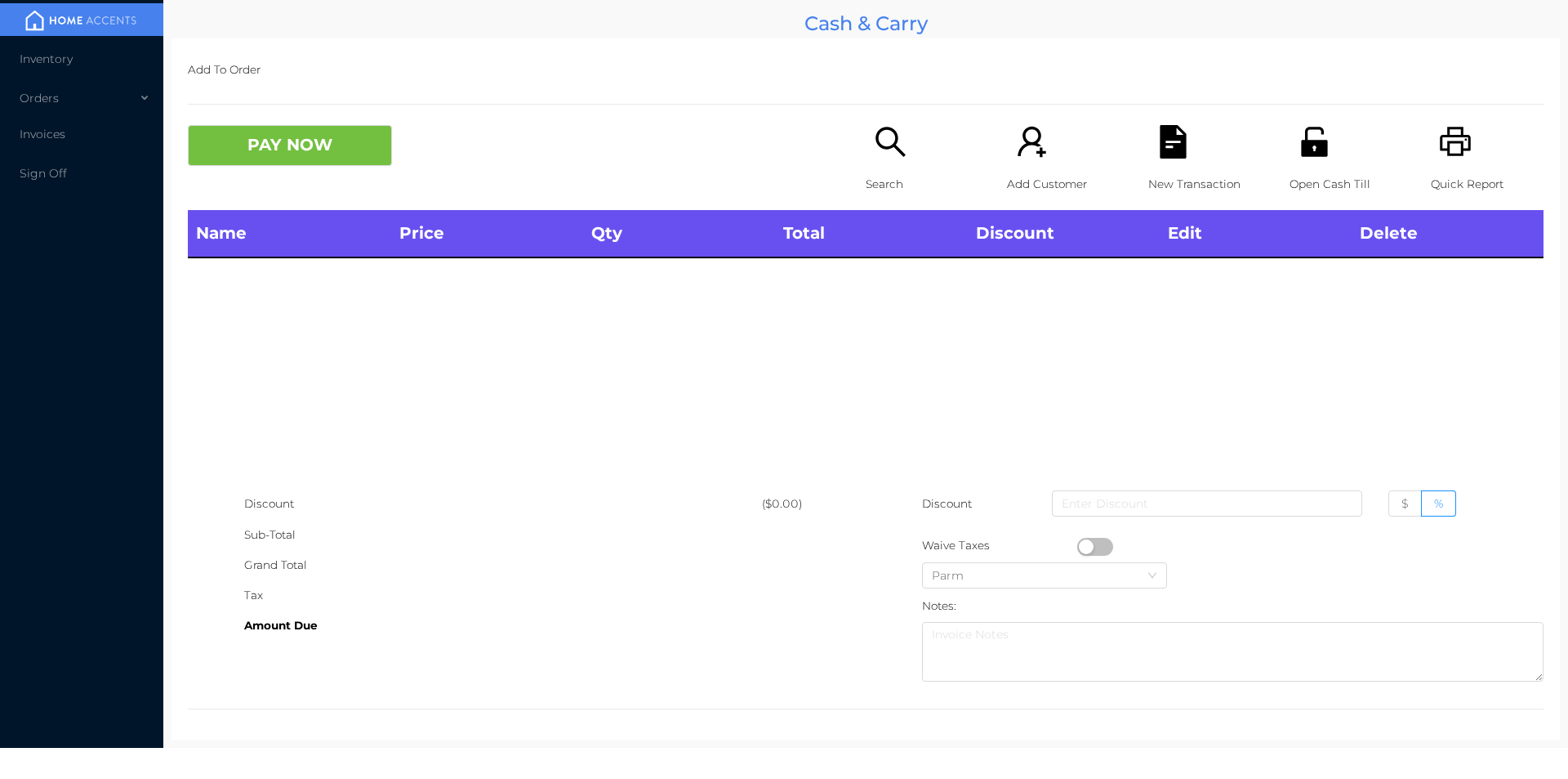
click at [1320, 162] on div "Open Cash Till" at bounding box center [1345, 167] width 113 height 85
click at [895, 146] on icon "icon: search" at bounding box center [891, 142] width 34 height 34
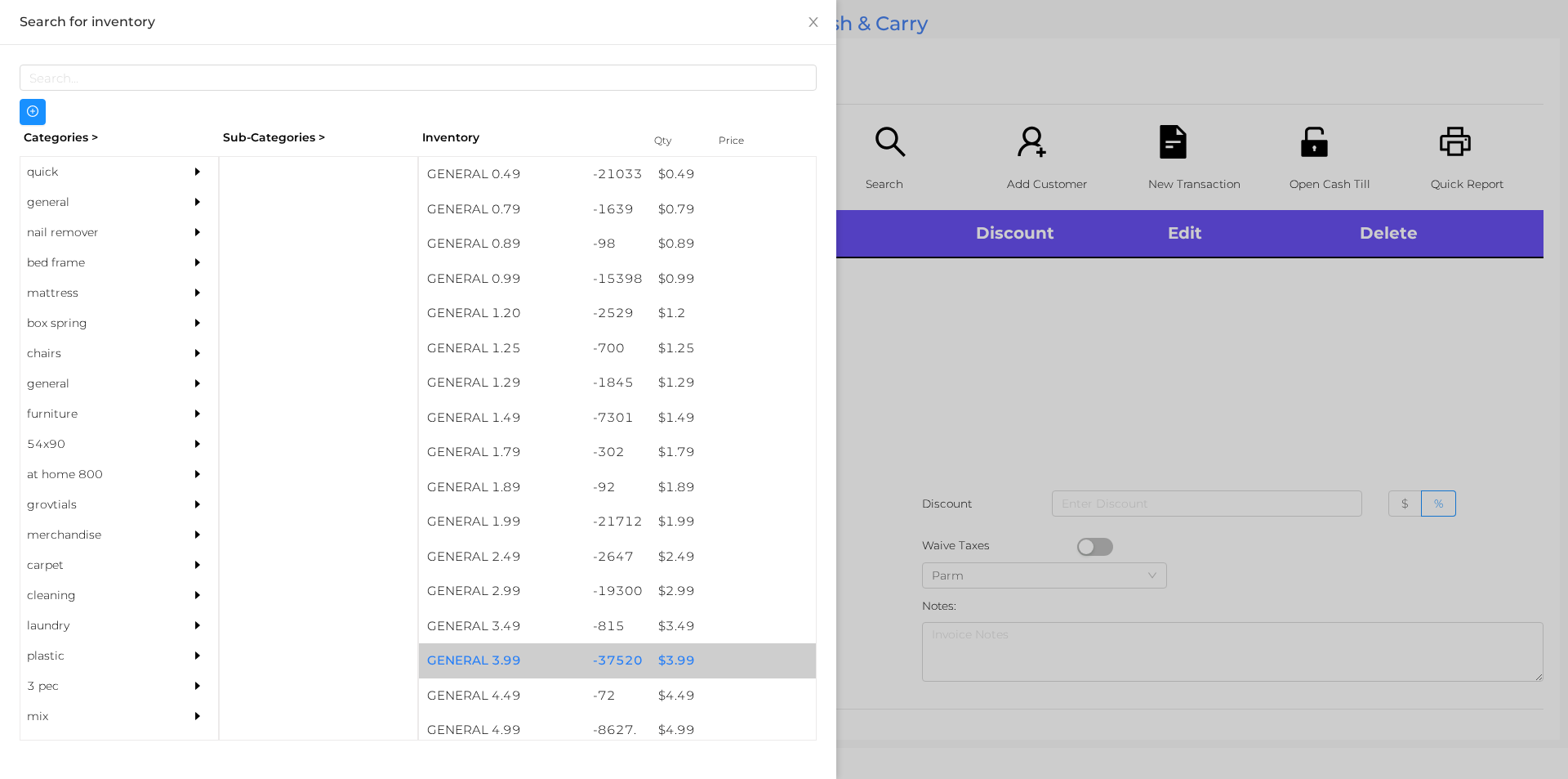
click at [671, 659] on div "$ 3.99" at bounding box center [732, 660] width 165 height 36
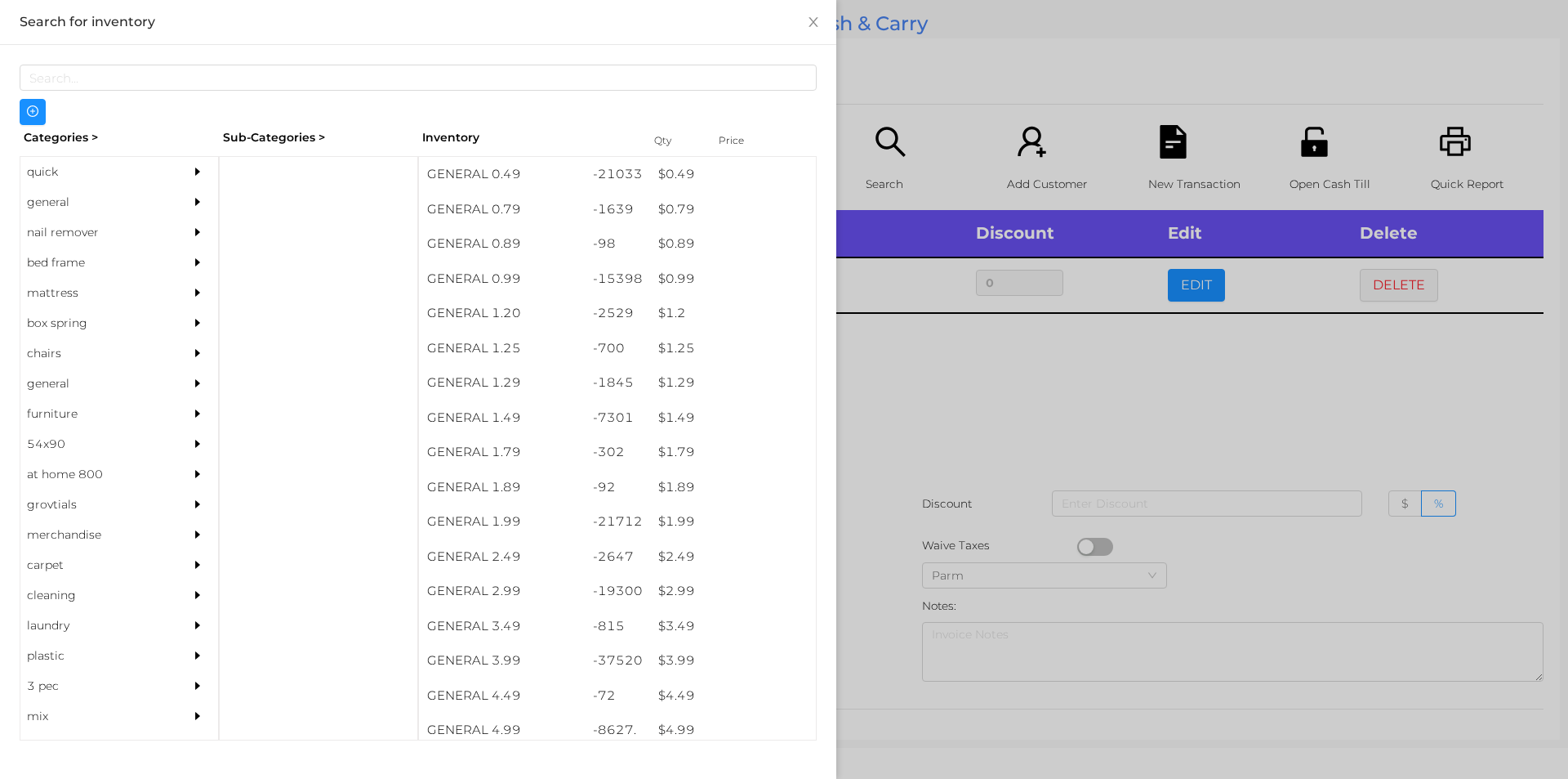
click at [888, 636] on div at bounding box center [784, 389] width 1568 height 779
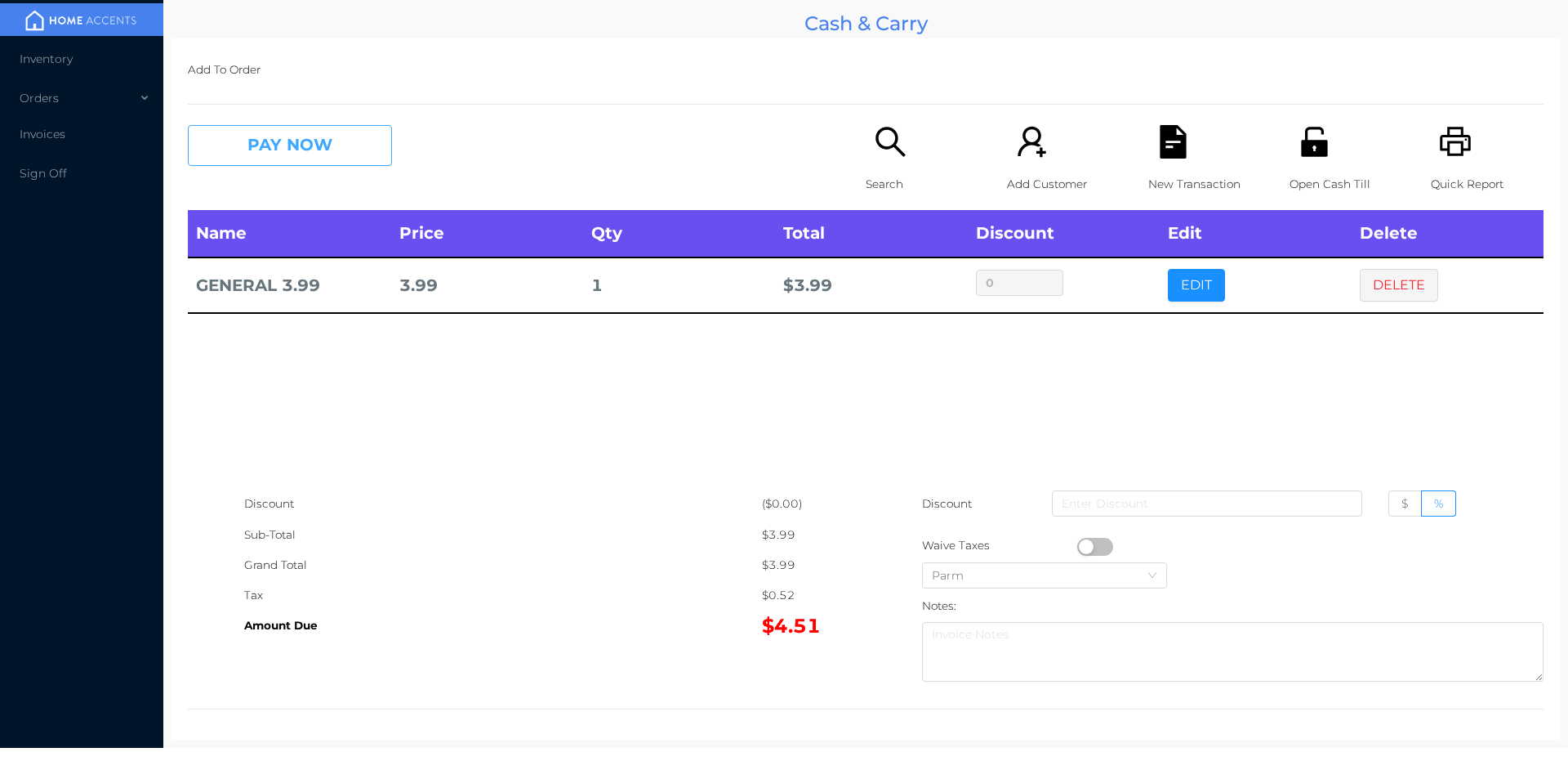
click at [333, 147] on button "PAY NOW" at bounding box center [290, 146] width 204 height 41
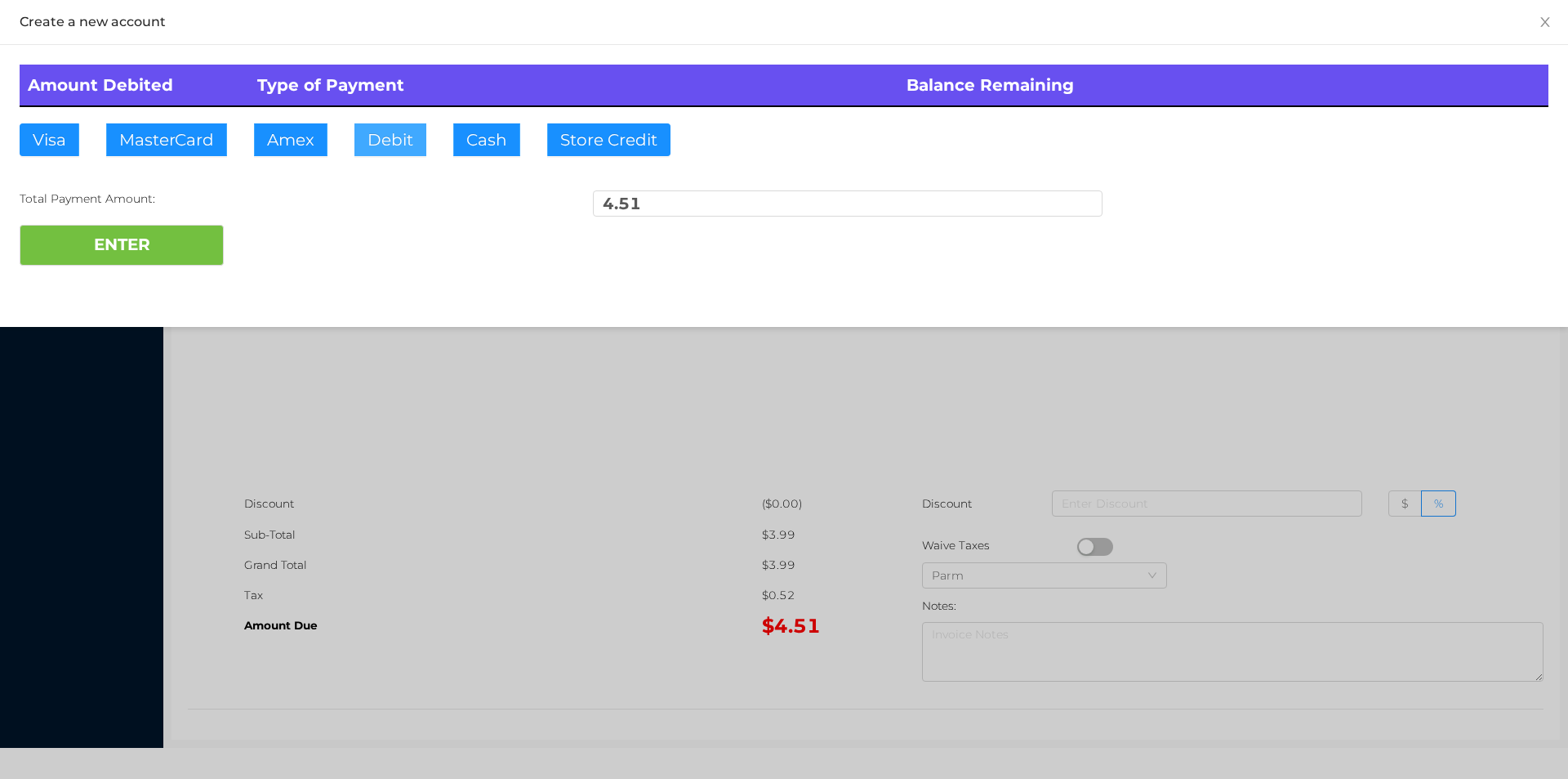
click at [403, 135] on button "Debit" at bounding box center [390, 139] width 72 height 33
click at [168, 248] on button "ENTER" at bounding box center [122, 245] width 204 height 41
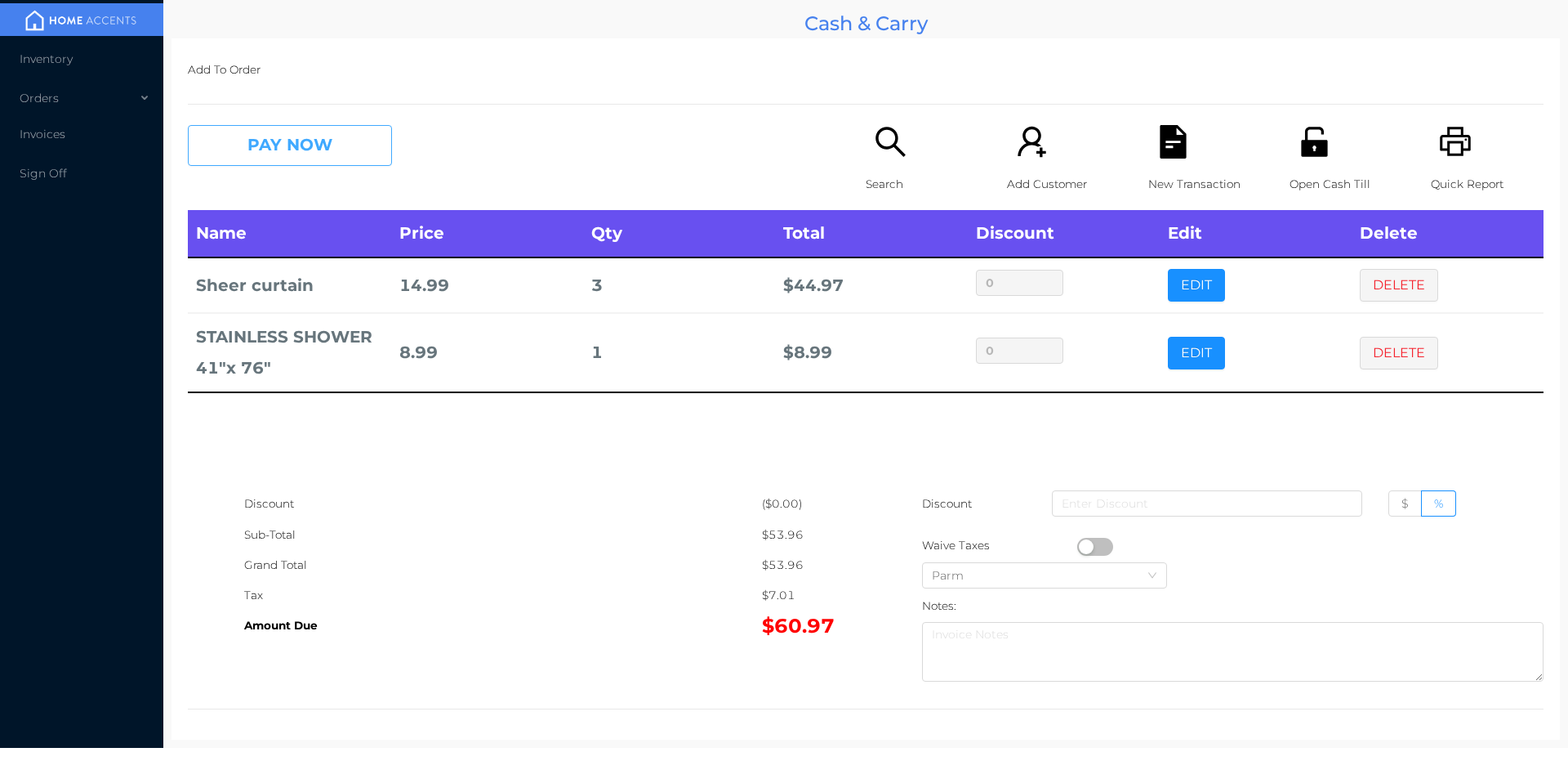
click at [281, 129] on button "PAY NOW" at bounding box center [290, 146] width 204 height 41
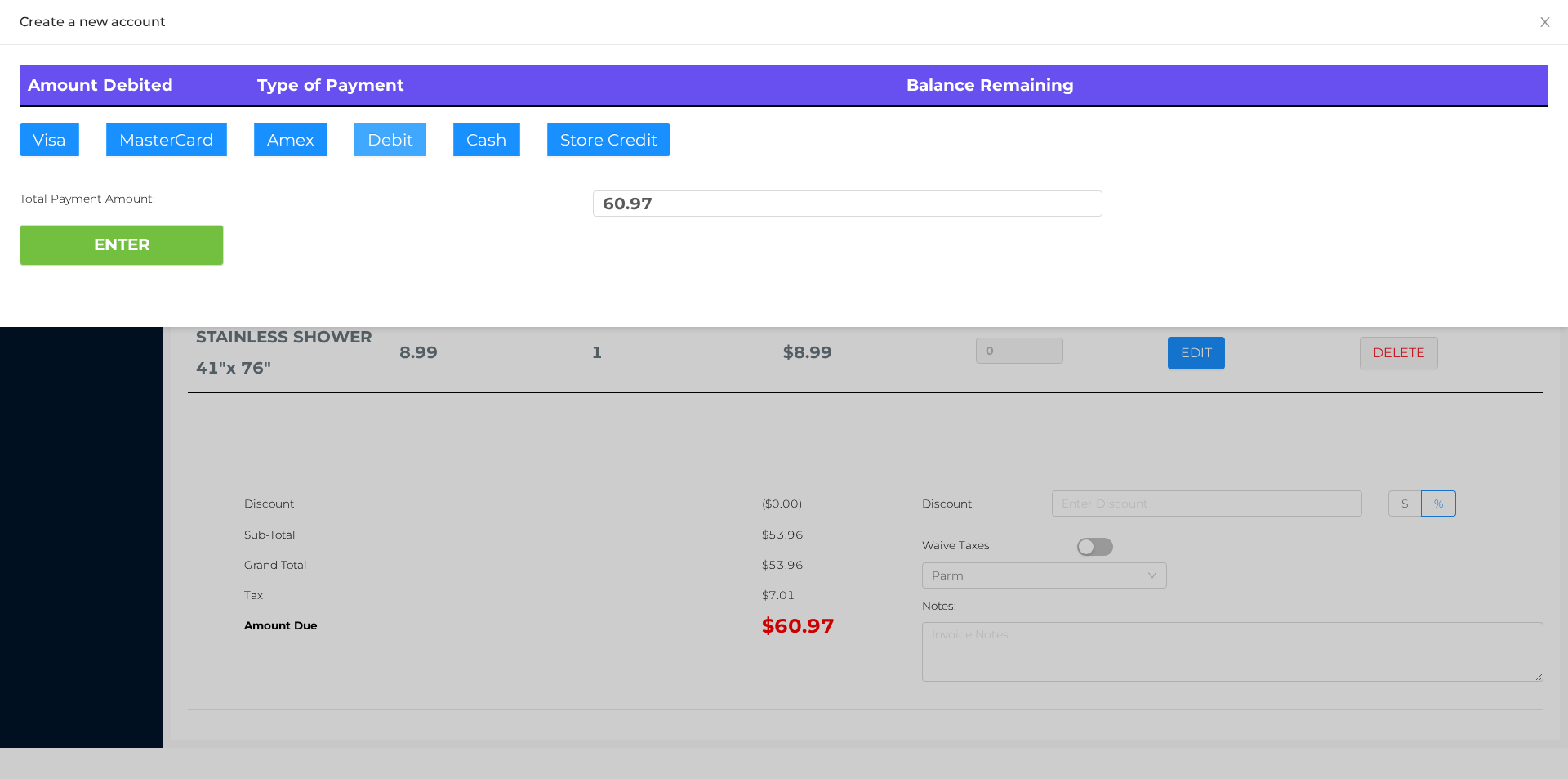
click at [389, 151] on button "Debit" at bounding box center [390, 139] width 72 height 33
click at [158, 235] on button "ENTER" at bounding box center [122, 245] width 204 height 41
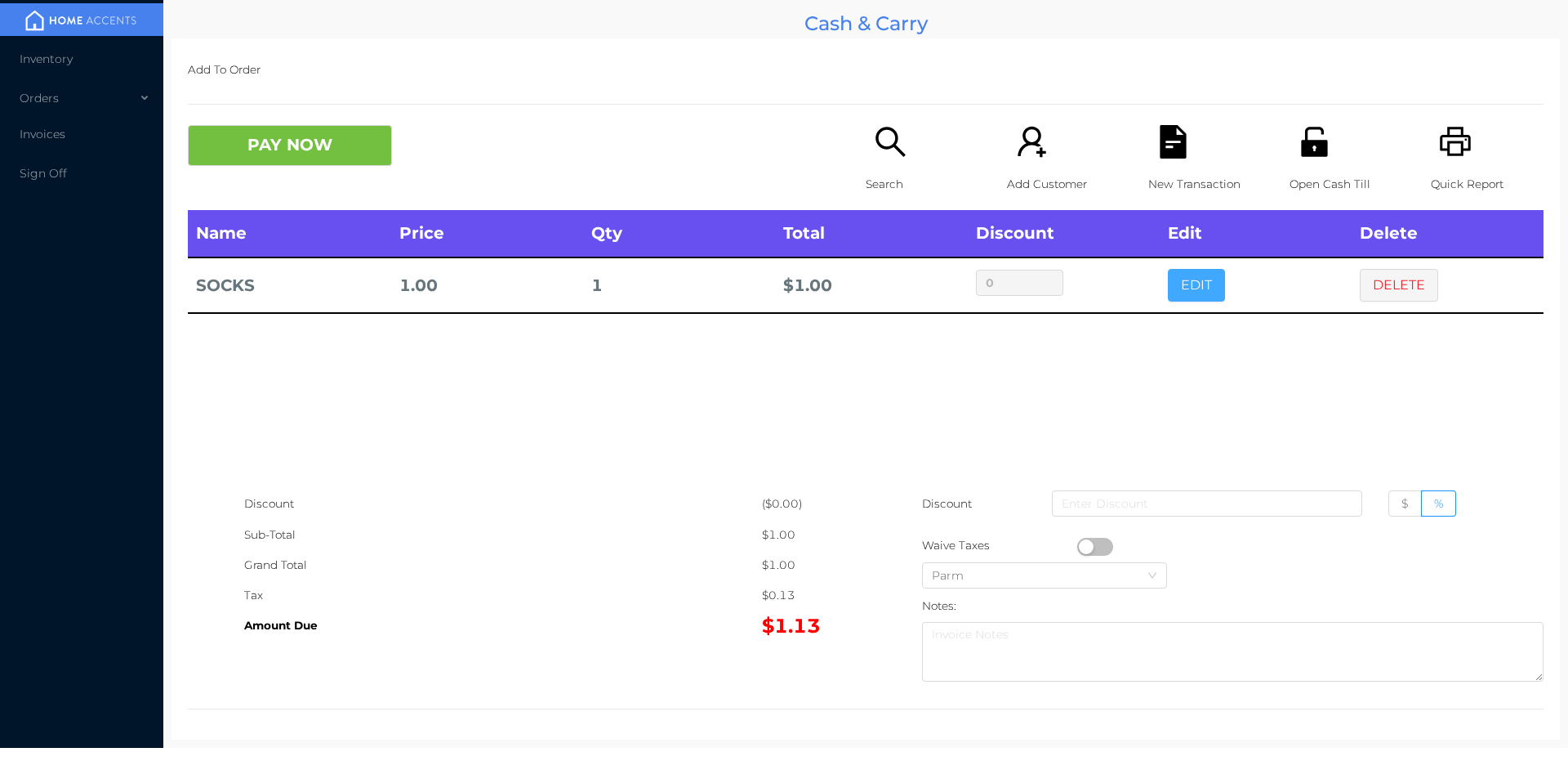
click at [1178, 301] on button "EDIT" at bounding box center [1196, 284] width 57 height 33
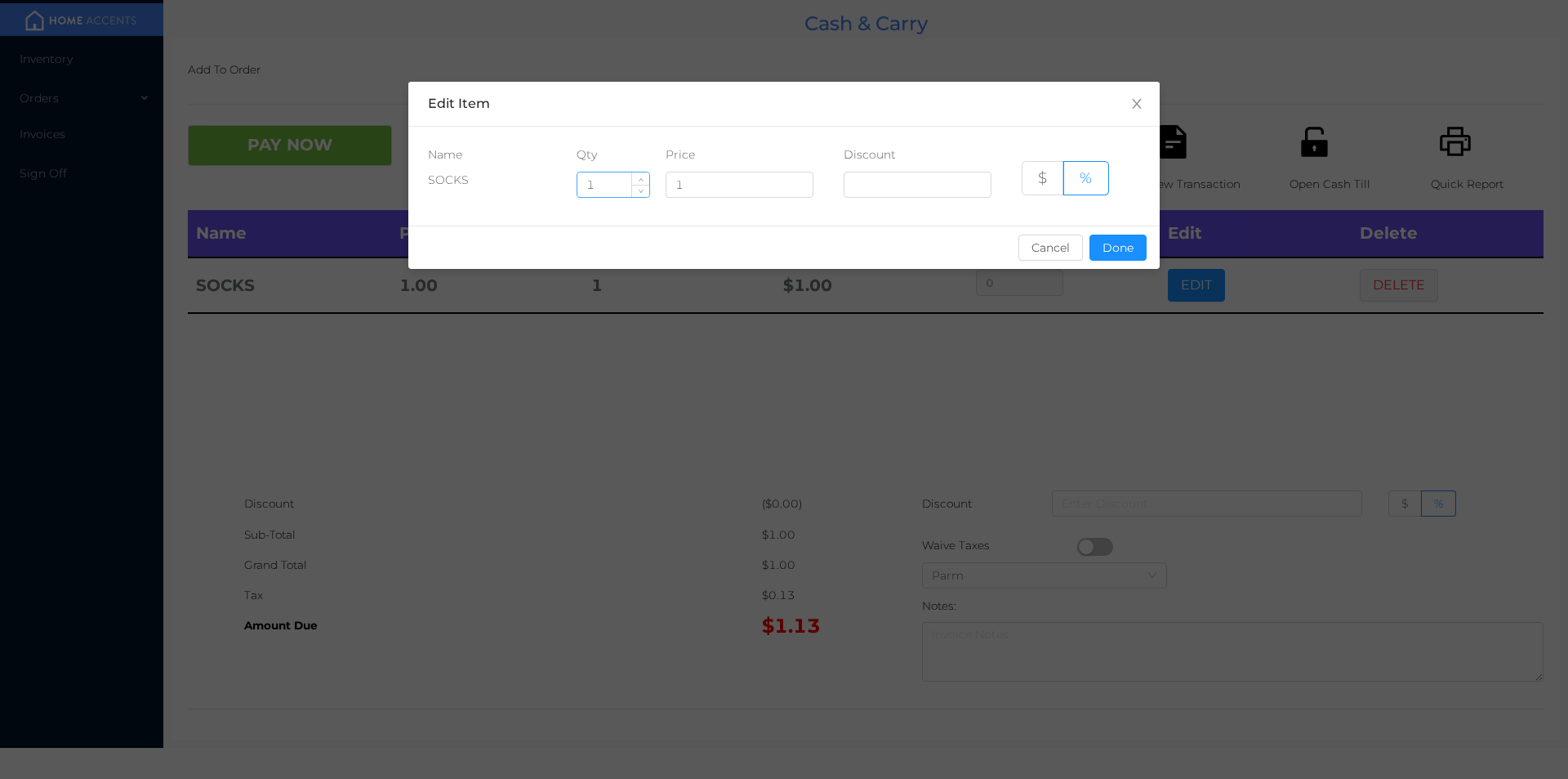
click at [628, 186] on input "1" at bounding box center [613, 184] width 72 height 24
type input "8"
click at [1140, 249] on button "Done" at bounding box center [1117, 248] width 57 height 26
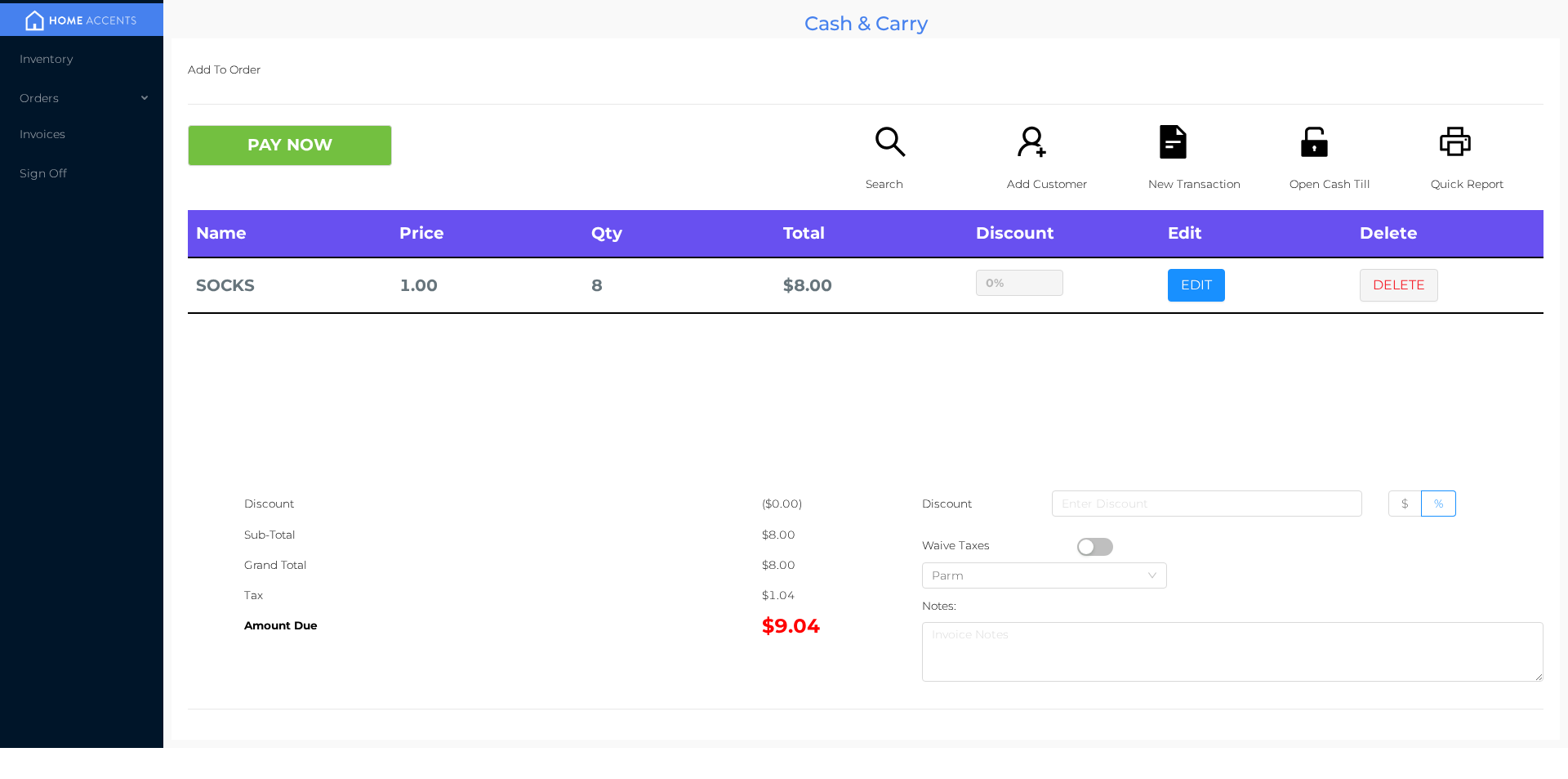
click at [1013, 436] on div "Name Price Qty Total Discount Edit Delete SOCKS 1.00 8 $ 8.00 0% EDIT DELETE" at bounding box center [866, 350] width 1356 height 279
click at [259, 160] on button "PAY NOW" at bounding box center [290, 146] width 204 height 41
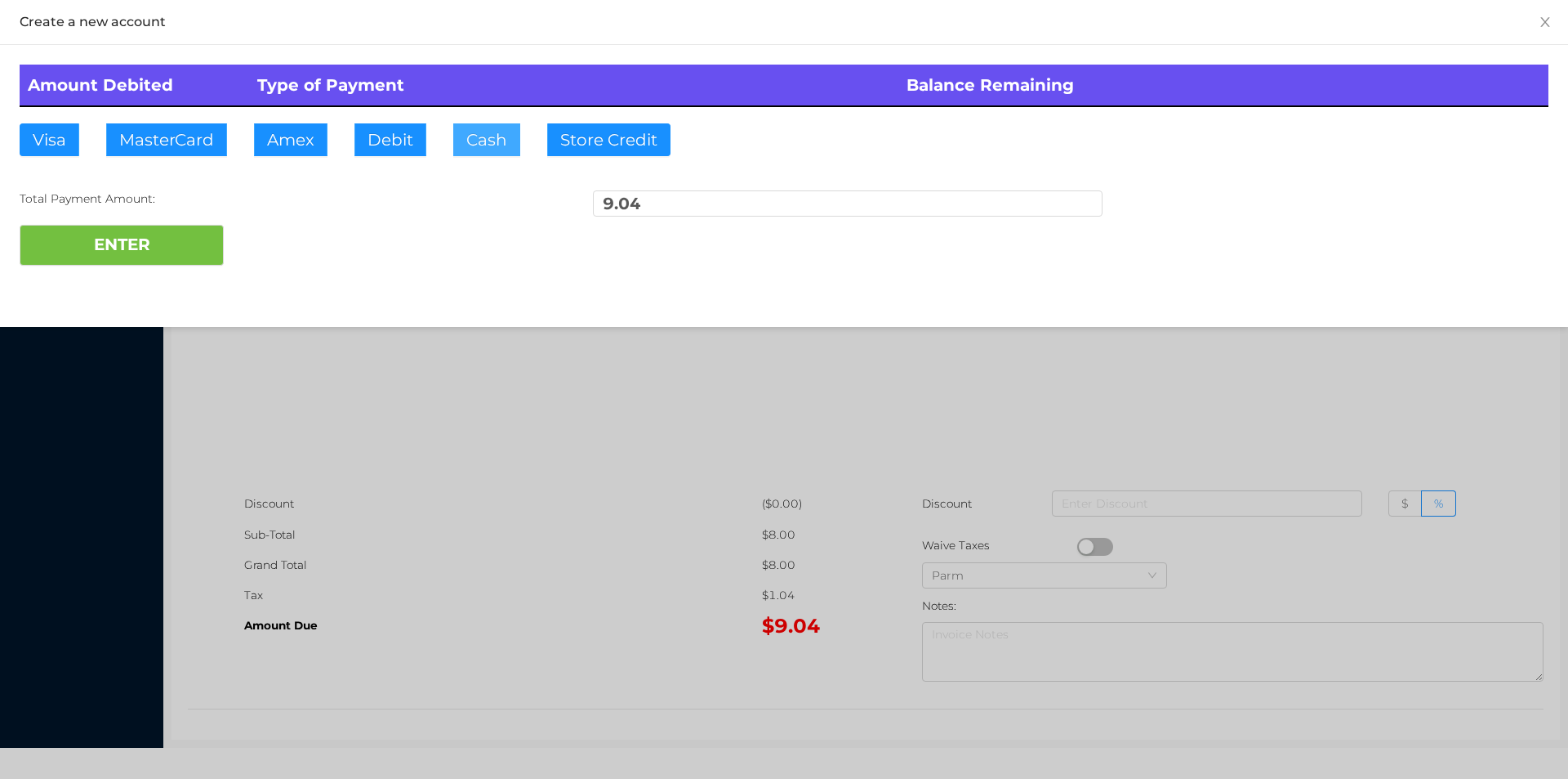
click at [475, 148] on button "Cash" at bounding box center [487, 139] width 67 height 33
click at [145, 242] on button "ENTER" at bounding box center [122, 245] width 204 height 41
type input "0"
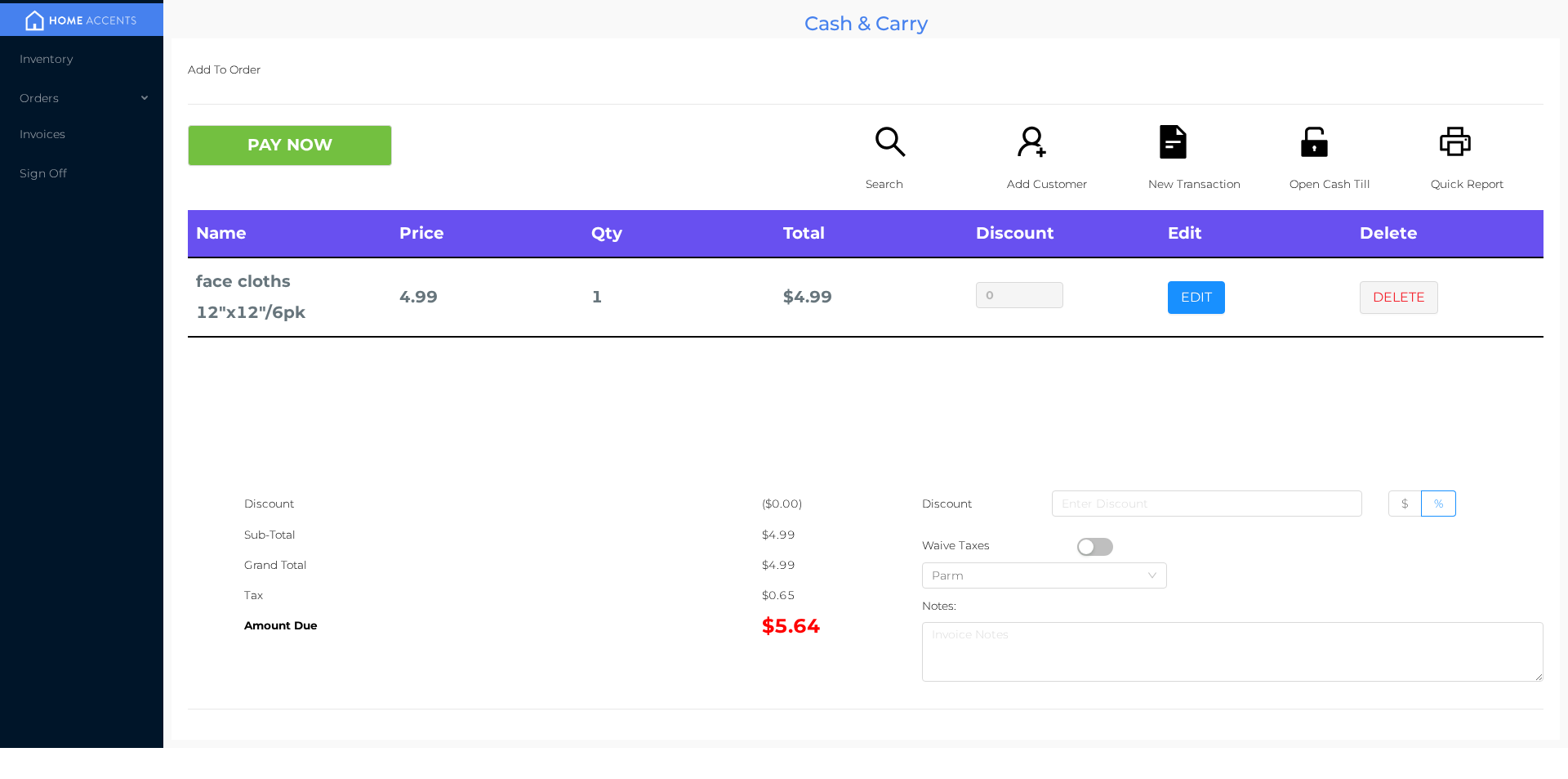
click at [292, 139] on button "PAY NOW" at bounding box center [290, 146] width 204 height 41
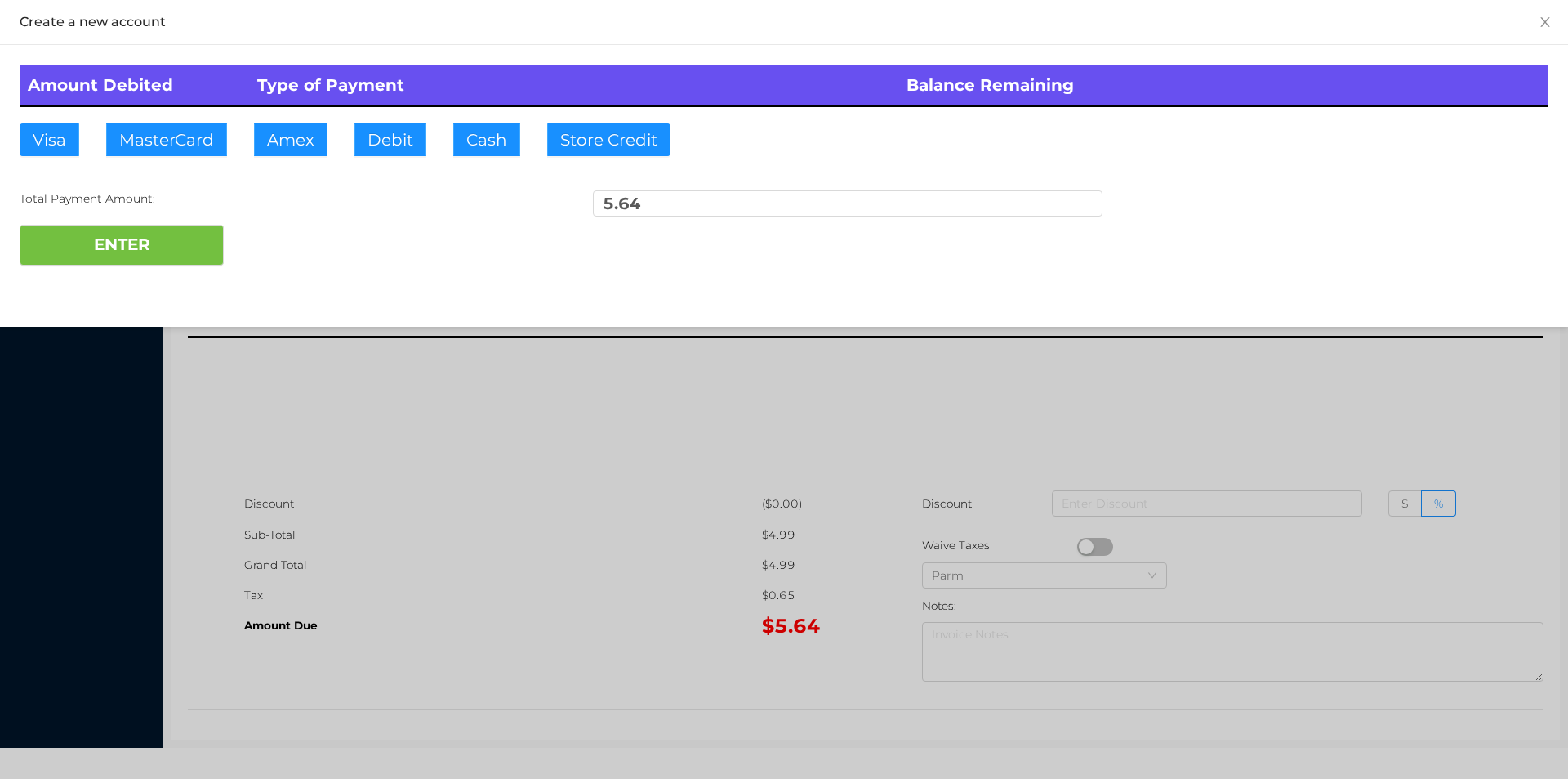
click at [1050, 379] on div at bounding box center [784, 389] width 1568 height 779
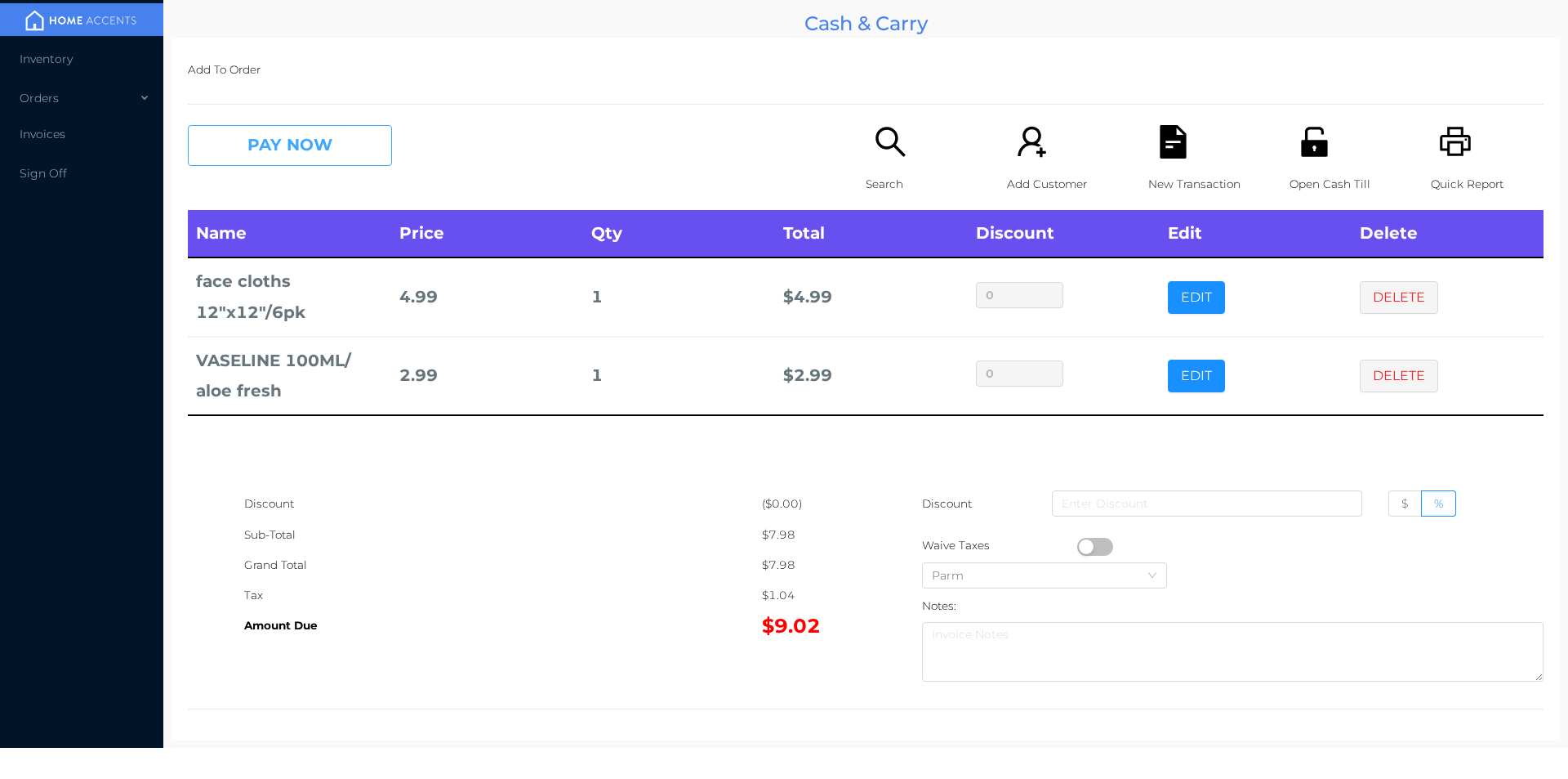
click at [257, 139] on button "PAY NOW" at bounding box center [290, 146] width 204 height 41
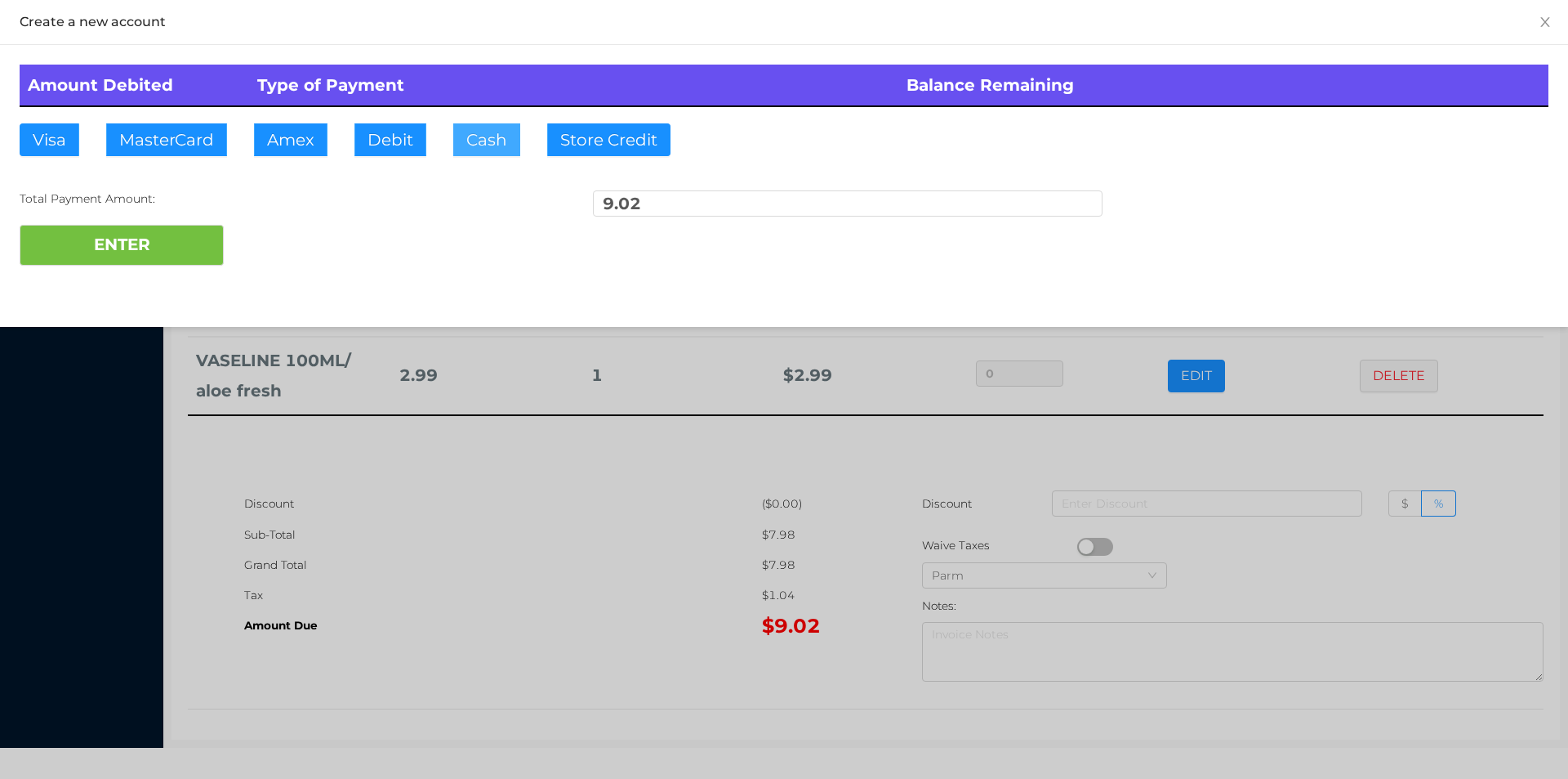
click at [475, 145] on button "Cash" at bounding box center [487, 139] width 67 height 33
type input "20."
click at [151, 242] on button "ENTER" at bounding box center [122, 245] width 204 height 41
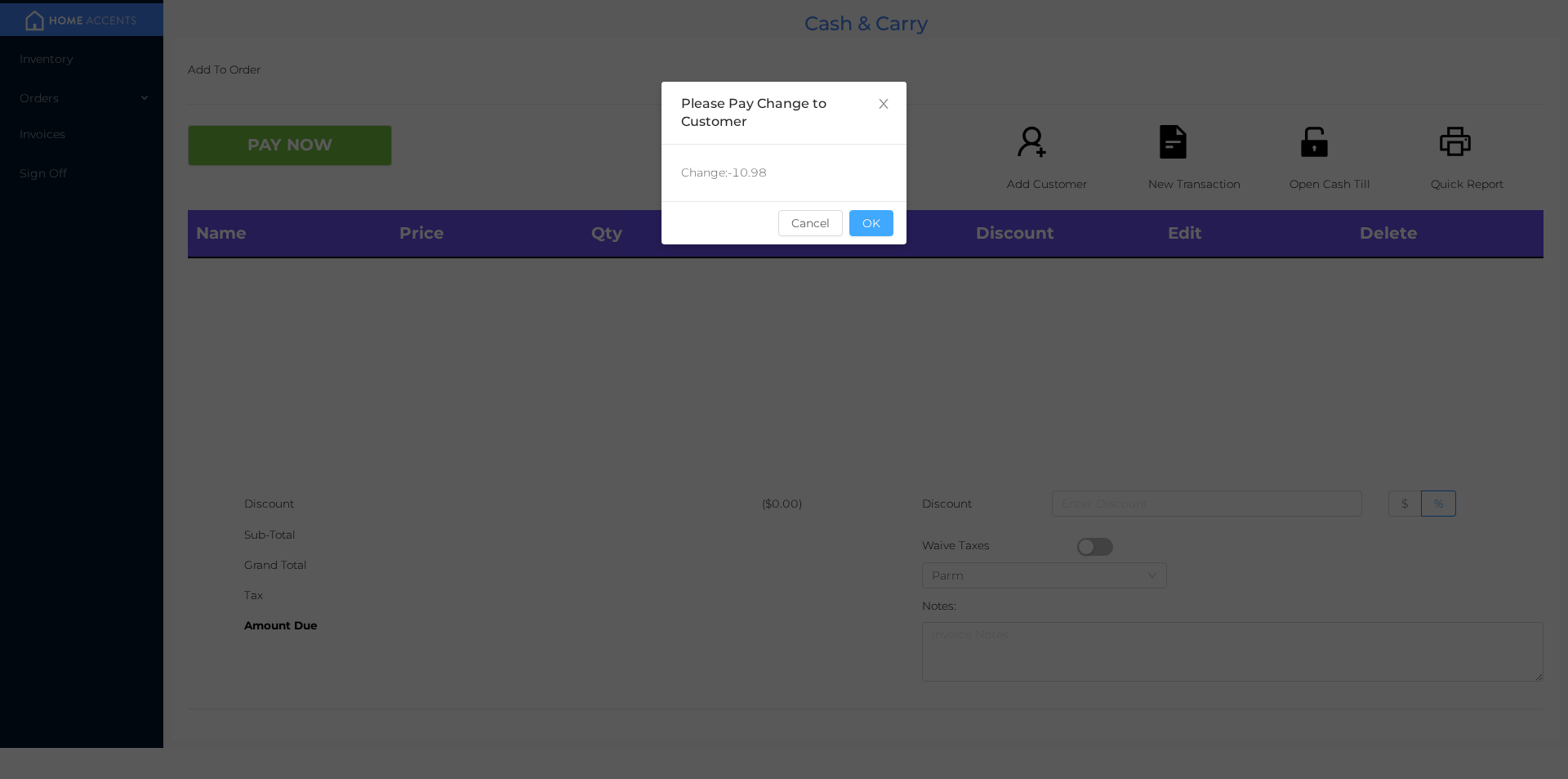
click at [874, 226] on button "OK" at bounding box center [871, 224] width 44 height 26
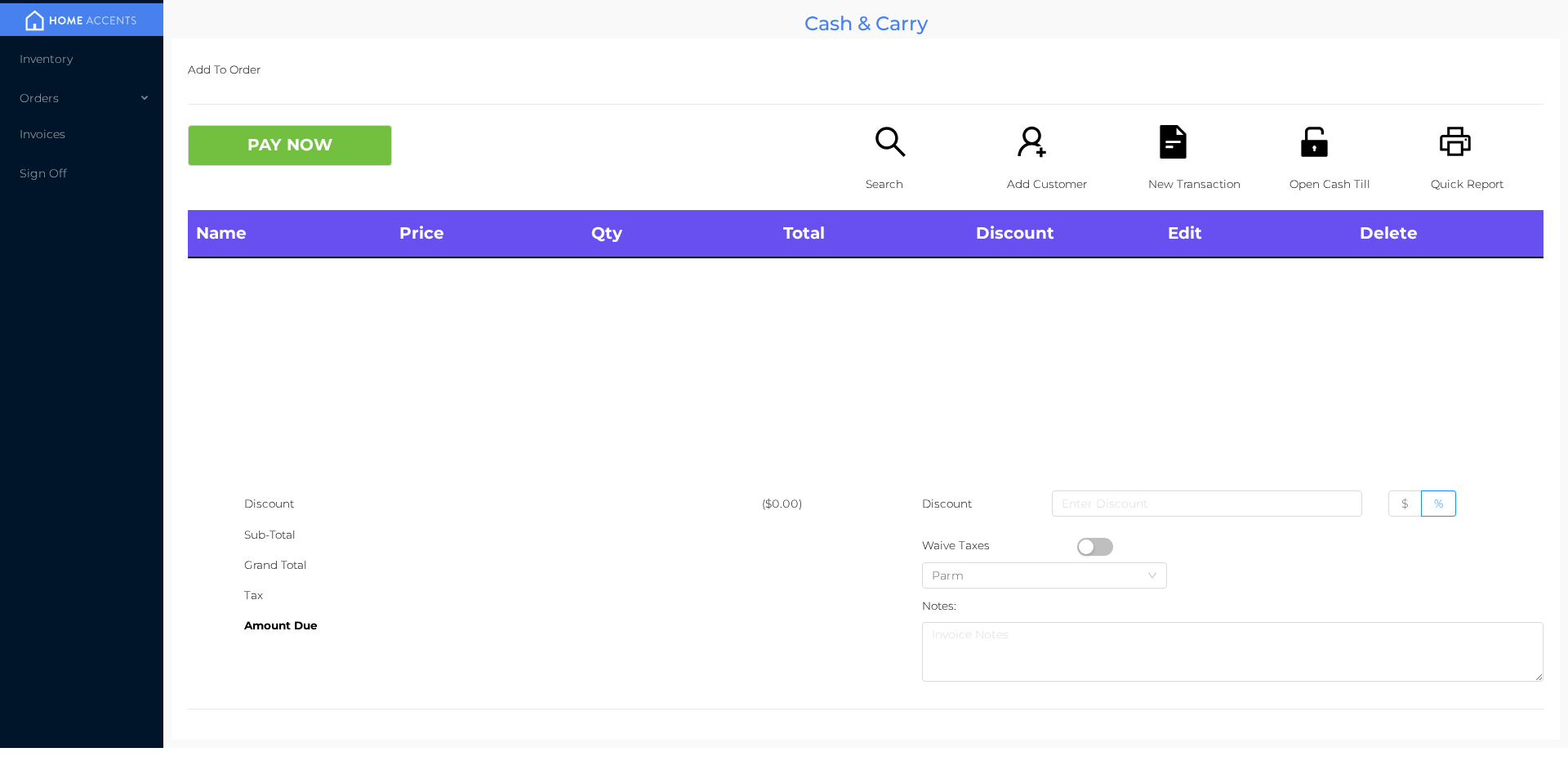
click at [3, 603] on div "Inventory Orders Invoices Sign Off" at bounding box center [81, 373] width 164 height 747
click at [10, 635] on div "Inventory Orders Invoices Sign Off" at bounding box center [81, 373] width 164 height 747
click at [14, 575] on div "Inventory Orders Invoices Sign Off" at bounding box center [81, 373] width 164 height 747
click at [876, 171] on p "Search" at bounding box center [922, 184] width 113 height 30
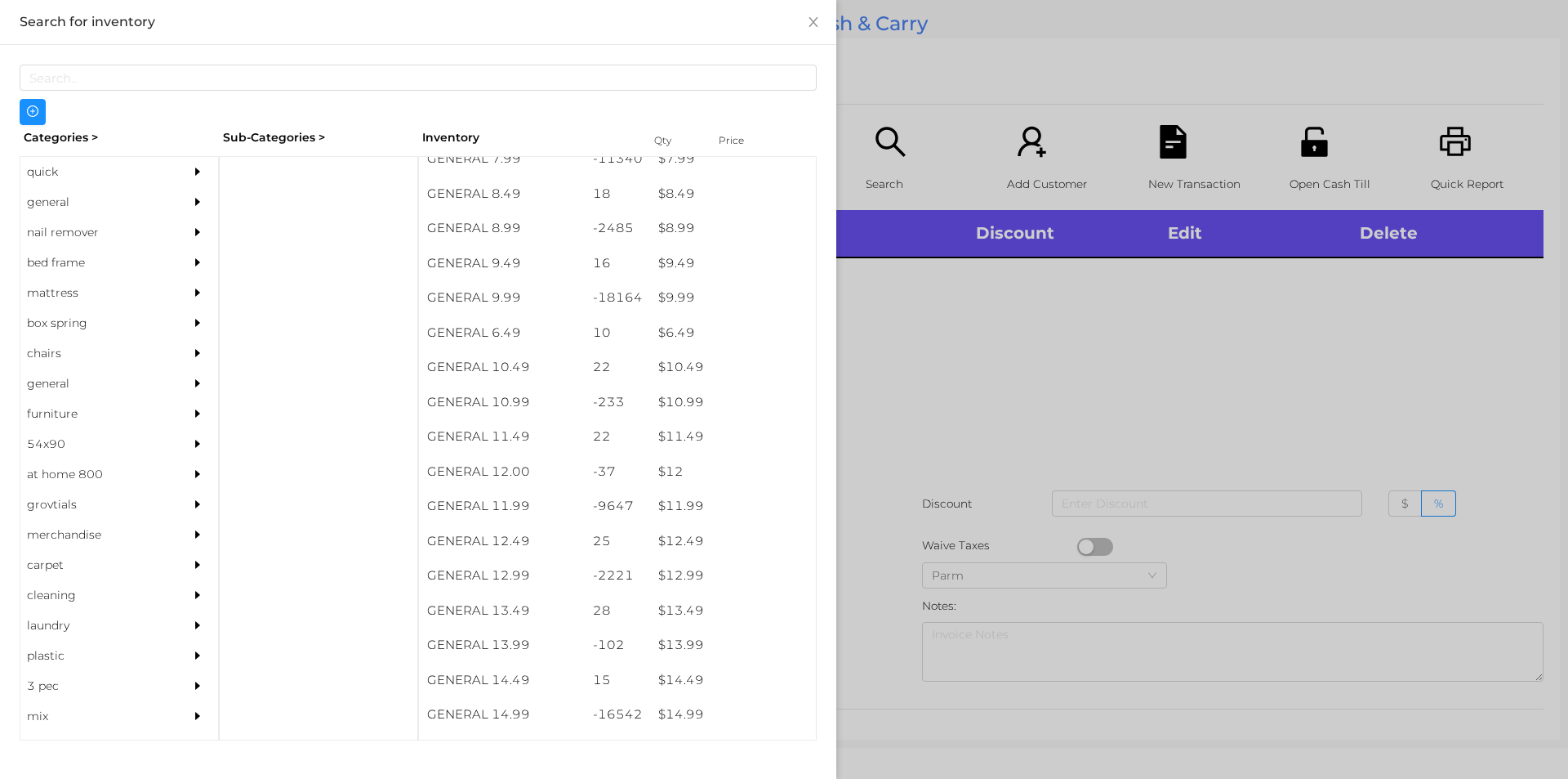
scroll to position [898, 0]
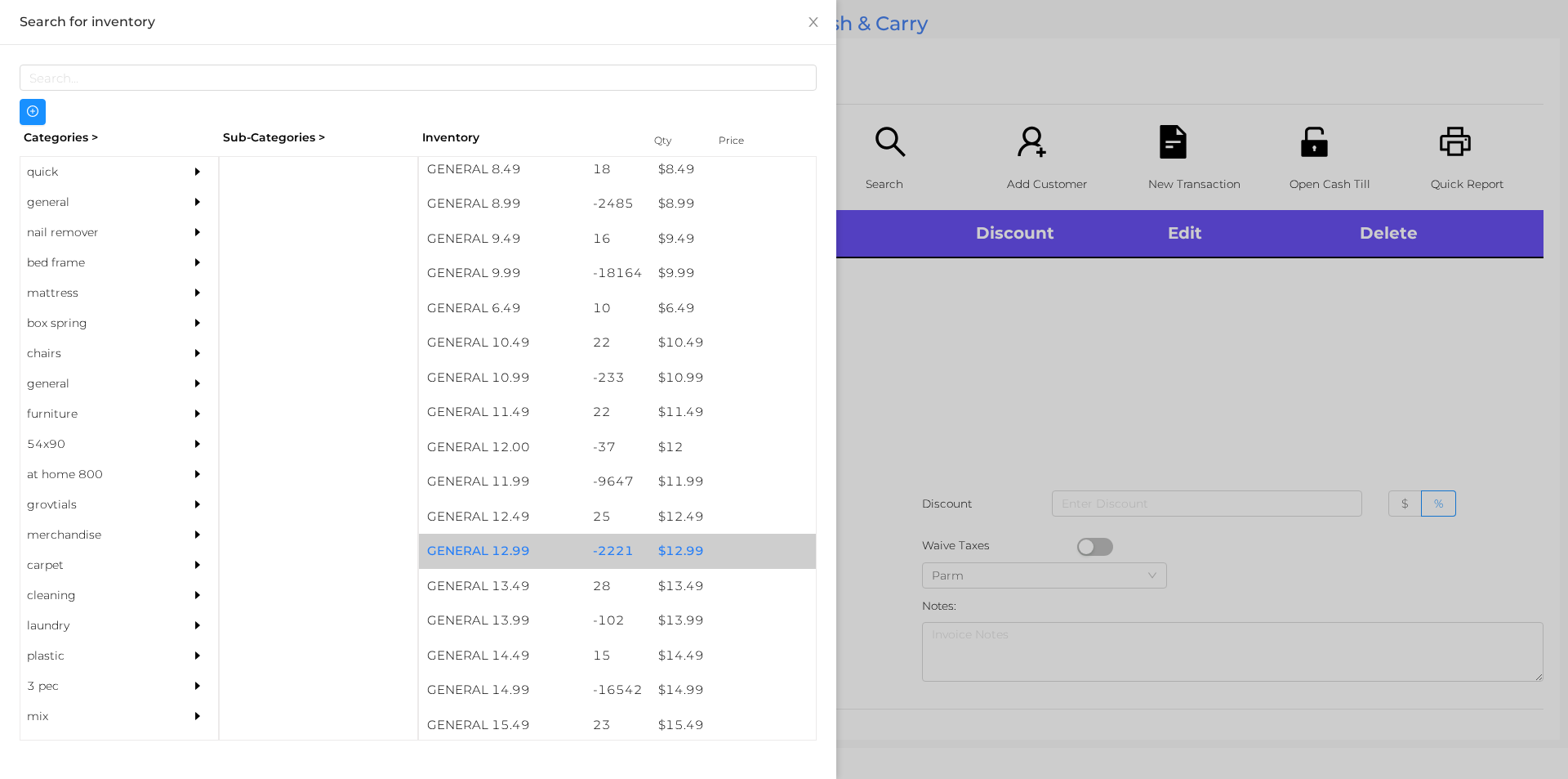
click at [667, 553] on div "$ 12.99" at bounding box center [732, 551] width 165 height 36
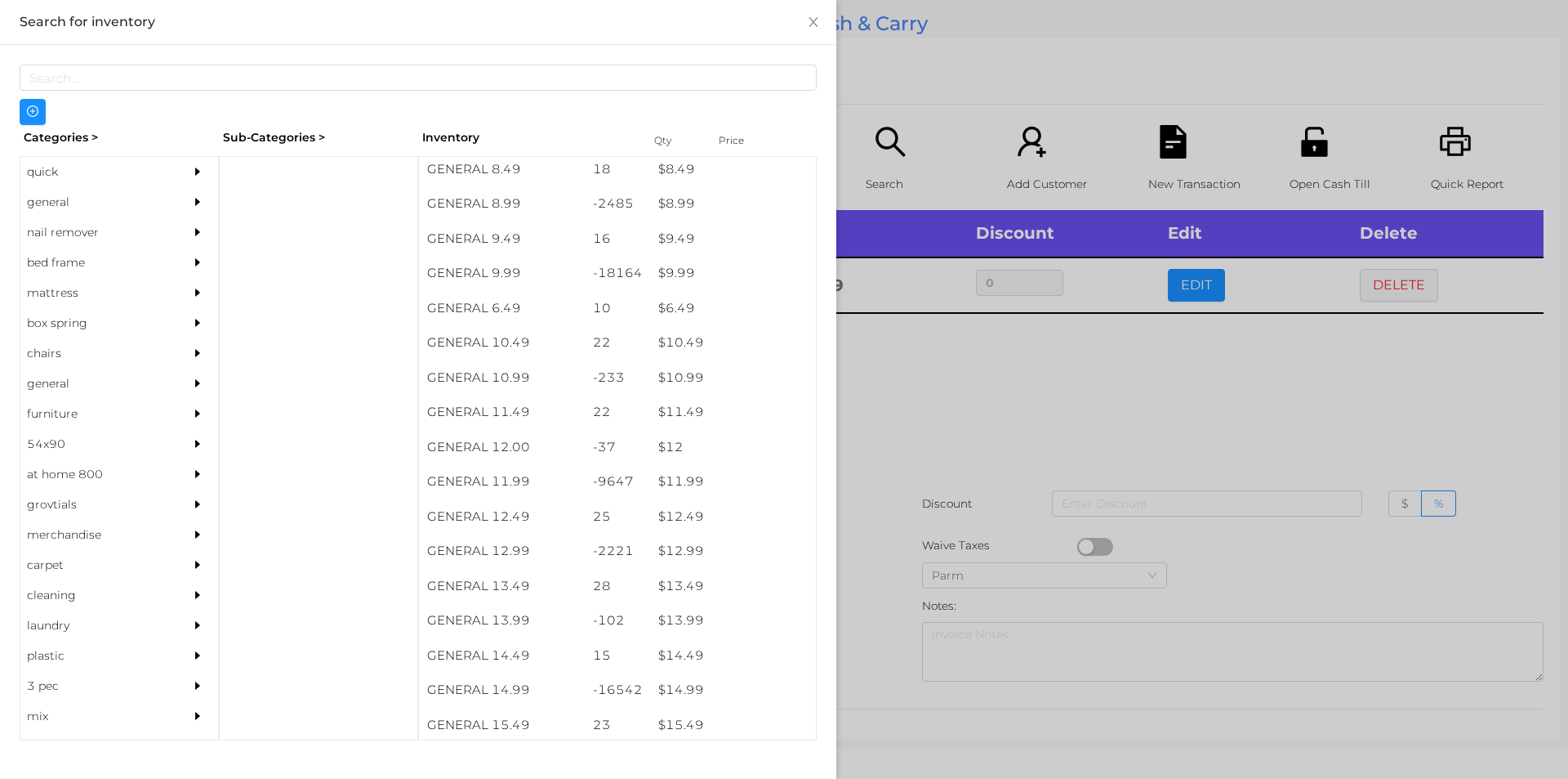
click at [914, 464] on div at bounding box center [784, 389] width 1568 height 779
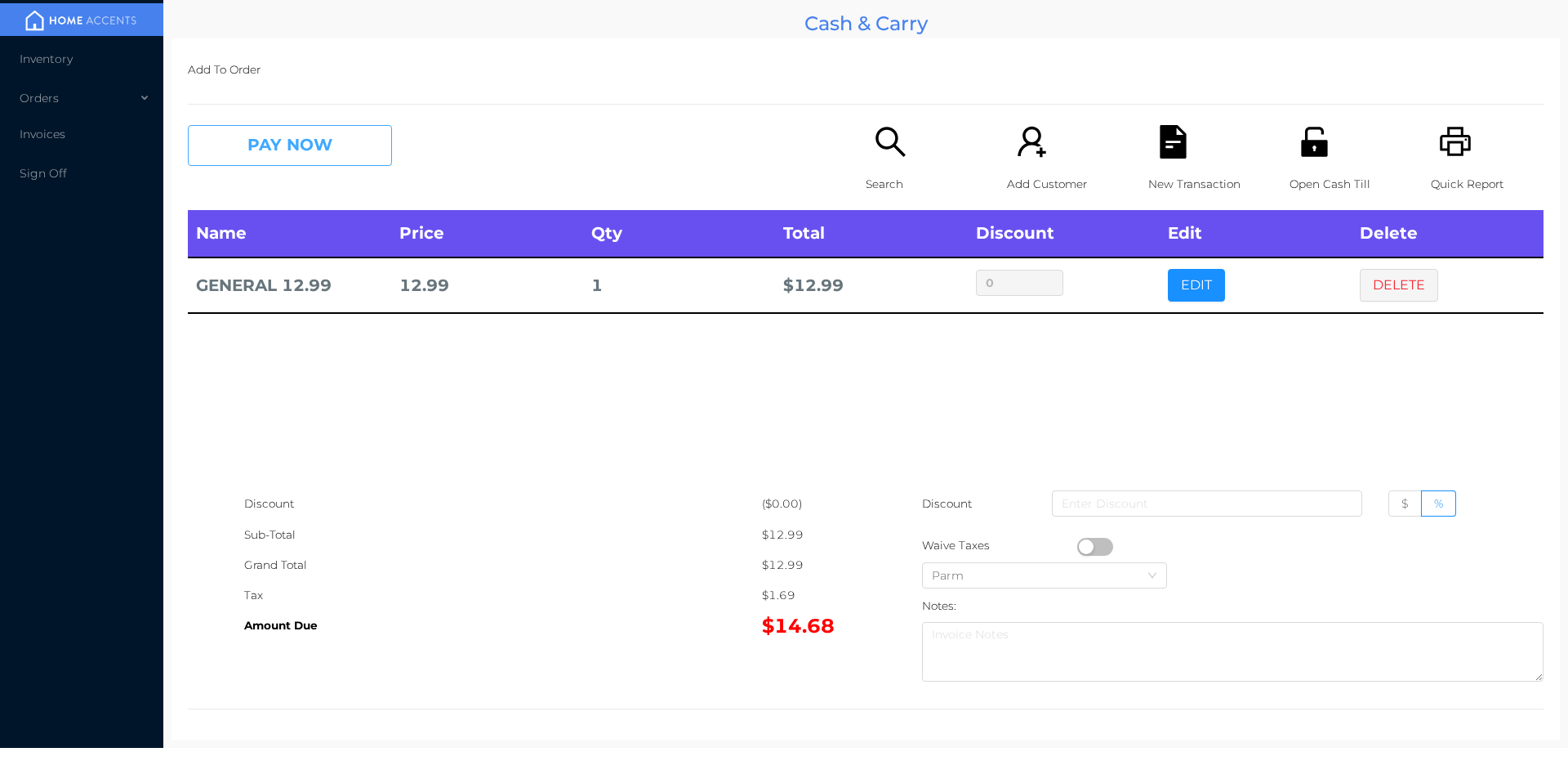
click at [295, 149] on button "PAY NOW" at bounding box center [290, 146] width 204 height 41
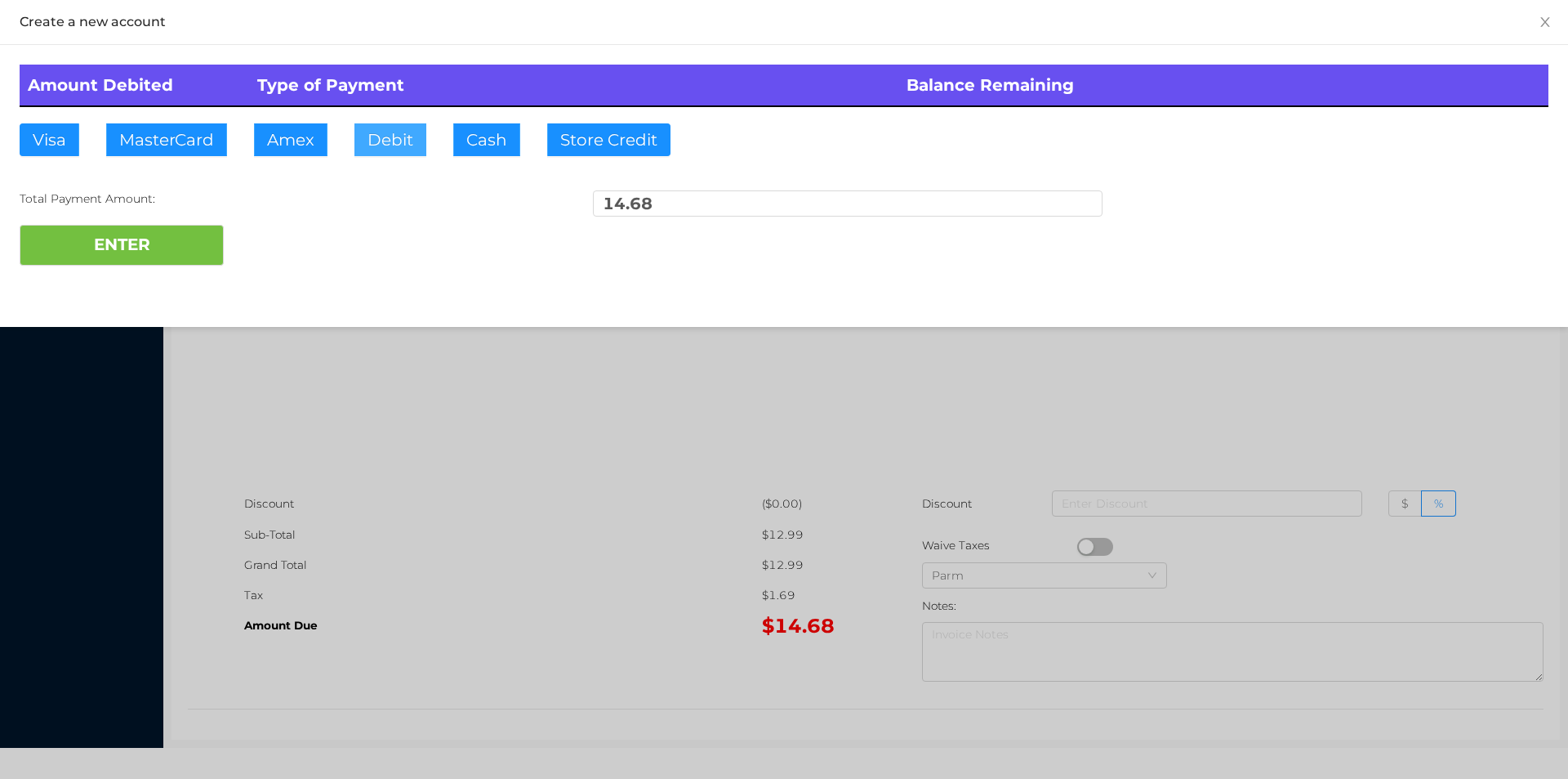
click at [375, 133] on button "Debit" at bounding box center [390, 139] width 72 height 33
type input "50."
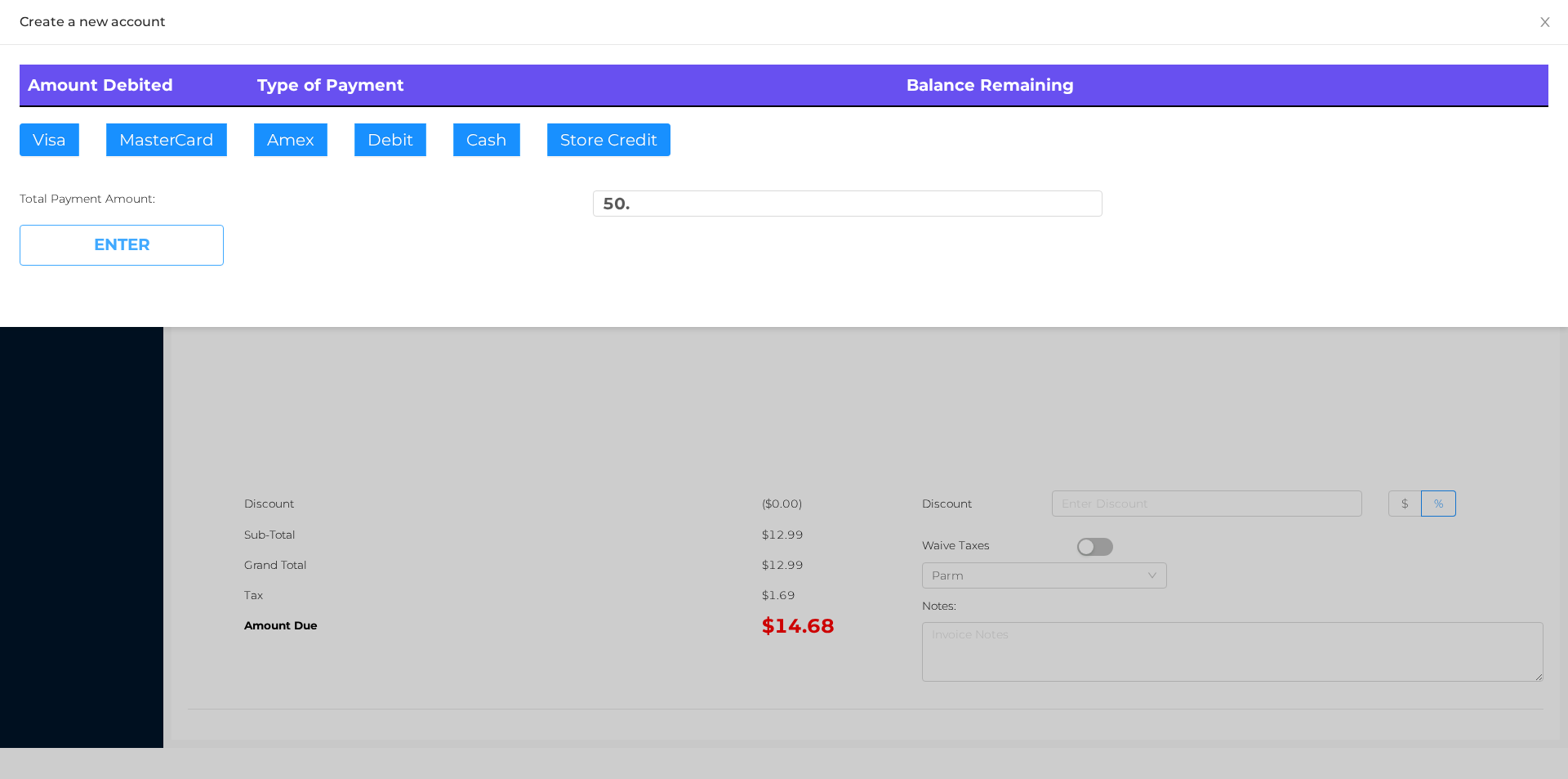
click at [137, 260] on button "ENTER" at bounding box center [122, 245] width 204 height 41
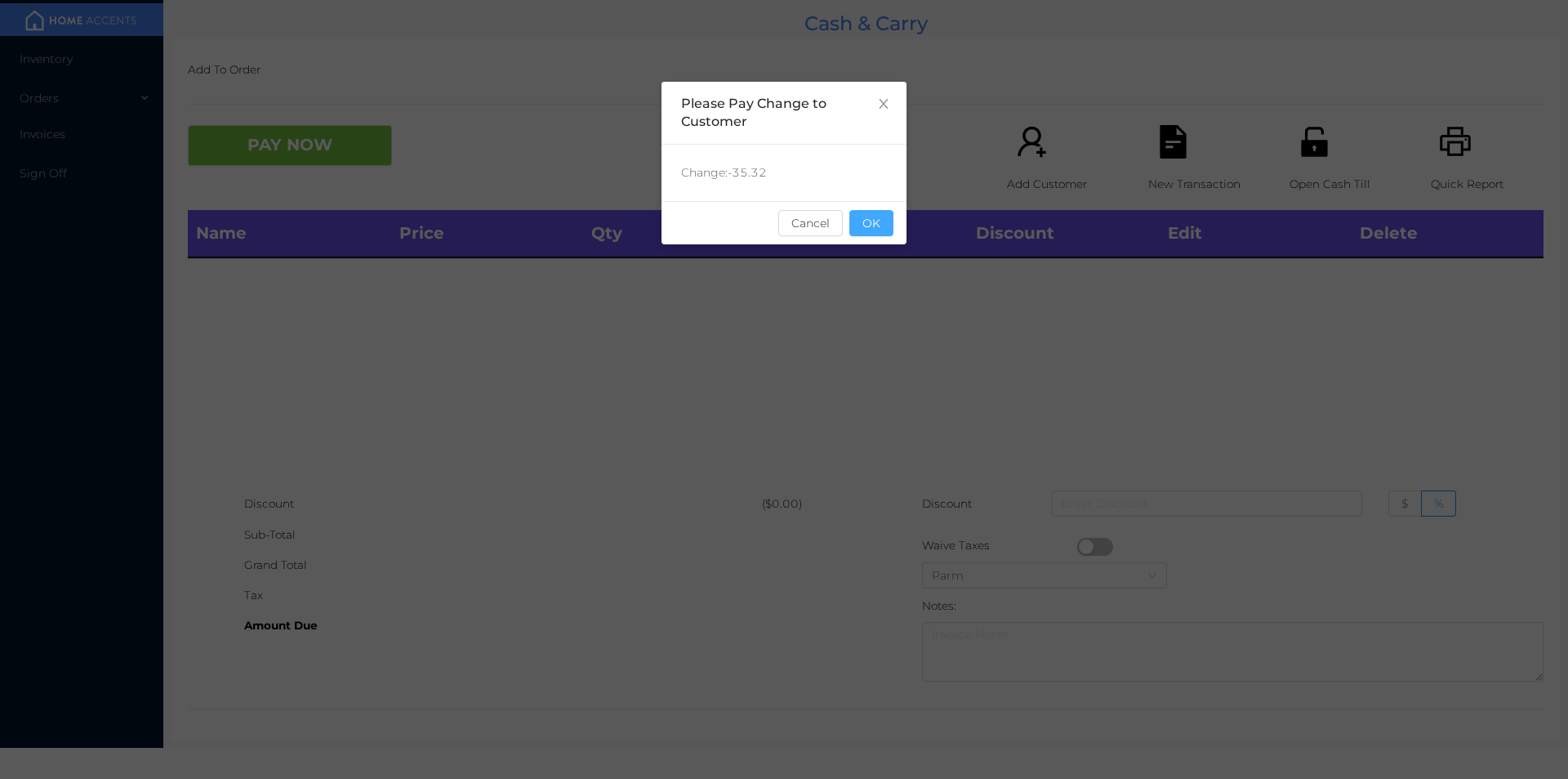
click at [880, 213] on button "OK" at bounding box center [871, 224] width 44 height 26
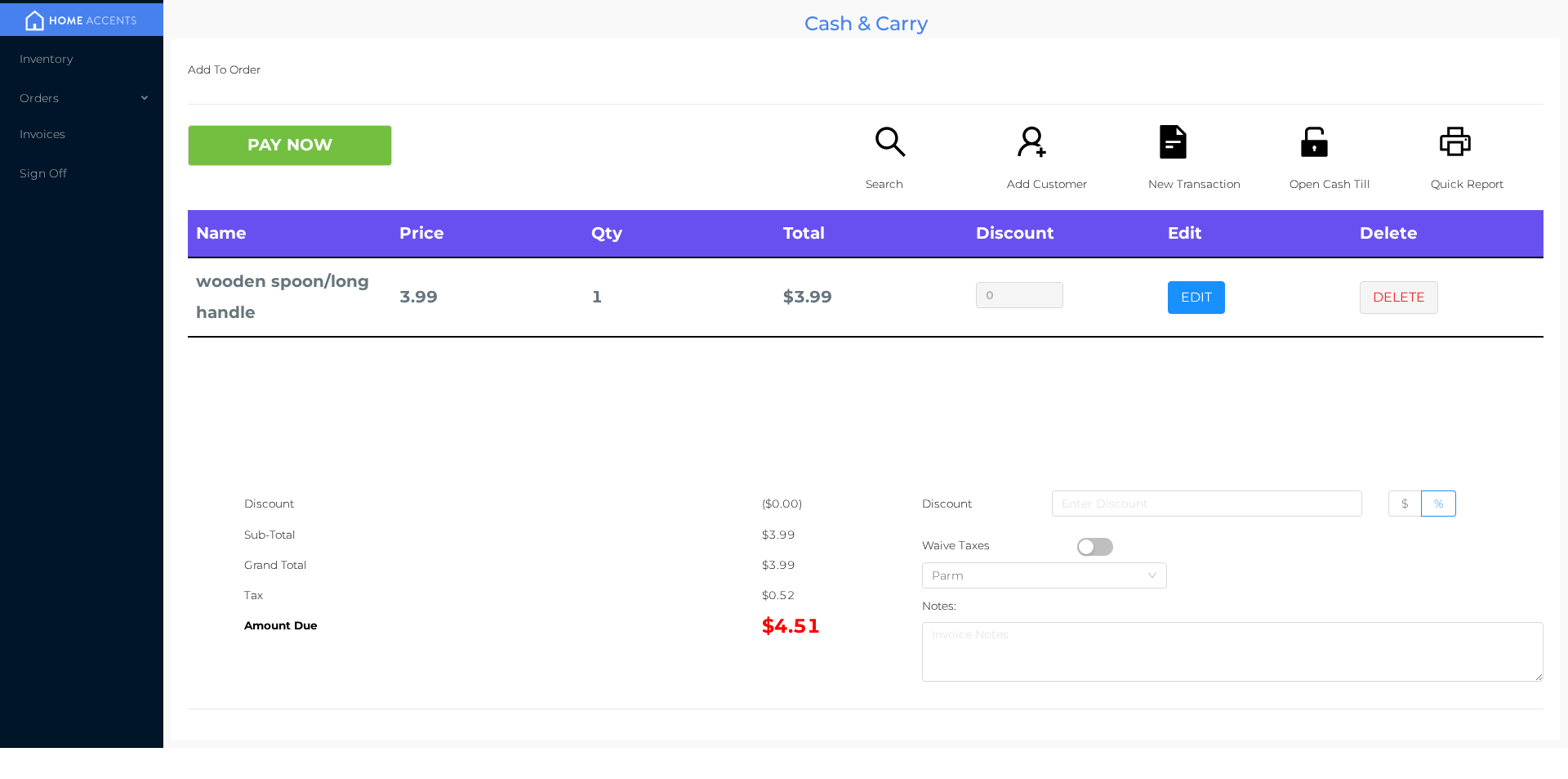
click at [888, 151] on icon "icon: search" at bounding box center [891, 142] width 34 height 34
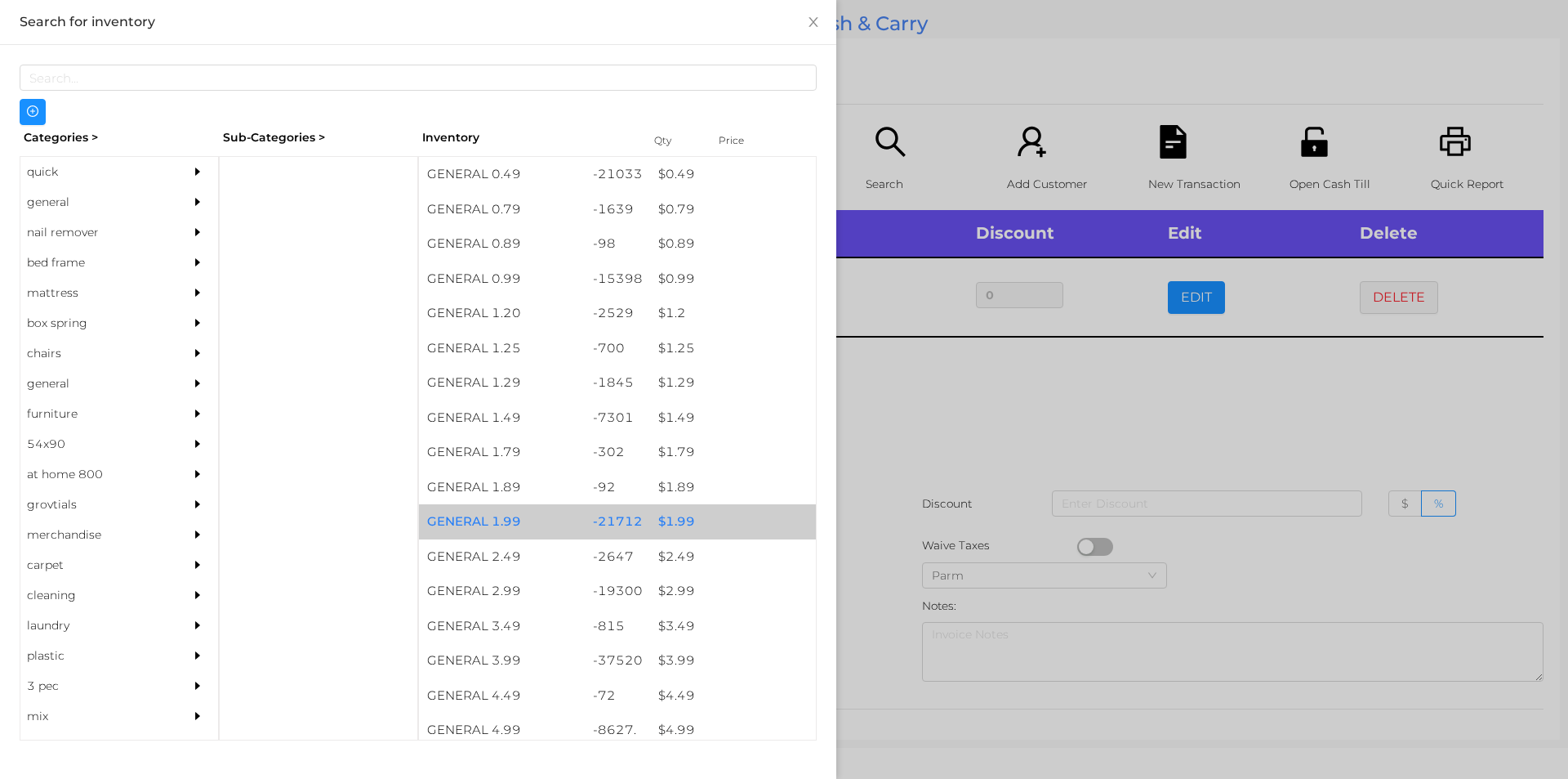
click at [683, 520] on div "$ 1.99" at bounding box center [732, 522] width 165 height 36
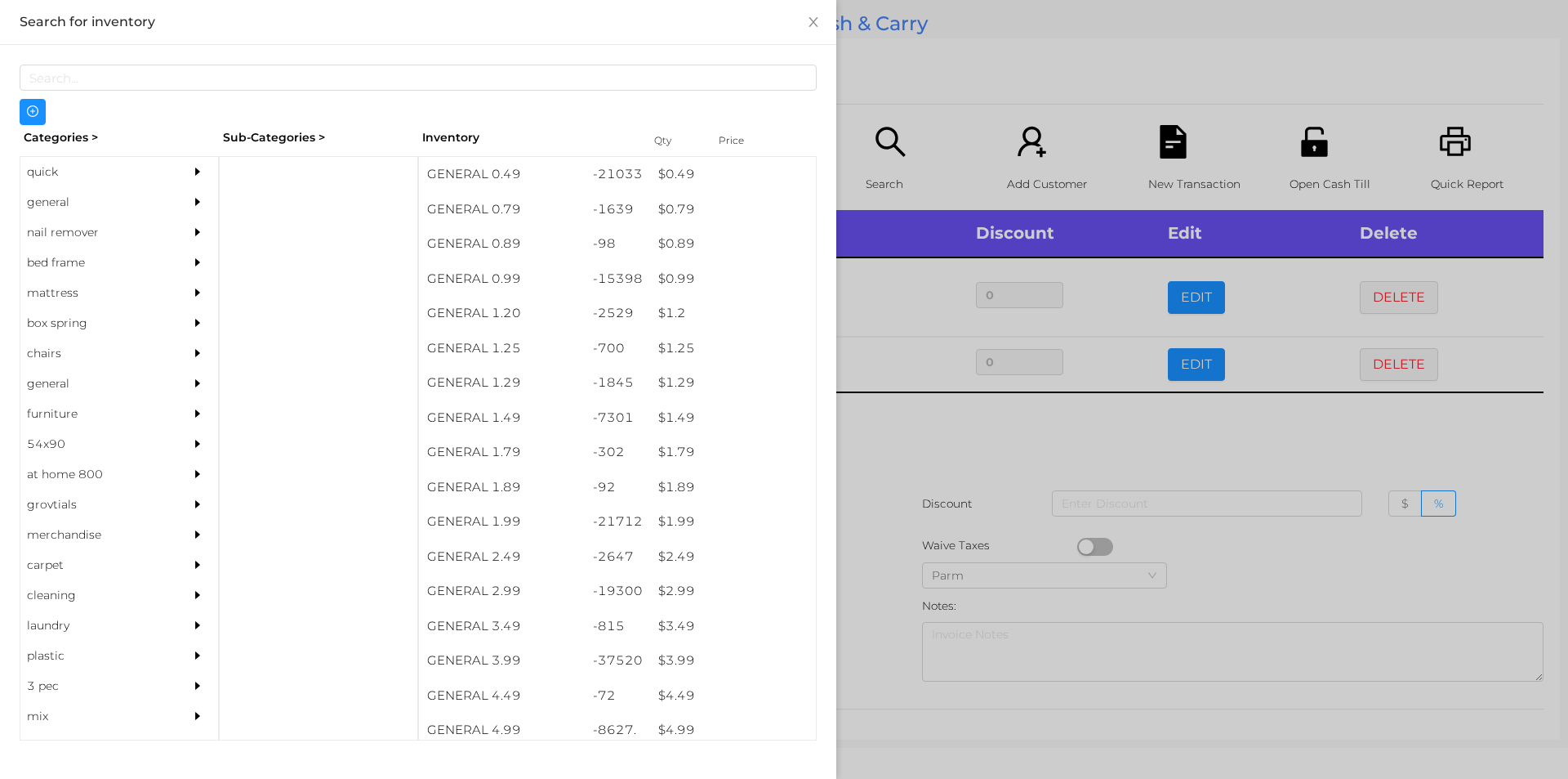
click at [874, 513] on div at bounding box center [784, 389] width 1568 height 779
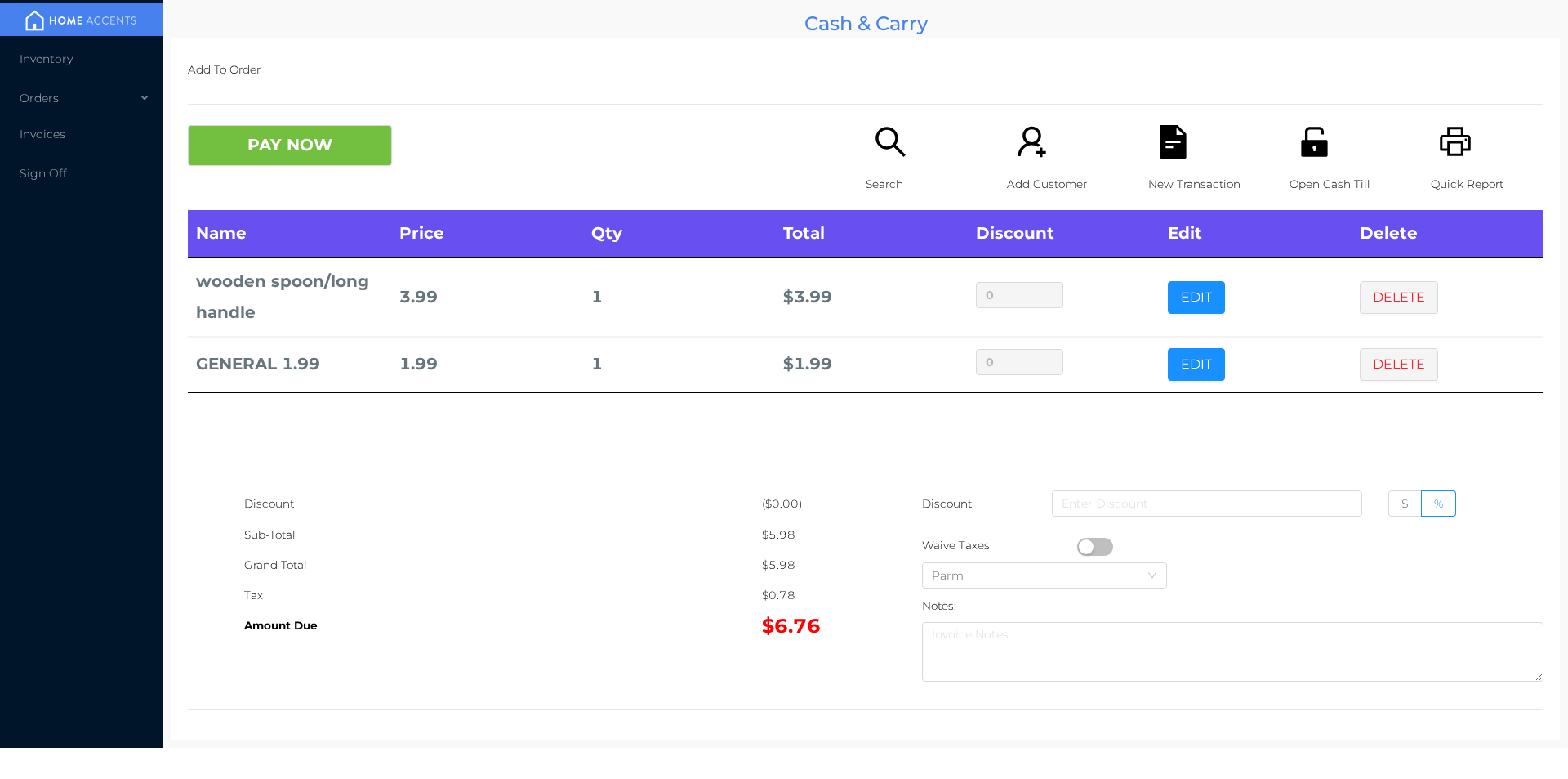
click at [870, 167] on div "Search" at bounding box center [922, 167] width 113 height 85
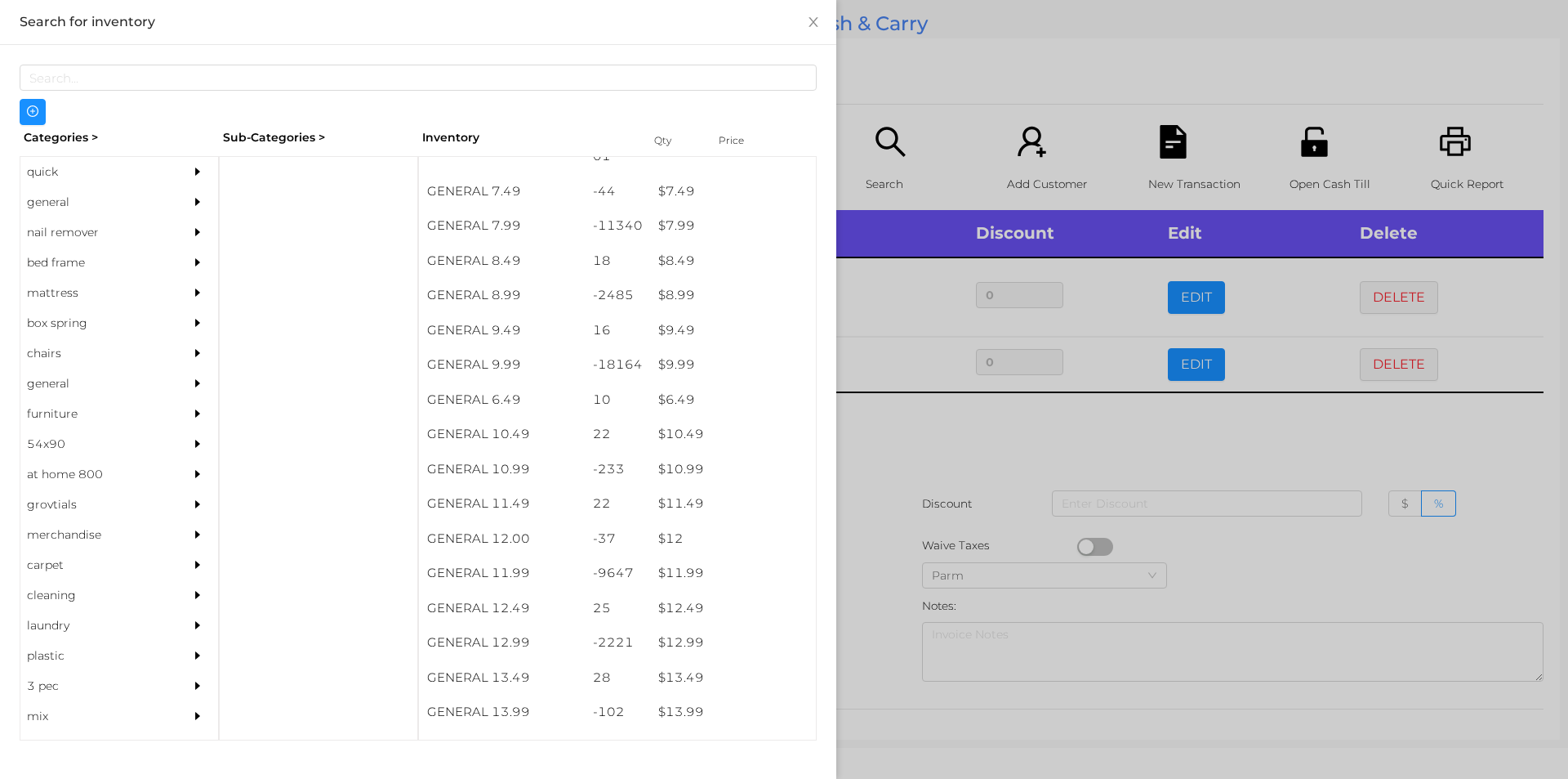
scroll to position [808, 0]
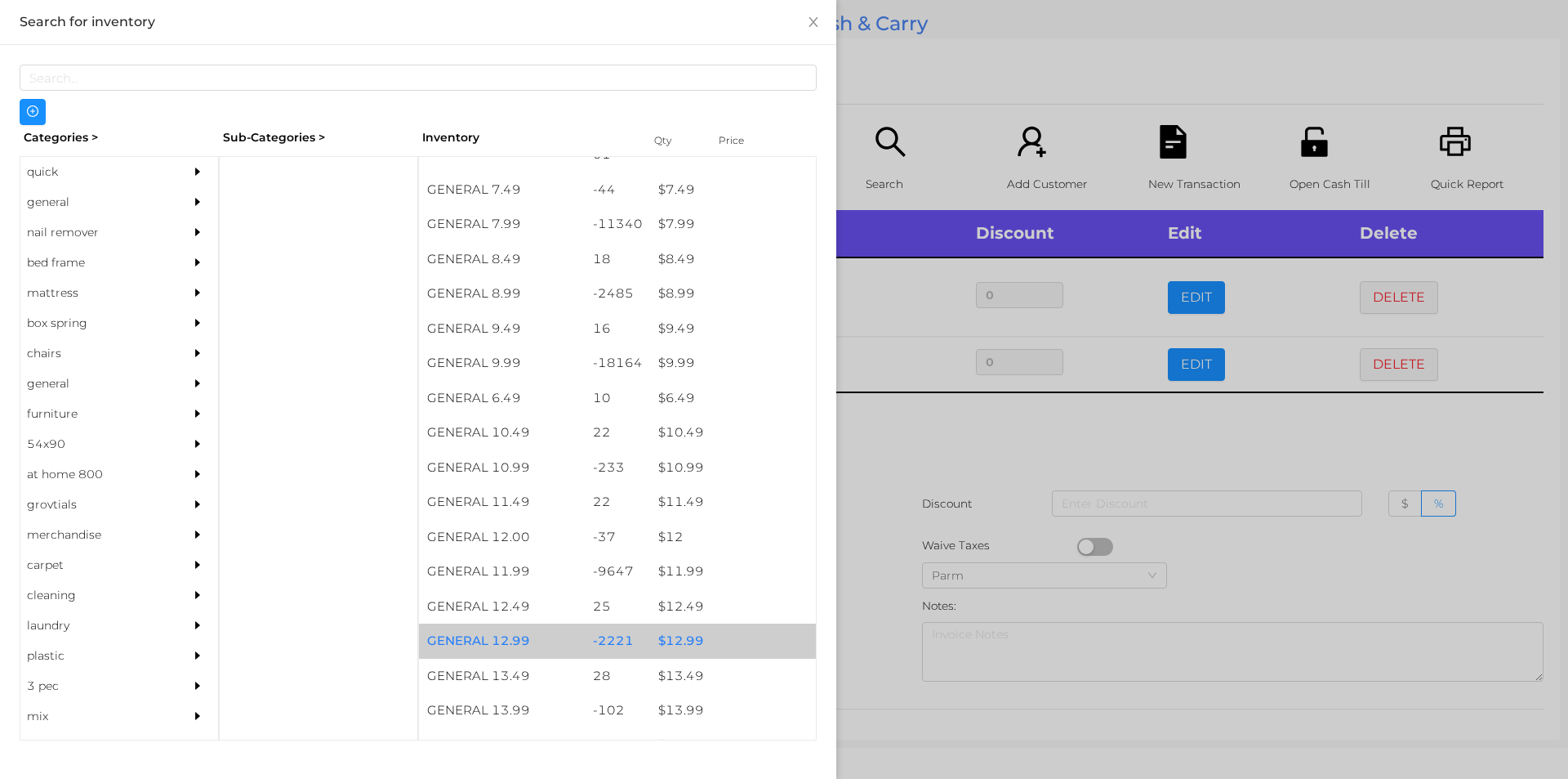
click at [691, 631] on div "$ 12.99" at bounding box center [732, 642] width 165 height 36
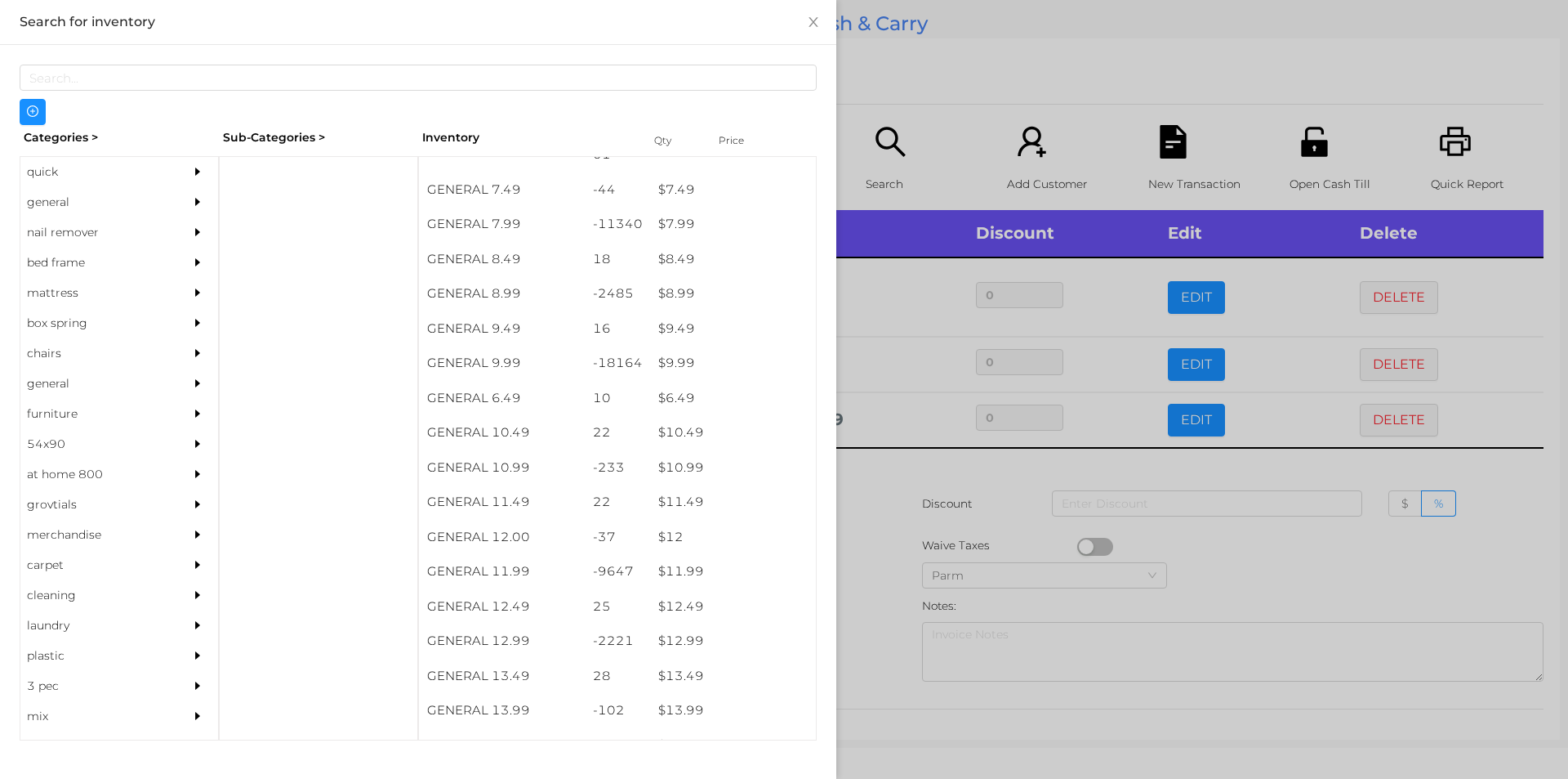
click at [877, 602] on div at bounding box center [784, 389] width 1568 height 779
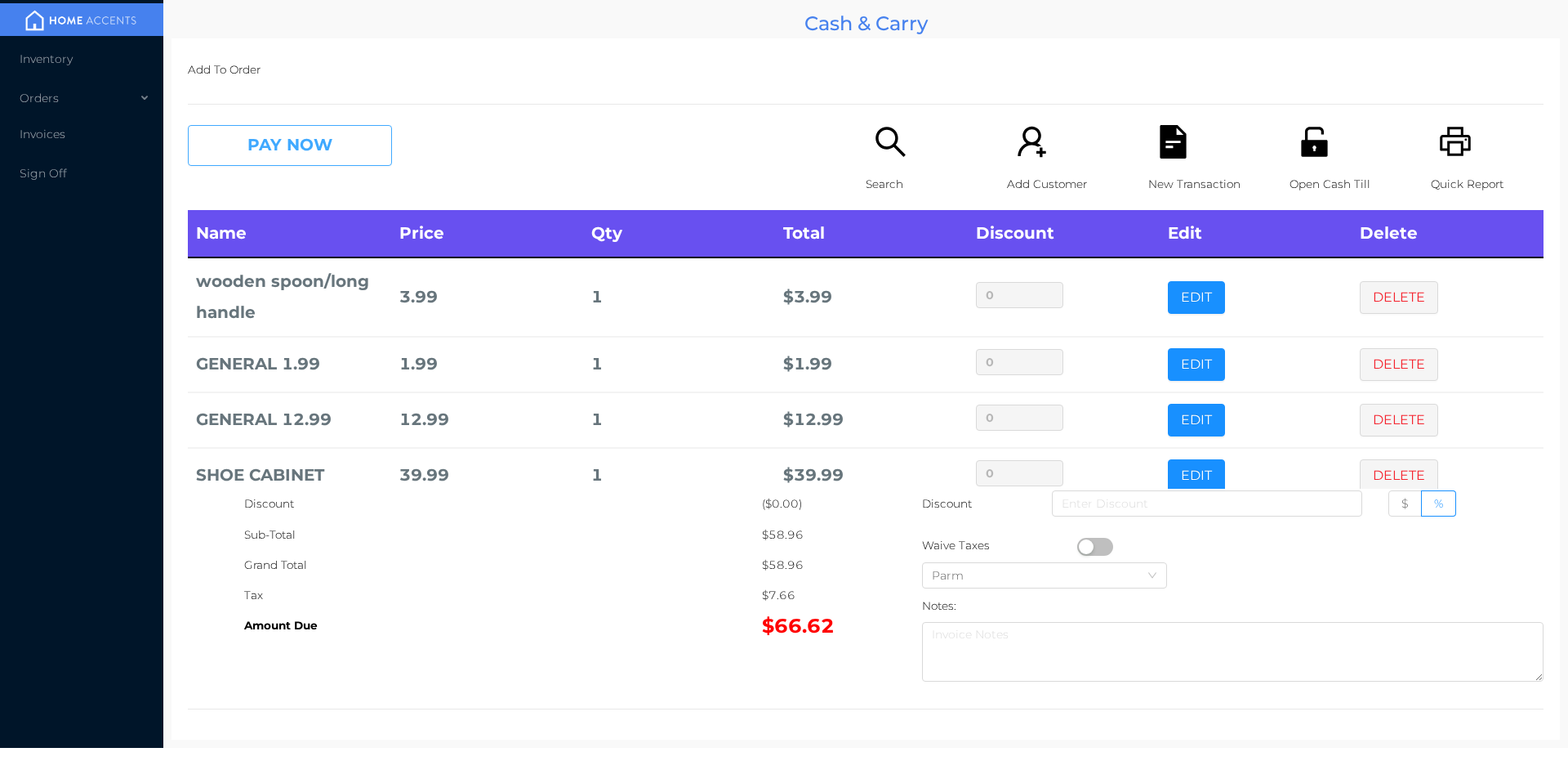
click at [312, 162] on button "PAY NOW" at bounding box center [290, 146] width 204 height 41
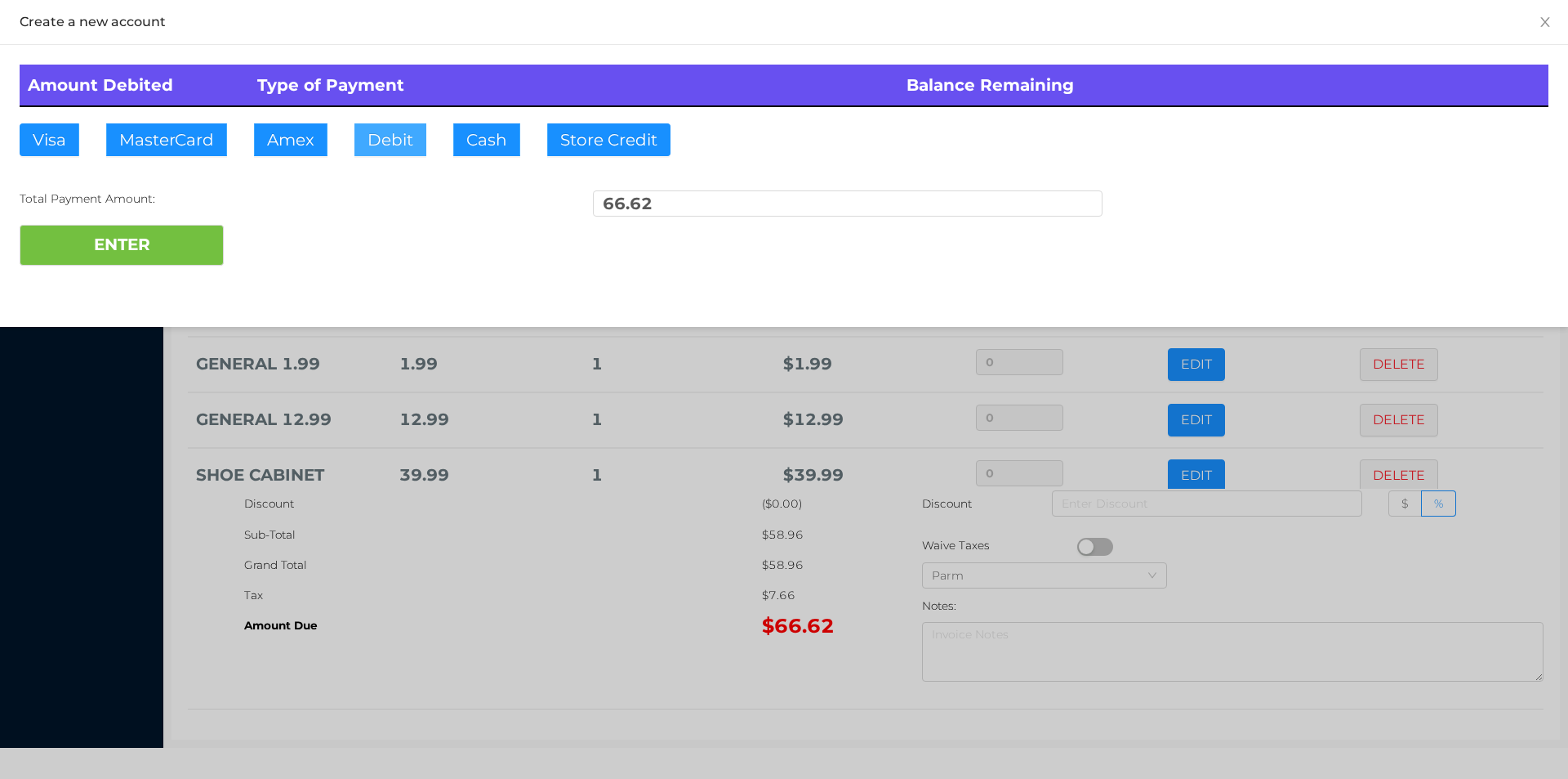
click at [378, 146] on button "Debit" at bounding box center [390, 139] width 72 height 33
click at [189, 245] on button "ENTER" at bounding box center [122, 245] width 204 height 41
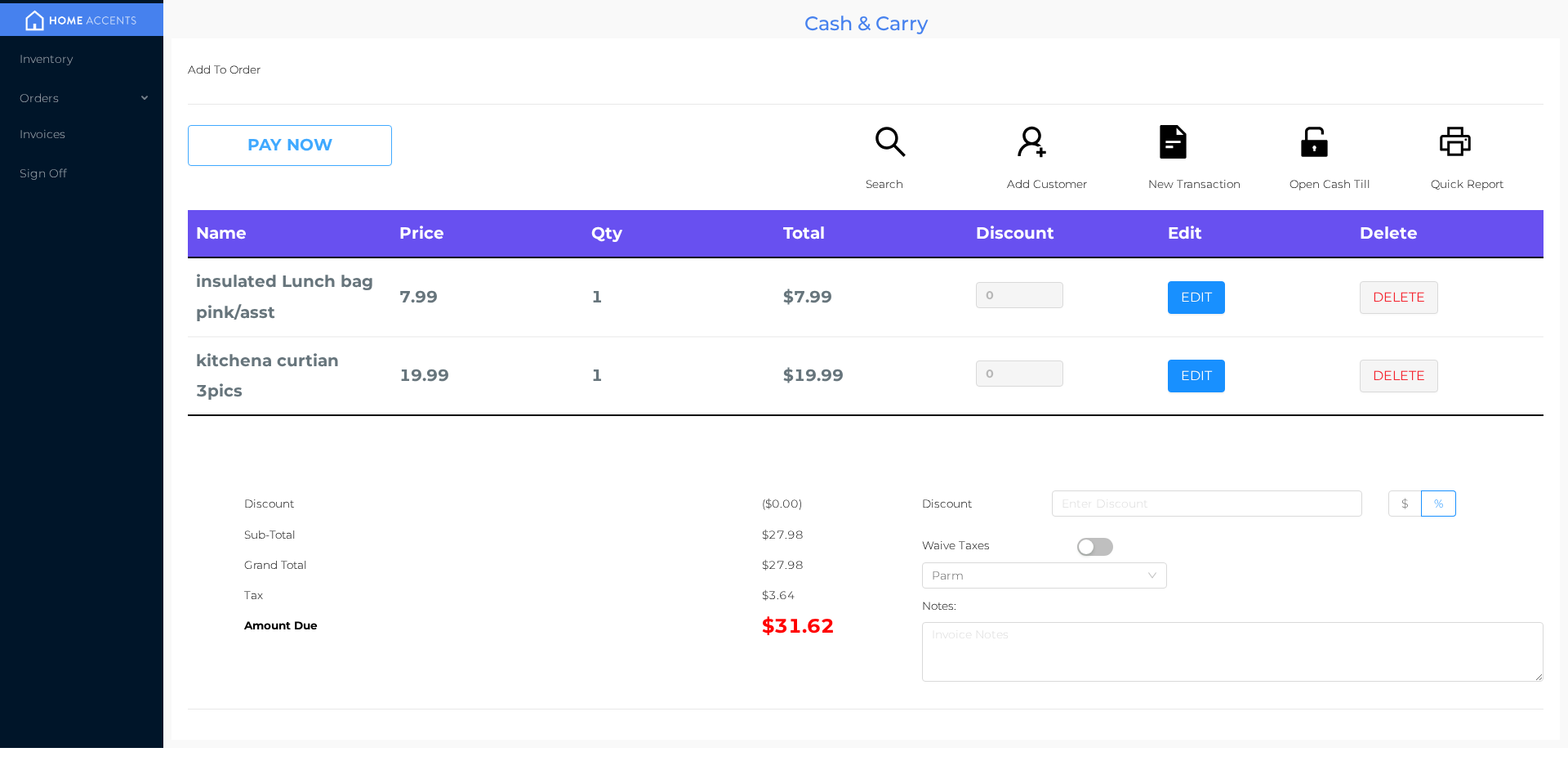
click at [275, 156] on button "PAY NOW" at bounding box center [290, 146] width 204 height 41
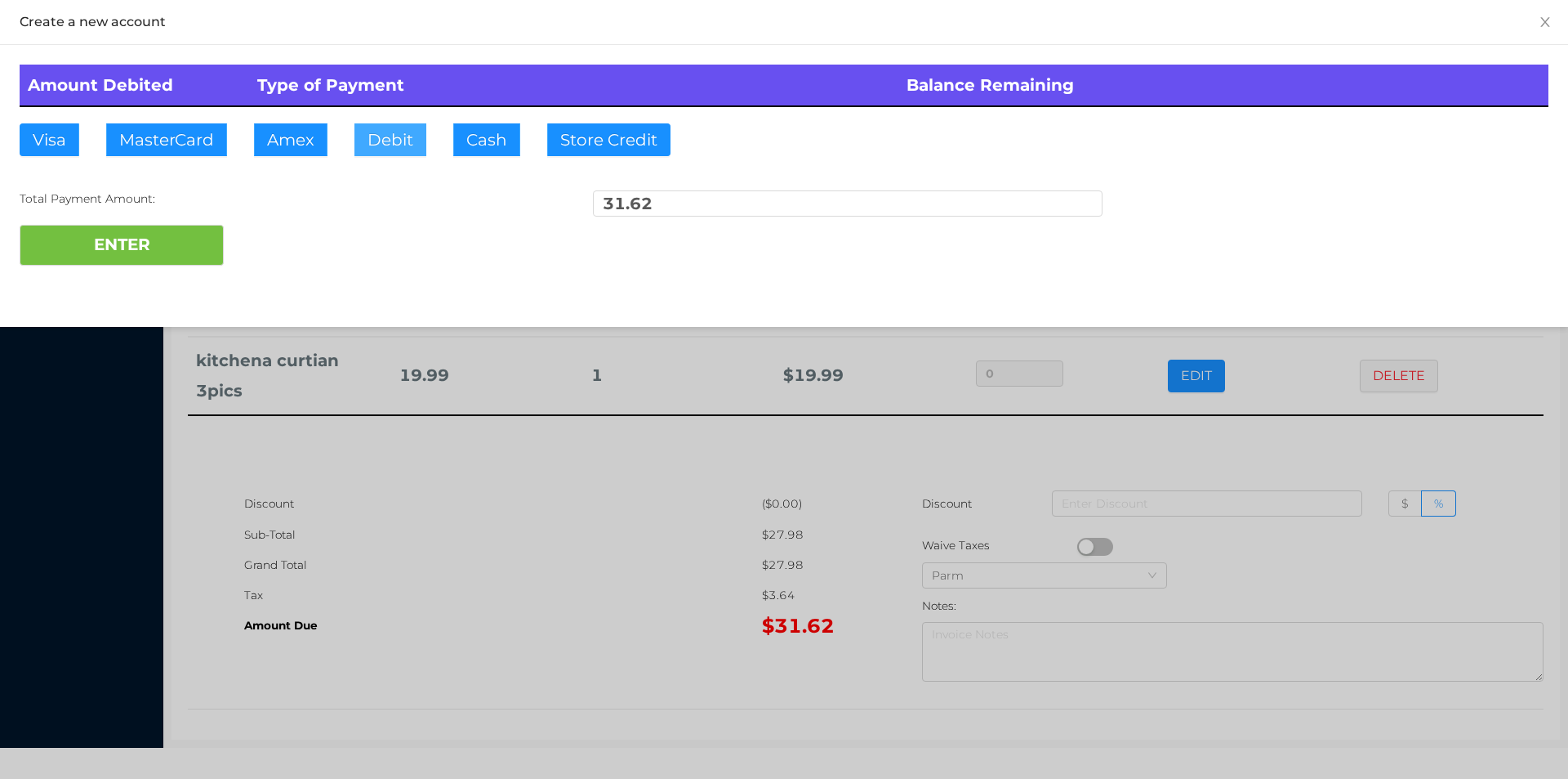
click at [392, 146] on button "Debit" at bounding box center [390, 139] width 72 height 33
type input "50."
click at [148, 249] on button "ENTER" at bounding box center [122, 245] width 204 height 41
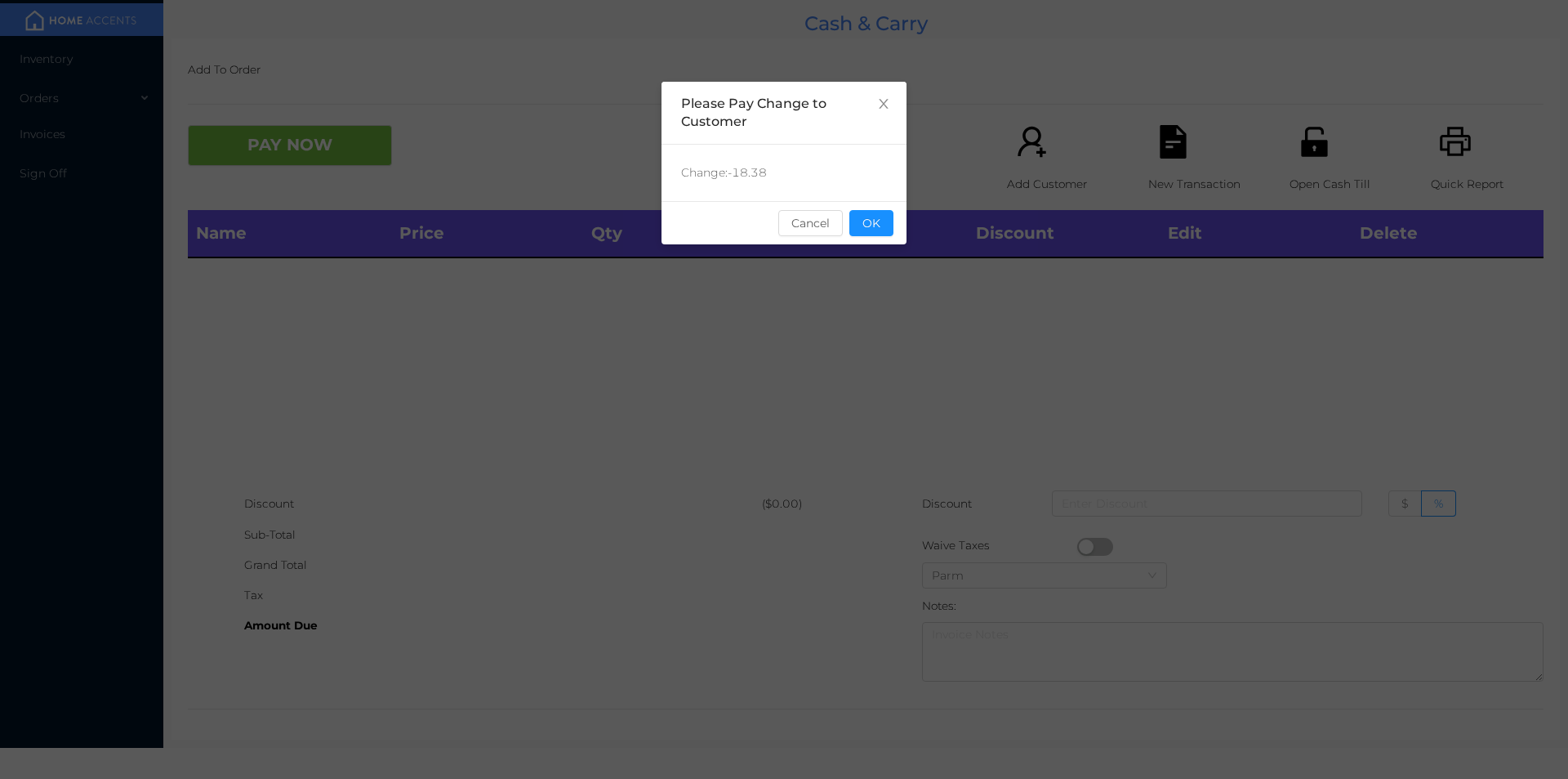
click at [878, 230] on button "OK" at bounding box center [871, 224] width 44 height 26
click at [906, 294] on div "Name Price Qty Total Discount Edit Delete" at bounding box center [866, 350] width 1356 height 279
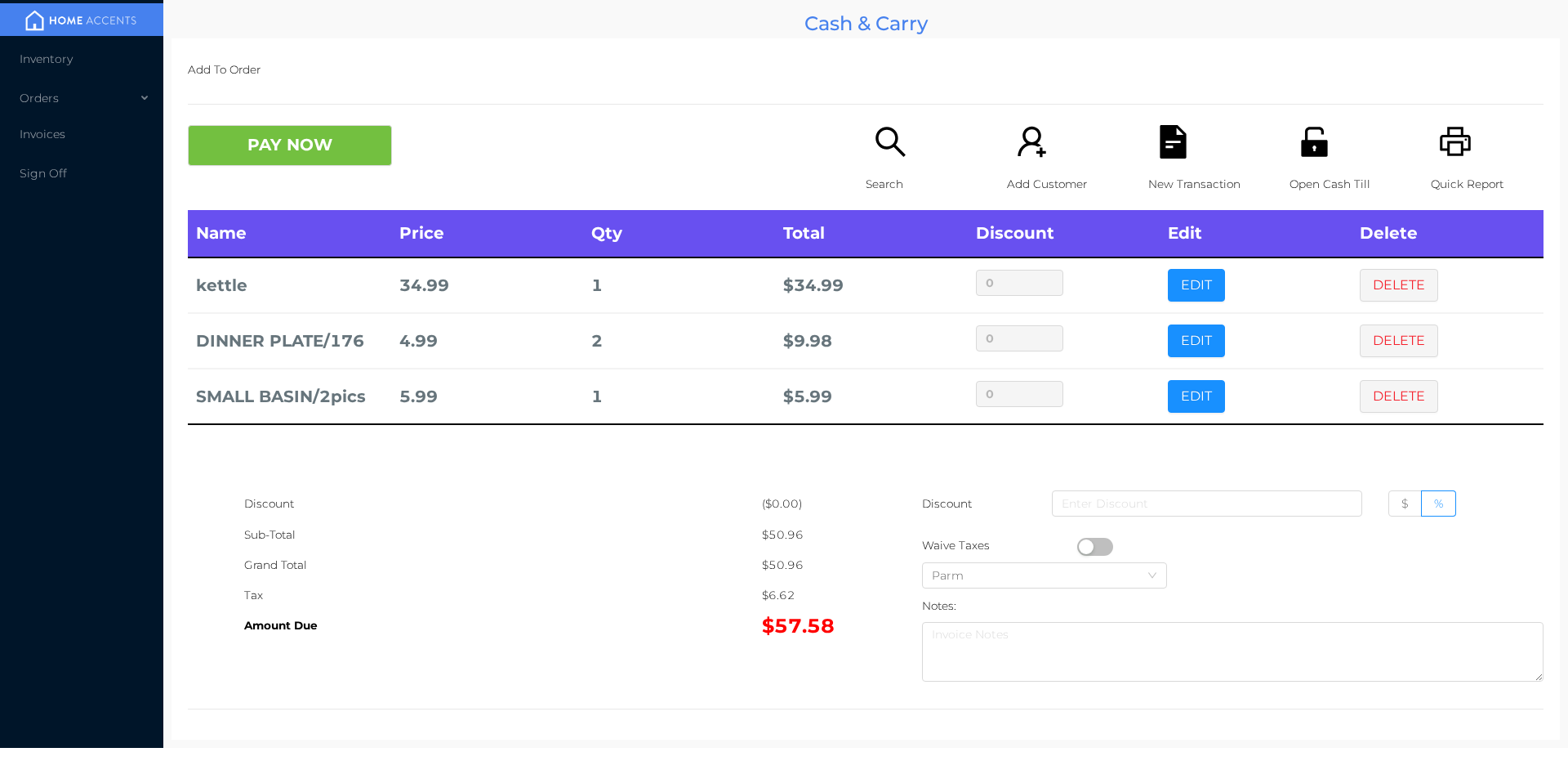
click at [882, 155] on icon "icon: search" at bounding box center [891, 142] width 34 height 34
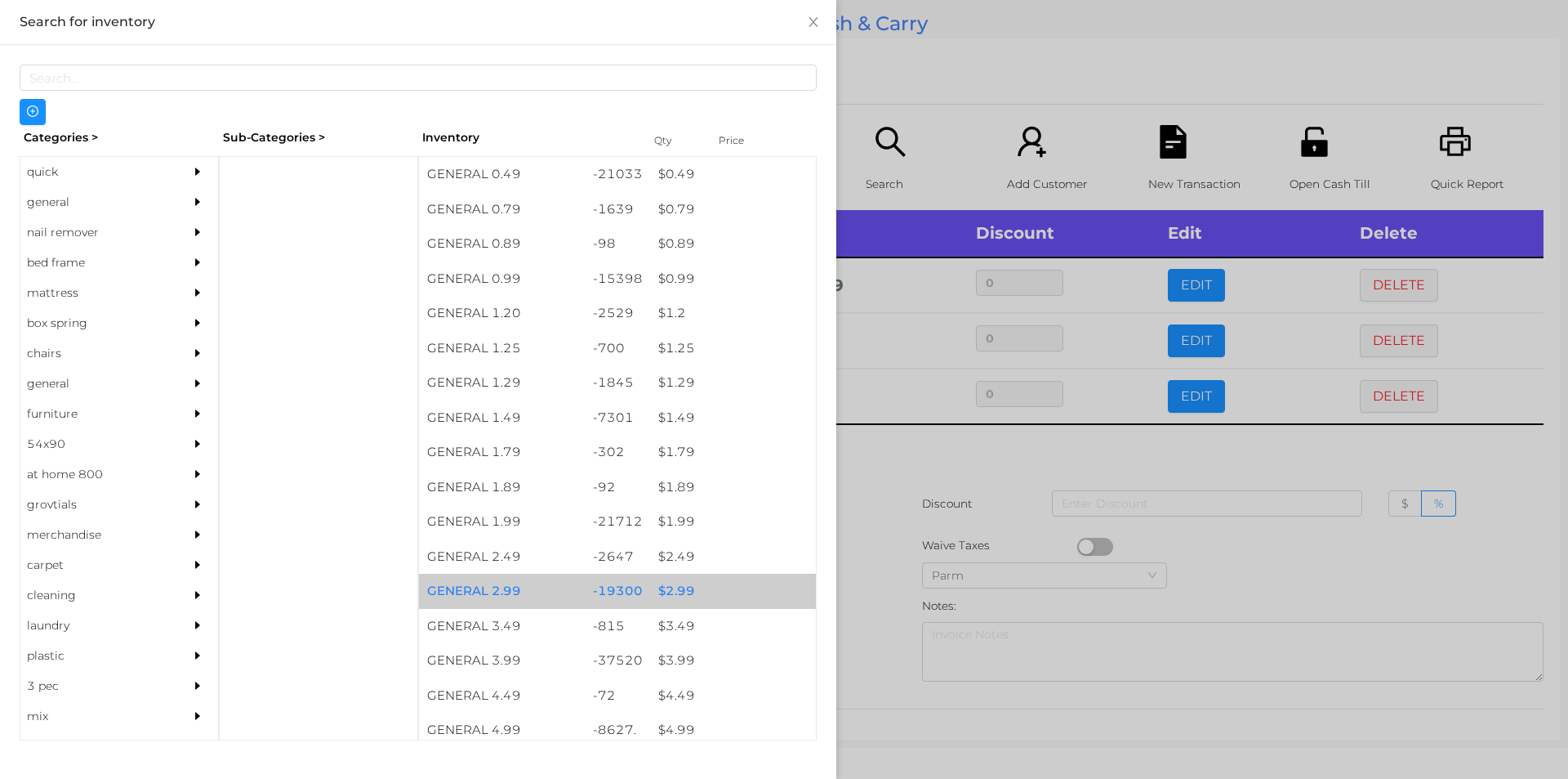
click at [675, 593] on div "$ 2.99" at bounding box center [732, 591] width 165 height 36
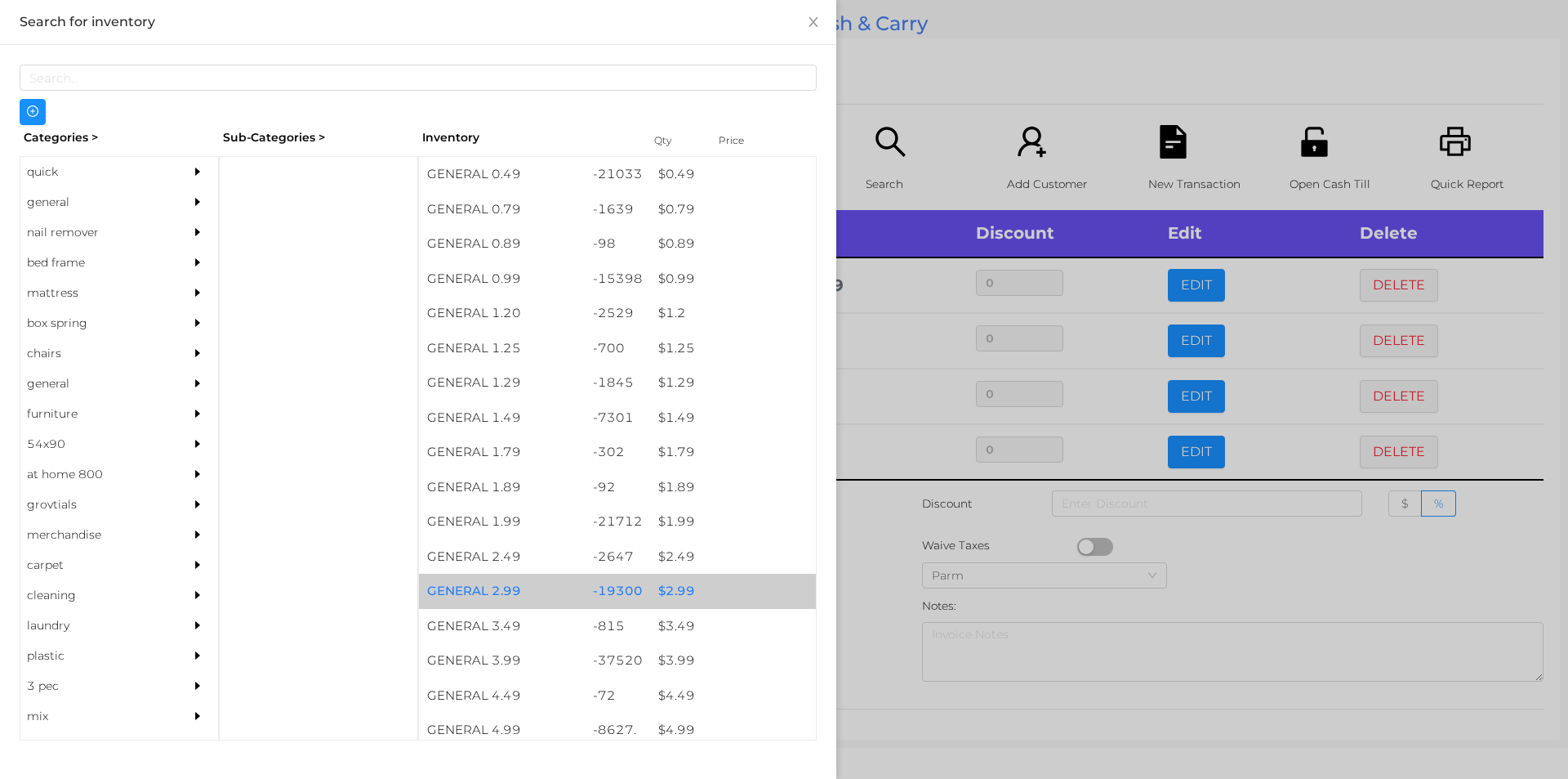
click at [672, 593] on div "$ 2.99" at bounding box center [732, 591] width 165 height 36
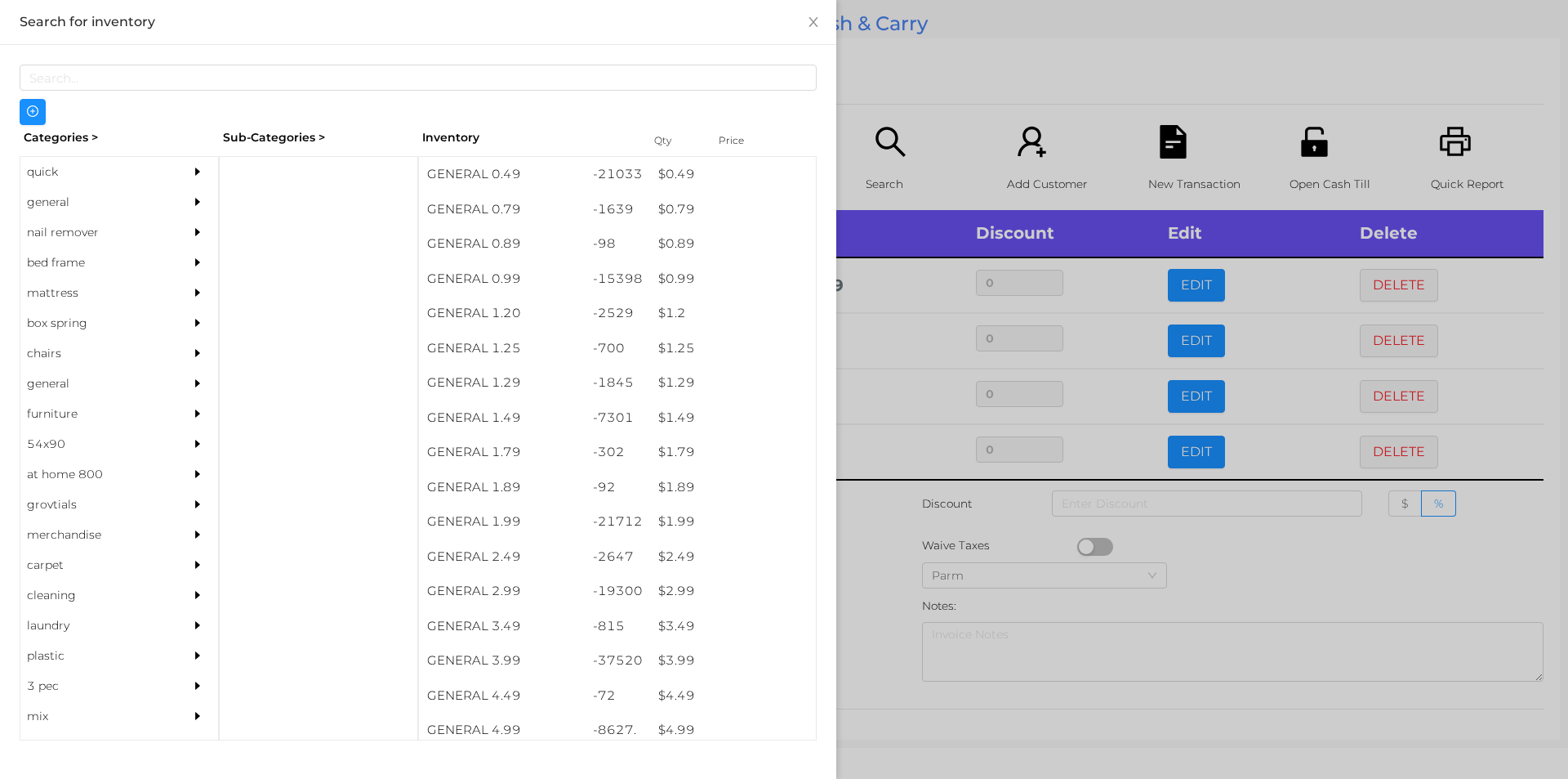
click at [874, 540] on div at bounding box center [784, 389] width 1568 height 779
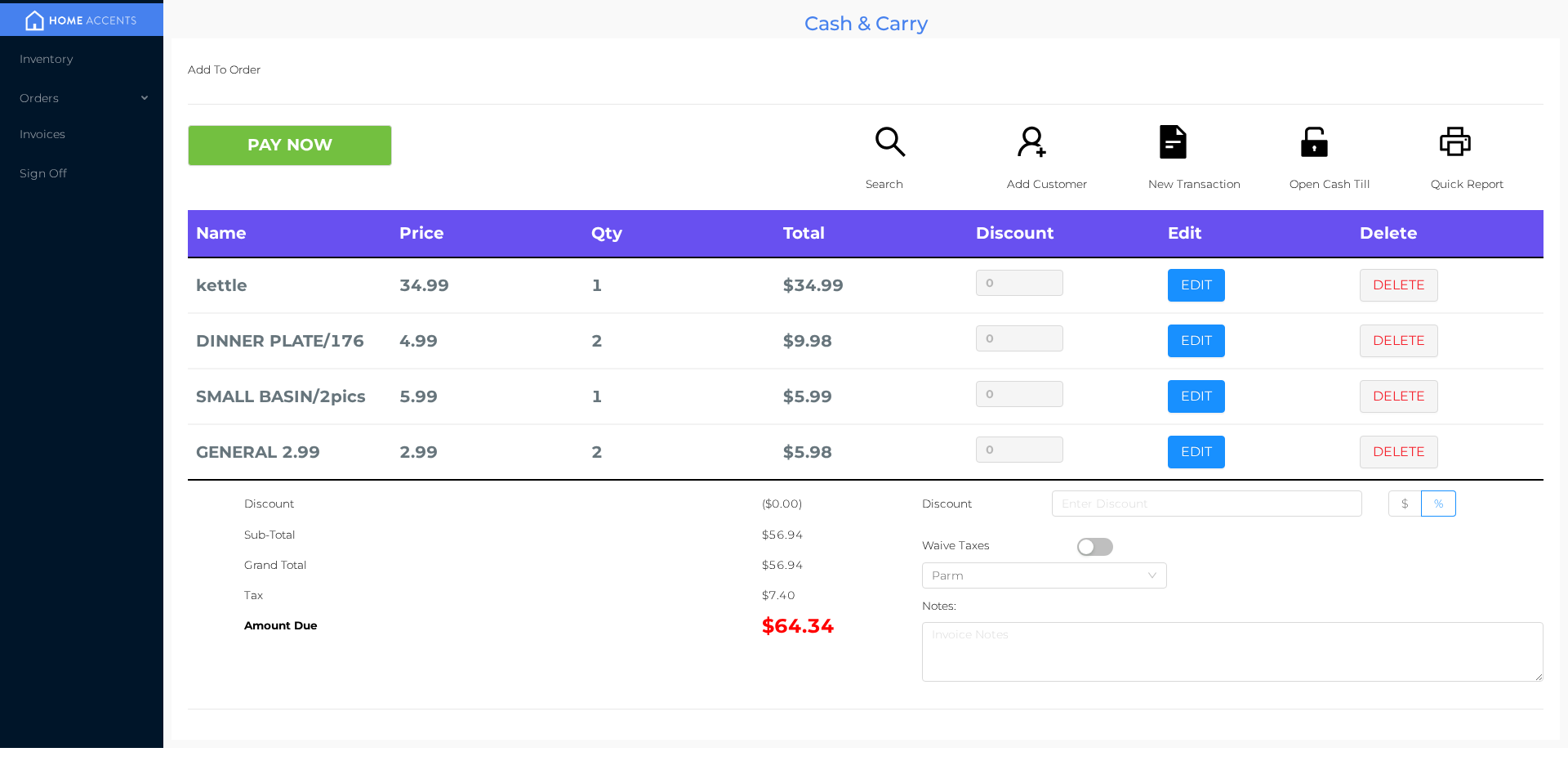
click at [875, 166] on div "Search" at bounding box center [922, 167] width 113 height 85
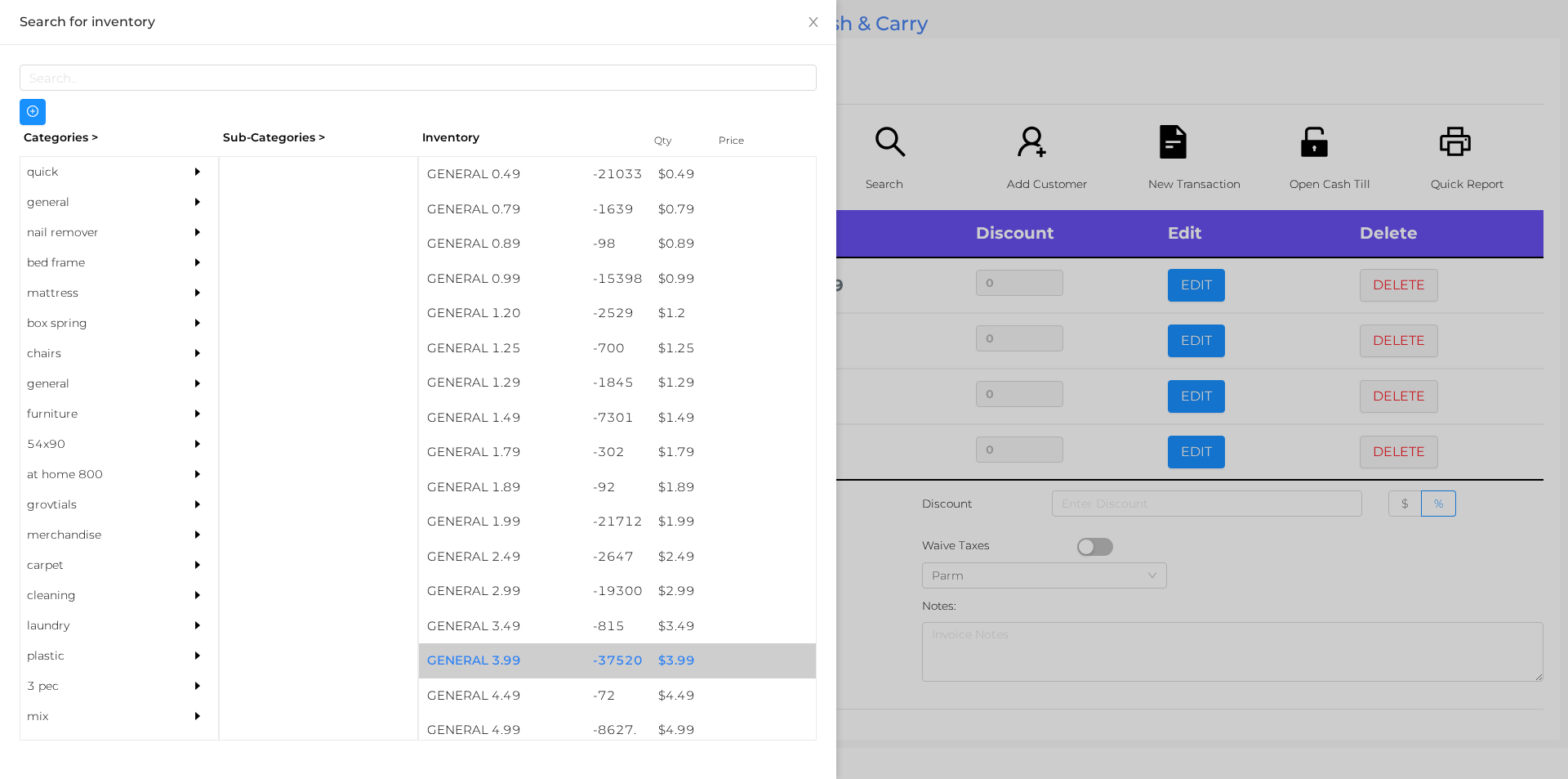
click at [659, 650] on div "$ 3.99" at bounding box center [732, 660] width 165 height 36
click at [674, 656] on div "$ 3.99" at bounding box center [732, 660] width 165 height 36
click at [678, 664] on div "$ 3.99" at bounding box center [732, 660] width 165 height 36
click at [669, 655] on div "$ 3.99" at bounding box center [732, 660] width 165 height 36
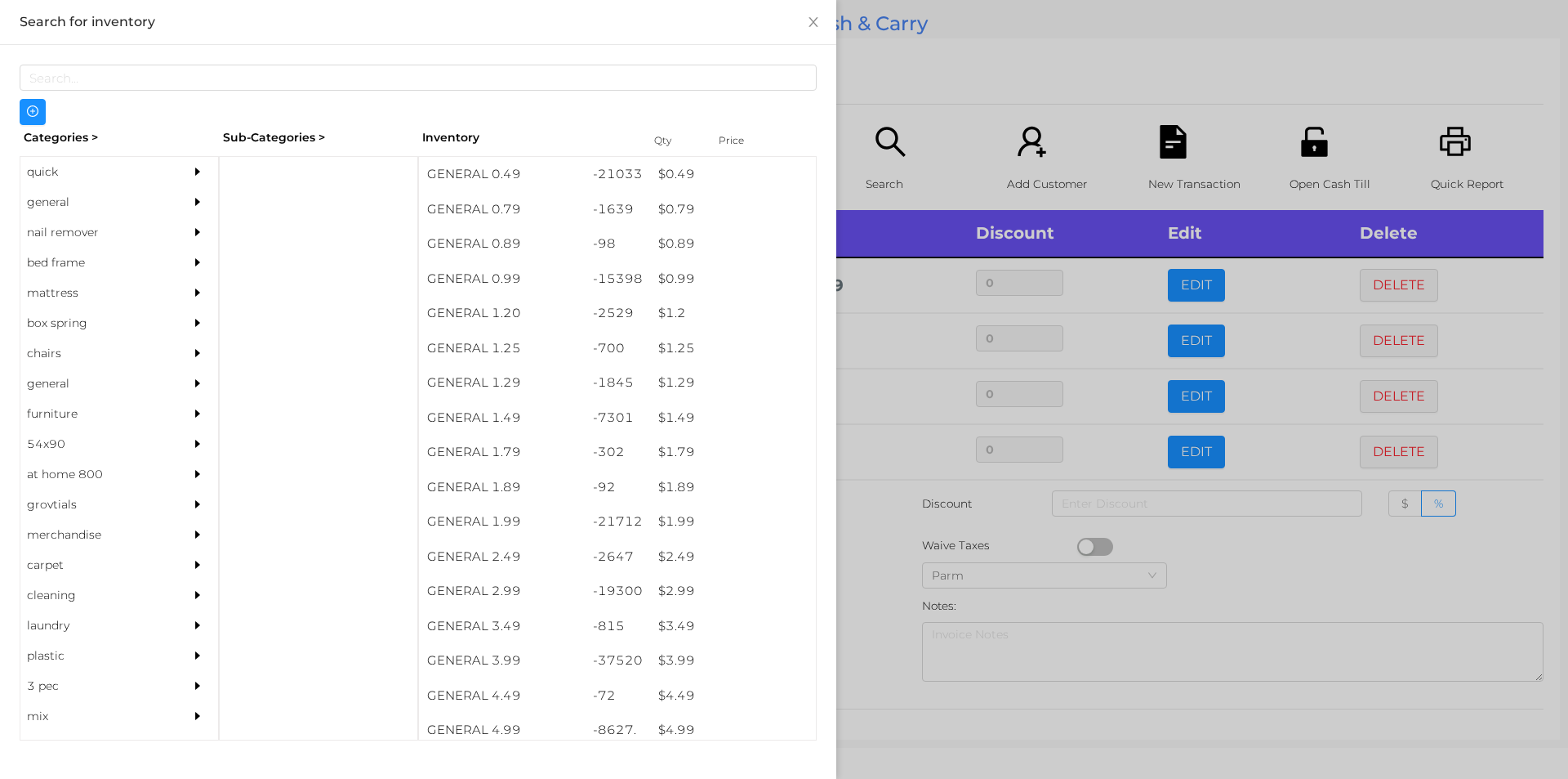
click at [1217, 582] on div at bounding box center [784, 389] width 1568 height 779
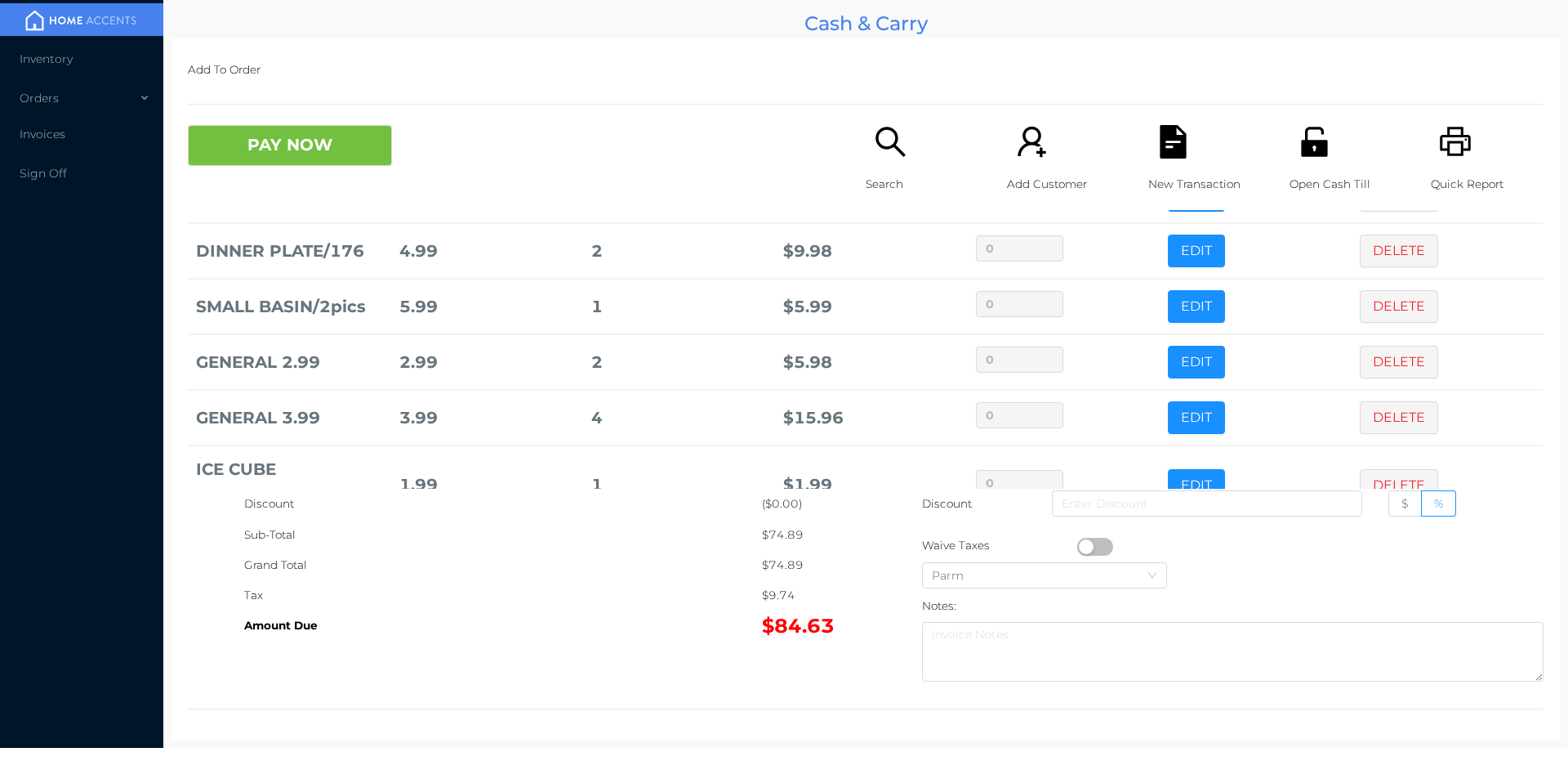
scroll to position [142, 0]
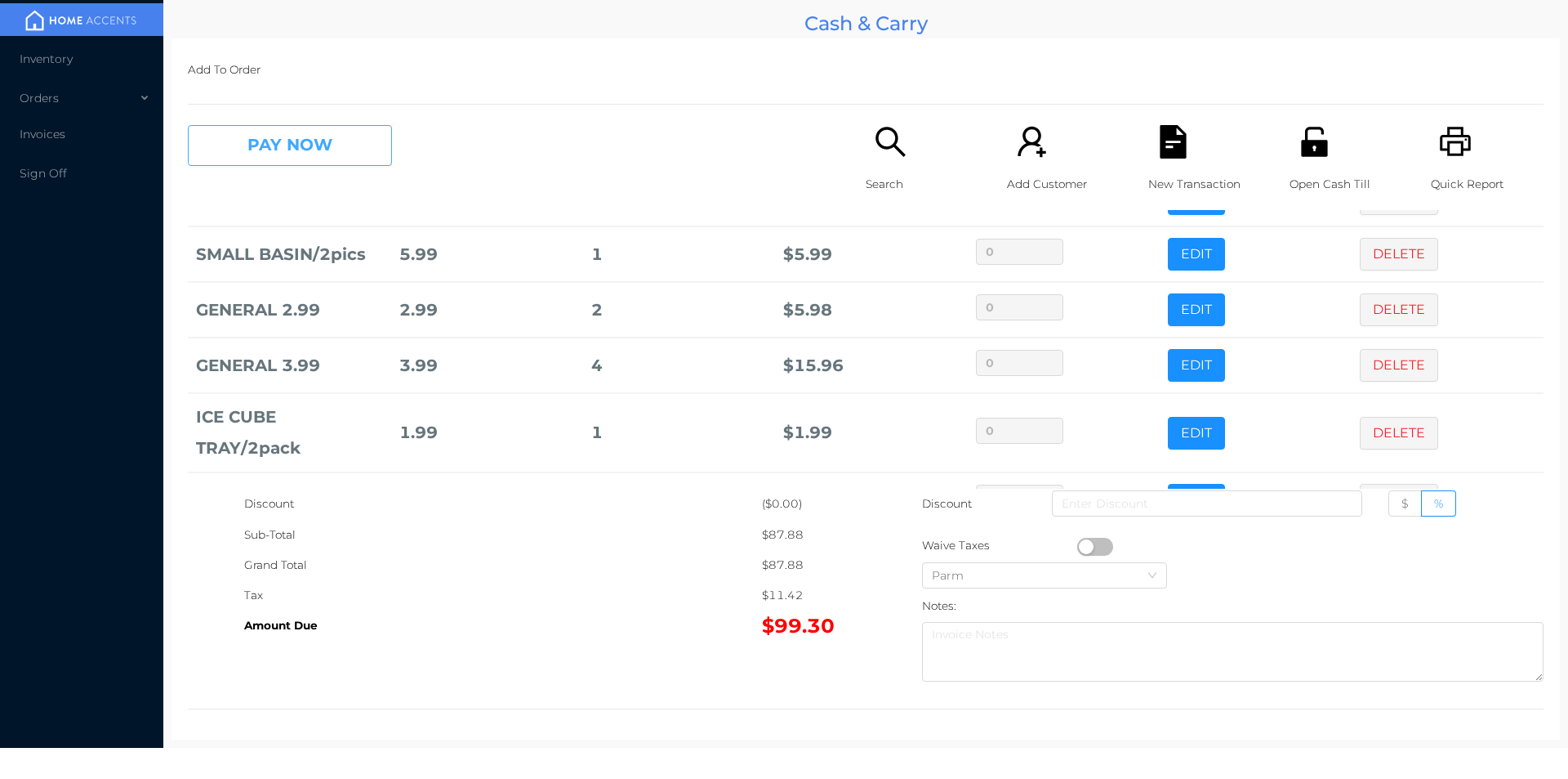
click at [309, 141] on button "PAY NOW" at bounding box center [290, 146] width 204 height 41
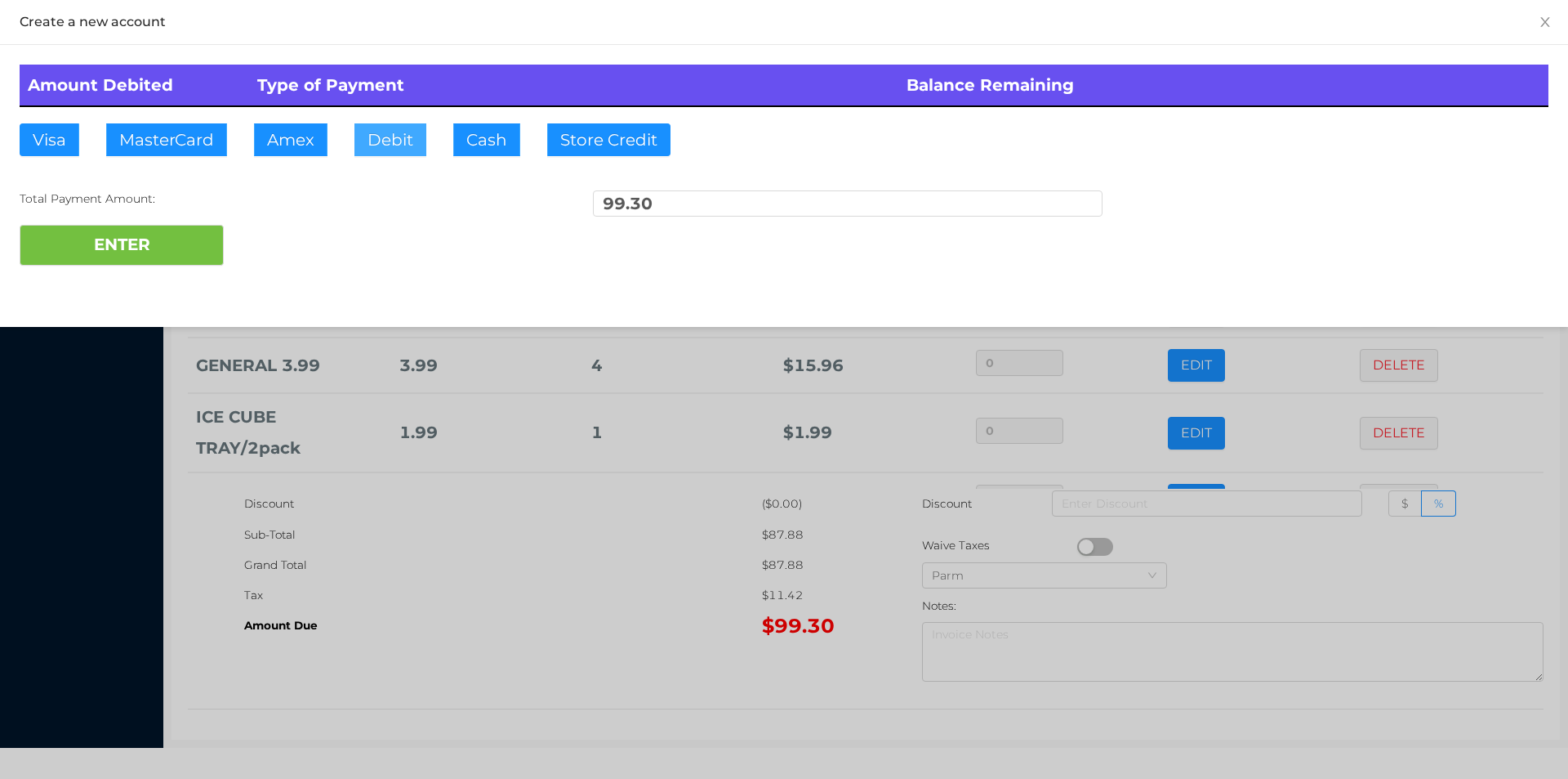
click at [388, 146] on button "Debit" at bounding box center [390, 139] width 72 height 33
click at [298, 236] on div "ENTER" at bounding box center [784, 245] width 1529 height 41
click at [180, 242] on button "ENTER" at bounding box center [122, 245] width 204 height 41
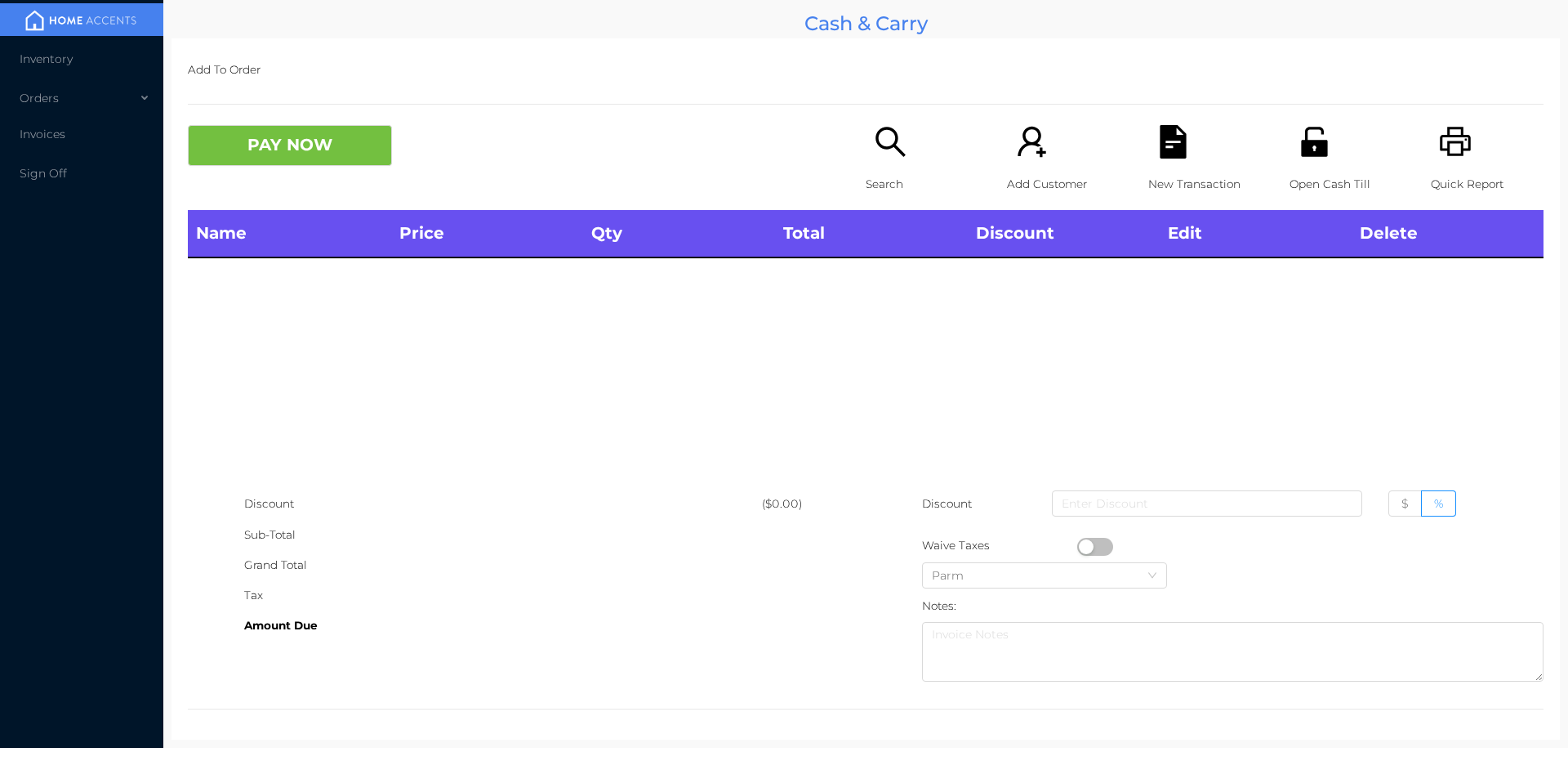
scroll to position [0, 0]
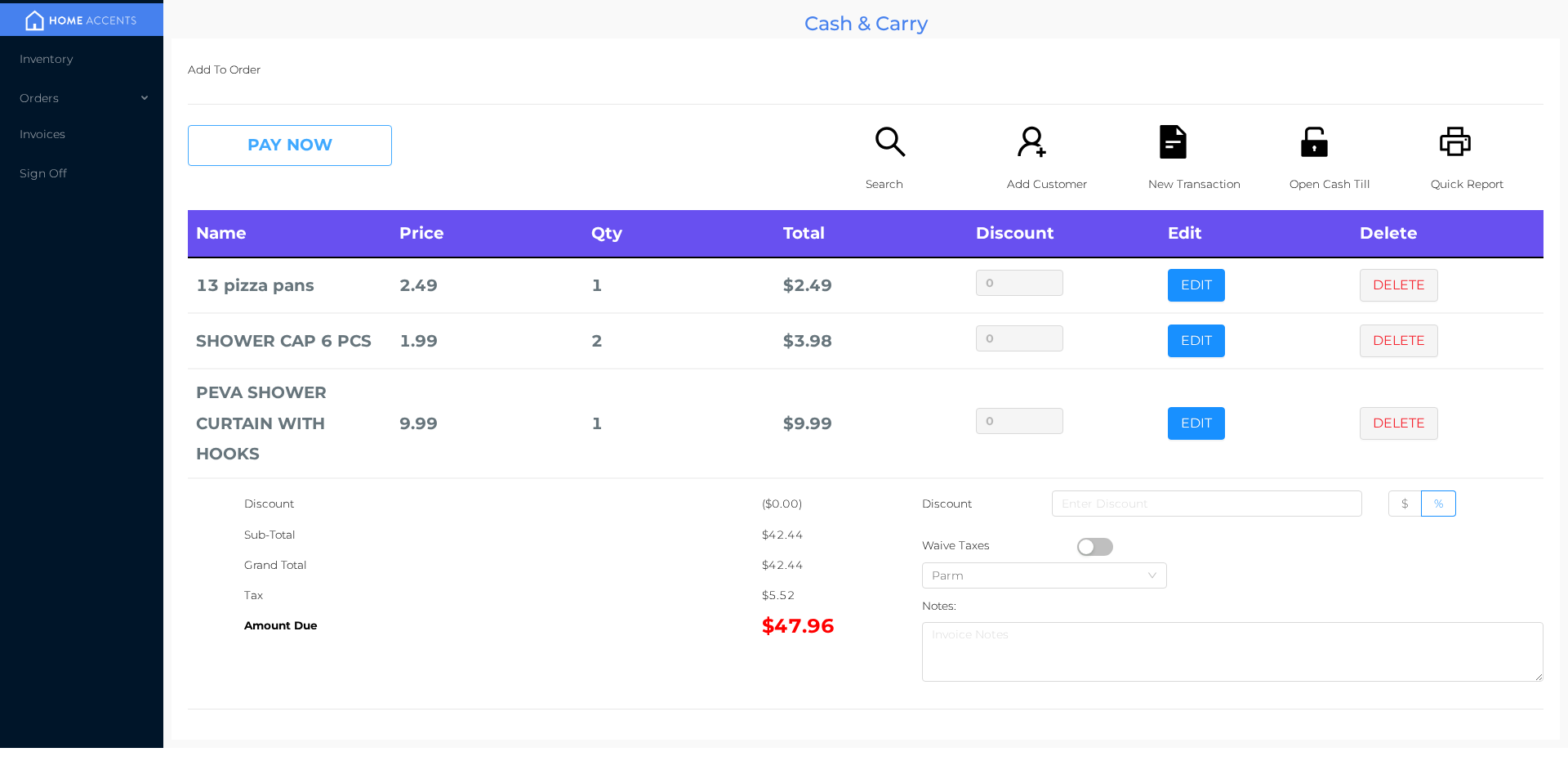
click at [252, 129] on button "PAY NOW" at bounding box center [290, 146] width 204 height 41
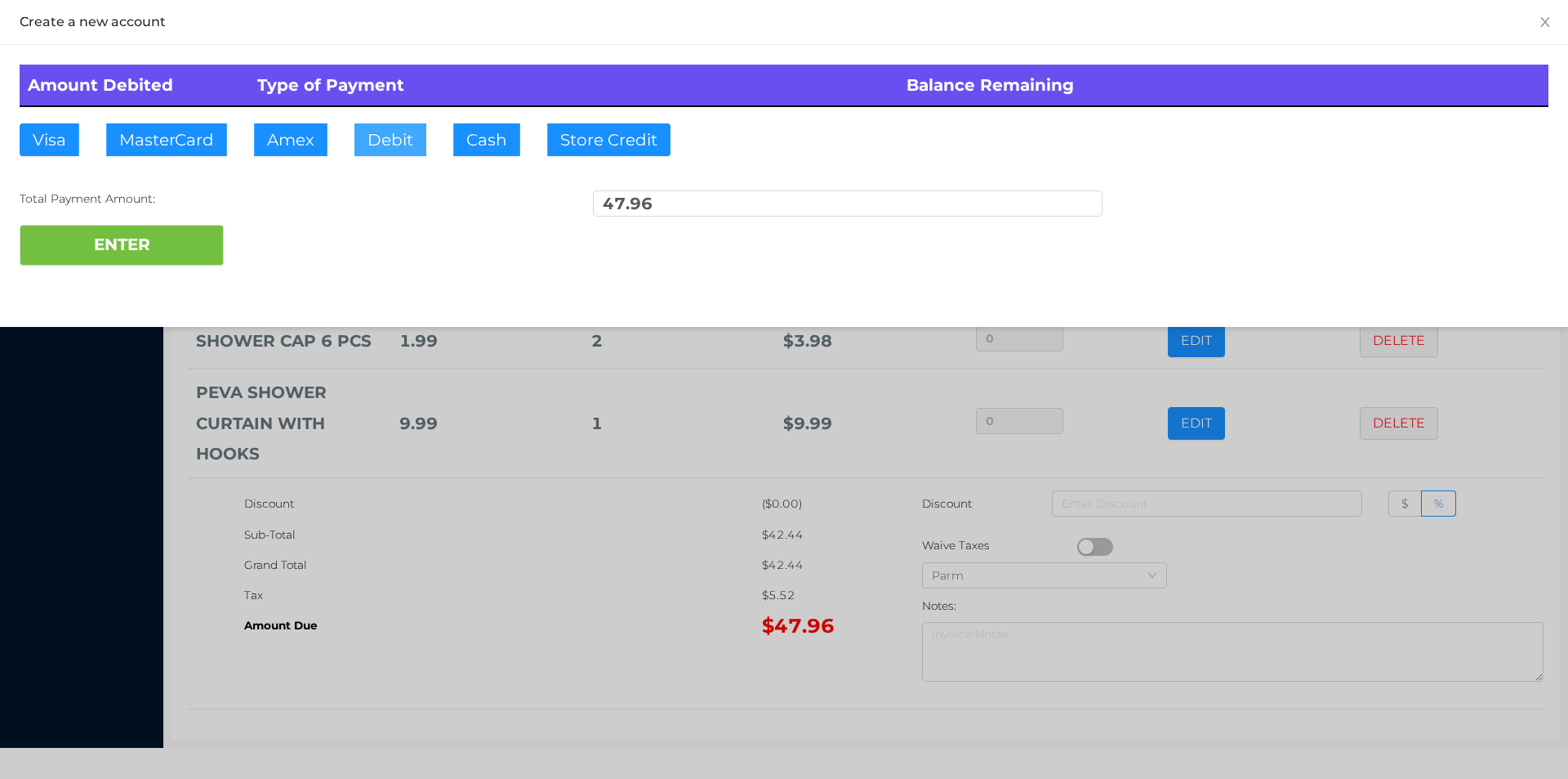
click at [392, 150] on button "Debit" at bounding box center [390, 139] width 72 height 33
type input "50."
click at [161, 258] on button "ENTER" at bounding box center [122, 245] width 204 height 41
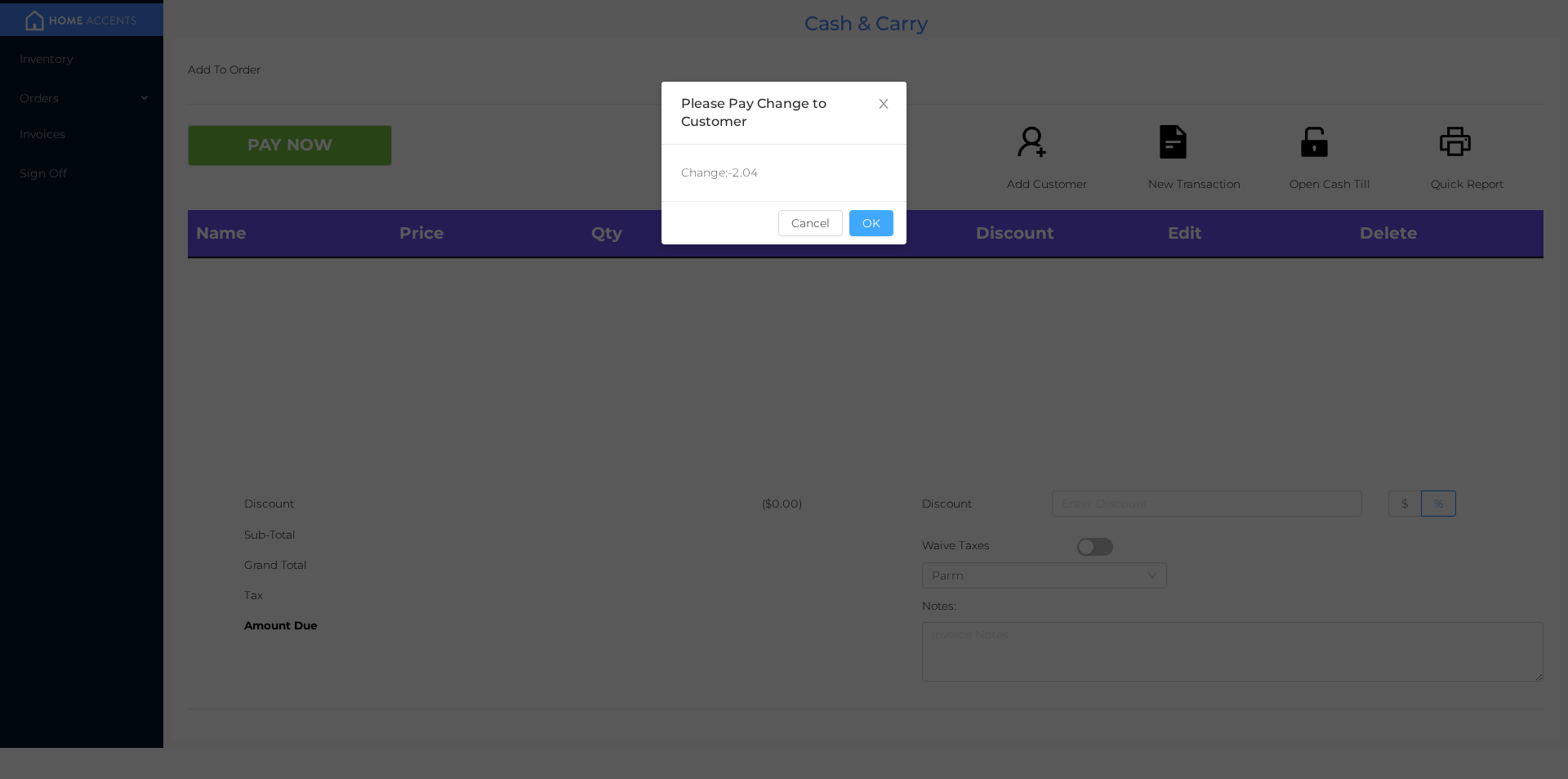
click at [865, 214] on button "OK" at bounding box center [871, 224] width 44 height 26
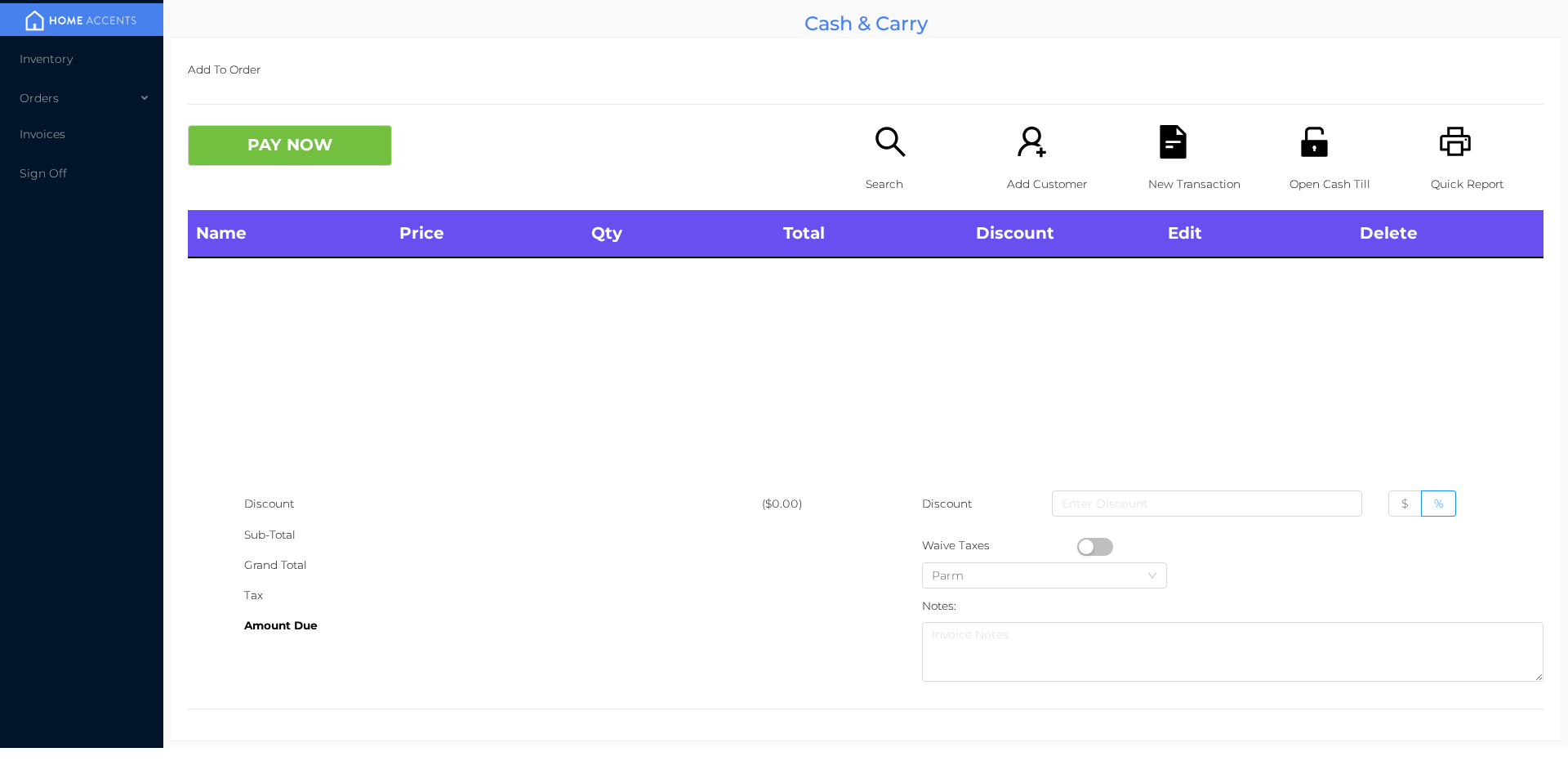
click at [889, 139] on icon "icon: search" at bounding box center [889, 140] width 29 height 29
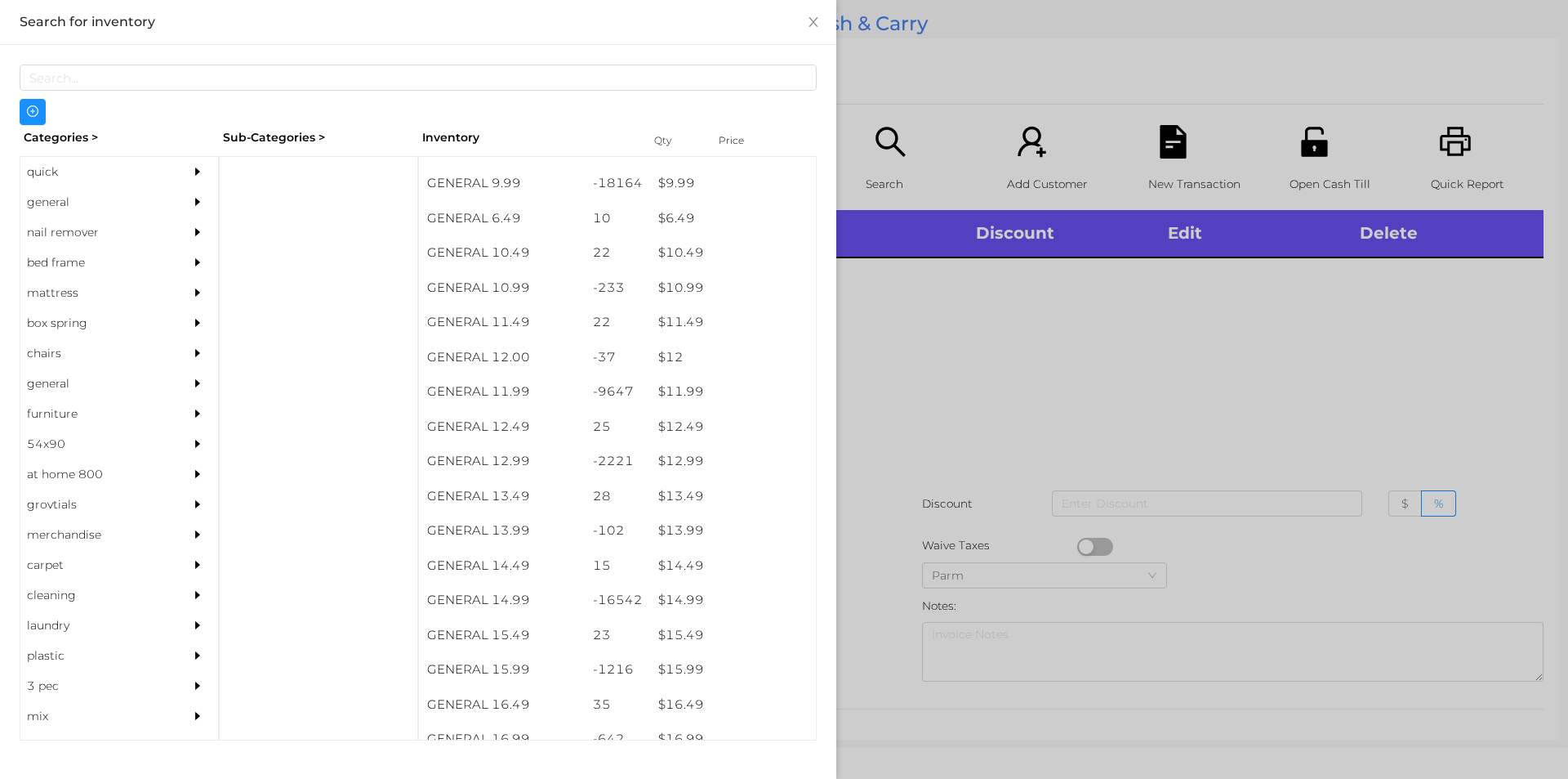
scroll to position [988, 0]
click at [681, 605] on div "$ 14.99" at bounding box center [732, 600] width 165 height 36
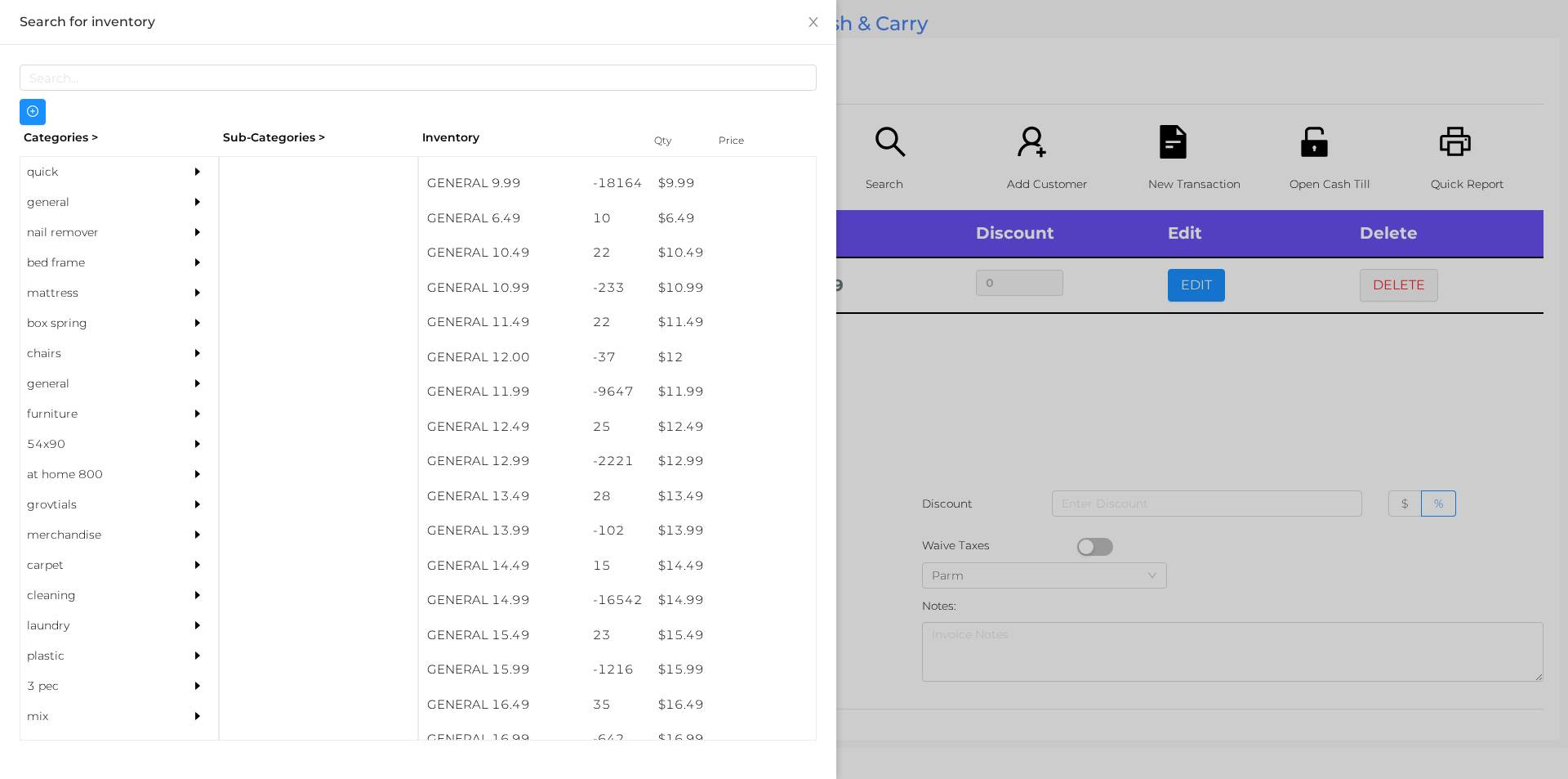
click at [882, 641] on div at bounding box center [784, 389] width 1568 height 779
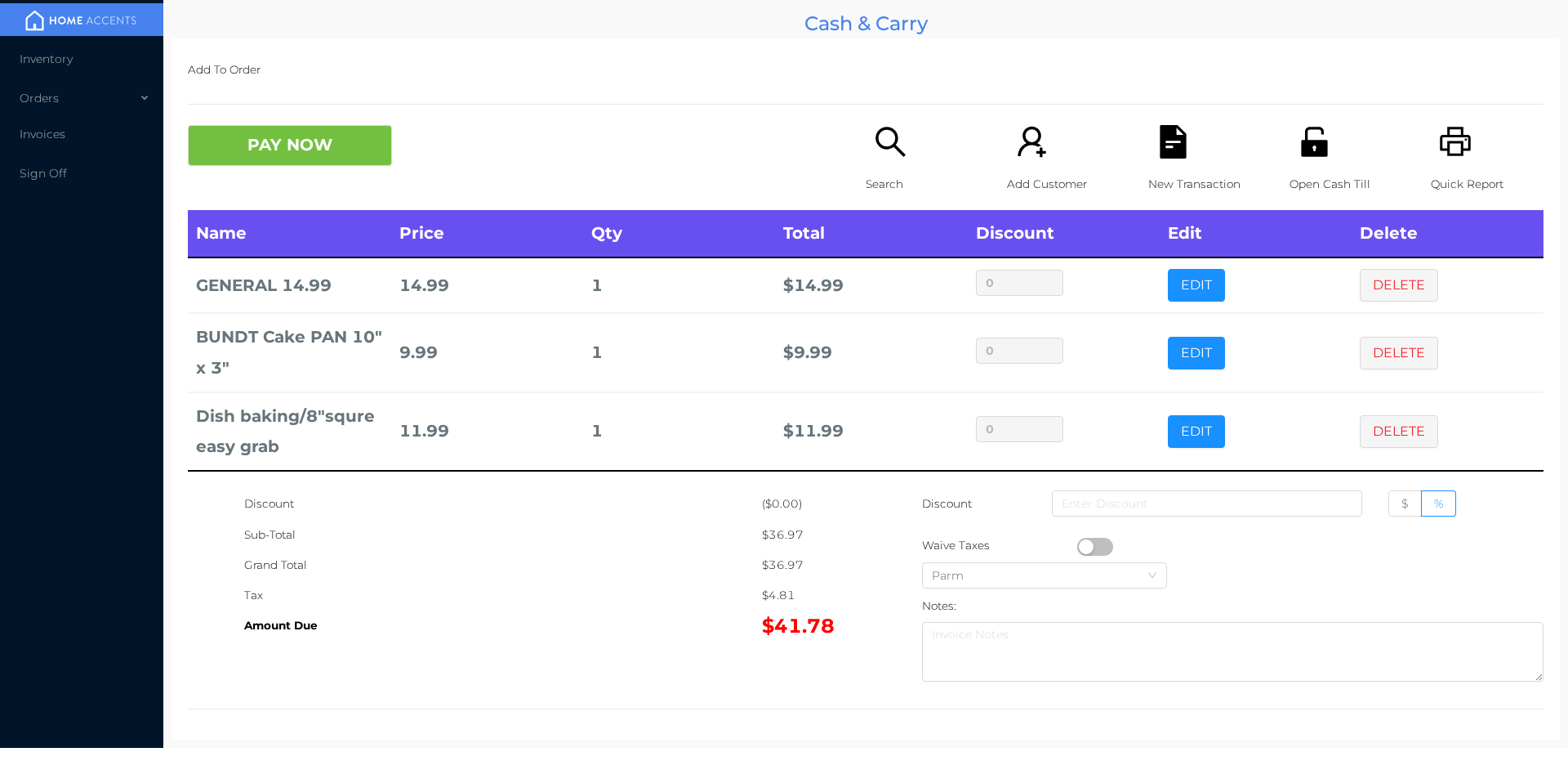
click at [1448, 136] on icon "icon: printer" at bounding box center [1455, 140] width 31 height 29
click at [1148, 165] on div "New Transaction" at bounding box center [1204, 167] width 113 height 85
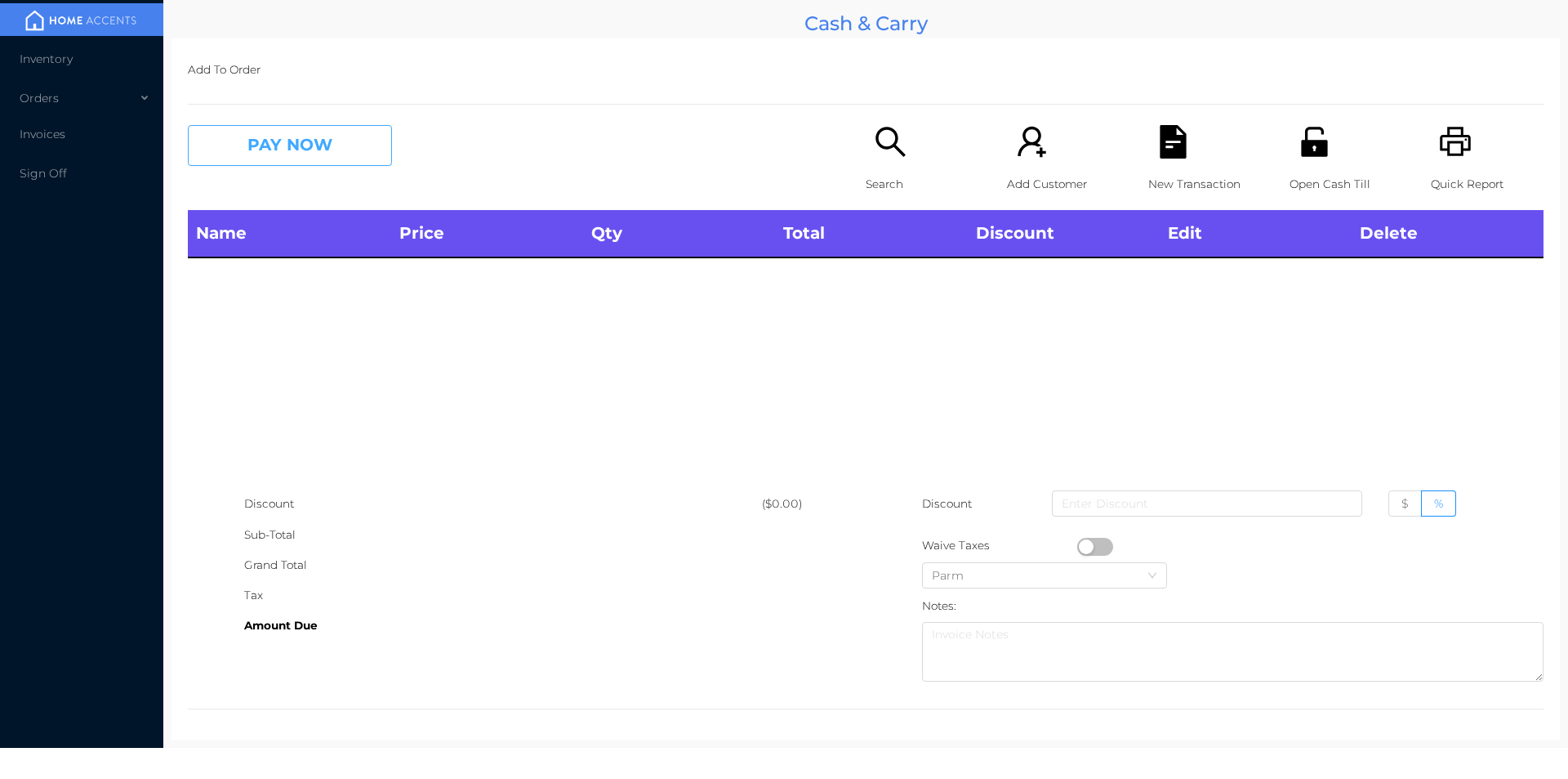
click at [301, 159] on button "PAY NOW" at bounding box center [290, 146] width 204 height 41
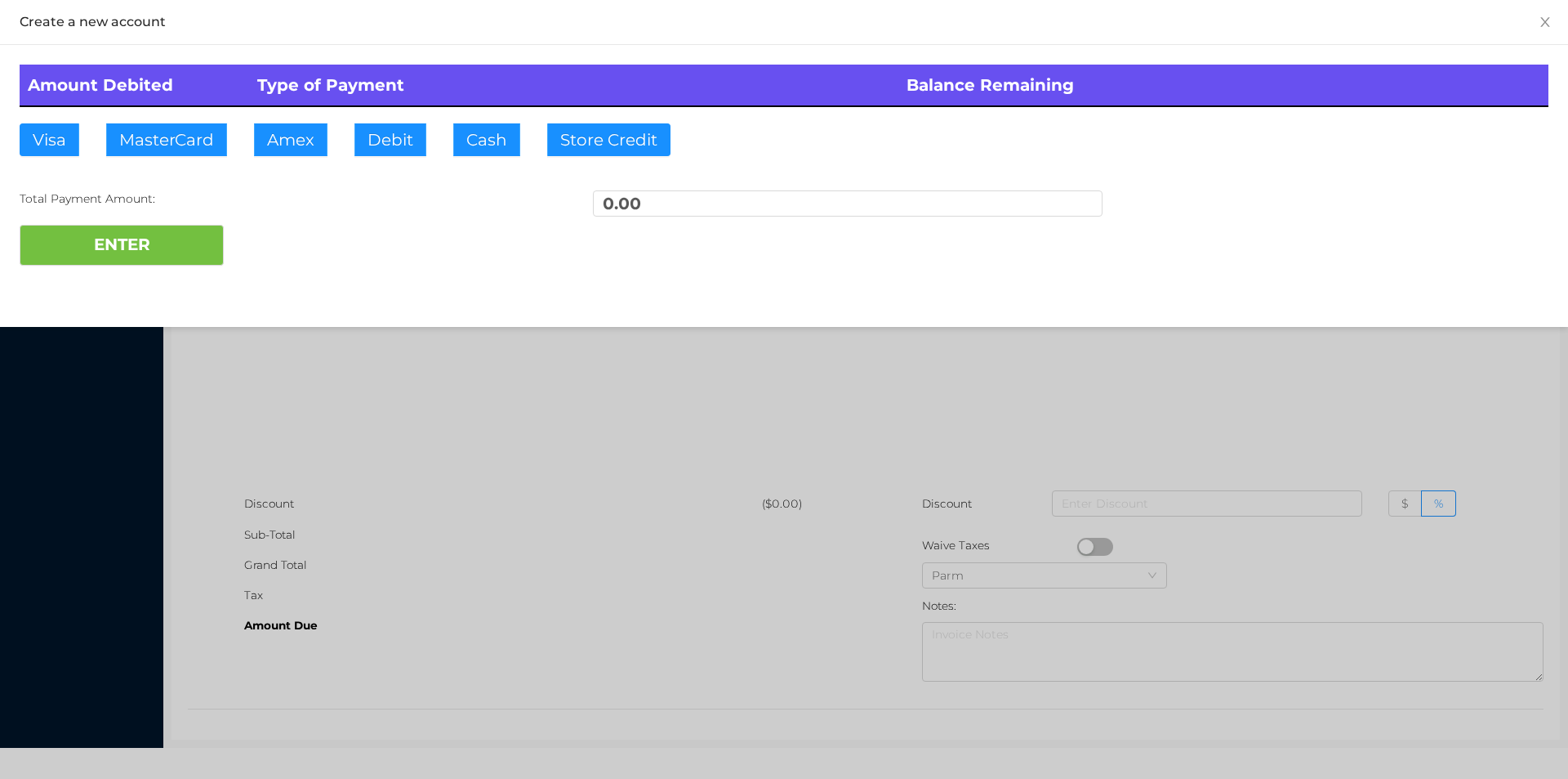
click at [381, 416] on div at bounding box center [784, 389] width 1568 height 779
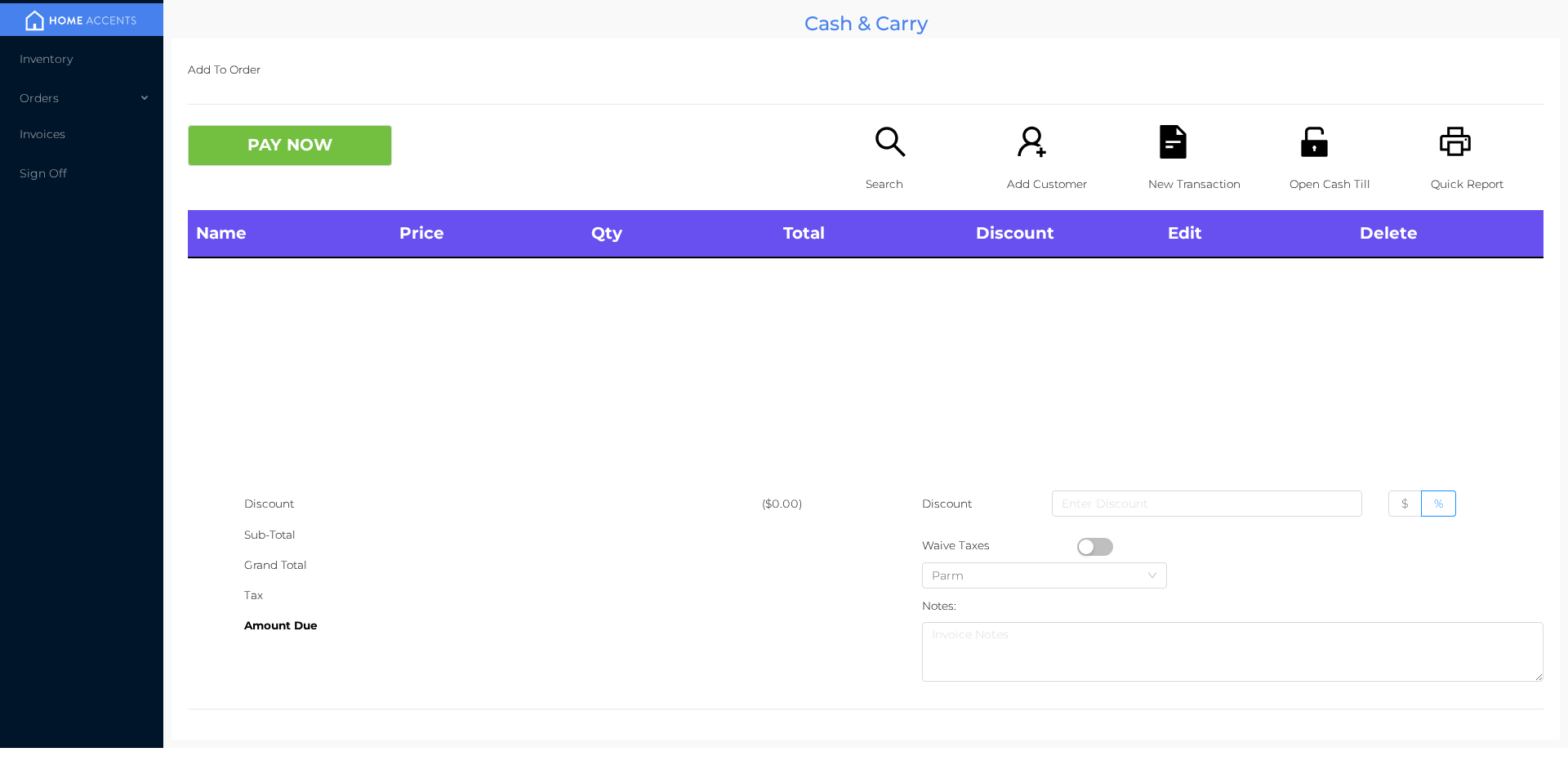
click at [879, 159] on div "Search" at bounding box center [922, 167] width 113 height 85
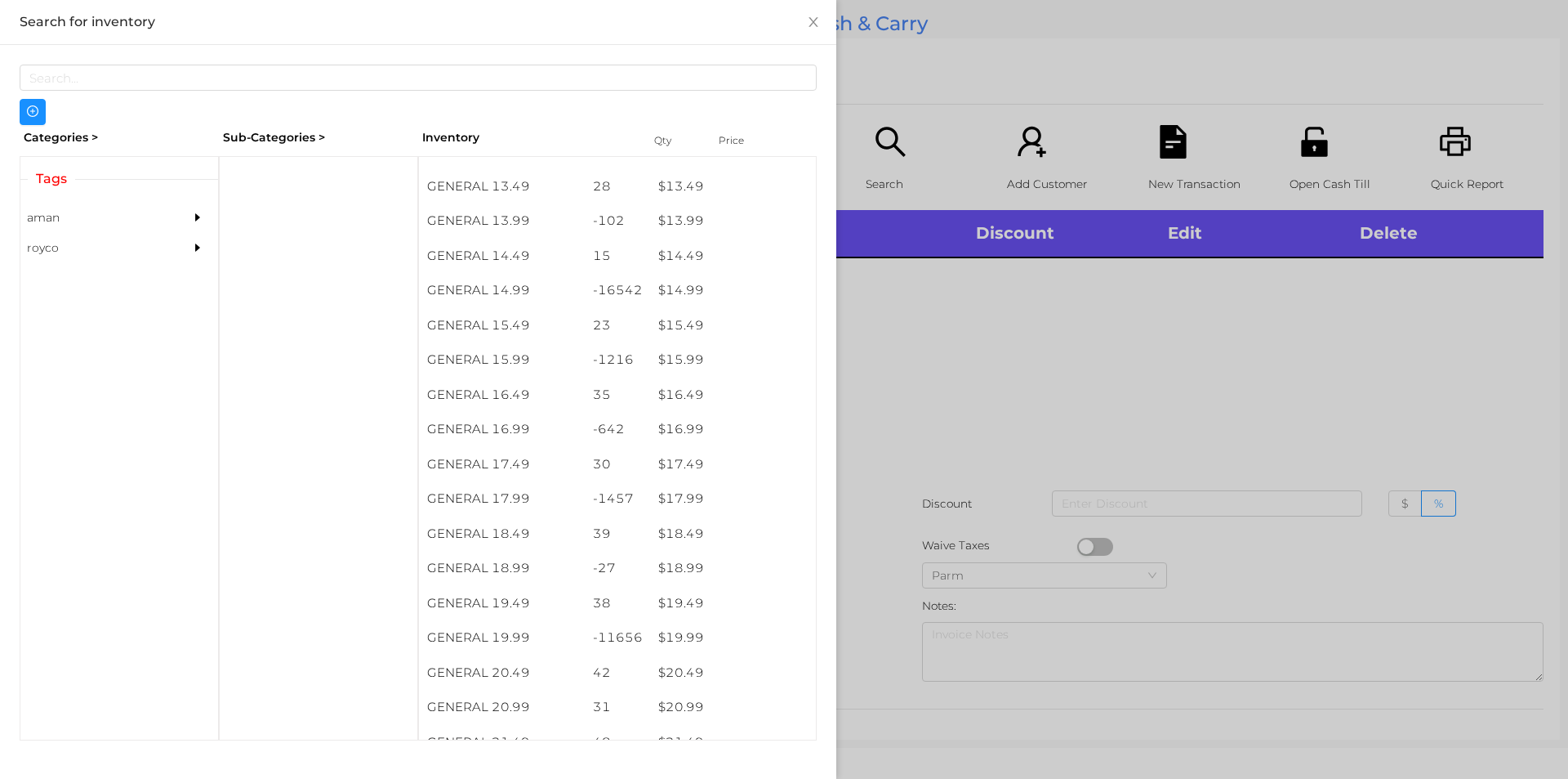
scroll to position [1334, 0]
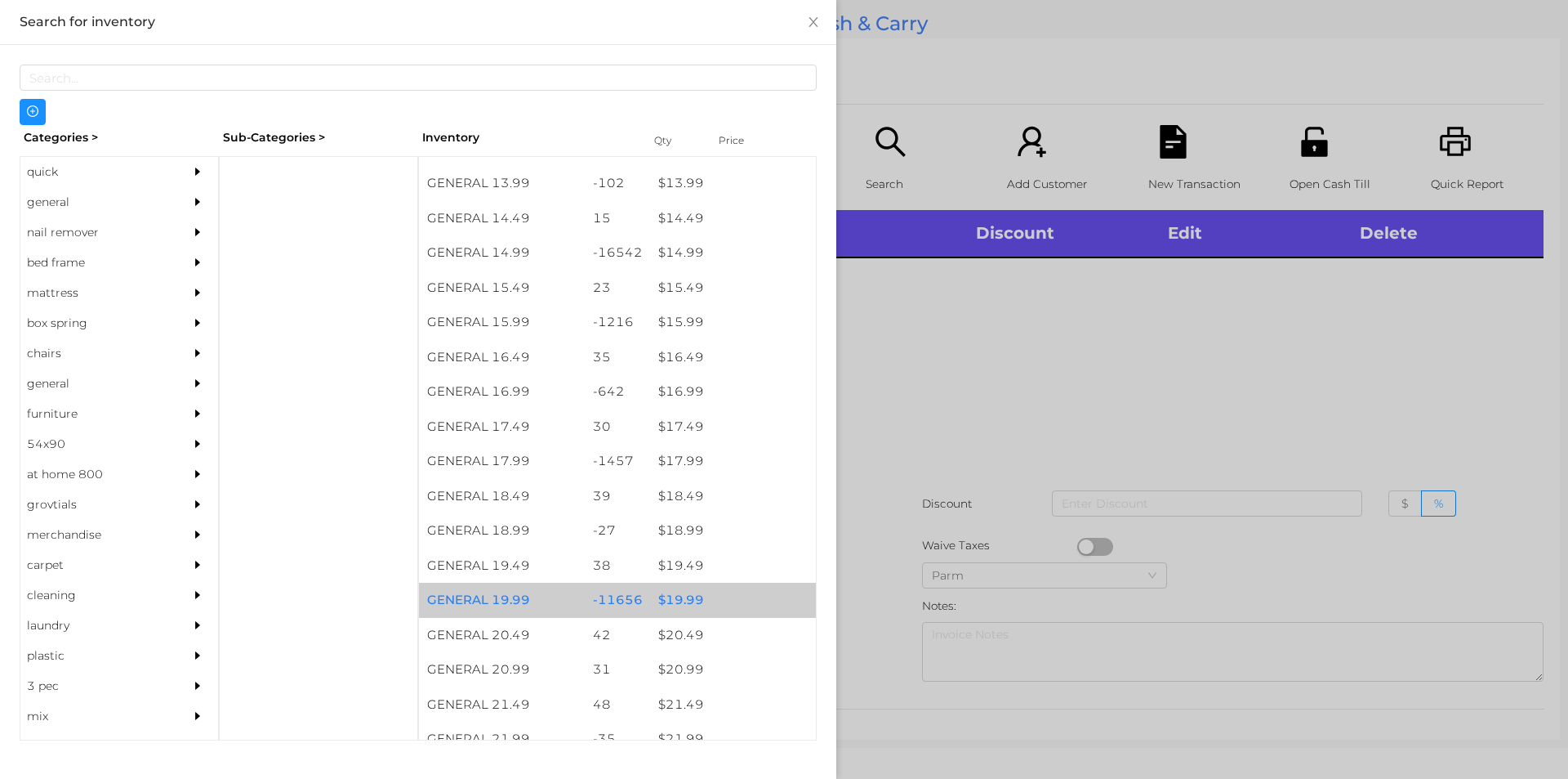
click at [670, 591] on div "$ 19.99" at bounding box center [732, 600] width 165 height 36
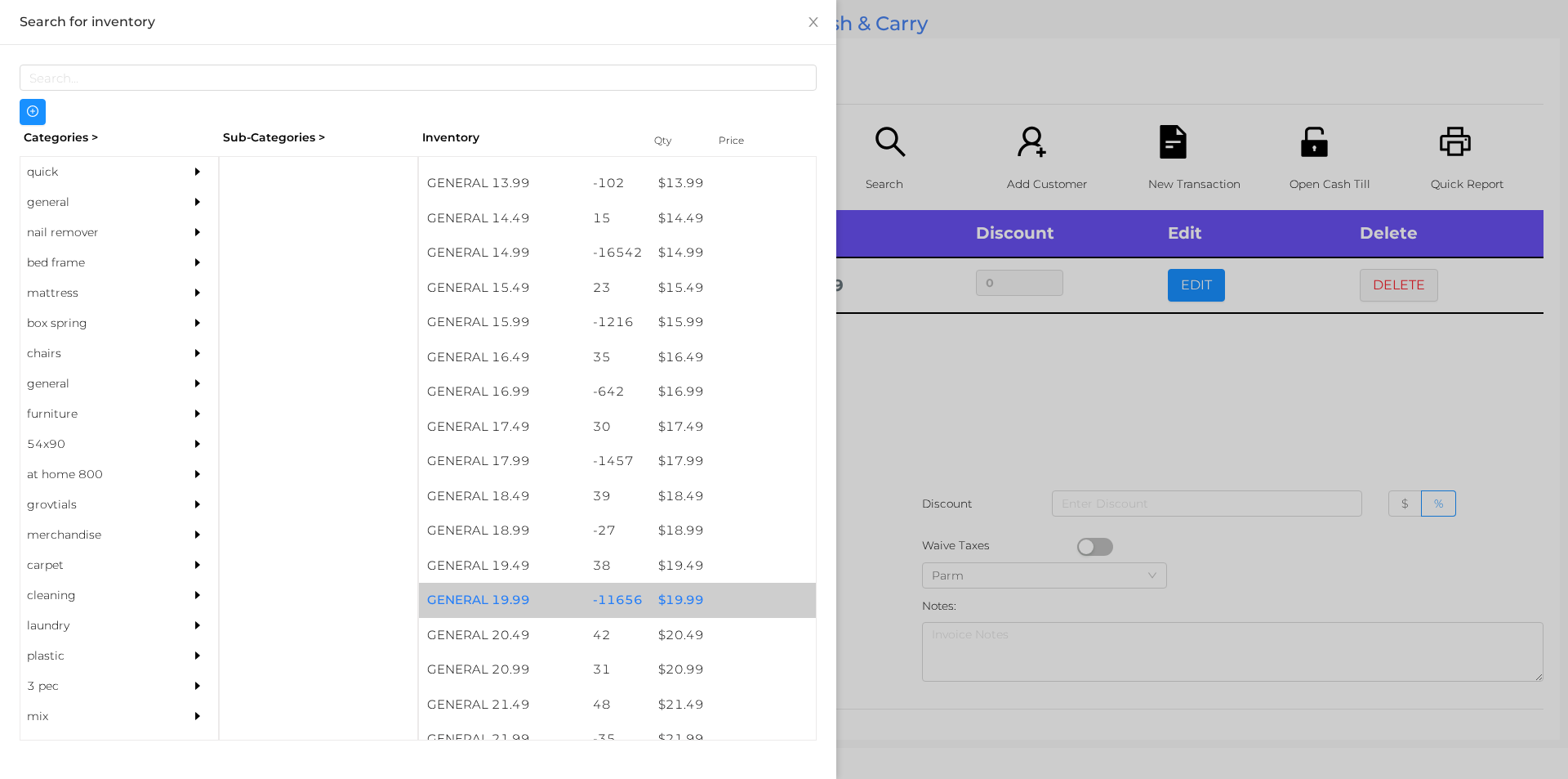
click at [675, 585] on div "$ 19.99" at bounding box center [732, 600] width 165 height 36
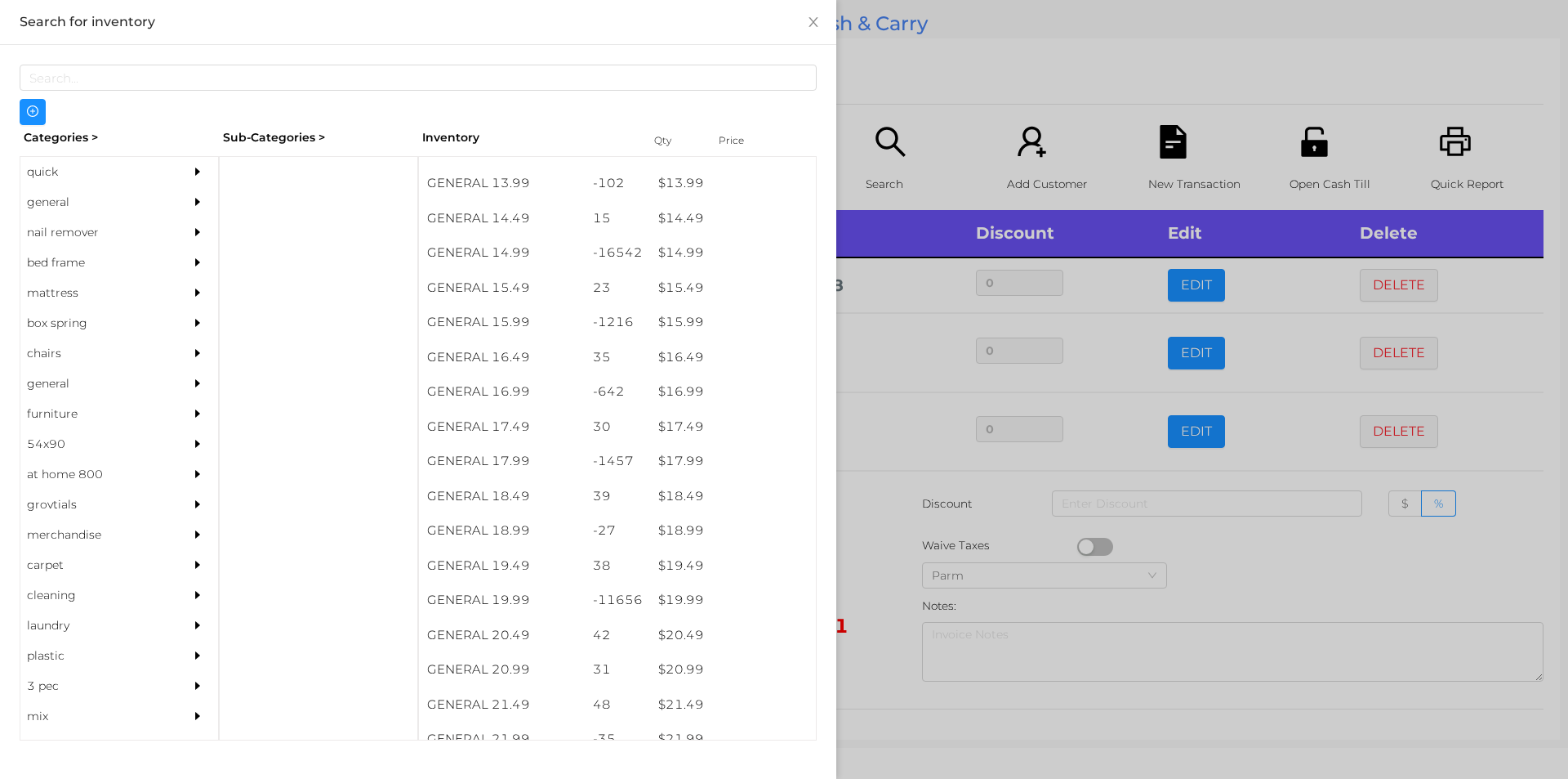
click at [1221, 586] on div at bounding box center [784, 389] width 1568 height 779
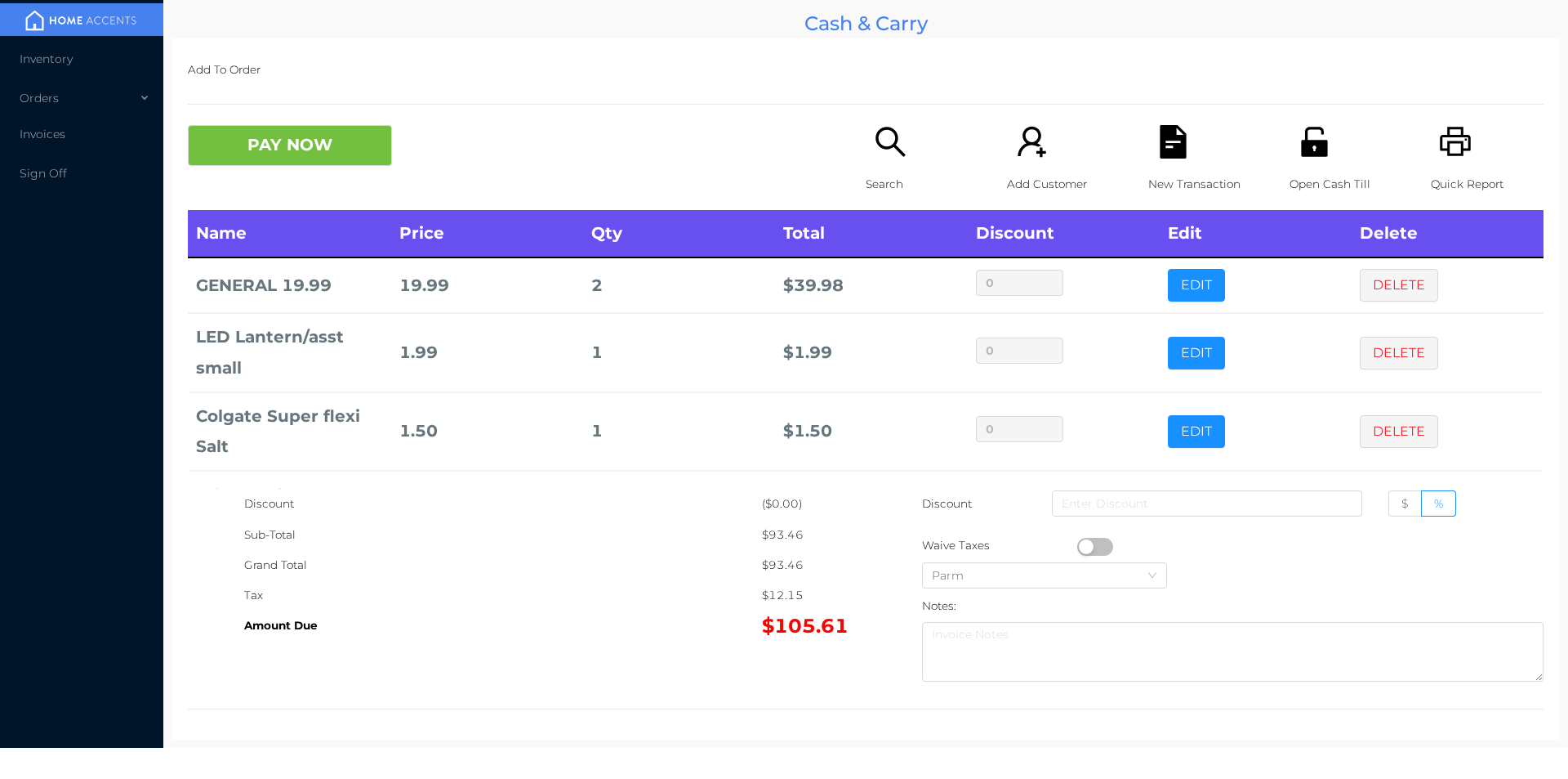
scroll to position [78, 0]
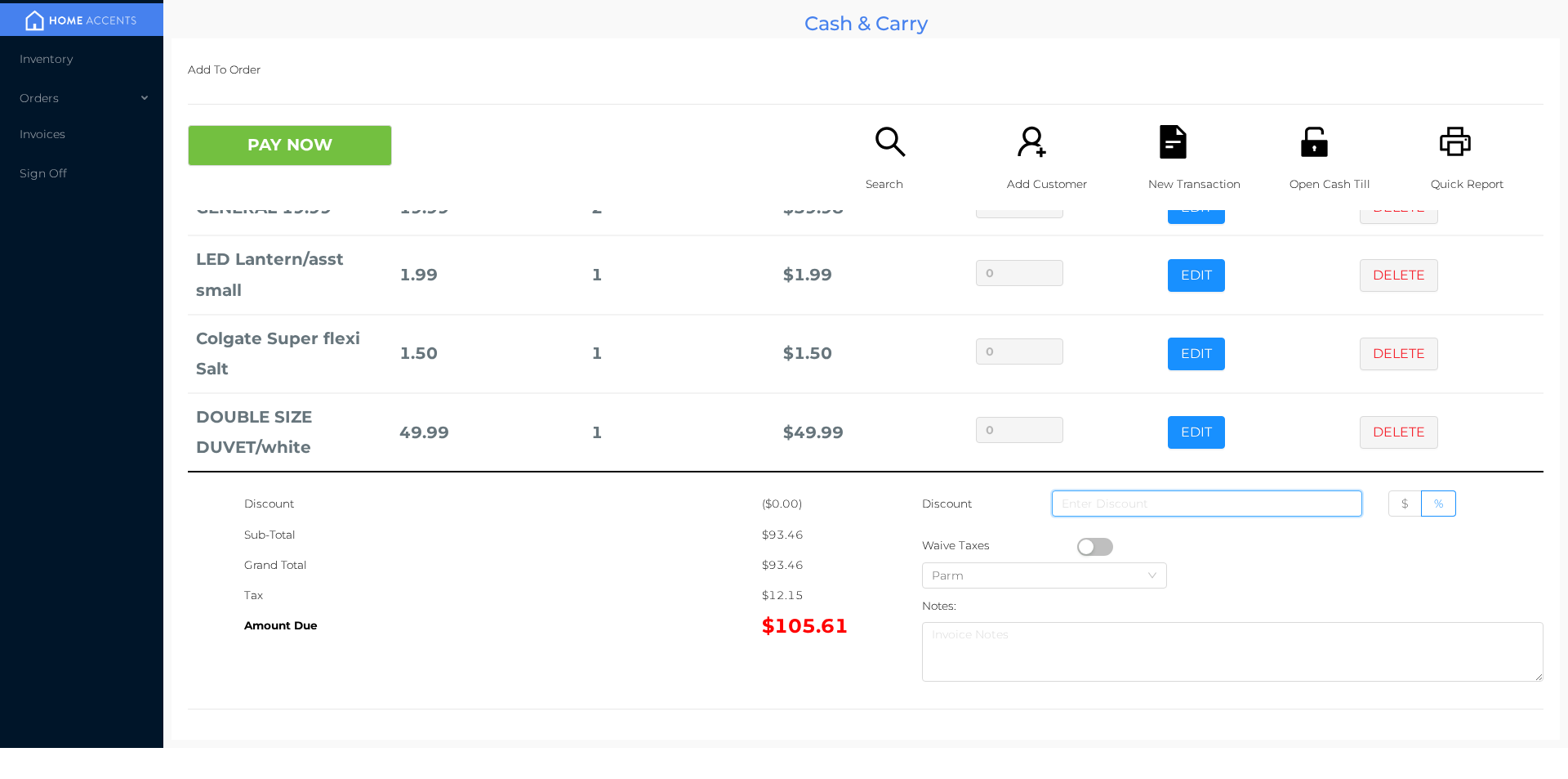
click at [1196, 500] on input at bounding box center [1207, 503] width 310 height 26
click at [1402, 503] on span "$" at bounding box center [1405, 503] width 7 height 15
click at [1402, 507] on input "$" at bounding box center [1402, 507] width 0 height 0
click at [1159, 509] on input at bounding box center [1207, 503] width 310 height 26
type input "0"
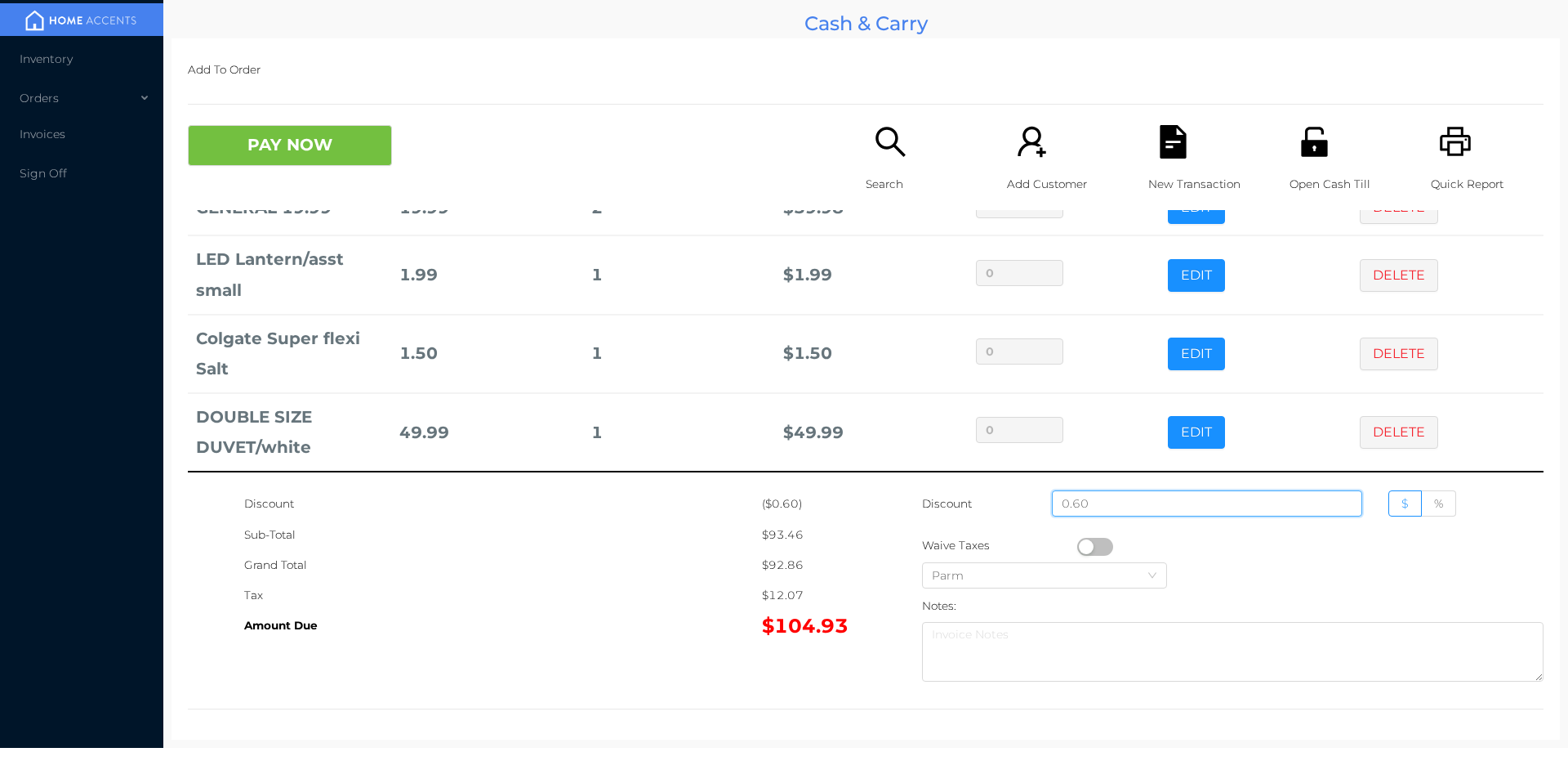
type input "0.60"
click at [1316, 163] on div "Open Cash Till" at bounding box center [1345, 167] width 113 height 85
click at [1396, 431] on button "DELETE" at bounding box center [1399, 432] width 79 height 33
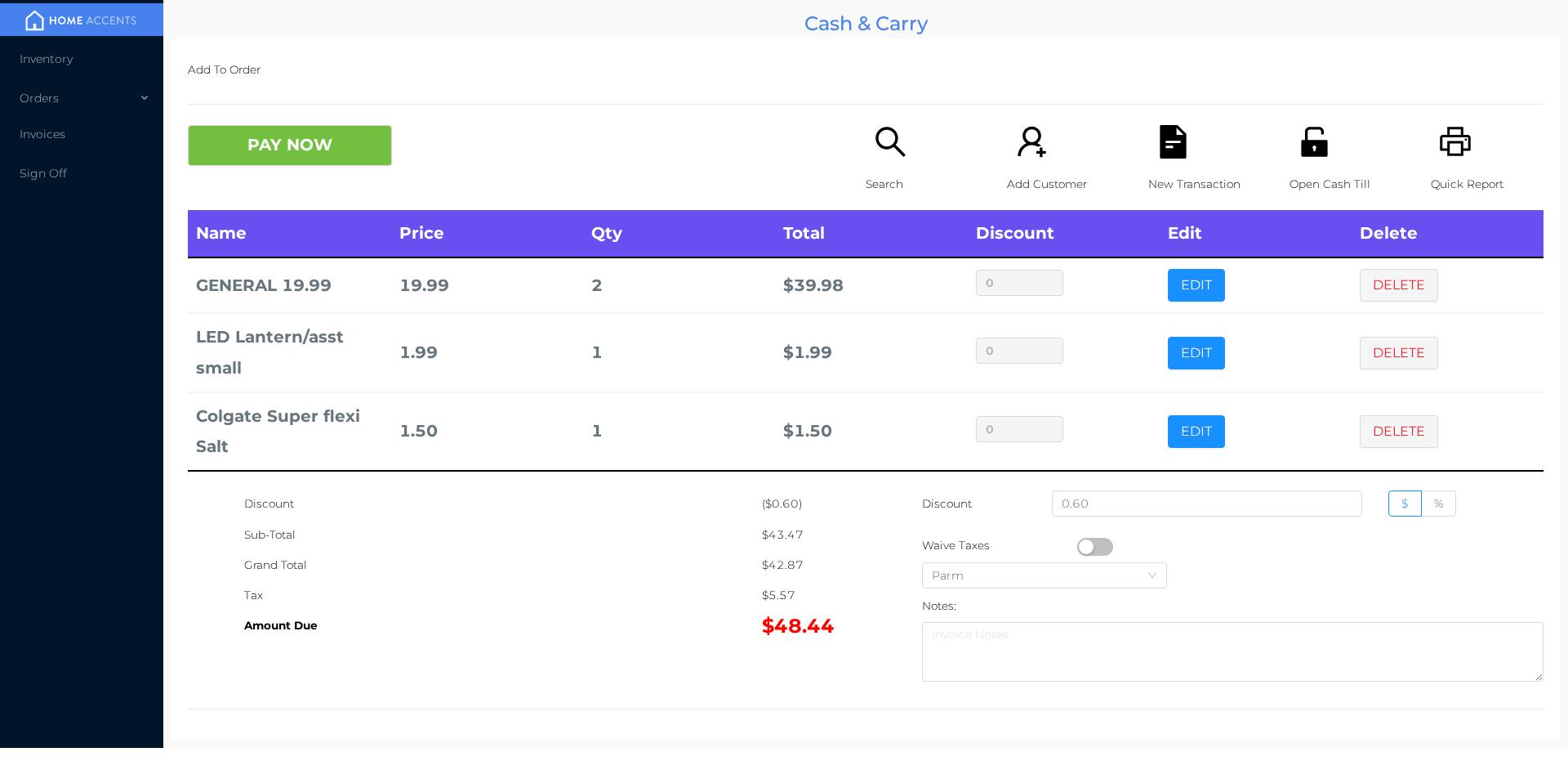
scroll to position [0, 0]
click at [1302, 159] on div "Open Cash Till" at bounding box center [1345, 167] width 113 height 85
click at [1148, 138] on div "New Transaction" at bounding box center [1204, 167] width 113 height 85
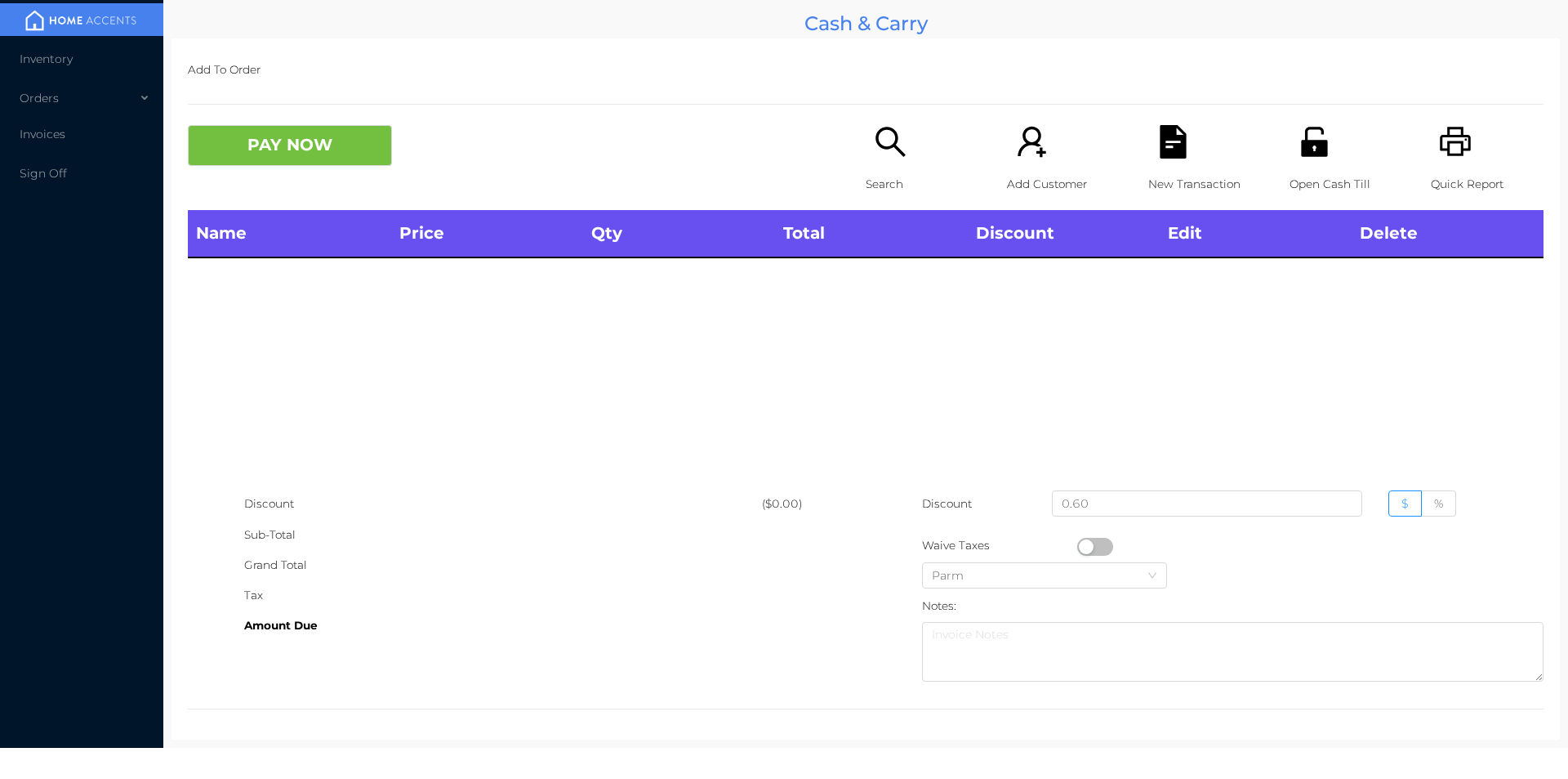
click at [878, 169] on p "Search" at bounding box center [922, 184] width 113 height 30
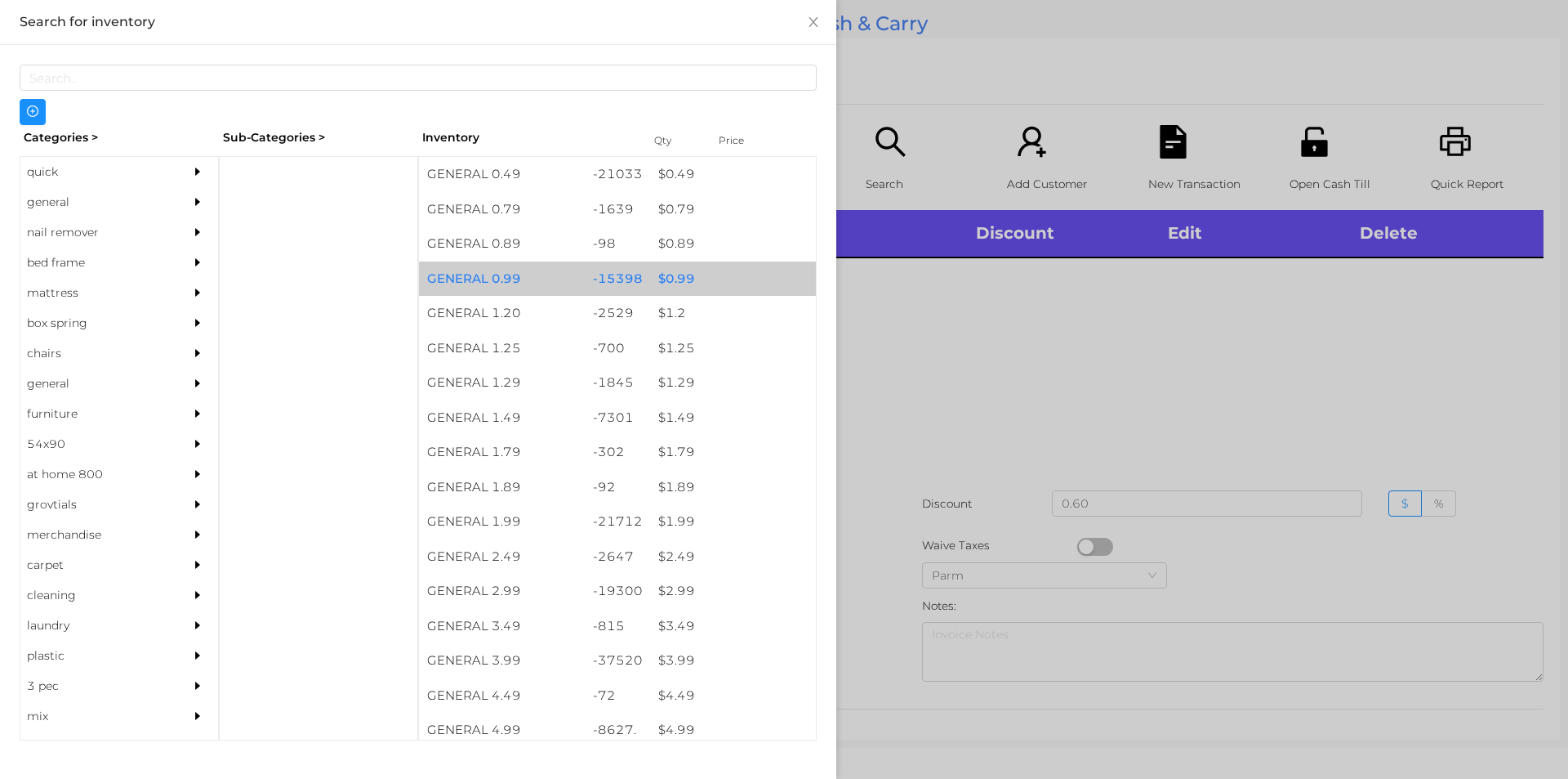
click at [669, 282] on div "$ 0.99" at bounding box center [732, 280] width 165 height 36
click at [662, 276] on div "$ 0.99" at bounding box center [732, 280] width 165 height 36
click at [664, 272] on div "$ 0.99" at bounding box center [732, 280] width 165 height 36
click at [664, 268] on div "$ 0.99" at bounding box center [732, 280] width 165 height 36
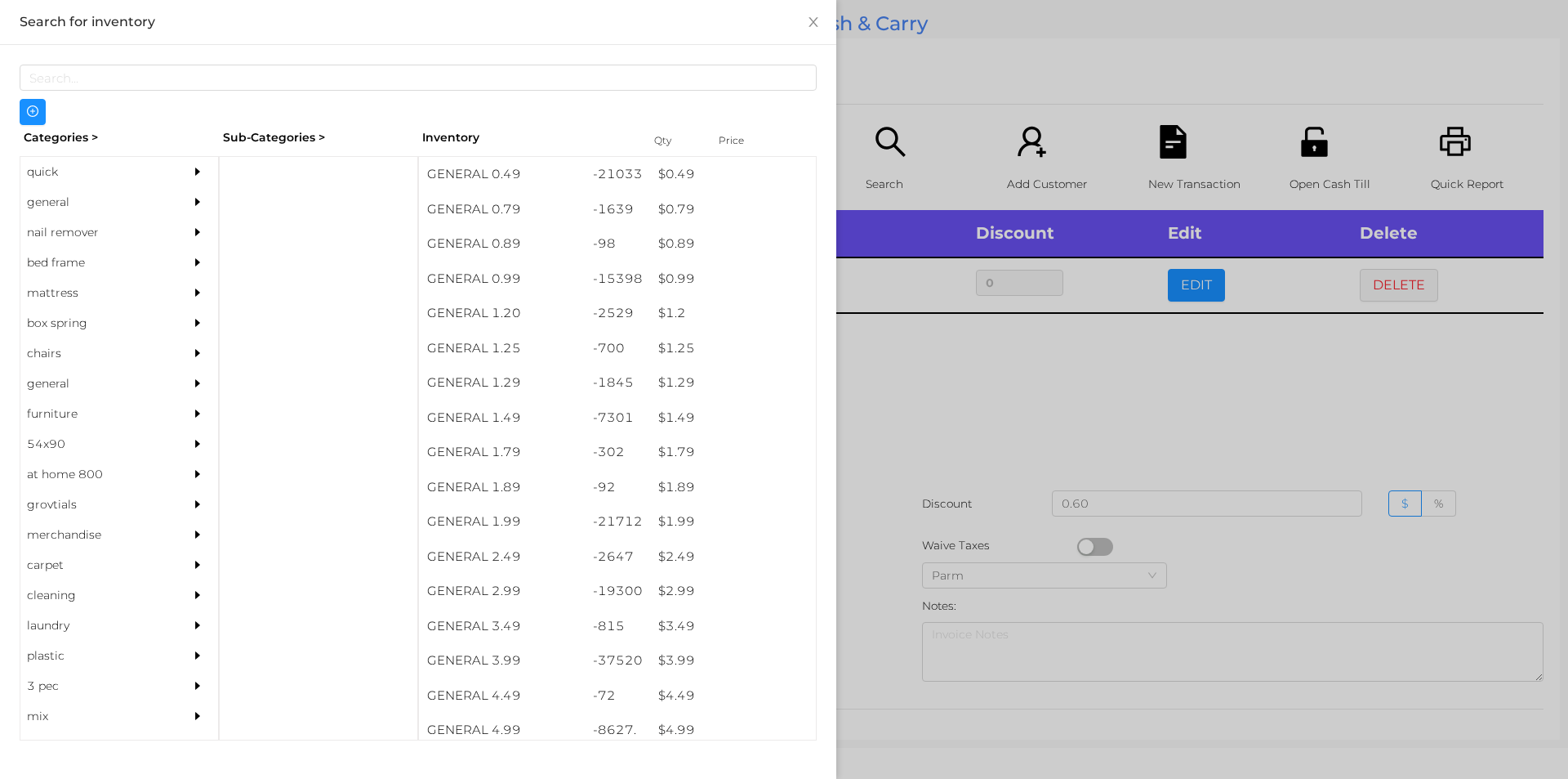
click at [956, 384] on div at bounding box center [784, 389] width 1568 height 779
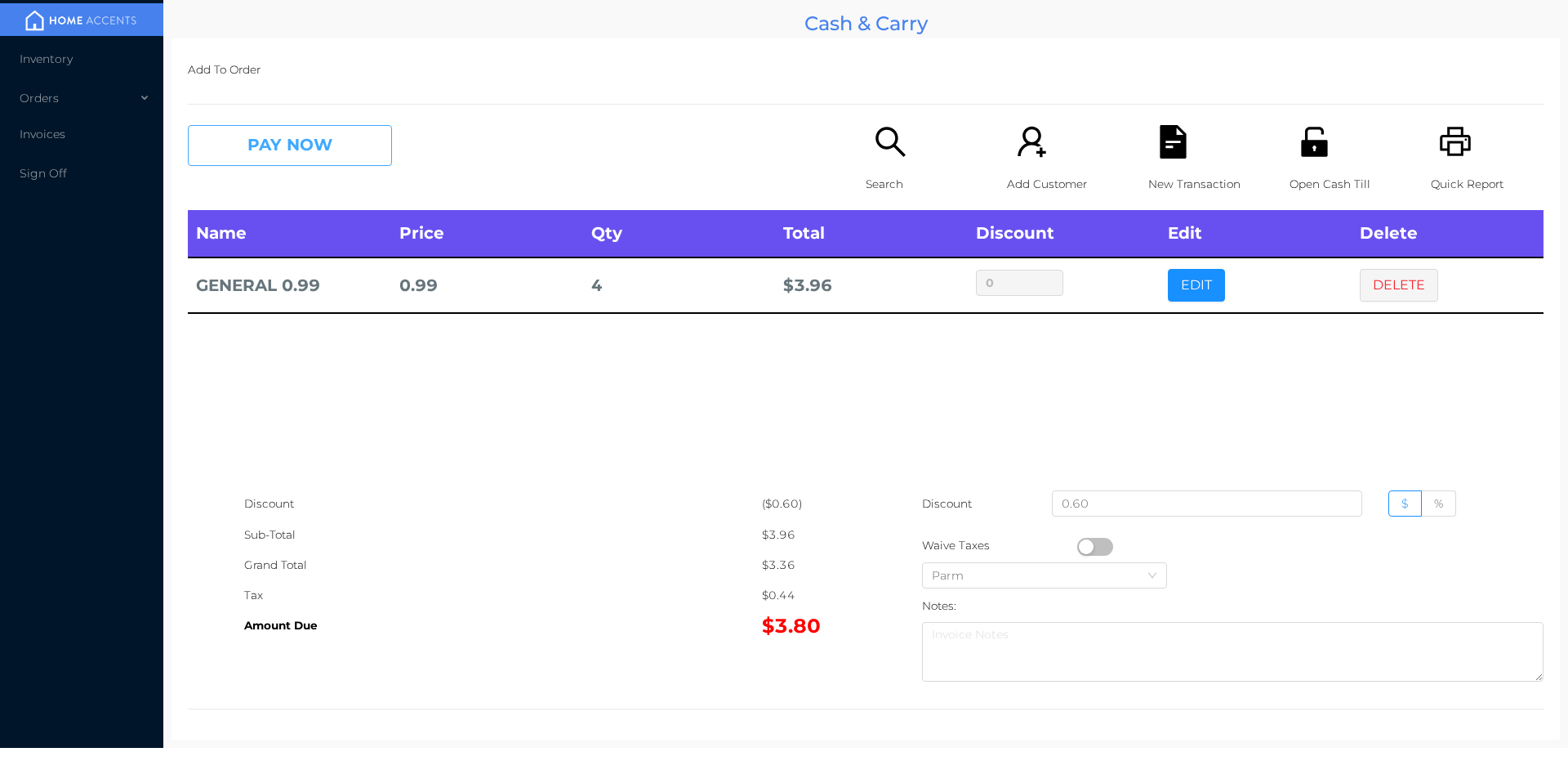
click at [265, 146] on button "PAY NOW" at bounding box center [290, 146] width 204 height 41
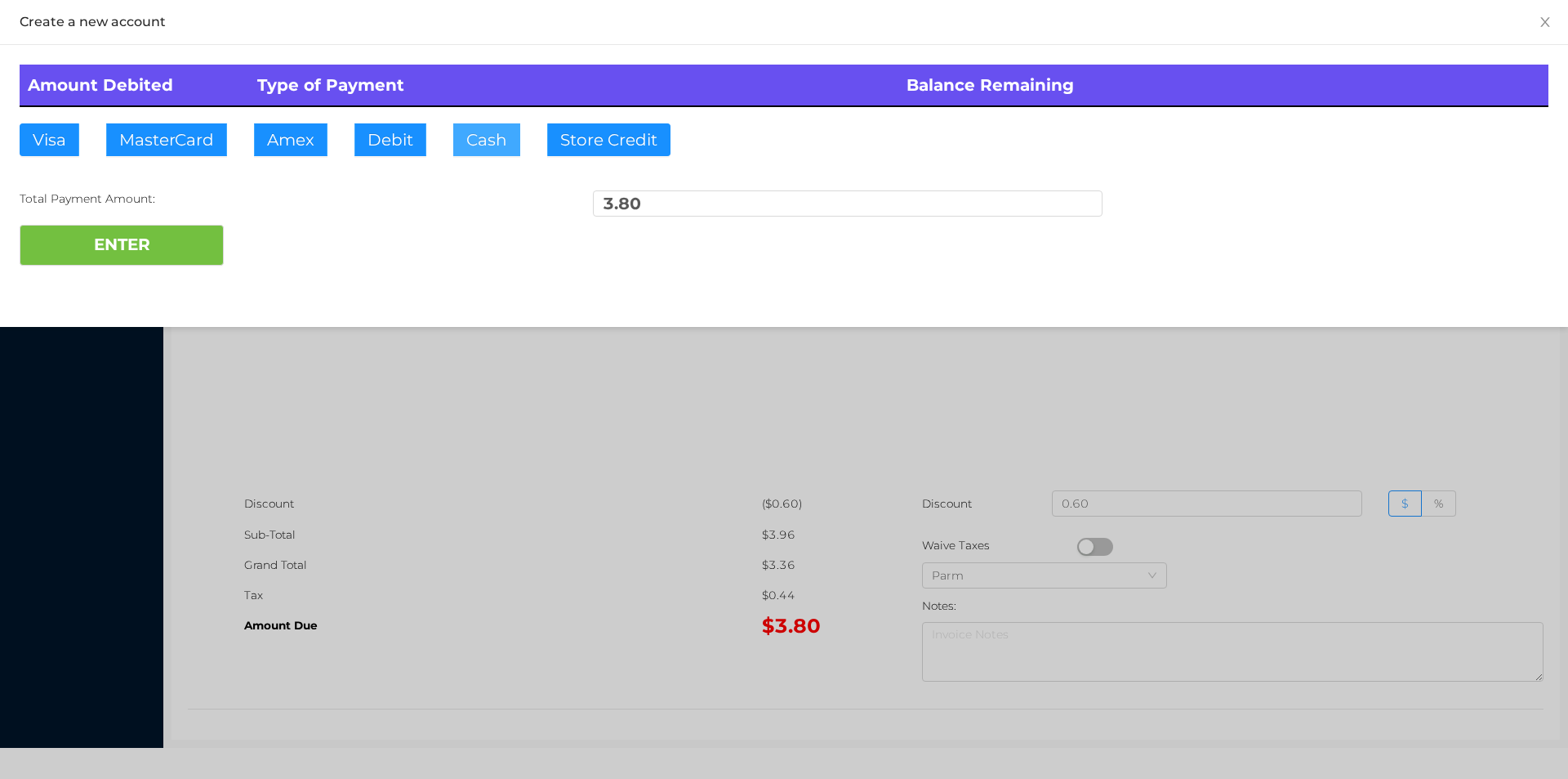
click at [477, 140] on button "Cash" at bounding box center [487, 139] width 67 height 33
type input "5."
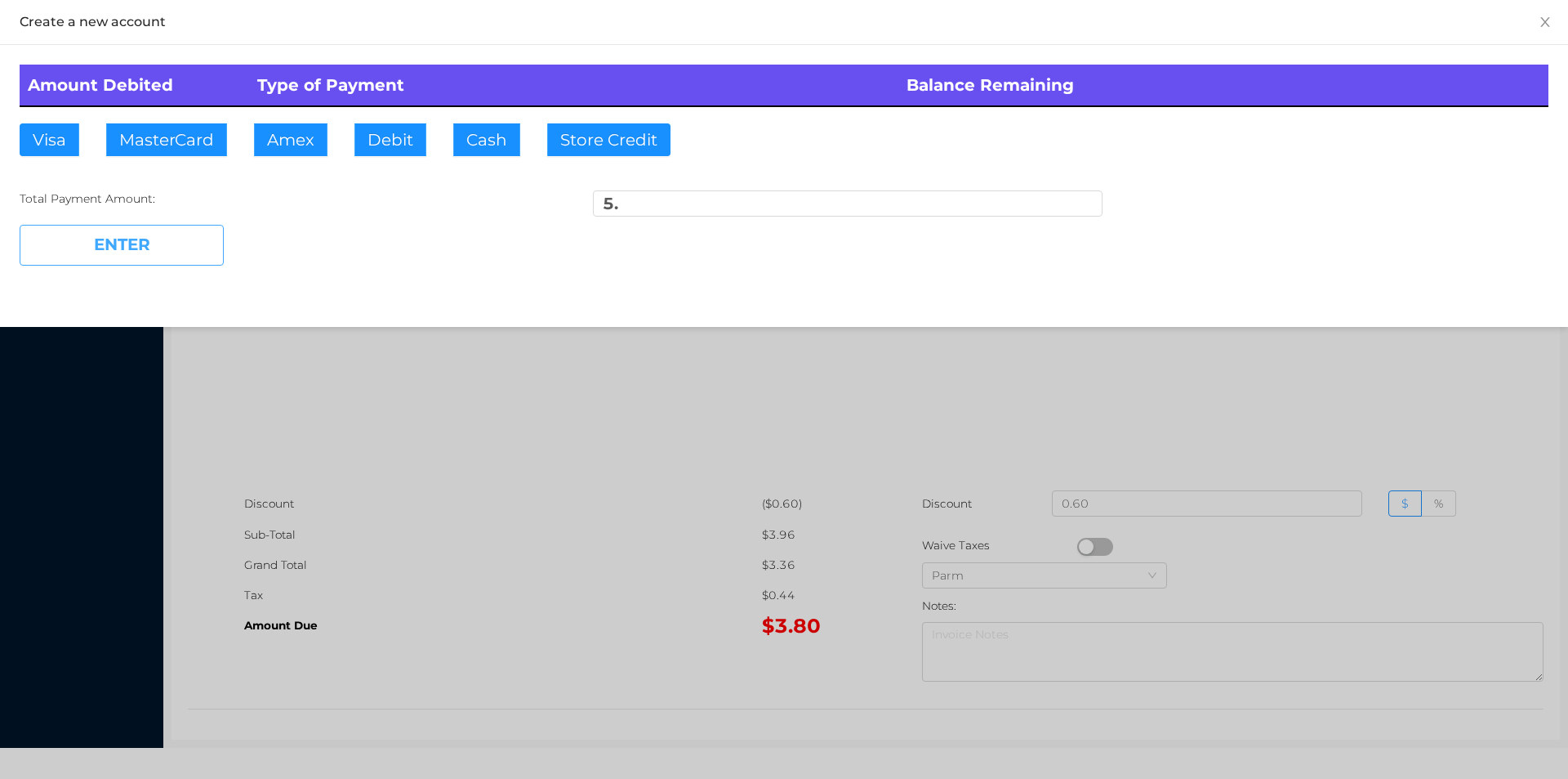
click at [139, 252] on button "ENTER" at bounding box center [122, 245] width 204 height 41
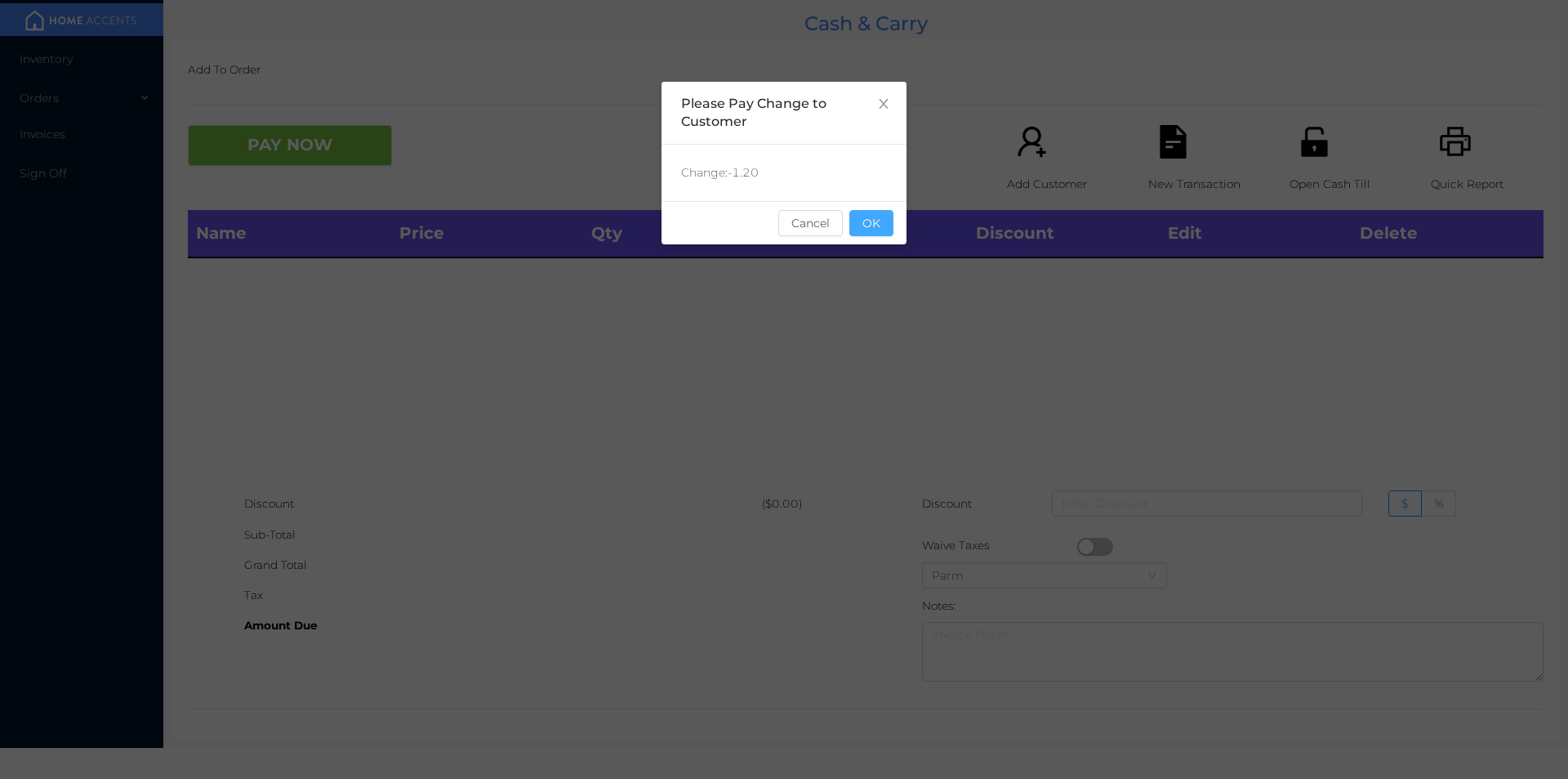
click at [882, 229] on button "OK" at bounding box center [871, 224] width 44 height 26
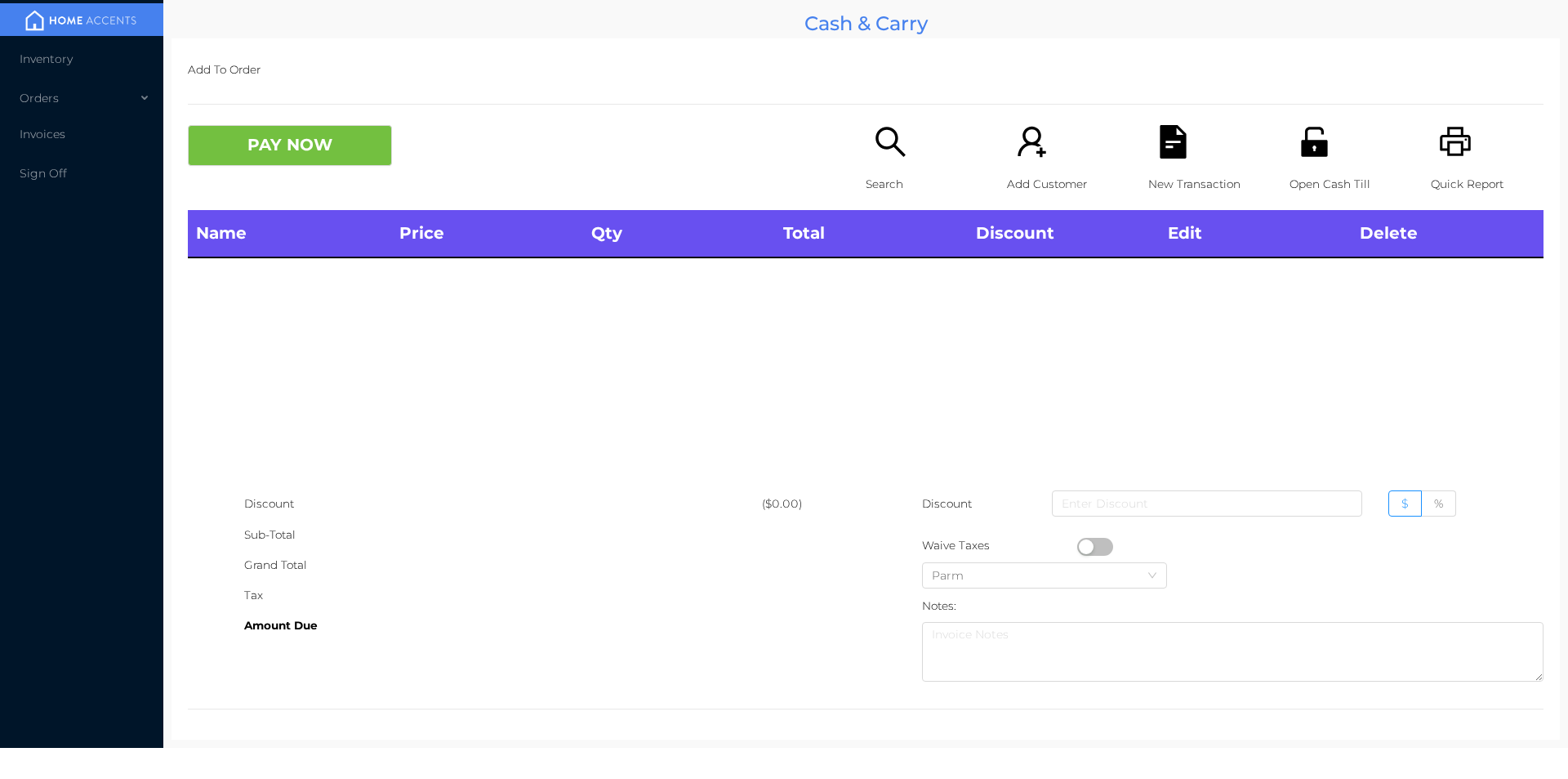
click at [965, 345] on div "Name Price Qty Total Discount Edit Delete" at bounding box center [866, 350] width 1356 height 279
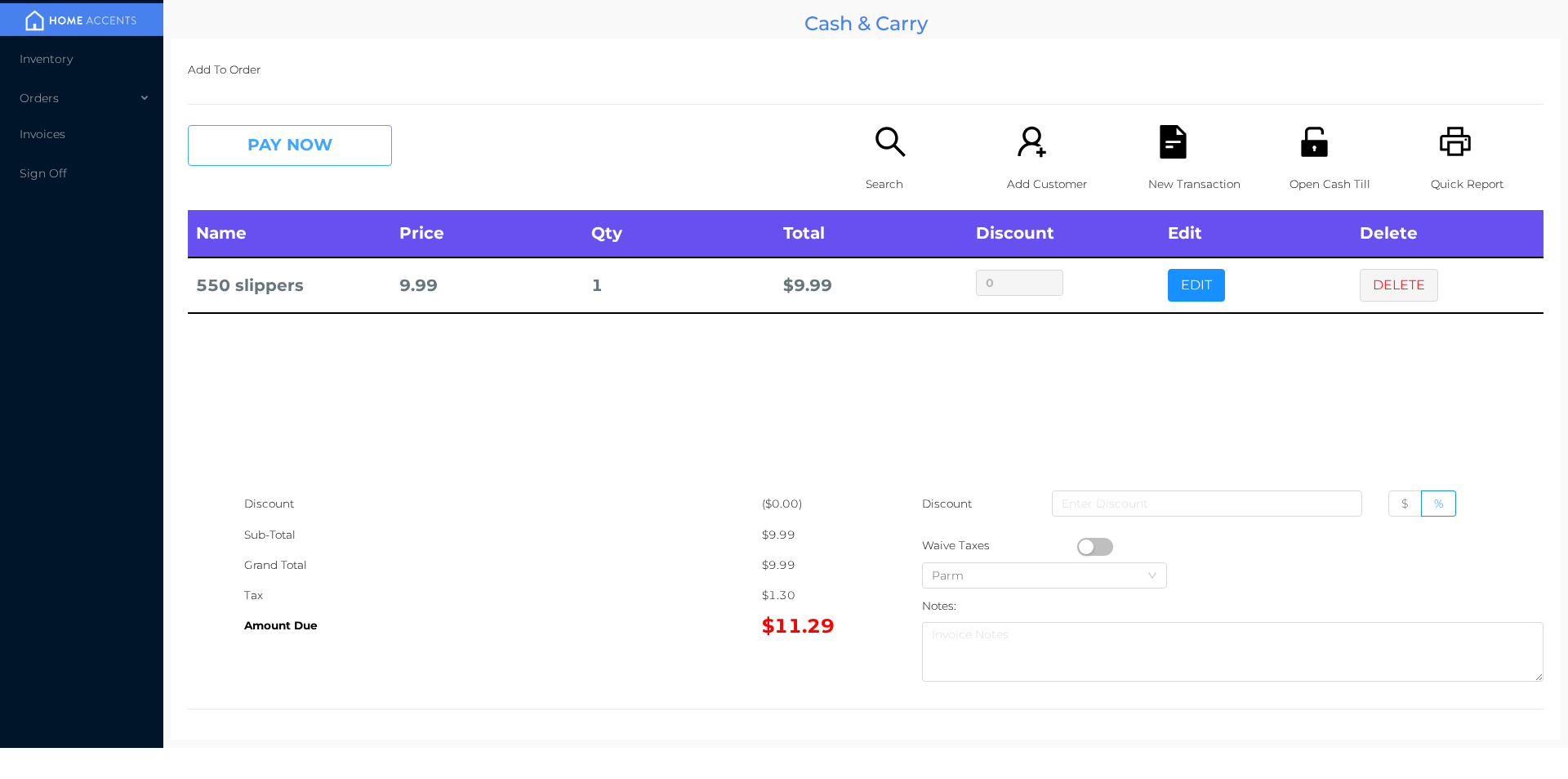
click at [281, 135] on button "PAY NOW" at bounding box center [290, 146] width 204 height 41
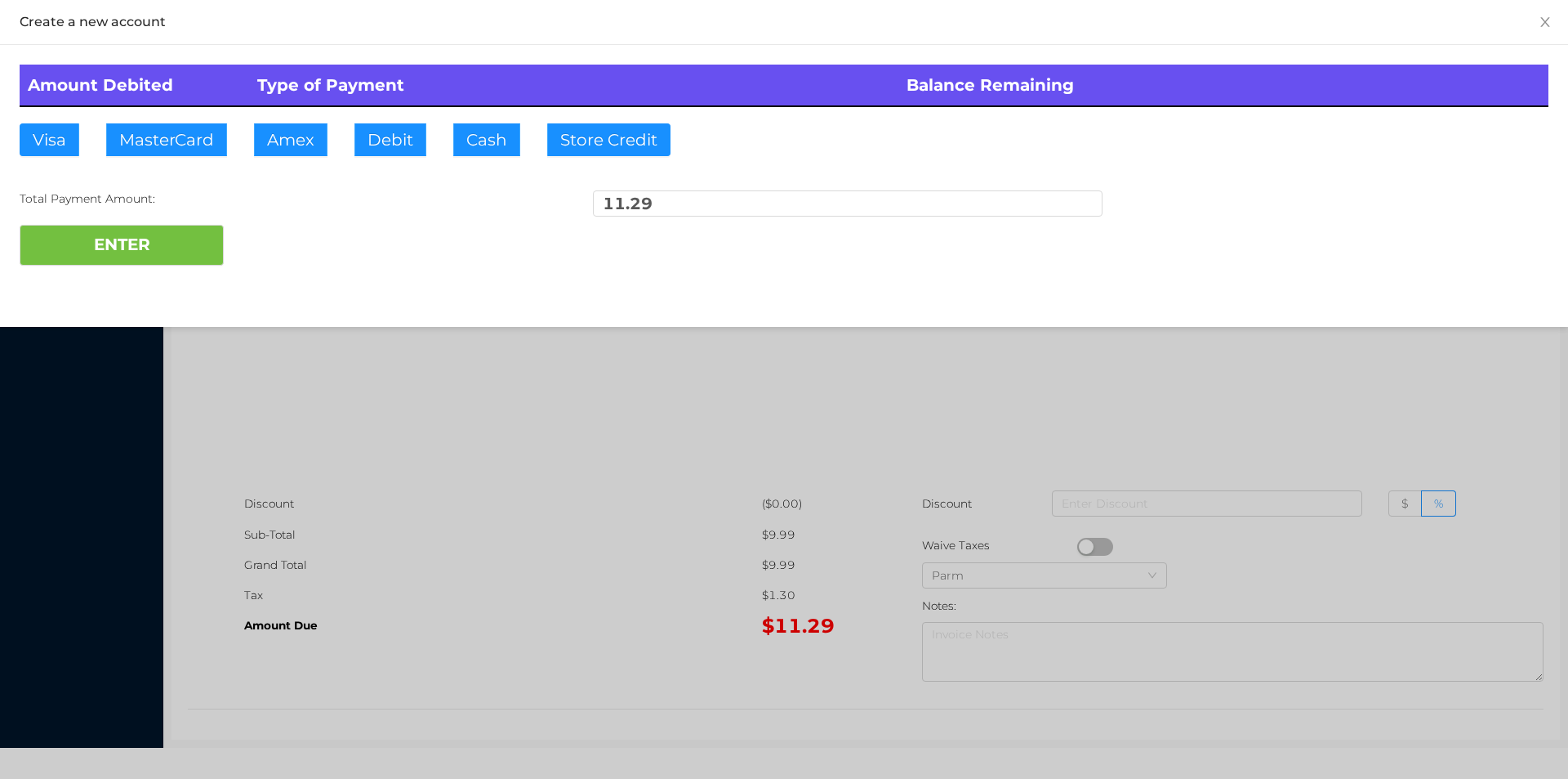
click at [746, 458] on div at bounding box center [784, 389] width 1568 height 779
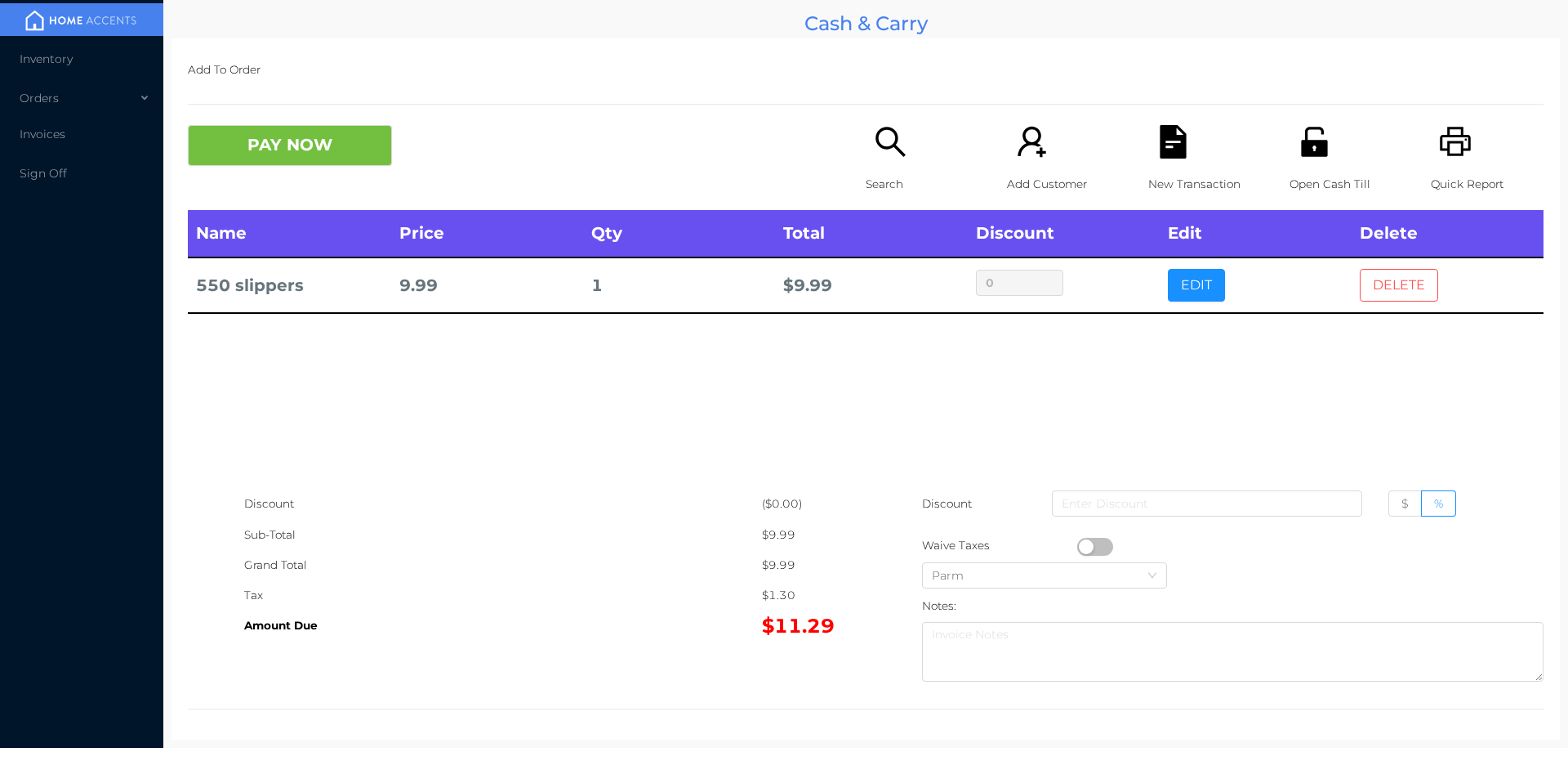
click at [1374, 274] on button "DELETE" at bounding box center [1399, 284] width 79 height 33
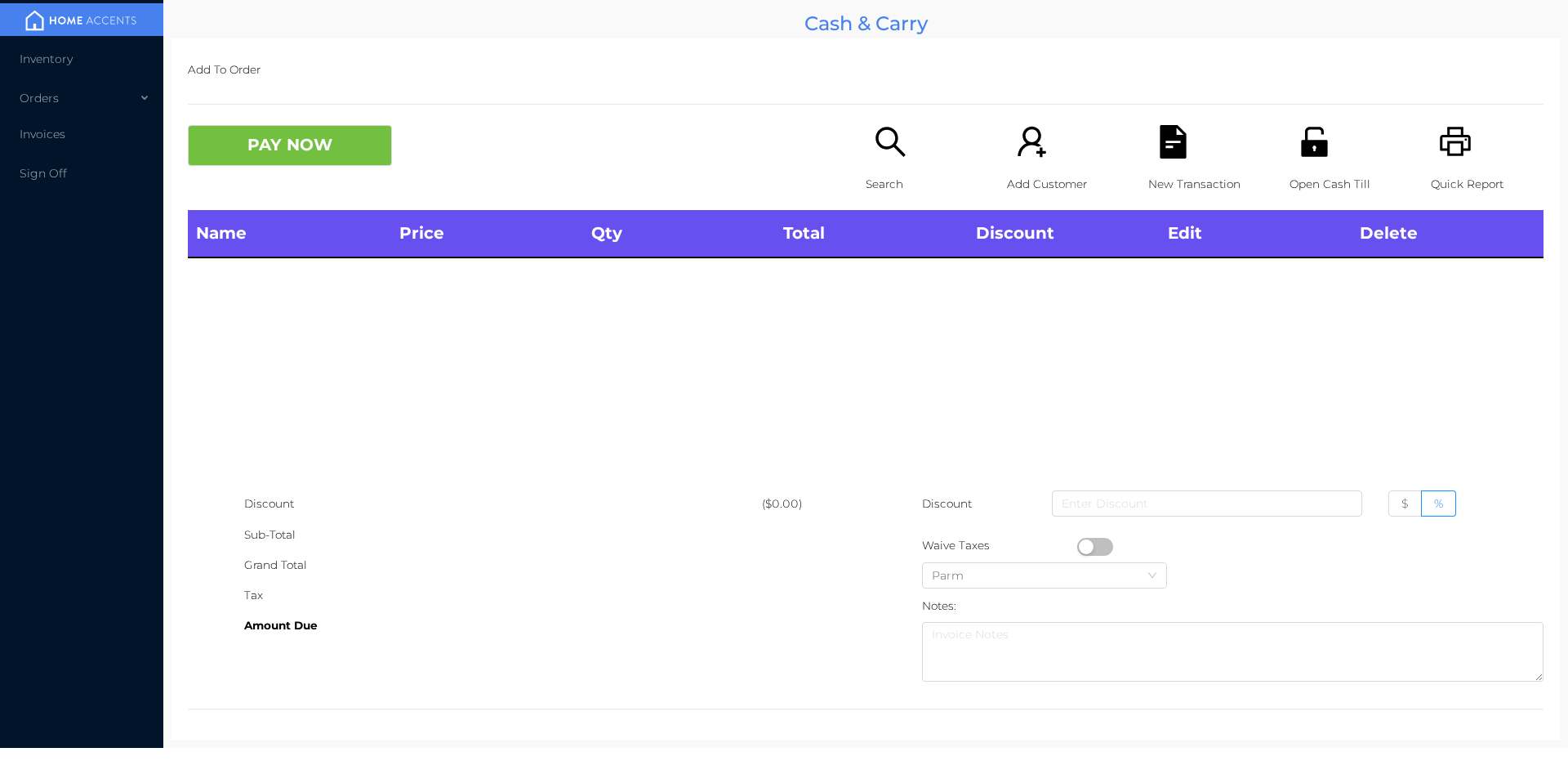
click at [1446, 139] on icon "icon: printer" at bounding box center [1456, 142] width 34 height 34
click at [302, 139] on button "PAY NOW" at bounding box center [290, 146] width 204 height 41
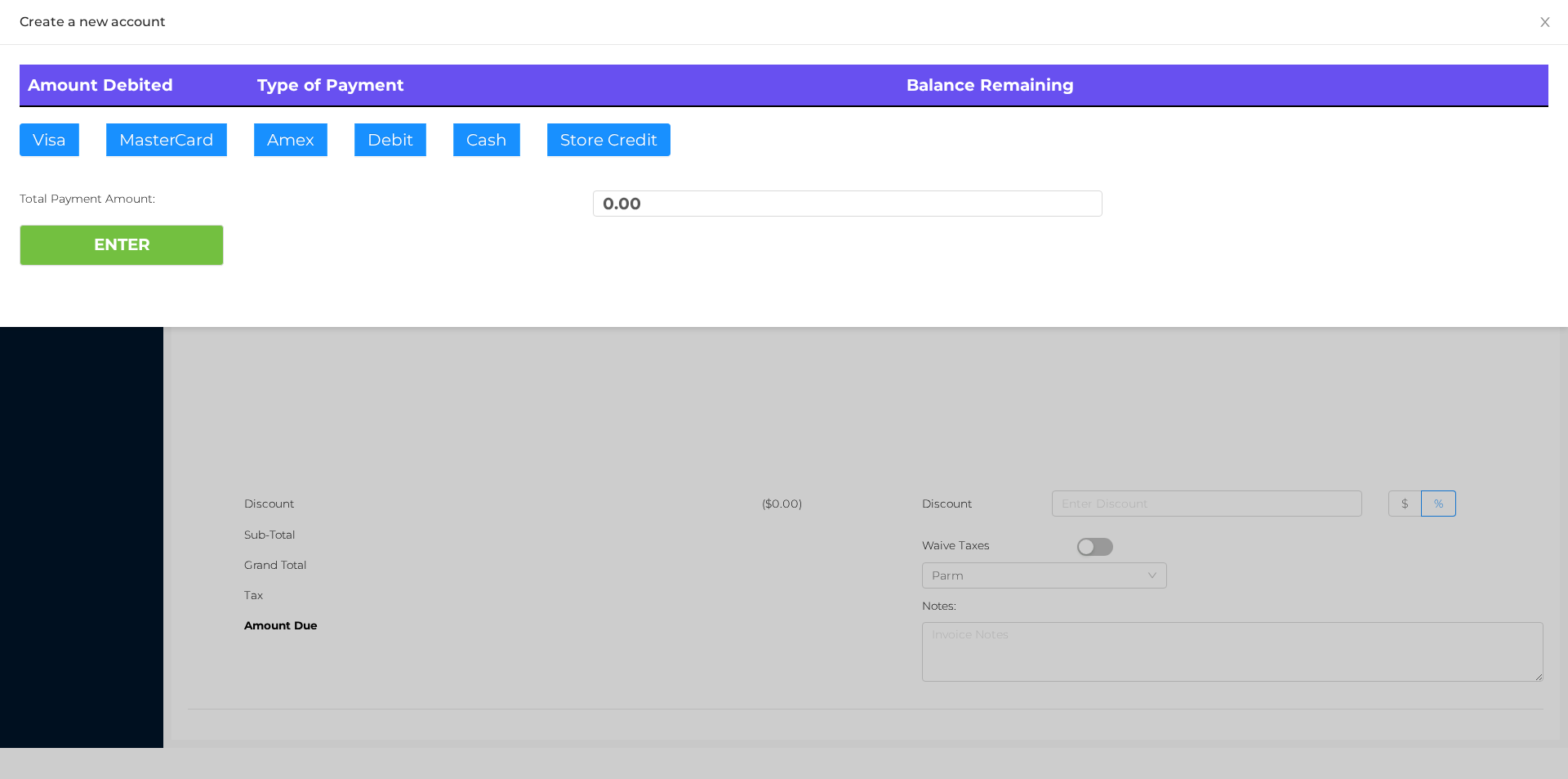
click at [326, 350] on div at bounding box center [784, 389] width 1568 height 779
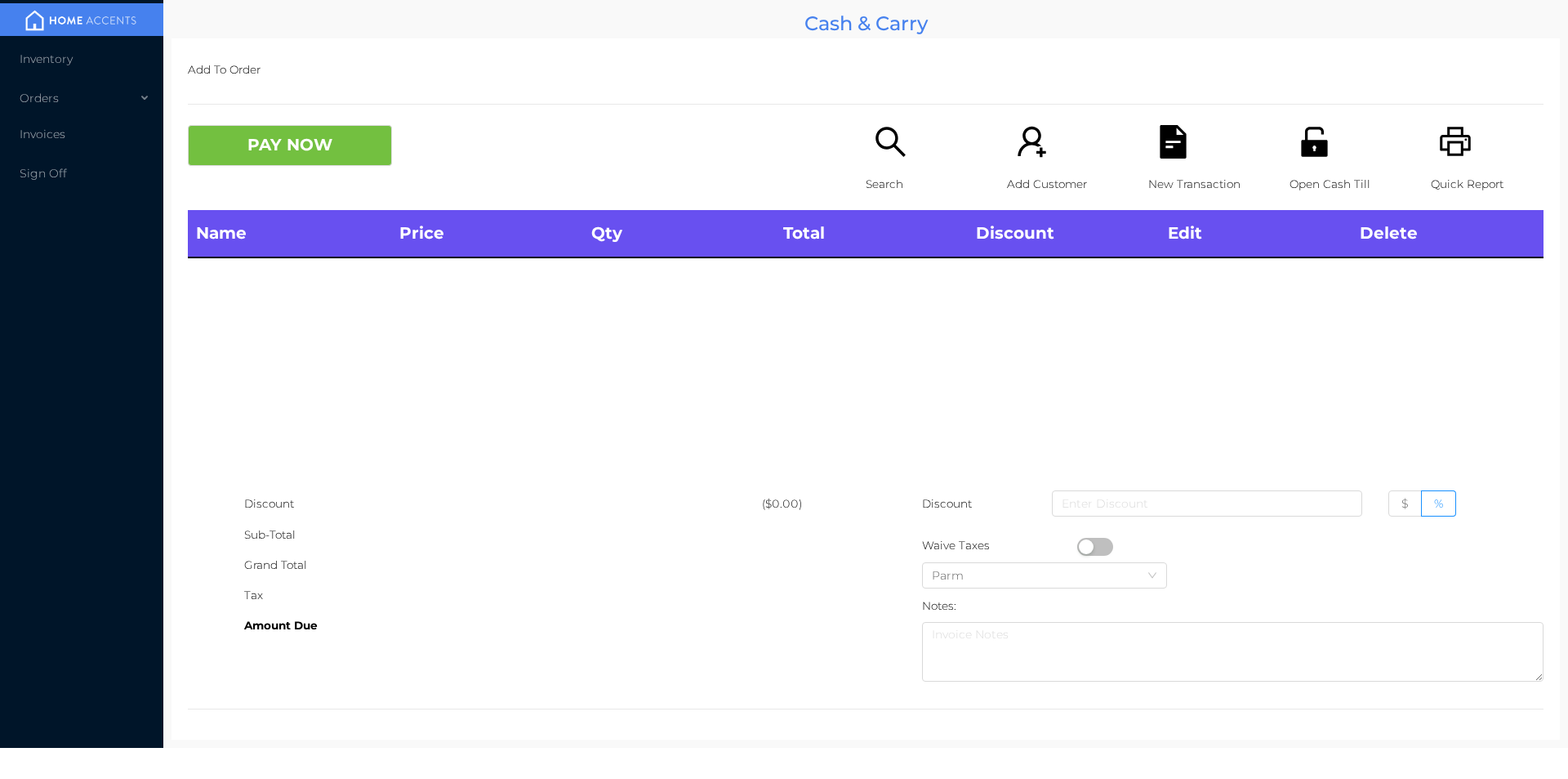
click at [1440, 151] on icon "icon: printer" at bounding box center [1455, 140] width 31 height 29
click at [877, 155] on icon "icon: search" at bounding box center [891, 142] width 34 height 34
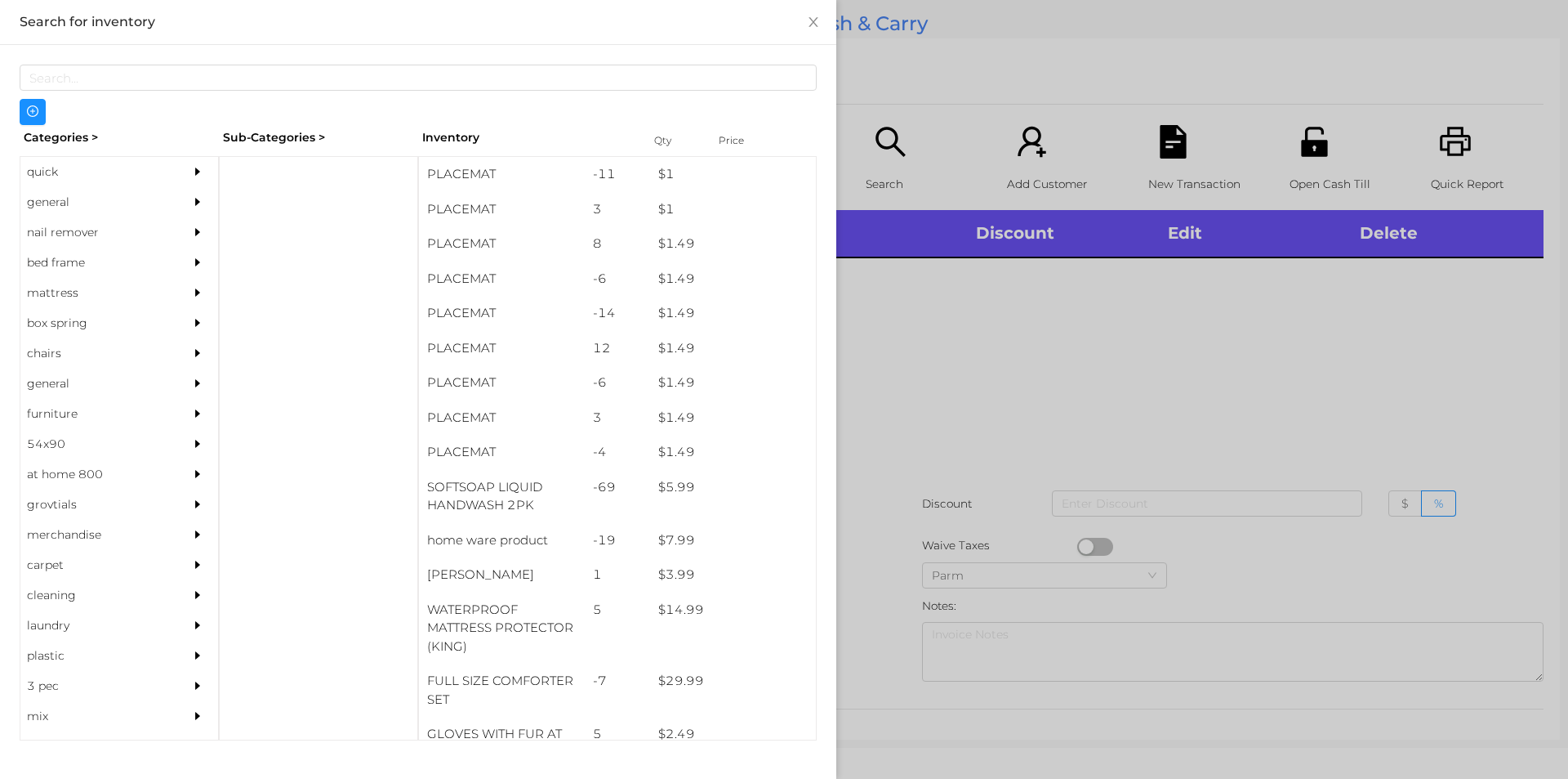
click at [50, 206] on div "general" at bounding box center [94, 202] width 149 height 30
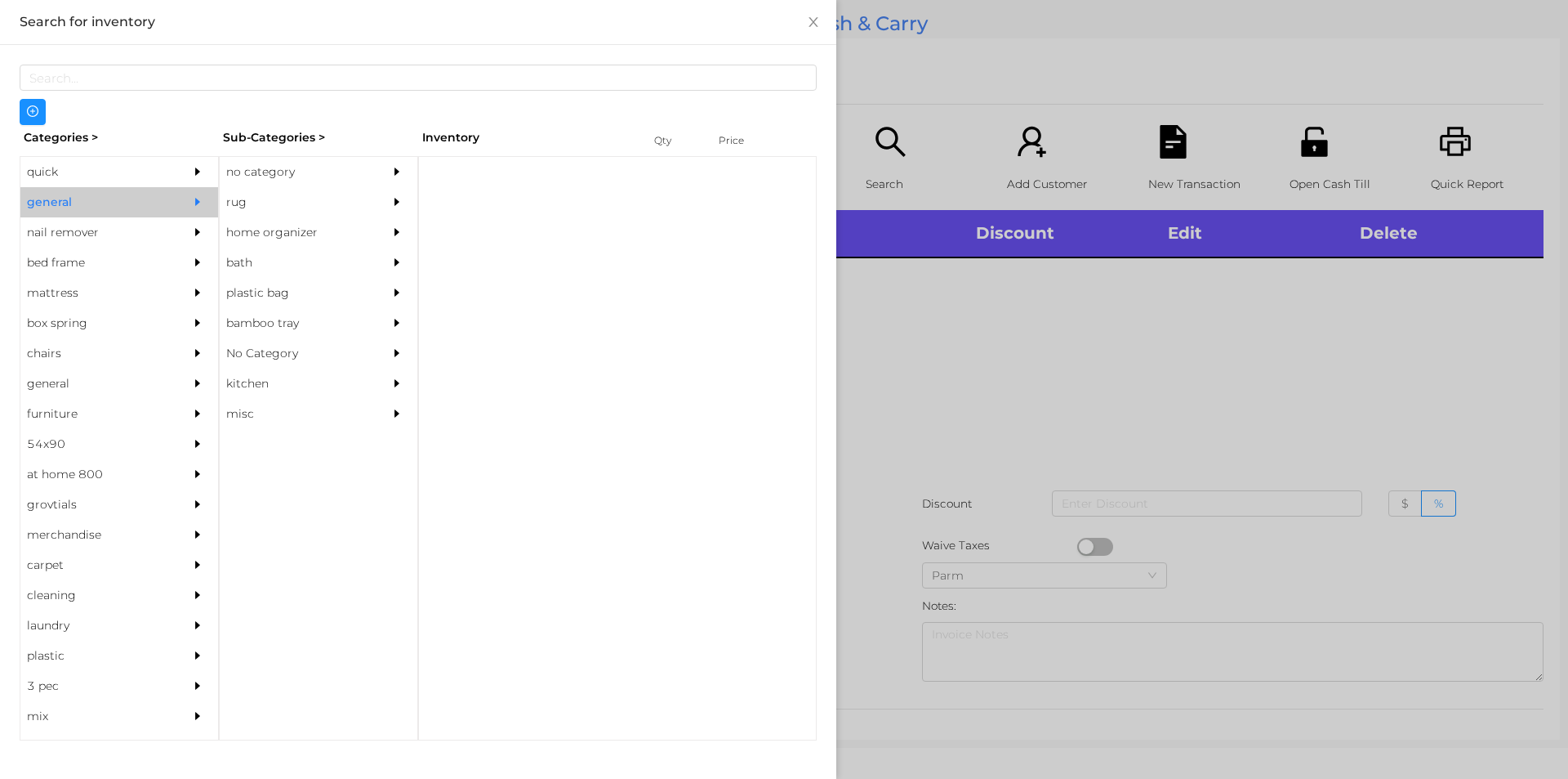
click at [264, 165] on div "no category" at bounding box center [294, 172] width 149 height 30
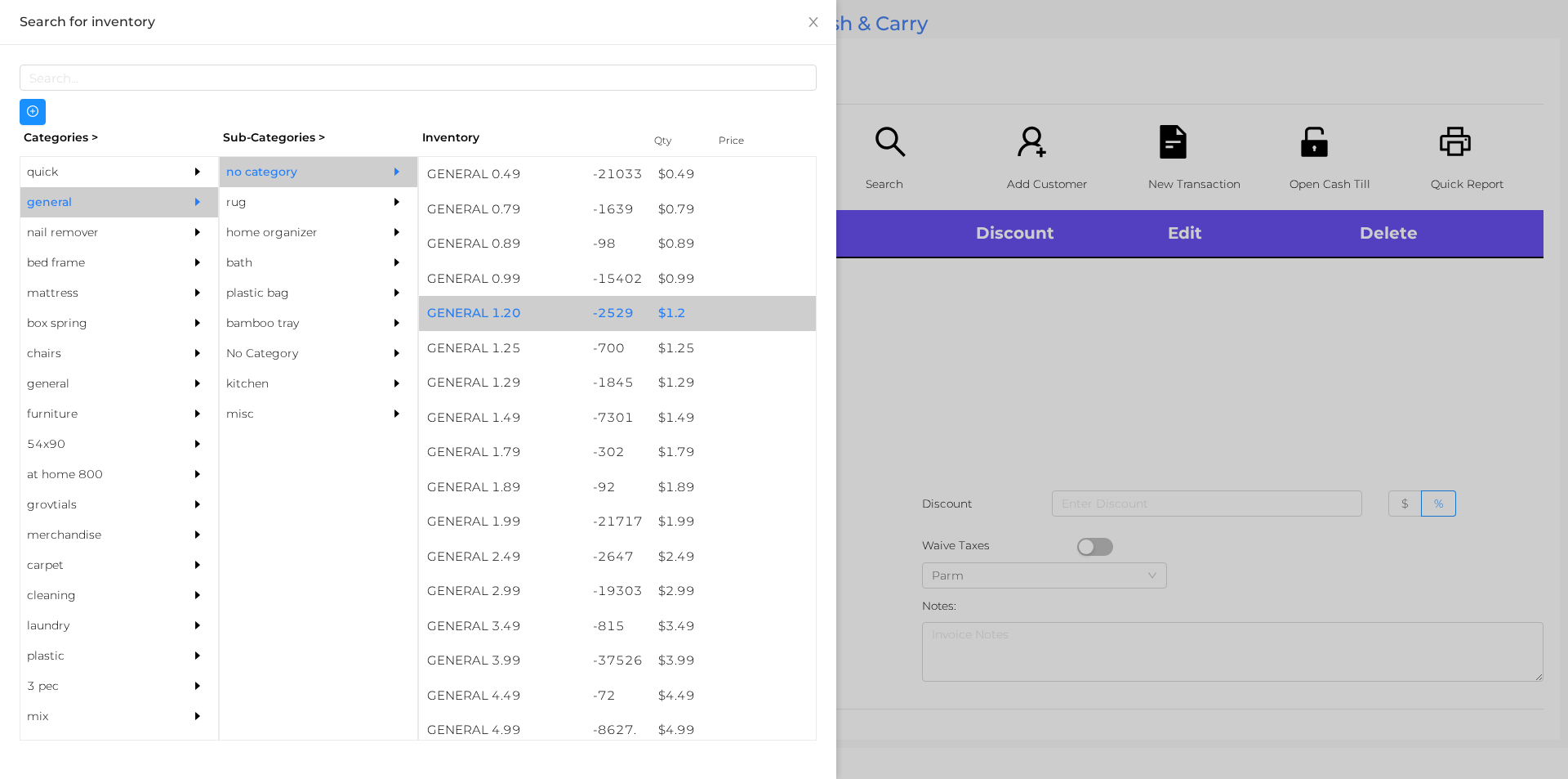
click at [655, 312] on div "$ 1.2" at bounding box center [732, 313] width 165 height 36
click at [665, 312] on div "$ 1.2" at bounding box center [732, 313] width 165 height 36
click at [652, 305] on div "$ 1.2" at bounding box center [732, 313] width 165 height 36
click at [659, 309] on div "$ 1.2" at bounding box center [732, 313] width 165 height 36
click at [664, 313] on div "$ 1.2" at bounding box center [732, 313] width 165 height 36
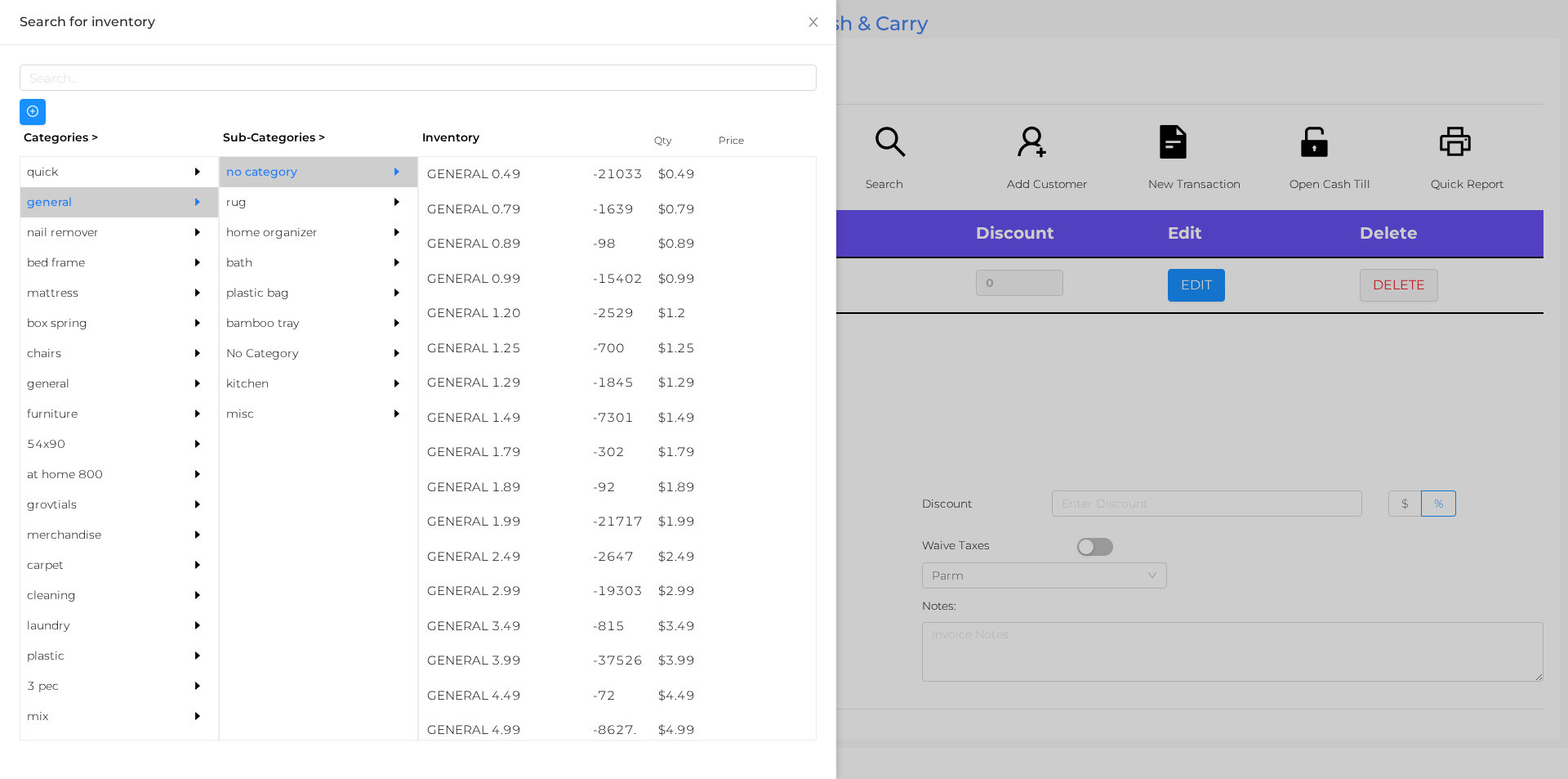
click at [893, 371] on div at bounding box center [784, 389] width 1568 height 779
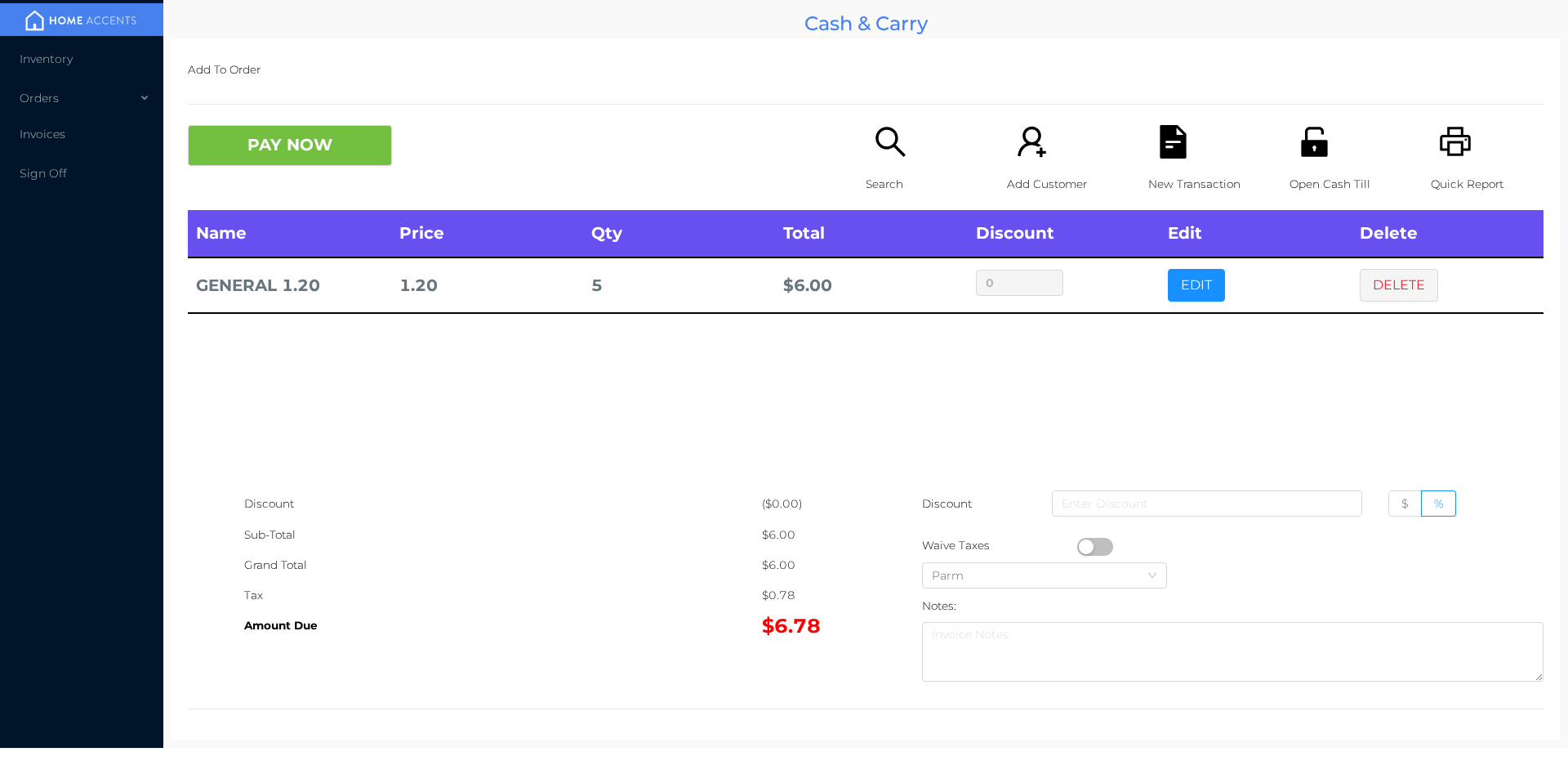
click at [615, 407] on div "Name Price Qty Total Discount Edit Delete GENERAL 1.20 1.20 5 $ 6.00 0 EDIT DEL…" at bounding box center [866, 350] width 1356 height 279
click at [308, 148] on button "PAY NOW" at bounding box center [290, 146] width 204 height 41
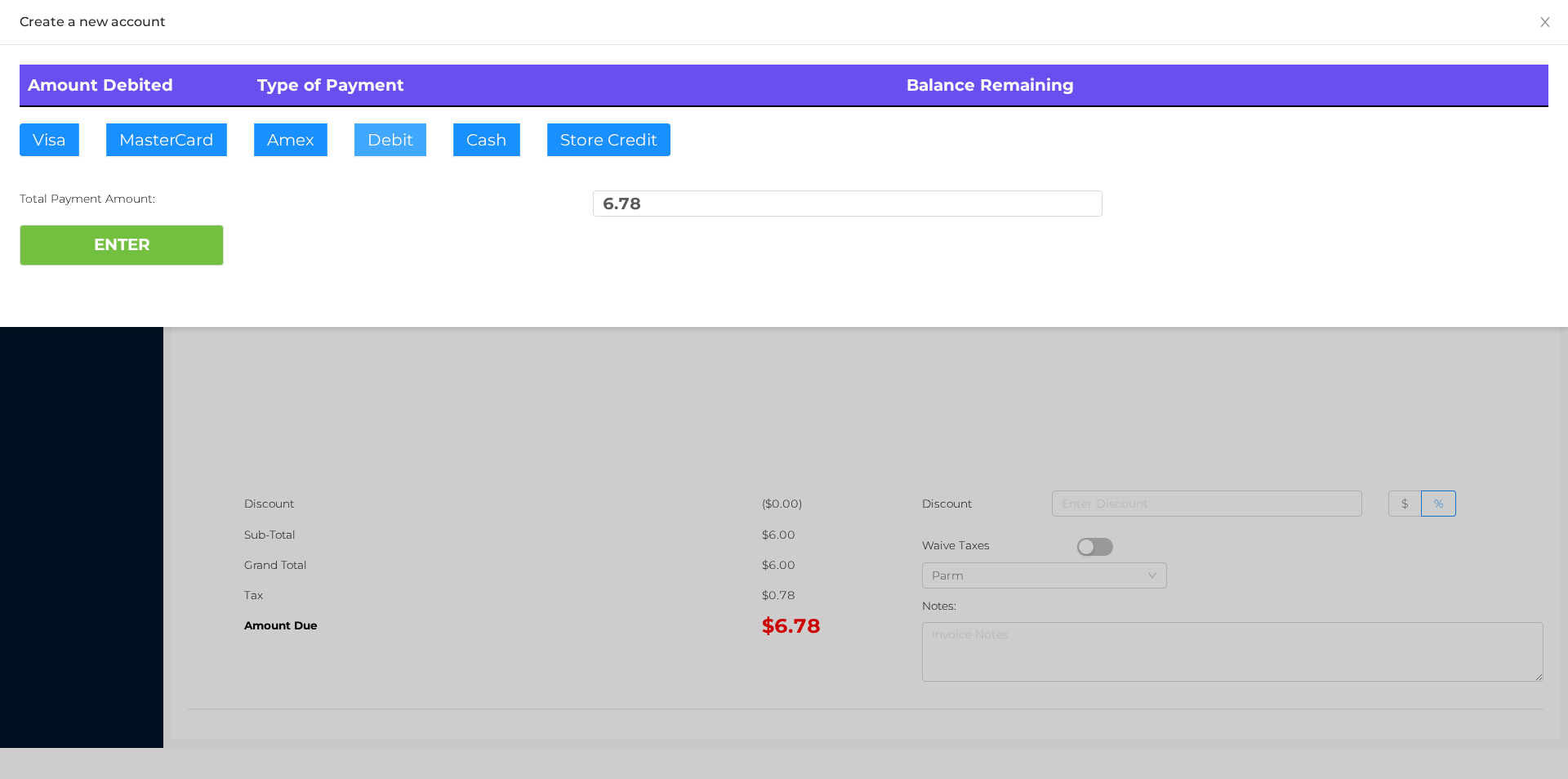
click at [379, 145] on button "Debit" at bounding box center [390, 139] width 72 height 33
click at [195, 238] on button "ENTER" at bounding box center [122, 245] width 204 height 41
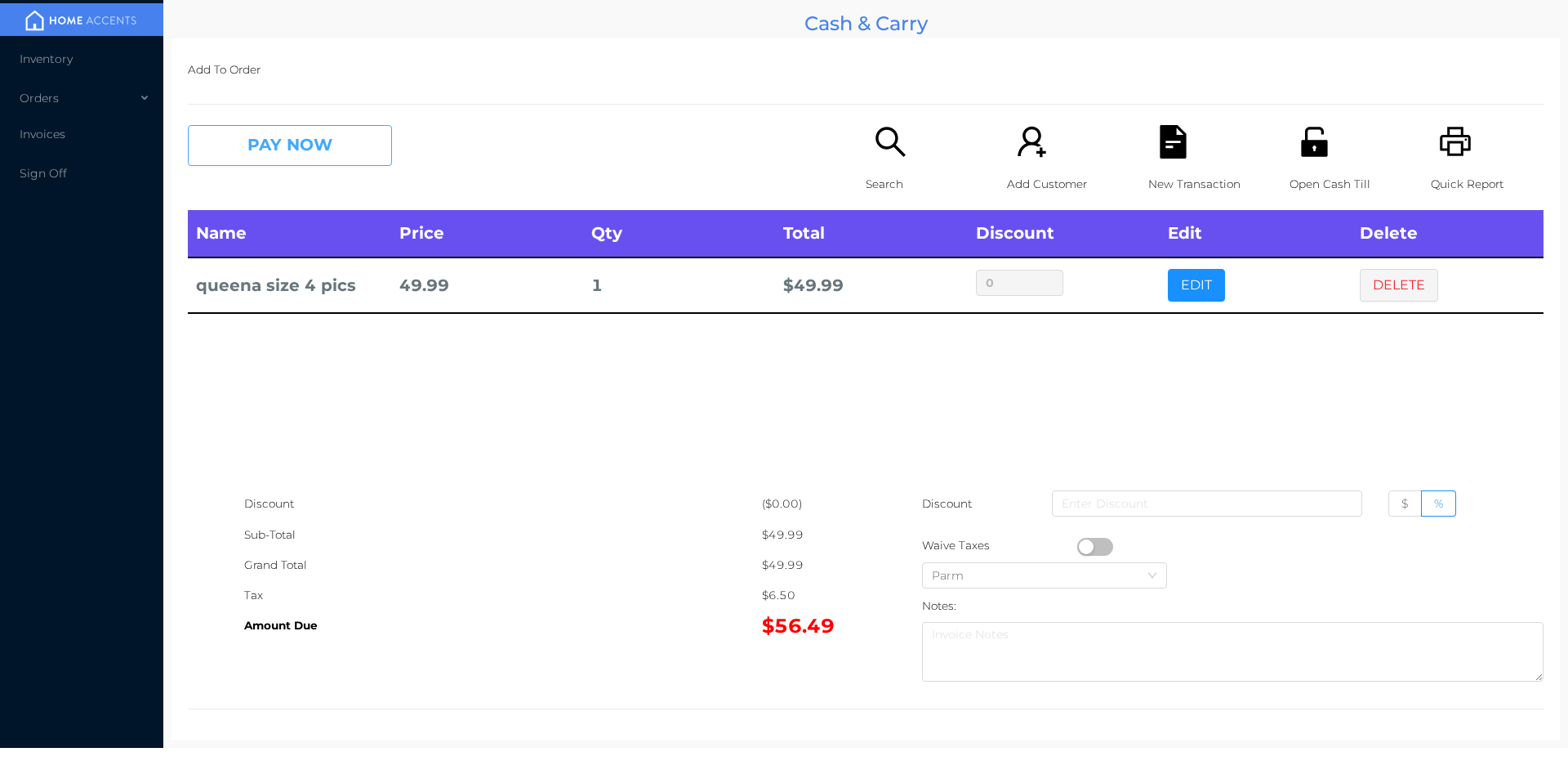
click at [291, 154] on button "PAY NOW" at bounding box center [290, 146] width 204 height 41
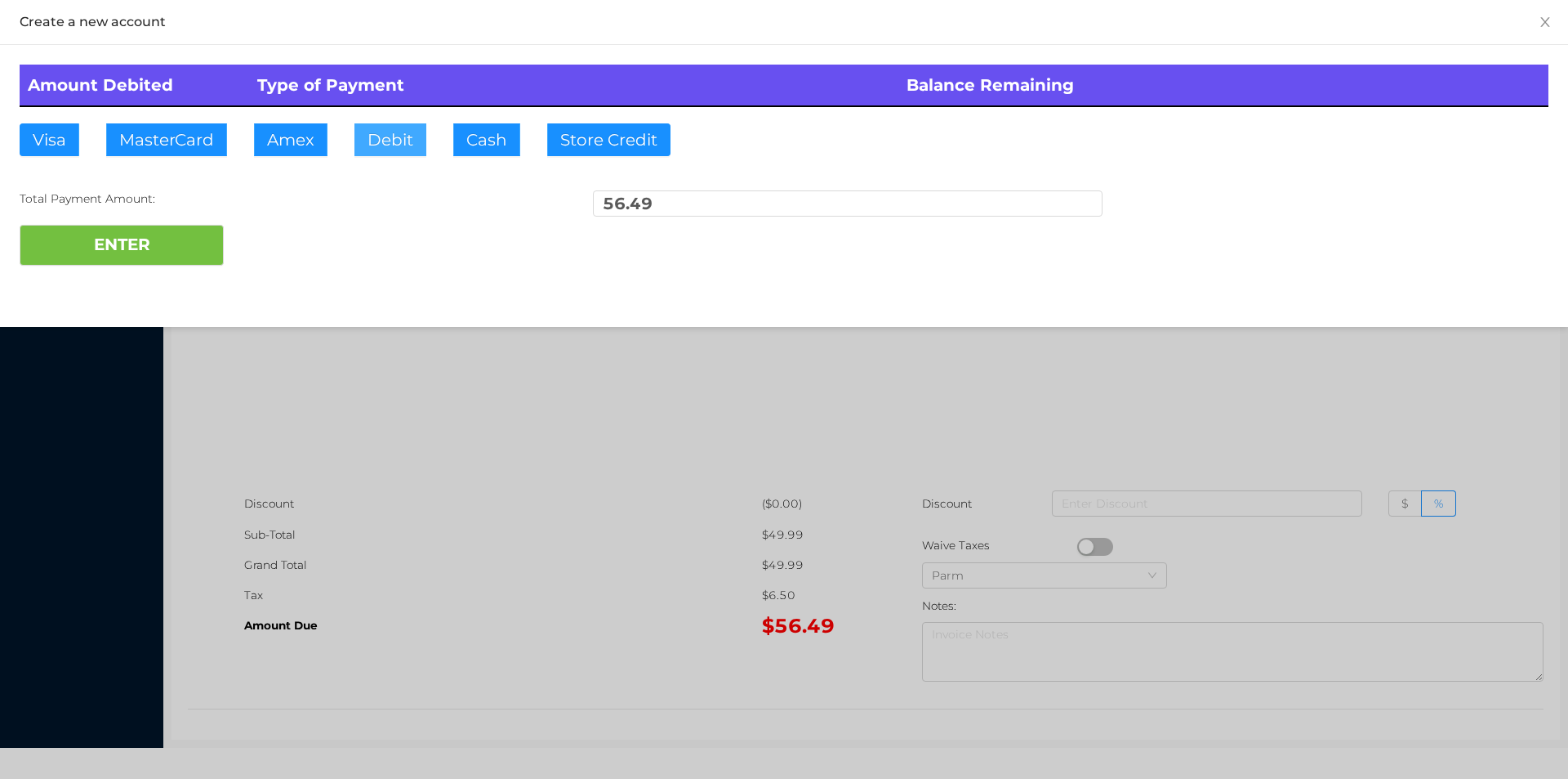
click at [384, 145] on button "Debit" at bounding box center [390, 139] width 72 height 33
click at [142, 238] on button "ENTER" at bounding box center [122, 245] width 204 height 41
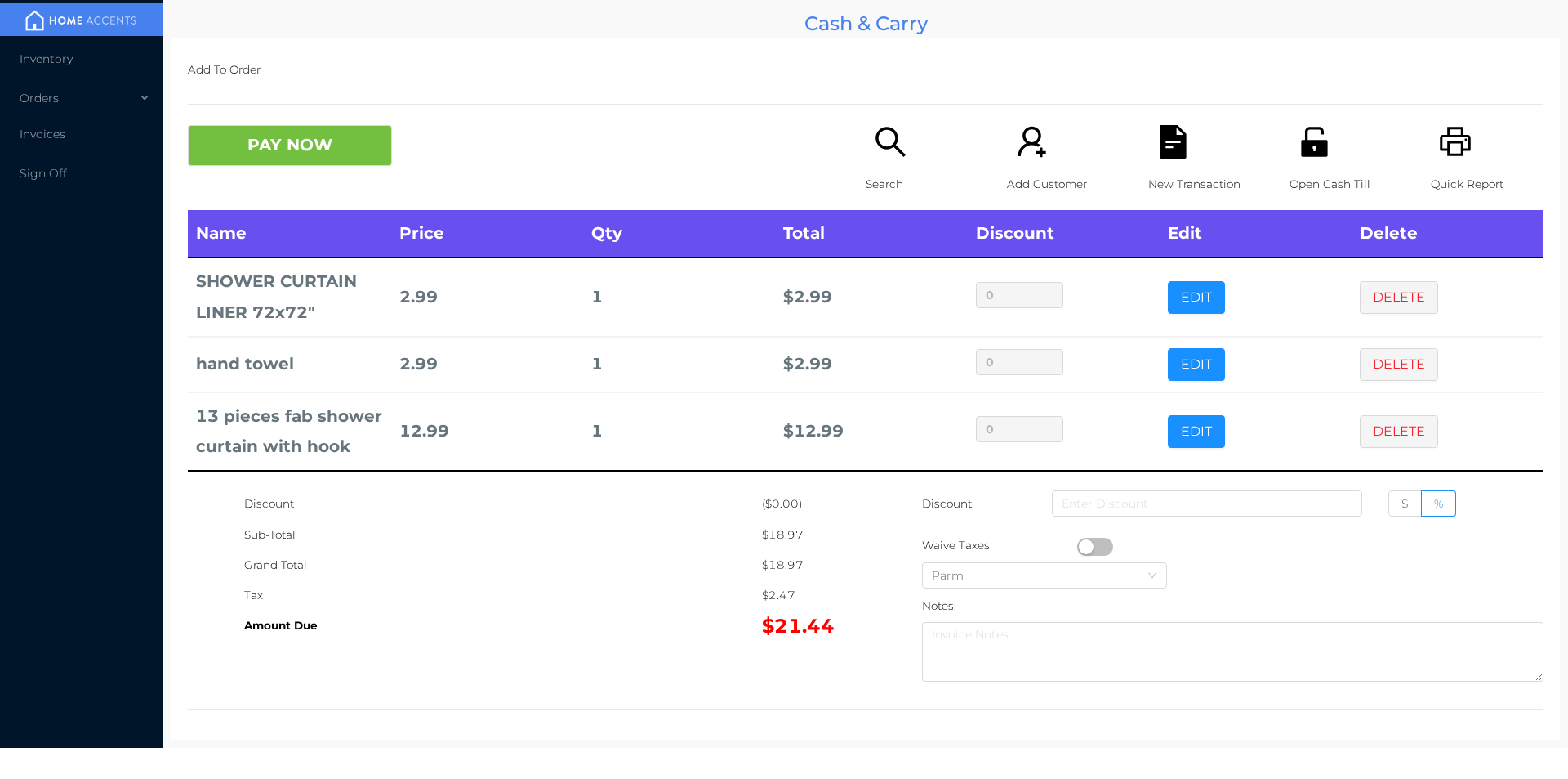
click at [884, 171] on p "Search" at bounding box center [922, 184] width 113 height 30
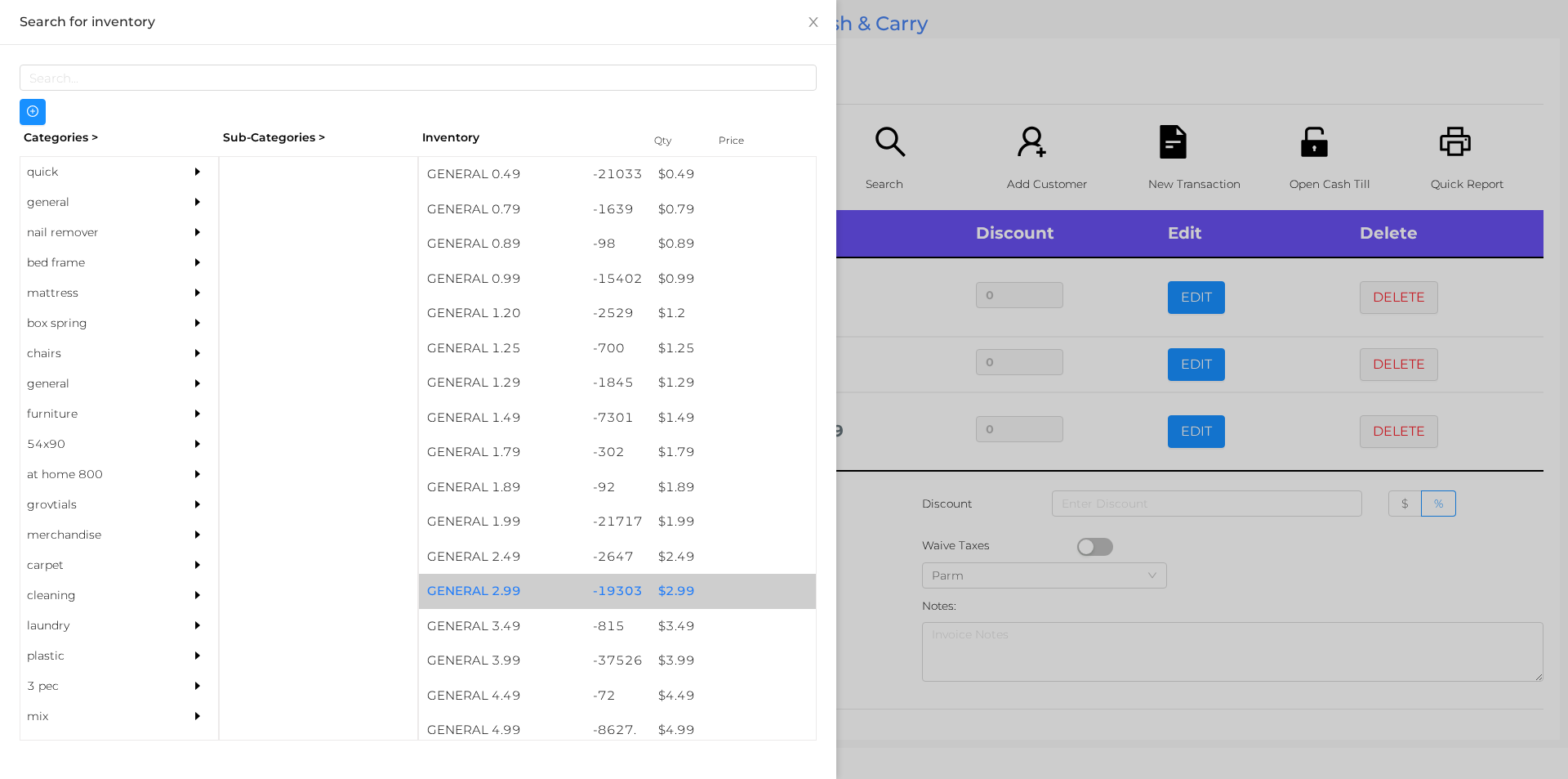
click at [668, 590] on div "$ 2.99" at bounding box center [732, 591] width 165 height 36
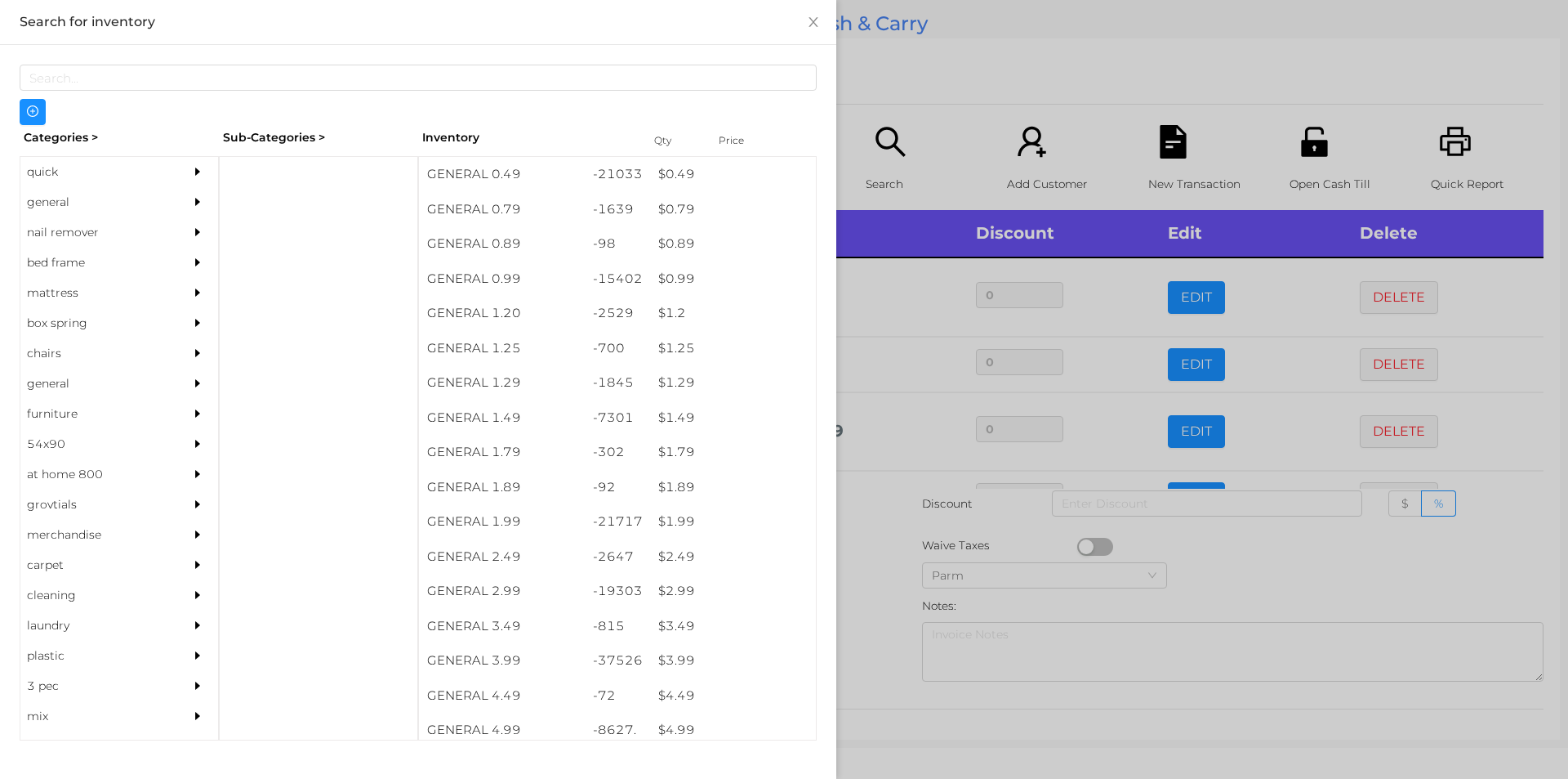
click at [869, 604] on div at bounding box center [784, 389] width 1568 height 779
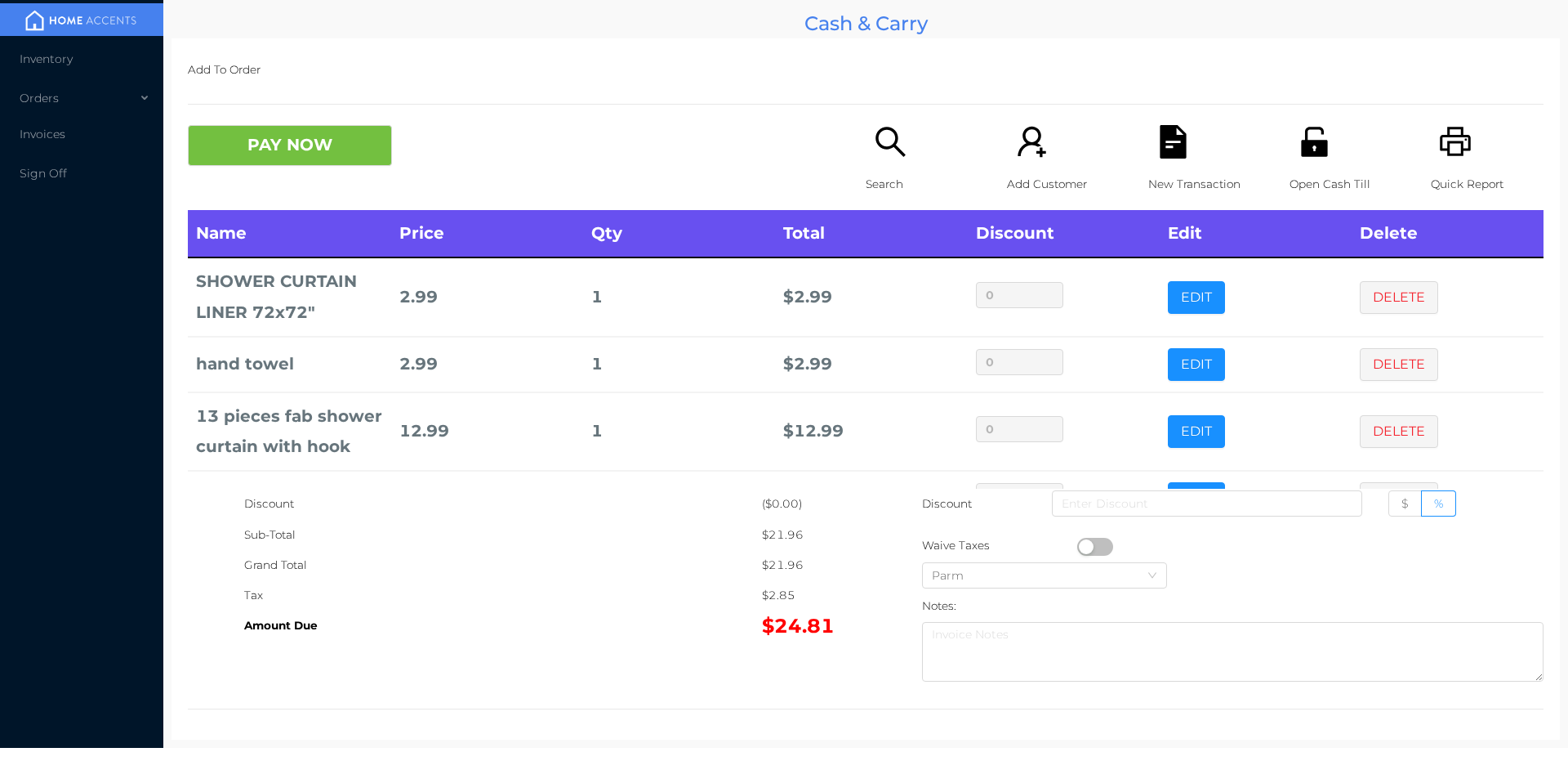
click at [1080, 546] on button "button" at bounding box center [1095, 546] width 36 height 18
click at [1133, 504] on input at bounding box center [1207, 503] width 310 height 26
type input "3"
click at [1161, 146] on icon "icon: file-text" at bounding box center [1173, 142] width 34 height 34
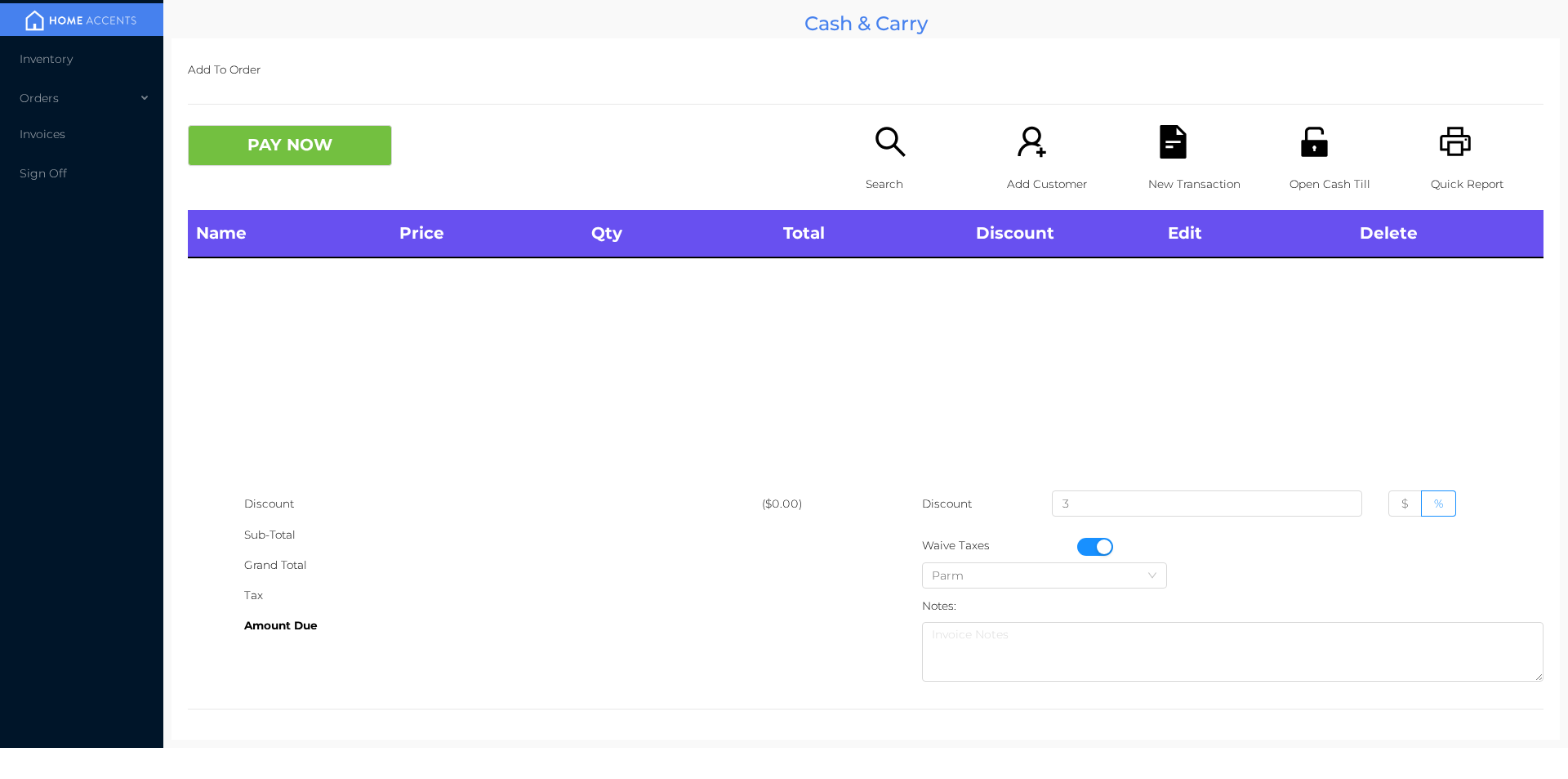
click at [1431, 166] on div "Quick Report" at bounding box center [1487, 167] width 113 height 85
click at [314, 163] on button "PAY NOW" at bounding box center [290, 146] width 204 height 41
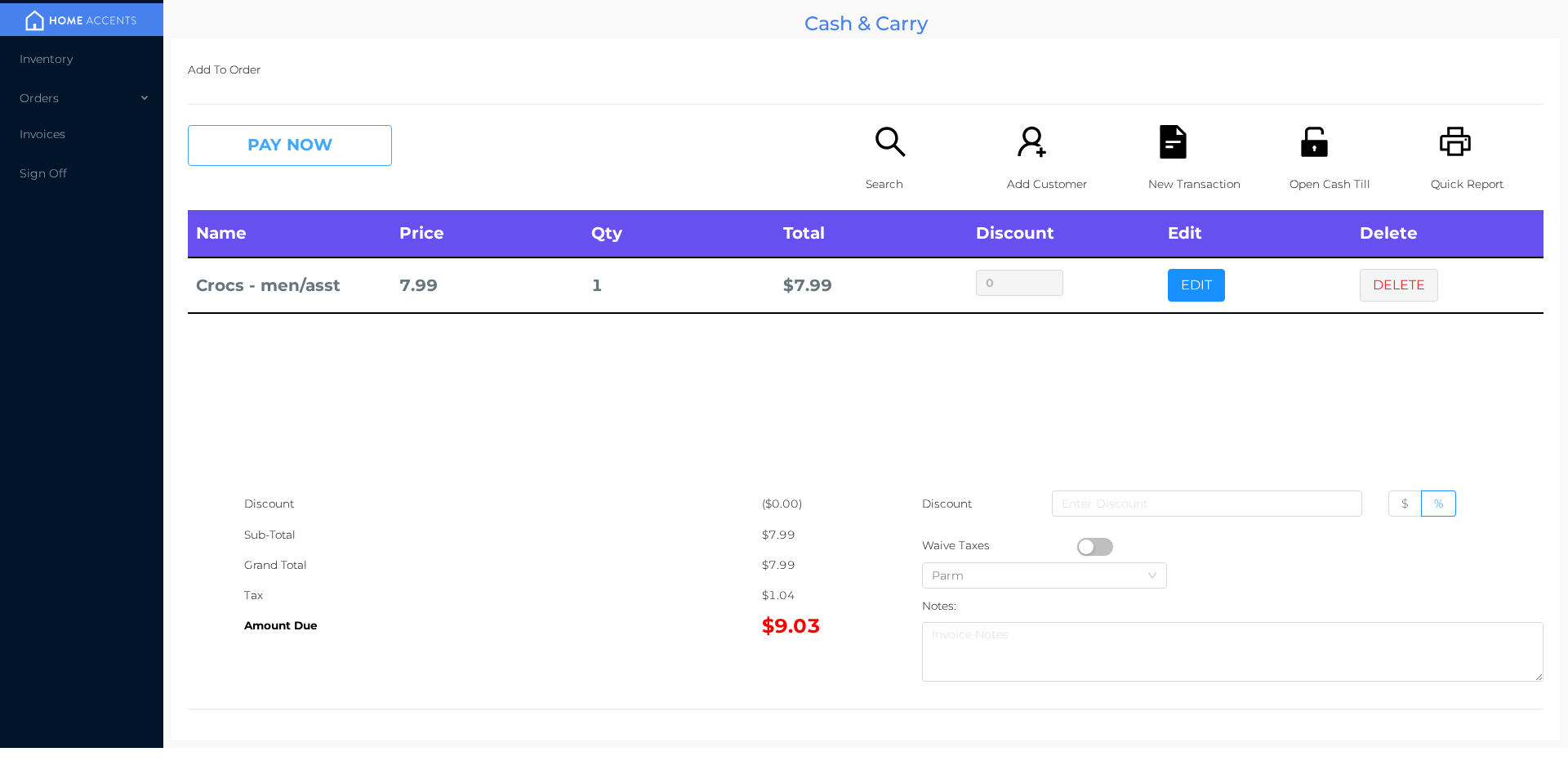
click at [281, 161] on button "PAY NOW" at bounding box center [290, 146] width 204 height 41
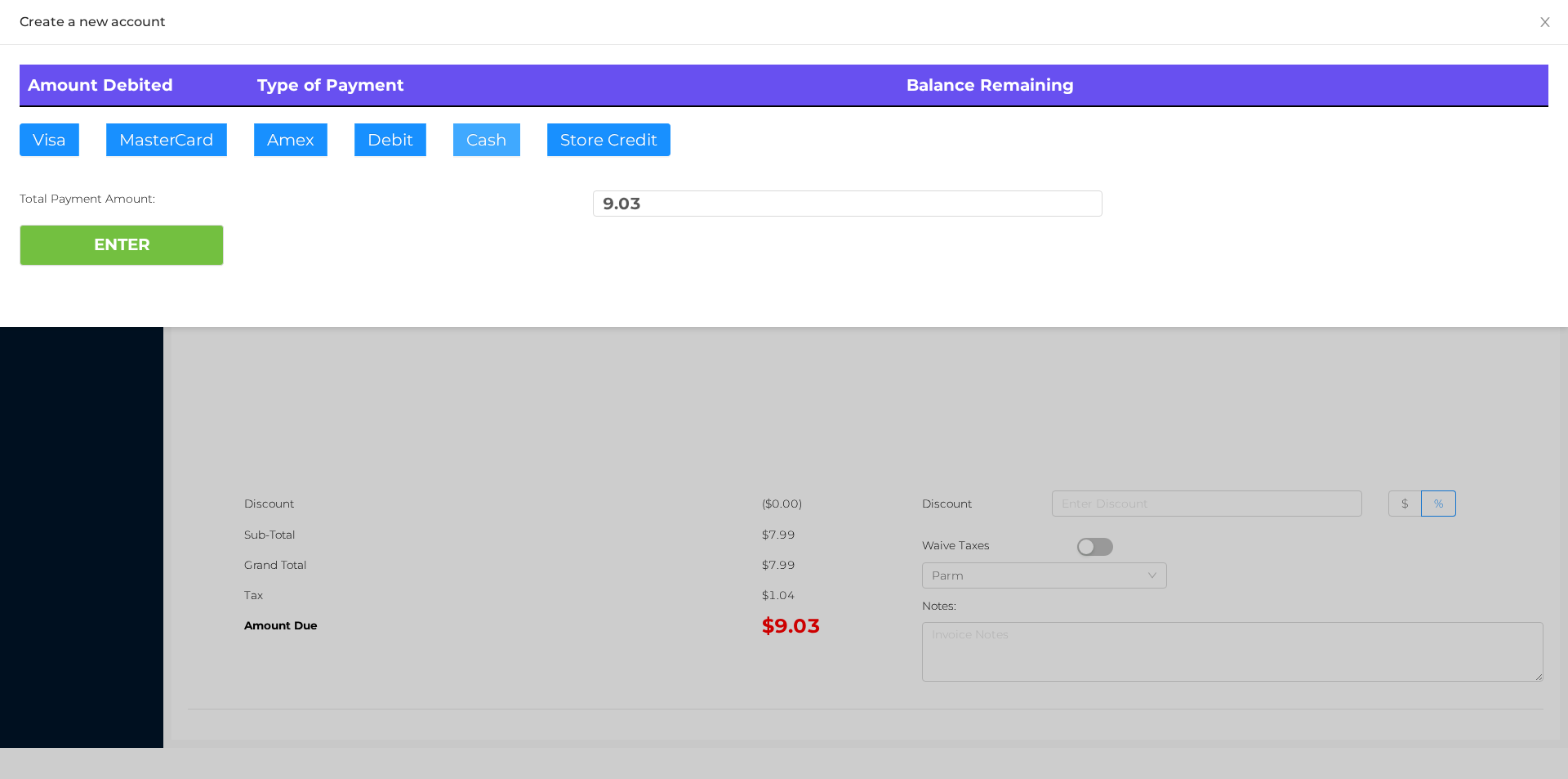
click at [453, 135] on button "Cash" at bounding box center [487, 139] width 67 height 33
type input "10."
click at [137, 256] on button "ENTER" at bounding box center [122, 245] width 204 height 41
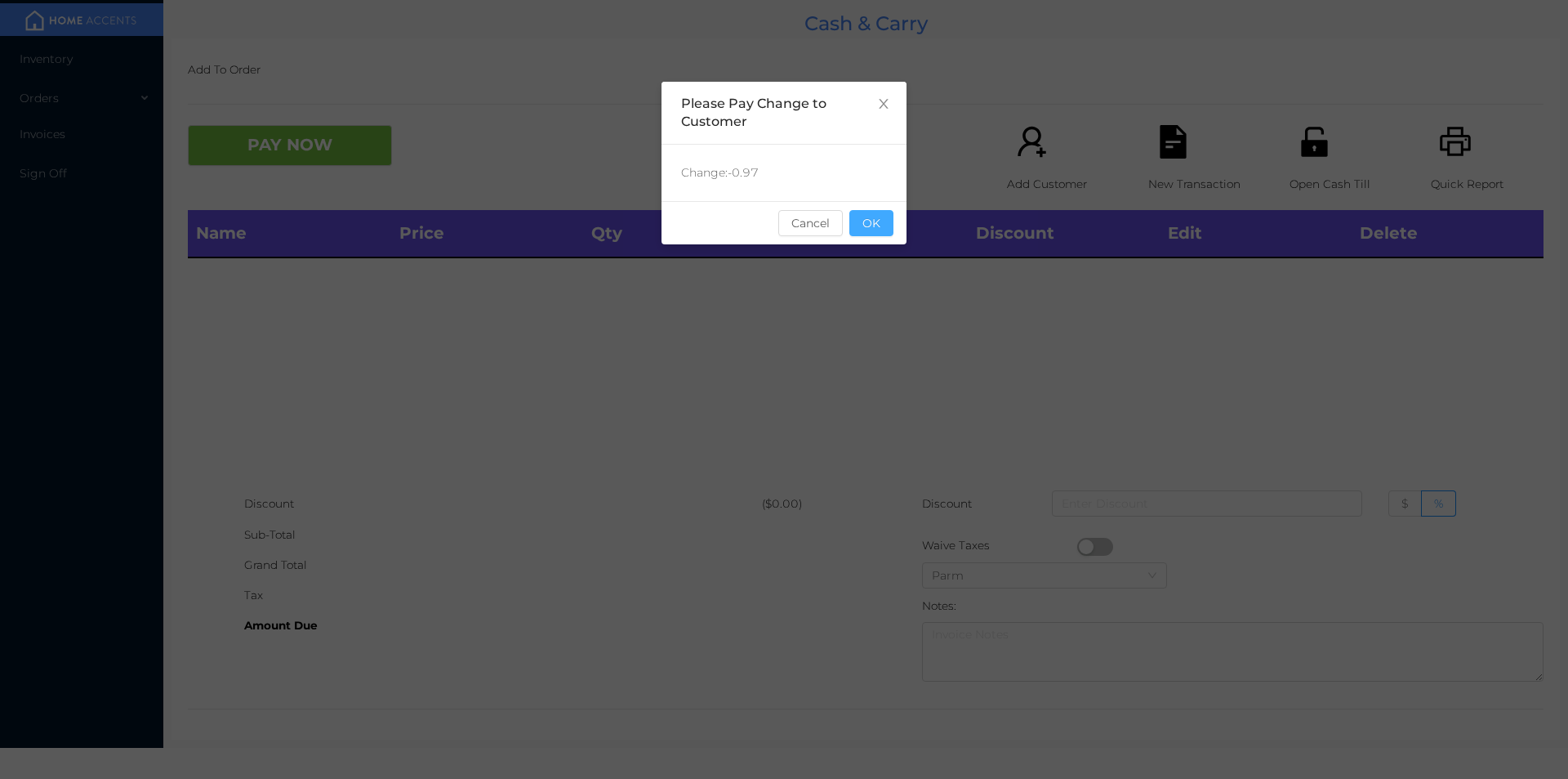
click at [885, 220] on button "OK" at bounding box center [871, 224] width 44 height 26
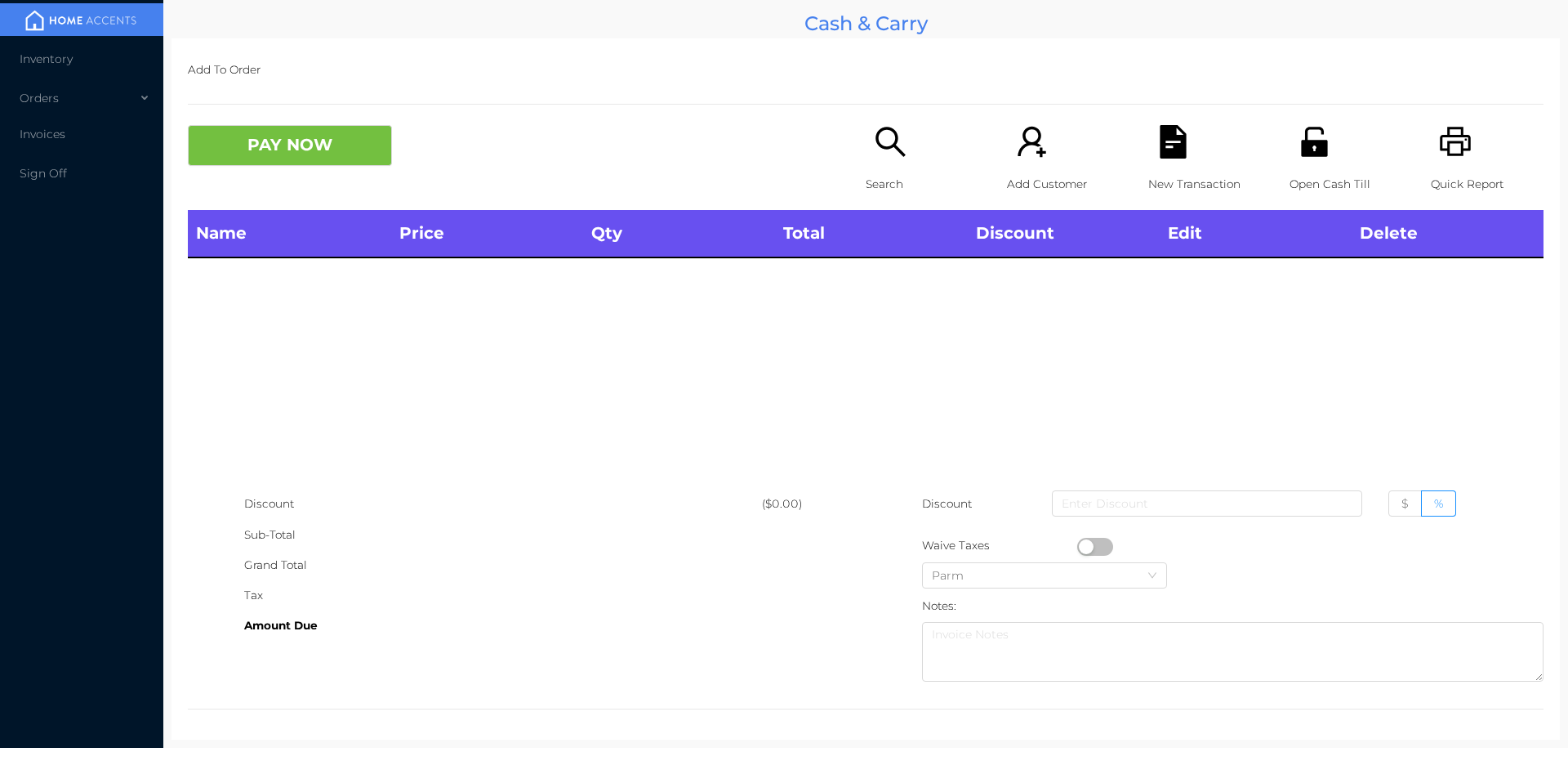
click at [885, 294] on div "Name Price Qty Total Discount Edit Delete" at bounding box center [866, 350] width 1356 height 279
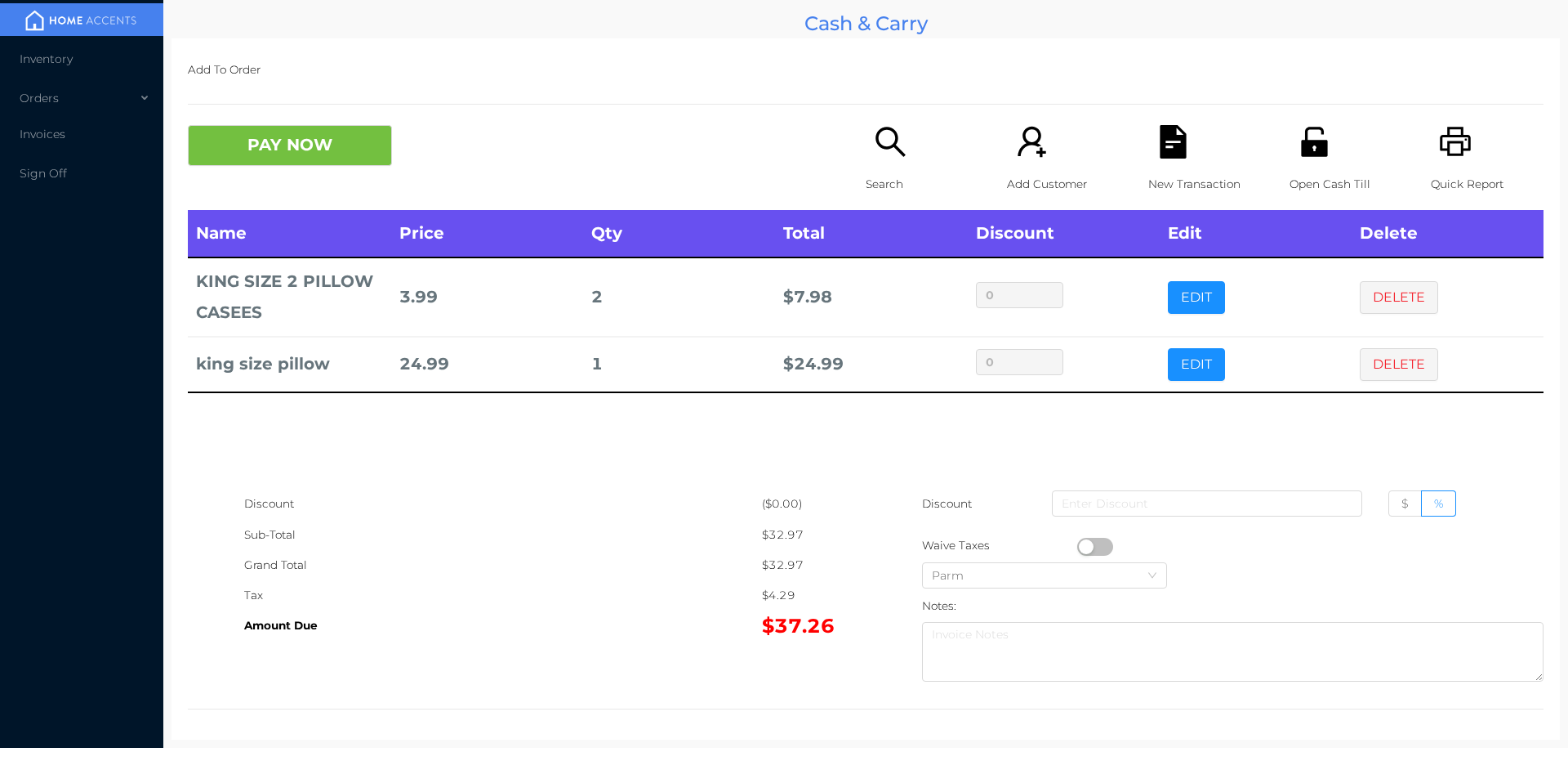
click at [1181, 368] on button "EDIT" at bounding box center [1196, 364] width 57 height 33
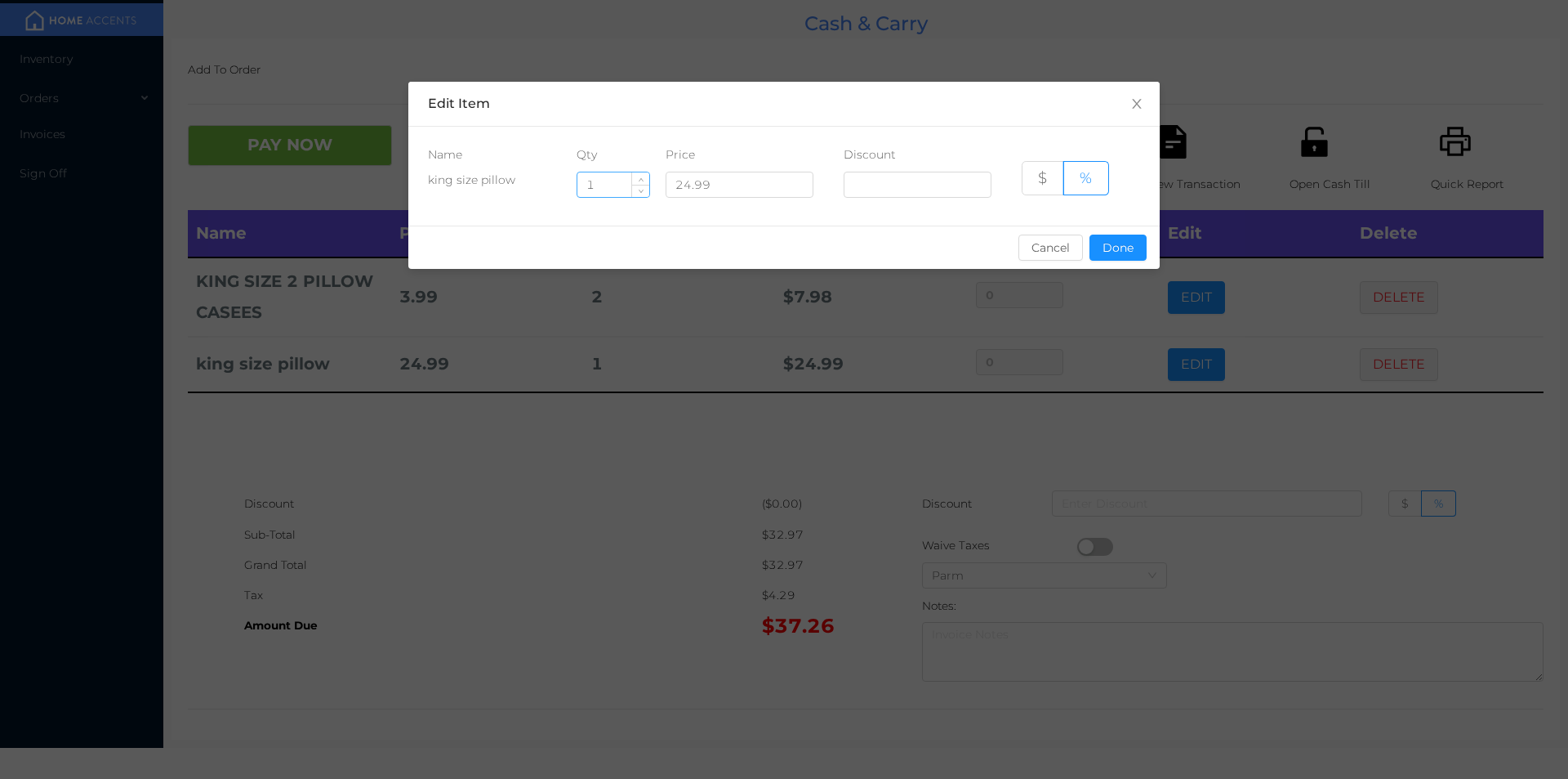
click at [616, 186] on input "1" at bounding box center [613, 184] width 72 height 24
type input "2"
click at [1118, 250] on button "Done" at bounding box center [1117, 248] width 57 height 26
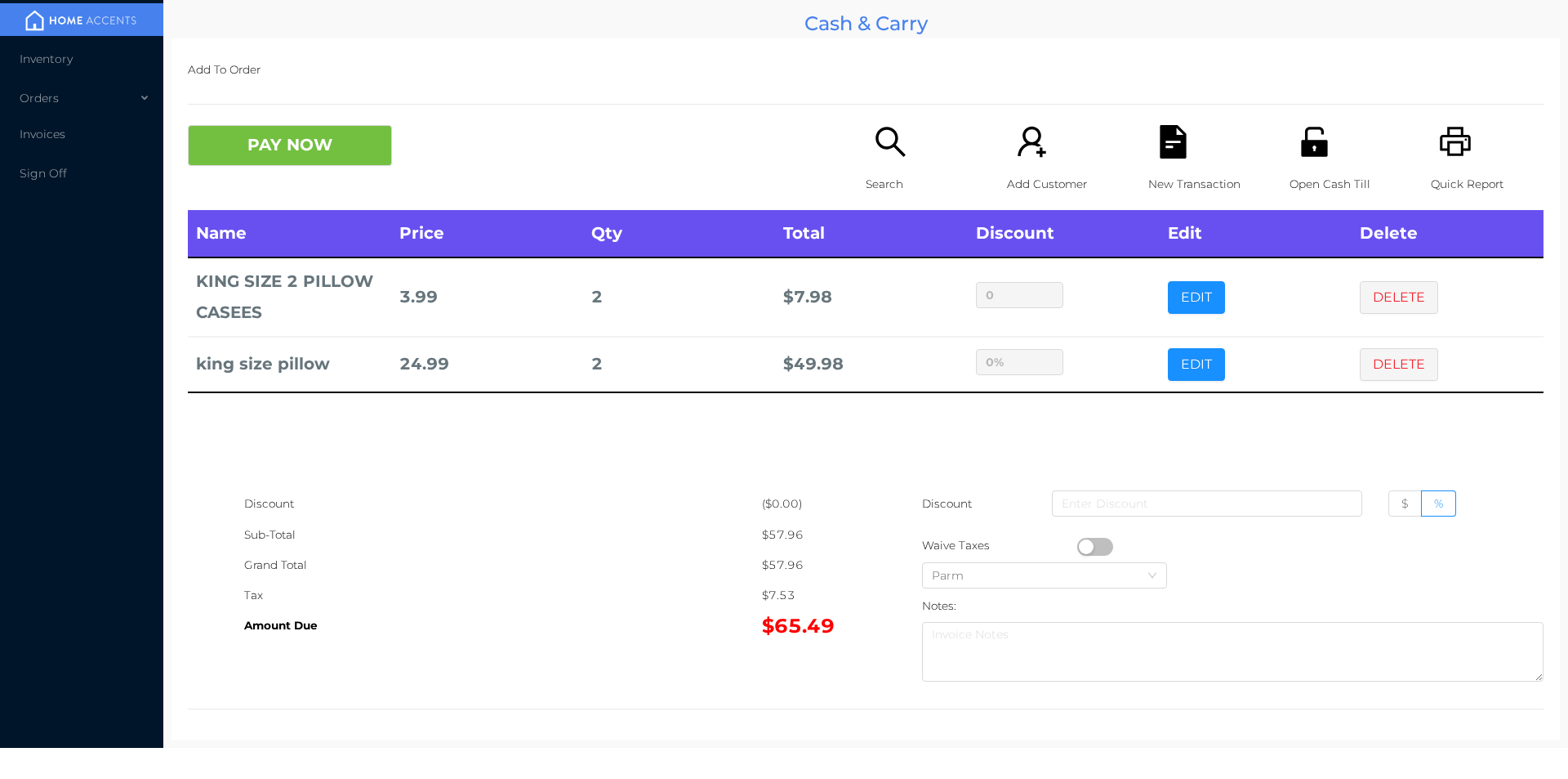
click at [642, 529] on div "Sub-Total" at bounding box center [503, 535] width 518 height 30
click at [294, 143] on button "PAY NOW" at bounding box center [290, 146] width 204 height 41
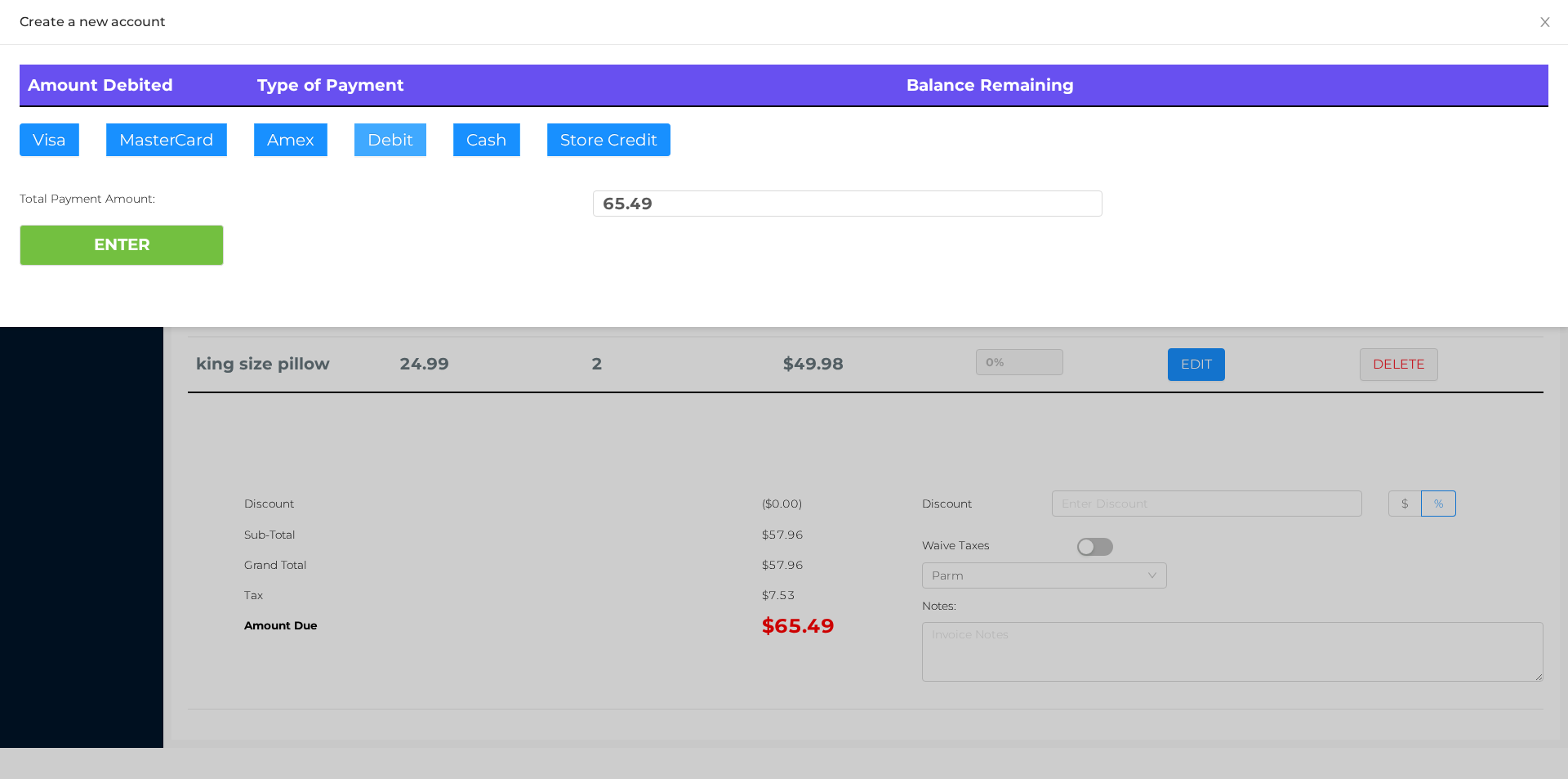
click at [381, 139] on button "Debit" at bounding box center [390, 139] width 72 height 33
click at [149, 257] on button "ENTER" at bounding box center [122, 245] width 204 height 41
type input "0"
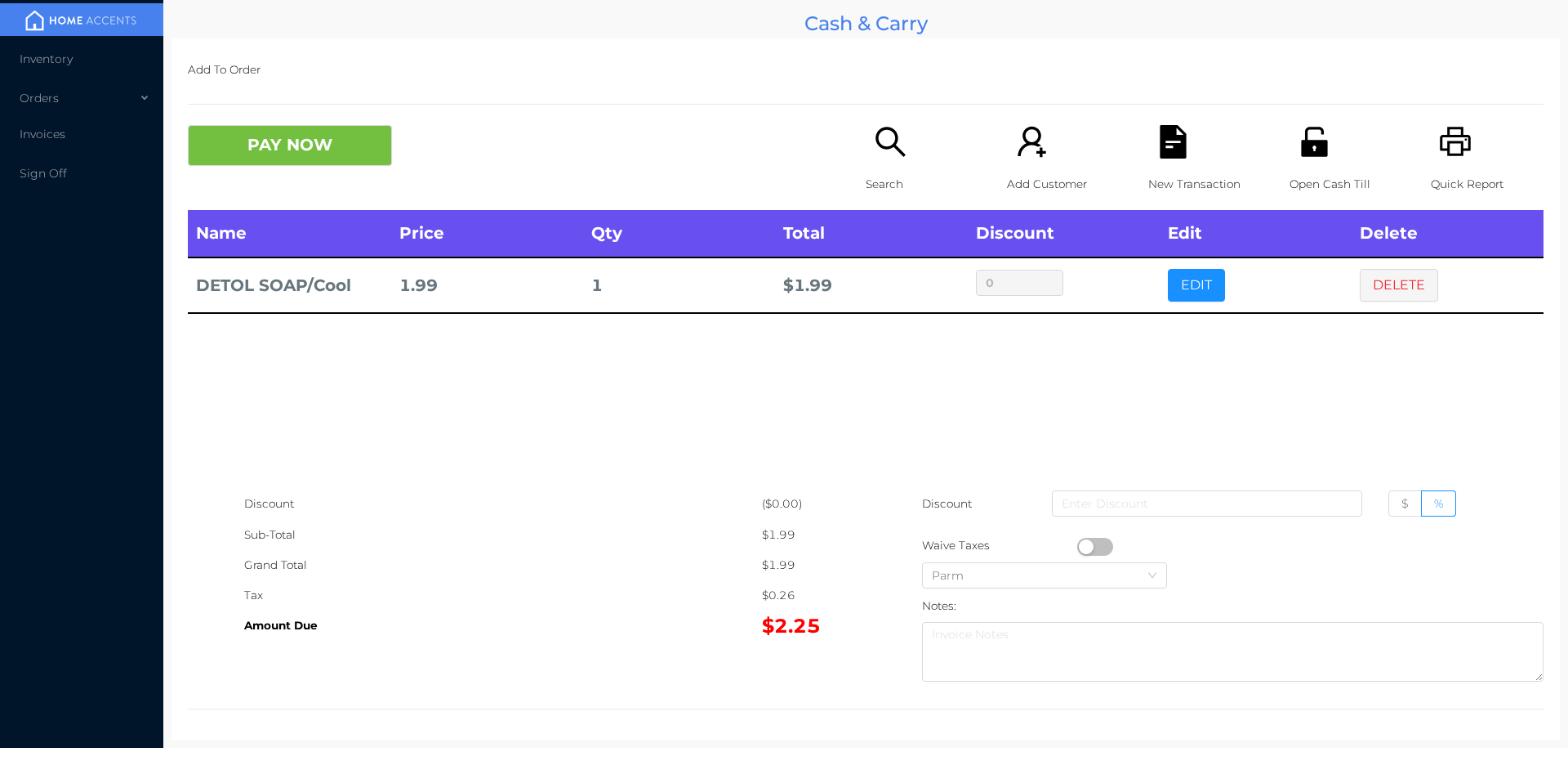
click at [881, 145] on icon "icon: search" at bounding box center [891, 142] width 34 height 34
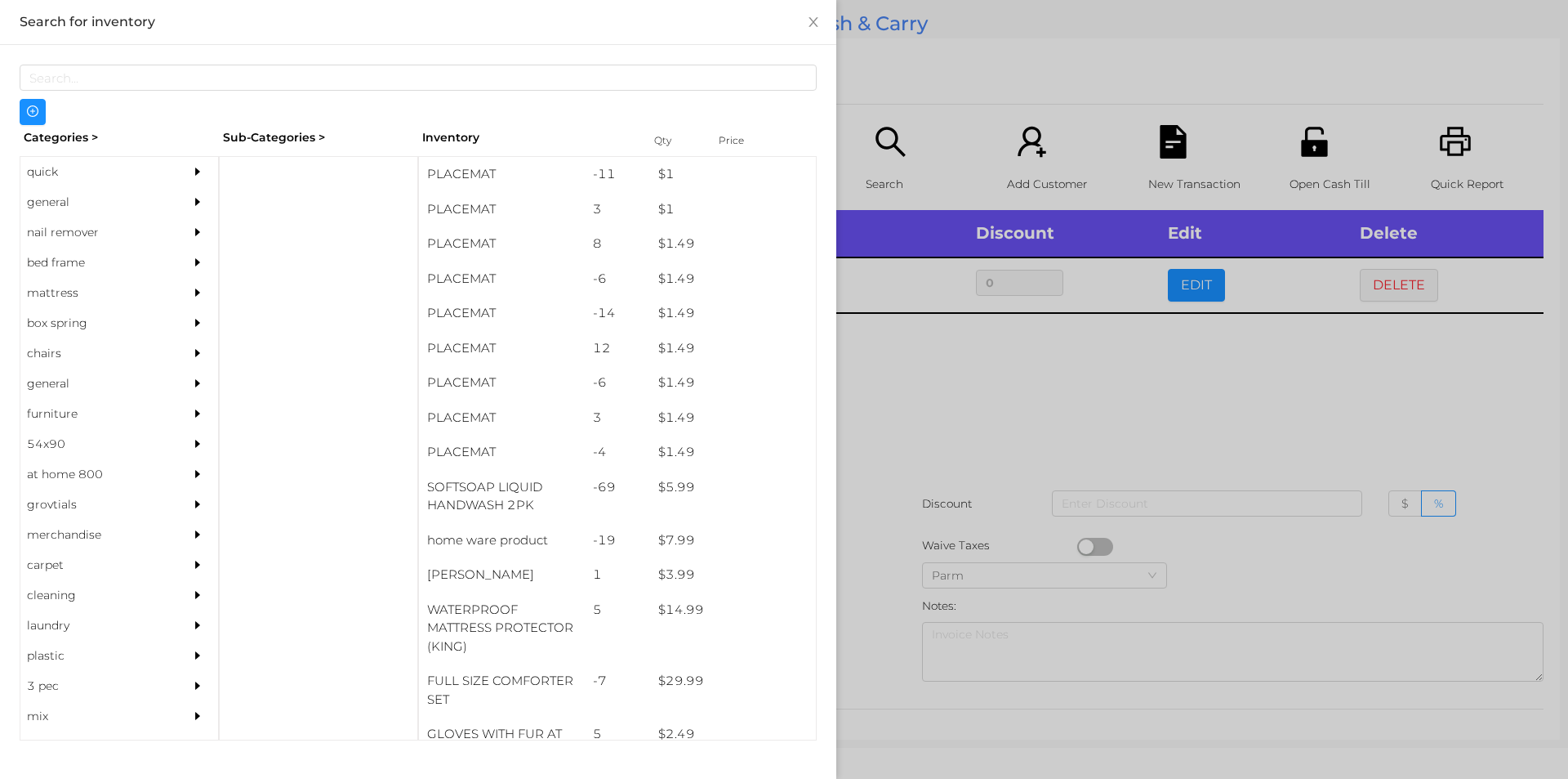
click at [59, 204] on div "general" at bounding box center [94, 202] width 149 height 30
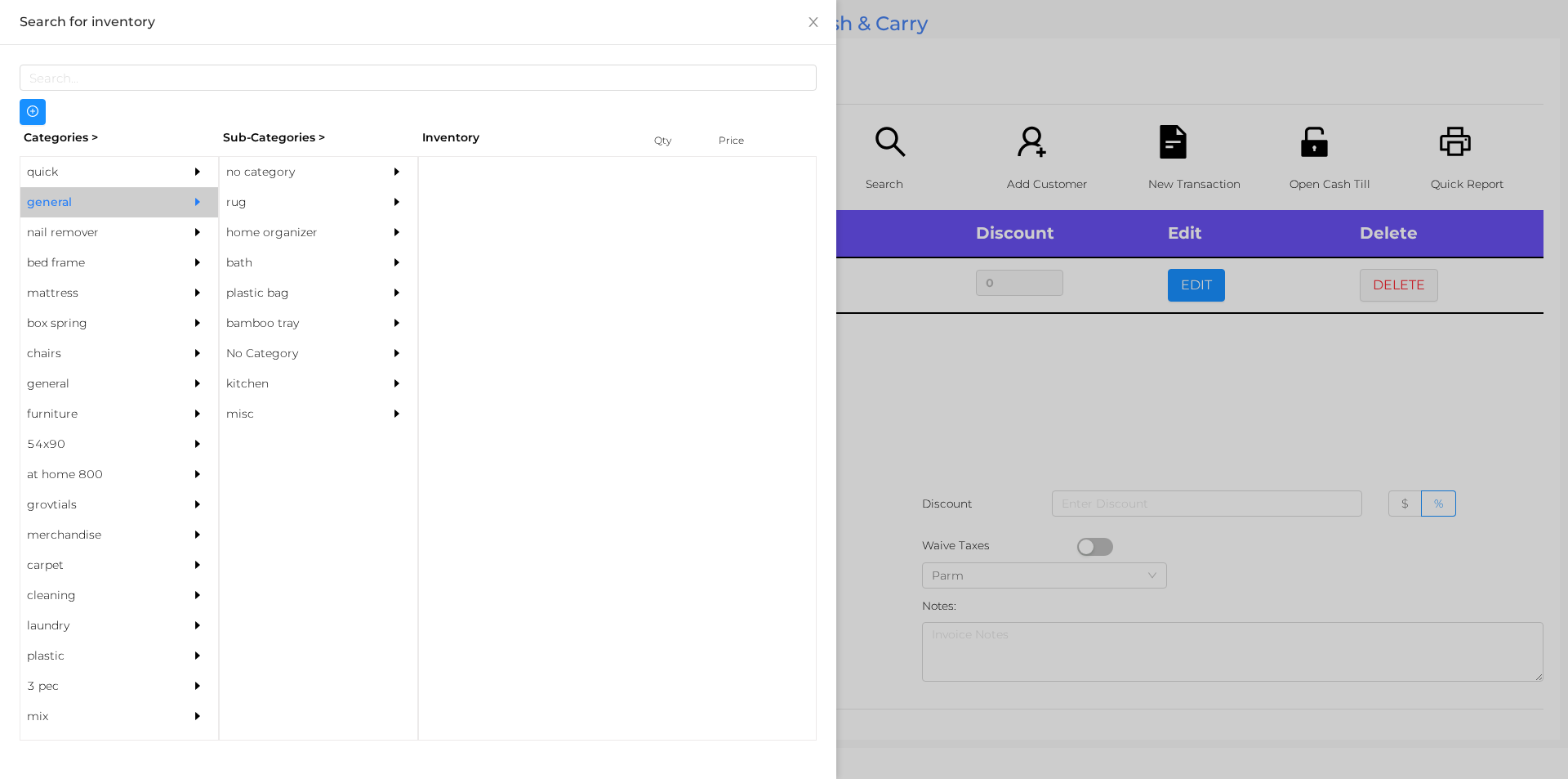
click at [276, 185] on div "no category" at bounding box center [294, 172] width 149 height 30
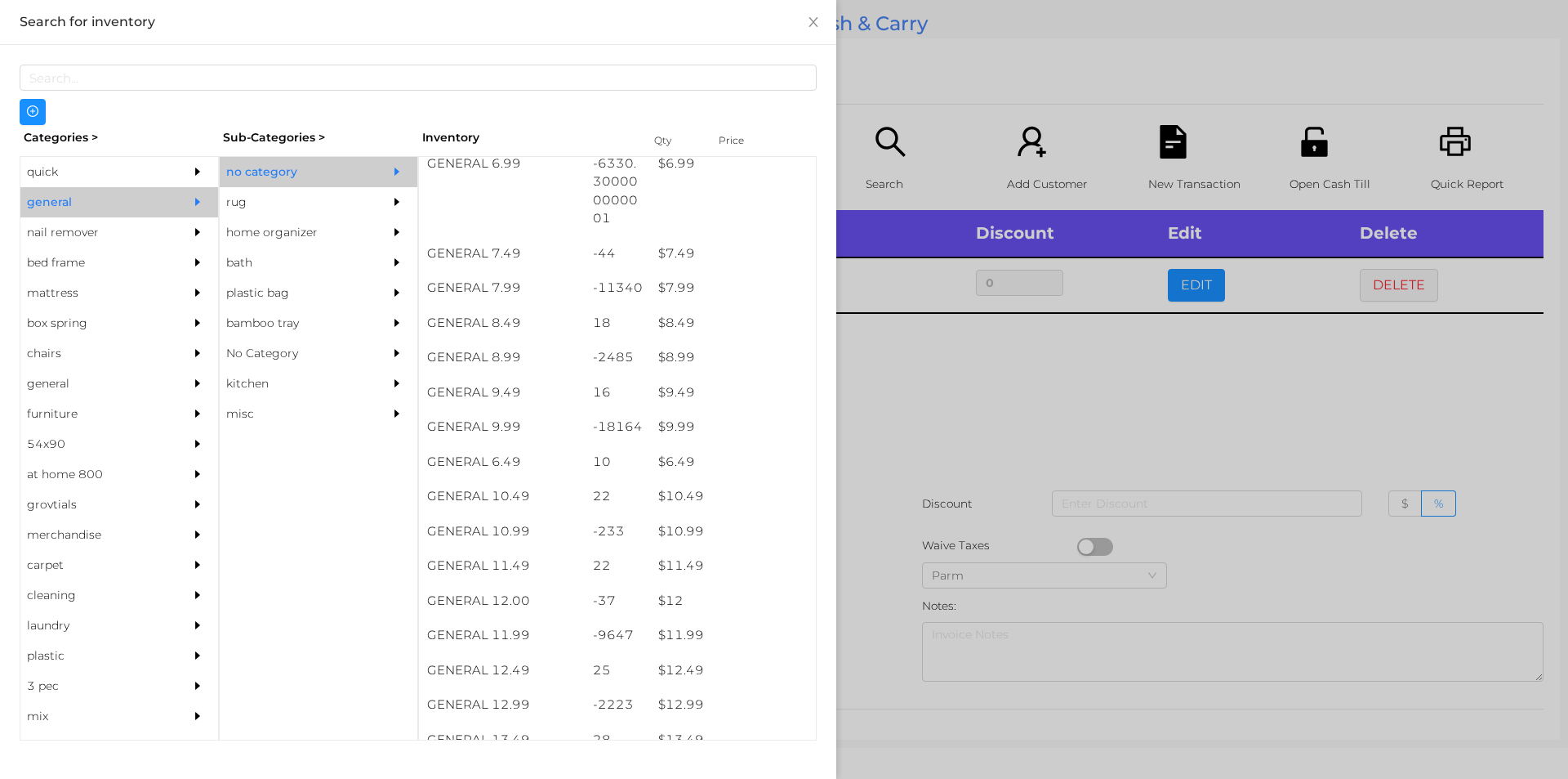
scroll to position [746, 0]
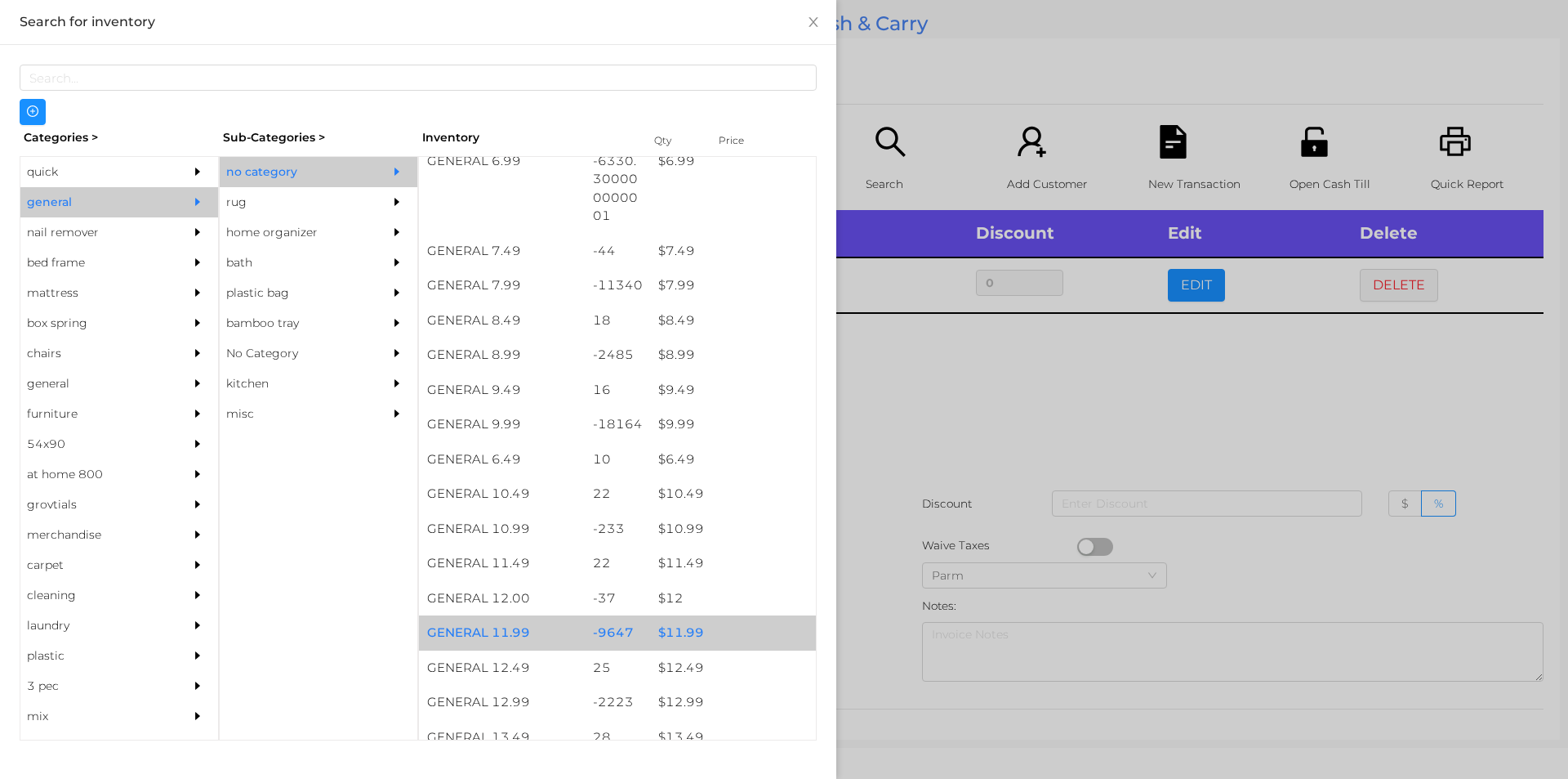
click at [673, 628] on div "$ 11.99" at bounding box center [732, 633] width 165 height 36
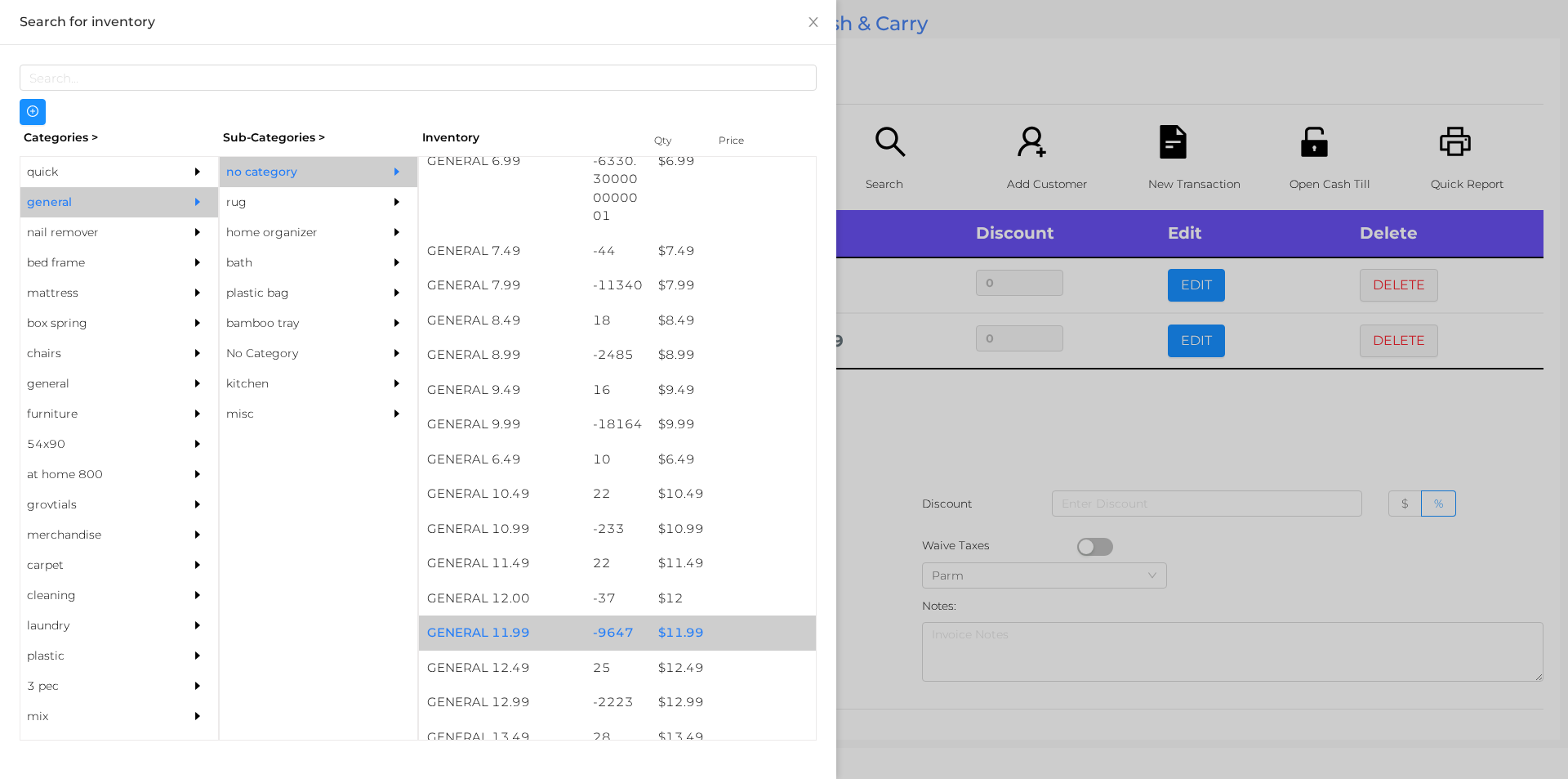
click at [679, 628] on div "$ 11.99" at bounding box center [732, 633] width 165 height 36
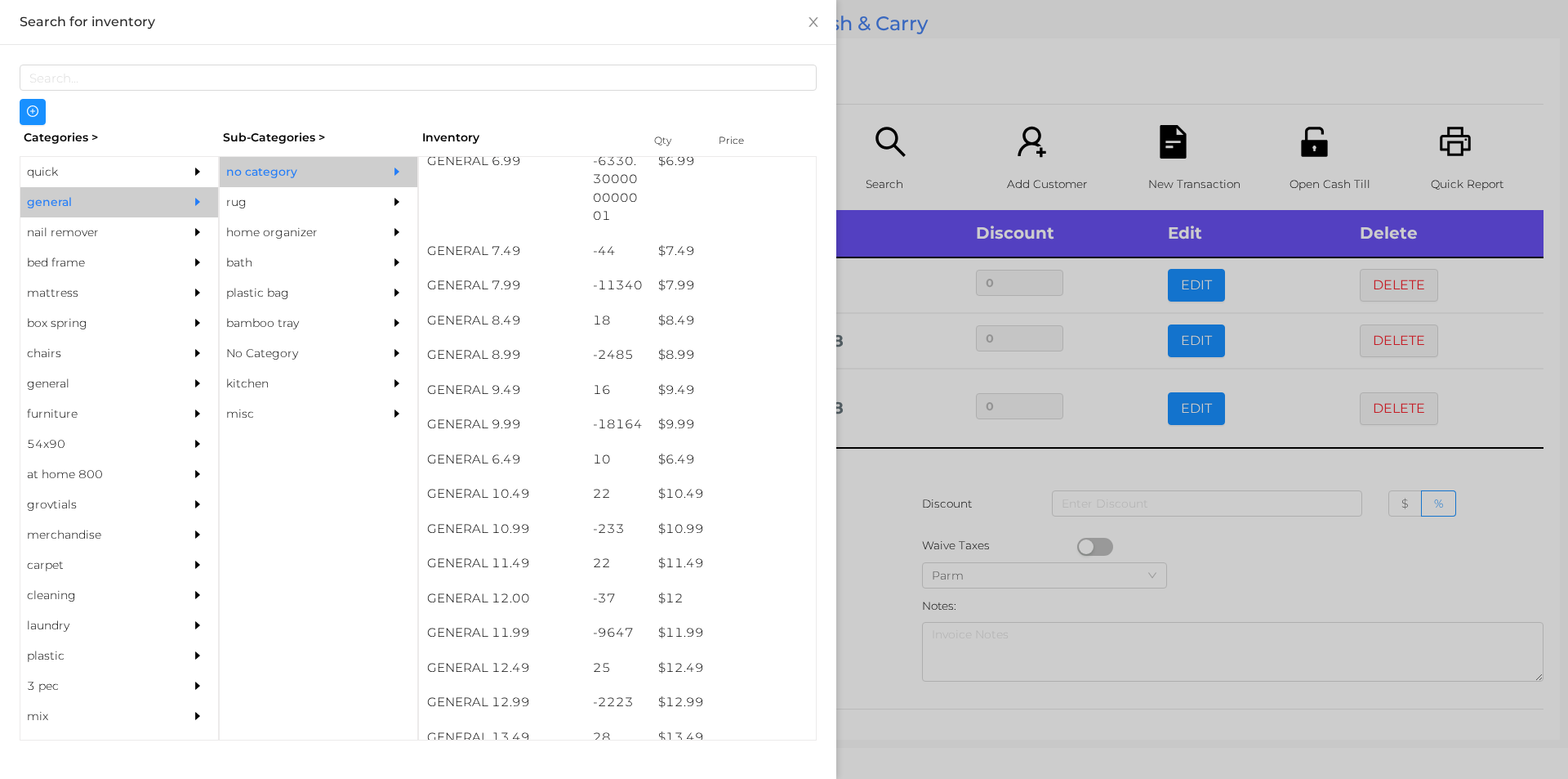
click at [1240, 563] on div at bounding box center [784, 389] width 1568 height 779
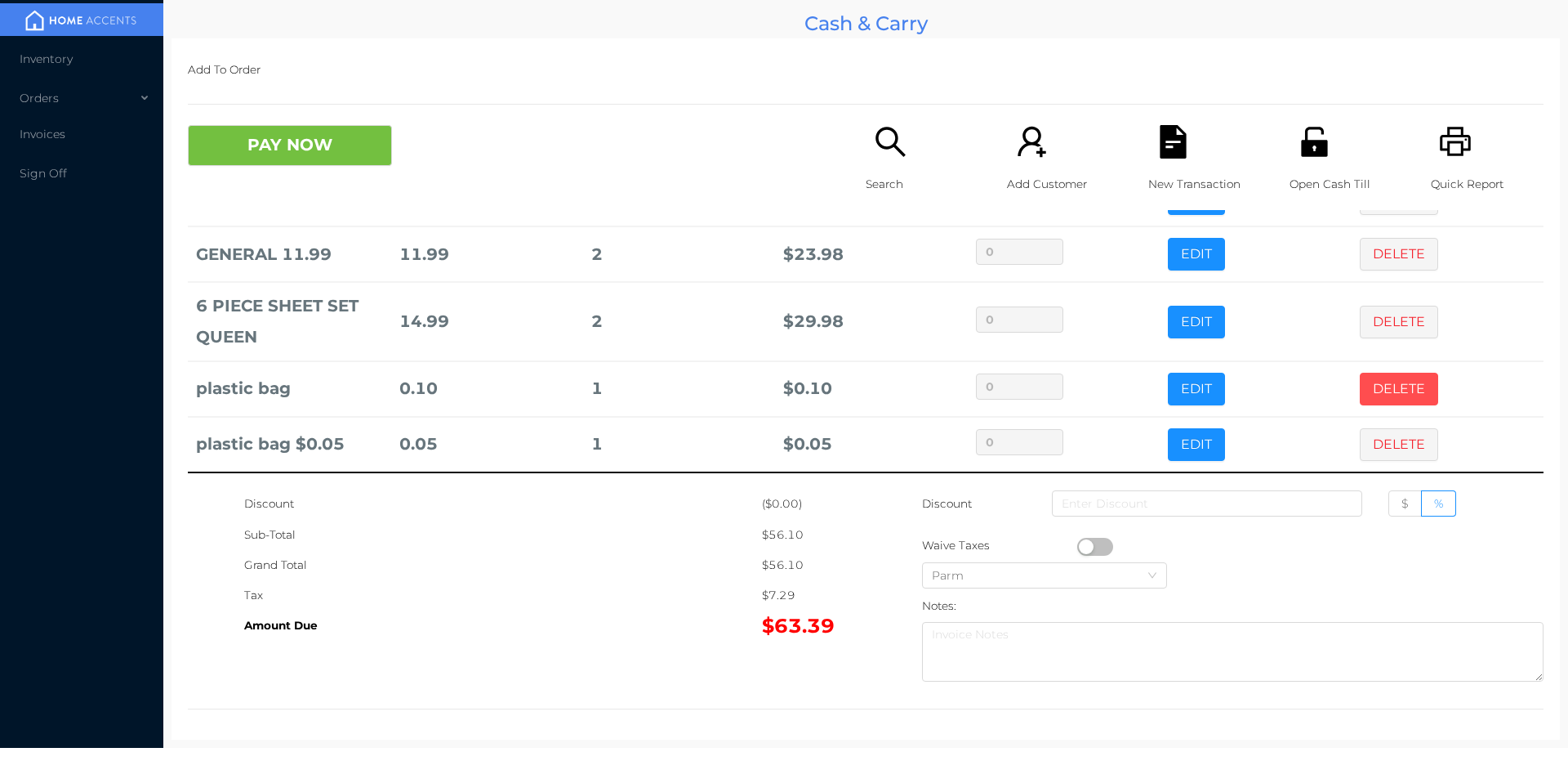
click at [1359, 385] on button "DELETE" at bounding box center [1399, 388] width 79 height 33
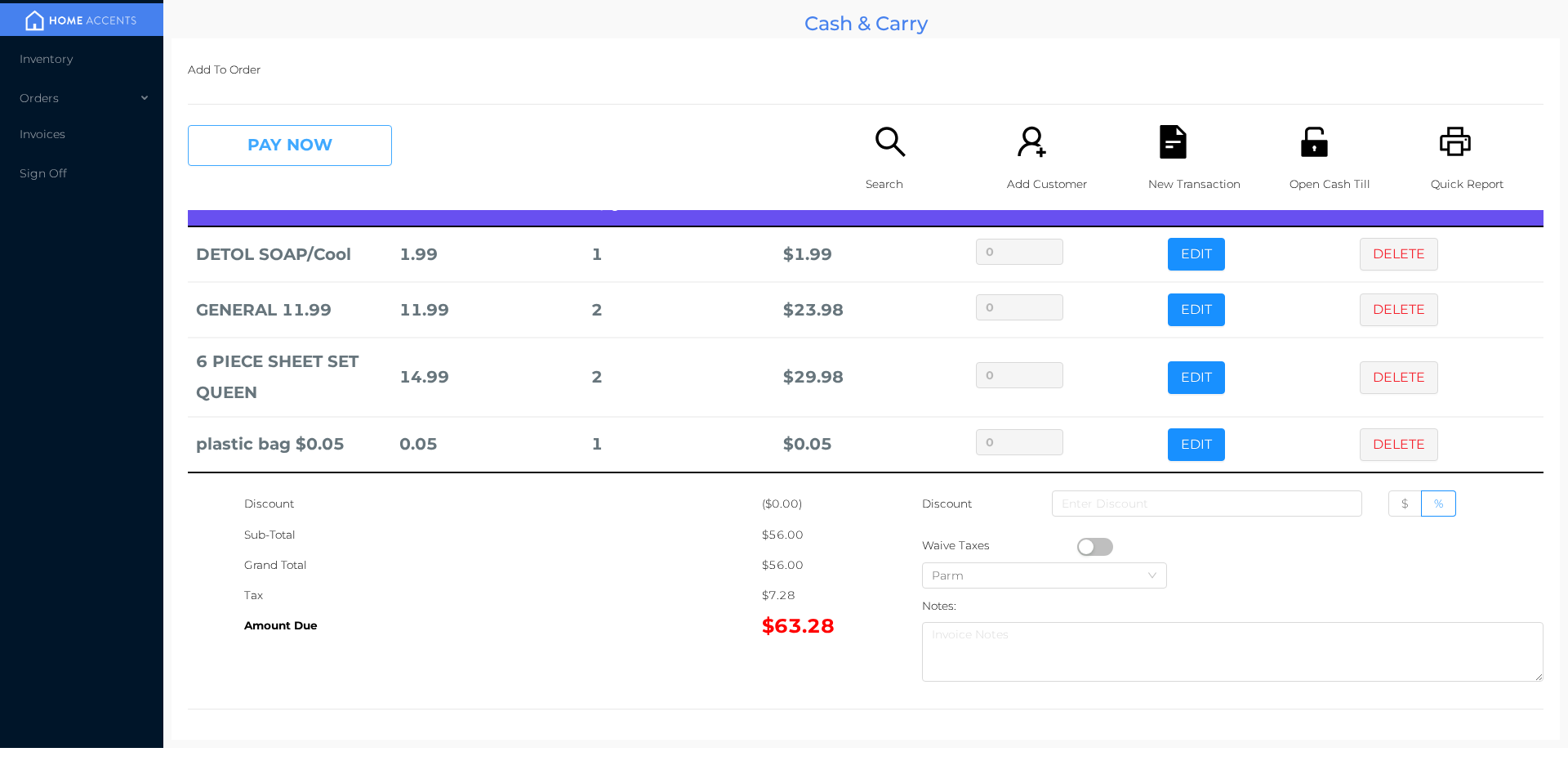
click at [291, 129] on button "PAY NOW" at bounding box center [290, 146] width 204 height 41
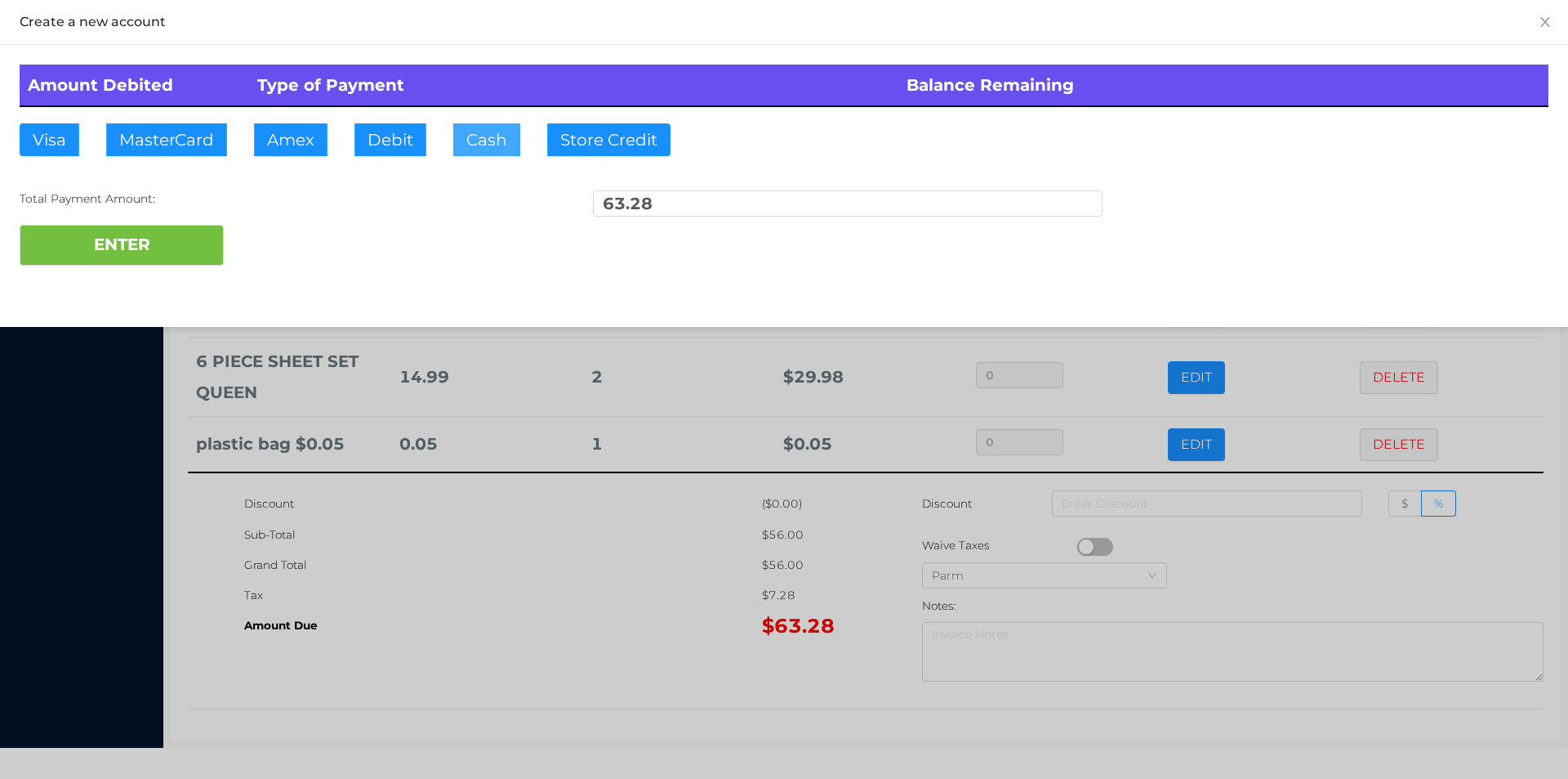
click at [468, 145] on button "Cash" at bounding box center [487, 139] width 67 height 33
type input "70."
click at [175, 241] on button "ENTER" at bounding box center [122, 245] width 204 height 41
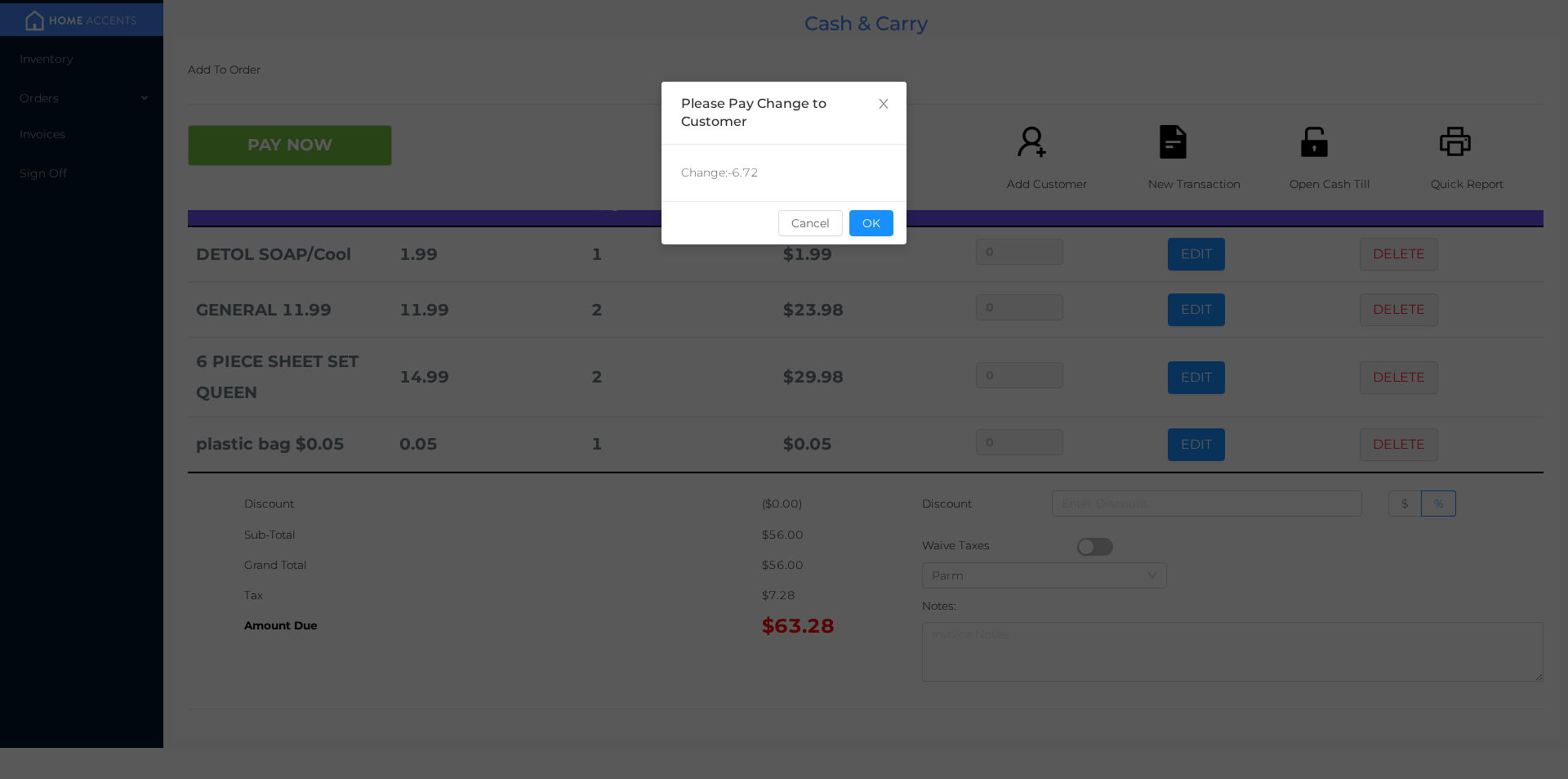
scroll to position [0, 0]
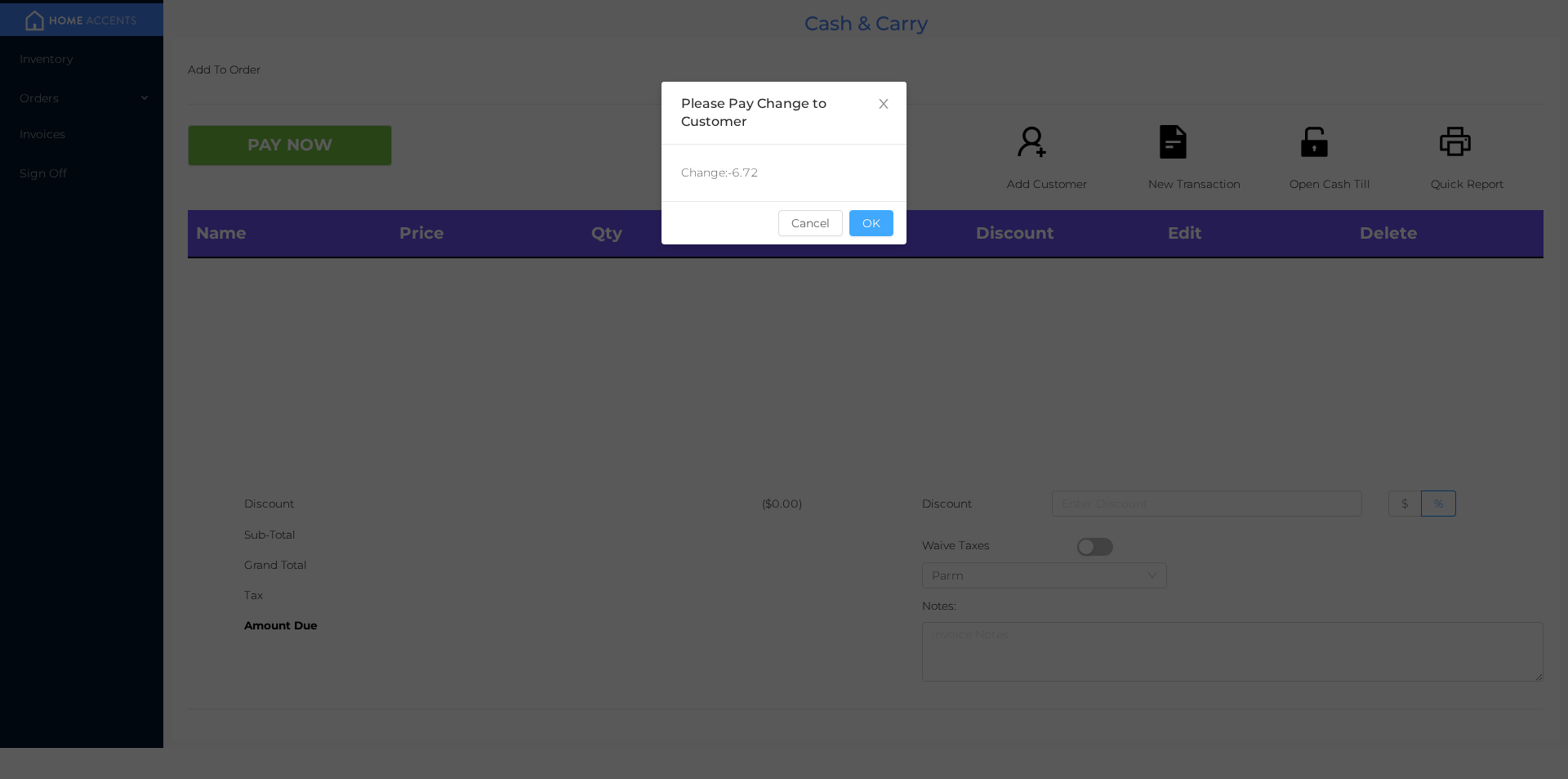
click at [875, 232] on button "OK" at bounding box center [871, 224] width 44 height 26
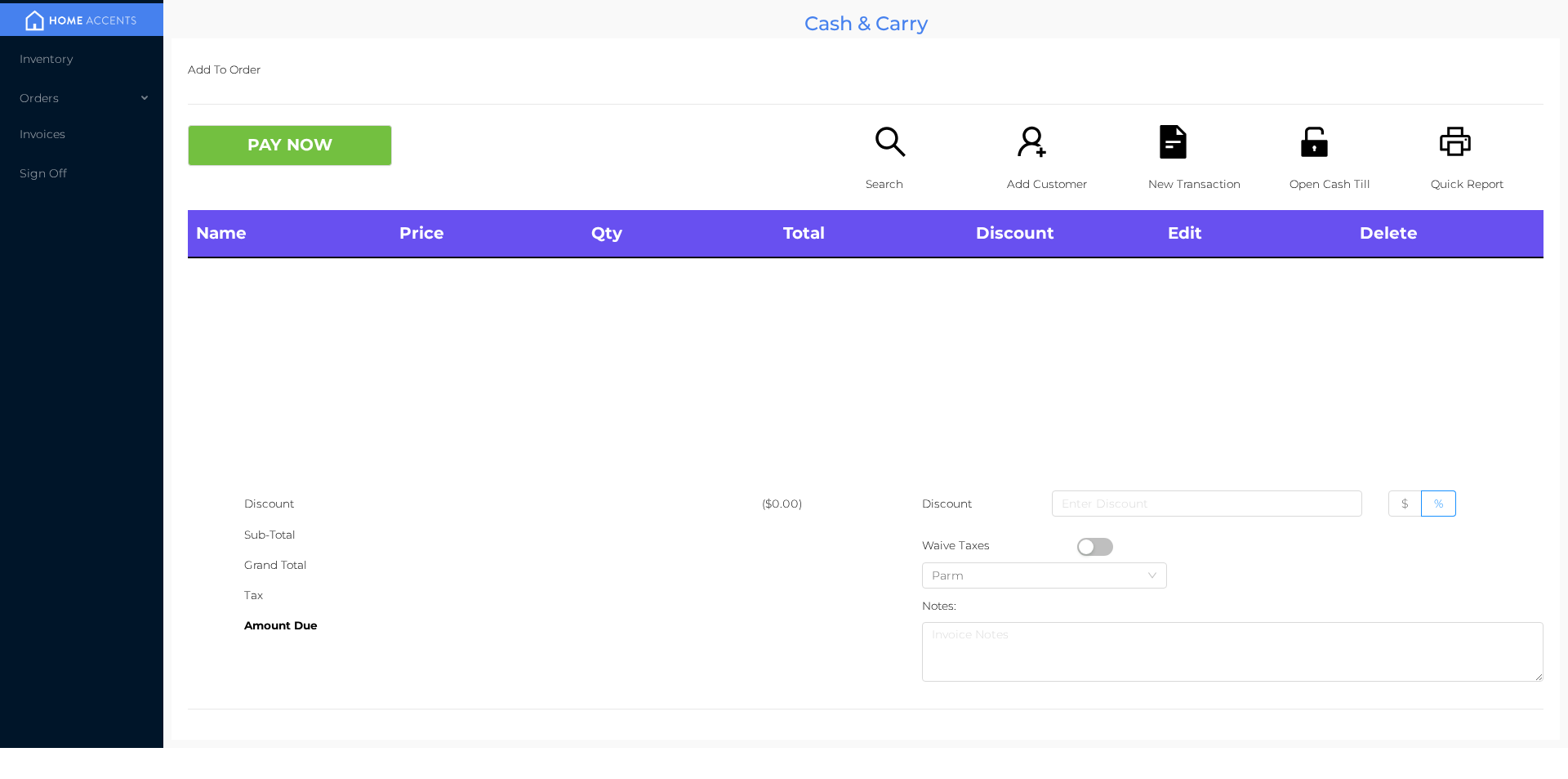
click at [1294, 169] on p "Open Cash Till" at bounding box center [1345, 184] width 113 height 30
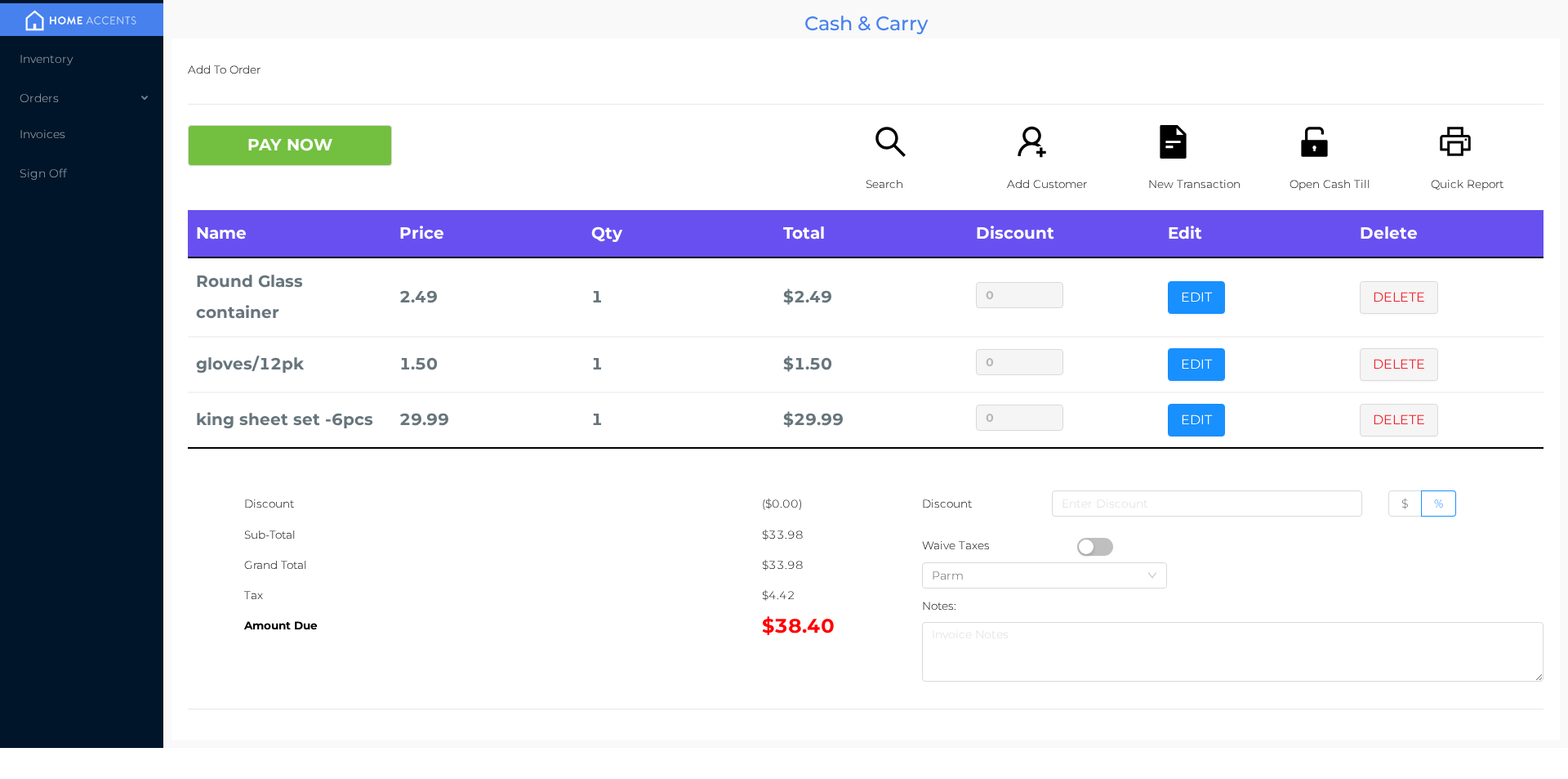
click at [888, 180] on p "Search" at bounding box center [922, 184] width 113 height 30
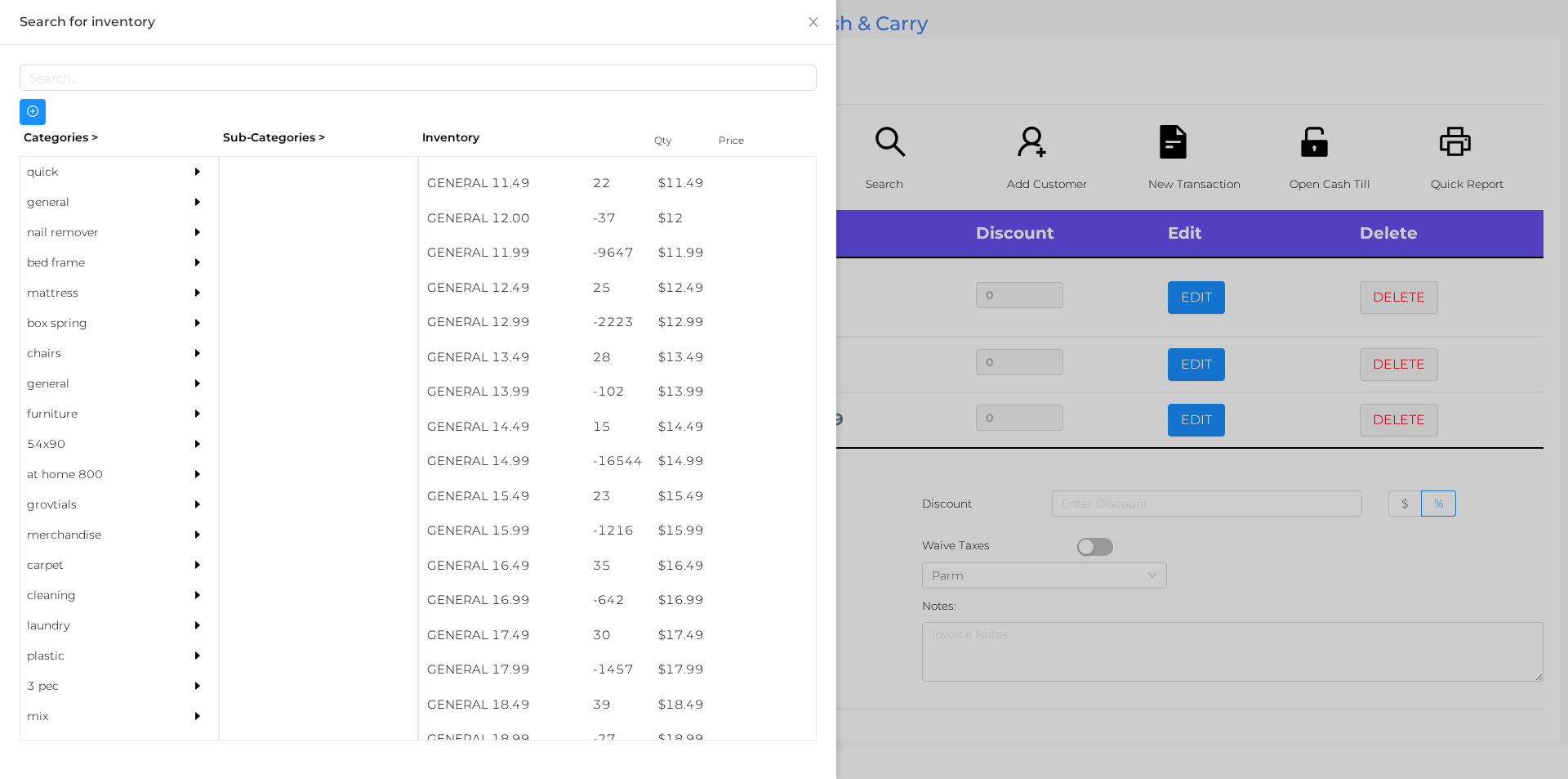
scroll to position [1126, 0]
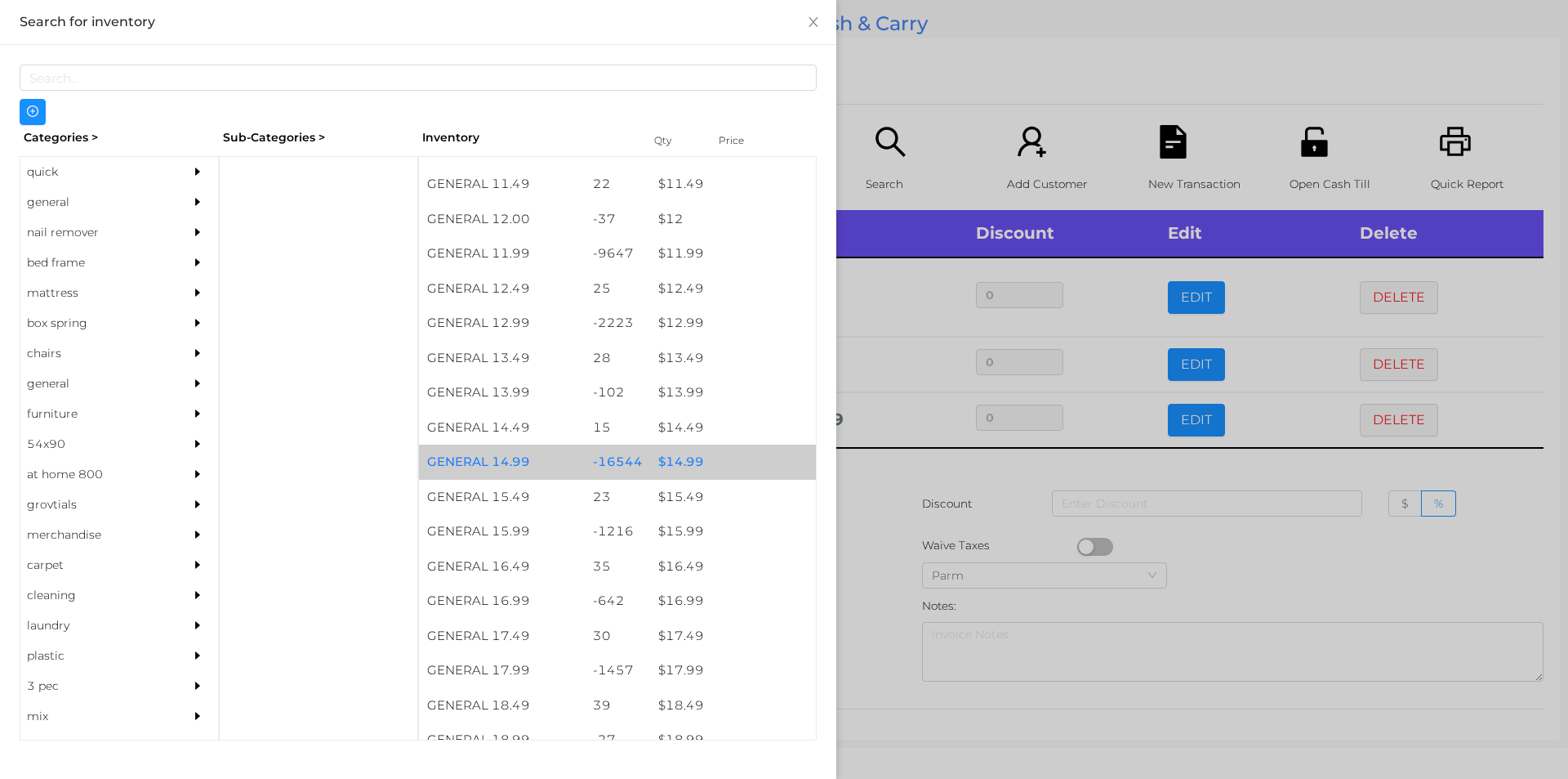
click at [676, 462] on div "$ 14.99" at bounding box center [732, 462] width 165 height 36
click at [689, 463] on div "$ 14.99" at bounding box center [732, 462] width 165 height 36
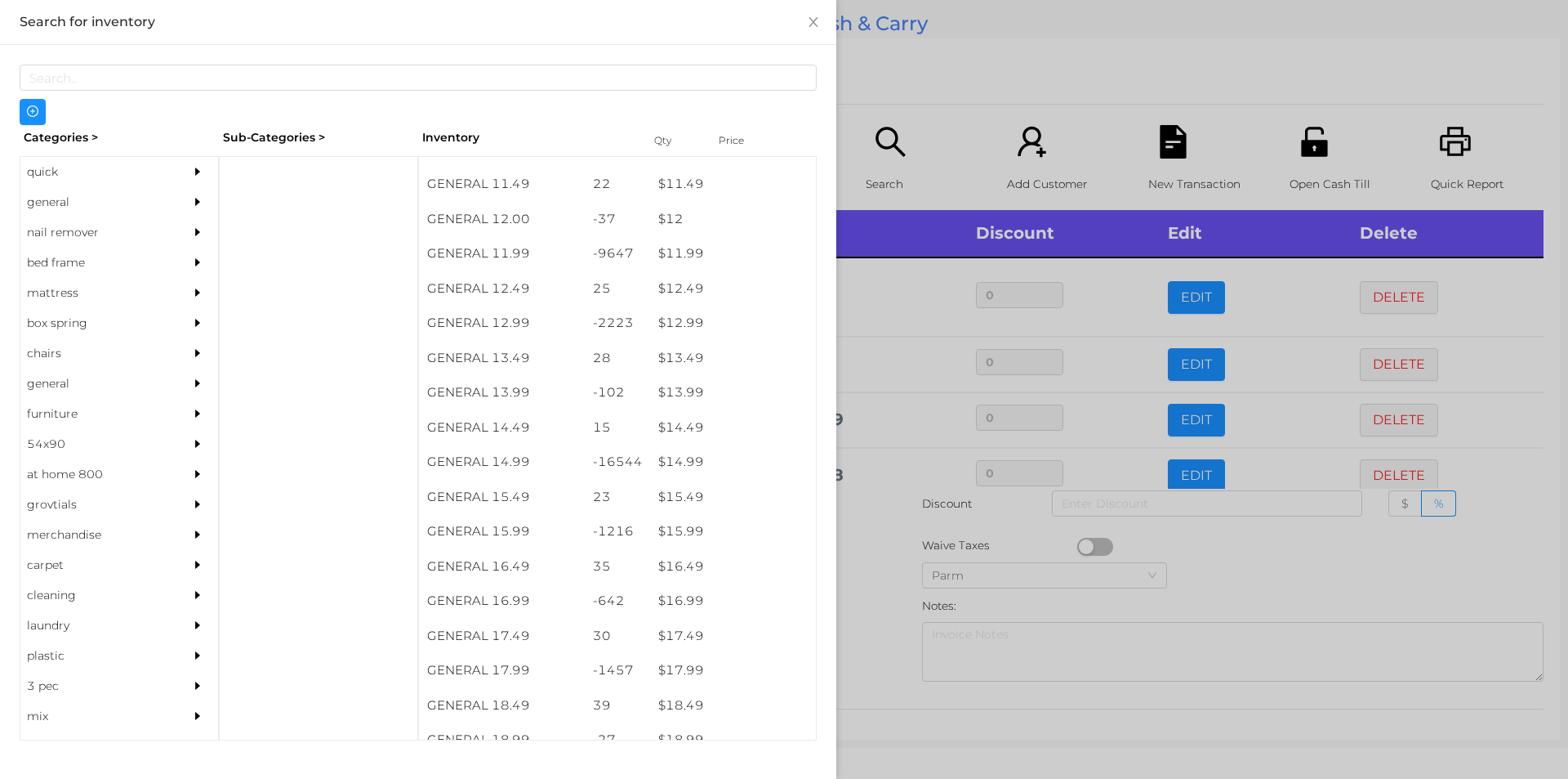
click at [875, 516] on div at bounding box center [784, 389] width 1568 height 779
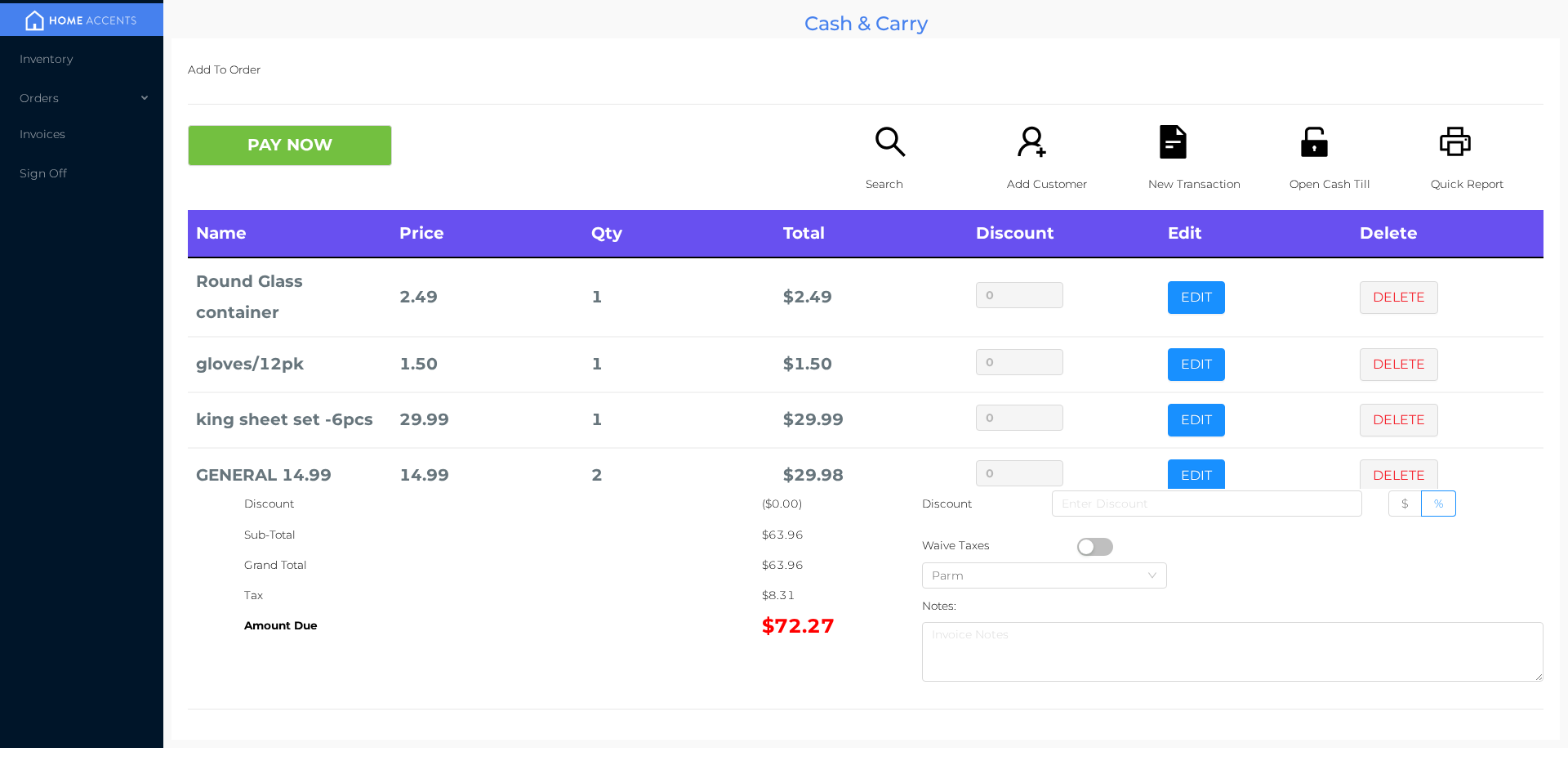
scroll to position [31, 0]
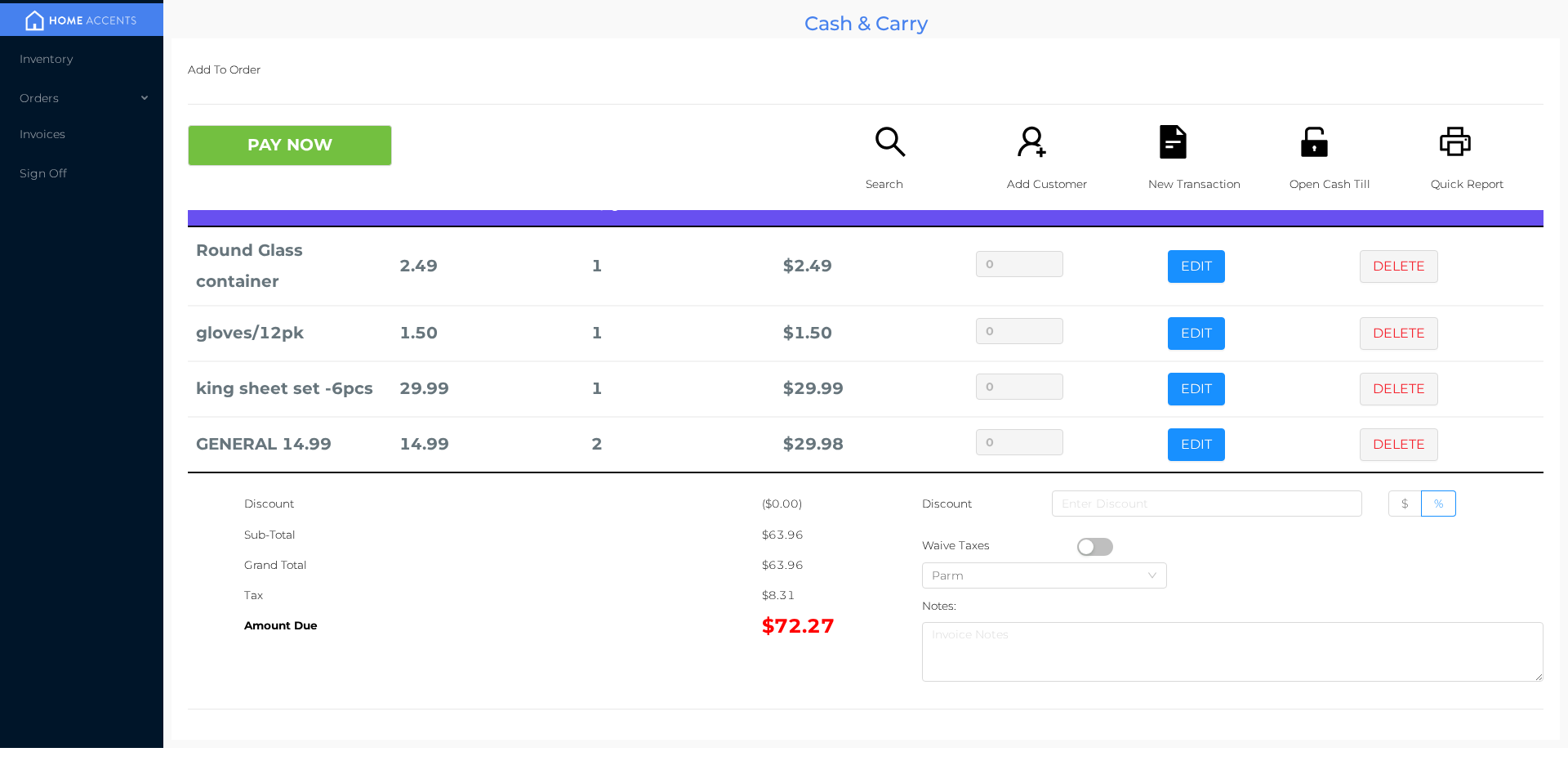
click at [1442, 151] on icon "icon: printer" at bounding box center [1456, 142] width 34 height 34
click at [307, 165] on button "PAY NOW" at bounding box center [290, 146] width 204 height 41
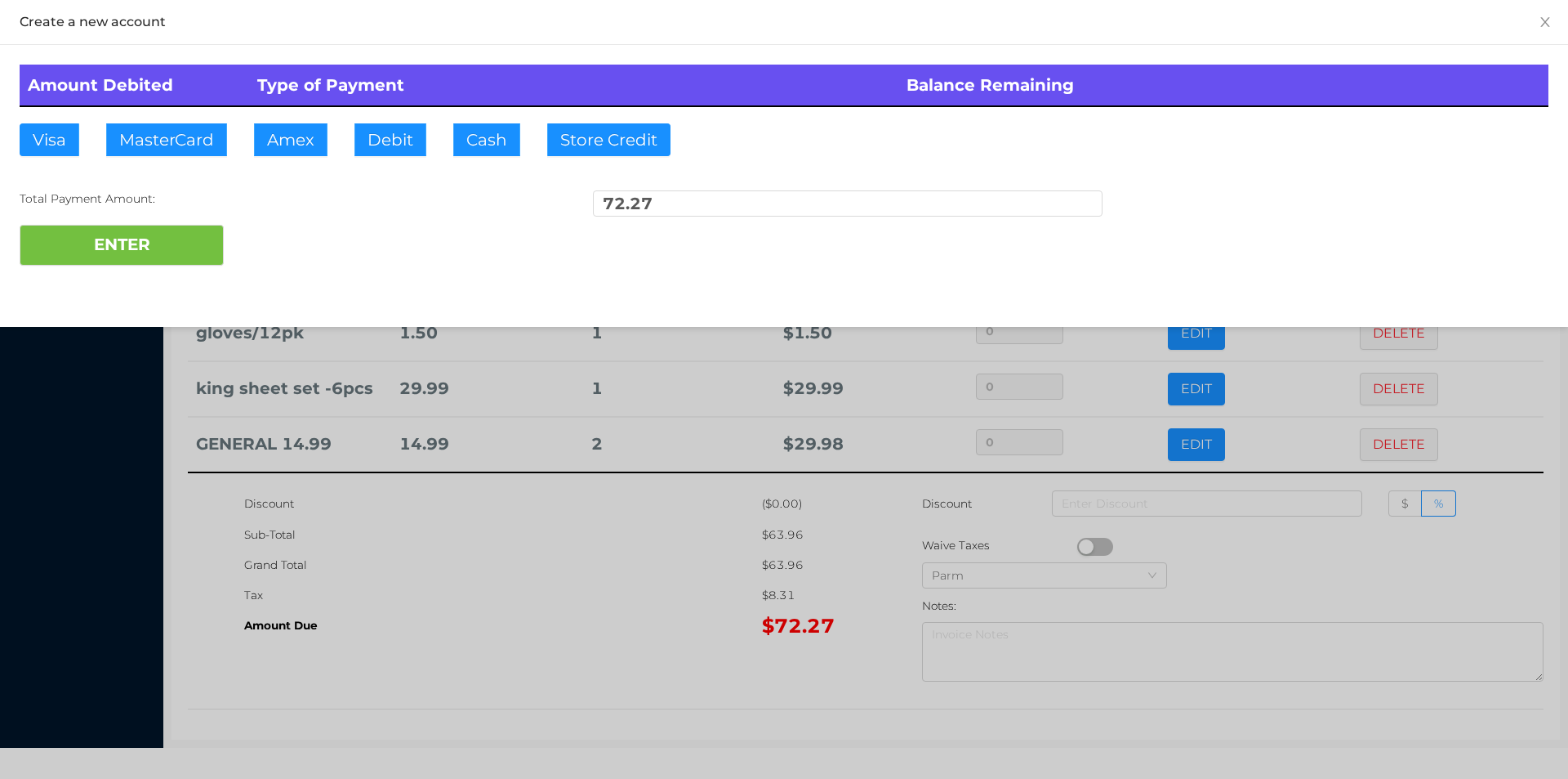
click at [507, 559] on div at bounding box center [784, 389] width 1568 height 779
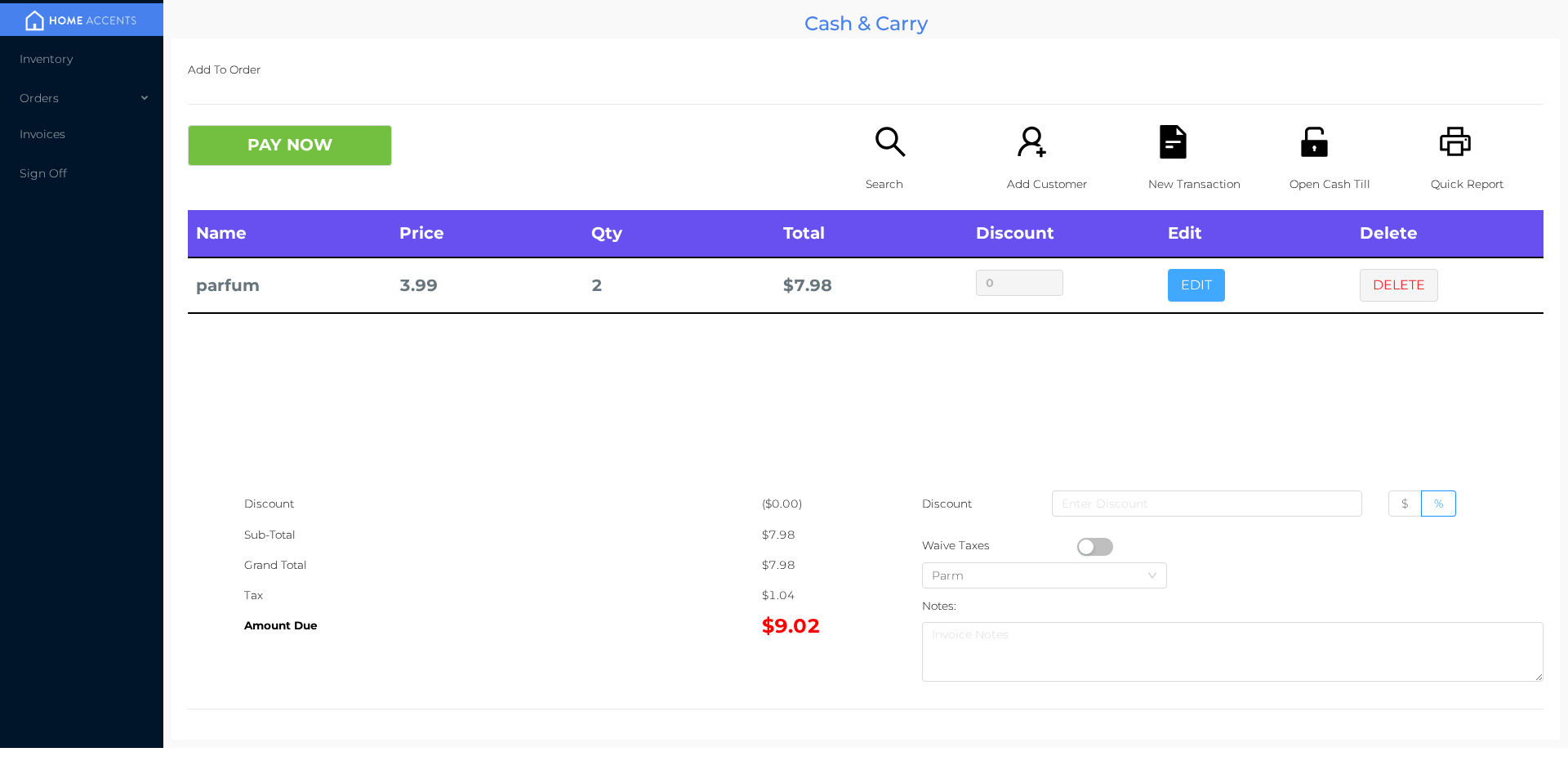
click at [1193, 283] on button "EDIT" at bounding box center [1196, 284] width 57 height 33
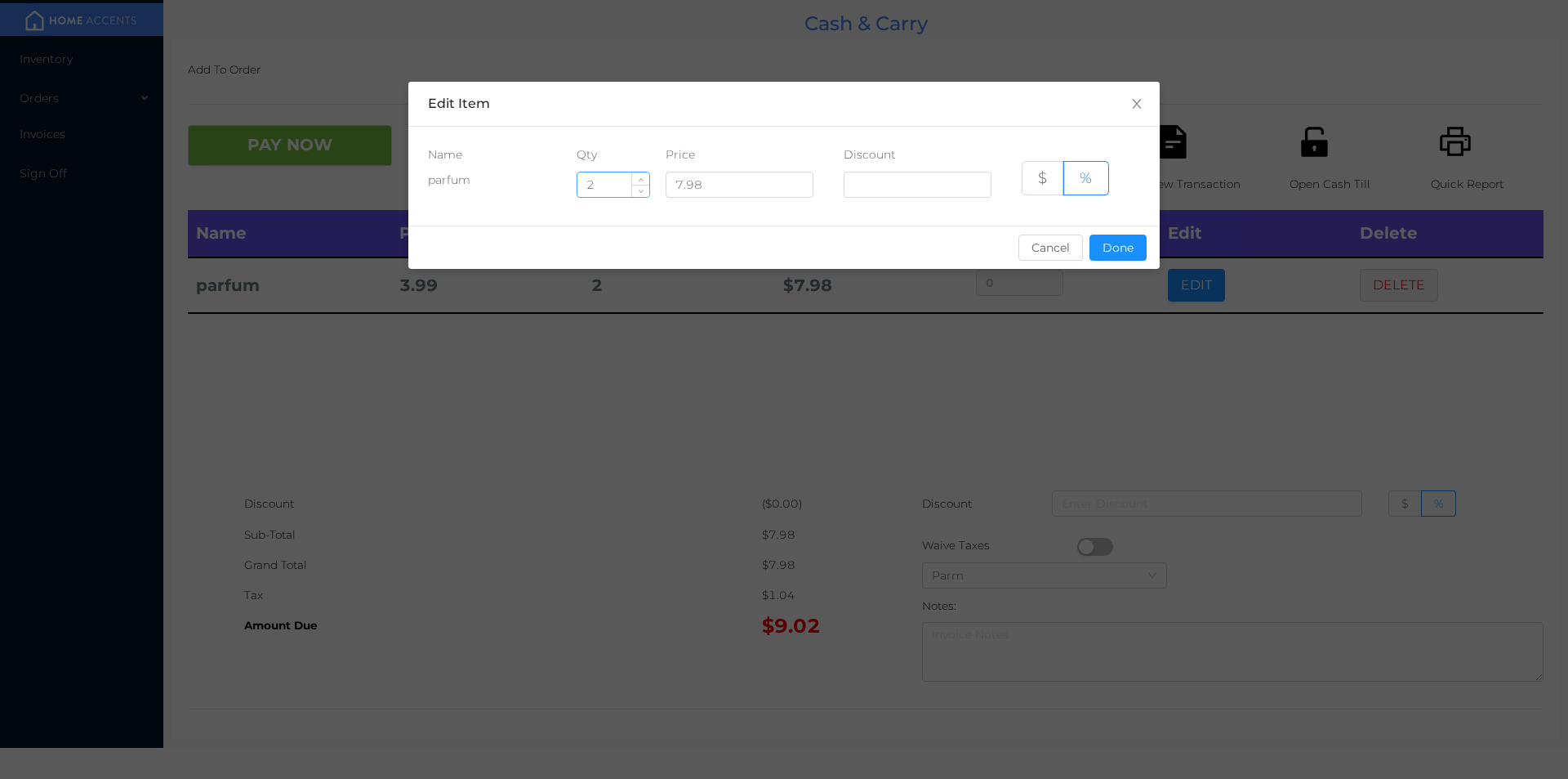
click at [622, 183] on input "2" at bounding box center [613, 184] width 72 height 24
type input "4"
click at [1113, 249] on button "Done" at bounding box center [1117, 248] width 57 height 26
type input "0%"
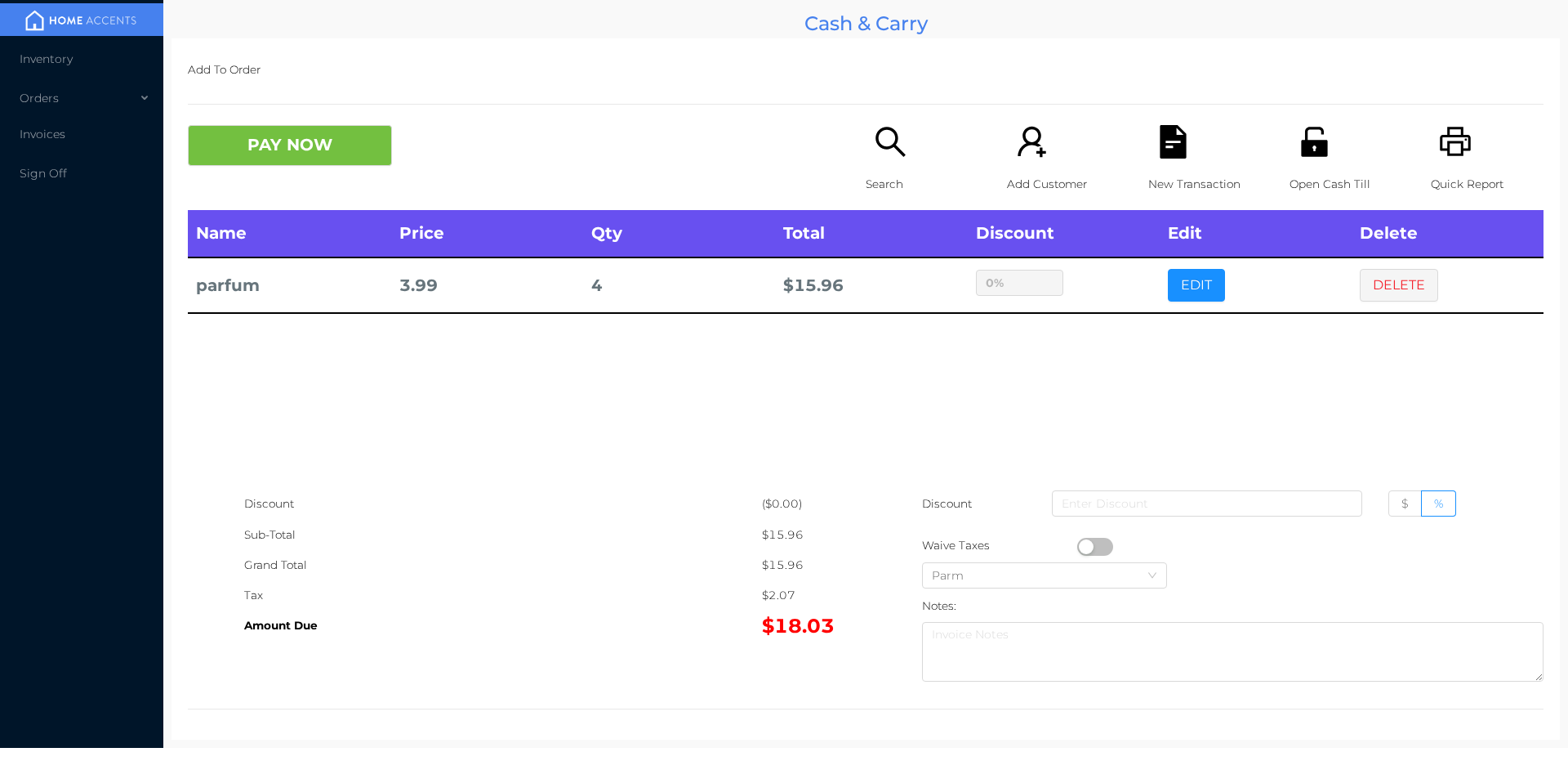
click at [1103, 348] on div "sentinelStart Edit Item Name Qty Price Discount parfum 4 7.98 $ % Cancel Done s…" at bounding box center [784, 389] width 1568 height 779
click at [298, 145] on button "PAY NOW" at bounding box center [290, 146] width 204 height 41
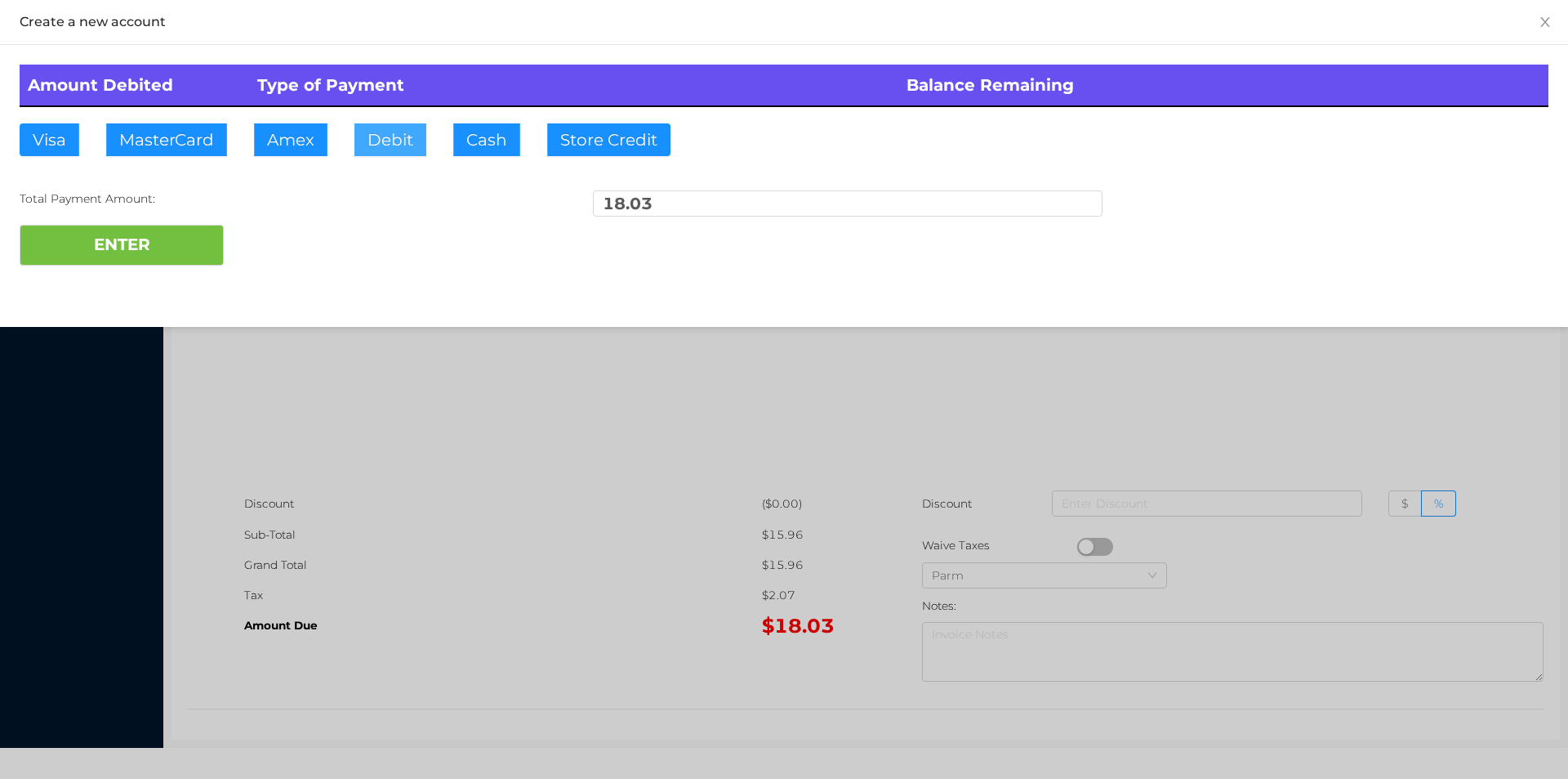
click at [379, 145] on button "Debit" at bounding box center [390, 139] width 72 height 33
type input "20."
click at [173, 237] on button "ENTER" at bounding box center [122, 245] width 204 height 41
type input "0"
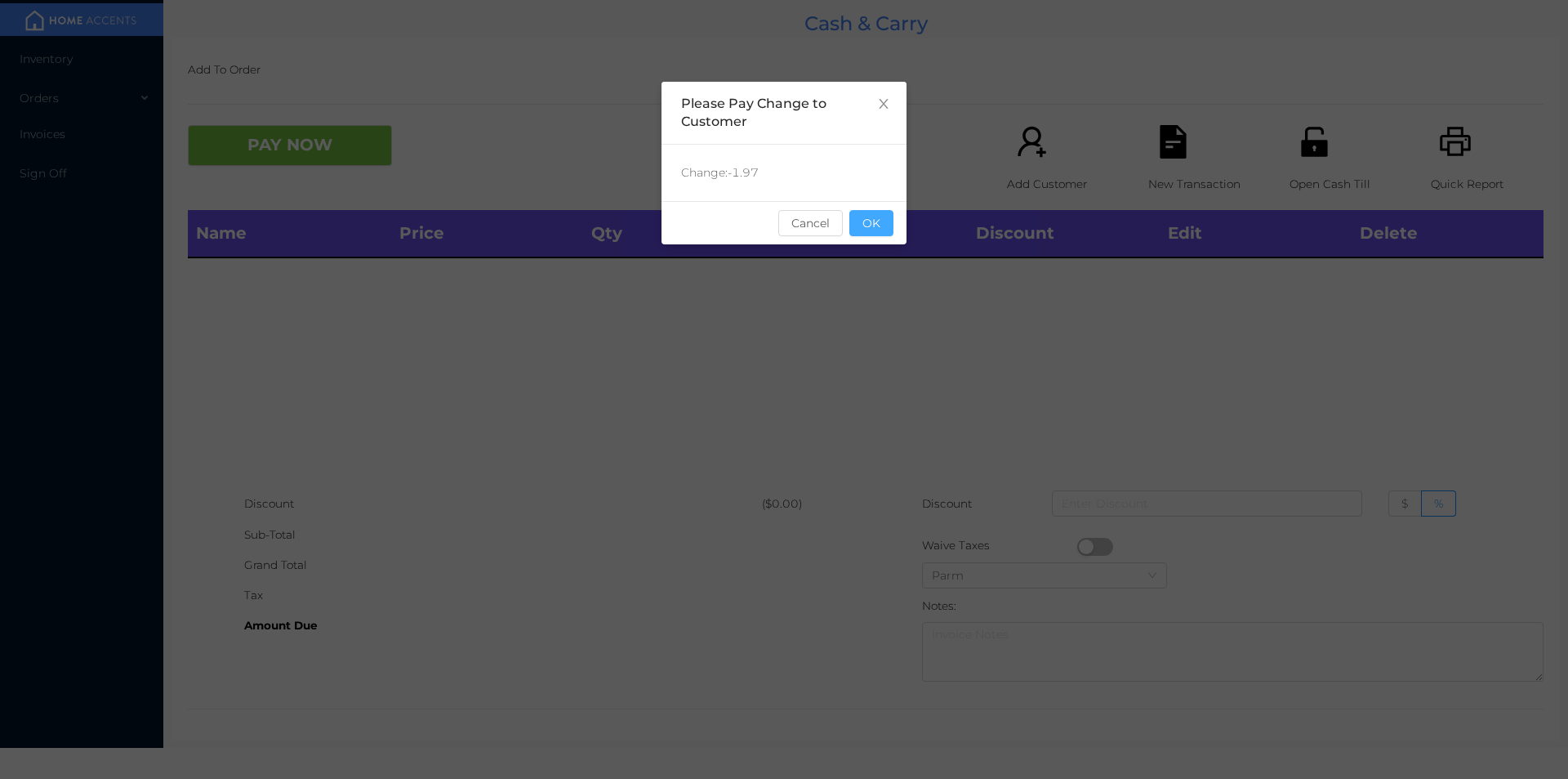
click at [883, 226] on button "OK" at bounding box center [871, 224] width 44 height 26
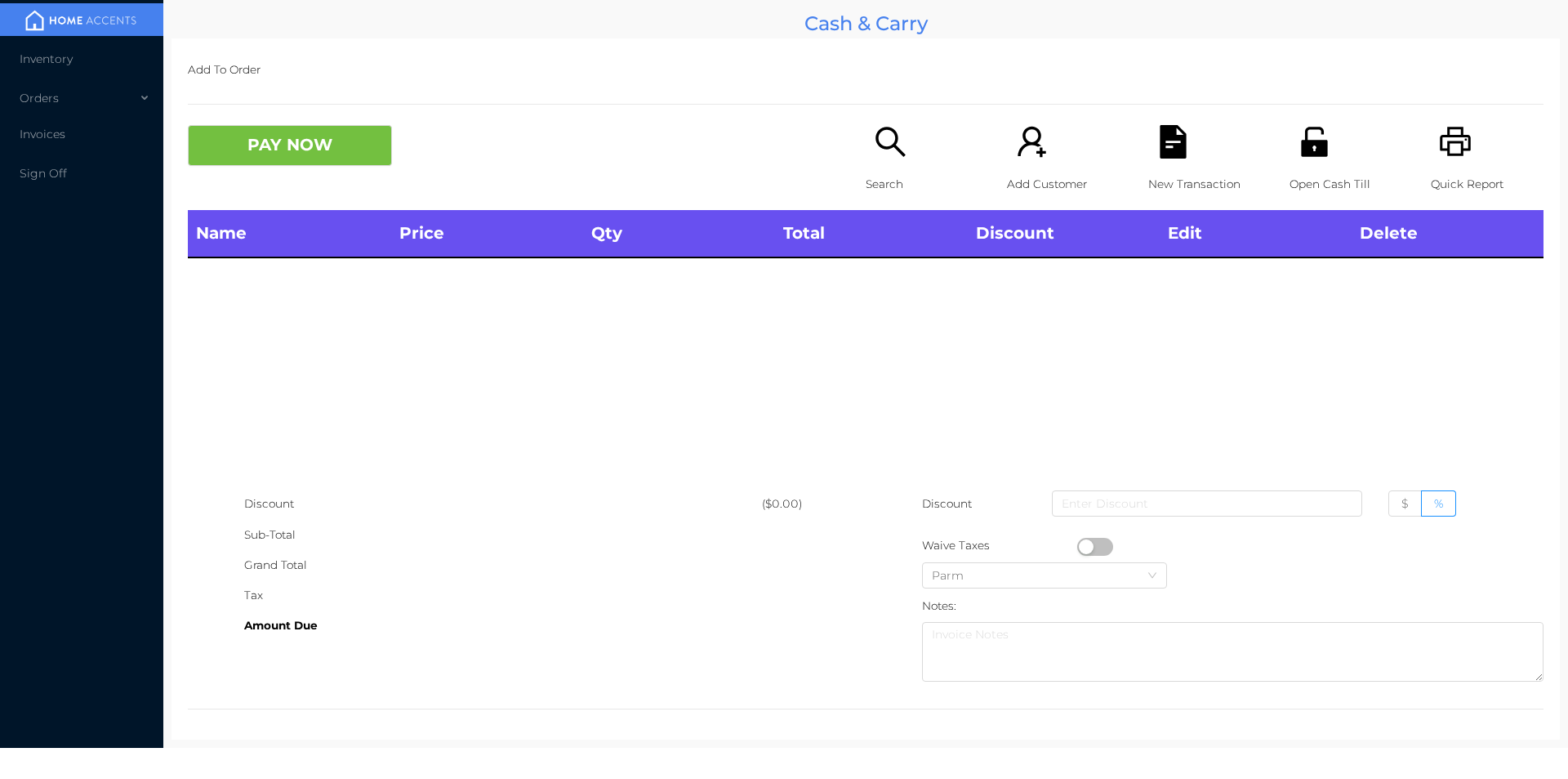
click at [1298, 172] on p "Open Cash Till" at bounding box center [1345, 184] width 113 height 30
click at [894, 158] on icon "icon: search" at bounding box center [891, 142] width 34 height 34
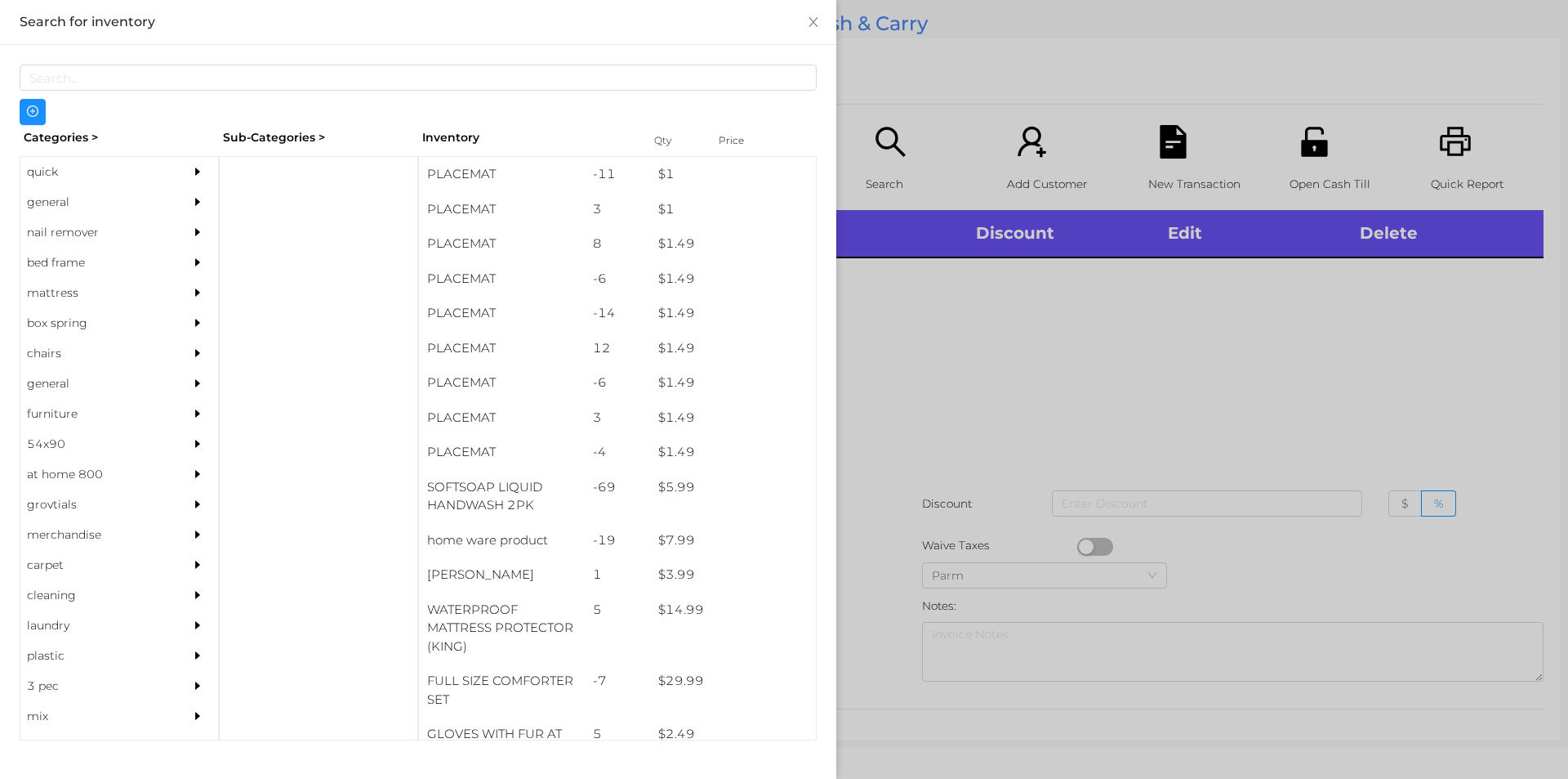
click at [50, 205] on div "general" at bounding box center [94, 202] width 149 height 30
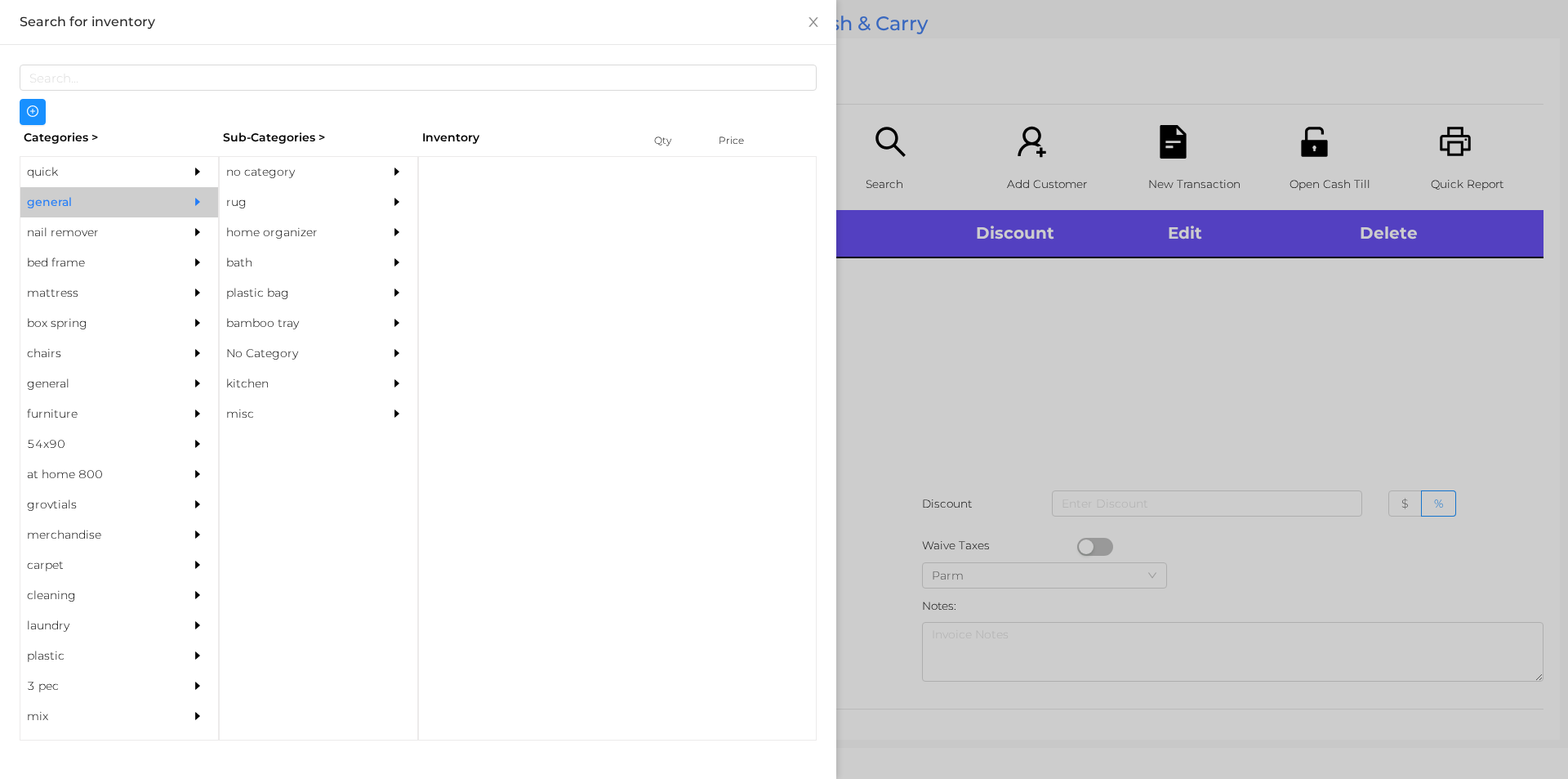
click at [266, 168] on div "no category" at bounding box center [294, 172] width 149 height 30
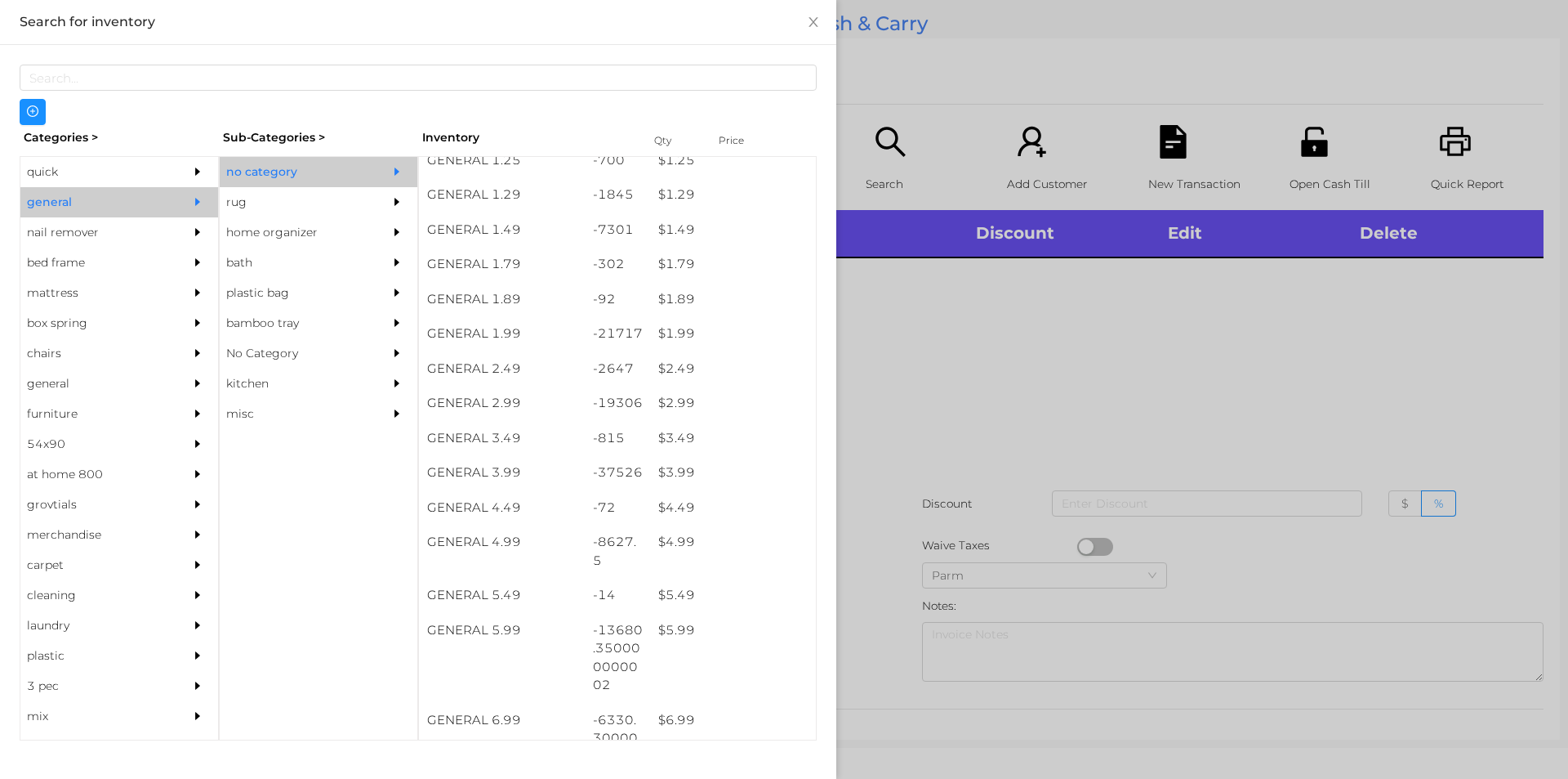
scroll to position [187, 0]
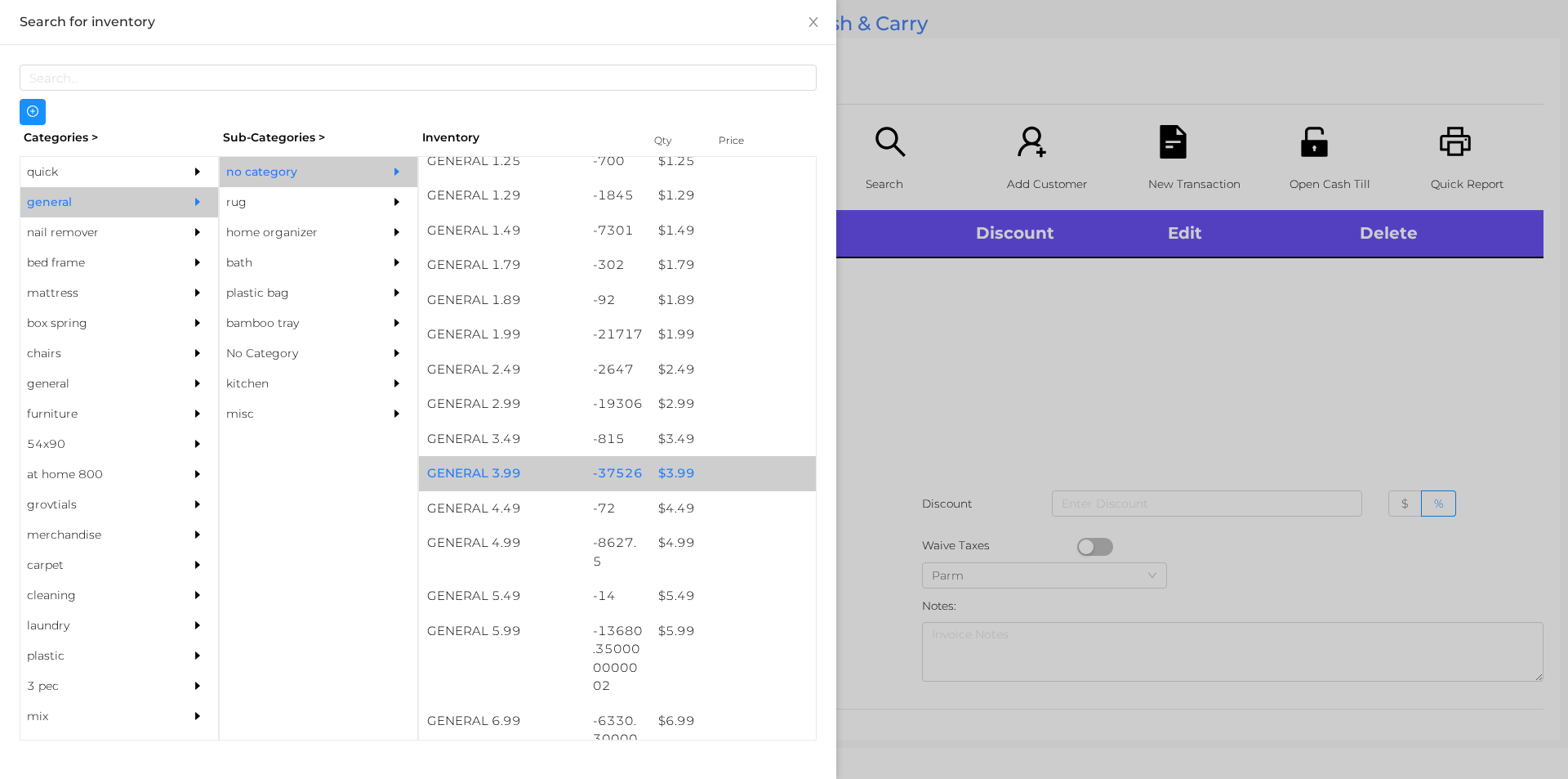
click at [669, 472] on div "$ 3.99" at bounding box center [732, 473] width 165 height 36
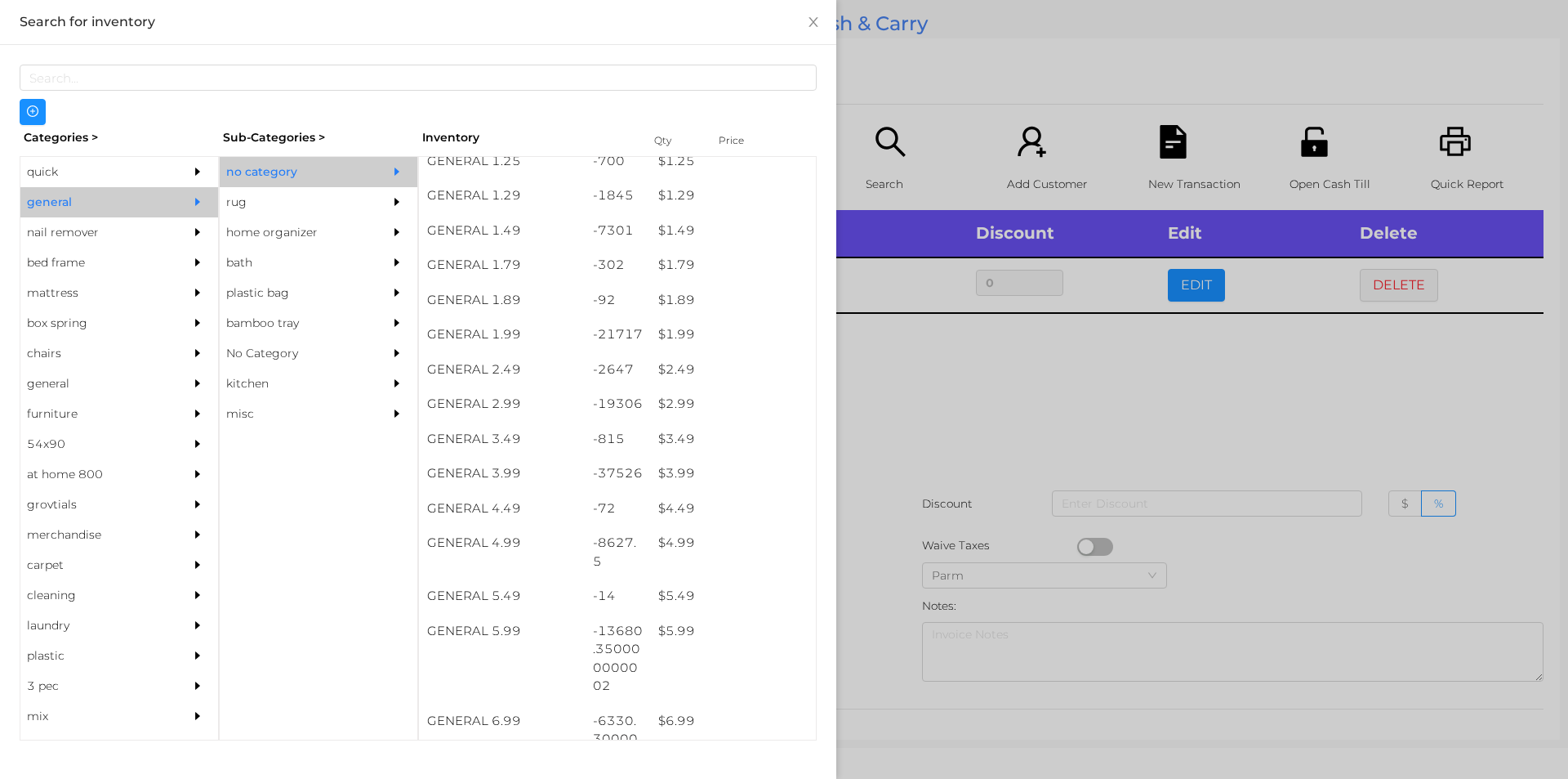
click at [940, 399] on div at bounding box center [784, 389] width 1568 height 779
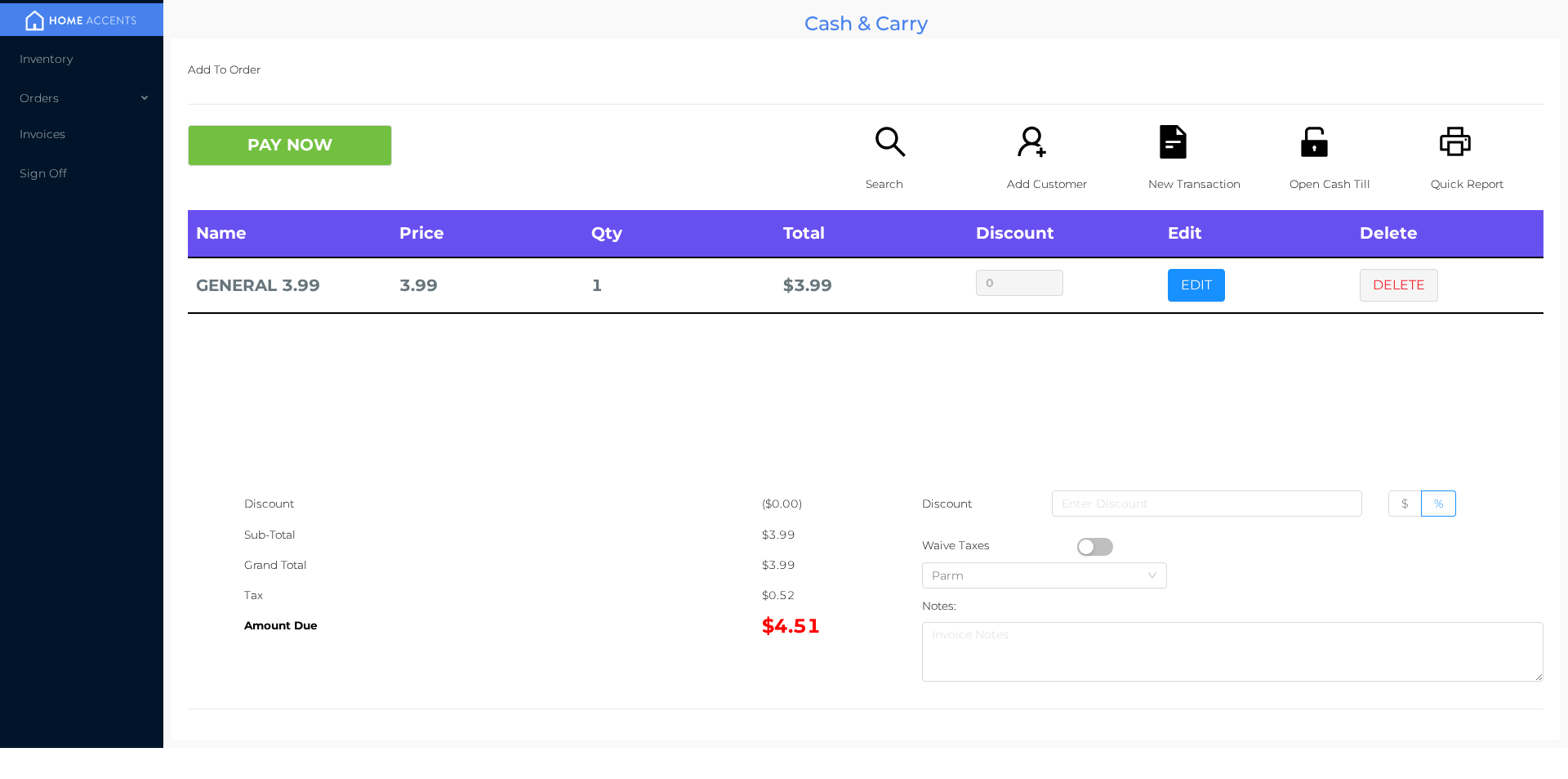
click at [1289, 144] on div "Open Cash Till" at bounding box center [1345, 167] width 113 height 85
click at [1292, 421] on div "Name Price Qty Total Discount Edit Delete GENERAL 3.99 3.99 1 $ 3.99 0 EDIT DEL…" at bounding box center [866, 350] width 1356 height 279
click at [1359, 287] on button "DELETE" at bounding box center [1399, 284] width 79 height 33
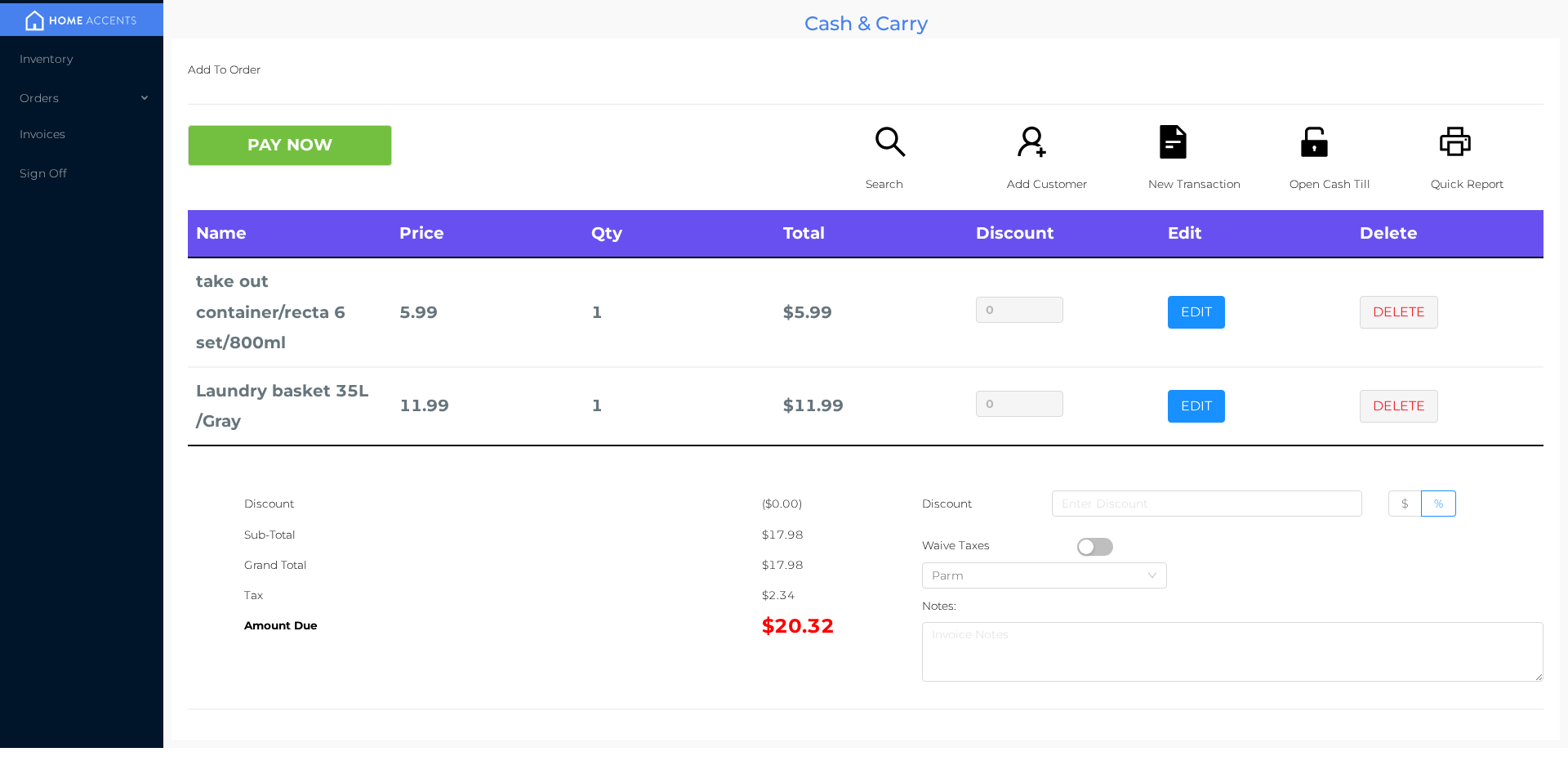
click at [1173, 148] on icon "icon: file-text" at bounding box center [1172, 142] width 26 height 34
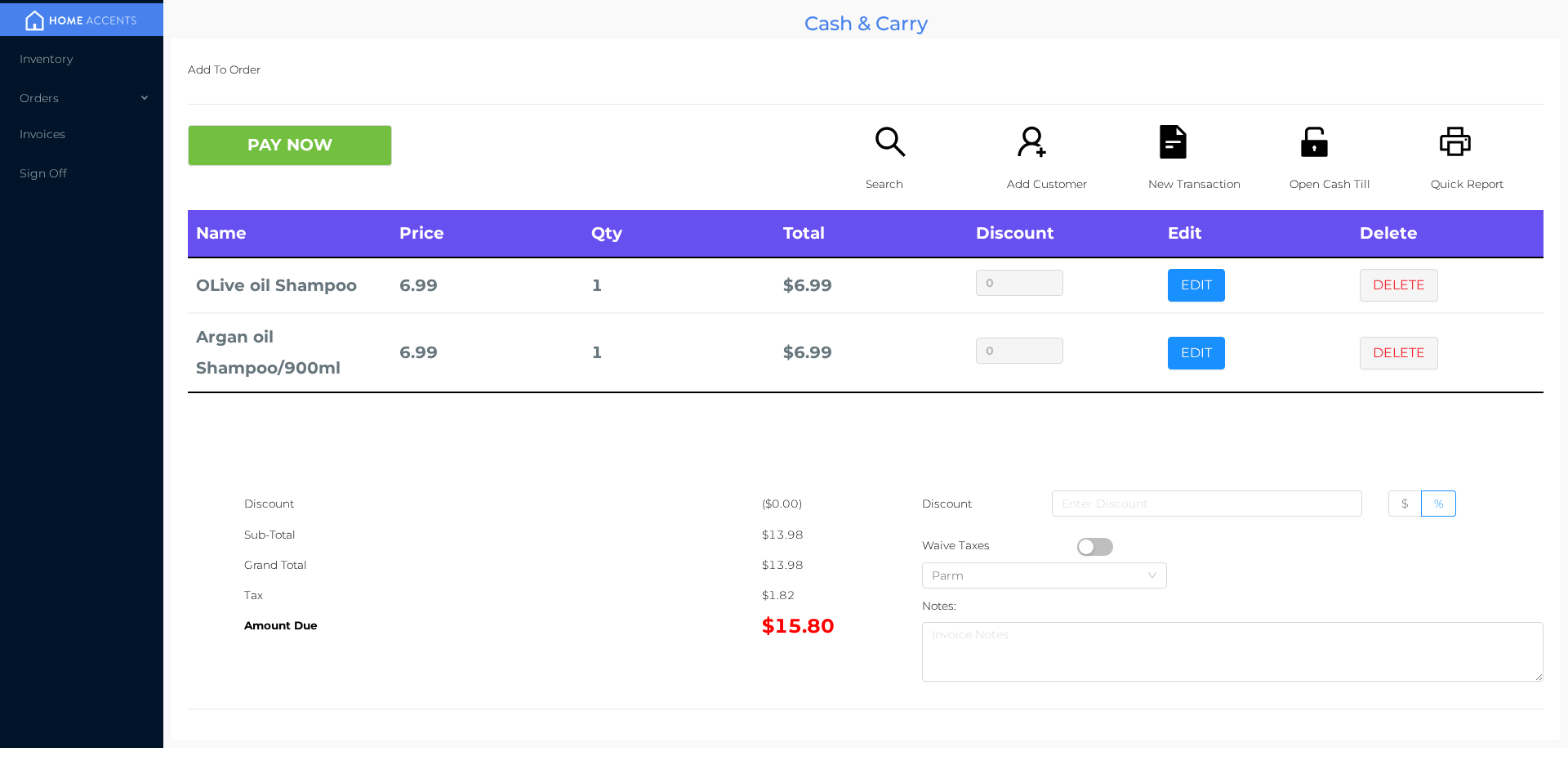
click at [1180, 147] on icon "icon: file-text" at bounding box center [1173, 142] width 34 height 34
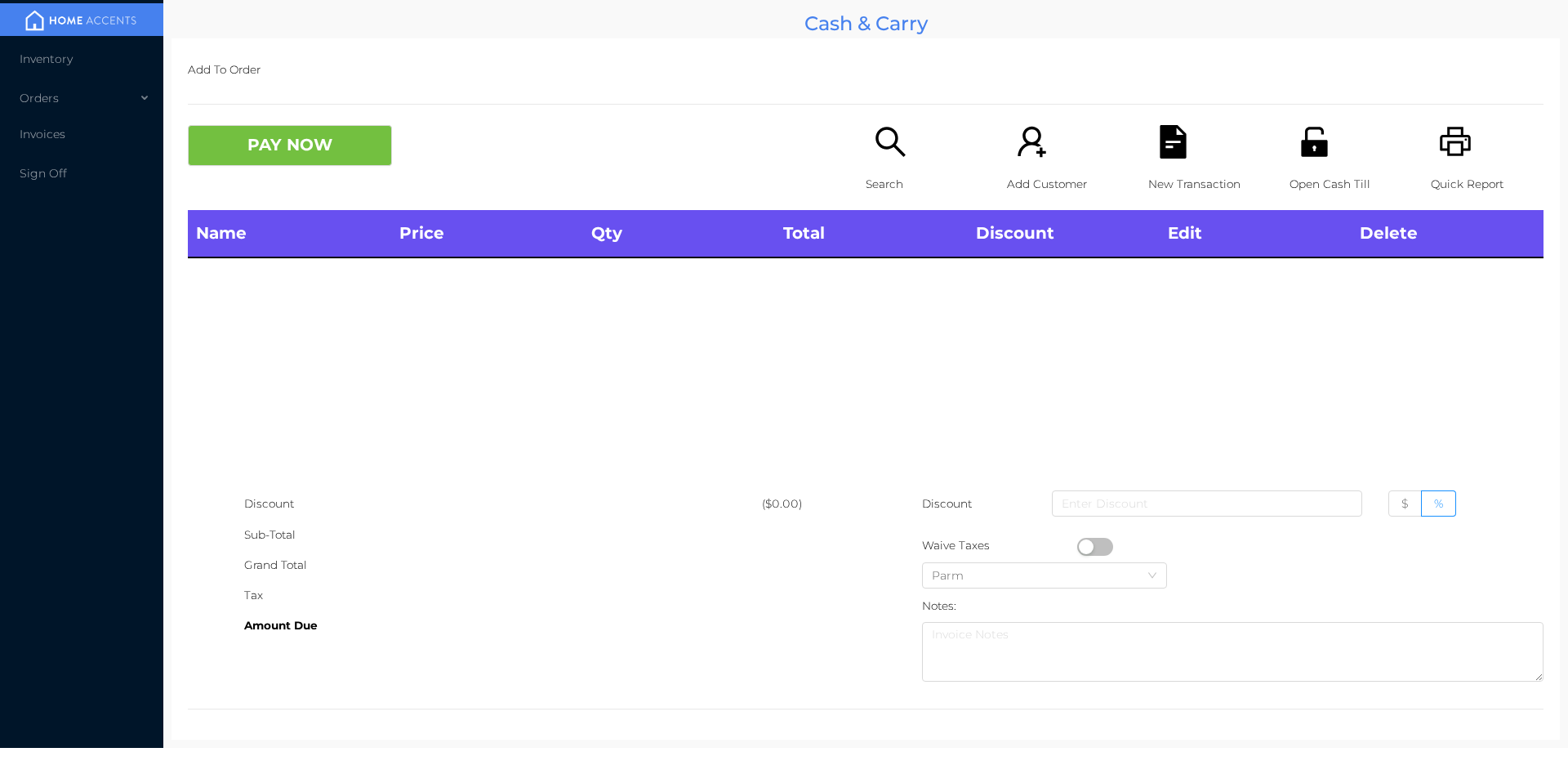
click at [1431, 160] on div "Quick Report" at bounding box center [1487, 167] width 113 height 85
click at [1159, 153] on icon "icon: file-text" at bounding box center [1172, 142] width 26 height 34
click at [333, 160] on button "PAY NOW" at bounding box center [290, 146] width 204 height 41
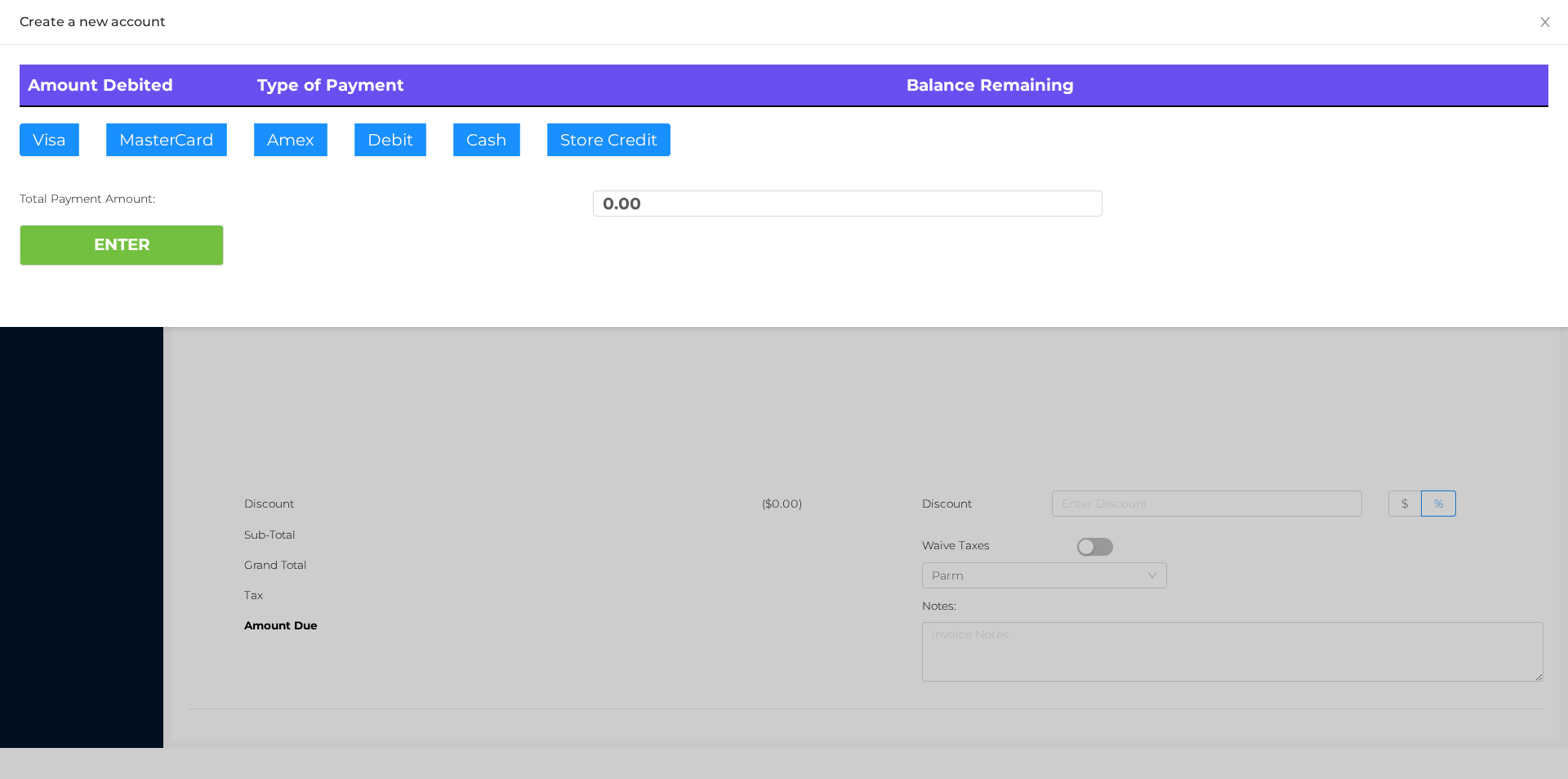
click at [306, 419] on div at bounding box center [784, 389] width 1568 height 779
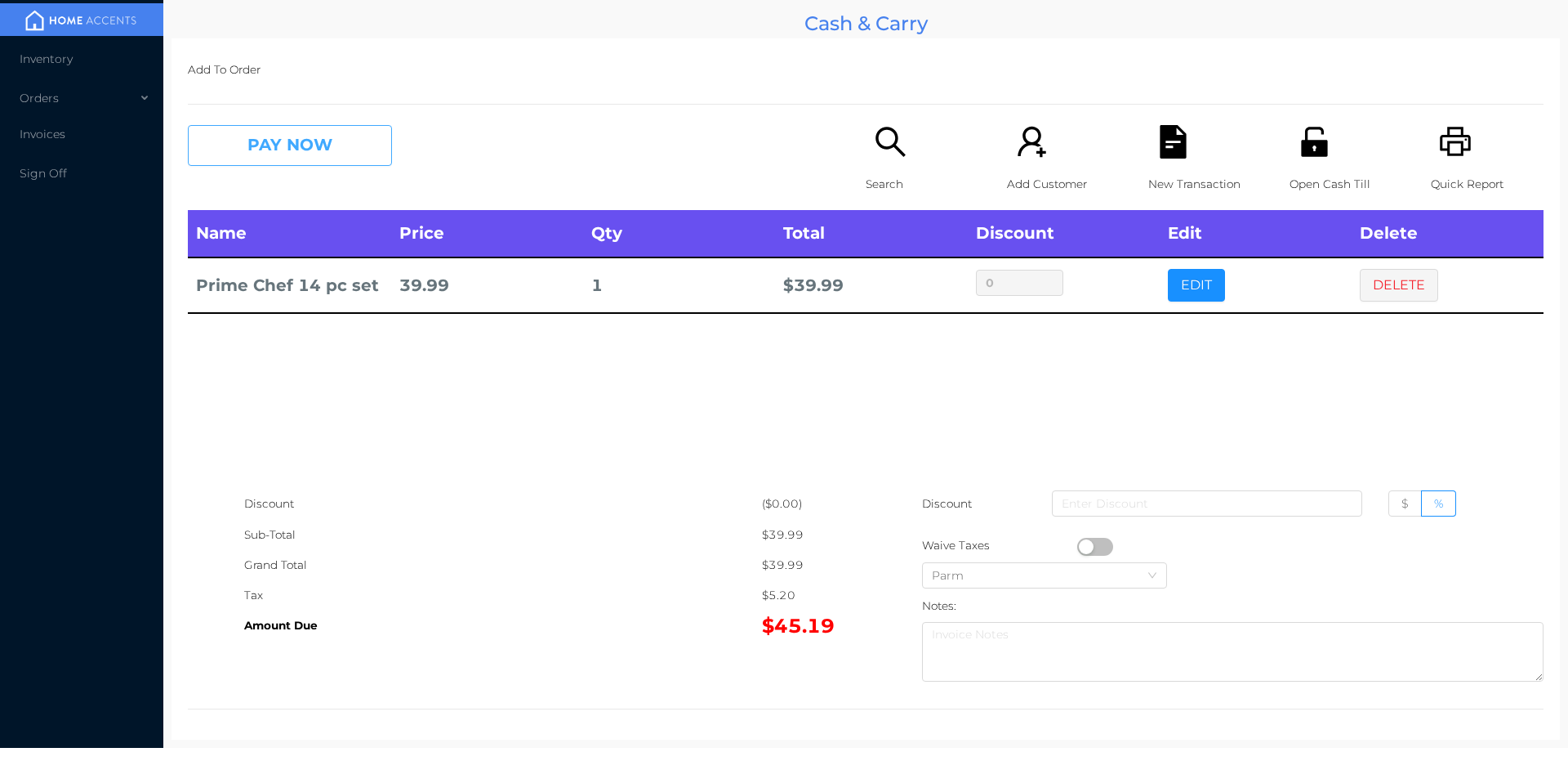
click at [286, 151] on button "PAY NOW" at bounding box center [290, 146] width 204 height 41
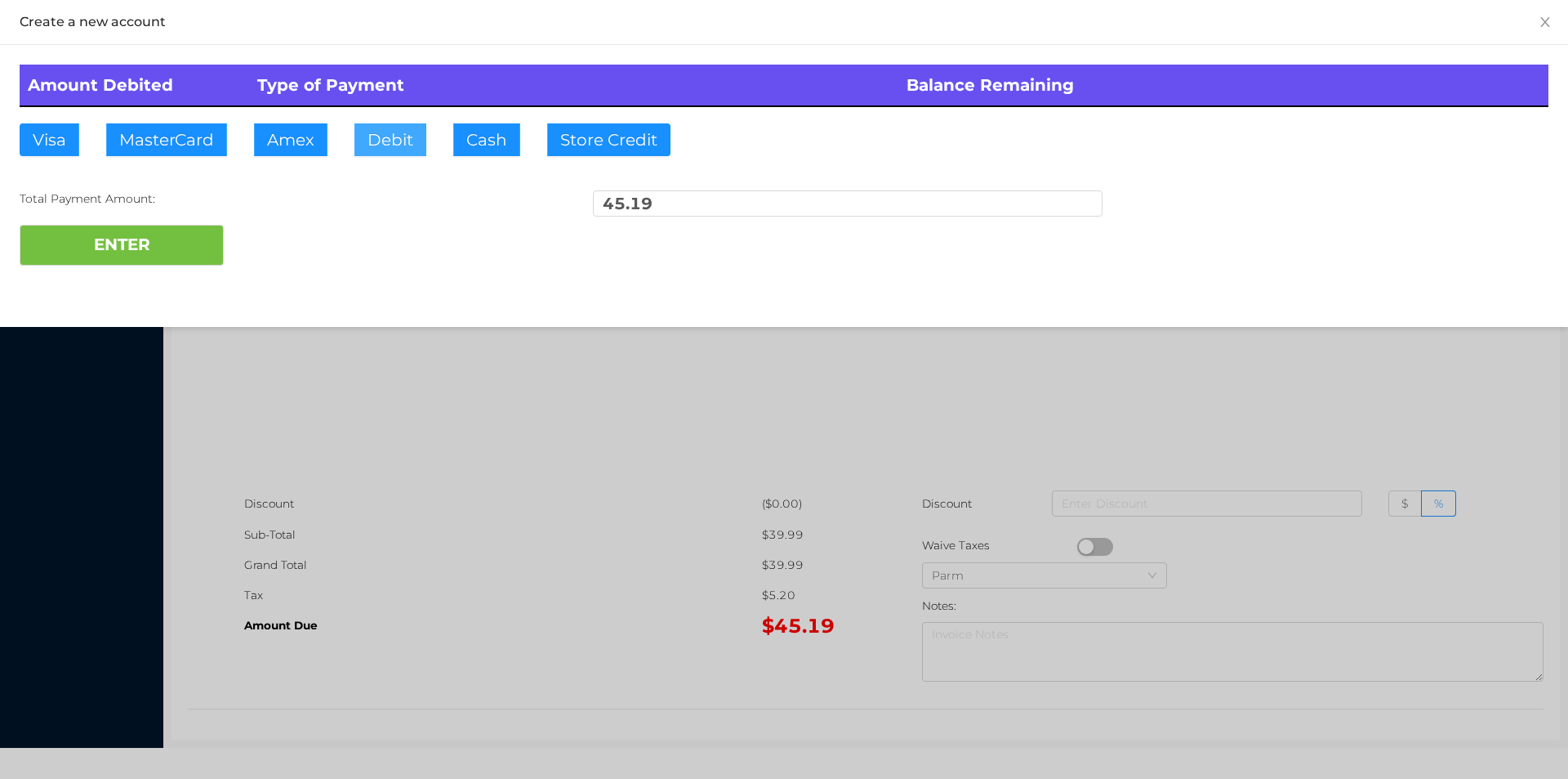
click at [381, 134] on button "Debit" at bounding box center [390, 139] width 72 height 33
click at [139, 251] on button "ENTER" at bounding box center [122, 245] width 204 height 41
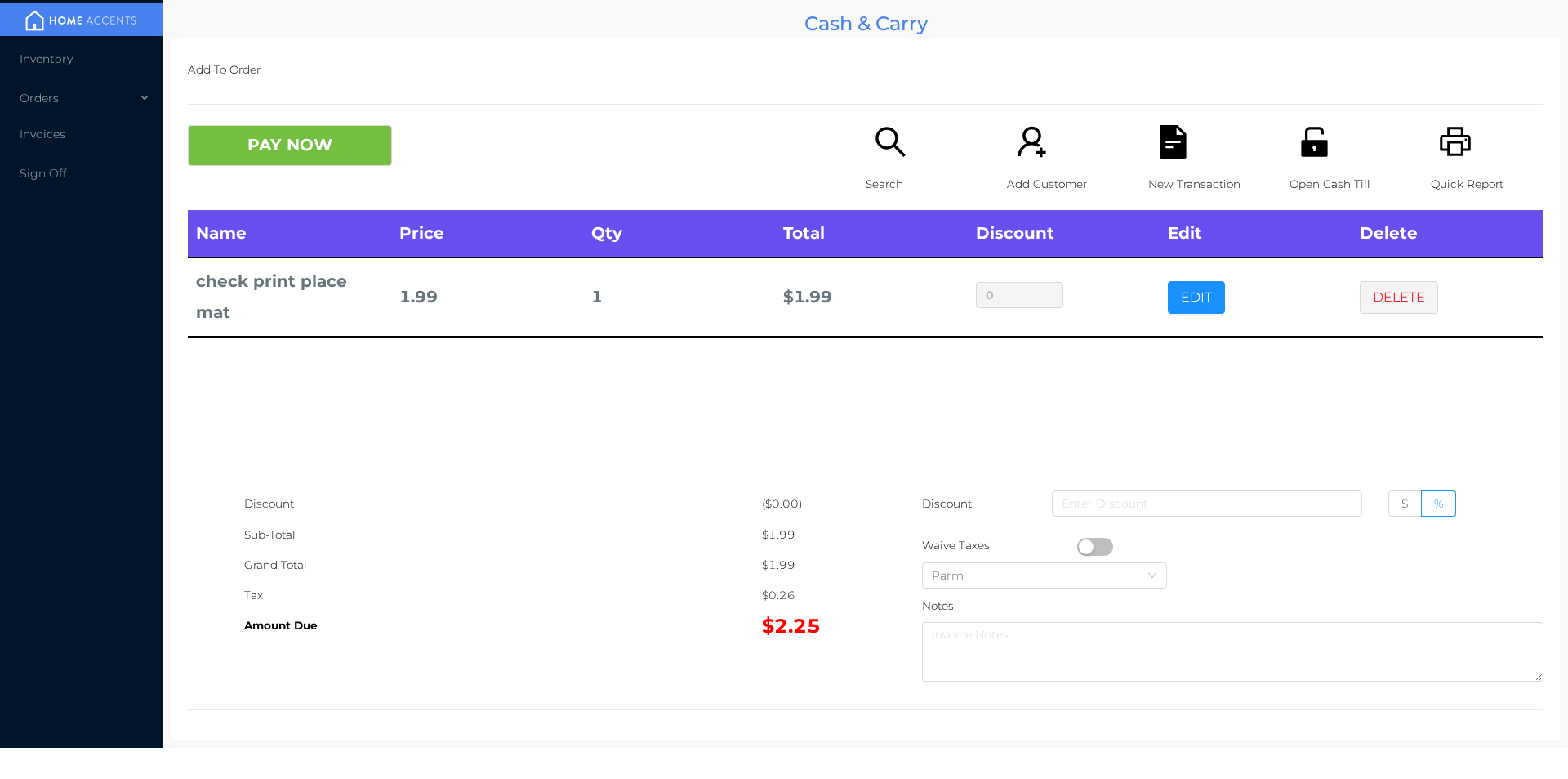
click at [1189, 291] on button "EDIT" at bounding box center [1196, 297] width 57 height 33
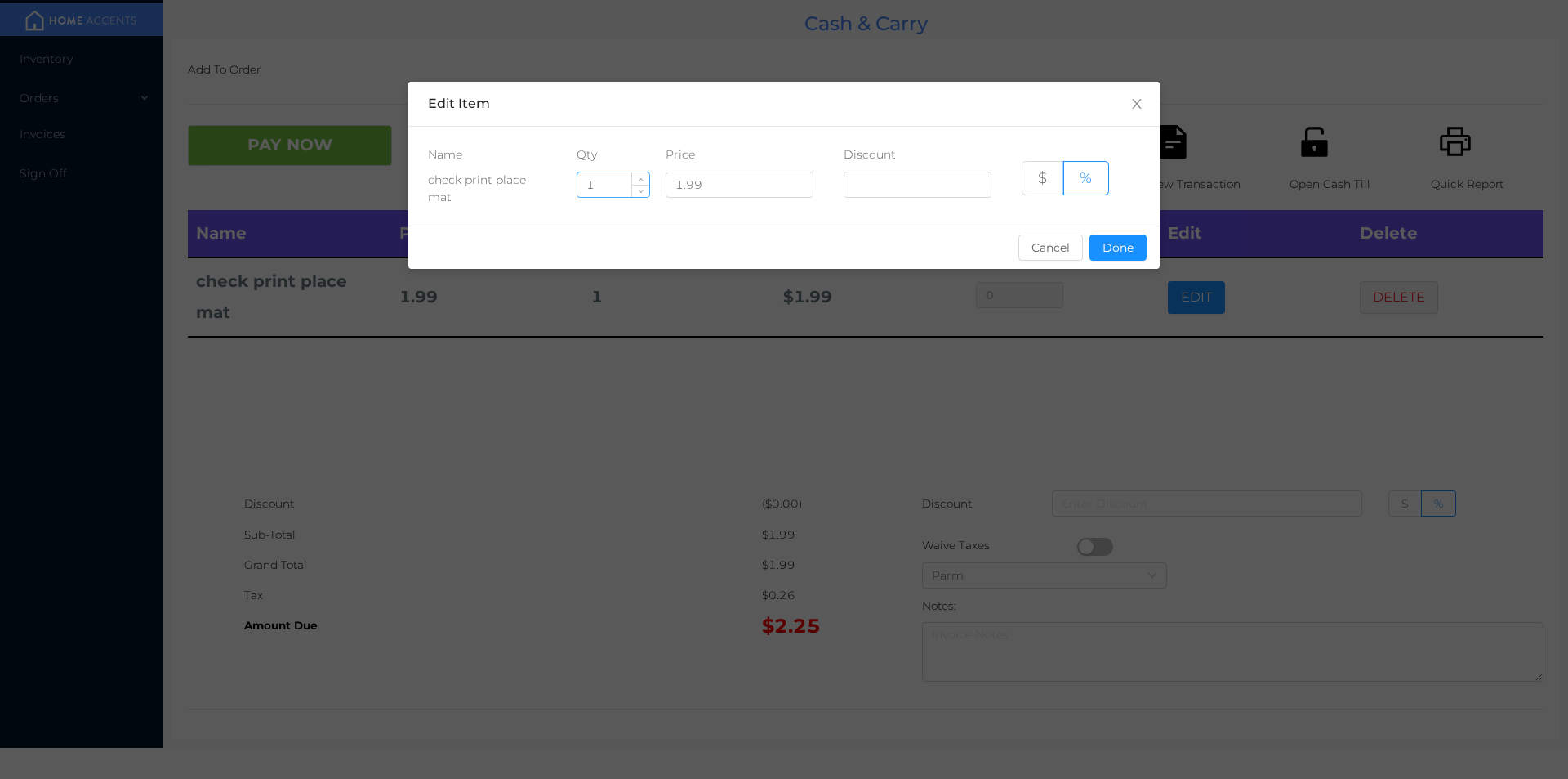
click at [618, 187] on input "1" at bounding box center [613, 184] width 72 height 24
type input "4"
click at [1115, 249] on button "Done" at bounding box center [1117, 248] width 57 height 26
type input "0%"
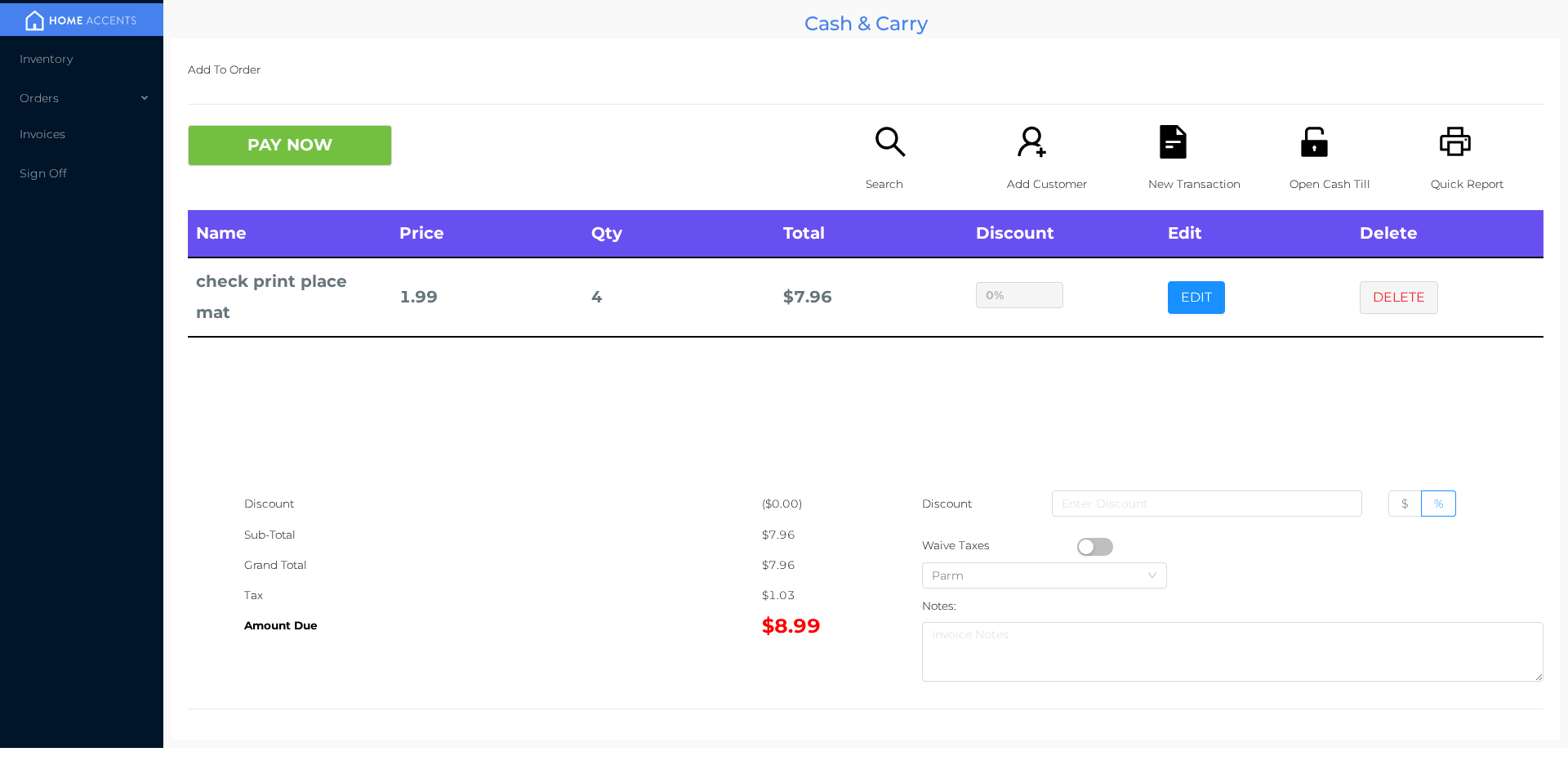
click at [1090, 412] on div "Name Price Qty Total Discount Edit Delete check print place mat 1.99 4 $ 7.96 0…" at bounding box center [866, 350] width 1356 height 279
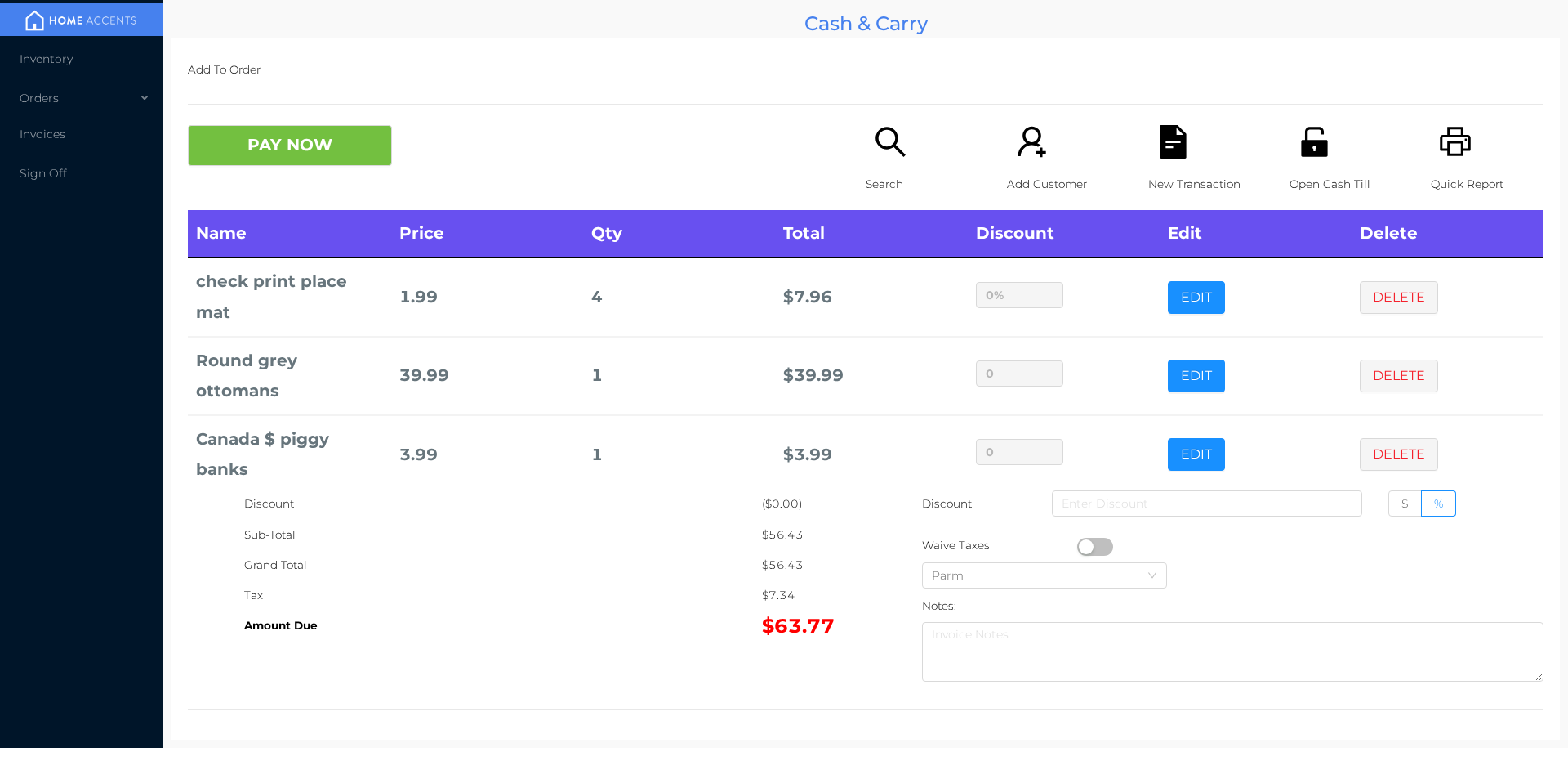
click at [894, 146] on icon "icon: search" at bounding box center [891, 142] width 34 height 34
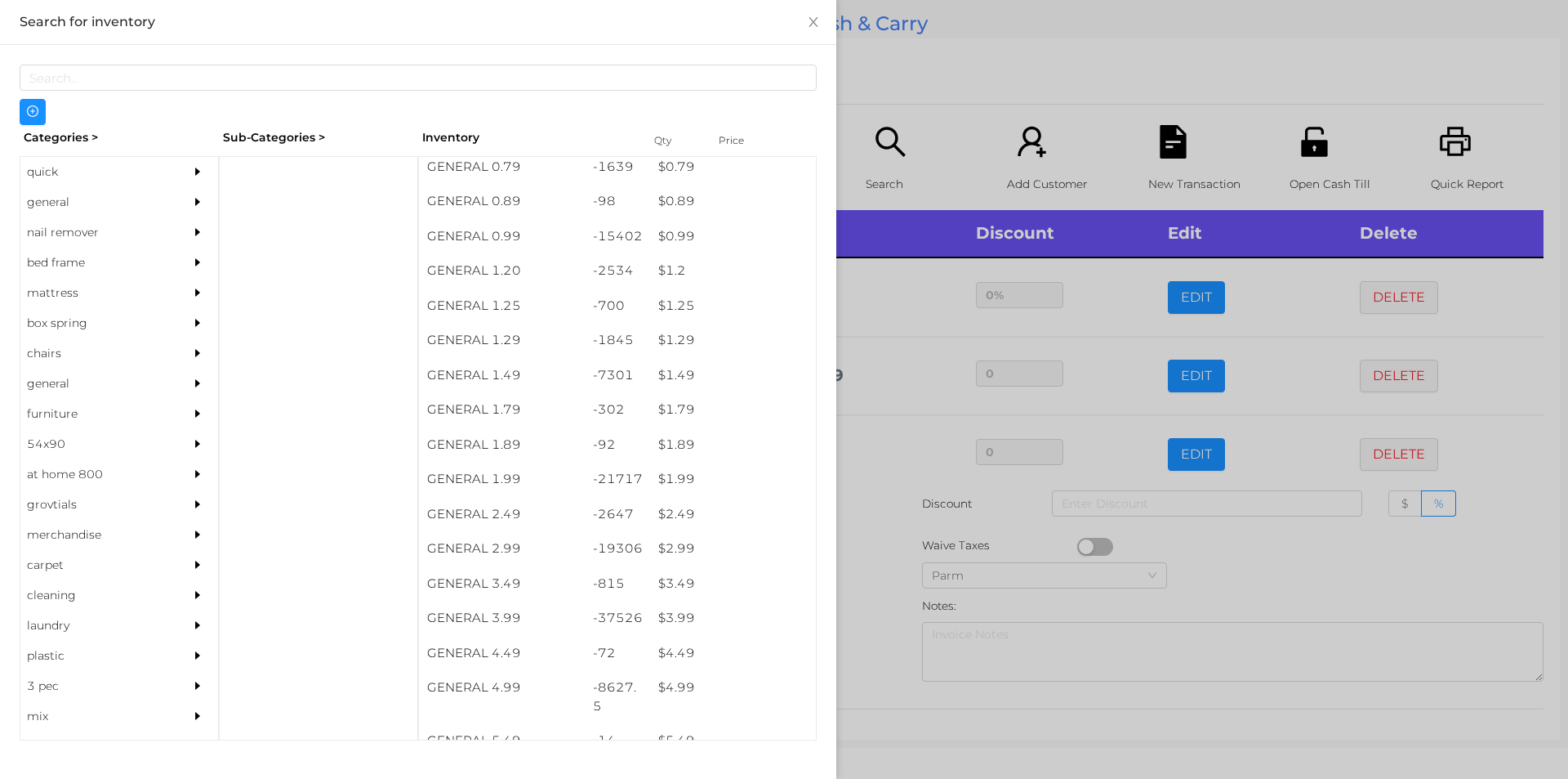
scroll to position [42, 0]
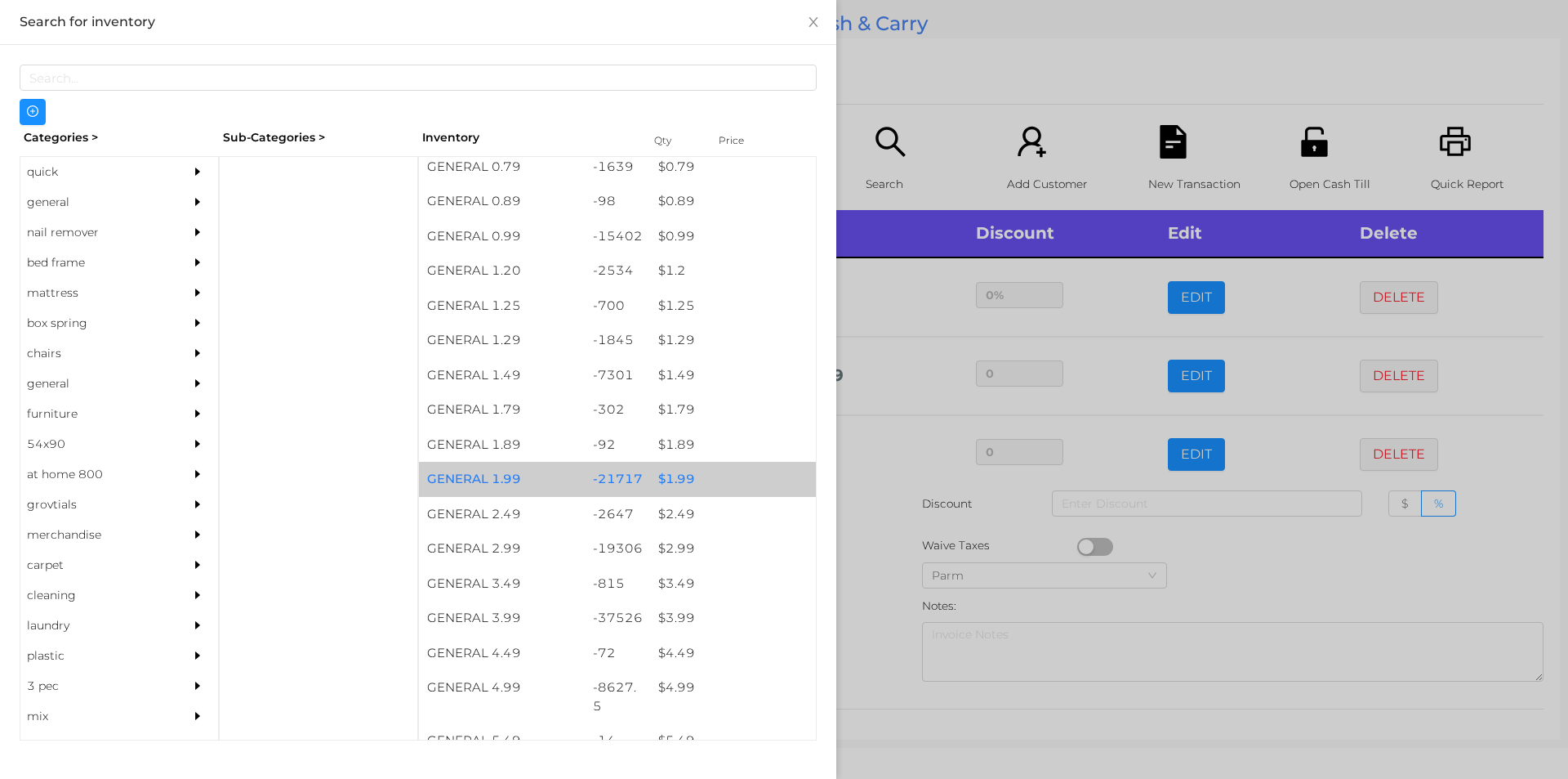
click at [668, 476] on div "$ 1.99" at bounding box center [732, 480] width 165 height 36
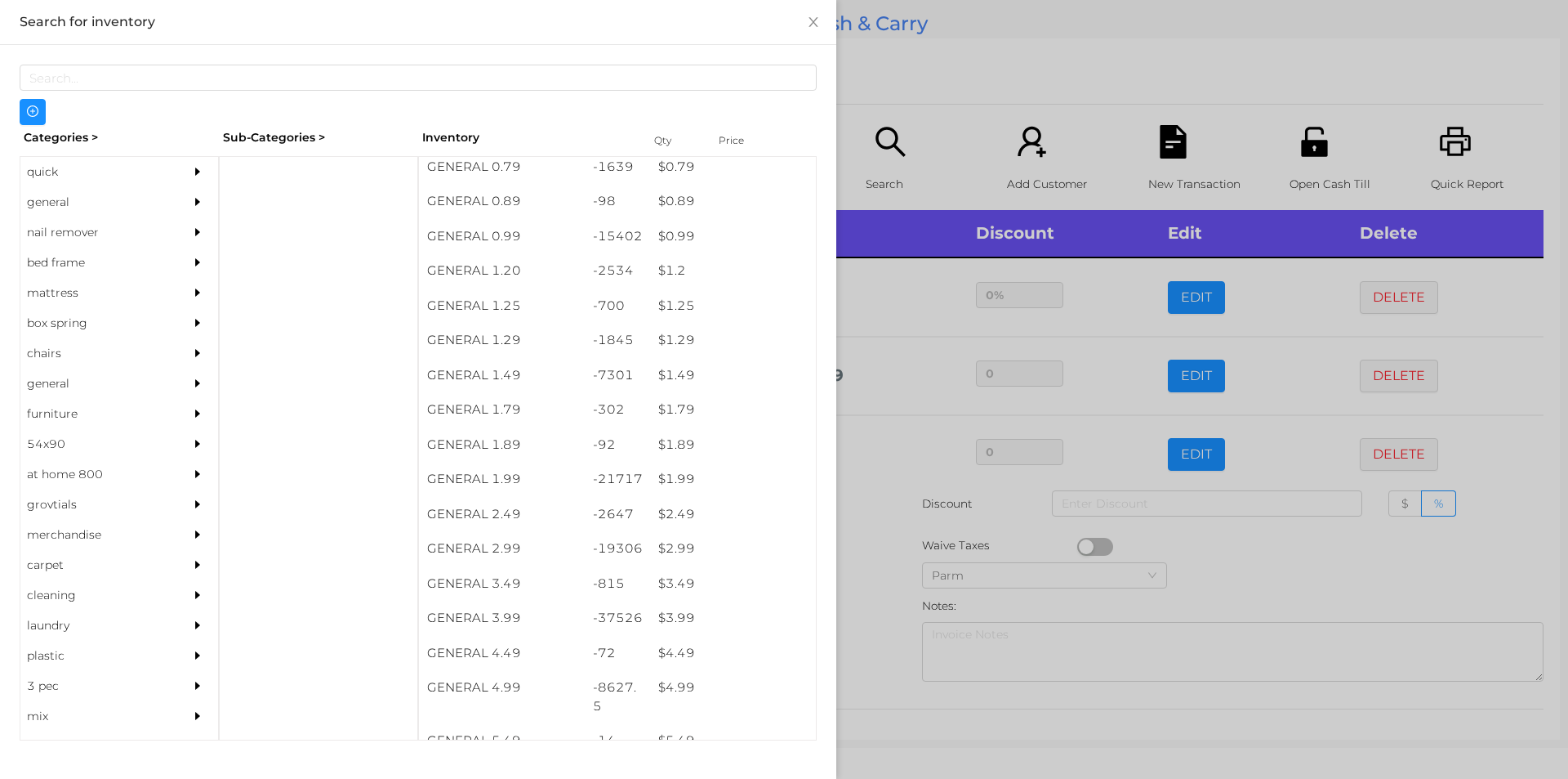
click at [875, 582] on div at bounding box center [784, 389] width 1568 height 779
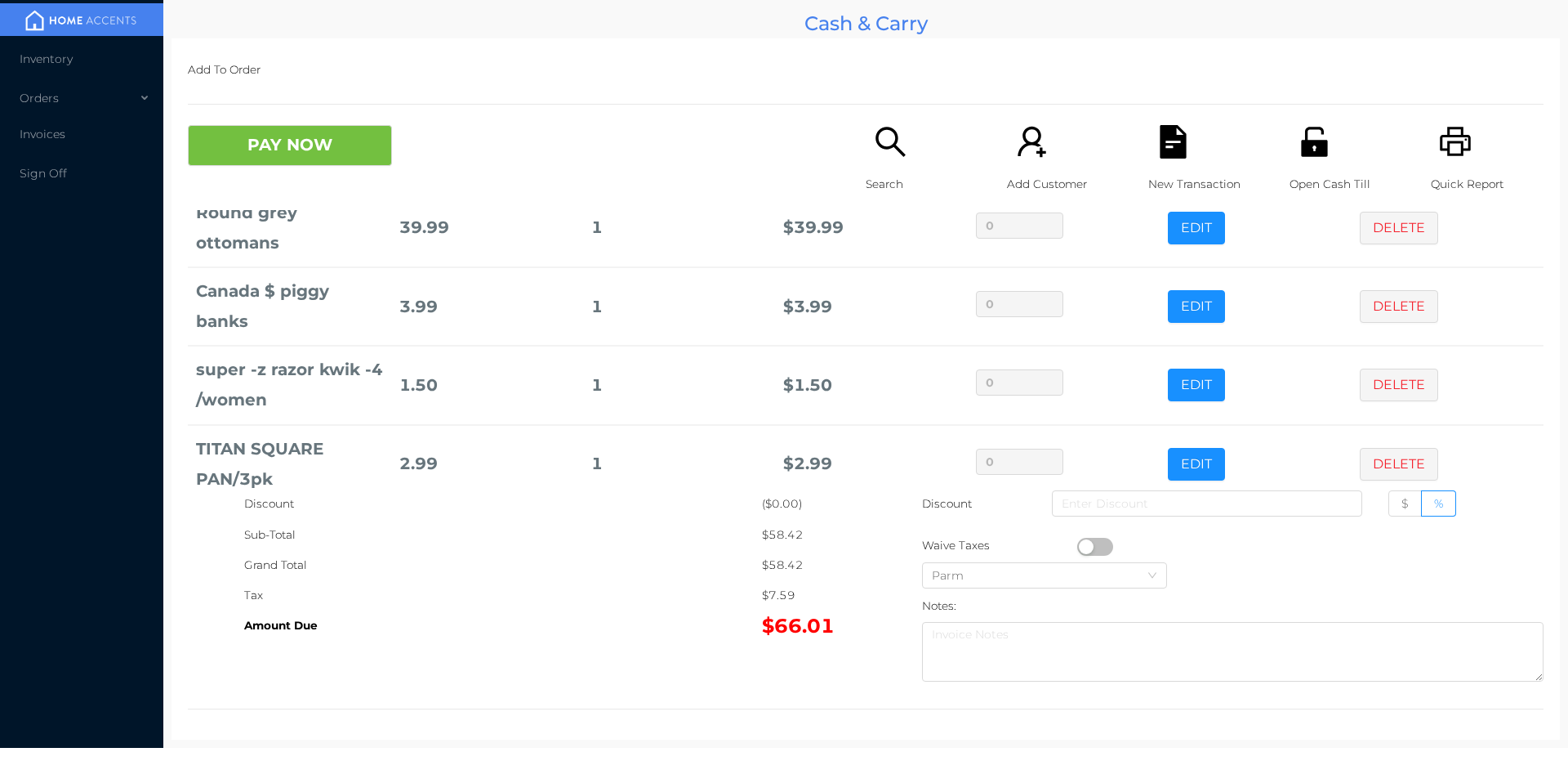
scroll to position [236, 0]
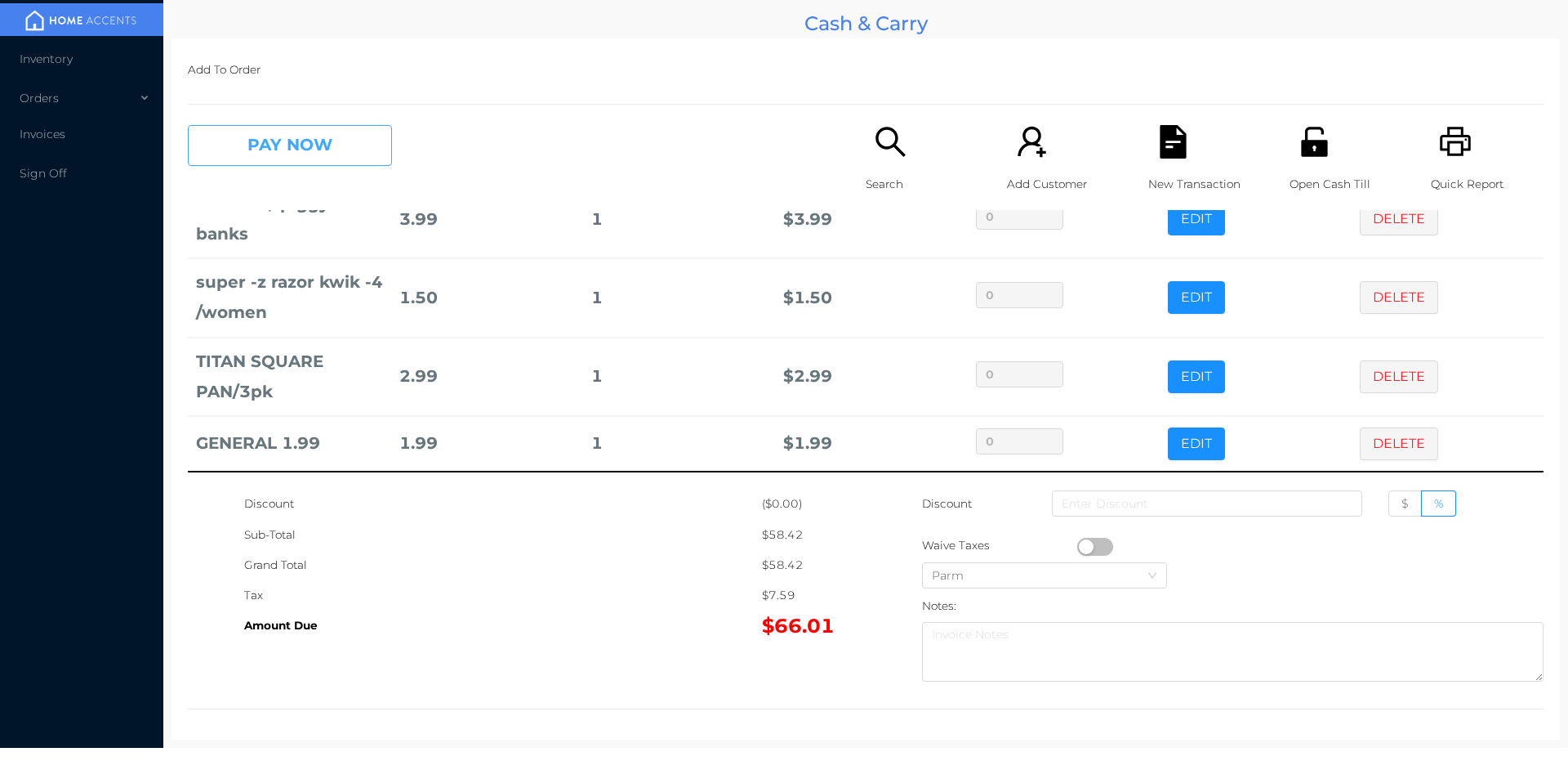
click at [292, 139] on button "PAY NOW" at bounding box center [290, 146] width 204 height 41
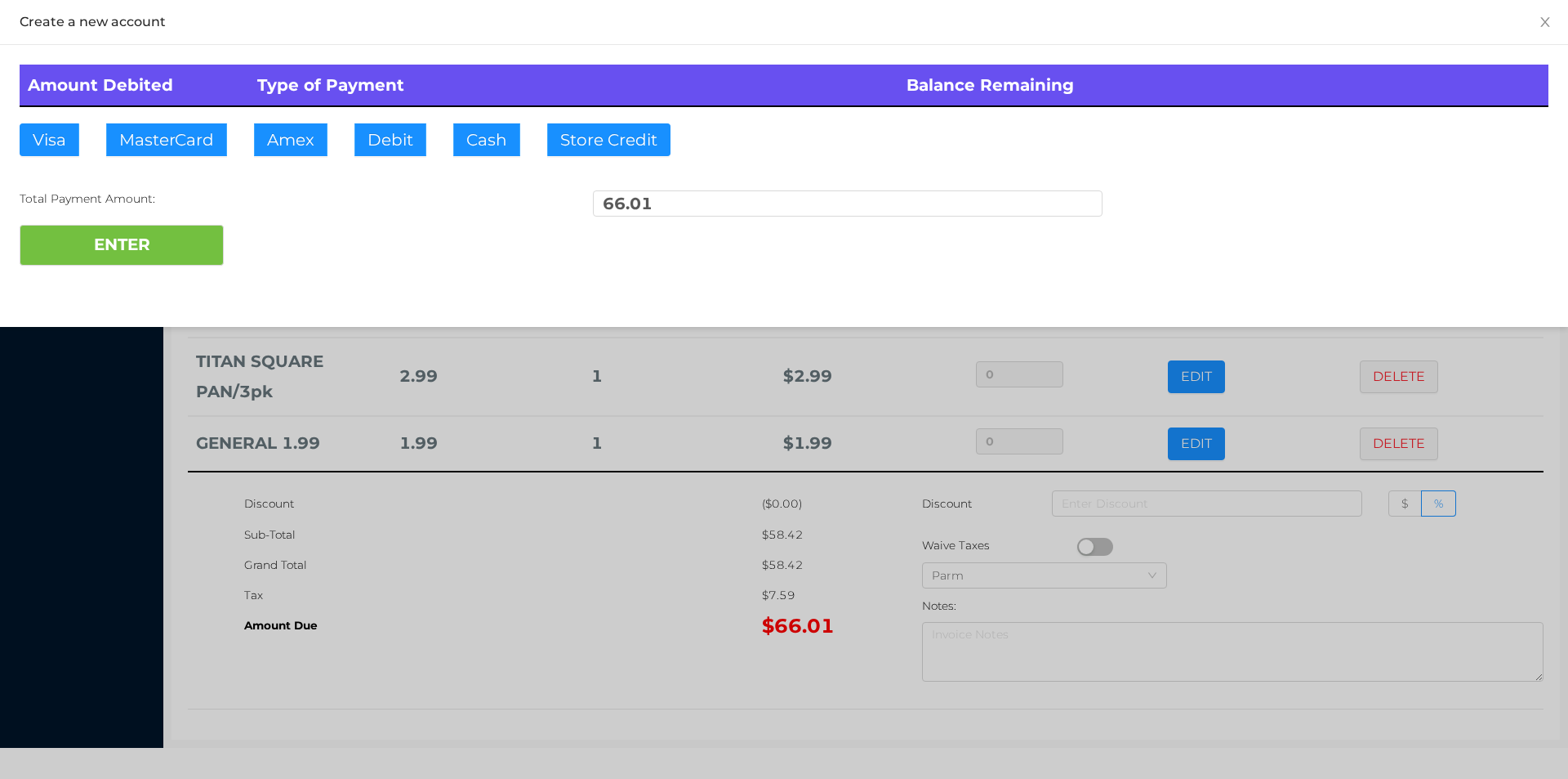
click at [265, 216] on div "Total Payment Amount: 66.01" at bounding box center [784, 208] width 1529 height 35
click at [471, 553] on div at bounding box center [784, 389] width 1568 height 779
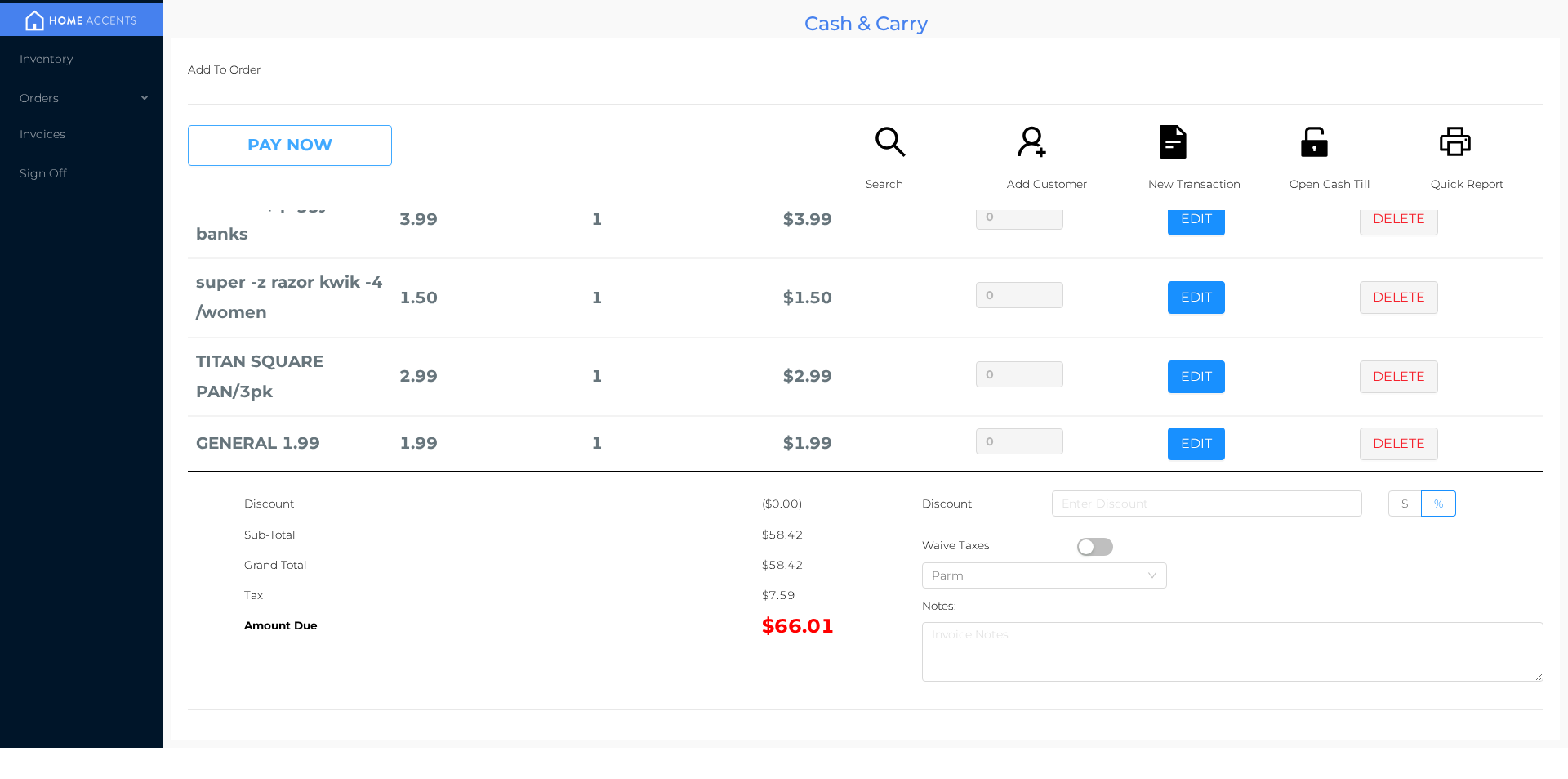
click at [311, 133] on button "PAY NOW" at bounding box center [290, 146] width 204 height 41
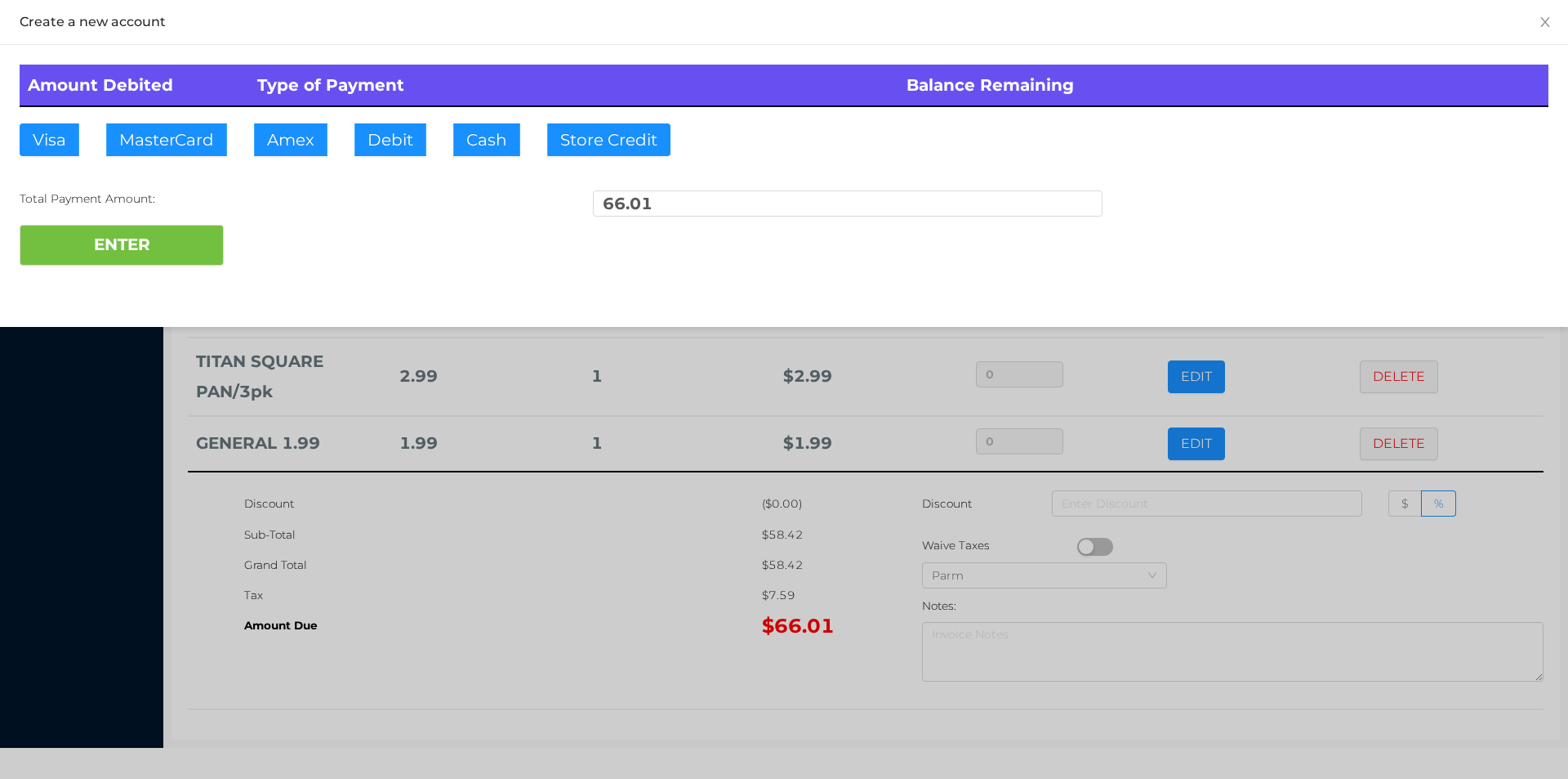
click at [525, 608] on div at bounding box center [784, 389] width 1568 height 779
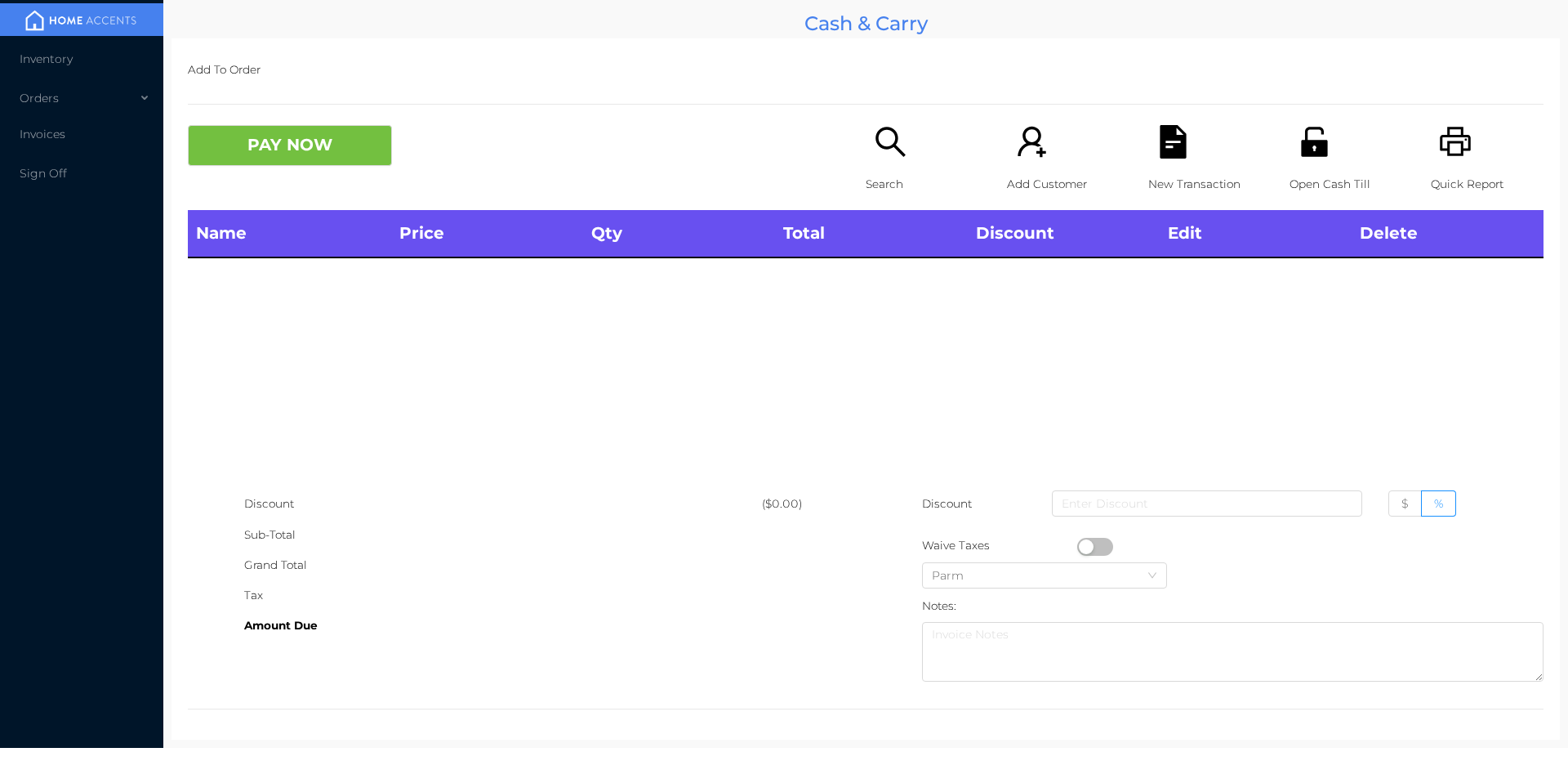
click at [1315, 169] on p "Open Cash Till" at bounding box center [1345, 184] width 113 height 30
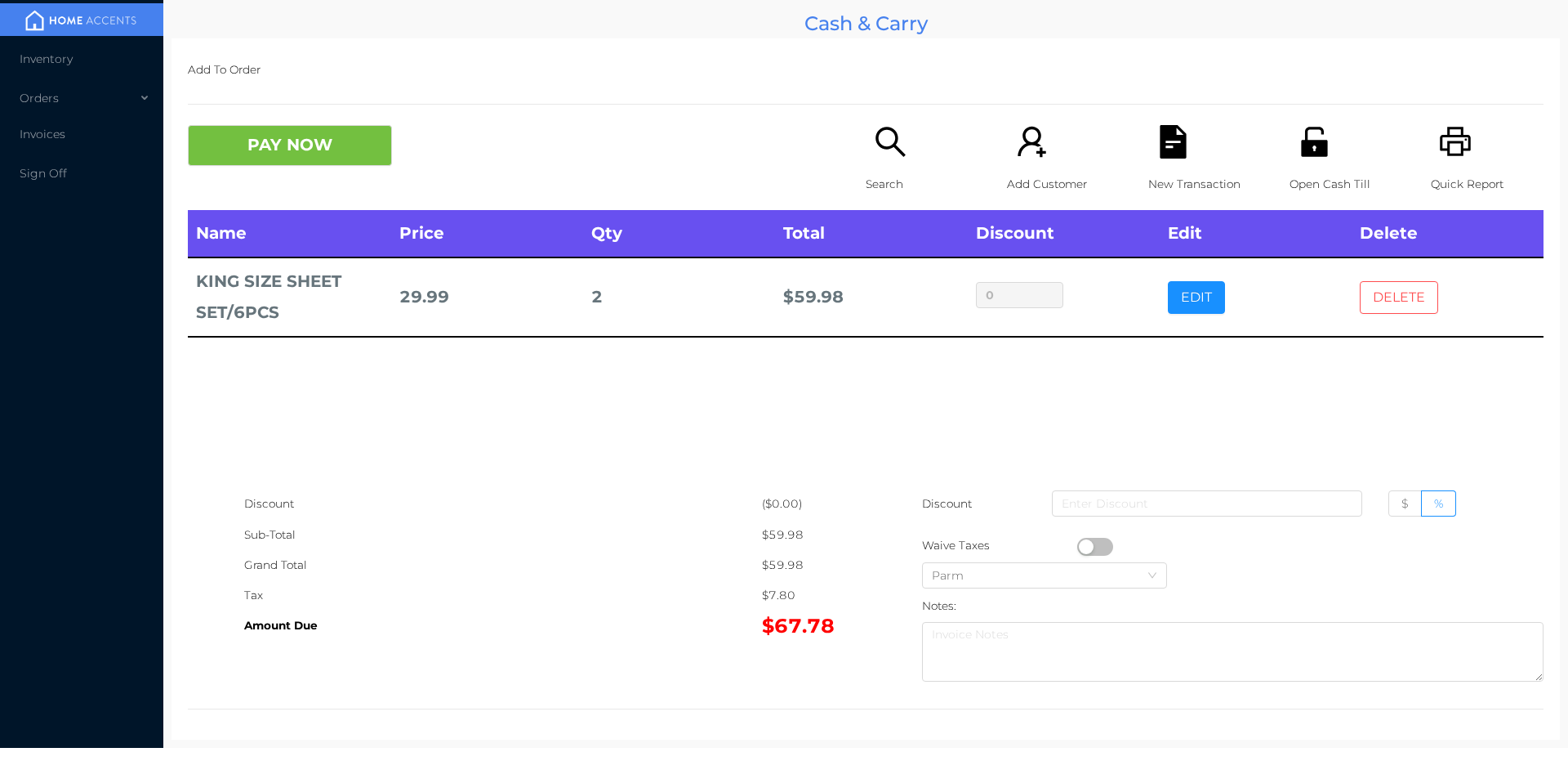
click at [1391, 291] on button "DELETE" at bounding box center [1399, 297] width 79 height 33
click at [263, 145] on button "PAY NOW" at bounding box center [290, 146] width 204 height 41
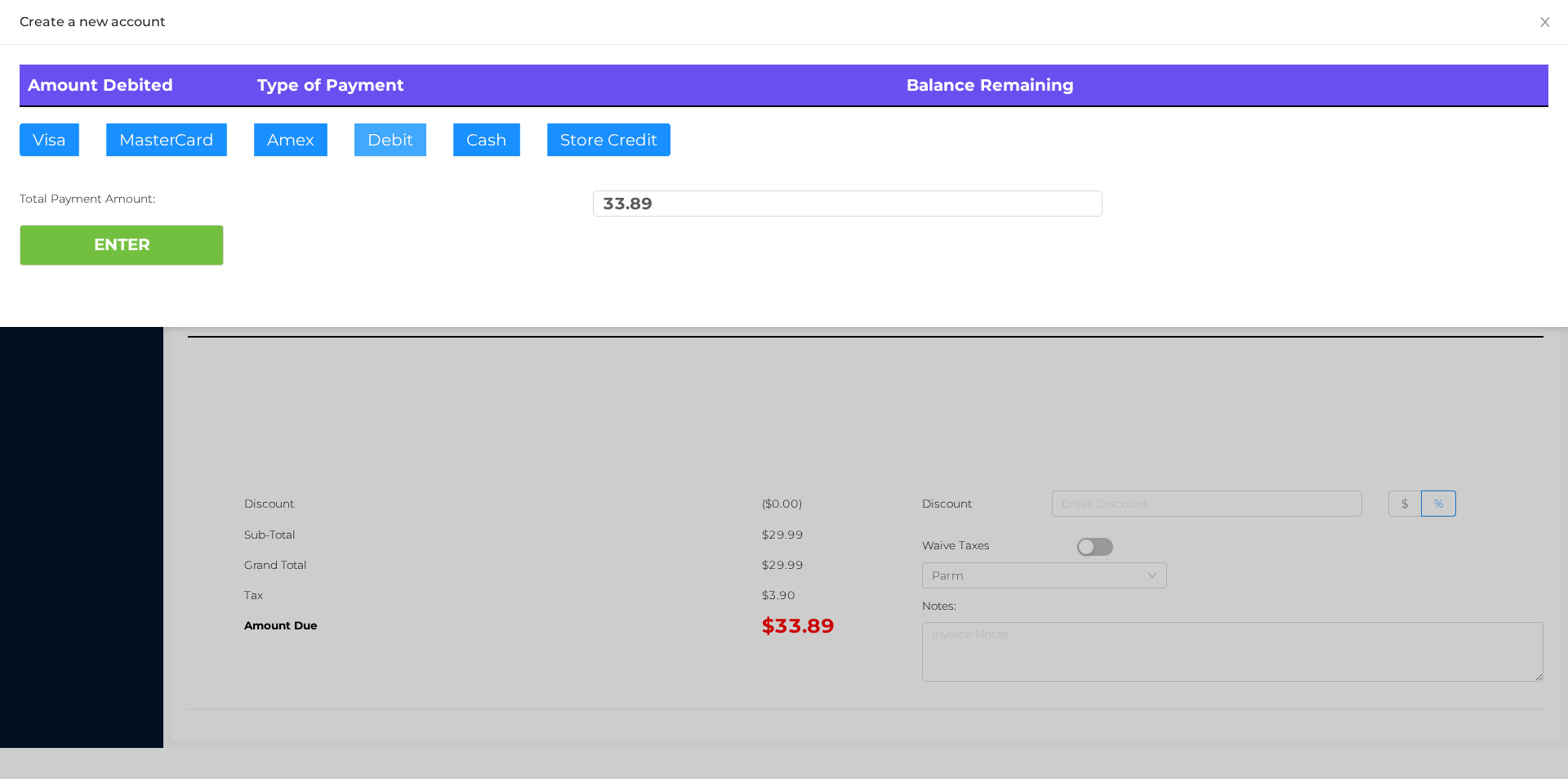
click at [373, 133] on button "Debit" at bounding box center [390, 139] width 72 height 33
type input "100."
click at [153, 255] on button "ENTER" at bounding box center [122, 245] width 204 height 41
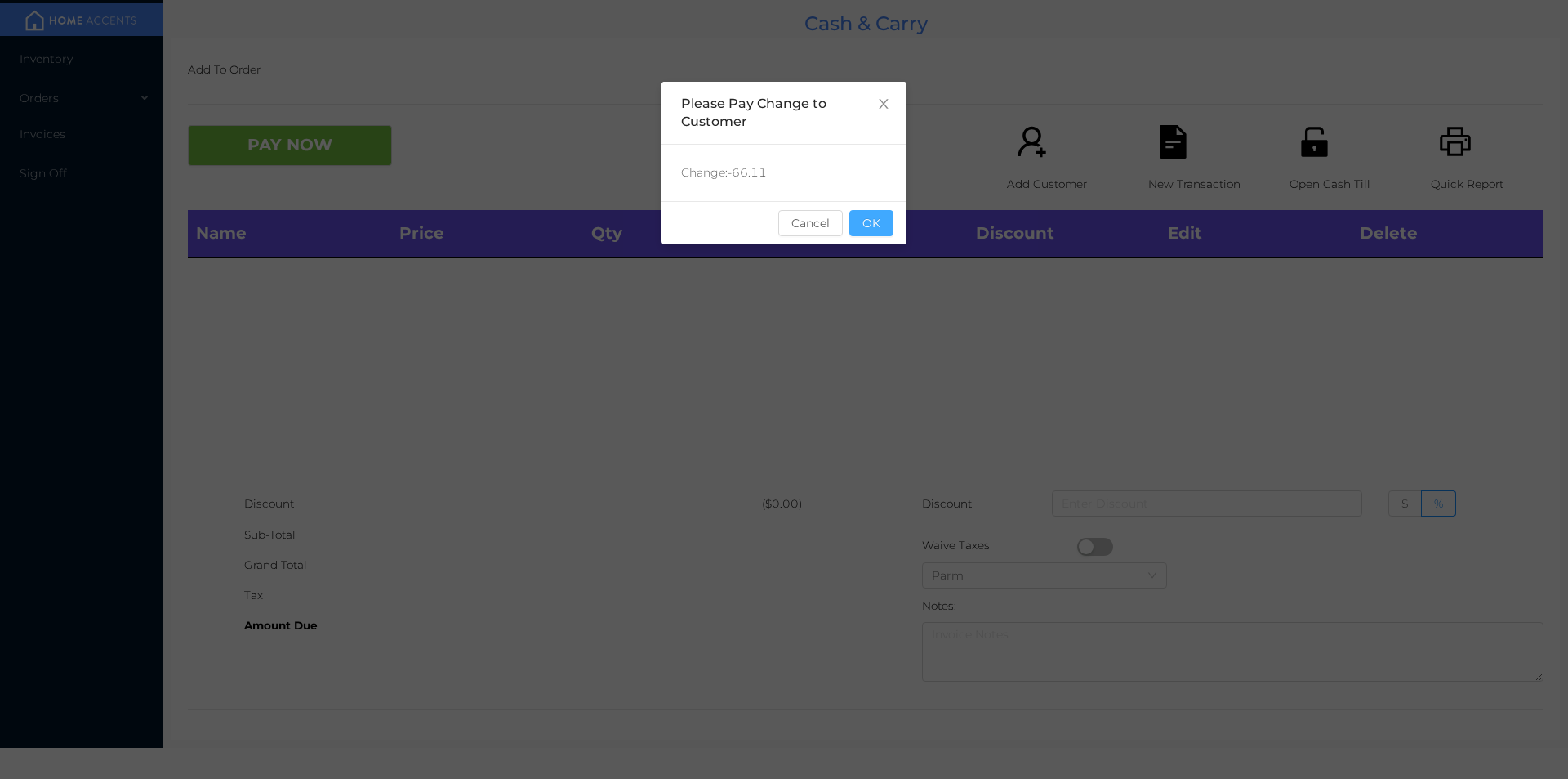
click at [878, 231] on button "OK" at bounding box center [871, 224] width 44 height 26
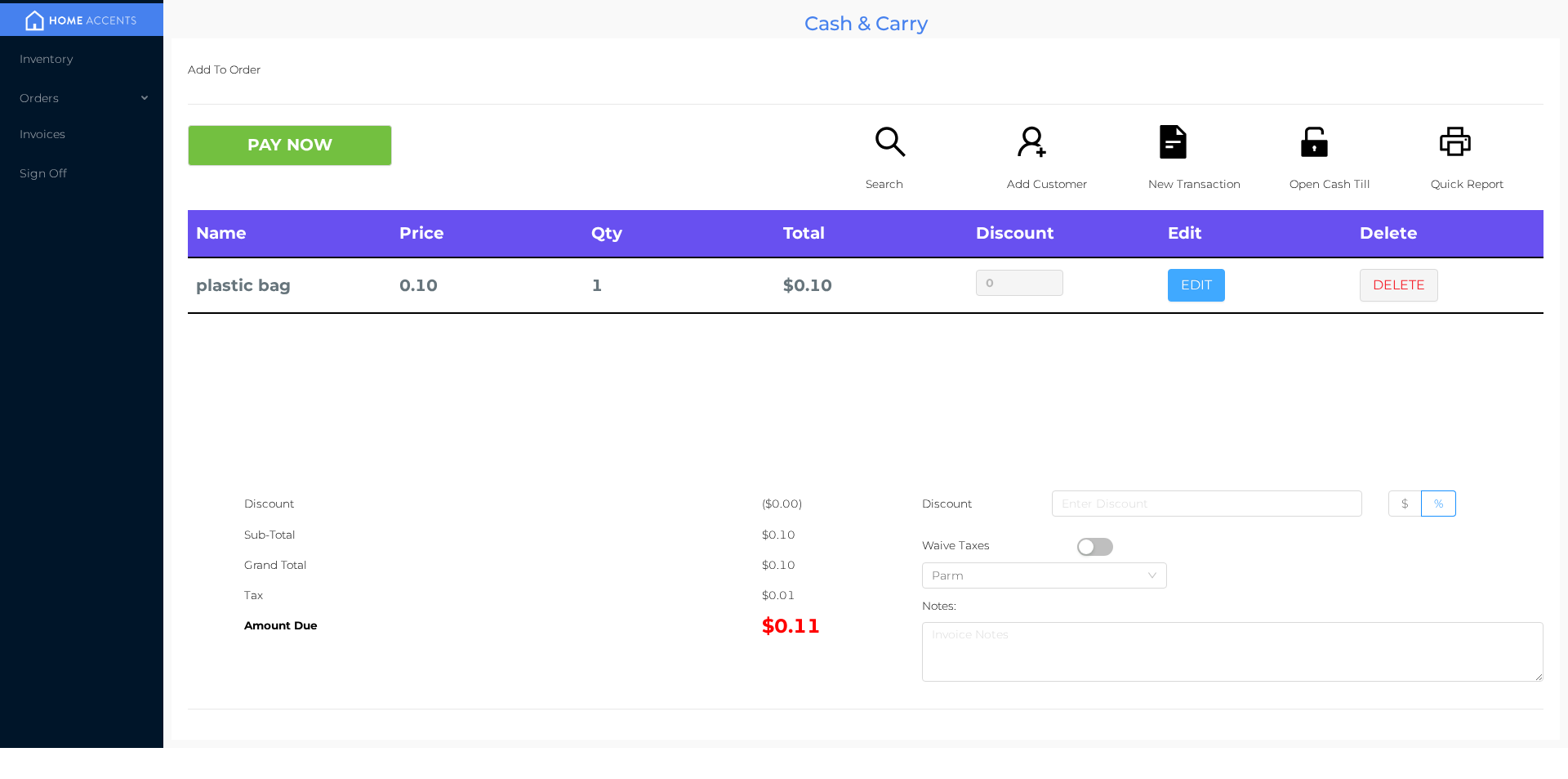
click at [1169, 281] on button "EDIT" at bounding box center [1196, 284] width 57 height 33
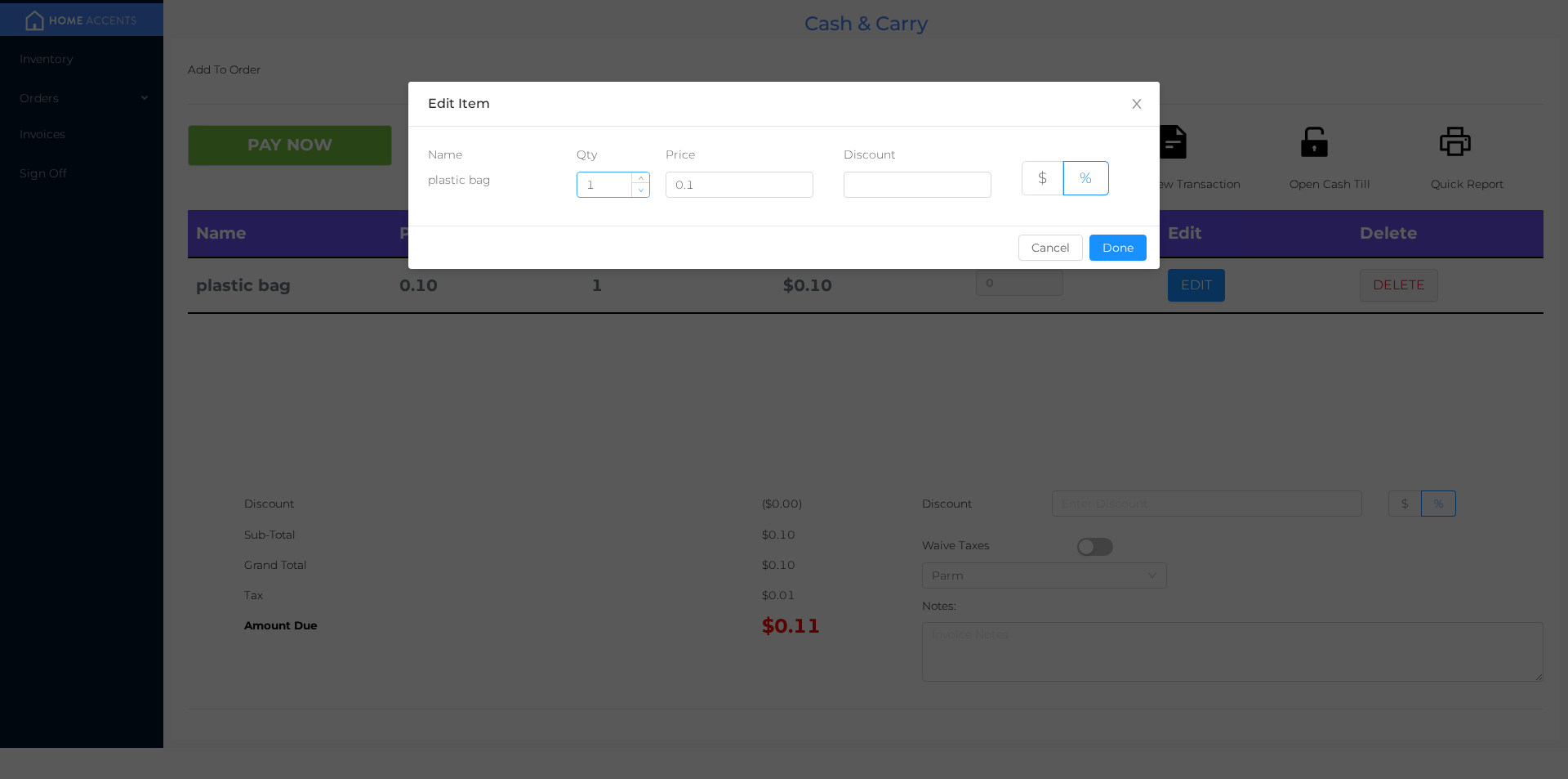
click at [635, 191] on span "Decrease Value" at bounding box center [640, 190] width 17 height 15
type input "0"
type input "40"
click at [1128, 256] on button "Done" at bounding box center [1117, 248] width 57 height 26
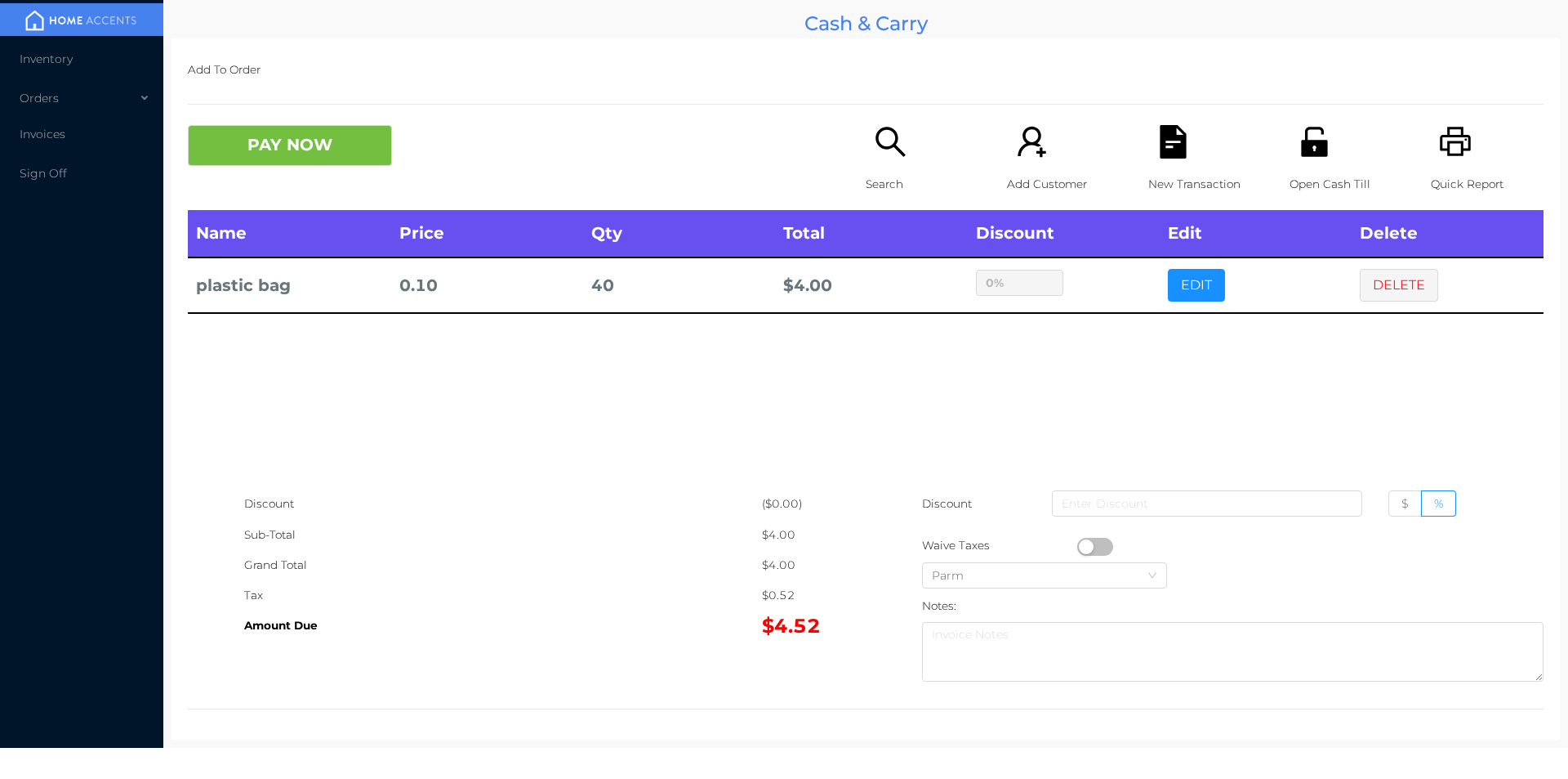
click at [1057, 440] on div "Name Price Qty Total Discount Edit Delete plastic bag 0.10 40 $ 4.00 0% EDIT DE…" at bounding box center [866, 350] width 1356 height 279
click at [888, 159] on div "Search" at bounding box center [922, 167] width 113 height 85
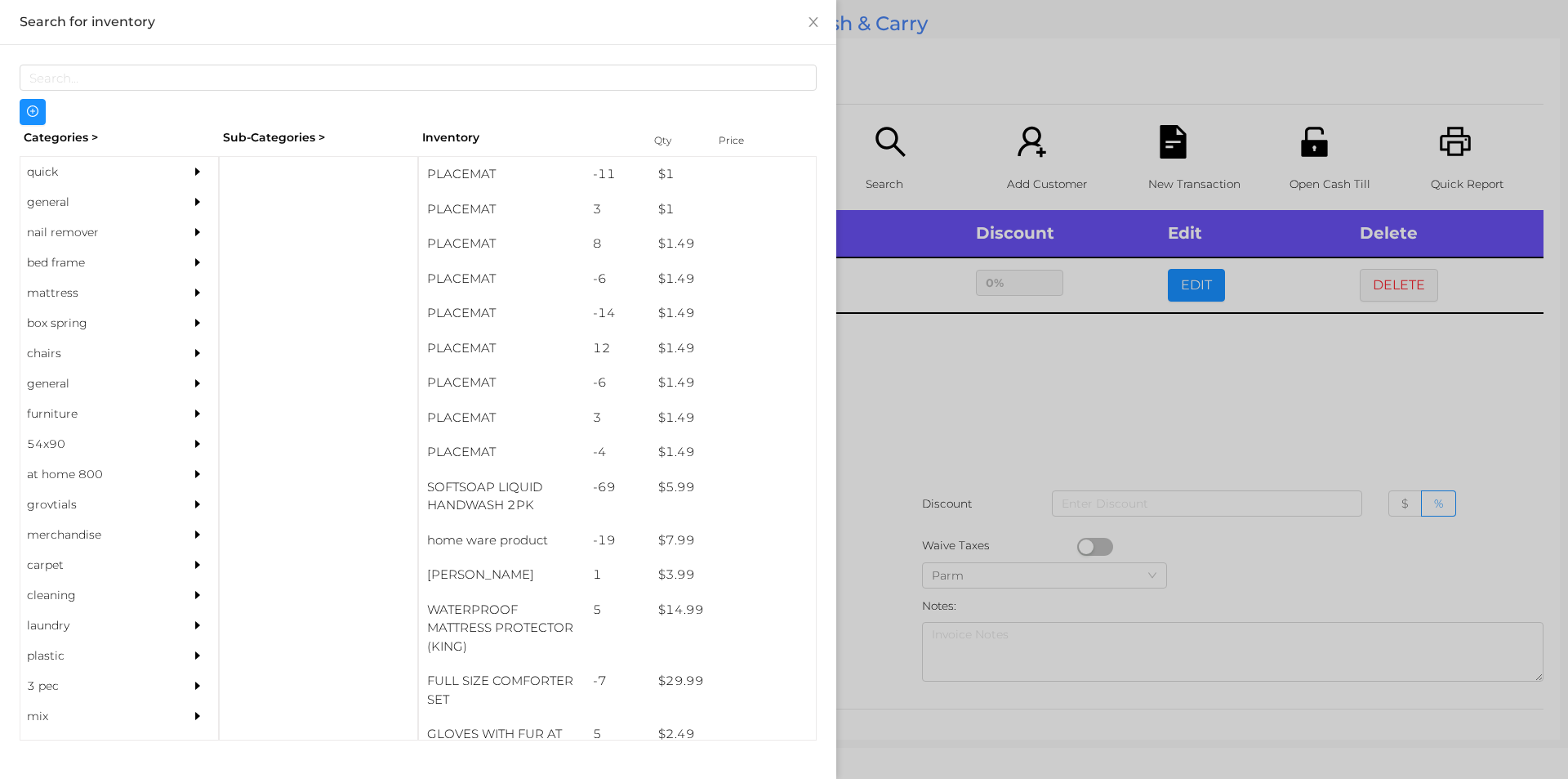
click at [62, 201] on div "general" at bounding box center [94, 202] width 149 height 30
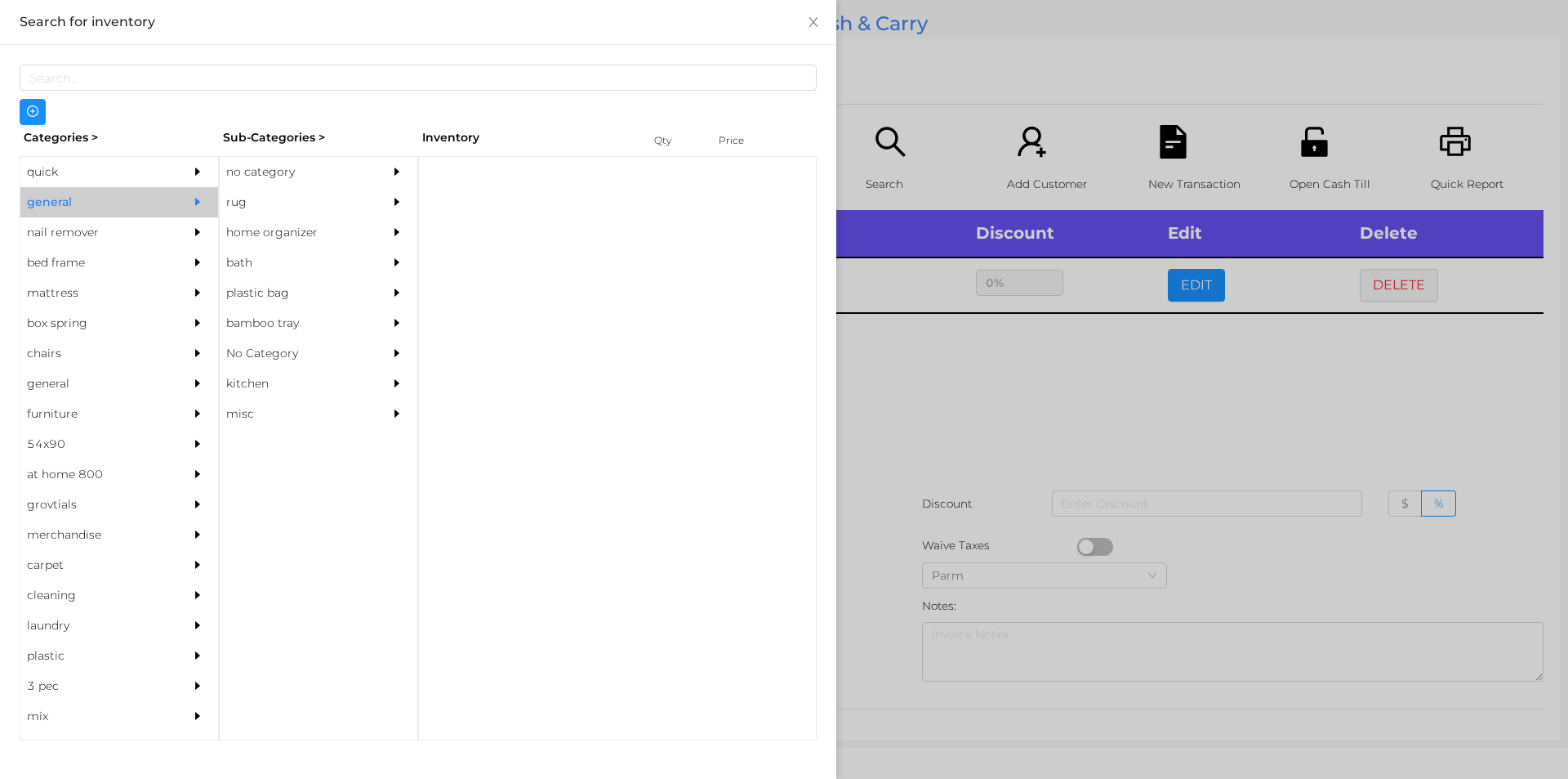
click at [260, 181] on div "no category" at bounding box center [294, 172] width 149 height 30
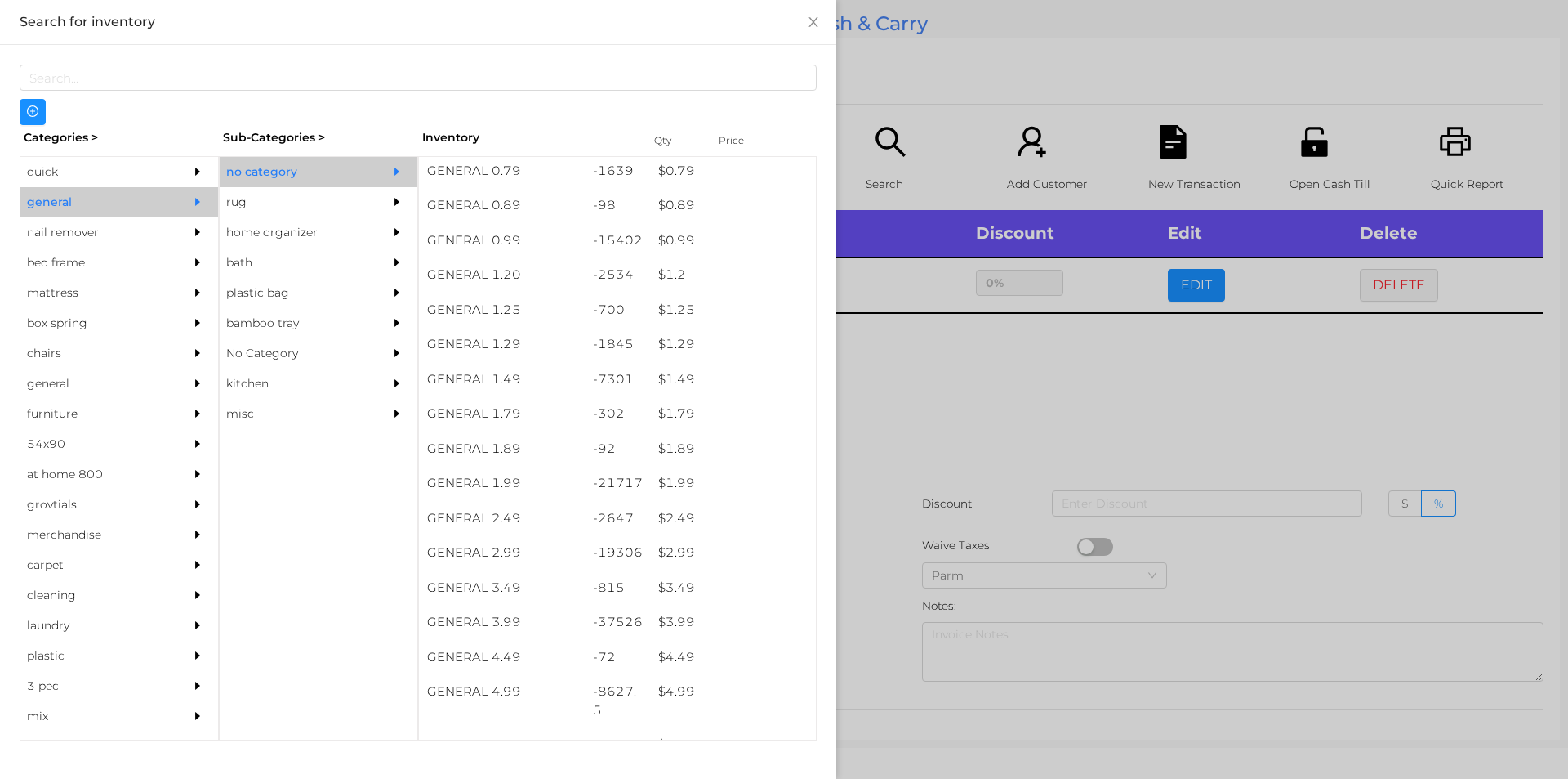
scroll to position [36, 0]
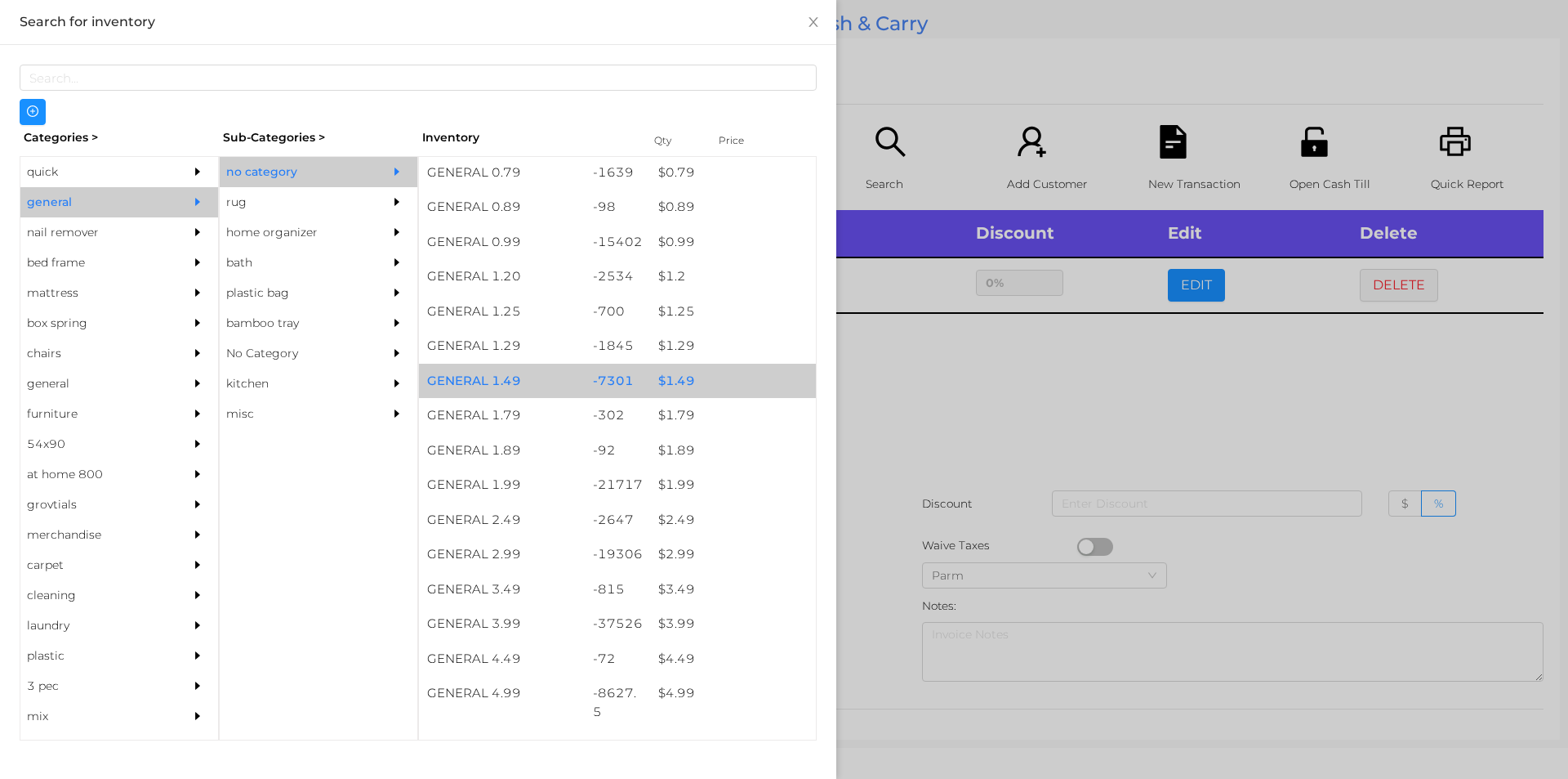
click at [682, 372] on div "$ 1.49" at bounding box center [732, 382] width 165 height 36
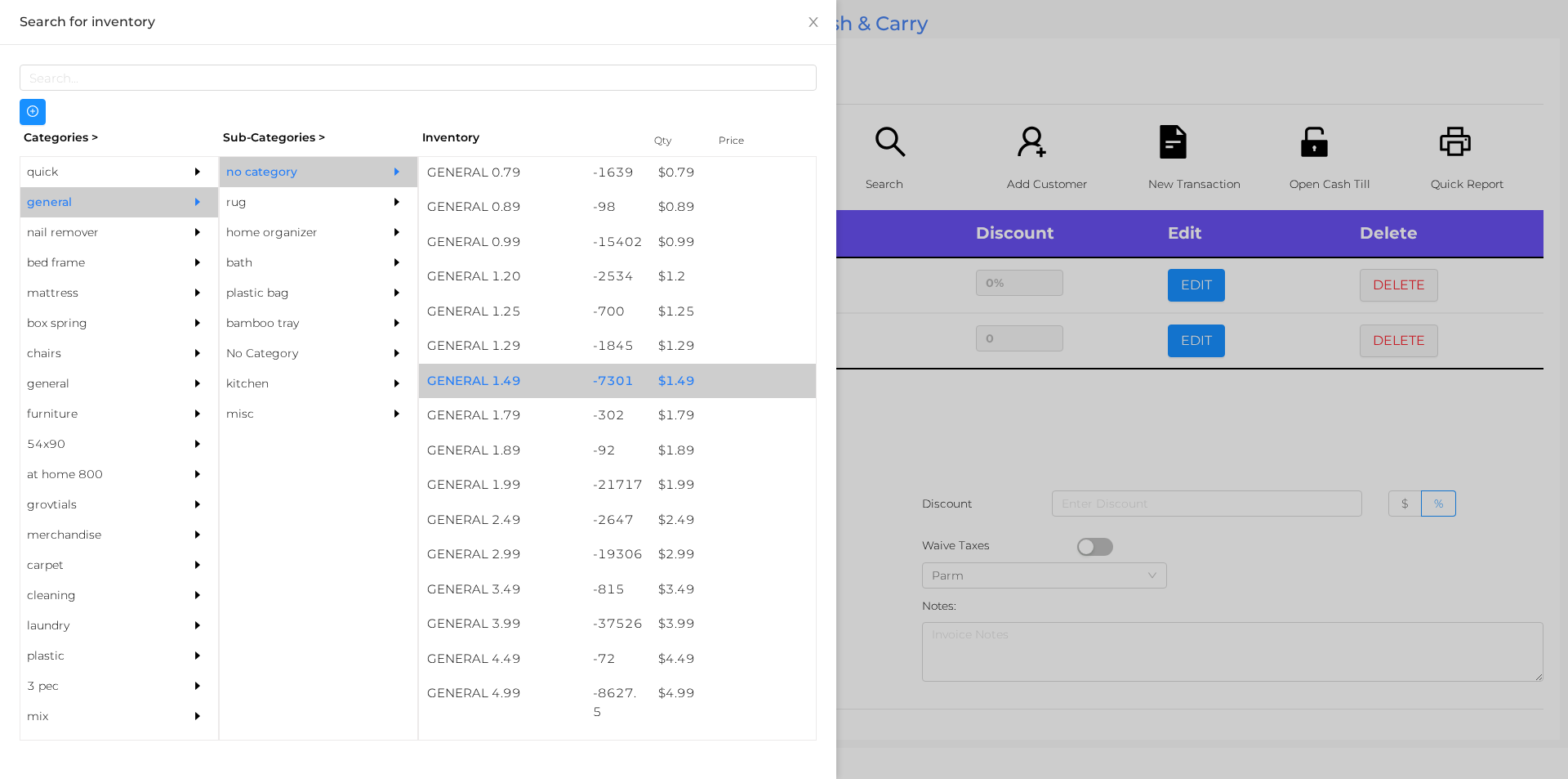
click at [700, 380] on div "$ 1.49" at bounding box center [732, 382] width 165 height 36
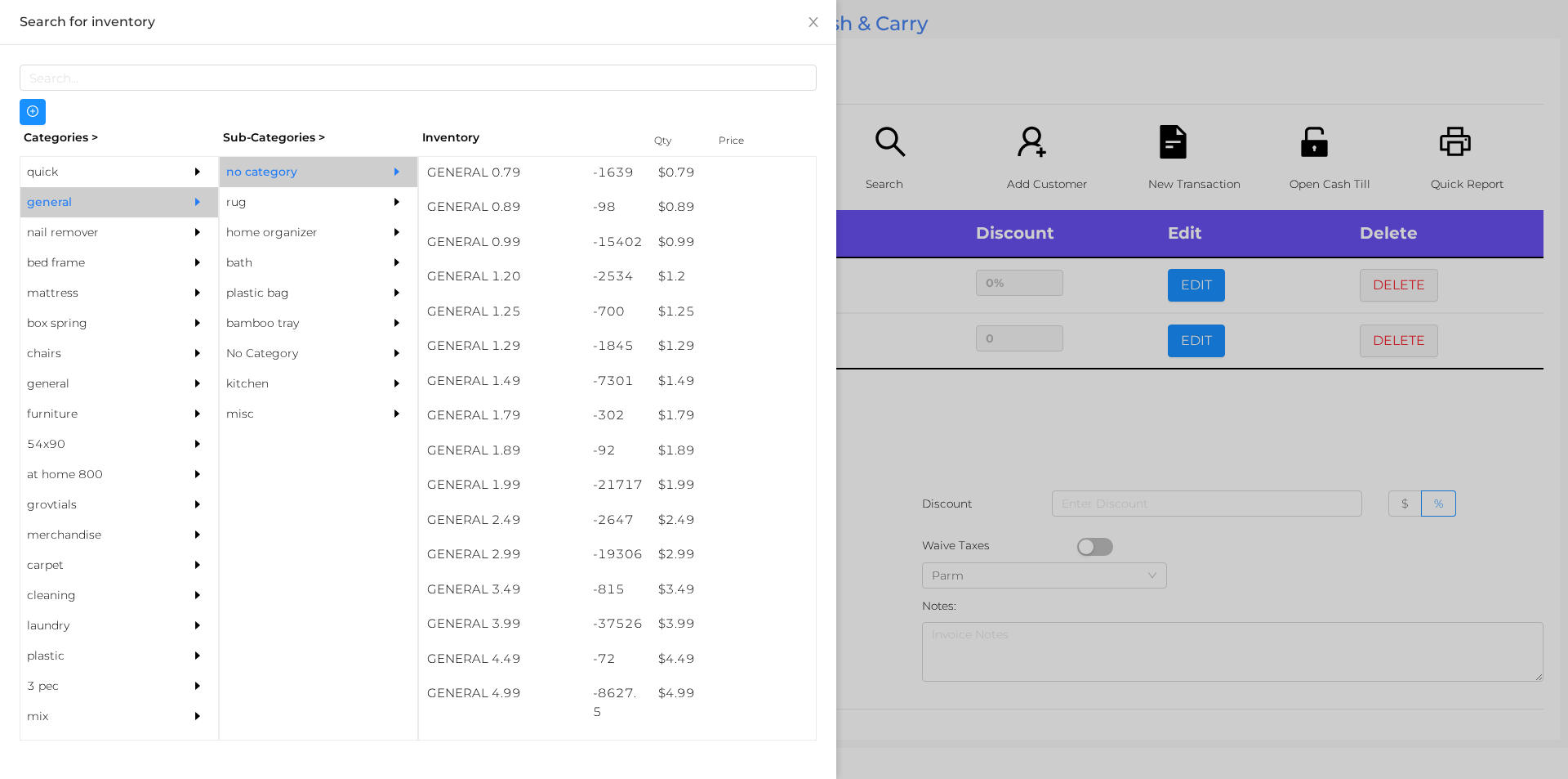
click at [910, 433] on div at bounding box center [784, 389] width 1568 height 779
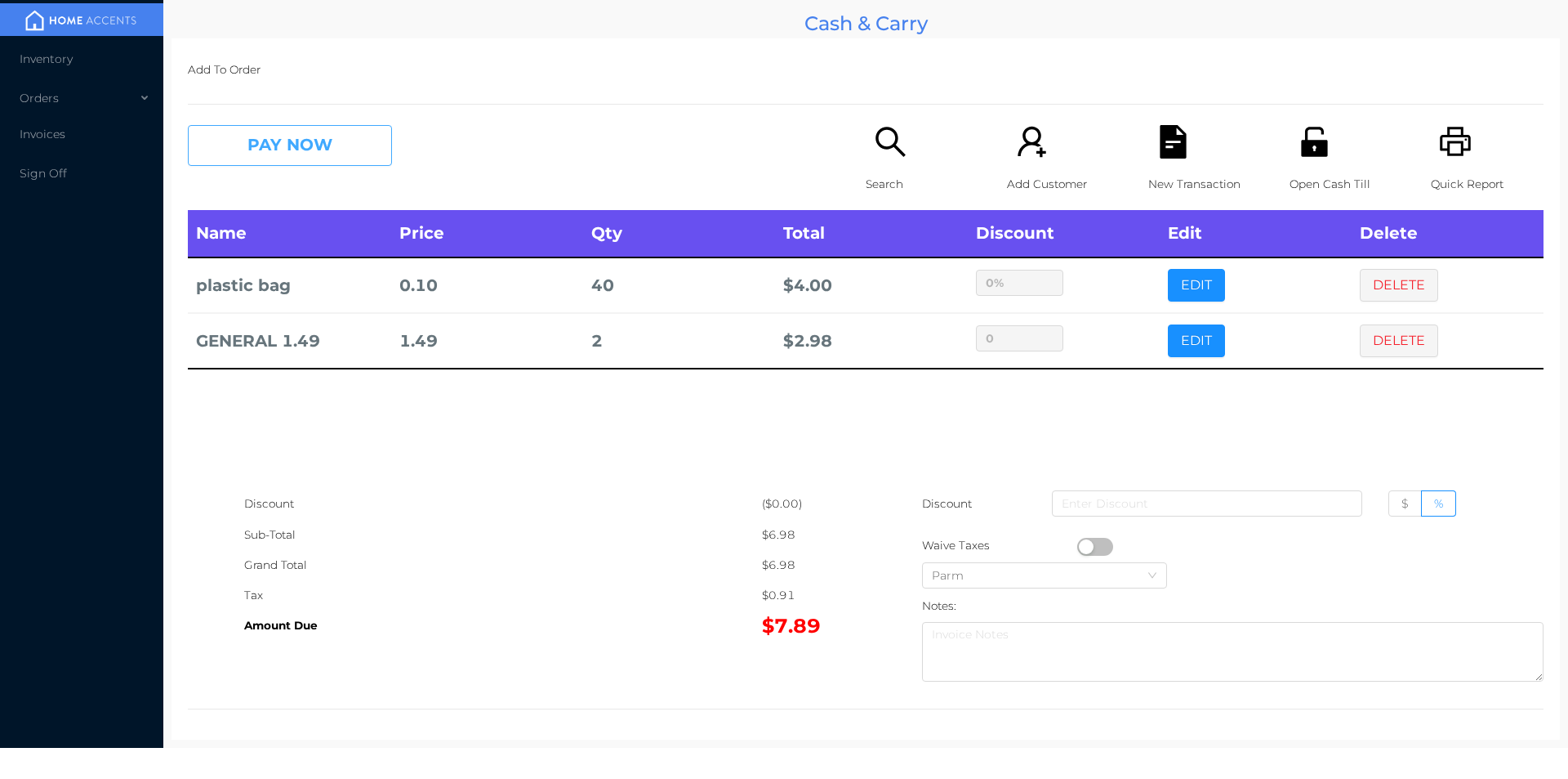
click at [293, 151] on button "PAY NOW" at bounding box center [290, 146] width 204 height 41
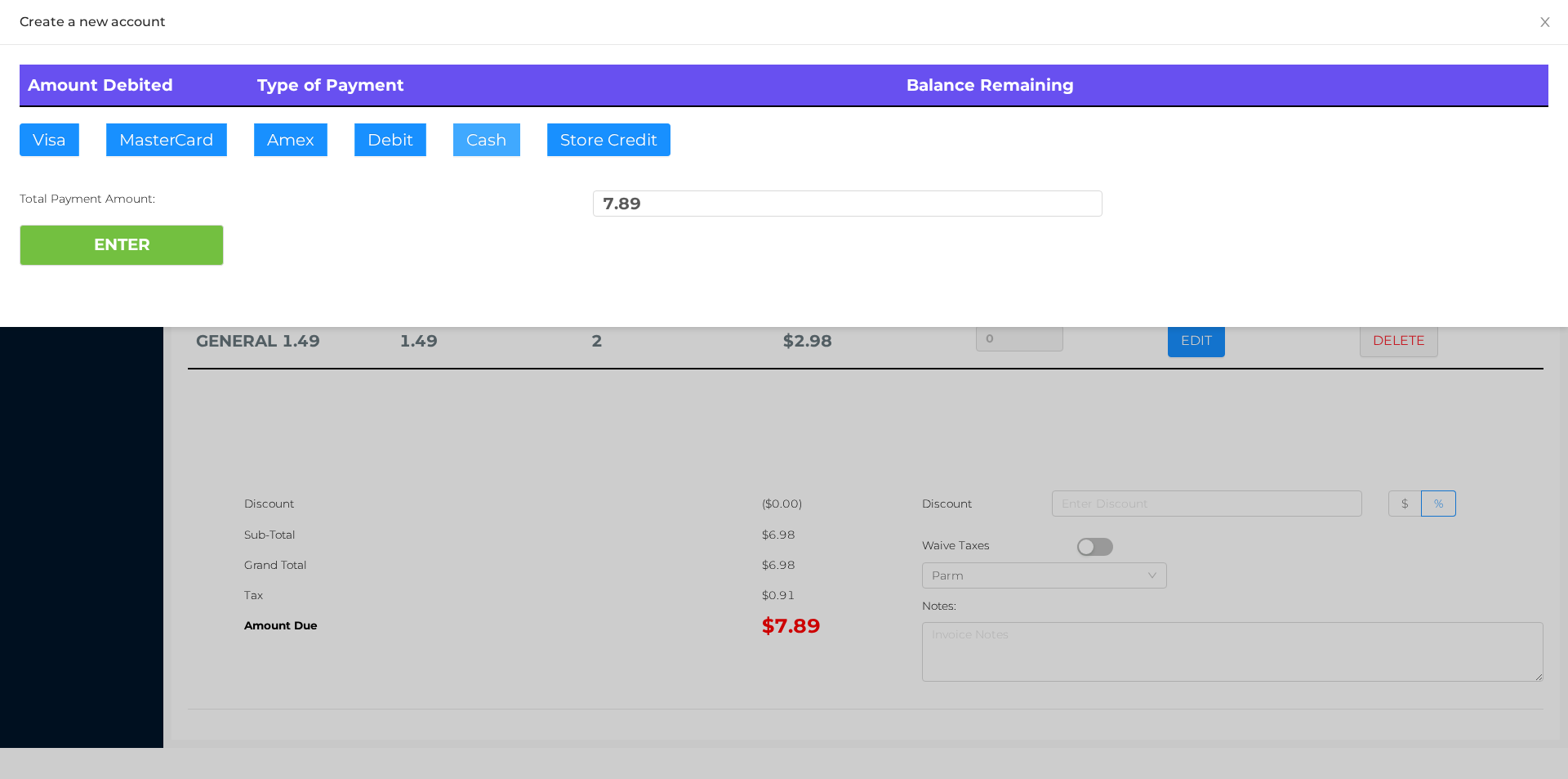
click at [482, 140] on button "Cash" at bounding box center [487, 139] width 67 height 33
click at [141, 258] on button "ENTER" at bounding box center [122, 245] width 204 height 41
type input "0"
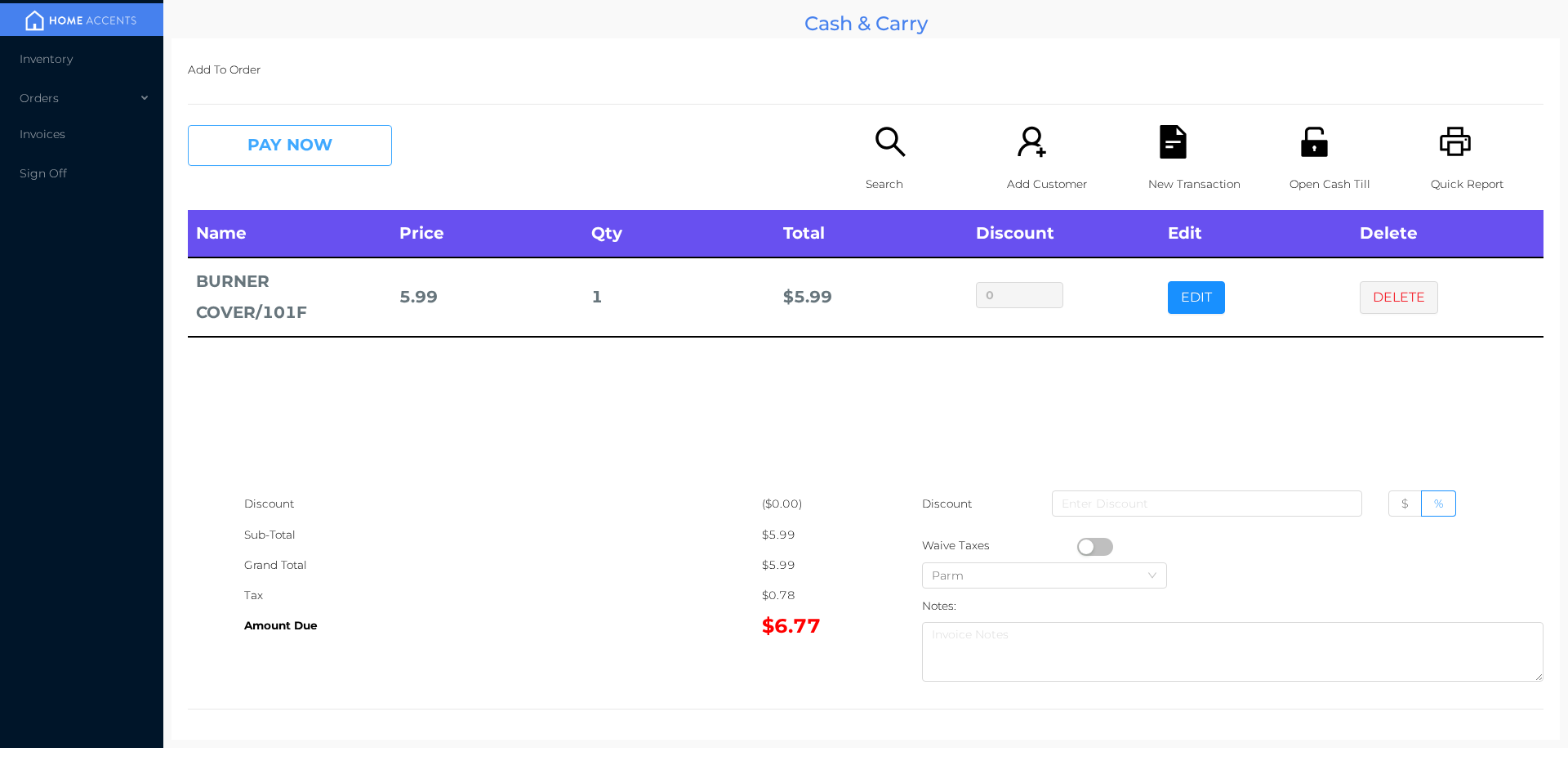
click at [258, 136] on button "PAY NOW" at bounding box center [290, 146] width 204 height 41
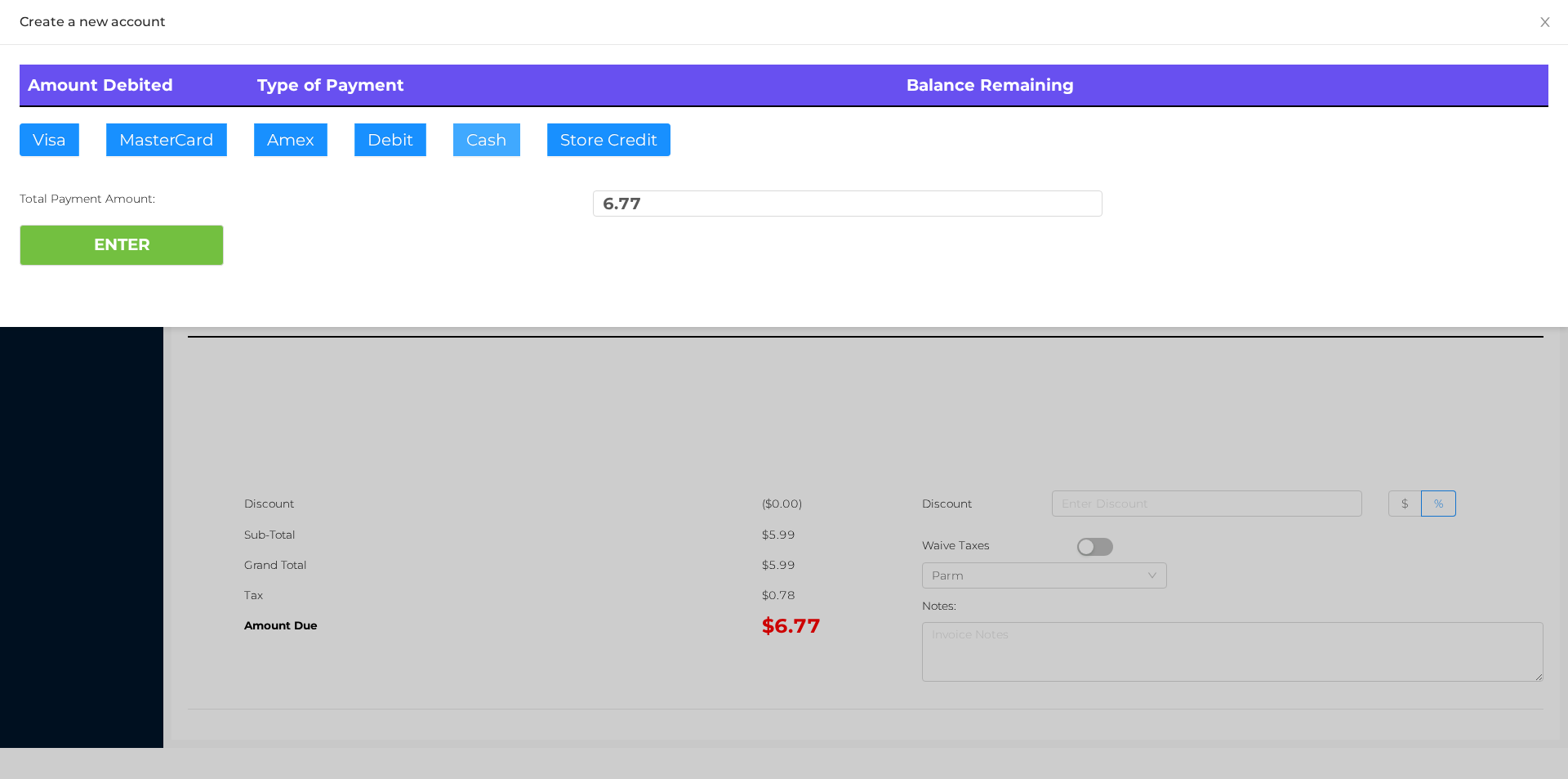
click at [469, 131] on button "Cash" at bounding box center [487, 139] width 67 height 33
type input "10."
click at [145, 246] on button "ENTER" at bounding box center [122, 245] width 204 height 41
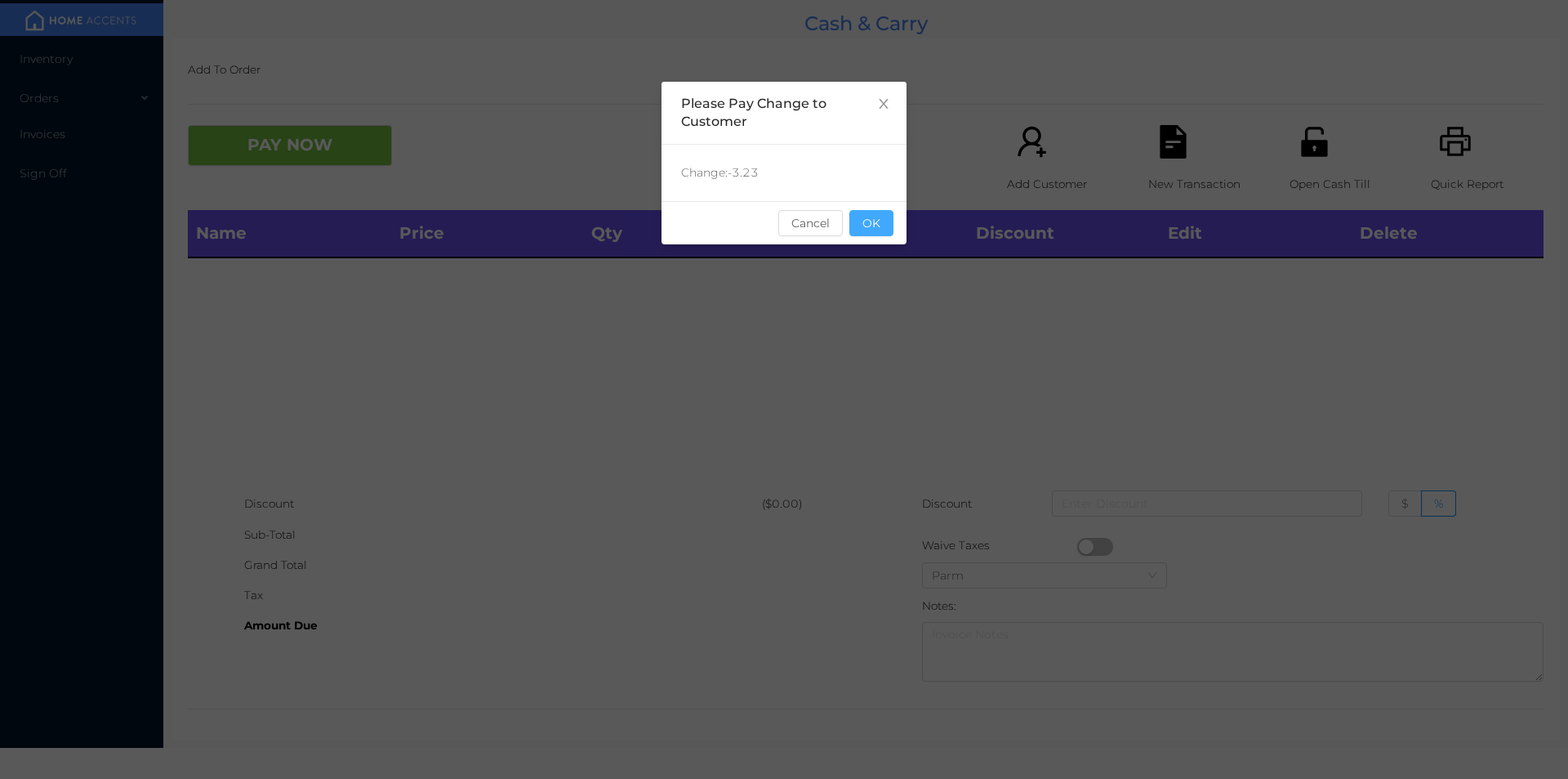
click at [876, 224] on button "OK" at bounding box center [871, 224] width 44 height 26
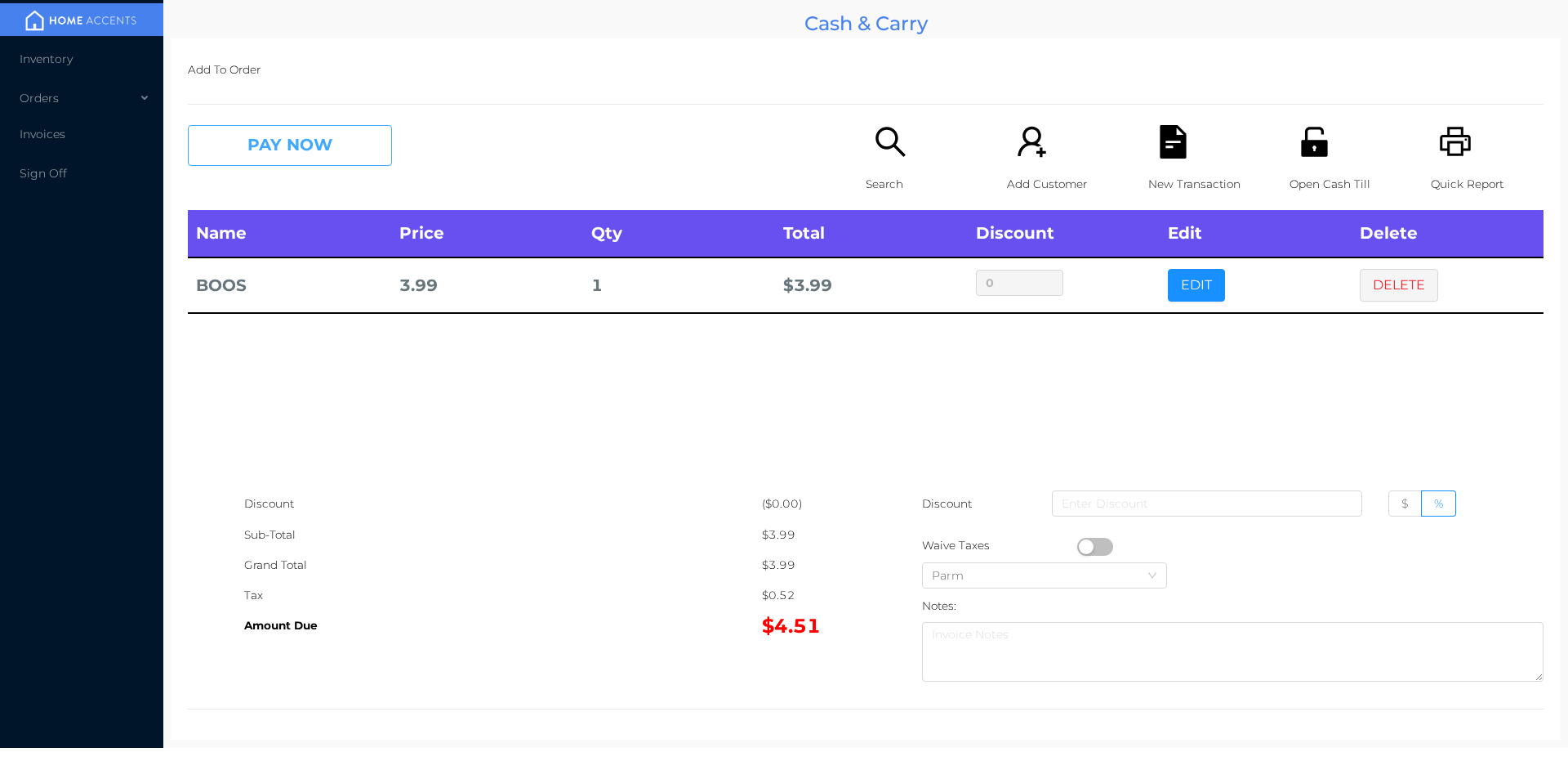
click at [252, 163] on button "PAY NOW" at bounding box center [290, 146] width 204 height 41
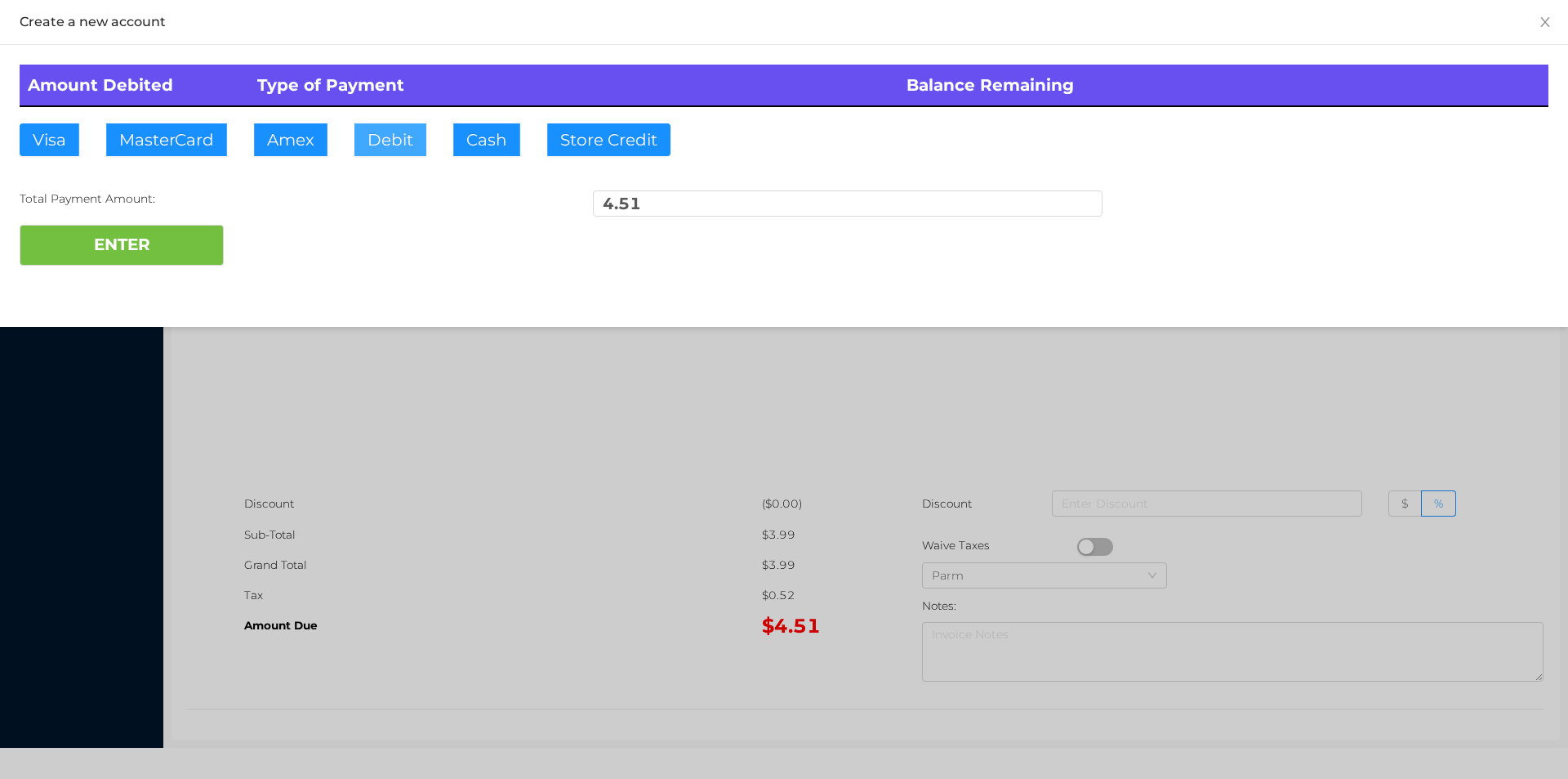
click at [377, 143] on button "Debit" at bounding box center [390, 139] width 72 height 33
click at [137, 255] on button "ENTER" at bounding box center [122, 245] width 204 height 41
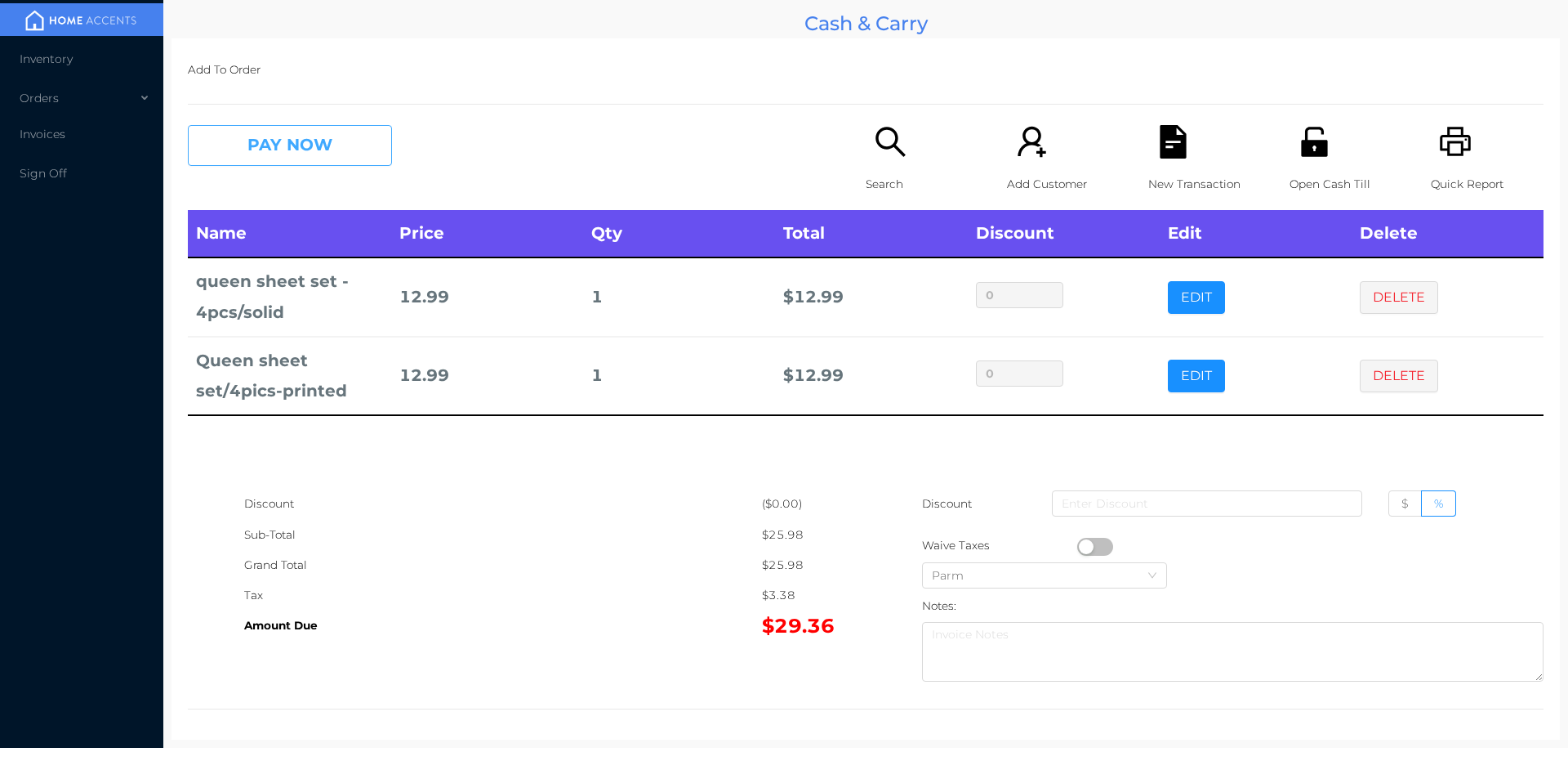
click at [317, 144] on button "PAY NOW" at bounding box center [290, 146] width 204 height 41
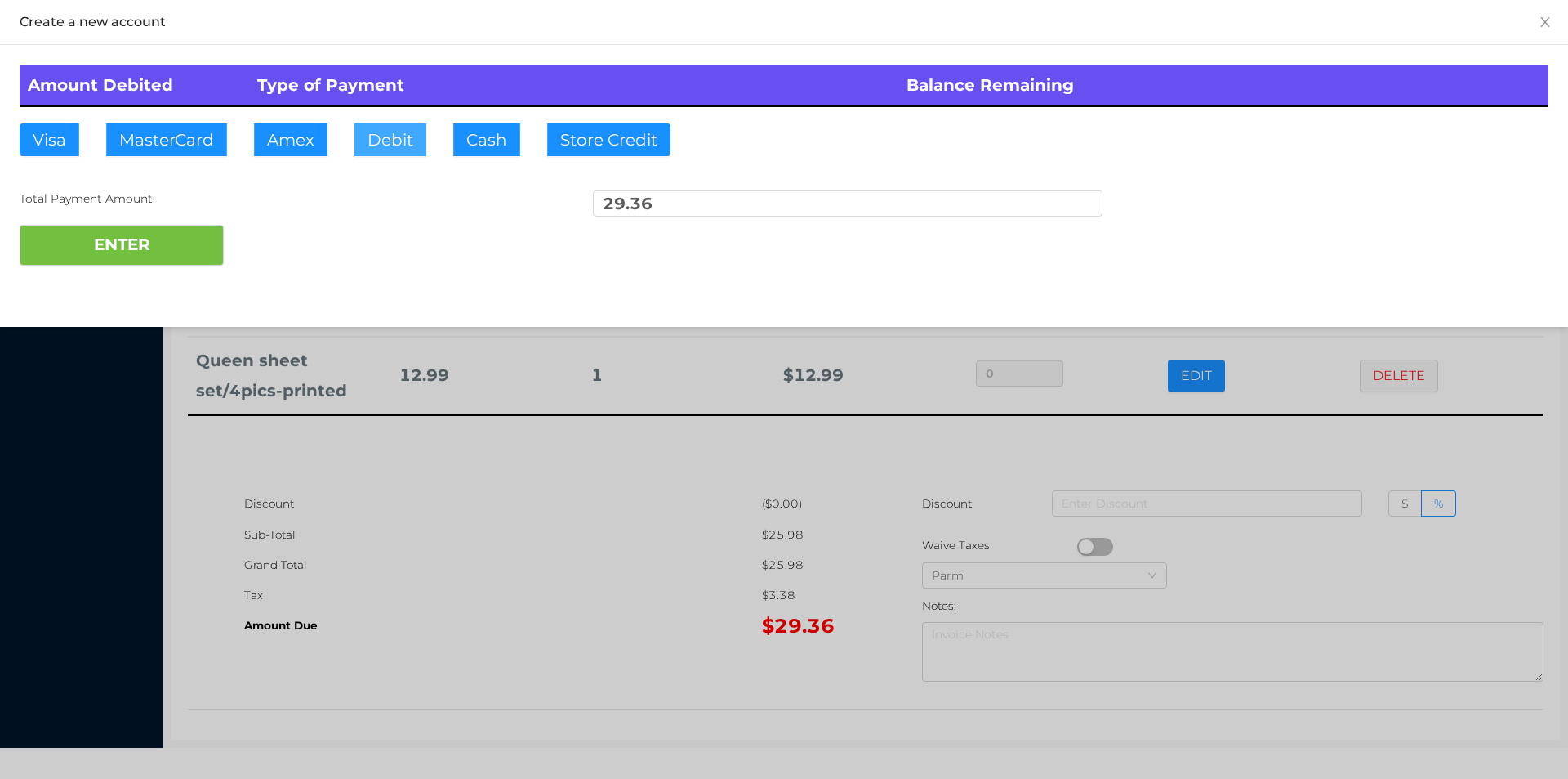
click at [377, 145] on button "Debit" at bounding box center [390, 139] width 72 height 33
click at [275, 229] on div "ENTER" at bounding box center [784, 245] width 1529 height 41
click at [464, 527] on div at bounding box center [784, 389] width 1568 height 779
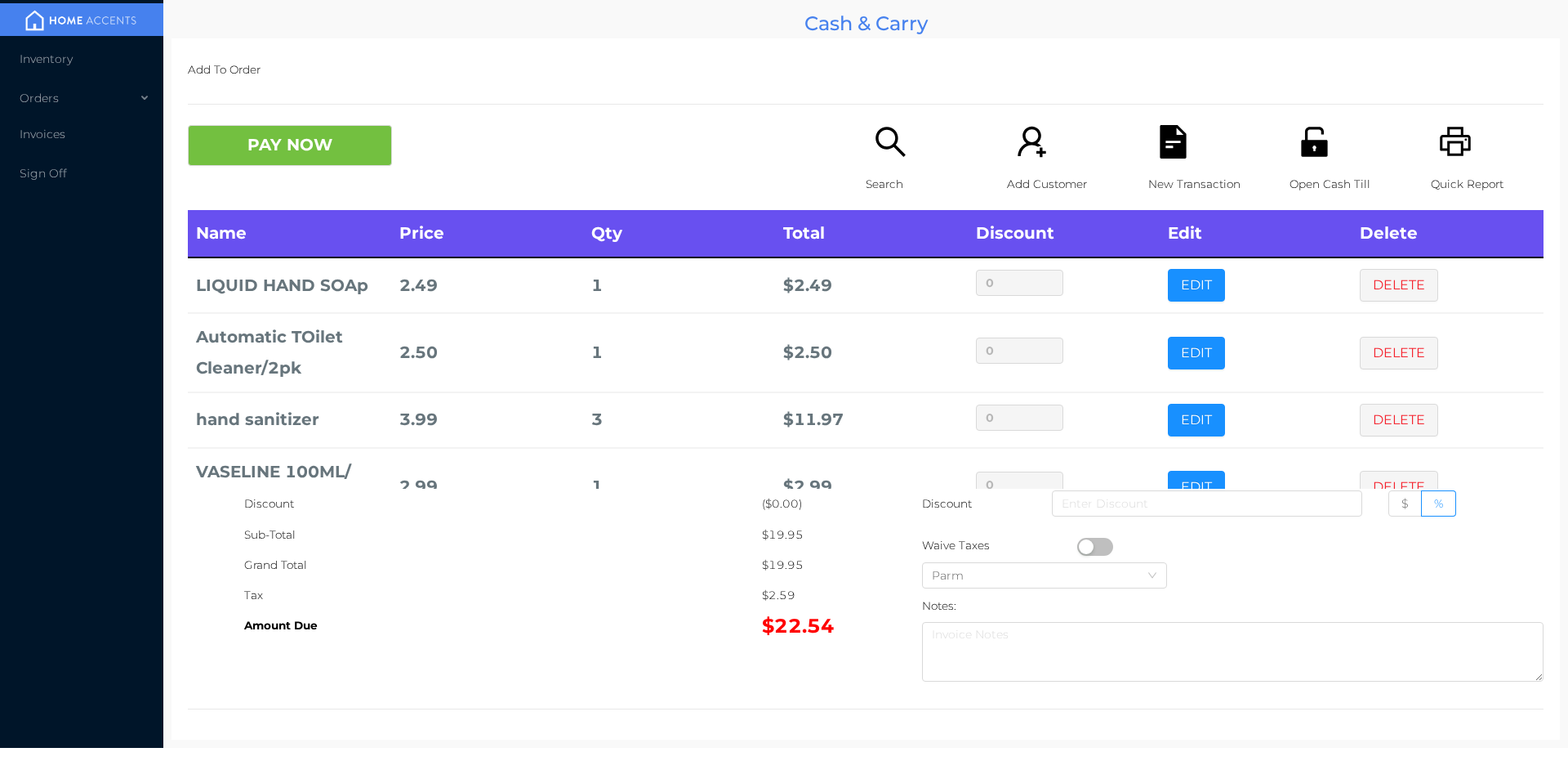
click at [1184, 144] on div "New Transaction" at bounding box center [1204, 167] width 113 height 85
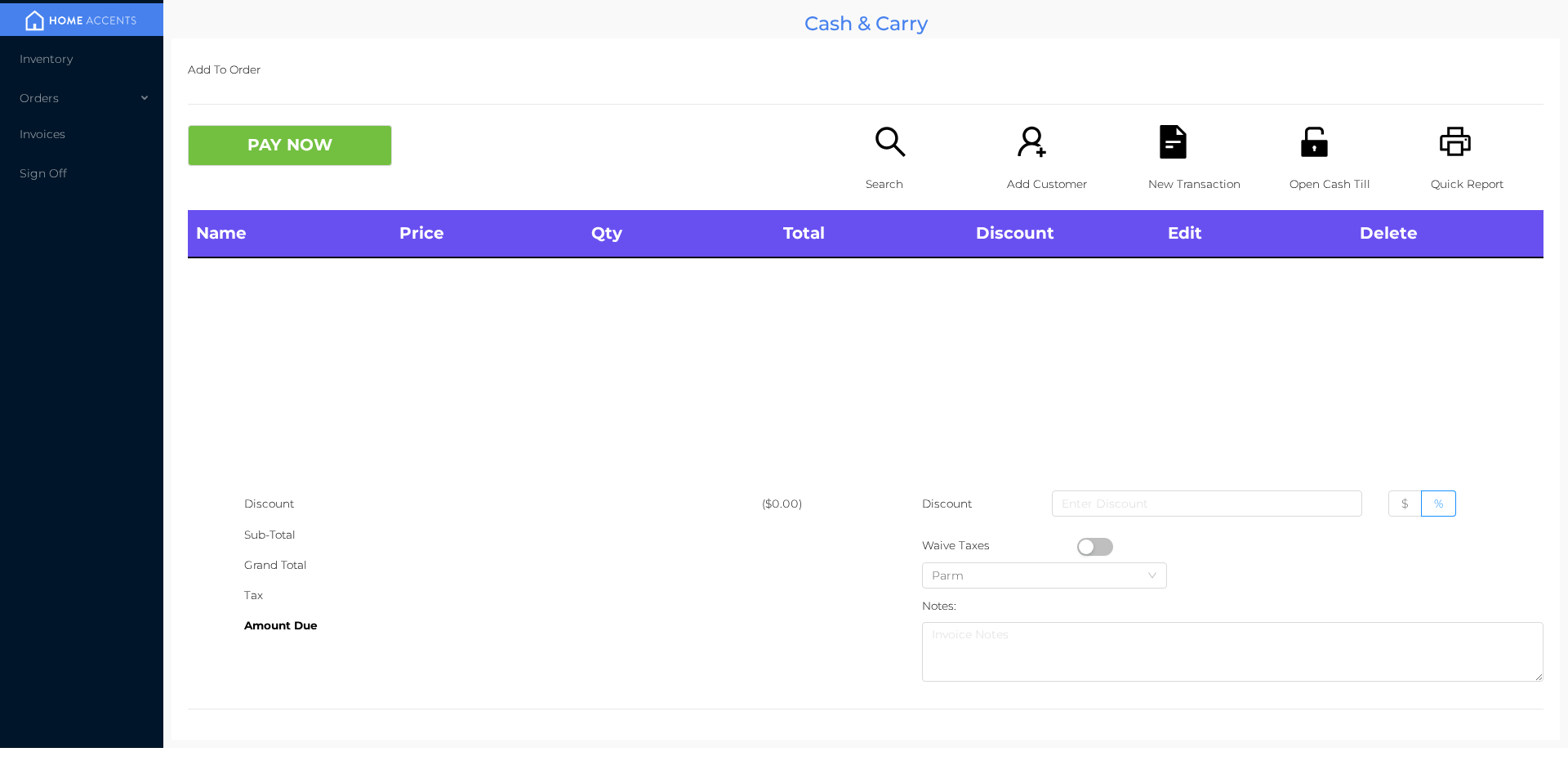
click at [1446, 147] on icon "icon: printer" at bounding box center [1456, 142] width 34 height 34
click at [309, 165] on button "PAY NOW" at bounding box center [290, 146] width 204 height 41
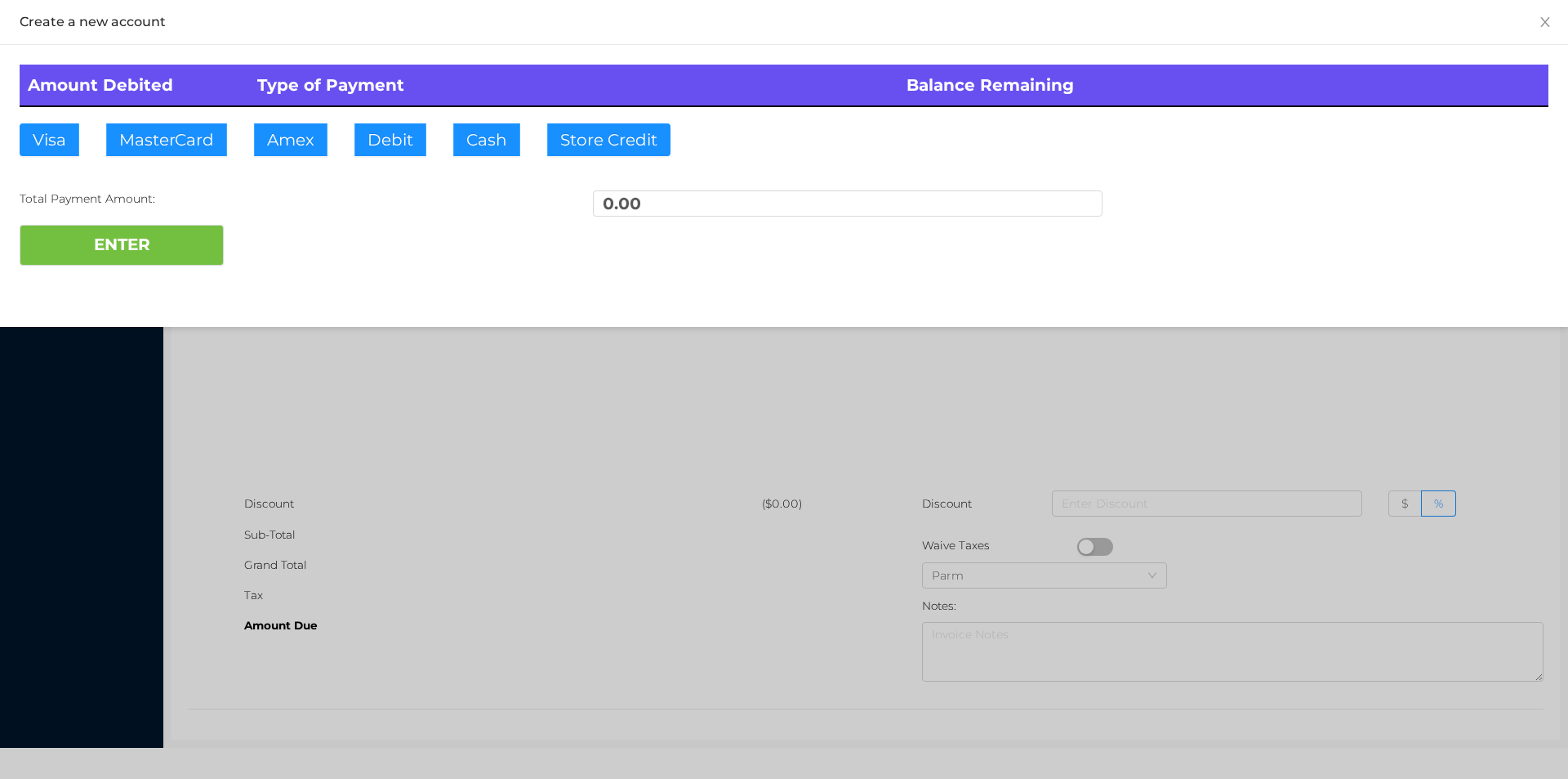
click at [371, 469] on div at bounding box center [784, 389] width 1568 height 779
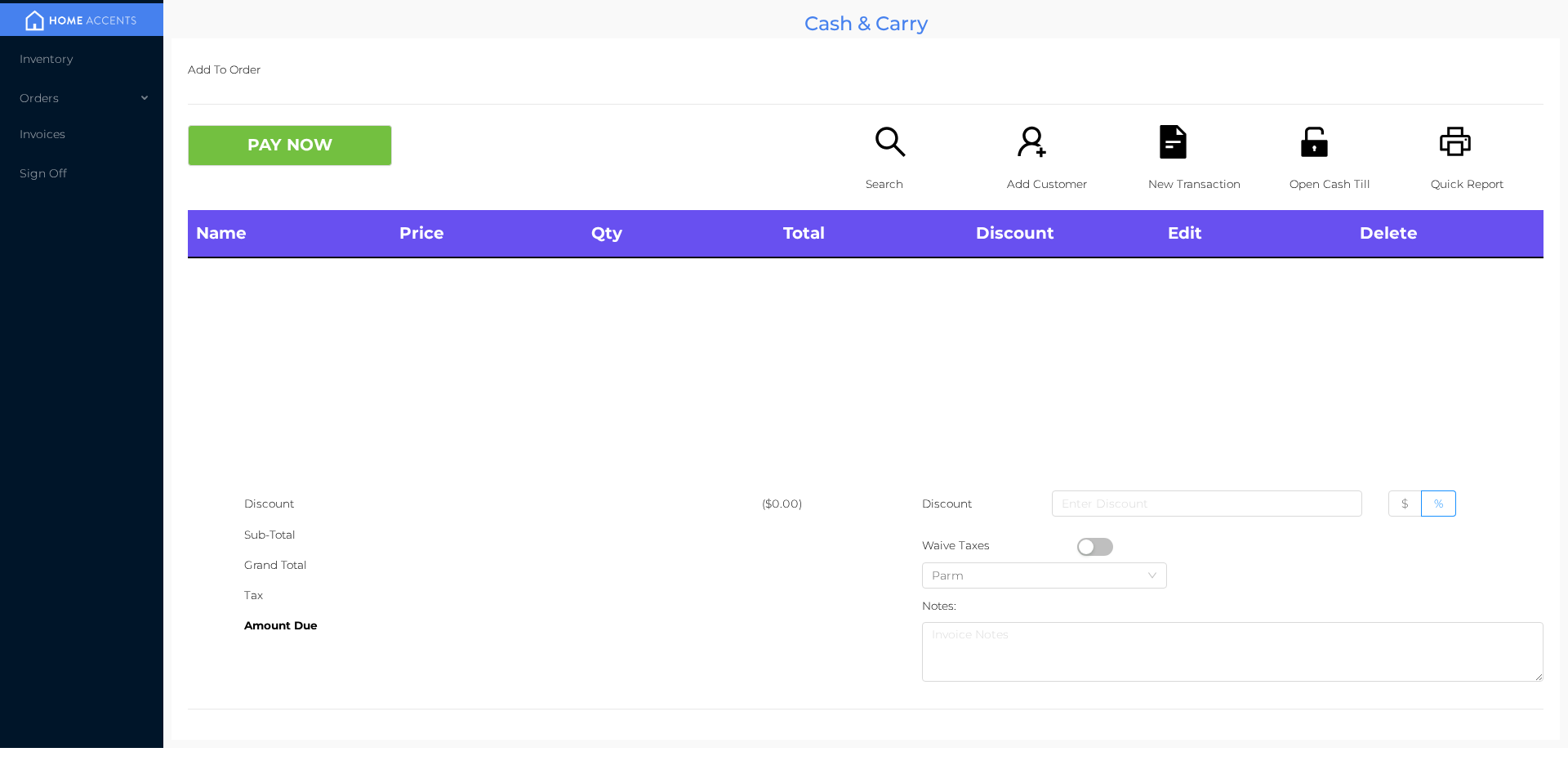
click at [881, 149] on icon "icon: search" at bounding box center [889, 140] width 29 height 29
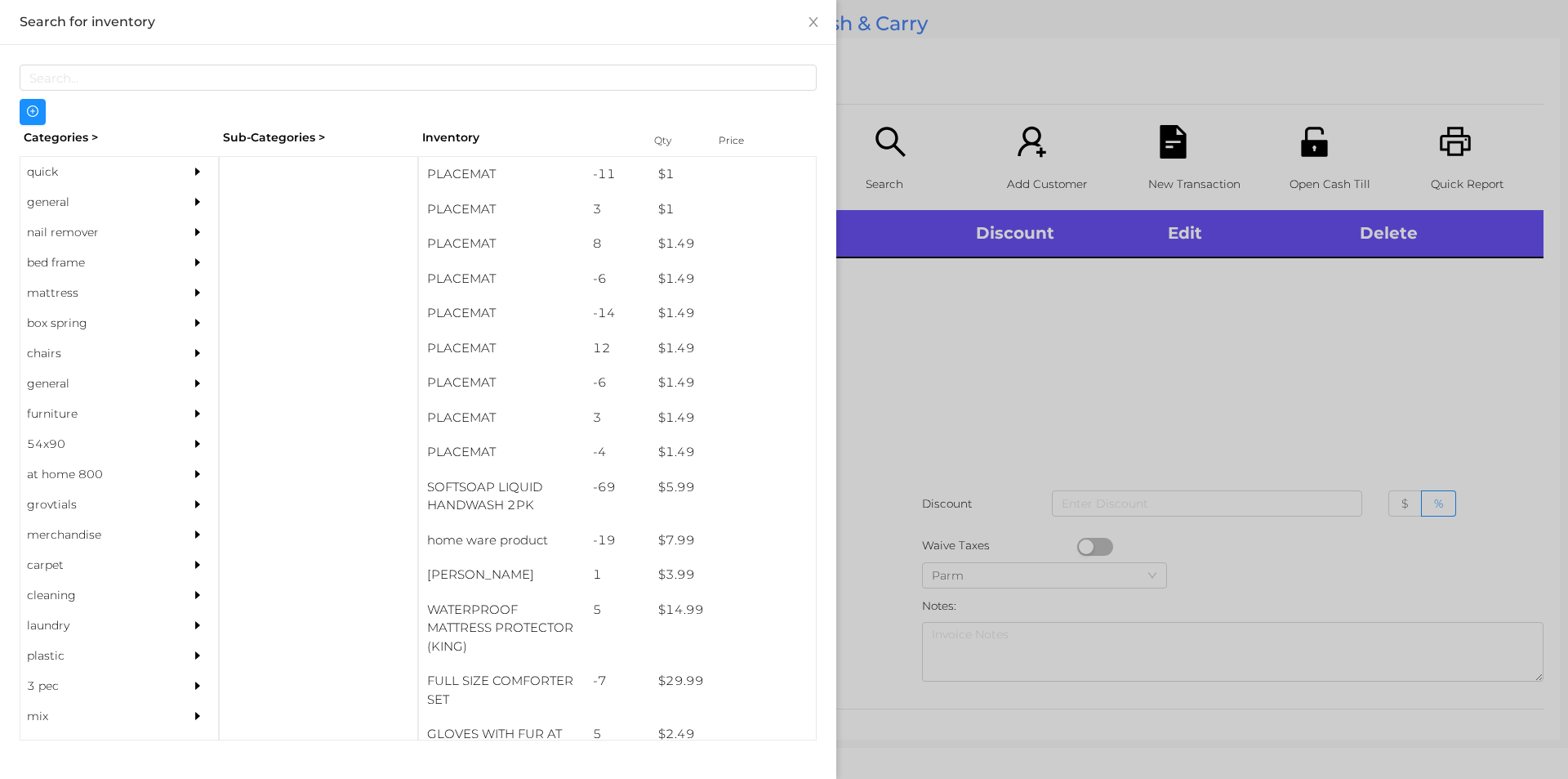
click at [46, 200] on div "general" at bounding box center [94, 202] width 149 height 30
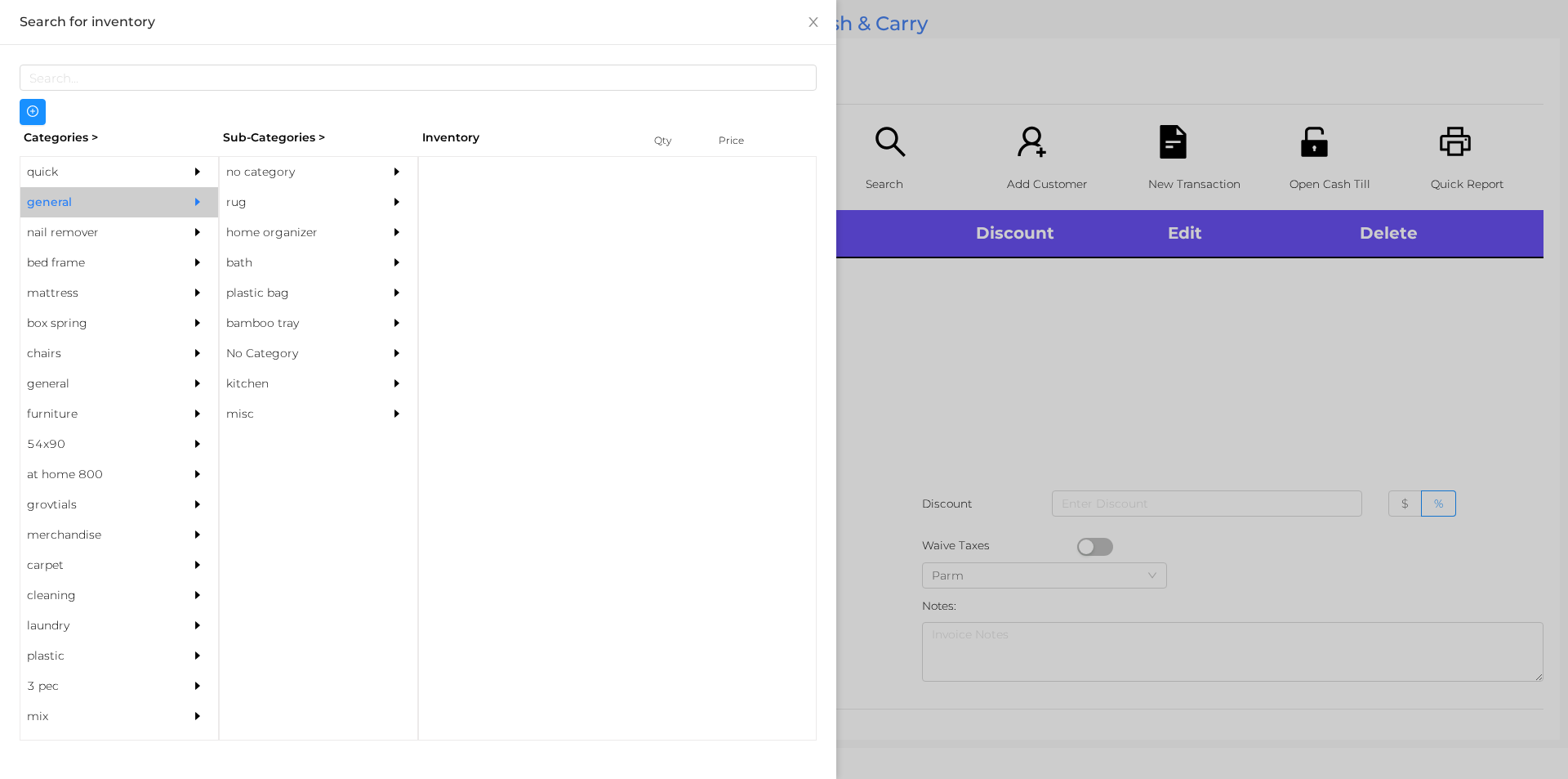
click at [269, 172] on div "no category" at bounding box center [294, 172] width 149 height 30
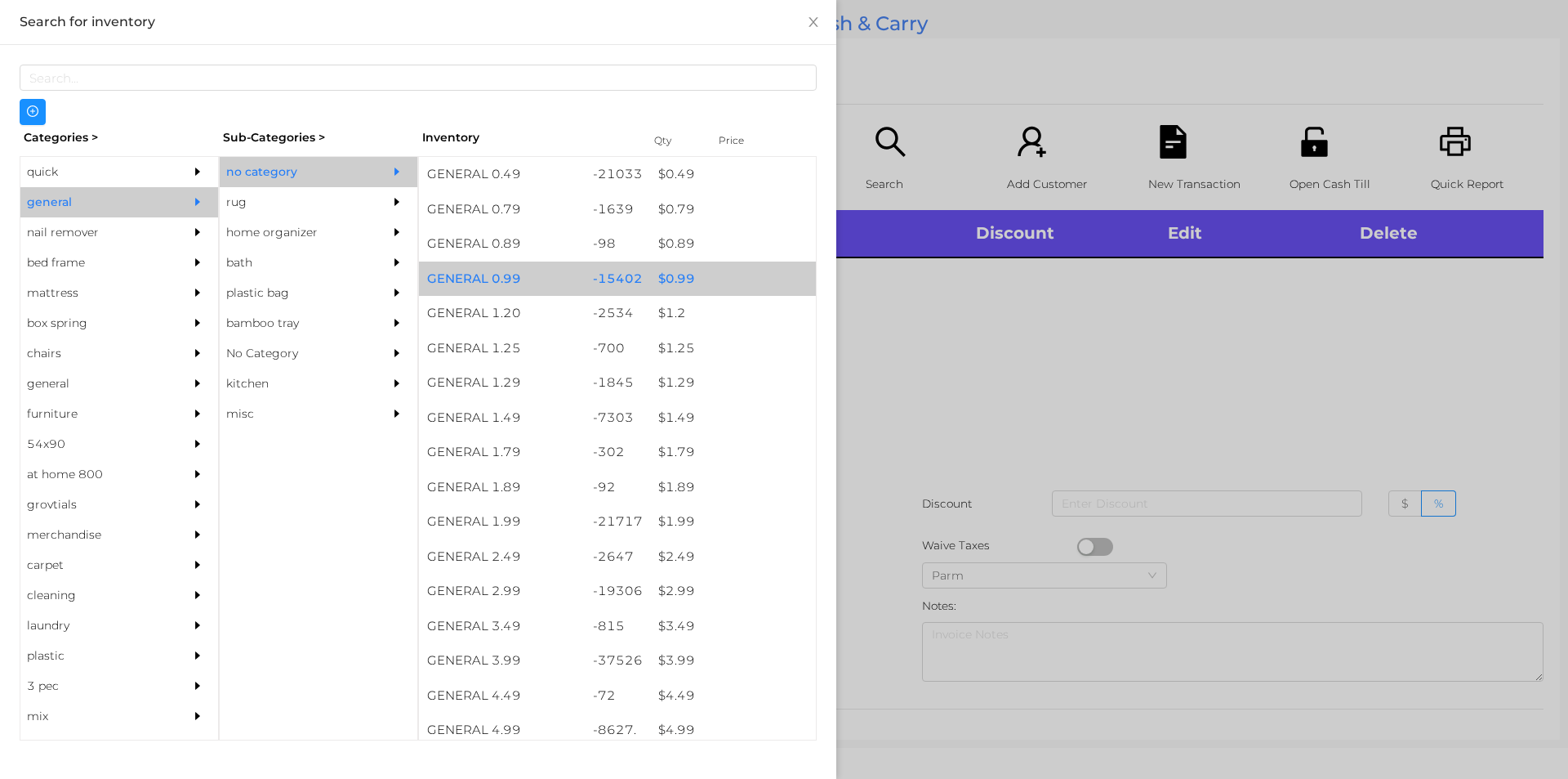
click at [672, 277] on div "$ 0.99" at bounding box center [732, 280] width 165 height 36
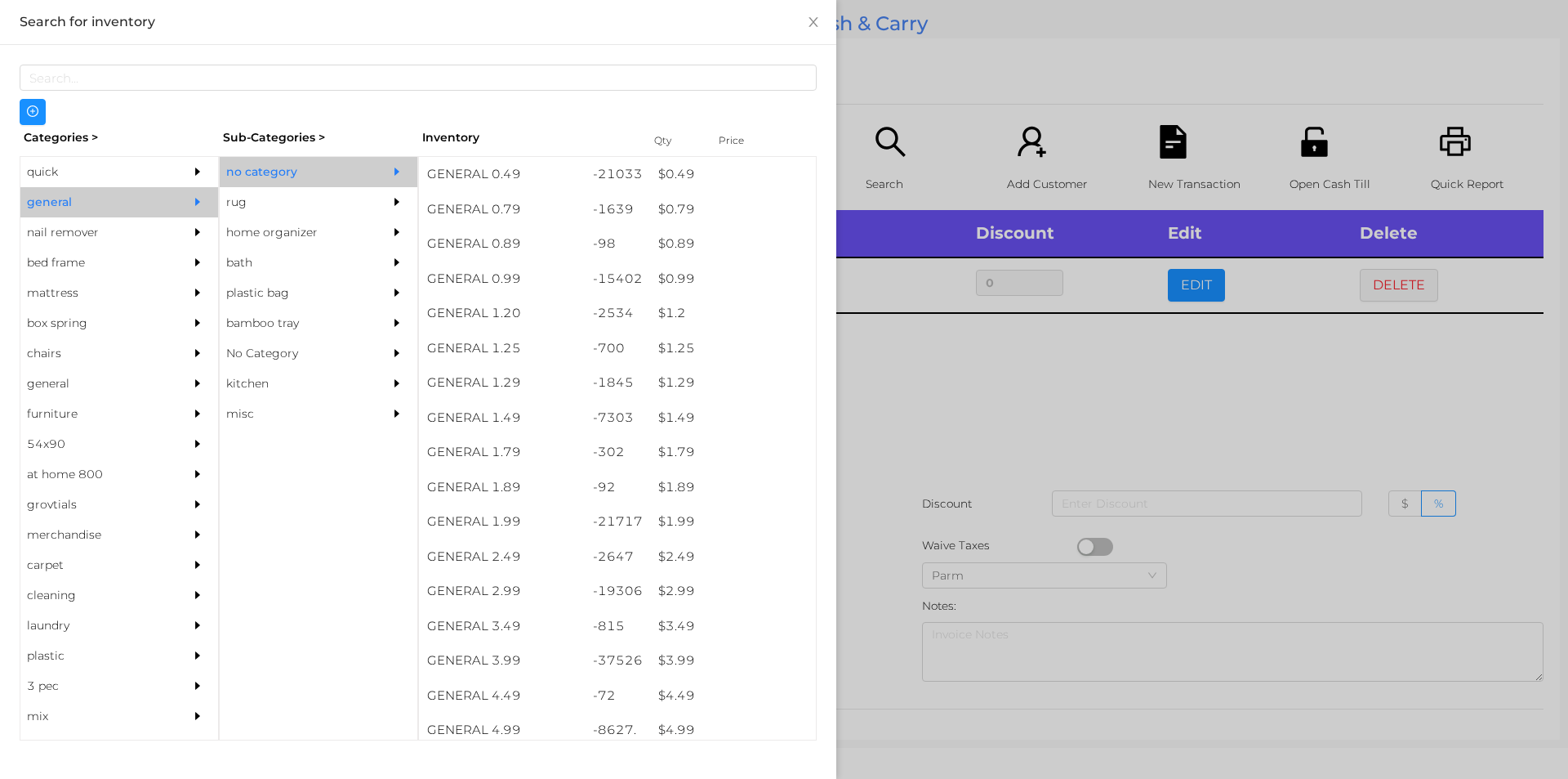
click at [925, 385] on div at bounding box center [784, 389] width 1568 height 779
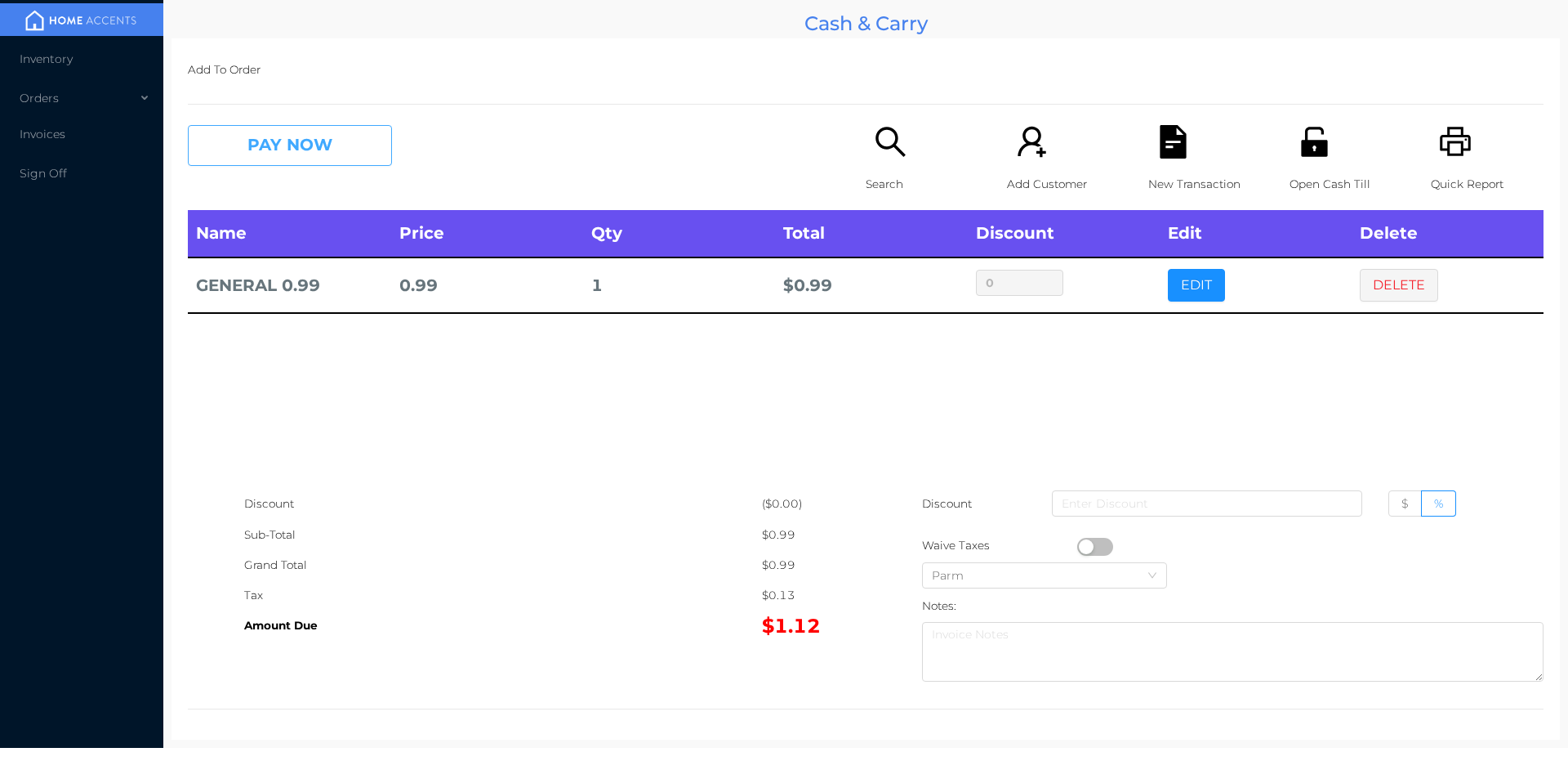
click at [320, 135] on button "PAY NOW" at bounding box center [290, 146] width 204 height 41
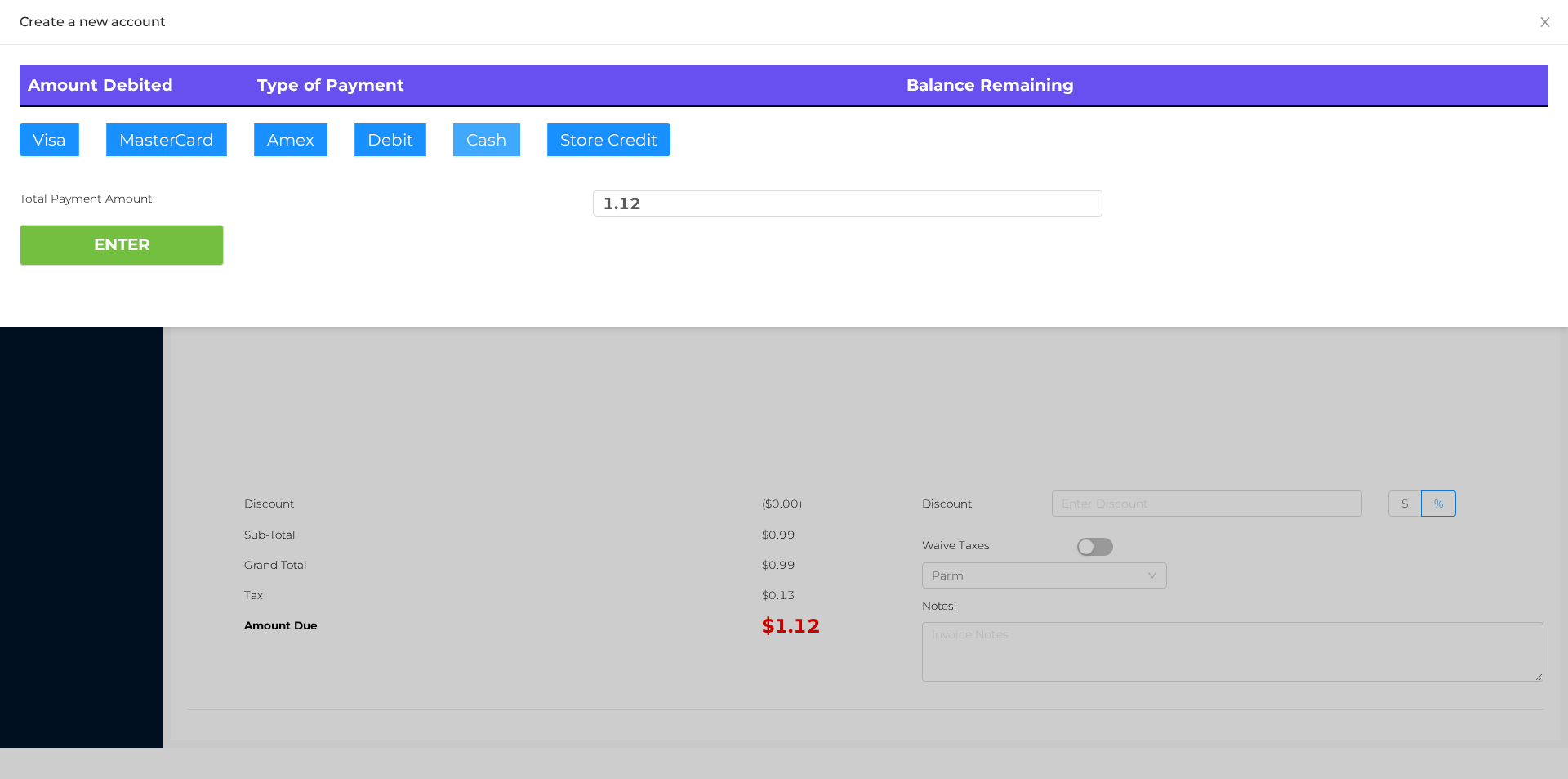
click at [471, 142] on button "Cash" at bounding box center [487, 139] width 67 height 33
click at [161, 229] on button "ENTER" at bounding box center [122, 245] width 204 height 41
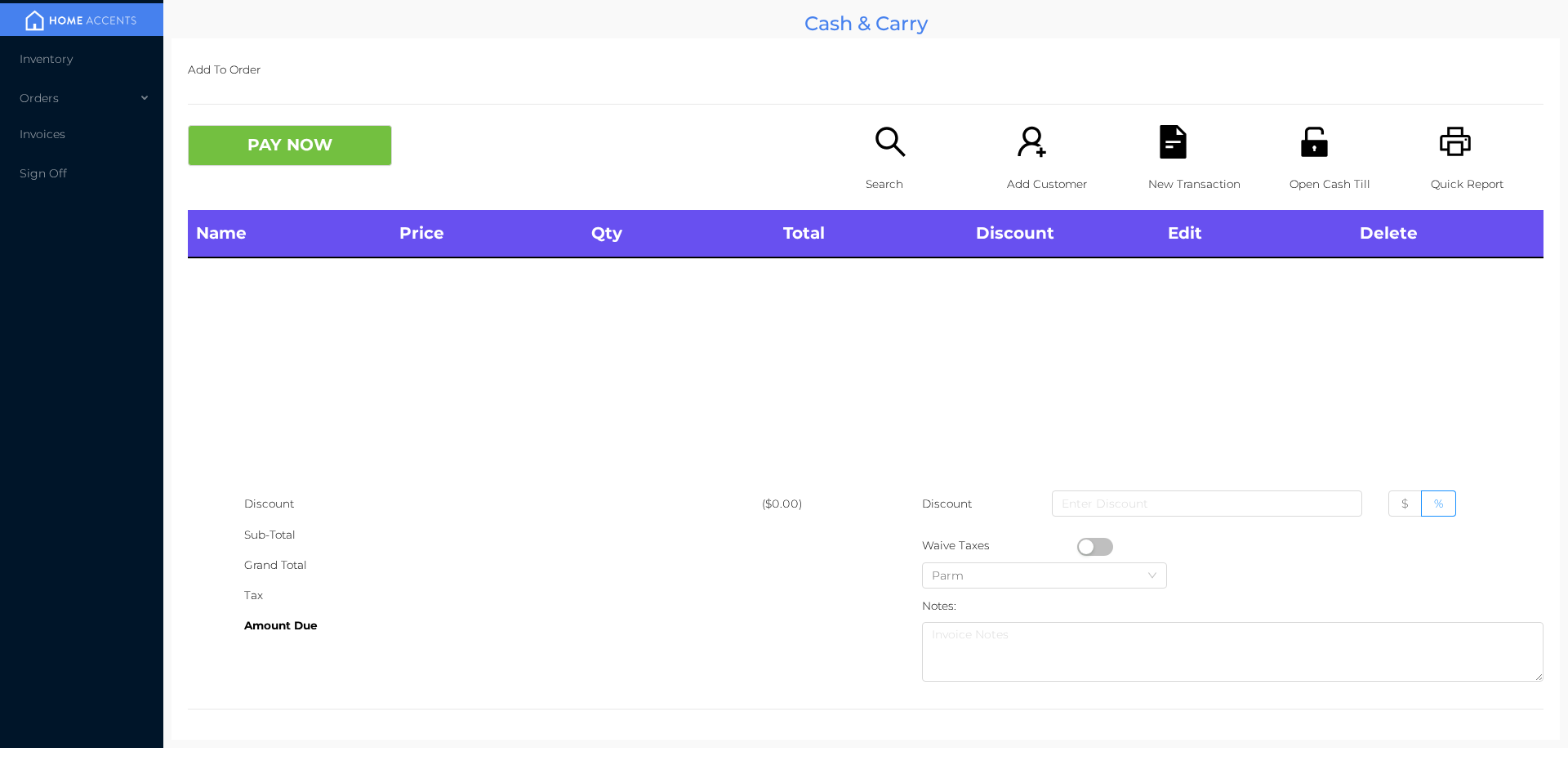
click at [885, 160] on div "Search" at bounding box center [922, 167] width 113 height 85
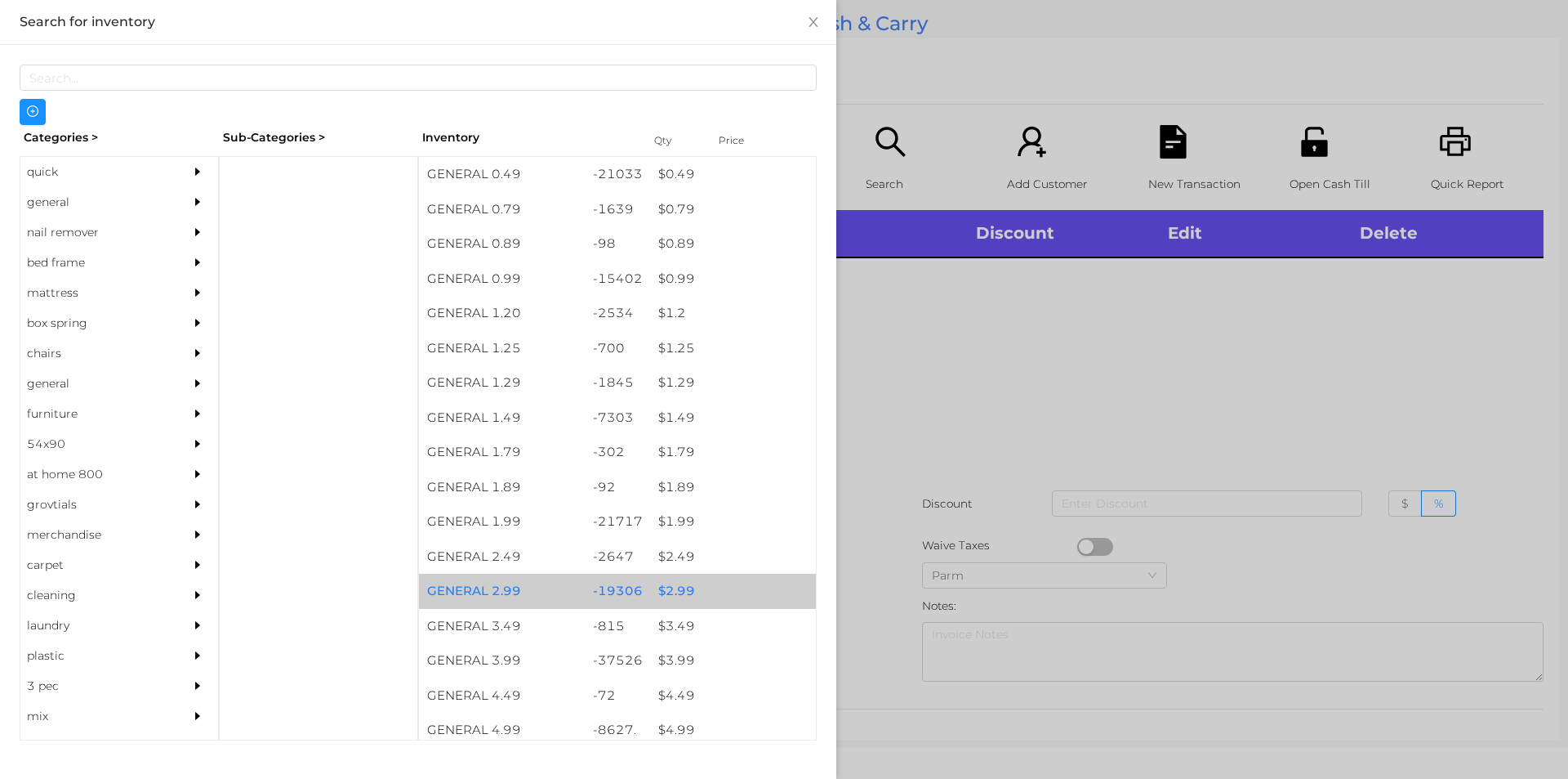
click at [674, 578] on div "$ 2.99" at bounding box center [732, 591] width 165 height 36
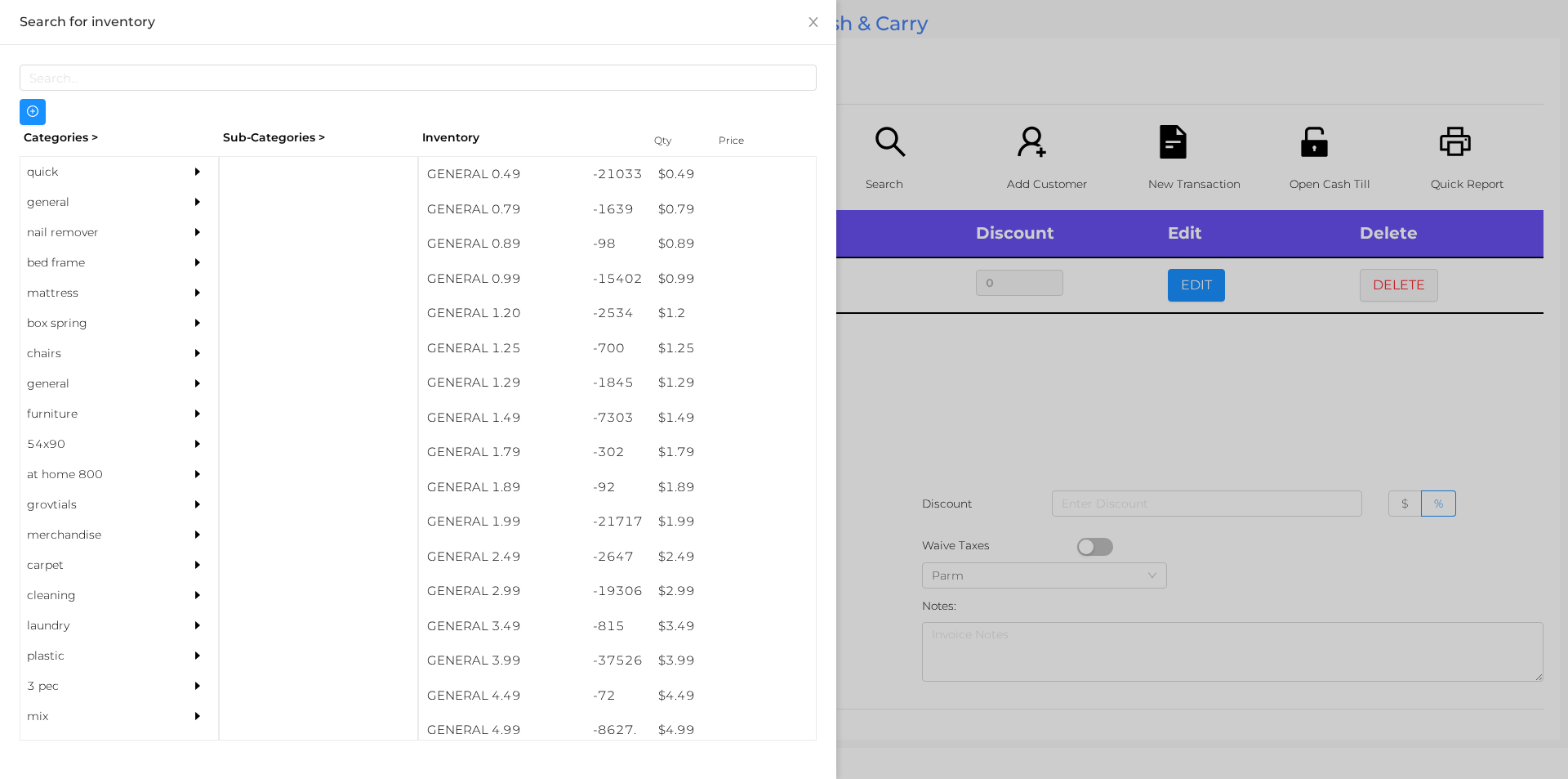
click at [911, 454] on div at bounding box center [784, 389] width 1568 height 779
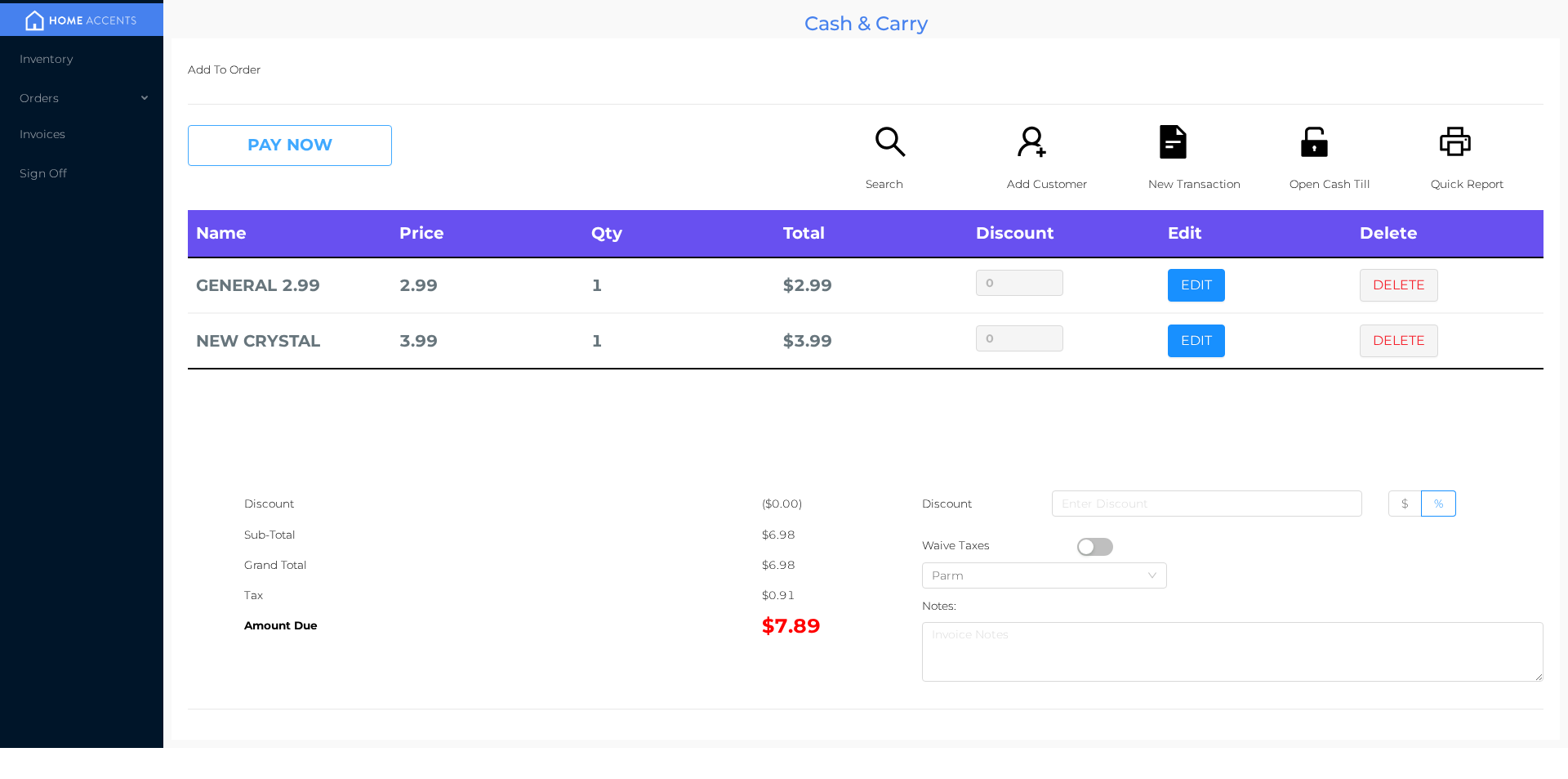
click at [318, 137] on button "PAY NOW" at bounding box center [290, 146] width 204 height 41
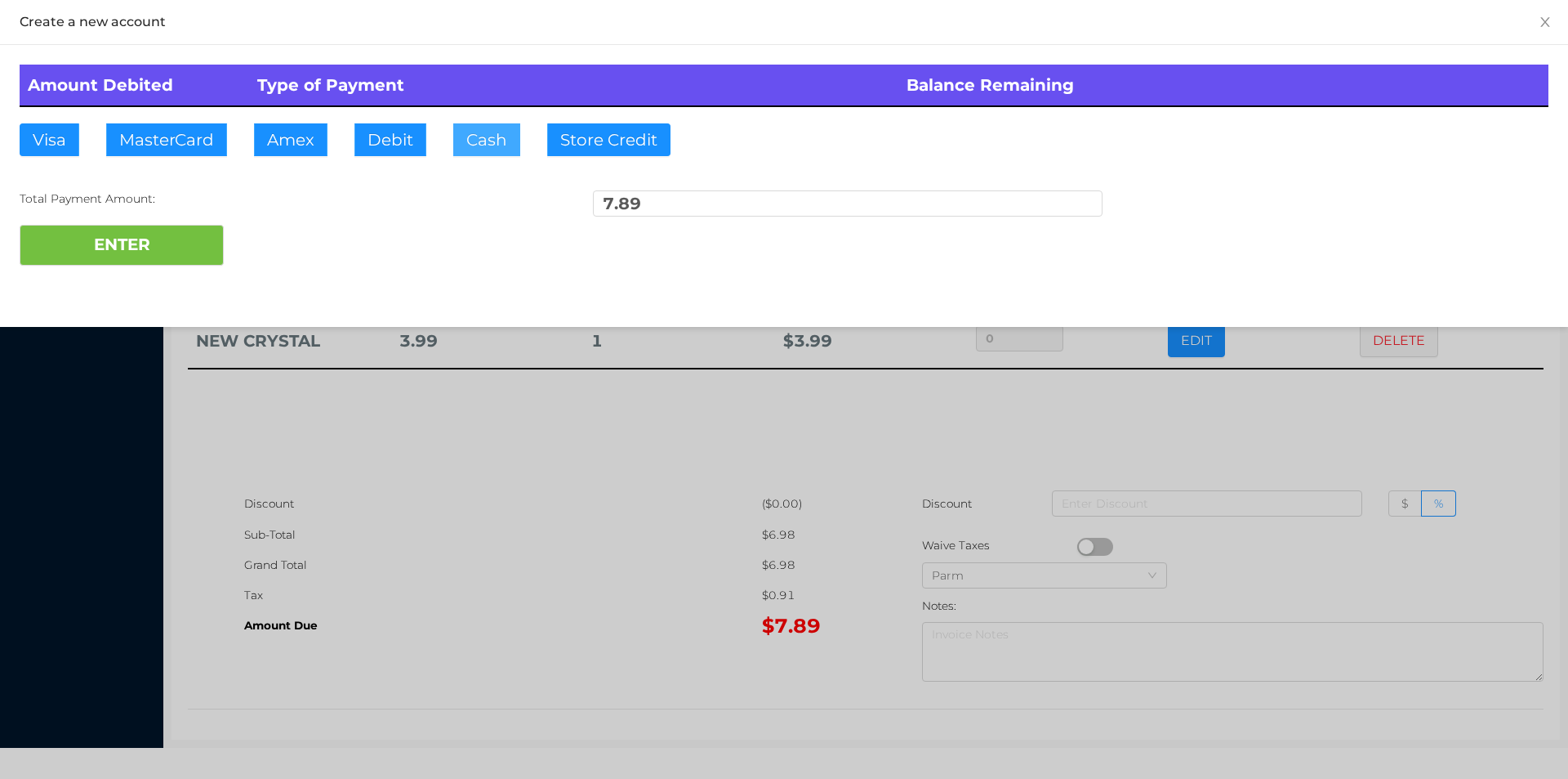
click at [474, 151] on button "Cash" at bounding box center [487, 139] width 67 height 33
type input "10."
click at [157, 241] on button "ENTER" at bounding box center [122, 245] width 204 height 41
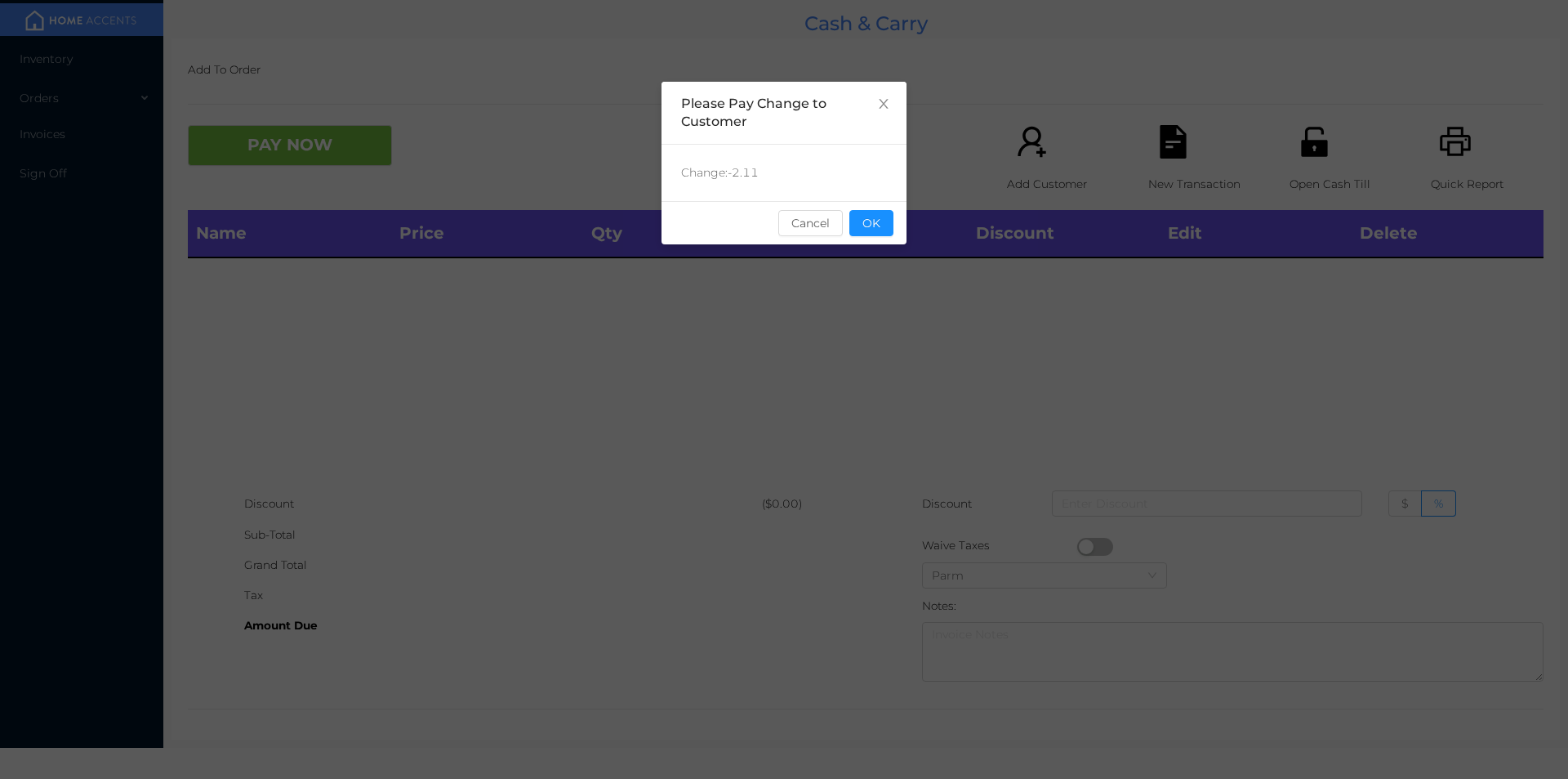
click at [887, 218] on button "OK" at bounding box center [871, 224] width 44 height 26
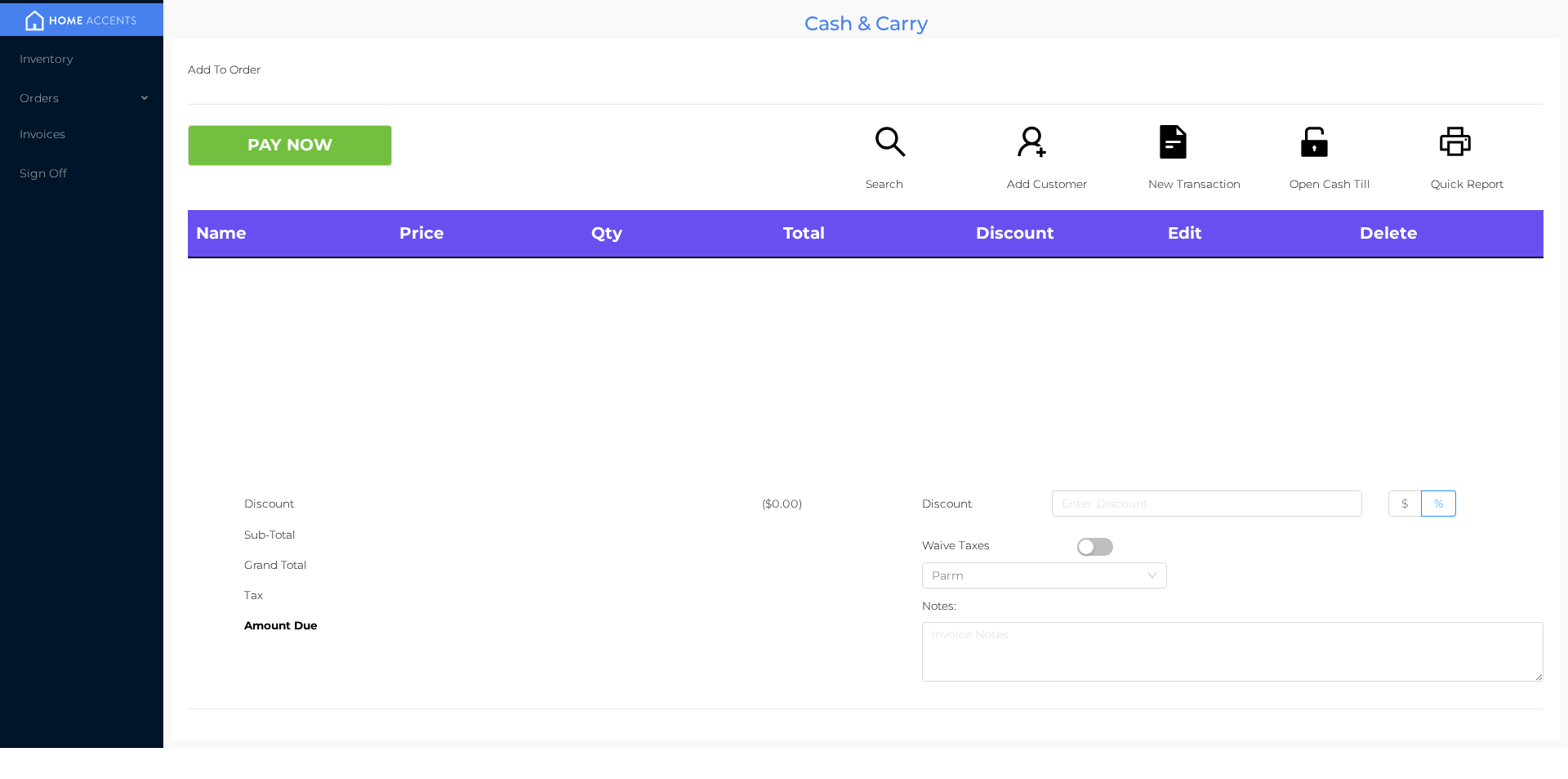
click at [1310, 171] on p "Open Cash Till" at bounding box center [1345, 184] width 113 height 30
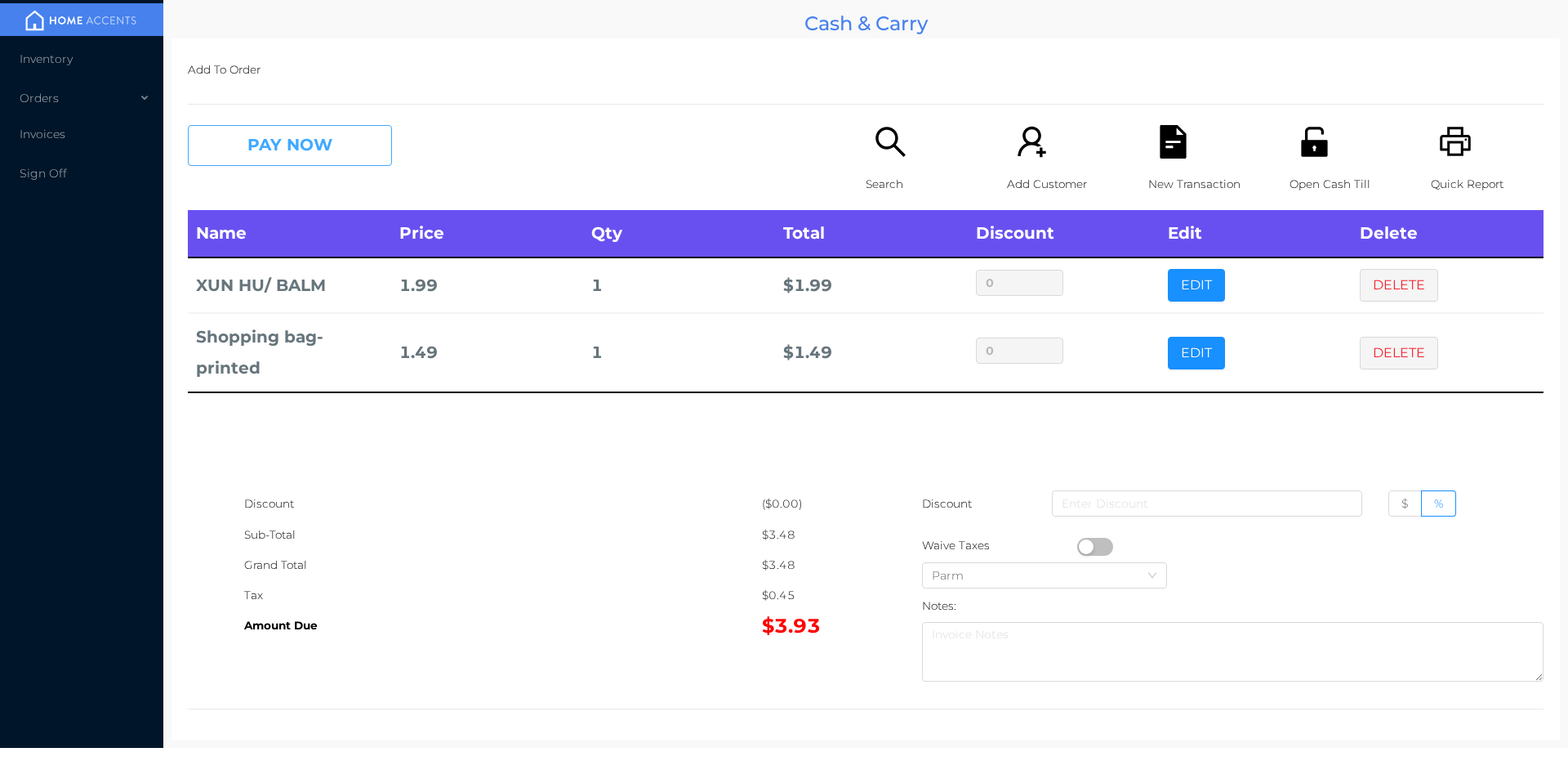
click at [275, 159] on button "PAY NOW" at bounding box center [290, 146] width 204 height 41
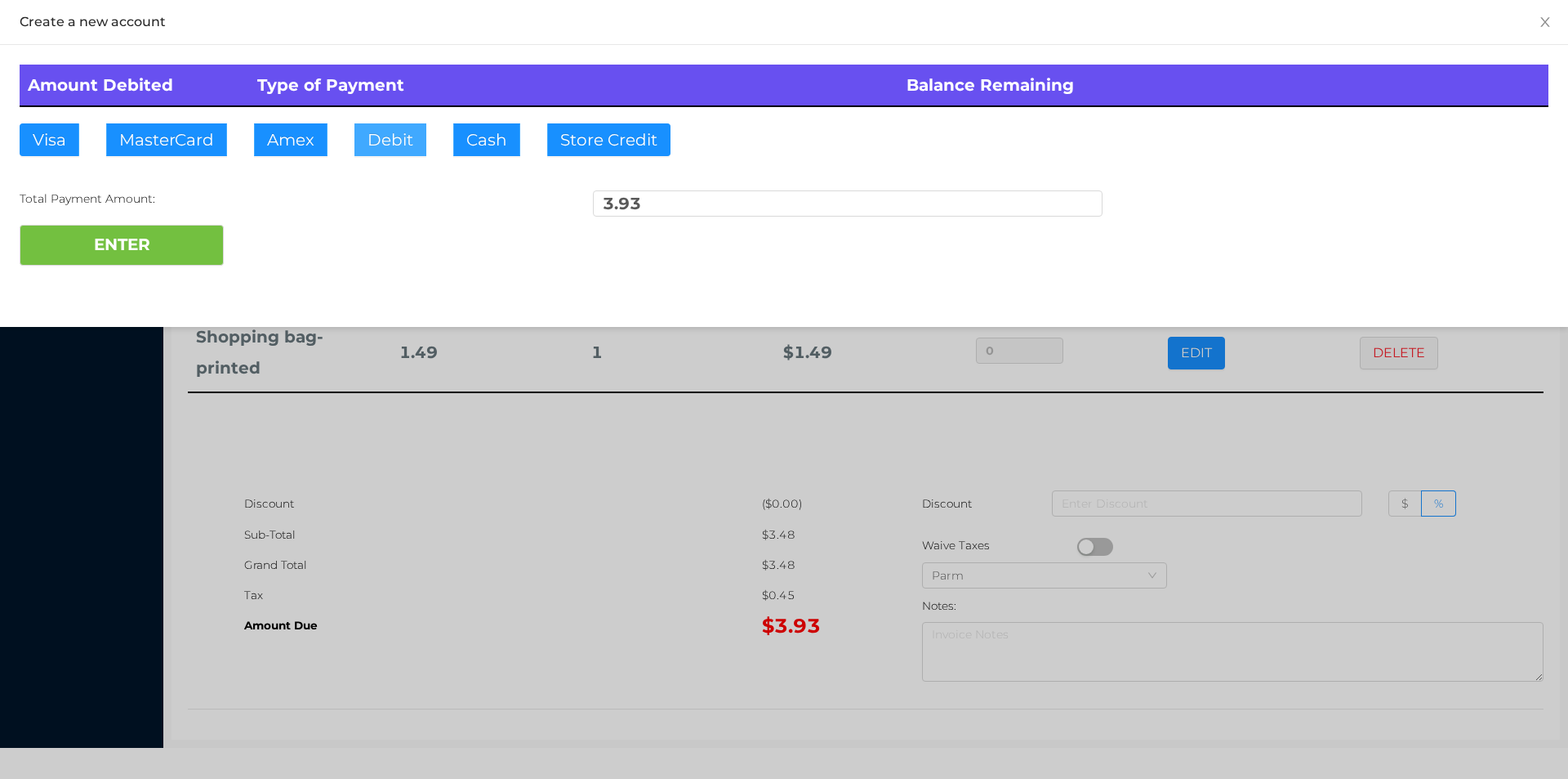
click at [378, 141] on button "Debit" at bounding box center [390, 139] width 72 height 33
click at [158, 247] on button "ENTER" at bounding box center [122, 245] width 204 height 41
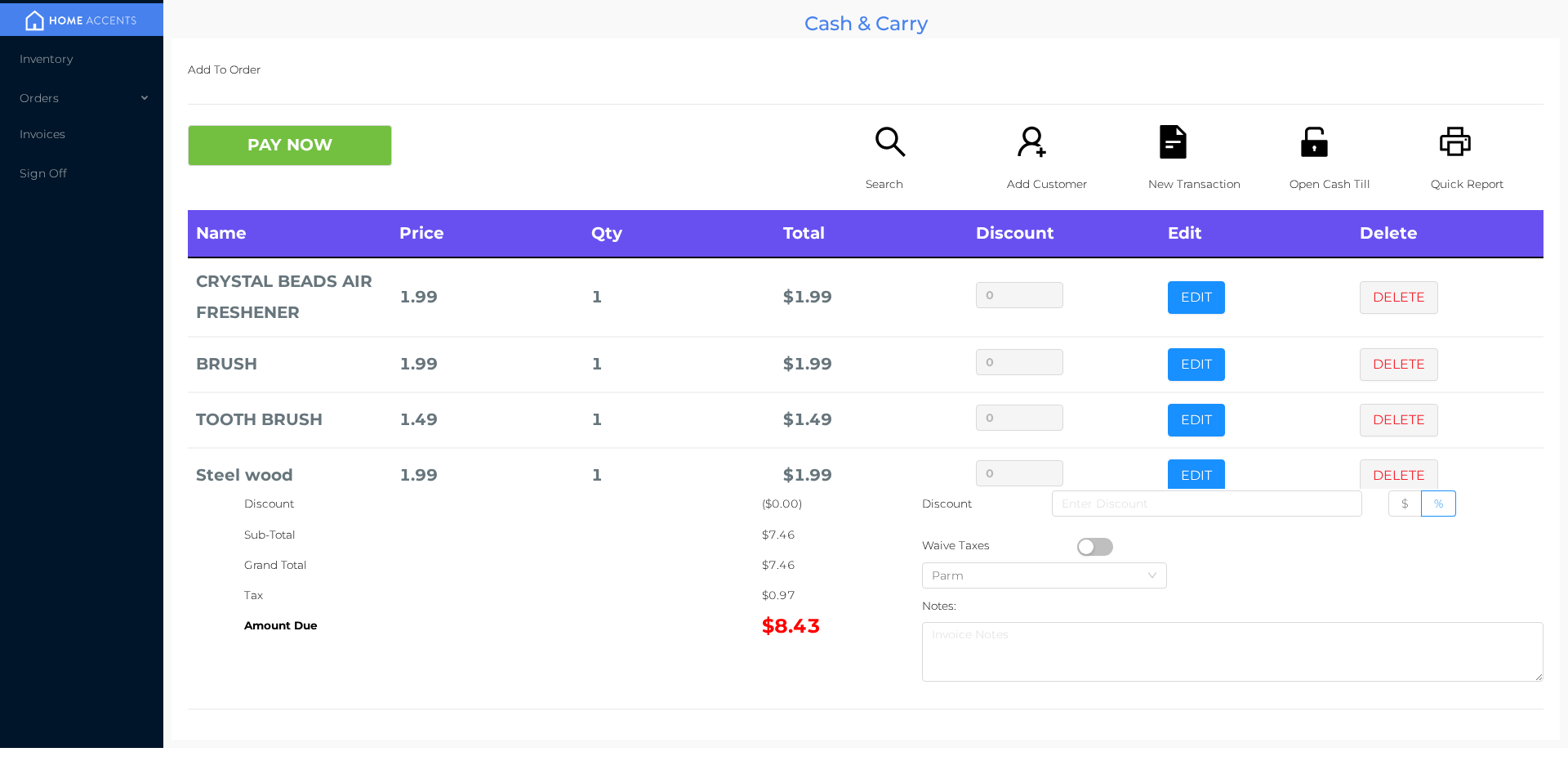
click at [879, 156] on icon "icon: search" at bounding box center [891, 142] width 34 height 34
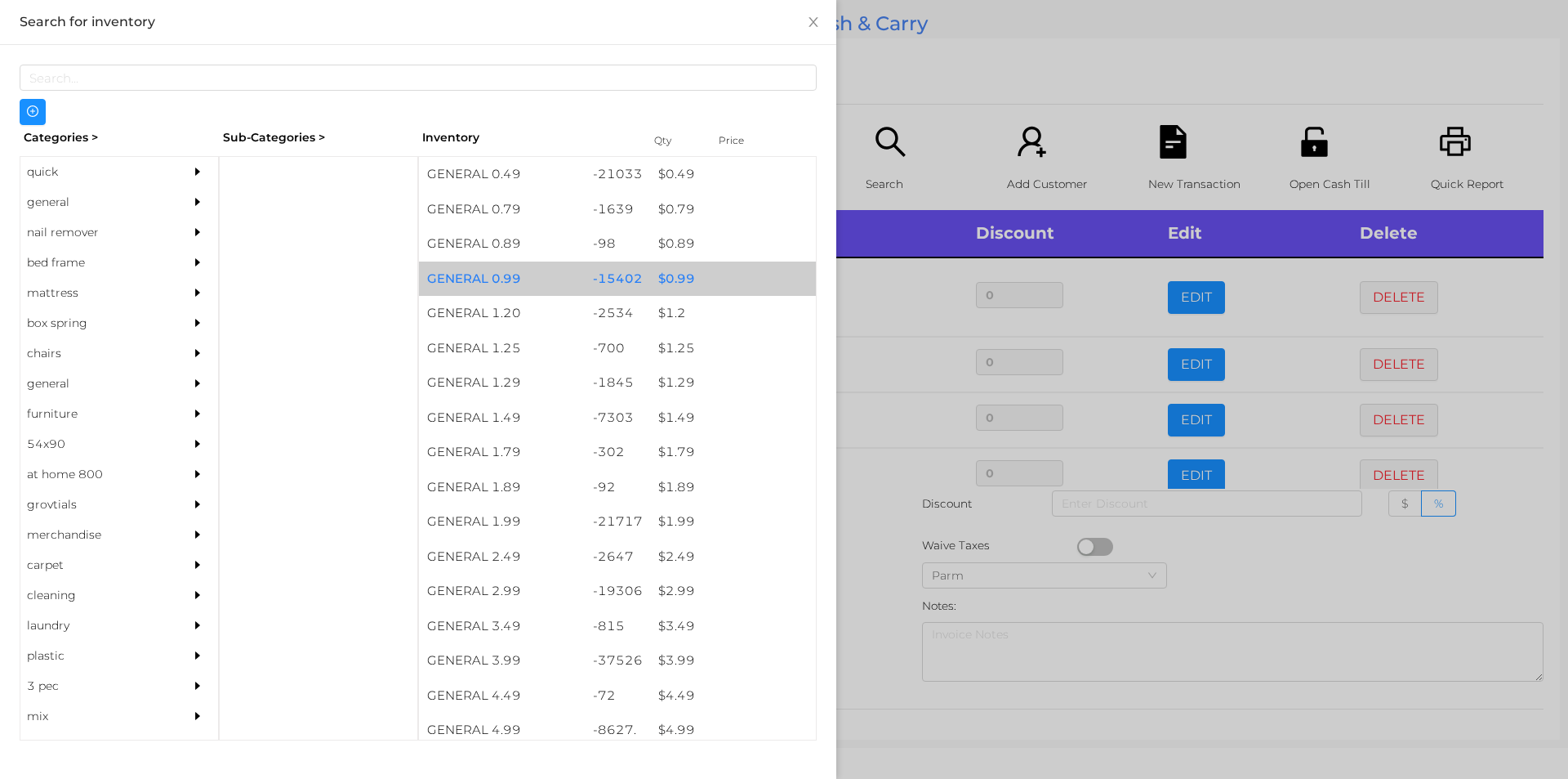
click at [687, 281] on div "$ 0.99" at bounding box center [732, 280] width 165 height 36
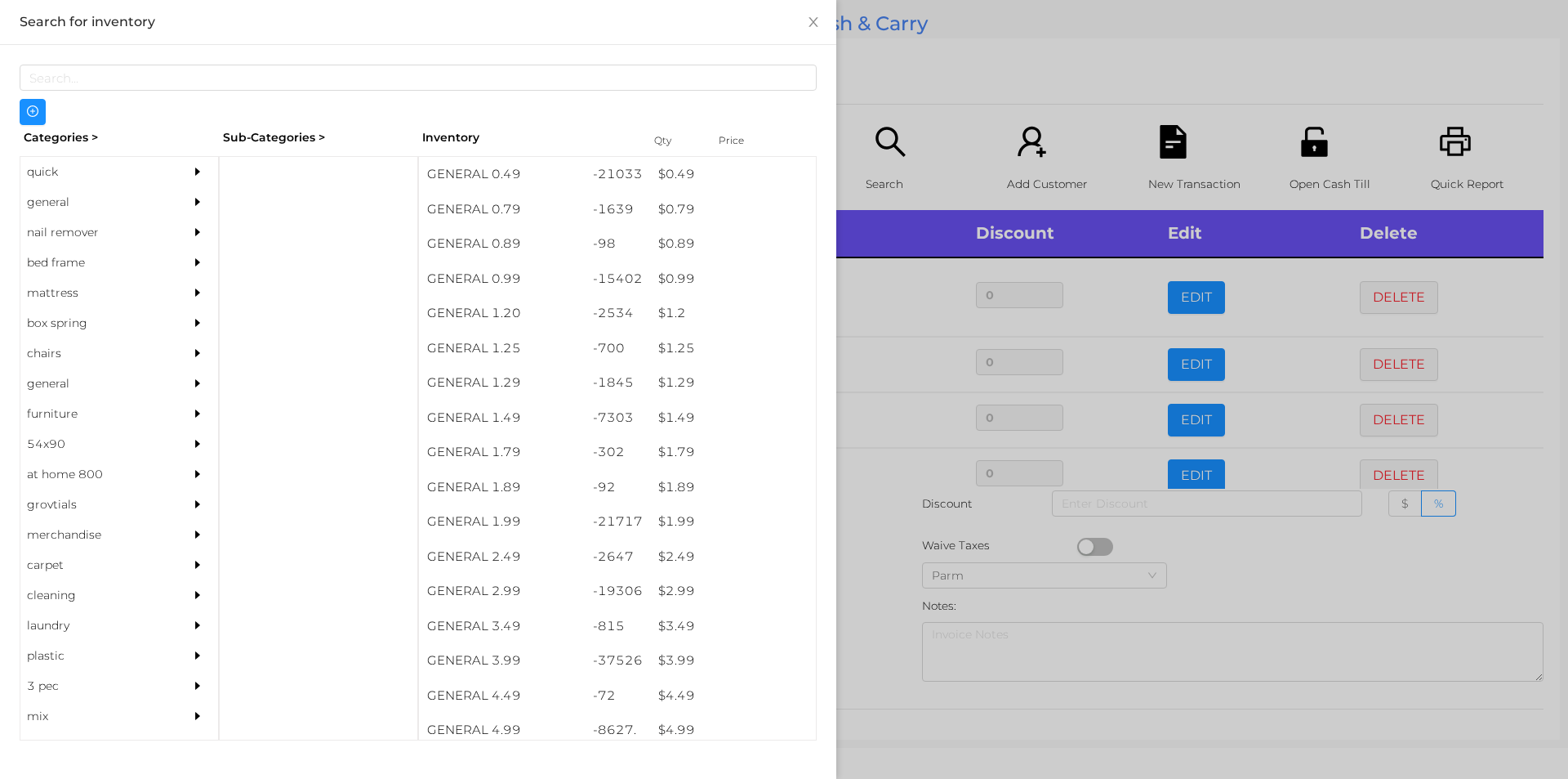
click at [887, 601] on div at bounding box center [784, 389] width 1568 height 779
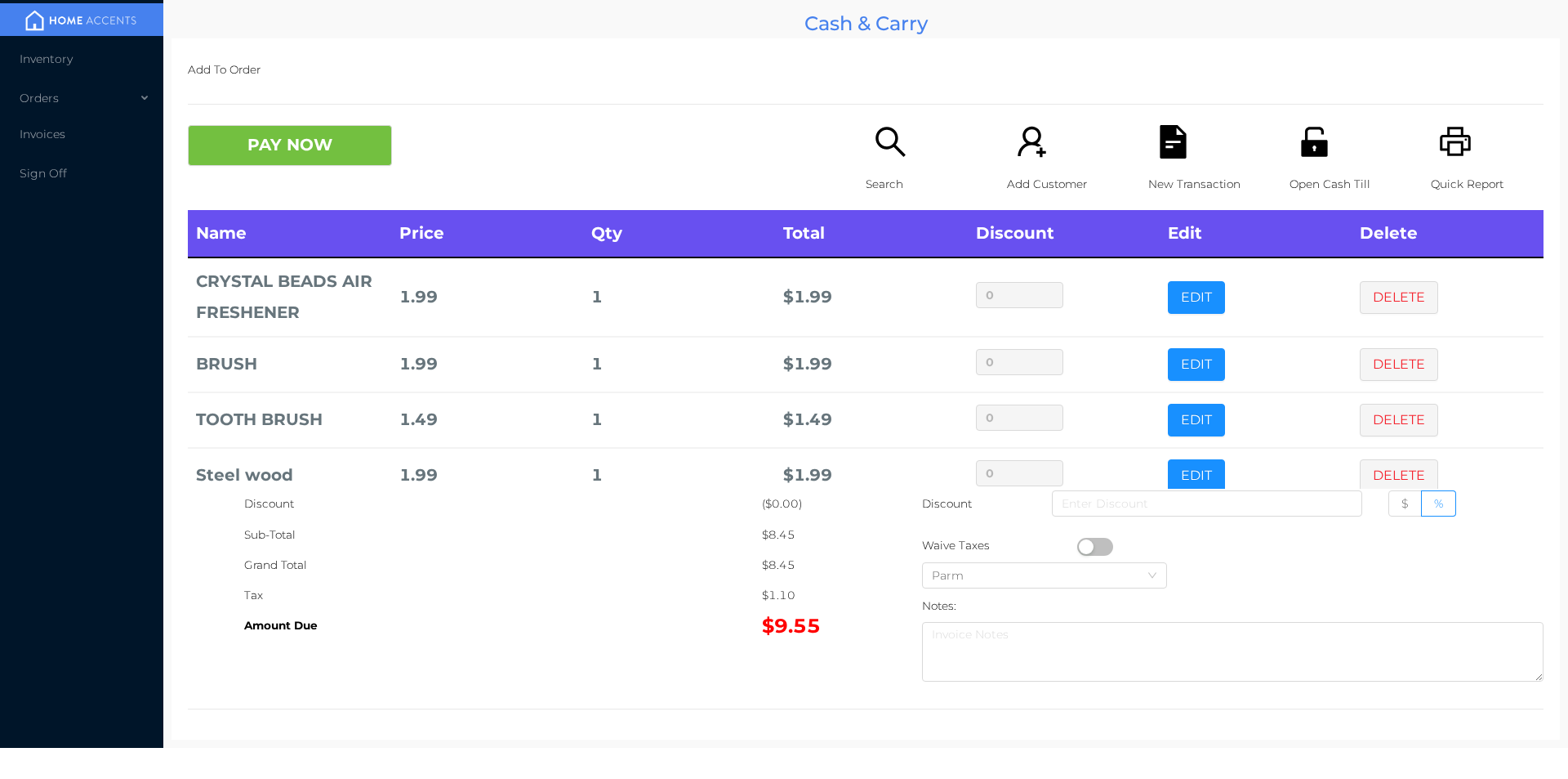
scroll to position [87, 0]
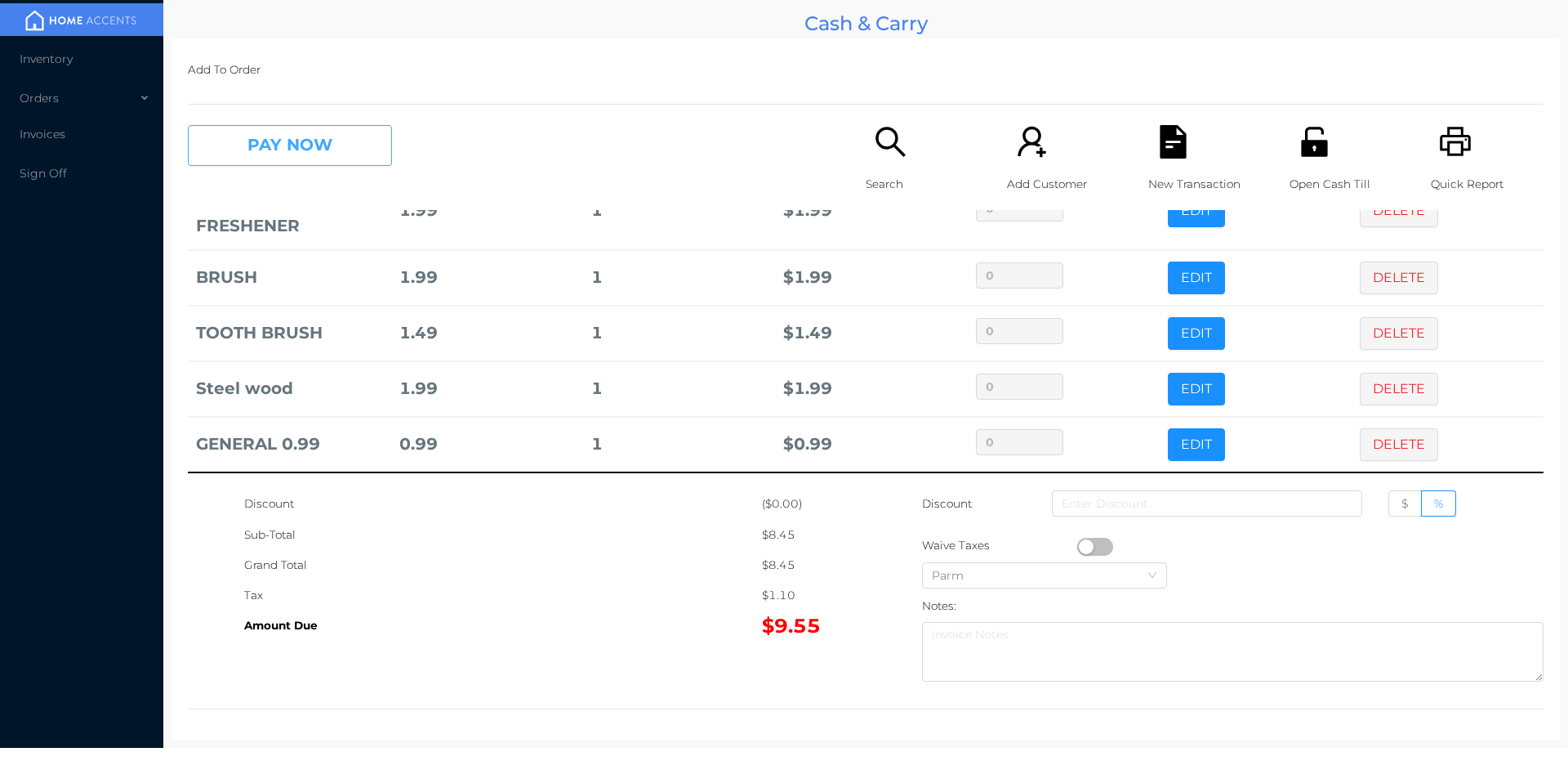
click at [311, 156] on button "PAY NOW" at bounding box center [290, 146] width 204 height 41
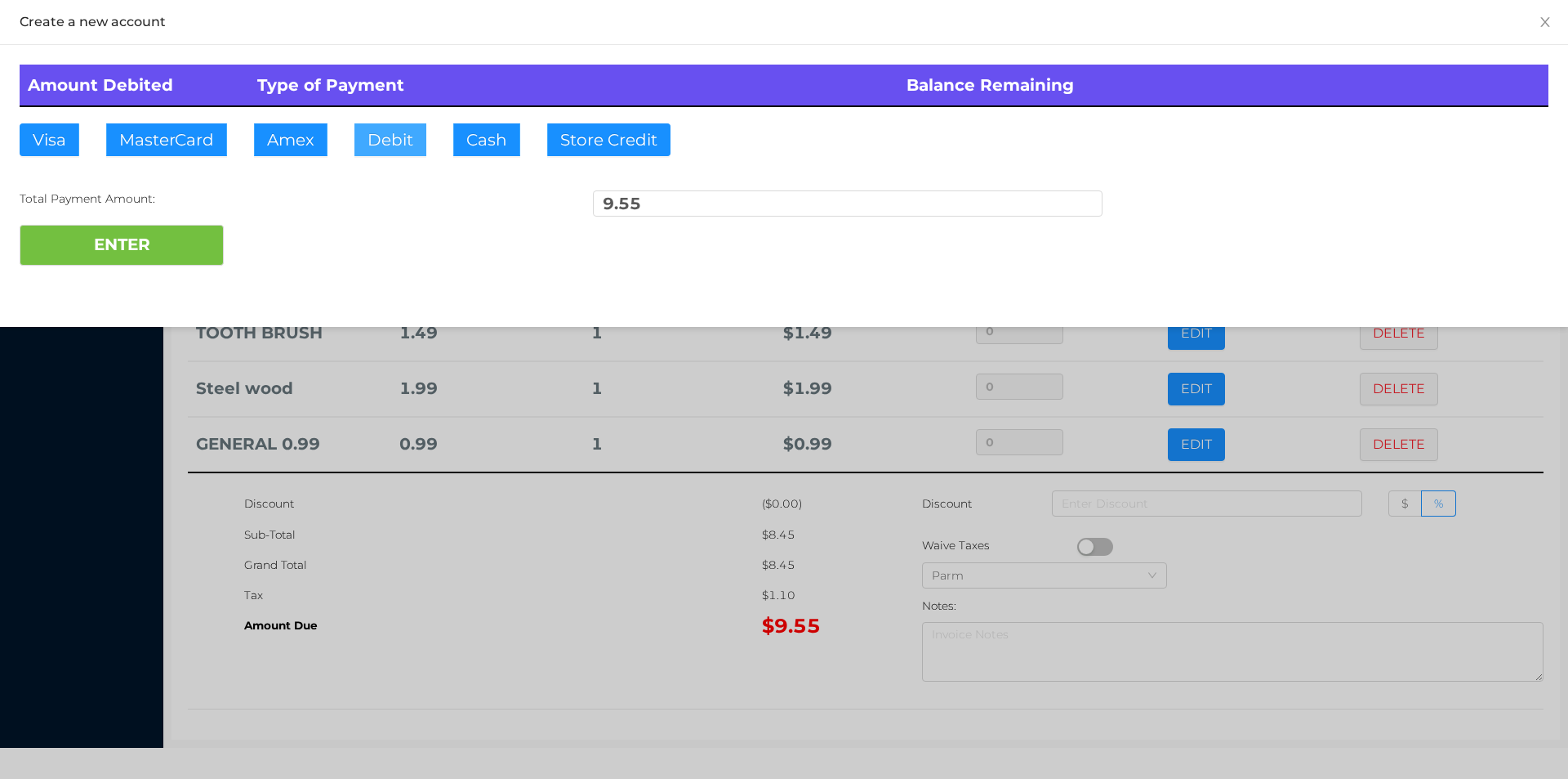
click at [381, 154] on button "Debit" at bounding box center [390, 139] width 72 height 33
type input "10."
click at [164, 245] on button "ENTER" at bounding box center [122, 245] width 204 height 41
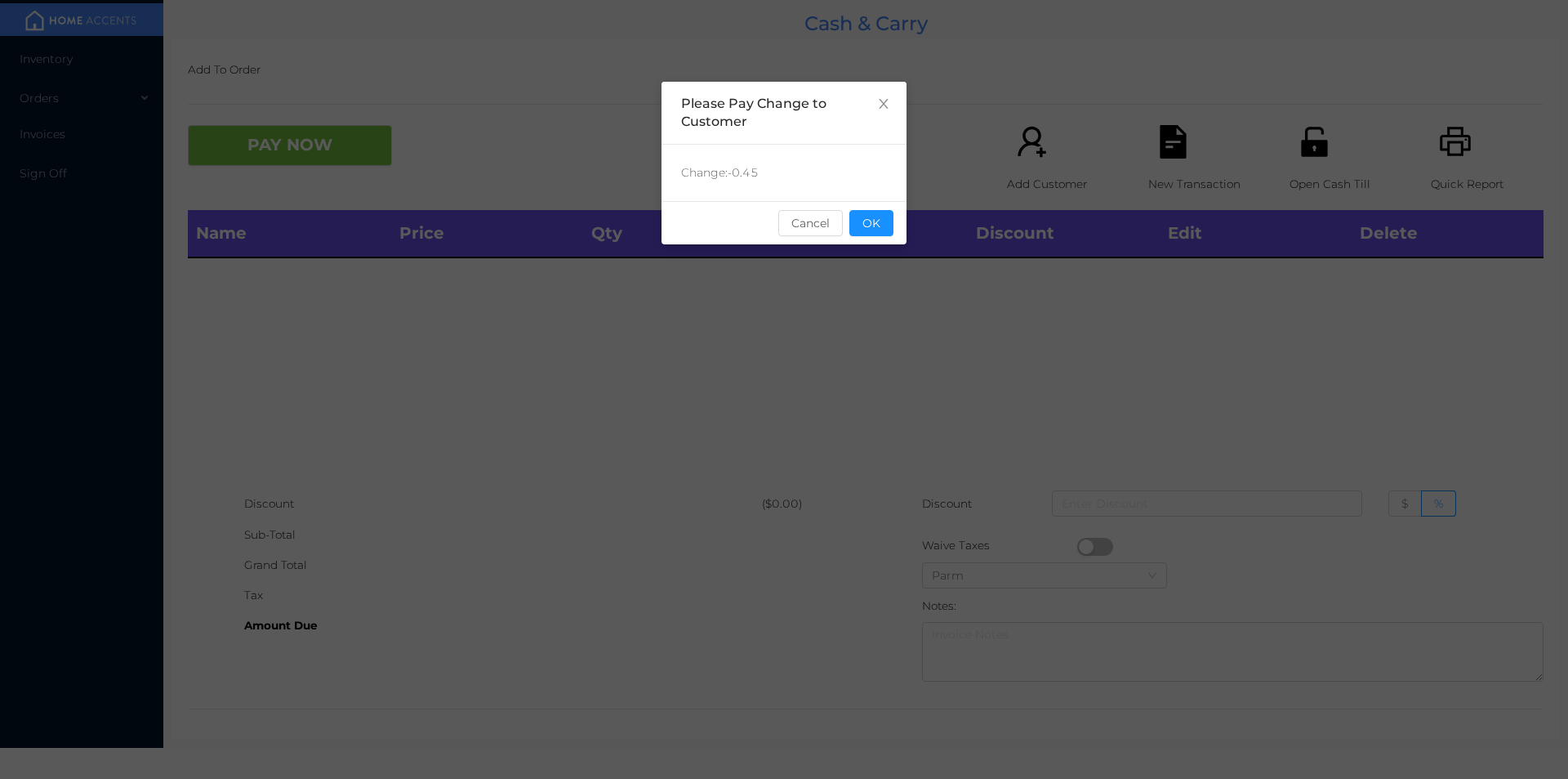
scroll to position [0, 0]
click at [872, 225] on button "OK" at bounding box center [871, 224] width 44 height 26
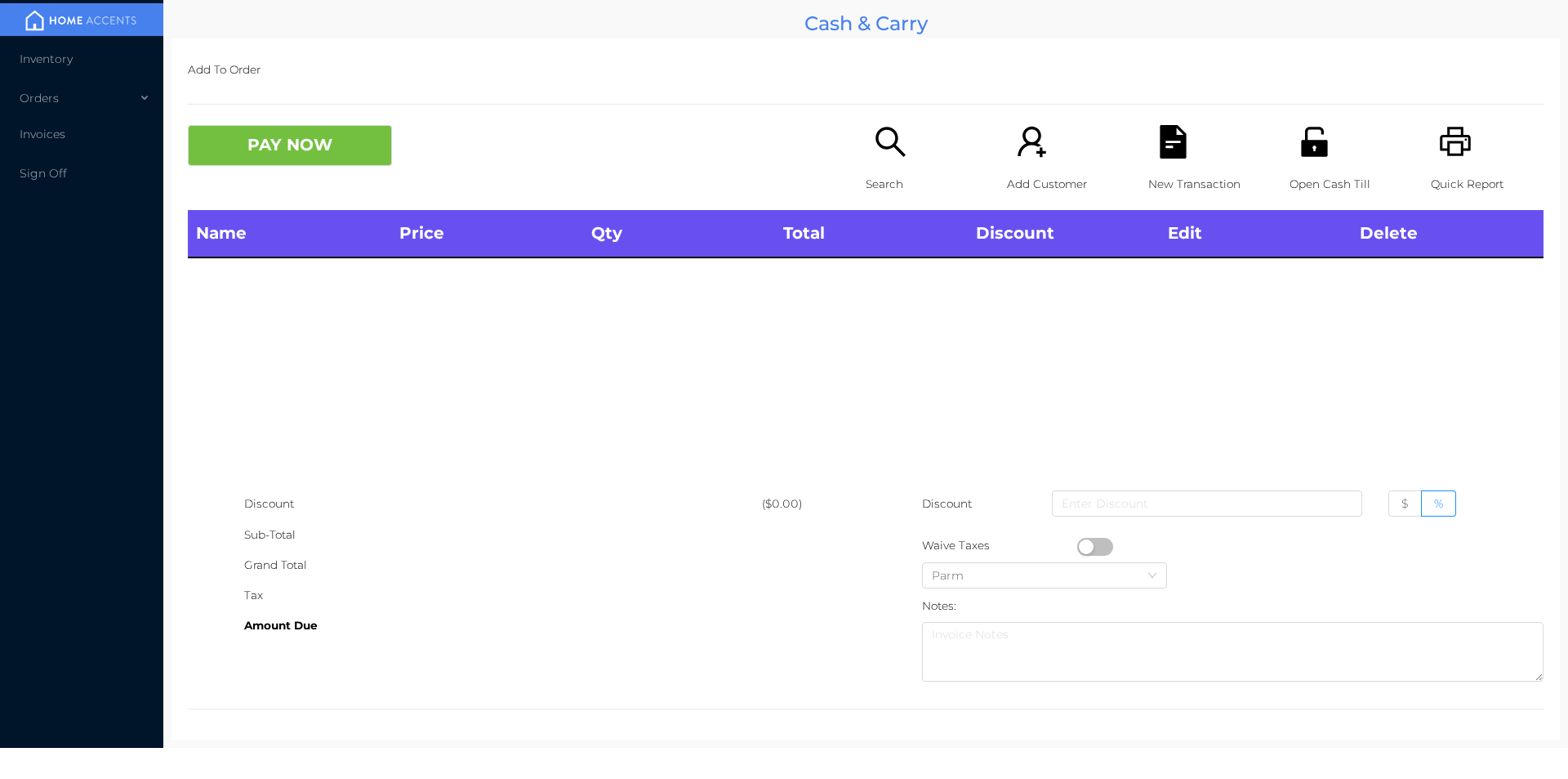
click at [1289, 166] on div "Open Cash Till" at bounding box center [1345, 167] width 113 height 85
click at [866, 165] on div "Search" at bounding box center [922, 167] width 113 height 85
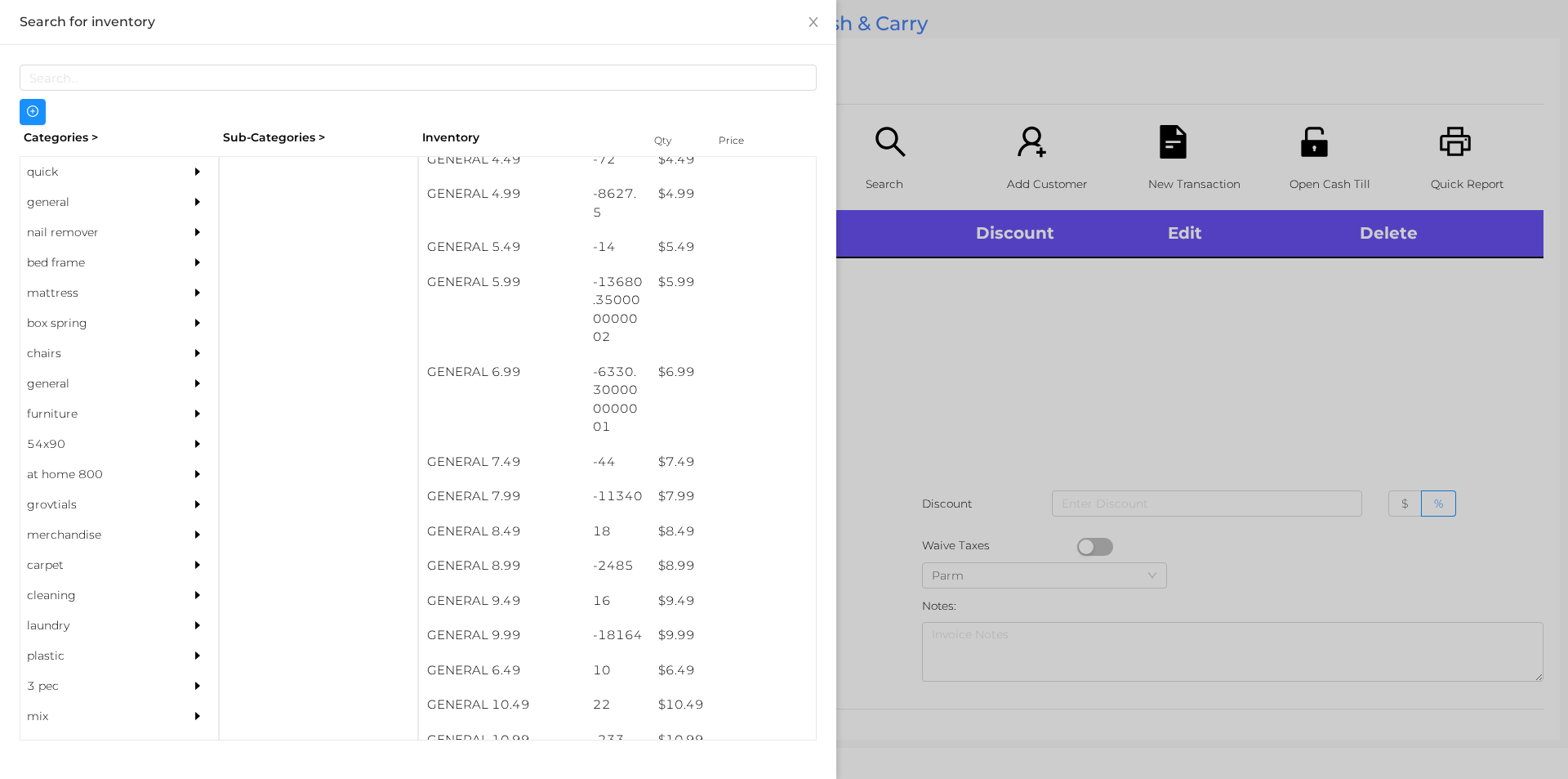
scroll to position [537, 0]
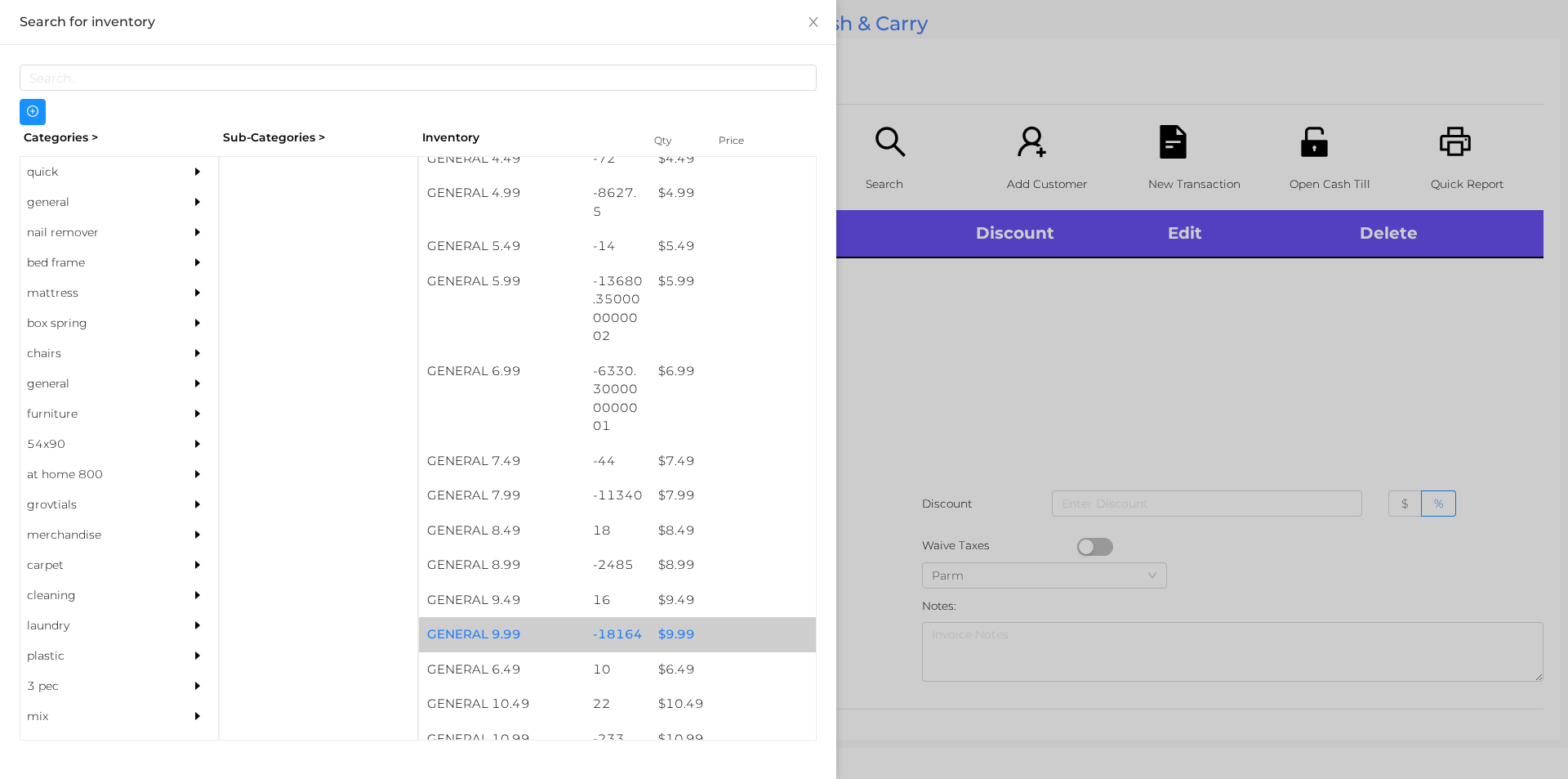
click at [678, 645] on div "$ 9.99" at bounding box center [732, 635] width 165 height 36
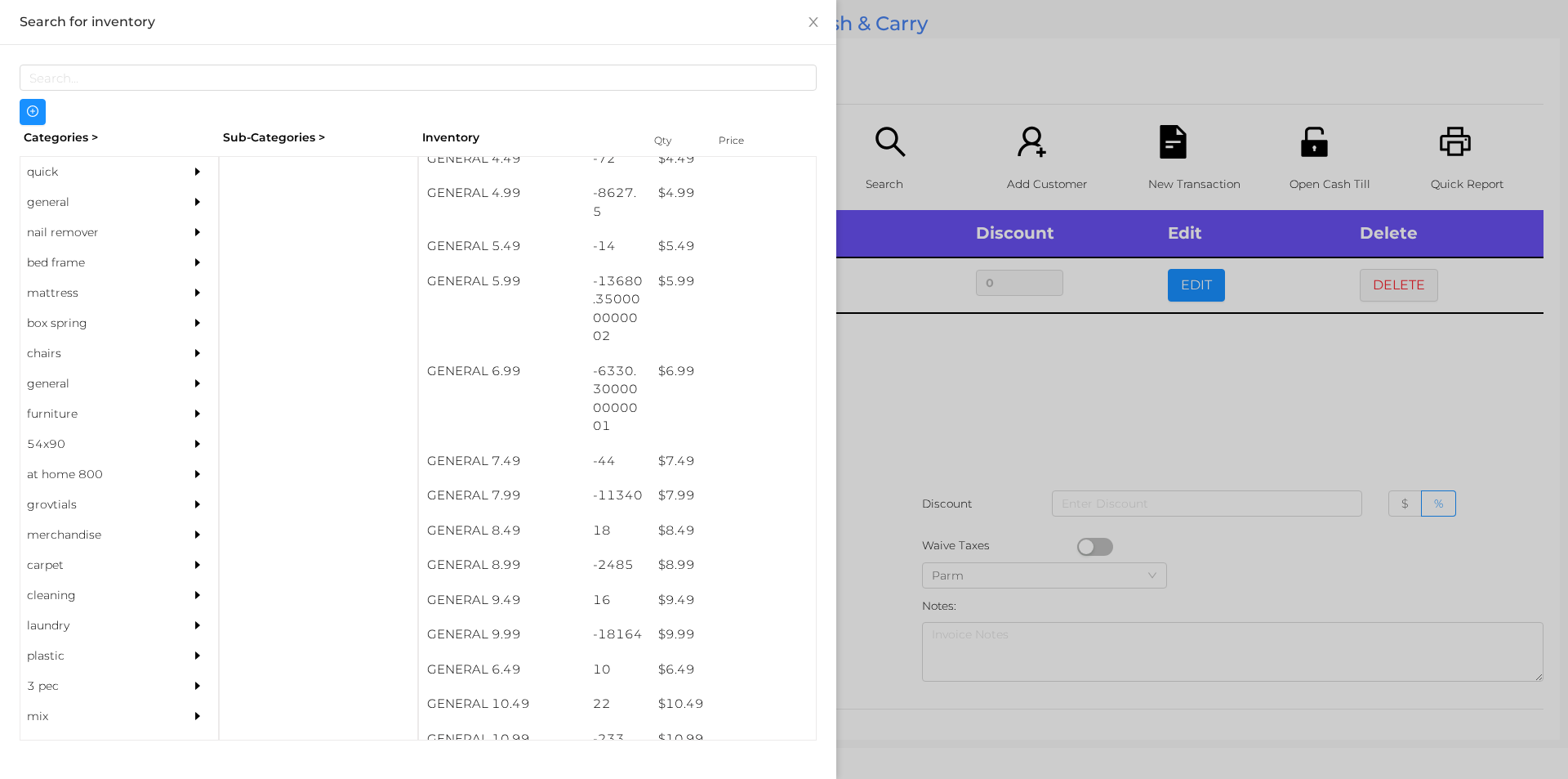
click at [868, 642] on div at bounding box center [784, 389] width 1568 height 779
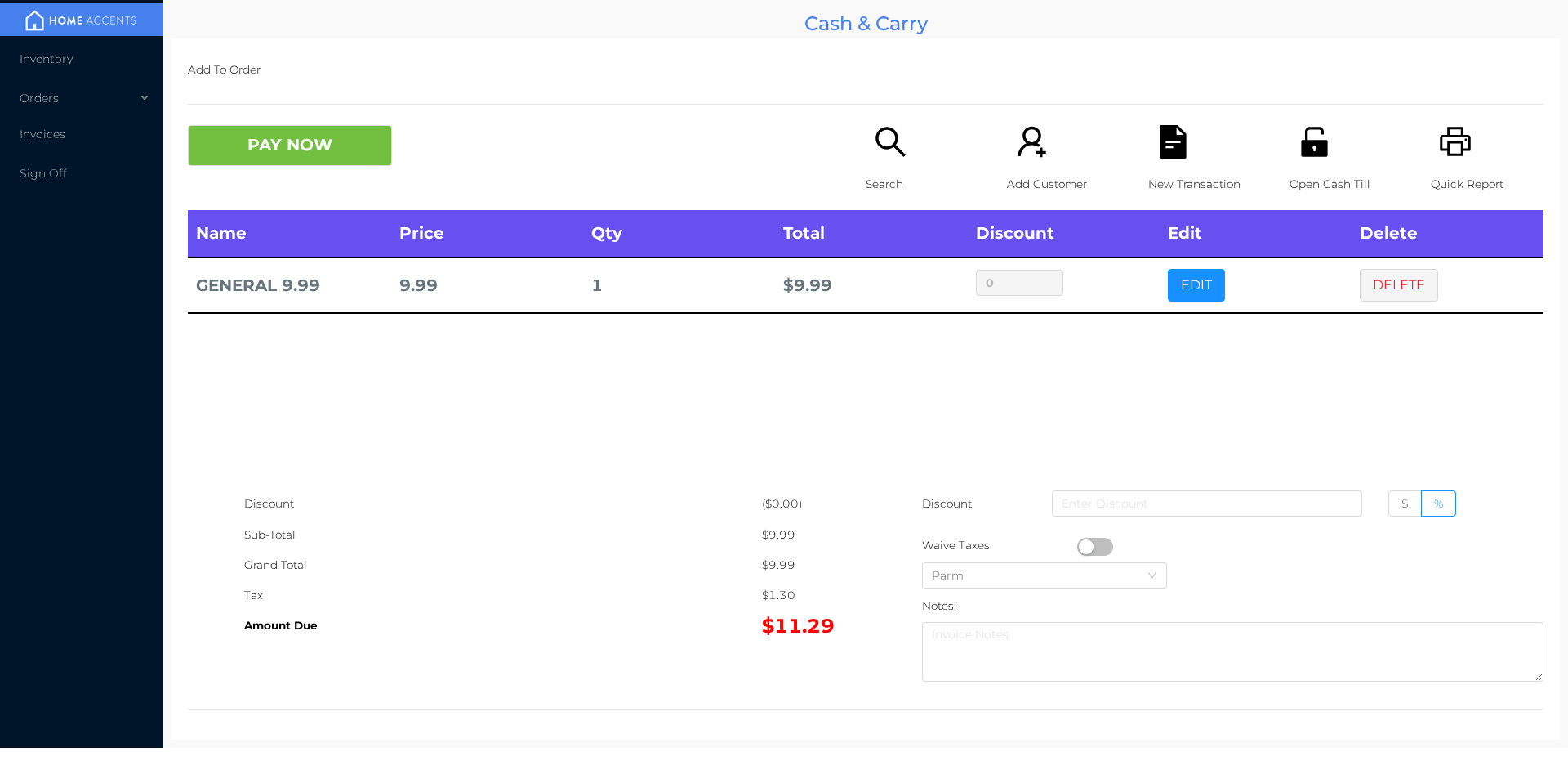
click at [1290, 160] on div "Open Cash Till" at bounding box center [1345, 167] width 113 height 85
click at [1388, 274] on button "DELETE" at bounding box center [1399, 284] width 79 height 33
click at [278, 151] on button "PAY NOW" at bounding box center [290, 146] width 204 height 41
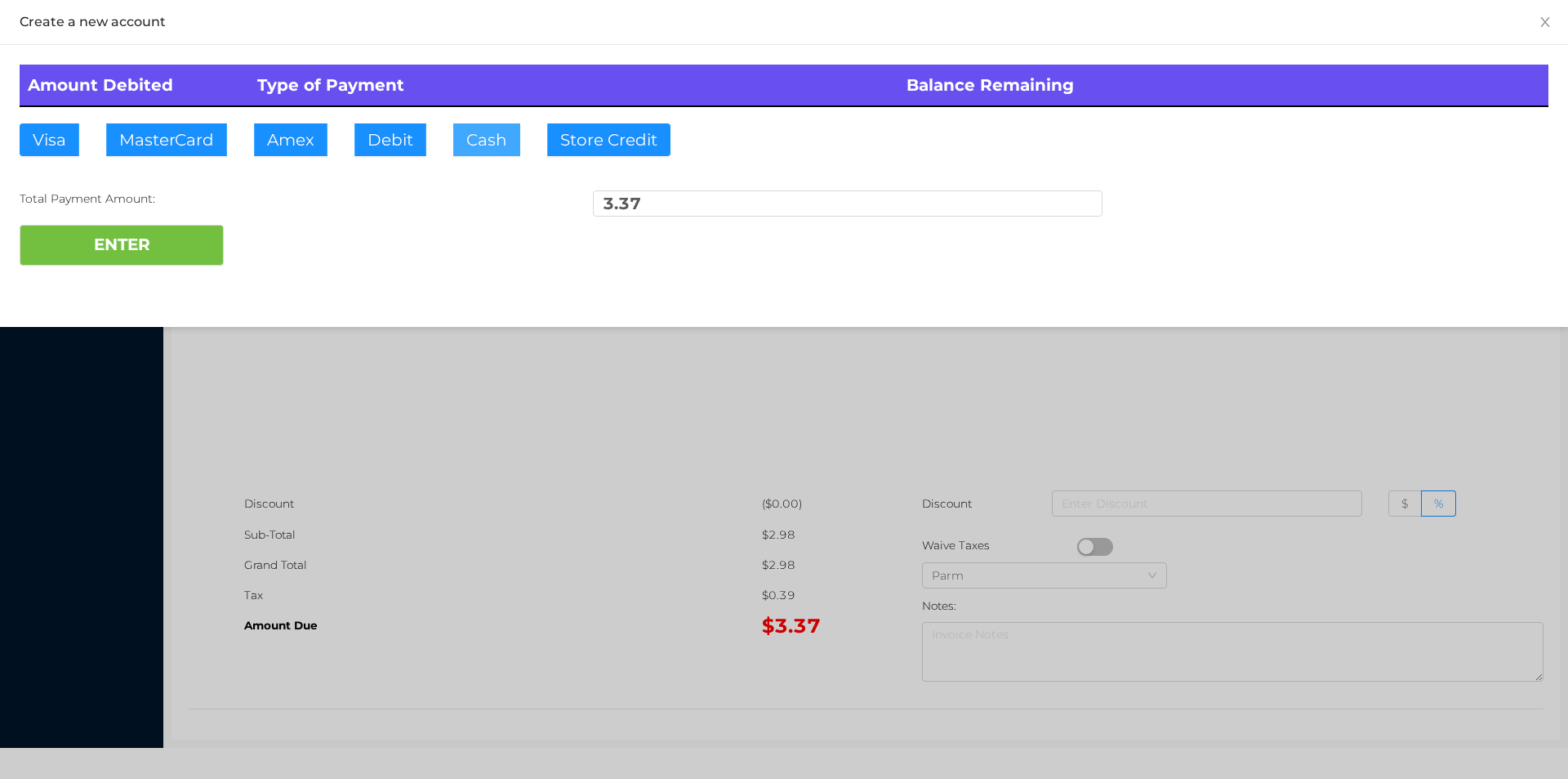
click at [478, 139] on button "Cash" at bounding box center [487, 139] width 67 height 33
type input "10."
click at [143, 256] on button "ENTER" at bounding box center [122, 245] width 204 height 41
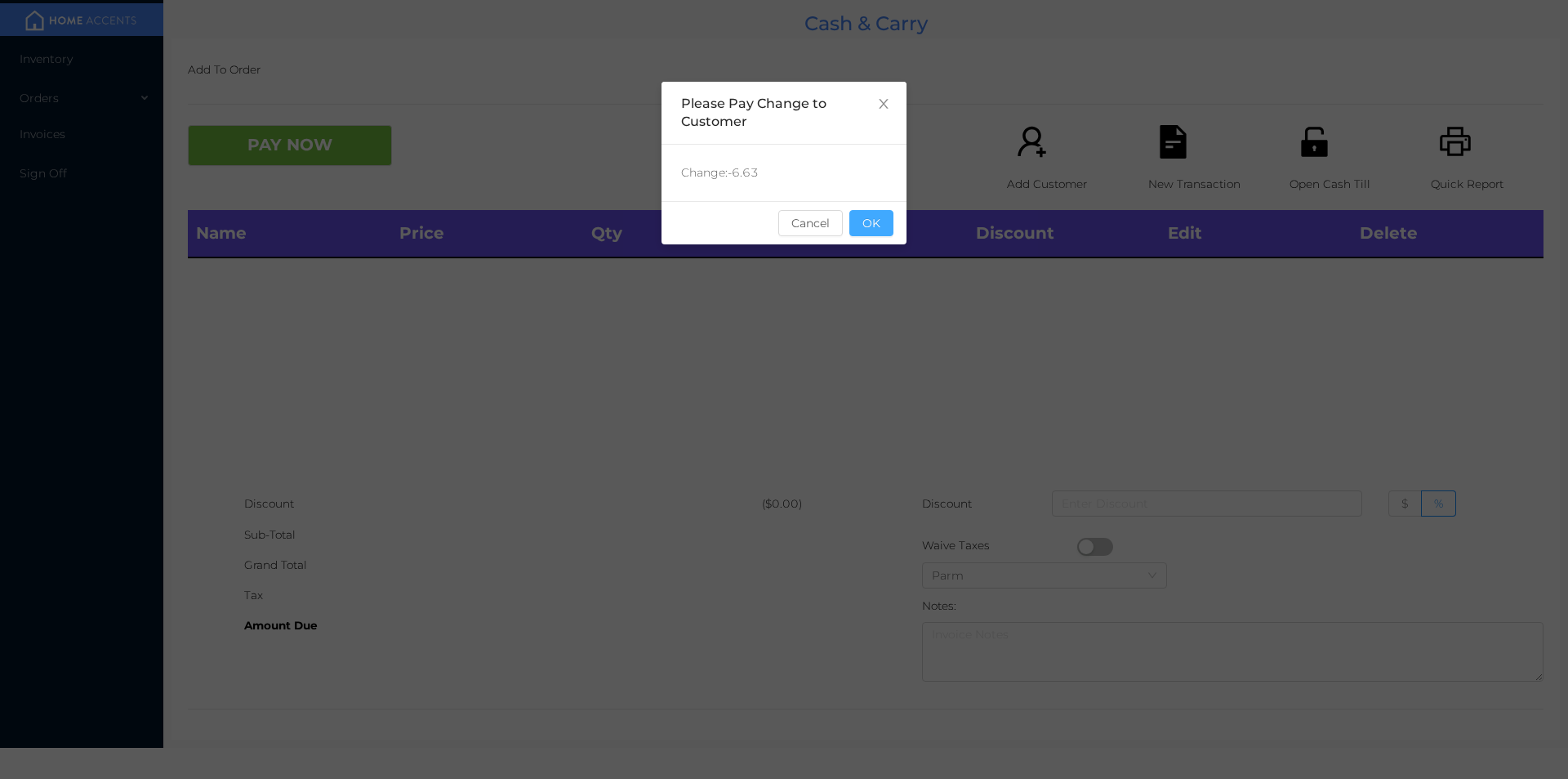
click at [883, 231] on button "OK" at bounding box center [871, 224] width 44 height 26
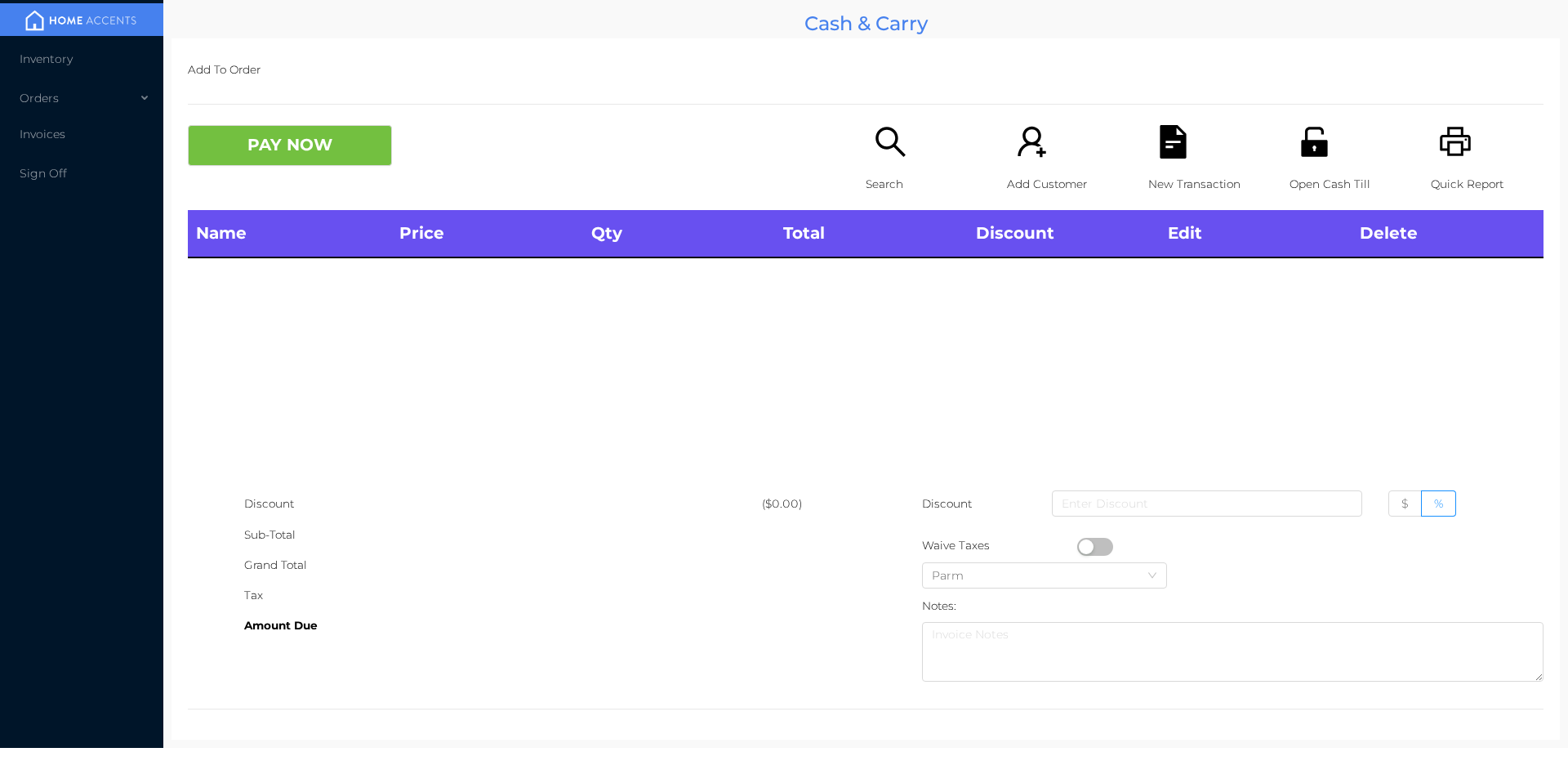
click at [1321, 167] on div "Open Cash Till" at bounding box center [1345, 167] width 113 height 85
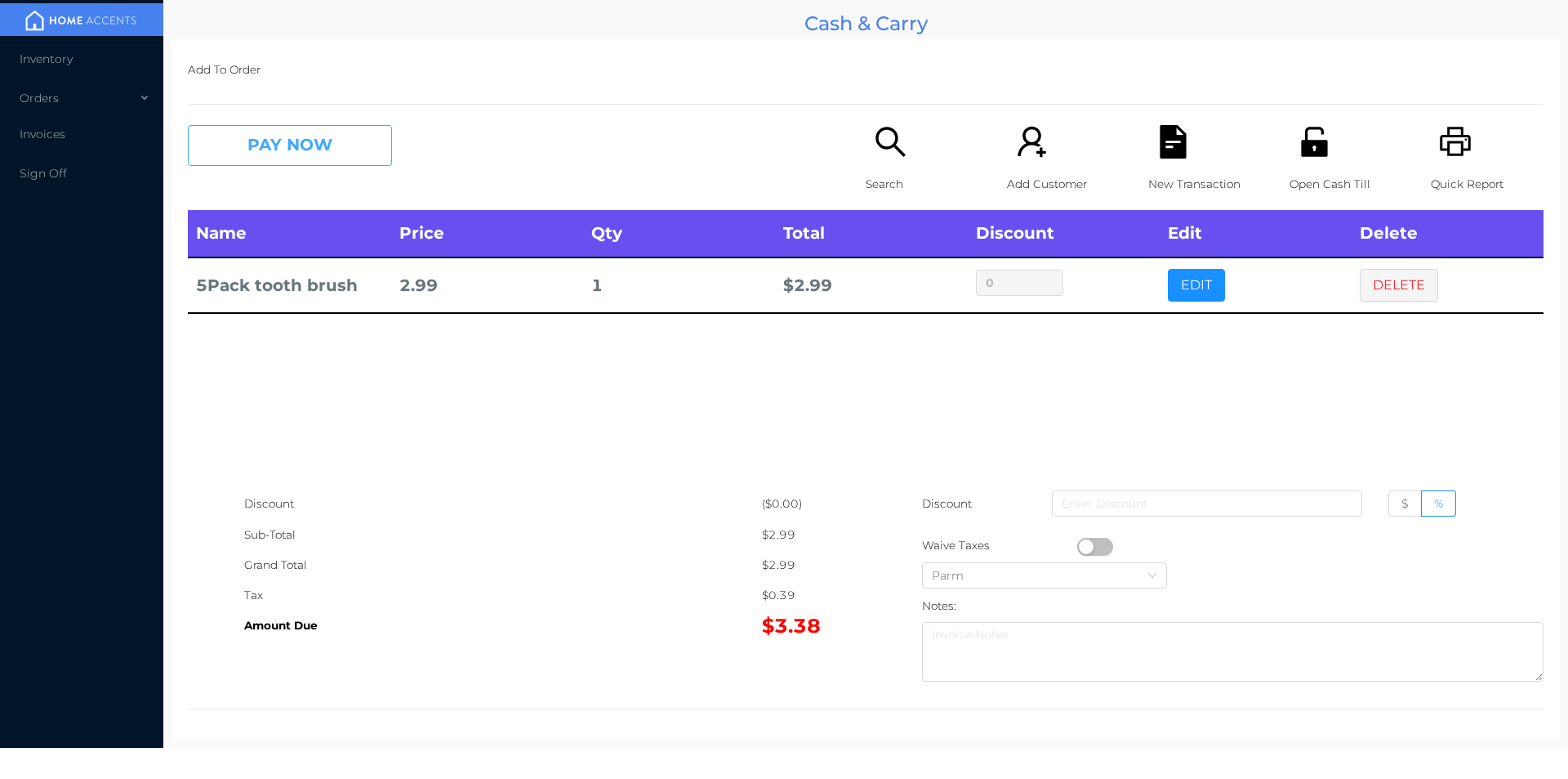
click at [326, 158] on button "PAY NOW" at bounding box center [290, 146] width 204 height 41
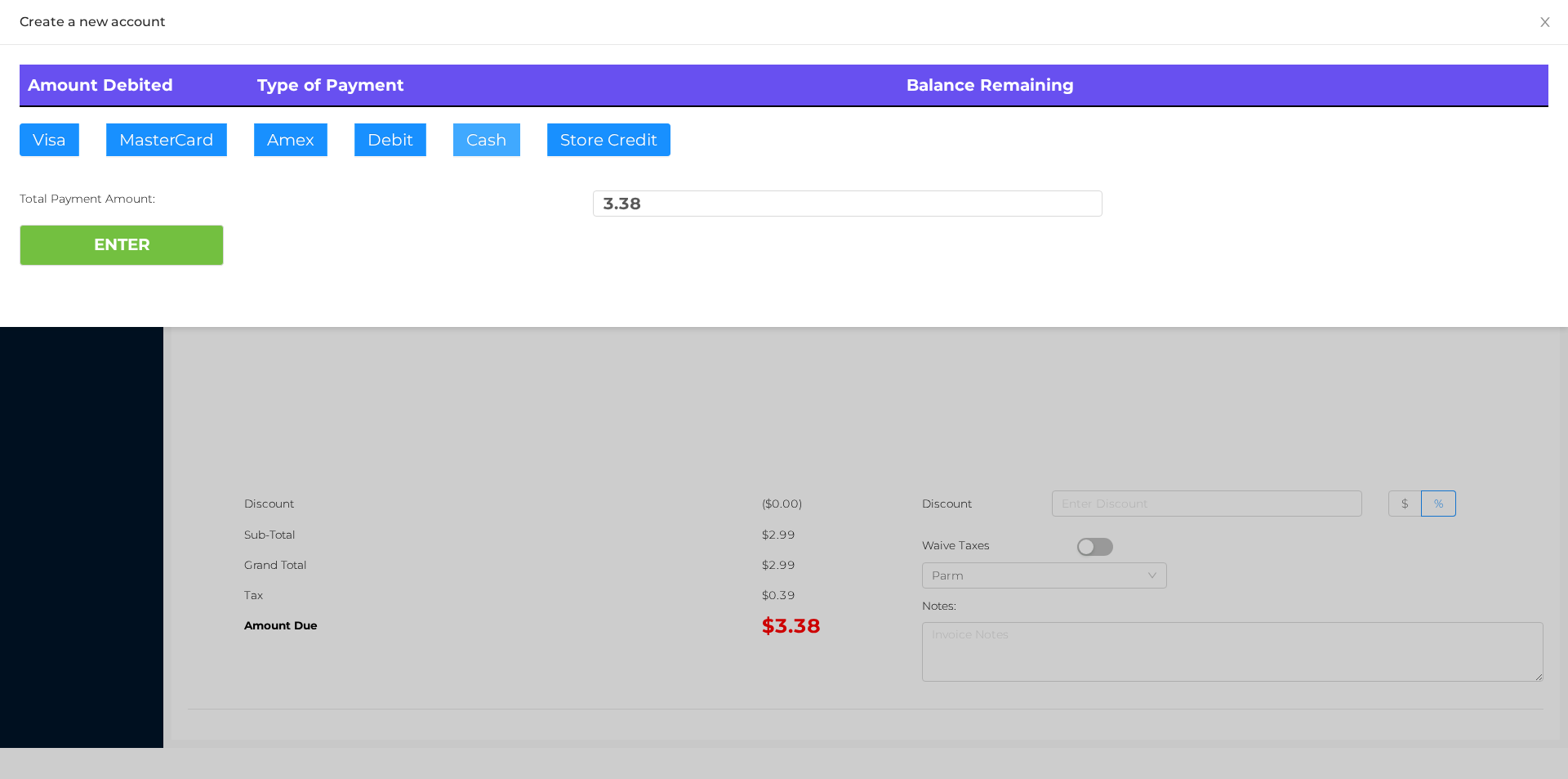
click at [489, 138] on button "Cash" at bounding box center [487, 139] width 67 height 33
type input "100."
click at [178, 256] on button "ENTER" at bounding box center [122, 245] width 204 height 41
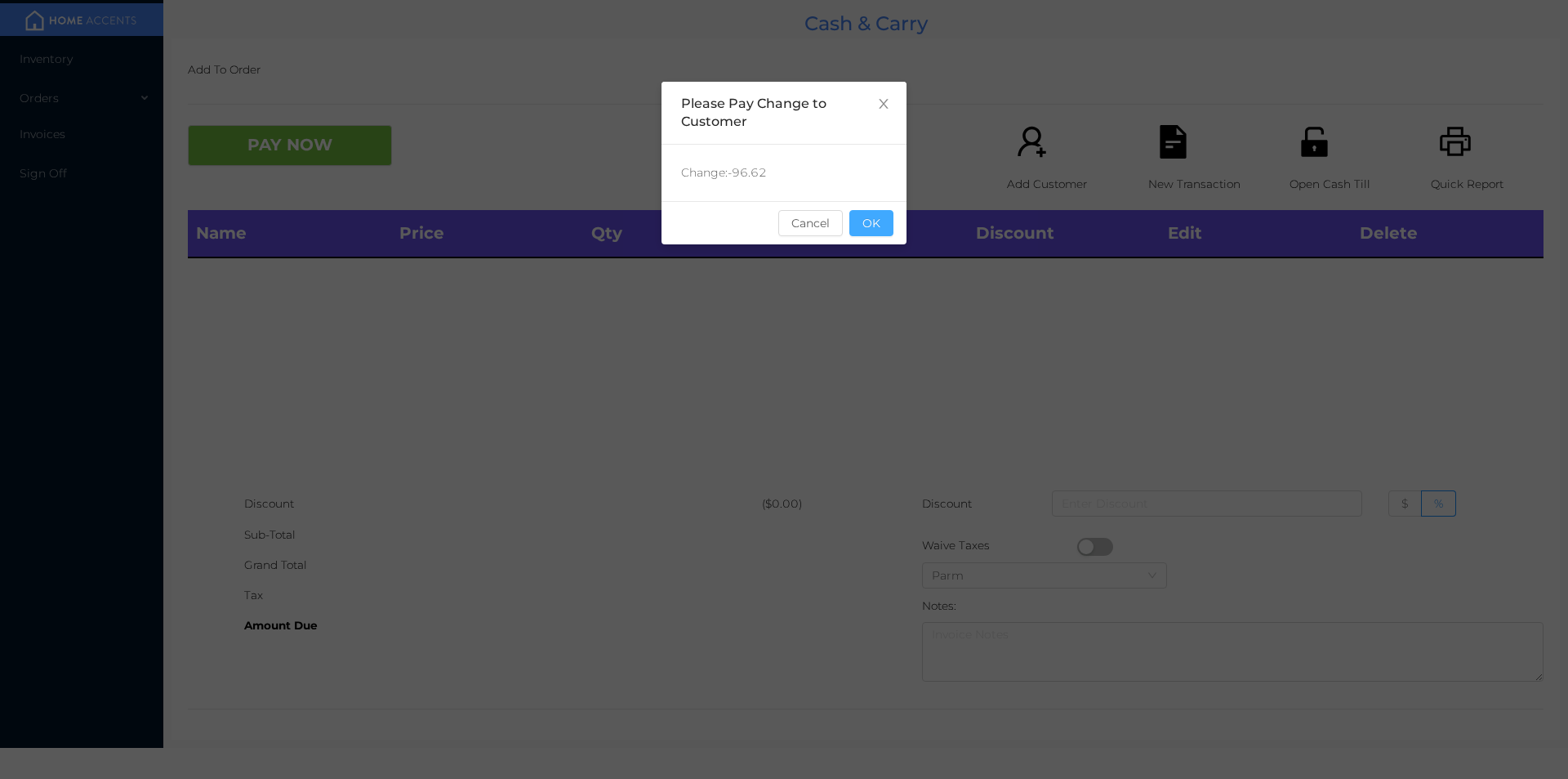
click at [868, 229] on button "OK" at bounding box center [871, 224] width 44 height 26
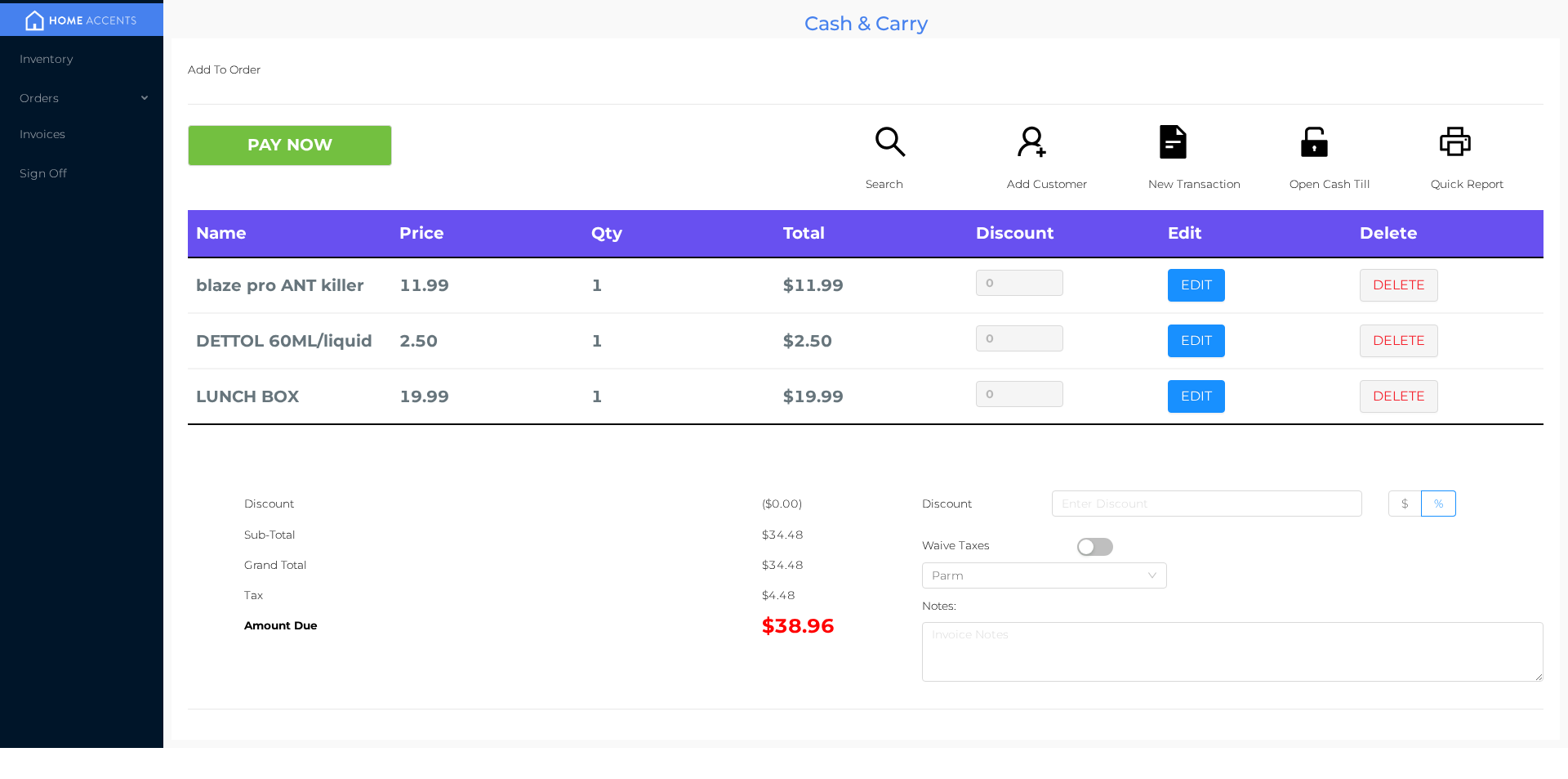
click at [891, 156] on icon "icon: search" at bounding box center [891, 142] width 34 height 34
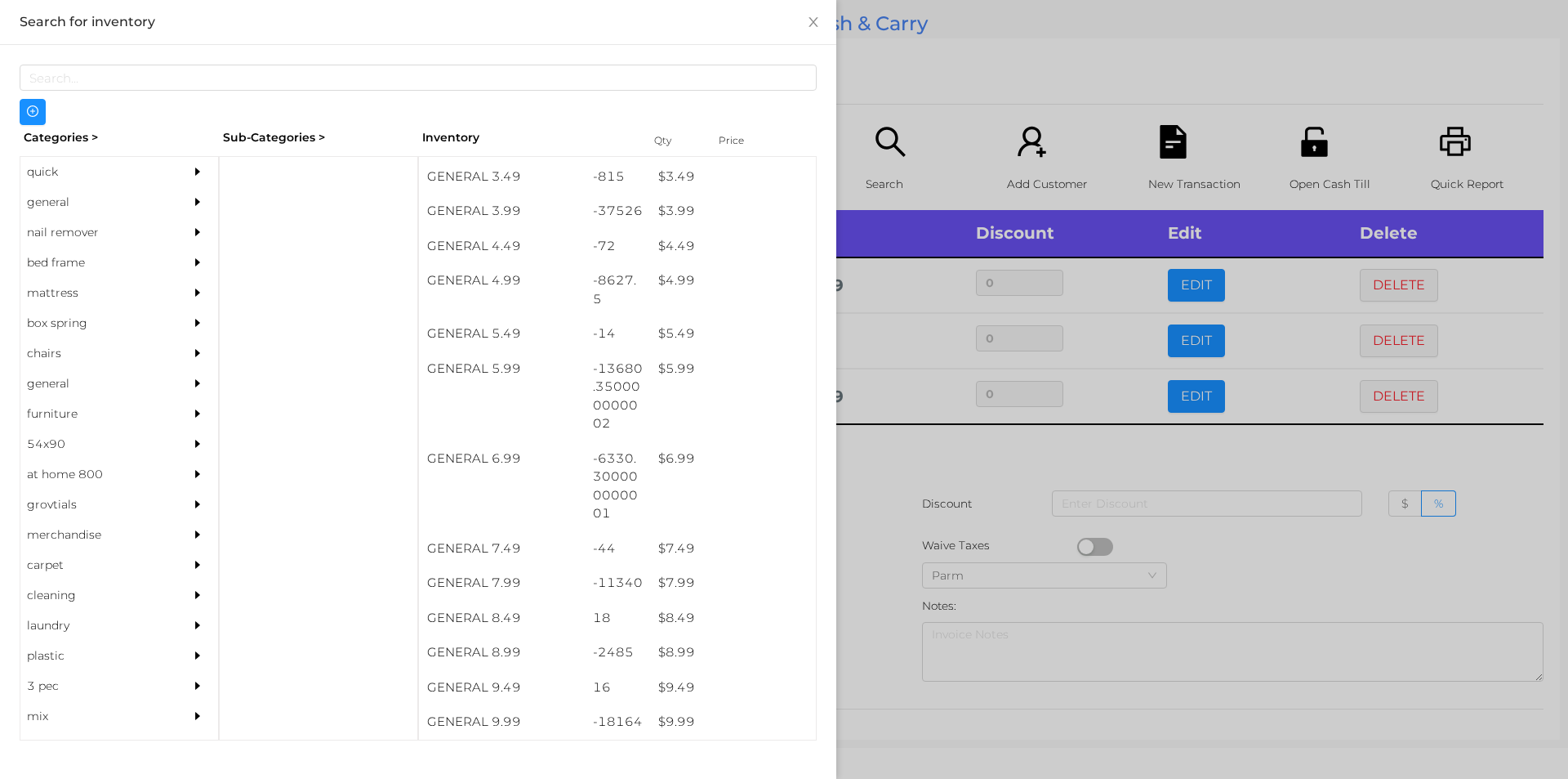
scroll to position [449, 0]
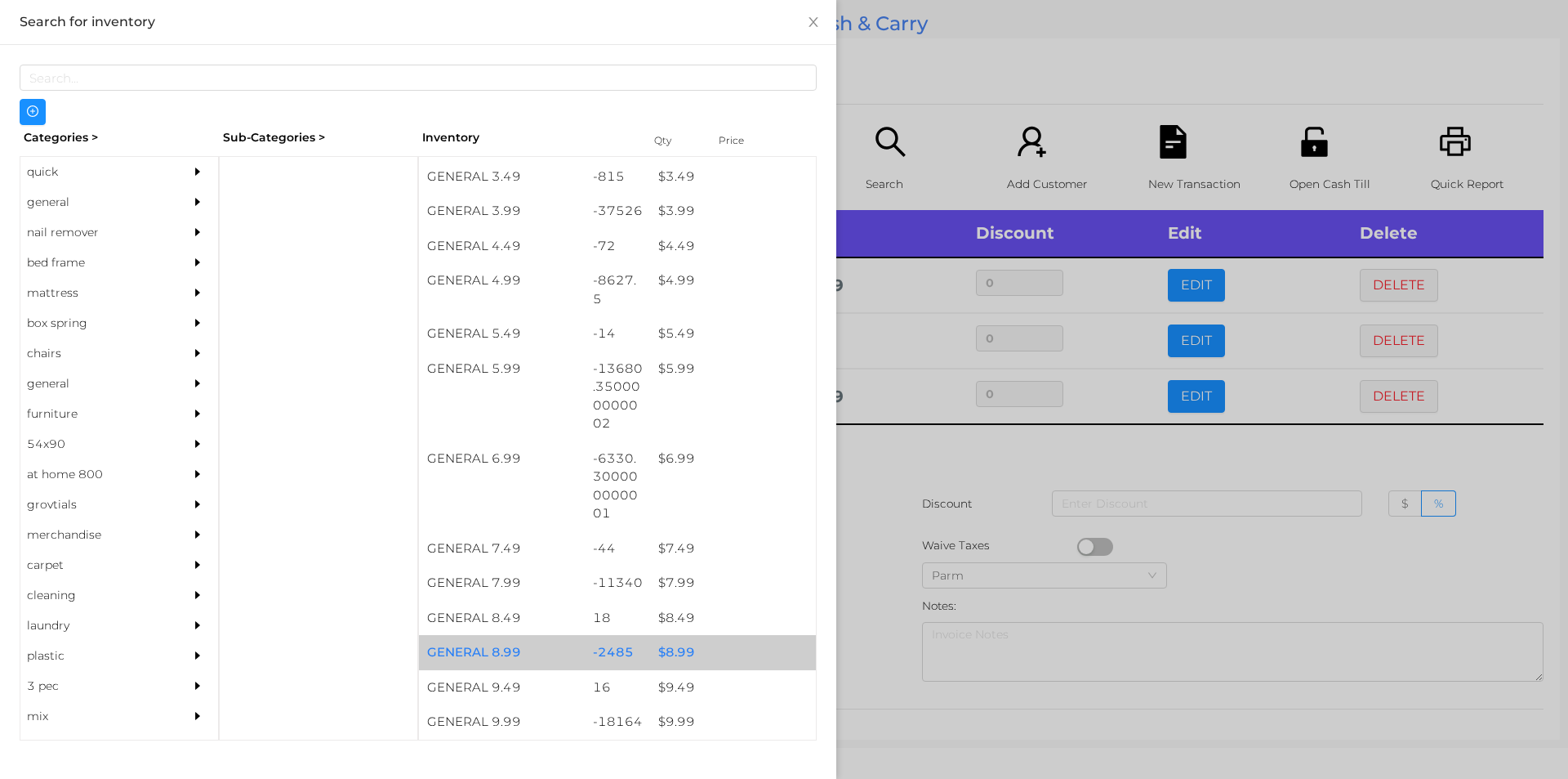
click at [678, 652] on div "$ 8.99" at bounding box center [732, 653] width 165 height 36
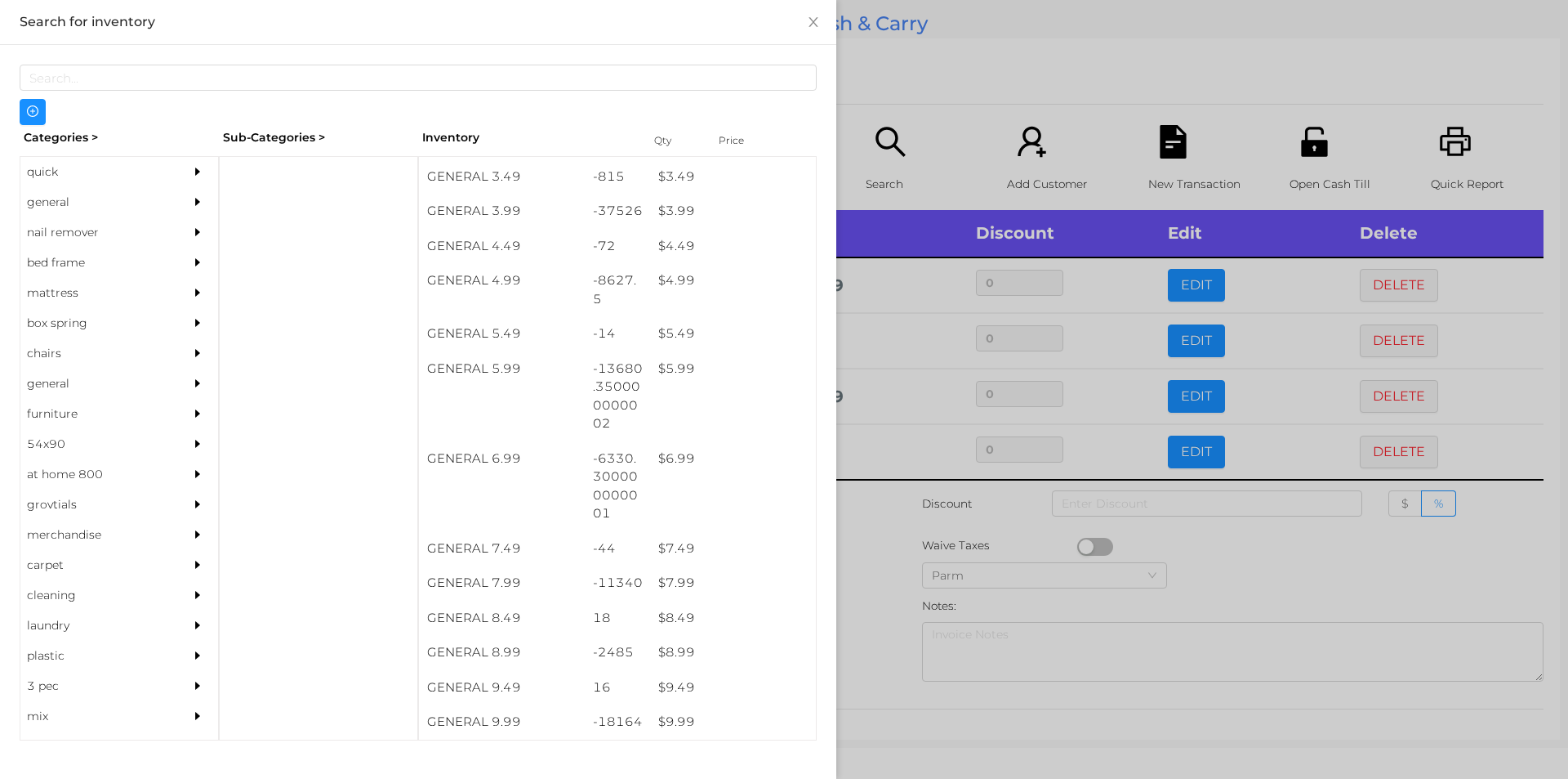
click at [872, 651] on div at bounding box center [784, 389] width 1568 height 779
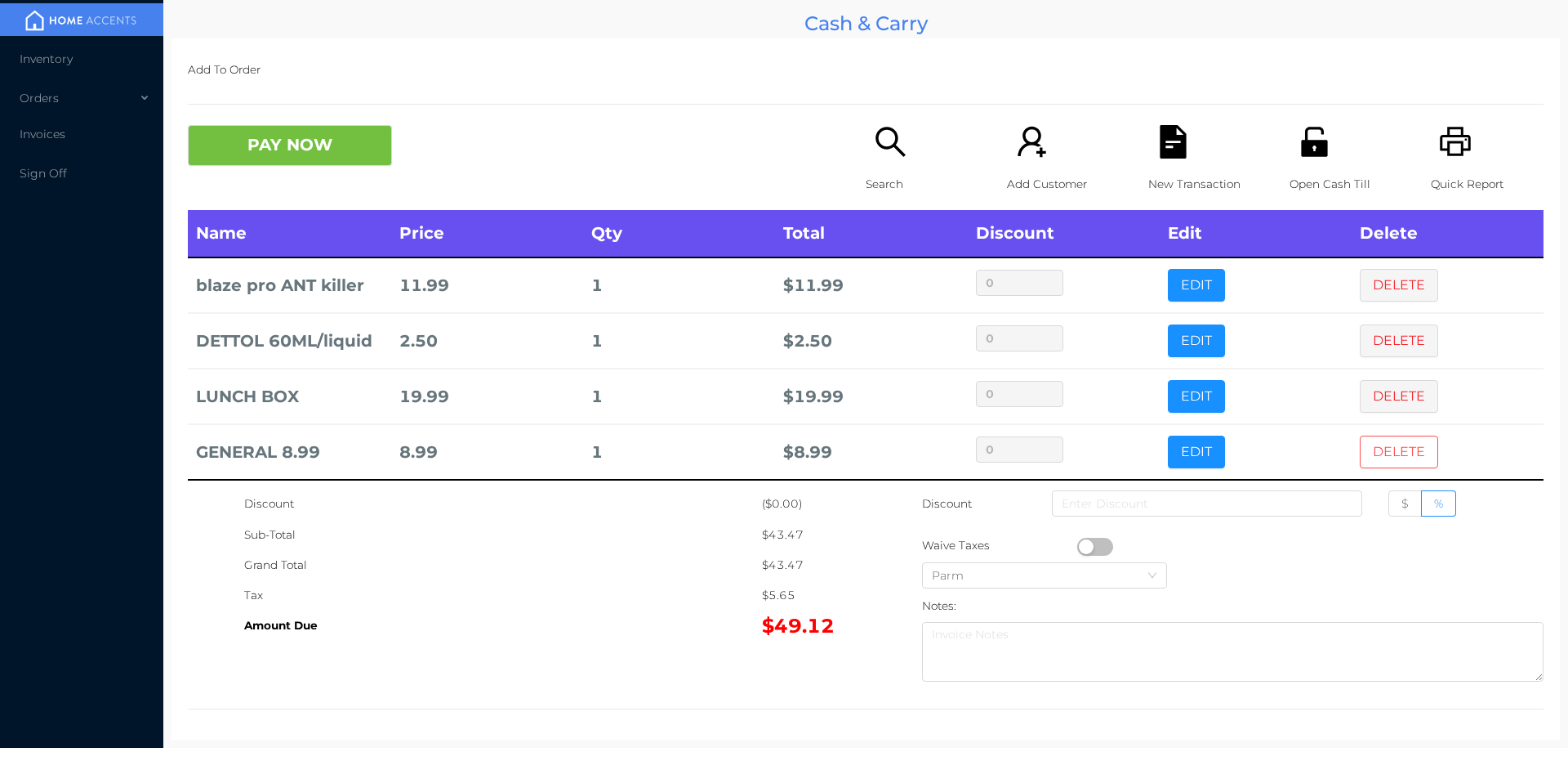
click at [1370, 449] on button "DELETE" at bounding box center [1399, 452] width 79 height 33
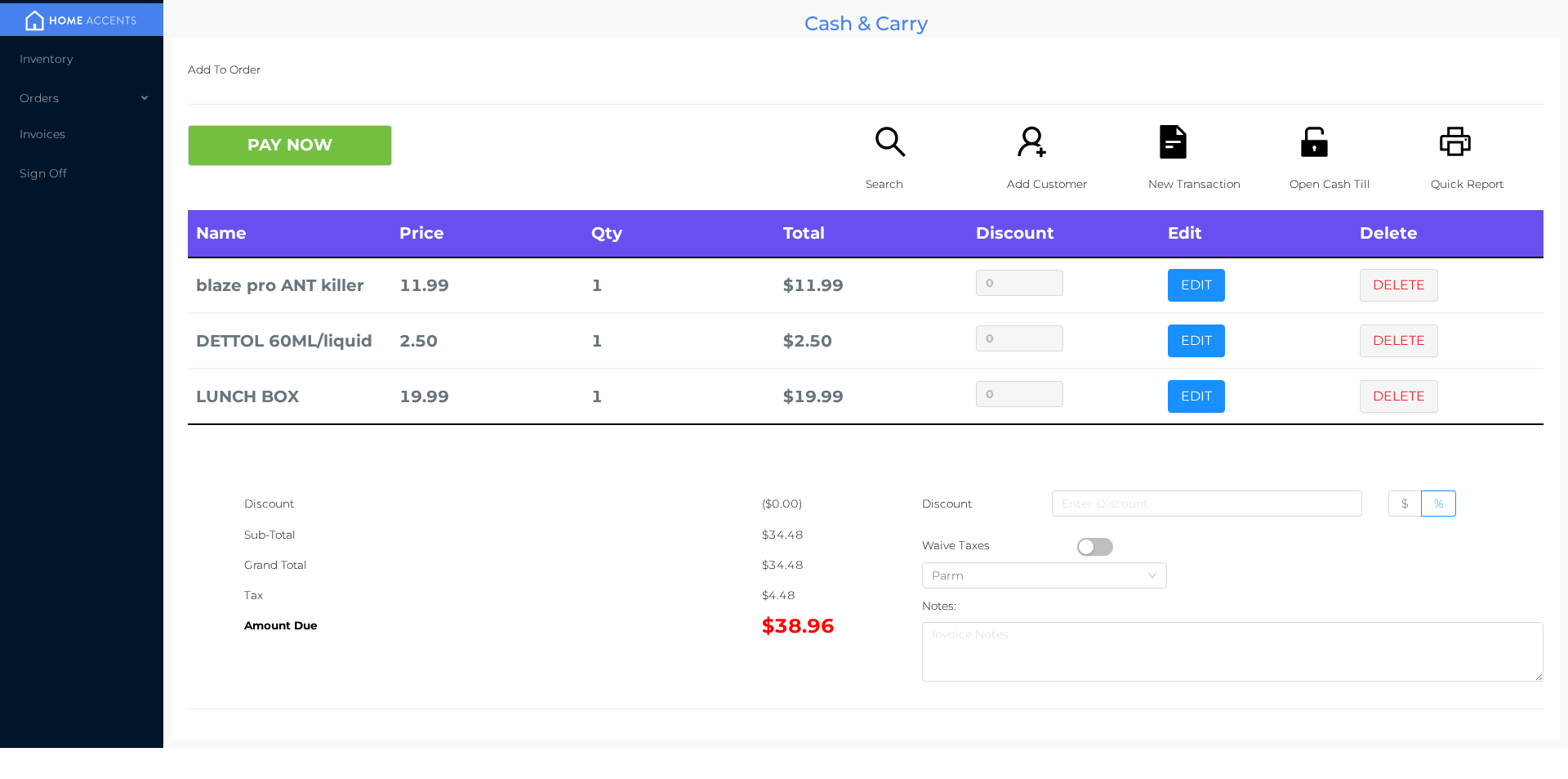
click at [879, 152] on icon "icon: search" at bounding box center [891, 142] width 34 height 34
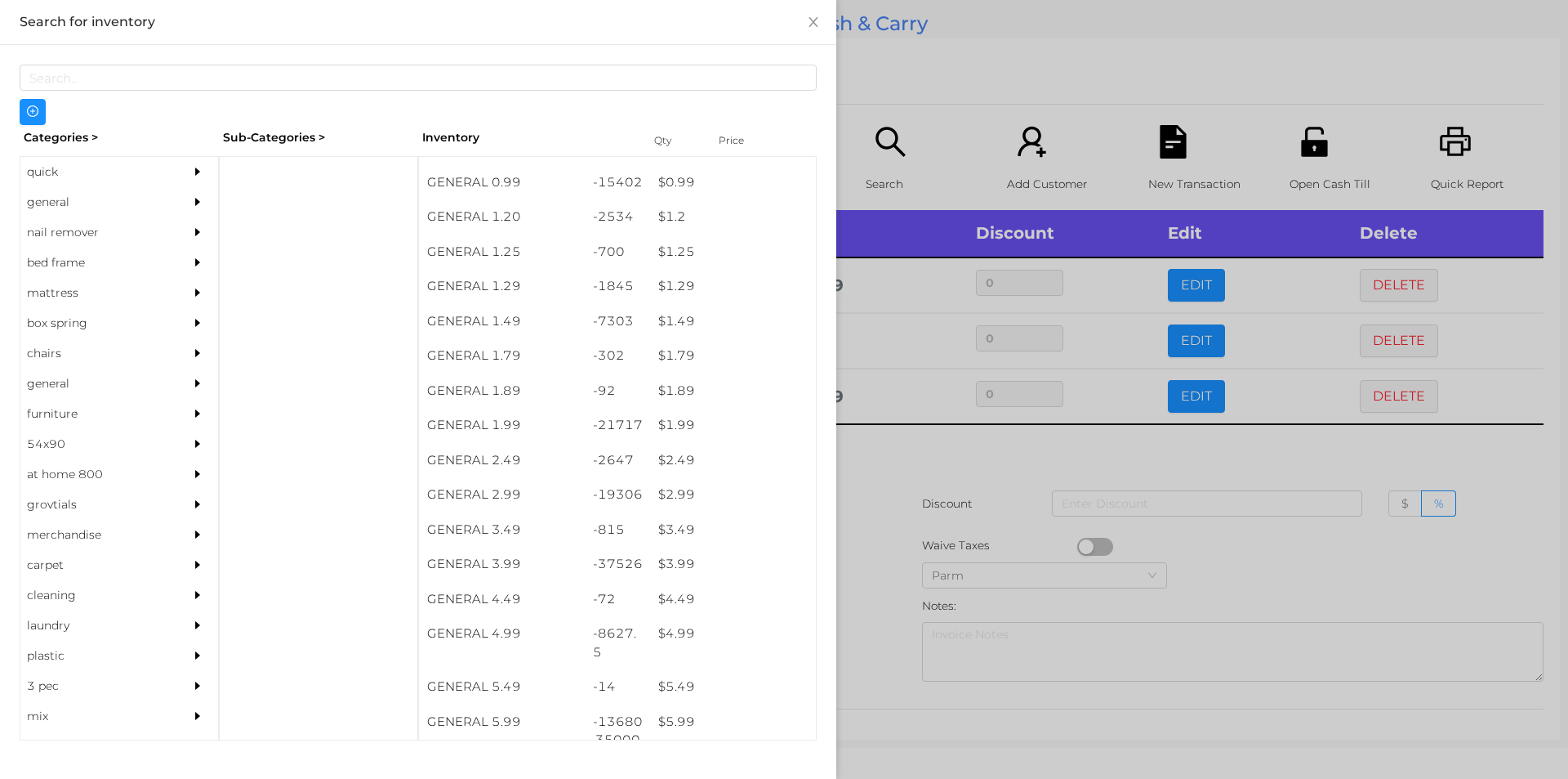
scroll to position [112, 0]
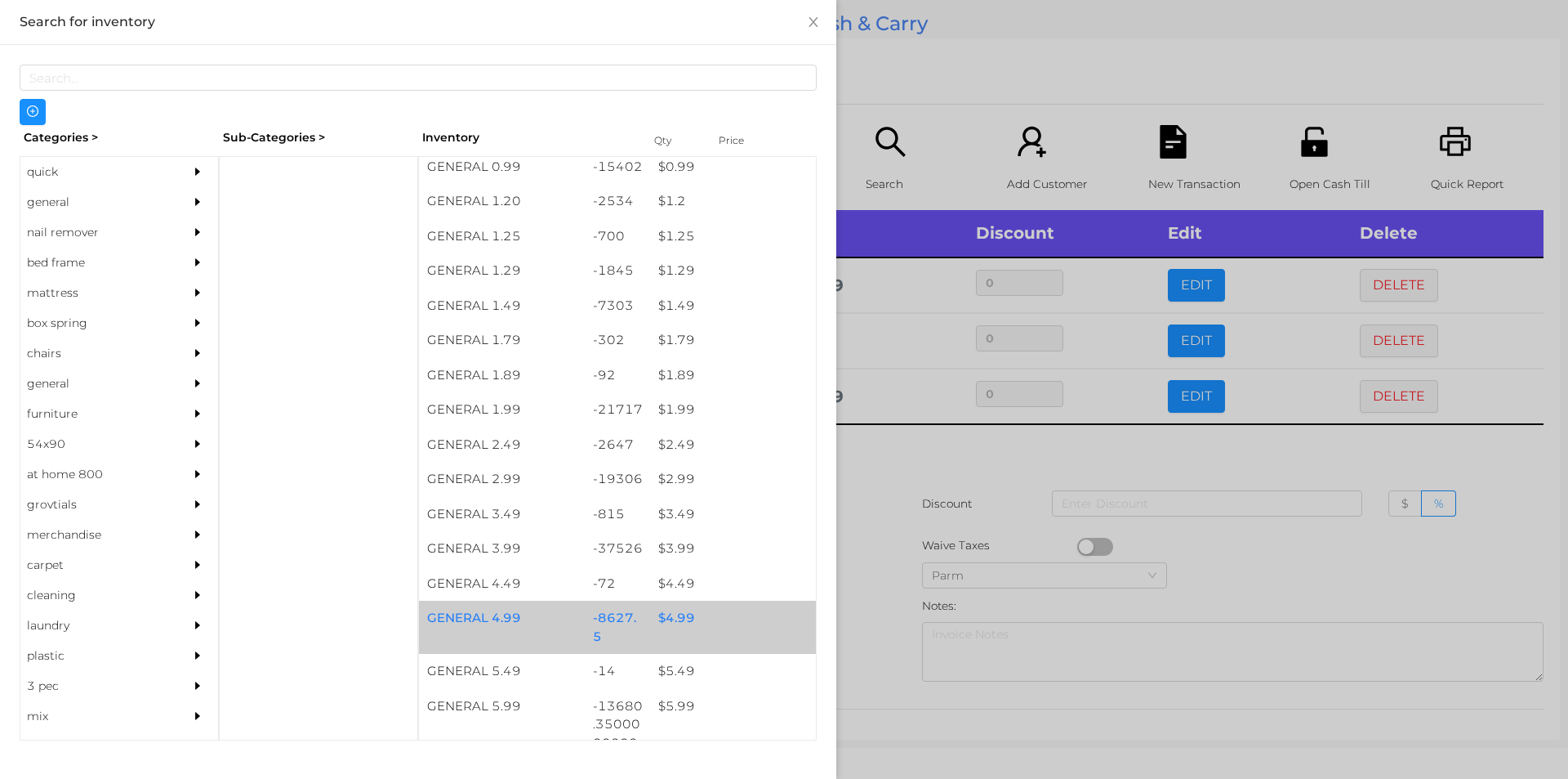
click at [677, 619] on div "$ 4.99" at bounding box center [732, 618] width 165 height 36
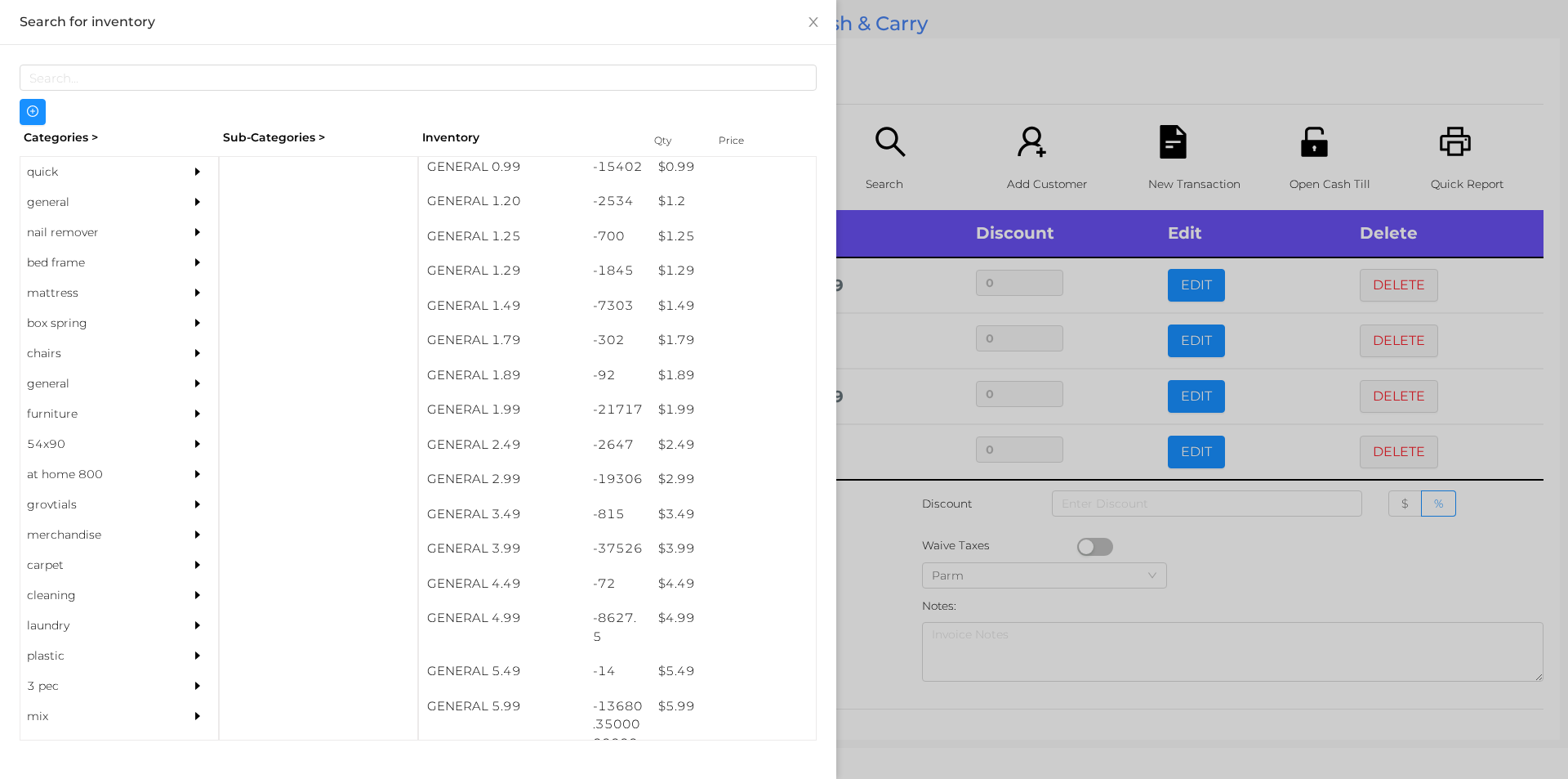
click at [884, 591] on div at bounding box center [784, 389] width 1568 height 779
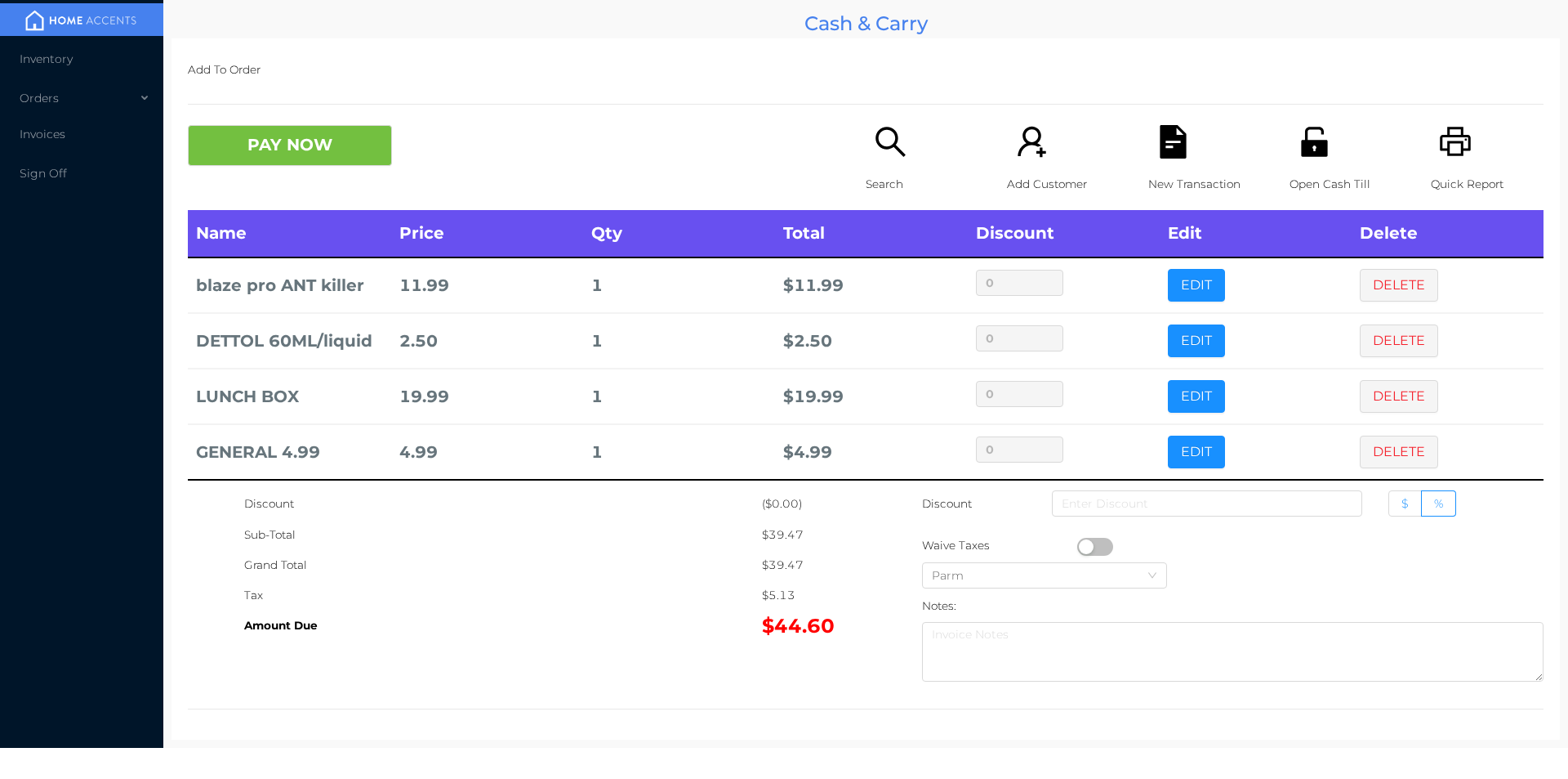
click at [1402, 500] on span "$" at bounding box center [1405, 503] width 7 height 15
click at [1402, 507] on input "$" at bounding box center [1402, 507] width 0 height 0
click at [1237, 500] on input at bounding box center [1207, 503] width 310 height 26
type input "1"
click at [294, 156] on button "PAY NOW" at bounding box center [290, 146] width 204 height 41
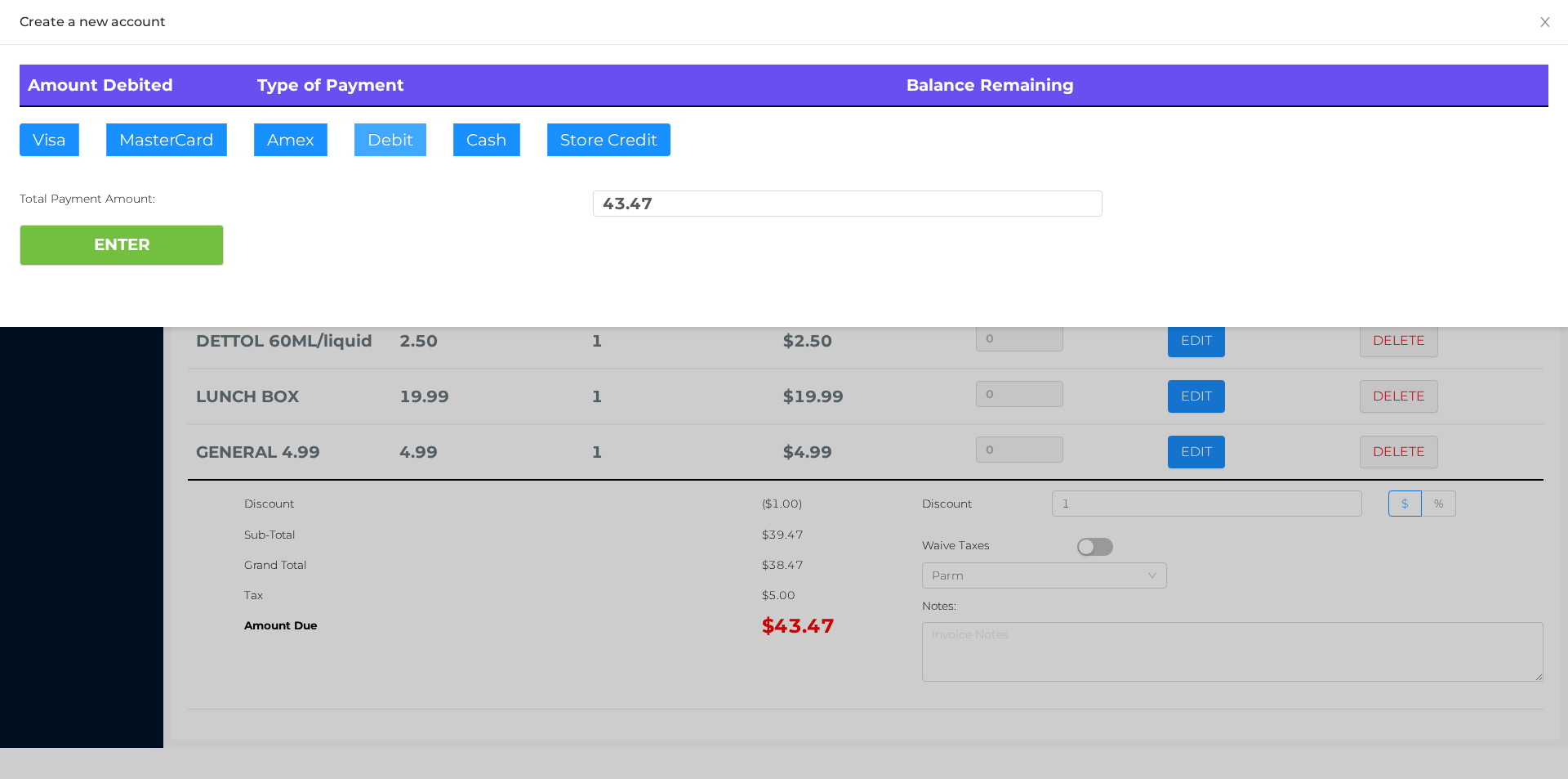
click at [392, 133] on button "Debit" at bounding box center [390, 139] width 72 height 33
click at [151, 235] on button "ENTER" at bounding box center [122, 245] width 204 height 41
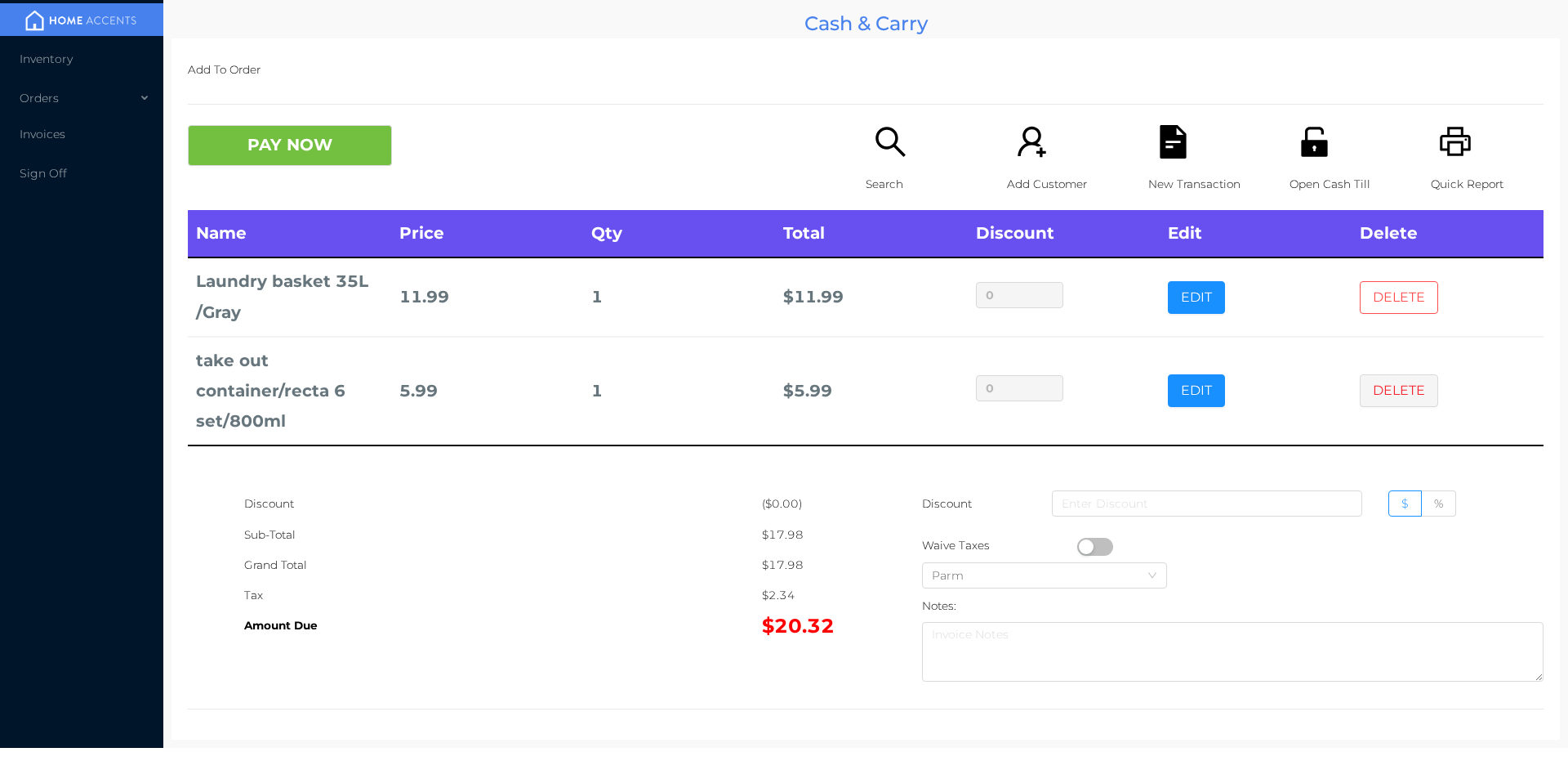
click at [1397, 300] on button "DELETE" at bounding box center [1399, 297] width 79 height 33
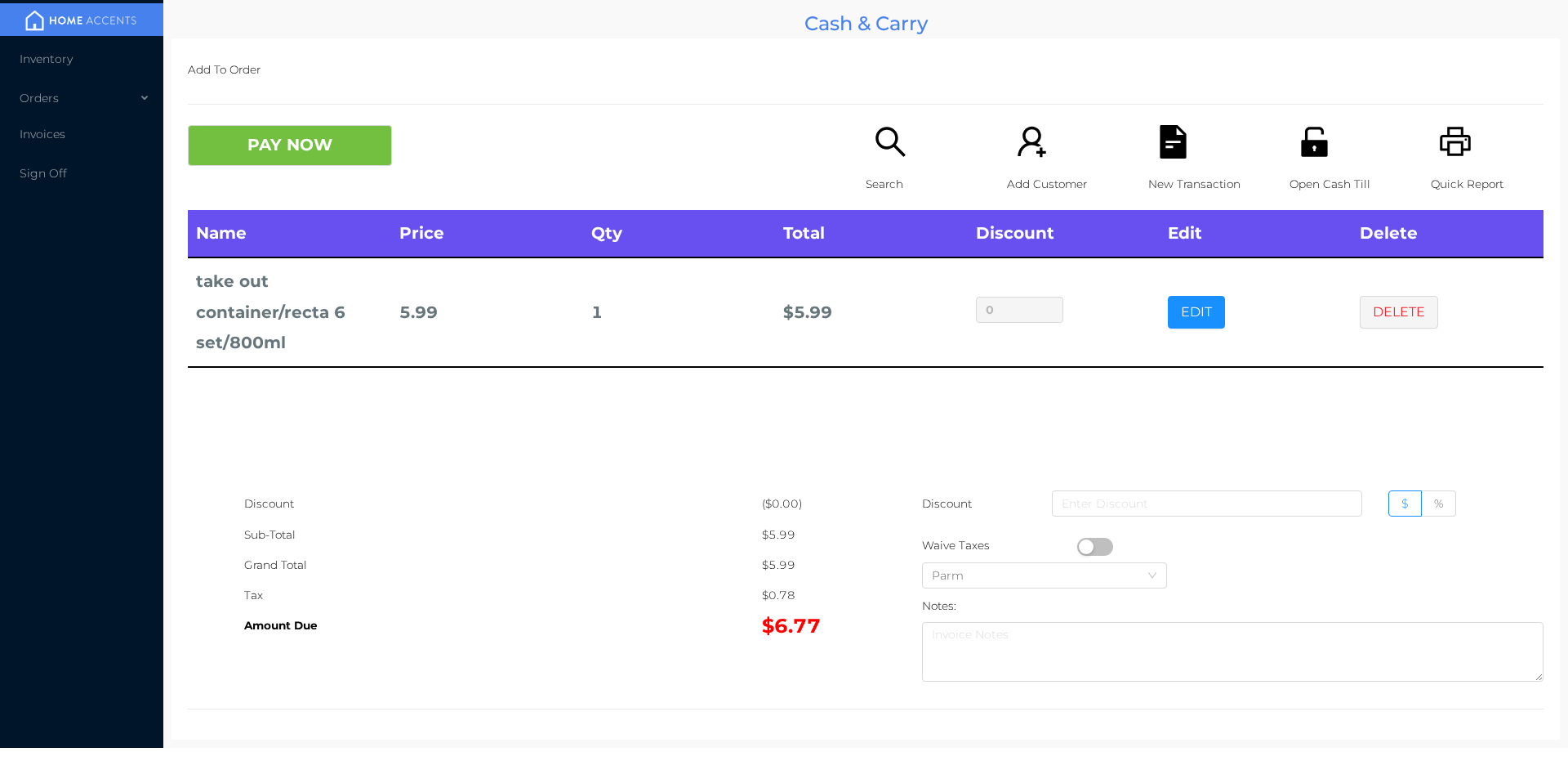
click at [875, 189] on p "Search" at bounding box center [922, 184] width 113 height 30
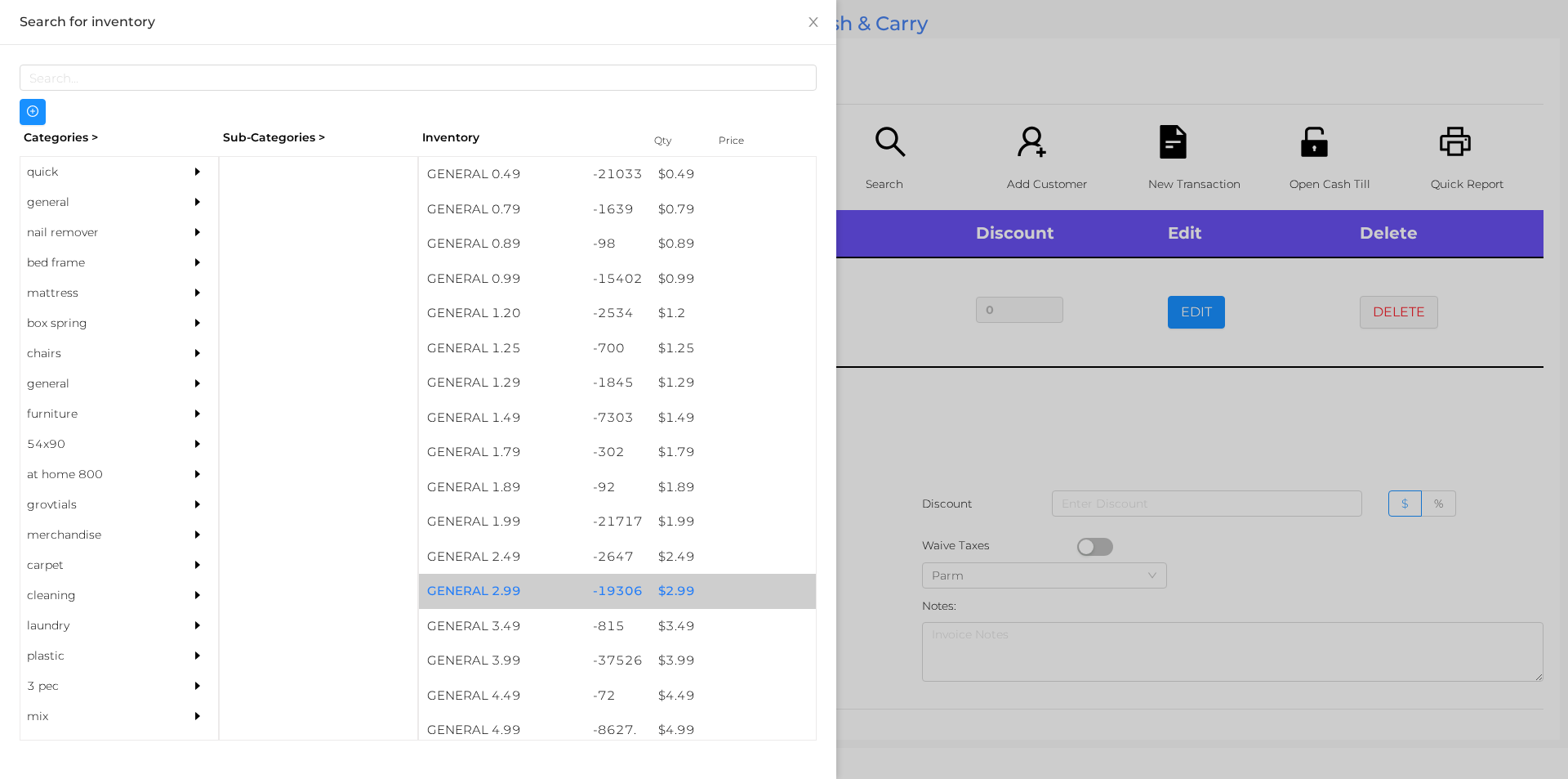
click at [673, 591] on div "$ 2.99" at bounding box center [732, 591] width 165 height 36
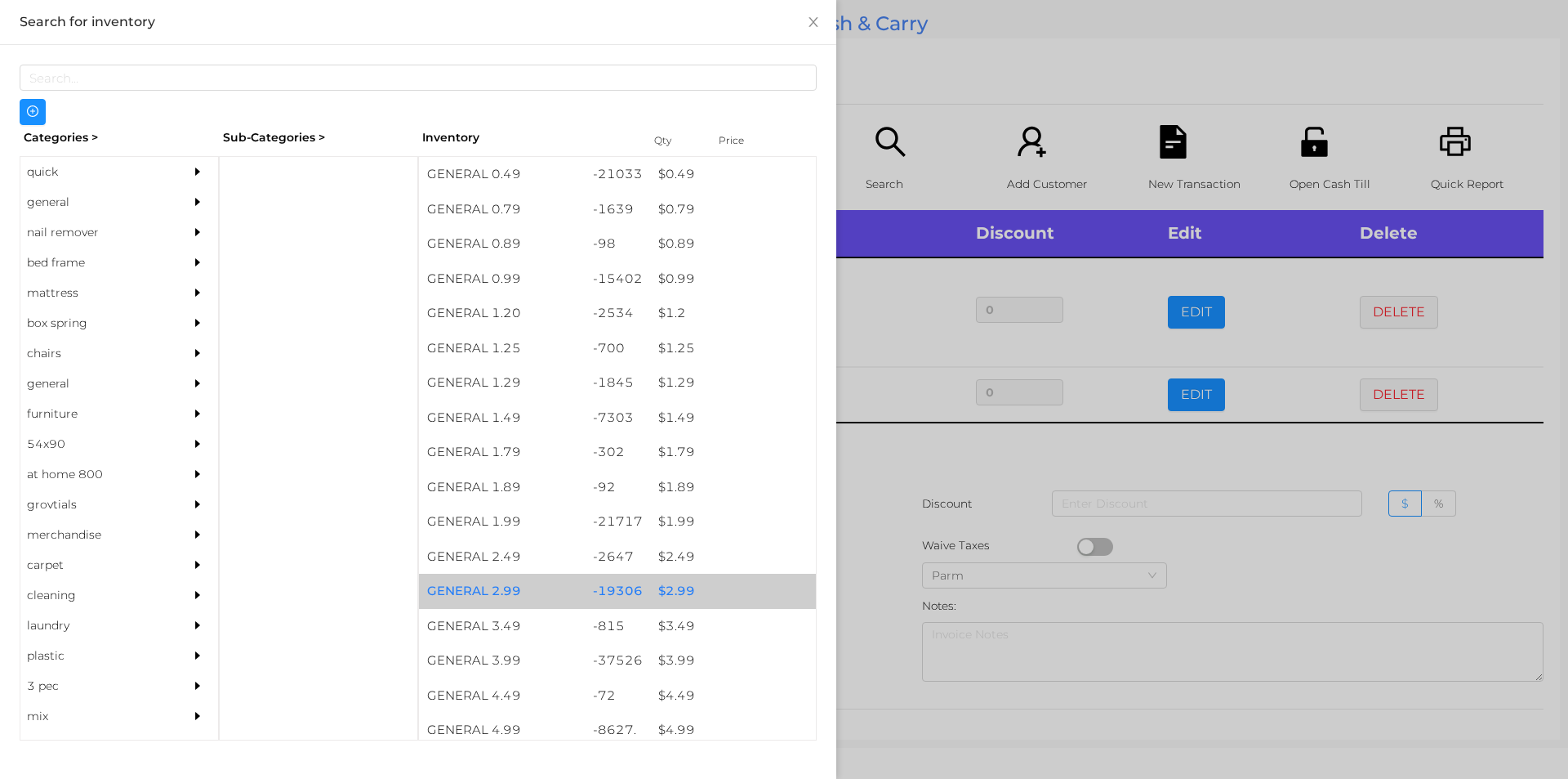
click at [674, 584] on div "$ 2.99" at bounding box center [732, 591] width 165 height 36
click at [698, 582] on div "$ 2.99" at bounding box center [732, 591] width 165 height 36
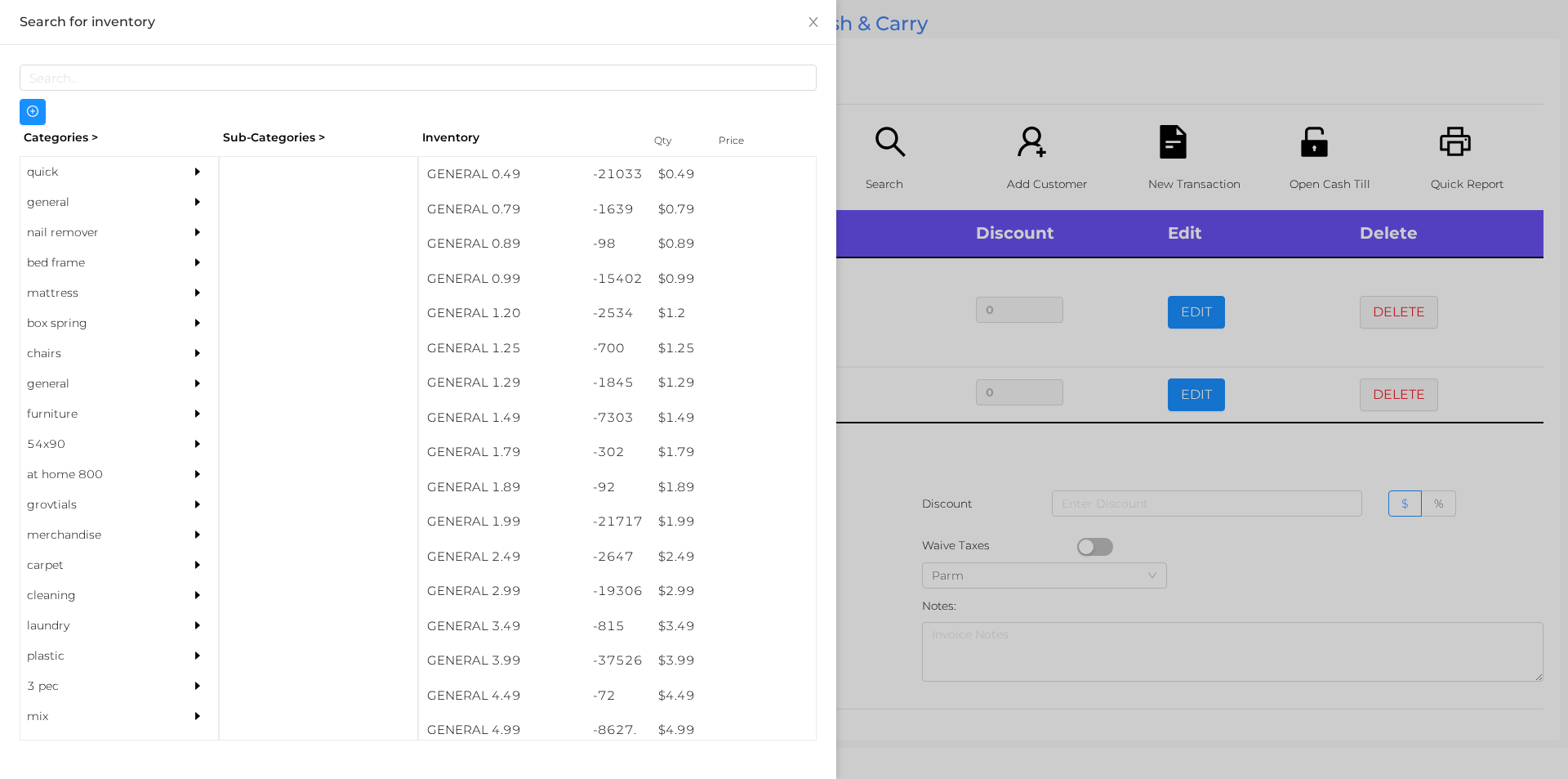
click at [888, 466] on div at bounding box center [784, 389] width 1568 height 779
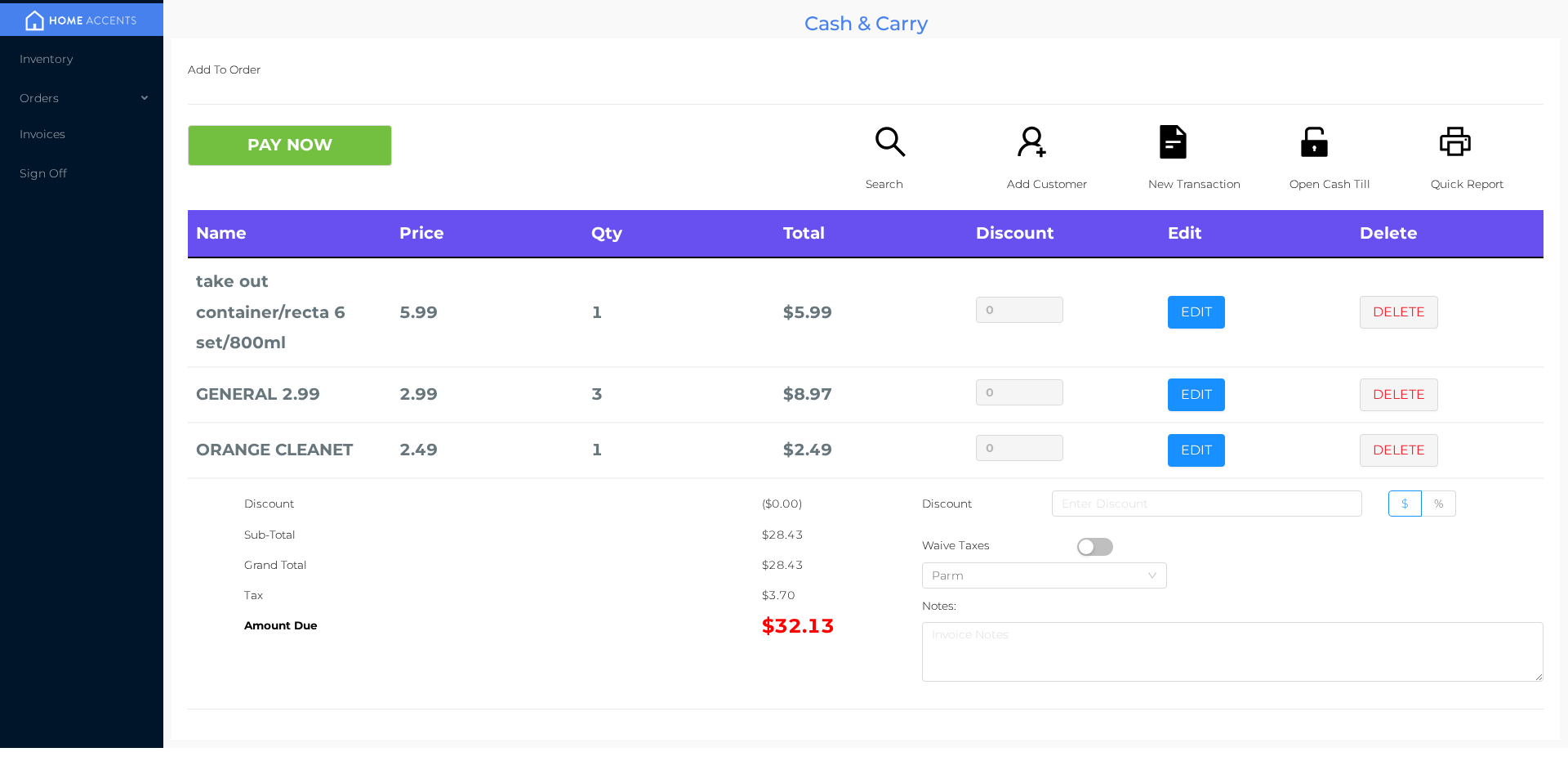
click at [894, 132] on icon "icon: search" at bounding box center [891, 142] width 34 height 34
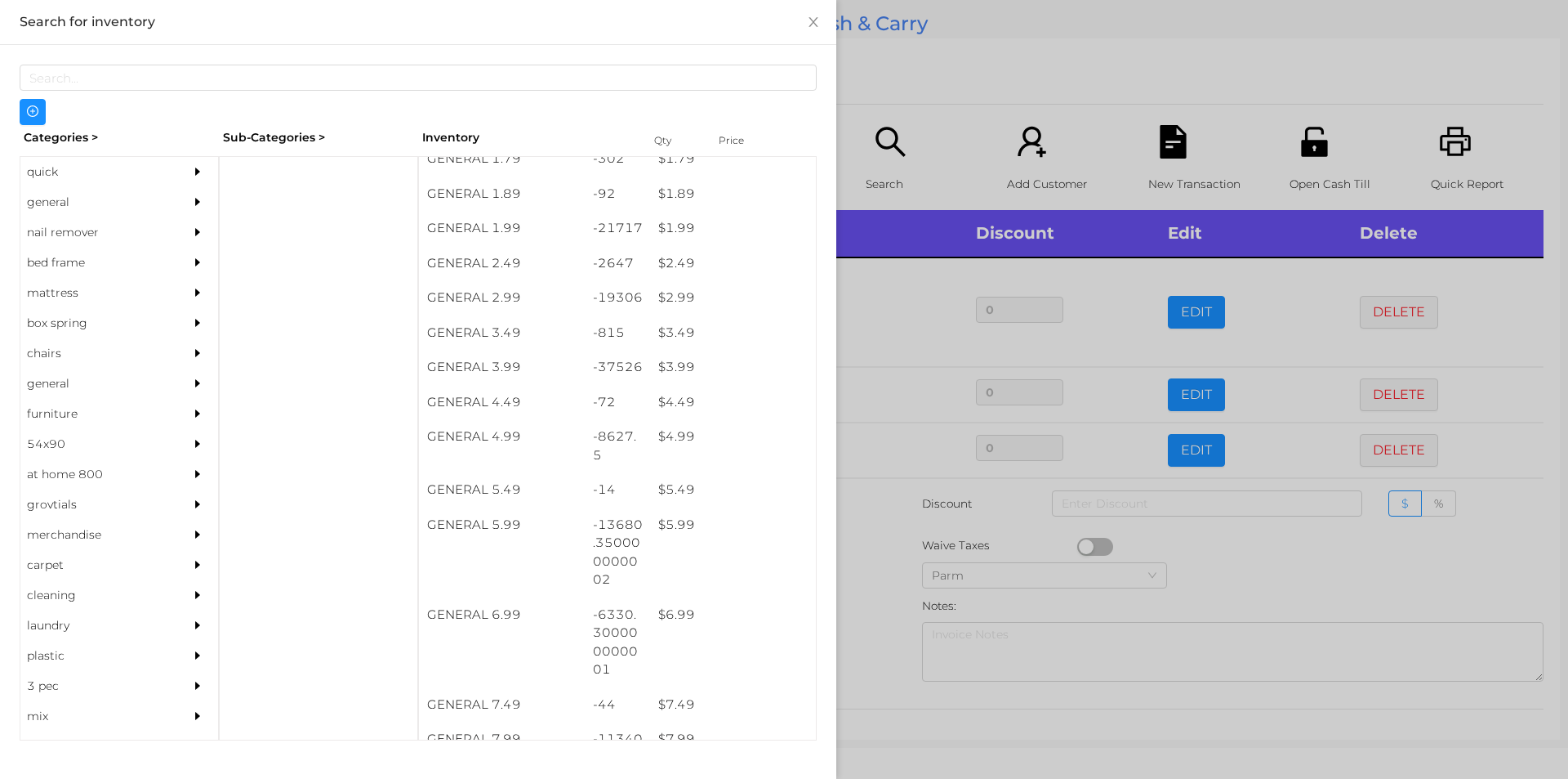
scroll to position [302, 0]
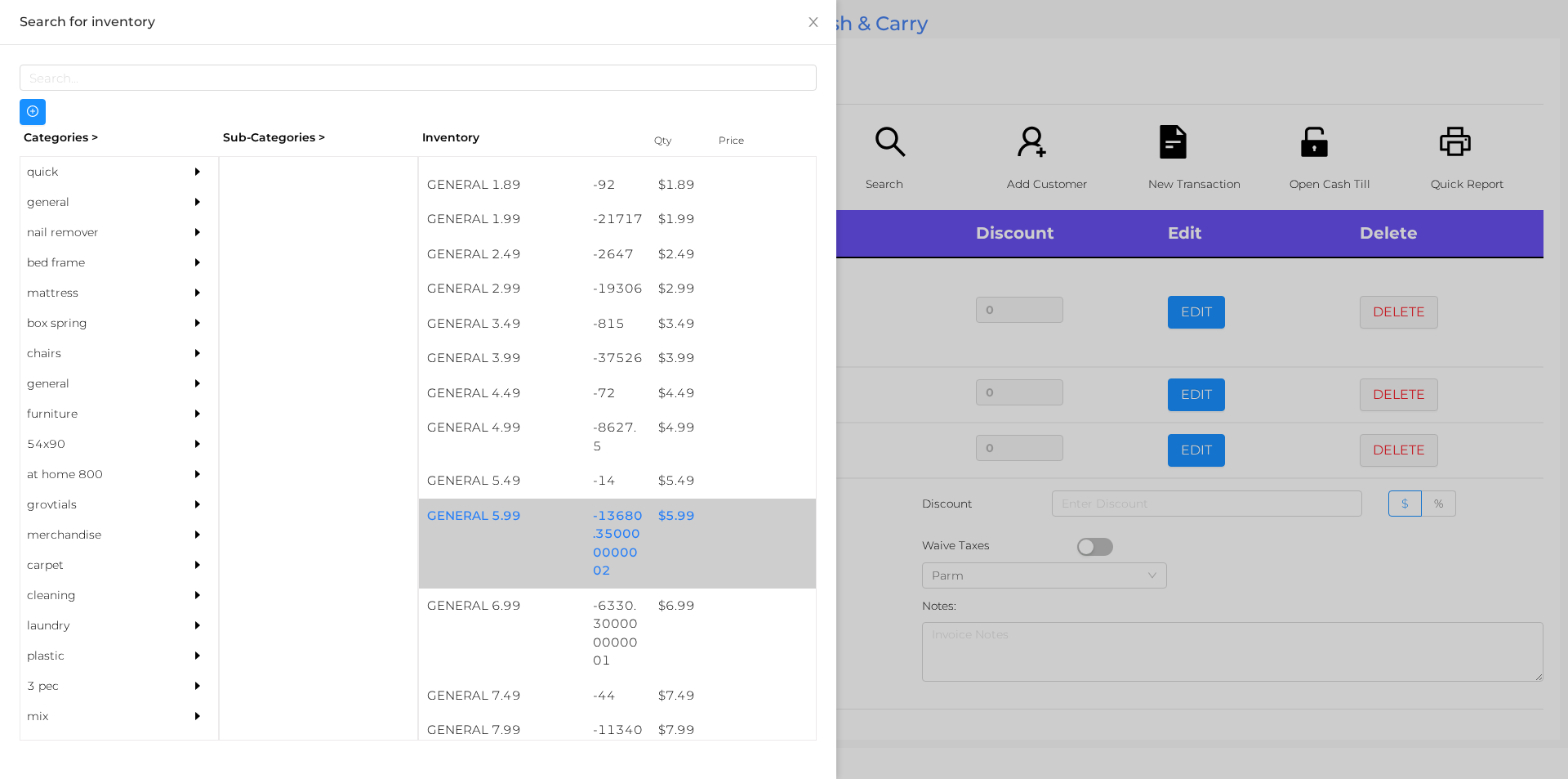
click at [685, 517] on div "$ 5.99" at bounding box center [732, 516] width 165 height 36
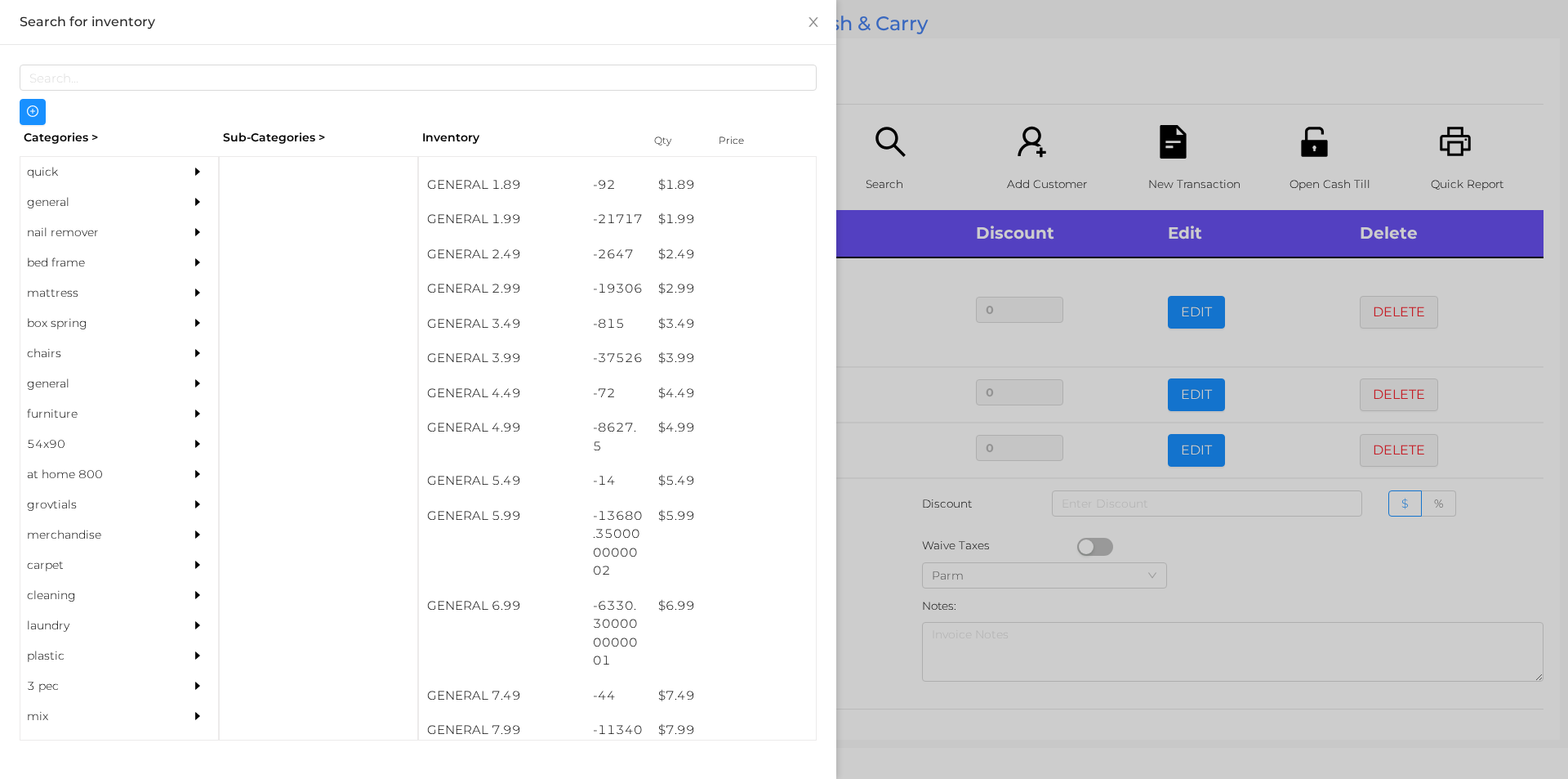
click at [882, 575] on div at bounding box center [784, 389] width 1568 height 779
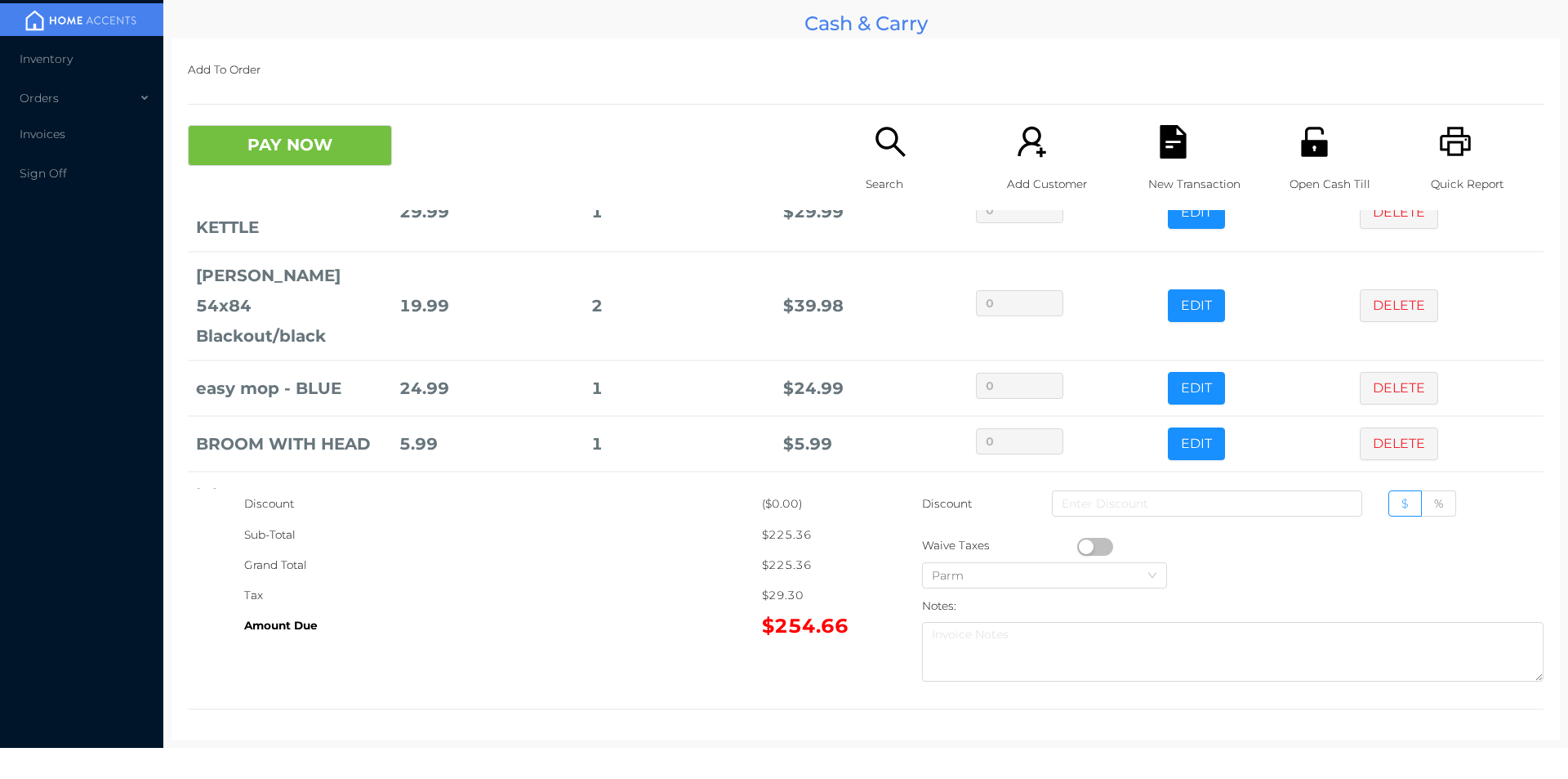
scroll to position [597, 0]
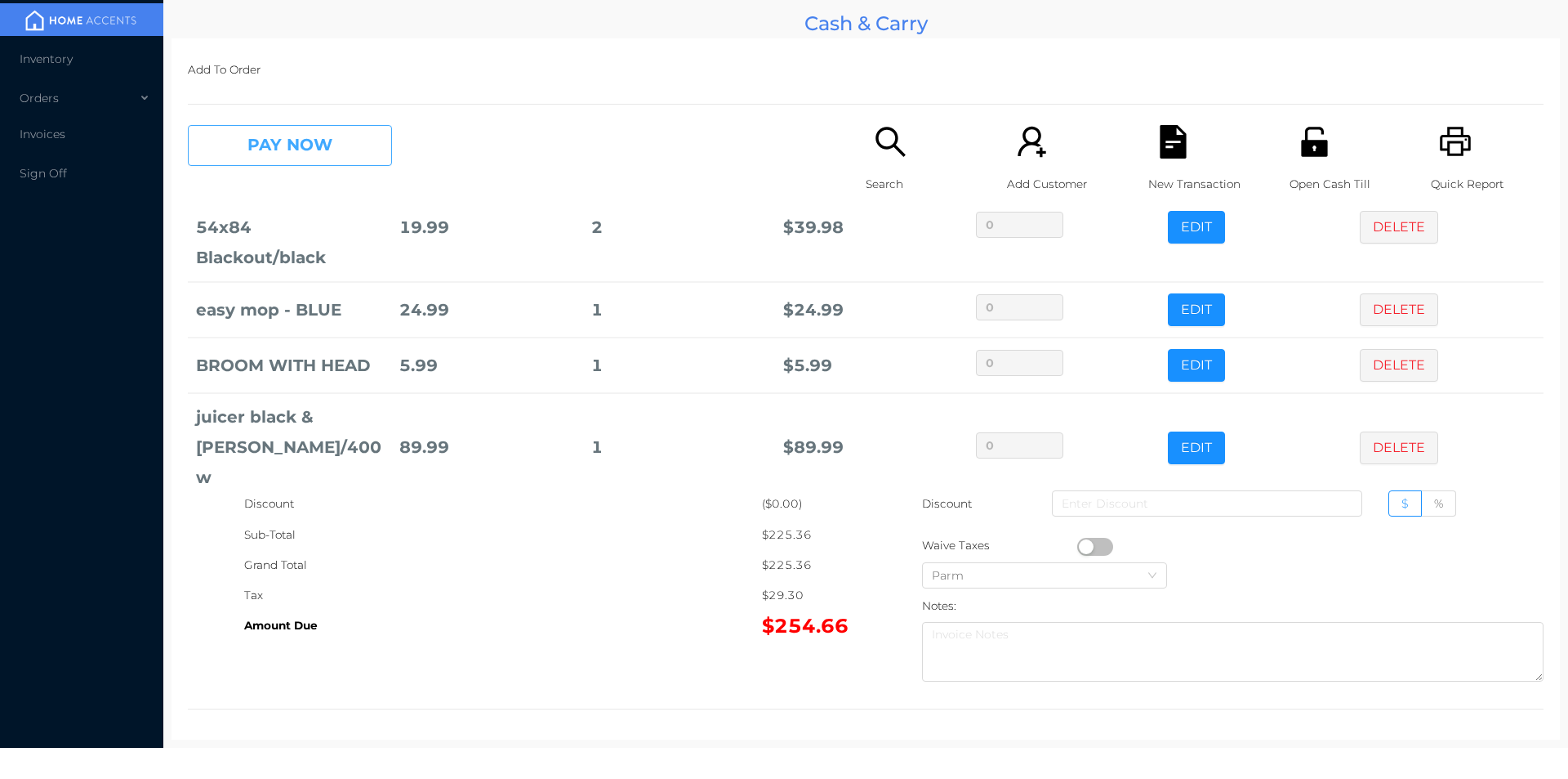
click at [261, 146] on button "PAY NOW" at bounding box center [290, 146] width 204 height 41
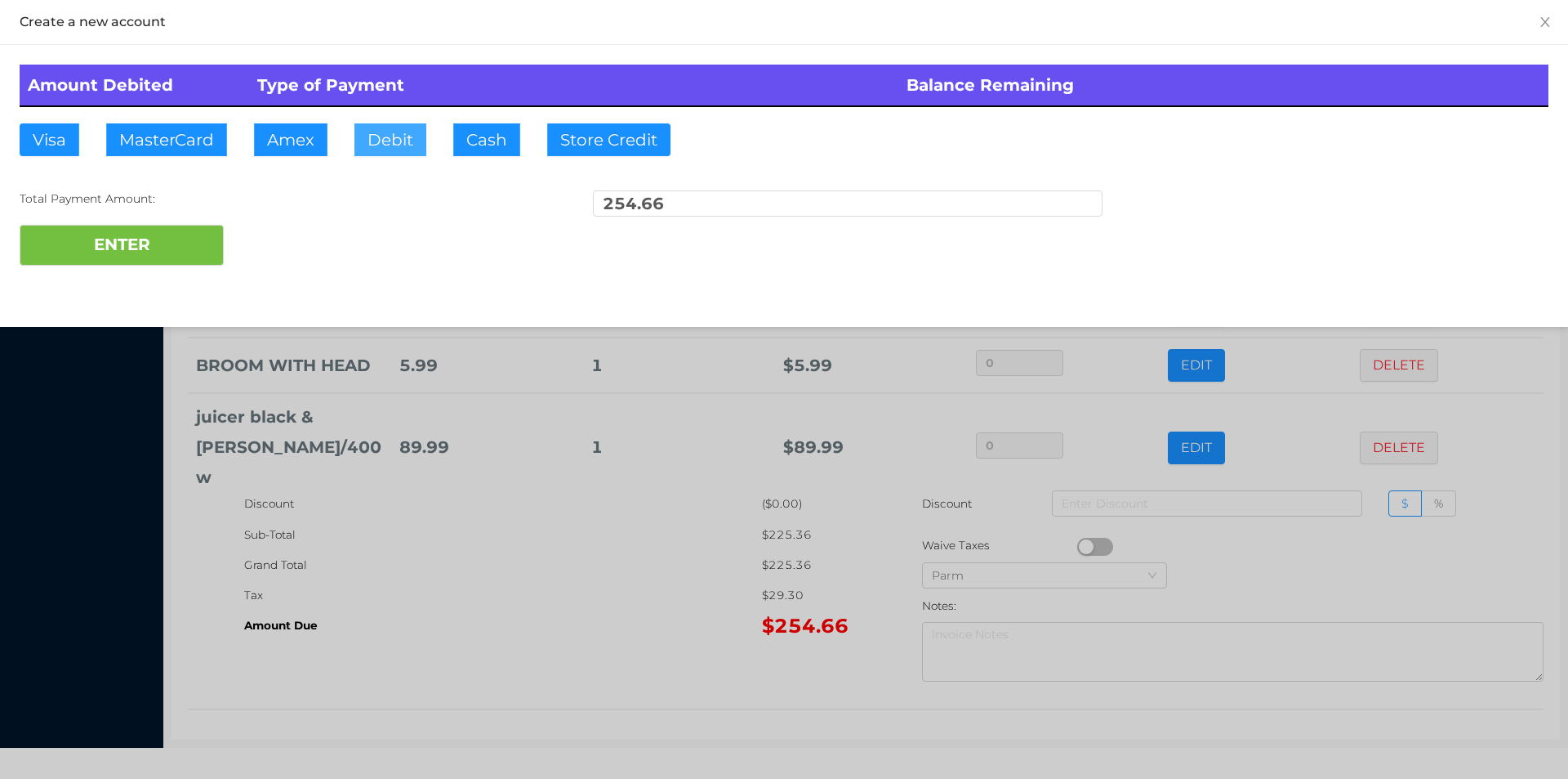
click at [377, 140] on button "Debit" at bounding box center [390, 139] width 72 height 33
click at [110, 237] on button "ENTER" at bounding box center [122, 245] width 204 height 41
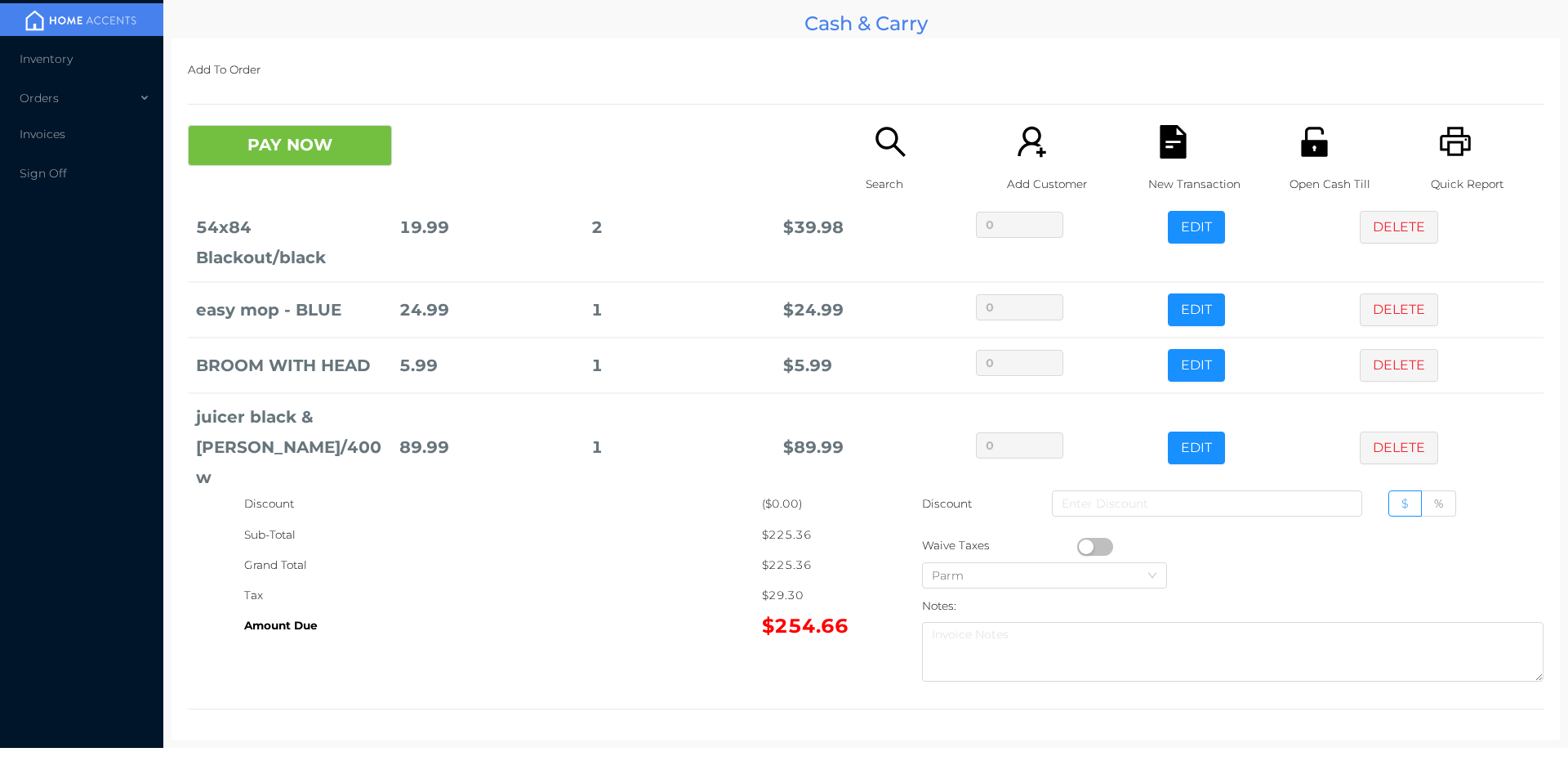
scroll to position [0, 0]
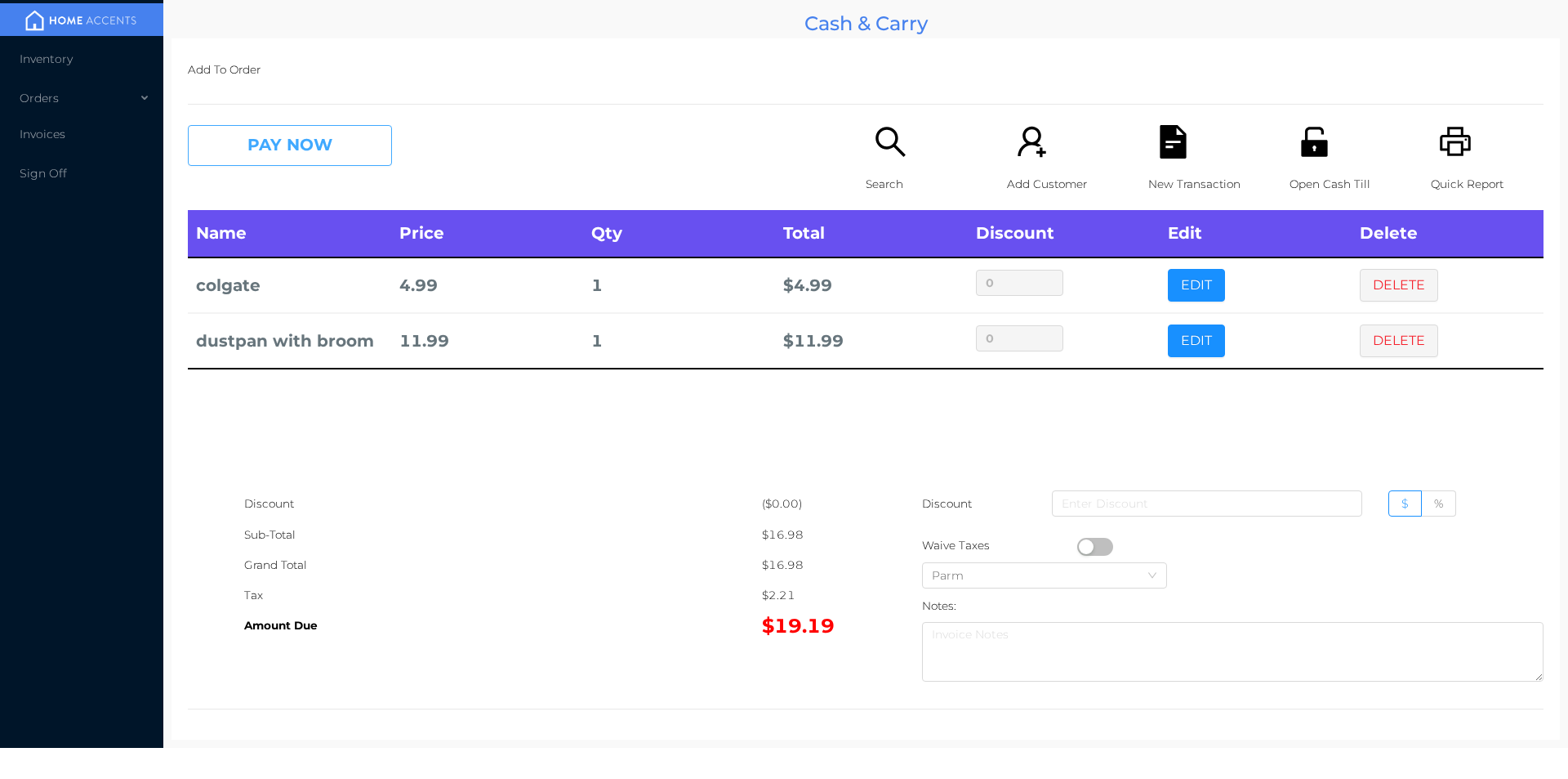
click at [262, 141] on button "PAY NOW" at bounding box center [290, 146] width 204 height 41
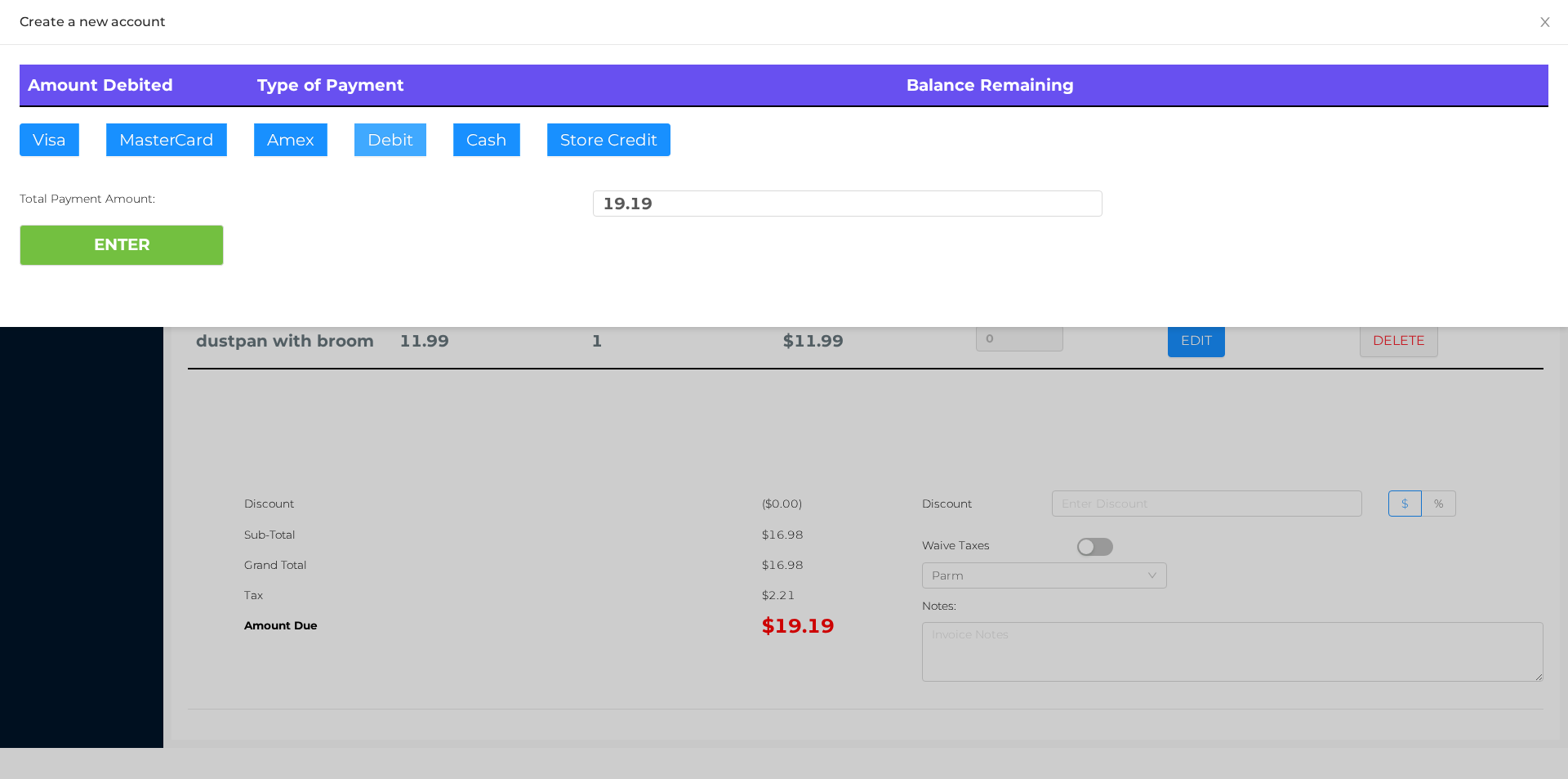
click at [373, 148] on button "Debit" at bounding box center [390, 139] width 72 height 33
type input "20."
click at [193, 254] on button "ENTER" at bounding box center [122, 245] width 204 height 41
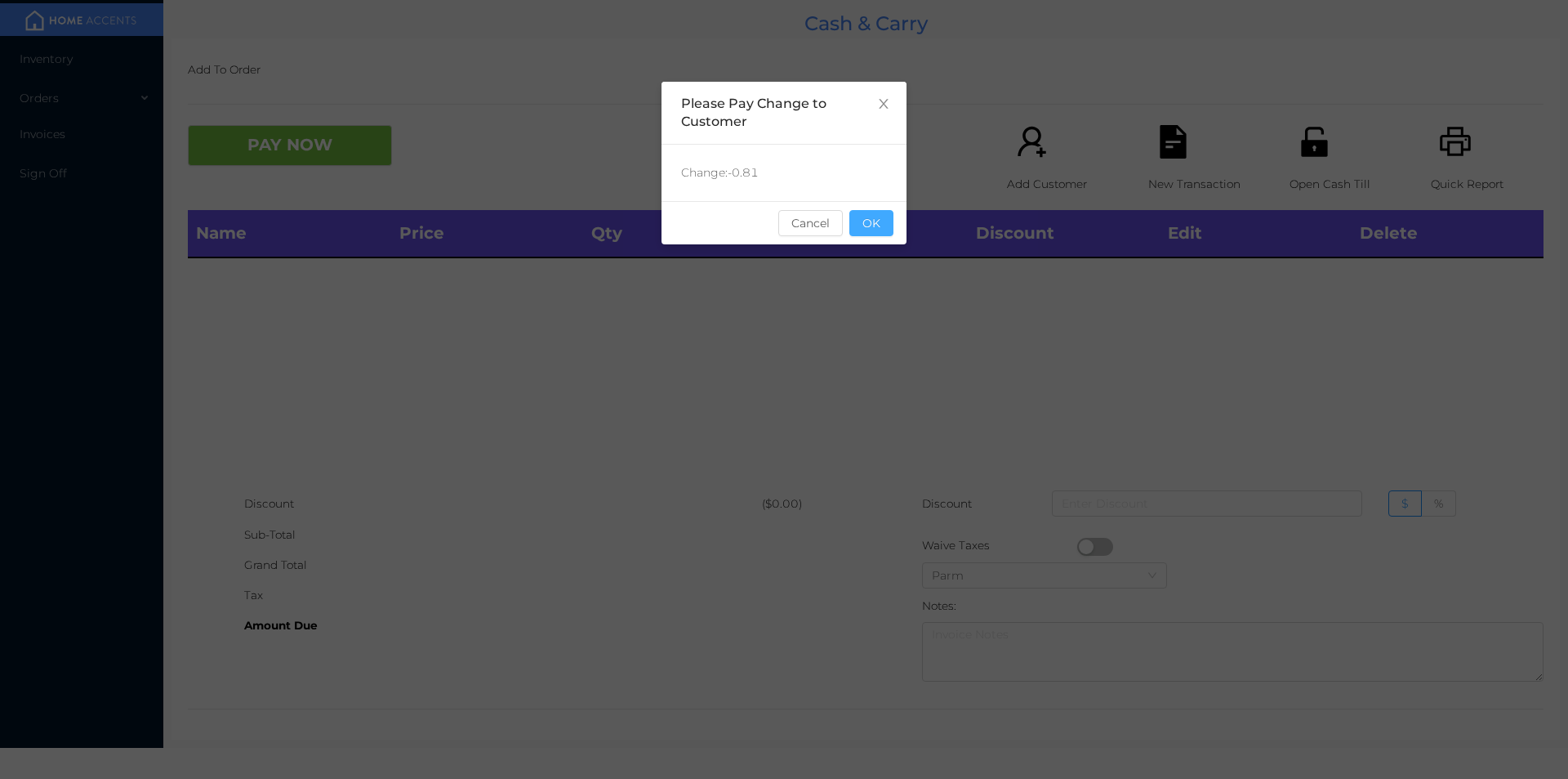
click at [875, 236] on button "OK" at bounding box center [871, 224] width 44 height 26
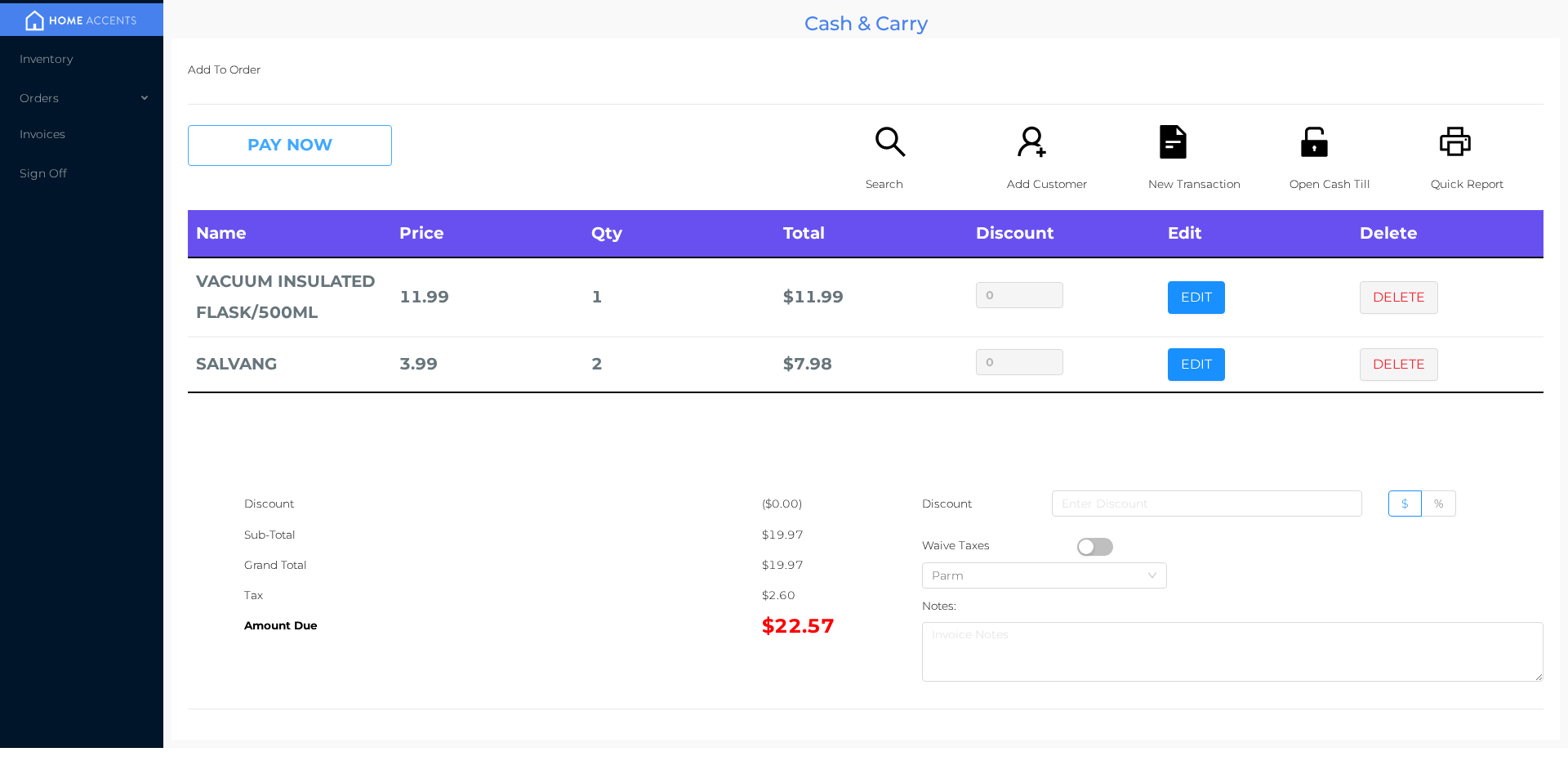
click at [261, 145] on button "PAY NOW" at bounding box center [290, 146] width 204 height 41
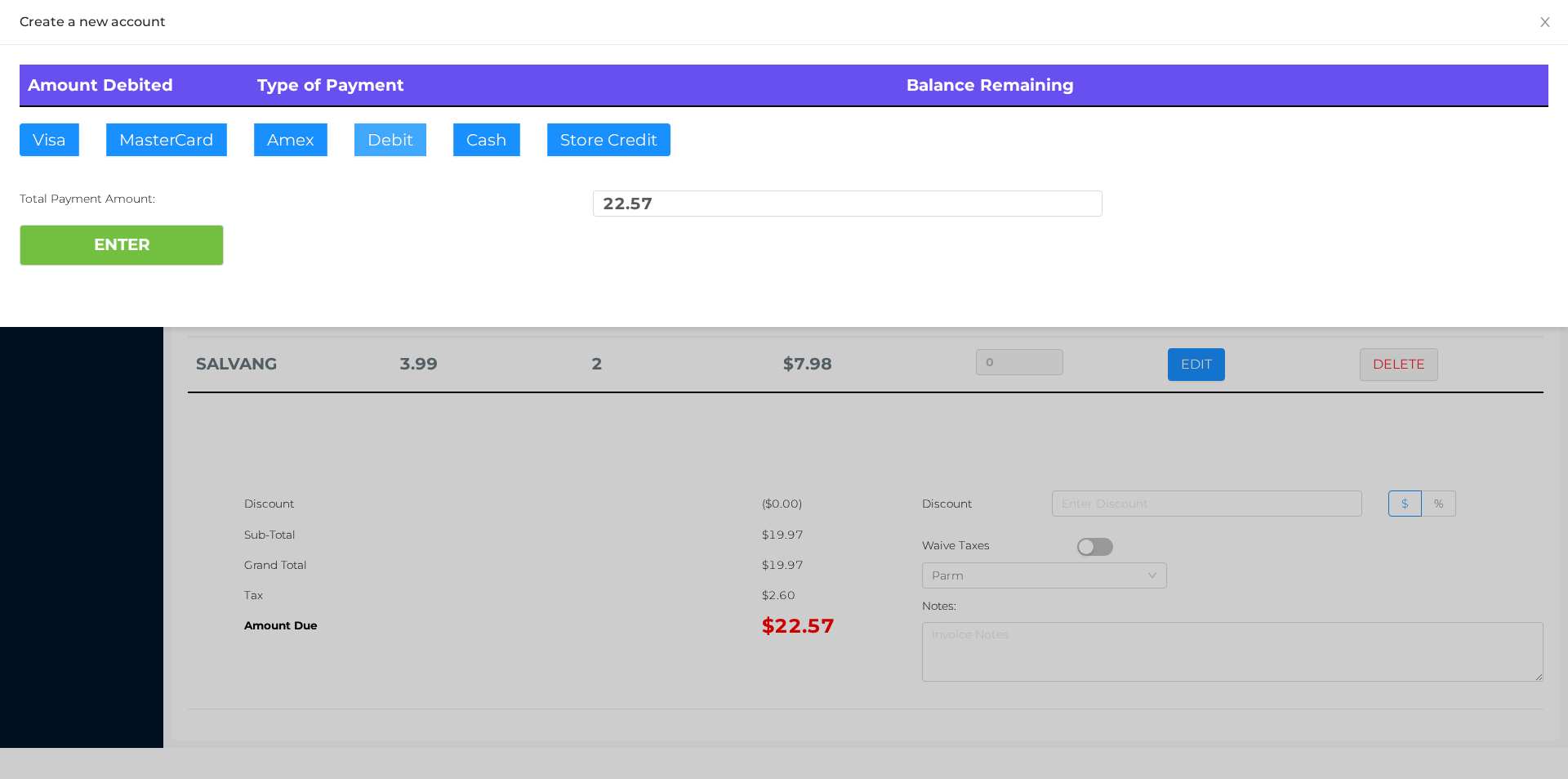
click at [391, 139] on button "Debit" at bounding box center [390, 139] width 72 height 33
type input "50."
click at [135, 260] on button "ENTER" at bounding box center [122, 245] width 204 height 41
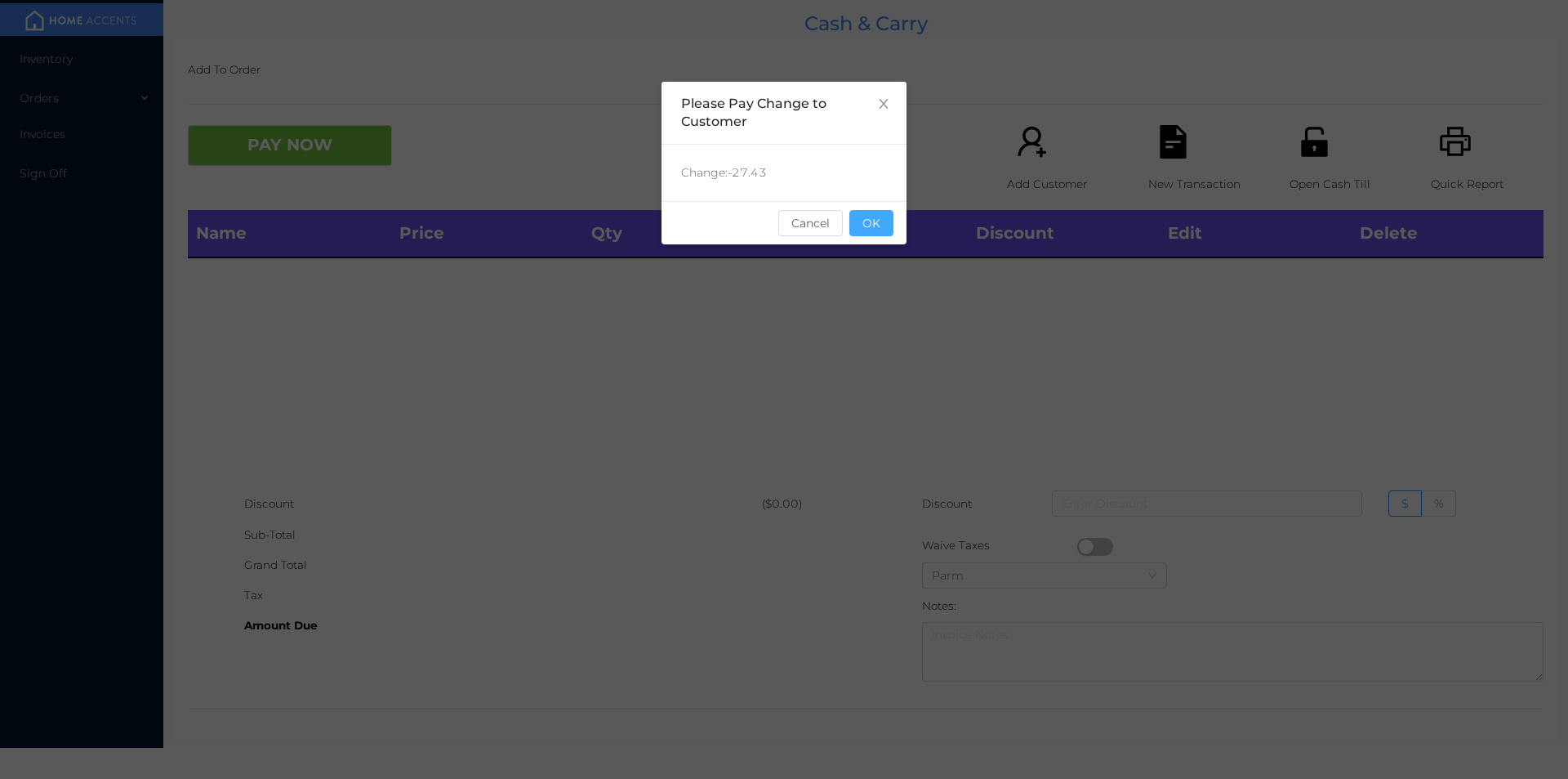
click at [866, 211] on button "OK" at bounding box center [871, 224] width 44 height 26
click at [915, 297] on div "Name Price Qty Total Discount Edit Delete" at bounding box center [866, 350] width 1356 height 279
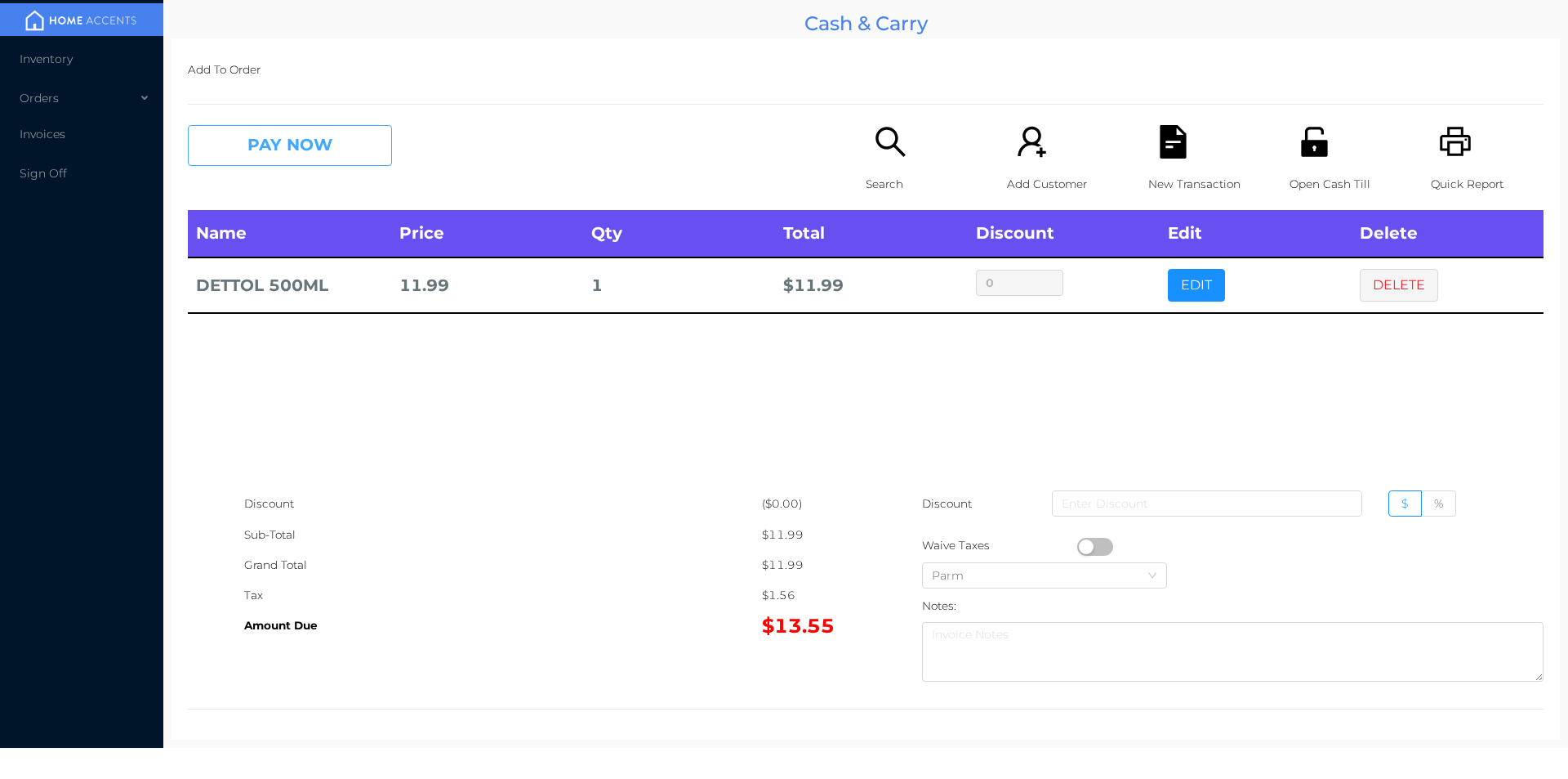
click at [272, 165] on button "PAY NOW" at bounding box center [290, 146] width 204 height 41
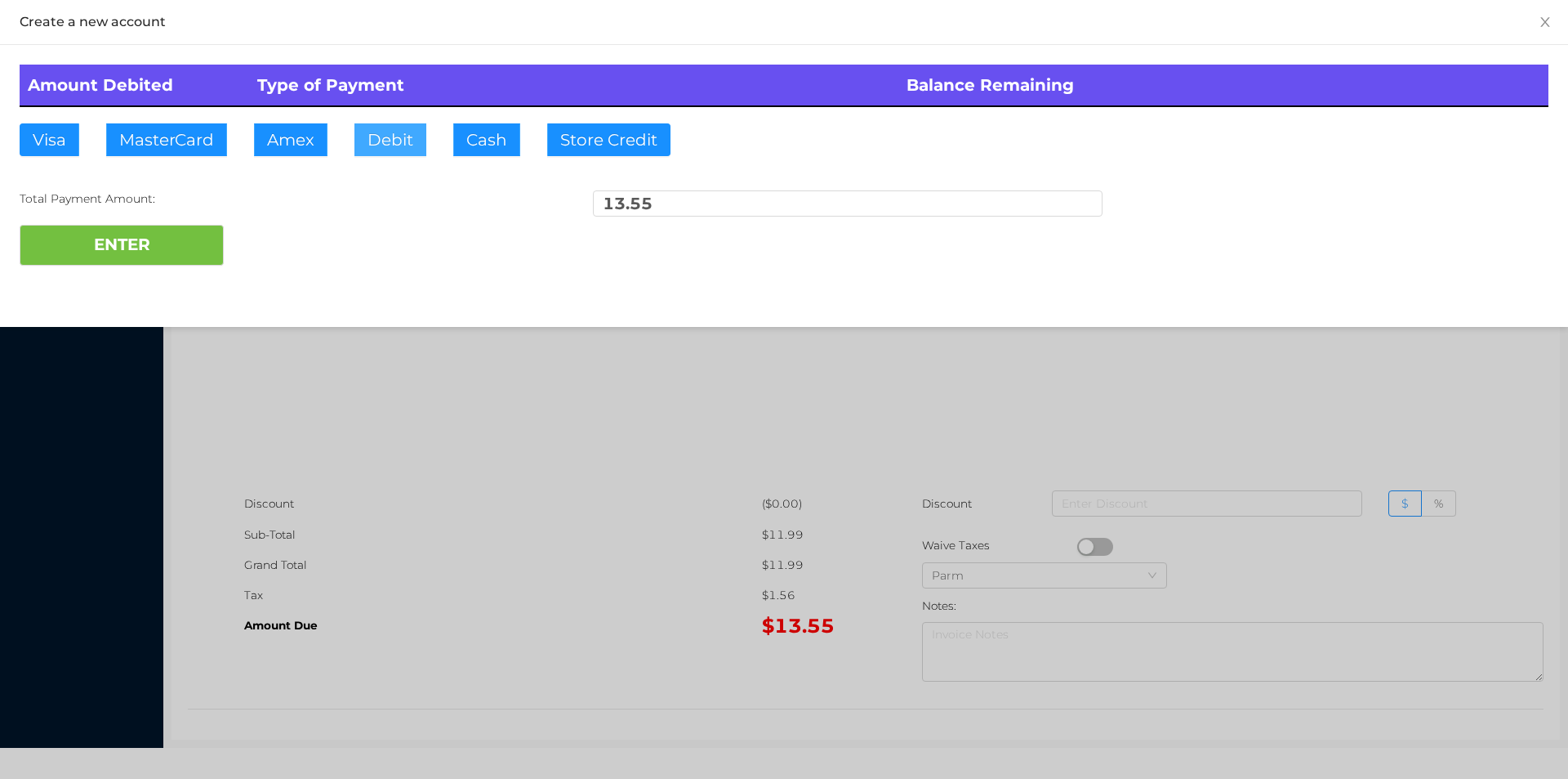
click at [383, 136] on button "Debit" at bounding box center [390, 139] width 72 height 33
type input "20."
click at [151, 251] on button "ENTER" at bounding box center [122, 245] width 204 height 41
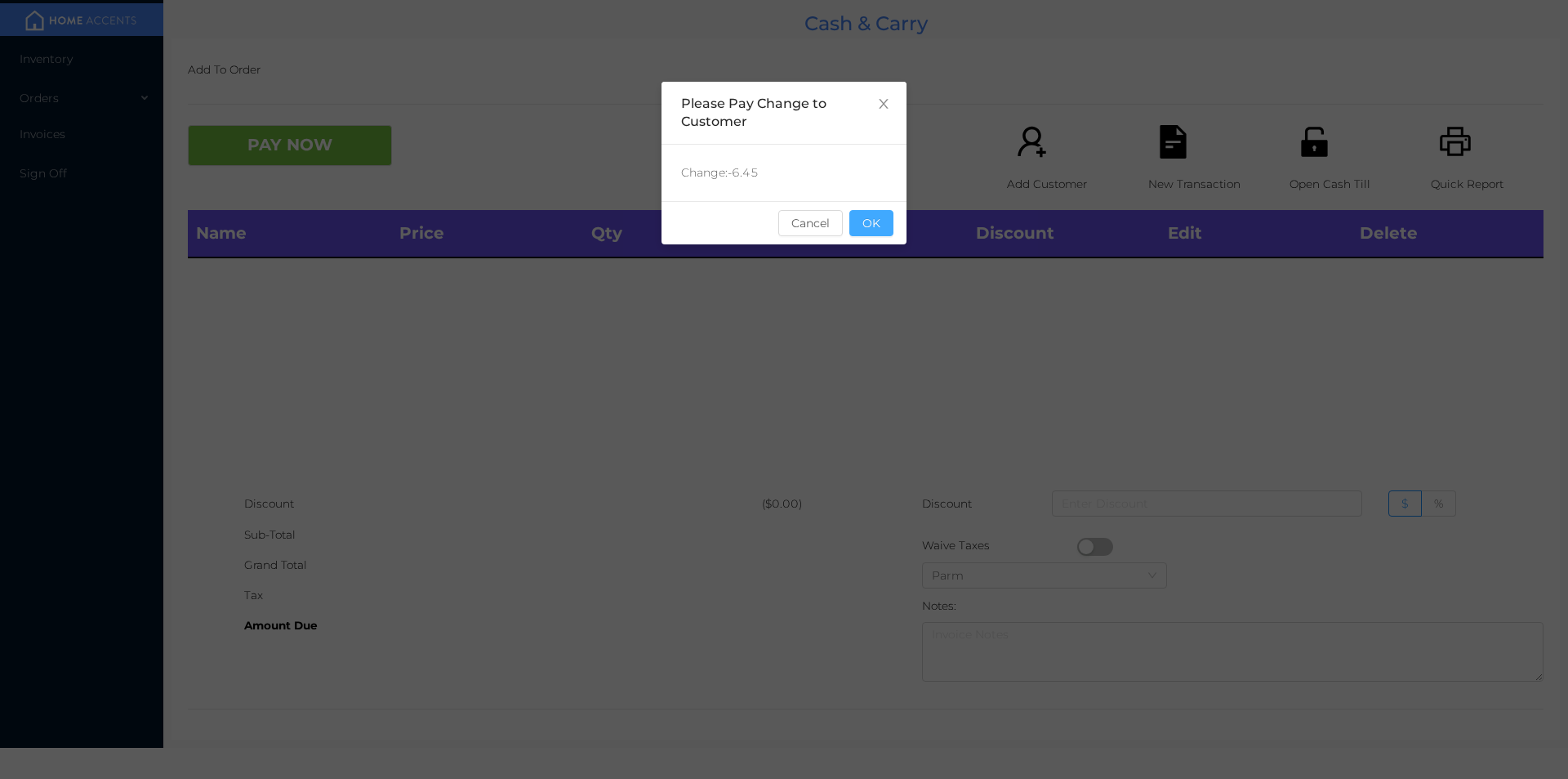
click at [878, 231] on button "OK" at bounding box center [871, 224] width 44 height 26
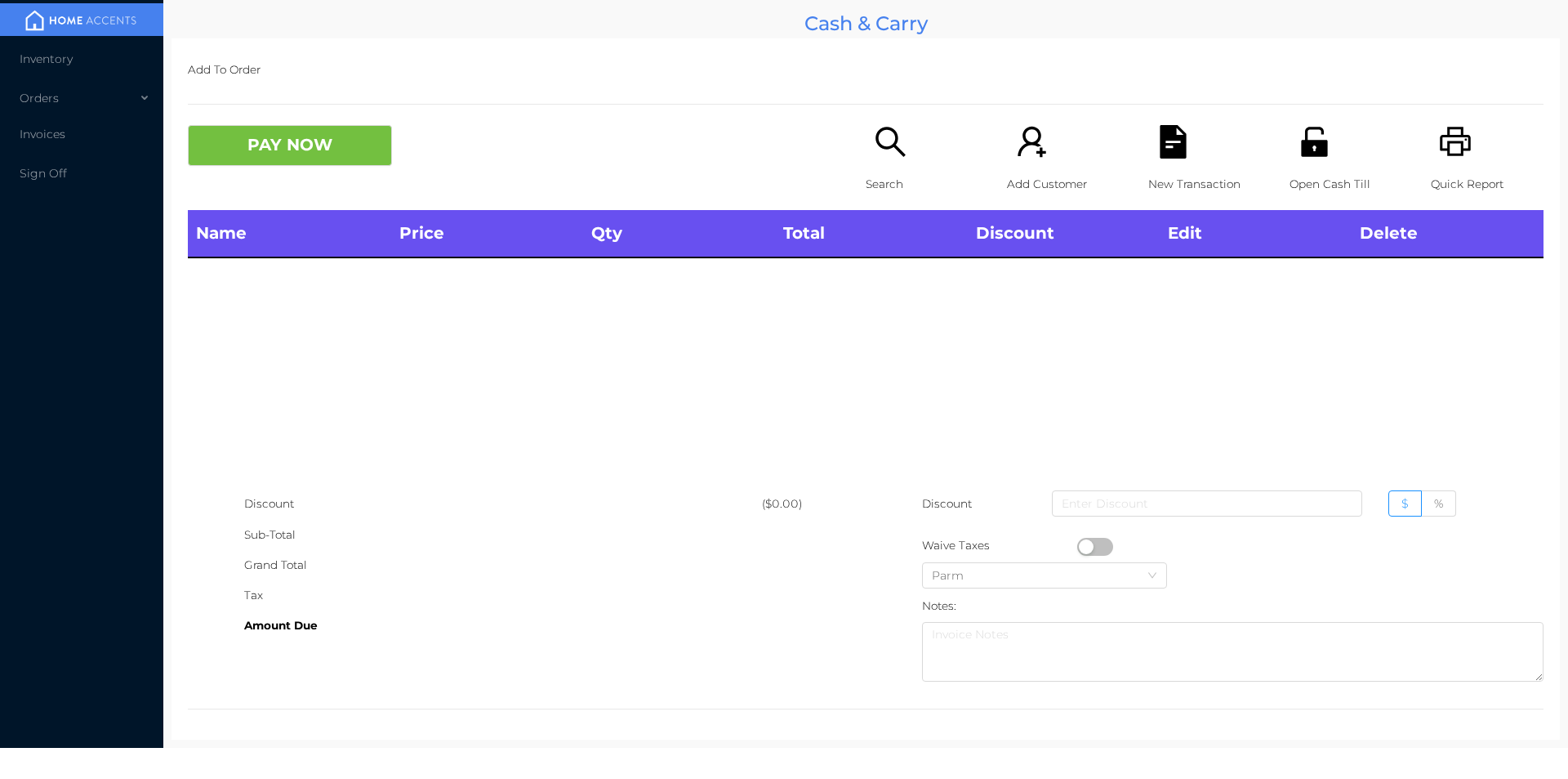
click at [872, 297] on div "Name Price Qty Total Discount Edit Delete" at bounding box center [866, 350] width 1356 height 279
click at [870, 159] on div "Search" at bounding box center [922, 167] width 113 height 85
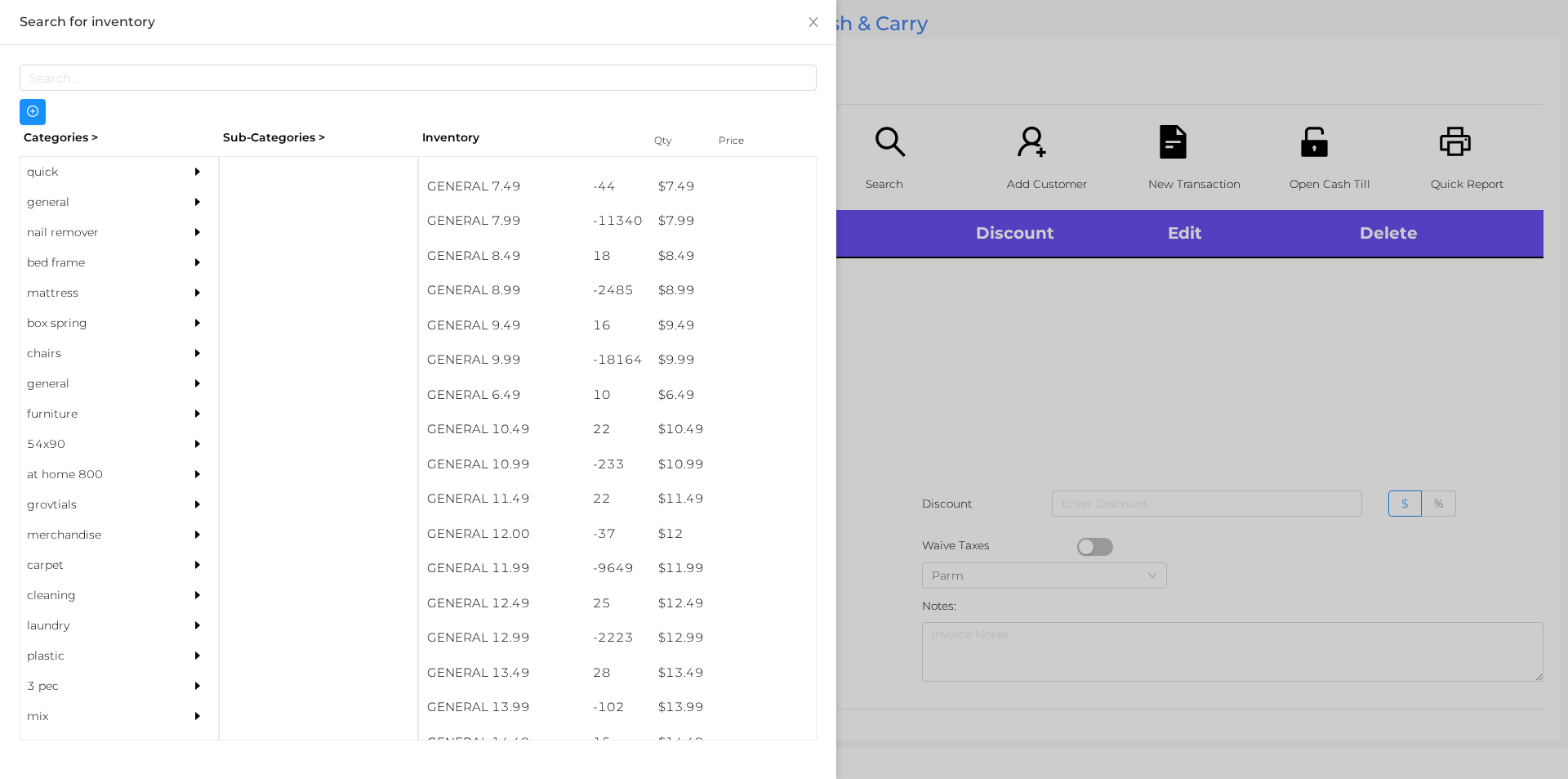
scroll to position [811, 0]
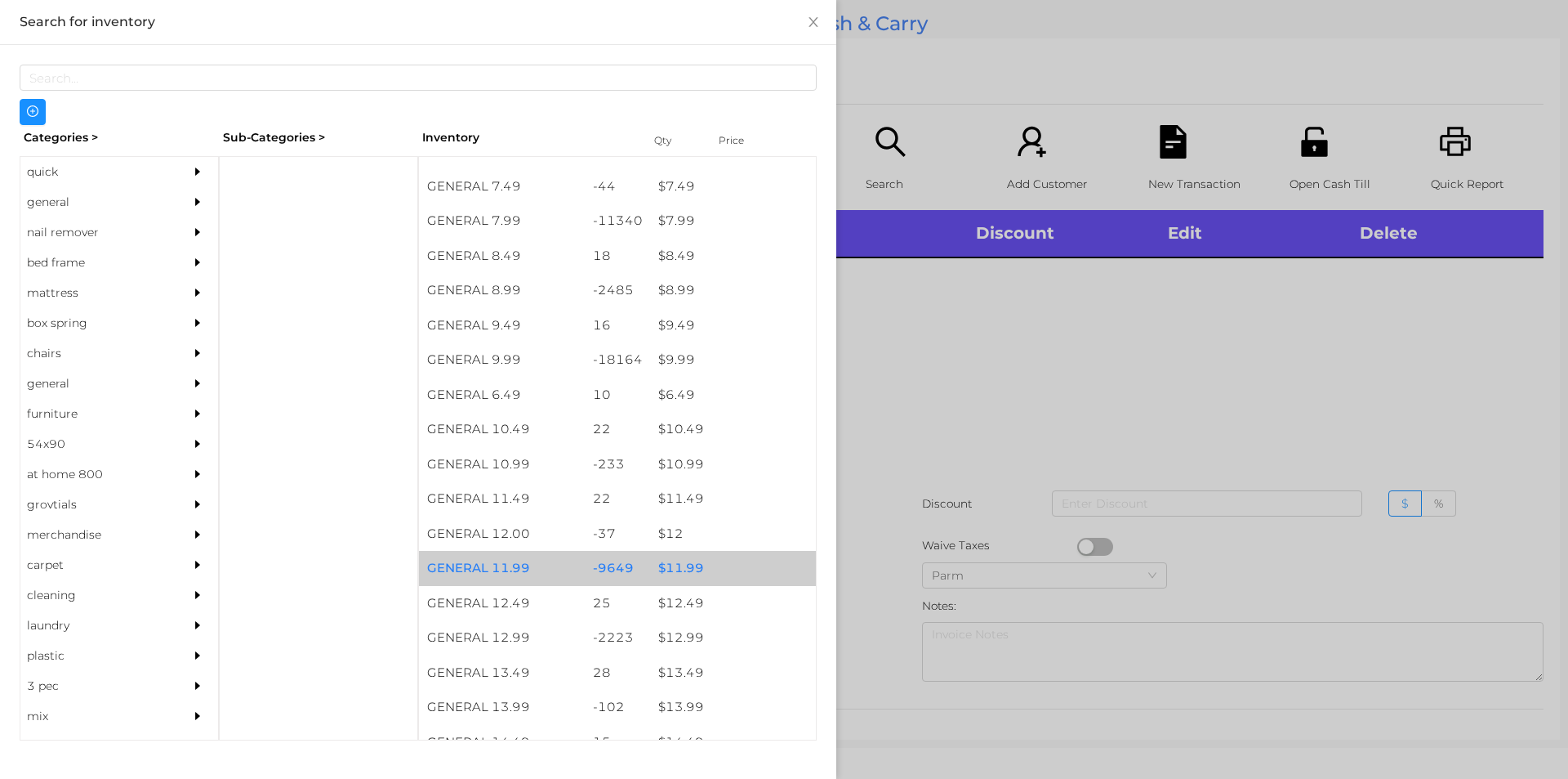
click at [673, 561] on div "$ 11.99" at bounding box center [732, 569] width 165 height 36
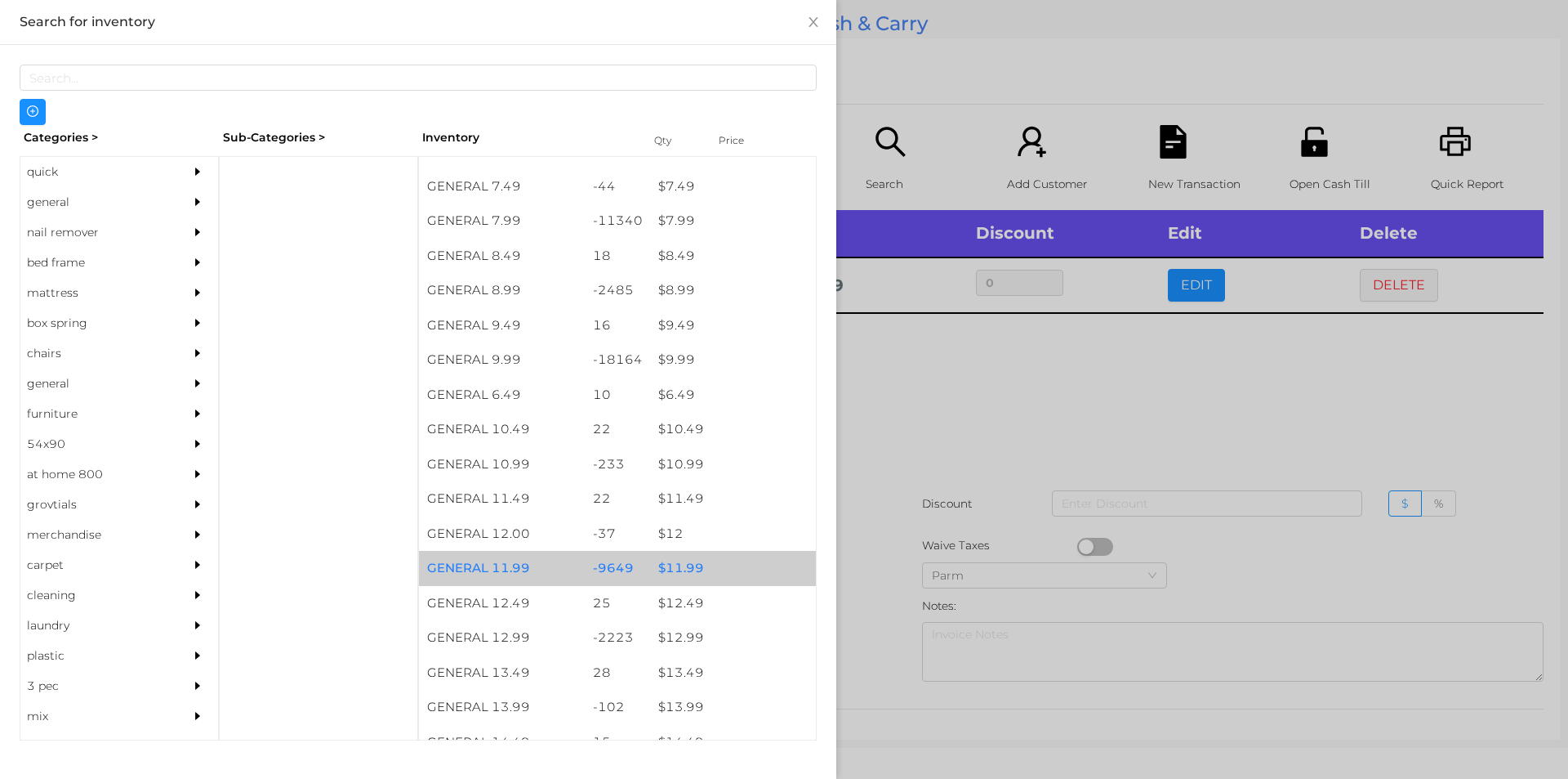
click at [677, 566] on div "$ 11.99" at bounding box center [732, 569] width 165 height 36
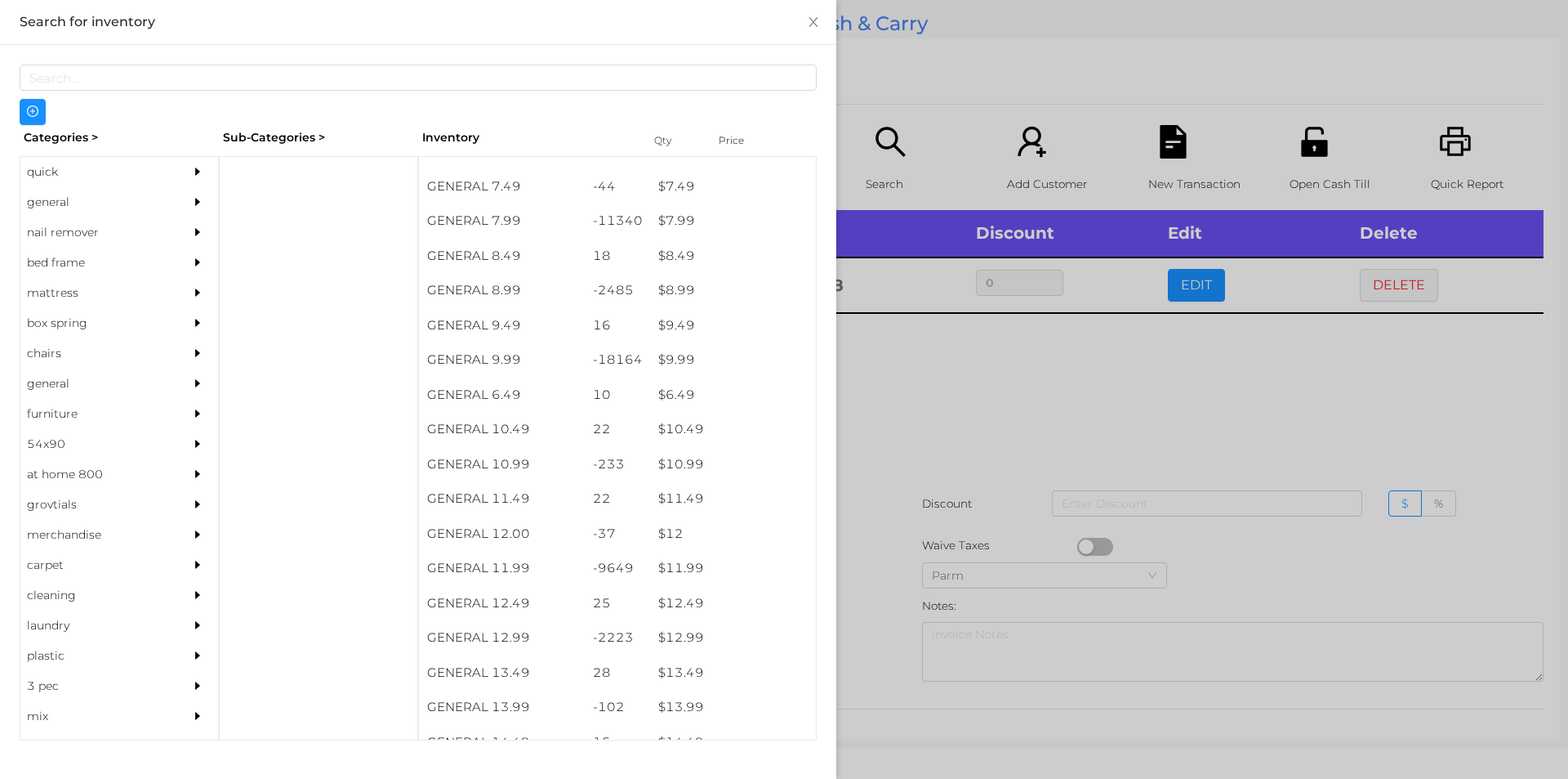
click at [940, 419] on div at bounding box center [784, 389] width 1568 height 779
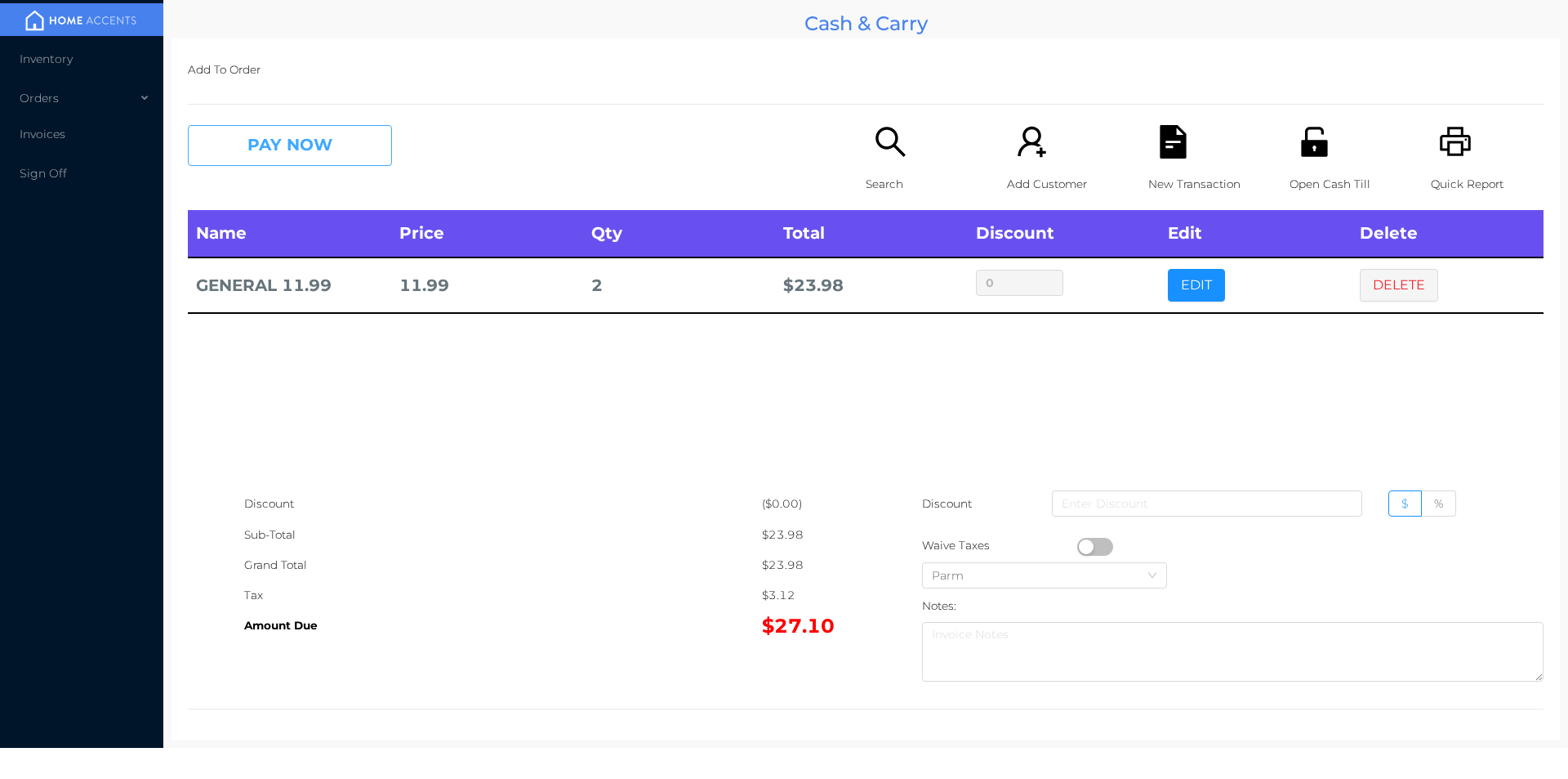
click at [333, 149] on button "PAY NOW" at bounding box center [290, 146] width 204 height 41
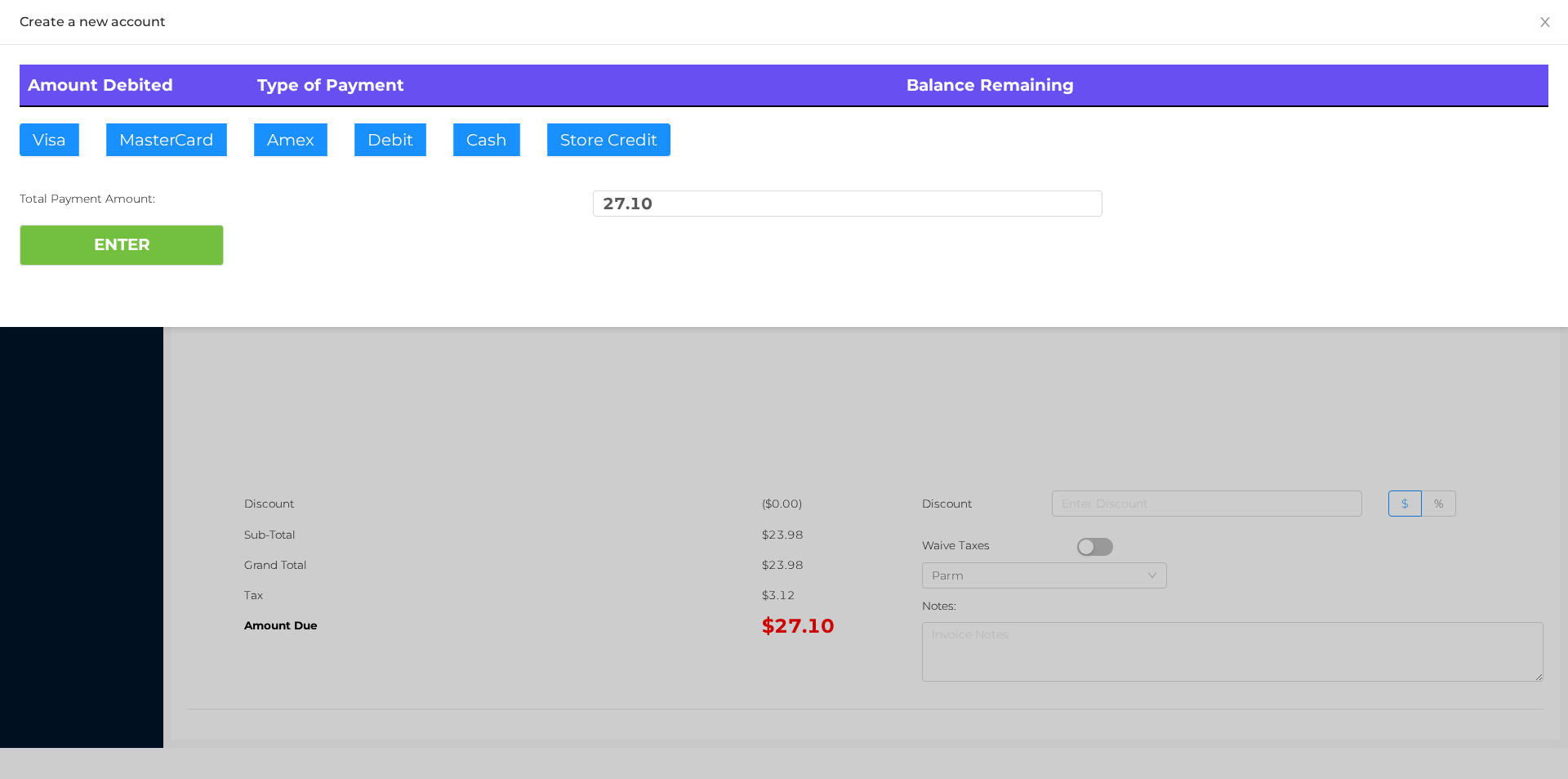
click at [294, 248] on div "ENTER" at bounding box center [784, 245] width 1529 height 41
click at [1363, 388] on div at bounding box center [784, 389] width 1568 height 779
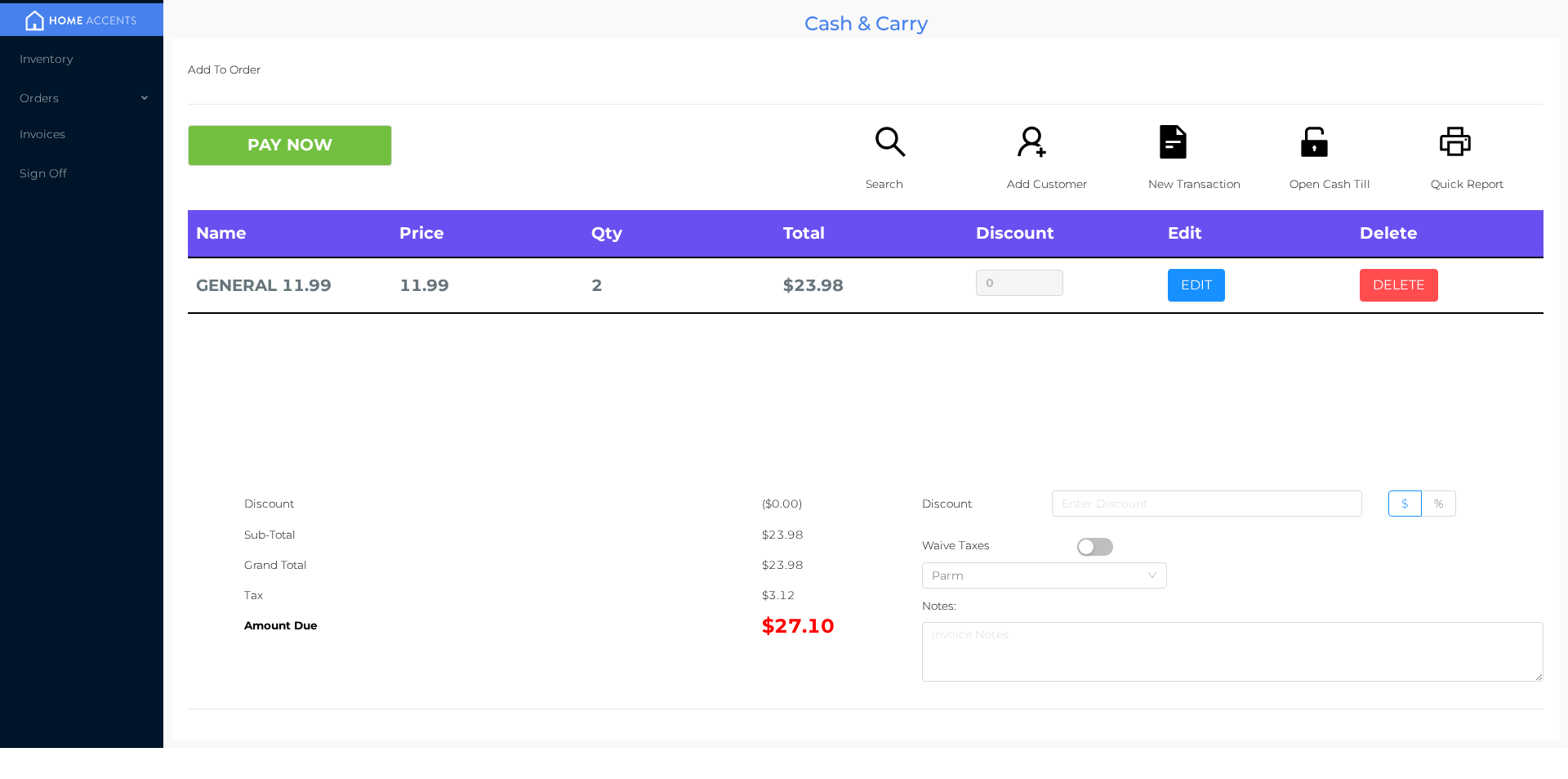
click at [1403, 286] on button "DELETE" at bounding box center [1399, 284] width 79 height 33
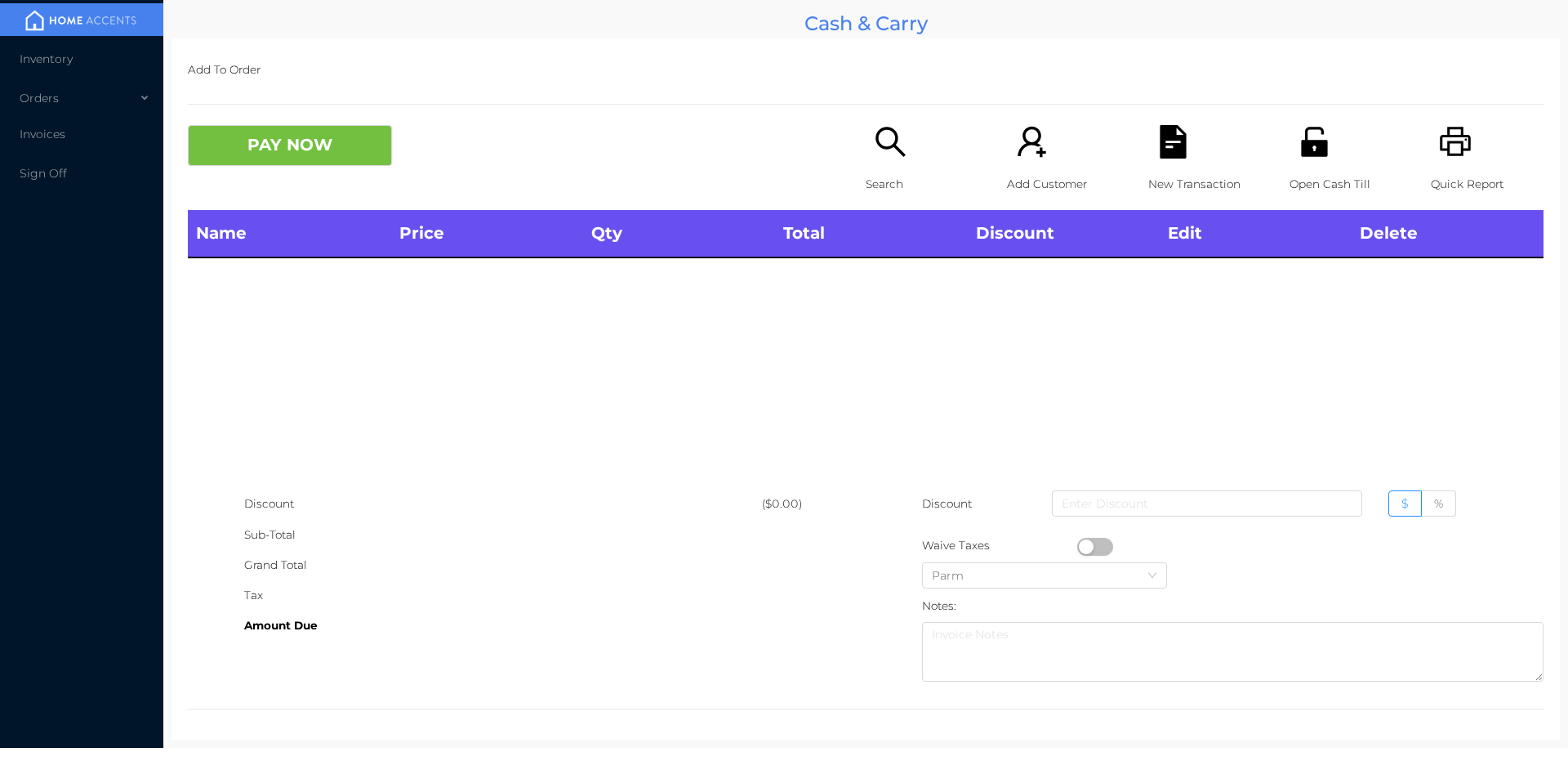
click at [895, 142] on icon "icon: search" at bounding box center [891, 142] width 34 height 34
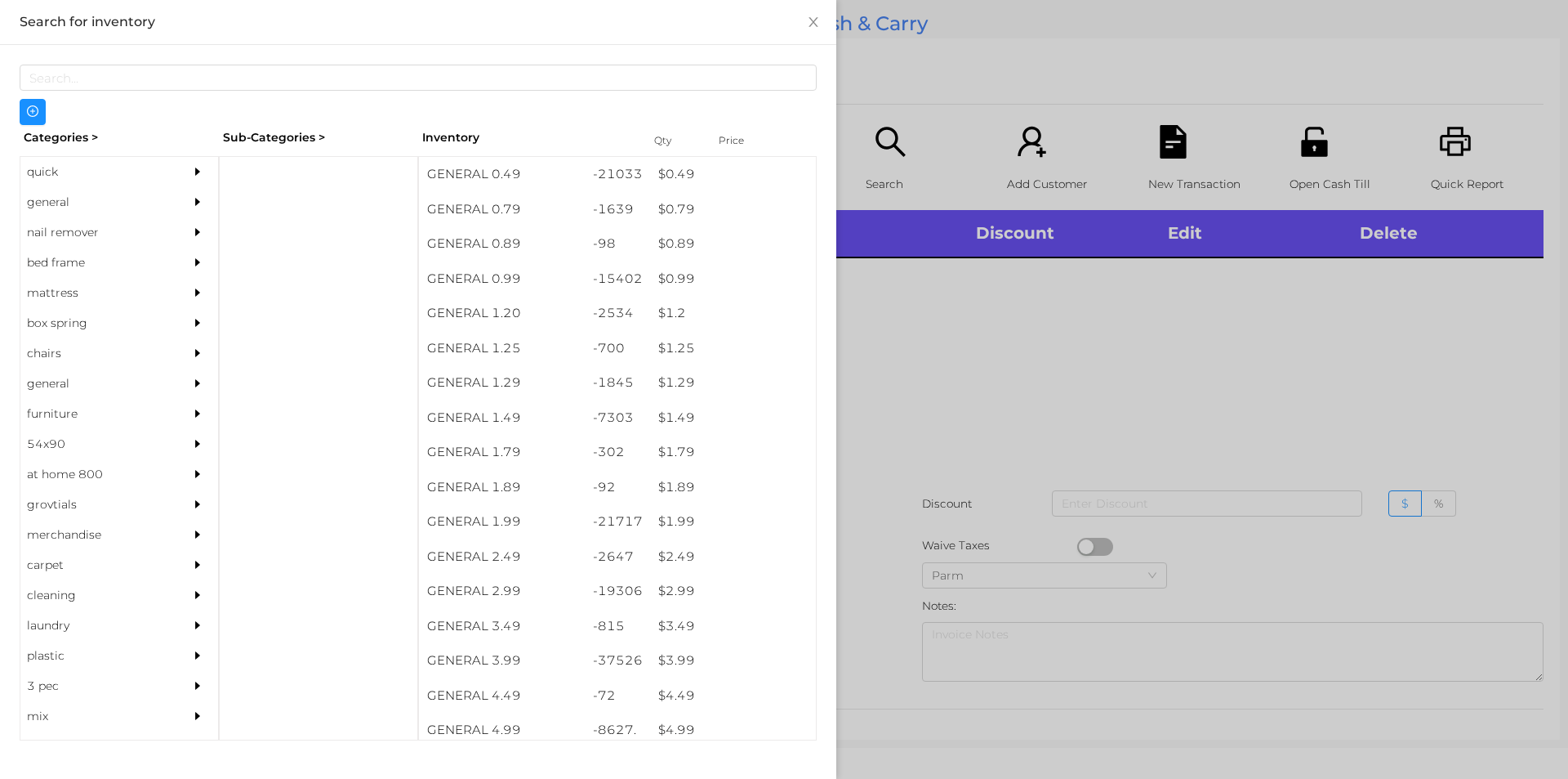
click at [51, 170] on div "quick" at bounding box center [94, 172] width 149 height 30
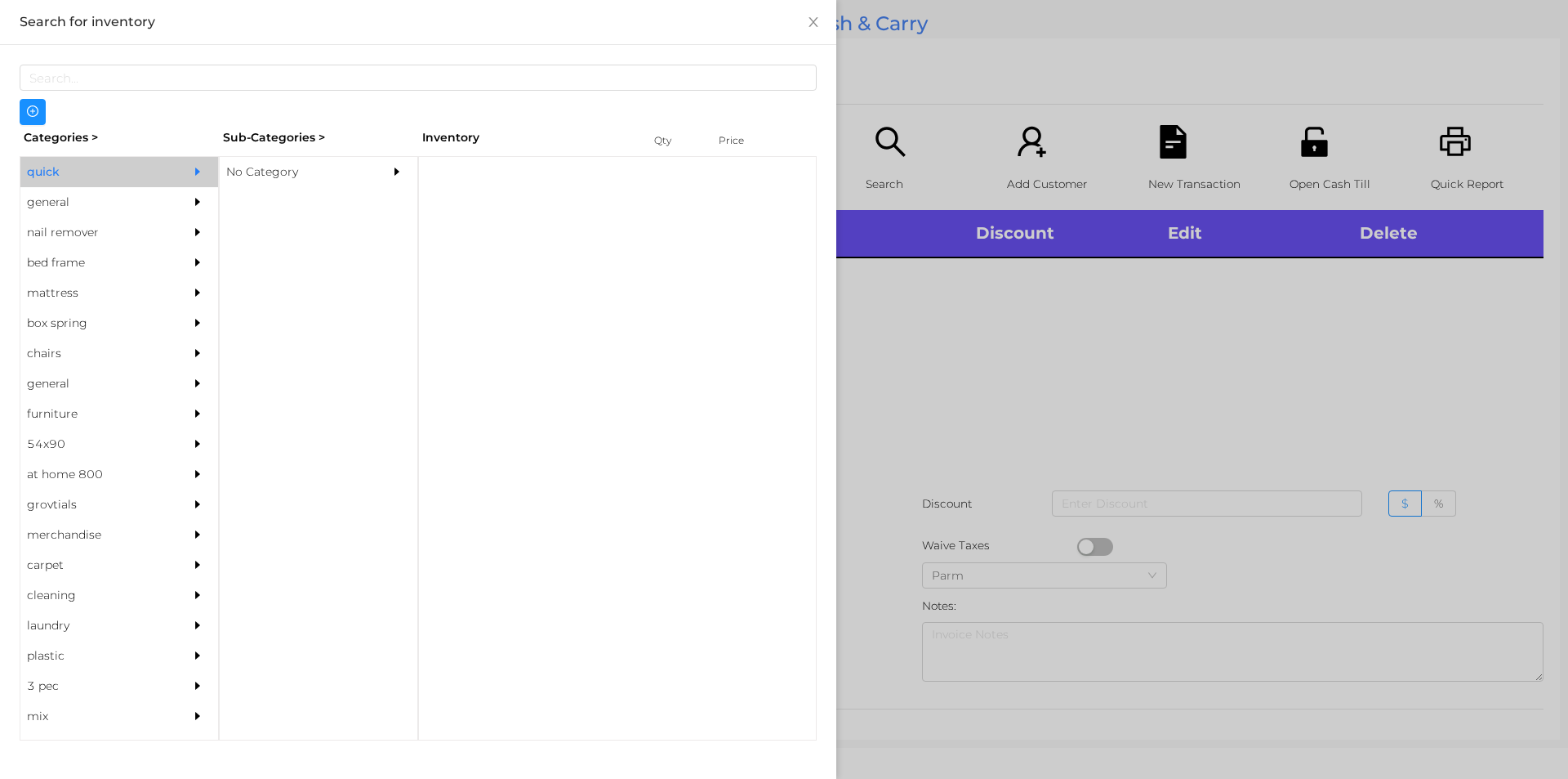
click at [267, 172] on div "No Category" at bounding box center [294, 172] width 149 height 30
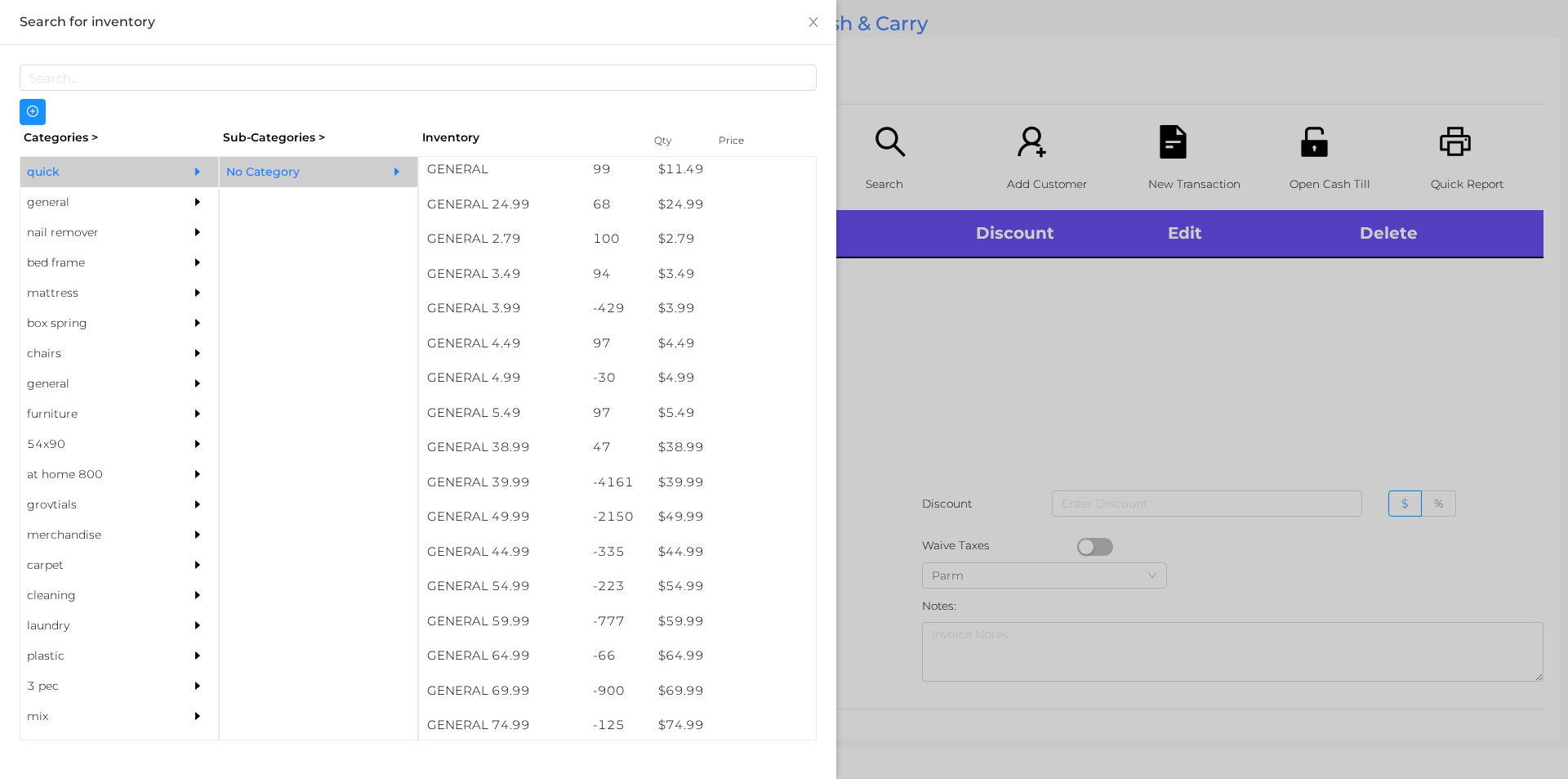
scroll to position [630, 0]
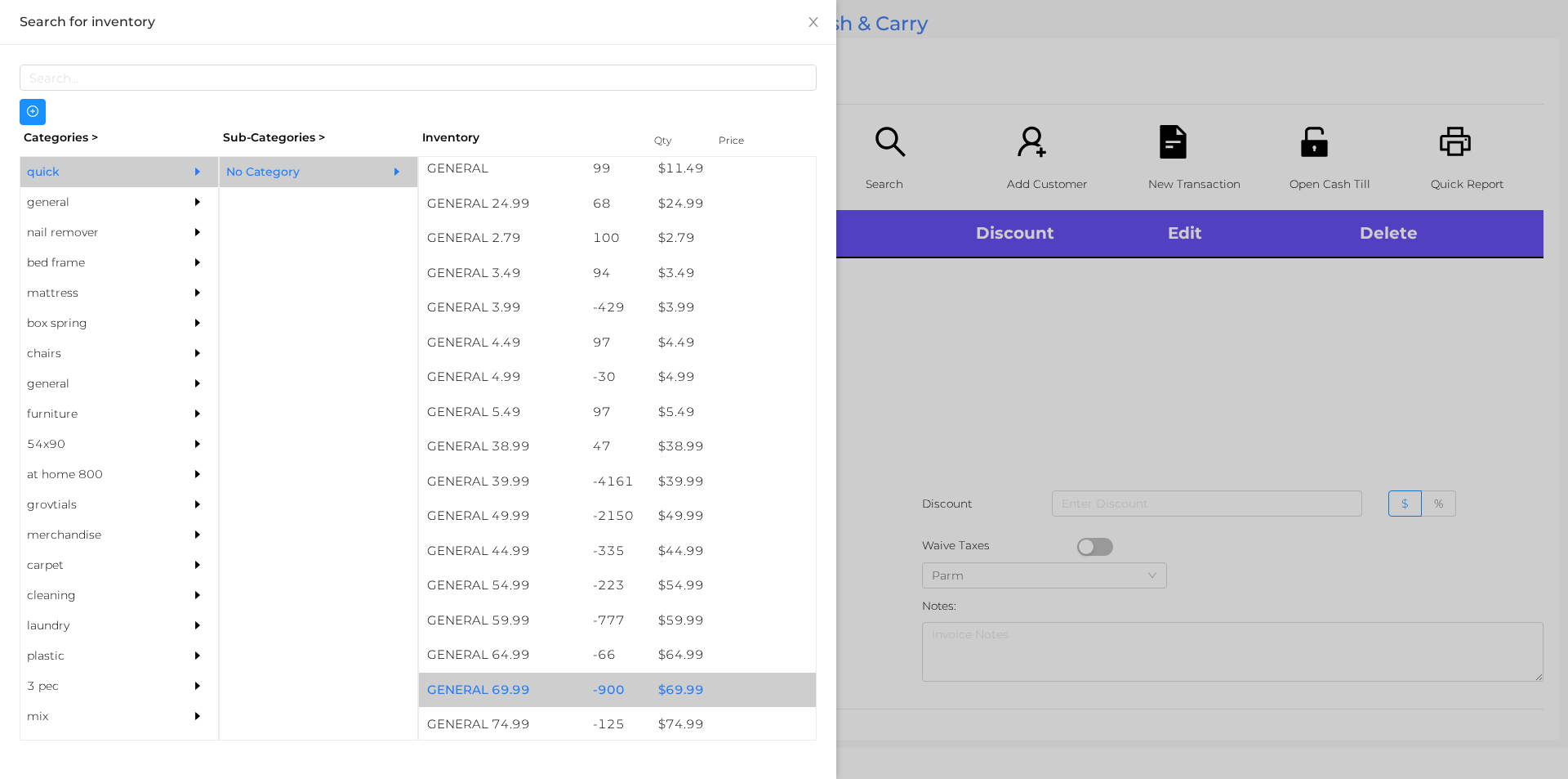
click at [674, 696] on div "$ 69.99" at bounding box center [732, 690] width 165 height 36
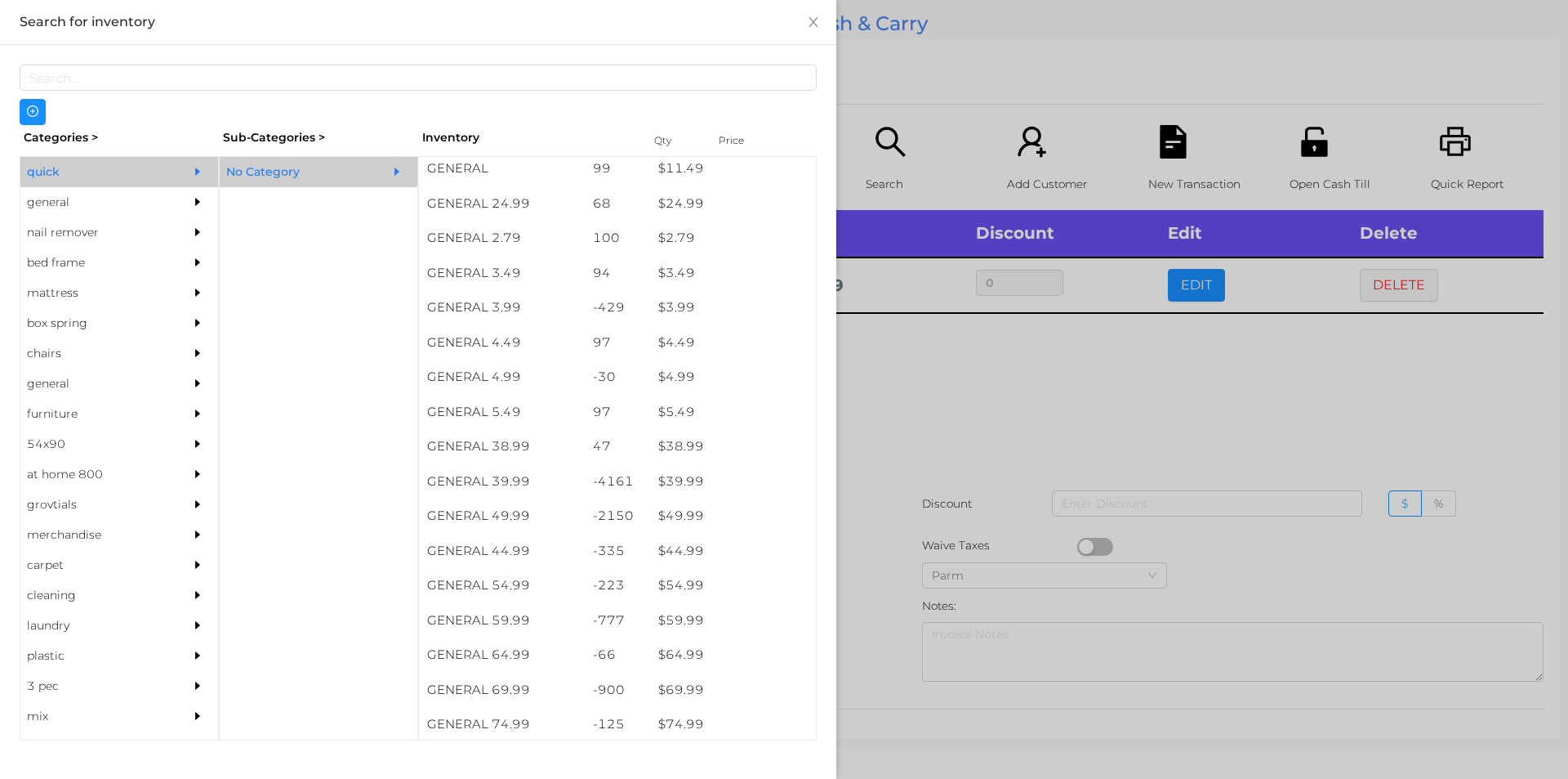
click at [875, 682] on div at bounding box center [784, 389] width 1568 height 779
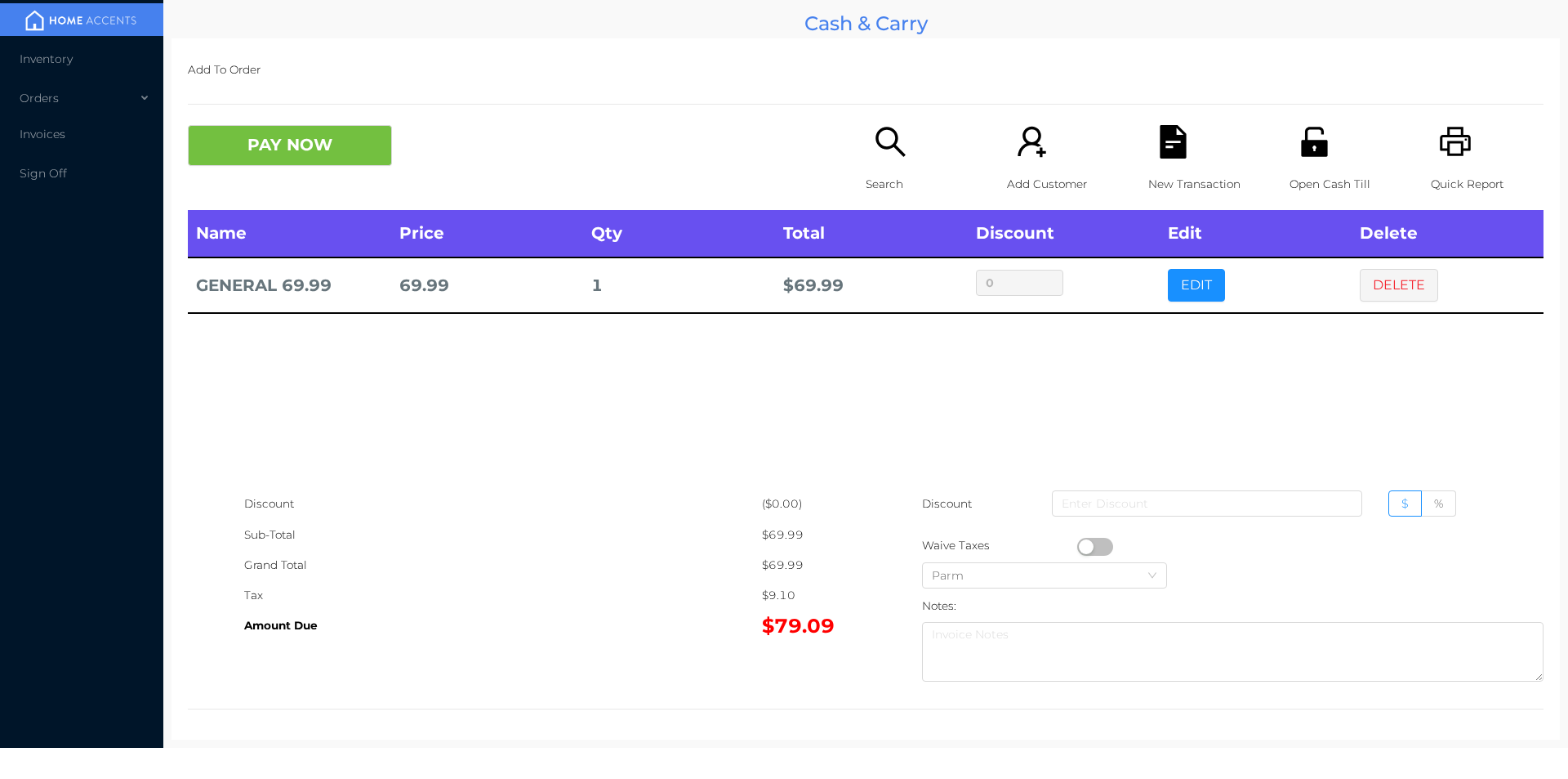
click at [333, 146] on button "PAY NOW" at bounding box center [290, 146] width 204 height 41
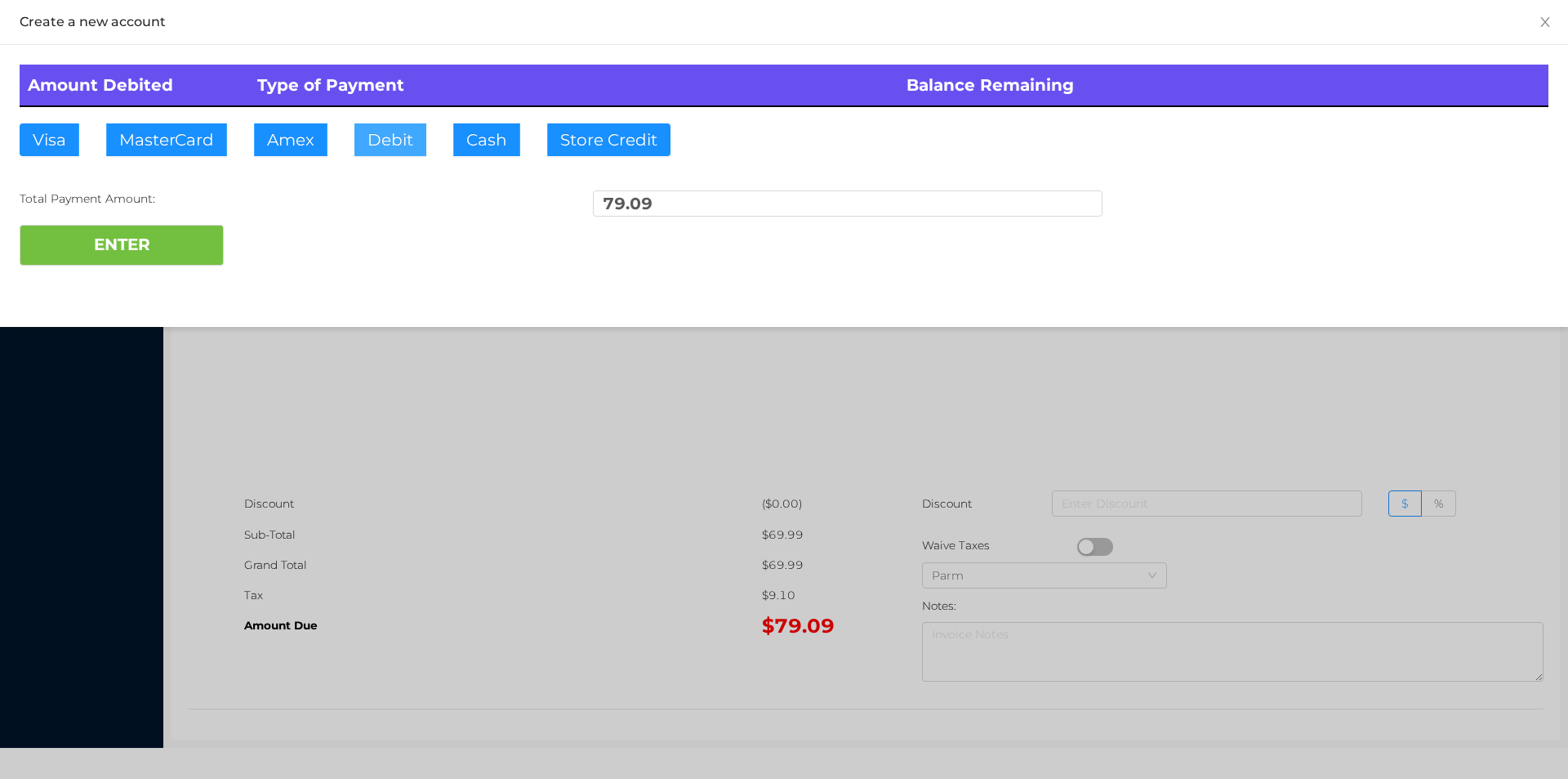
click at [380, 139] on button "Debit" at bounding box center [390, 139] width 72 height 33
click at [171, 253] on button "ENTER" at bounding box center [122, 245] width 204 height 41
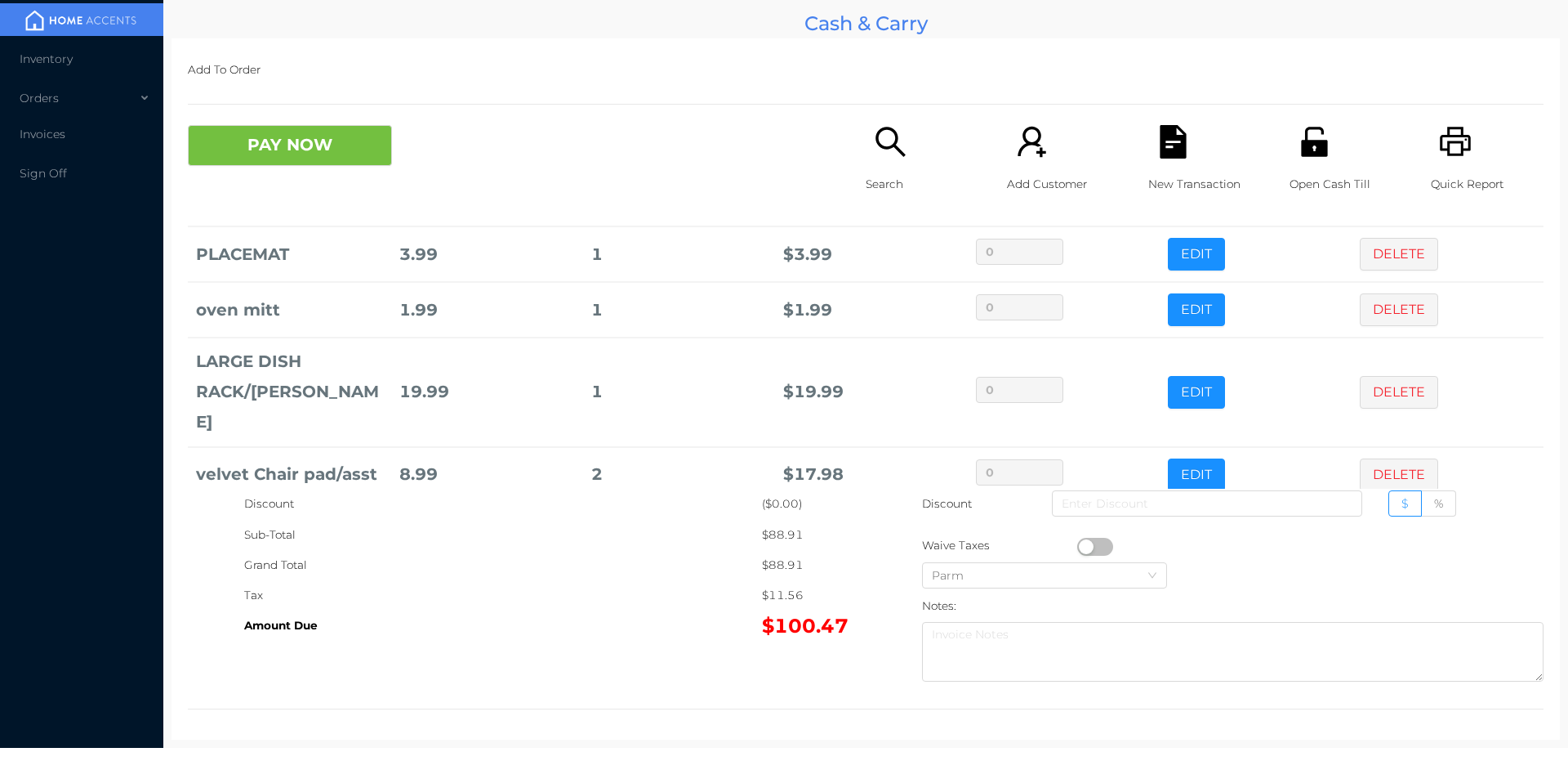
scroll to position [297, 0]
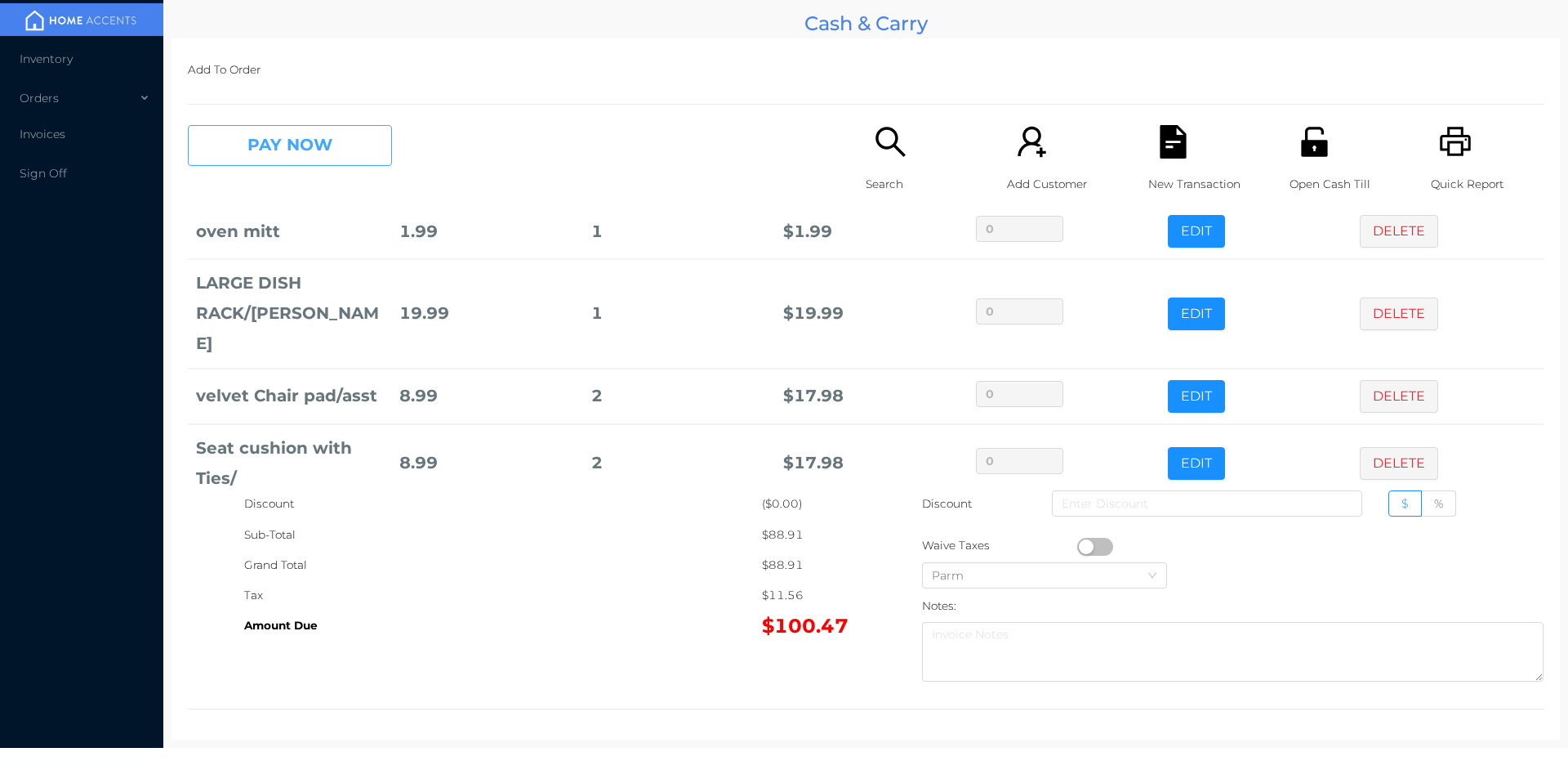
click at [266, 156] on button "PAY NOW" at bounding box center [290, 146] width 204 height 41
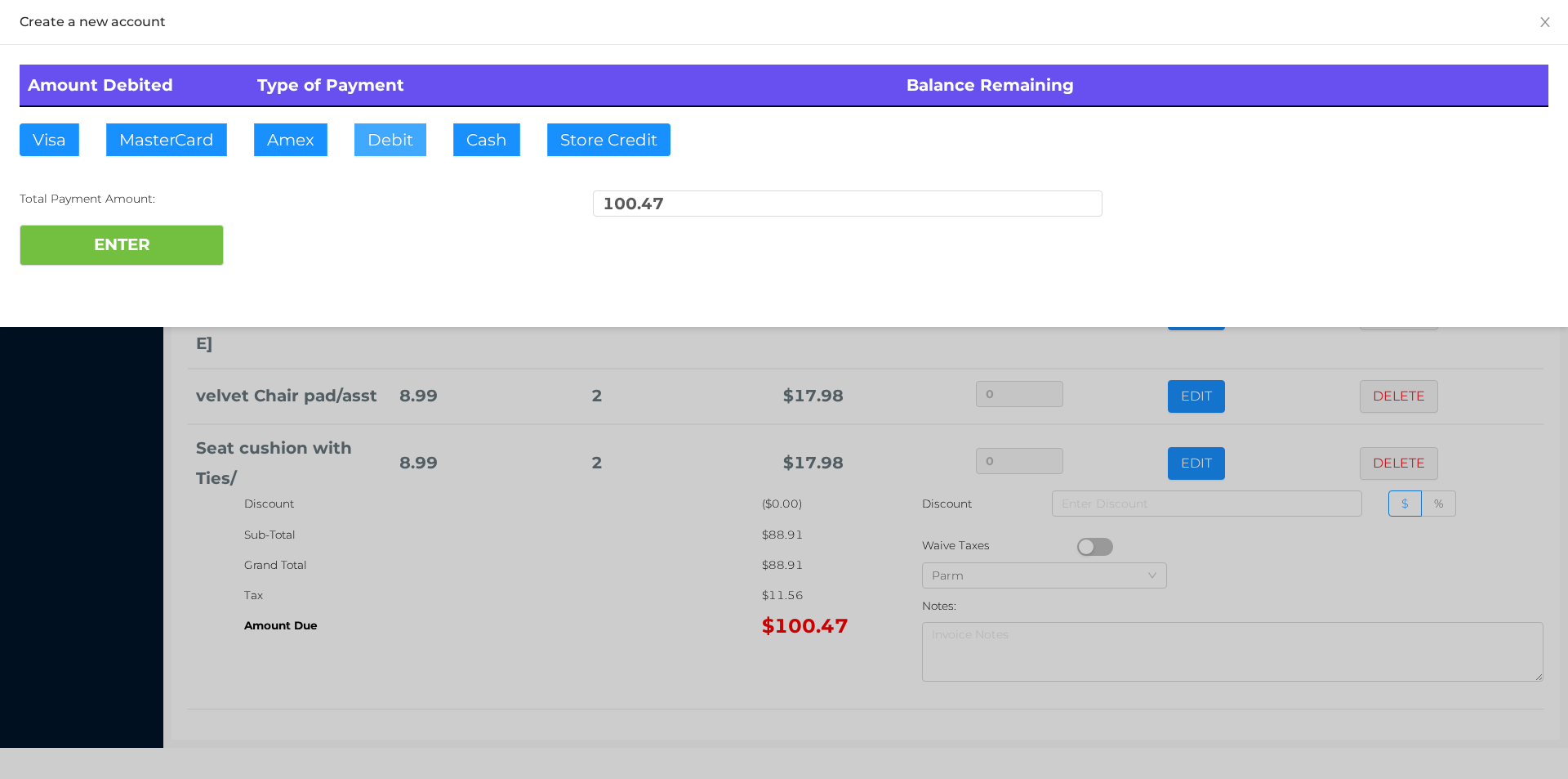
click at [382, 143] on button "Debit" at bounding box center [390, 139] width 72 height 33
click at [121, 252] on button "ENTER" at bounding box center [122, 245] width 204 height 41
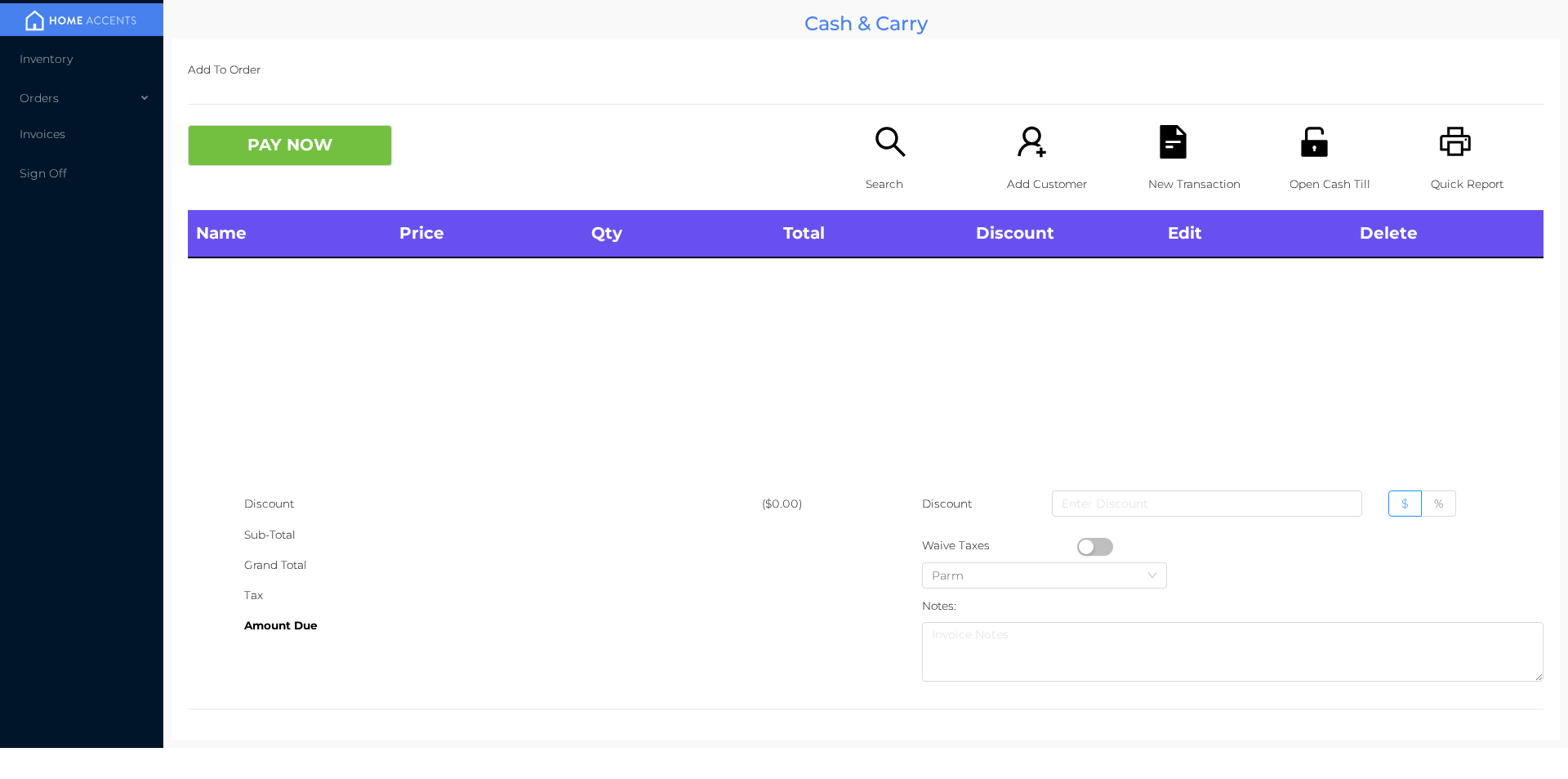
click at [869, 165] on div "Search" at bounding box center [922, 167] width 113 height 85
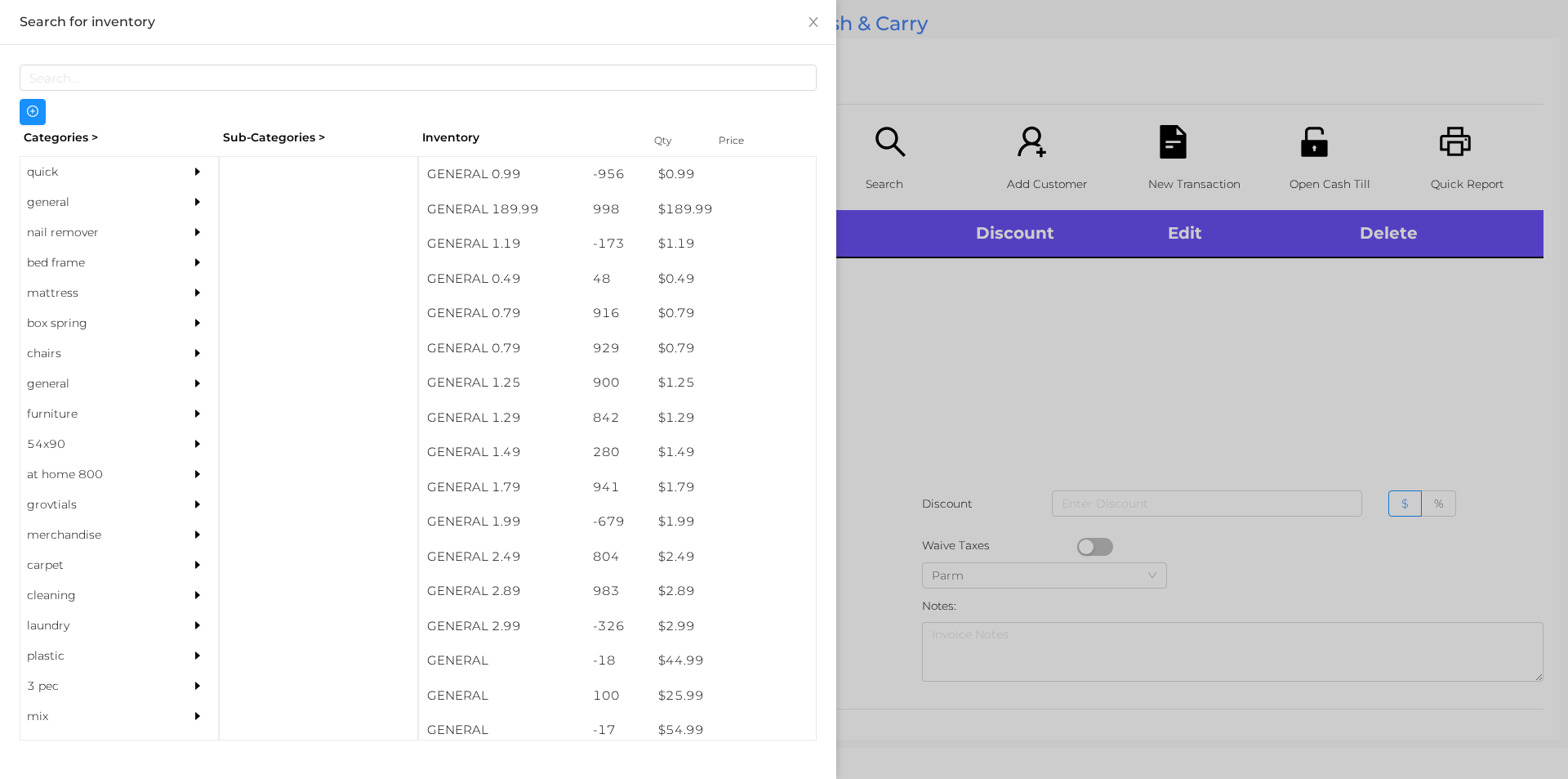
click at [51, 196] on div "general" at bounding box center [94, 202] width 149 height 30
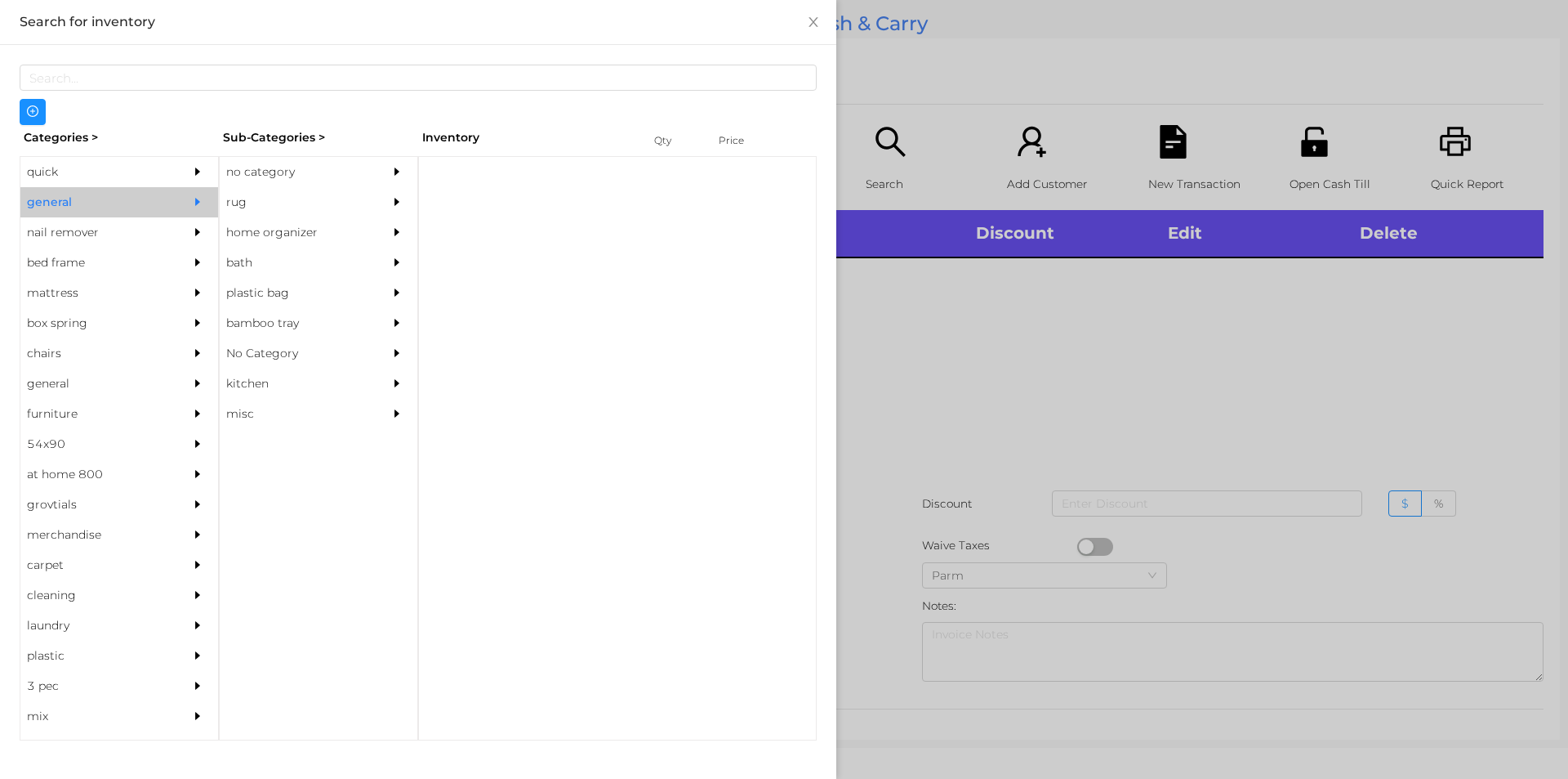
click at [259, 158] on div "no category" at bounding box center [294, 172] width 149 height 30
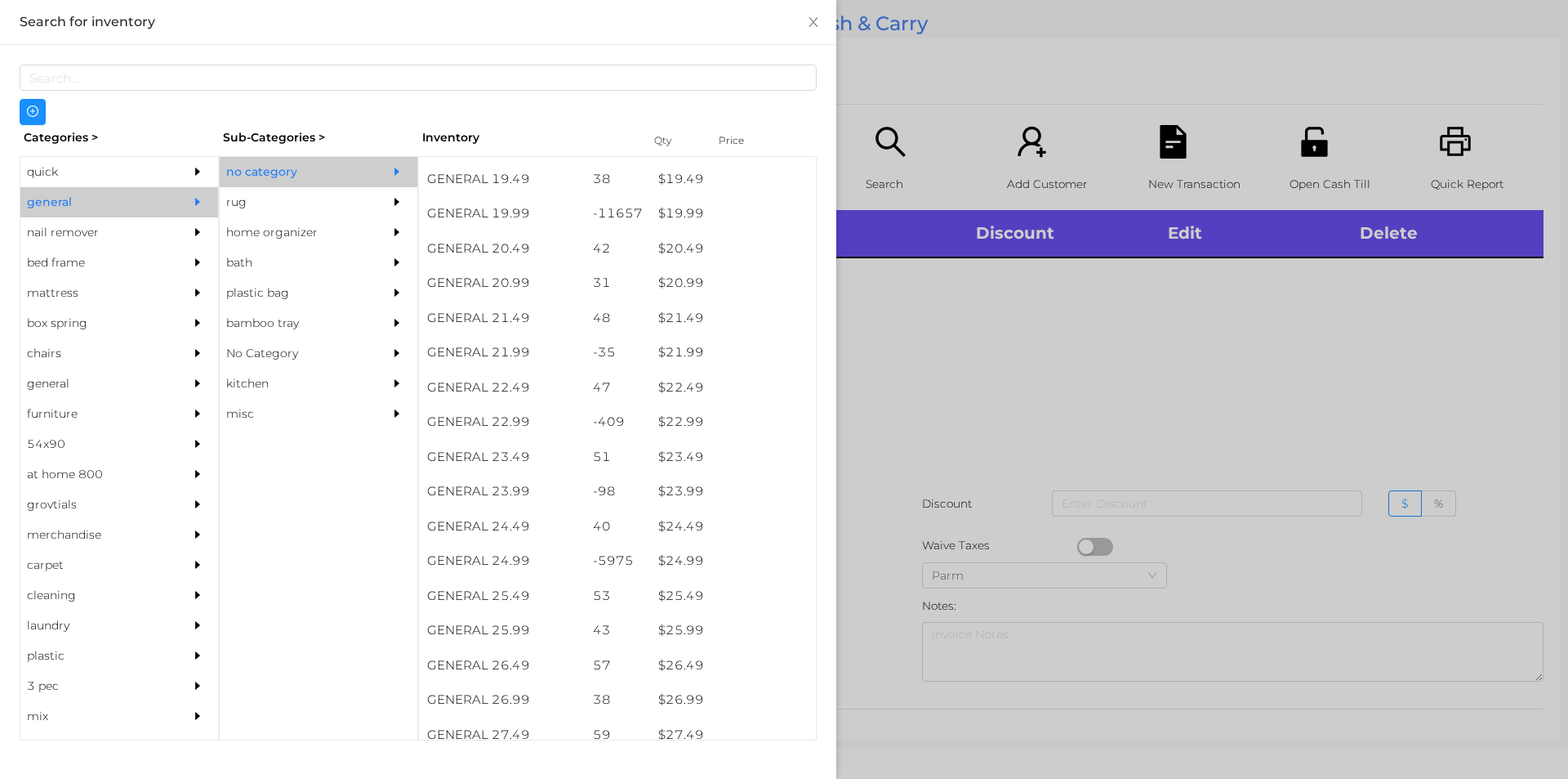
scroll to position [1722, 0]
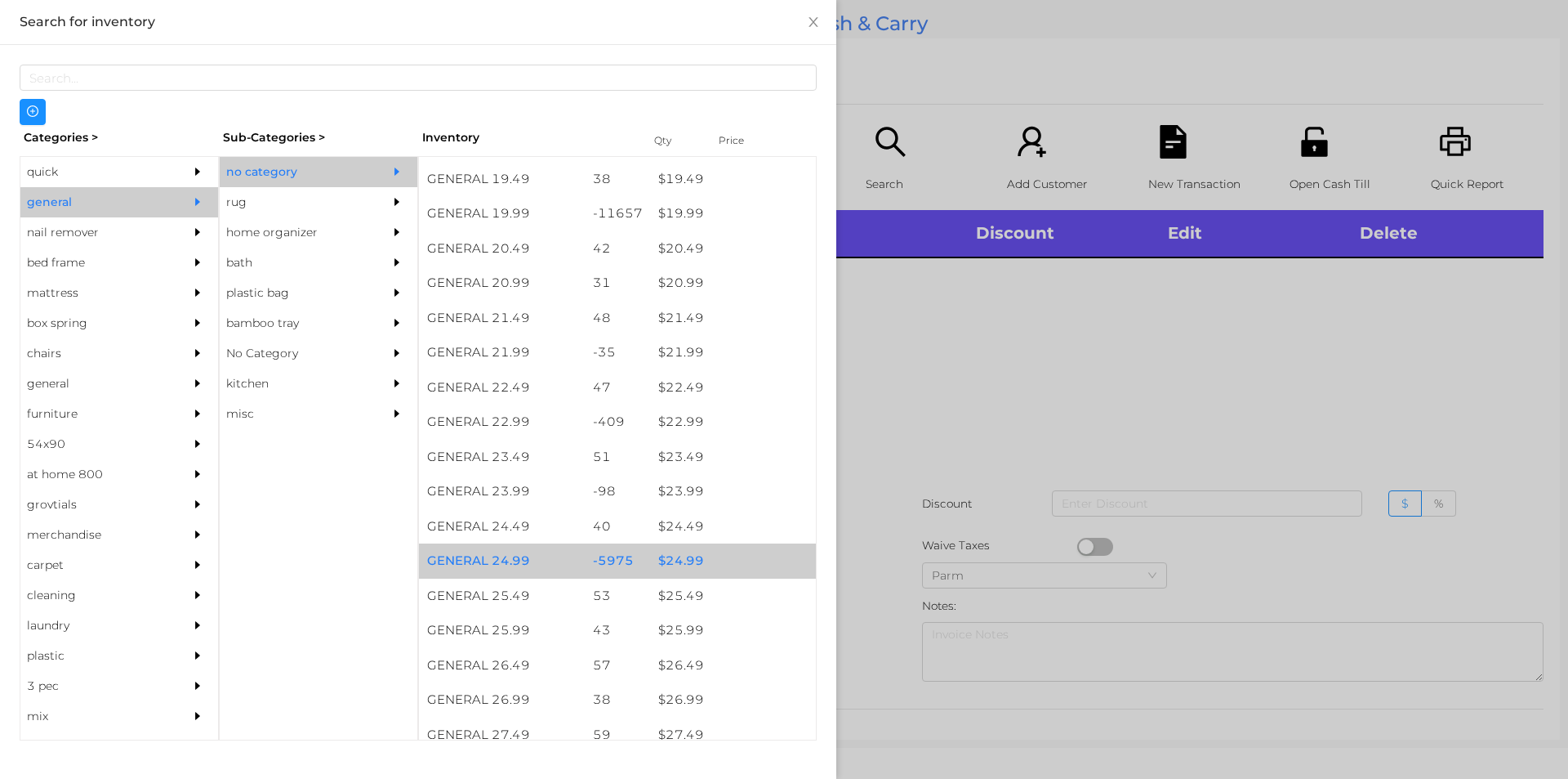
click at [676, 562] on div "$ 24.99" at bounding box center [732, 561] width 165 height 36
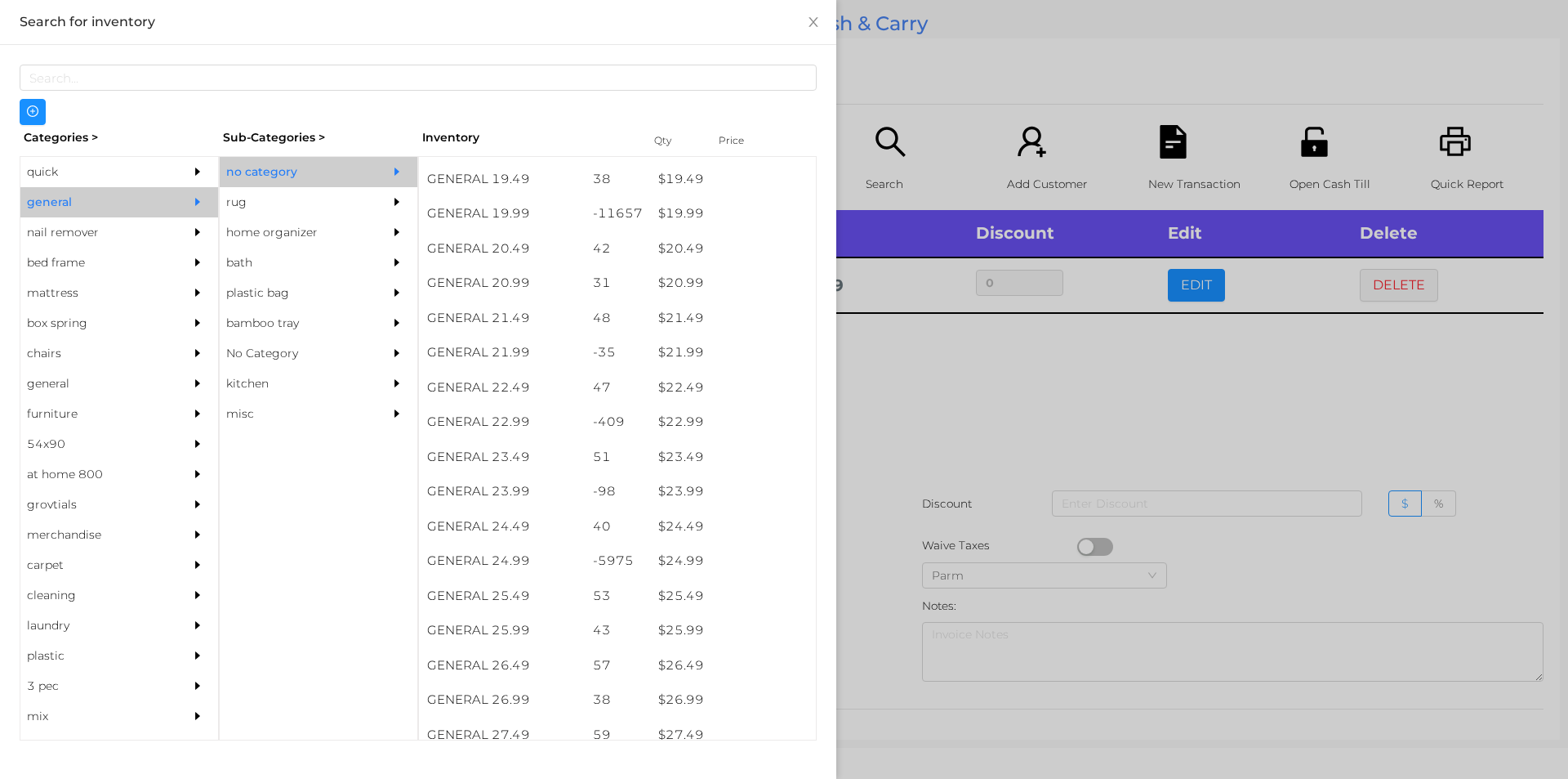
click at [926, 432] on div at bounding box center [784, 389] width 1568 height 779
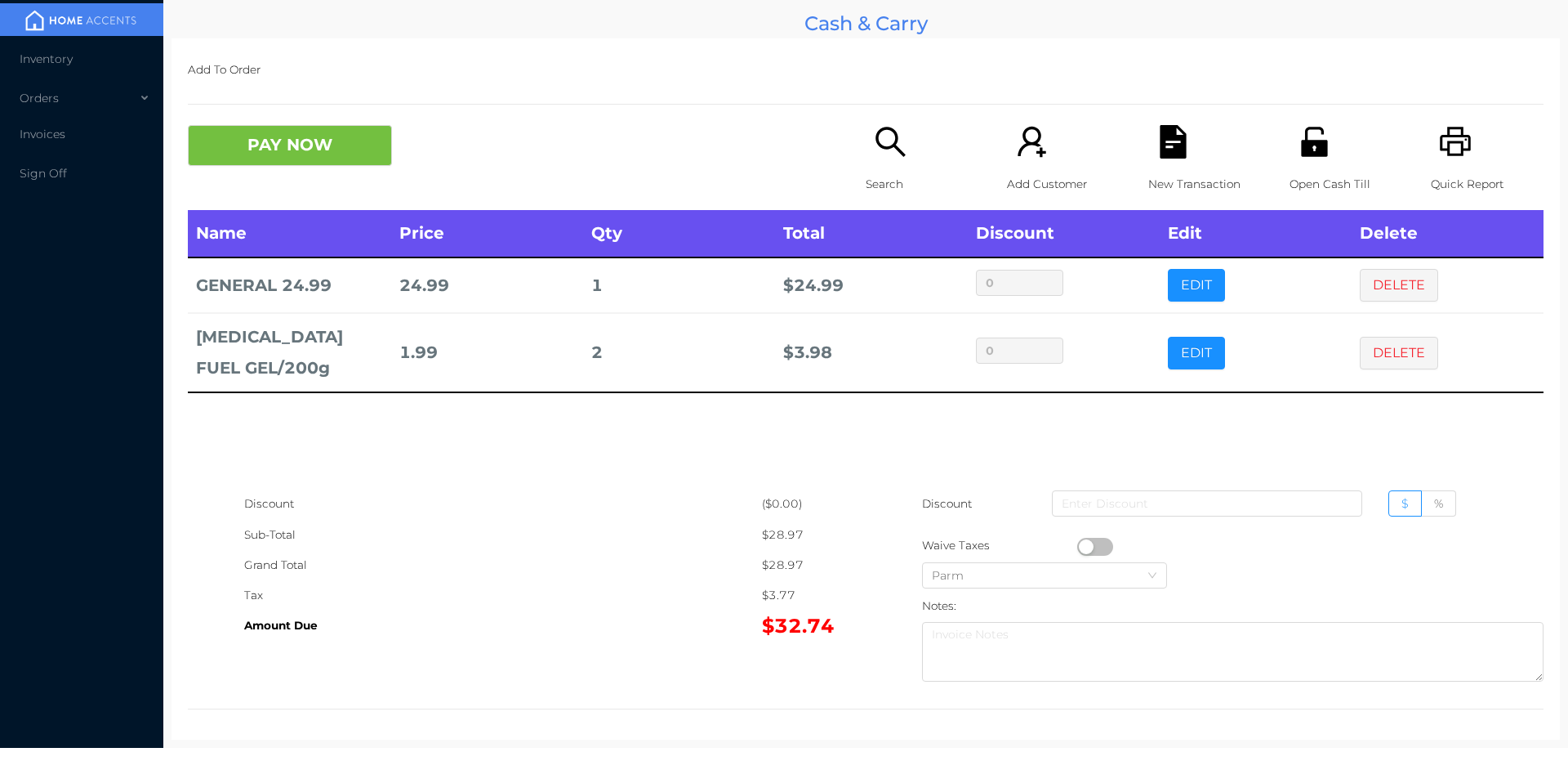
click at [1082, 546] on button "button" at bounding box center [1095, 546] width 36 height 18
click at [315, 161] on button "PAY NOW" at bounding box center [290, 146] width 204 height 41
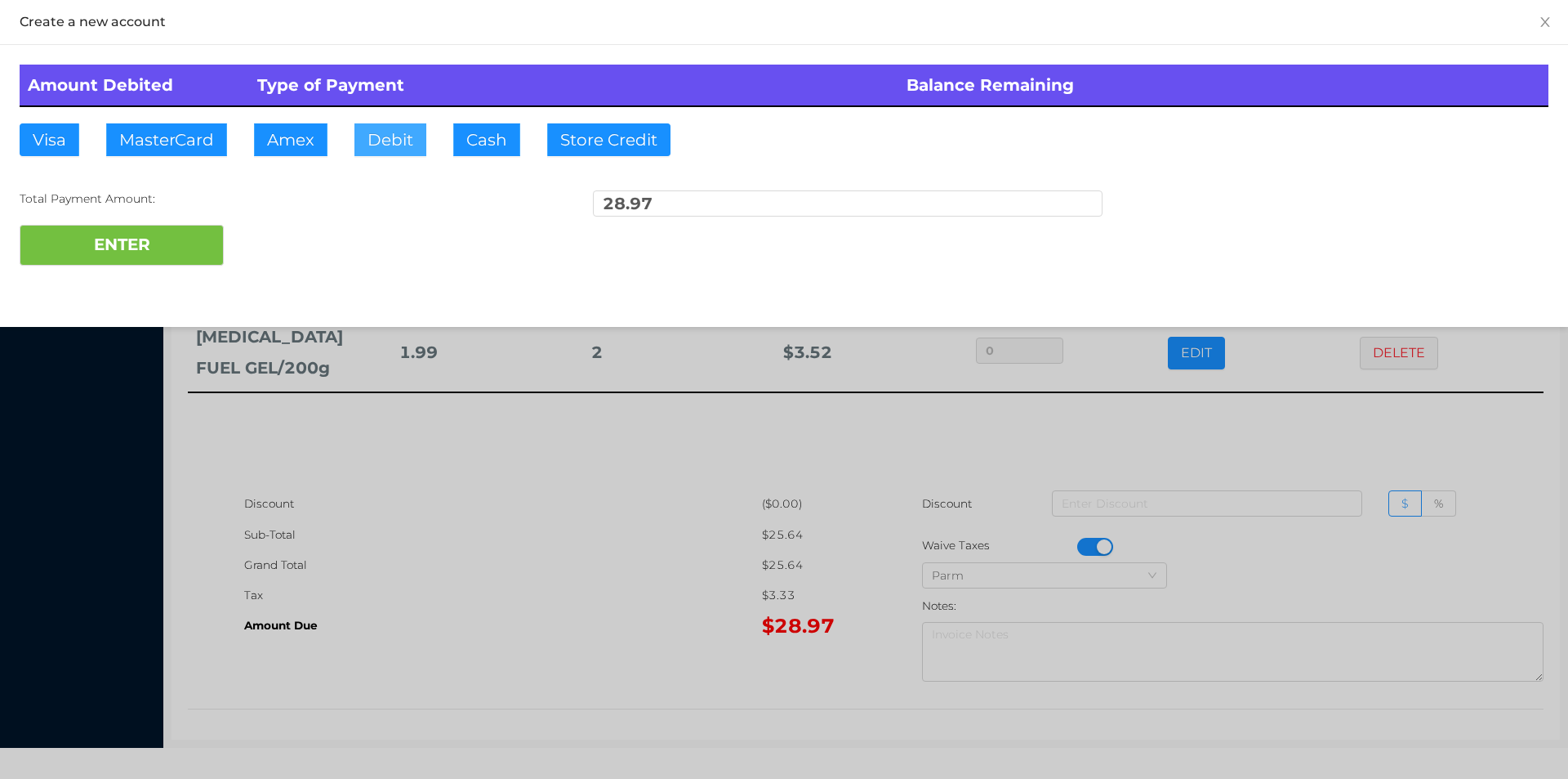
click at [384, 137] on button "Debit" at bounding box center [390, 139] width 72 height 33
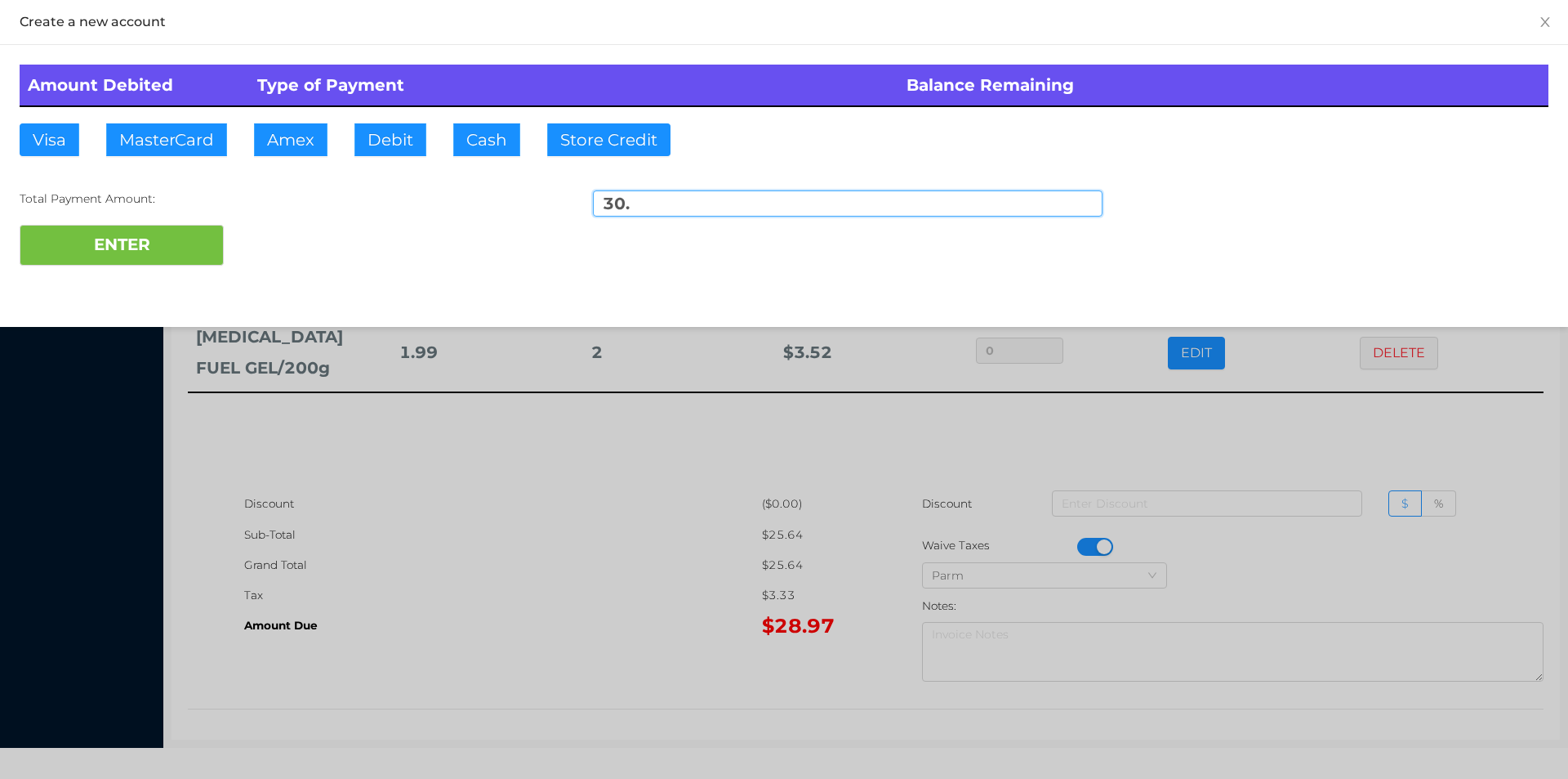
type input "30."
click at [175, 284] on div "Amount Debited Type of Payment Balance Remaining Visa MasterCard Amex Debit Cas…" at bounding box center [784, 165] width 1568 height 240
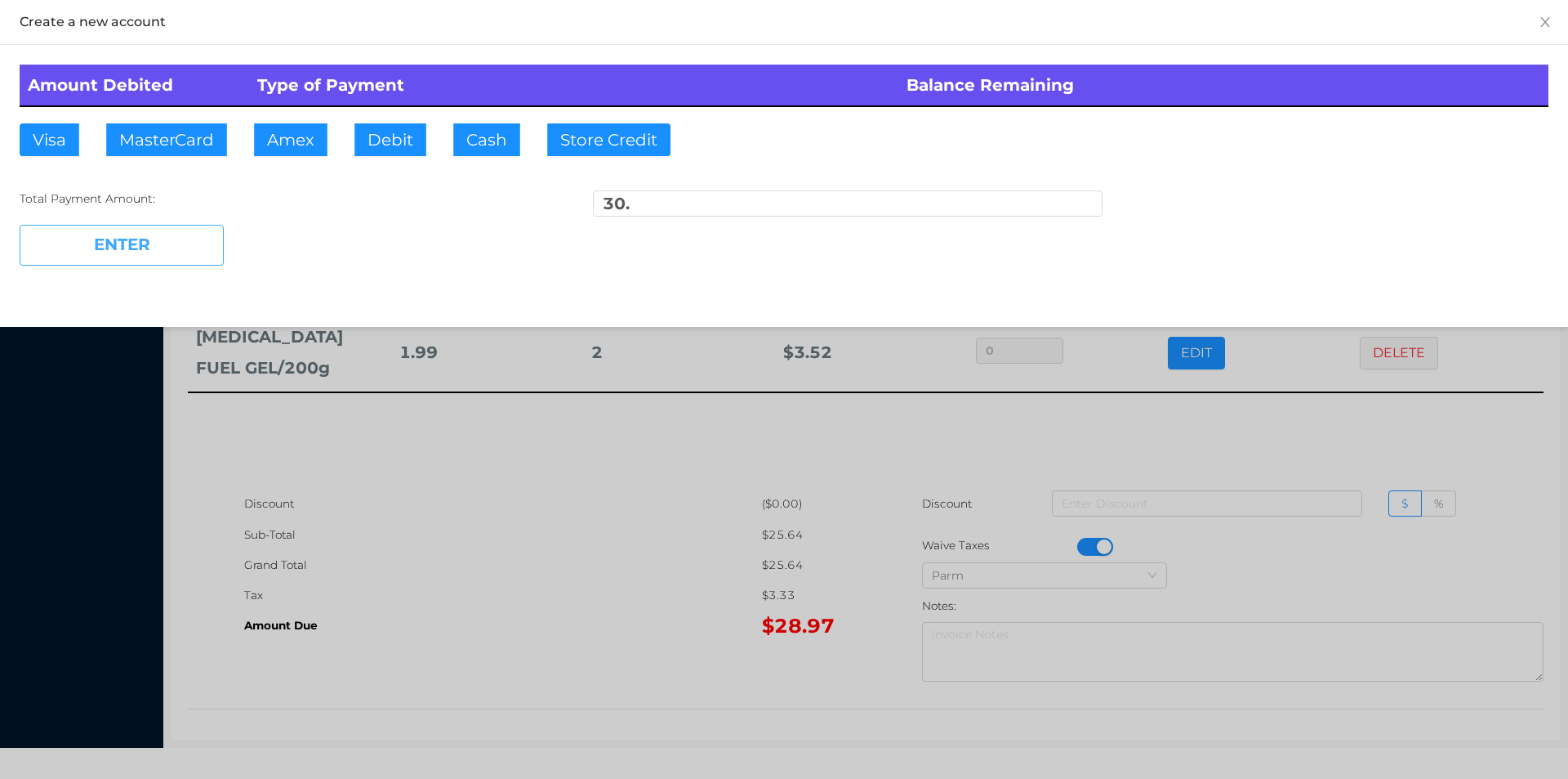
click at [141, 234] on button "ENTER" at bounding box center [122, 245] width 204 height 41
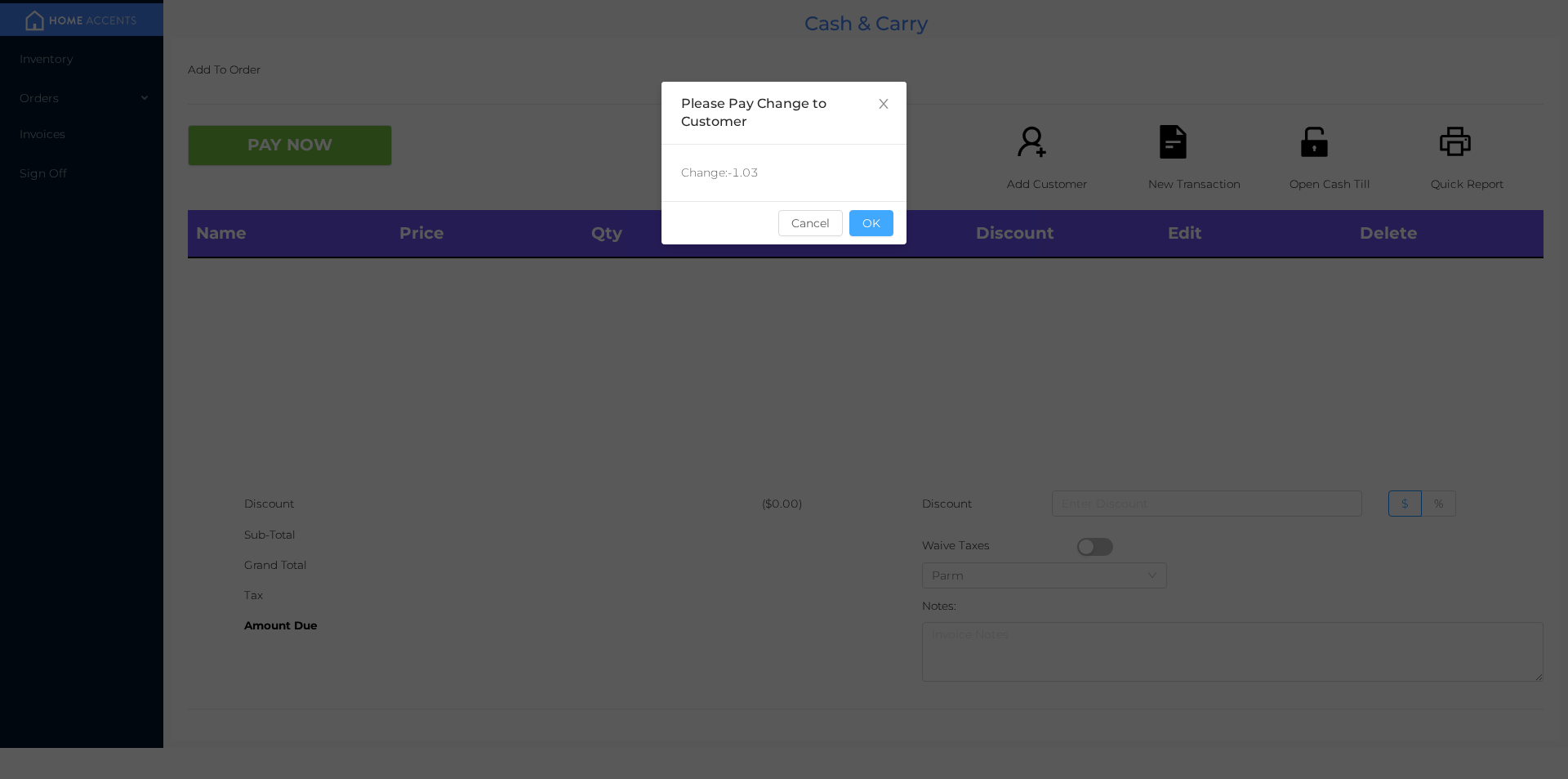
click at [864, 227] on button "OK" at bounding box center [871, 224] width 44 height 26
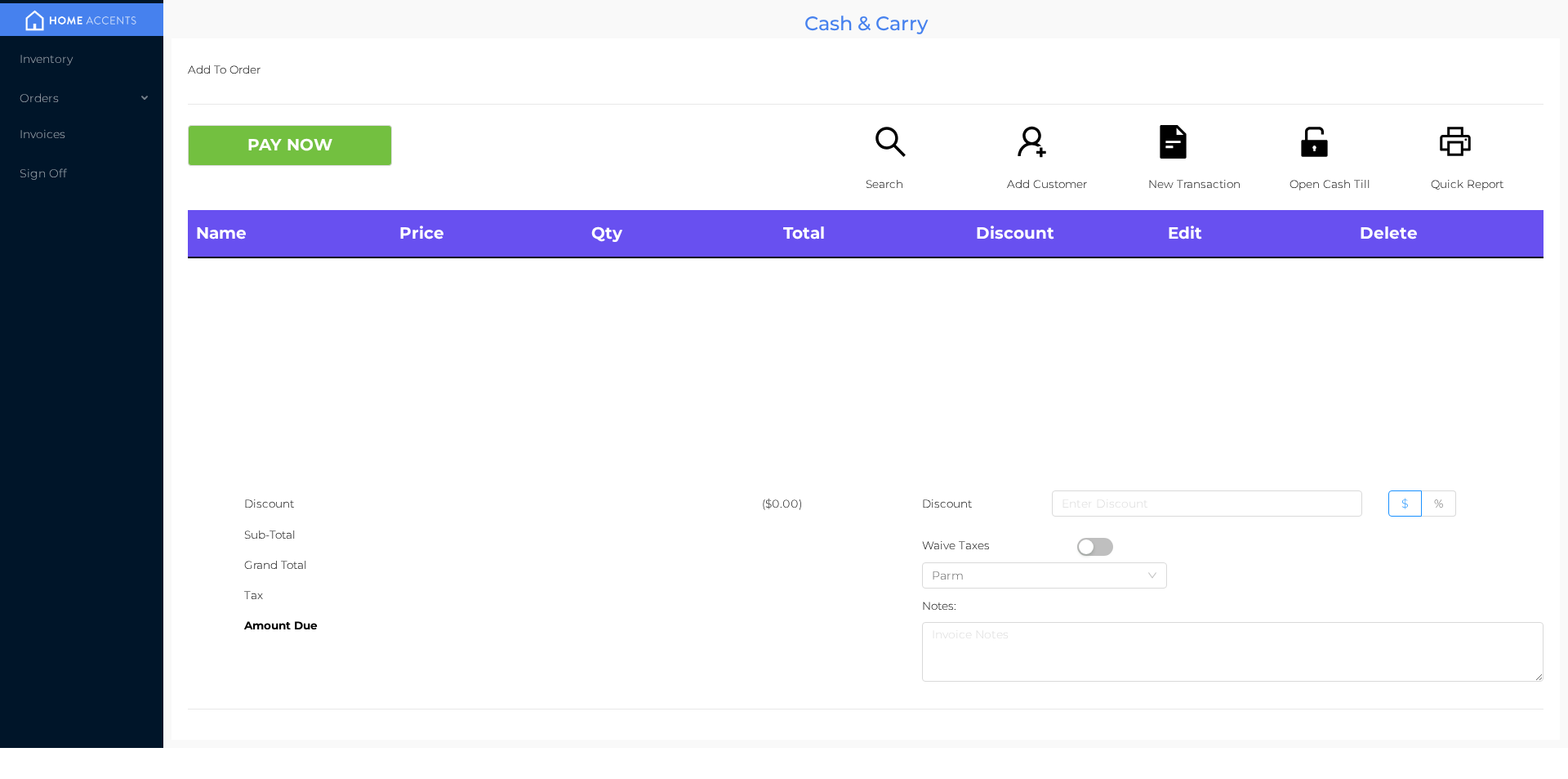
click at [880, 316] on div "Name Price Qty Total Discount Edit Delete" at bounding box center [866, 350] width 1356 height 279
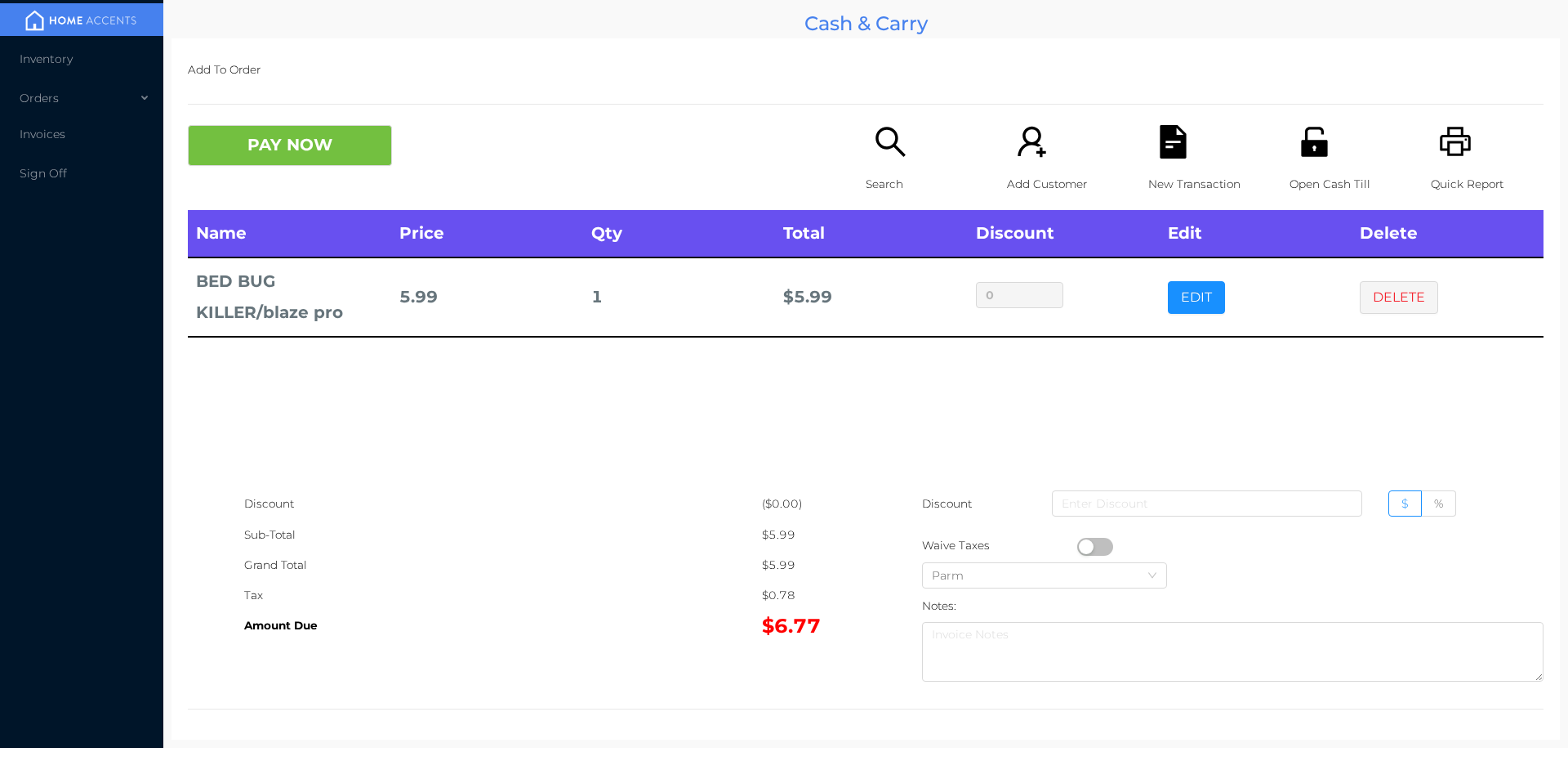
click at [311, 152] on button "PAY NOW" at bounding box center [290, 146] width 204 height 41
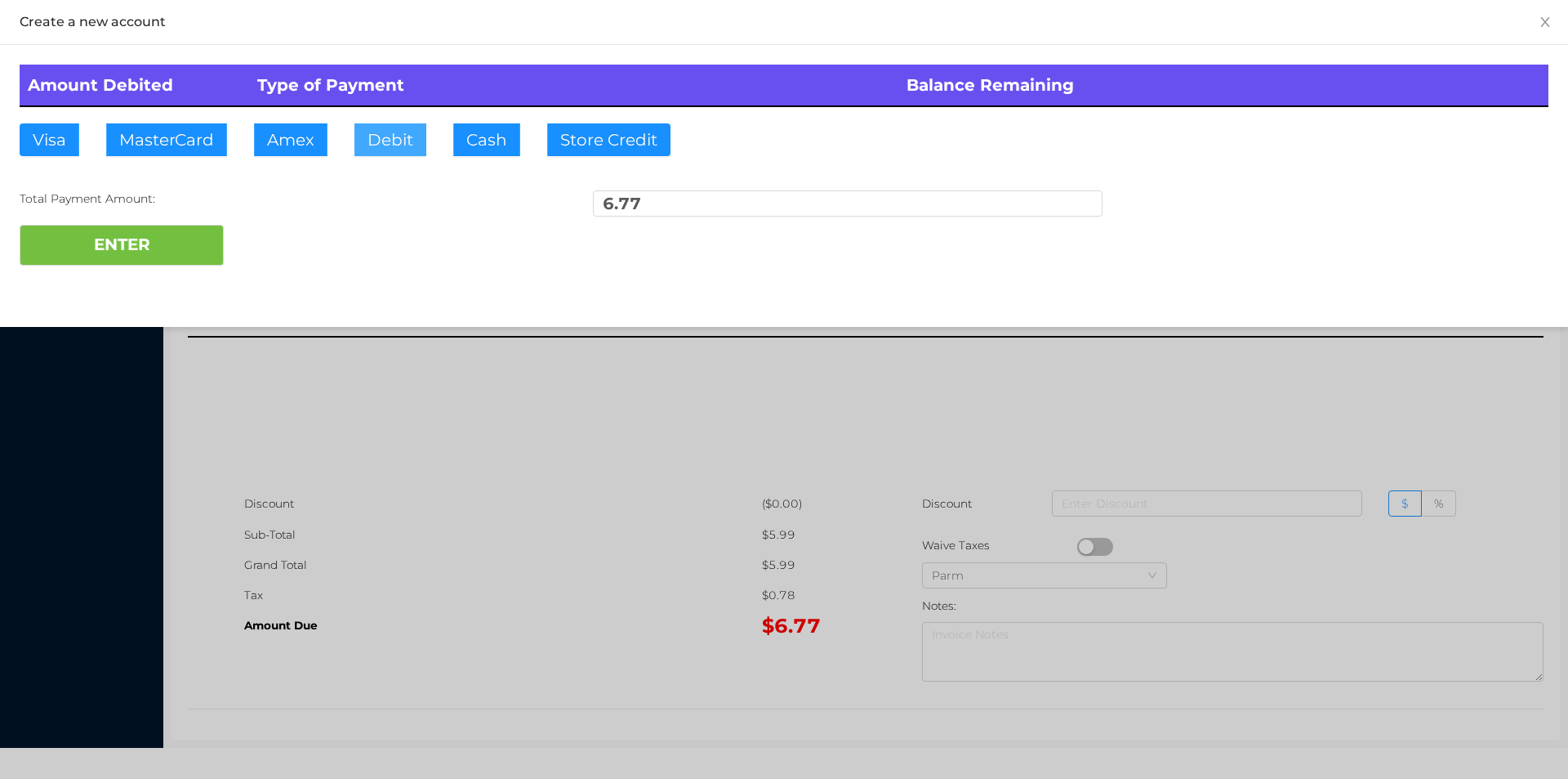
click at [385, 136] on button "Debit" at bounding box center [390, 139] width 72 height 33
click at [191, 230] on button "ENTER" at bounding box center [122, 245] width 204 height 41
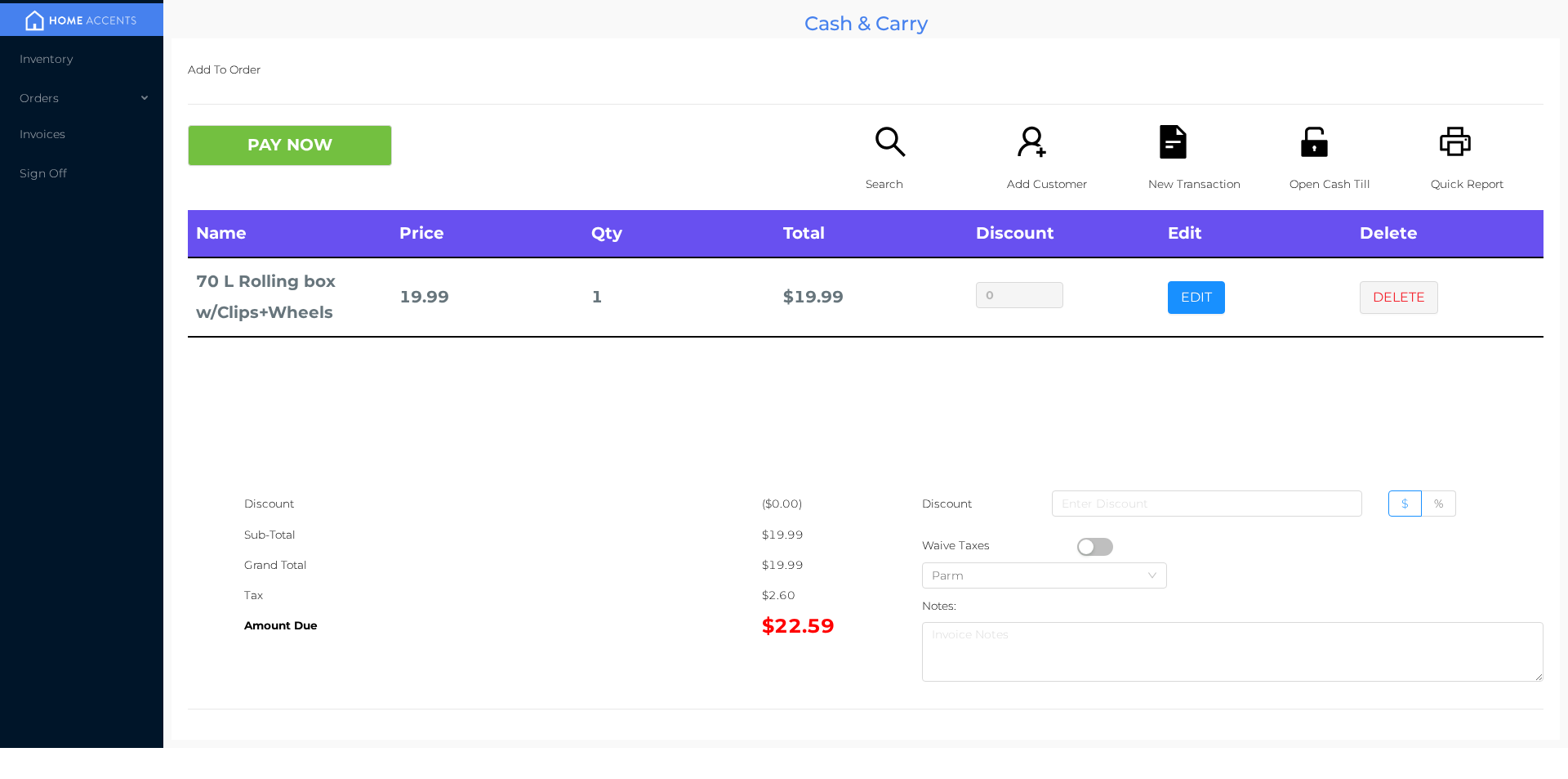
click at [1289, 151] on div "Open Cash Till" at bounding box center [1345, 167] width 113 height 85
click at [1298, 134] on icon "icon: unlock" at bounding box center [1315, 142] width 34 height 34
click at [1390, 299] on button "DELETE" at bounding box center [1399, 297] width 79 height 33
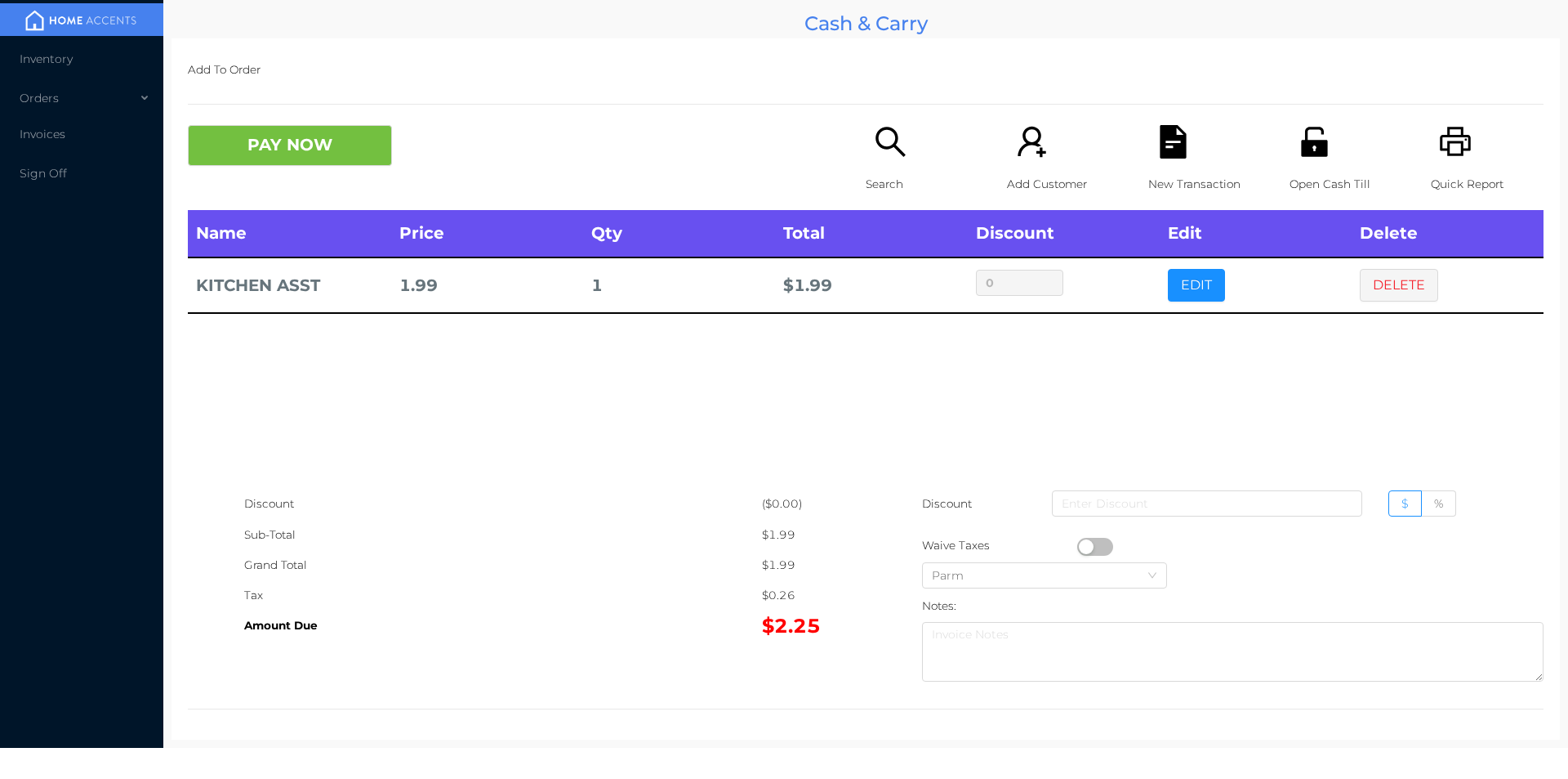
click at [276, 145] on button "PAY NOW" at bounding box center [290, 146] width 204 height 41
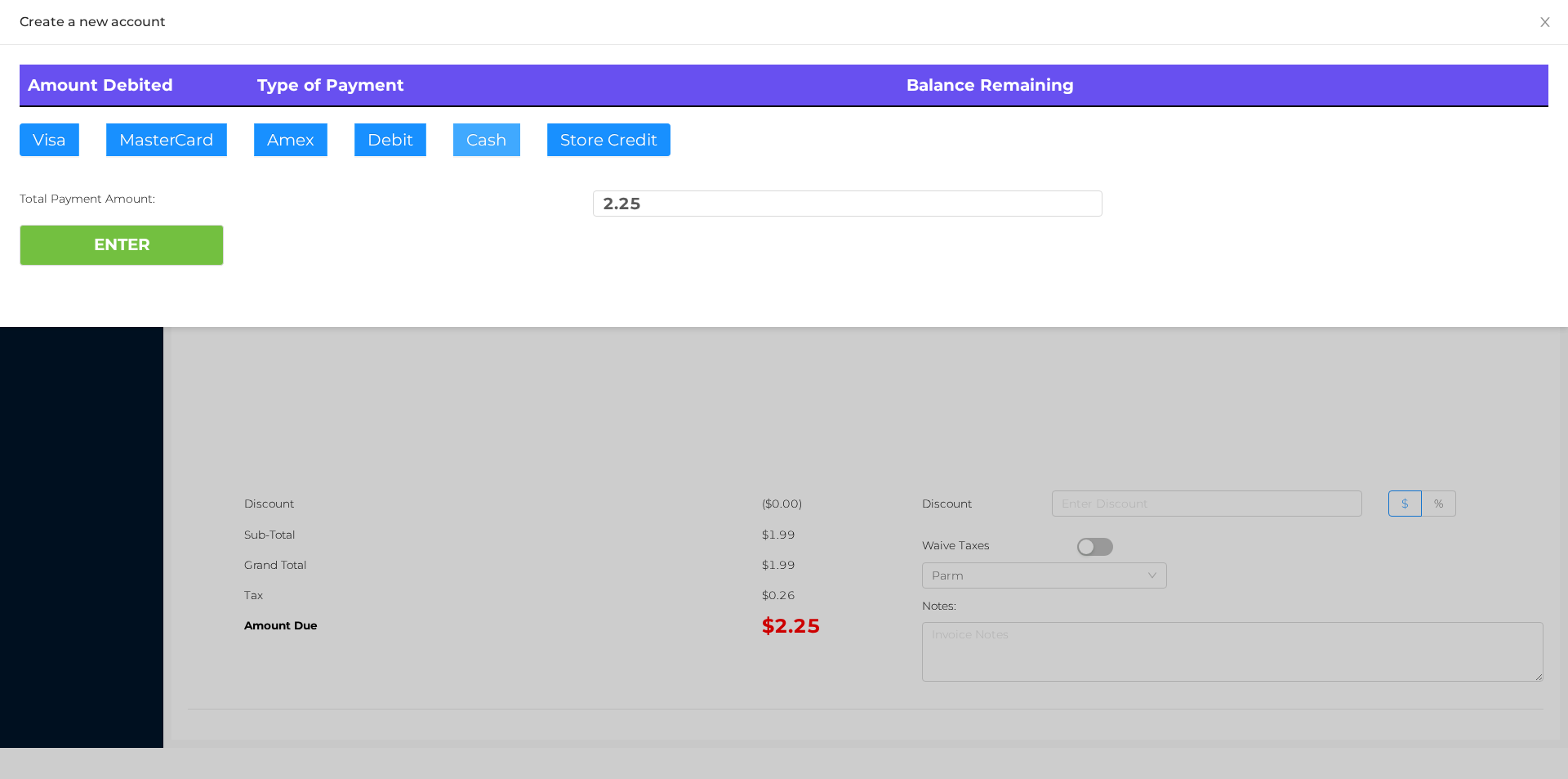
click at [488, 133] on button "Cash" at bounding box center [487, 139] width 67 height 33
type input "3."
click at [156, 240] on button "ENTER" at bounding box center [122, 245] width 204 height 41
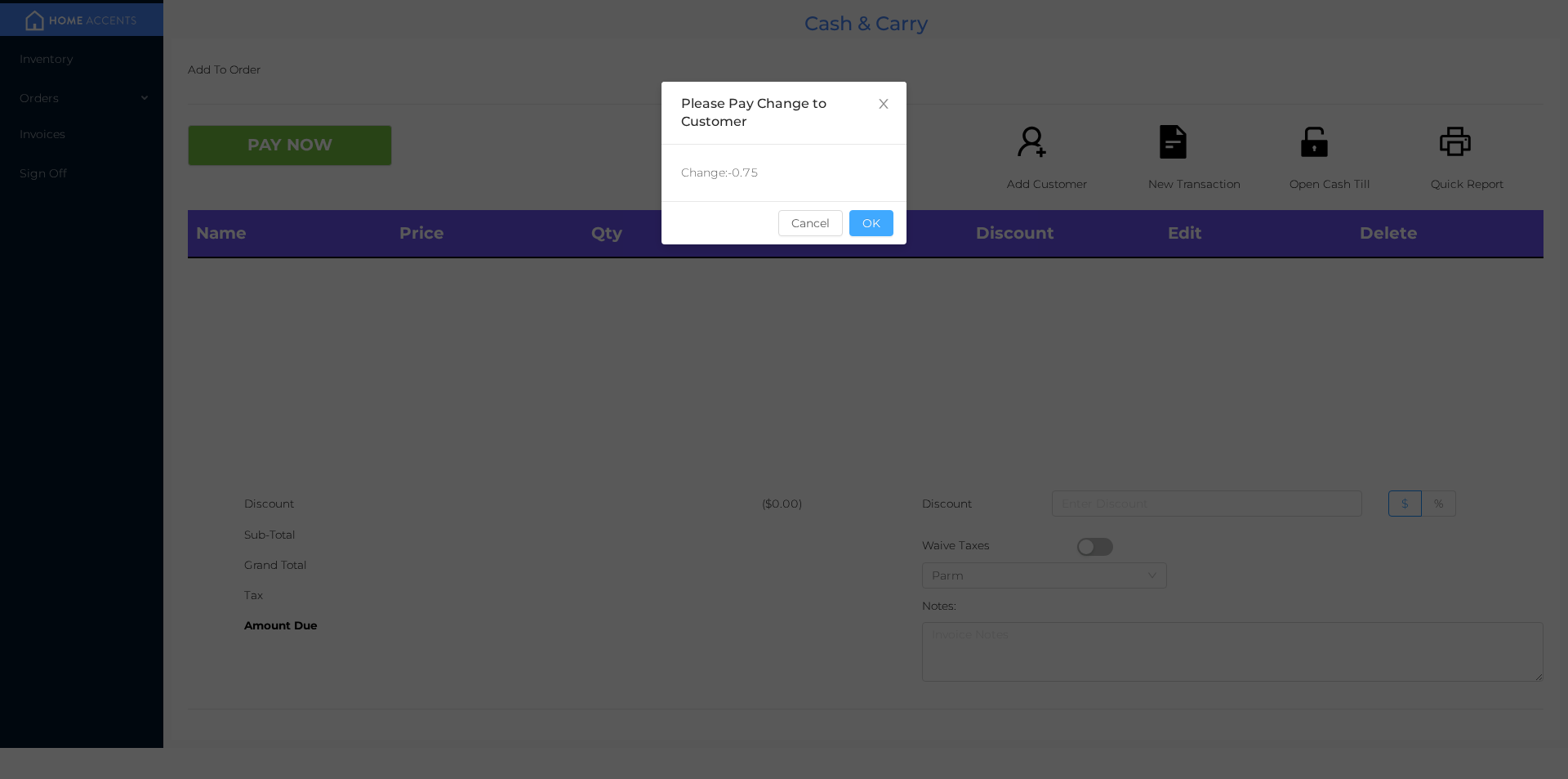
click at [872, 232] on button "OK" at bounding box center [871, 224] width 44 height 26
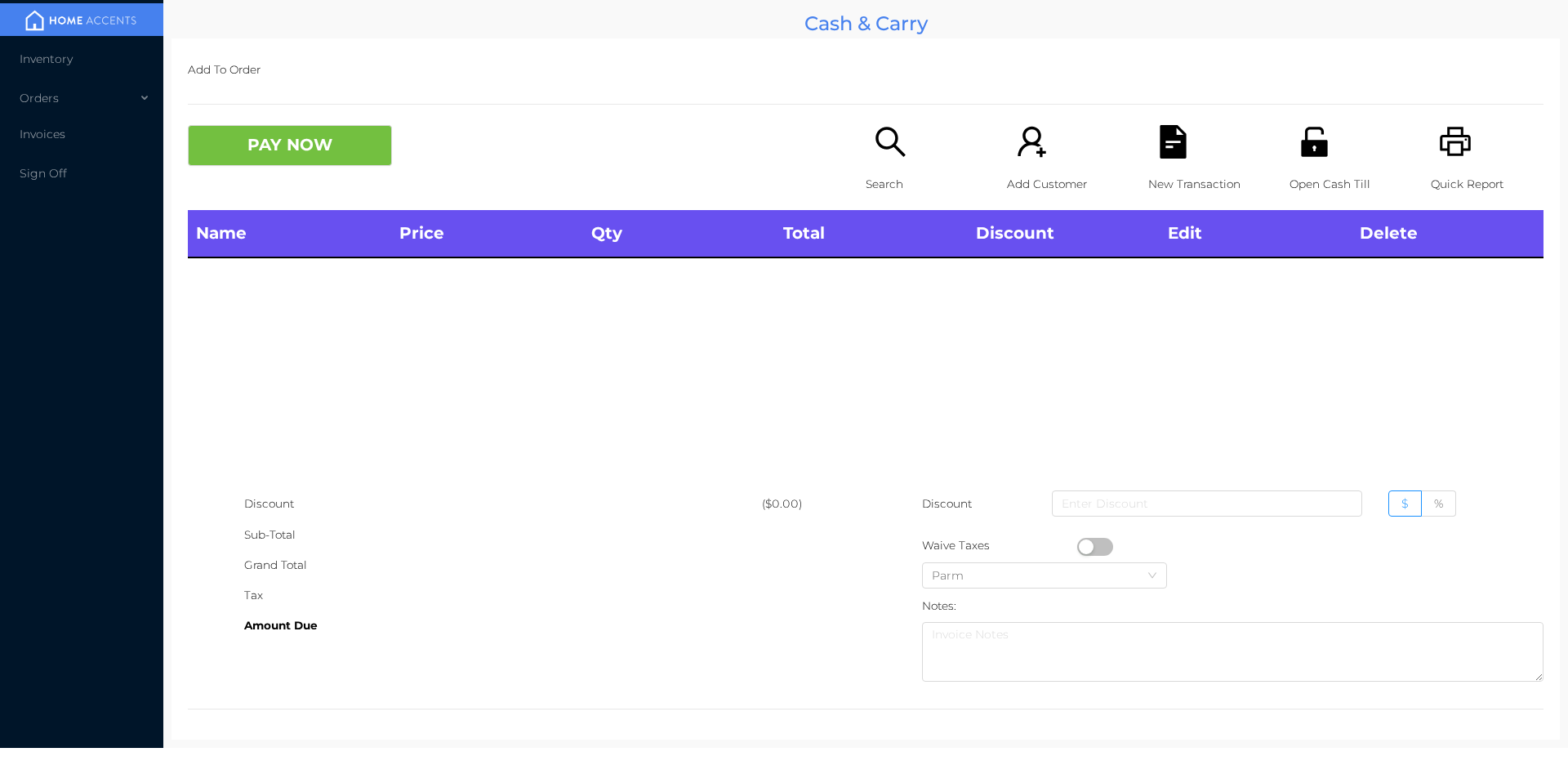
click at [864, 285] on div "Name Price Qty Total Discount Edit Delete" at bounding box center [866, 350] width 1356 height 279
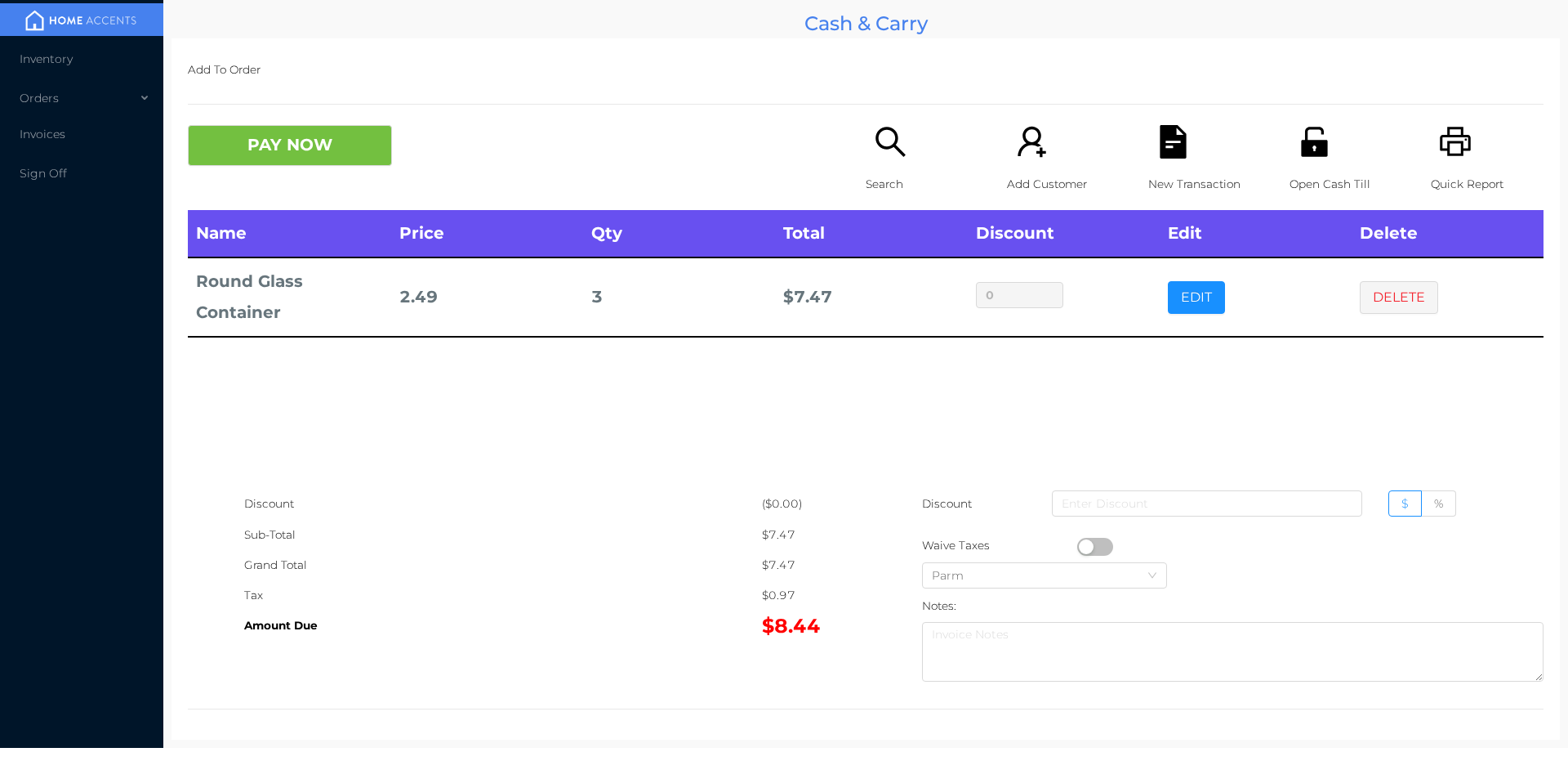
click at [1392, 285] on button "DELETE" at bounding box center [1399, 297] width 79 height 33
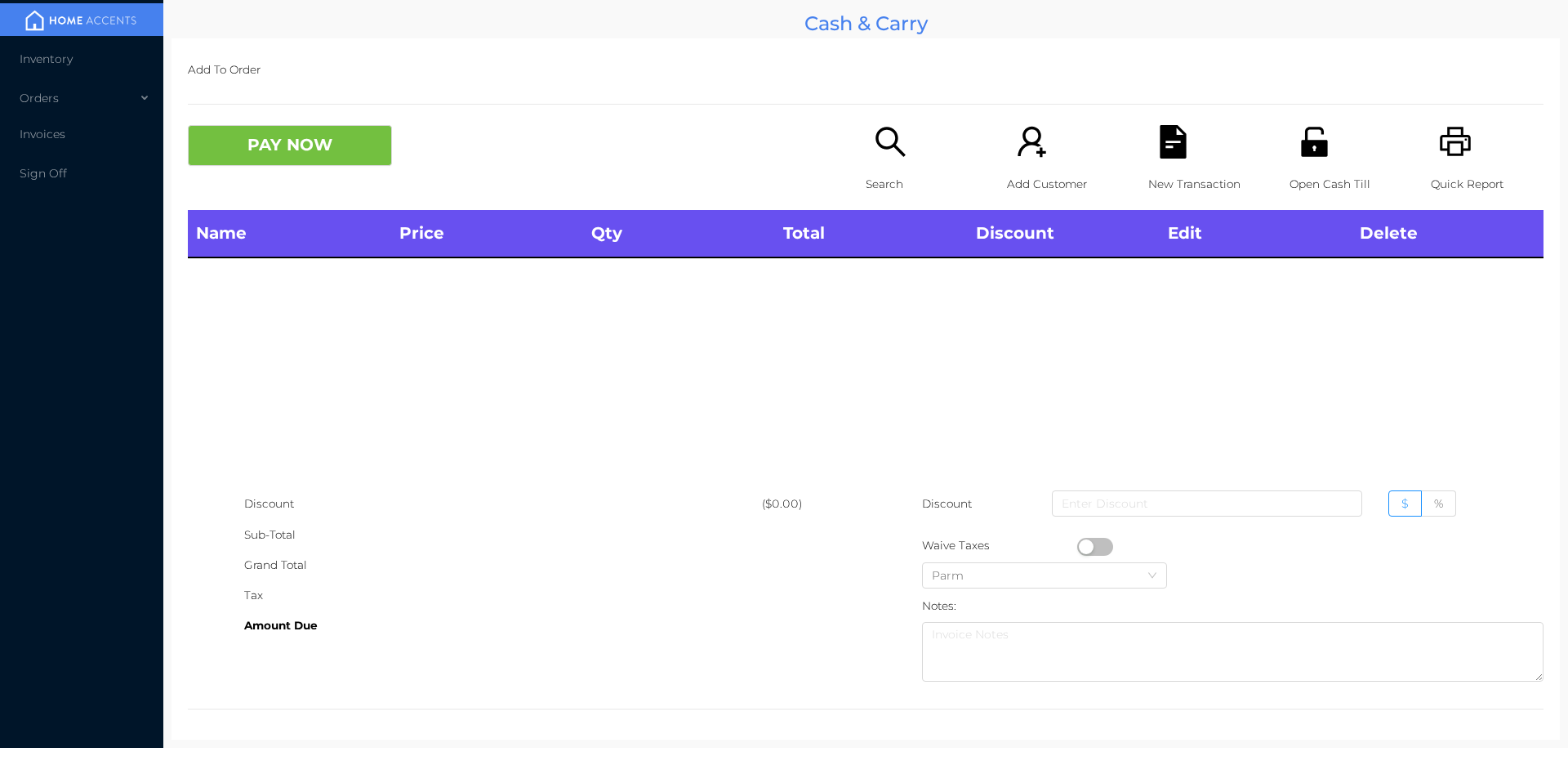
click at [1451, 149] on icon "icon: printer" at bounding box center [1455, 140] width 31 height 29
click at [308, 139] on button "PAY NOW" at bounding box center [290, 146] width 204 height 41
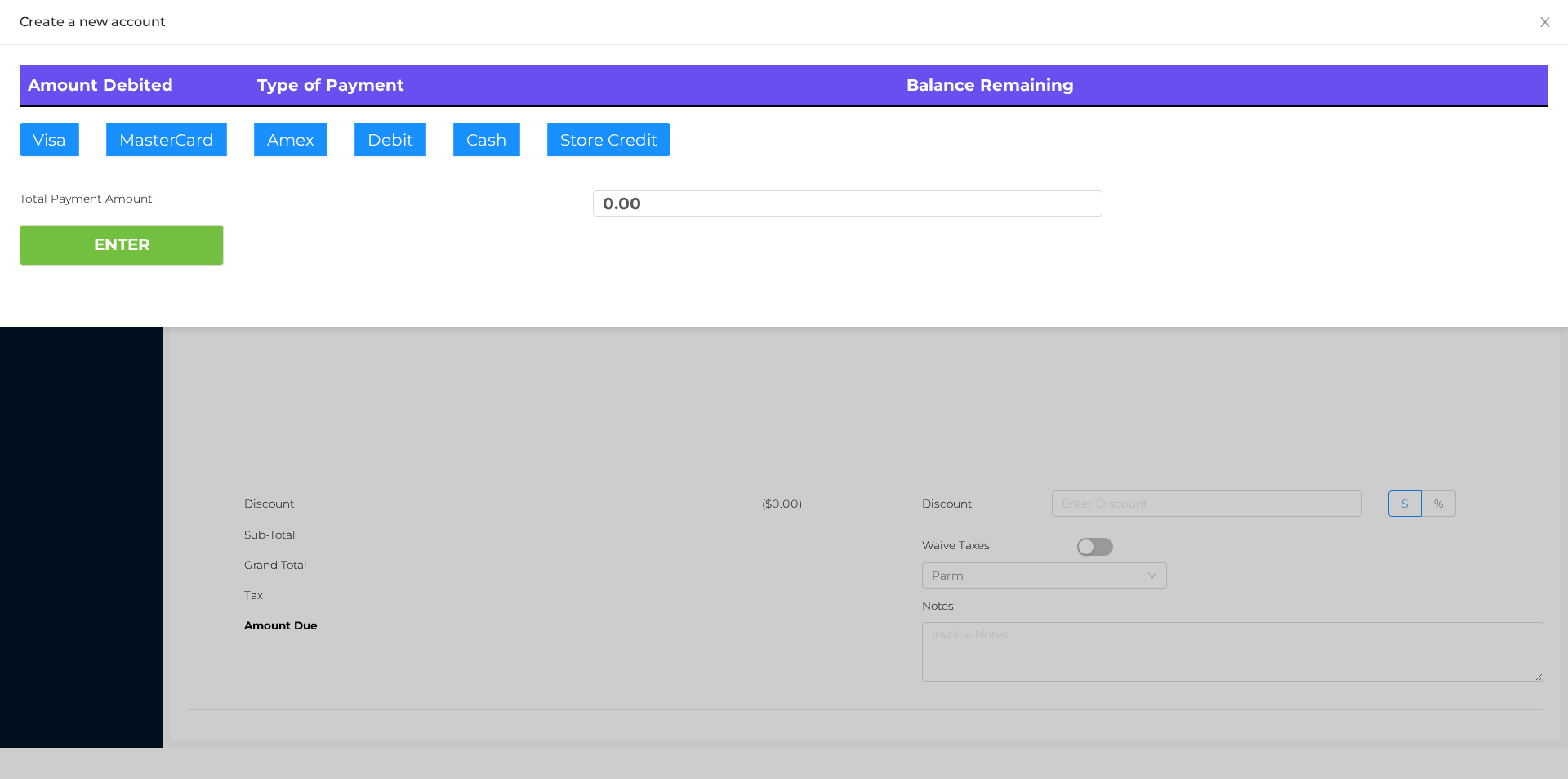
click at [1197, 410] on div at bounding box center [784, 389] width 1568 height 779
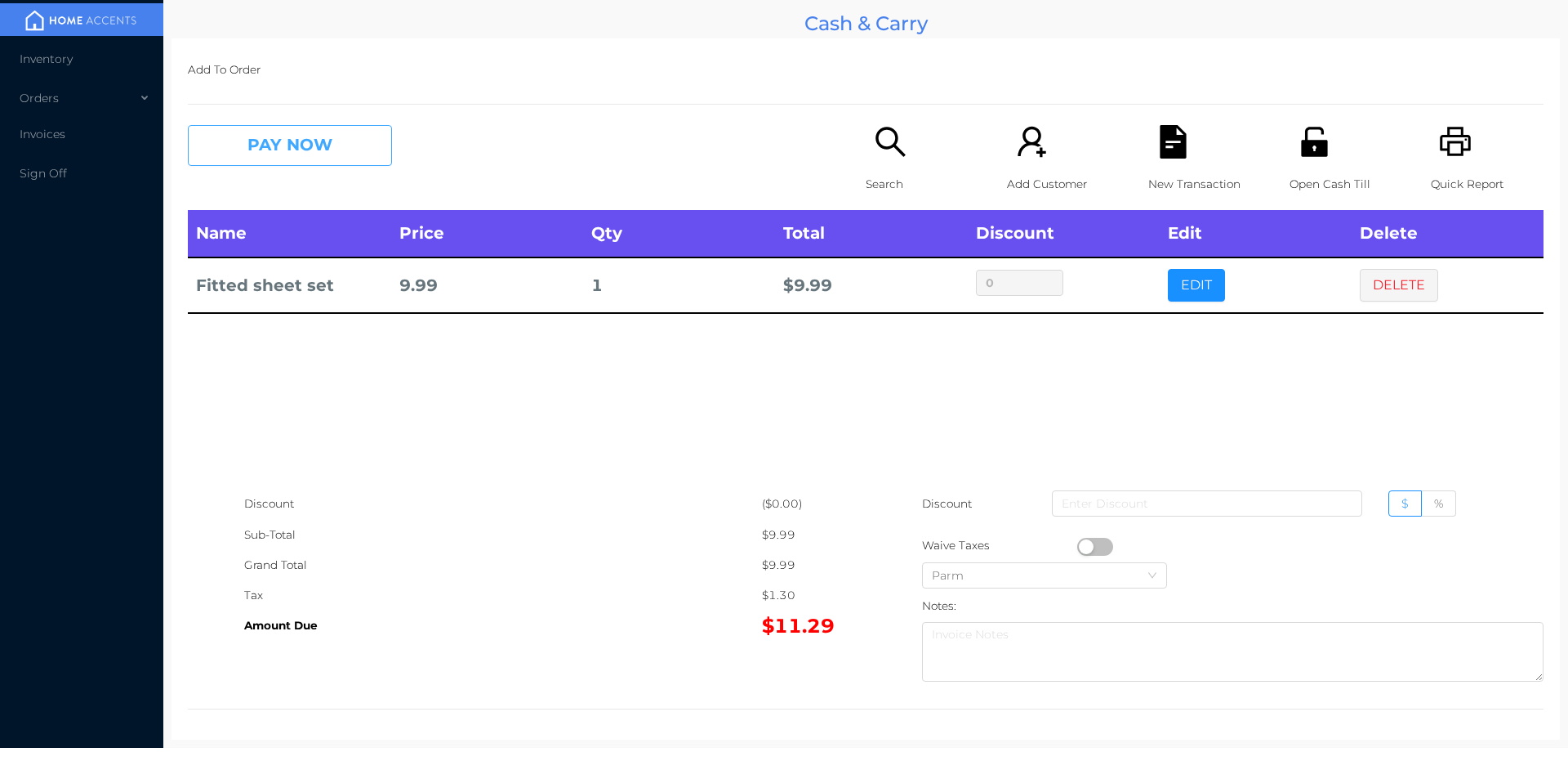
click at [320, 160] on button "PAY NOW" at bounding box center [290, 146] width 204 height 41
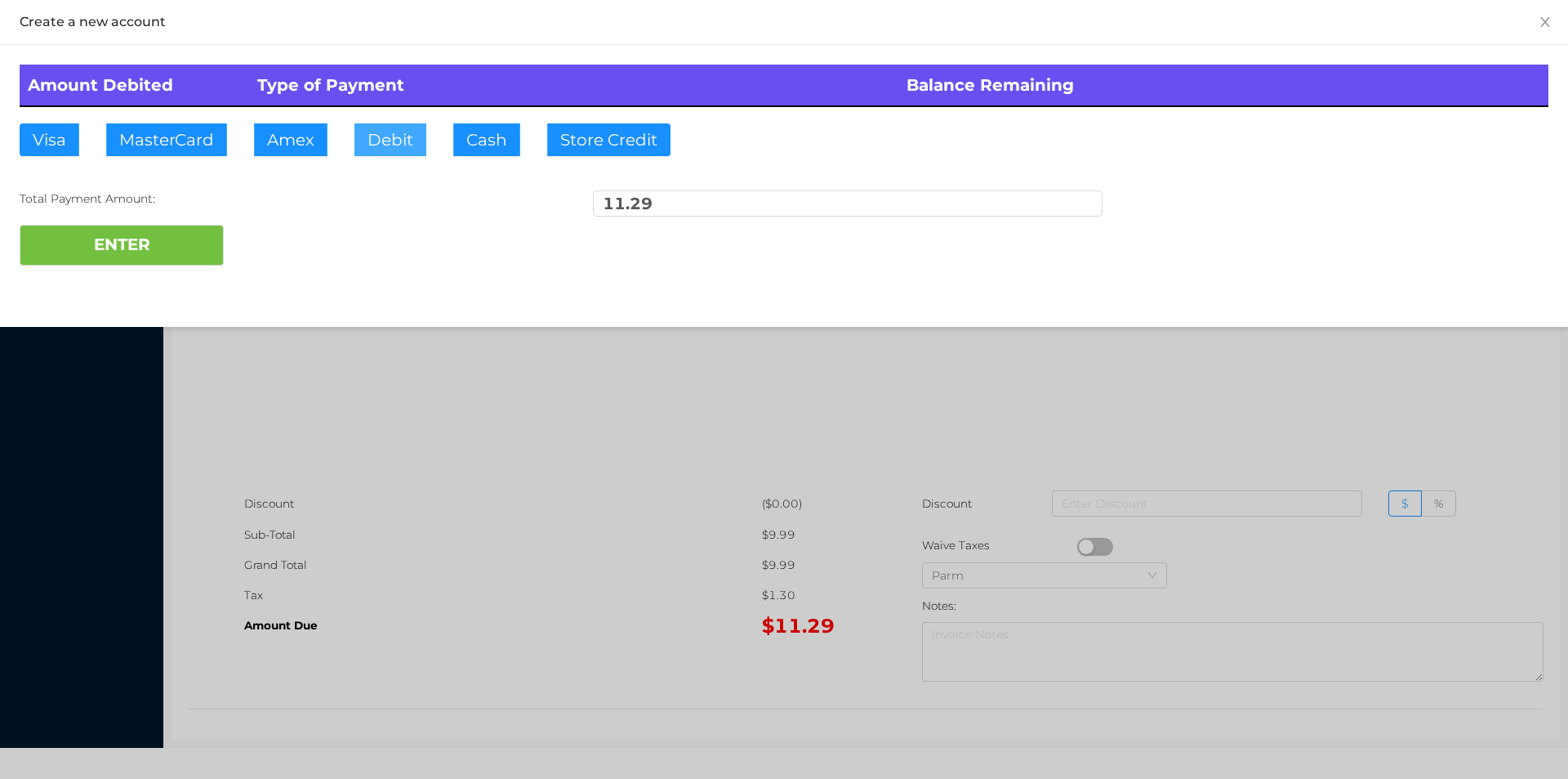
click at [383, 136] on button "Debit" at bounding box center [390, 139] width 72 height 33
click at [174, 241] on button "ENTER" at bounding box center [122, 245] width 204 height 41
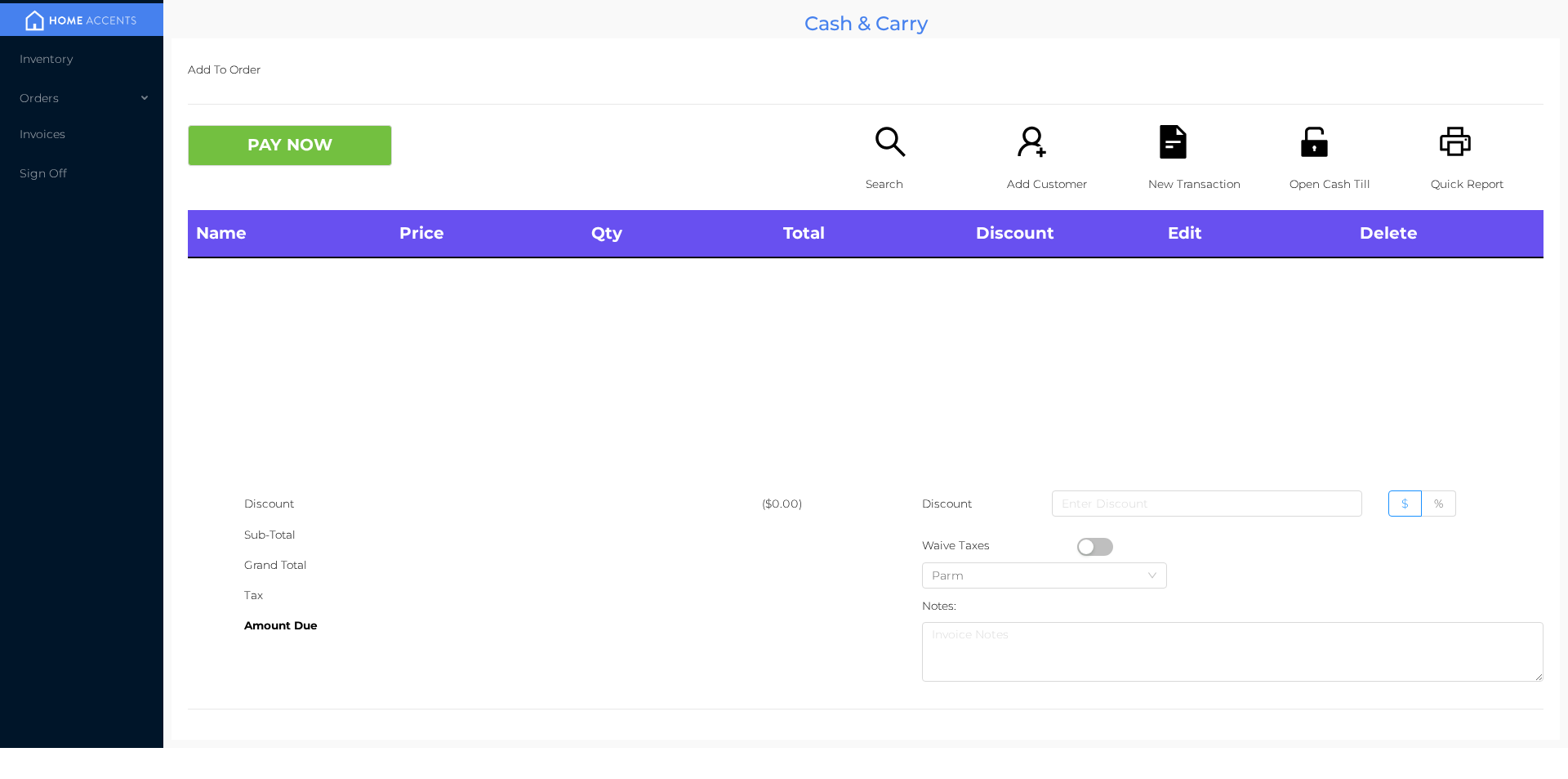
click at [883, 157] on icon "icon: search" at bounding box center [891, 142] width 34 height 34
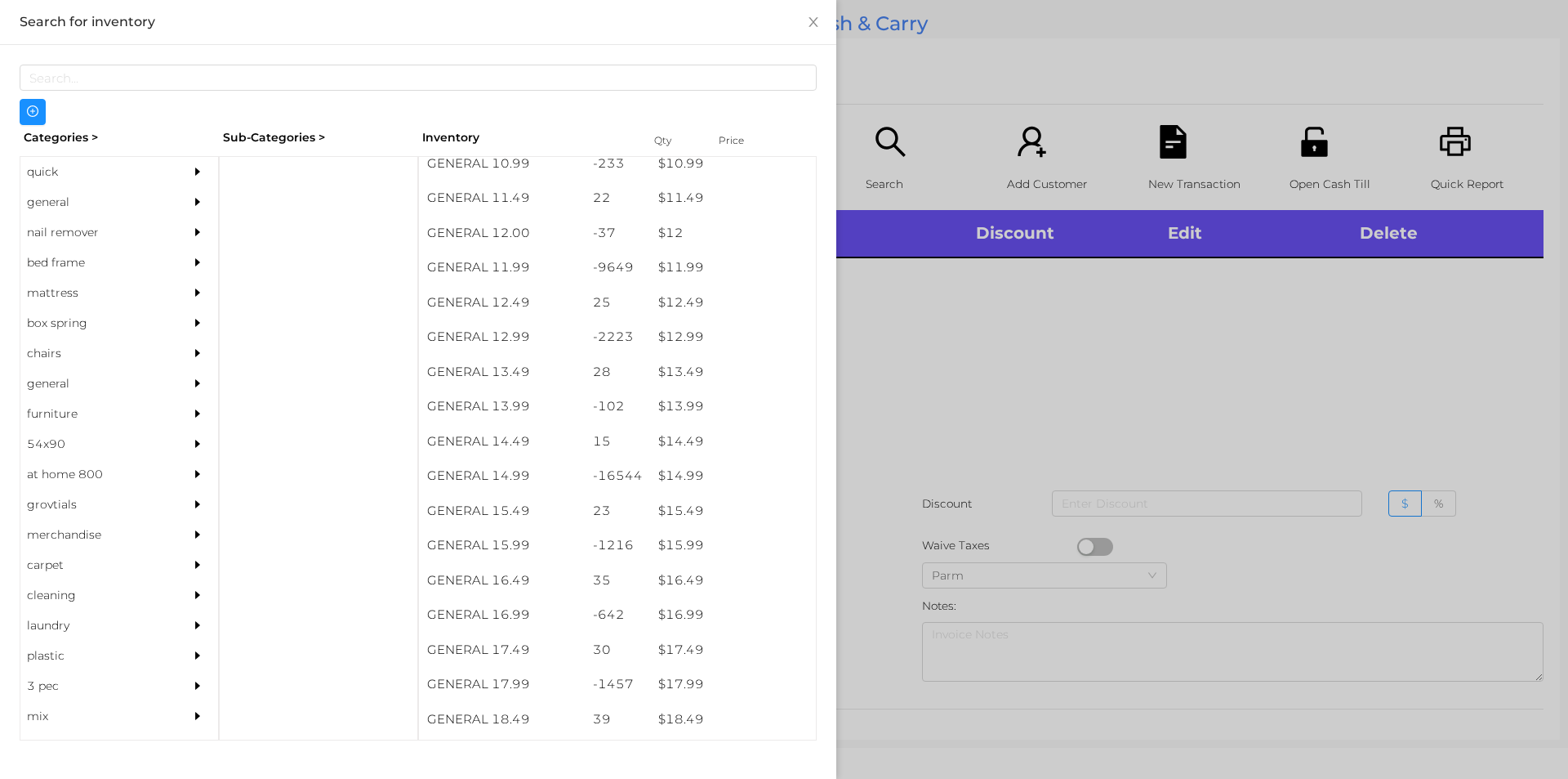
scroll to position [1097, 0]
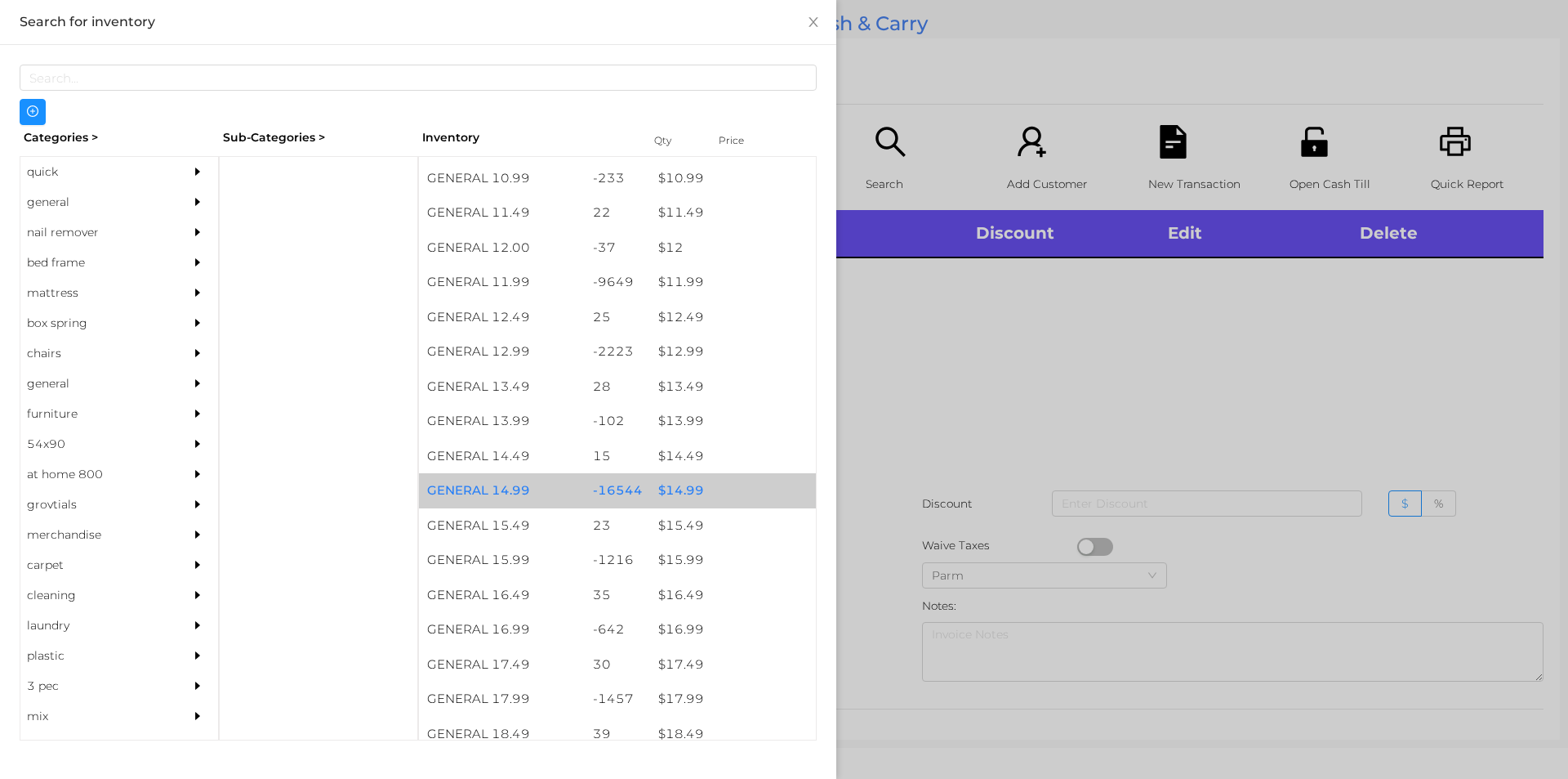
click at [683, 488] on div "$ 14.99" at bounding box center [732, 491] width 165 height 36
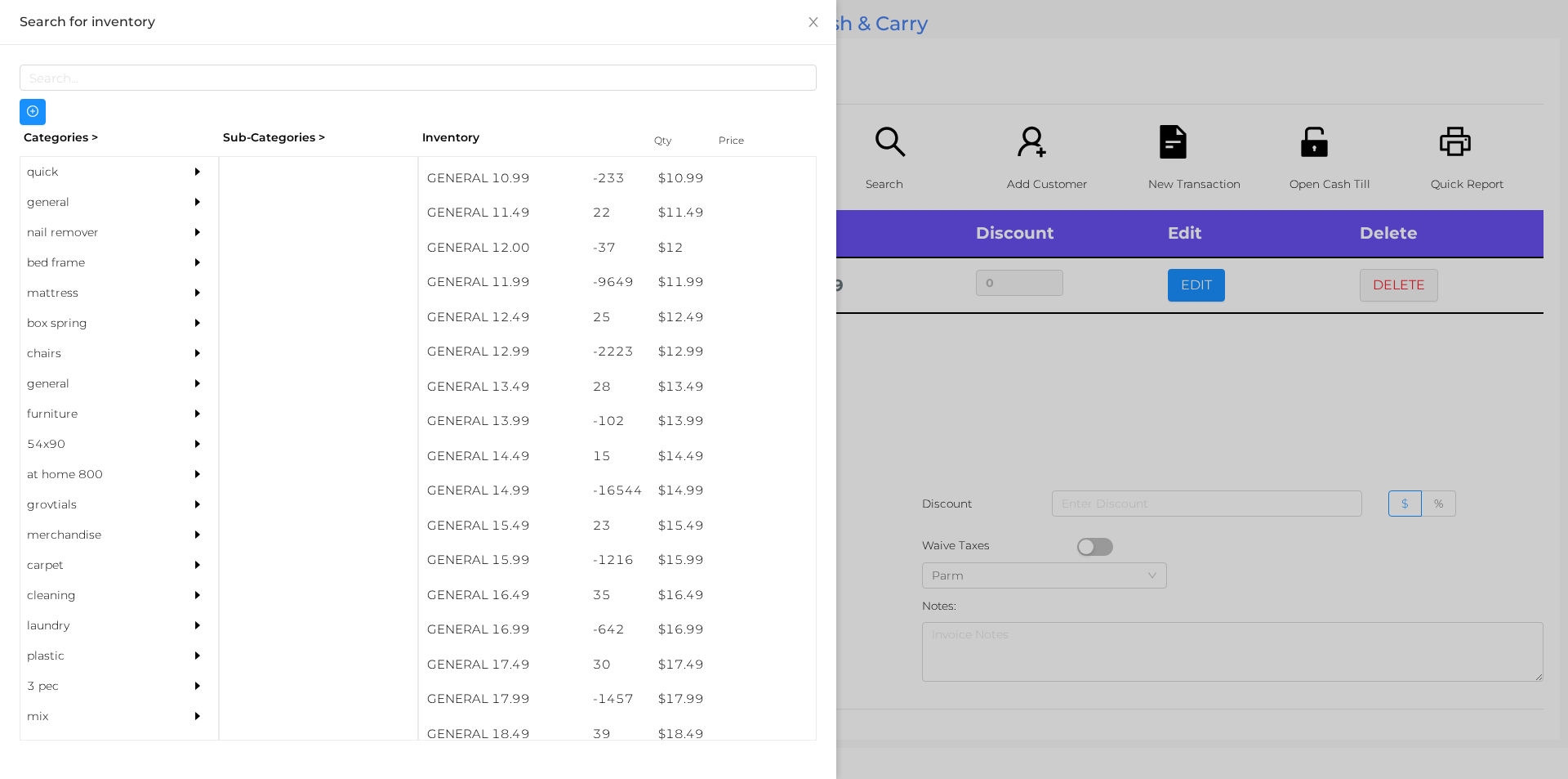
click at [888, 455] on div at bounding box center [784, 389] width 1568 height 779
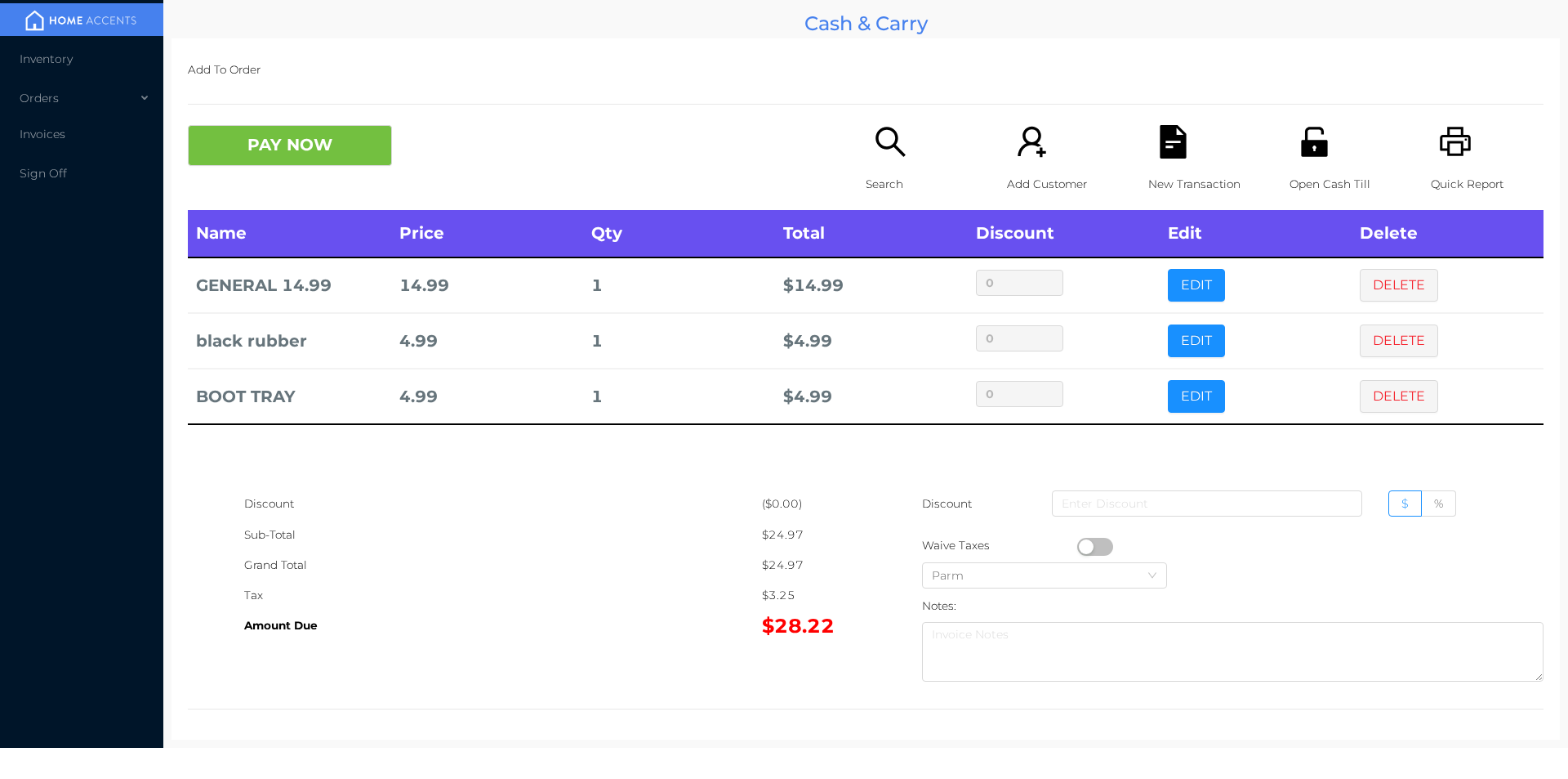
click at [292, 137] on button "PAY NOW" at bounding box center [290, 146] width 204 height 41
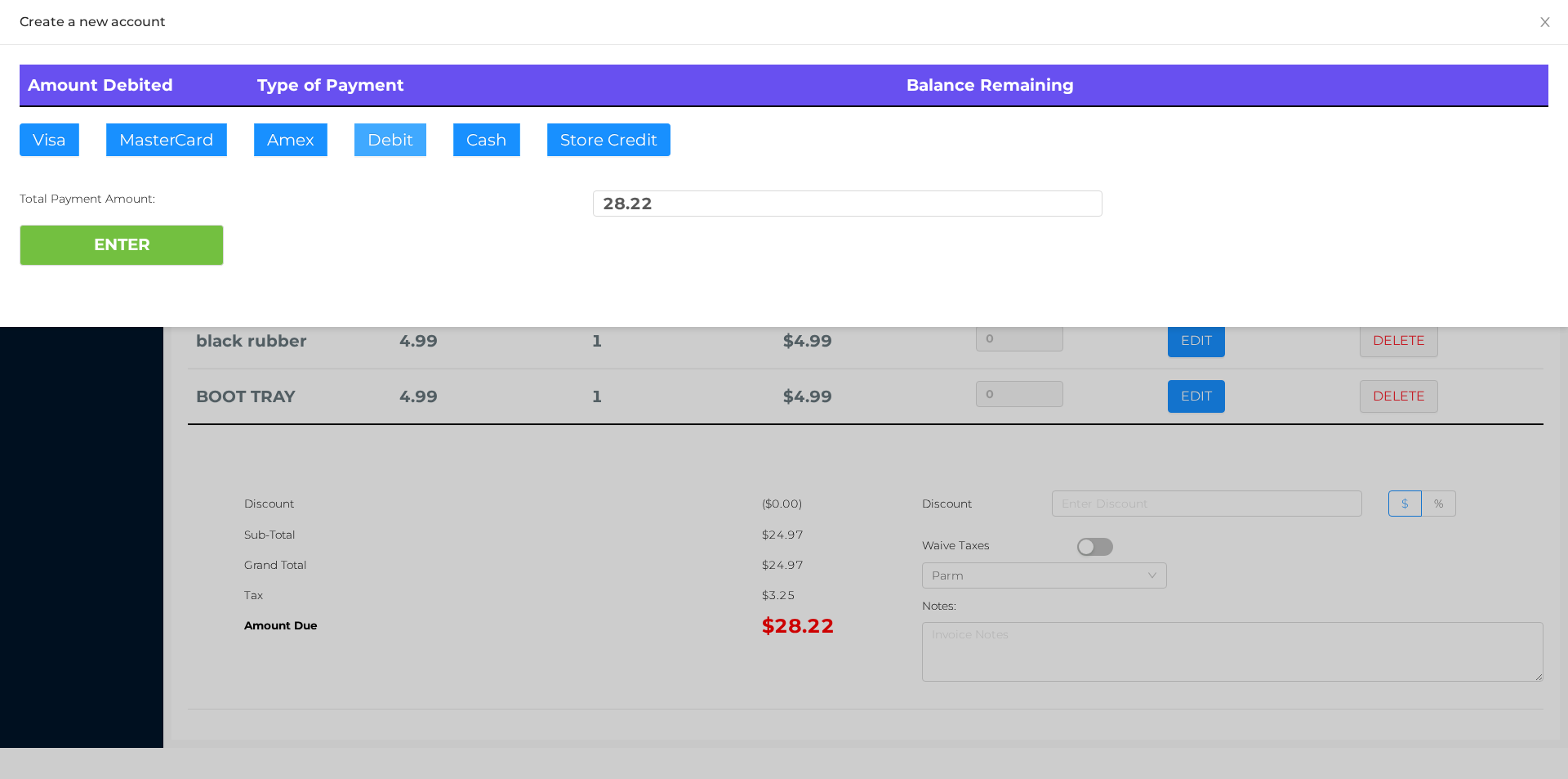
click at [380, 128] on button "Debit" at bounding box center [390, 139] width 72 height 33
type input "40."
click at [194, 263] on button "ENTER" at bounding box center [122, 245] width 204 height 41
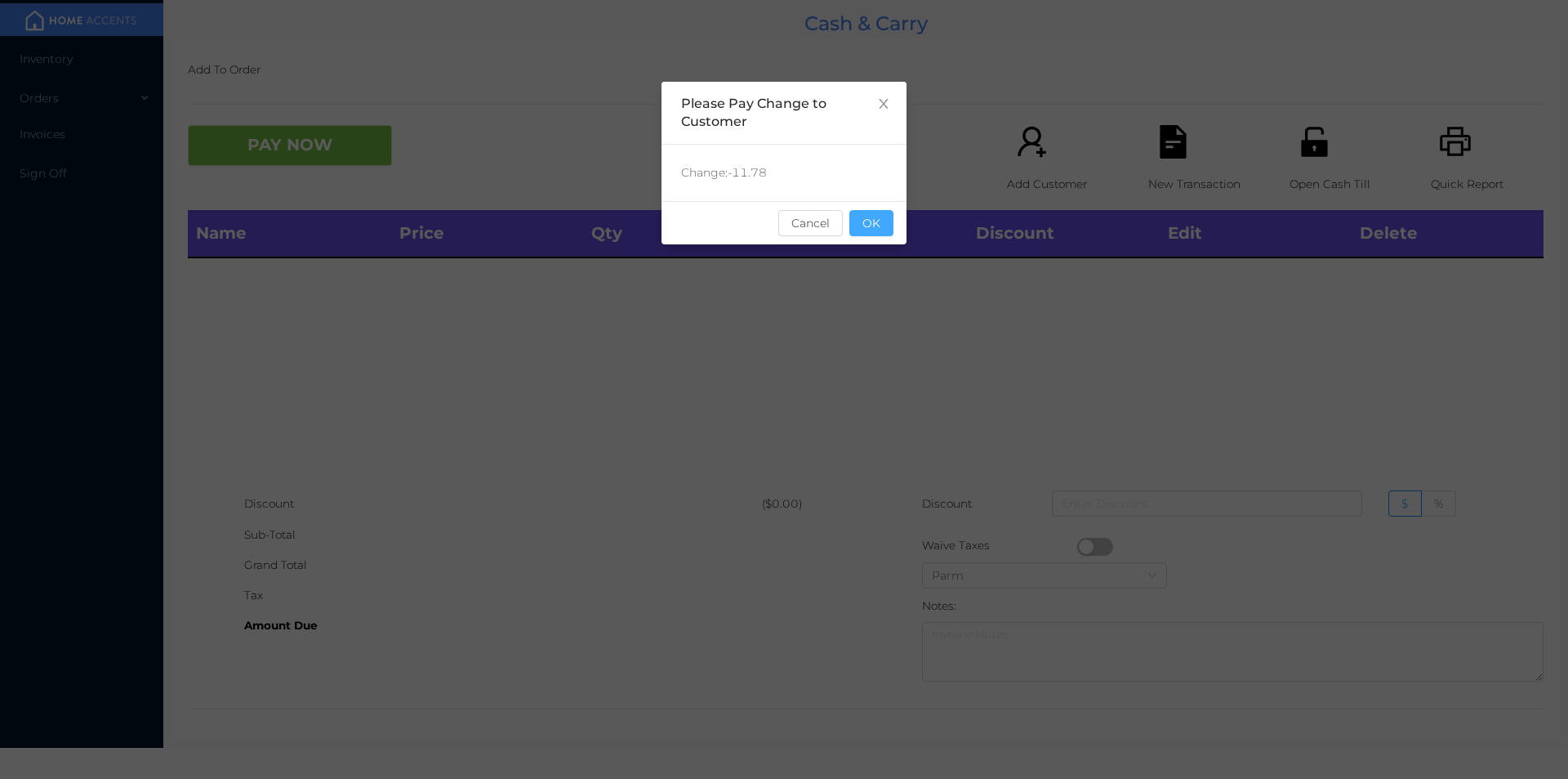
click at [884, 229] on button "OK" at bounding box center [871, 224] width 44 height 26
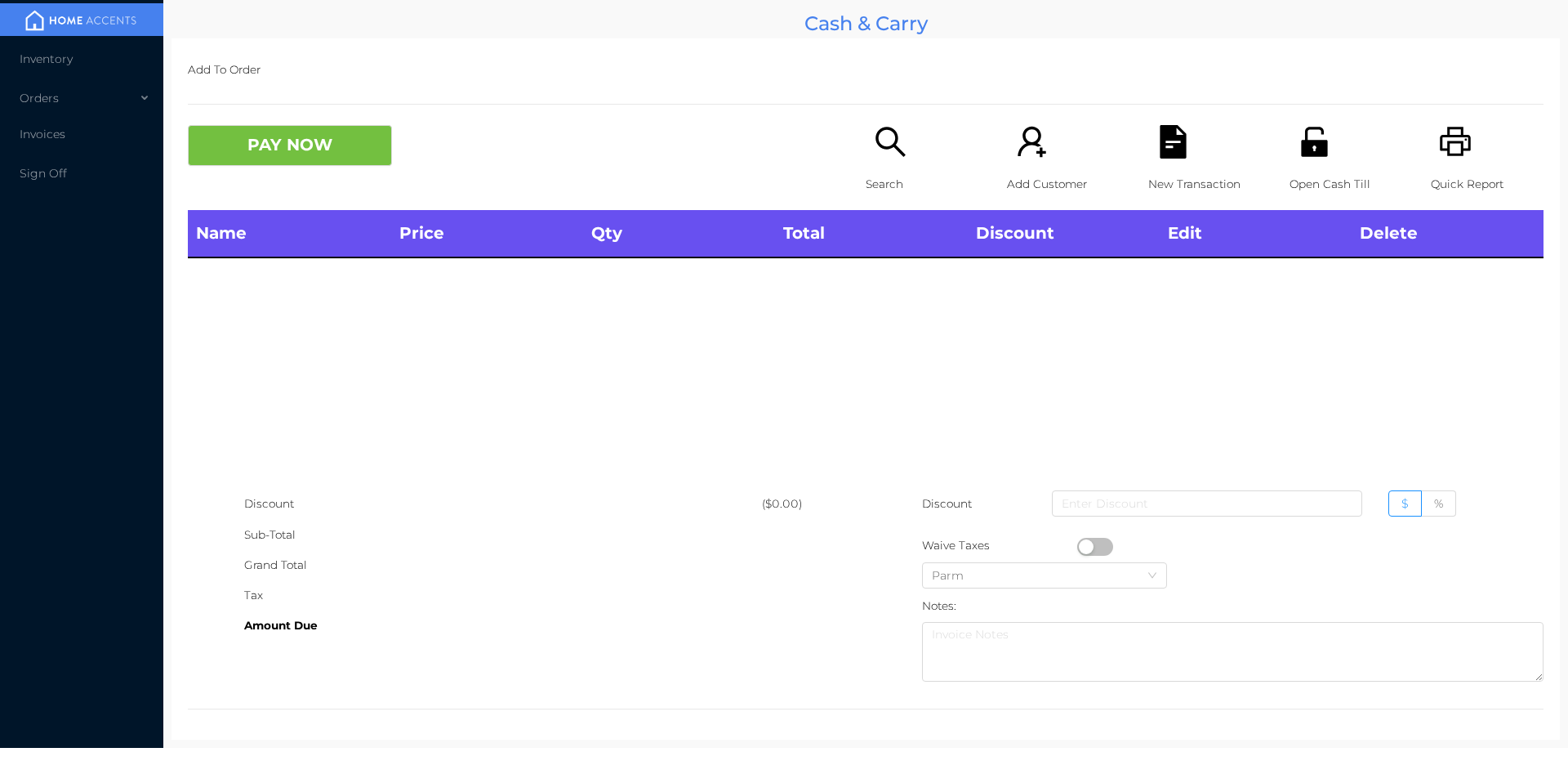
click at [1289, 158] on div "Open Cash Till" at bounding box center [1345, 167] width 113 height 85
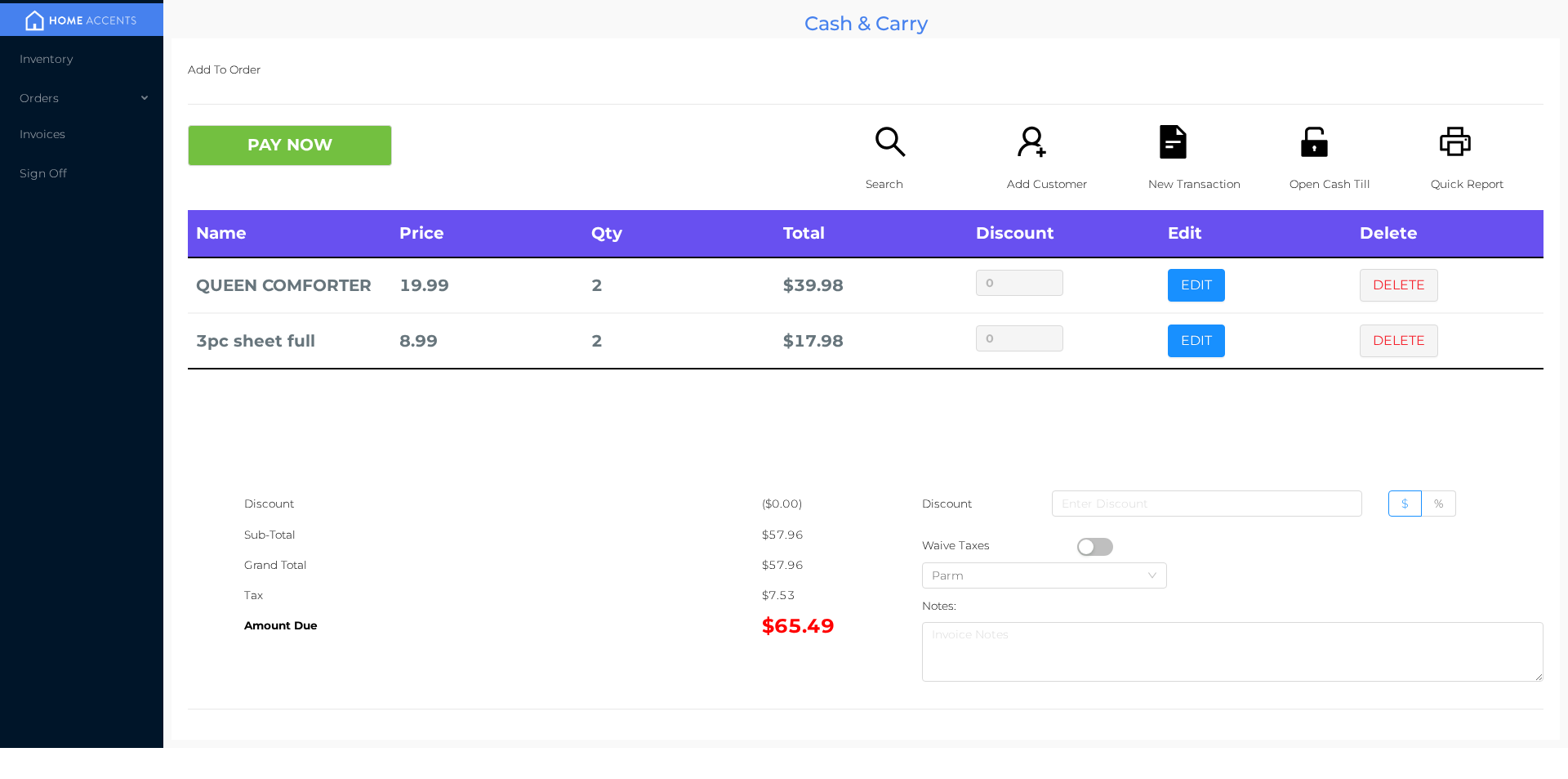
click at [871, 170] on p "Search" at bounding box center [922, 184] width 113 height 30
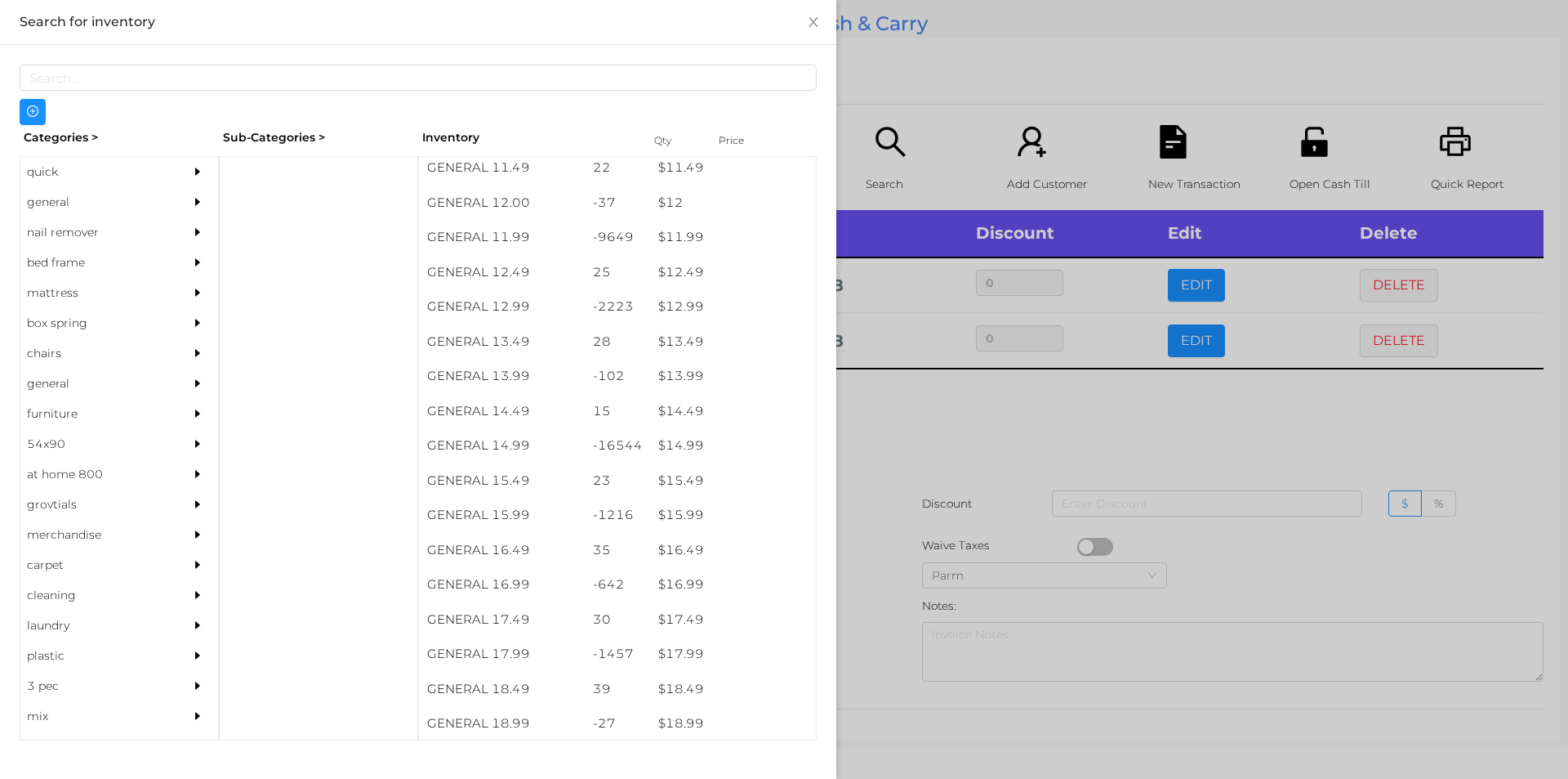
scroll to position [1142, 0]
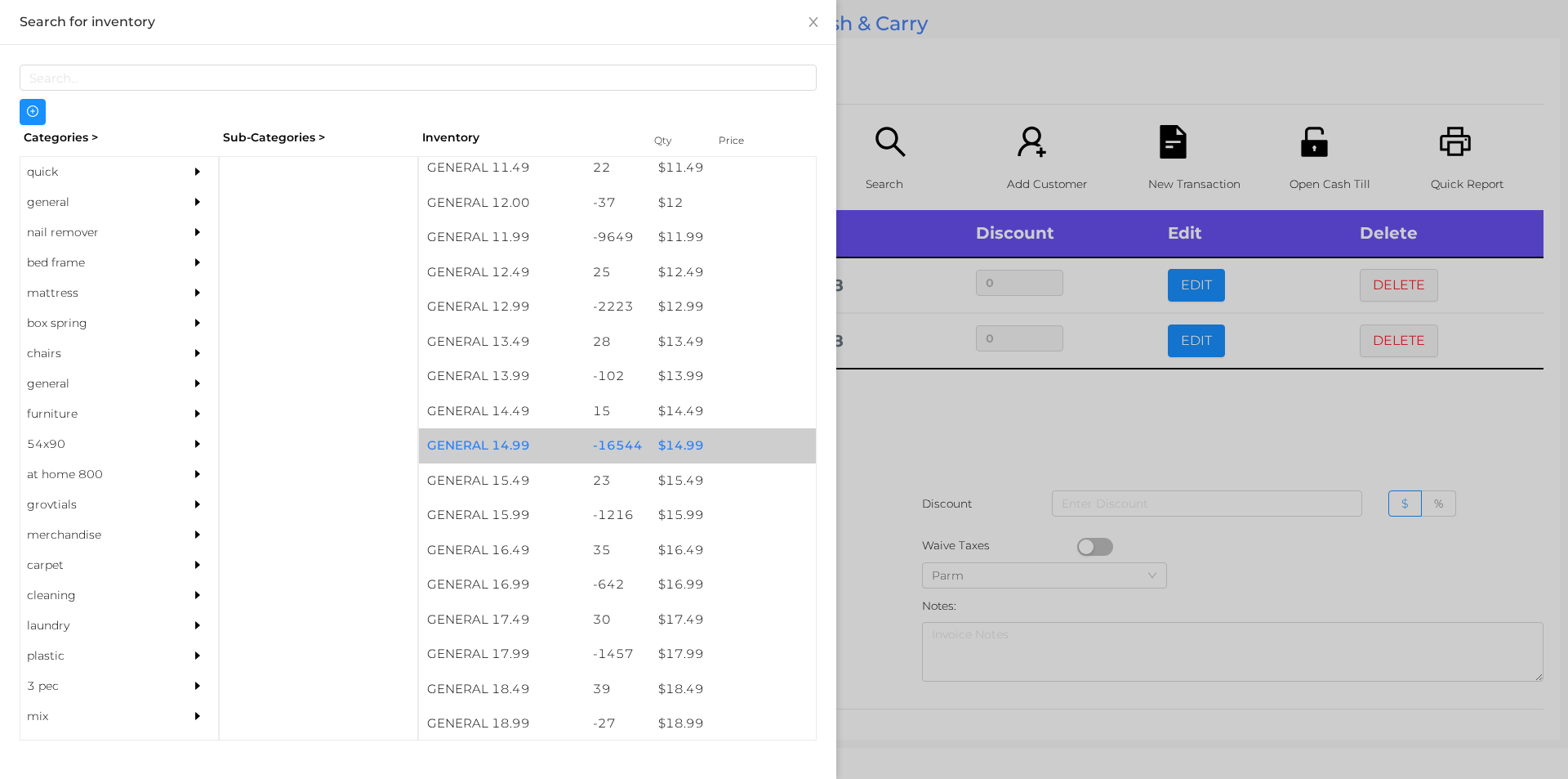
click at [670, 431] on div "$ 14.99" at bounding box center [732, 446] width 165 height 36
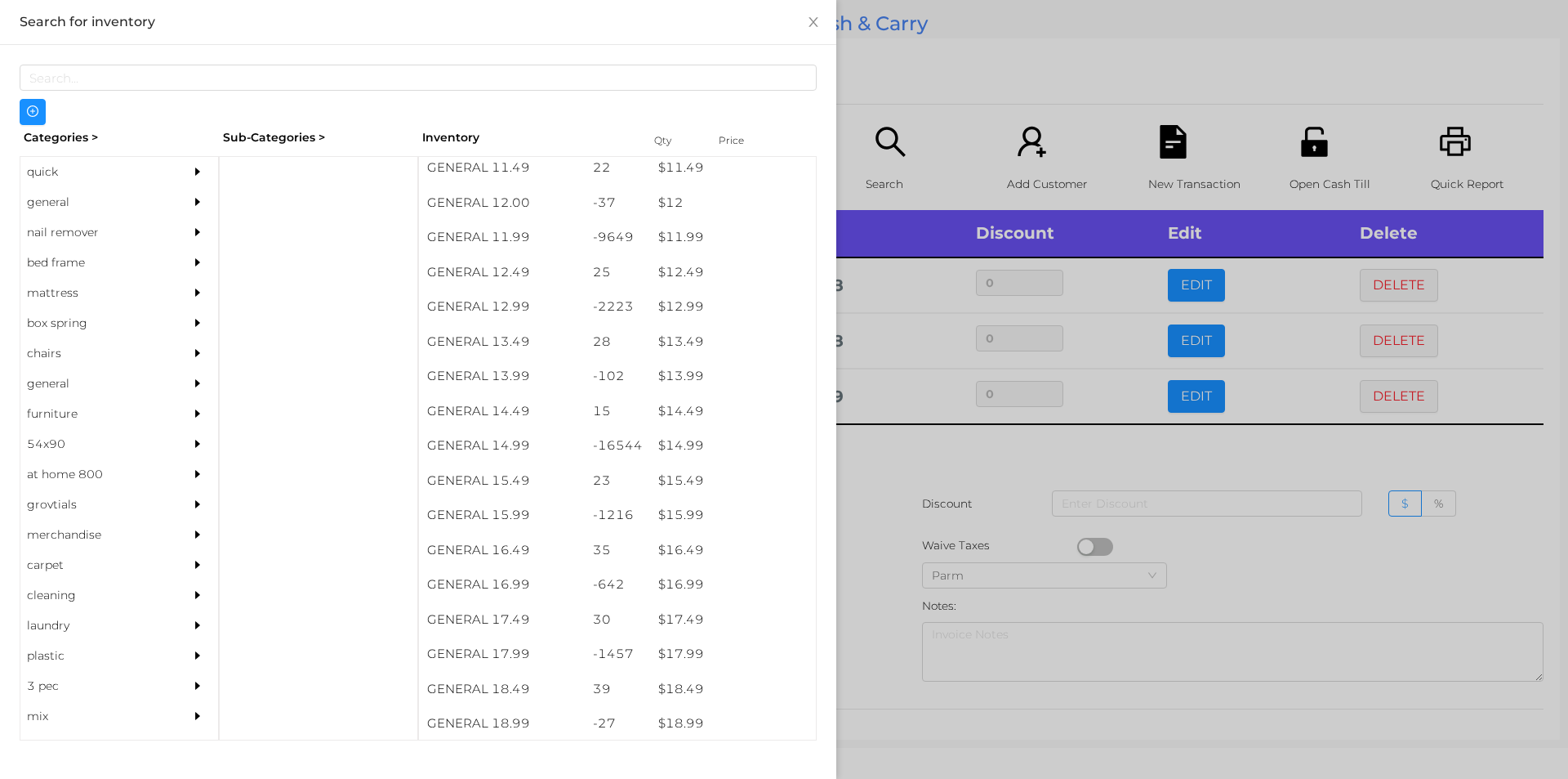
click at [891, 440] on div at bounding box center [784, 389] width 1568 height 779
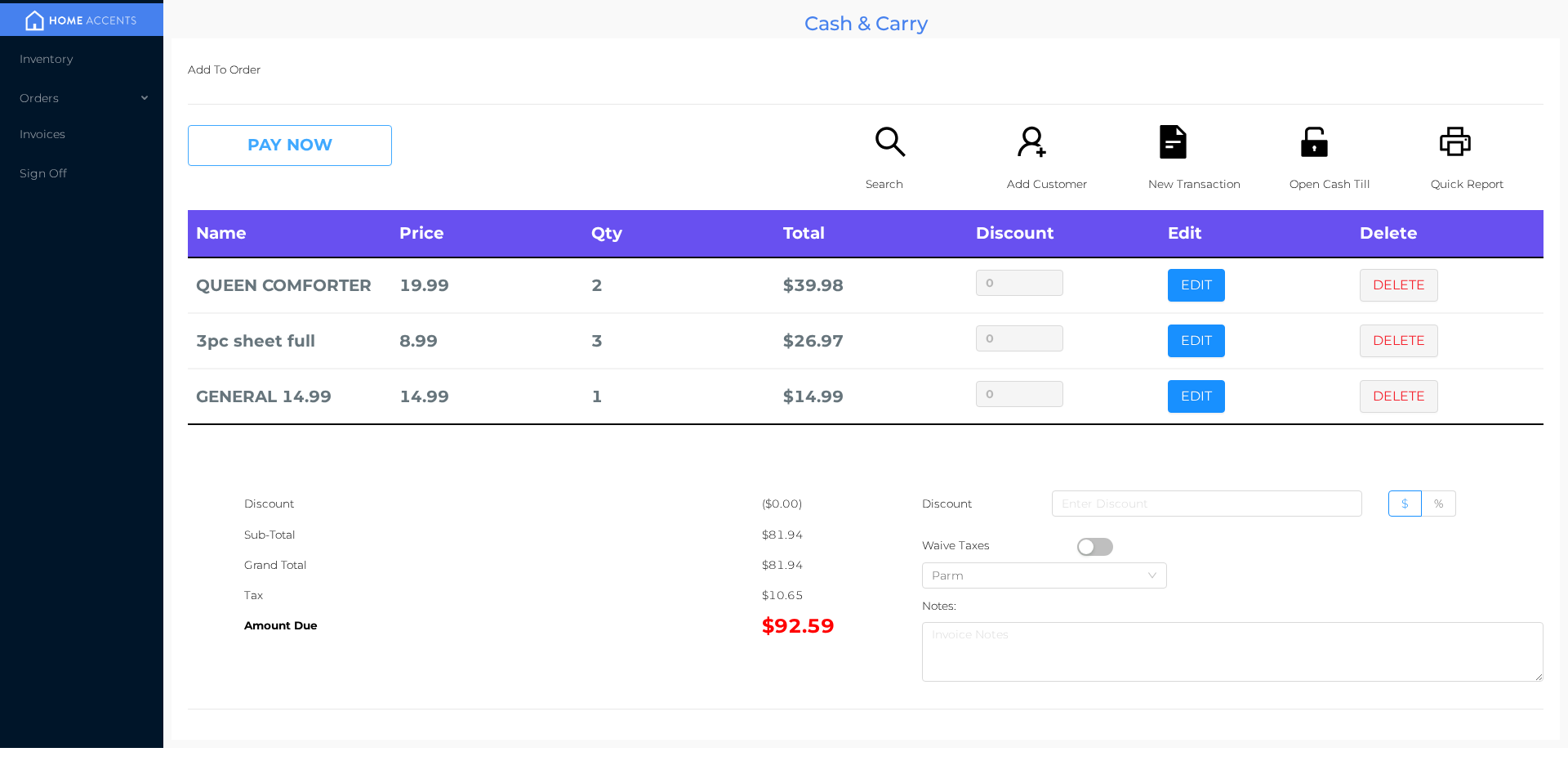
click at [279, 146] on button "PAY NOW" at bounding box center [290, 146] width 204 height 41
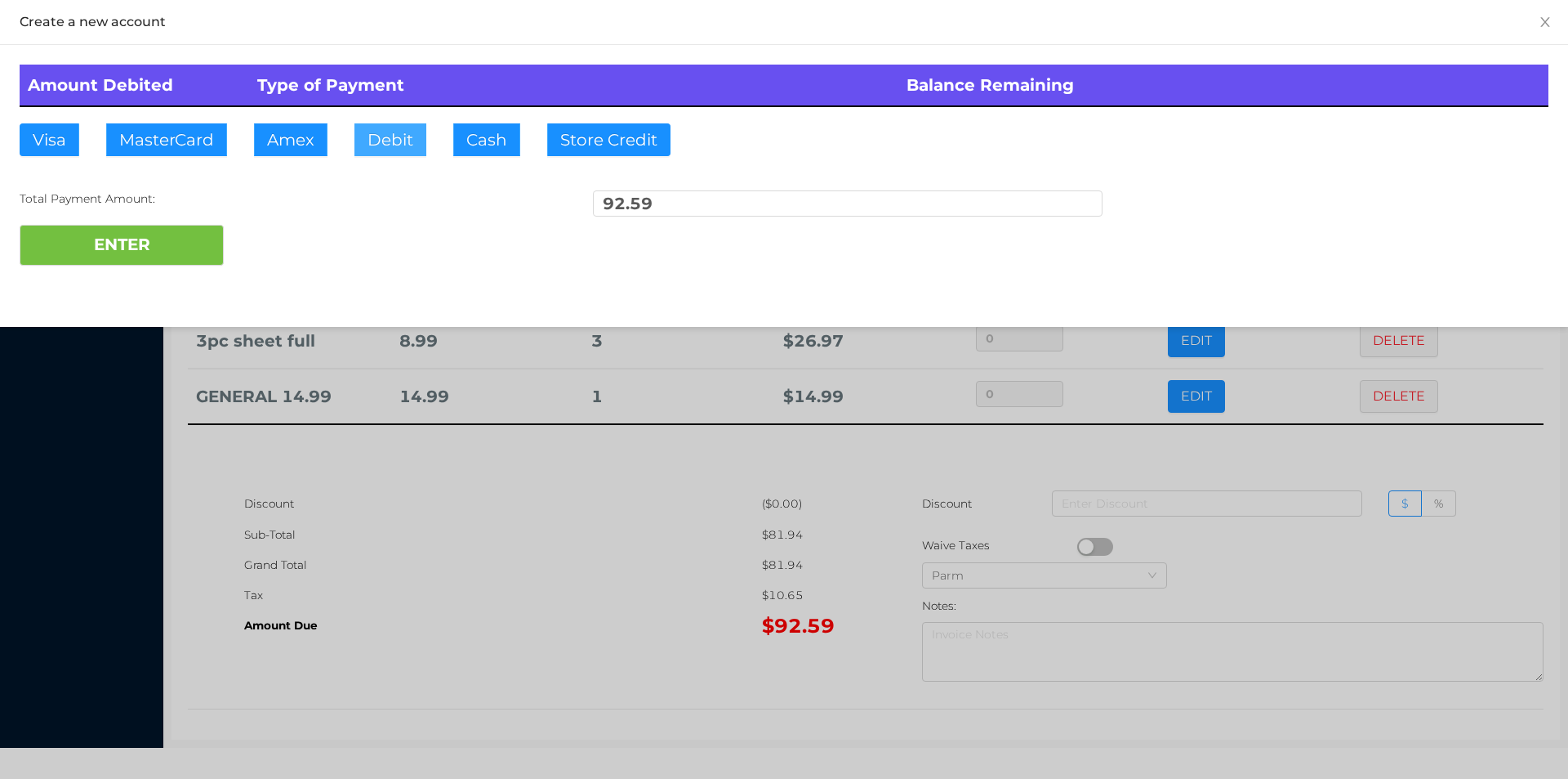
click at [367, 145] on button "Debit" at bounding box center [390, 139] width 72 height 33
click at [164, 230] on button "ENTER" at bounding box center [122, 245] width 204 height 41
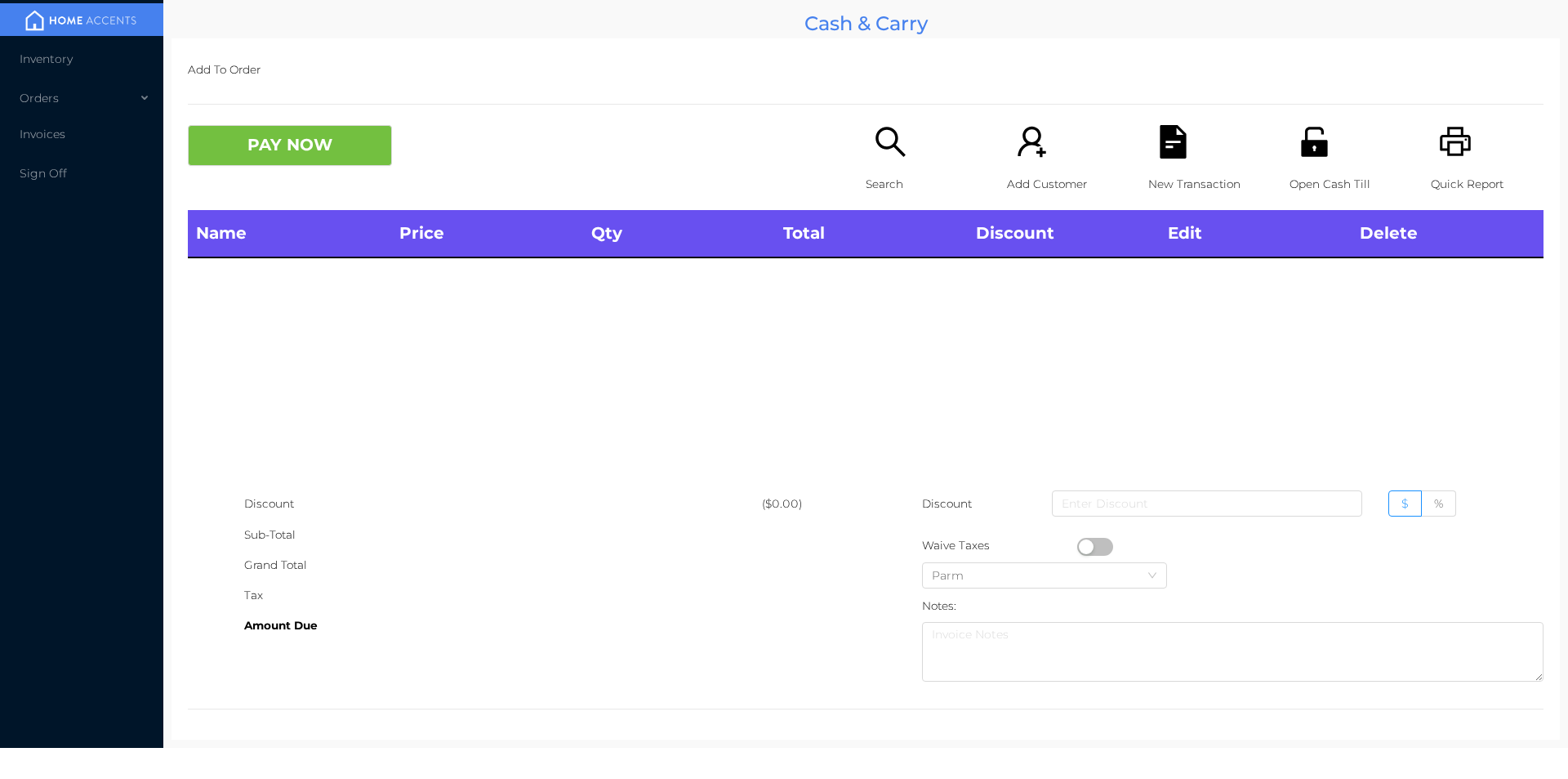
click at [1307, 151] on icon "icon: unlock" at bounding box center [1315, 140] width 26 height 29
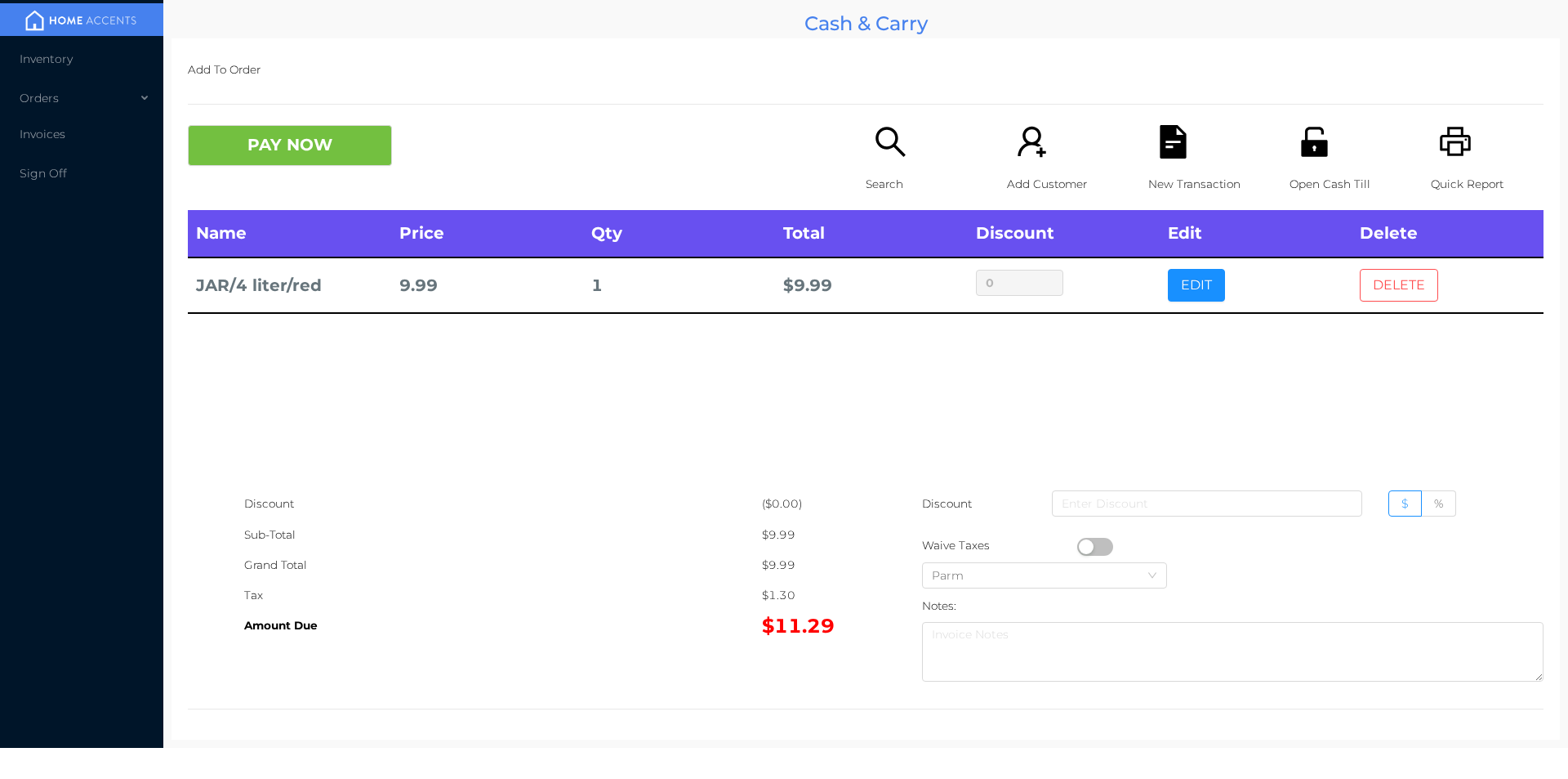
click at [1359, 275] on button "DELETE" at bounding box center [1399, 284] width 79 height 33
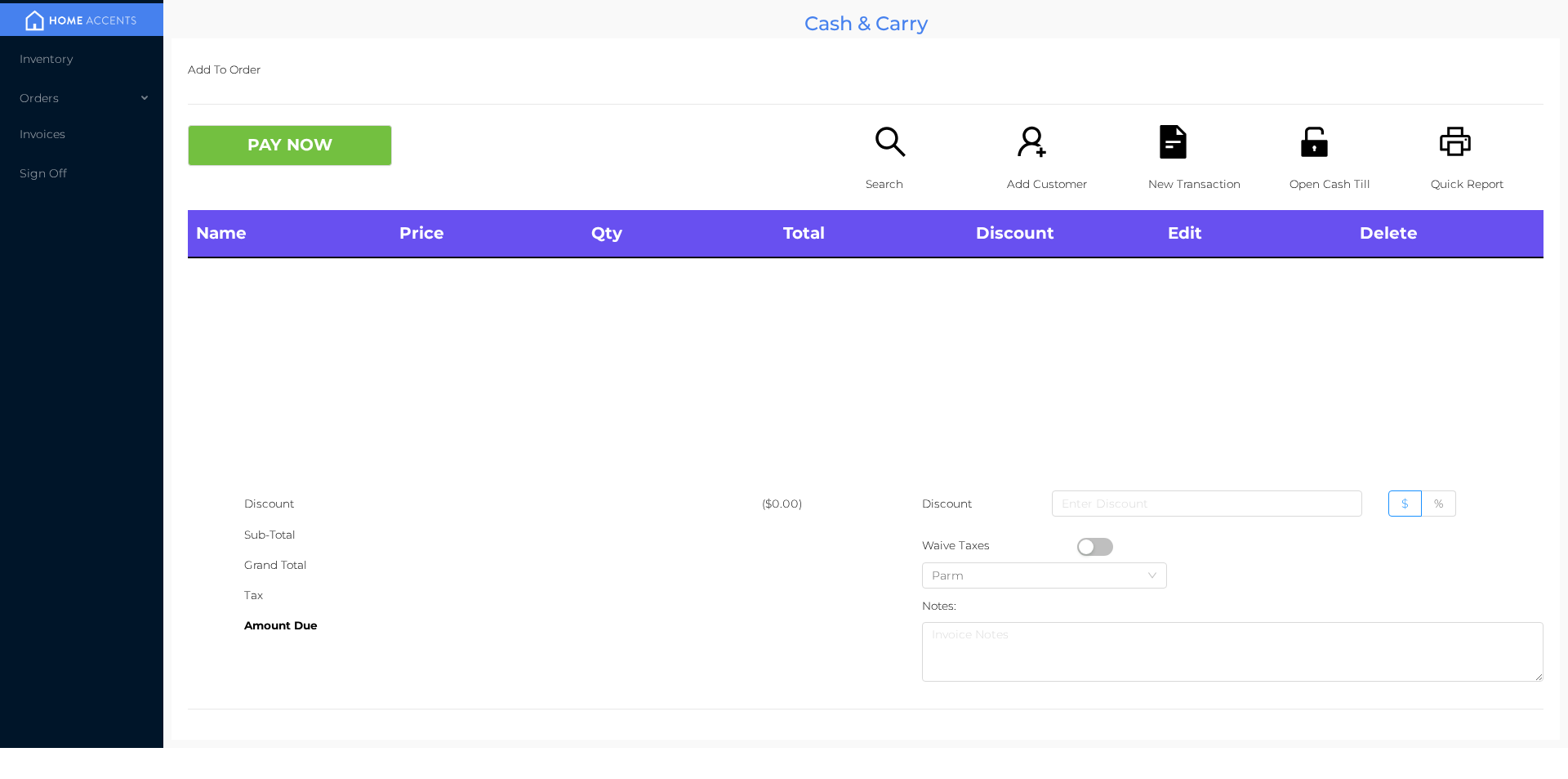
click at [1449, 165] on div "Quick Report" at bounding box center [1487, 167] width 113 height 85
click at [274, 165] on button "PAY NOW" at bounding box center [290, 146] width 204 height 41
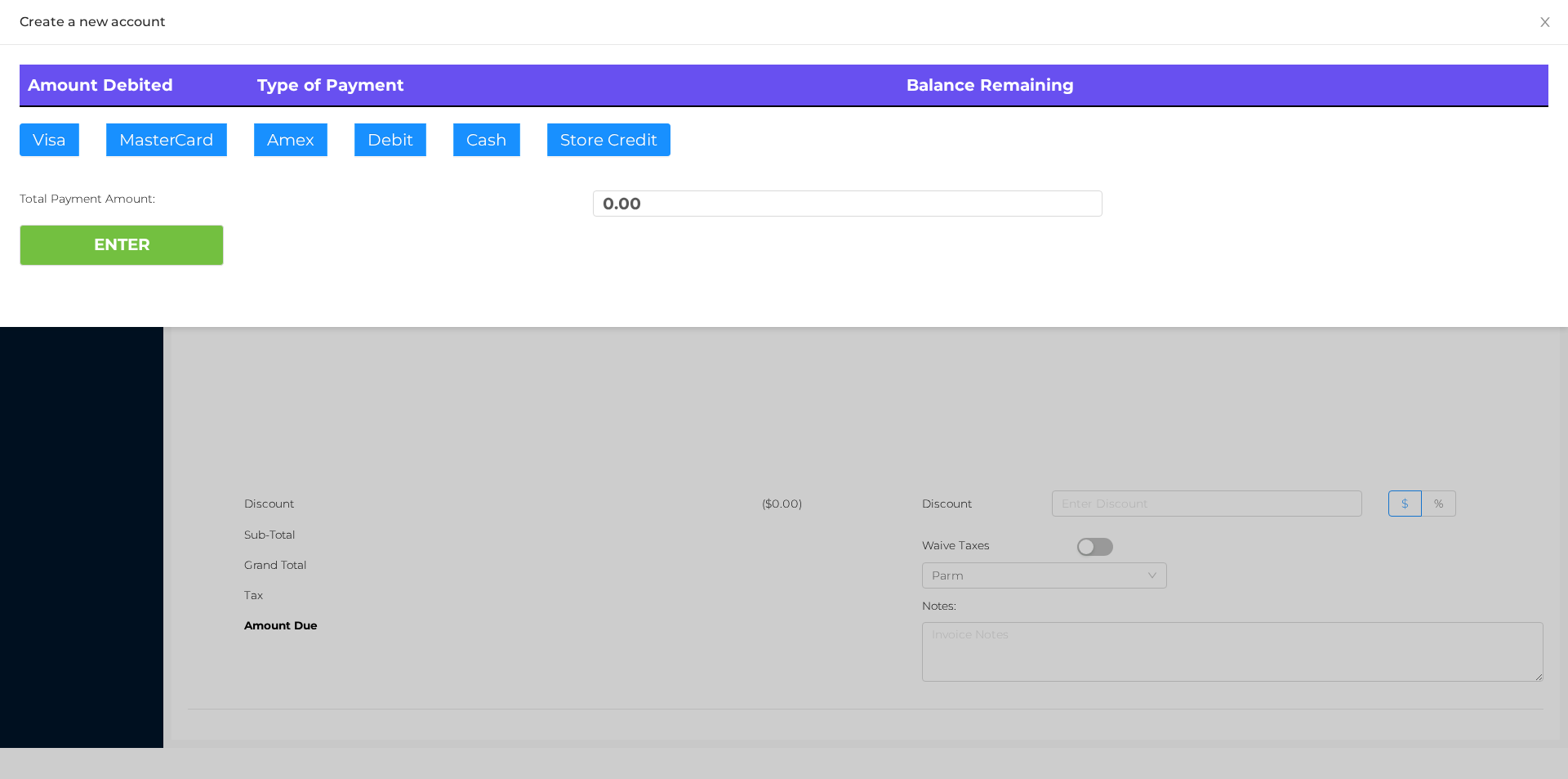
click at [454, 353] on div at bounding box center [784, 389] width 1568 height 779
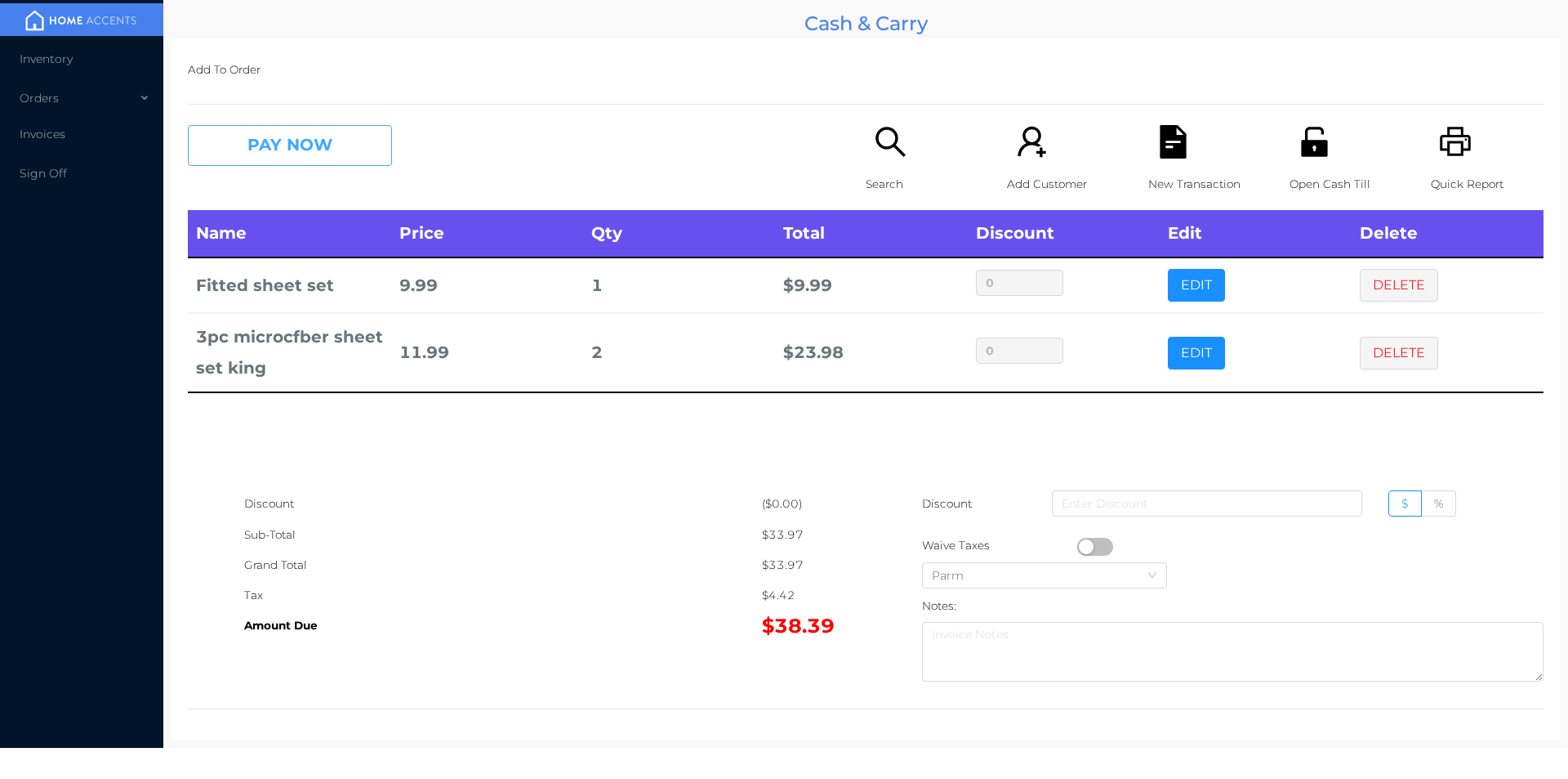
click at [294, 132] on button "PAY NOW" at bounding box center [290, 146] width 204 height 41
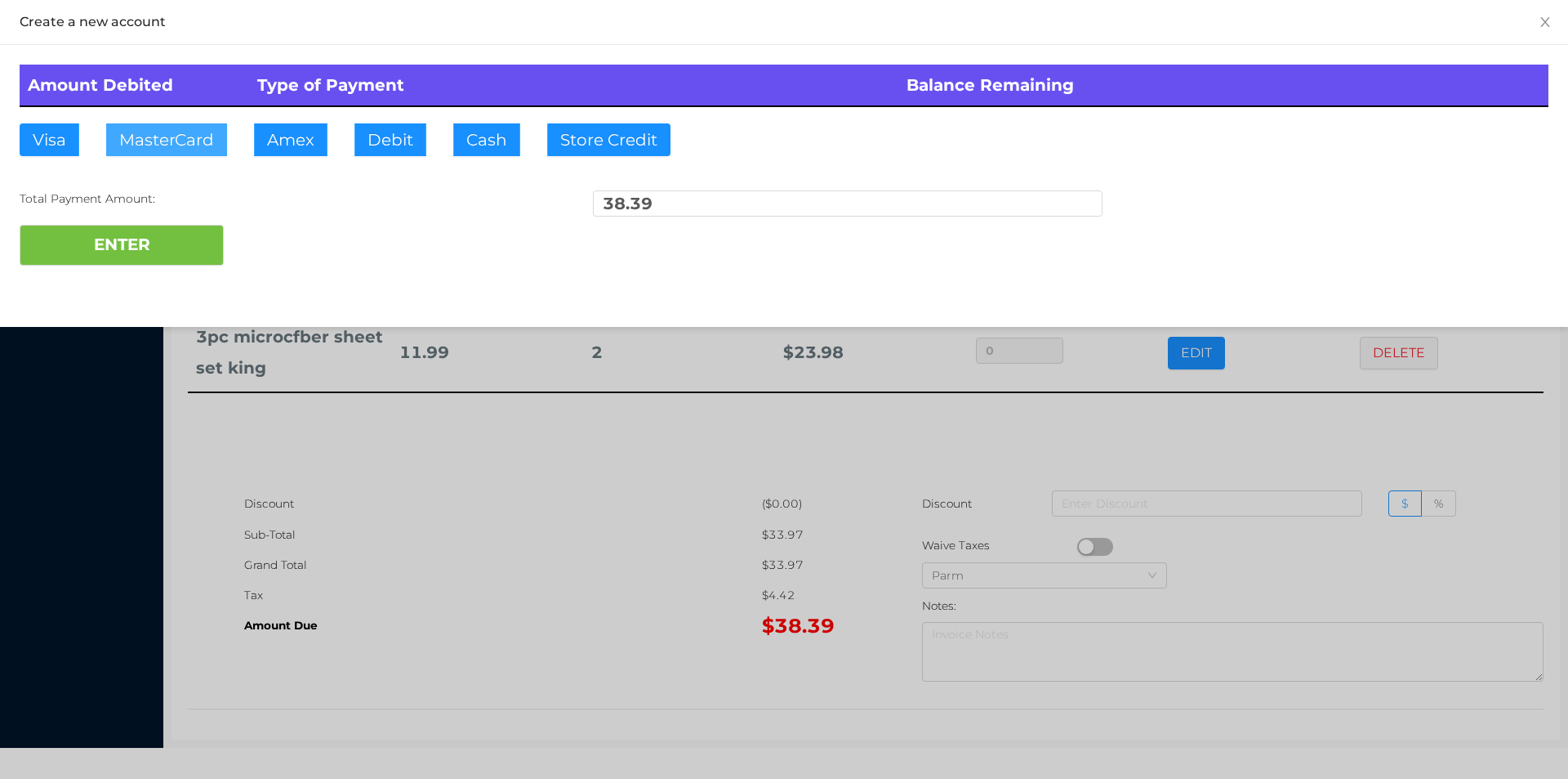
click at [155, 143] on button "MasterCard" at bounding box center [166, 139] width 121 height 33
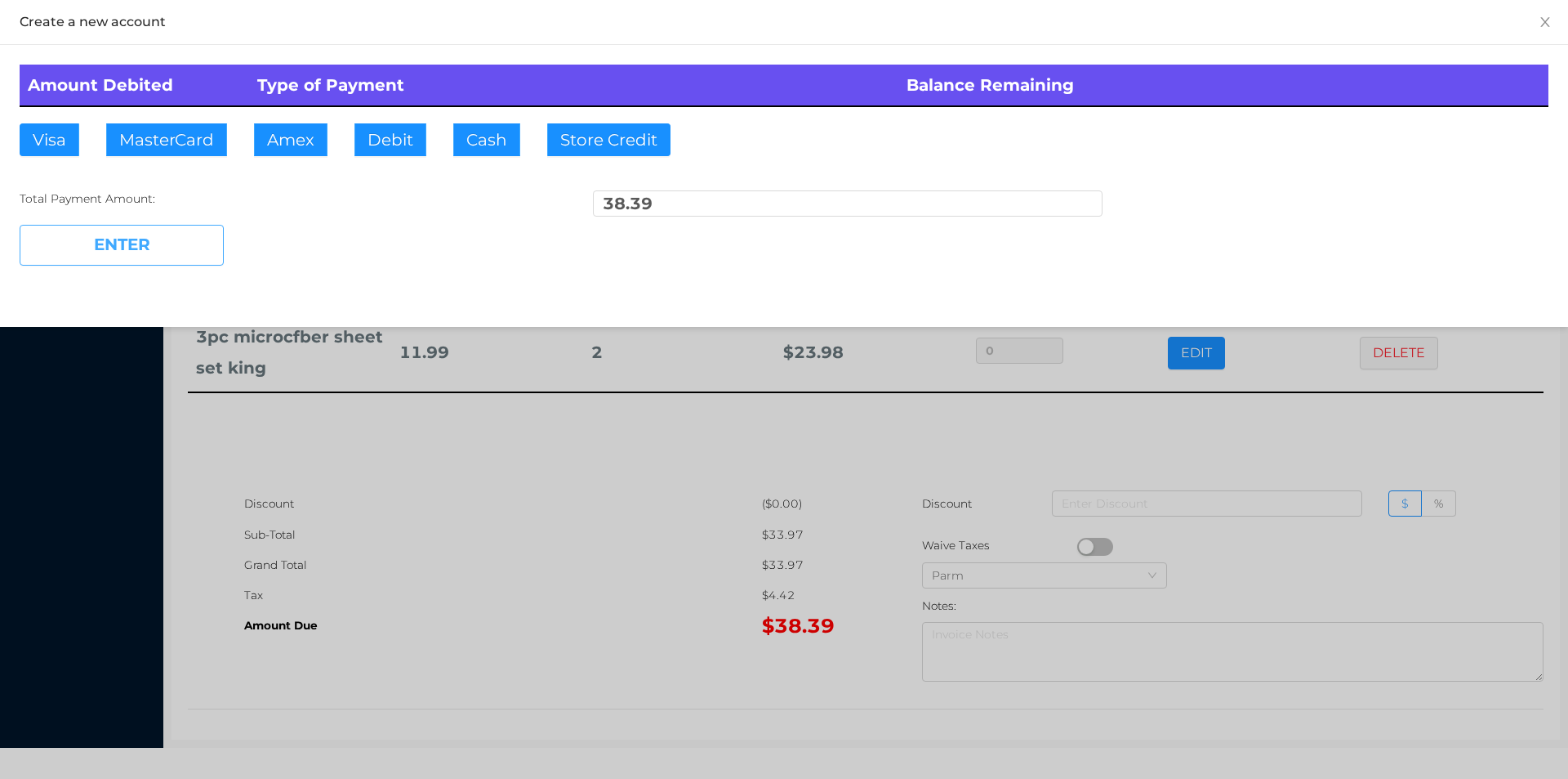
click at [106, 237] on button "ENTER" at bounding box center [122, 245] width 204 height 41
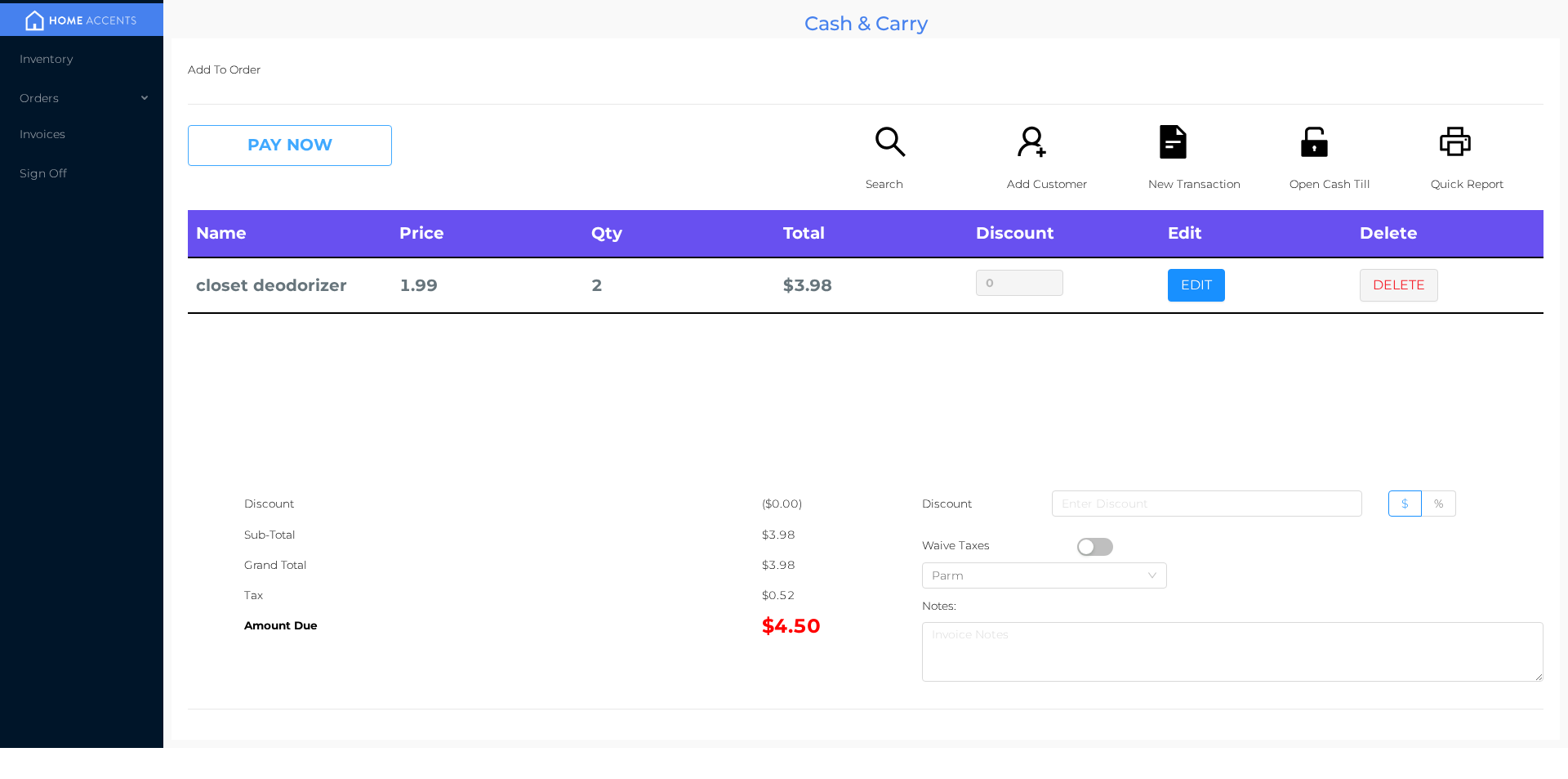
click at [270, 141] on button "PAY NOW" at bounding box center [290, 146] width 204 height 41
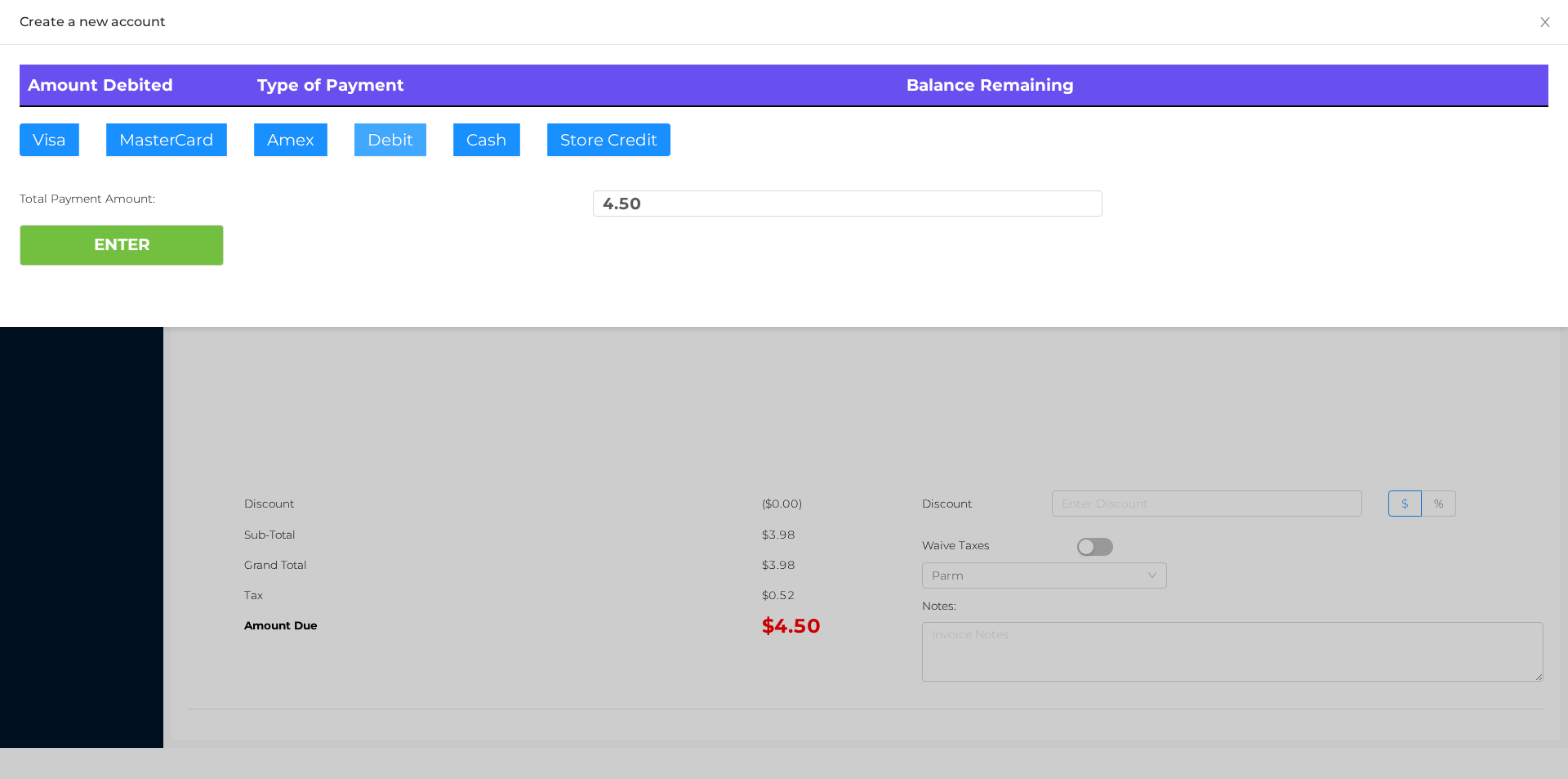
click at [382, 151] on button "Debit" at bounding box center [390, 139] width 72 height 33
click at [159, 246] on button "ENTER" at bounding box center [122, 245] width 204 height 41
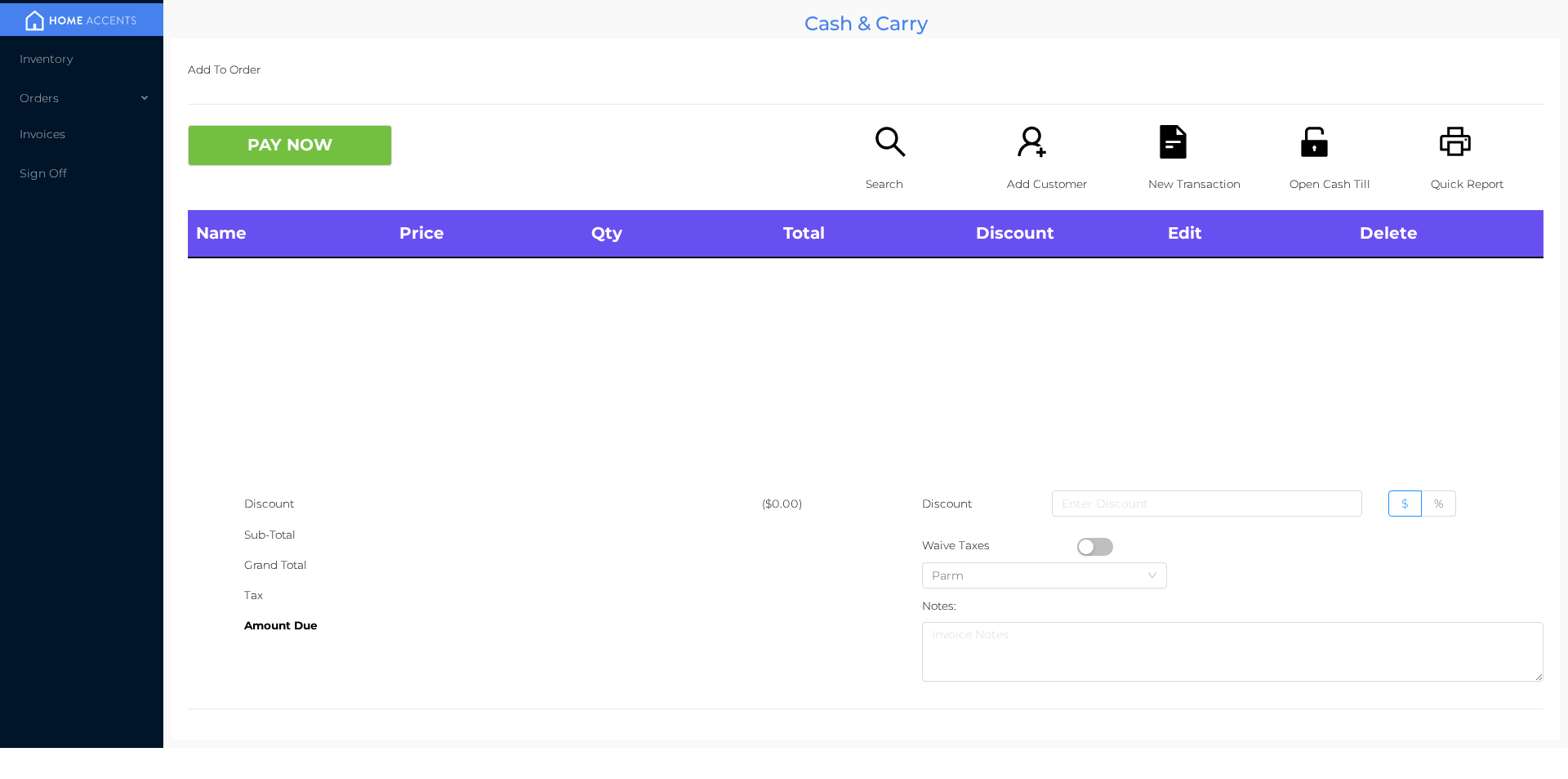
click at [888, 179] on p "Search" at bounding box center [922, 184] width 113 height 30
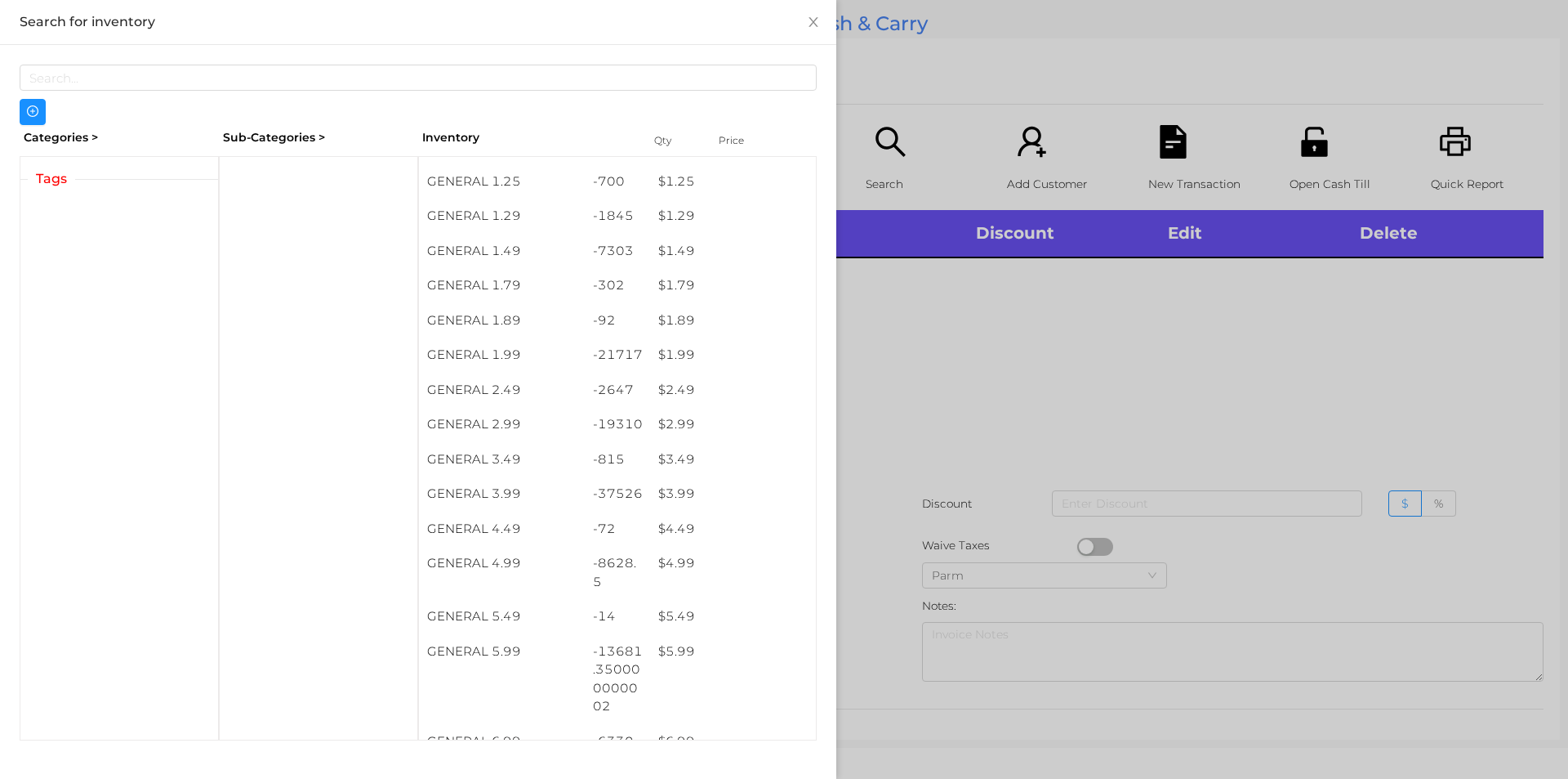
scroll to position [166, 0]
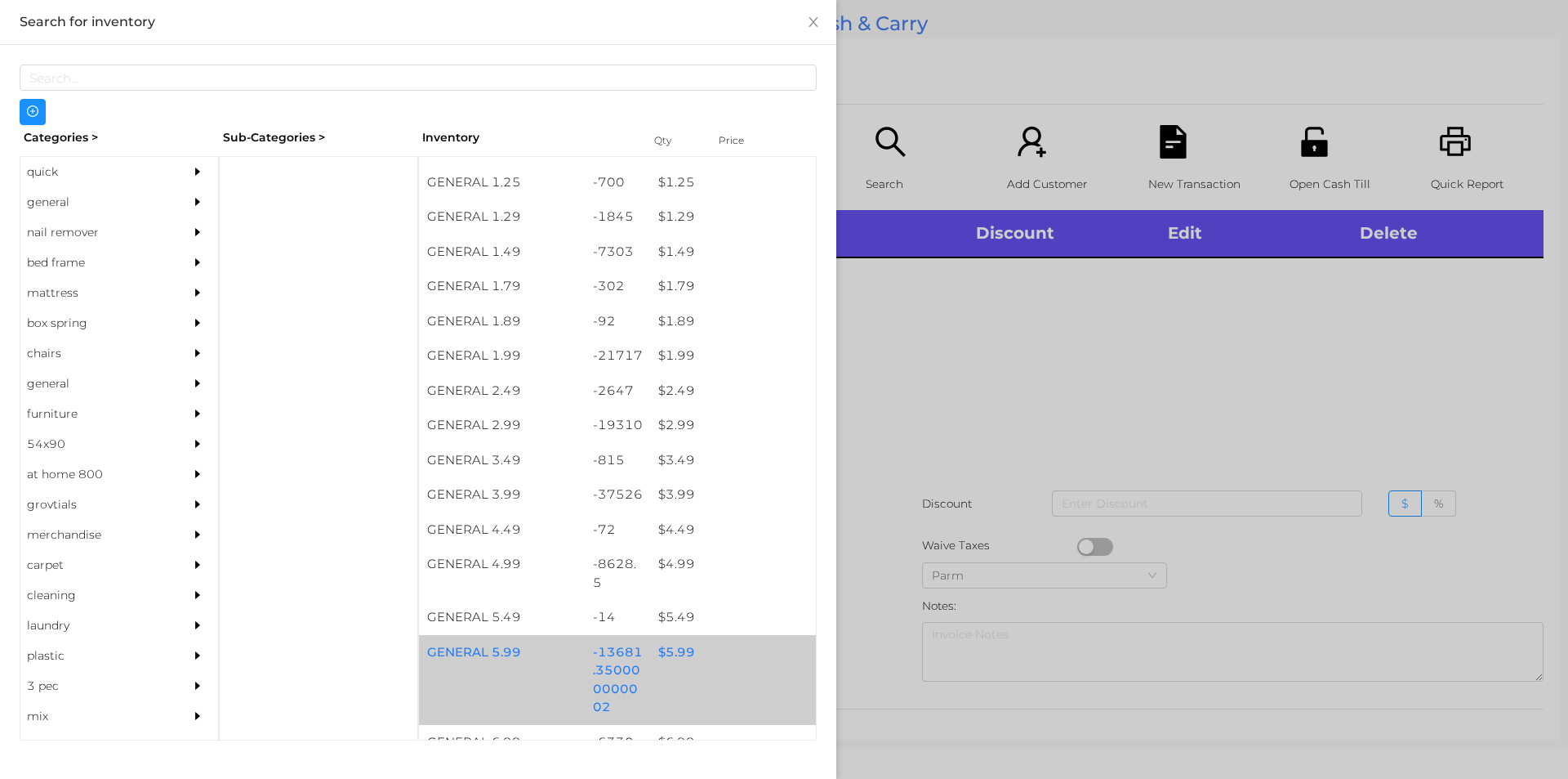
click at [679, 659] on div "$ 5.99" at bounding box center [732, 653] width 165 height 36
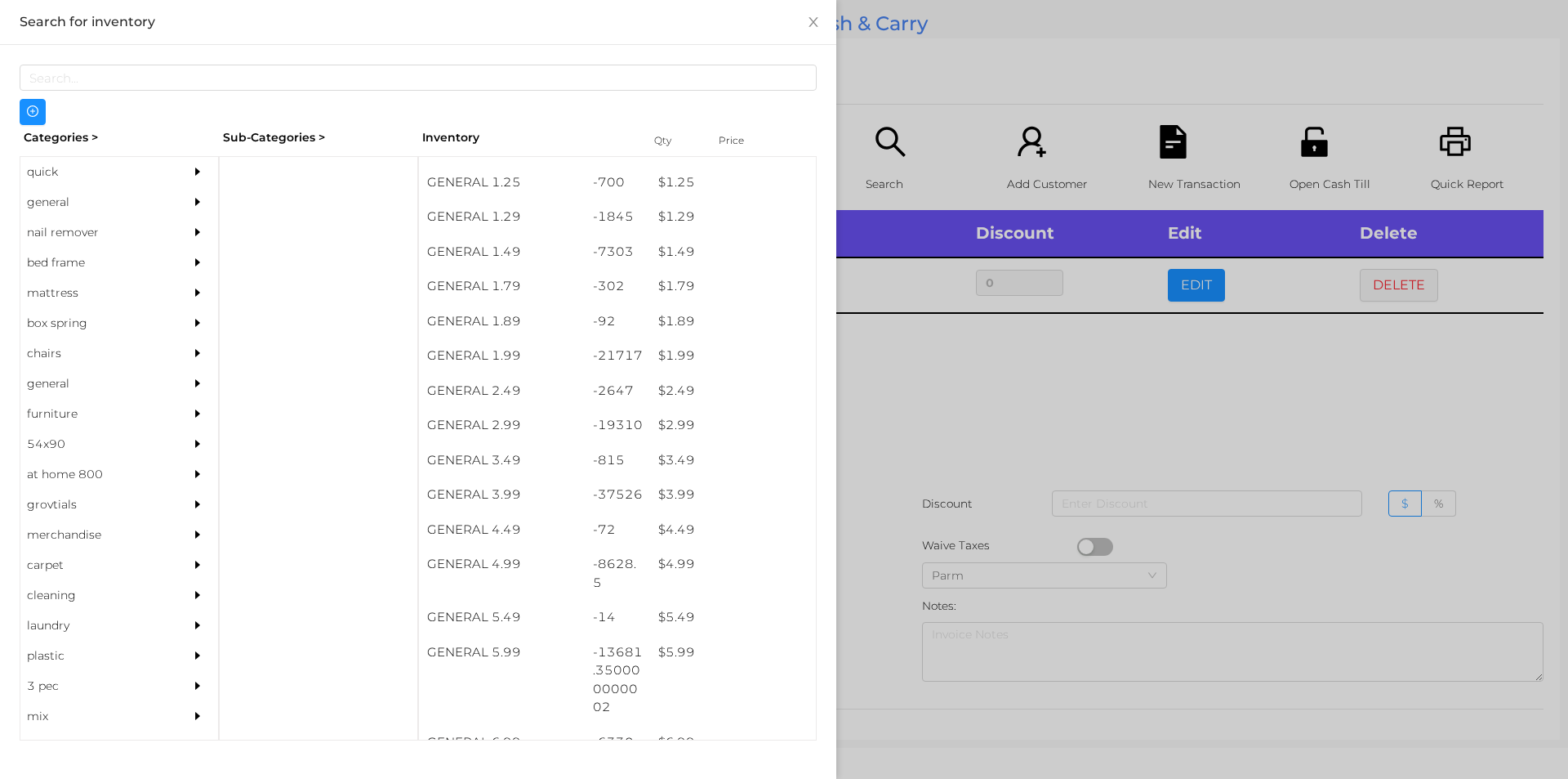
click at [979, 408] on div at bounding box center [784, 389] width 1568 height 779
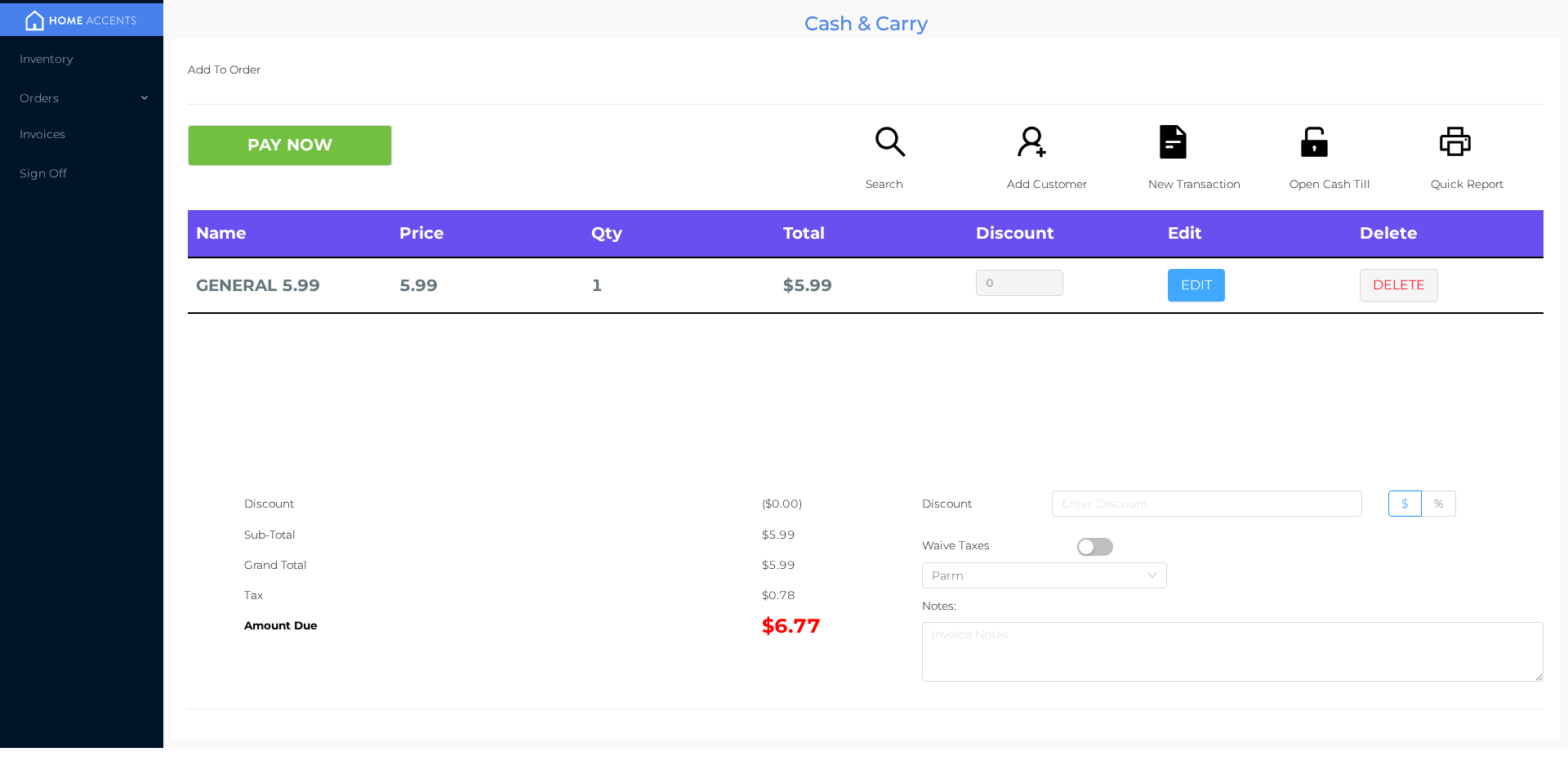
click at [1214, 294] on button "EDIT" at bounding box center [1196, 284] width 57 height 33
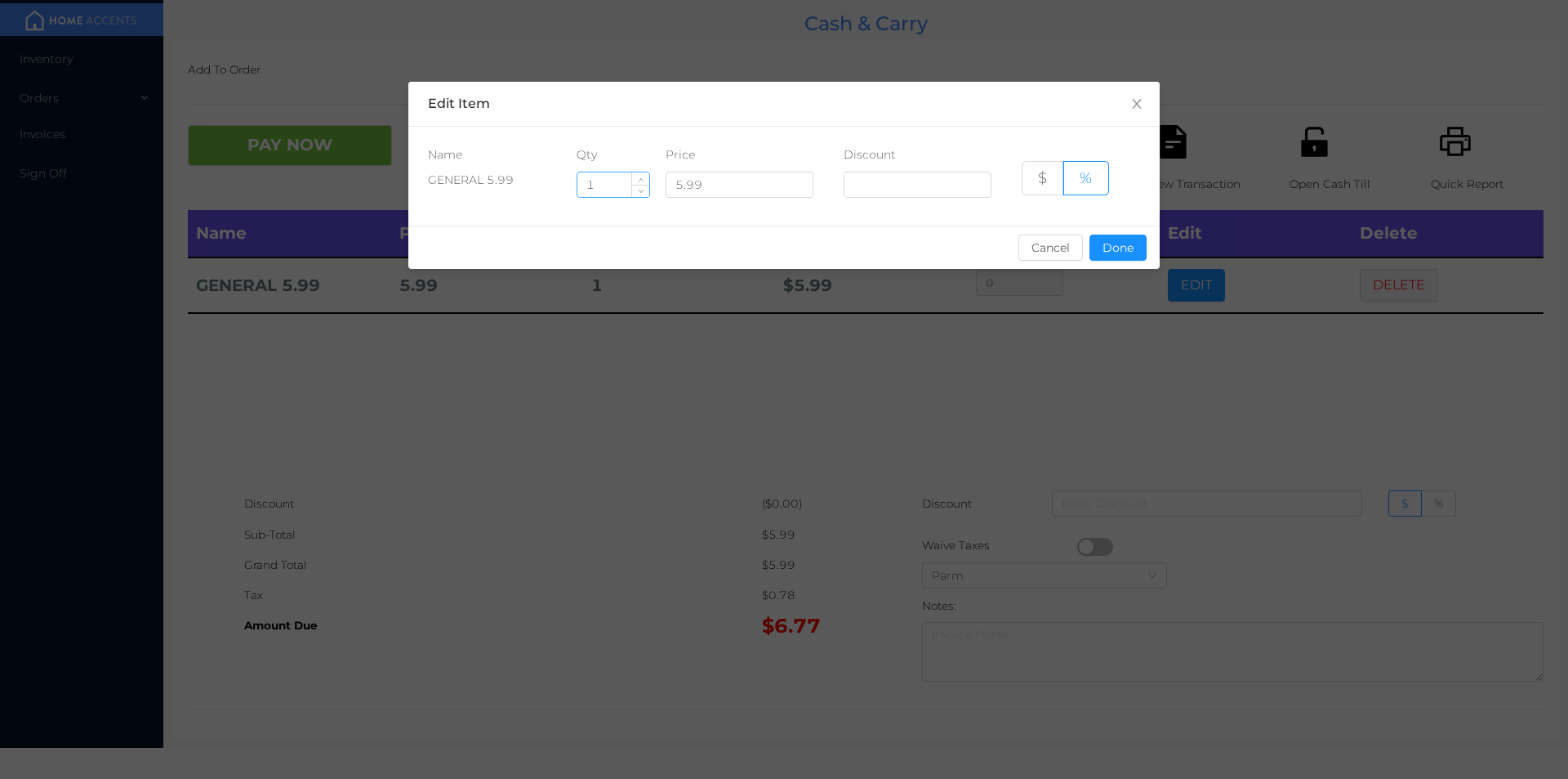
click at [613, 186] on input "1" at bounding box center [613, 184] width 72 height 24
type input "1.5"
click at [1112, 242] on button "Done" at bounding box center [1117, 248] width 57 height 26
type input "0%"
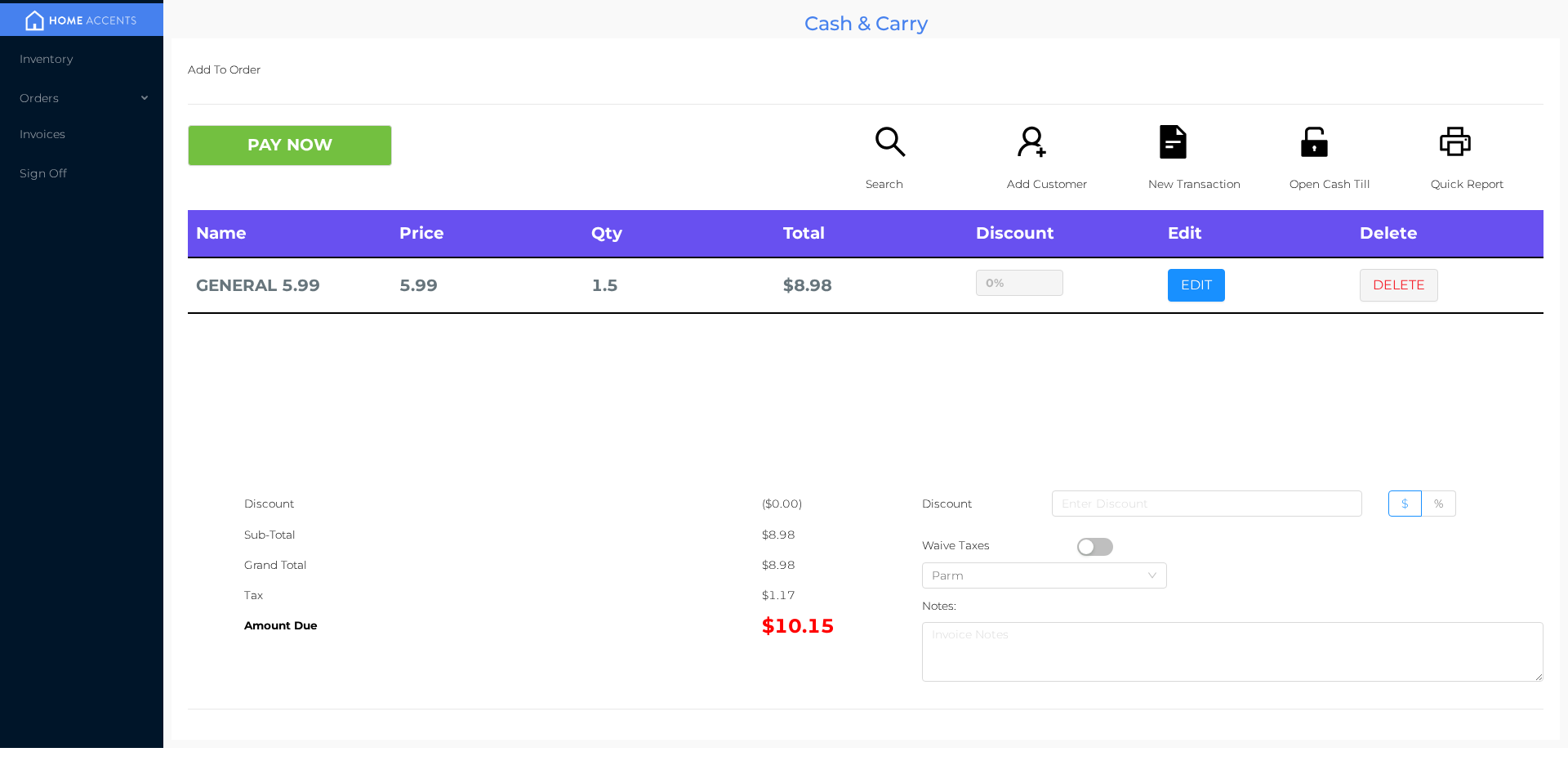
click at [1138, 311] on div "sentinelStart Edit Item Name Qty Price Discount GENERAL 5.99 1.5 5.99 $ % Cance…" at bounding box center [784, 389] width 1568 height 779
click at [267, 162] on button "PAY NOW" at bounding box center [290, 146] width 204 height 41
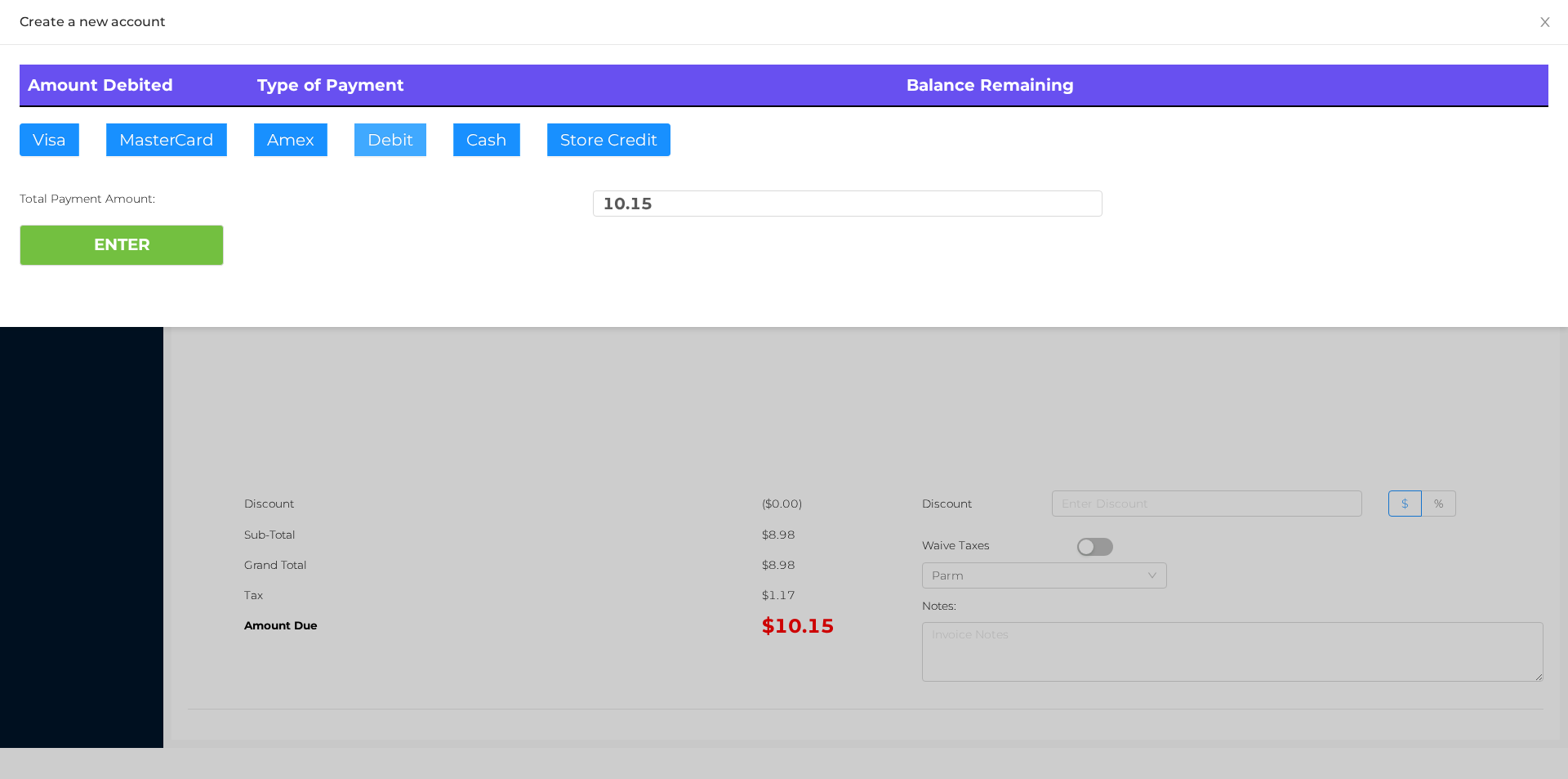
click at [394, 141] on button "Debit" at bounding box center [390, 139] width 72 height 33
click at [584, 511] on div at bounding box center [784, 389] width 1568 height 779
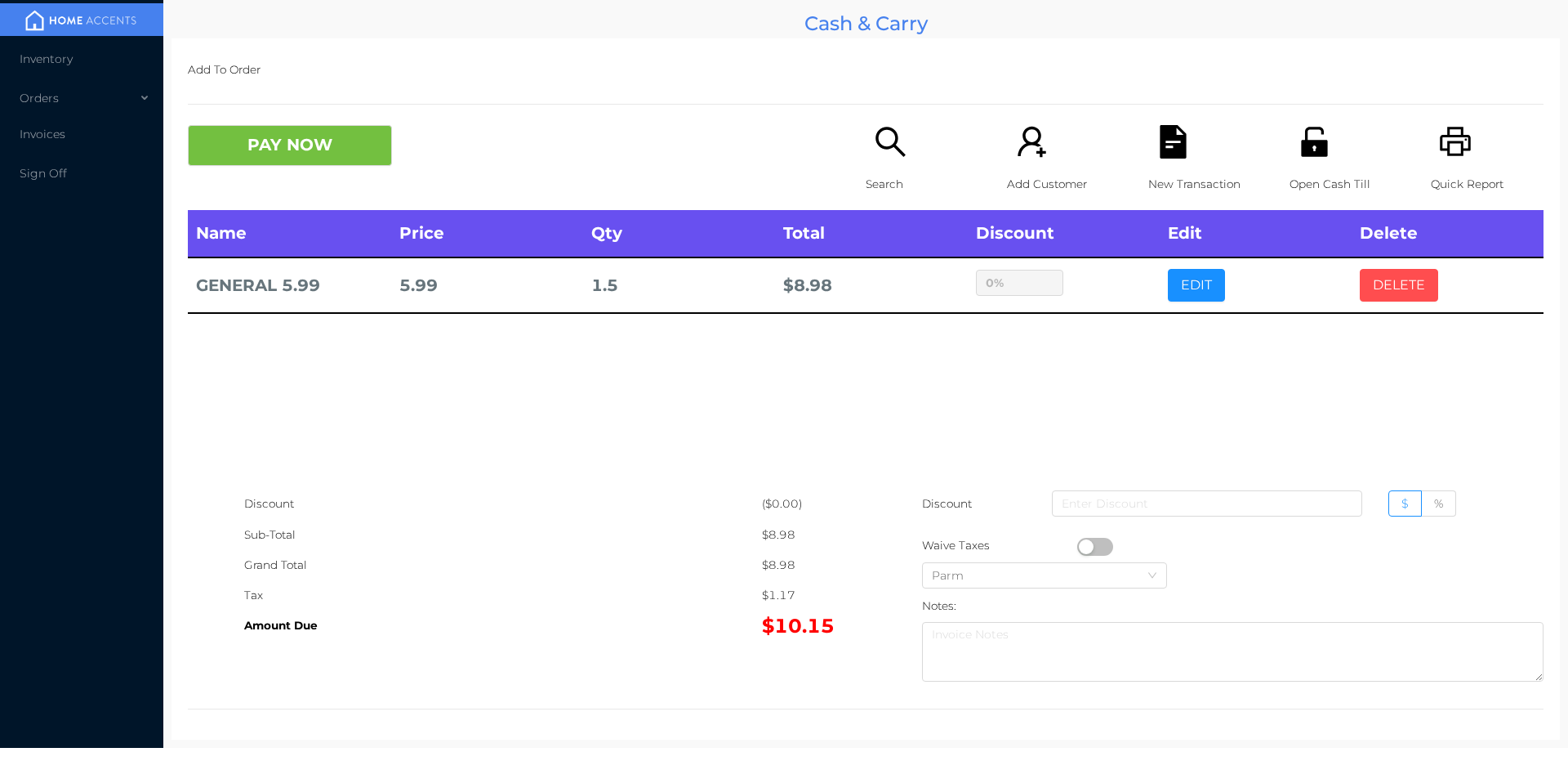
click at [1382, 287] on button "DELETE" at bounding box center [1399, 284] width 79 height 33
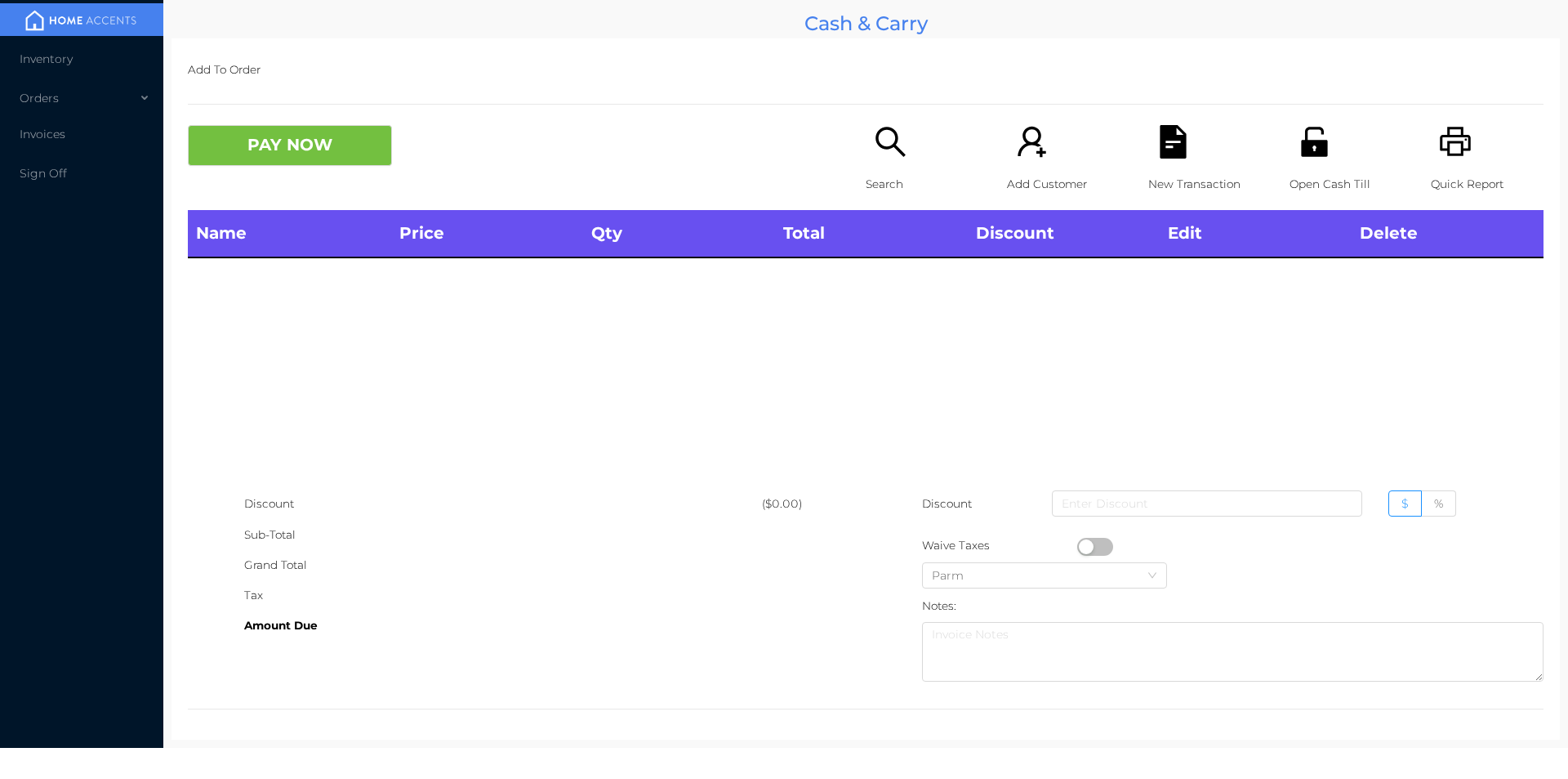
click at [1449, 158] on icon "icon: printer" at bounding box center [1456, 142] width 34 height 34
click at [255, 164] on button "PAY NOW" at bounding box center [290, 146] width 204 height 41
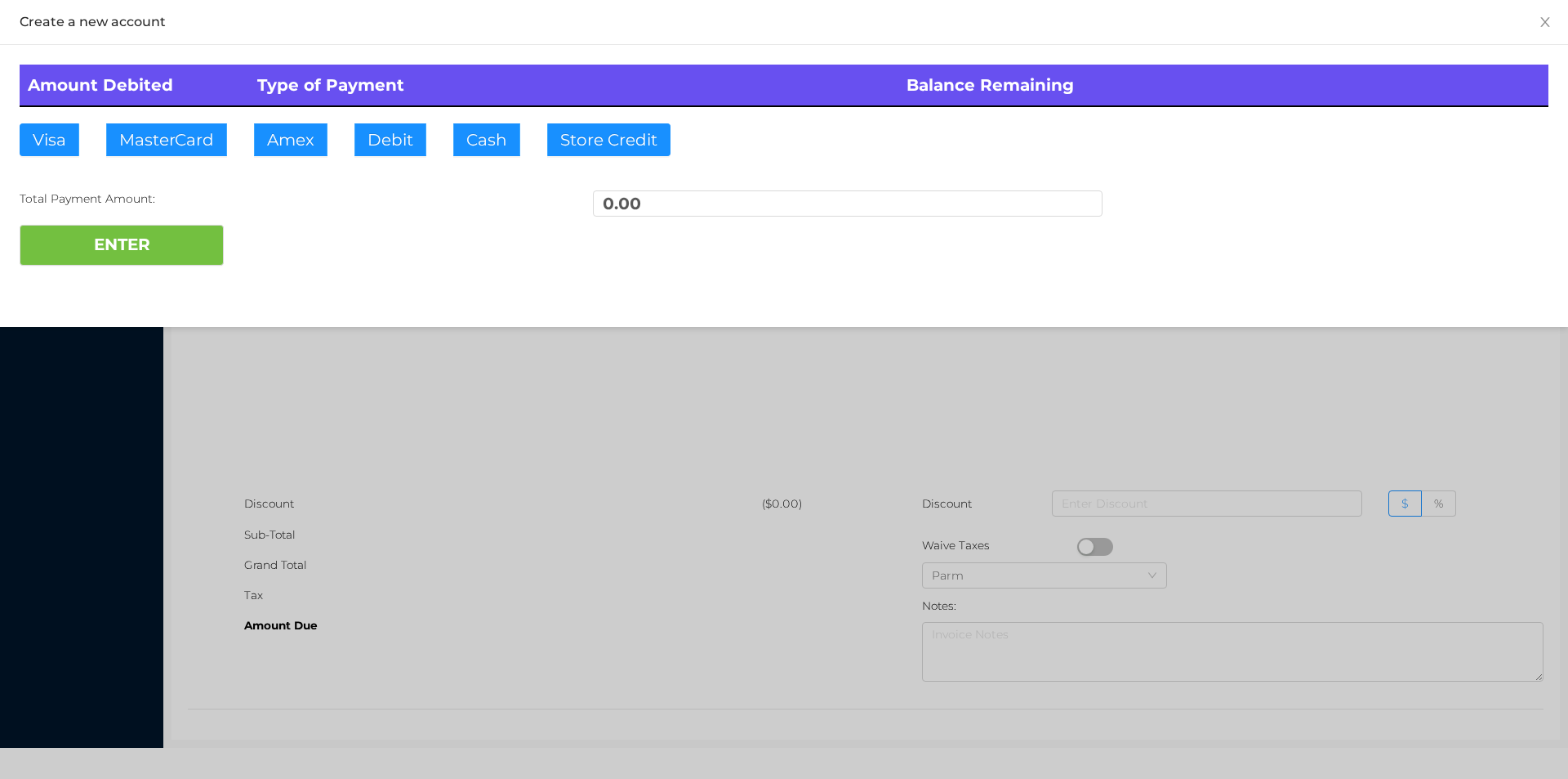
click at [310, 462] on div at bounding box center [784, 389] width 1568 height 779
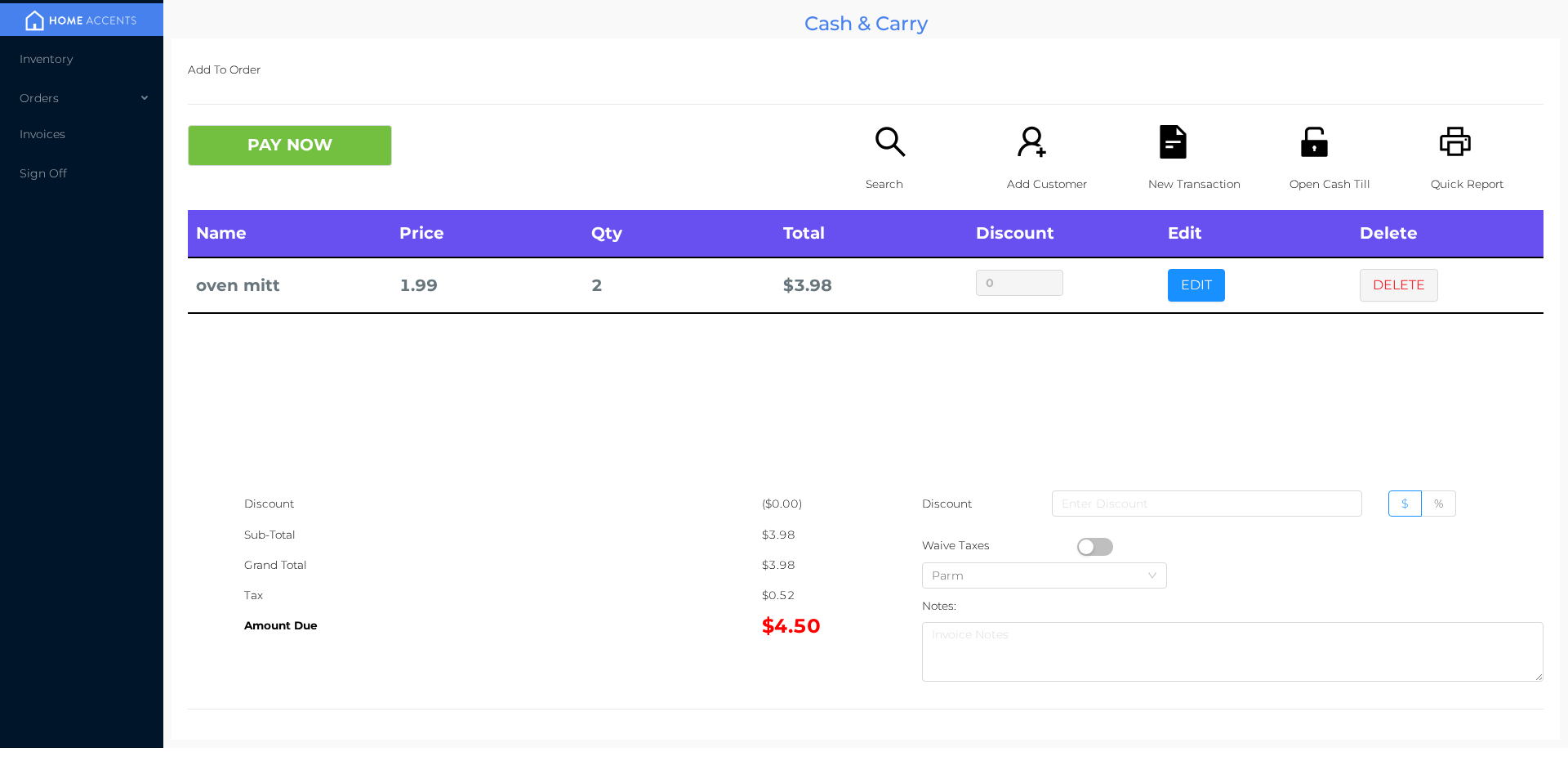
click at [873, 166] on div "Search" at bounding box center [922, 167] width 113 height 85
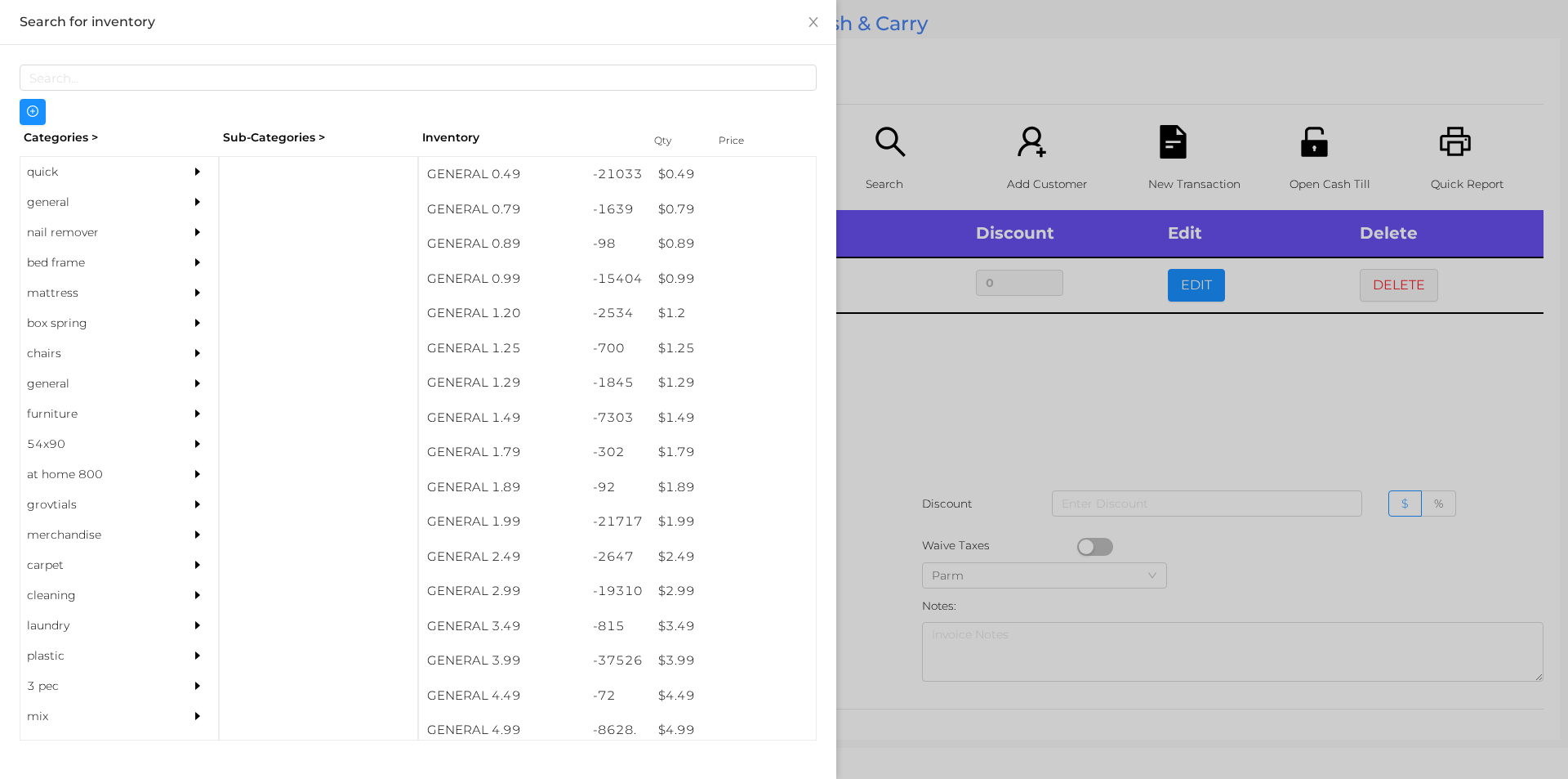
click at [50, 178] on div "quick" at bounding box center [94, 172] width 149 height 30
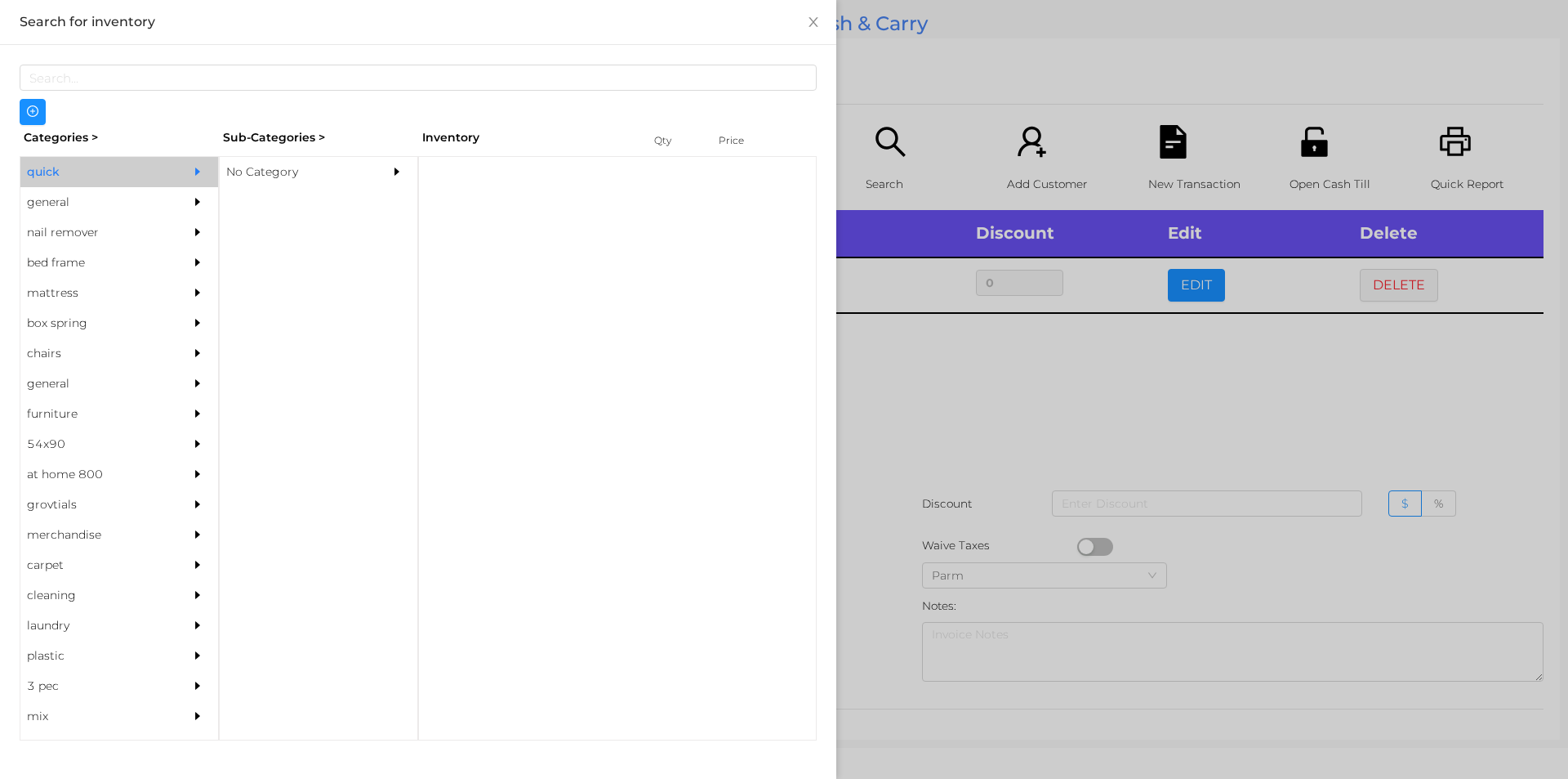
click at [252, 172] on div "No Category" at bounding box center [294, 172] width 149 height 30
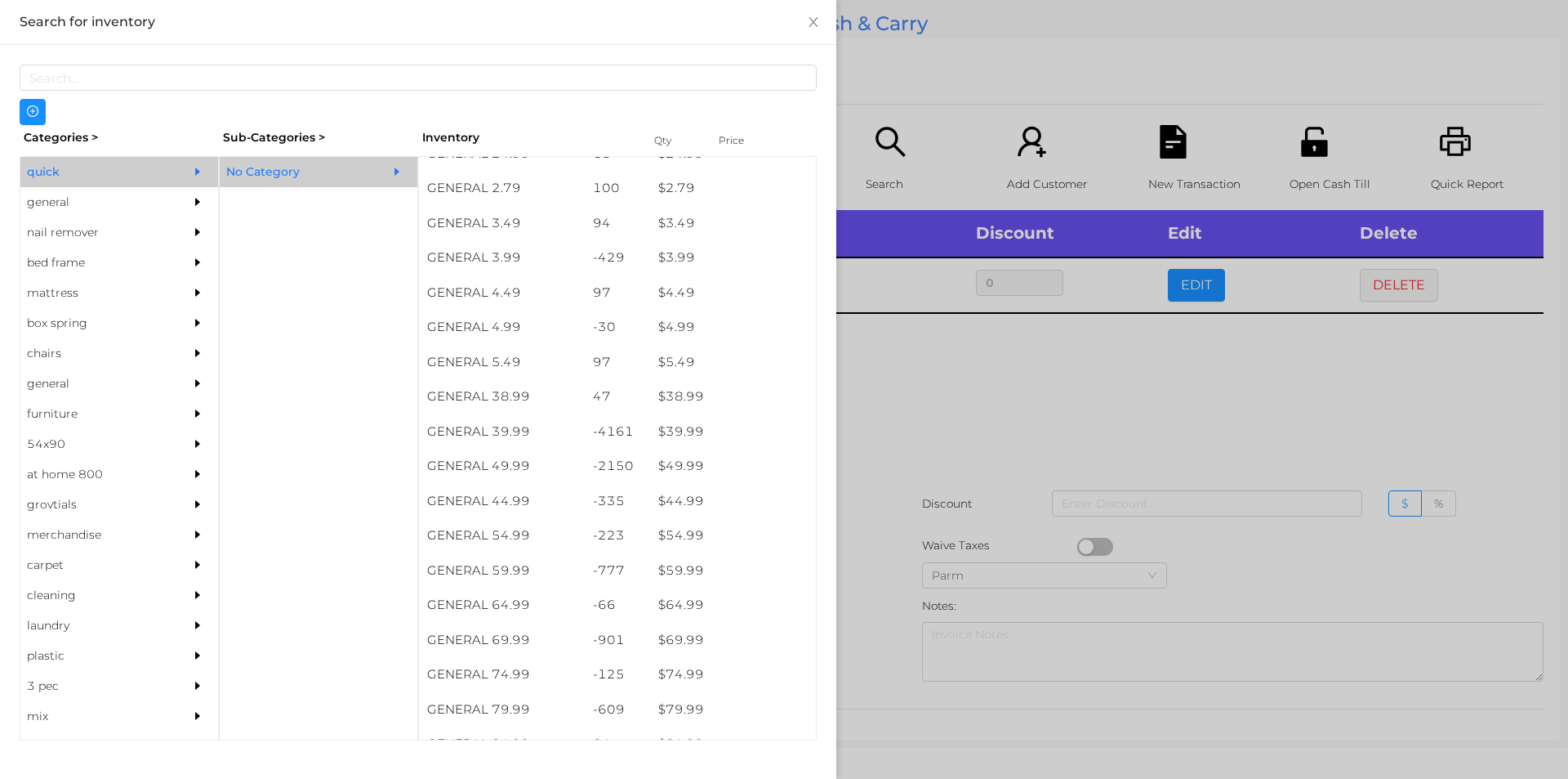
scroll to position [686, 0]
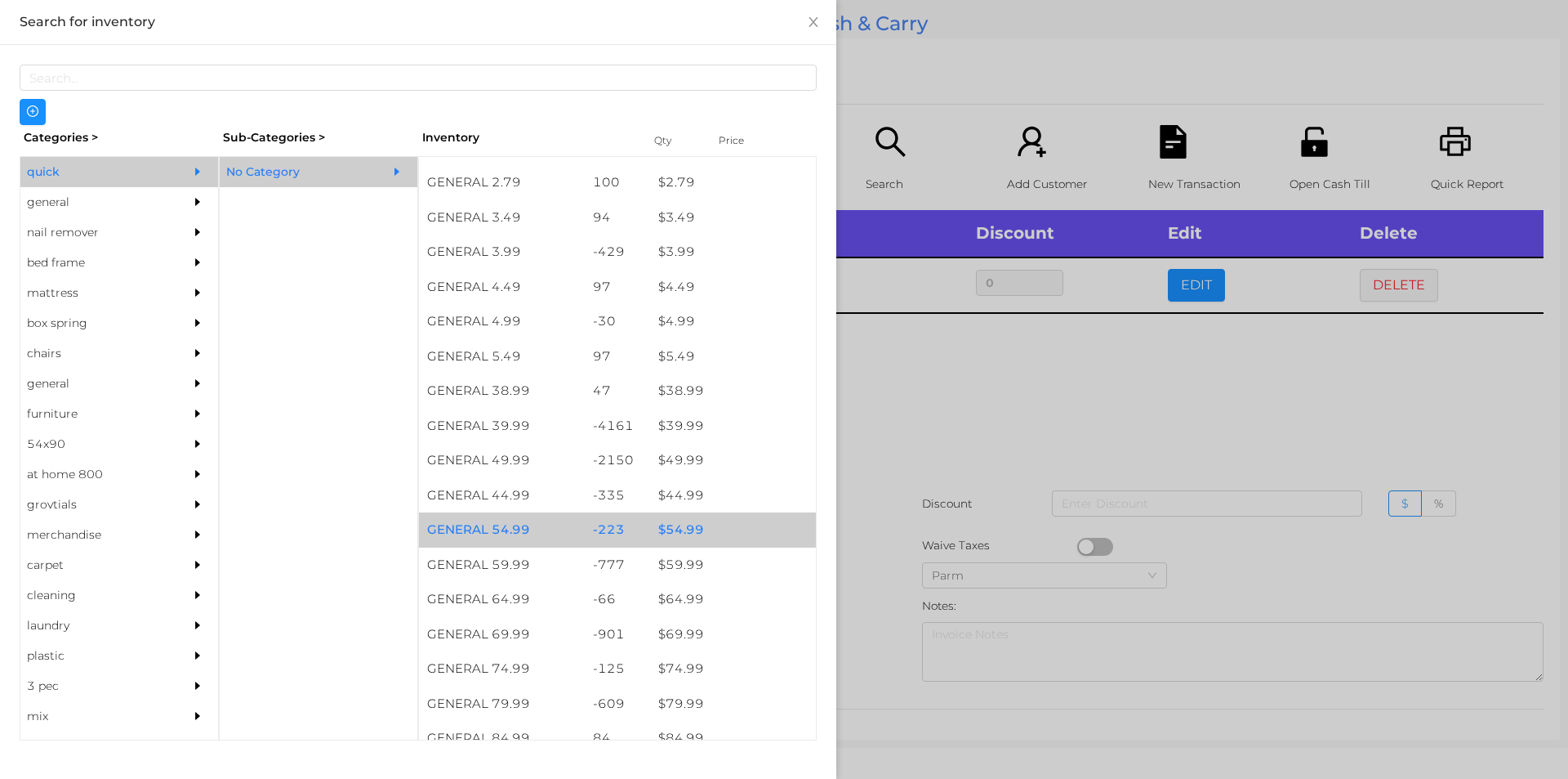
click at [681, 534] on div "$ 54.99" at bounding box center [732, 530] width 165 height 36
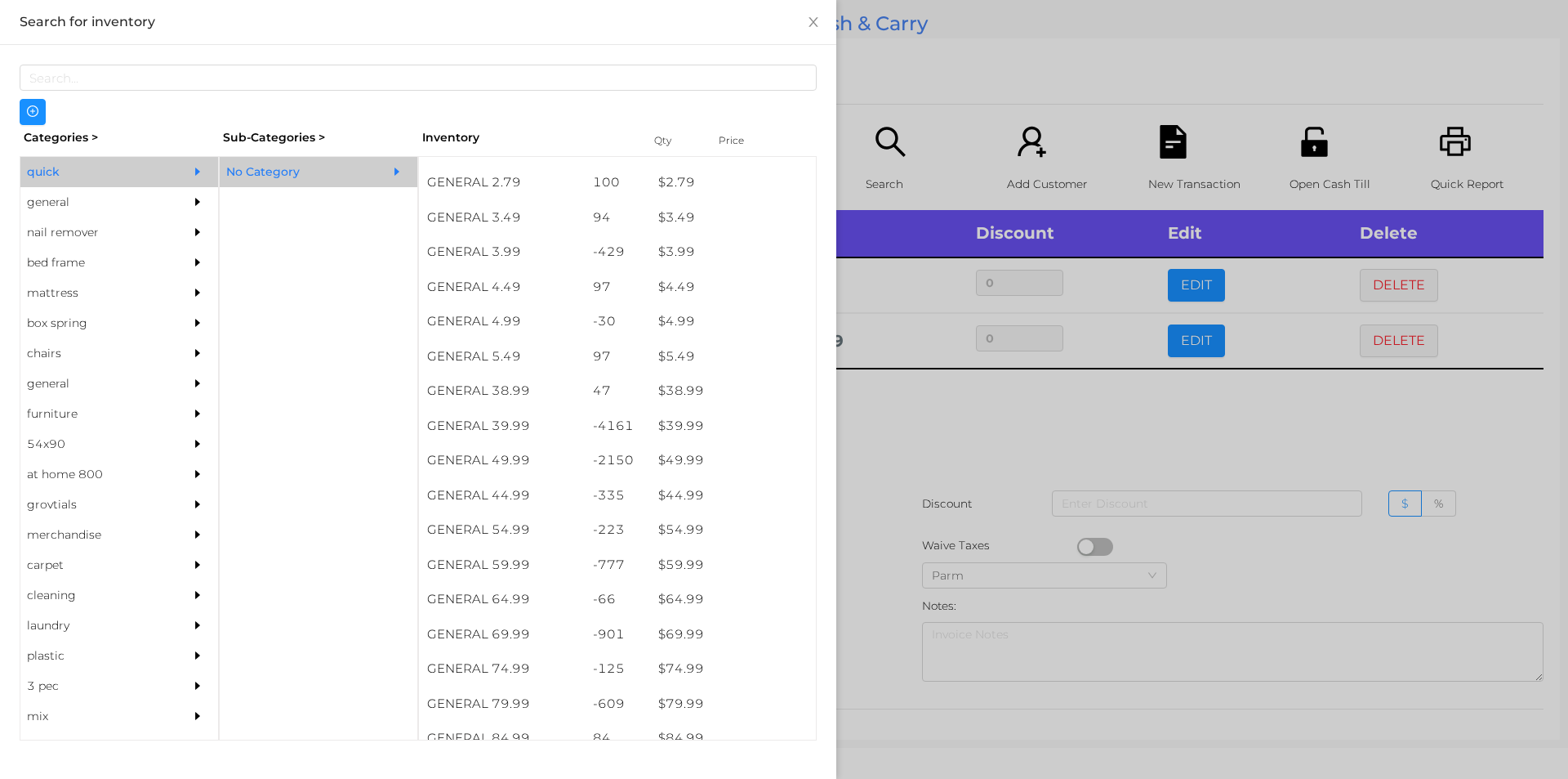
click at [888, 492] on div at bounding box center [784, 389] width 1568 height 779
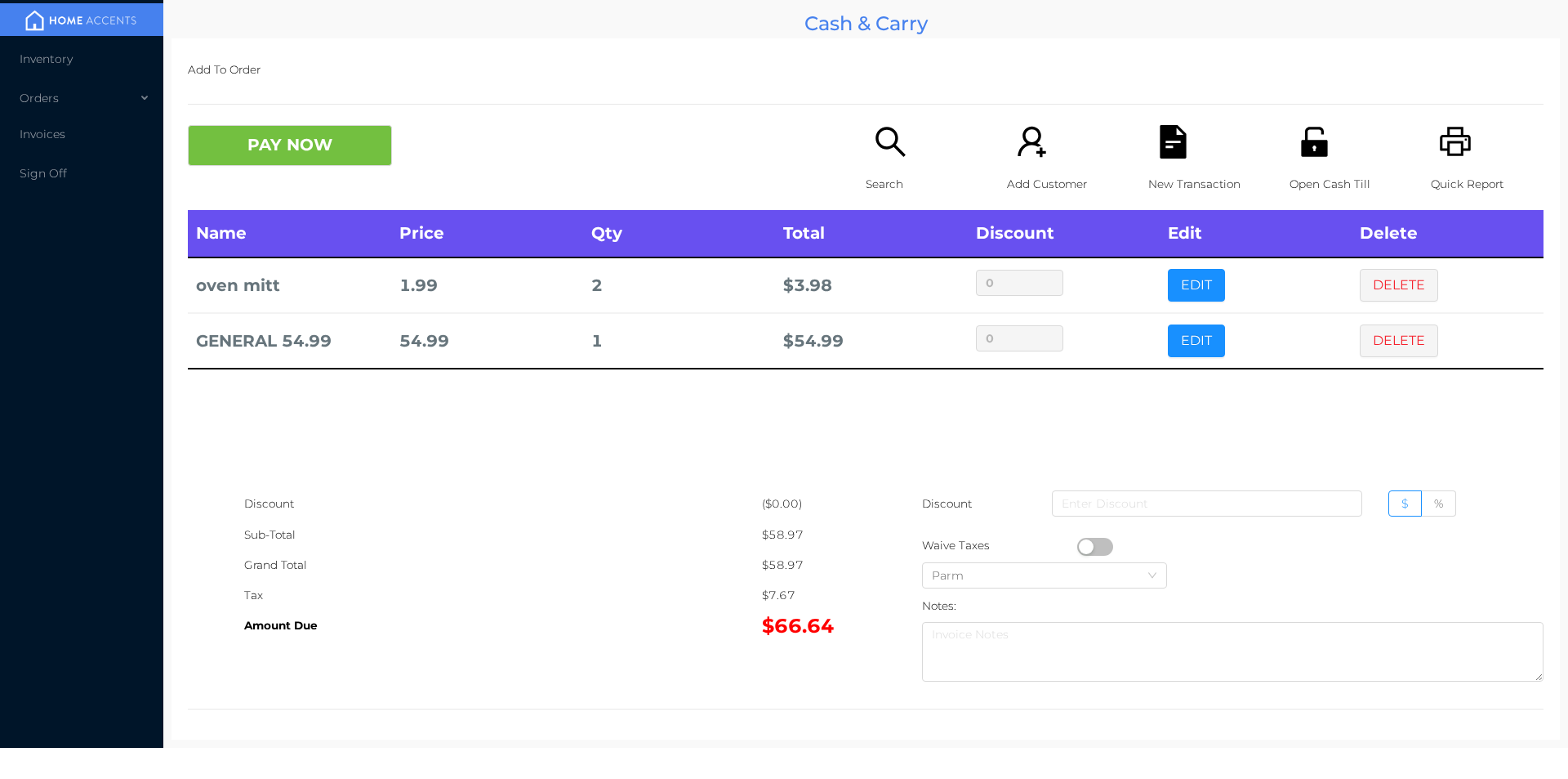
click at [301, 160] on button "PAY NOW" at bounding box center [290, 146] width 204 height 41
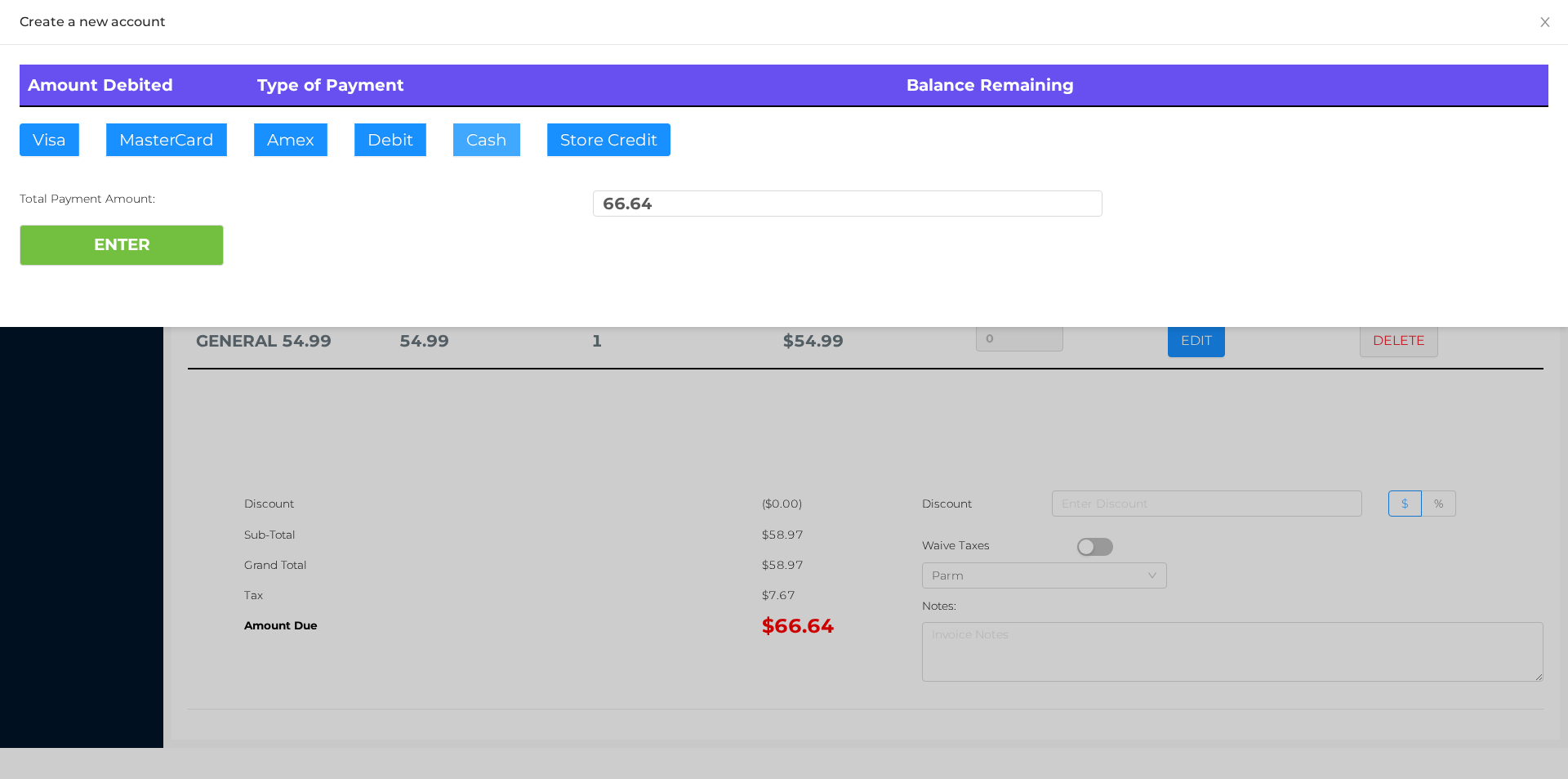
click at [471, 142] on button "Cash" at bounding box center [487, 139] width 67 height 33
type input "70."
click at [144, 255] on button "ENTER" at bounding box center [122, 245] width 204 height 41
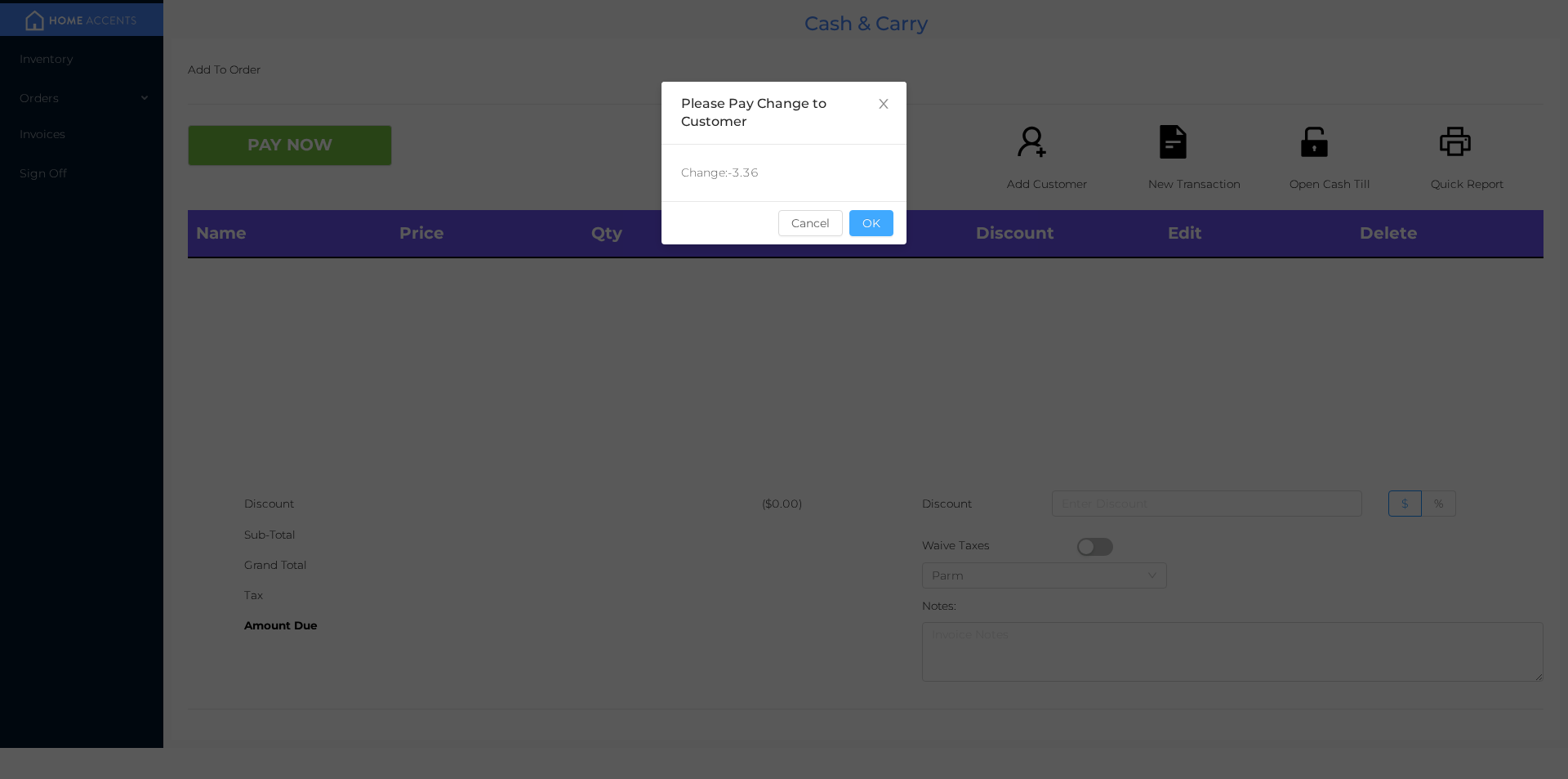
click at [860, 213] on button "OK" at bounding box center [871, 224] width 44 height 26
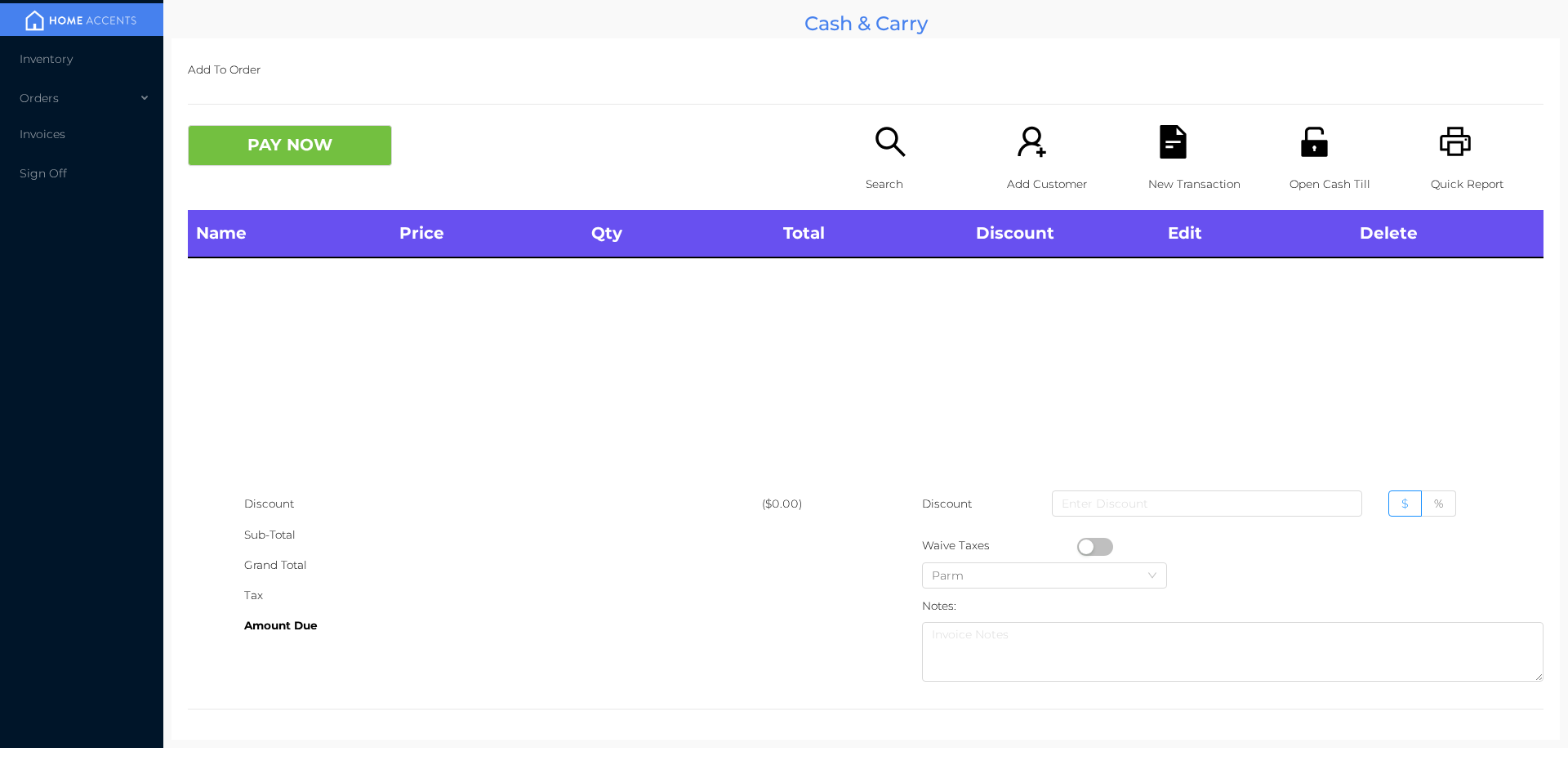
click at [871, 191] on p "Search" at bounding box center [922, 184] width 113 height 30
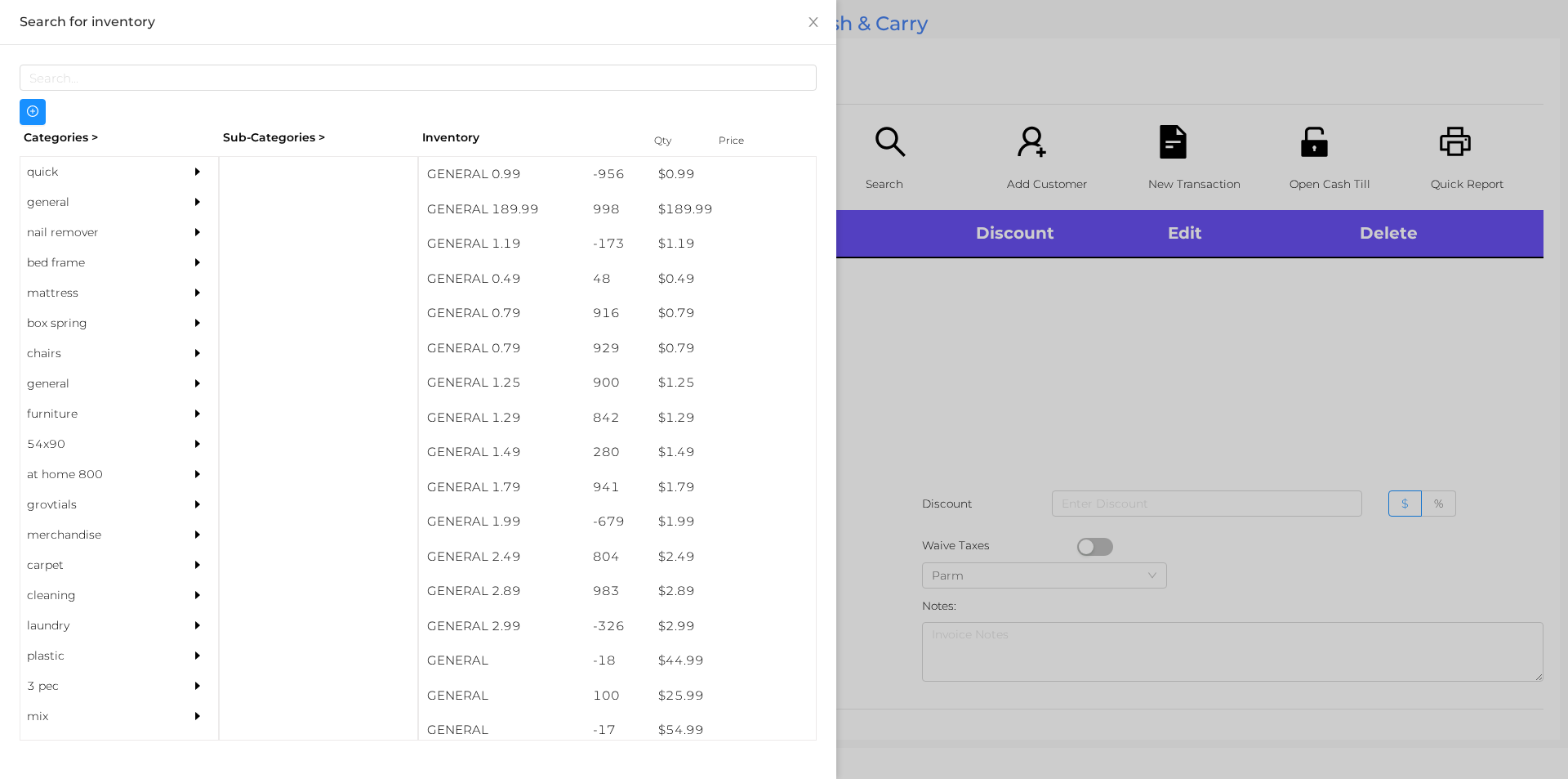
click at [44, 204] on div "general" at bounding box center [94, 202] width 149 height 30
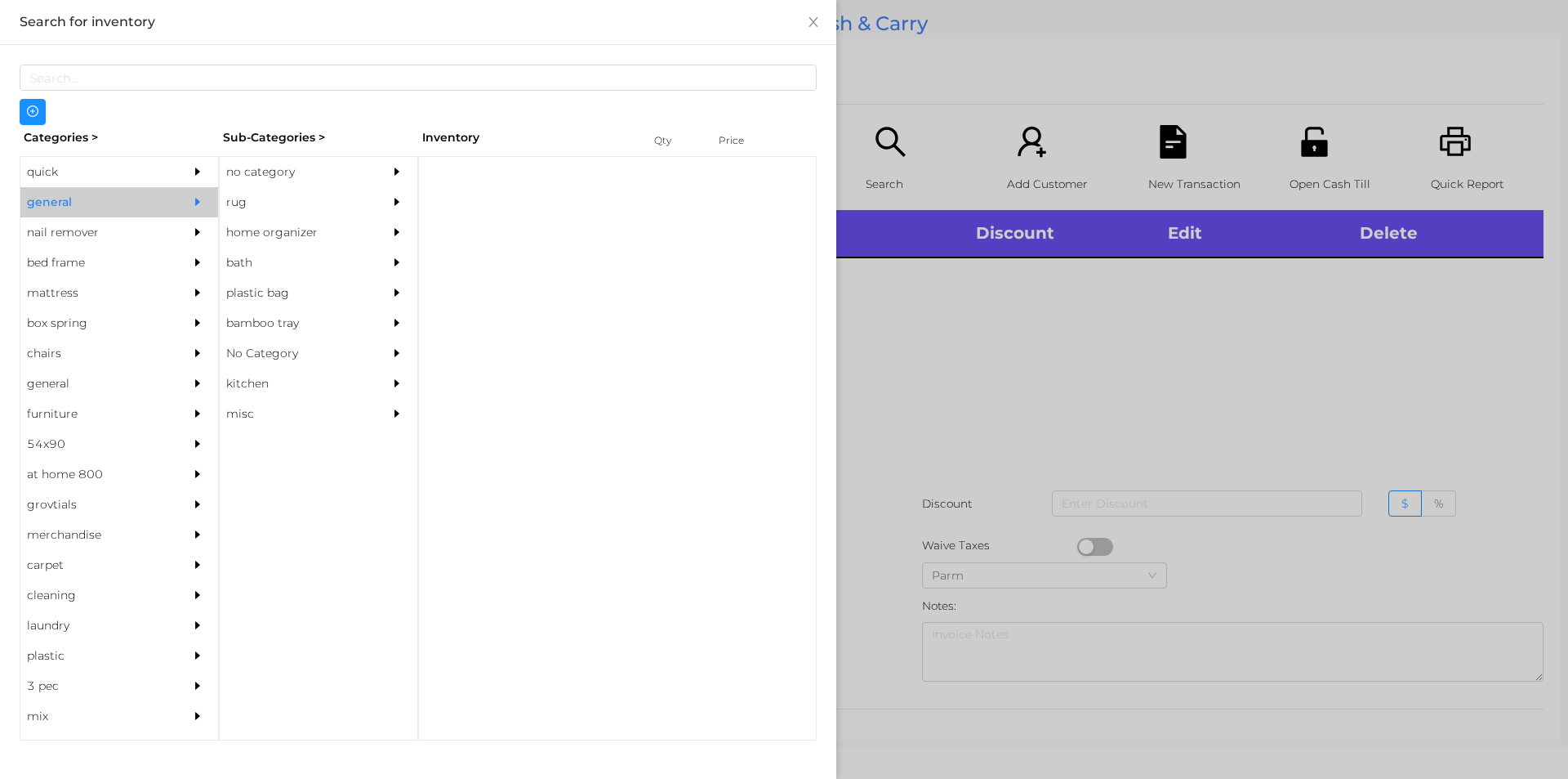
click at [251, 173] on div "no category" at bounding box center [294, 172] width 149 height 30
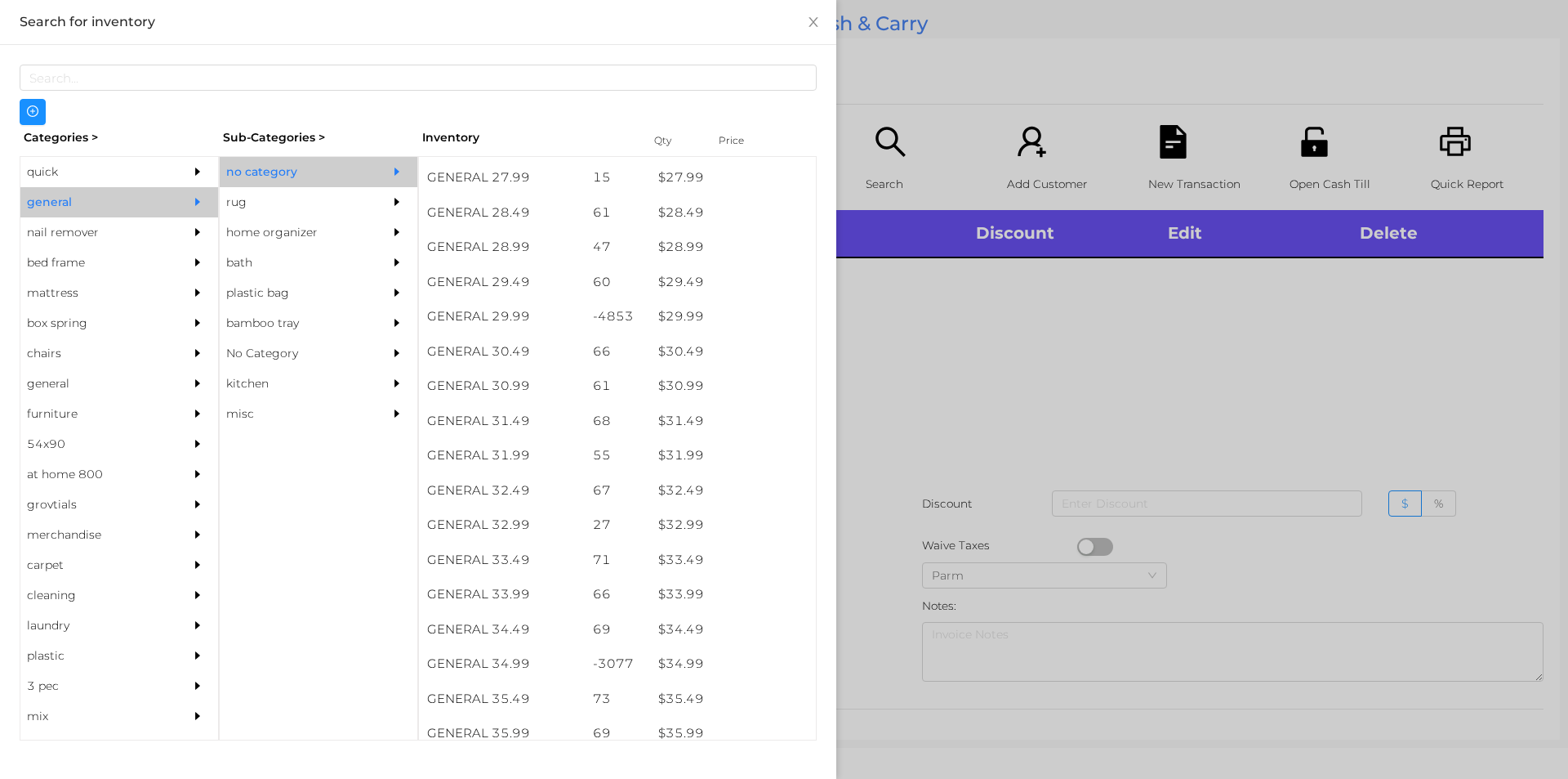
scroll to position [2313, 0]
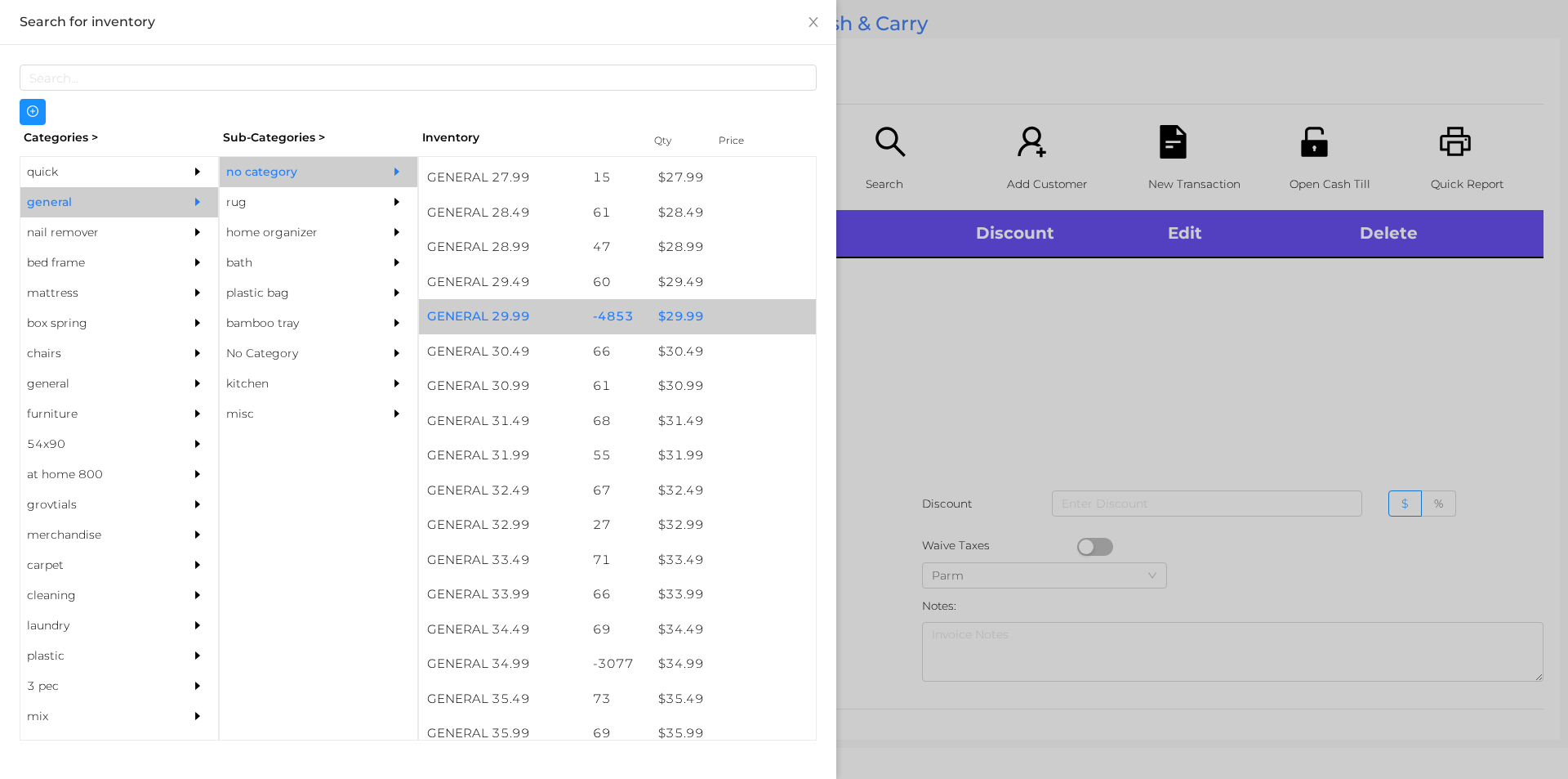
click at [678, 301] on div "$ 29.99" at bounding box center [732, 317] width 165 height 36
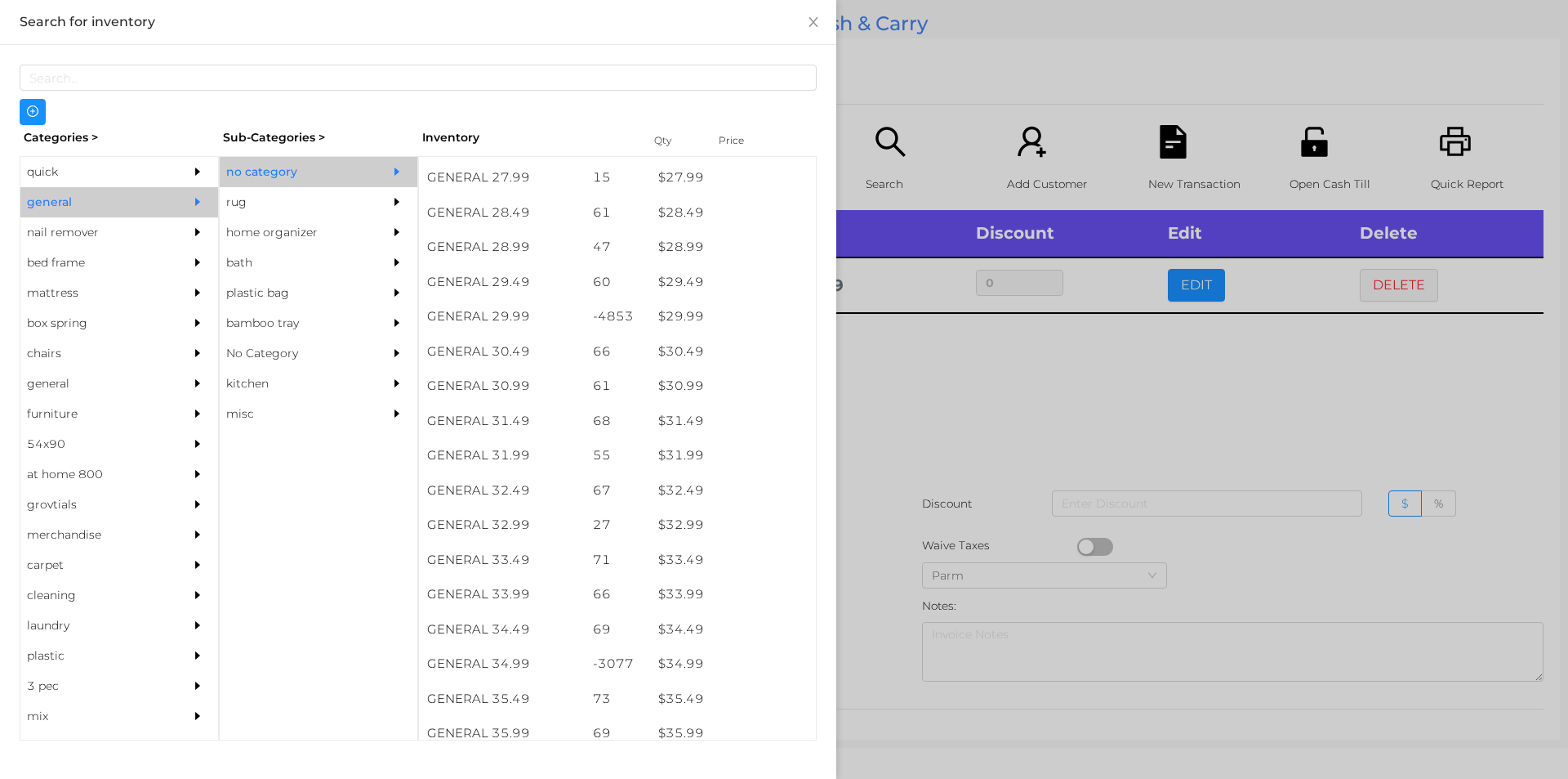
click at [912, 361] on div at bounding box center [784, 389] width 1568 height 779
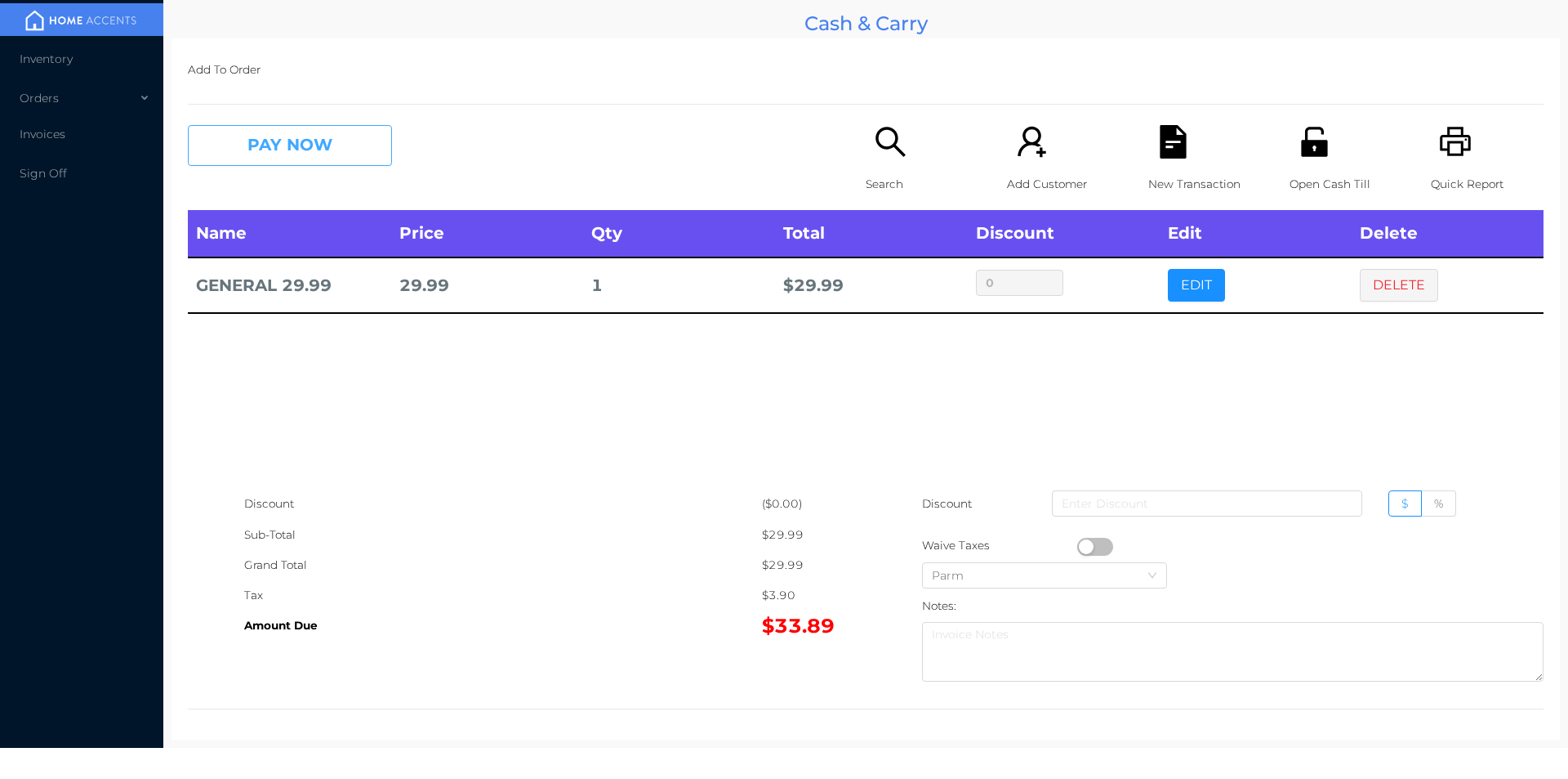
click at [252, 141] on button "PAY NOW" at bounding box center [290, 146] width 204 height 41
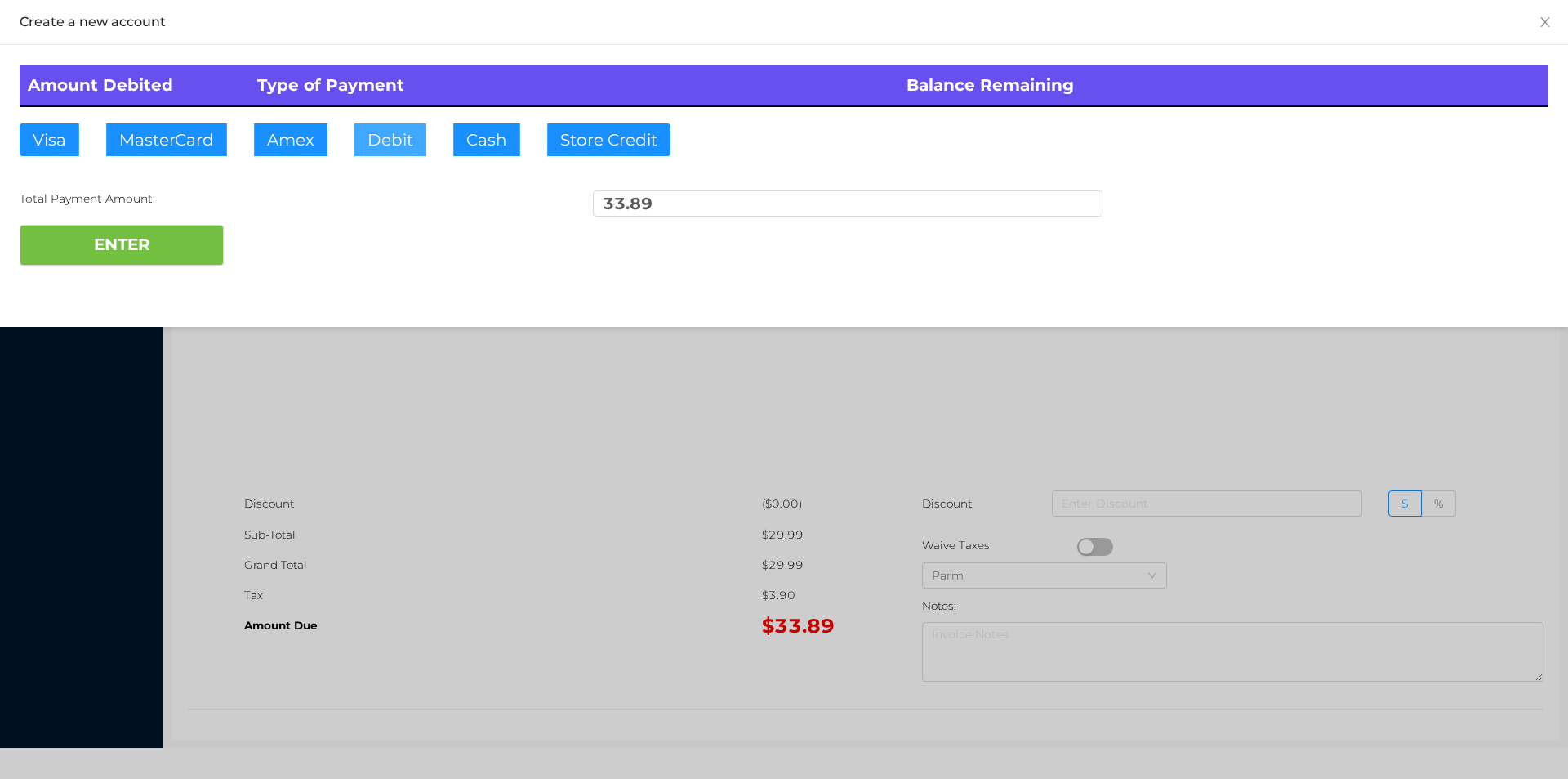
click at [396, 145] on button "Debit" at bounding box center [390, 139] width 72 height 33
type input "50."
click at [140, 255] on button "ENTER" at bounding box center [122, 245] width 204 height 41
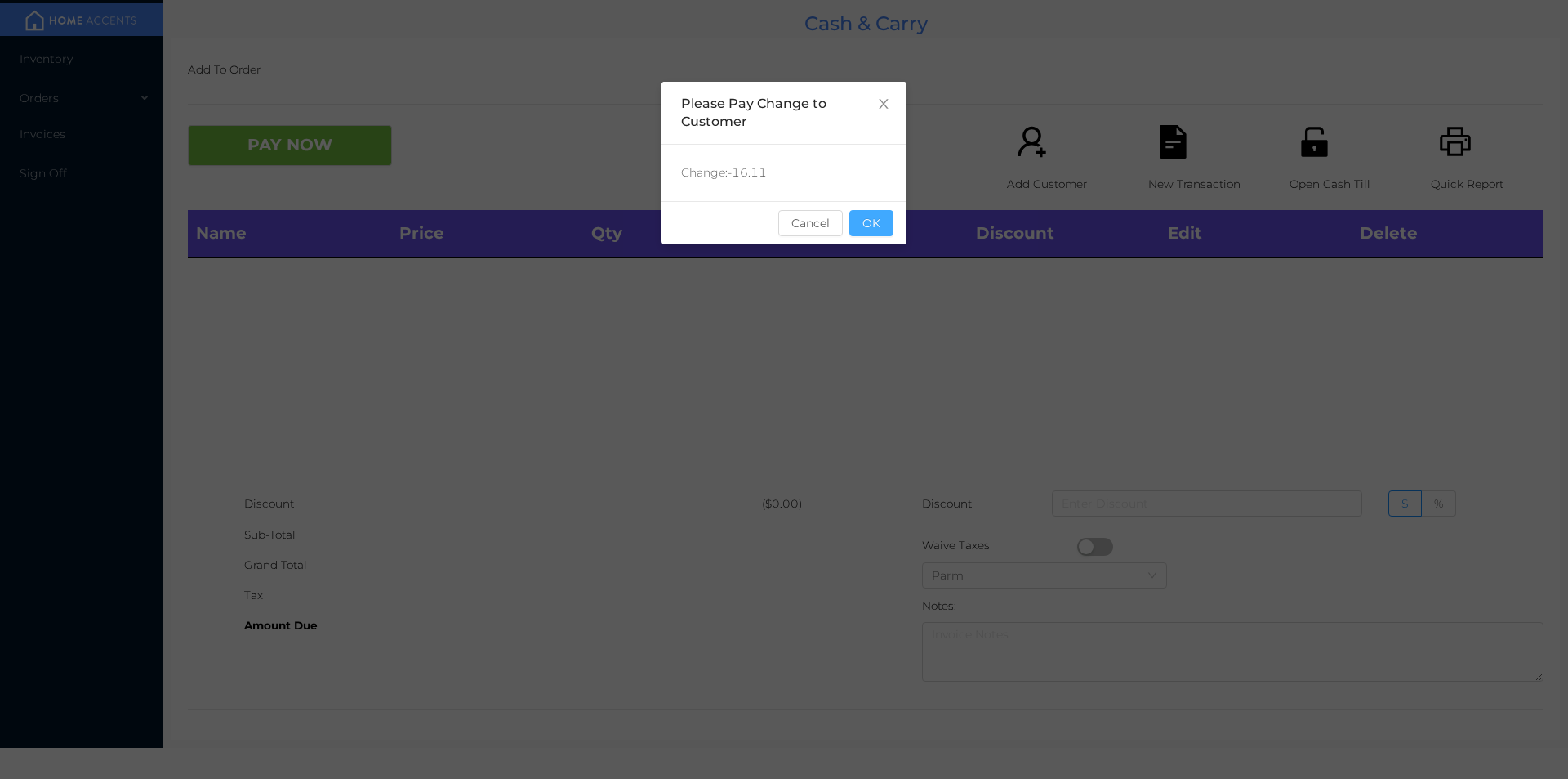
click at [882, 226] on button "OK" at bounding box center [871, 224] width 44 height 26
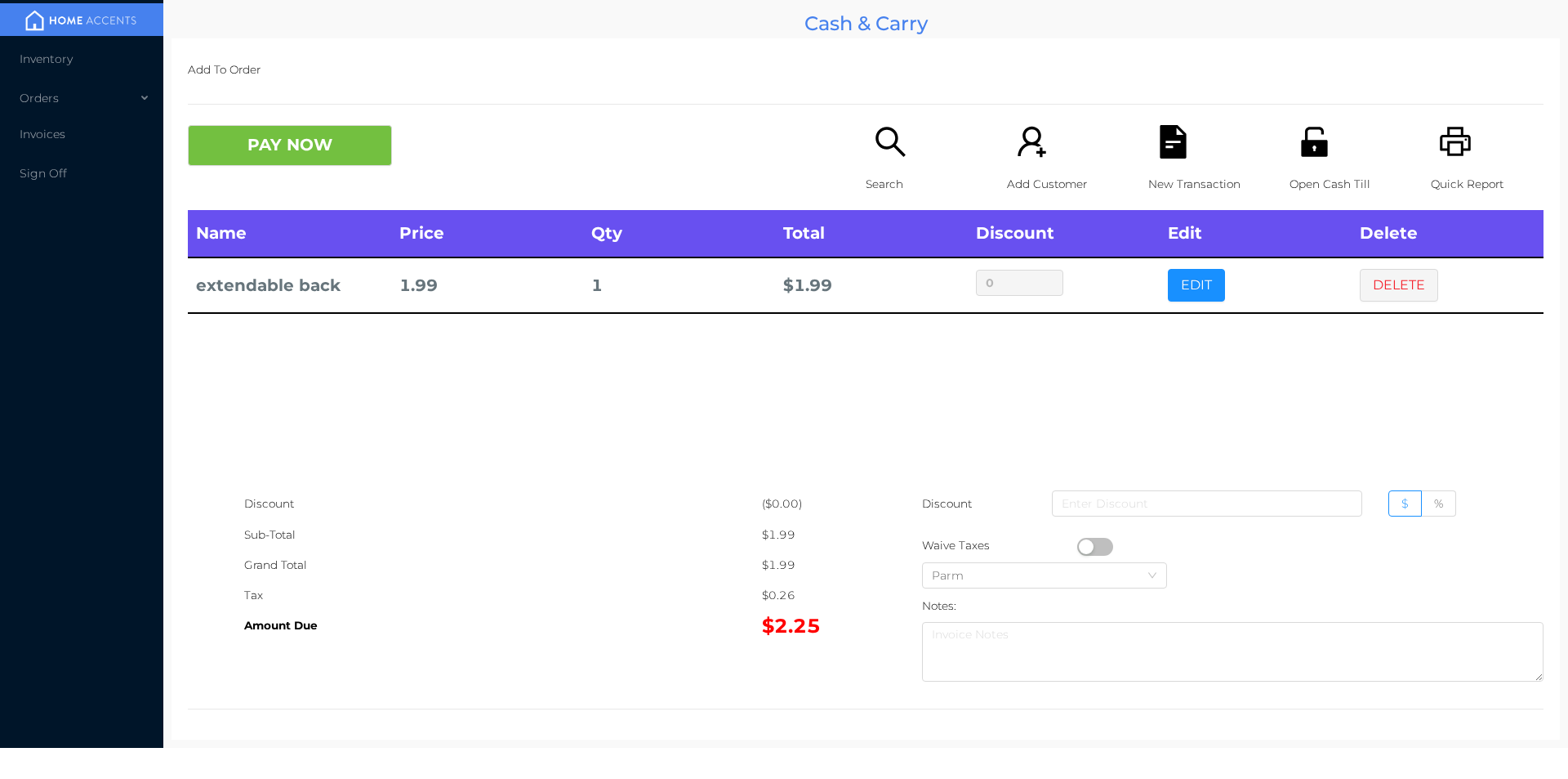
click at [880, 171] on p "Search" at bounding box center [922, 184] width 113 height 30
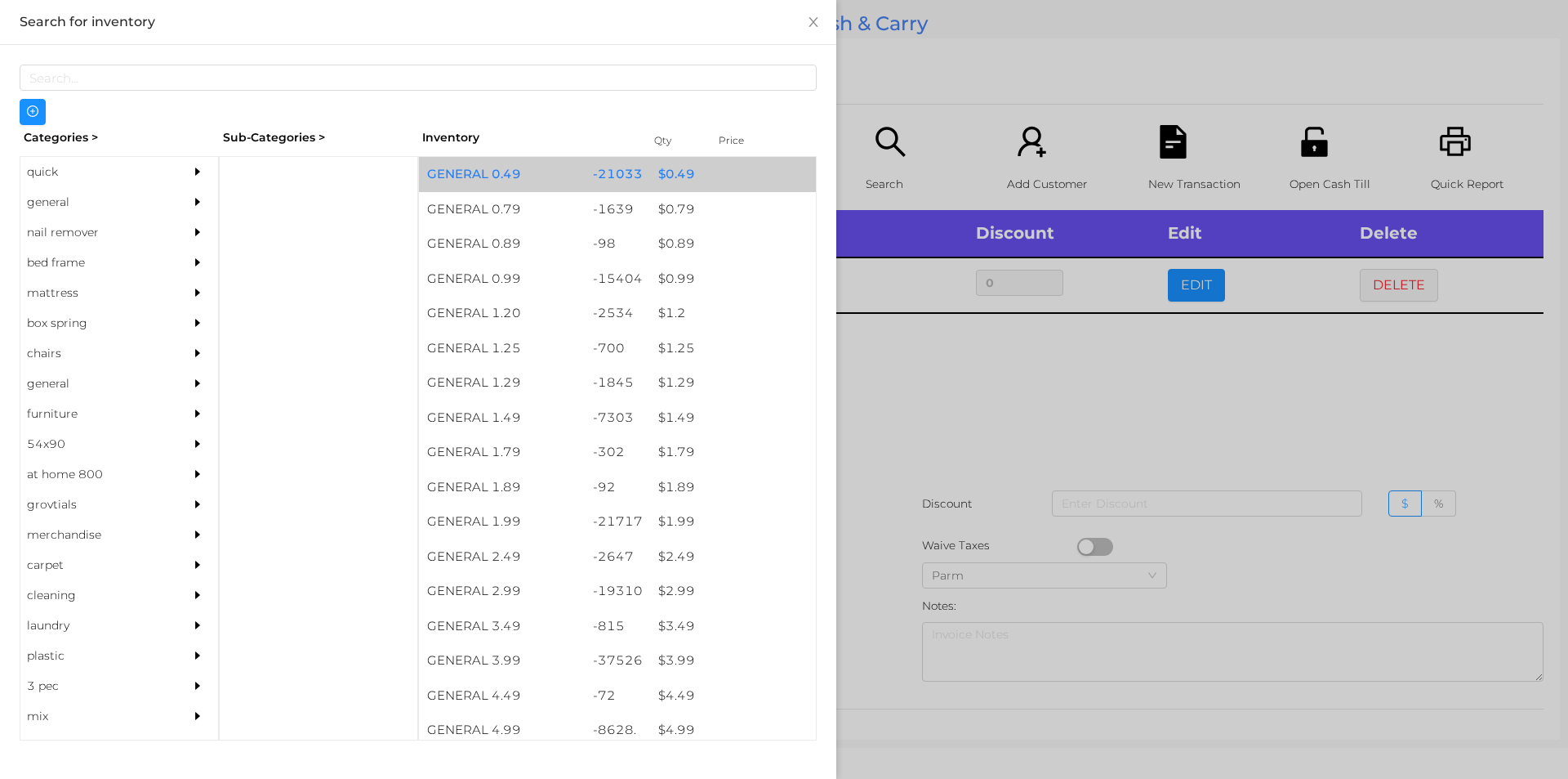
click at [670, 189] on div "$ 0.49" at bounding box center [732, 175] width 165 height 36
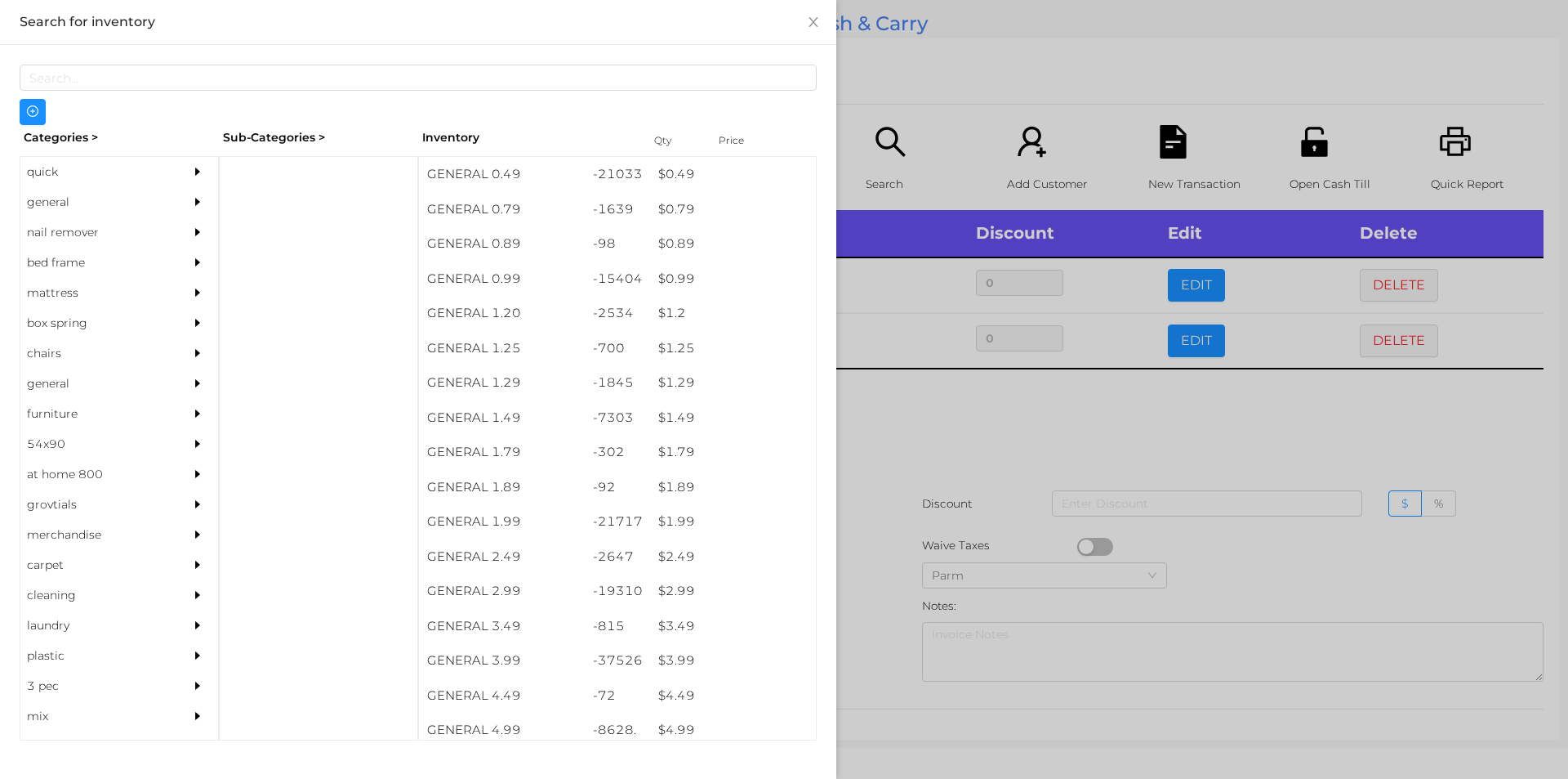
click at [913, 390] on div at bounding box center [784, 389] width 1568 height 779
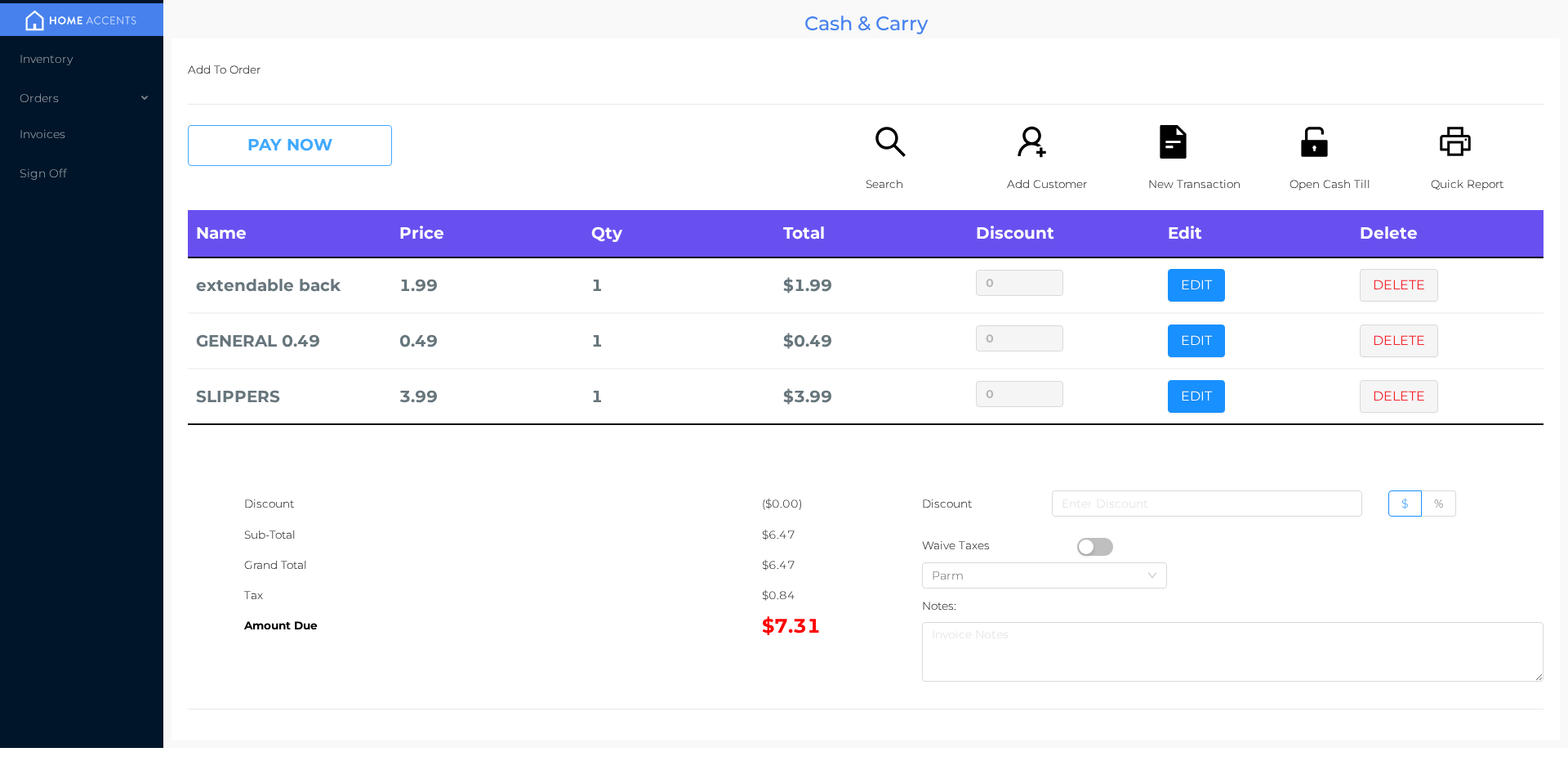
click at [268, 130] on button "PAY NOW" at bounding box center [290, 146] width 204 height 41
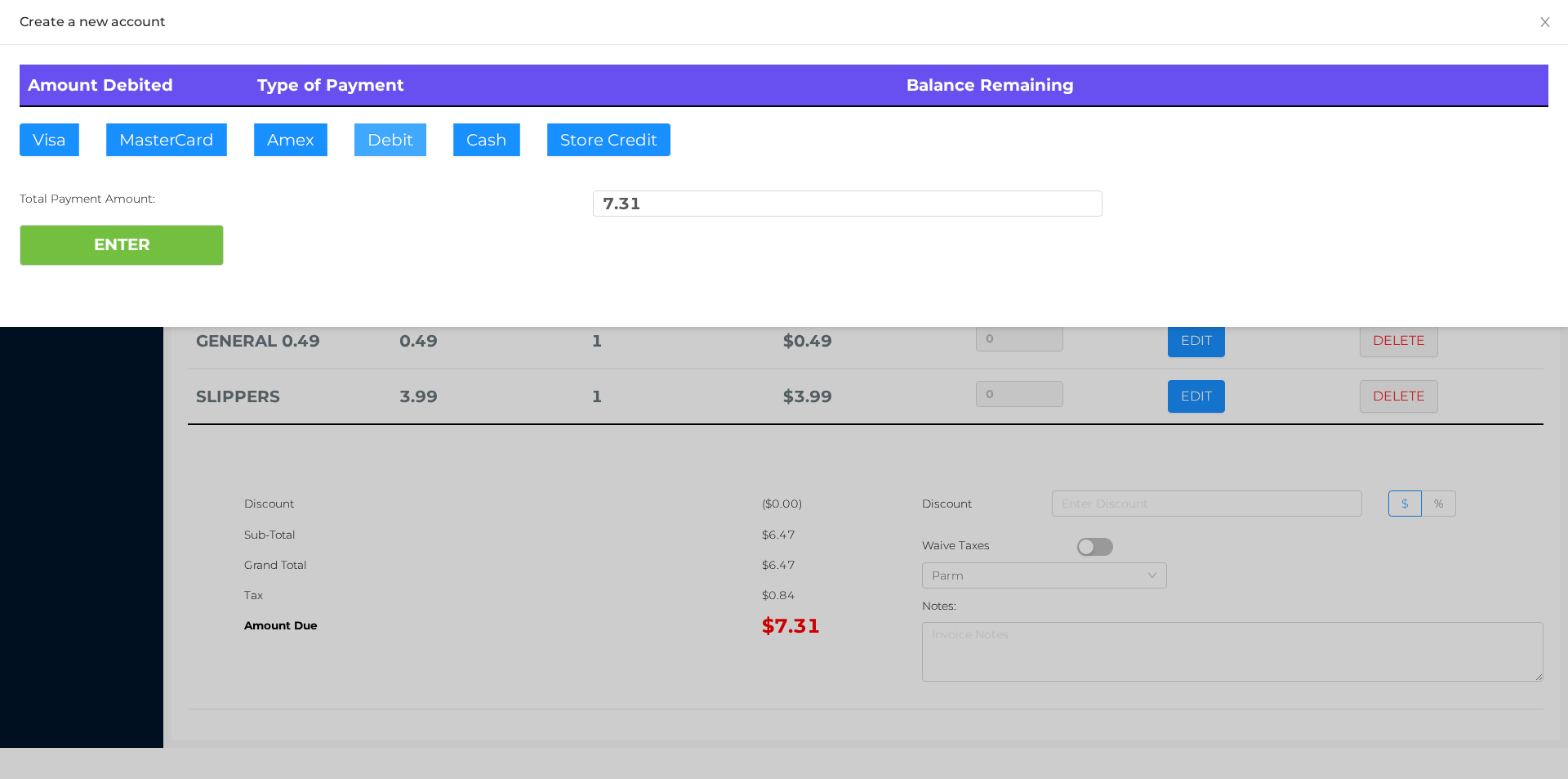
click at [368, 143] on button "Debit" at bounding box center [390, 139] width 72 height 33
click at [121, 259] on button "ENTER" at bounding box center [122, 245] width 204 height 41
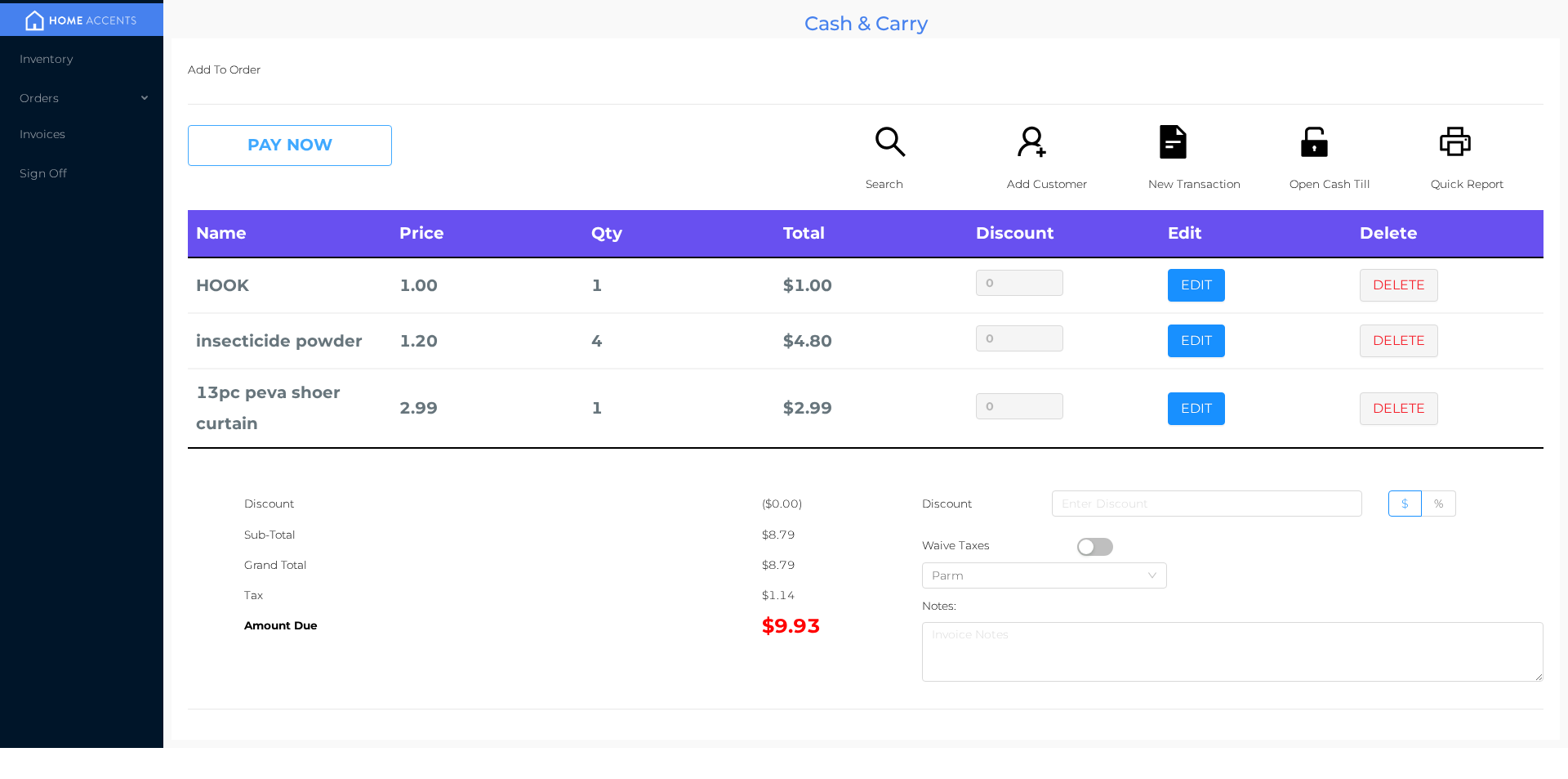
click at [300, 141] on button "PAY NOW" at bounding box center [290, 146] width 204 height 41
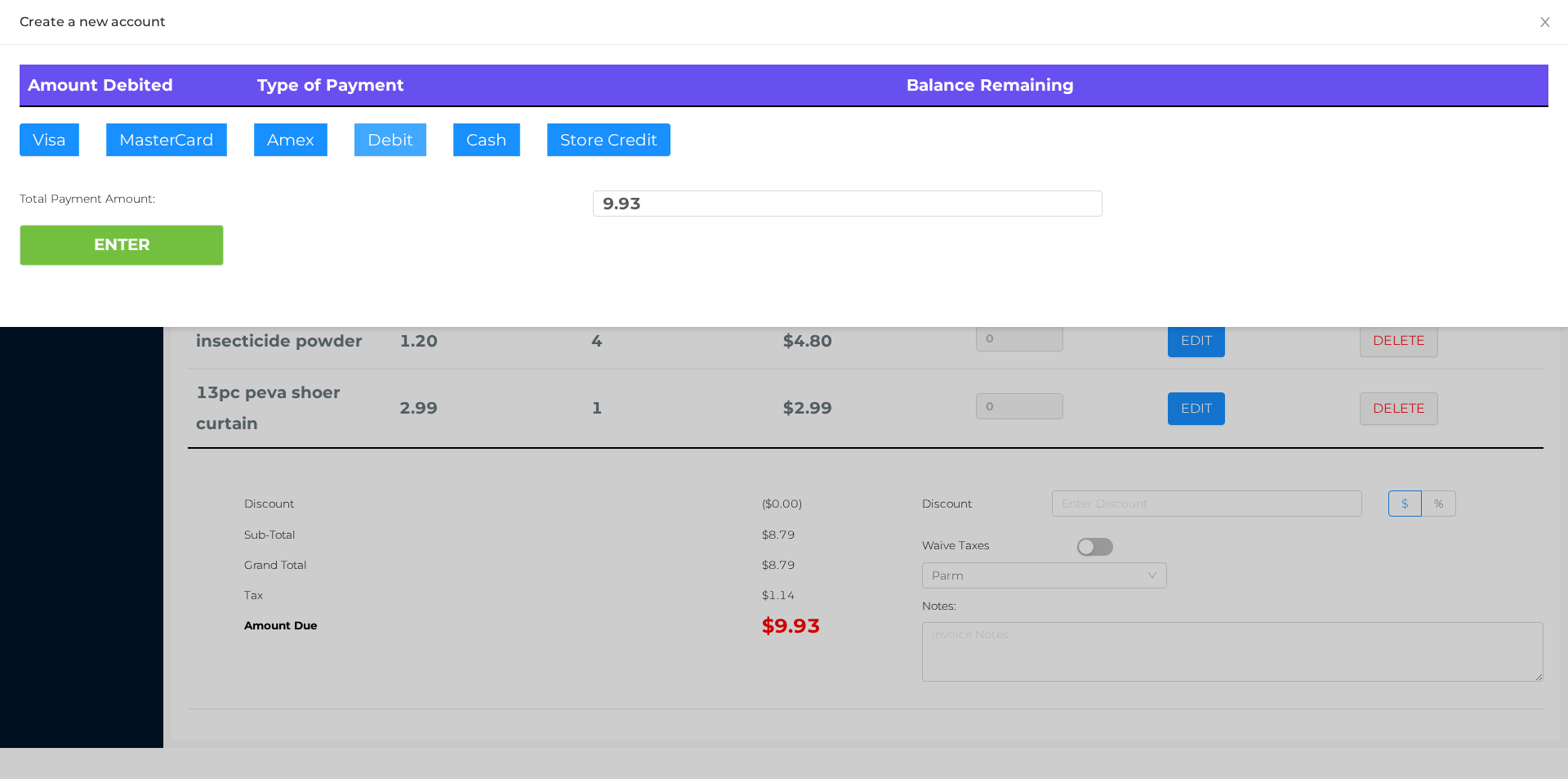
click at [384, 144] on button "Debit" at bounding box center [390, 139] width 72 height 33
click at [148, 262] on button "ENTER" at bounding box center [122, 245] width 204 height 41
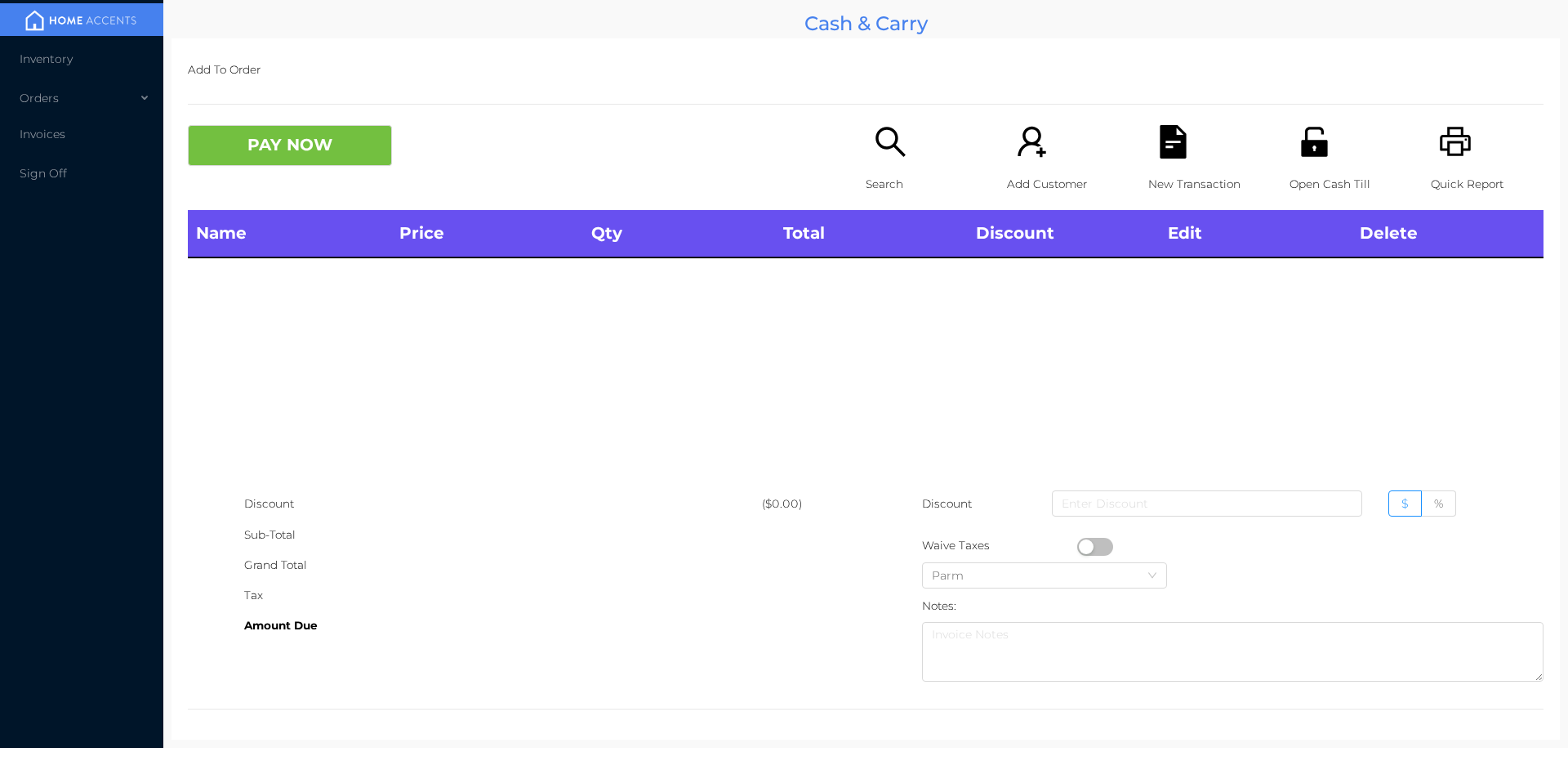
click at [892, 171] on p "Search" at bounding box center [922, 184] width 113 height 30
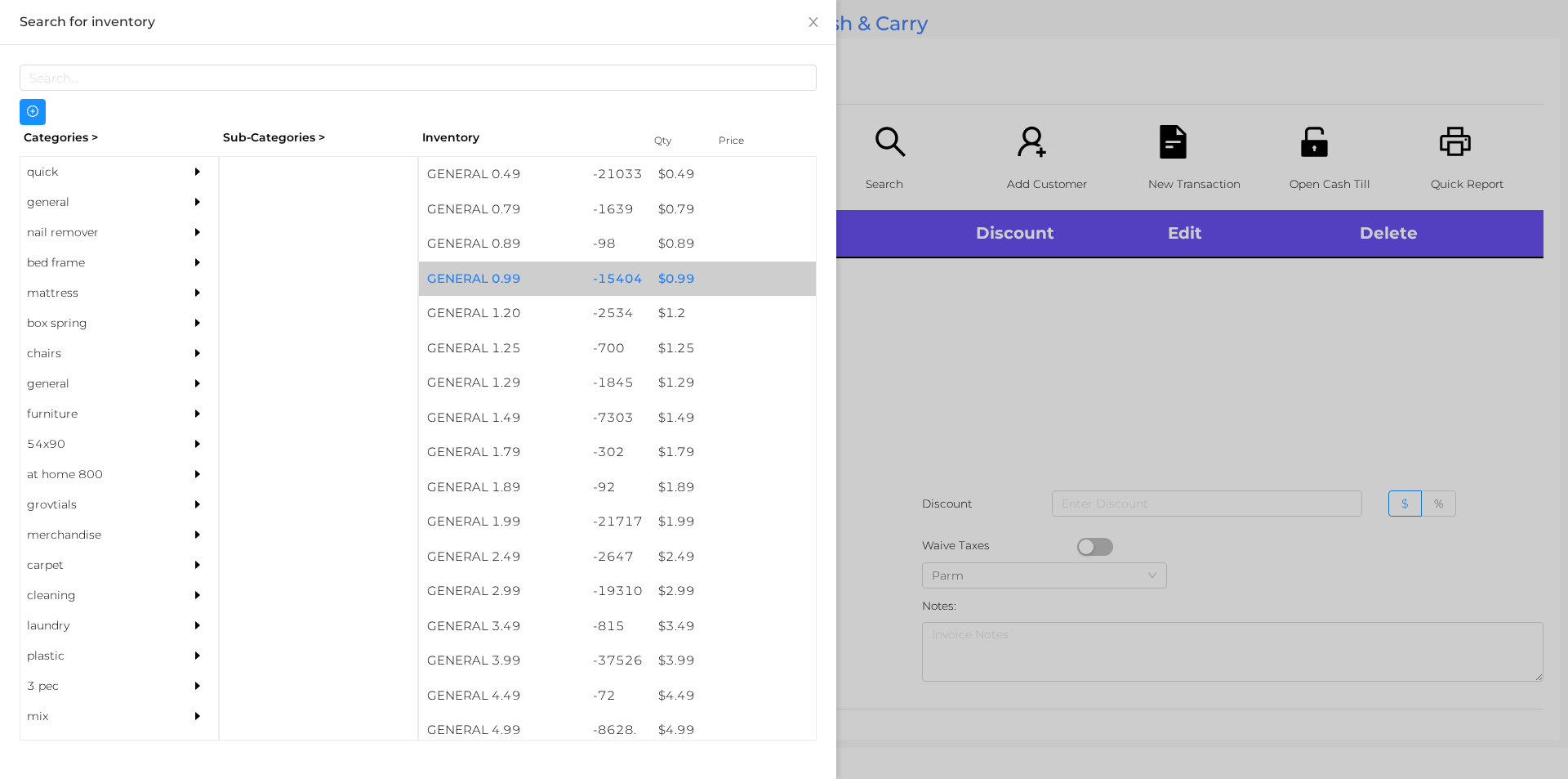
click at [681, 276] on div "$ 0.99" at bounding box center [732, 280] width 165 height 36
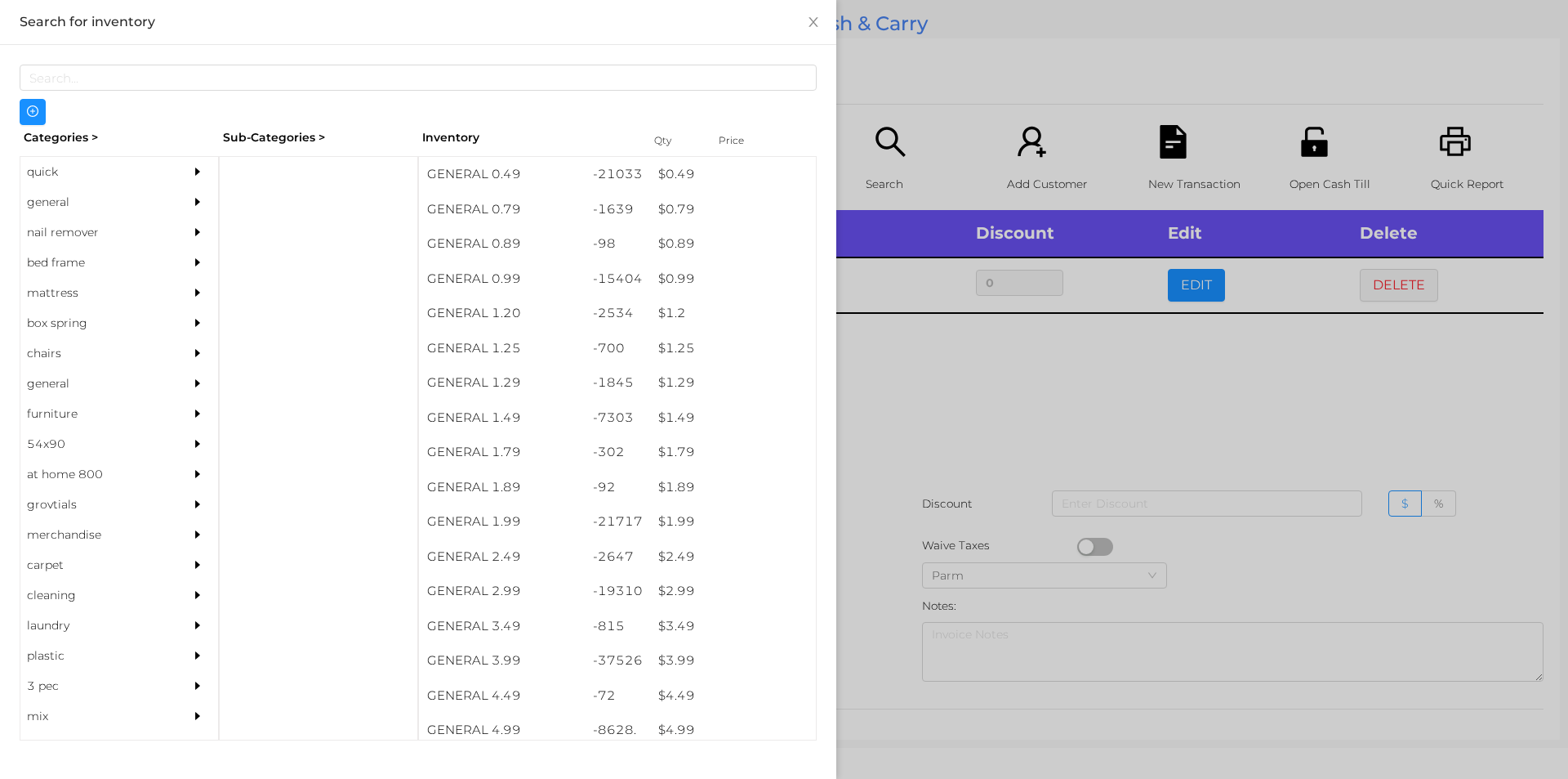
click at [913, 395] on div at bounding box center [784, 389] width 1568 height 779
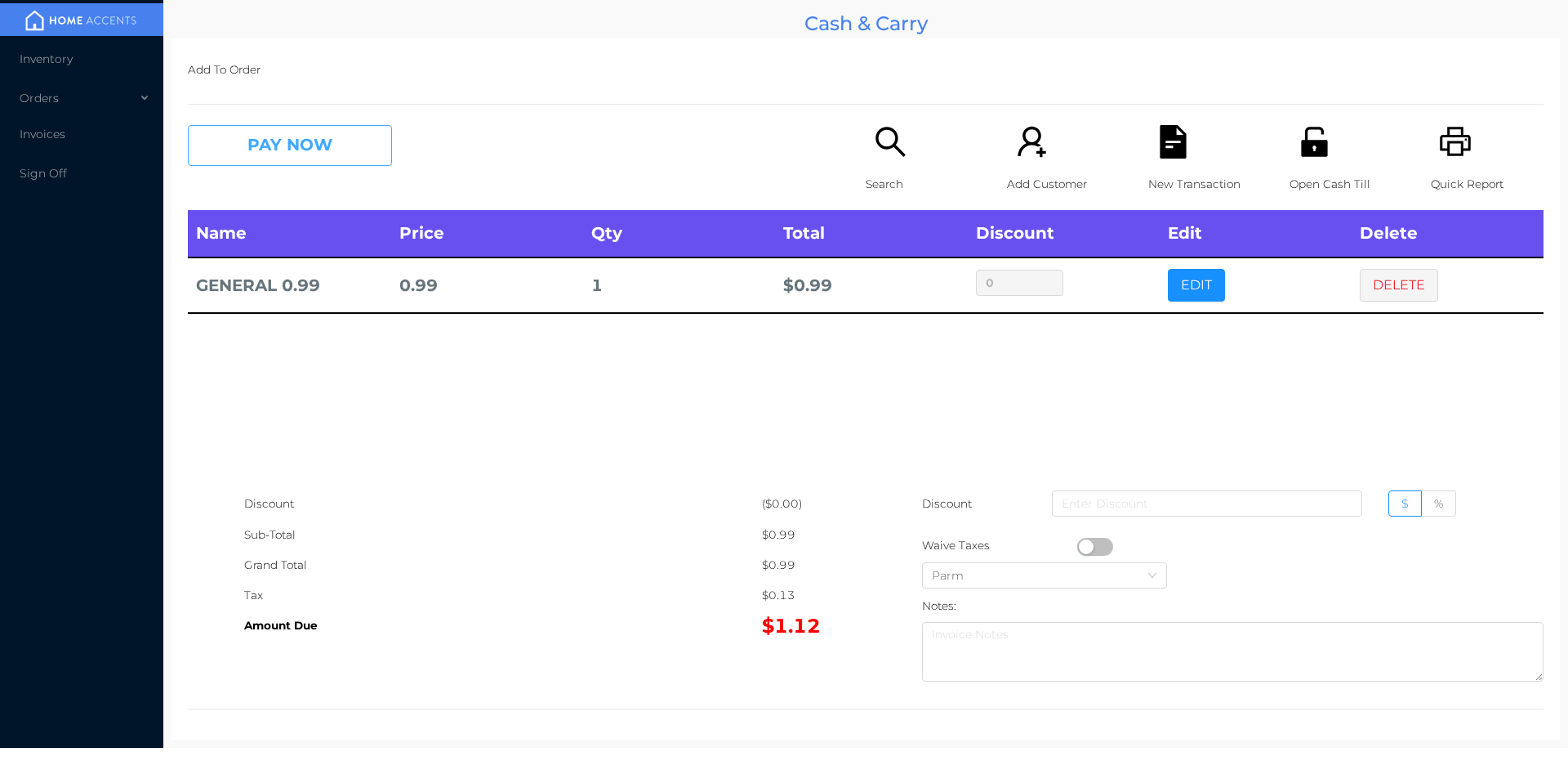
click at [324, 145] on button "PAY NOW" at bounding box center [290, 146] width 204 height 41
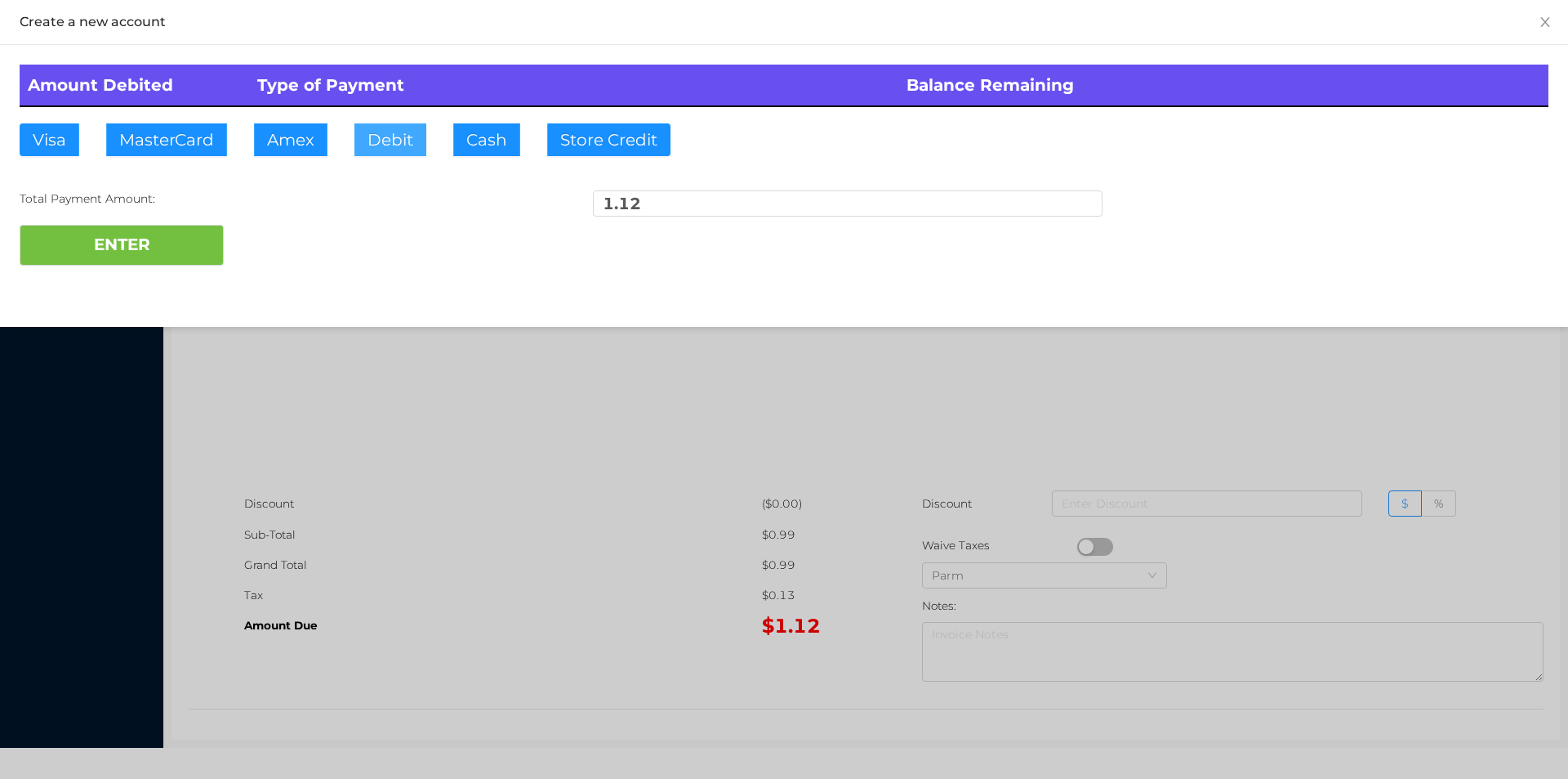
click at [378, 139] on button "Debit" at bounding box center [390, 139] width 72 height 33
click at [146, 259] on button "ENTER" at bounding box center [122, 245] width 204 height 41
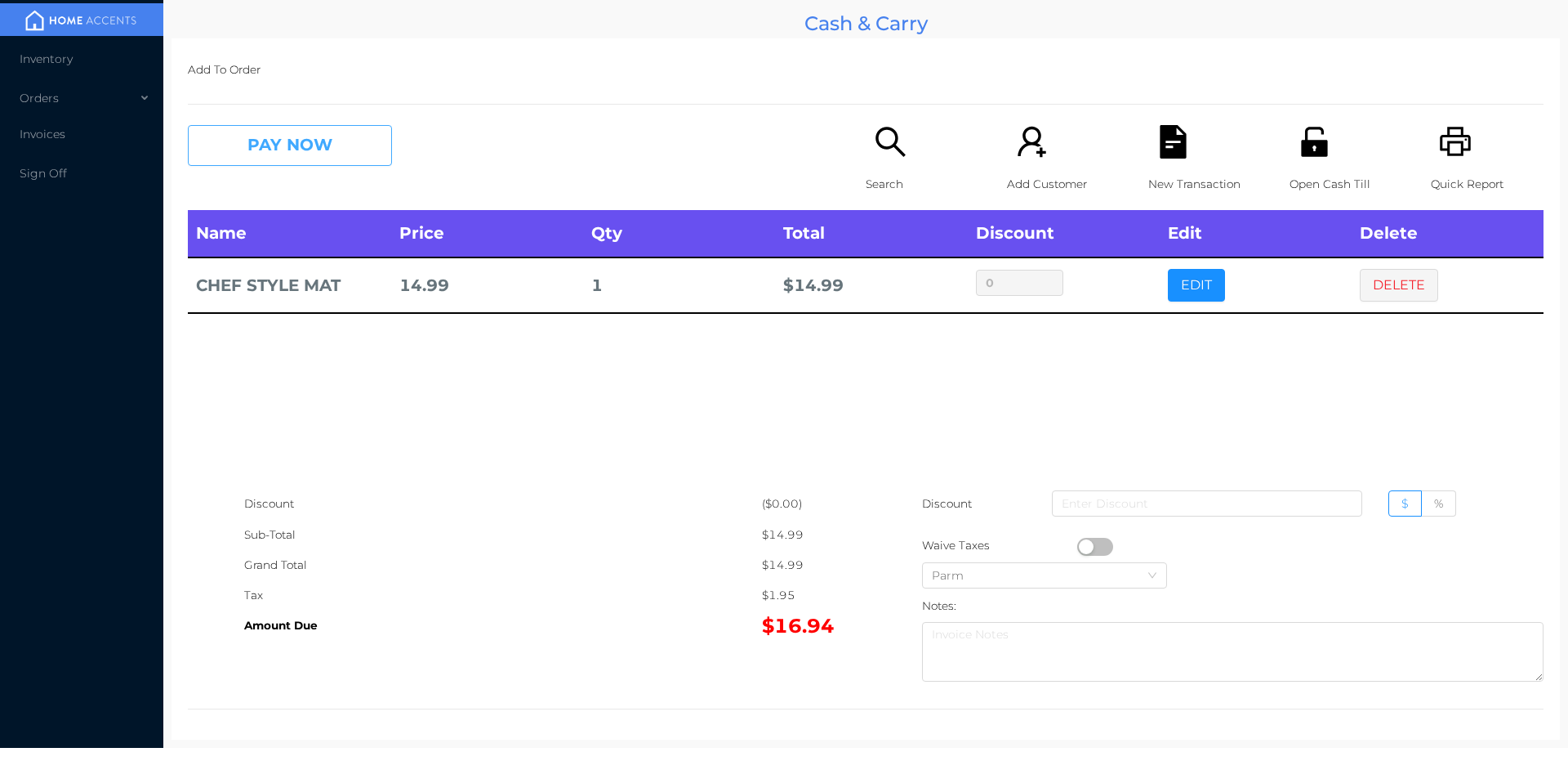
click at [353, 137] on button "PAY NOW" at bounding box center [290, 146] width 204 height 41
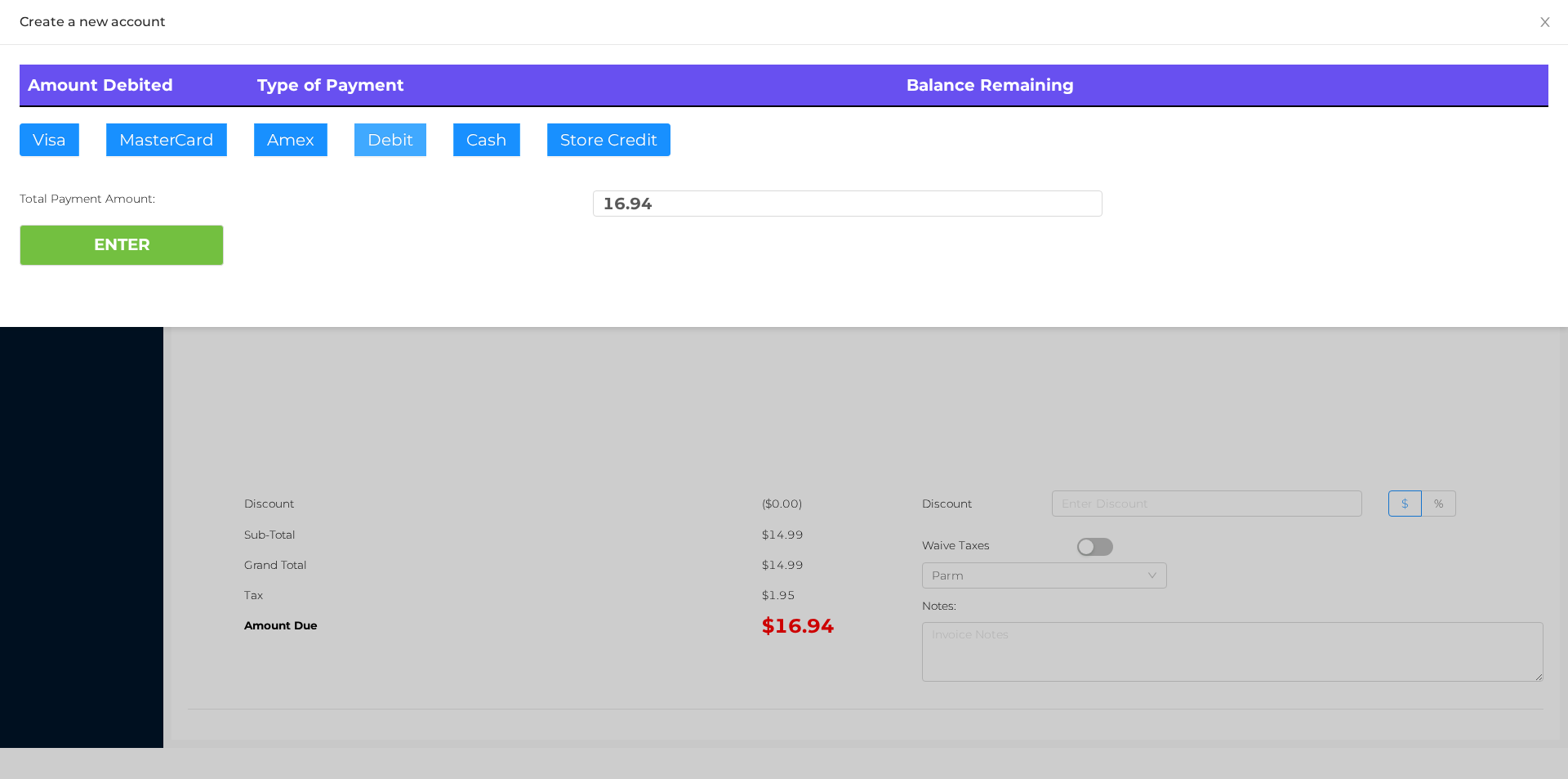
click at [388, 152] on button "Debit" at bounding box center [390, 139] width 72 height 33
click at [192, 246] on button "ENTER" at bounding box center [122, 245] width 204 height 41
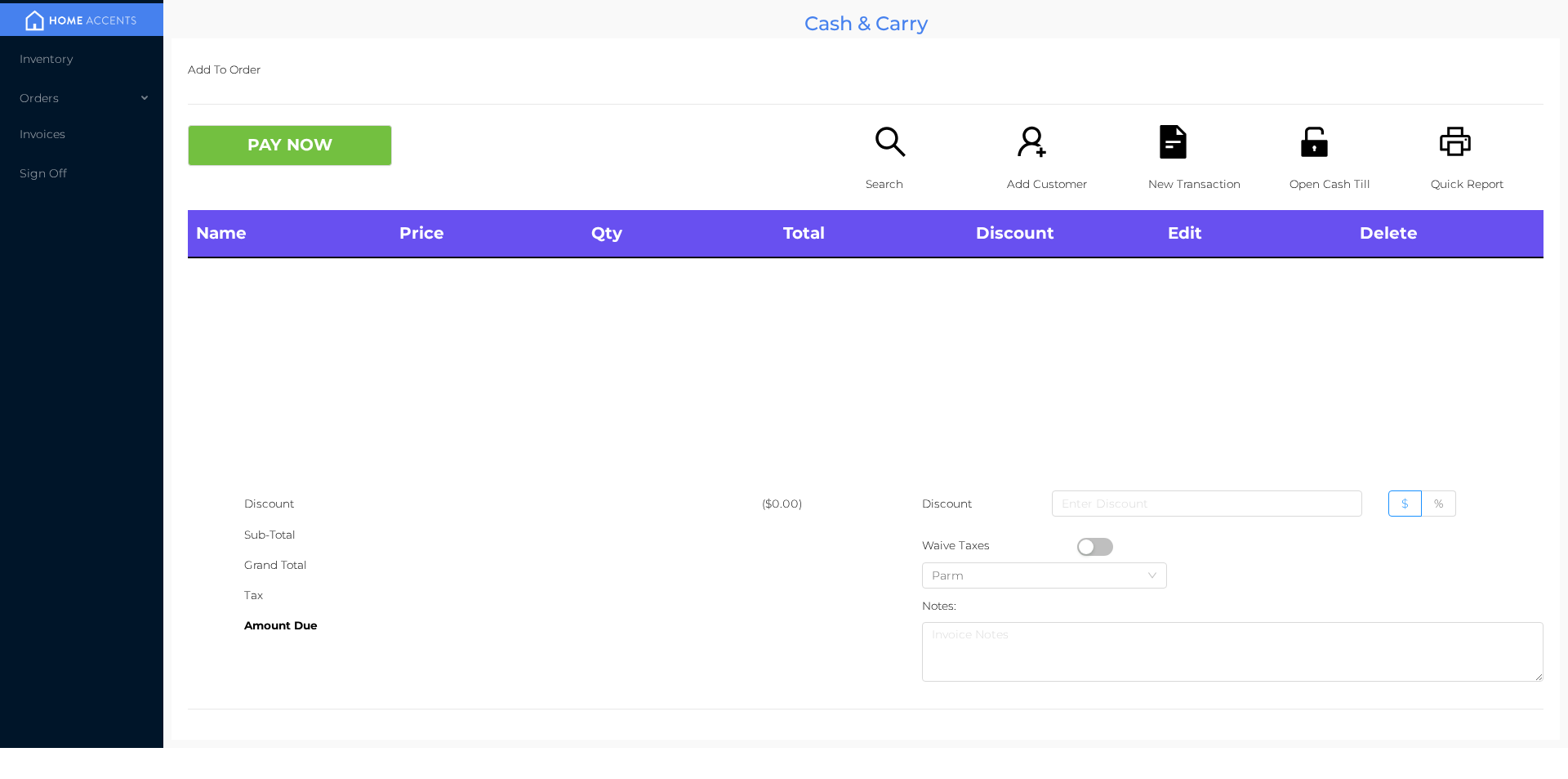
click at [1451, 164] on div "Quick Report" at bounding box center [1487, 167] width 113 height 85
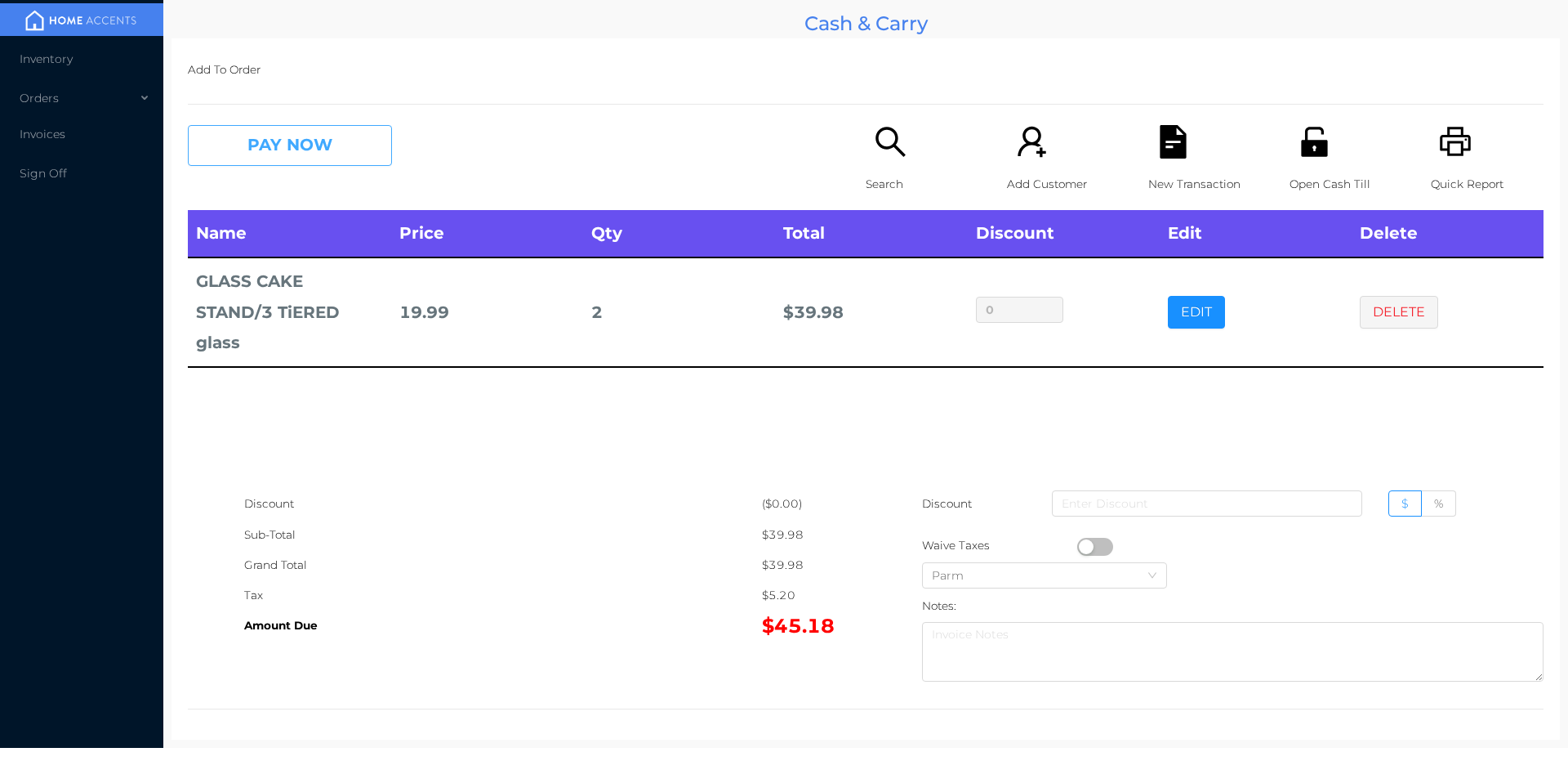
click at [318, 143] on button "PAY NOW" at bounding box center [290, 146] width 204 height 41
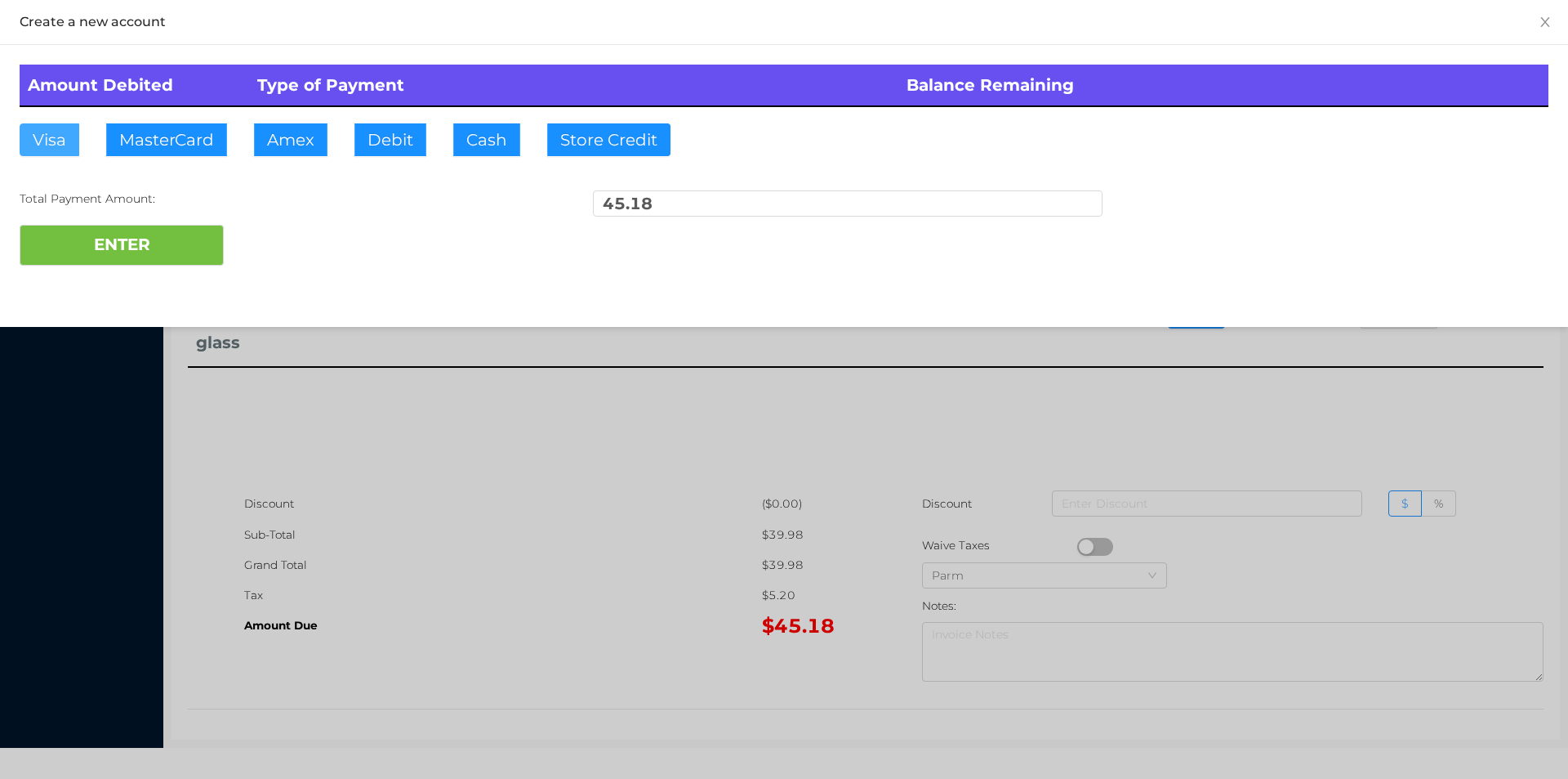
click at [40, 128] on button "Visa" at bounding box center [50, 139] width 60 height 33
click at [79, 262] on button "ENTER" at bounding box center [122, 245] width 204 height 41
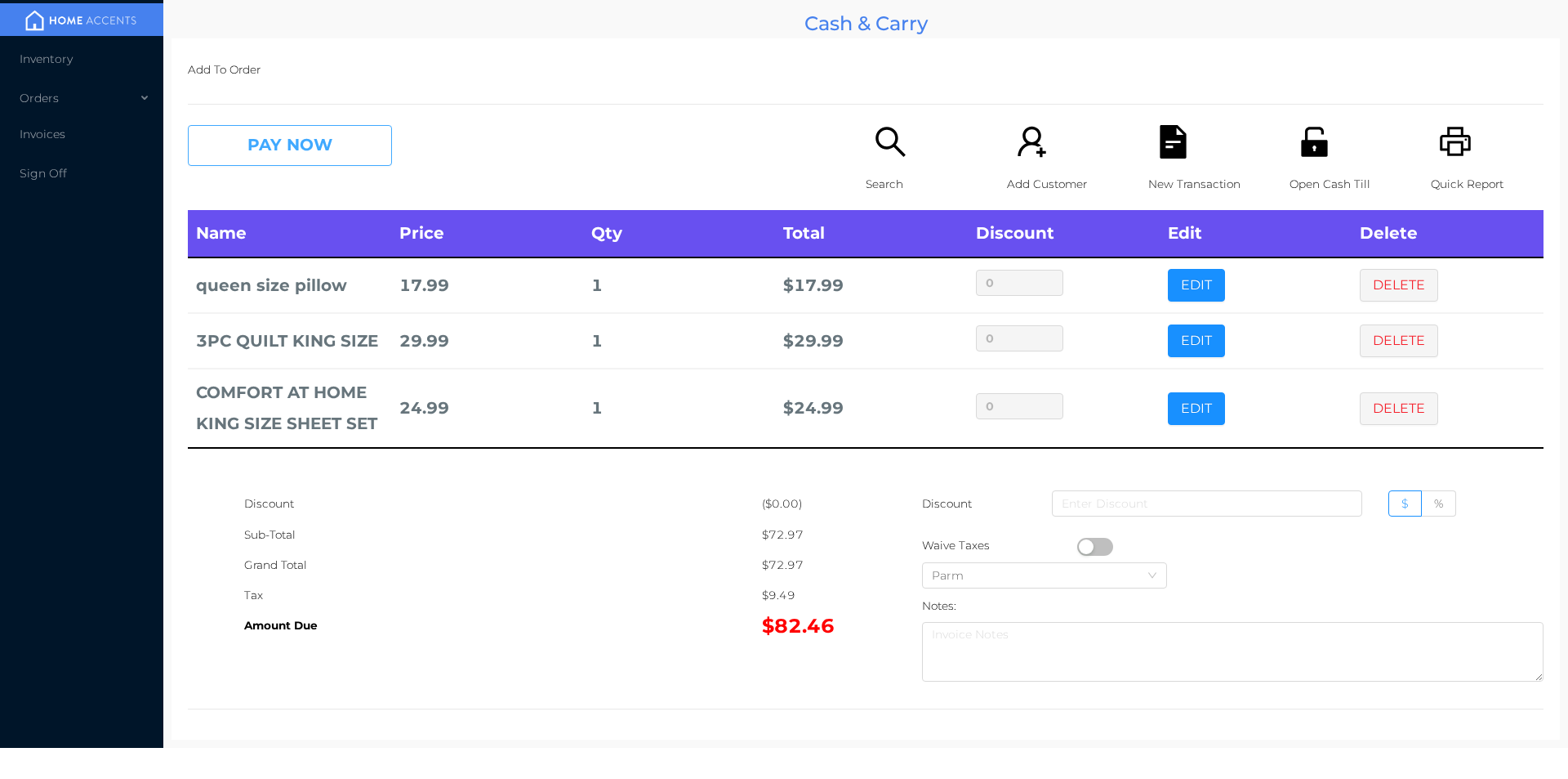
click at [312, 158] on button "PAY NOW" at bounding box center [290, 146] width 204 height 41
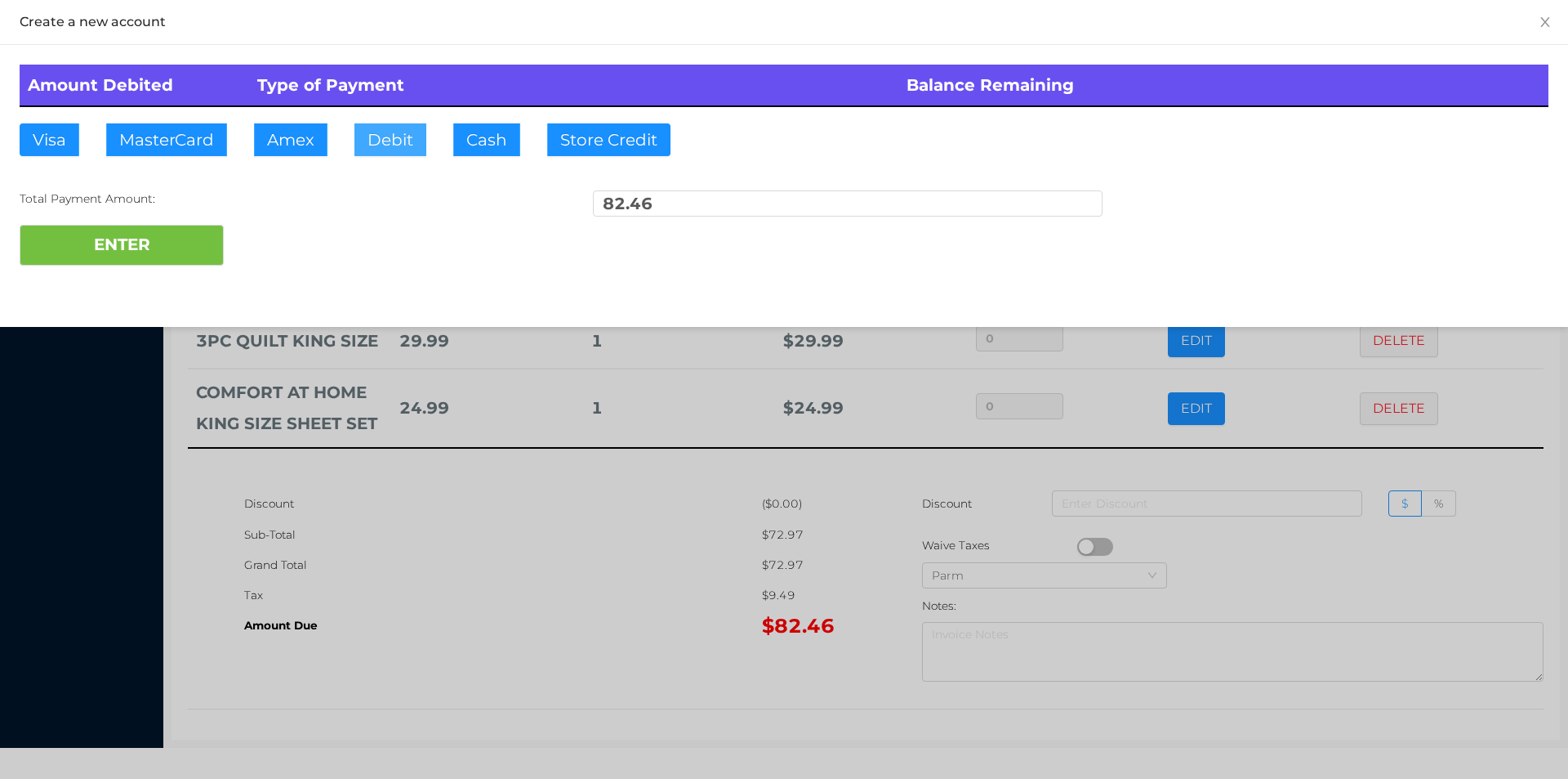
click at [383, 133] on button "Debit" at bounding box center [390, 139] width 72 height 33
click at [206, 209] on div "Total Payment Amount: 82.46" at bounding box center [784, 208] width 1529 height 35
click at [178, 224] on button "ENTER" at bounding box center [122, 245] width 204 height 41
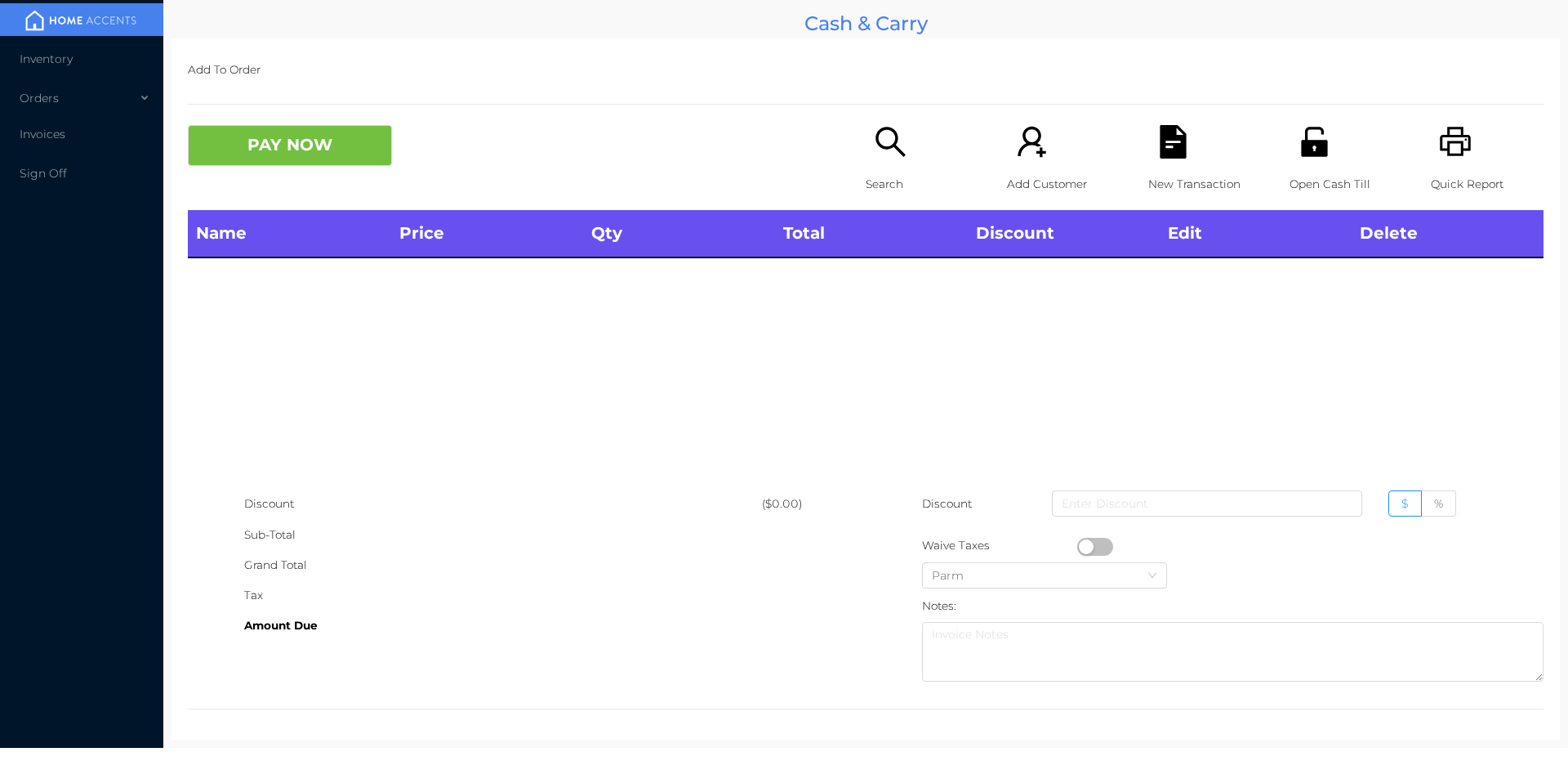
click at [871, 159] on div "Search" at bounding box center [922, 167] width 113 height 85
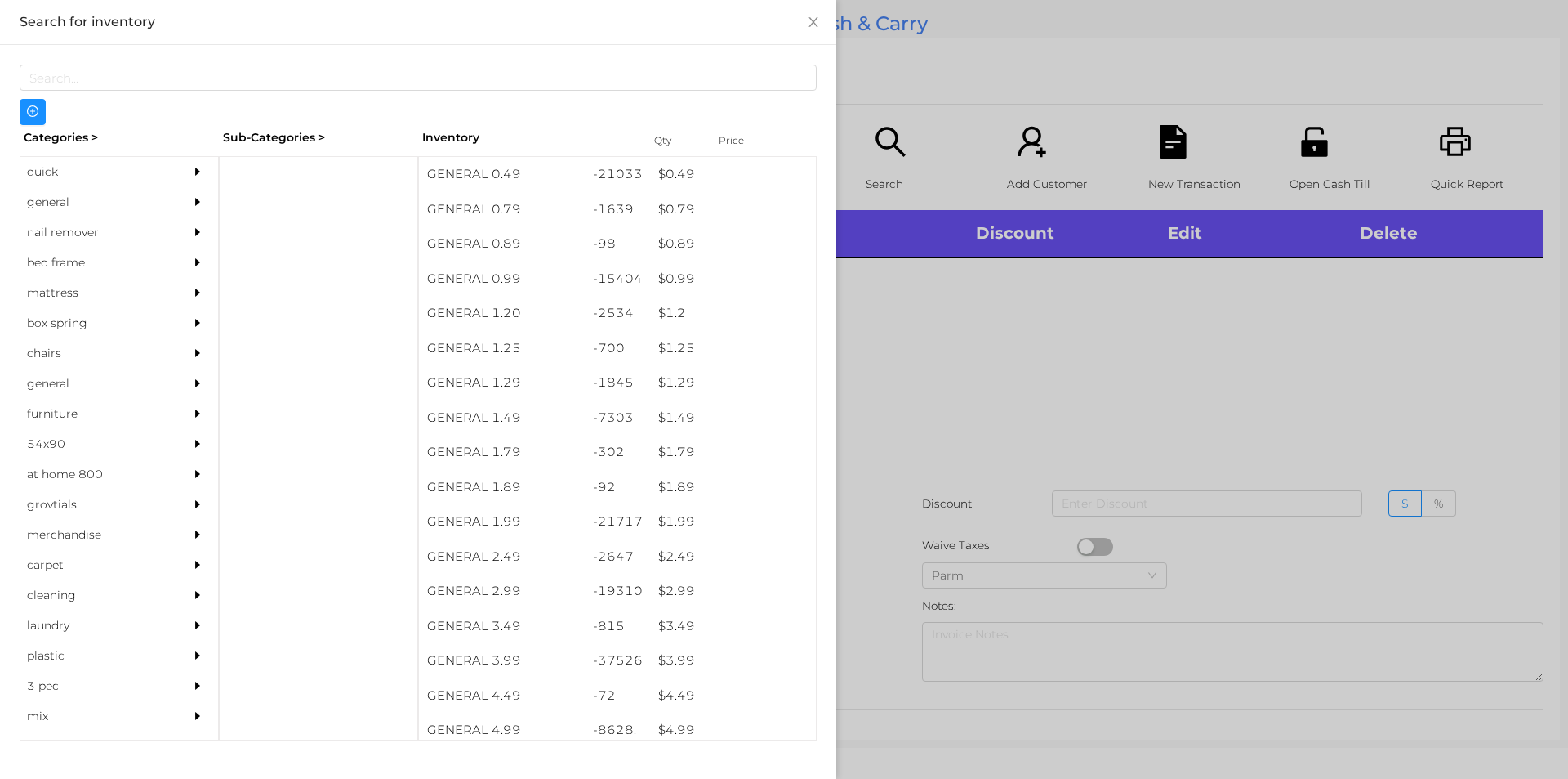
click at [44, 178] on div "quick" at bounding box center [94, 172] width 149 height 30
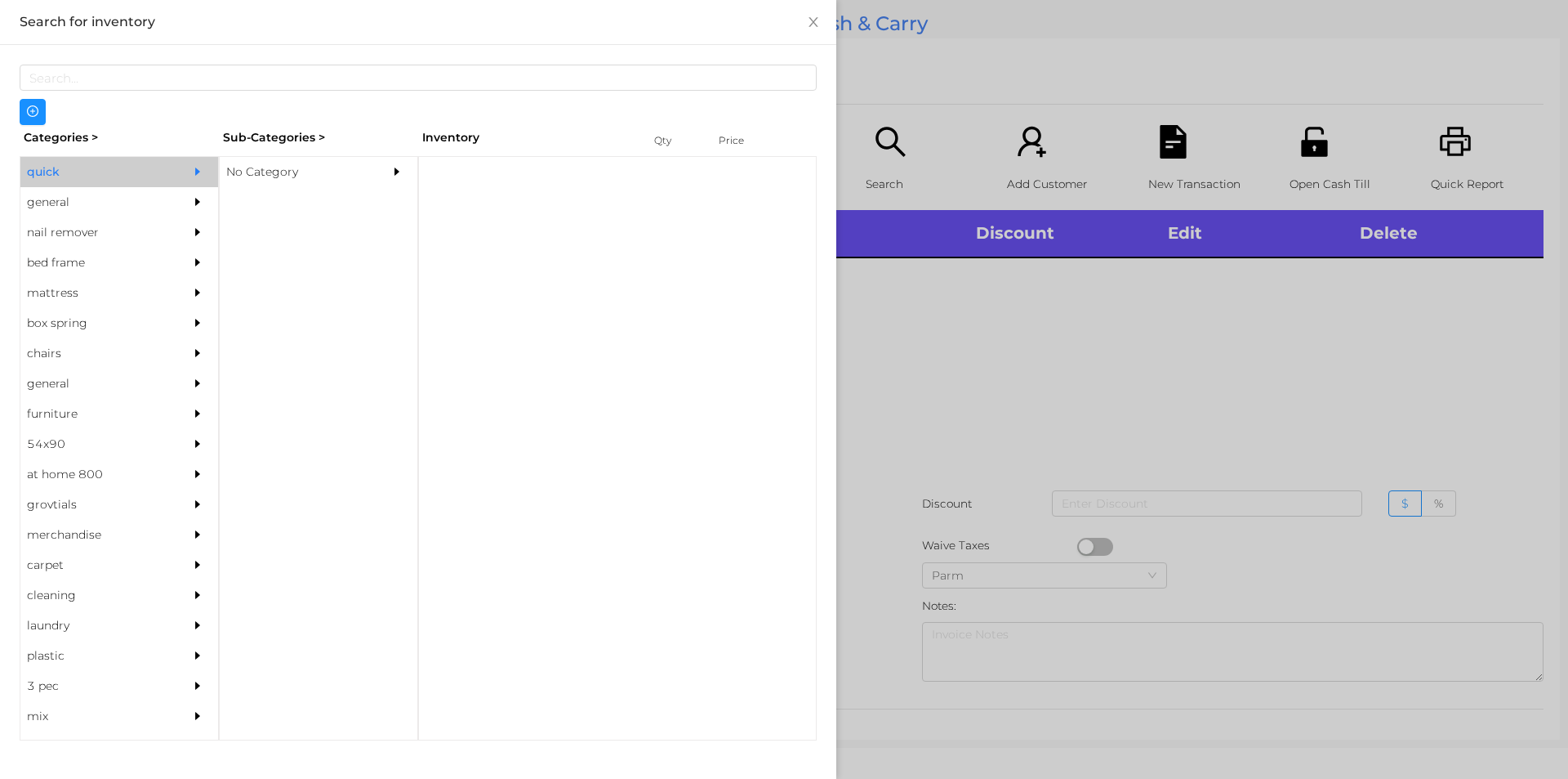
click at [265, 165] on div "No Category" at bounding box center [294, 172] width 149 height 30
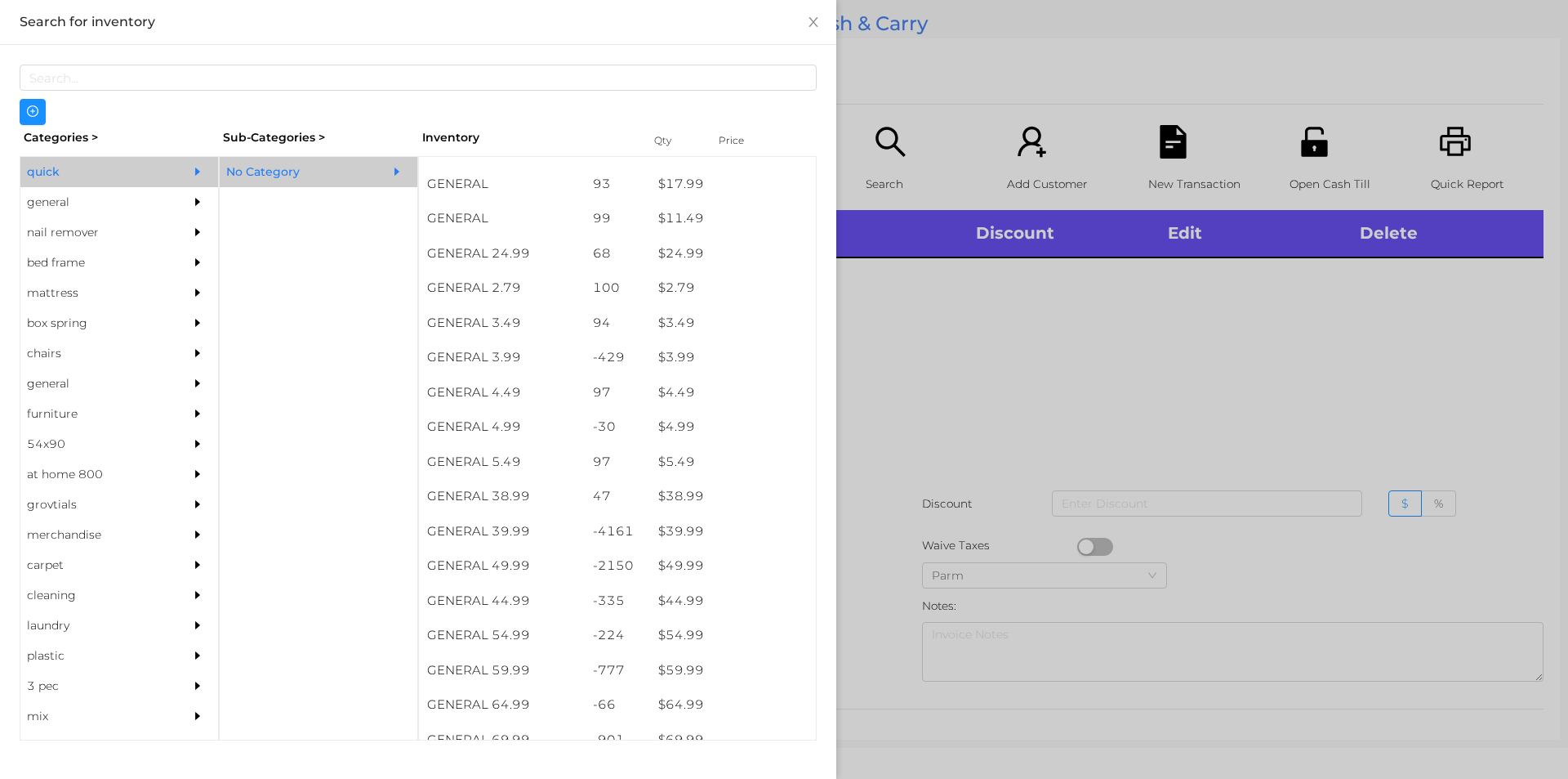
scroll to position [579, 0]
click at [689, 533] on div "$ 39.99" at bounding box center [732, 533] width 165 height 36
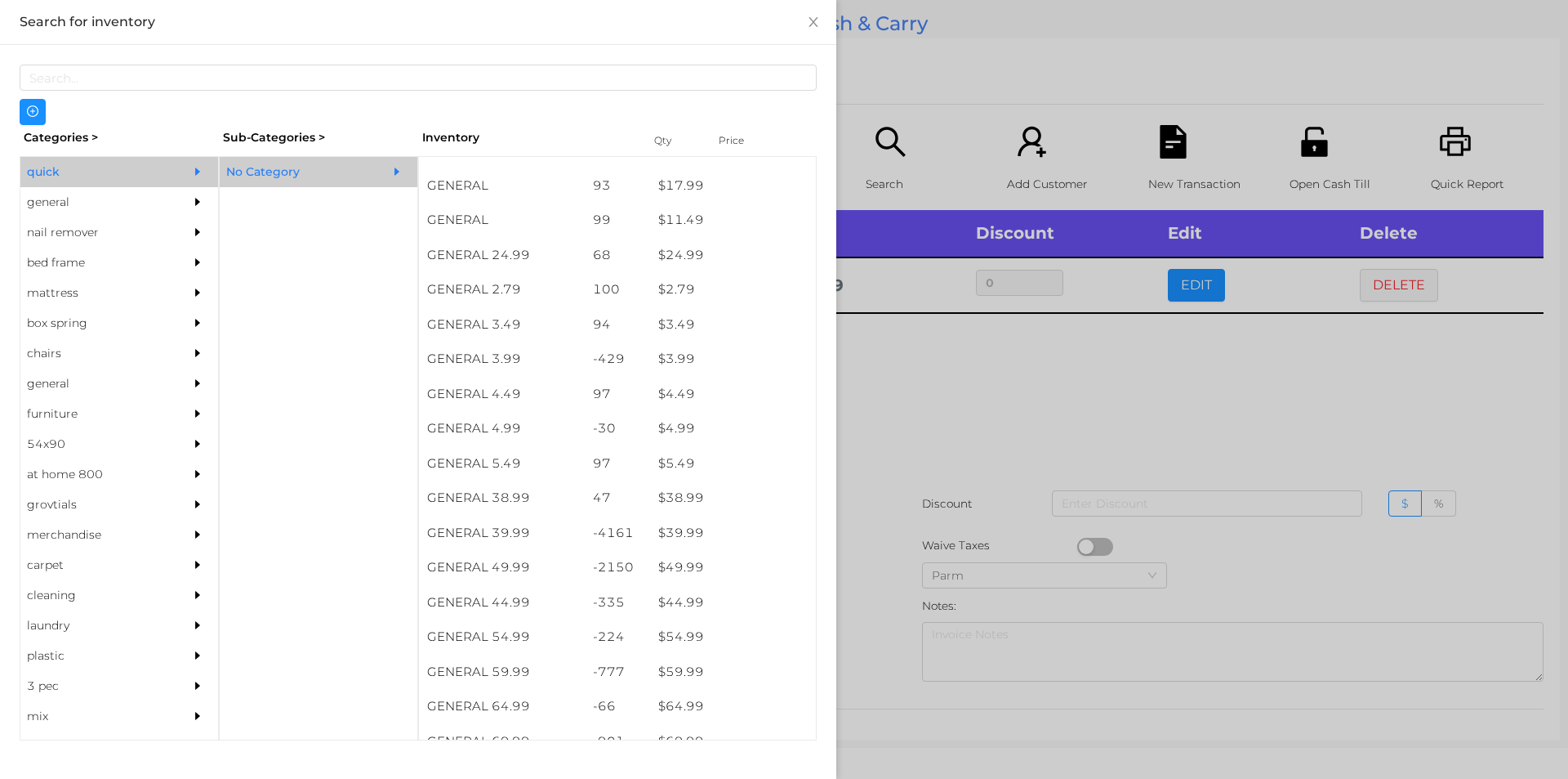
click at [980, 371] on div at bounding box center [784, 389] width 1568 height 779
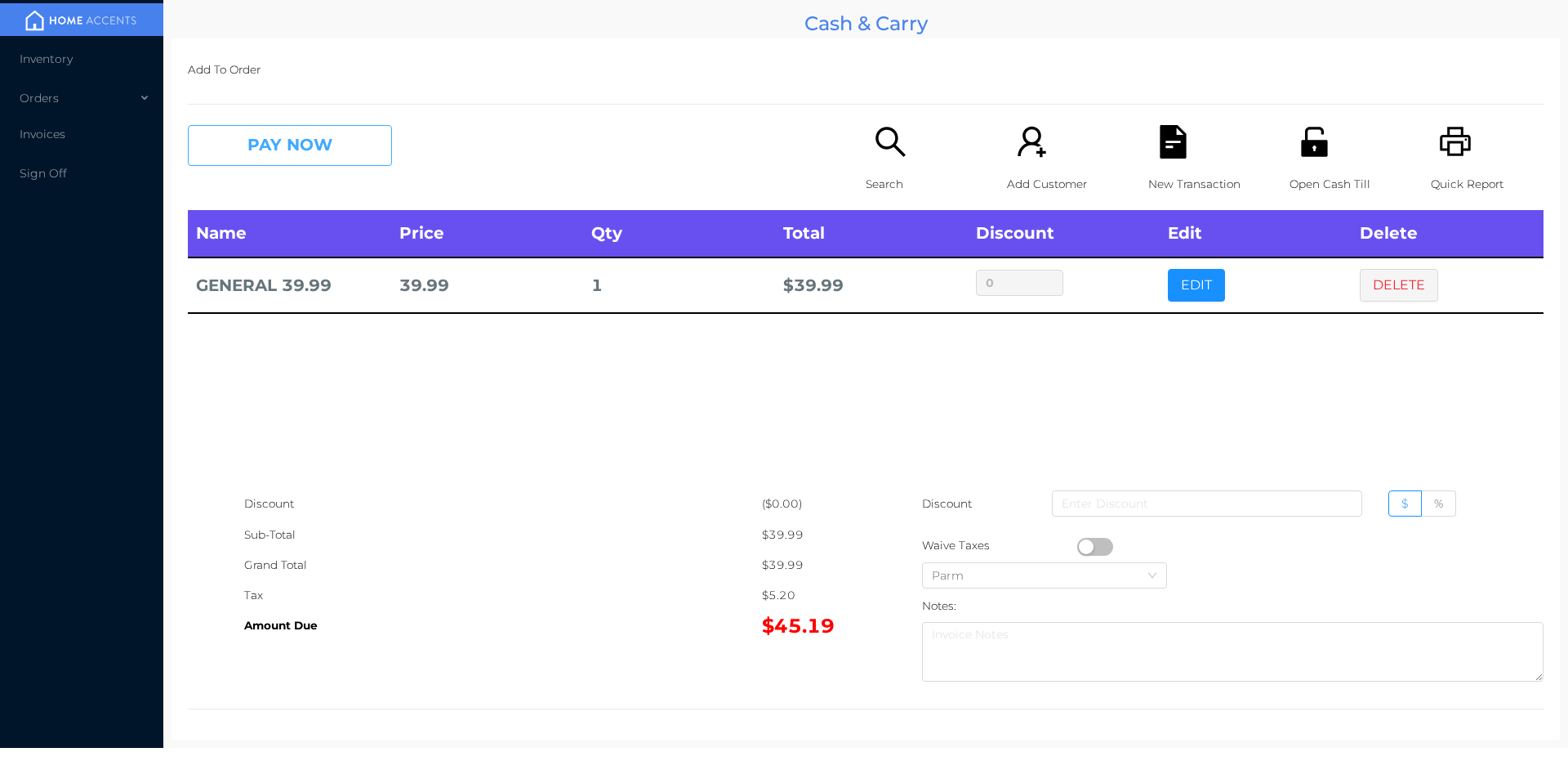
click at [266, 166] on button "PAY NOW" at bounding box center [290, 146] width 204 height 41
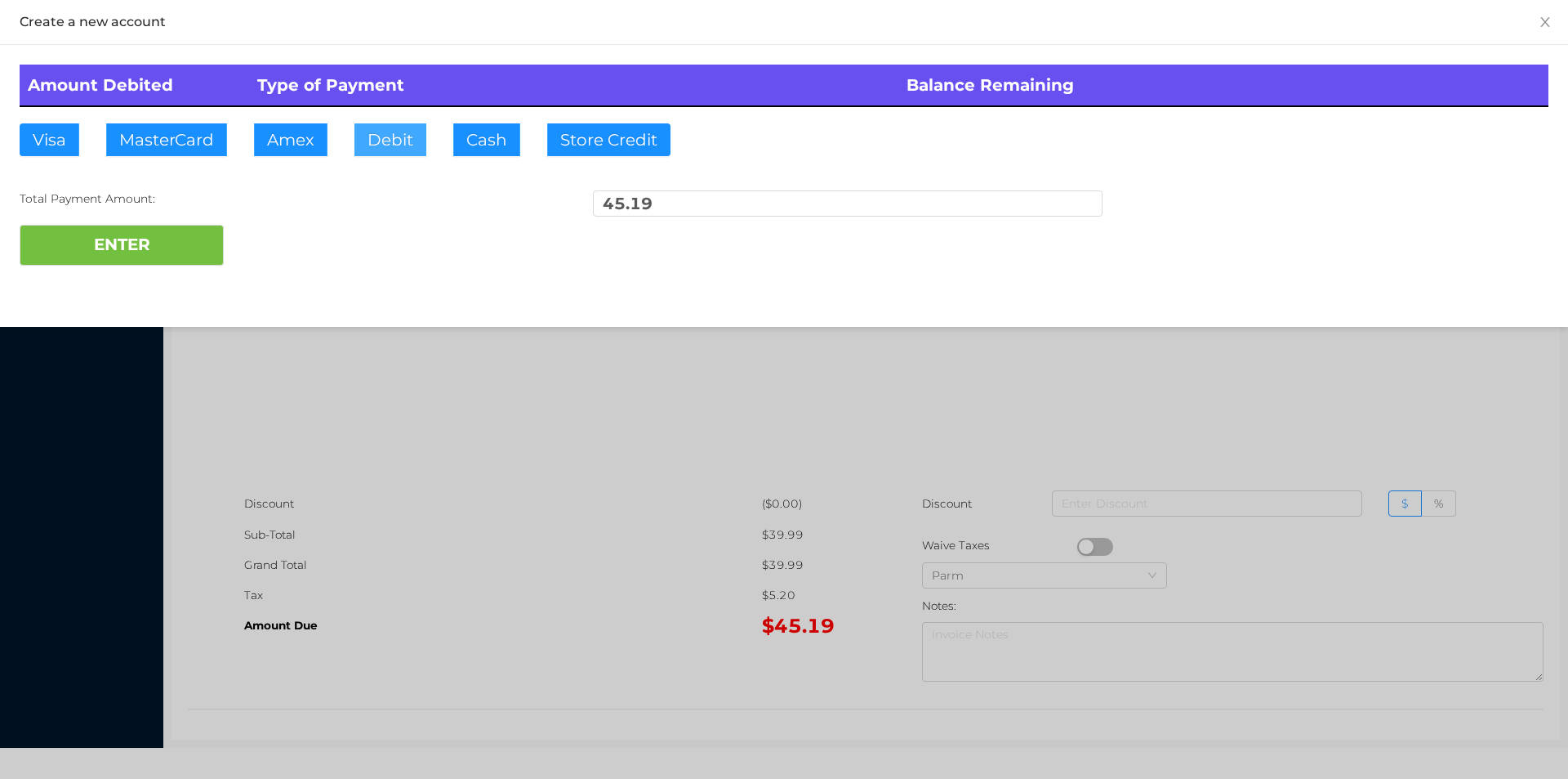
click at [396, 133] on button "Debit" at bounding box center [390, 139] width 72 height 33
click at [124, 252] on button "ENTER" at bounding box center [122, 245] width 204 height 41
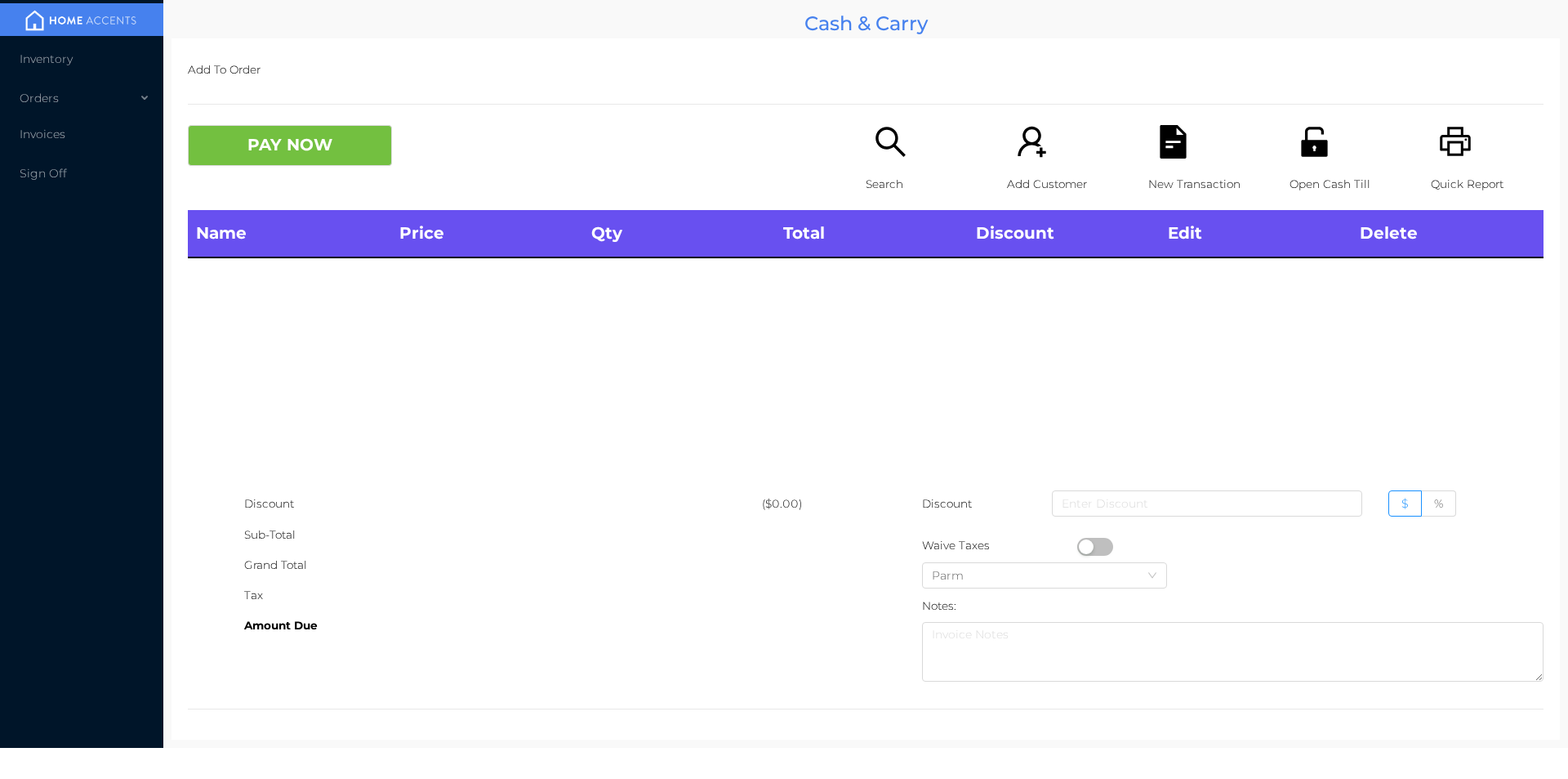
click at [1454, 152] on icon "icon: printer" at bounding box center [1456, 142] width 34 height 34
